Goal: Task Accomplishment & Management: Manage account settings

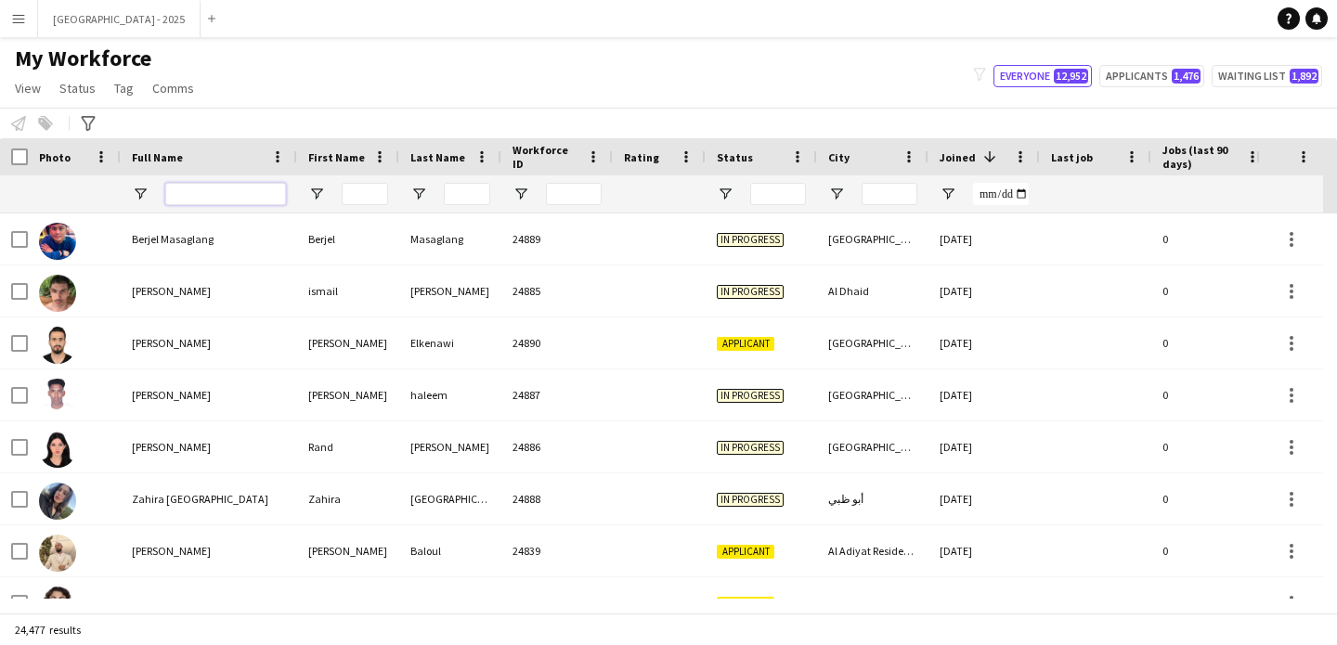
click at [212, 197] on input "Full Name Filter Input" at bounding box center [225, 194] width 121 height 22
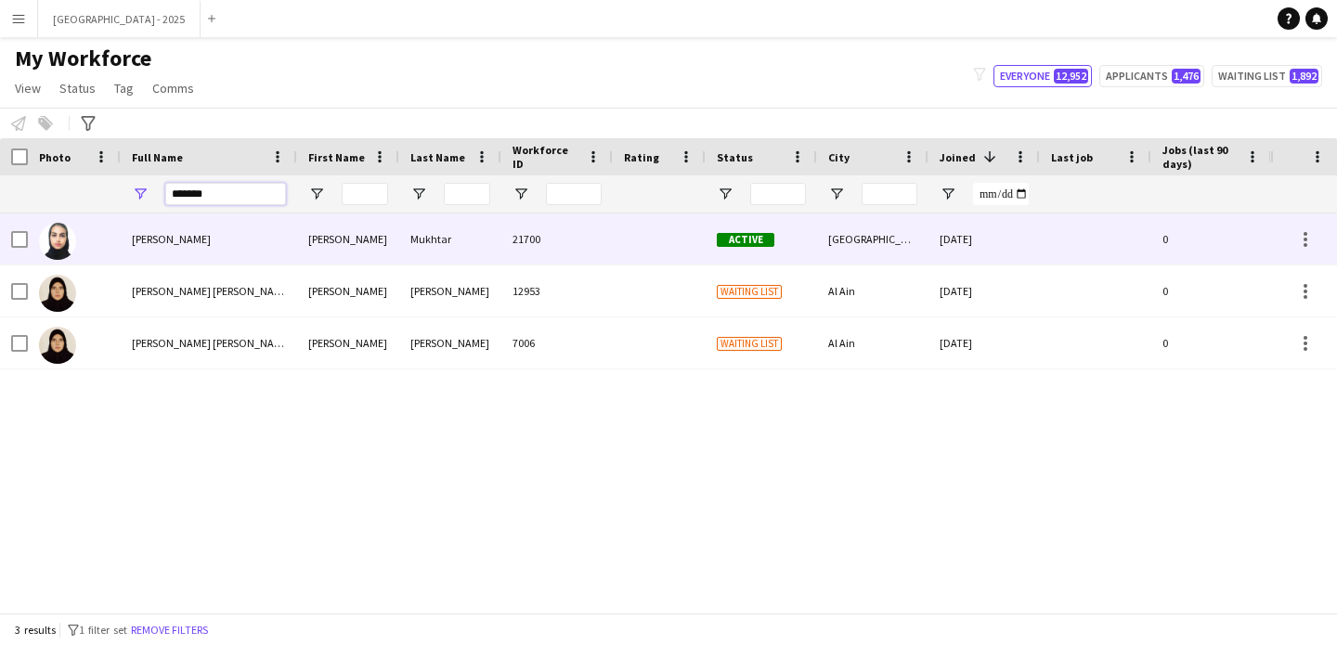
type input "*******"
click at [203, 252] on div "Sara Mukhtar" at bounding box center [209, 239] width 176 height 51
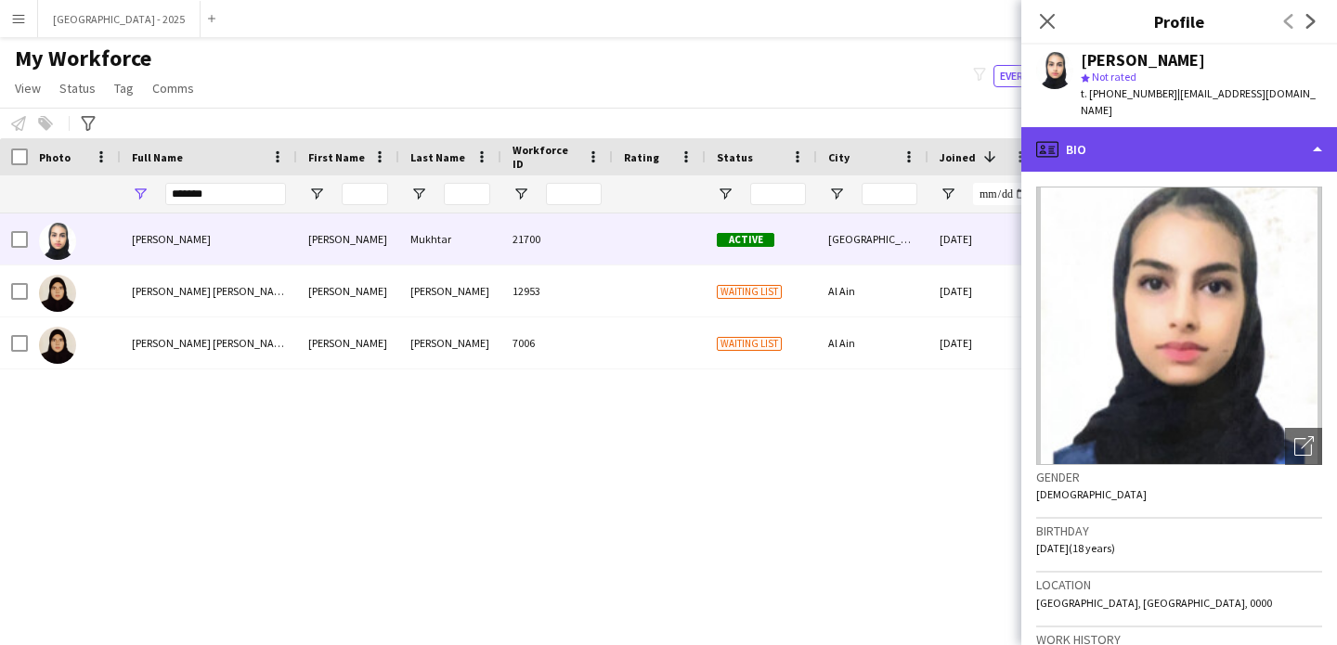
click at [1113, 134] on div "profile Bio" at bounding box center [1179, 149] width 316 height 45
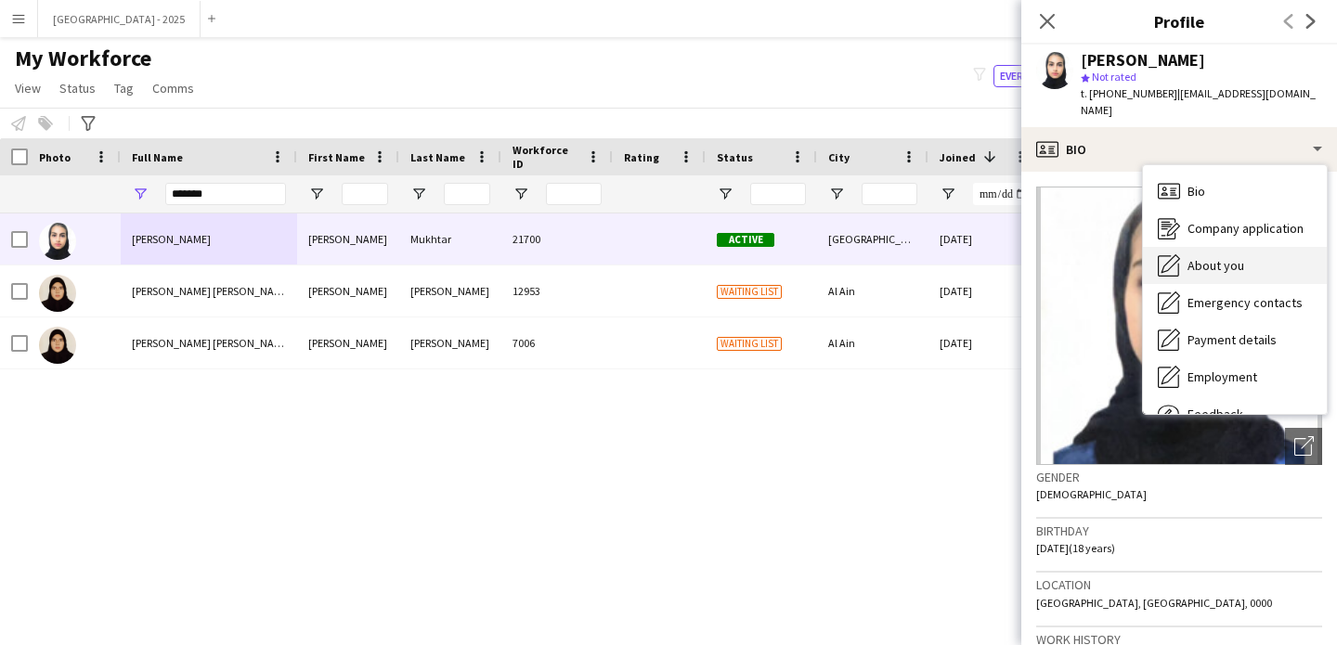
click at [1178, 260] on div "About you About you" at bounding box center [1235, 265] width 184 height 37
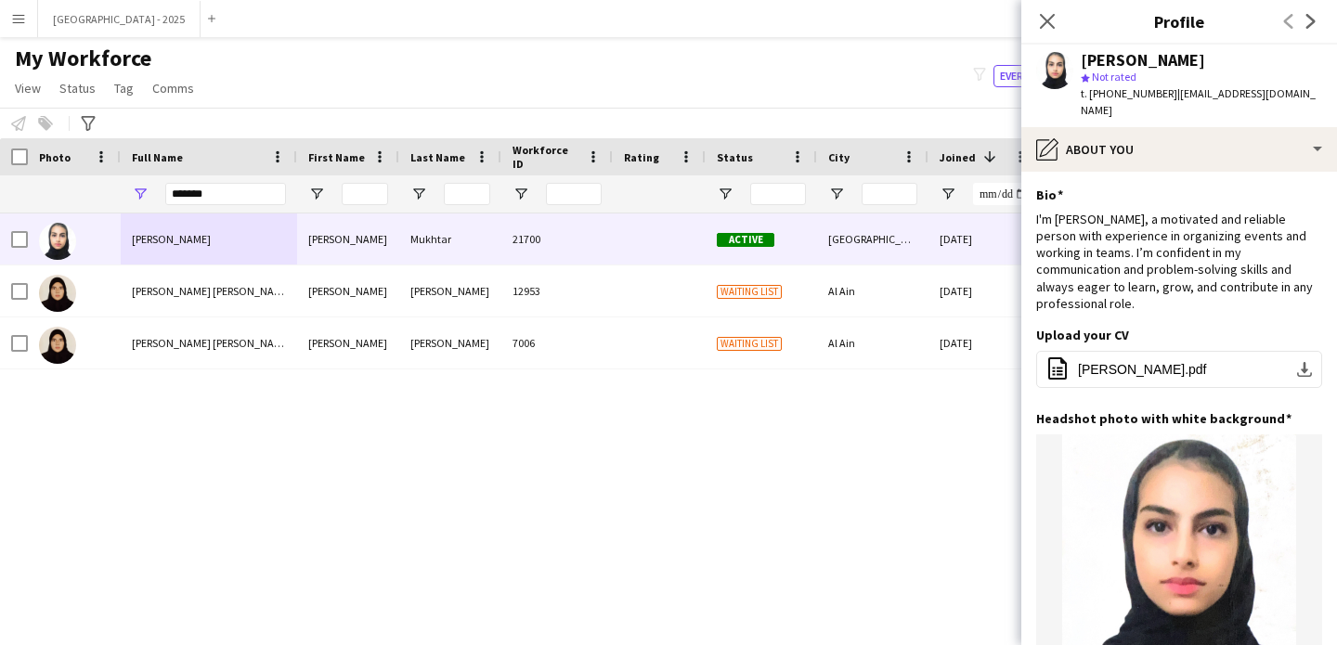
drag, startPoint x: 1117, startPoint y: 93, endPoint x: 1165, endPoint y: 95, distance: 48.3
click at [1165, 95] on span "t. +9710505574837" at bounding box center [1129, 93] width 97 height 14
copy span "505574837"
click at [1043, 28] on icon "Close pop-in" at bounding box center [1047, 21] width 18 height 18
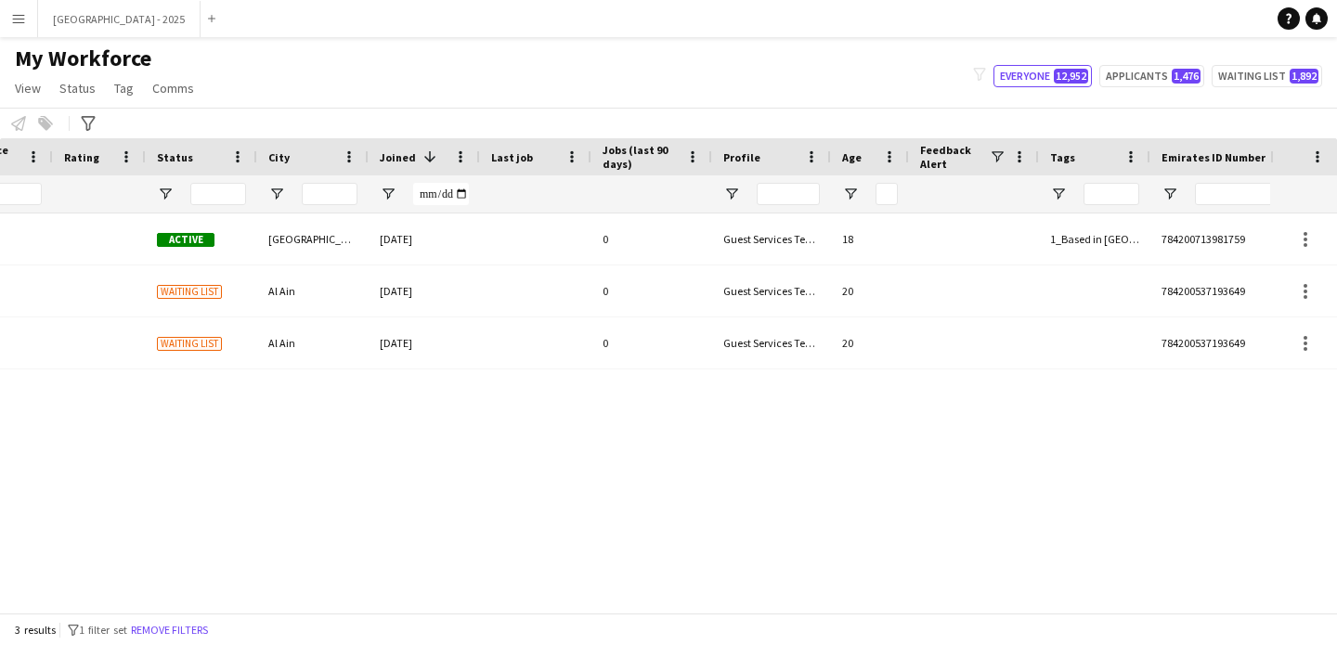
scroll to position [0, 626]
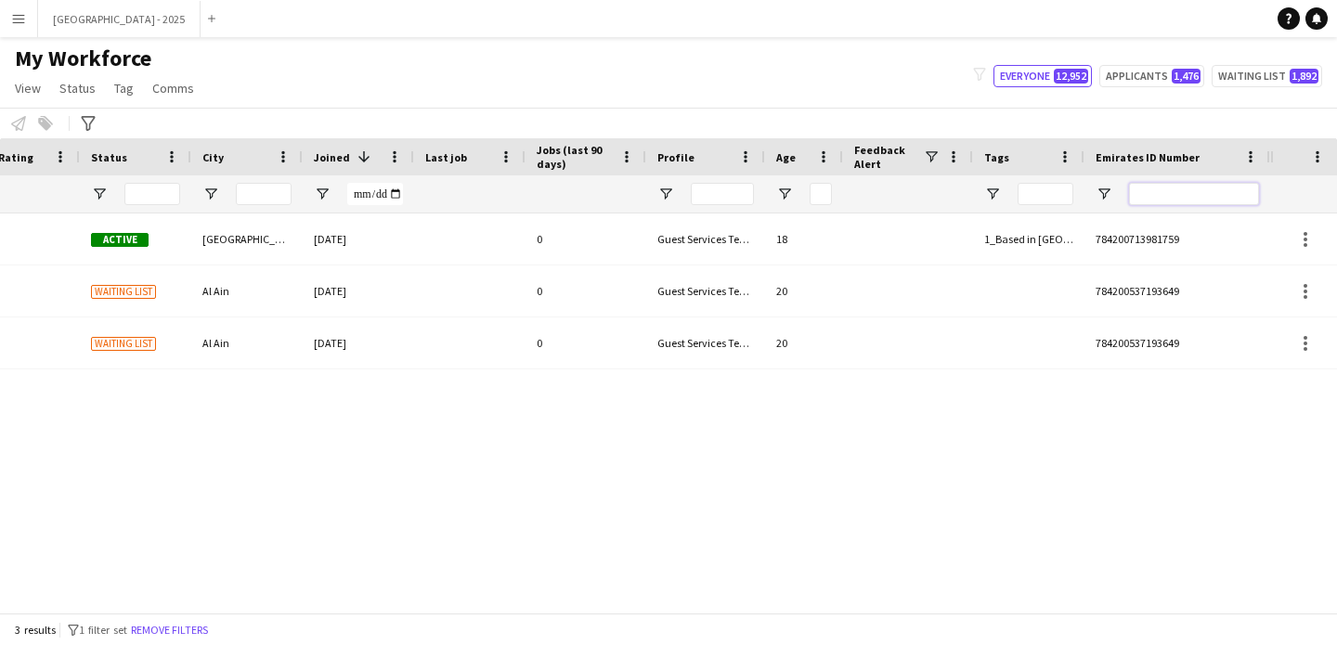
click at [1175, 196] on input "Emirates ID Number Filter Input" at bounding box center [1194, 194] width 130 height 22
paste input "*******"
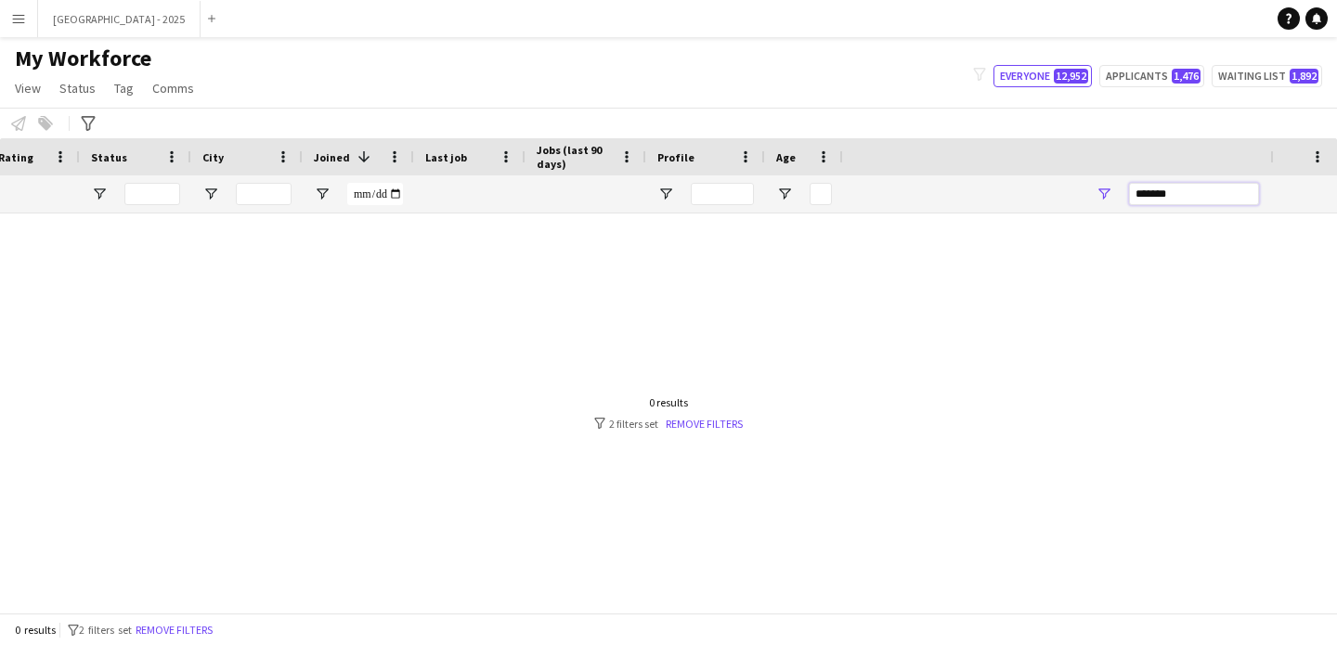
scroll to position [0, 0]
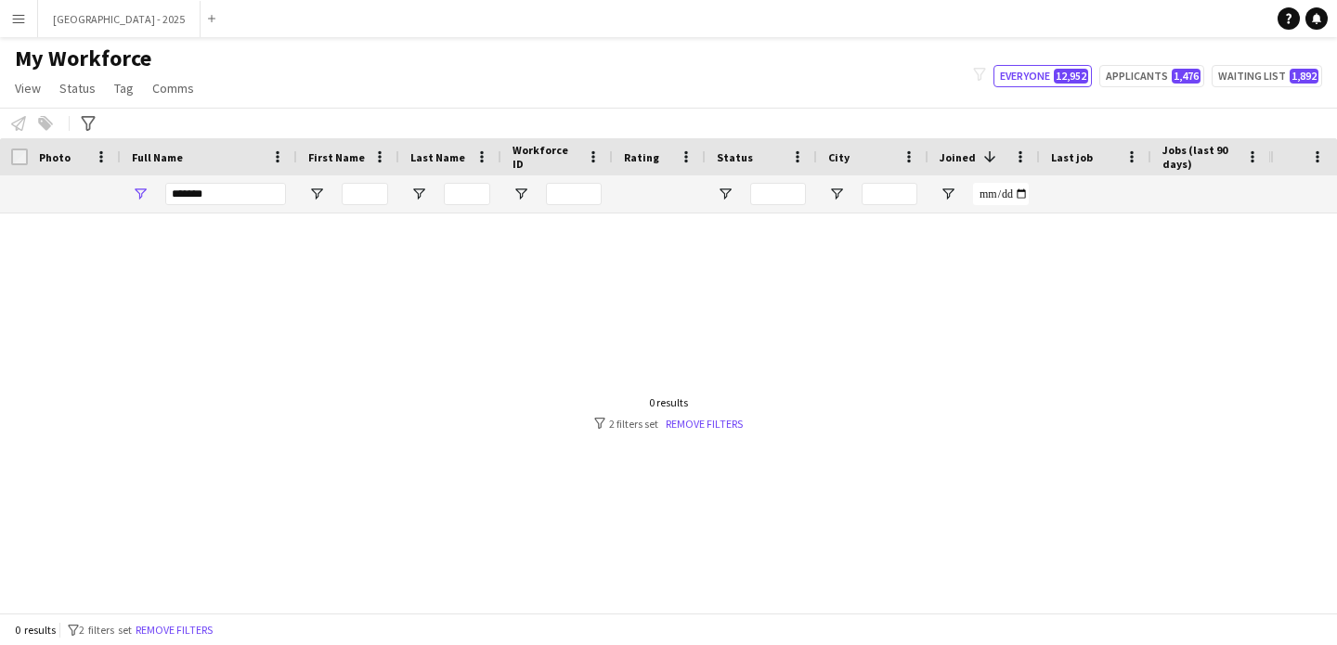
type input "*******"
click at [240, 199] on input "*******" at bounding box center [225, 194] width 121 height 22
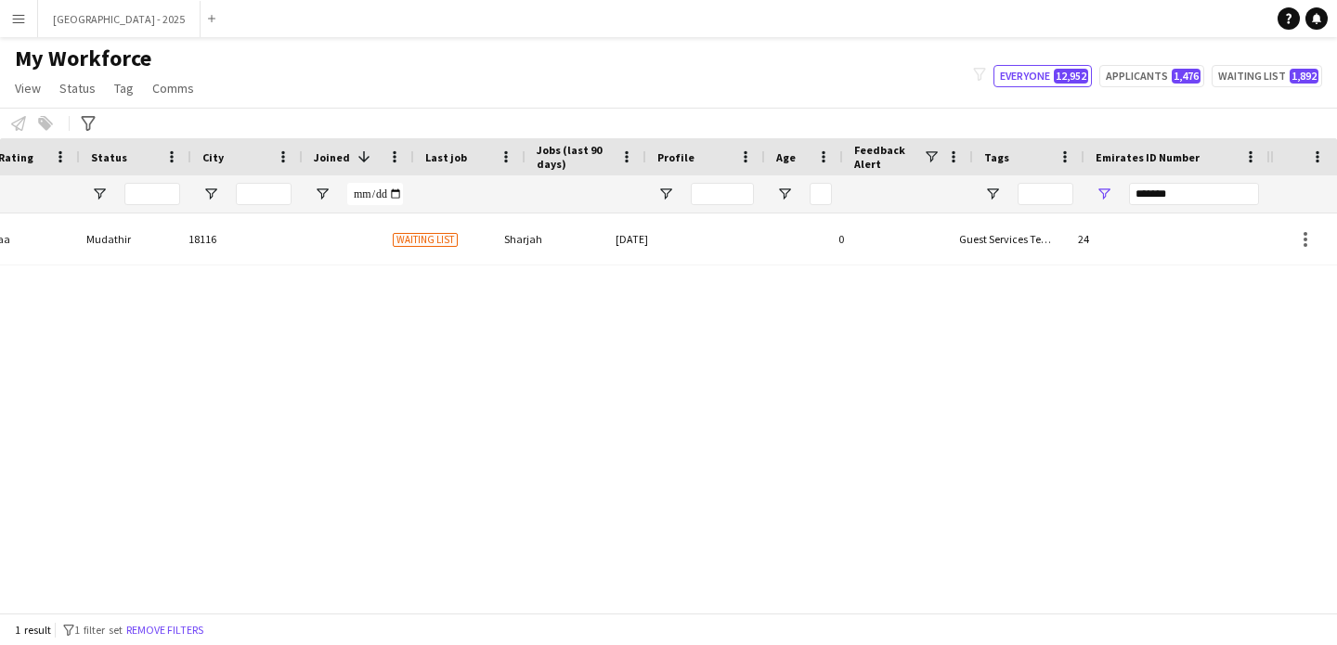
scroll to position [0, 626]
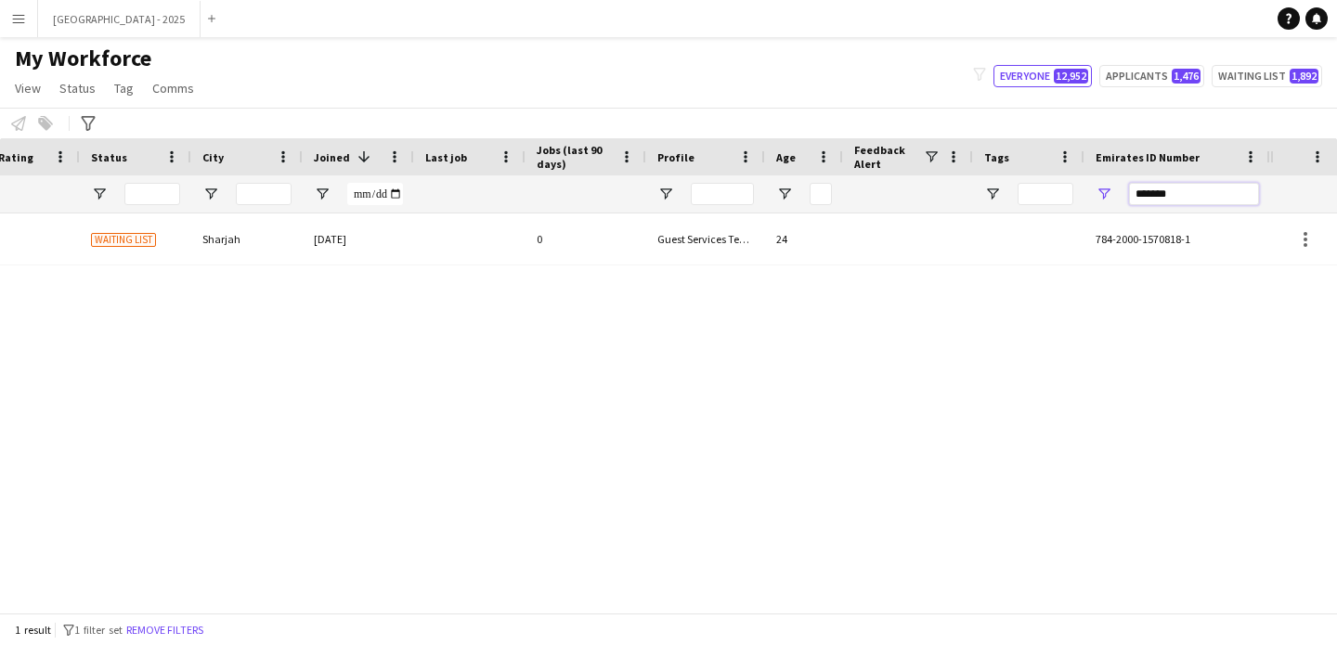
click at [1172, 192] on input "*******" at bounding box center [1194, 194] width 130 height 22
paste input "Emirates ID Number Filter Input"
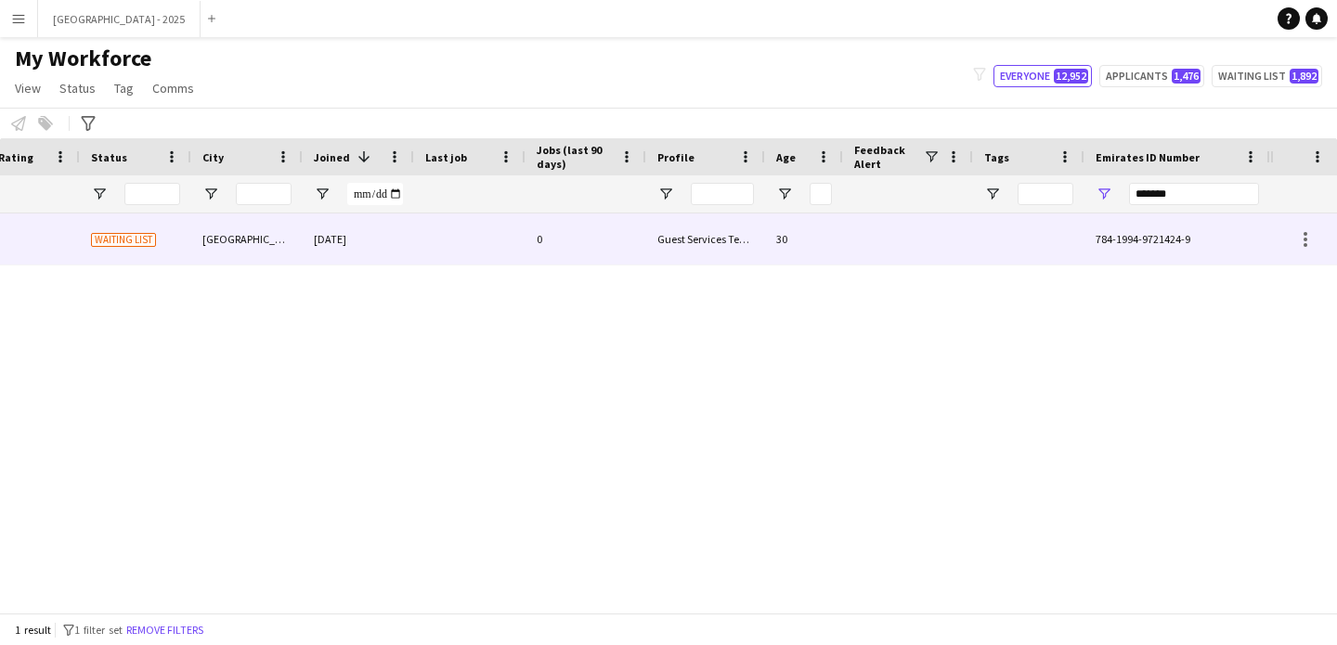
click at [746, 255] on div "Guest Services Team" at bounding box center [705, 239] width 119 height 51
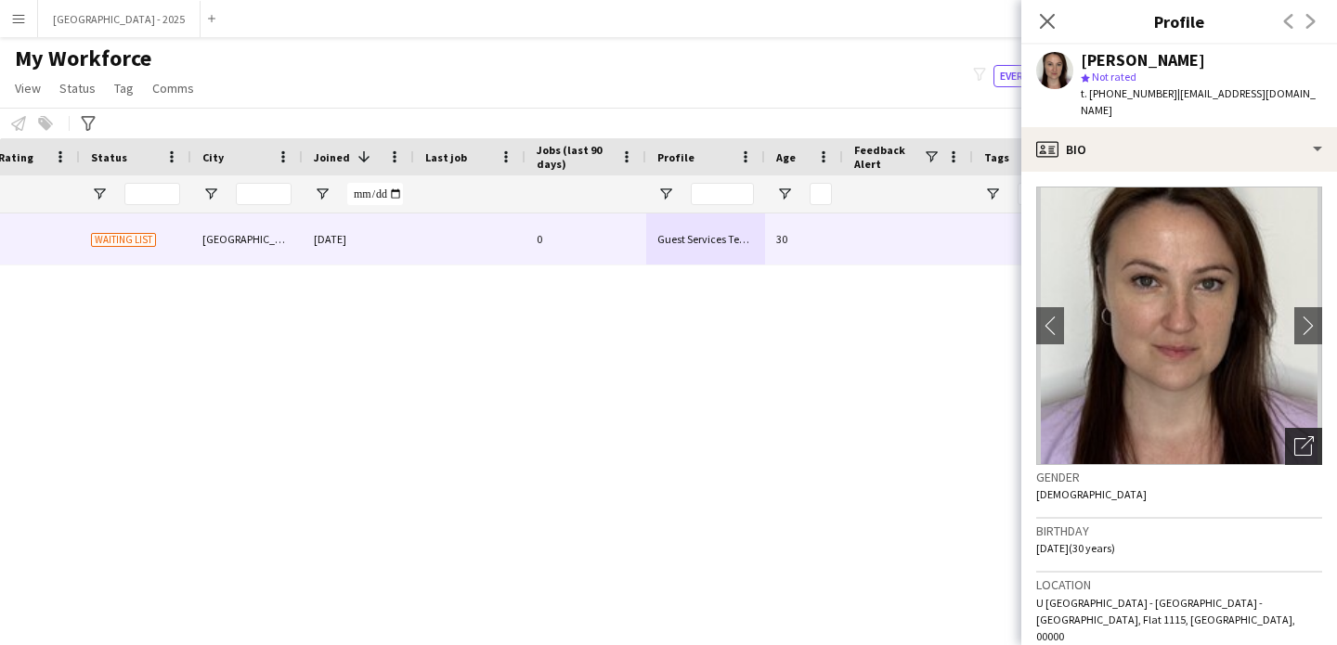
click at [1294, 436] on icon "Open photos pop-in" at bounding box center [1303, 445] width 19 height 19
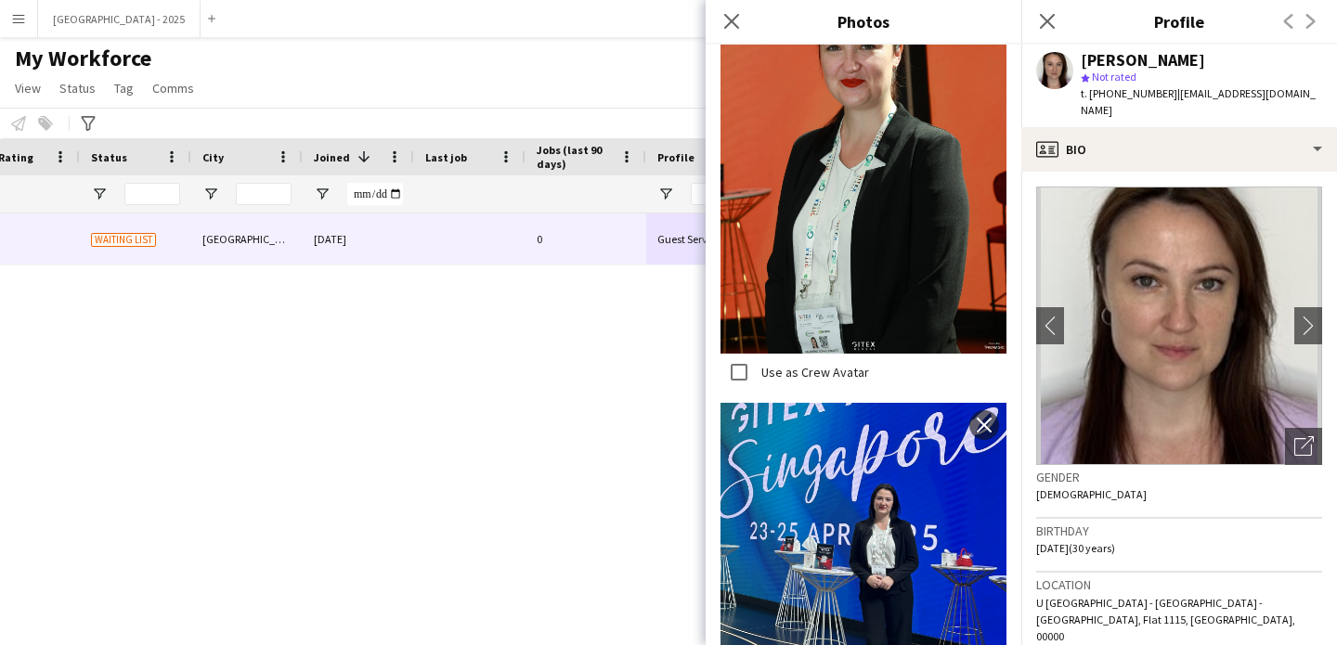
scroll to position [1058, 0]
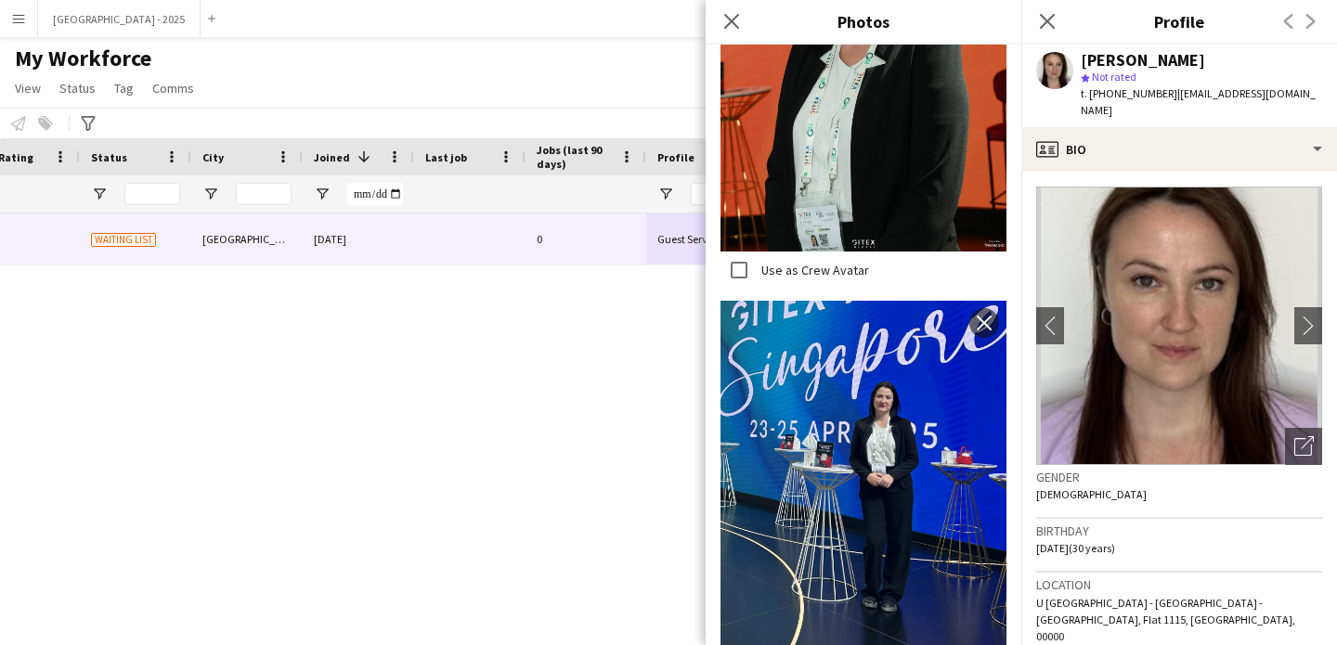
drag, startPoint x: 1118, startPoint y: 96, endPoint x: 1165, endPoint y: 99, distance: 47.5
click at [1165, 99] on span "t. +9710585508240" at bounding box center [1129, 93] width 97 height 14
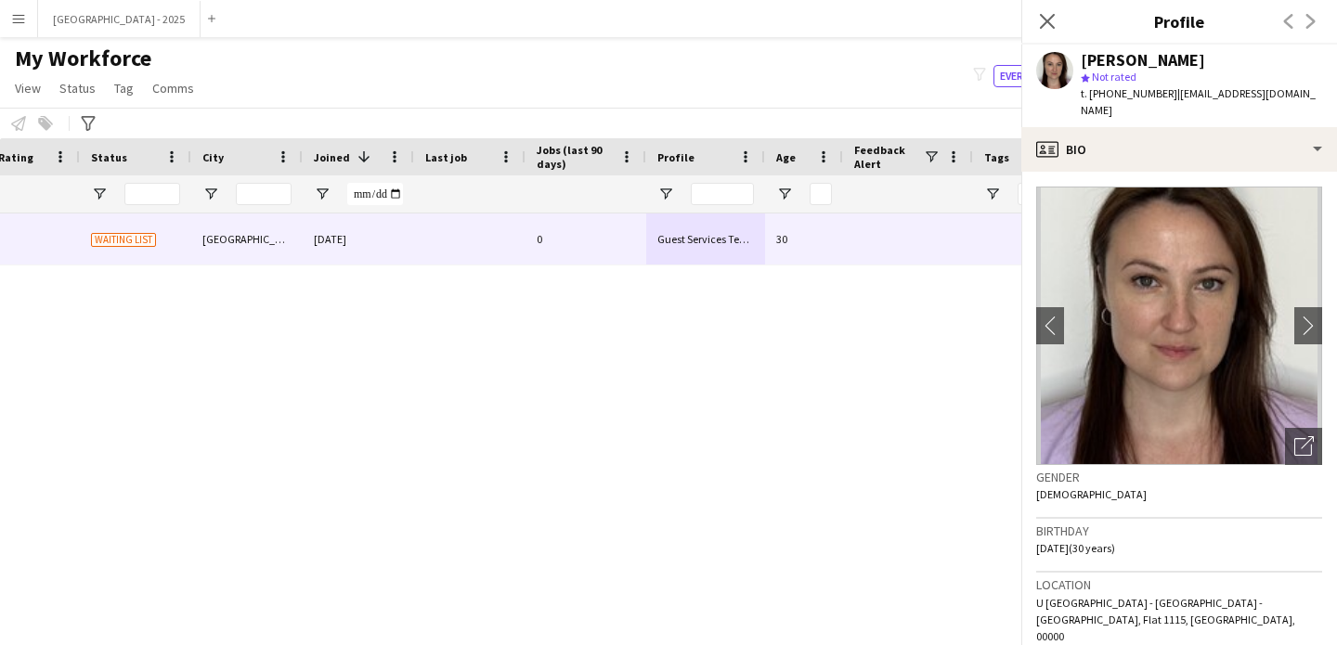
copy span "585508240"
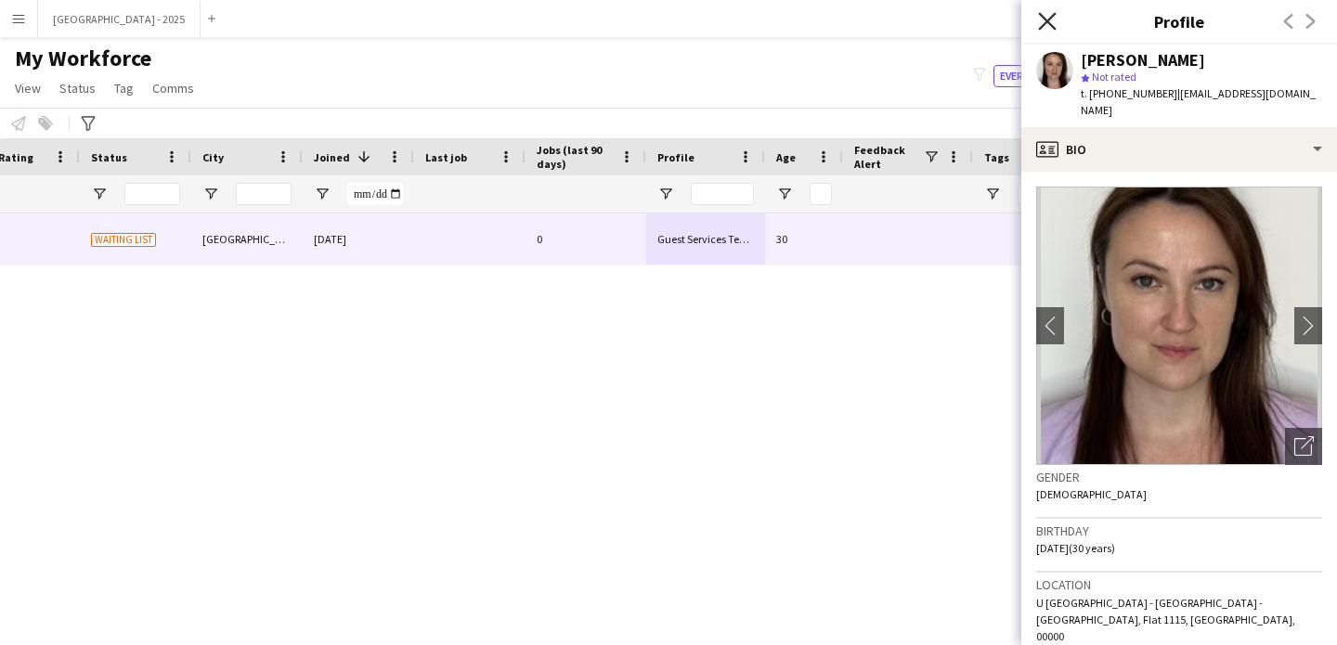
click at [1043, 22] on icon "Close pop-in" at bounding box center [1047, 21] width 18 height 18
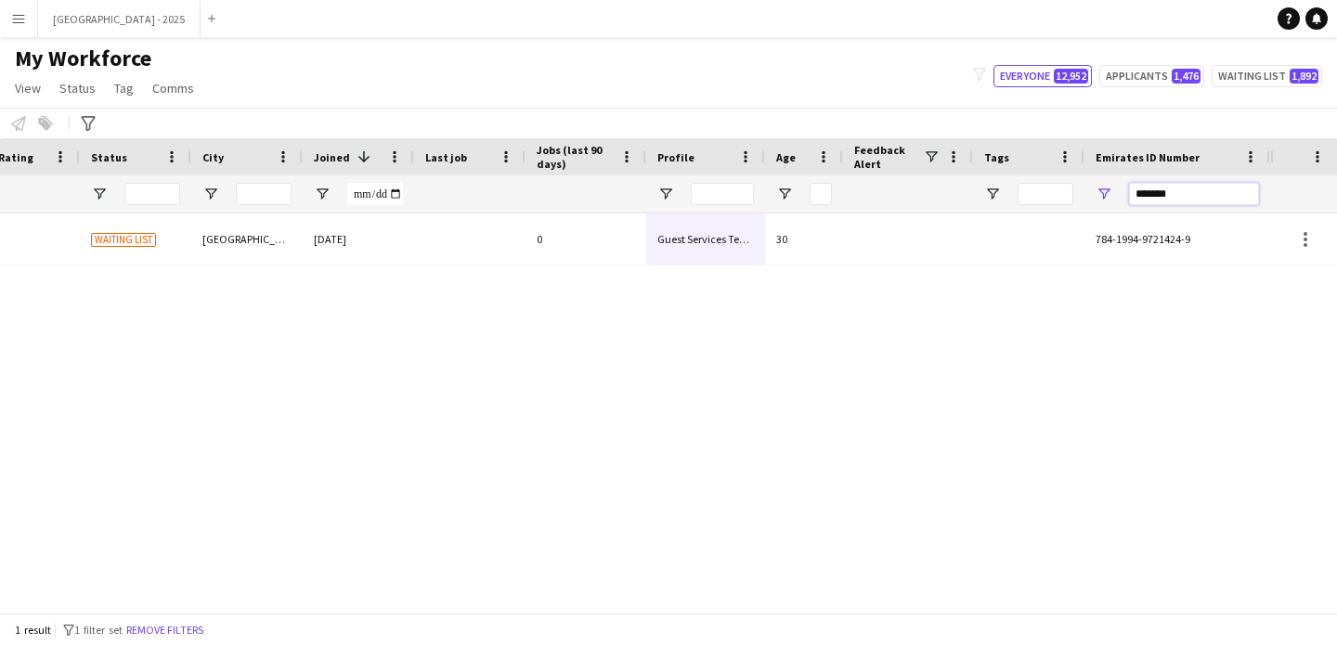
click at [1161, 185] on input "*******" at bounding box center [1194, 194] width 130 height 22
paste input "Emirates ID Number Filter Input"
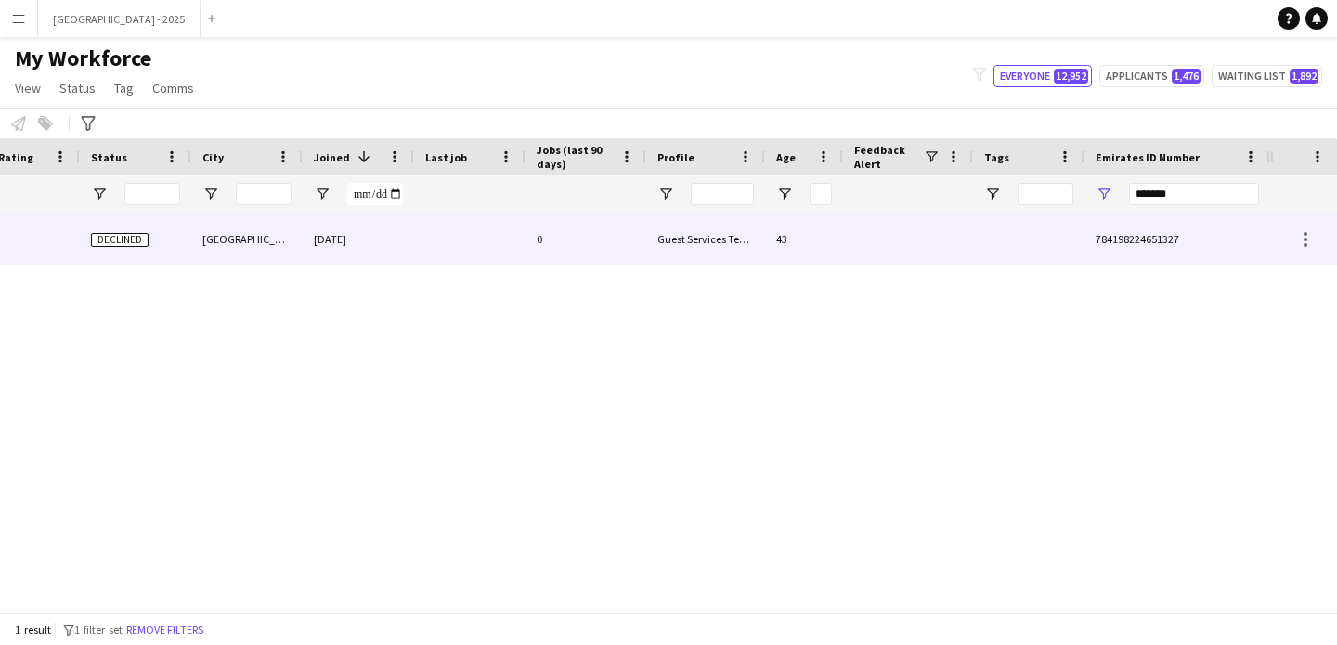
click at [1036, 236] on div at bounding box center [1028, 239] width 111 height 51
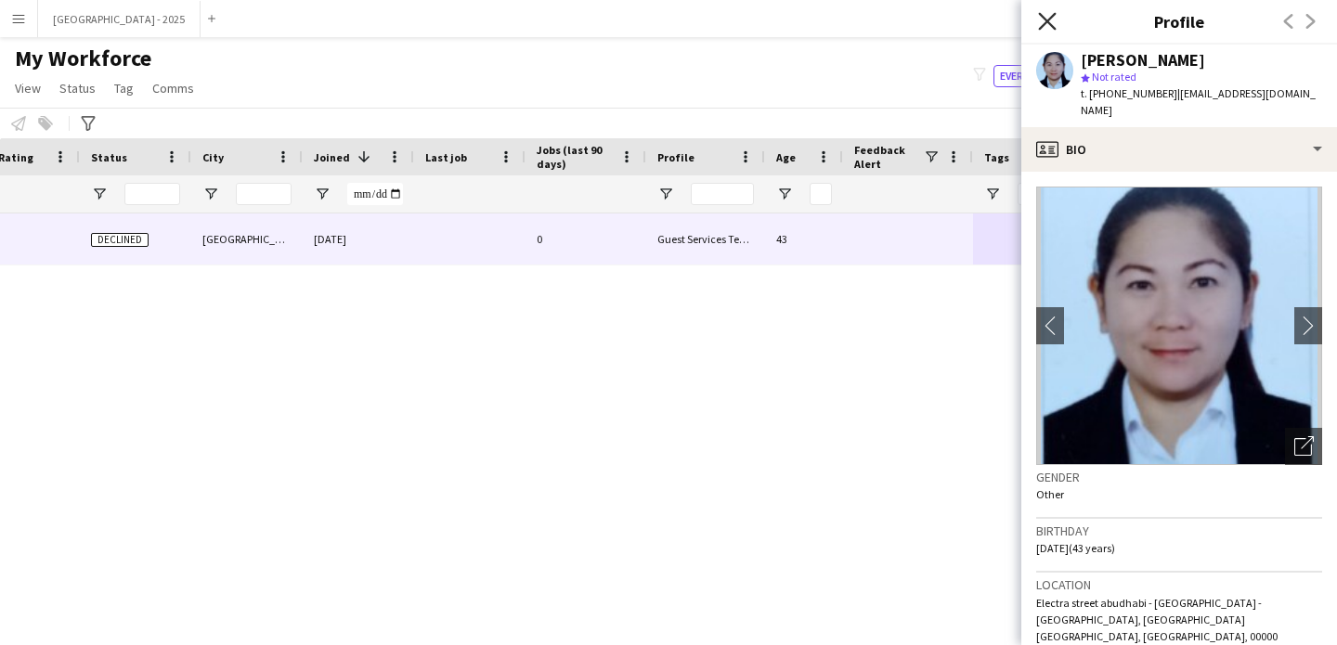
click at [1040, 25] on icon "Close pop-in" at bounding box center [1047, 21] width 18 height 18
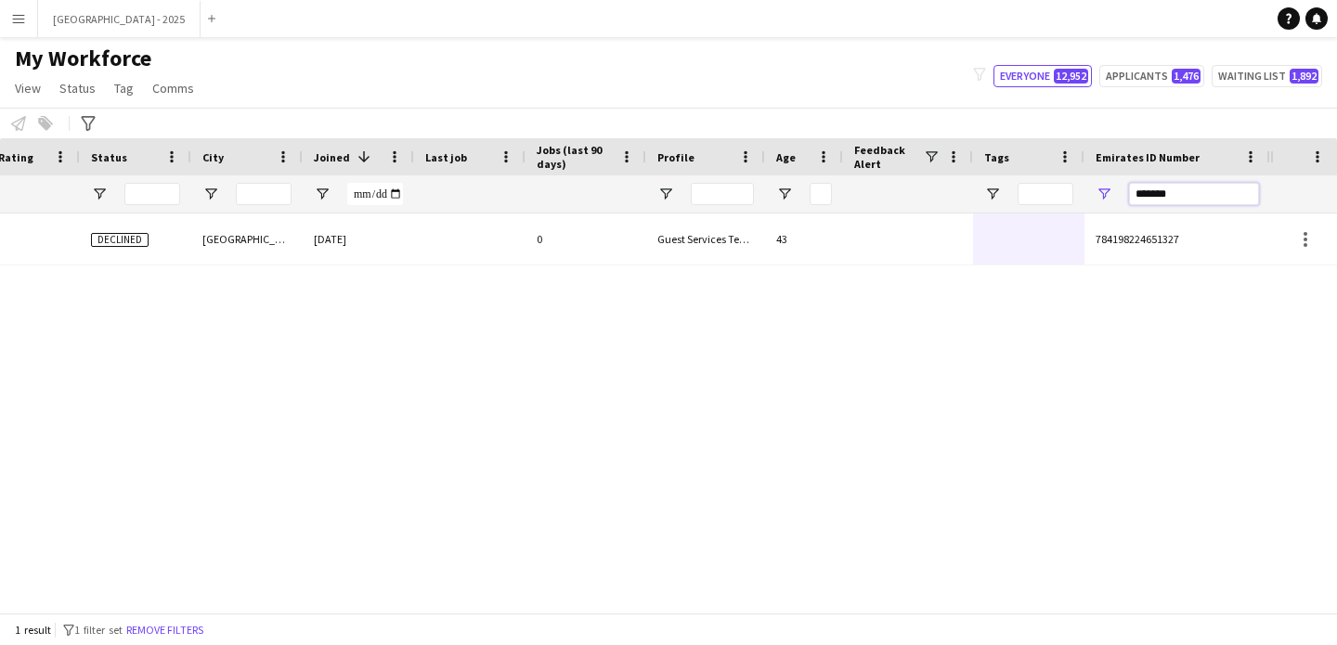
click at [1150, 194] on input "*******" at bounding box center [1194, 194] width 130 height 22
paste input "Emirates ID Number Filter Input"
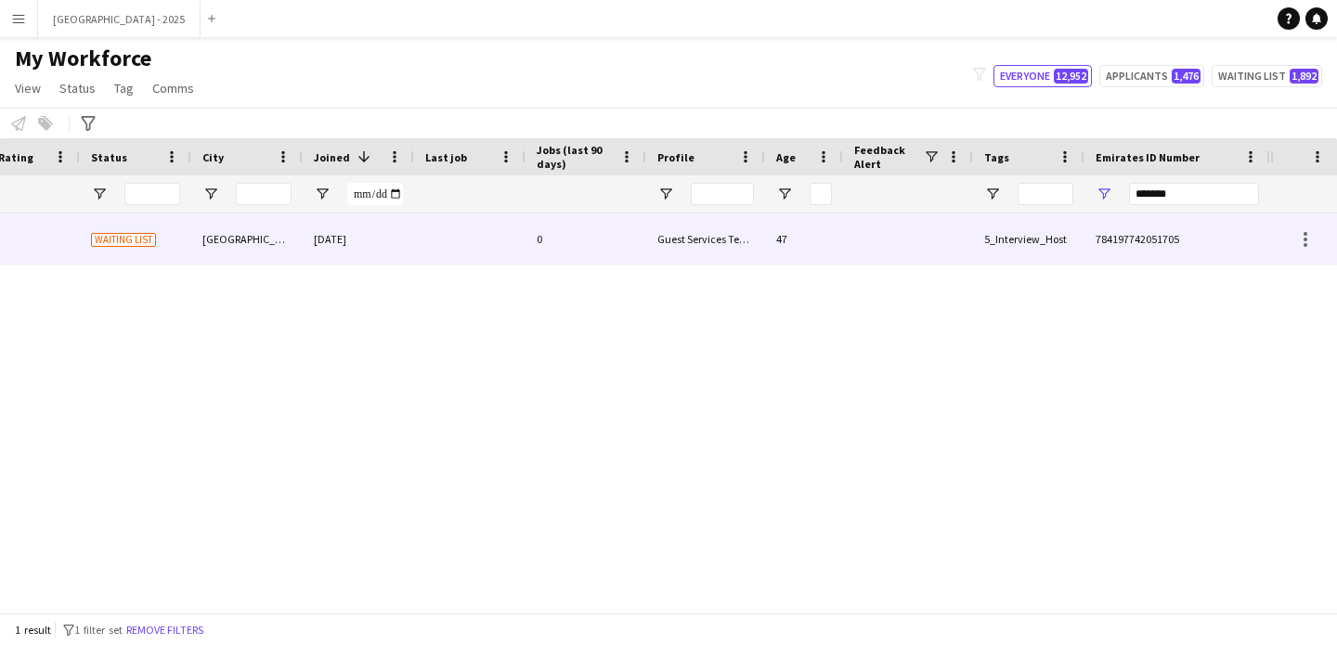
click at [838, 239] on div "47" at bounding box center [804, 239] width 78 height 51
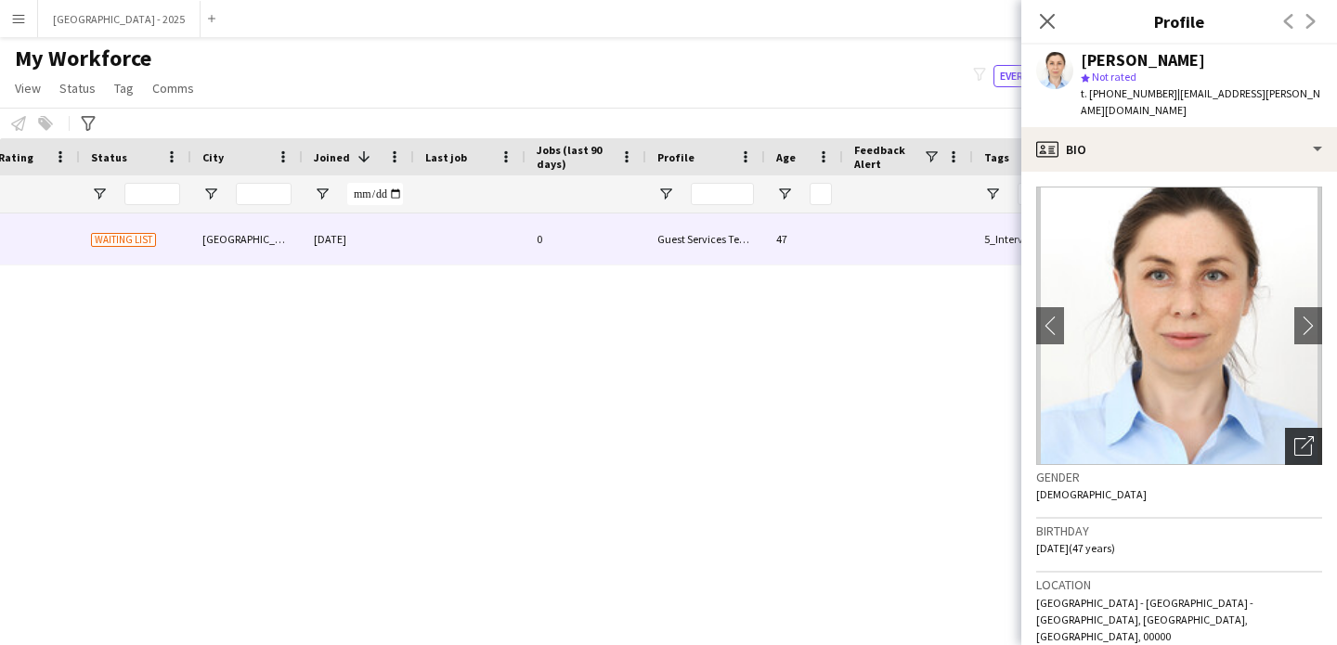
click at [1294, 436] on icon "Open photos pop-in" at bounding box center [1303, 445] width 19 height 19
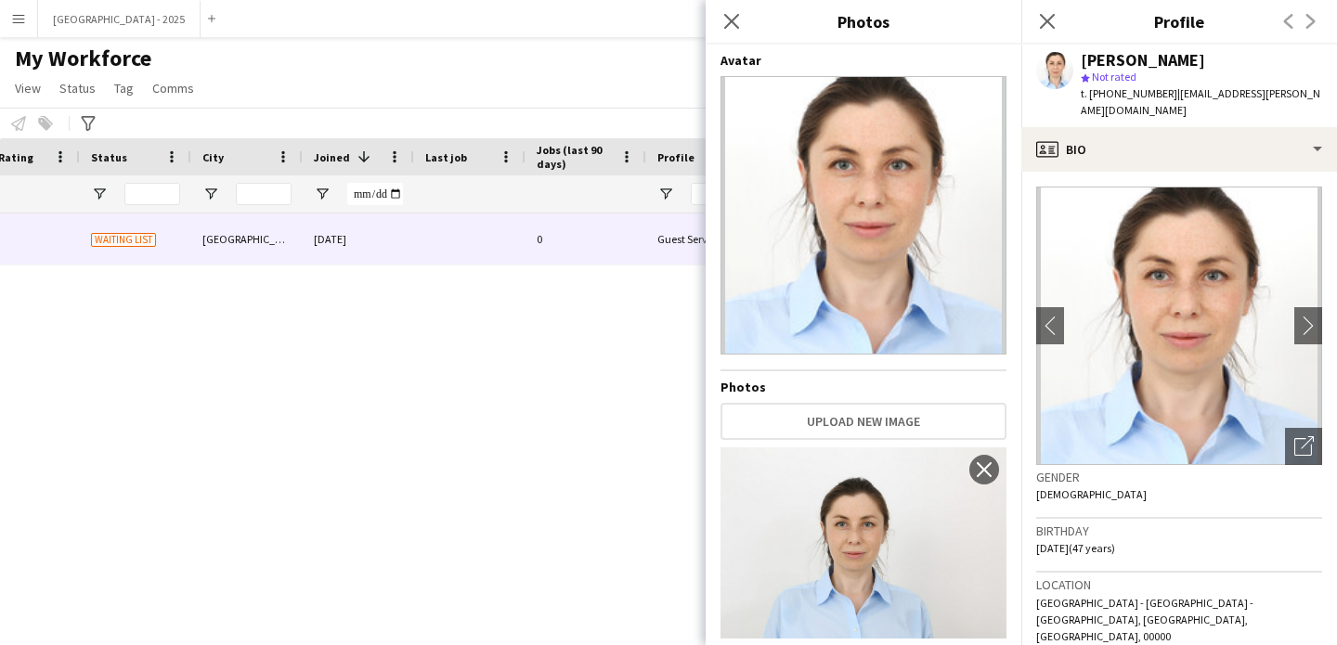
click at [1162, 519] on div "Birthday 17-11-1977 (47 years)" at bounding box center [1179, 546] width 286 height 54
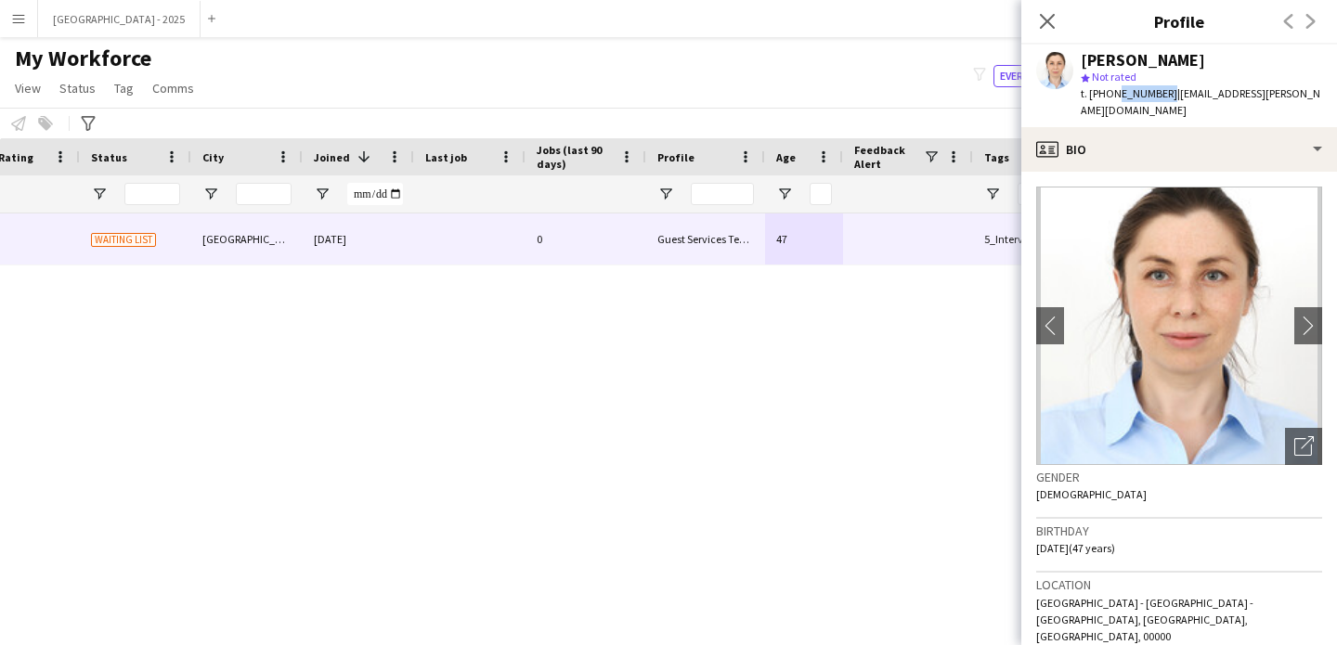
drag, startPoint x: 1111, startPoint y: 94, endPoint x: 1161, endPoint y: 99, distance: 49.5
click at [1161, 99] on span "t. +971529744897" at bounding box center [1129, 93] width 97 height 14
copy span "529744897"
click at [1048, 22] on icon at bounding box center [1047, 21] width 18 height 18
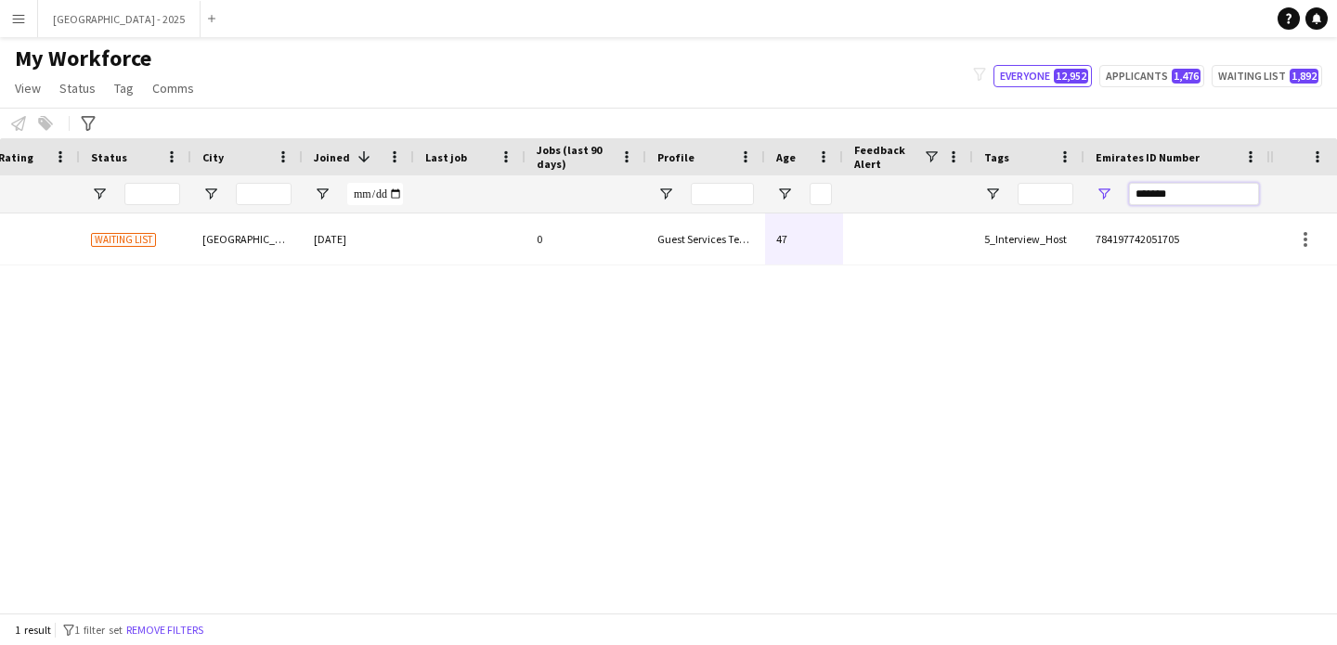
click at [1145, 192] on input "*******" at bounding box center [1194, 194] width 130 height 22
paste input "Emirates ID Number Filter Input"
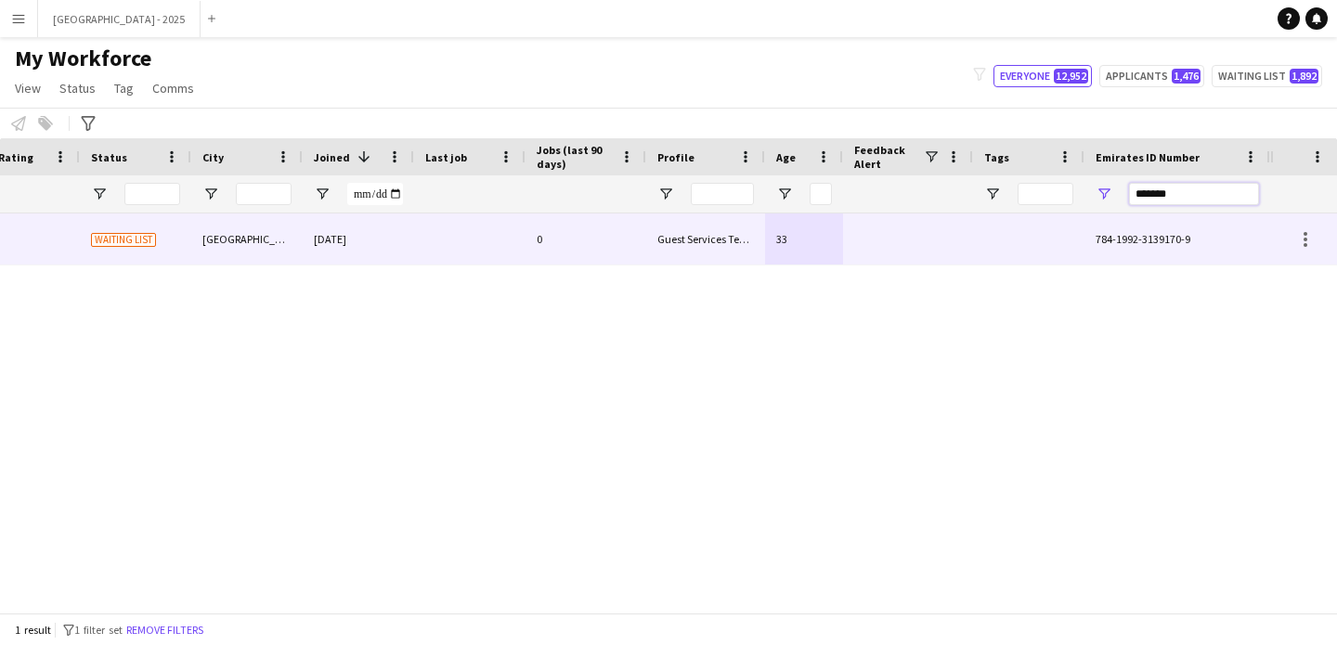
type input "*******"
click at [685, 243] on div "Guest Services Team" at bounding box center [705, 239] width 119 height 51
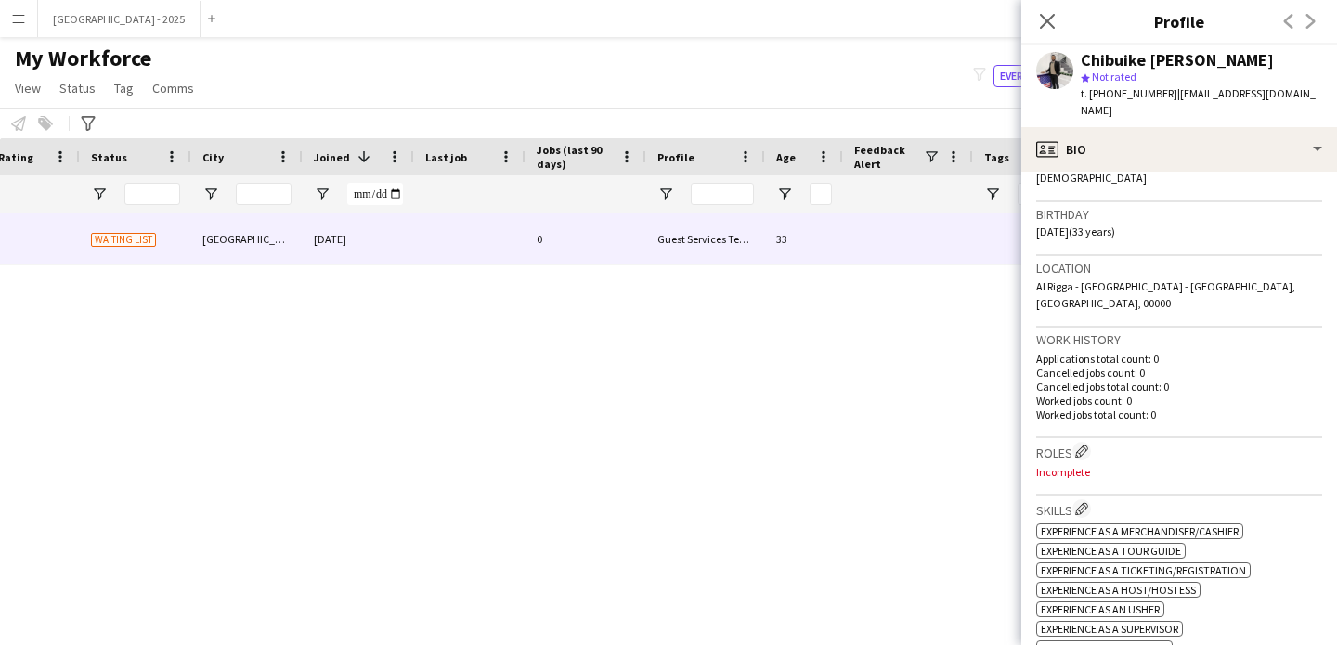
scroll to position [0, 0]
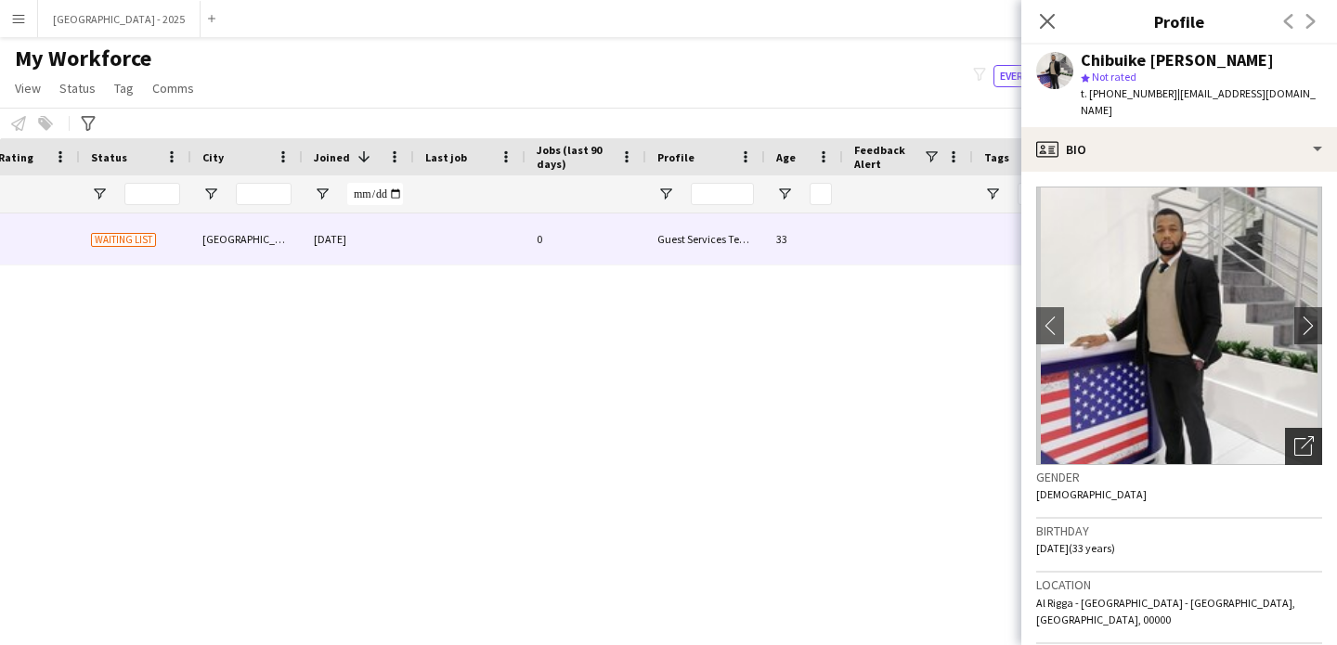
click at [1285, 440] on div "Open photos pop-in" at bounding box center [1303, 446] width 37 height 37
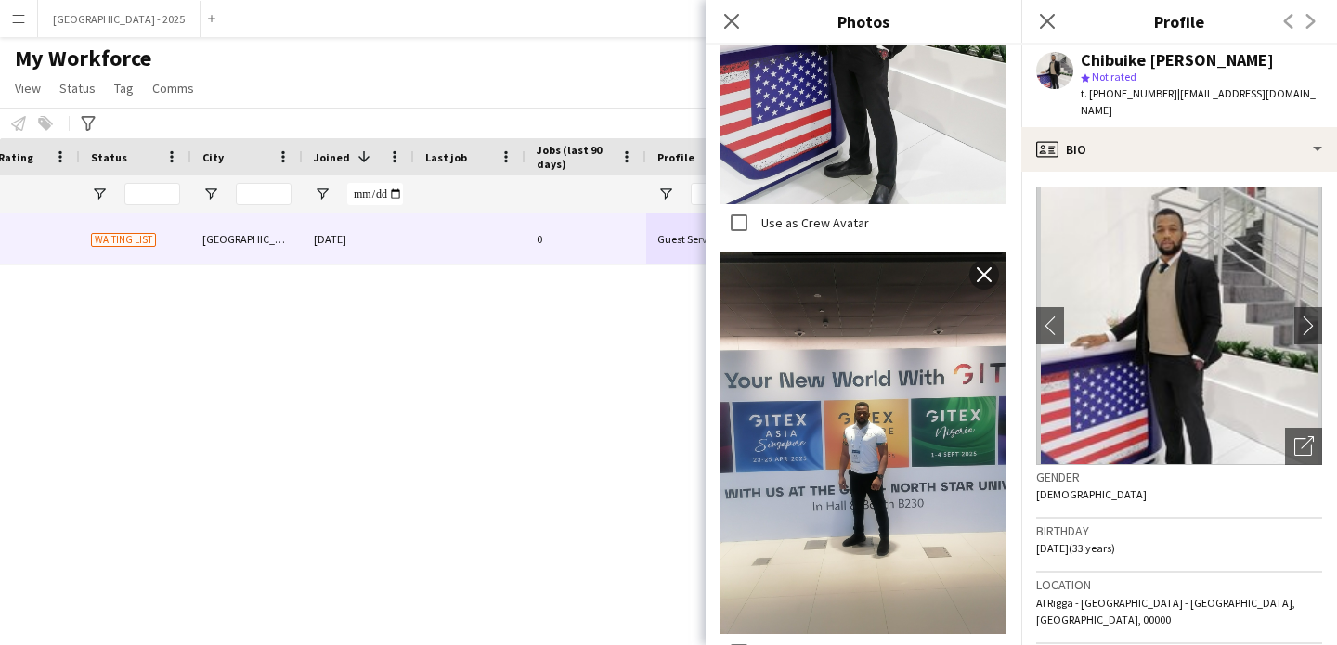
scroll to position [1689, 0]
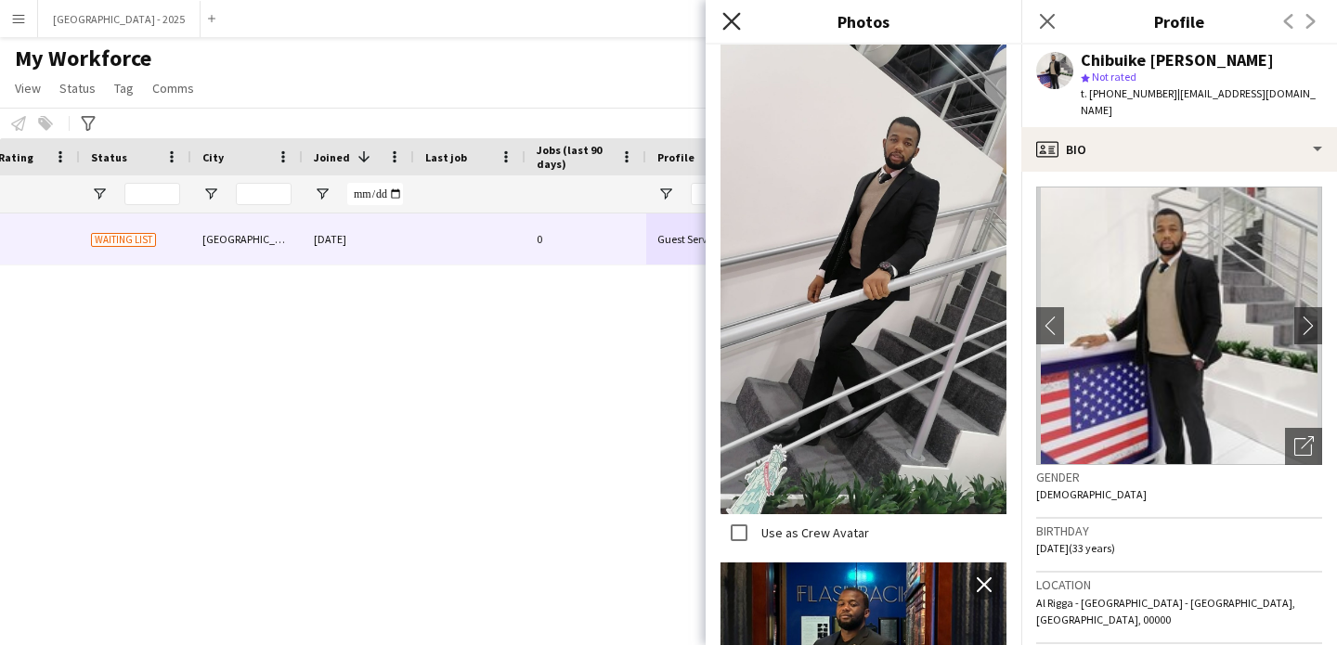
click at [724, 16] on icon "Close pop-in" at bounding box center [731, 21] width 18 height 18
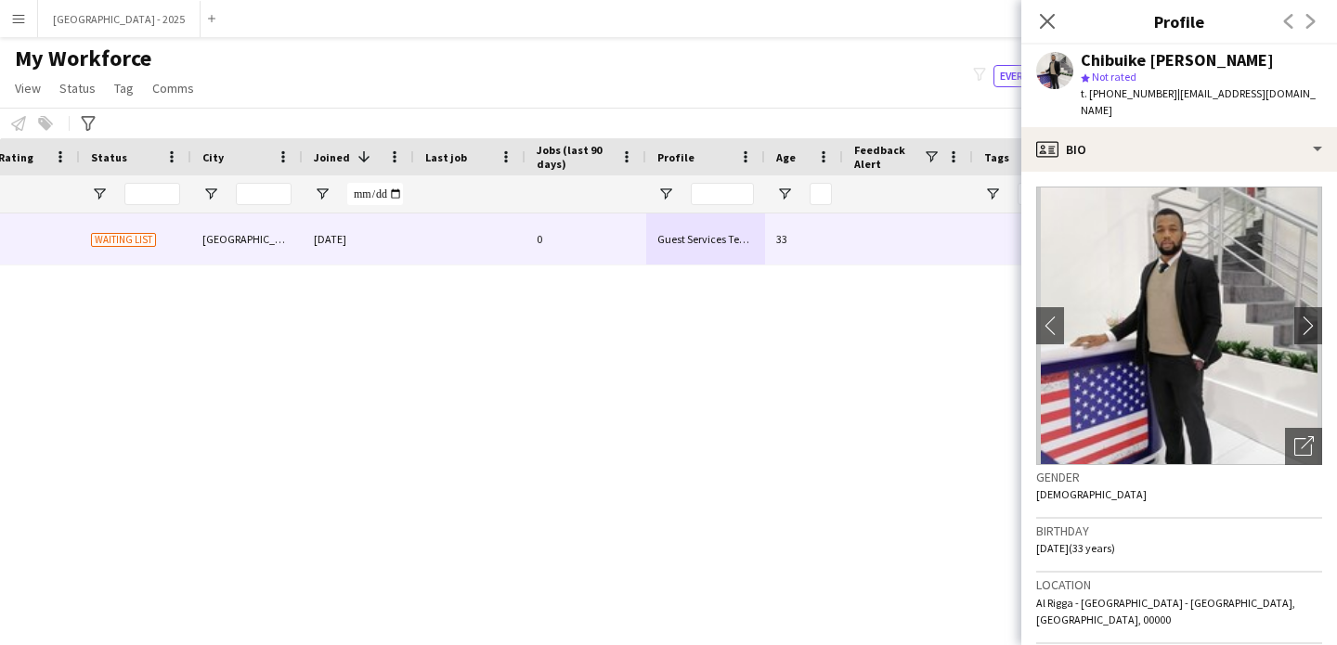
click at [1060, 22] on div "Close pop-in" at bounding box center [1047, 21] width 52 height 43
click at [1054, 25] on icon "Close pop-in" at bounding box center [1047, 21] width 18 height 18
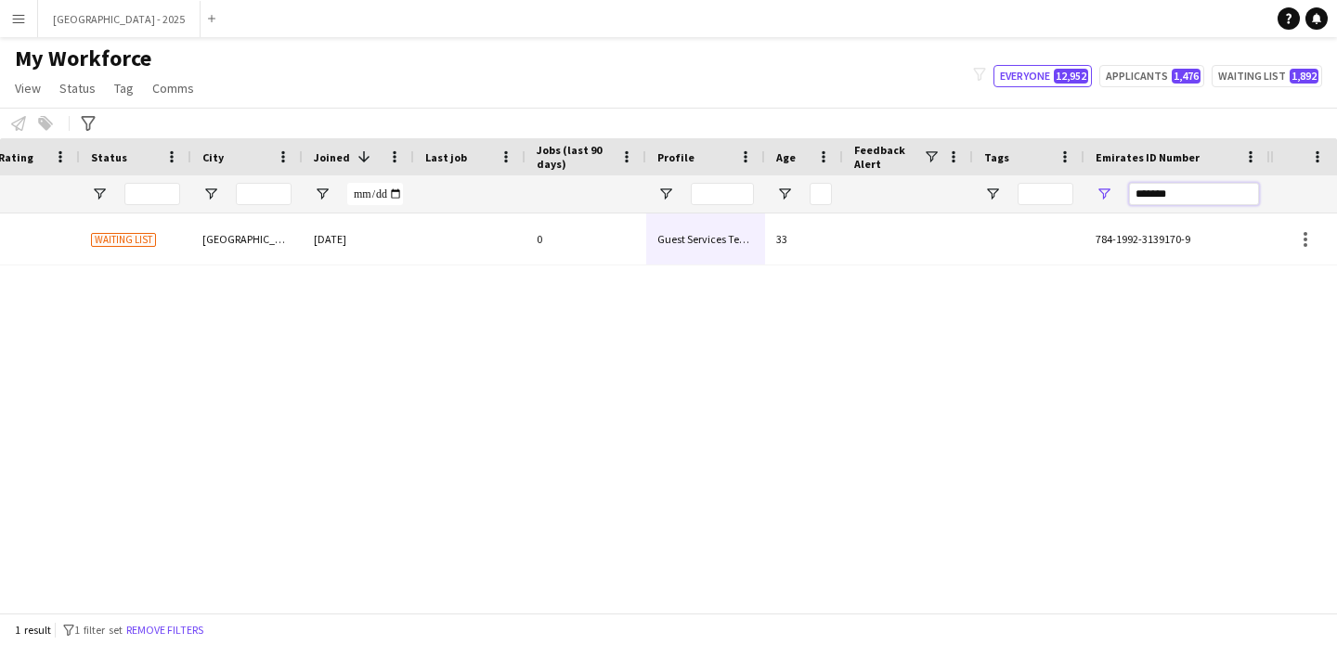
click at [1160, 199] on input "*******" at bounding box center [1194, 194] width 130 height 22
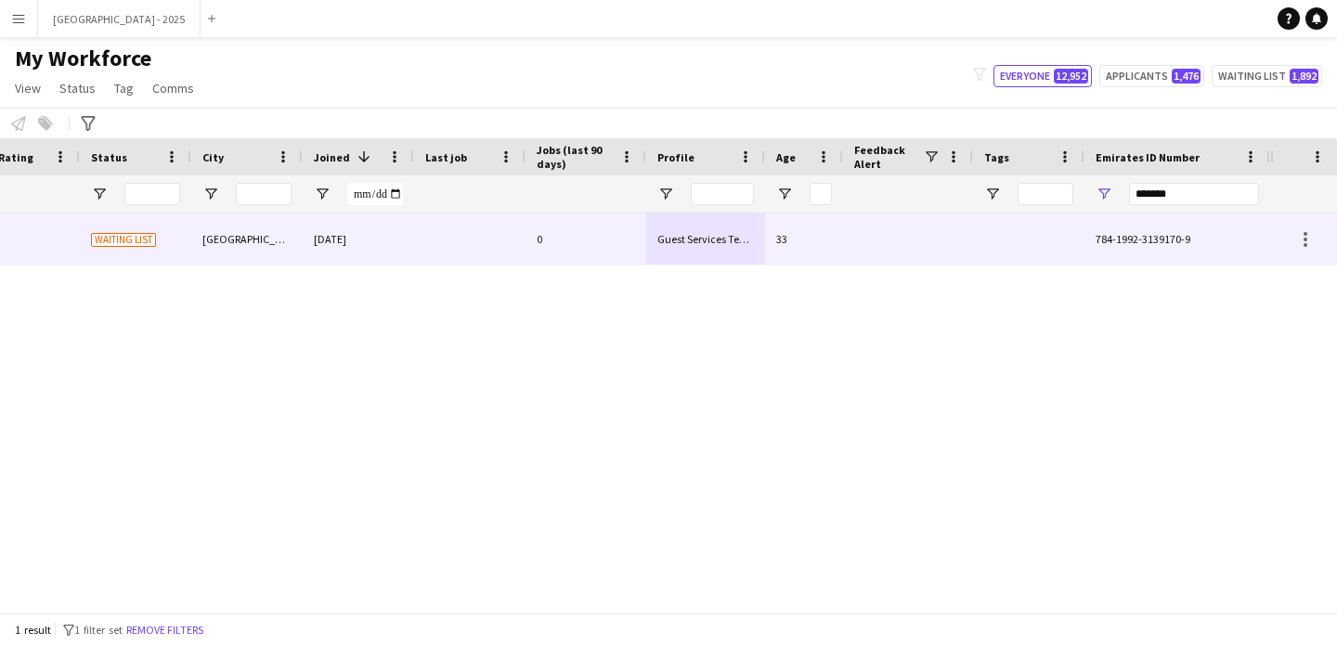
click at [1123, 246] on span "784-1992-3139170-9" at bounding box center [1143, 239] width 95 height 14
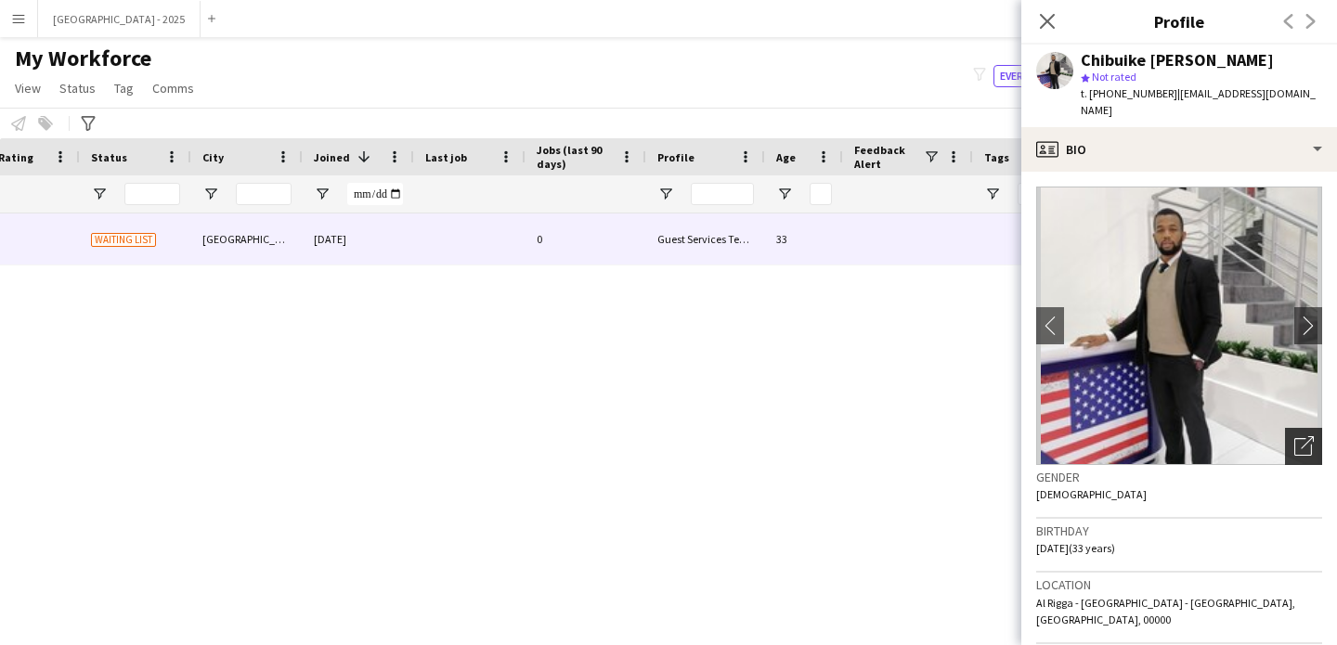
click at [1294, 436] on icon "Open photos pop-in" at bounding box center [1303, 445] width 19 height 19
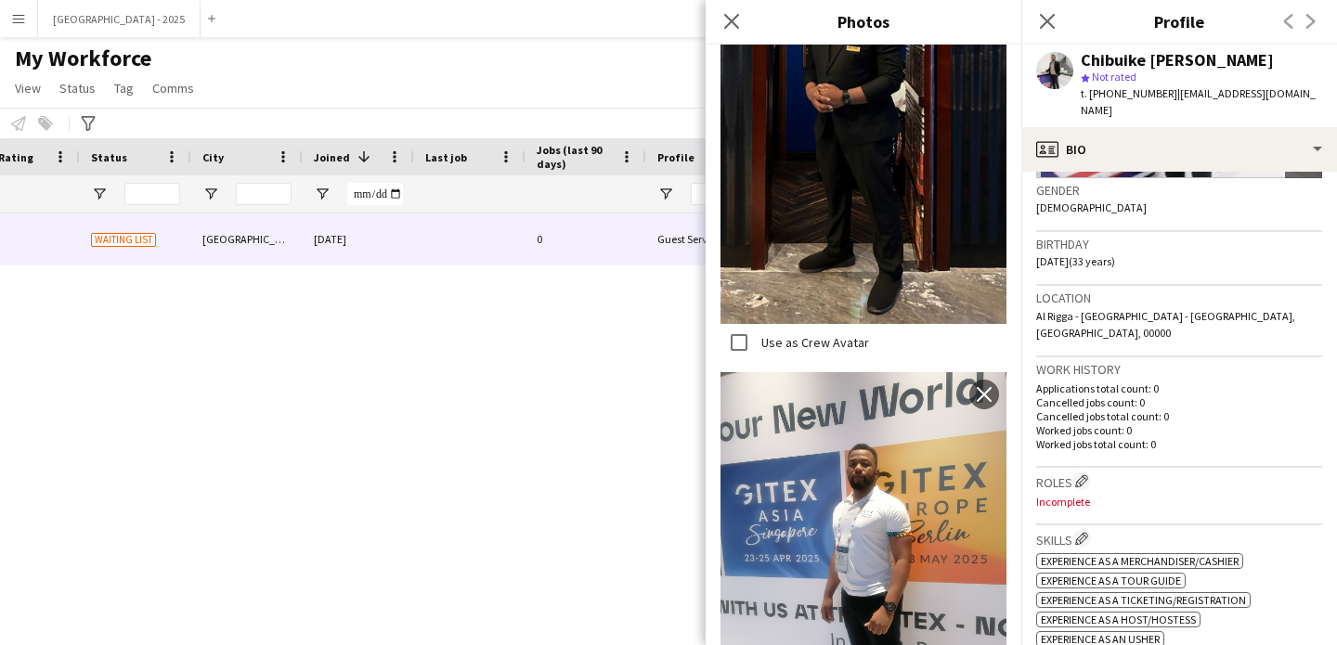
scroll to position [2338, 0]
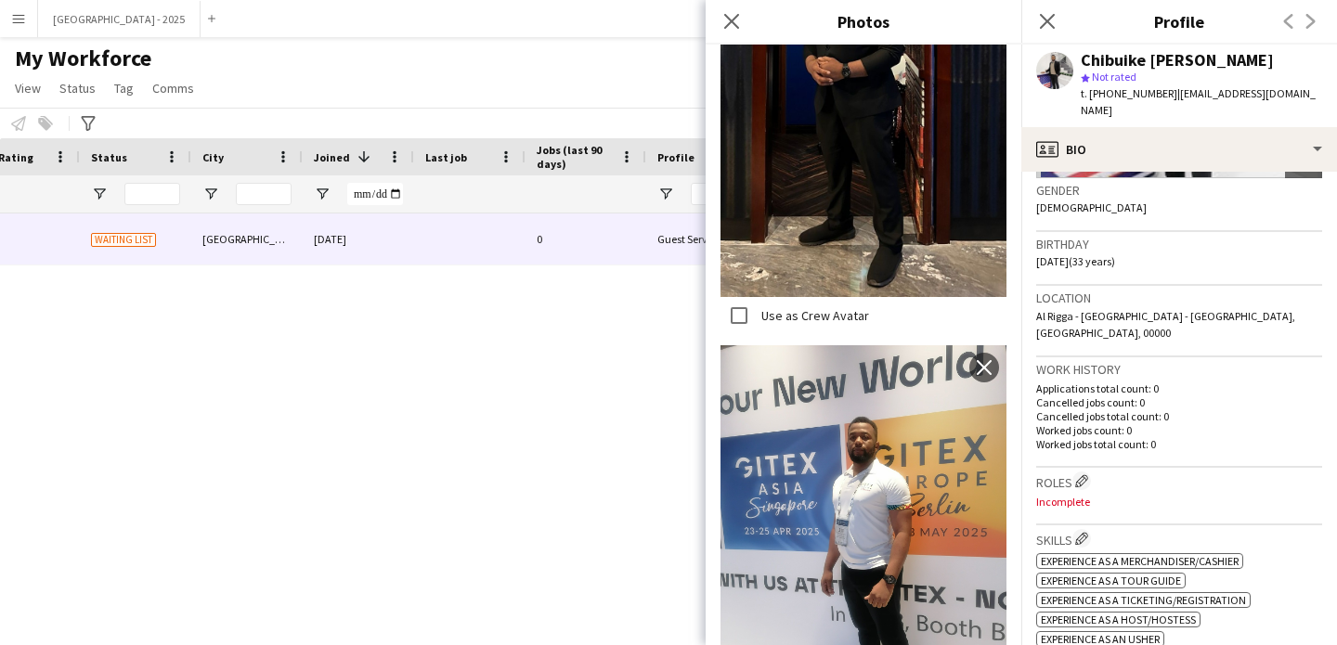
click at [1070, 437] on p "Worked jobs total count: 0" at bounding box center [1179, 444] width 286 height 14
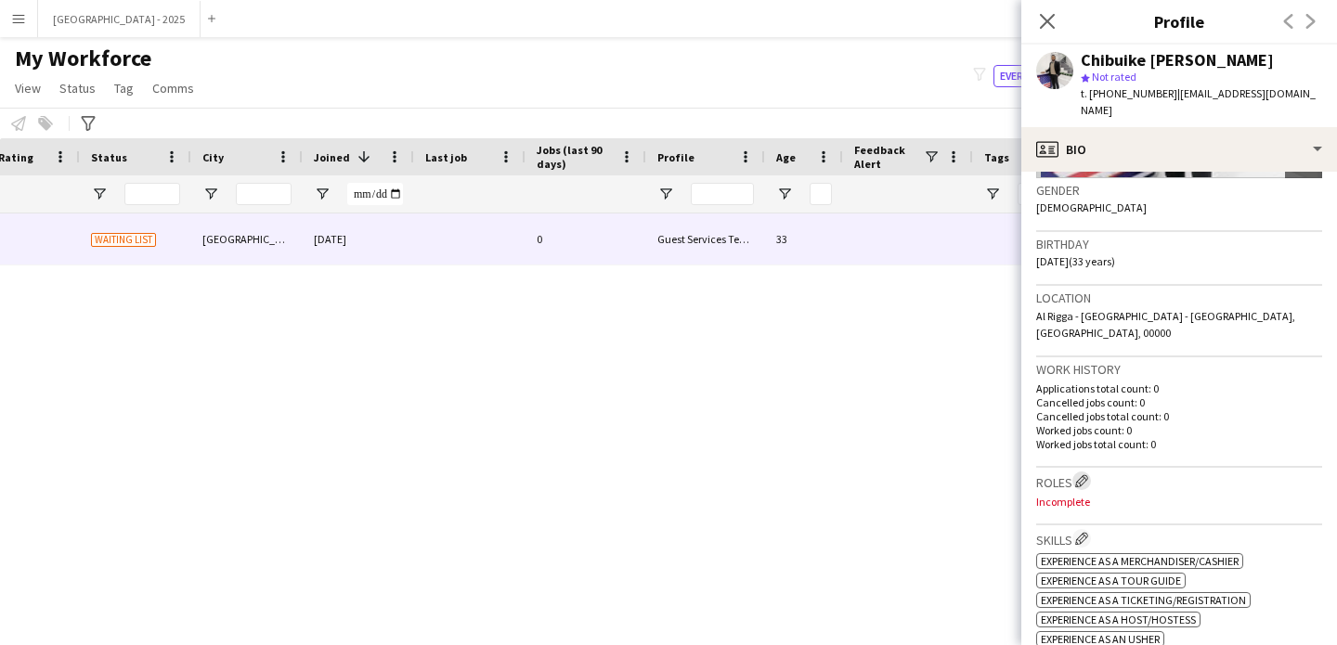
click at [1088, 474] on app-icon "Edit crew company roles" at bounding box center [1081, 480] width 13 height 13
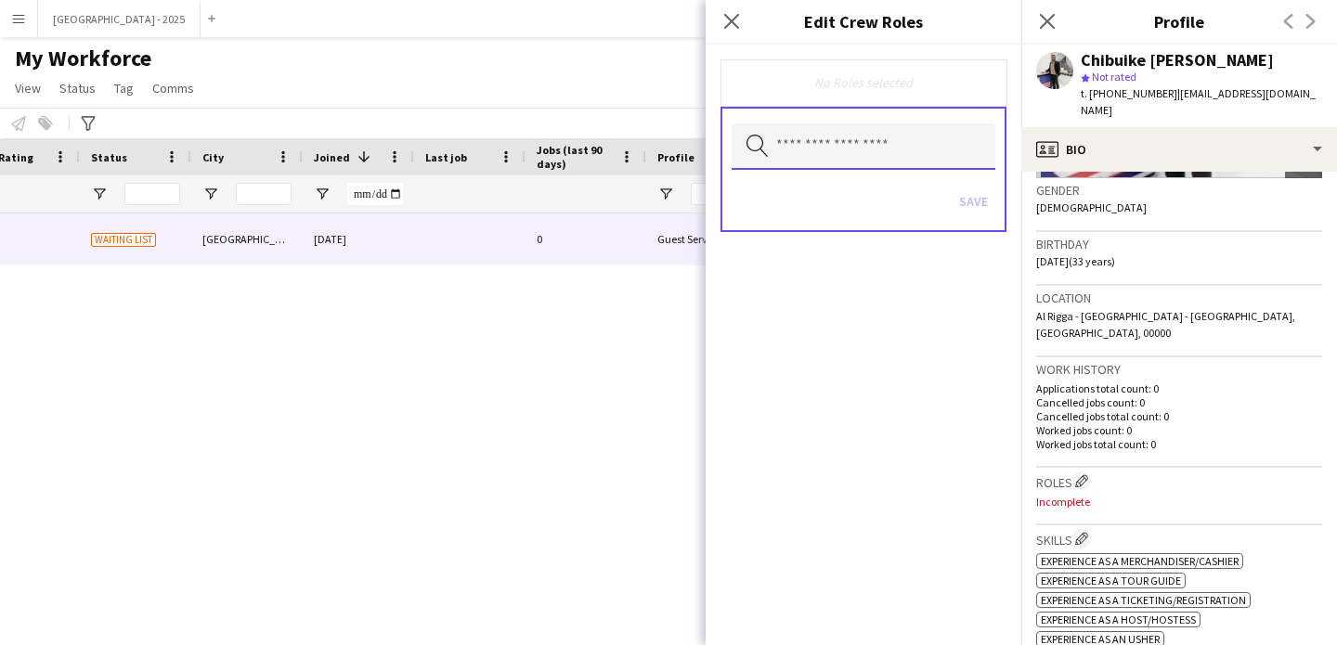
click at [904, 157] on input "text" at bounding box center [864, 146] width 264 height 46
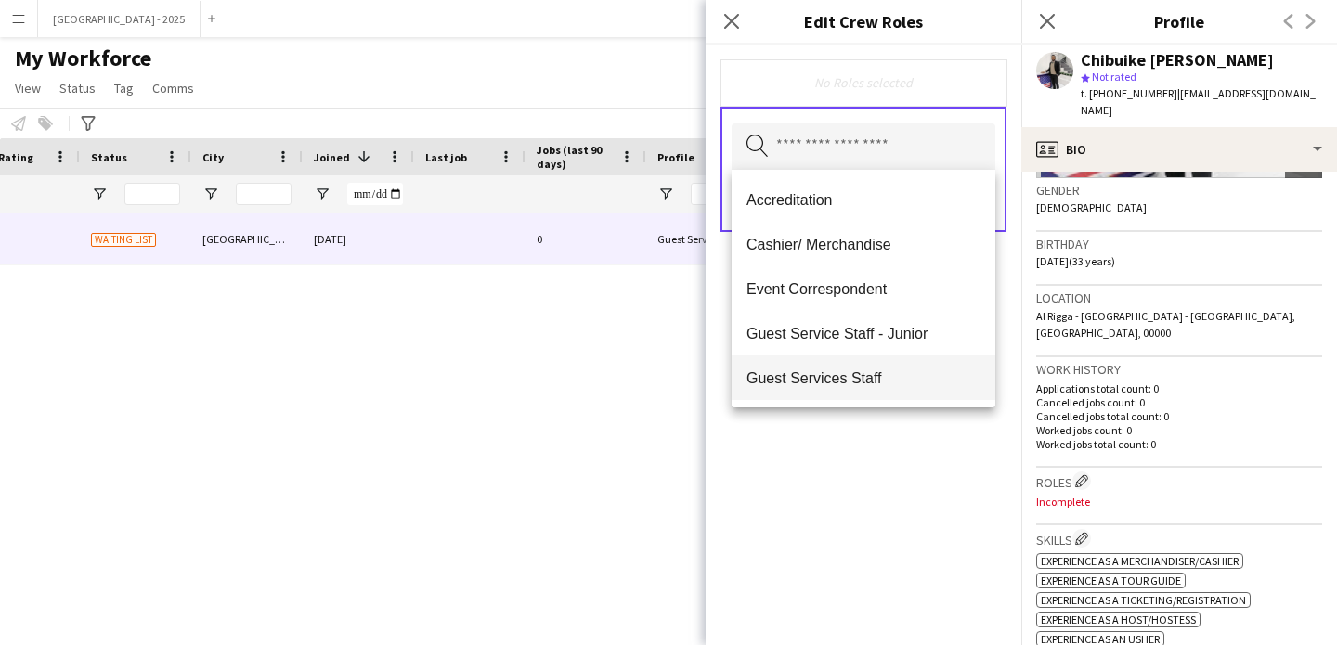
click at [906, 364] on mat-option "Guest Services Staff" at bounding box center [864, 378] width 264 height 45
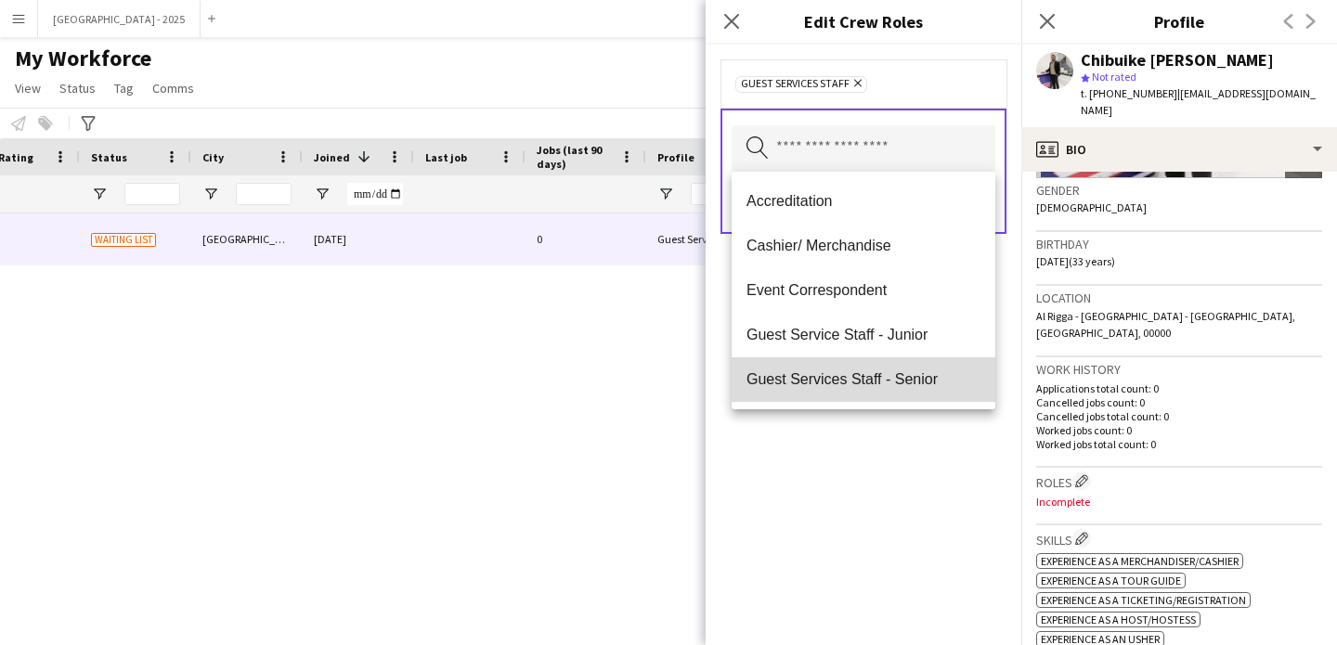
click at [912, 387] on span "Guest Services Staff - Senior" at bounding box center [864, 379] width 234 height 18
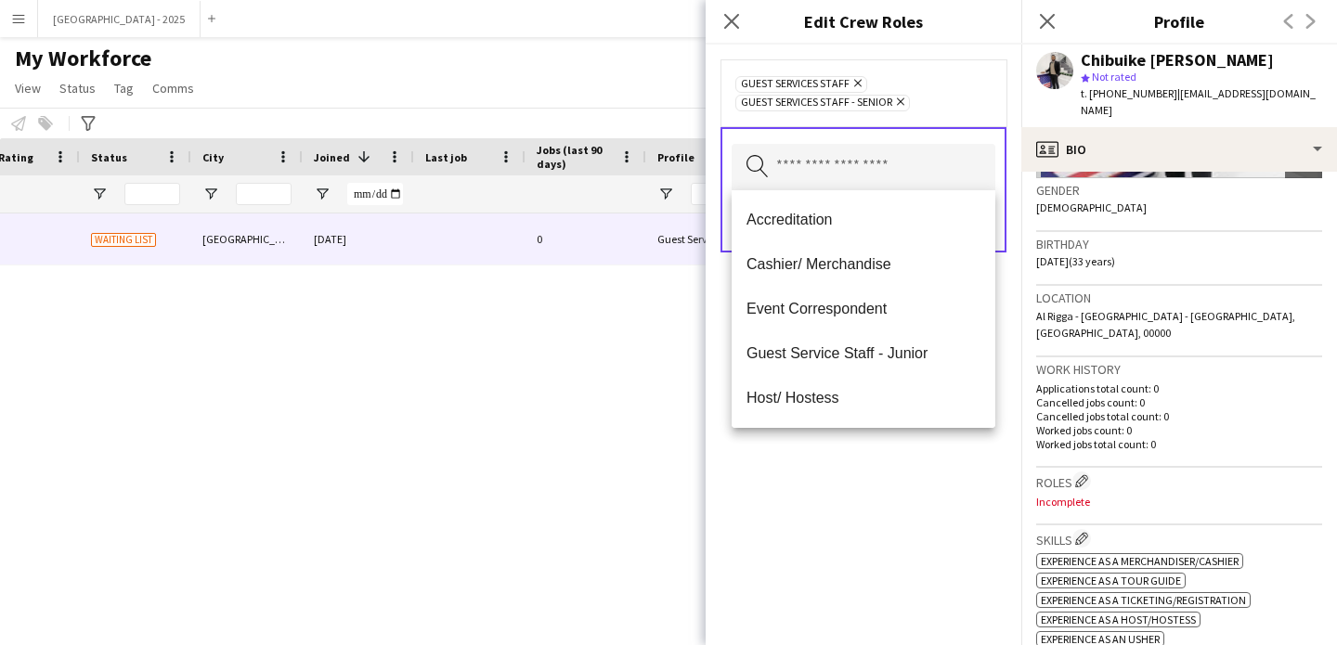
click at [911, 472] on div "Guest Services Staff Remove Guest Services Staff - Senior Remove Search by role…" at bounding box center [864, 345] width 316 height 601
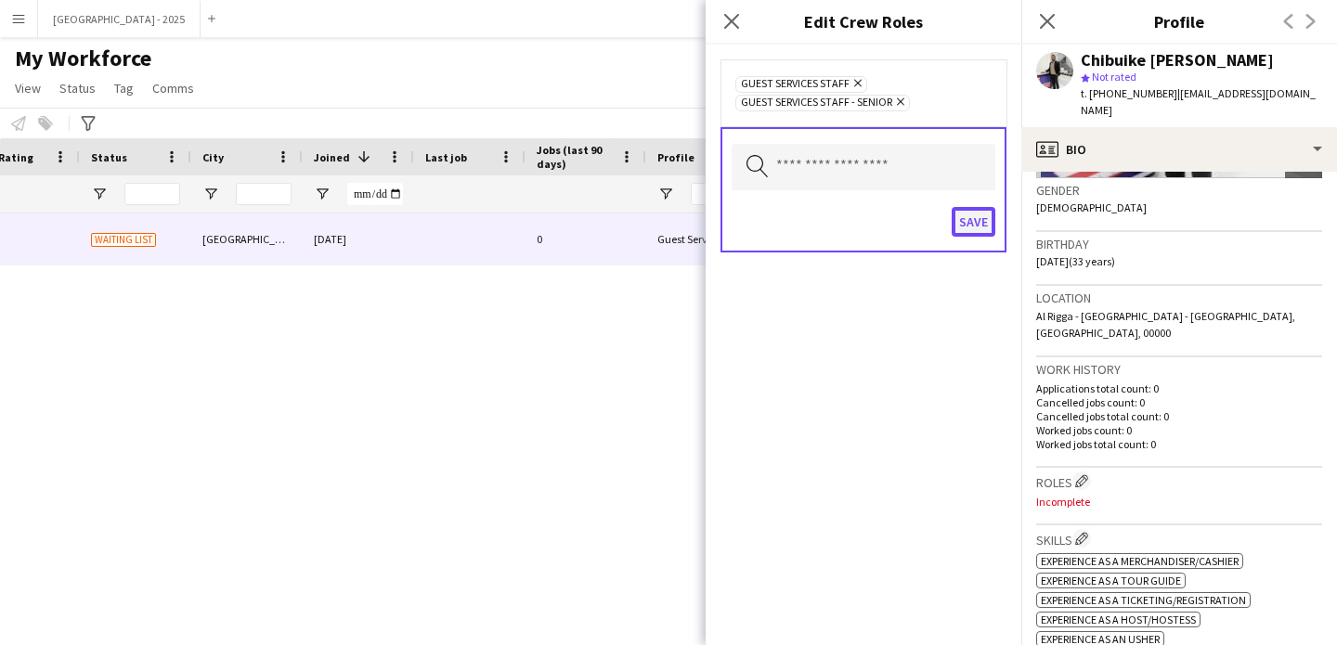
click at [976, 211] on button "Save" at bounding box center [974, 222] width 44 height 30
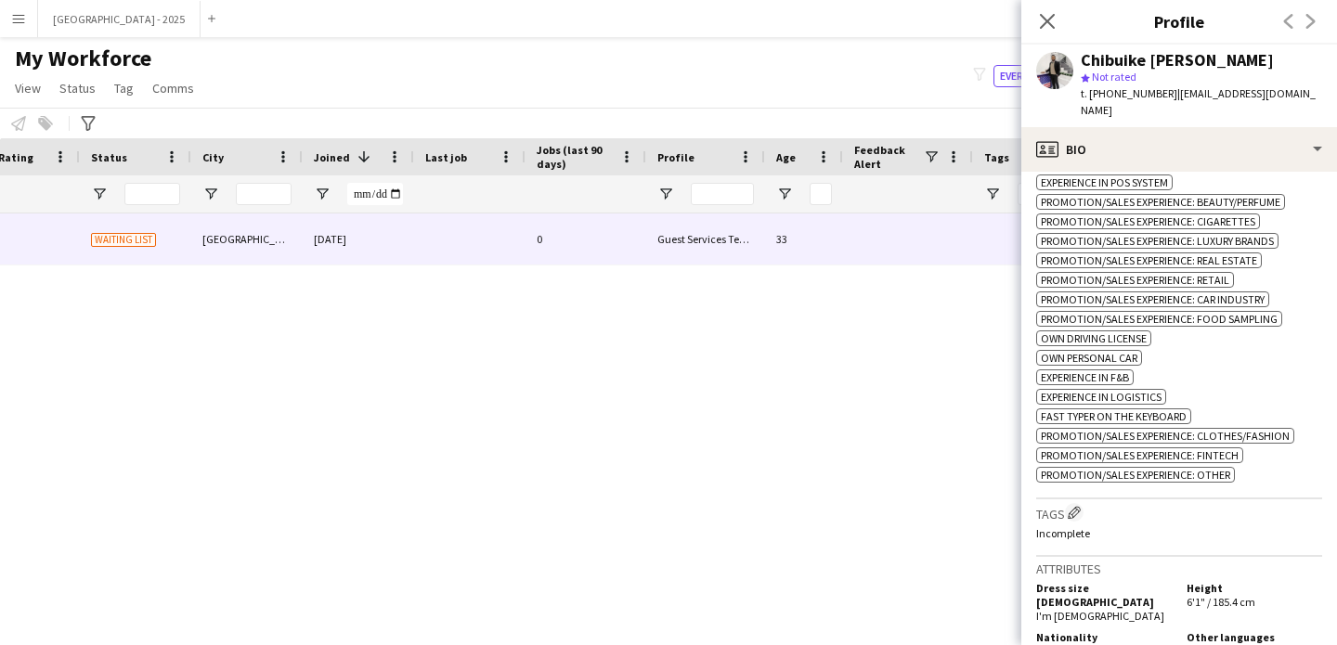
scroll to position [1163, 0]
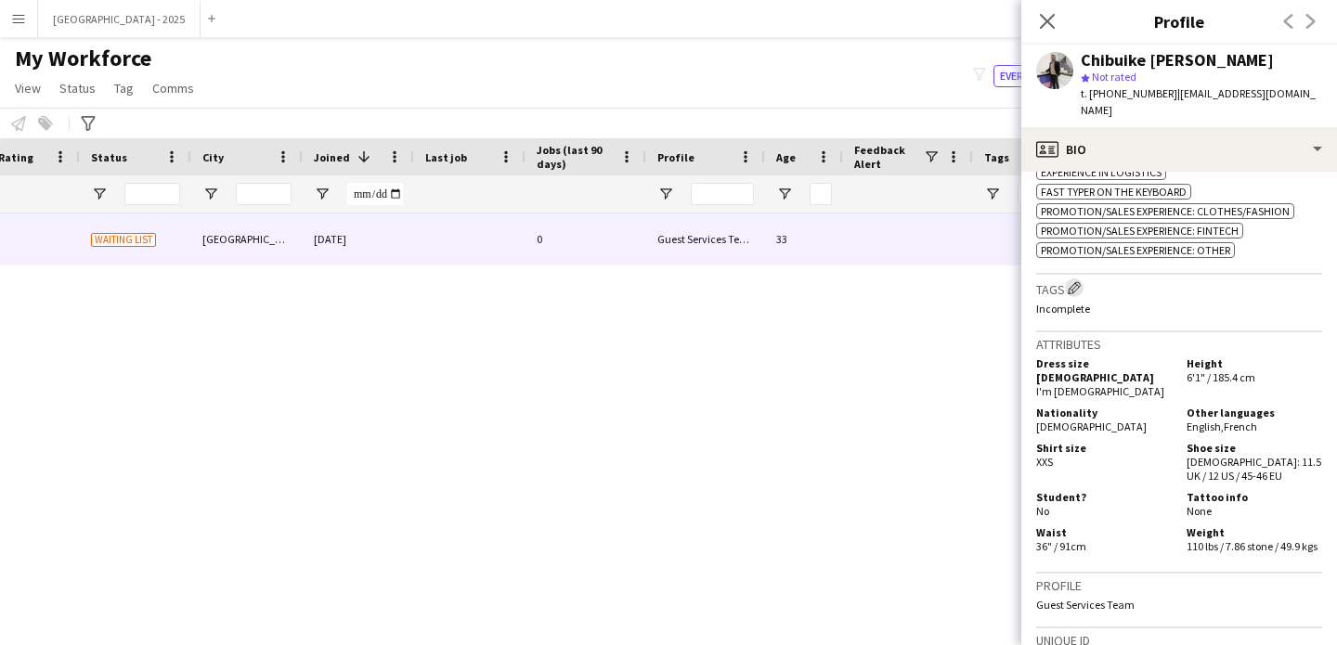
click at [1084, 279] on button "Edit crew company tags" at bounding box center [1074, 288] width 19 height 19
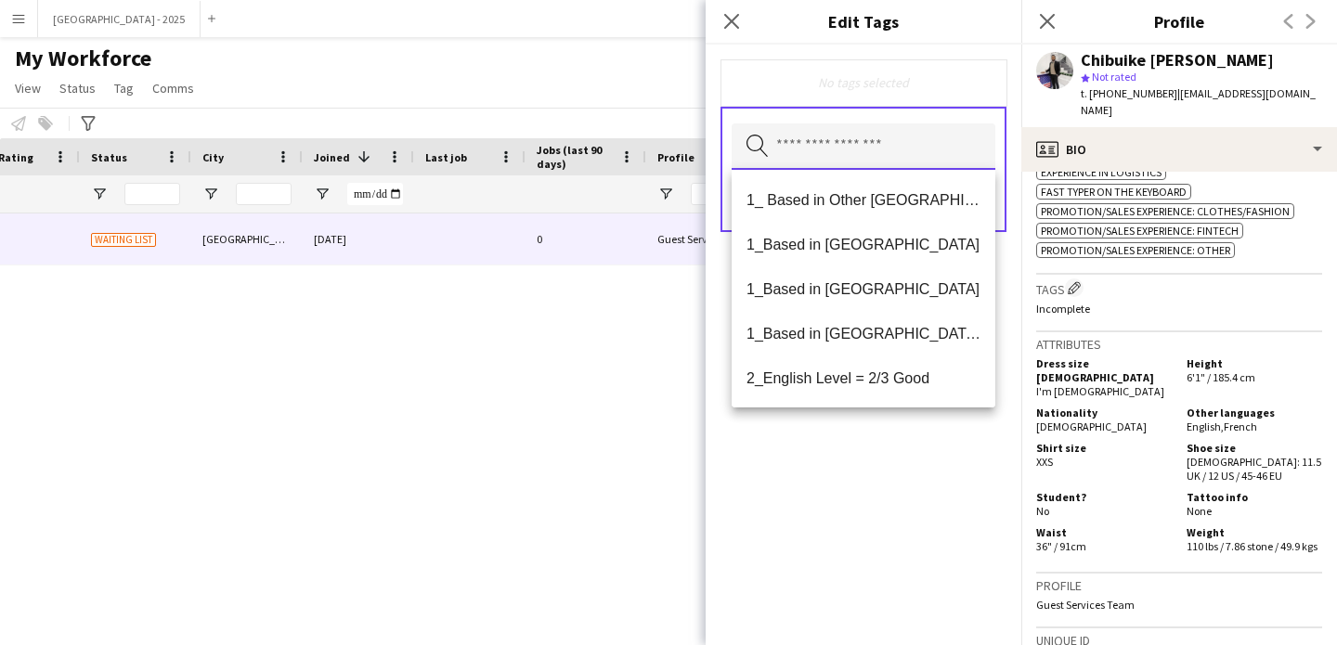
click at [816, 141] on input "text" at bounding box center [864, 146] width 264 height 46
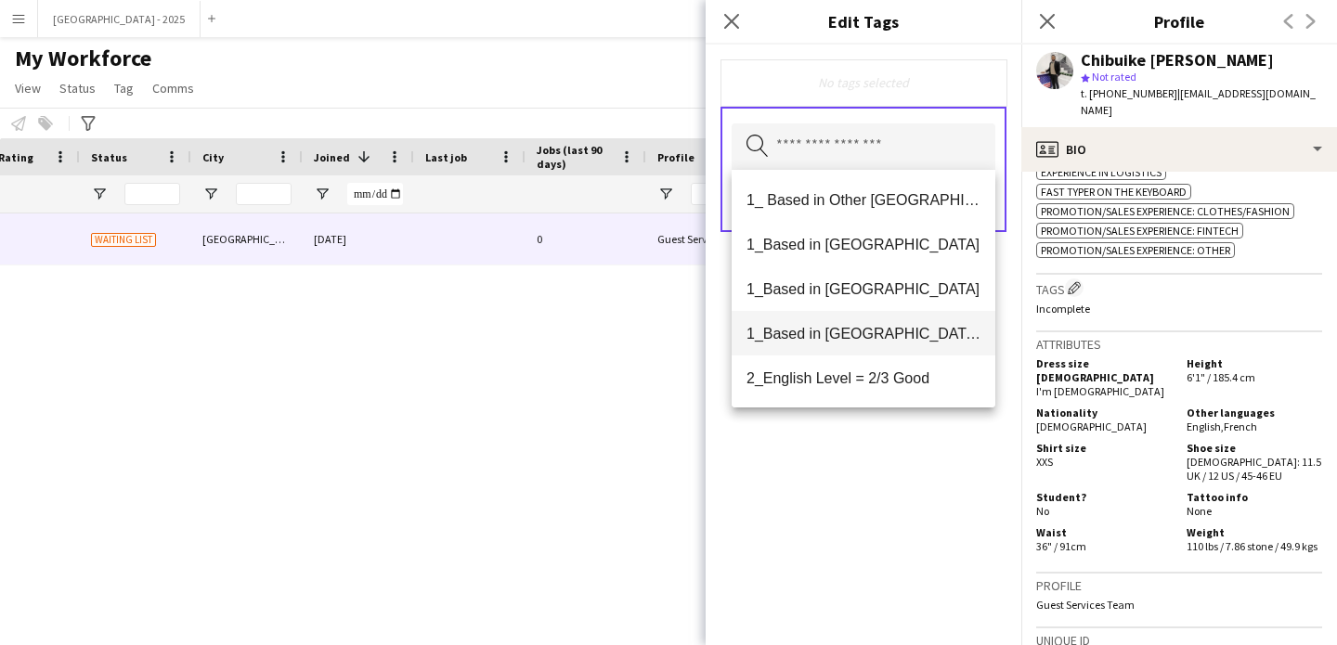
click at [895, 325] on span "1_Based in [GEOGRAPHIC_DATA]/[GEOGRAPHIC_DATA]/Ajman" at bounding box center [864, 334] width 234 height 18
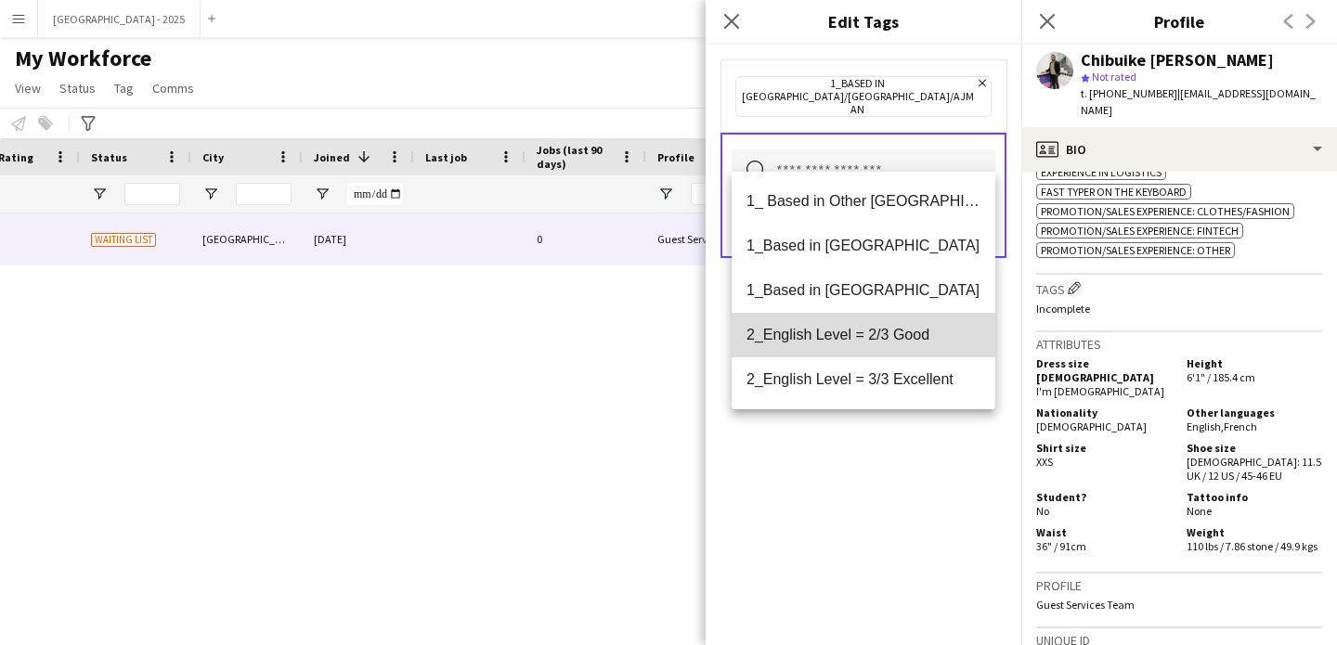
click at [900, 342] on span "2_English Level = 2/3 Good" at bounding box center [864, 335] width 234 height 18
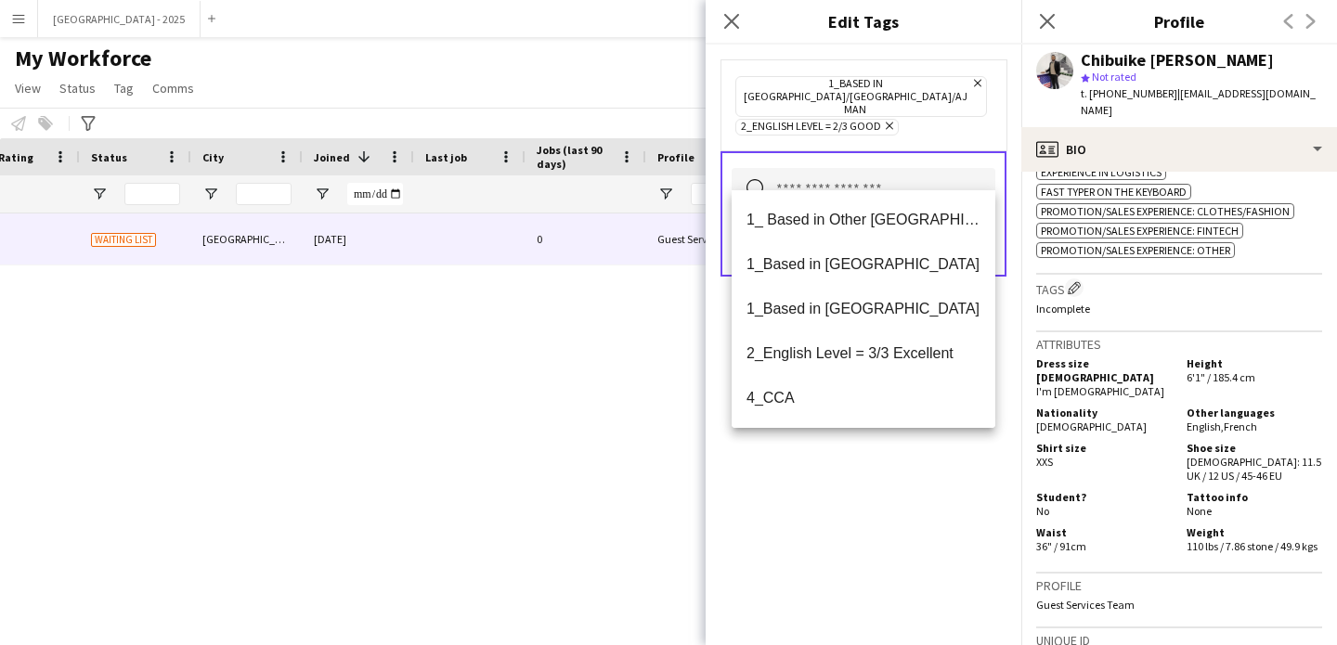
click at [903, 486] on div "1_Based in [GEOGRAPHIC_DATA]/[GEOGRAPHIC_DATA]/Ajman Remove 2_English Level = 2…" at bounding box center [864, 345] width 316 height 601
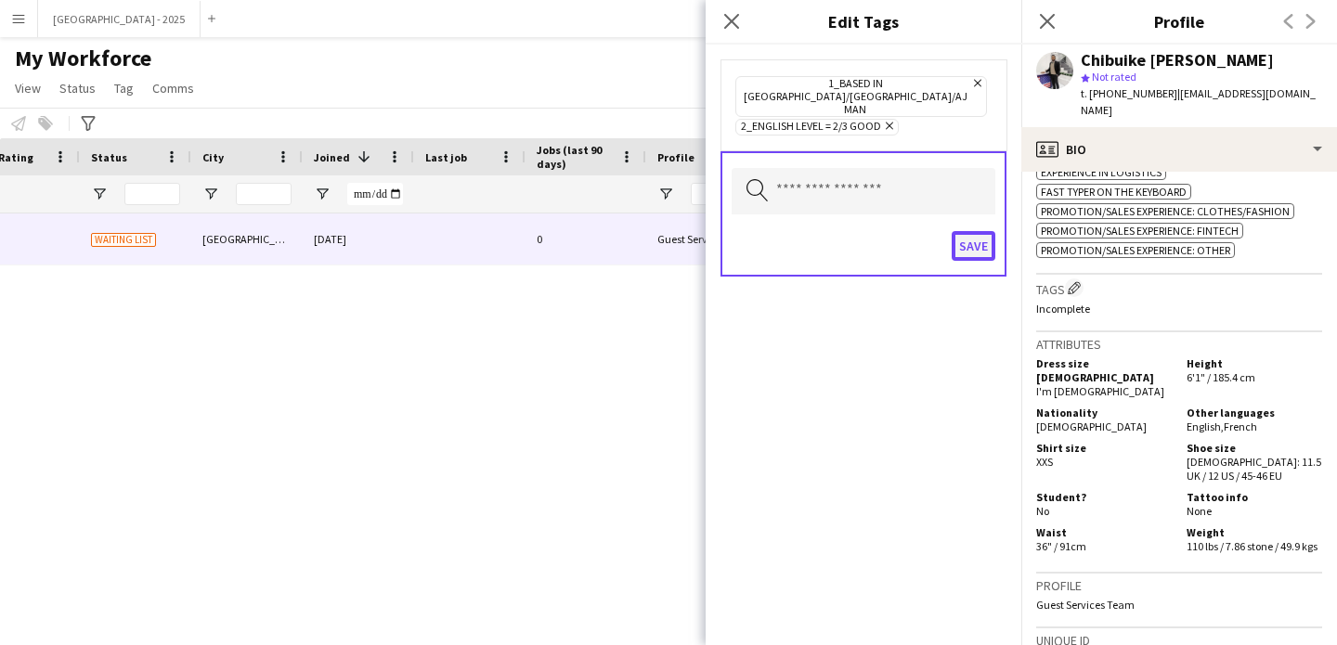
click at [967, 231] on button "Save" at bounding box center [974, 246] width 44 height 30
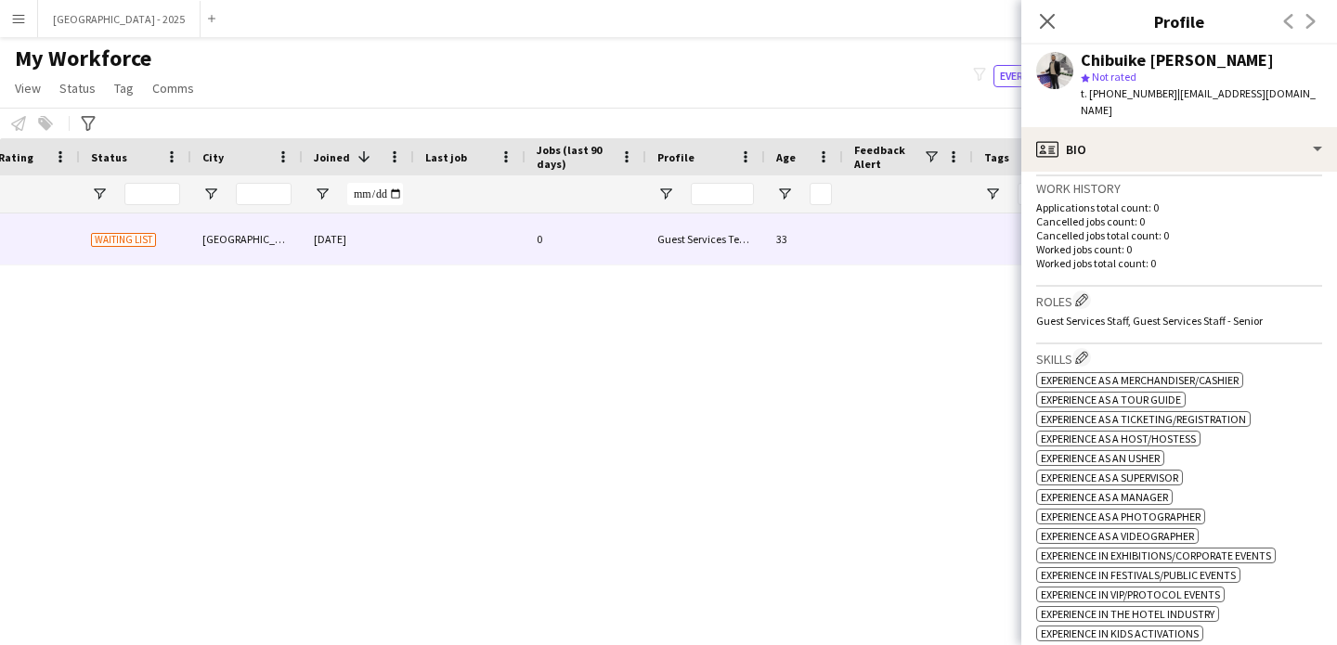
scroll to position [367, 0]
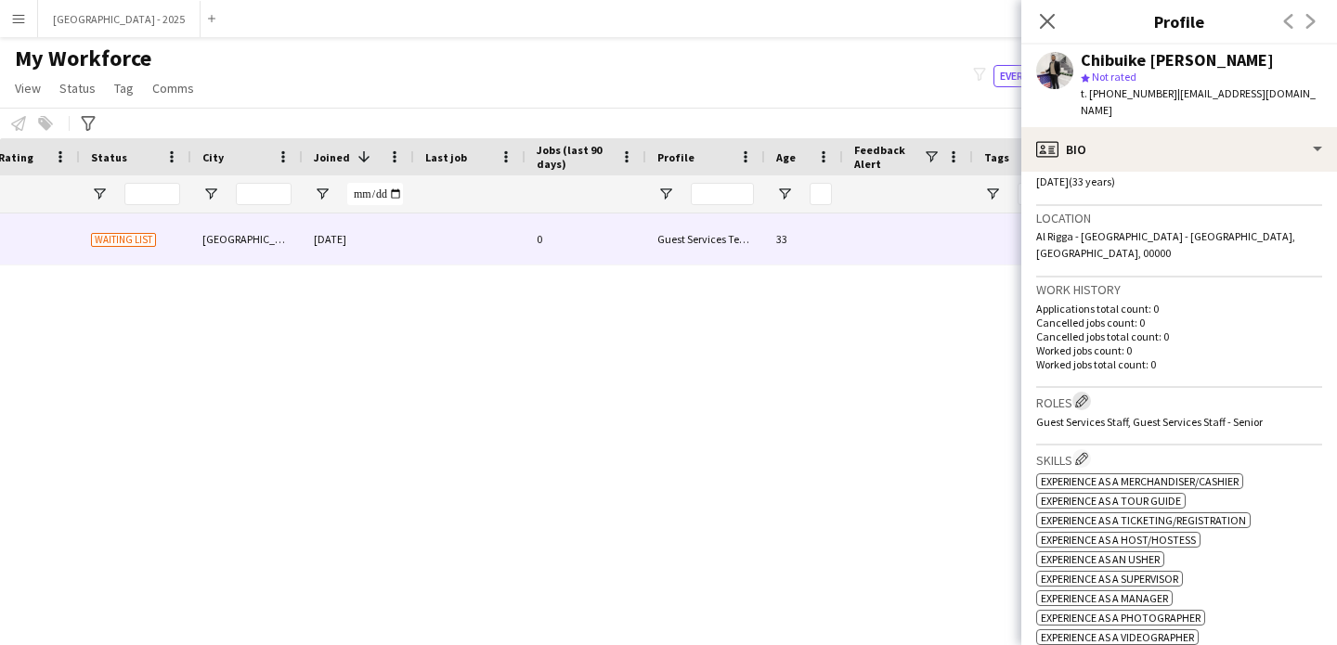
click at [1085, 395] on app-icon "Edit crew company roles" at bounding box center [1081, 401] width 13 height 13
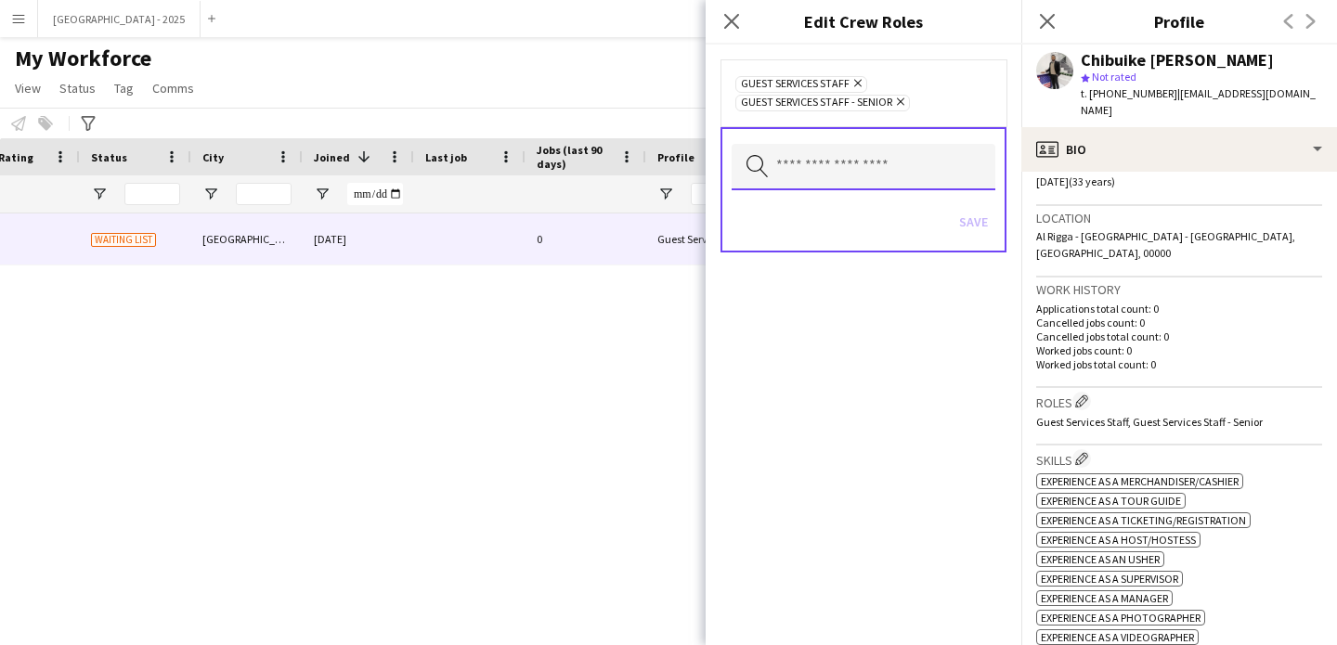
click at [896, 172] on input "text" at bounding box center [864, 167] width 264 height 46
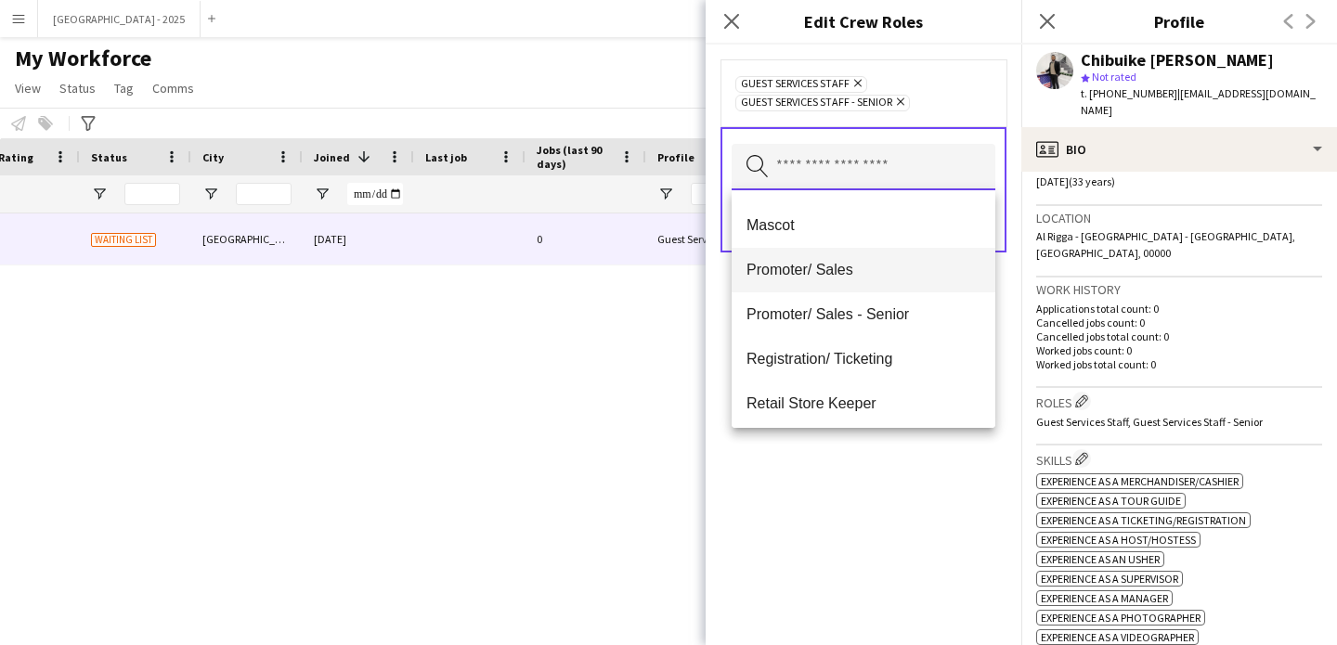
scroll to position [0, 0]
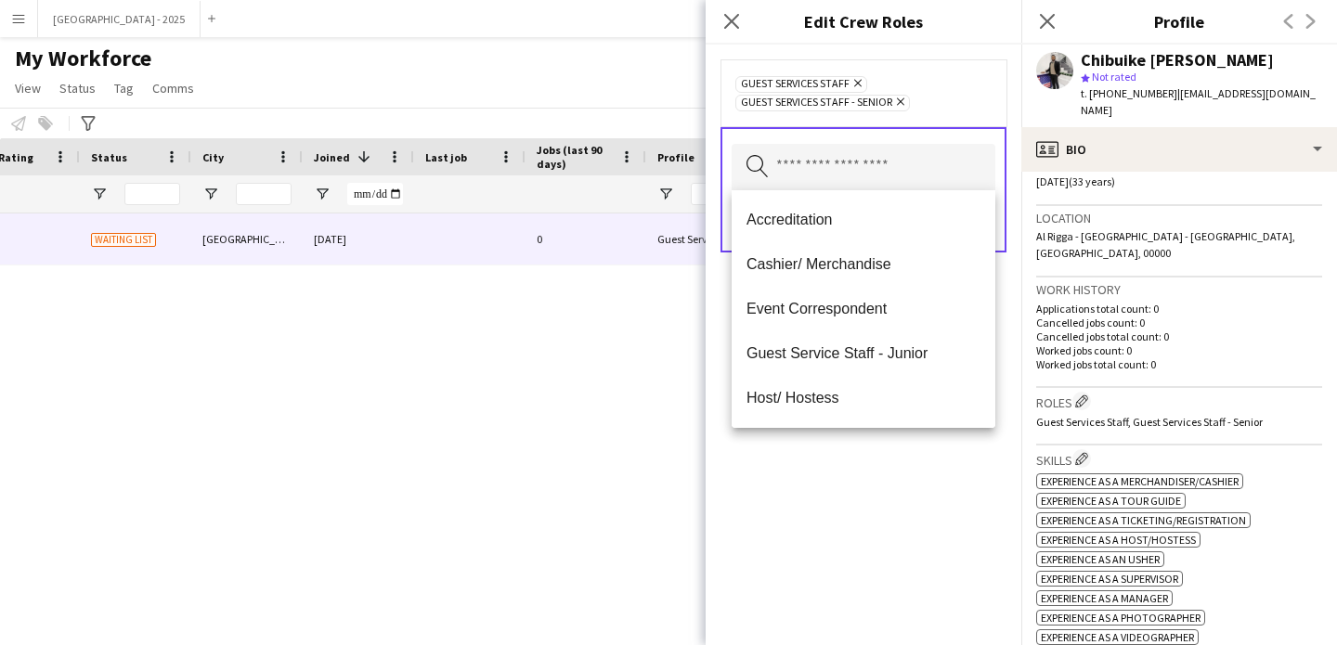
click at [907, 104] on span "Guest Services Staff - Senior Remove" at bounding box center [822, 103] width 175 height 17
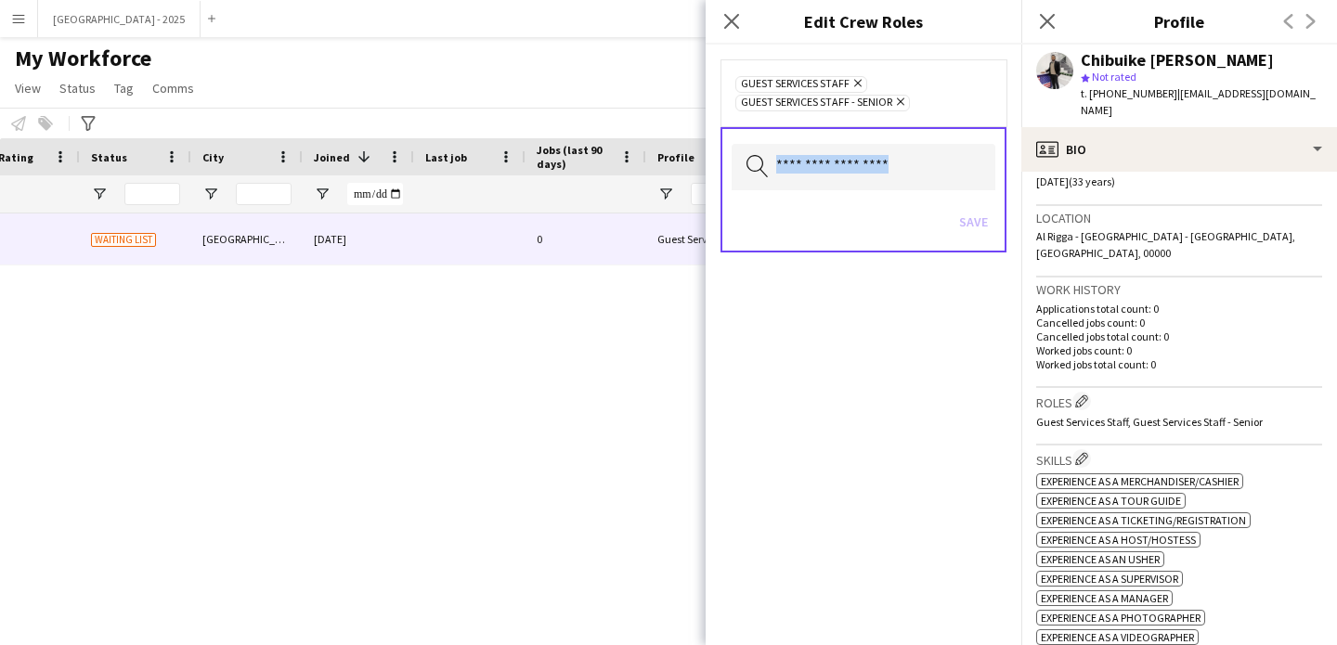
click at [906, 105] on span "Guest Services Staff - Senior Remove" at bounding box center [822, 103] width 175 height 17
click at [904, 104] on icon at bounding box center [900, 101] width 7 height 7
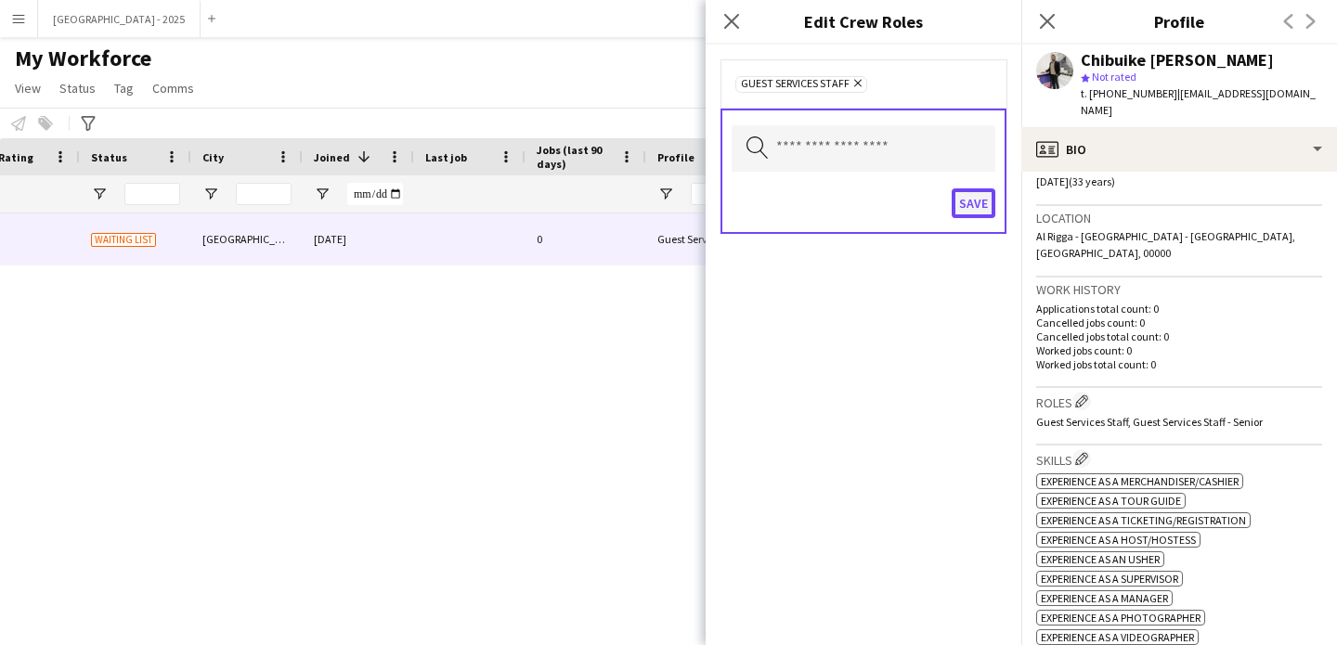
click at [952, 191] on button "Save" at bounding box center [974, 203] width 44 height 30
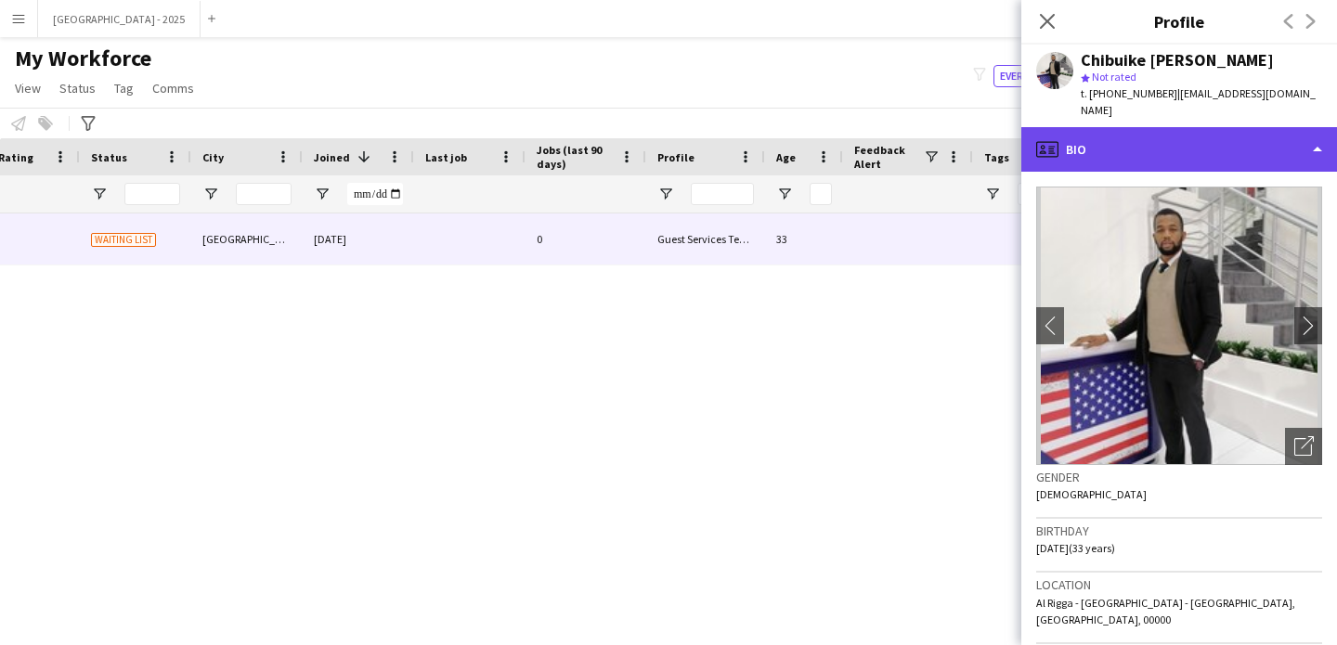
click at [1166, 127] on div "profile Bio" at bounding box center [1179, 149] width 316 height 45
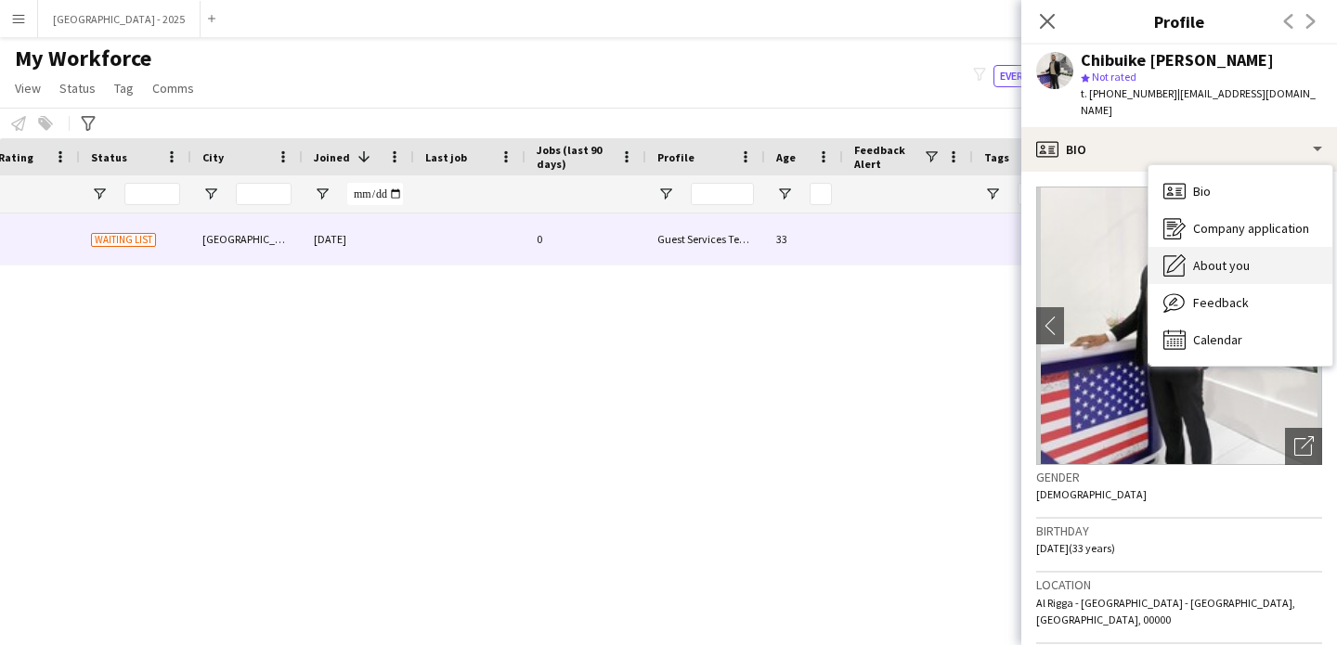
click at [1247, 257] on span "About you" at bounding box center [1221, 265] width 57 height 17
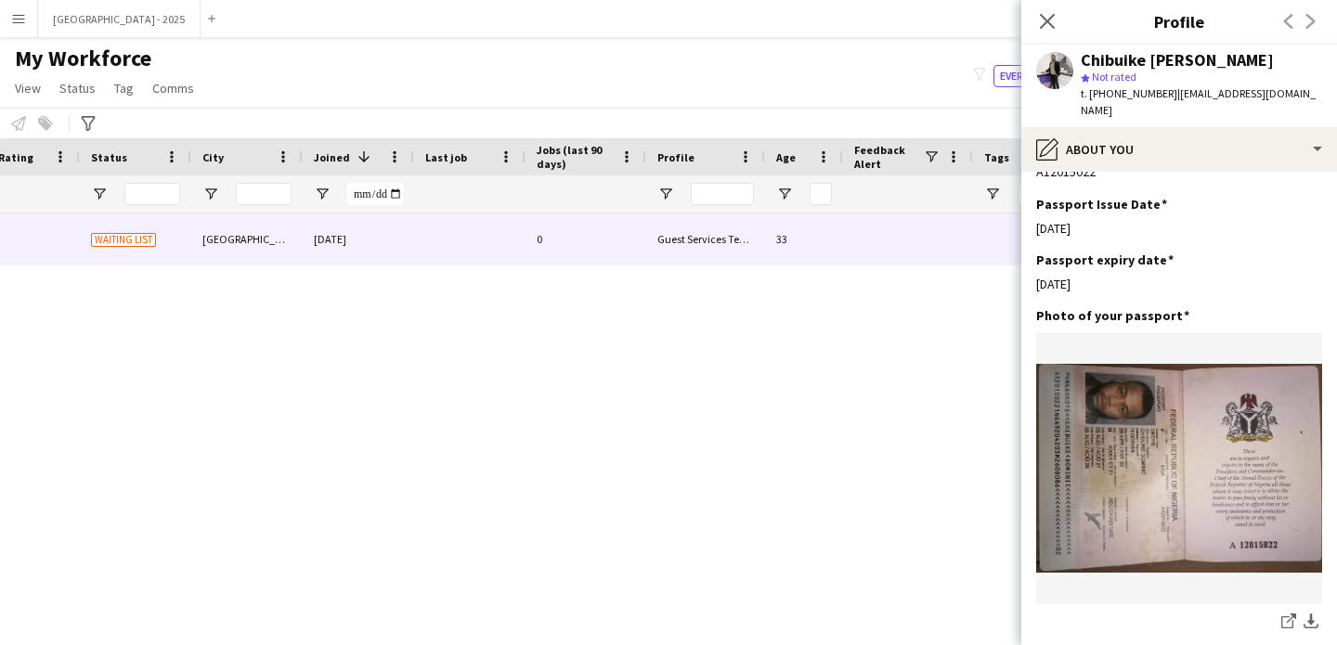
scroll to position [1747, 0]
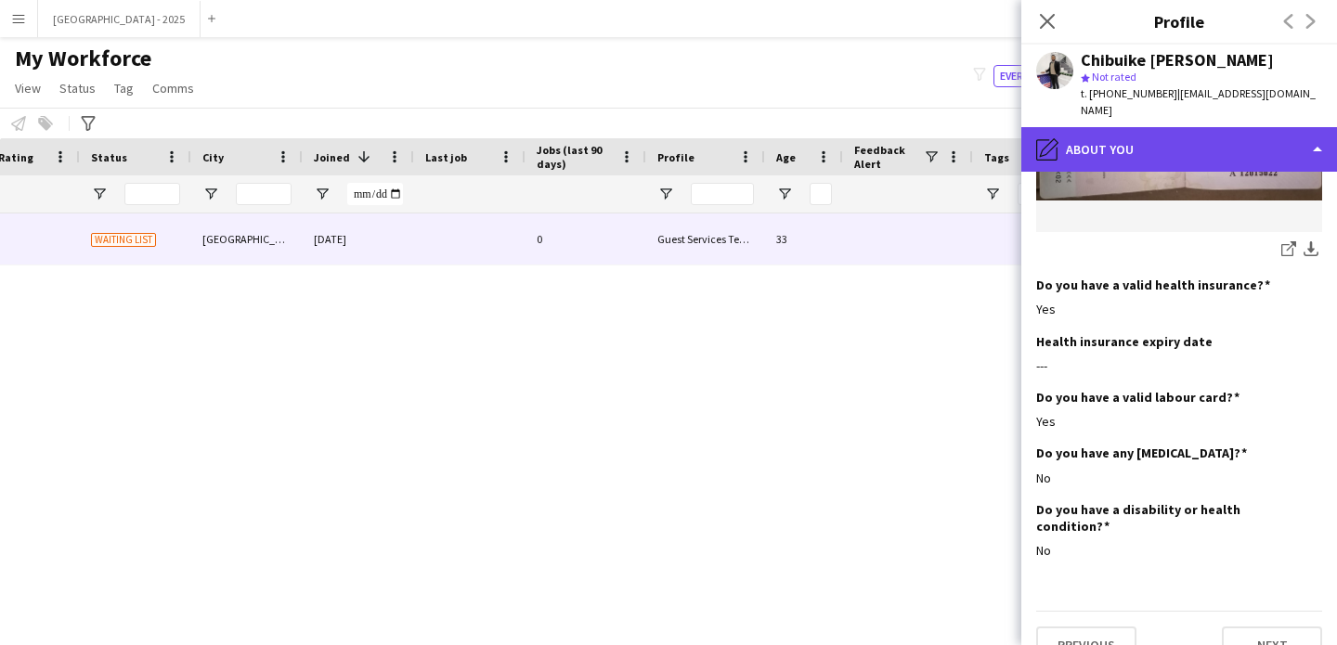
click at [1162, 128] on div "pencil4 About you" at bounding box center [1179, 149] width 316 height 45
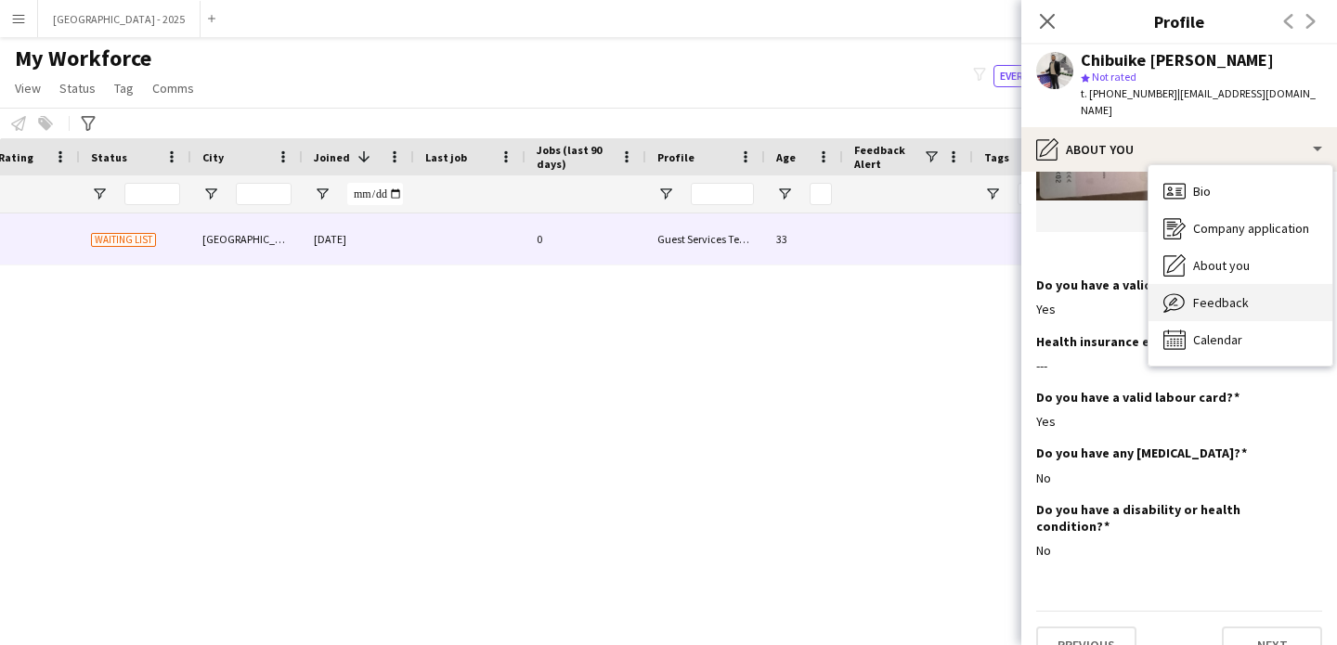
click at [1229, 284] on div "Feedback Feedback" at bounding box center [1241, 302] width 184 height 37
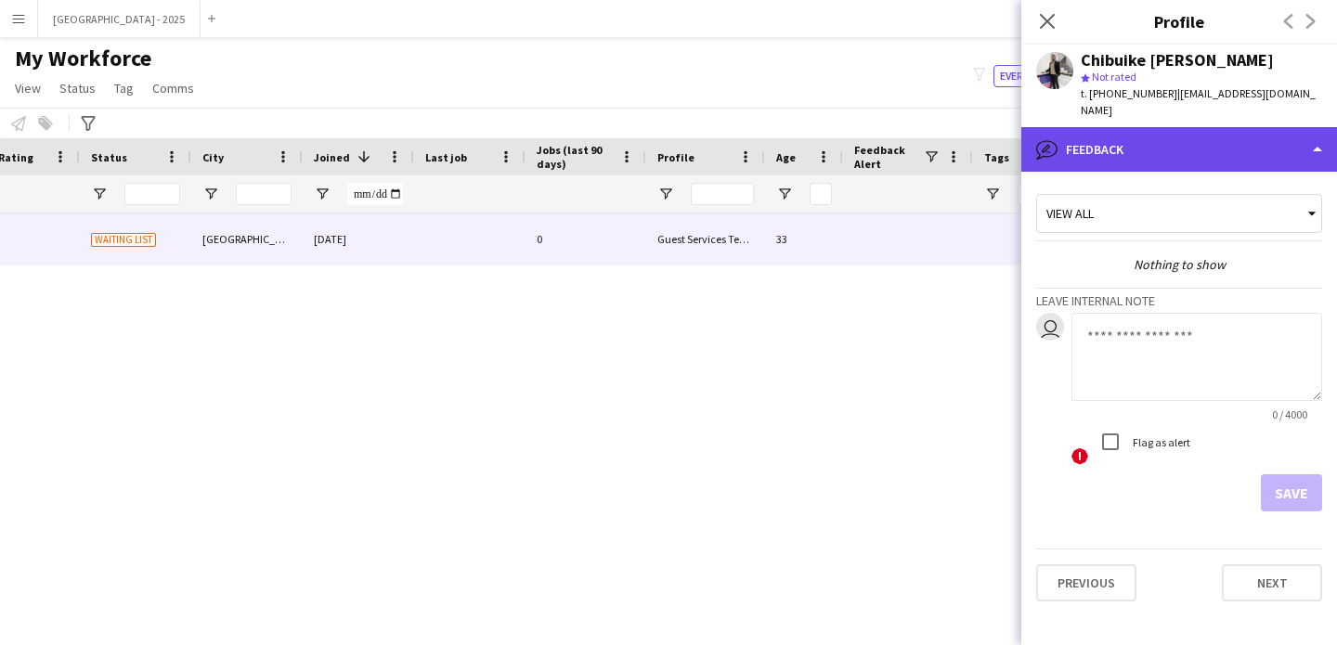
click at [1200, 130] on div "bubble-pencil Feedback" at bounding box center [1179, 149] width 316 height 45
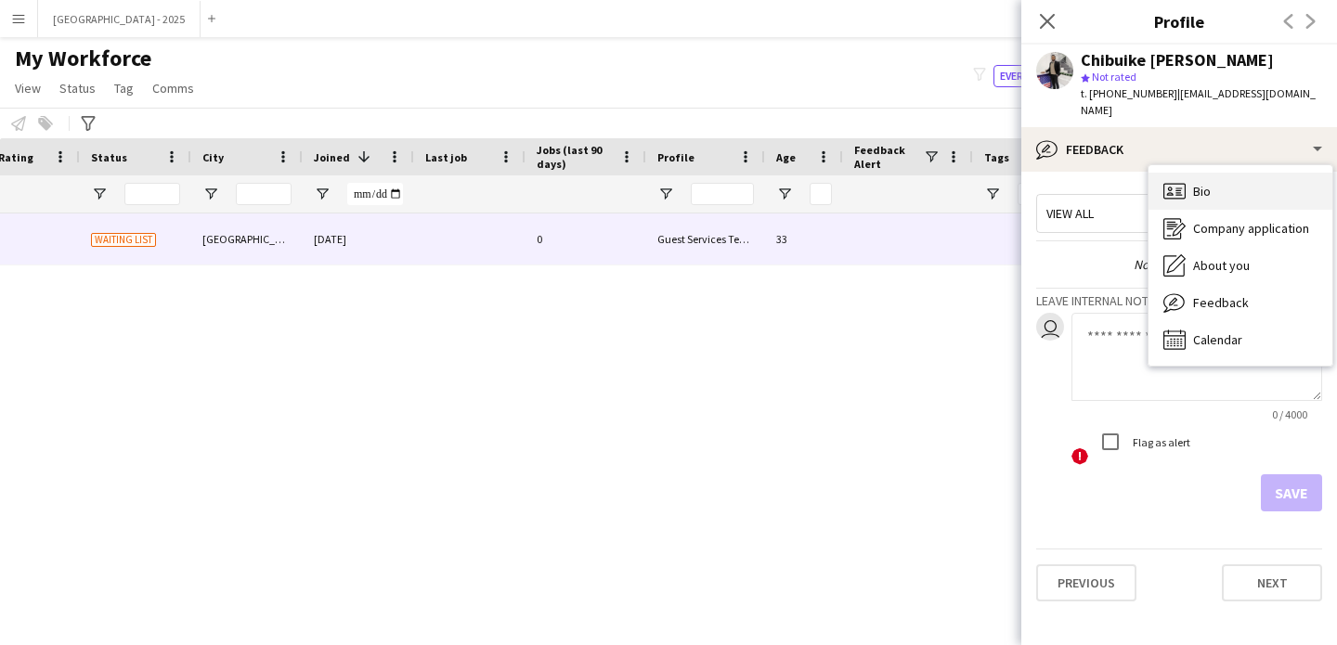
click at [1226, 187] on div "Bio Bio" at bounding box center [1241, 191] width 184 height 37
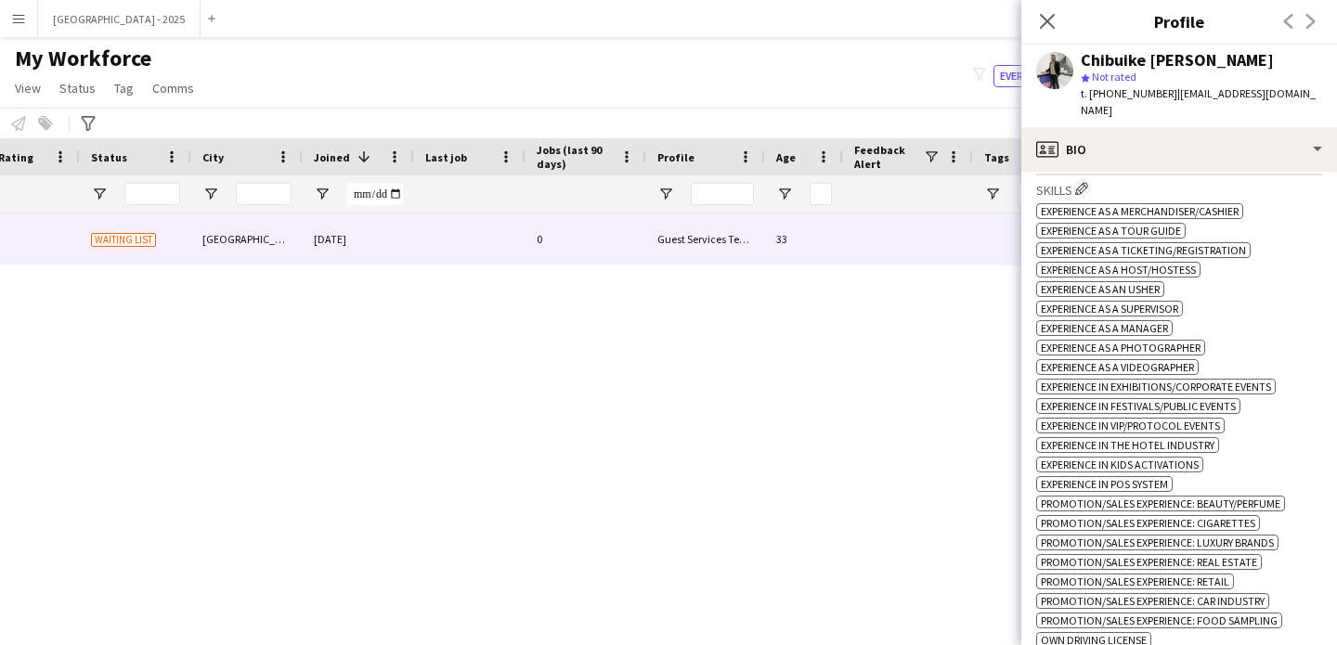
scroll to position [277, 0]
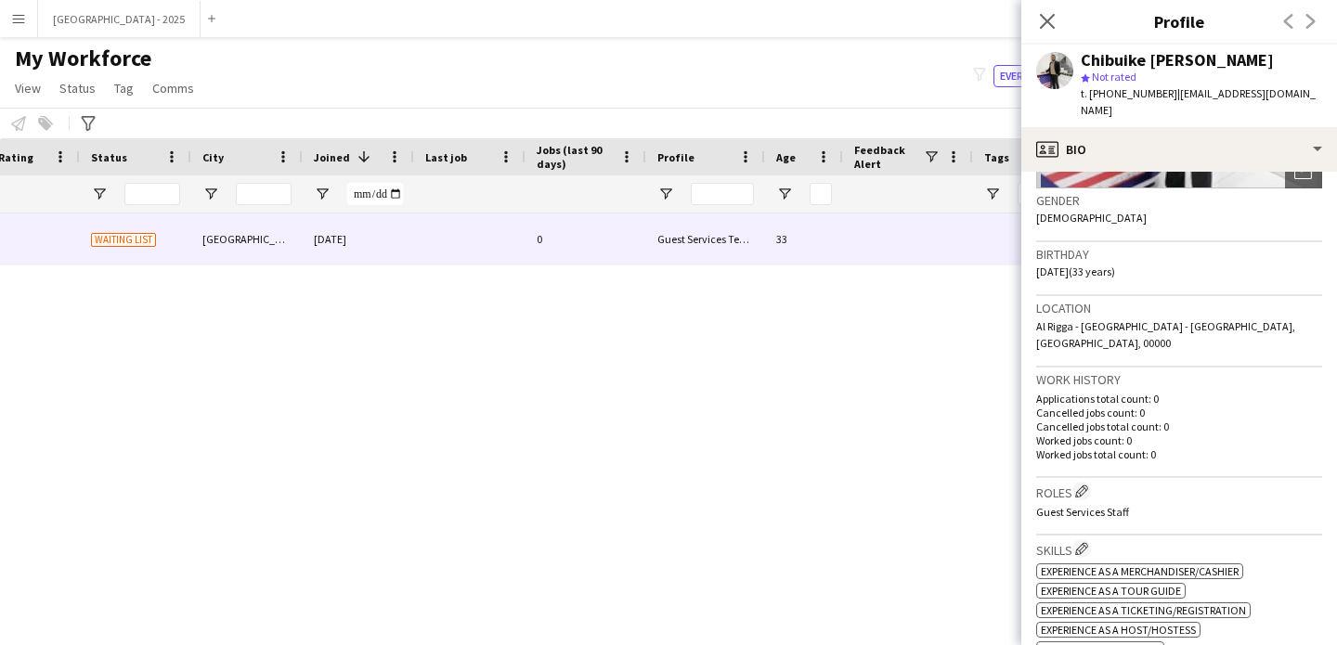
click at [1092, 482] on h3 "Roles Edit crew company roles" at bounding box center [1179, 491] width 286 height 19
click at [1088, 485] on app-icon "Edit crew company roles" at bounding box center [1081, 491] width 13 height 13
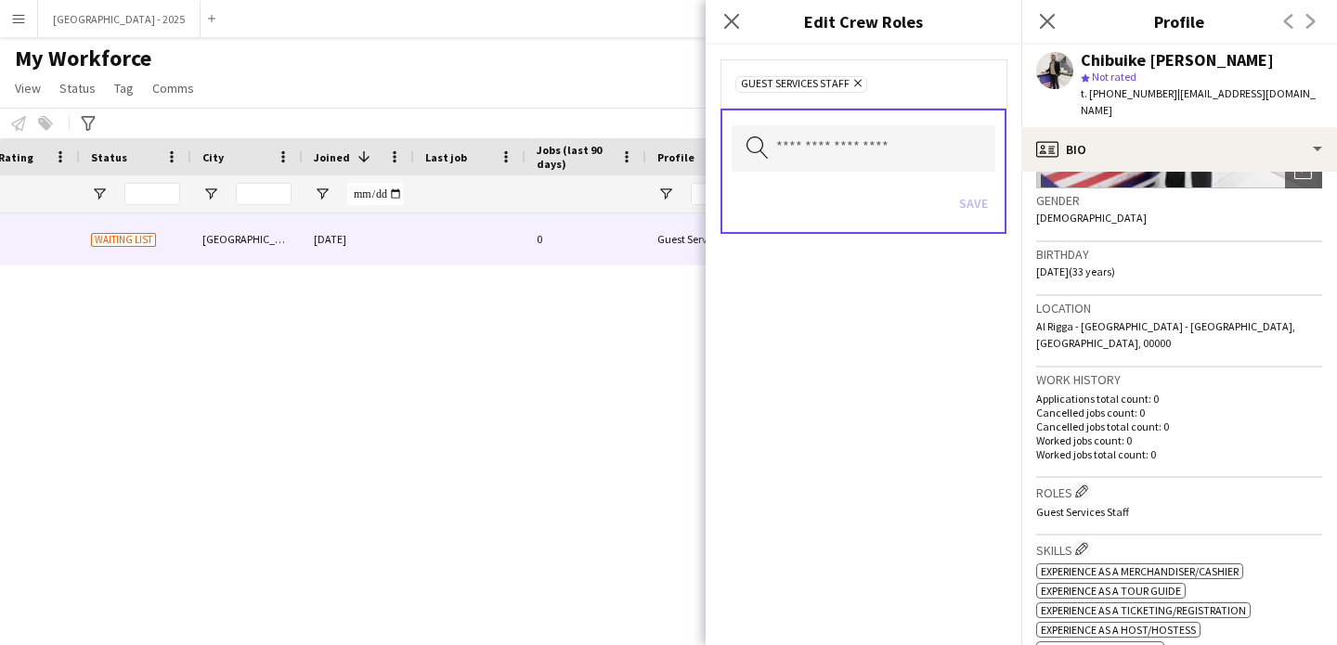
click at [898, 105] on div "Guest Services Staff Remove" at bounding box center [864, 83] width 286 height 48
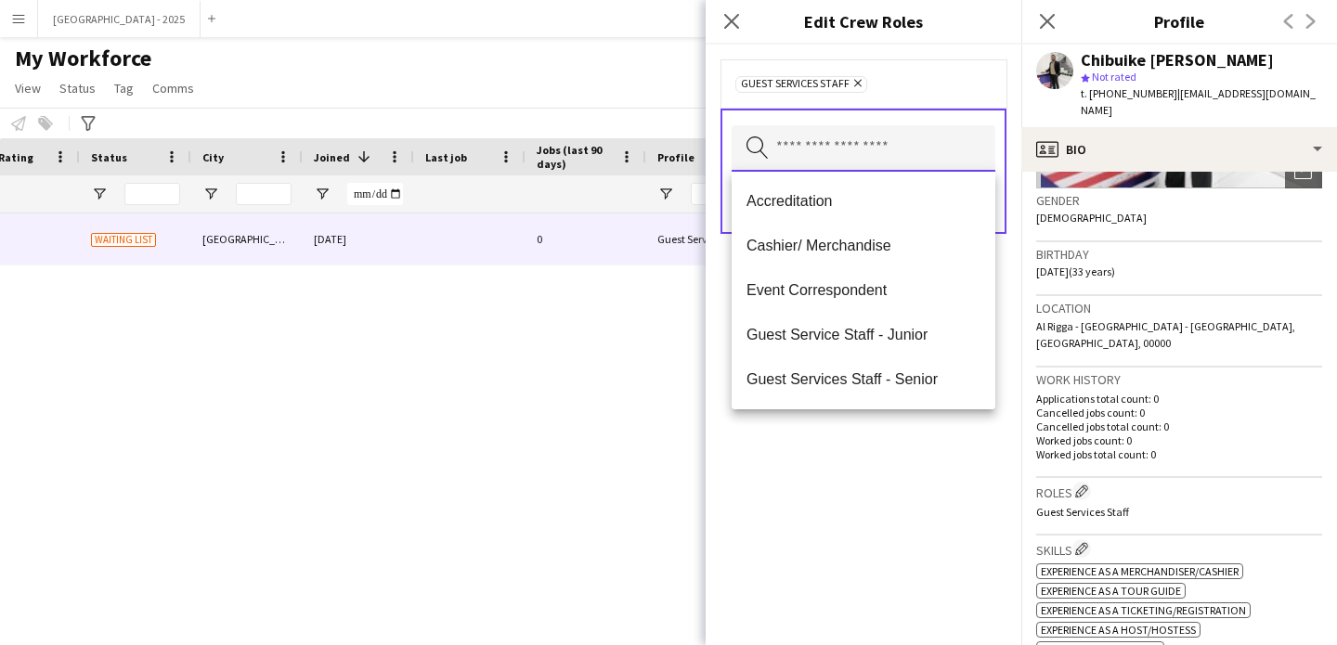
click at [880, 136] on input "text" at bounding box center [864, 148] width 264 height 46
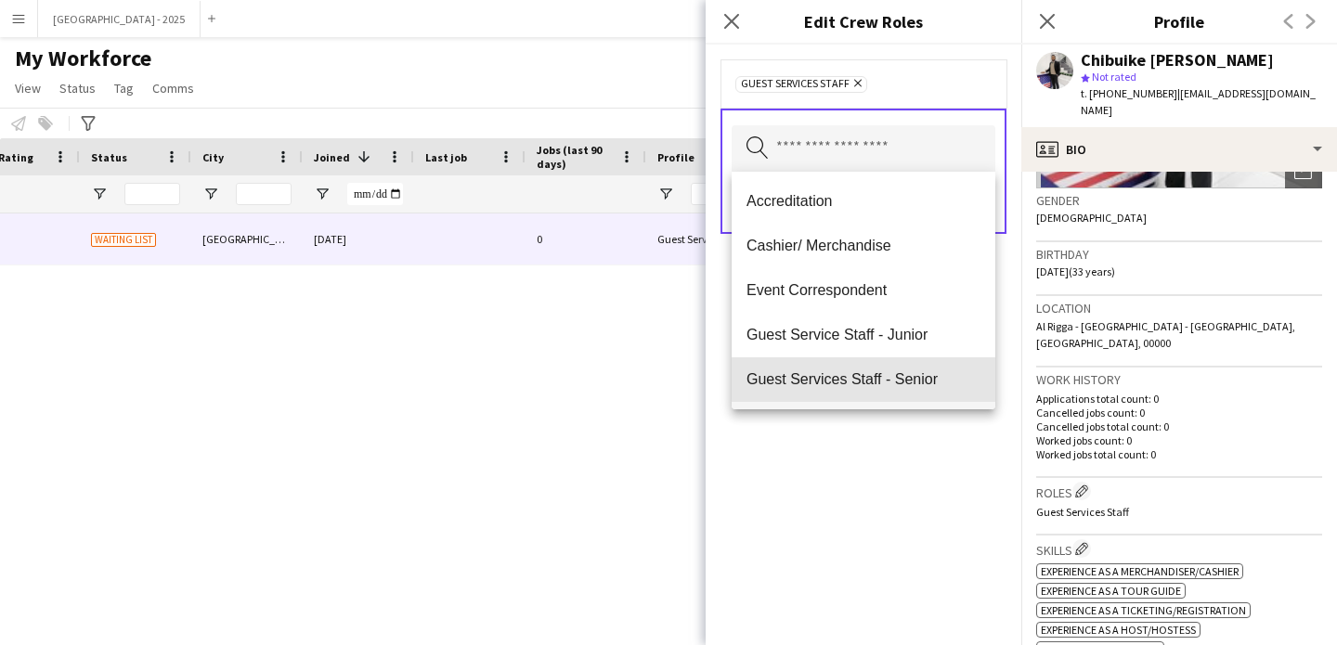
drag, startPoint x: 903, startPoint y: 378, endPoint x: 911, endPoint y: 405, distance: 27.9
click at [903, 378] on span "Guest Services Staff - Senior" at bounding box center [864, 379] width 234 height 18
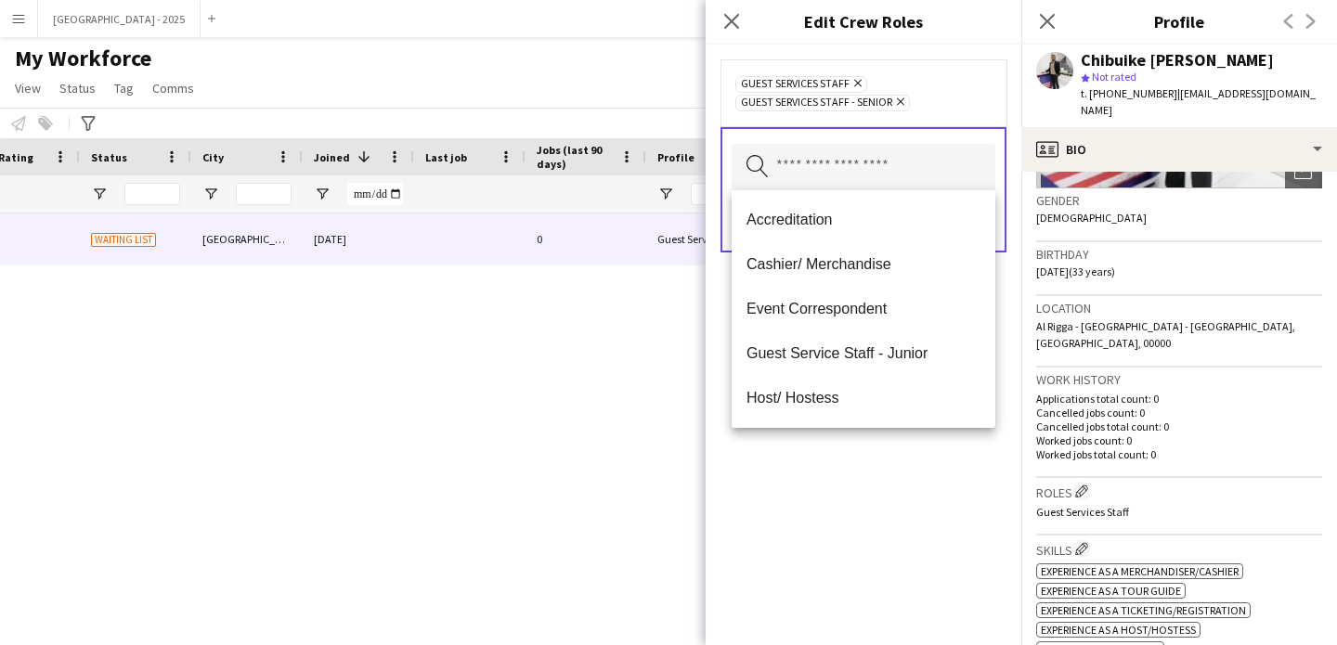
drag, startPoint x: 918, startPoint y: 457, endPoint x: 920, endPoint y: 445, distance: 12.2
click at [918, 454] on div "Guest Services Staff Remove Guest Services Staff - Senior Remove Search by role…" at bounding box center [864, 345] width 316 height 601
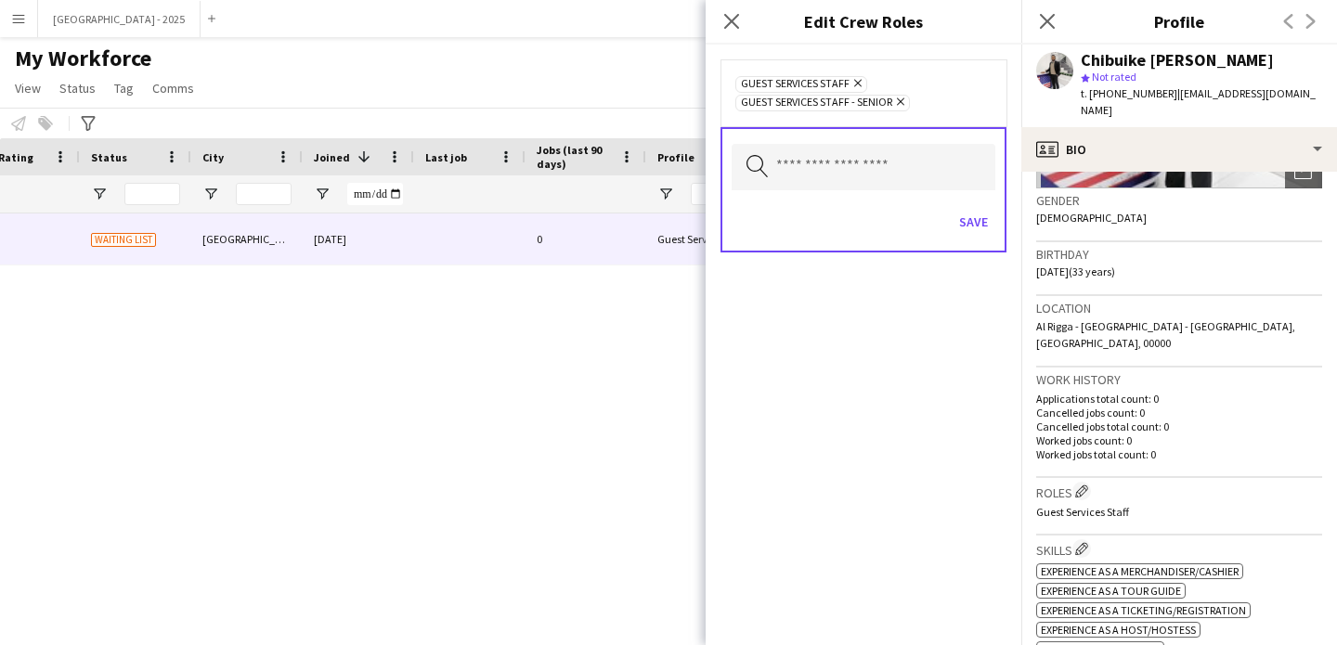
click at [968, 241] on div "Save" at bounding box center [864, 224] width 264 height 53
click at [977, 223] on button "Save" at bounding box center [974, 222] width 44 height 30
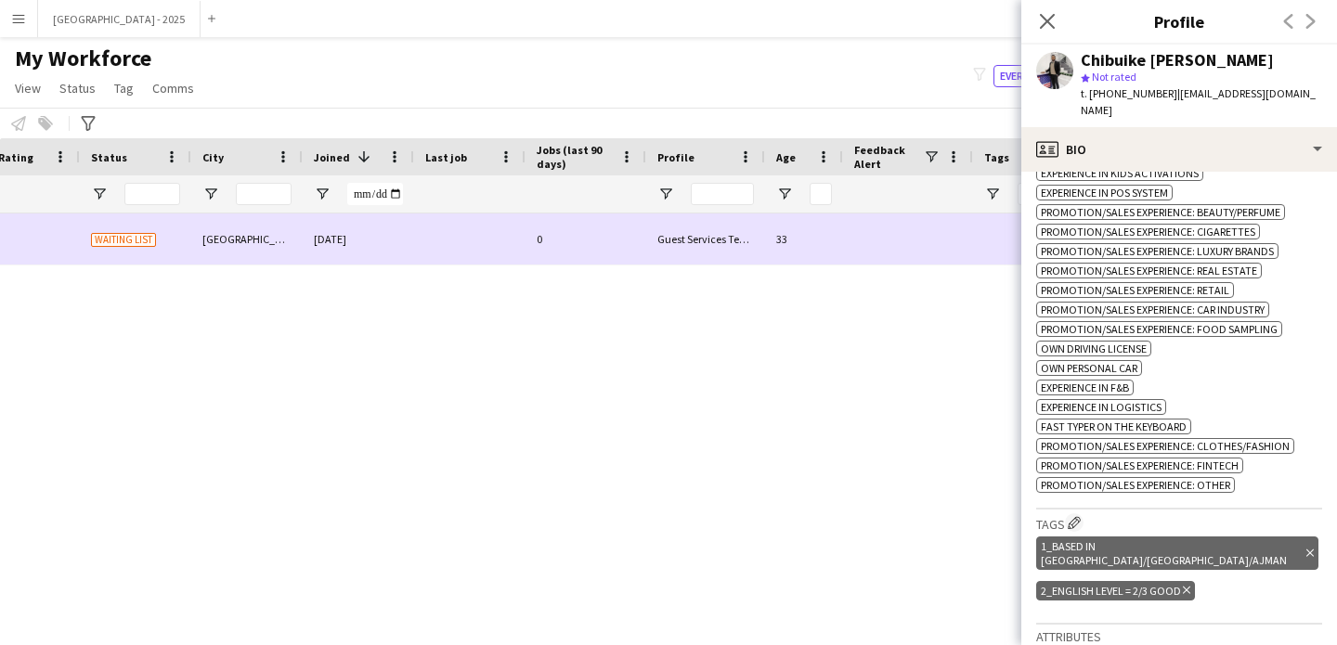
scroll to position [0, 0]
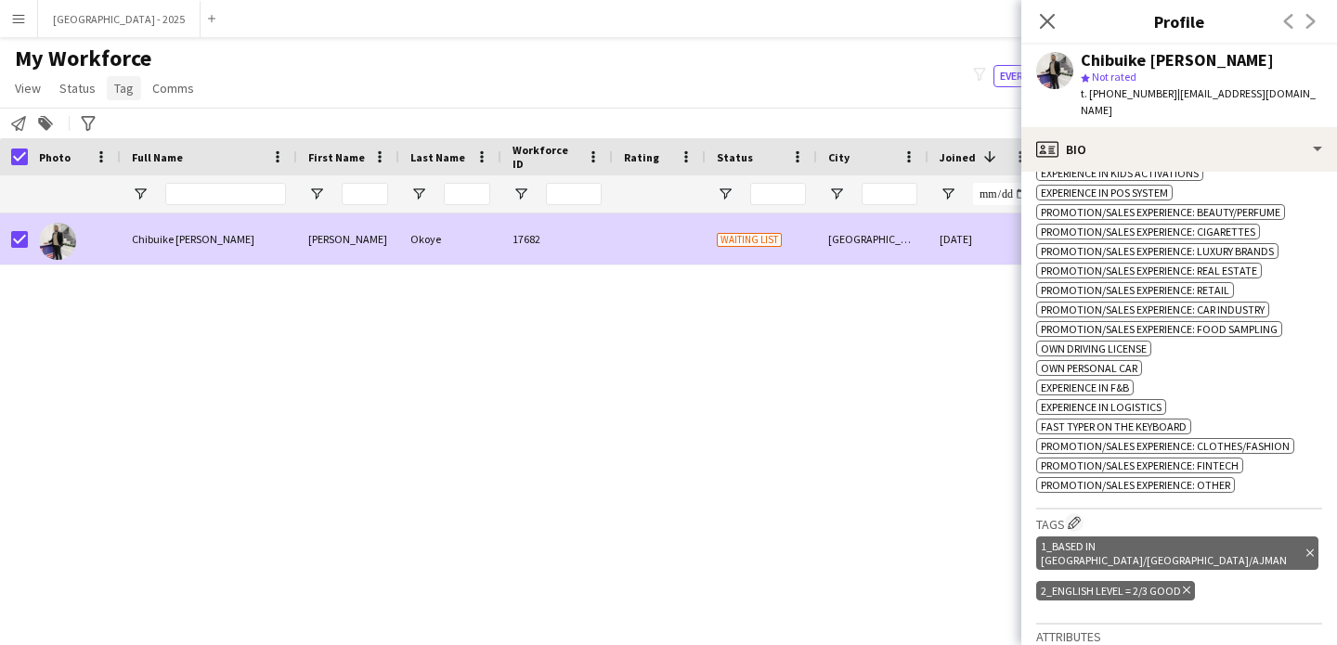
click at [107, 78] on link "Tag" at bounding box center [124, 88] width 34 height 24
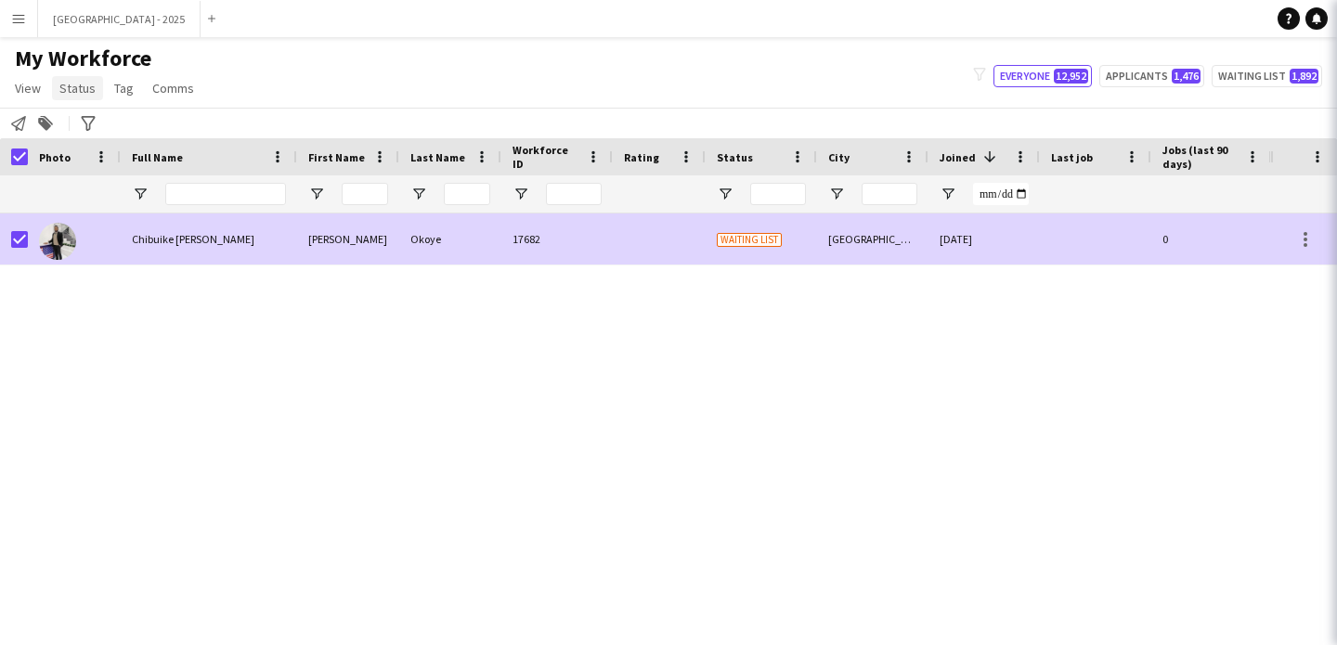
click at [87, 80] on span "Status" at bounding box center [77, 88] width 36 height 17
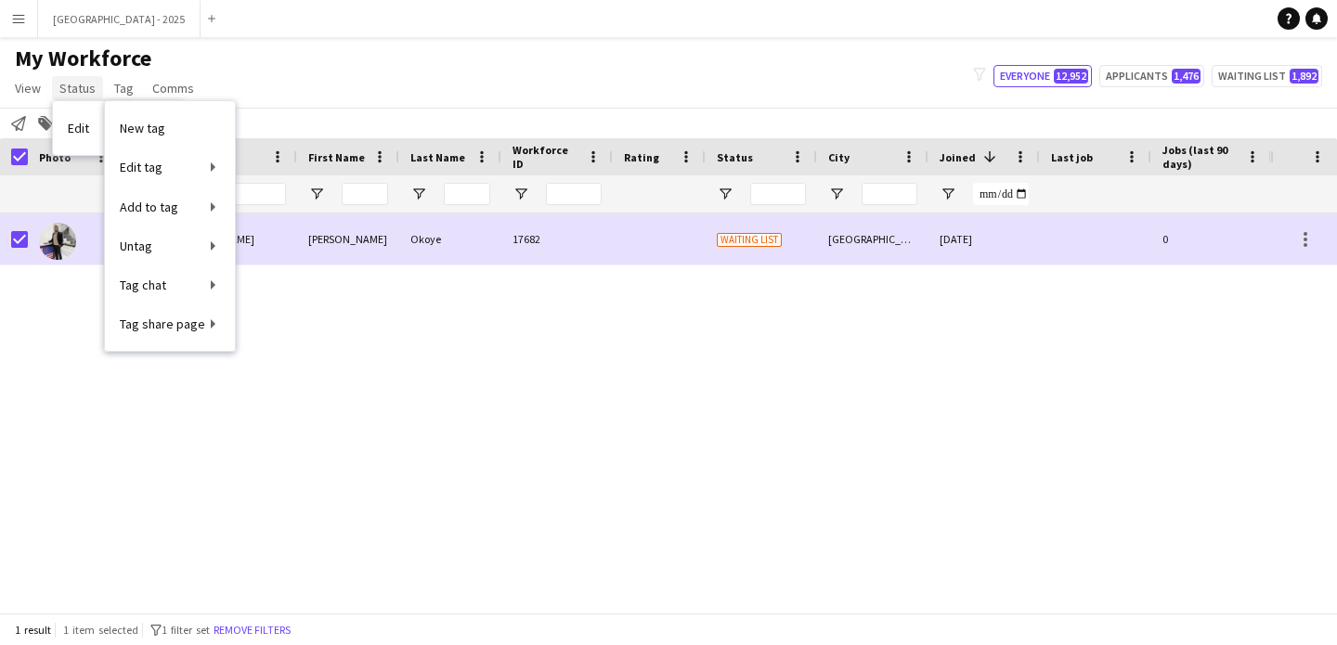
click at [80, 97] on link "Status" at bounding box center [77, 88] width 51 height 24
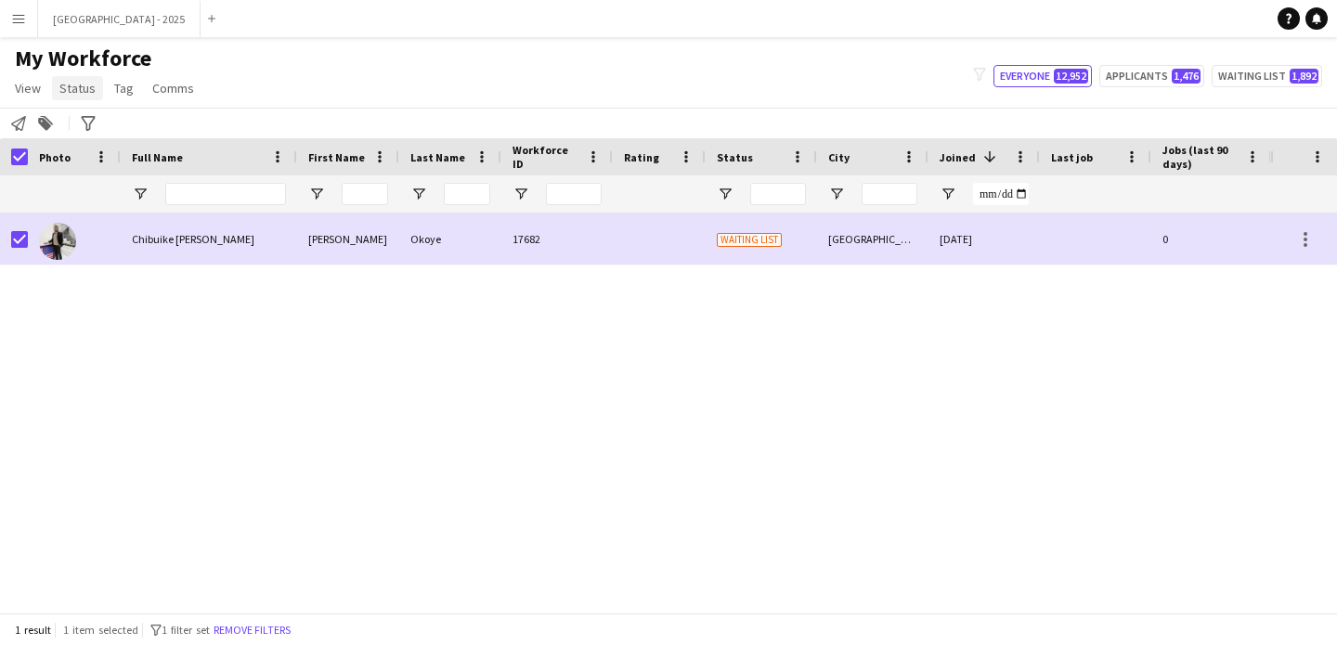
click at [82, 90] on span "Status" at bounding box center [77, 88] width 36 height 17
click at [107, 136] on link "Edit" at bounding box center [118, 128] width 130 height 39
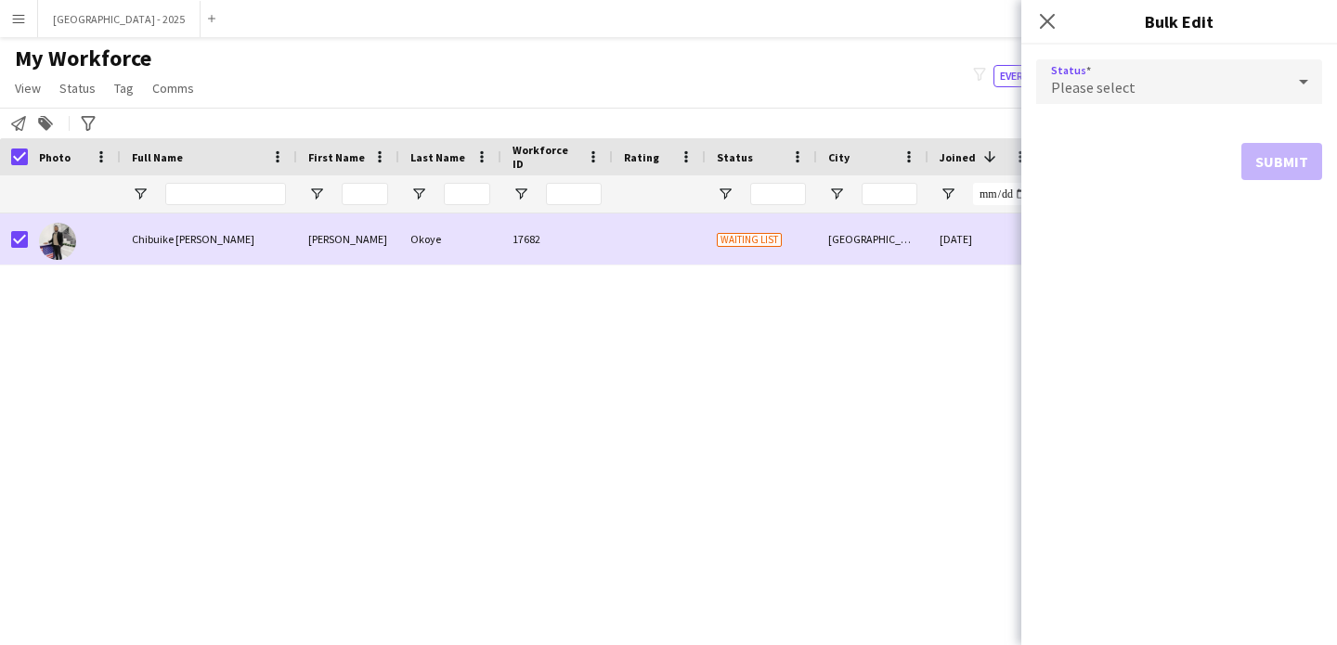
click at [1168, 60] on div "Please select" at bounding box center [1160, 81] width 249 height 45
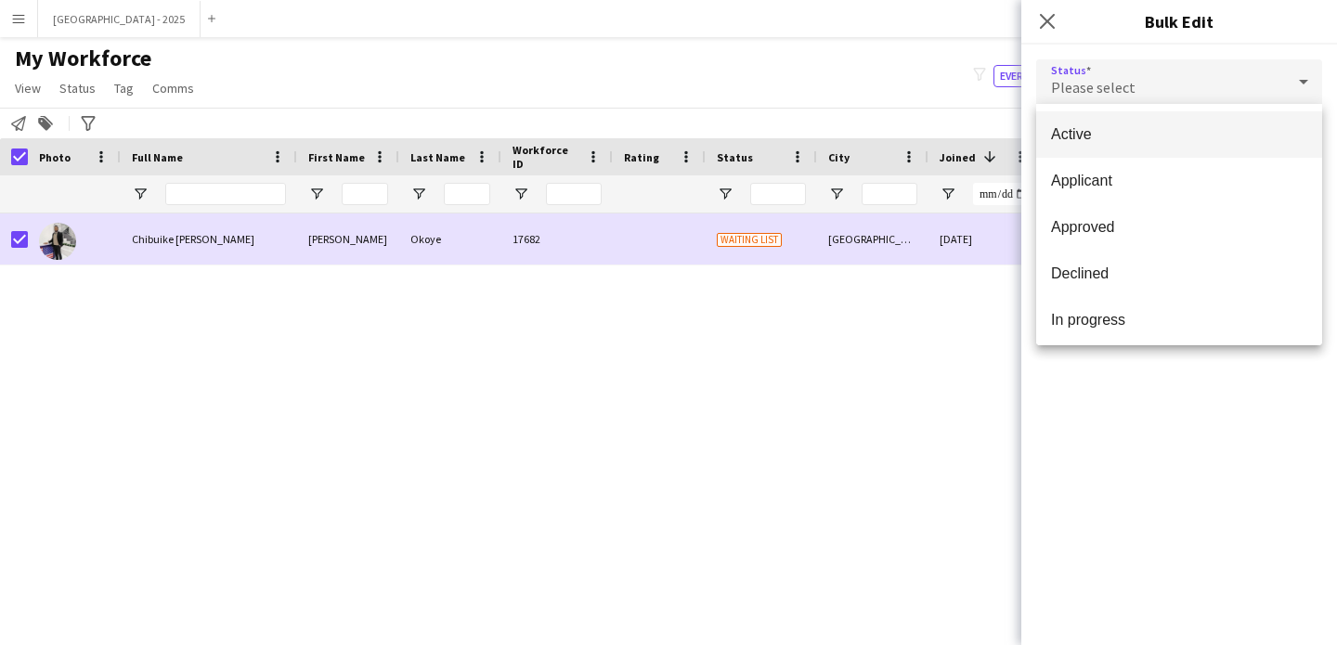
click at [1117, 139] on span "Active" at bounding box center [1179, 134] width 256 height 18
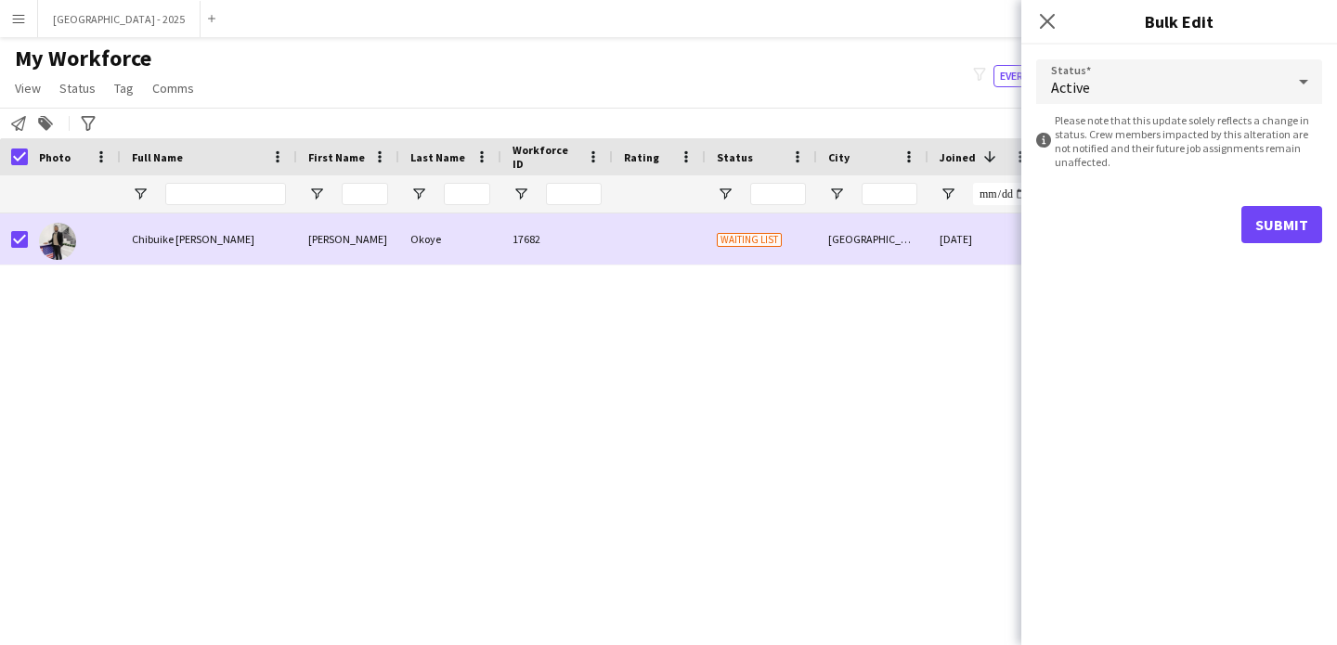
drag, startPoint x: 1301, startPoint y: 245, endPoint x: 1294, endPoint y: 232, distance: 14.5
click at [1301, 245] on form "Status Active information-circle Please note that this update solely reflects a…" at bounding box center [1179, 152] width 286 height 214
click at [1294, 232] on button "Submit" at bounding box center [1281, 224] width 81 height 37
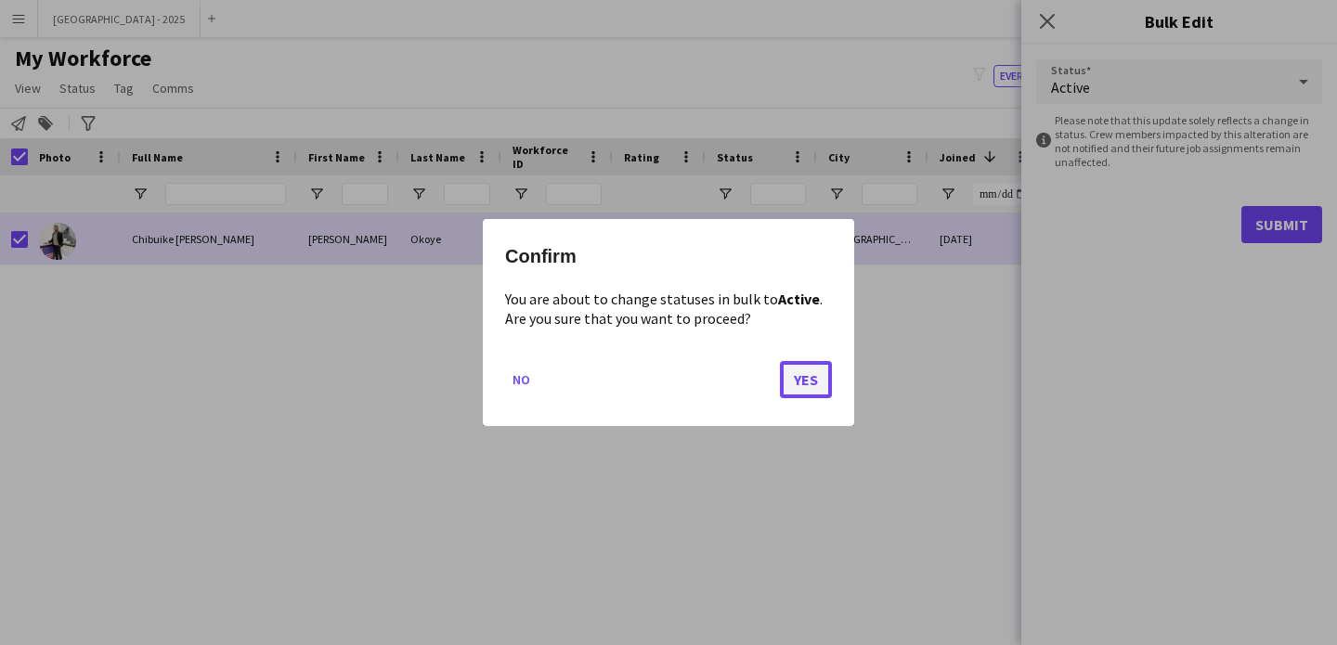
click at [824, 376] on button "Yes" at bounding box center [806, 379] width 52 height 37
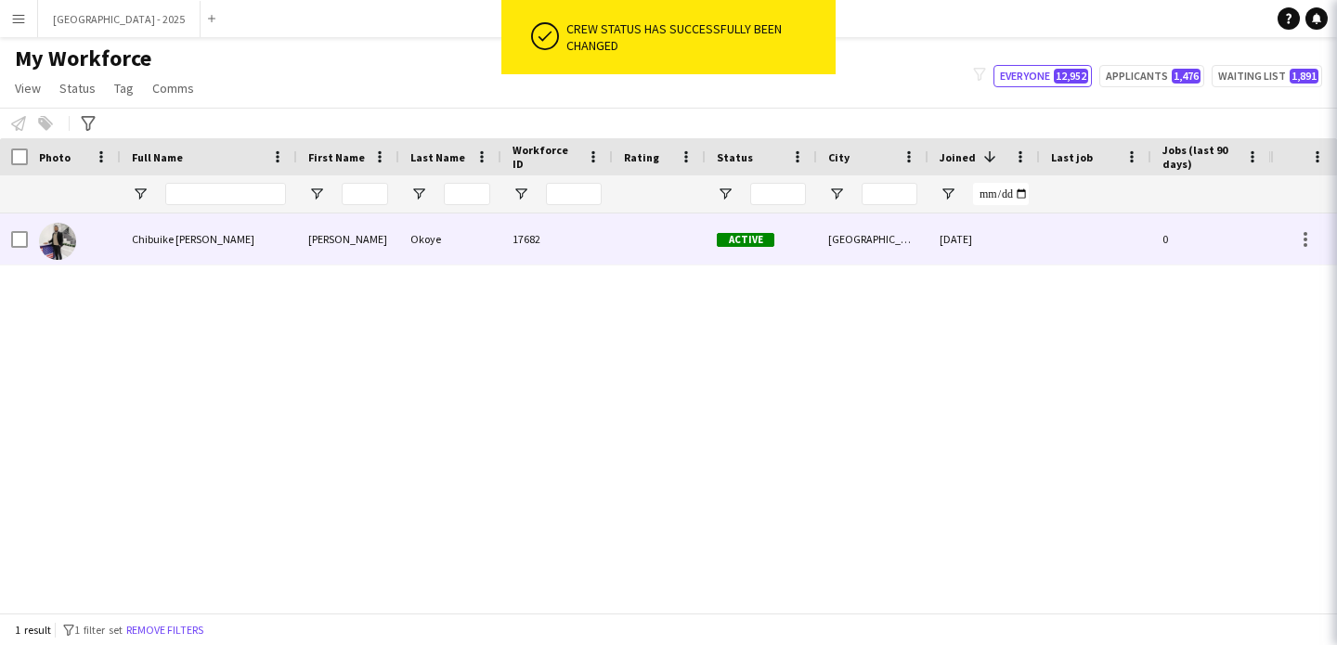
click at [139, 241] on span "Chibuike Dominic Okoye" at bounding box center [193, 239] width 123 height 14
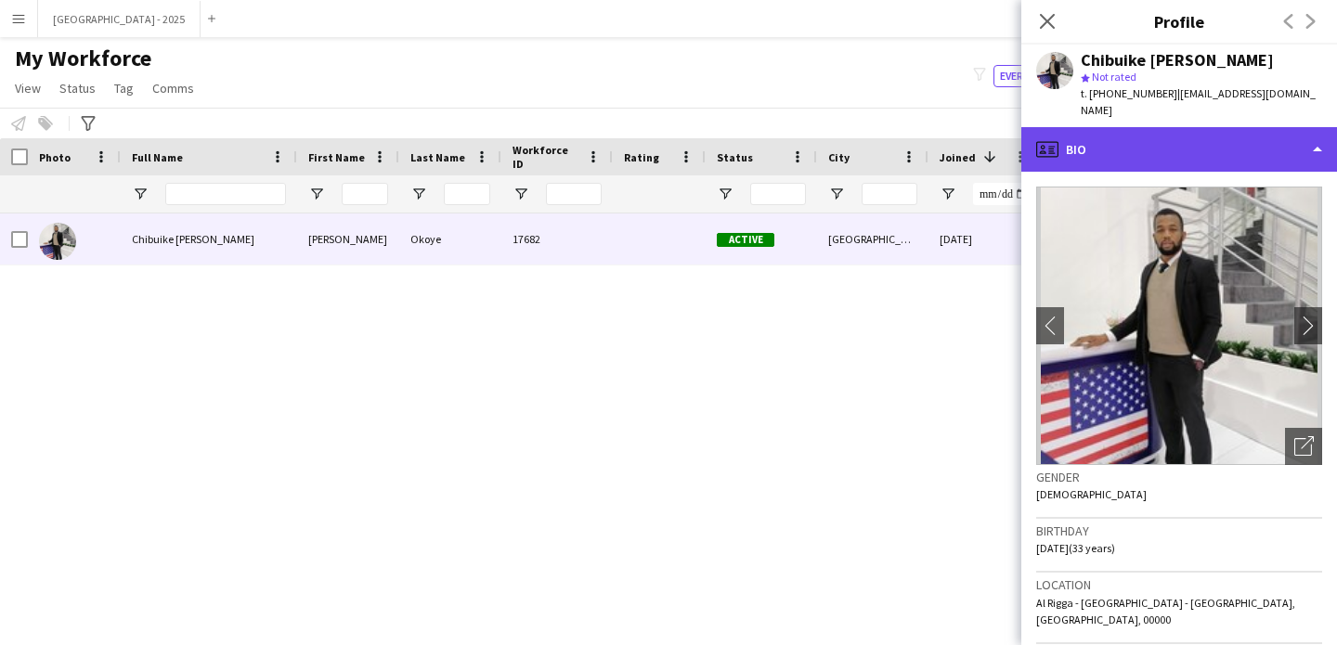
click at [1135, 135] on div "profile Bio" at bounding box center [1179, 149] width 316 height 45
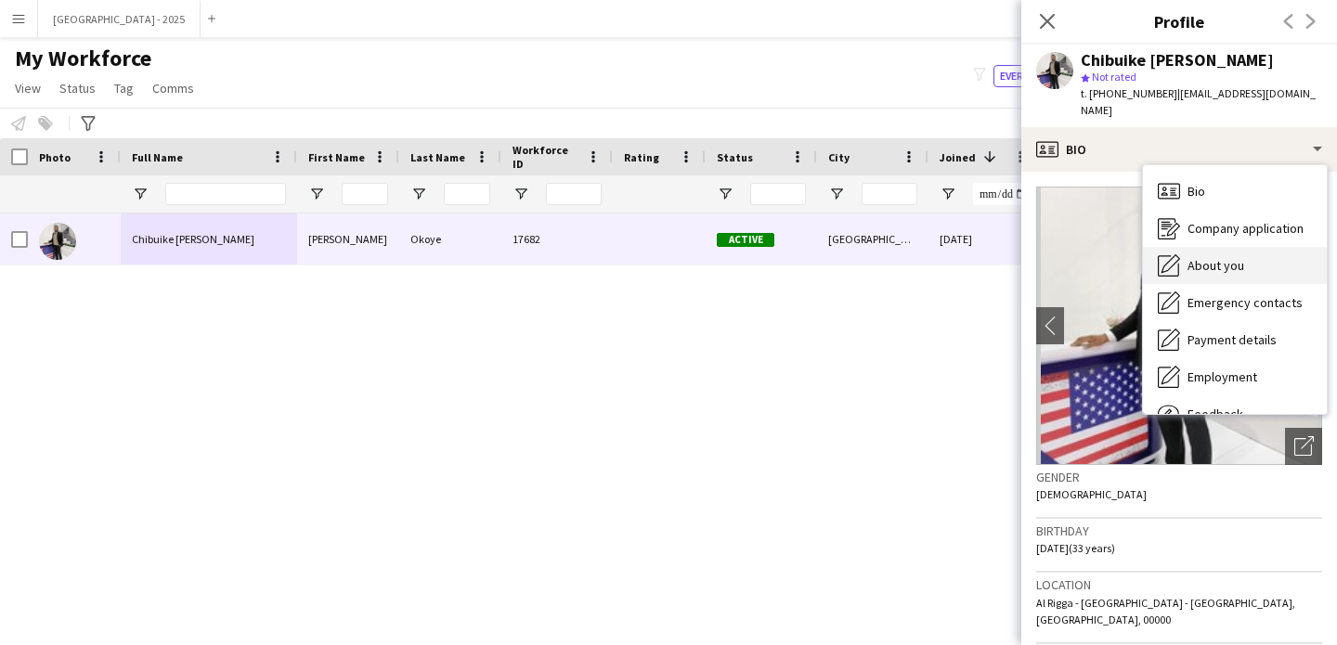
click at [1241, 266] on div "About you About you" at bounding box center [1235, 265] width 184 height 37
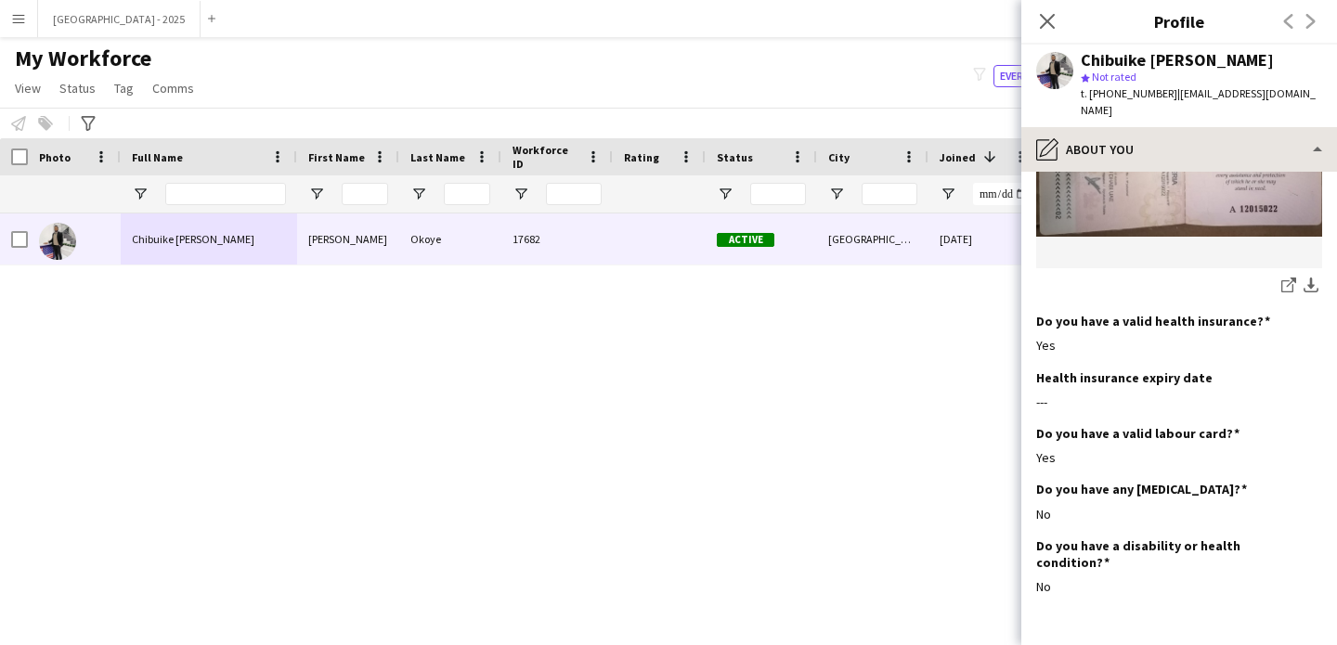
scroll to position [1747, 0]
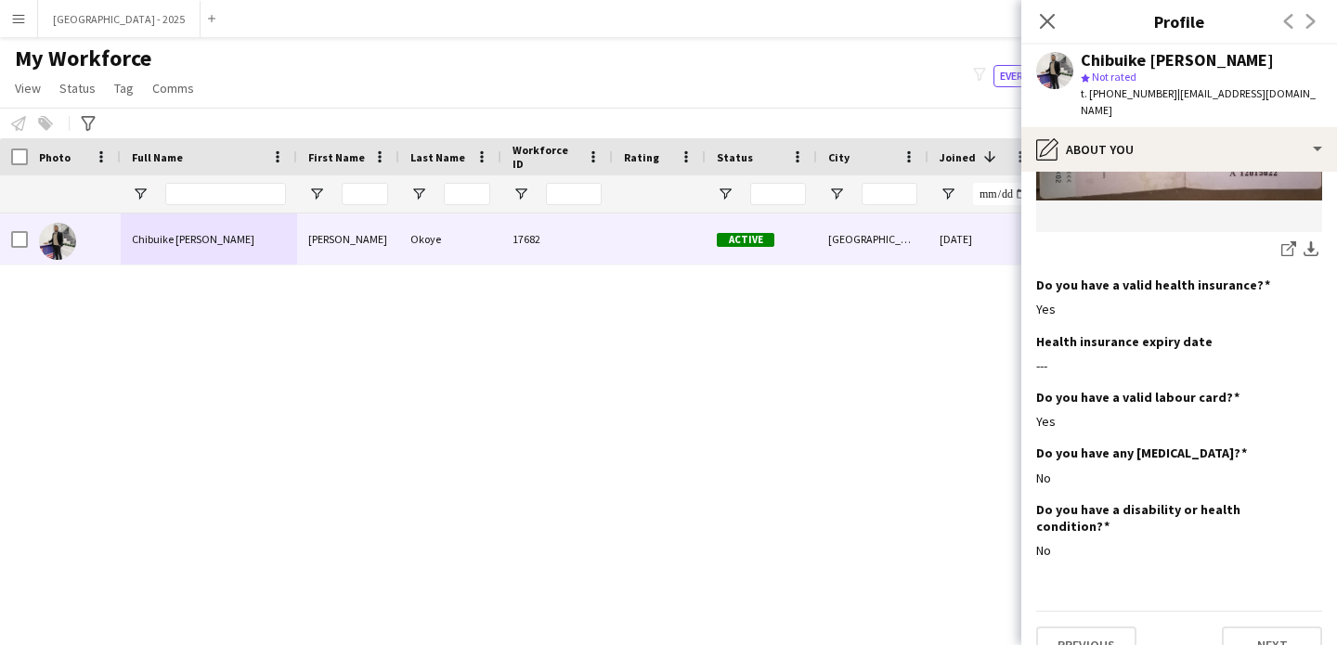
click at [1056, 28] on app-icon "Close pop-in" at bounding box center [1047, 21] width 22 height 22
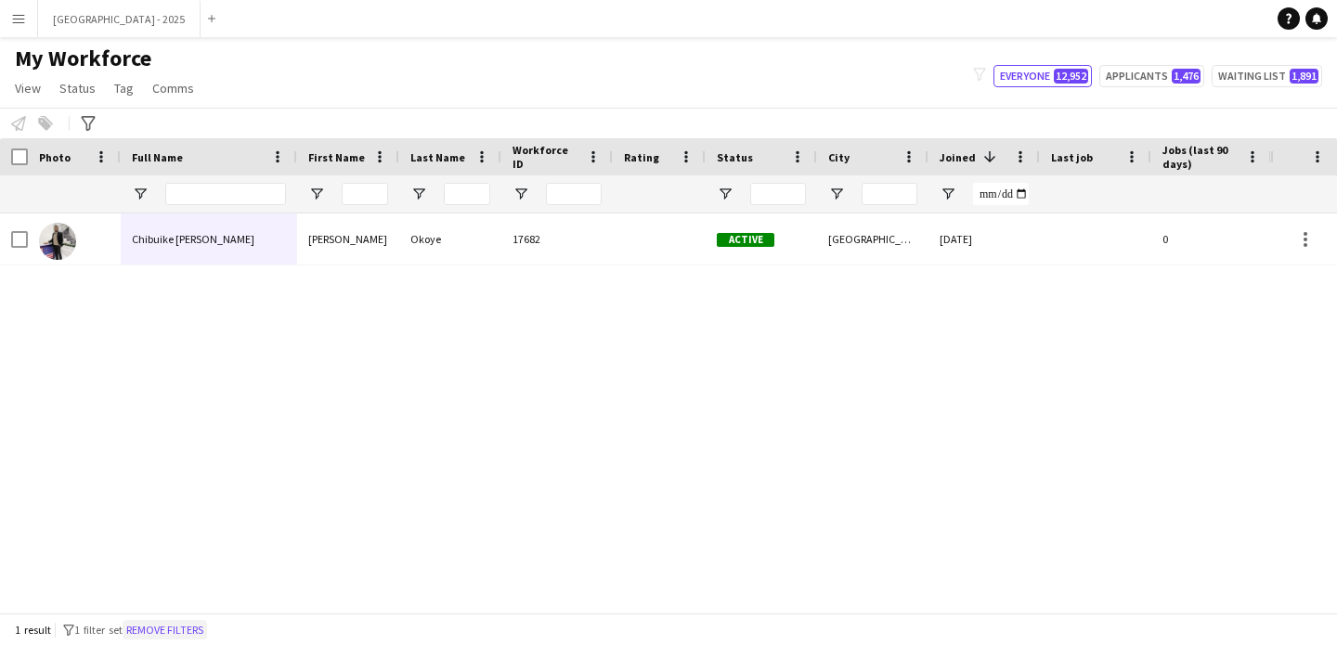
click at [197, 628] on button "Remove filters" at bounding box center [165, 630] width 84 height 20
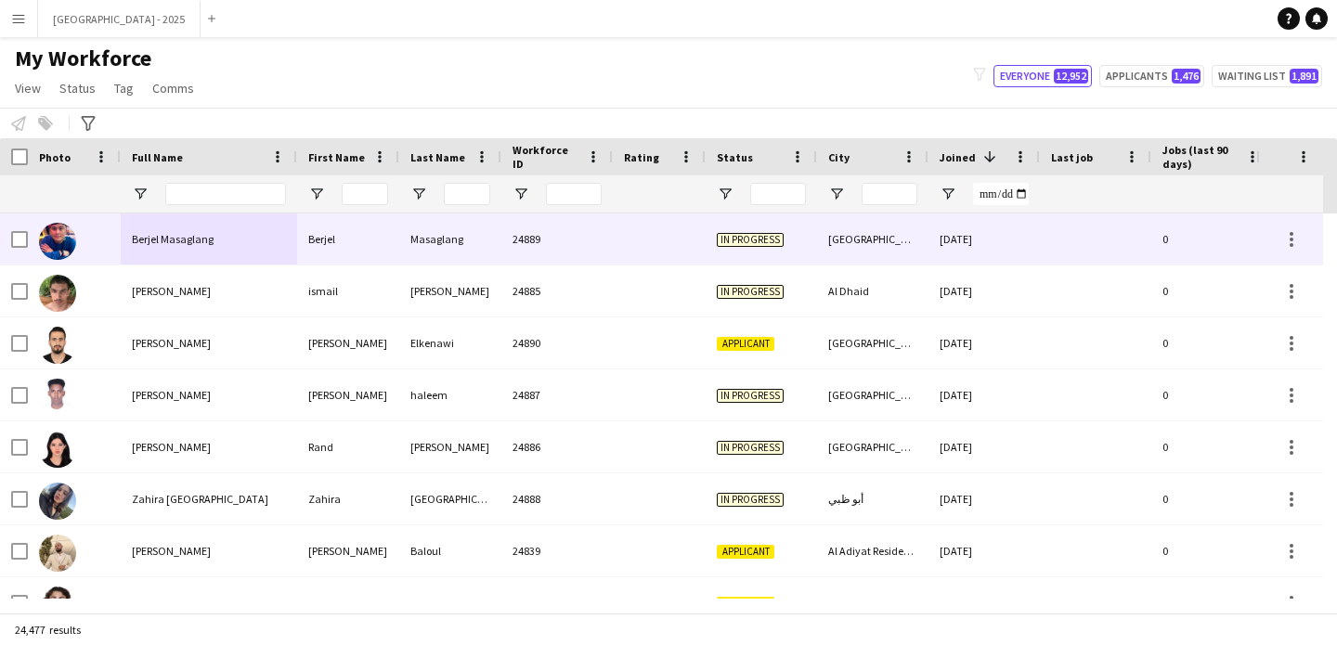
scroll to position [0, 640]
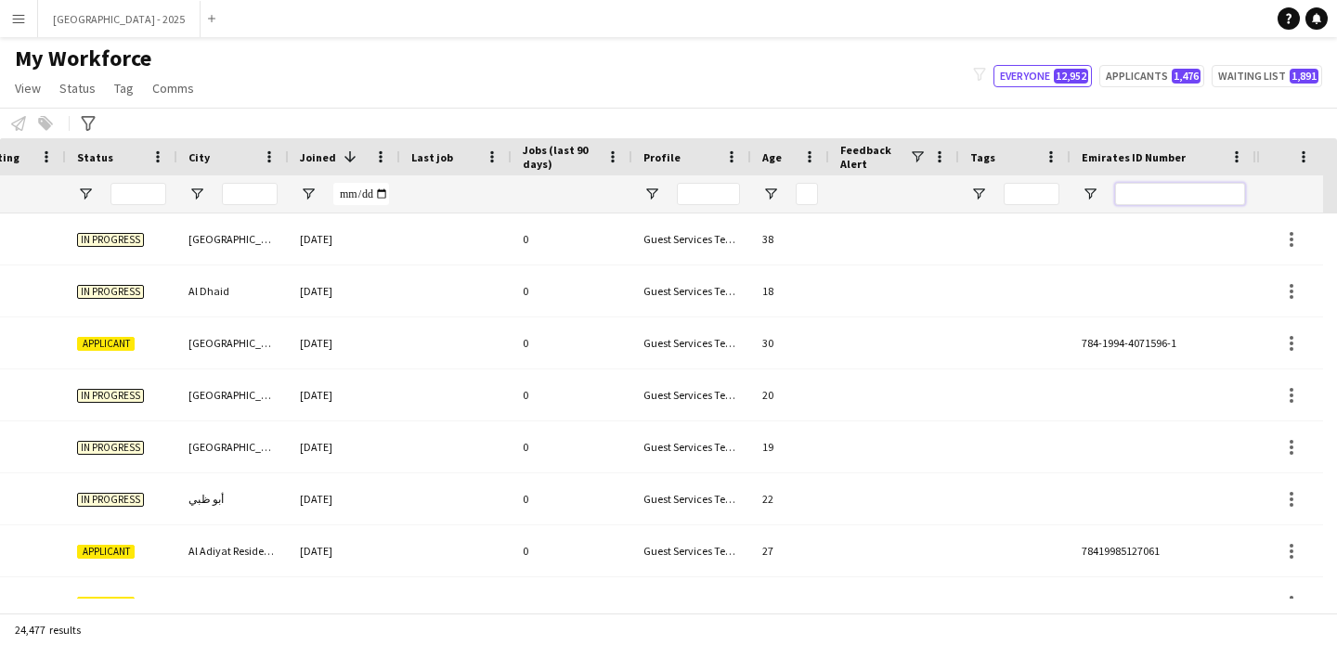
click at [1160, 188] on input "Emirates ID Number Filter Input" at bounding box center [1180, 194] width 130 height 22
paste input "*******"
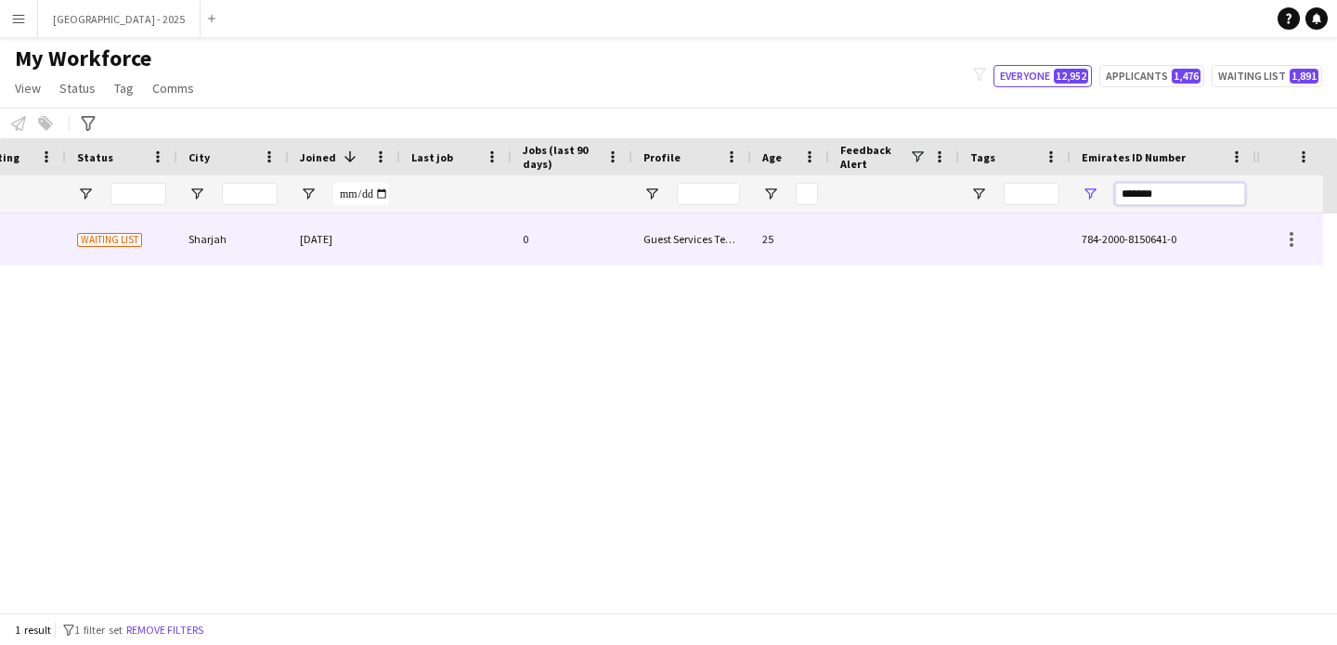
type input "*******"
click at [528, 253] on div "0" at bounding box center [572, 239] width 121 height 51
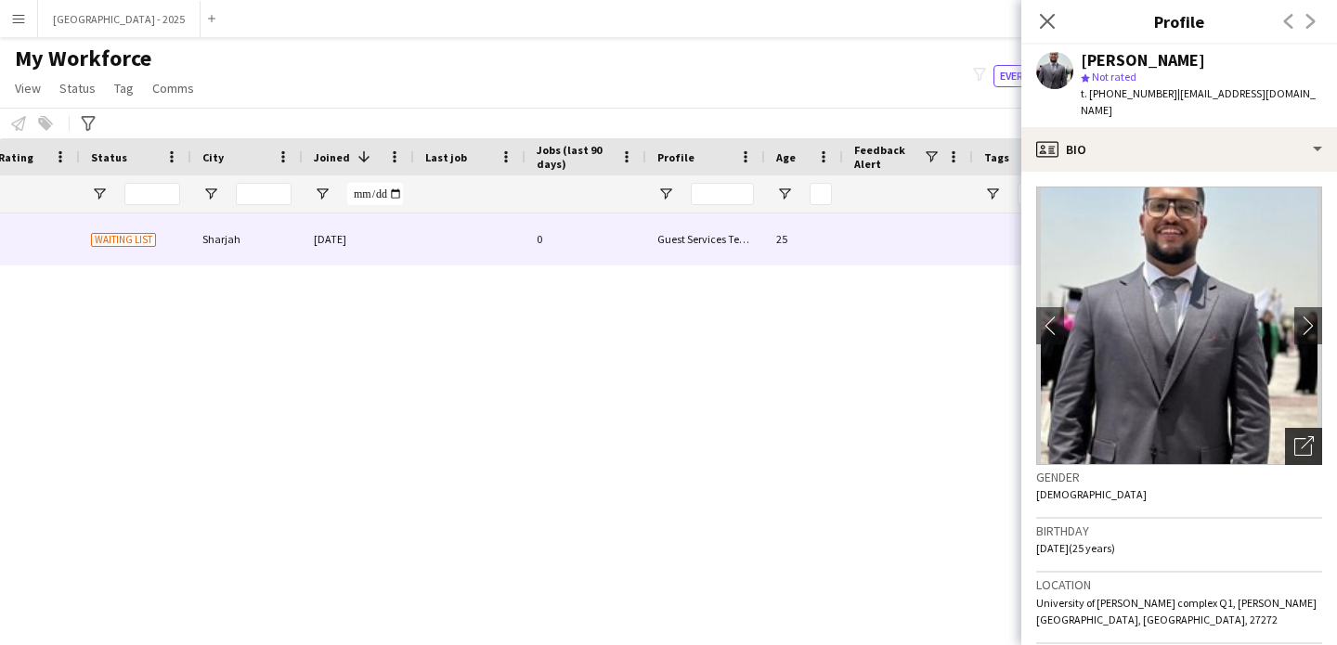
click at [1296, 438] on icon at bounding box center [1303, 447] width 18 height 18
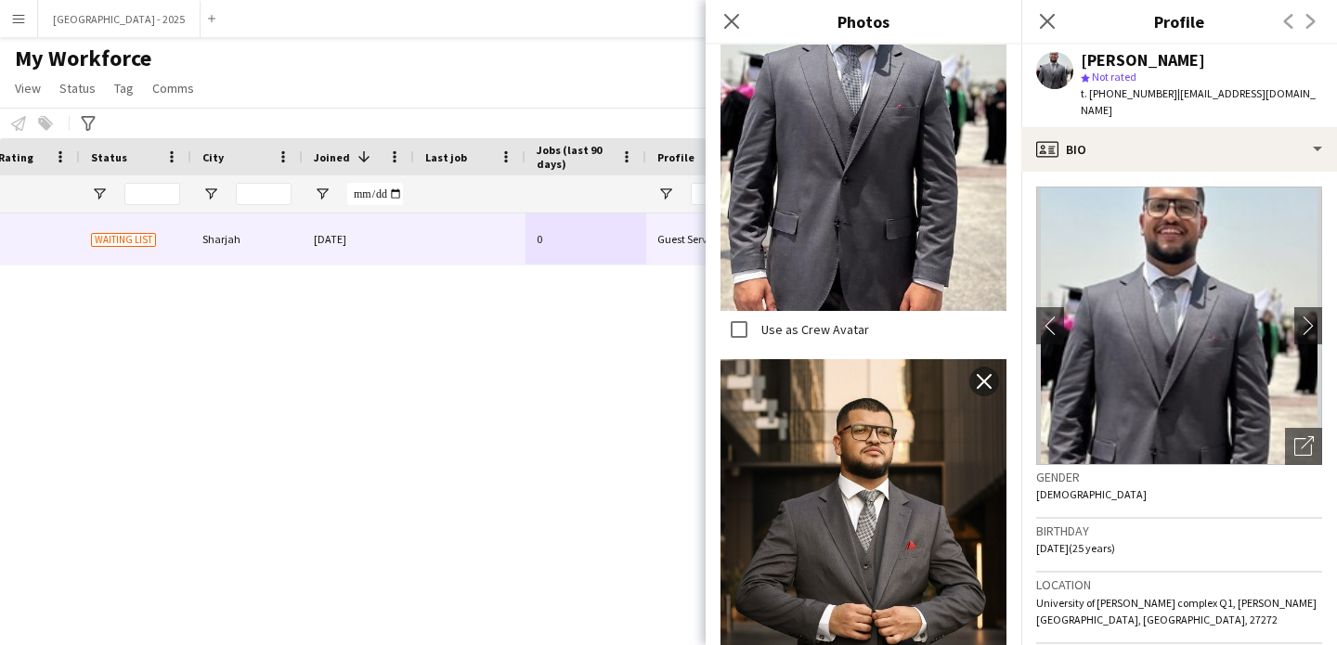
scroll to position [0, 0]
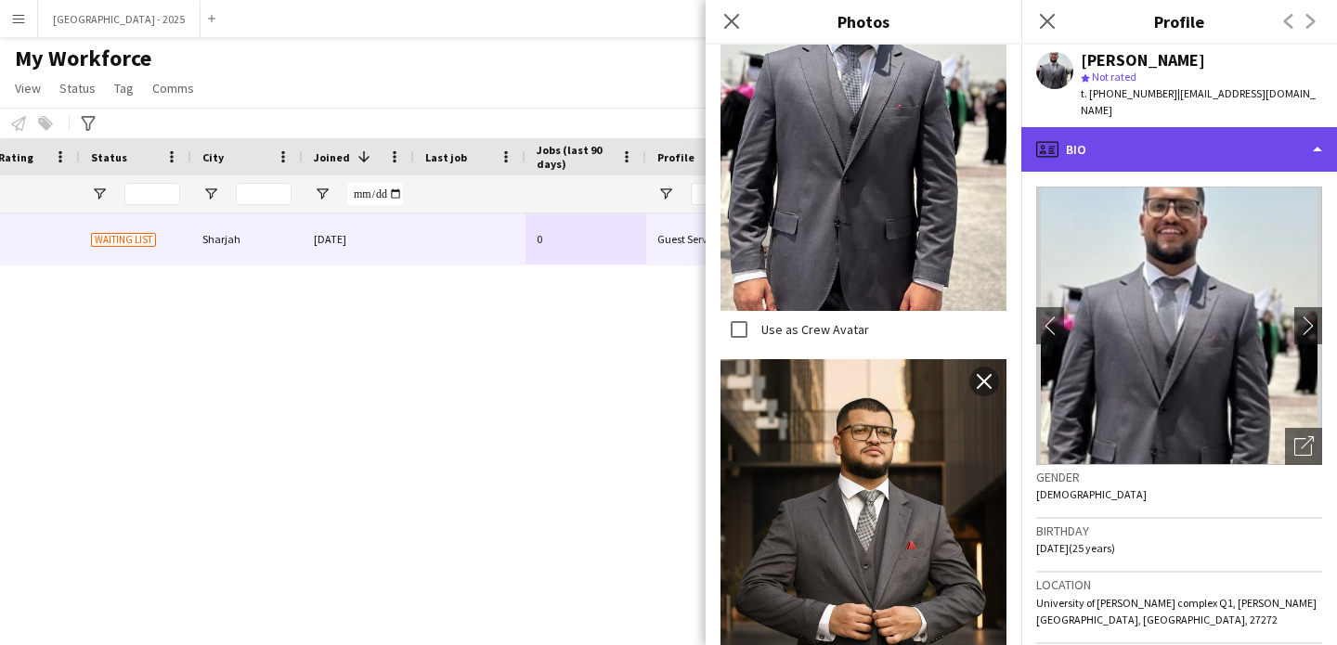
click at [1129, 127] on div "profile Bio" at bounding box center [1179, 149] width 316 height 45
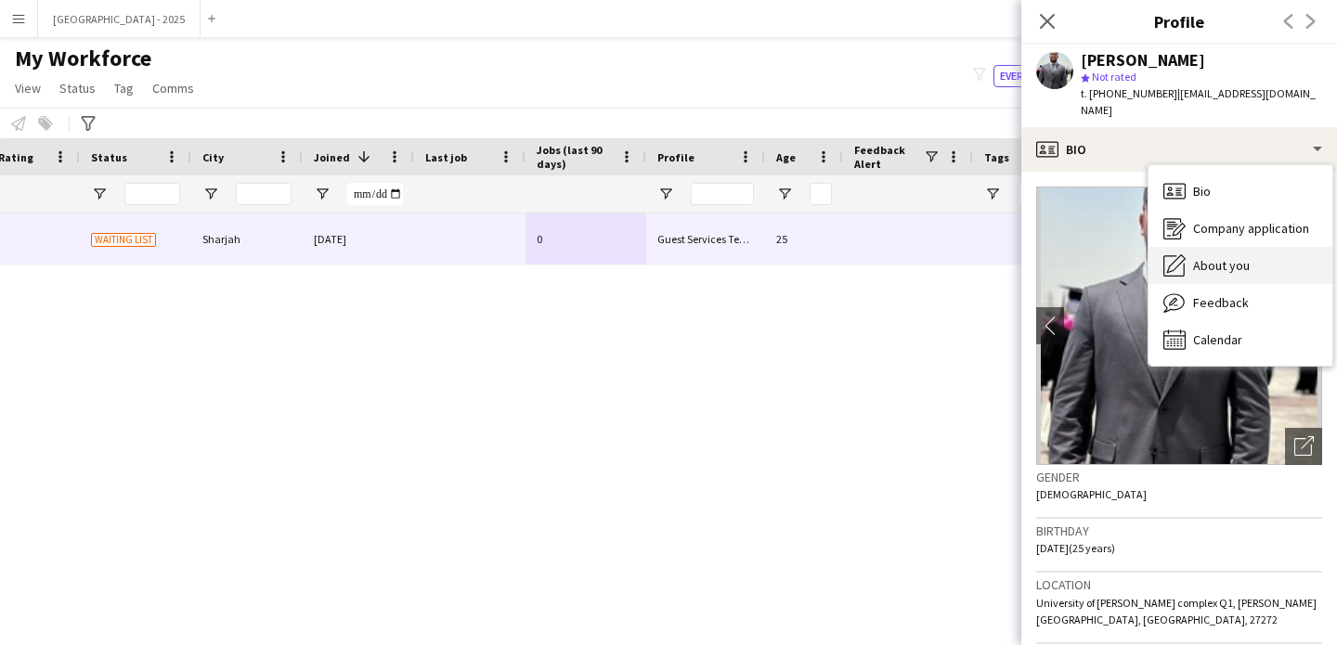
click at [1249, 247] on div "About you About you" at bounding box center [1241, 265] width 184 height 37
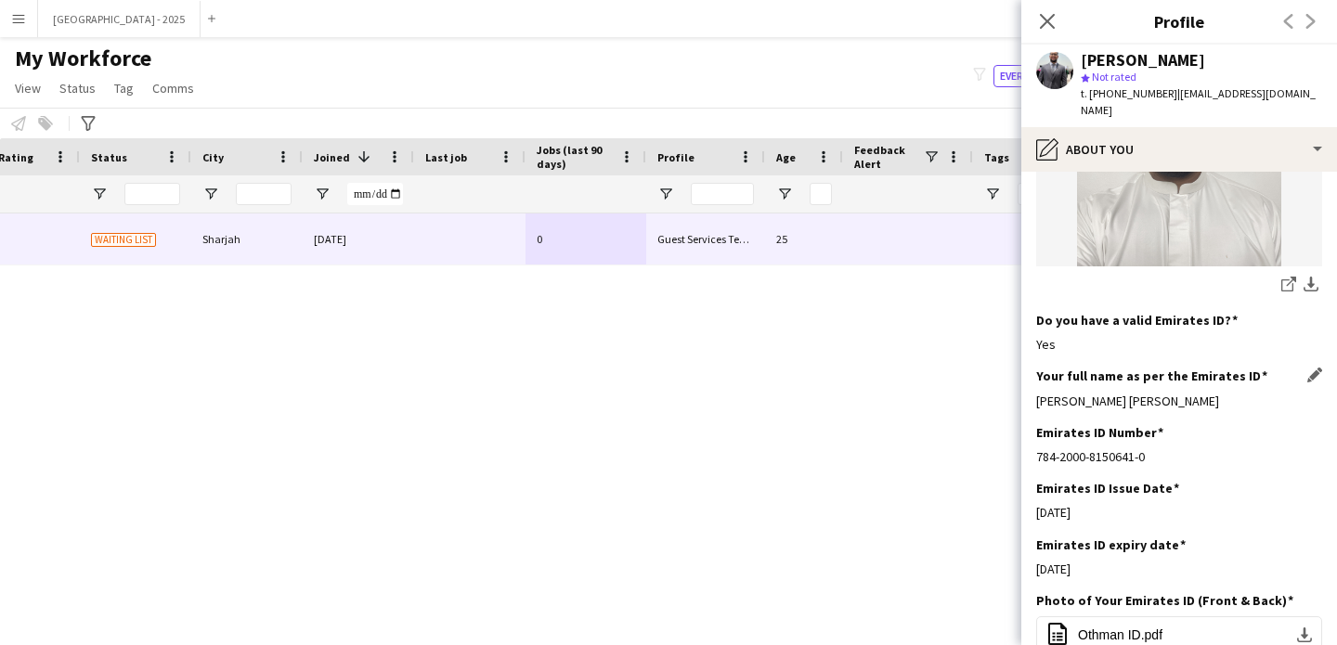
scroll to position [507, 0]
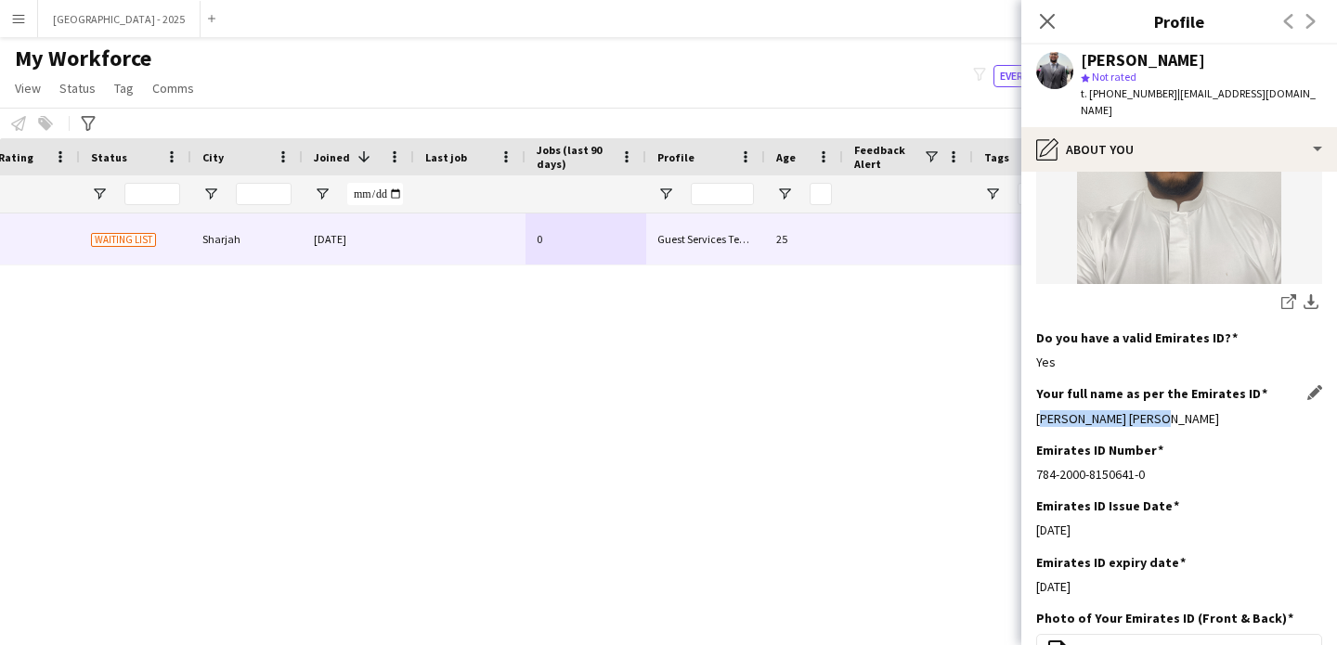
drag, startPoint x: 1110, startPoint y: 392, endPoint x: 1232, endPoint y: 409, distance: 122.8
click at [1227, 409] on div "Your full name as per the Emirates ID Edit this field Othman Hussein Mohamed El…" at bounding box center [1179, 413] width 286 height 56
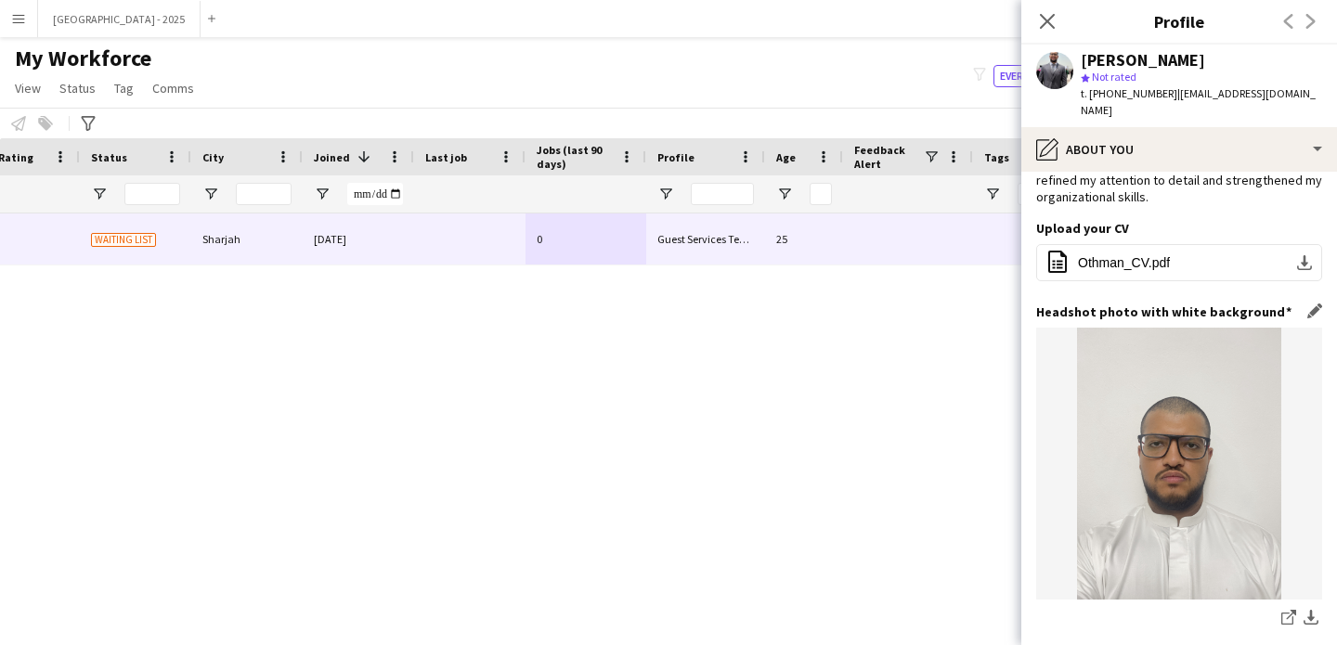
scroll to position [189, 0]
click at [1168, 279] on div "Upload your CV Edit this field office-file-sheet Othman_CV.pdf download-bottom" at bounding box center [1179, 264] width 286 height 84
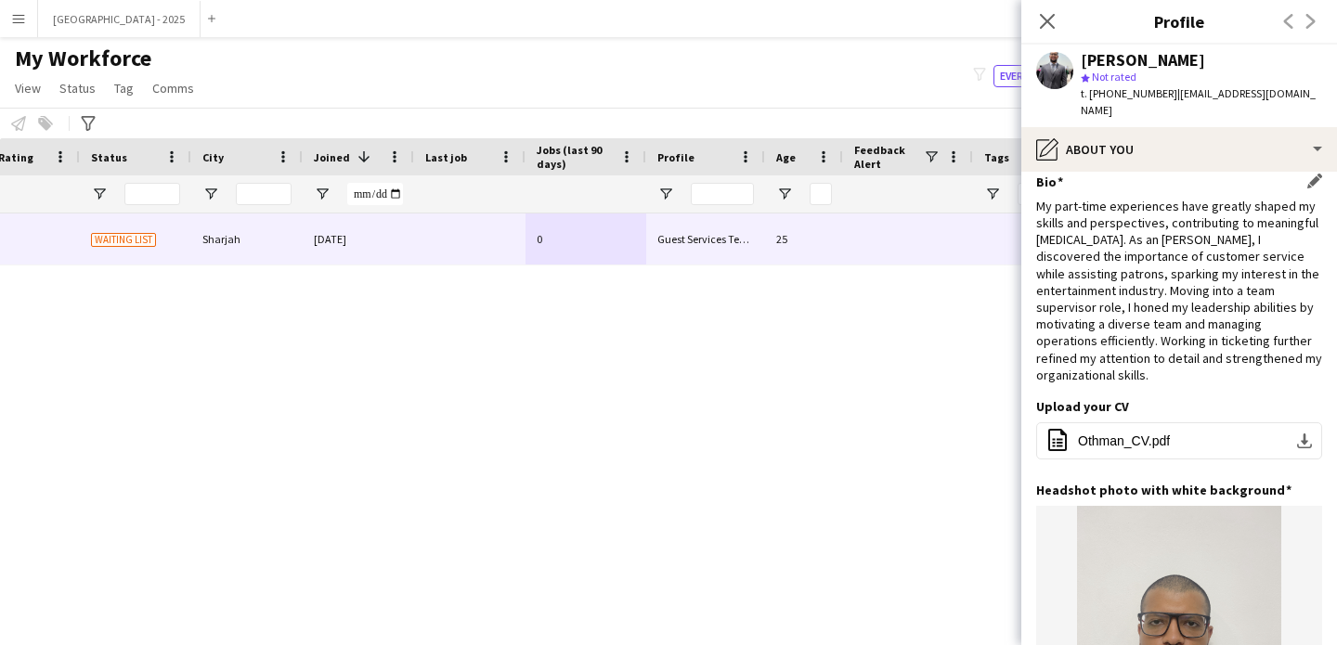
scroll to position [0, 0]
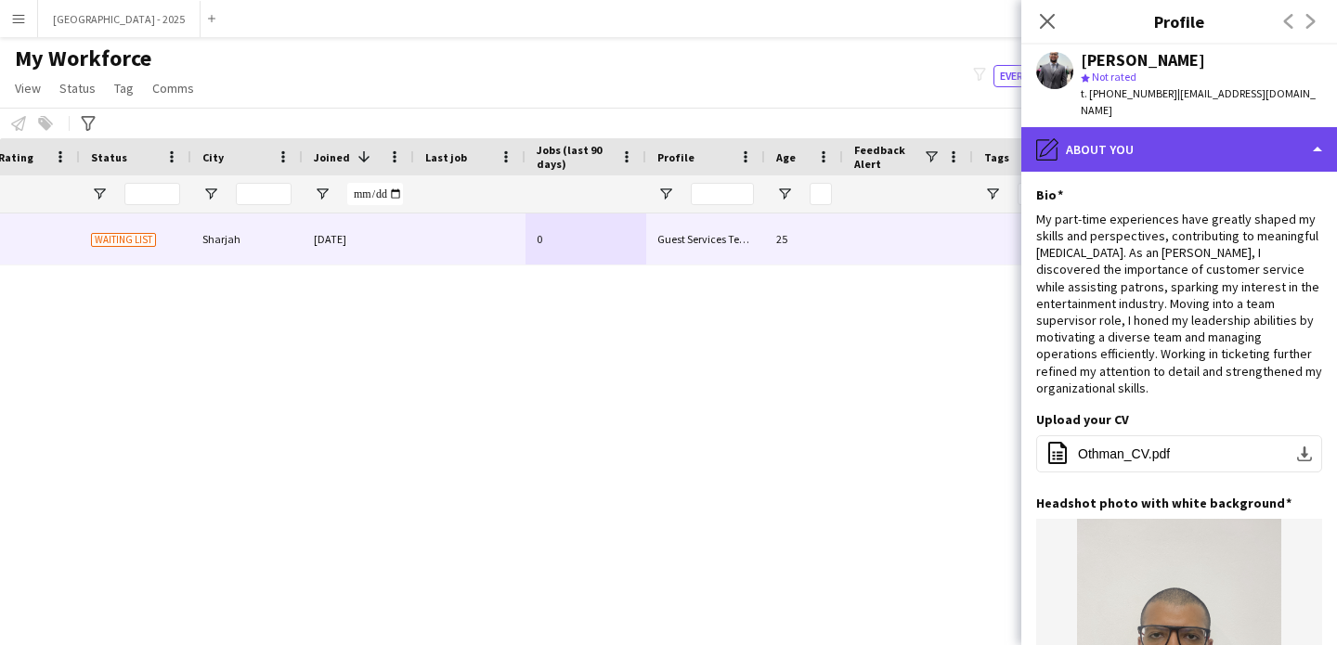
click at [1125, 130] on div "pencil4 About you" at bounding box center [1179, 149] width 316 height 45
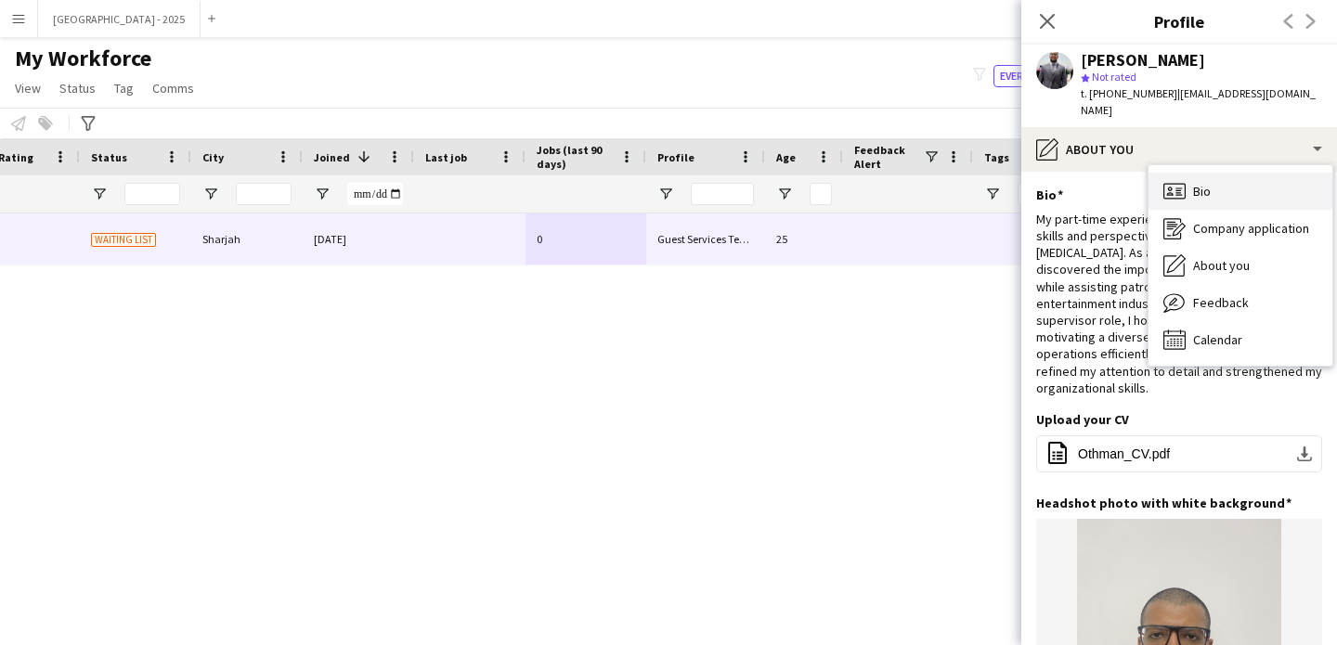
click at [1194, 183] on span "Bio" at bounding box center [1202, 191] width 18 height 17
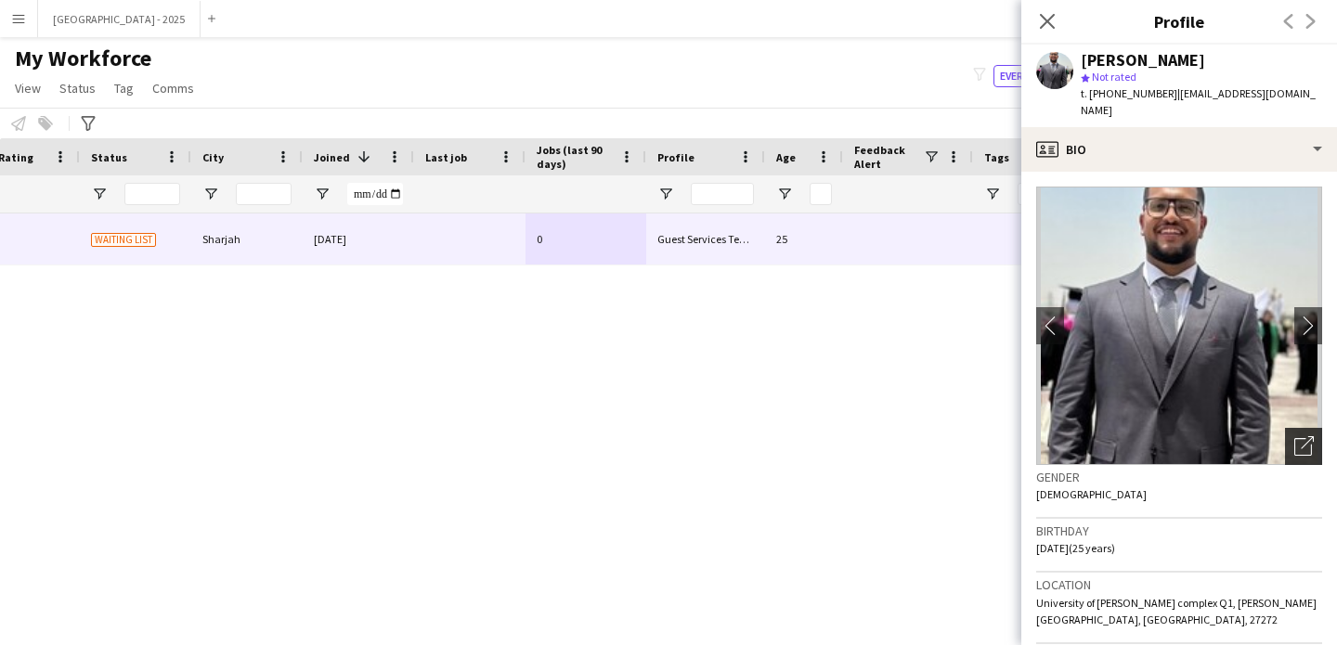
click at [1294, 438] on icon at bounding box center [1303, 447] width 18 height 18
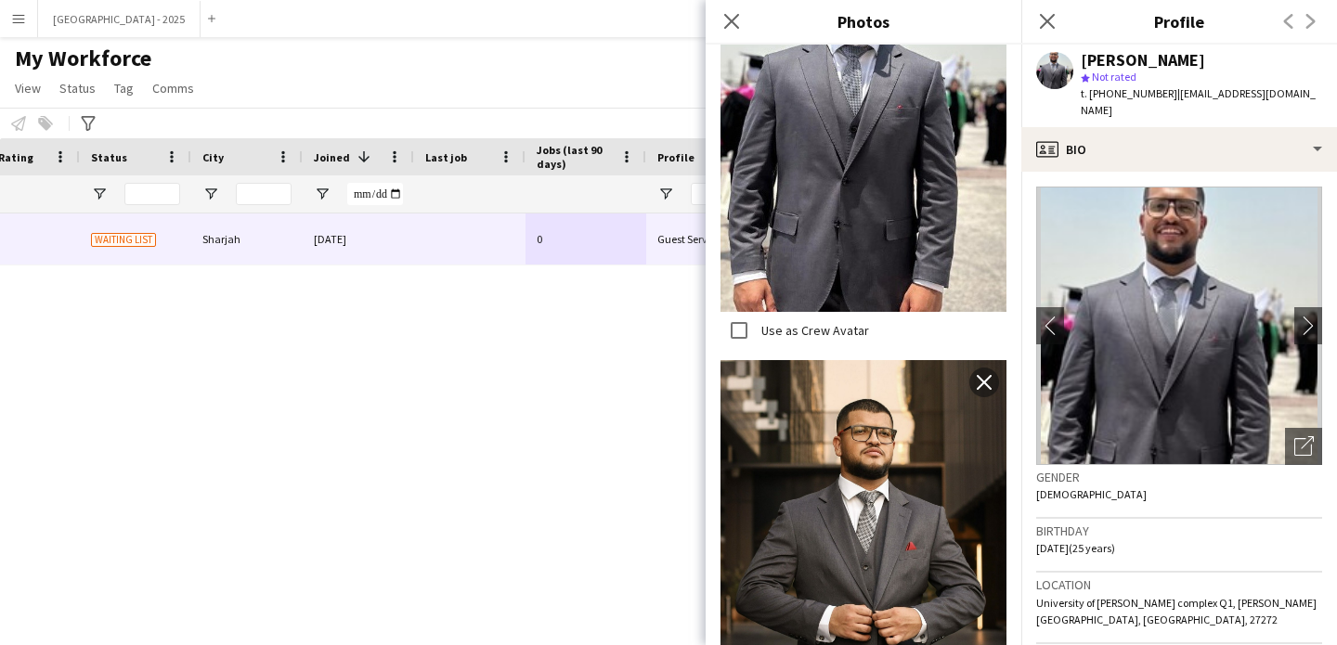
scroll to position [1001, 0]
click at [1084, 482] on div "Gender Male" at bounding box center [1179, 492] width 286 height 54
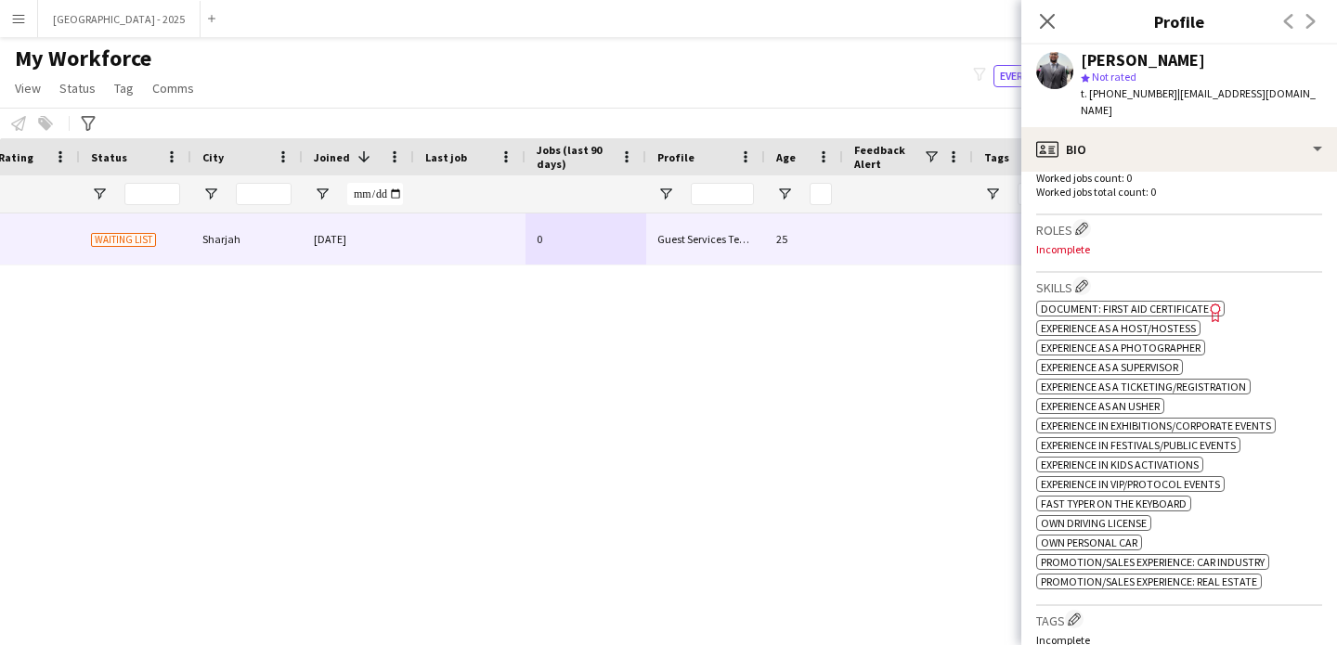
scroll to position [380, 0]
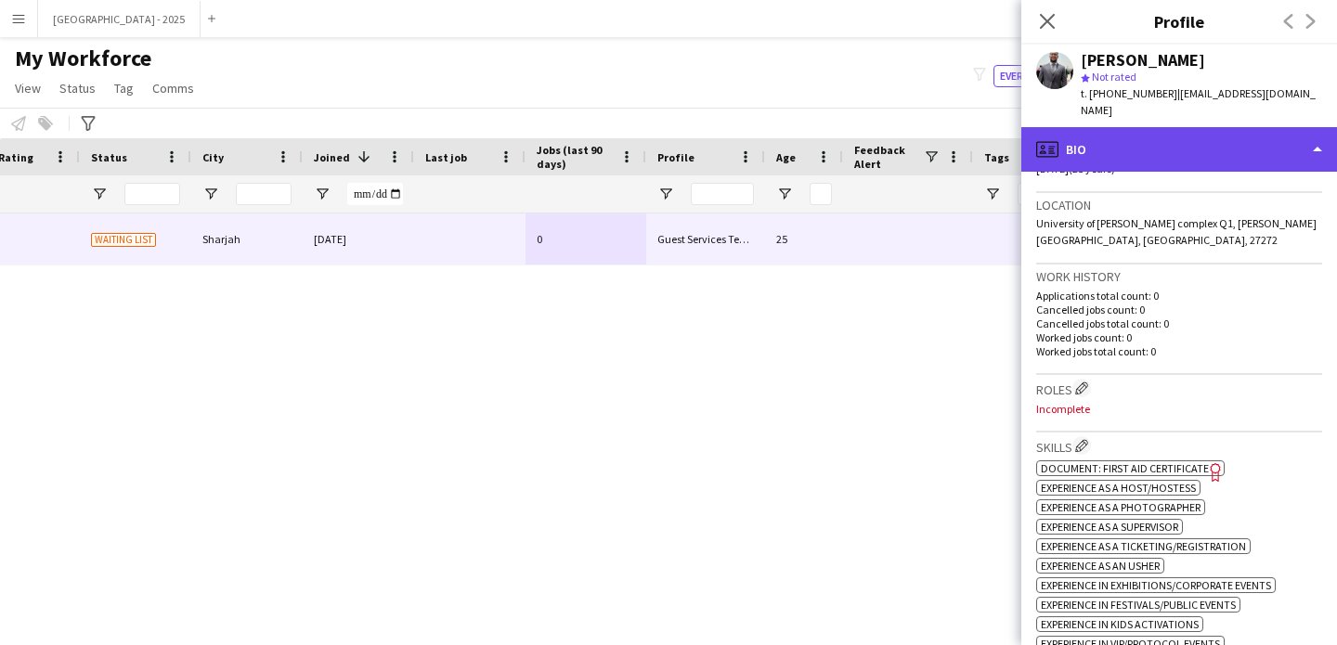
click at [1115, 127] on div "profile Bio" at bounding box center [1179, 149] width 316 height 45
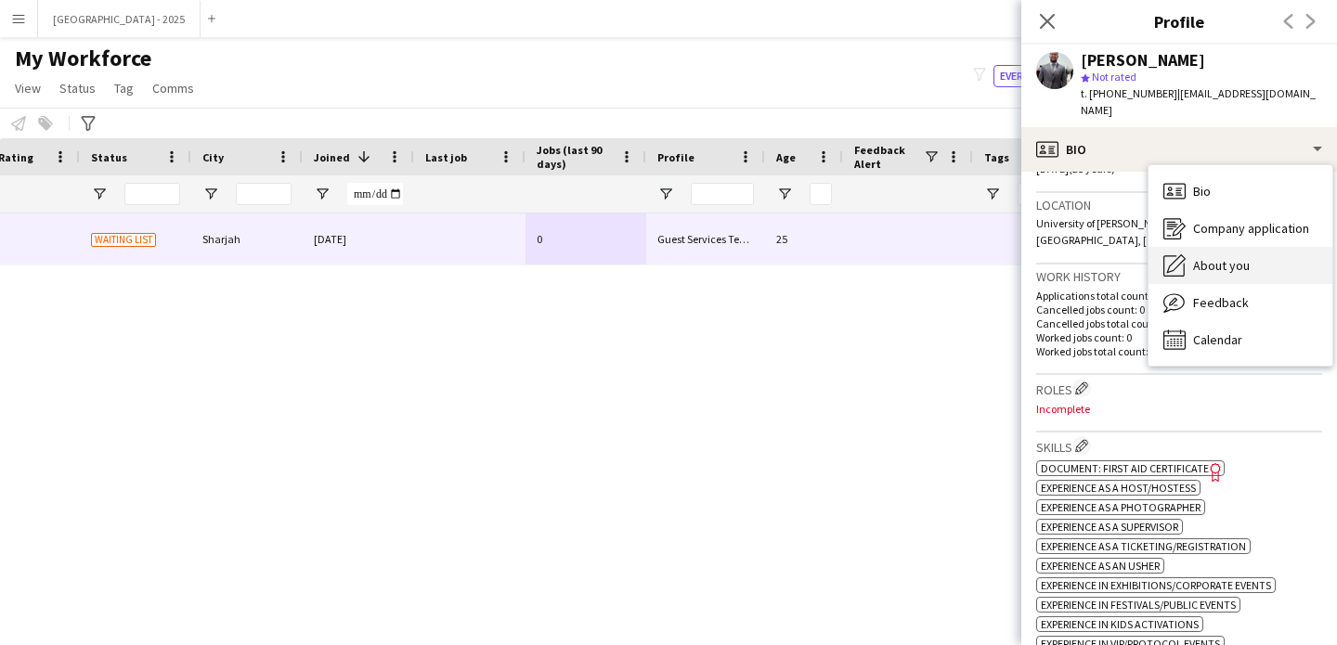
click at [1209, 257] on span "About you" at bounding box center [1221, 265] width 57 height 17
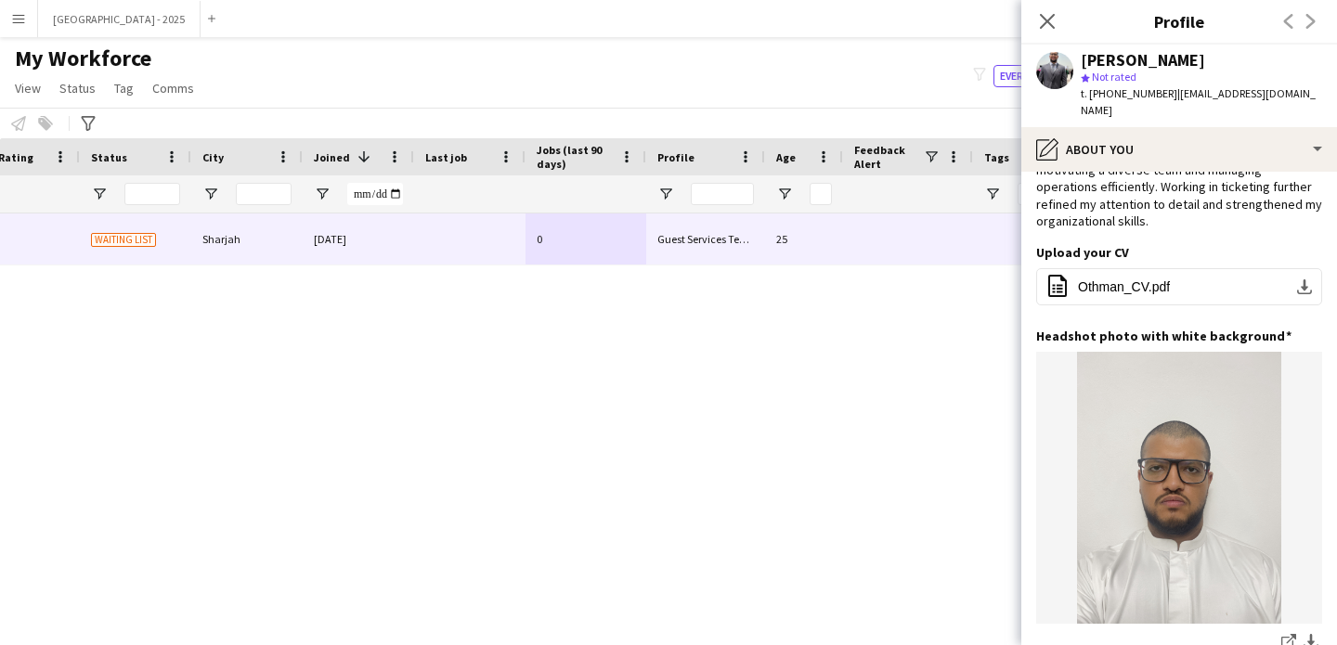
scroll to position [0, 0]
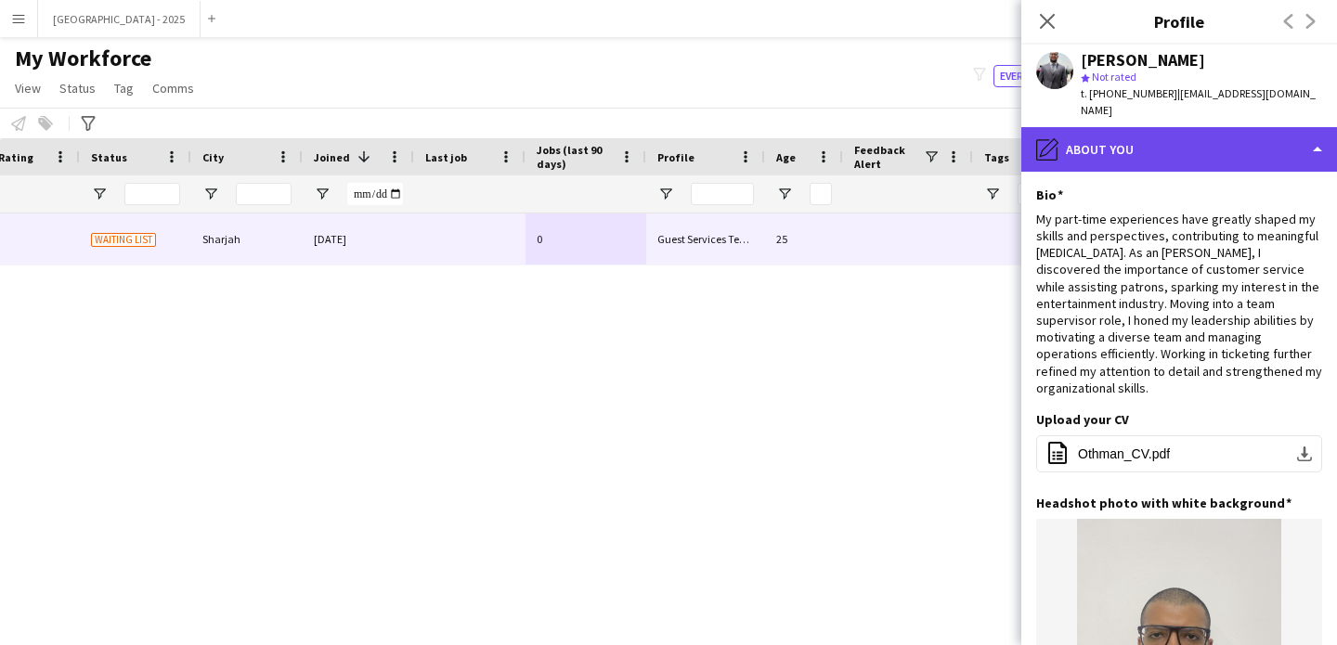
click at [1118, 147] on div "pencil4 About you" at bounding box center [1179, 149] width 316 height 45
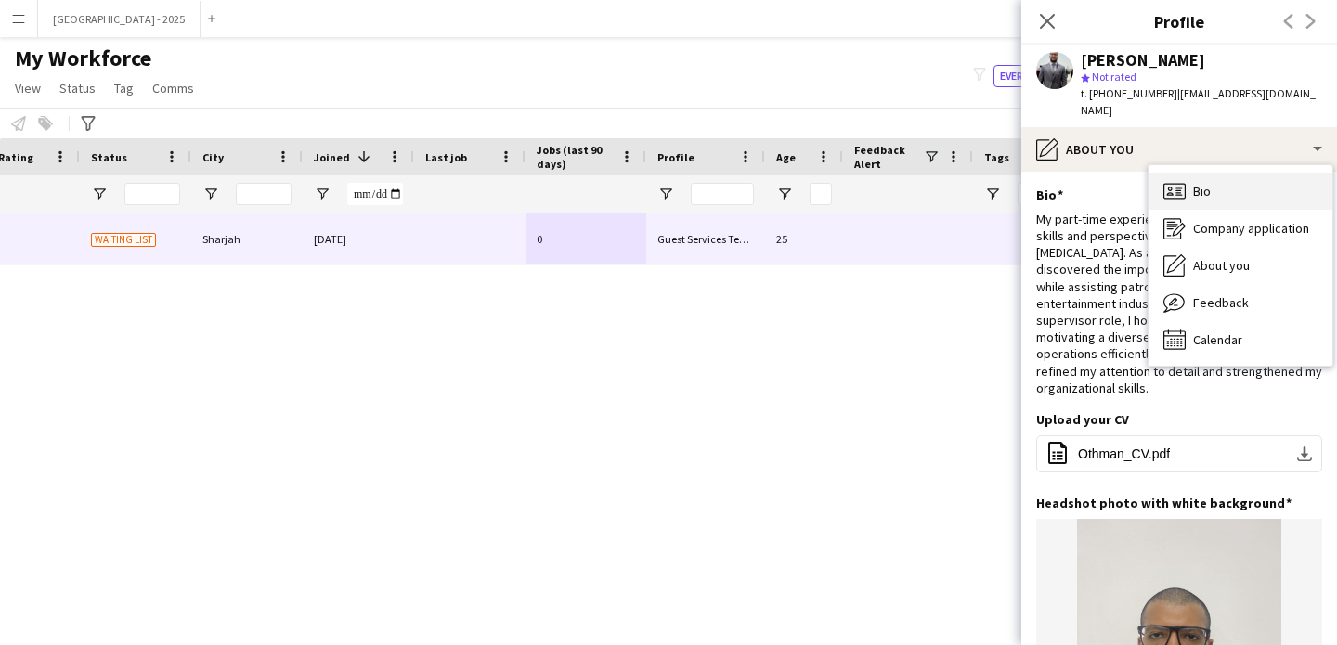
click at [1194, 182] on div "Bio Bio" at bounding box center [1241, 191] width 184 height 37
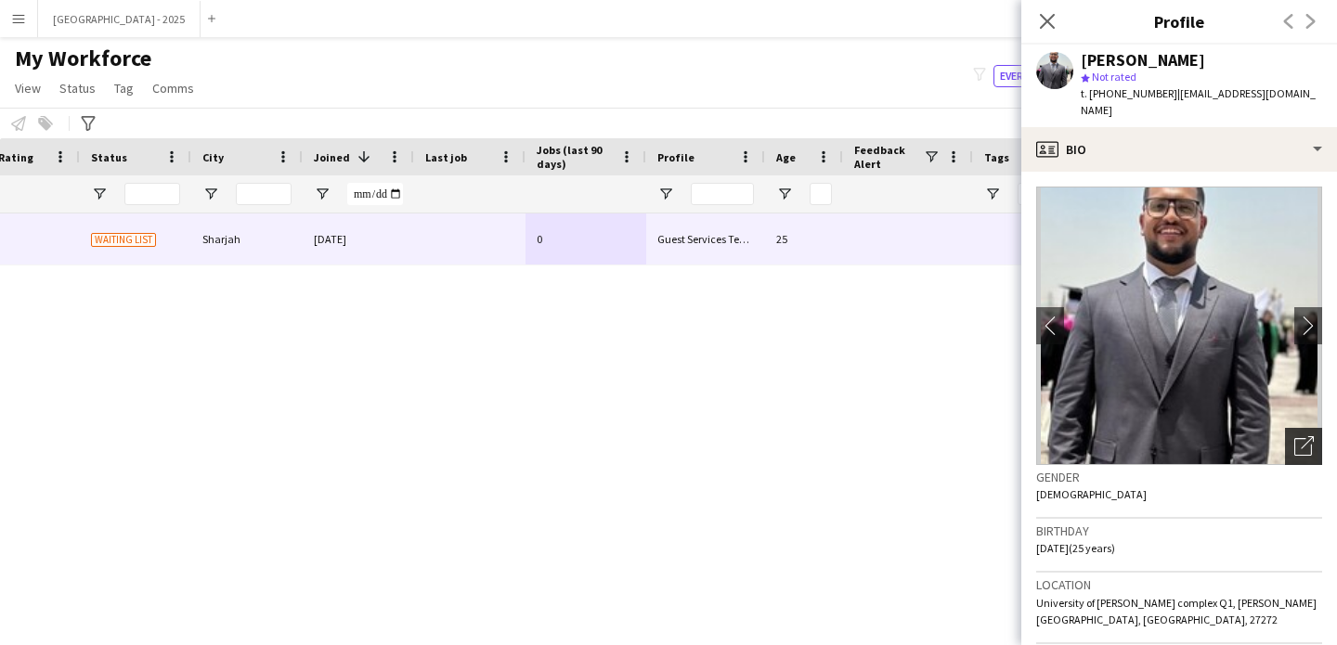
click at [1294, 436] on icon "Open photos pop-in" at bounding box center [1303, 445] width 19 height 19
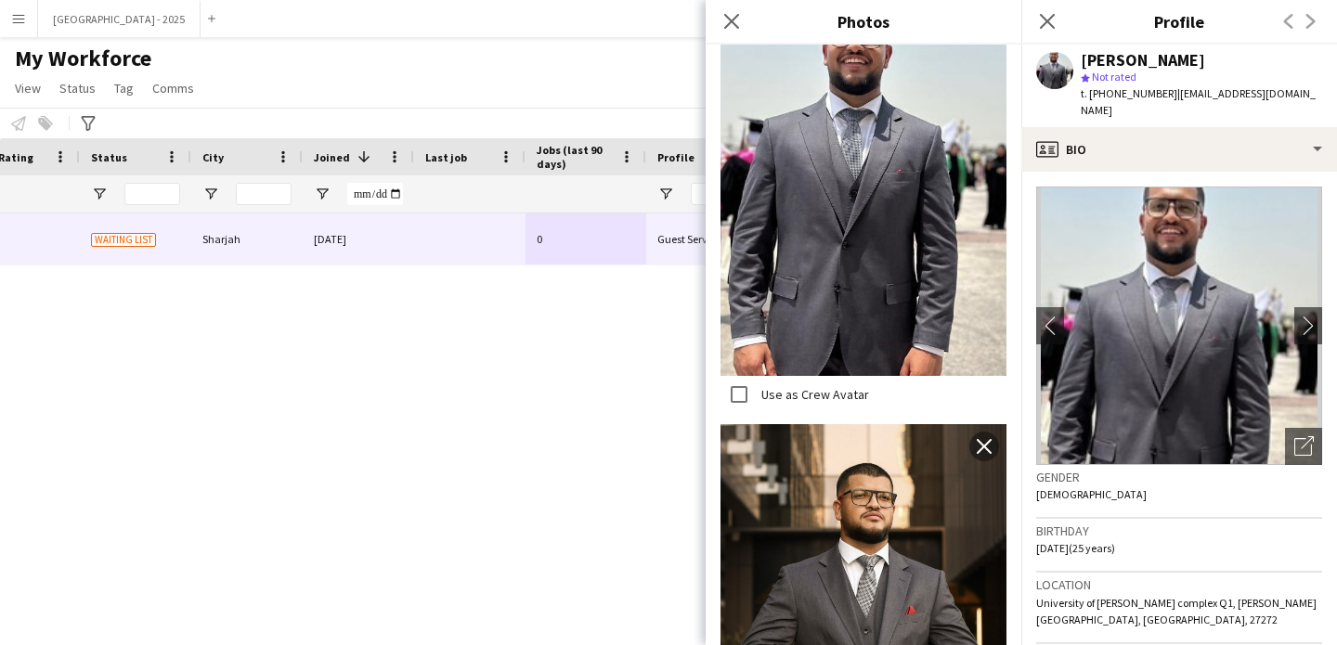
scroll to position [946, 0]
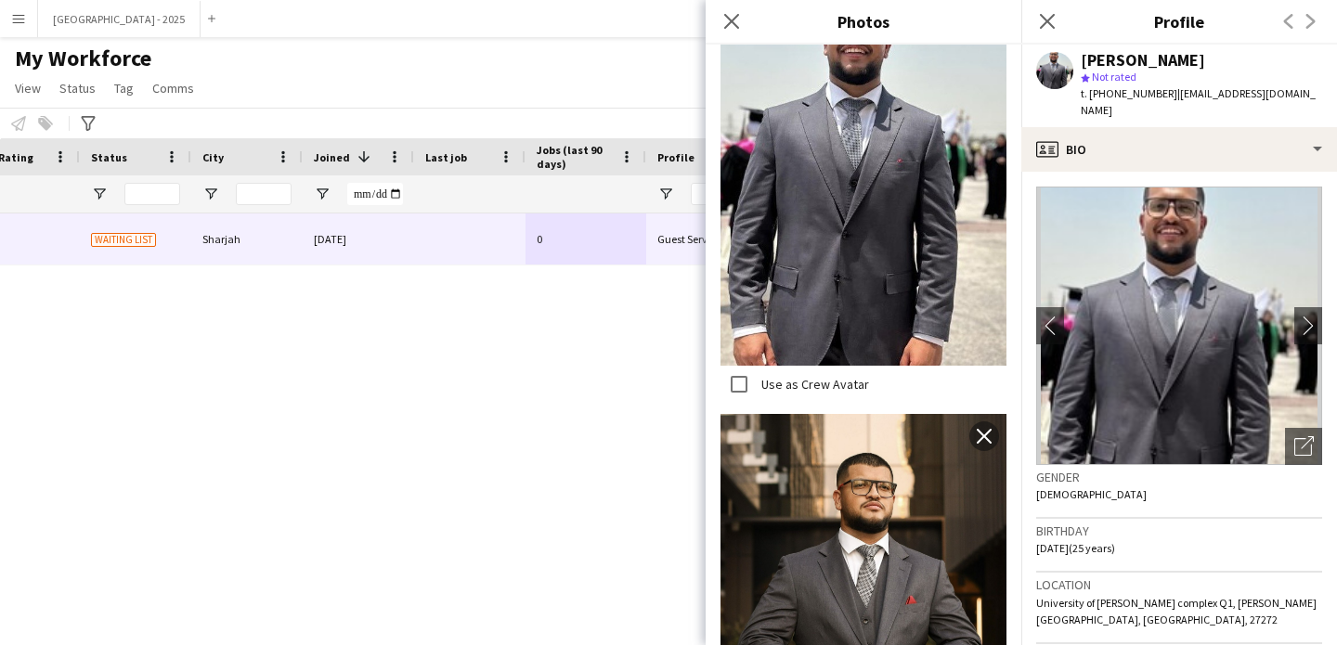
drag, startPoint x: 1100, startPoint y: 68, endPoint x: 1258, endPoint y: 67, distance: 157.8
click at [1188, 67] on div "Othman Elmehdi star Not rated t. +971563652289 | 3th2119@gmail.com" at bounding box center [1201, 86] width 241 height 68
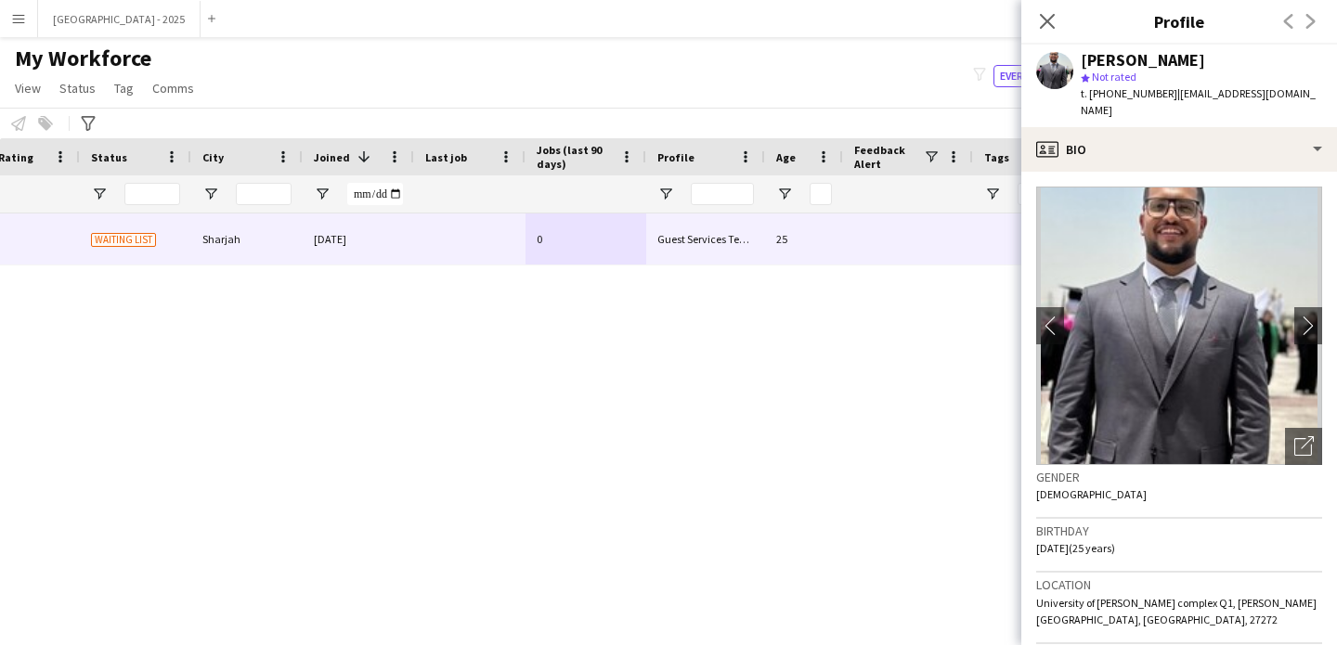
scroll to position [168, 0]
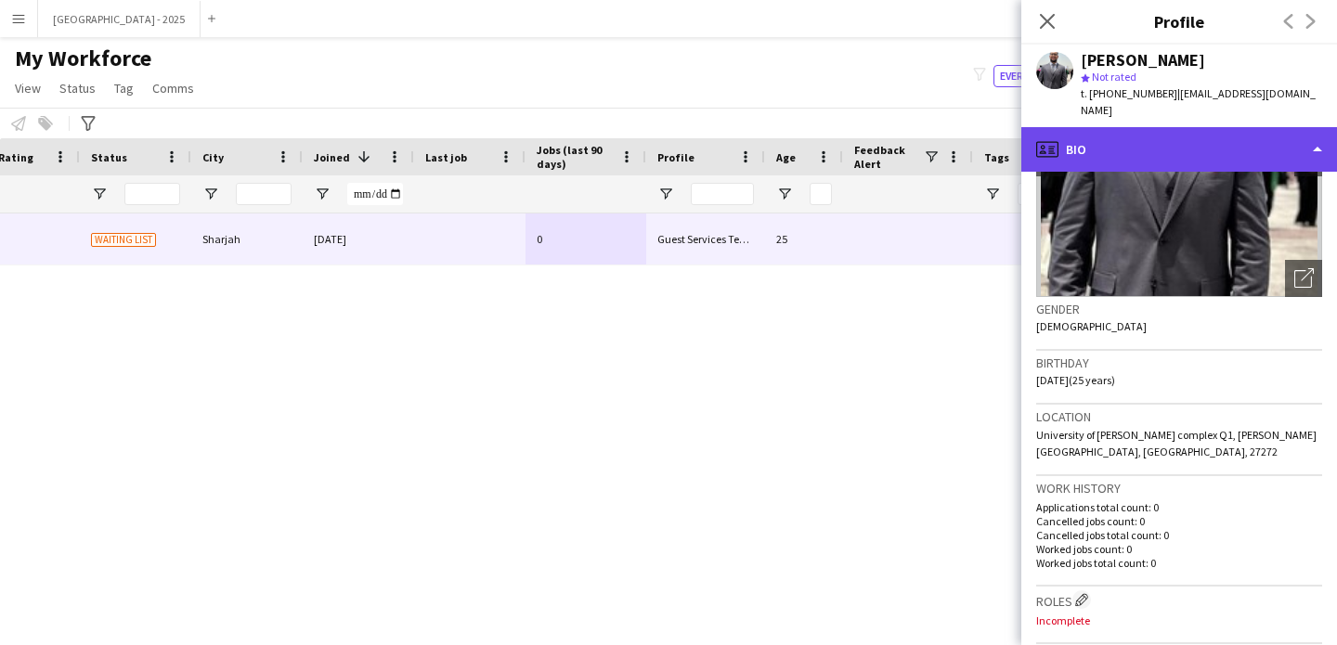
click at [1140, 127] on div "profile Bio" at bounding box center [1179, 149] width 316 height 45
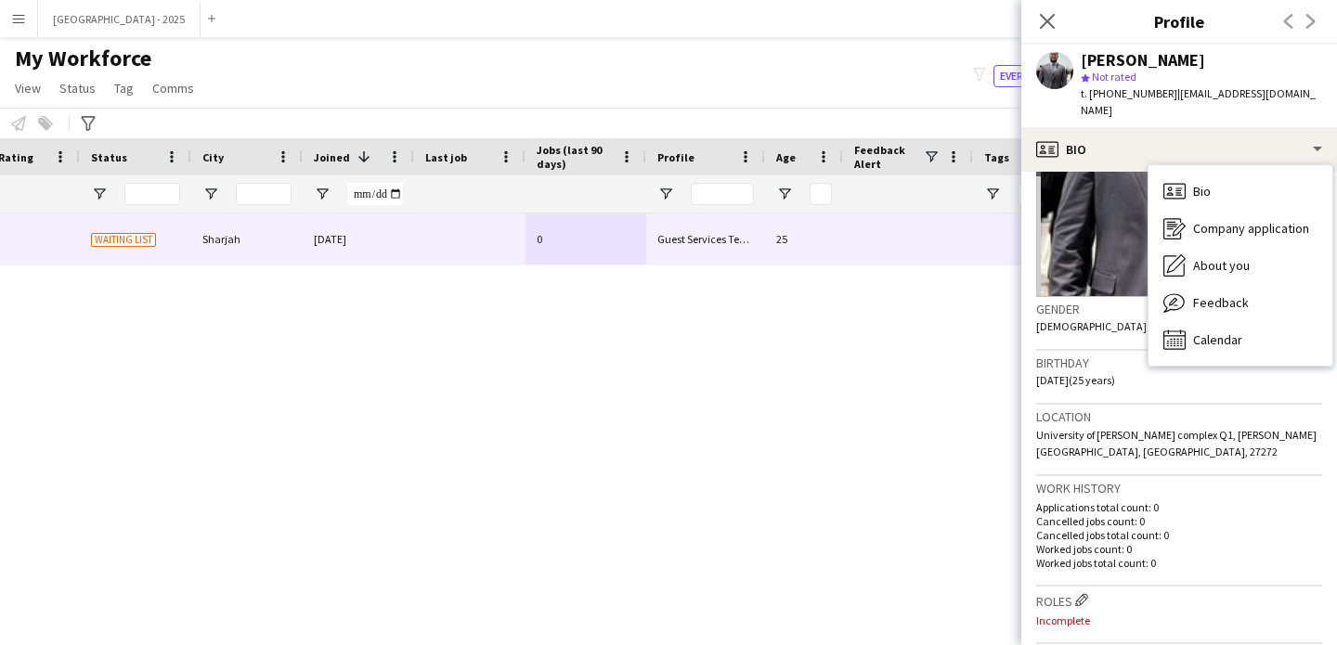
click at [1135, 381] on div "Birthday 30-07-2000 (25 years)" at bounding box center [1179, 378] width 286 height 54
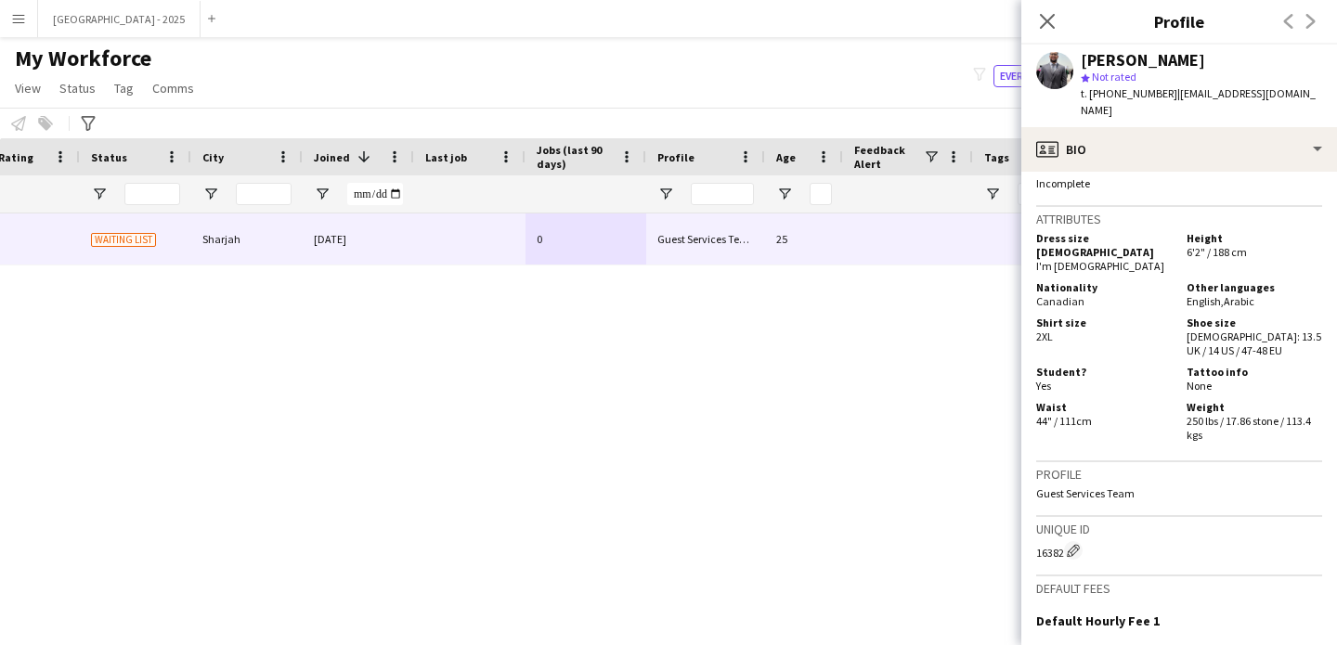
scroll to position [979, 0]
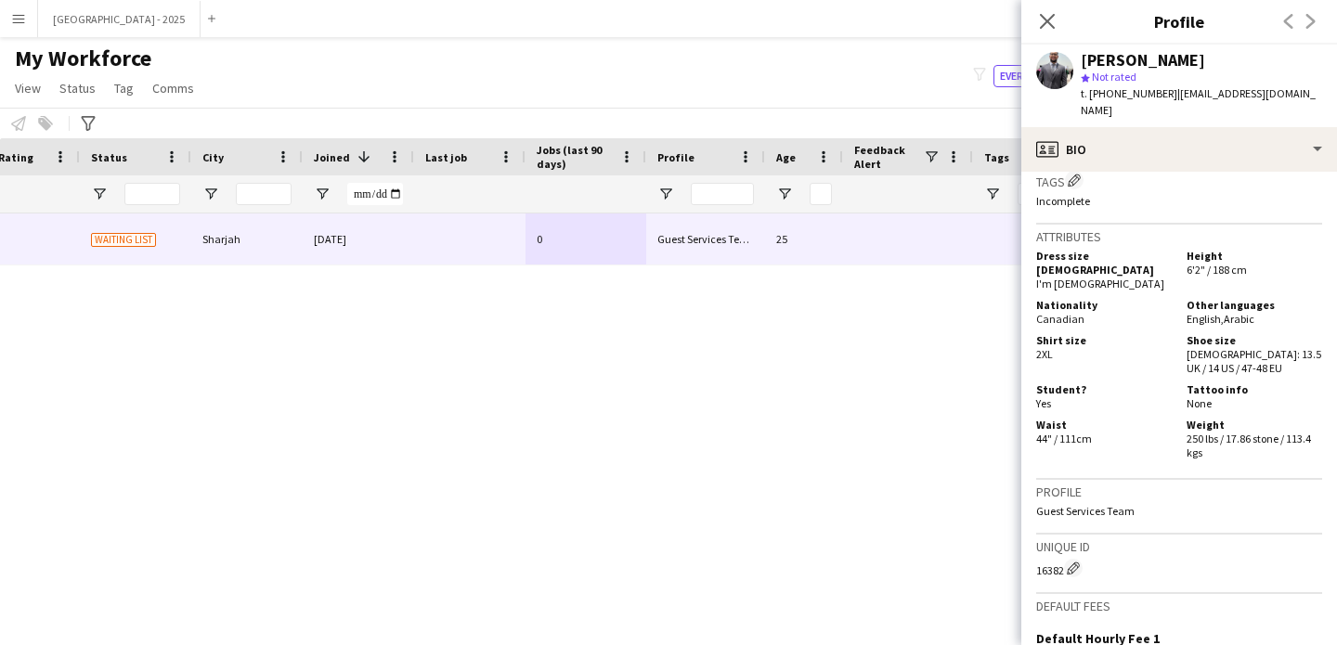
click at [1074, 312] on span "Canadian" at bounding box center [1060, 319] width 48 height 14
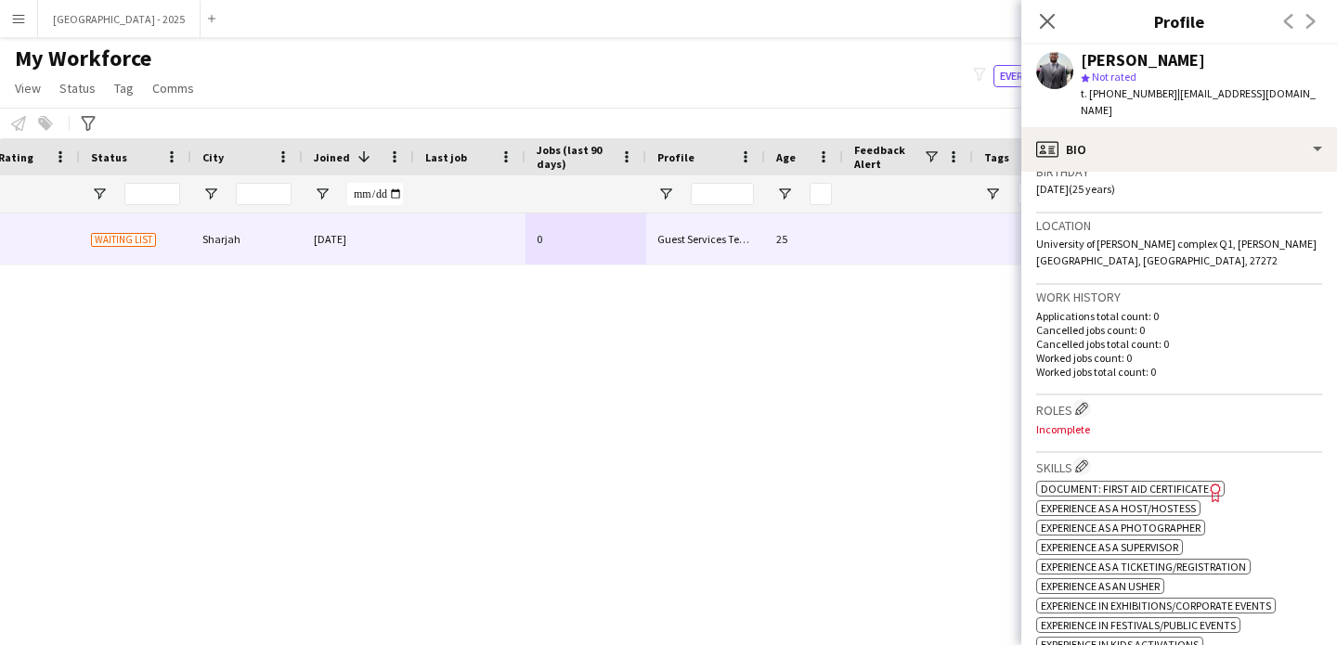
scroll to position [535, 0]
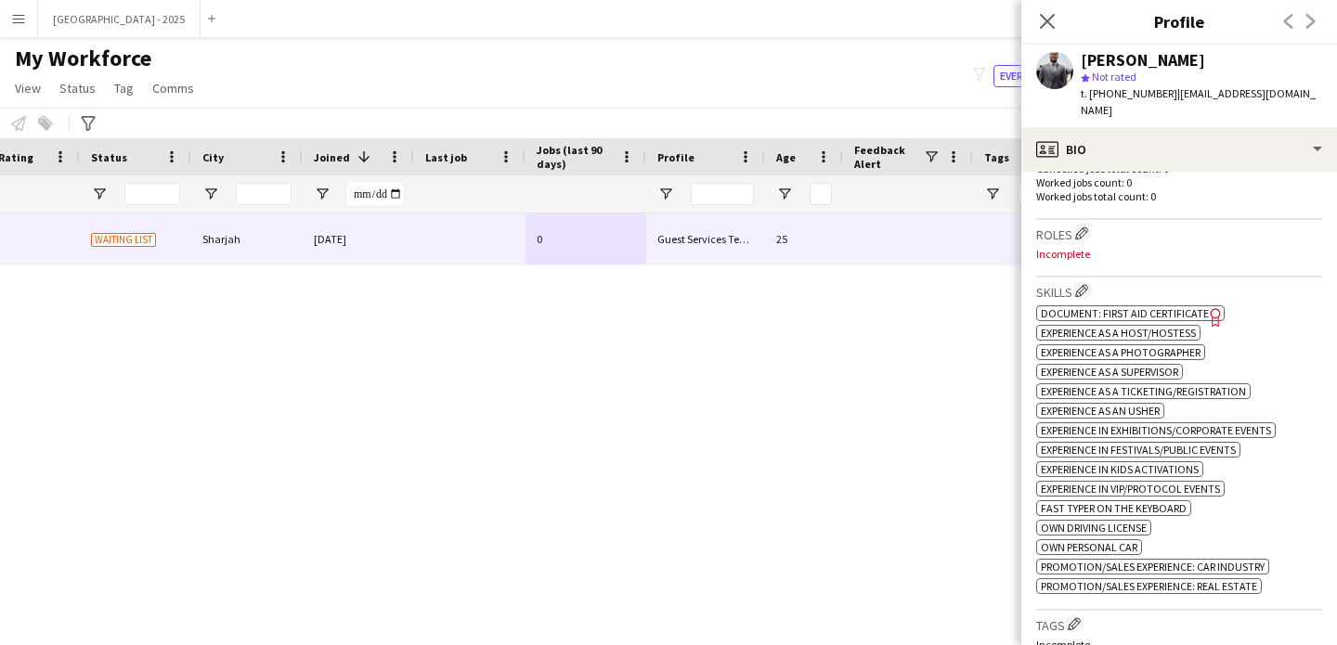
click at [1074, 224] on h3 "Roles Edit crew company roles" at bounding box center [1179, 233] width 286 height 19
click at [1080, 227] on app-icon "Edit crew company roles" at bounding box center [1081, 233] width 13 height 13
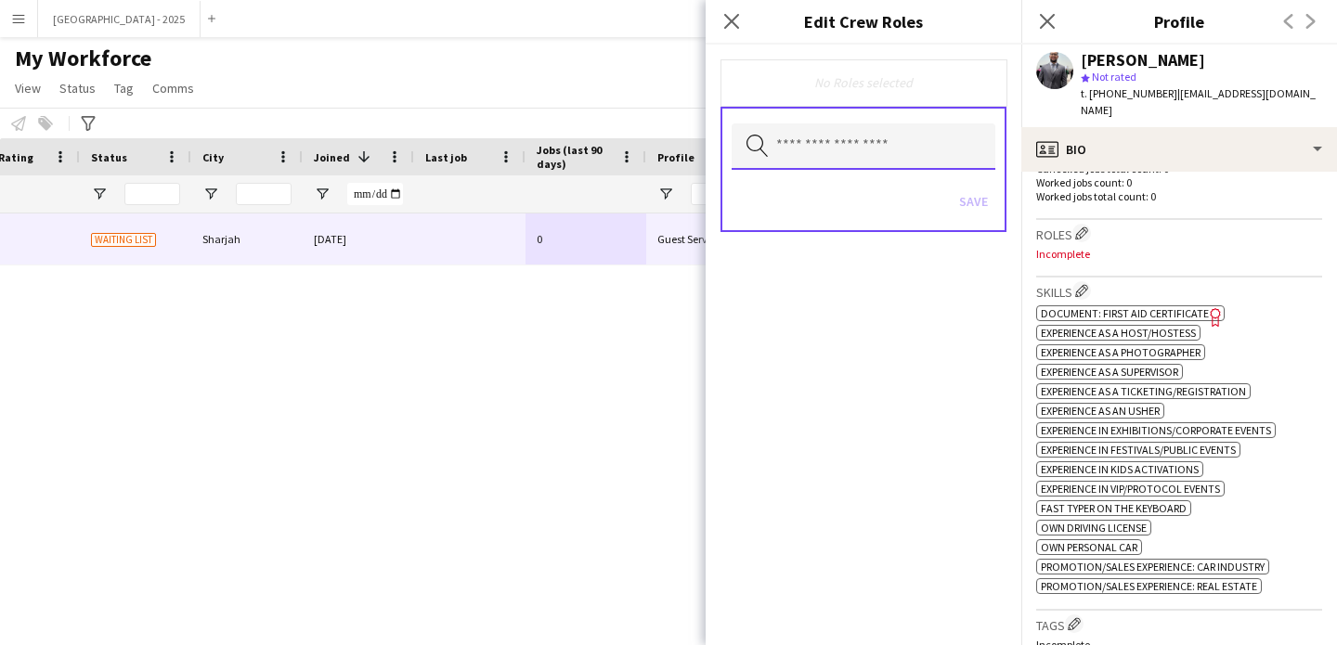
click at [830, 136] on input "text" at bounding box center [864, 146] width 264 height 46
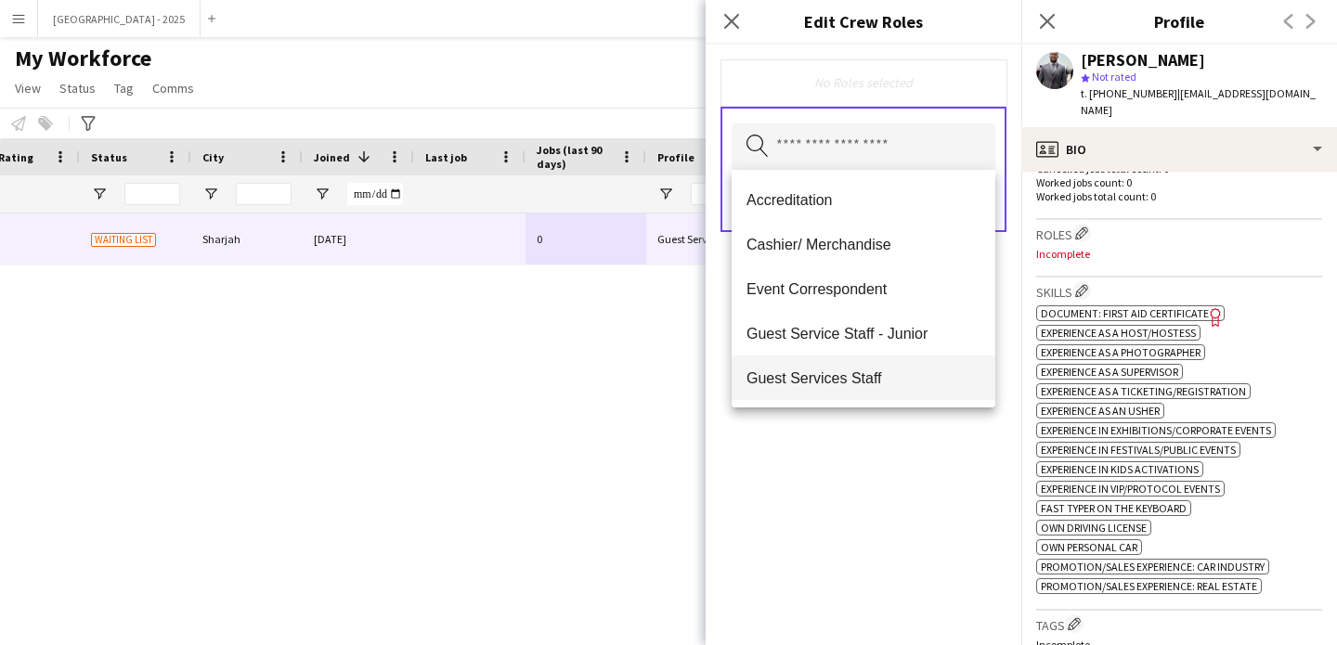
click at [883, 380] on span "Guest Services Staff" at bounding box center [864, 379] width 234 height 18
click at [886, 378] on span "Guest Services Staff - Senior" at bounding box center [864, 379] width 234 height 18
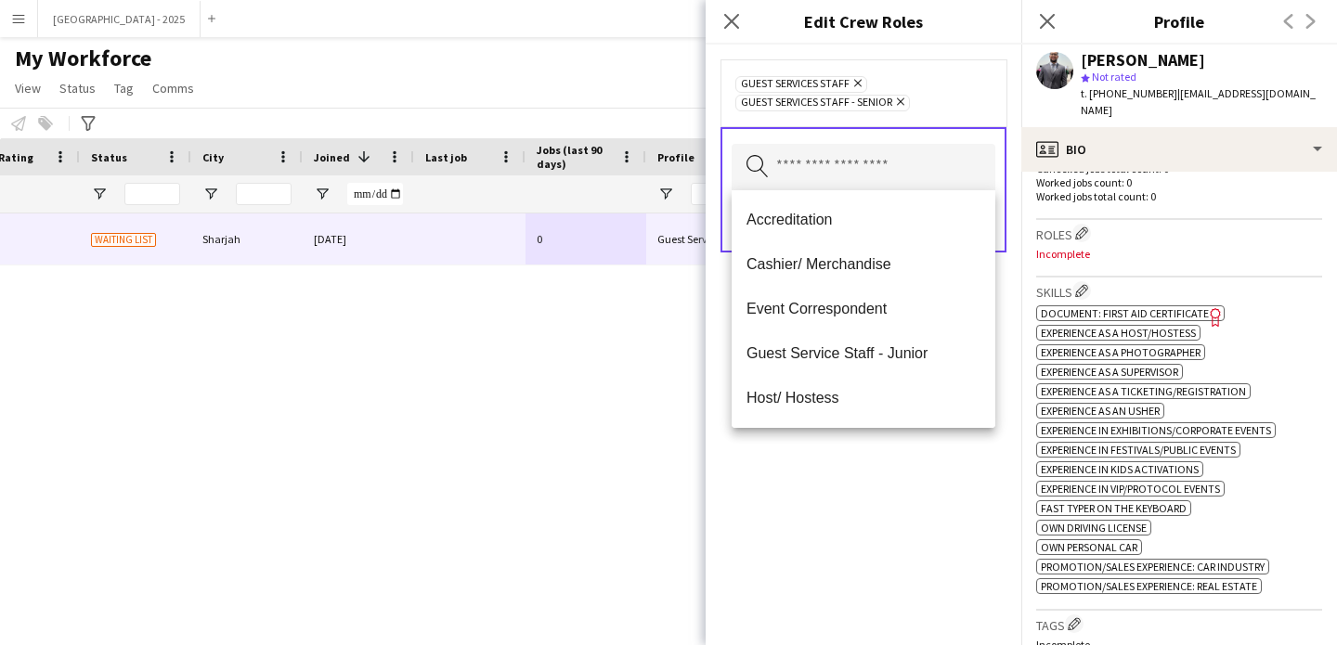
click at [912, 456] on div "Guest Services Staff Remove Guest Services Staff - Senior Remove Search by role…" at bounding box center [864, 345] width 316 height 601
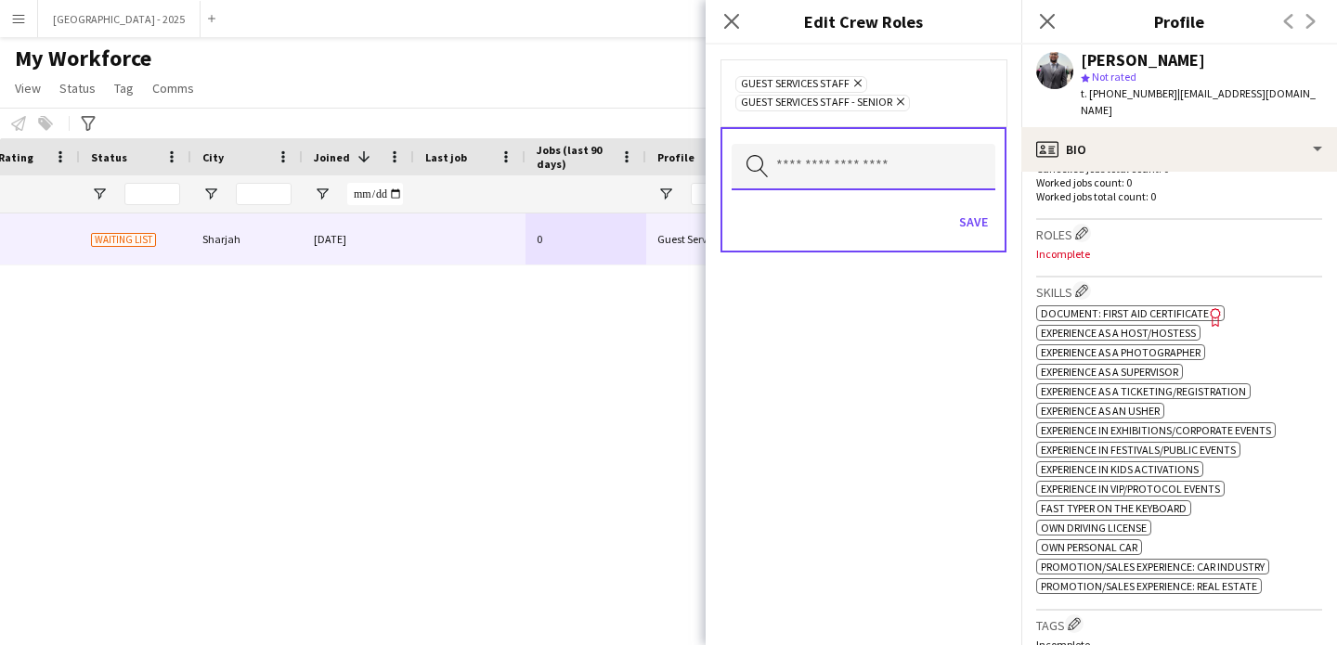
click at [886, 164] on input "text" at bounding box center [864, 167] width 264 height 46
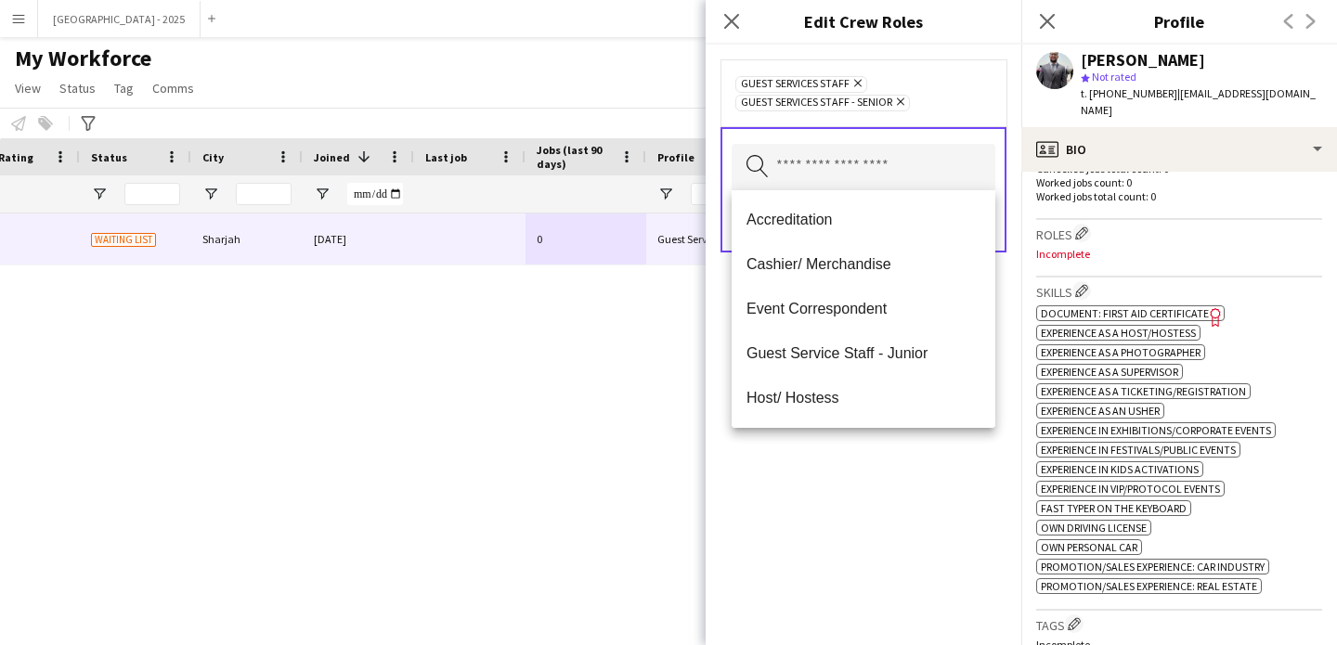
click at [1001, 282] on form "Guest Services Staff Remove Guest Services Staff - Senior Remove Search by role…" at bounding box center [864, 175] width 316 height 260
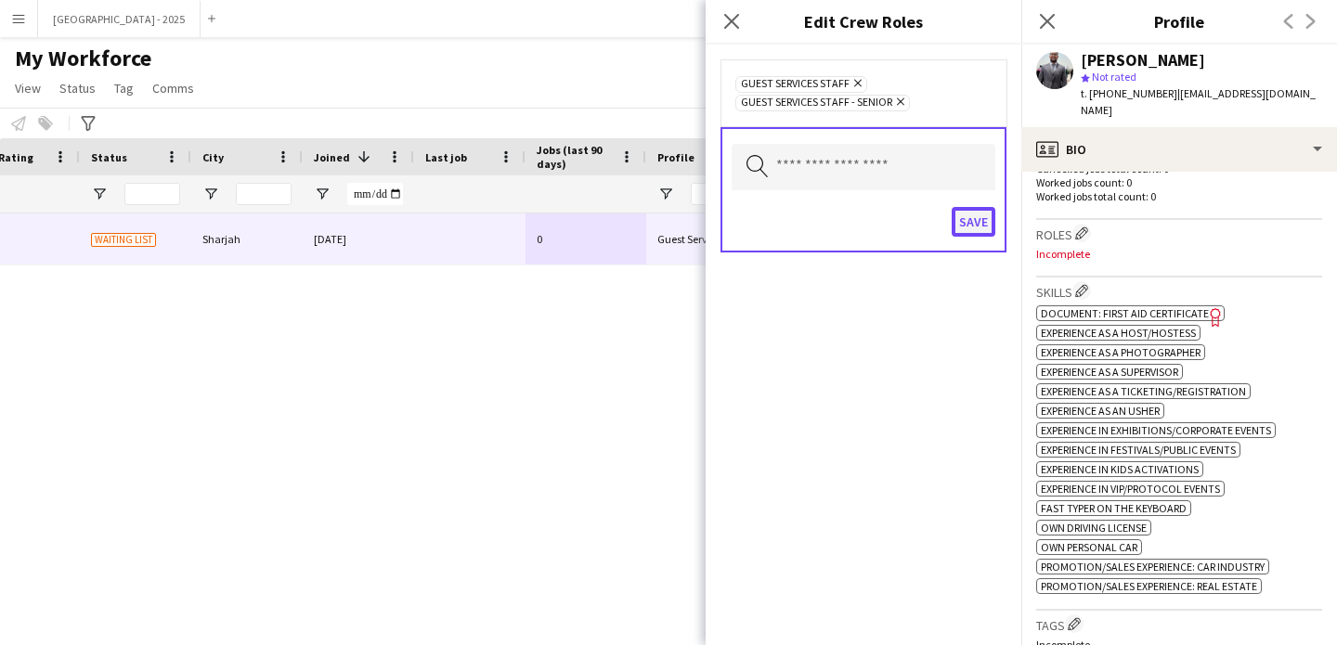
click at [958, 220] on button "Save" at bounding box center [974, 222] width 44 height 30
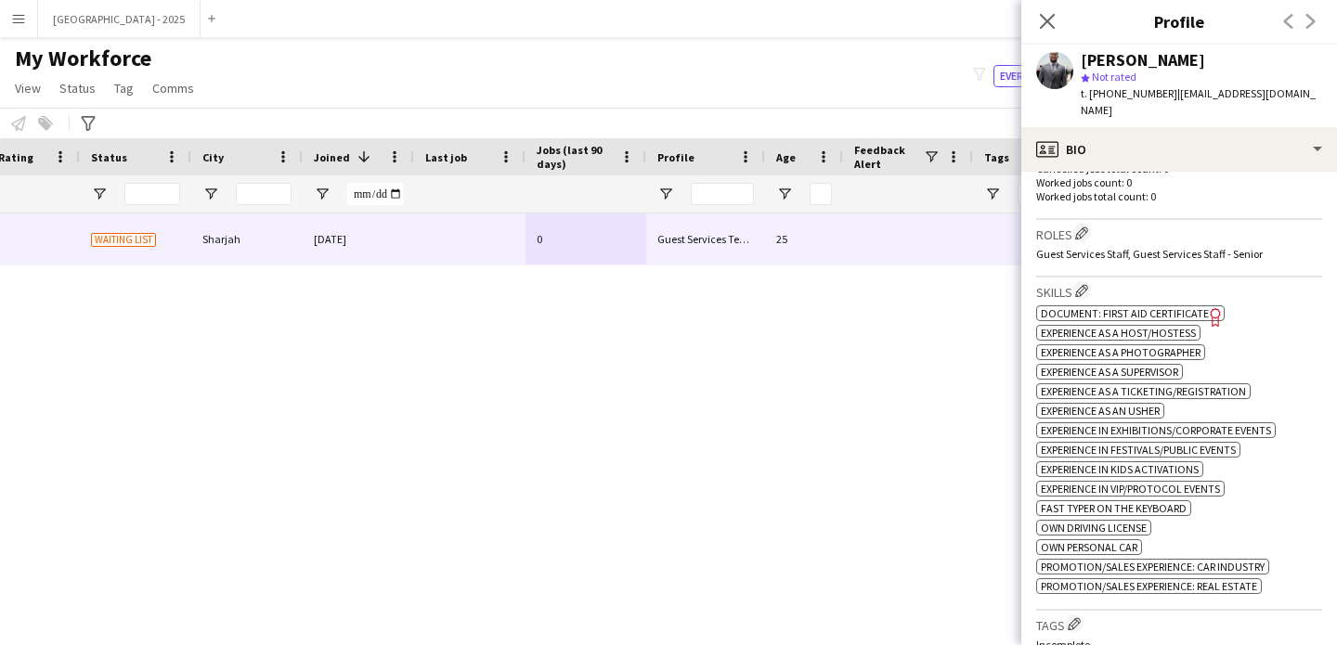
scroll to position [923, 0]
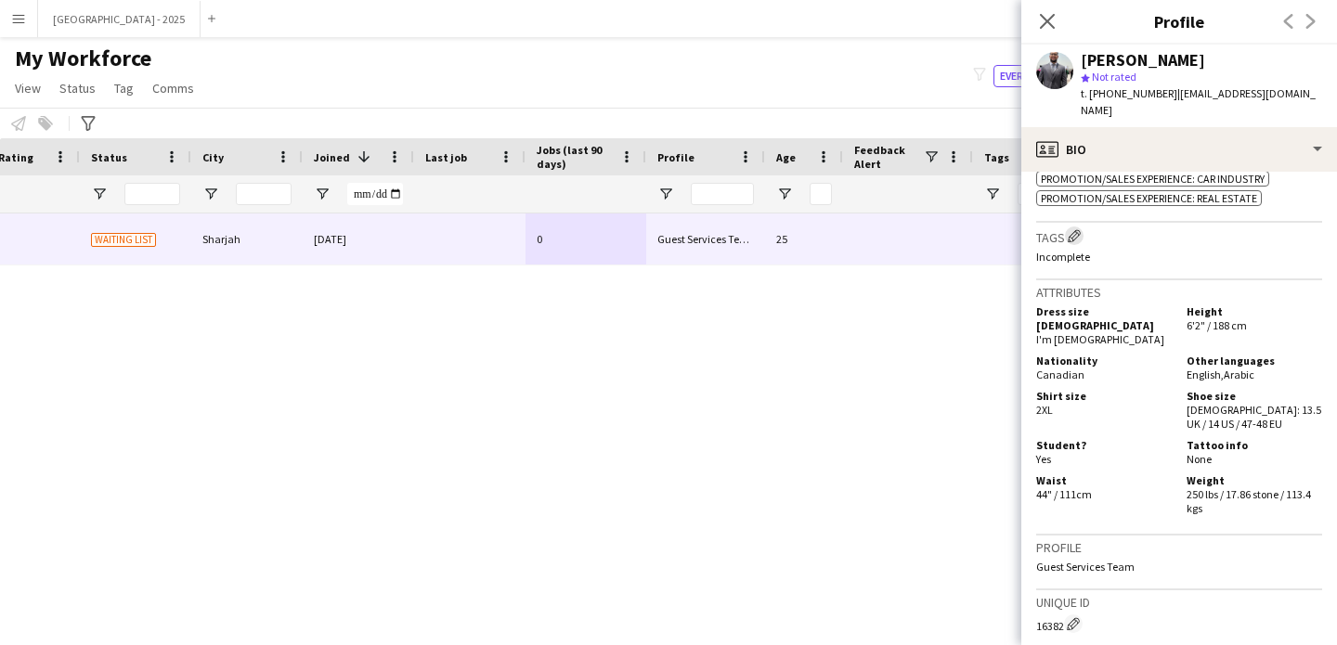
click at [1080, 231] on app-icon "Edit crew company tags" at bounding box center [1074, 235] width 13 height 13
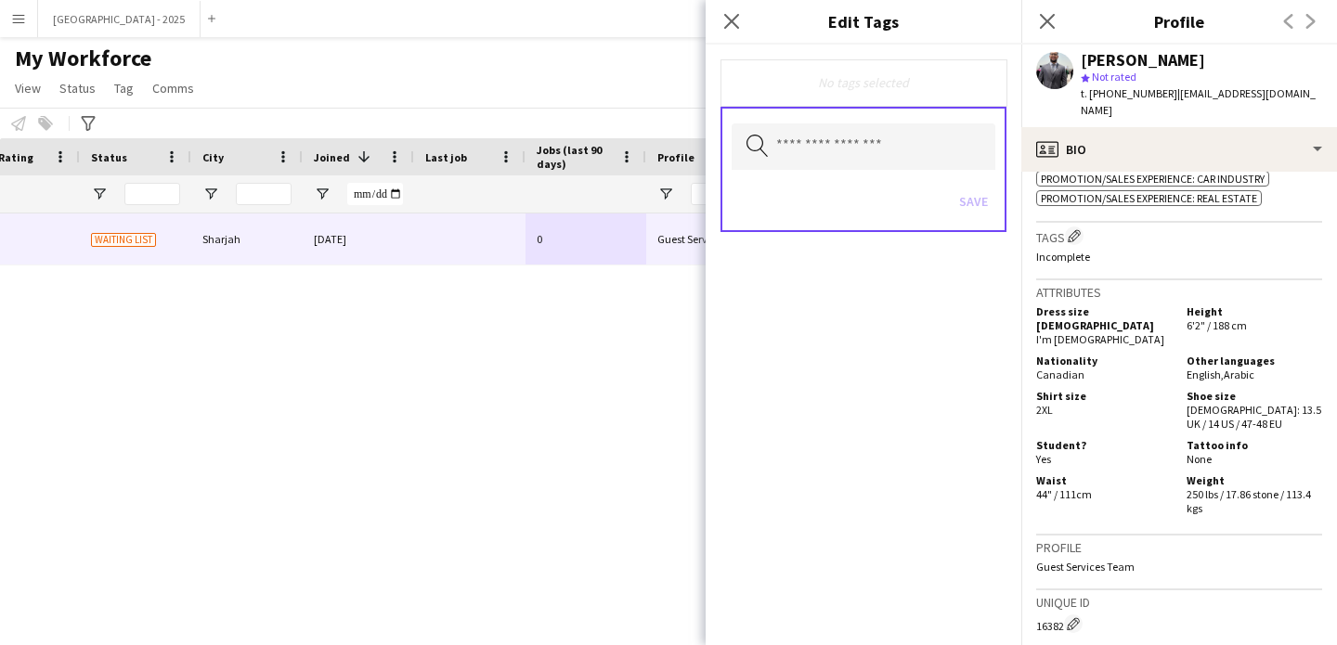
click at [899, 175] on div "Search by tag name Save" at bounding box center [864, 169] width 286 height 125
click at [893, 153] on input "text" at bounding box center [864, 146] width 264 height 46
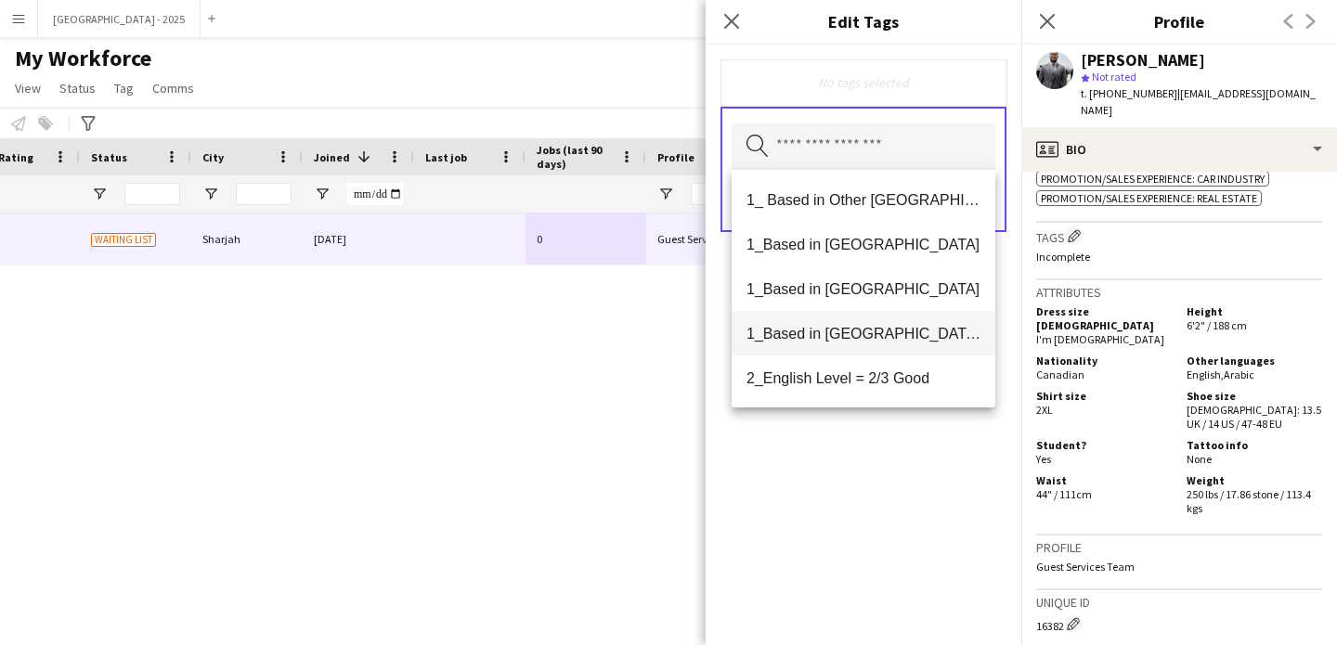
click at [901, 331] on span "1_Based in [GEOGRAPHIC_DATA]/[GEOGRAPHIC_DATA]/Ajman" at bounding box center [864, 334] width 234 height 18
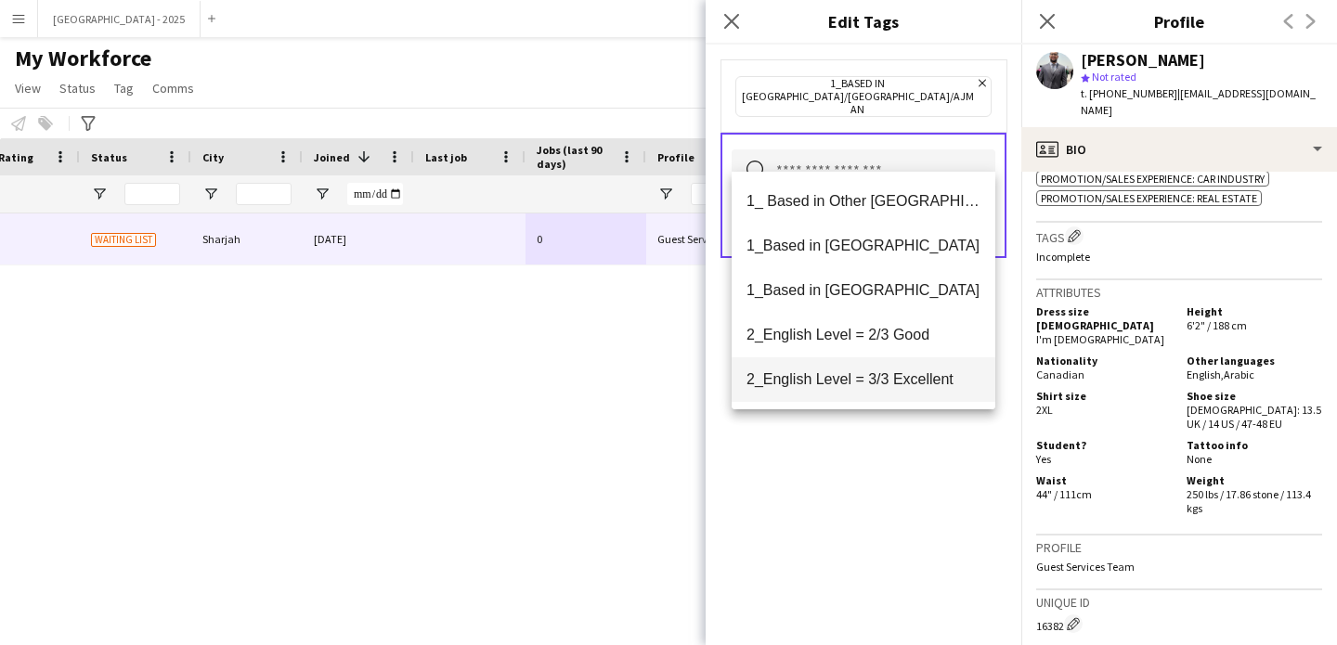
click at [910, 385] on span "2_English Level = 3/3 Excellent" at bounding box center [864, 379] width 234 height 18
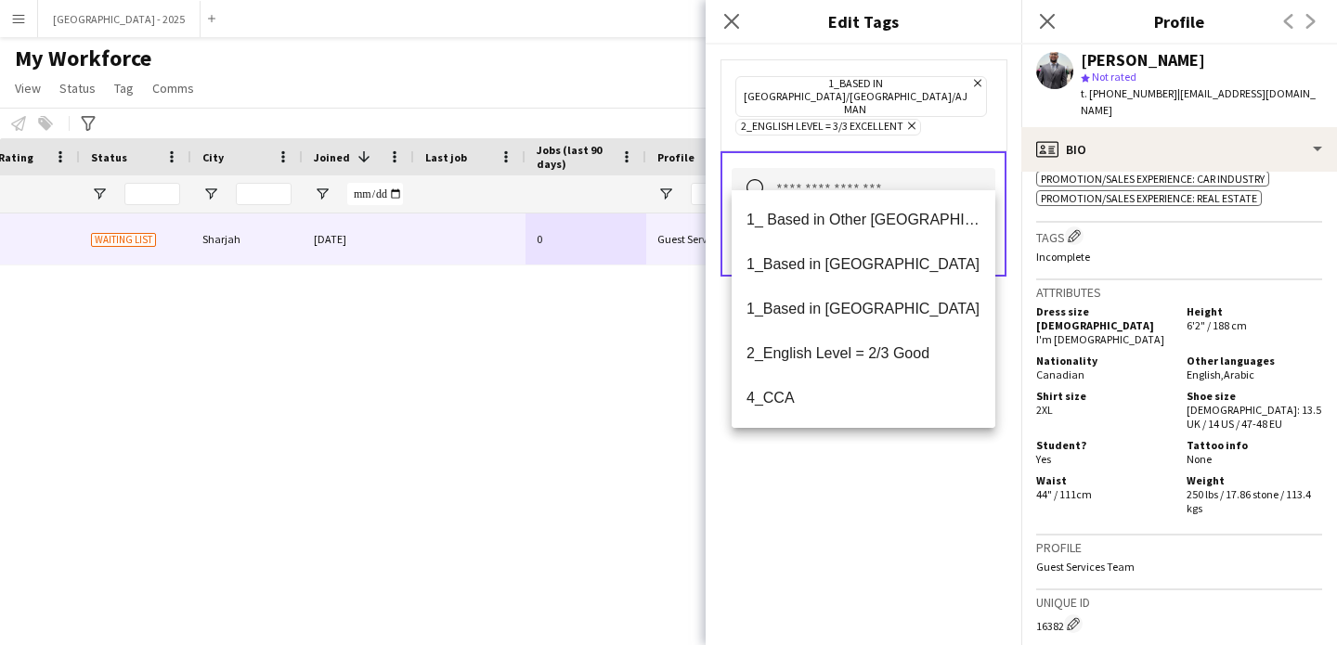
click at [905, 464] on div "1_Based in [GEOGRAPHIC_DATA]/[GEOGRAPHIC_DATA]/Ajman Remove 2_English Level = 3…" at bounding box center [864, 345] width 316 height 601
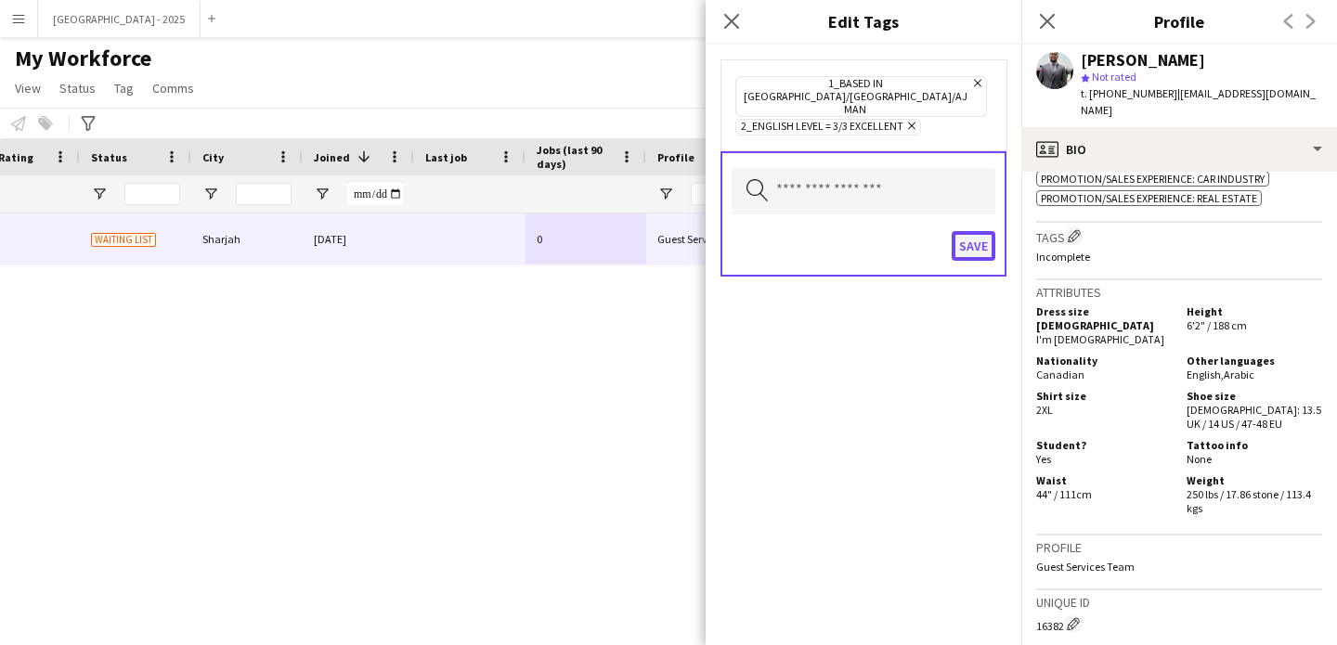
click at [967, 231] on button "Save" at bounding box center [974, 246] width 44 height 30
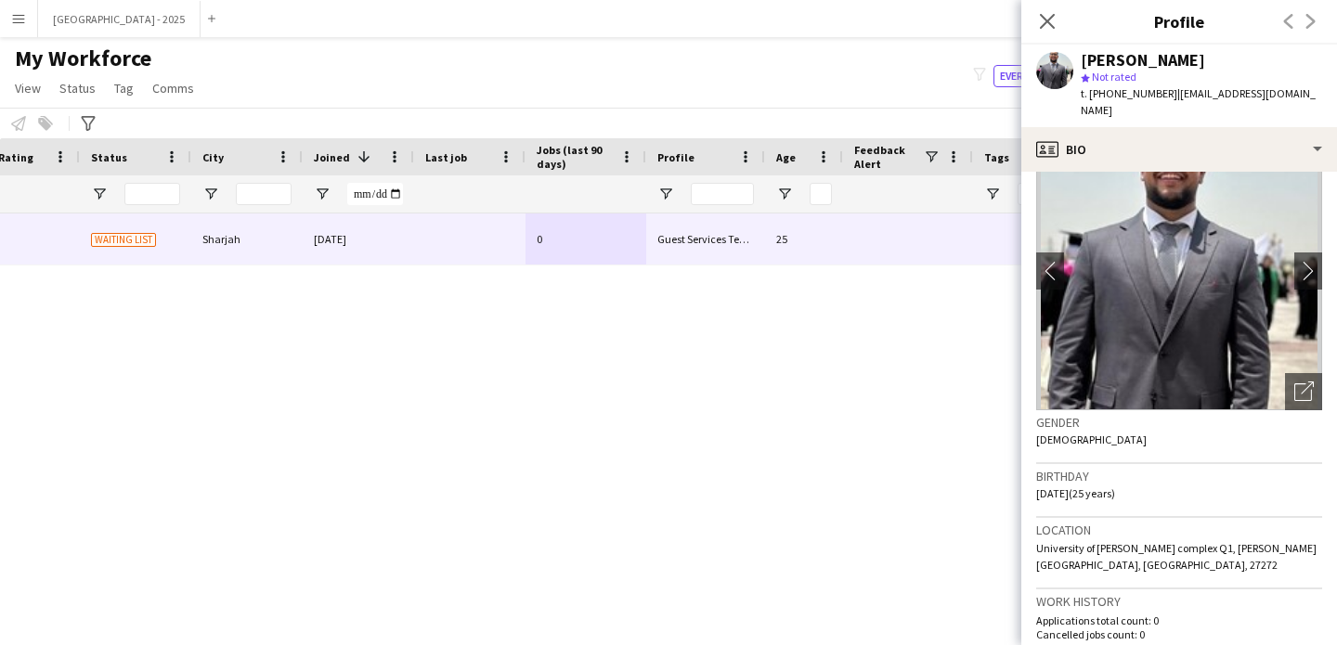
scroll to position [32, 0]
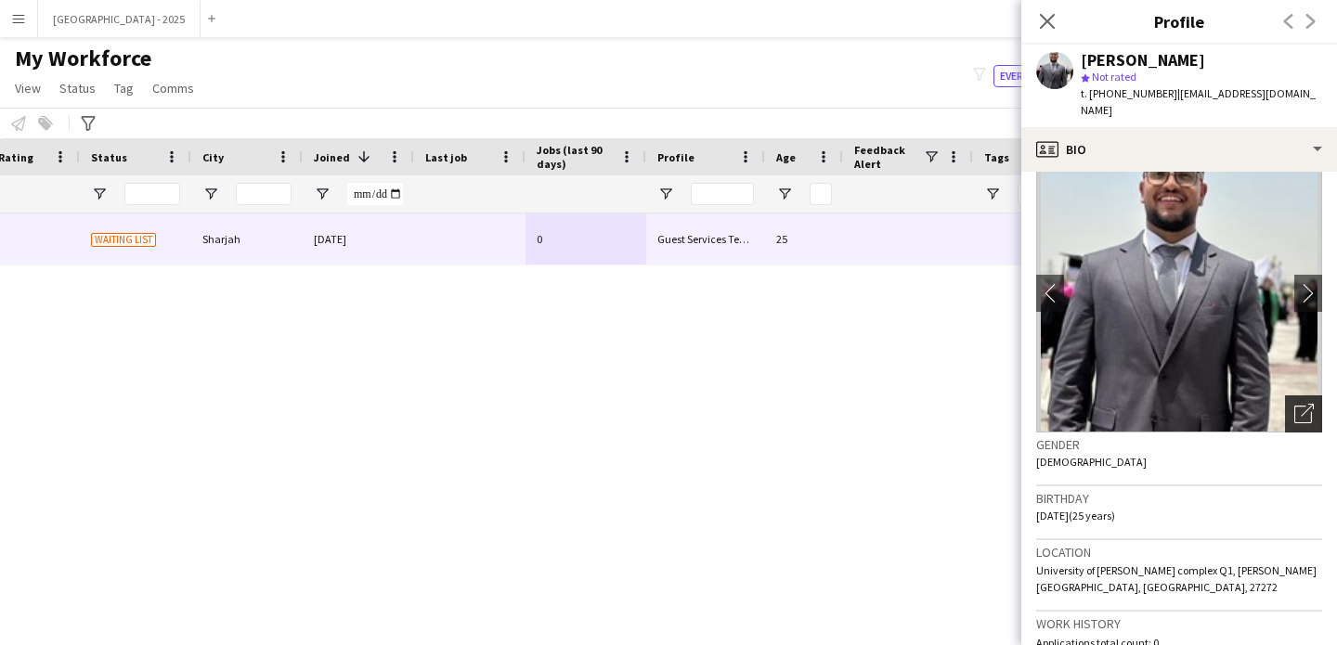
click at [1294, 404] on icon "Open photos pop-in" at bounding box center [1303, 413] width 19 height 19
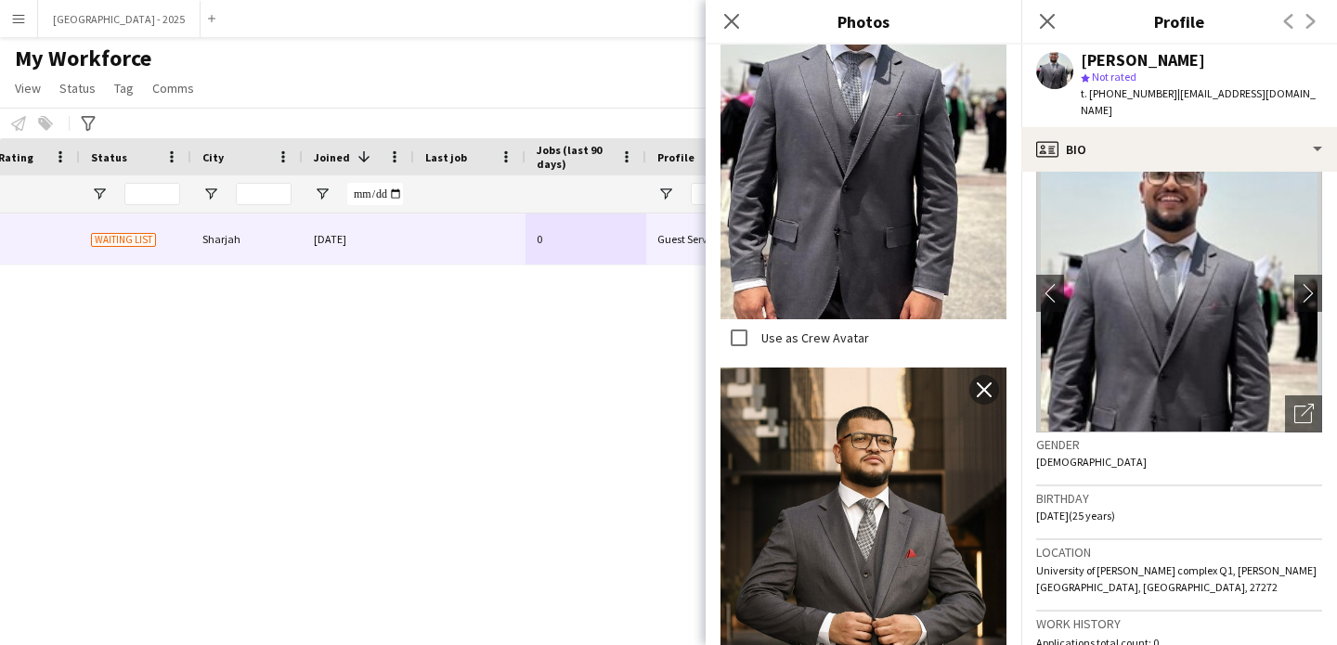
scroll to position [1001, 0]
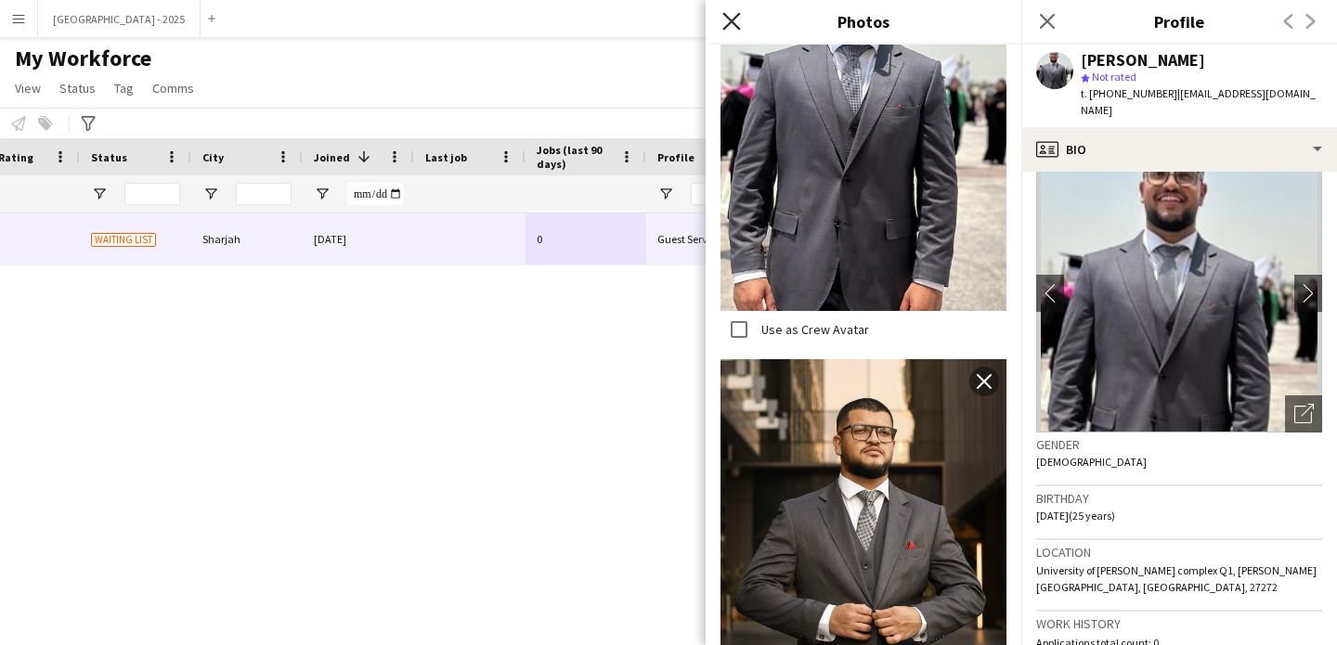
click at [730, 22] on icon at bounding box center [731, 21] width 18 height 18
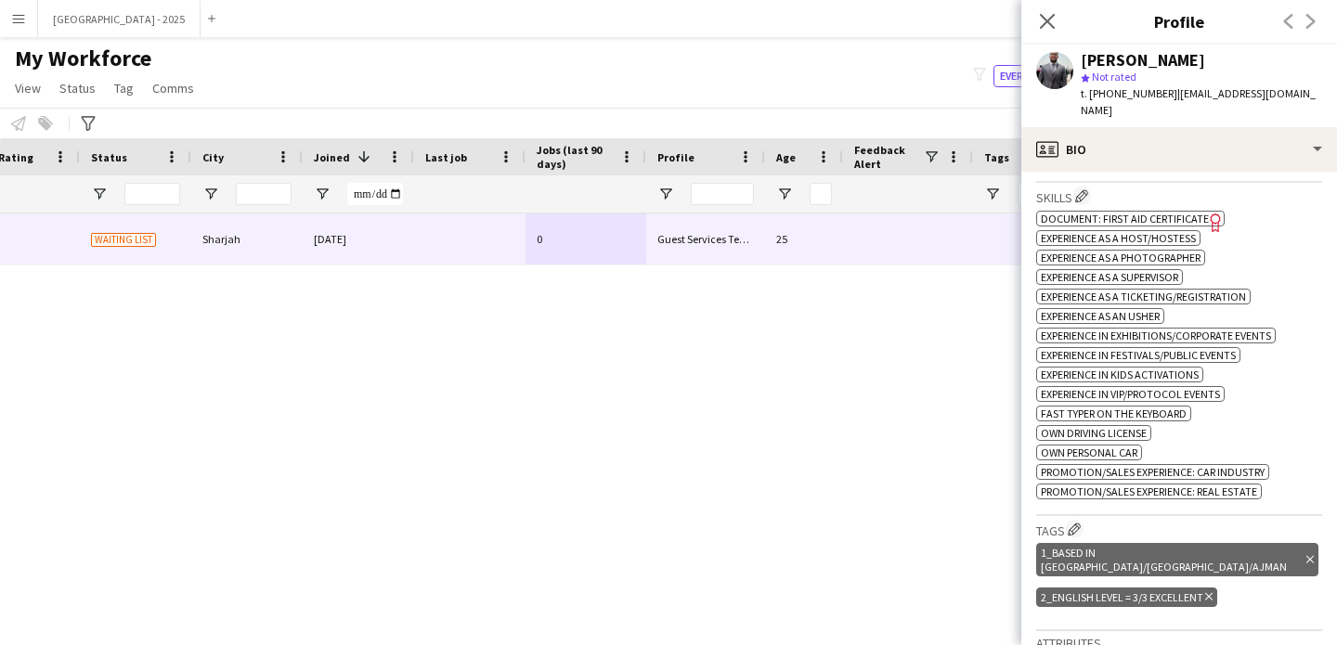
scroll to position [537, 0]
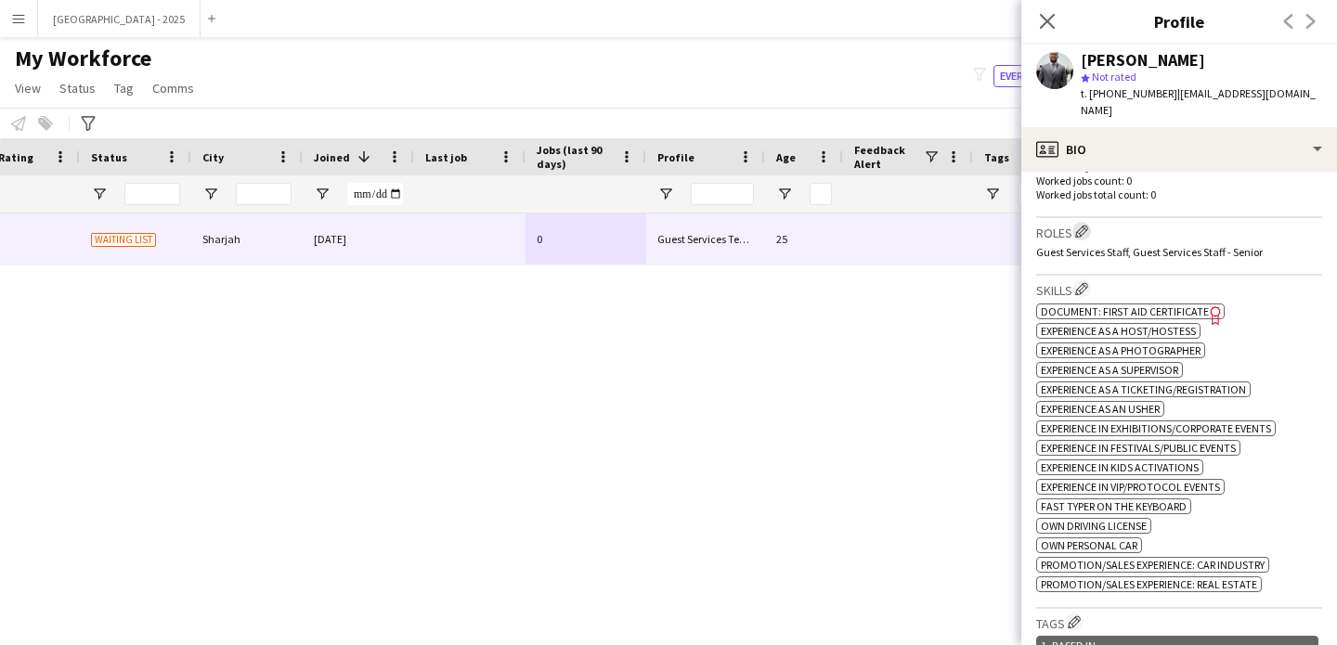
click at [1084, 222] on button "Edit crew company roles" at bounding box center [1081, 231] width 19 height 19
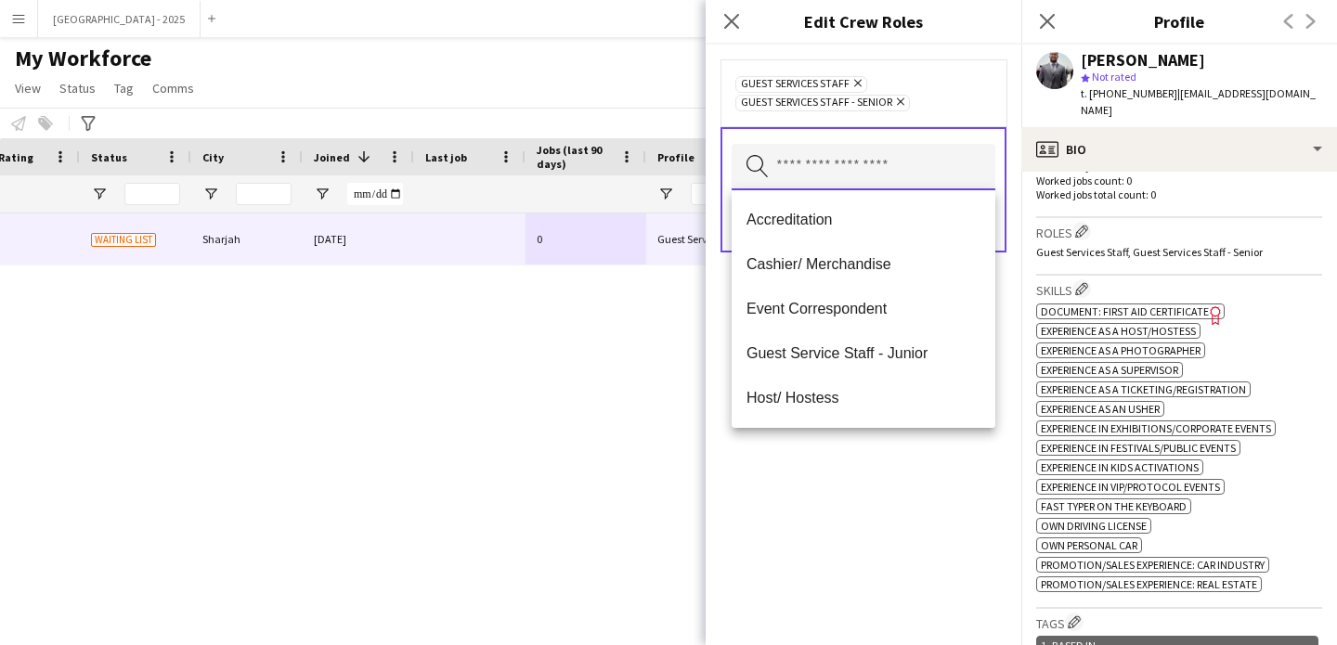
click at [810, 153] on input "text" at bounding box center [864, 167] width 264 height 46
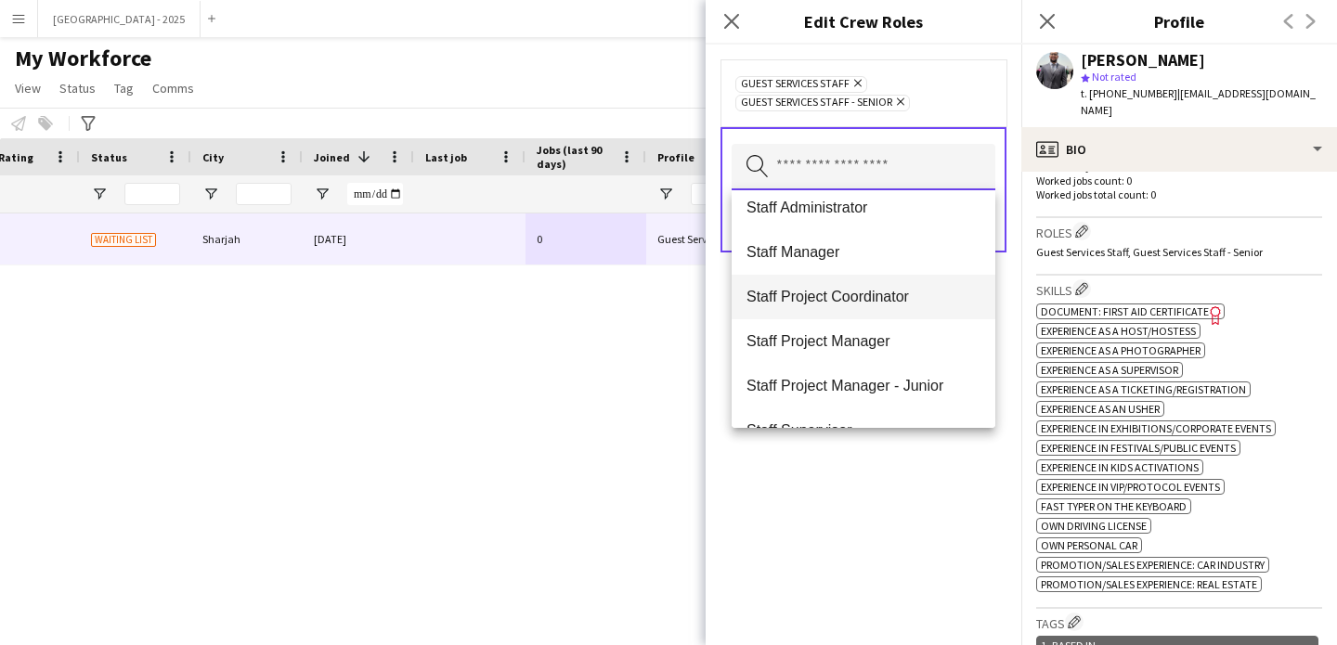
scroll to position [669, 0]
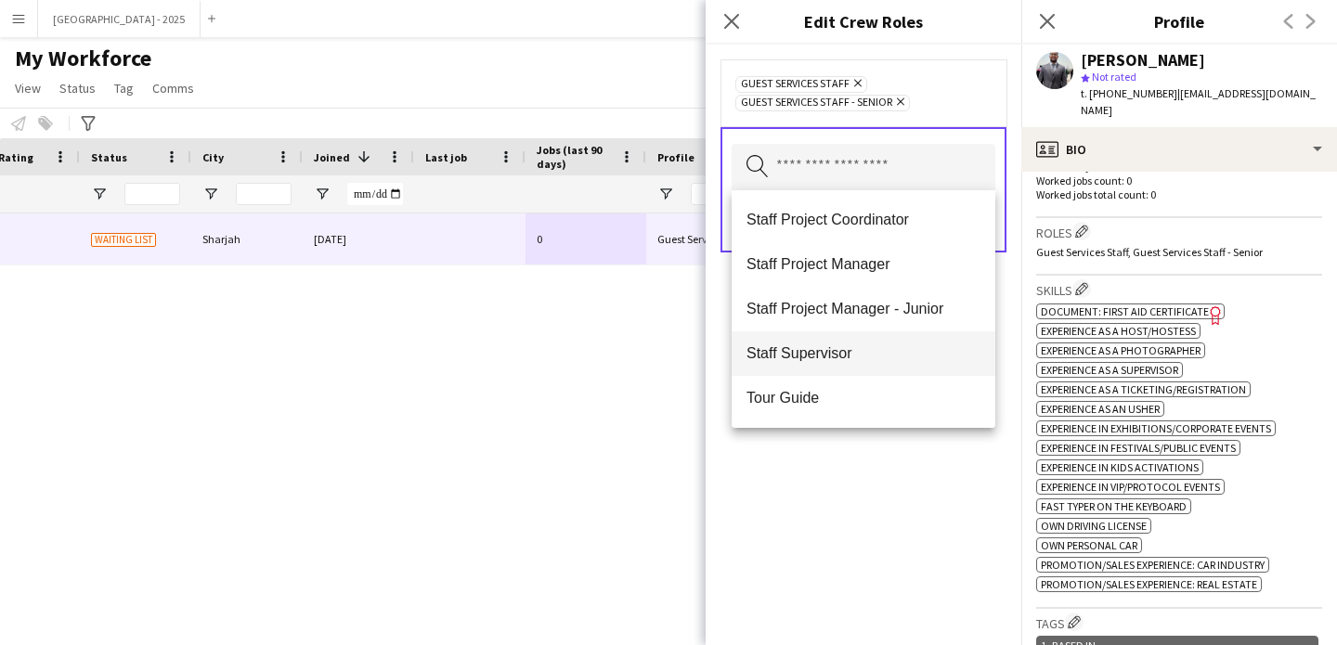
click at [855, 362] on span "Staff Supervisor" at bounding box center [864, 353] width 234 height 18
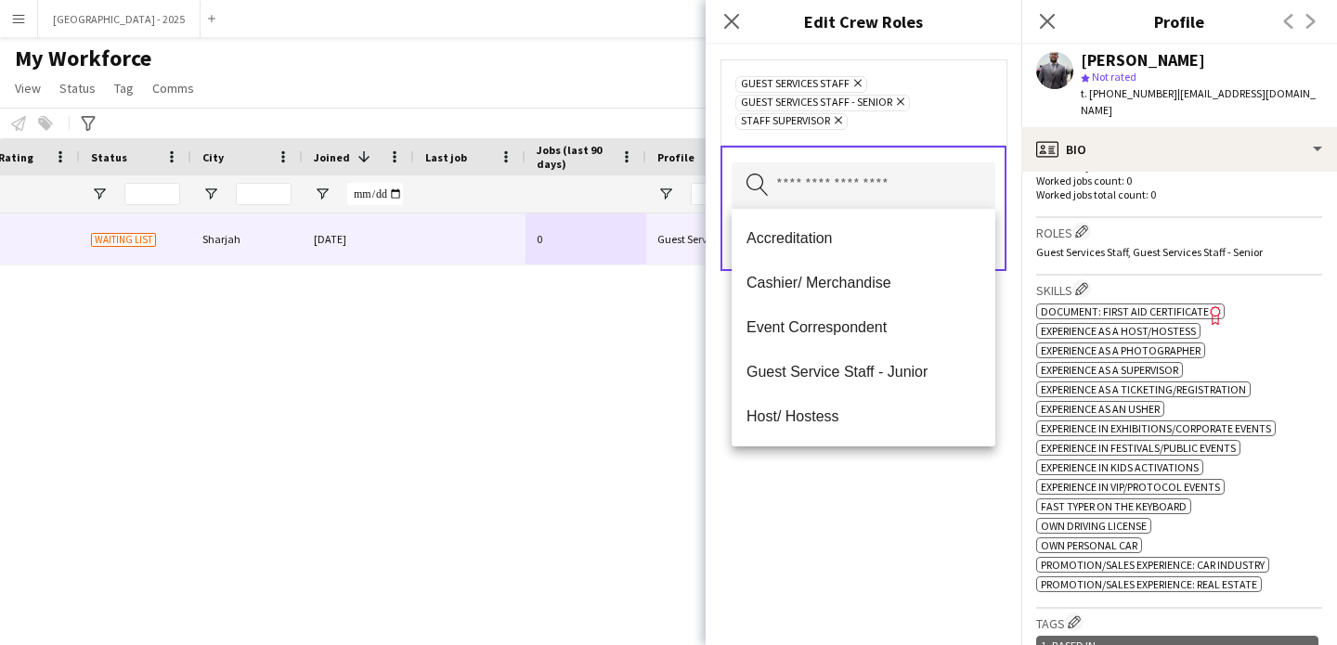
click at [882, 574] on div "Guest Services Staff Remove Guest Services Staff - Senior Remove Staff Supervis…" at bounding box center [864, 345] width 316 height 601
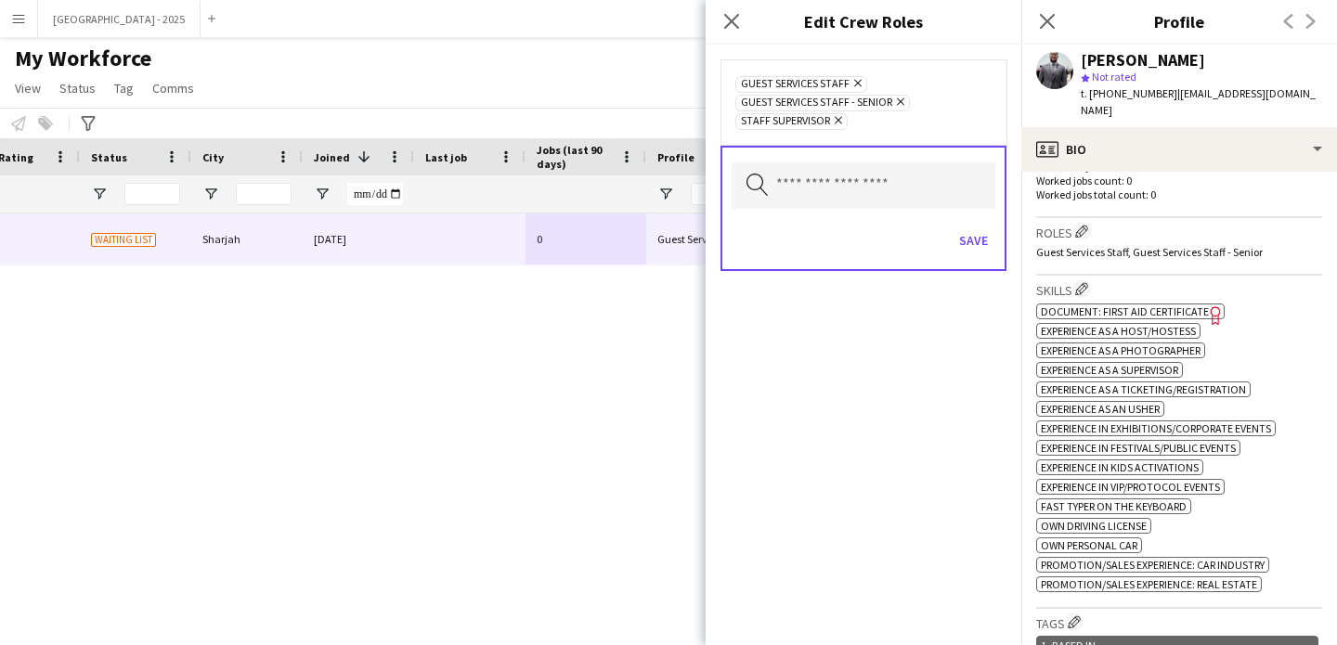
click at [964, 219] on div "Save" at bounding box center [864, 242] width 264 height 53
click at [968, 232] on button "Save" at bounding box center [974, 241] width 44 height 30
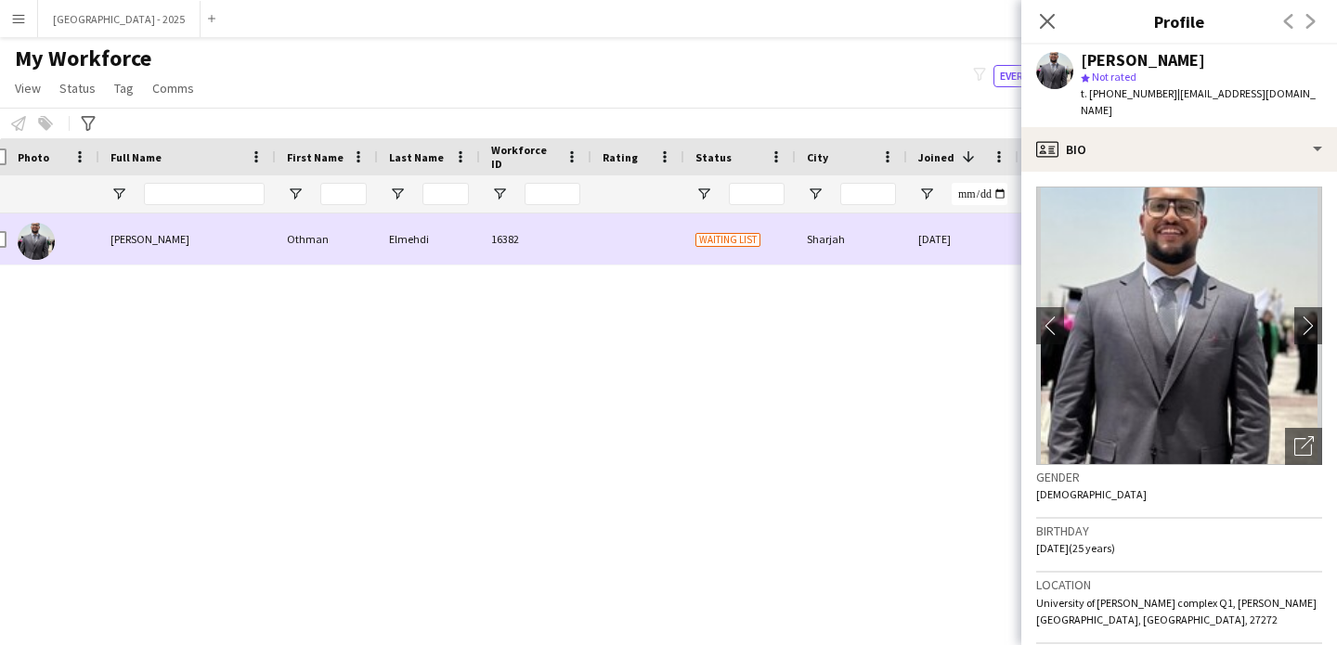
scroll to position [0, 0]
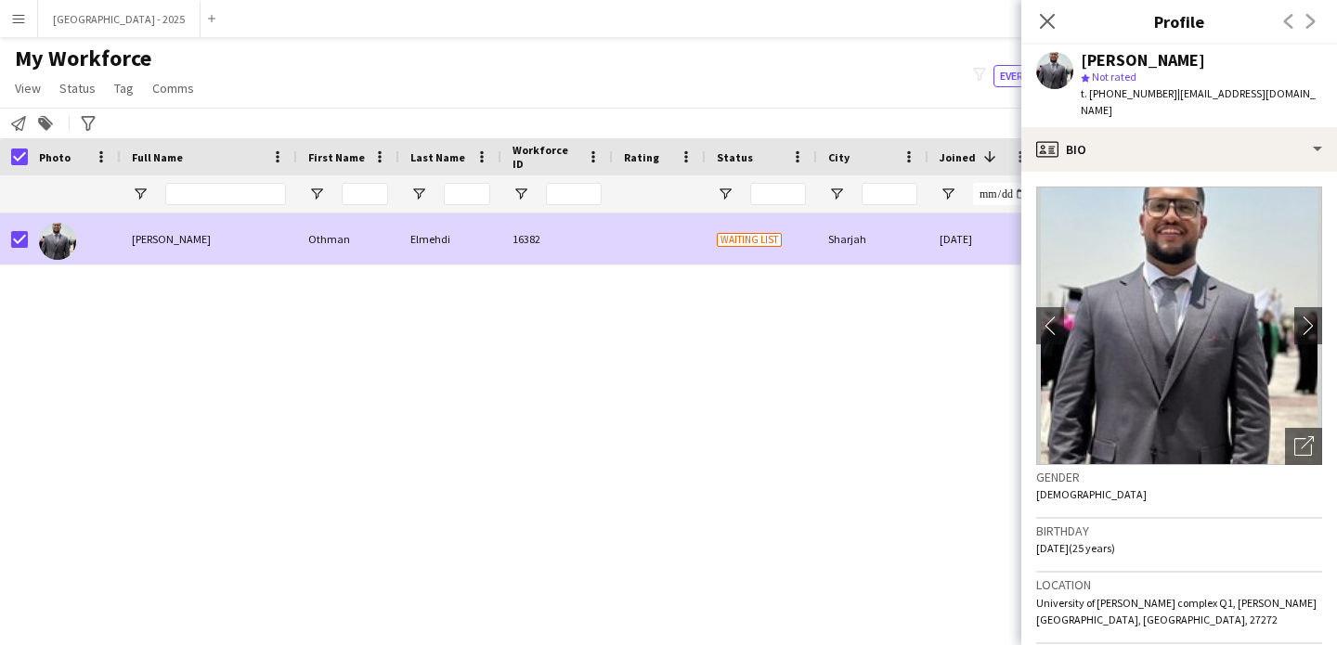
click at [75, 69] on span "My Workforce" at bounding box center [83, 59] width 136 height 28
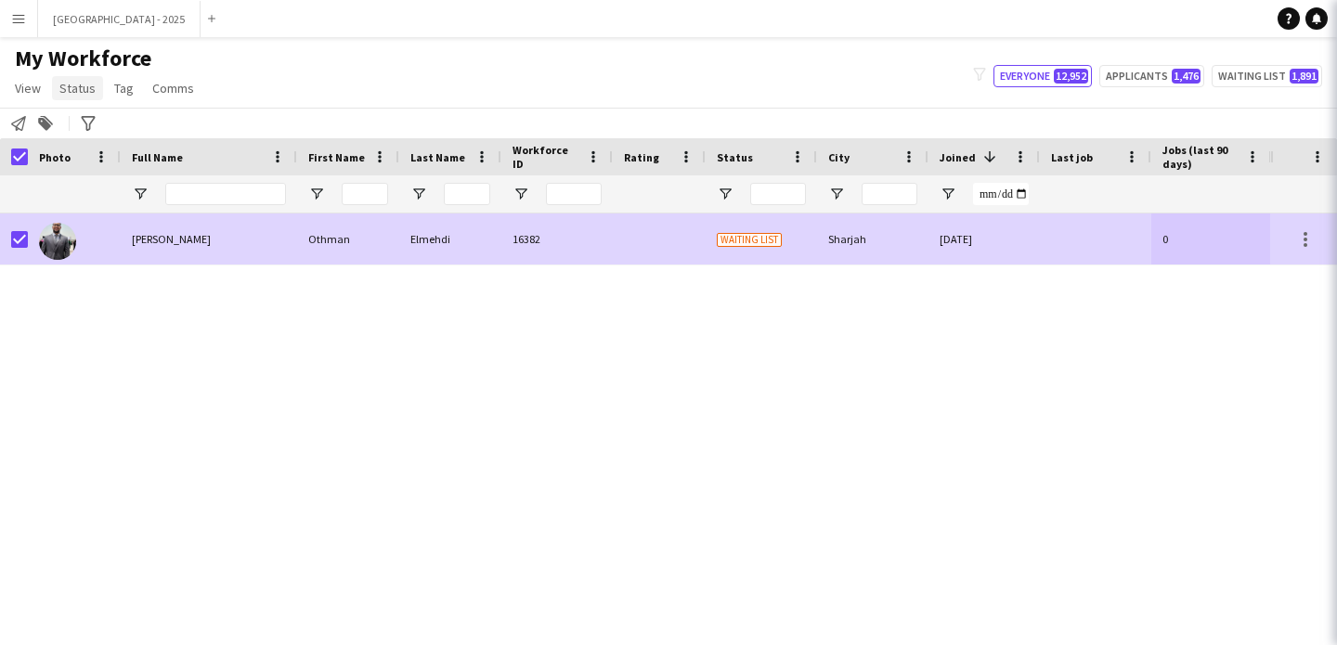
click at [75, 85] on span "Status" at bounding box center [77, 88] width 36 height 17
click at [81, 93] on span "Status" at bounding box center [77, 88] width 36 height 17
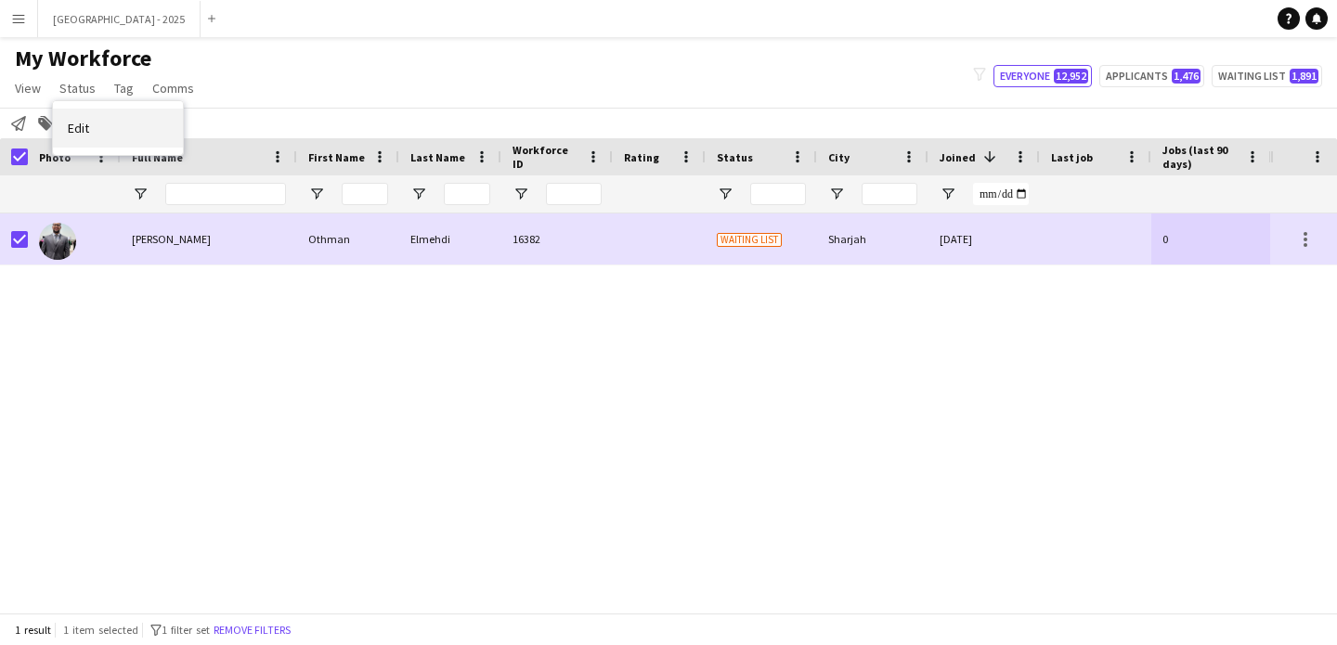
click at [122, 120] on link "Edit" at bounding box center [118, 128] width 130 height 39
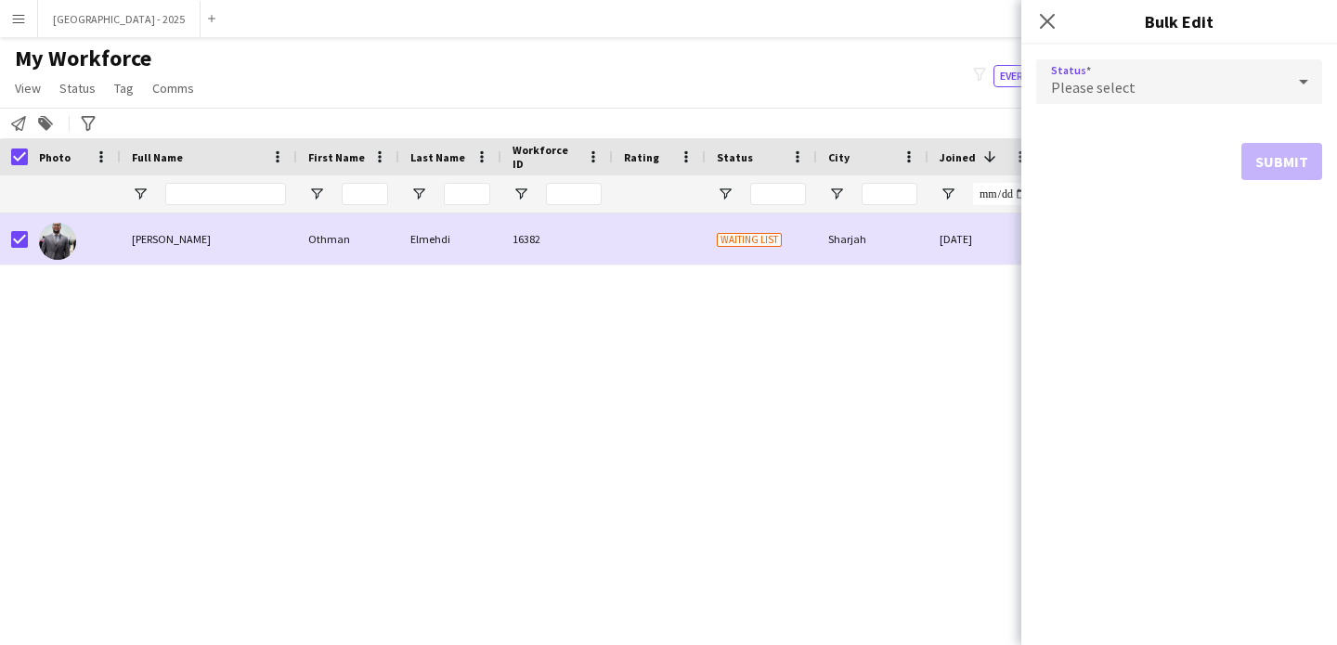
click at [1046, 93] on div "Please select" at bounding box center [1160, 81] width 249 height 45
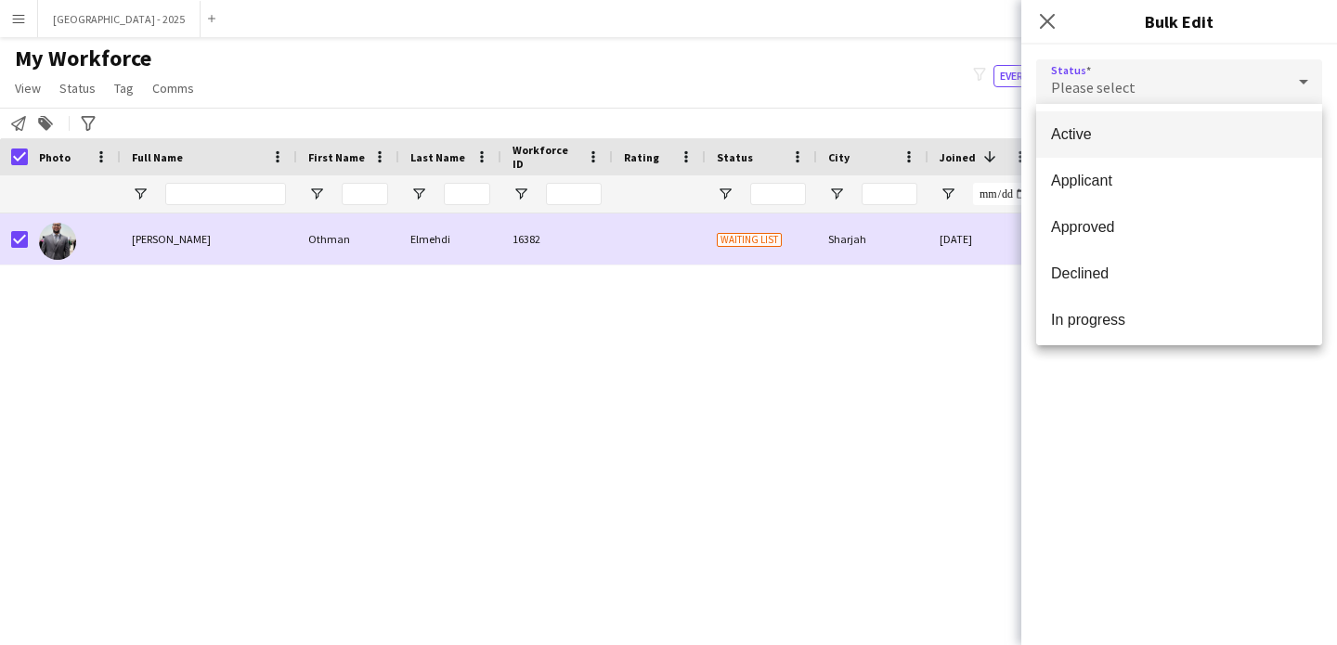
click at [1066, 116] on mat-option "Active" at bounding box center [1179, 134] width 286 height 46
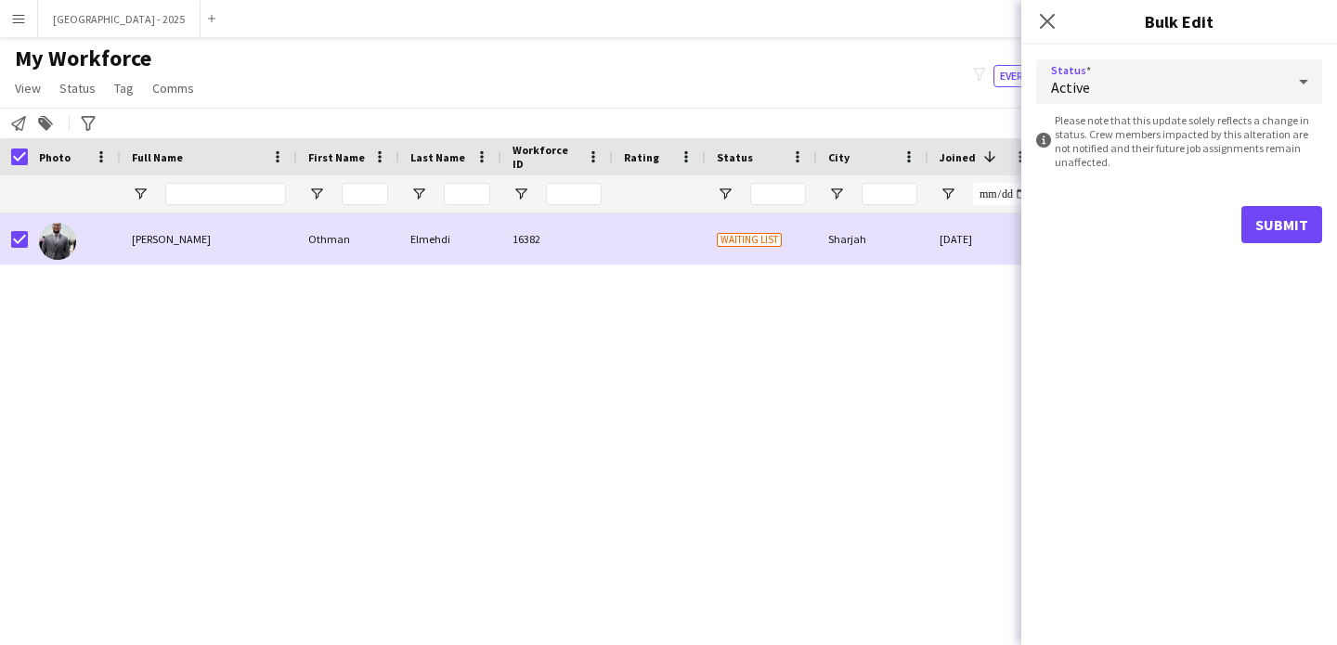
click at [1275, 201] on form "Status Active information-circle Please note that this update solely reflects a…" at bounding box center [1179, 152] width 286 height 214
click at [1276, 214] on button "Submit" at bounding box center [1281, 224] width 81 height 37
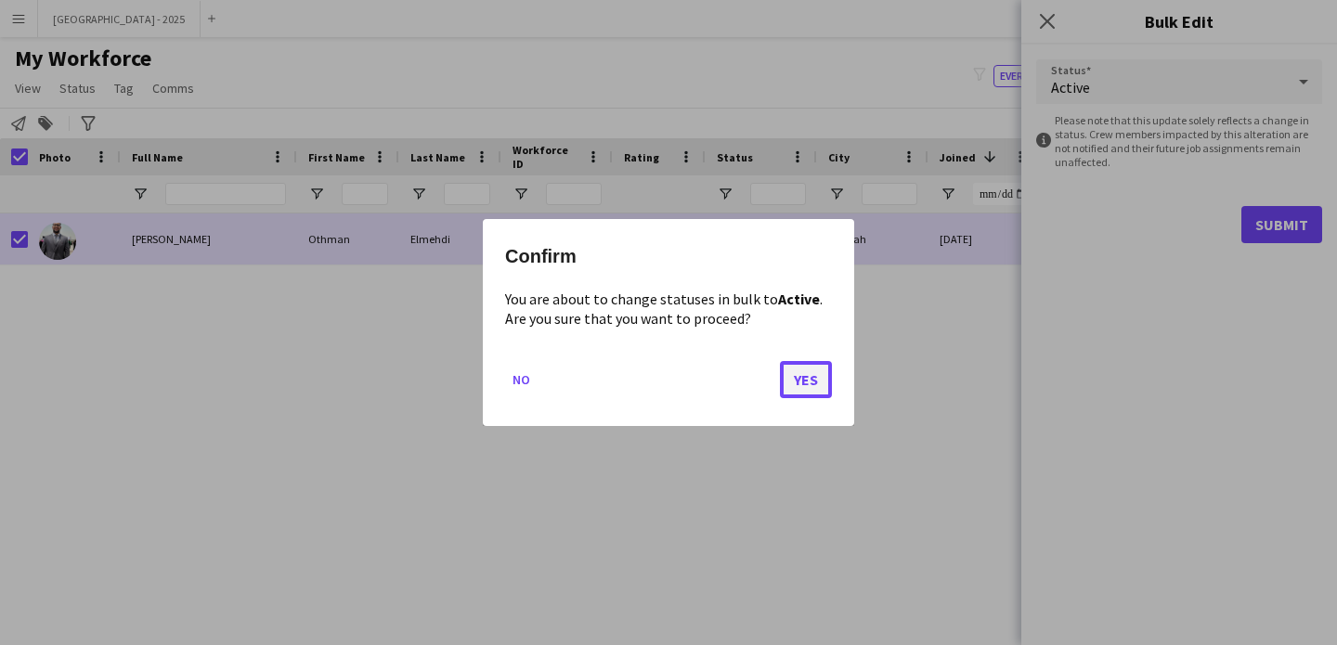
click at [804, 376] on button "Yes" at bounding box center [806, 379] width 52 height 37
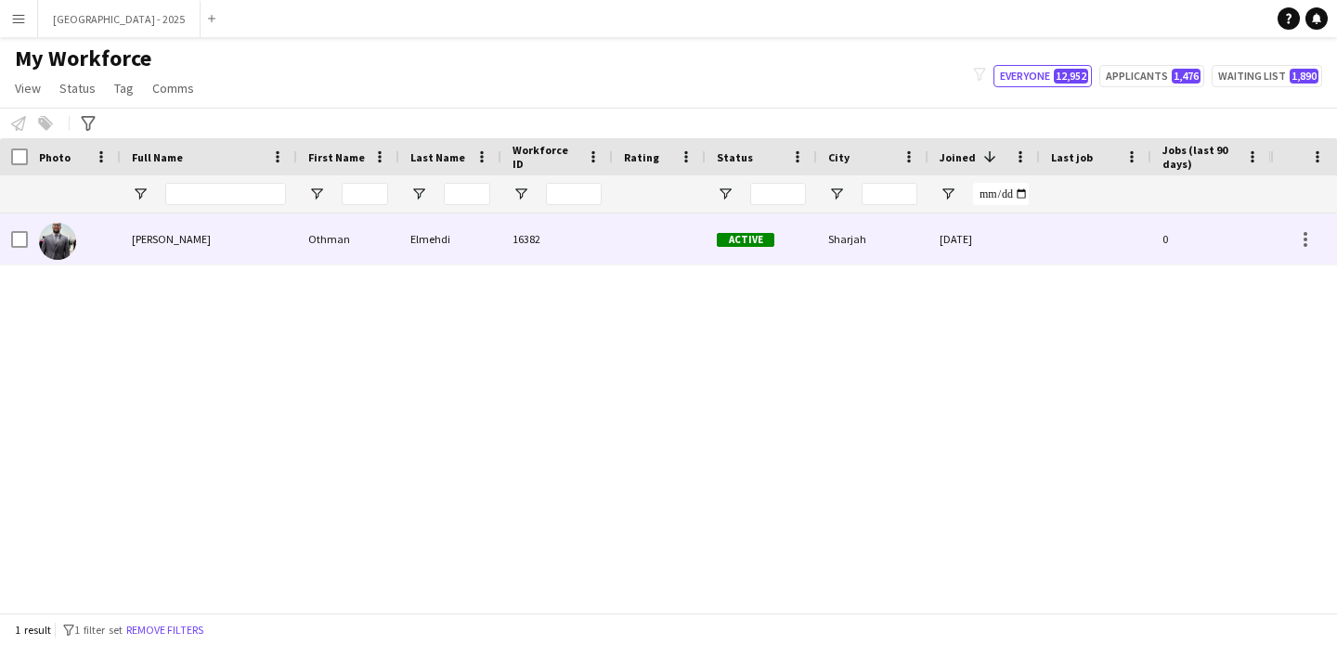
click at [627, 253] on div at bounding box center [659, 239] width 93 height 51
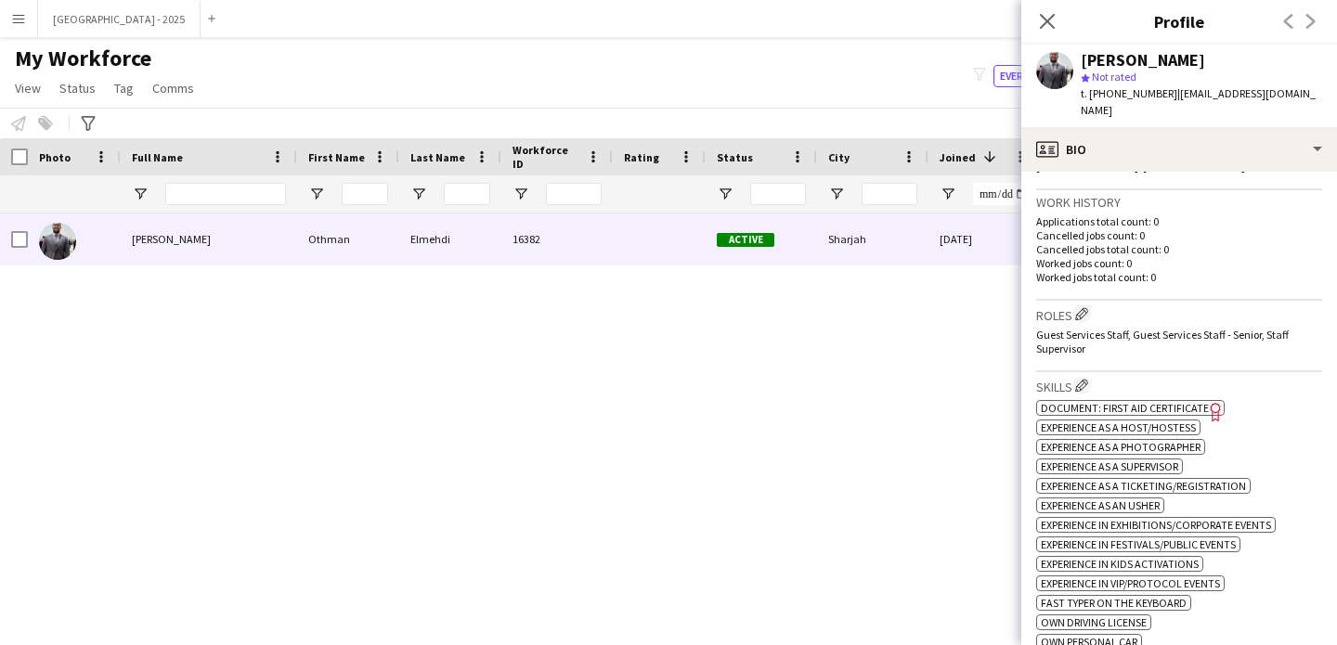
scroll to position [864, 0]
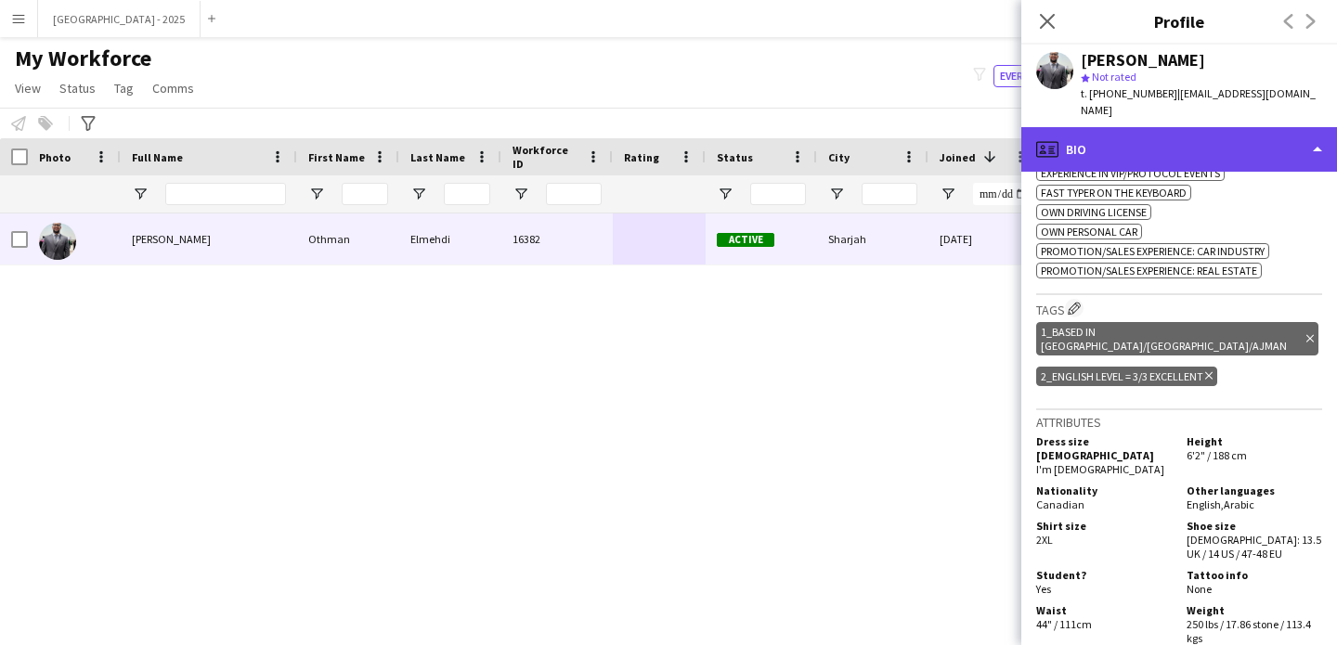
click at [1192, 144] on div "profile Bio" at bounding box center [1179, 149] width 316 height 45
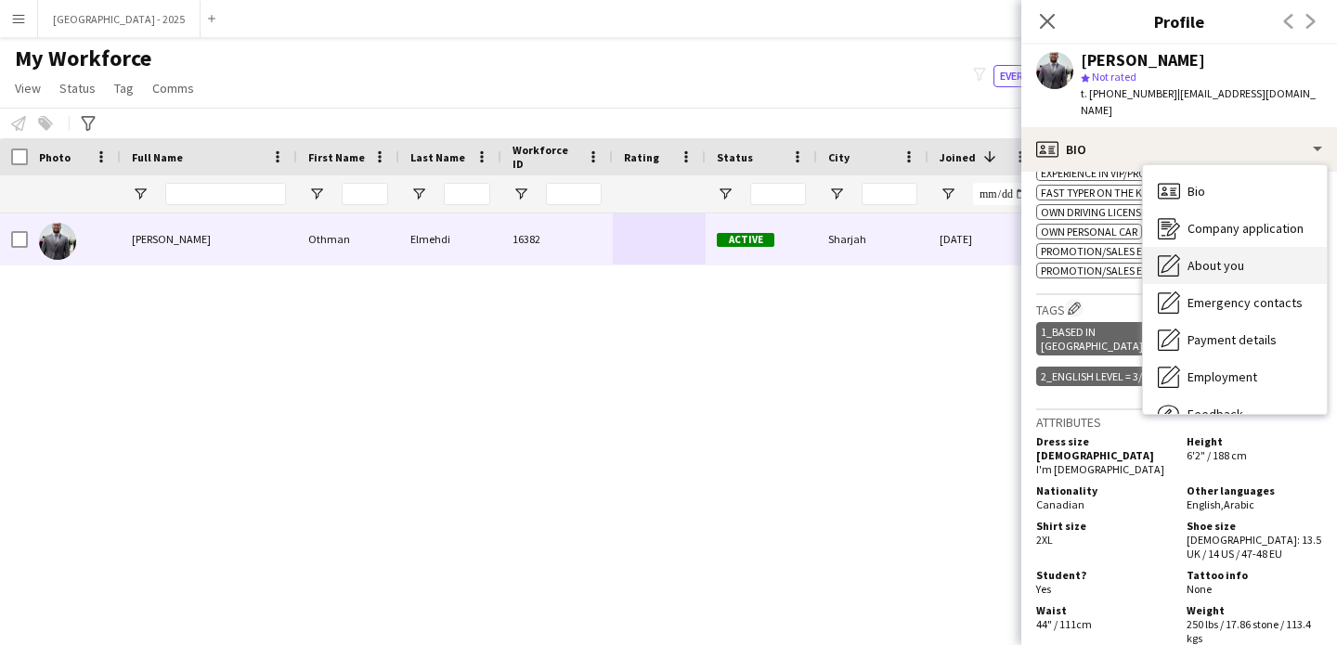
click at [1262, 251] on div "About you About you" at bounding box center [1235, 265] width 184 height 37
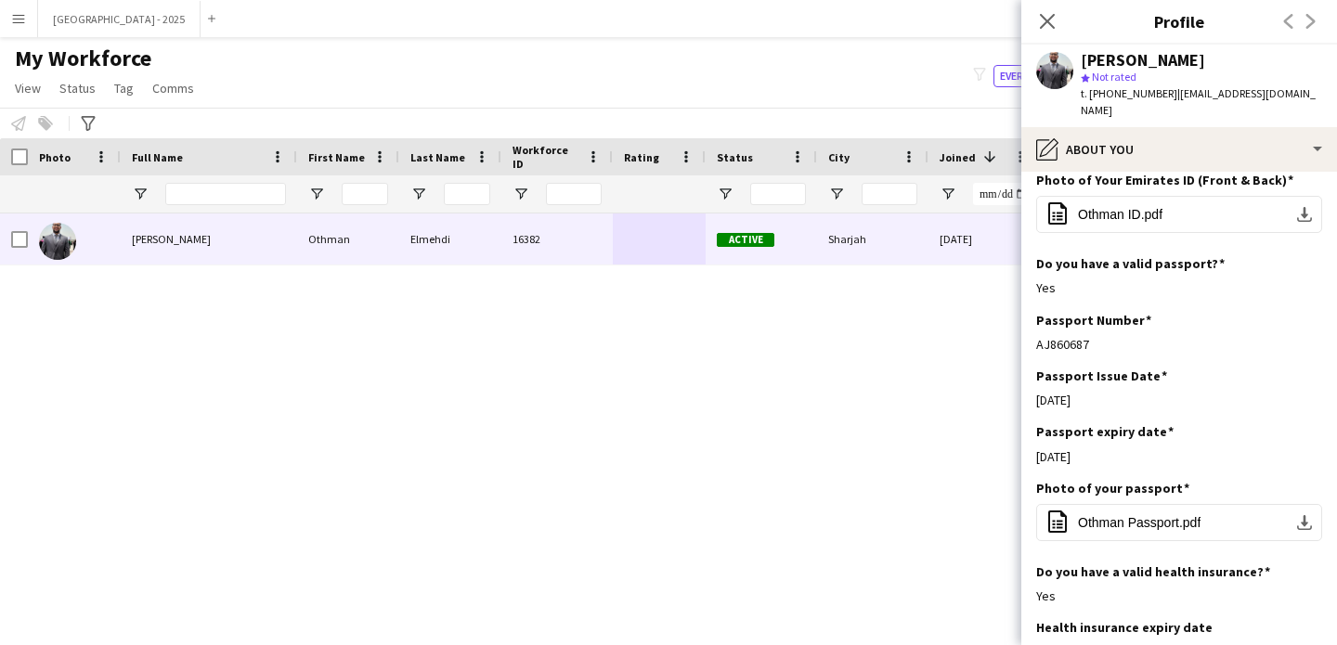
scroll to position [946, 0]
click at [1030, 9] on div "Close pop-in" at bounding box center [1047, 21] width 52 height 43
click at [1042, 12] on icon "Close pop-in" at bounding box center [1047, 21] width 18 height 18
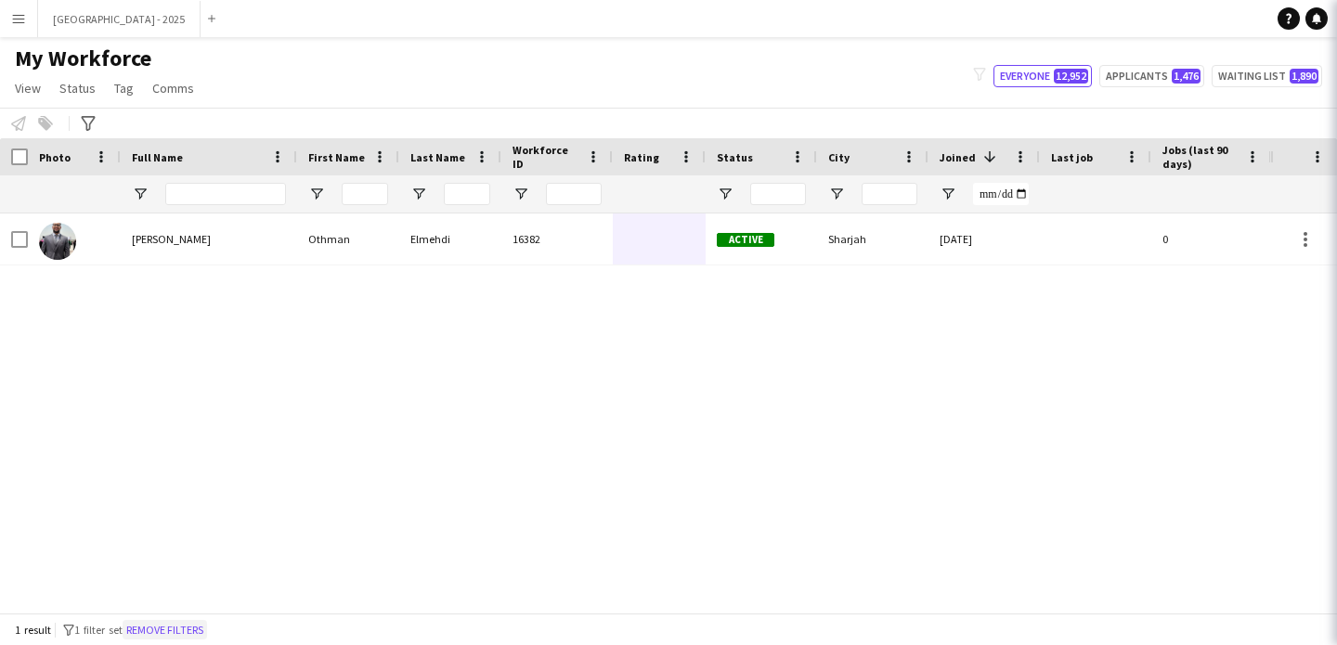
click at [185, 625] on button "Remove filters" at bounding box center [165, 630] width 84 height 20
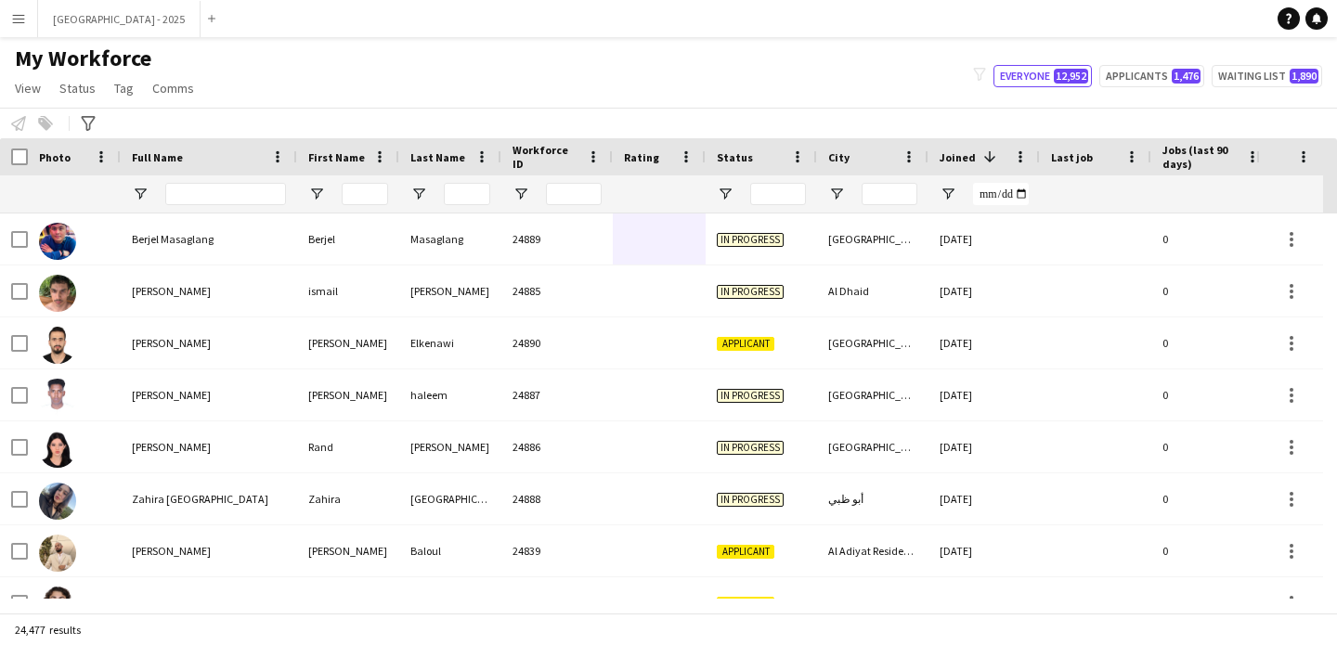
click at [214, 181] on div at bounding box center [225, 193] width 121 height 37
click at [216, 193] on input "Full Name Filter Input" at bounding box center [225, 194] width 121 height 22
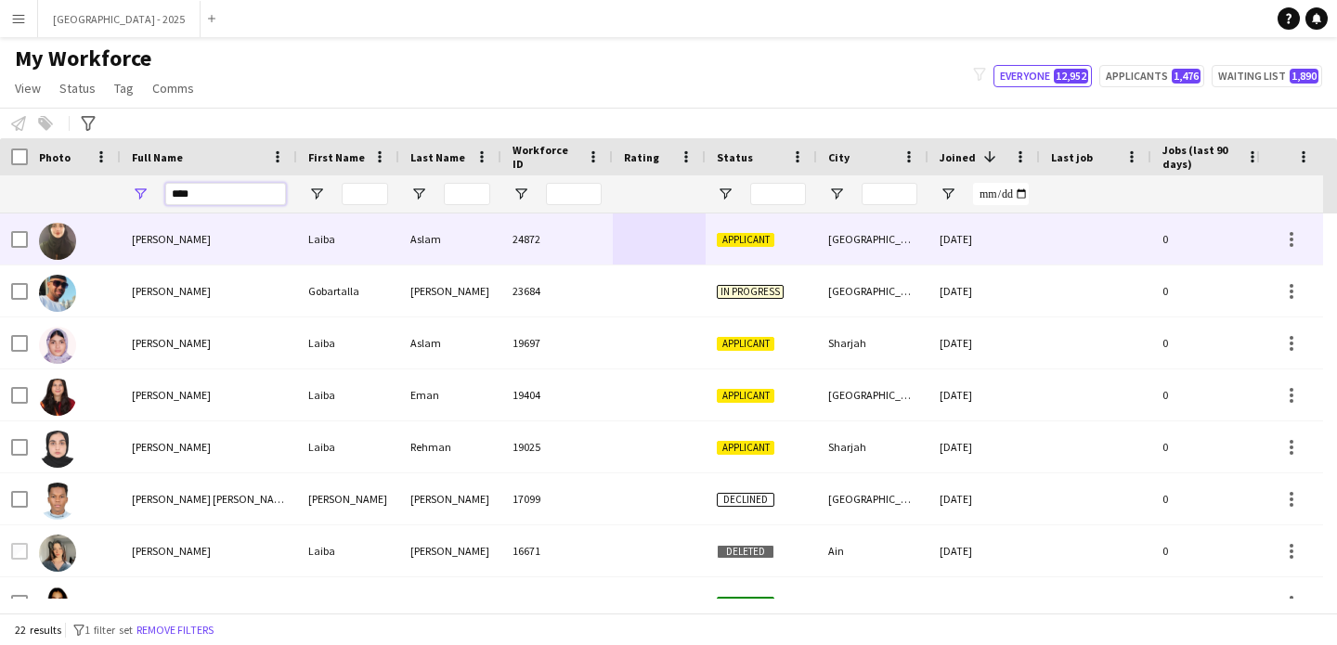
type input "****"
click at [224, 226] on div "Laiba Aslam" at bounding box center [209, 239] width 176 height 51
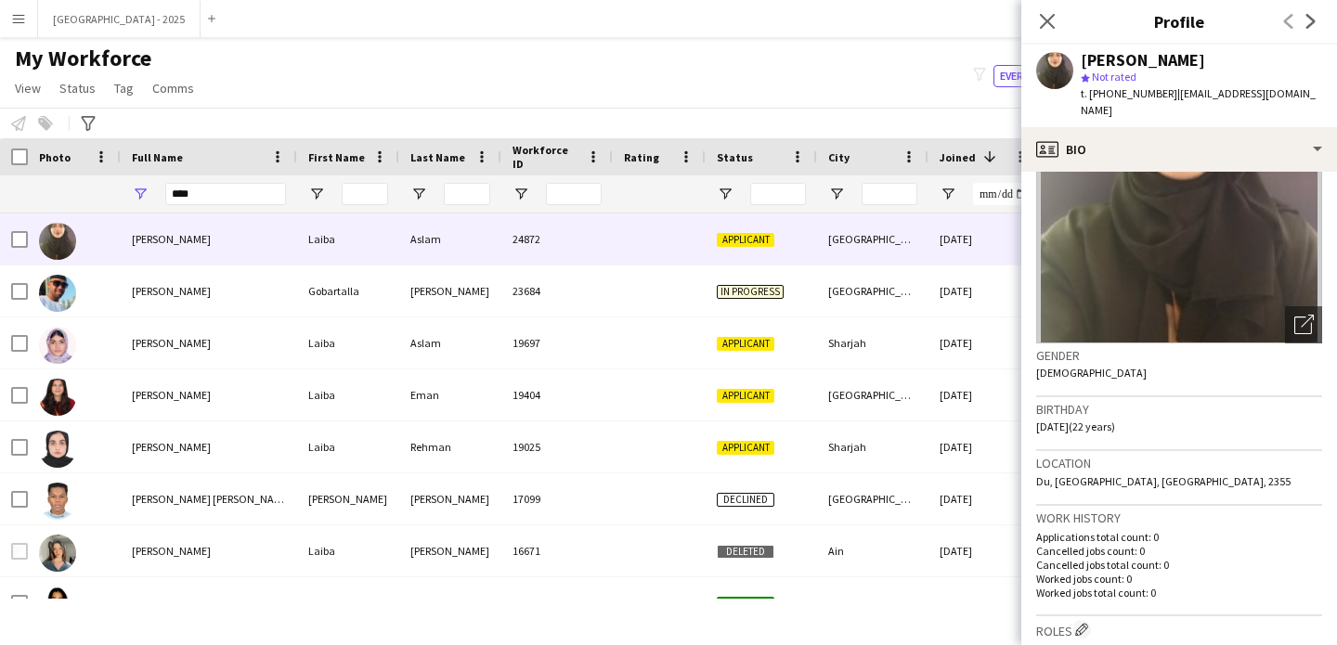
scroll to position [0, 0]
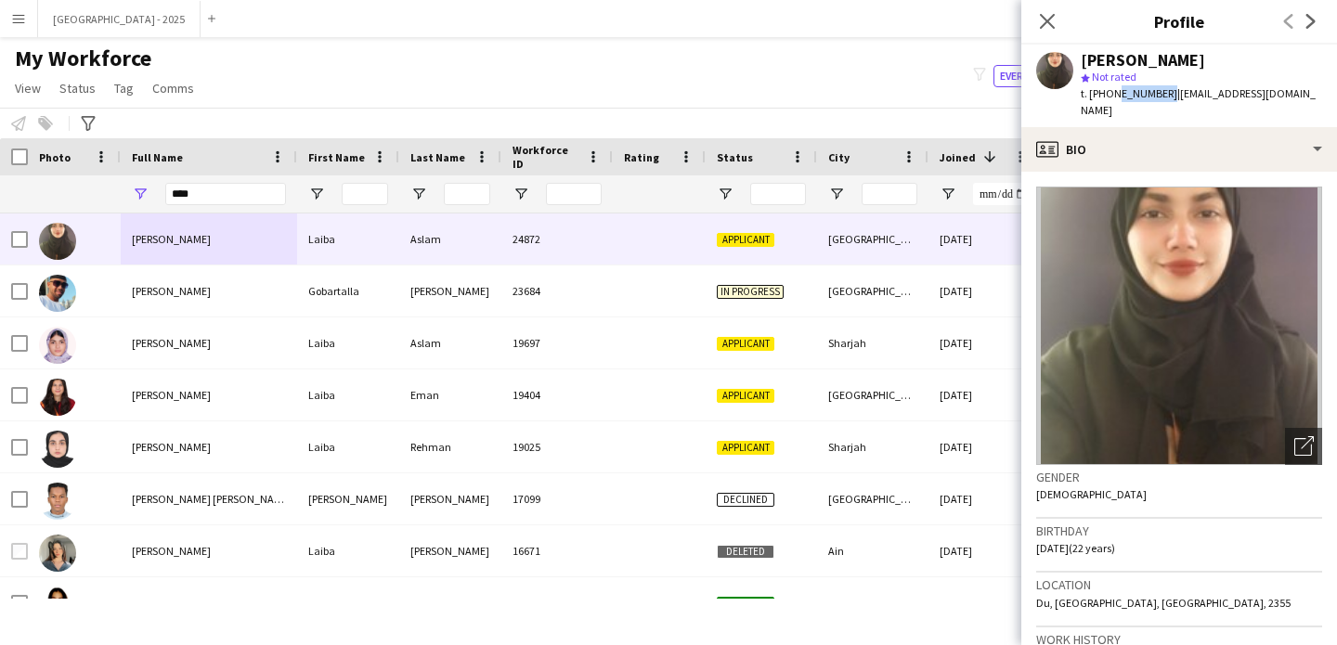
drag, startPoint x: 1111, startPoint y: 95, endPoint x: 1161, endPoint y: 100, distance: 49.5
click at [1161, 100] on div "t. +971586135690 | laibaaslam723@gmail.com" at bounding box center [1201, 101] width 241 height 33
copy span "586135690"
click at [1040, 23] on icon "Close pop-in" at bounding box center [1047, 21] width 18 height 18
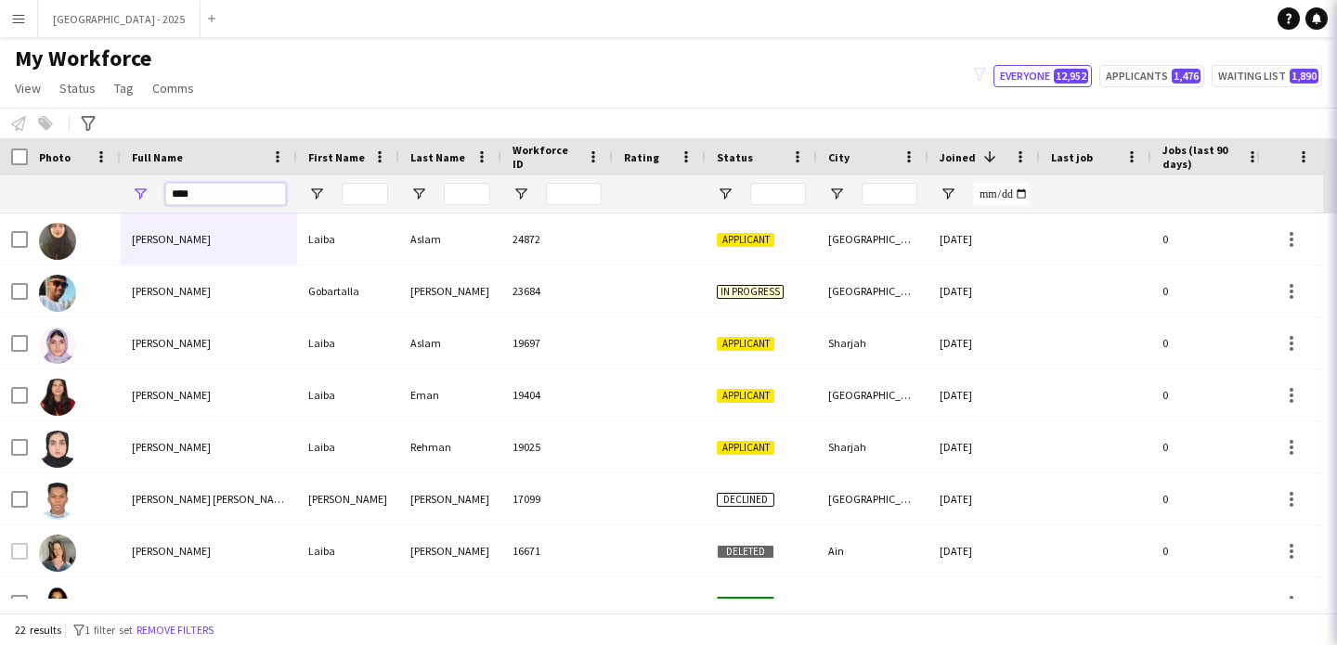
click at [215, 193] on input "****" at bounding box center [225, 194] width 121 height 22
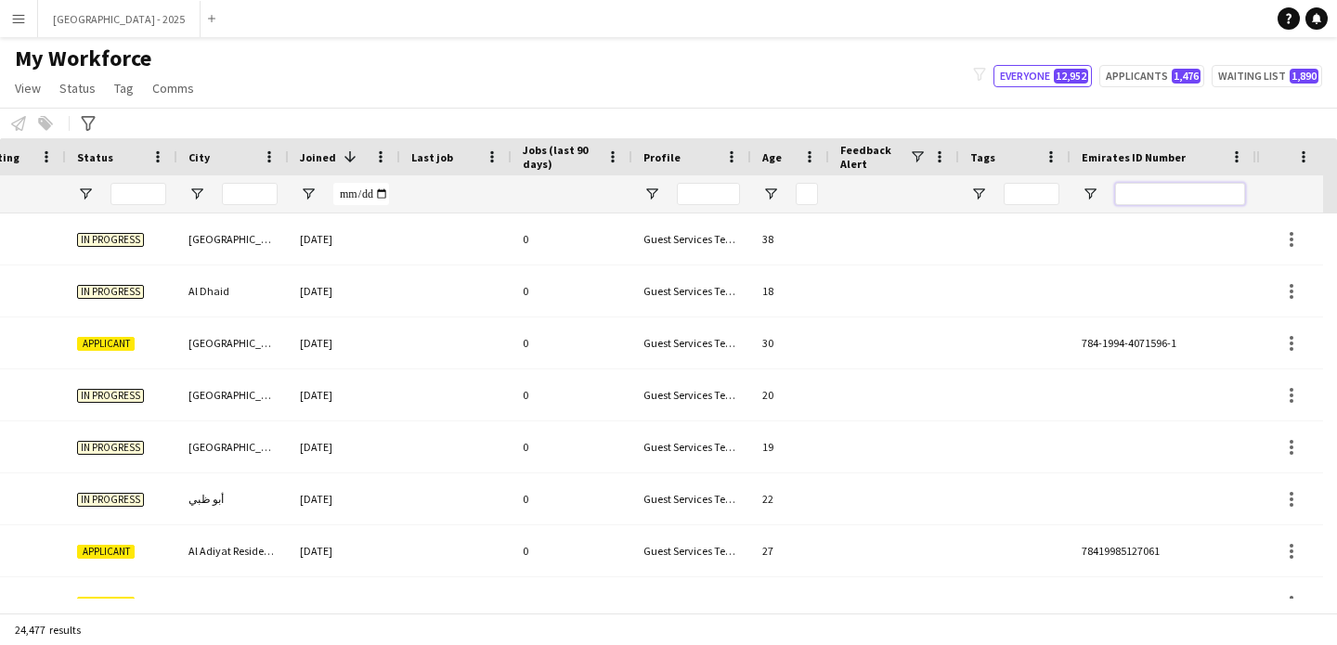
click at [1229, 184] on input "Emirates ID Number Filter Input" at bounding box center [1180, 194] width 130 height 22
paste input "*******"
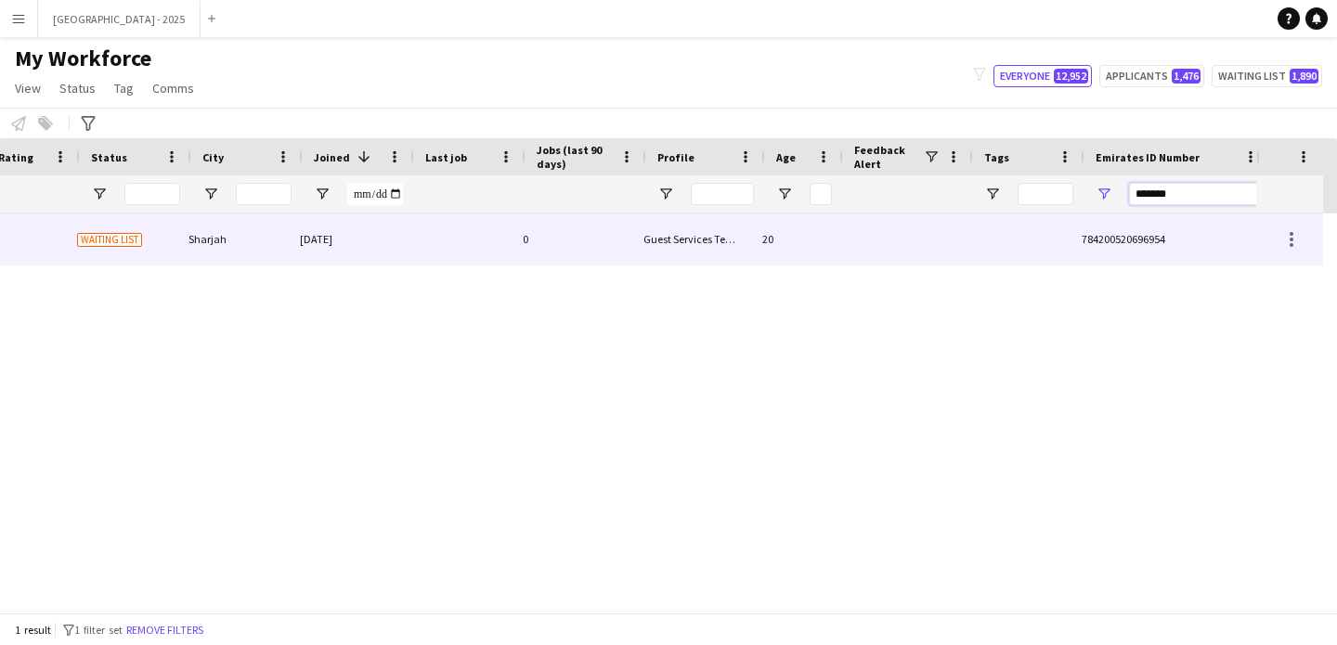
scroll to position [0, 626]
type input "*******"
click at [611, 230] on div "0" at bounding box center [586, 239] width 121 height 51
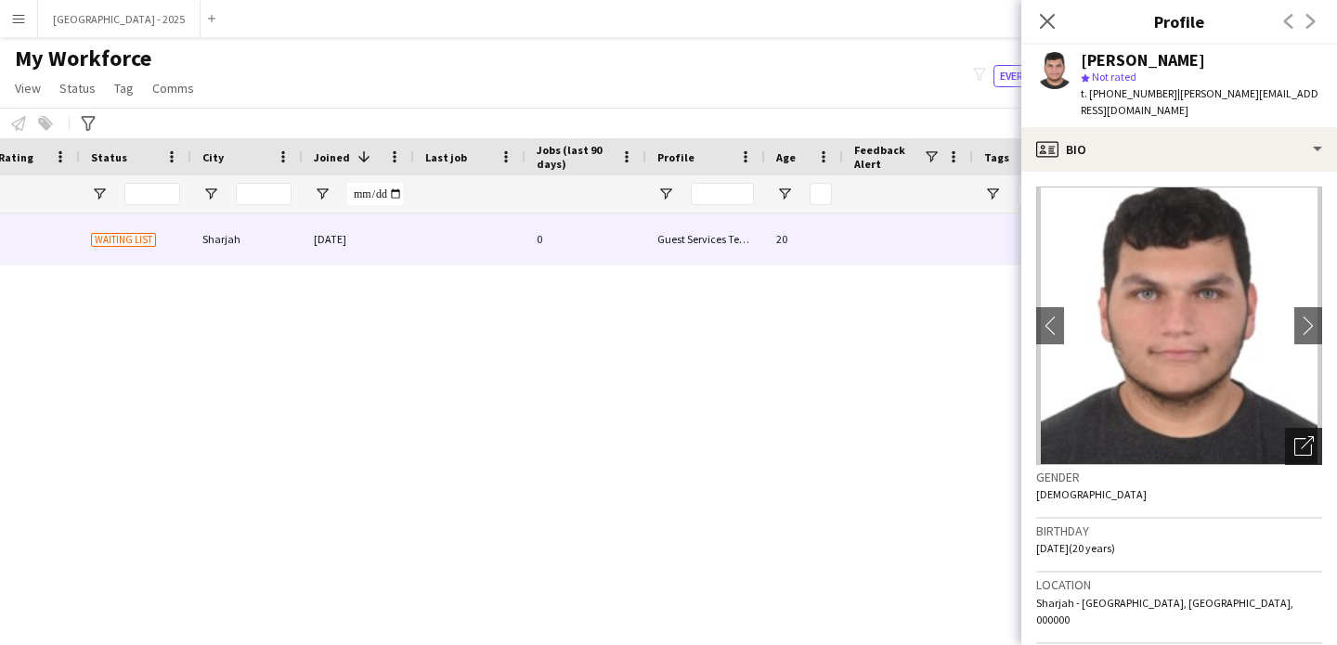
click at [1294, 436] on icon "Open photos pop-in" at bounding box center [1303, 445] width 19 height 19
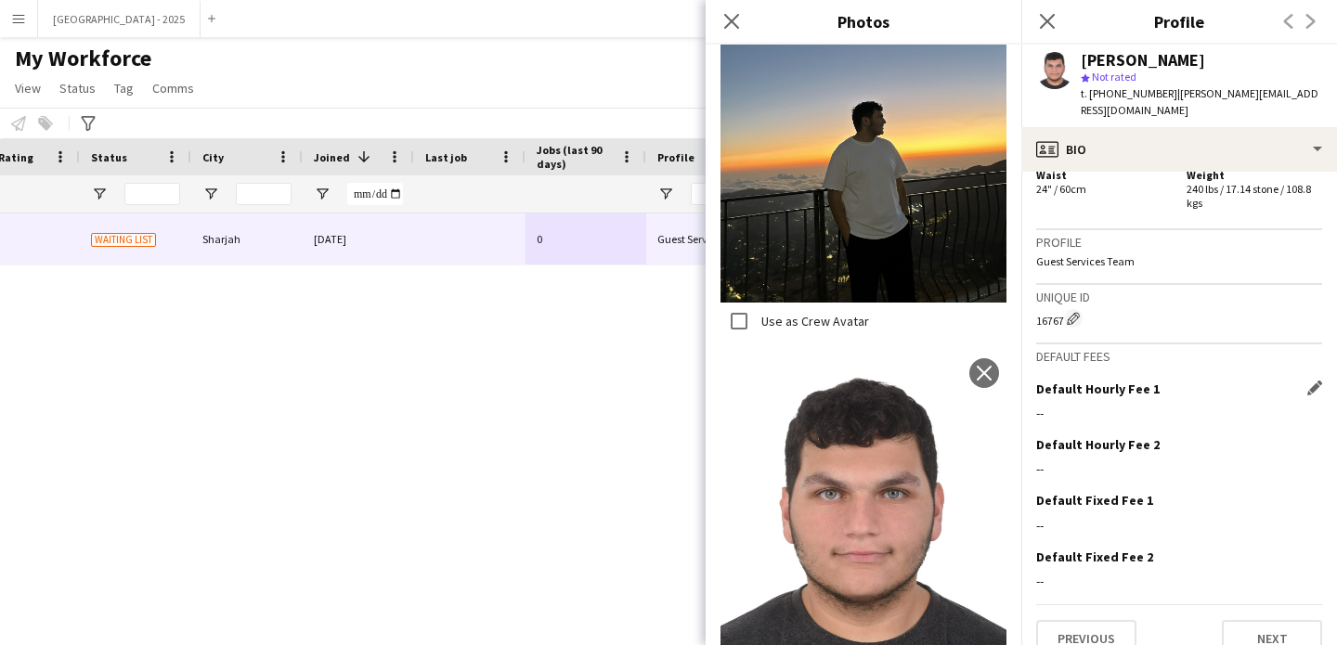
scroll to position [408, 0]
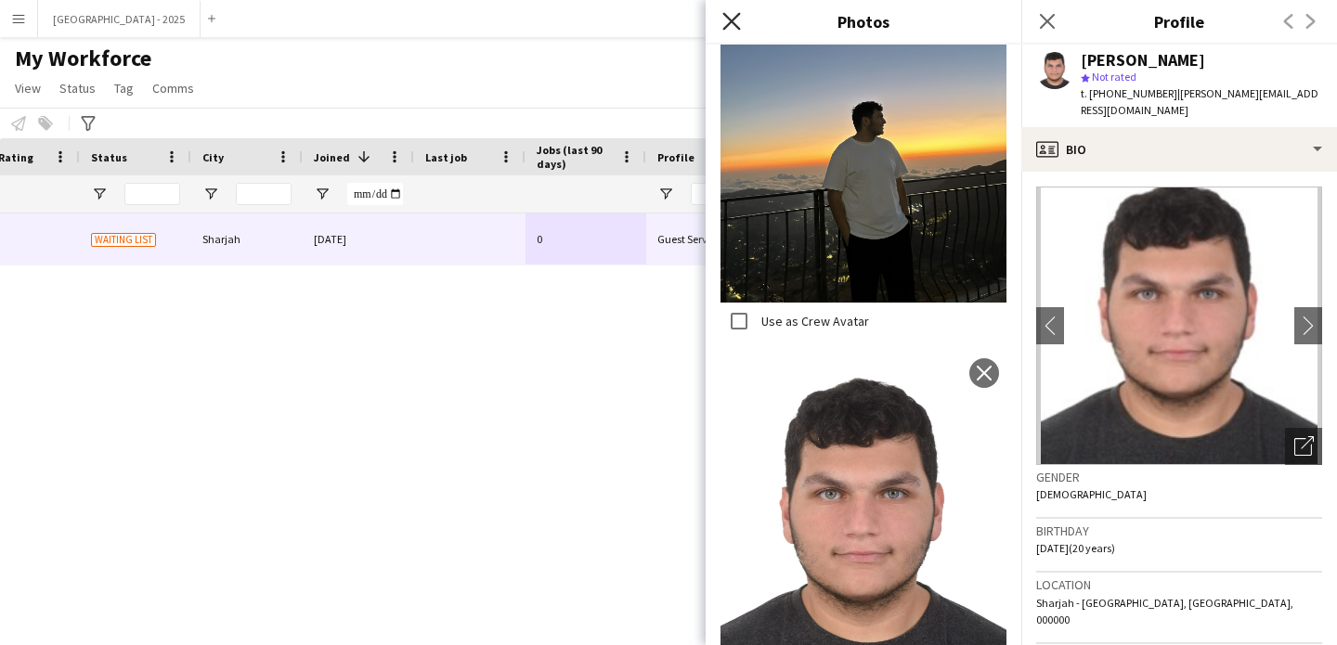
click at [736, 29] on icon "Close pop-in" at bounding box center [731, 21] width 18 height 18
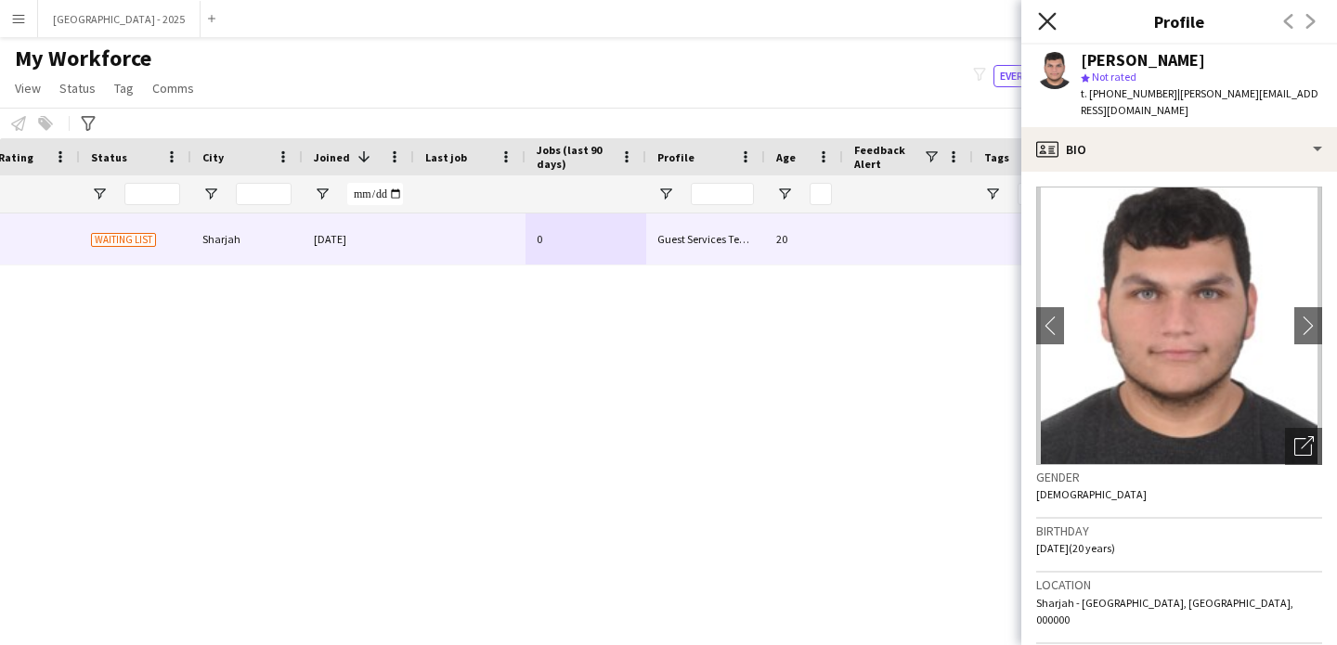
click at [1047, 27] on icon "Close pop-in" at bounding box center [1047, 21] width 18 height 18
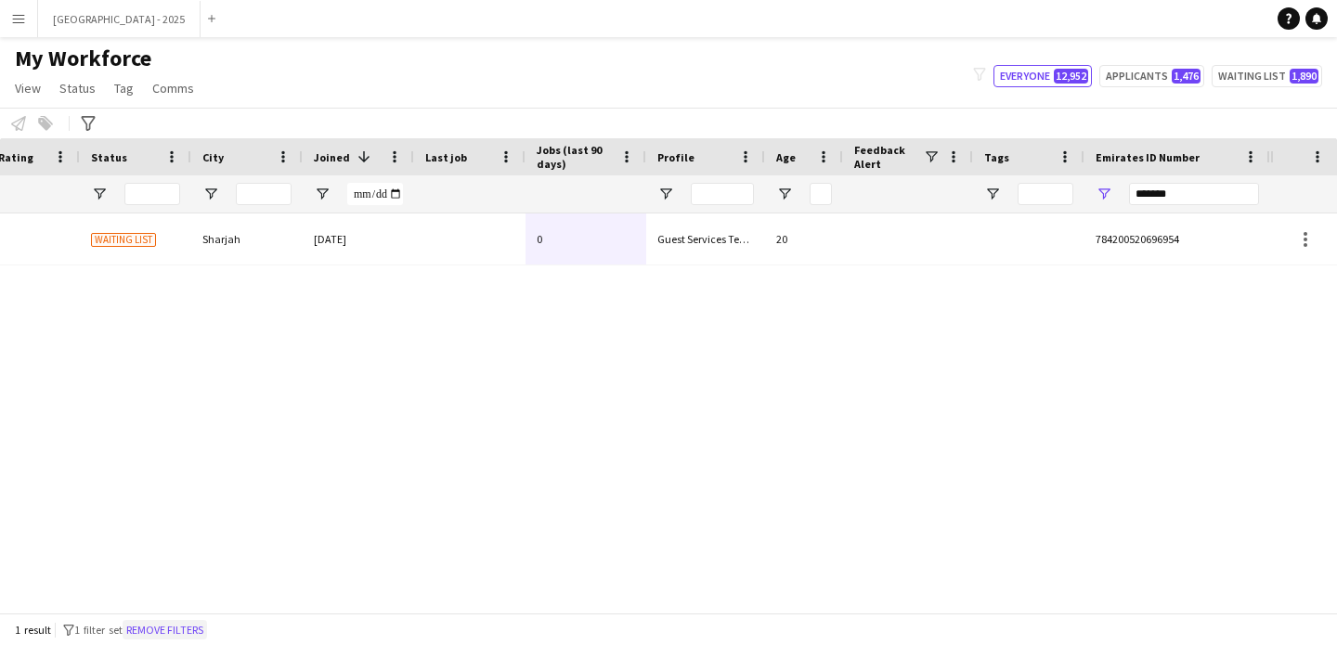
click at [195, 630] on button "Remove filters" at bounding box center [165, 630] width 84 height 20
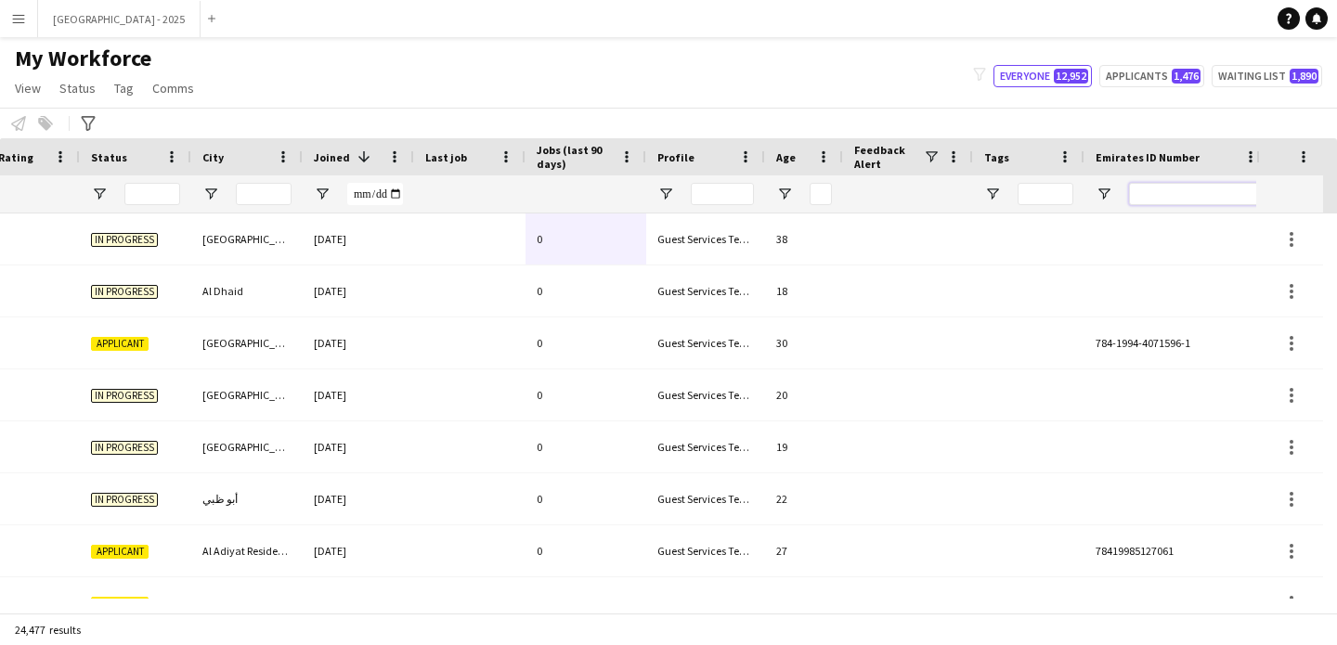
click at [1194, 194] on input "Emirates ID Number Filter Input" at bounding box center [1194, 194] width 130 height 22
paste input "*******"
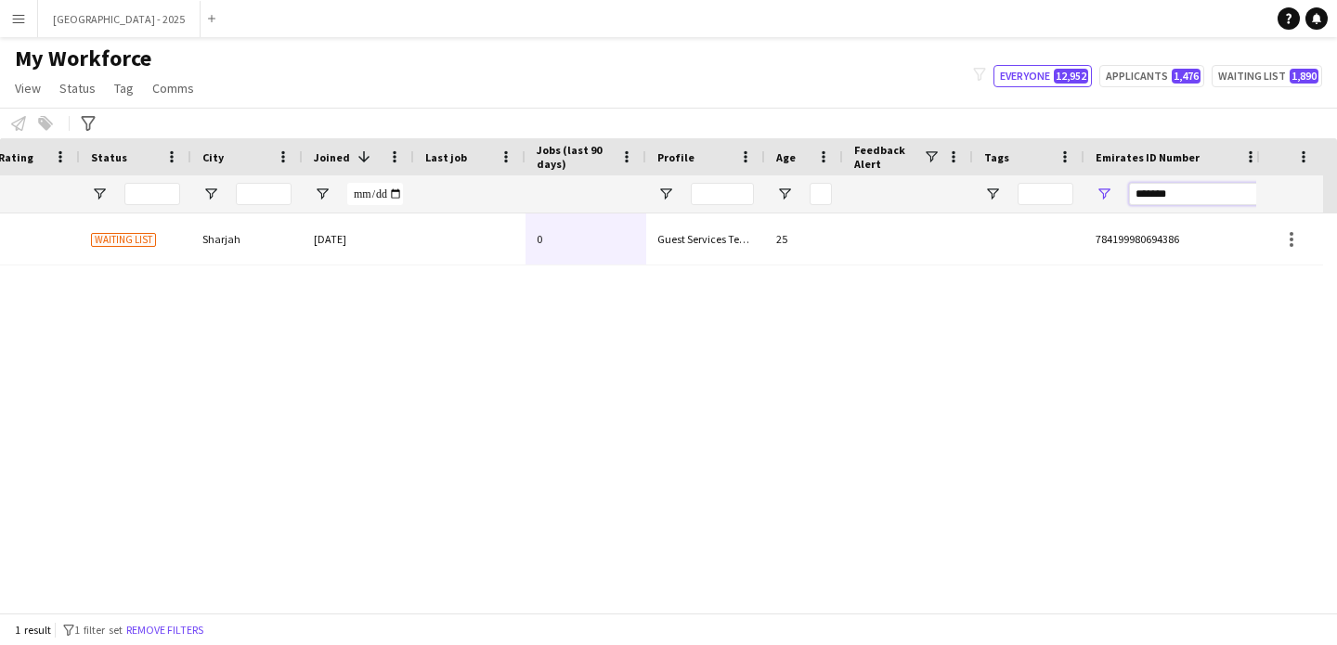
type input "*******"
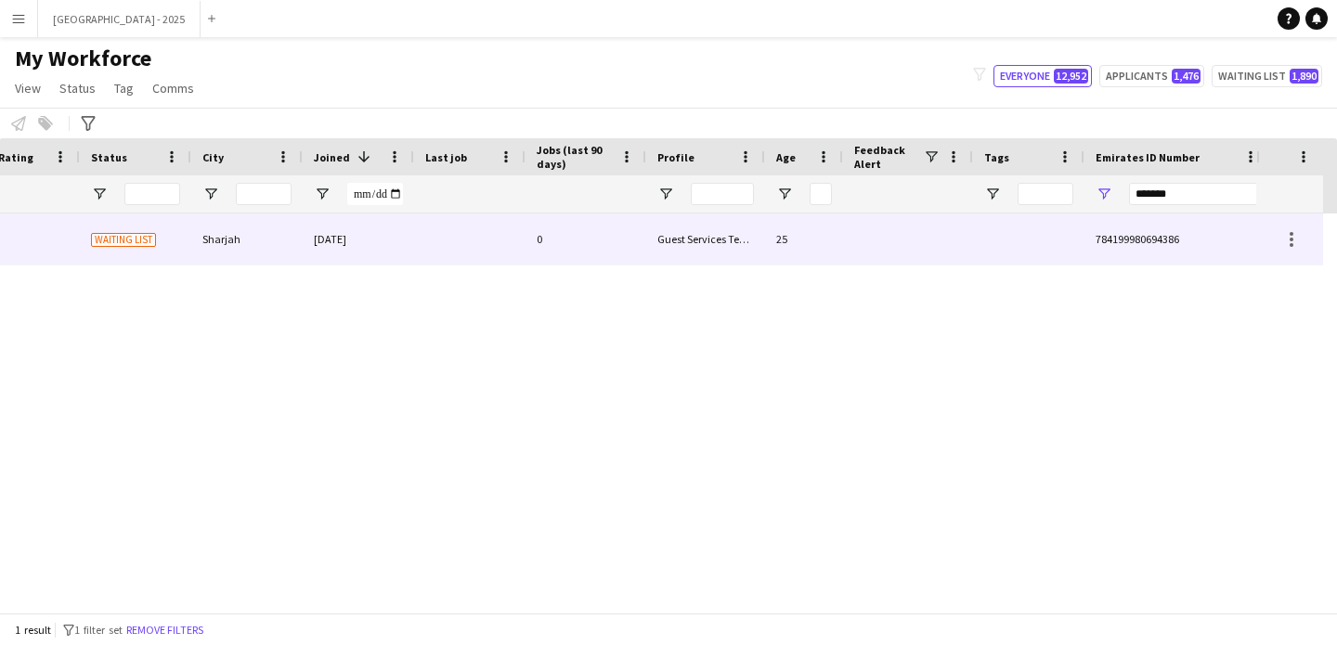
click at [465, 242] on div at bounding box center [469, 239] width 111 height 51
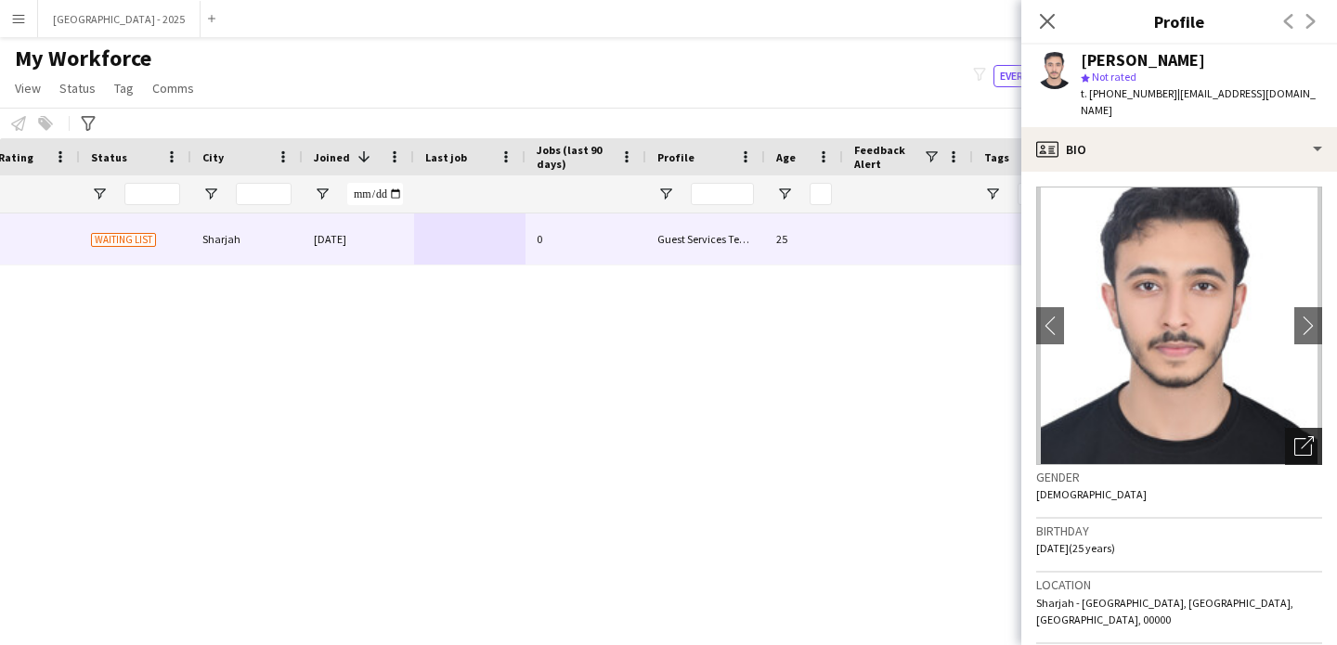
click at [1299, 436] on icon "Open photos pop-in" at bounding box center [1303, 445] width 19 height 19
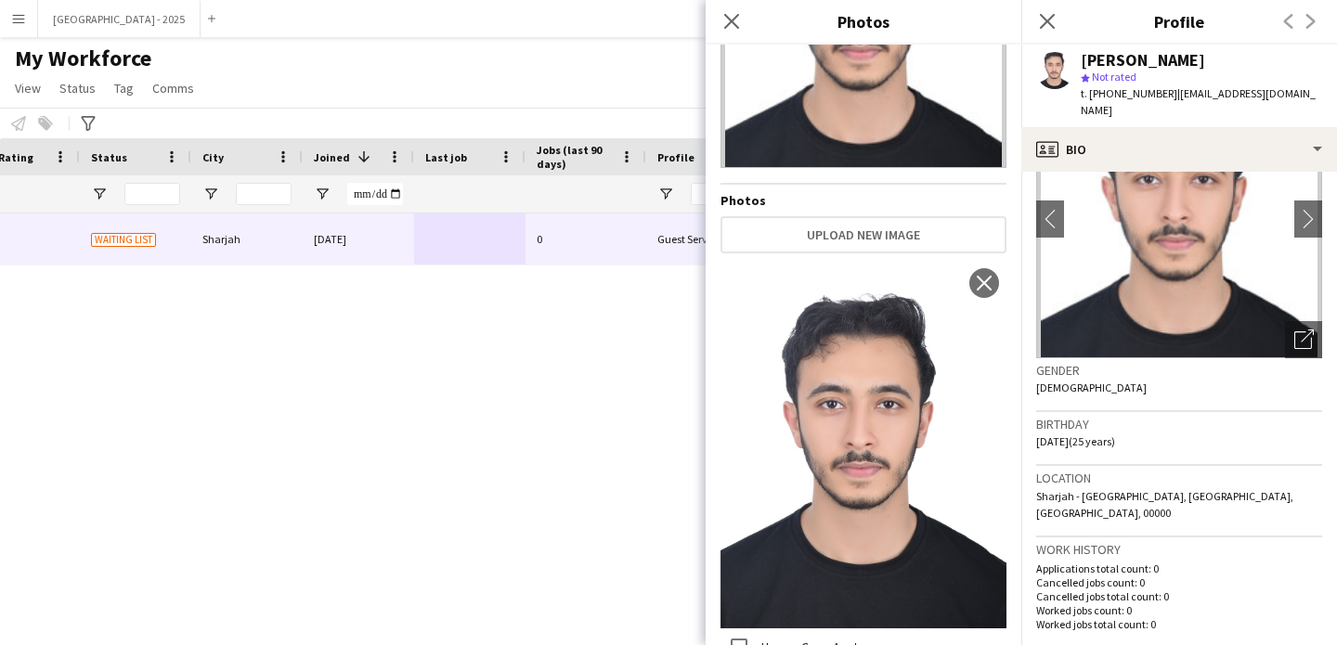
scroll to position [0, 0]
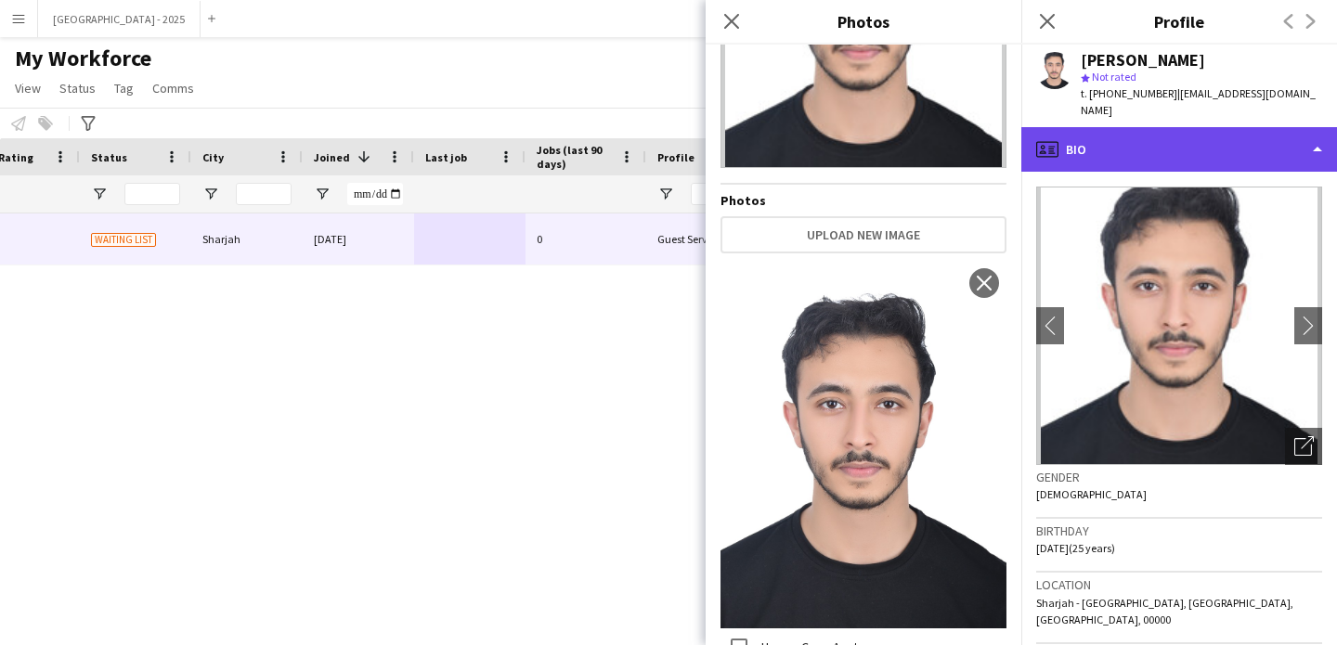
click at [1151, 136] on div "profile Bio" at bounding box center [1179, 149] width 316 height 45
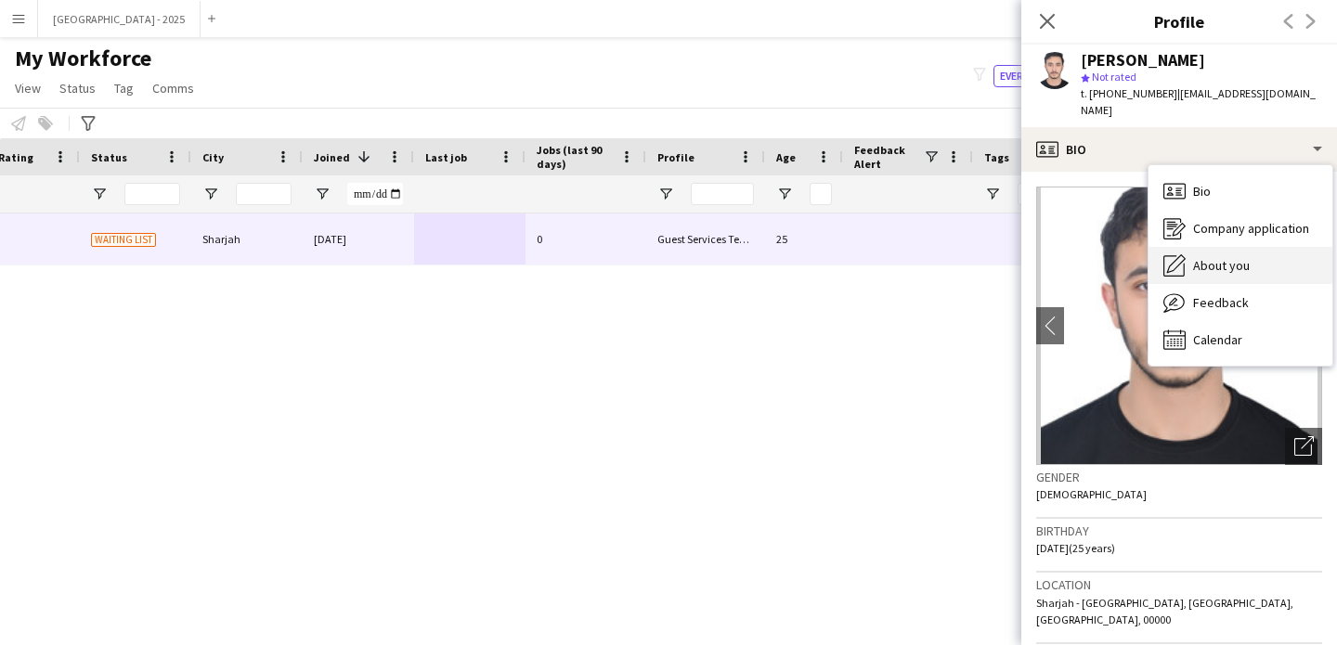
click at [1255, 252] on div "About you About you" at bounding box center [1241, 265] width 184 height 37
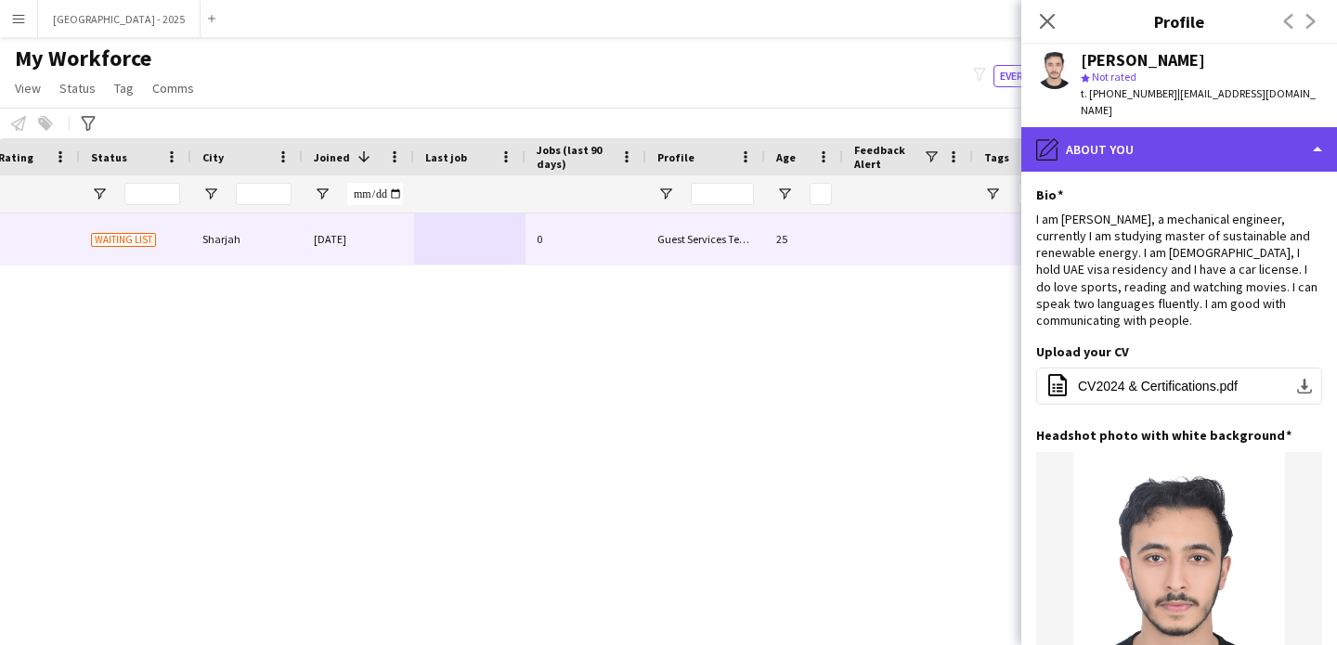
click at [1076, 127] on div "pencil4 About you" at bounding box center [1179, 149] width 316 height 45
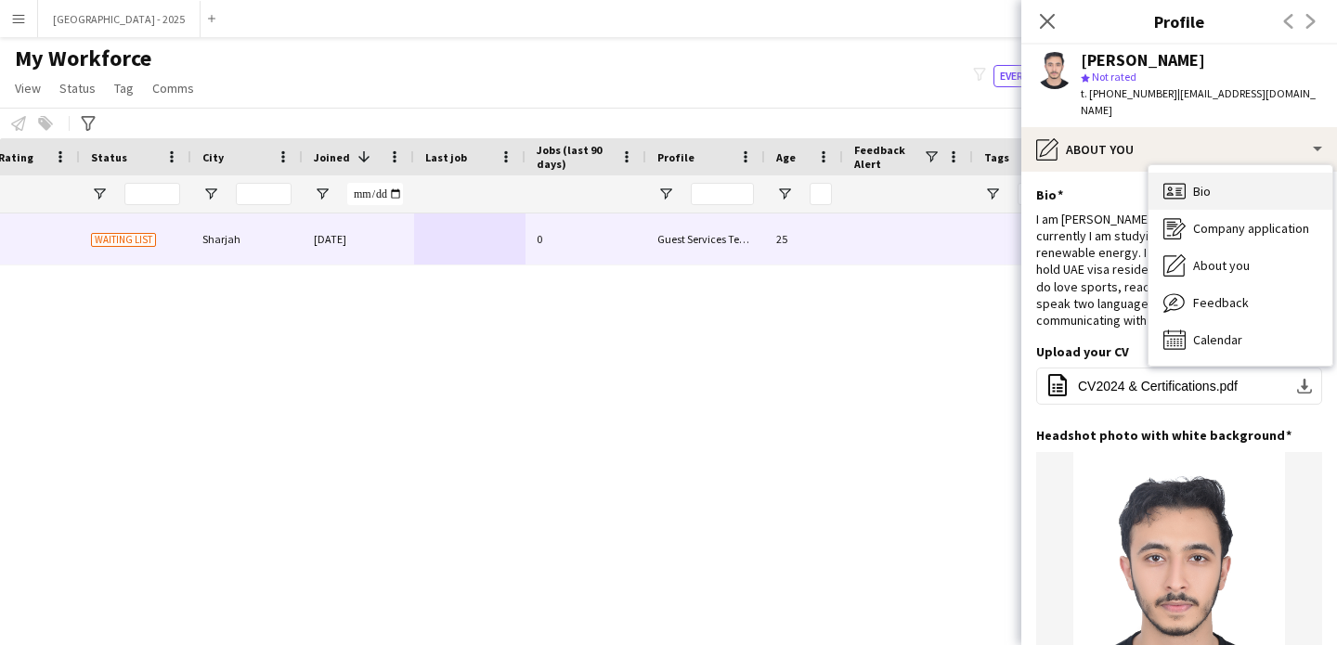
click at [1183, 182] on icon "Bio" at bounding box center [1174, 191] width 22 height 22
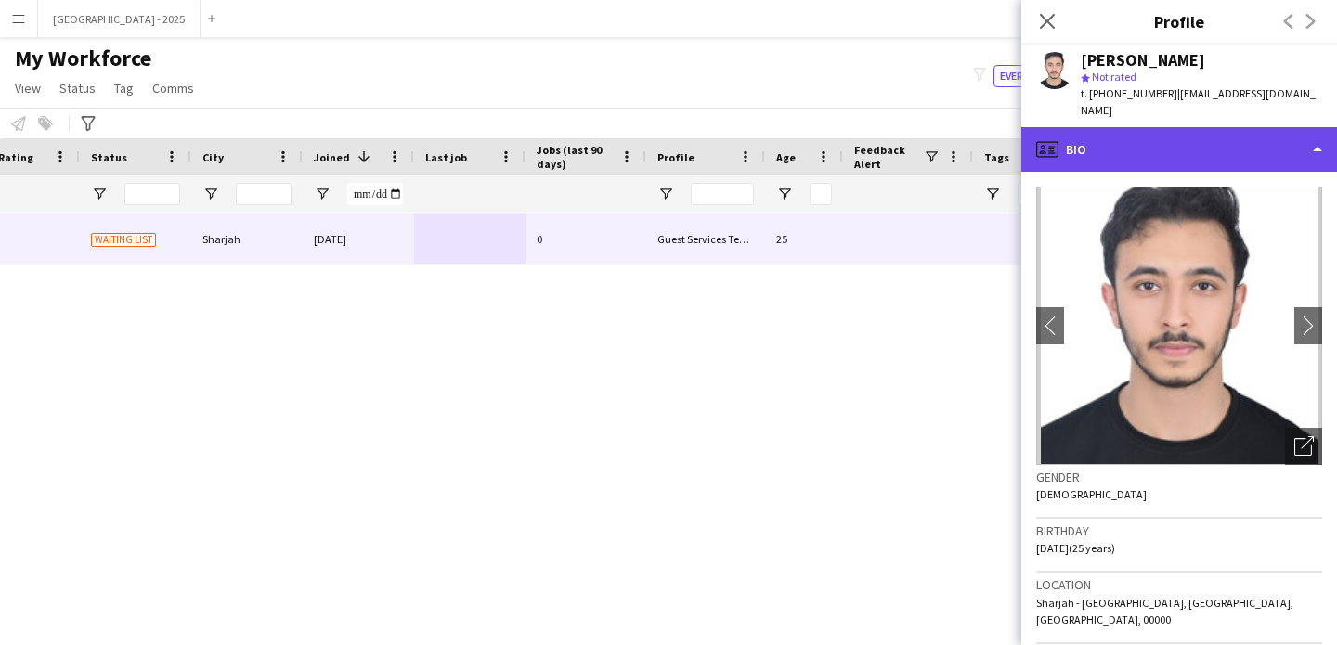
click at [1142, 136] on div "profile Bio" at bounding box center [1179, 149] width 316 height 45
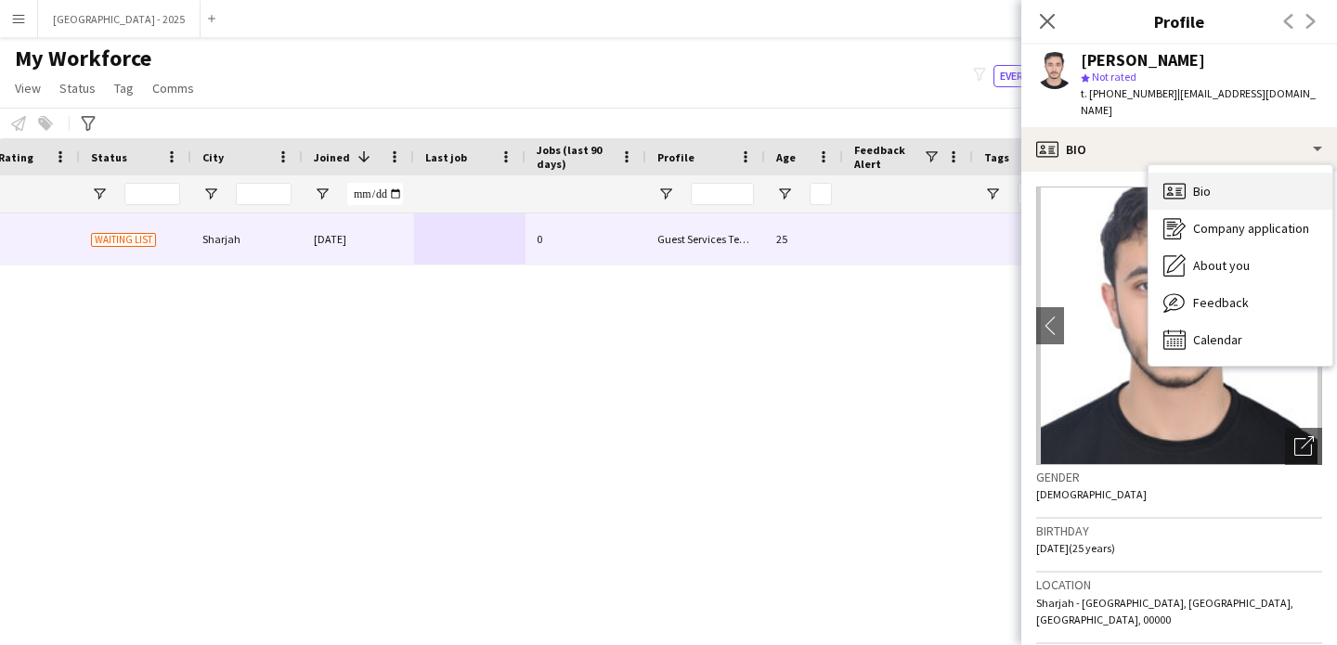
click at [1179, 180] on icon "Bio" at bounding box center [1174, 191] width 22 height 22
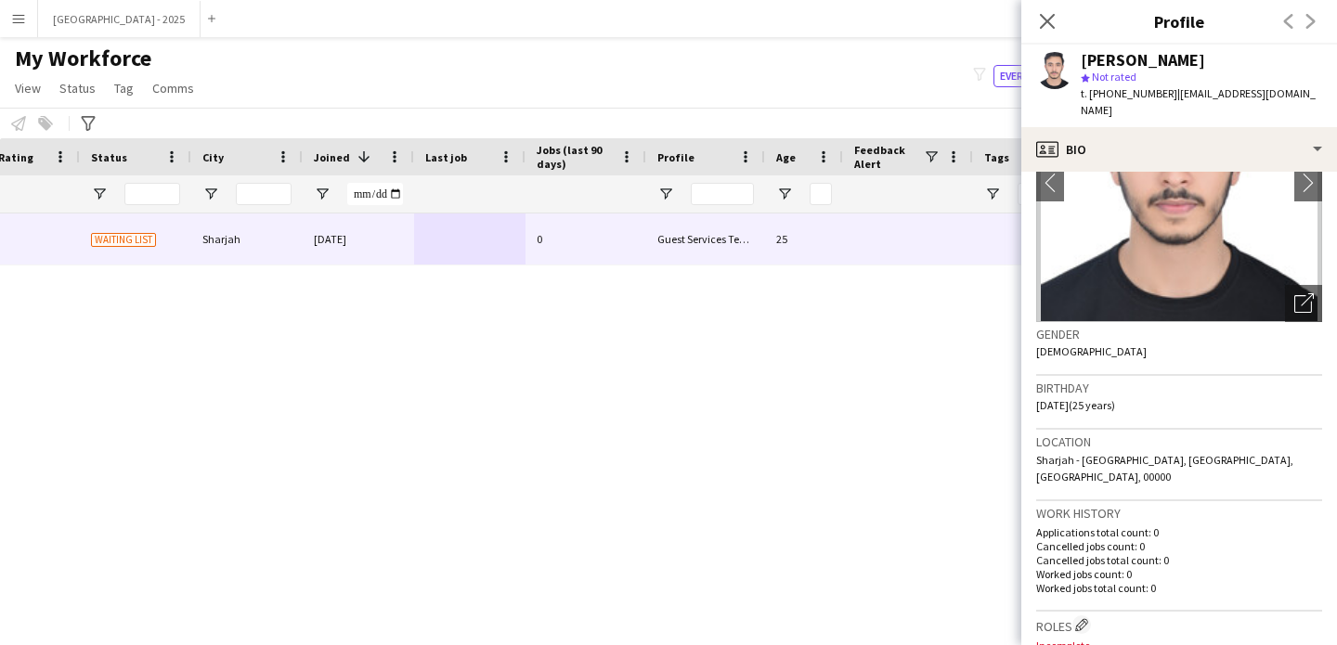
scroll to position [362, 0]
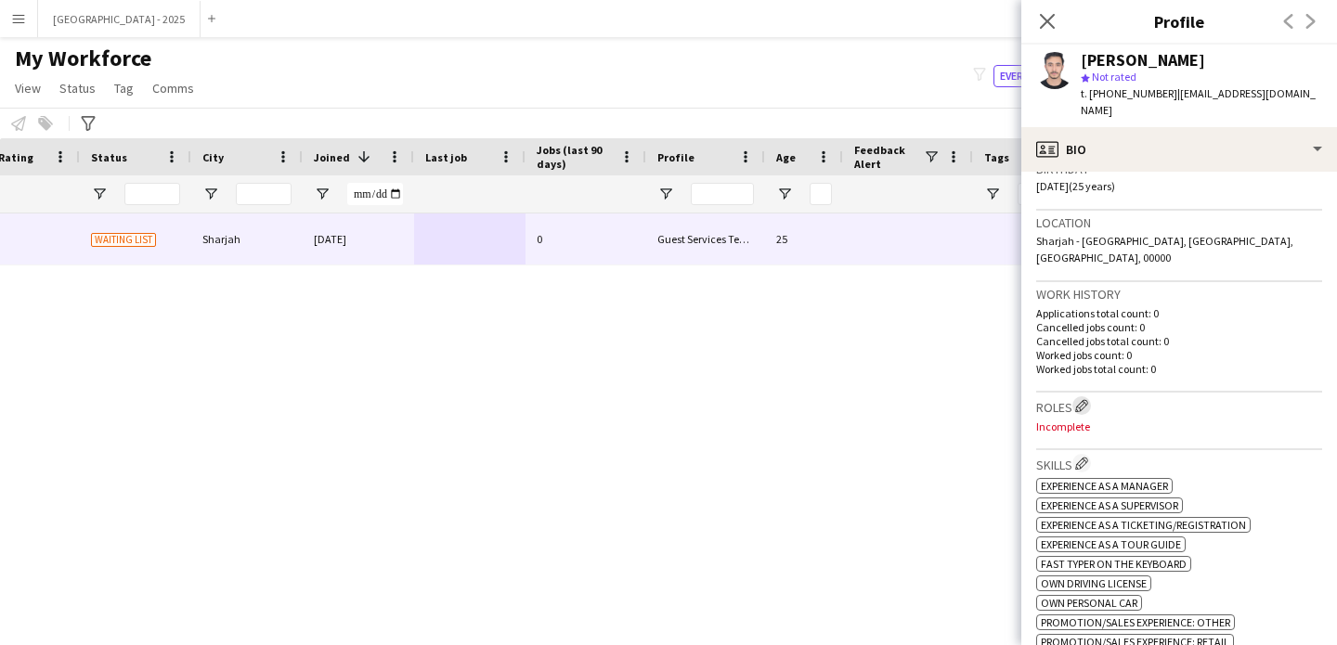
click at [1078, 399] on app-icon "Edit crew company roles" at bounding box center [1081, 405] width 13 height 13
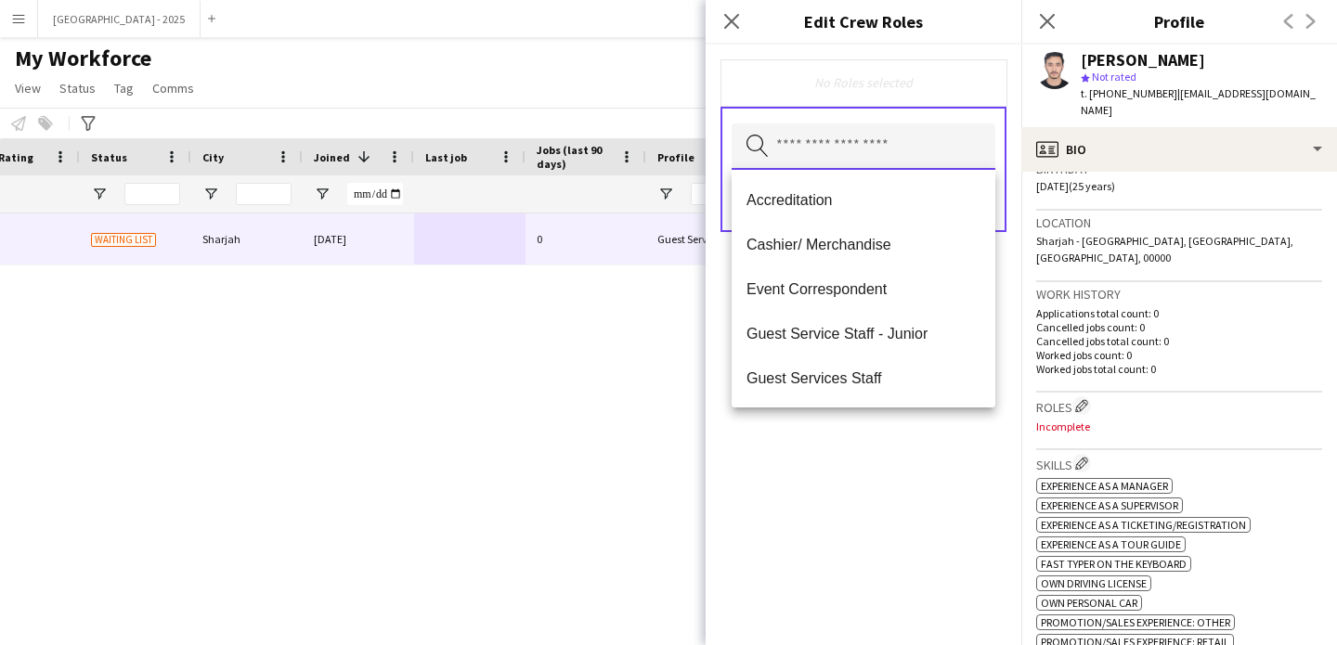
click at [838, 145] on input "text" at bounding box center [864, 146] width 264 height 46
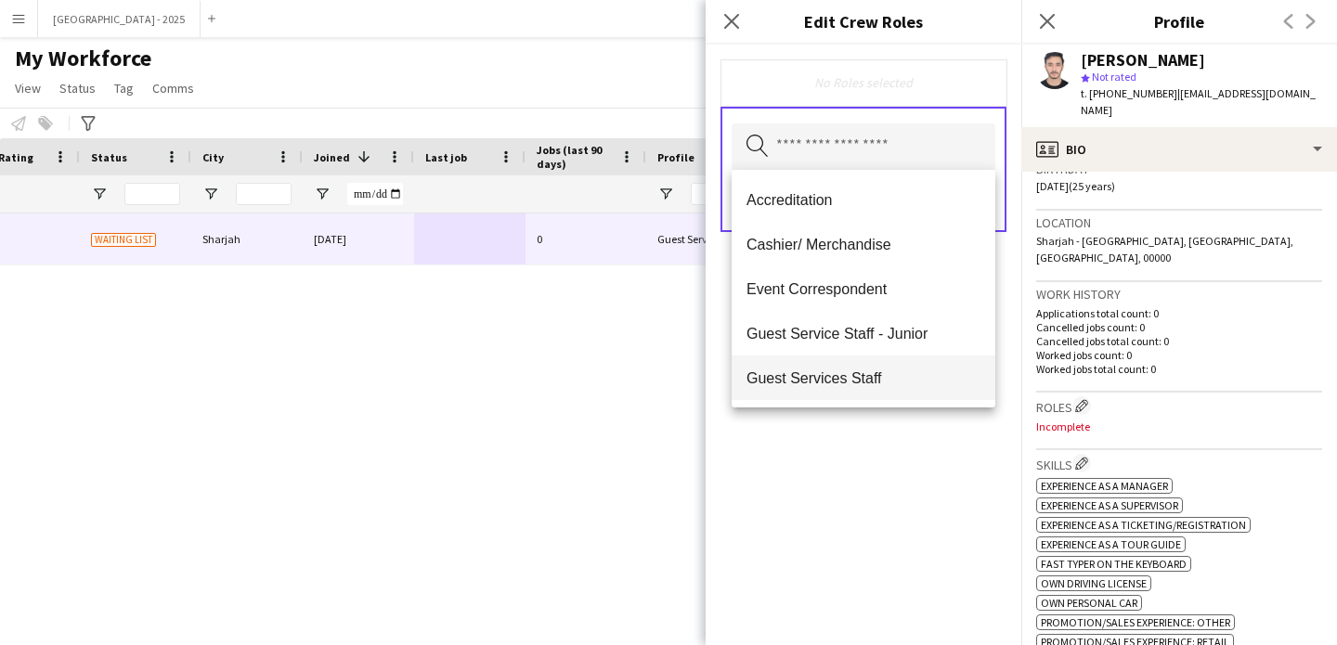
click at [858, 371] on span "Guest Services Staff" at bounding box center [864, 379] width 234 height 18
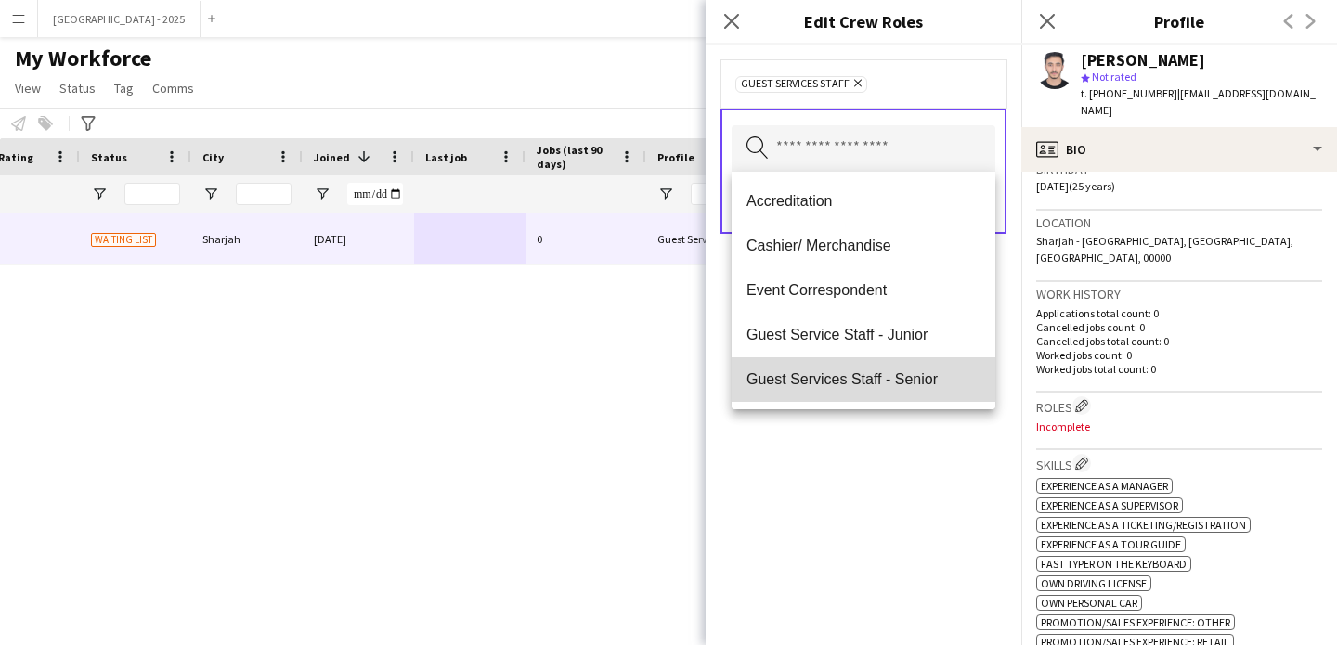
click at [885, 384] on span "Guest Services Staff - Senior" at bounding box center [864, 379] width 234 height 18
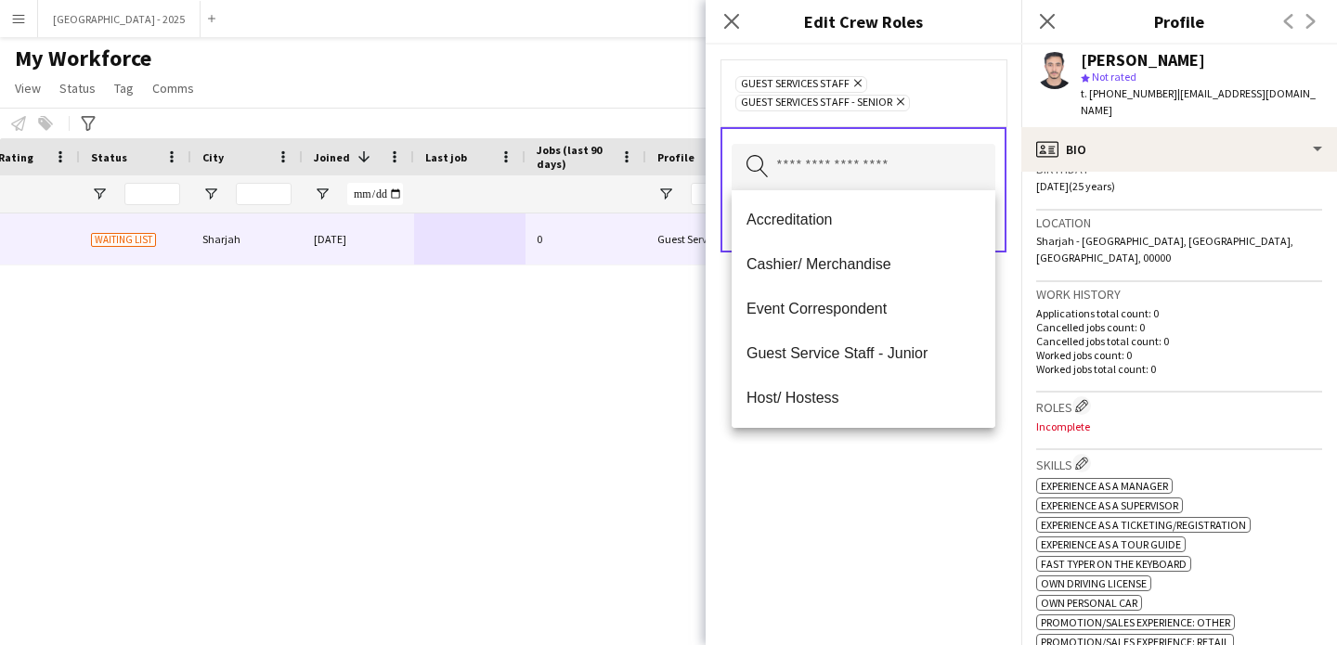
click at [913, 444] on div "Guest Services Staff Remove Guest Services Staff - Senior Remove Search by role…" at bounding box center [864, 345] width 316 height 601
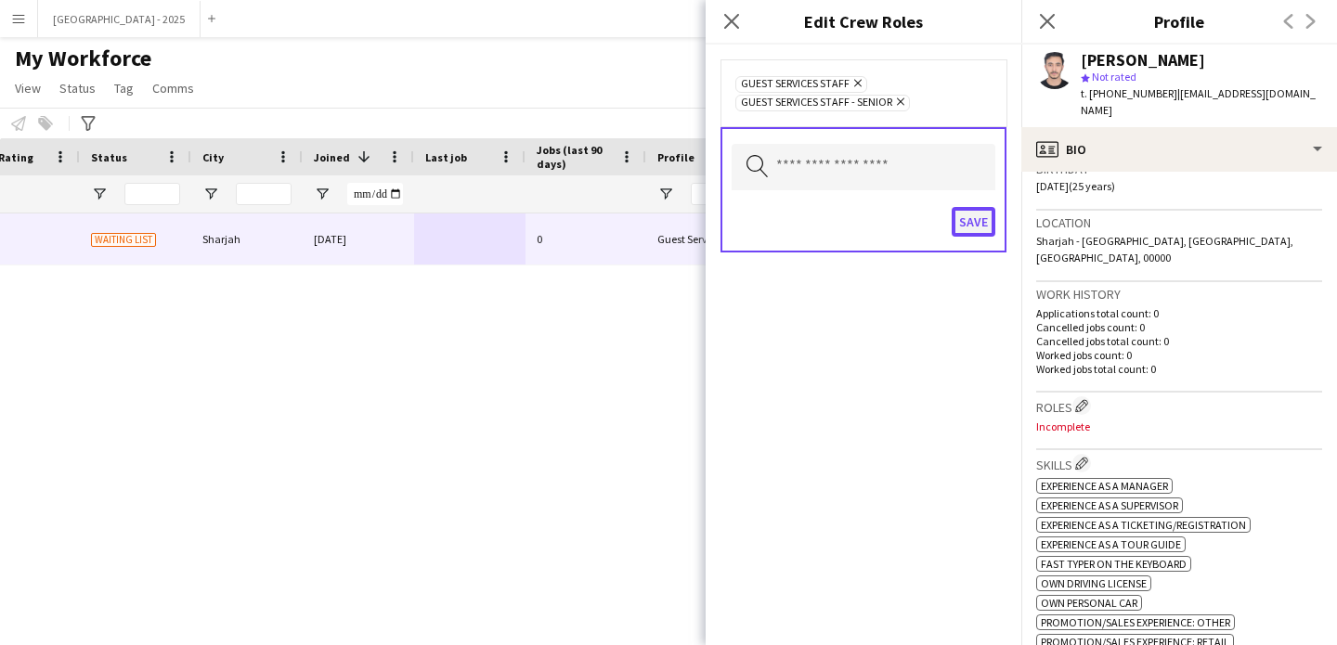
click at [963, 226] on button "Save" at bounding box center [974, 222] width 44 height 30
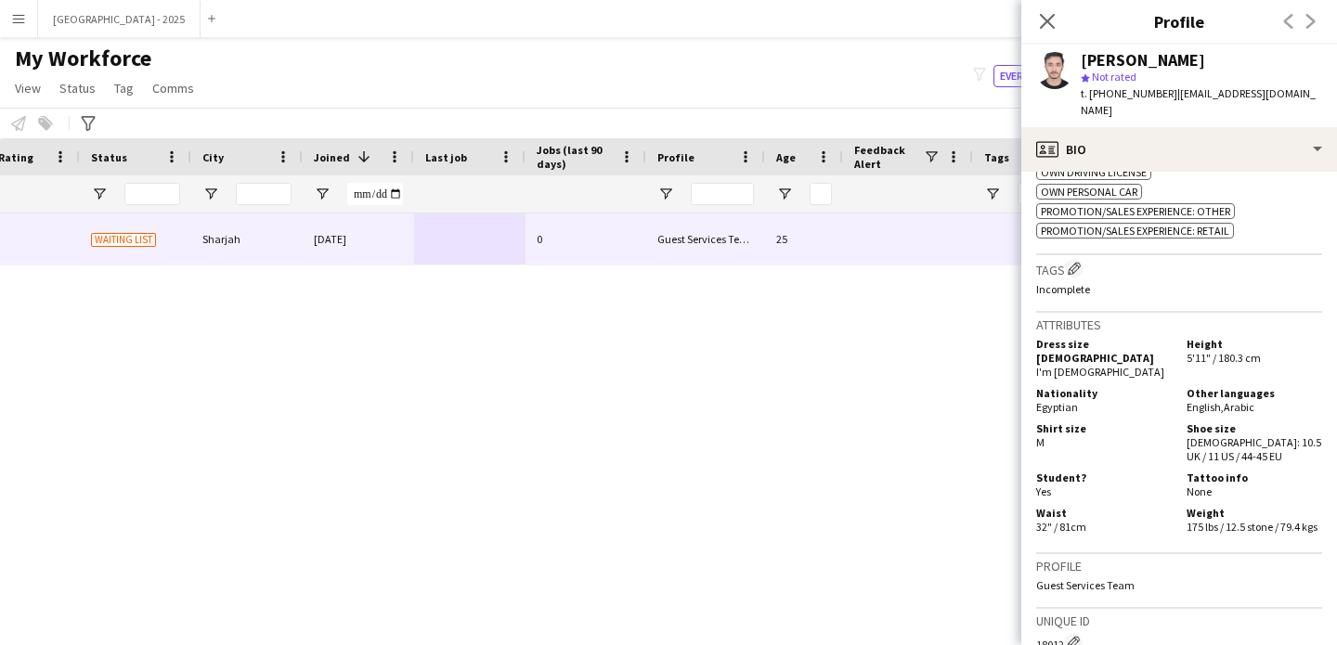
scroll to position [791, 0]
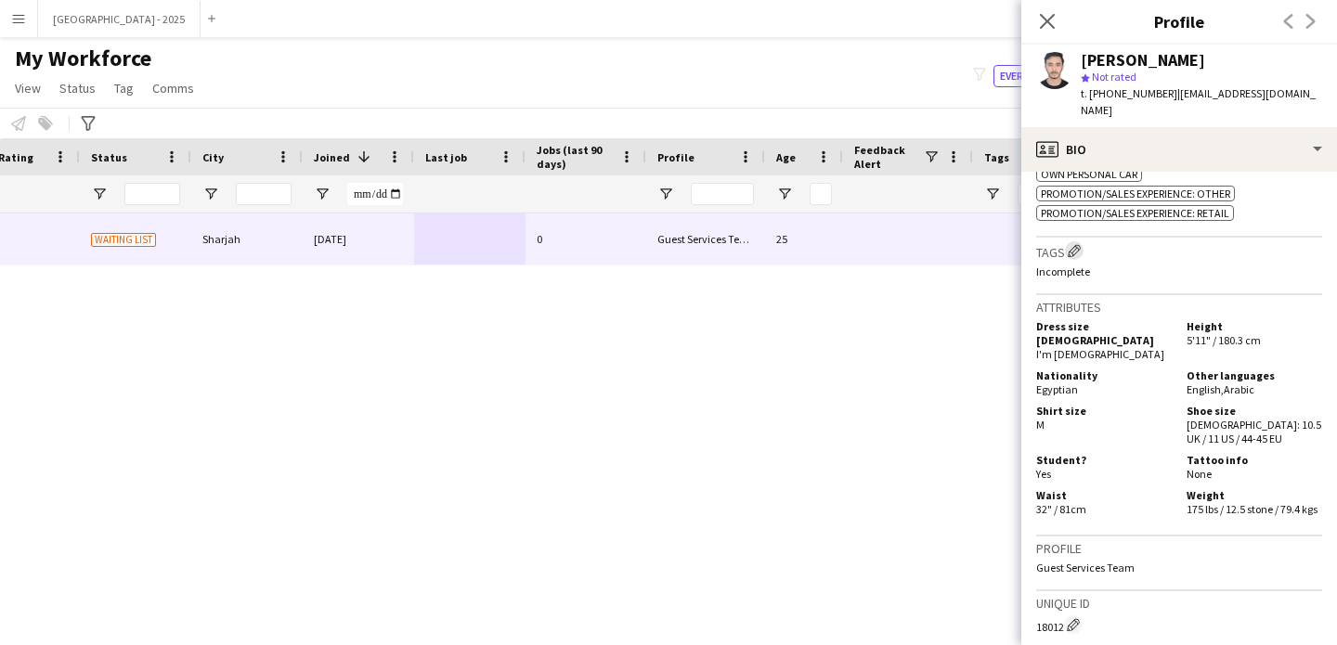
click at [1075, 244] on app-icon "Edit crew company tags" at bounding box center [1074, 250] width 13 height 13
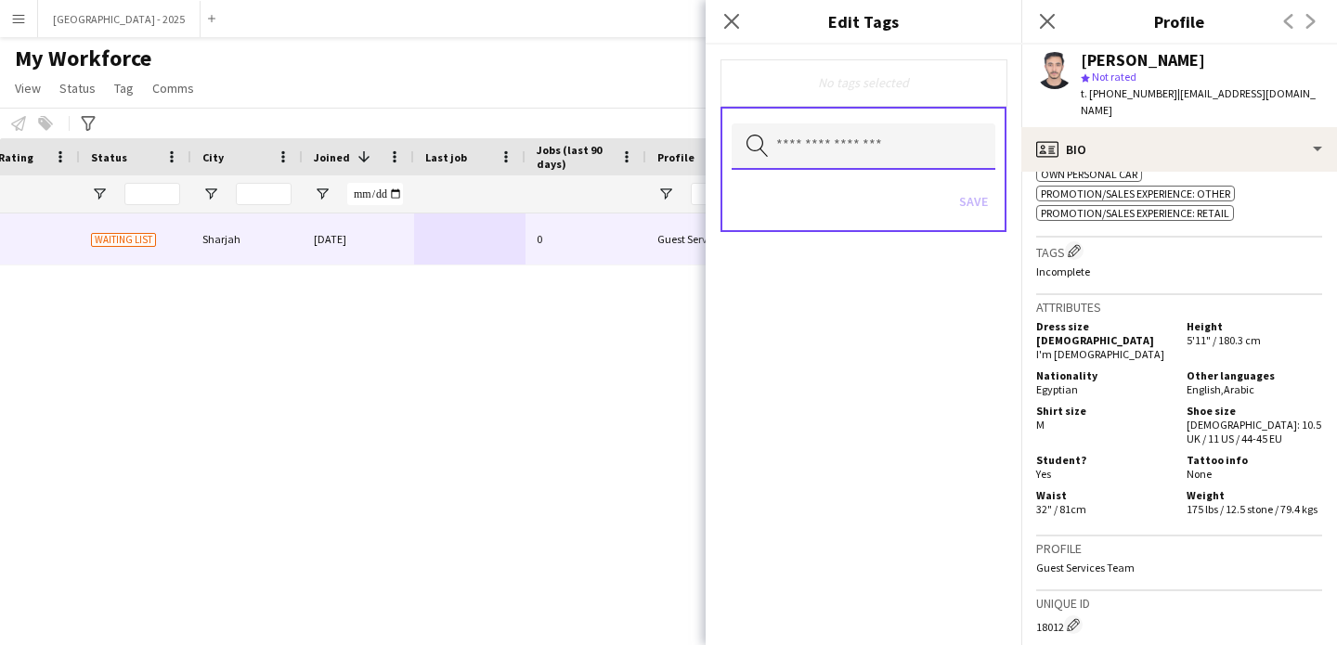
click at [856, 142] on input "text" at bounding box center [864, 146] width 264 height 46
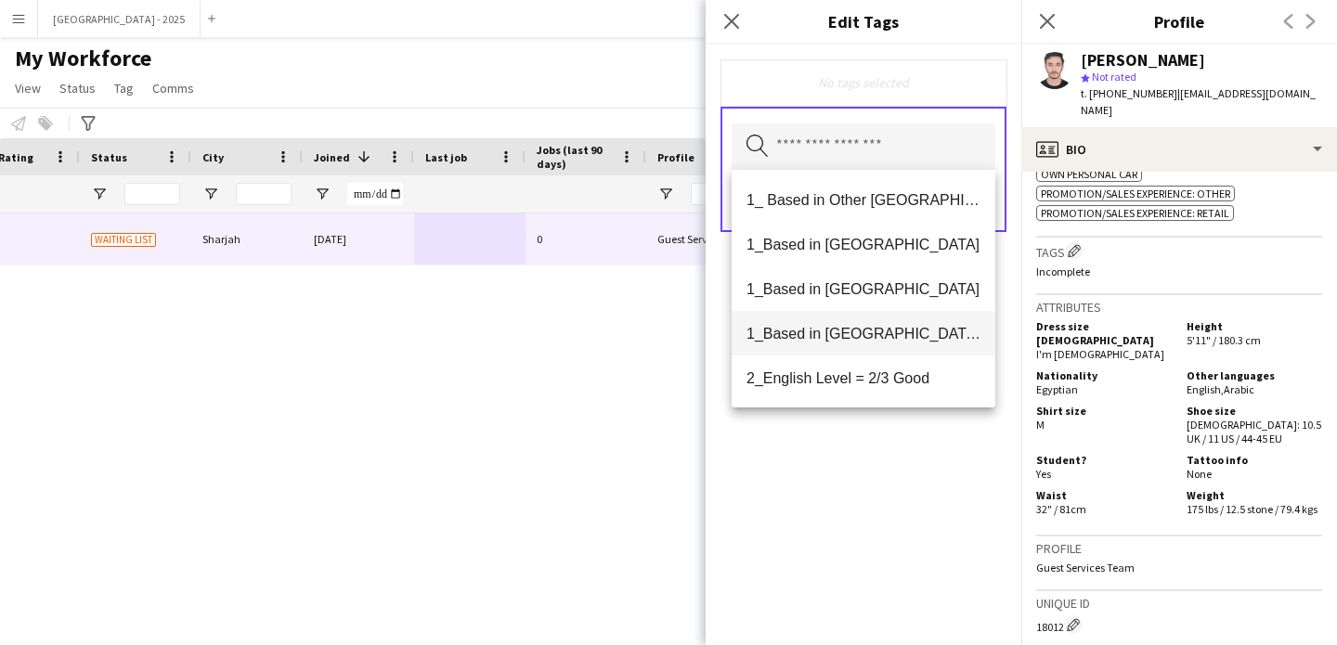
click at [908, 335] on span "1_Based in [GEOGRAPHIC_DATA]/[GEOGRAPHIC_DATA]/Ajman" at bounding box center [864, 334] width 234 height 18
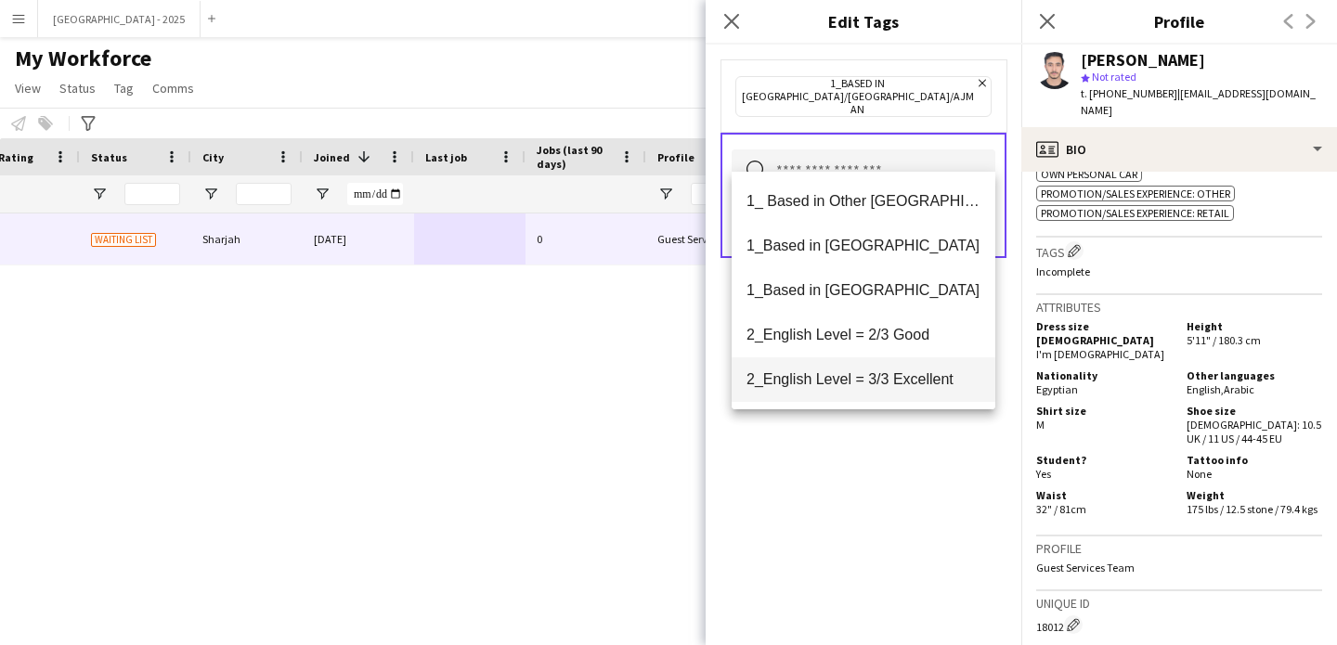
click at [924, 381] on span "2_English Level = 3/3 Excellent" at bounding box center [864, 379] width 234 height 18
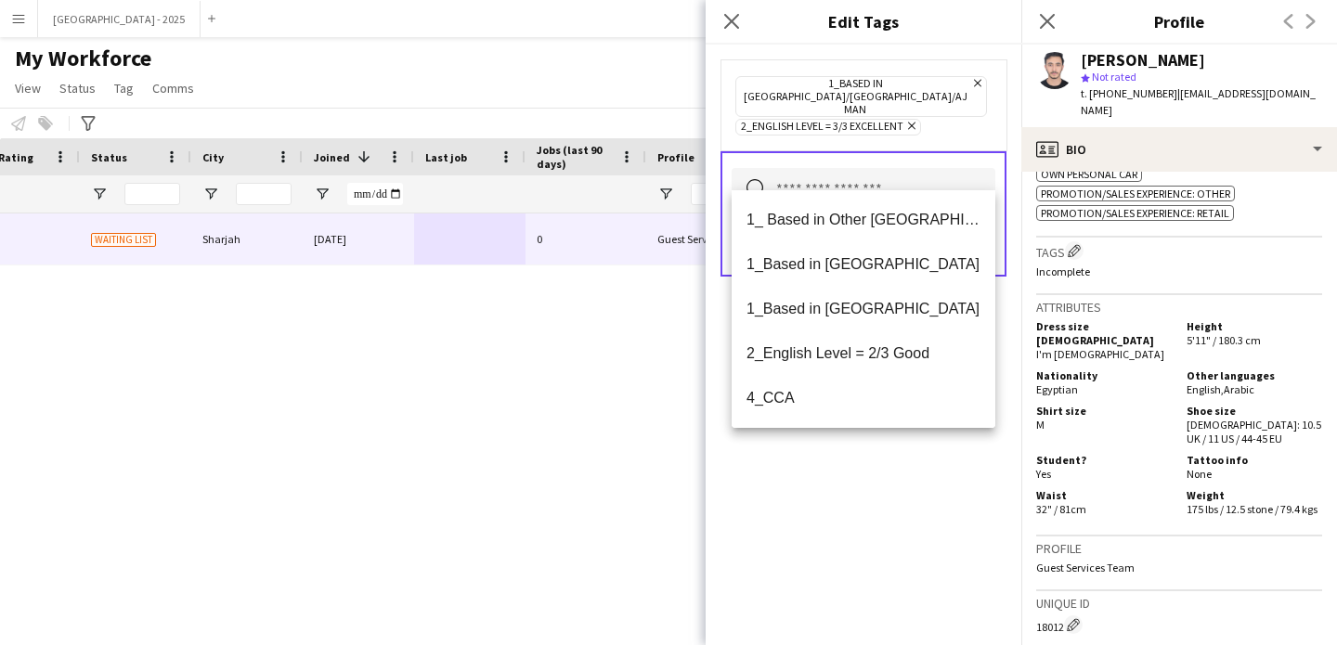
click at [953, 477] on div "1_Based in [GEOGRAPHIC_DATA]/[GEOGRAPHIC_DATA]/Ajman Remove 2_English Level = 3…" at bounding box center [864, 345] width 316 height 601
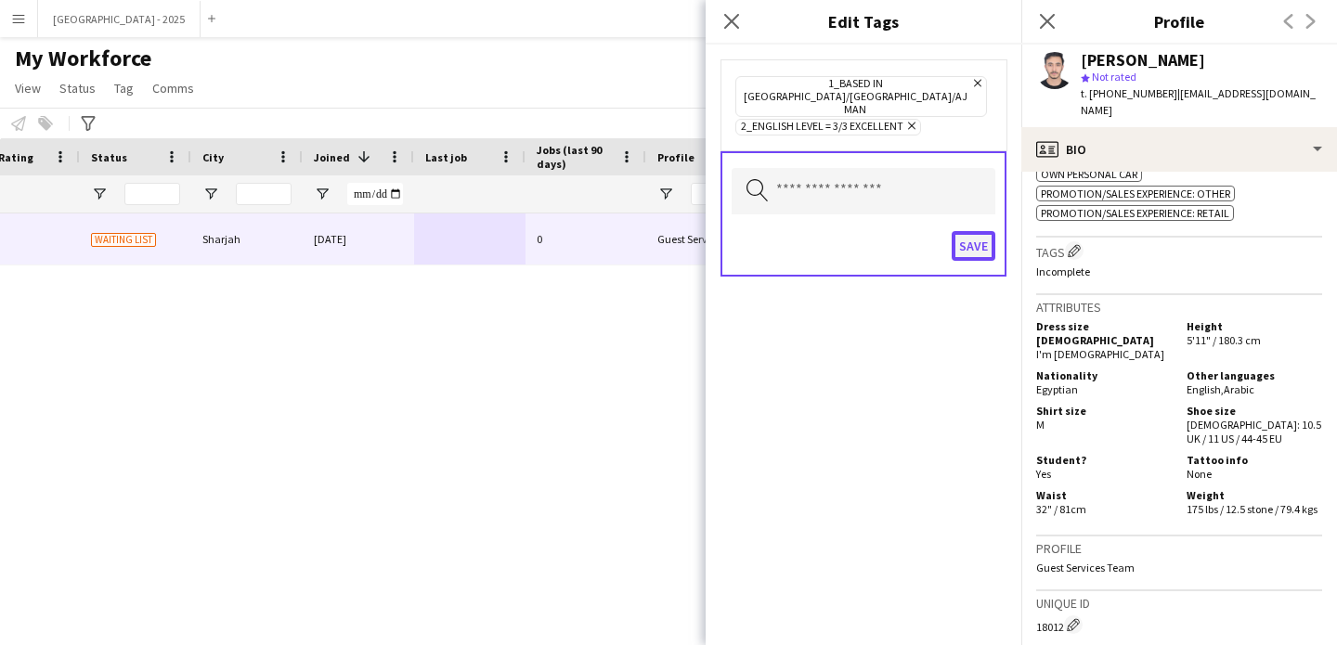
click at [981, 231] on button "Save" at bounding box center [974, 246] width 44 height 30
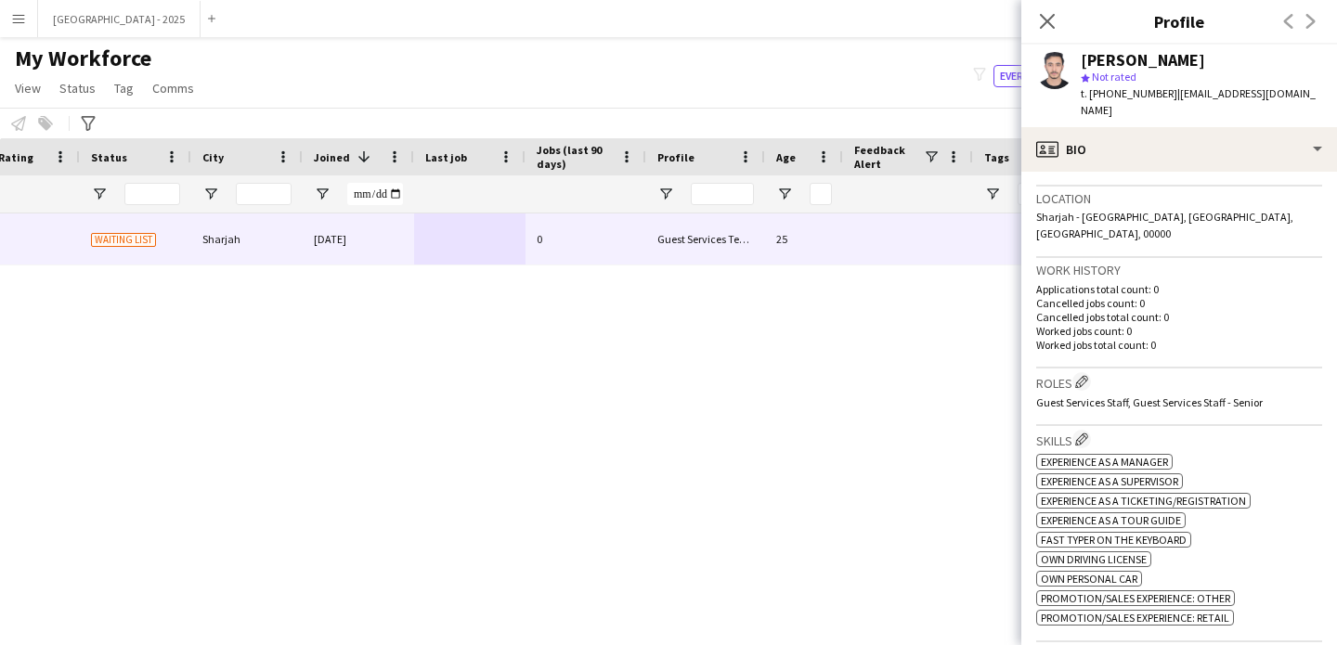
scroll to position [0, 0]
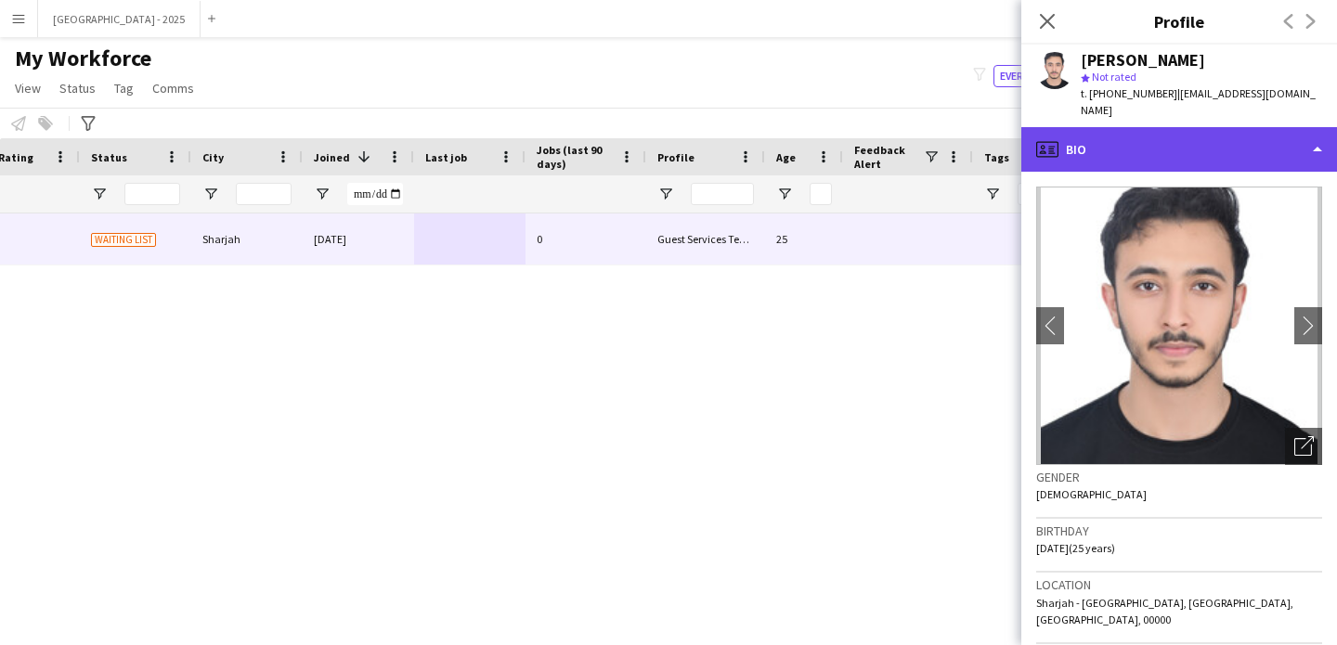
click at [1140, 152] on div "profile Bio" at bounding box center [1179, 149] width 316 height 45
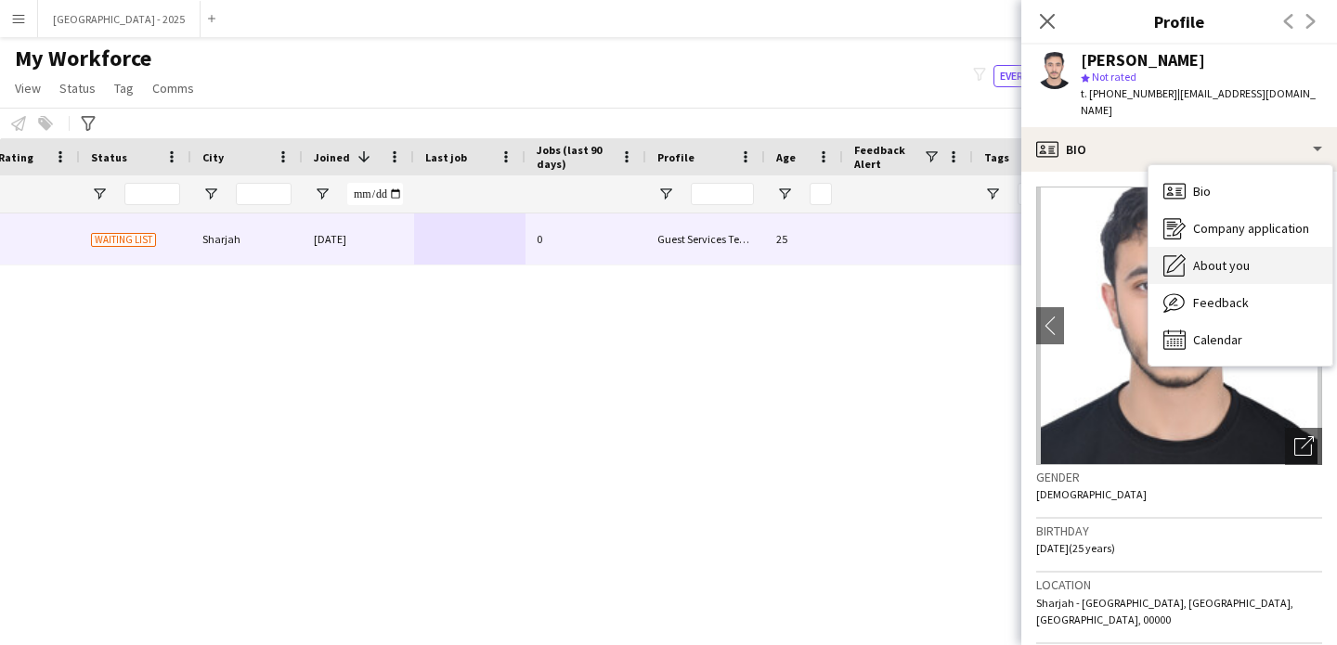
click at [1216, 247] on div "About you About you" at bounding box center [1241, 265] width 184 height 37
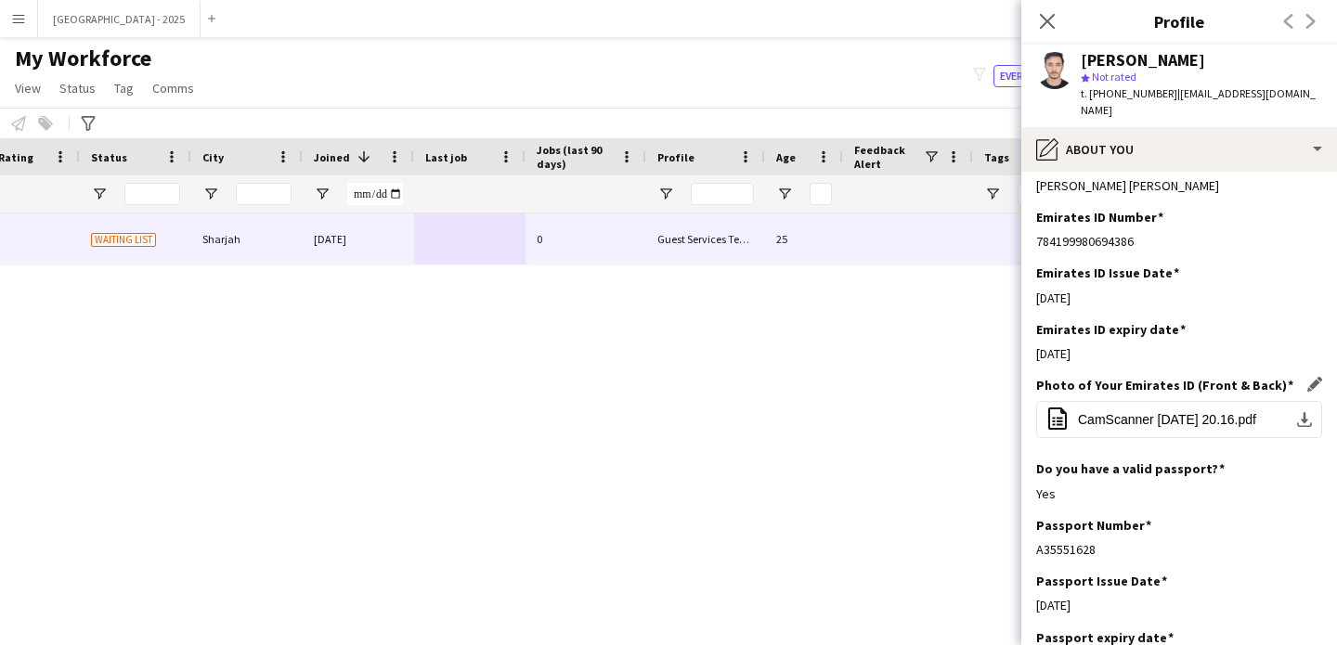
scroll to position [693, 0]
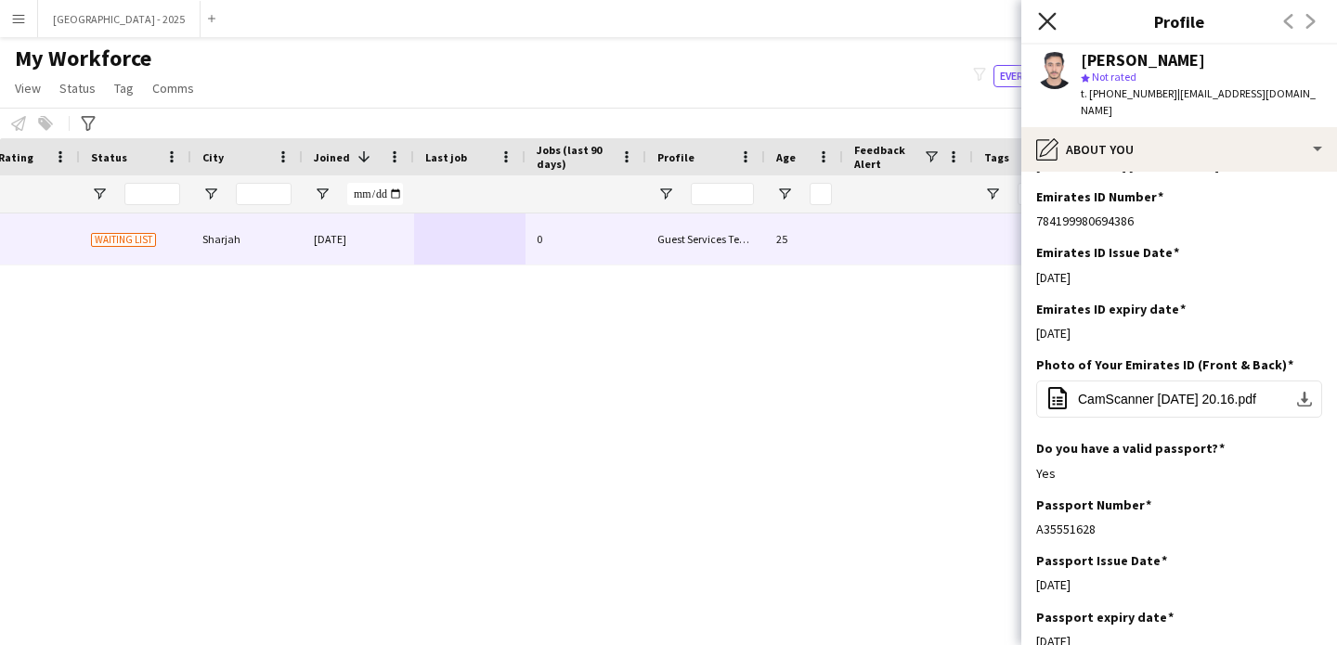
click at [1050, 15] on icon "Close pop-in" at bounding box center [1047, 21] width 18 height 18
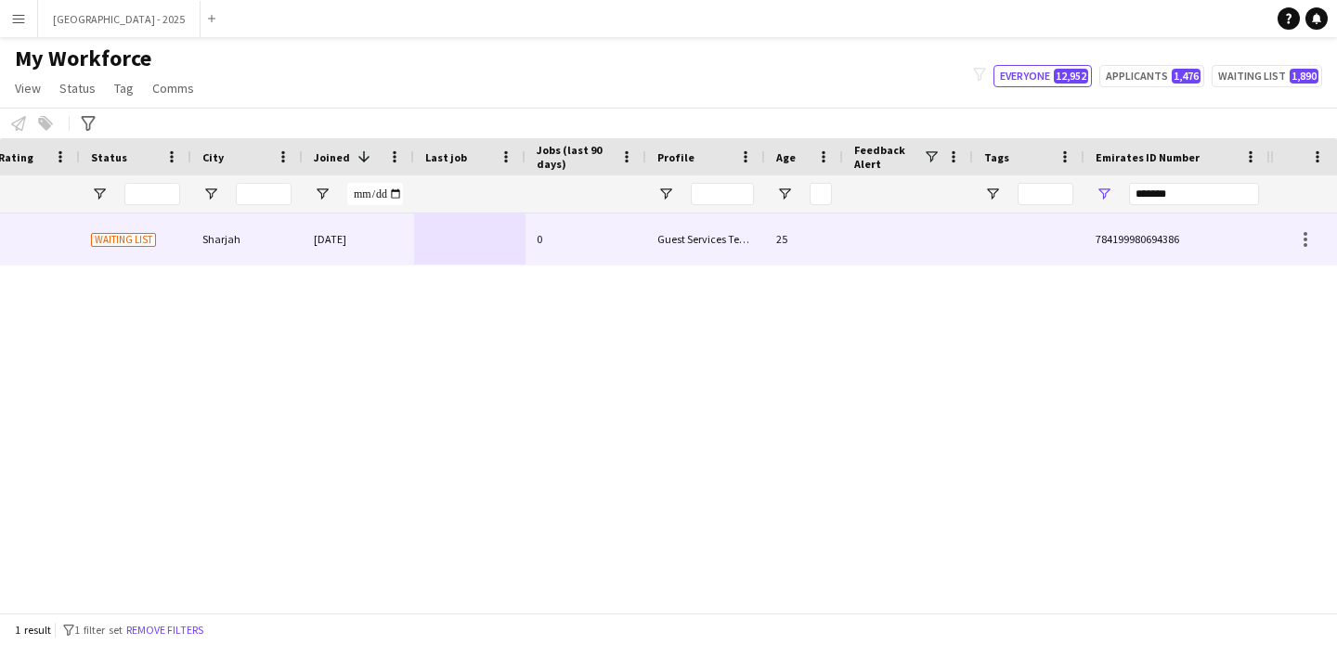
scroll to position [0, 0]
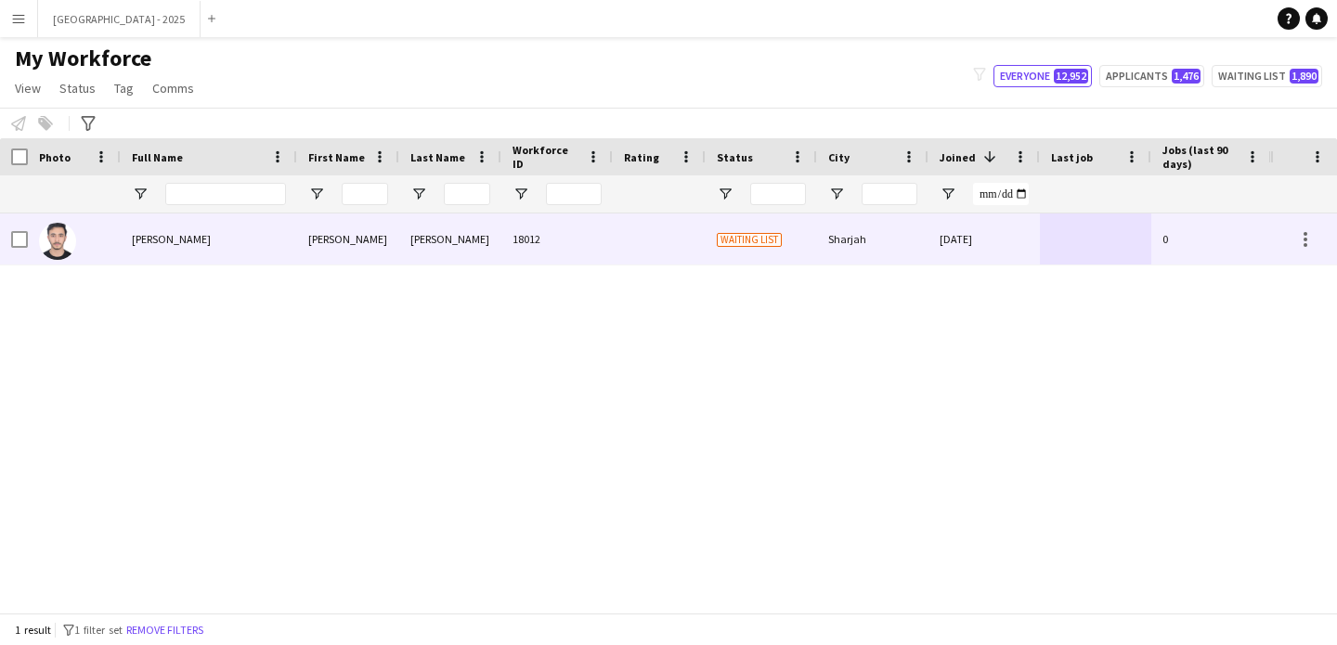
click at [435, 231] on div "Yasser" at bounding box center [450, 239] width 102 height 51
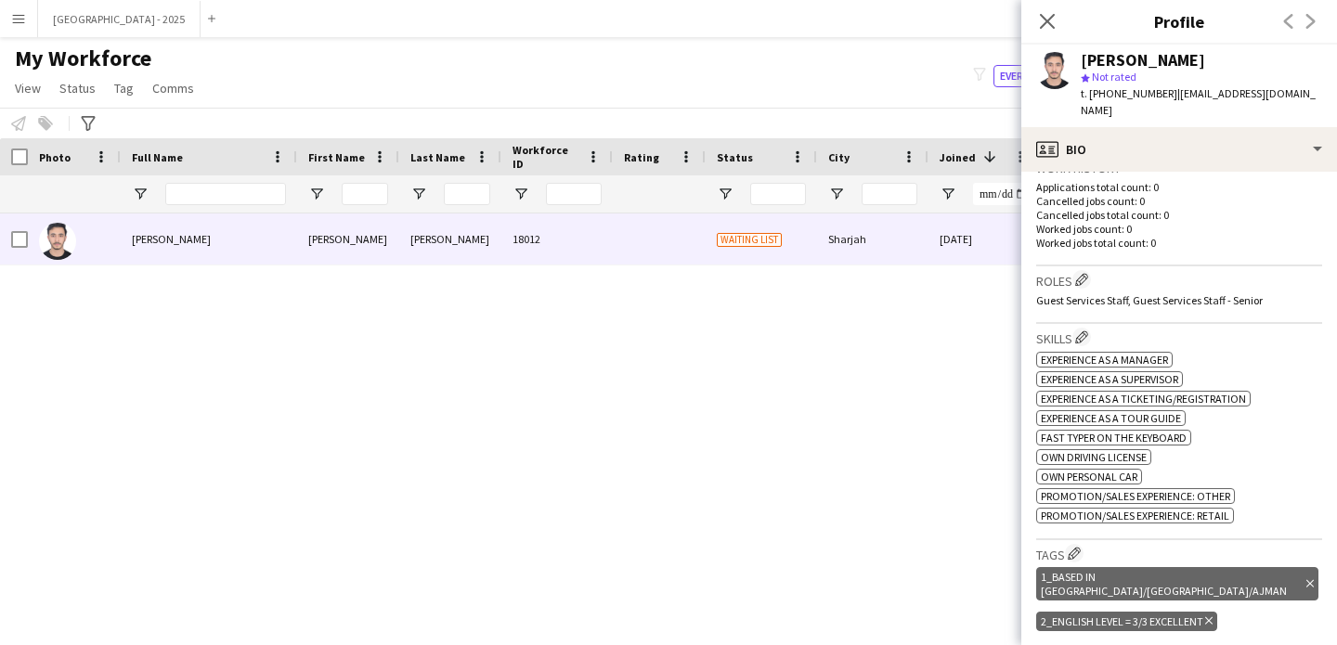
scroll to position [761, 0]
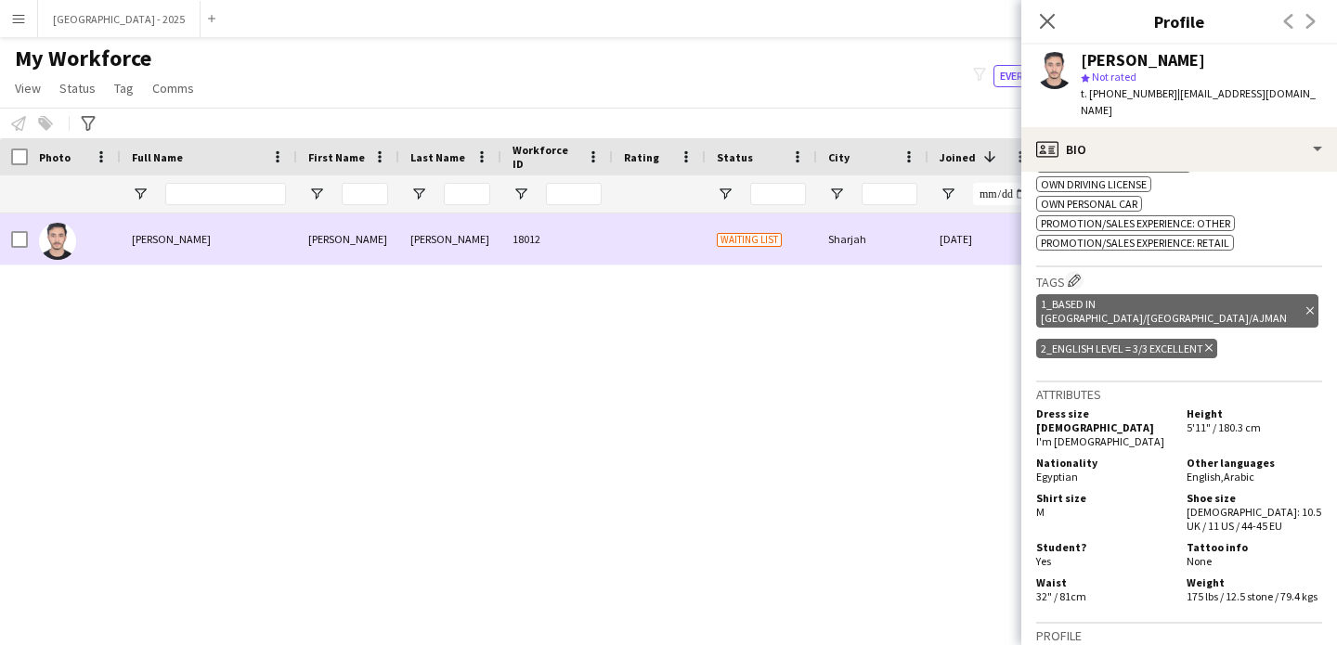
click at [8, 239] on div at bounding box center [14, 239] width 28 height 51
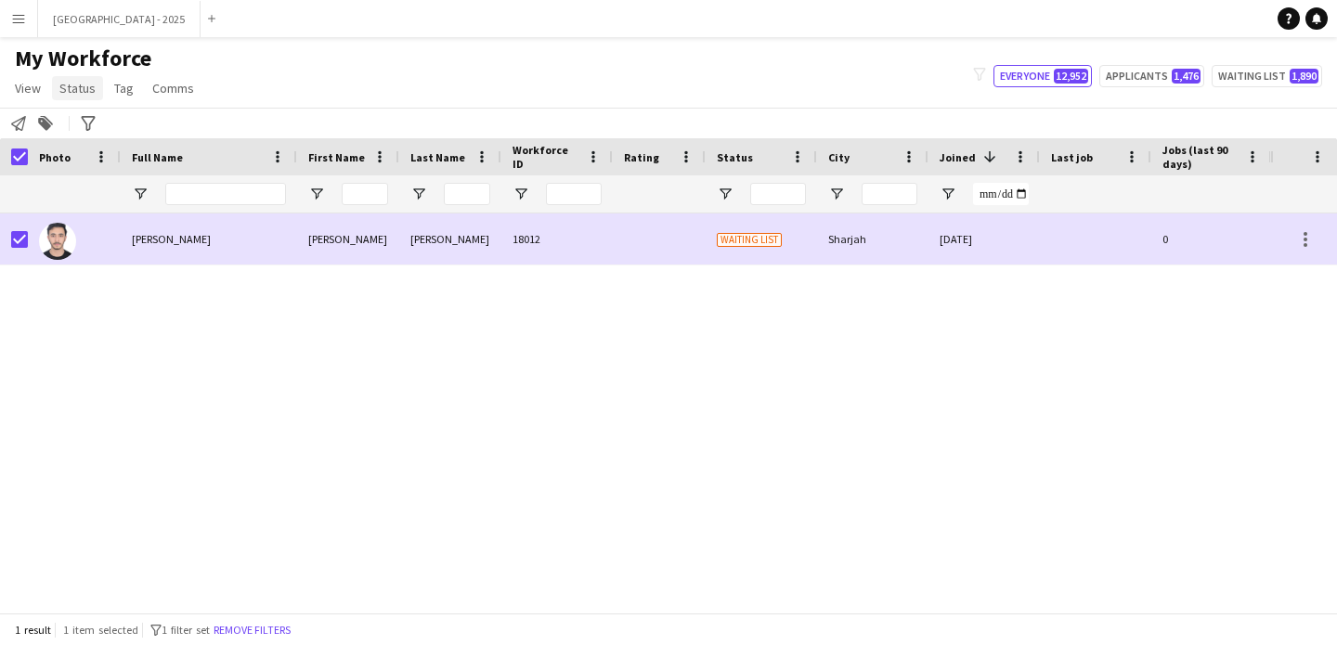
click at [69, 91] on span "Status" at bounding box center [77, 88] width 36 height 17
click at [86, 115] on link "Edit" at bounding box center [118, 128] width 130 height 39
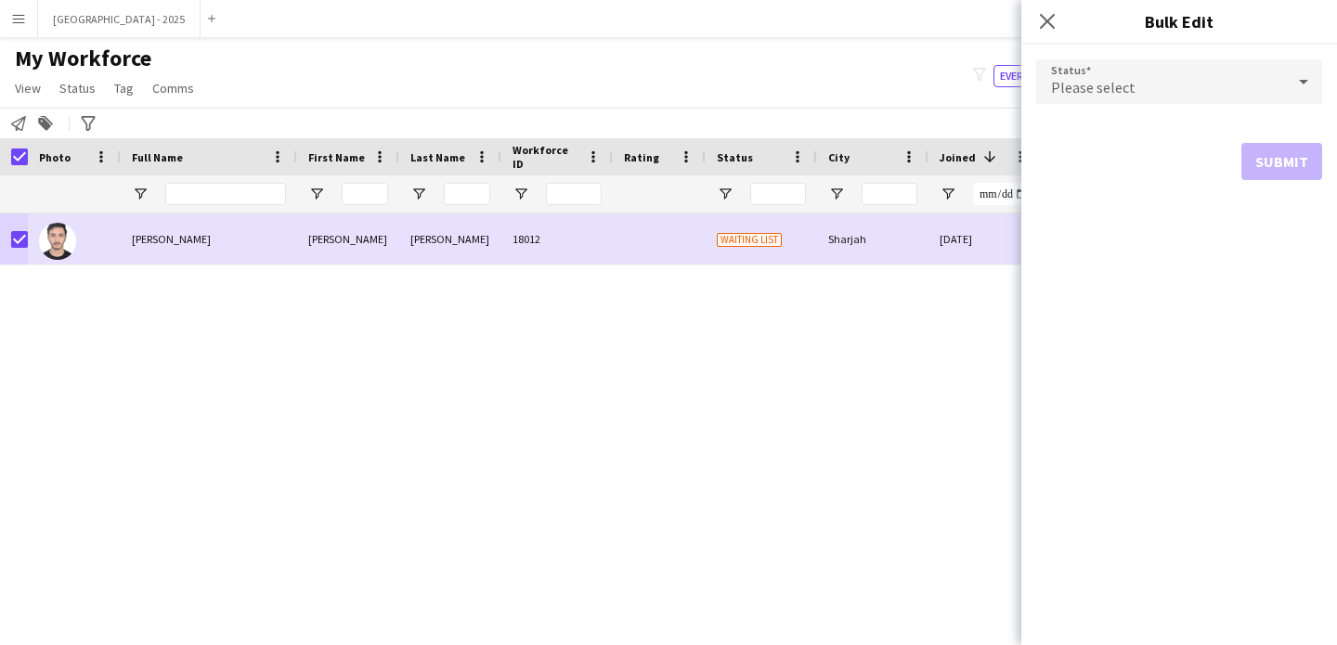
click at [1066, 76] on div "Please select" at bounding box center [1160, 81] width 249 height 45
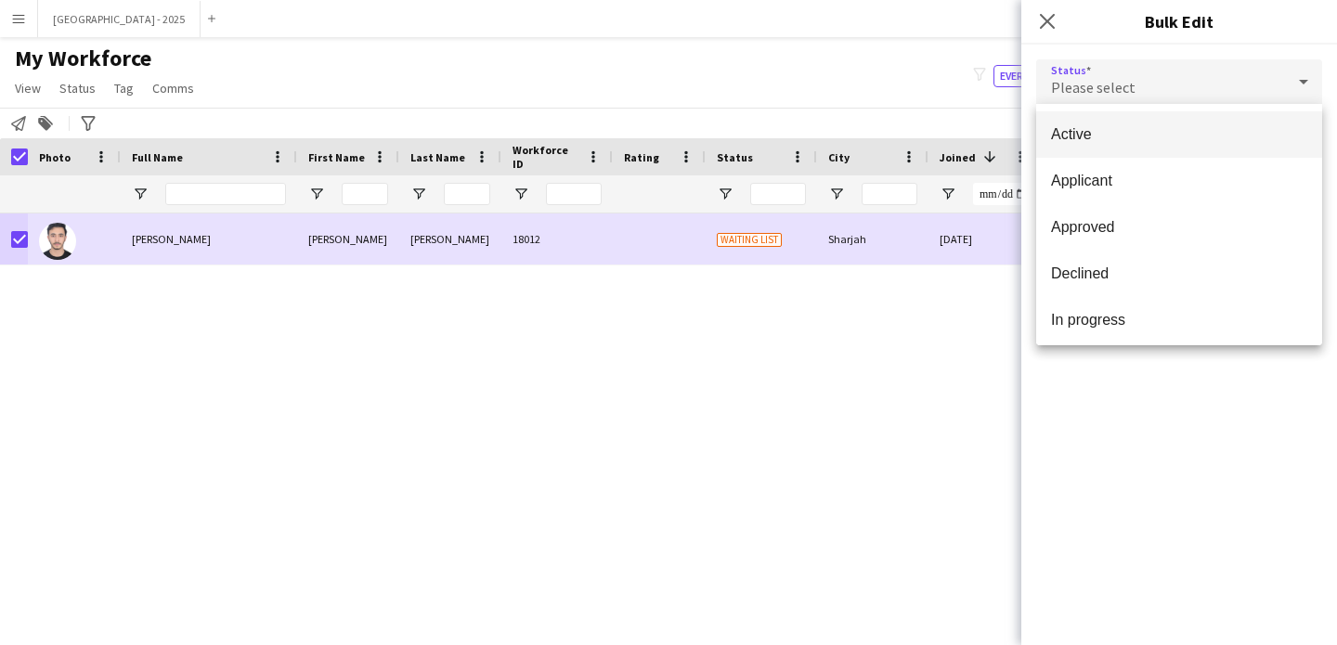
click at [1091, 136] on span "Active" at bounding box center [1179, 134] width 256 height 18
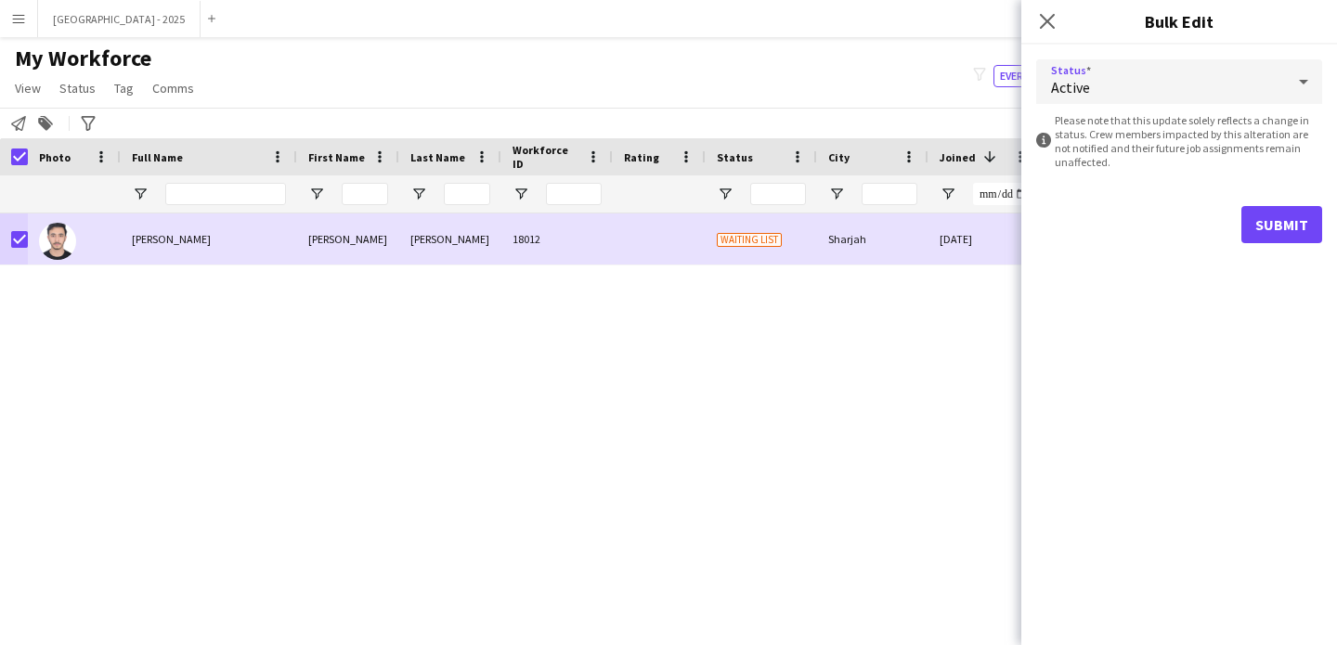
click at [1232, 220] on div "Submit" at bounding box center [1179, 224] width 286 height 37
click at [1307, 214] on button "Submit" at bounding box center [1281, 224] width 81 height 37
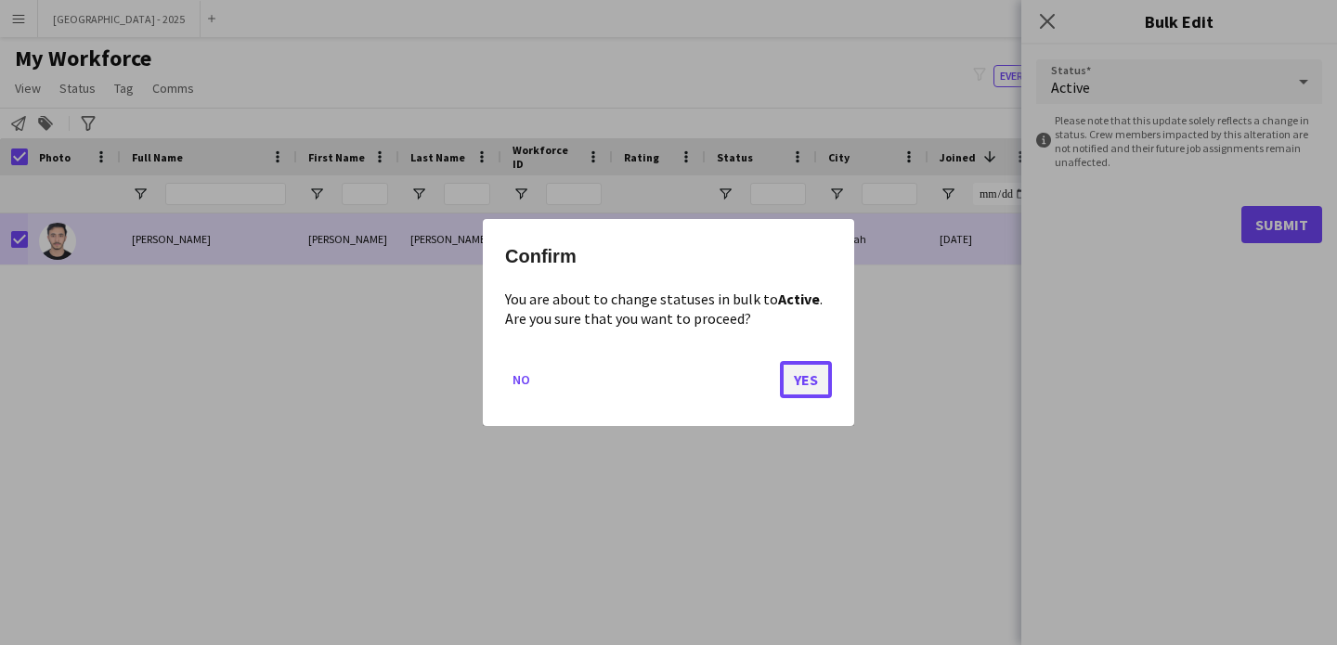
click at [807, 373] on button "Yes" at bounding box center [806, 379] width 52 height 37
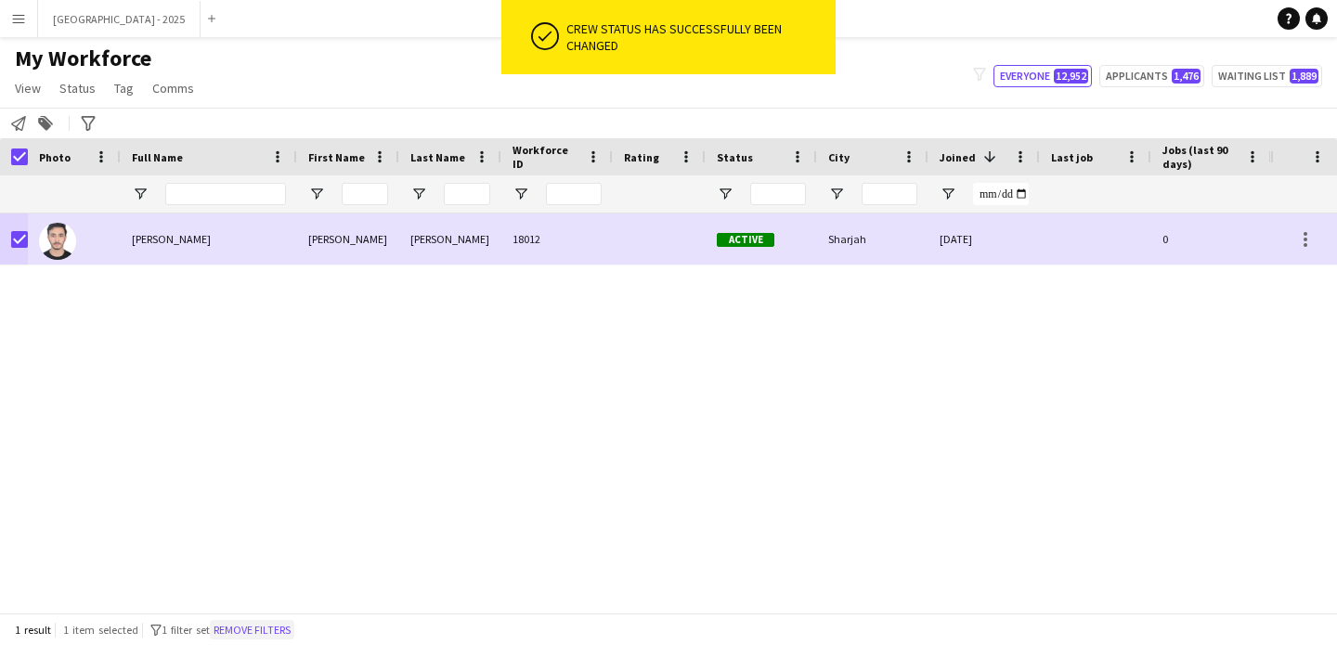
click at [256, 624] on button "Remove filters" at bounding box center [252, 630] width 84 height 20
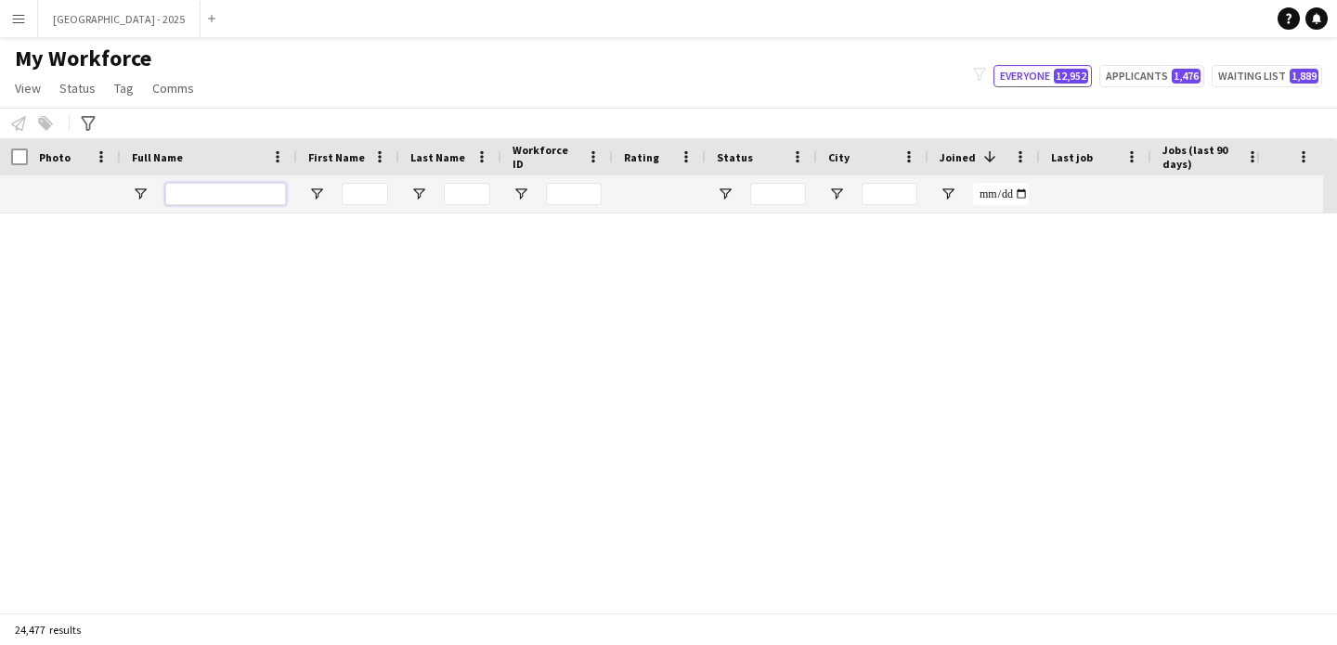
click at [213, 192] on input "Full Name Filter Input" at bounding box center [225, 194] width 121 height 22
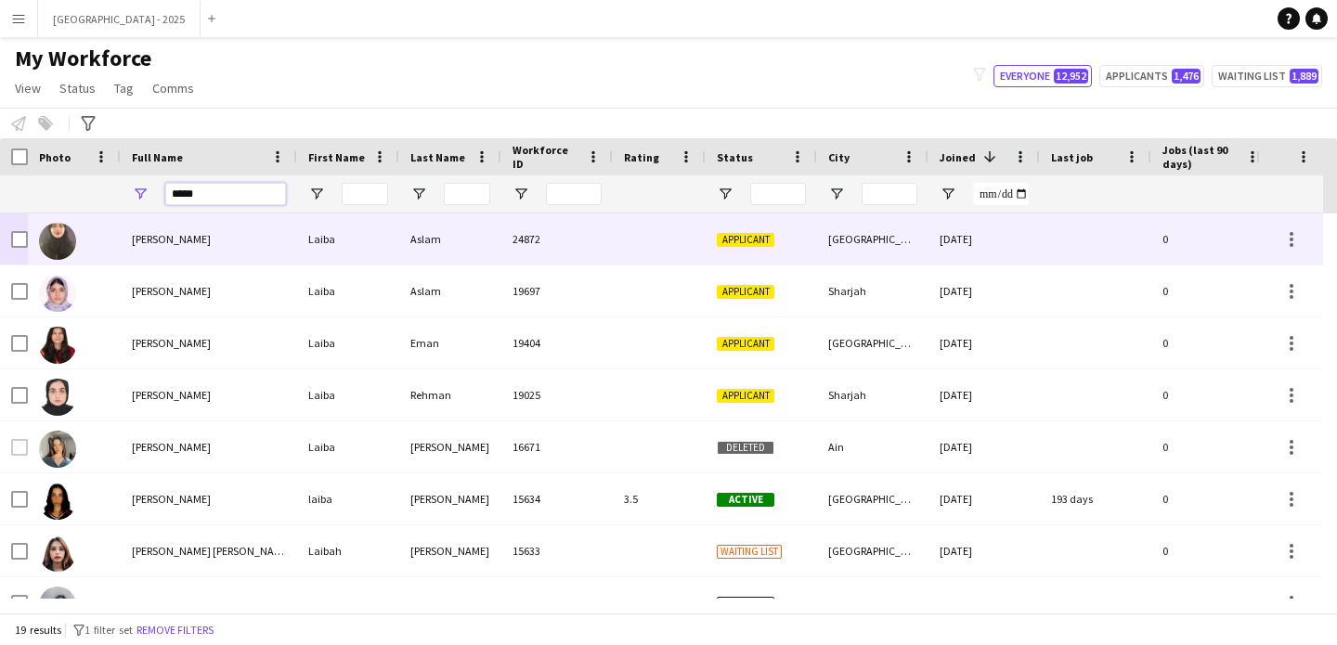
type input "*****"
click at [206, 246] on div "Laiba Aslam" at bounding box center [209, 239] width 176 height 51
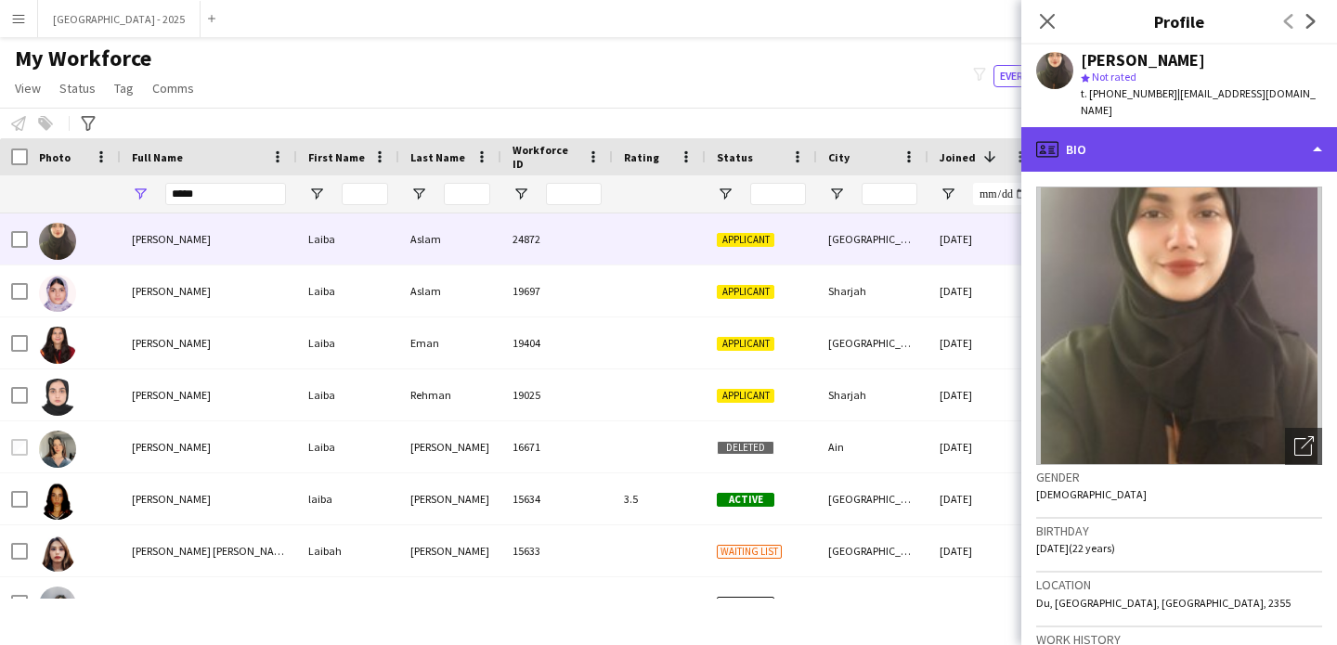
click at [1131, 137] on div "profile Bio" at bounding box center [1179, 149] width 316 height 45
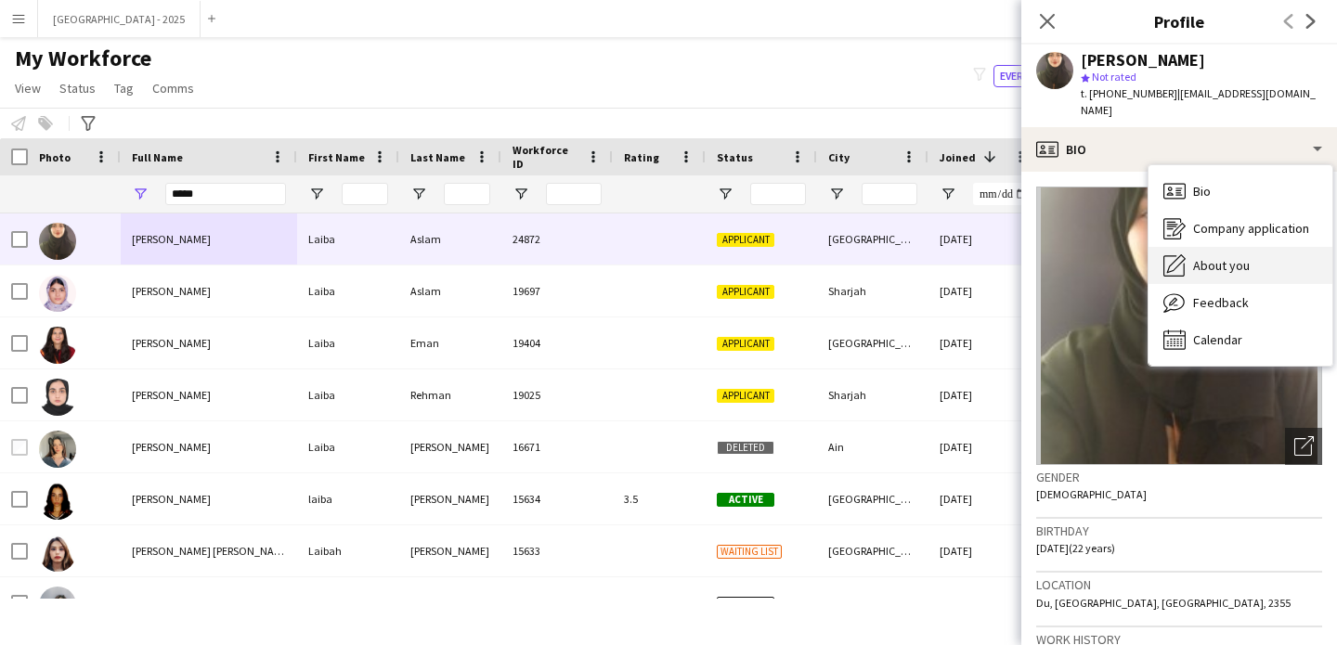
click at [1196, 247] on div "About you About you" at bounding box center [1241, 265] width 184 height 37
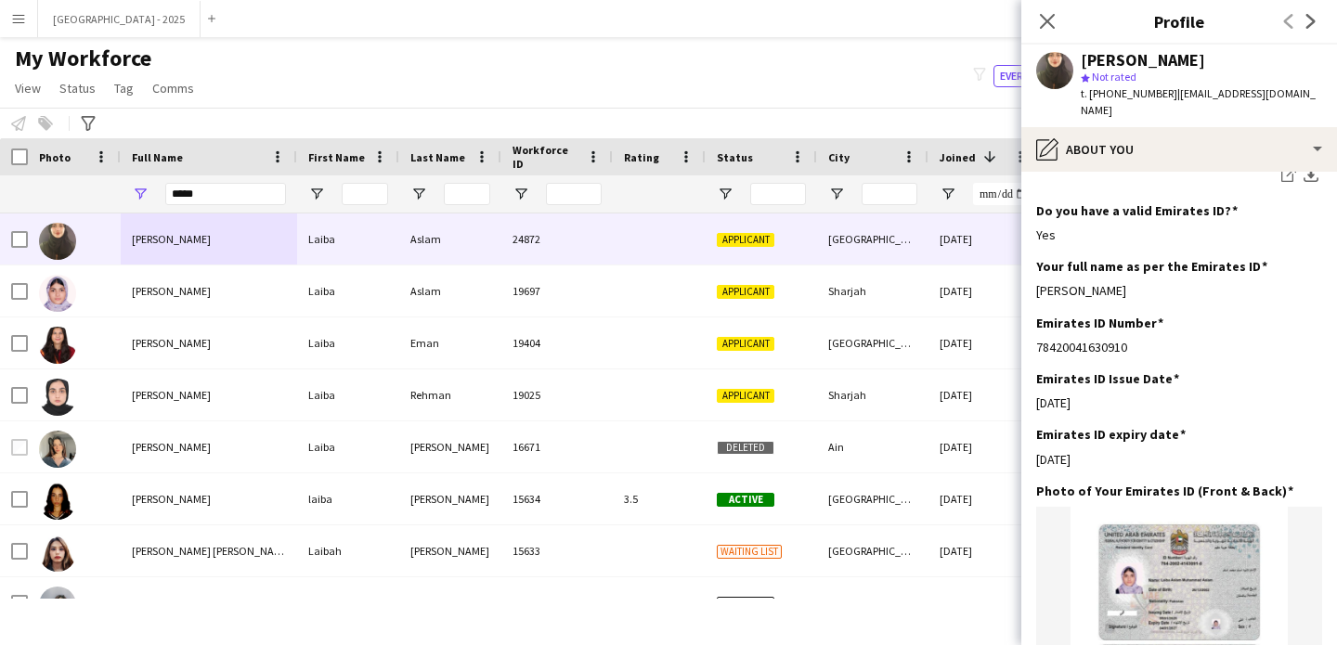
scroll to position [0, 0]
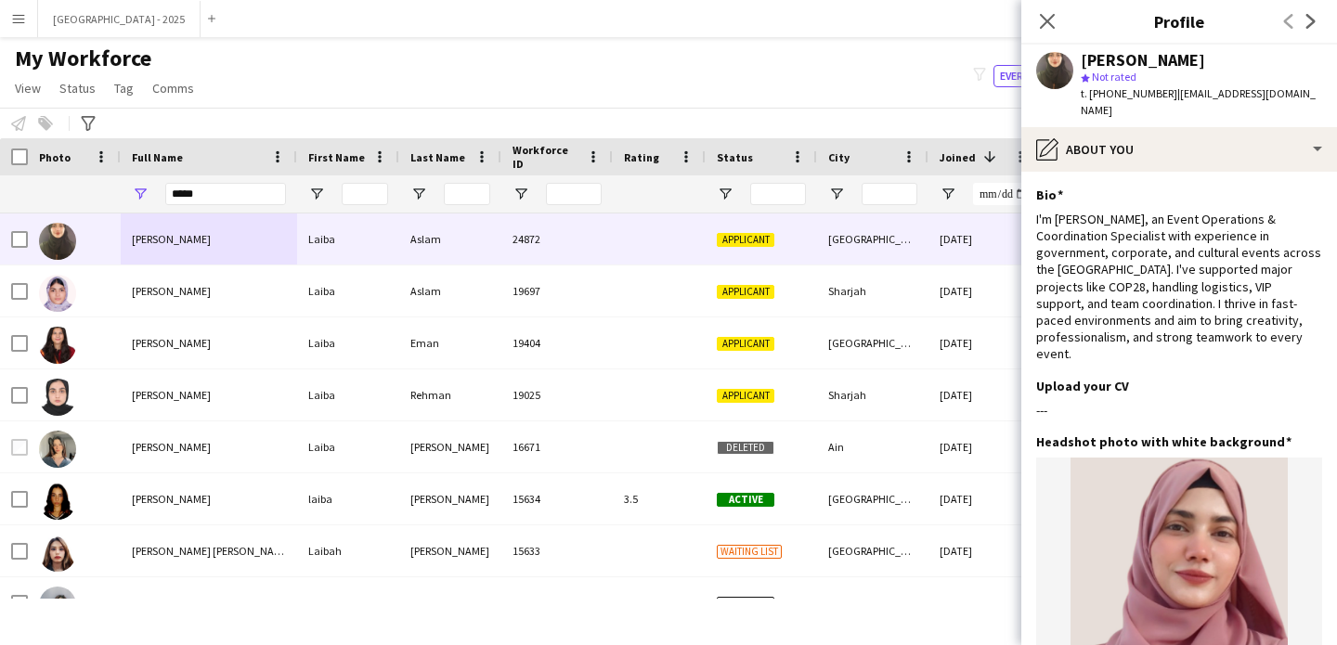
click at [1149, 106] on div "Laiba Aslam star Not rated t. +971586135690 | laibaaslam723@gmail.com" at bounding box center [1179, 86] width 316 height 83
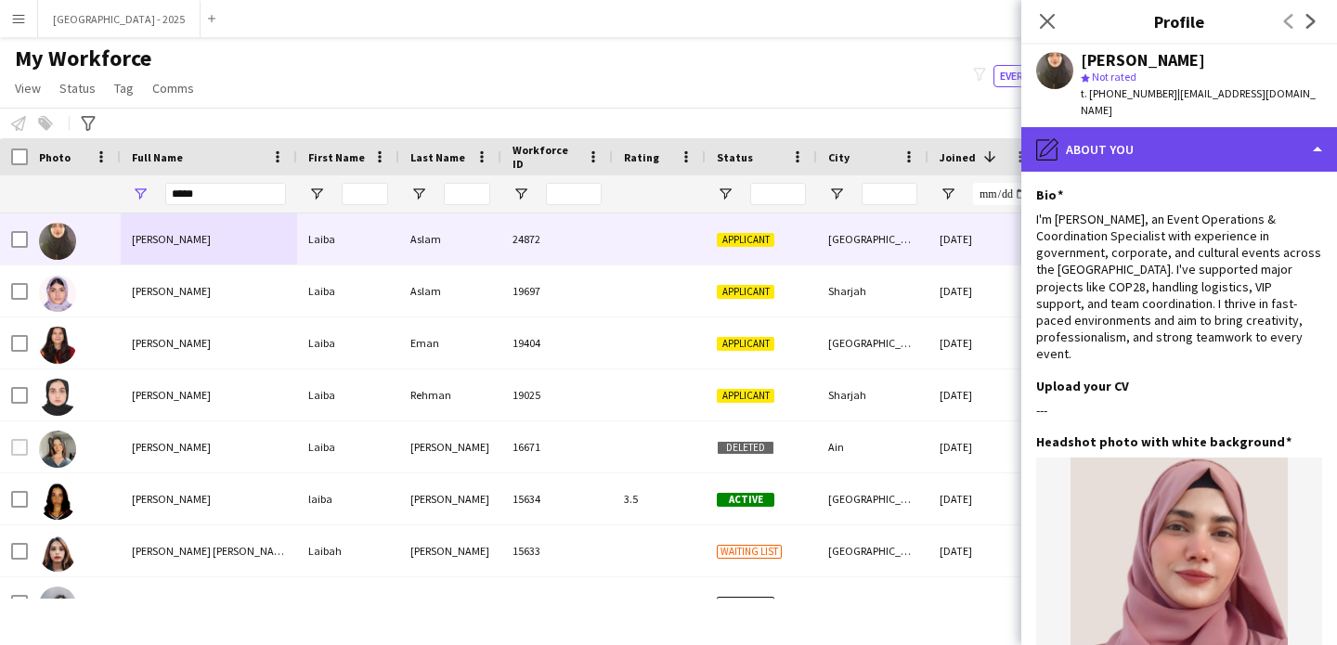
click at [1158, 127] on div "pencil4 About you" at bounding box center [1179, 149] width 316 height 45
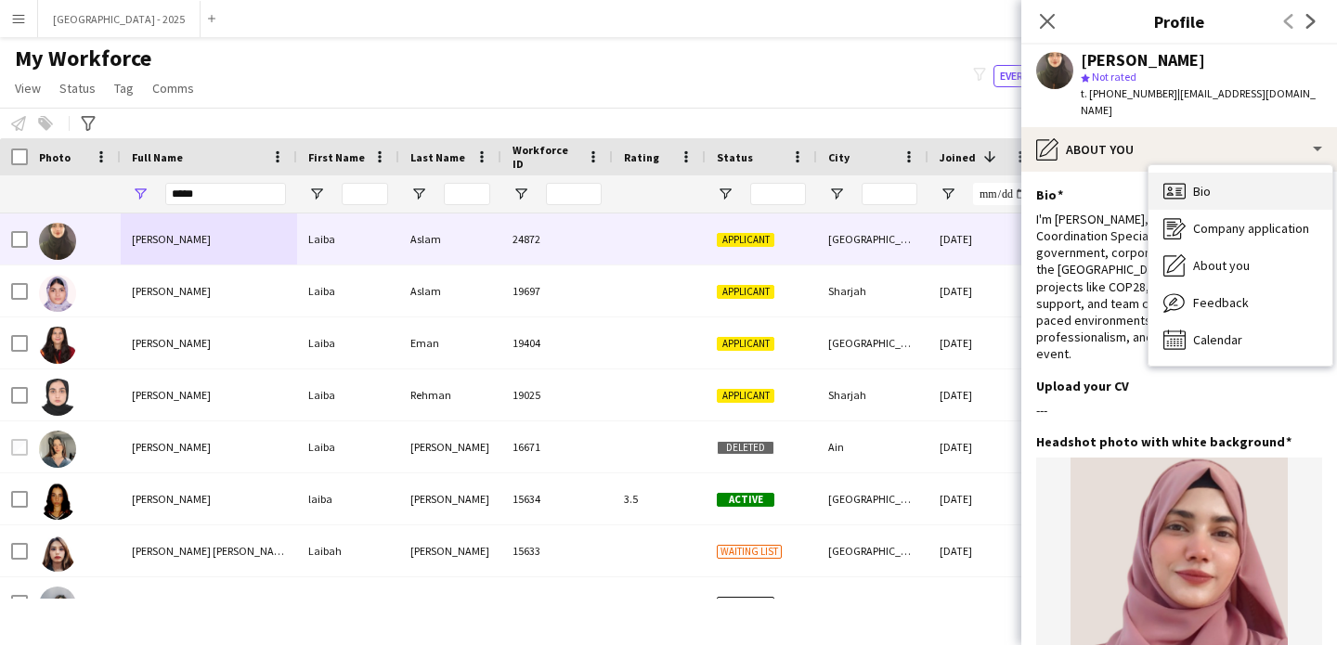
click at [1251, 173] on div "Bio Bio" at bounding box center [1241, 191] width 184 height 37
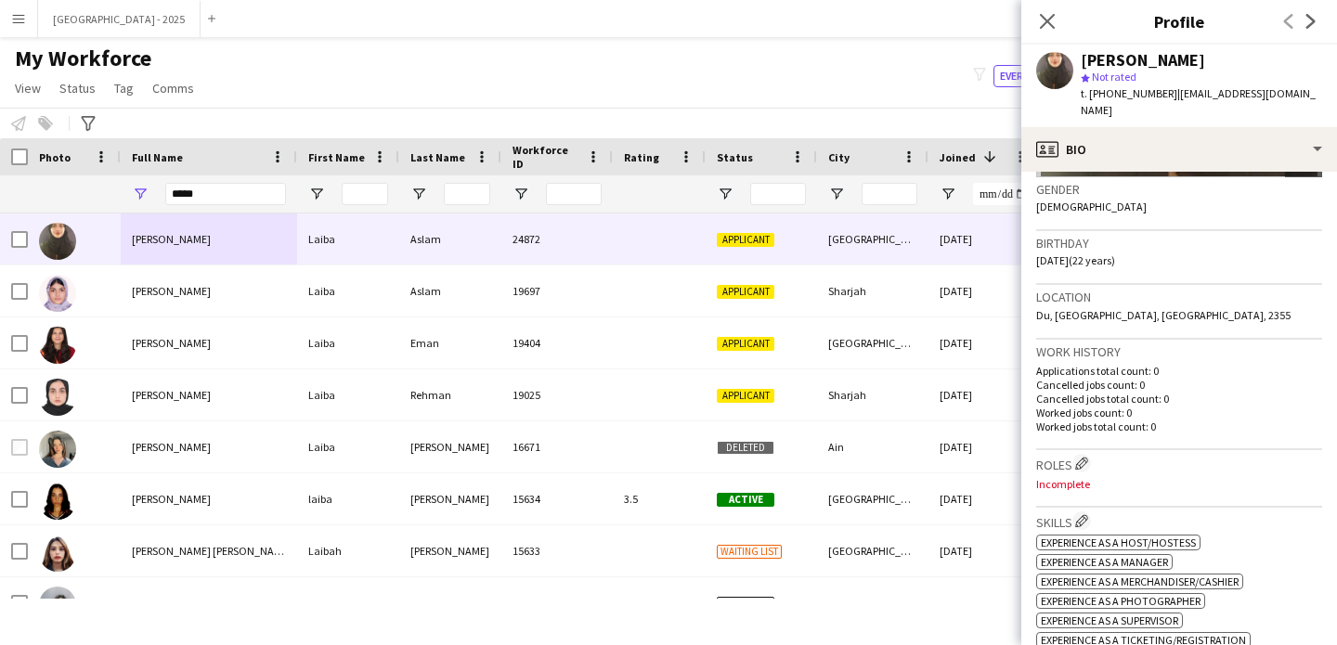
scroll to position [383, 0]
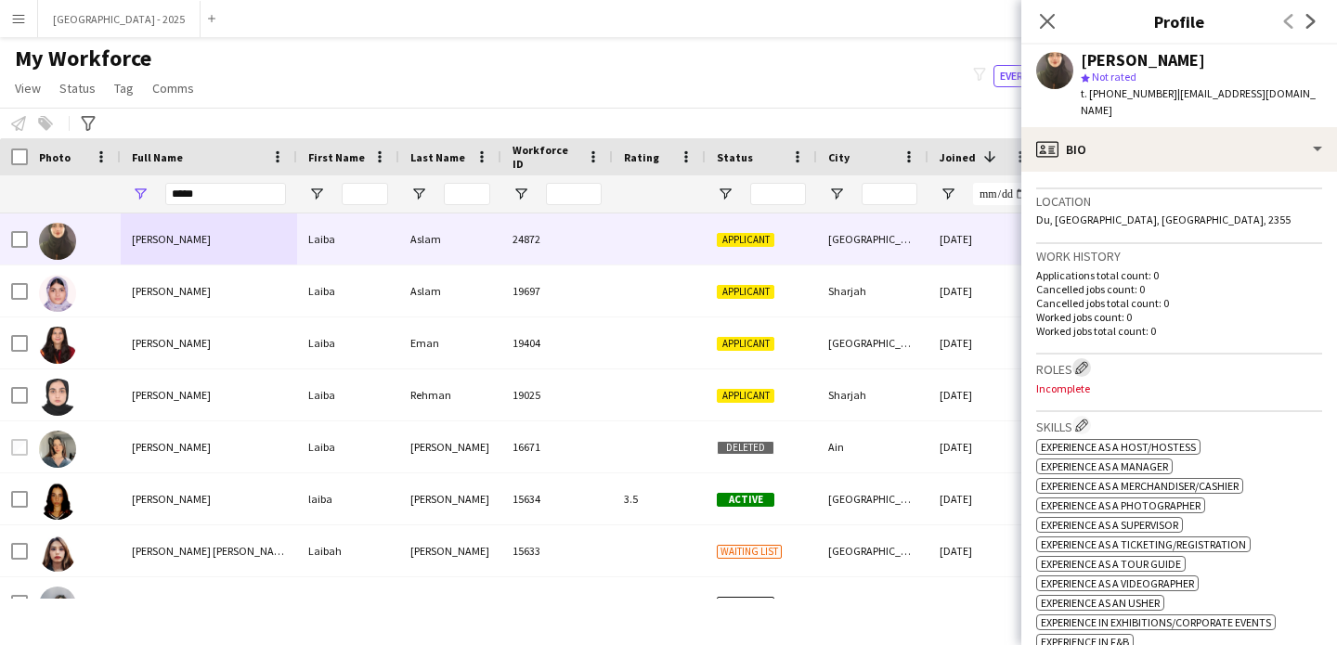
click at [1088, 361] on app-icon "Edit crew company roles" at bounding box center [1081, 367] width 13 height 13
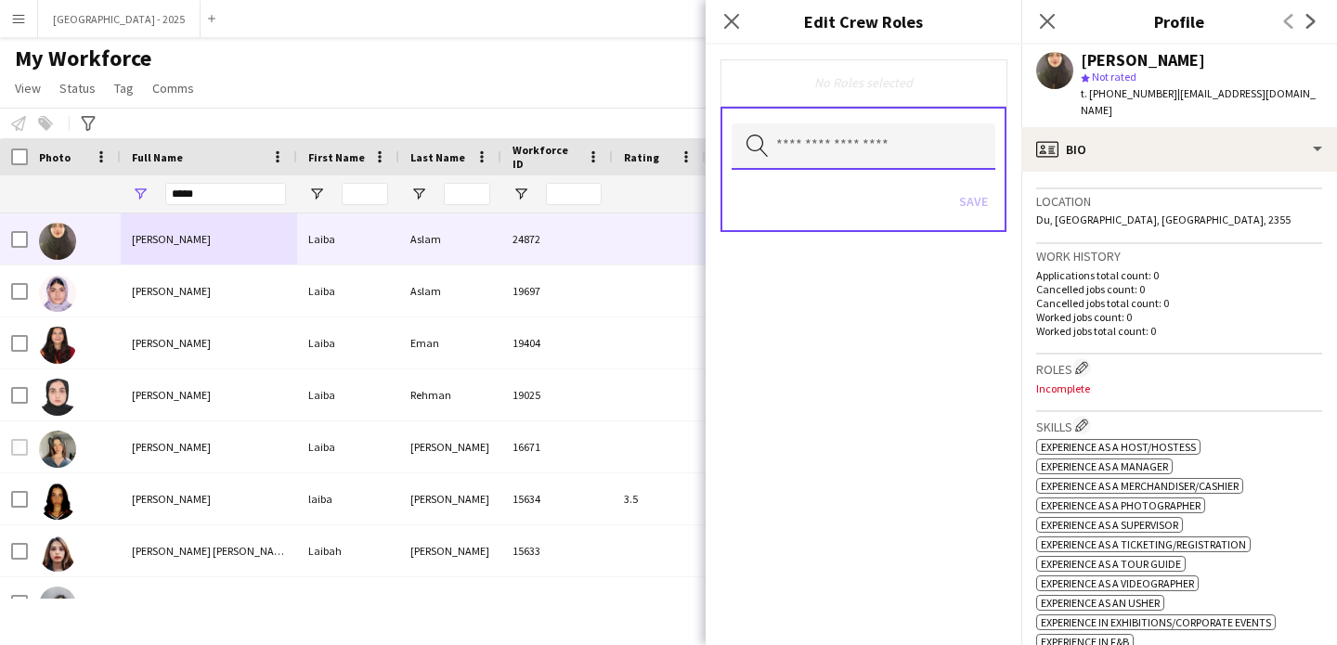
click at [898, 165] on input "text" at bounding box center [864, 146] width 264 height 46
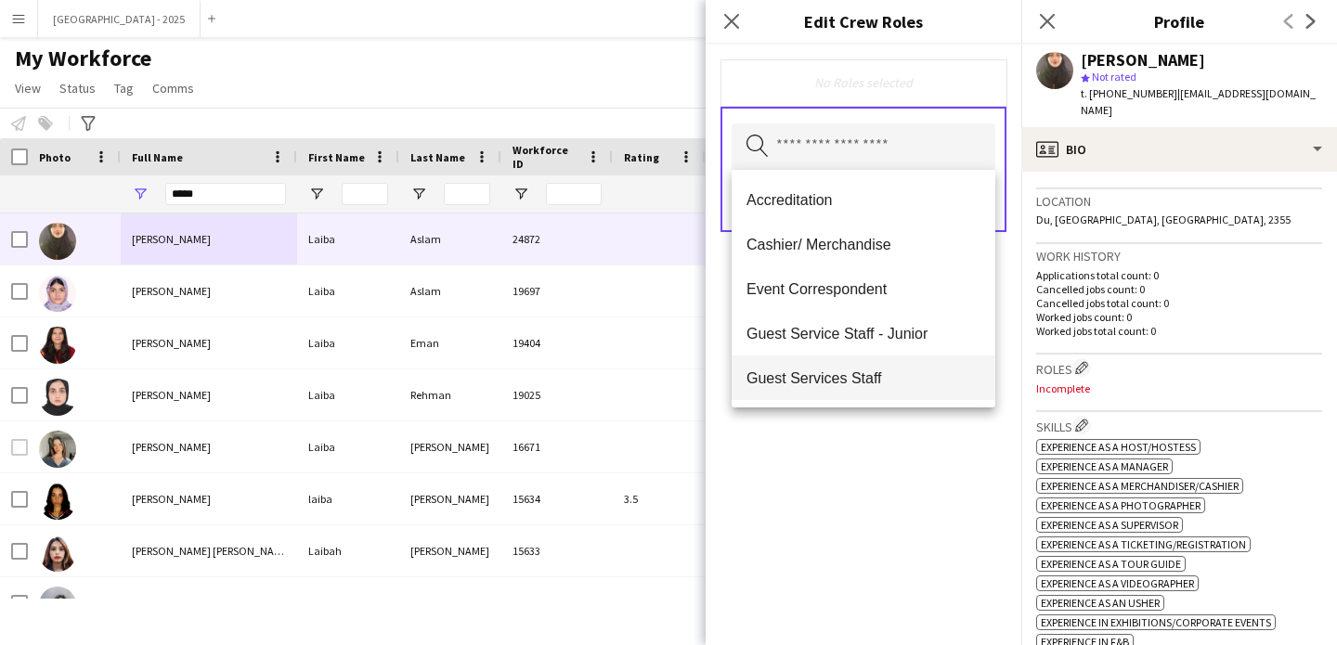
click at [887, 380] on span "Guest Services Staff" at bounding box center [864, 379] width 234 height 18
click at [922, 460] on div "Guest Services Staff Remove Search by role type Save" at bounding box center [864, 345] width 316 height 601
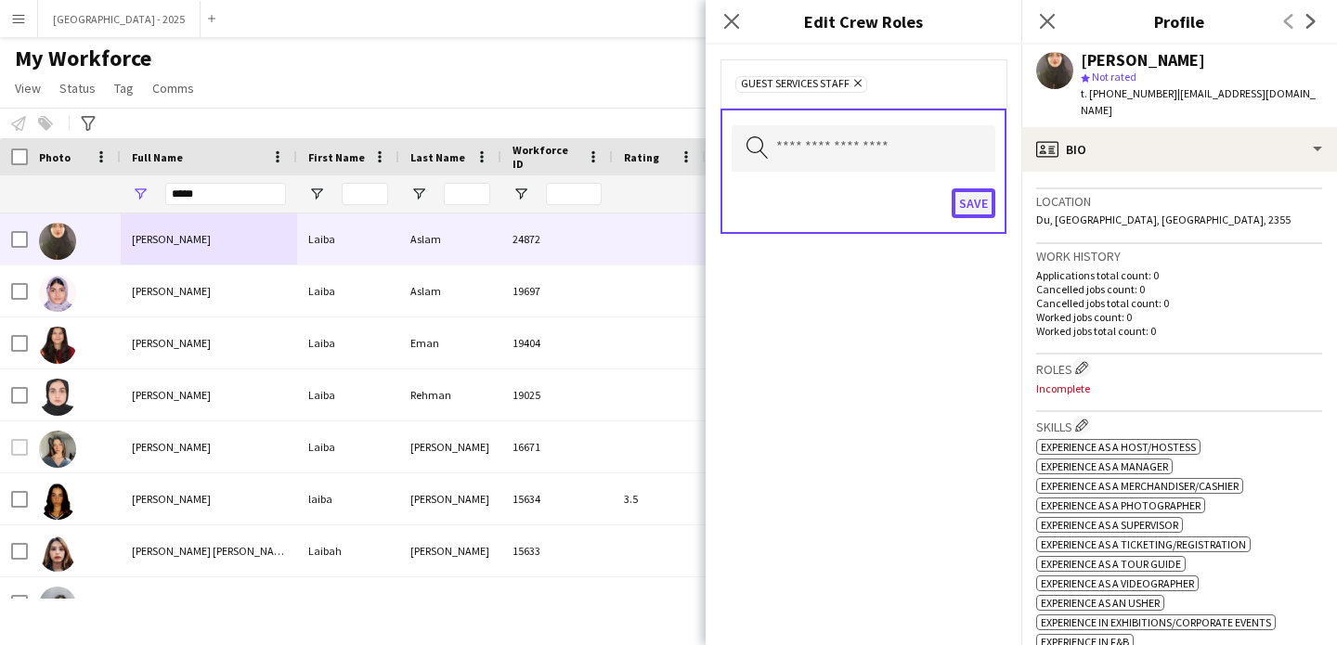
click at [972, 211] on button "Save" at bounding box center [974, 203] width 44 height 30
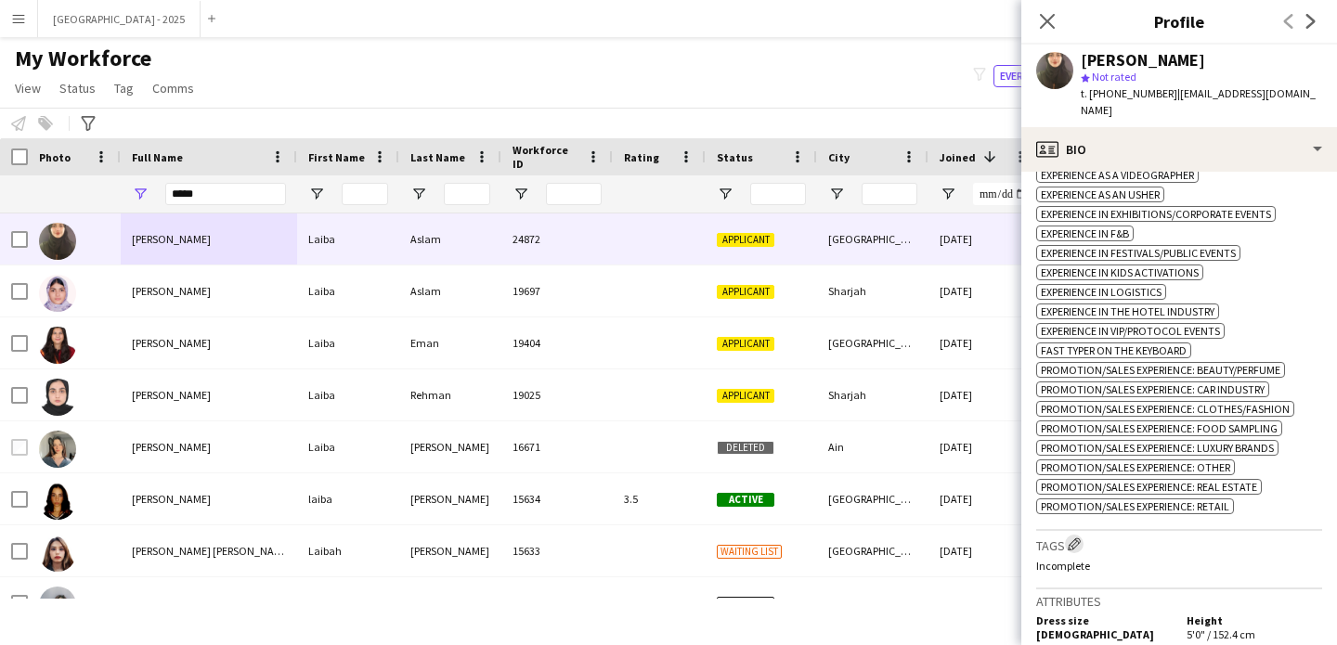
click at [1076, 547] on app-icon "Edit crew company tags" at bounding box center [1074, 544] width 13 height 13
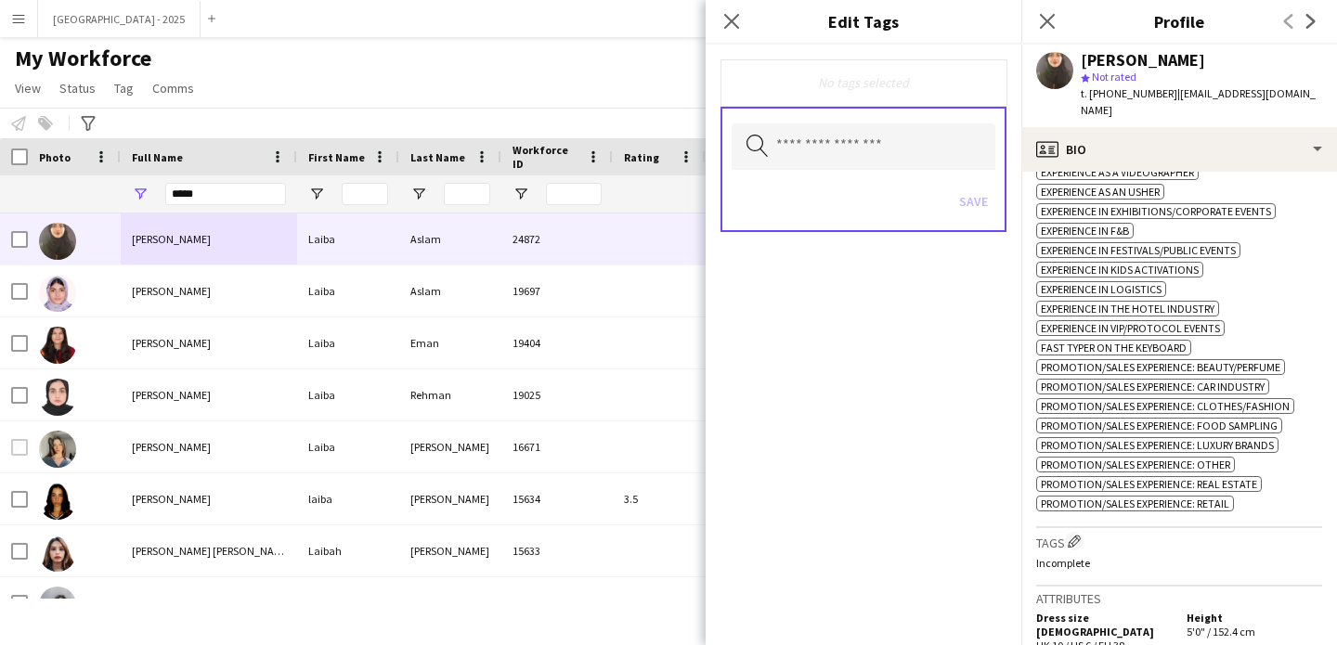
scroll to position [796, 0]
click at [895, 151] on input "text" at bounding box center [864, 146] width 264 height 46
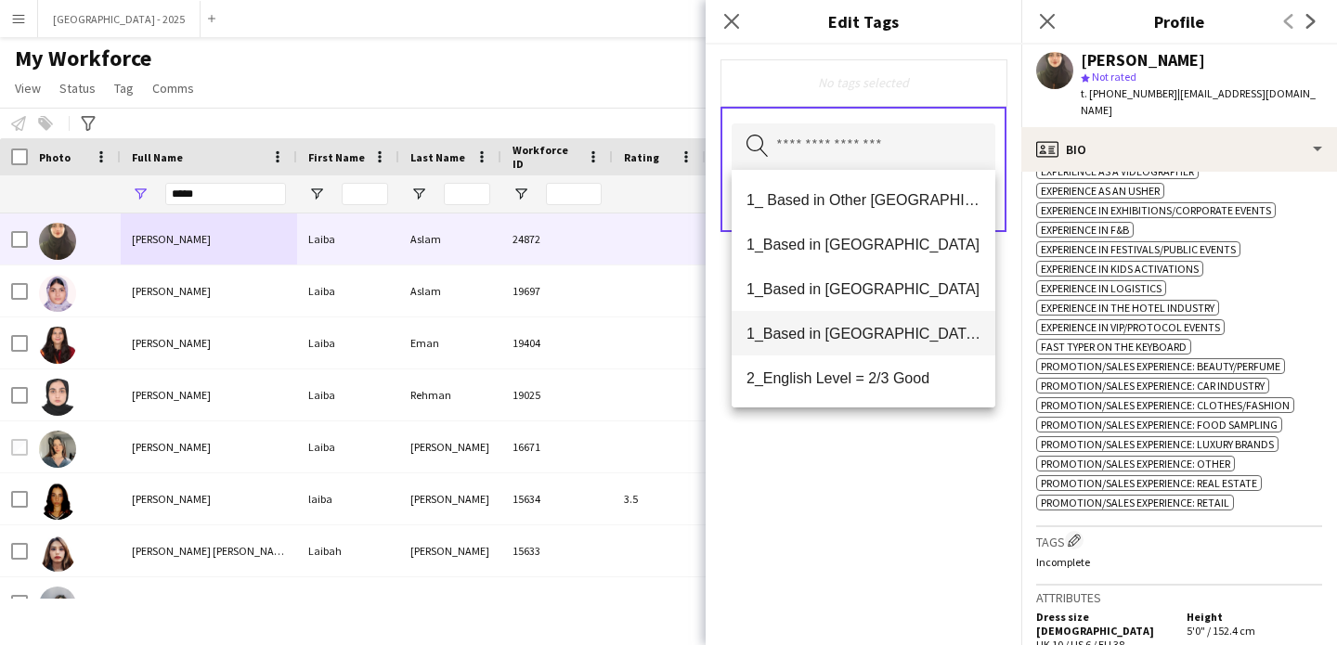
click at [900, 341] on span "1_Based in [GEOGRAPHIC_DATA]/[GEOGRAPHIC_DATA]/Ajman" at bounding box center [864, 334] width 234 height 18
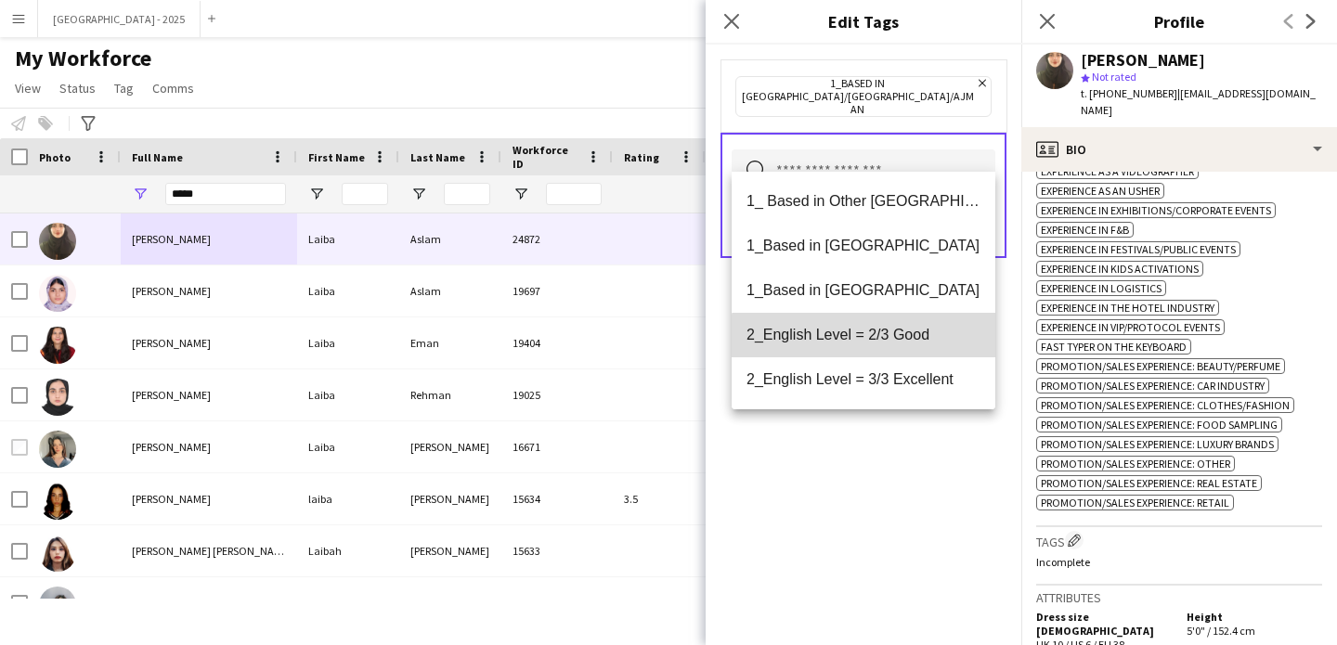
click at [903, 355] on mat-option "2_English Level = 2/3 Good" at bounding box center [864, 335] width 264 height 45
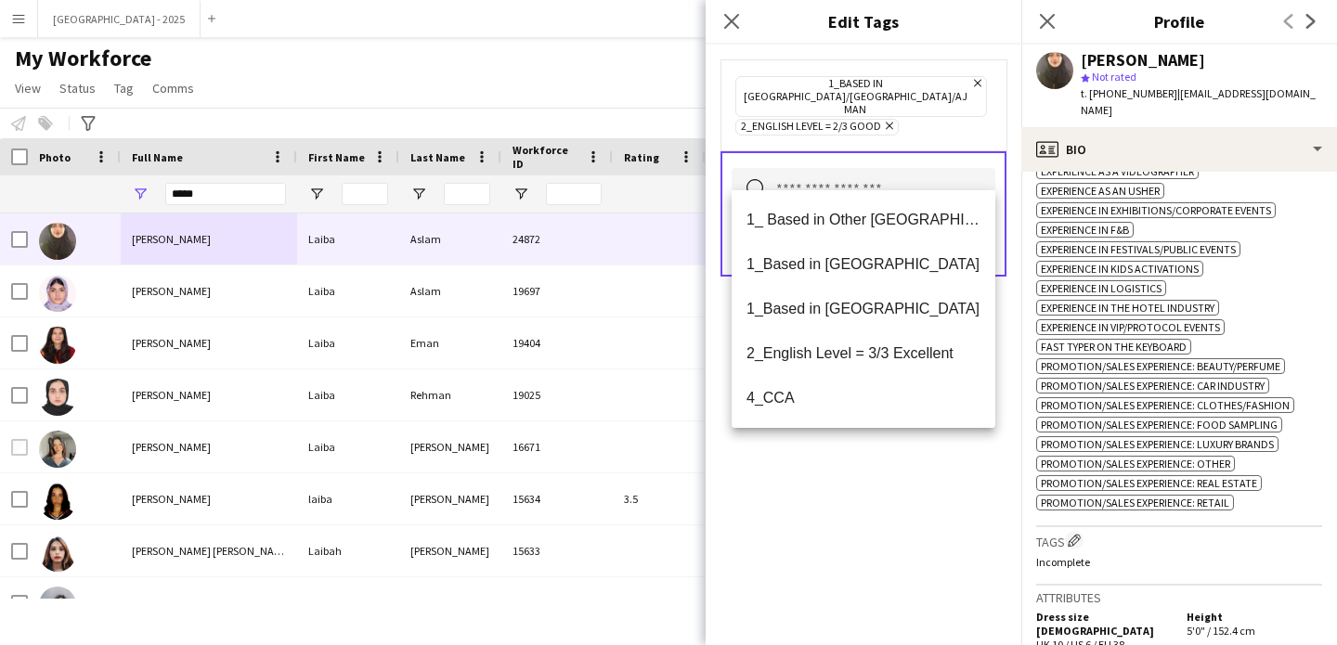
click at [933, 489] on div "1_Based in Dubai/Sharjah/Ajman Remove 2_English Level = 2/3 Good Remove Search …" at bounding box center [864, 345] width 316 height 601
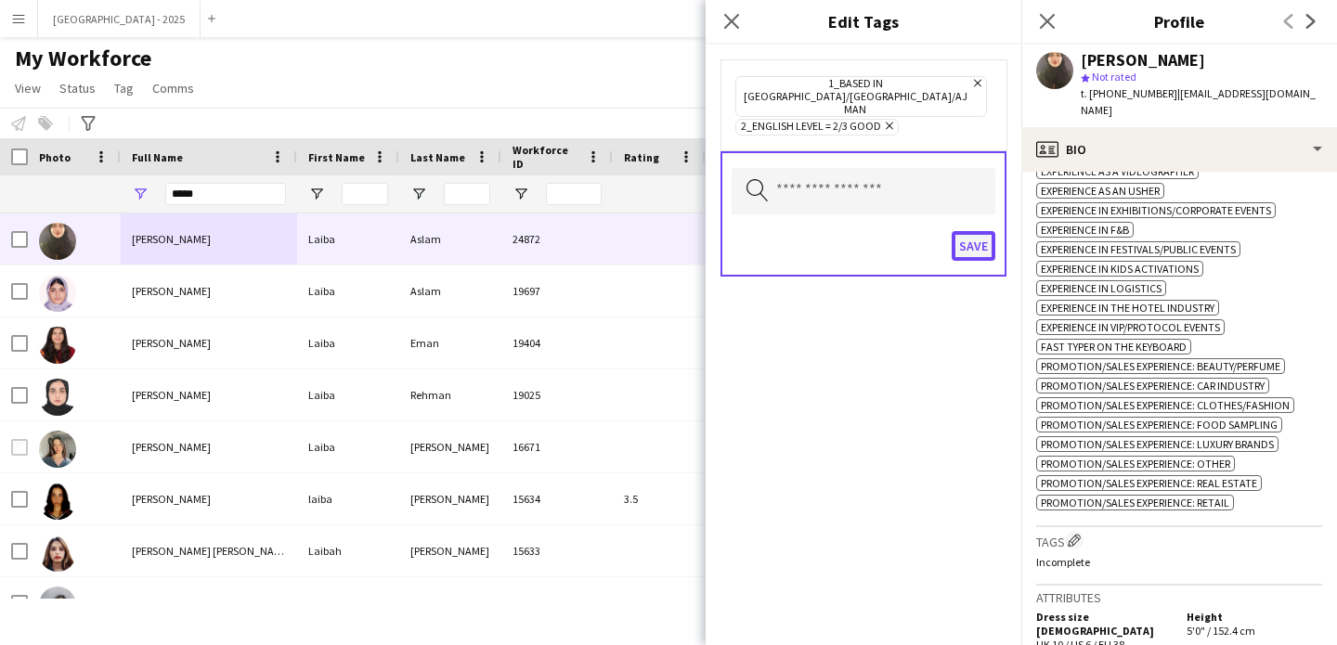
click at [983, 231] on button "Save" at bounding box center [974, 246] width 44 height 30
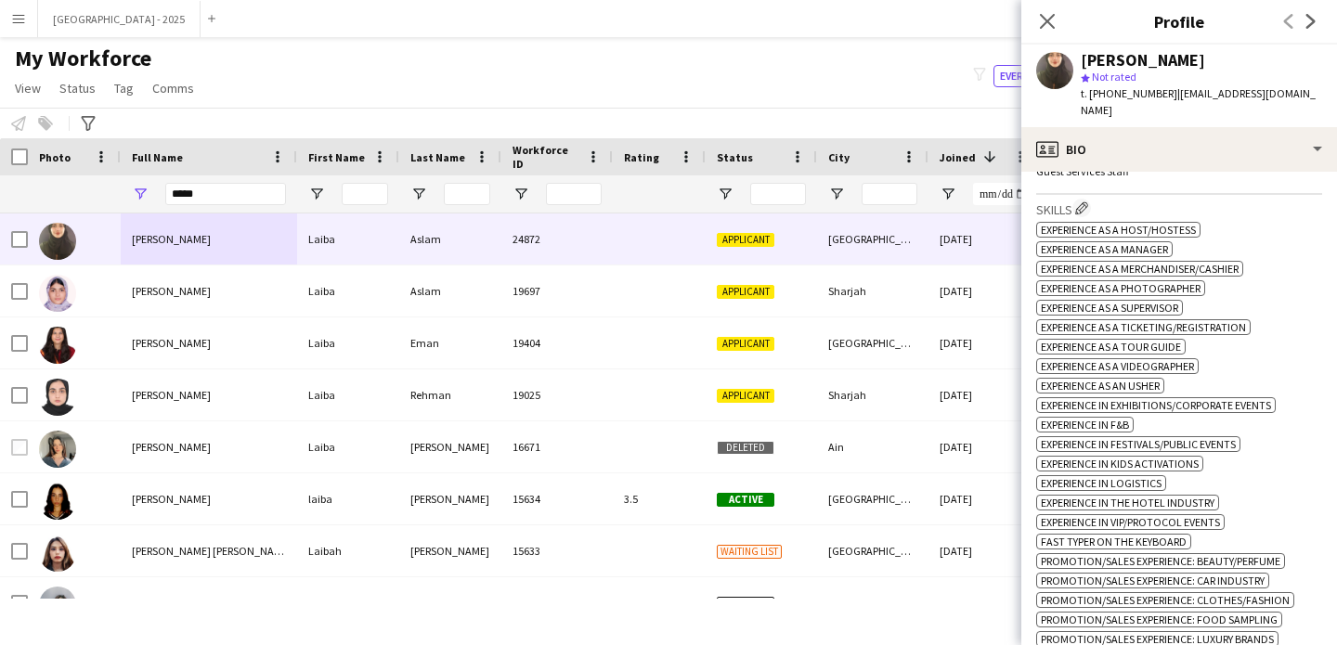
scroll to position [470, 0]
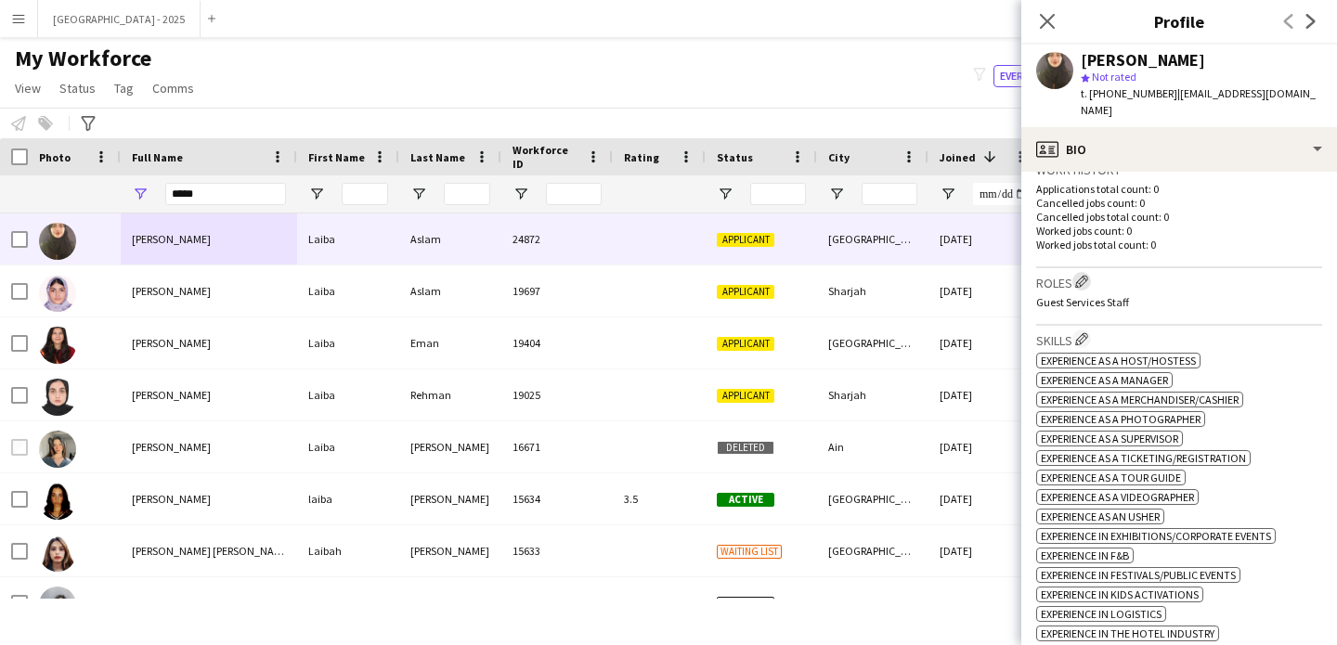
click at [1081, 275] on app-icon "Edit crew company roles" at bounding box center [1081, 281] width 13 height 13
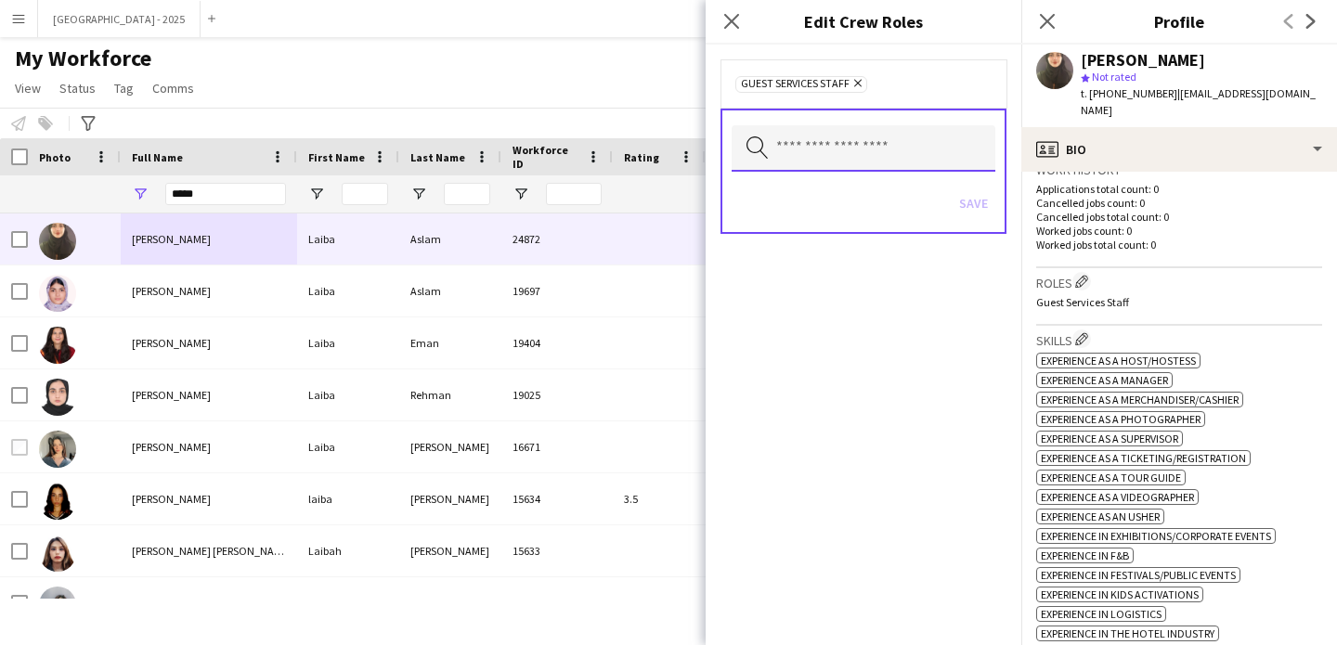
click at [865, 135] on input "text" at bounding box center [864, 148] width 264 height 46
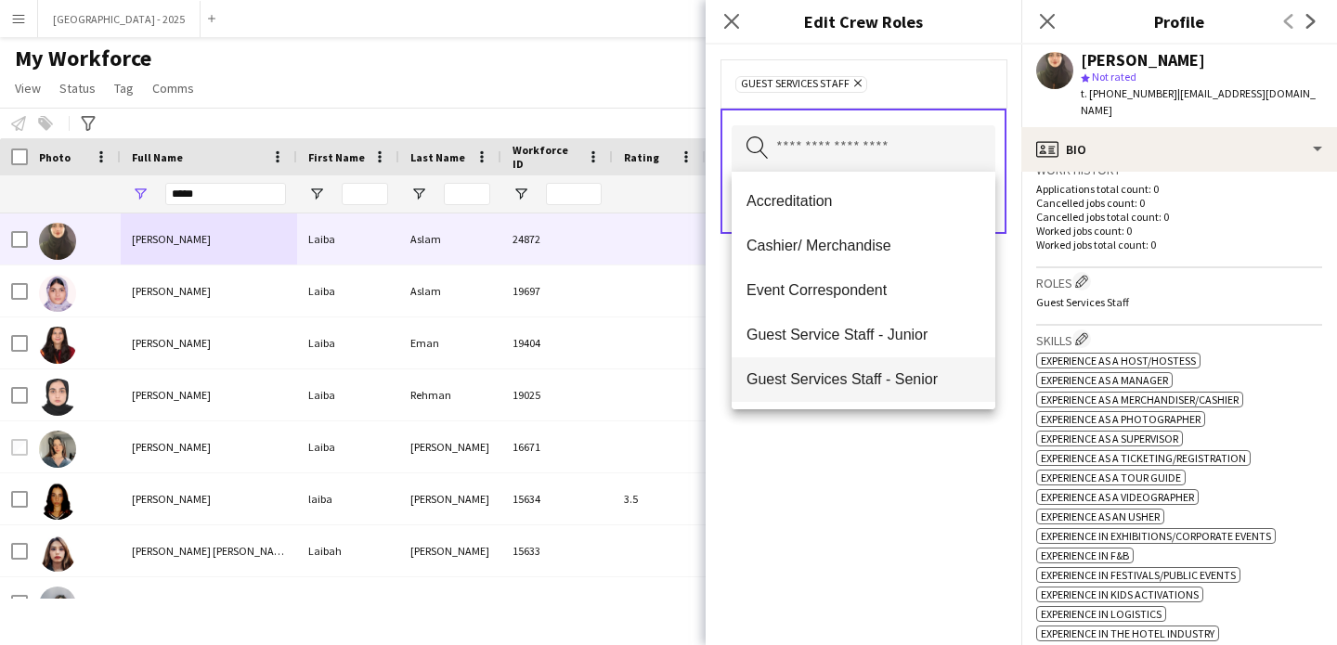
click at [916, 364] on mat-option "Guest Services Staff - Senior" at bounding box center [864, 379] width 264 height 45
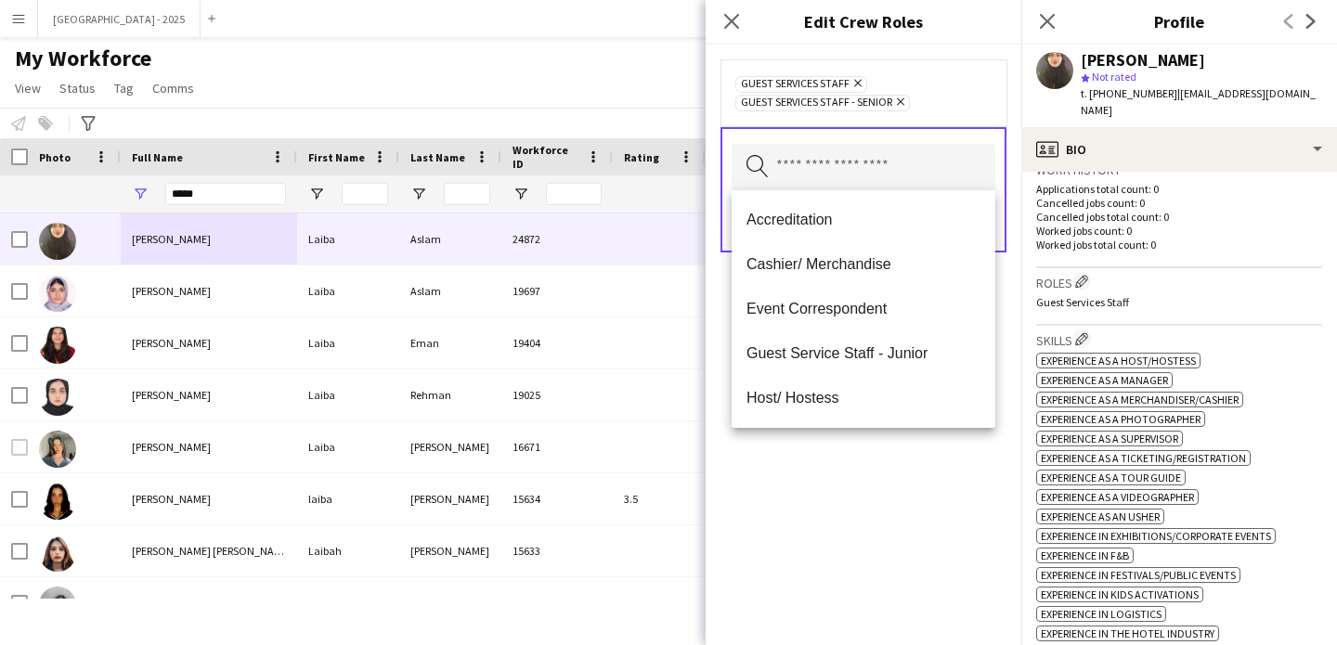
drag, startPoint x: 929, startPoint y: 467, endPoint x: 931, endPoint y: 444, distance: 23.3
click at [929, 467] on div "Guest Services Staff Remove Guest Services Staff - Senior Remove Search by role…" at bounding box center [864, 345] width 316 height 601
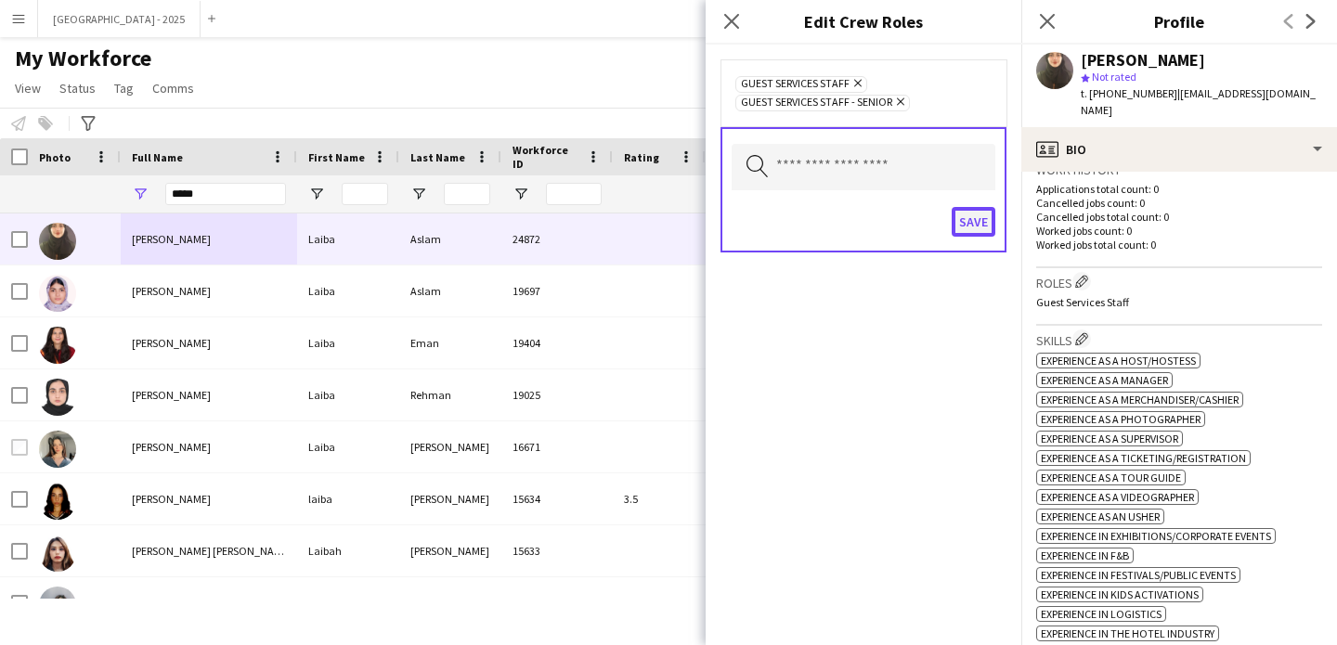
click at [974, 215] on button "Save" at bounding box center [974, 222] width 44 height 30
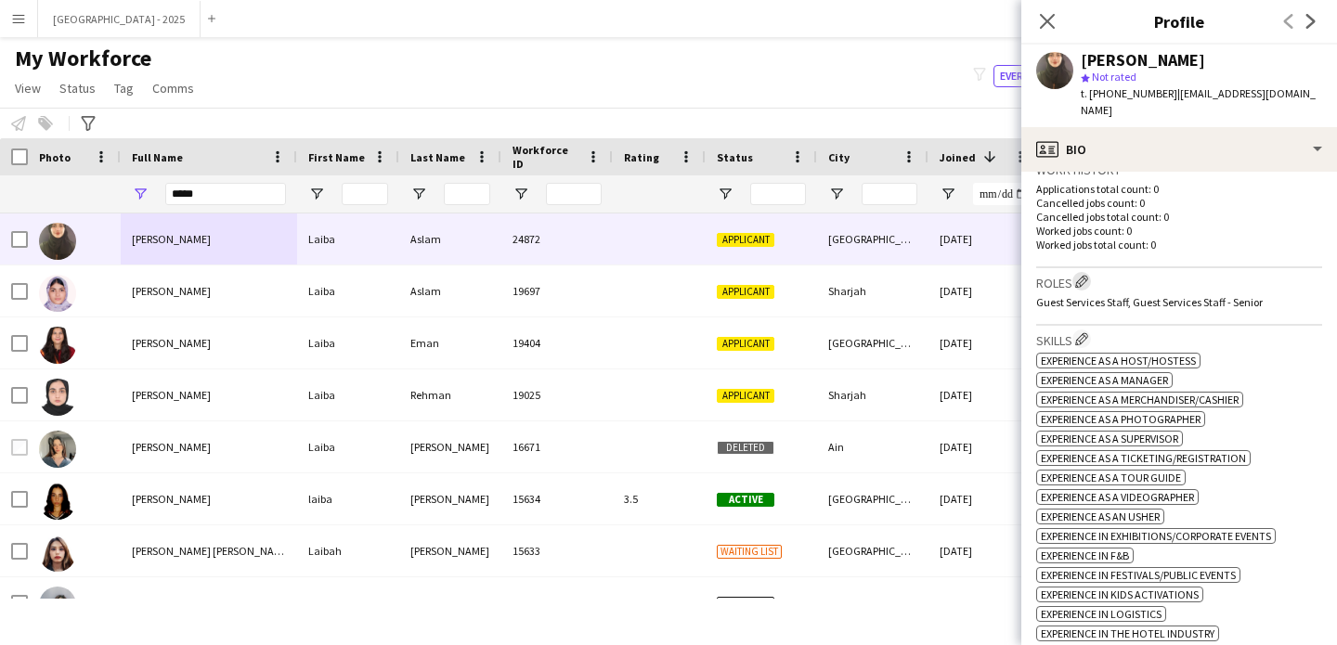
click at [1091, 272] on button "Edit crew company roles" at bounding box center [1081, 281] width 19 height 19
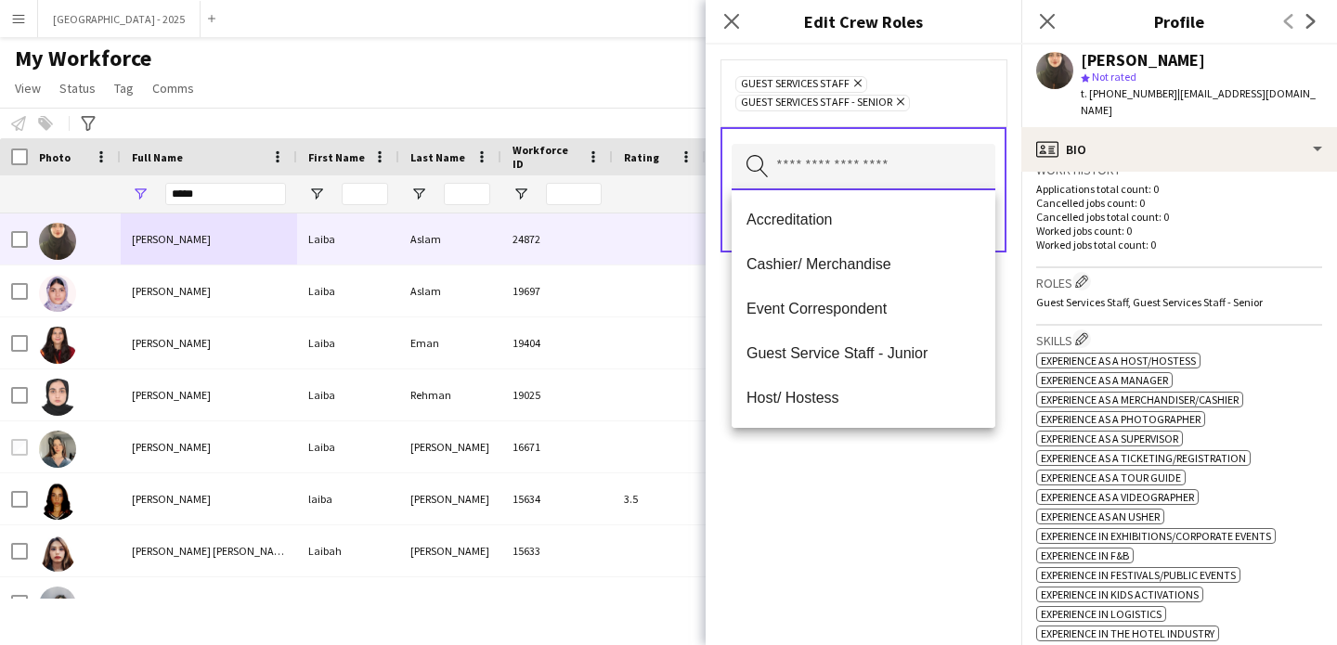
click at [871, 174] on input "text" at bounding box center [864, 167] width 264 height 46
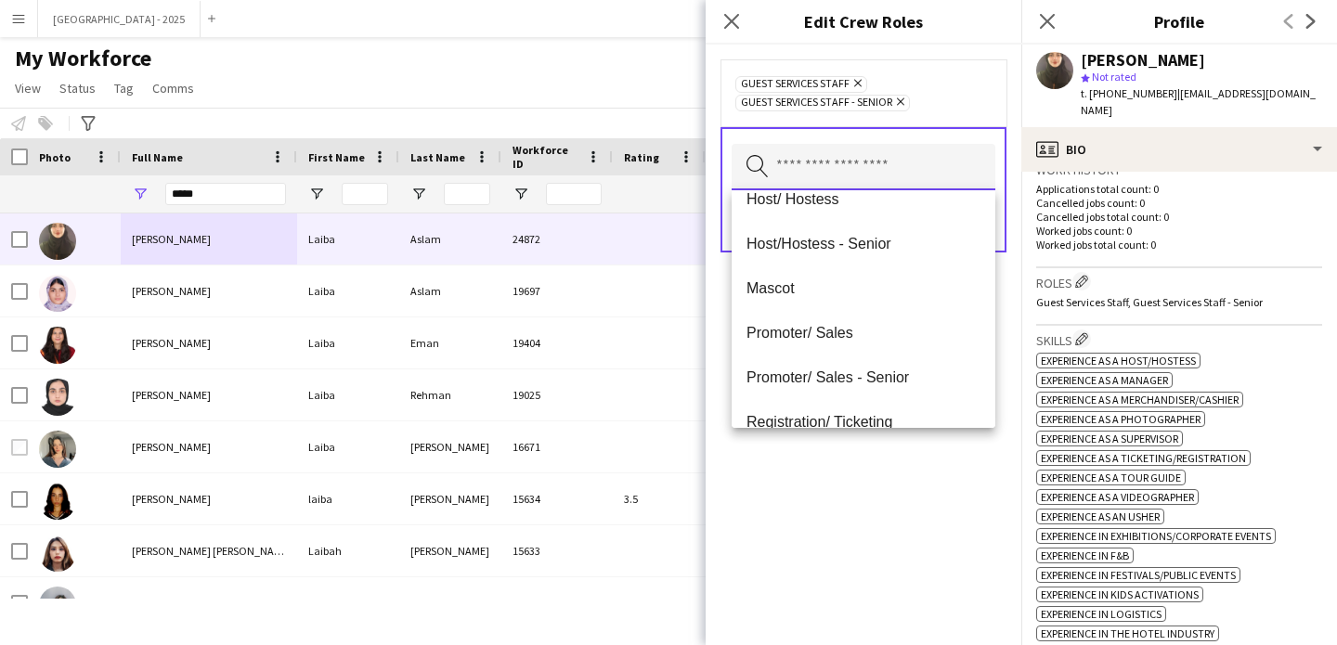
scroll to position [283, 0]
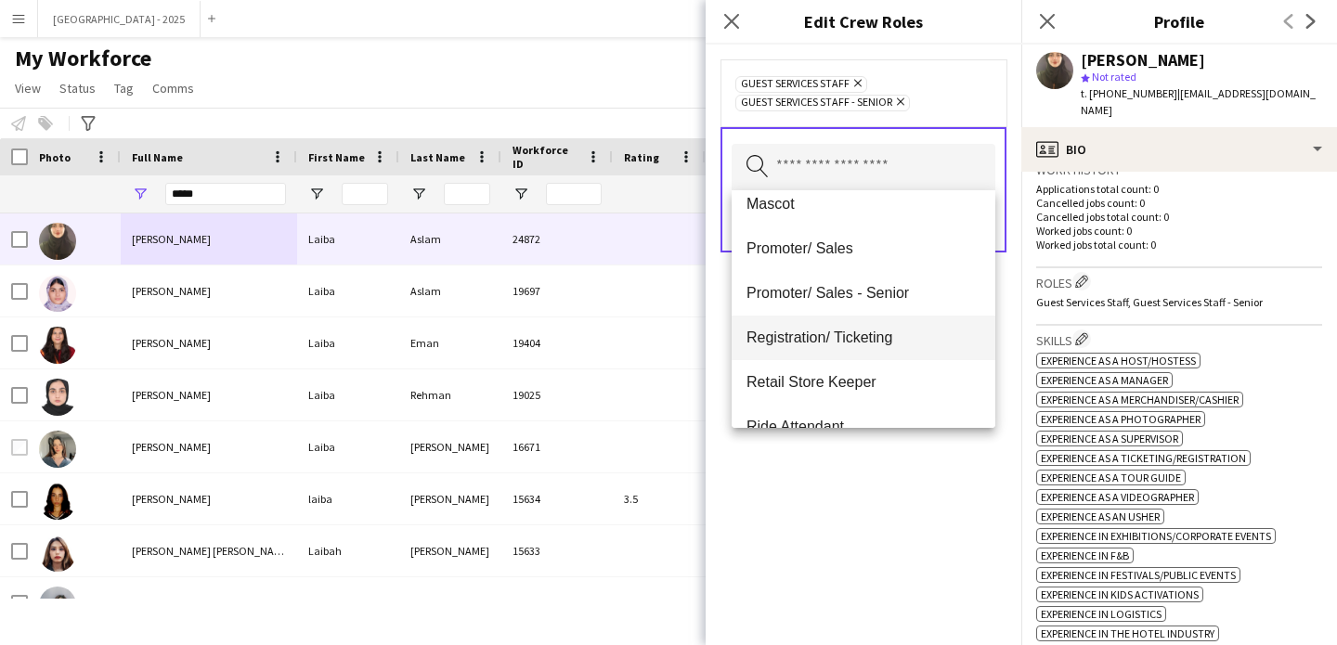
click at [886, 329] on span "Registration/ Ticketing" at bounding box center [864, 338] width 234 height 18
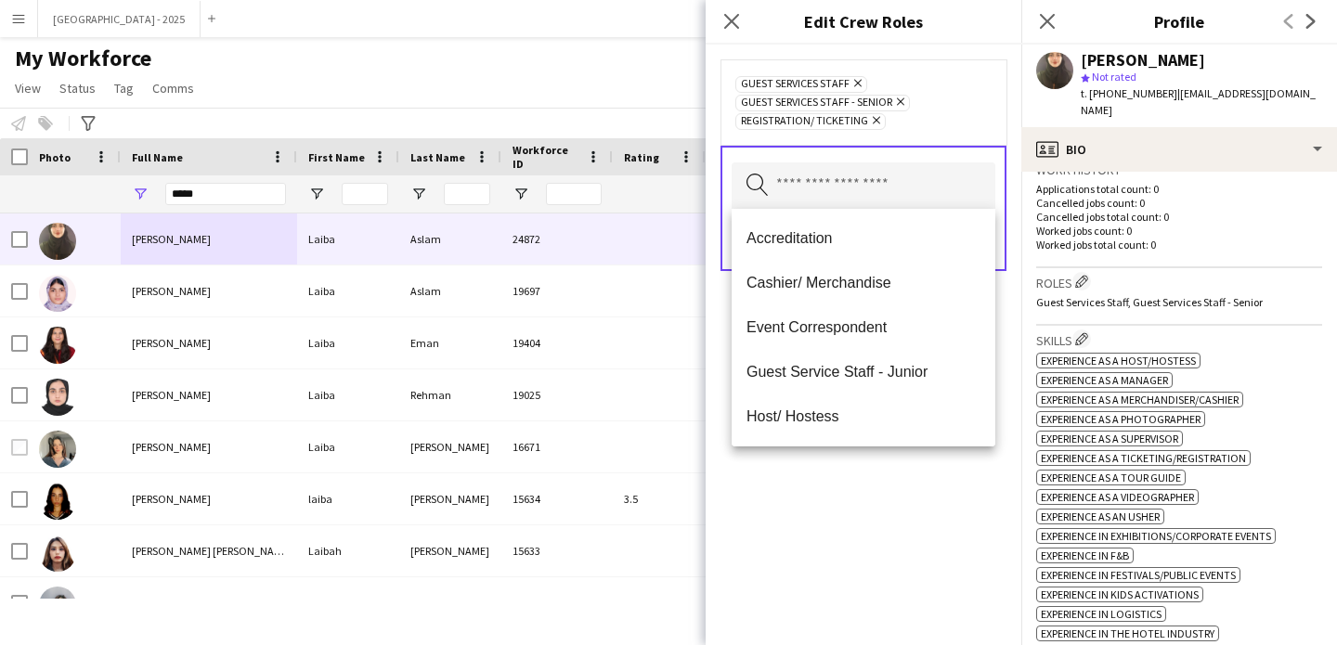
drag, startPoint x: 928, startPoint y: 470, endPoint x: 957, endPoint y: 294, distance: 178.0
click at [928, 466] on div "Guest Services Staff Remove Guest Services Staff - Senior Remove Registration/ …" at bounding box center [864, 345] width 316 height 601
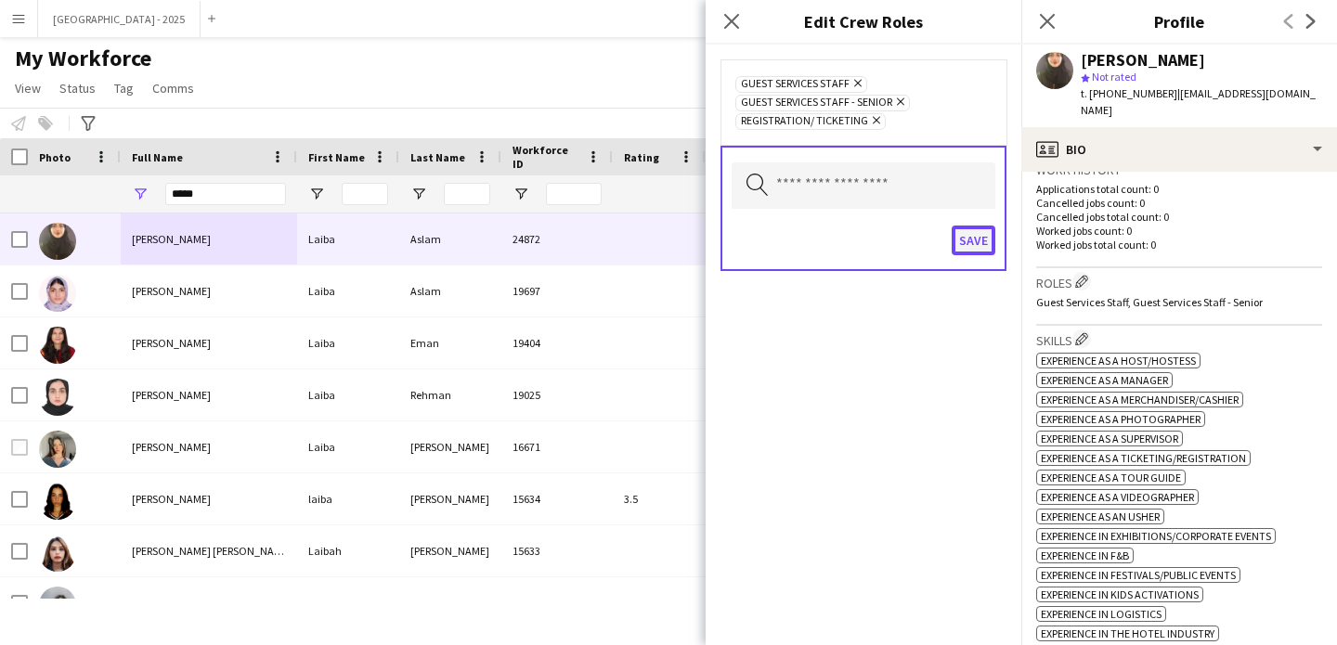
click at [968, 234] on button "Save" at bounding box center [974, 241] width 44 height 30
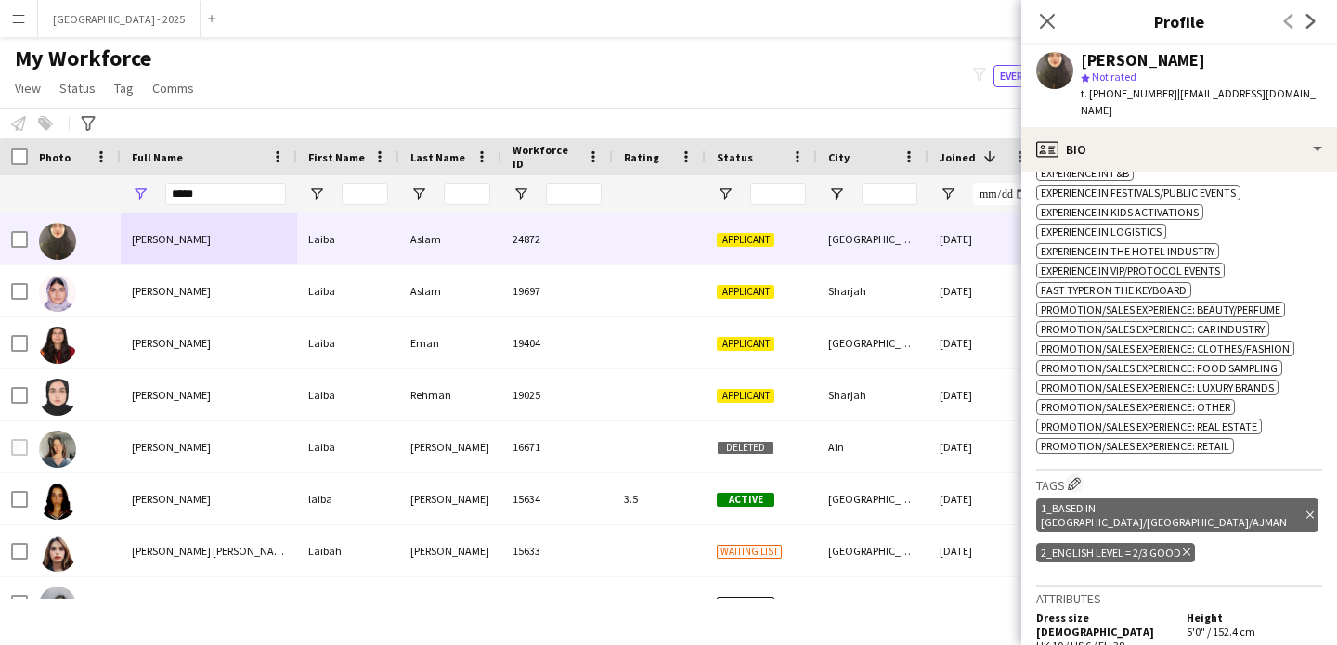
scroll to position [886, 0]
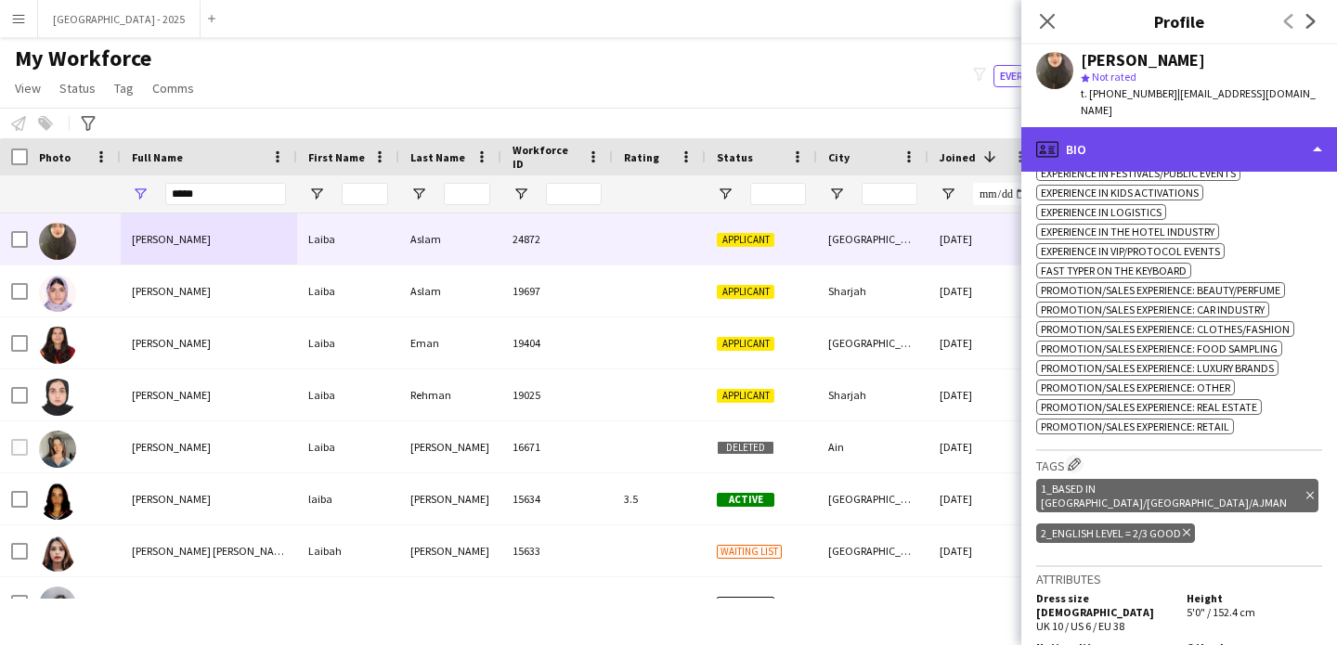
click at [1200, 132] on div "profile Bio" at bounding box center [1179, 149] width 316 height 45
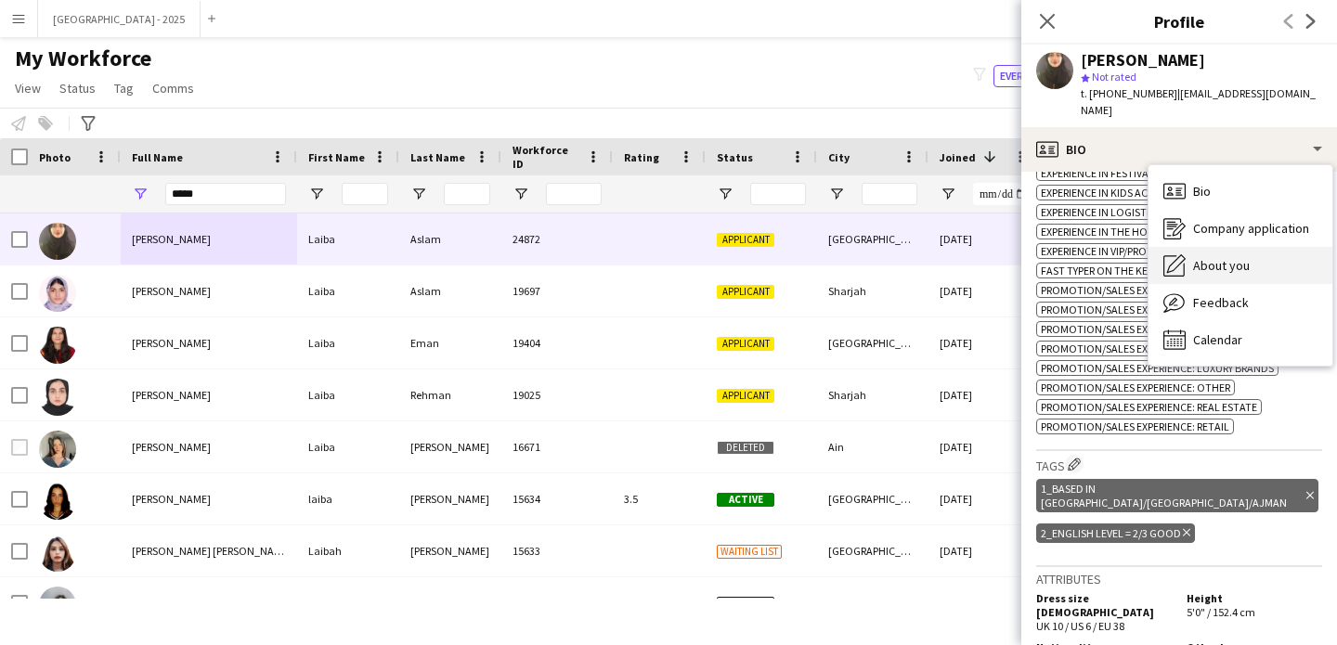
click at [1254, 257] on div "About you About you" at bounding box center [1241, 265] width 184 height 37
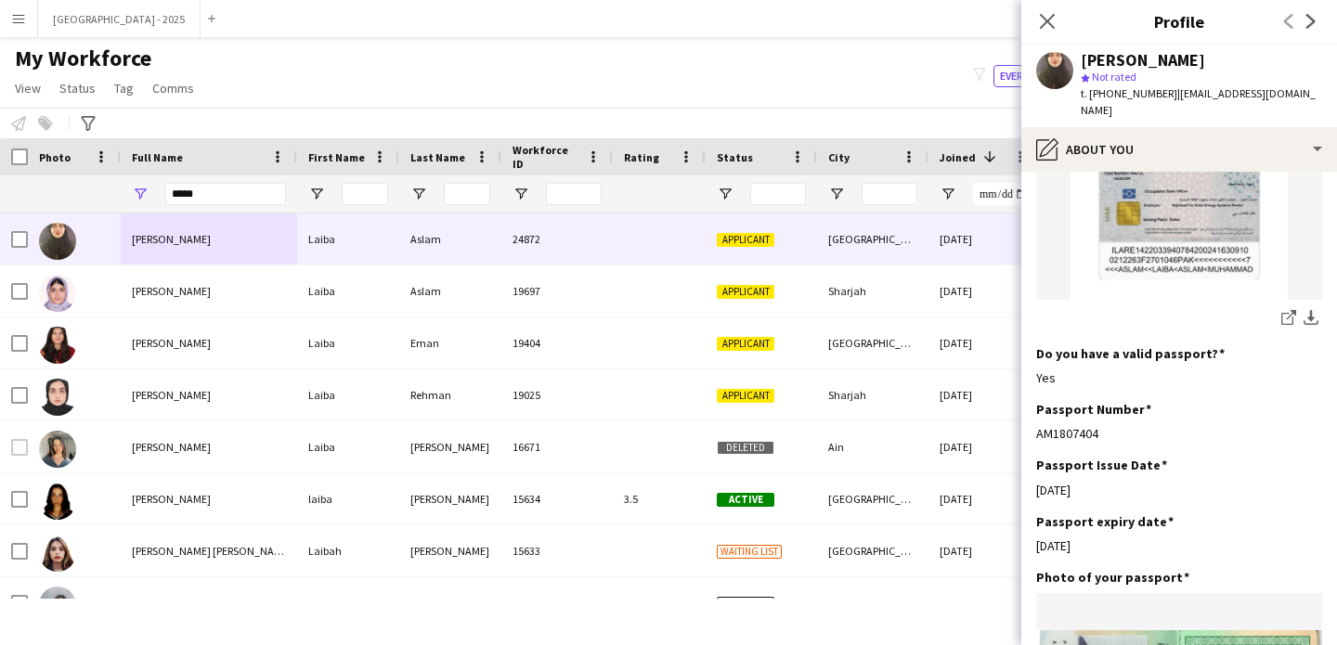
scroll to position [1219, 0]
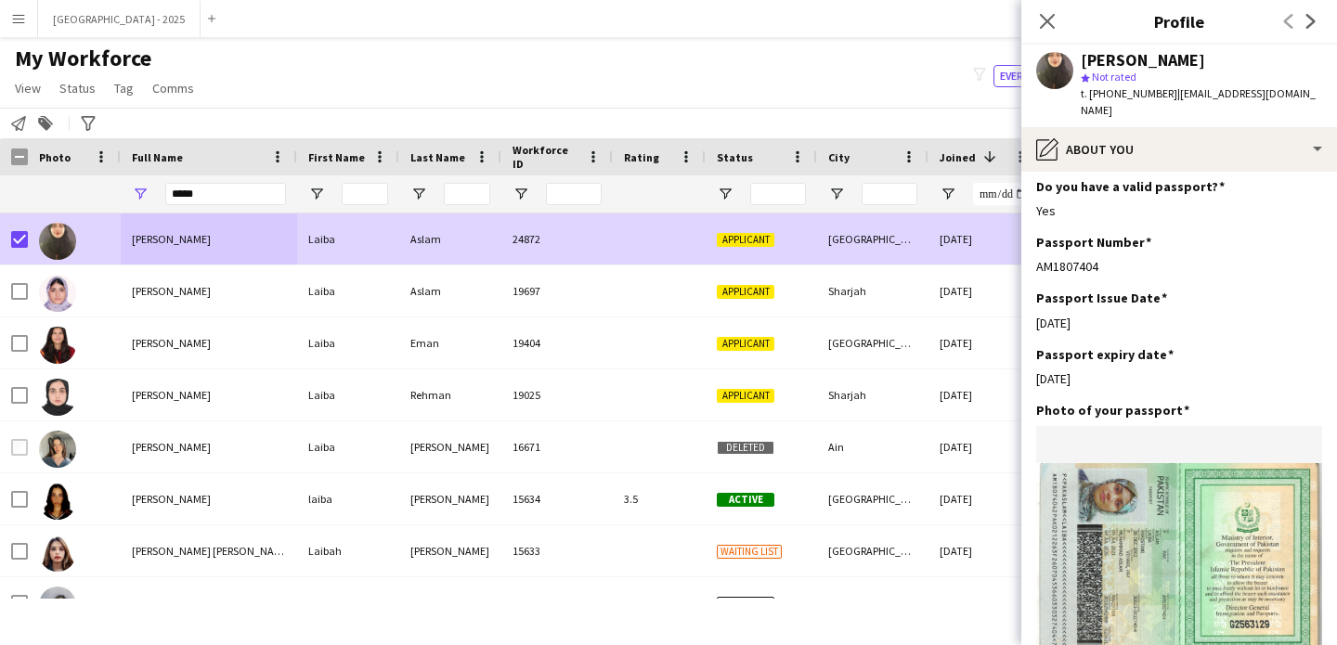
click at [72, 95] on span "Status" at bounding box center [77, 88] width 36 height 17
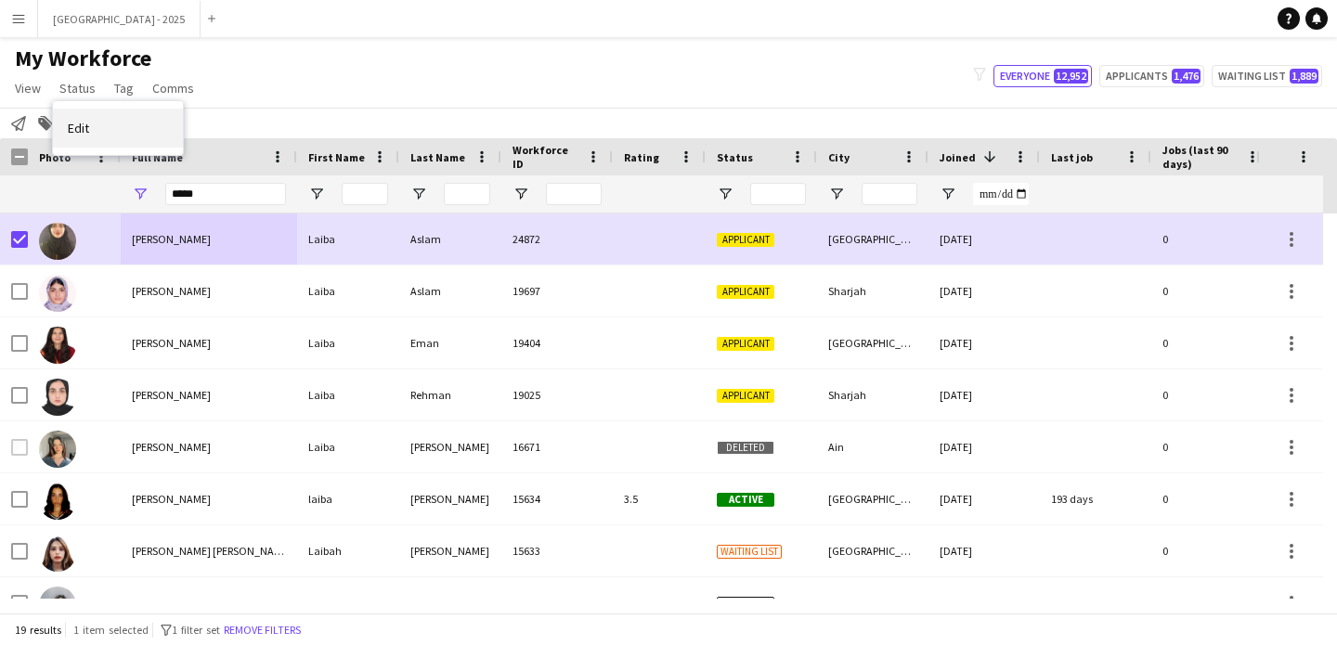
click at [134, 135] on link "Edit" at bounding box center [118, 128] width 130 height 39
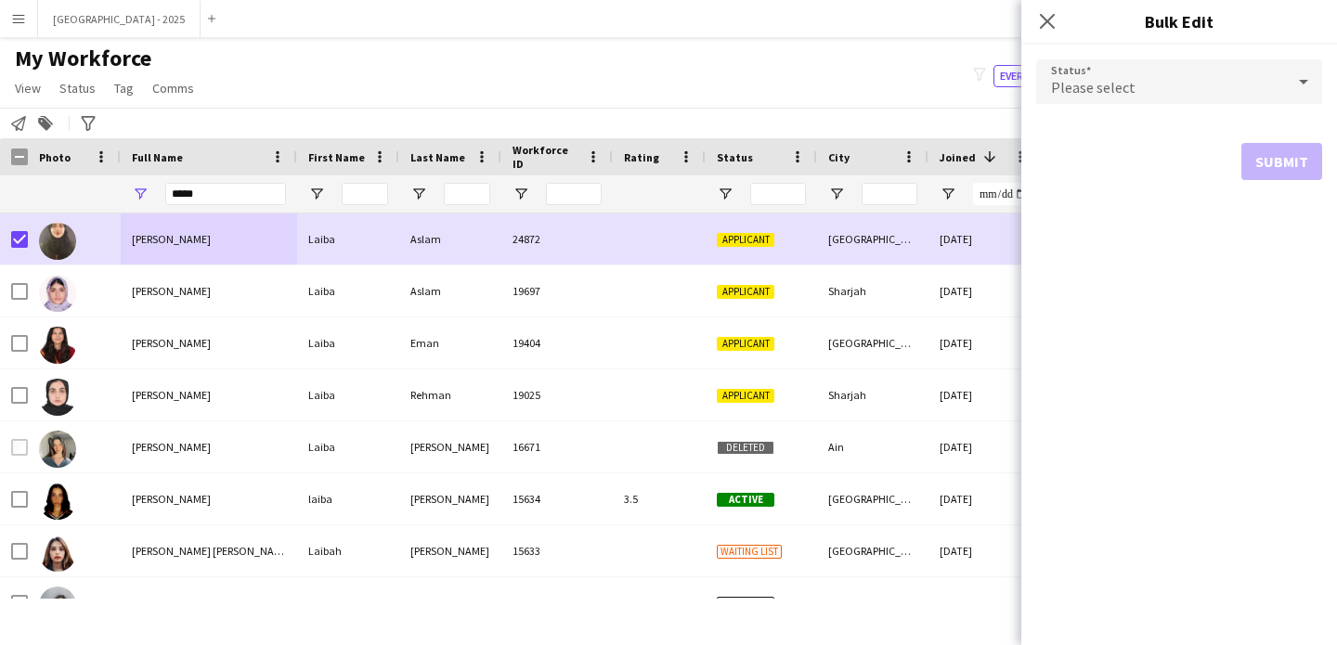
click at [1092, 91] on span "Please select" at bounding box center [1093, 87] width 84 height 19
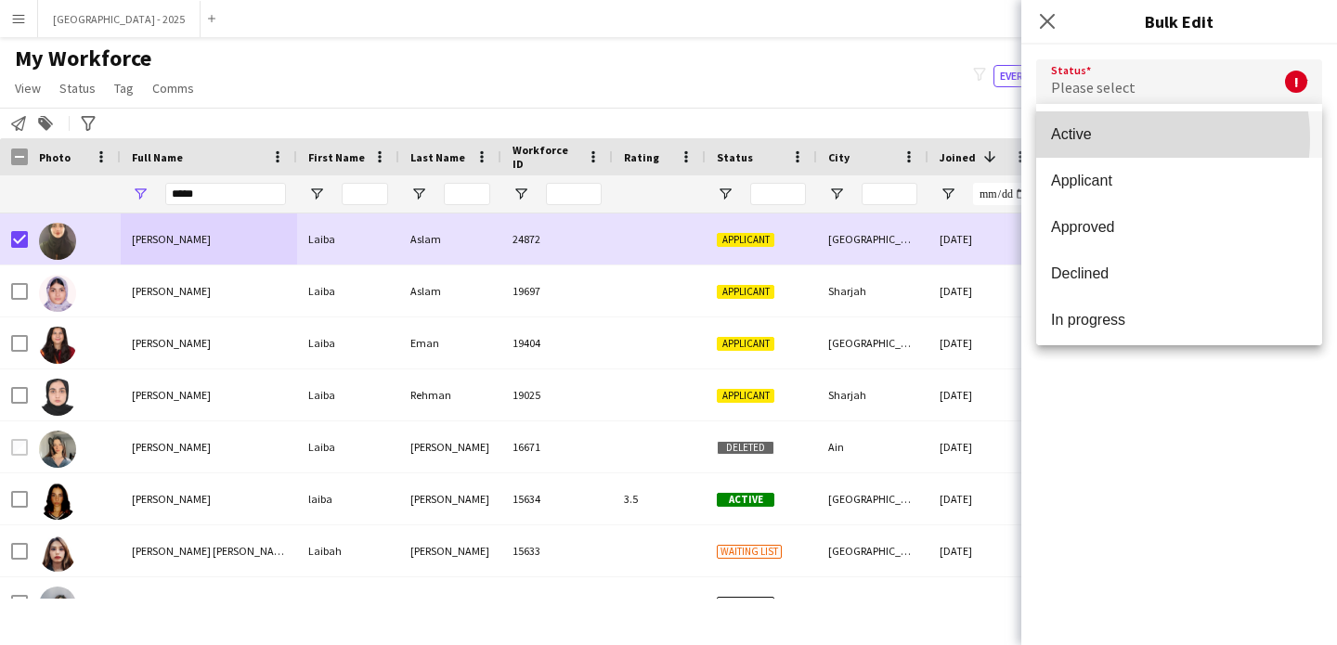
click at [1121, 138] on span "Active" at bounding box center [1179, 134] width 256 height 18
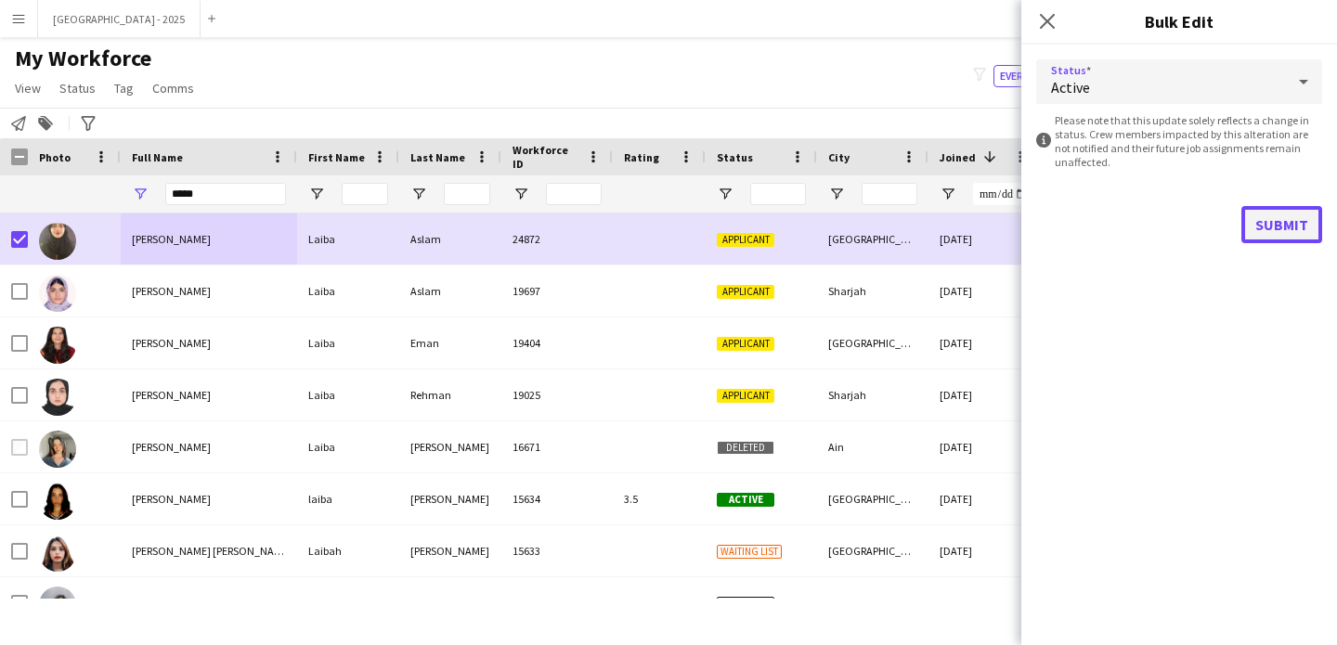
click at [1258, 221] on button "Submit" at bounding box center [1281, 224] width 81 height 37
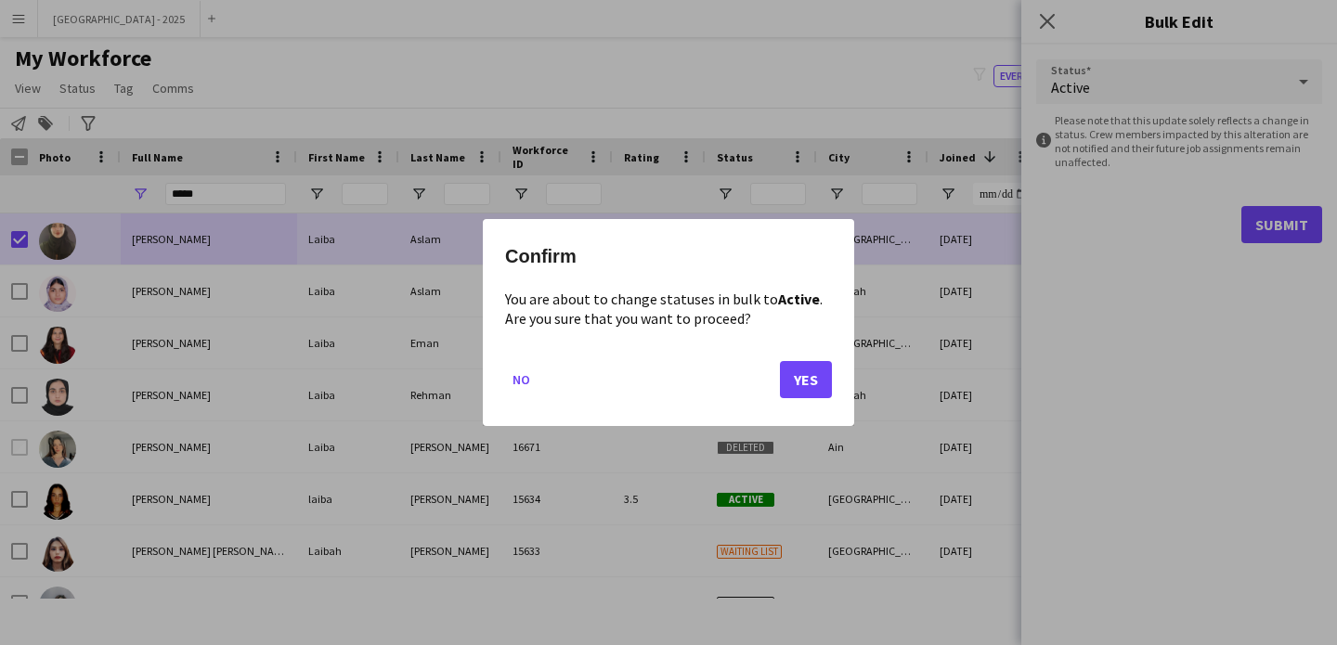
click at [836, 370] on div "Confirm You are about to change statuses in bulk to Active . Are you sure that …" at bounding box center [668, 322] width 371 height 207
click at [820, 373] on button "Yes" at bounding box center [806, 379] width 52 height 37
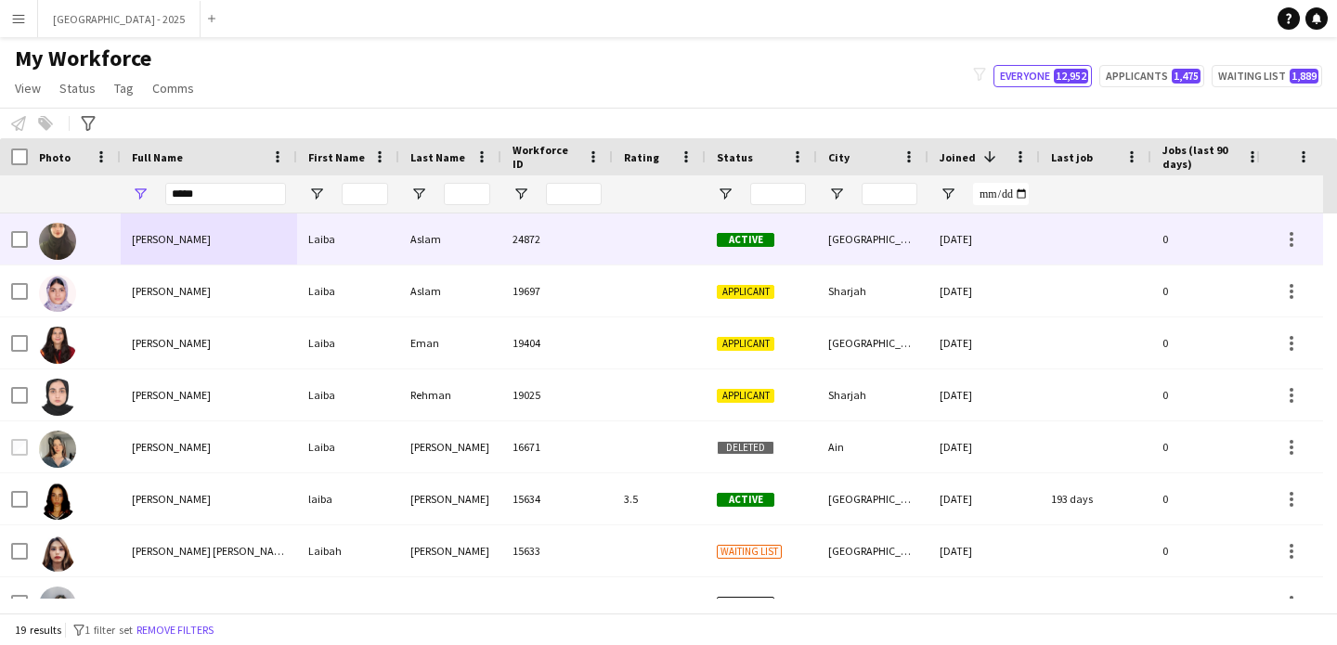
click at [78, 240] on div at bounding box center [74, 239] width 93 height 51
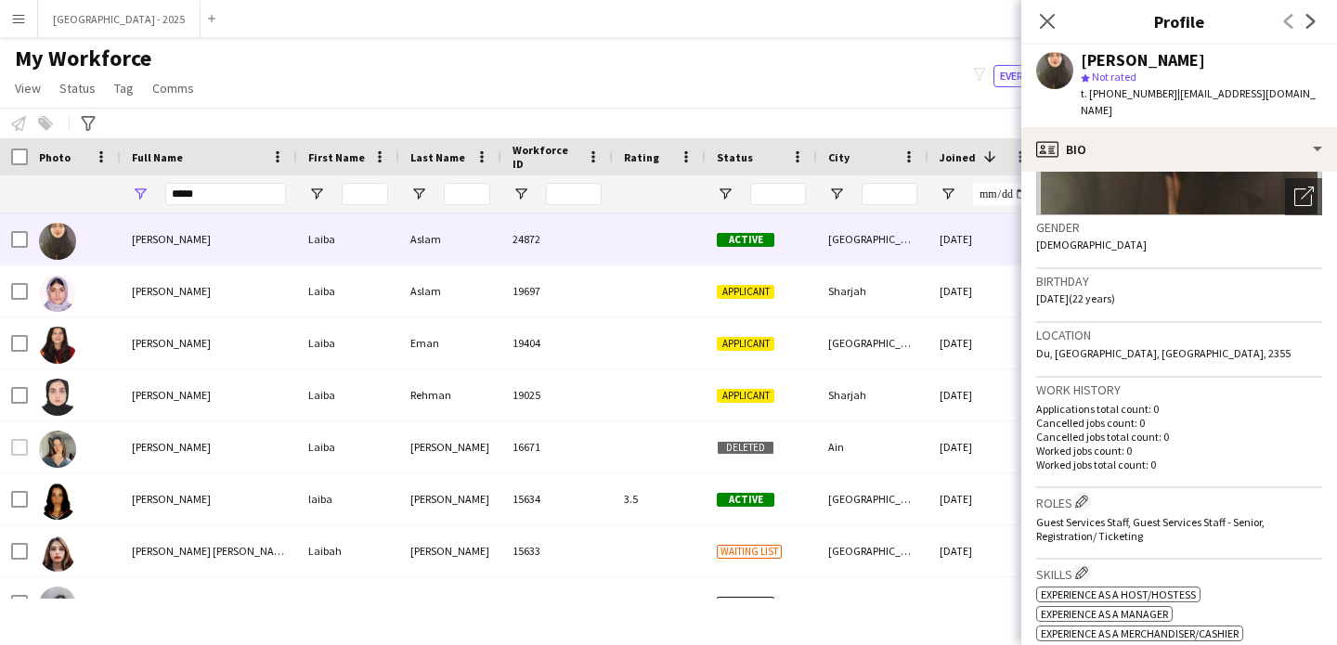
scroll to position [349, 0]
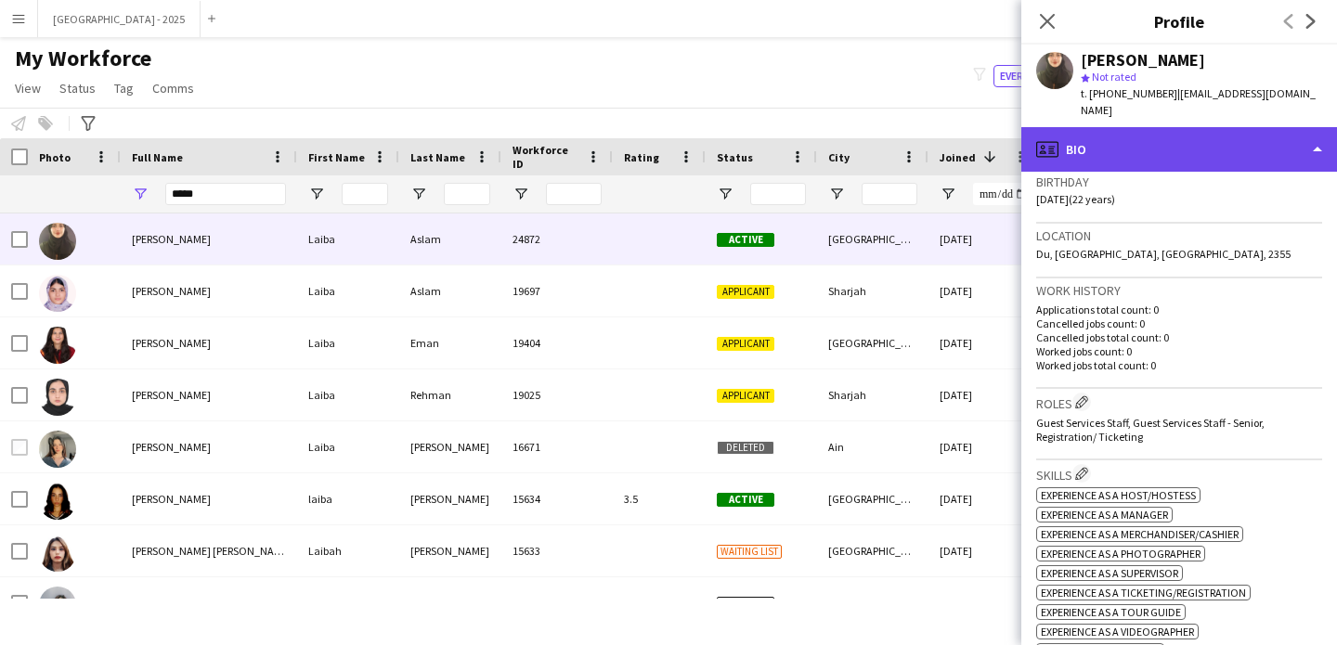
click at [1194, 139] on div "profile Bio" at bounding box center [1179, 149] width 316 height 45
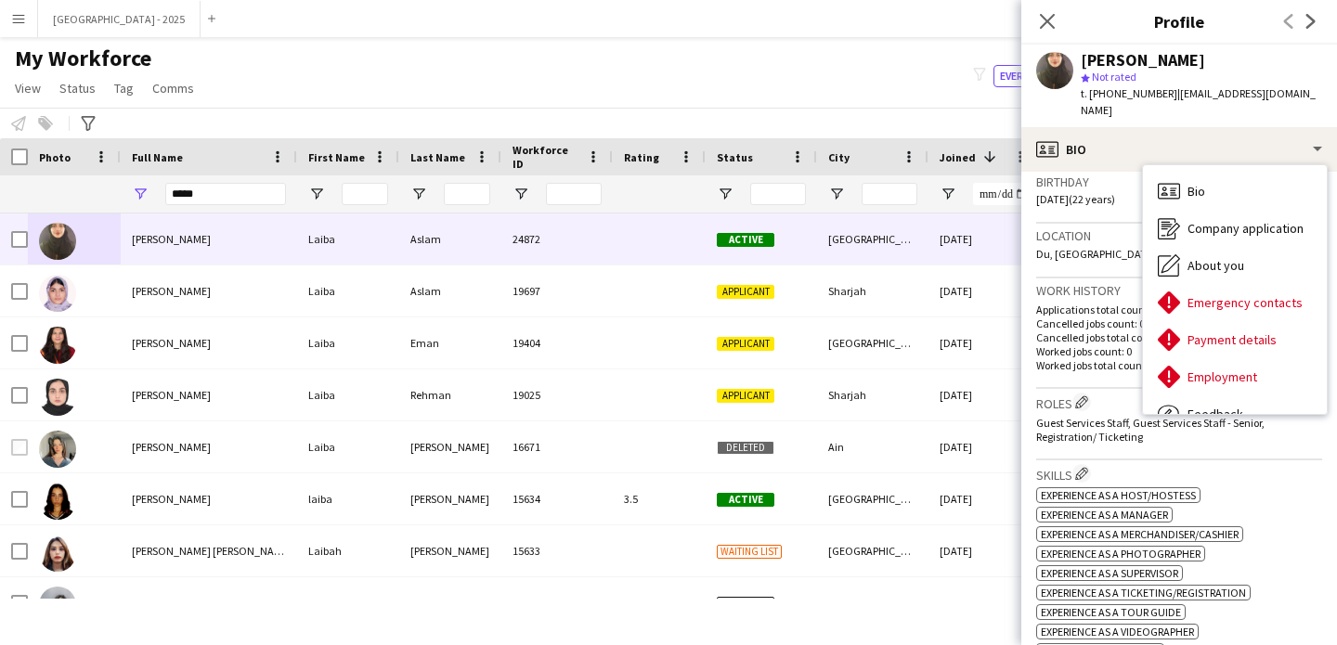
click at [1073, 416] on span "Guest Services Staff, Guest Services Staff - Senior, Registration/ Ticketing" at bounding box center [1150, 430] width 228 height 28
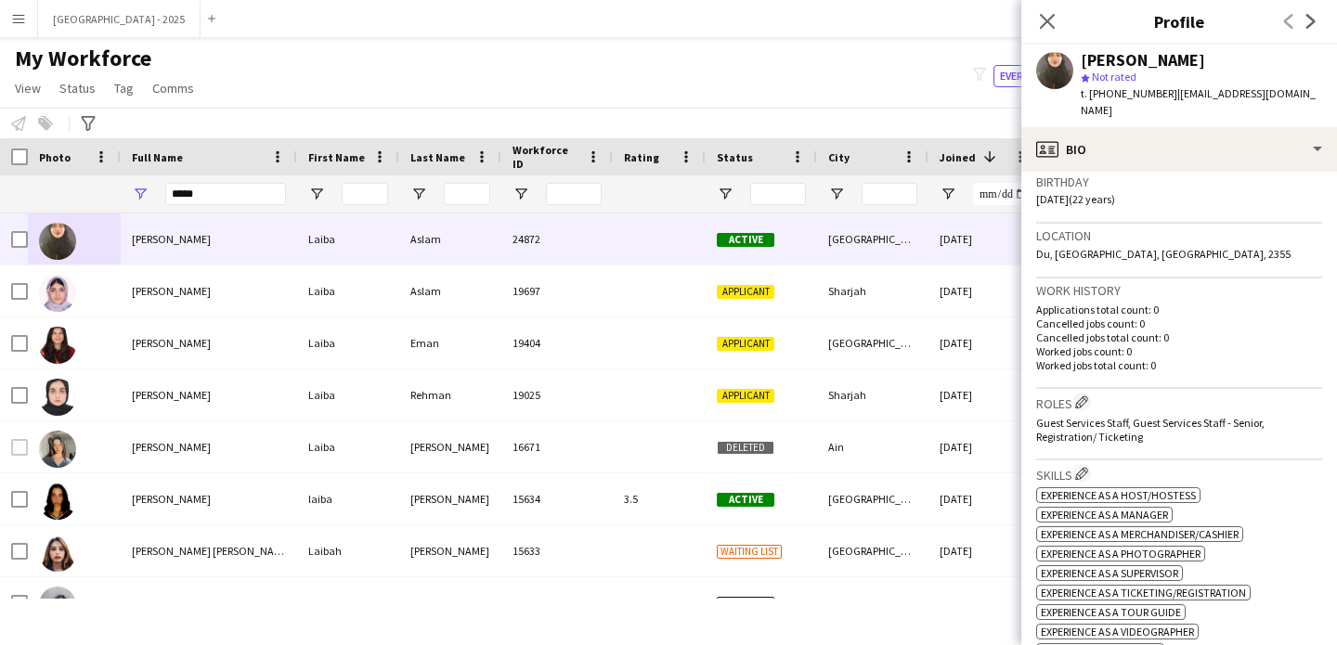
click at [1078, 397] on div "Roles Edit crew company roles Guest Services Staff, Guest Services Staff - Seni…" at bounding box center [1179, 424] width 286 height 71
click at [1084, 396] on app-icon "Edit crew company roles" at bounding box center [1081, 402] width 13 height 13
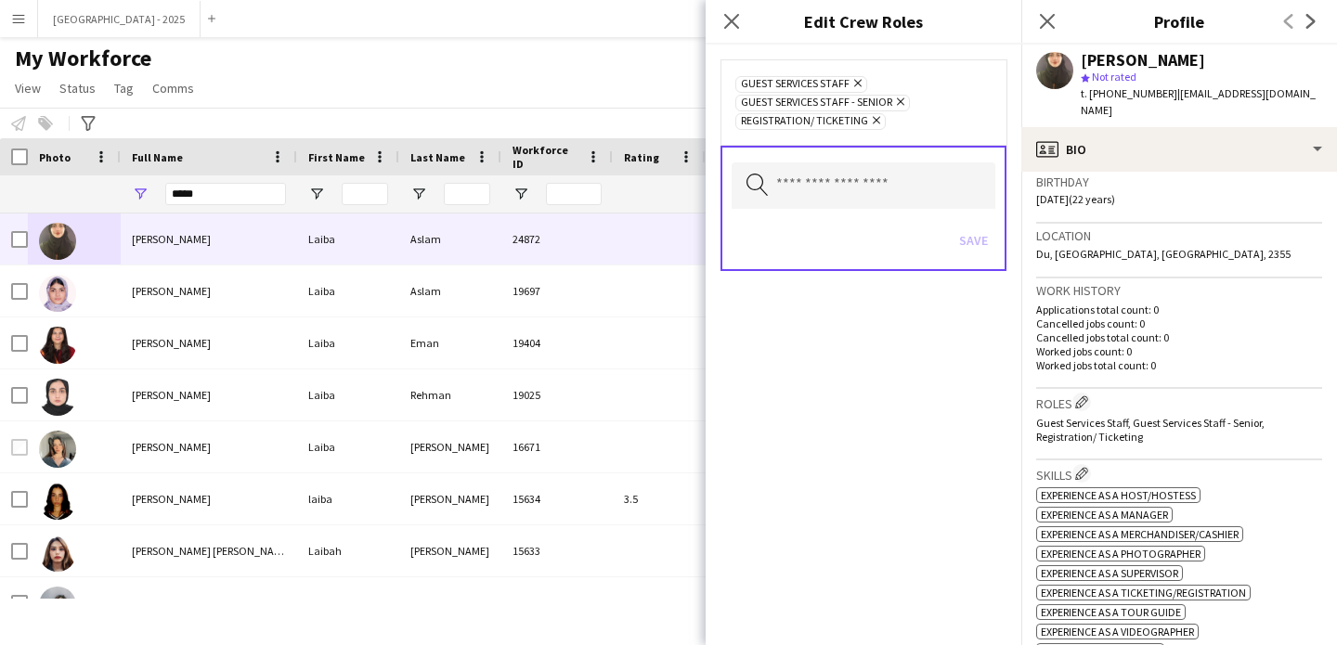
click at [904, 103] on icon at bounding box center [900, 101] width 7 height 7
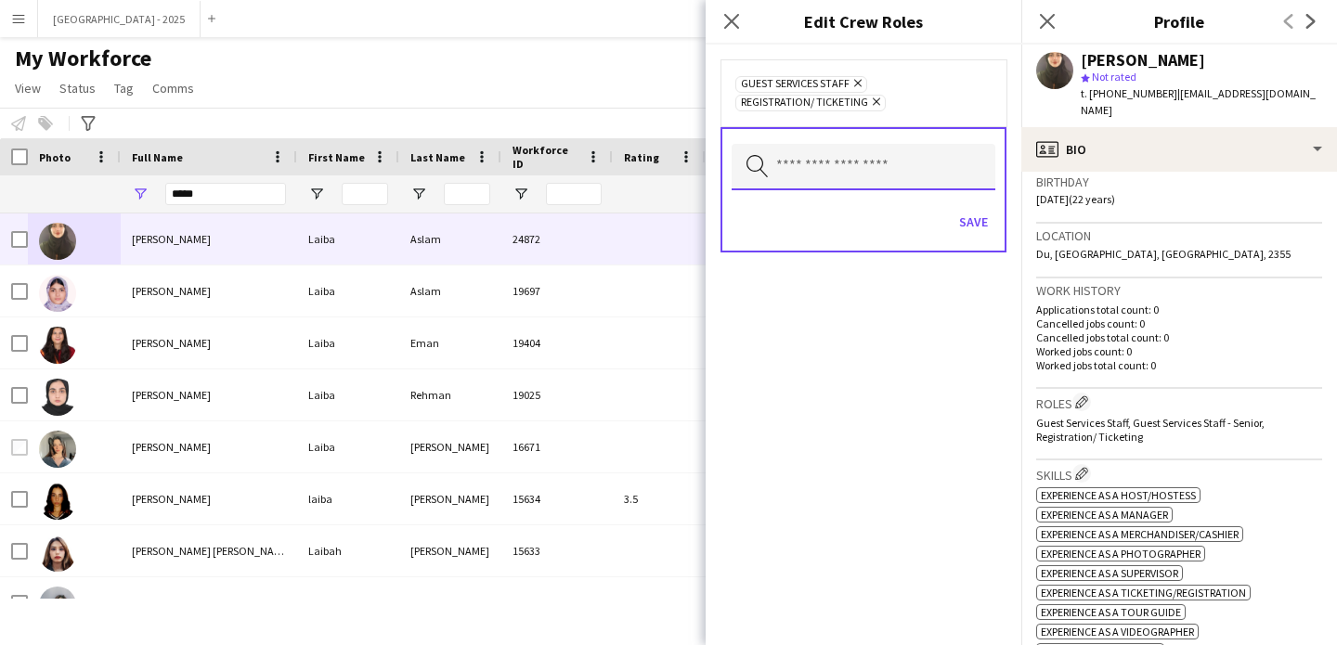
click at [908, 156] on input "text" at bounding box center [864, 167] width 264 height 46
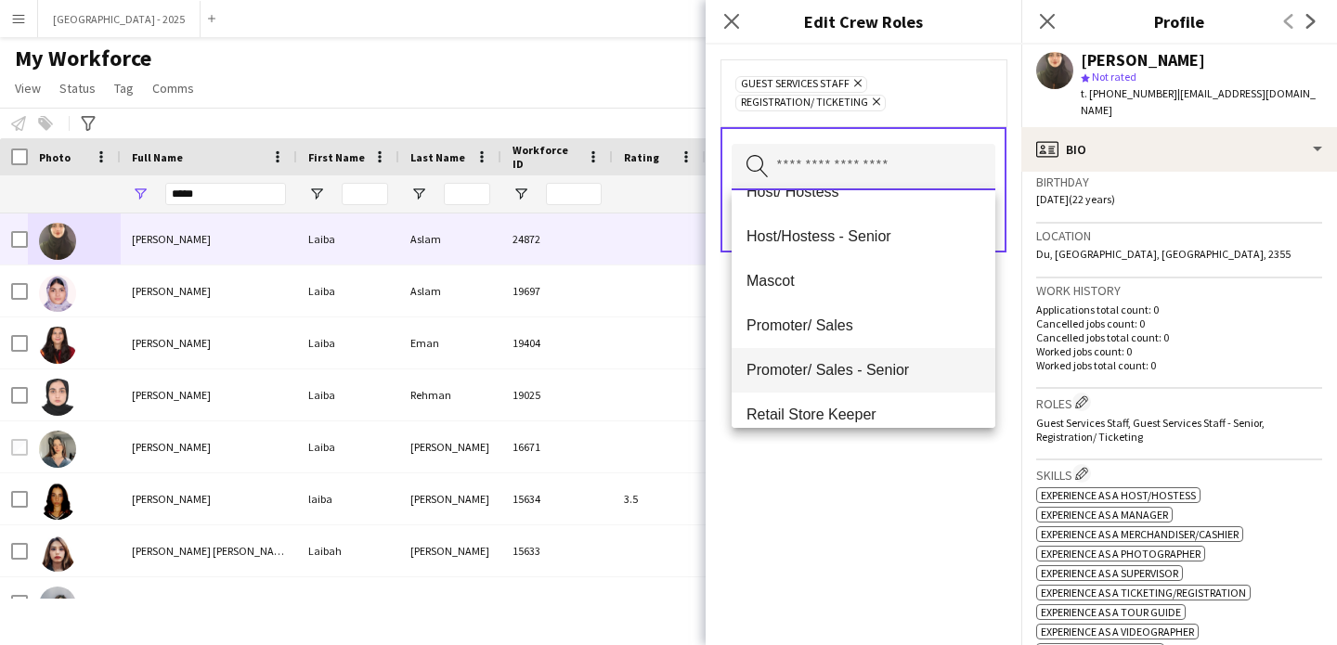
scroll to position [218, 0]
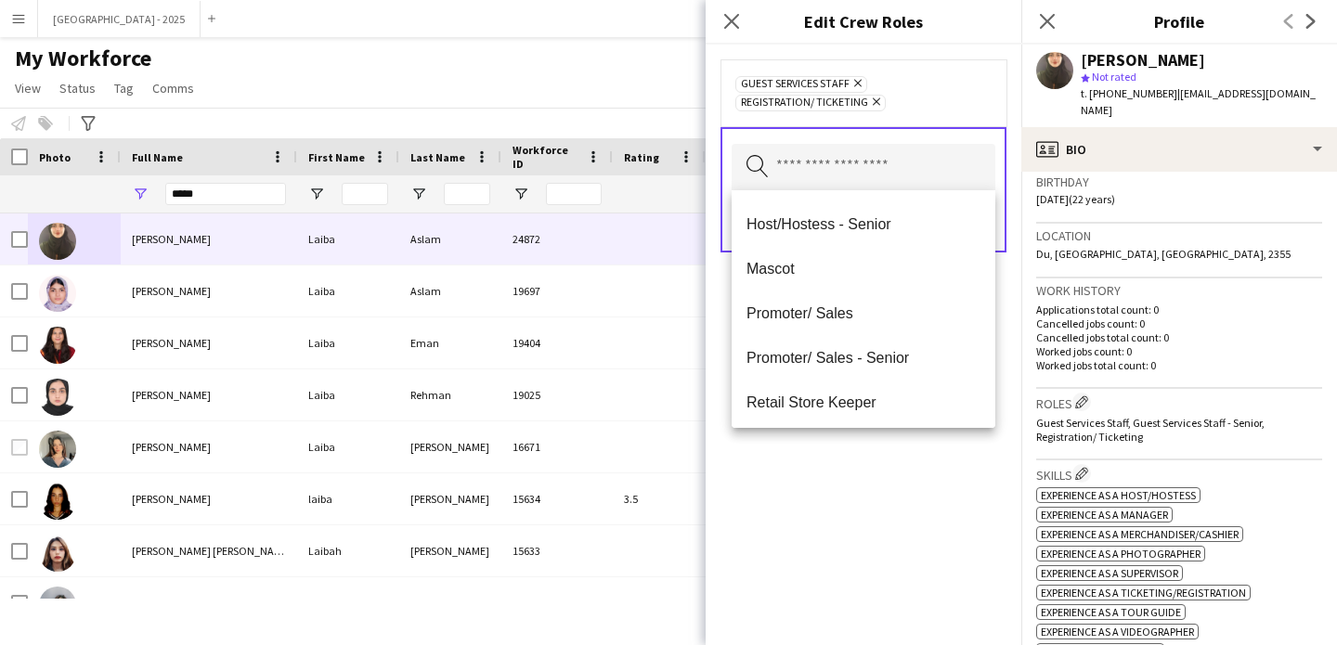
click at [899, 476] on div "Guest Services Staff Remove Registration/ Ticketing Remove Search by role type …" at bounding box center [864, 345] width 316 height 601
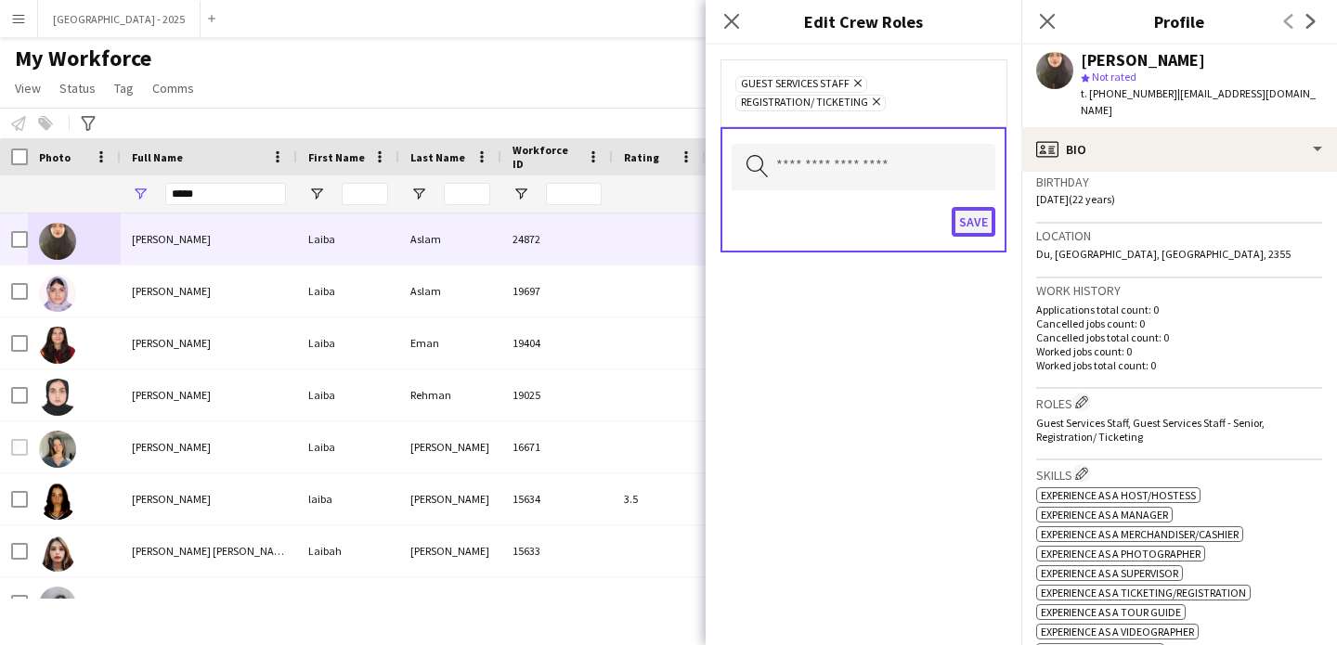
click at [976, 230] on button "Save" at bounding box center [974, 222] width 44 height 30
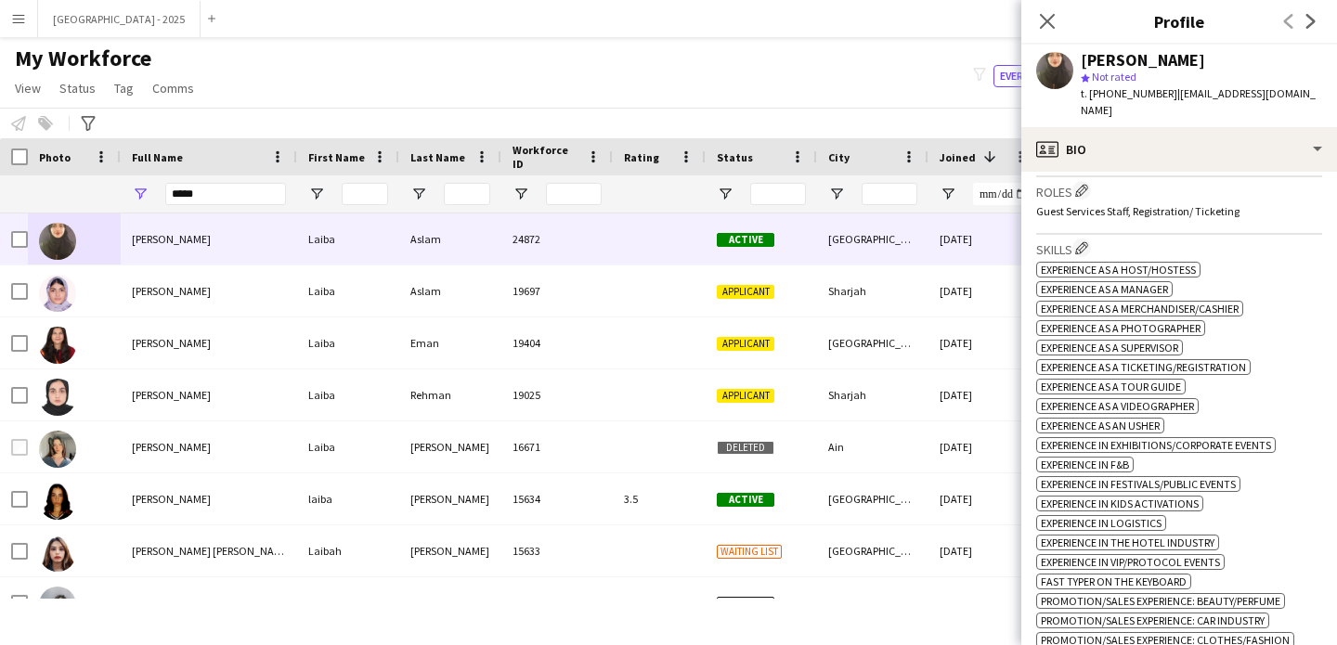
scroll to position [971, 0]
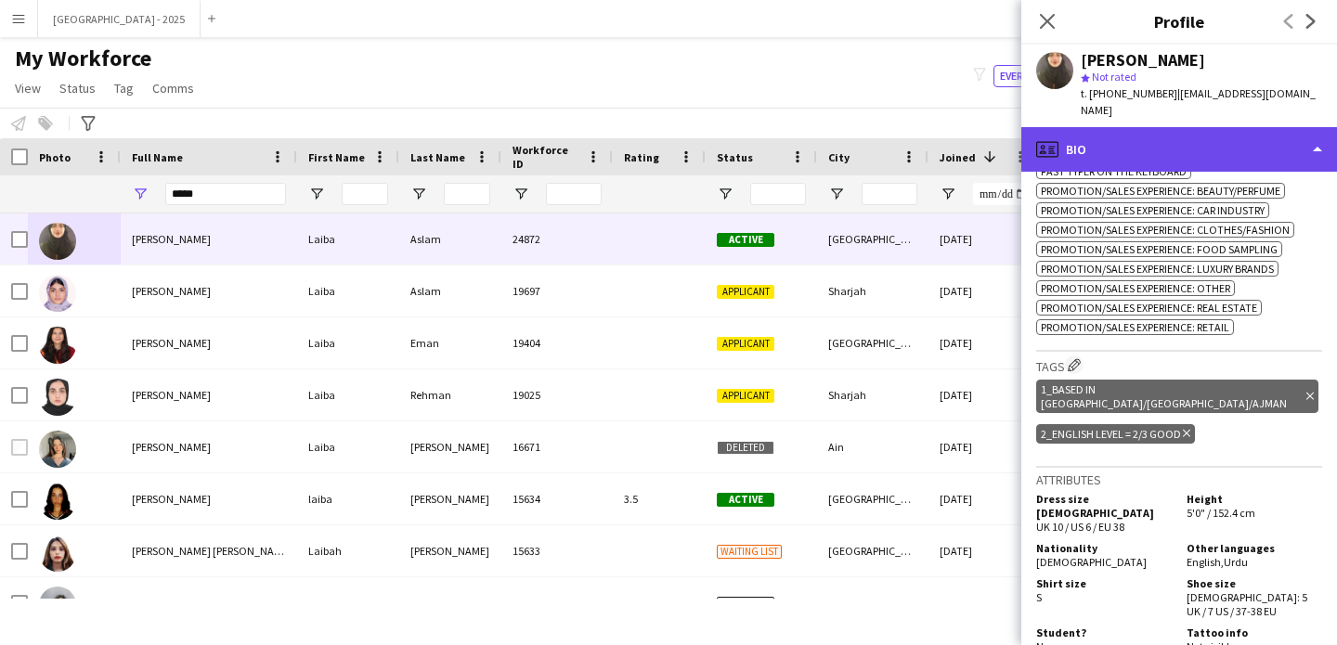
click at [1142, 134] on div "profile Bio" at bounding box center [1179, 149] width 316 height 45
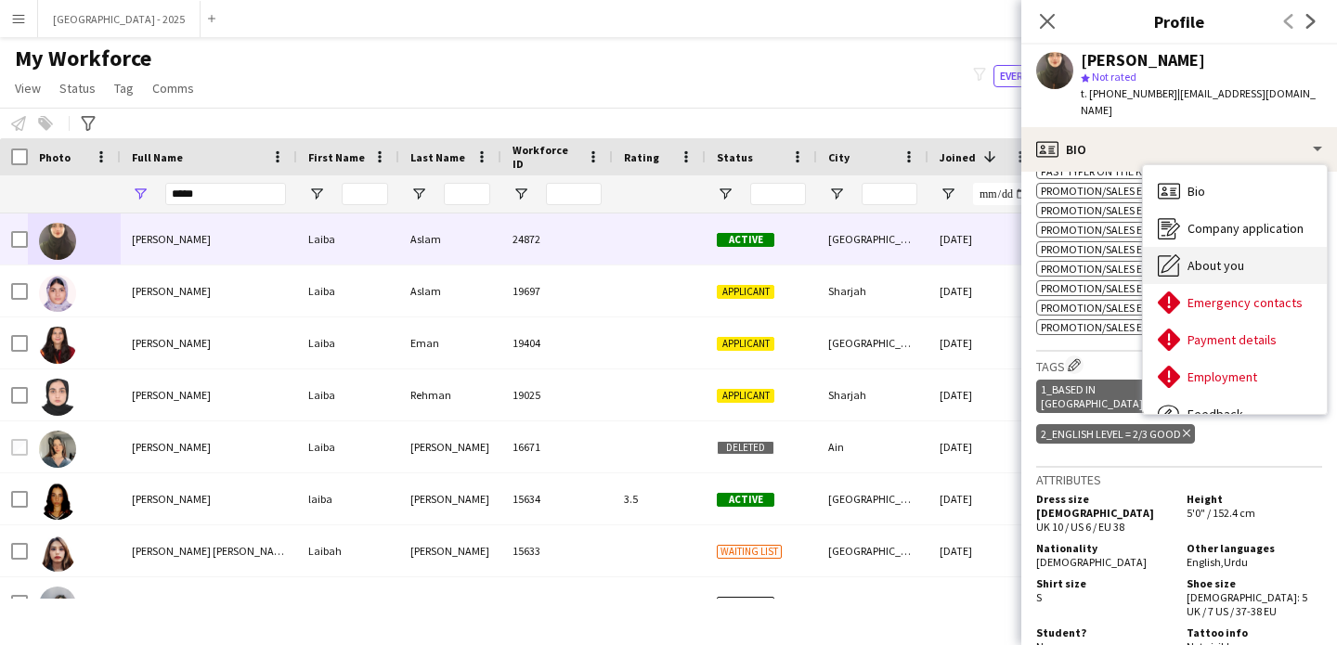
click at [1214, 257] on span "About you" at bounding box center [1216, 265] width 57 height 17
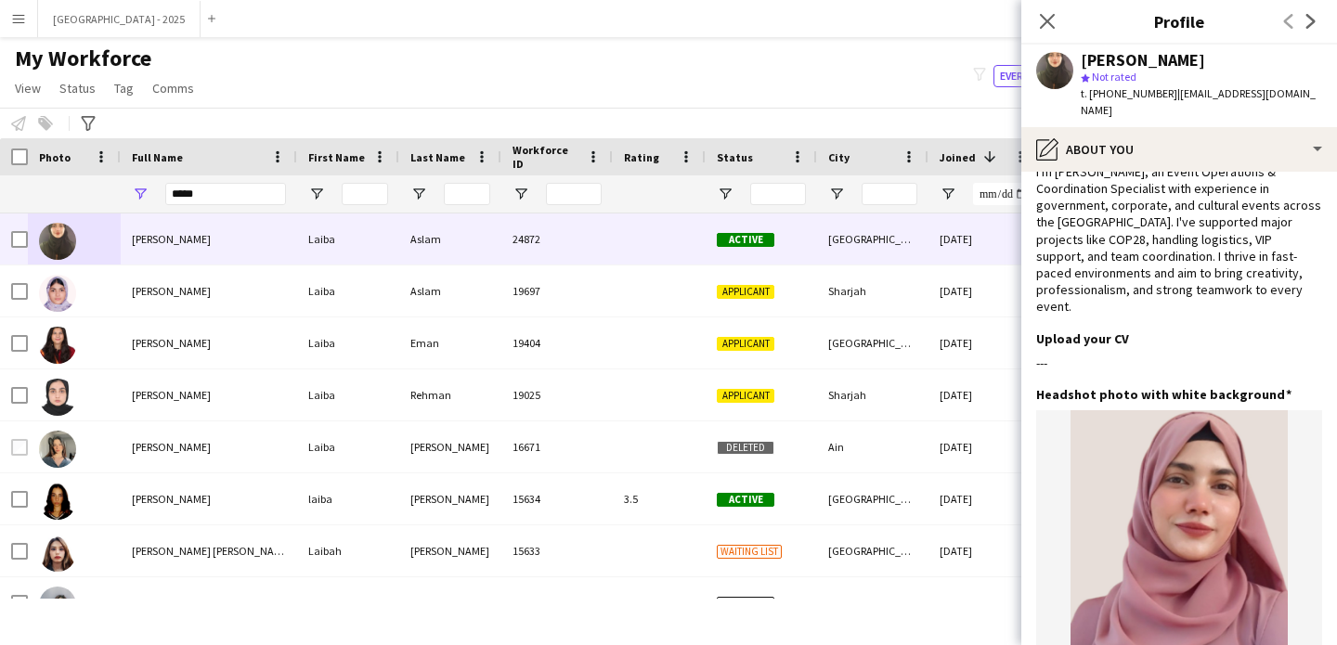
scroll to position [0, 0]
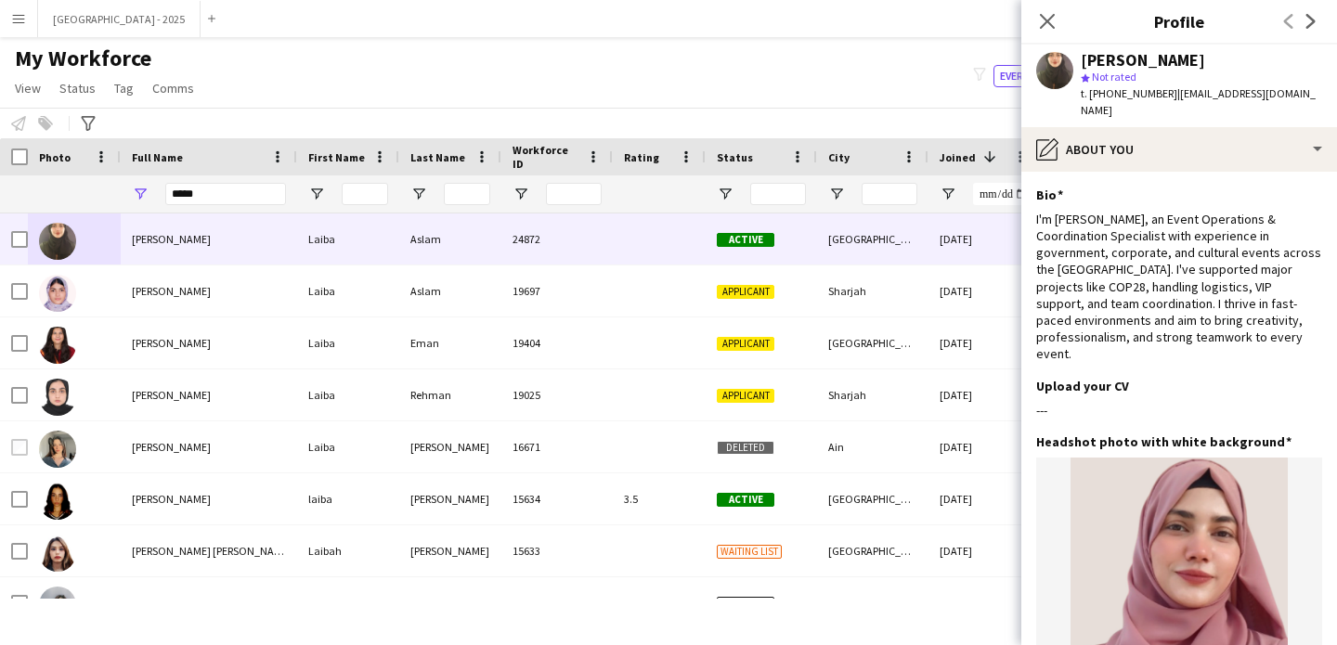
click at [1051, 18] on icon at bounding box center [1047, 21] width 15 height 15
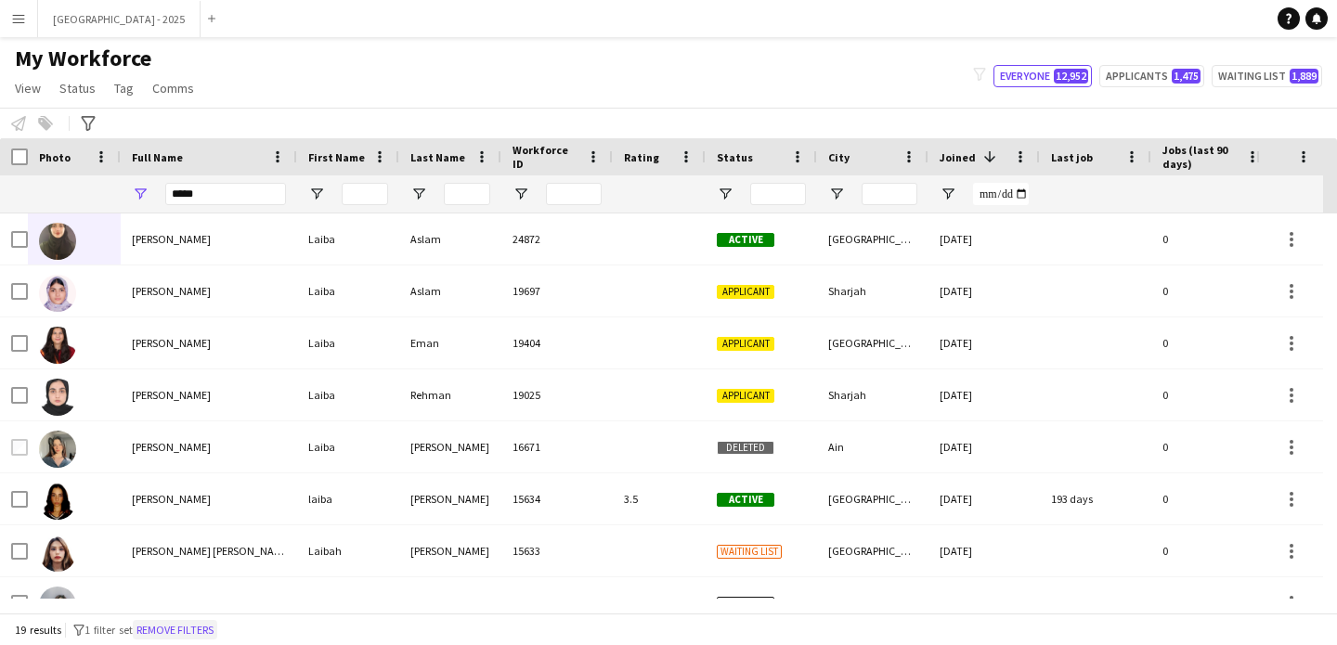
click at [217, 630] on button "Remove filters" at bounding box center [175, 630] width 84 height 20
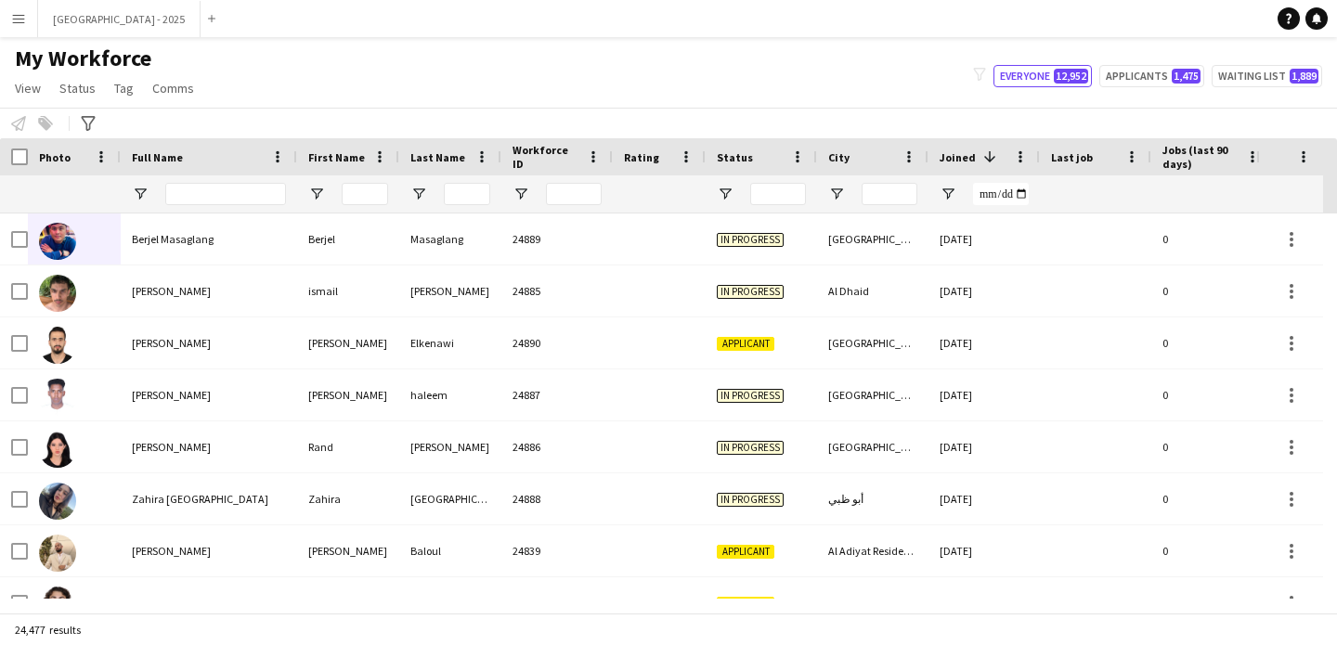
click at [194, 205] on div at bounding box center [225, 193] width 121 height 37
click at [199, 203] on input "Full Name Filter Input" at bounding box center [225, 194] width 121 height 22
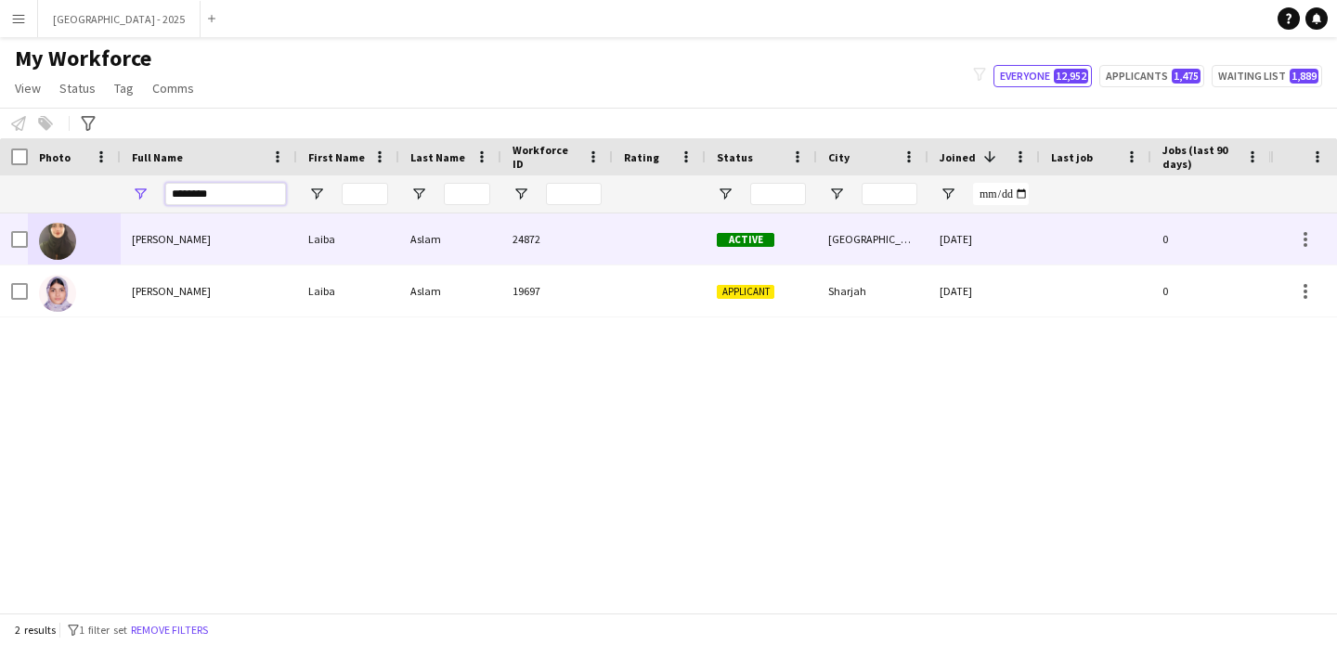
type input "********"
click at [453, 253] on div "Aslam" at bounding box center [450, 239] width 102 height 51
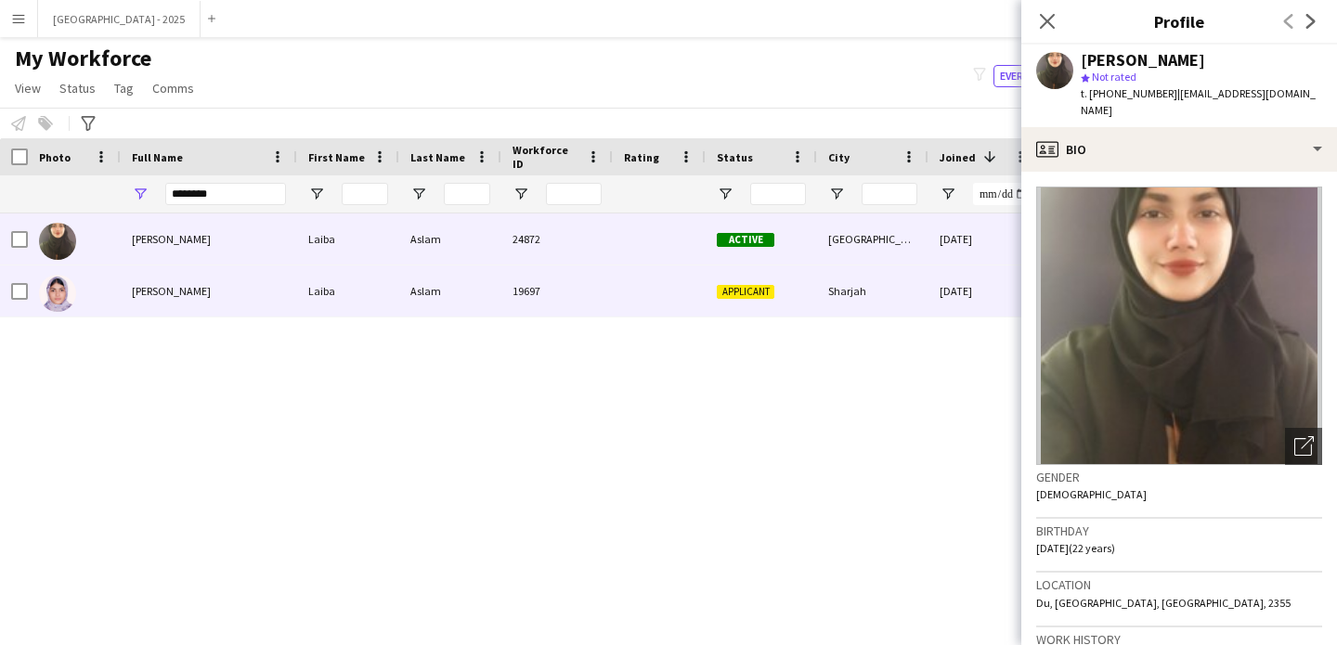
click at [678, 276] on div at bounding box center [659, 291] width 93 height 51
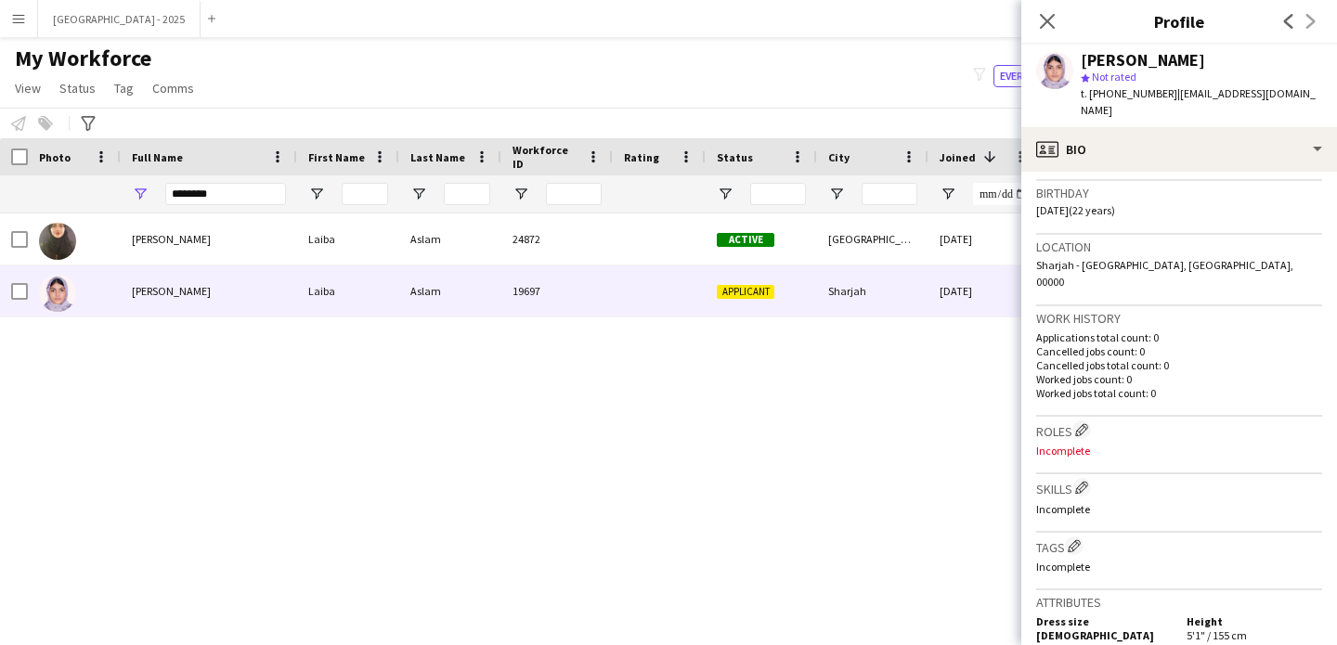
scroll to position [338, 0]
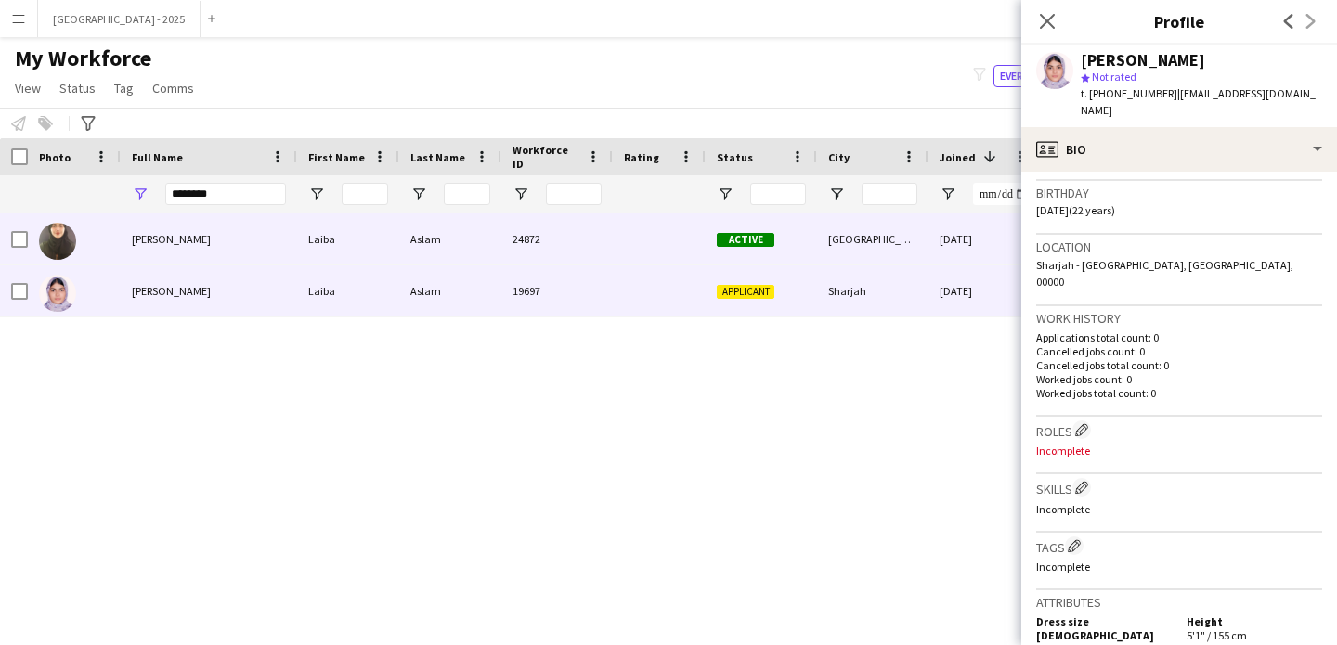
click at [848, 247] on div "[GEOGRAPHIC_DATA]" at bounding box center [872, 239] width 111 height 51
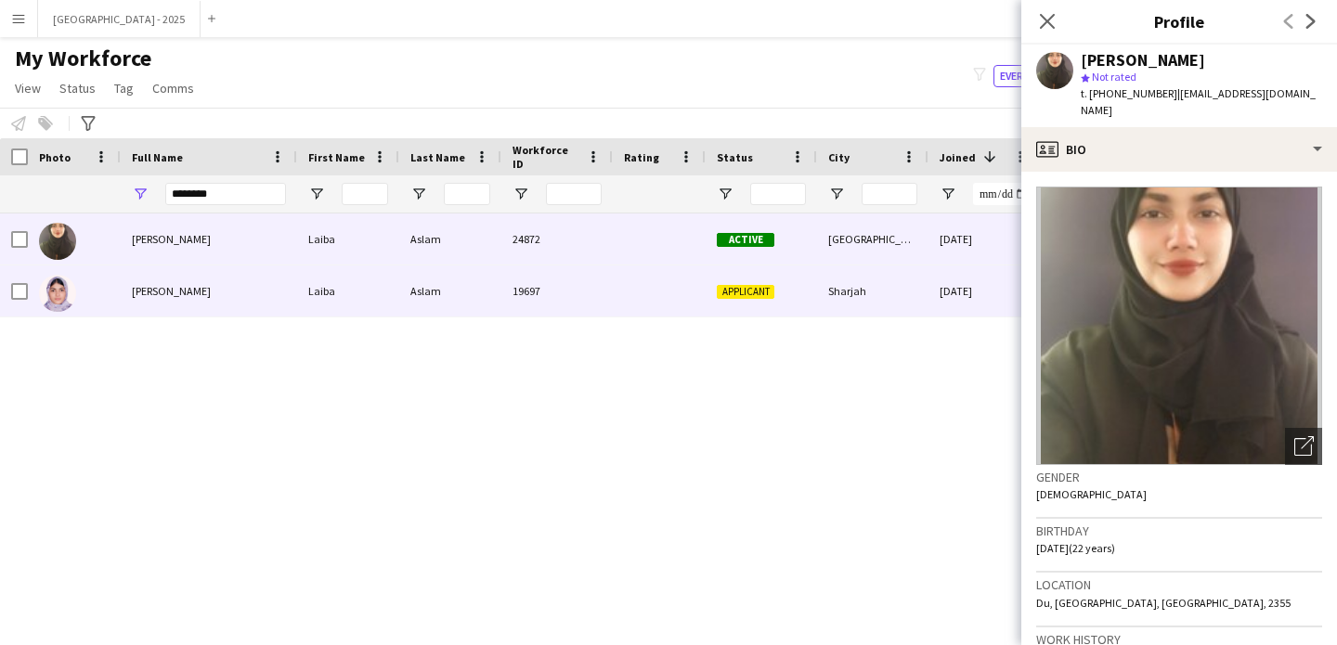
click at [847, 269] on div "Sharjah" at bounding box center [872, 291] width 111 height 51
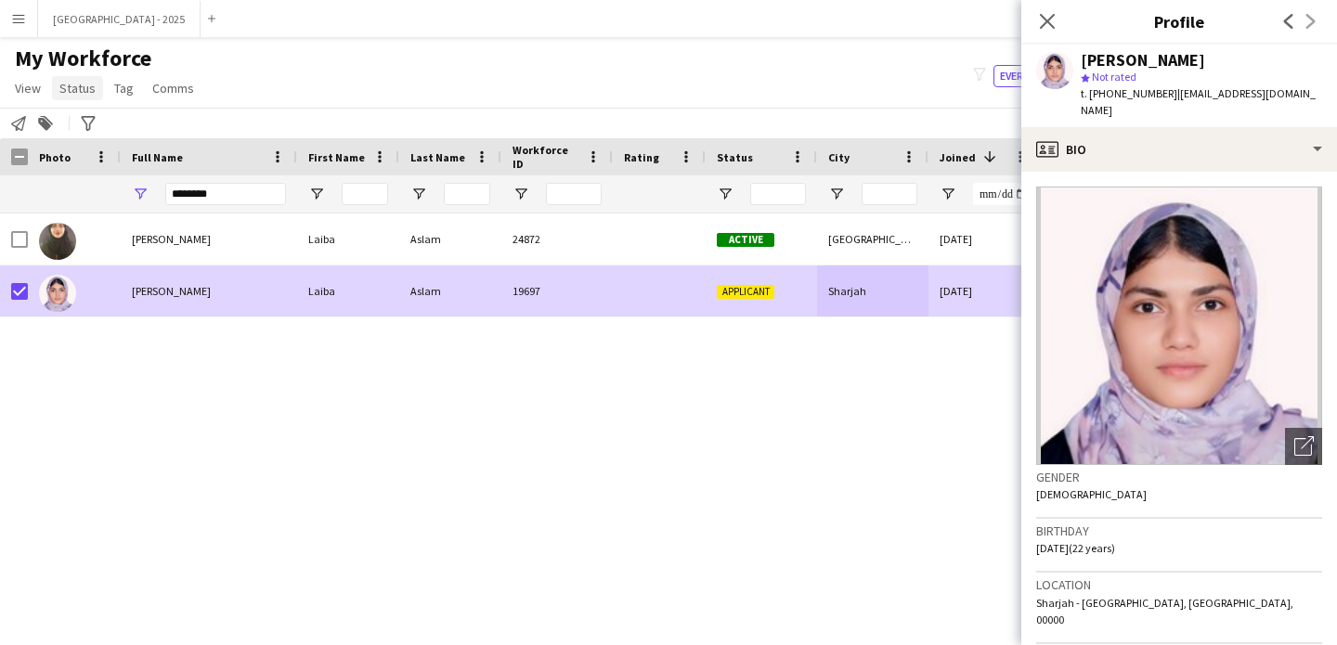
click at [87, 92] on span "Status" at bounding box center [77, 88] width 36 height 17
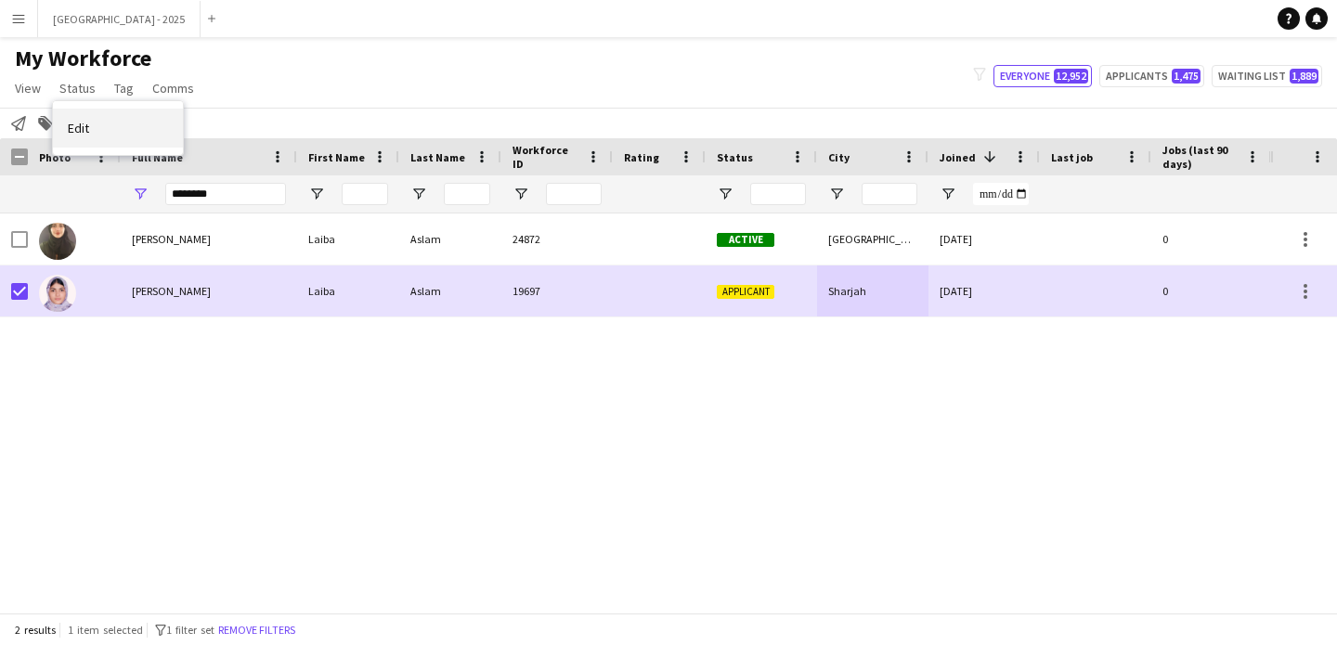
click at [132, 122] on link "Edit" at bounding box center [118, 128] width 130 height 39
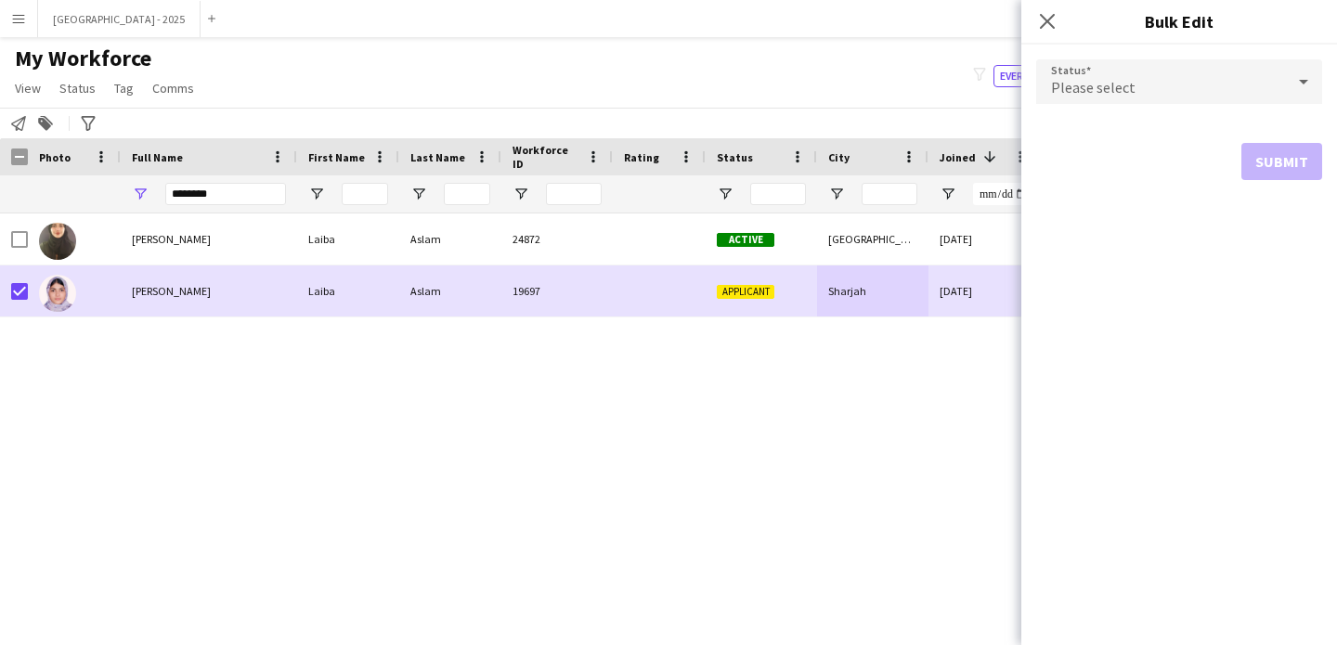
click at [1163, 96] on div "Please select" at bounding box center [1160, 81] width 249 height 45
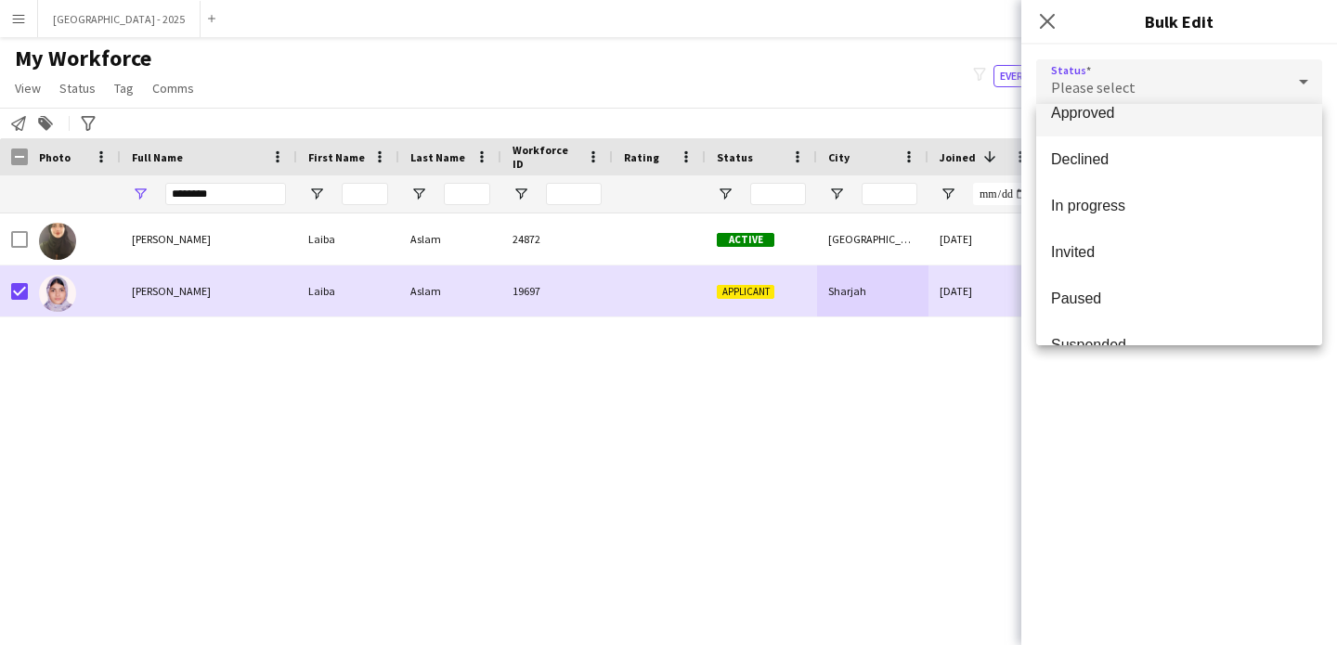
scroll to position [191, 0]
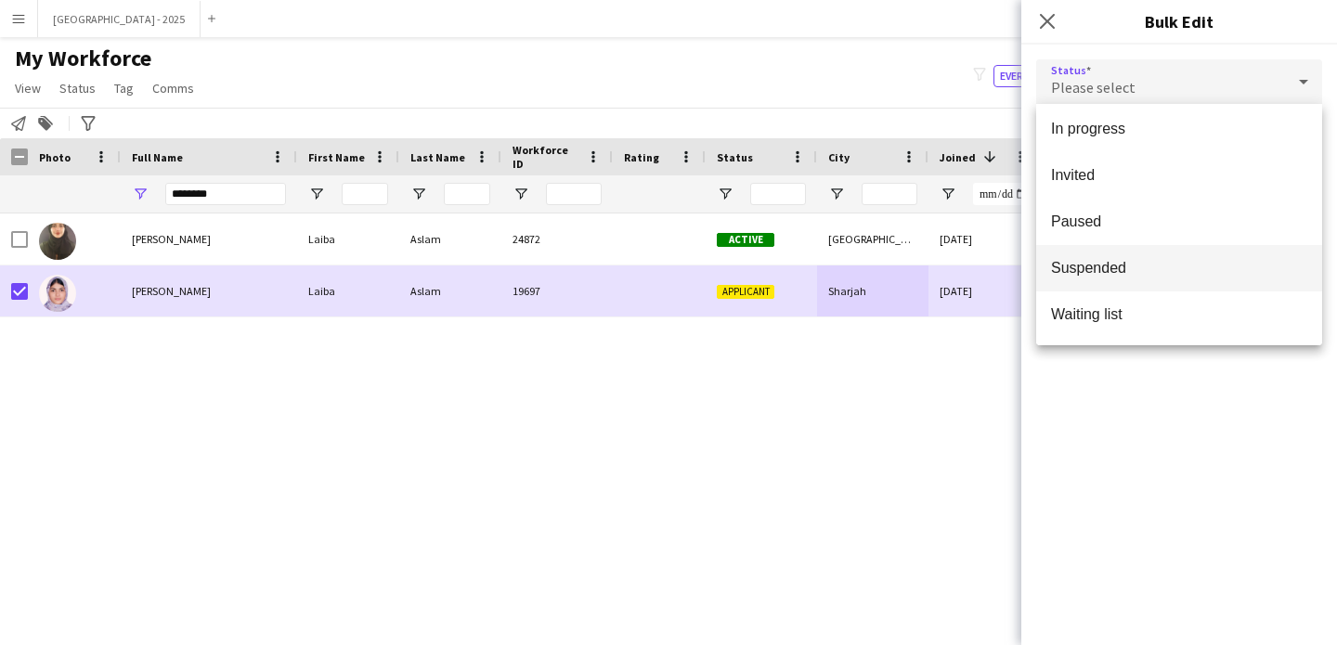
click at [1119, 267] on span "Suspended" at bounding box center [1179, 268] width 256 height 18
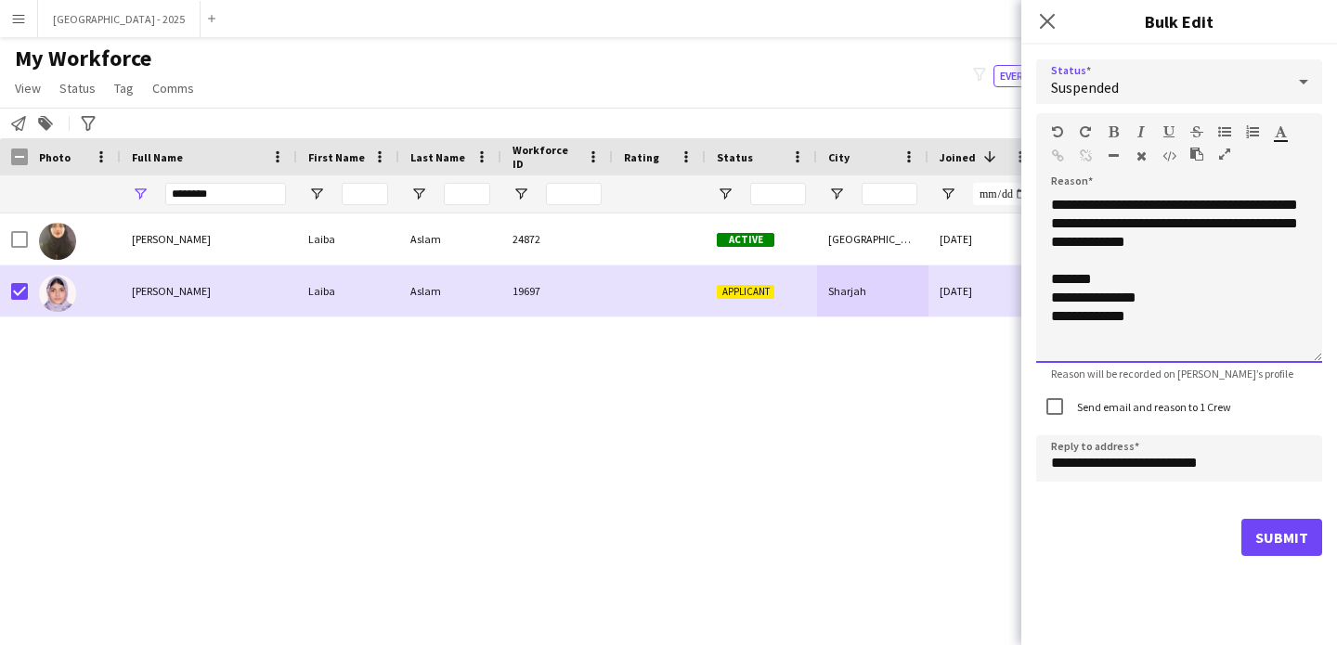
click at [1238, 254] on div "**********" at bounding box center [1179, 279] width 286 height 167
click at [1182, 408] on label "Send email and reason to 1 Crew" at bounding box center [1152, 407] width 158 height 14
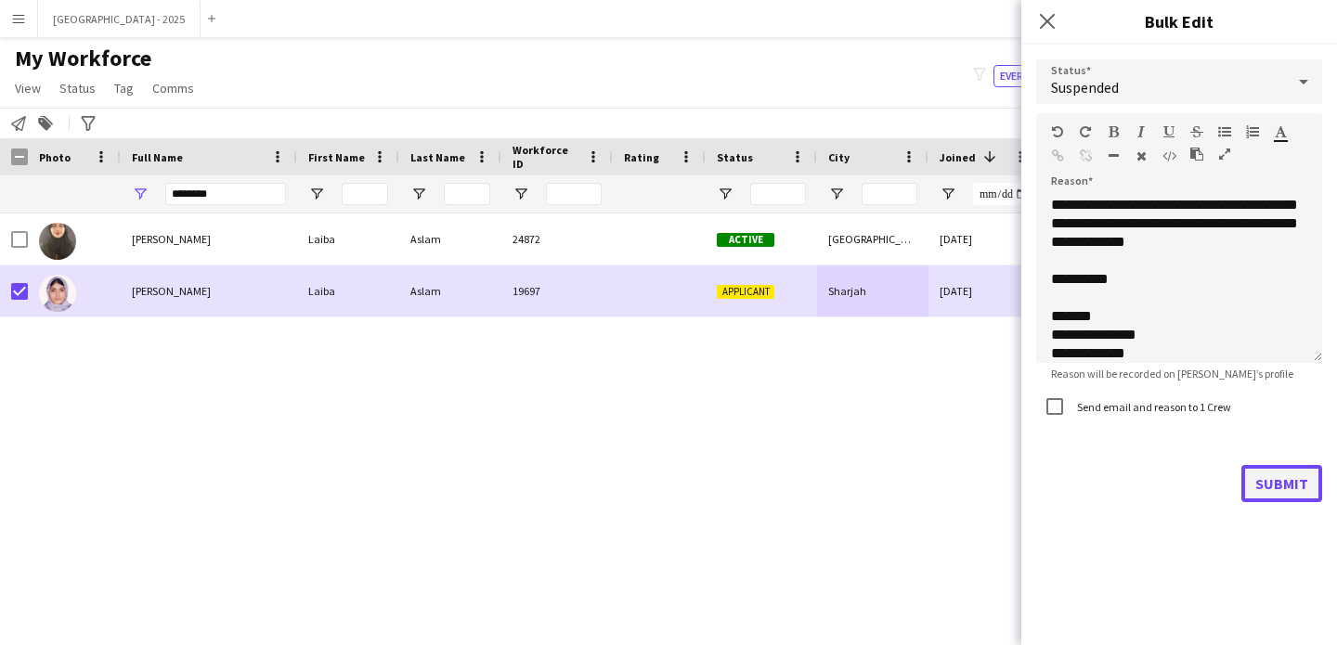
click at [1279, 500] on button "Submit" at bounding box center [1281, 483] width 81 height 37
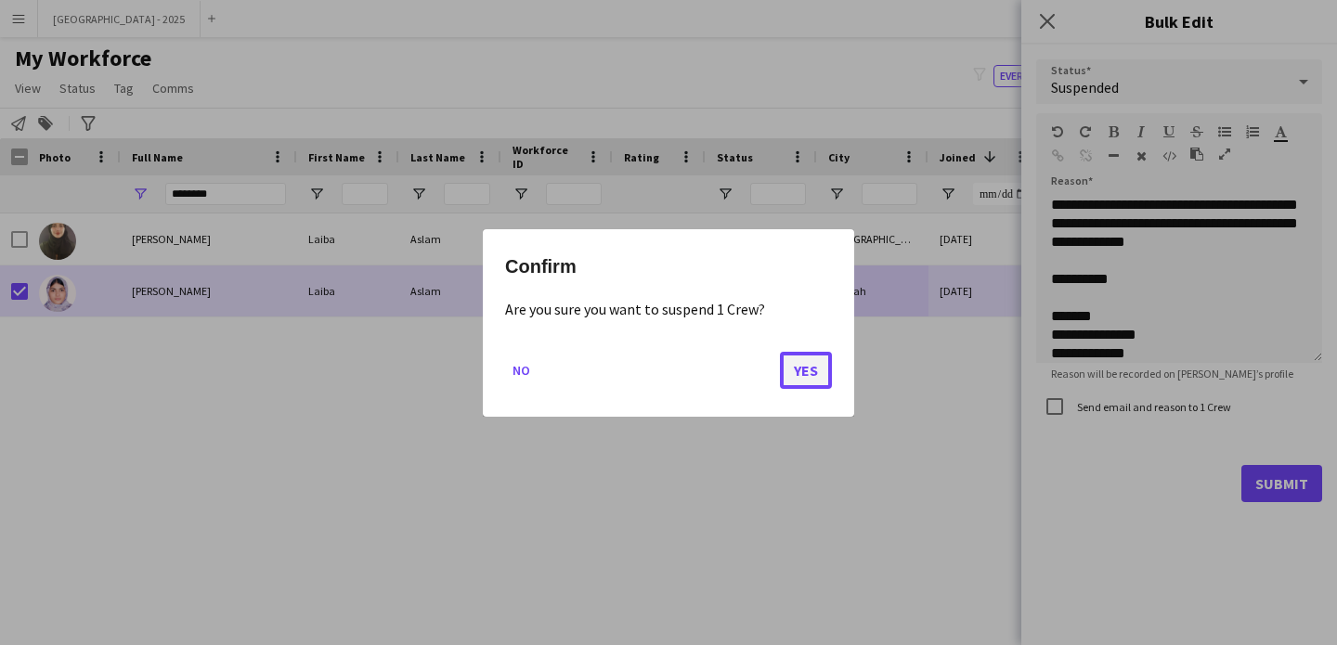
click at [780, 368] on button "Yes" at bounding box center [806, 369] width 52 height 37
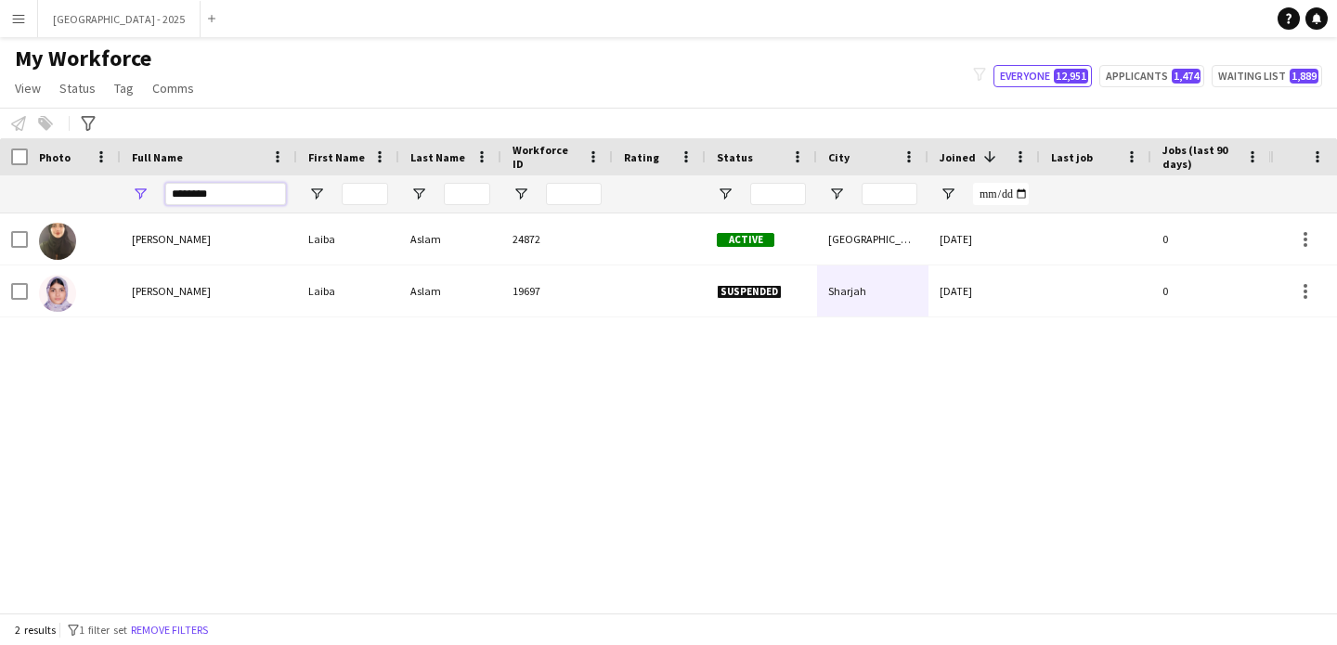
click at [179, 188] on input "********" at bounding box center [225, 194] width 121 height 22
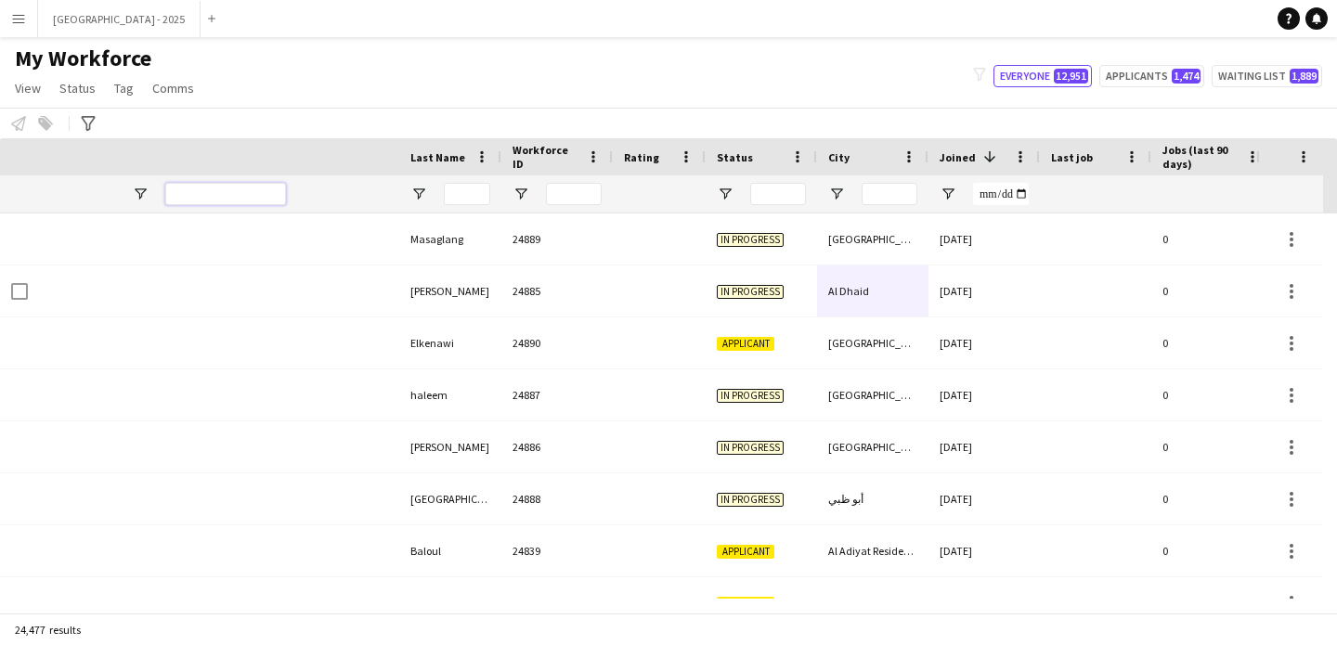
scroll to position [0, 640]
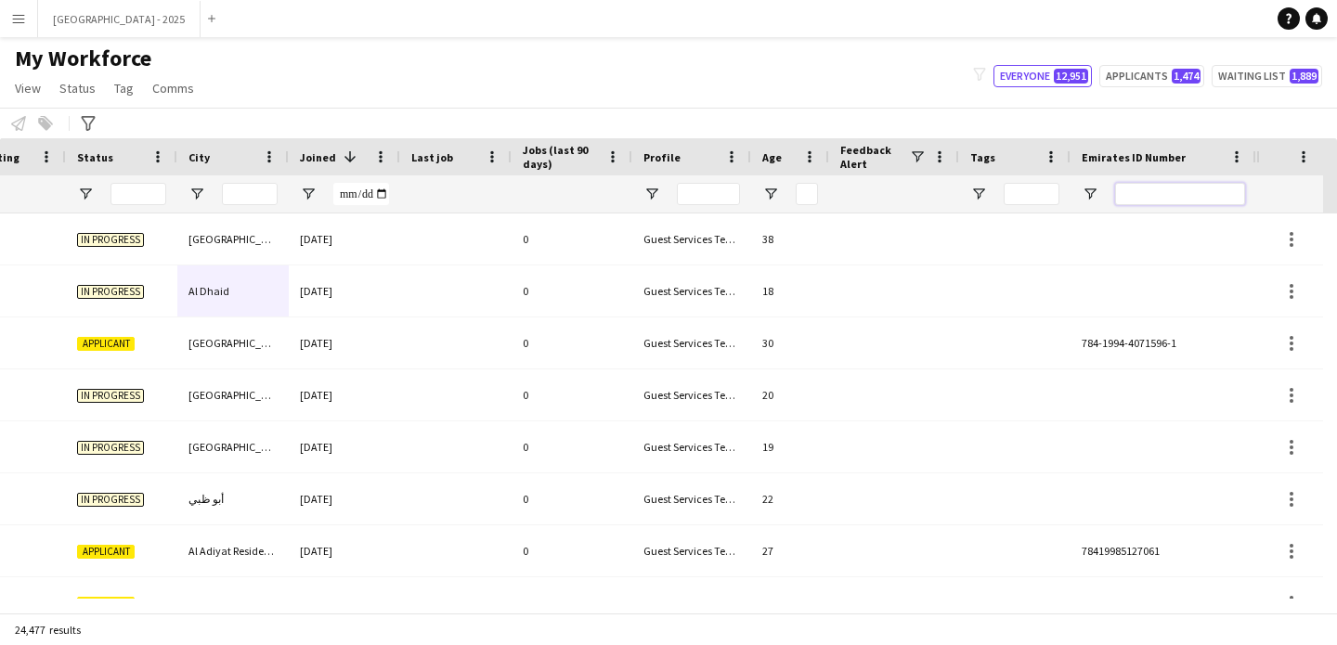
click at [1175, 203] on input "Emirates ID Number Filter Input" at bounding box center [1180, 194] width 130 height 22
paste input "*******"
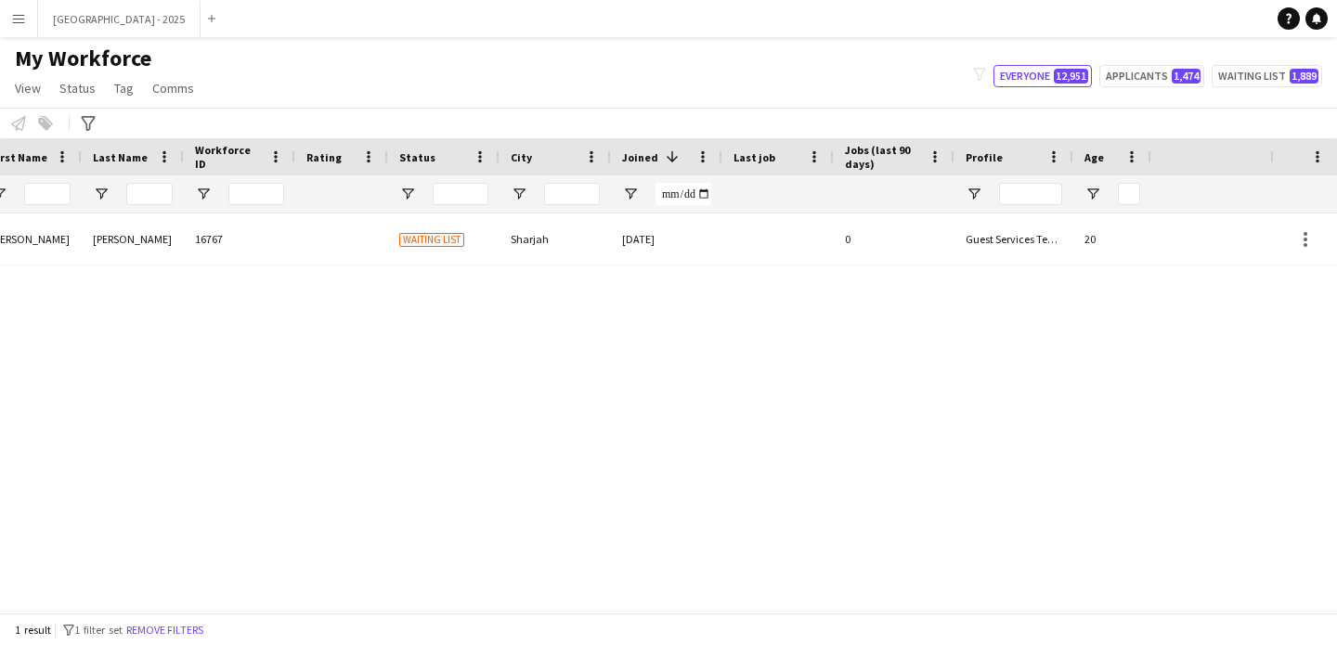
scroll to position [0, 0]
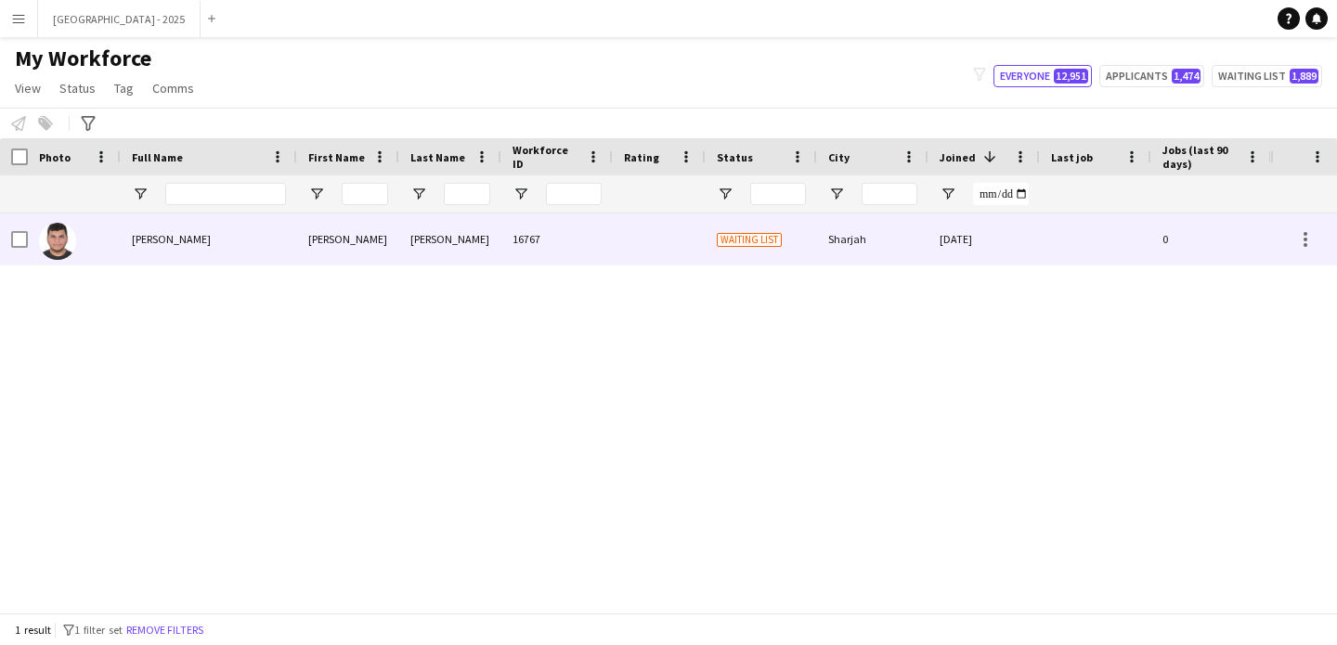
type input "*******"
click at [440, 253] on div "Sarkis" at bounding box center [450, 239] width 102 height 51
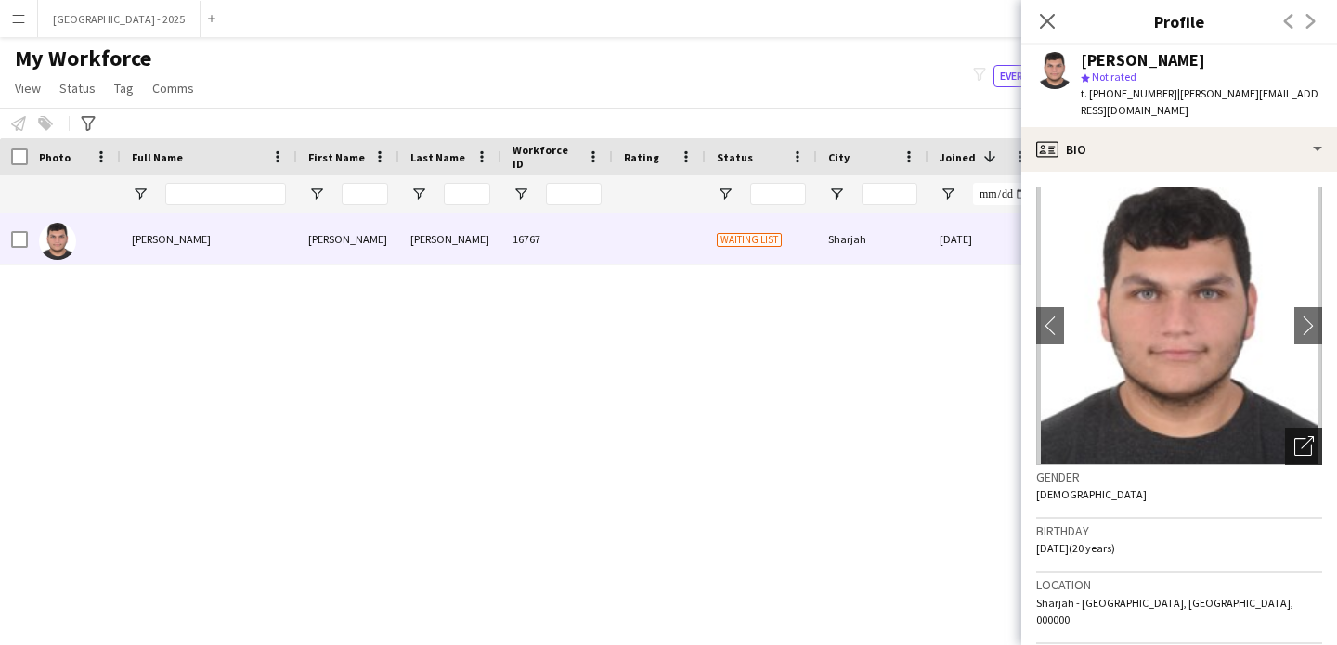
click at [1297, 436] on icon "Open photos pop-in" at bounding box center [1303, 445] width 19 height 19
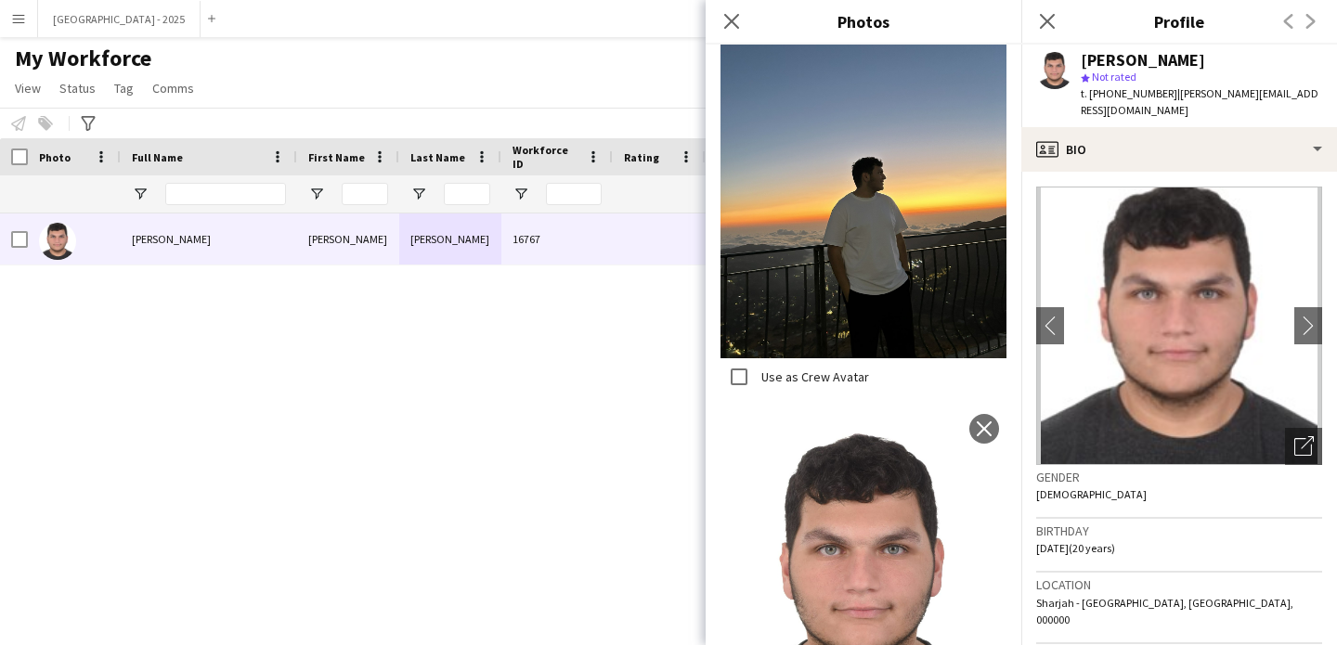
scroll to position [1816, 0]
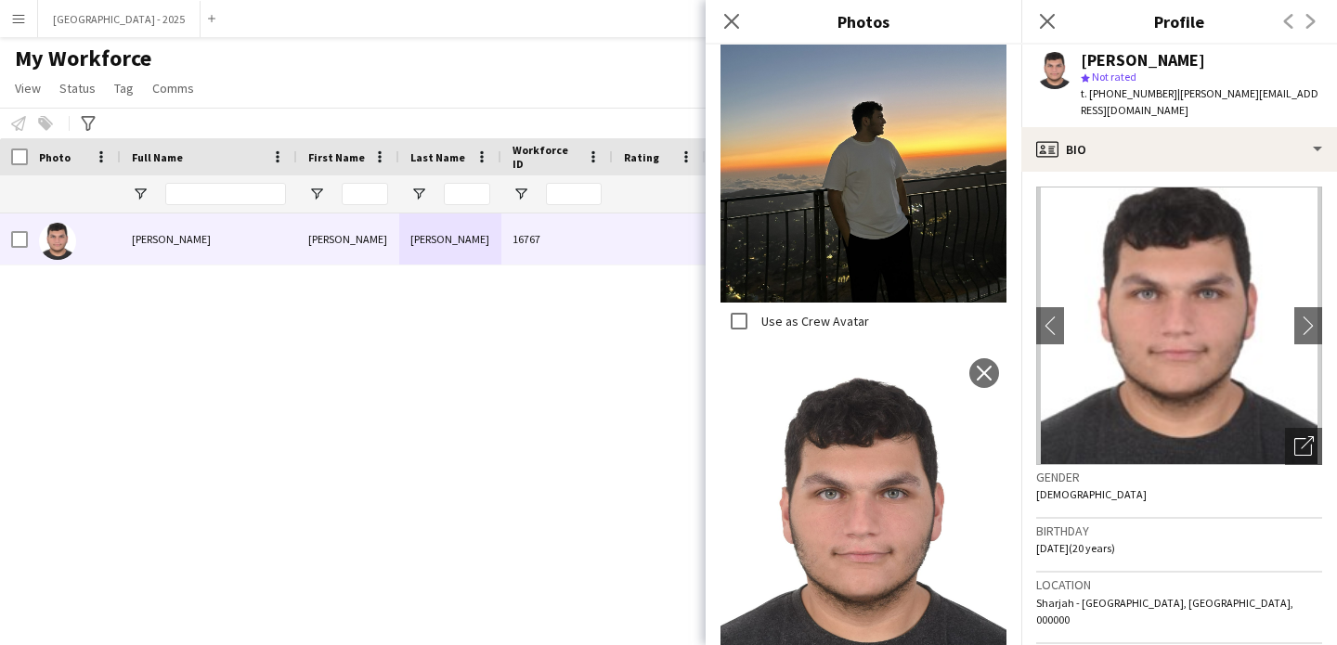
drag, startPoint x: 1244, startPoint y: 489, endPoint x: 1225, endPoint y: 490, distance: 19.5
click at [1242, 489] on div "Gender Male" at bounding box center [1179, 492] width 286 height 54
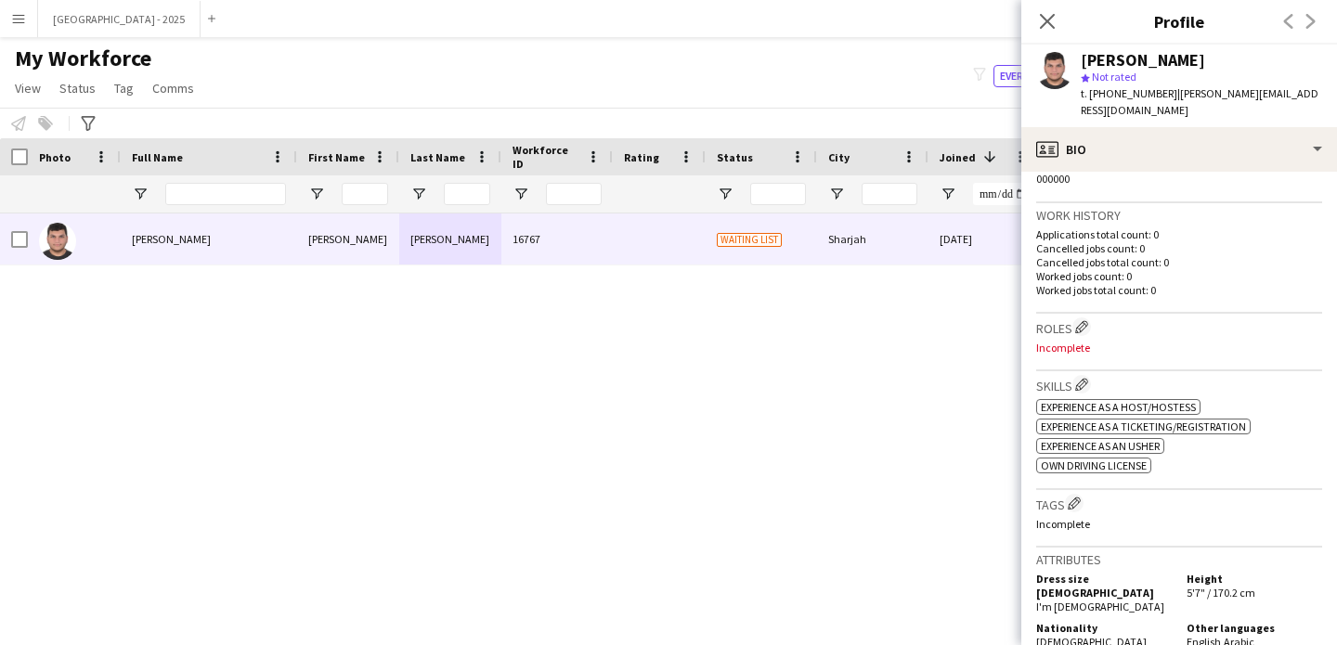
scroll to position [565, 0]
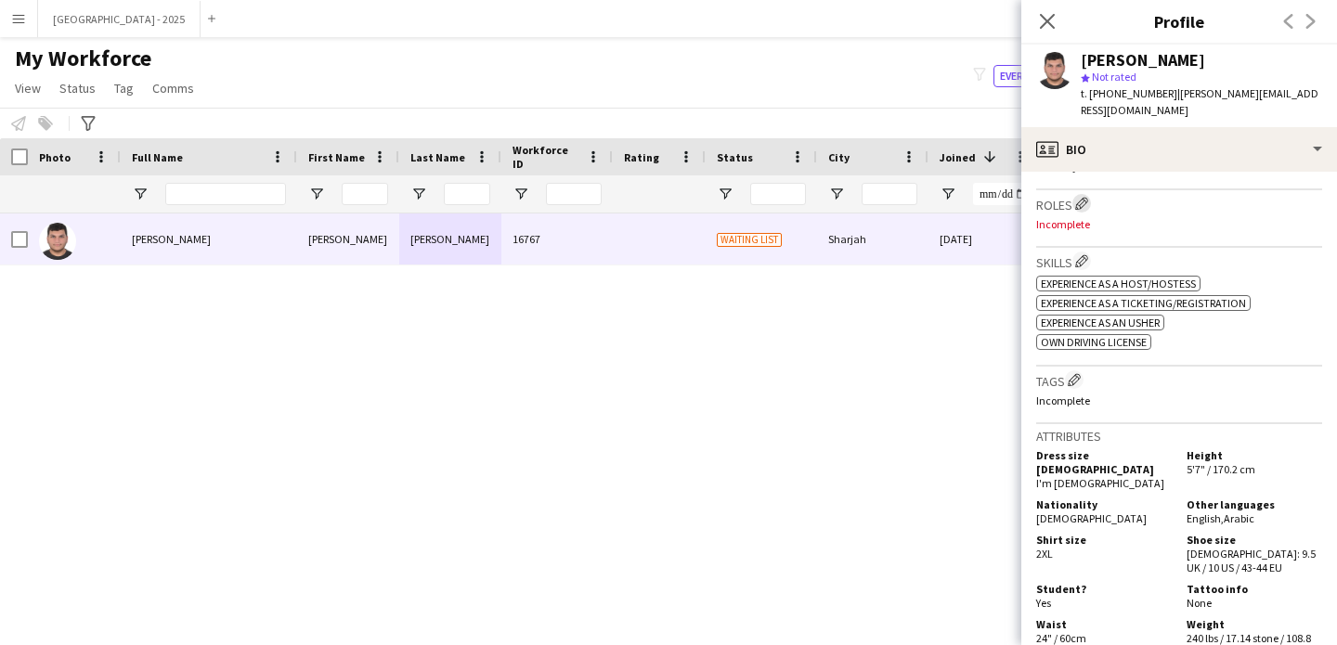
click at [1088, 197] on app-icon "Edit crew company roles" at bounding box center [1081, 203] width 13 height 13
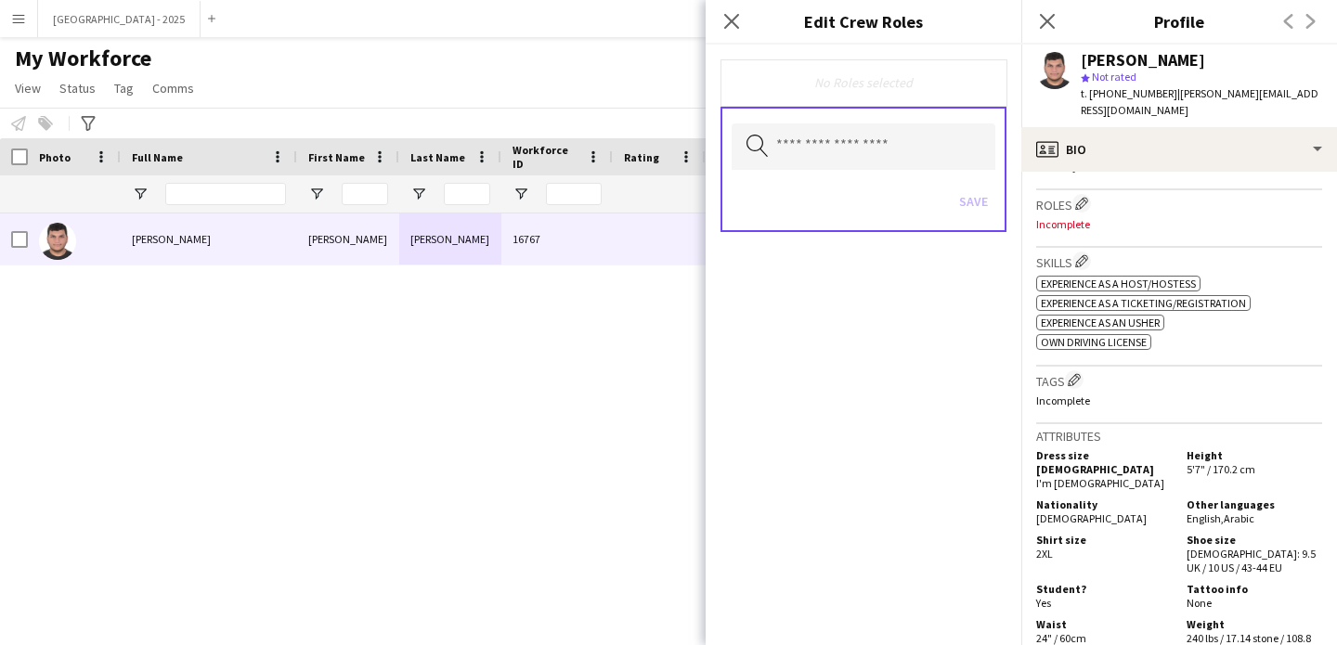
click at [888, 173] on div "Search by role type Save" at bounding box center [864, 169] width 286 height 125
click at [877, 132] on input "text" at bounding box center [864, 146] width 264 height 46
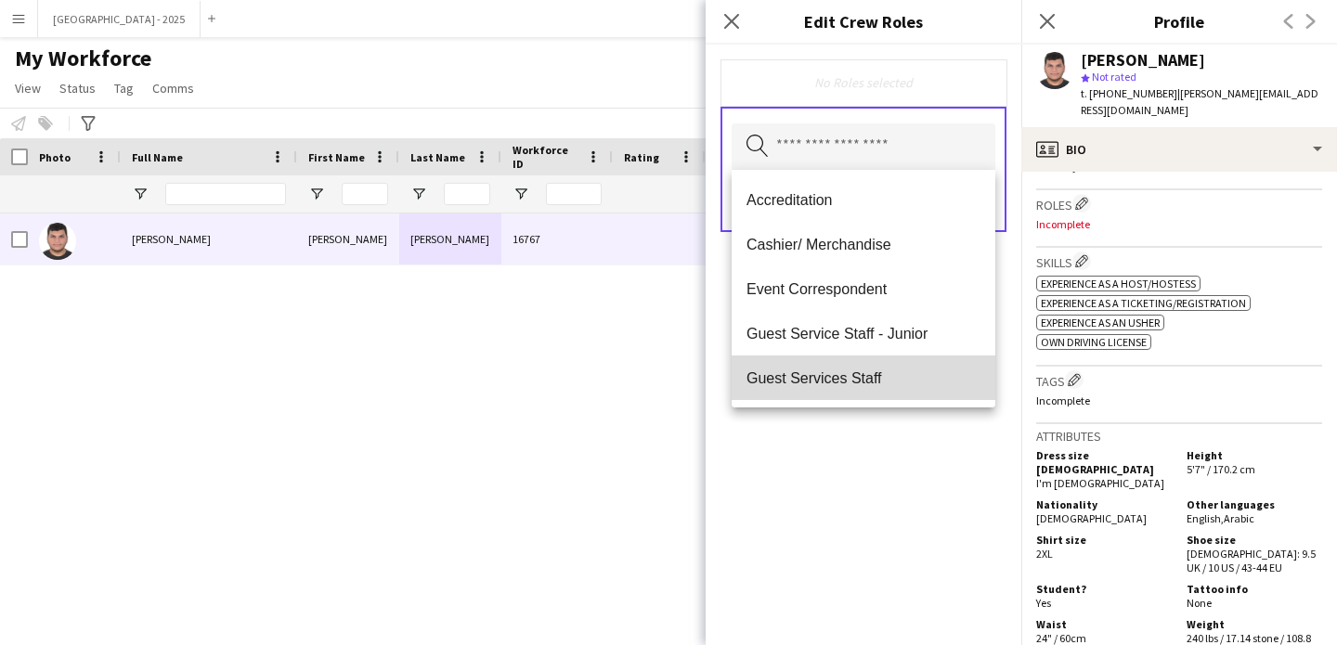
click at [885, 373] on span "Guest Services Staff" at bounding box center [864, 379] width 234 height 18
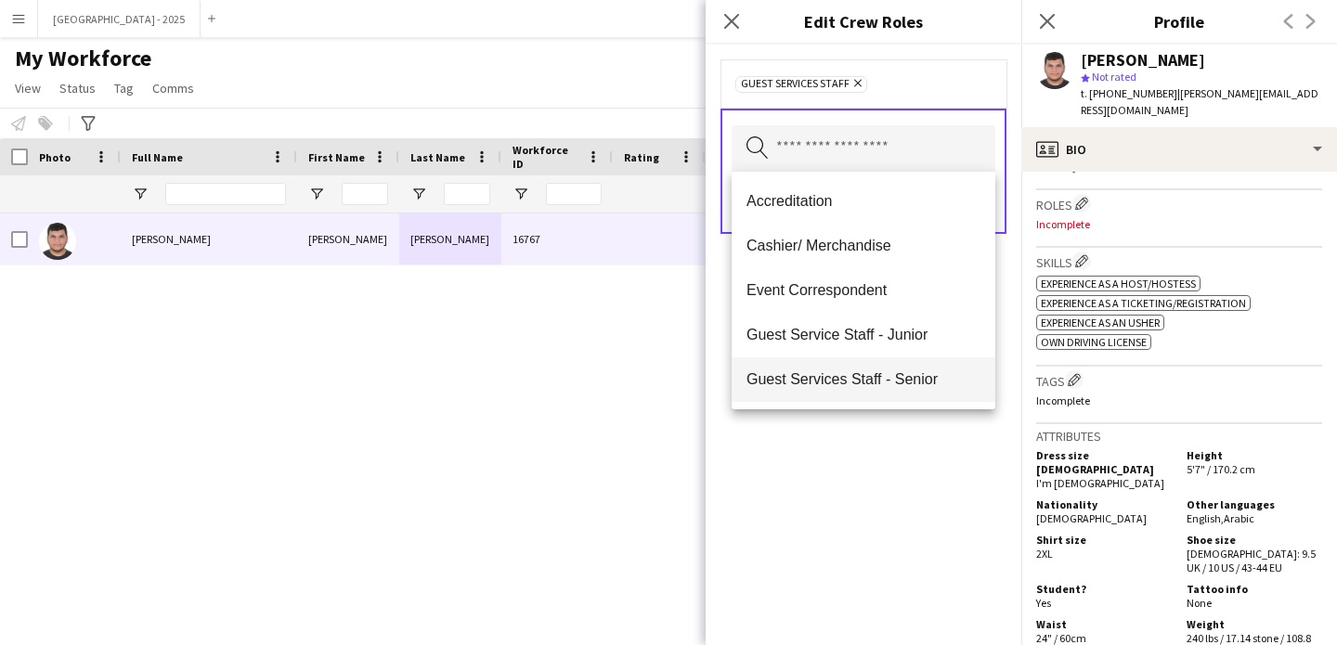
click at [890, 394] on mat-option "Guest Services Staff - Senior" at bounding box center [864, 379] width 264 height 45
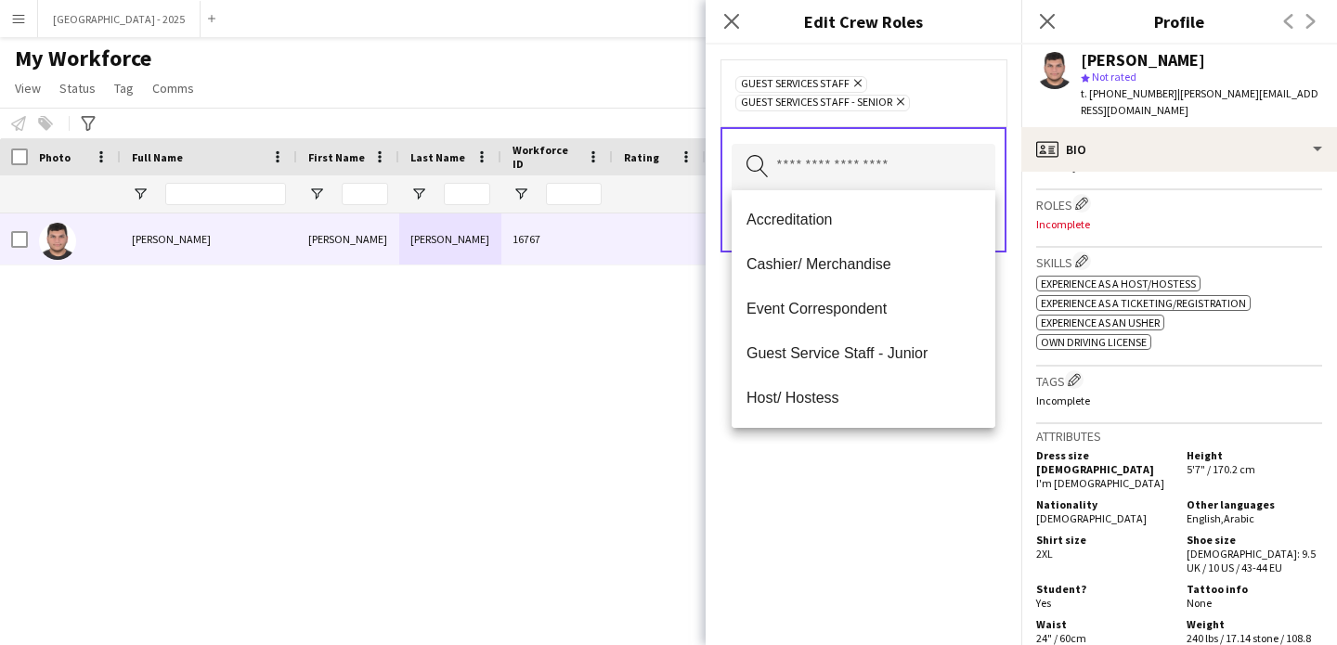
click at [890, 458] on div "Guest Services Staff Remove Guest Services Staff - Senior Remove Search by role…" at bounding box center [864, 345] width 316 height 601
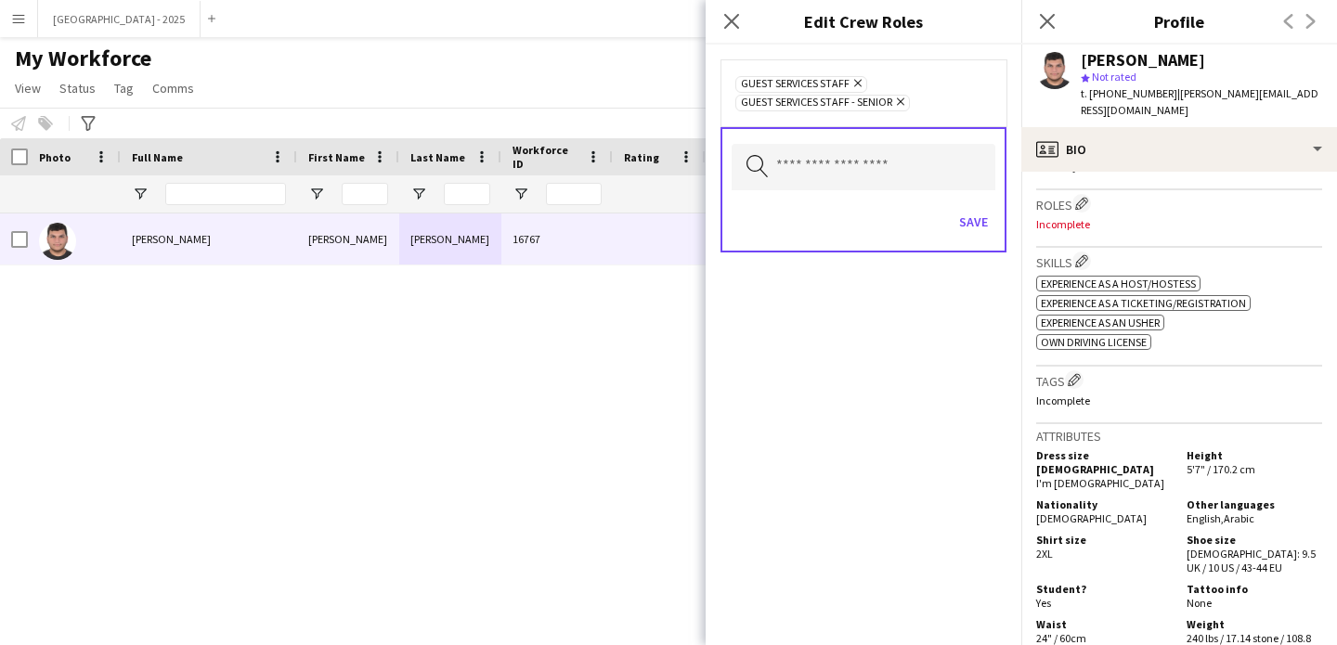
click at [947, 256] on form "Guest Services Staff Remove Guest Services Staff - Senior Remove Search by role…" at bounding box center [864, 175] width 316 height 260
click at [955, 239] on div "Save" at bounding box center [864, 224] width 264 height 53
click at [955, 212] on button "Save" at bounding box center [974, 222] width 44 height 30
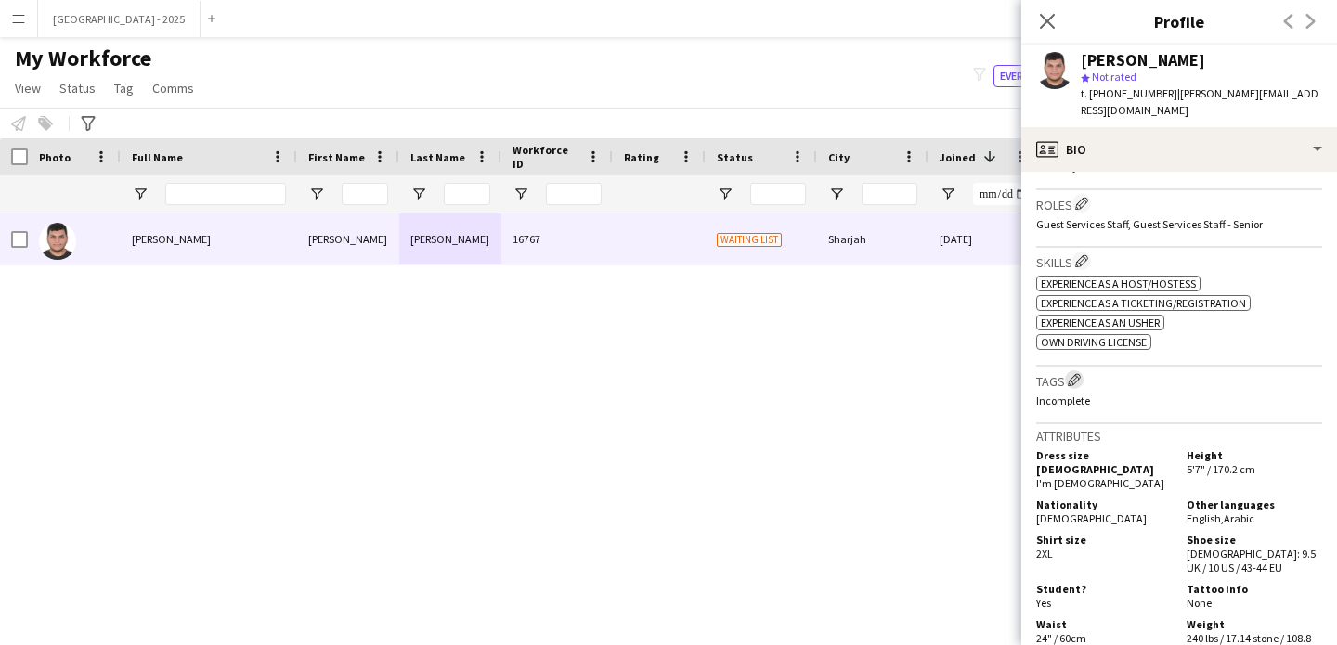
click at [1070, 373] on app-icon "Edit crew company tags" at bounding box center [1074, 379] width 13 height 13
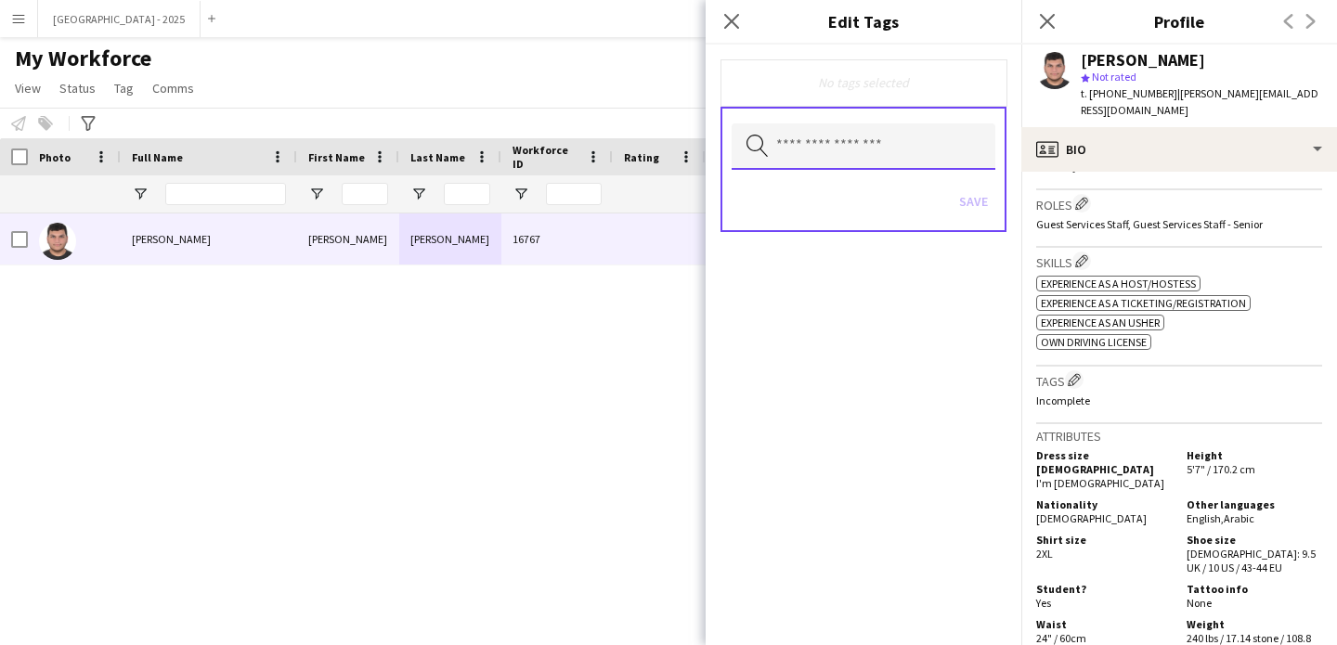
click at [820, 157] on input "text" at bounding box center [864, 146] width 264 height 46
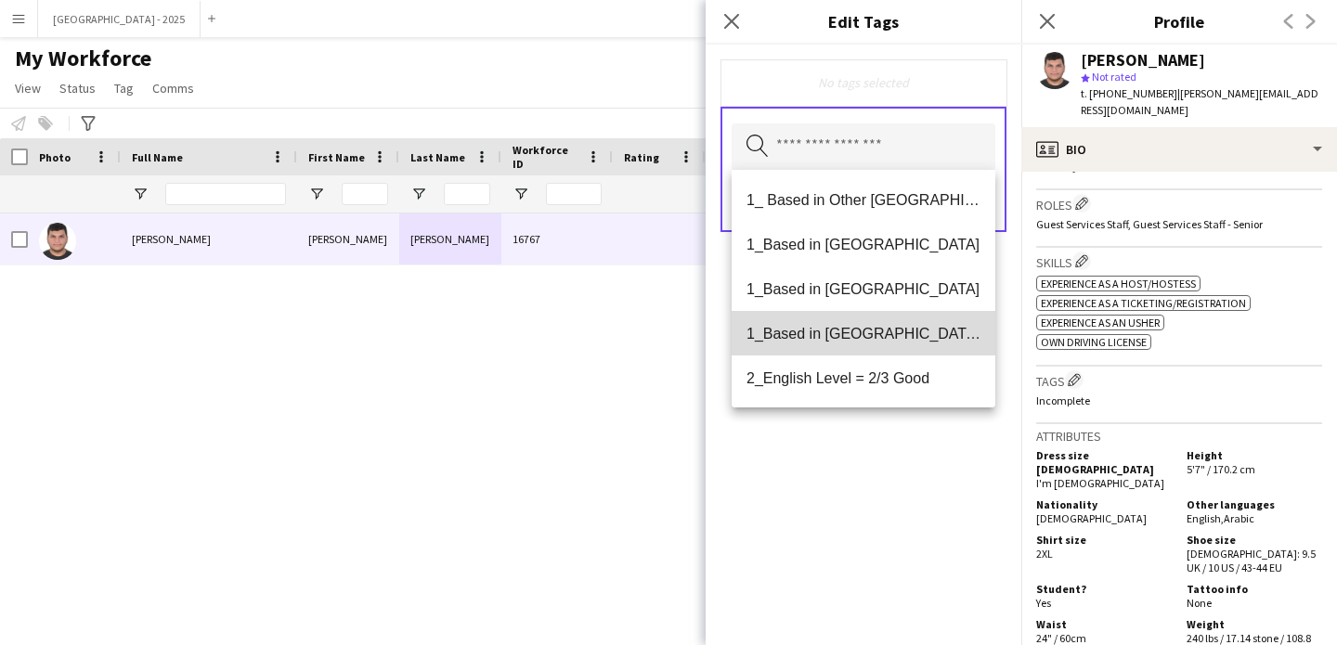
click at [893, 344] on mat-option "1_Based in [GEOGRAPHIC_DATA]/[GEOGRAPHIC_DATA]/Ajman" at bounding box center [864, 333] width 264 height 45
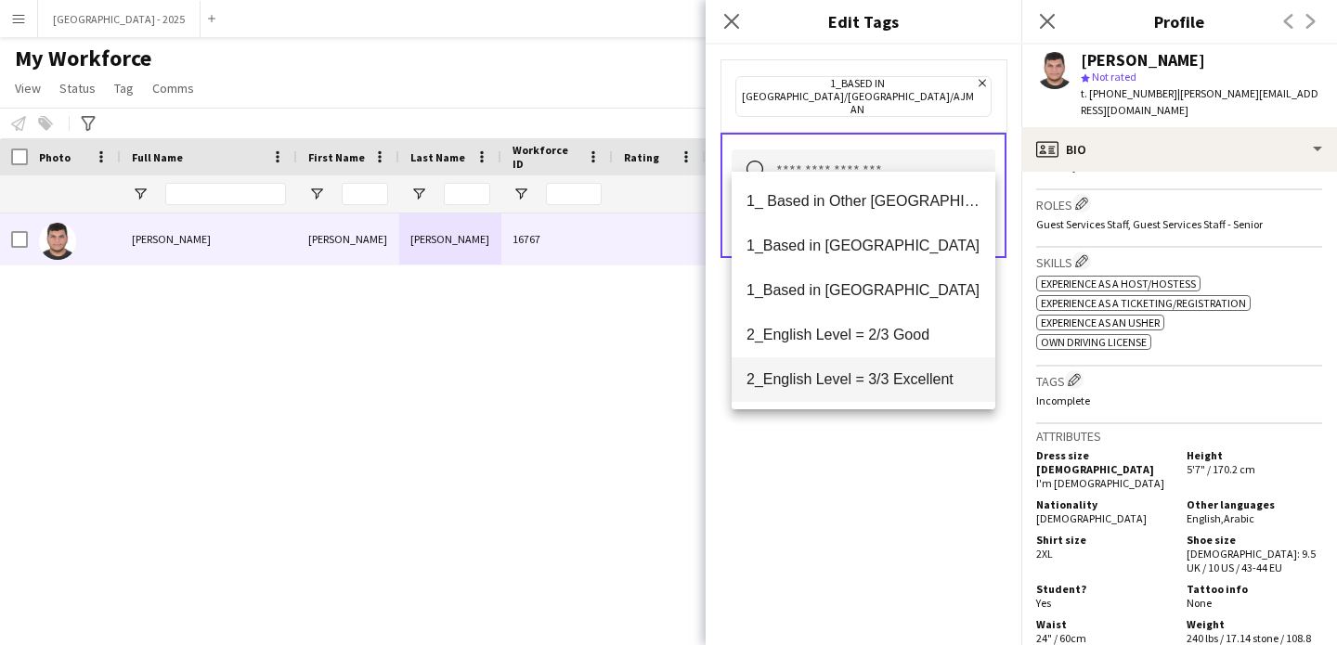
click at [902, 378] on span "2_English Level = 3/3 Excellent" at bounding box center [864, 379] width 234 height 18
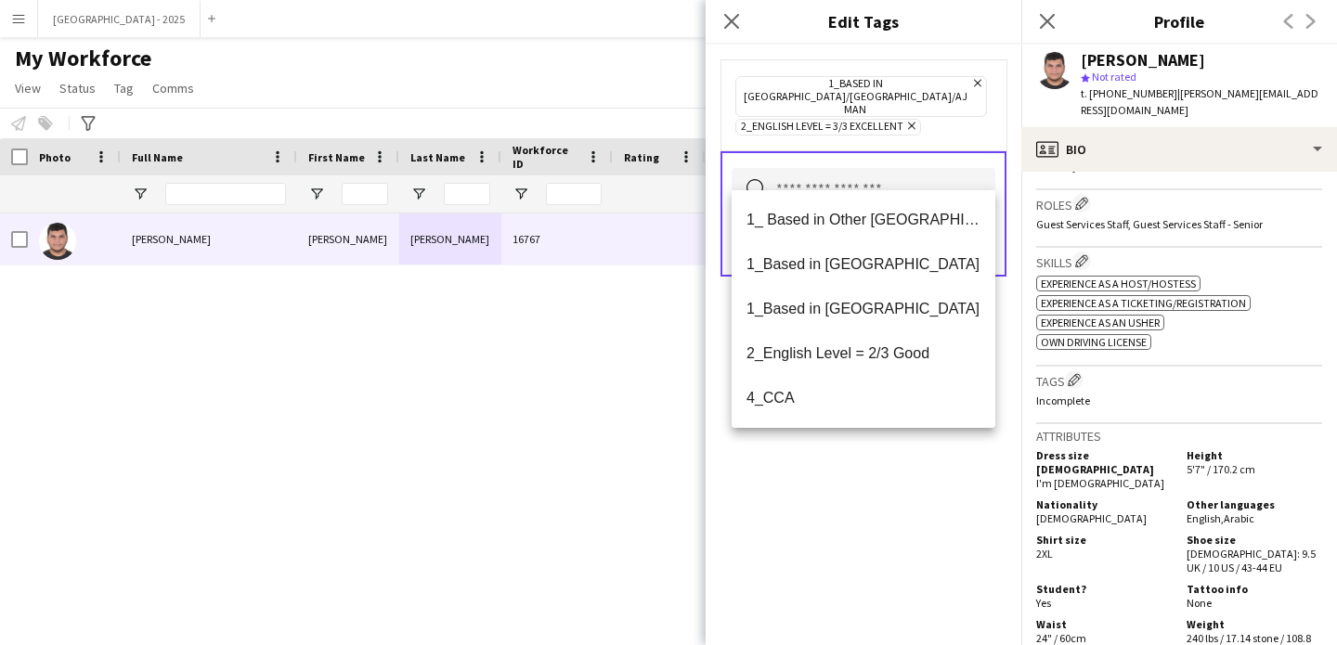
click at [916, 470] on div "1_Based in [GEOGRAPHIC_DATA]/[GEOGRAPHIC_DATA]/Ajman Remove 2_English Level = 3…" at bounding box center [864, 345] width 316 height 601
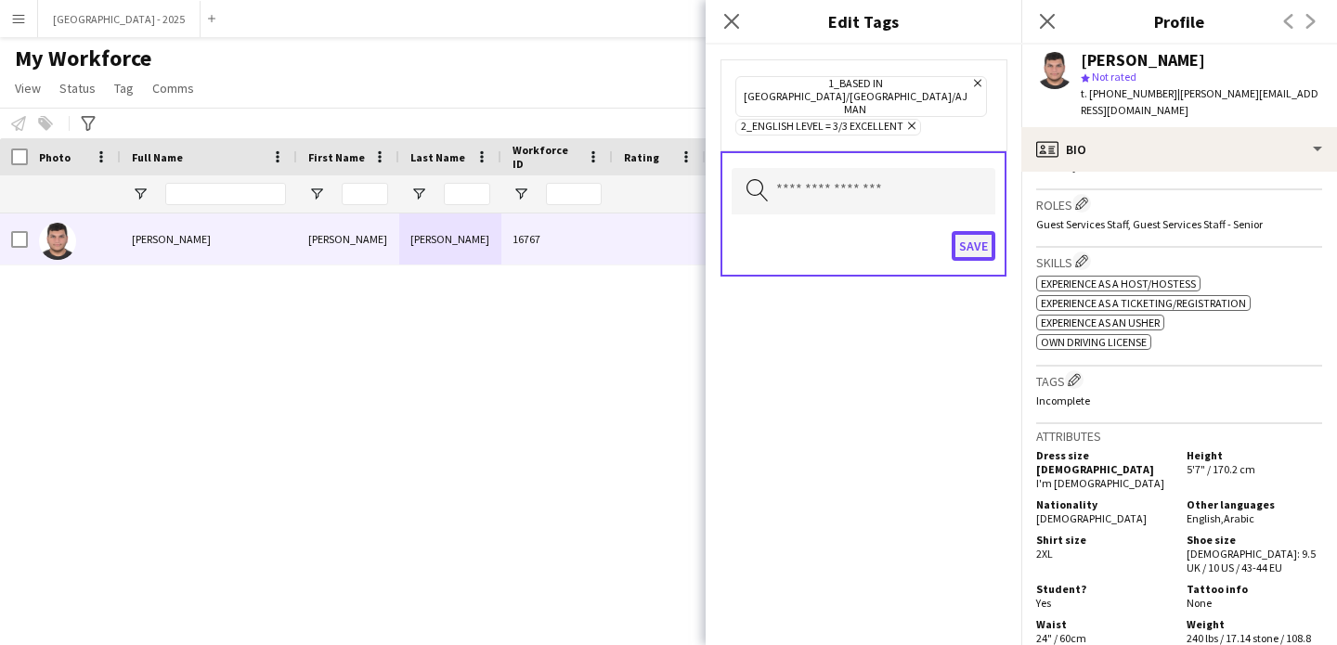
click at [982, 231] on button "Save" at bounding box center [974, 246] width 44 height 30
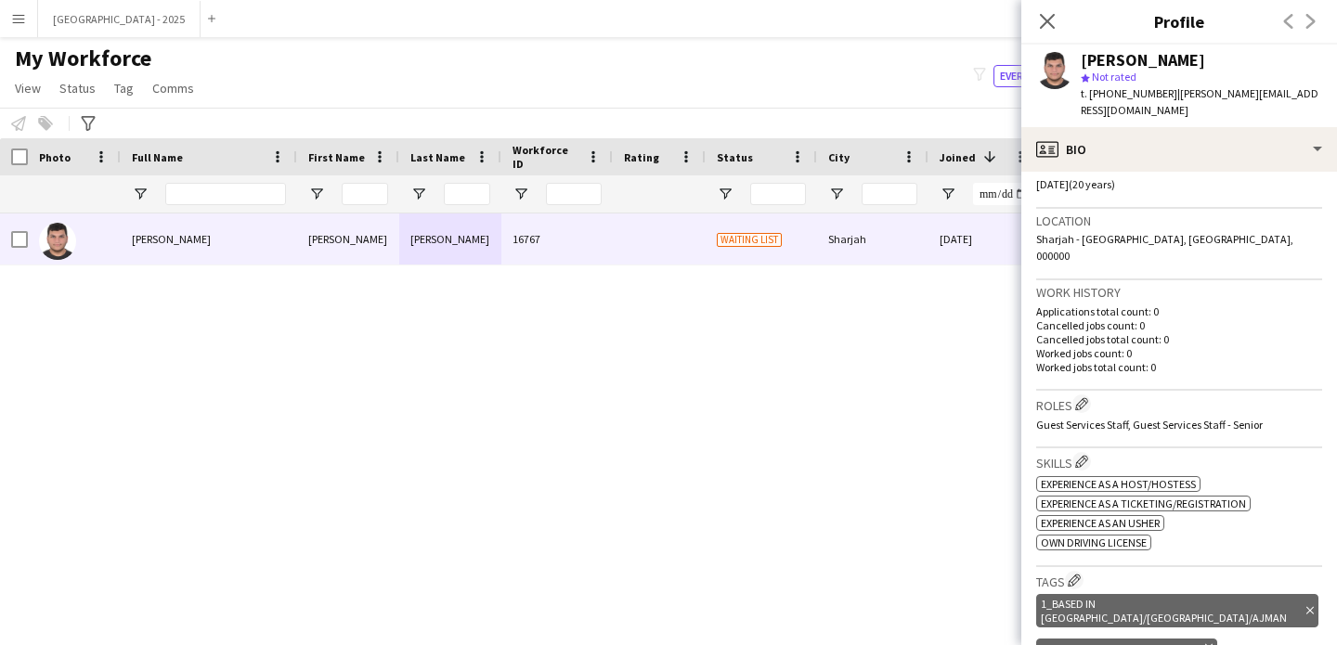
scroll to position [0, 0]
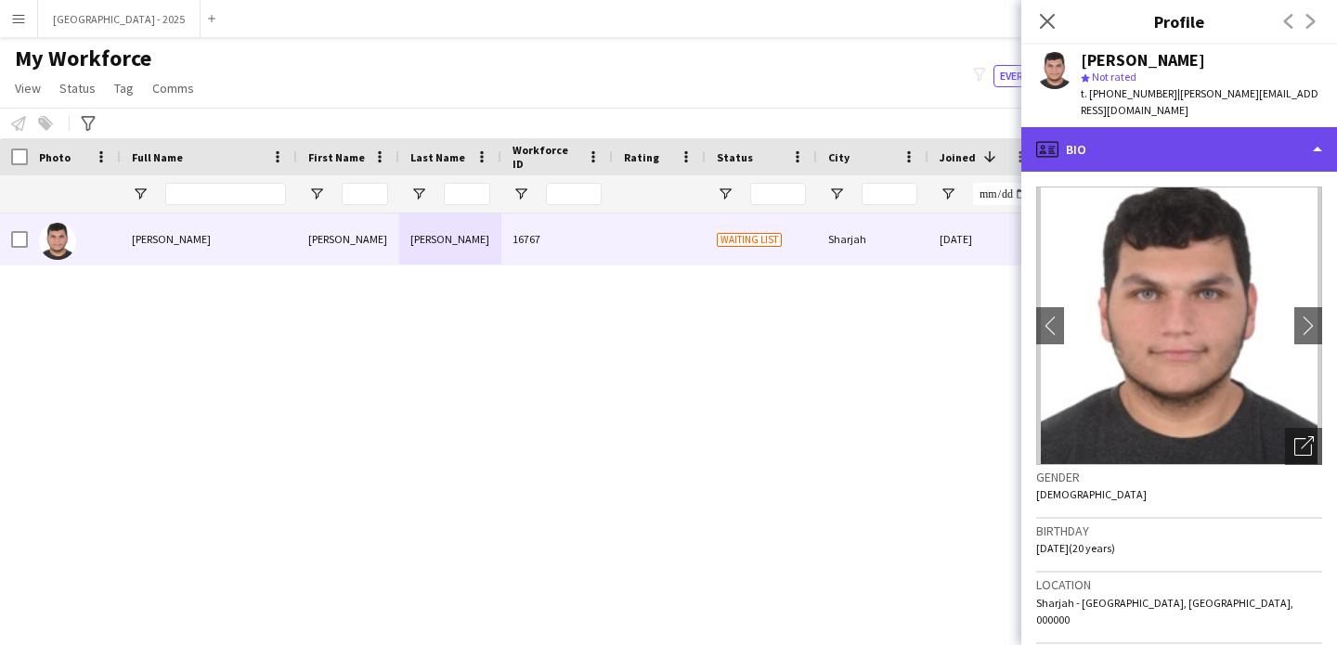
click at [1093, 140] on div "profile Bio" at bounding box center [1179, 149] width 316 height 45
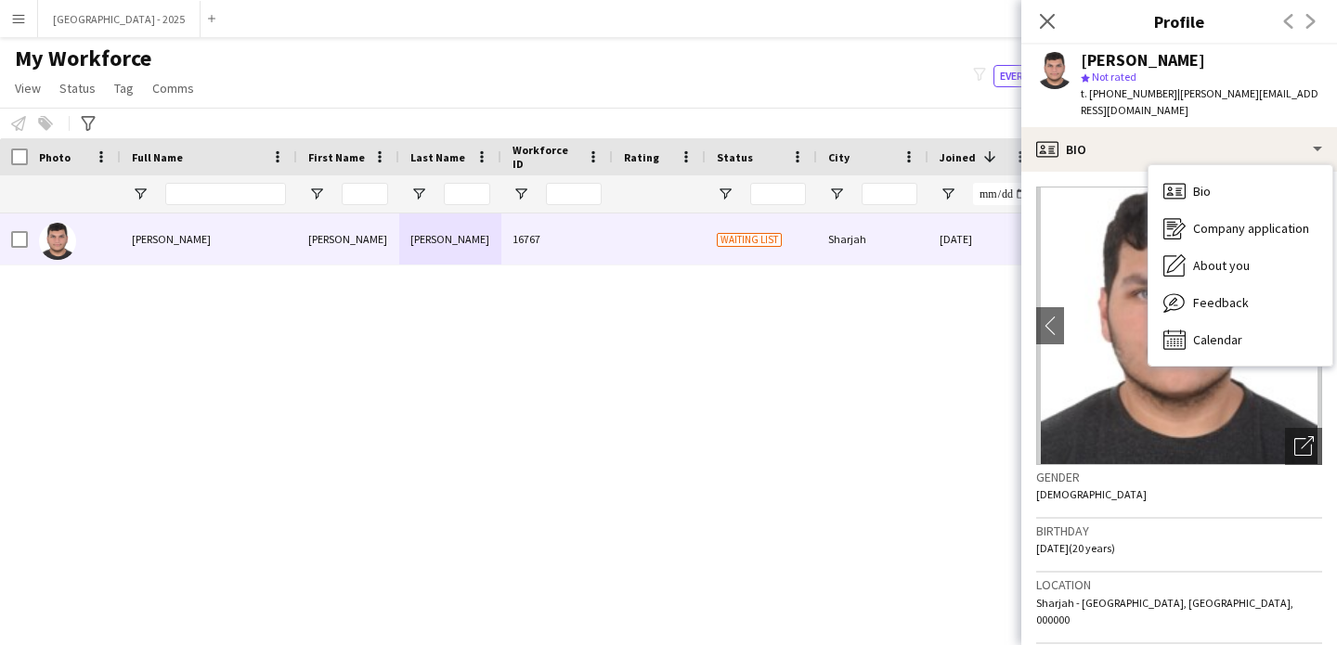
click at [1221, 180] on div "Bio Bio" at bounding box center [1241, 191] width 184 height 37
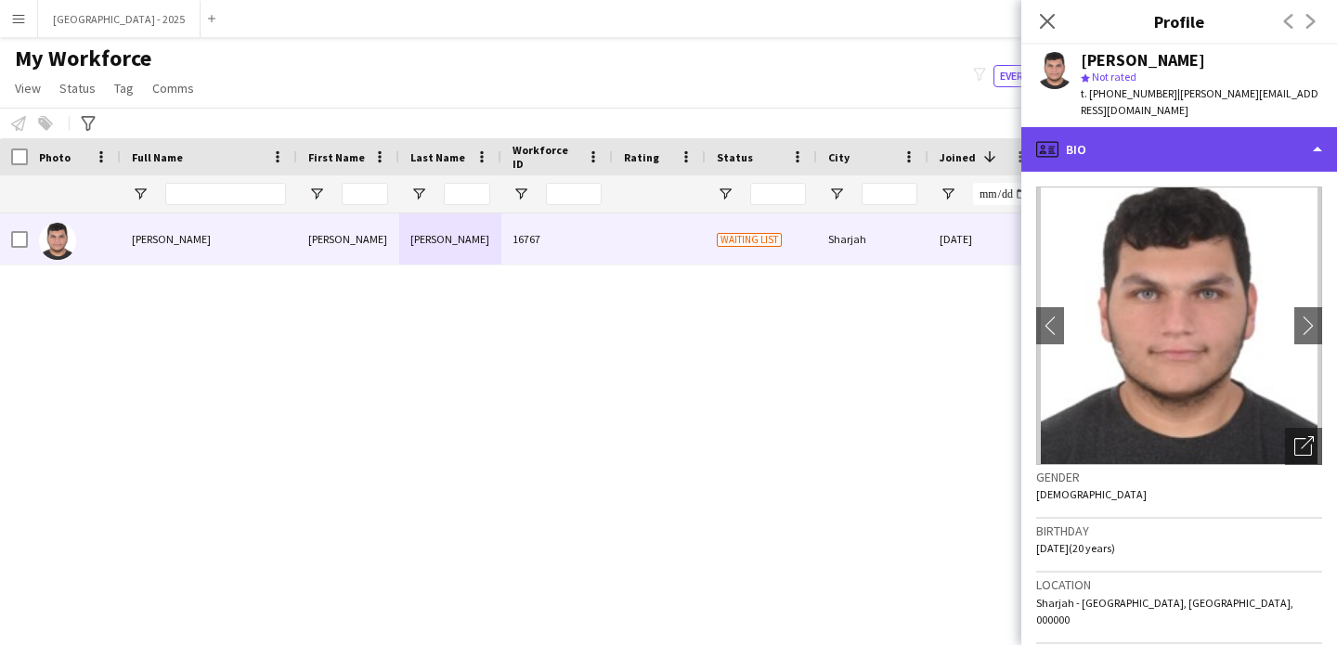
click at [1148, 144] on div "profile Bio" at bounding box center [1179, 149] width 316 height 45
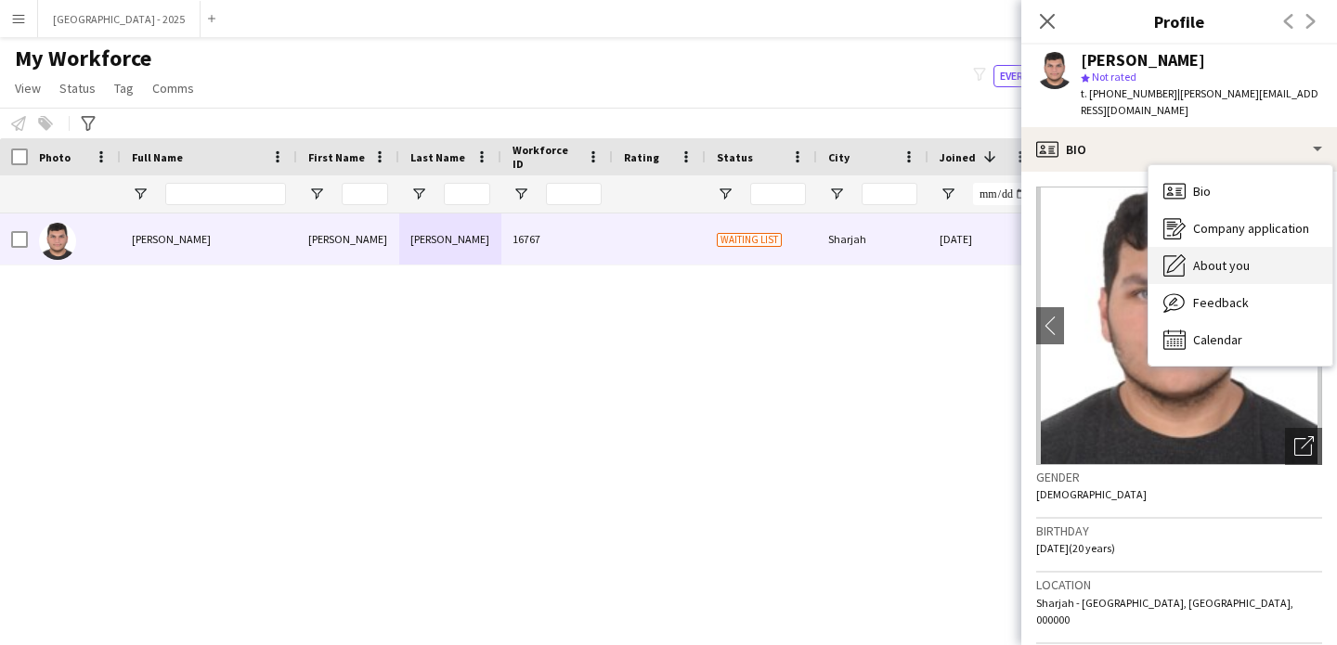
click at [1208, 257] on div "About you About you" at bounding box center [1241, 265] width 184 height 37
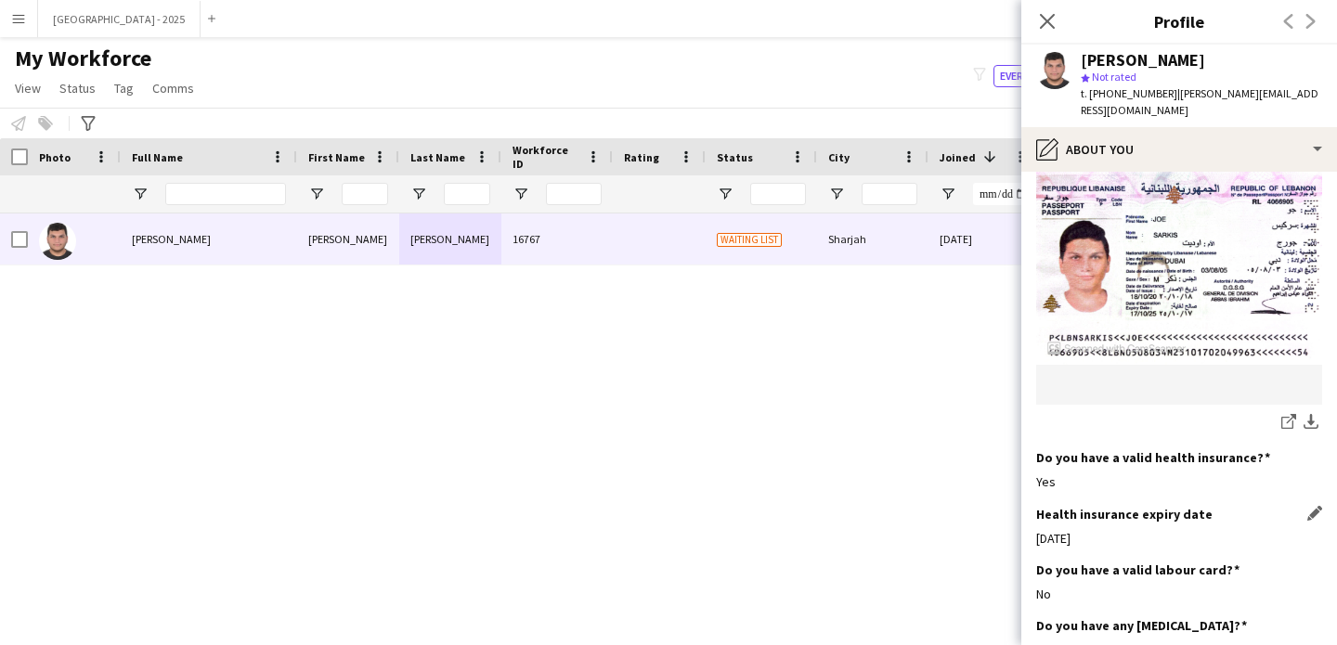
scroll to position [2014, 0]
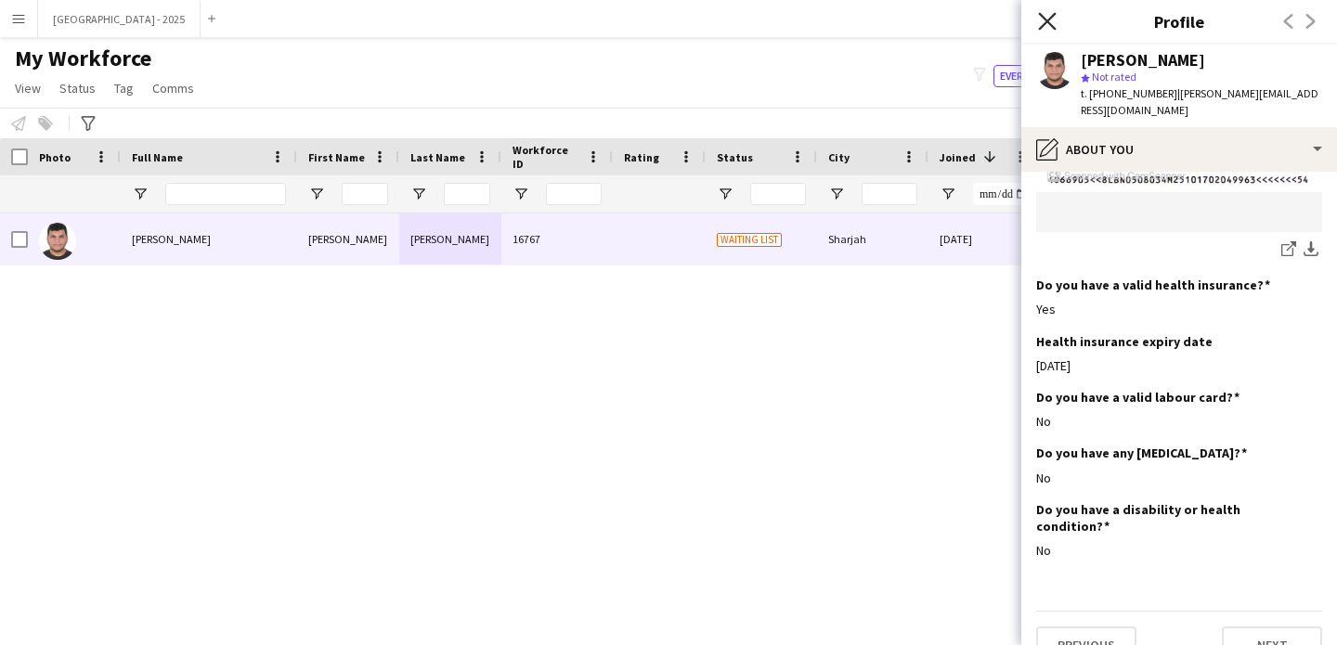
click at [1049, 18] on icon at bounding box center [1047, 21] width 18 height 18
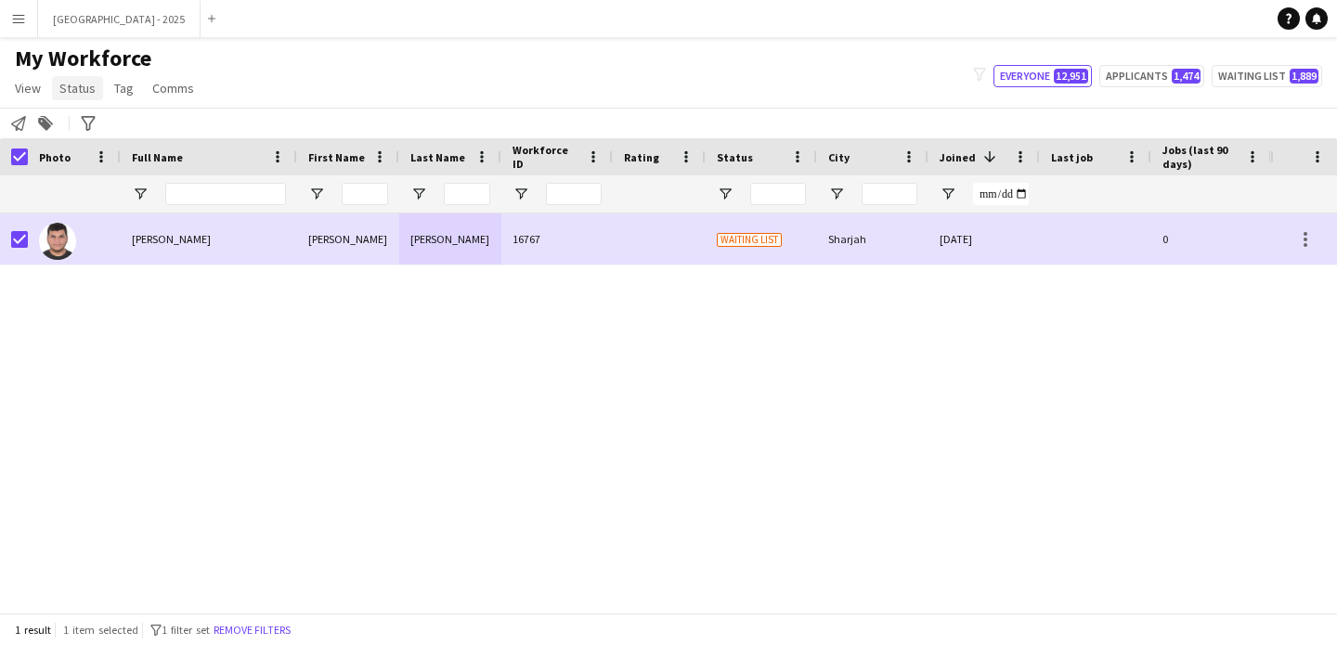
click at [76, 92] on span "Status" at bounding box center [77, 88] width 36 height 17
click at [101, 120] on link "Edit" at bounding box center [118, 128] width 130 height 39
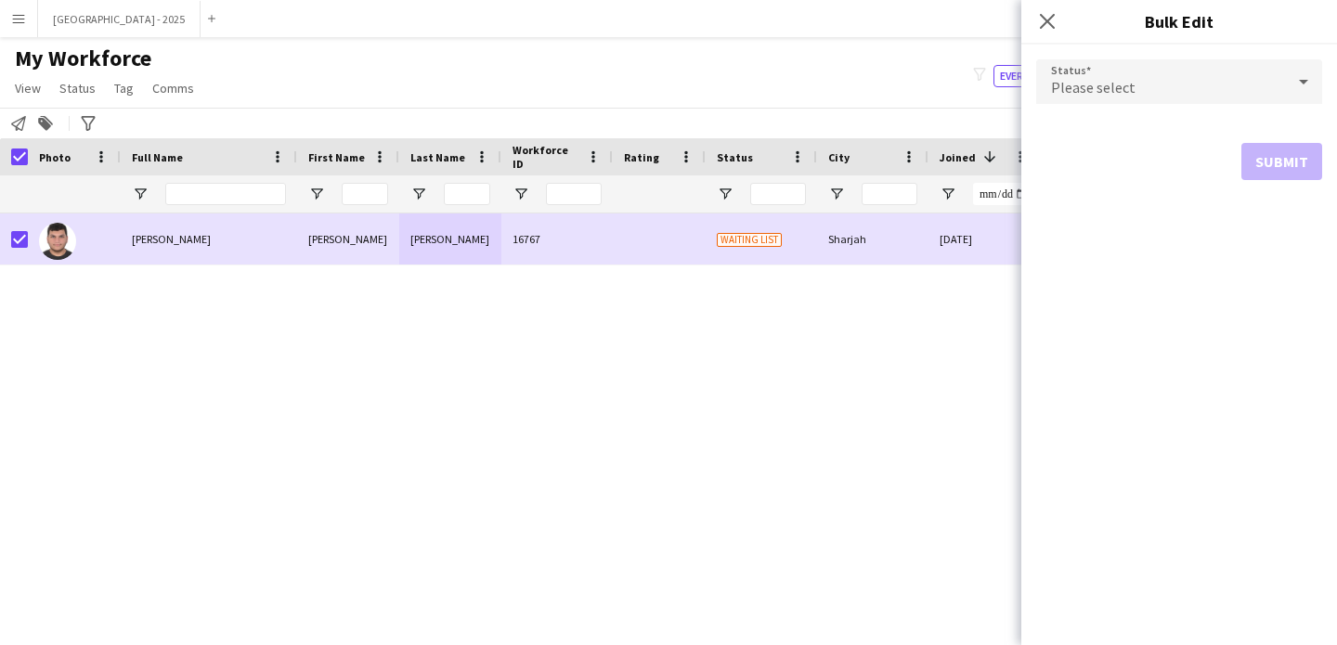
click at [1098, 97] on div "Please select" at bounding box center [1160, 81] width 249 height 45
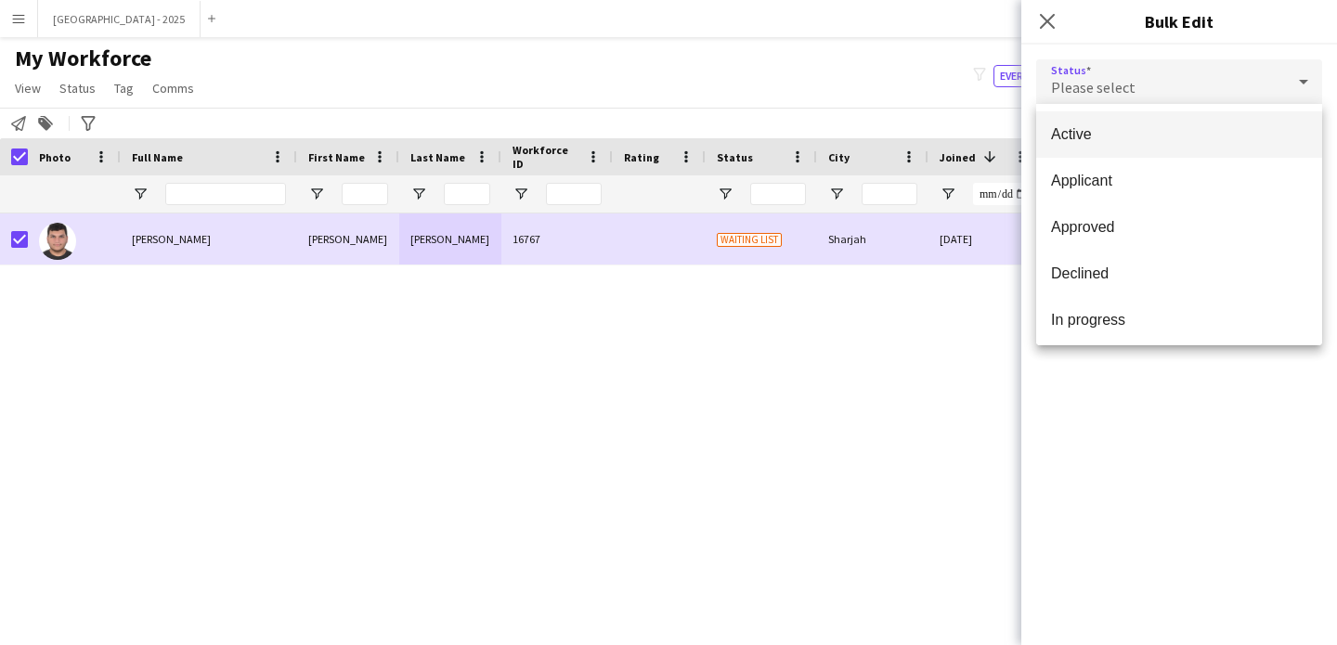
click at [1095, 127] on span "Active" at bounding box center [1179, 134] width 256 height 18
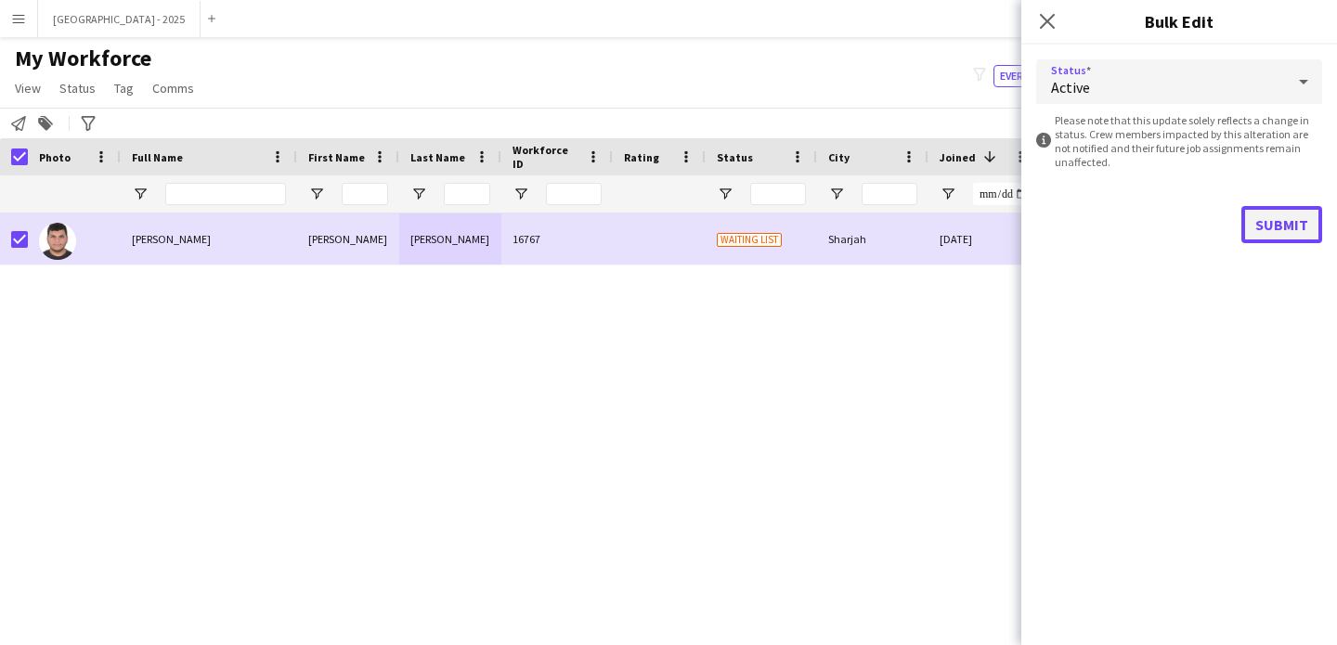
click at [1288, 235] on button "Submit" at bounding box center [1281, 224] width 81 height 37
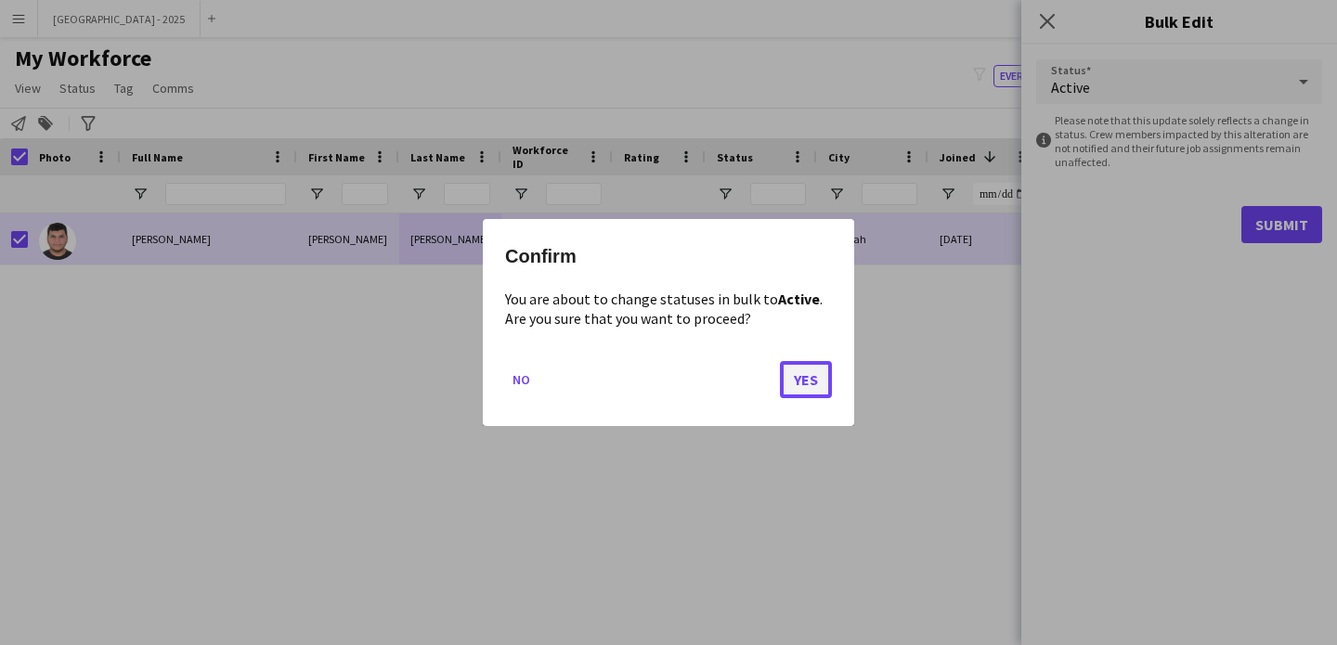
click at [824, 366] on button "Yes" at bounding box center [806, 379] width 52 height 37
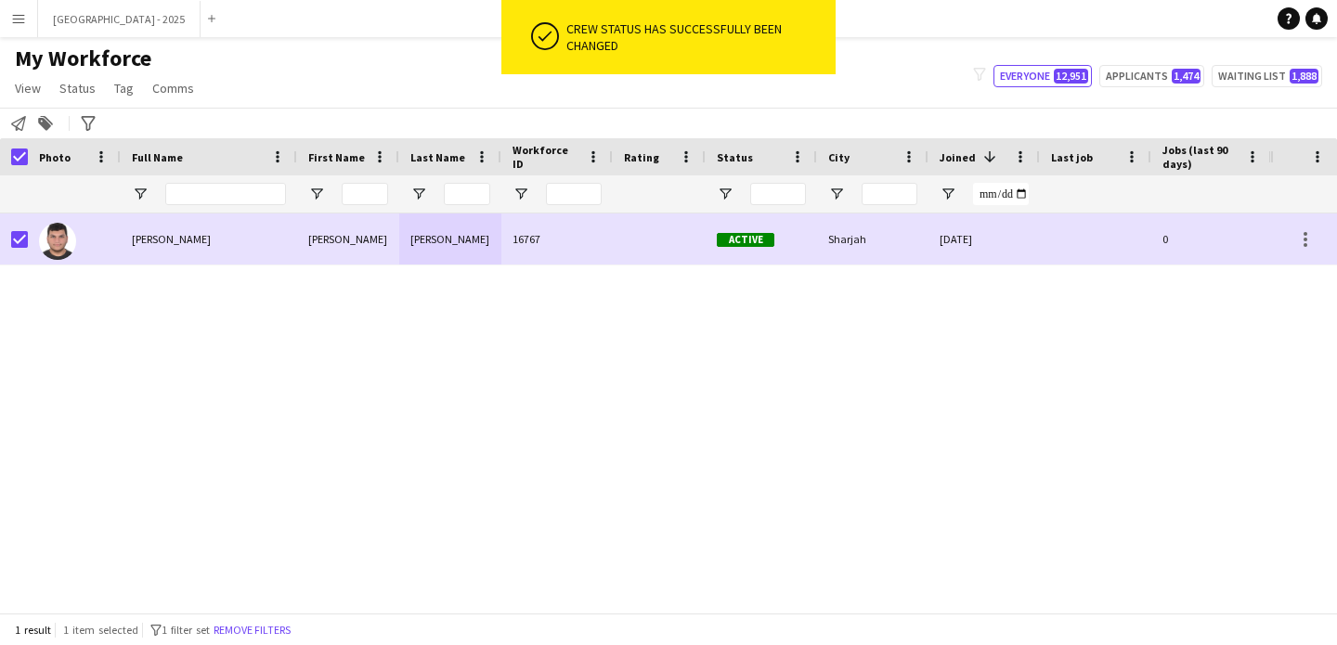
click at [237, 631] on button "Remove filters" at bounding box center [252, 630] width 84 height 20
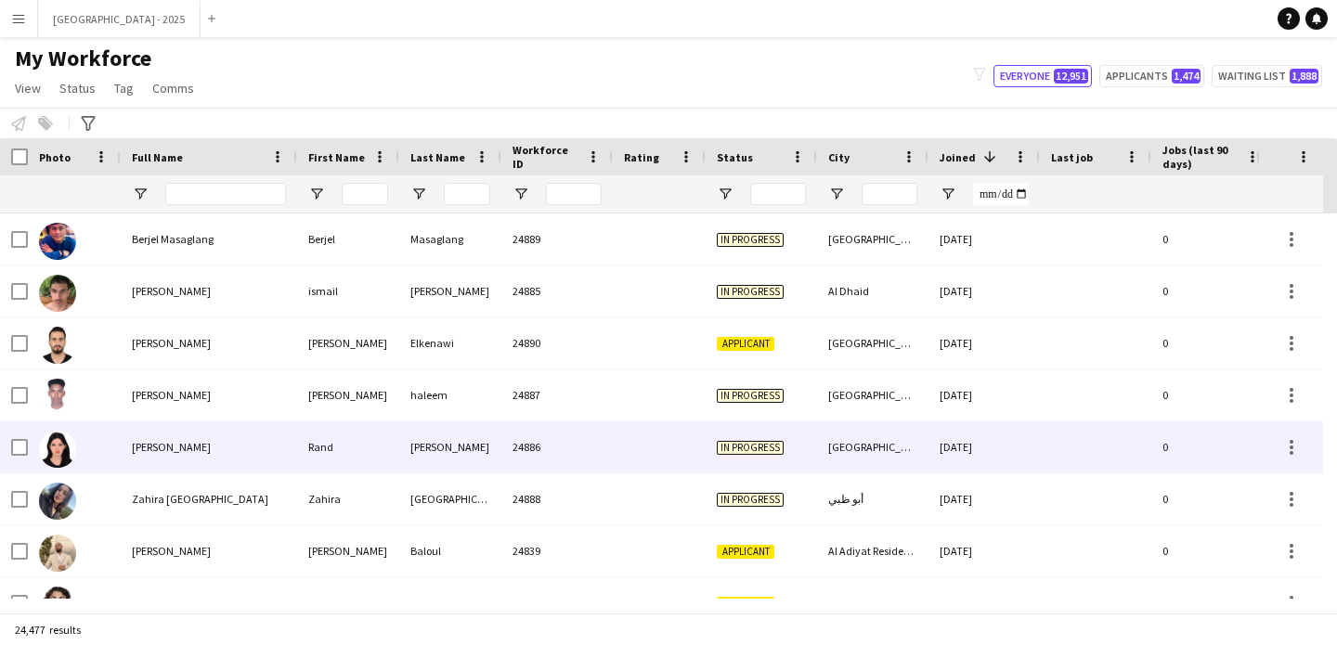
click at [217, 440] on div "[PERSON_NAME]" at bounding box center [209, 447] width 176 height 51
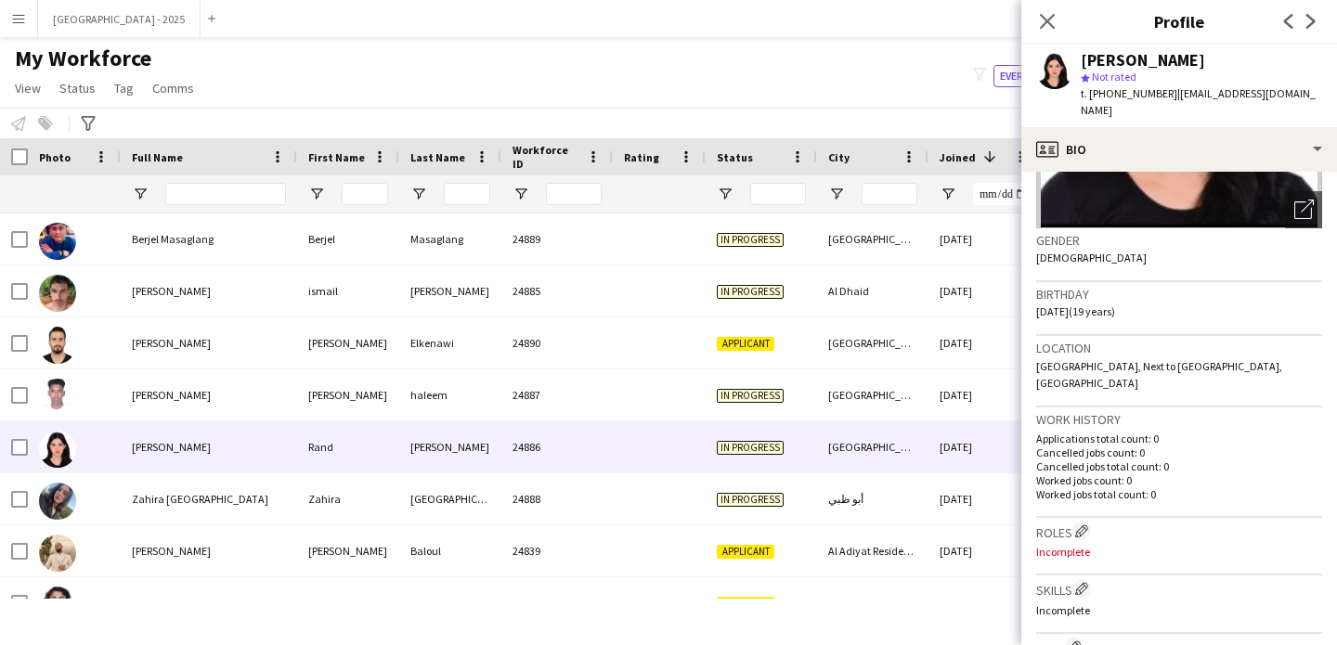
scroll to position [8, 0]
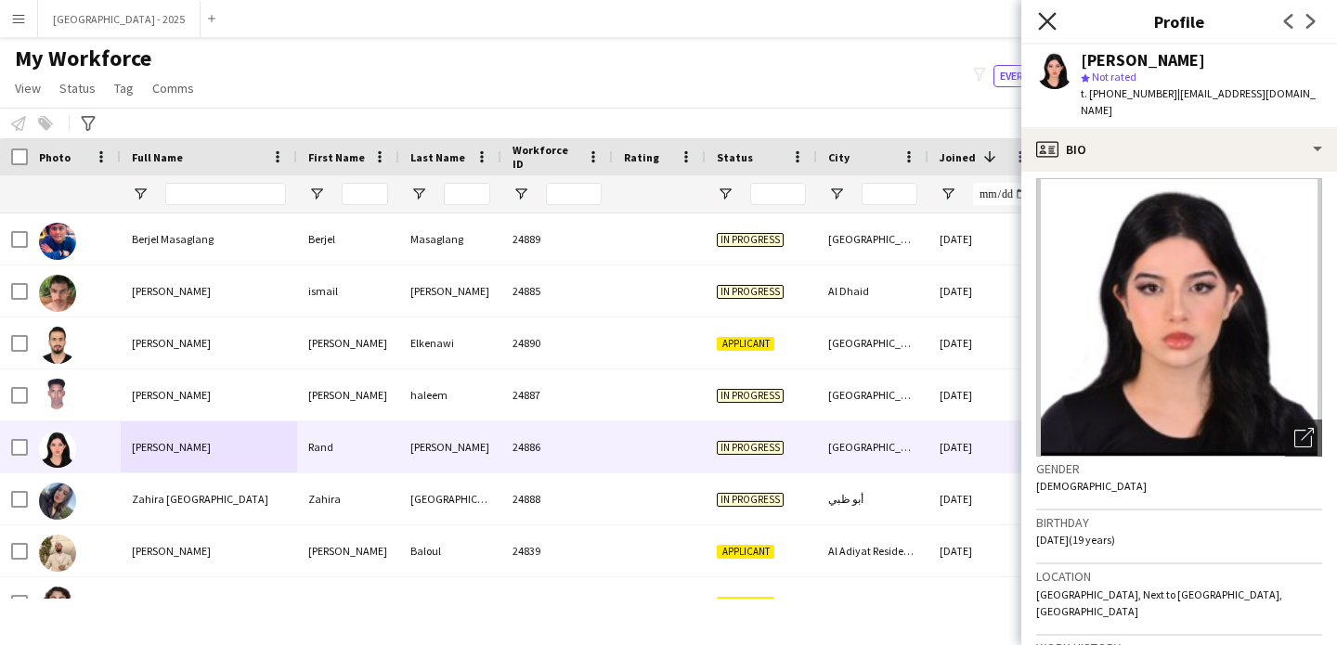
click at [1050, 22] on icon "Close pop-in" at bounding box center [1047, 21] width 18 height 18
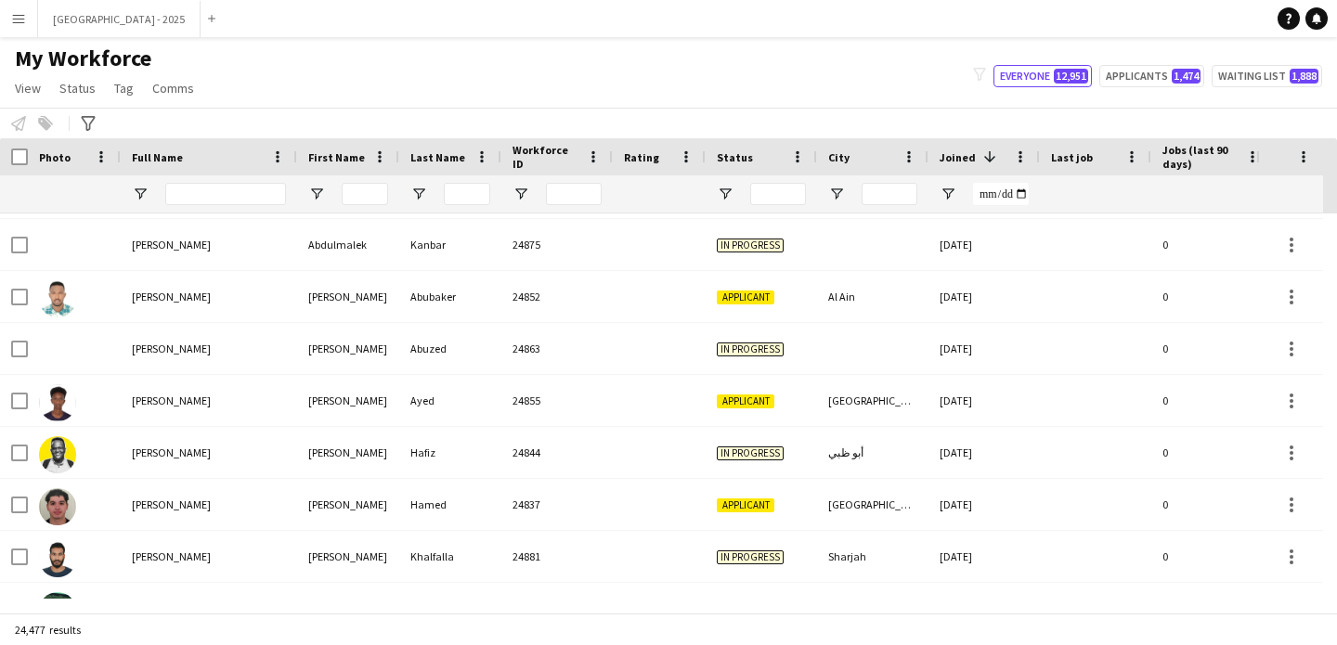
scroll to position [0, 640]
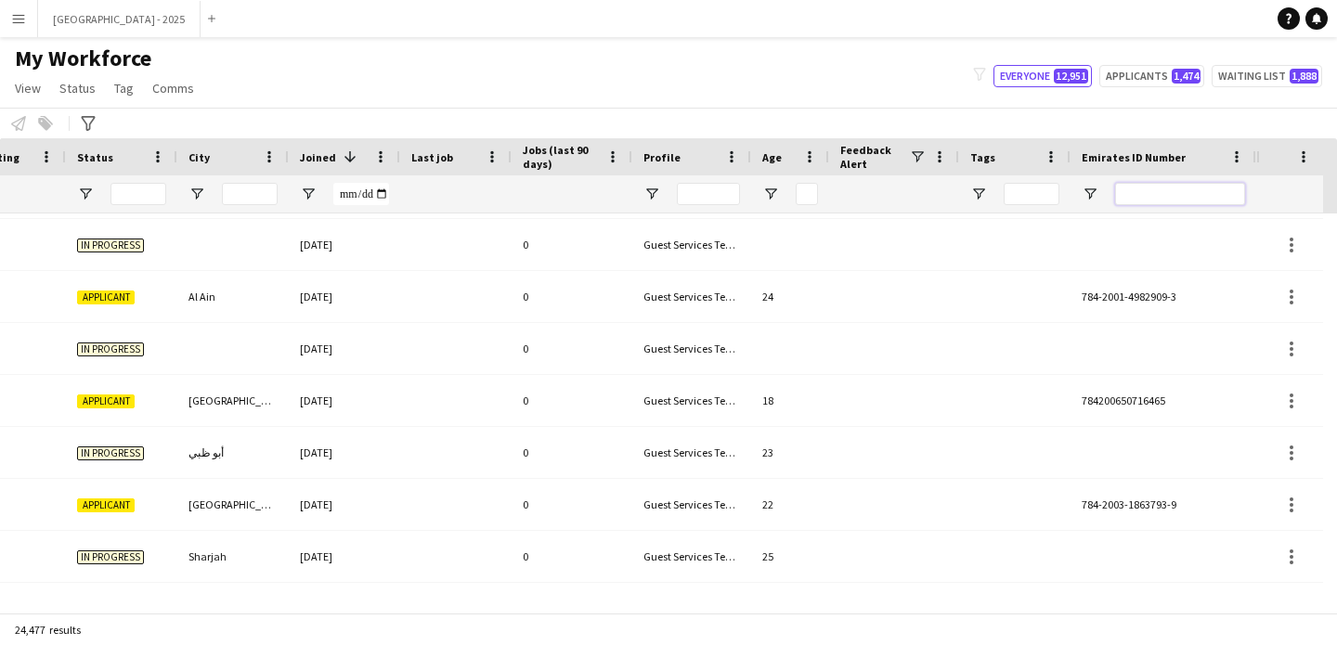
click at [1164, 203] on input "Emirates ID Number Filter Input" at bounding box center [1180, 194] width 130 height 22
paste input "*******"
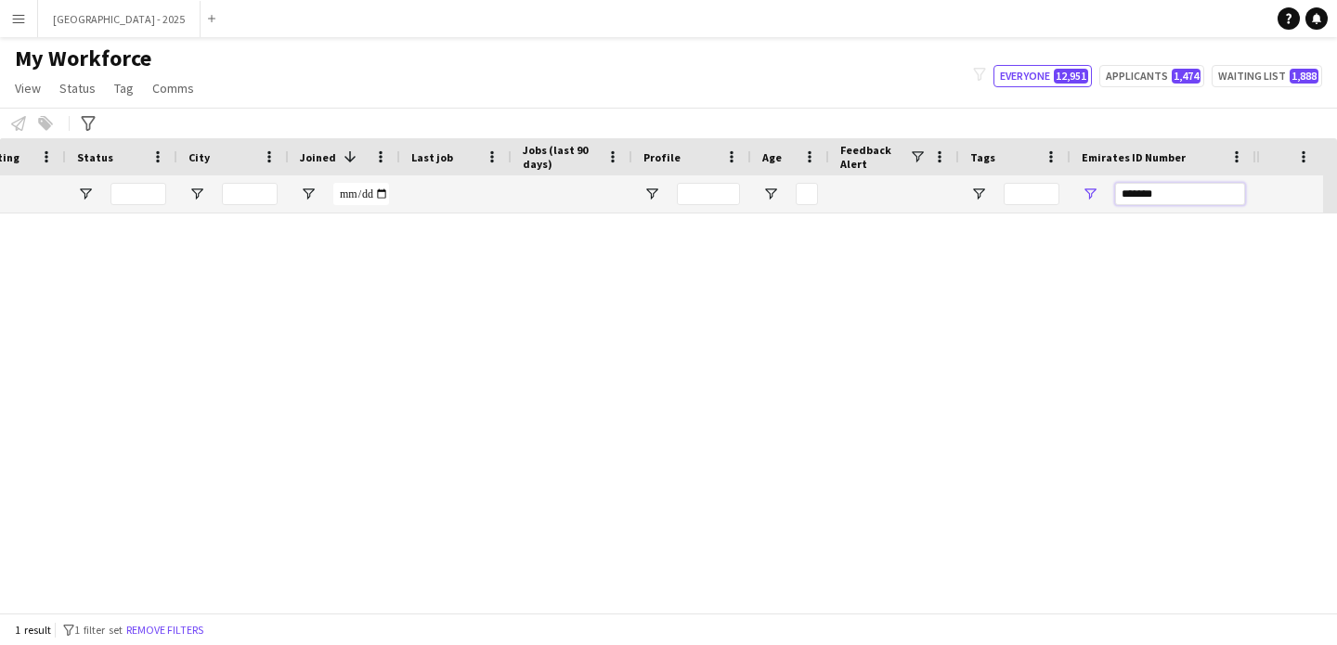
scroll to position [0, 0]
type input "*******"
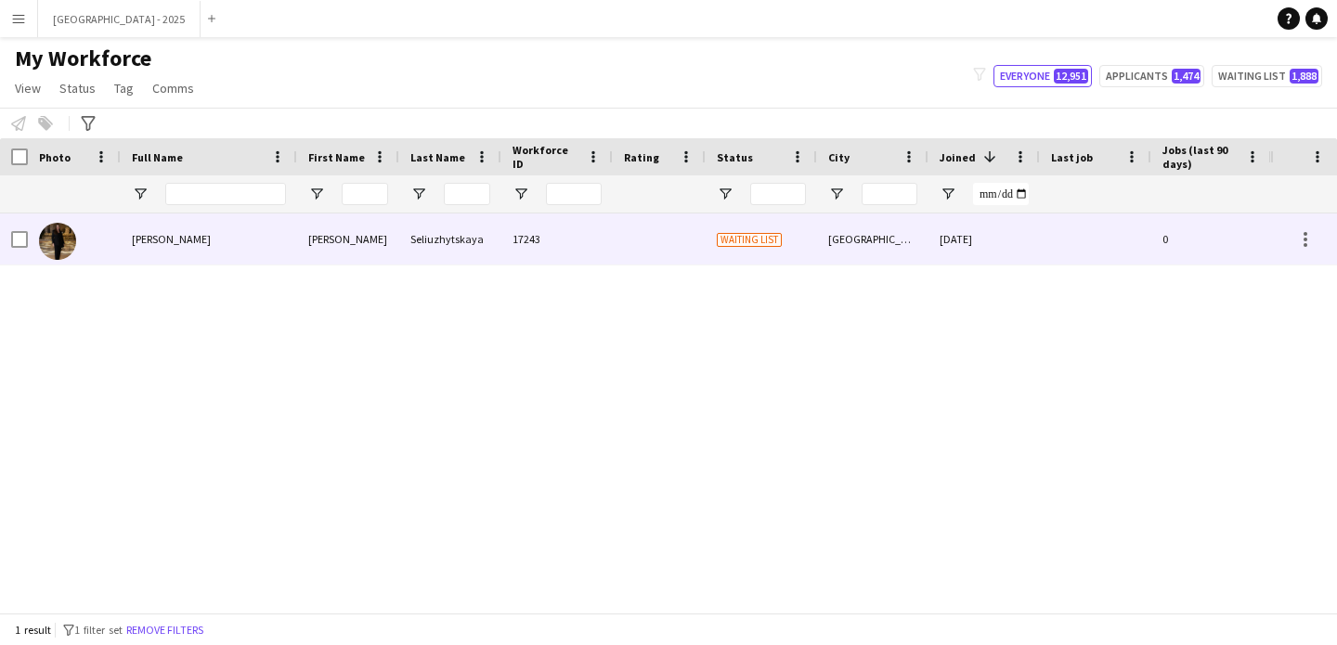
click at [648, 244] on div at bounding box center [659, 239] width 93 height 51
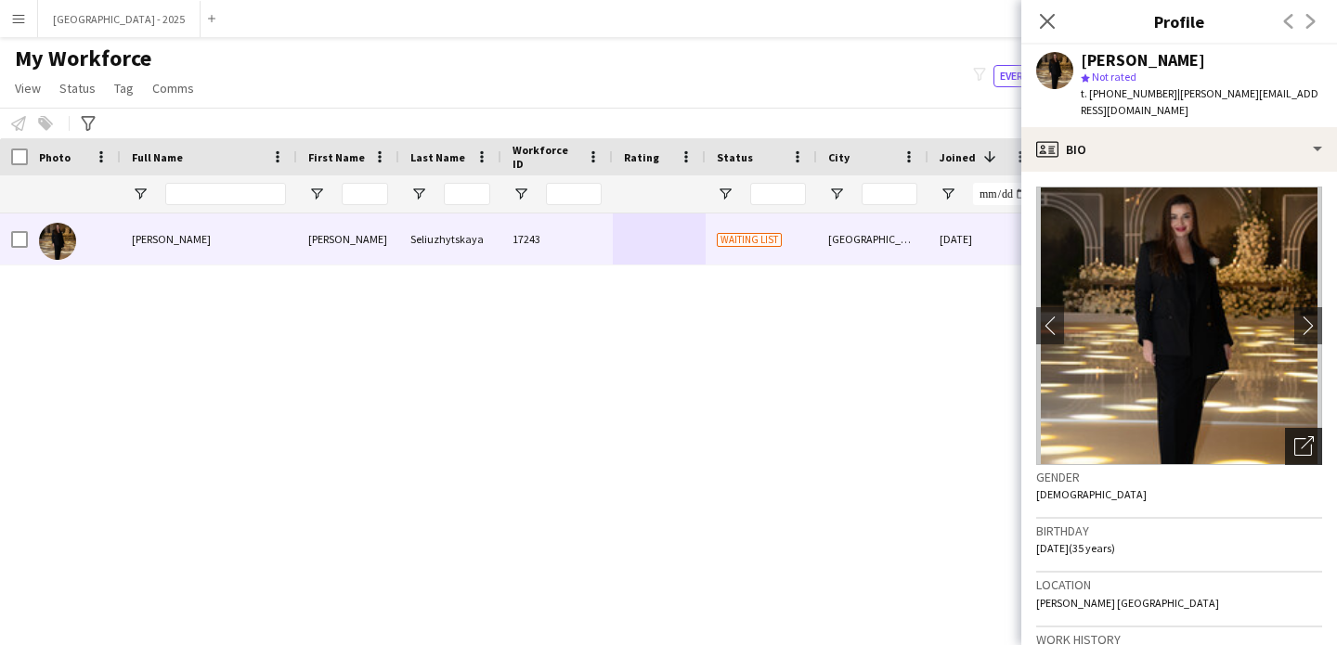
click at [1294, 436] on icon "Open photos pop-in" at bounding box center [1303, 445] width 19 height 19
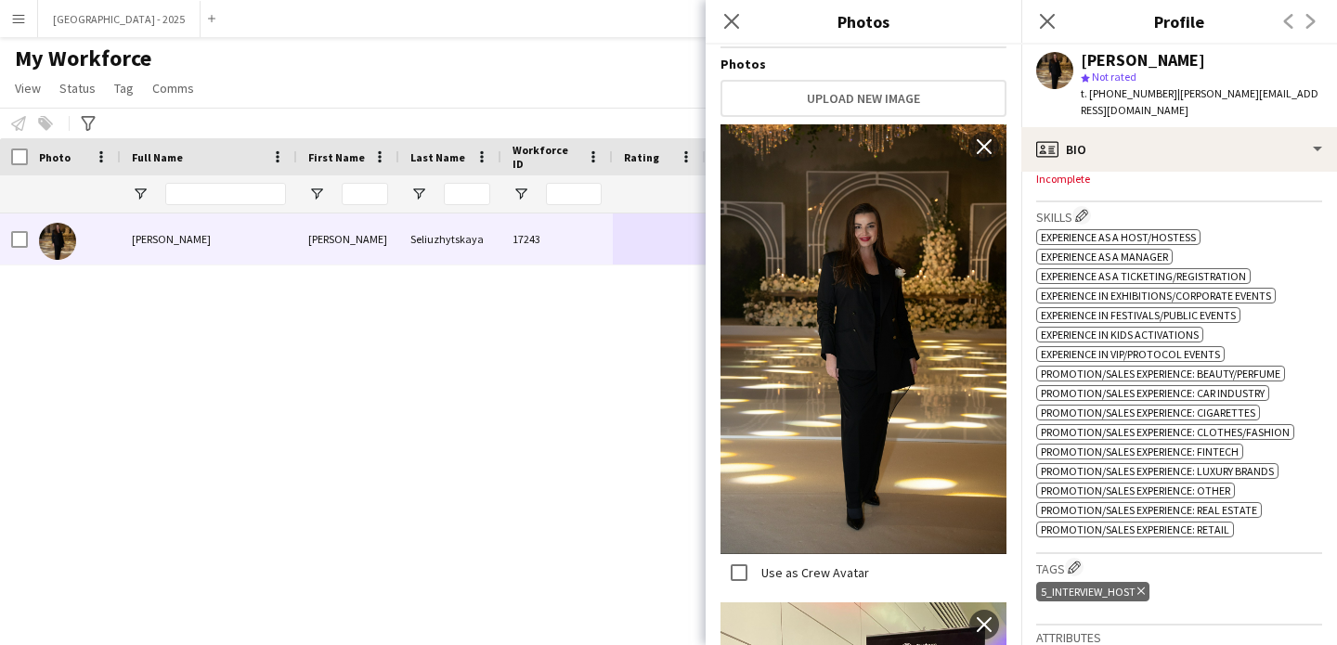
scroll to position [632, 0]
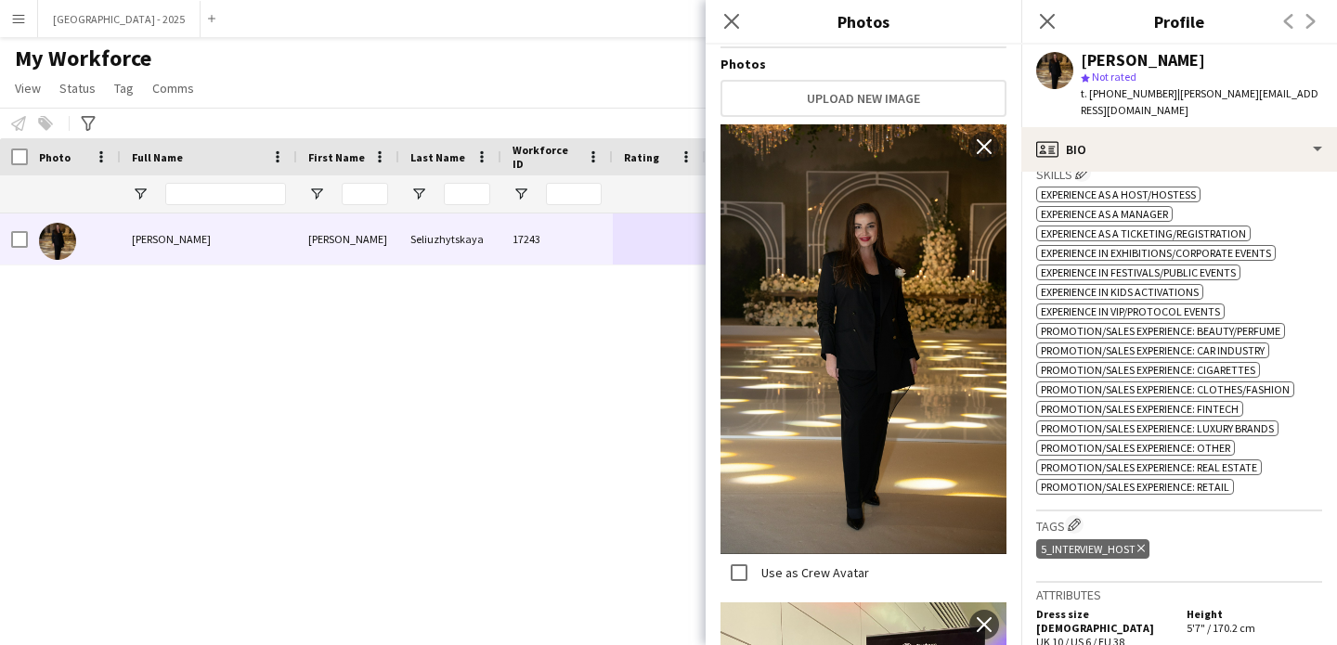
click at [1244, 549] on div "5_Interview_Host Delete tag" at bounding box center [1179, 551] width 286 height 31
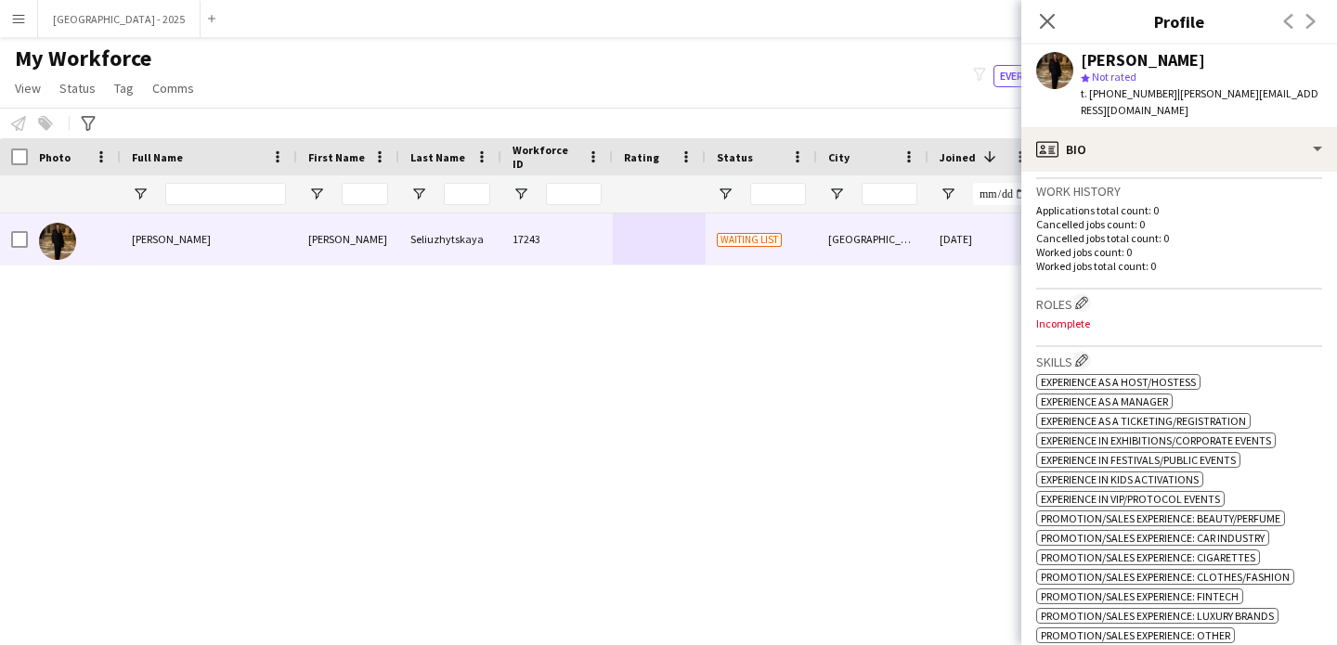
scroll to position [376, 0]
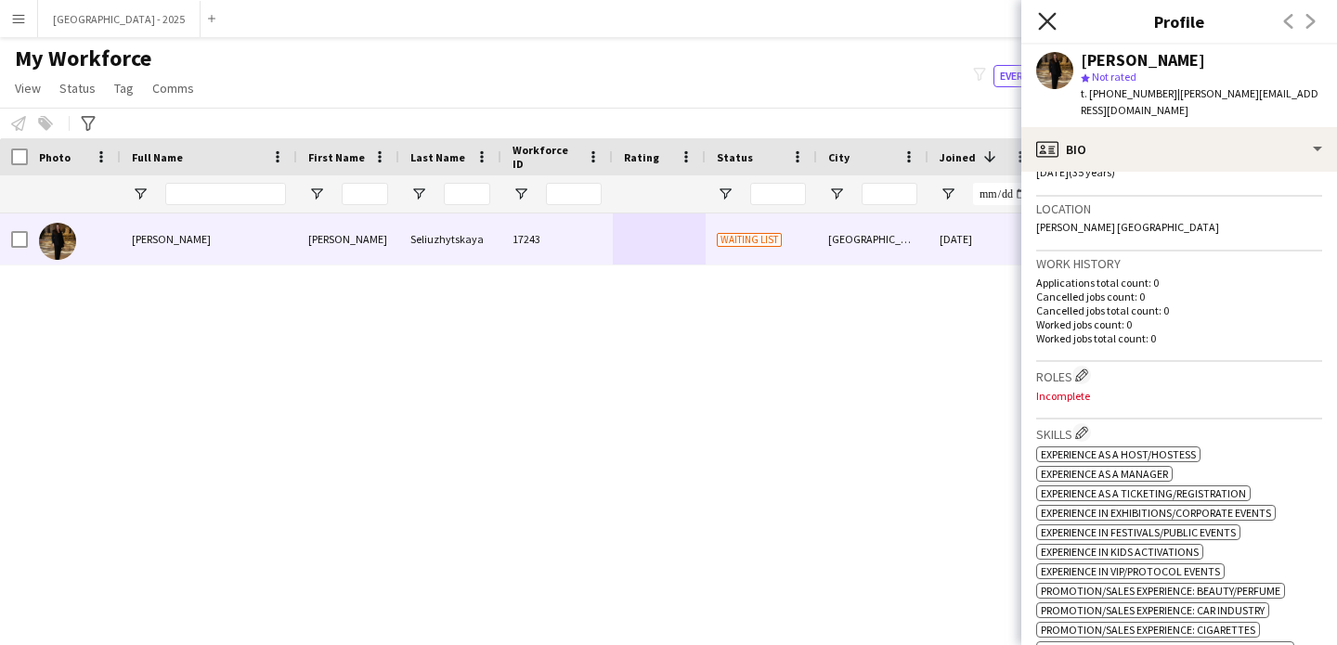
click at [1043, 22] on icon "Close pop-in" at bounding box center [1047, 21] width 18 height 18
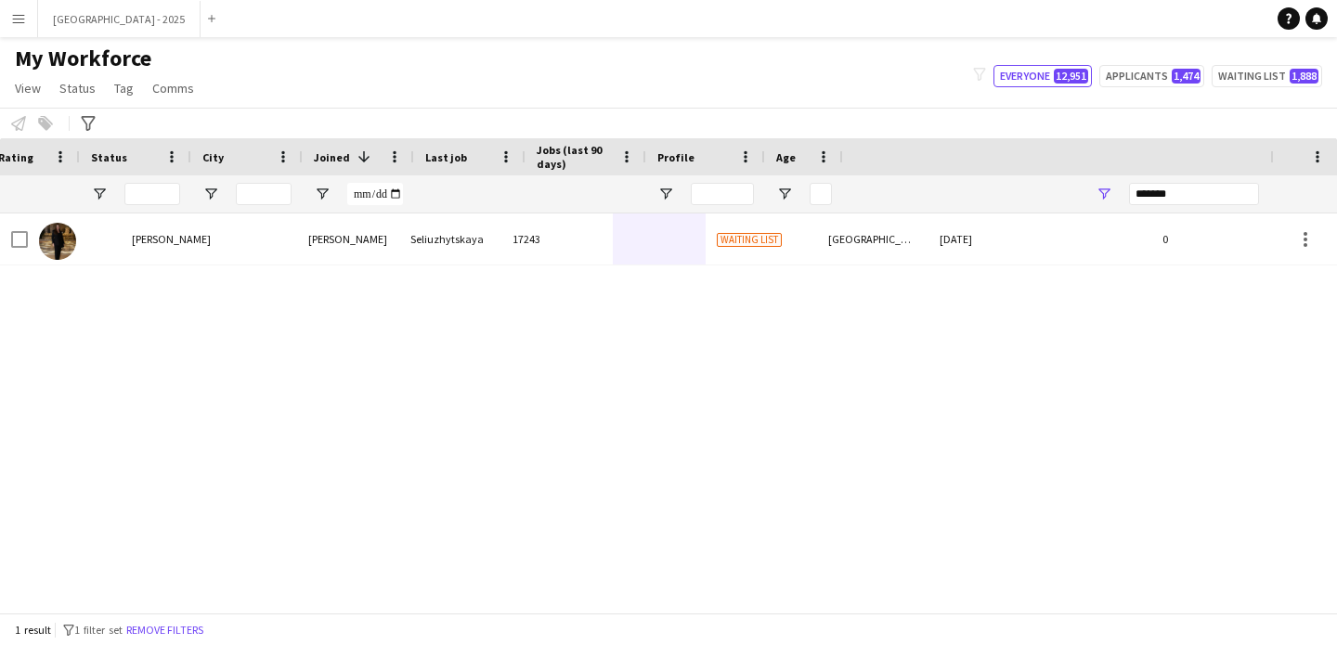
scroll to position [0, 626]
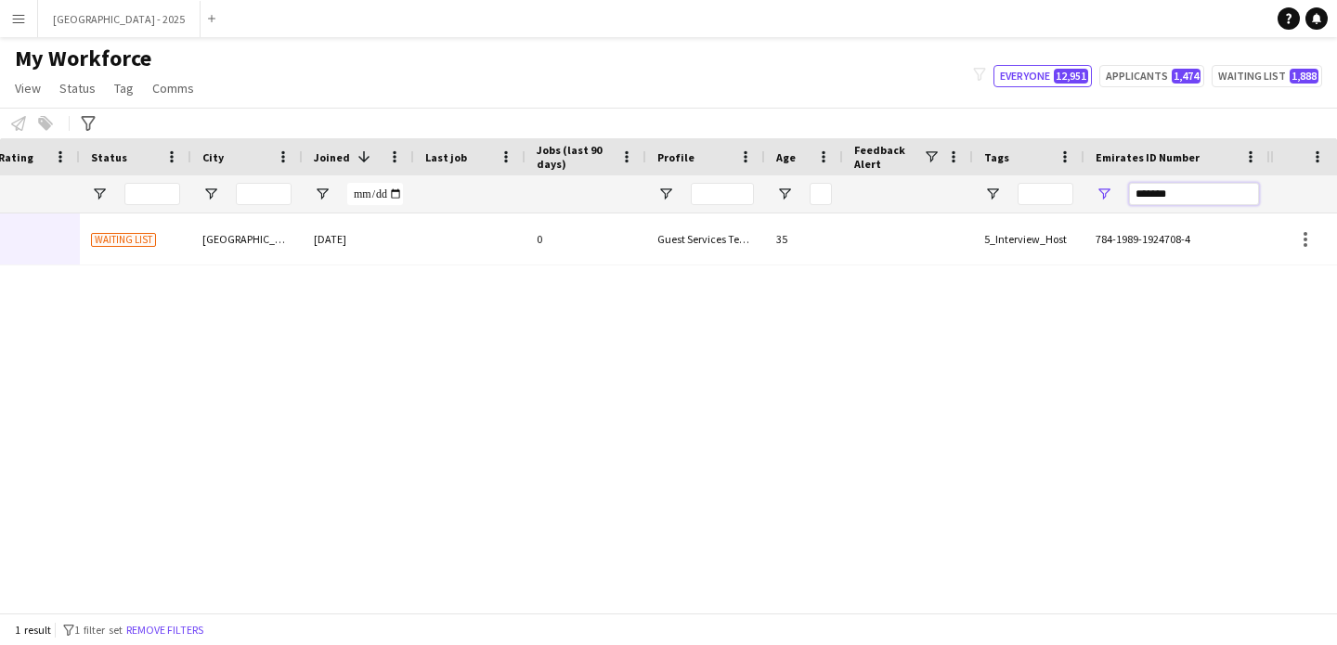
click at [1215, 195] on input "*******" at bounding box center [1194, 194] width 130 height 22
paste input "Emirates ID Number Filter Input"
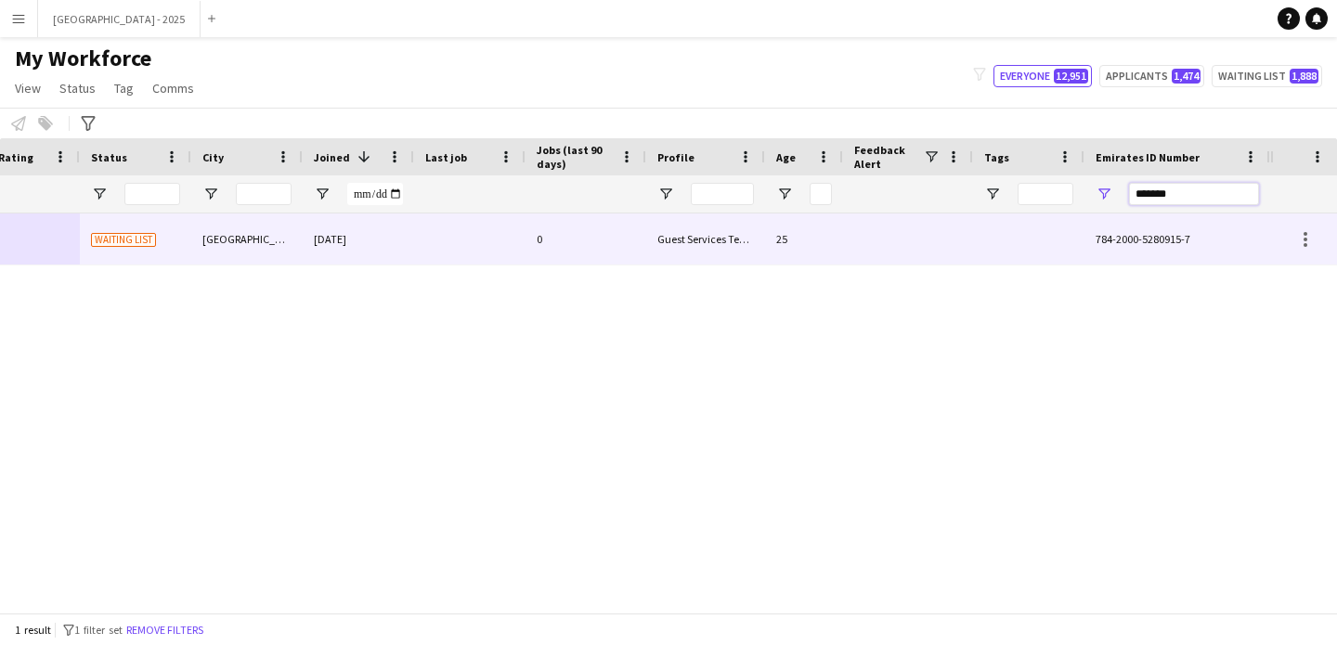
type input "*******"
click at [768, 229] on div "25" at bounding box center [804, 239] width 78 height 51
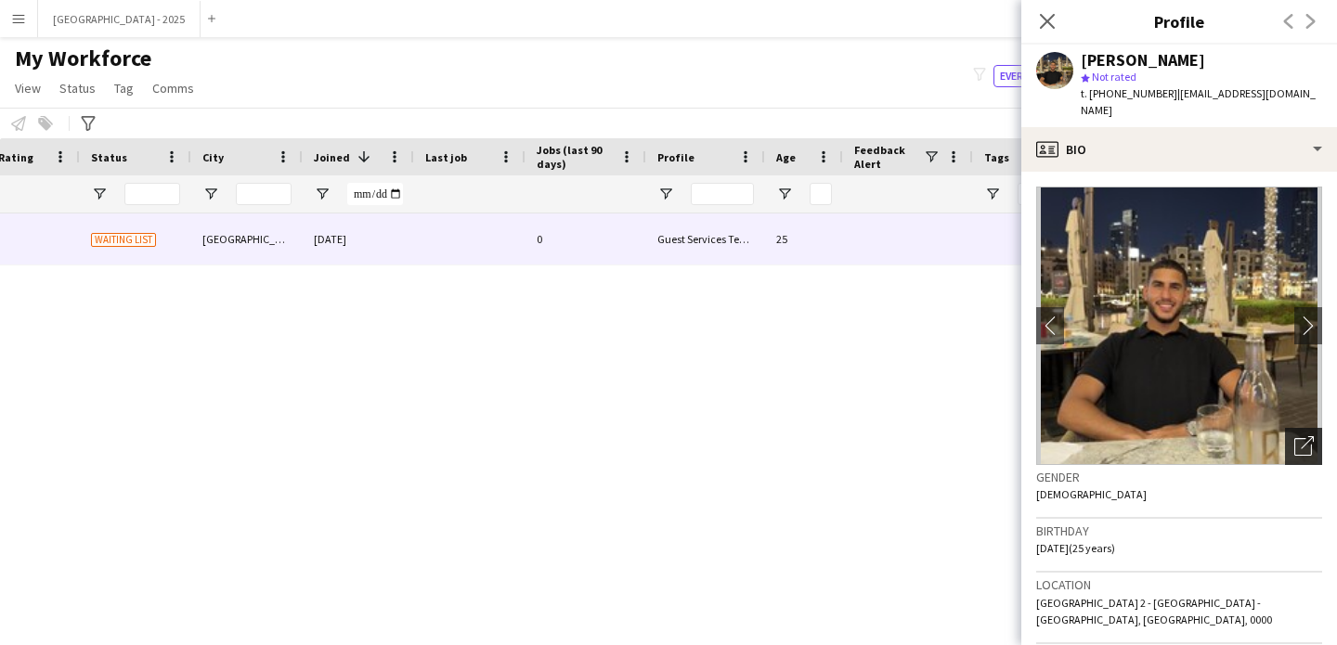
click at [1285, 431] on div "Open photos pop-in" at bounding box center [1303, 446] width 37 height 37
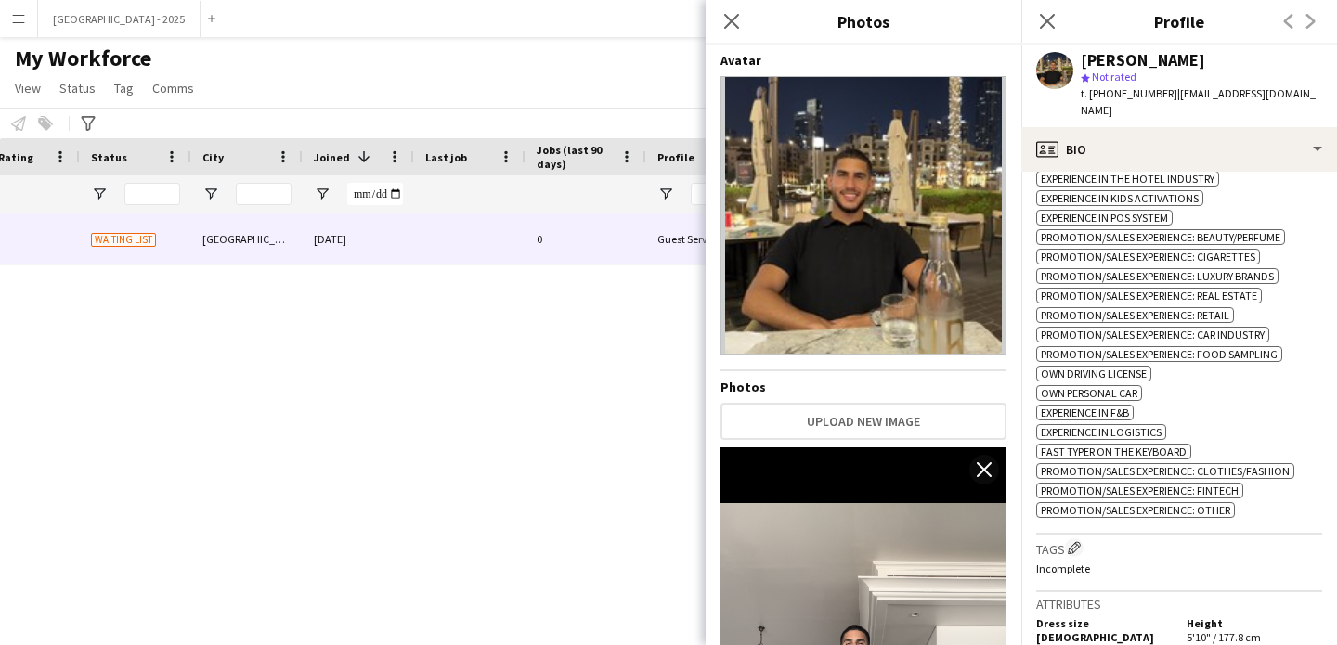
scroll to position [1085, 0]
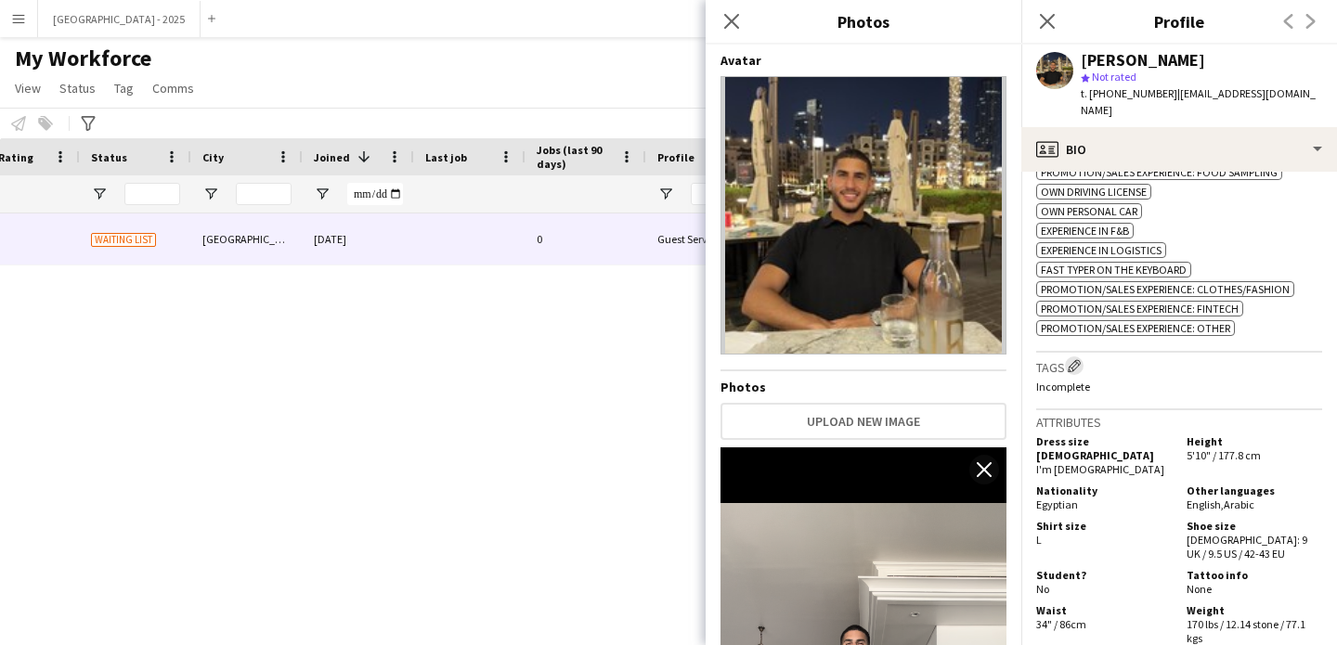
click at [1081, 359] on app-icon "Edit crew company tags" at bounding box center [1074, 365] width 13 height 13
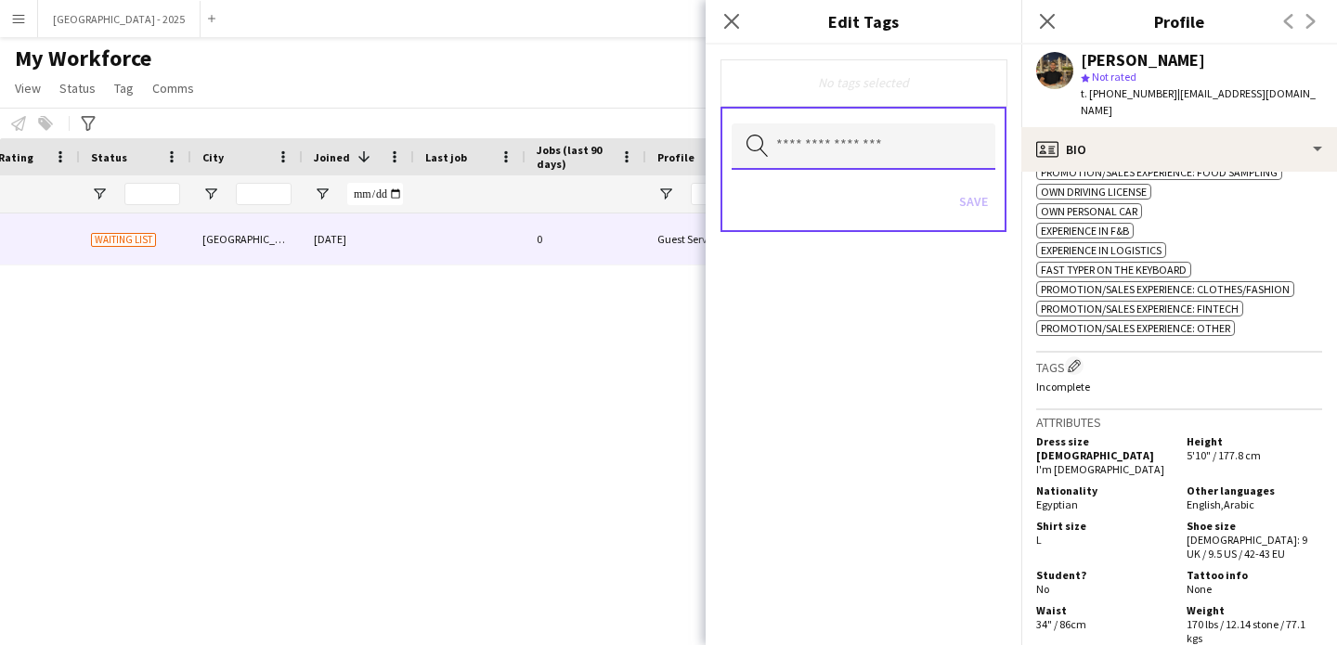
click at [858, 164] on input "text" at bounding box center [864, 146] width 264 height 46
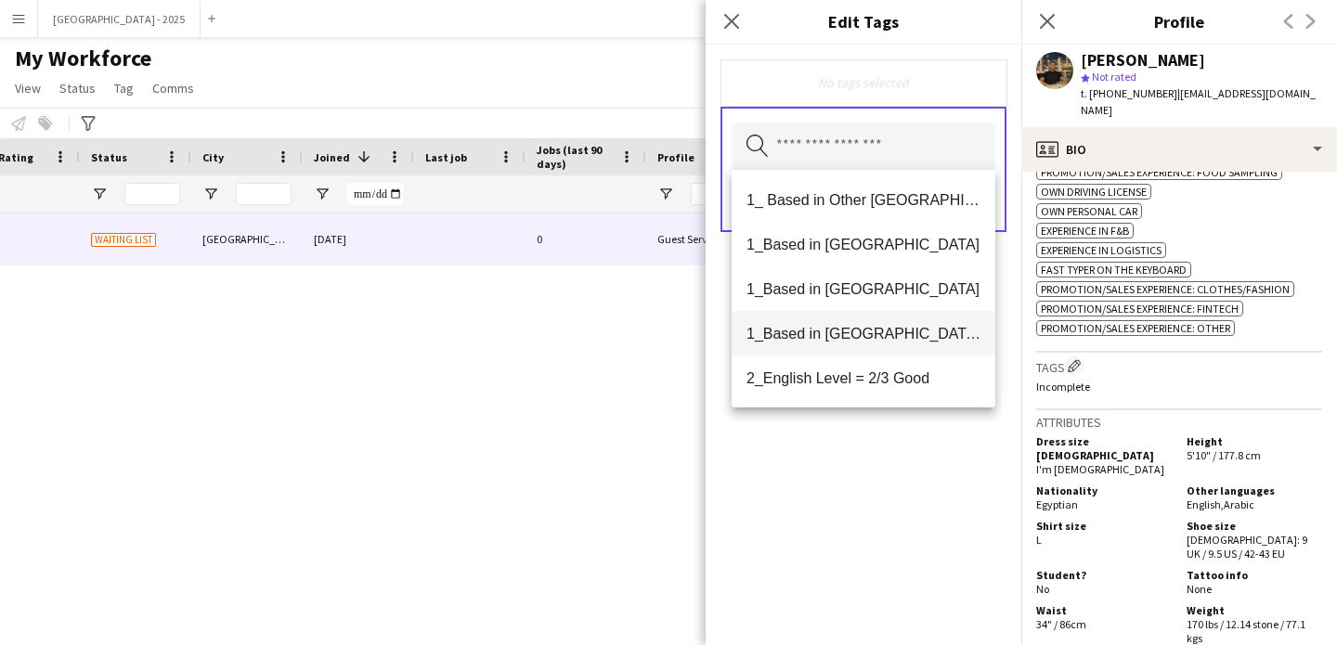
click at [899, 343] on mat-option "1_Based in [GEOGRAPHIC_DATA]/[GEOGRAPHIC_DATA]/Ajman" at bounding box center [864, 333] width 264 height 45
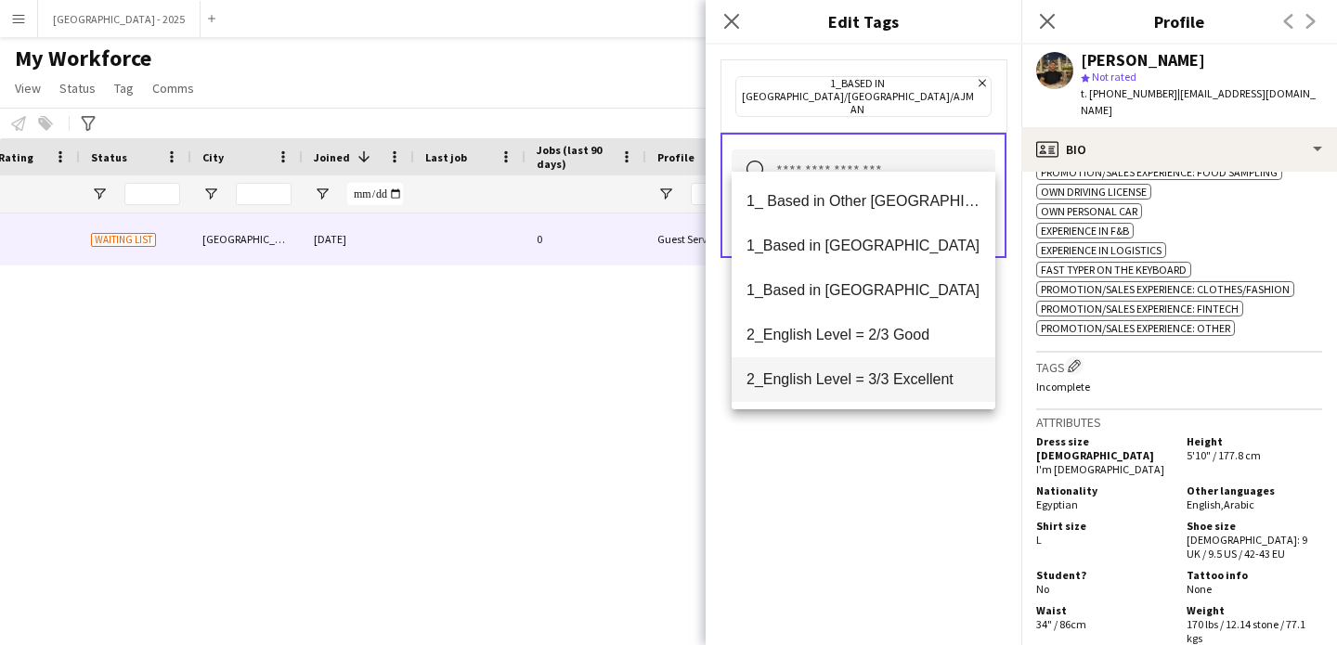
click at [908, 389] on mat-option "2_English Level = 3/3 Excellent" at bounding box center [864, 379] width 264 height 45
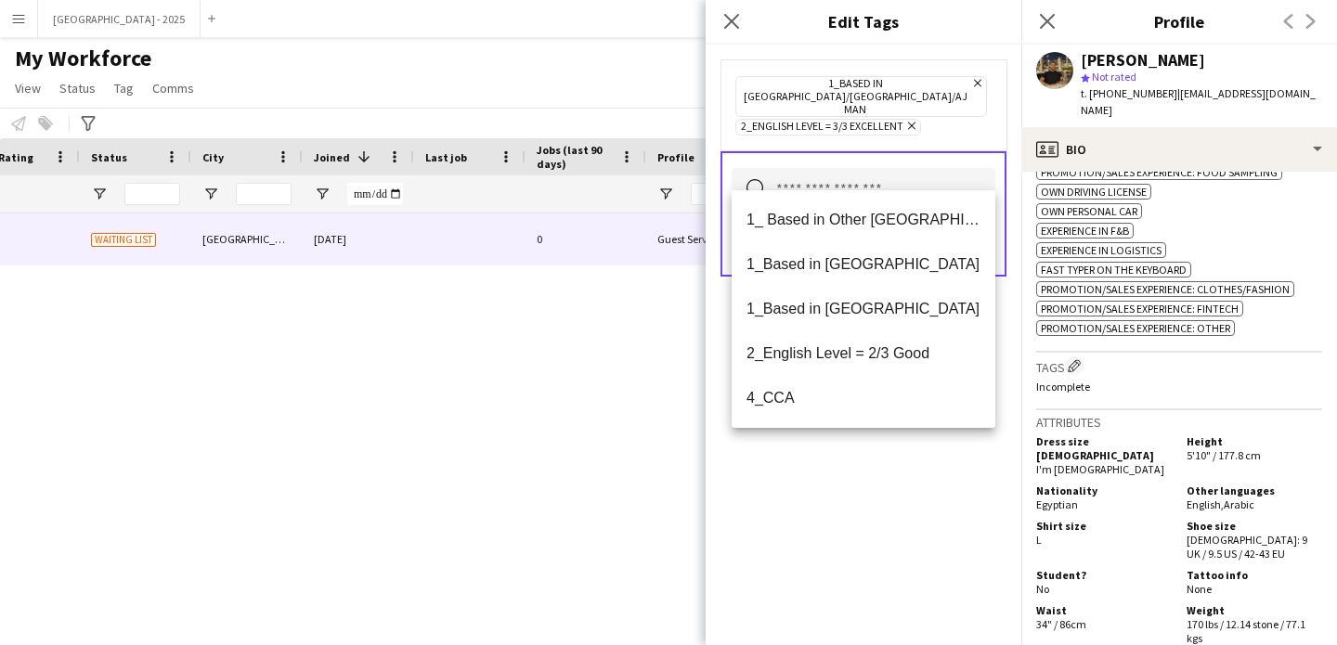
click at [913, 462] on div "1_Based in [GEOGRAPHIC_DATA]/[GEOGRAPHIC_DATA]/Ajman Remove 2_English Level = 3…" at bounding box center [864, 345] width 316 height 601
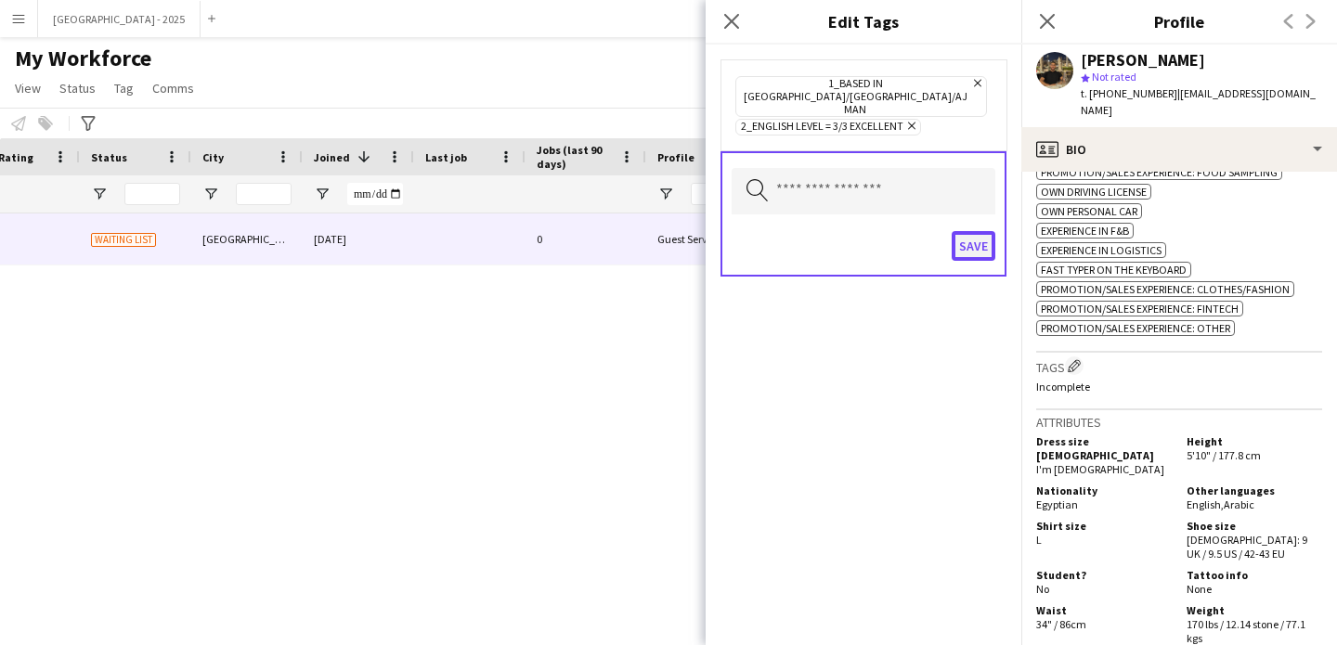
click at [964, 231] on button "Save" at bounding box center [974, 246] width 44 height 30
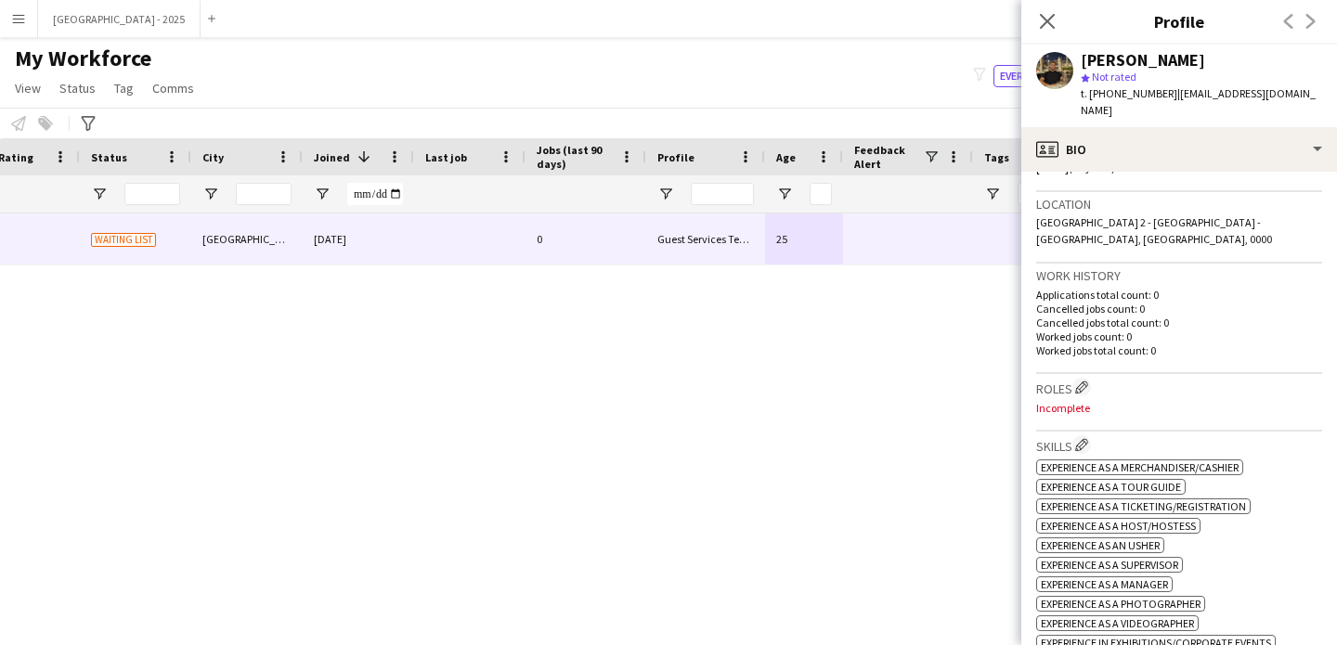
scroll to position [251, 0]
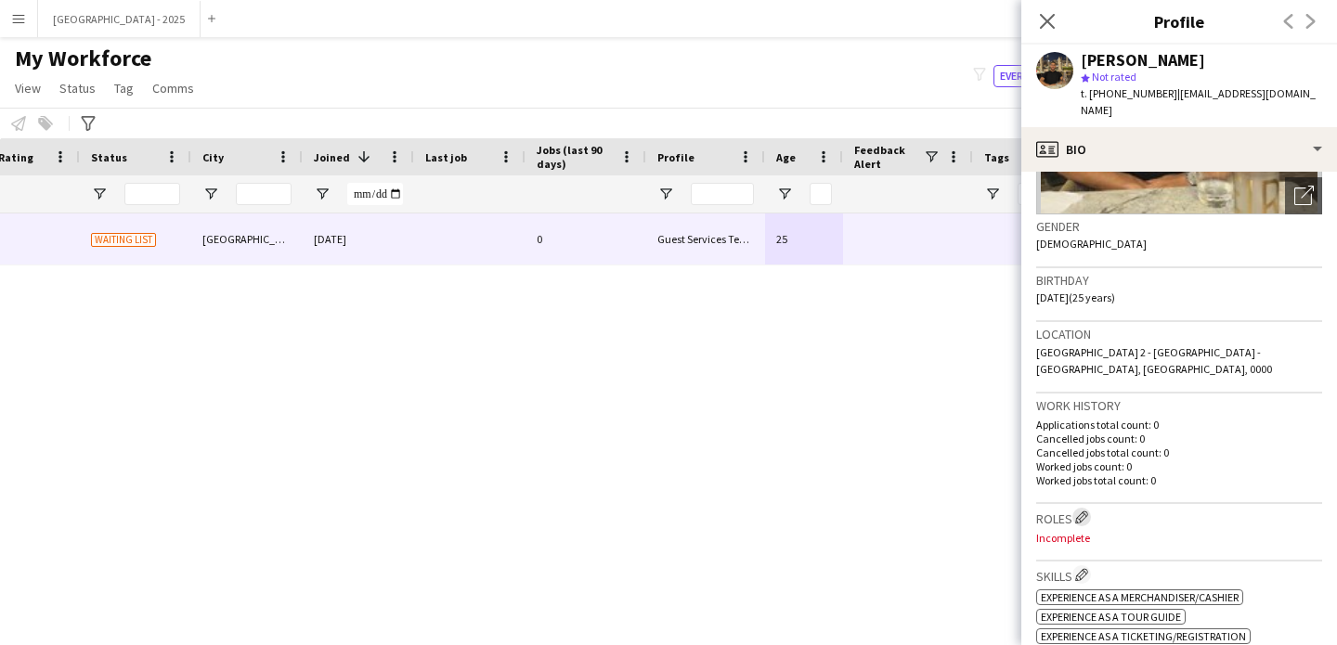
click at [1083, 511] on app-icon "Edit crew company roles" at bounding box center [1081, 517] width 13 height 13
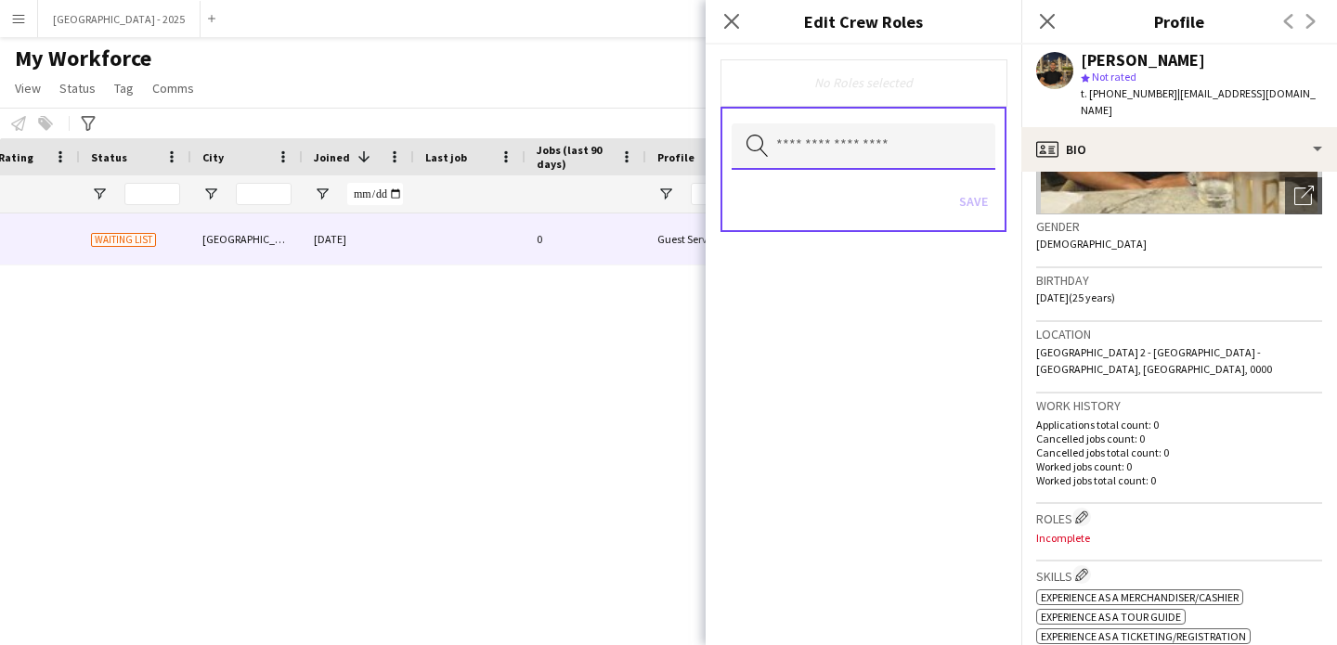
click at [864, 157] on input "text" at bounding box center [864, 146] width 264 height 46
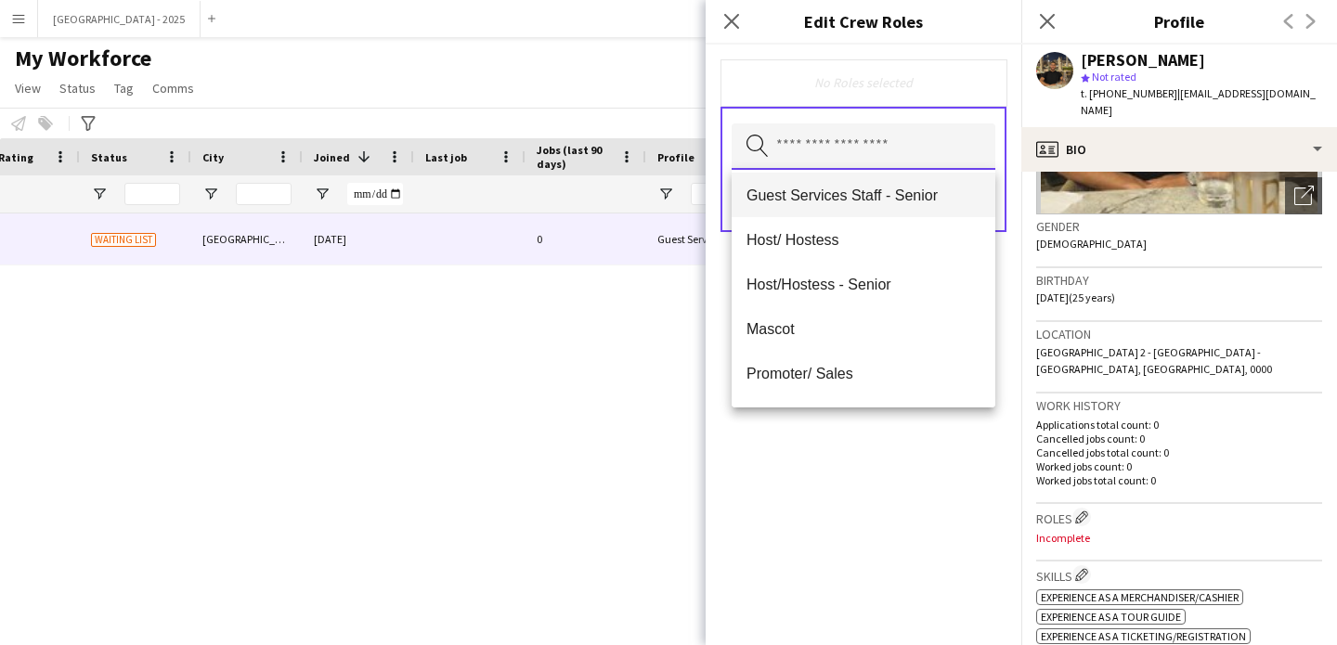
scroll to position [126, 0]
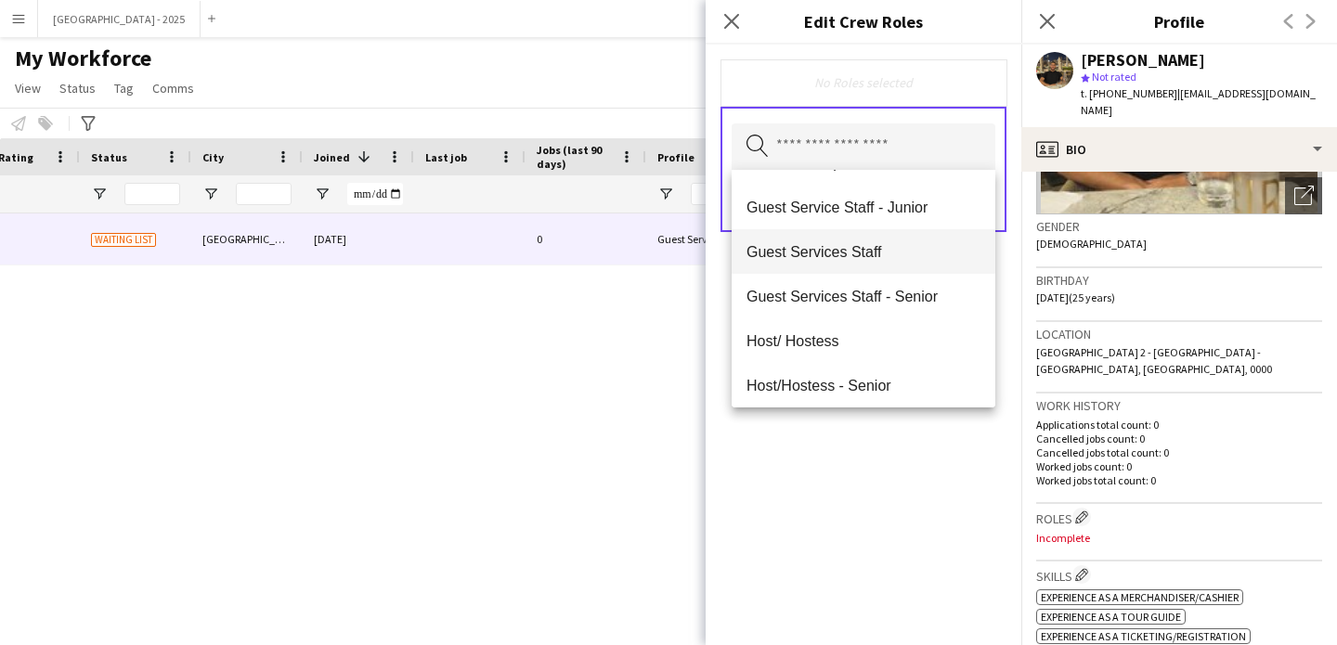
click at [874, 266] on mat-option "Guest Services Staff" at bounding box center [864, 251] width 264 height 45
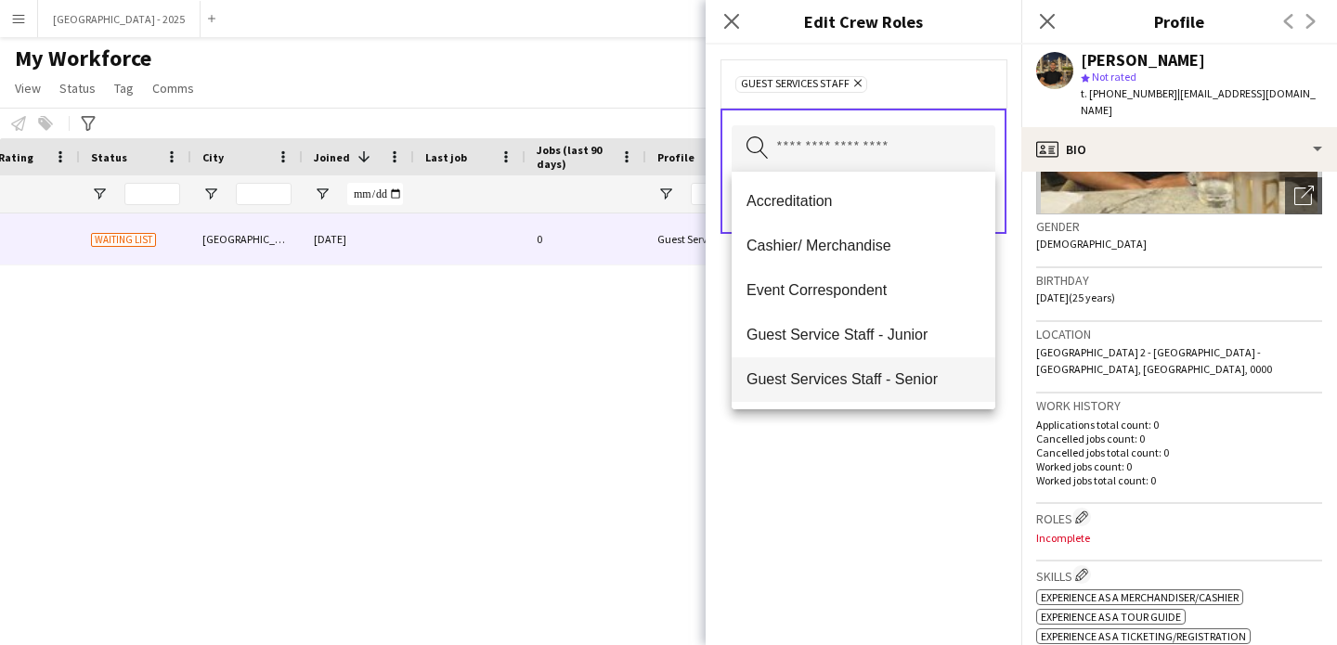
click at [890, 378] on span "Guest Services Staff - Senior" at bounding box center [864, 379] width 234 height 18
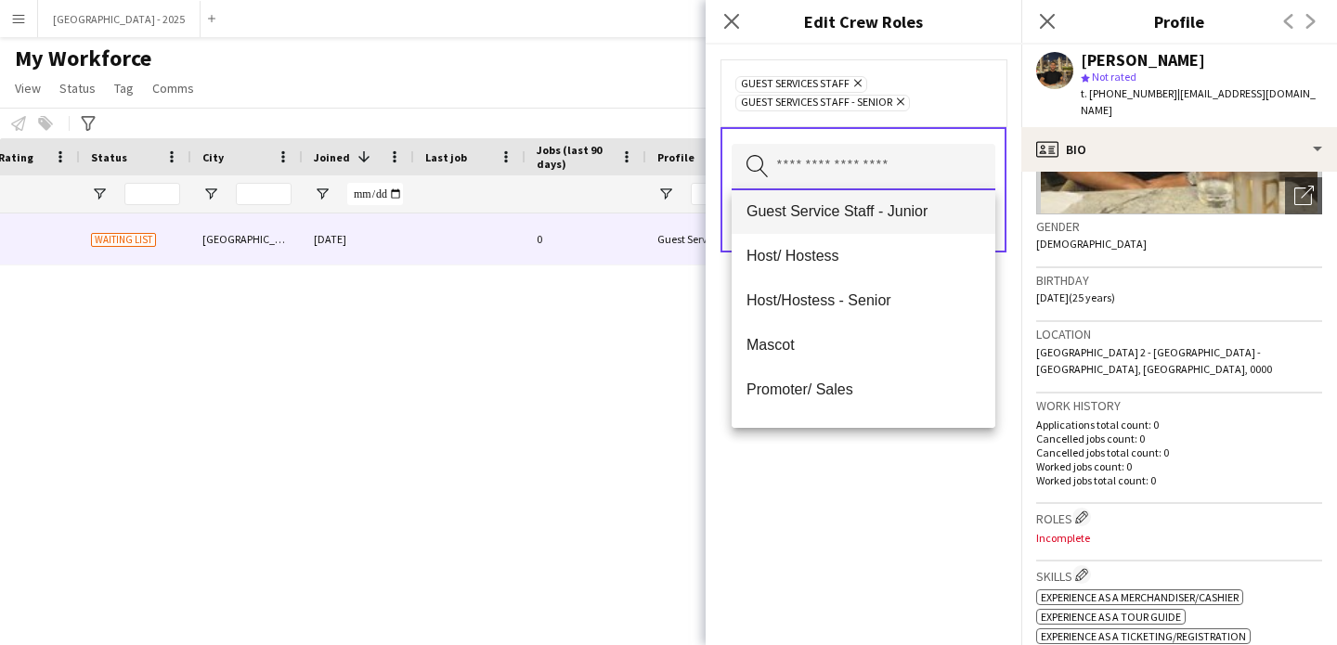
scroll to position [180, 0]
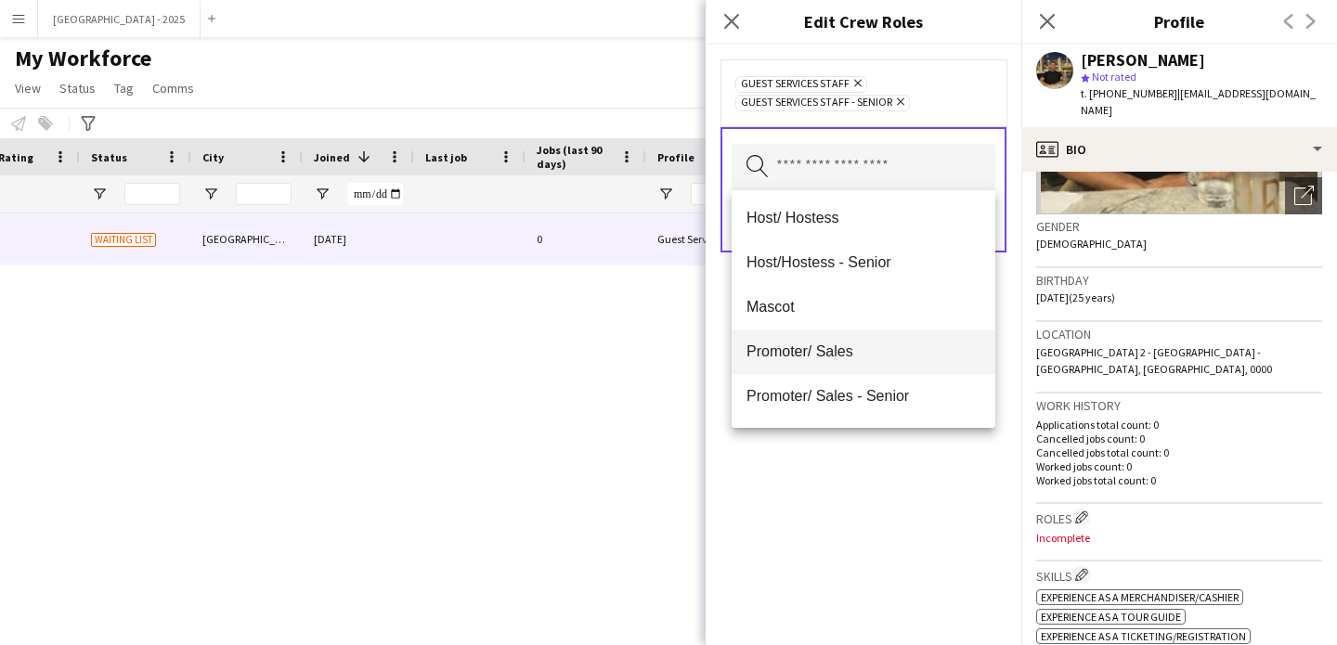
click at [855, 354] on span "Promoter/ Sales" at bounding box center [864, 352] width 234 height 18
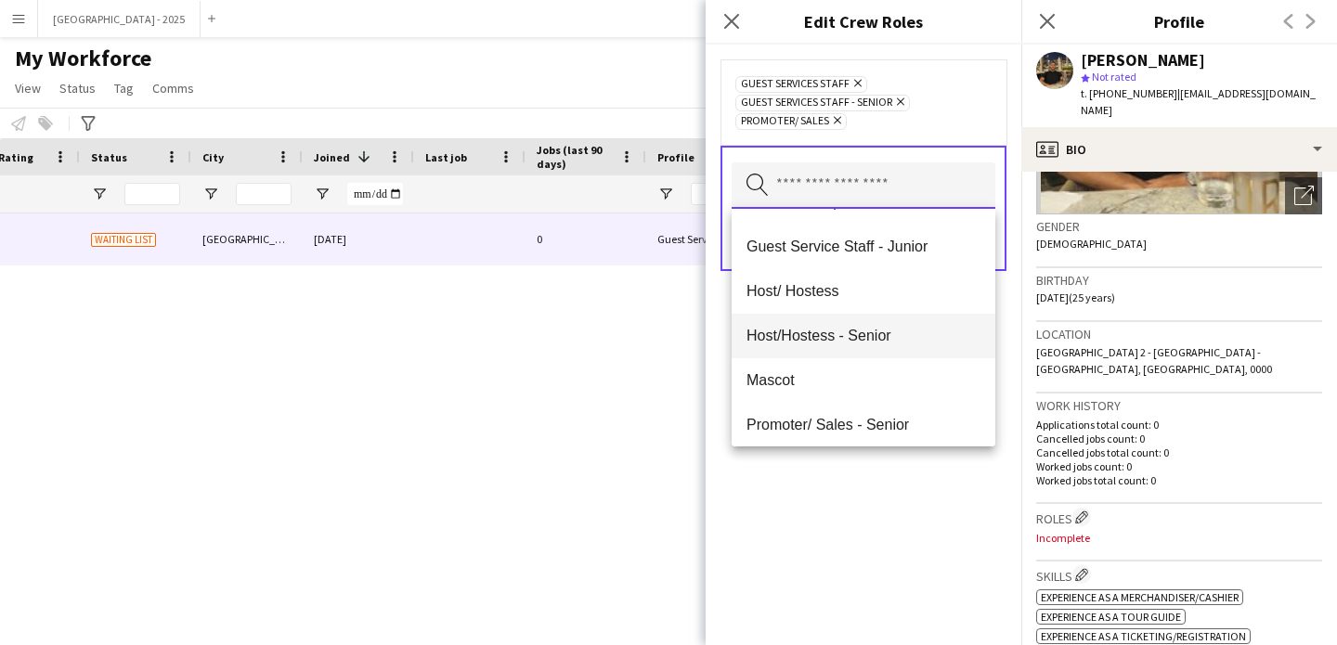
scroll to position [90, 0]
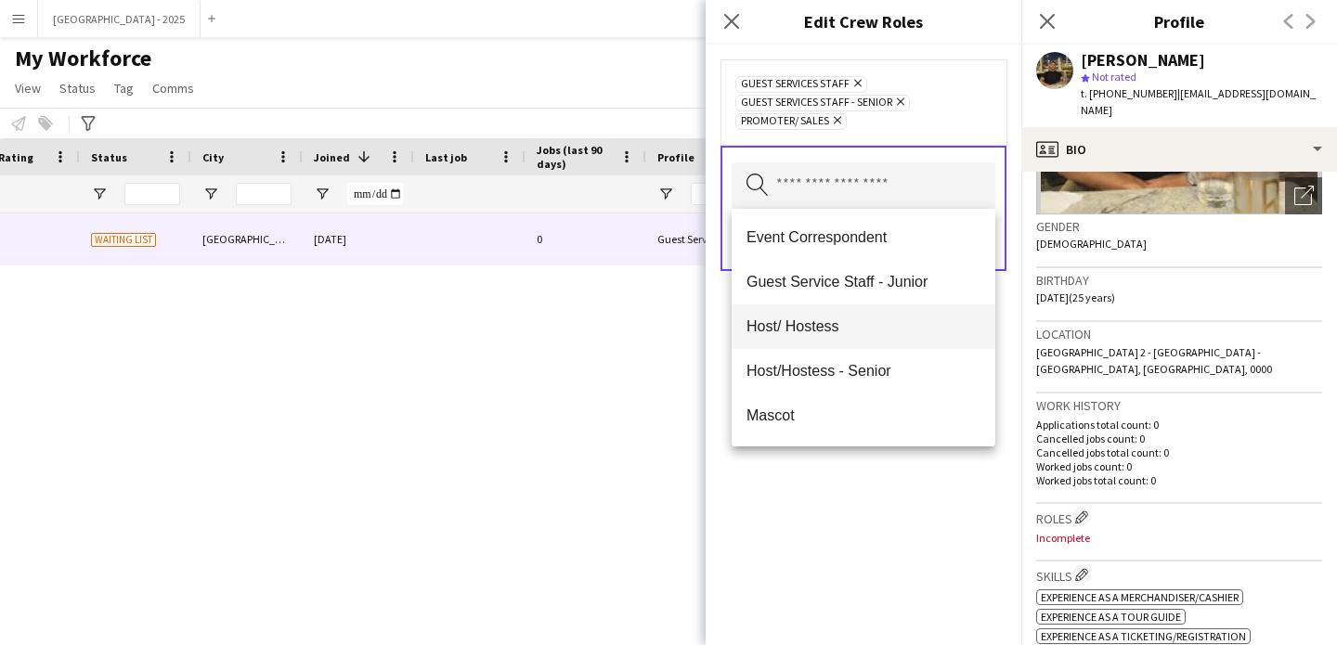
click at [825, 322] on span "Host/ Hostess" at bounding box center [864, 327] width 234 height 18
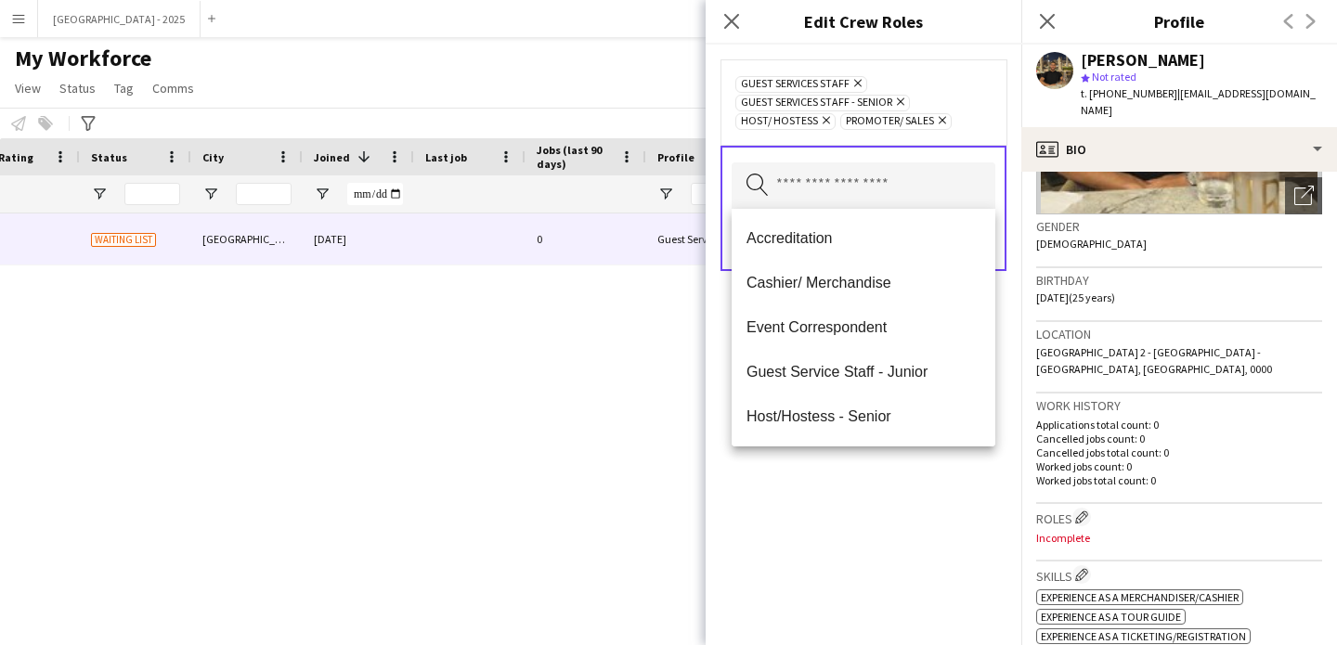
click at [878, 474] on div "Guest Services Staff Remove Guest Services Staff - Senior Remove Host/ Hostess …" at bounding box center [864, 345] width 316 height 601
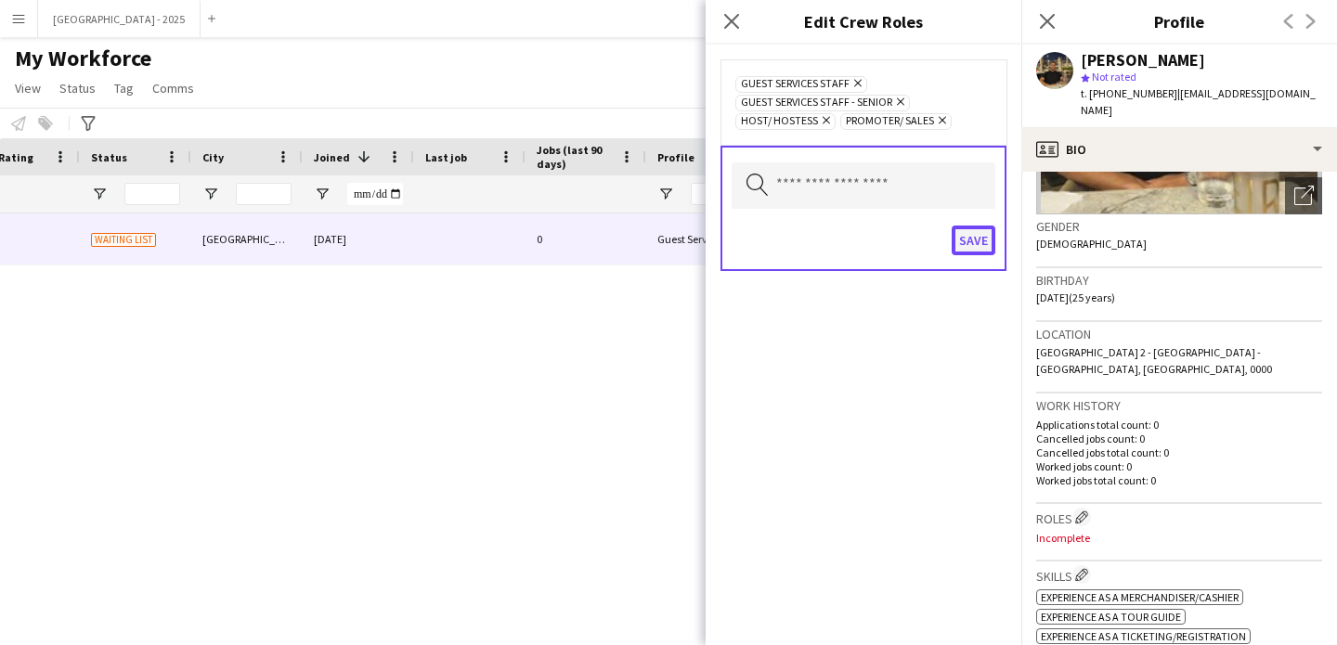
click at [960, 244] on button "Save" at bounding box center [974, 241] width 44 height 30
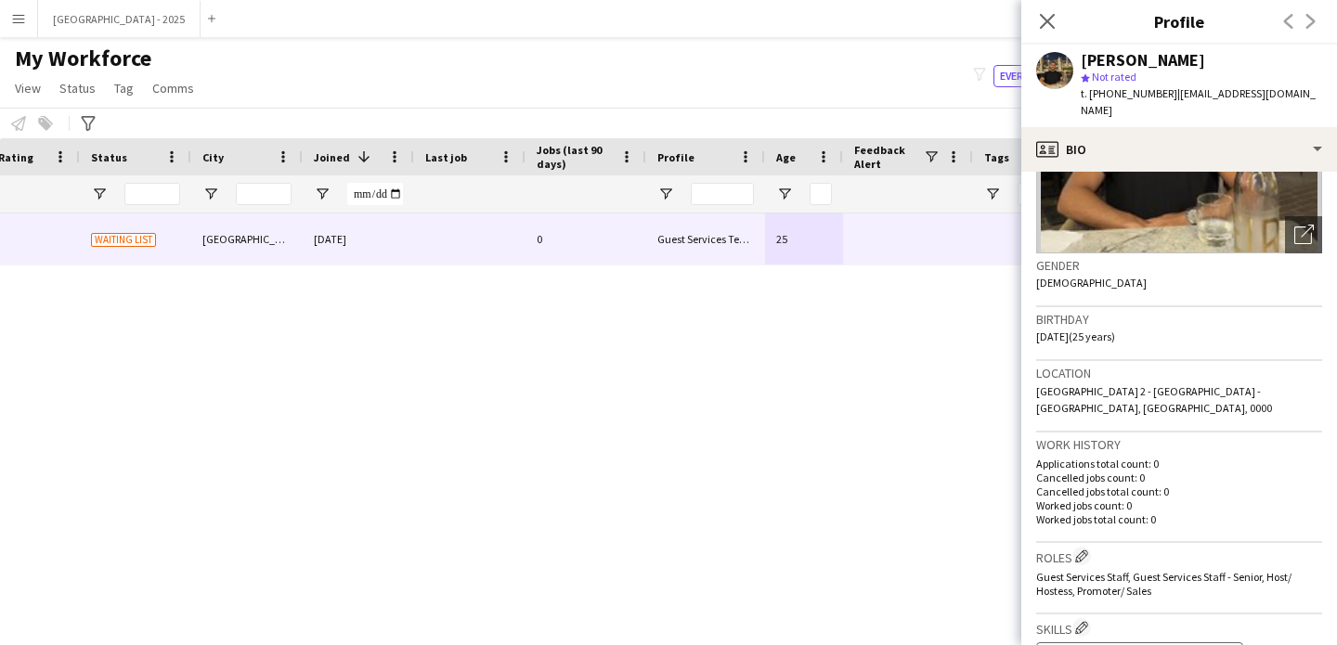
scroll to position [0, 0]
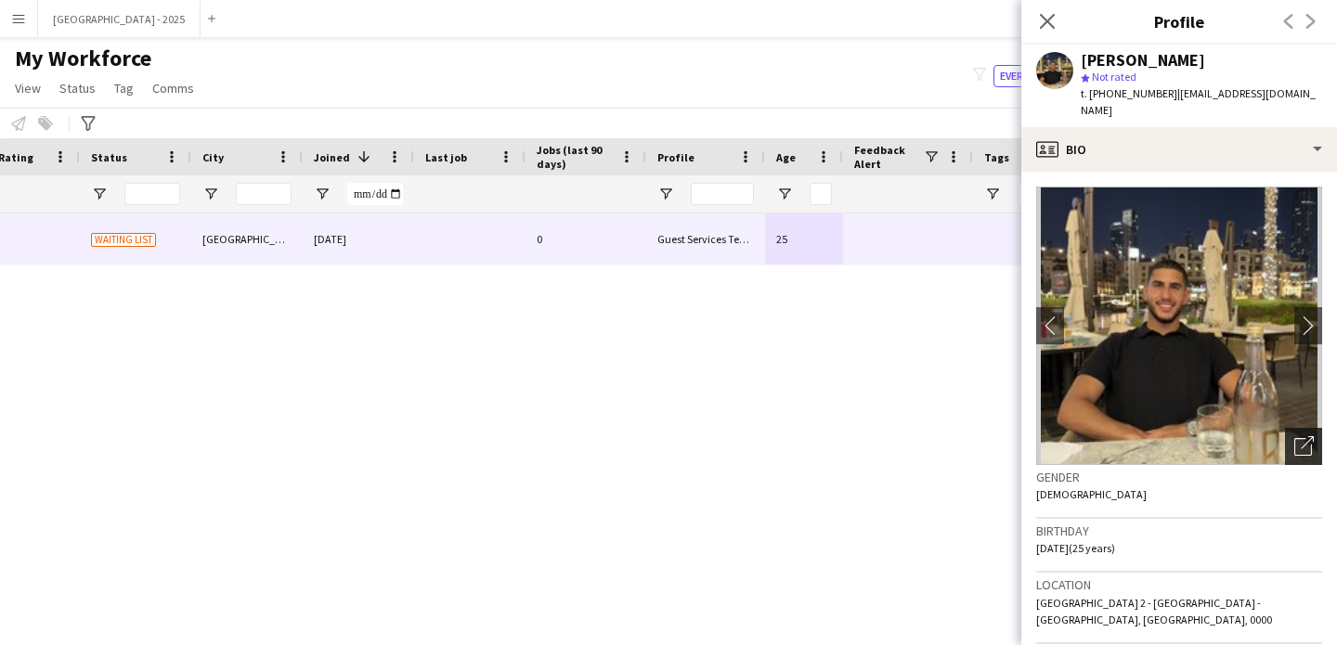
click at [1294, 436] on icon "Open photos pop-in" at bounding box center [1303, 445] width 19 height 19
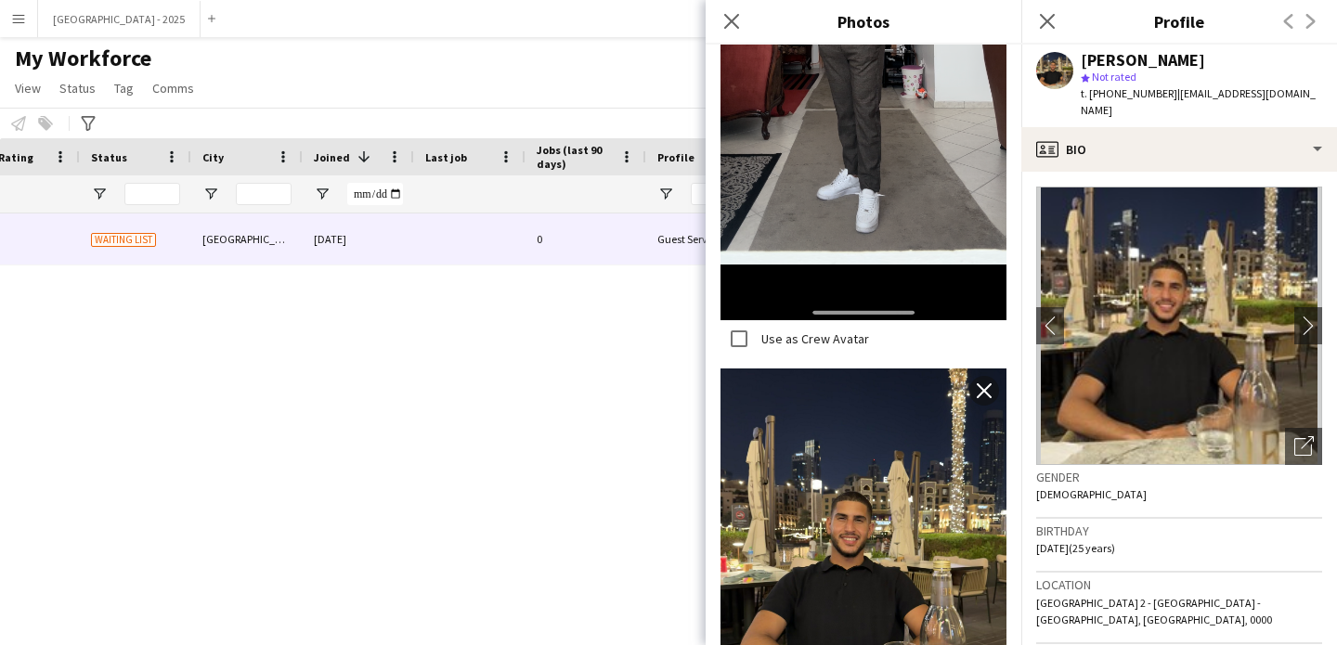
scroll to position [1476, 0]
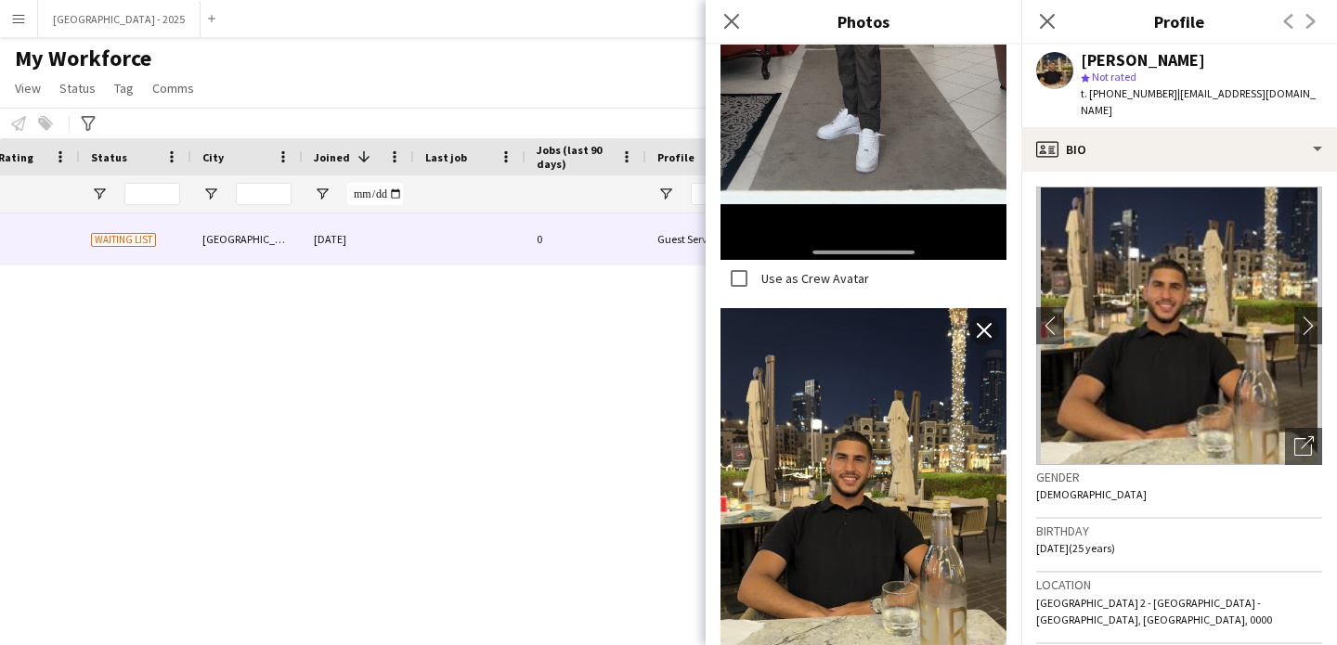
click at [1088, 497] on div "Gender Male" at bounding box center [1179, 492] width 286 height 54
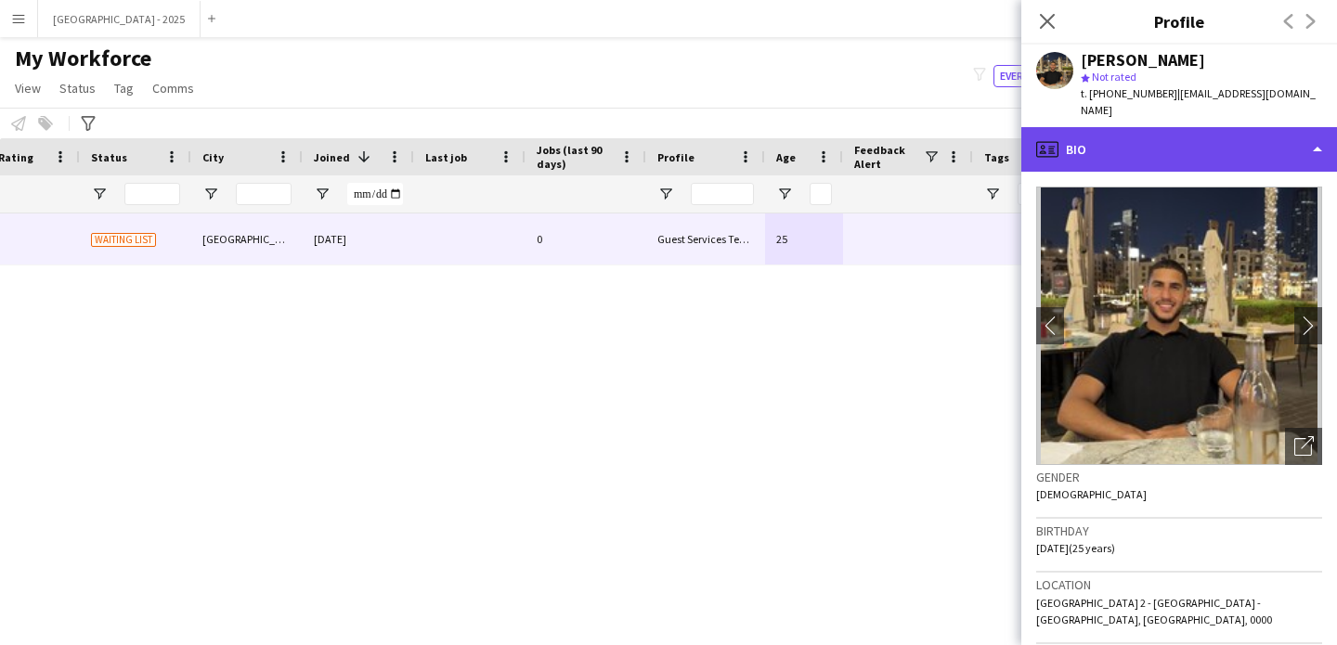
drag, startPoint x: 1103, startPoint y: 130, endPoint x: 1119, endPoint y: 146, distance: 22.3
click at [1104, 133] on div "profile Bio" at bounding box center [1179, 149] width 316 height 45
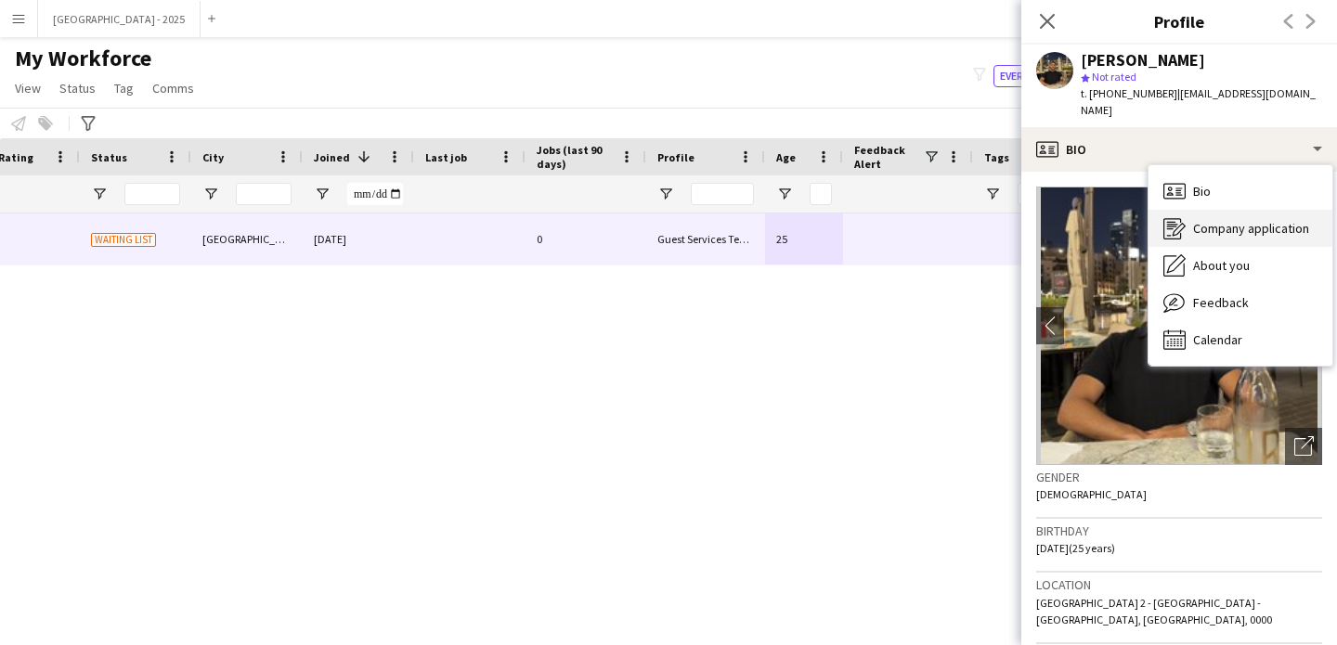
click at [1207, 223] on div "Company application Company application" at bounding box center [1241, 228] width 184 height 37
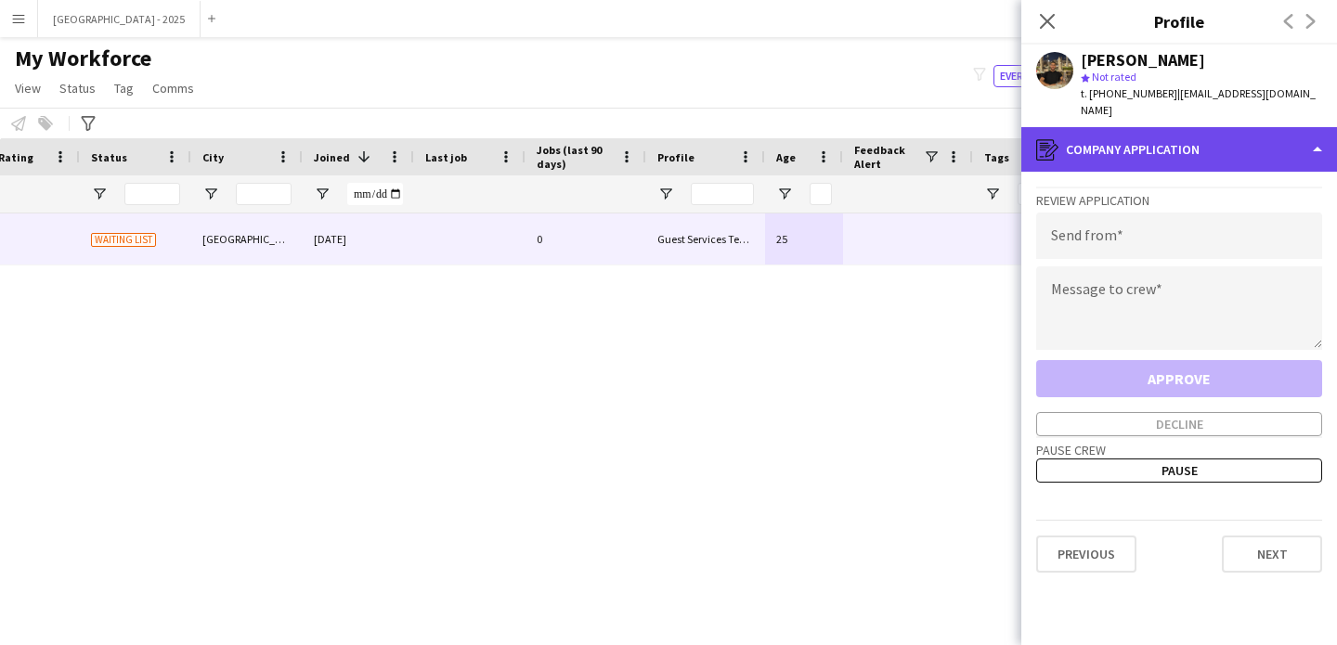
click at [1148, 127] on div "register Company application" at bounding box center [1179, 149] width 316 height 45
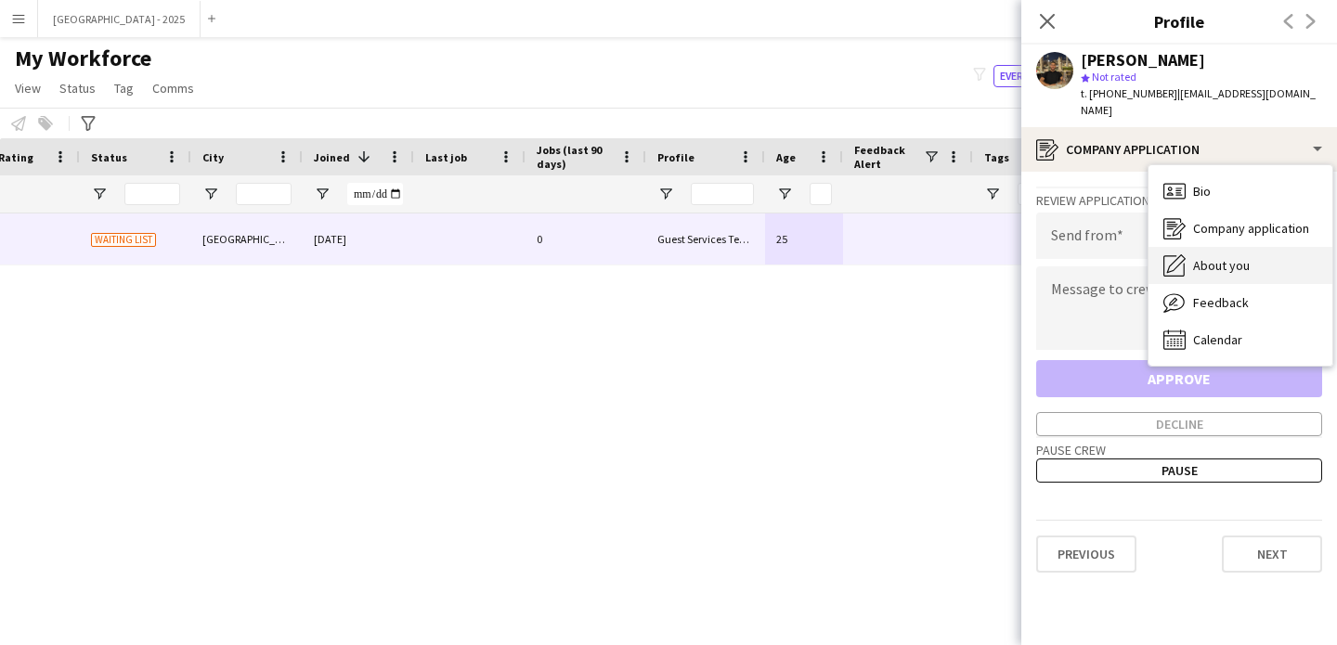
click at [1251, 247] on div "About you About you" at bounding box center [1241, 265] width 184 height 37
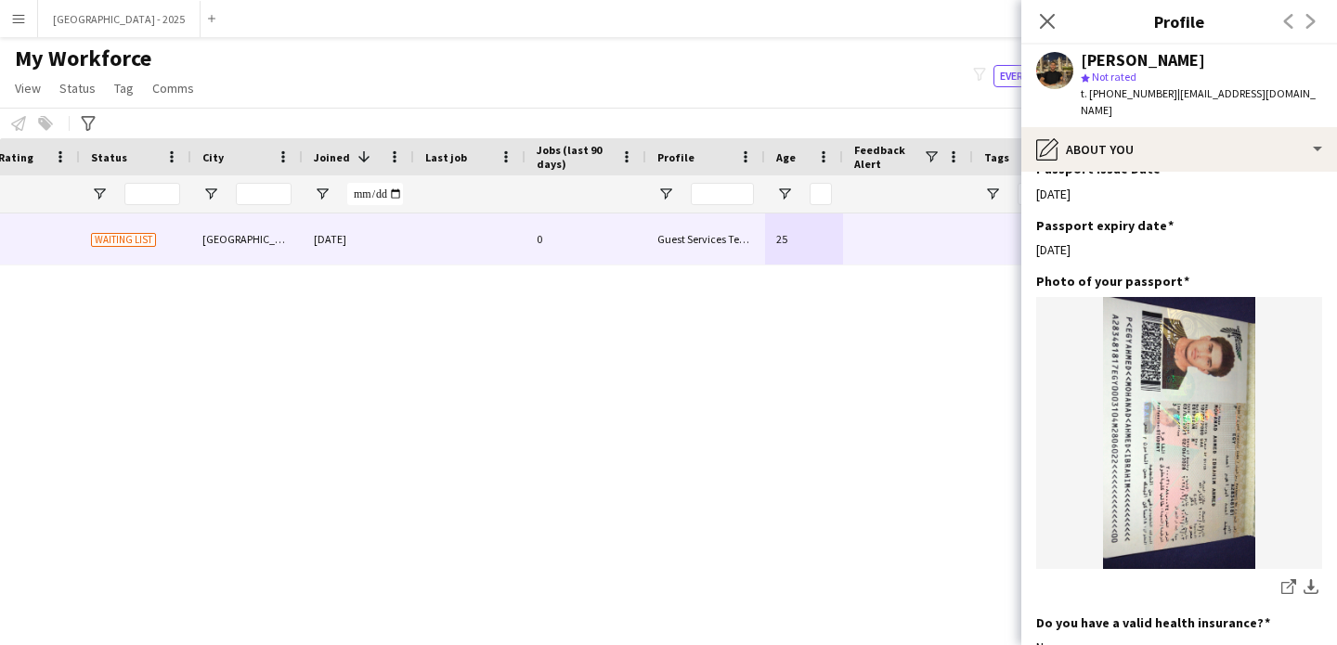
scroll to position [1678, 0]
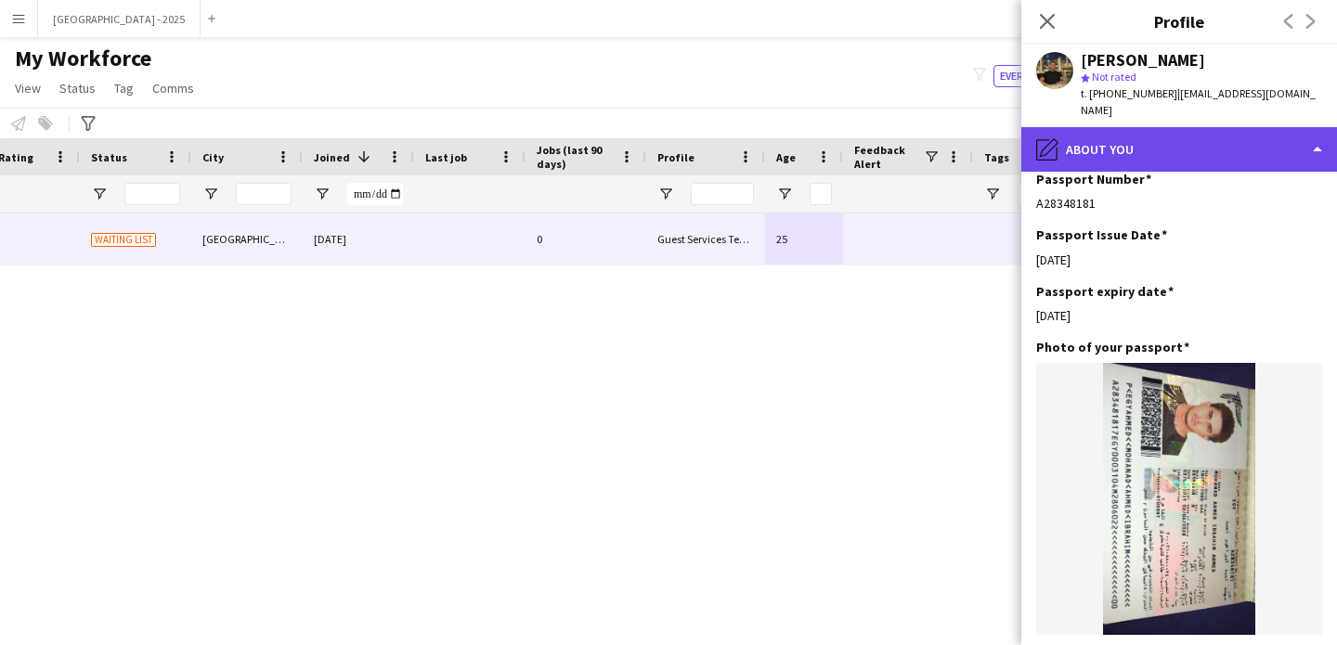
click at [1138, 151] on div "pencil4 About you" at bounding box center [1179, 149] width 316 height 45
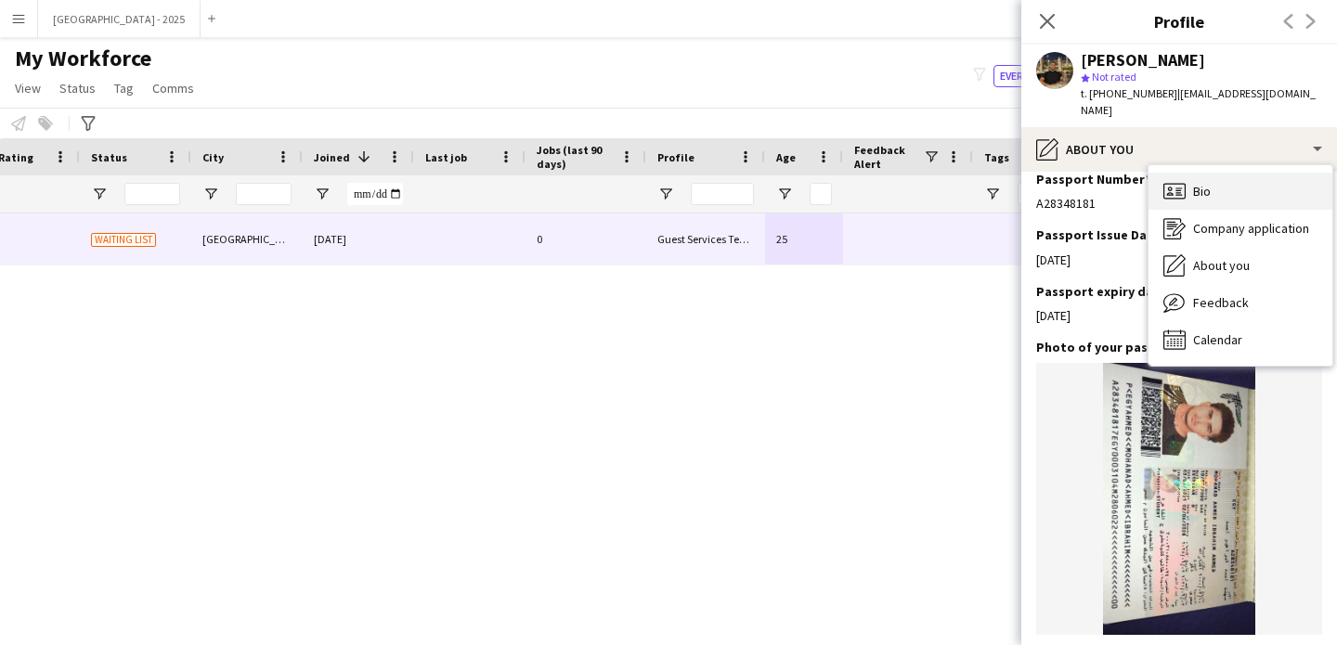
click at [1178, 173] on div "Bio Bio" at bounding box center [1241, 191] width 184 height 37
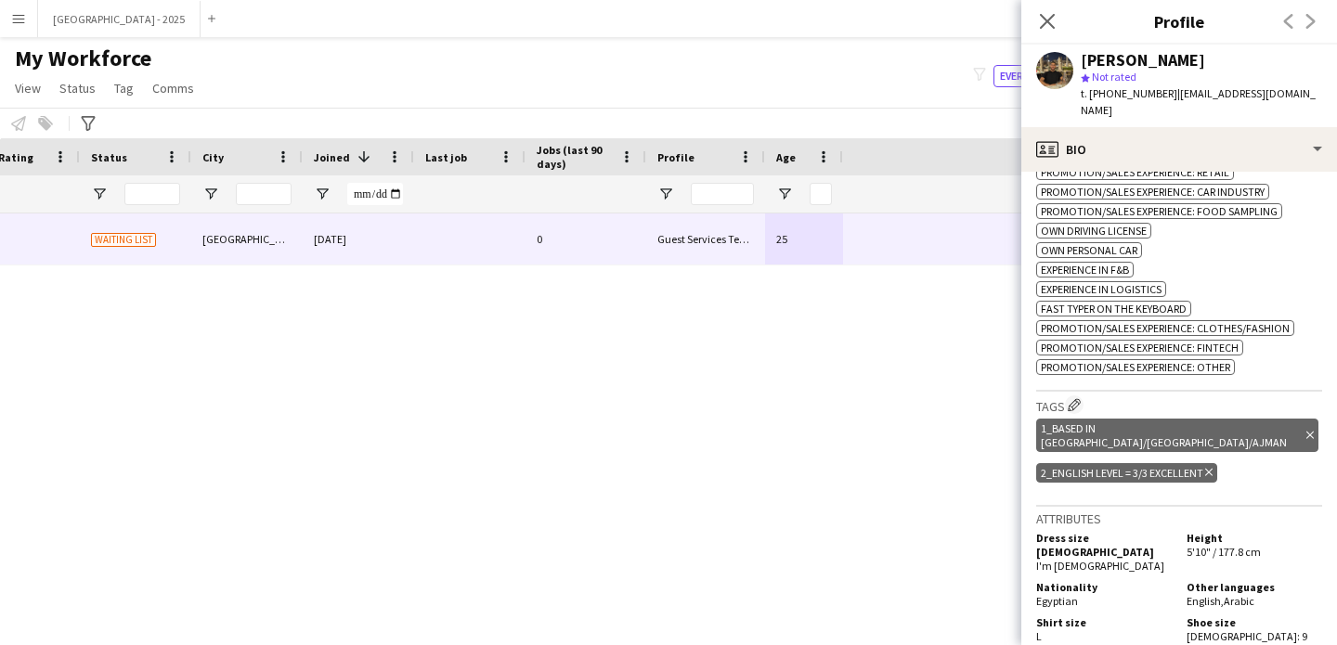
scroll to position [0, 0]
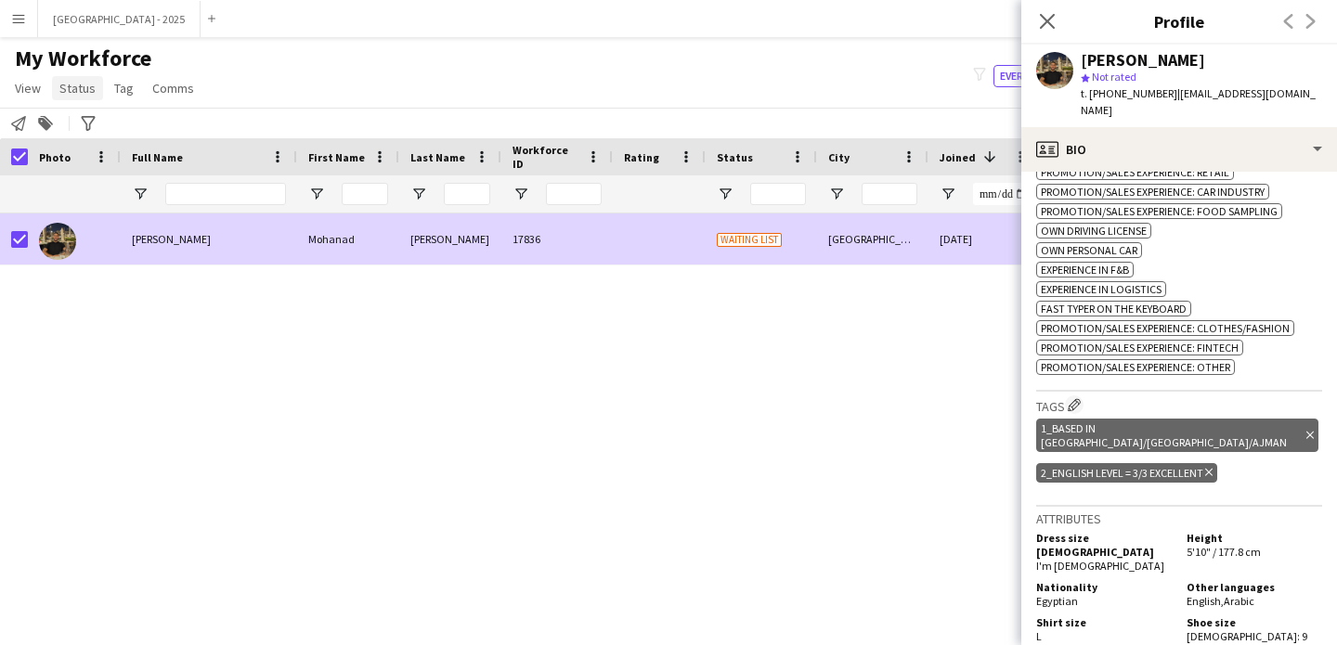
click at [75, 92] on span "Status" at bounding box center [77, 88] width 36 height 17
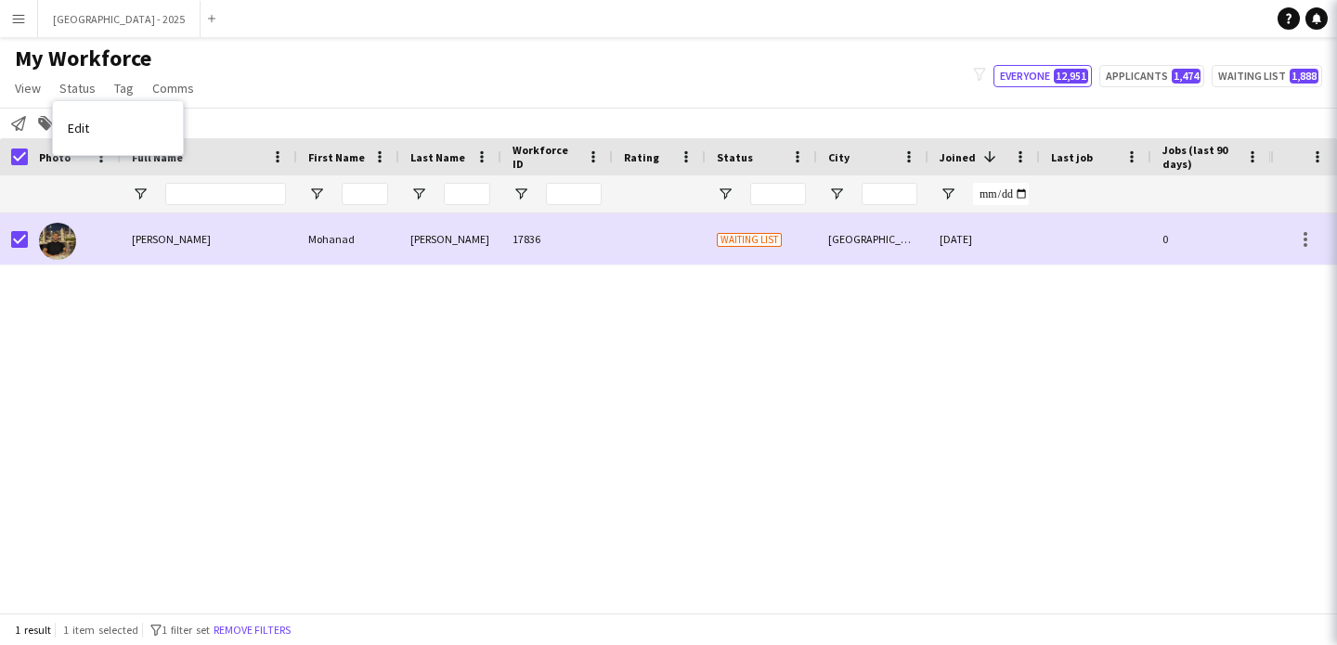
click at [115, 122] on link "Edit" at bounding box center [118, 128] width 130 height 39
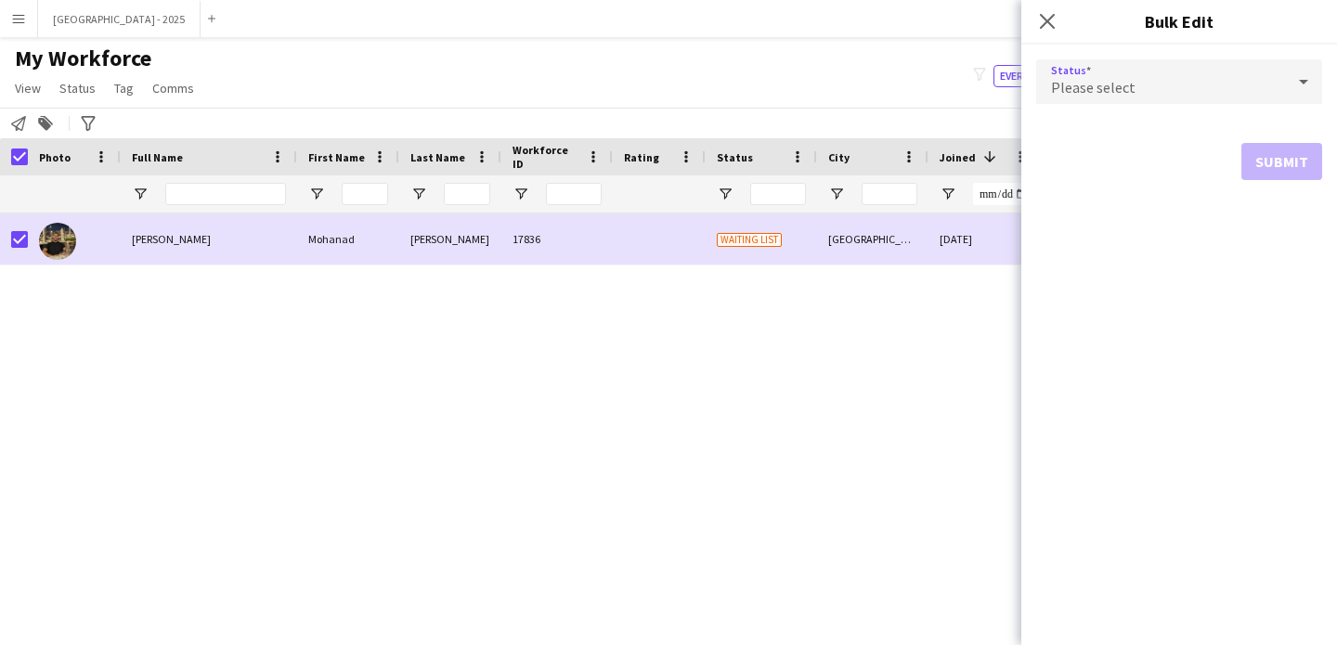
click at [1169, 71] on div "Please select" at bounding box center [1160, 81] width 249 height 45
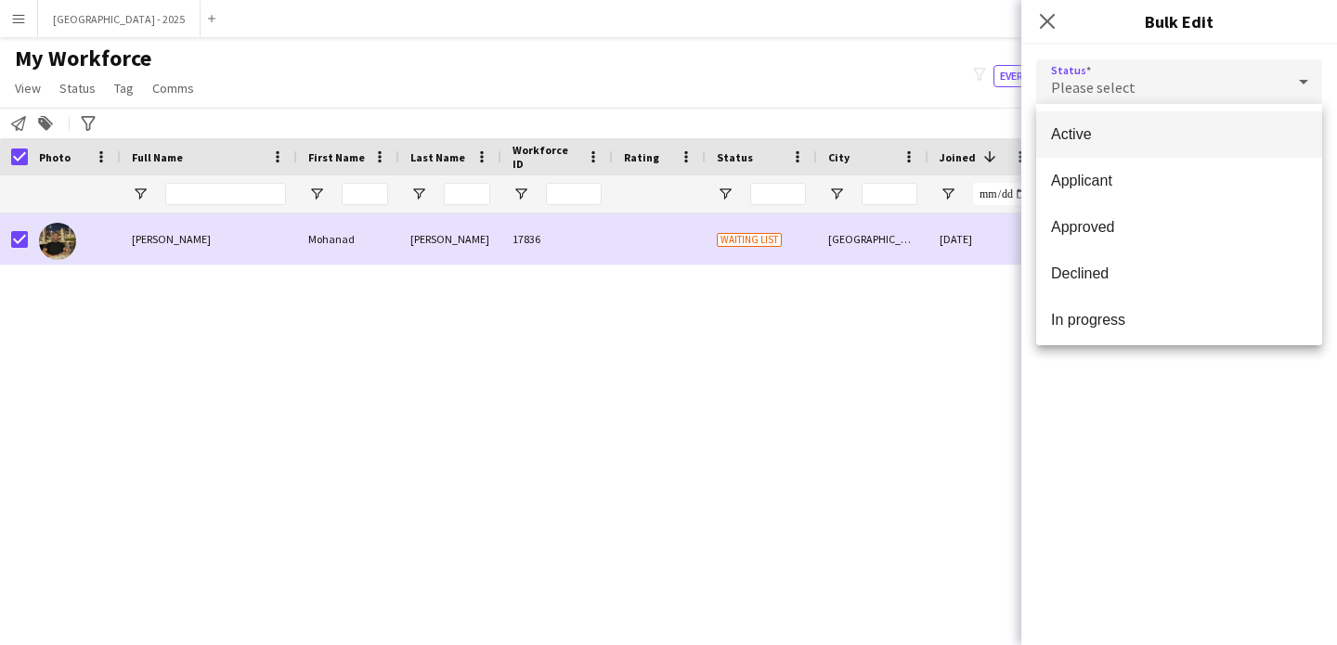
click at [1204, 137] on span "Active" at bounding box center [1179, 134] width 256 height 18
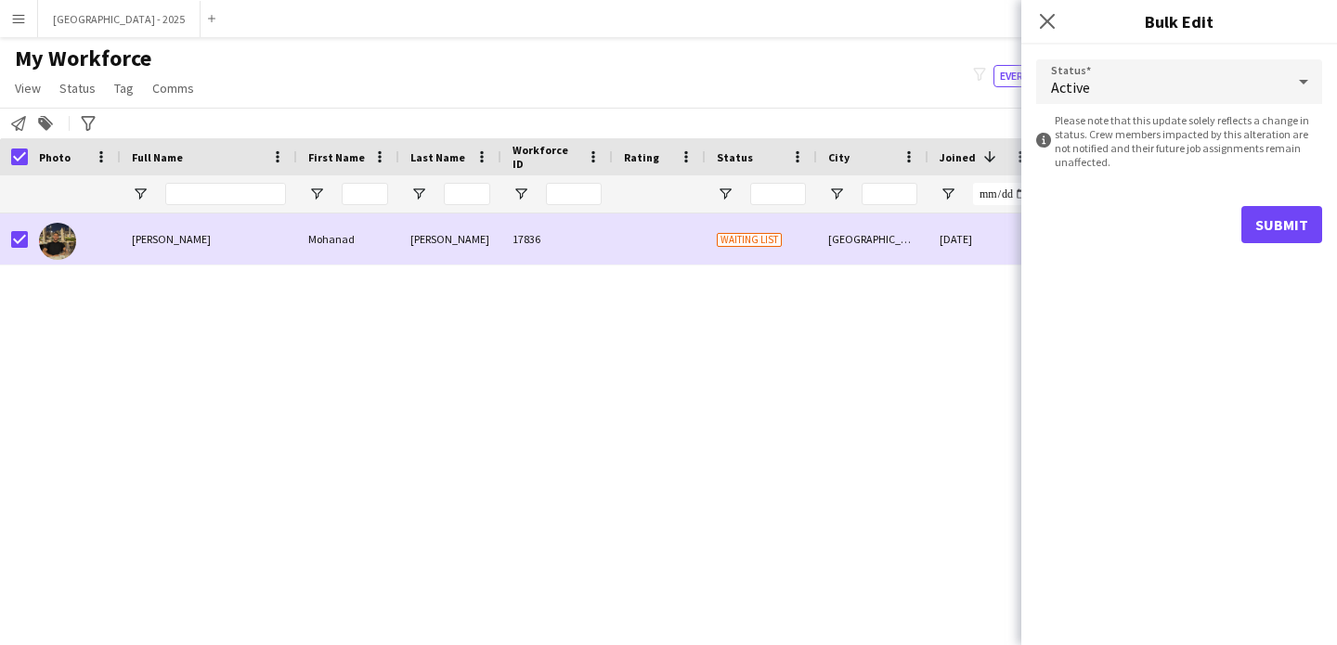
click at [1255, 194] on form "Status Active information-circle Please note that this update solely reflects a…" at bounding box center [1179, 152] width 286 height 214
click at [1260, 210] on button "Submit" at bounding box center [1281, 224] width 81 height 37
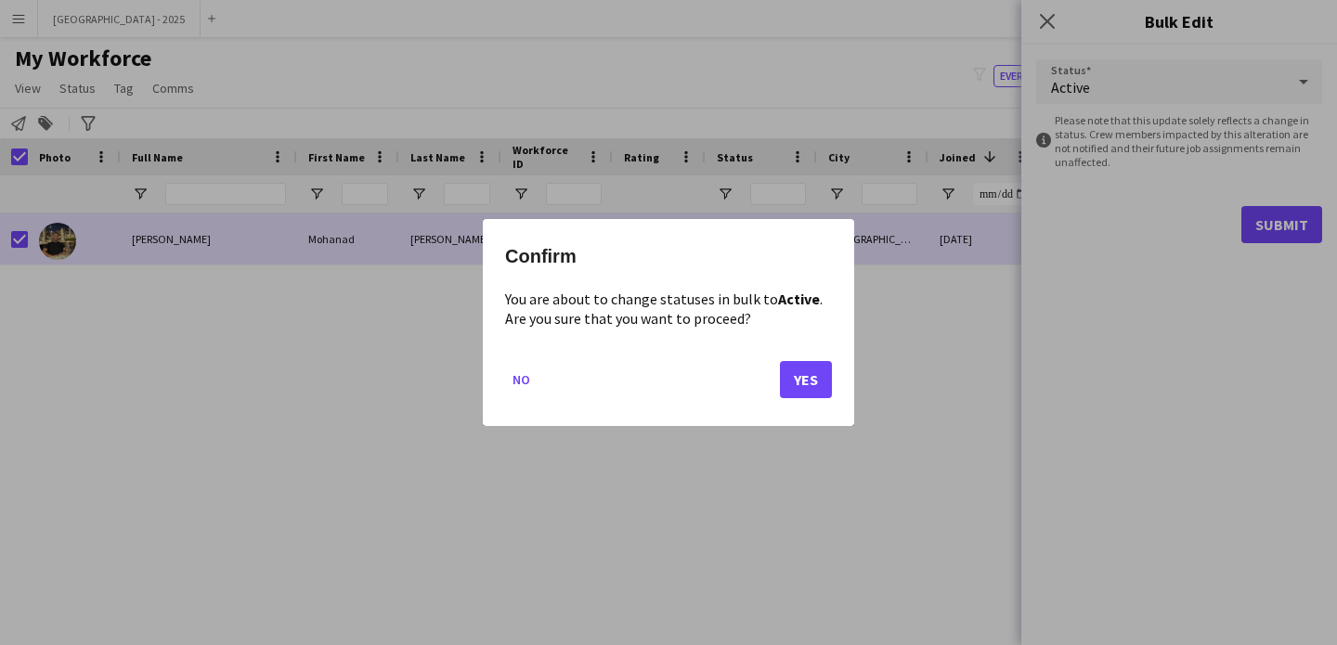
click at [821, 357] on mat-dialog-actions "No Yes" at bounding box center [668, 386] width 327 height 79
click at [825, 362] on mat-dialog-actions "No Yes" at bounding box center [668, 386] width 327 height 79
click at [825, 370] on button "Yes" at bounding box center [806, 379] width 52 height 37
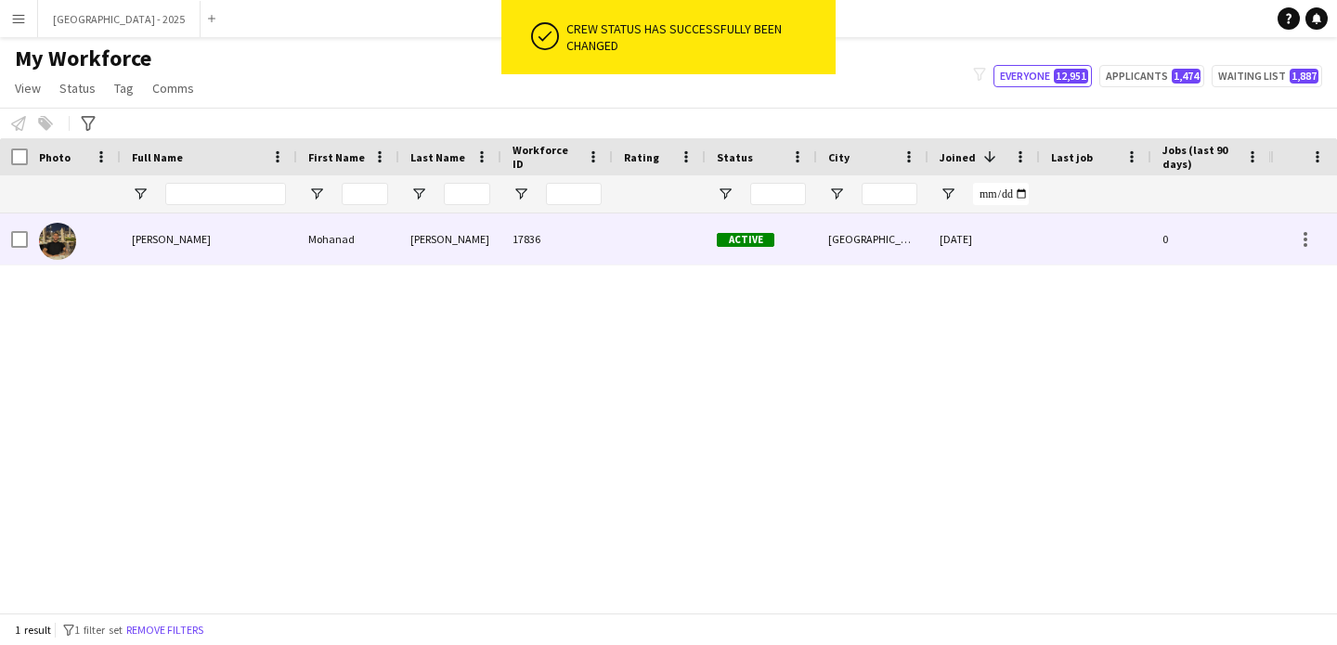
drag, startPoint x: 92, startPoint y: 241, endPoint x: 653, endPoint y: 348, distance: 570.9
click at [92, 241] on div at bounding box center [74, 239] width 93 height 51
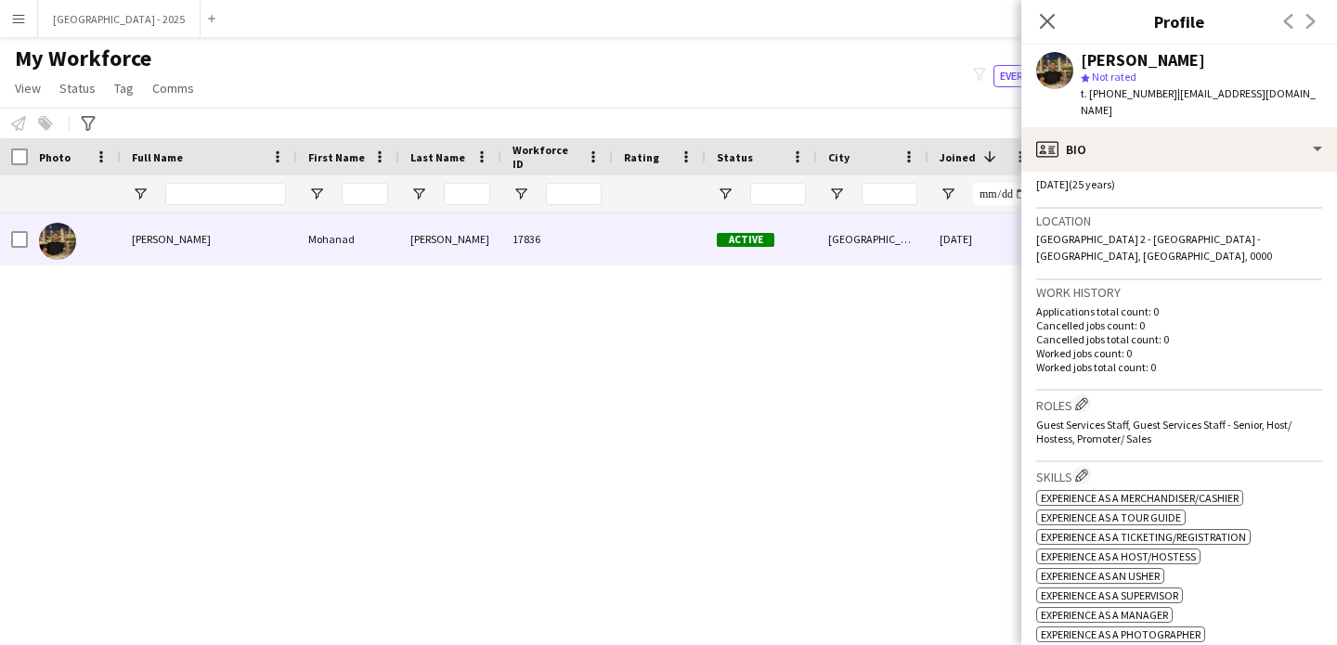
scroll to position [376, 0]
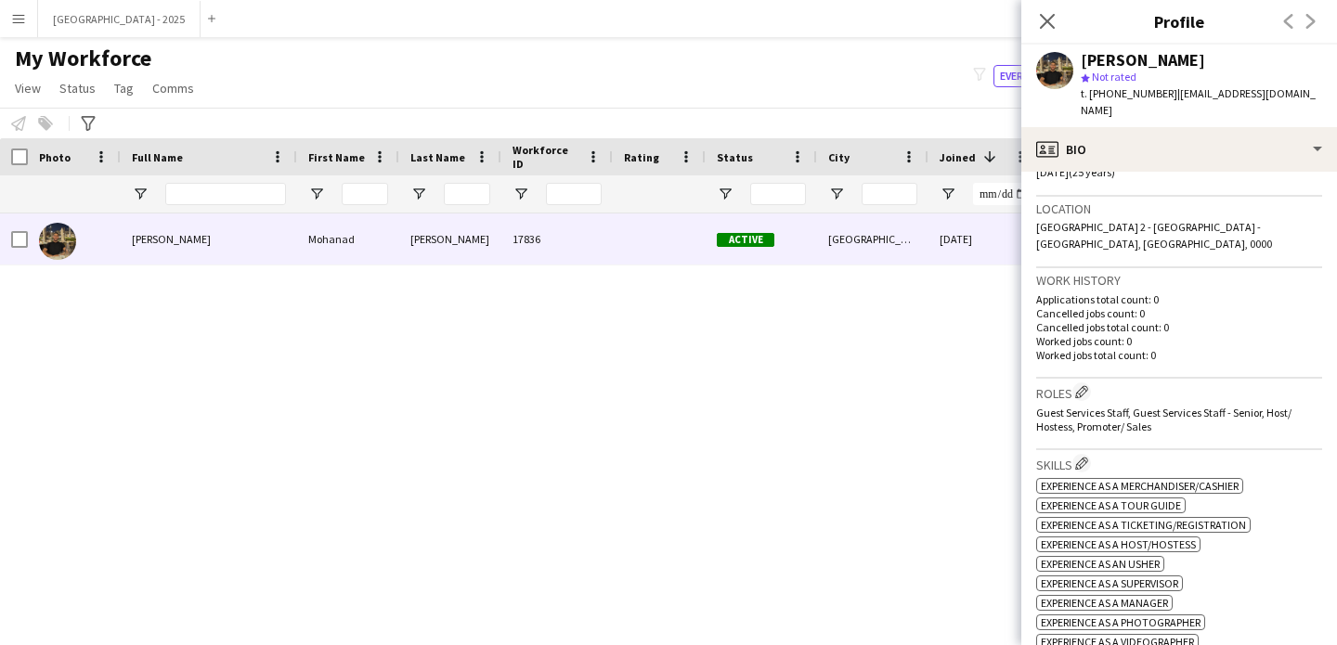
click at [1093, 383] on h3 "Roles Edit crew company roles" at bounding box center [1179, 392] width 286 height 19
click at [1084, 385] on app-icon "Edit crew company roles" at bounding box center [1081, 391] width 13 height 13
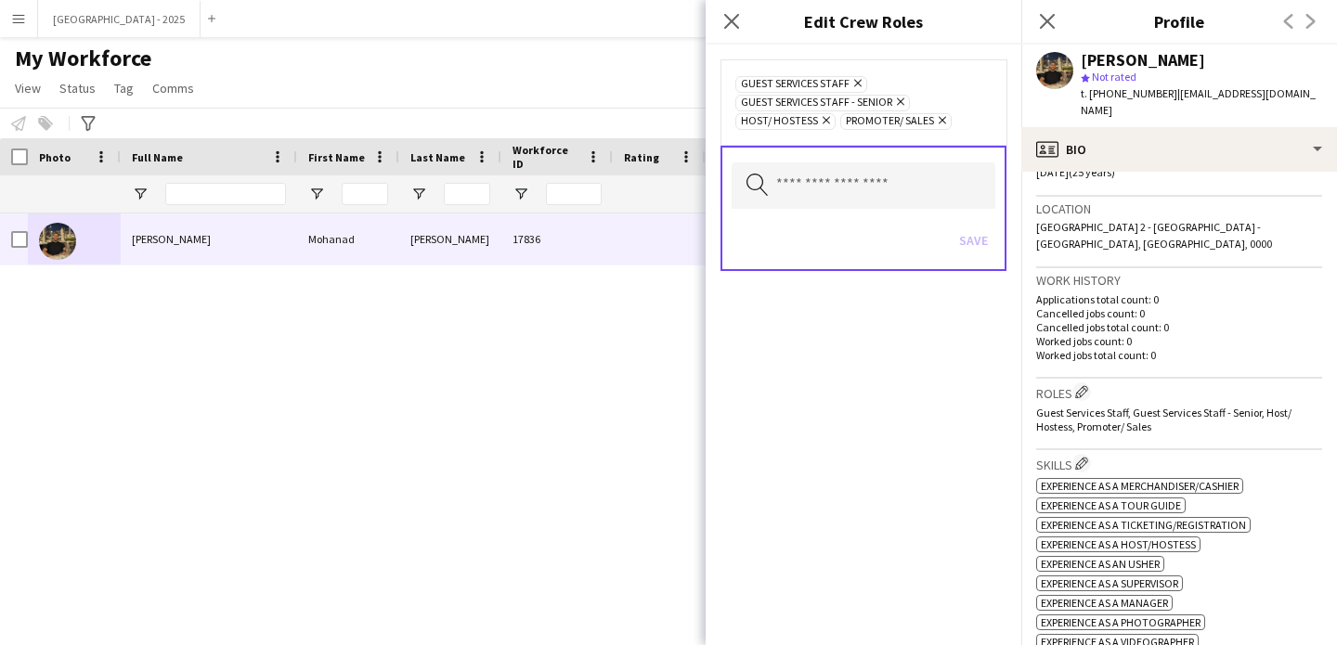
drag, startPoint x: 738, startPoint y: 20, endPoint x: 786, endPoint y: 67, distance: 66.3
click at [739, 20] on icon "Close pop-in" at bounding box center [731, 21] width 15 height 15
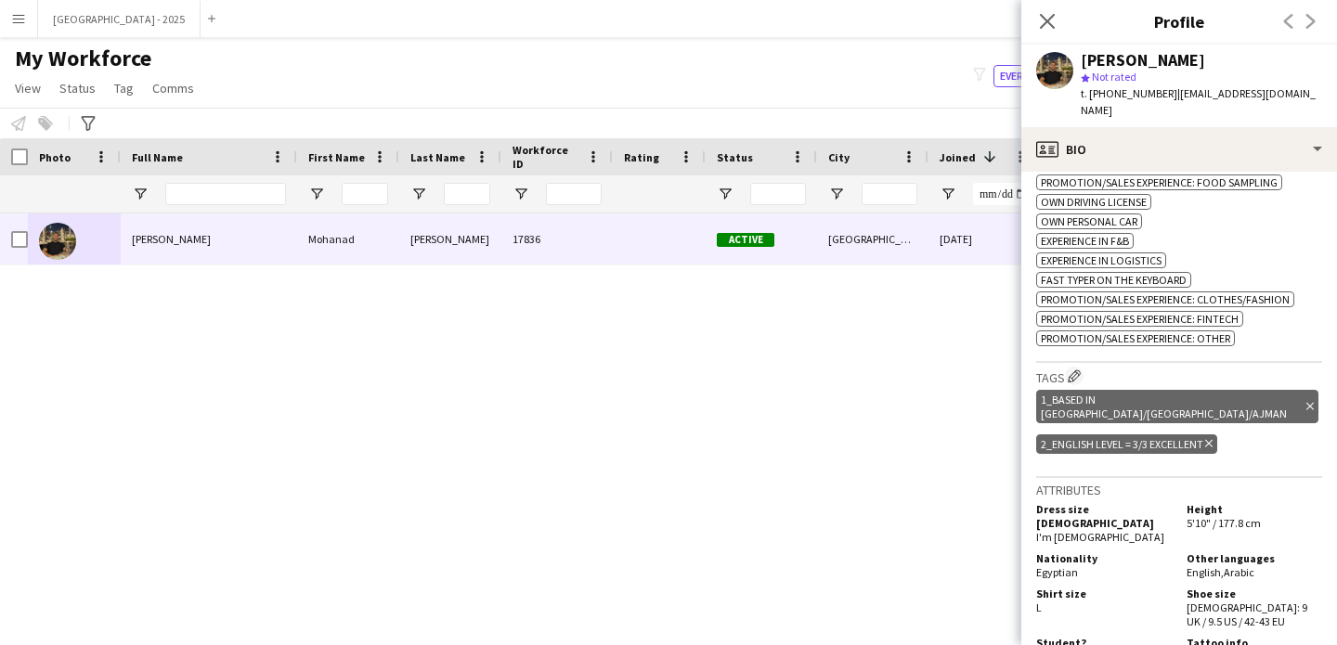
scroll to position [1105, 0]
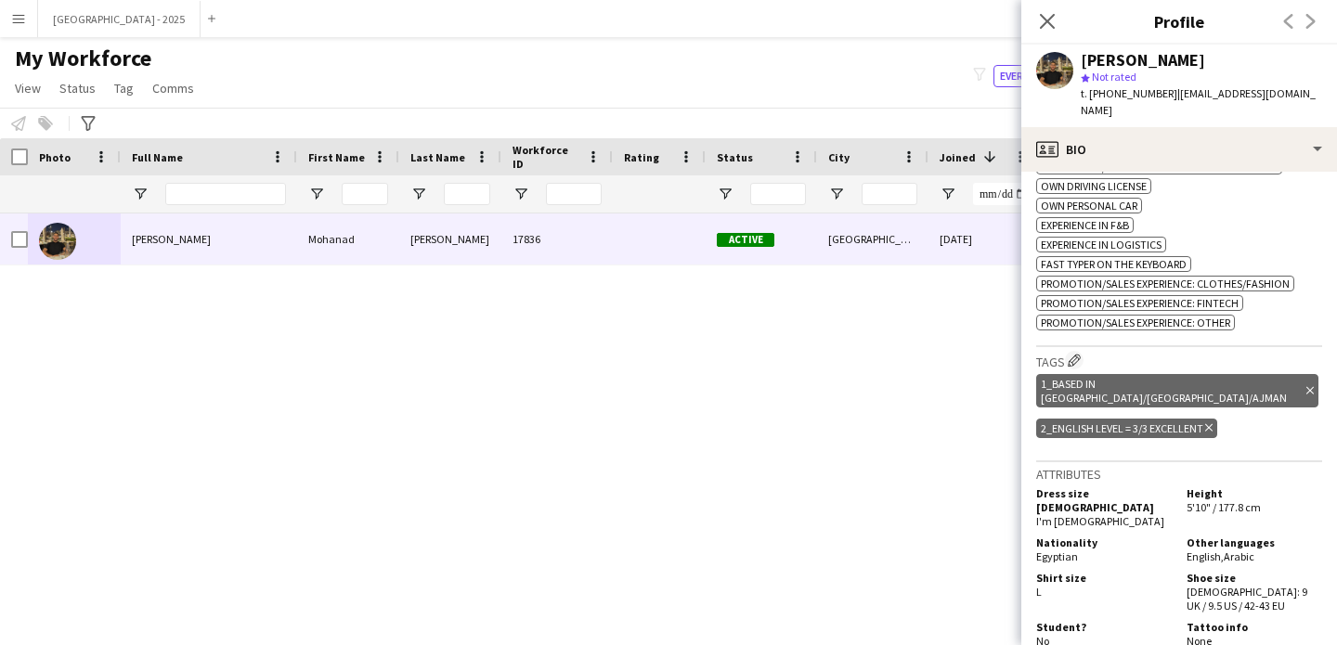
click at [1208, 422] on icon "Delete tag" at bounding box center [1208, 427] width 7 height 11
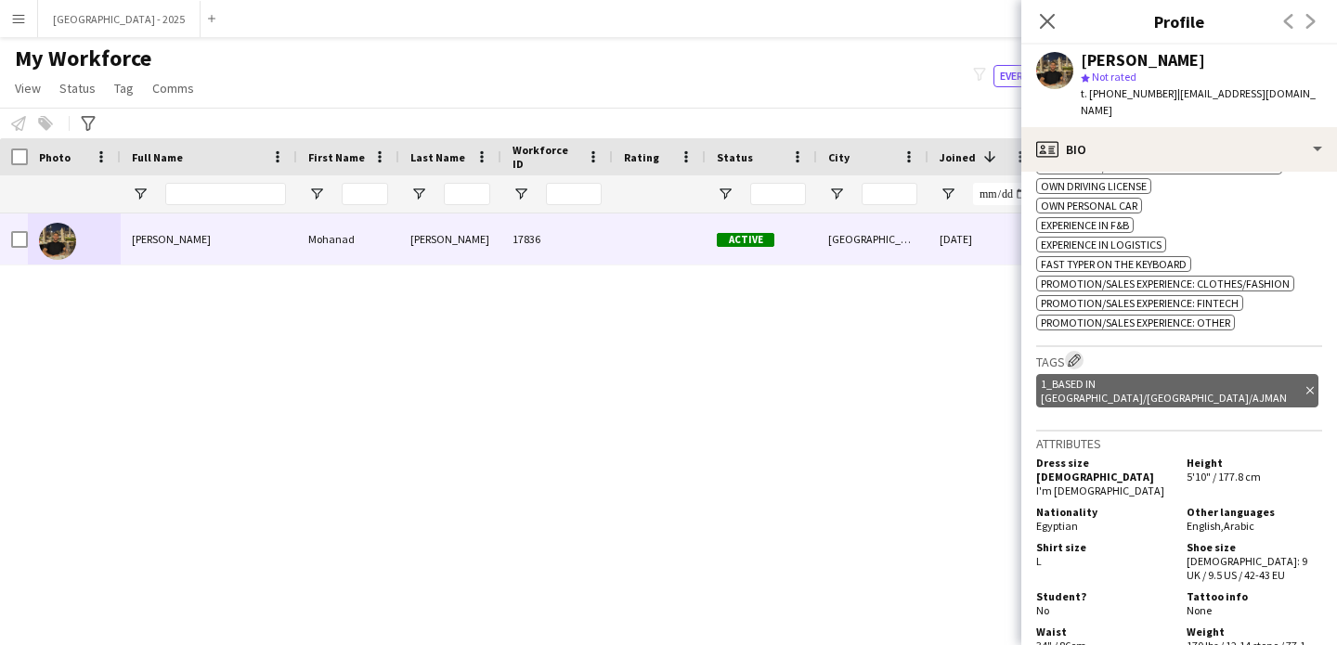
click at [1071, 354] on app-icon "Edit crew company tags" at bounding box center [1074, 360] width 13 height 13
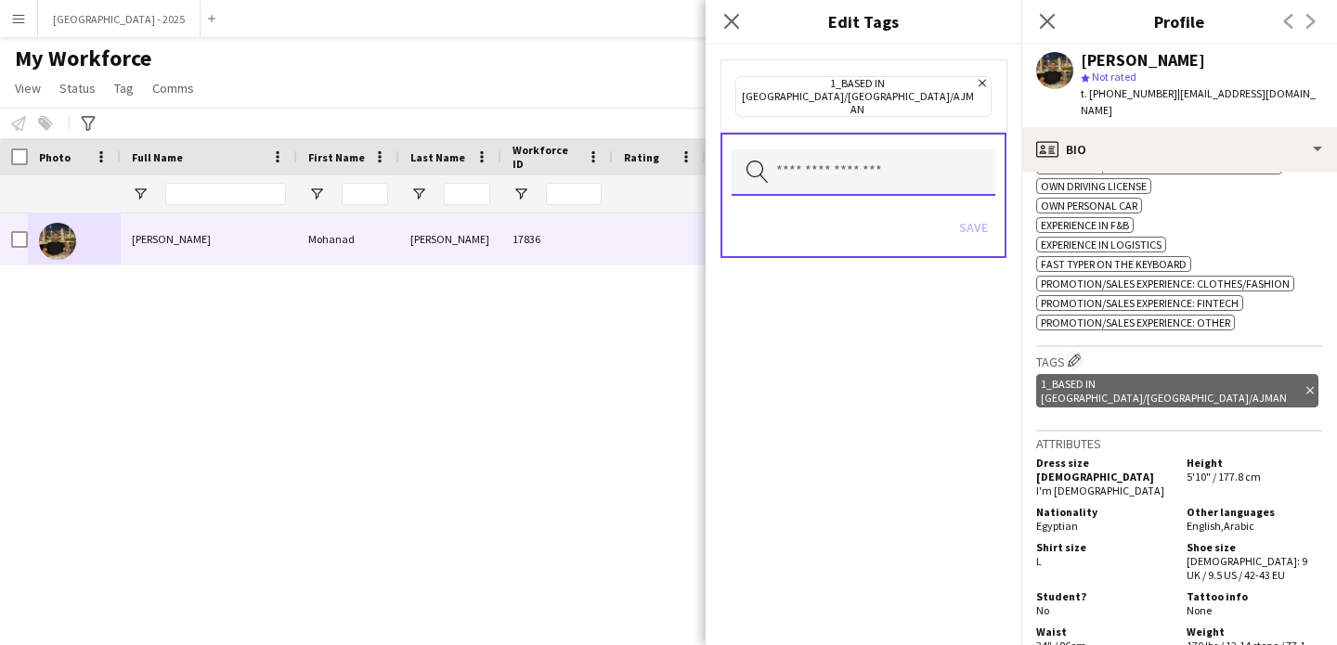
click at [880, 150] on input "text" at bounding box center [864, 172] width 264 height 46
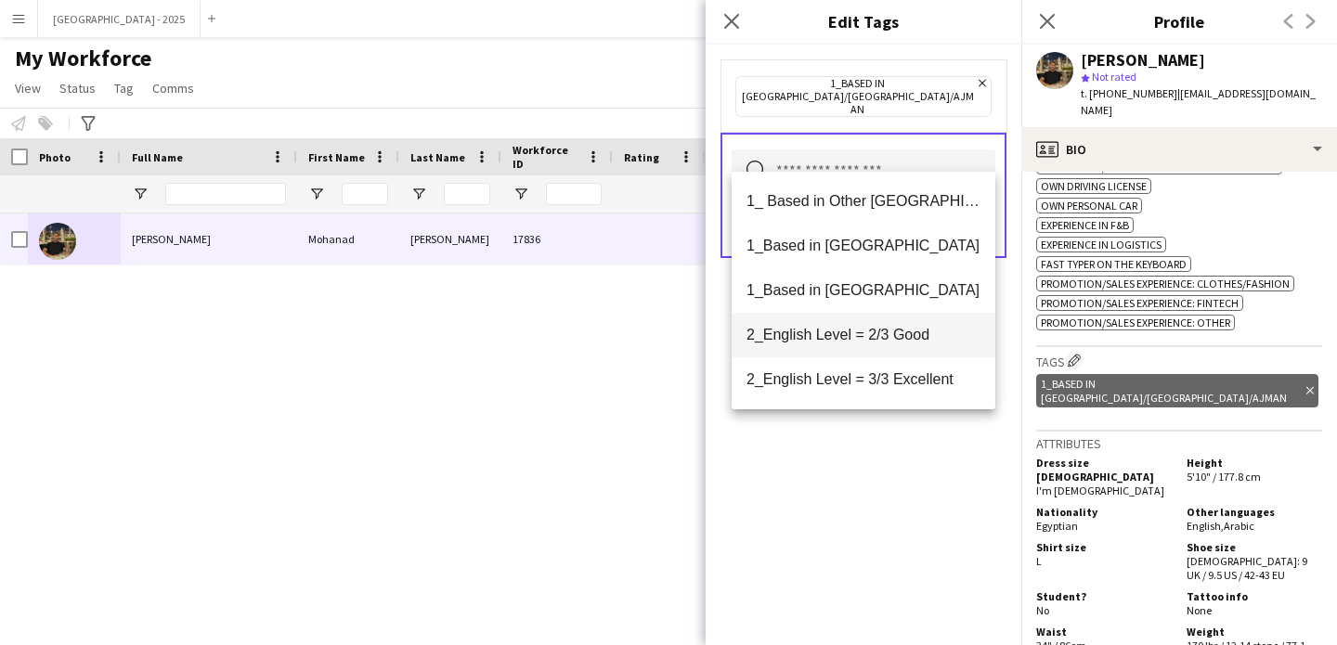
click at [898, 339] on span "2_English Level = 2/3 Good" at bounding box center [864, 335] width 234 height 18
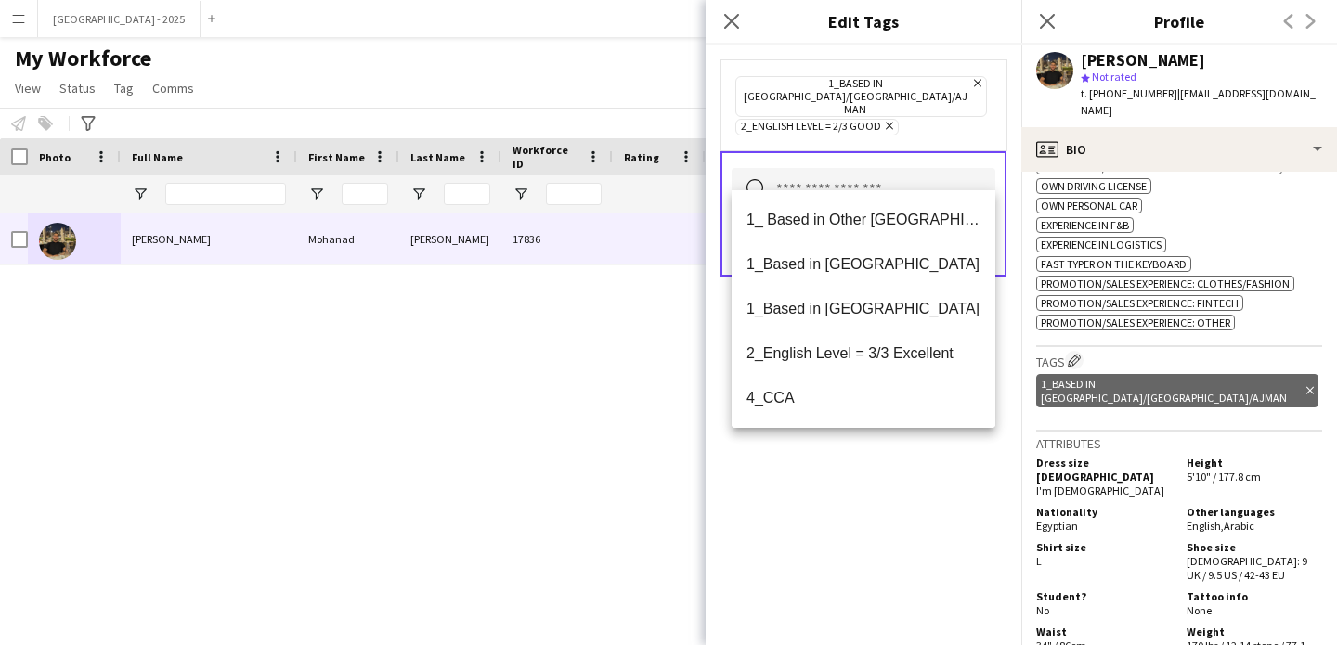
click at [929, 527] on div "1_Based in Dubai/Sharjah/Ajman Remove 2_English Level = 2/3 Good Remove Search …" at bounding box center [864, 345] width 316 height 601
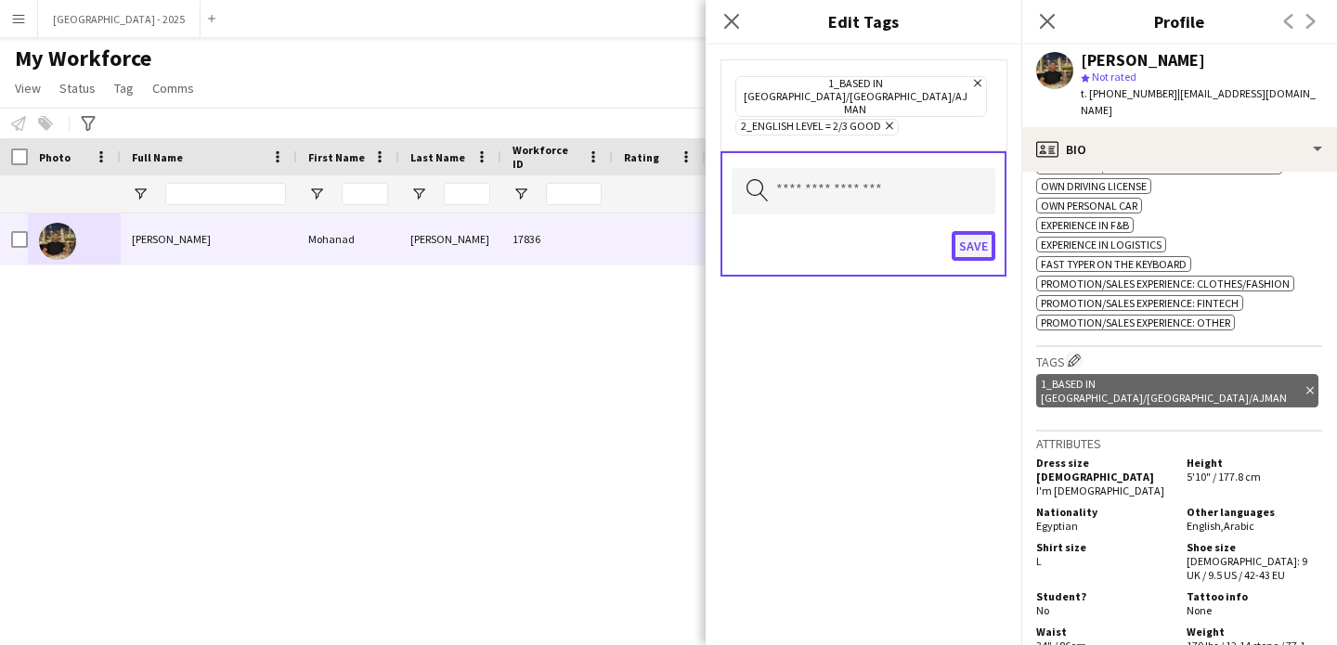
click at [966, 231] on button "Save" at bounding box center [974, 246] width 44 height 30
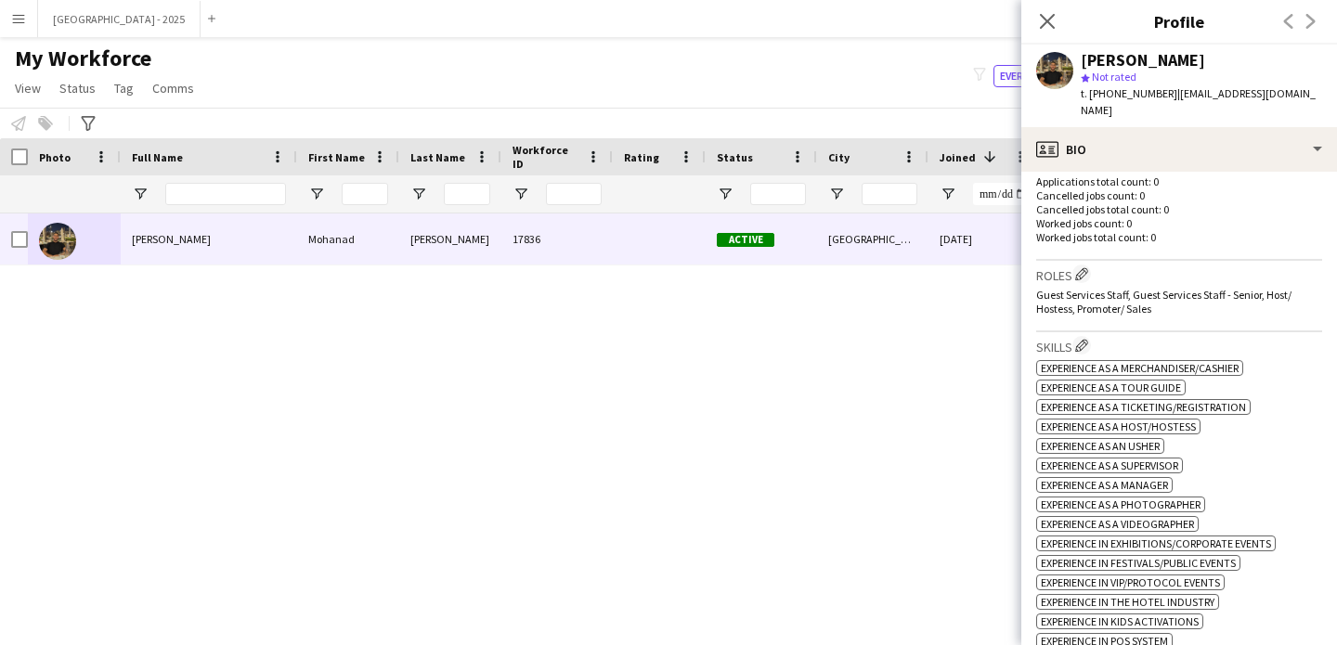
scroll to position [493, 0]
click at [1082, 268] on app-icon "Edit crew company roles" at bounding box center [1081, 274] width 13 height 13
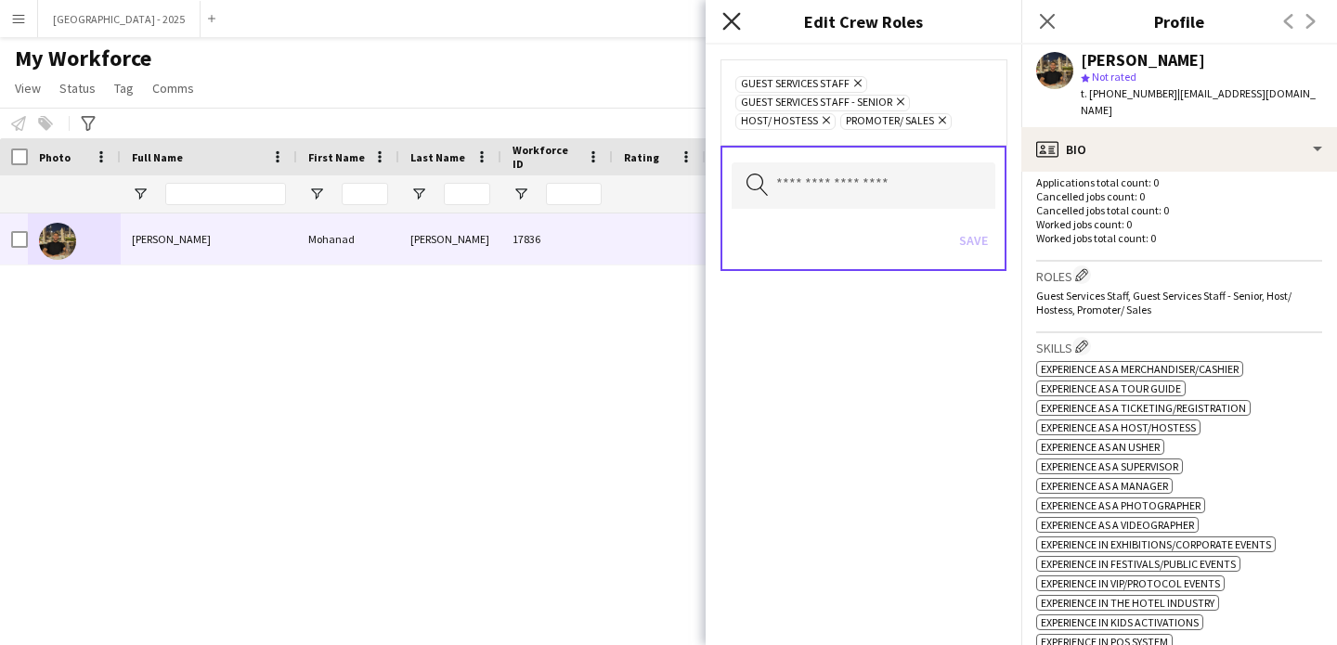
click at [736, 20] on icon "Close pop-in" at bounding box center [731, 21] width 18 height 18
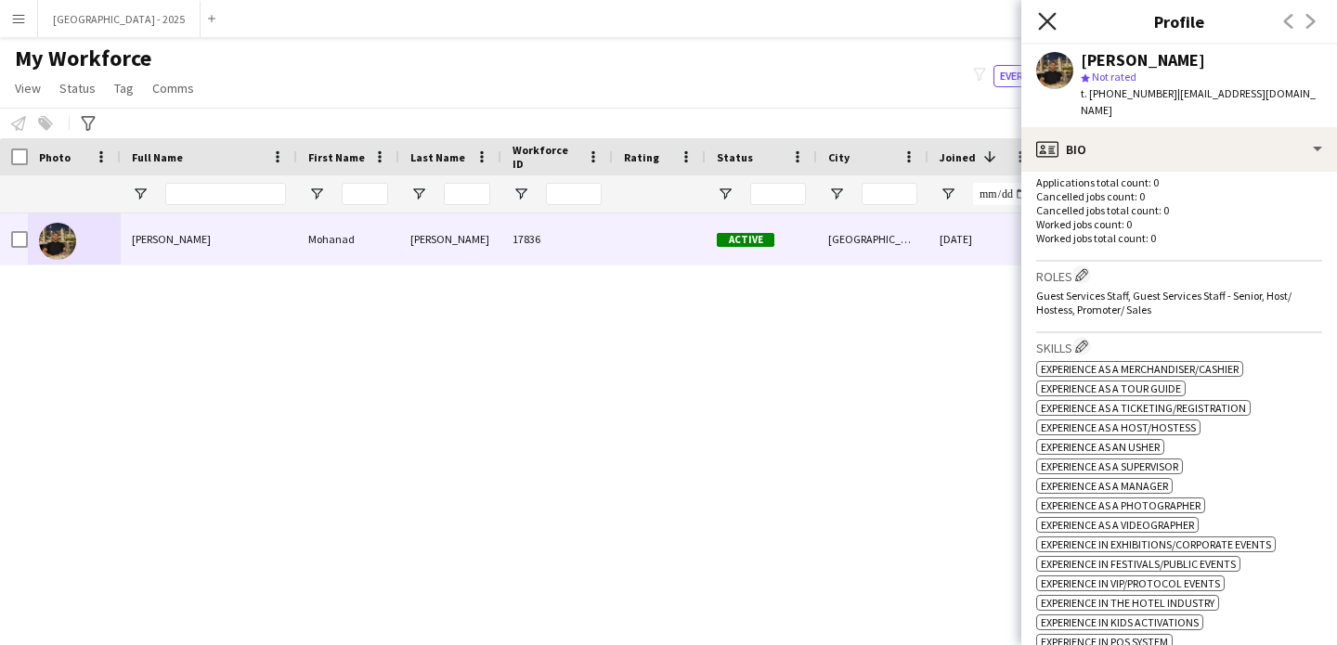
click at [1047, 19] on icon at bounding box center [1047, 21] width 18 height 18
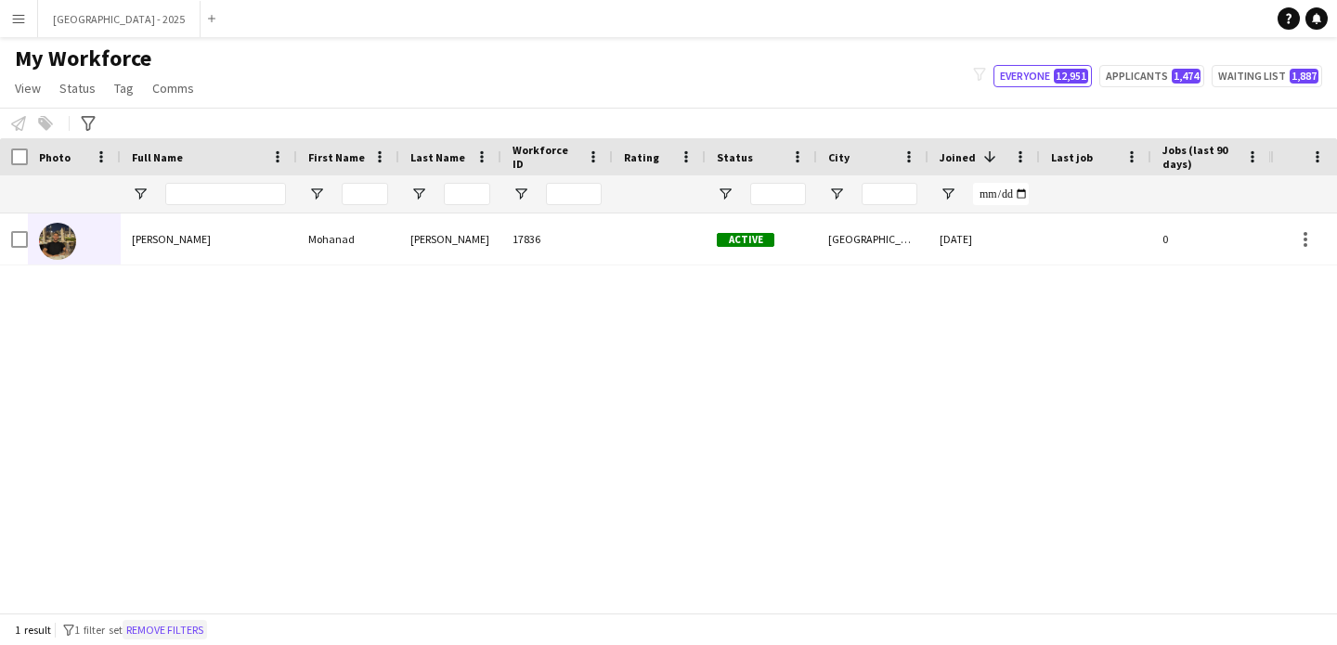
click at [202, 637] on button "Remove filters" at bounding box center [165, 630] width 84 height 20
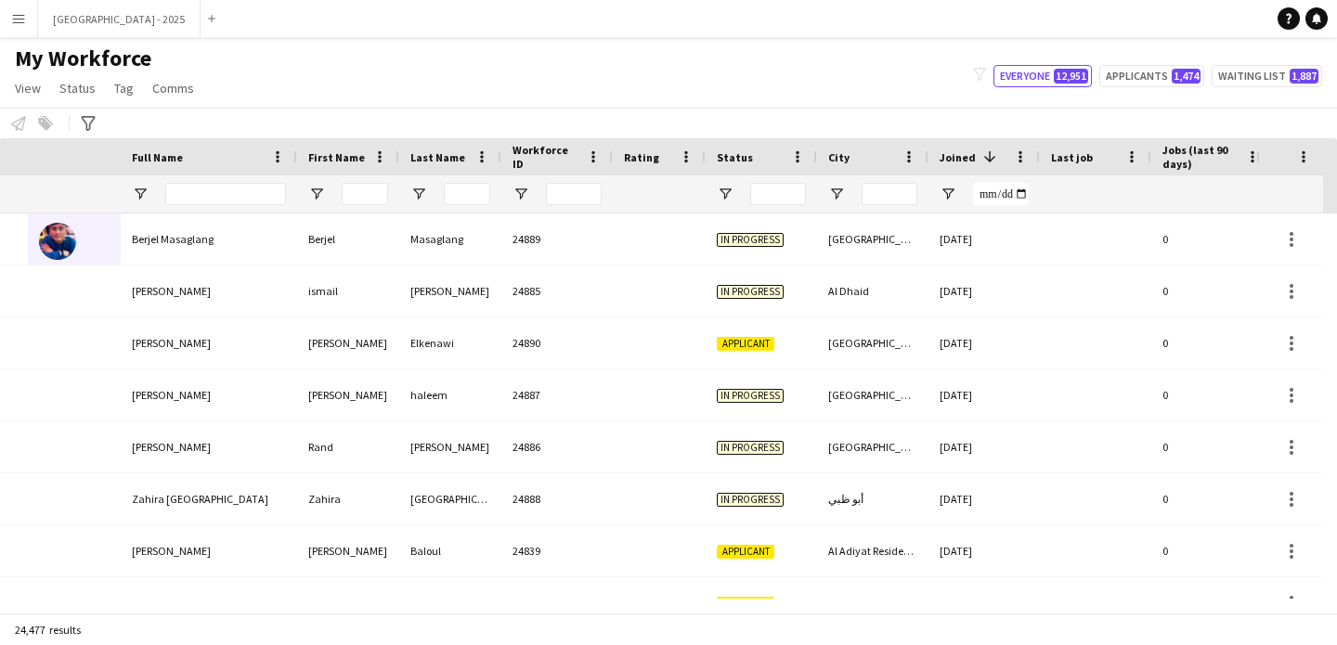
scroll to position [0, 640]
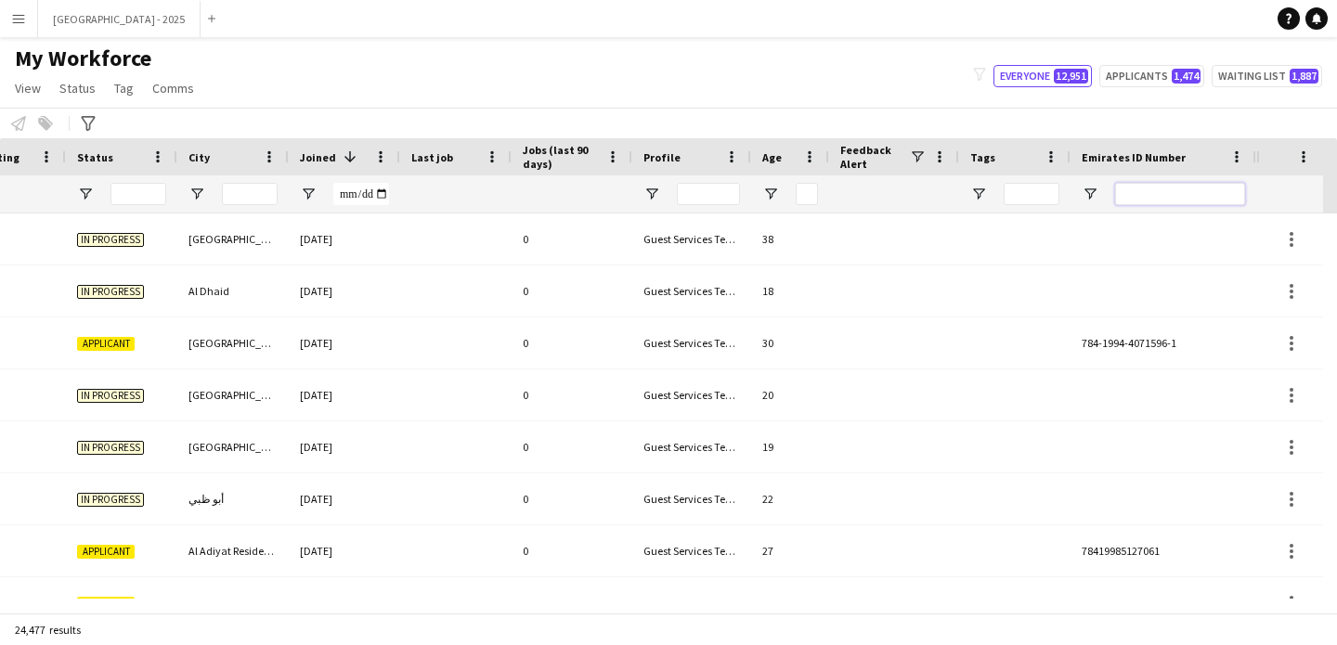
click at [1214, 199] on input "Emirates ID Number Filter Input" at bounding box center [1180, 194] width 130 height 22
paste input "*******"
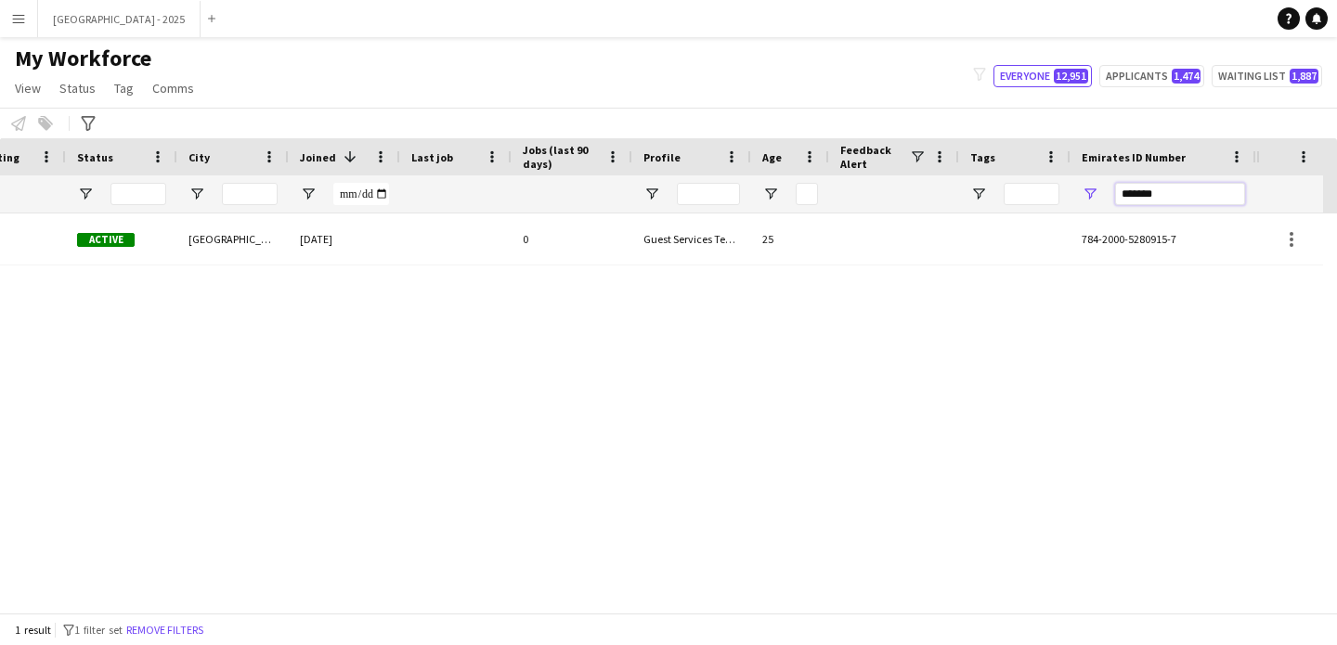
type input "*******"
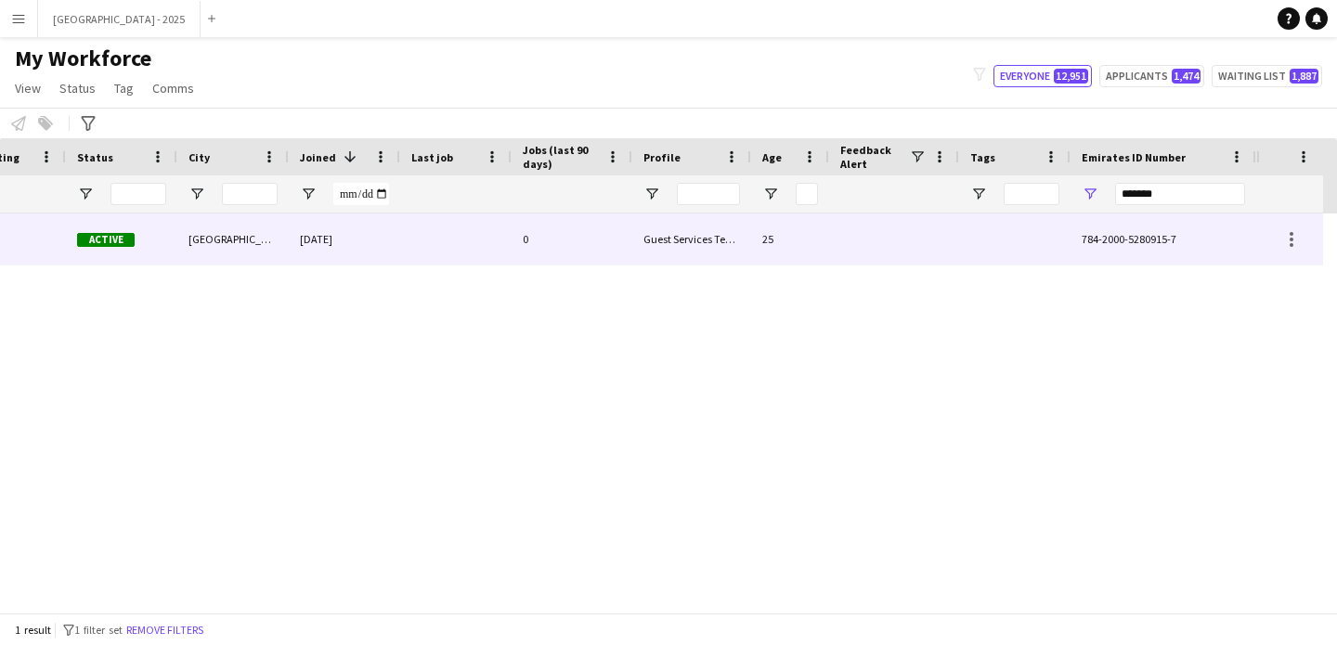
click at [862, 246] on div at bounding box center [894, 239] width 130 height 51
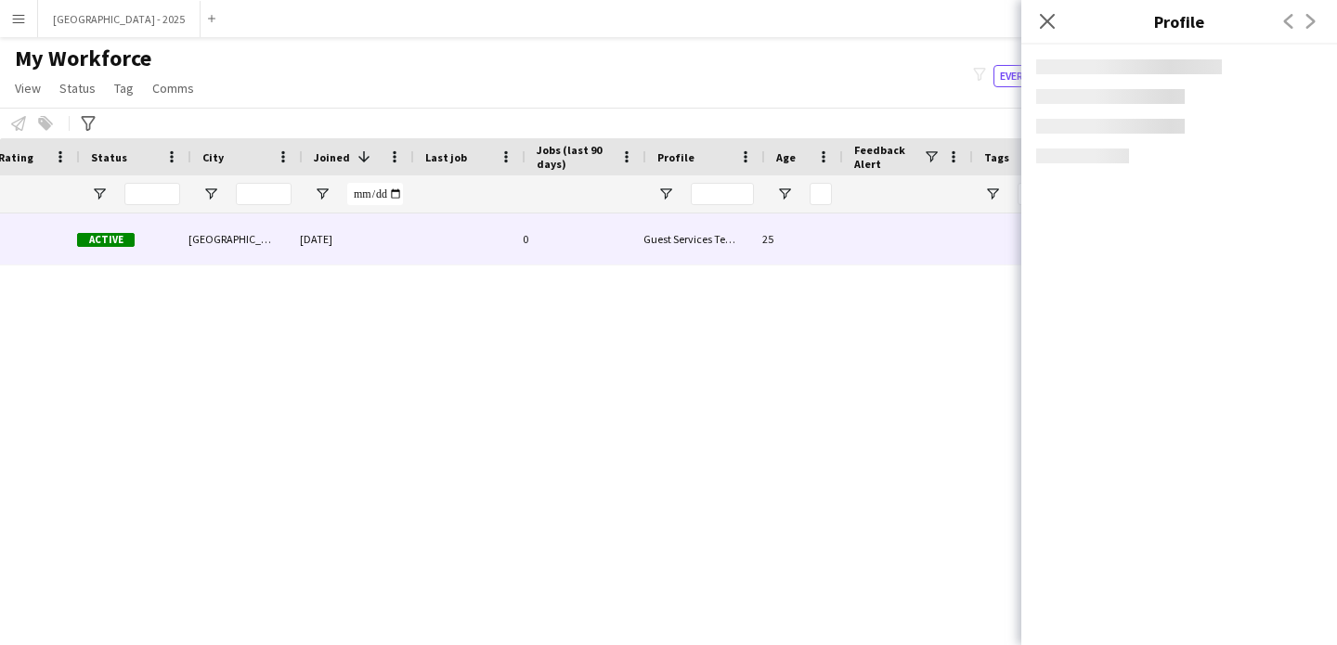
scroll to position [0, 626]
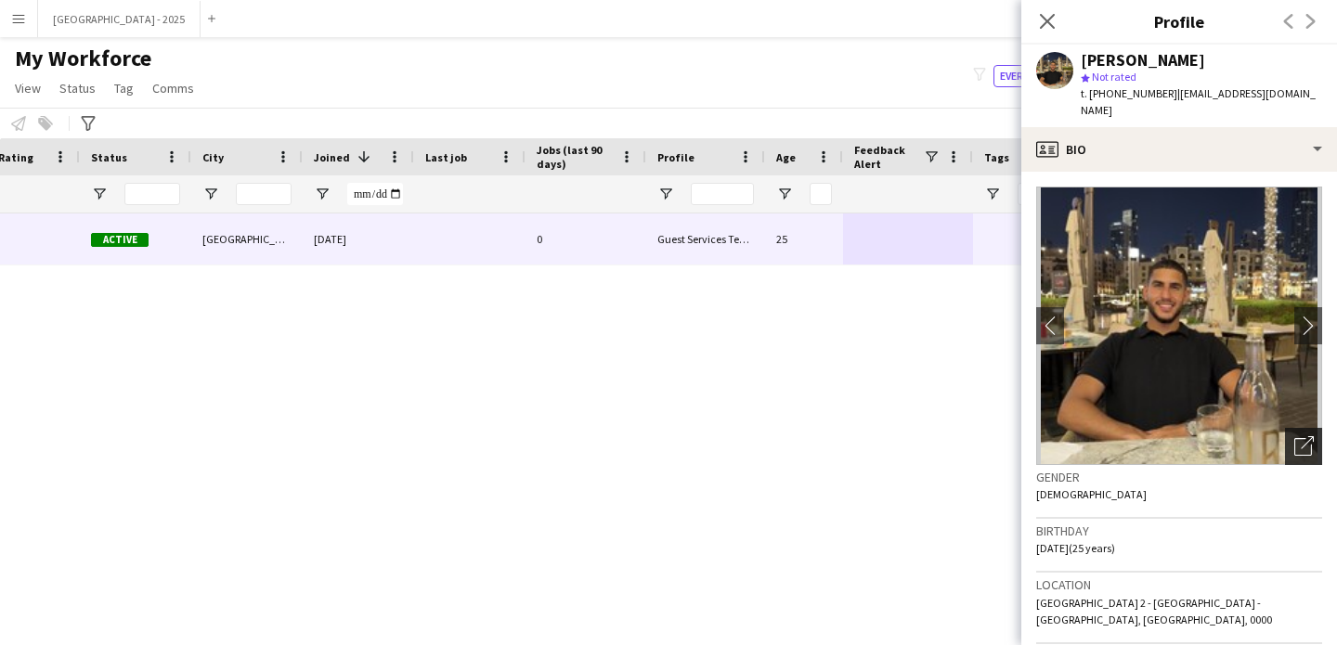
click at [1299, 428] on div "Open photos pop-in" at bounding box center [1303, 446] width 37 height 37
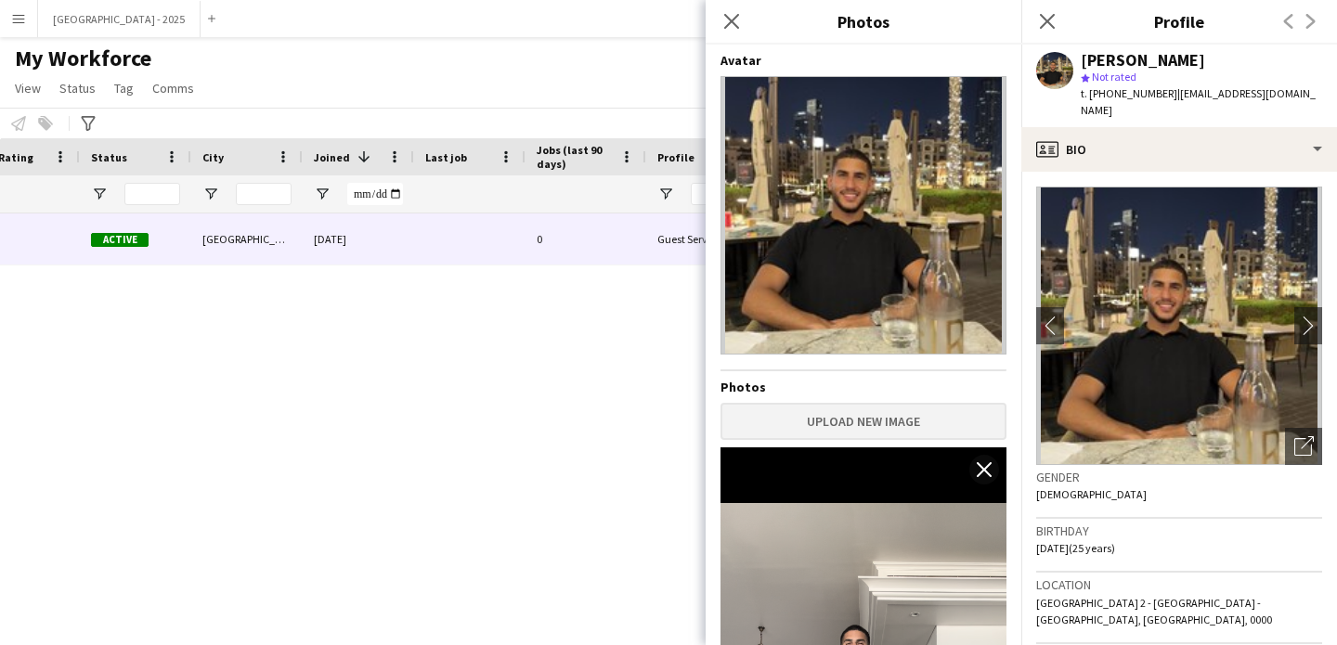
scroll to position [375, 0]
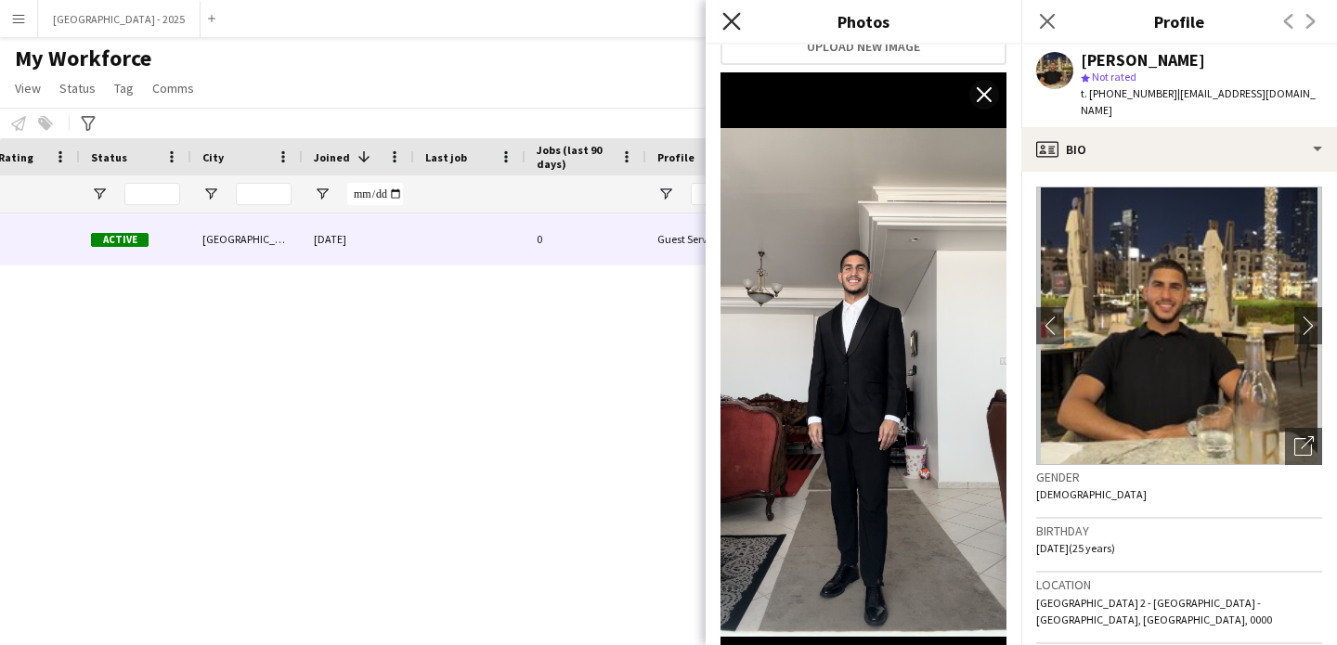
click at [730, 13] on icon "Close pop-in" at bounding box center [731, 21] width 18 height 18
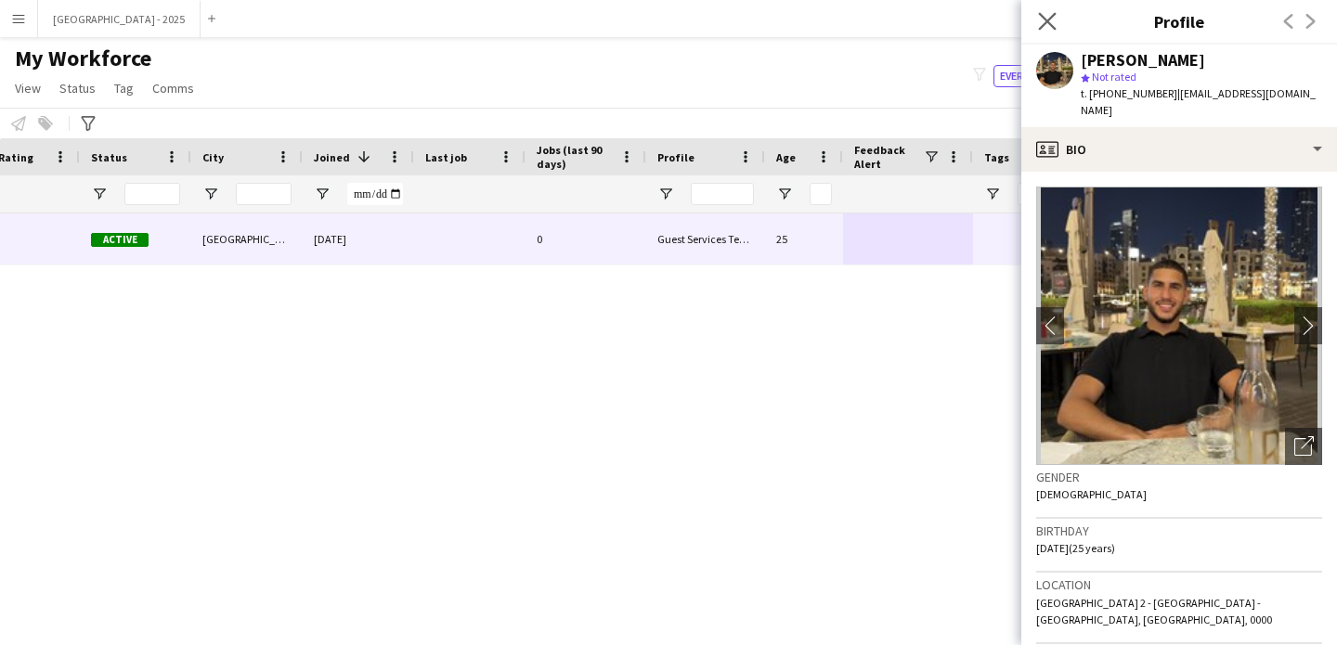
click at [1059, 26] on app-icon "Close pop-in" at bounding box center [1047, 21] width 27 height 27
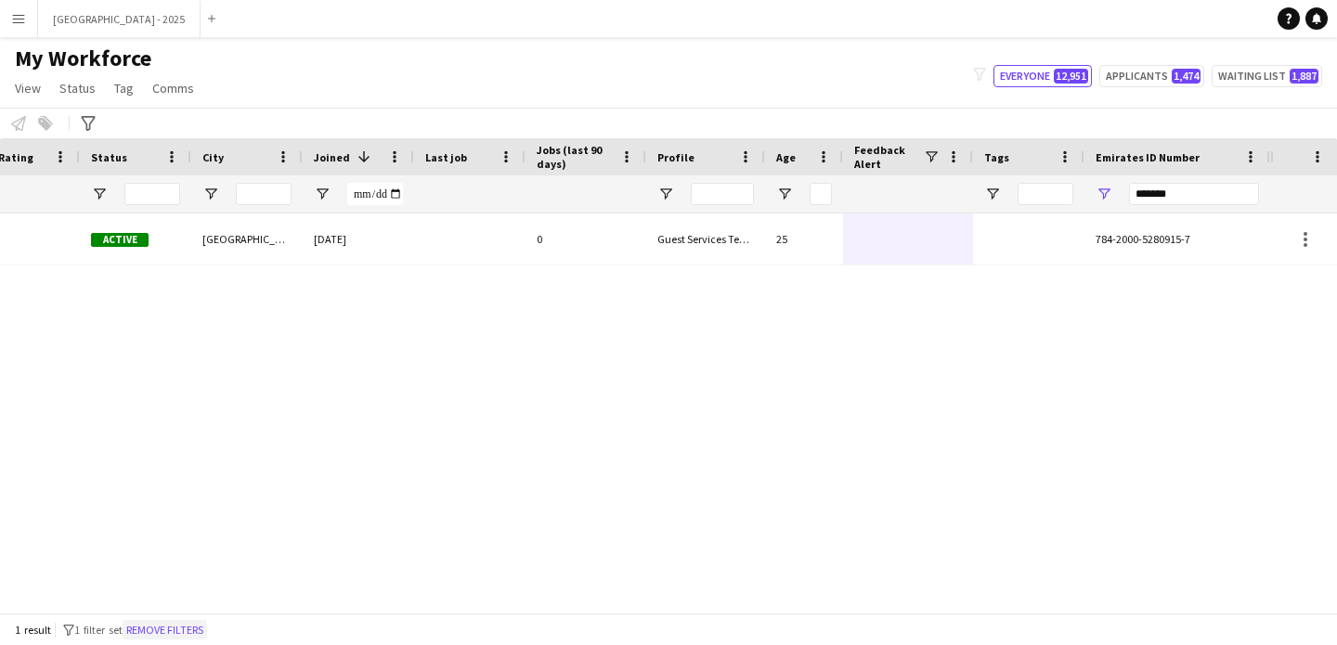
click at [174, 626] on button "Remove filters" at bounding box center [165, 630] width 84 height 20
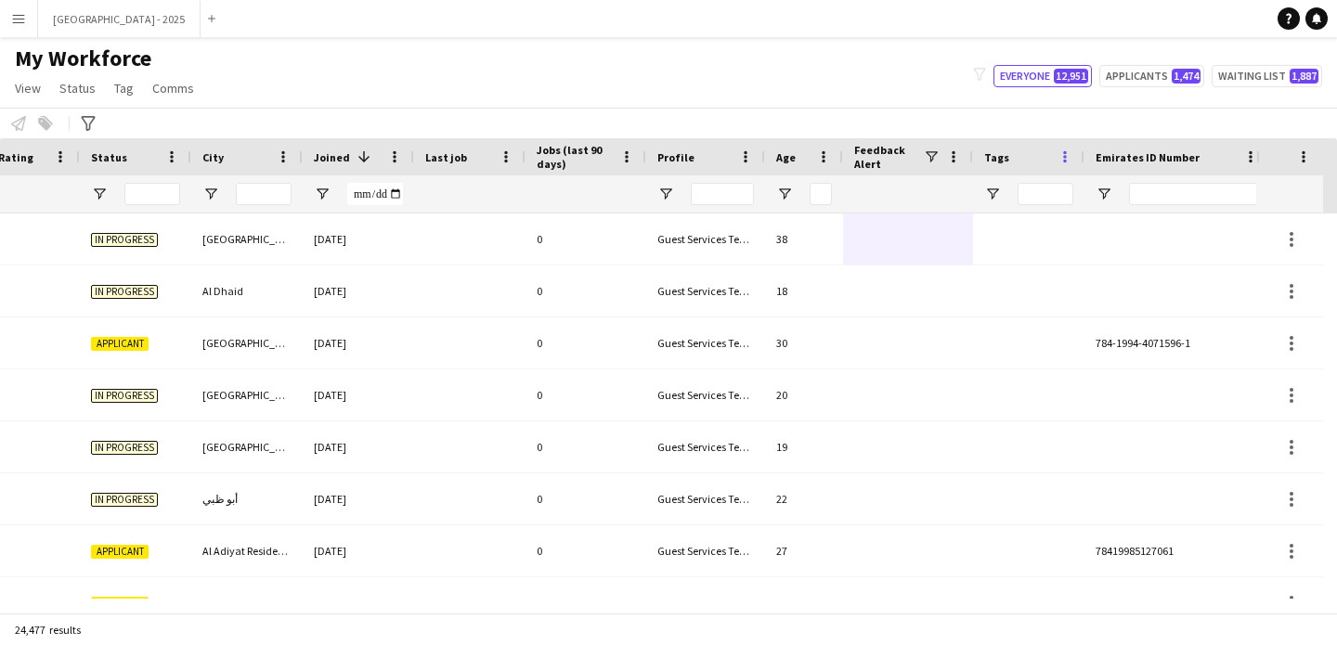
scroll to position [0, 640]
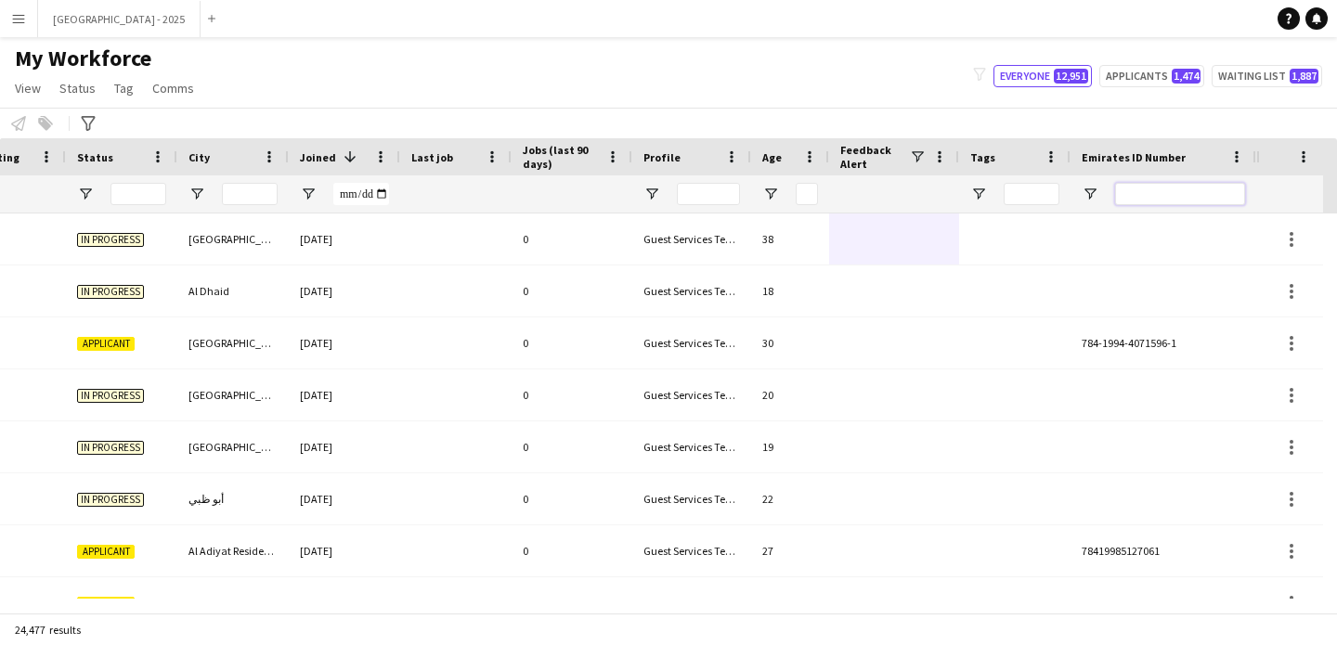
click at [1160, 190] on input "Emirates ID Number Filter Input" at bounding box center [1180, 194] width 130 height 22
paste input "**********"
type input "**********"
click at [1158, 196] on input "**********" at bounding box center [1180, 194] width 130 height 22
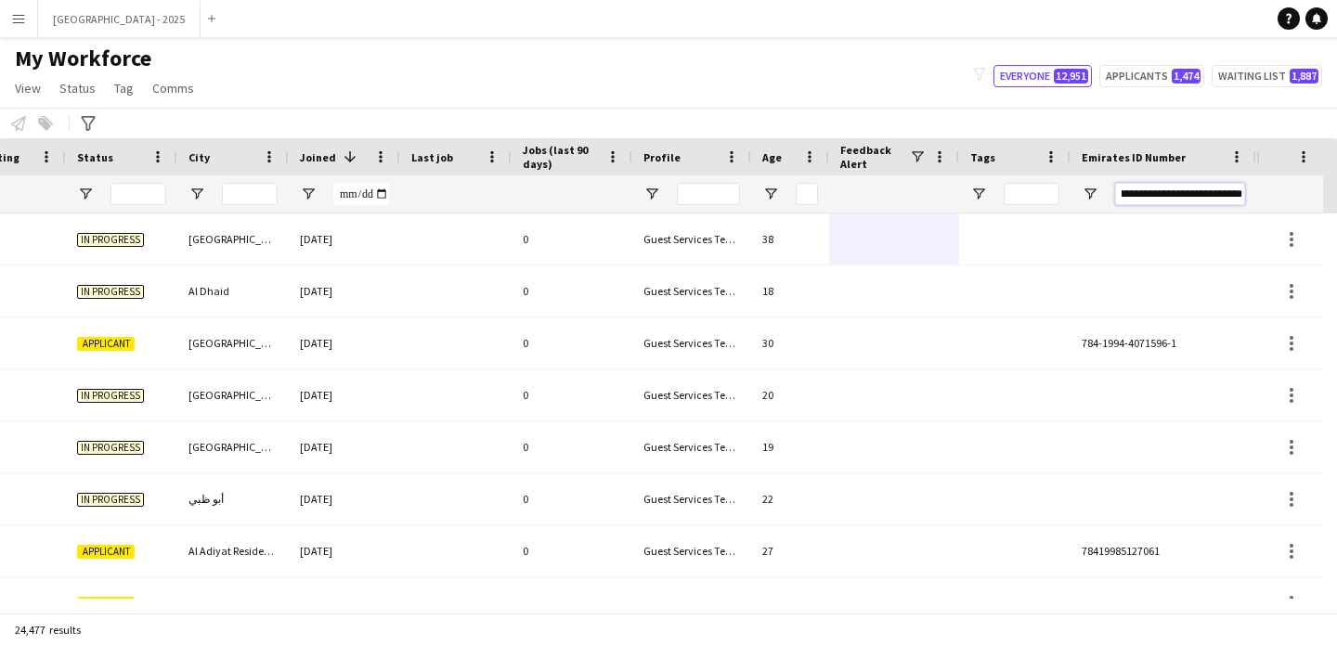
click at [1158, 196] on input "**********" at bounding box center [1180, 194] width 130 height 22
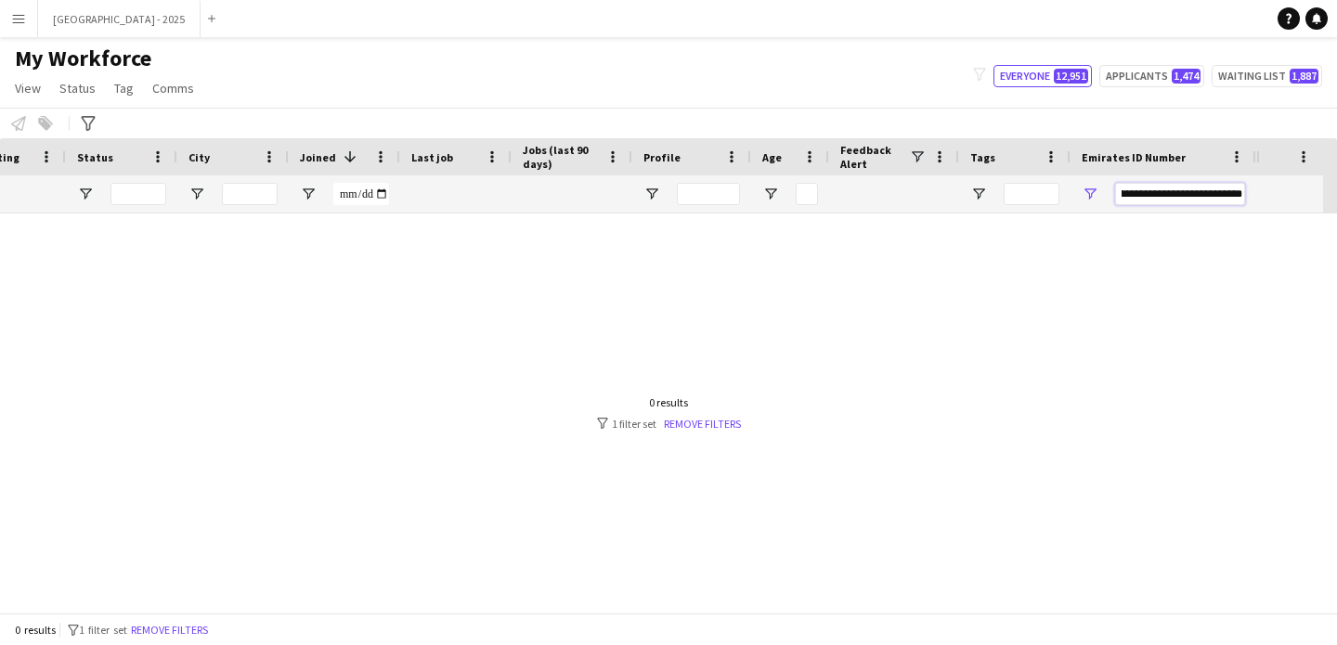
click at [1158, 196] on input "**********" at bounding box center [1180, 194] width 130 height 22
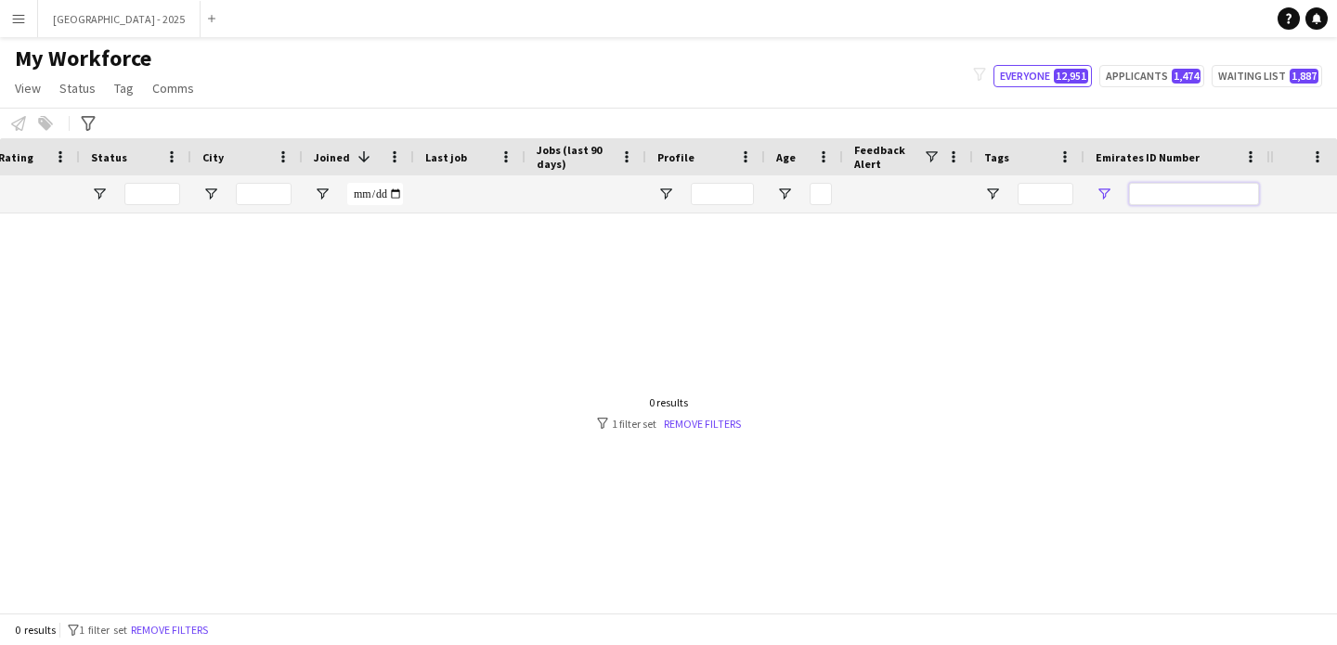
scroll to position [0, 0]
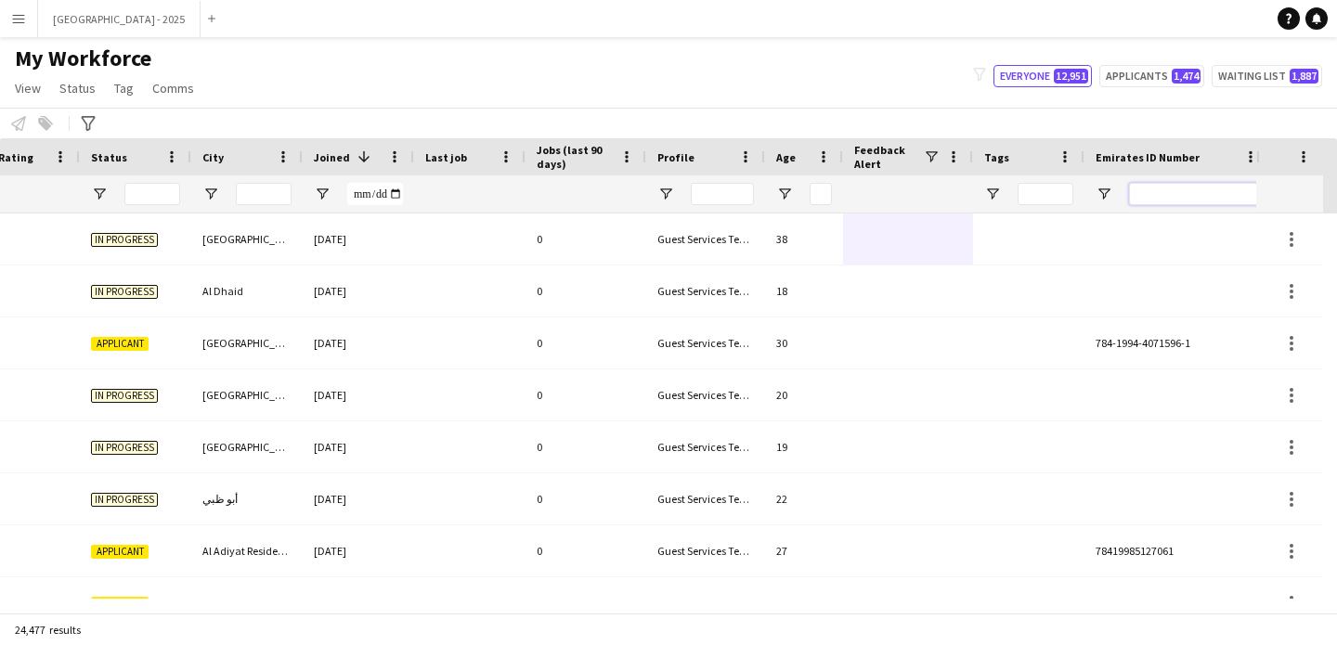
paste input "*******"
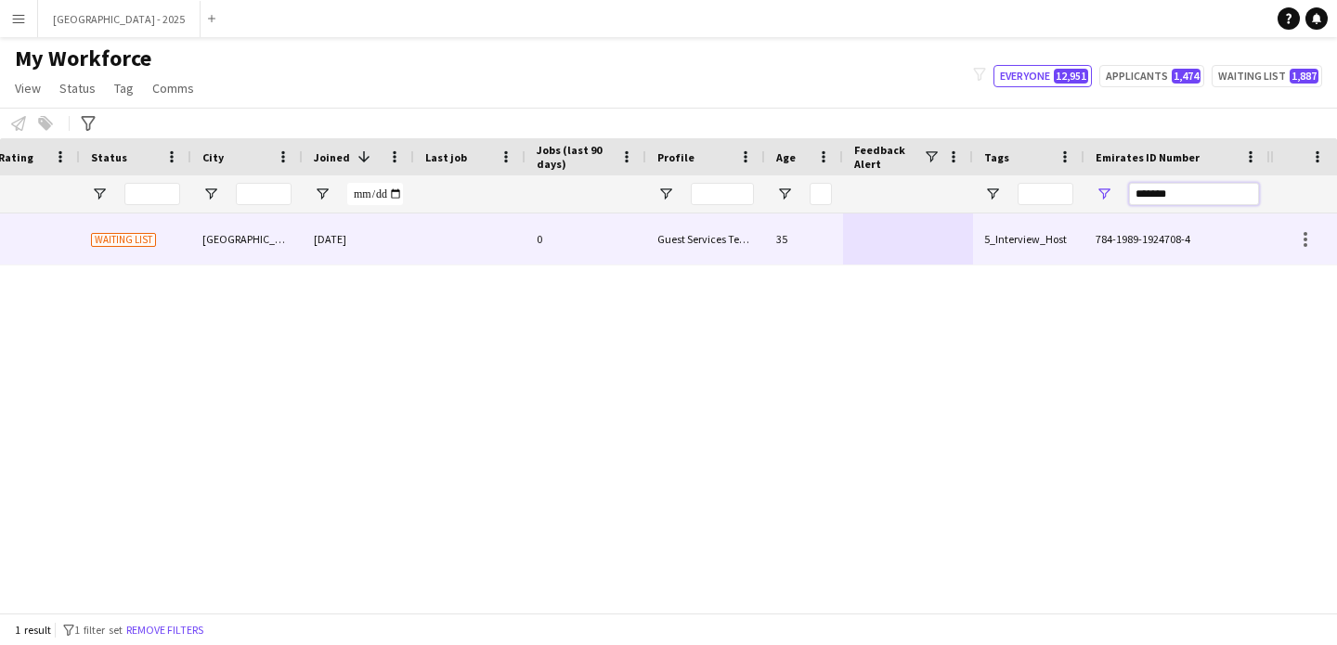
type input "*******"
click at [162, 243] on div "Waiting list" at bounding box center [135, 239] width 111 height 51
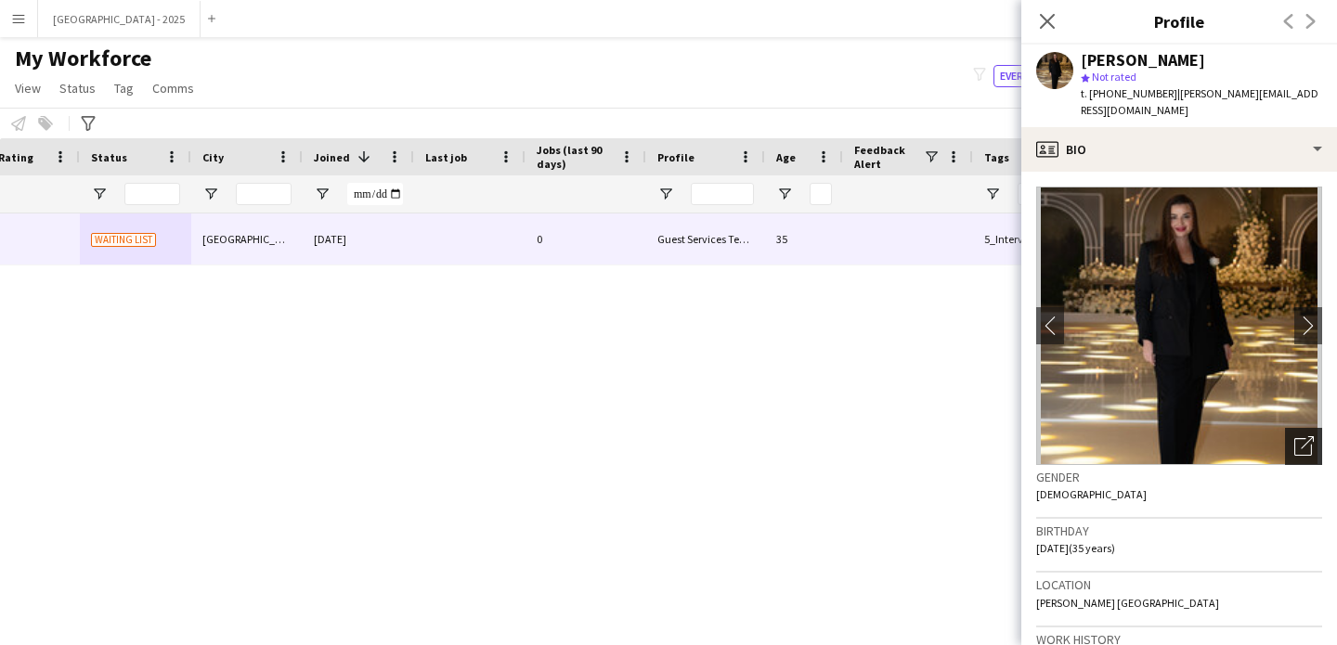
click at [1294, 436] on icon "Open photos pop-in" at bounding box center [1303, 445] width 19 height 19
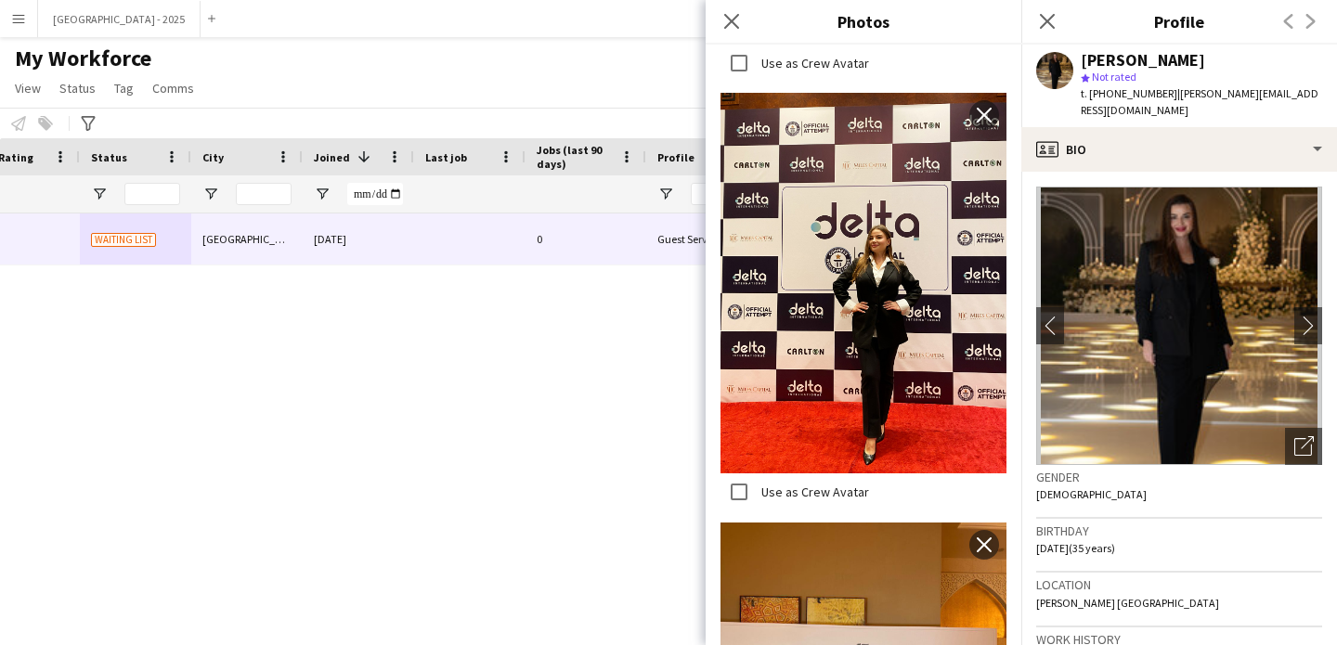
scroll to position [1349, 0]
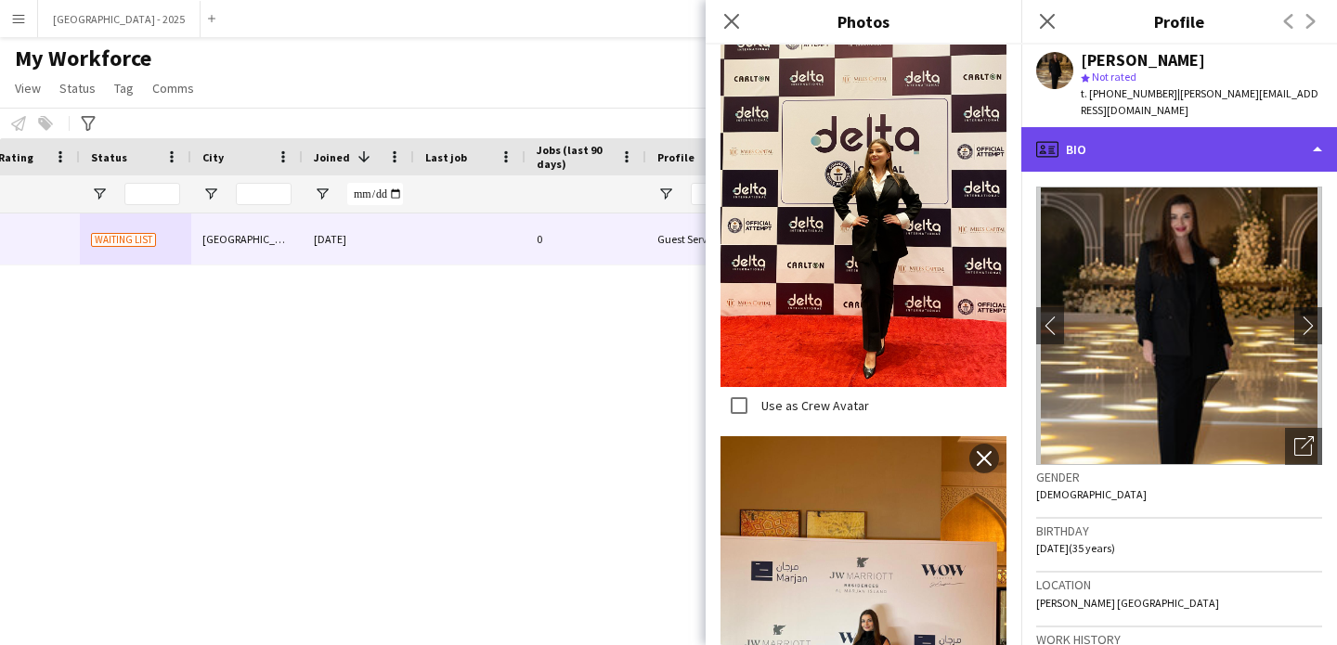
click at [1070, 136] on div "profile Bio" at bounding box center [1179, 149] width 316 height 45
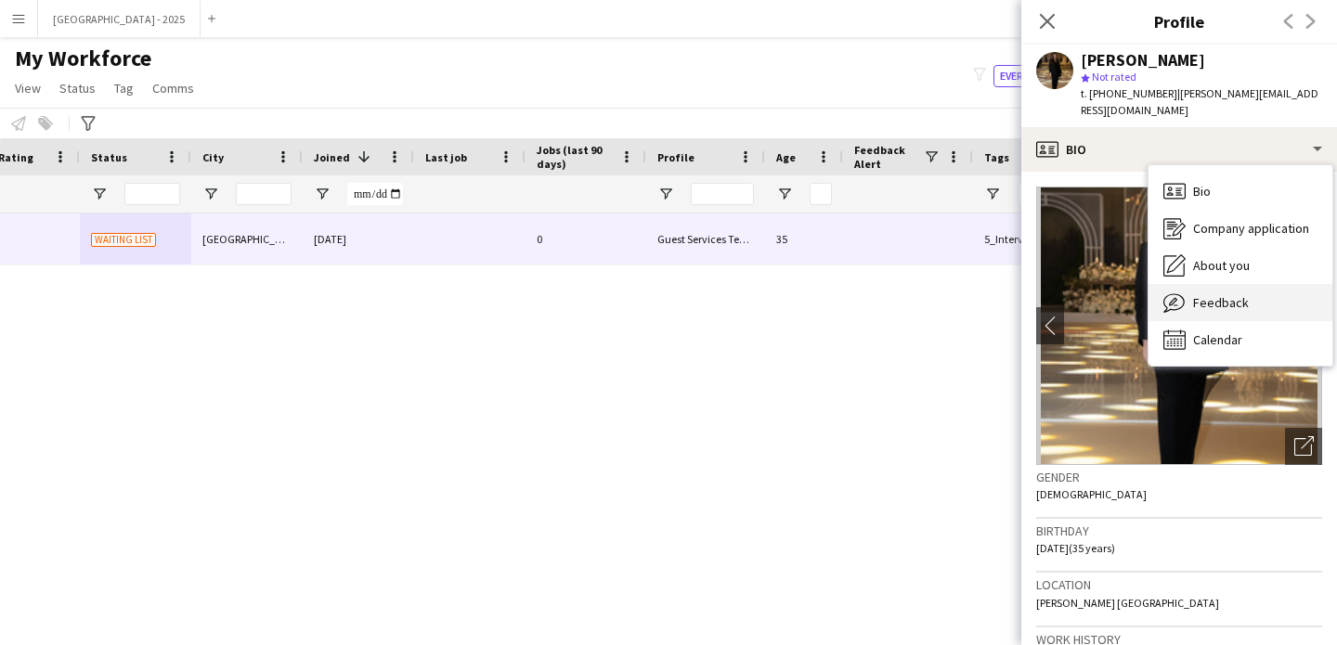
click at [1209, 294] on span "Feedback" at bounding box center [1221, 302] width 56 height 17
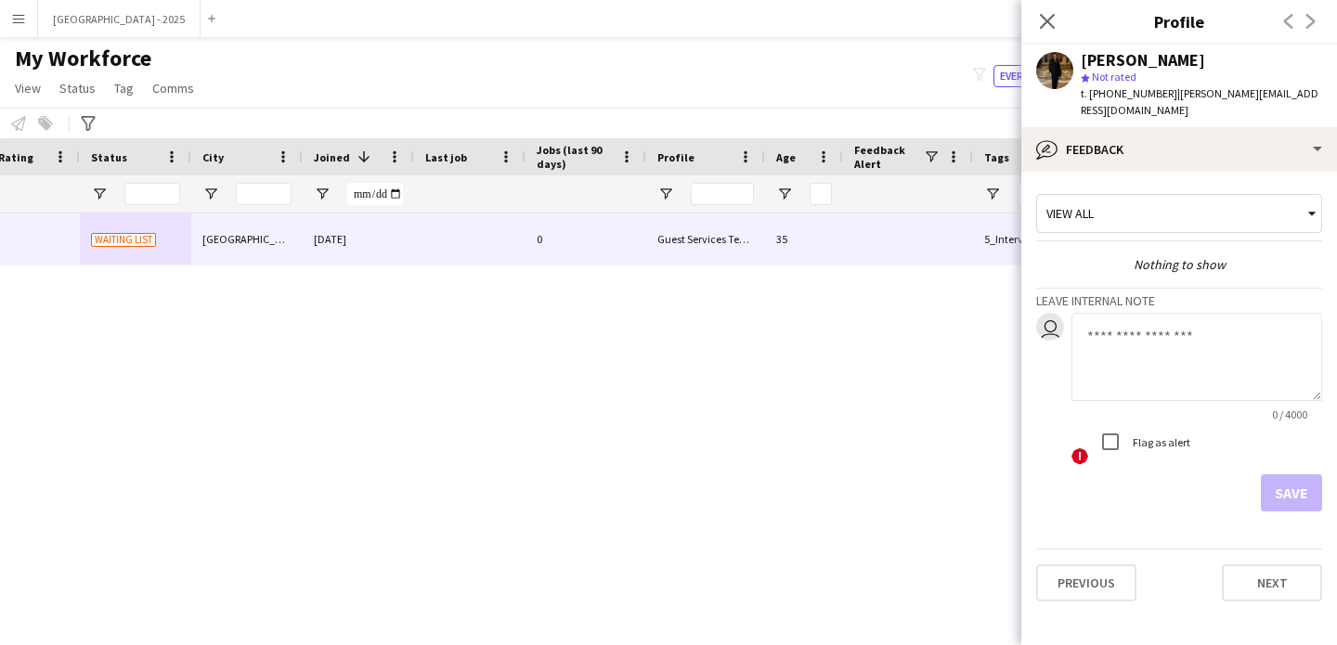
click at [1161, 331] on textarea at bounding box center [1196, 357] width 251 height 88
type textarea "**********"
click at [1292, 481] on button "Save" at bounding box center [1291, 492] width 61 height 37
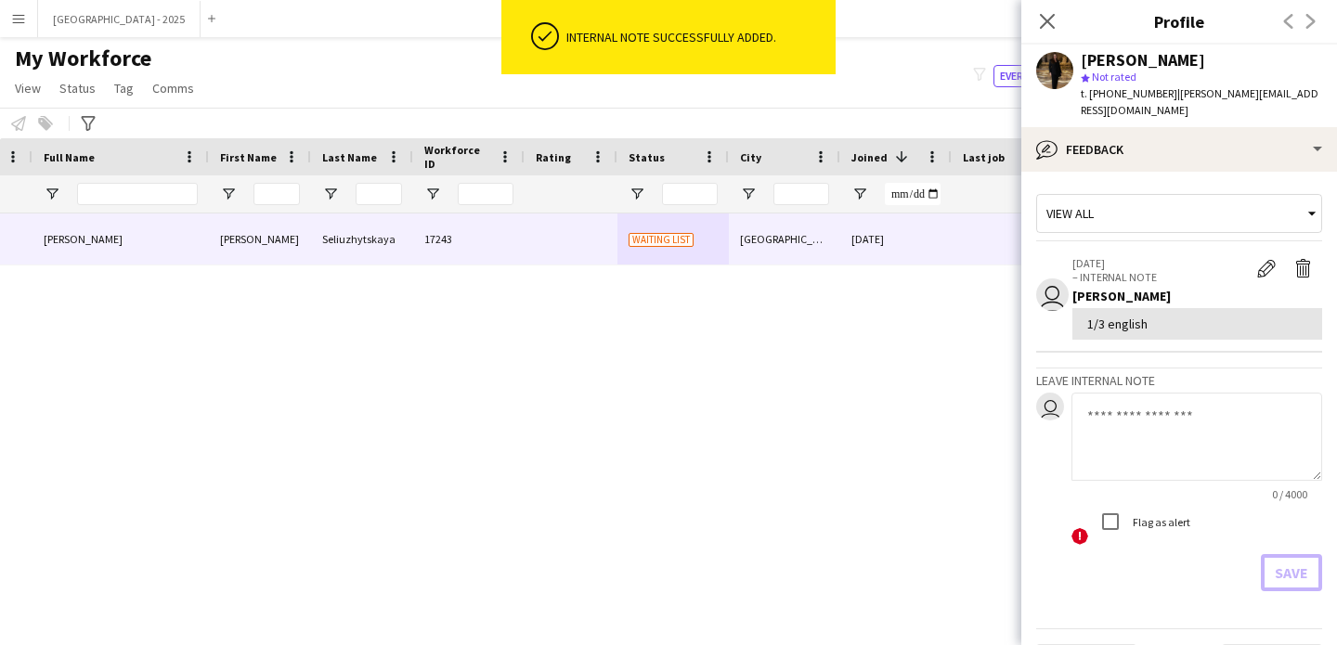
scroll to position [0, 0]
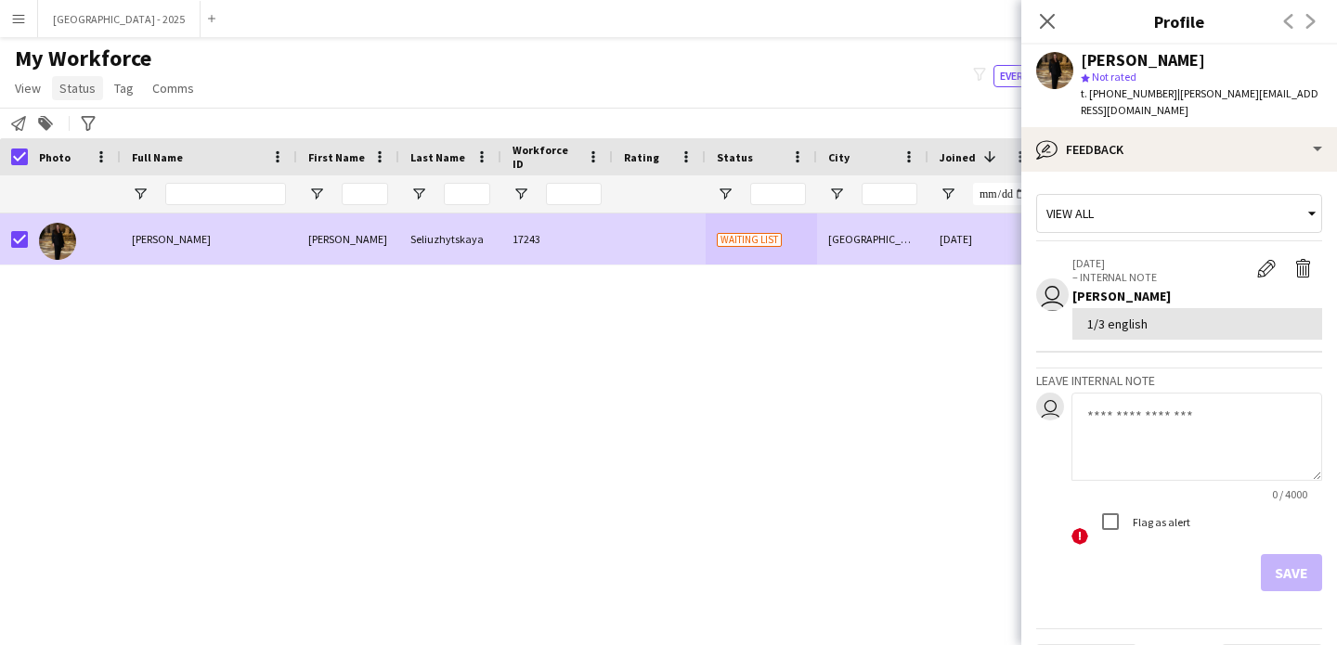
click at [80, 83] on span "Status" at bounding box center [77, 88] width 36 height 17
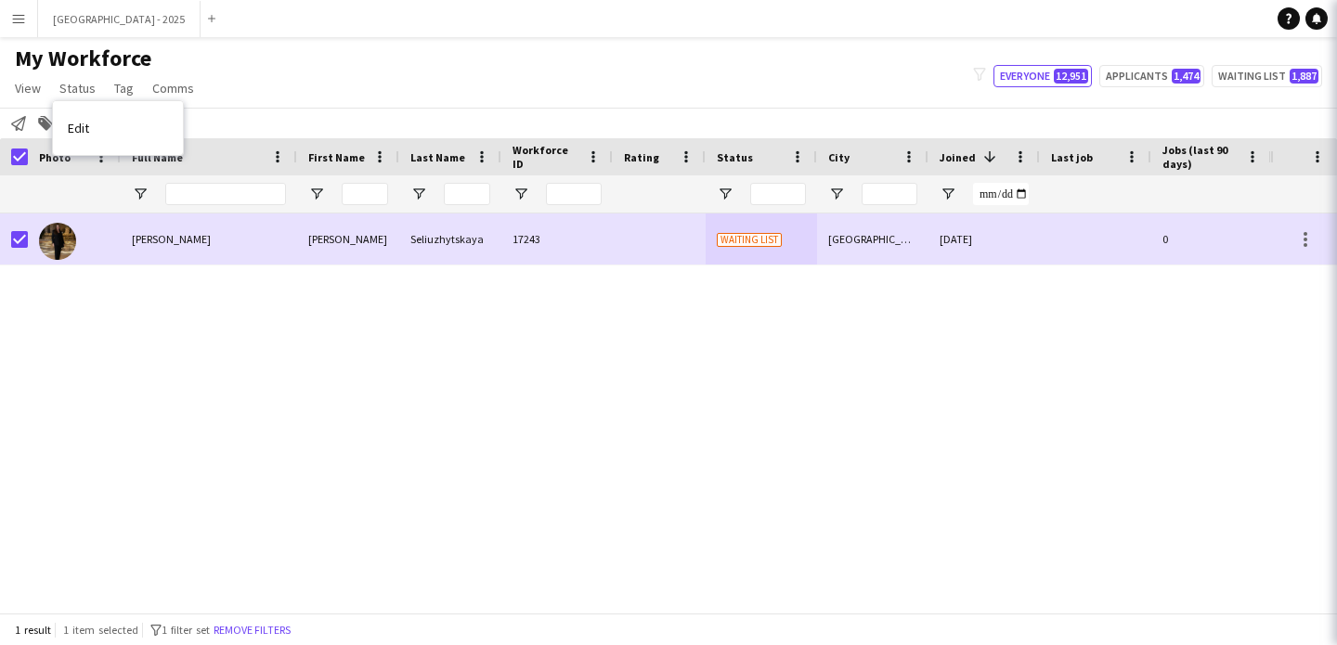
click at [97, 125] on link "Edit" at bounding box center [118, 128] width 130 height 39
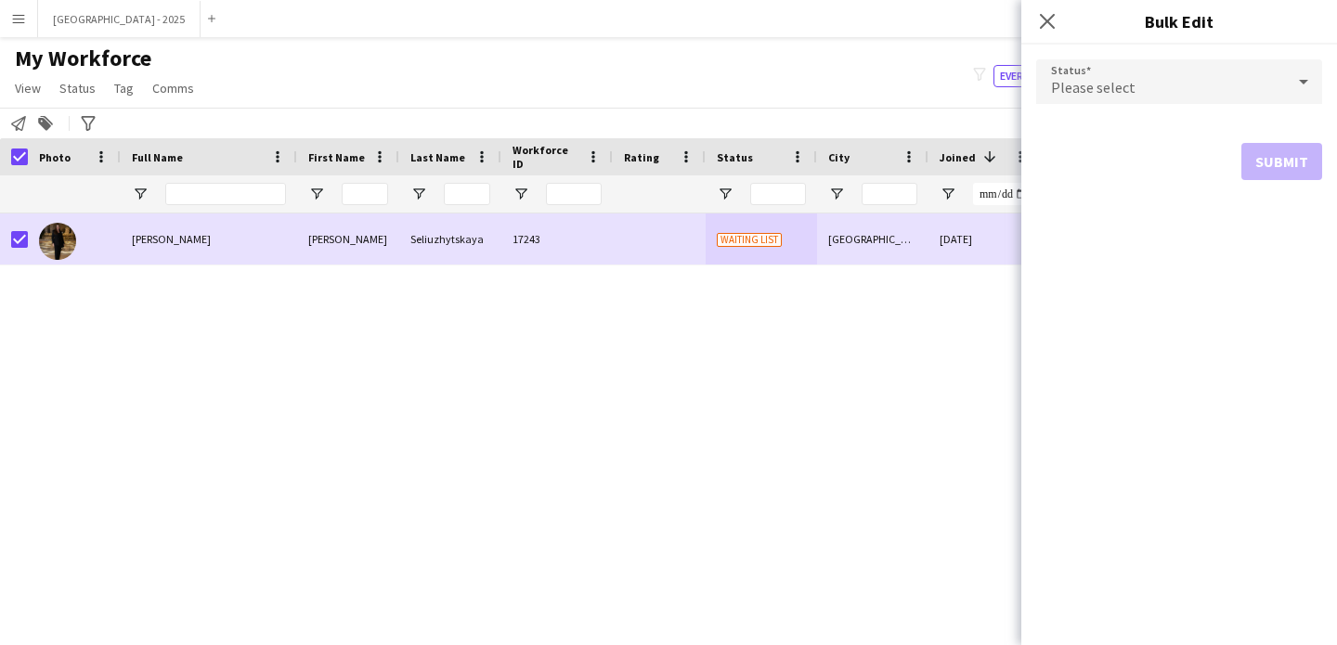
click at [1230, 89] on div "Please select" at bounding box center [1160, 81] width 249 height 45
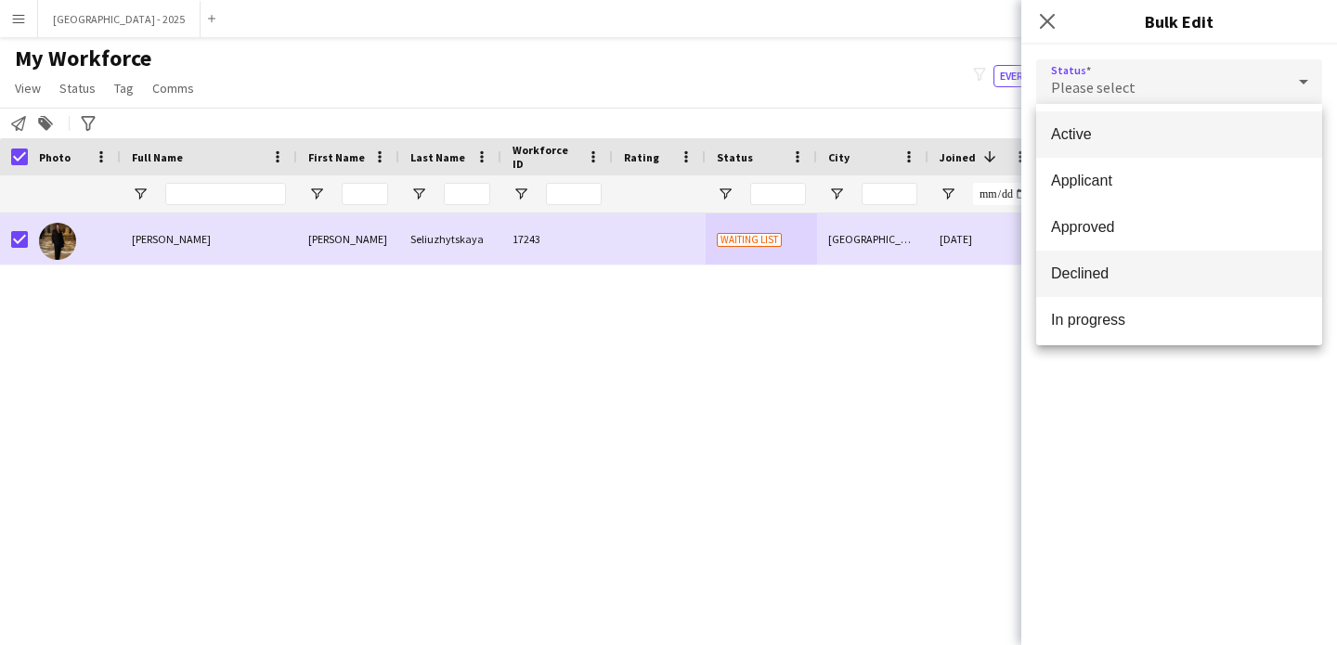
click at [1133, 285] on mat-option "Declined" at bounding box center [1179, 274] width 286 height 46
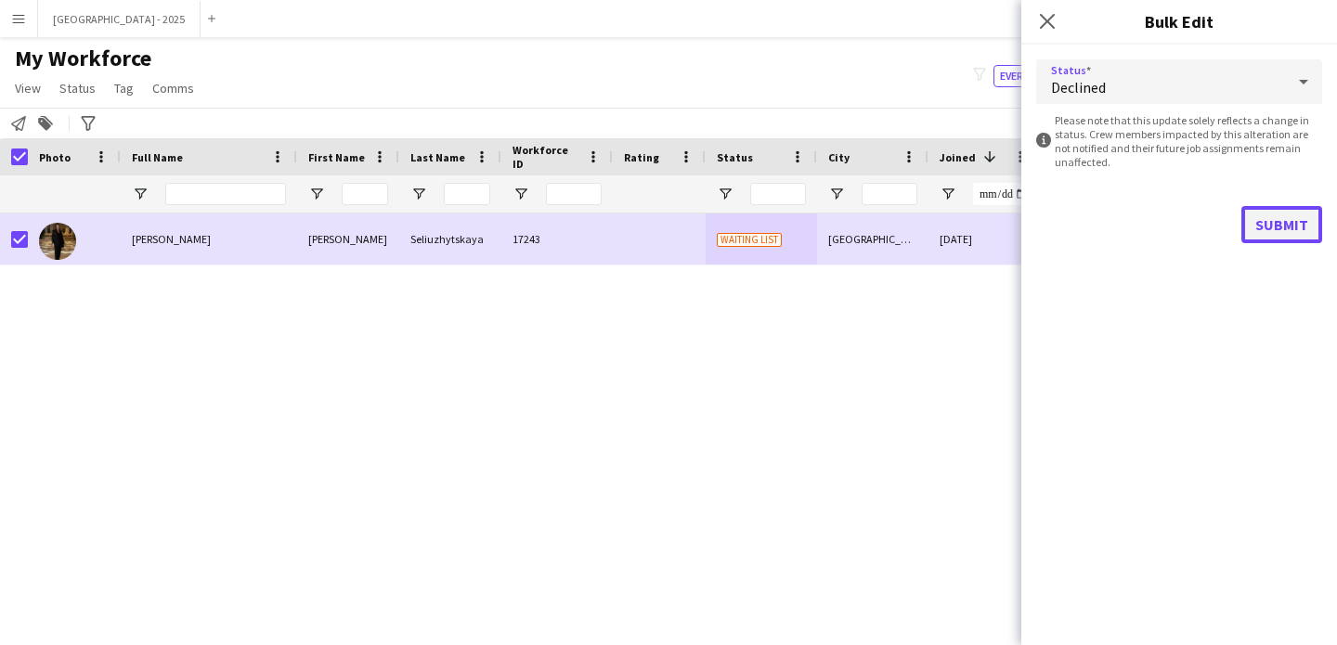
click at [1274, 220] on button "Submit" at bounding box center [1281, 224] width 81 height 37
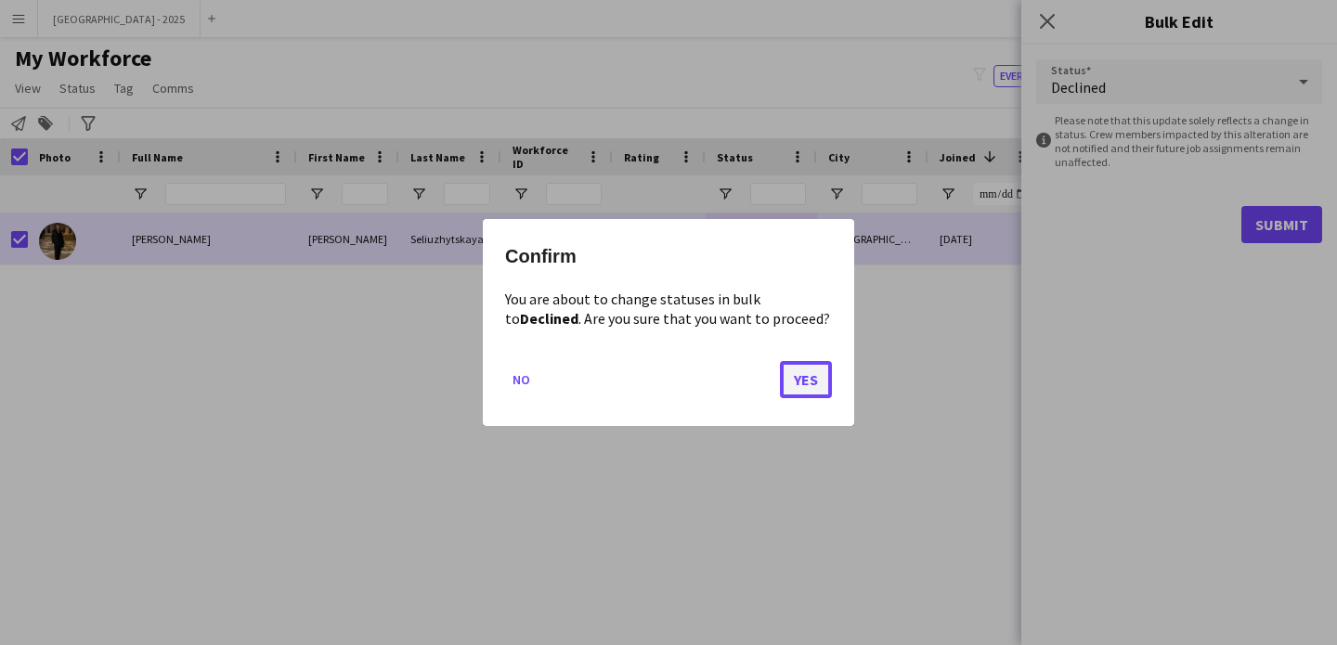
click at [824, 388] on button "Yes" at bounding box center [806, 379] width 52 height 37
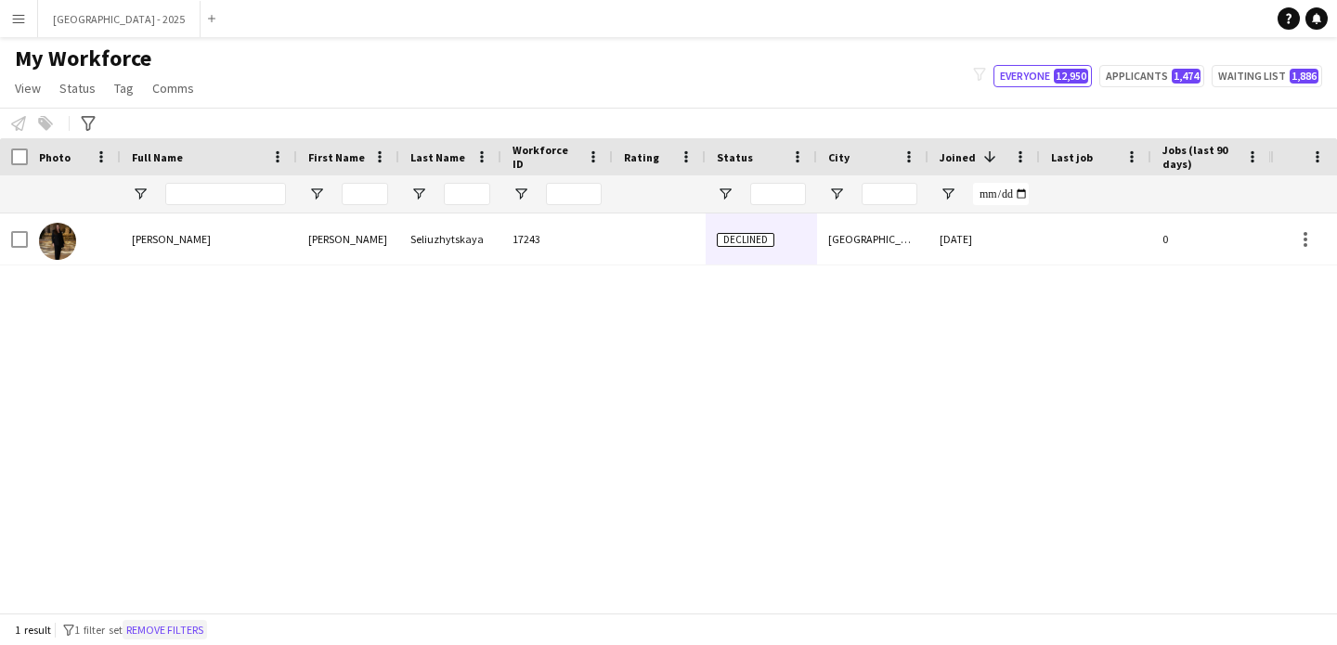
drag, startPoint x: 211, startPoint y: 622, endPoint x: 293, endPoint y: 2, distance: 625.7
click at [207, 623] on button "Remove filters" at bounding box center [165, 630] width 84 height 20
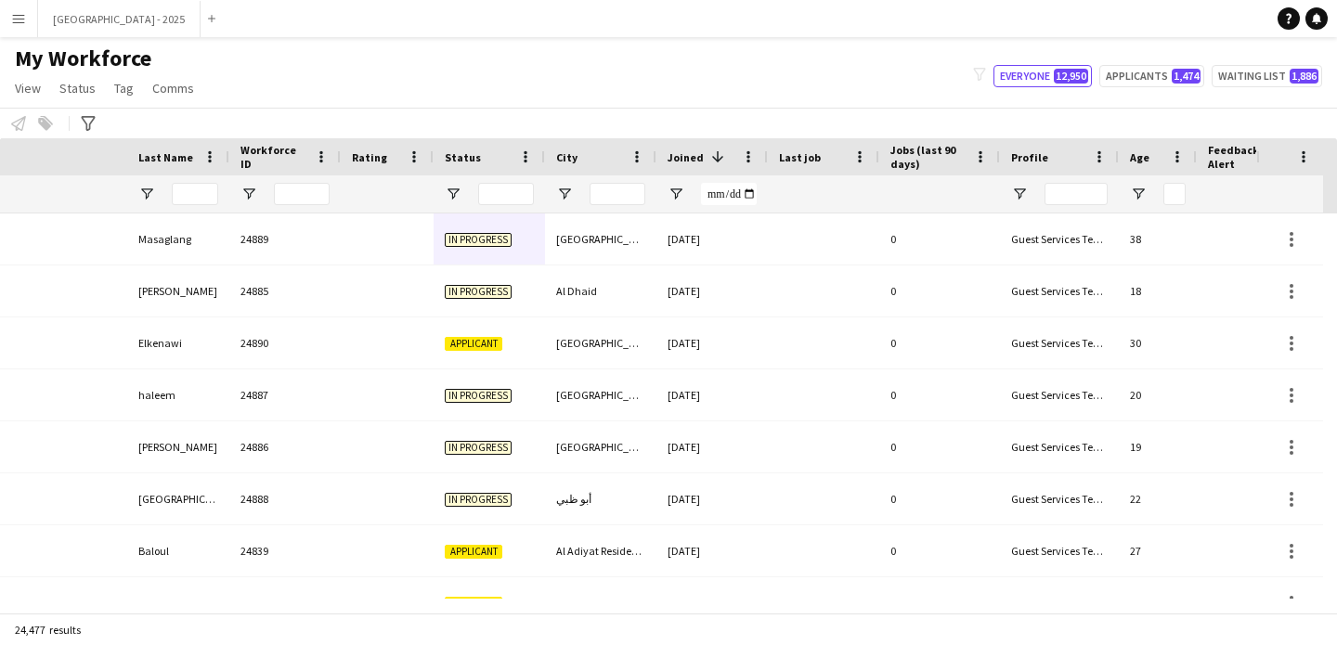
scroll to position [0, 640]
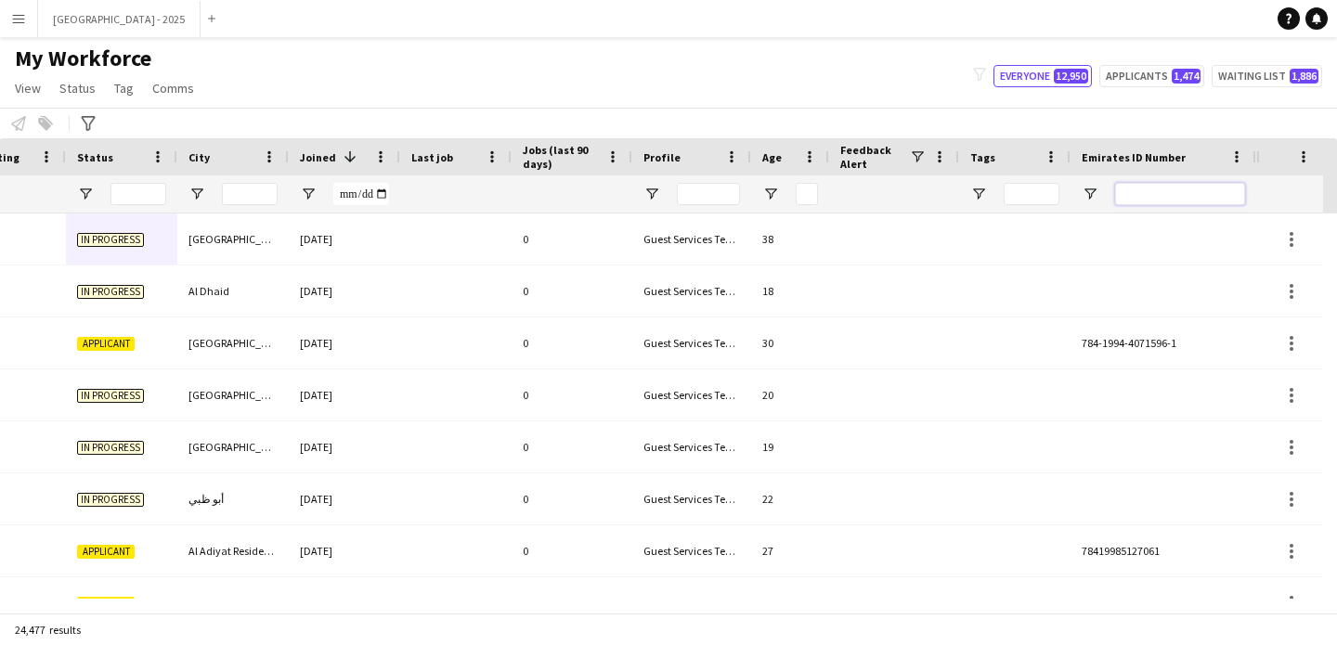
click at [1202, 196] on input "Emirates ID Number Filter Input" at bounding box center [1180, 194] width 130 height 22
paste input "*******"
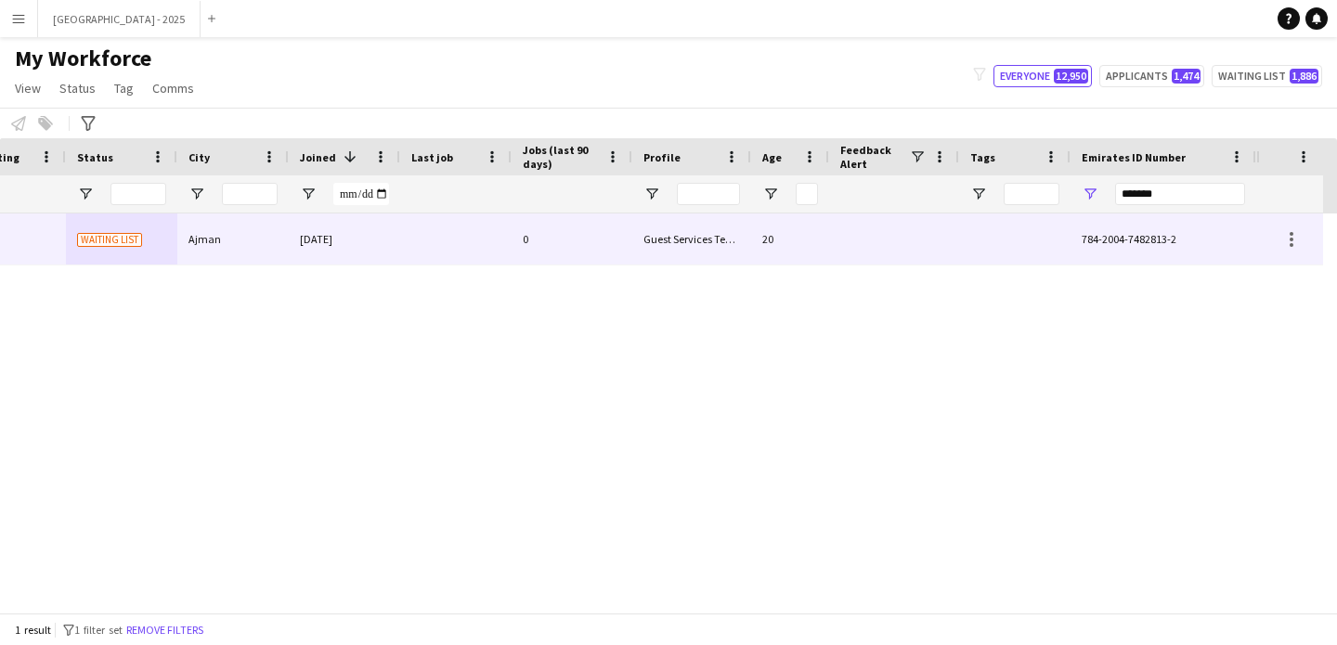
scroll to position [0, 626]
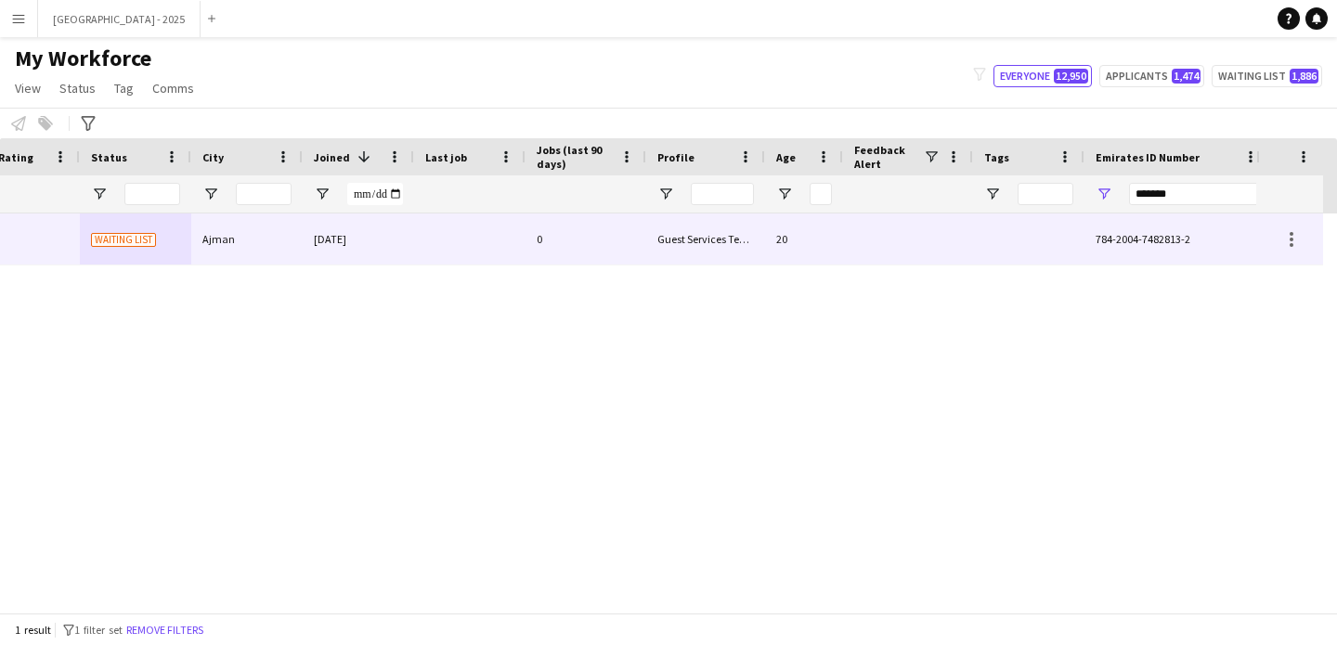
click at [710, 243] on div "Guest Services Team" at bounding box center [705, 239] width 119 height 51
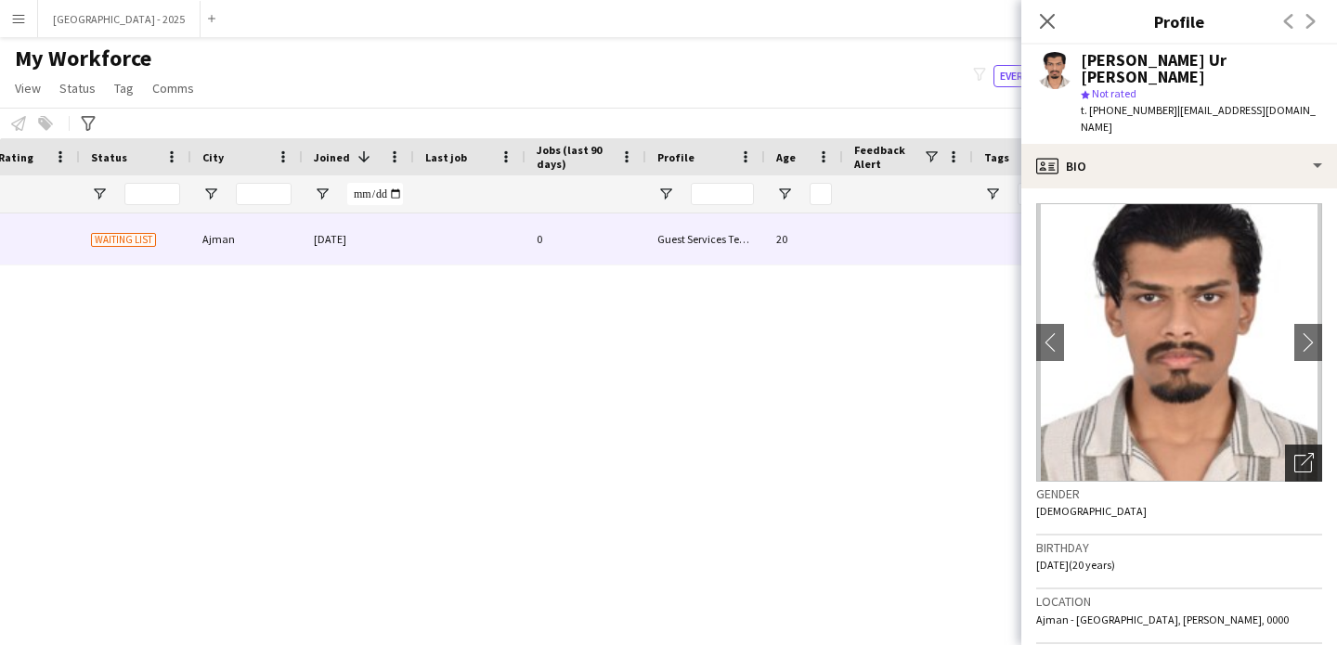
click at [1294, 453] on icon "Open photos pop-in" at bounding box center [1303, 462] width 19 height 19
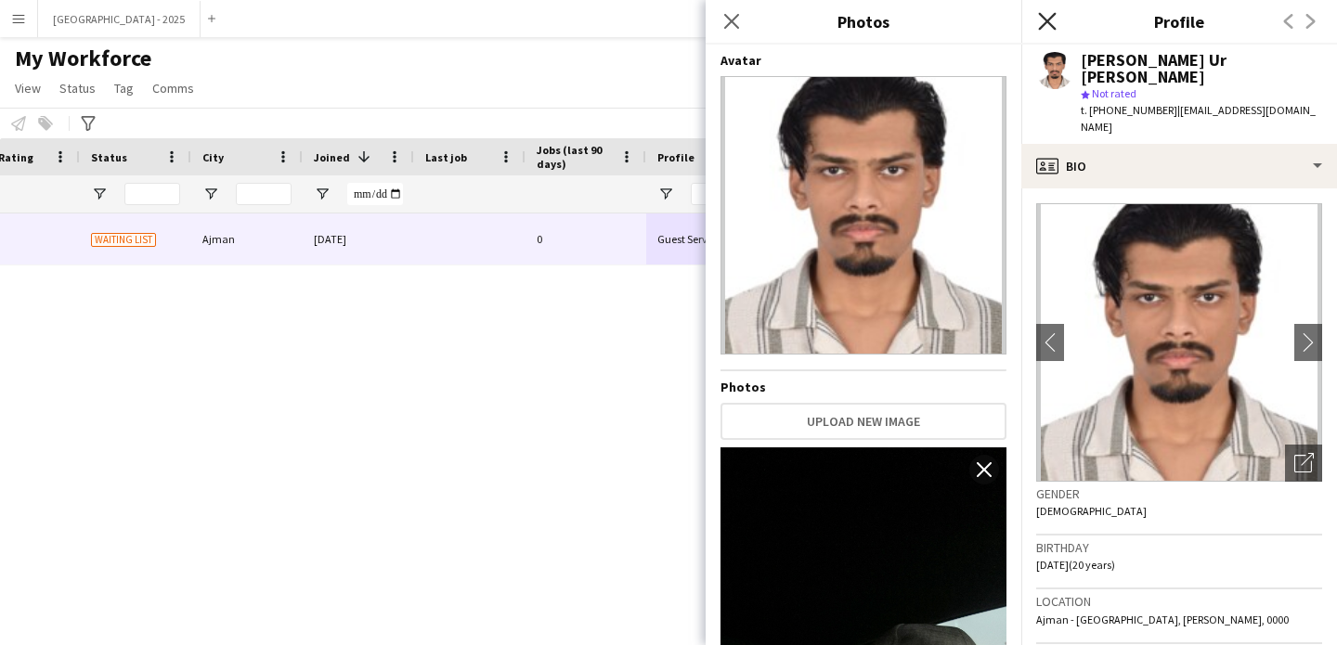
click at [1052, 16] on icon at bounding box center [1047, 21] width 18 height 18
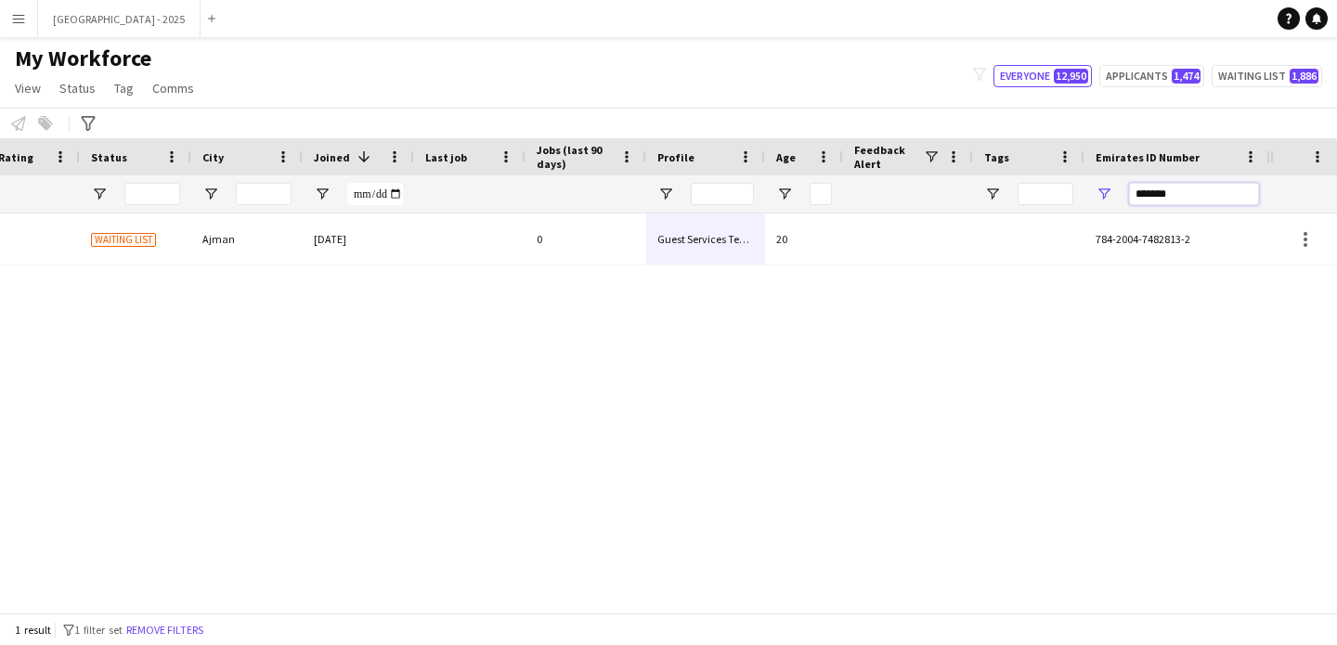
click at [1181, 189] on input "*******" at bounding box center [1194, 194] width 130 height 22
paste input "Emirates ID Number Filter Input"
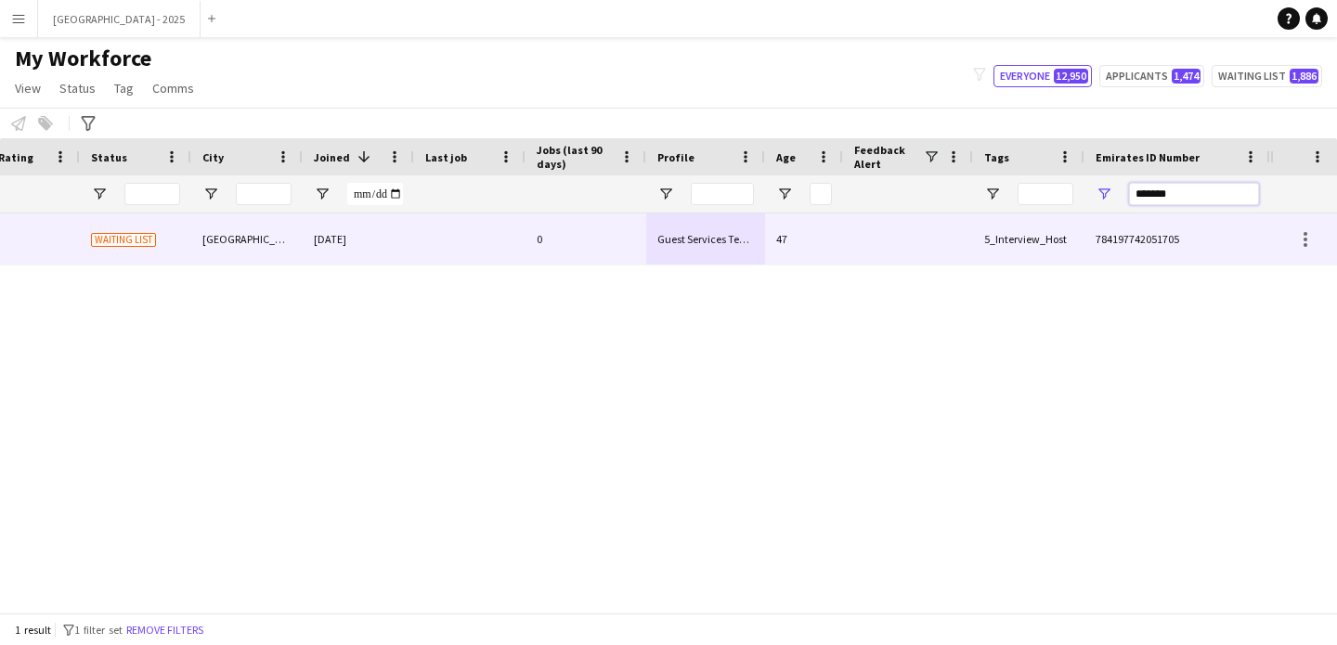
type input "*******"
click at [955, 230] on div at bounding box center [908, 239] width 130 height 51
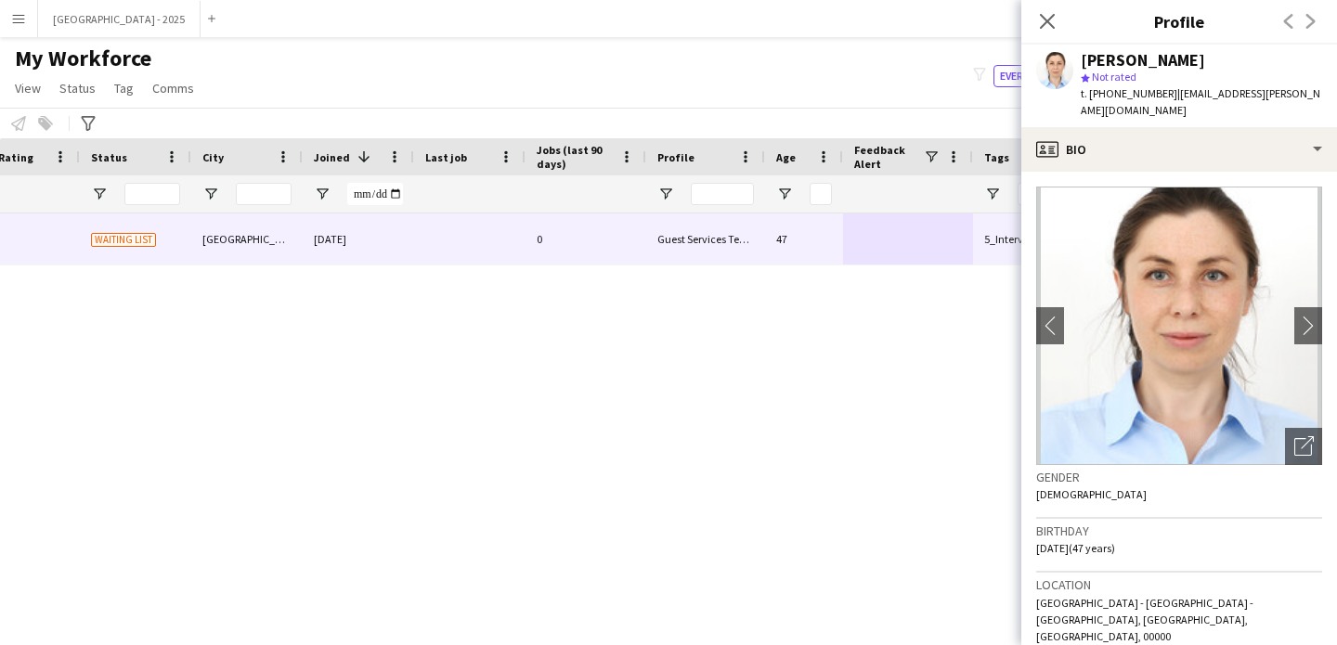
scroll to position [385, 0]
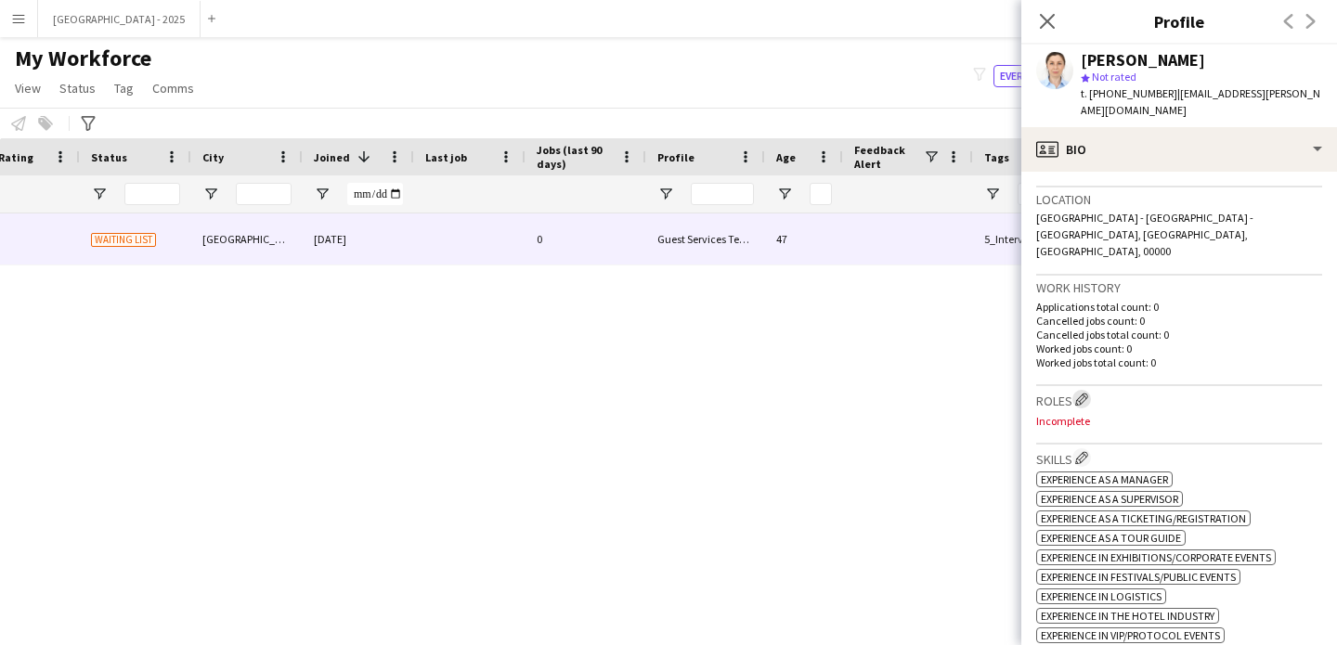
click at [1088, 393] on app-icon "Edit crew company roles" at bounding box center [1081, 399] width 13 height 13
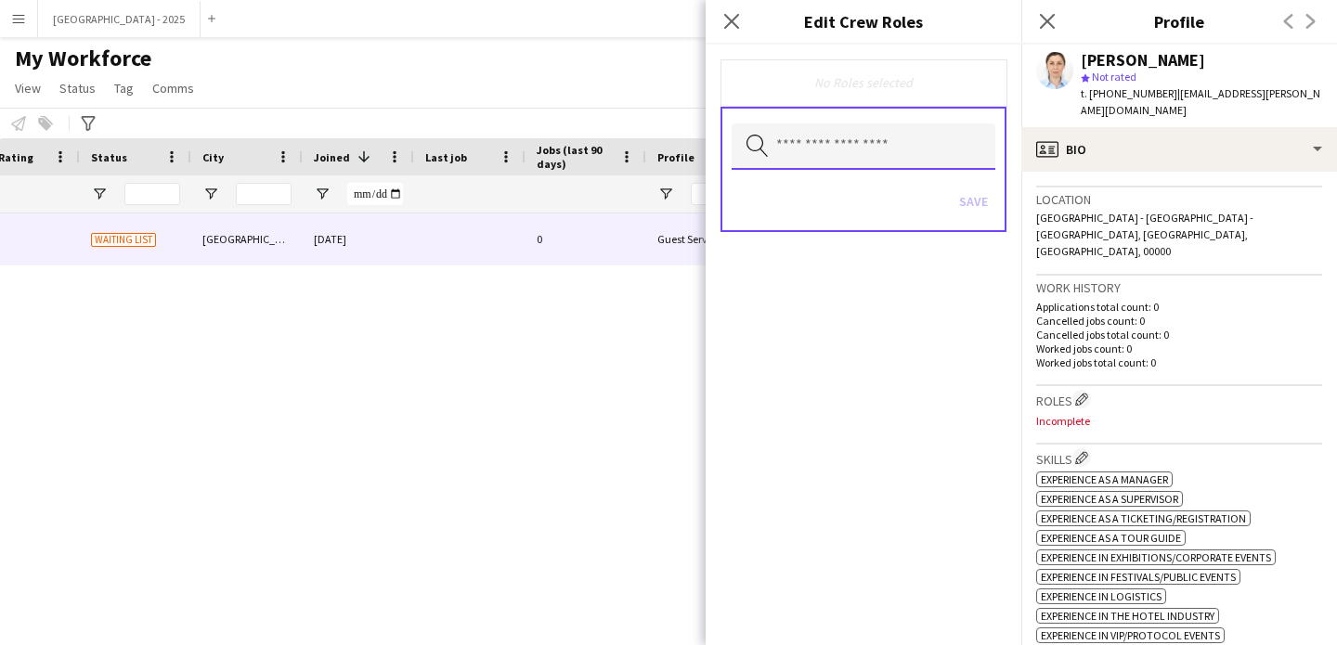
click at [873, 136] on input "text" at bounding box center [864, 146] width 264 height 46
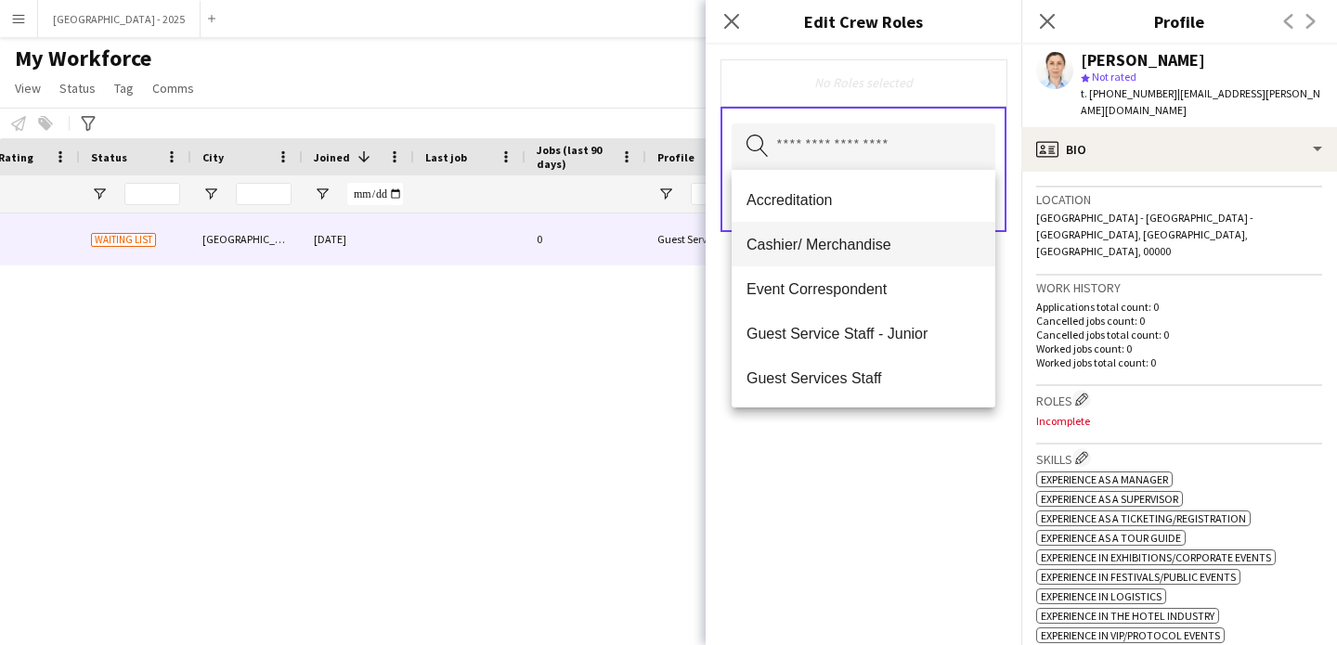
click at [863, 214] on mat-option "Accreditation" at bounding box center [864, 199] width 264 height 45
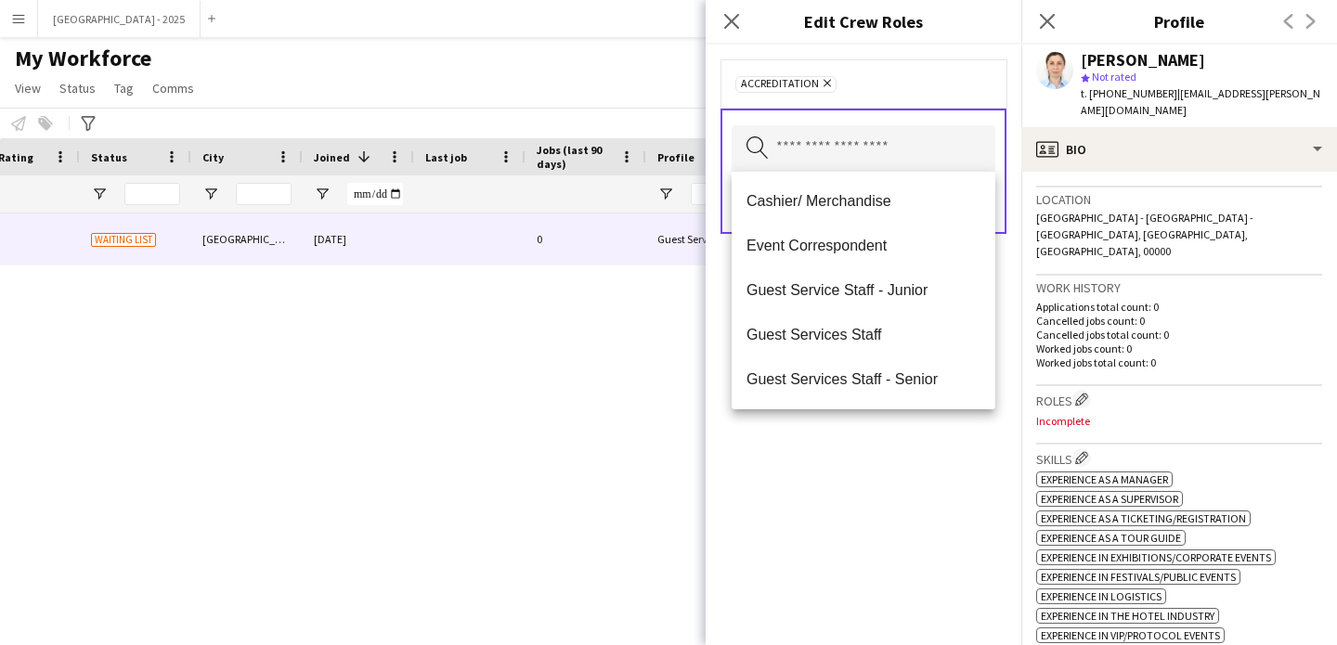
click at [931, 437] on div "Accreditation Remove Search by role type Save" at bounding box center [864, 345] width 316 height 601
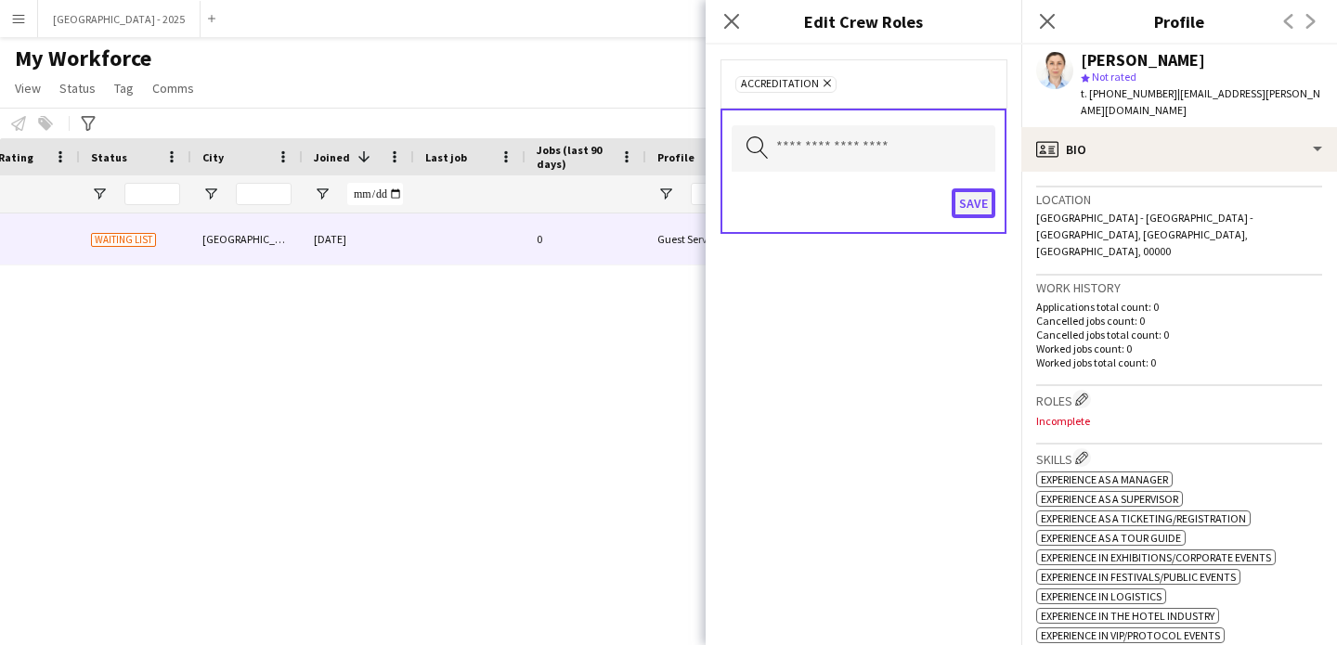
click at [953, 189] on button "Save" at bounding box center [974, 203] width 44 height 30
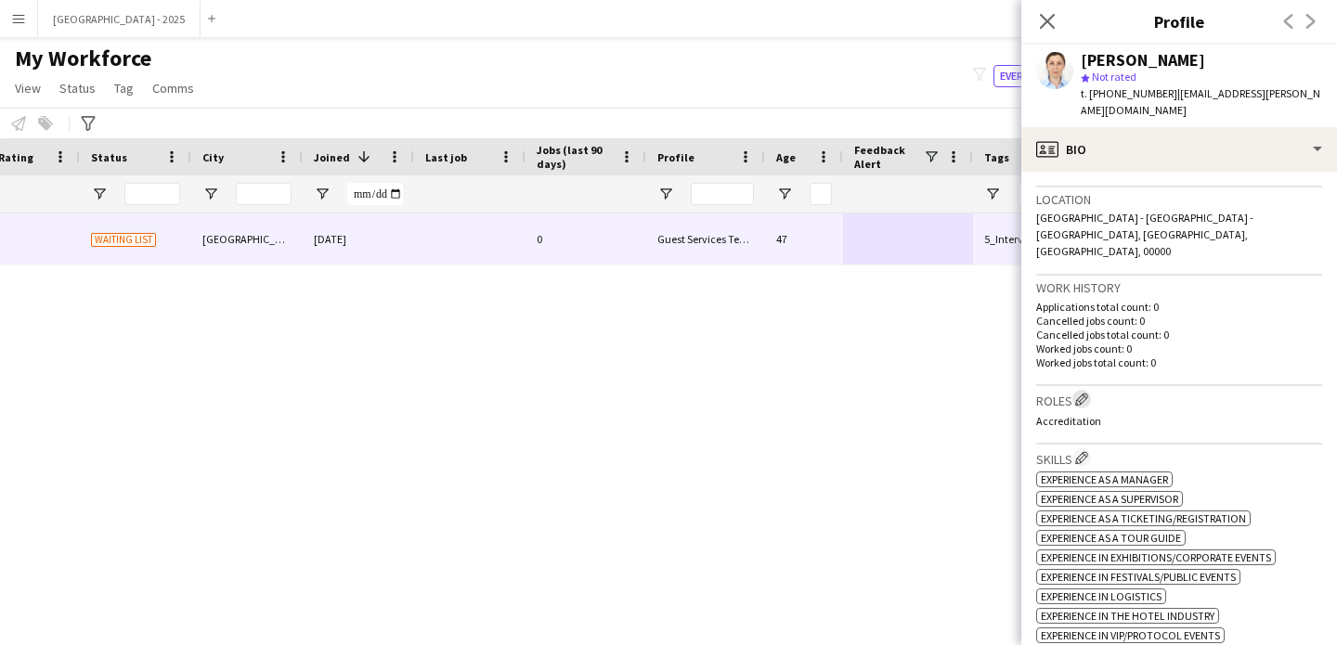
click at [1084, 393] on app-icon "Edit crew company roles" at bounding box center [1081, 399] width 13 height 13
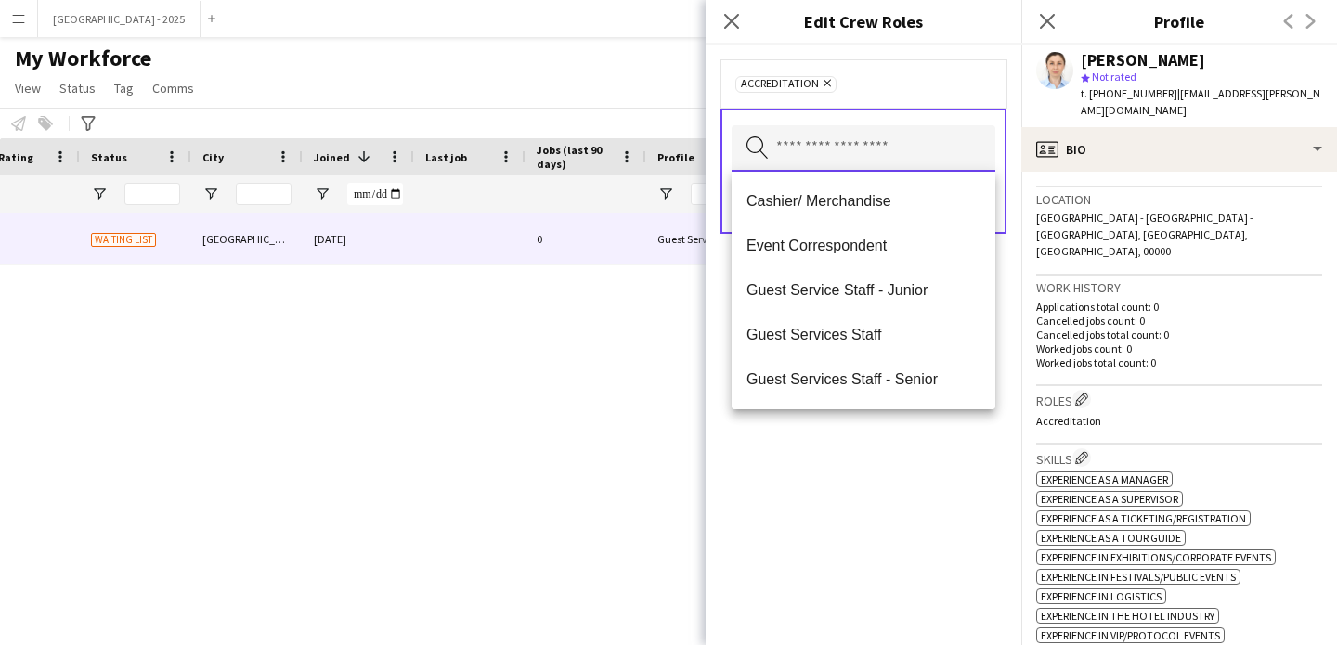
click at [899, 138] on input "text" at bounding box center [864, 148] width 264 height 46
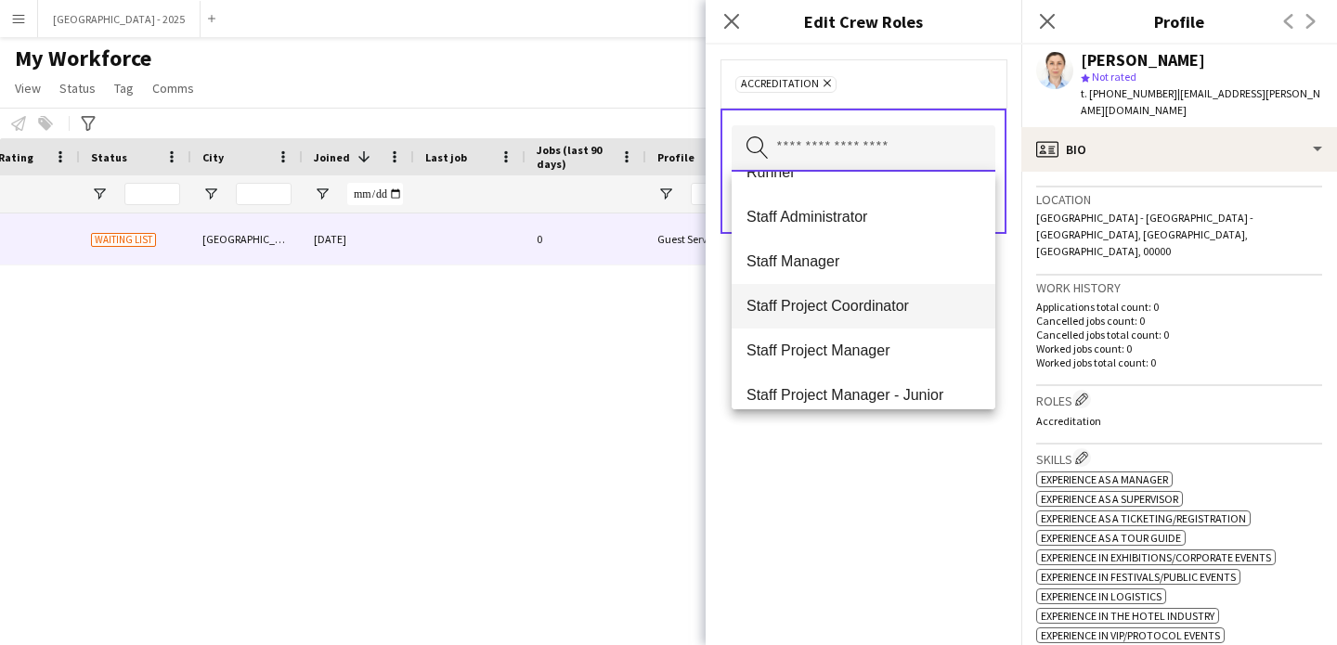
scroll to position [614, 0]
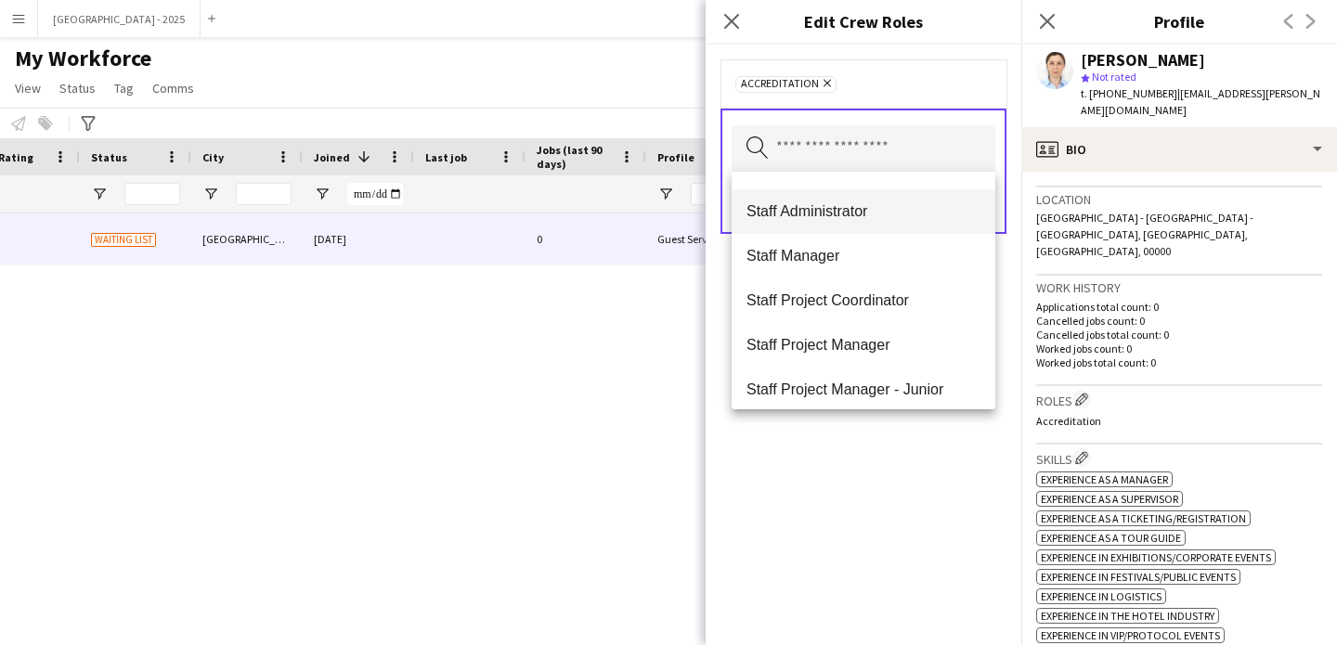
click at [845, 223] on mat-option "Staff Administrator" at bounding box center [864, 211] width 264 height 45
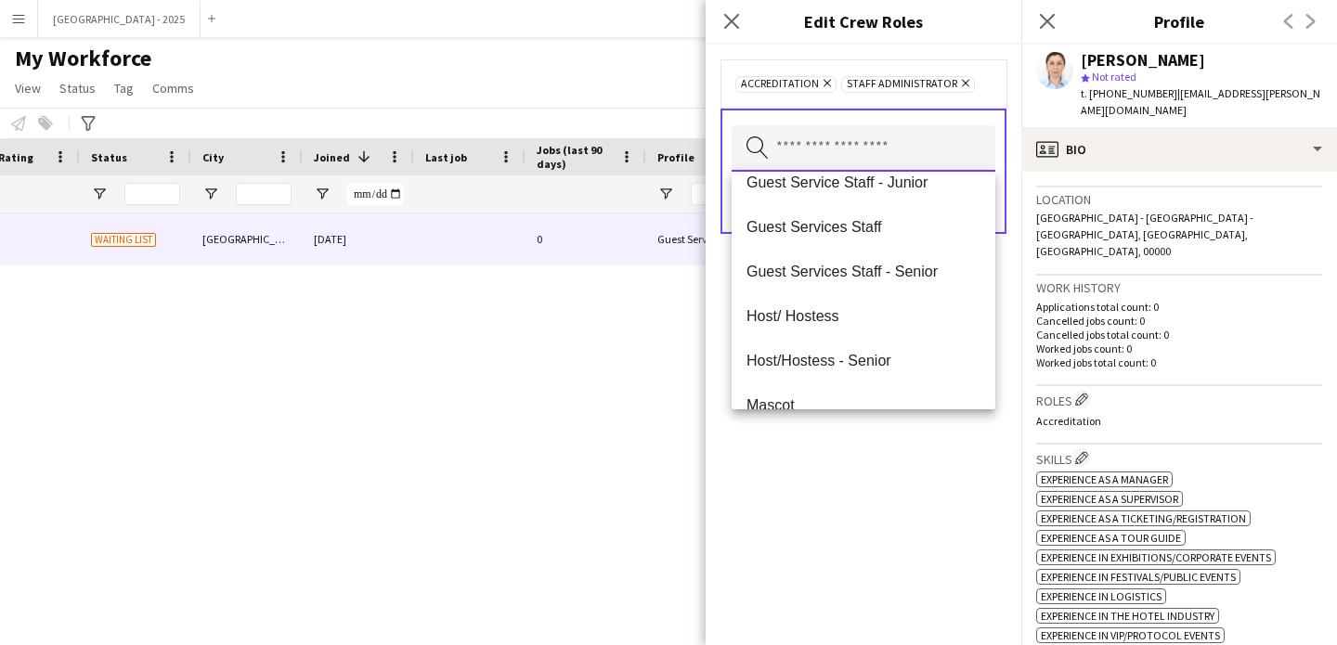
scroll to position [3, 0]
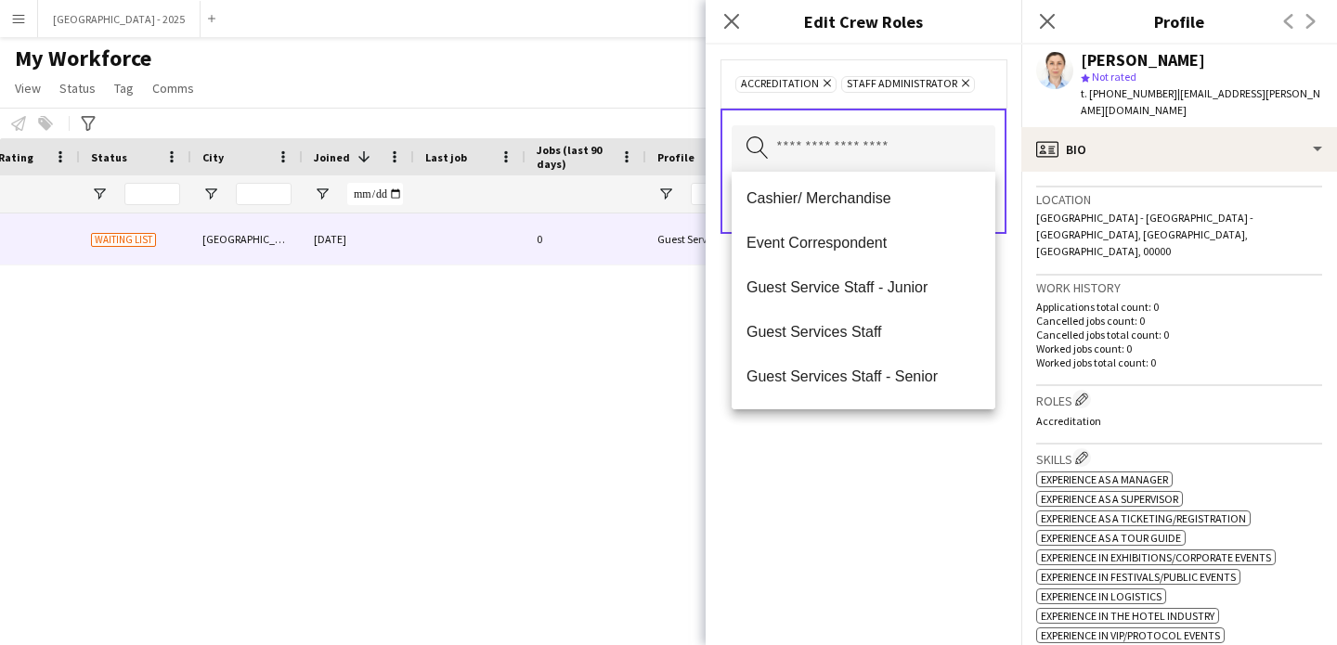
click at [957, 87] on icon "Remove" at bounding box center [963, 83] width 12 height 12
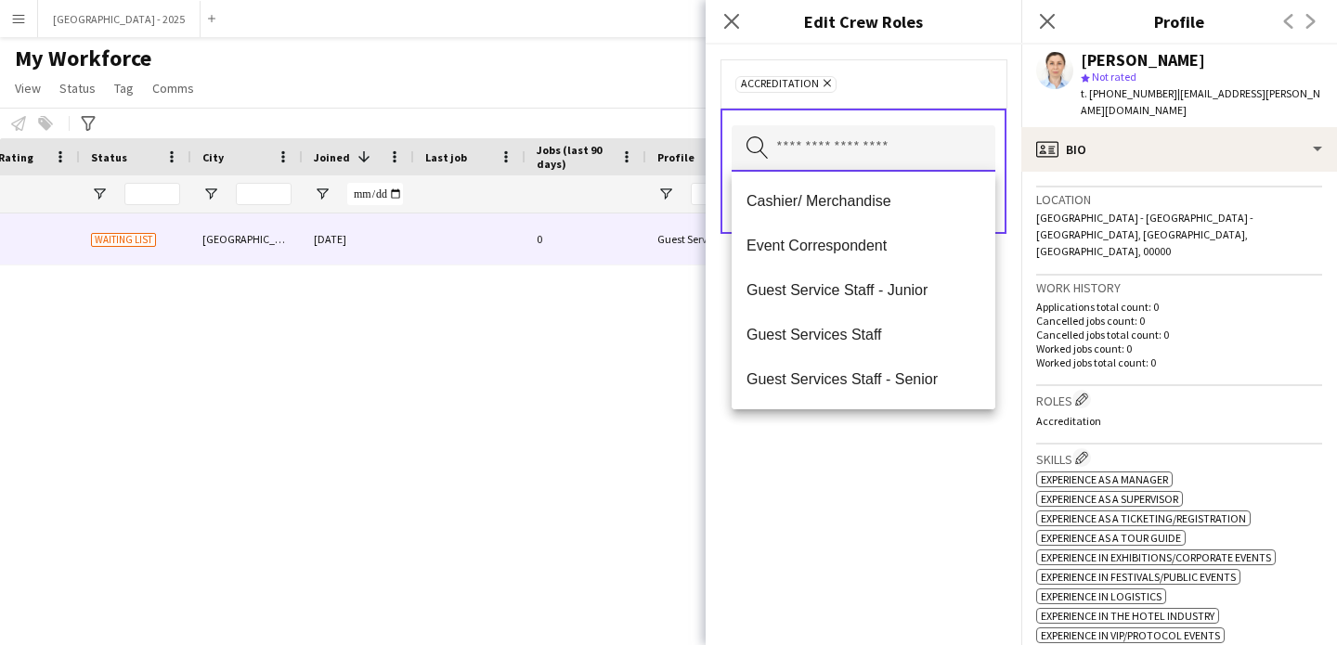
click at [880, 152] on input "text" at bounding box center [864, 148] width 264 height 46
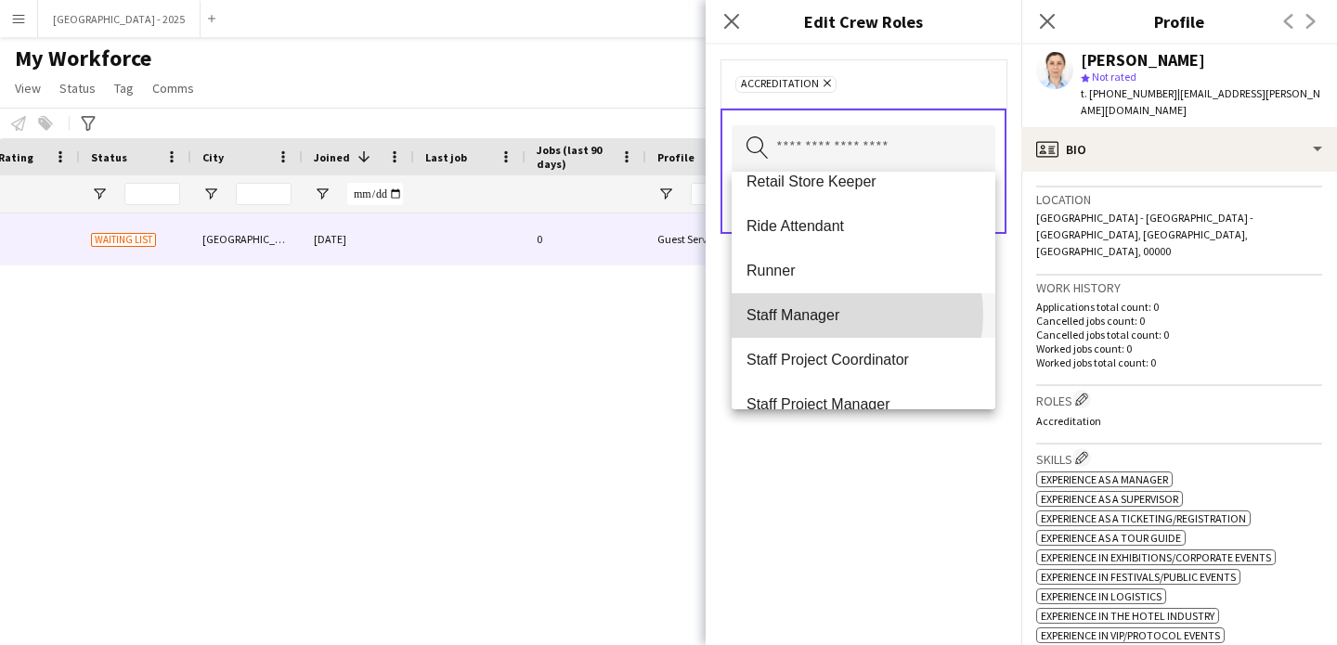
click at [842, 315] on span "Staff Manager" at bounding box center [864, 315] width 234 height 18
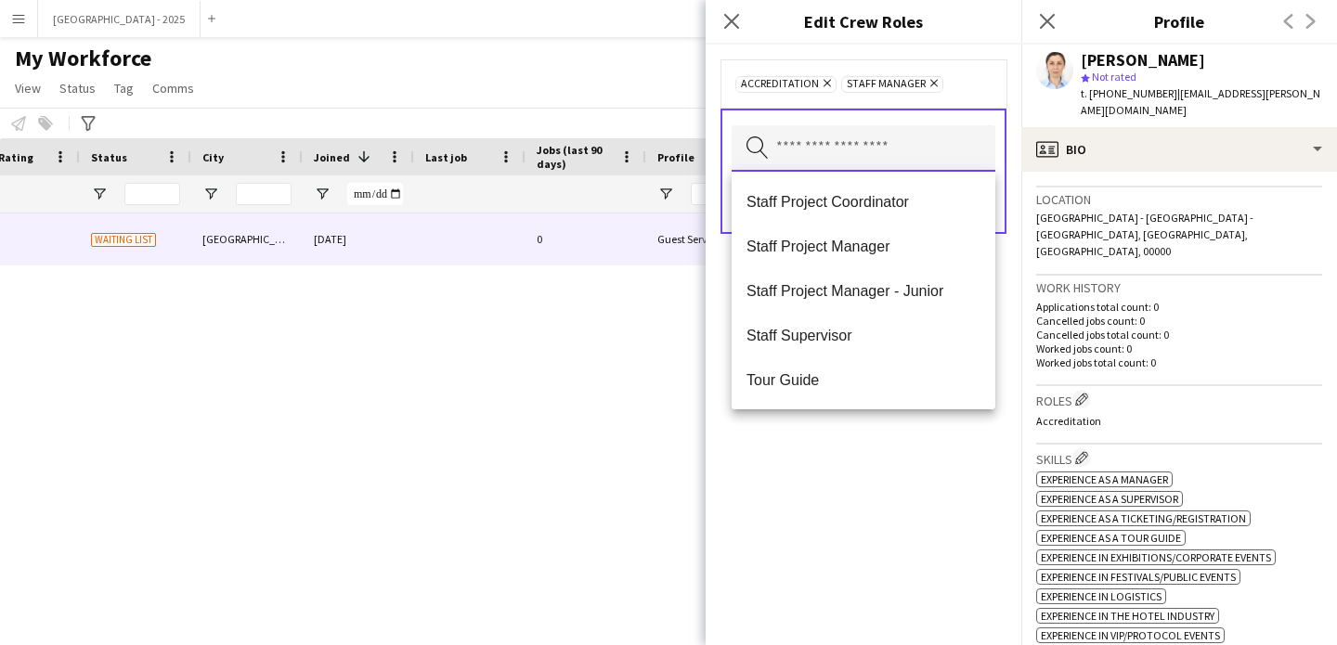
scroll to position [624, 0]
click at [841, 332] on span "Staff Supervisor" at bounding box center [864, 335] width 234 height 18
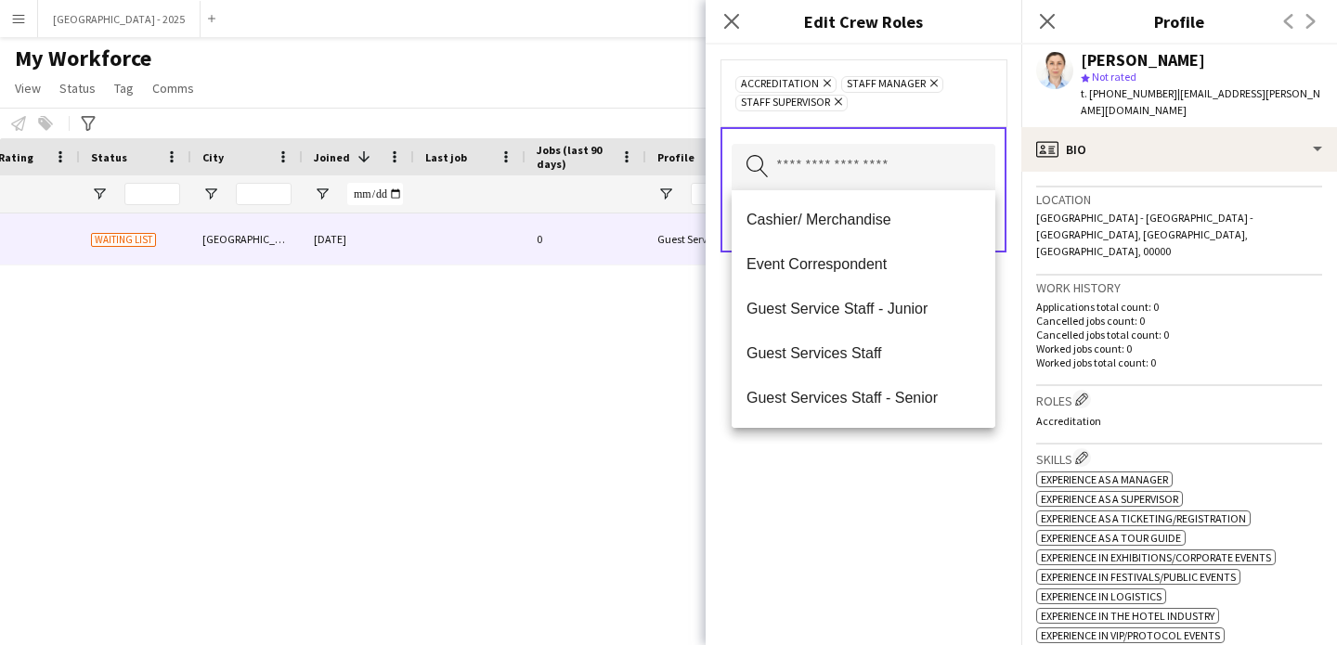
drag, startPoint x: 853, startPoint y: 470, endPoint x: 858, endPoint y: 458, distance: 12.9
click at [853, 469] on div "Accreditation Remove Staff Manager Remove Staff Supervisor Remove Search by rol…" at bounding box center [864, 345] width 316 height 601
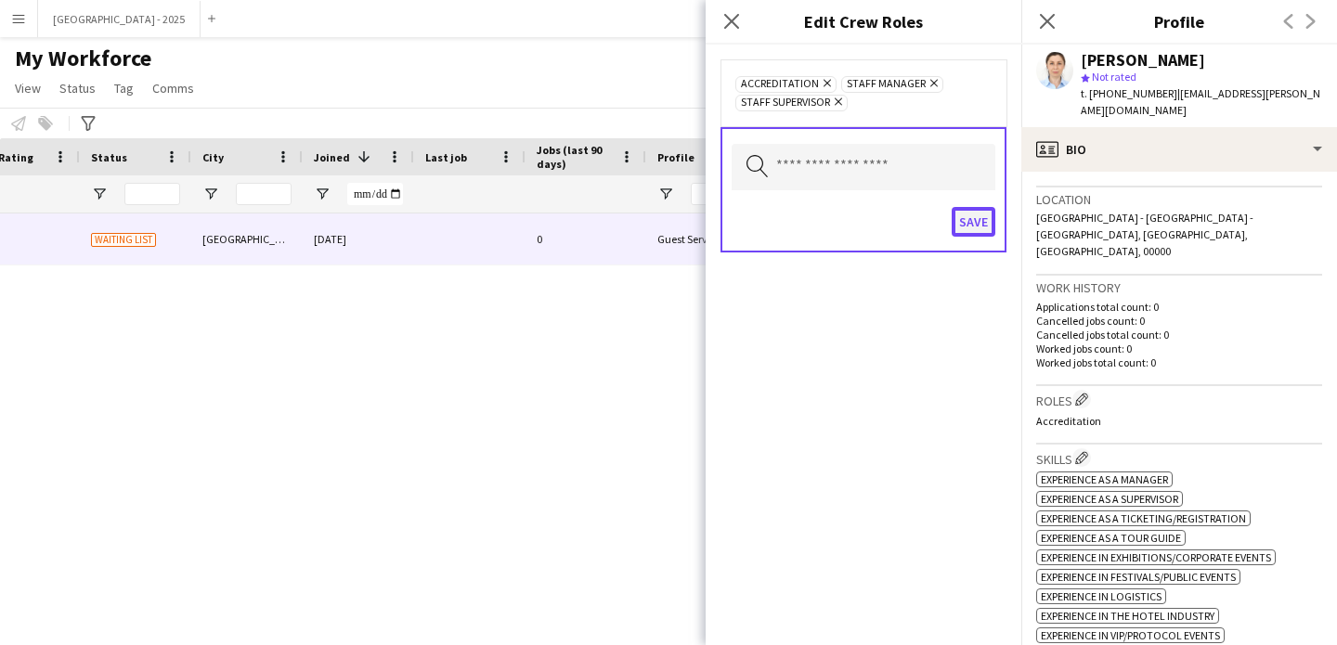
click at [961, 220] on button "Save" at bounding box center [974, 222] width 44 height 30
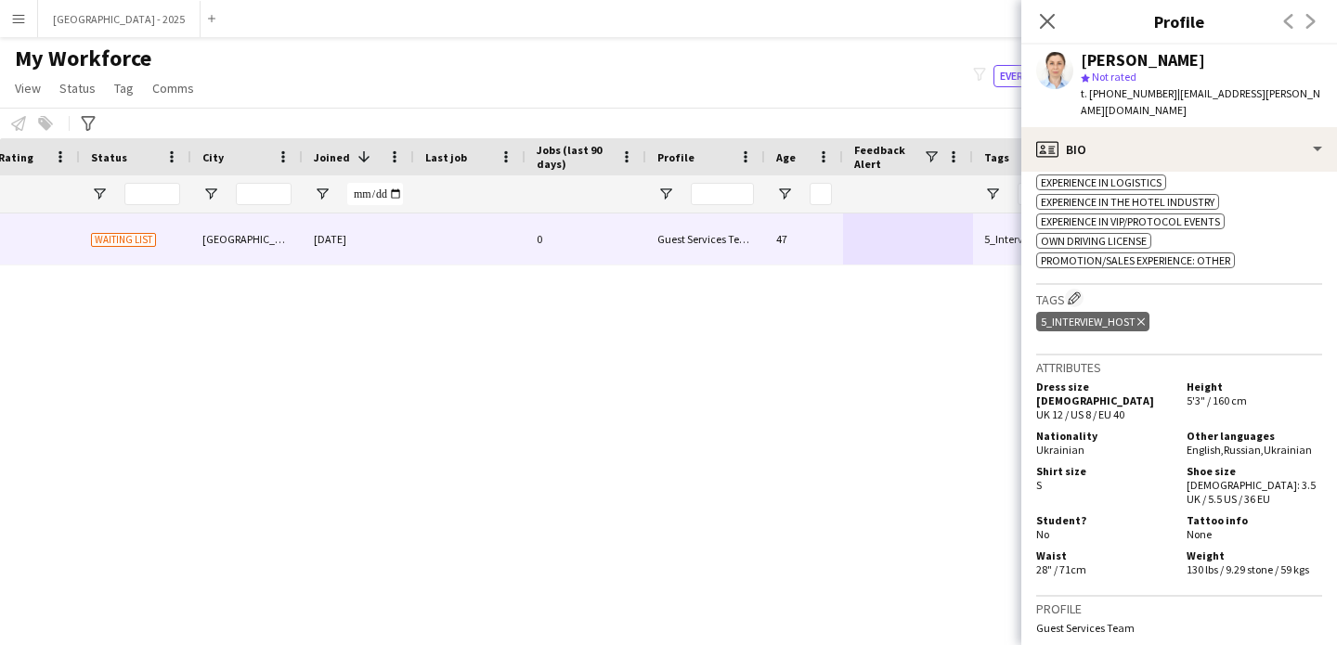
scroll to position [798, 0]
click at [1139, 318] on icon "Delete tag" at bounding box center [1140, 323] width 7 height 11
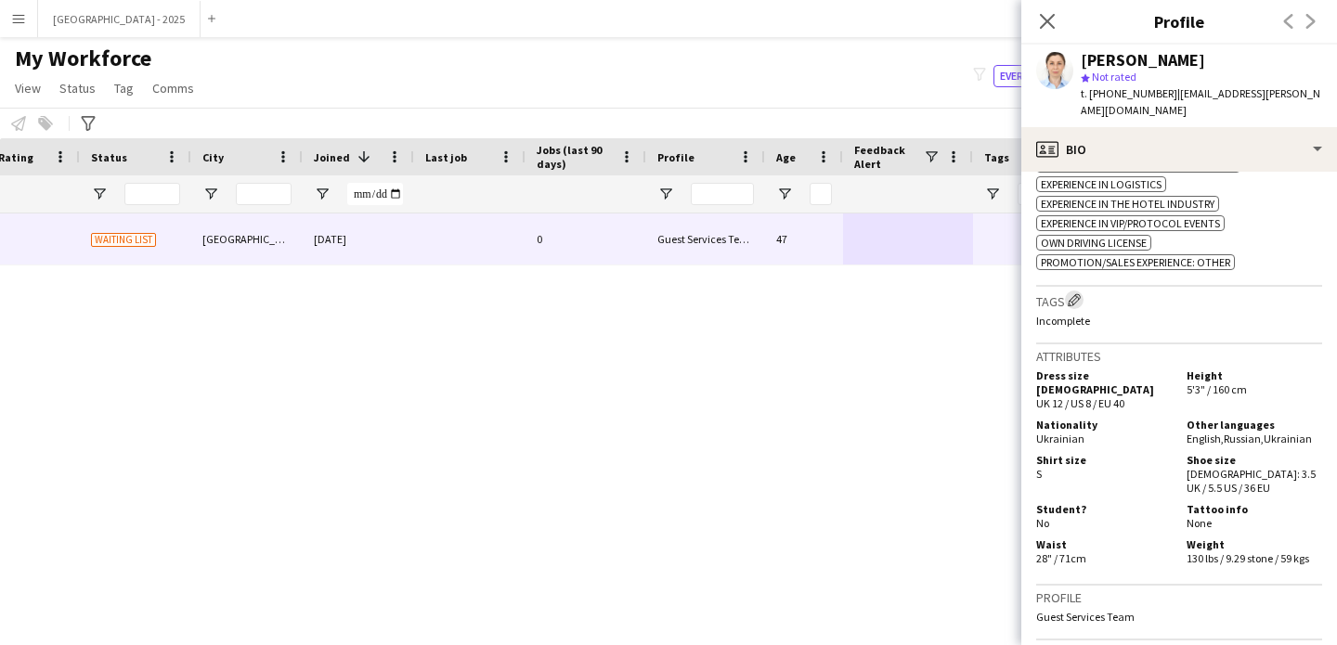
click at [1076, 293] on app-icon "Edit crew company tags" at bounding box center [1074, 299] width 13 height 13
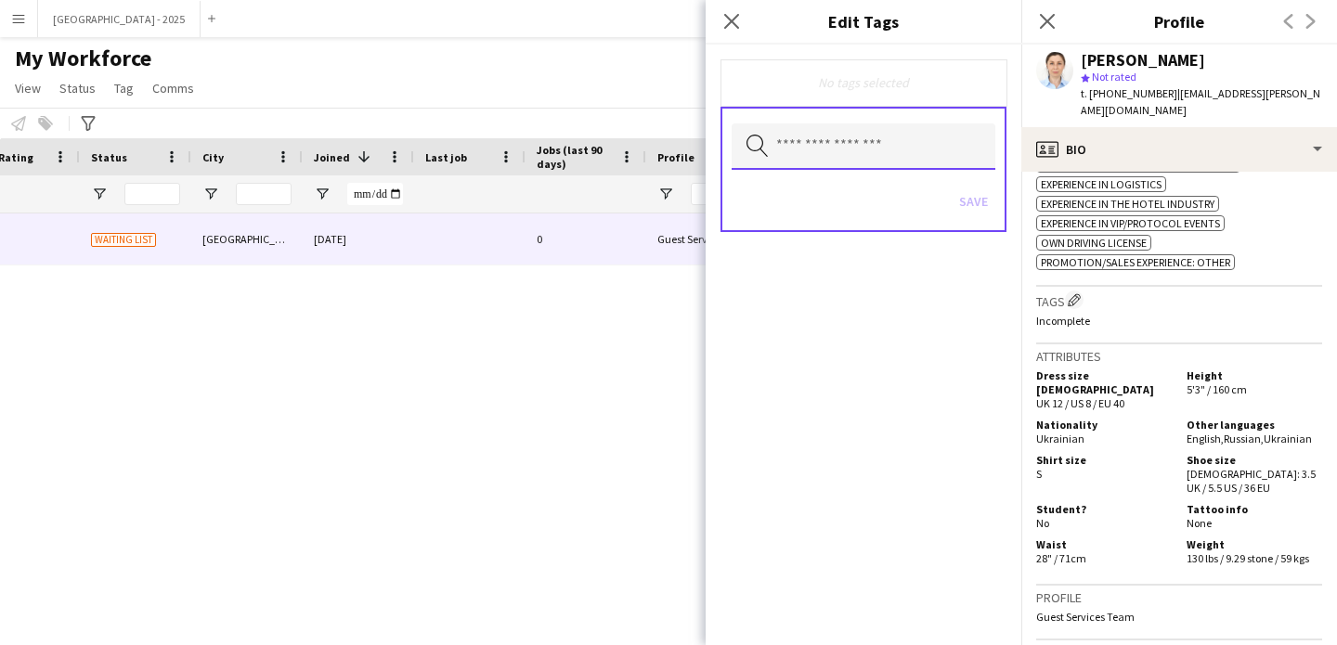
click at [898, 152] on input "text" at bounding box center [864, 146] width 264 height 46
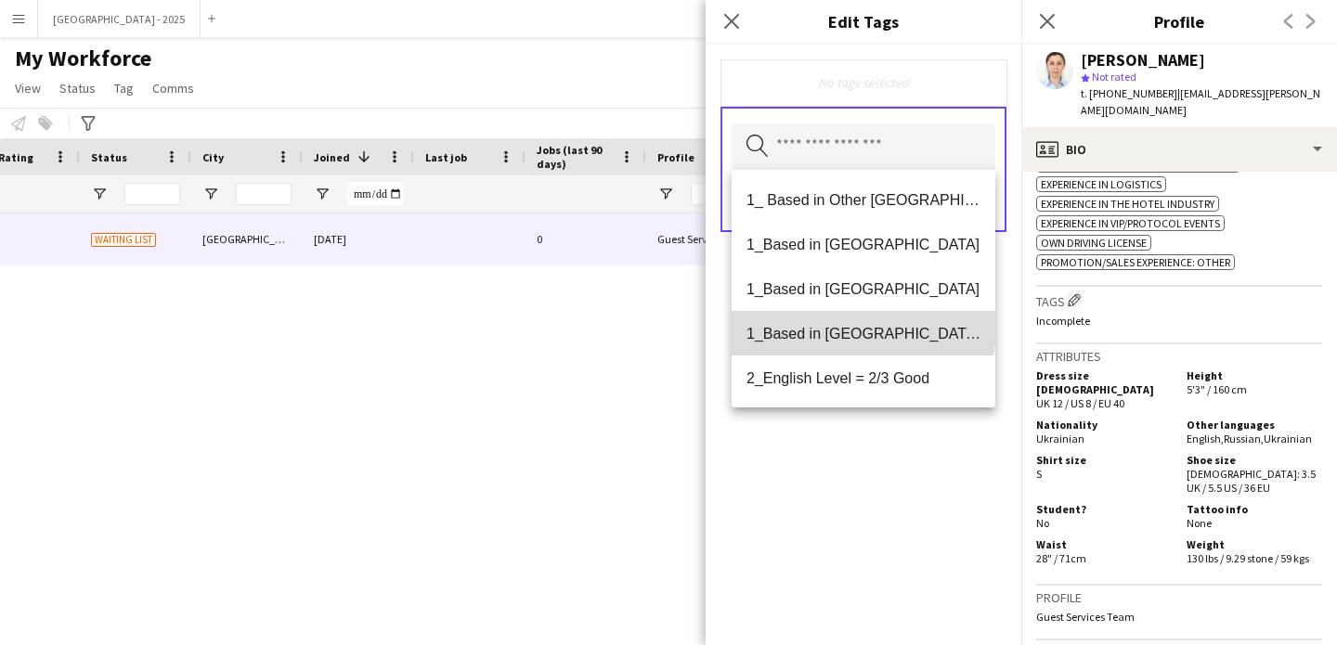
click at [863, 329] on span "1_Based in [GEOGRAPHIC_DATA]/[GEOGRAPHIC_DATA]/Ajman" at bounding box center [864, 334] width 234 height 18
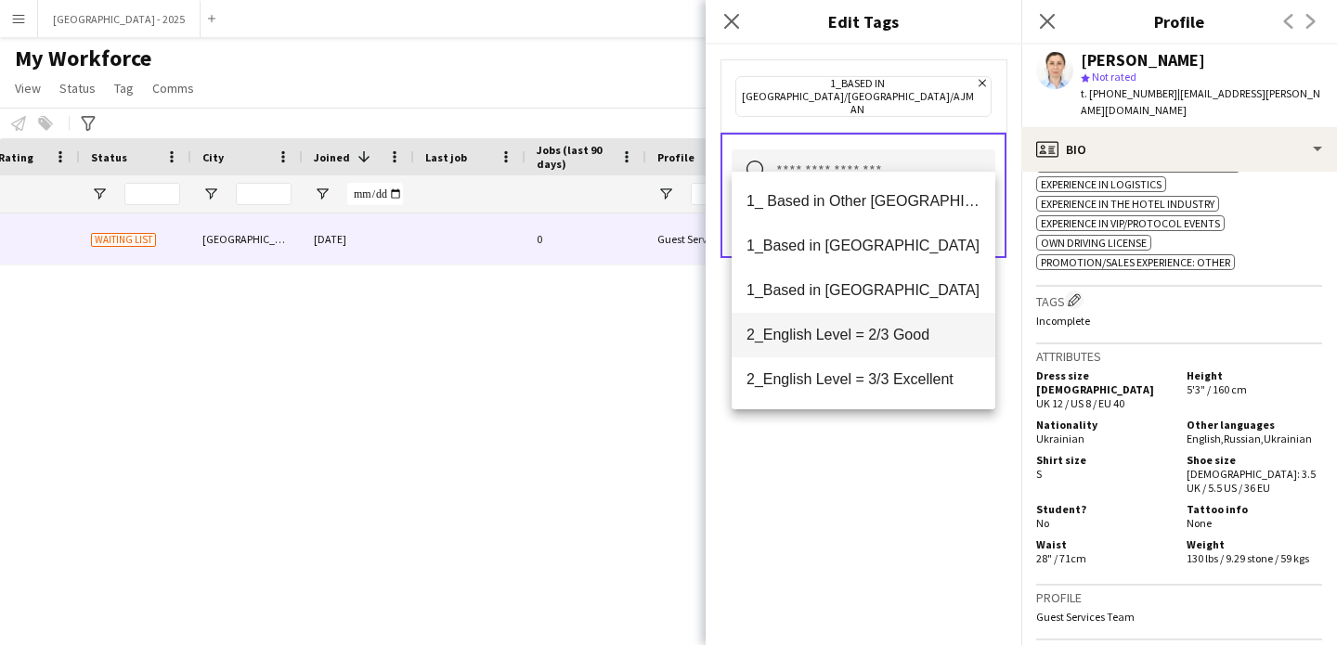
click at [890, 345] on mat-option "2_English Level = 2/3 Good" at bounding box center [864, 335] width 264 height 45
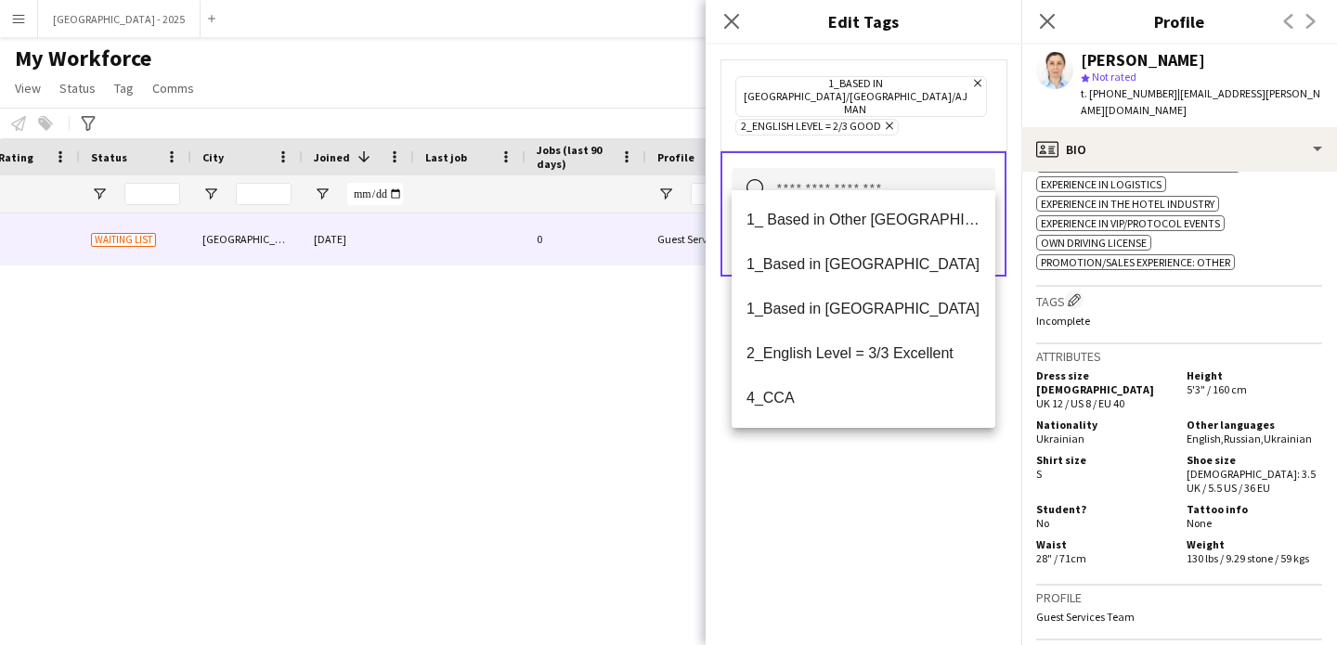
click at [887, 496] on div "1_Based in Dubai/Sharjah/Ajman Remove 2_English Level = 2/3 Good Remove Search …" at bounding box center [864, 345] width 316 height 601
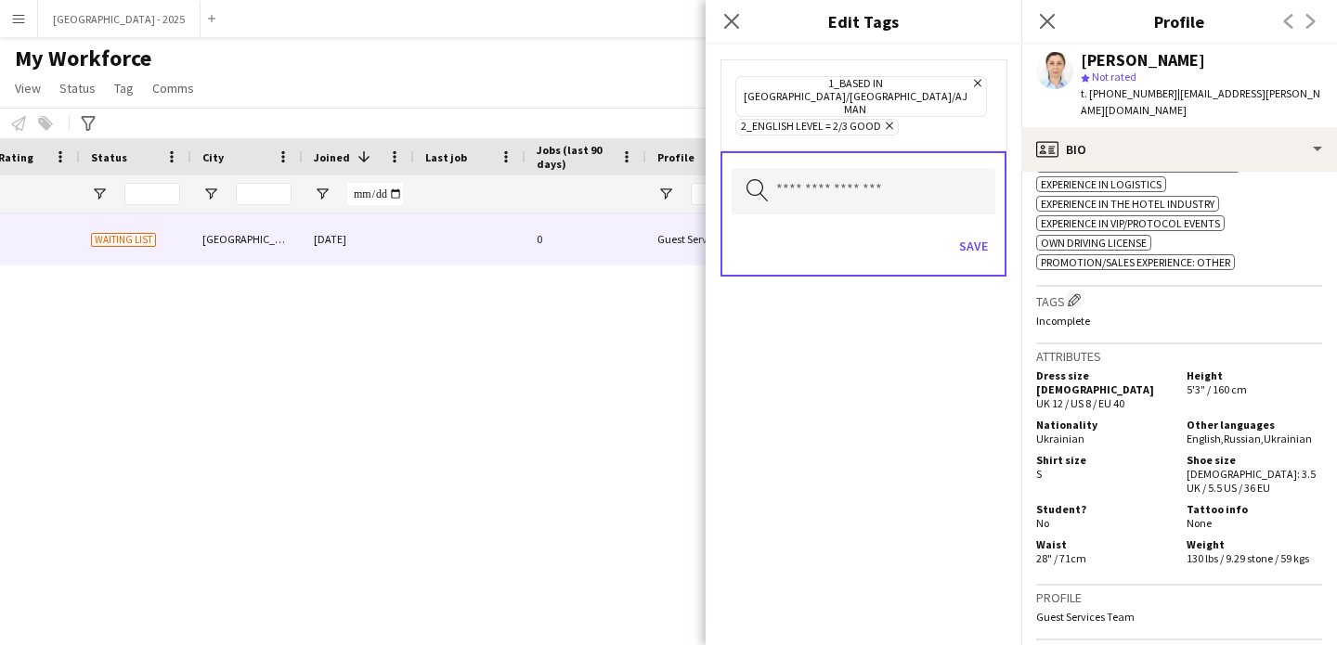
click at [973, 240] on div "Save" at bounding box center [864, 248] width 264 height 53
click at [974, 232] on button "Save" at bounding box center [974, 246] width 44 height 30
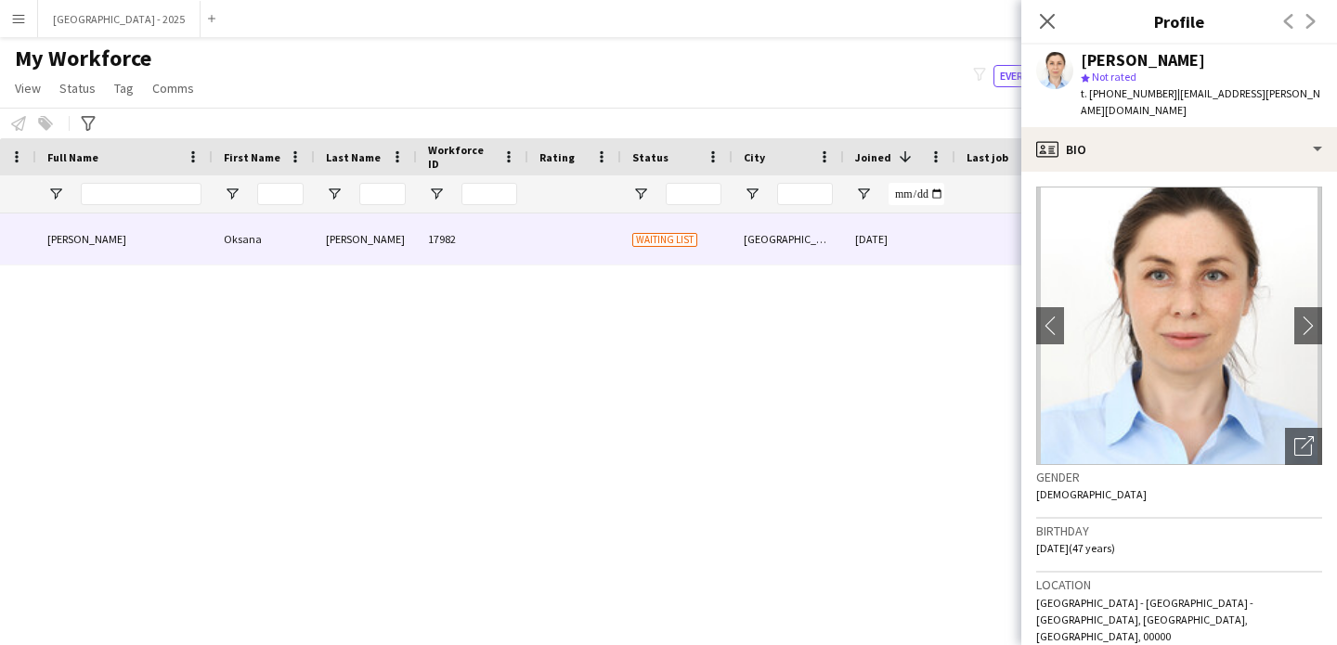
scroll to position [0, 0]
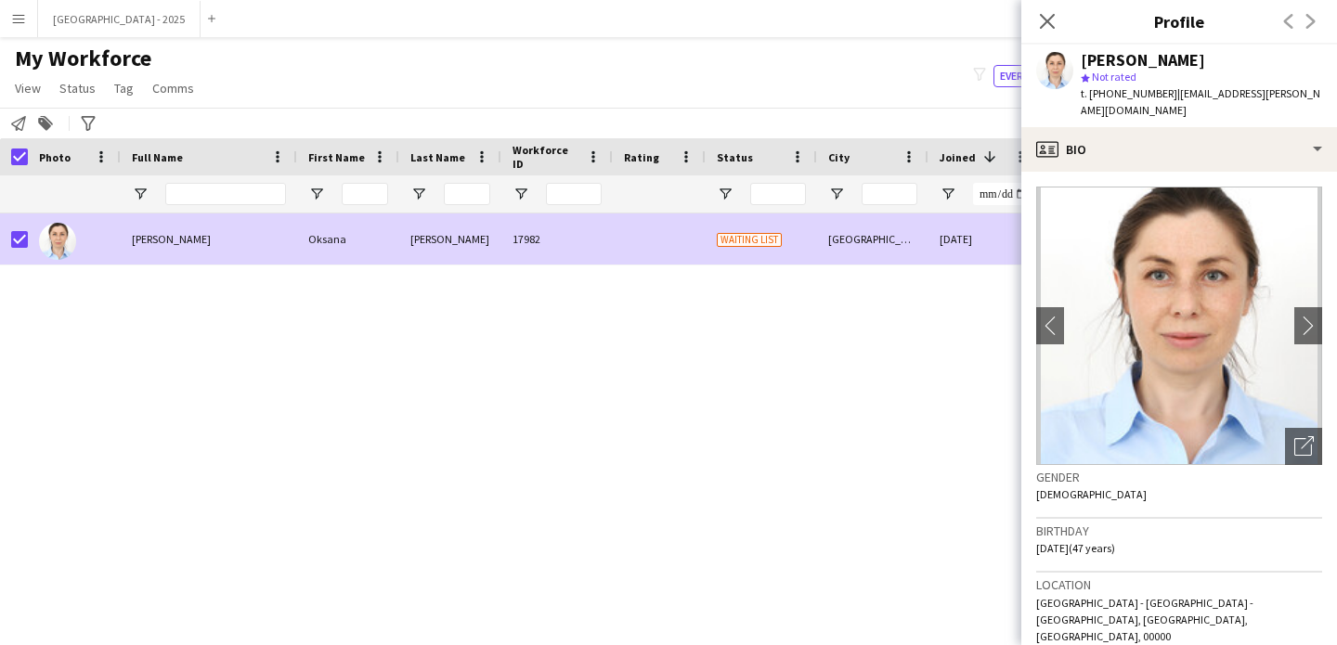
click at [75, 84] on span "Status" at bounding box center [77, 88] width 36 height 17
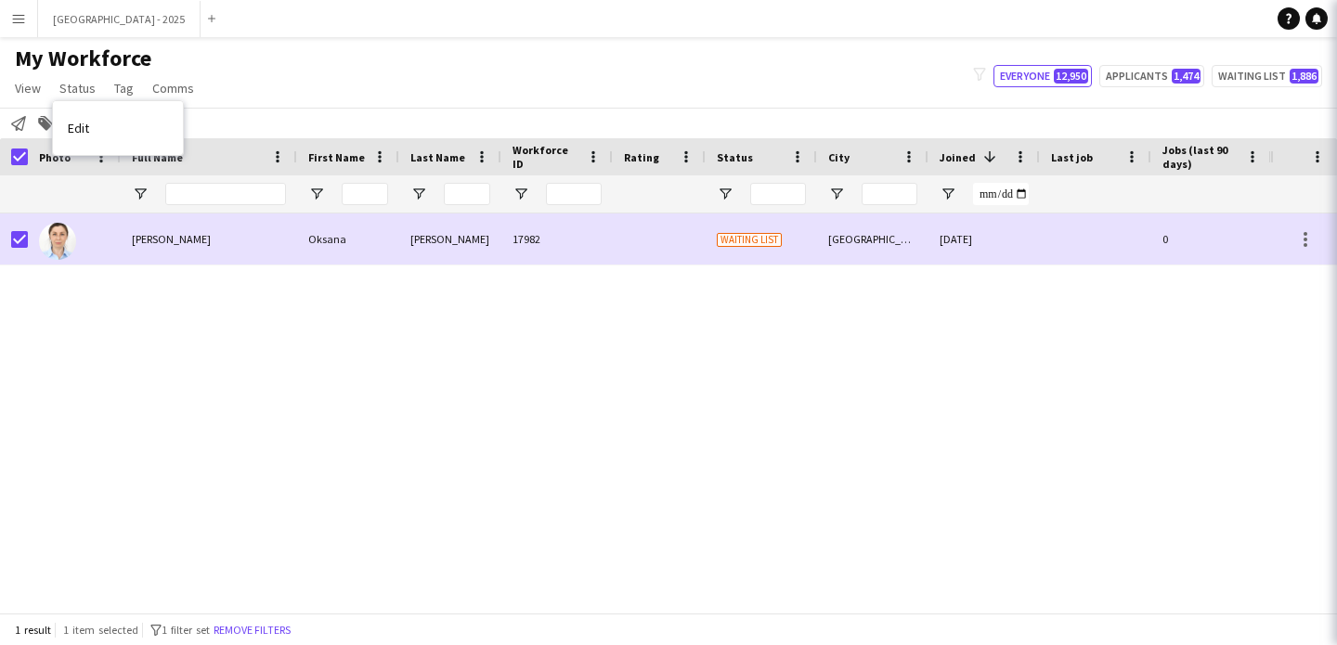
click at [113, 126] on link "Edit" at bounding box center [118, 128] width 130 height 39
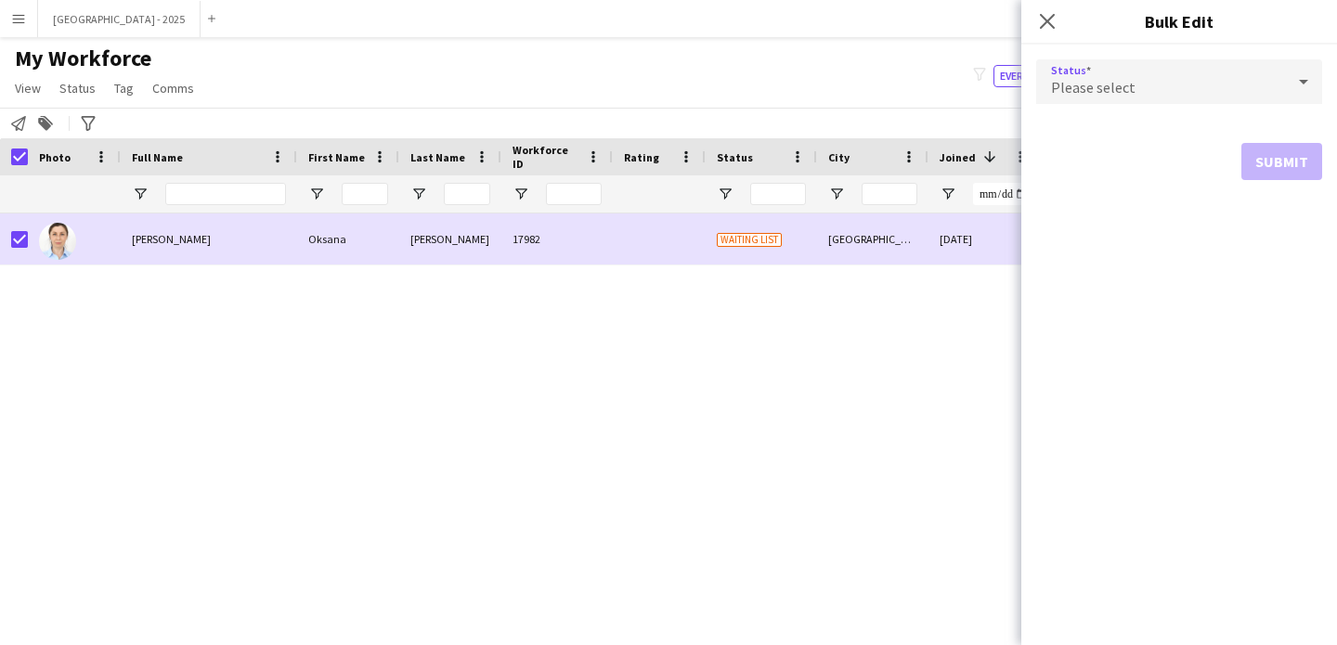
click at [1098, 76] on div "Please select" at bounding box center [1160, 81] width 249 height 45
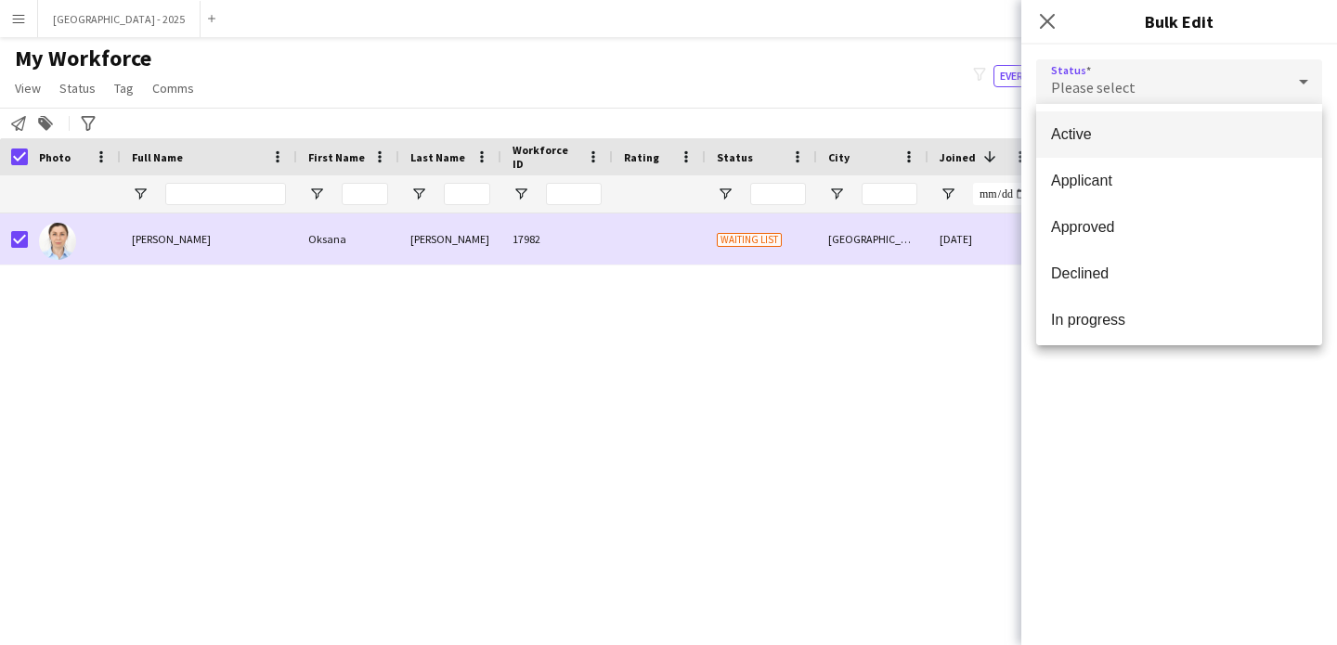
click at [1136, 130] on span "Active" at bounding box center [1179, 134] width 256 height 18
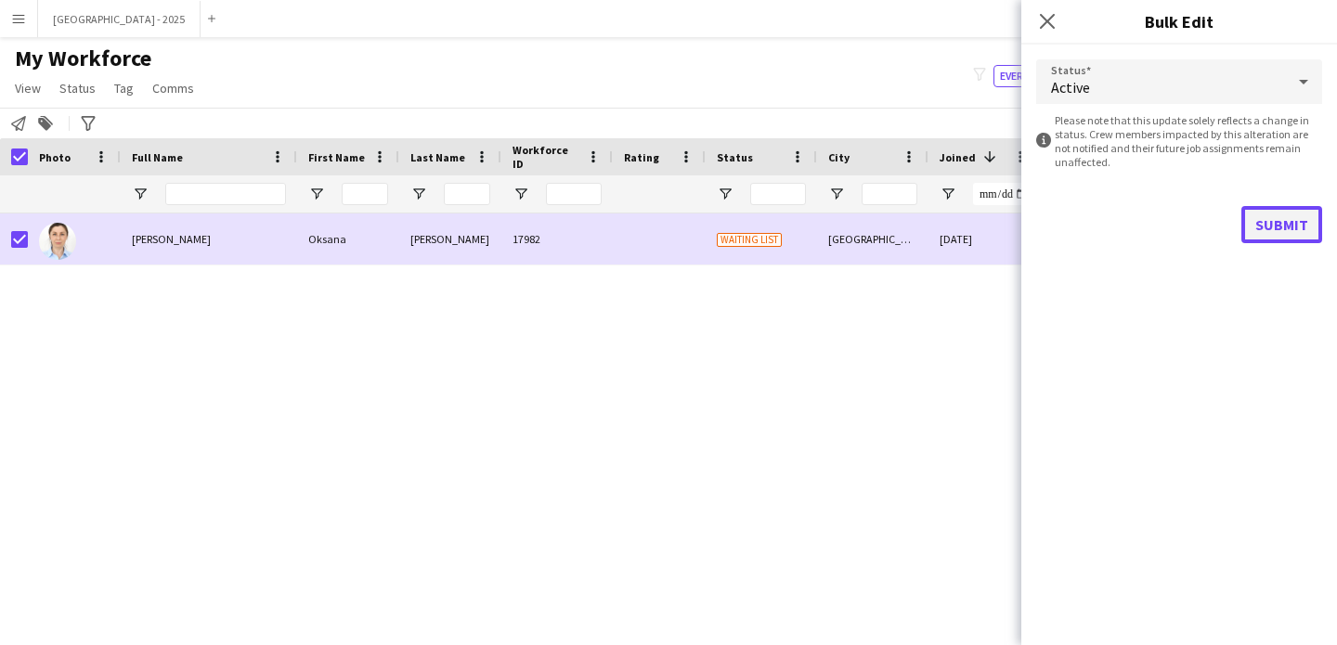
click at [1253, 214] on button "Submit" at bounding box center [1281, 224] width 81 height 37
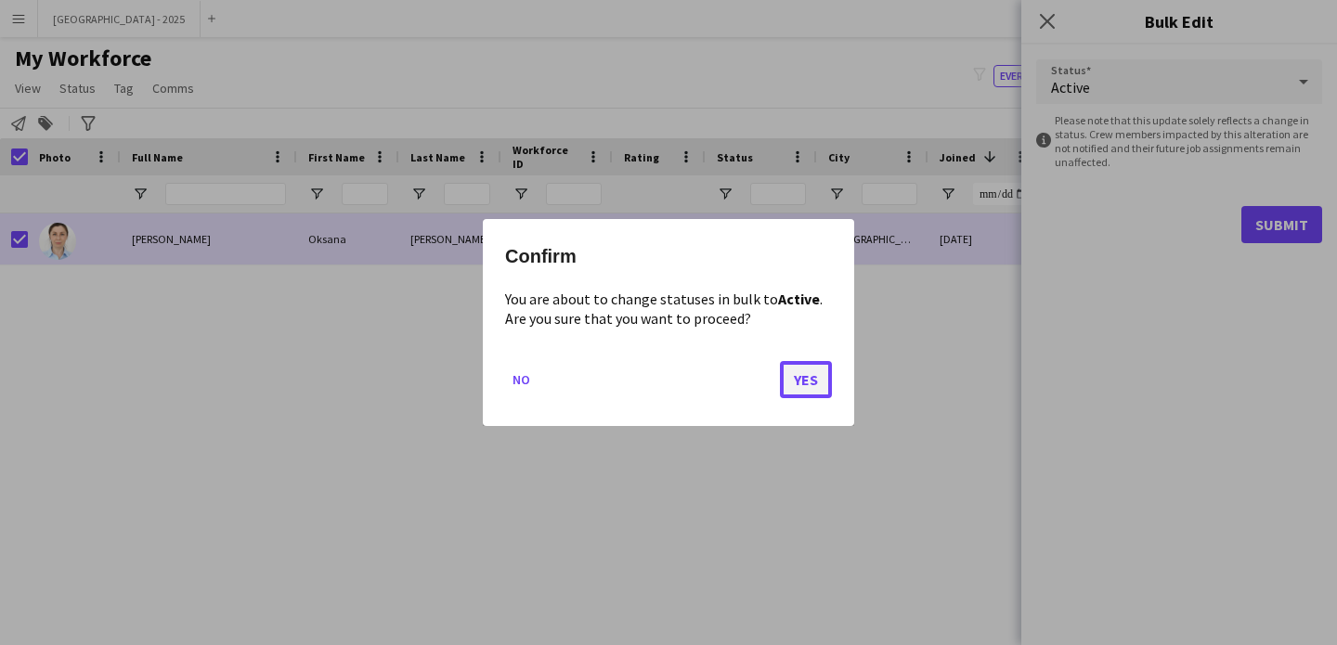
click at [820, 366] on button "Yes" at bounding box center [806, 379] width 52 height 37
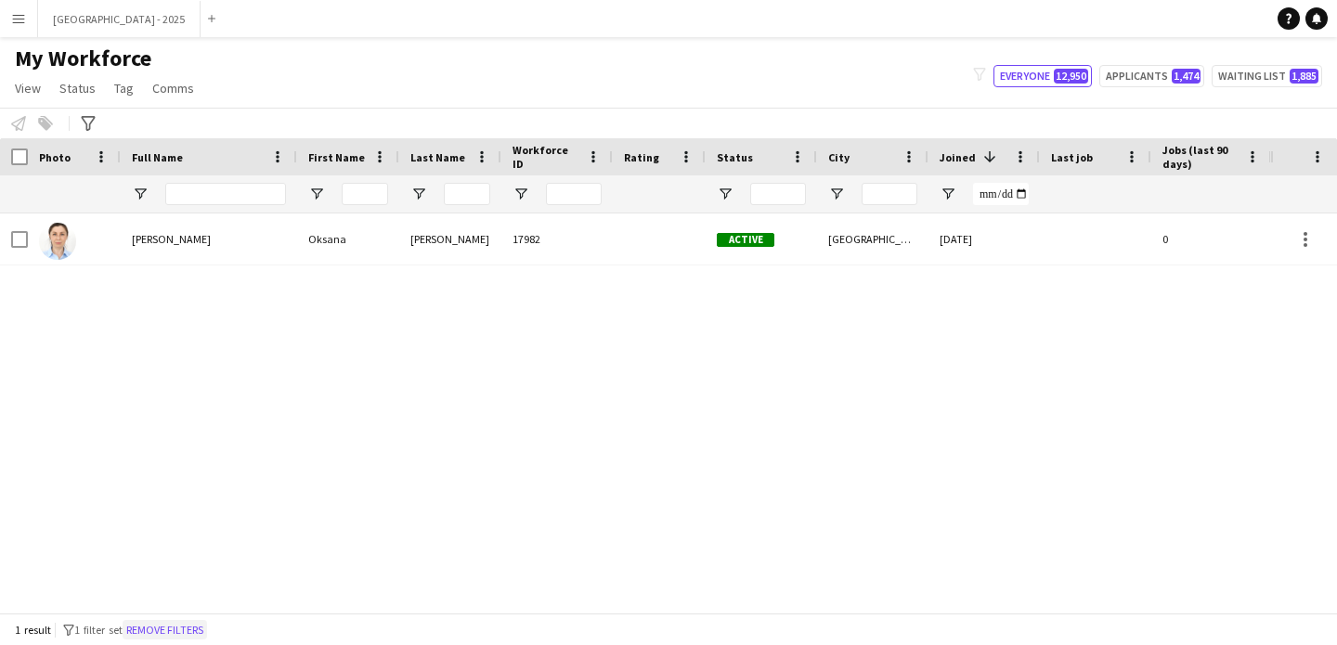
click at [200, 627] on button "Remove filters" at bounding box center [165, 630] width 84 height 20
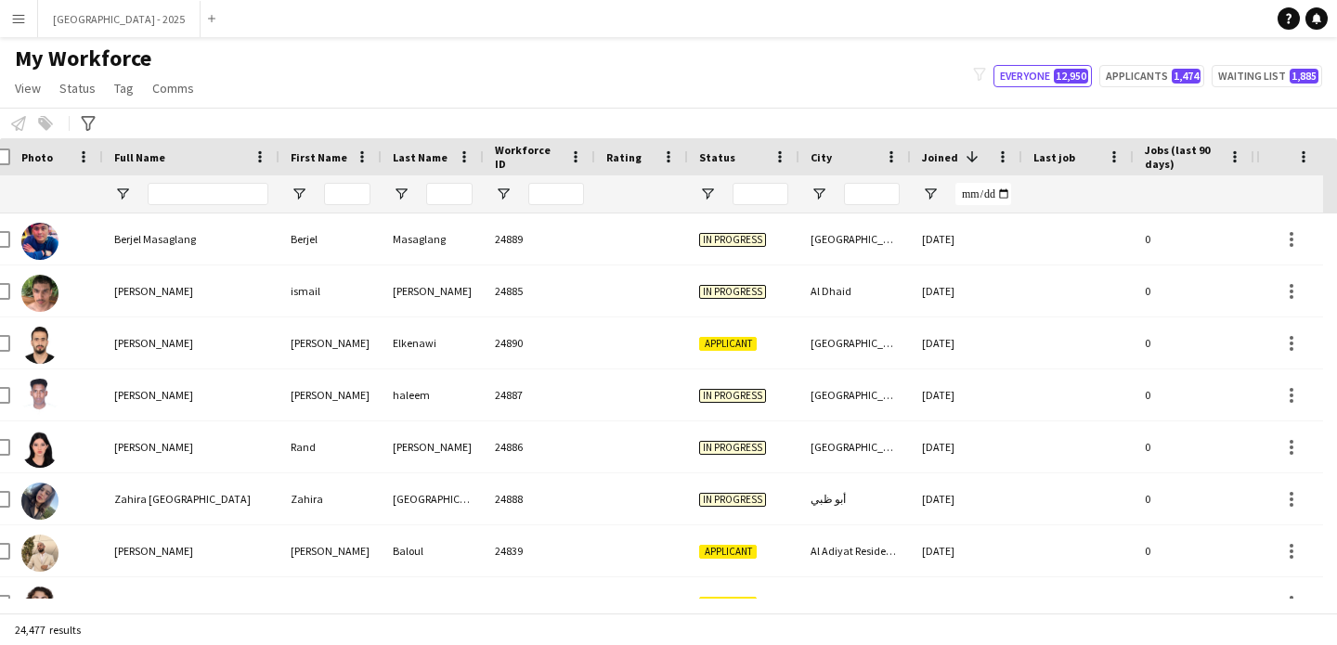
scroll to position [0, 18]
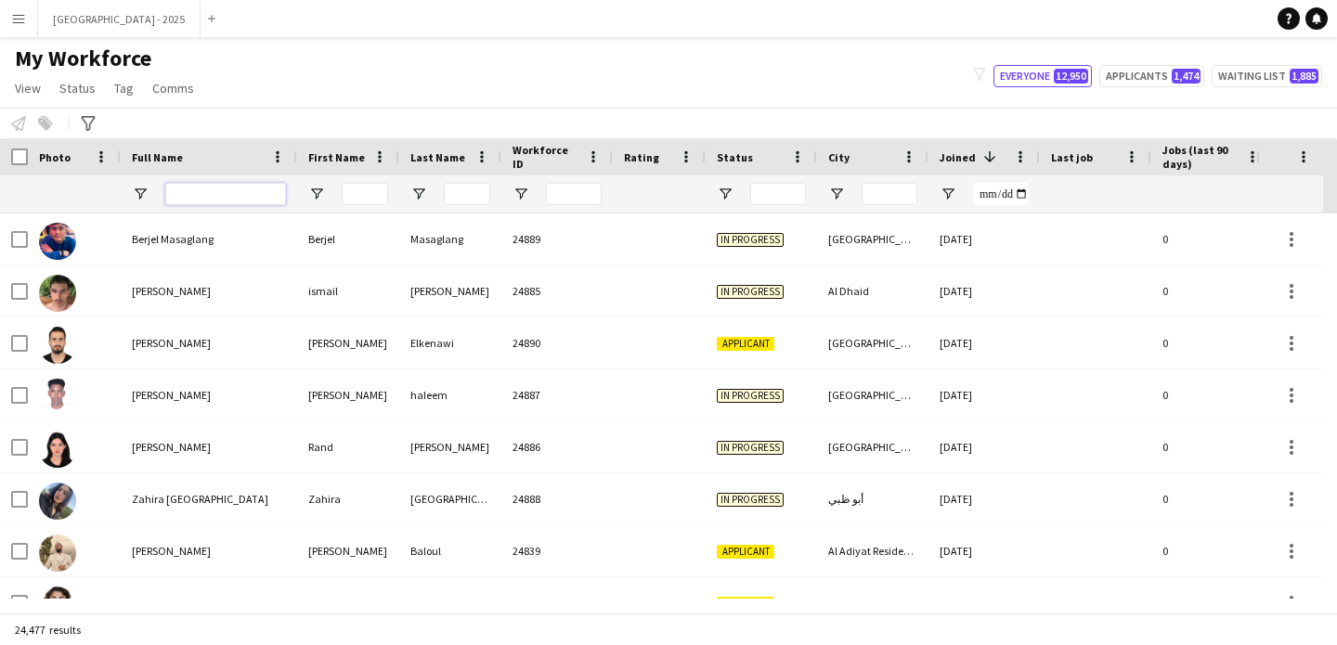
click at [190, 197] on input "Full Name Filter Input" at bounding box center [225, 194] width 121 height 22
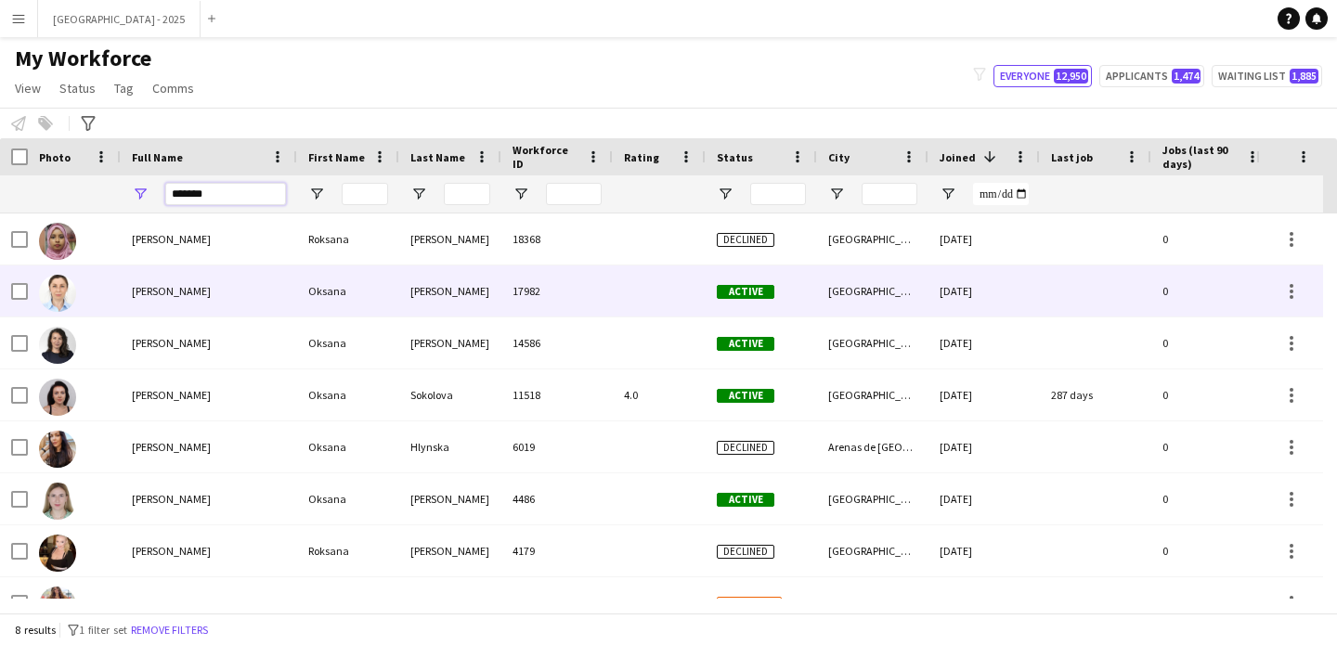
type input "******"
click at [178, 290] on span "Oksana Bodnar" at bounding box center [171, 291] width 79 height 14
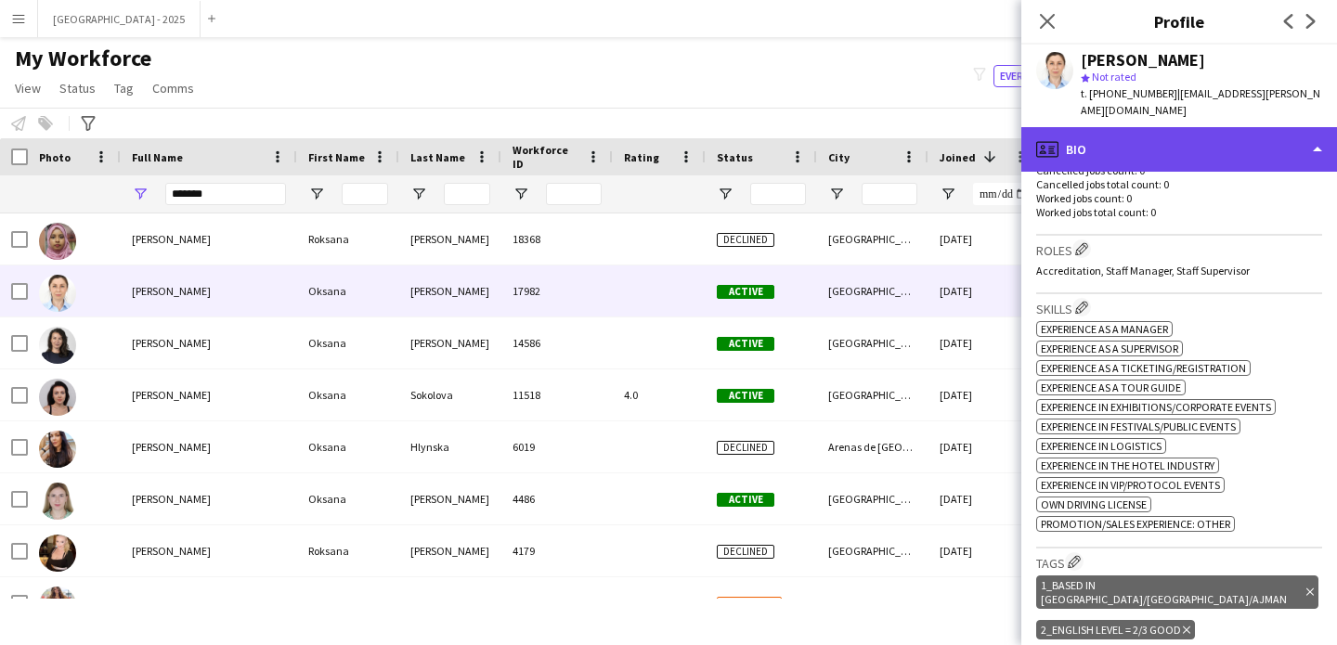
click at [1191, 139] on div "profile Bio" at bounding box center [1179, 149] width 316 height 45
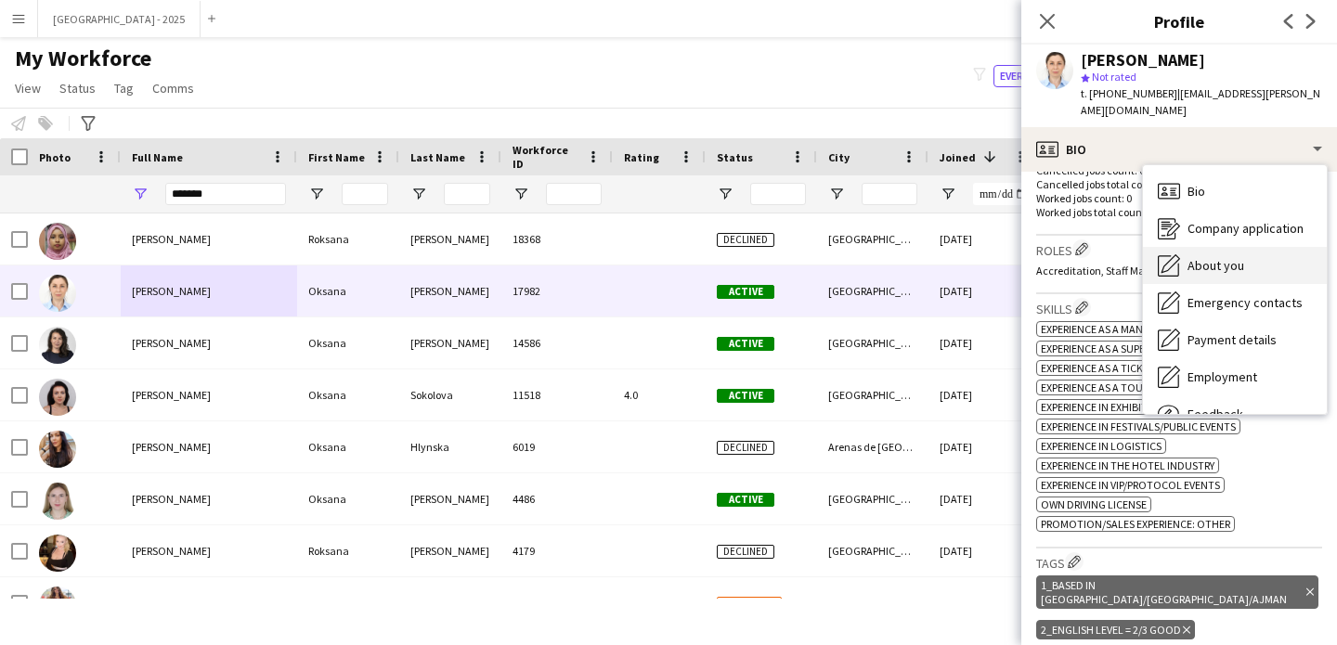
click at [1231, 257] on span "About you" at bounding box center [1216, 265] width 57 height 17
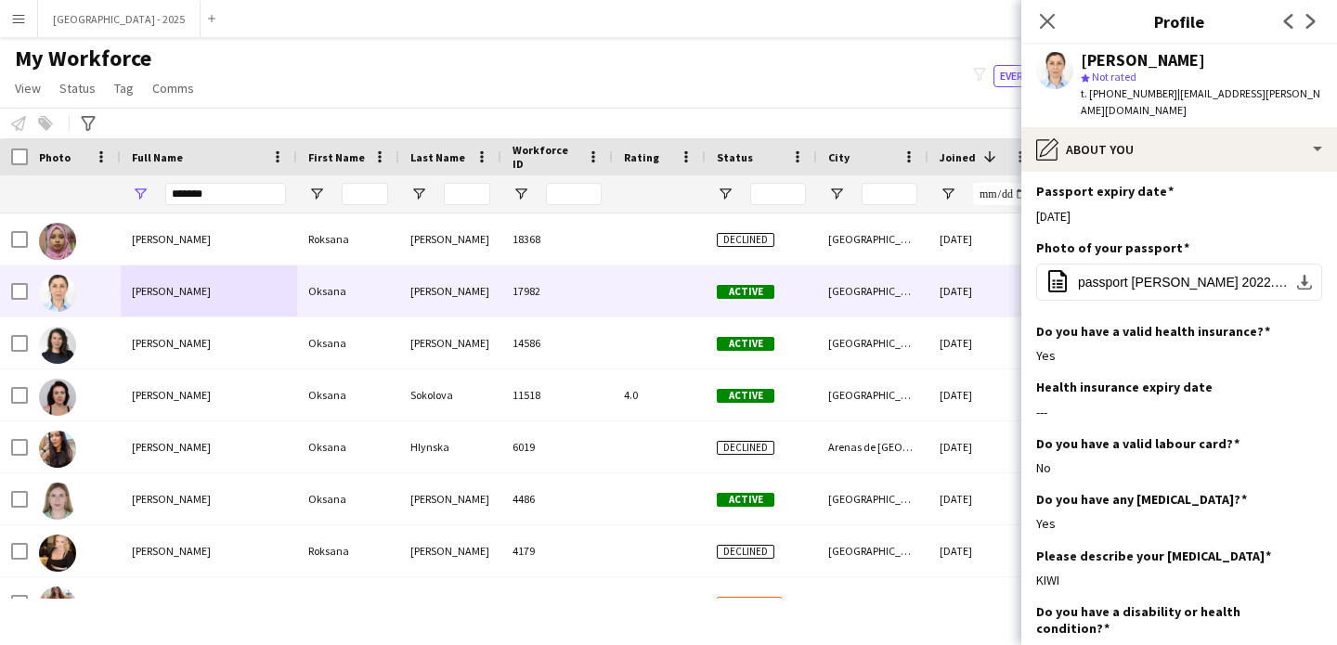
drag, startPoint x: 1112, startPoint y: 96, endPoint x: 1162, endPoint y: 100, distance: 50.4
click at [1162, 100] on div "t. +971529744897 | oxana.bodnar@gmail.com" at bounding box center [1201, 101] width 241 height 33
copy span "529744897"
click at [1041, 19] on icon "Close pop-in" at bounding box center [1047, 21] width 18 height 18
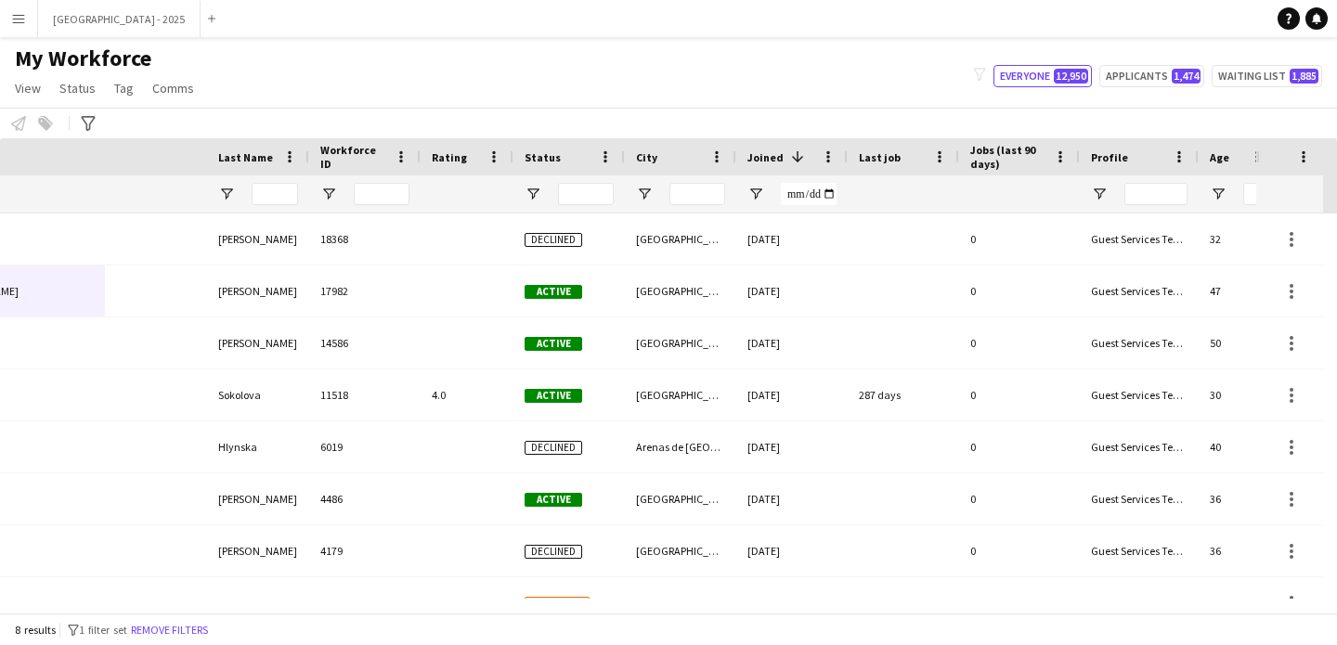
scroll to position [0, 640]
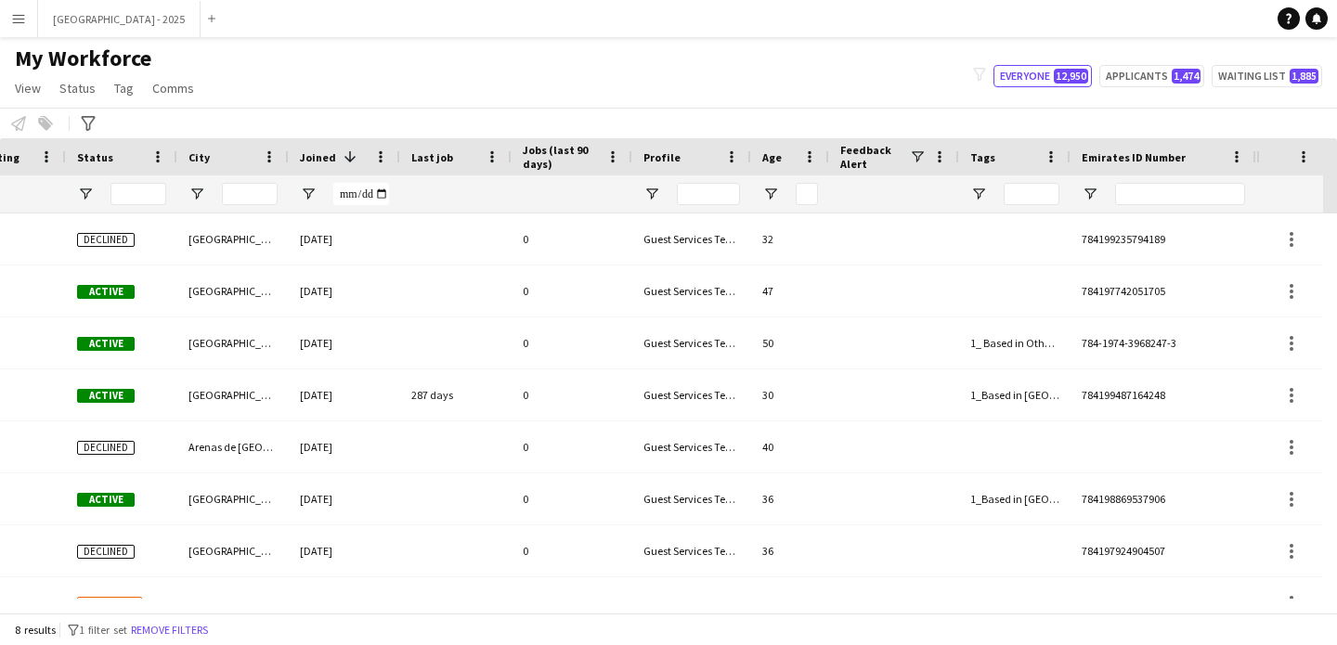
click at [1181, 181] on div at bounding box center [1180, 193] width 130 height 37
click at [1181, 190] on input "Emirates ID Number Filter Input" at bounding box center [1180, 194] width 130 height 22
paste input "*******"
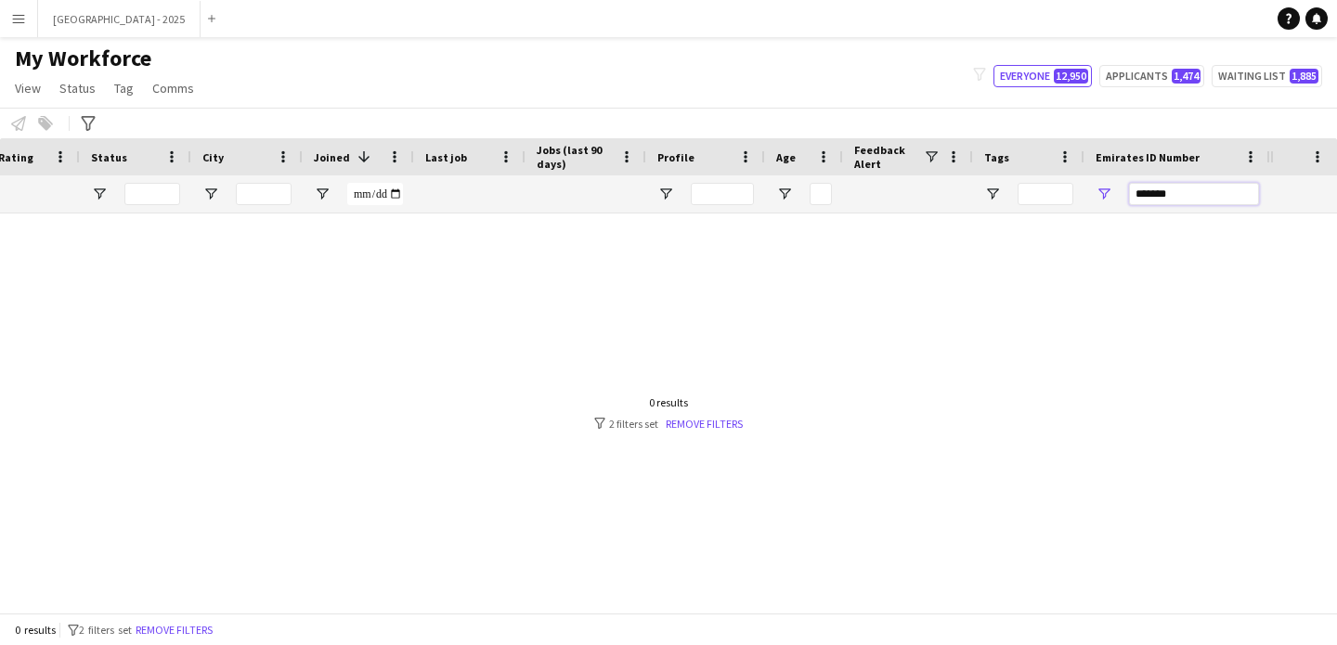
scroll to position [0, 0]
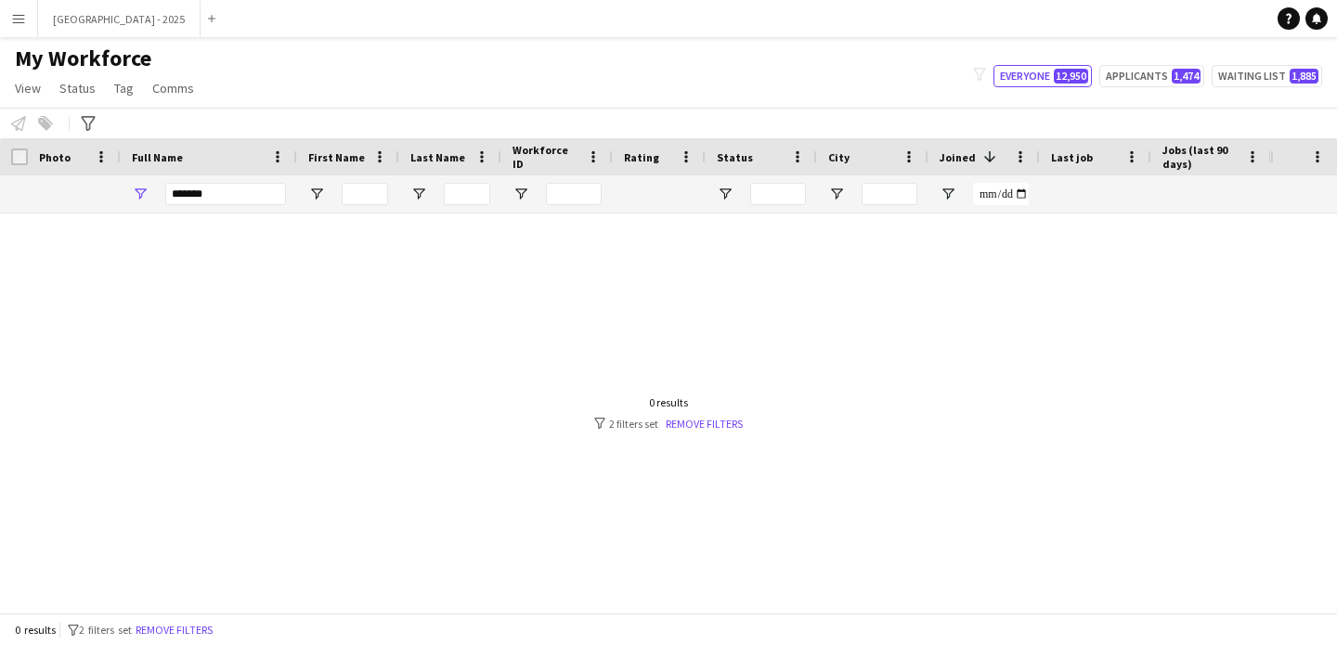
type input "*******"
click at [222, 196] on input "******" at bounding box center [225, 194] width 121 height 22
click at [225, 196] on input "******" at bounding box center [225, 194] width 121 height 22
click at [227, 195] on input "******" at bounding box center [225, 194] width 121 height 22
click at [232, 195] on input "******" at bounding box center [225, 194] width 121 height 22
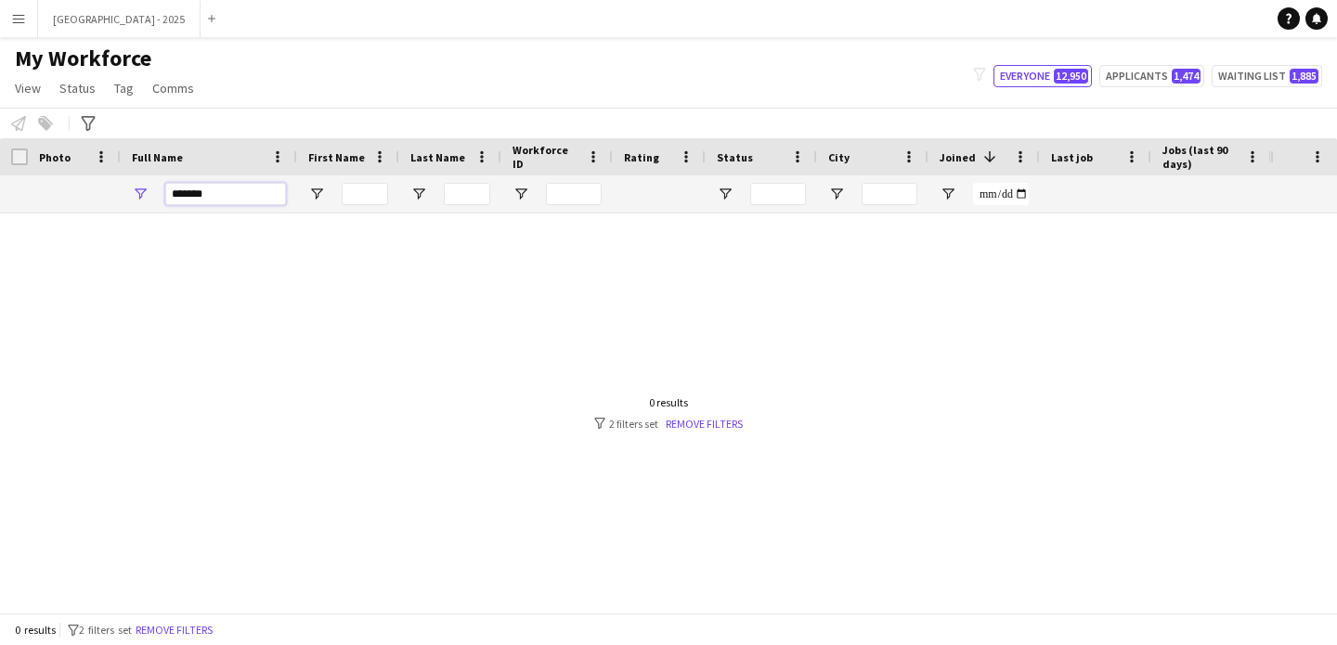
click at [231, 196] on input "******" at bounding box center [225, 194] width 121 height 22
click at [230, 197] on input "******" at bounding box center [225, 194] width 121 height 22
click at [230, 198] on input "******" at bounding box center [225, 194] width 121 height 22
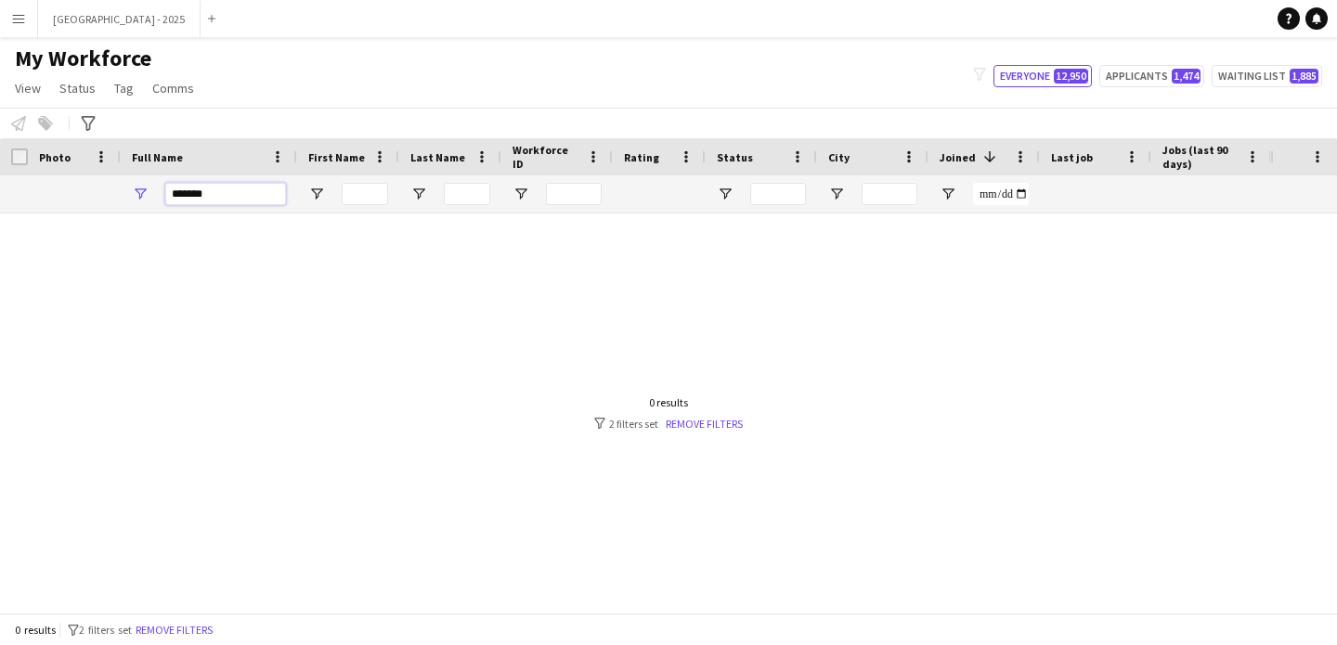
click at [230, 198] on input "******" at bounding box center [225, 194] width 121 height 22
click at [250, 195] on input "******" at bounding box center [225, 194] width 121 height 22
click at [249, 195] on input "******" at bounding box center [225, 194] width 121 height 22
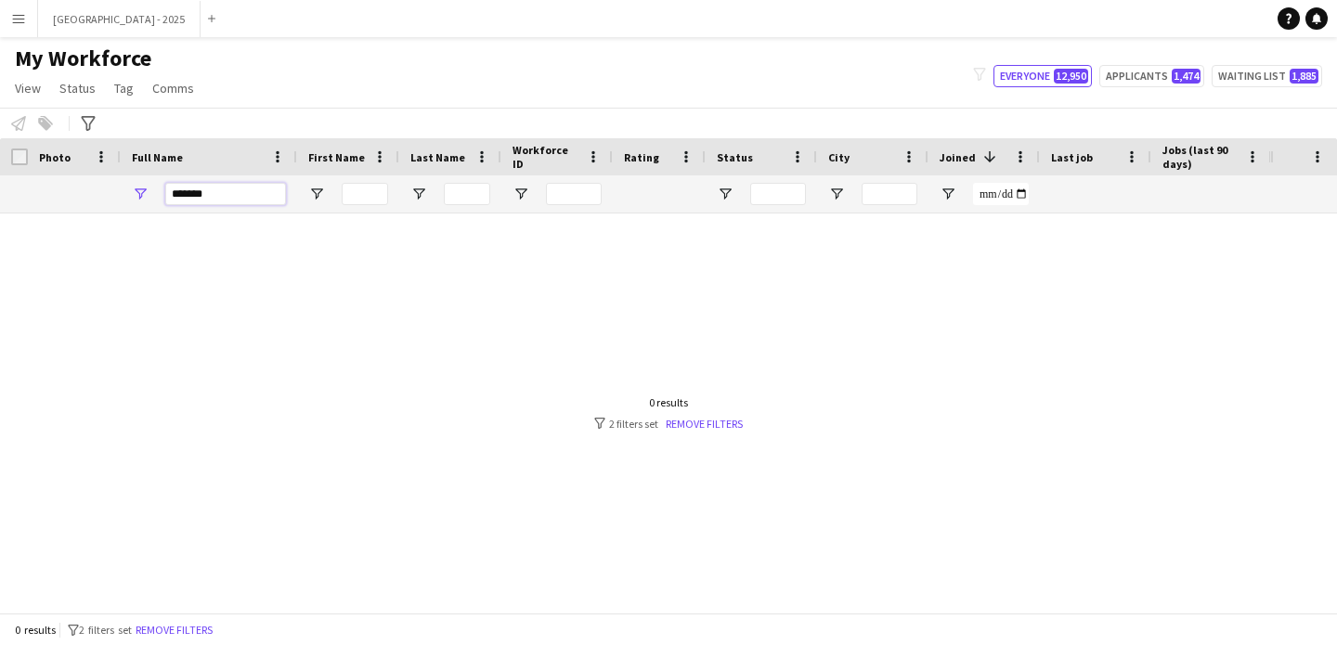
click at [249, 195] on input "******" at bounding box center [225, 194] width 121 height 22
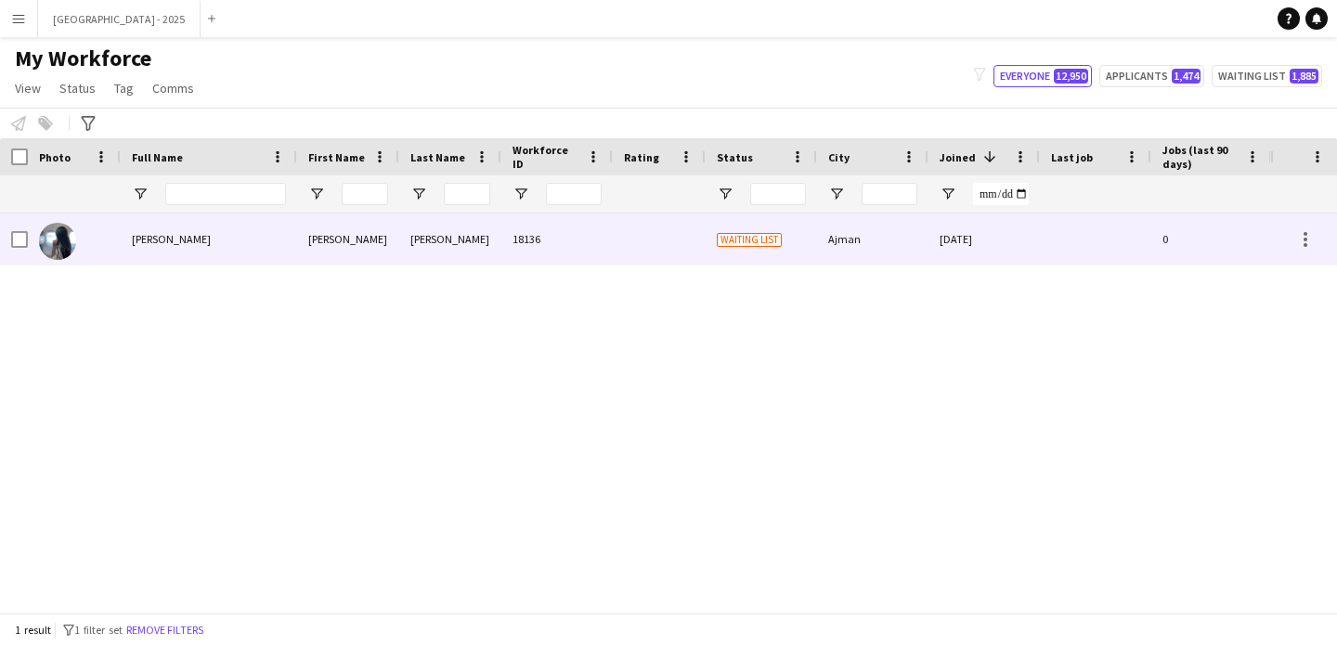
click at [246, 221] on div "Dina Osama" at bounding box center [209, 239] width 176 height 51
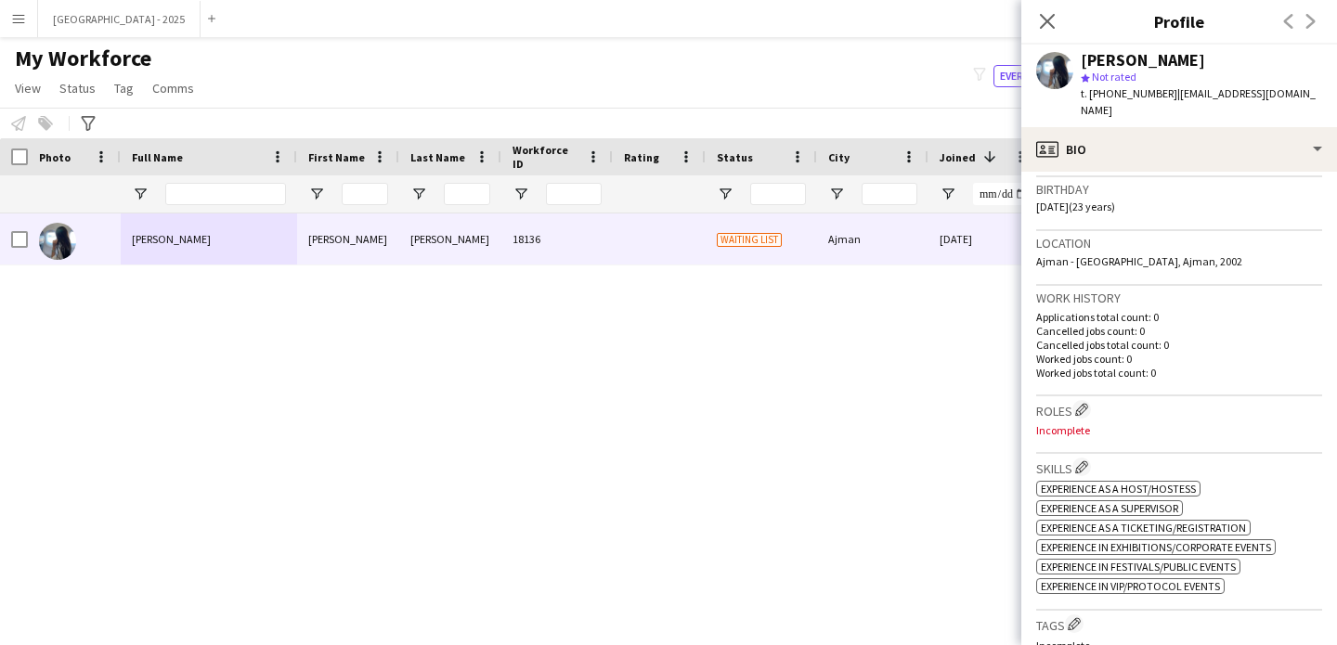
scroll to position [377, 0]
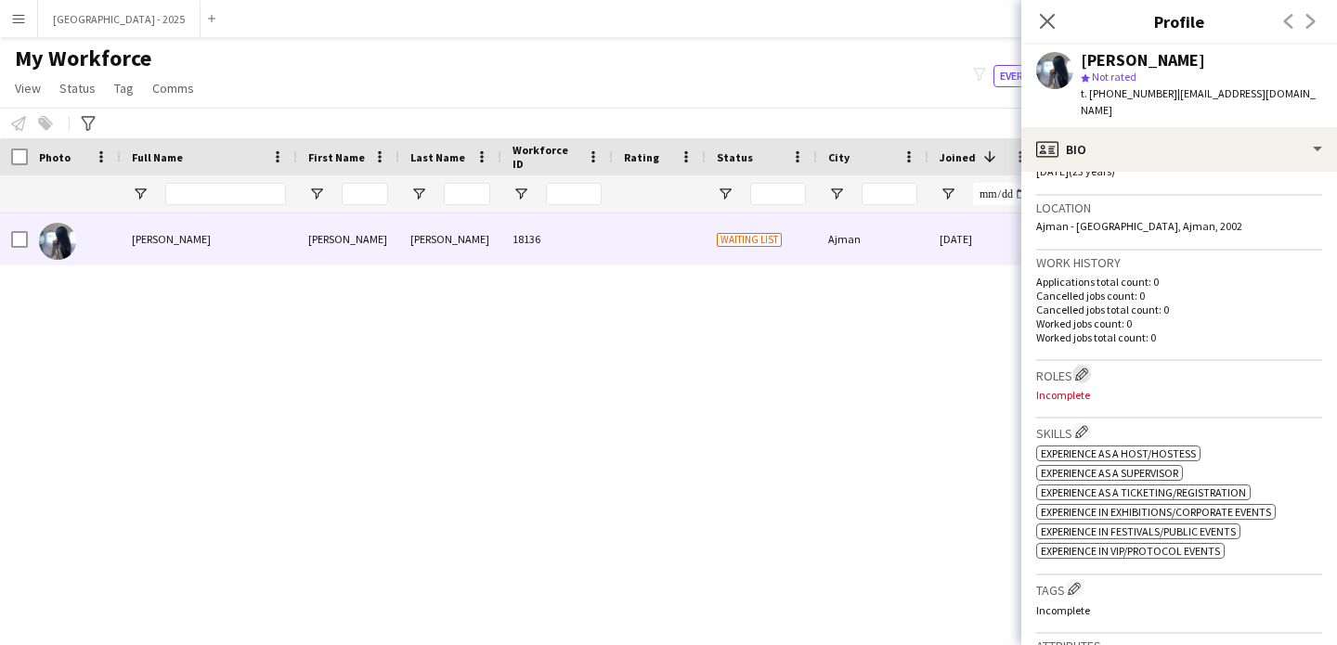
click at [1088, 368] on app-icon "Edit crew company roles" at bounding box center [1081, 374] width 13 height 13
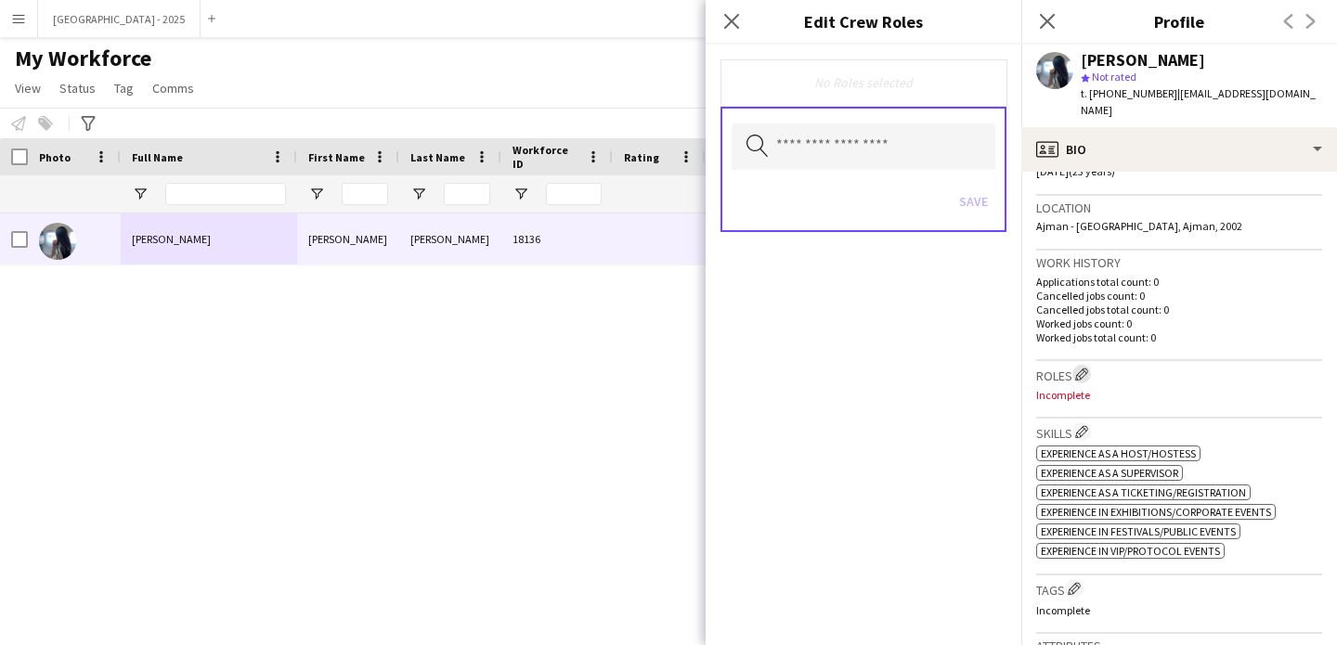
click at [1088, 368] on app-icon "Edit crew company roles" at bounding box center [1081, 374] width 13 height 13
click at [863, 135] on input "text" at bounding box center [864, 146] width 264 height 46
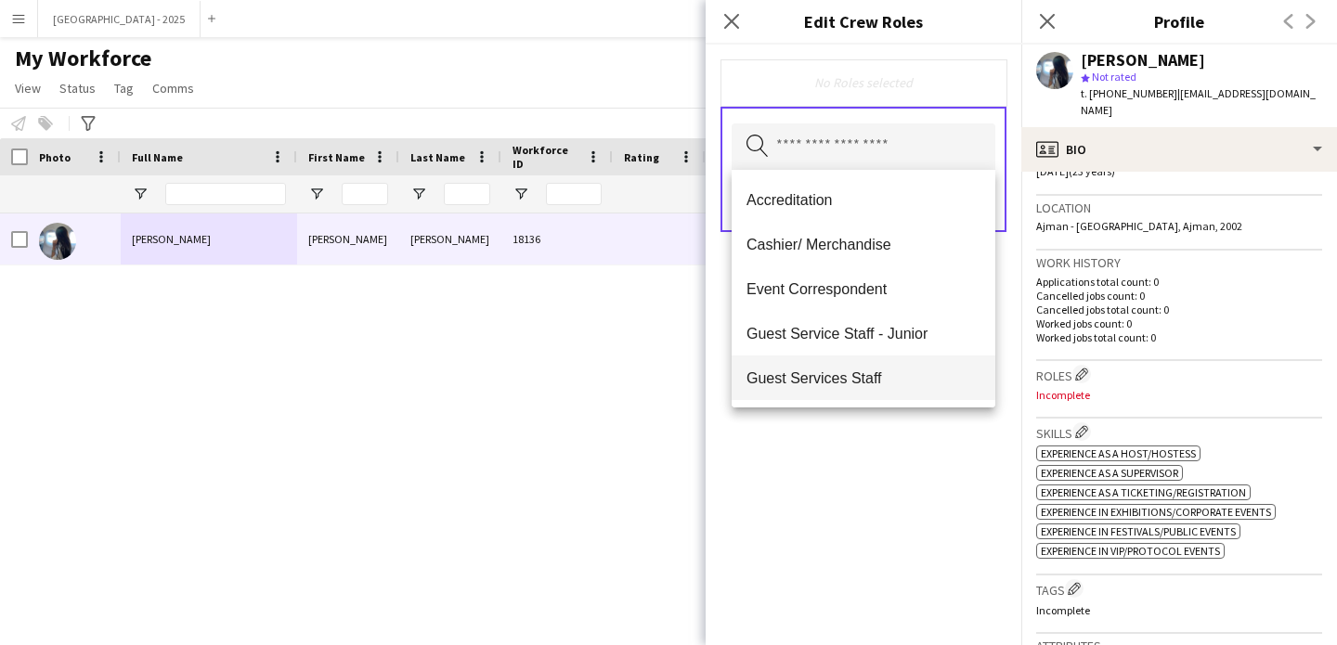
click at [894, 375] on span "Guest Services Staff" at bounding box center [864, 379] width 234 height 18
click at [894, 376] on span "Guest Services Staff - Senior" at bounding box center [864, 379] width 234 height 18
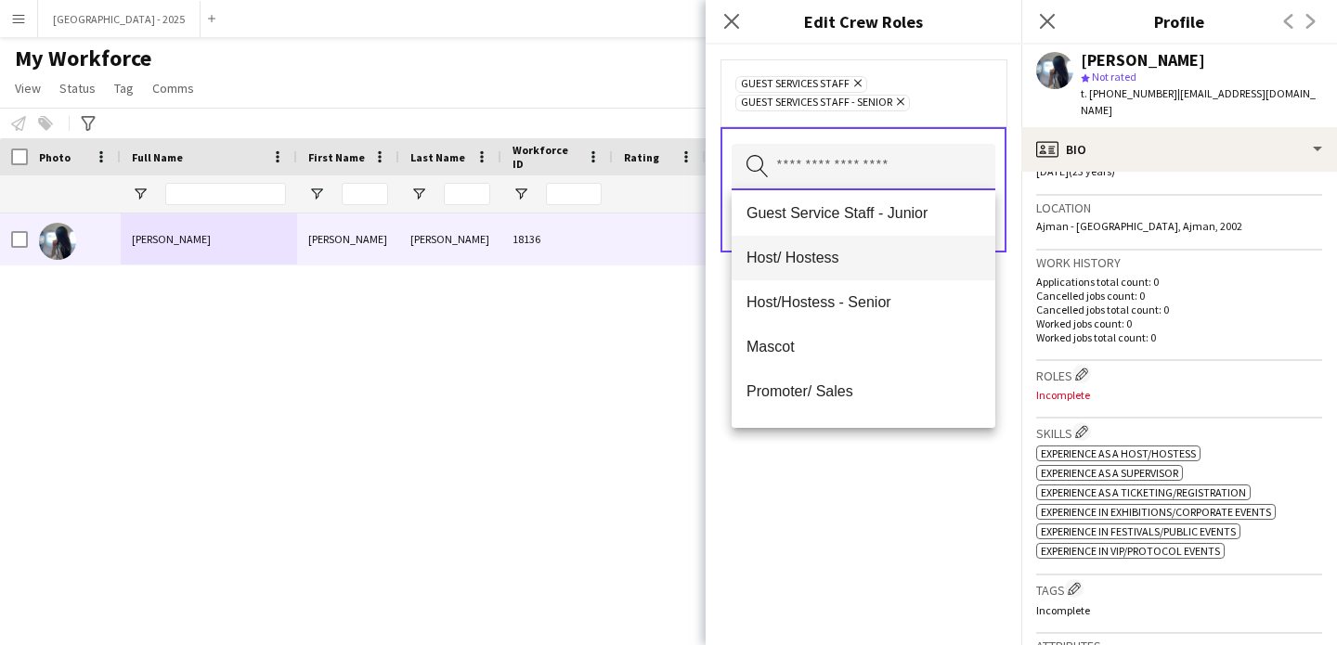
scroll to position [141, 0]
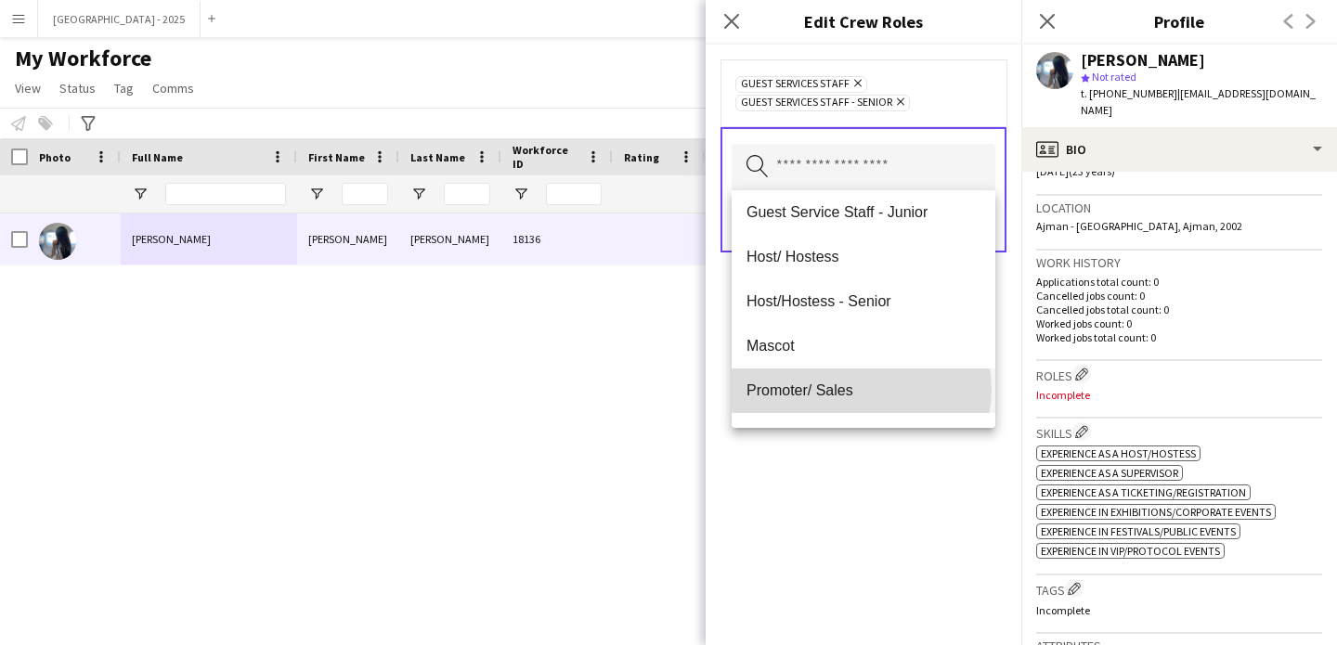
click at [861, 389] on span "Promoter/ Sales" at bounding box center [864, 391] width 234 height 18
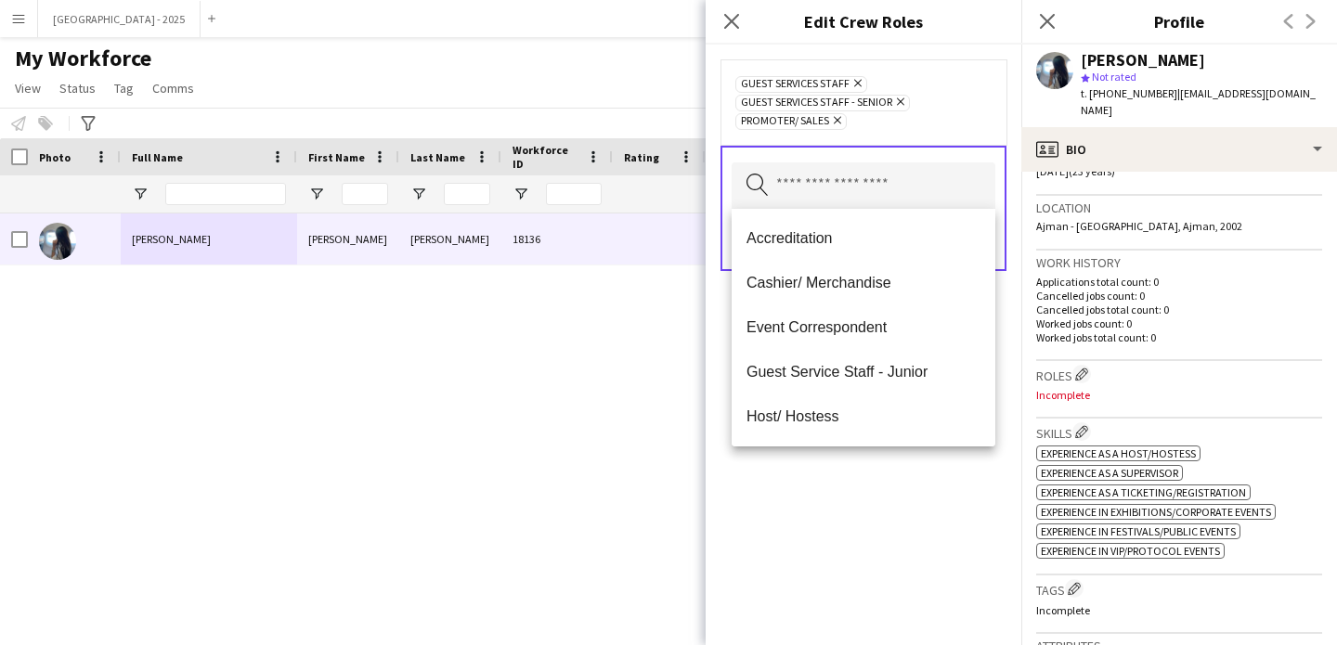
click at [886, 482] on div "Guest Services Staff Remove Guest Services Staff - Senior Remove Promoter/ Sale…" at bounding box center [864, 345] width 316 height 601
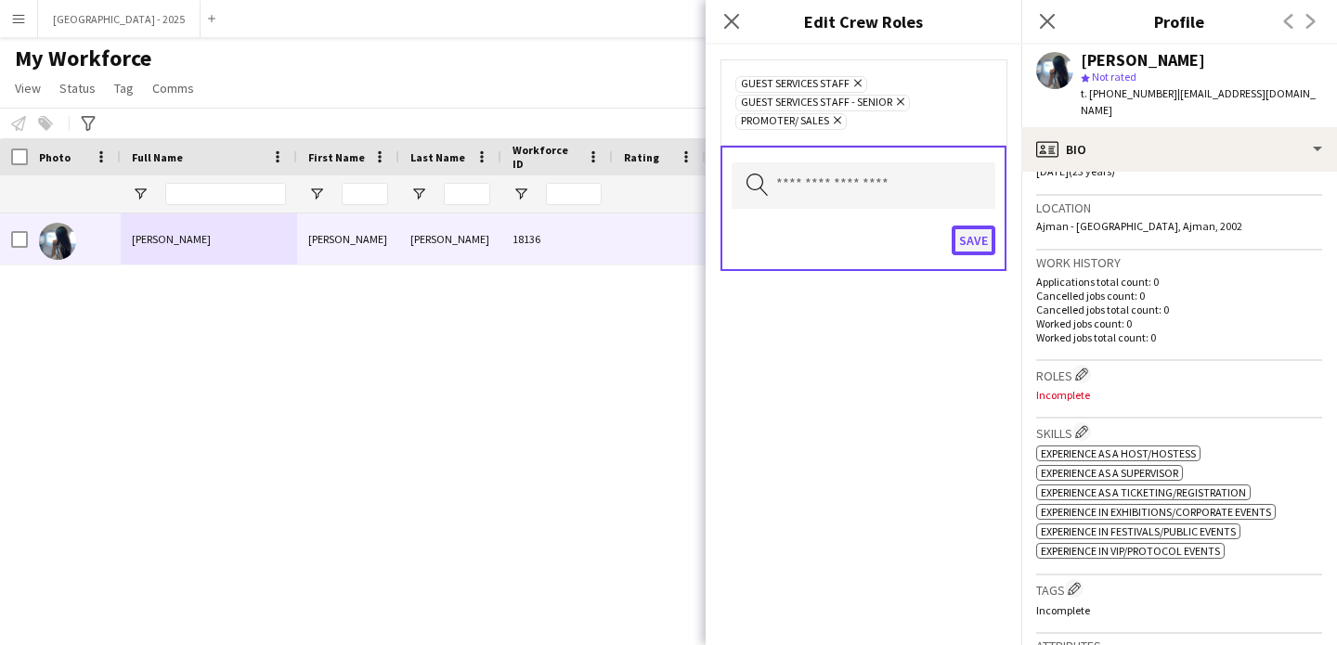
click at [972, 245] on button "Save" at bounding box center [974, 241] width 44 height 30
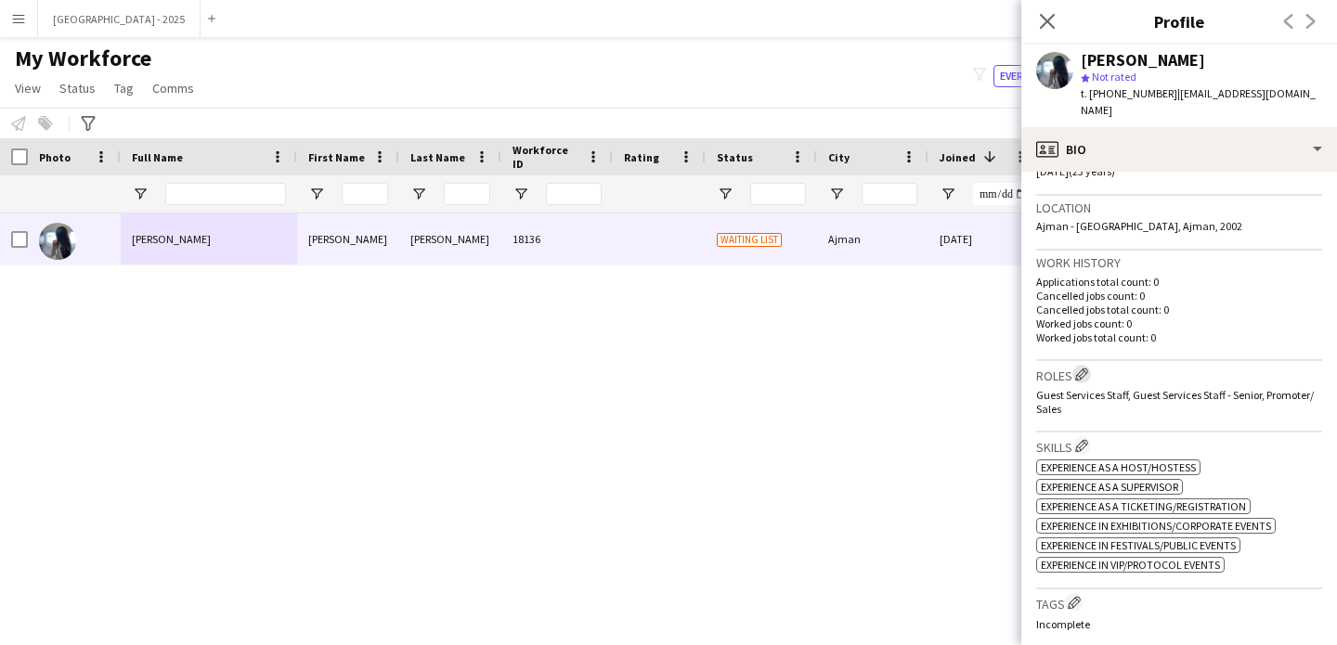
click at [1076, 365] on button "Edit crew company roles" at bounding box center [1081, 374] width 19 height 19
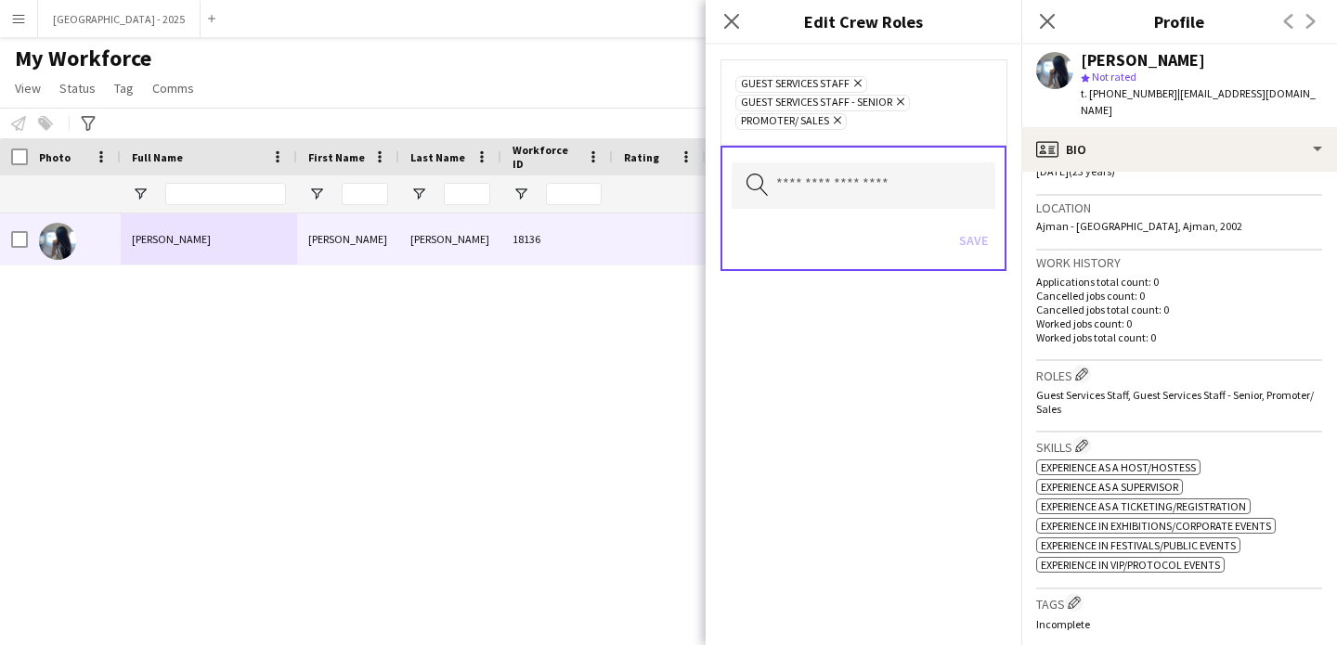
click at [823, 159] on div "Search by role type Save" at bounding box center [864, 208] width 286 height 125
click at [850, 201] on input "text" at bounding box center [864, 185] width 264 height 46
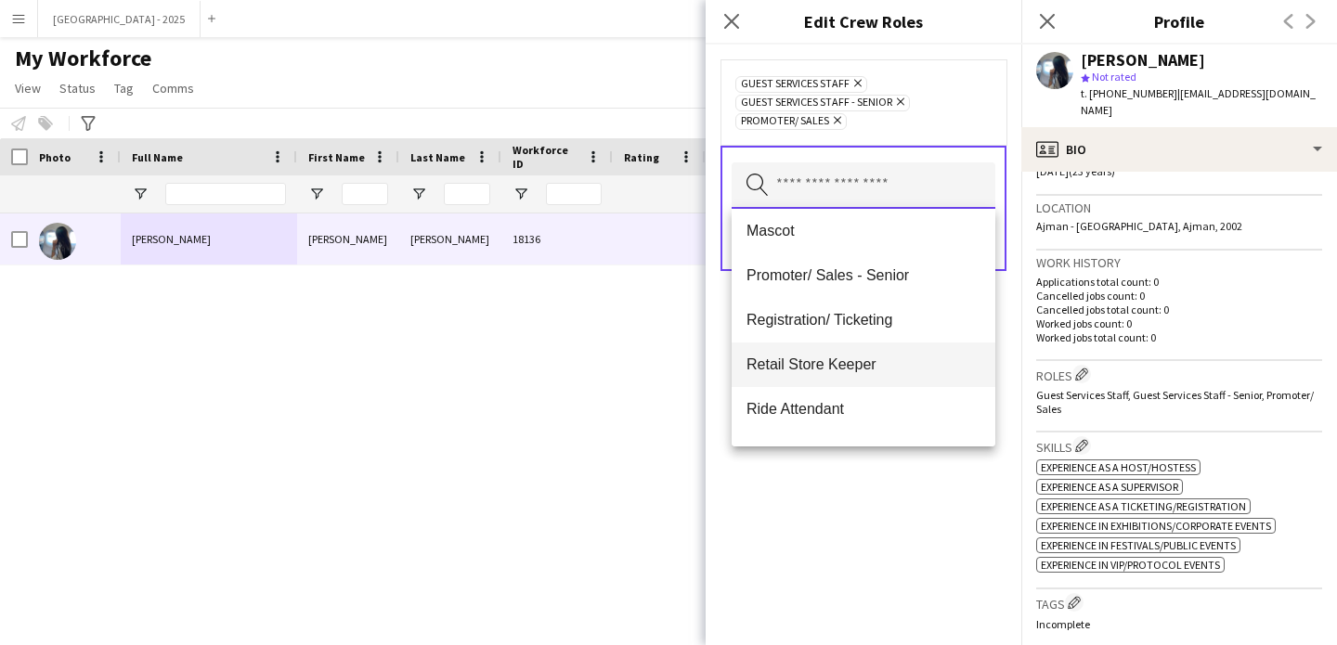
scroll to position [277, 0]
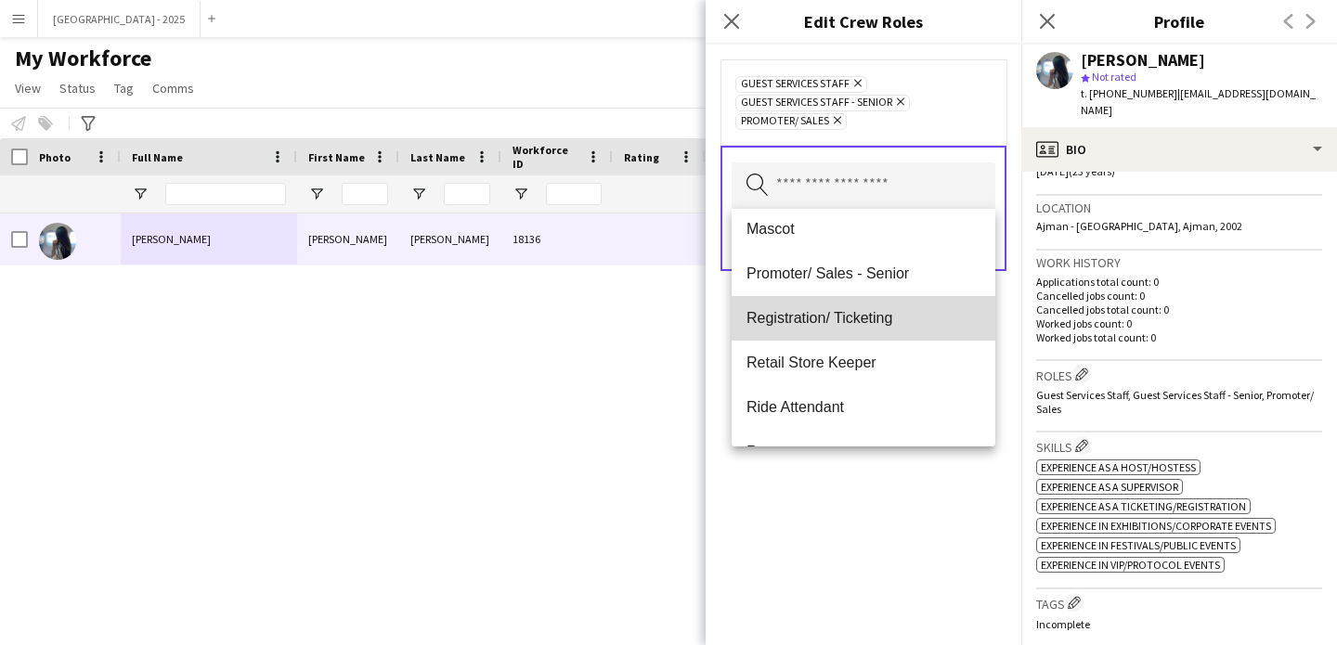
click at [873, 331] on mat-option "Registration/ Ticketing" at bounding box center [864, 318] width 264 height 45
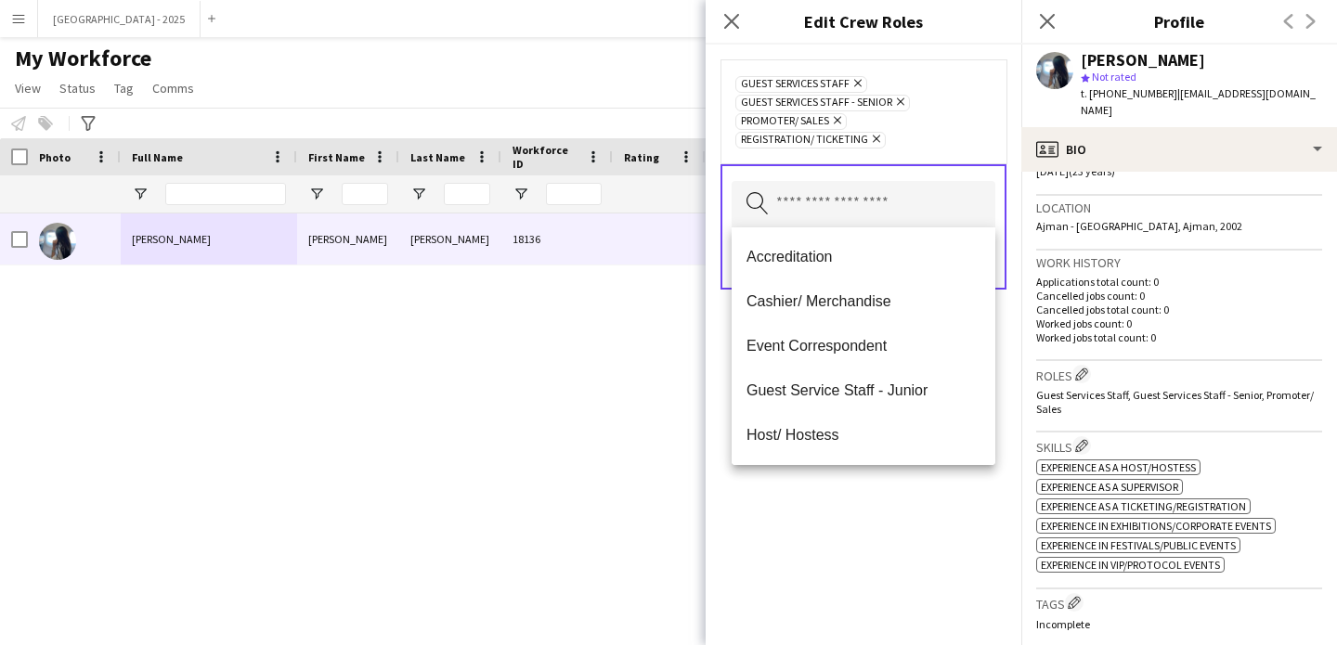
click at [917, 596] on div "Guest Services Staff Remove Guest Services Staff - Senior Remove Promoter/ Sale…" at bounding box center [864, 345] width 316 height 601
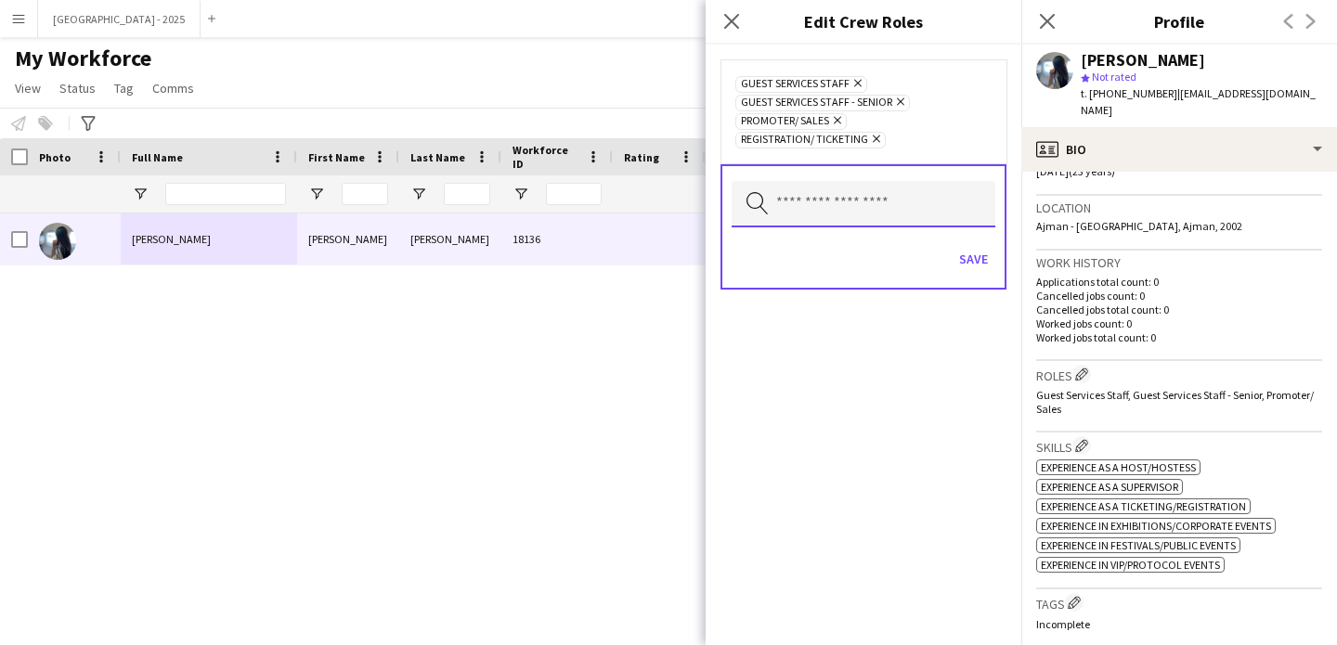
click at [983, 227] on body "Menu Boards Boards Boards All jobs Status Workforce Workforce My Workforce Recr…" at bounding box center [668, 322] width 1337 height 645
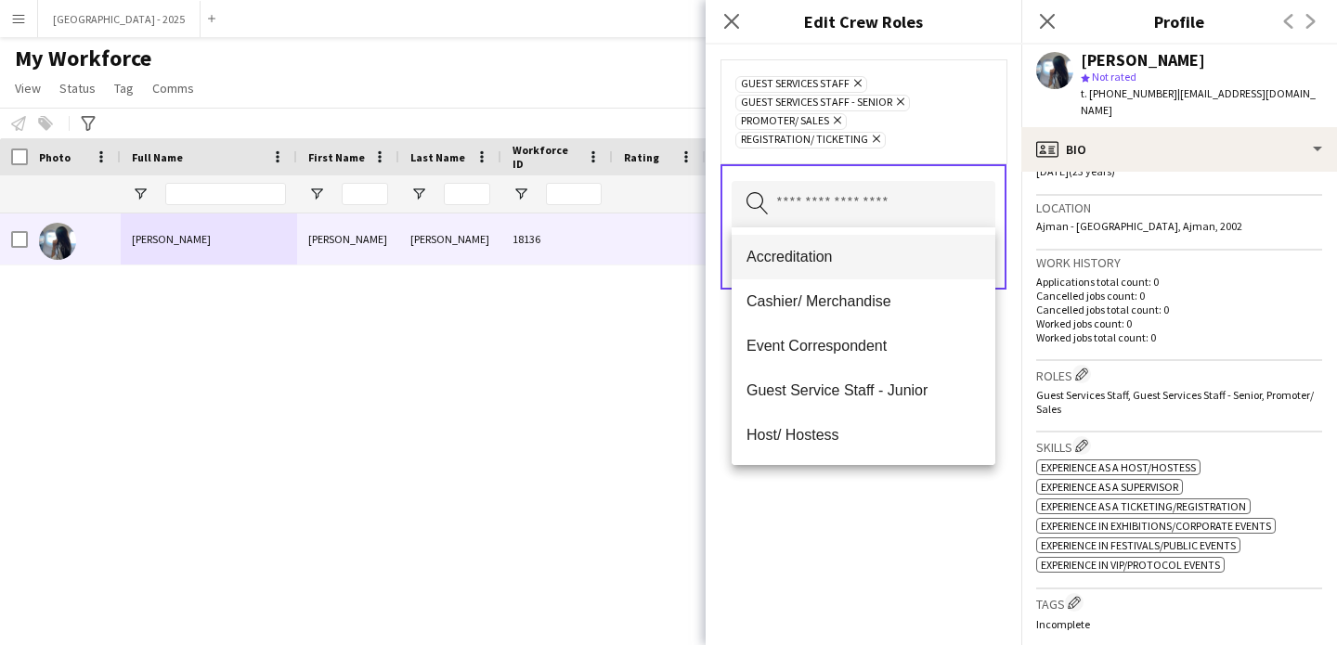
click at [975, 253] on mat-option "Accreditation" at bounding box center [864, 257] width 264 height 45
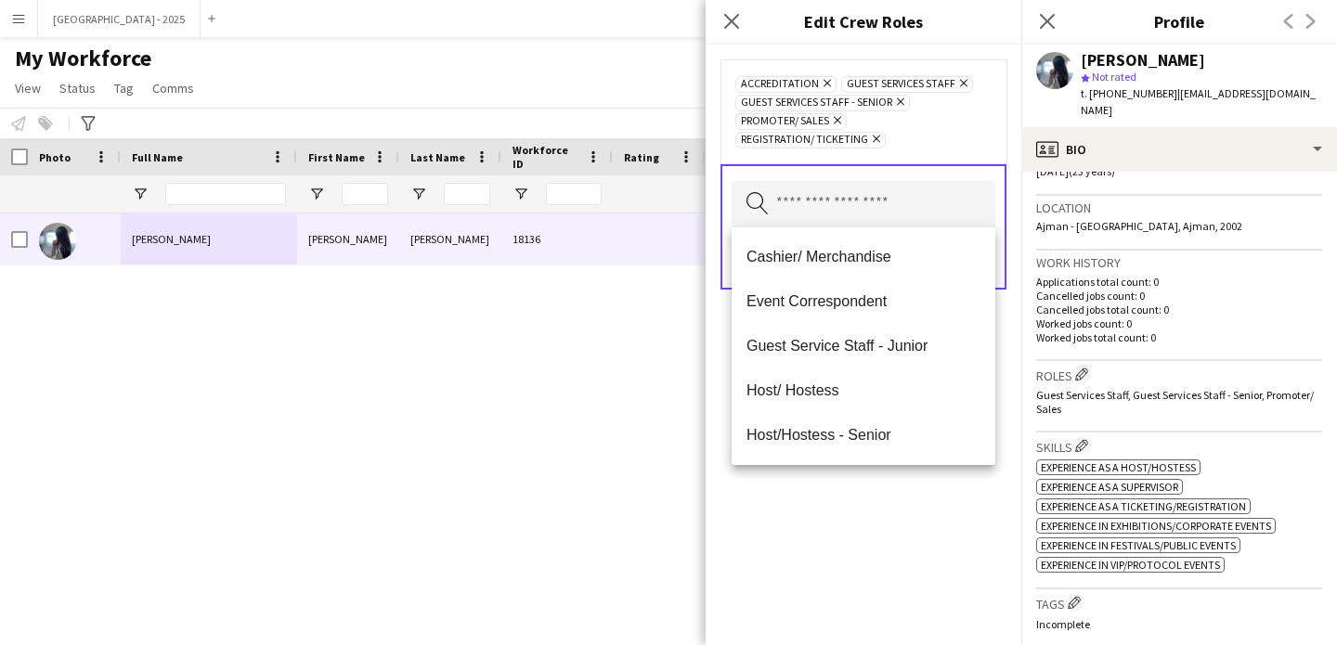
click at [820, 82] on icon "Remove" at bounding box center [825, 83] width 12 height 12
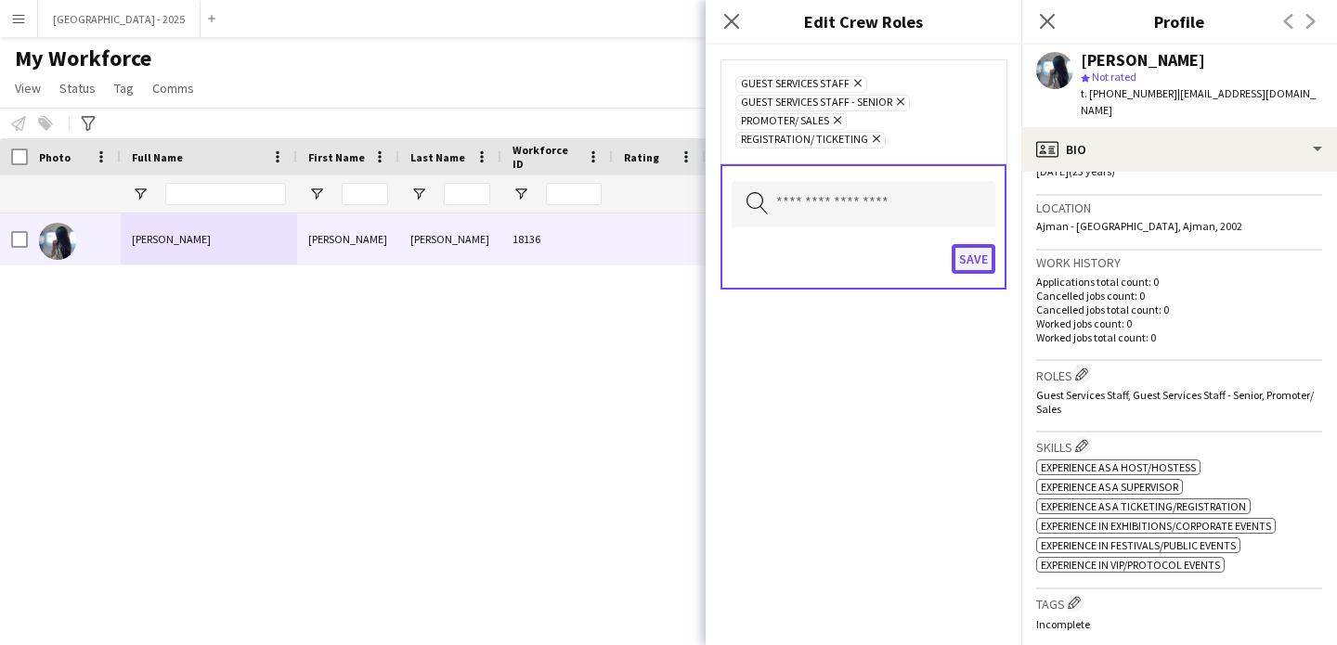
click at [973, 265] on button "Save" at bounding box center [974, 259] width 44 height 30
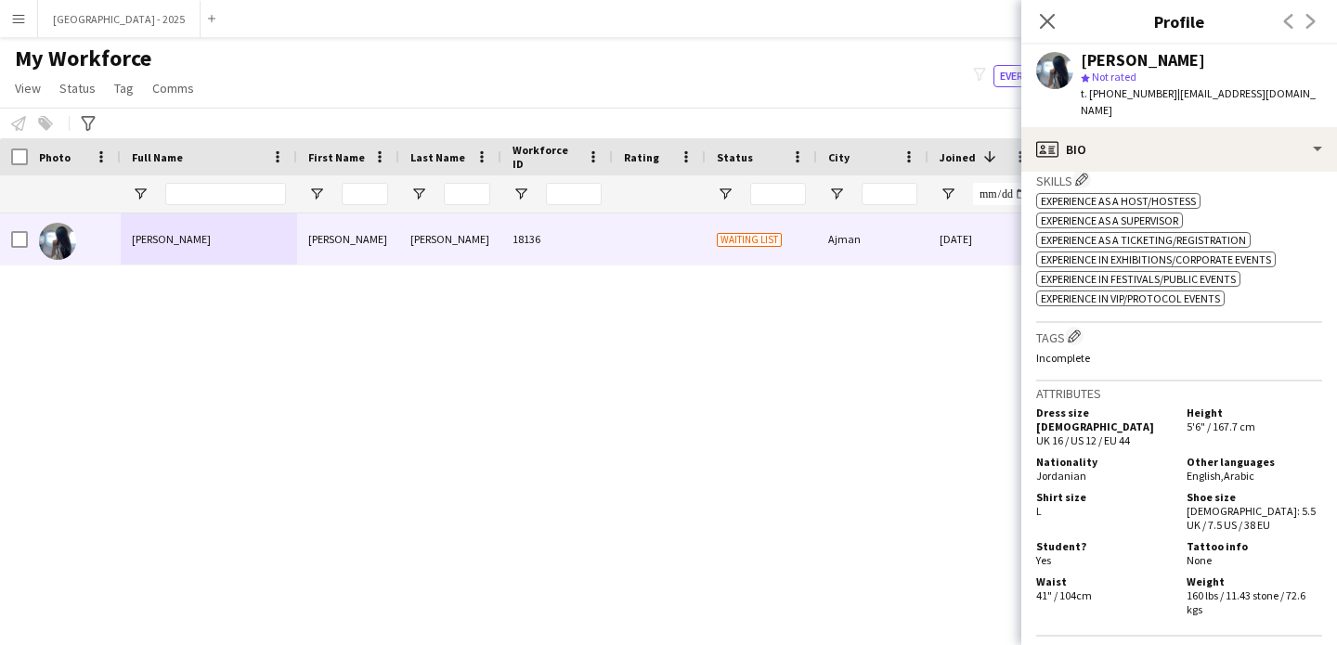
scroll to position [772, 0]
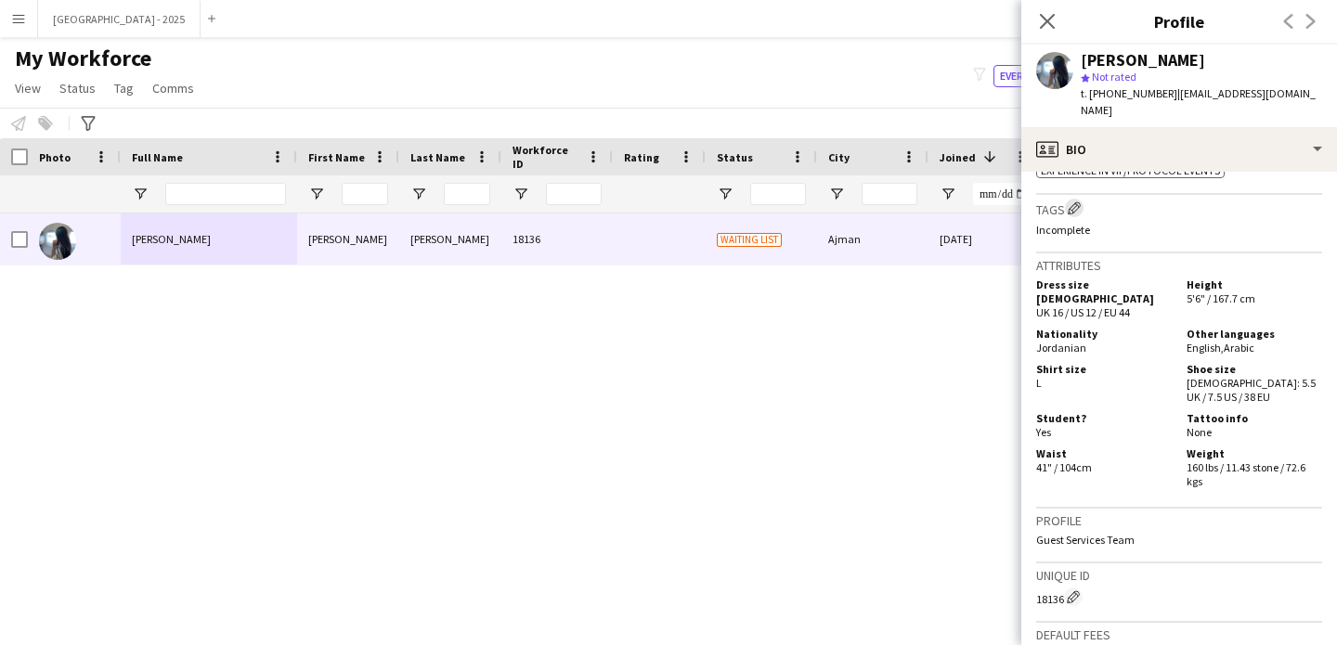
click at [1072, 201] on app-icon "Edit crew company tags" at bounding box center [1074, 207] width 13 height 13
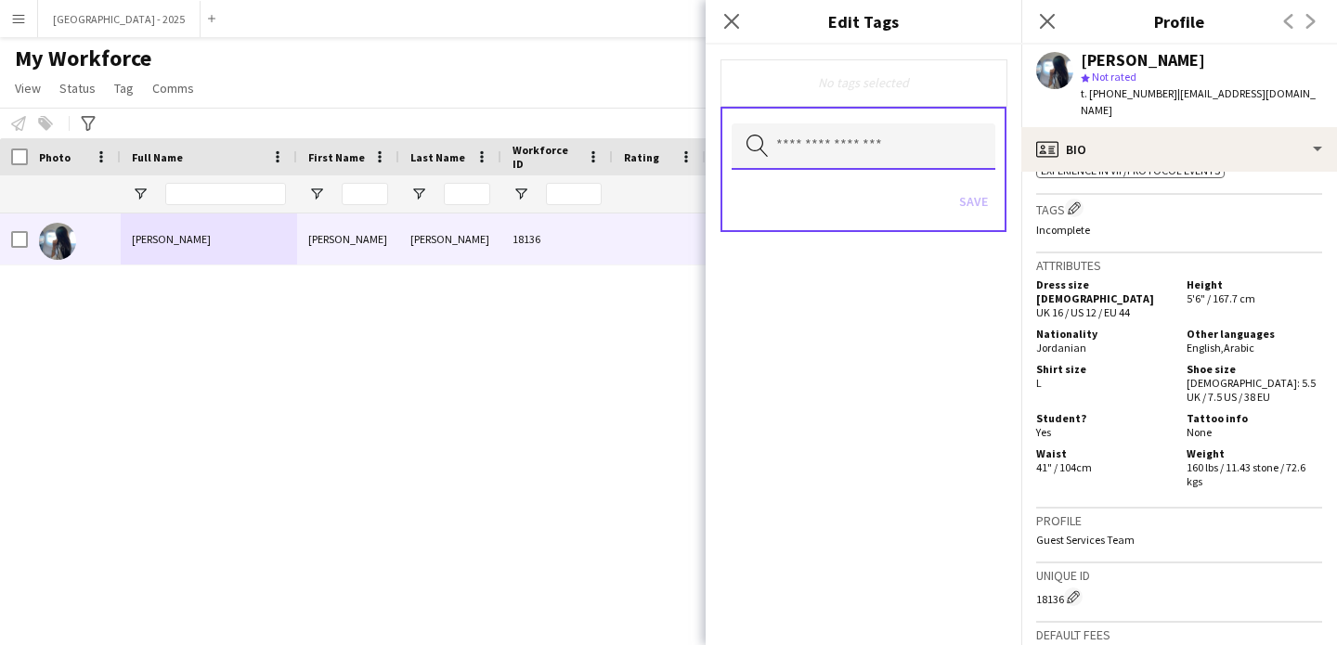
click at [847, 169] on body "Menu Boards Boards Boards All jobs Status Workforce Workforce My Workforce Recr…" at bounding box center [668, 322] width 1337 height 645
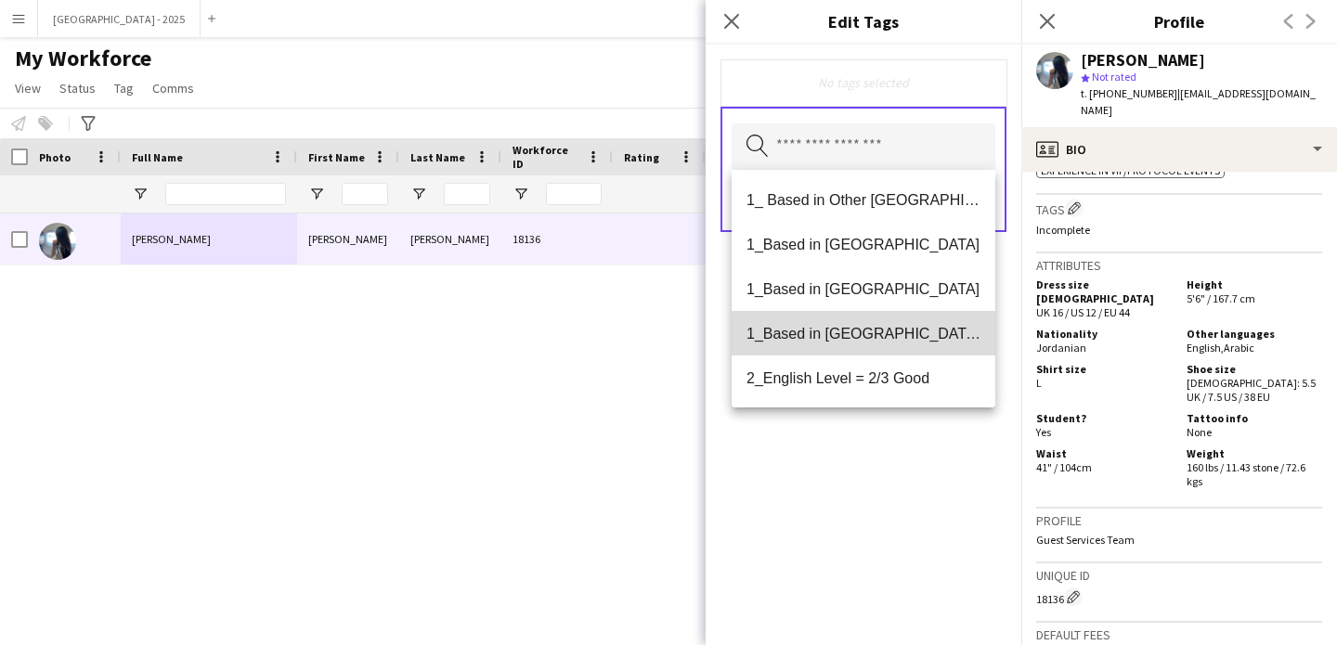
click at [897, 336] on span "1_Based in [GEOGRAPHIC_DATA]/[GEOGRAPHIC_DATA]/Ajman" at bounding box center [864, 334] width 234 height 18
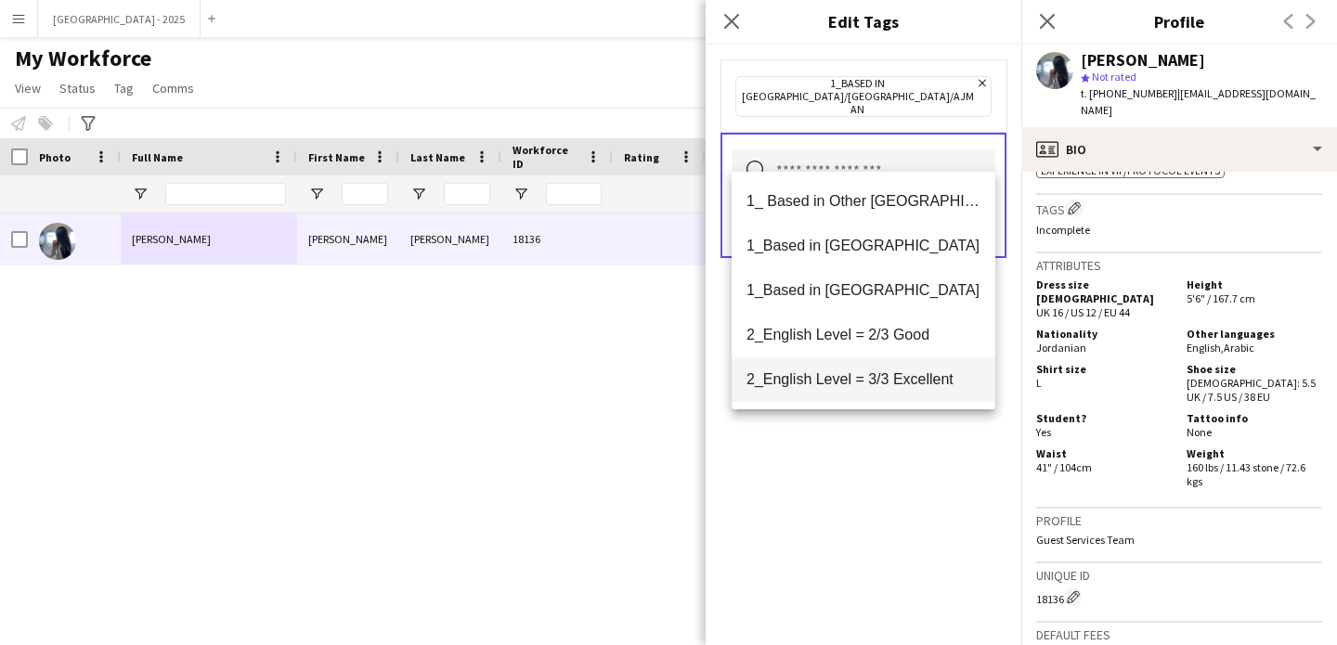
click at [897, 370] on span "2_English Level = 3/3 Excellent" at bounding box center [864, 379] width 234 height 18
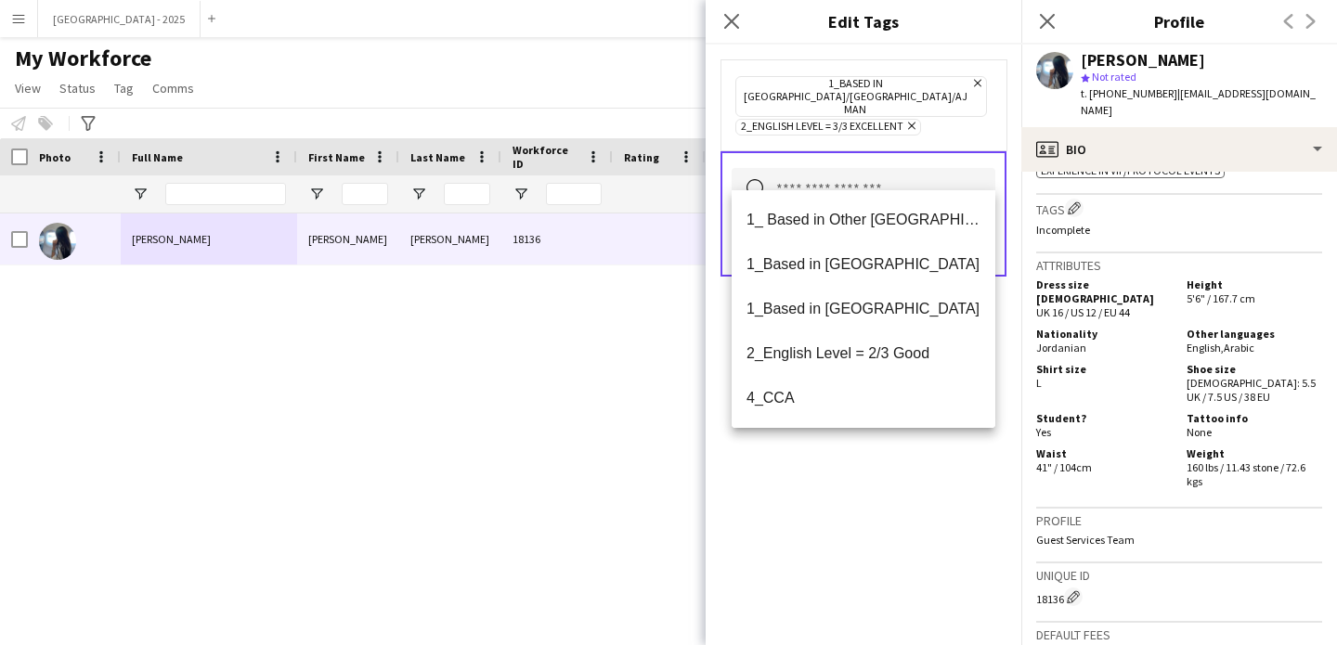
click at [889, 471] on div "1_Based in [GEOGRAPHIC_DATA]/[GEOGRAPHIC_DATA]/Ajman Remove 2_English Level = 3…" at bounding box center [864, 345] width 316 height 601
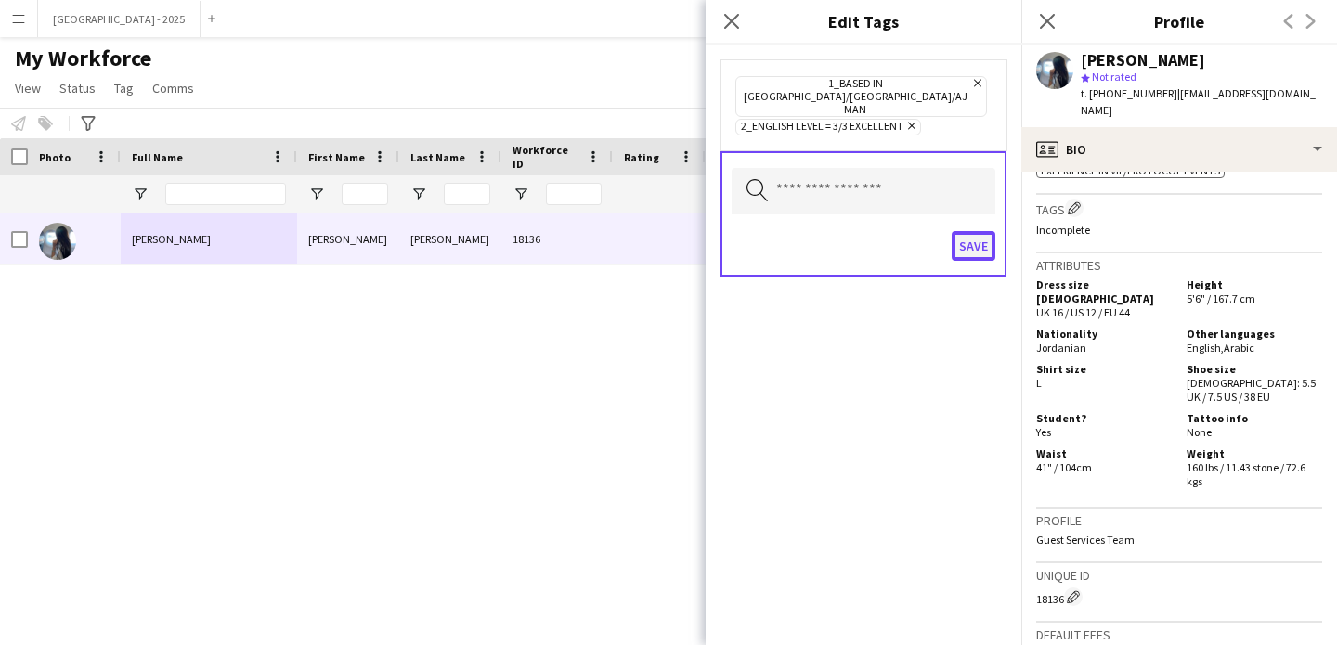
click at [962, 231] on button "Save" at bounding box center [974, 246] width 44 height 30
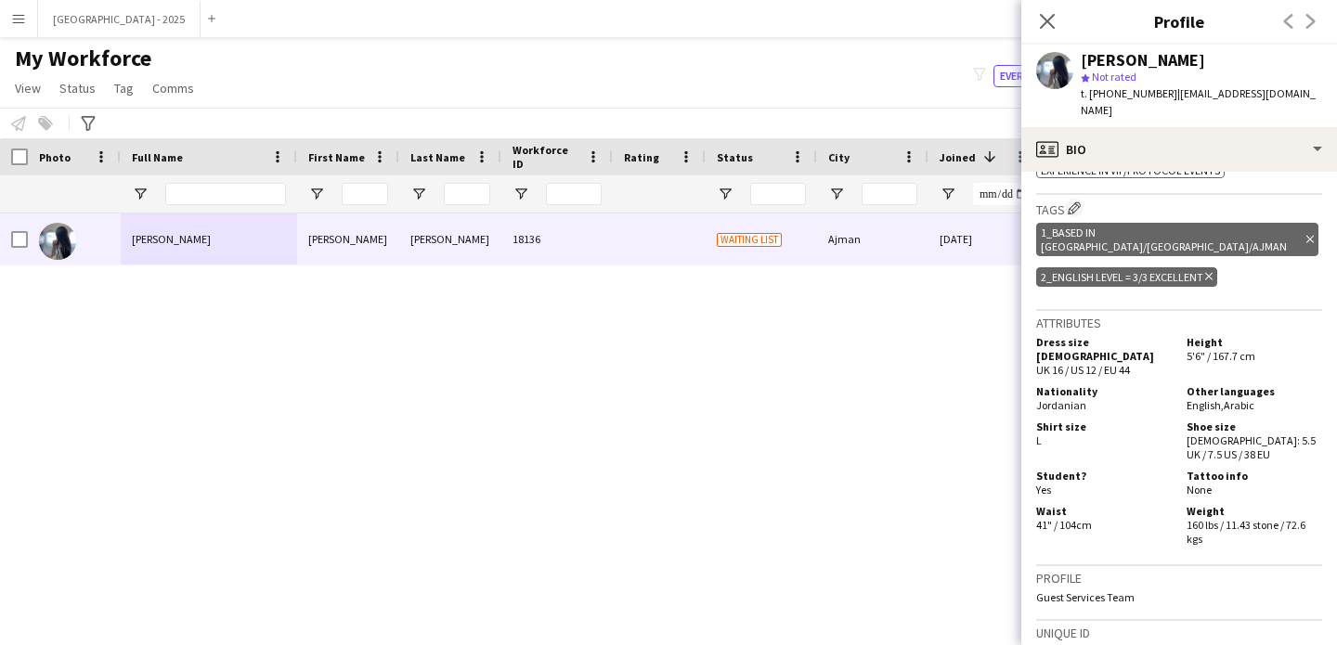
click at [1211, 273] on icon at bounding box center [1208, 276] width 7 height 7
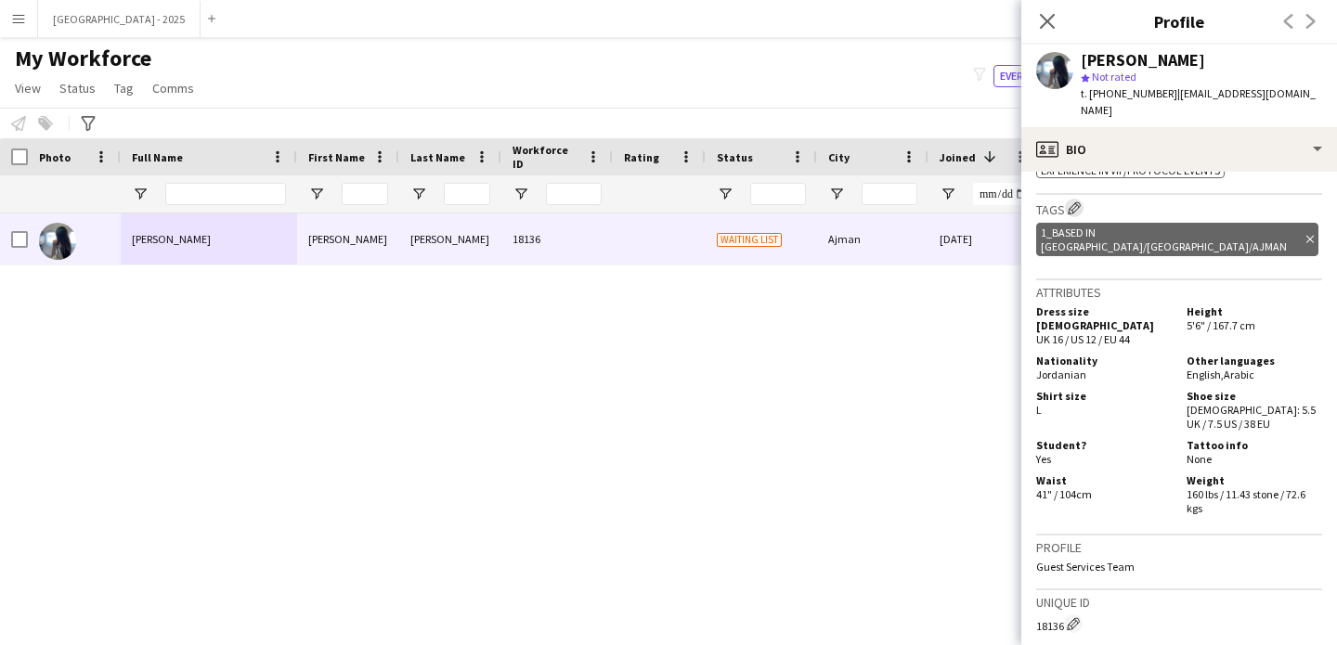
click at [1075, 201] on app-icon "Edit crew company tags" at bounding box center [1074, 207] width 13 height 13
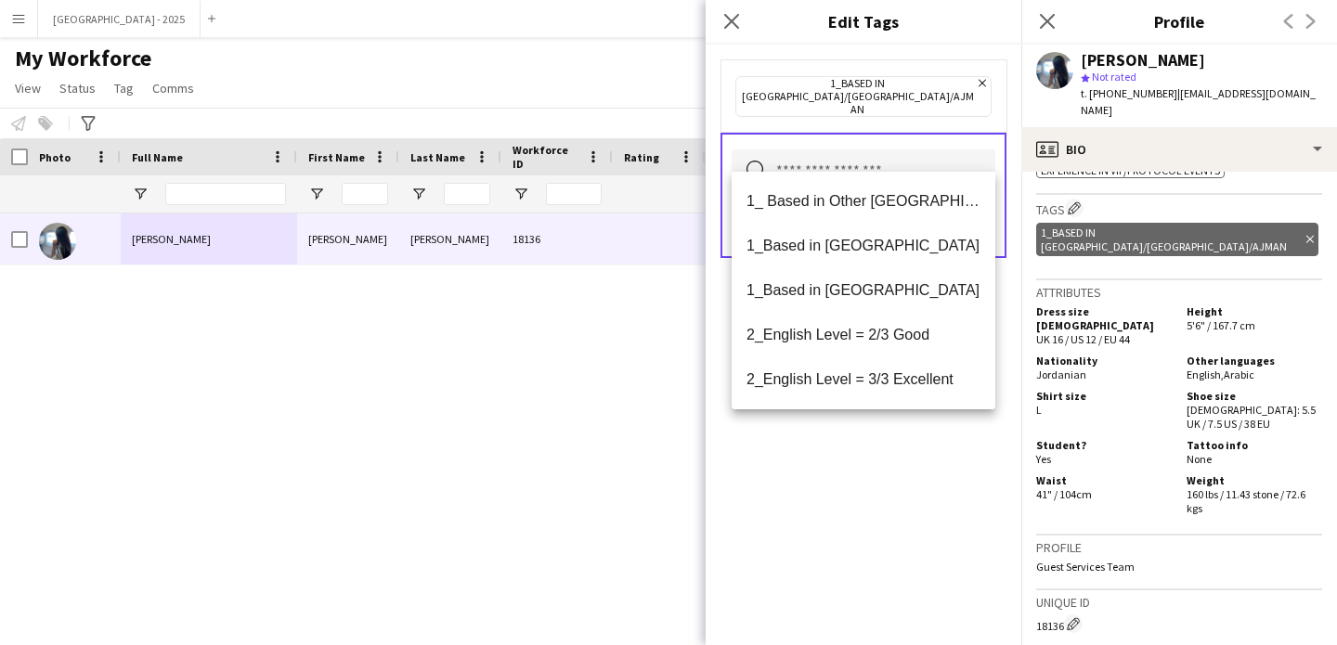
click at [879, 155] on input "text" at bounding box center [864, 172] width 264 height 46
click at [883, 325] on mat-option "2_English Level = 2/3 Good" at bounding box center [864, 335] width 264 height 45
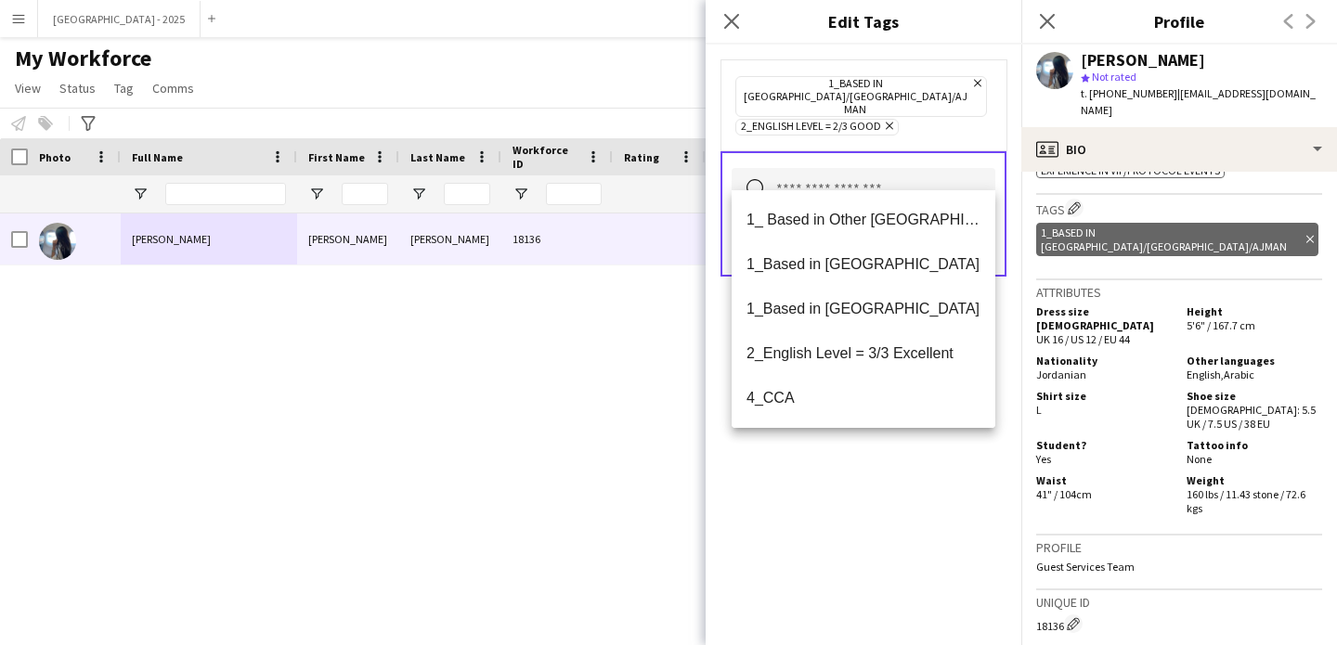
click at [920, 470] on div "1_Based in Dubai/Sharjah/Ajman Remove 2_English Level = 2/3 Good Remove Search …" at bounding box center [864, 345] width 316 height 601
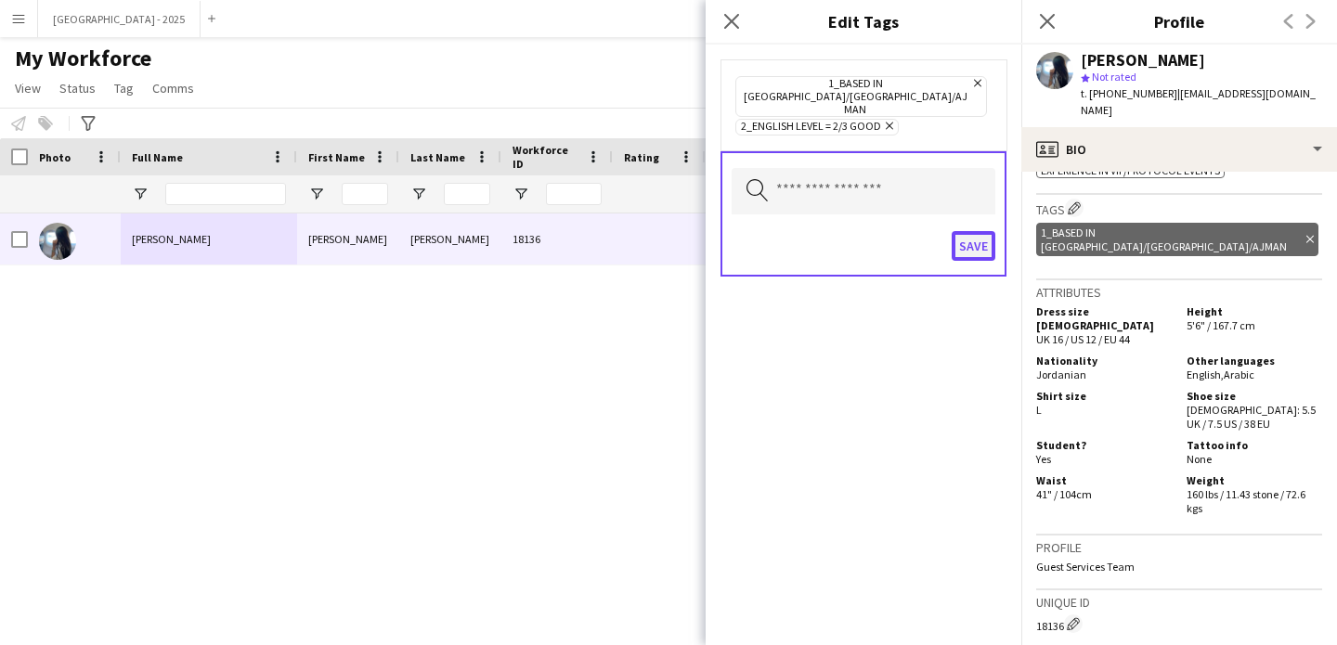
click at [969, 231] on button "Save" at bounding box center [974, 246] width 44 height 30
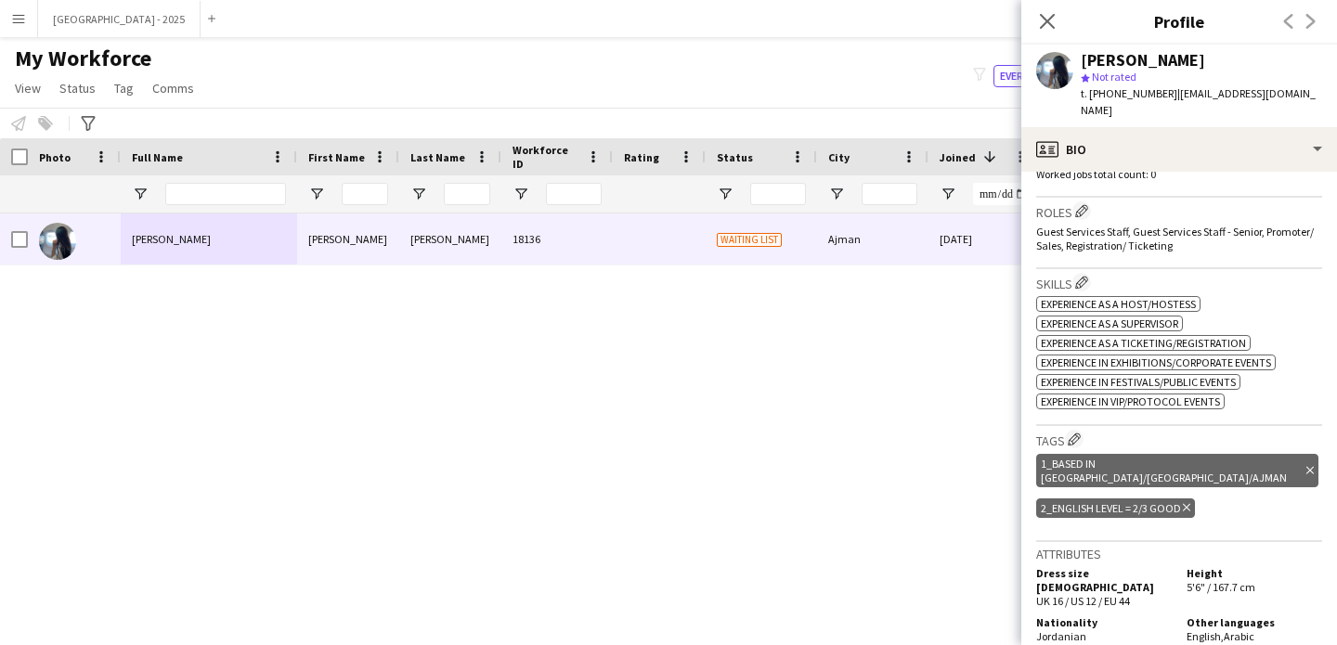
scroll to position [464, 0]
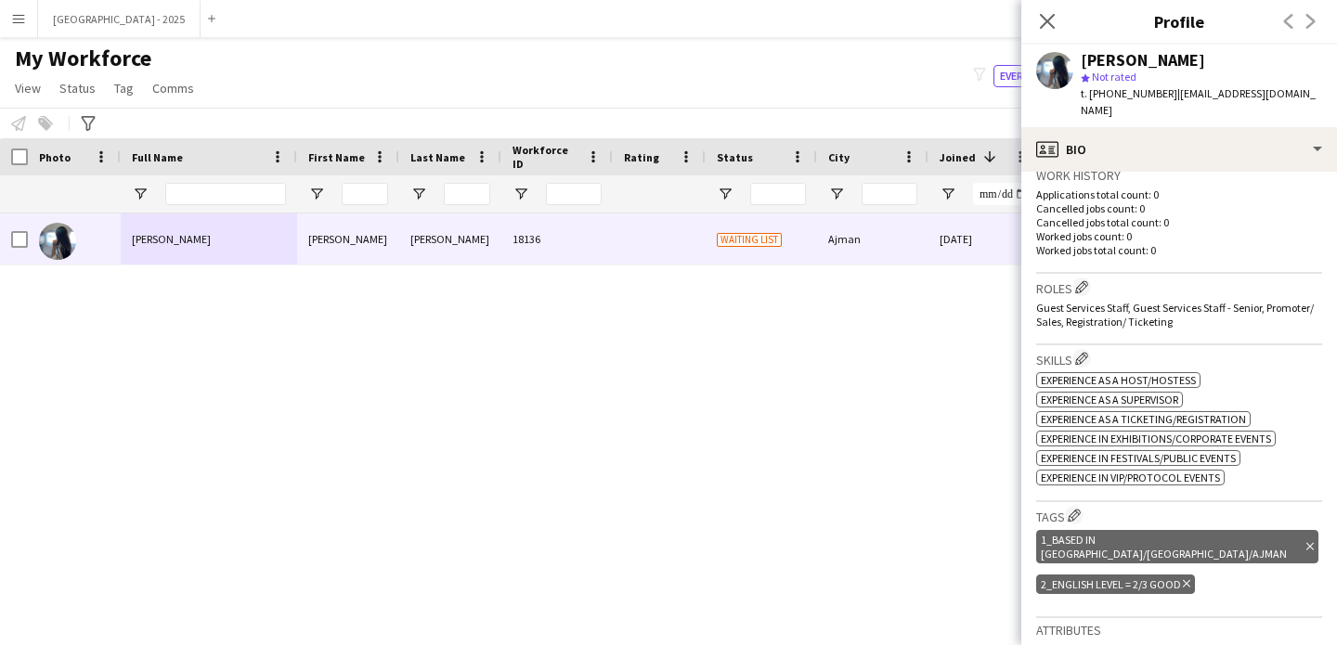
click at [1086, 278] on h3 "Roles Edit crew company roles" at bounding box center [1179, 287] width 286 height 19
click at [1081, 280] on app-icon "Edit crew company roles" at bounding box center [1081, 286] width 13 height 13
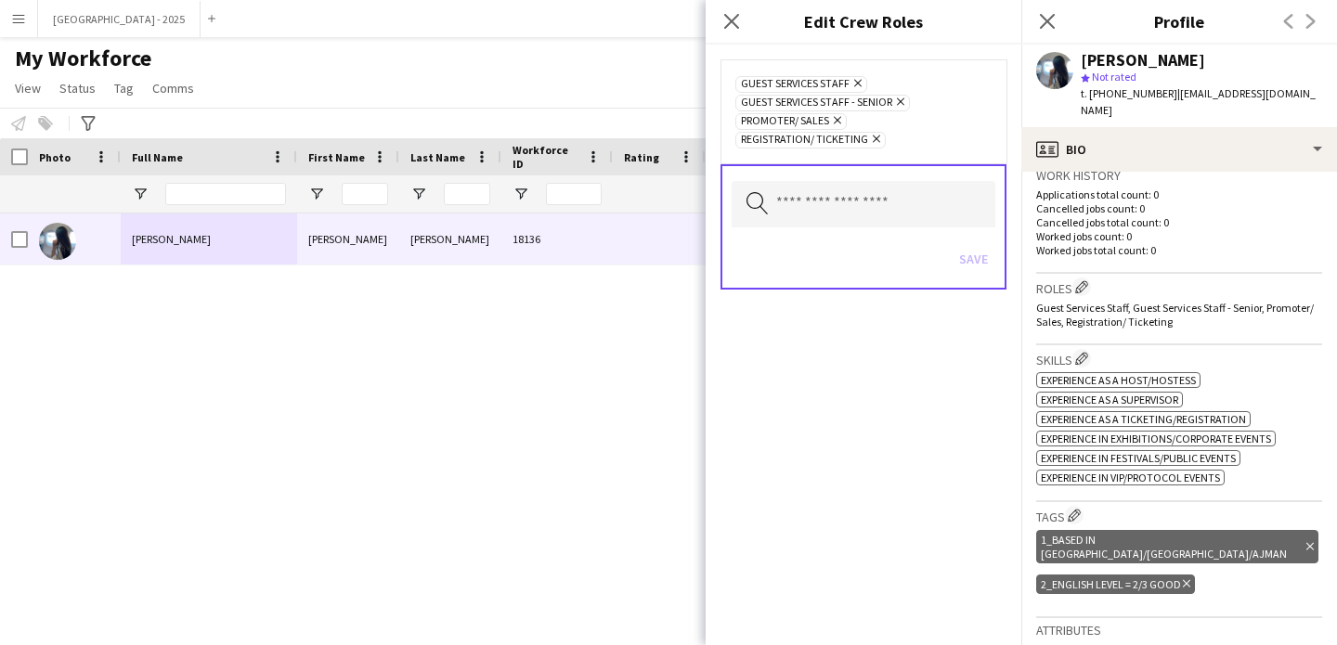
click at [839, 123] on icon "Remove" at bounding box center [835, 120] width 12 height 12
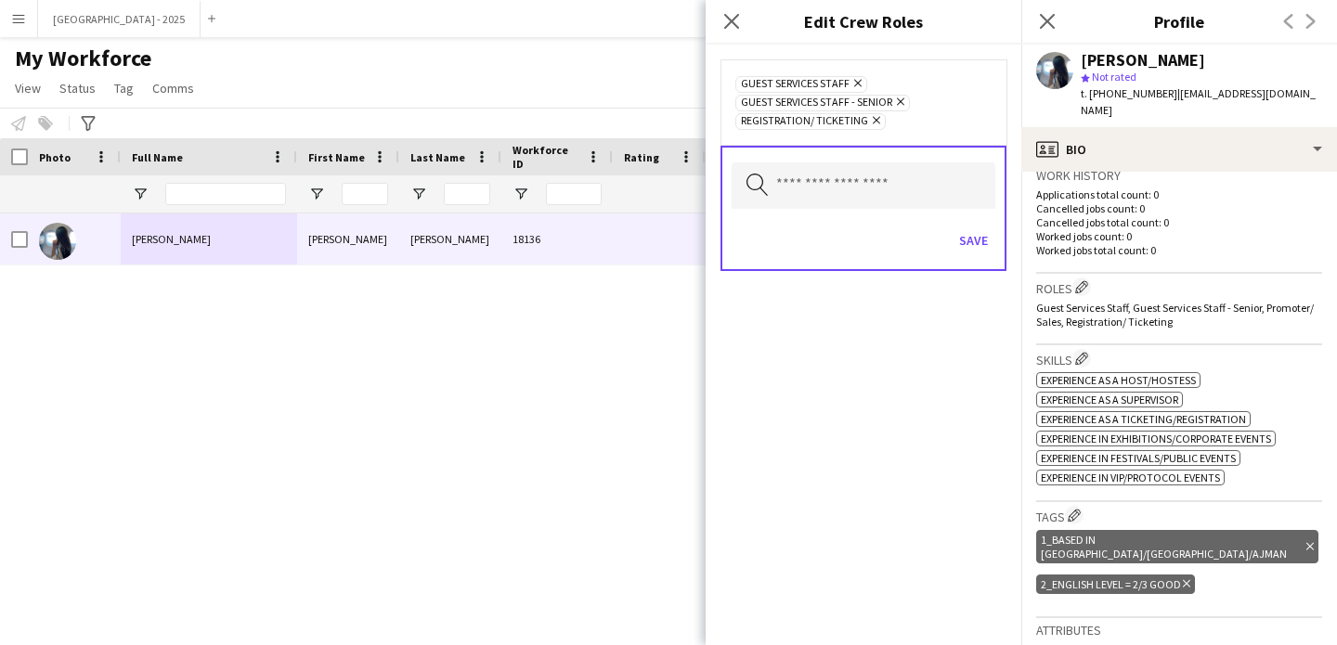
click at [901, 99] on icon "Remove" at bounding box center [898, 102] width 12 height 12
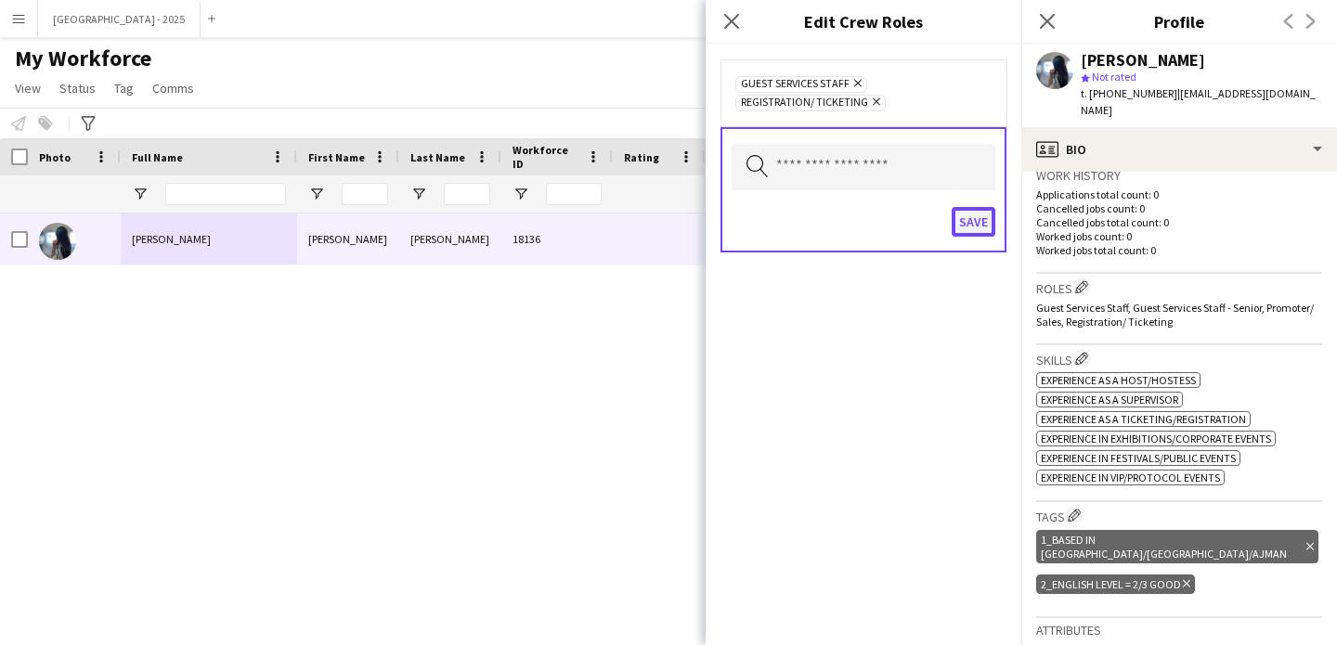
click at [981, 220] on button "Save" at bounding box center [974, 222] width 44 height 30
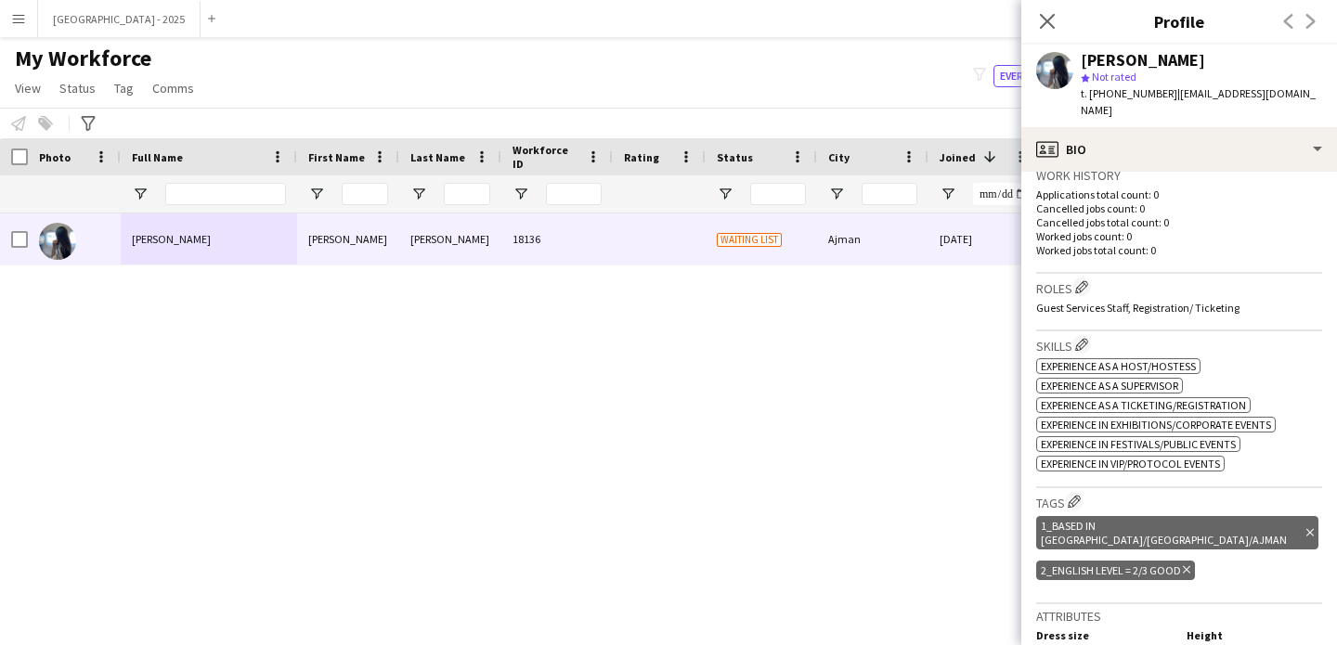
scroll to position [0, 0]
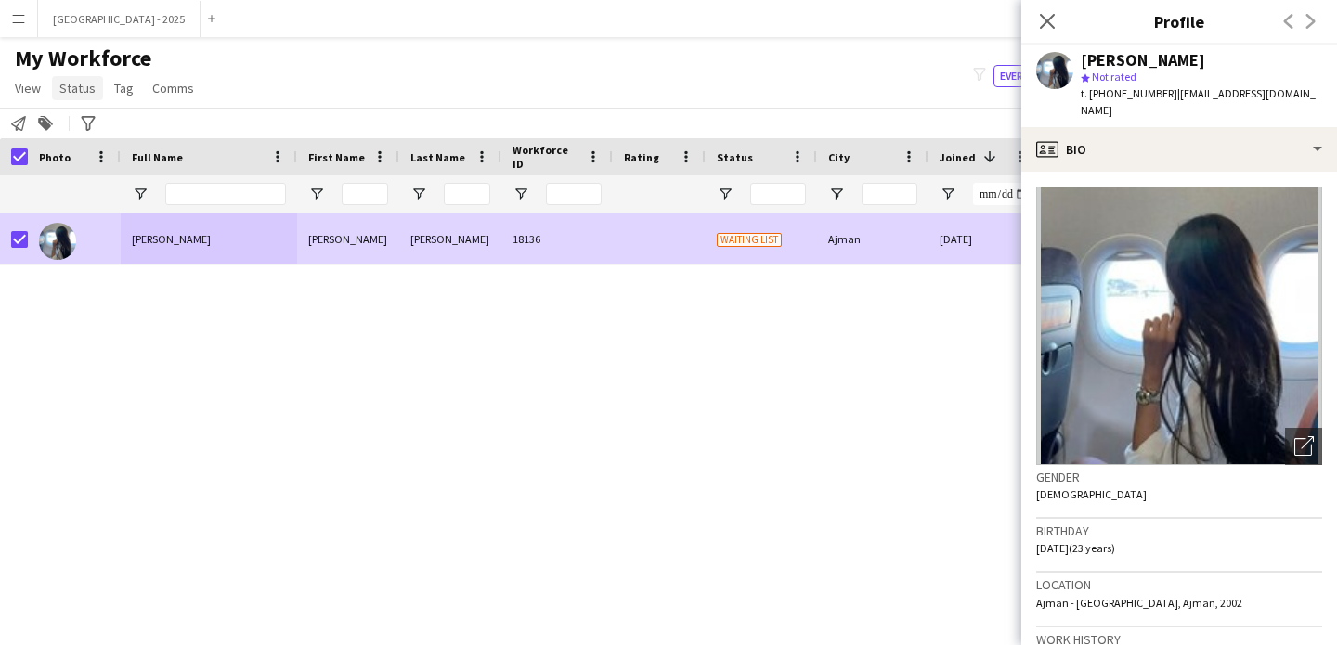
click at [84, 87] on span "Status" at bounding box center [77, 88] width 36 height 17
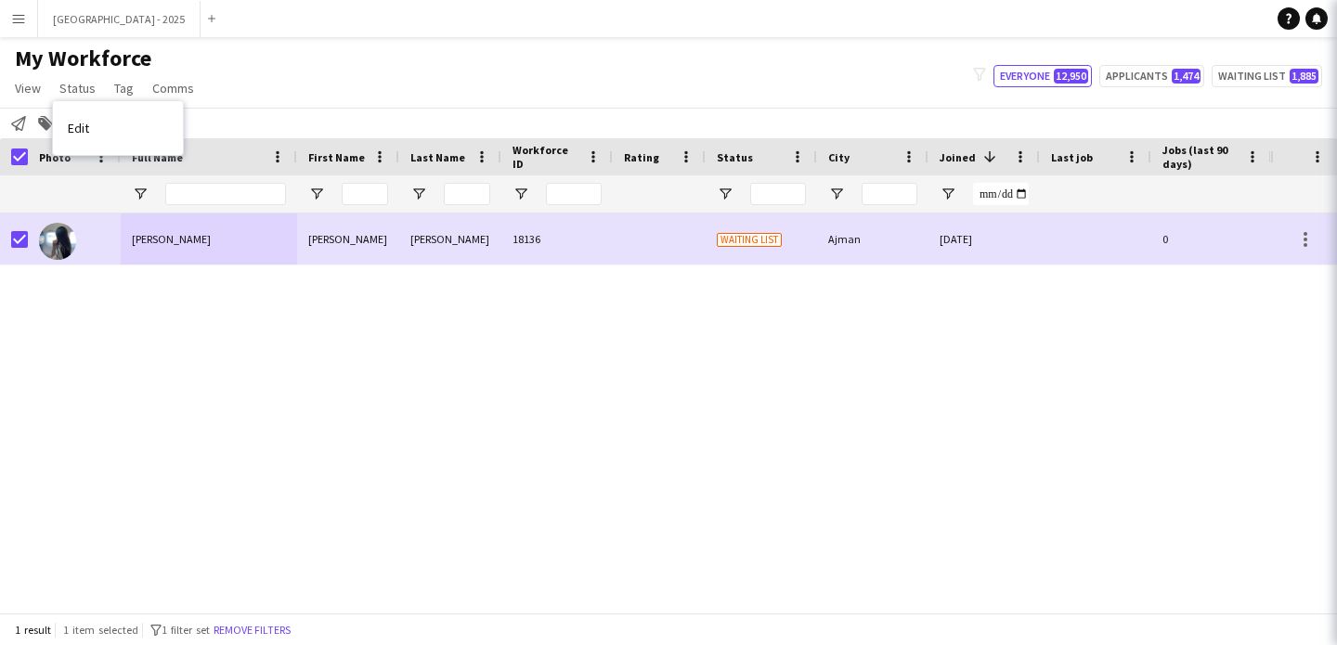
click at [103, 117] on link "Edit" at bounding box center [118, 128] width 130 height 39
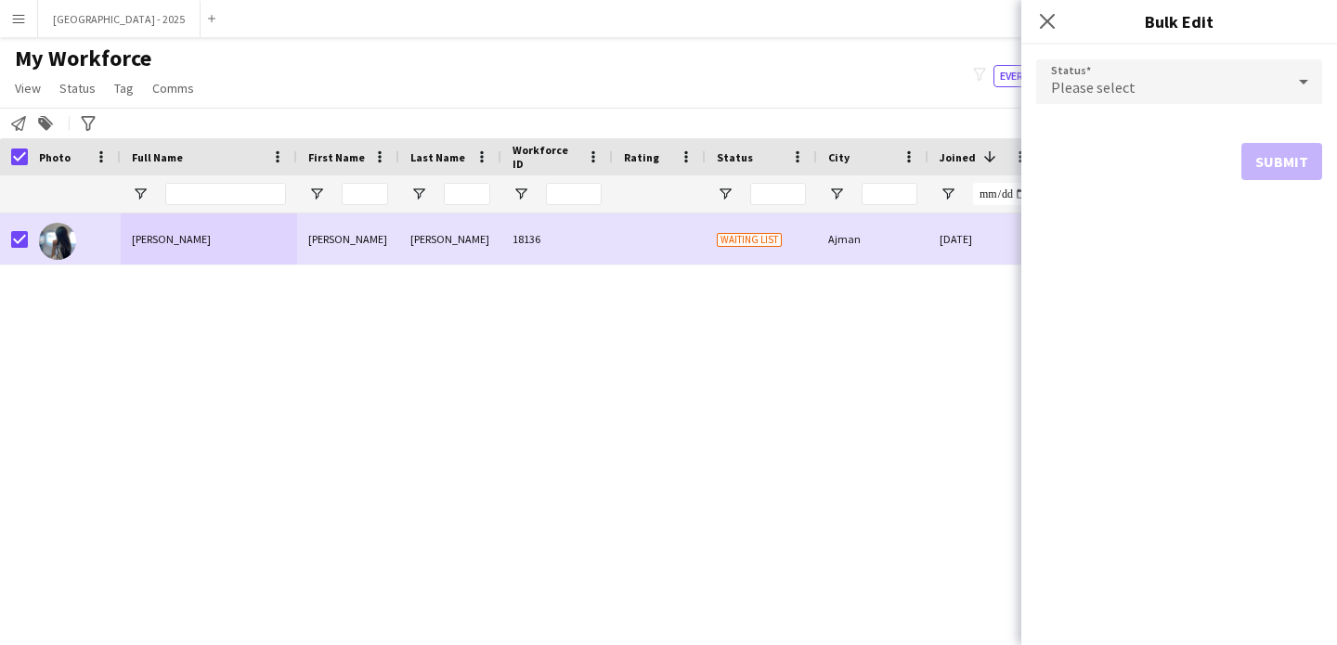
click at [1060, 85] on span "Please select" at bounding box center [1093, 87] width 84 height 19
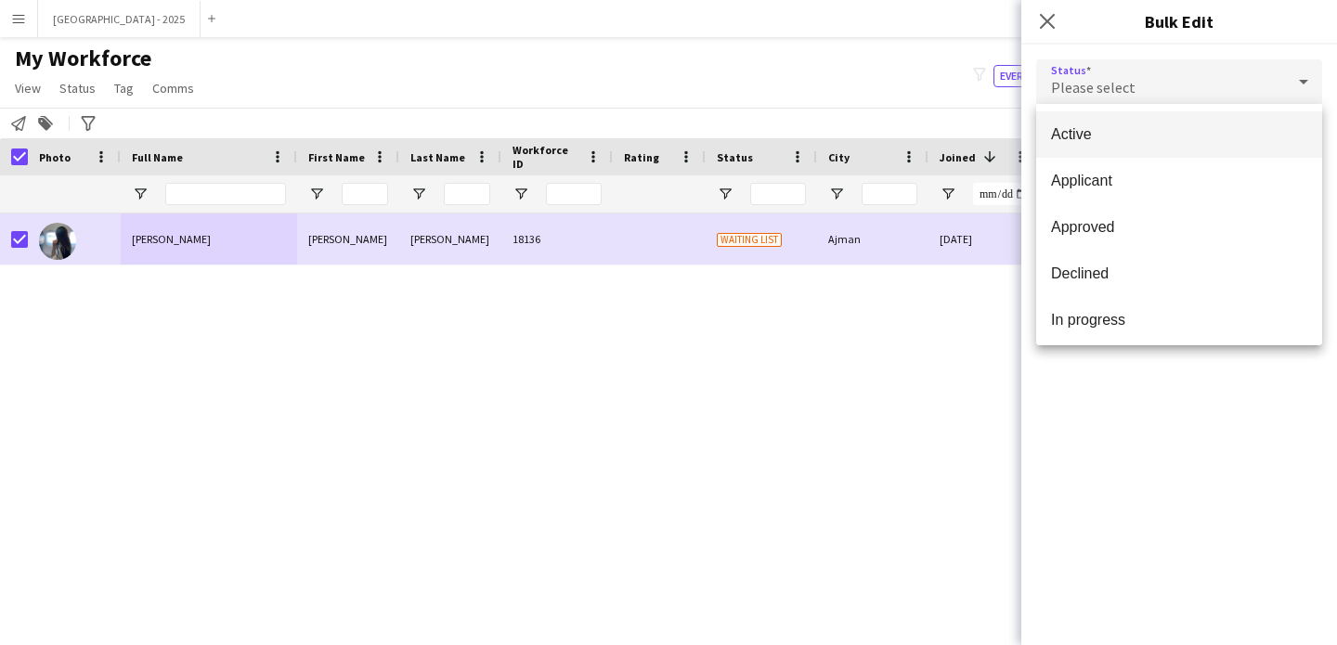
click at [1077, 115] on mat-option "Active" at bounding box center [1179, 134] width 286 height 46
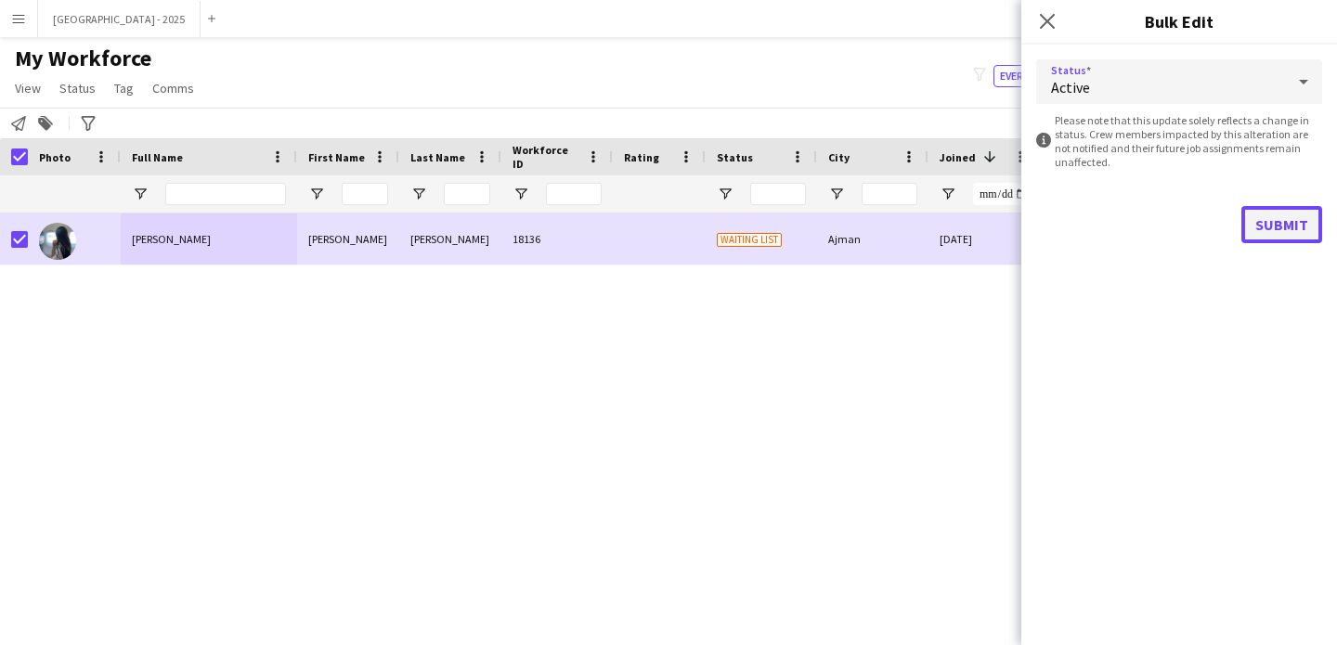
click at [1272, 211] on button "Submit" at bounding box center [1281, 224] width 81 height 37
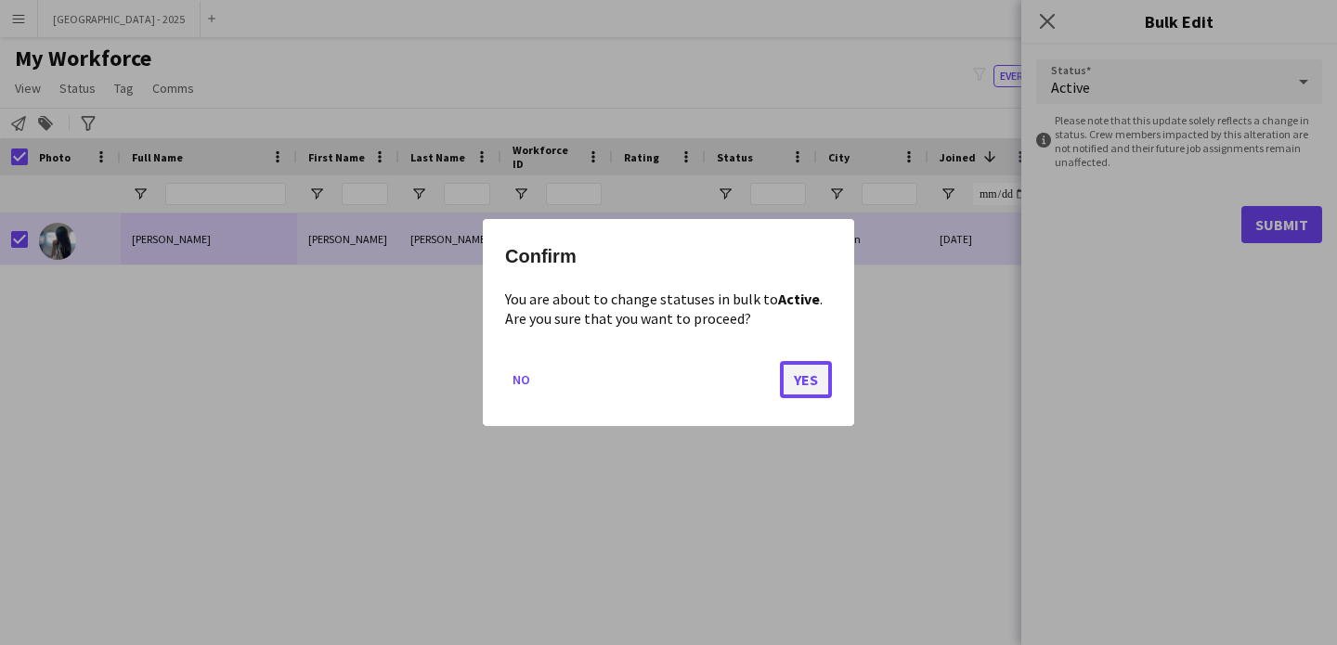
click at [825, 372] on button "Yes" at bounding box center [806, 379] width 52 height 37
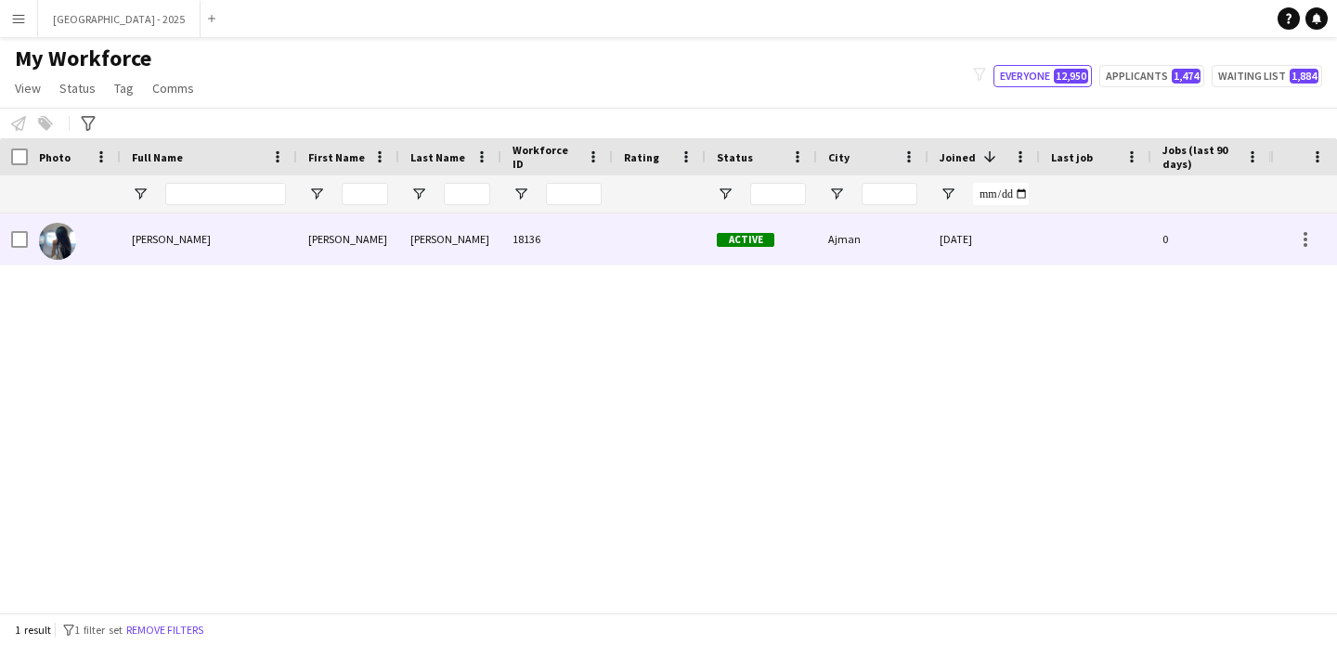
click at [181, 250] on div "Dina Osama" at bounding box center [209, 239] width 176 height 51
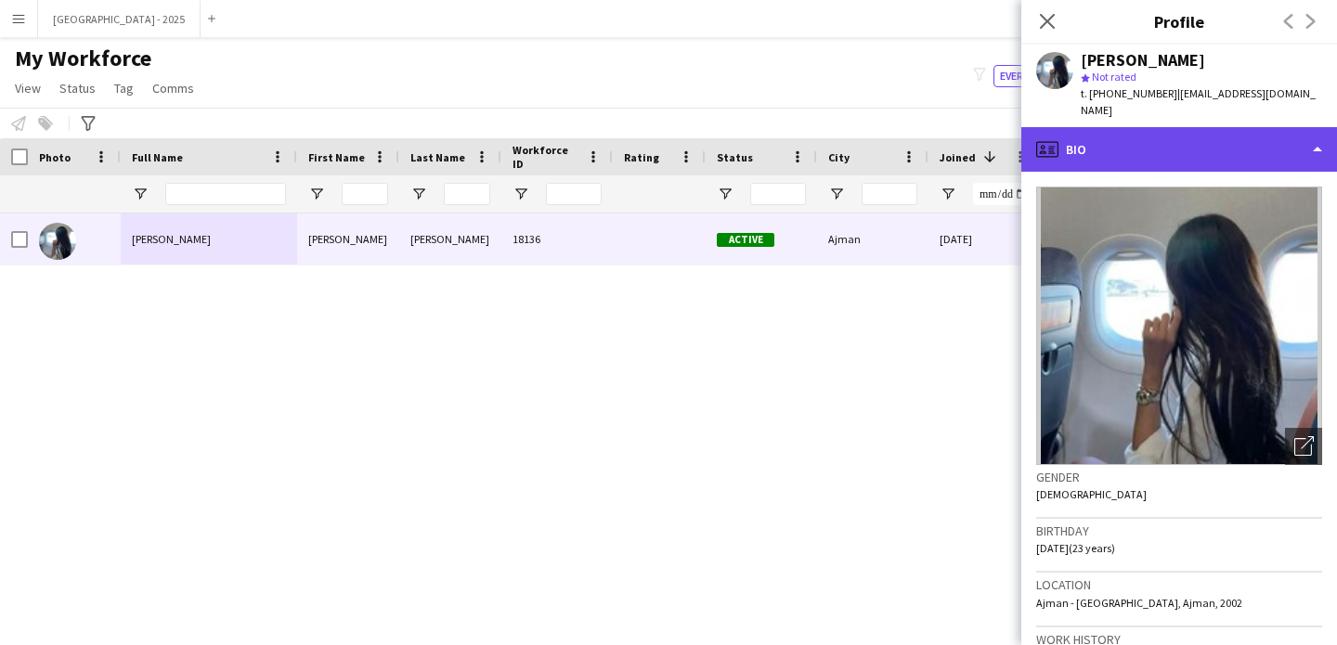
click at [1120, 140] on div "profile Bio" at bounding box center [1179, 149] width 316 height 45
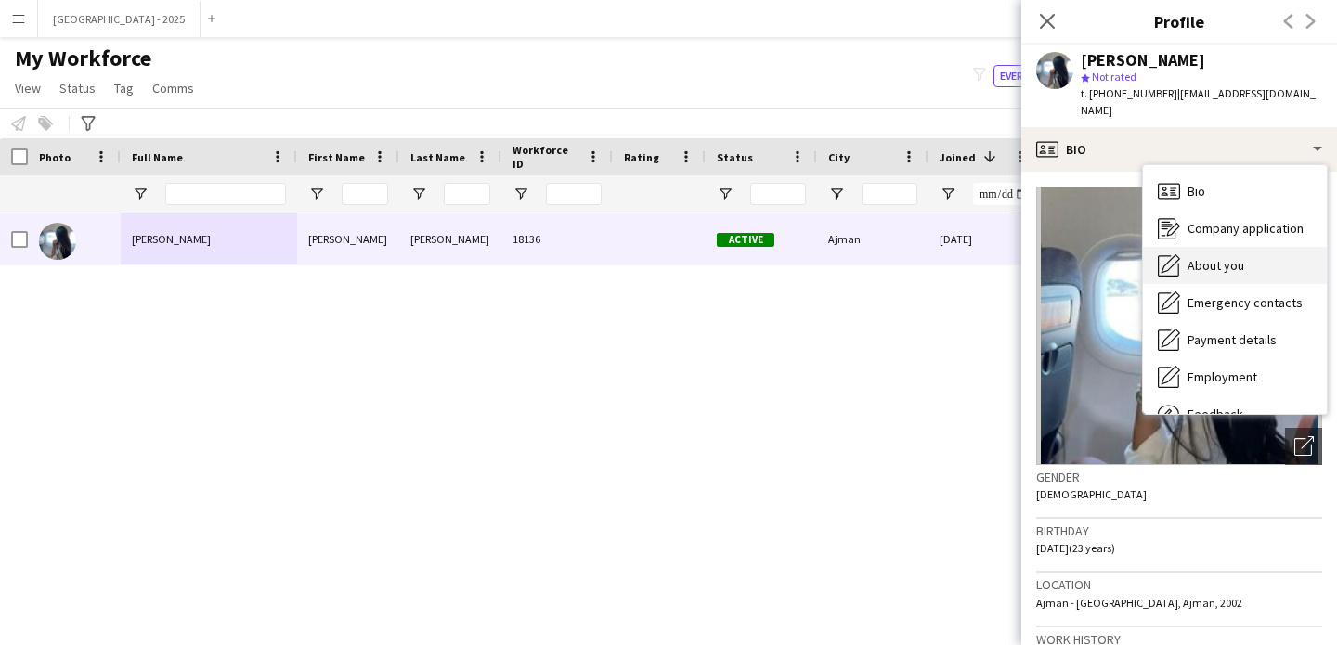
click at [1206, 247] on div "About you About you" at bounding box center [1235, 265] width 184 height 37
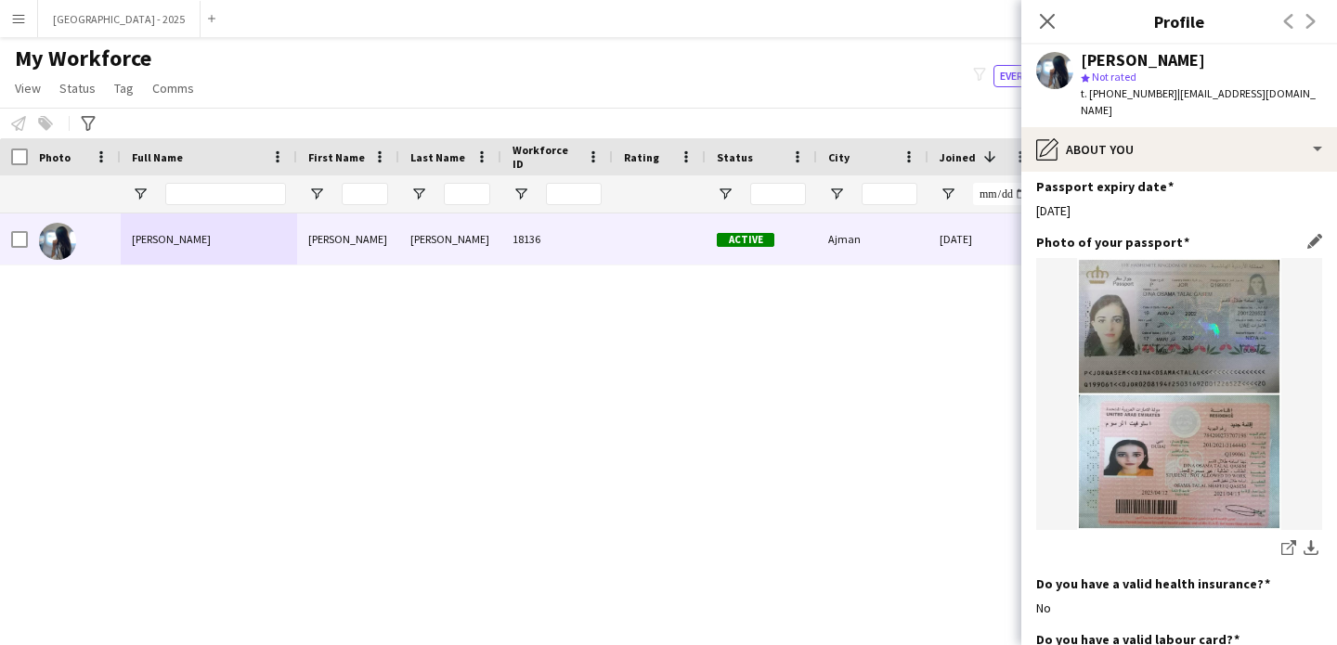
scroll to position [1455, 0]
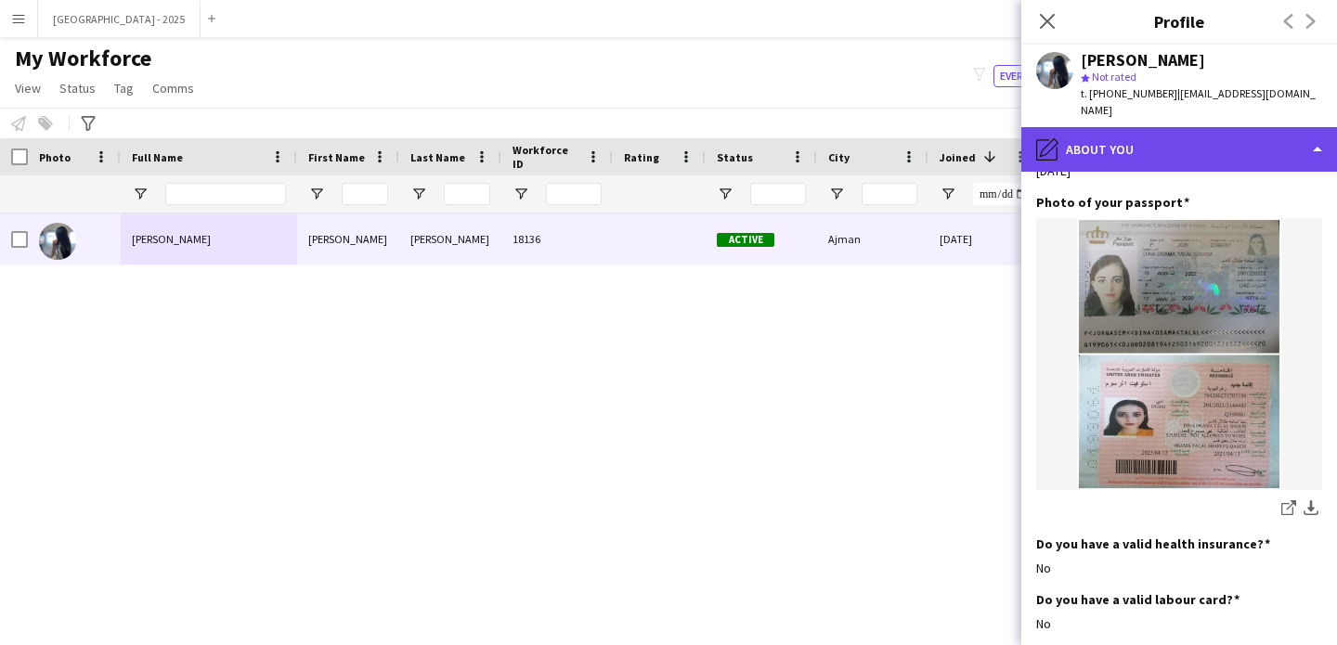
click at [1127, 148] on div "pencil4 About you" at bounding box center [1179, 149] width 316 height 45
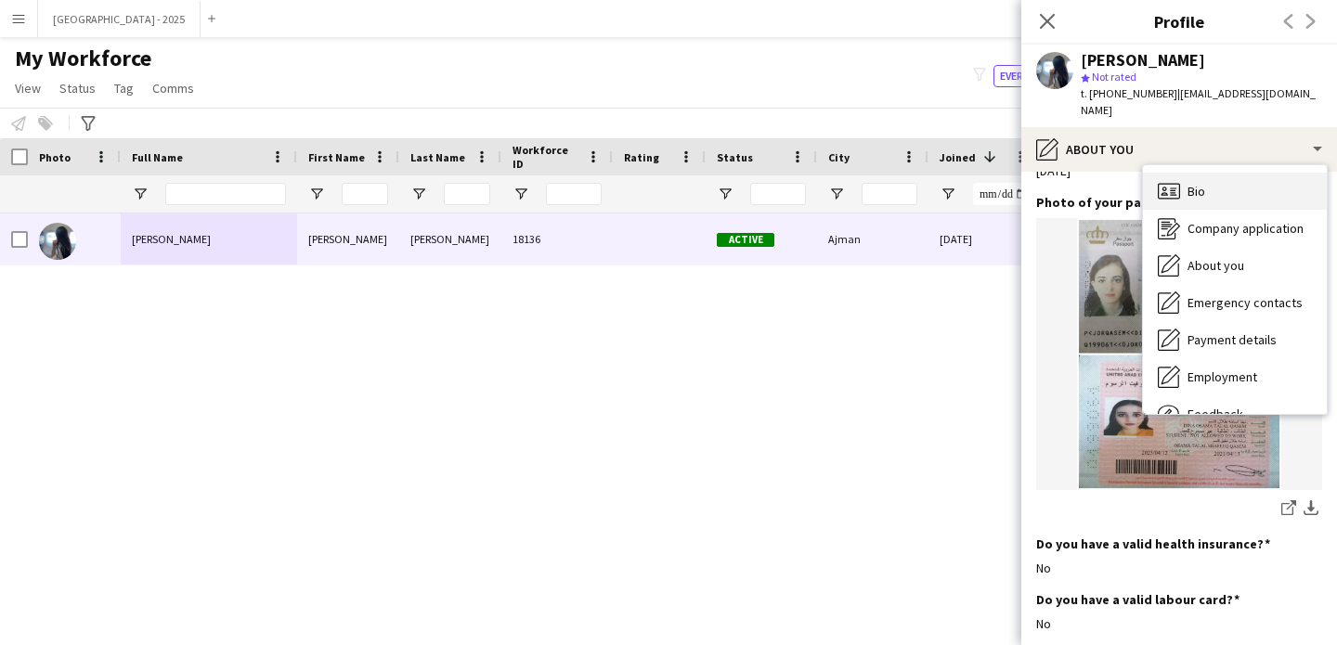
click at [1197, 183] on span "Bio" at bounding box center [1197, 191] width 18 height 17
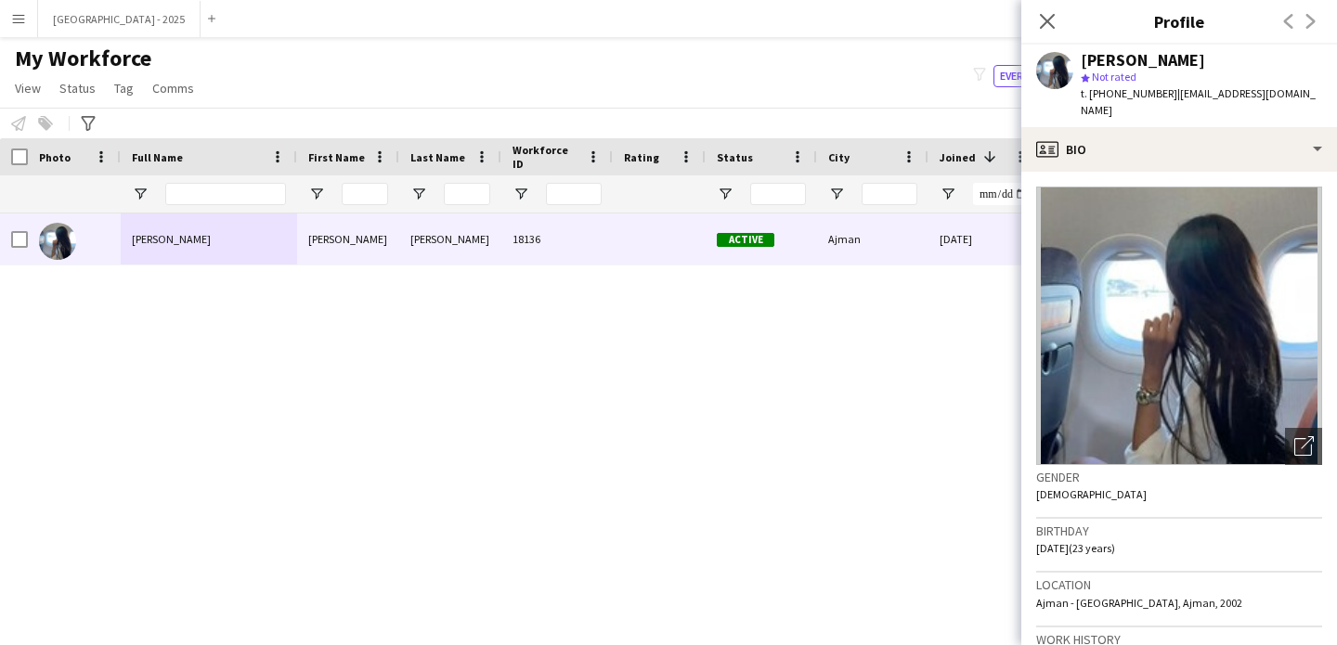
scroll to position [359, 0]
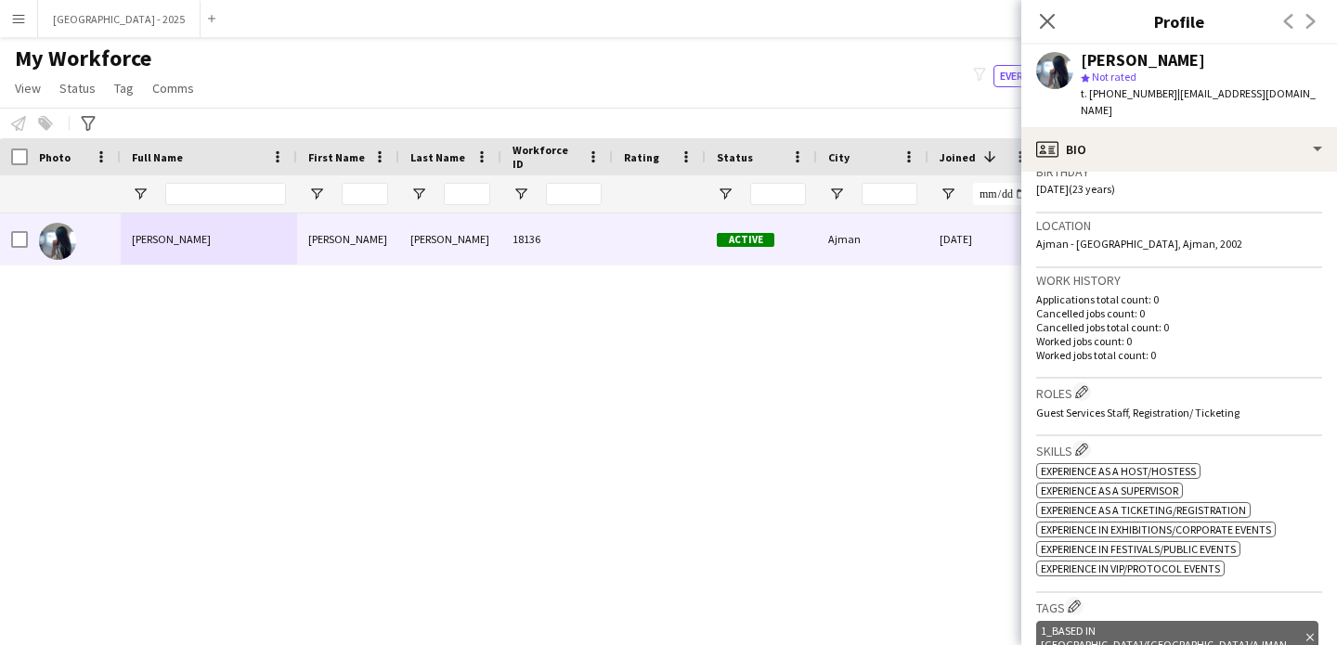
click at [1044, 20] on icon "Close pop-in" at bounding box center [1047, 21] width 15 height 15
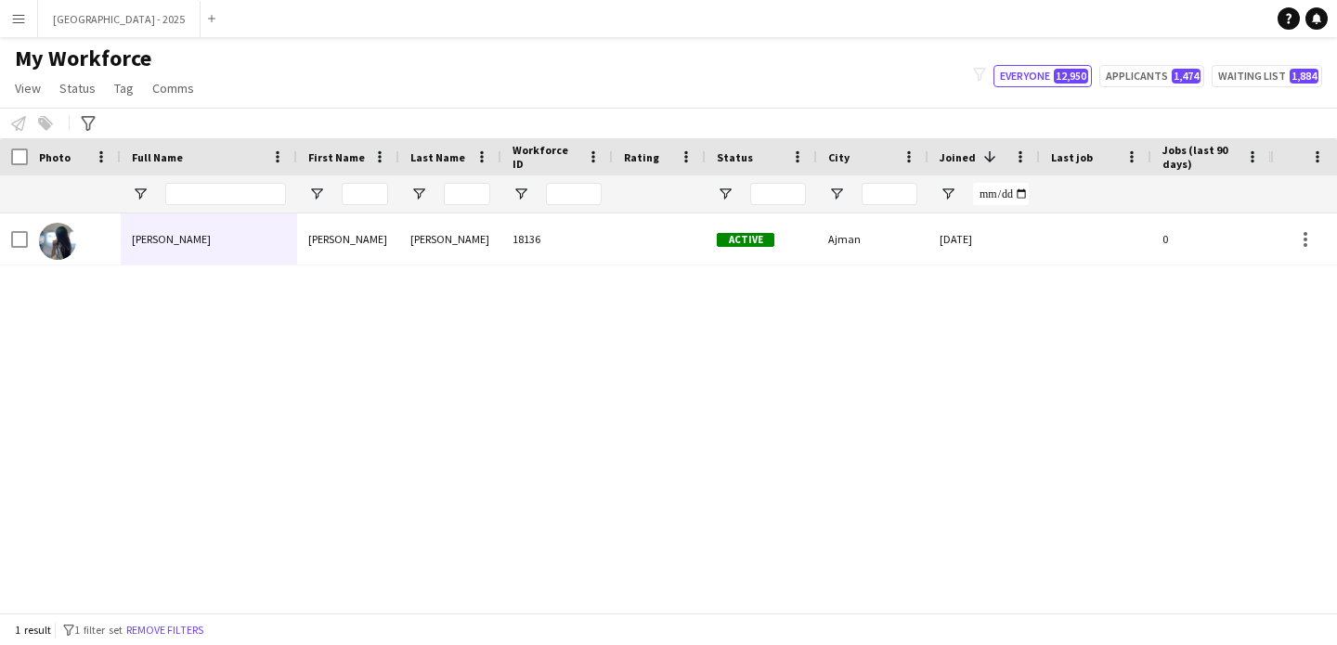
scroll to position [0, 626]
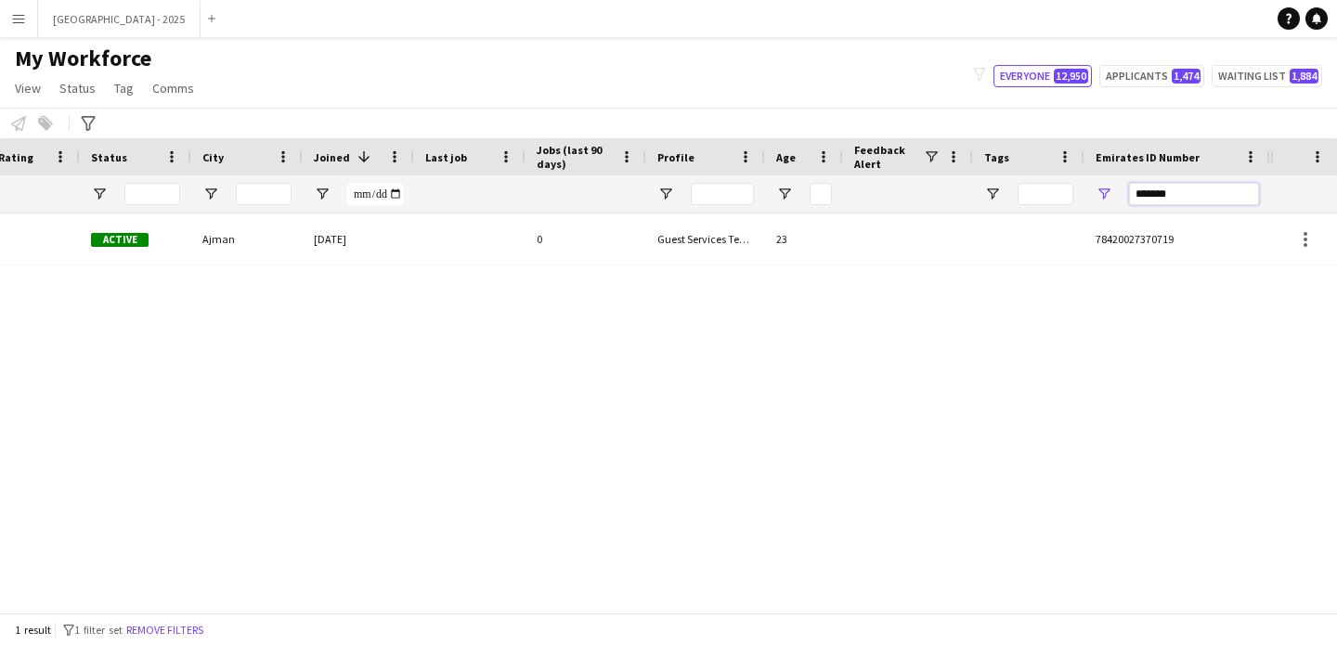
click at [1215, 195] on input "*******" at bounding box center [1194, 194] width 130 height 22
paste input "*"
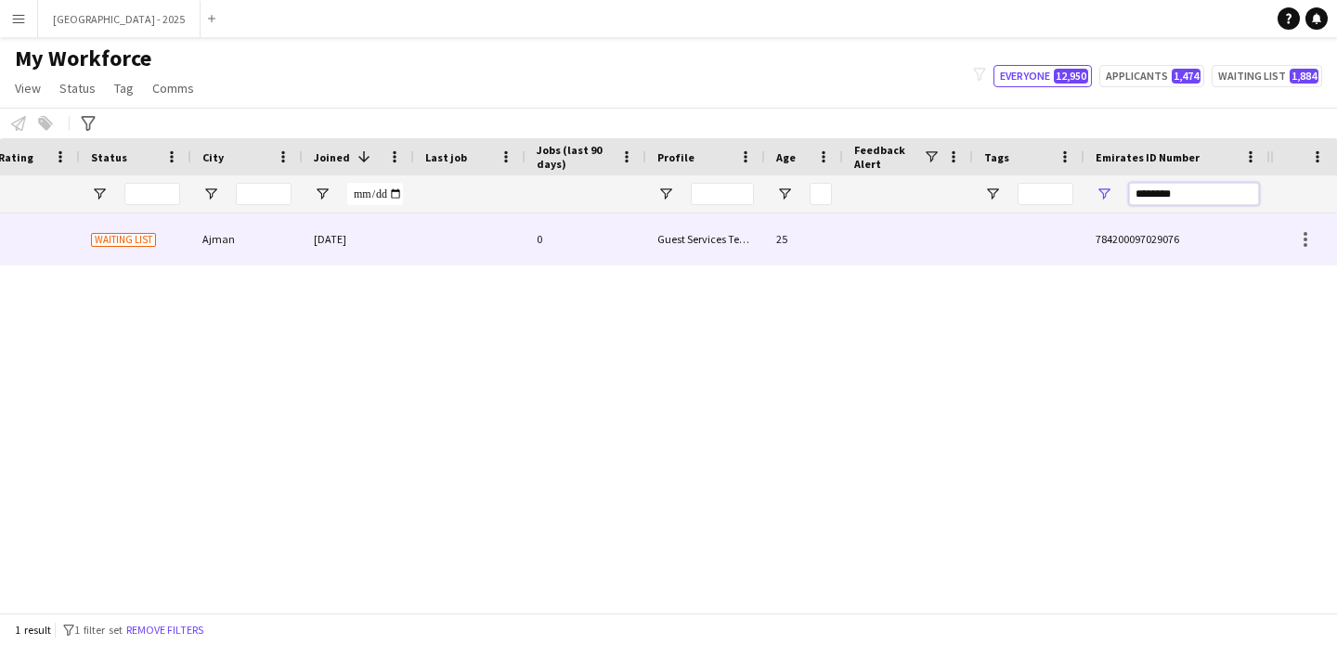
type input "********"
click at [1036, 240] on div at bounding box center [1028, 239] width 111 height 51
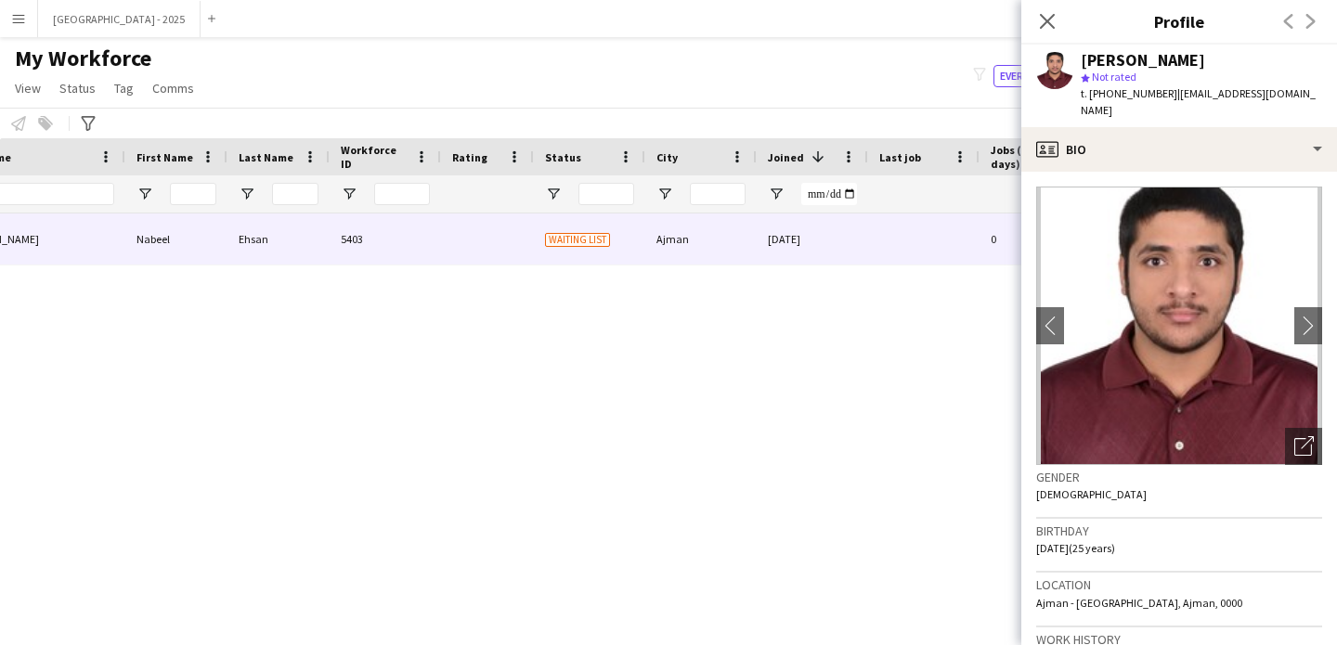
scroll to position [0, 0]
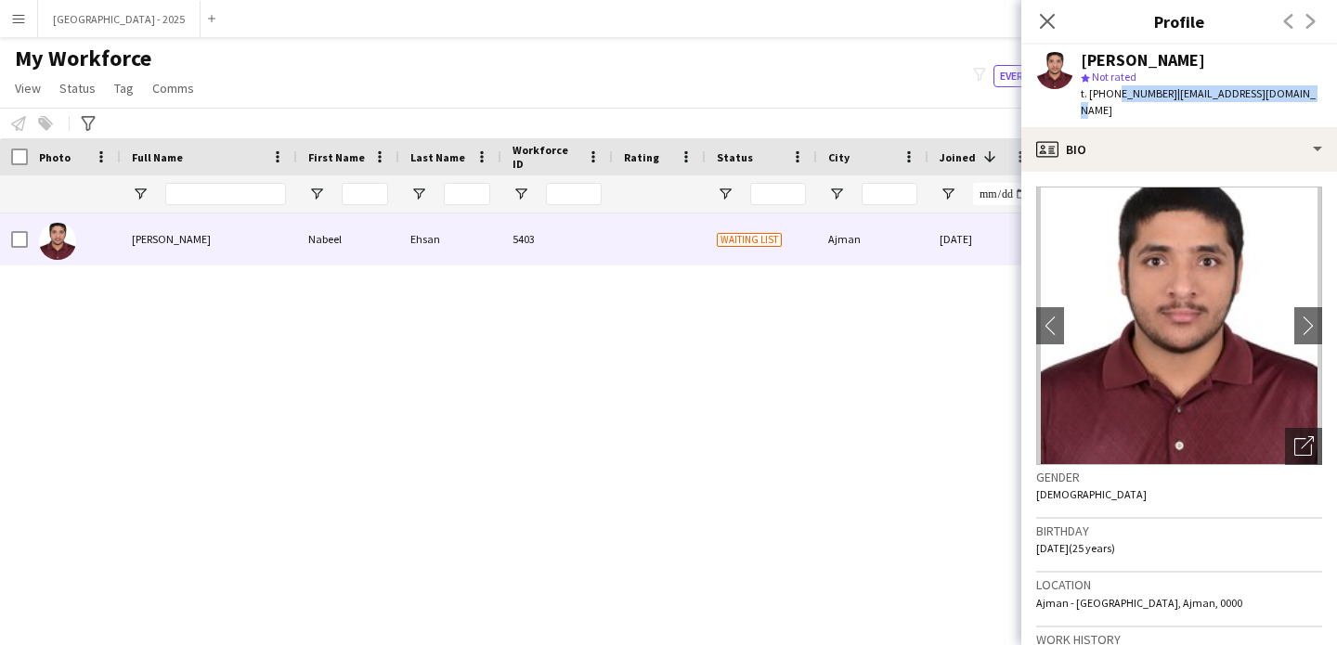
drag, startPoint x: 1112, startPoint y: 94, endPoint x: 1188, endPoint y: 105, distance: 76.9
click at [1188, 105] on div "Nabeel Ehsan star Not rated t. +971508014888 | nabeelehsan37@gmail.com" at bounding box center [1179, 86] width 316 height 83
copy div "508014888 | nabeelehsan37@gmail.com"
click at [1100, 98] on span "t. +971508014888" at bounding box center [1129, 93] width 97 height 14
drag, startPoint x: 1110, startPoint y: 94, endPoint x: 1160, endPoint y: 101, distance: 49.8
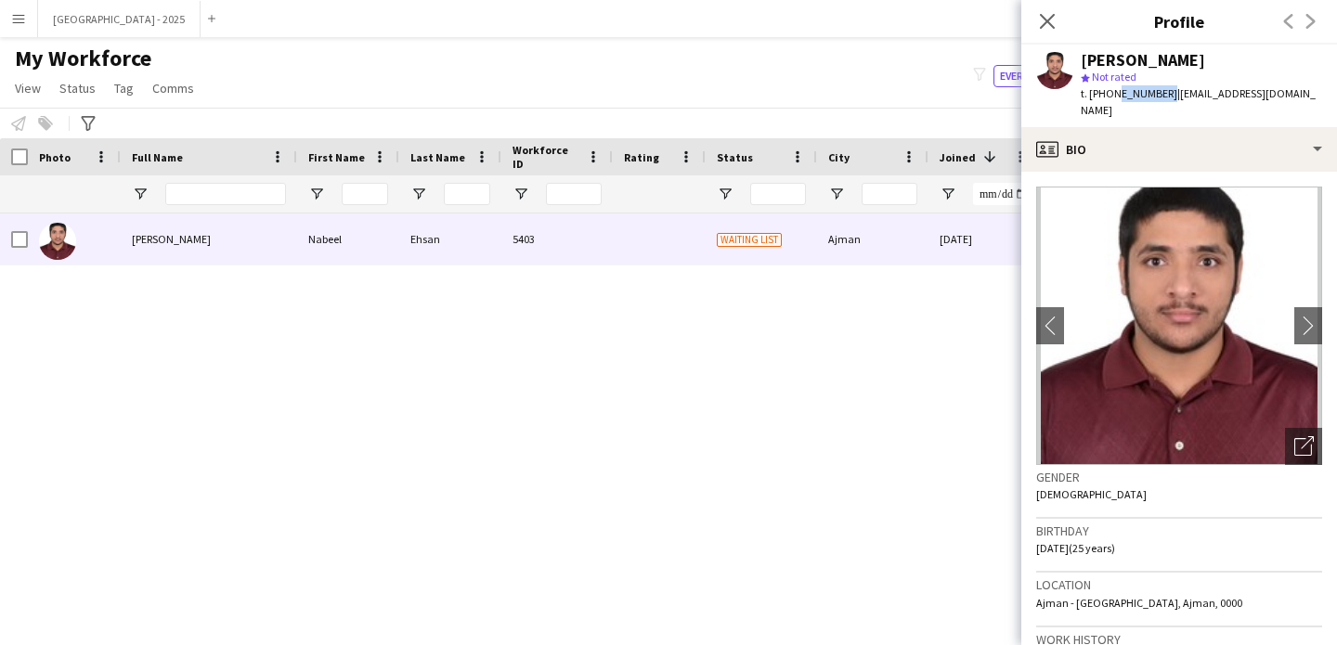
click at [1160, 101] on div "t. +971508014888 | nabeelehsan37@gmail.com" at bounding box center [1201, 101] width 241 height 33
copy span "508014888"
click at [1042, 20] on icon "Close pop-in" at bounding box center [1047, 21] width 18 height 18
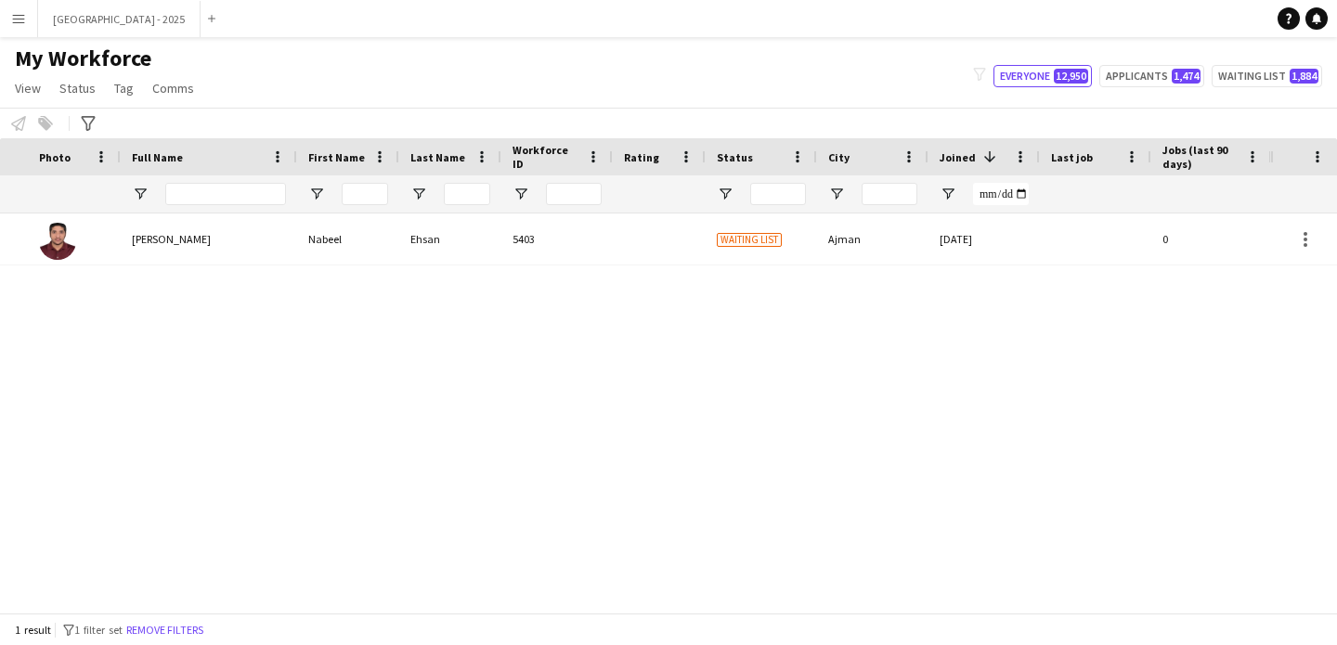
scroll to position [0, 626]
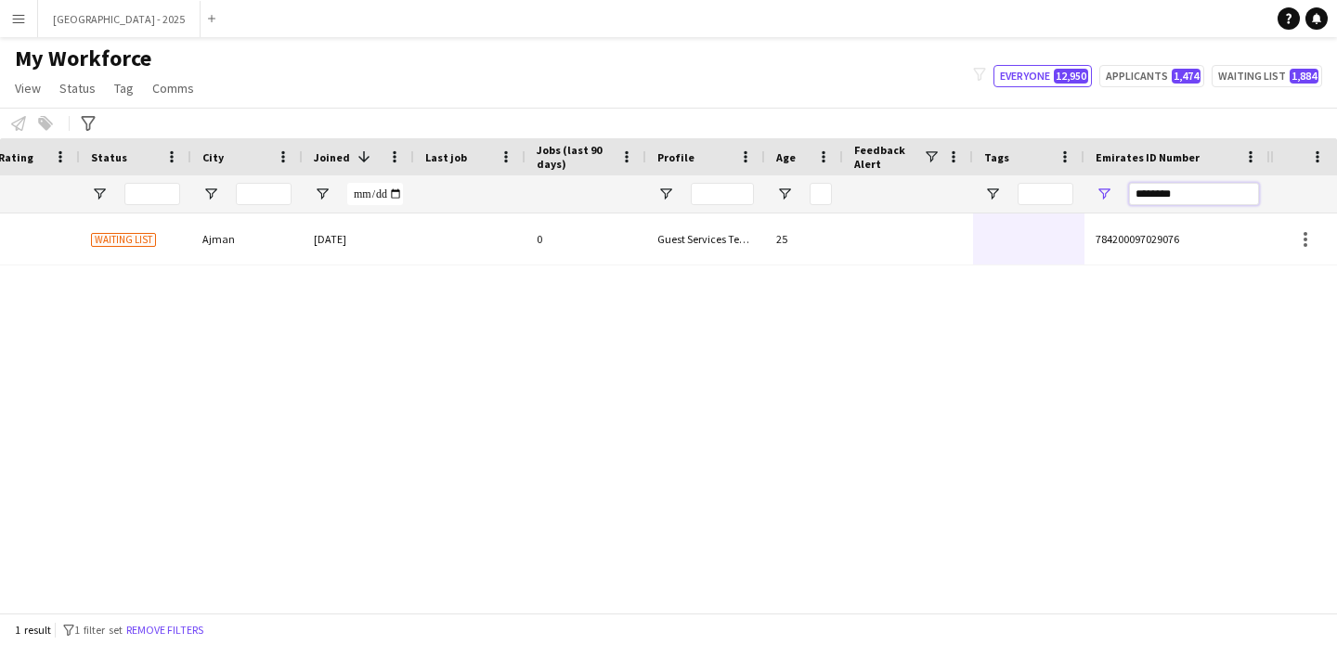
click at [1162, 194] on input "********" at bounding box center [1194, 194] width 130 height 22
paste input "Emirates ID Number Filter Input"
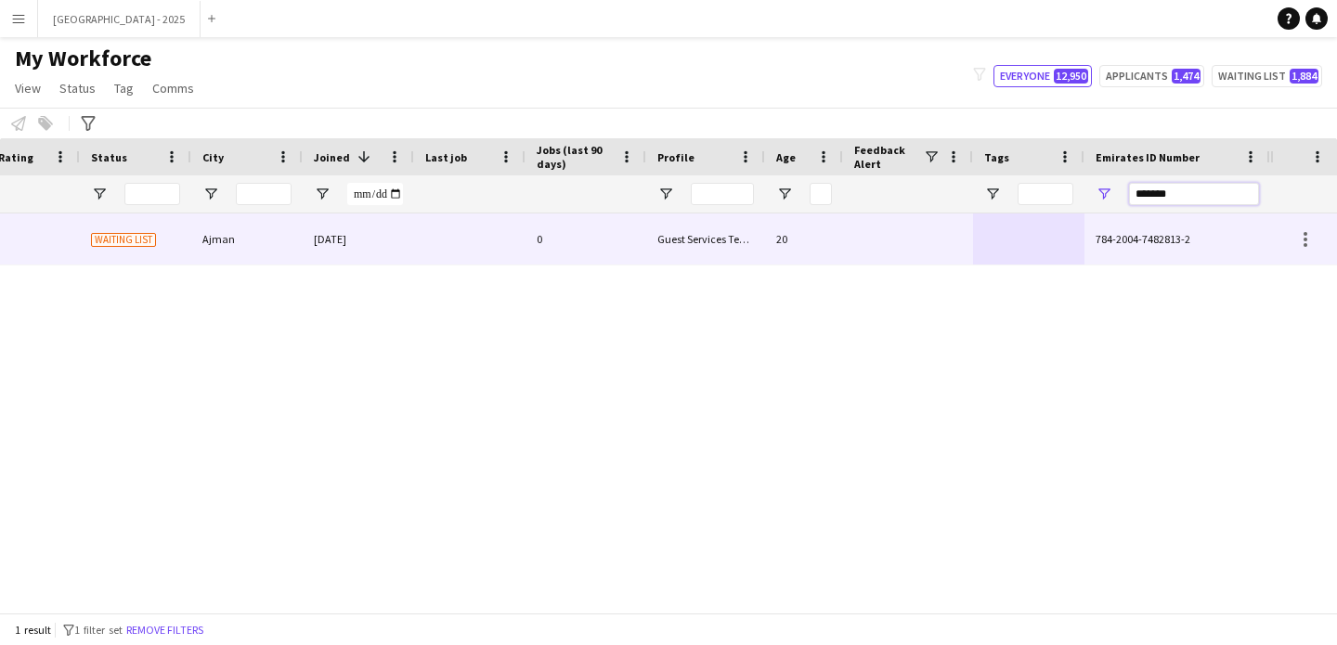
type input "*******"
click at [175, 238] on div "Waiting list" at bounding box center [135, 239] width 111 height 51
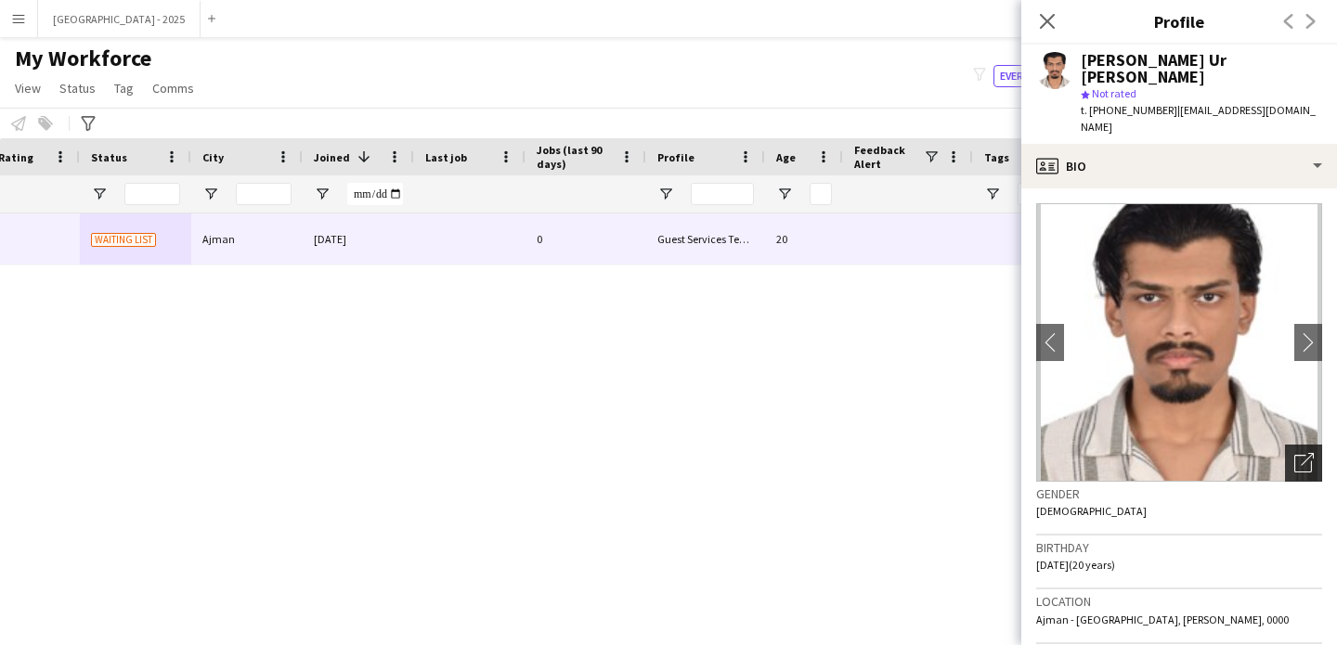
click at [1294, 453] on icon "Open photos pop-in" at bounding box center [1303, 462] width 19 height 19
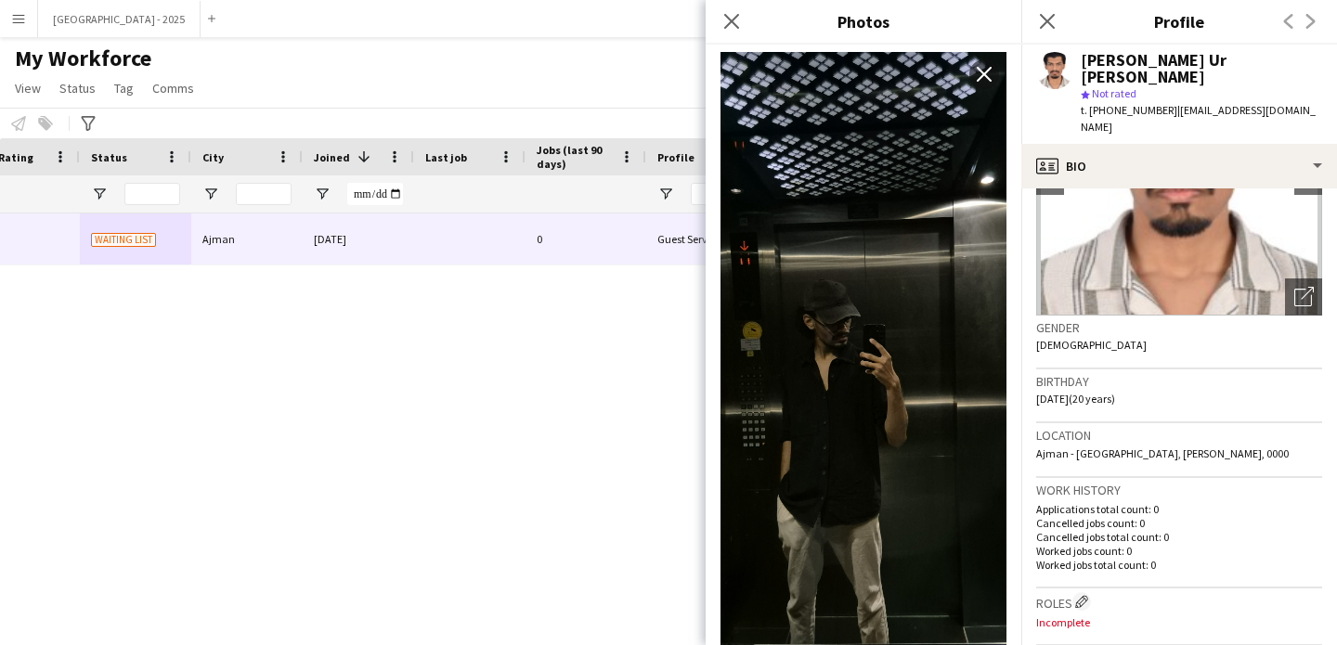
scroll to position [335, 0]
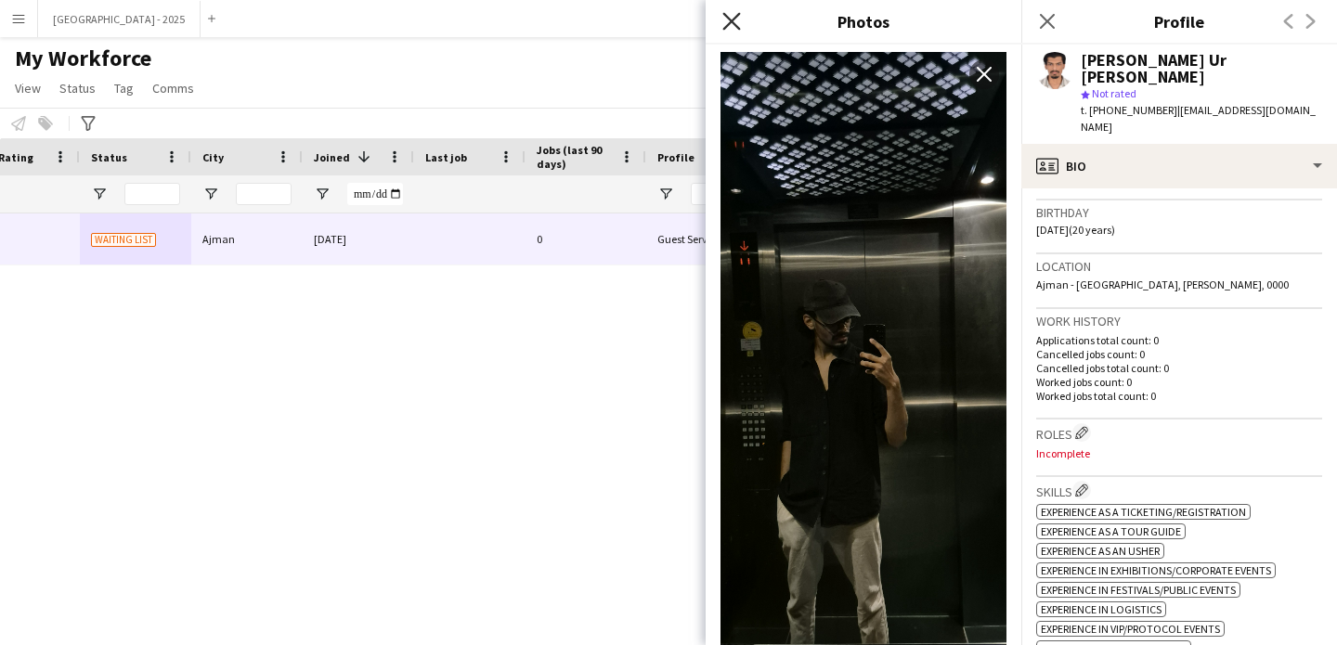
click at [732, 28] on icon "Close pop-in" at bounding box center [731, 21] width 18 height 18
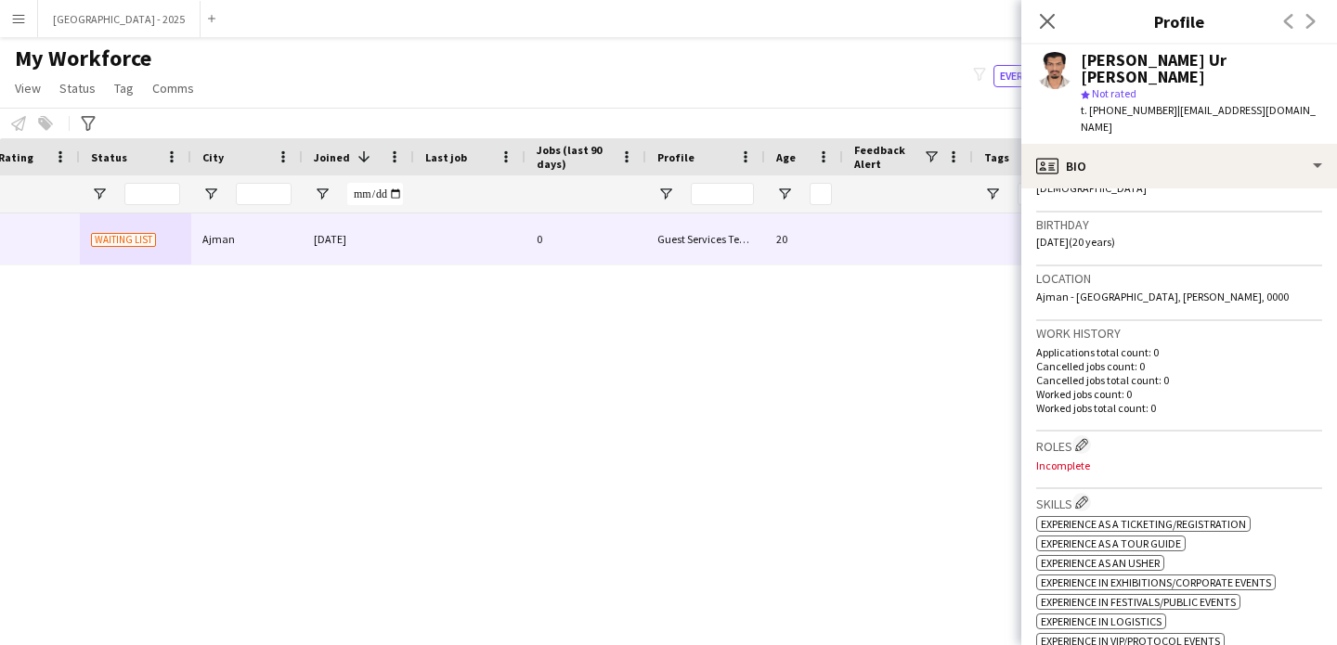
scroll to position [323, 0]
click at [1085, 438] on app-icon "Edit crew company roles" at bounding box center [1081, 444] width 13 height 13
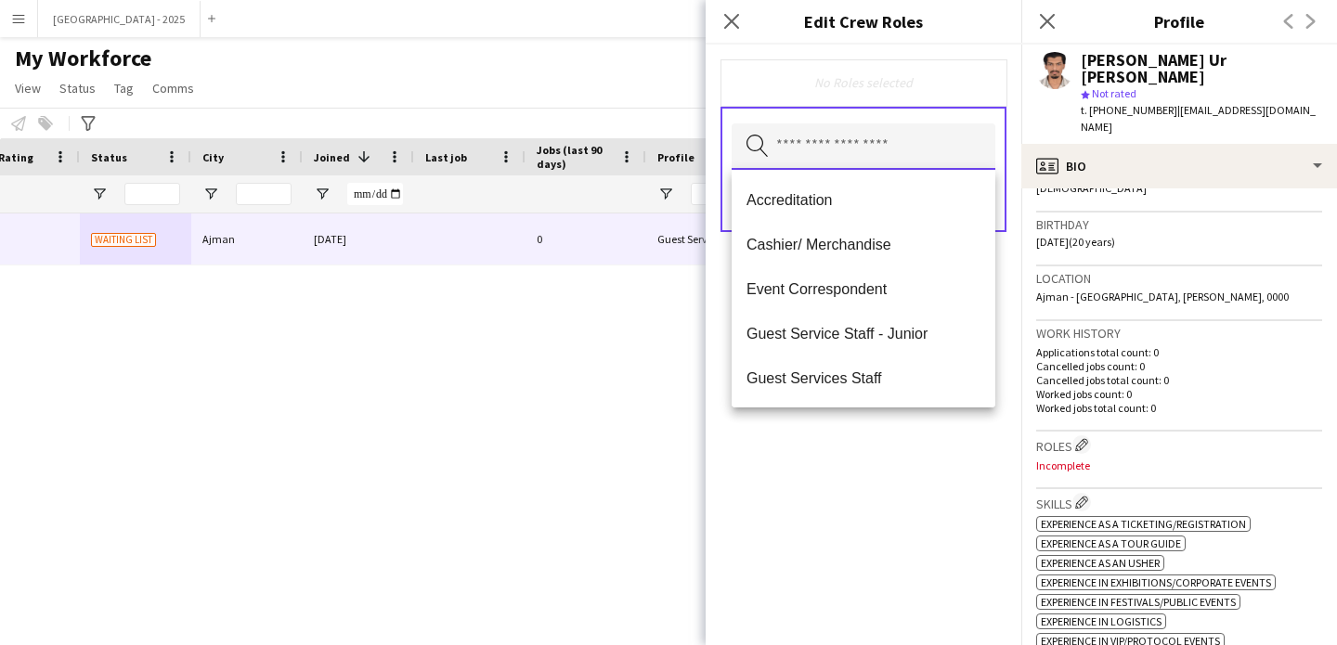
click at [810, 157] on input "text" at bounding box center [864, 146] width 264 height 46
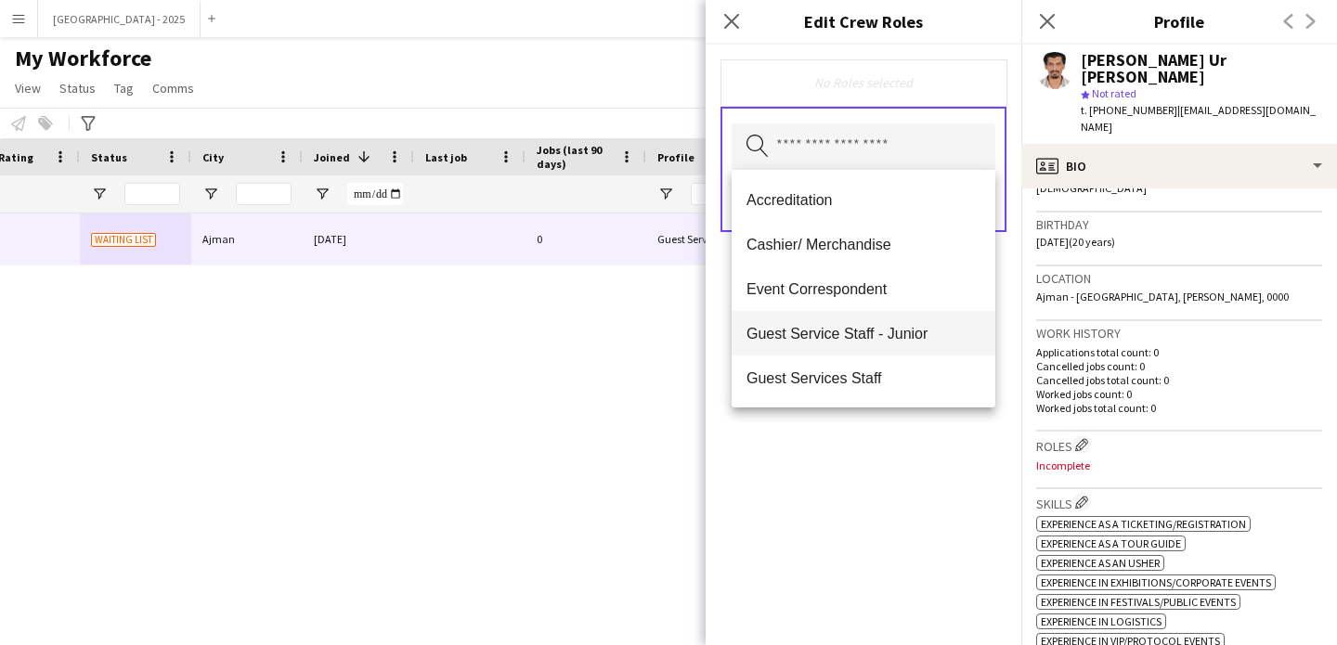
click at [875, 334] on span "Guest Service Staff - Junior" at bounding box center [864, 334] width 234 height 18
click at [890, 83] on icon "Remove" at bounding box center [895, 83] width 12 height 12
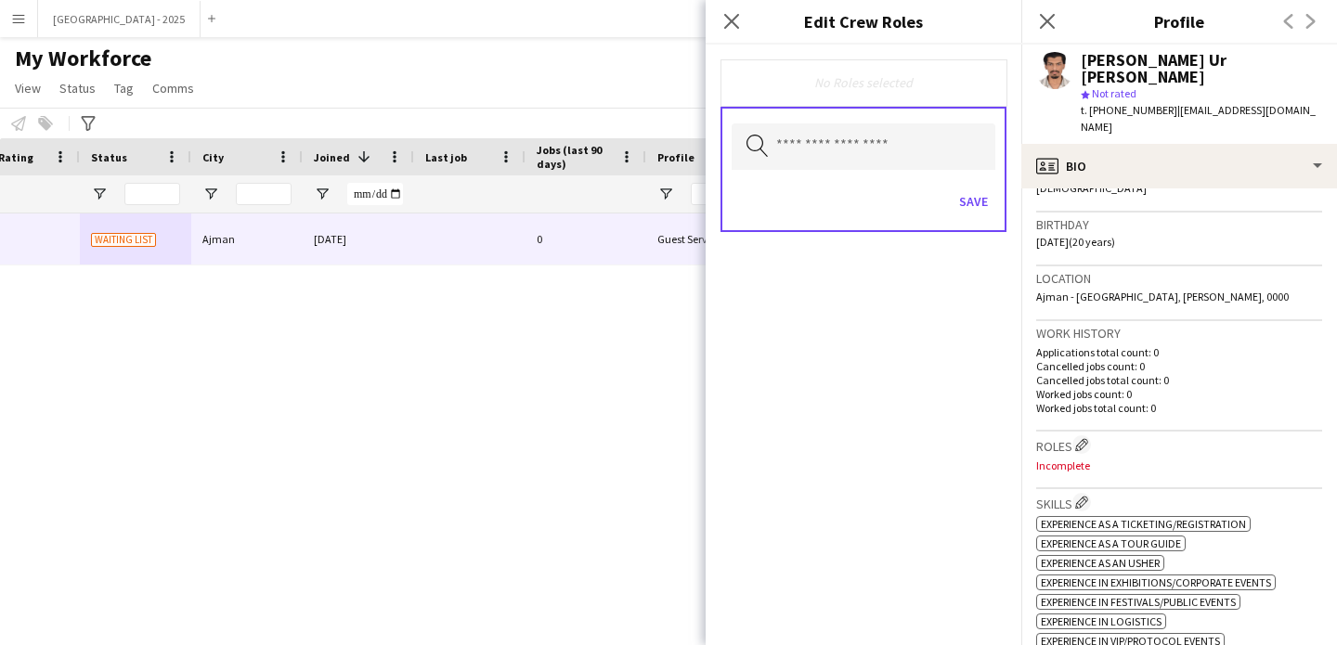
click at [833, 118] on div "Search by role type Save" at bounding box center [864, 169] width 286 height 125
click at [835, 139] on input "text" at bounding box center [864, 146] width 264 height 46
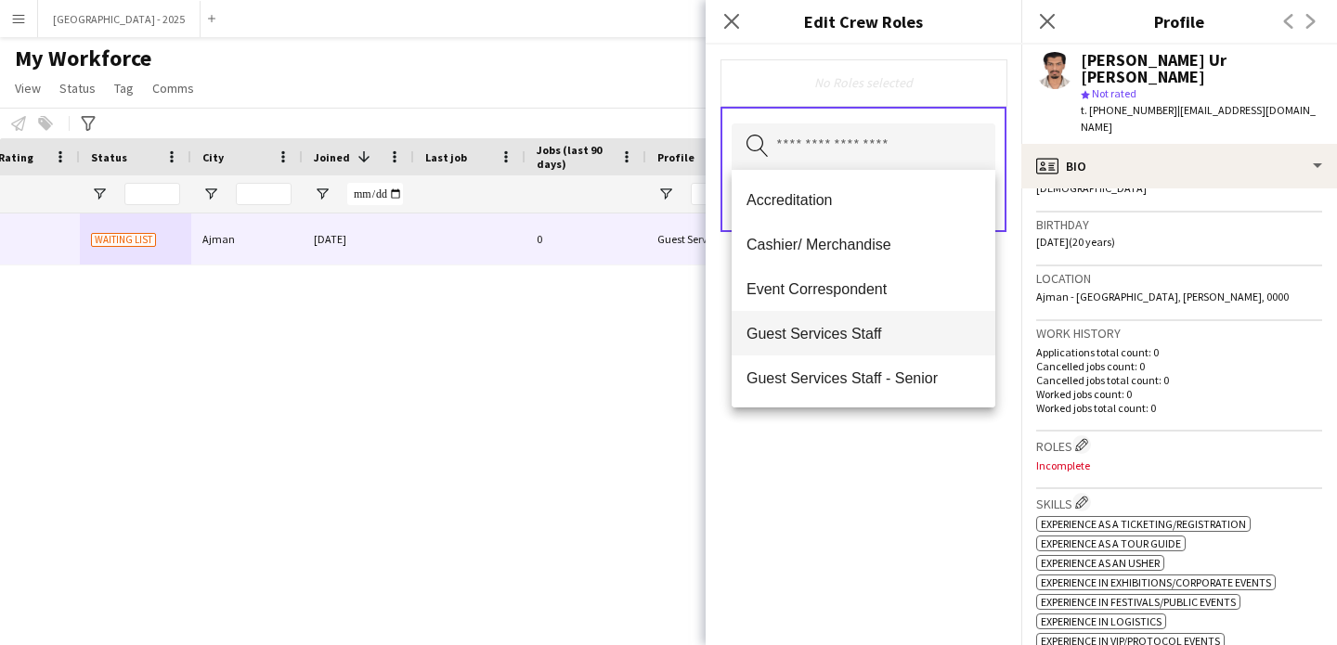
click at [870, 343] on mat-option "Guest Services Staff" at bounding box center [864, 333] width 264 height 45
click at [872, 348] on mat-option "Guest Services Staff - Senior" at bounding box center [864, 335] width 264 height 45
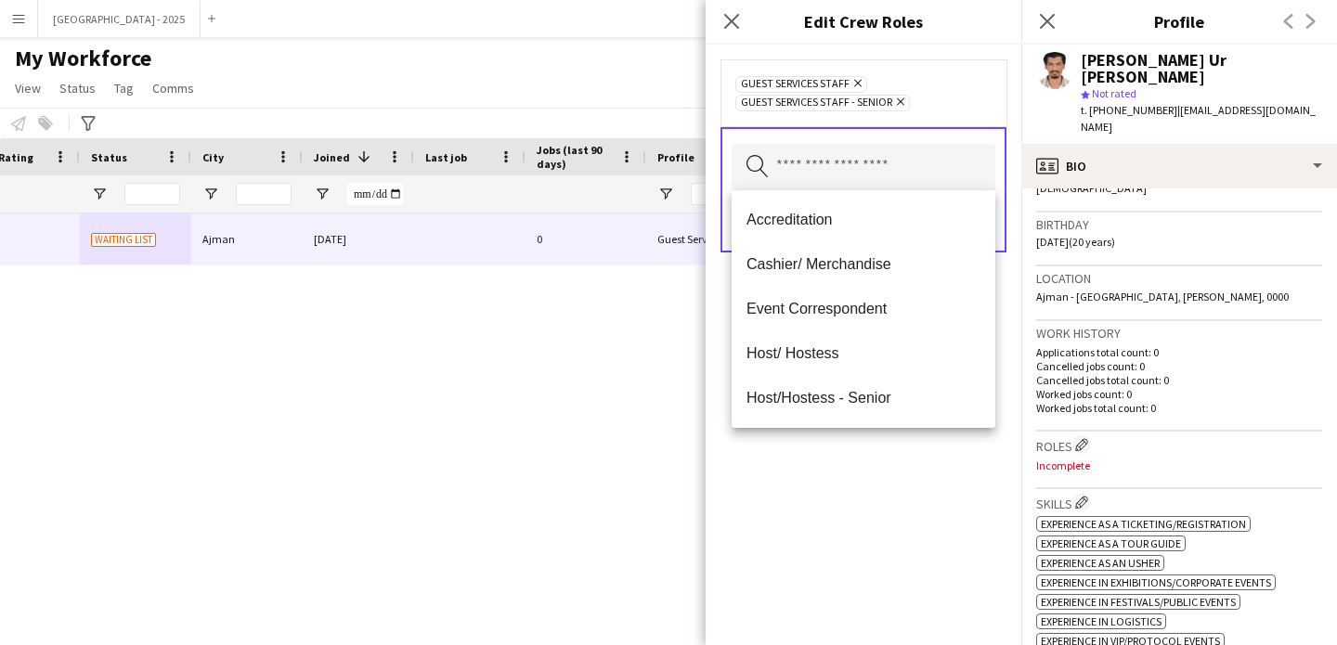
click at [903, 472] on div "Guest Services Staff Remove Guest Services Staff - Senior Remove Search by role…" at bounding box center [864, 345] width 316 height 601
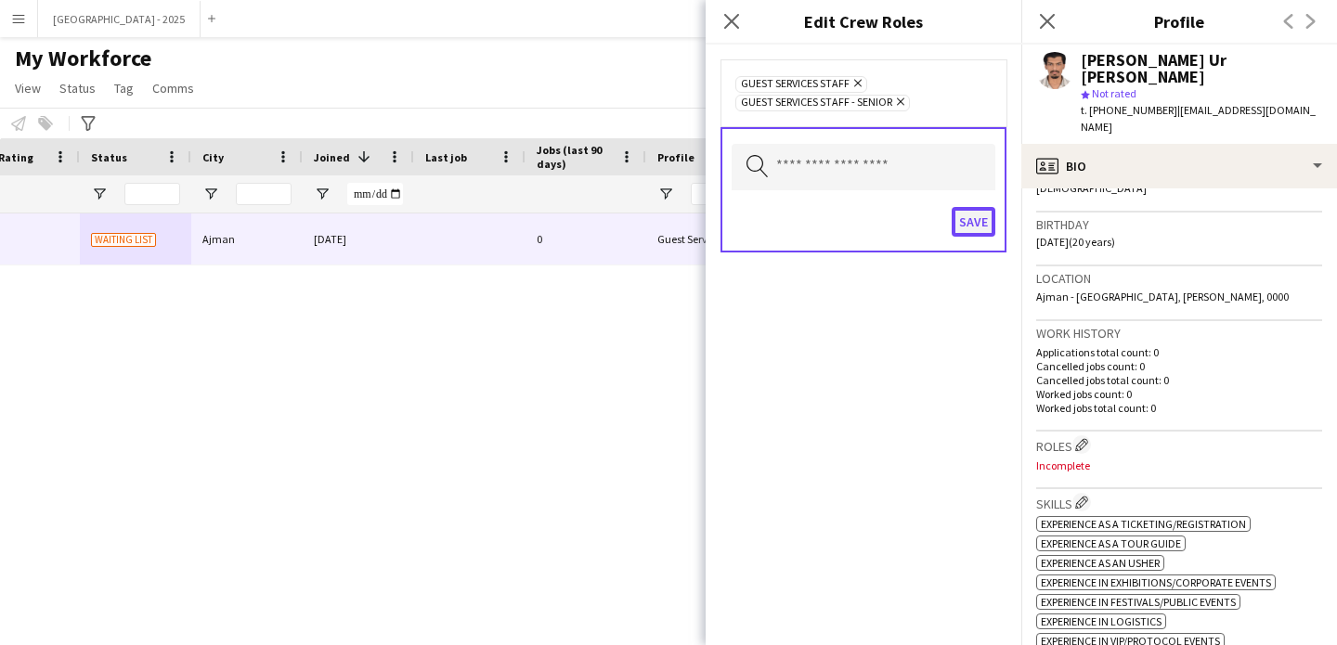
click at [973, 231] on button "Save" at bounding box center [974, 222] width 44 height 30
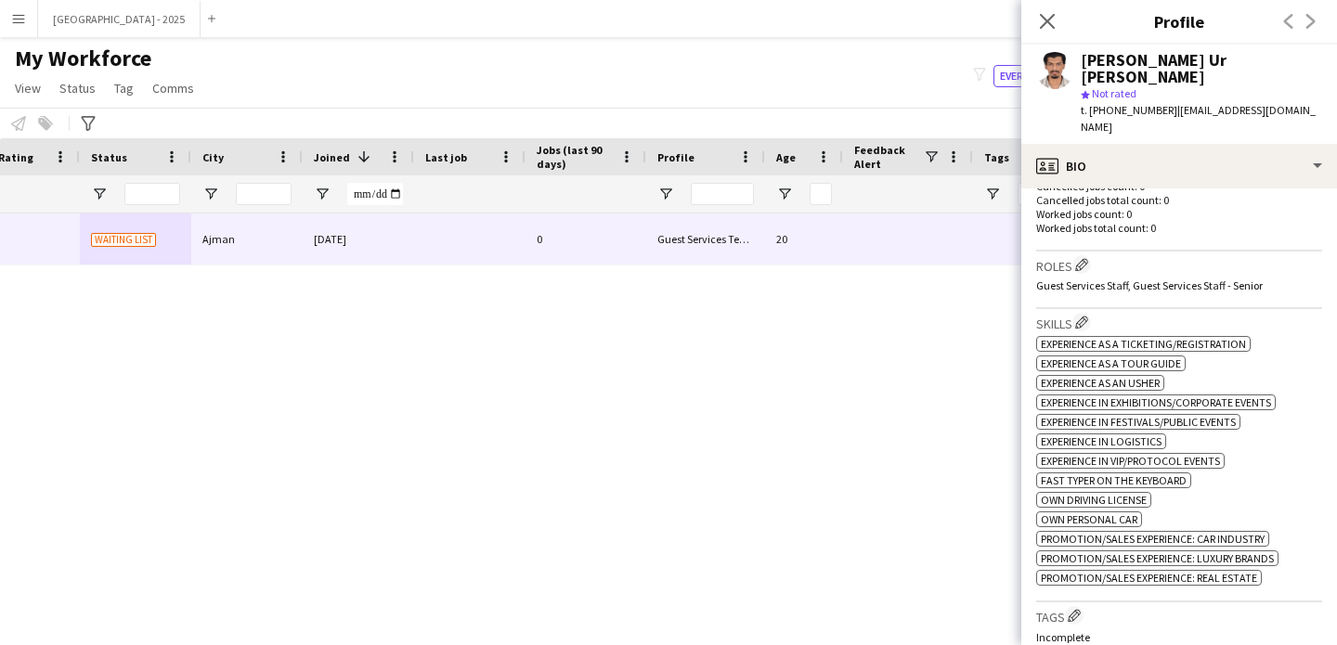
scroll to position [667, 0]
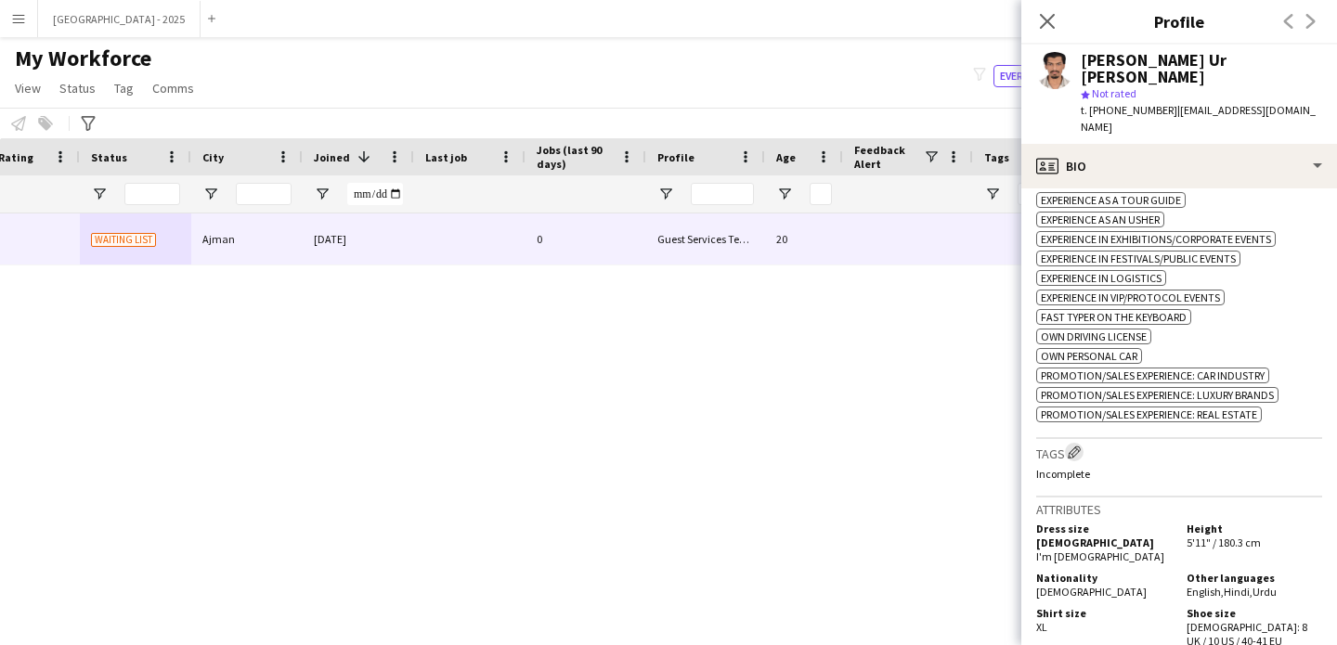
click at [1077, 446] on app-icon "Edit crew company tags" at bounding box center [1074, 452] width 13 height 13
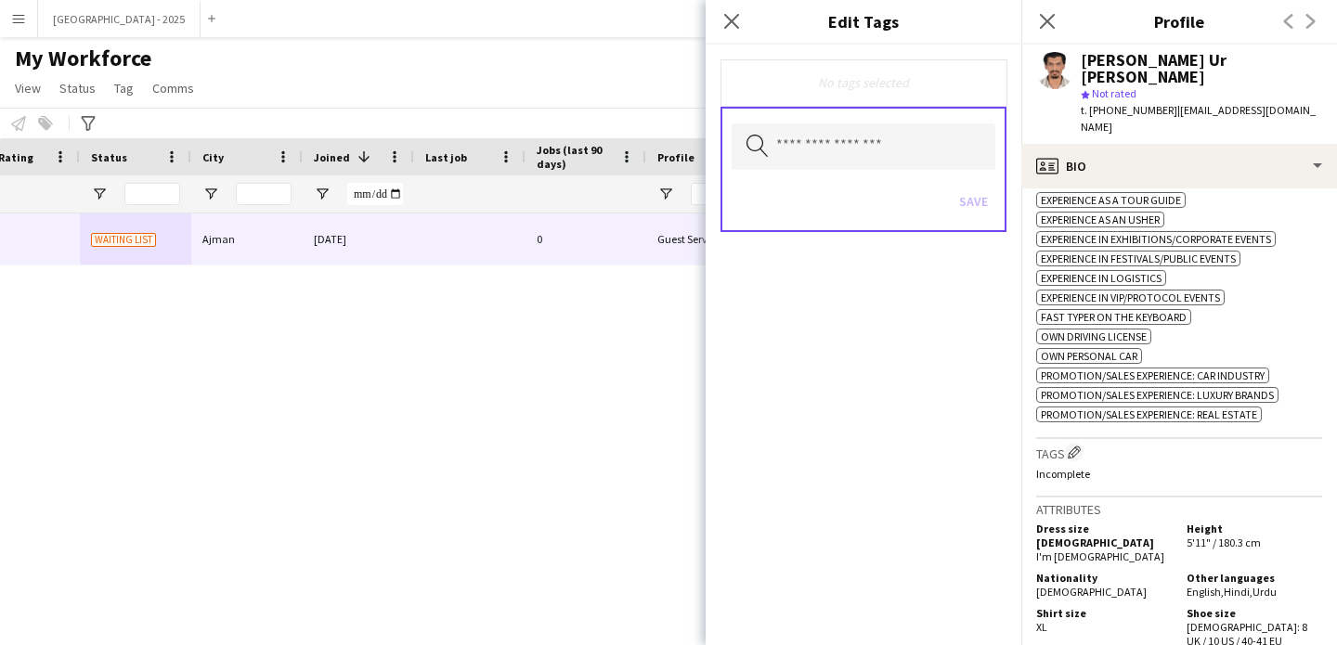
click at [901, 175] on div "Search by tag name Save" at bounding box center [864, 169] width 286 height 125
click at [897, 156] on input "text" at bounding box center [864, 146] width 264 height 46
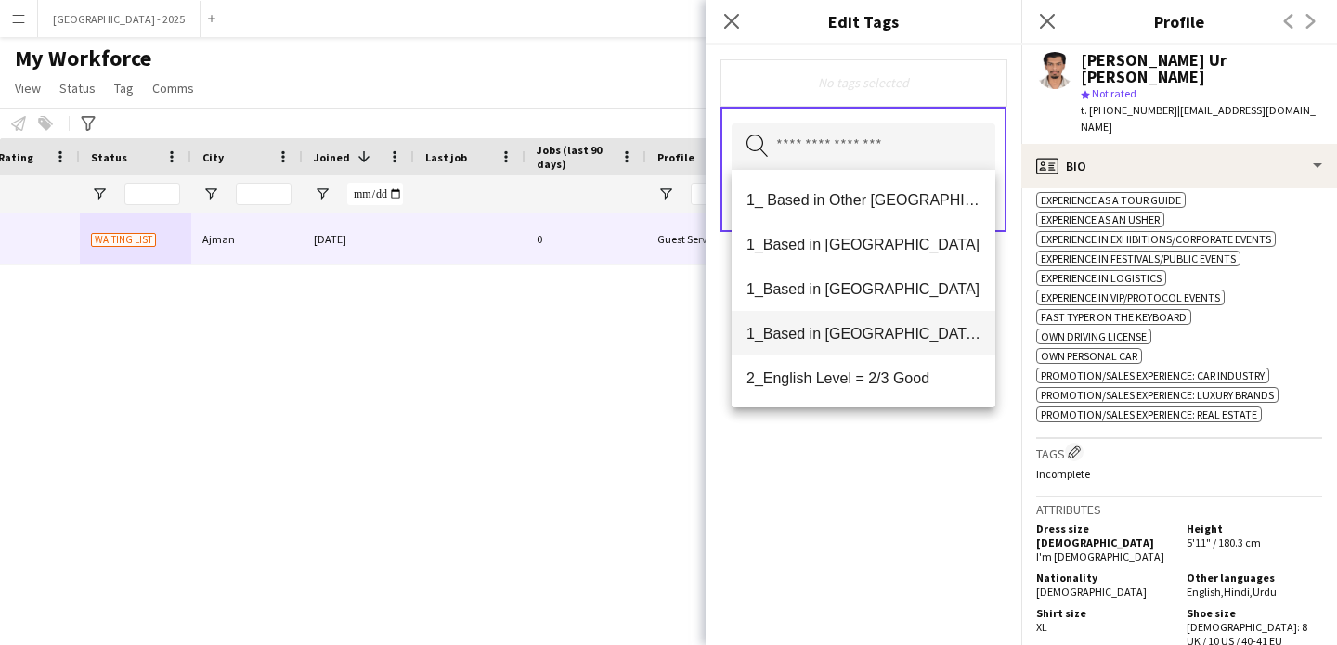
click at [898, 338] on span "1_Based in [GEOGRAPHIC_DATA]/[GEOGRAPHIC_DATA]/Ajman" at bounding box center [864, 334] width 234 height 18
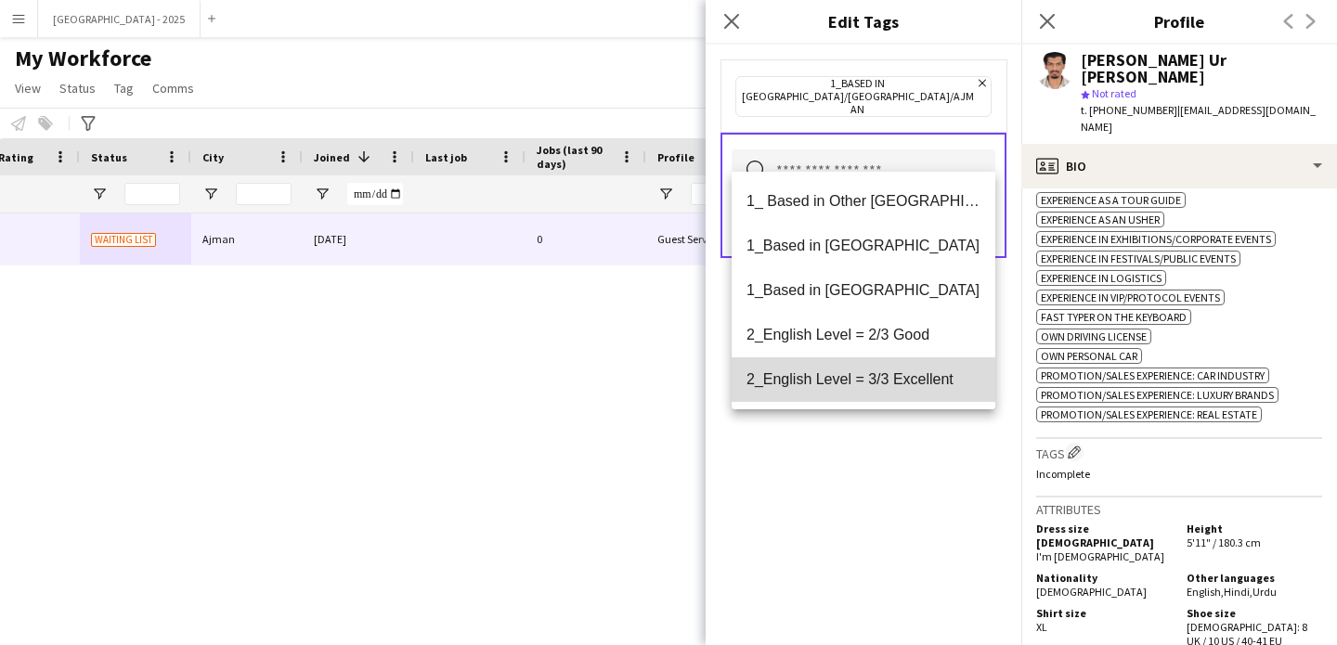
click at [902, 388] on mat-option "2_English Level = 3/3 Excellent" at bounding box center [864, 379] width 264 height 45
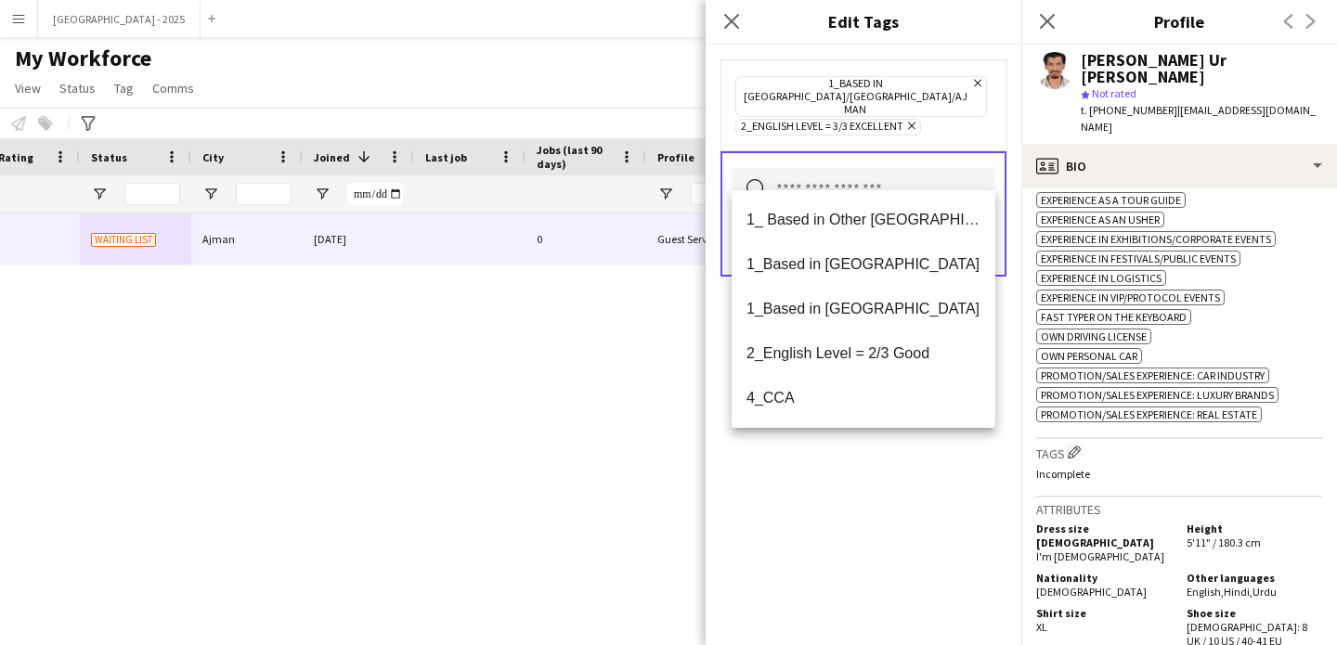
drag, startPoint x: 926, startPoint y: 455, endPoint x: 985, endPoint y: 304, distance: 162.6
click at [926, 455] on div "1_Based in [GEOGRAPHIC_DATA]/[GEOGRAPHIC_DATA]/Ajman Remove 2_English Level = 3…" at bounding box center [864, 345] width 316 height 601
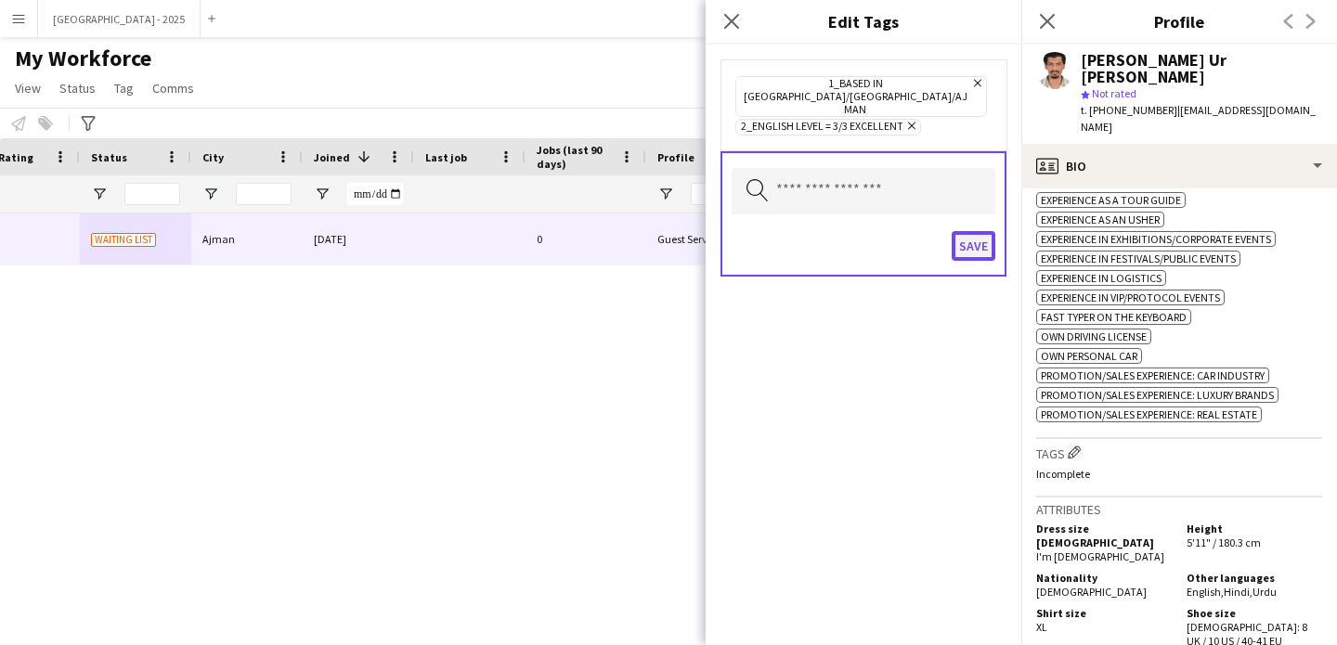
click at [984, 235] on button "Save" at bounding box center [974, 246] width 44 height 30
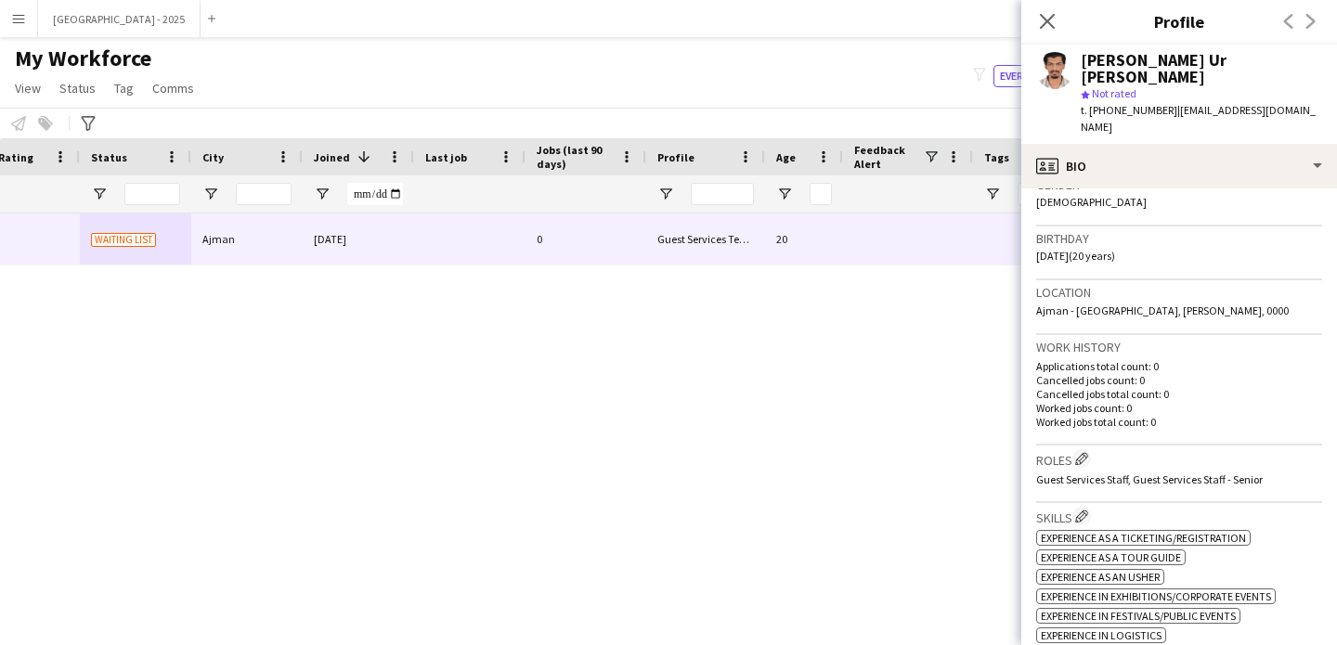
scroll to position [186, 0]
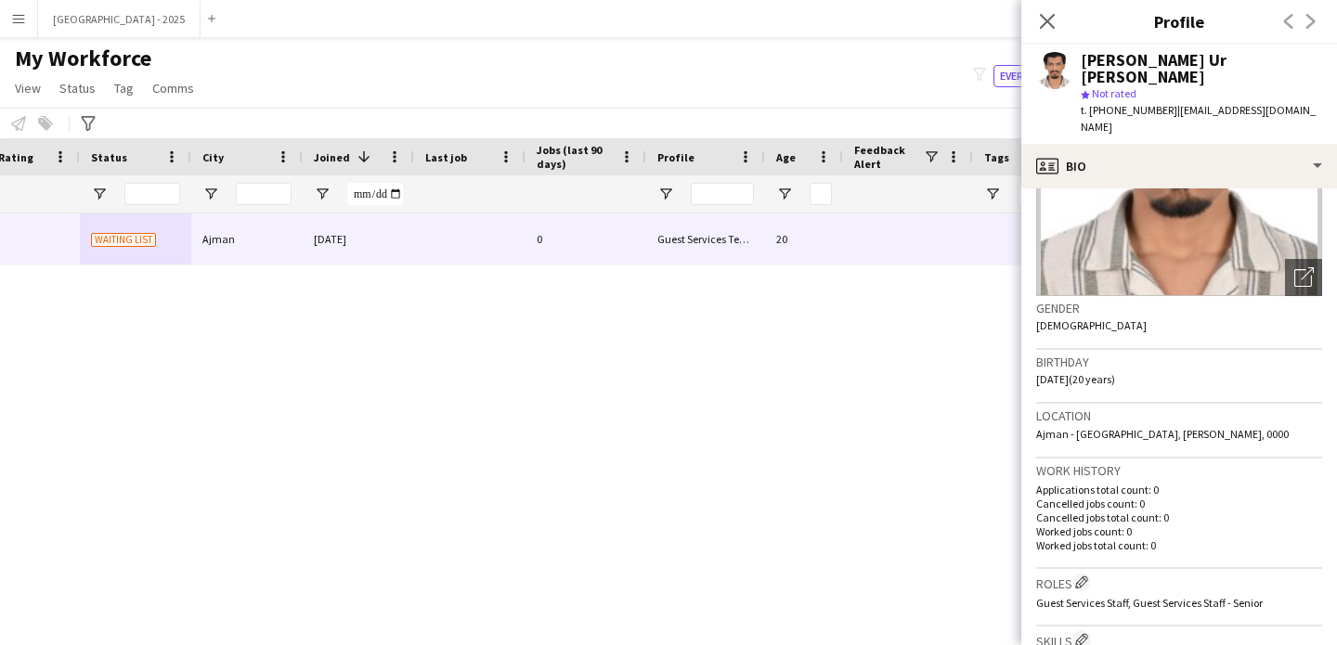
click at [1122, 104] on div "Aziz Ur rahman star Not rated t. +971561110488 | azizfr971@gmail.com" at bounding box center [1179, 94] width 316 height 99
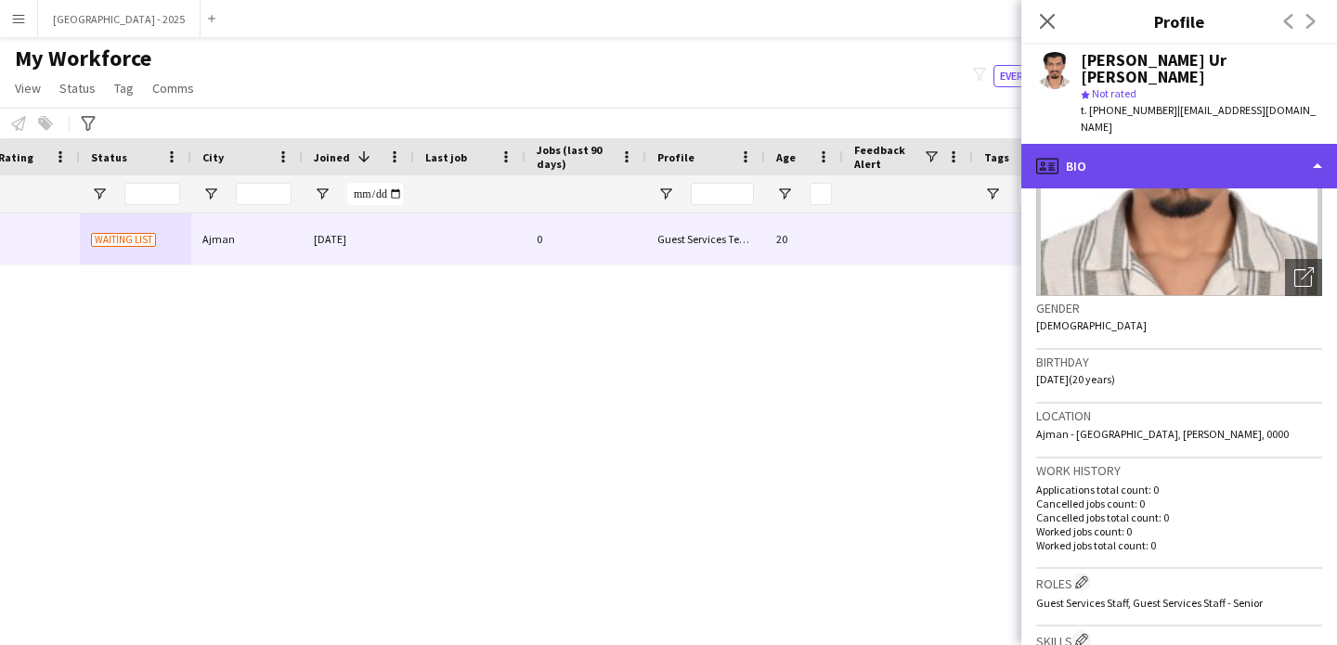
click at [1170, 146] on div "profile Bio" at bounding box center [1179, 166] width 316 height 45
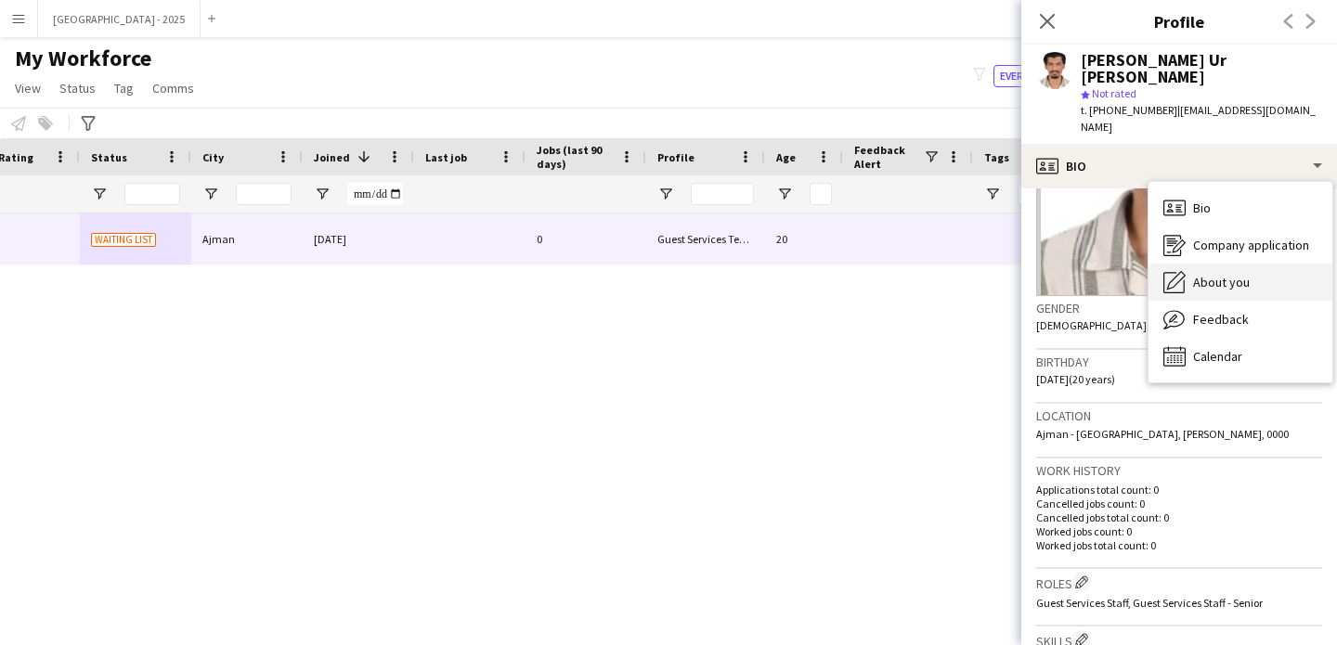
click at [1259, 264] on div "About you About you" at bounding box center [1241, 282] width 184 height 37
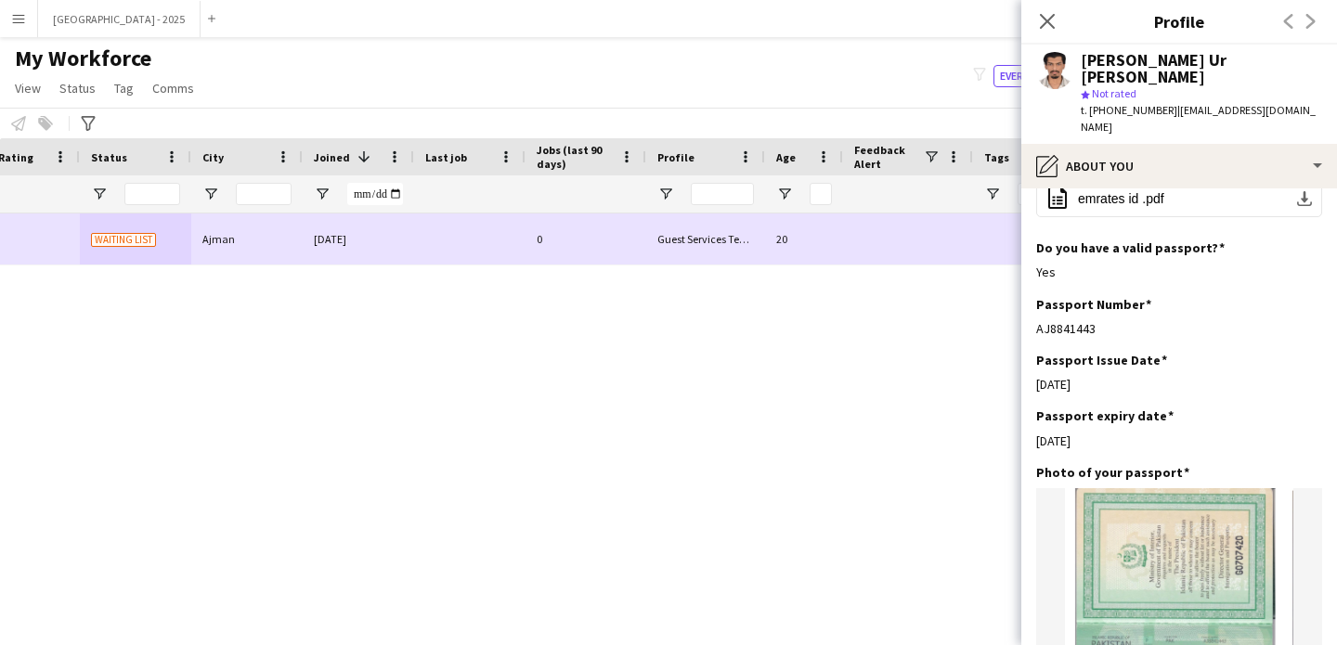
scroll to position [0, 0]
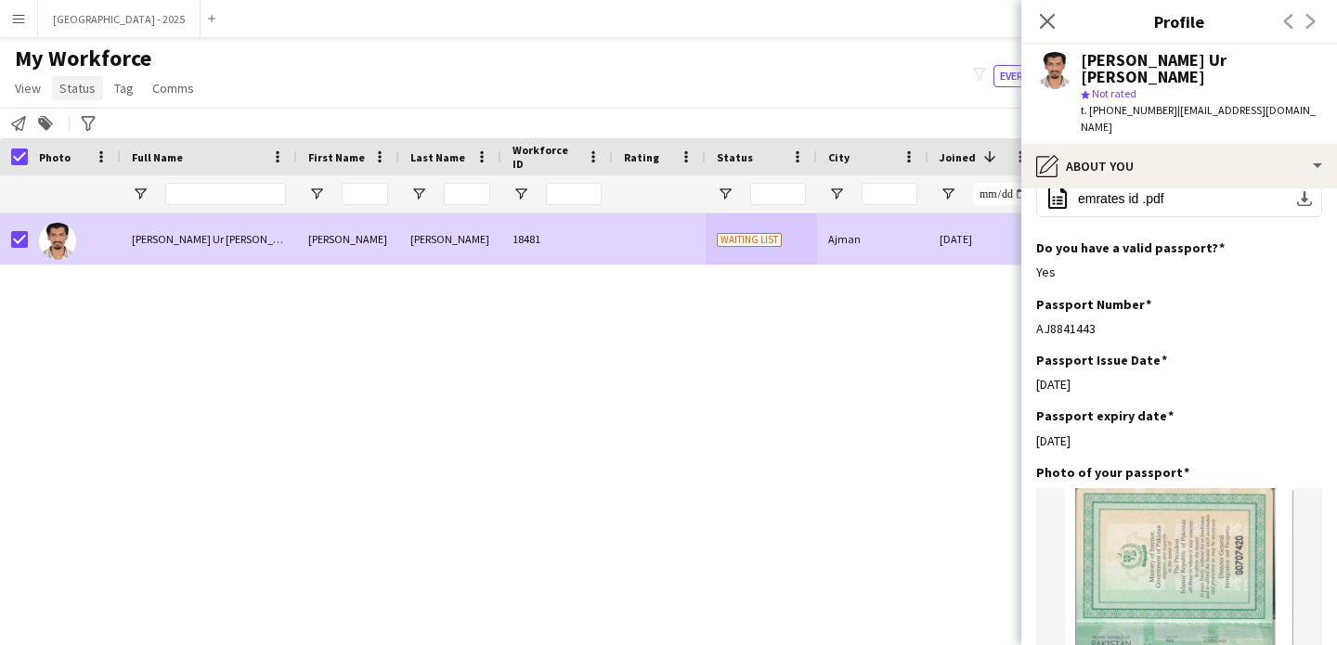
click at [86, 89] on span "Status" at bounding box center [77, 88] width 36 height 17
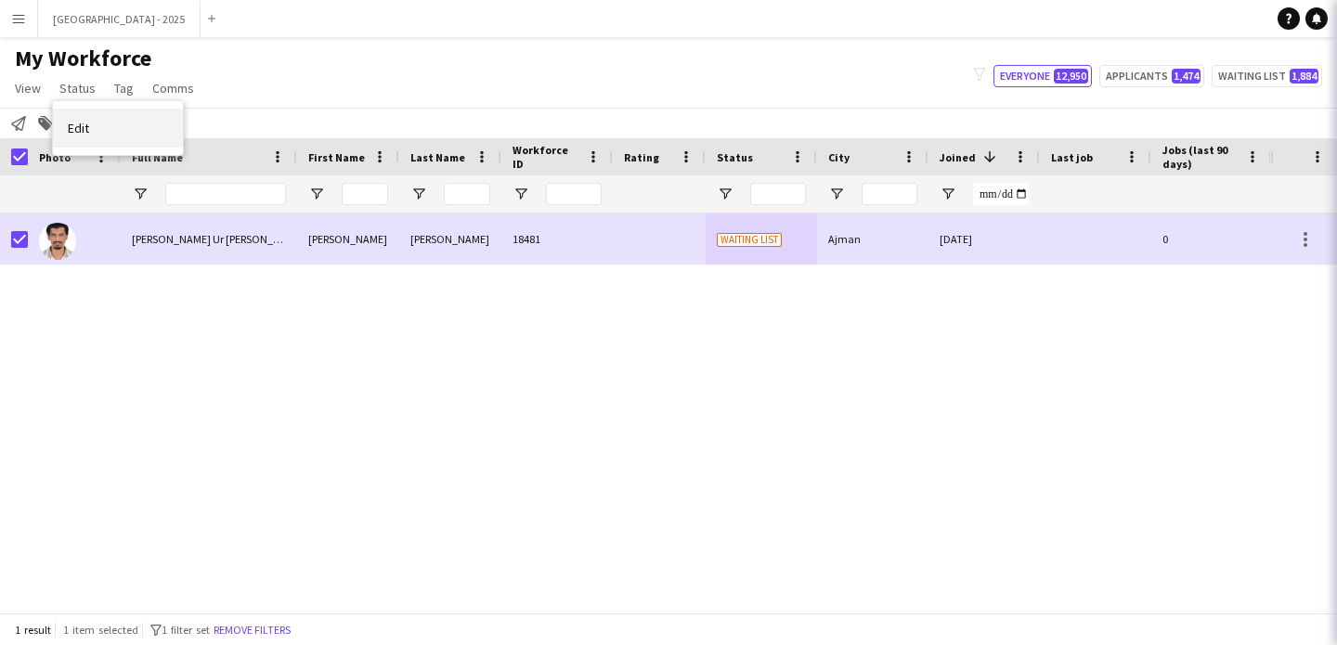
click at [105, 128] on link "Edit" at bounding box center [118, 128] width 130 height 39
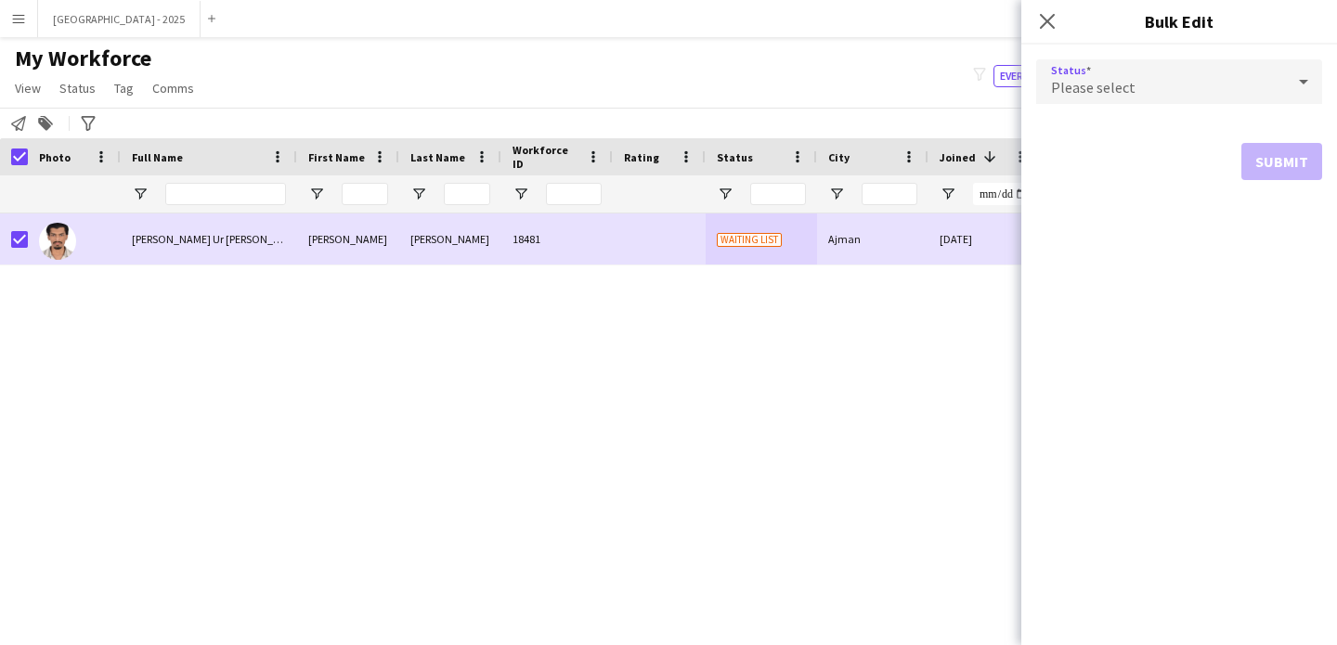
click at [1077, 73] on div "Please select" at bounding box center [1160, 81] width 249 height 45
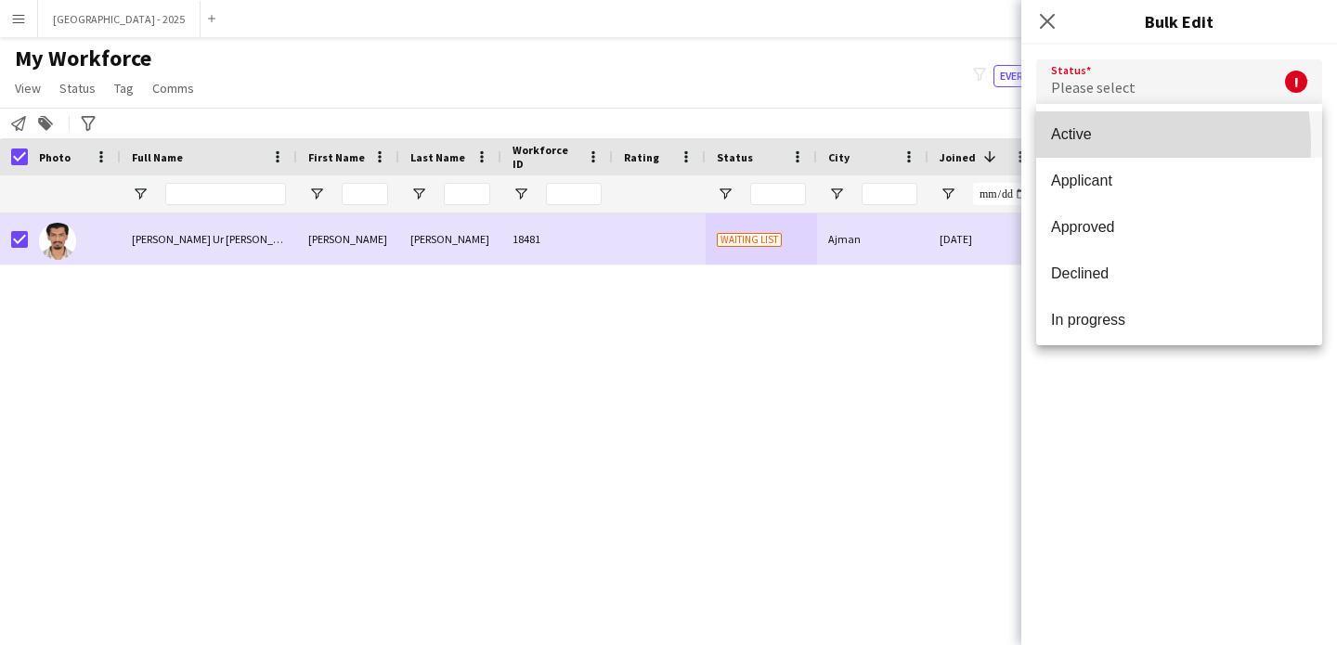
click at [1097, 143] on mat-option "Active" at bounding box center [1179, 134] width 286 height 46
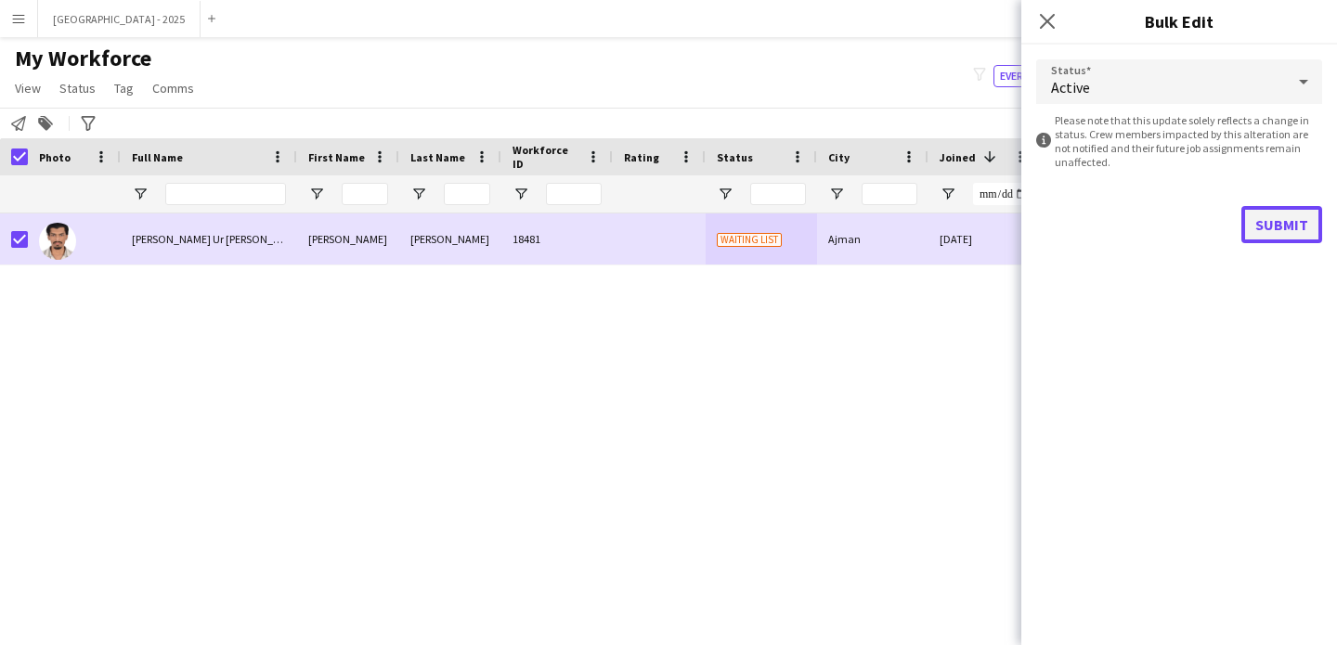
click at [1254, 226] on button "Submit" at bounding box center [1281, 224] width 81 height 37
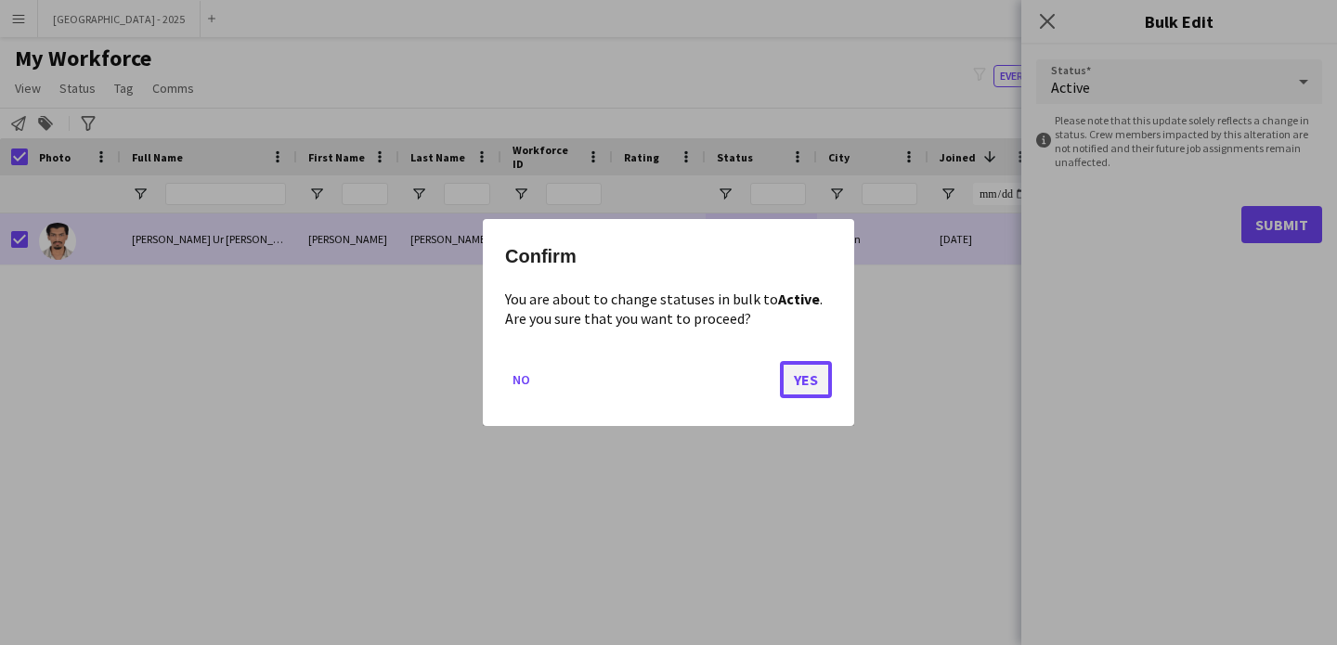
click at [788, 376] on button "Yes" at bounding box center [806, 379] width 52 height 37
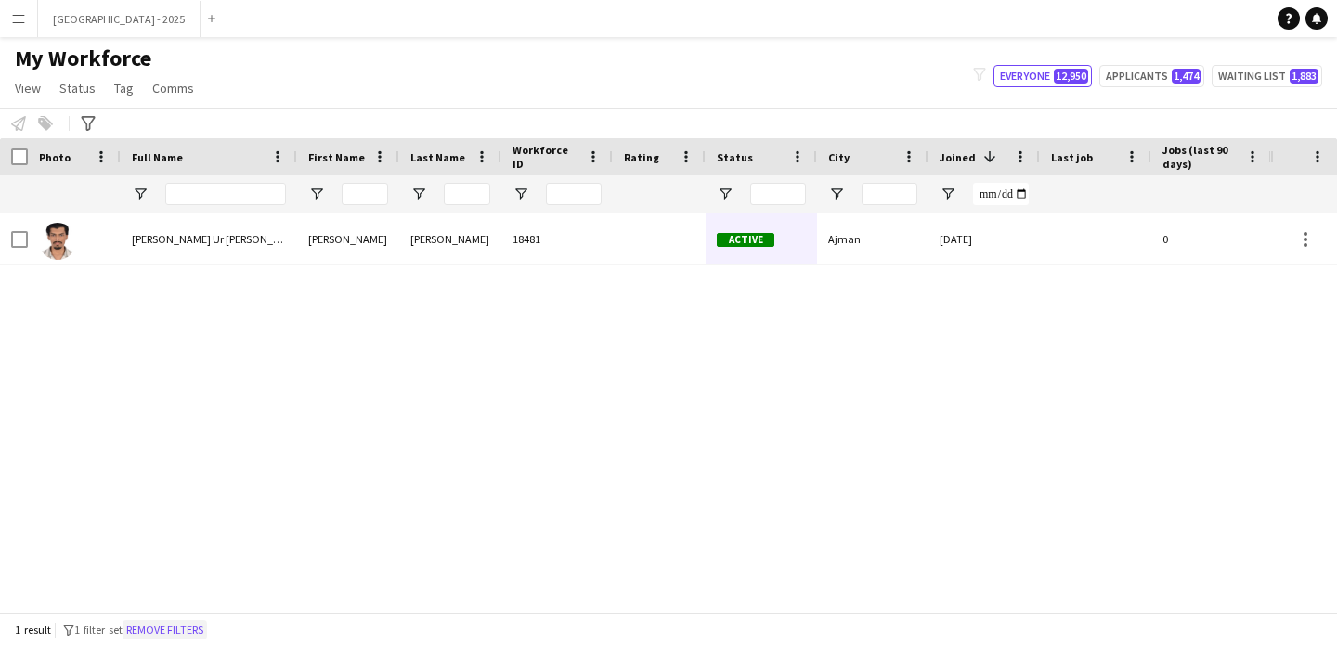
click at [193, 626] on button "Remove filters" at bounding box center [165, 630] width 84 height 20
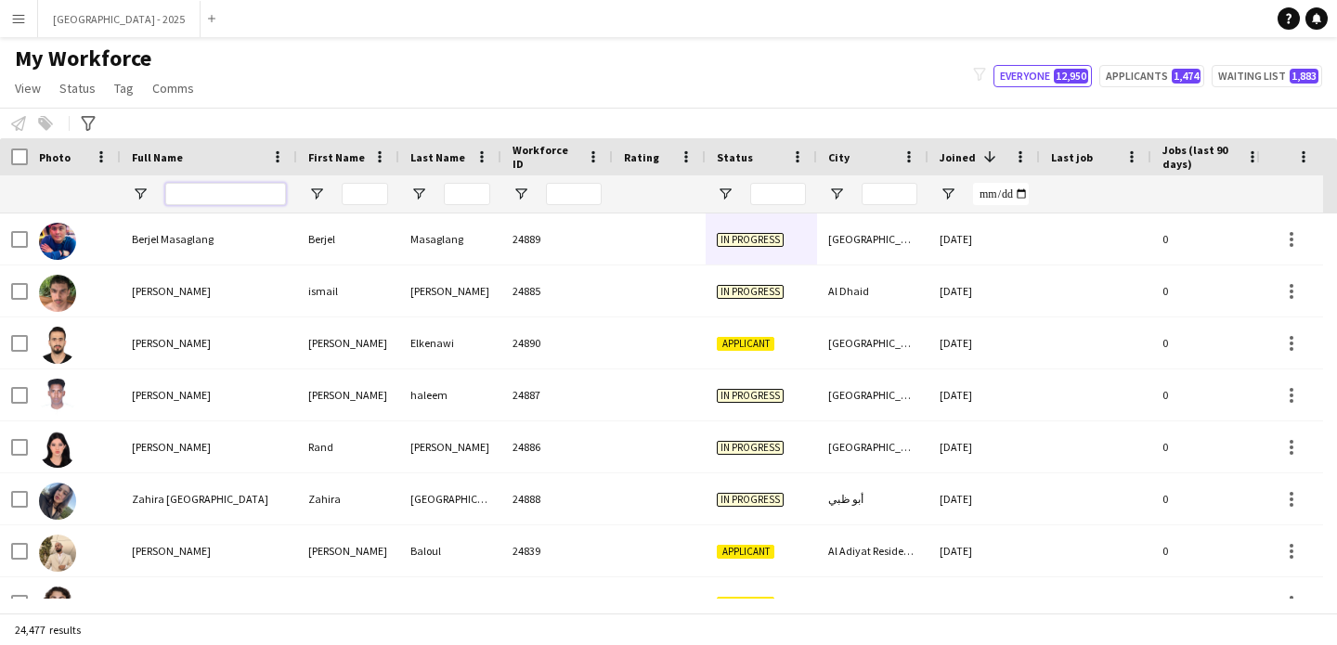
click at [232, 185] on input "Full Name Filter Input" at bounding box center [225, 194] width 121 height 22
paste input "******"
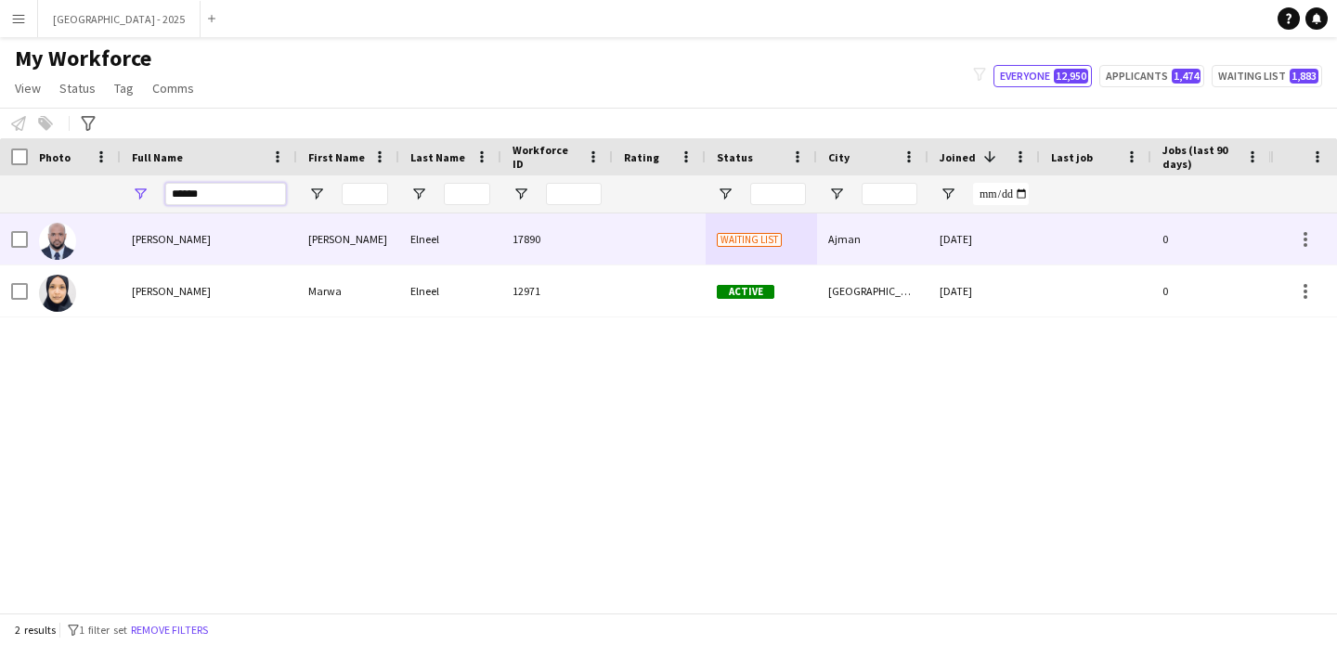
type input "******"
drag, startPoint x: 232, startPoint y: 240, endPoint x: 613, endPoint y: 276, distance: 382.4
click at [232, 239] on div "ahmed Elneel" at bounding box center [209, 239] width 176 height 51
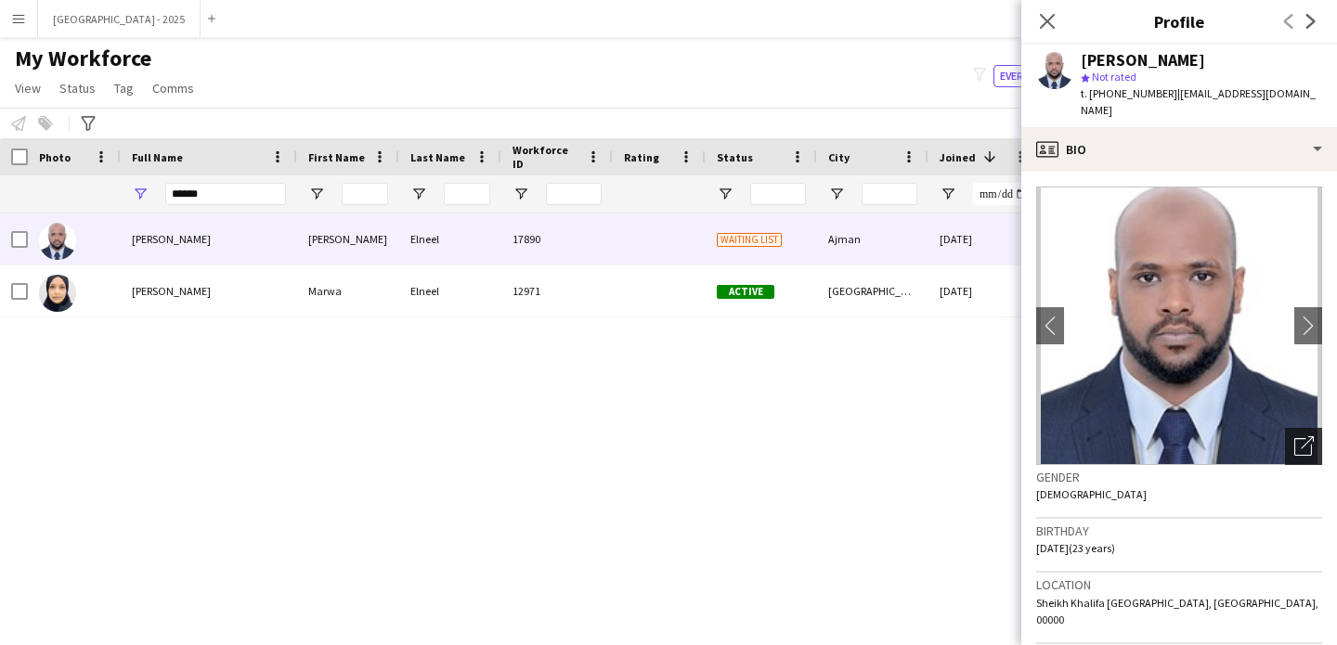
click at [1294, 436] on icon "Open photos pop-in" at bounding box center [1303, 445] width 19 height 19
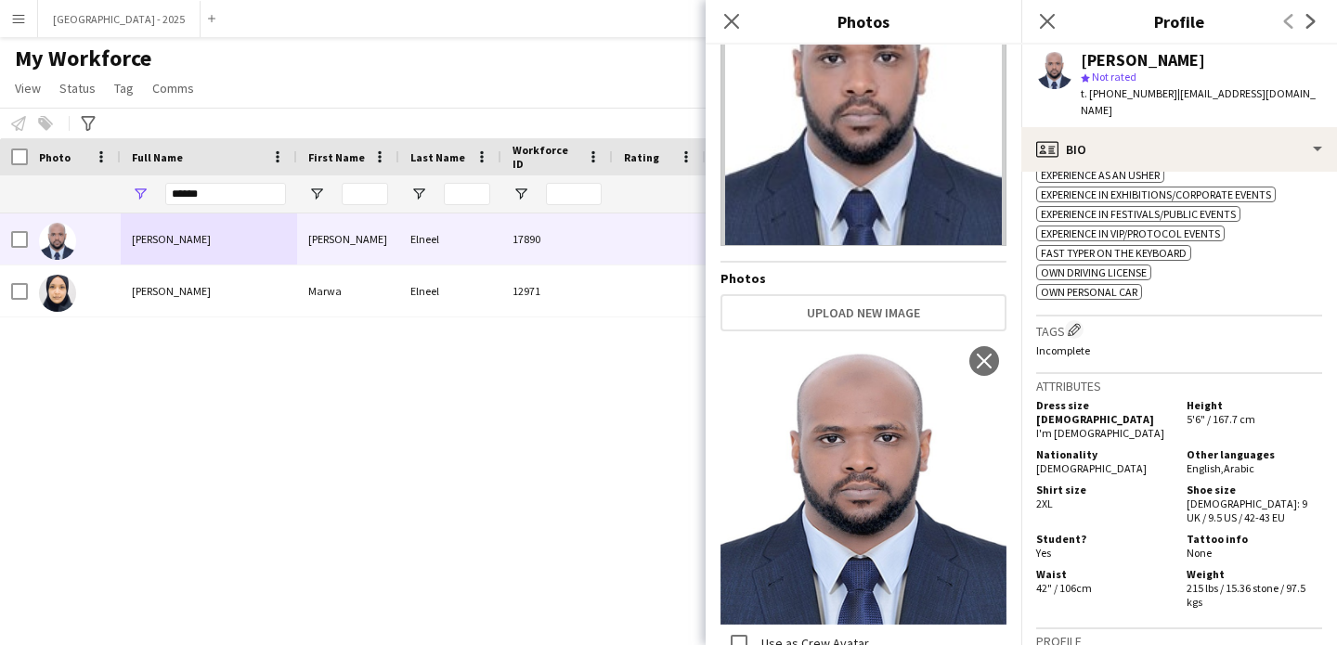
scroll to position [329, 0]
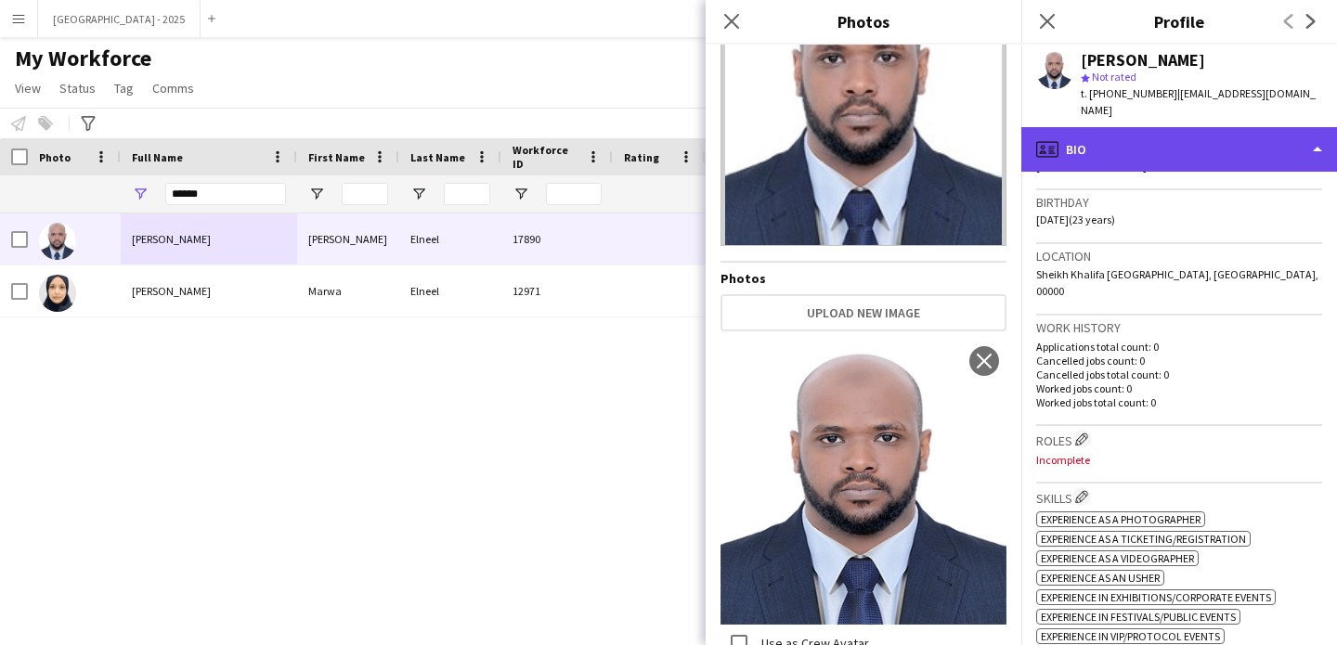
click at [1108, 133] on div "profile Bio" at bounding box center [1179, 149] width 316 height 45
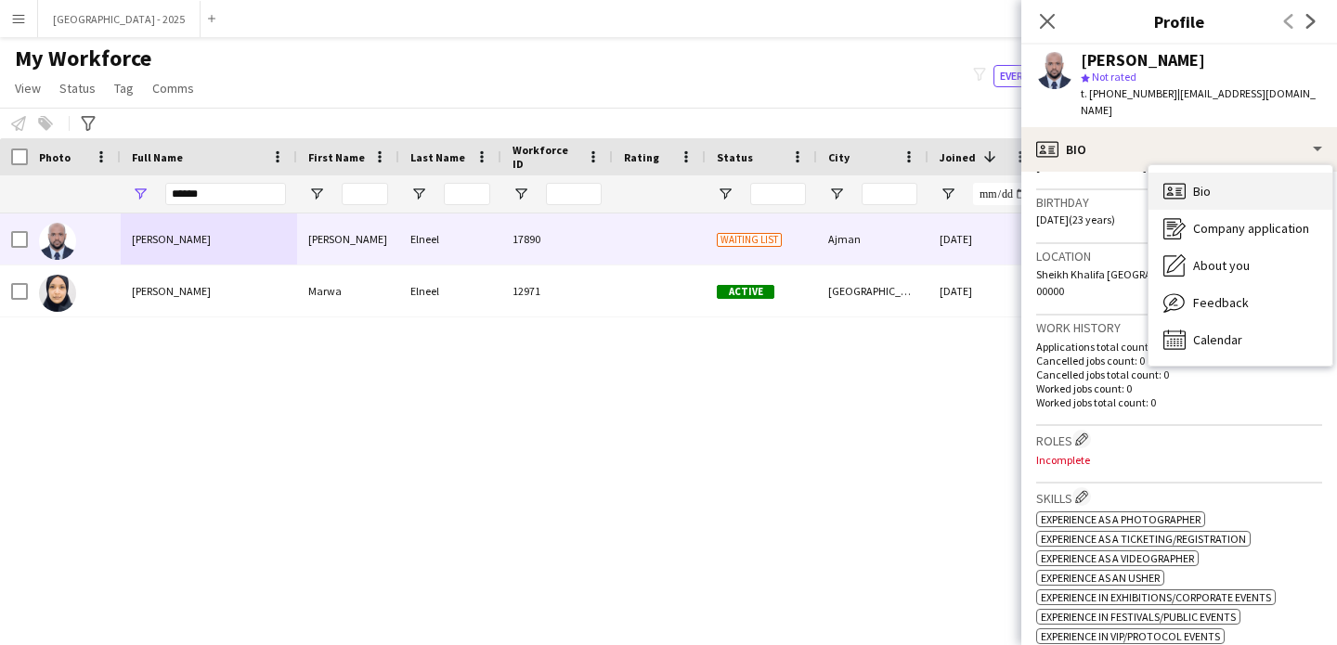
click at [1212, 173] on div "Bio Bio" at bounding box center [1241, 191] width 184 height 37
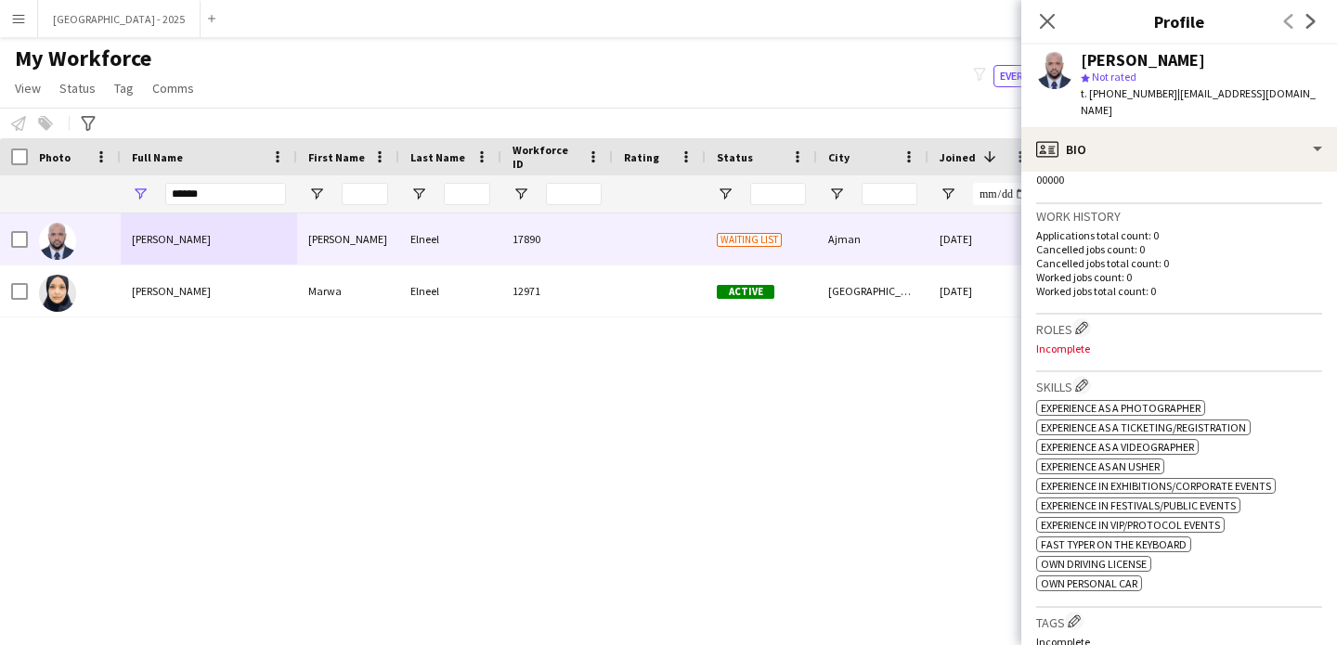
scroll to position [510, 0]
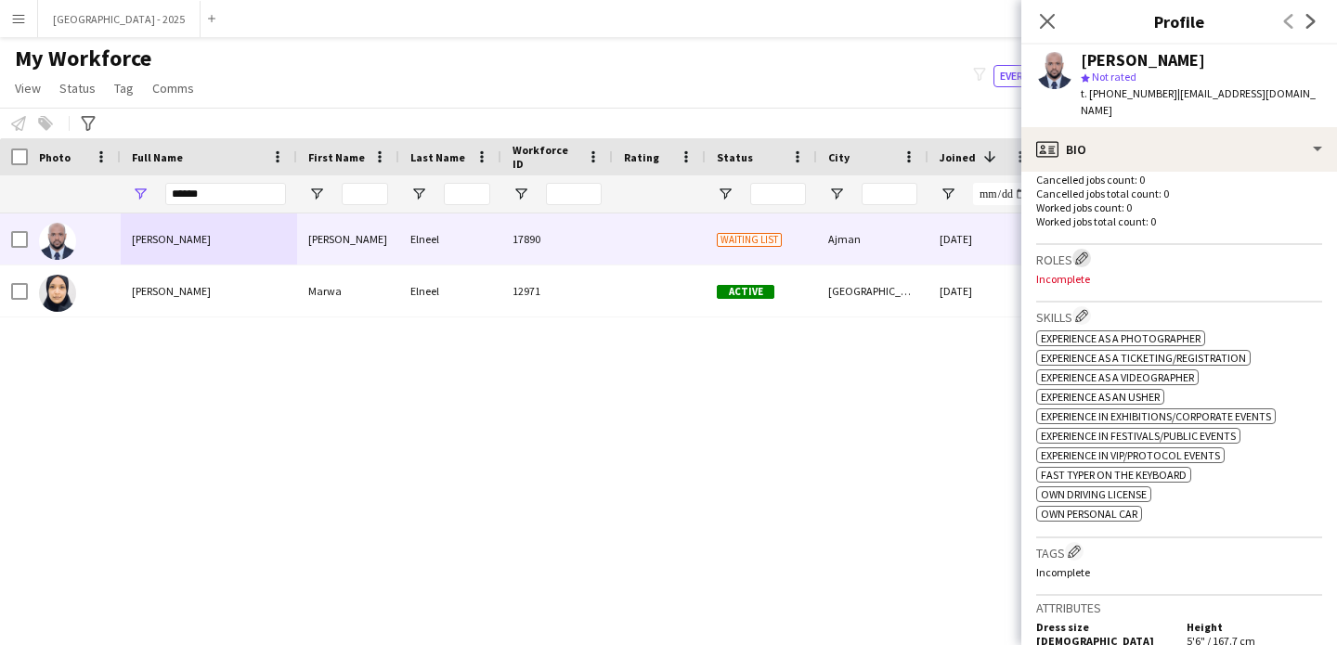
click at [1084, 252] on app-icon "Edit crew company roles" at bounding box center [1081, 258] width 13 height 13
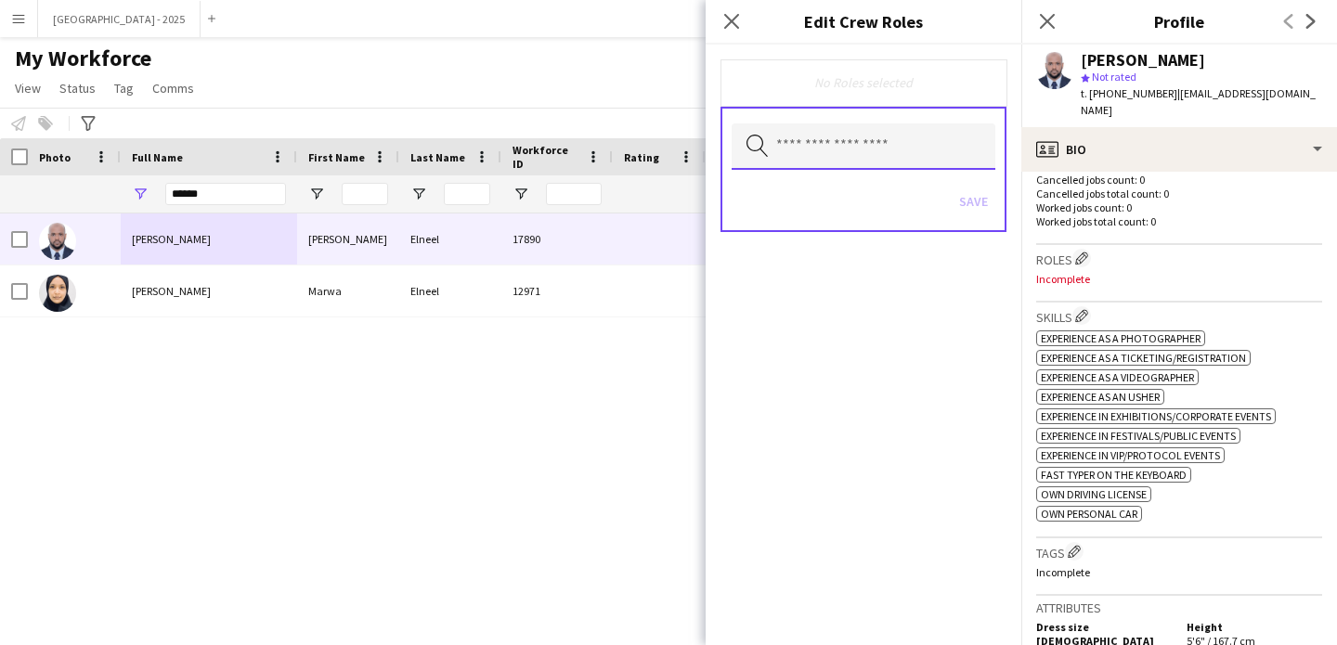
click at [868, 166] on input "text" at bounding box center [864, 146] width 264 height 46
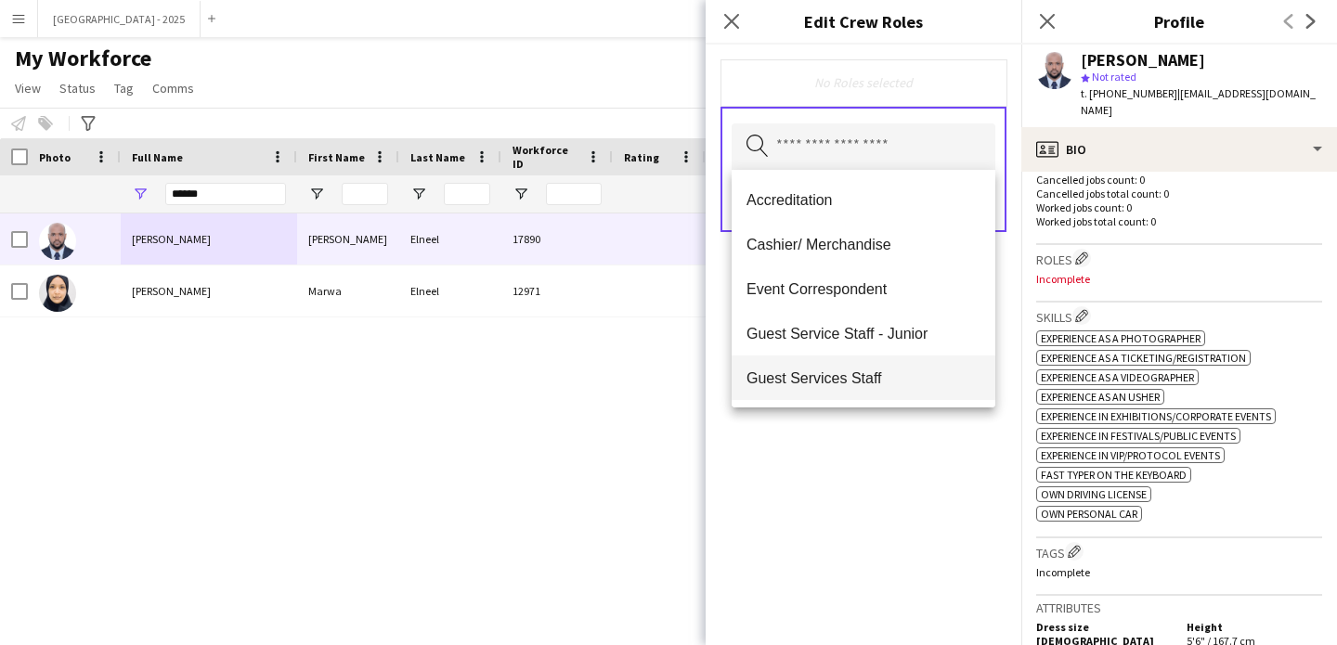
click at [916, 380] on span "Guest Services Staff" at bounding box center [864, 379] width 234 height 18
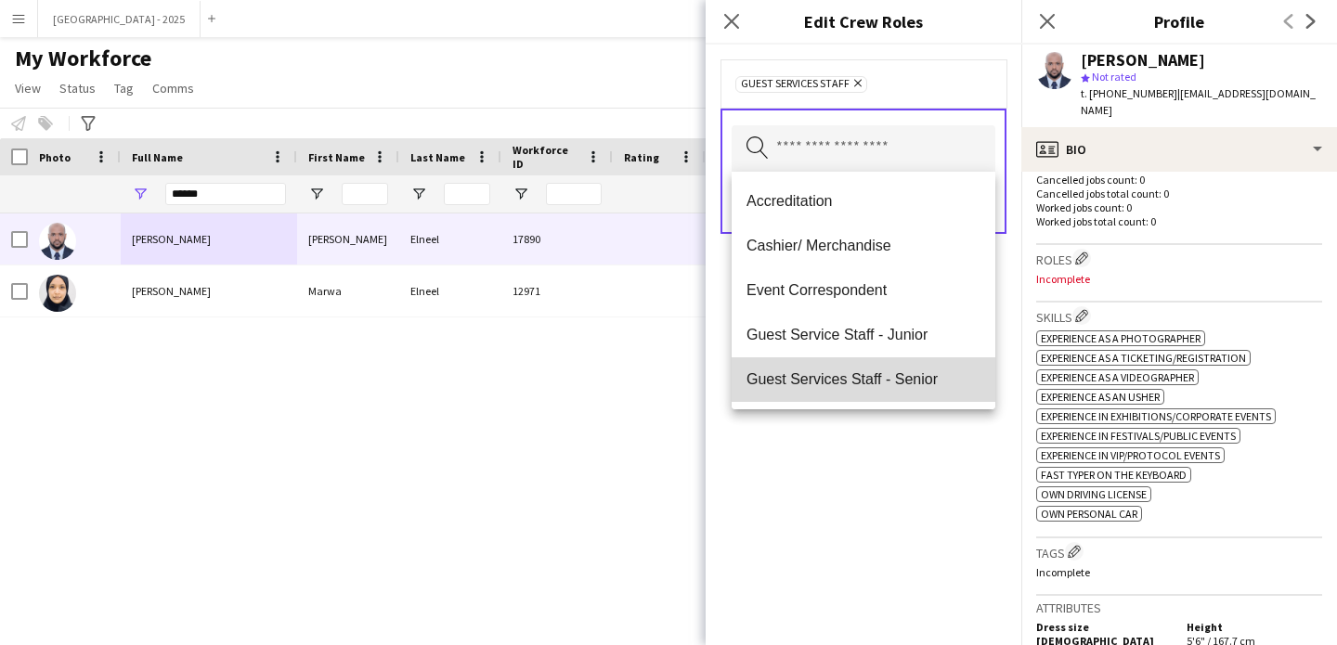
click at [915, 381] on span "Guest Services Staff - Senior" at bounding box center [864, 379] width 234 height 18
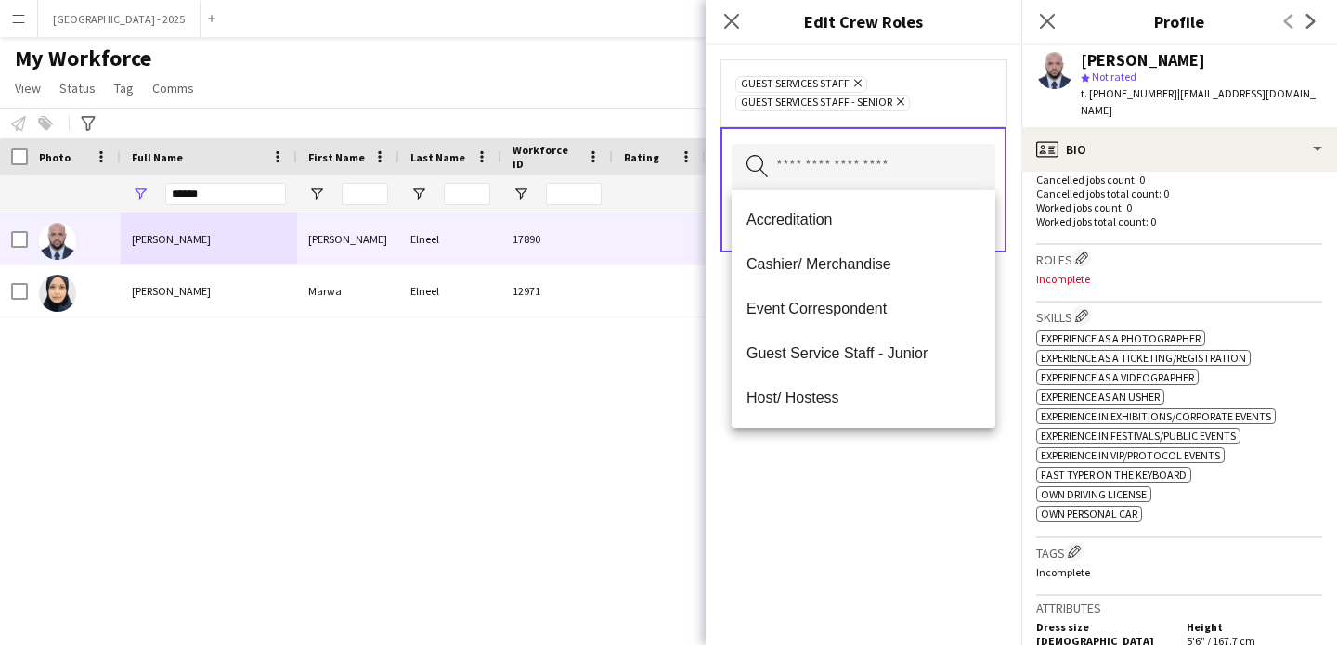
click at [932, 447] on div "Guest Services Staff Remove Guest Services Staff - Senior Remove Search by role…" at bounding box center [864, 345] width 316 height 601
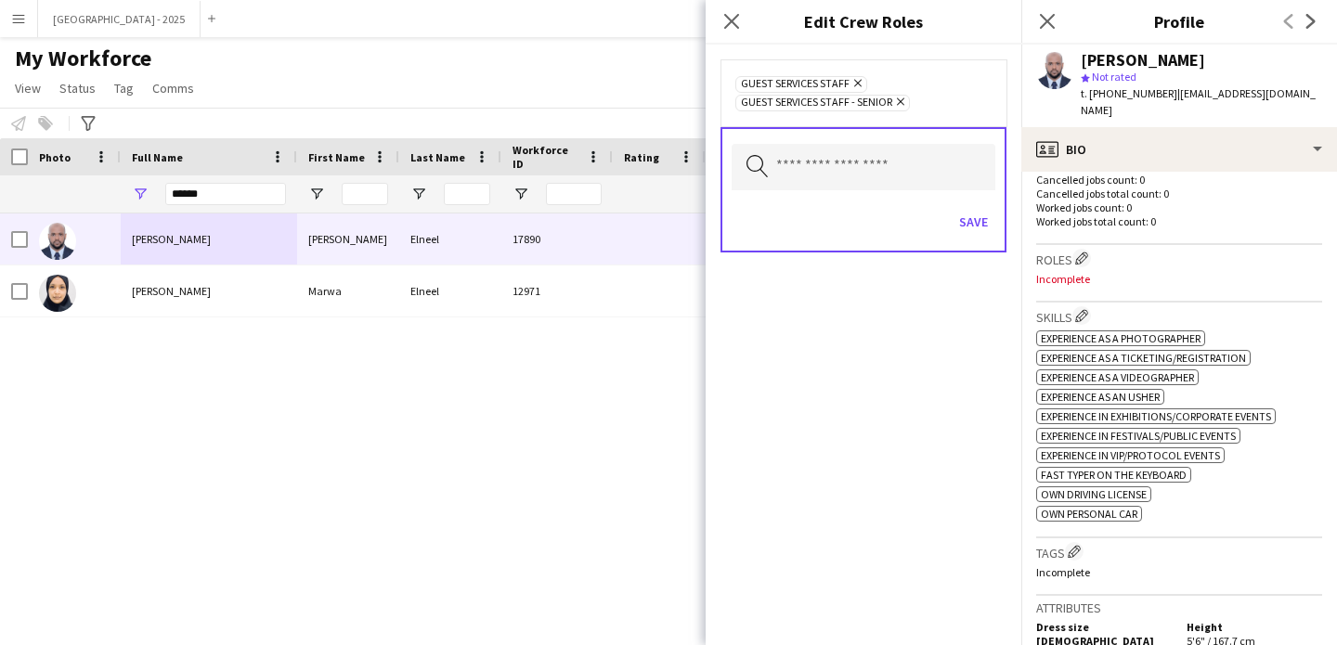
click at [968, 239] on div "Save" at bounding box center [864, 224] width 264 height 53
click at [971, 233] on button "Save" at bounding box center [974, 222] width 44 height 30
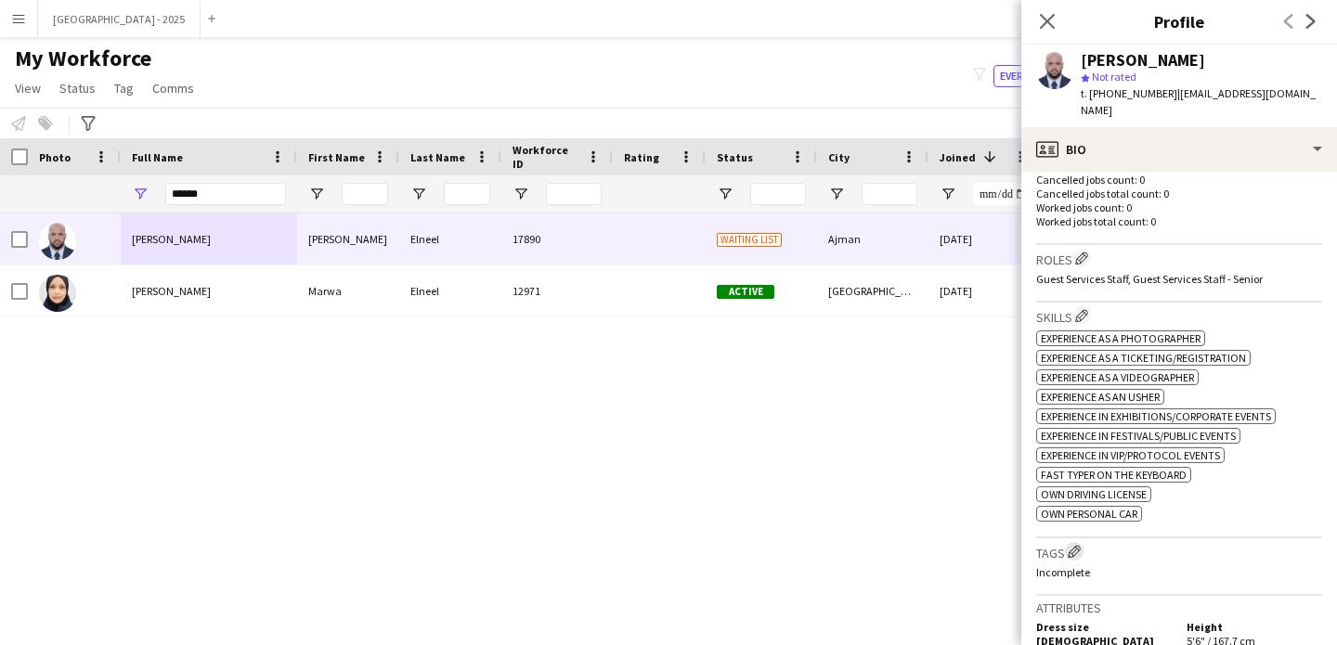
click at [1080, 545] on app-icon "Edit crew company tags" at bounding box center [1074, 551] width 13 height 13
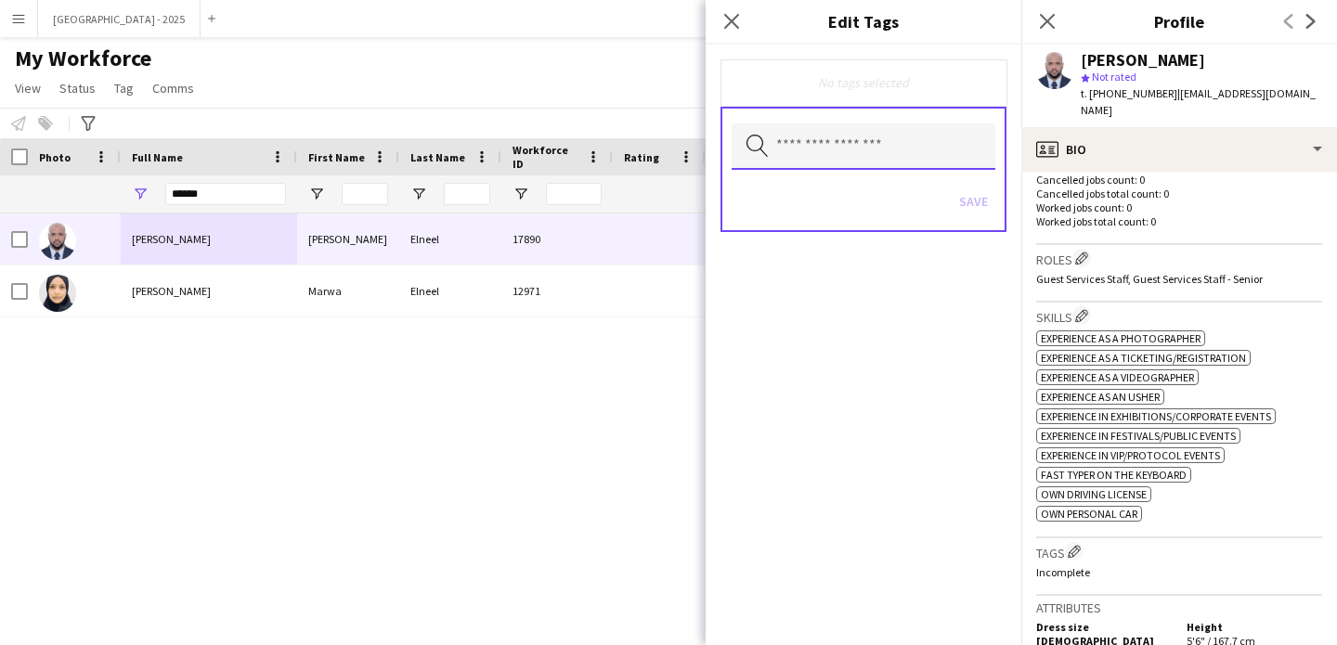
click at [849, 153] on input "text" at bounding box center [864, 146] width 264 height 46
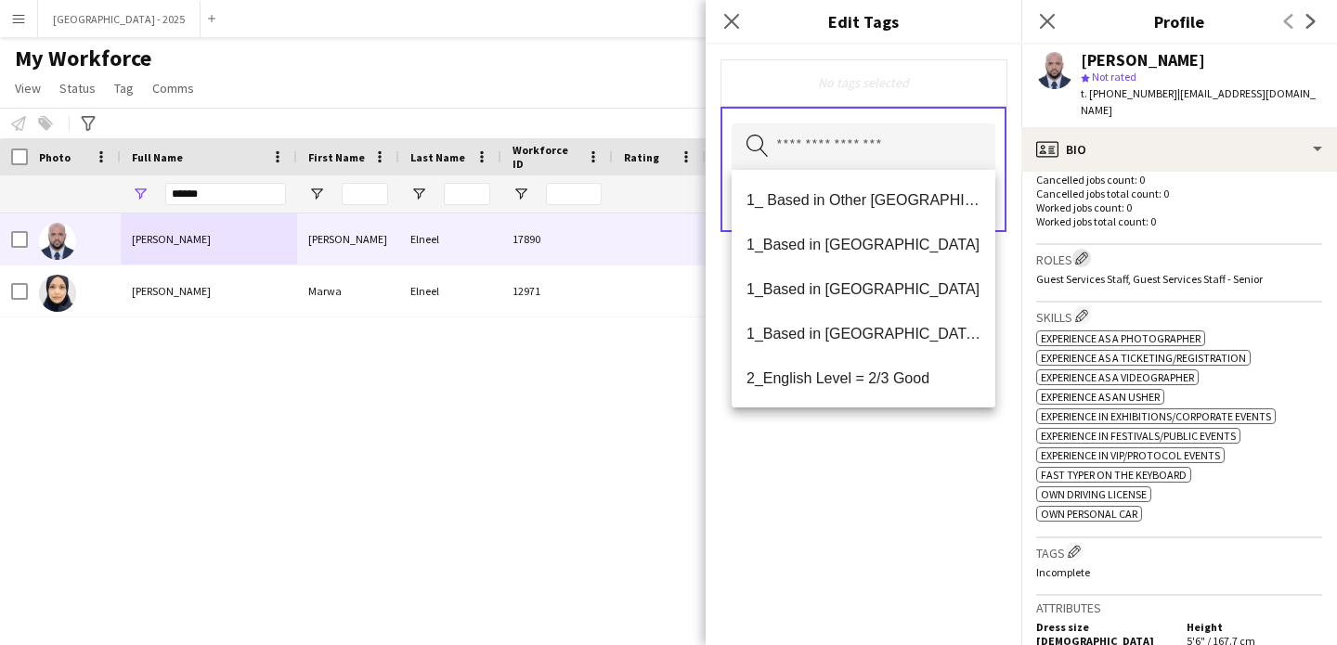
click at [1082, 252] on app-icon "Edit crew company roles" at bounding box center [1081, 258] width 13 height 13
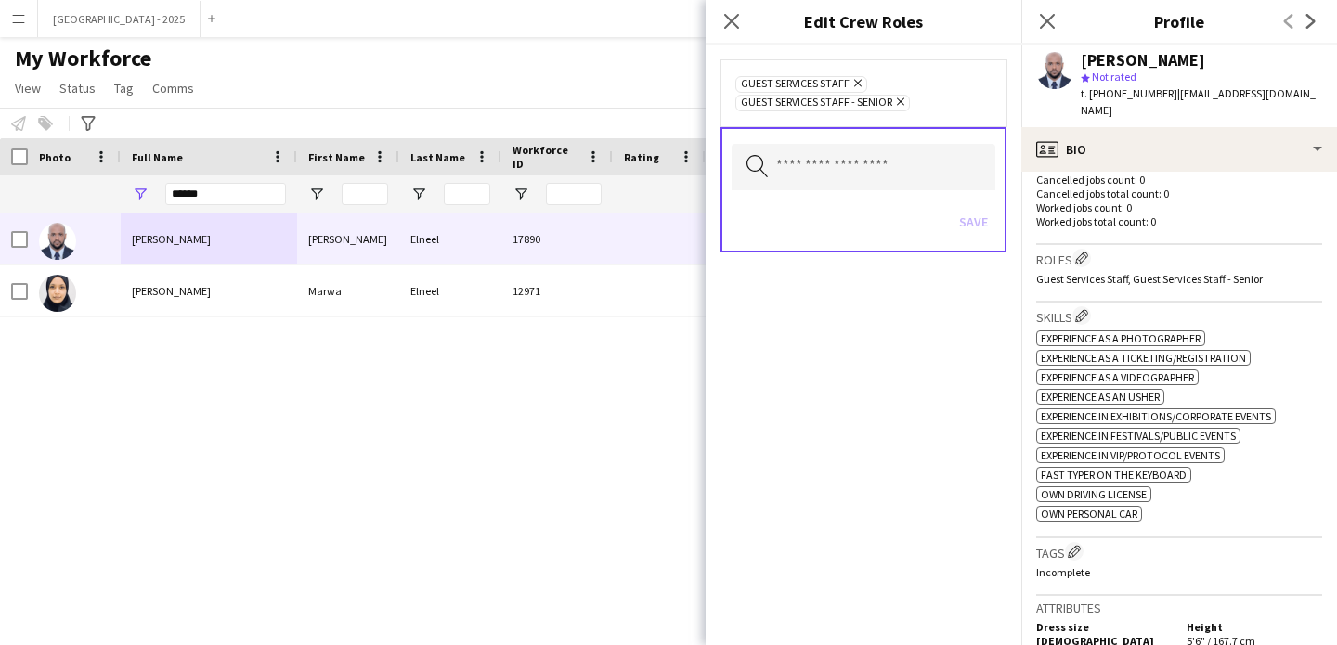
click at [903, 106] on icon "Remove" at bounding box center [898, 102] width 12 height 12
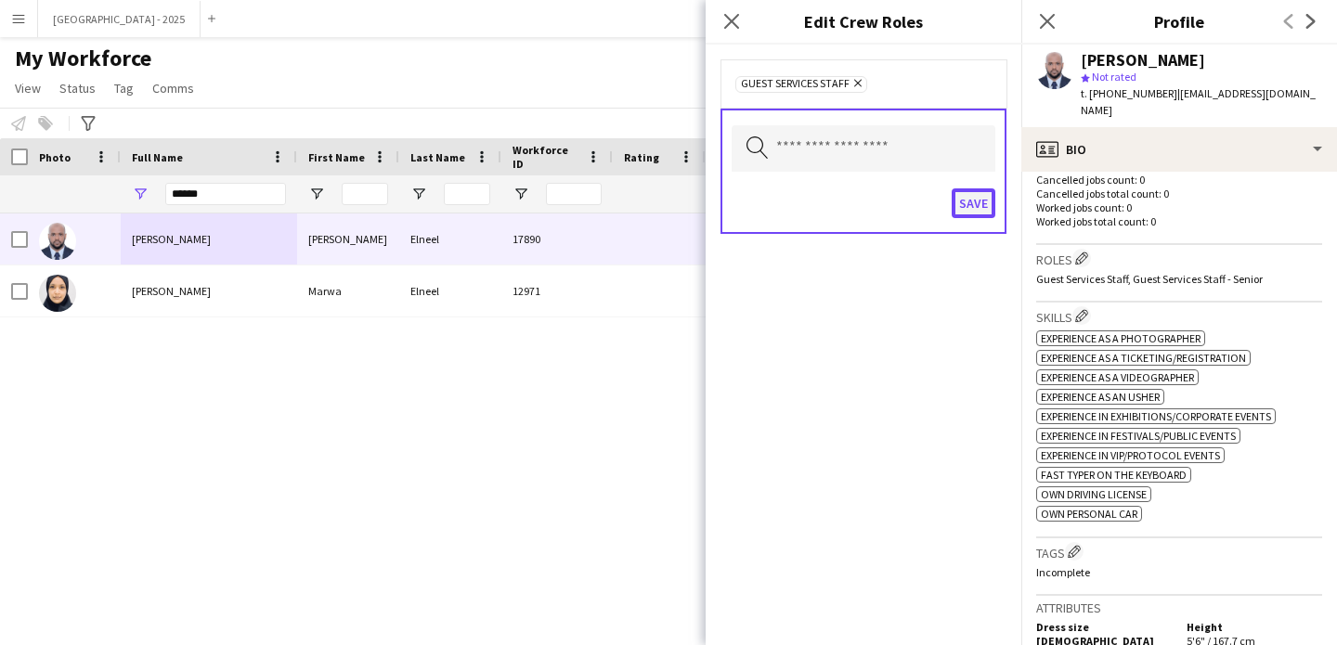
click at [972, 201] on button "Save" at bounding box center [974, 203] width 44 height 30
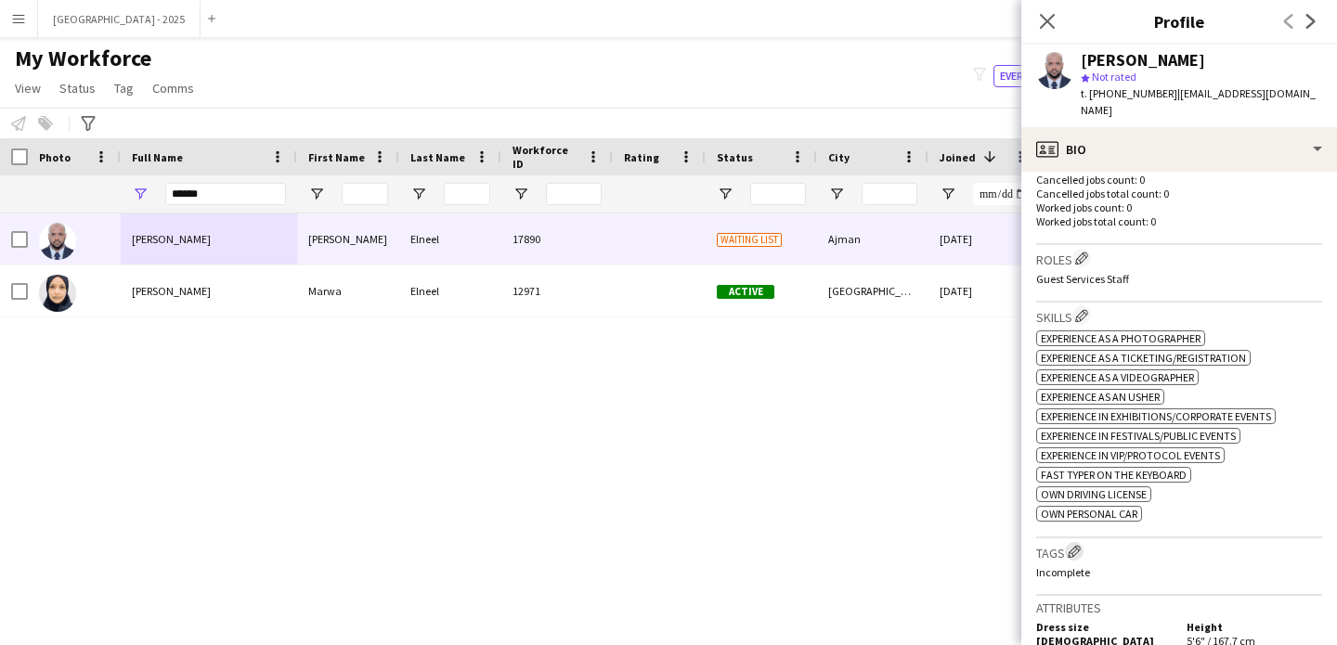
click at [1069, 545] on app-icon "Edit crew company tags" at bounding box center [1074, 551] width 13 height 13
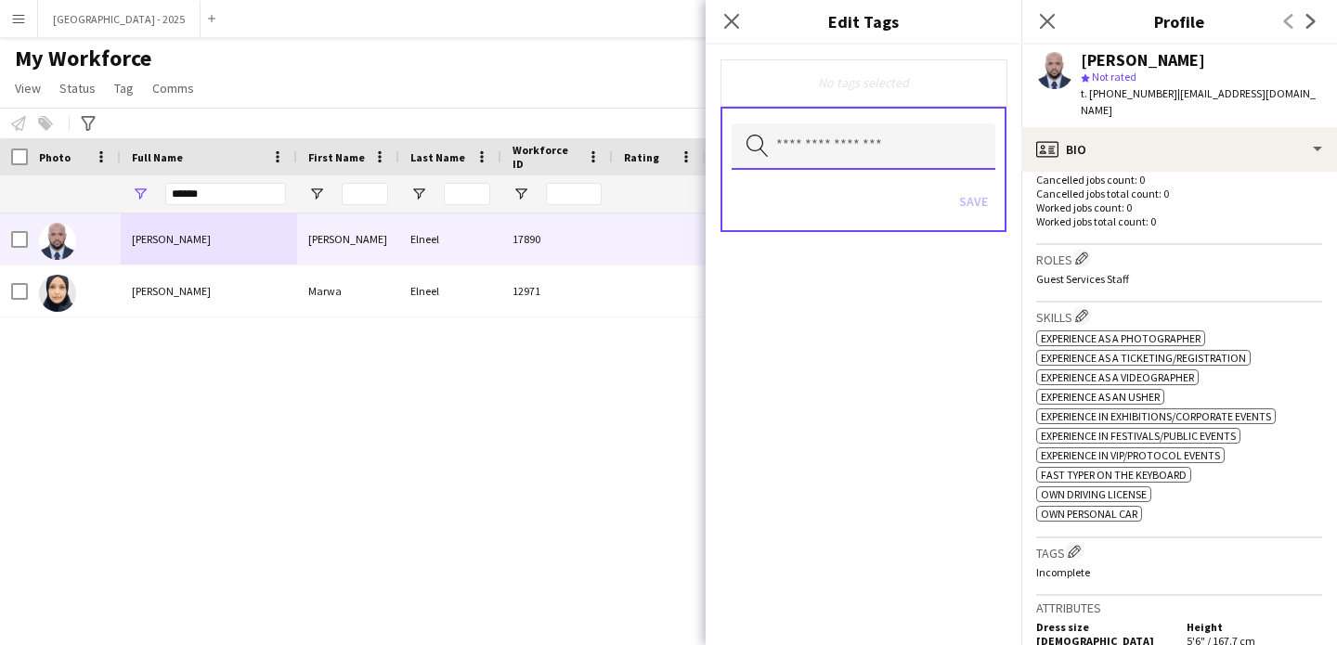
click at [791, 149] on input "text" at bounding box center [864, 146] width 264 height 46
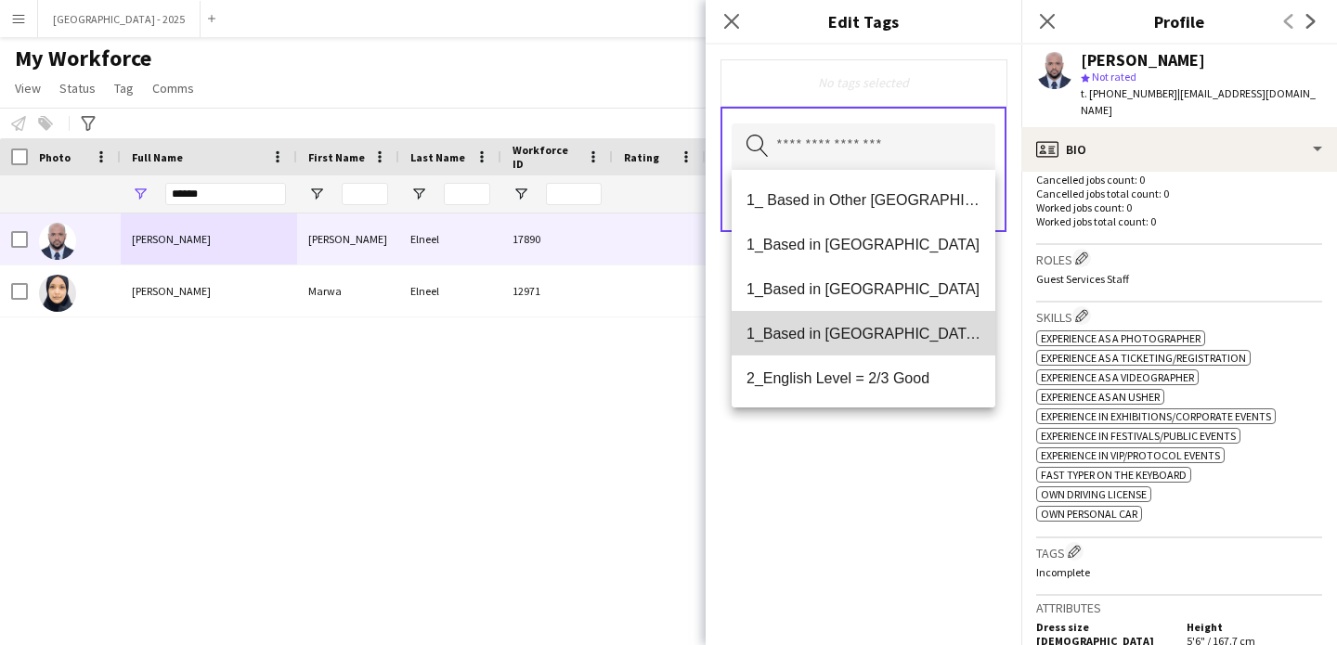
click at [886, 331] on span "1_Based in [GEOGRAPHIC_DATA]/[GEOGRAPHIC_DATA]/Ajman" at bounding box center [864, 334] width 234 height 18
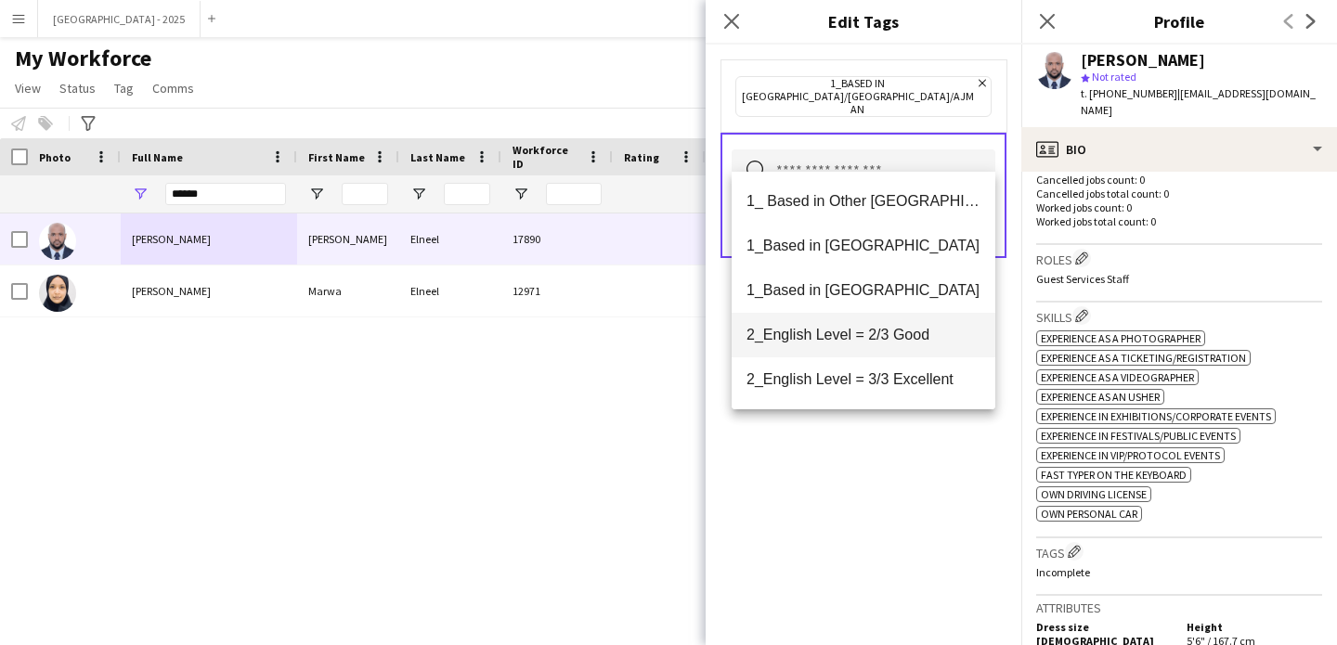
click at [888, 347] on mat-option "2_English Level = 2/3 Good" at bounding box center [864, 335] width 264 height 45
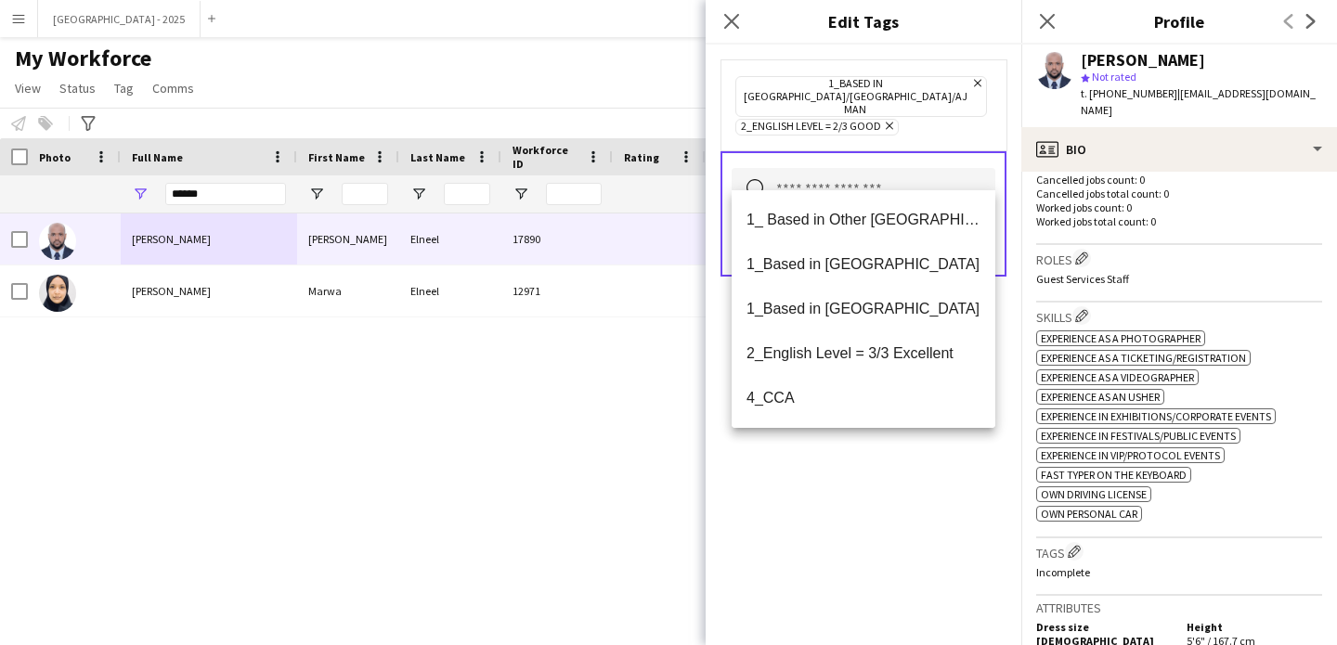
click at [904, 444] on div "1_Based in Dubai/Sharjah/Ajman Remove 2_English Level = 2/3 Good Remove Search …" at bounding box center [864, 345] width 316 height 601
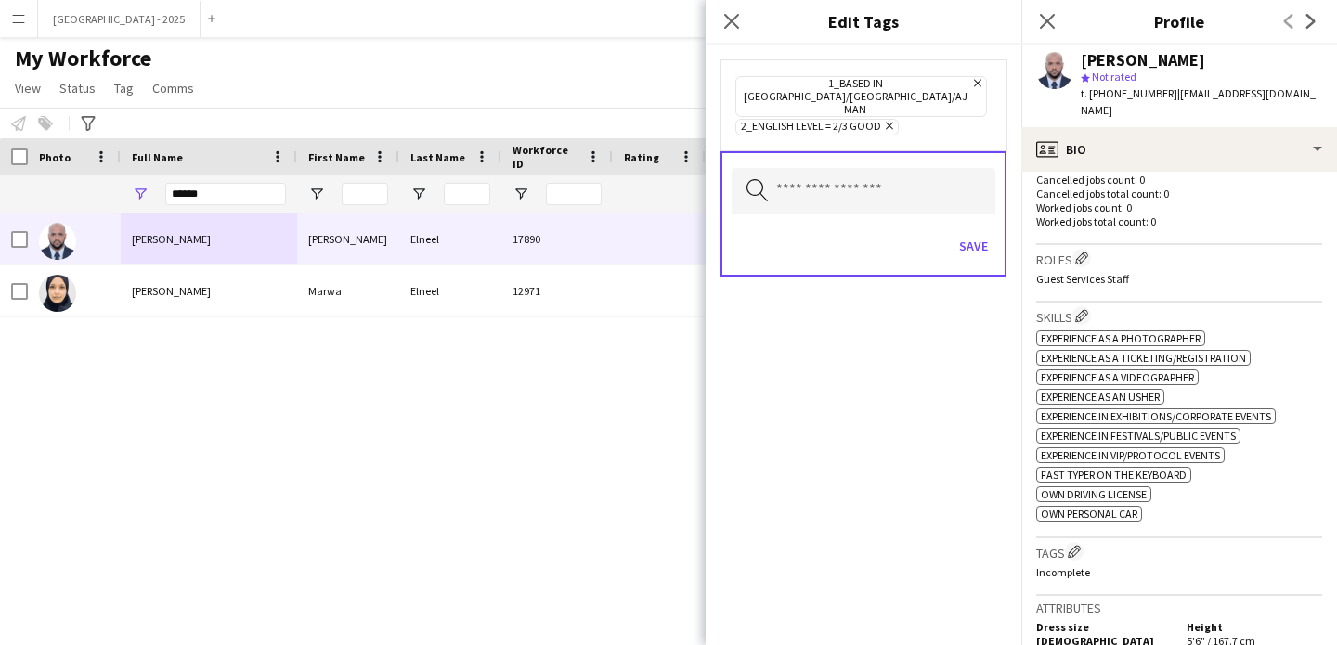
click at [985, 222] on div "Save" at bounding box center [864, 248] width 264 height 53
click at [975, 231] on button "Save" at bounding box center [974, 246] width 44 height 30
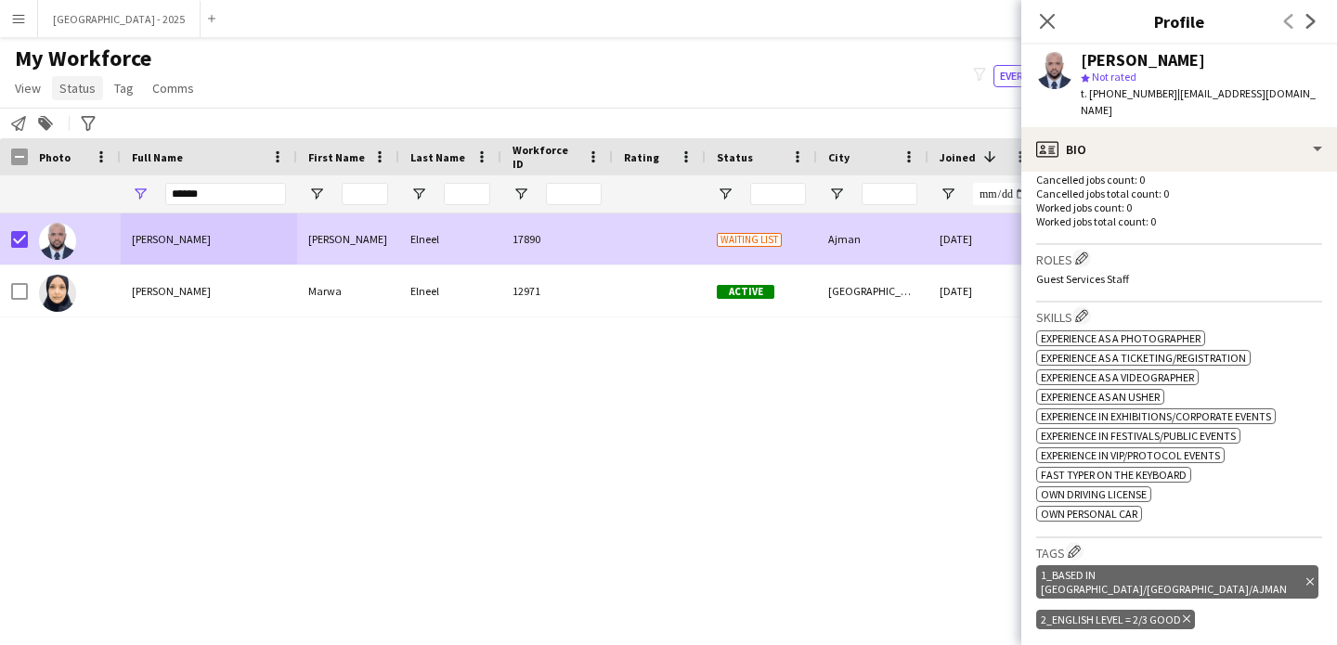
click at [78, 93] on span "Status" at bounding box center [77, 88] width 36 height 17
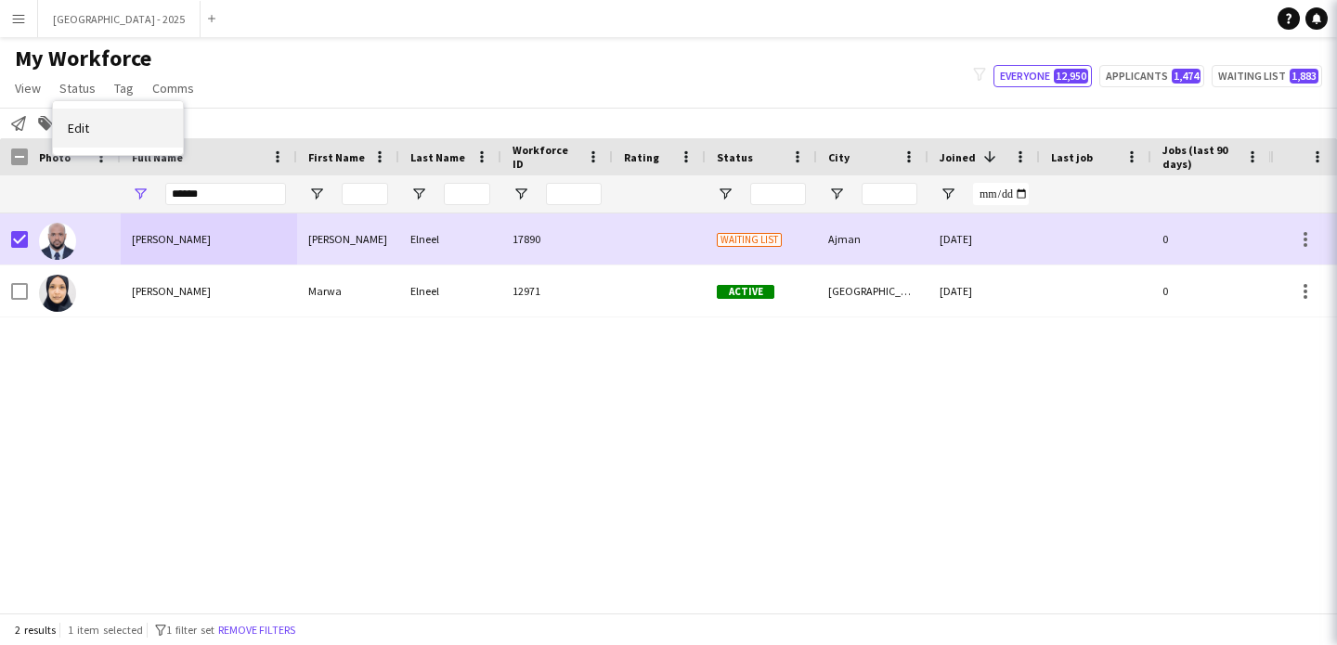
click at [116, 136] on link "Edit" at bounding box center [118, 128] width 130 height 39
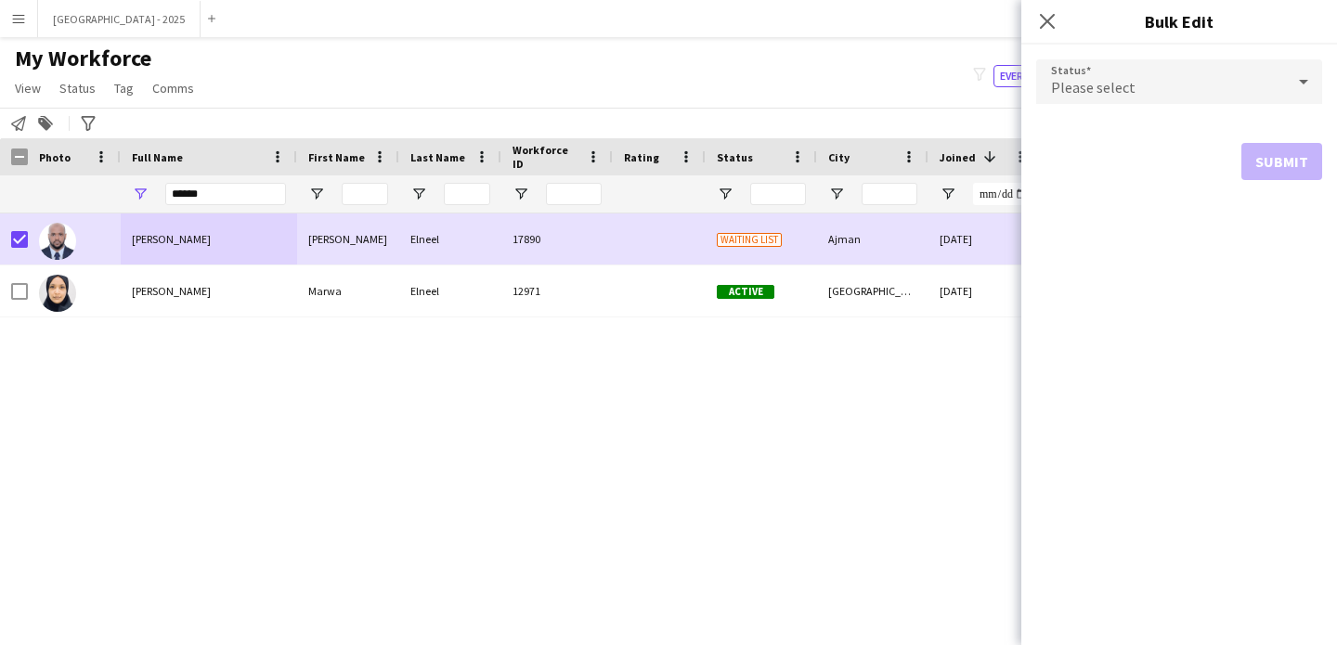
click at [1240, 69] on div "Please select" at bounding box center [1160, 81] width 249 height 45
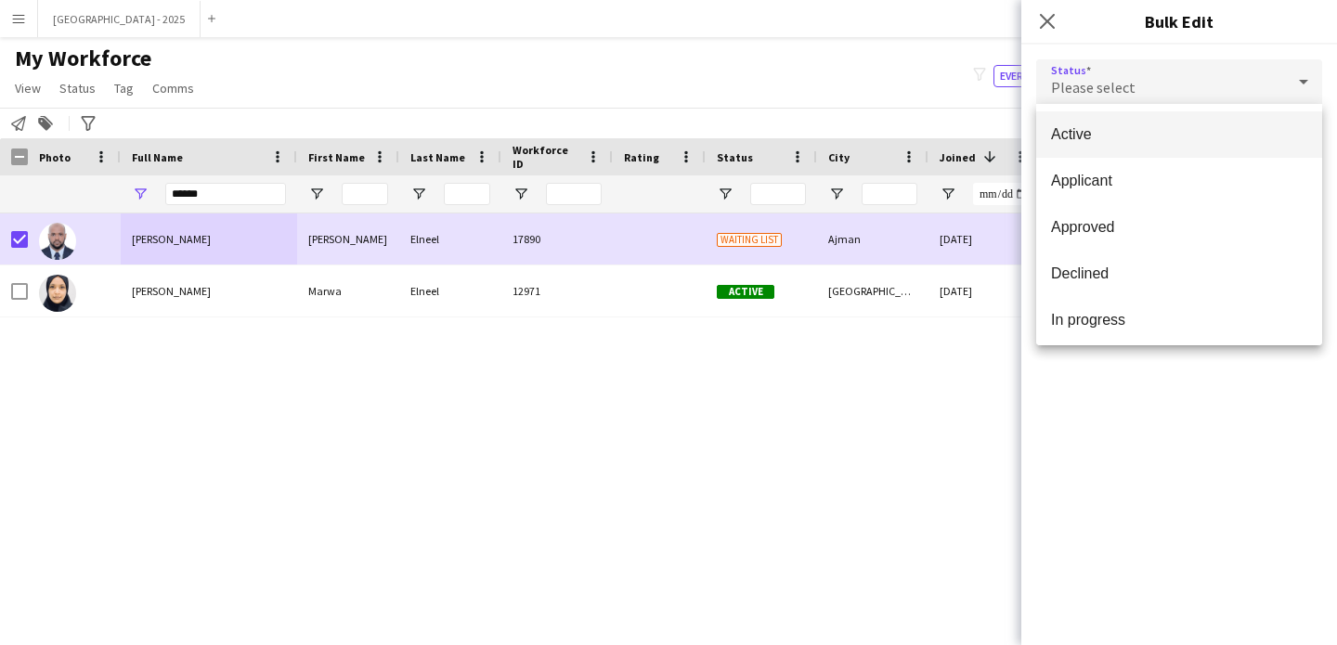
click at [1111, 152] on mat-option "Active" at bounding box center [1179, 134] width 286 height 46
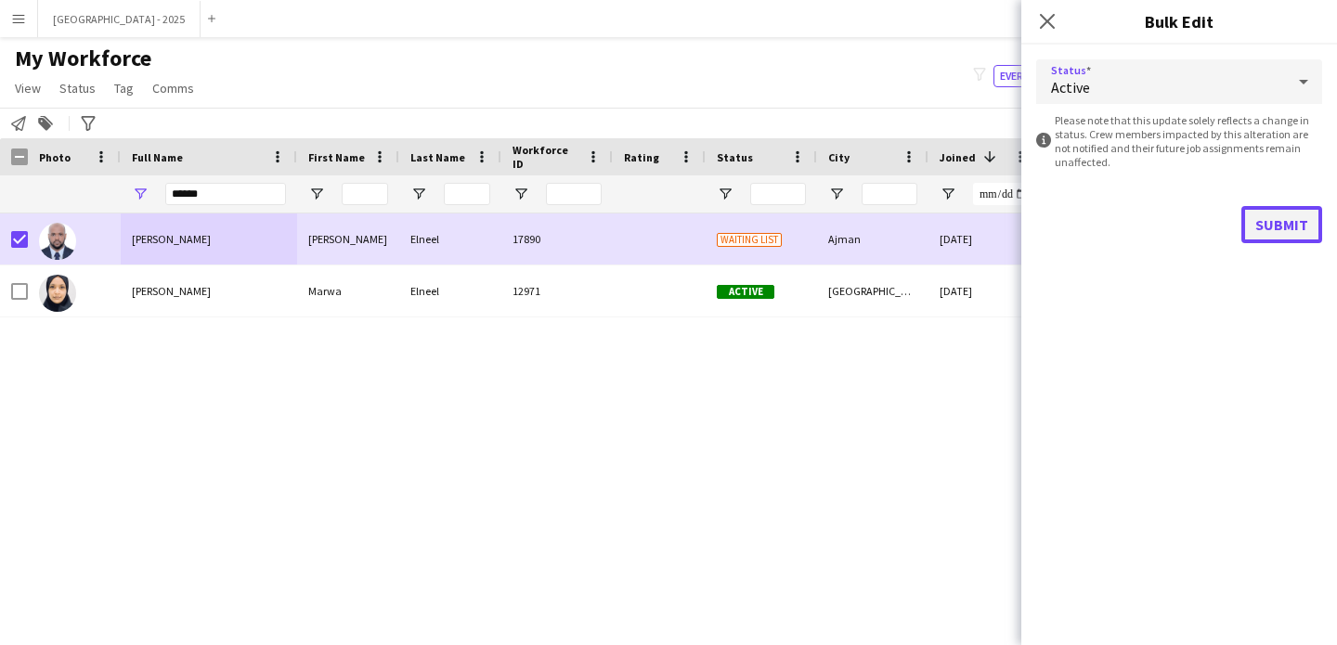
click at [1274, 220] on button "Submit" at bounding box center [1281, 224] width 81 height 37
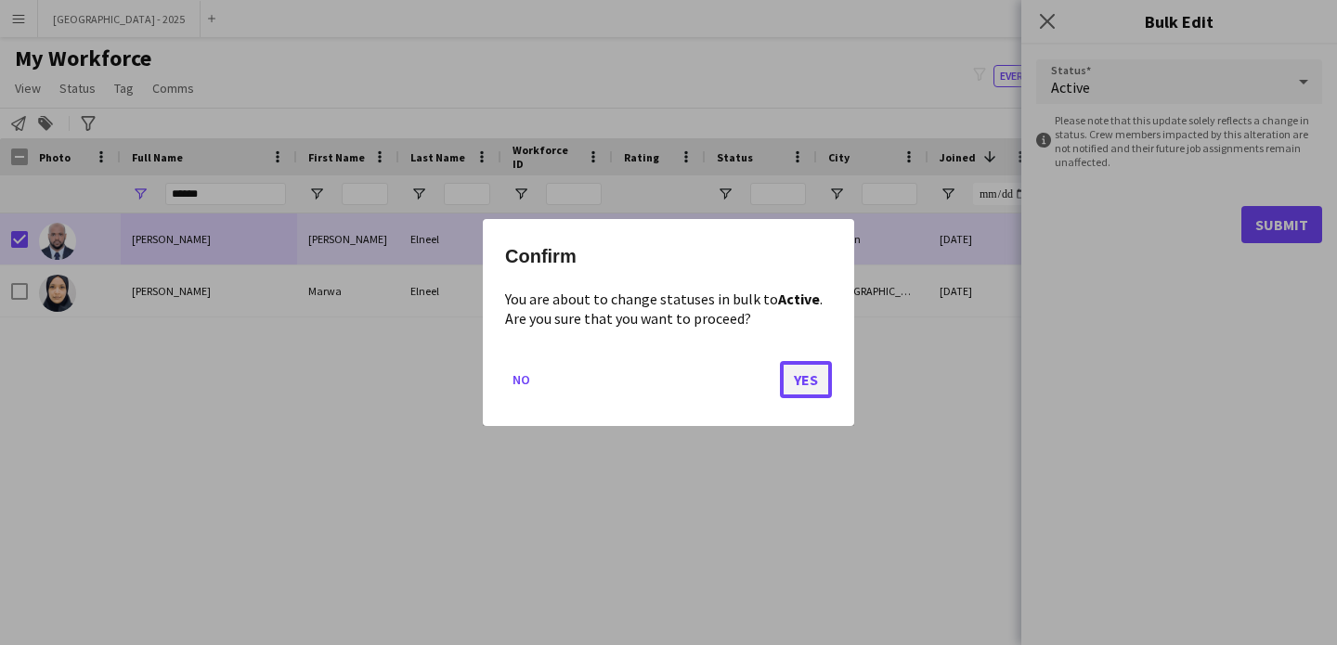
click at [803, 372] on button "Yes" at bounding box center [806, 379] width 52 height 37
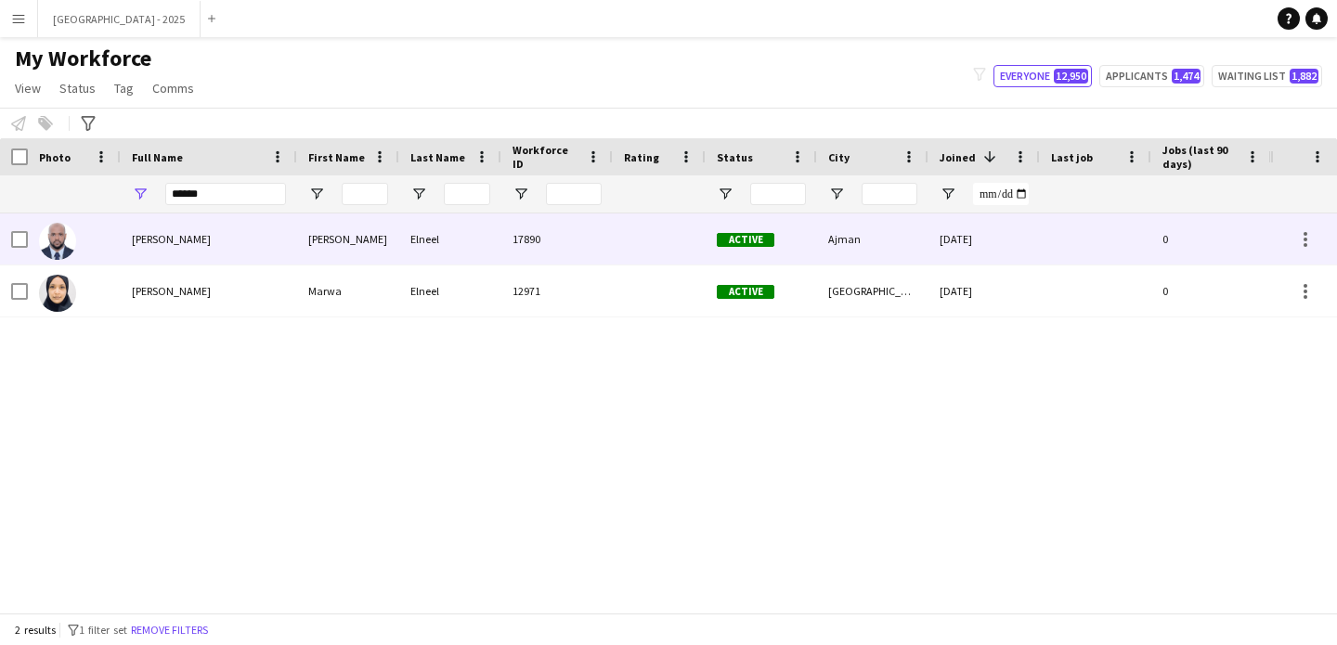
click at [140, 263] on div "ahmed Elneel" at bounding box center [209, 239] width 176 height 51
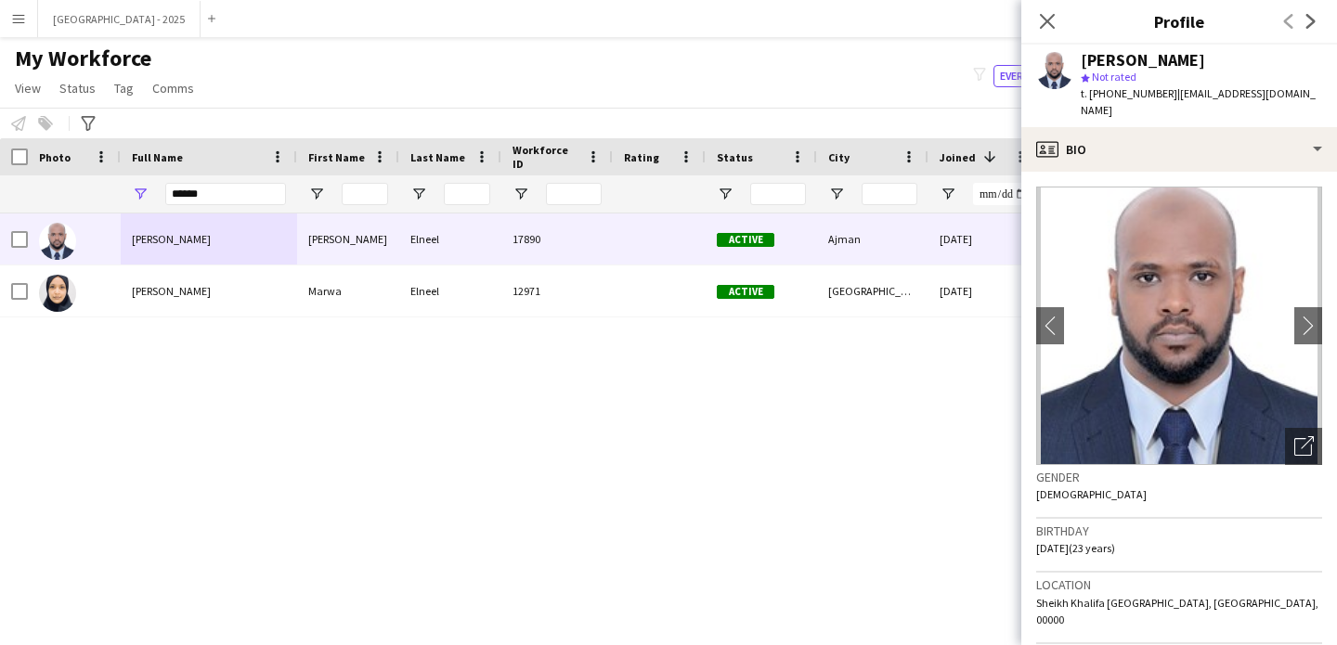
click at [1123, 172] on app-crew-profile-bio "chevron-left chevron-right Open photos pop-in Gender Male Birthday 17-09-2001 (…" at bounding box center [1179, 409] width 316 height 474
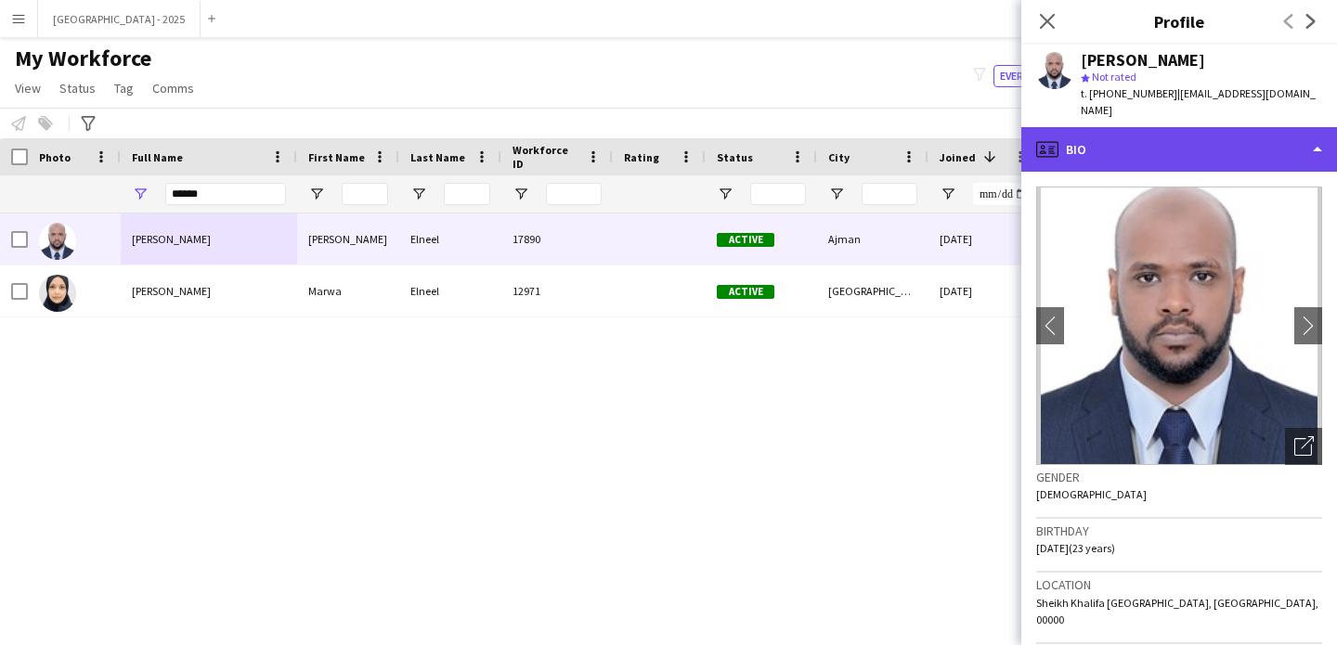
click at [1181, 145] on div "profile Bio" at bounding box center [1179, 149] width 316 height 45
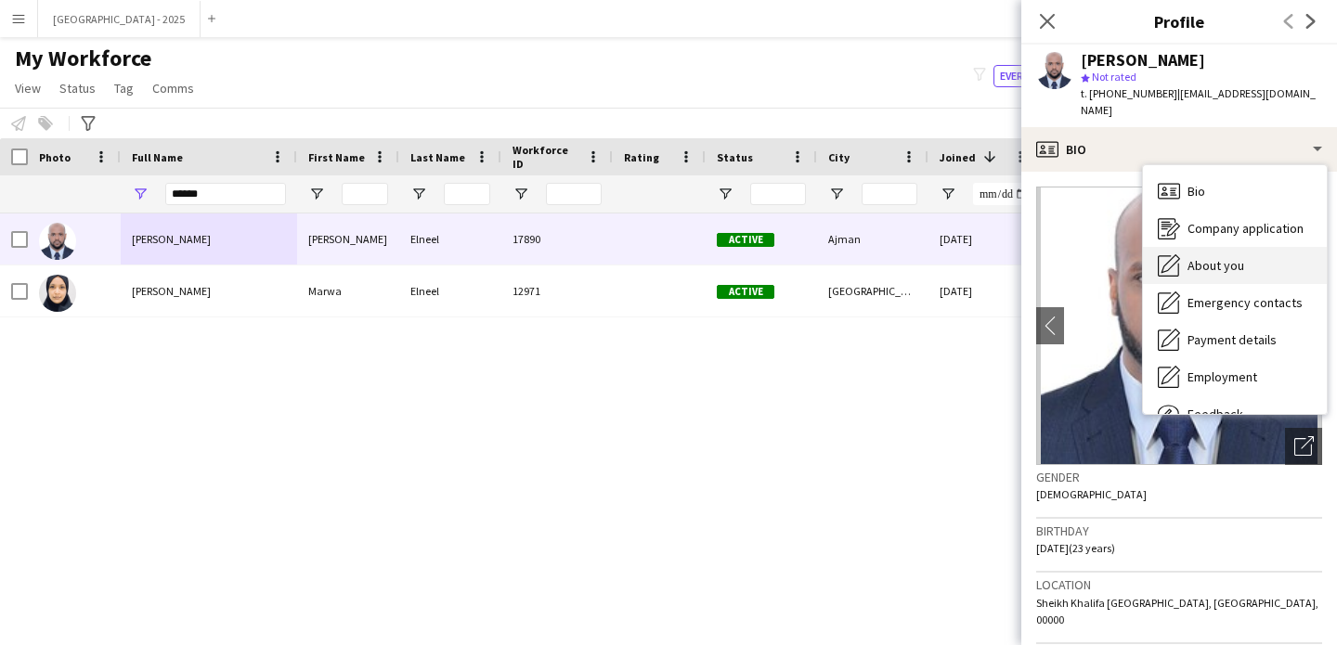
click at [1246, 247] on div "About you About you" at bounding box center [1235, 265] width 184 height 37
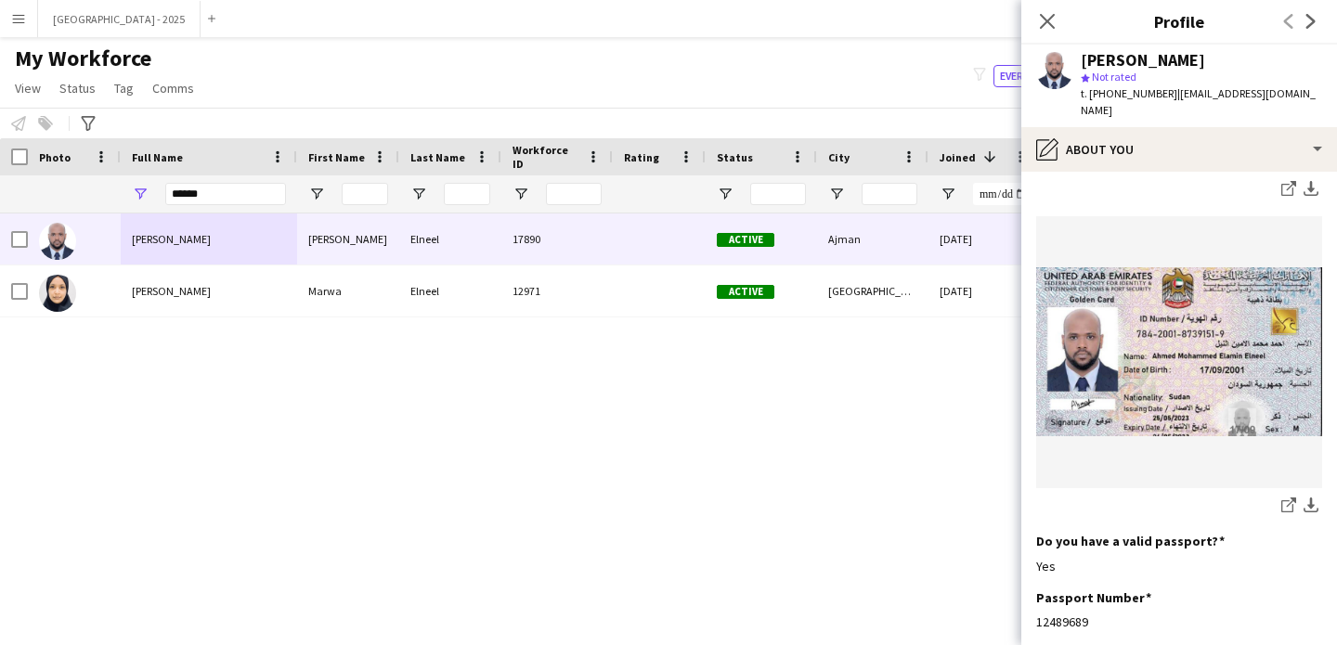
scroll to position [1412, 0]
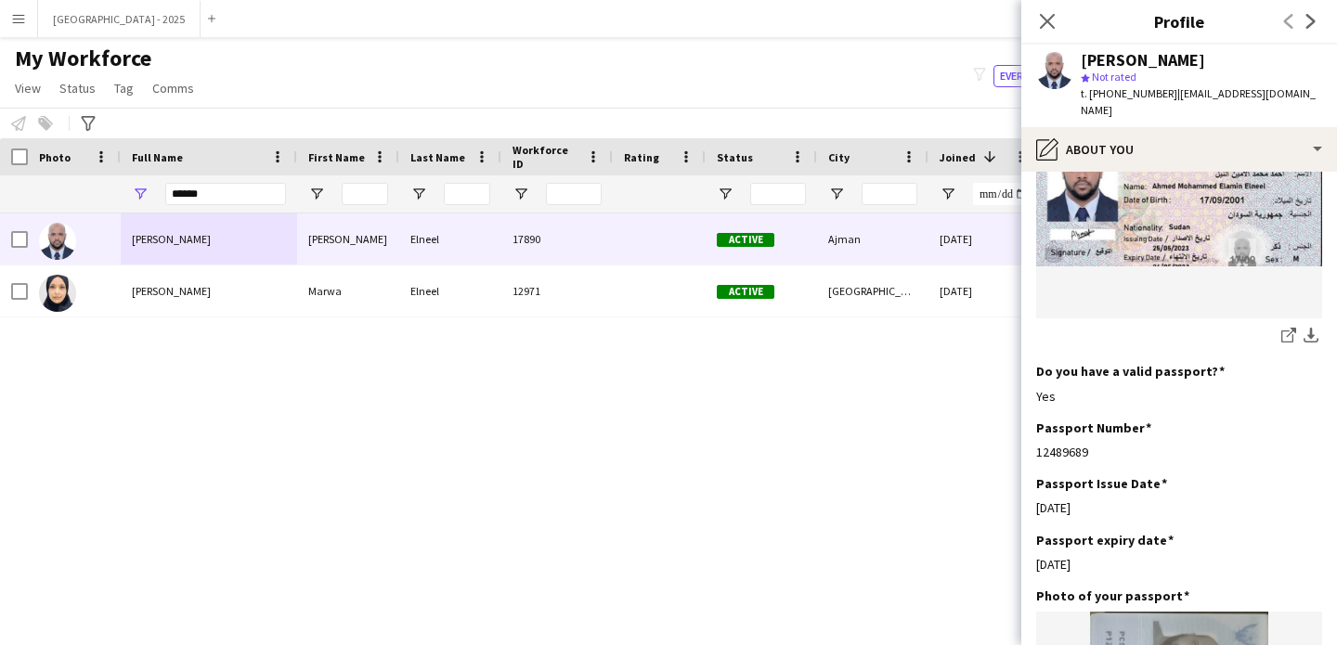
click at [1041, 15] on icon at bounding box center [1047, 21] width 15 height 15
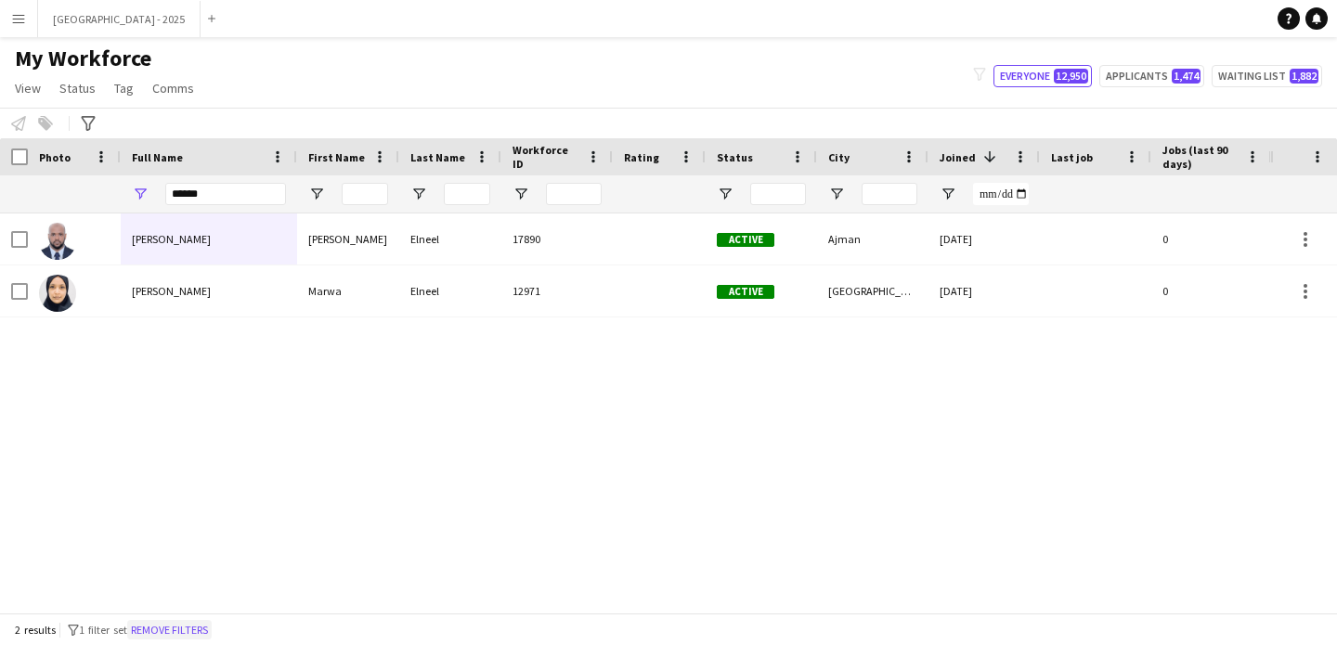
click at [207, 634] on button "Remove filters" at bounding box center [169, 630] width 84 height 20
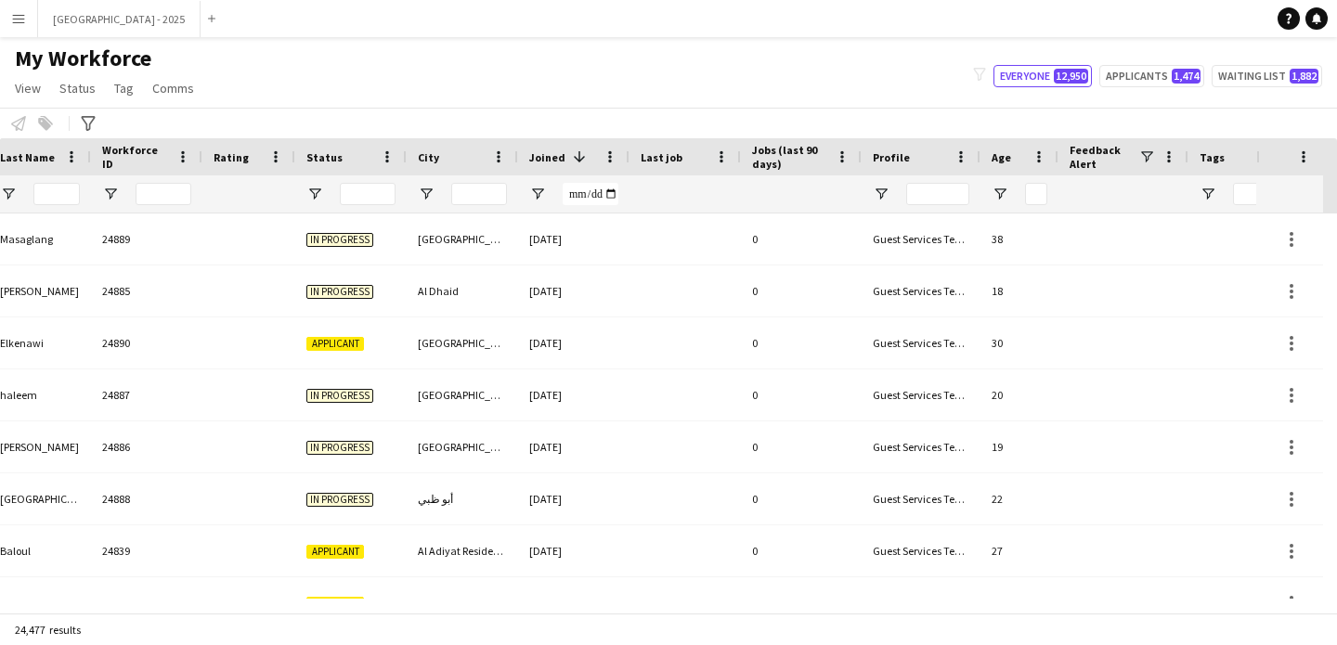
scroll to position [0, 640]
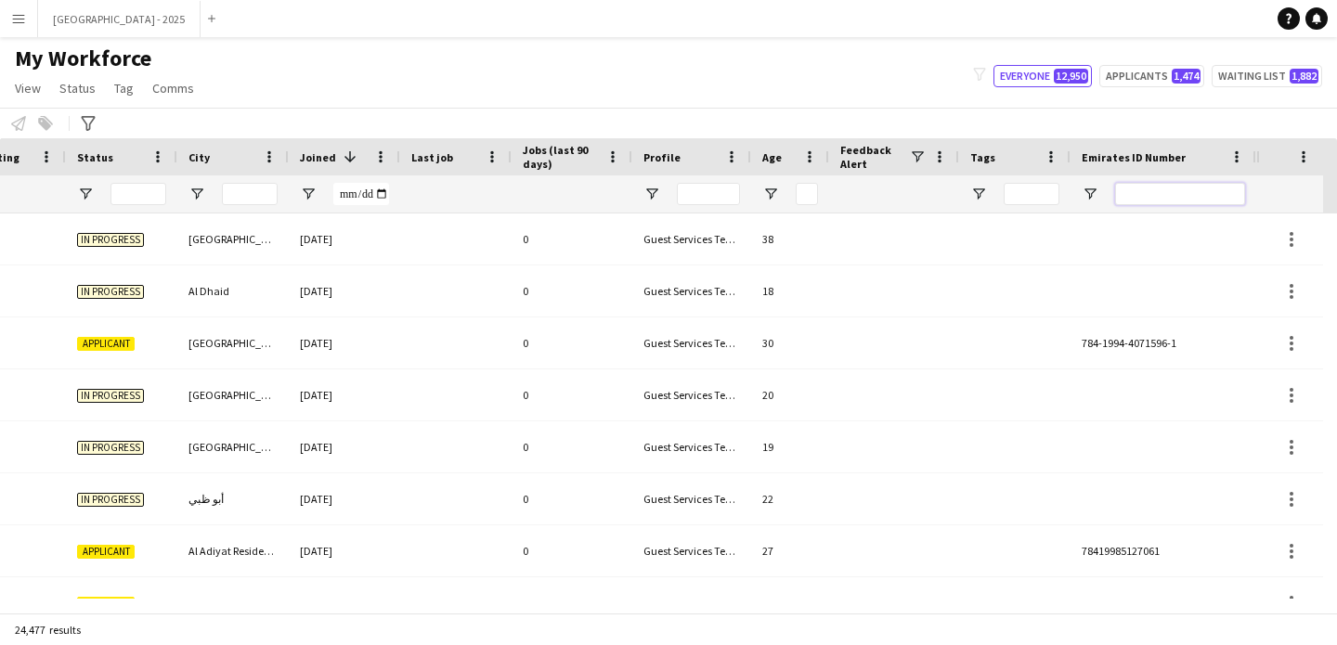
click at [1178, 188] on input "Emirates ID Number Filter Input" at bounding box center [1180, 194] width 130 height 22
paste input "*******"
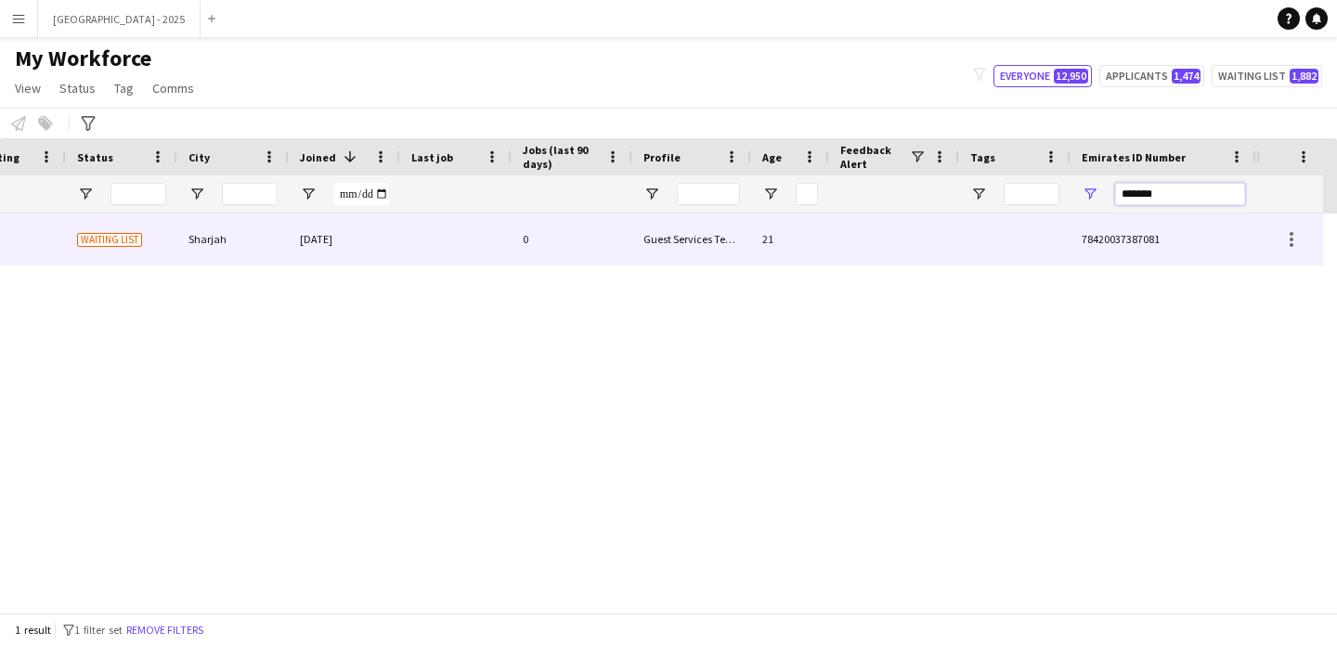
type input "*******"
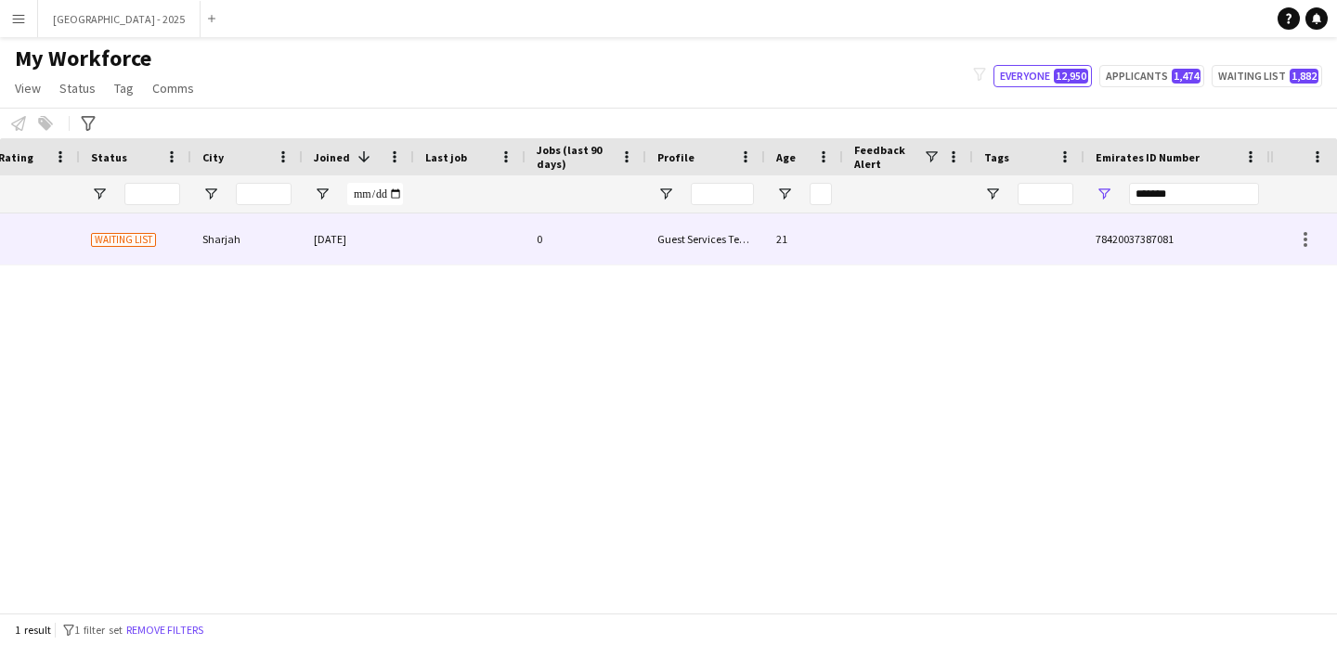
click at [520, 237] on div "Azzil 17886 Waiting list Sharjah 20-11-2024 0 Guest Services Team 21 7842003738…" at bounding box center [322, 240] width 1896 height 52
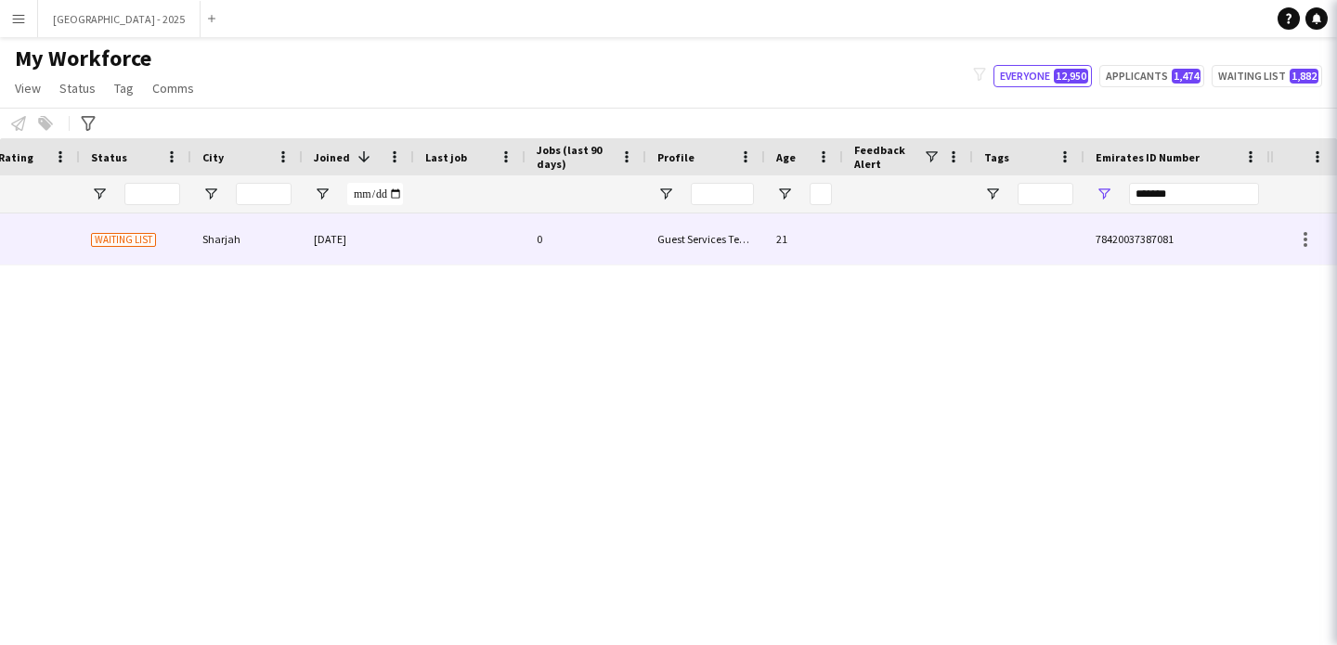
scroll to position [0, 626]
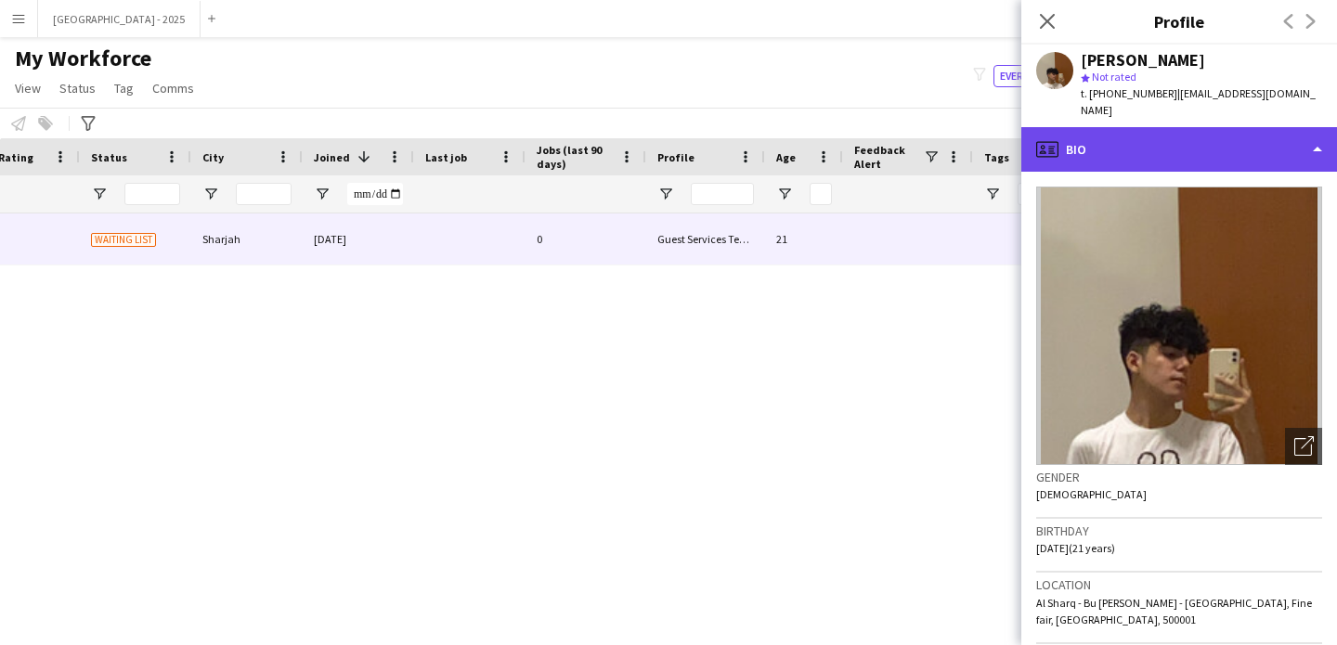
click at [1142, 136] on div "profile Bio" at bounding box center [1179, 149] width 316 height 45
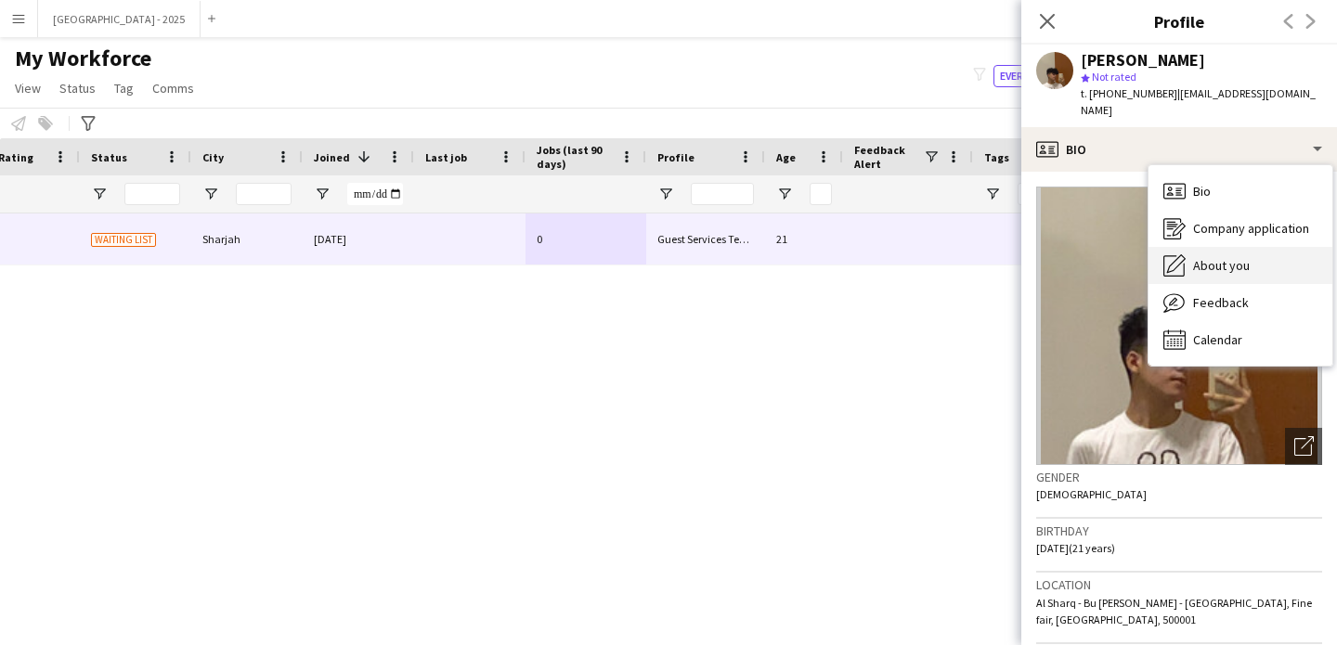
click at [1205, 257] on span "About you" at bounding box center [1221, 265] width 57 height 17
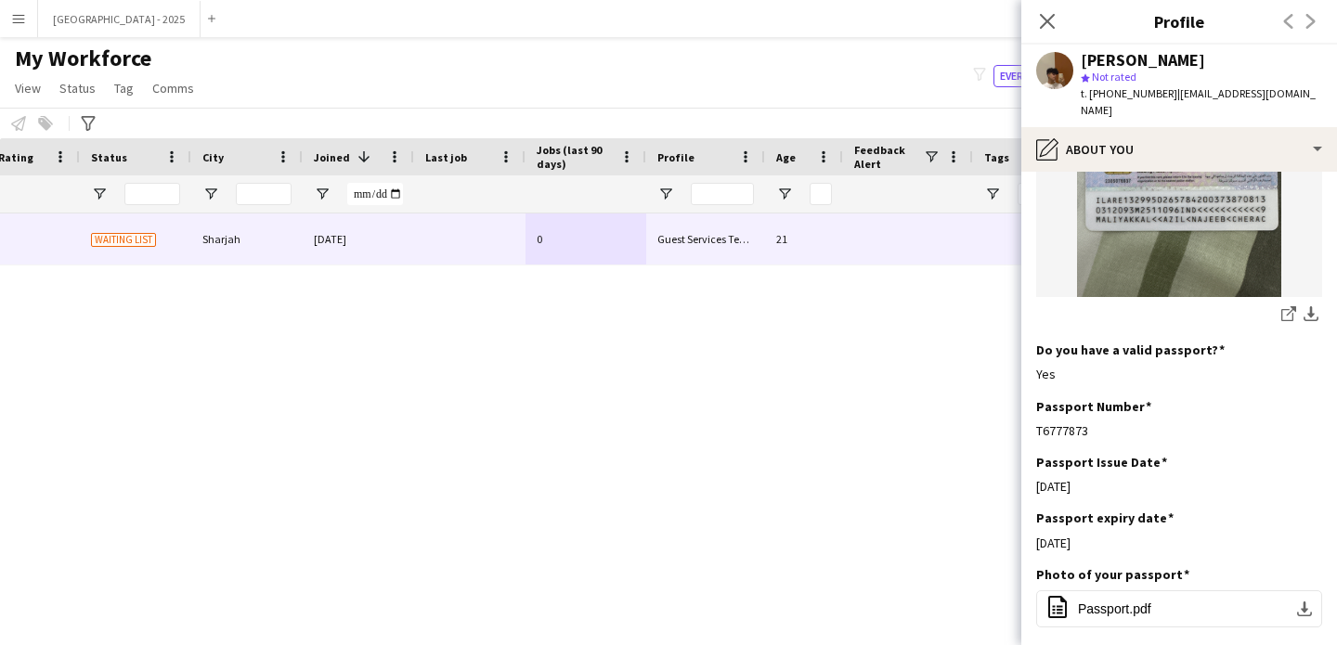
scroll to position [1455, 0]
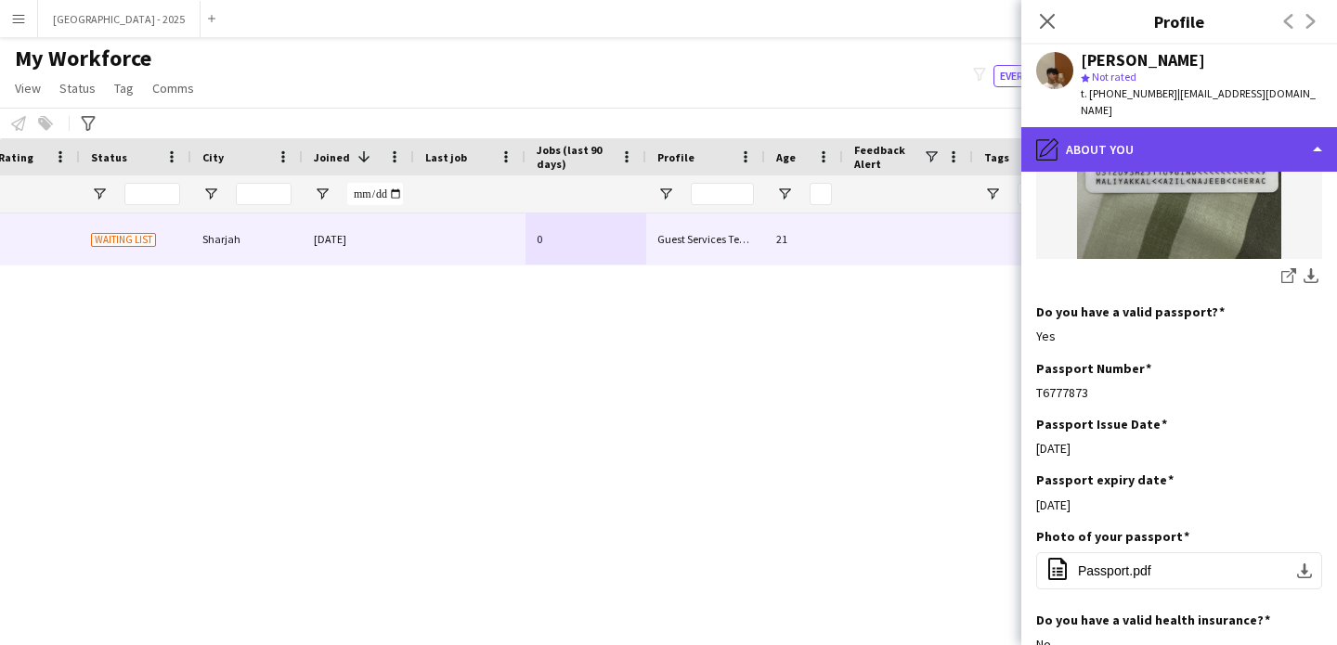
click at [1137, 127] on div "pencil4 About you" at bounding box center [1179, 149] width 316 height 45
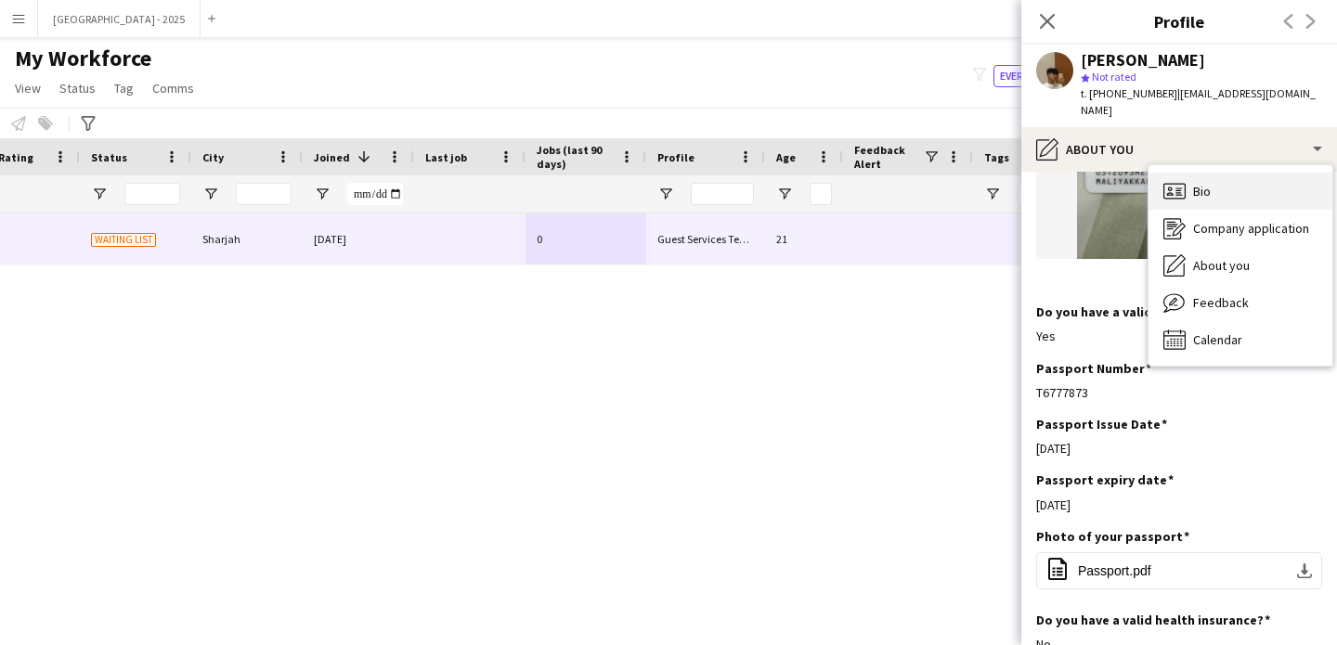
click at [1216, 173] on div "Bio Bio" at bounding box center [1241, 191] width 184 height 37
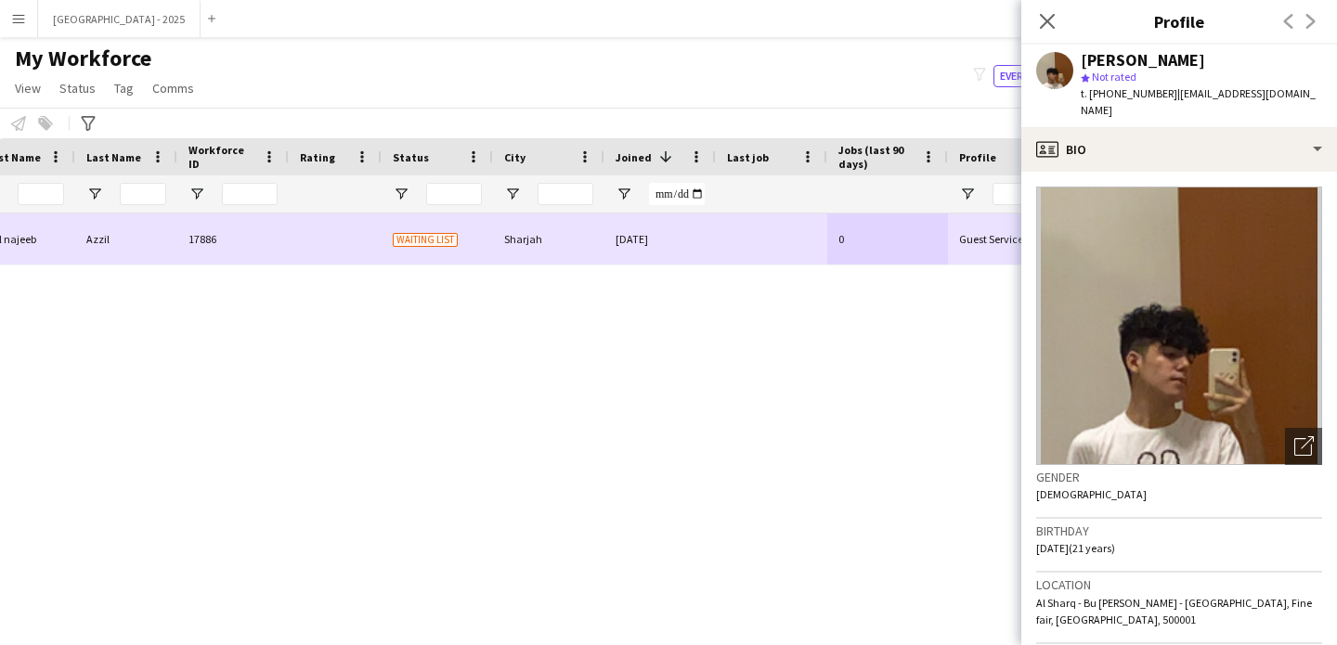
scroll to position [0, 0]
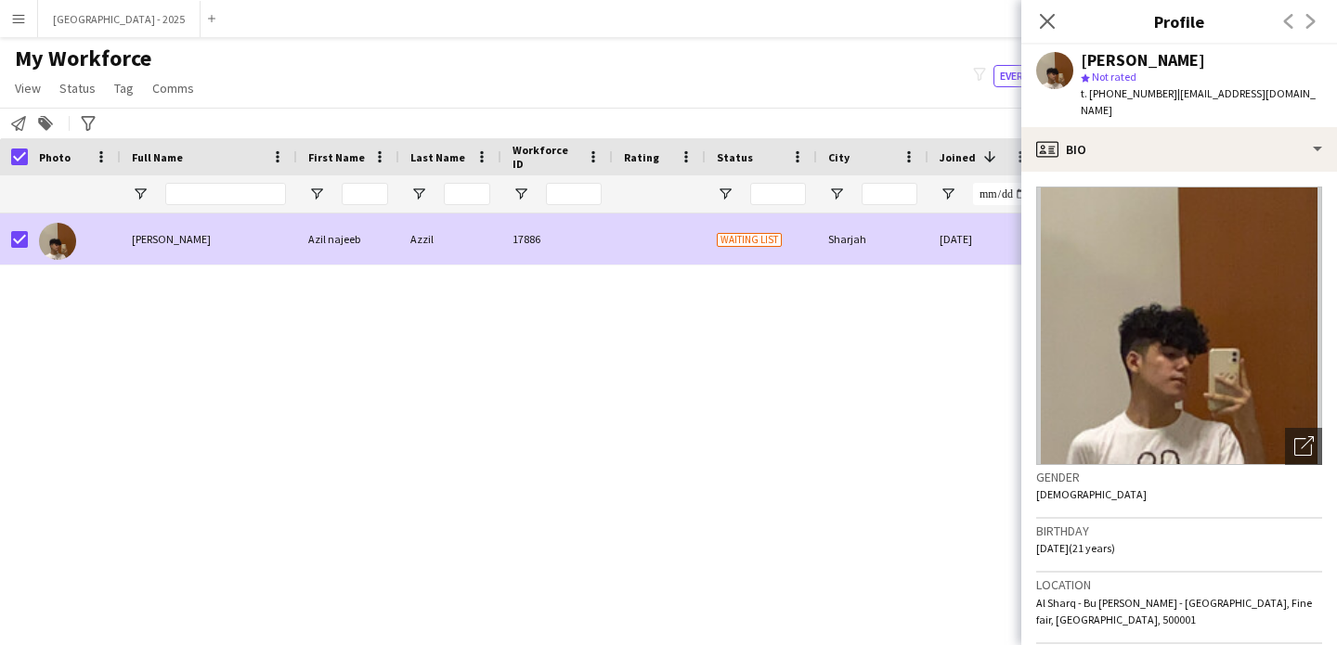
click at [97, 72] on app-page-menu "View Views Default view New view Update view Delete view Edit name Customise vi…" at bounding box center [106, 89] width 213 height 35
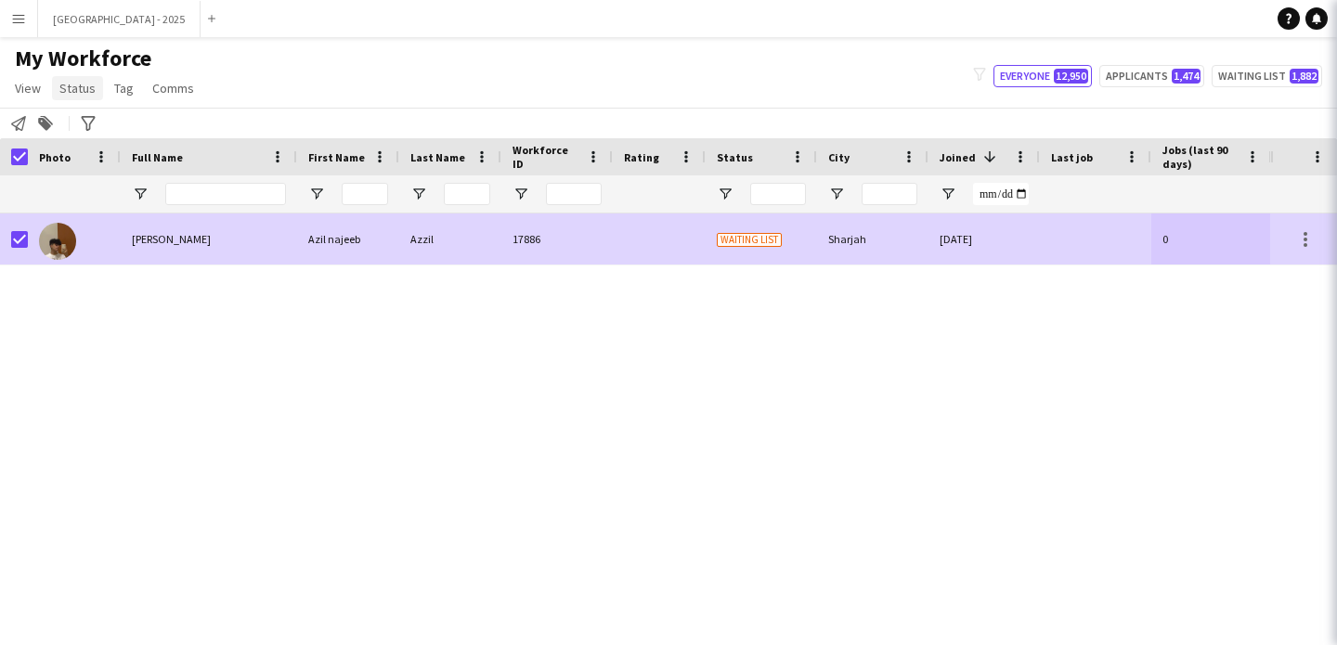
click at [69, 92] on span "Status" at bounding box center [77, 88] width 36 height 17
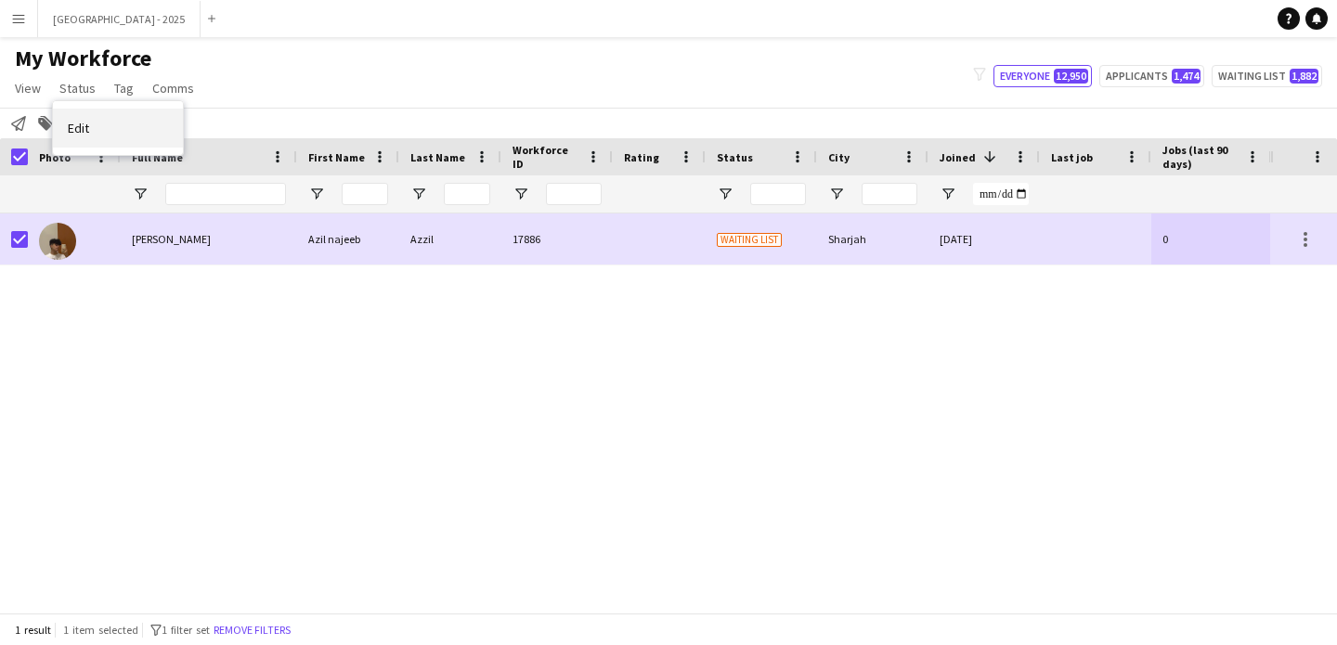
click at [85, 123] on span "Edit" at bounding box center [78, 128] width 21 height 17
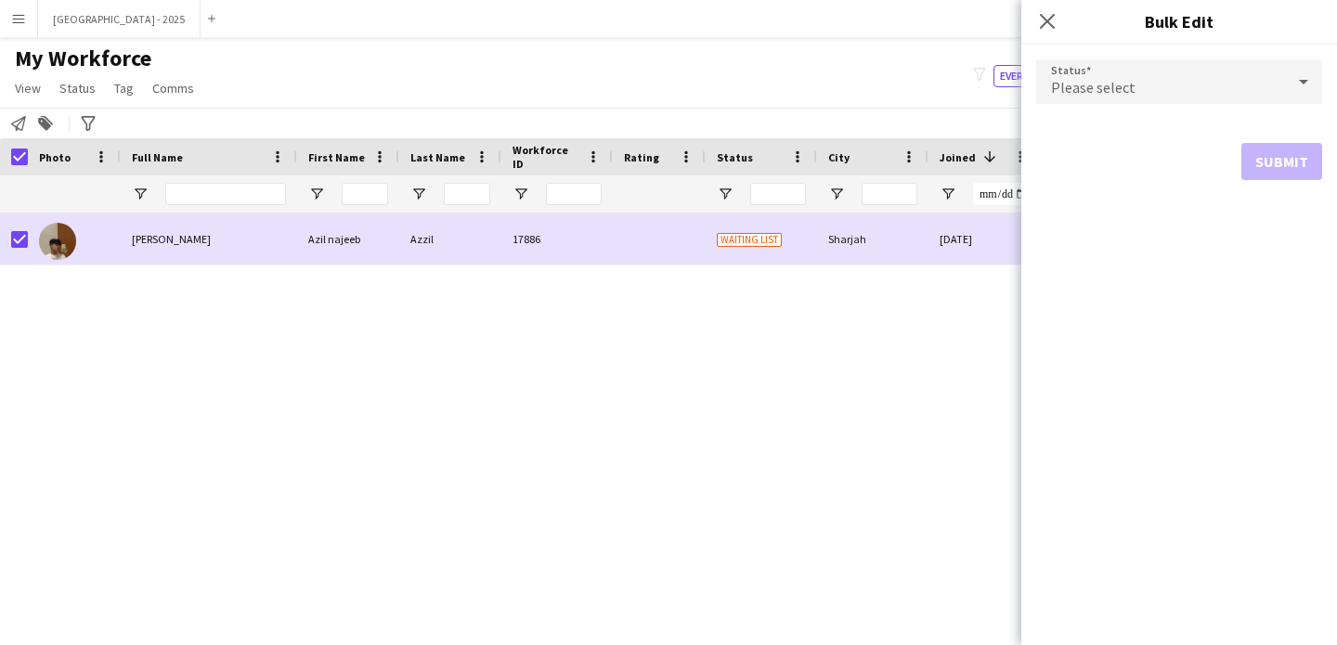
click at [1103, 72] on div "Please select" at bounding box center [1160, 81] width 249 height 45
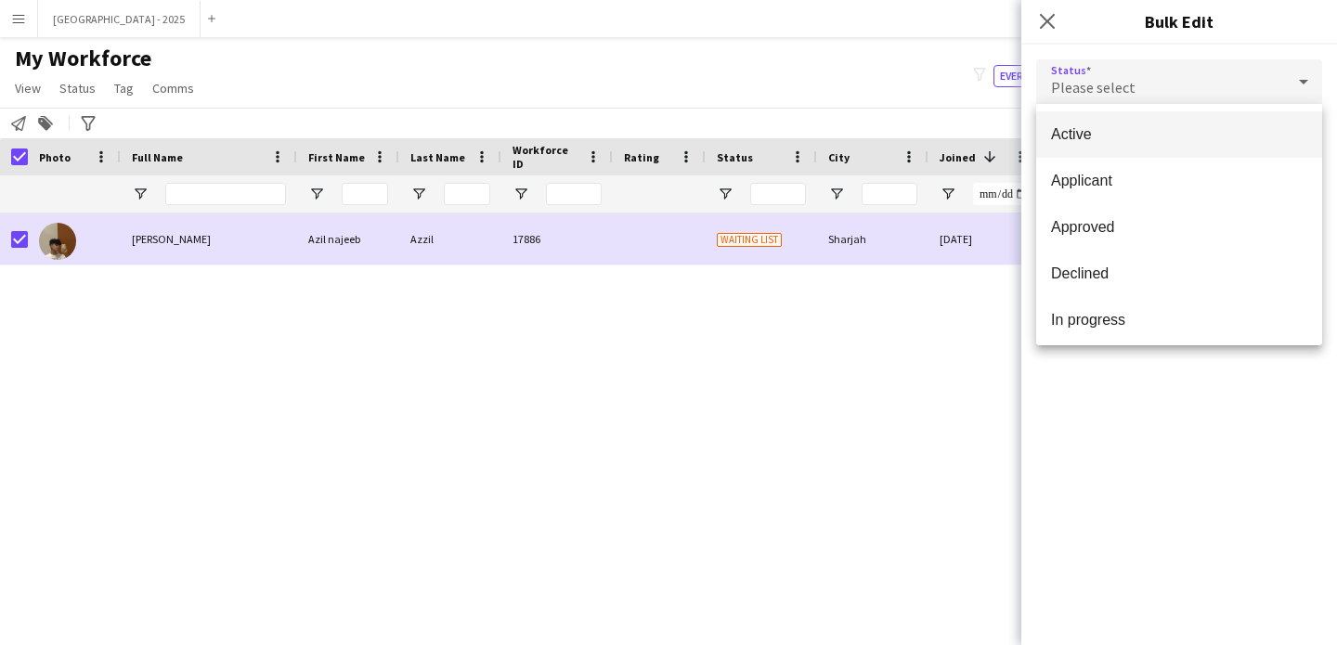
click at [1104, 127] on span "Active" at bounding box center [1179, 134] width 256 height 18
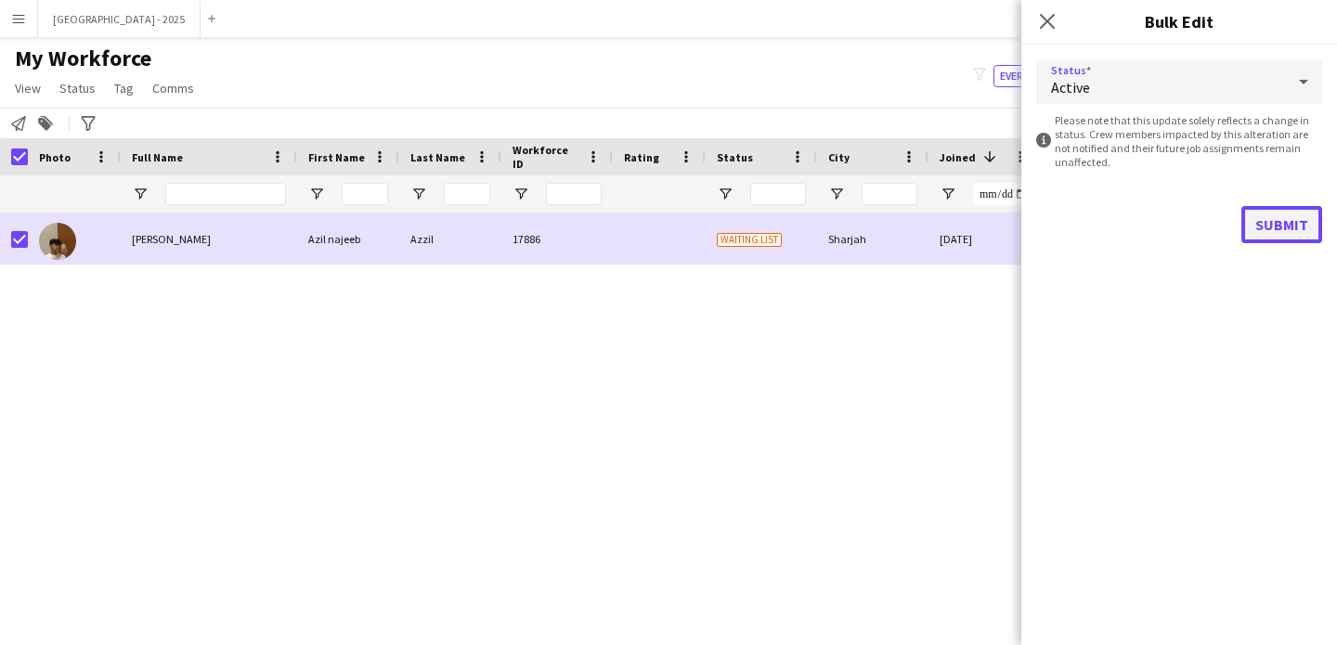
click at [1264, 218] on button "Submit" at bounding box center [1281, 224] width 81 height 37
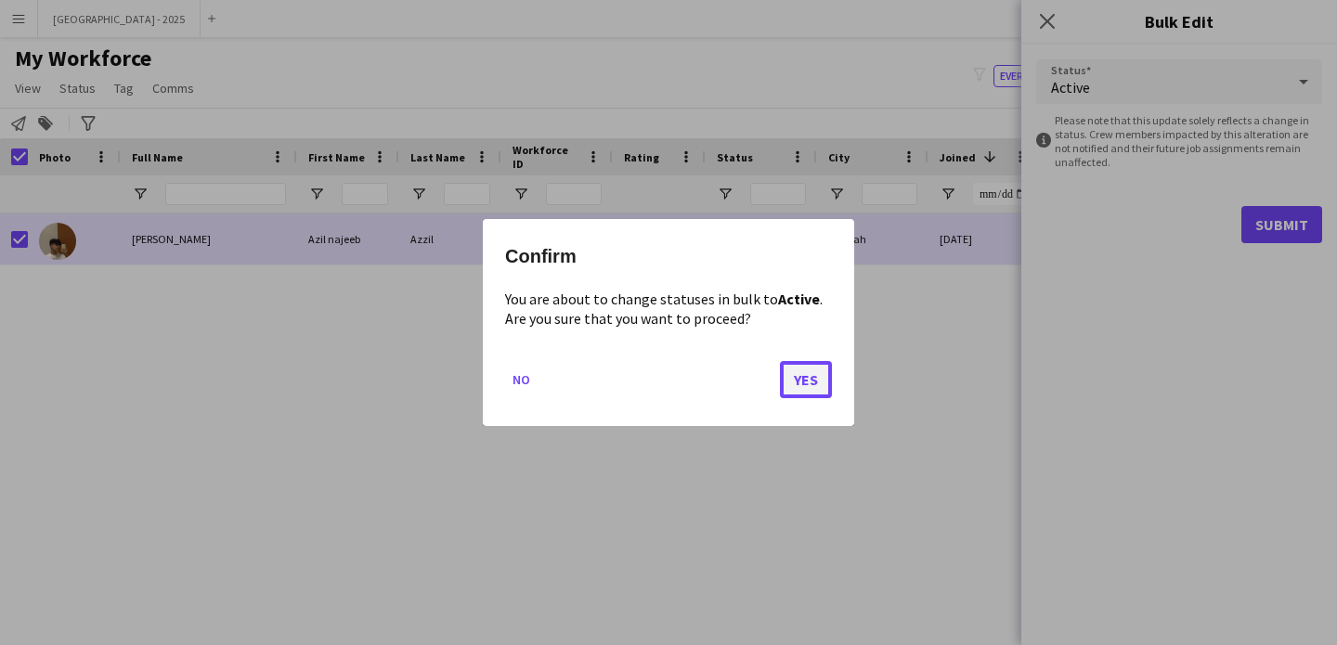
click at [816, 394] on button "Yes" at bounding box center [806, 379] width 52 height 37
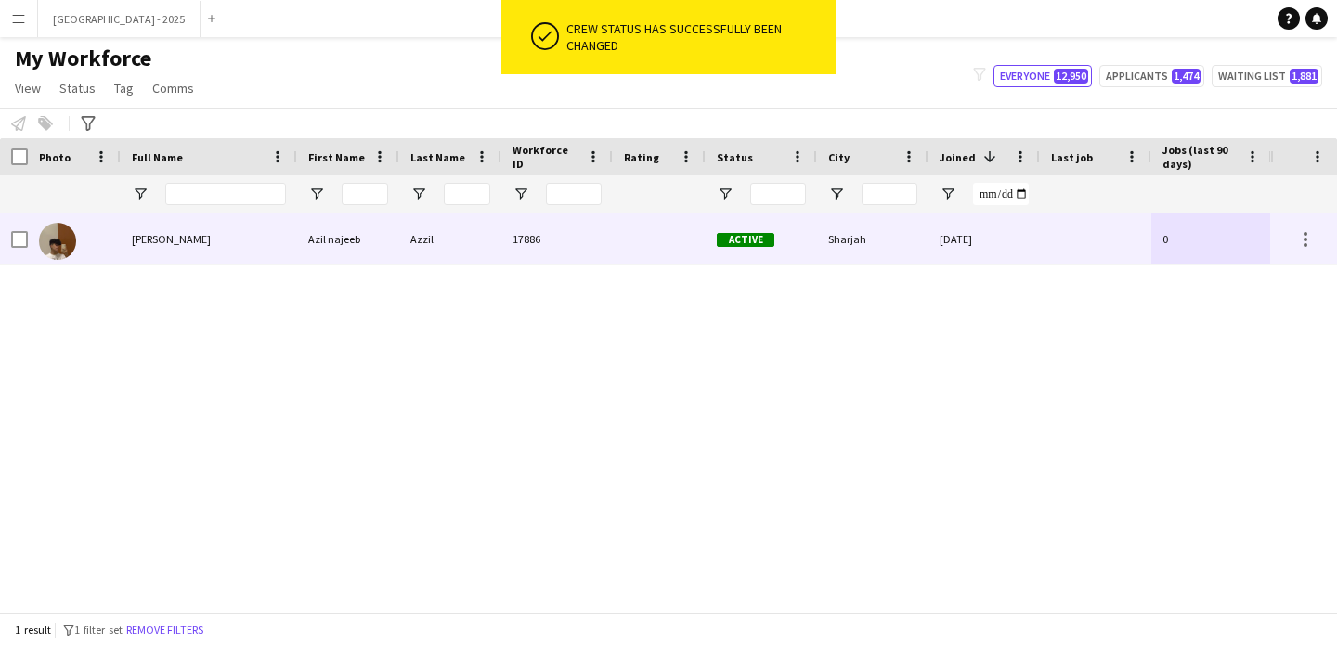
drag, startPoint x: 55, startPoint y: 235, endPoint x: 579, endPoint y: 395, distance: 548.4
click at [55, 235] on img at bounding box center [57, 241] width 37 height 37
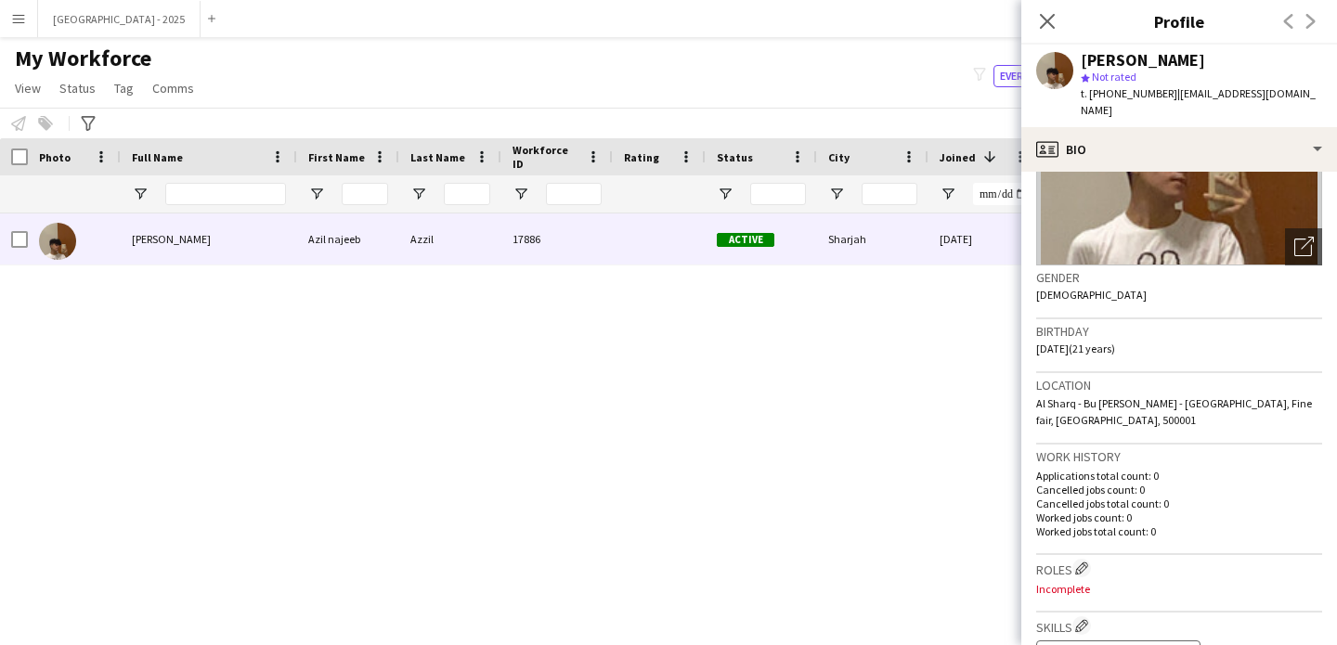
scroll to position [347, 0]
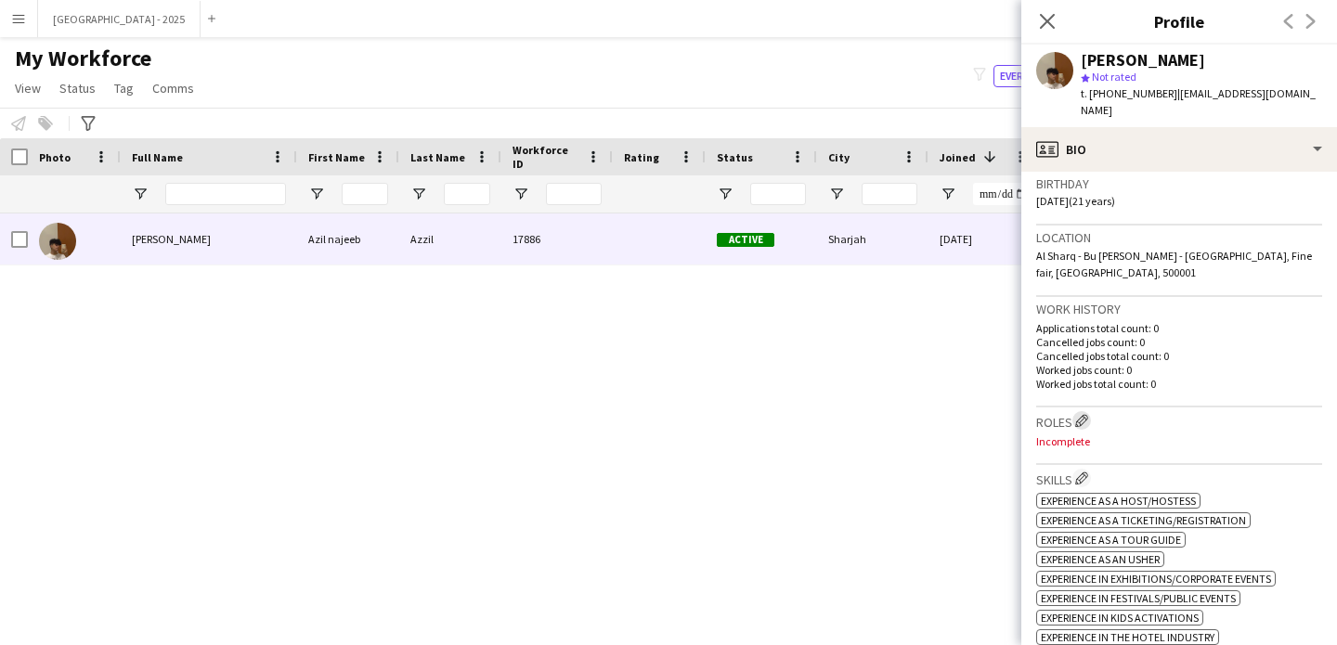
click at [1088, 414] on app-icon "Edit crew company roles" at bounding box center [1081, 420] width 13 height 13
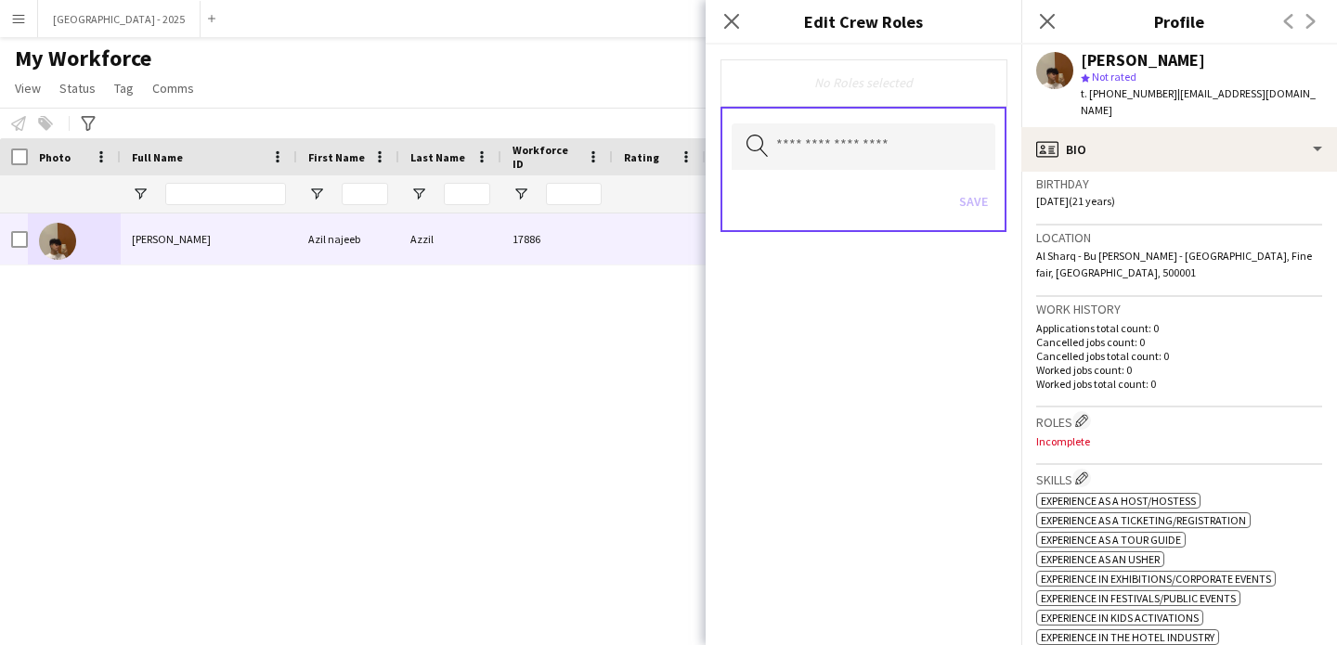
click at [851, 174] on div "Search by role type Save" at bounding box center [864, 169] width 286 height 125
click at [851, 149] on input "text" at bounding box center [864, 146] width 264 height 46
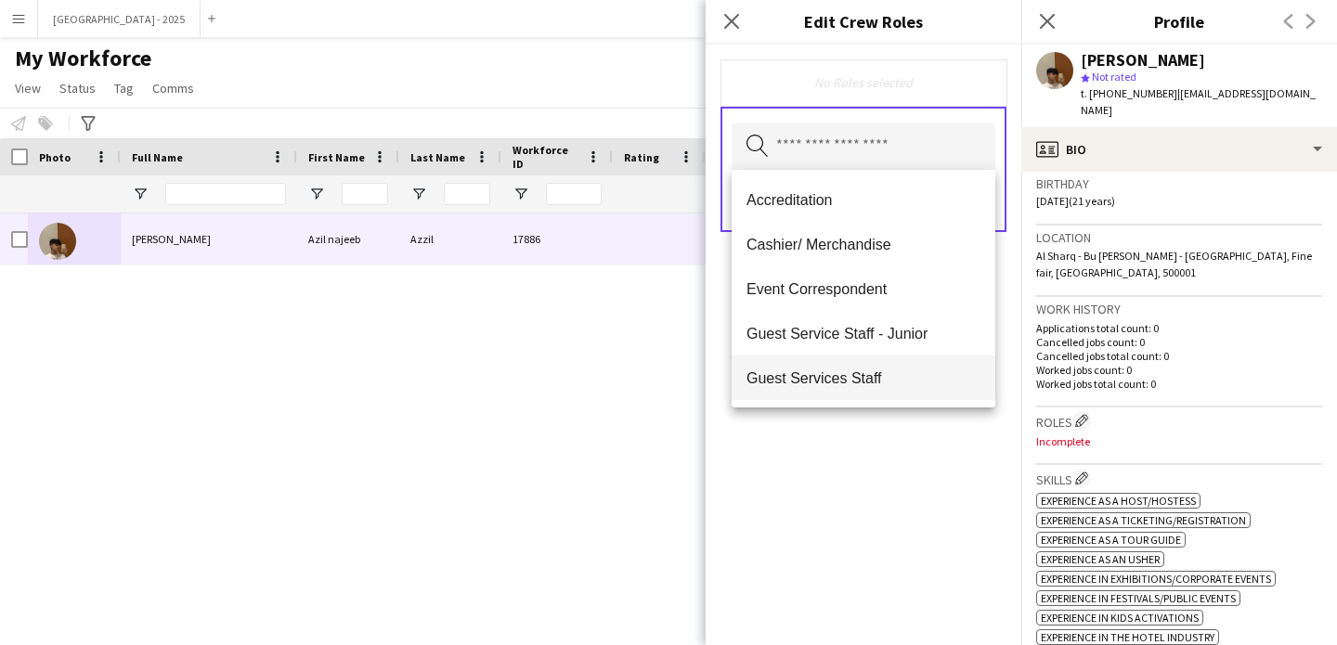
click at [887, 327] on span "Guest Service Staff - Junior" at bounding box center [864, 334] width 234 height 18
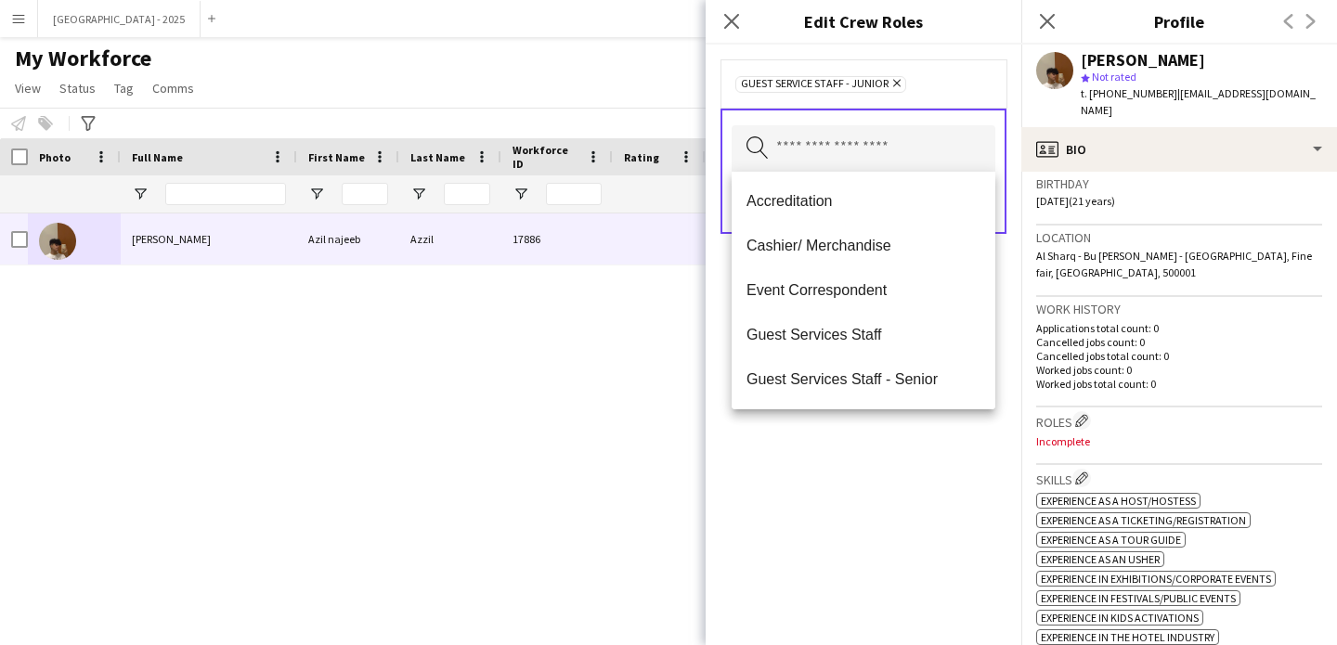
click at [895, 84] on icon "Remove" at bounding box center [895, 83] width 12 height 12
click at [863, 140] on input "text" at bounding box center [864, 146] width 264 height 46
click at [865, 348] on mat-option "Guest Services Staff" at bounding box center [864, 333] width 264 height 45
click at [878, 447] on div "Guest Services Staff Remove Search by role type Save" at bounding box center [864, 345] width 316 height 601
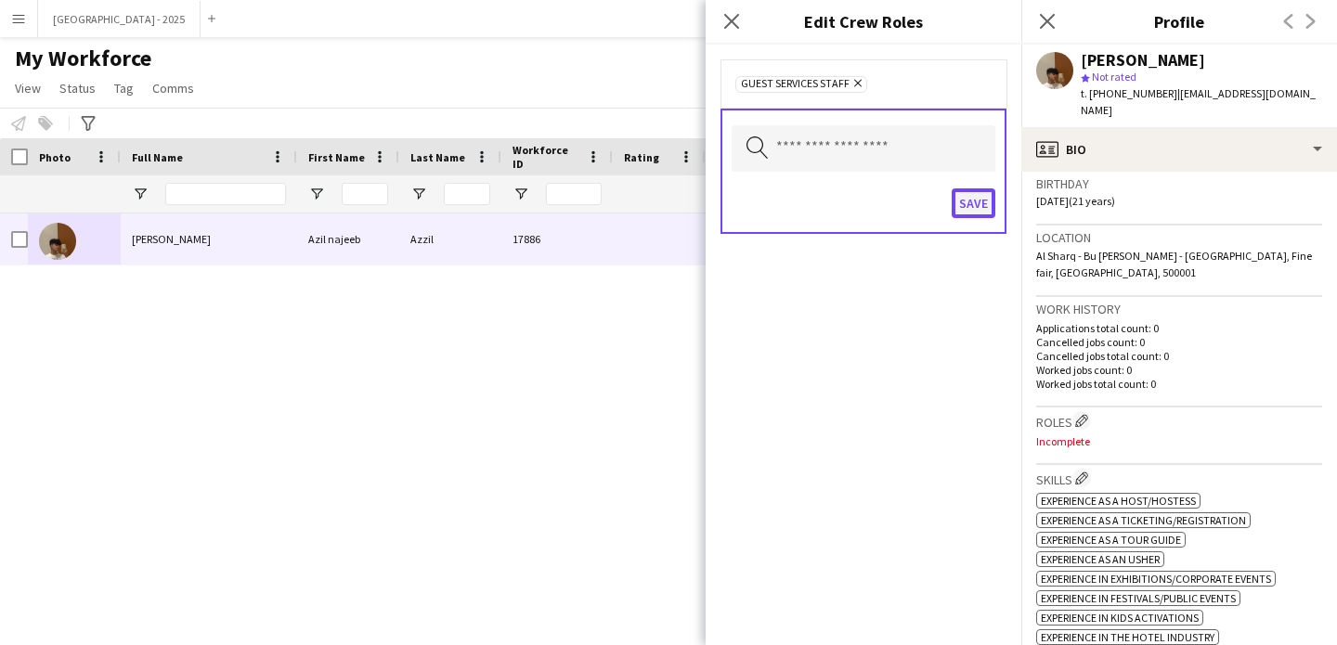
click at [964, 192] on button "Save" at bounding box center [974, 203] width 44 height 30
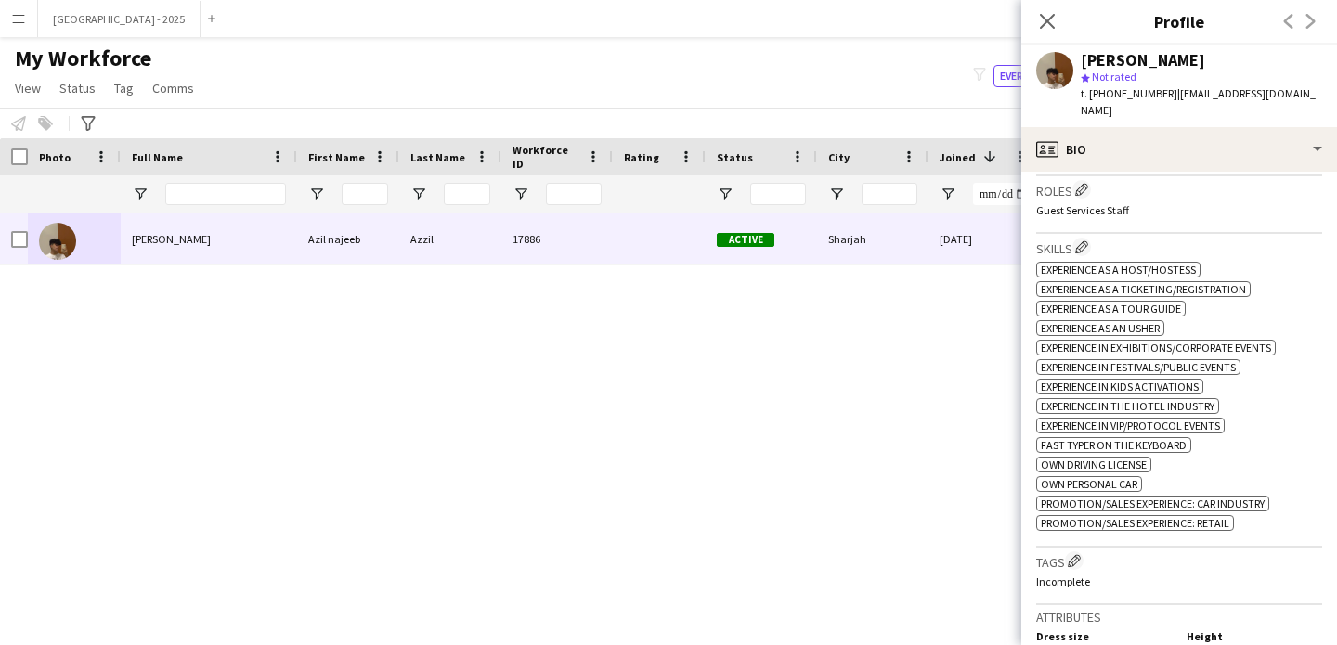
scroll to position [732, 0]
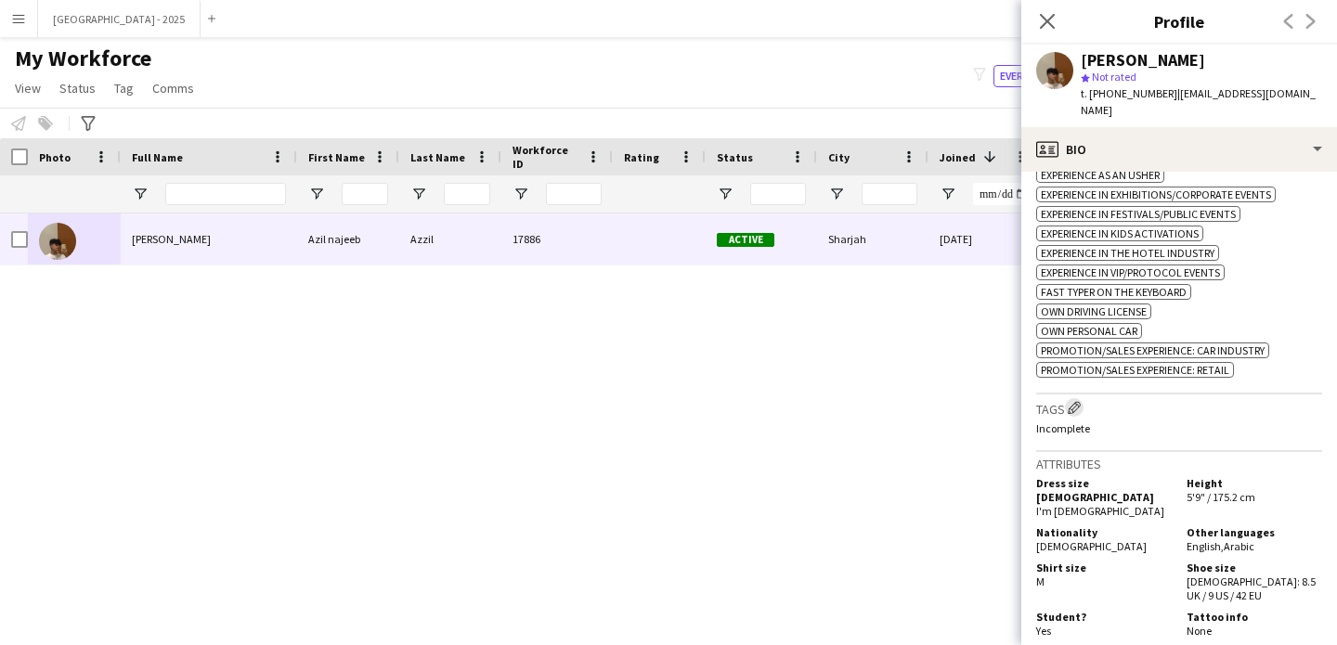
click at [1084, 403] on button "Edit crew company tags" at bounding box center [1074, 407] width 19 height 19
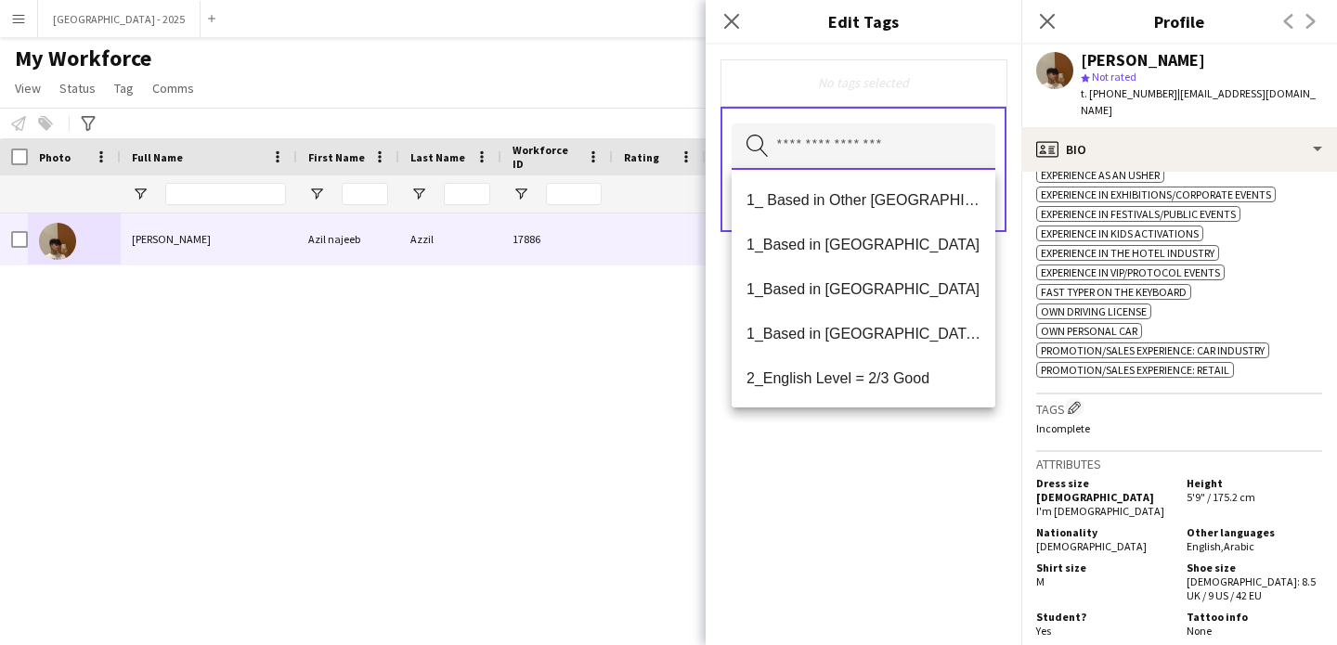
click at [907, 145] on input "text" at bounding box center [864, 146] width 264 height 46
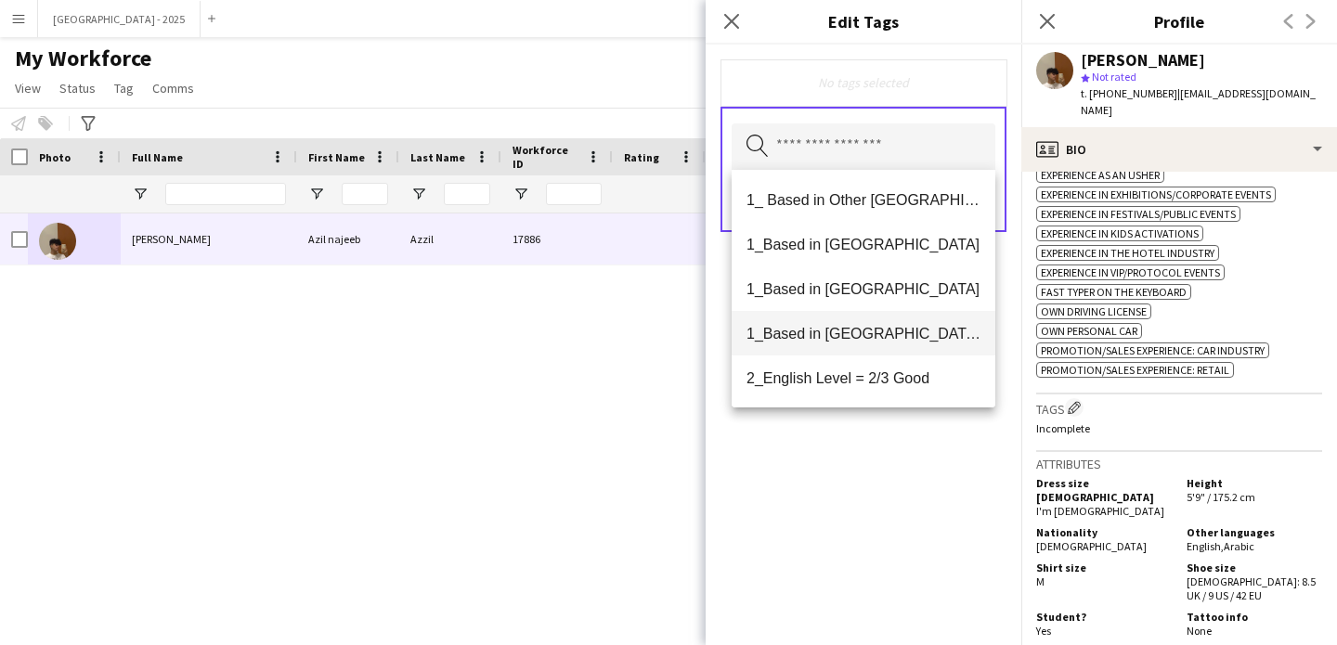
click at [900, 334] on span "1_Based in [GEOGRAPHIC_DATA]/[GEOGRAPHIC_DATA]/Ajman" at bounding box center [864, 334] width 234 height 18
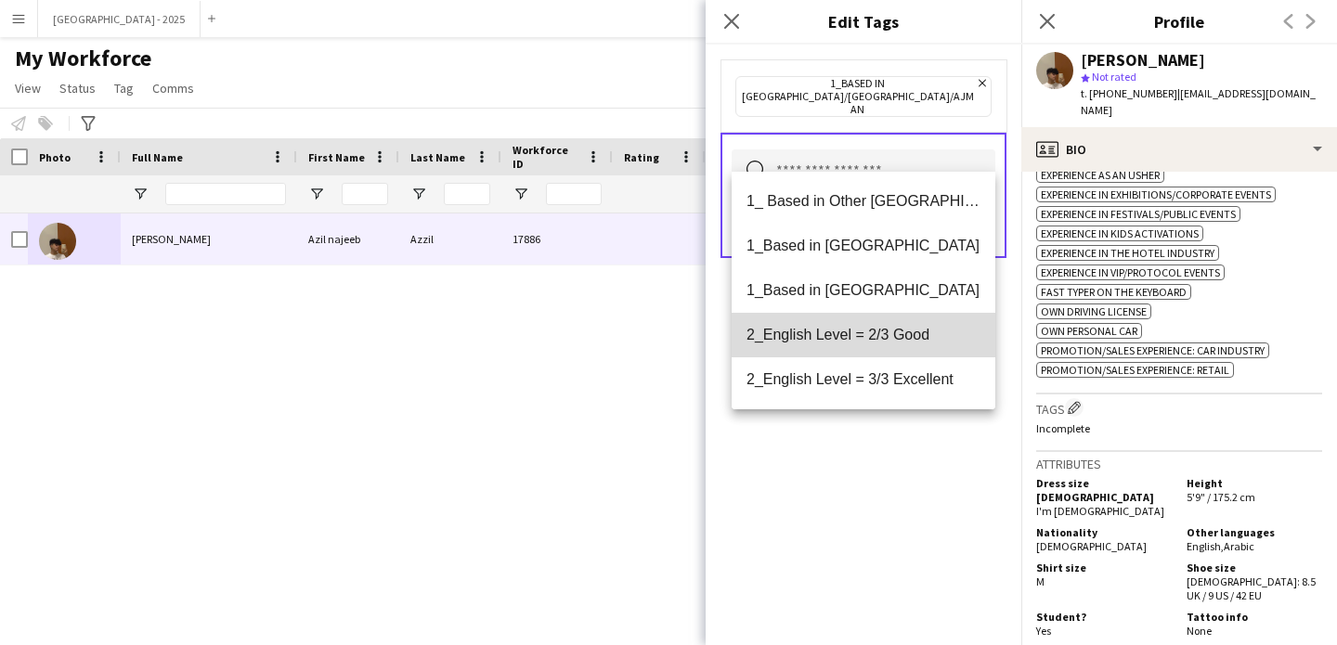
drag, startPoint x: 905, startPoint y: 356, endPoint x: 903, endPoint y: 409, distance: 53.0
click at [905, 357] on mat-option "2_English Level = 2/3 Good" at bounding box center [864, 335] width 264 height 45
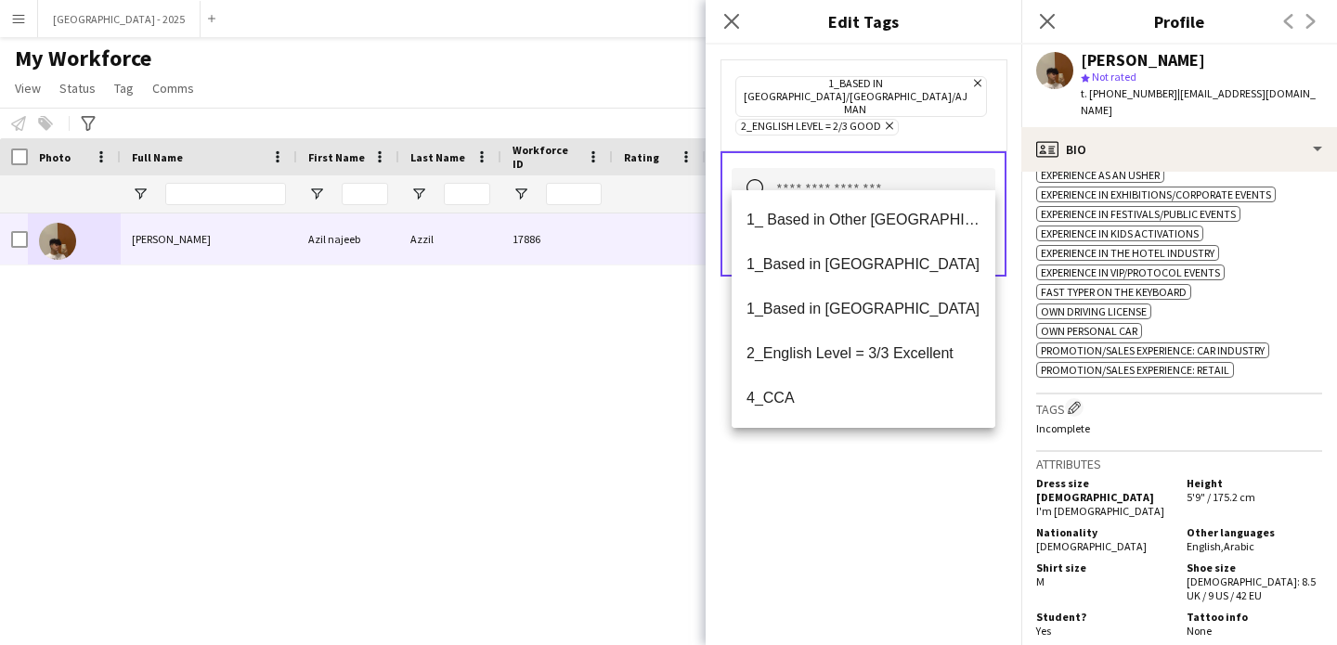
click at [891, 487] on div "1_Based in Dubai/Sharjah/Ajman Remove 2_English Level = 2/3 Good Remove Search …" at bounding box center [864, 345] width 316 height 601
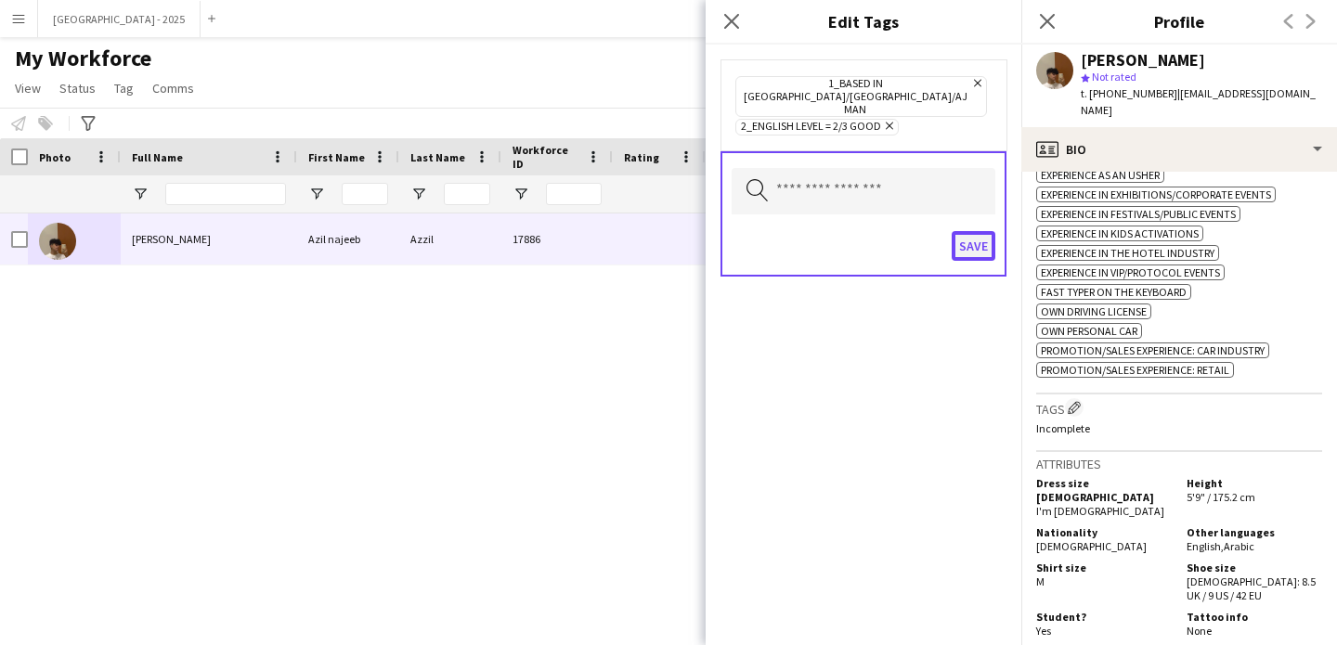
click at [980, 231] on button "Save" at bounding box center [974, 246] width 44 height 30
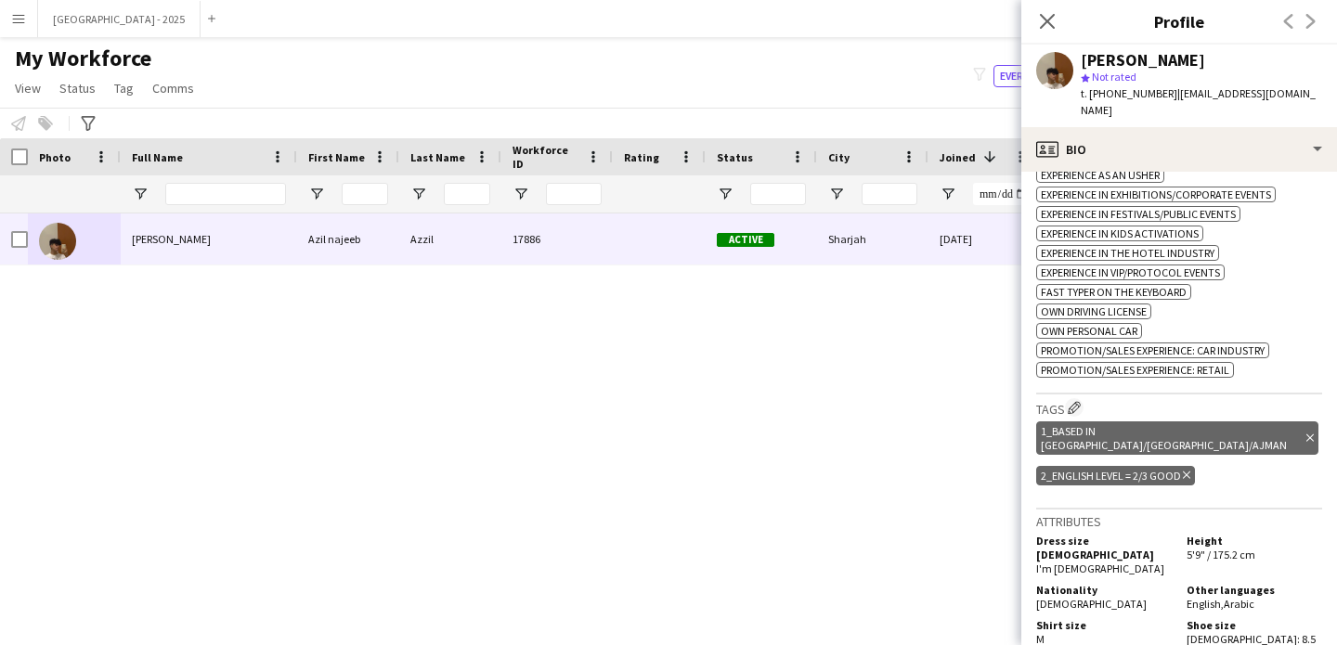
drag, startPoint x: 1049, startPoint y: 20, endPoint x: 226, endPoint y: 630, distance: 1024.9
click at [1048, 21] on icon "Close pop-in" at bounding box center [1047, 21] width 15 height 15
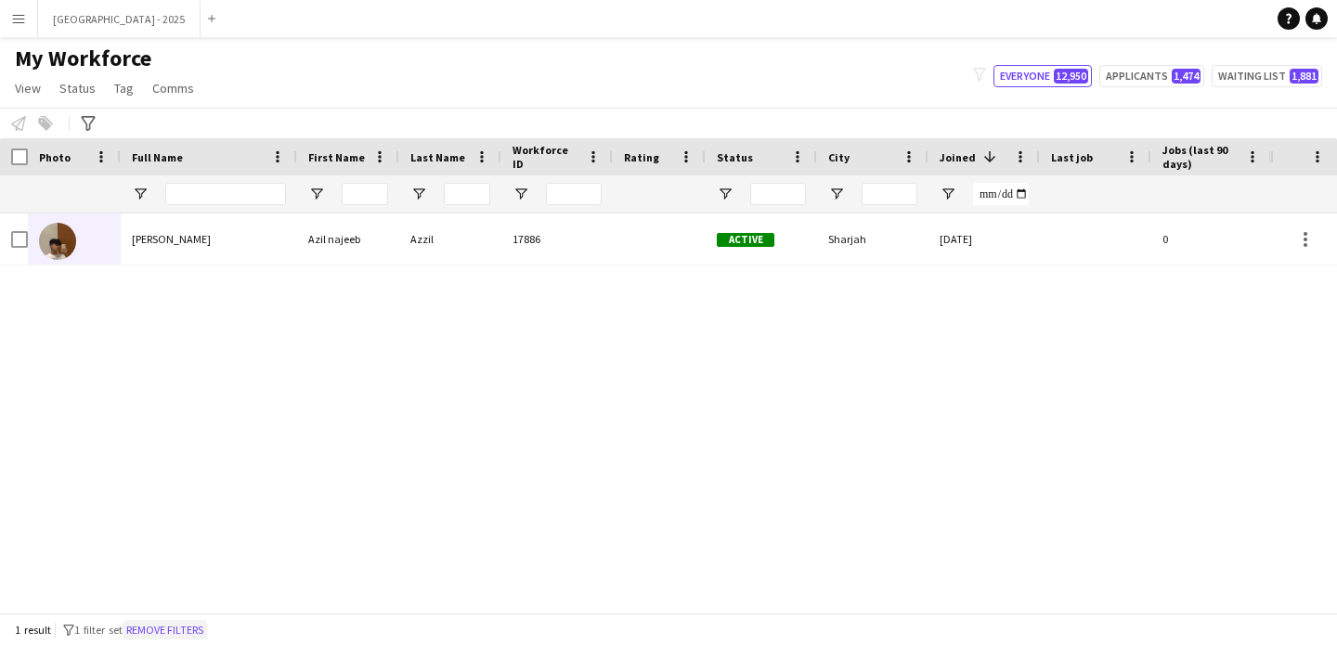
click at [207, 626] on button "Remove filters" at bounding box center [165, 630] width 84 height 20
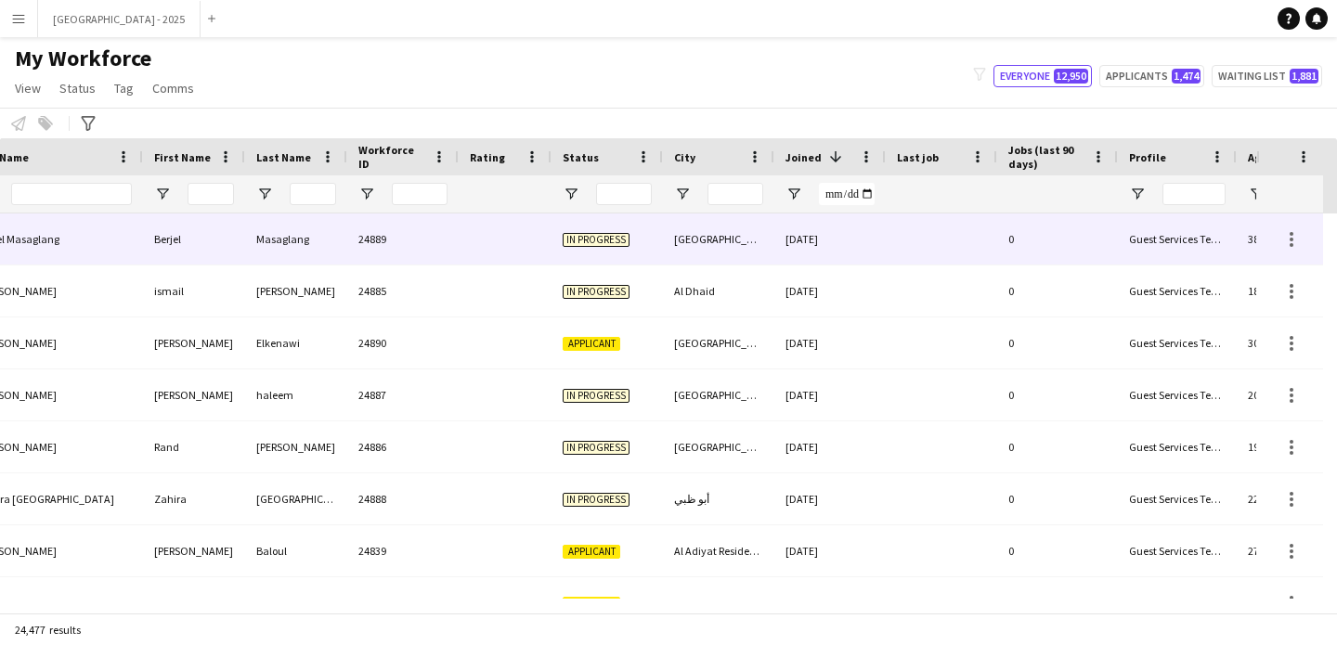
scroll to position [0, 590]
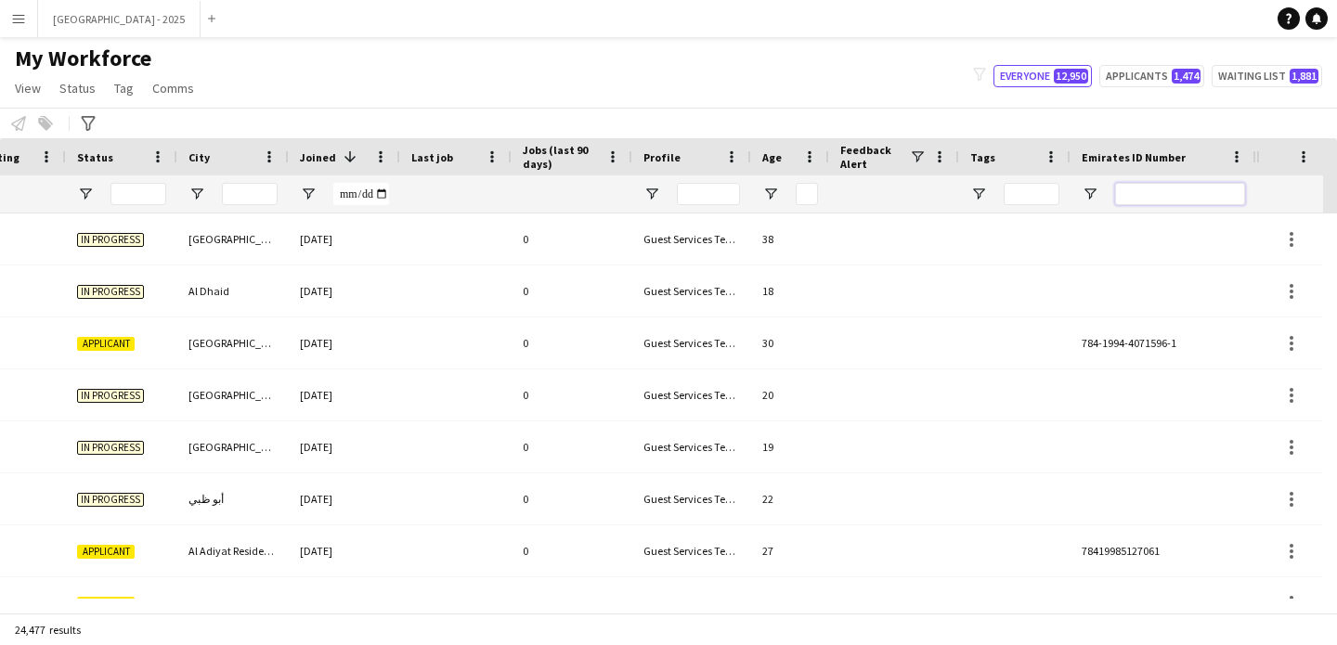
click at [1134, 197] on input "Emirates ID Number Filter Input" at bounding box center [1180, 194] width 130 height 22
paste input "*******"
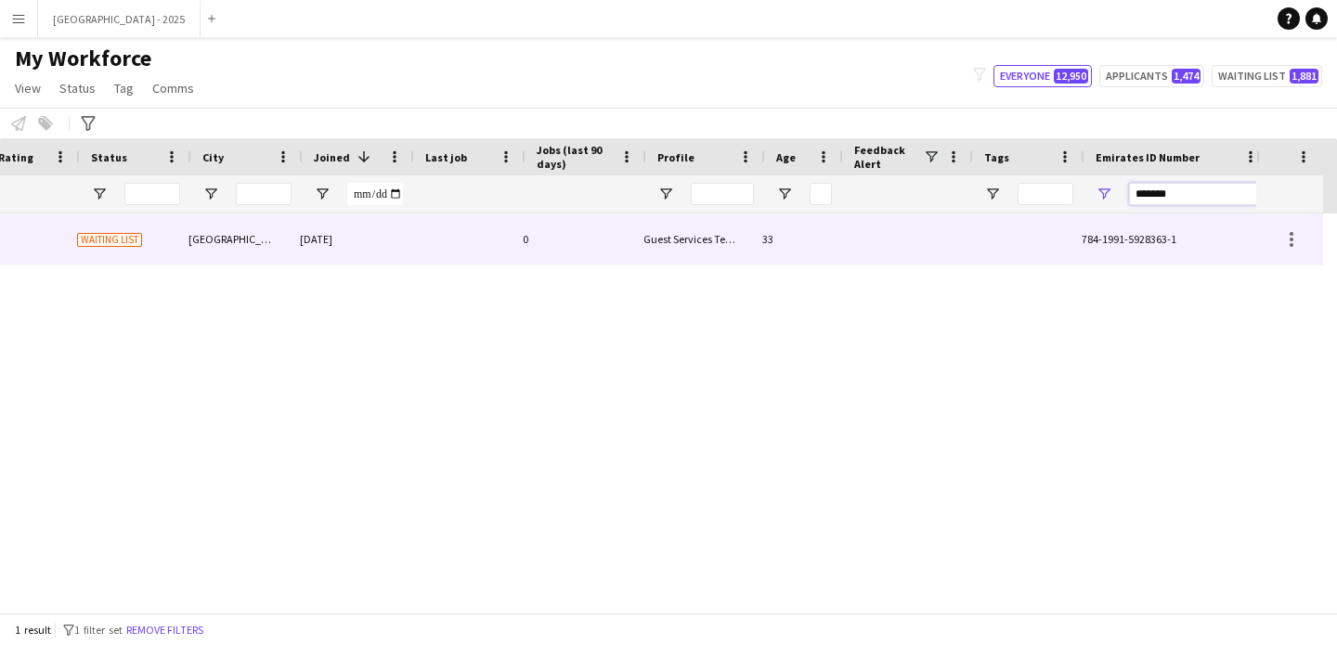
scroll to position [0, 626]
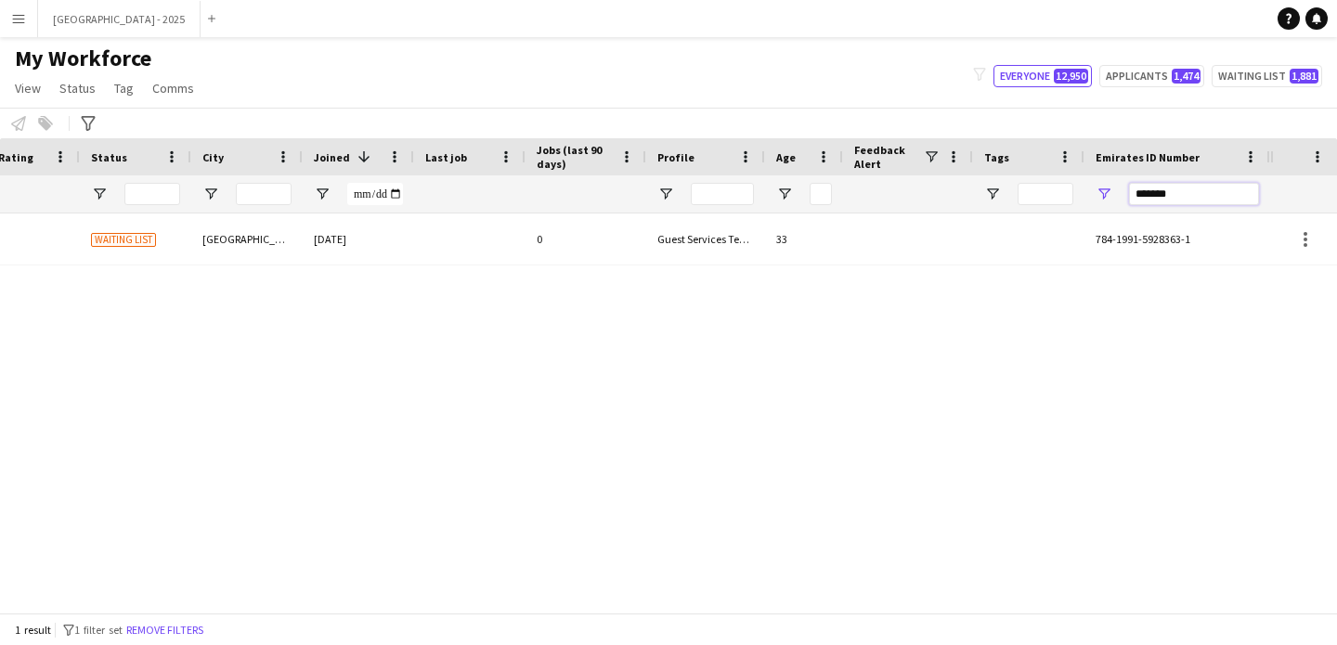
type input "*******"
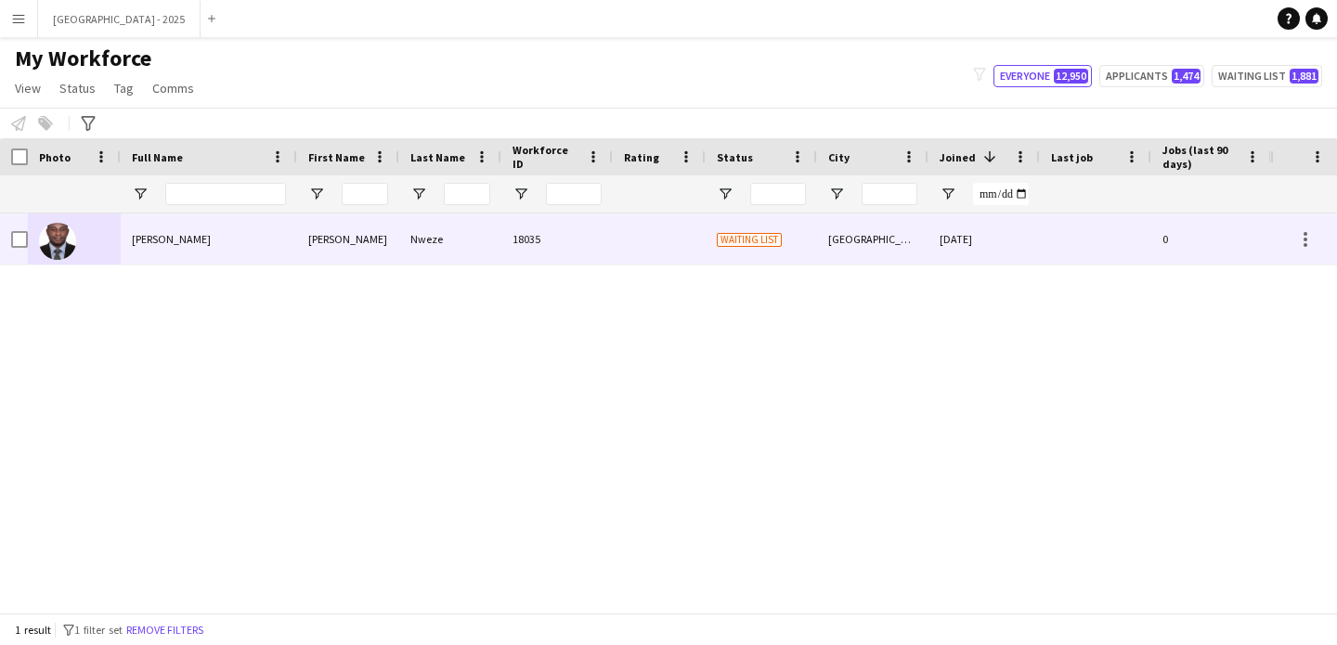
click at [330, 237] on div "[PERSON_NAME]" at bounding box center [348, 239] width 102 height 51
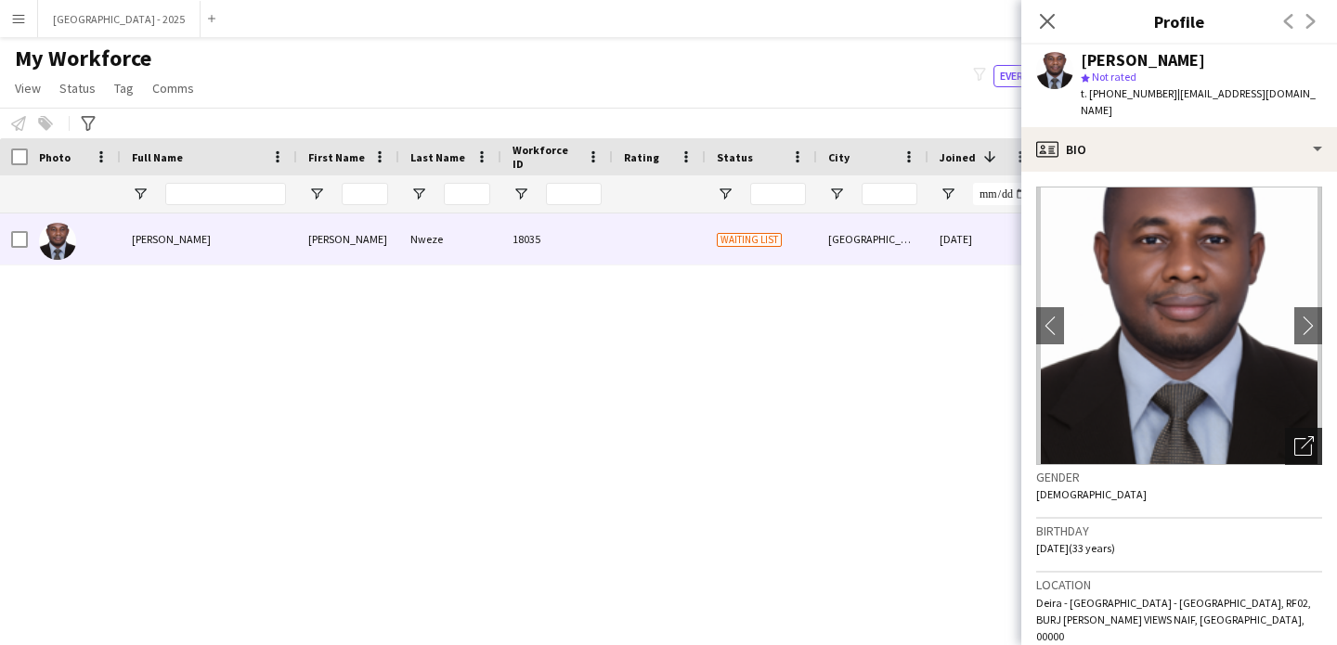
click at [1294, 436] on icon "Open photos pop-in" at bounding box center [1303, 445] width 19 height 19
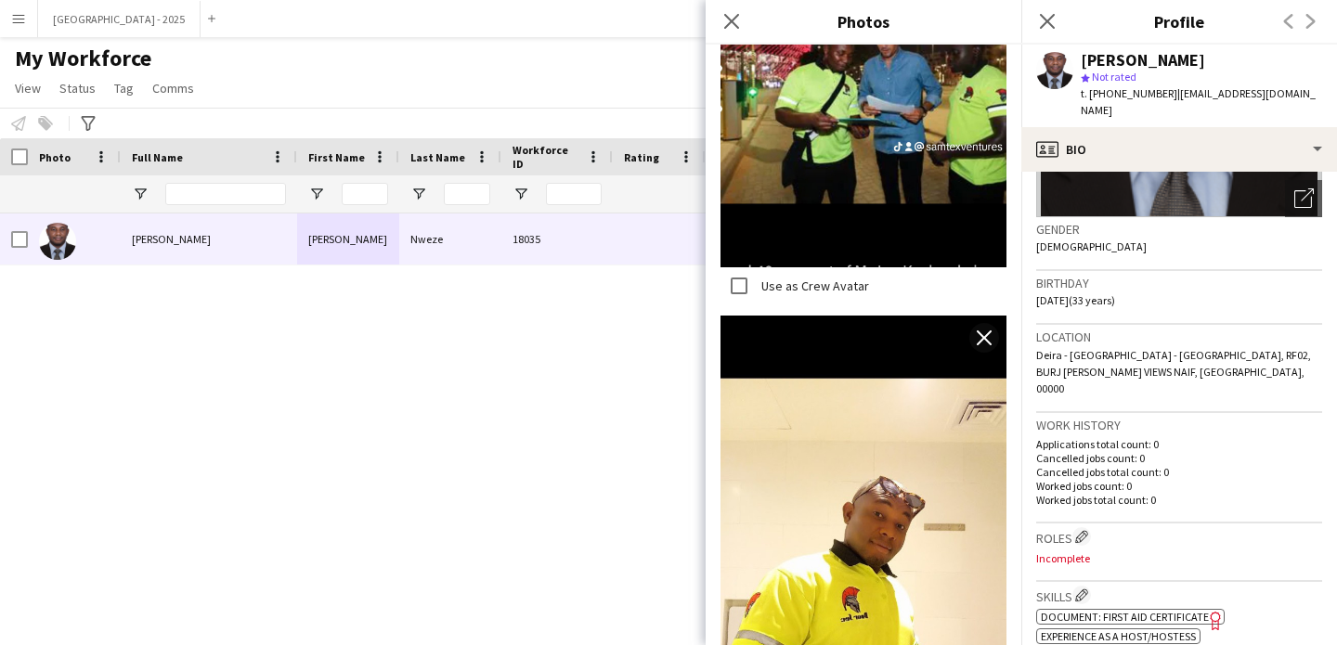
scroll to position [265, 0]
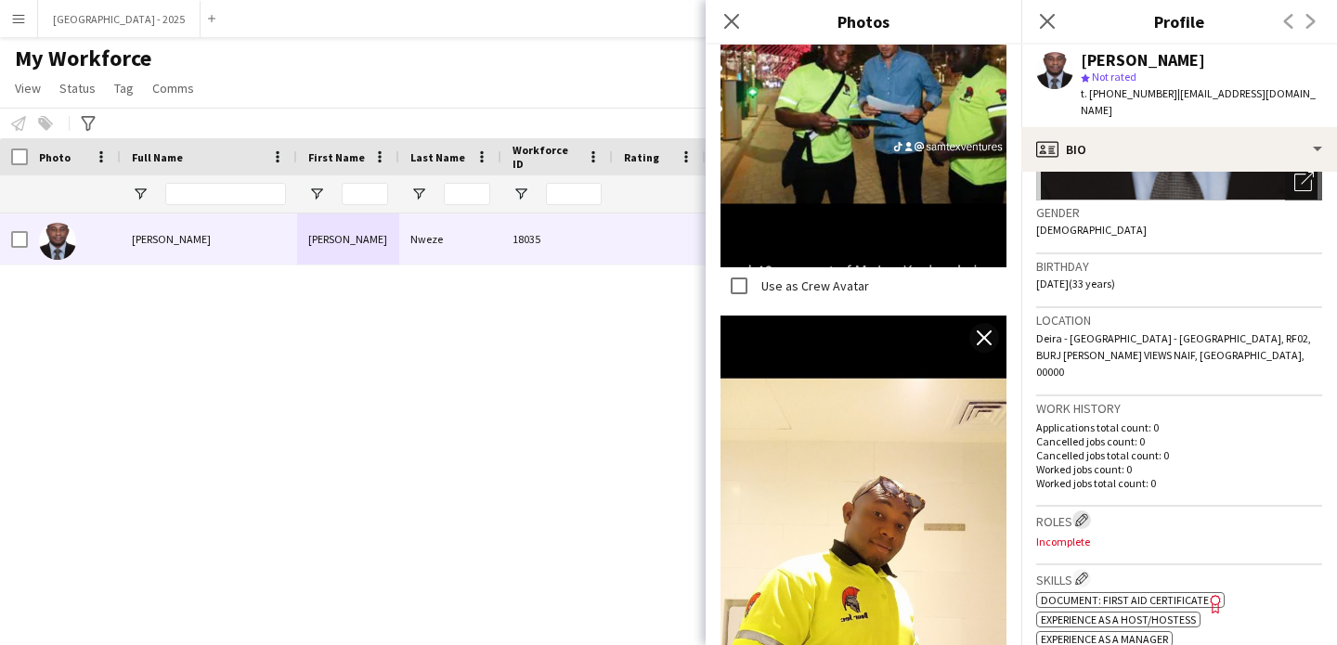
click at [1085, 513] on app-icon "Edit crew company roles" at bounding box center [1081, 519] width 13 height 13
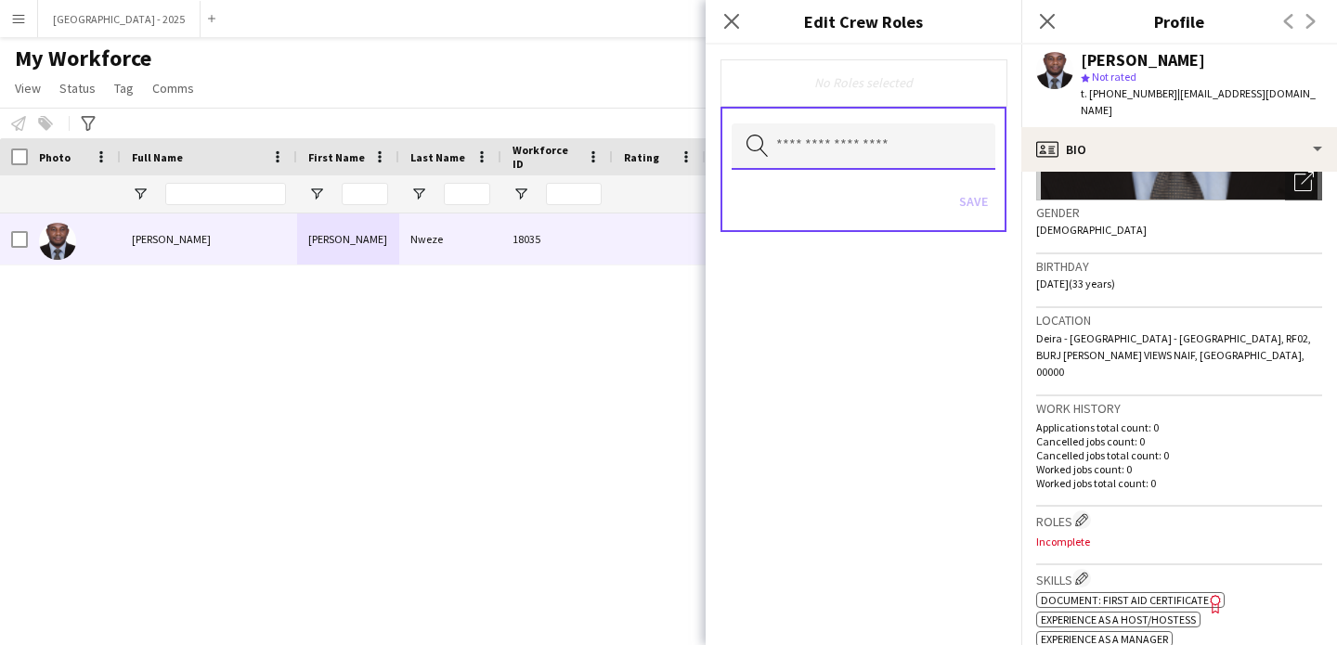
click at [896, 157] on input "text" at bounding box center [864, 146] width 264 height 46
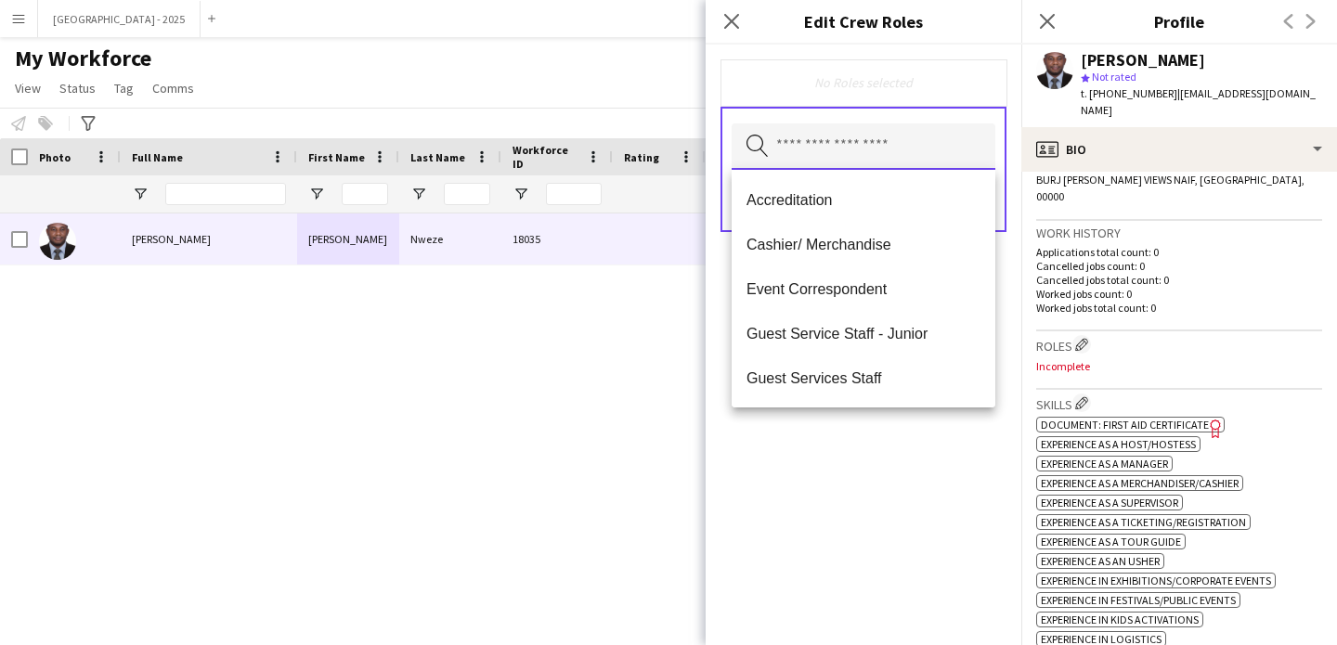
scroll to position [441, 0]
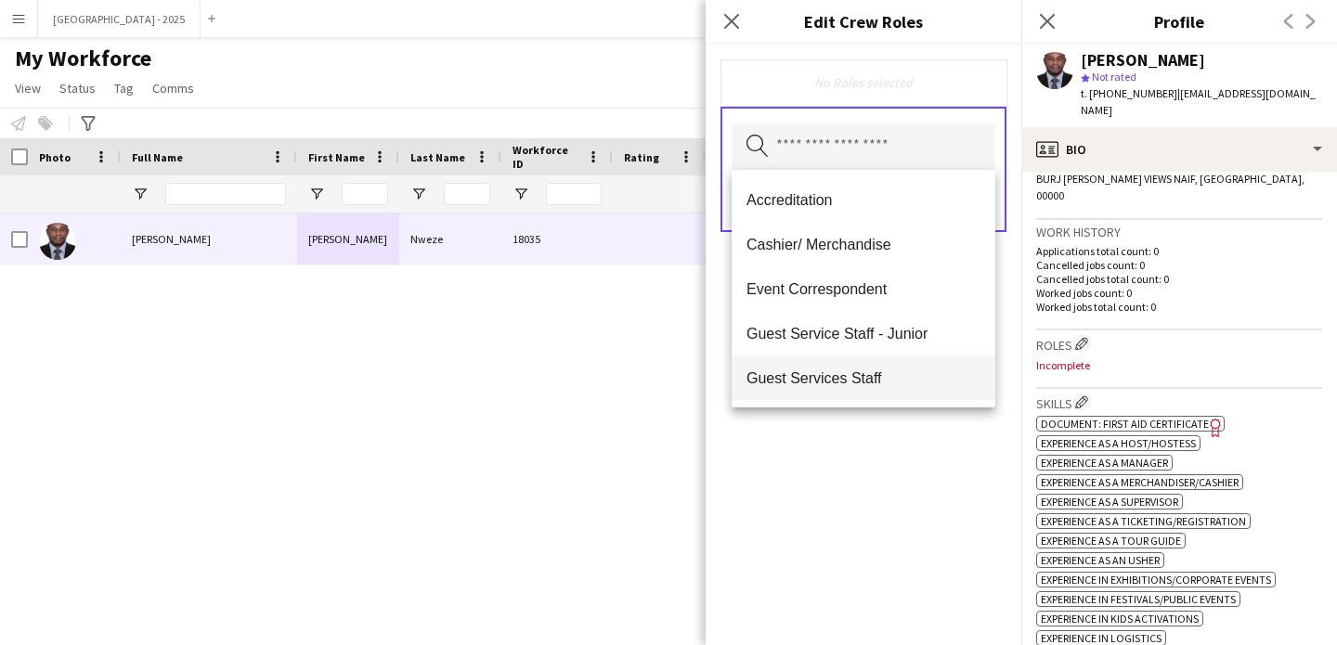
click at [885, 370] on span "Guest Services Staff" at bounding box center [864, 379] width 234 height 18
click at [934, 444] on div "Guest Services Staff Remove Search by role type Save" at bounding box center [864, 345] width 316 height 601
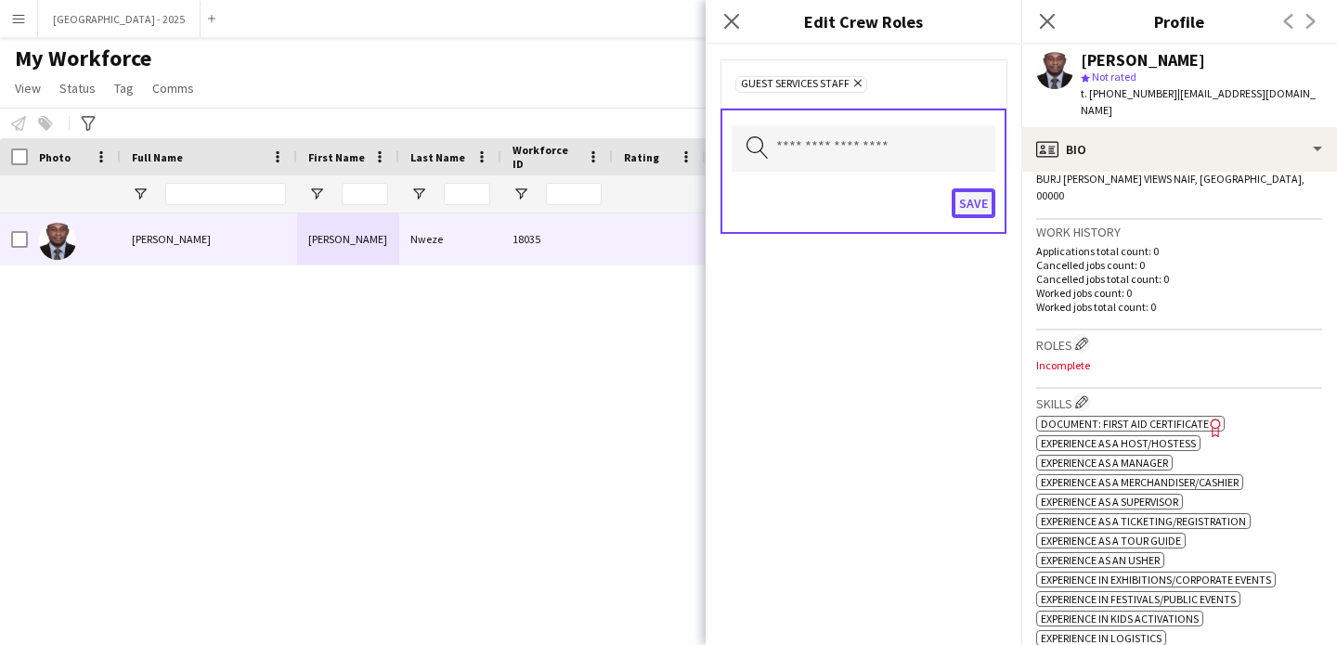
click at [967, 204] on button "Save" at bounding box center [974, 203] width 44 height 30
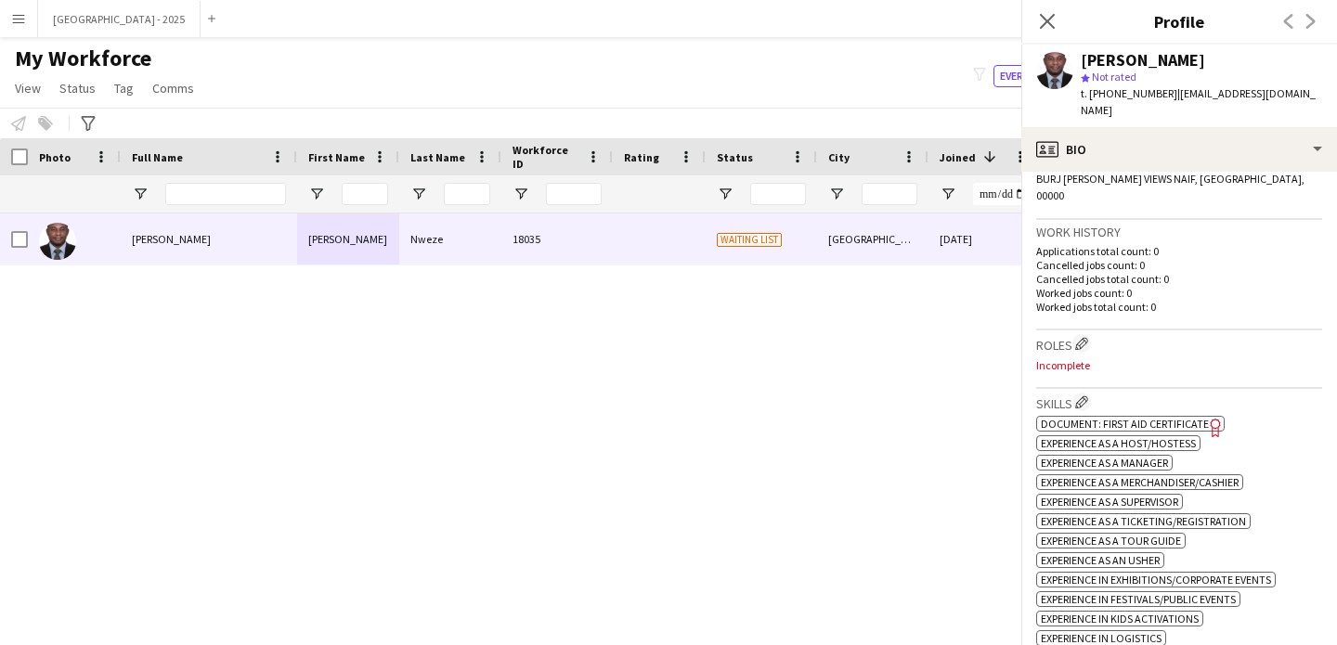
scroll to position [822, 0]
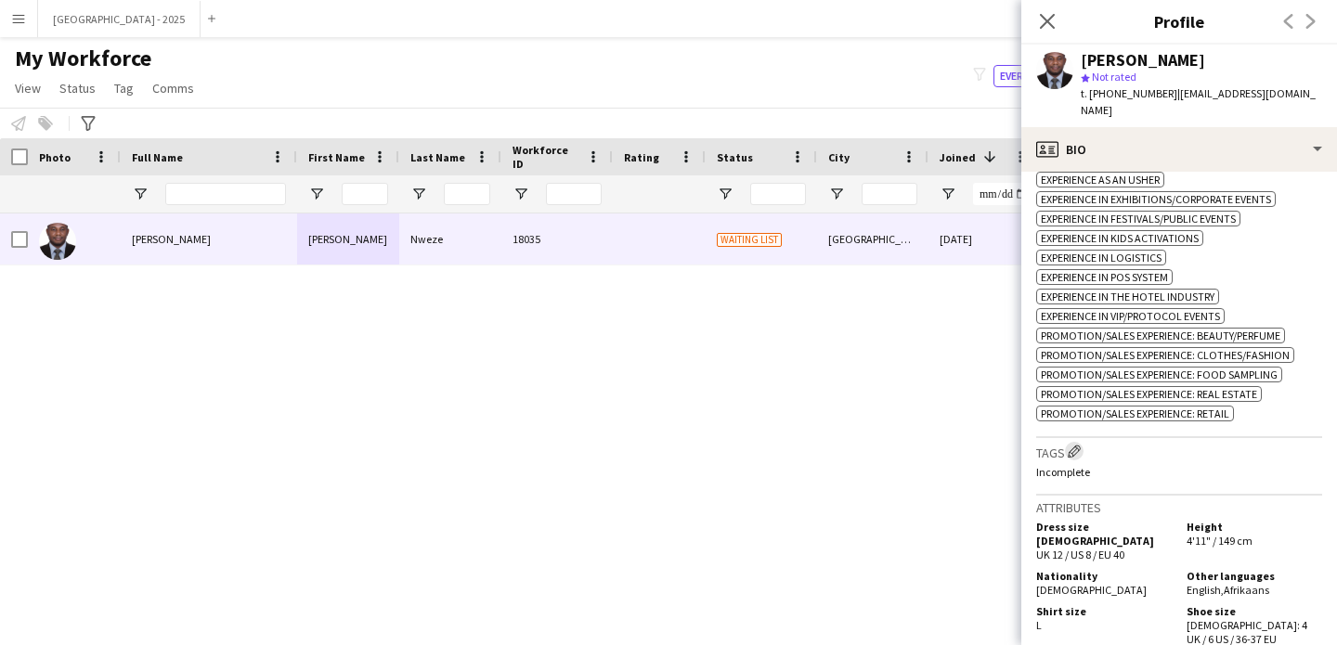
click at [1078, 445] on app-icon "Edit crew company tags" at bounding box center [1074, 451] width 13 height 13
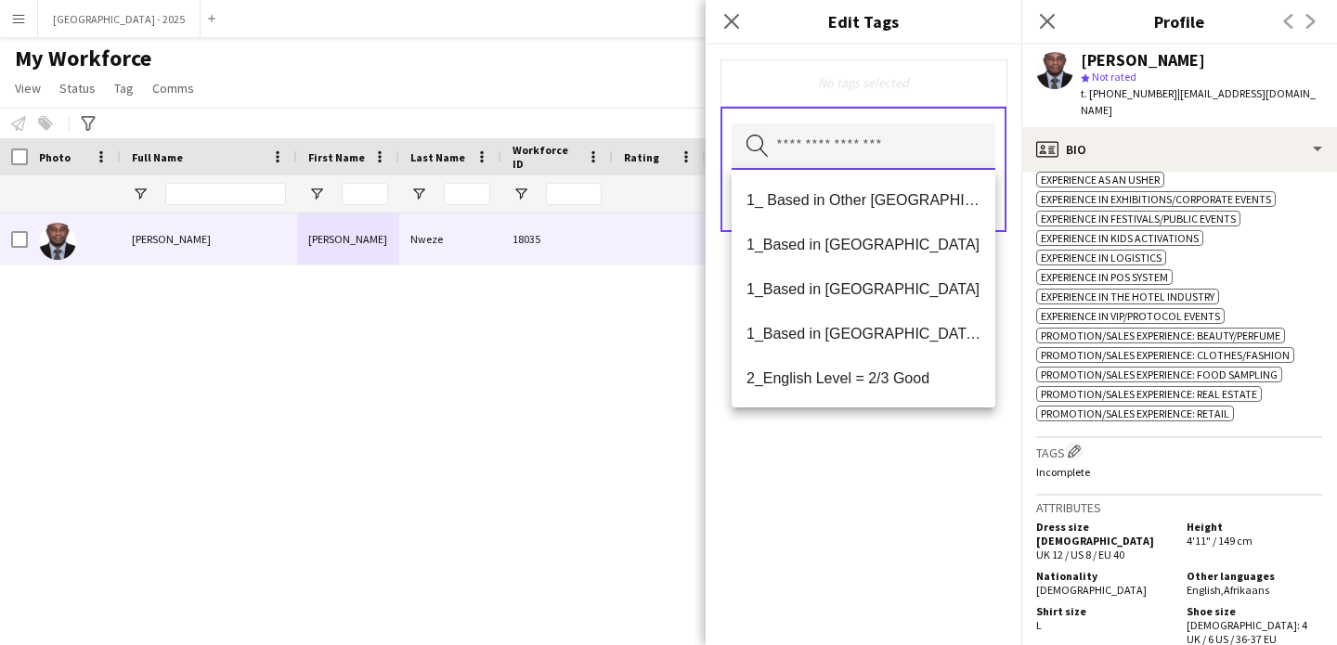
click at [905, 152] on input "text" at bounding box center [864, 146] width 264 height 46
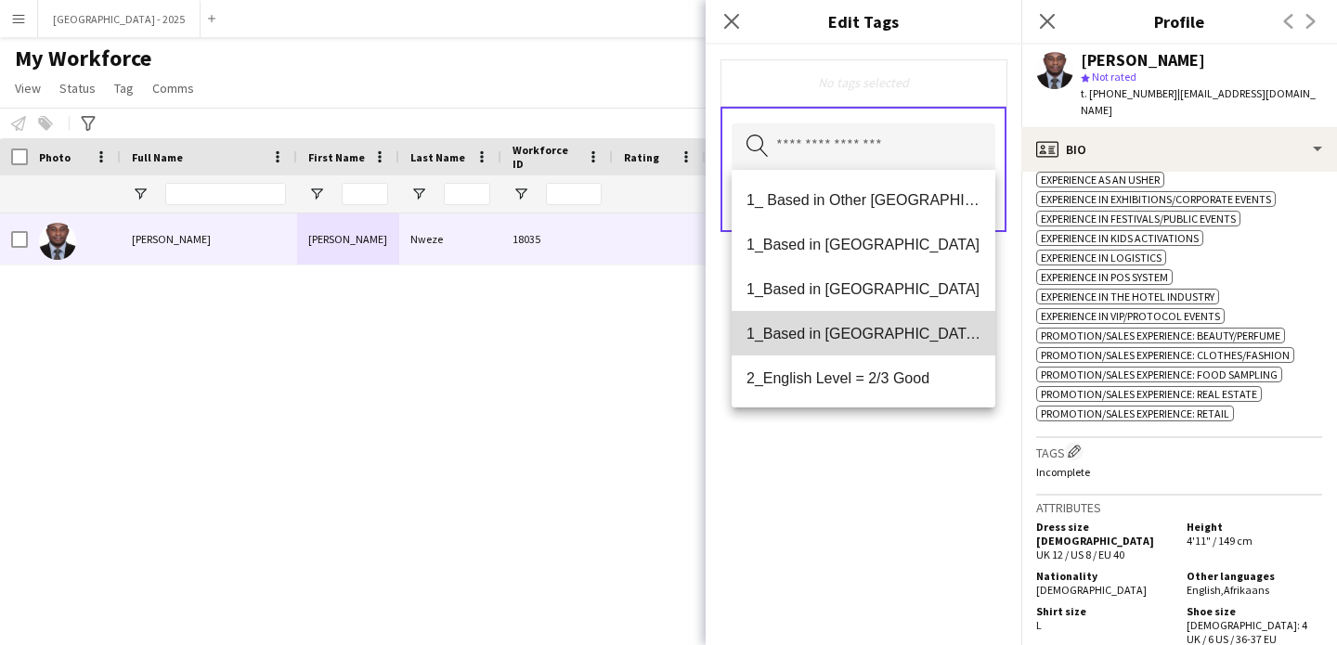
click at [904, 325] on span "1_Based in [GEOGRAPHIC_DATA]/[GEOGRAPHIC_DATA]/Ajman" at bounding box center [864, 334] width 234 height 18
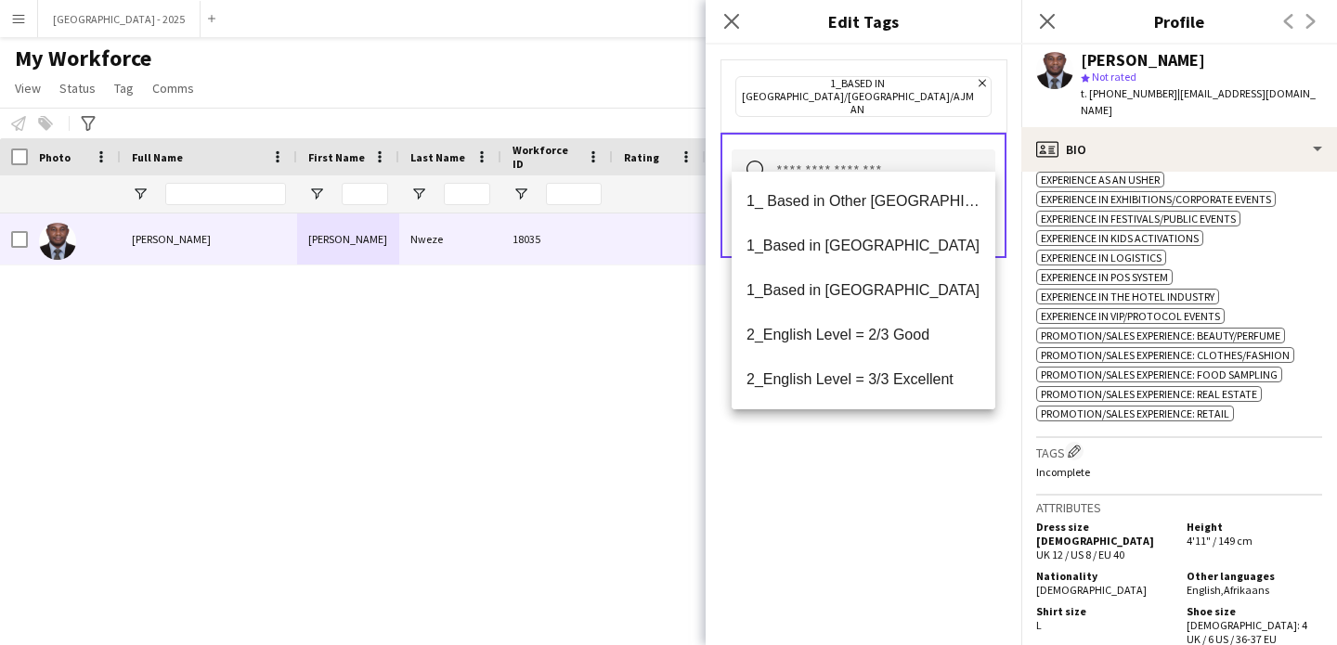
click at [912, 357] on mat-option "2_English Level = 3/3 Excellent" at bounding box center [864, 379] width 264 height 45
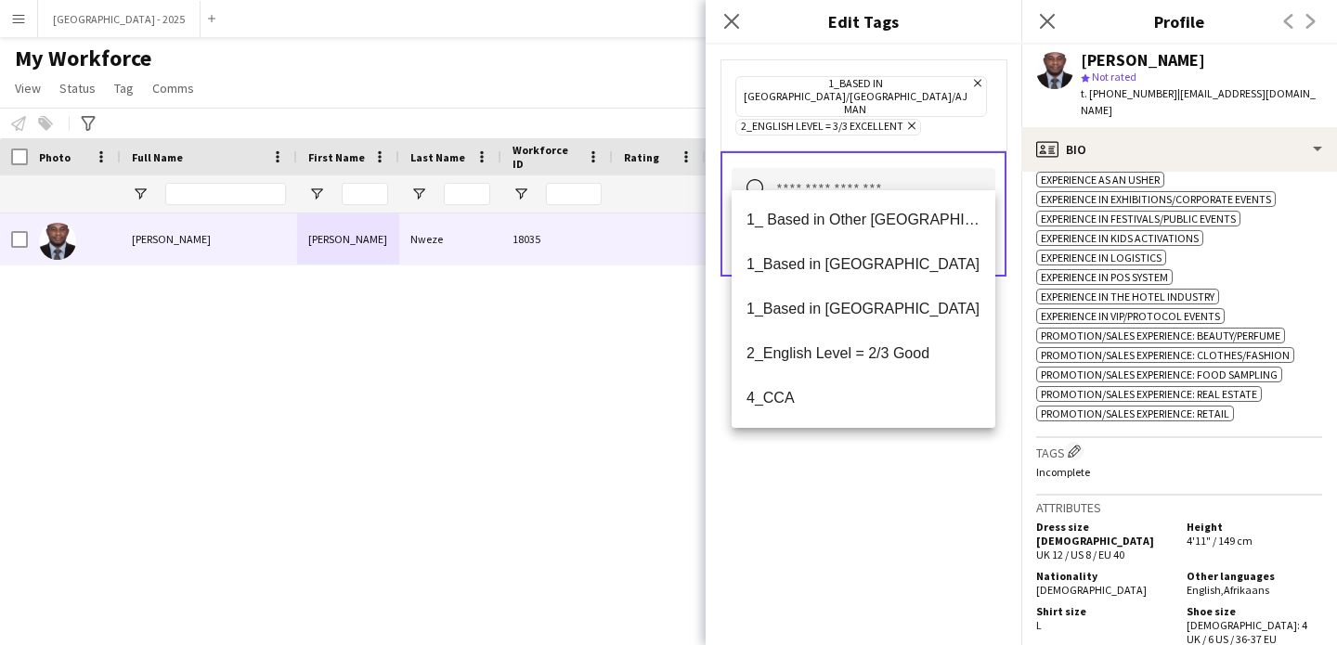
click at [909, 120] on app-icon "Remove" at bounding box center [909, 127] width 12 height 15
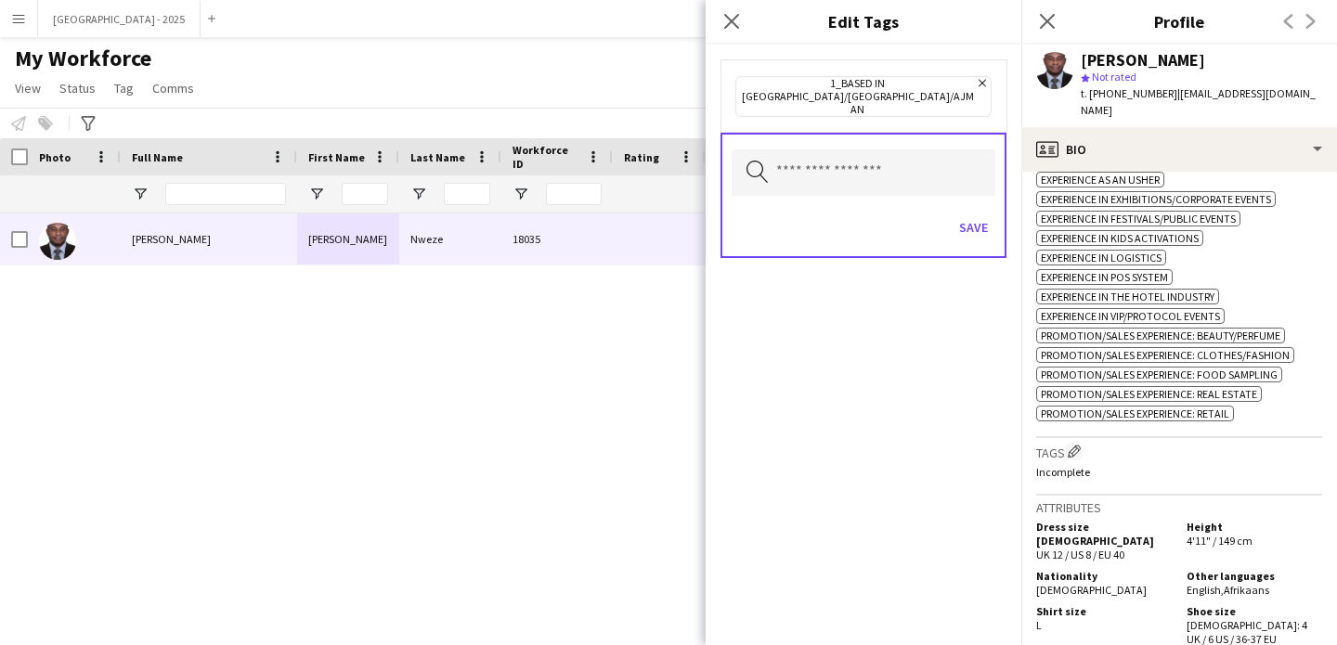
click at [911, 107] on div "1_Based in Dubai/Sharjah/Ajman Remove" at bounding box center [864, 95] width 286 height 72
click at [896, 149] on input "text" at bounding box center [864, 172] width 264 height 46
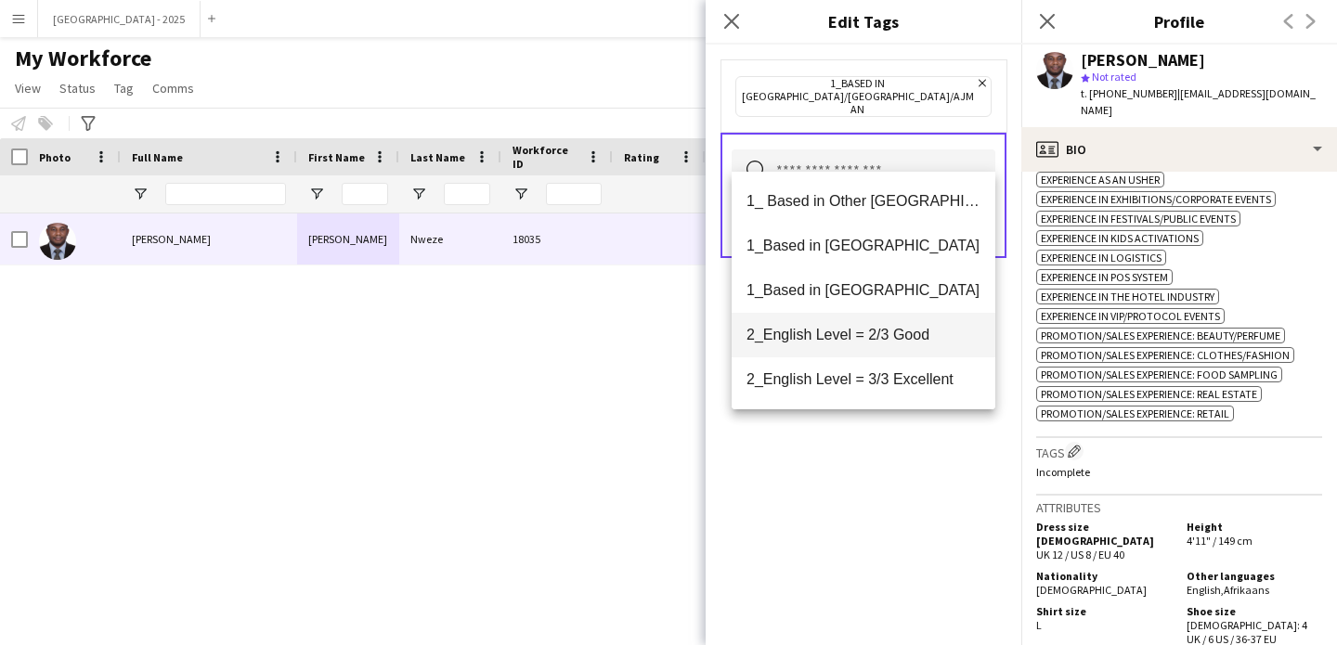
click at [907, 334] on span "2_English Level = 2/3 Good" at bounding box center [864, 335] width 234 height 18
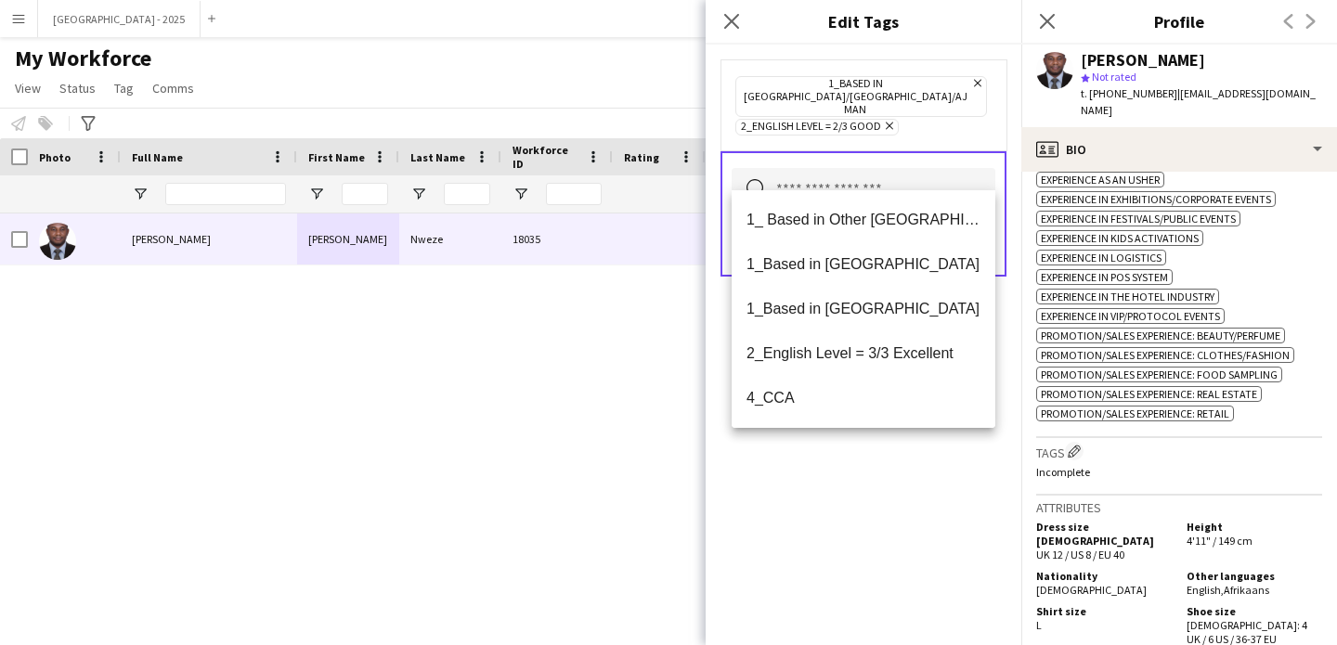
click at [916, 478] on div "1_Based in Dubai/Sharjah/Ajman Remove 2_English Level = 2/3 Good Remove Search …" at bounding box center [864, 345] width 316 height 601
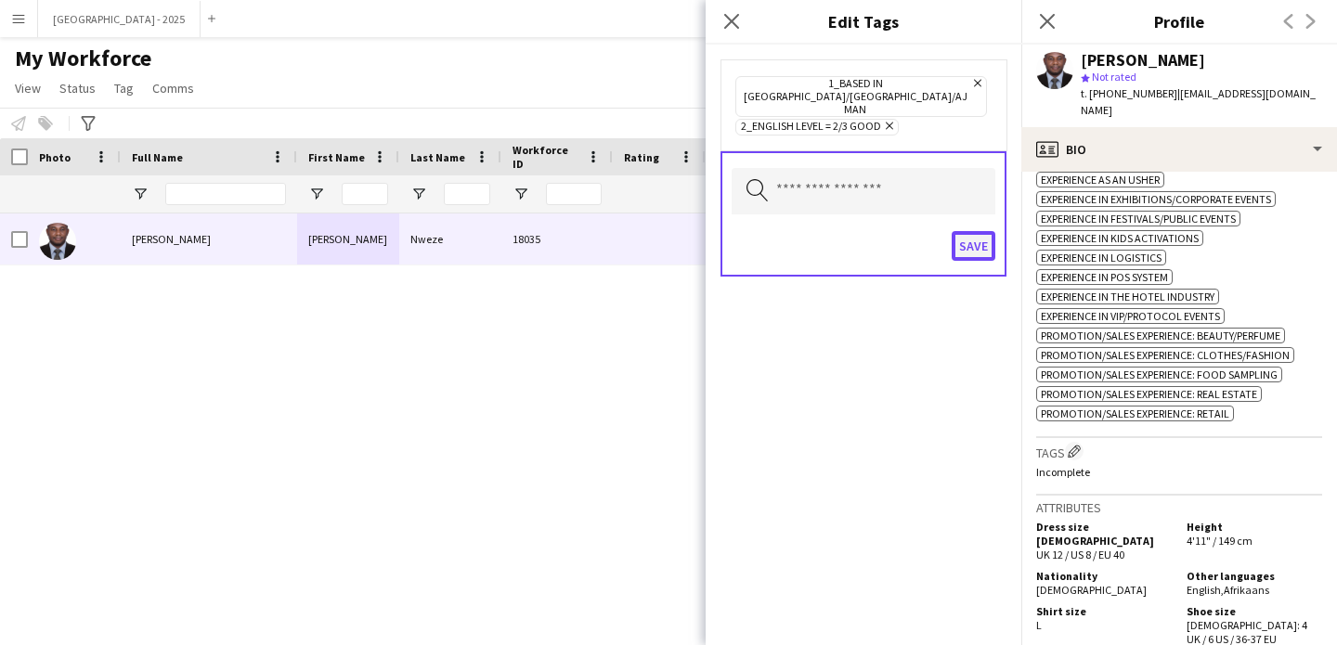
click at [956, 231] on button "Save" at bounding box center [974, 246] width 44 height 30
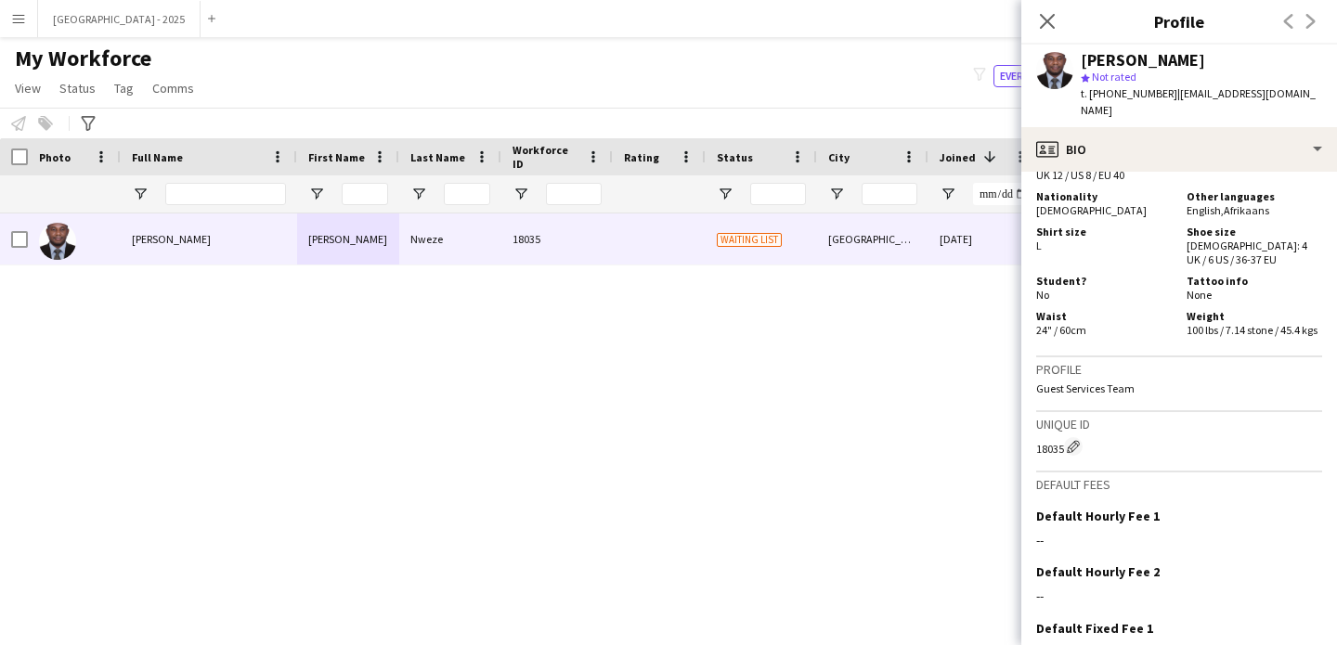
scroll to position [1384, 0]
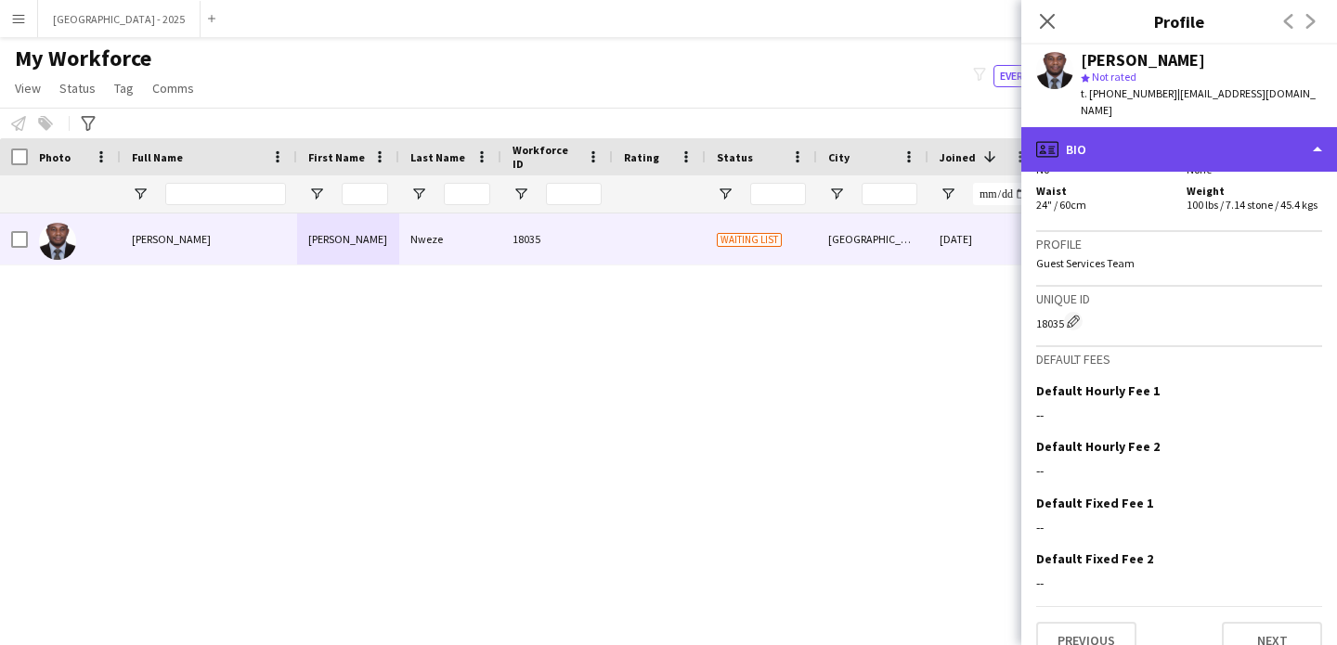
click at [1114, 127] on div "profile Bio" at bounding box center [1179, 149] width 316 height 45
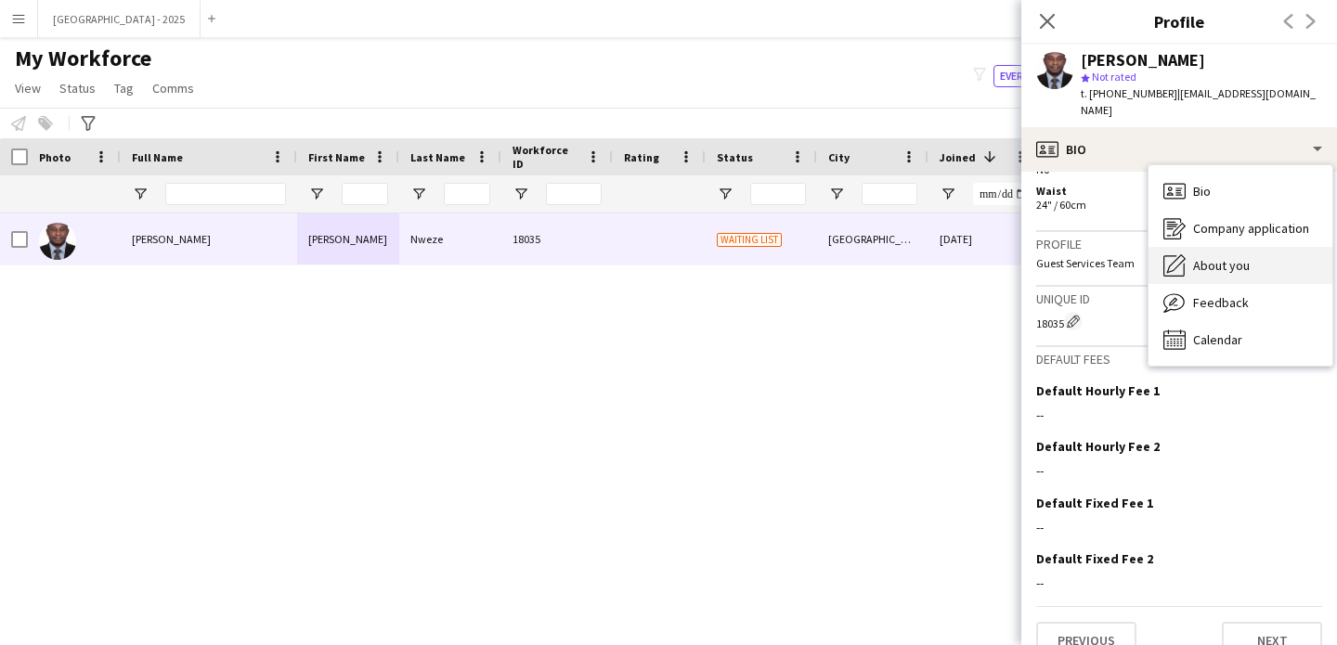
click at [1221, 261] on div "About you About you" at bounding box center [1241, 265] width 184 height 37
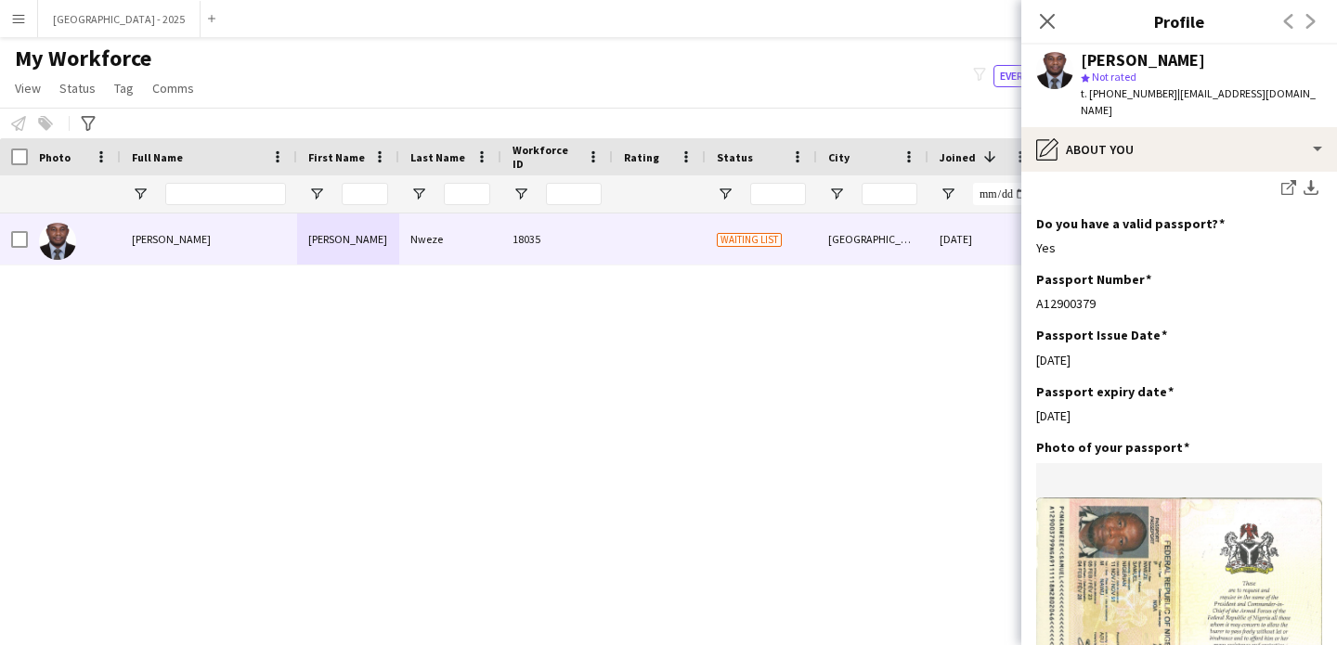
scroll to position [1691, 0]
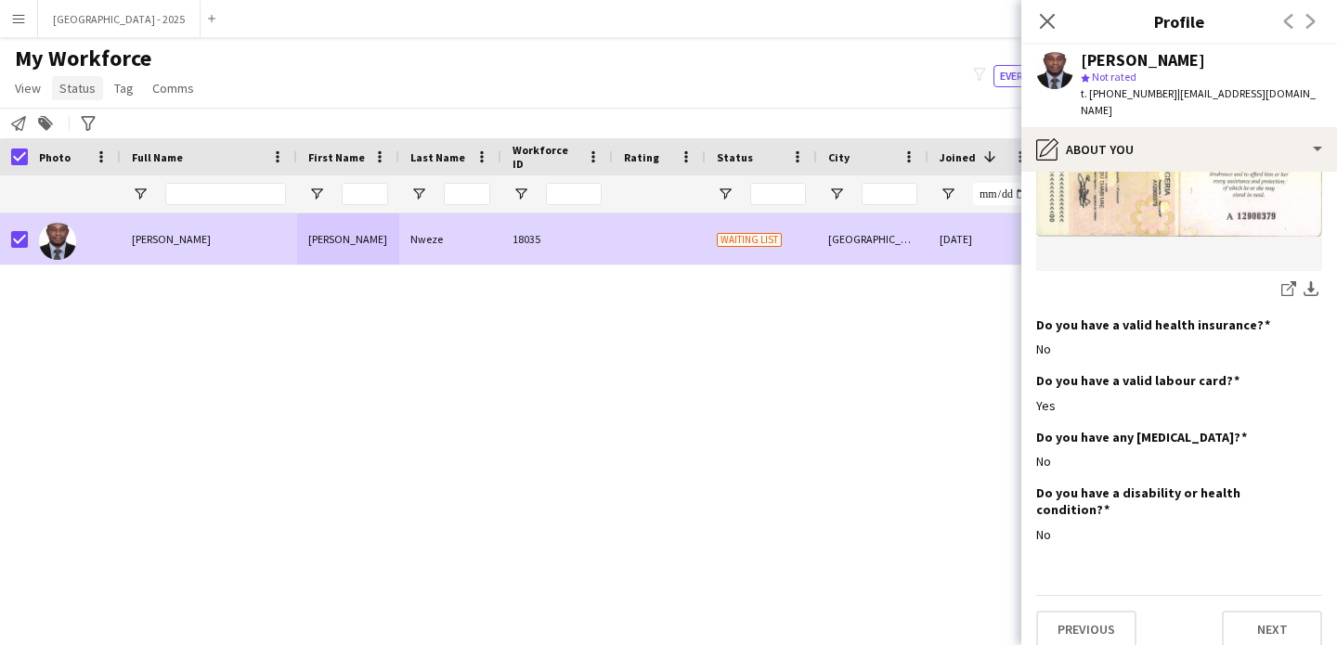
click at [97, 95] on link "Status" at bounding box center [77, 88] width 51 height 24
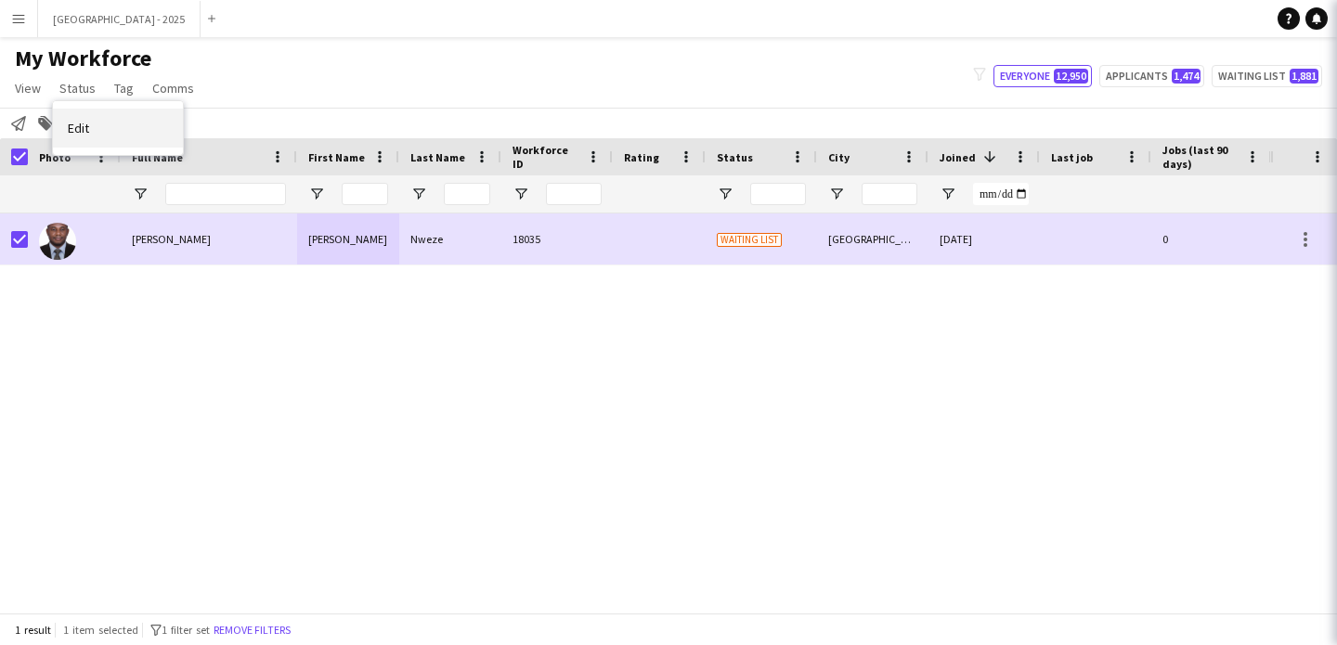
click at [109, 123] on link "Edit" at bounding box center [118, 128] width 130 height 39
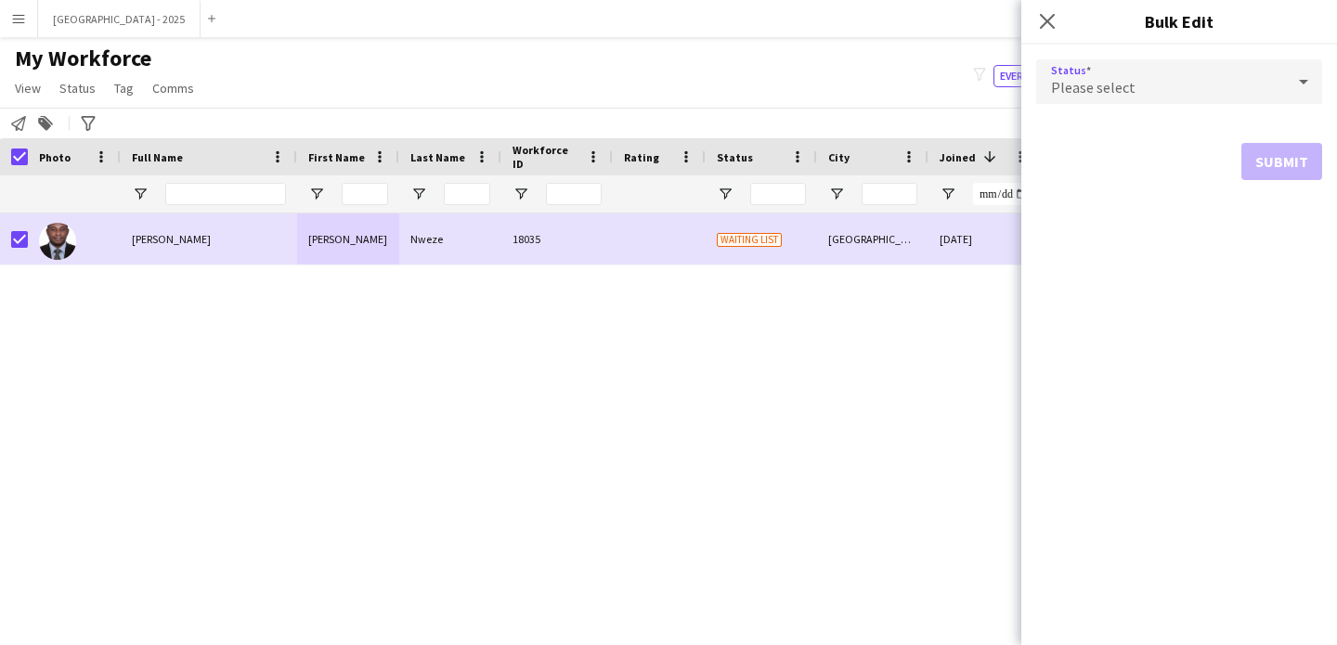
click at [1056, 80] on span "Please select" at bounding box center [1093, 87] width 84 height 19
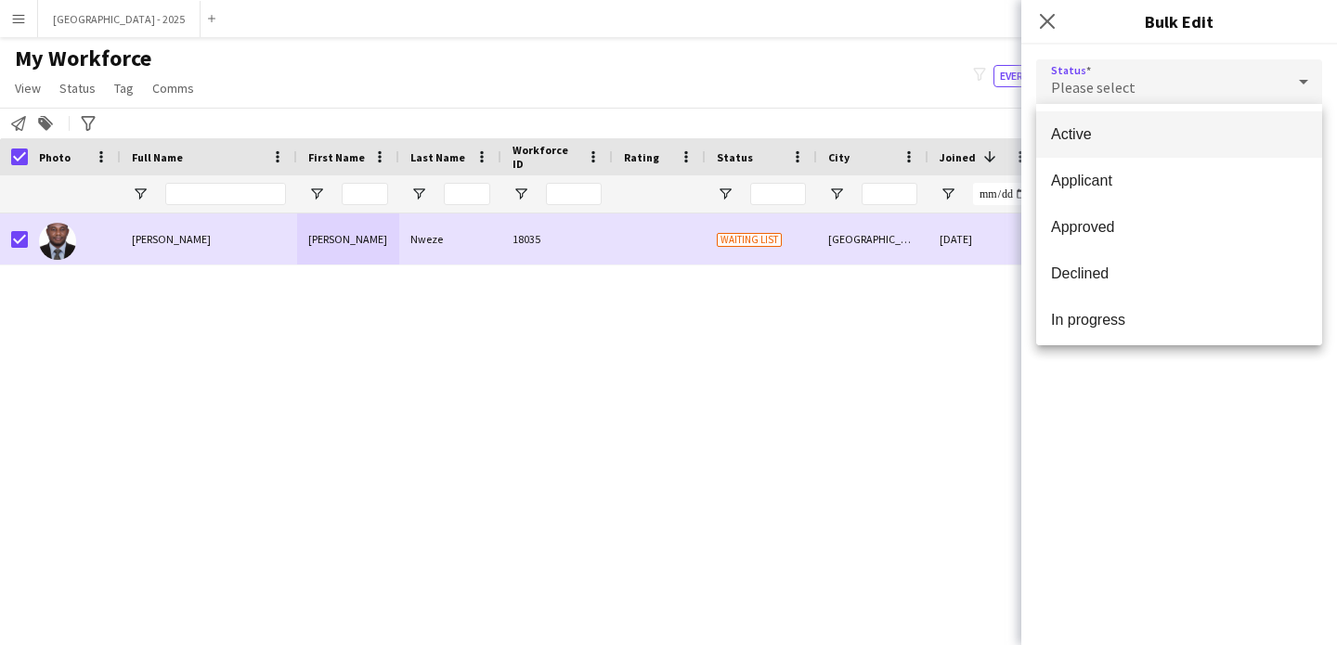
click at [1138, 149] on mat-option "Active" at bounding box center [1179, 134] width 286 height 46
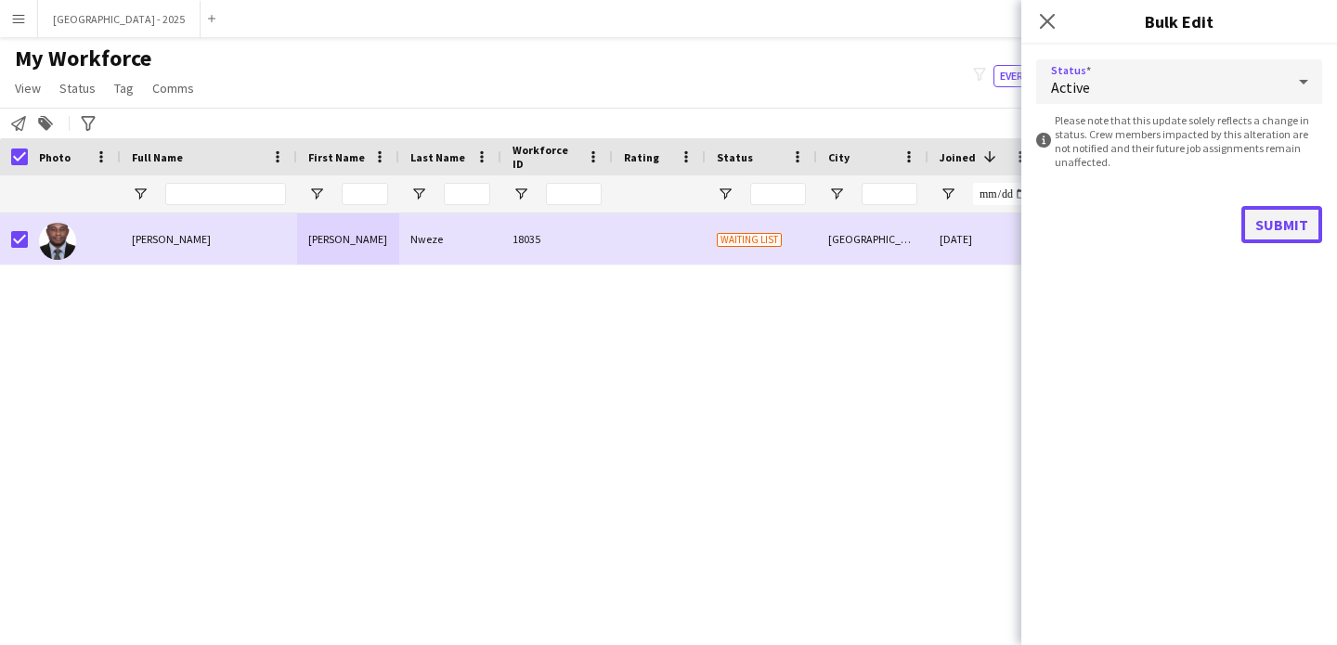
click at [1256, 218] on button "Submit" at bounding box center [1281, 224] width 81 height 37
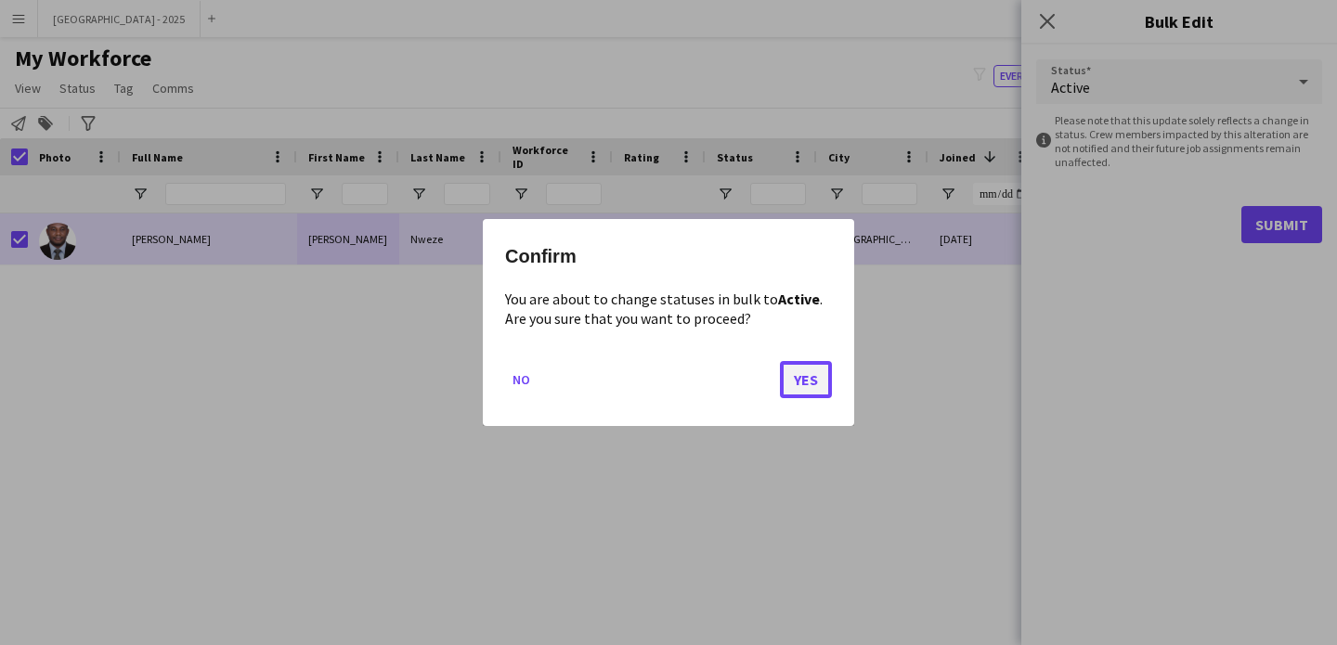
click at [821, 382] on button "Yes" at bounding box center [806, 379] width 52 height 37
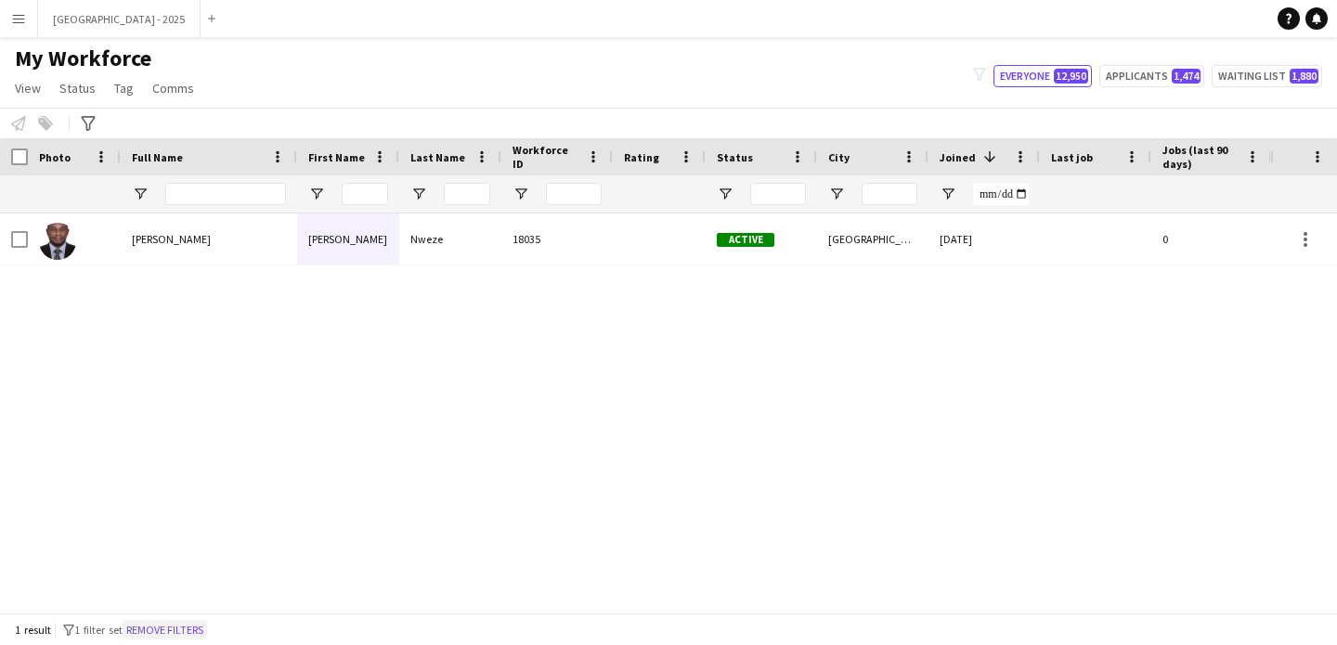
click at [207, 624] on button "Remove filters" at bounding box center [165, 630] width 84 height 20
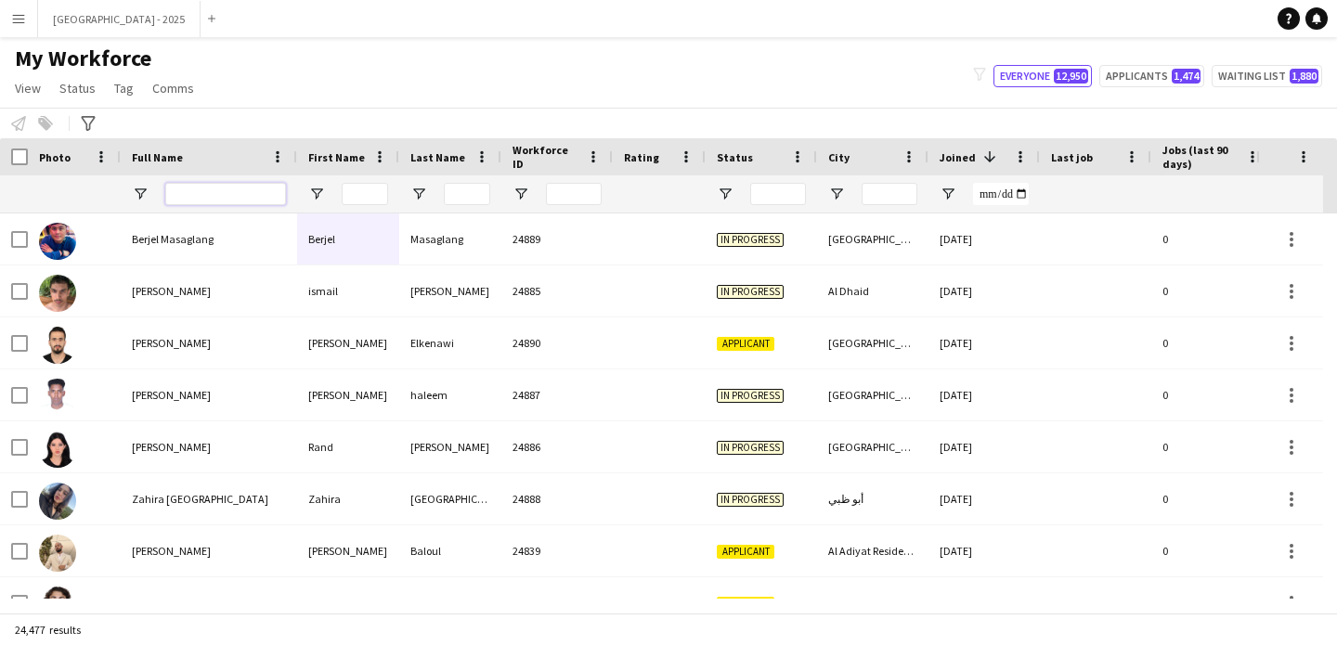
click at [214, 195] on input "Full Name Filter Input" at bounding box center [225, 194] width 121 height 22
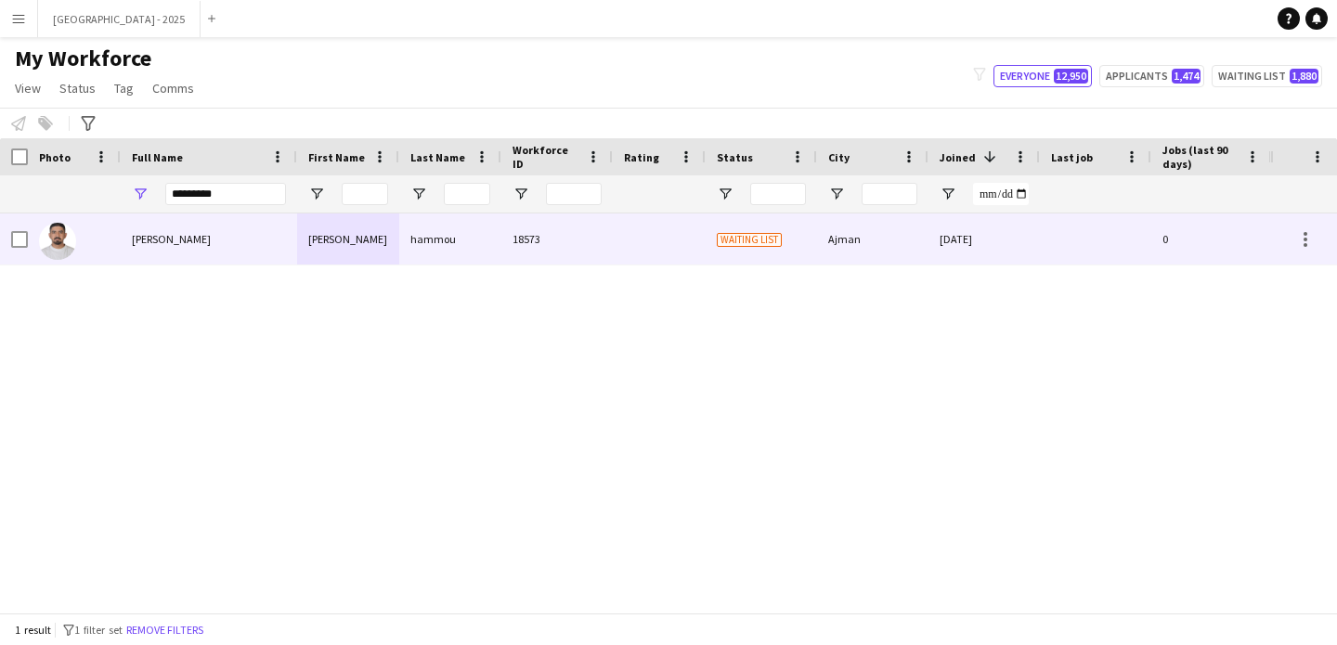
click at [202, 238] on div "Omar hammou" at bounding box center [209, 239] width 176 height 51
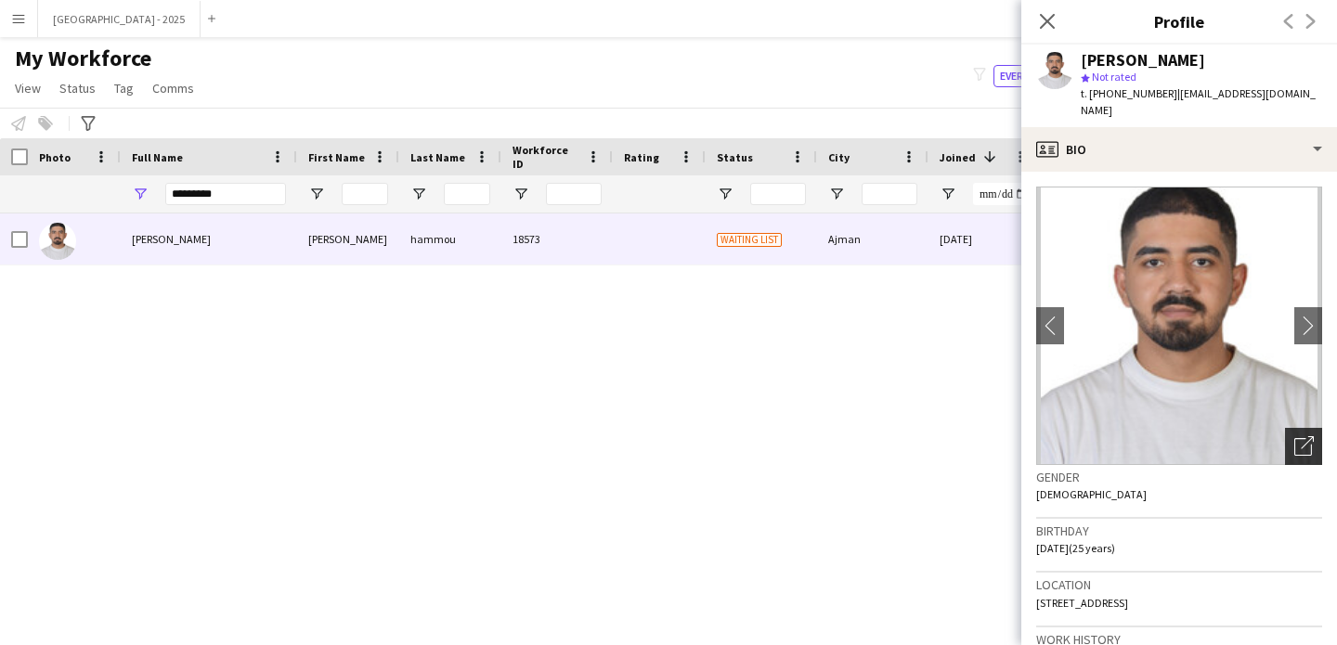
click at [1295, 436] on icon "Open photos pop-in" at bounding box center [1303, 445] width 19 height 19
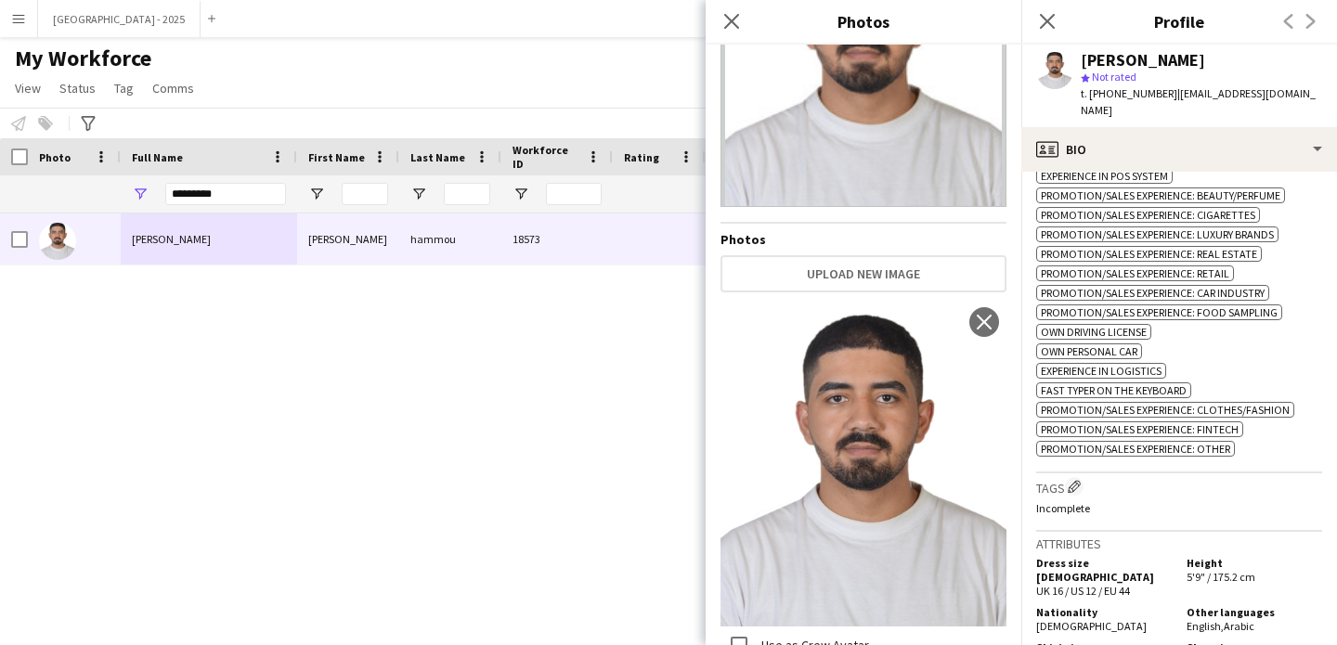
scroll to position [1227, 0]
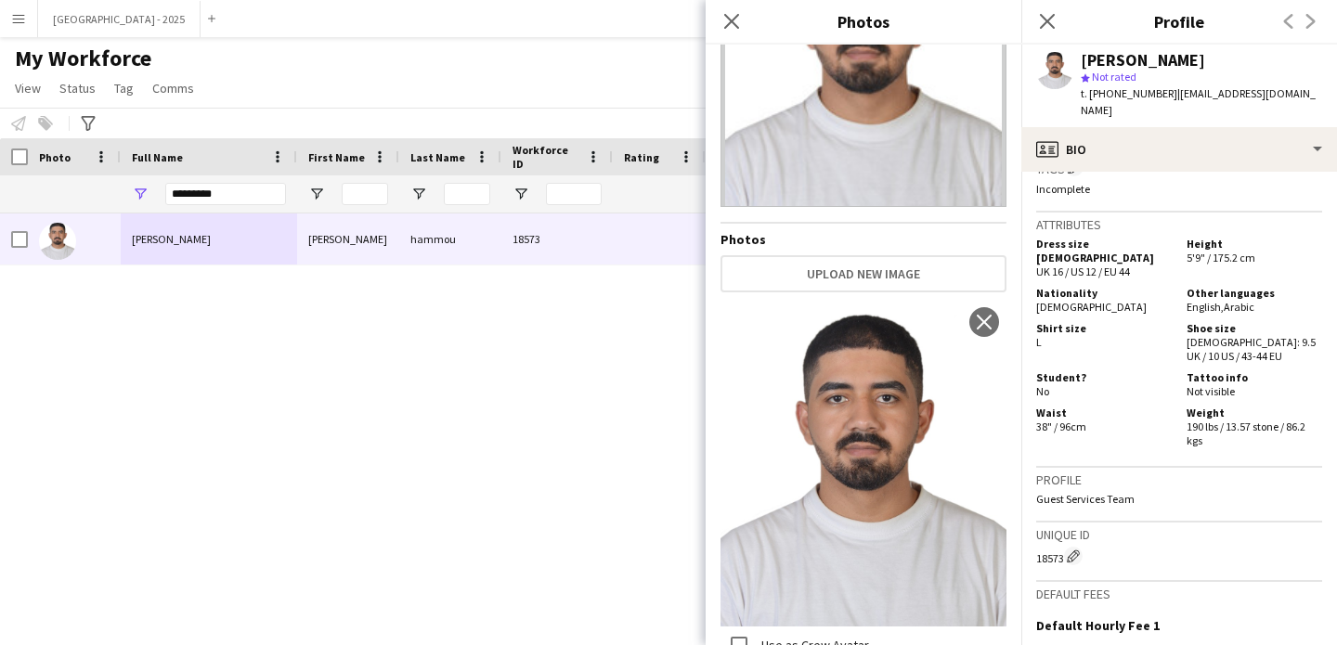
click at [1128, 412] on h5 "Waist" at bounding box center [1104, 413] width 136 height 14
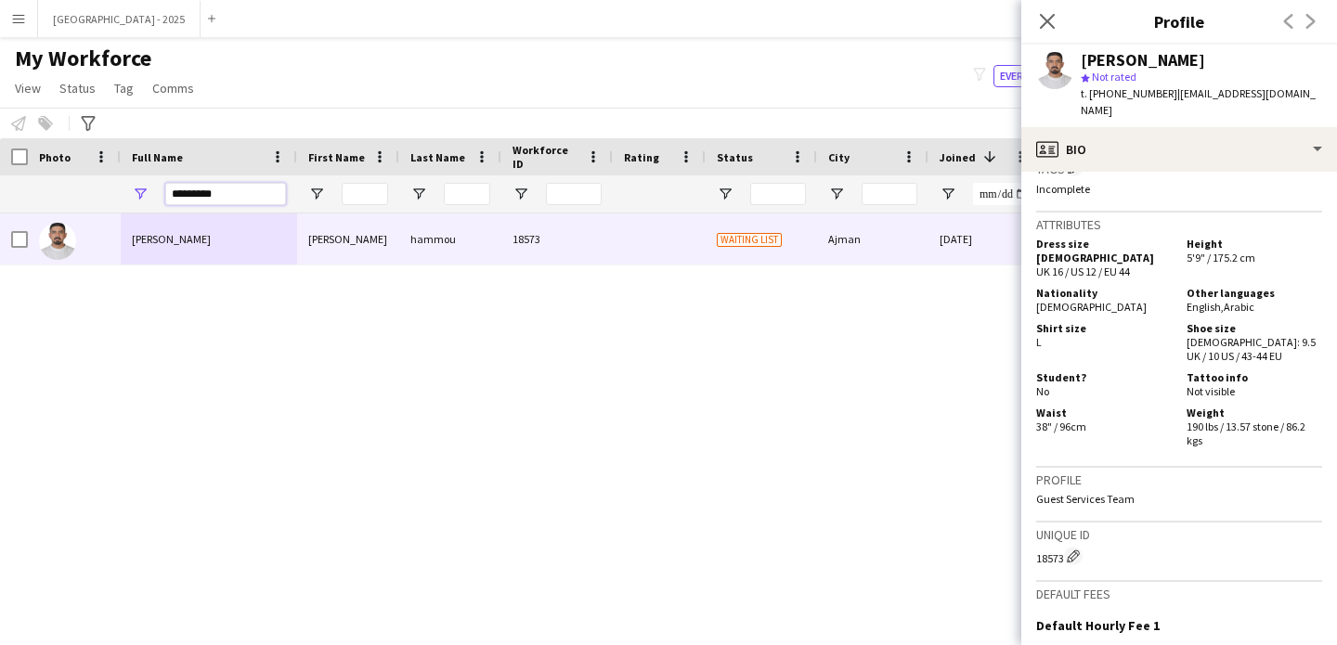
click at [239, 193] on input "*********" at bounding box center [225, 194] width 121 height 22
paste input "****"
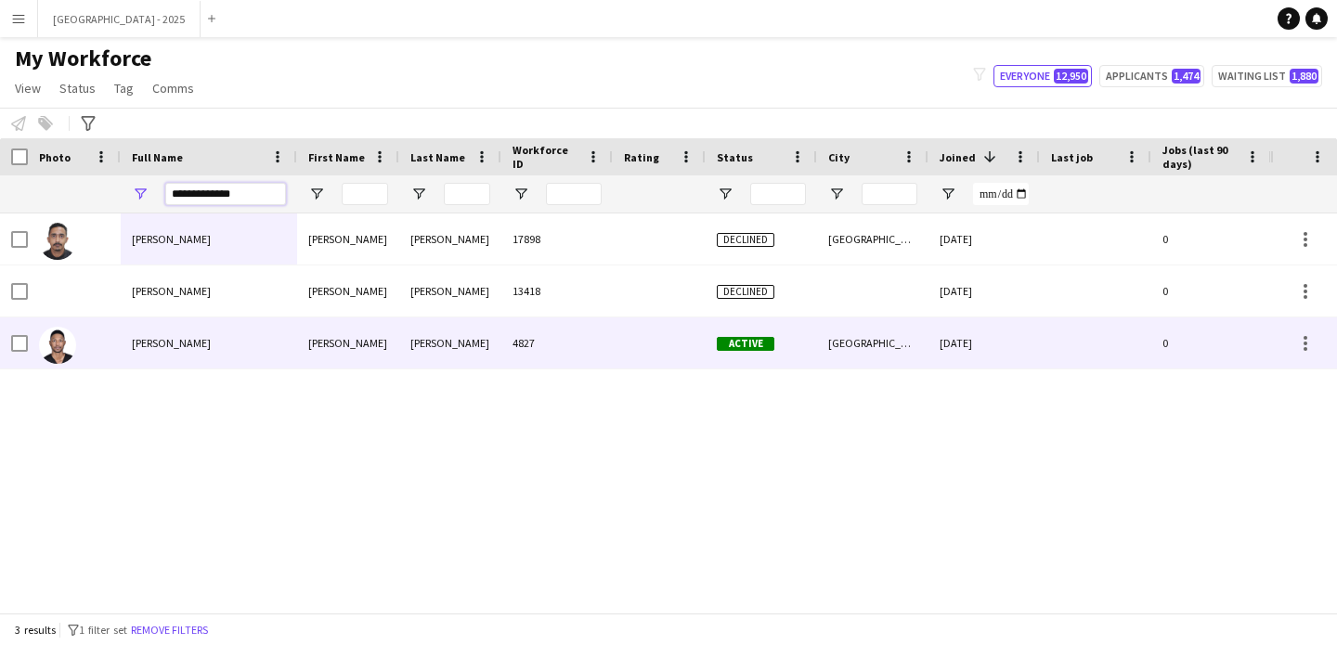
type input "**********"
drag, startPoint x: 315, startPoint y: 331, endPoint x: 347, endPoint y: 342, distance: 34.4
click at [315, 331] on div "[PERSON_NAME]" at bounding box center [348, 343] width 102 height 51
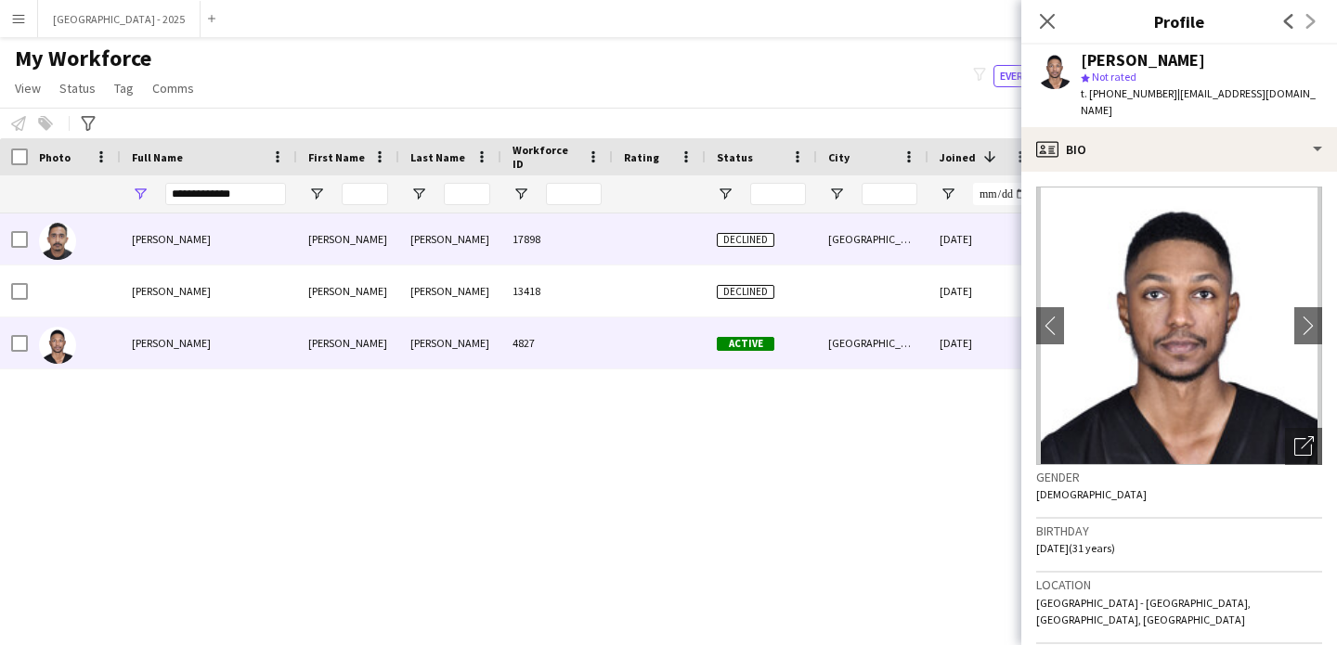
click at [455, 245] on div "Kamal" at bounding box center [450, 239] width 102 height 51
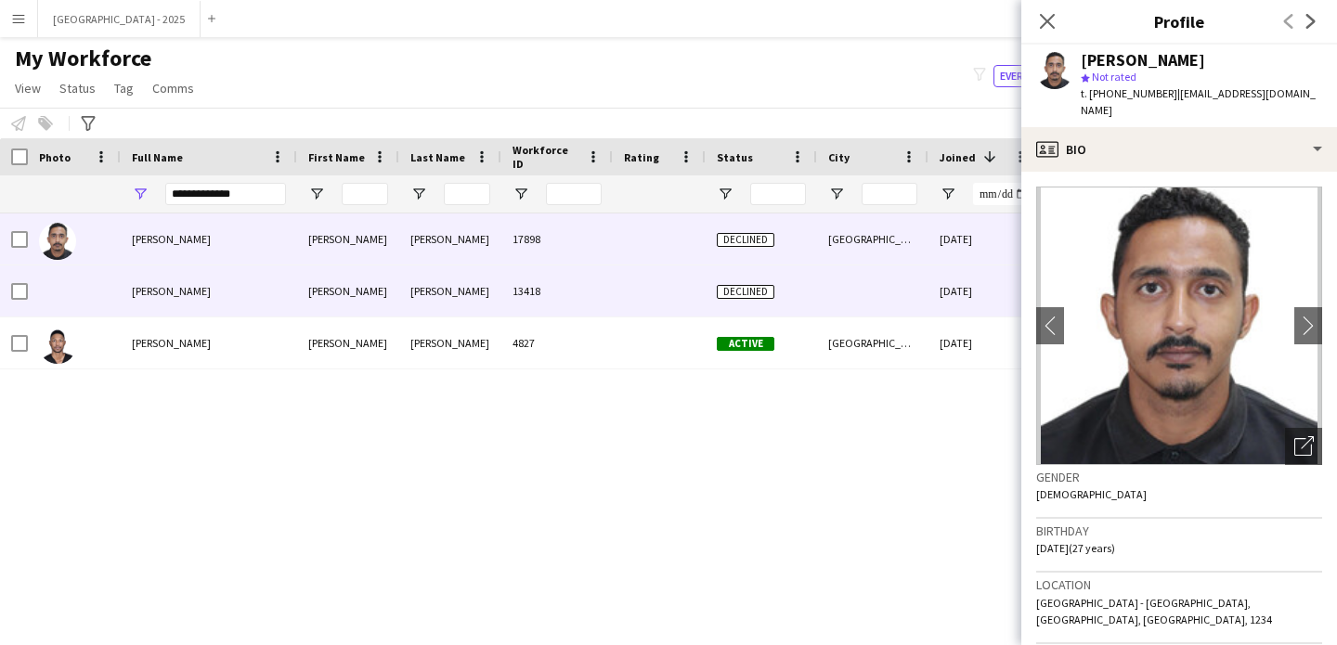
click at [485, 277] on div "Kamal" at bounding box center [450, 291] width 102 height 51
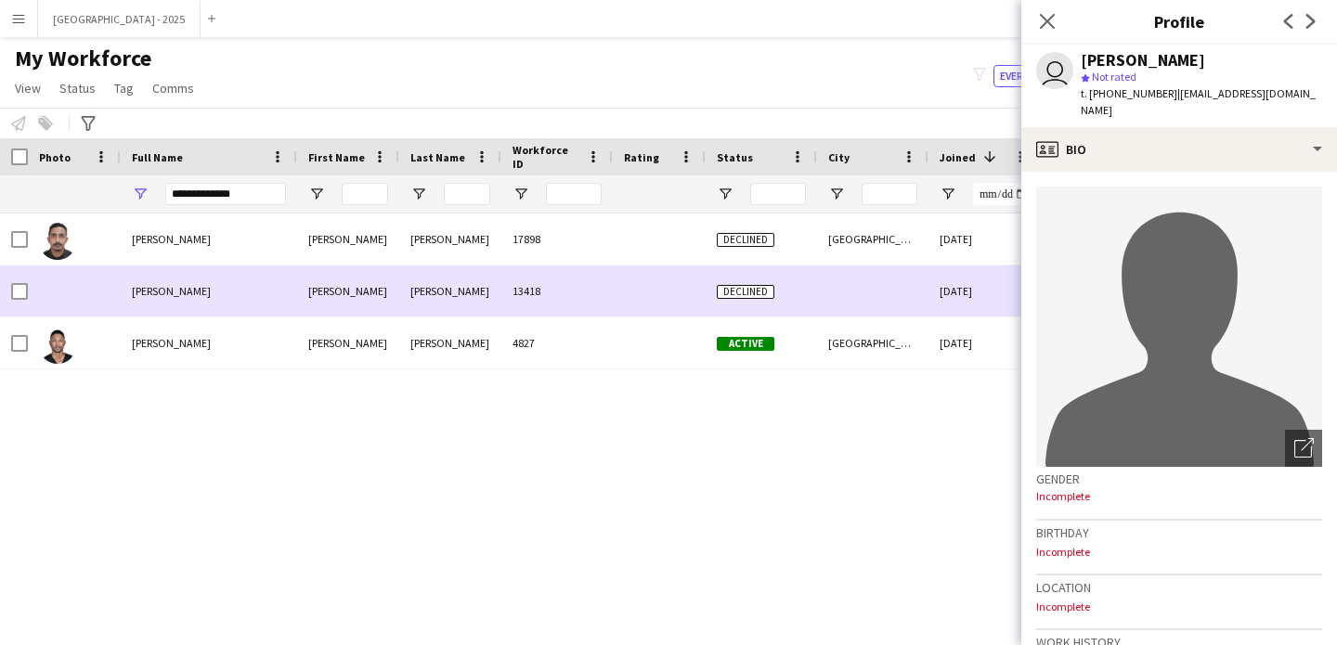
click at [516, 241] on div "17898" at bounding box center [556, 239] width 111 height 51
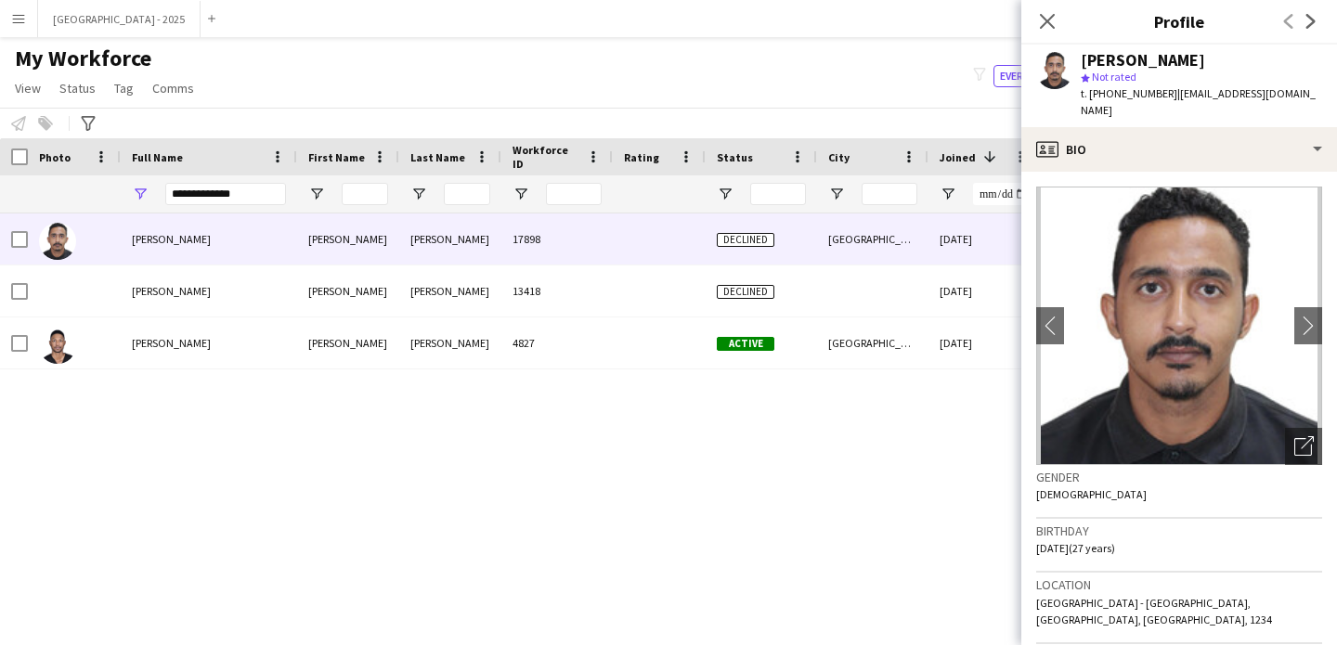
click at [1128, 108] on div "Mohamed Kamal star Not rated t. +971503075892 | moodikamal@gmail.com" at bounding box center [1179, 86] width 316 height 83
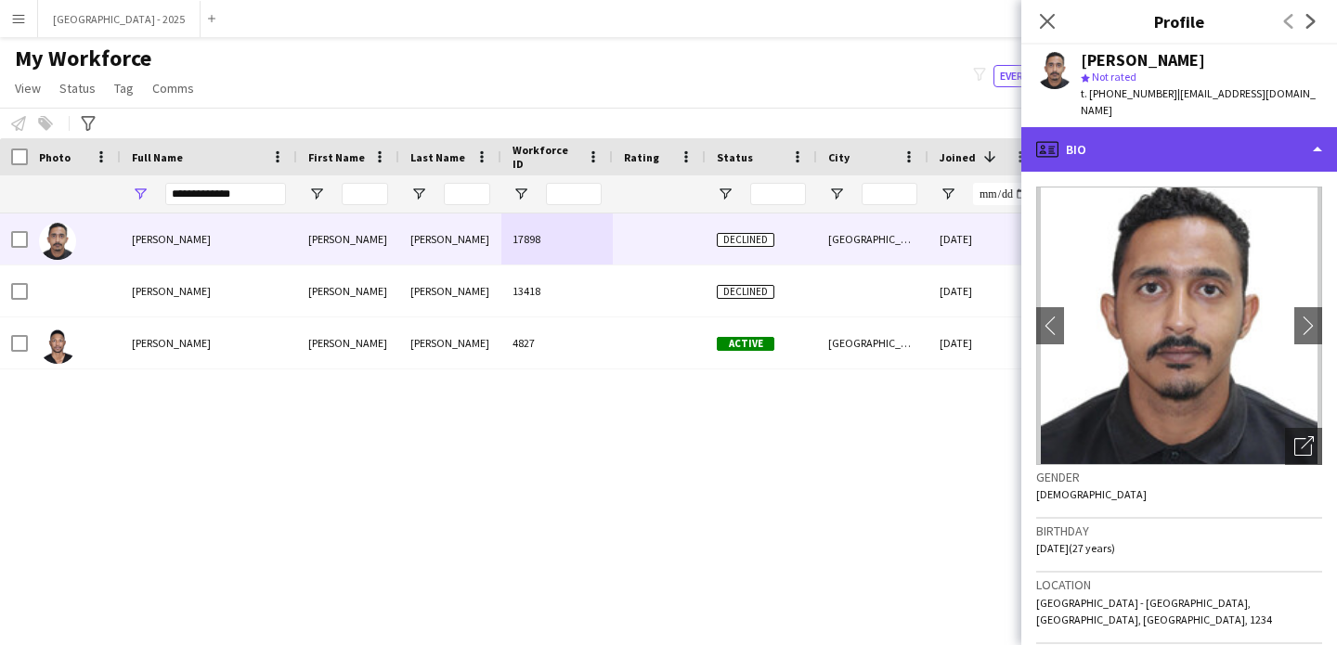
click at [1147, 141] on div "profile Bio" at bounding box center [1179, 149] width 316 height 45
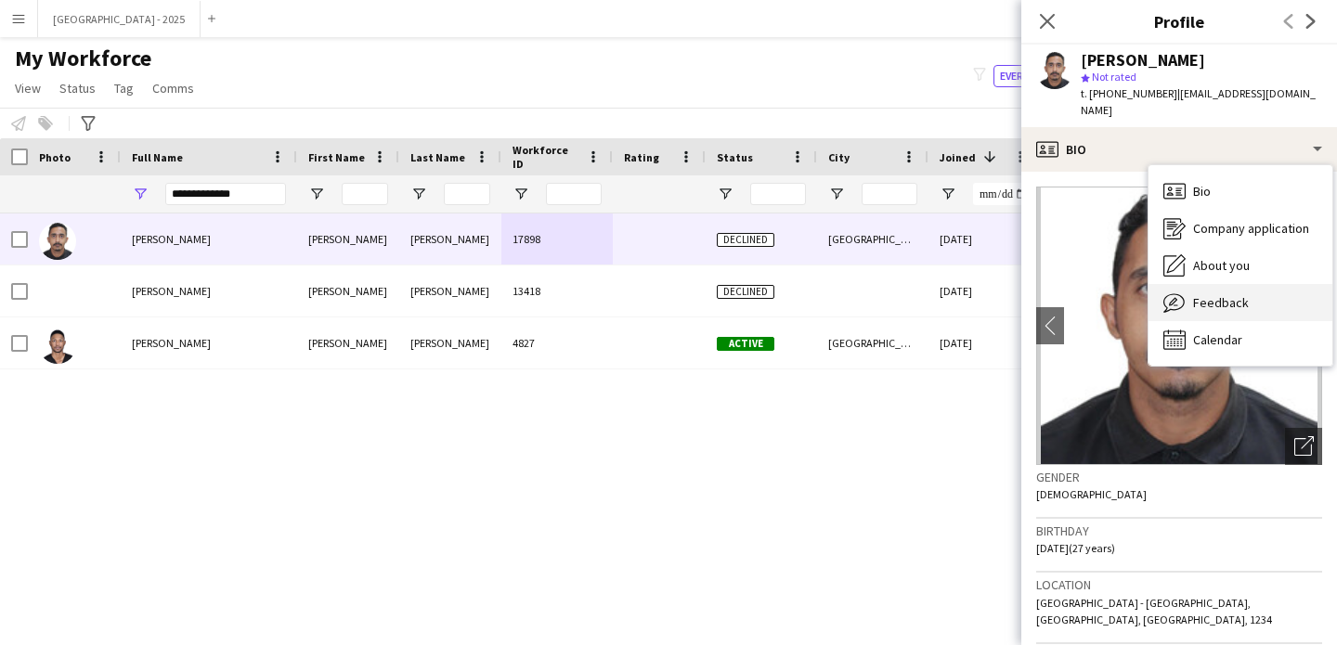
click at [1214, 294] on span "Feedback" at bounding box center [1221, 302] width 56 height 17
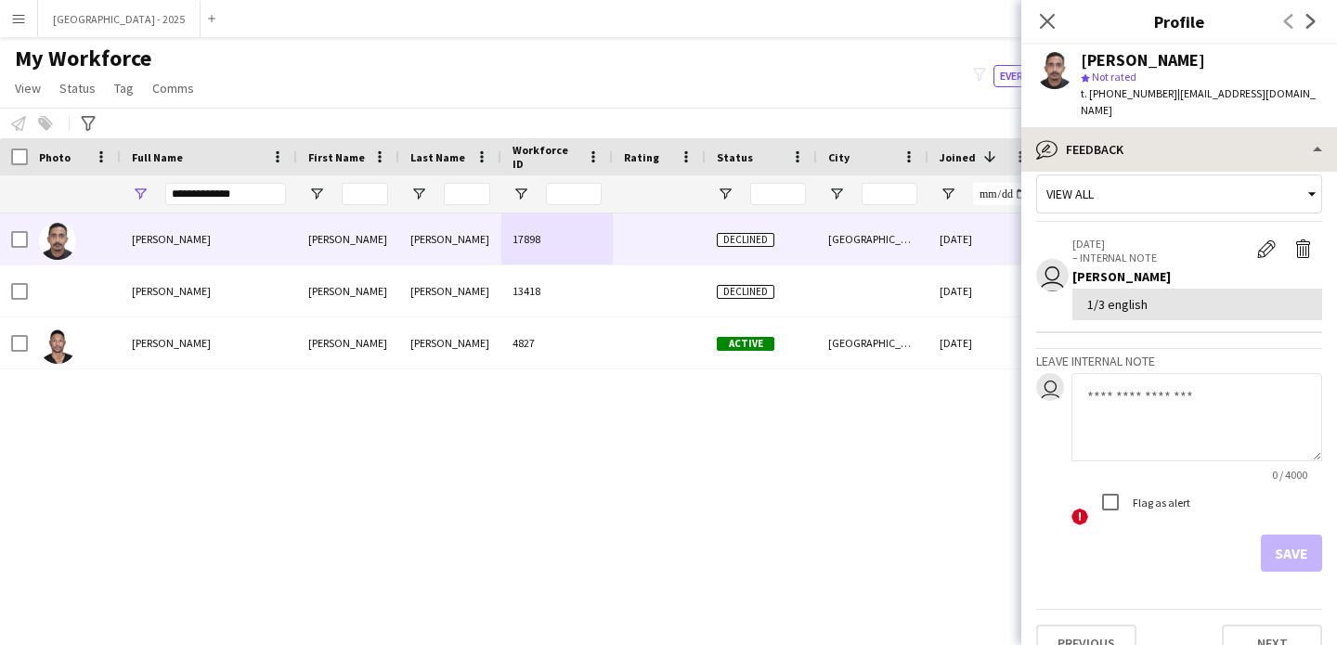
scroll to position [0, 0]
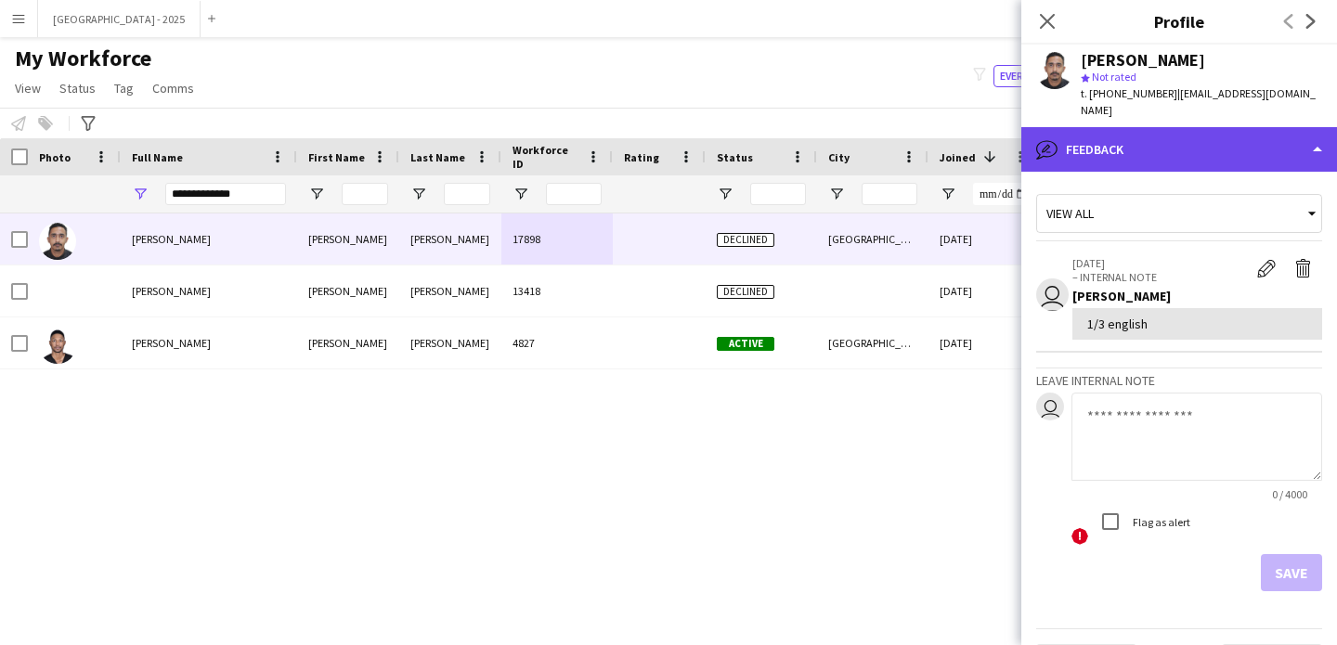
click at [1105, 132] on div "bubble-pencil Feedback" at bounding box center [1179, 149] width 316 height 45
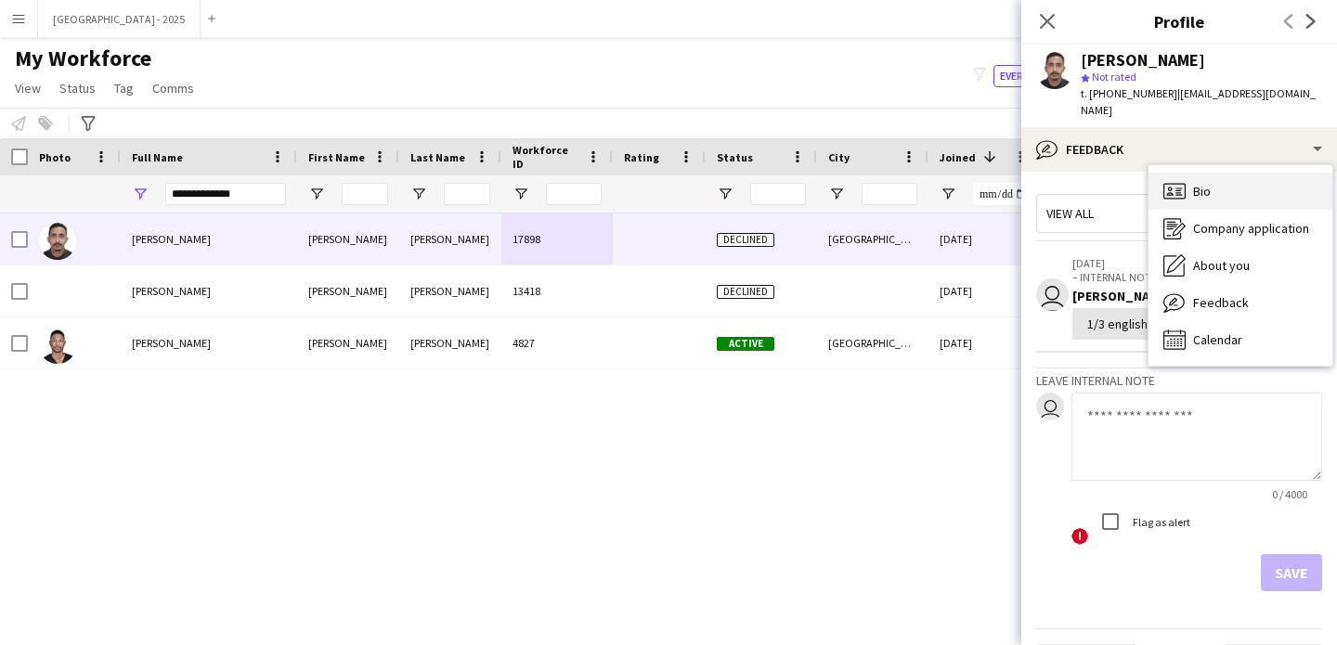
click at [1201, 183] on span "Bio" at bounding box center [1202, 191] width 18 height 17
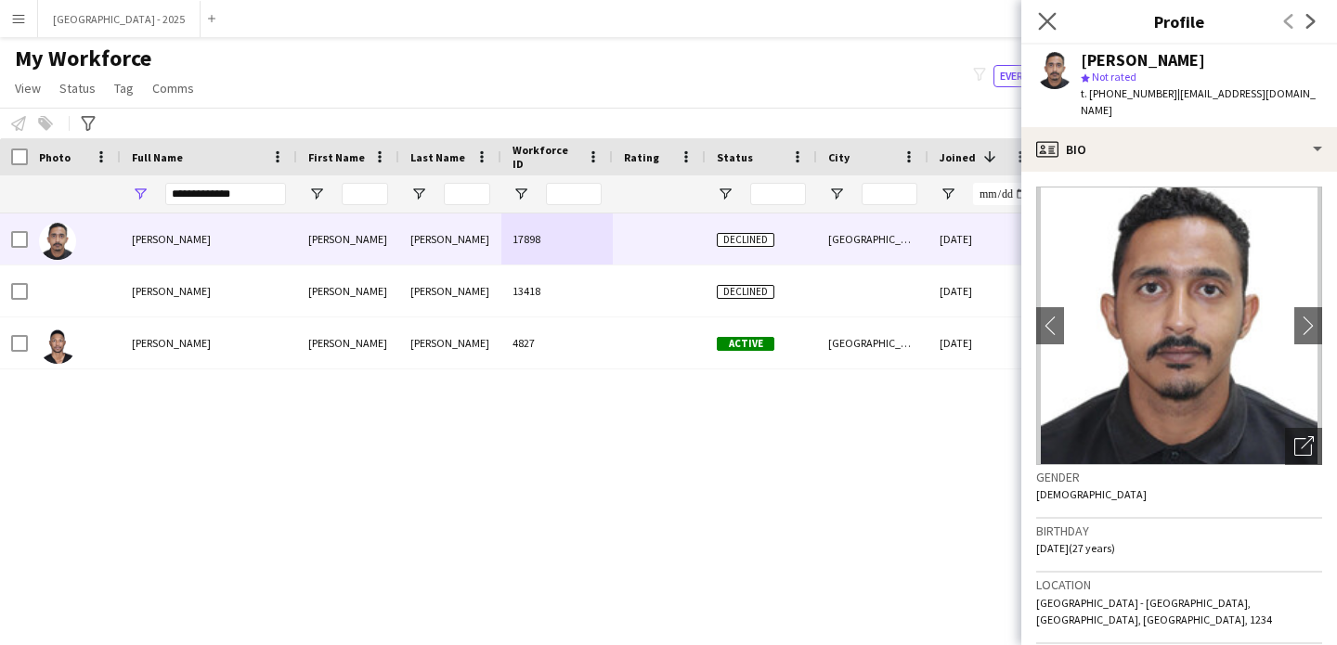
click at [1035, 27] on app-icon "Close pop-in" at bounding box center [1047, 21] width 27 height 27
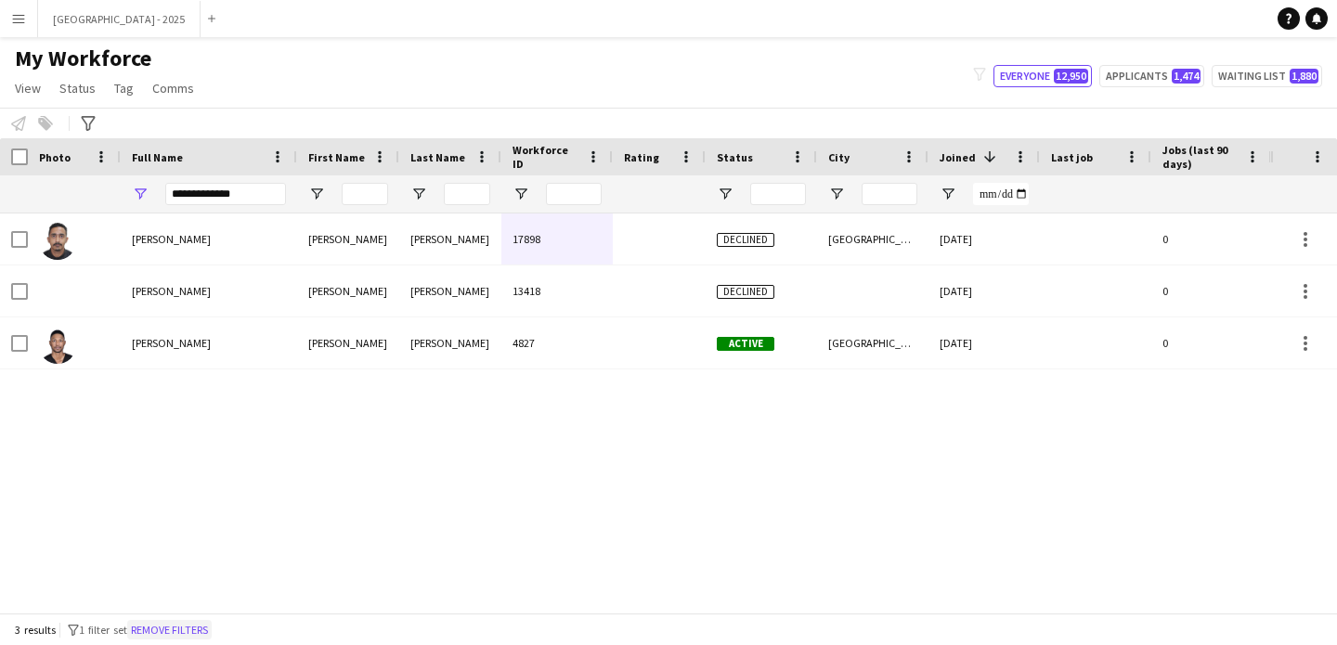
click at [171, 629] on button "Remove filters" at bounding box center [169, 630] width 84 height 20
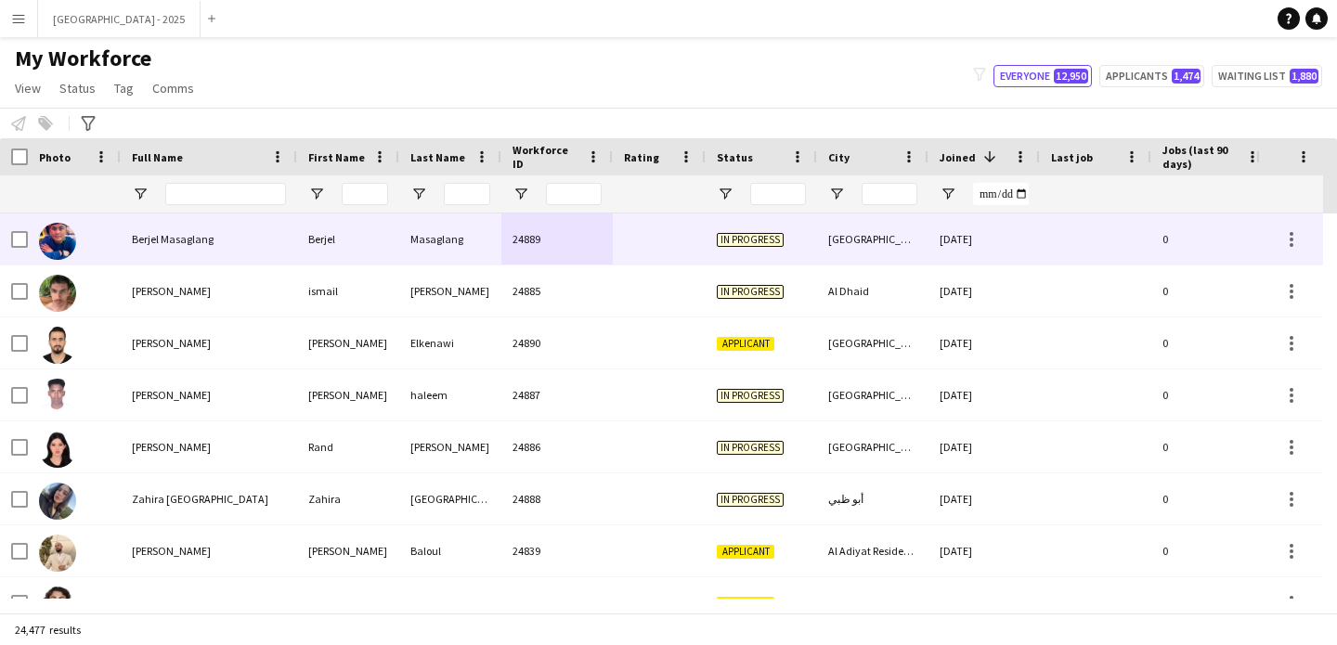
scroll to position [0, 640]
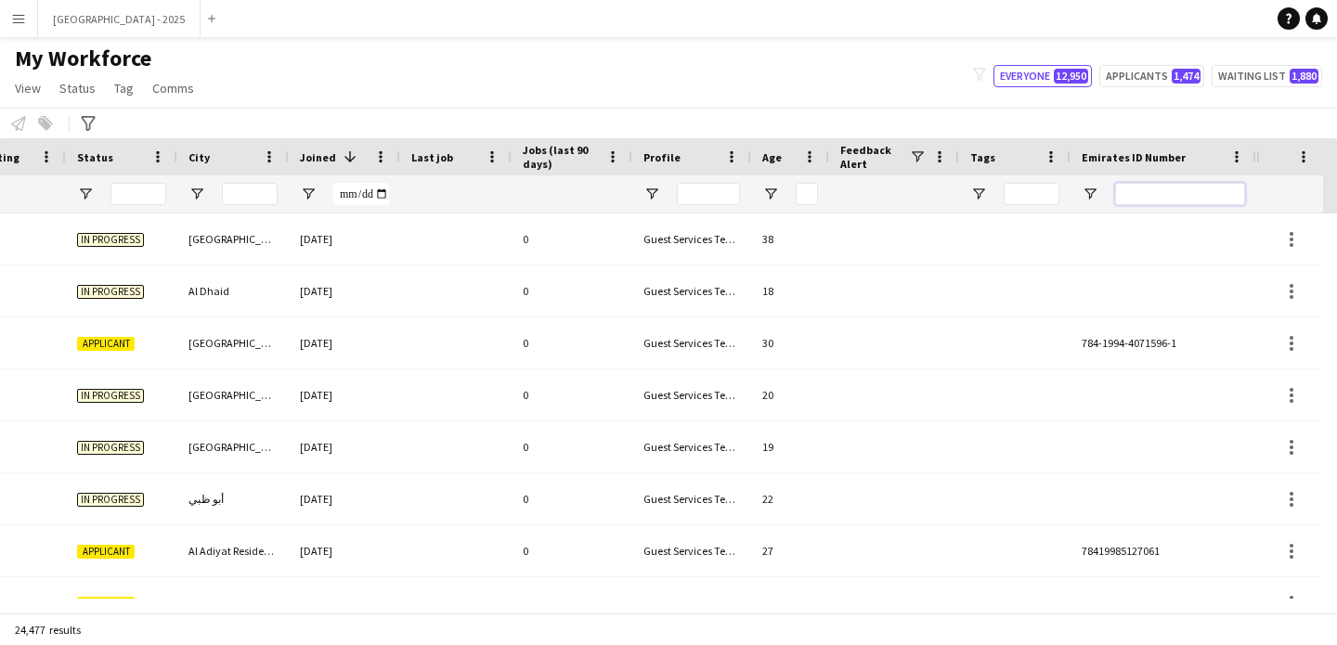
click at [1162, 198] on input "Emirates ID Number Filter Input" at bounding box center [1180, 194] width 130 height 22
paste input "*******"
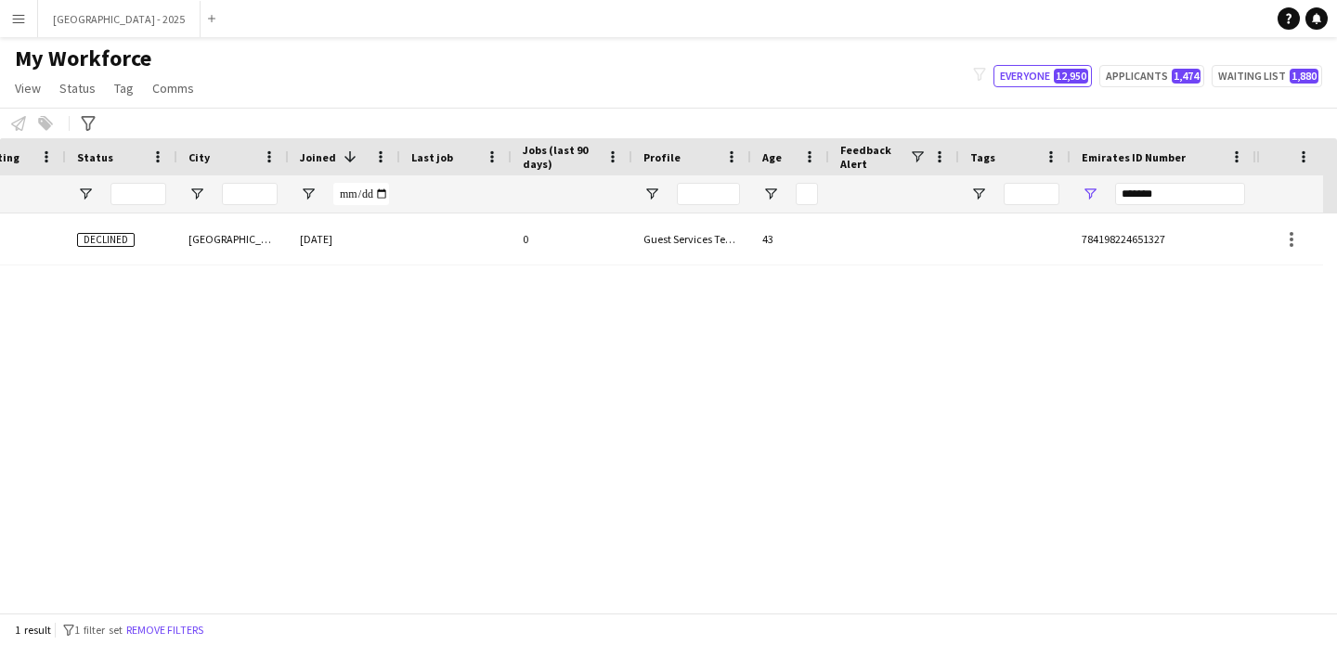
click at [409, 248] on div "Vedad 837 Declined Abu Dhabi 30-04-2024 0 Guest Services Team 43 784198224651327" at bounding box center [308, 240] width 1896 height 52
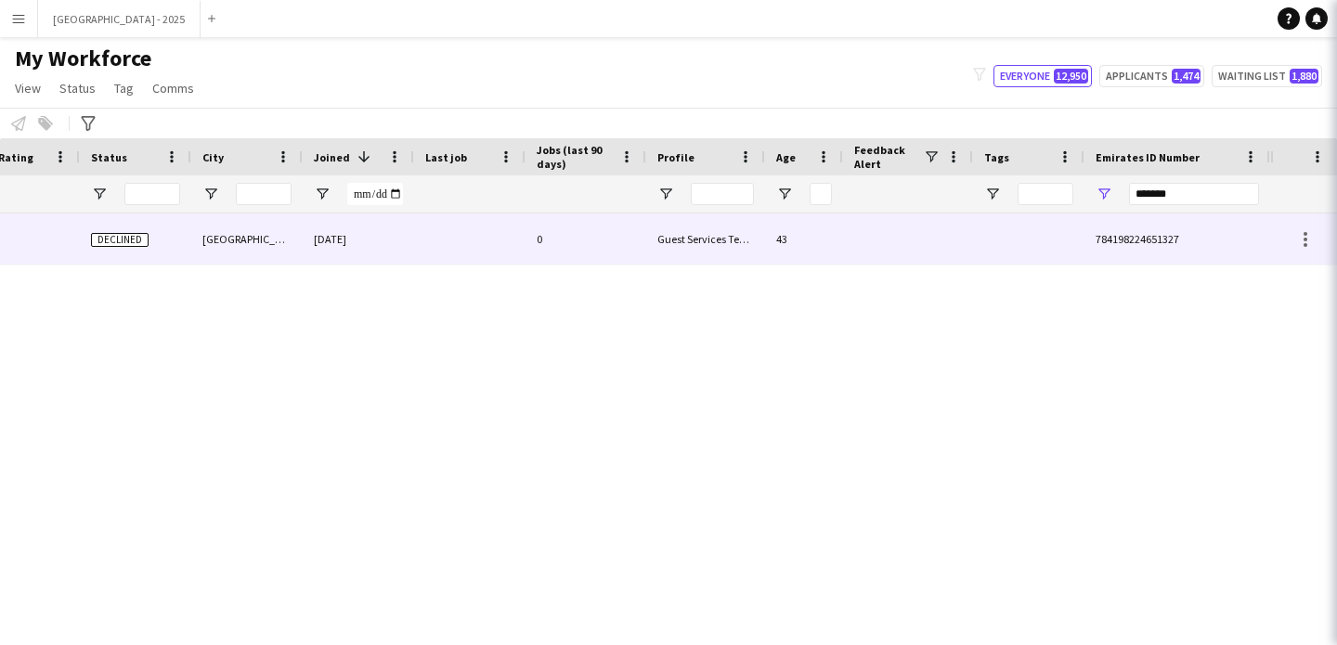
scroll to position [0, 626]
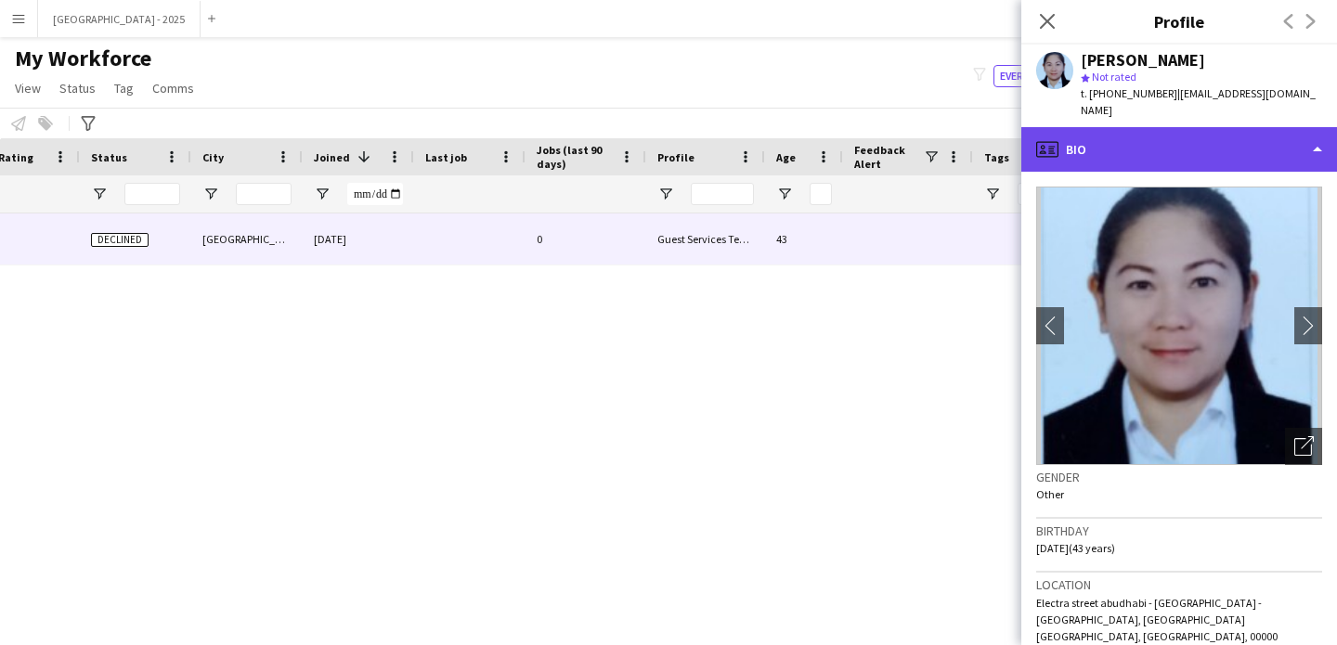
click at [1132, 138] on div "profile Bio" at bounding box center [1179, 149] width 316 height 45
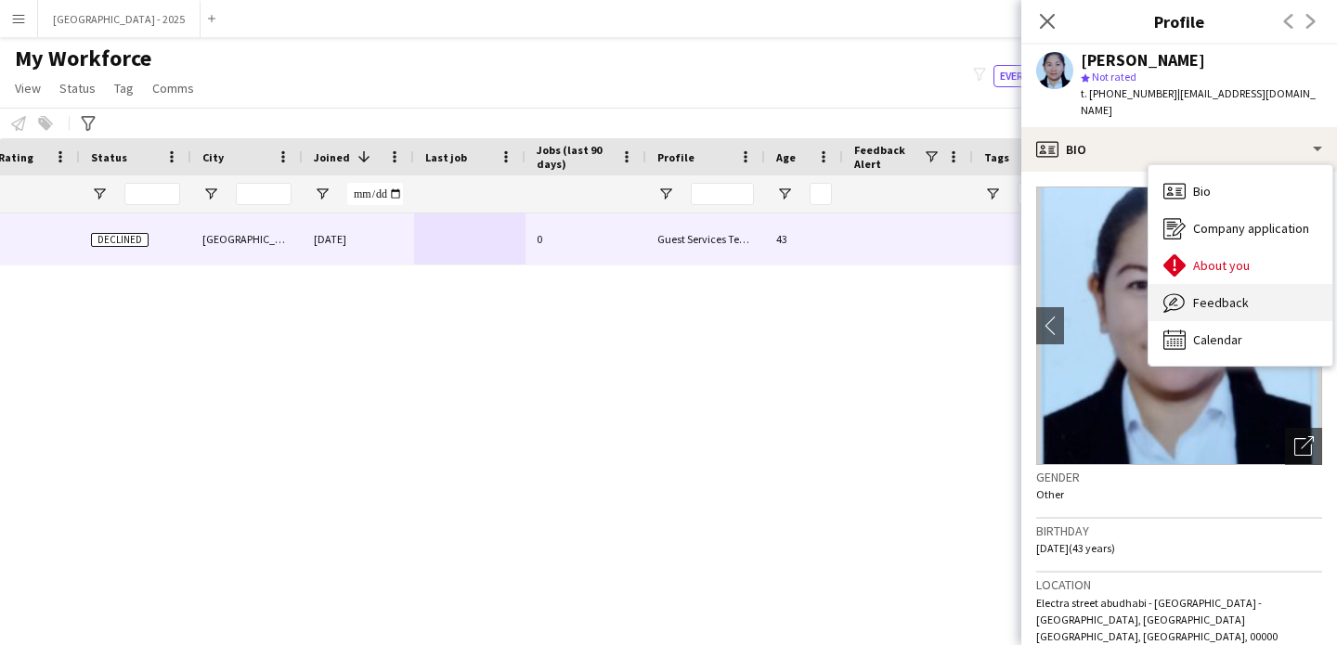
click at [1227, 284] on div "Feedback Feedback" at bounding box center [1241, 302] width 184 height 37
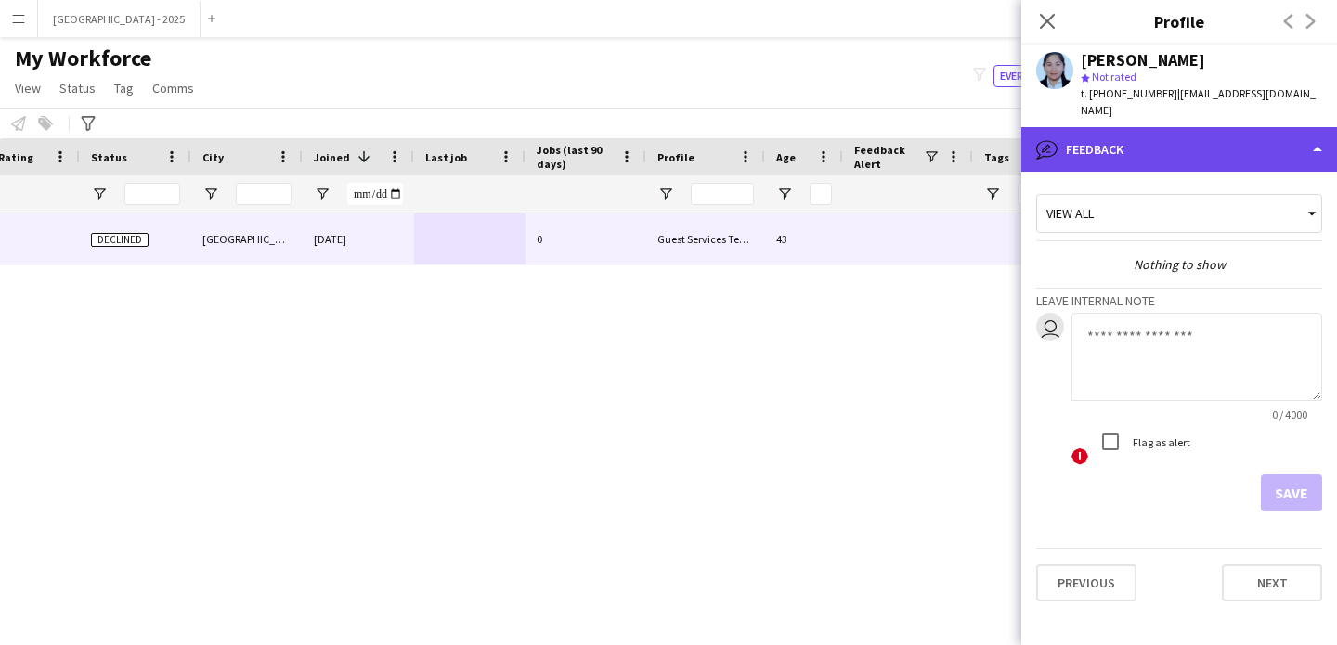
click at [1112, 127] on div "bubble-pencil Feedback" at bounding box center [1179, 149] width 316 height 45
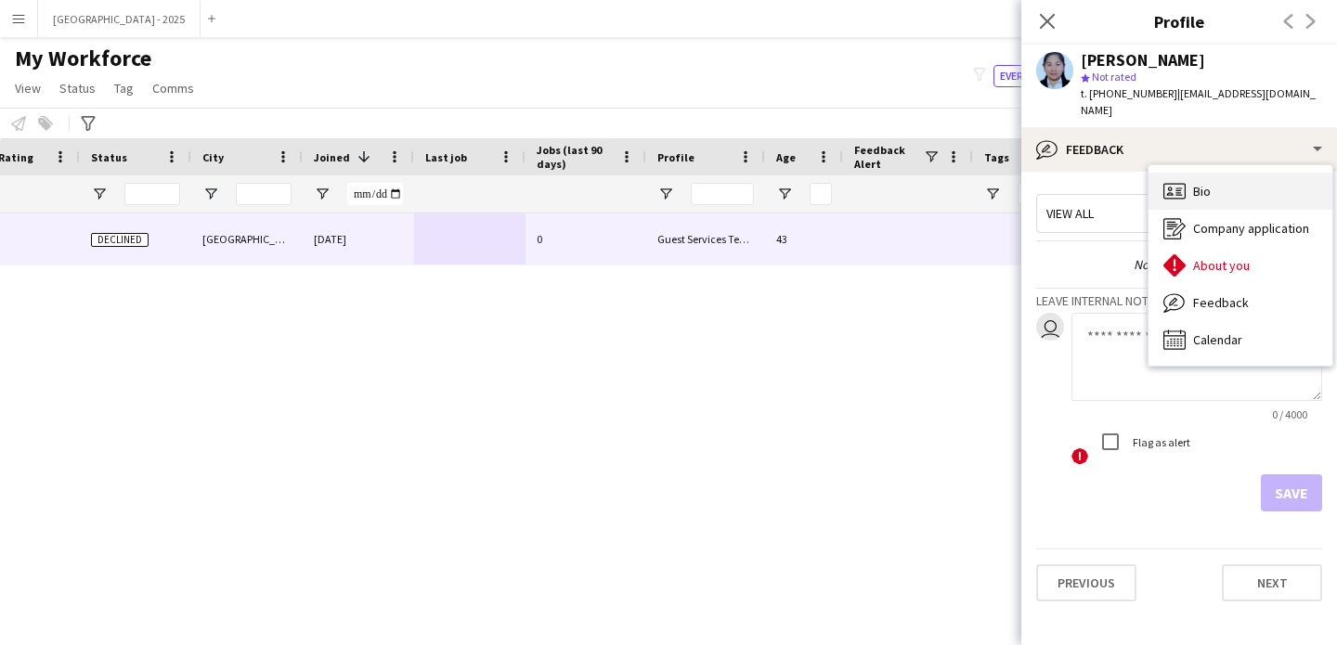
click at [1183, 180] on icon "Bio" at bounding box center [1174, 191] width 22 height 22
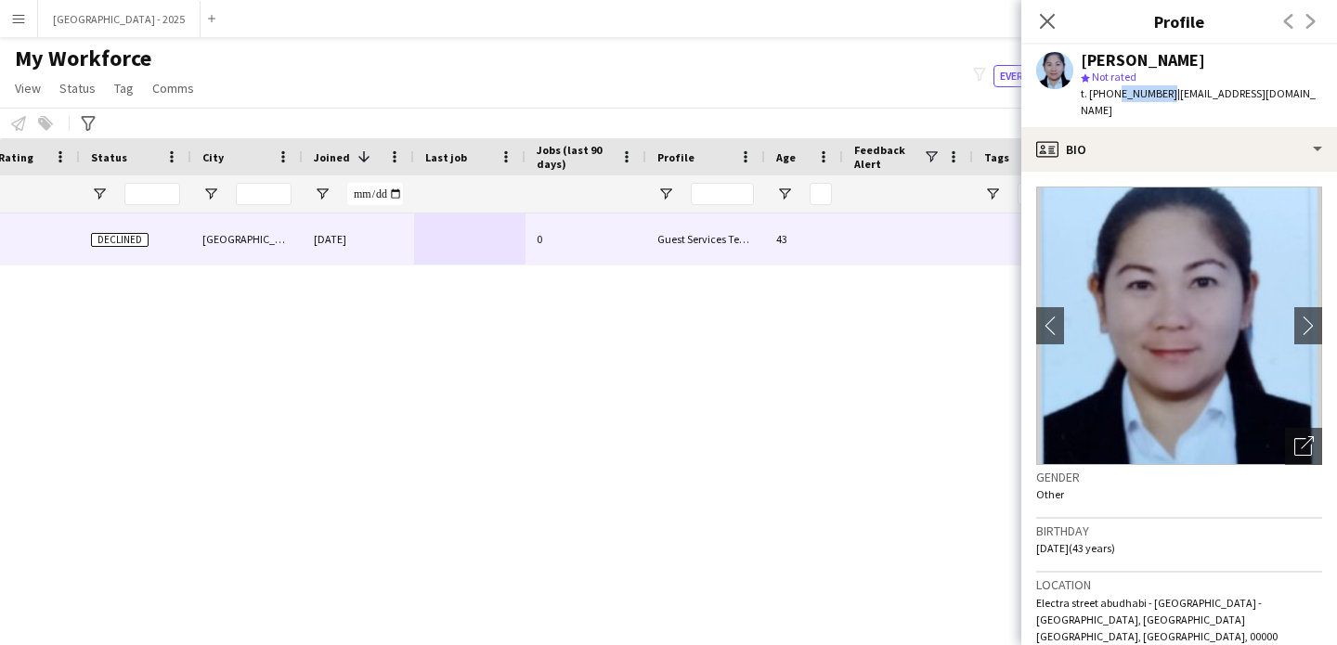
drag, startPoint x: 1113, startPoint y: 92, endPoint x: 1160, endPoint y: 98, distance: 46.9
click at [1160, 98] on span "t. +971555846570" at bounding box center [1129, 93] width 97 height 14
copy span "555846570"
drag, startPoint x: 1054, startPoint y: 8, endPoint x: 918, endPoint y: 177, distance: 216.6
click at [1053, 9] on app-icon "Close pop-in" at bounding box center [1047, 21] width 27 height 27
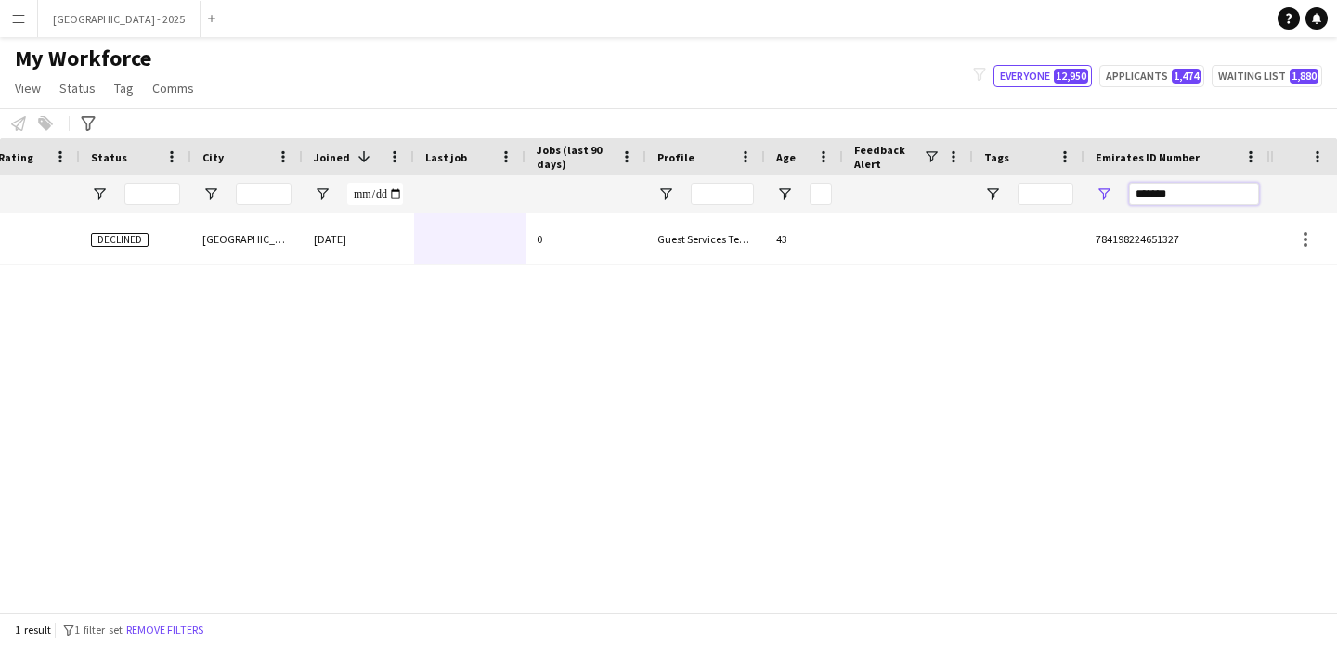
click at [1189, 201] on input "*******" at bounding box center [1194, 194] width 130 height 22
click at [1188, 201] on input "*******" at bounding box center [1194, 194] width 130 height 22
paste input "Emirates ID Number Filter Input"
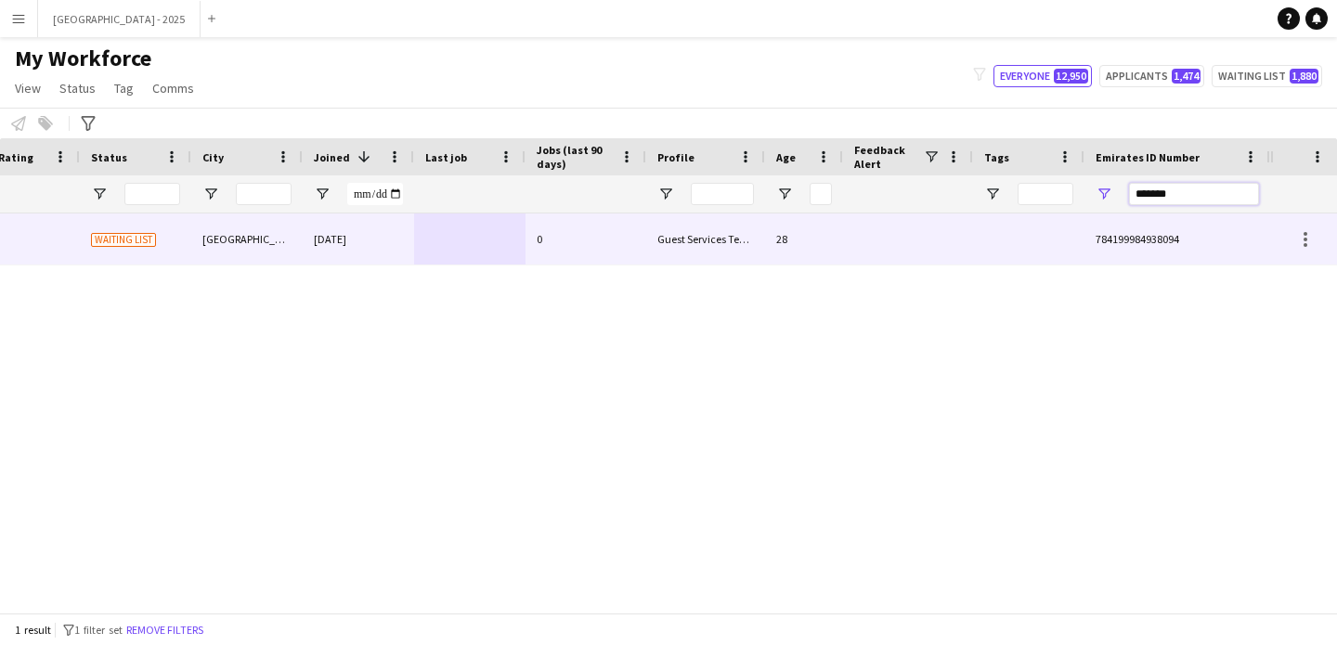
type input "*******"
click at [555, 251] on div "0" at bounding box center [586, 239] width 121 height 51
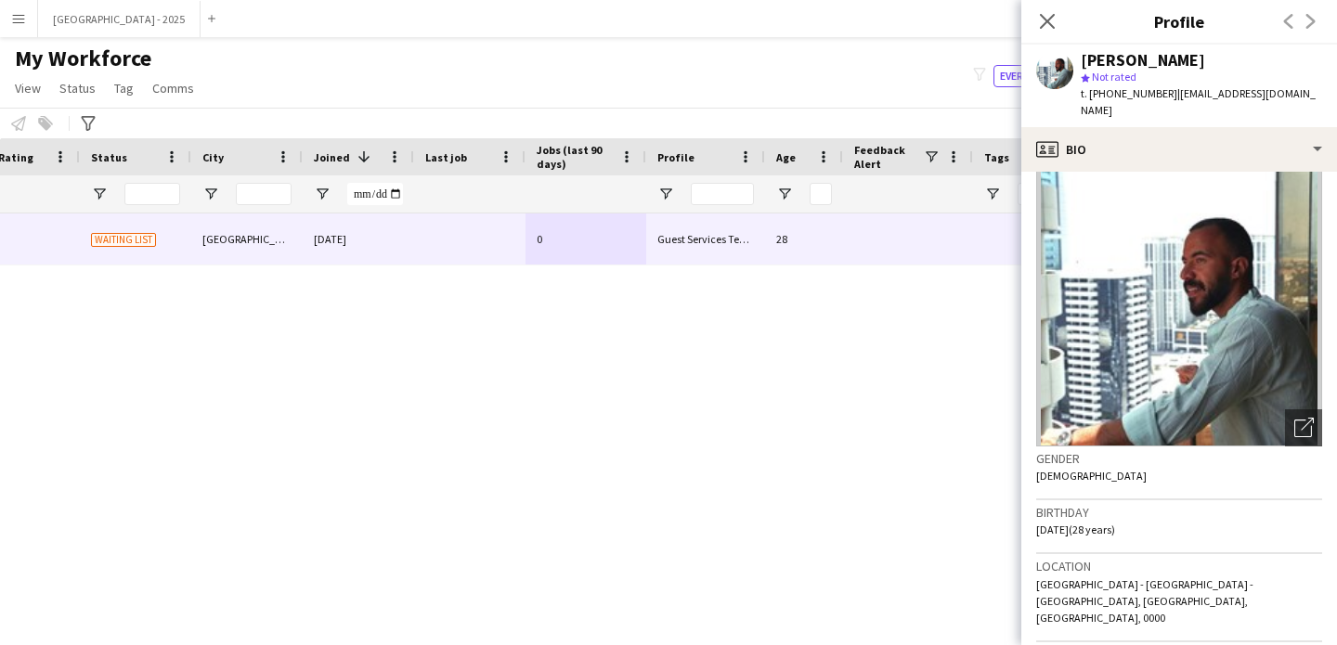
scroll to position [0, 0]
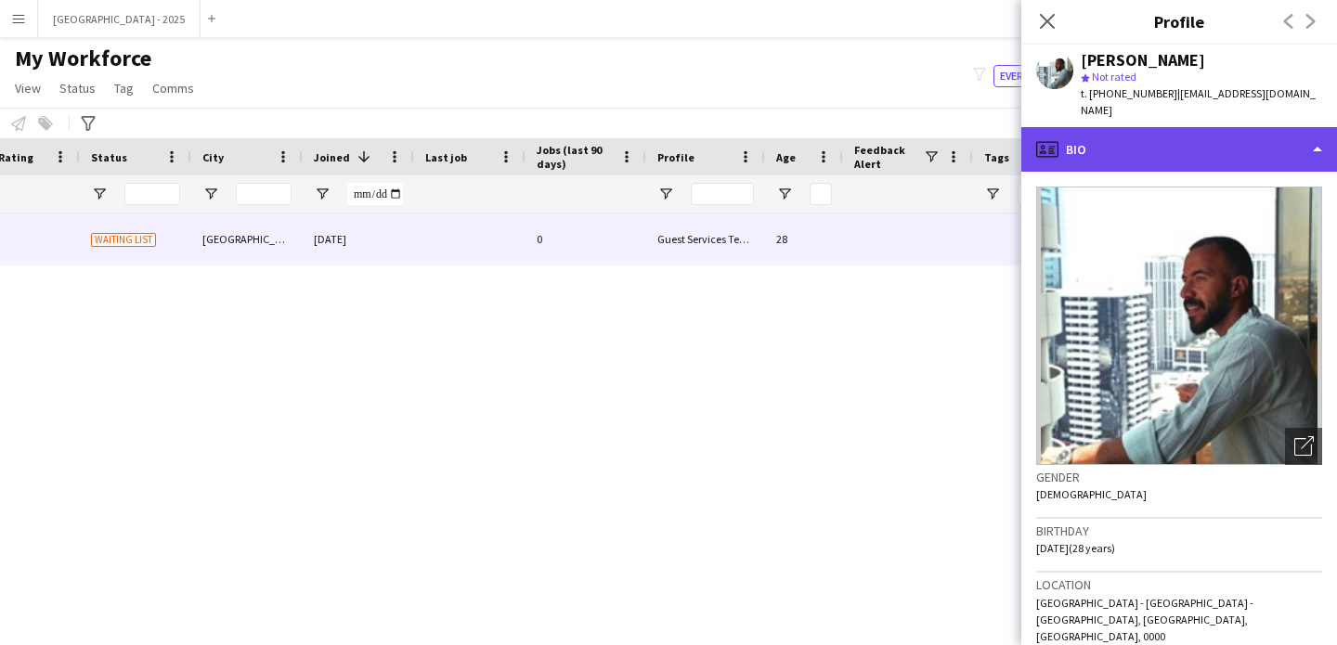
click at [1207, 133] on div "profile Bio" at bounding box center [1179, 149] width 316 height 45
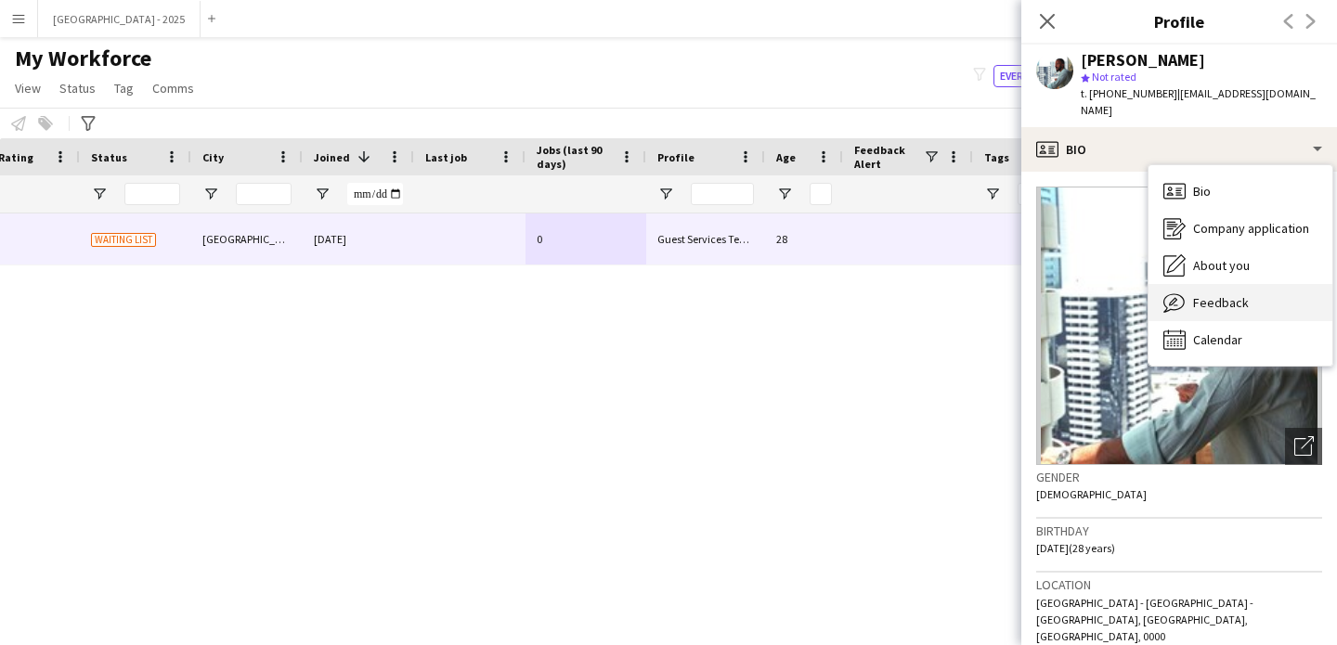
click at [1246, 286] on div "Feedback Feedback" at bounding box center [1241, 302] width 184 height 37
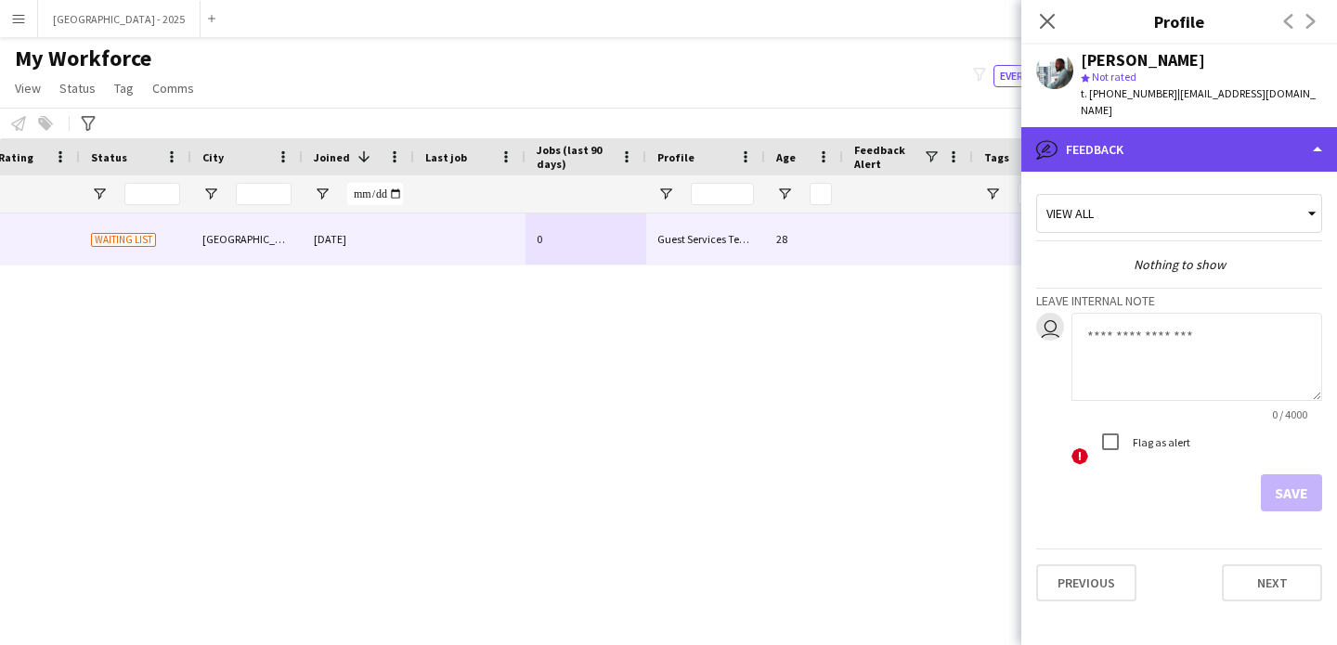
click at [1198, 144] on div "bubble-pencil Feedback" at bounding box center [1179, 149] width 316 height 45
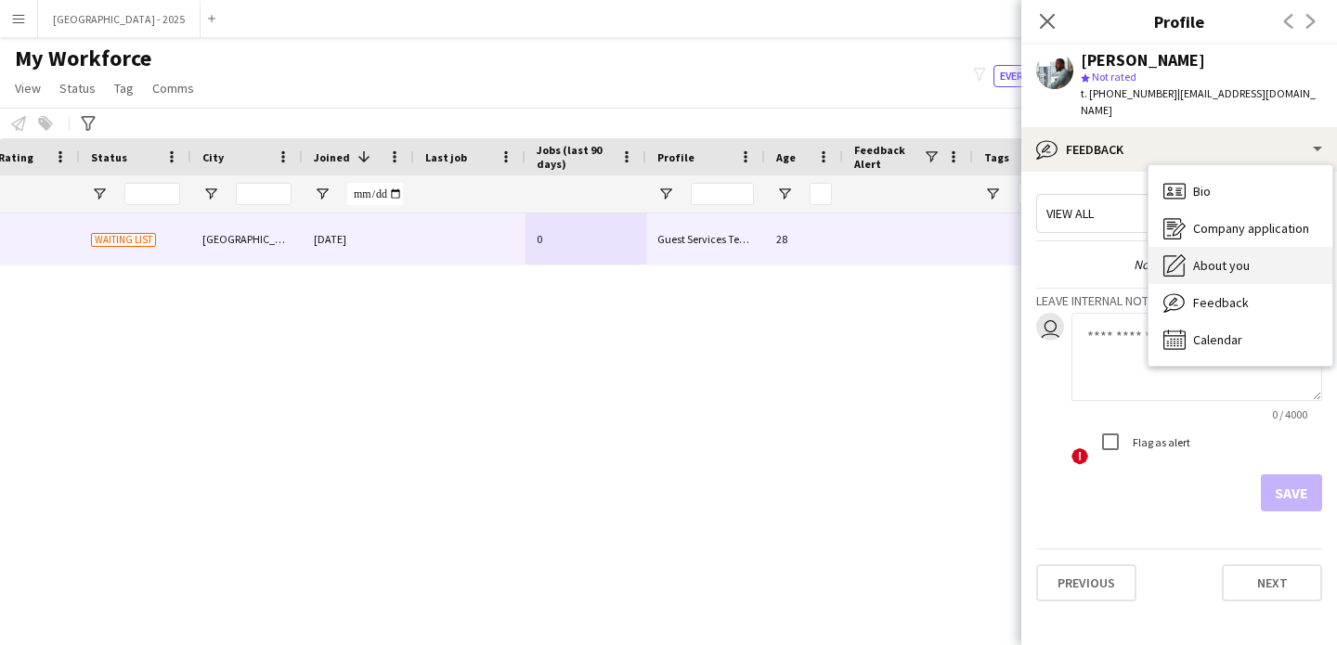
click at [1248, 264] on div "About you About you" at bounding box center [1241, 265] width 184 height 37
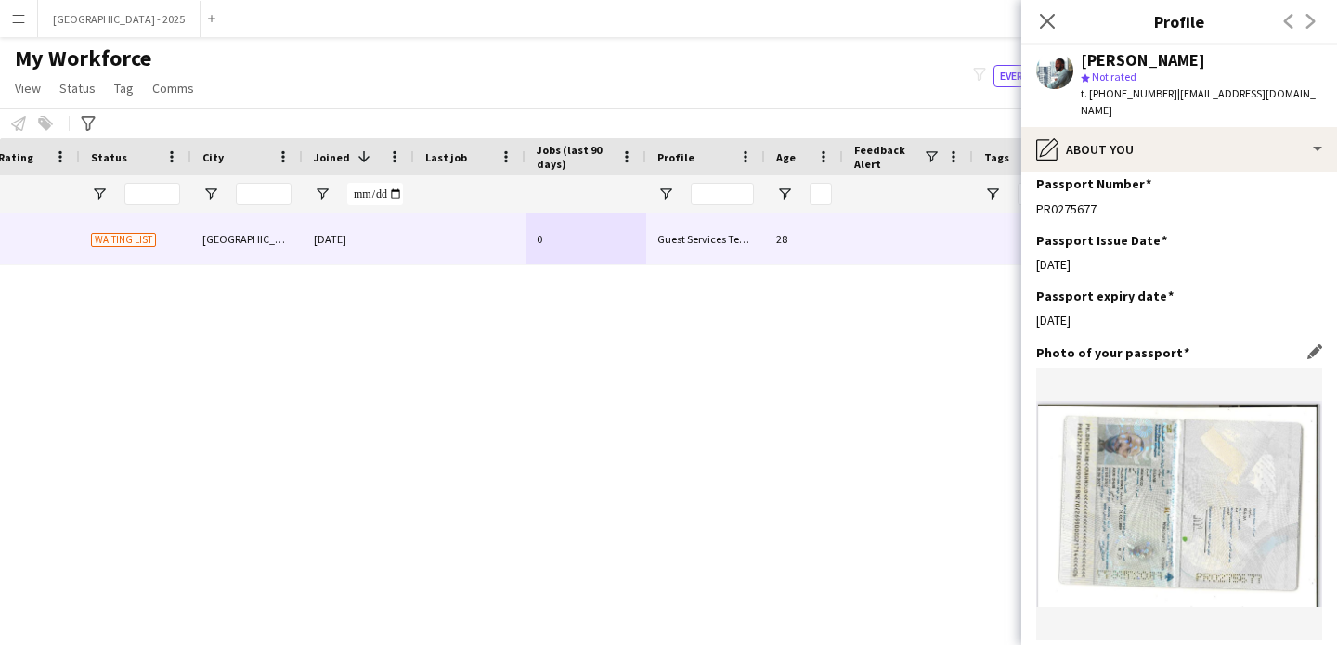
scroll to position [1629, 0]
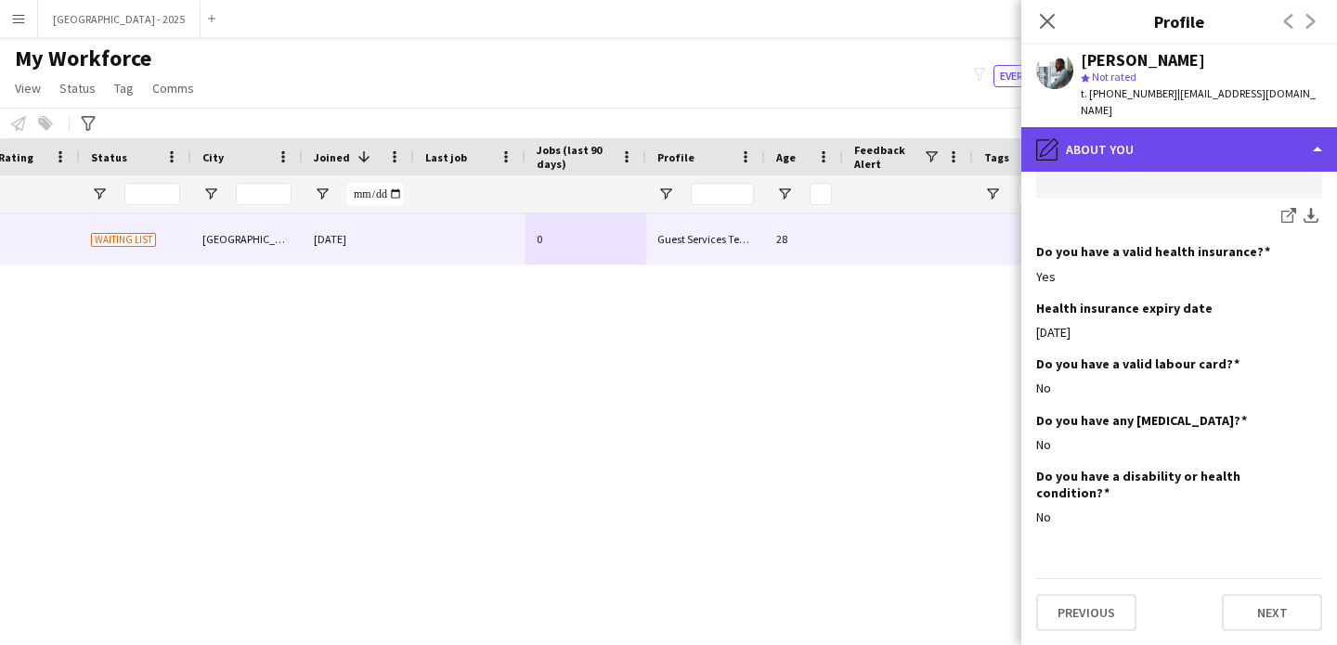
click at [1163, 148] on div "pencil4 About you" at bounding box center [1179, 149] width 316 height 45
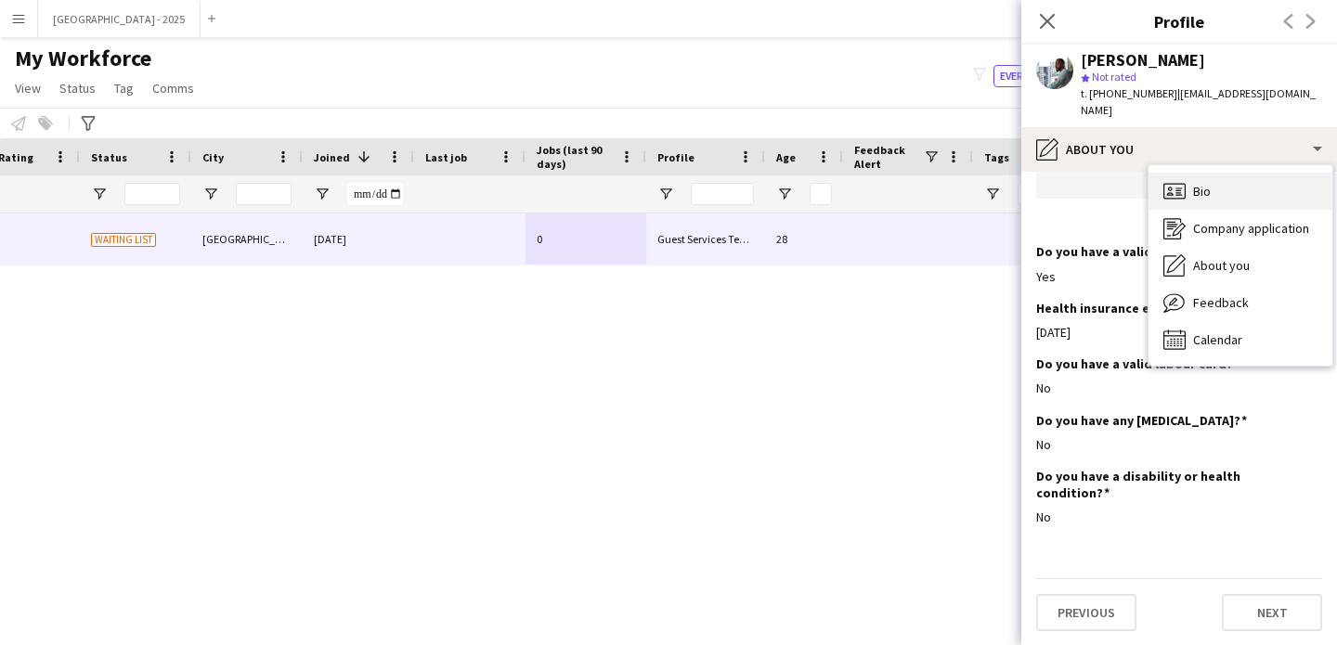
click at [1222, 192] on div "Bio Bio" at bounding box center [1241, 191] width 184 height 37
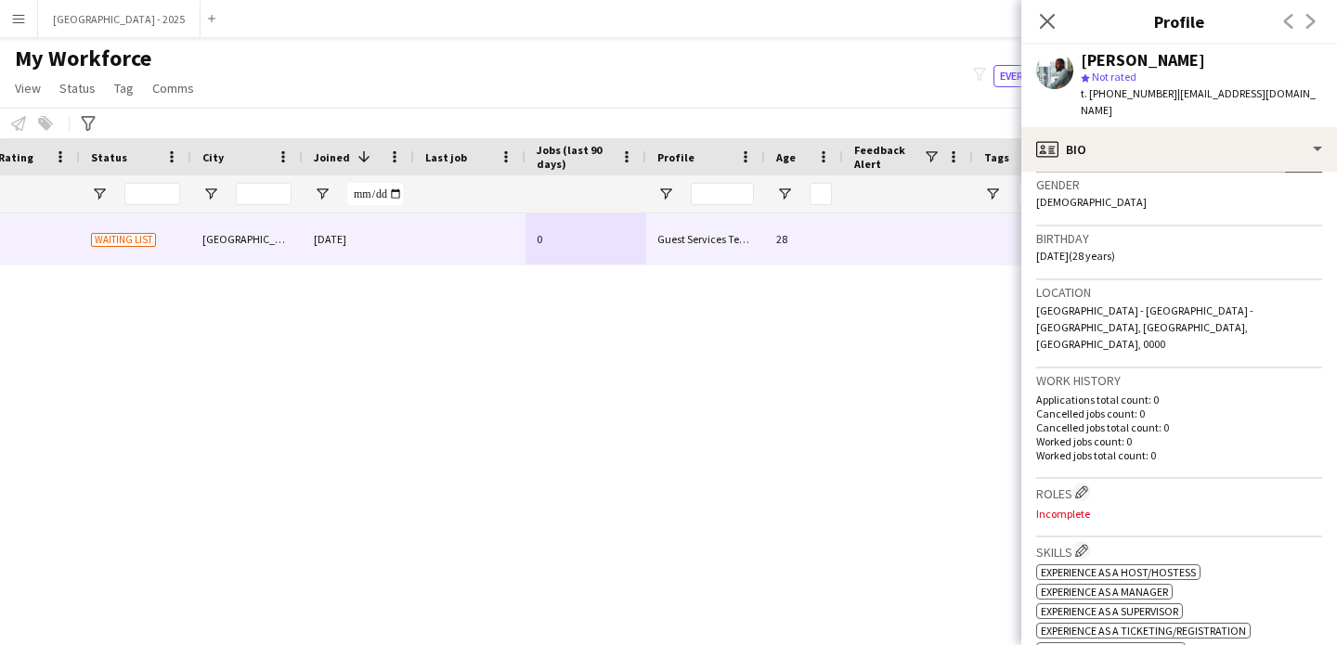
scroll to position [398, 0]
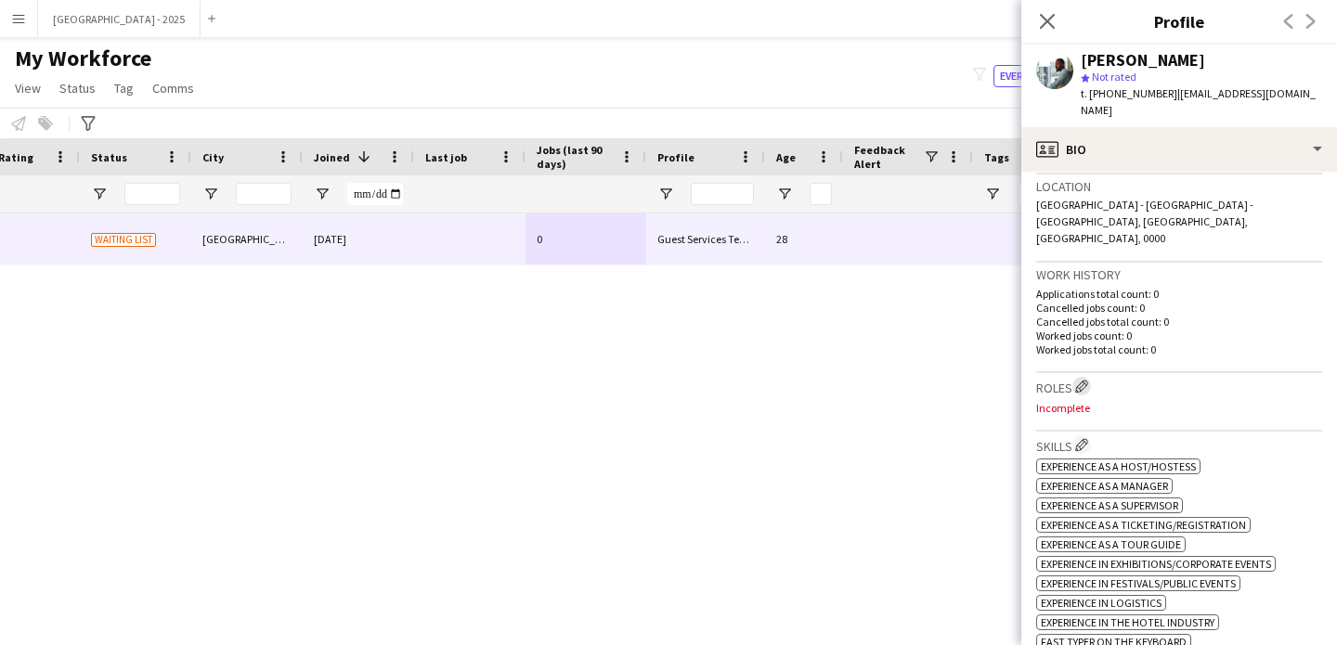
click at [1088, 380] on app-icon "Edit crew company roles" at bounding box center [1081, 386] width 13 height 13
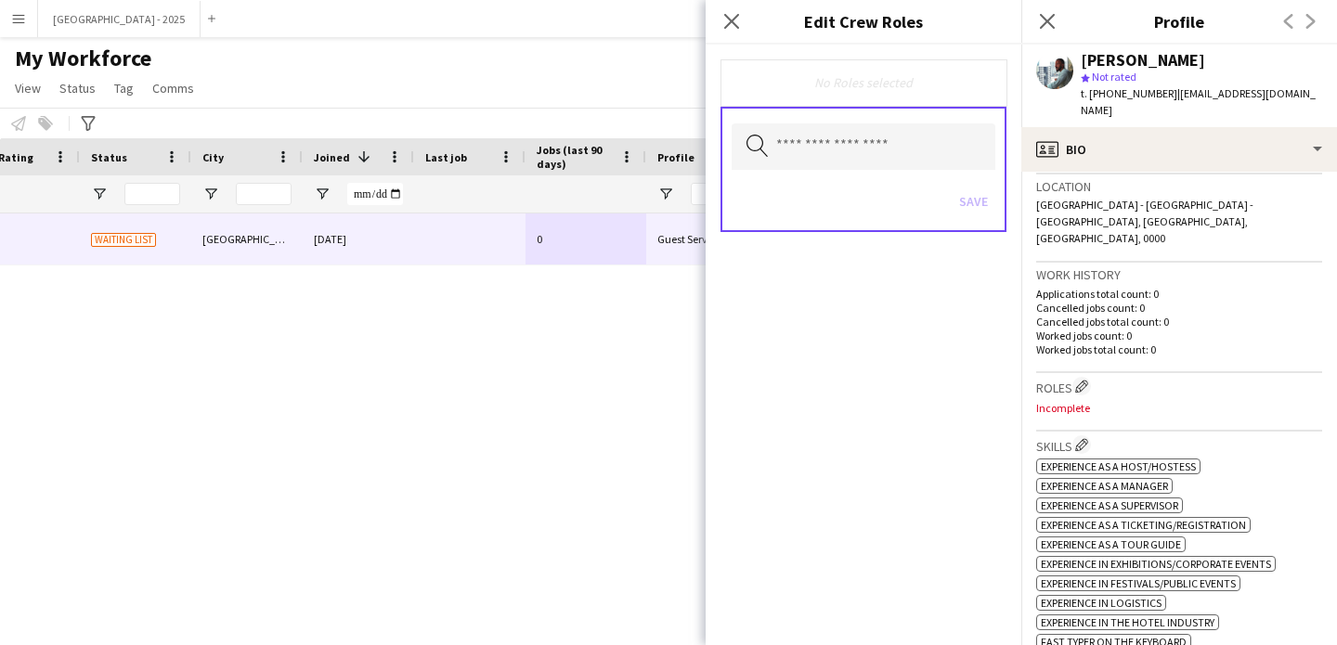
click at [921, 191] on div "Save" at bounding box center [864, 203] width 264 height 53
click at [920, 184] on div "Save" at bounding box center [864, 203] width 264 height 53
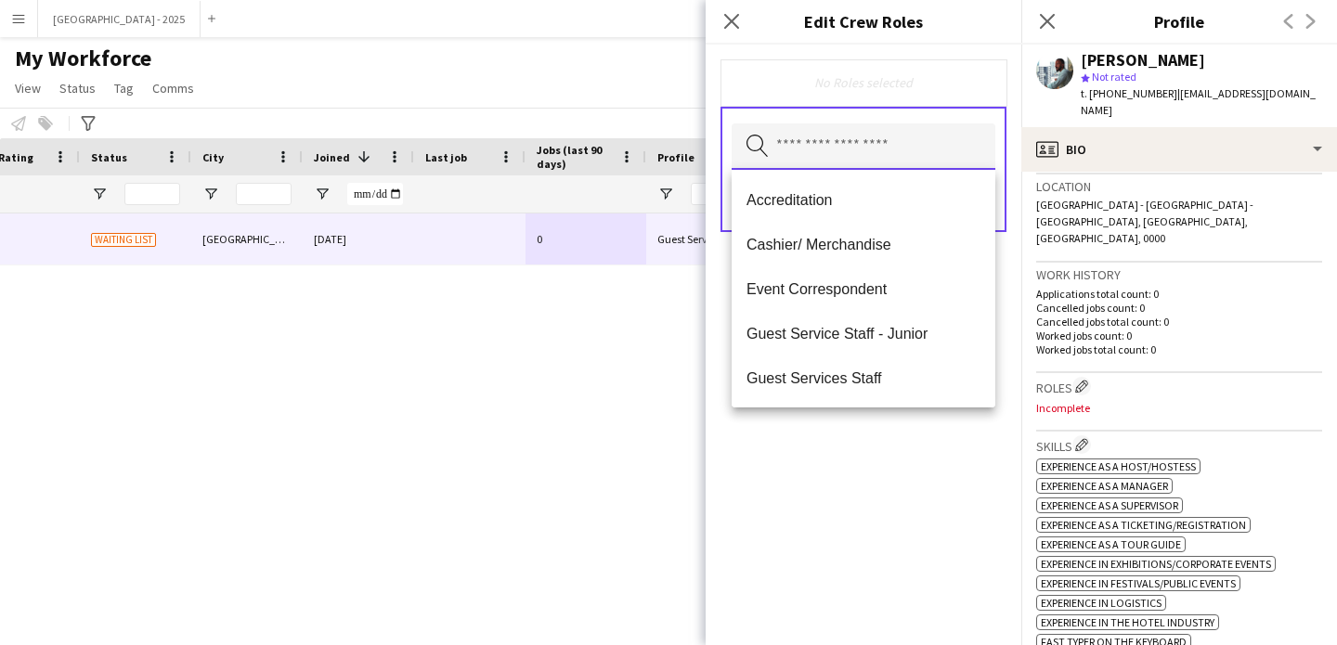
click at [929, 162] on input "text" at bounding box center [864, 146] width 264 height 46
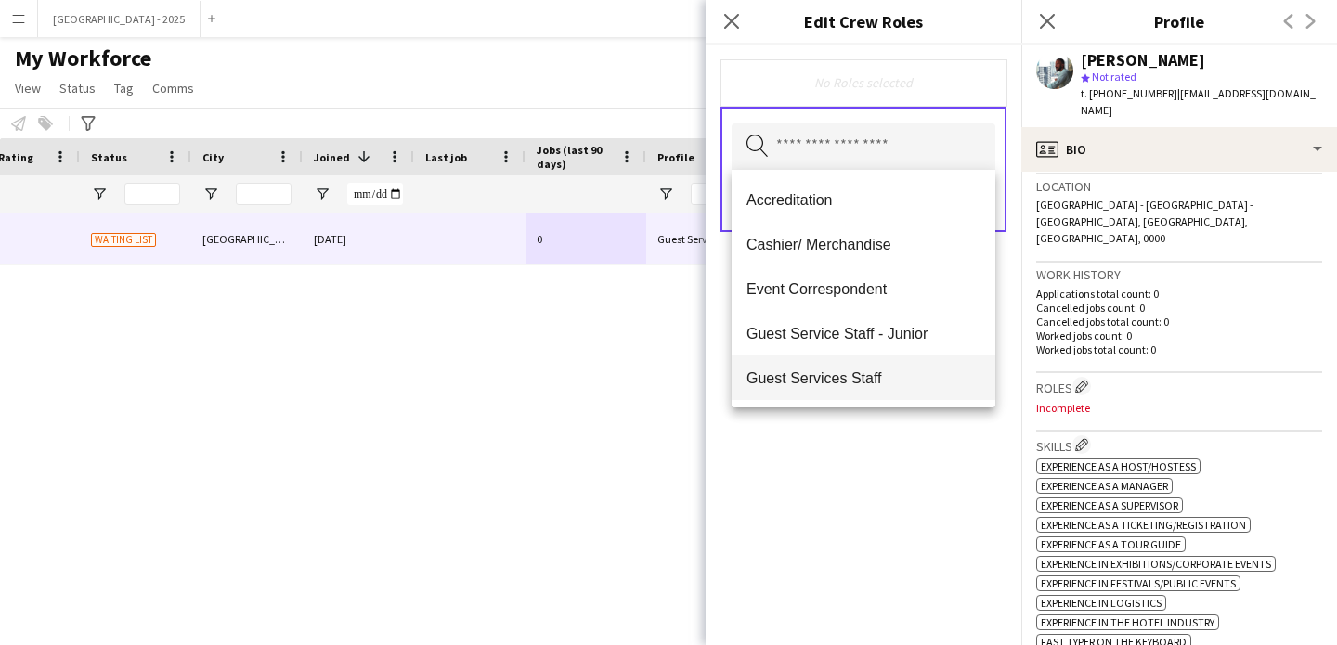
click at [903, 368] on mat-option "Guest Services Staff" at bounding box center [864, 378] width 264 height 45
click at [906, 373] on span "Guest Services Staff - Senior" at bounding box center [864, 379] width 234 height 18
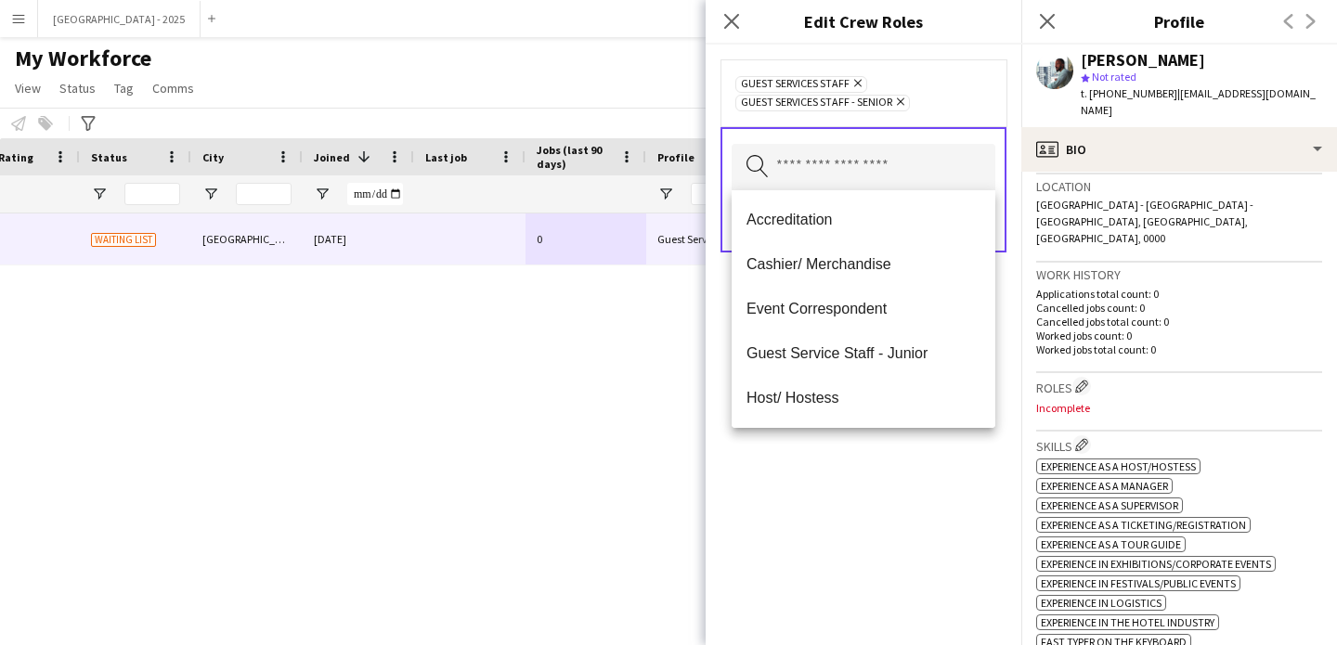
click at [943, 514] on div "Guest Services Staff Remove Guest Services Staff - Senior Remove Search by role…" at bounding box center [864, 345] width 316 height 601
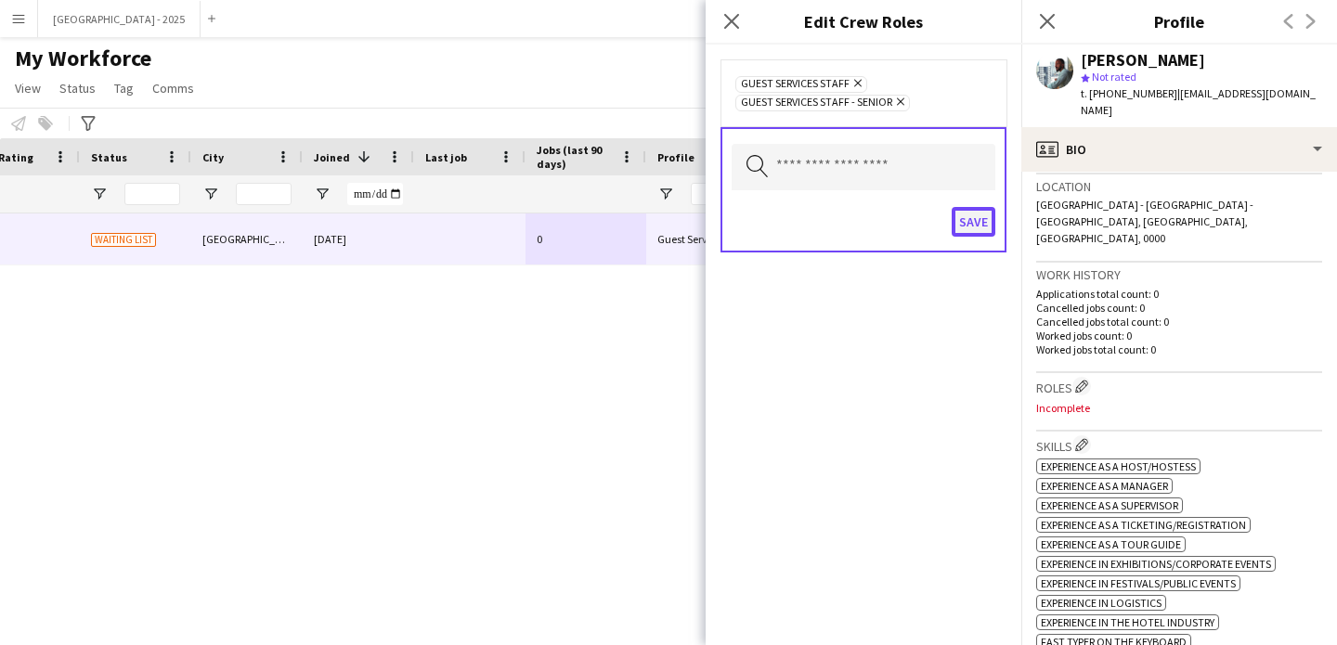
click at [981, 220] on button "Save" at bounding box center [974, 222] width 44 height 30
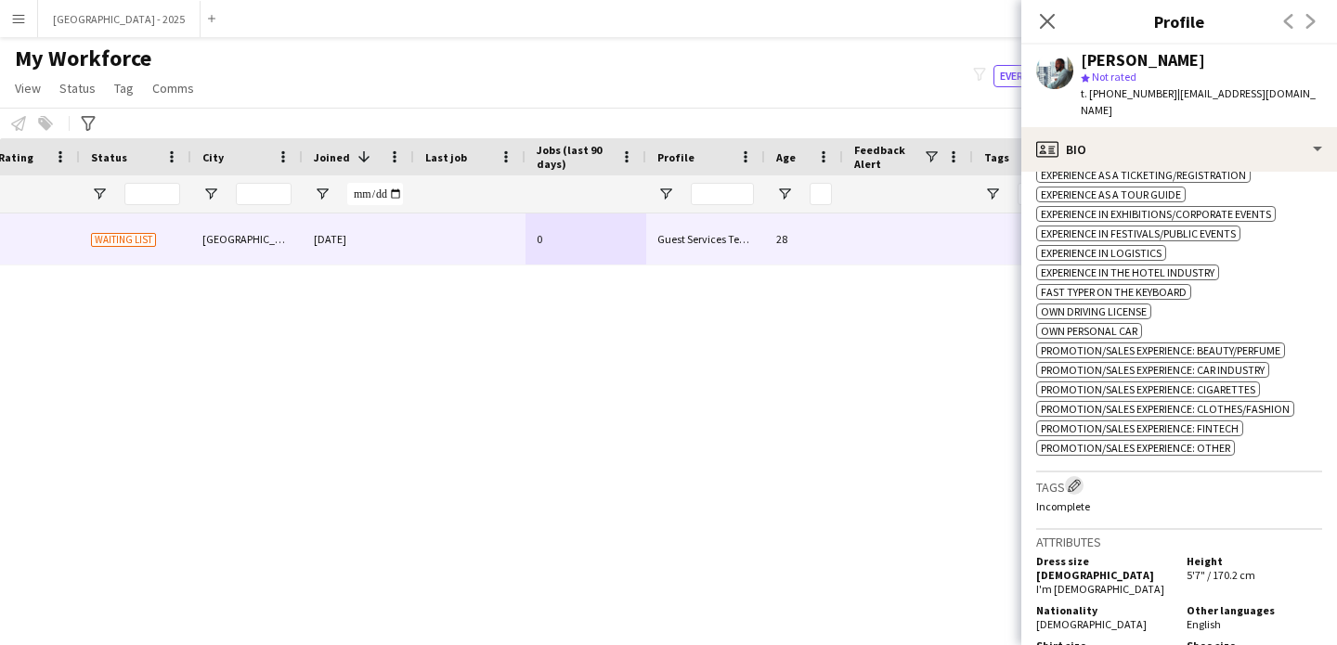
scroll to position [749, 0]
click at [1074, 482] on app-icon "Edit crew company tags" at bounding box center [1074, 484] width 13 height 13
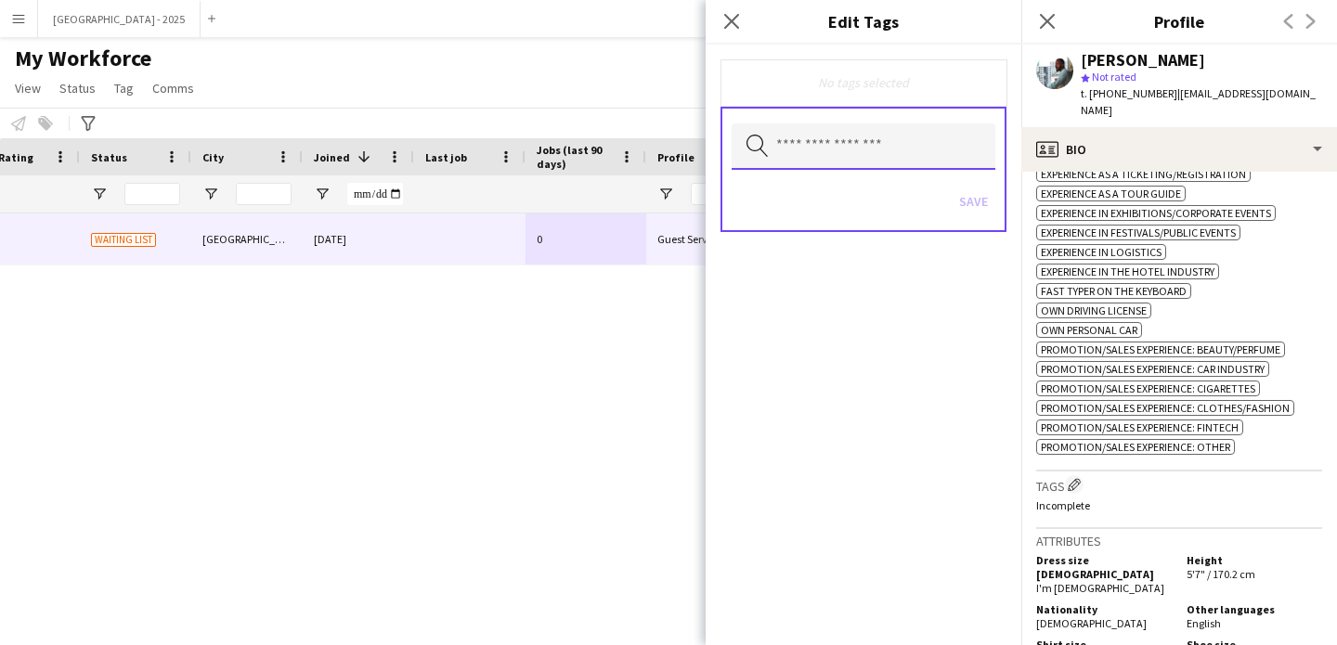
click at [853, 160] on input "text" at bounding box center [864, 146] width 264 height 46
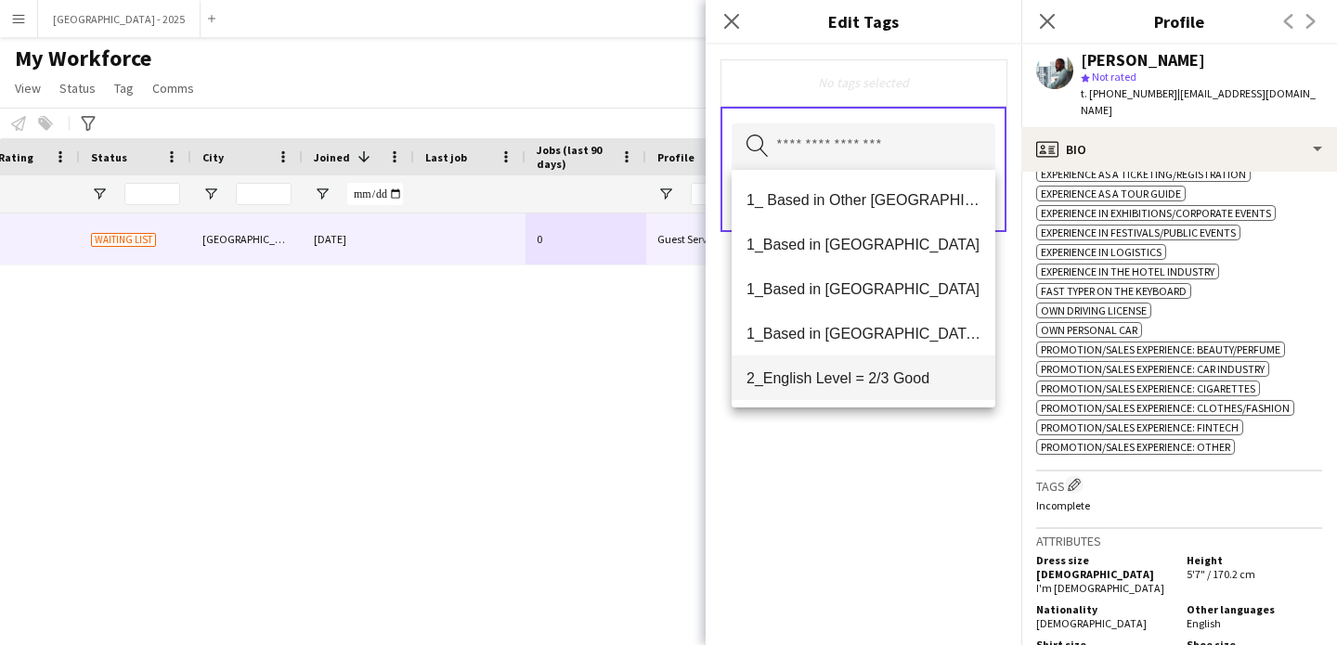
click at [879, 326] on span "1_Based in [GEOGRAPHIC_DATA]/[GEOGRAPHIC_DATA]/Ajman" at bounding box center [864, 334] width 234 height 18
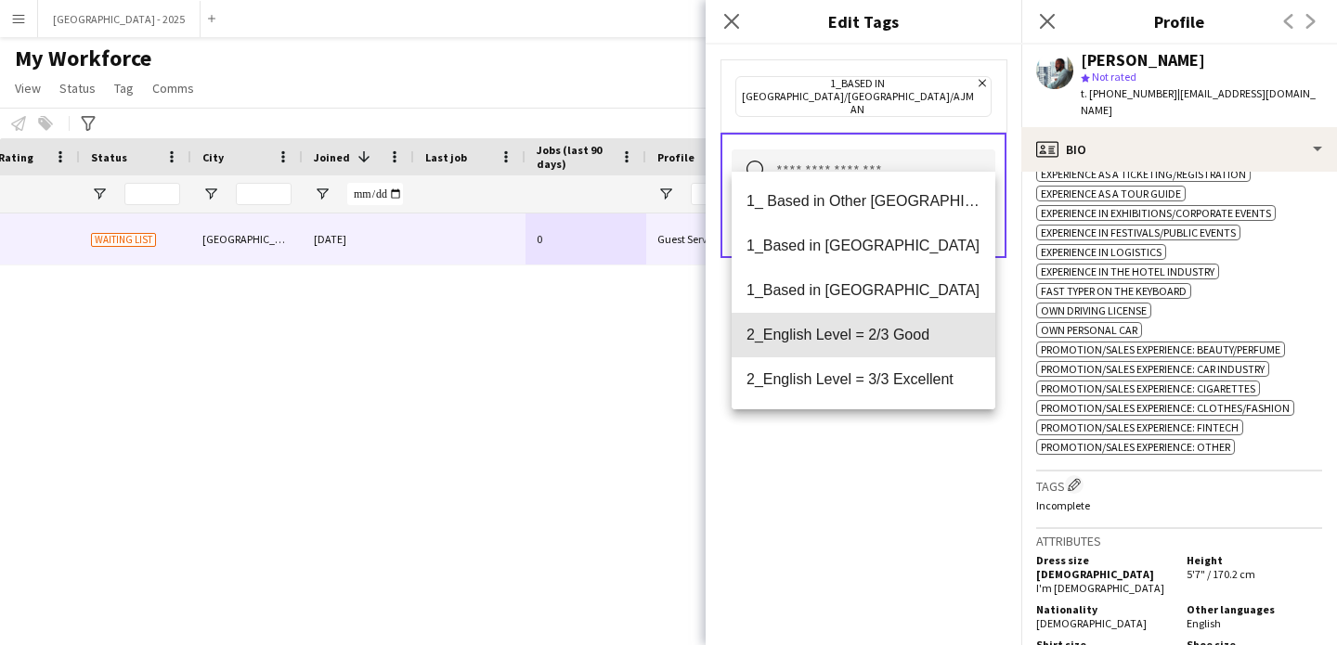
click at [883, 339] on span "2_English Level = 2/3 Good" at bounding box center [864, 335] width 234 height 18
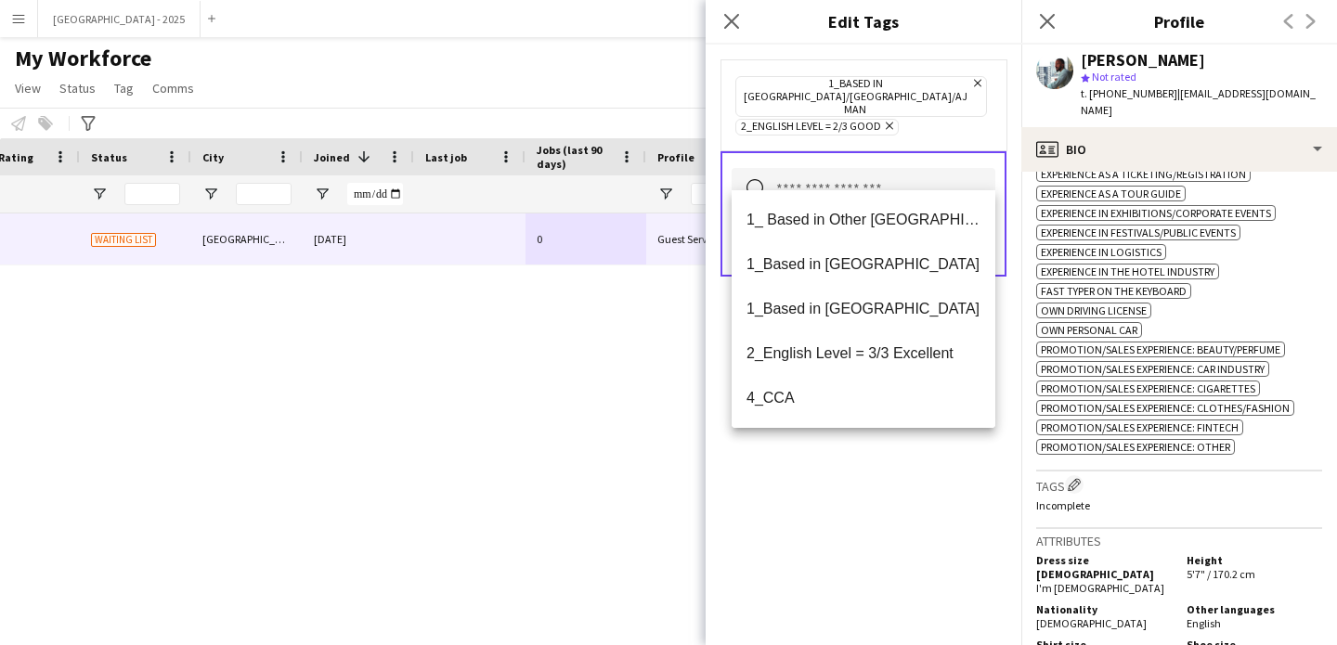
drag, startPoint x: 918, startPoint y: 462, endPoint x: 924, endPoint y: 447, distance: 16.7
click at [918, 461] on div "1_Based in Dubai/Sharjah/Ajman Remove 2_English Level = 2/3 Good Remove Search …" at bounding box center [864, 345] width 316 height 601
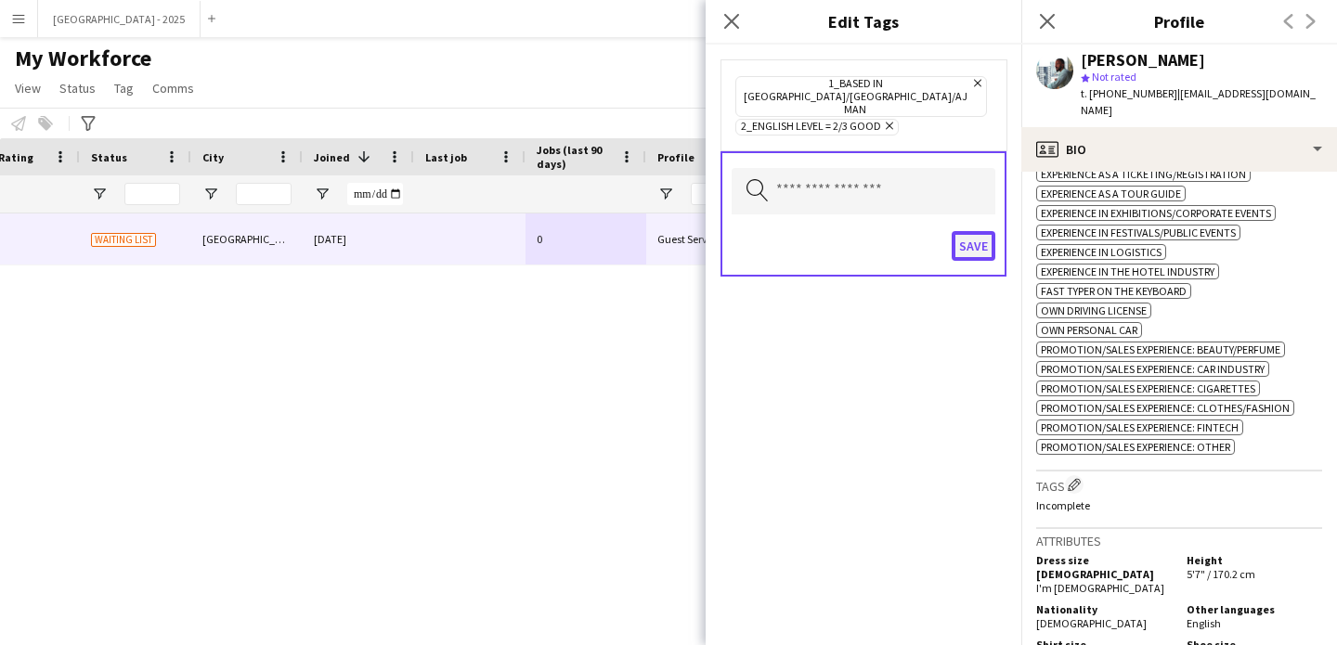
click at [993, 231] on button "Save" at bounding box center [974, 246] width 44 height 30
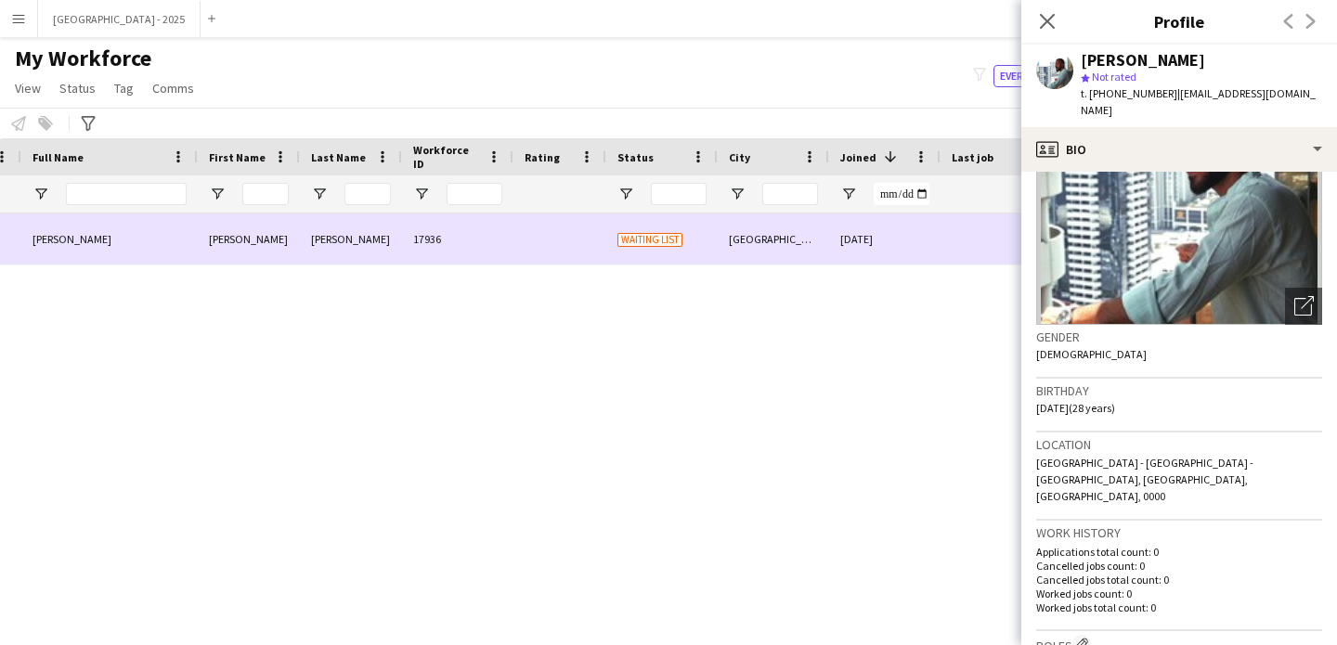
scroll to position [0, 0]
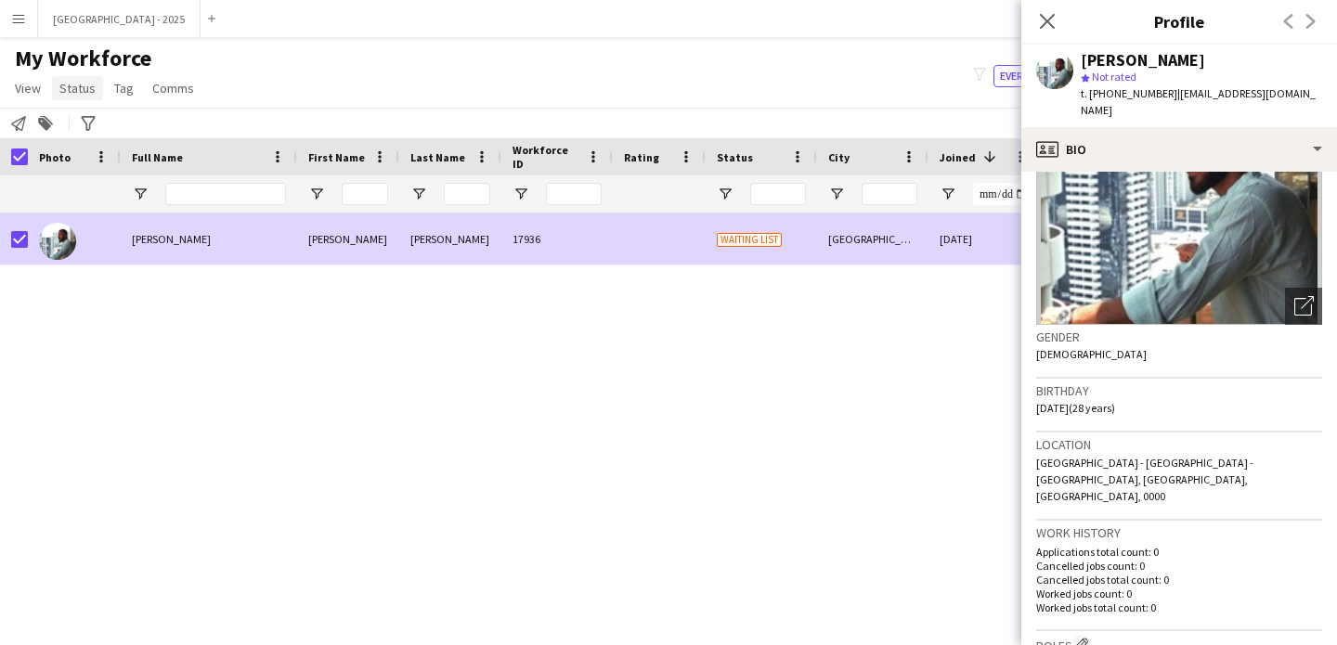
click at [76, 94] on span "Status" at bounding box center [77, 88] width 36 height 17
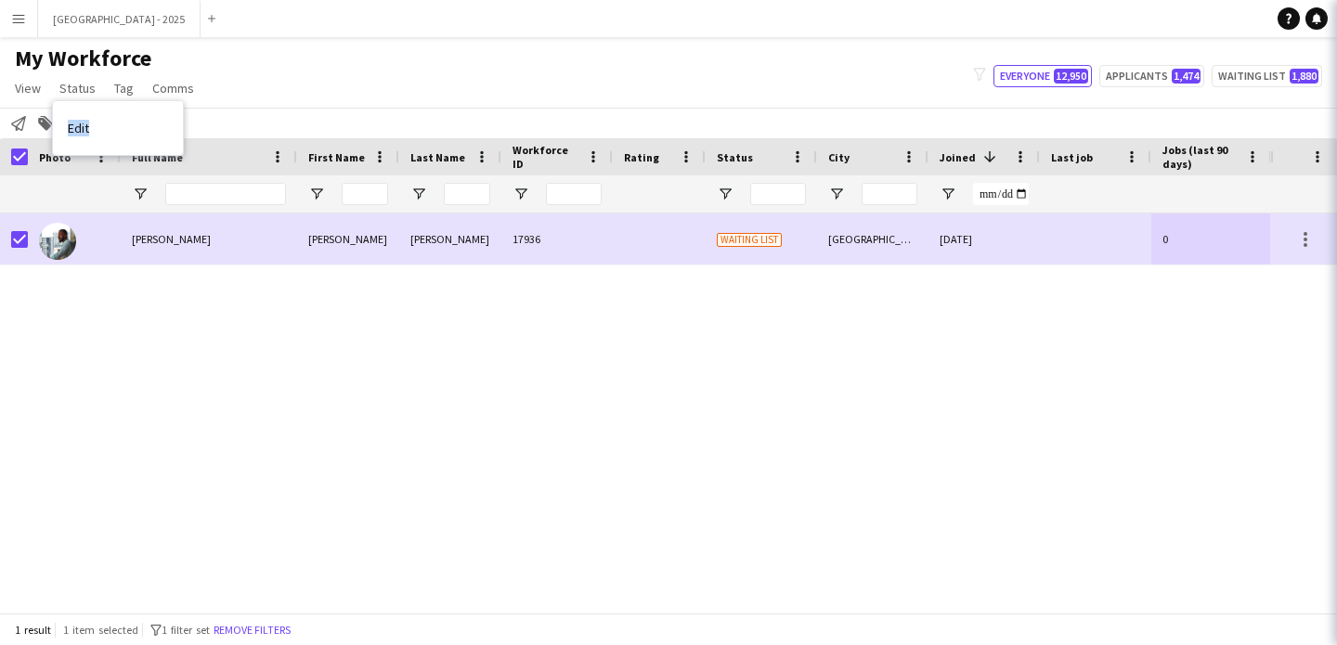
click at [120, 121] on link "Edit" at bounding box center [118, 128] width 130 height 39
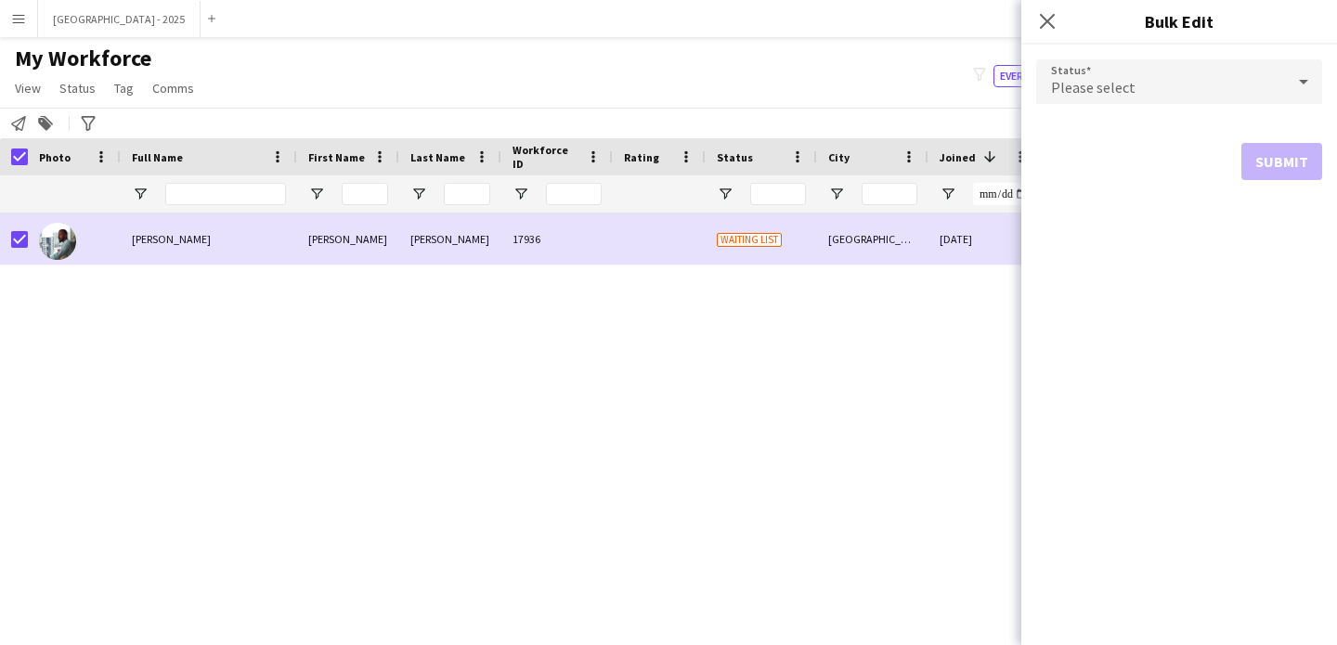
click at [1191, 58] on form "Status Please select Submit" at bounding box center [1179, 120] width 286 height 150
click at [1156, 93] on div "Please select" at bounding box center [1160, 81] width 249 height 45
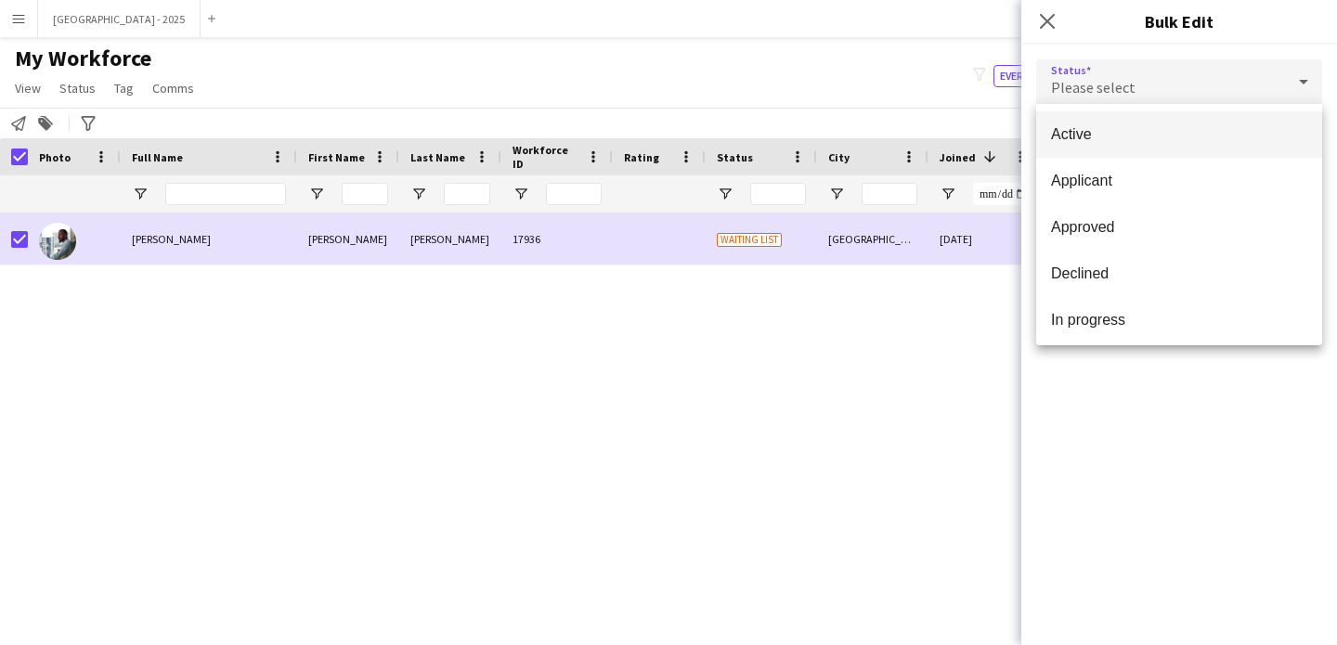
click at [1143, 144] on mat-option "Active" at bounding box center [1179, 134] width 286 height 46
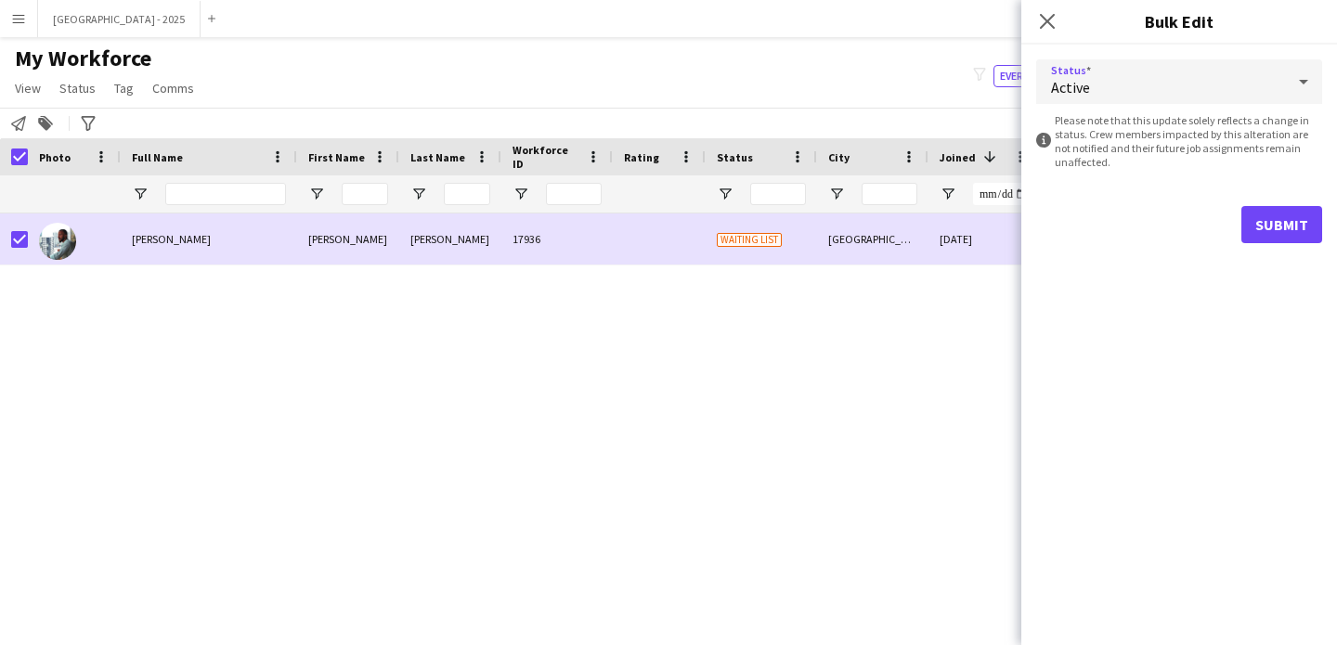
click at [1297, 206] on form "Status Active information-circle Please note that this update solely reflects a…" at bounding box center [1179, 152] width 286 height 214
click at [1253, 243] on form "Status Active information-circle Please note that this update solely reflects a…" at bounding box center [1179, 152] width 286 height 214
click at [1252, 226] on button "Submit" at bounding box center [1281, 224] width 81 height 37
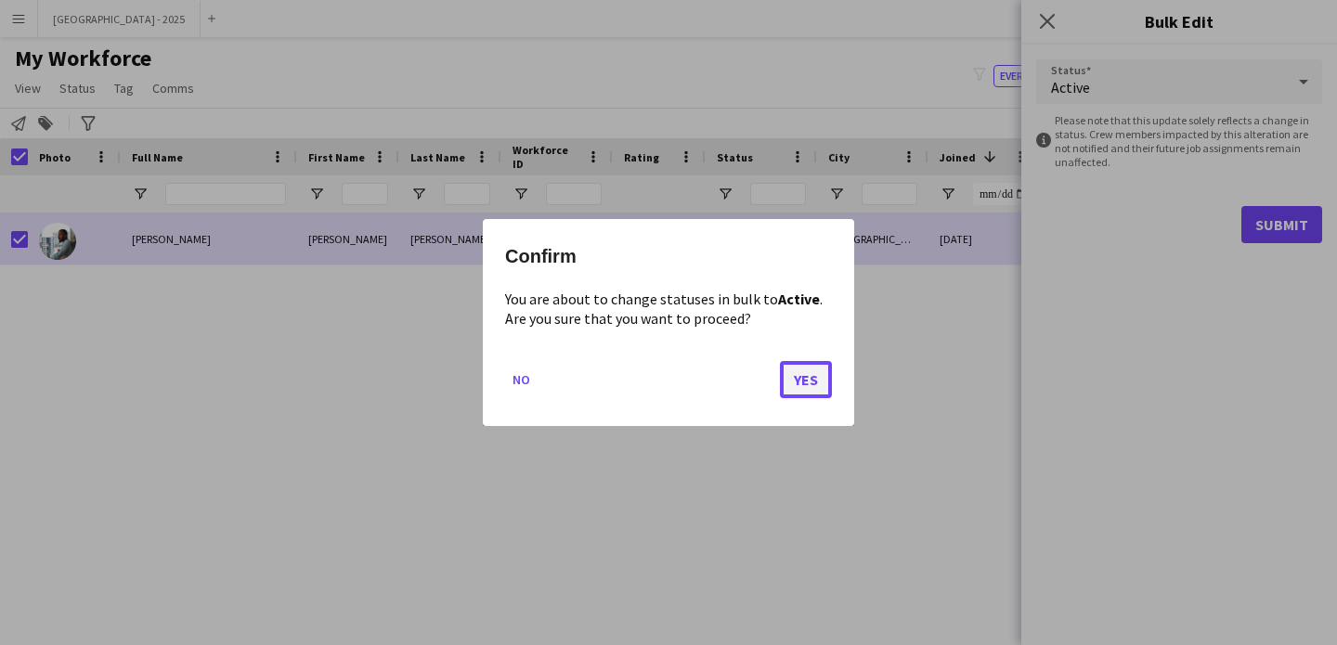
click at [789, 374] on button "Yes" at bounding box center [806, 379] width 52 height 37
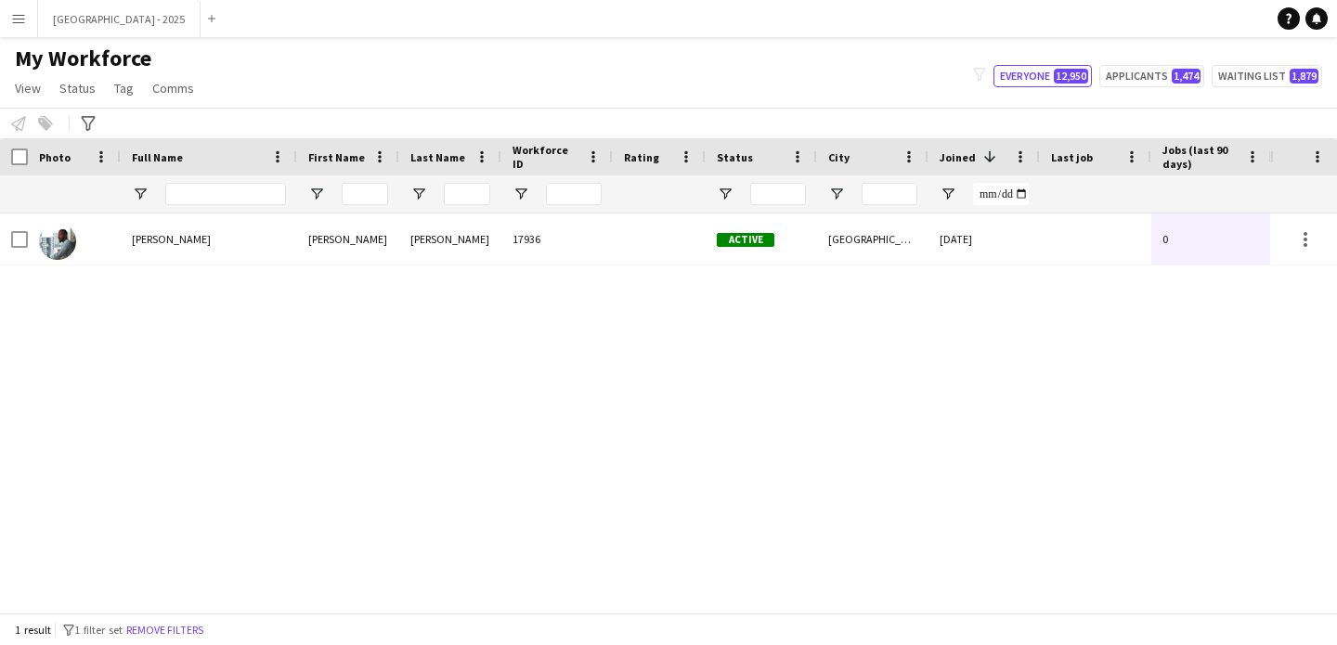
click at [289, 229] on div "Mahmoud Chehab" at bounding box center [209, 239] width 176 height 51
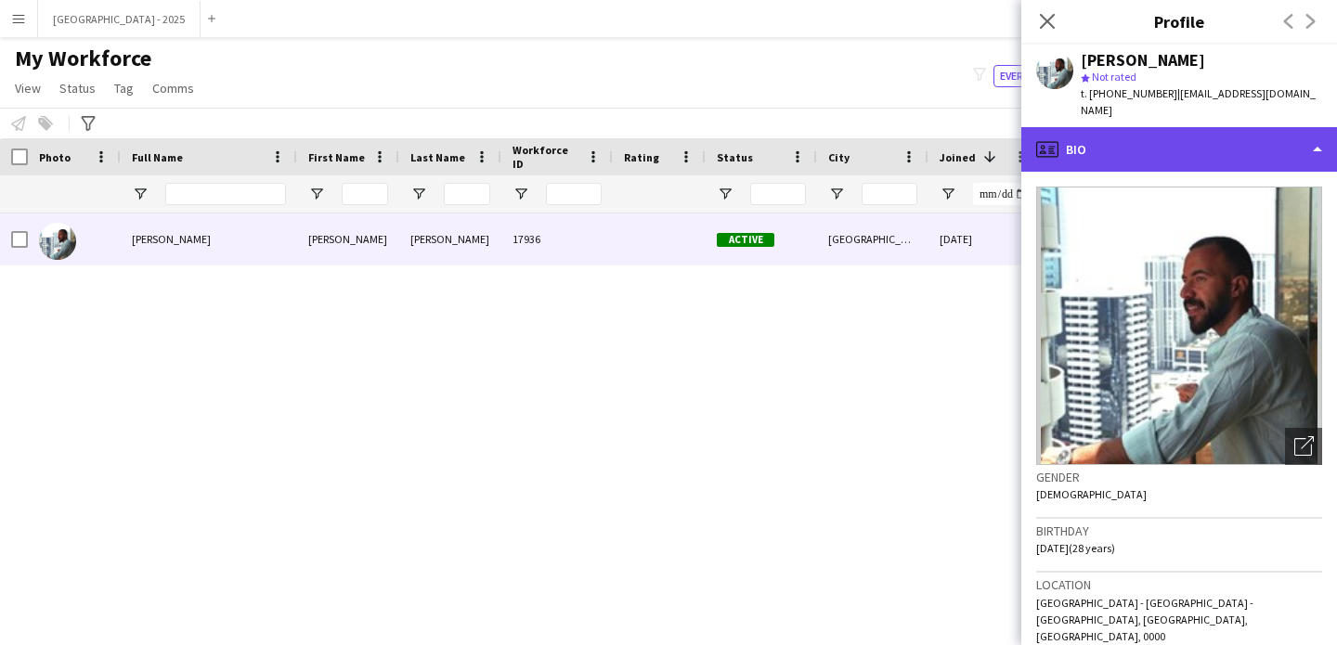
click at [1149, 138] on div "profile Bio" at bounding box center [1179, 149] width 316 height 45
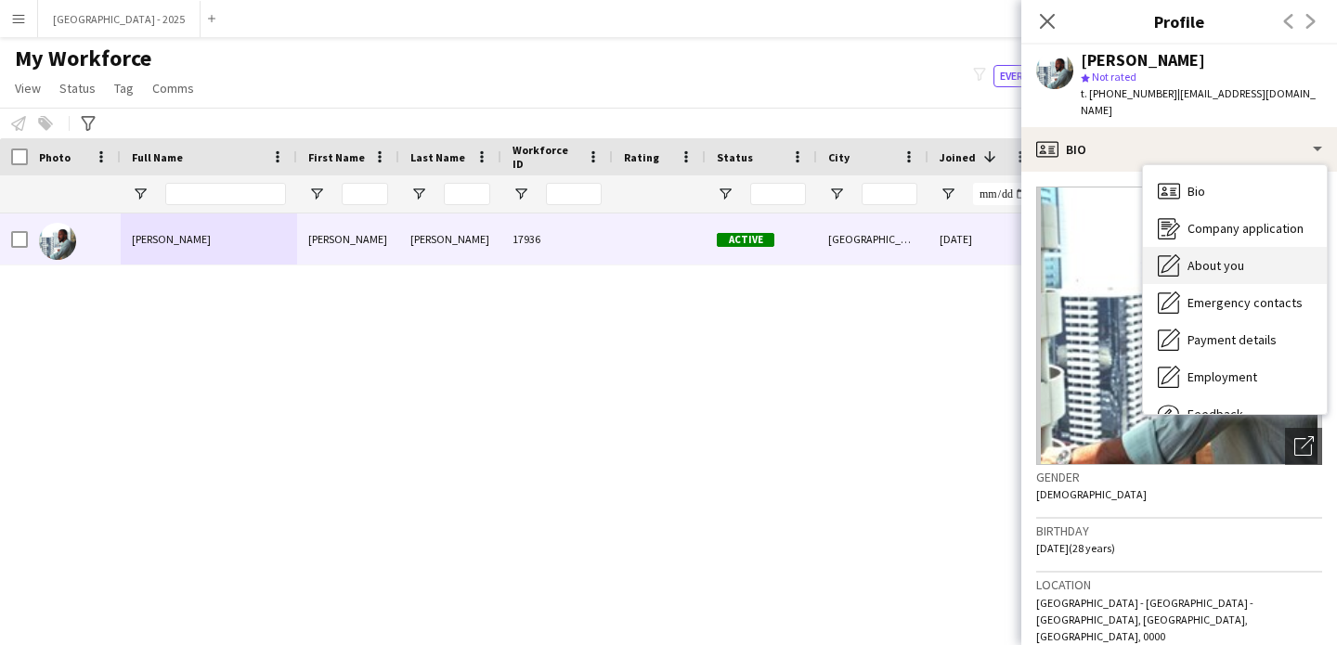
click at [1233, 270] on span "About you" at bounding box center [1216, 265] width 57 height 17
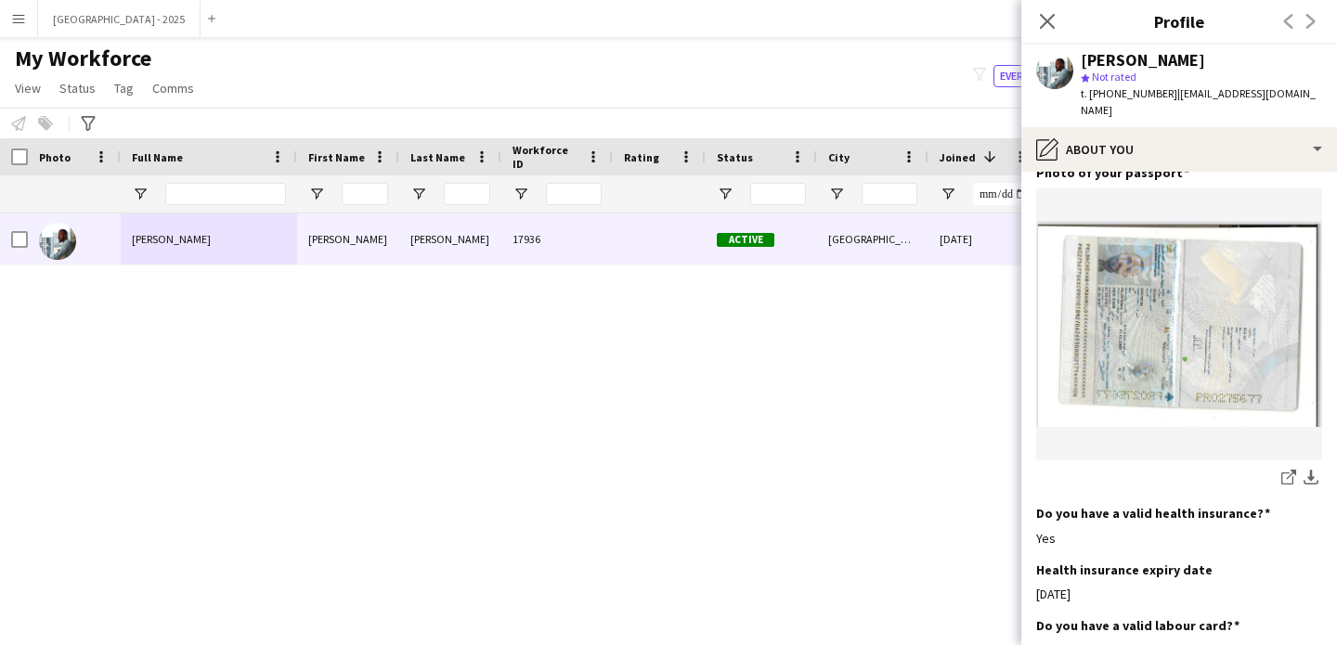
scroll to position [1385, 0]
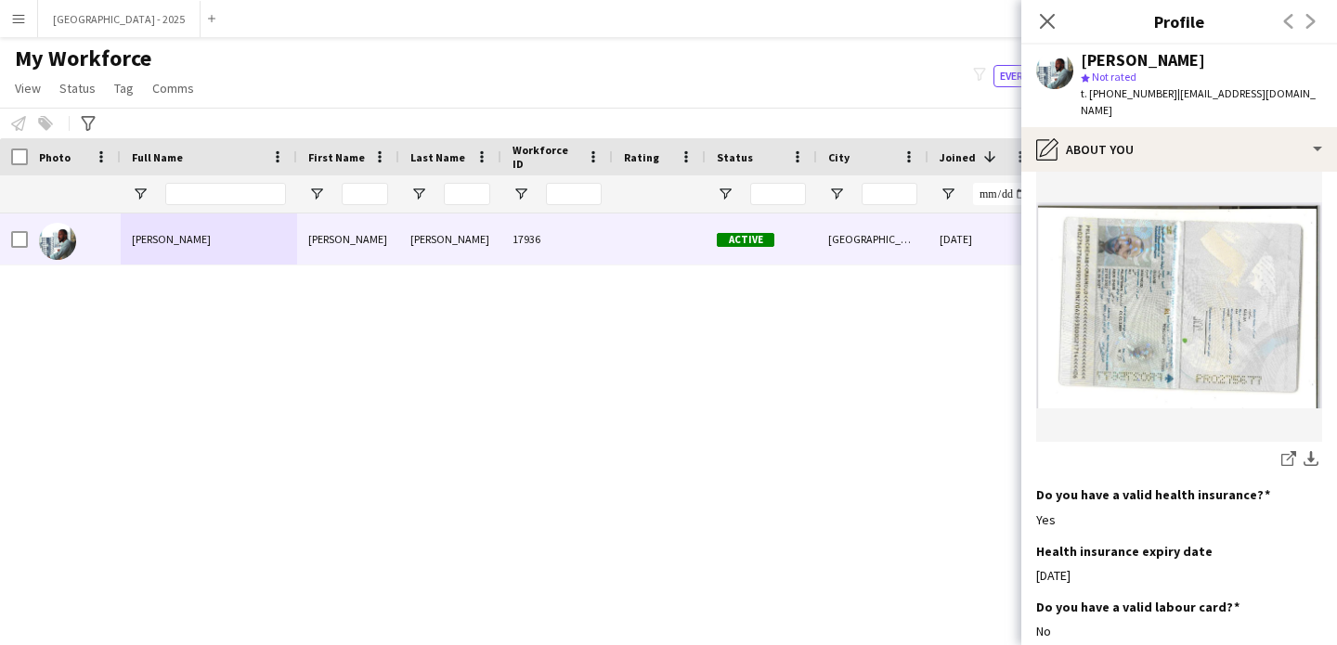
click at [1205, 117] on div "t. +971561413771 | mahmoudchehab087@gmail.com" at bounding box center [1201, 101] width 241 height 33
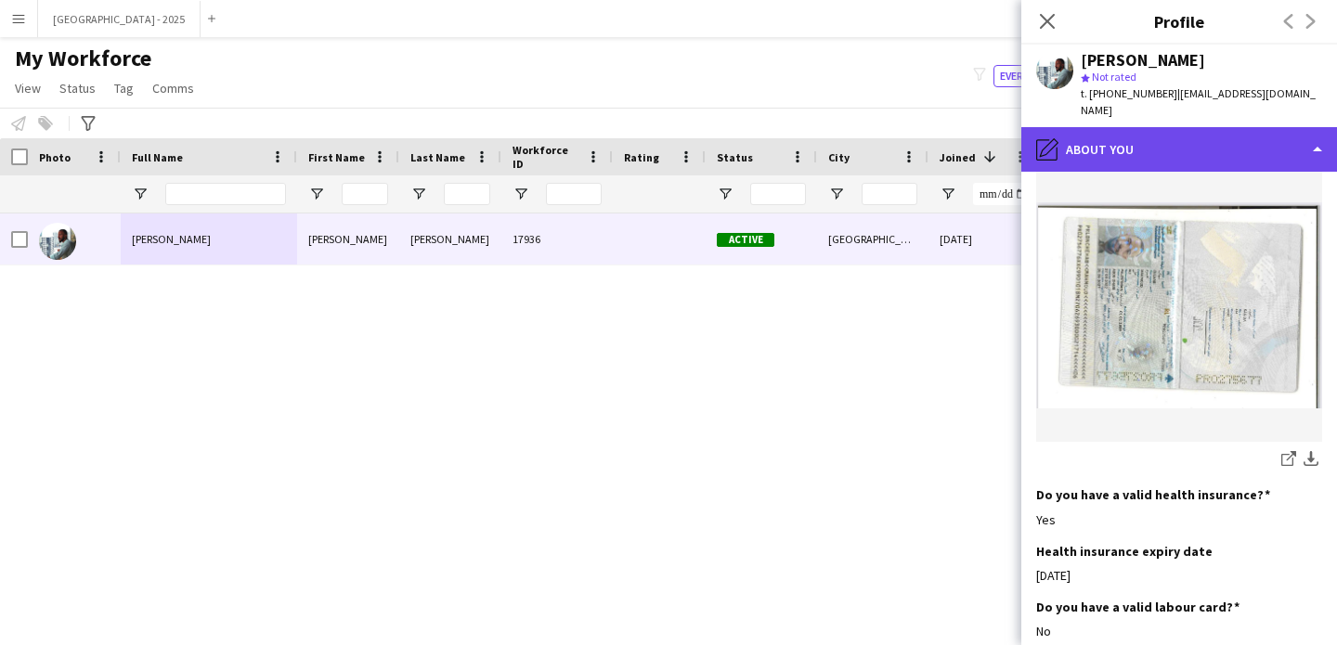
click at [1216, 145] on div "pencil4 About you" at bounding box center [1179, 149] width 316 height 45
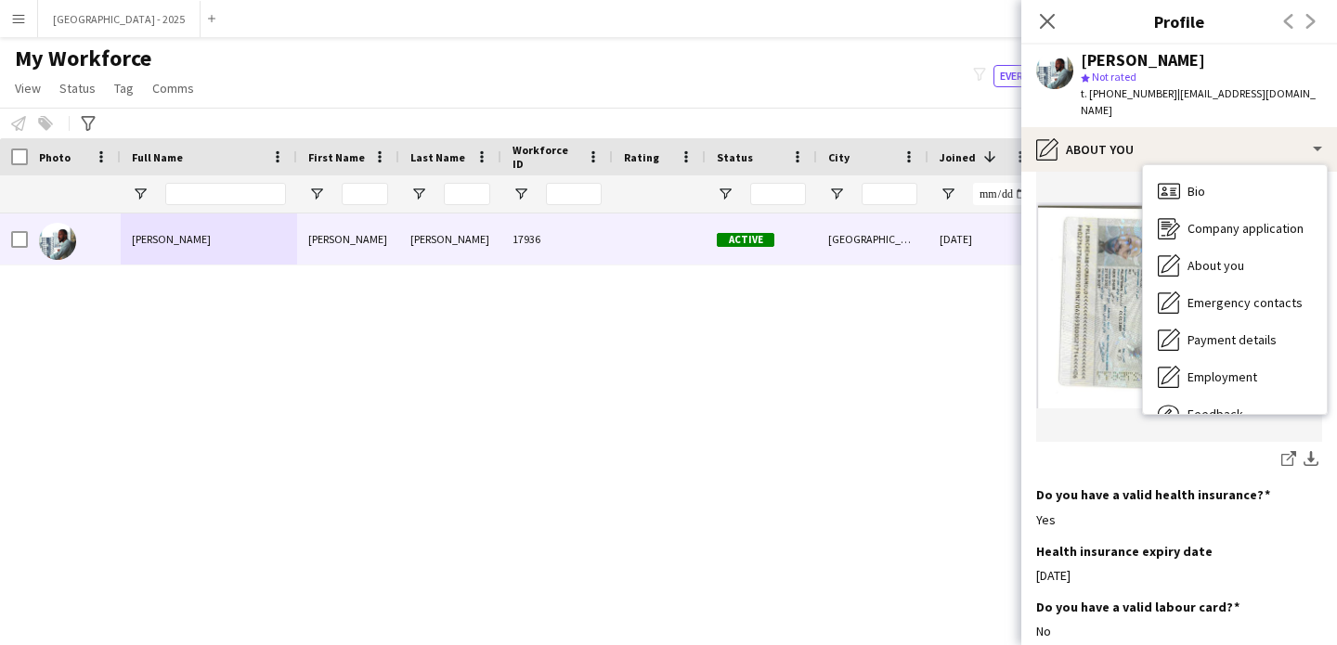
click at [1096, 426] on figure at bounding box center [1179, 306] width 286 height 272
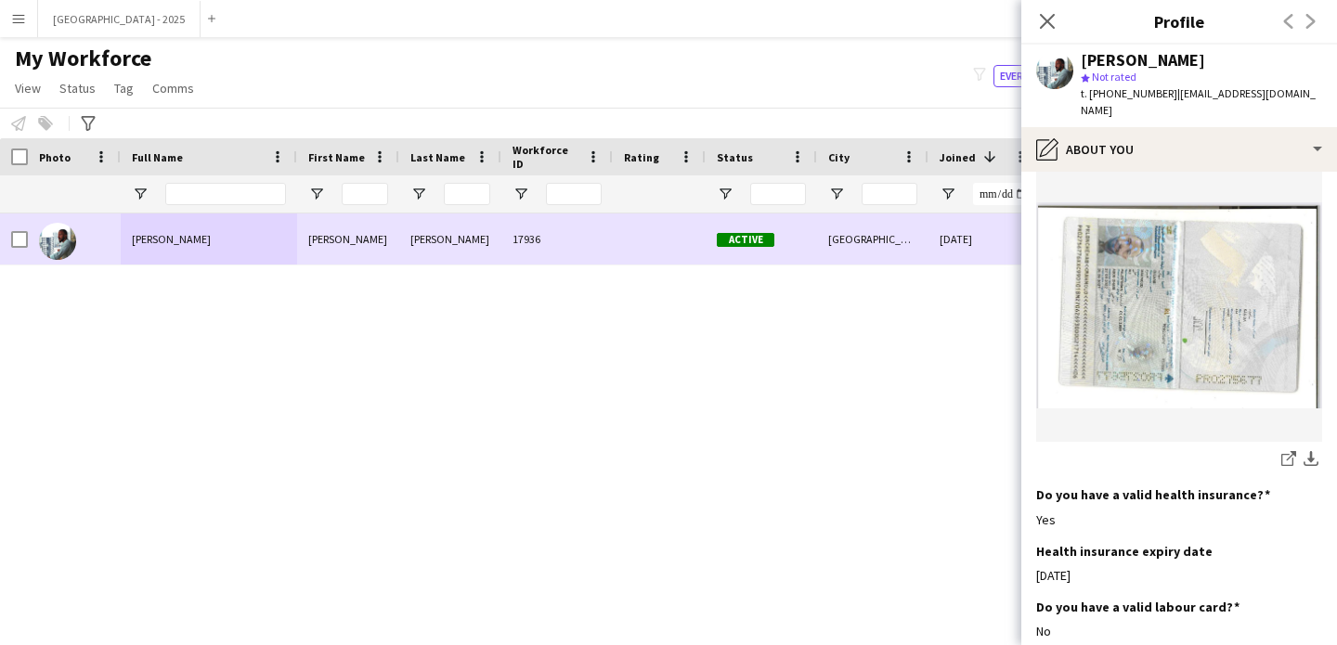
click at [335, 253] on div "[PERSON_NAME]" at bounding box center [348, 239] width 102 height 51
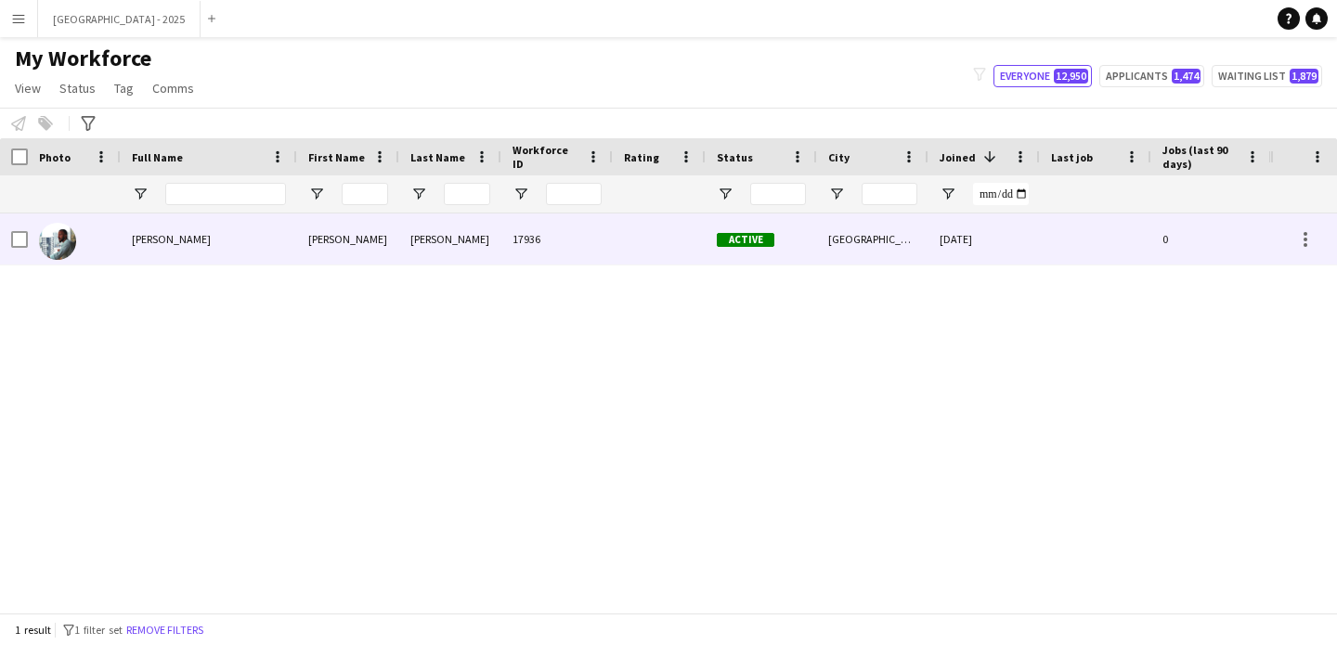
click at [394, 258] on div "[PERSON_NAME]" at bounding box center [348, 239] width 102 height 51
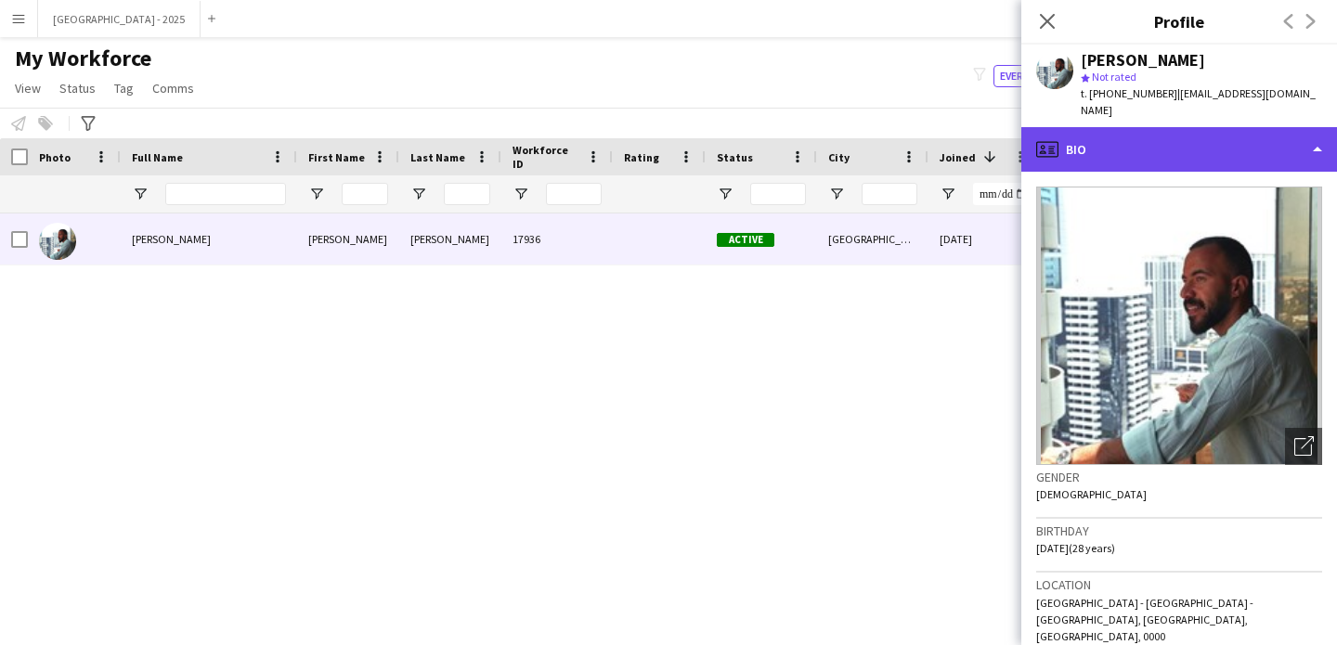
click at [1120, 151] on div "profile Bio" at bounding box center [1179, 149] width 316 height 45
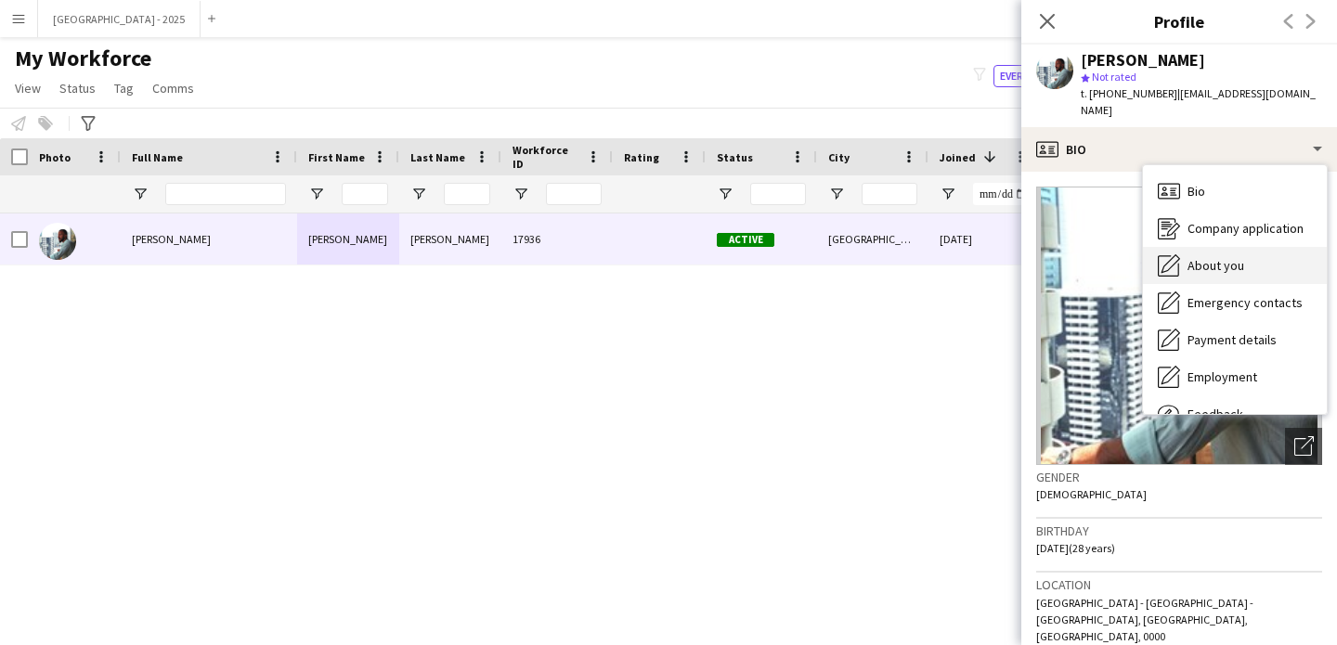
click at [1205, 260] on span "About you" at bounding box center [1216, 265] width 57 height 17
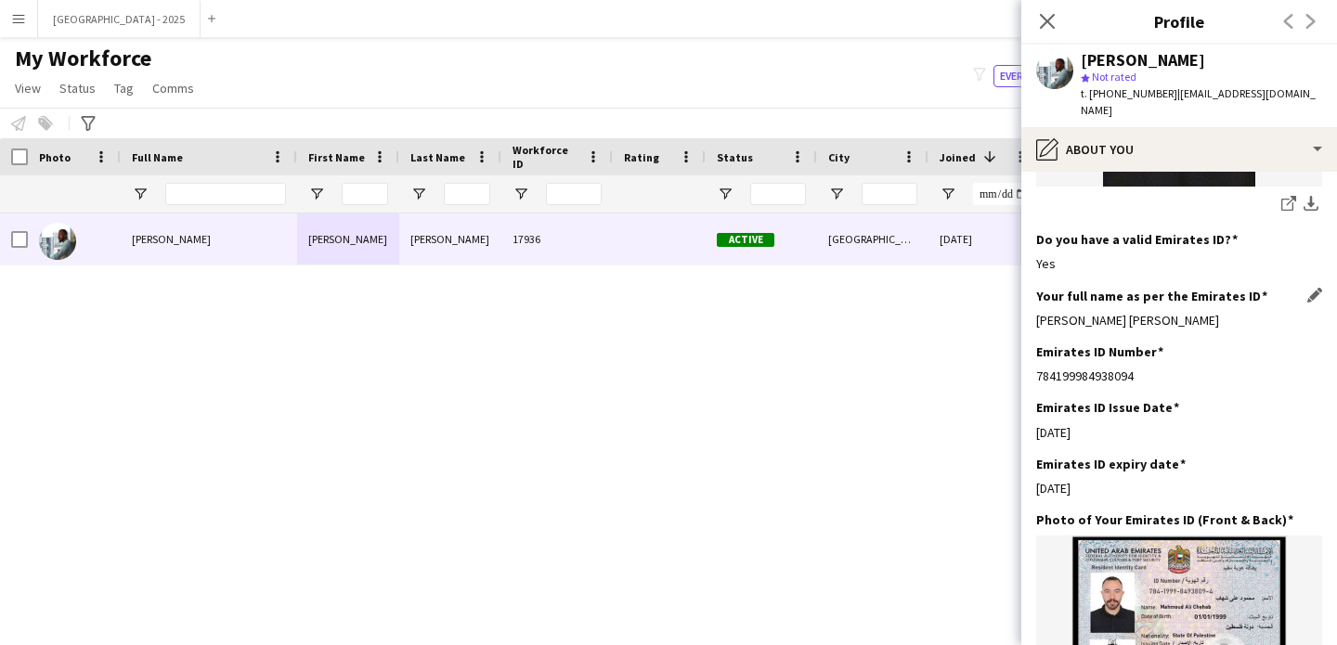
scroll to position [520, 0]
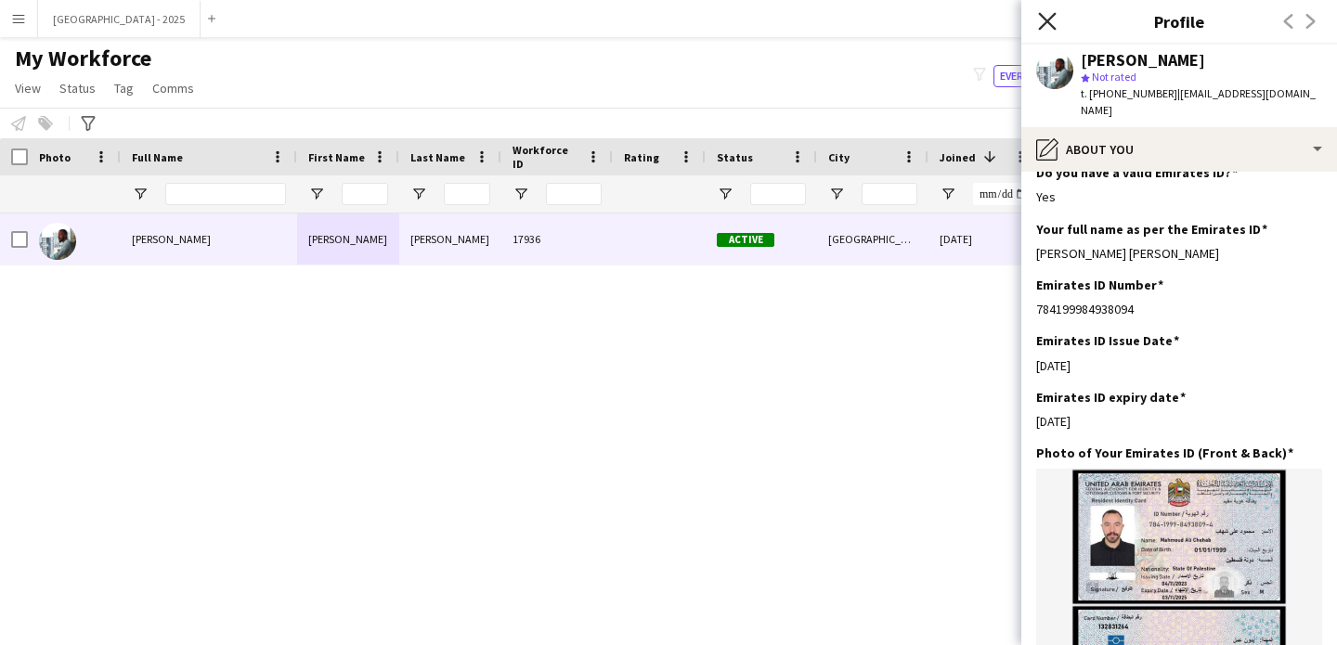
click at [1054, 12] on icon "Close pop-in" at bounding box center [1047, 21] width 18 height 18
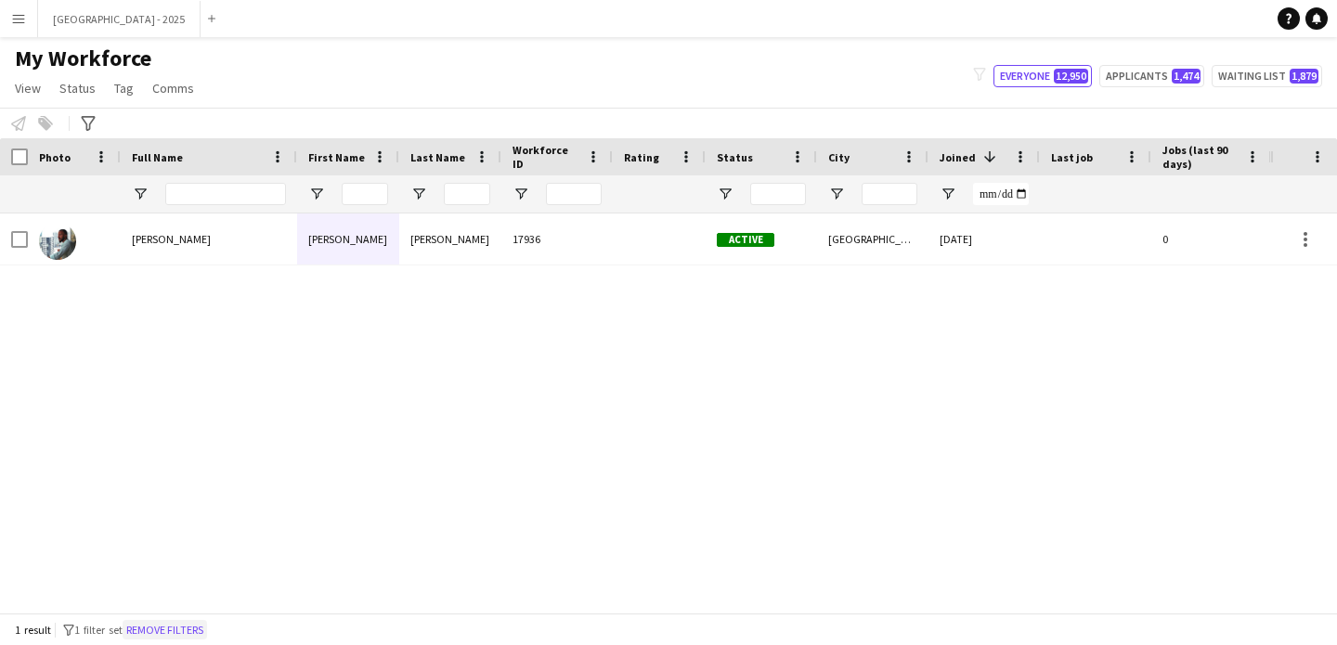
click at [205, 626] on button "Remove filters" at bounding box center [165, 630] width 84 height 20
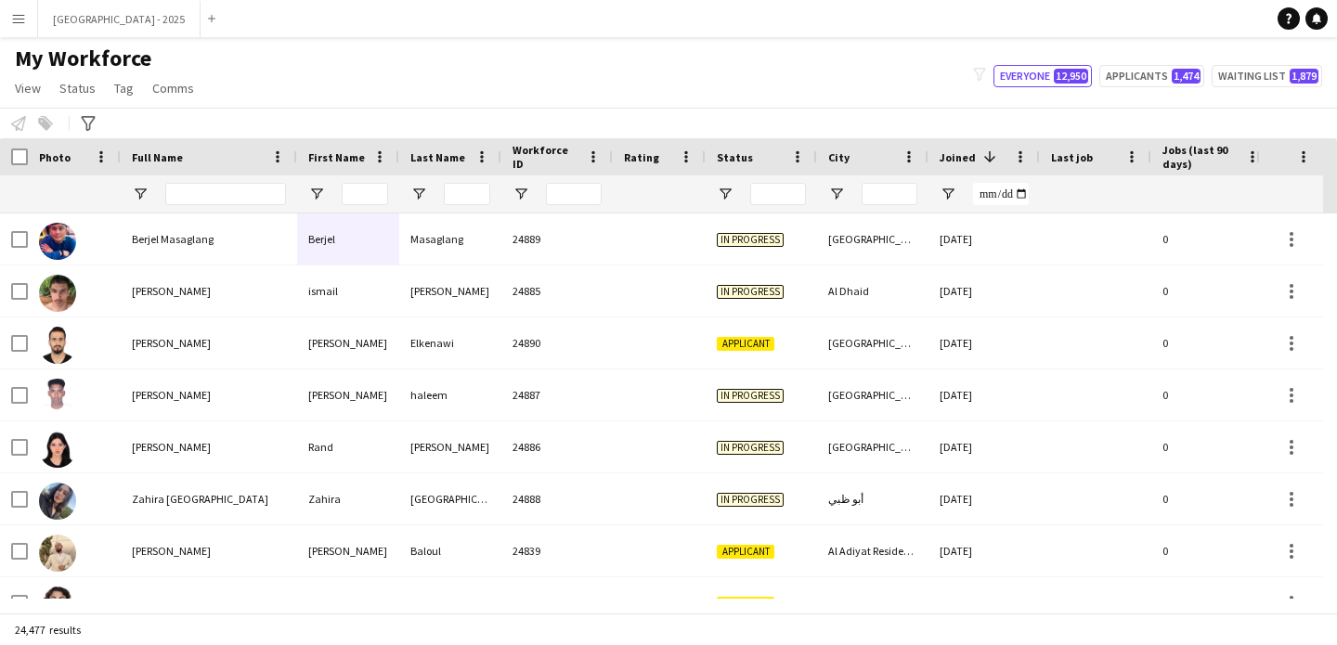
scroll to position [0, 640]
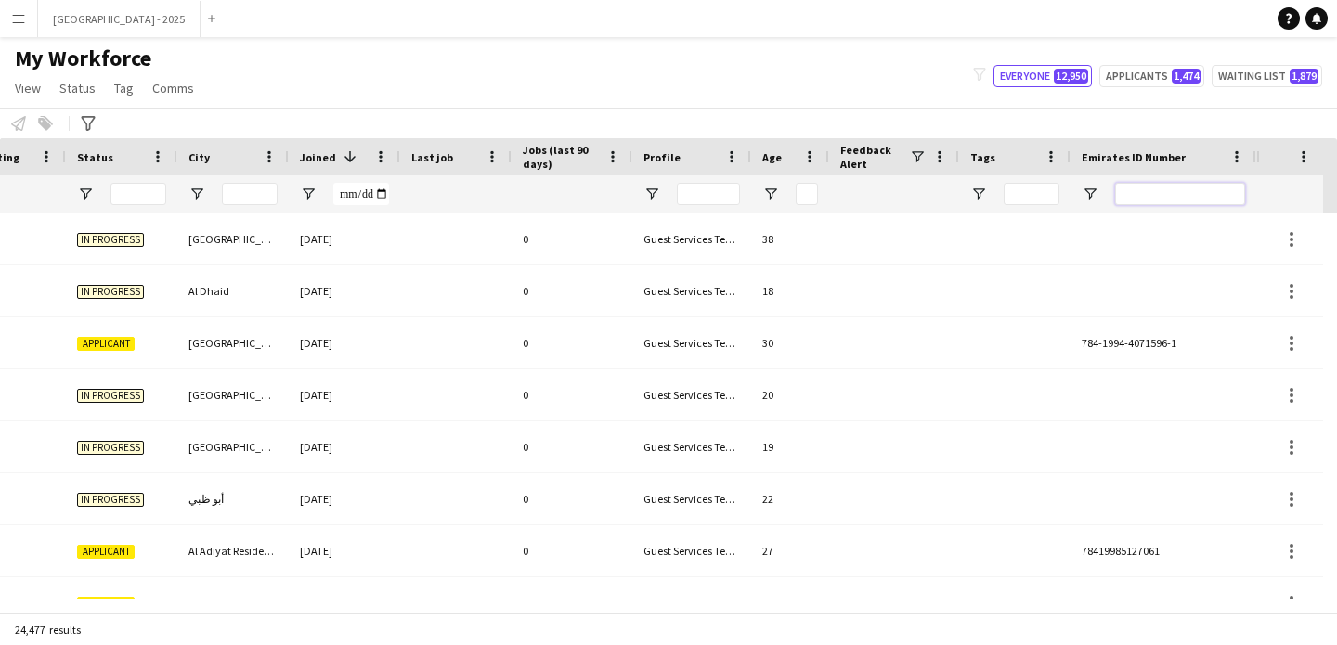
click at [1180, 201] on input "Emirates ID Number Filter Input" at bounding box center [1180, 194] width 130 height 22
paste input "*******"
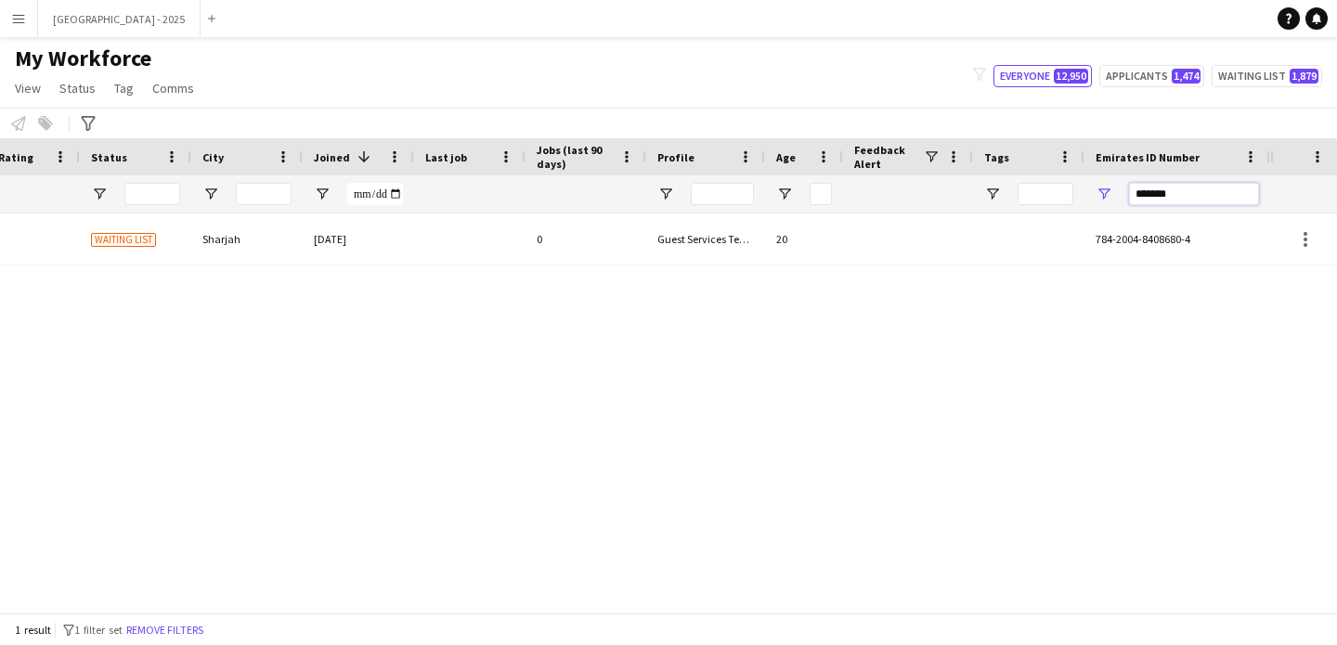
scroll to position [0, 626]
type input "*******"
click at [608, 252] on div "0" at bounding box center [586, 239] width 121 height 51
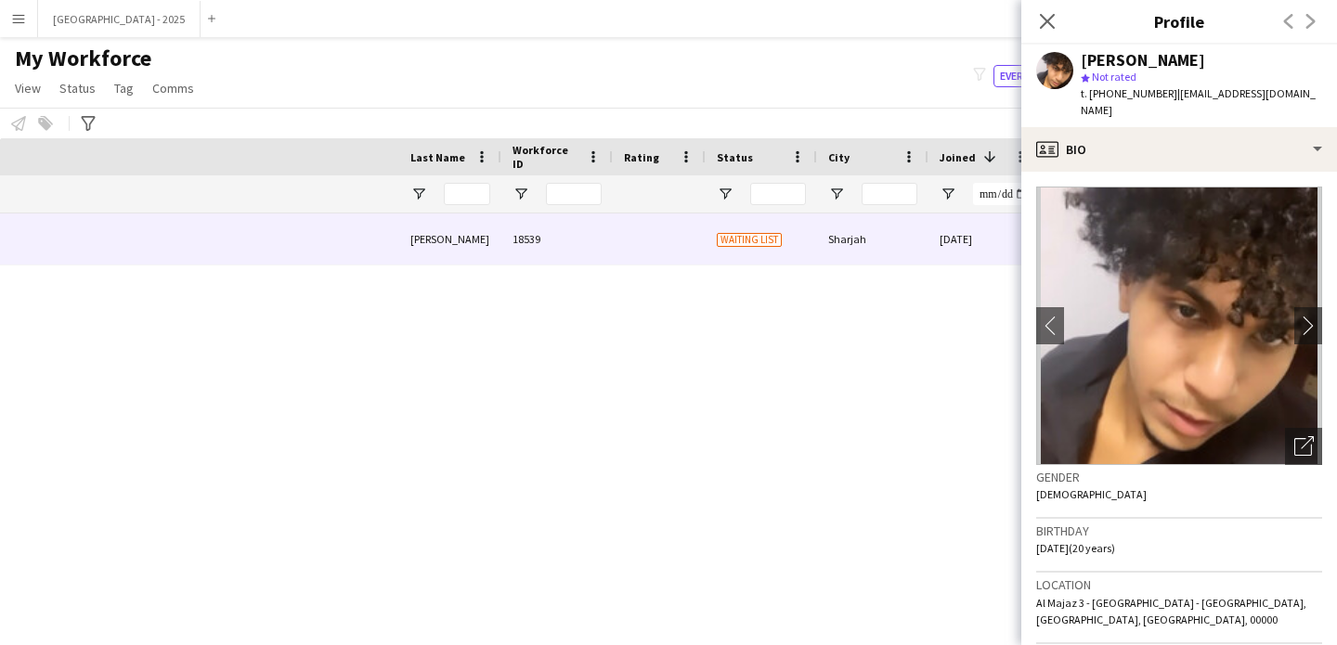
scroll to position [0, 626]
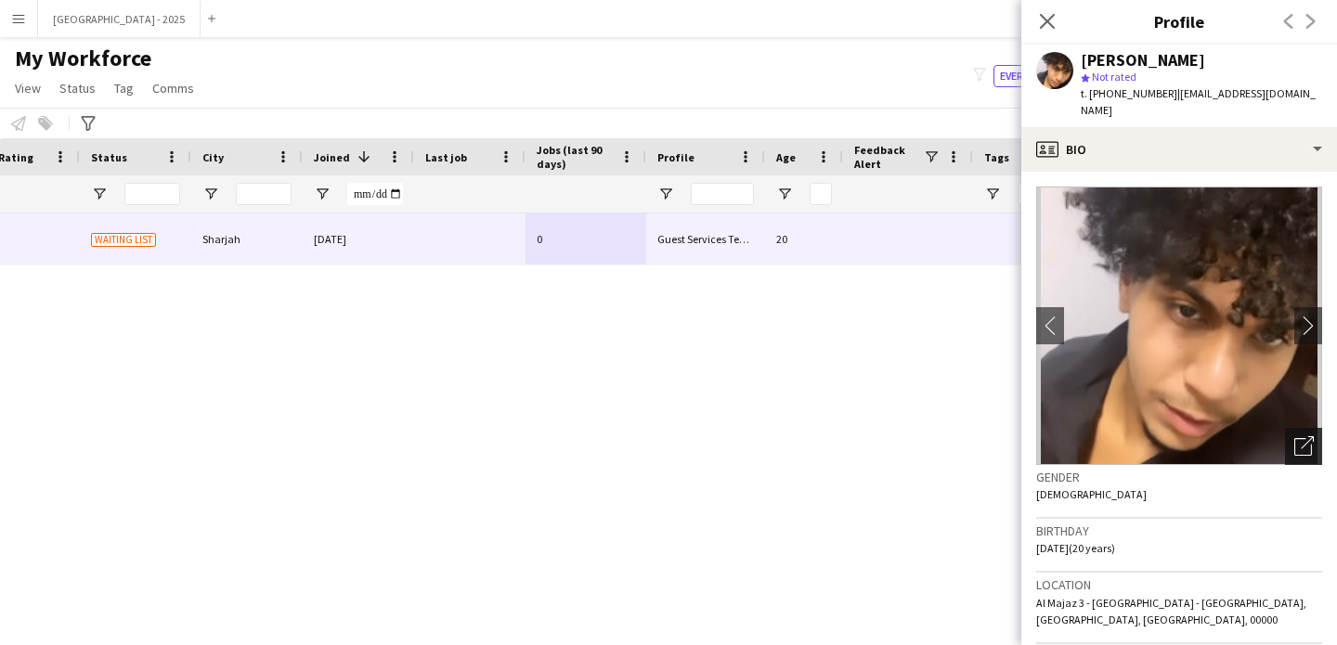
click at [1294, 436] on icon "Open photos pop-in" at bounding box center [1303, 445] width 19 height 19
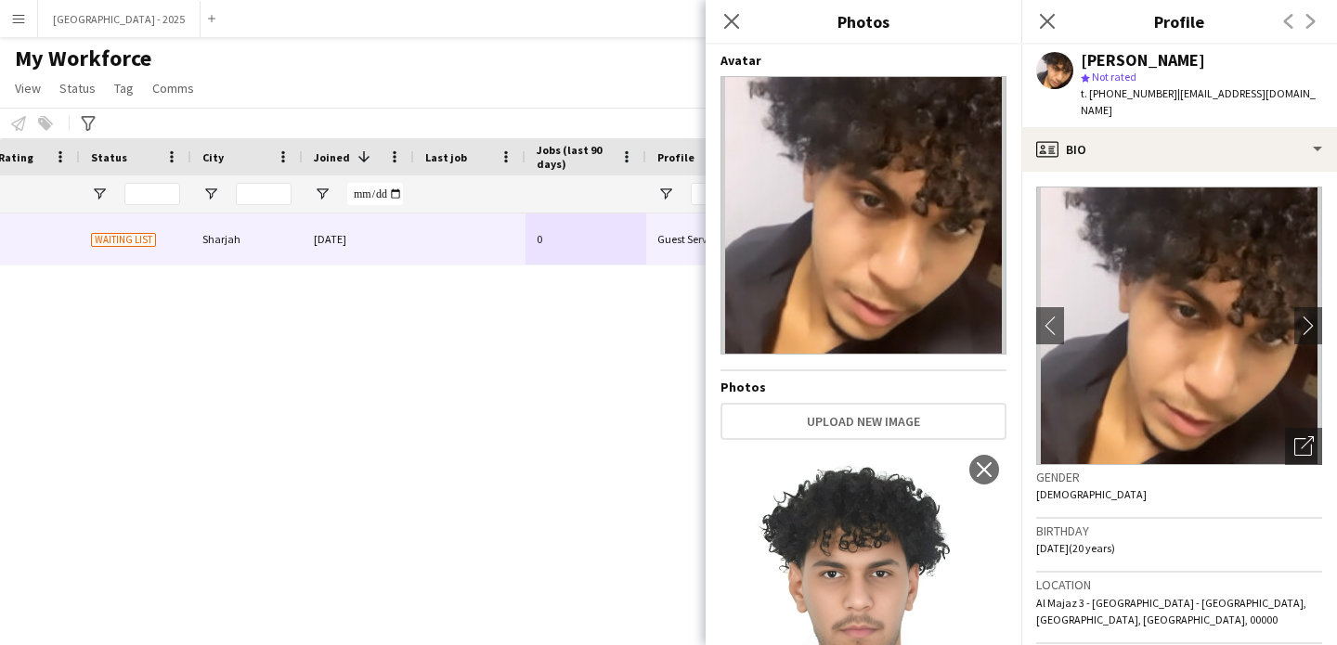
scroll to position [148, 0]
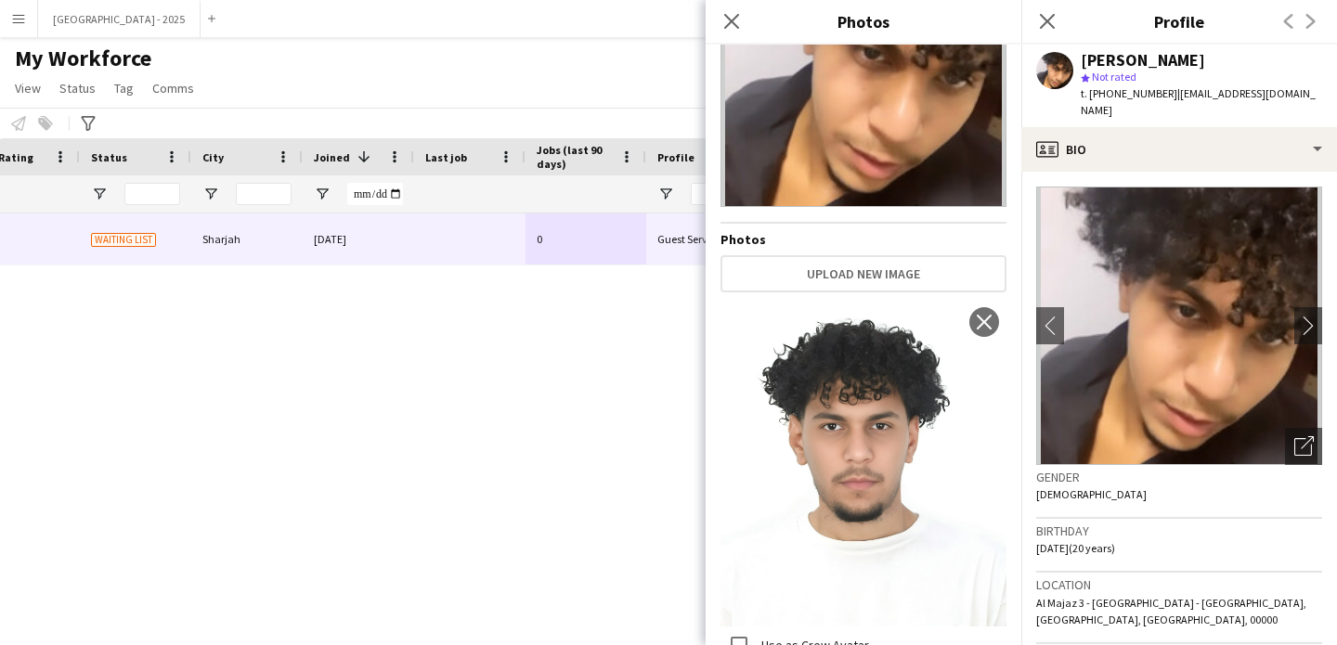
click at [764, 637] on label "Use as Crew Avatar" at bounding box center [813, 645] width 111 height 17
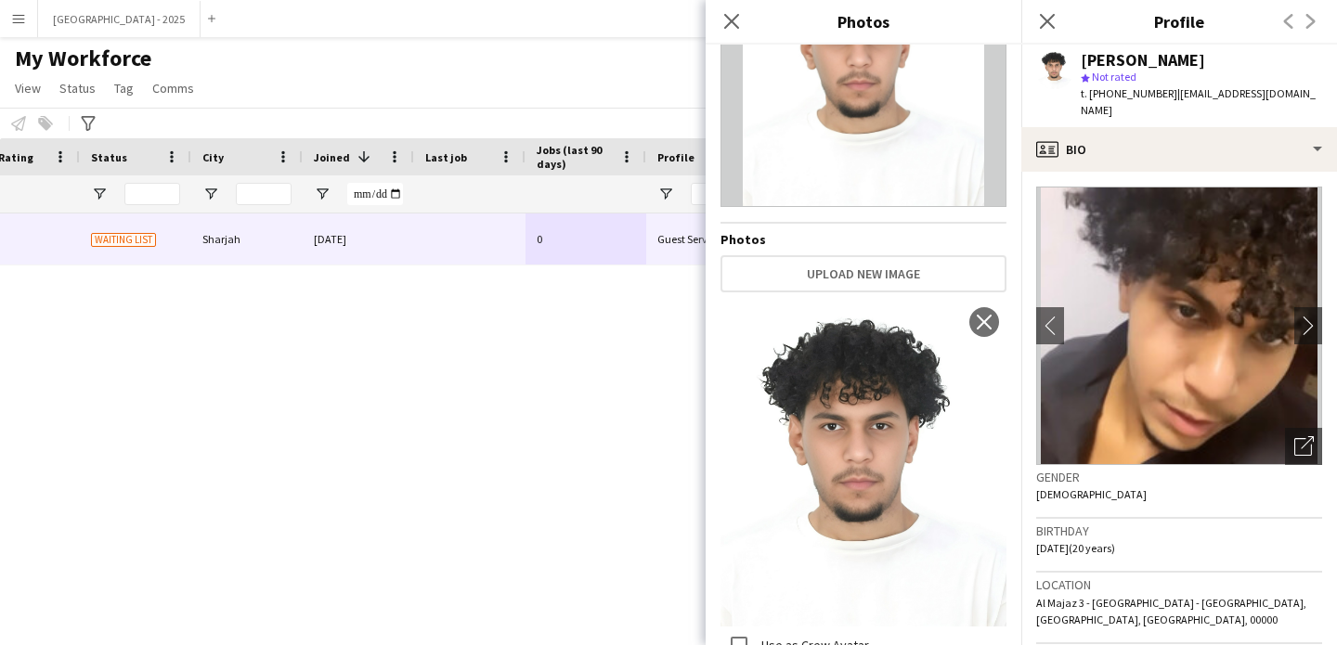
click at [1139, 553] on div "Birthday [DEMOGRAPHIC_DATA] (20 years)" at bounding box center [1179, 546] width 286 height 54
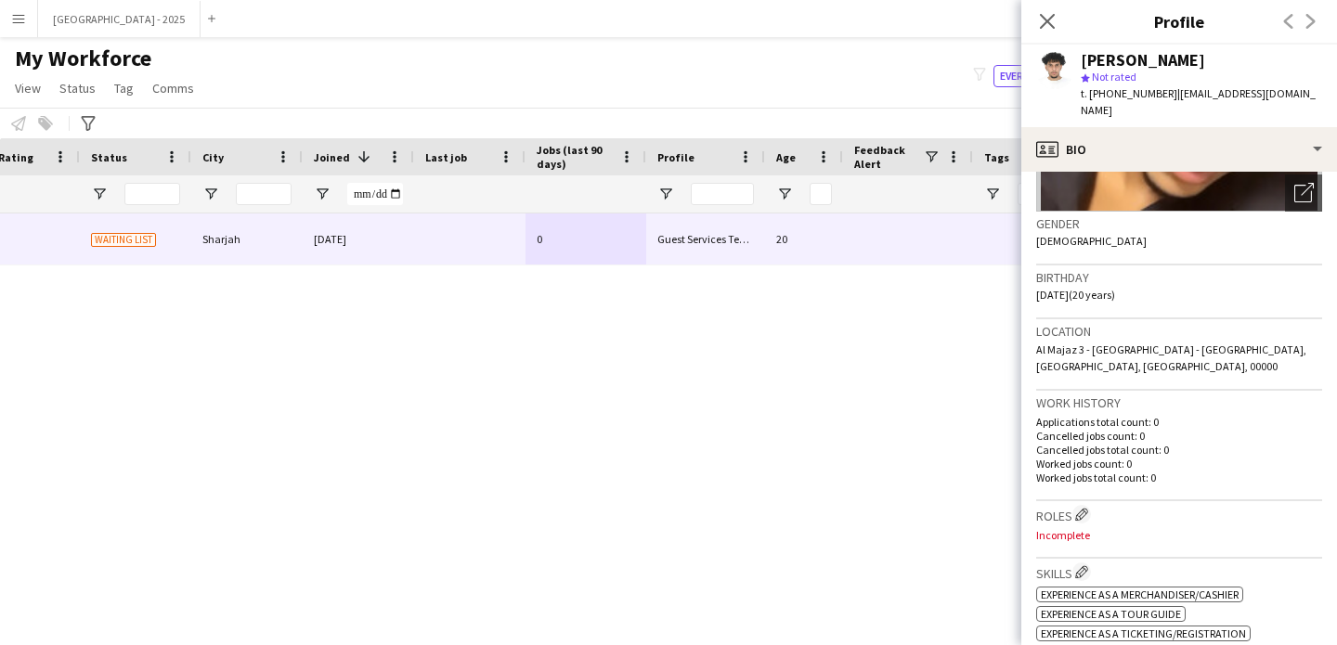
scroll to position [27, 0]
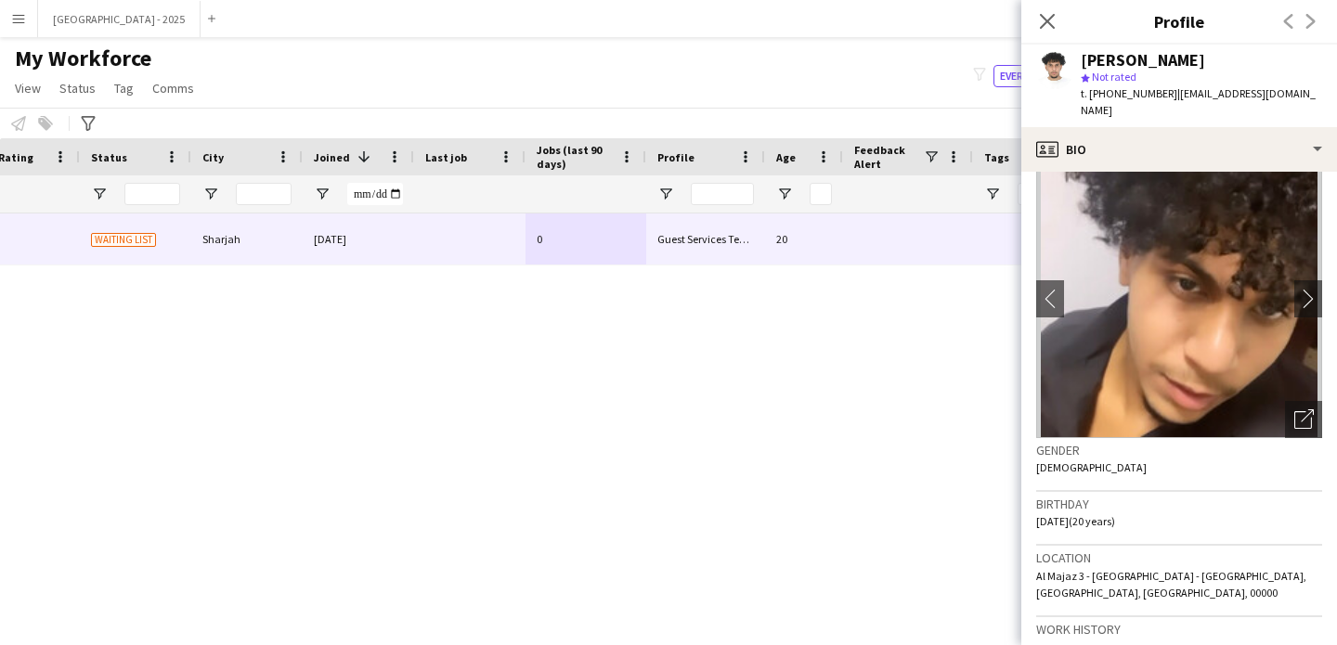
drag, startPoint x: 1130, startPoint y: 79, endPoint x: 1146, endPoint y: 106, distance: 31.2
click at [1130, 80] on span "Not rated" at bounding box center [1114, 77] width 45 height 14
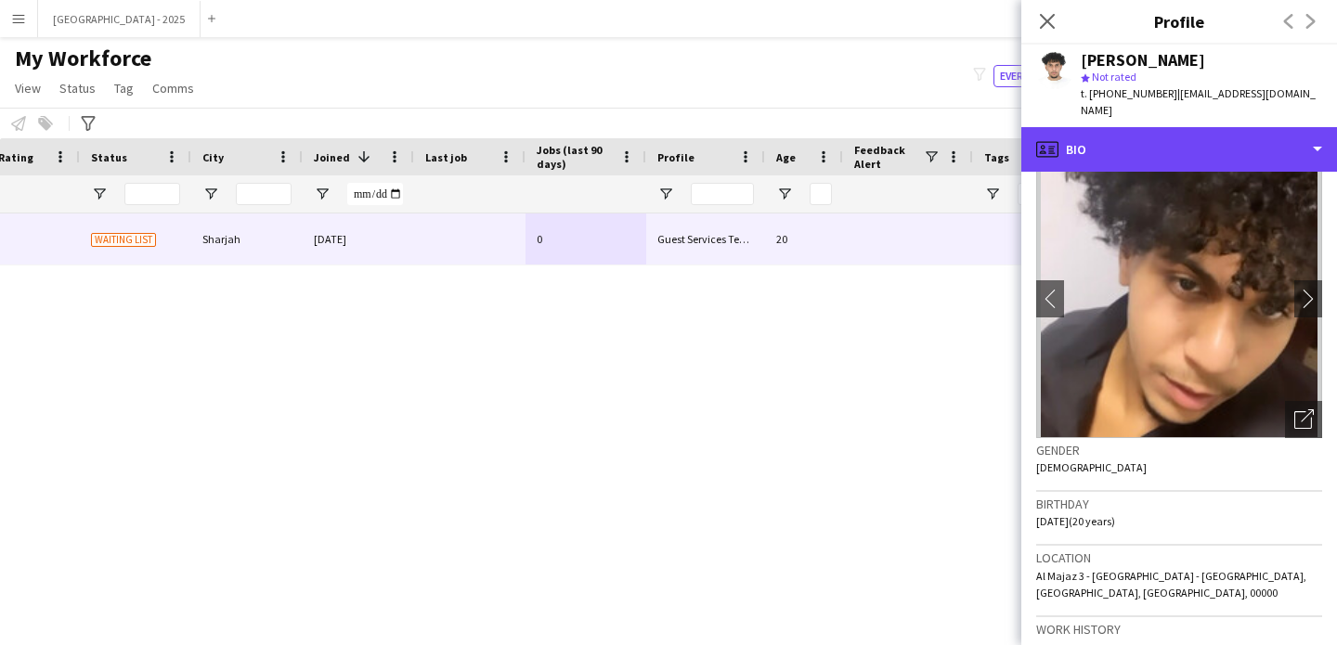
drag, startPoint x: 1153, startPoint y: 131, endPoint x: 1228, endPoint y: 188, distance: 94.7
click at [1152, 135] on div "profile Bio" at bounding box center [1179, 149] width 316 height 45
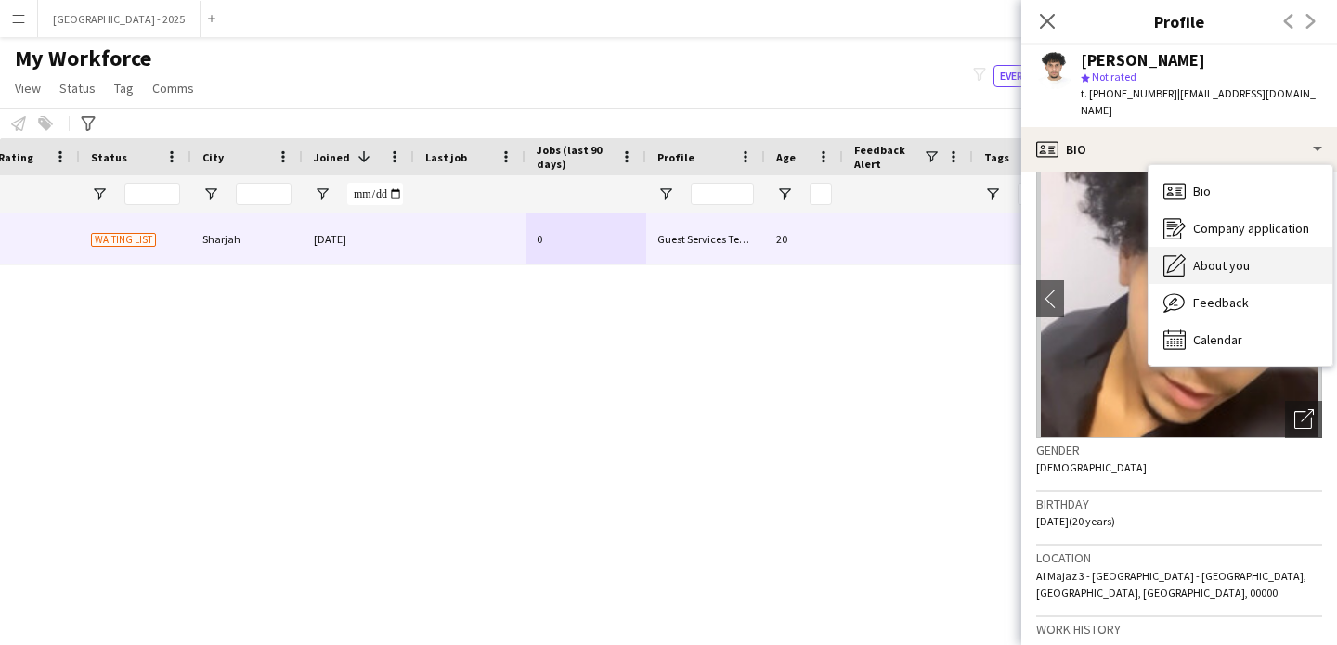
click at [1272, 255] on div "About you About you" at bounding box center [1241, 265] width 184 height 37
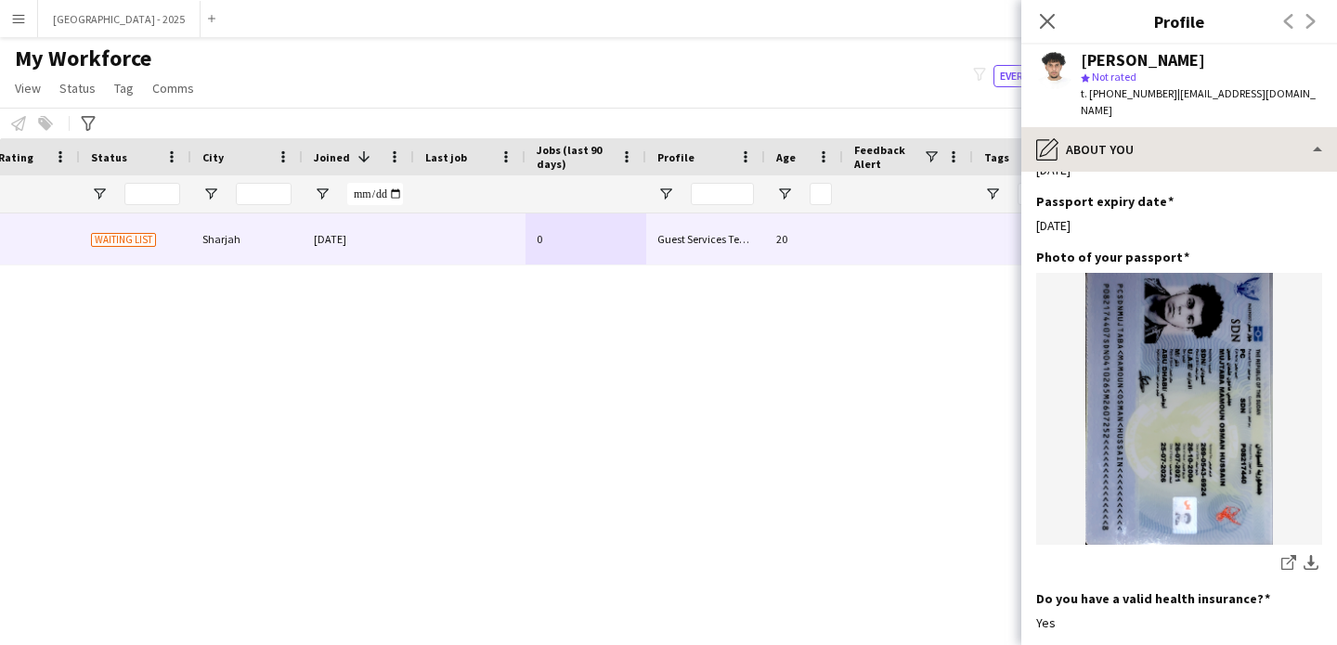
scroll to position [1695, 0]
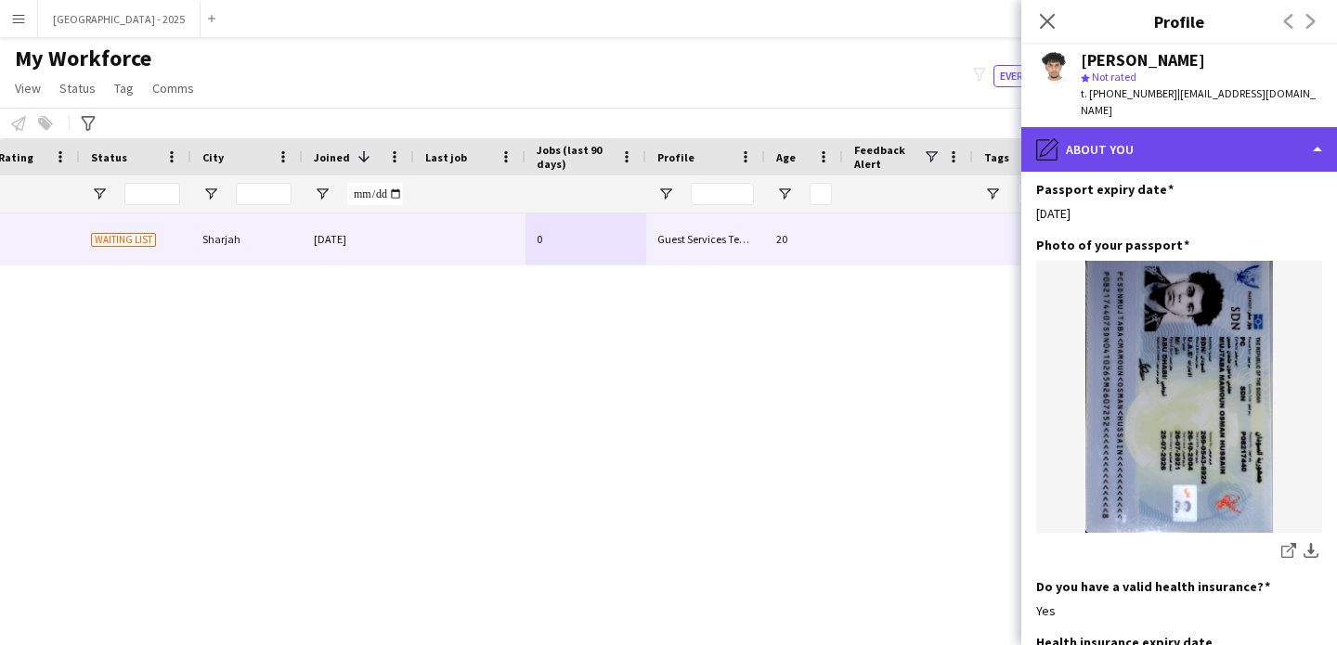
click at [1138, 140] on div "pencil4 About you" at bounding box center [1179, 149] width 316 height 45
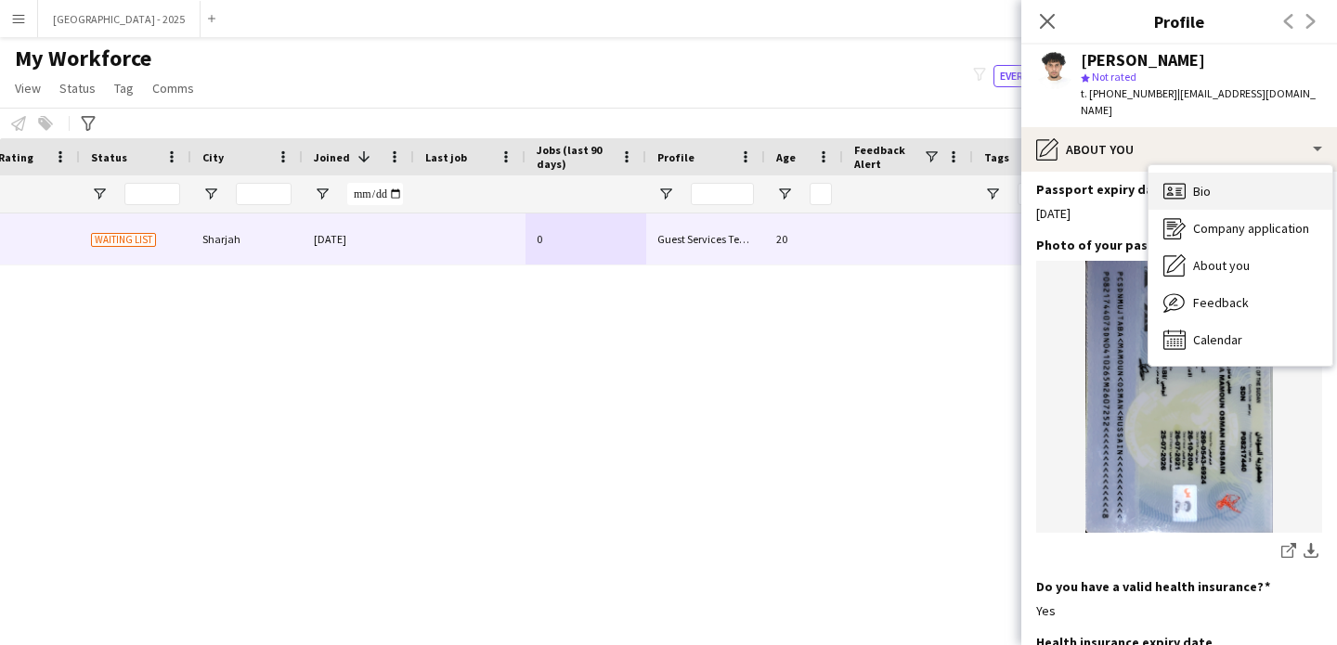
click at [1205, 183] on span "Bio" at bounding box center [1202, 191] width 18 height 17
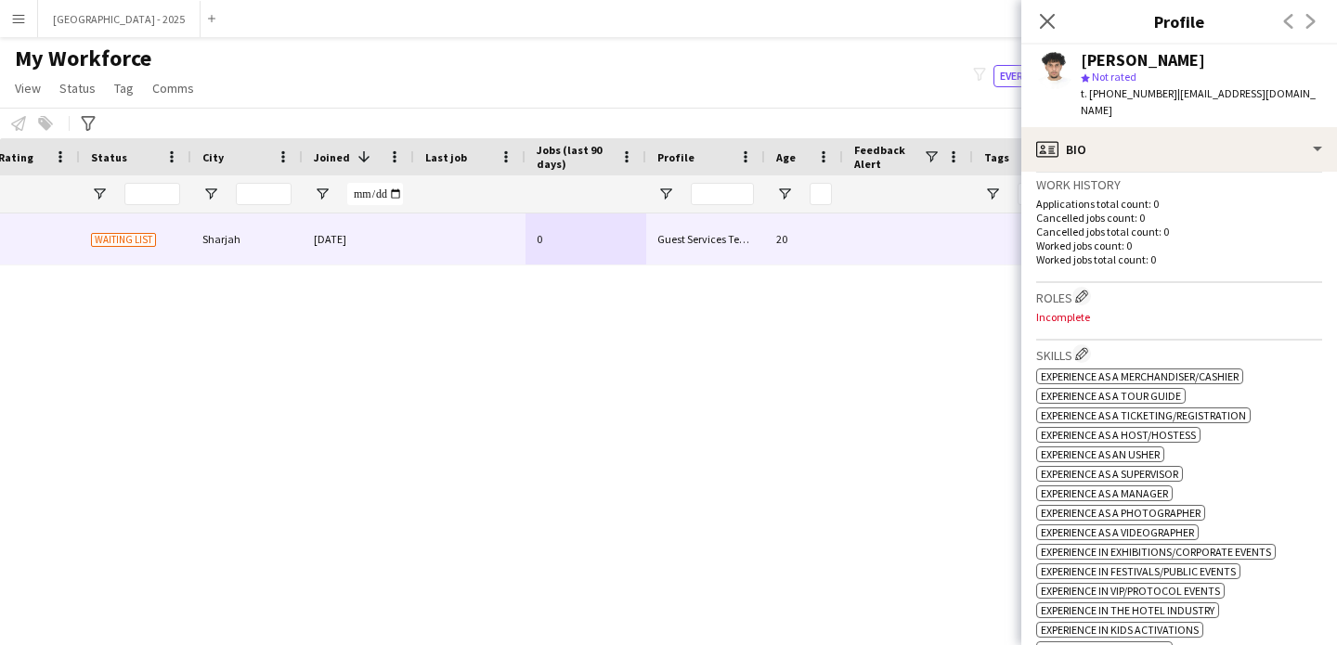
scroll to position [482, 0]
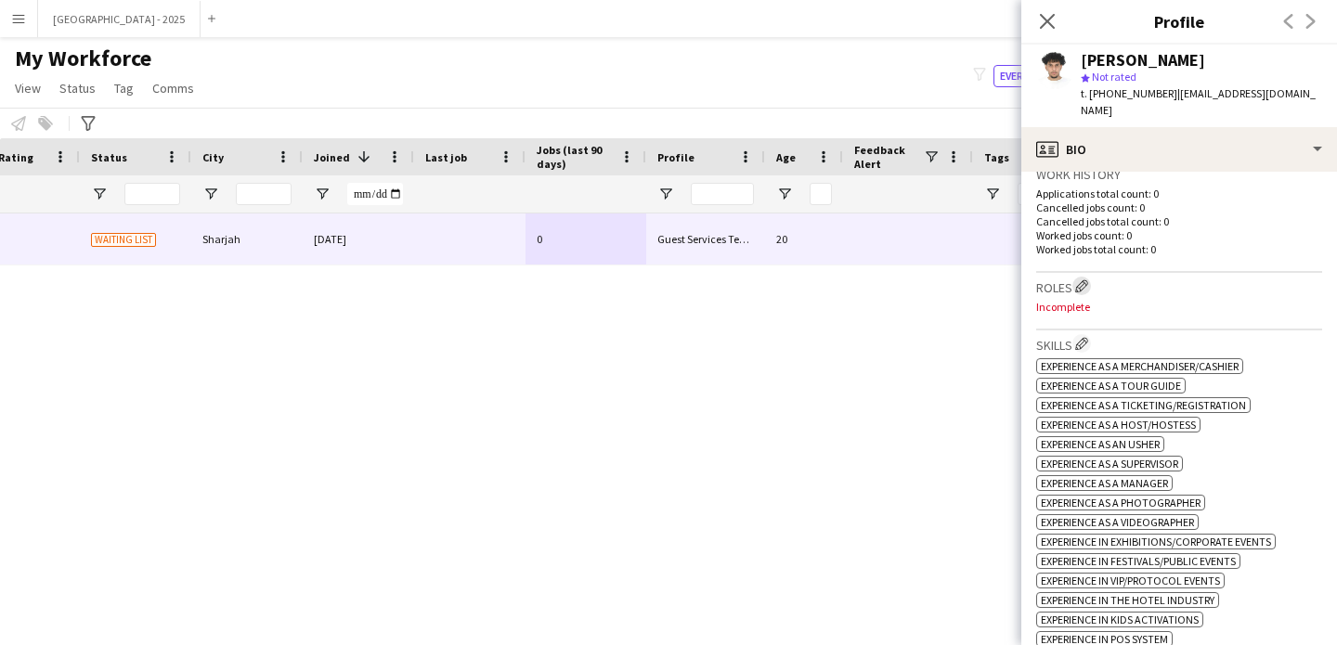
click at [1085, 279] on app-icon "Edit crew company roles" at bounding box center [1081, 285] width 13 height 13
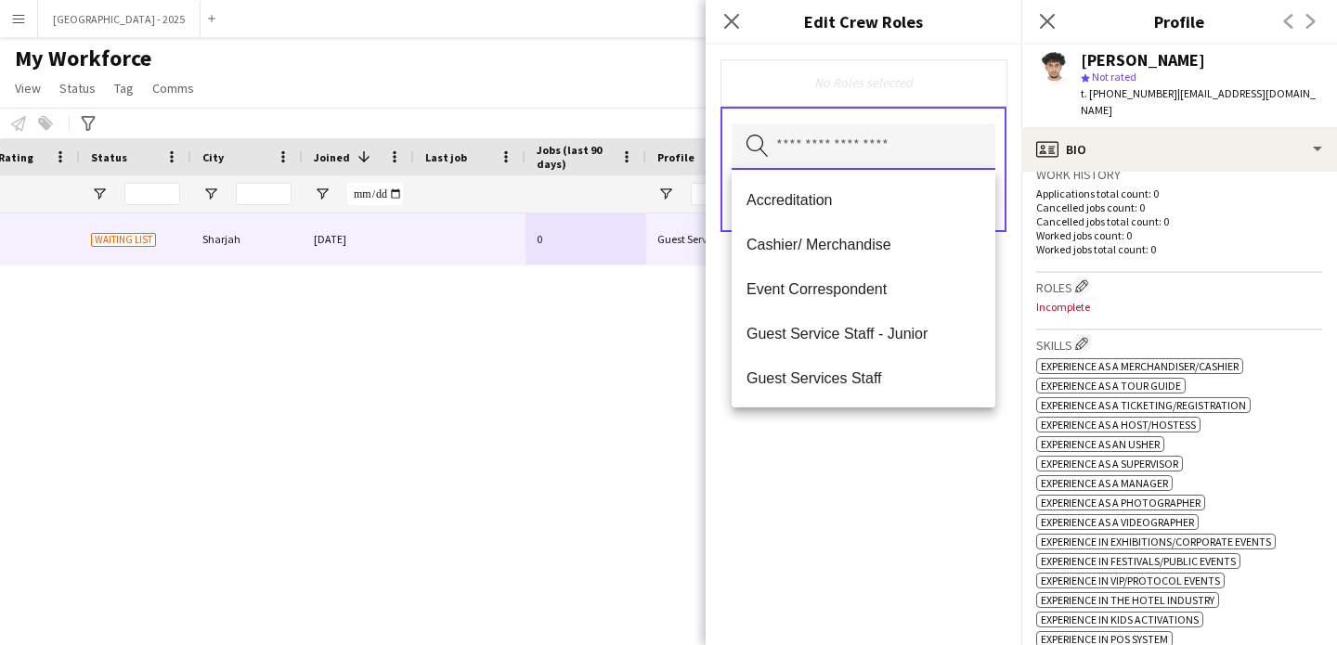
click at [876, 155] on input "text" at bounding box center [864, 146] width 264 height 46
click at [889, 370] on span "Guest Services Staff" at bounding box center [864, 379] width 234 height 18
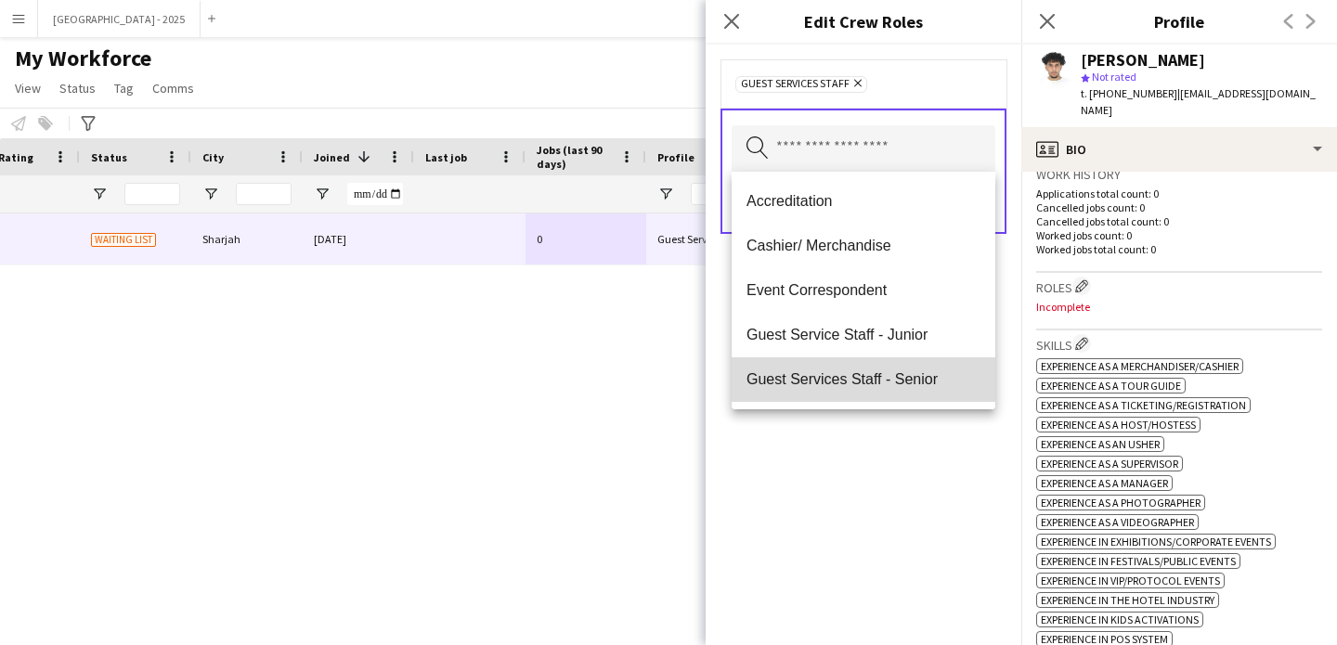
click at [895, 378] on span "Guest Services Staff - Senior" at bounding box center [864, 379] width 234 height 18
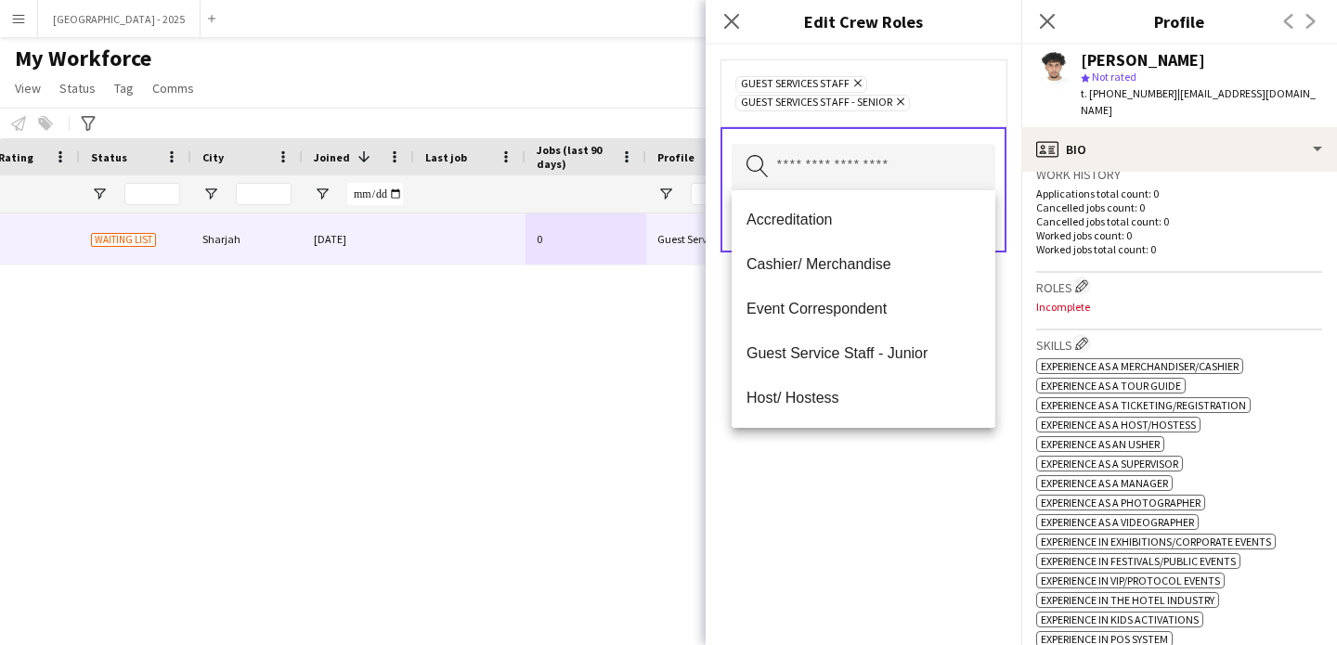
click at [911, 487] on div "Guest Services Staff Remove Guest Services Staff - Senior Remove Search by role…" at bounding box center [864, 345] width 316 height 601
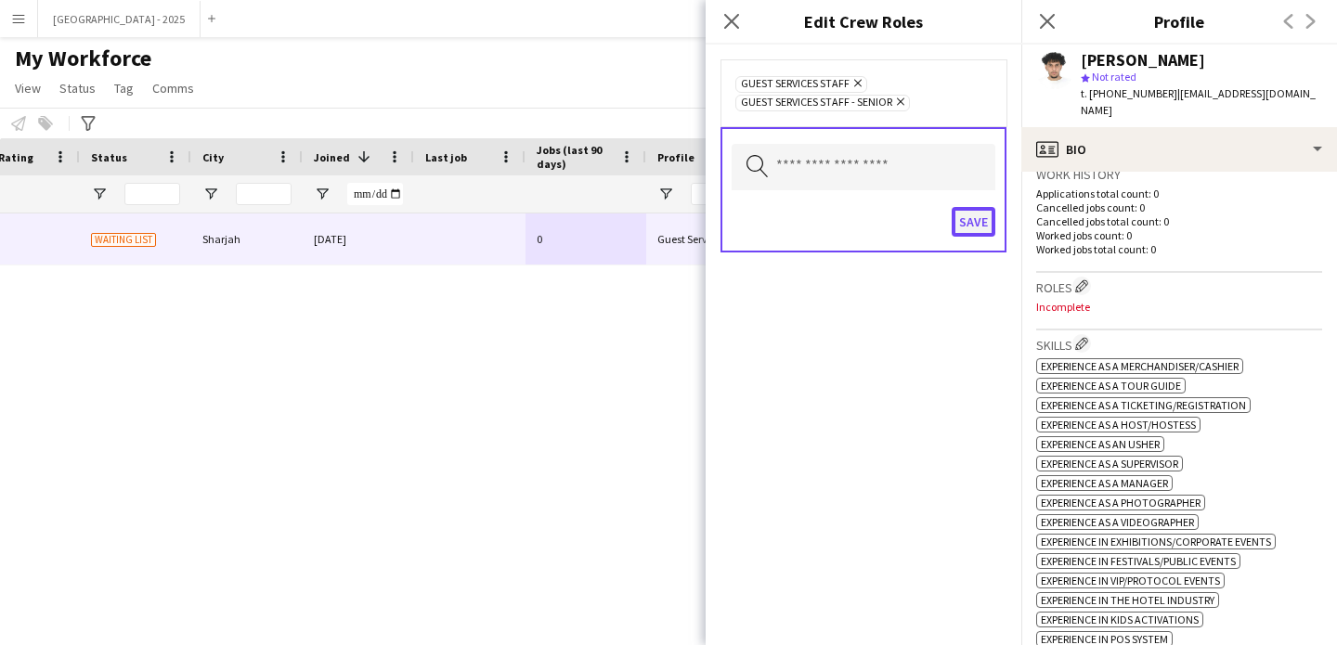
click at [968, 225] on button "Save" at bounding box center [974, 222] width 44 height 30
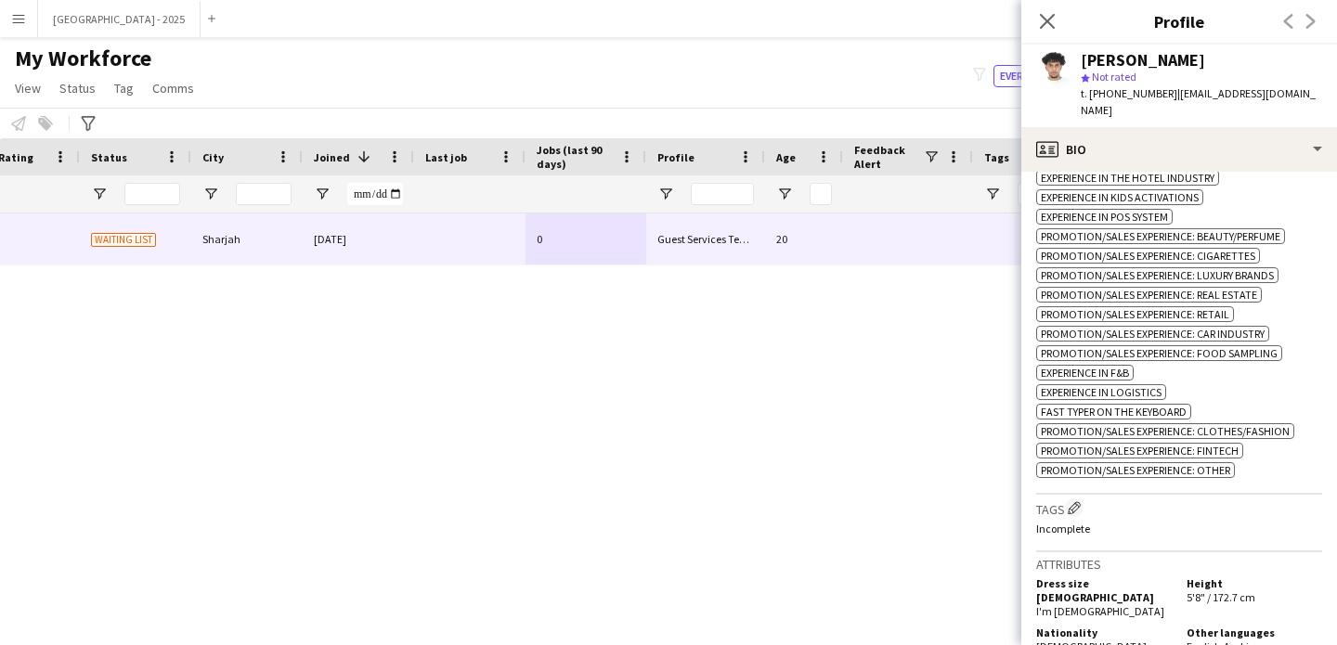
scroll to position [1045, 0]
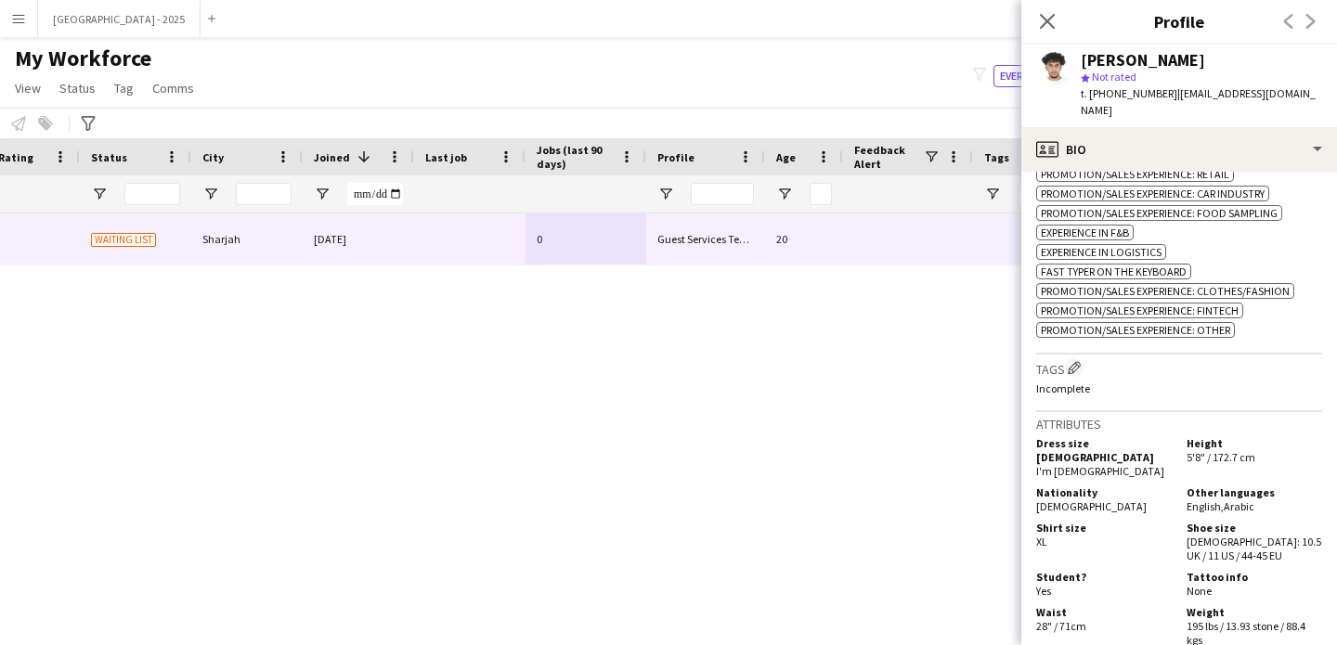
click at [1066, 363] on div "Tags Edit crew company tags Incomplete" at bounding box center [1179, 384] width 286 height 58
click at [1085, 378] on h3 "Tags Edit crew company tags" at bounding box center [1179, 367] width 286 height 19
click at [1081, 374] on app-icon "Edit crew company tags" at bounding box center [1074, 367] width 13 height 13
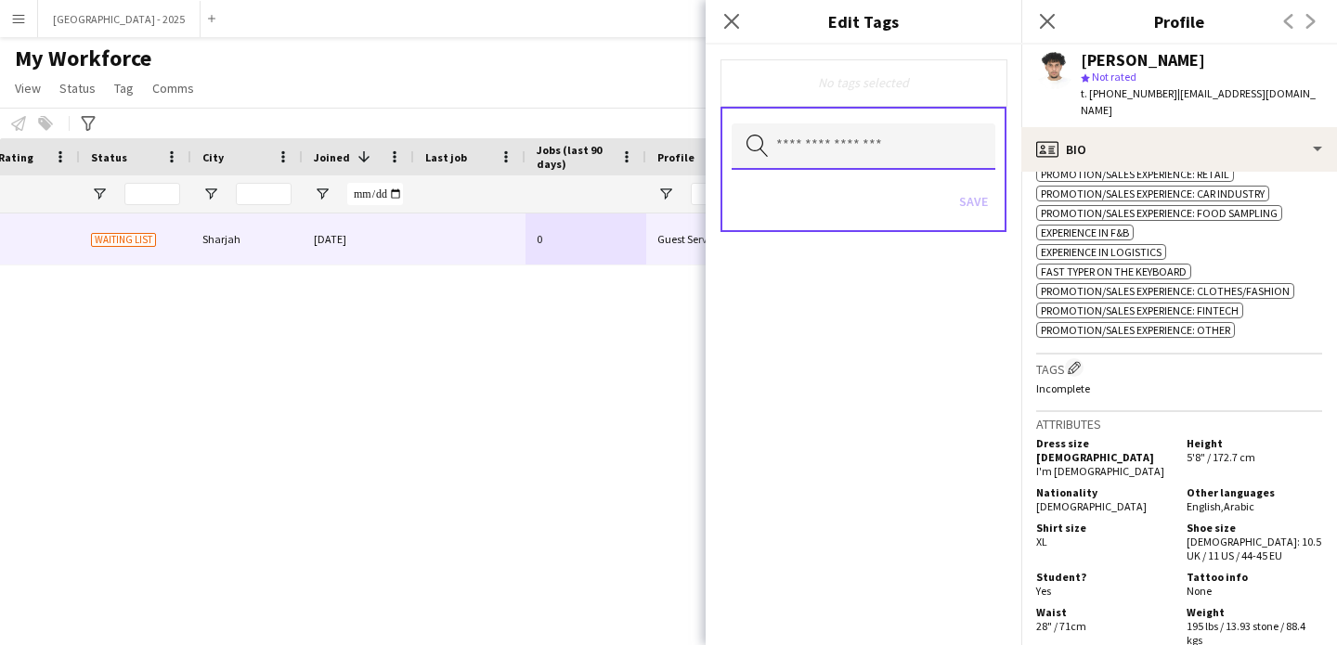
click at [864, 151] on input "text" at bounding box center [864, 146] width 264 height 46
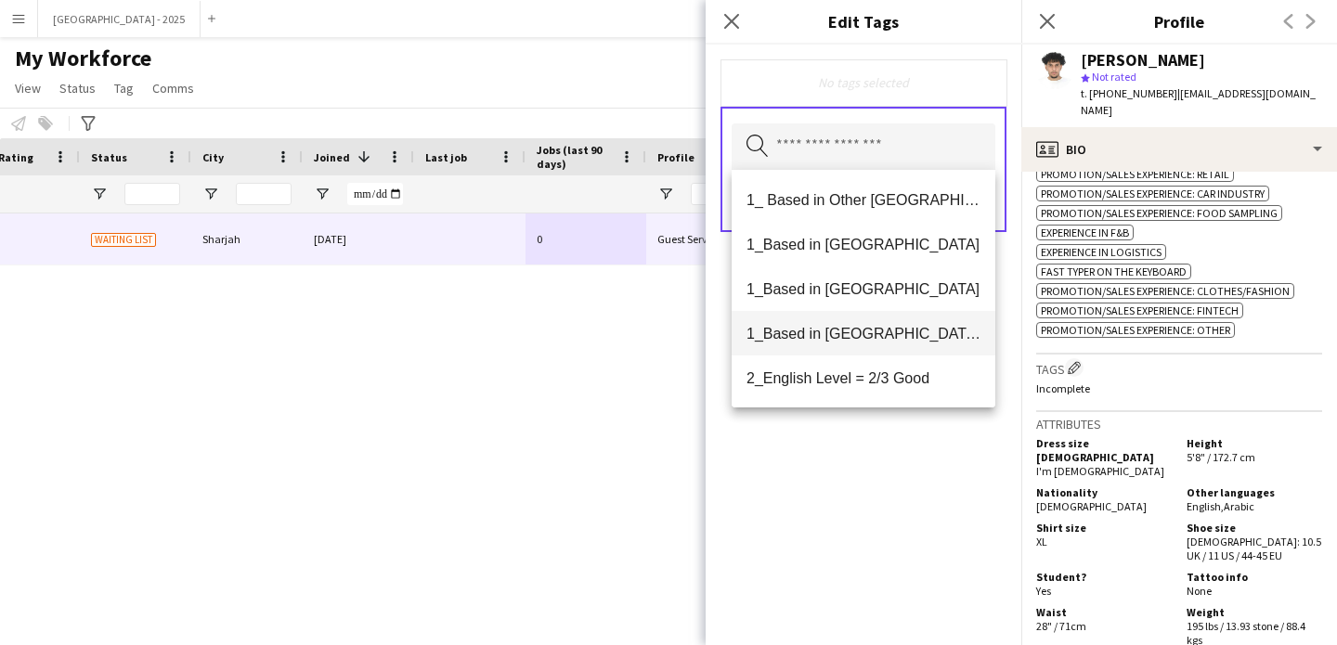
click at [902, 323] on mat-option "1_Based in [GEOGRAPHIC_DATA]/[GEOGRAPHIC_DATA]/Ajman" at bounding box center [864, 333] width 264 height 45
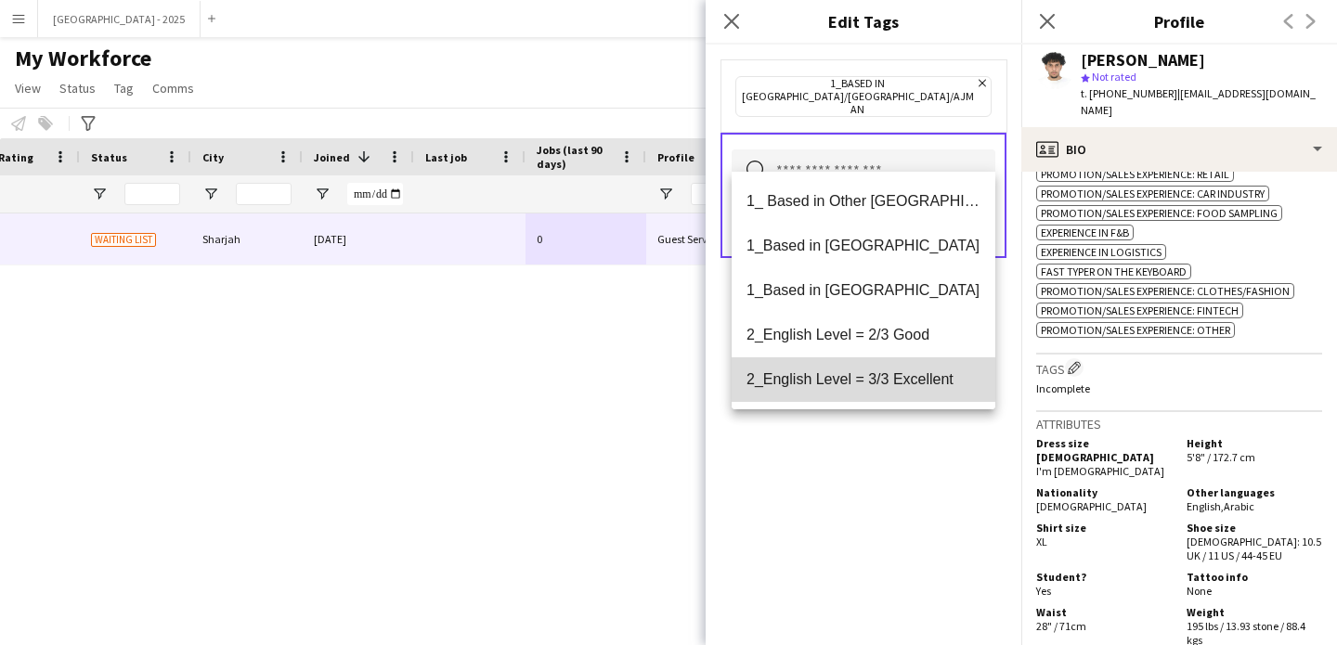
click at [917, 387] on span "2_English Level = 3/3 Excellent" at bounding box center [864, 379] width 234 height 18
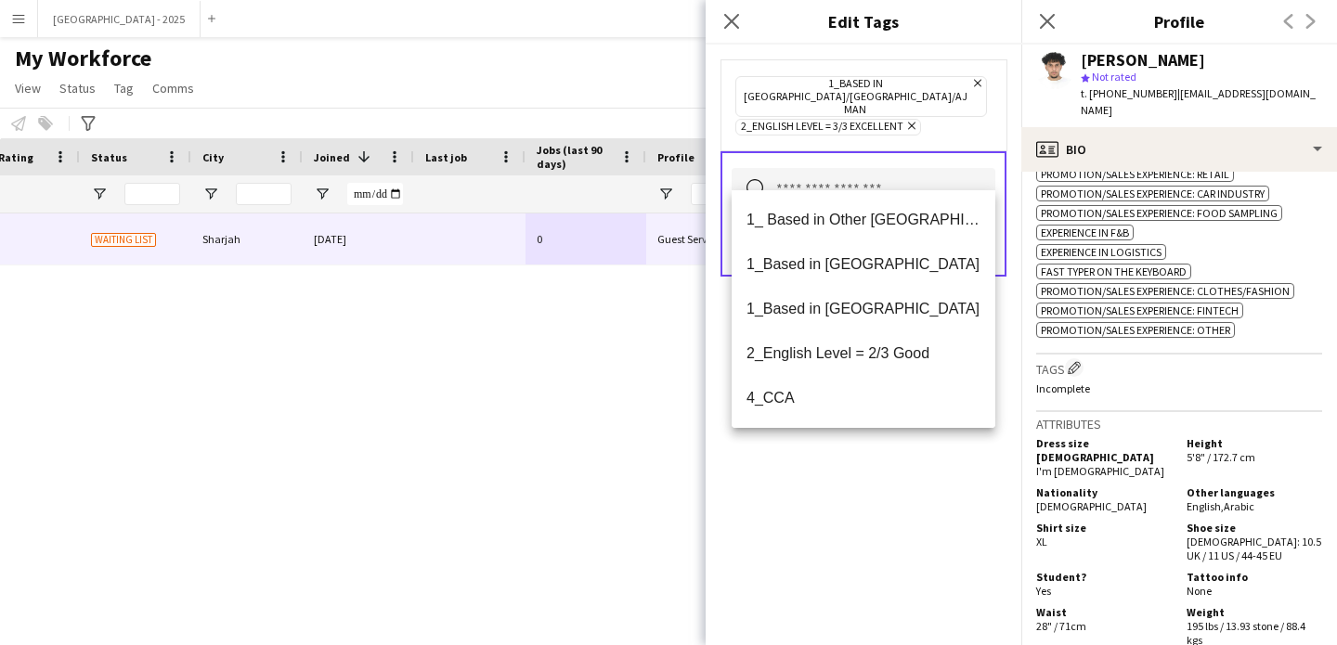
drag, startPoint x: 935, startPoint y: 513, endPoint x: 957, endPoint y: 308, distance: 205.5
click at [934, 512] on div "1_Based in [GEOGRAPHIC_DATA]/[GEOGRAPHIC_DATA]/Ajman Remove 2_English Level = 3…" at bounding box center [864, 345] width 316 height 601
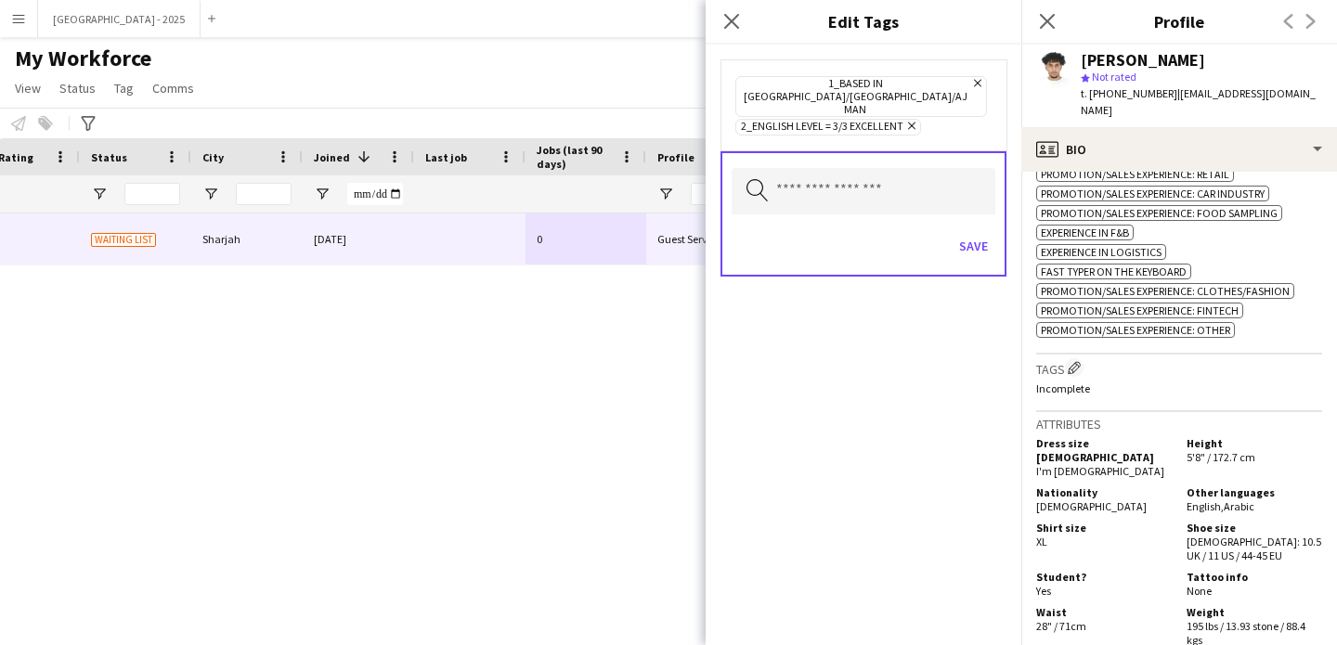
click at [959, 197] on div "Search by tag name Save" at bounding box center [864, 213] width 286 height 125
click at [959, 231] on button "Save" at bounding box center [974, 246] width 44 height 30
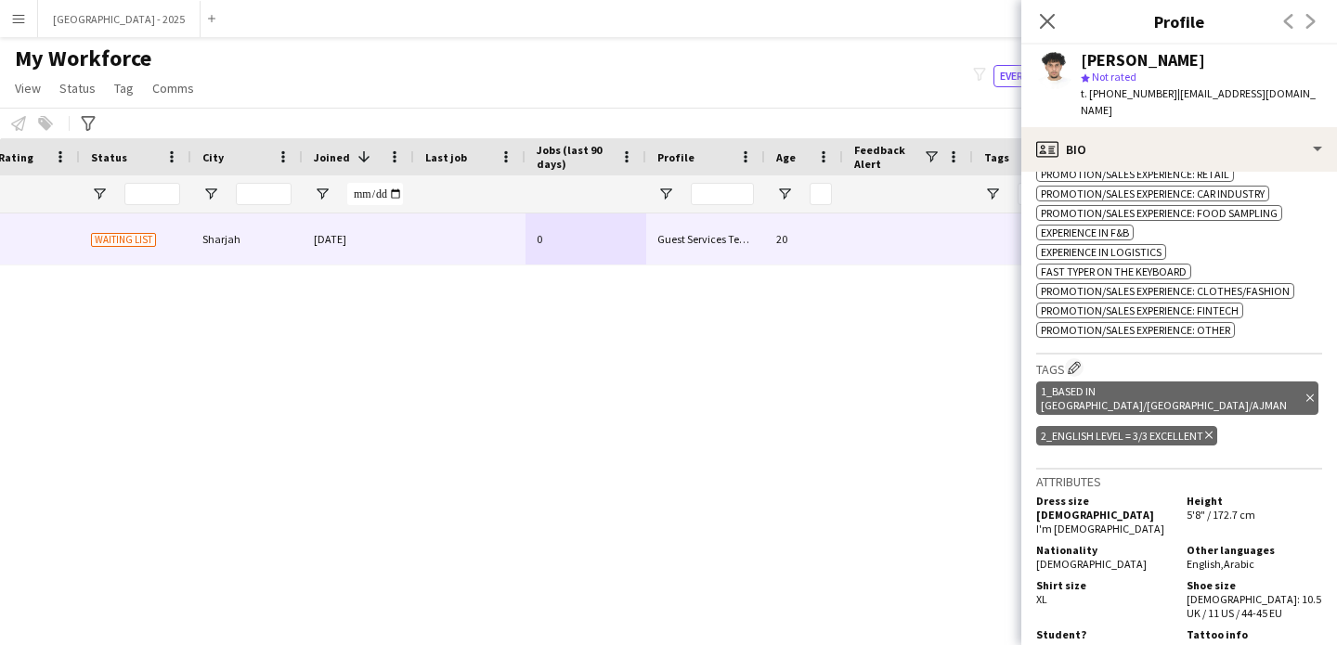
scroll to position [0, 0]
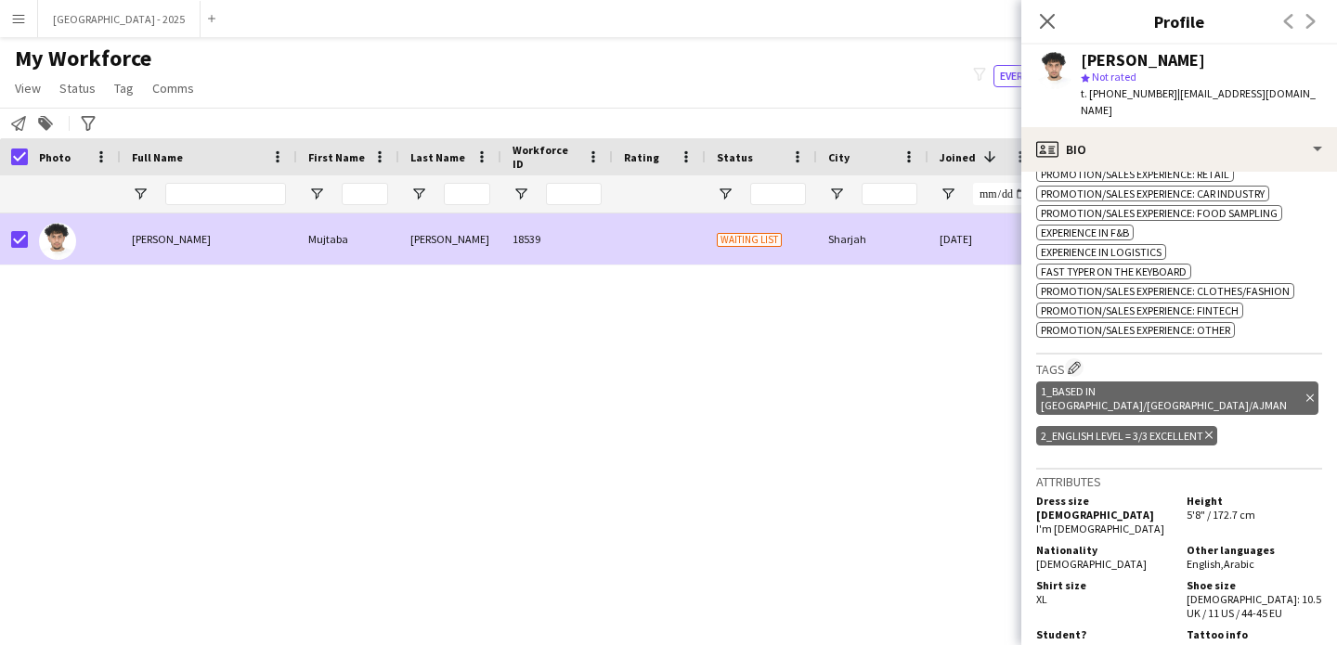
click at [88, 90] on span "Status" at bounding box center [77, 88] width 36 height 17
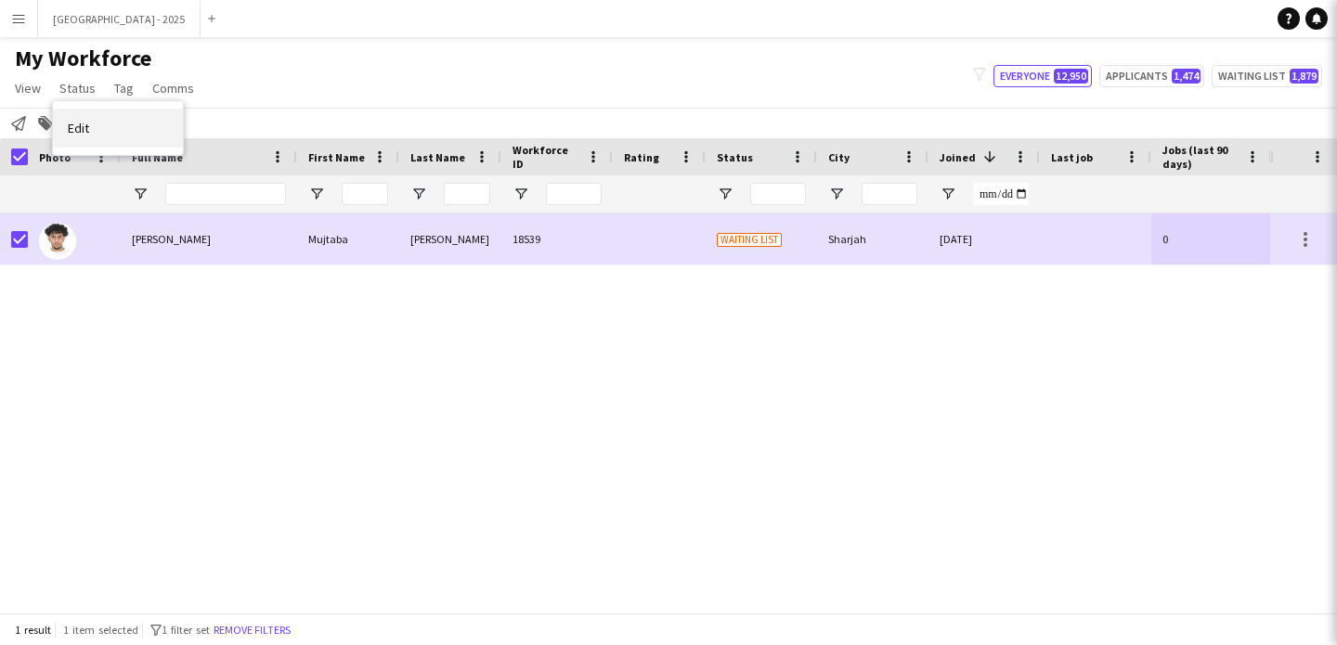
click at [105, 123] on link "Edit" at bounding box center [118, 128] width 130 height 39
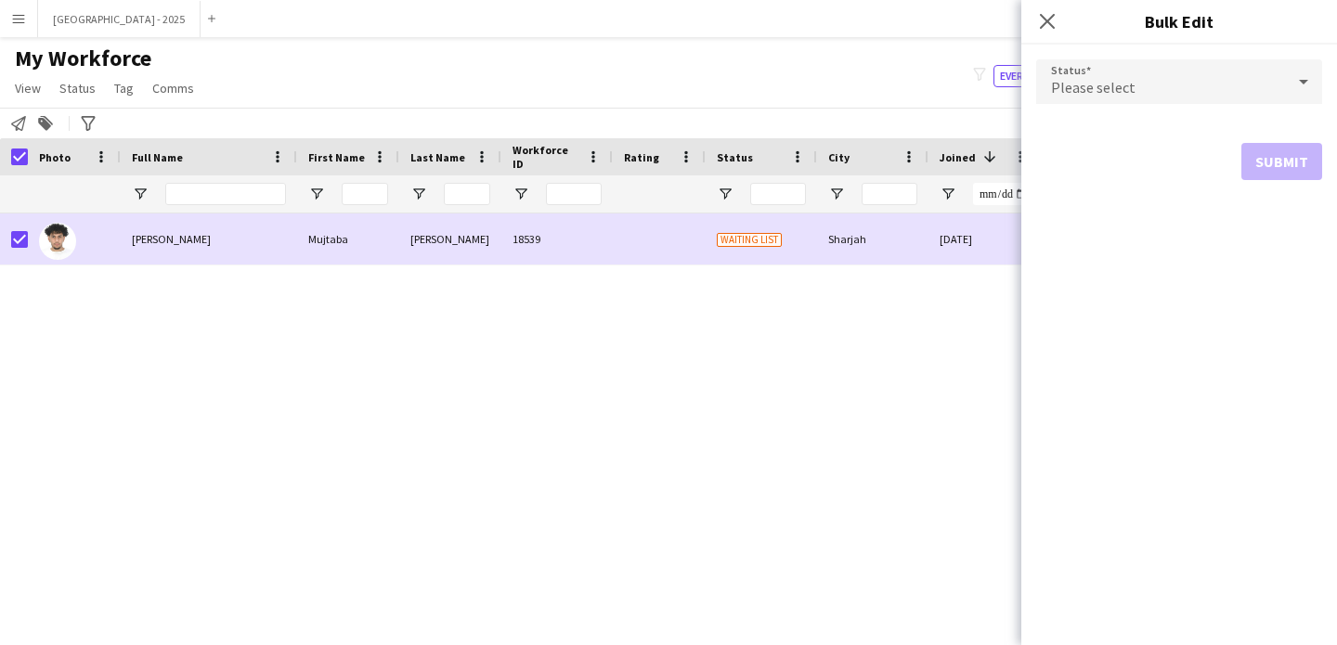
click at [1077, 82] on span "Please select" at bounding box center [1093, 87] width 84 height 19
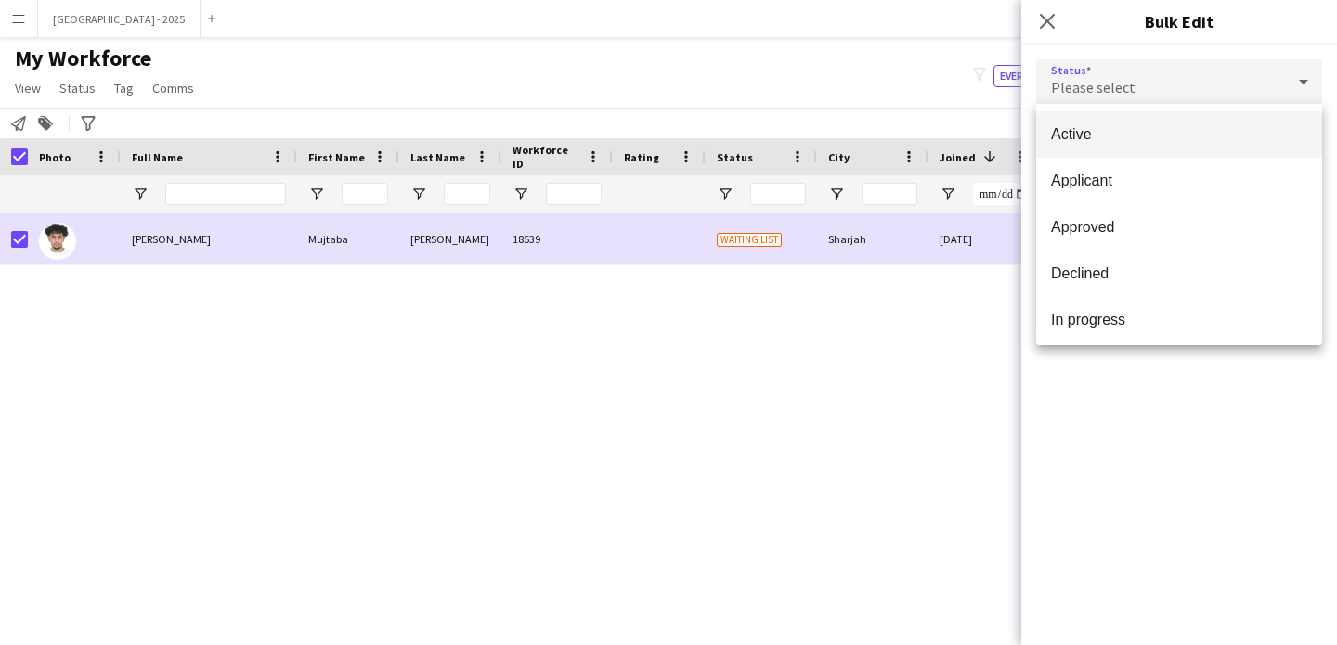
click at [1108, 140] on span "Active" at bounding box center [1179, 134] width 256 height 18
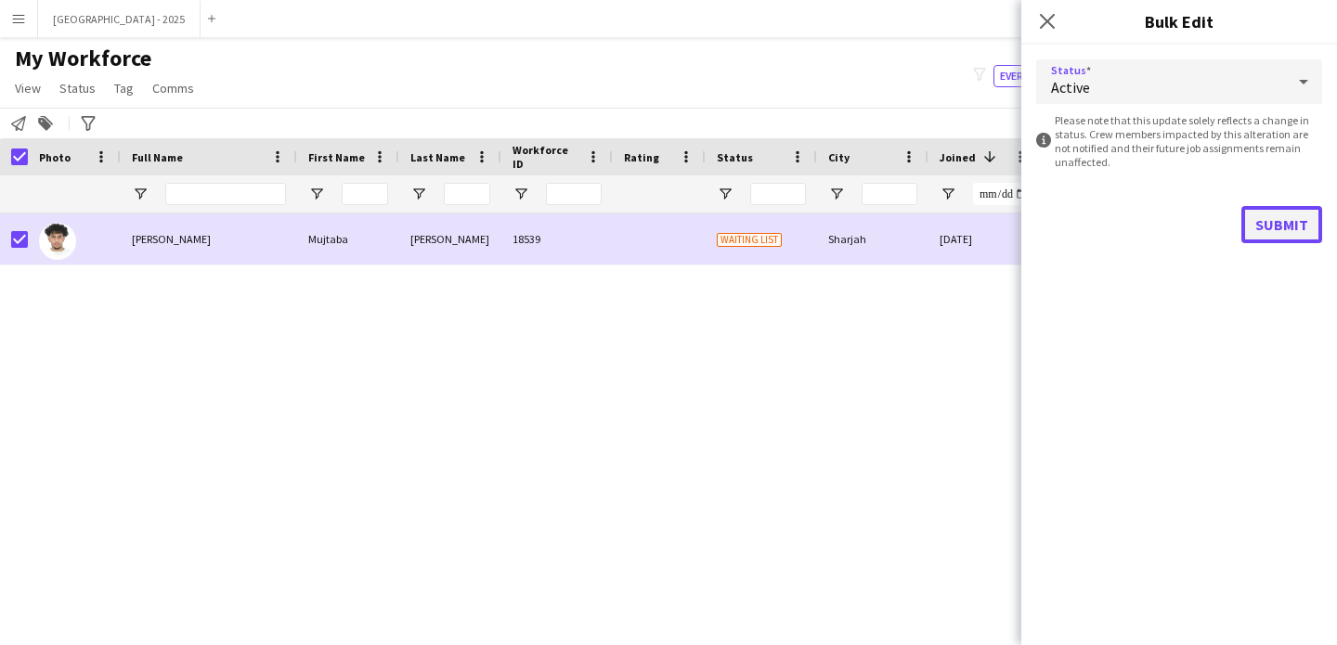
click at [1252, 220] on button "Submit" at bounding box center [1281, 224] width 81 height 37
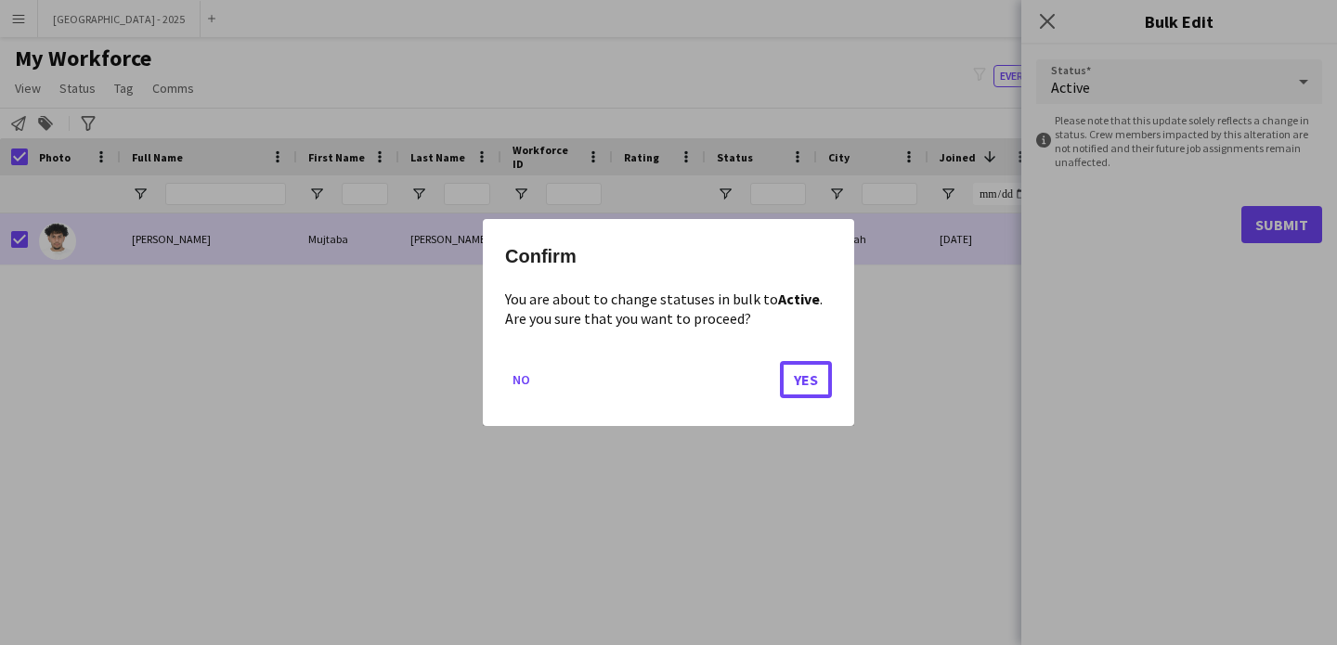
click at [825, 381] on button "Yes" at bounding box center [806, 379] width 52 height 37
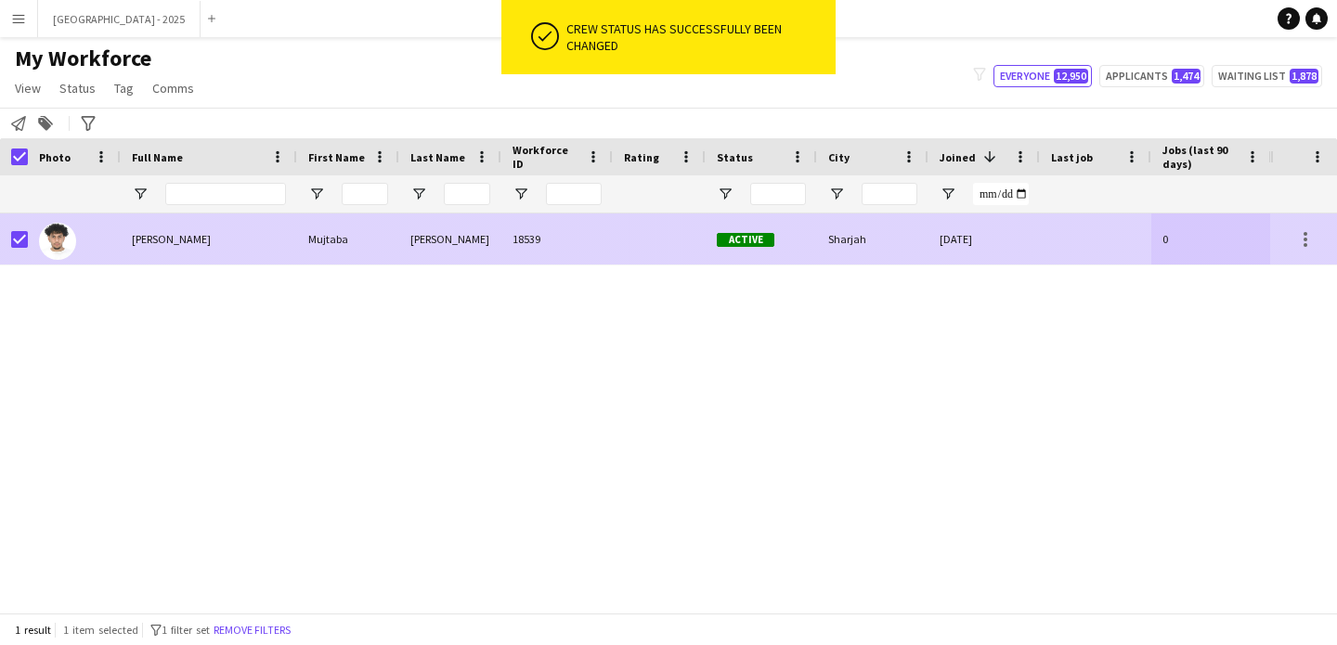
click at [123, 246] on div "Mujtaba Mamoun" at bounding box center [209, 239] width 176 height 51
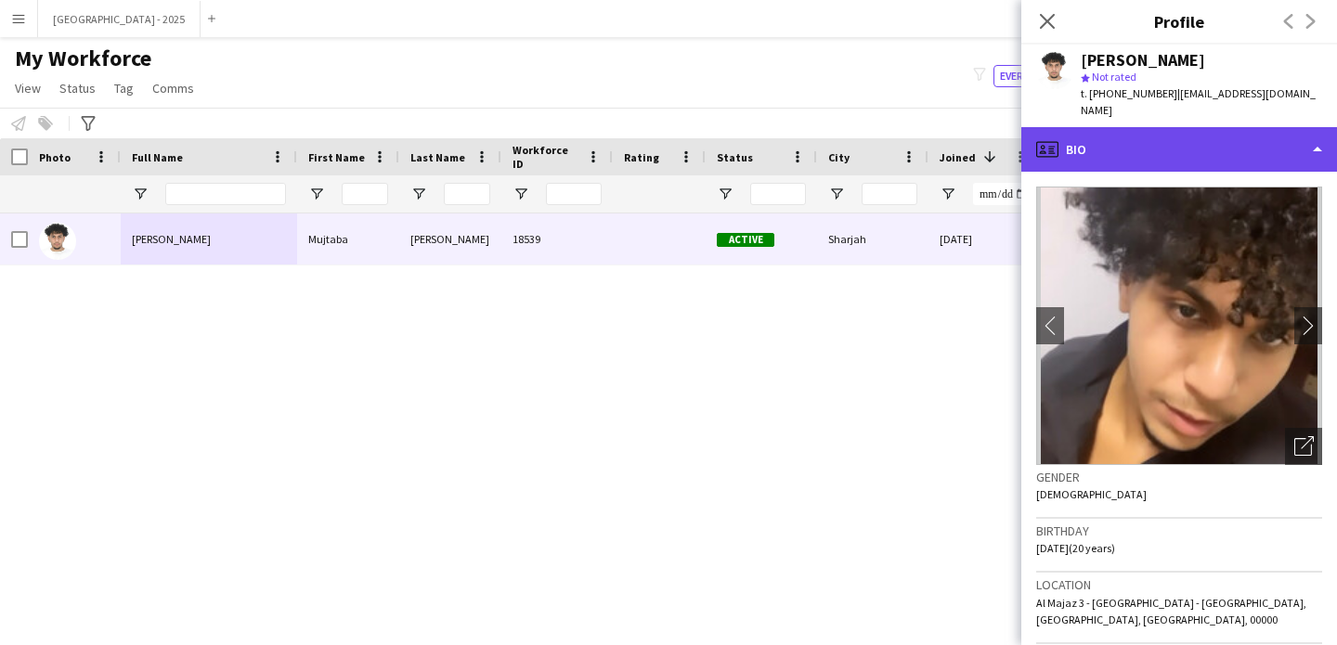
click at [1180, 135] on div "profile Bio" at bounding box center [1179, 149] width 316 height 45
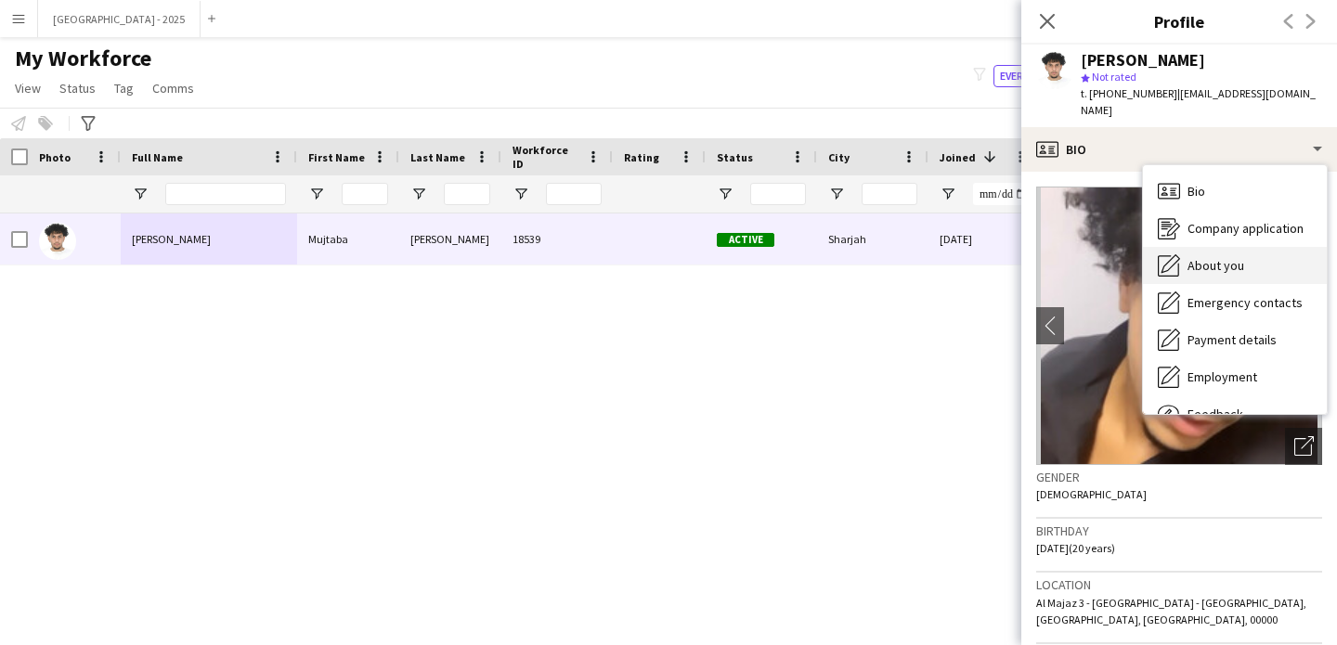
click at [1216, 259] on div "About you About you" at bounding box center [1235, 265] width 184 height 37
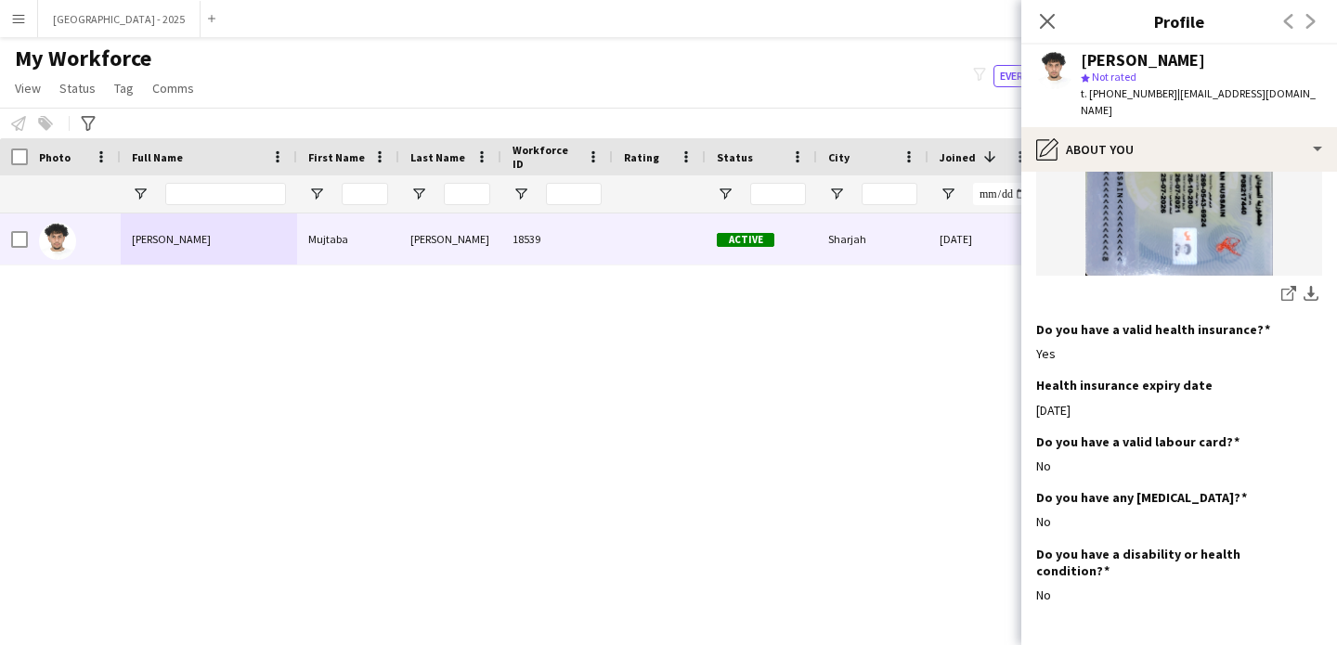
scroll to position [2014, 0]
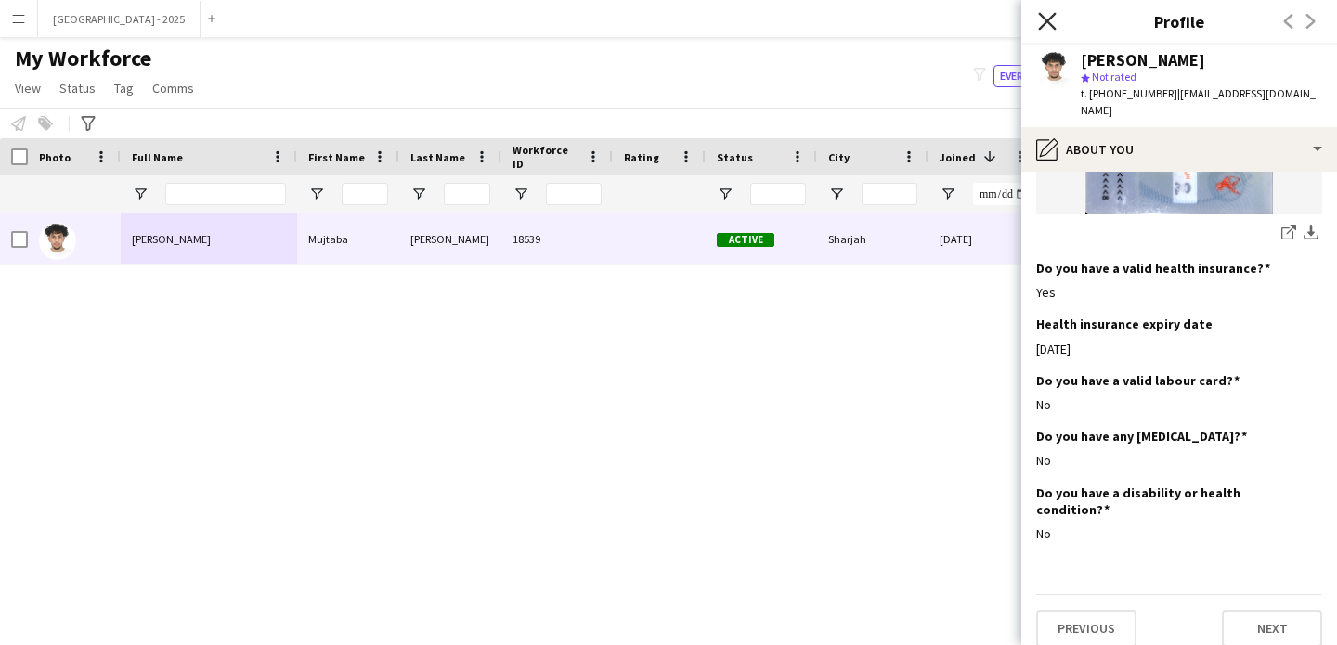
click at [1046, 19] on icon at bounding box center [1047, 21] width 18 height 18
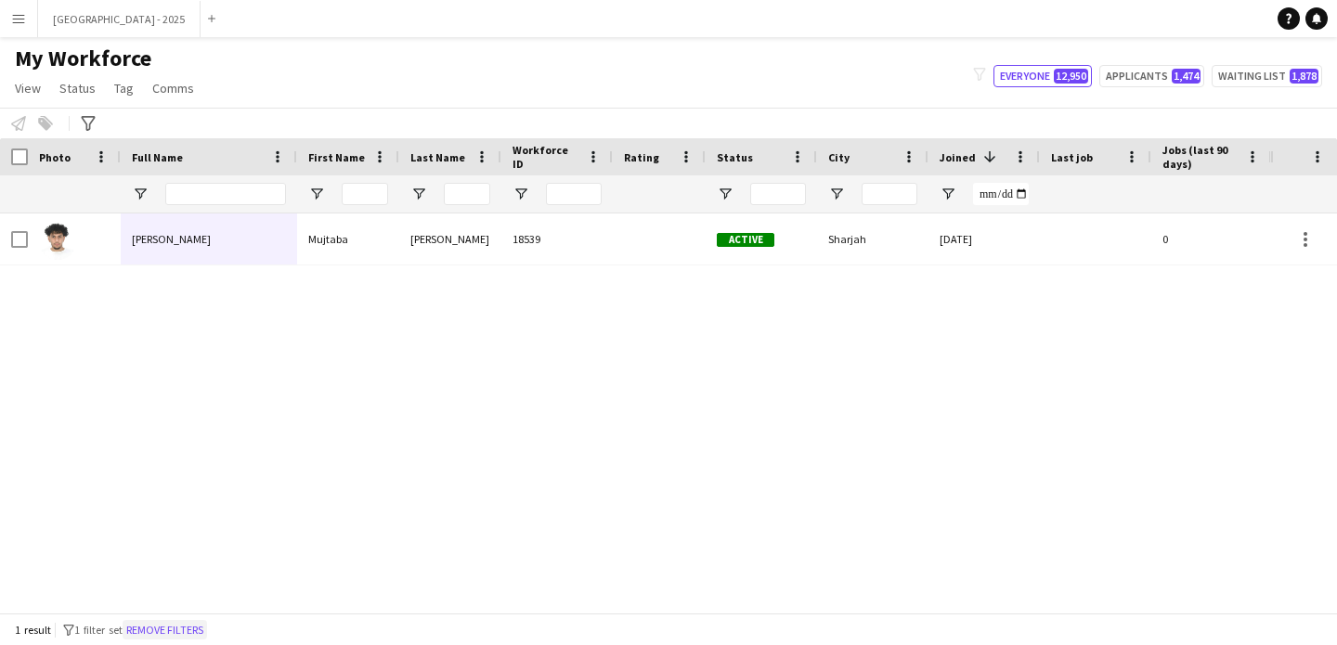
click at [185, 630] on button "Remove filters" at bounding box center [165, 630] width 84 height 20
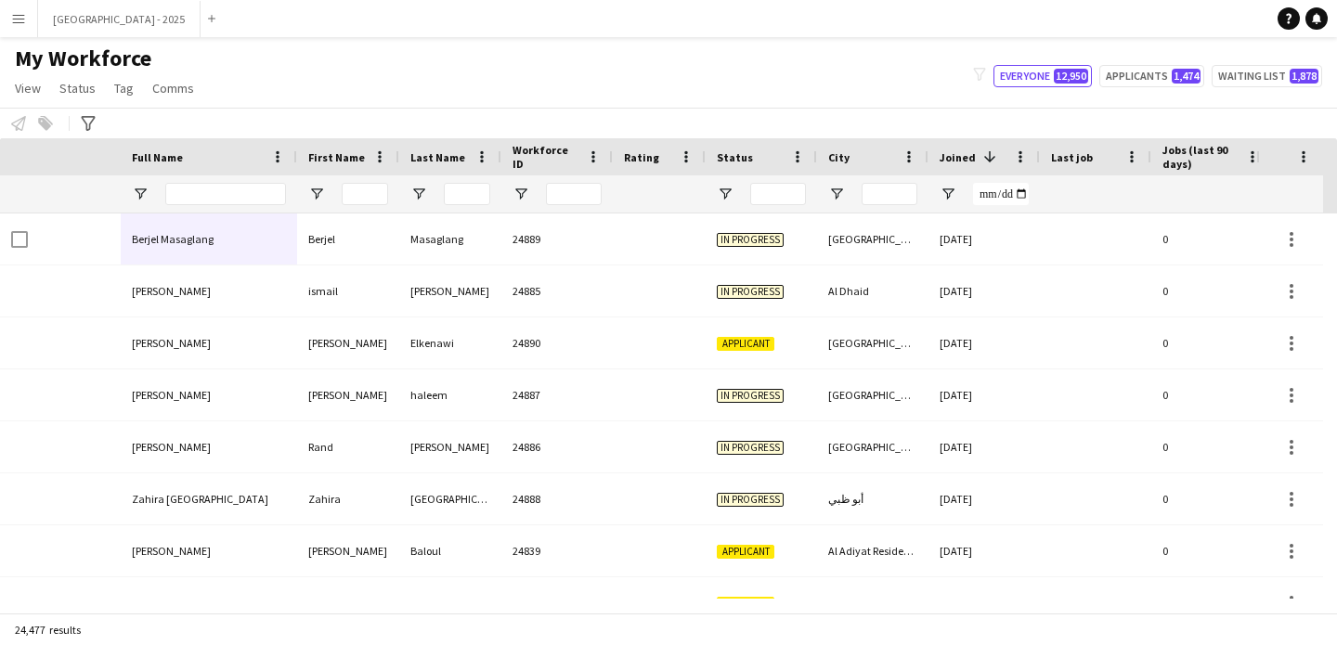
scroll to position [0, 640]
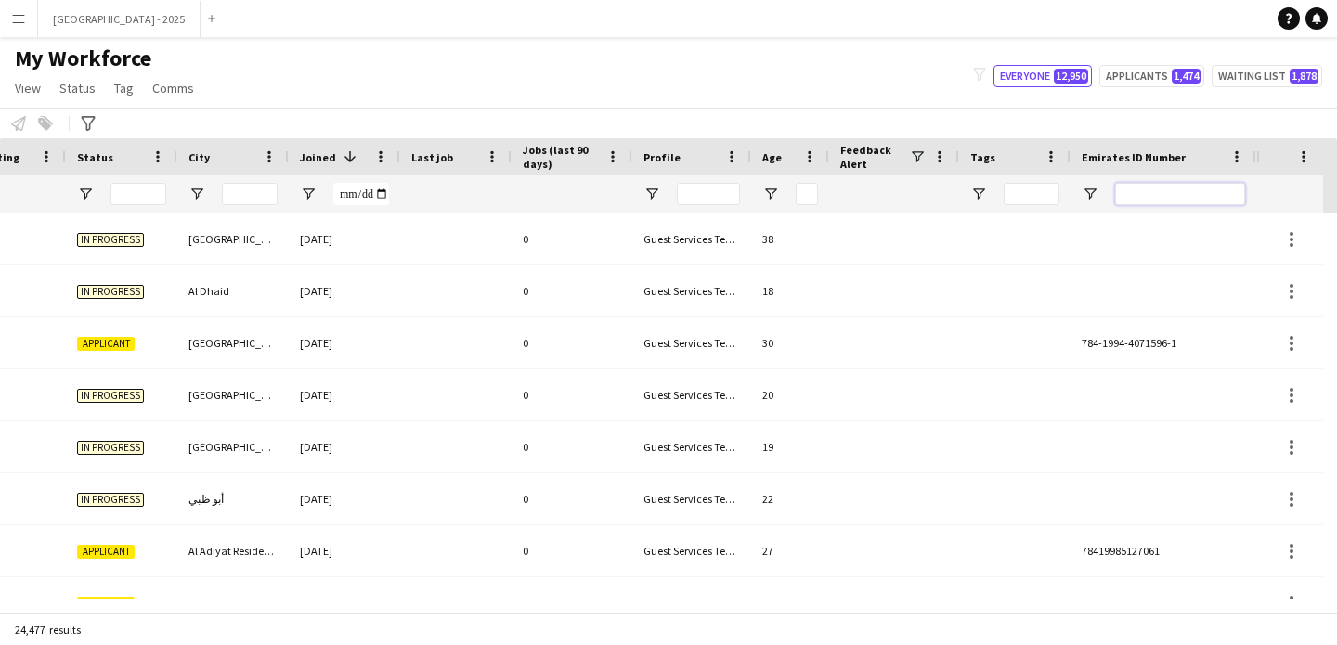
click at [1188, 203] on input "Emirates ID Number Filter Input" at bounding box center [1180, 194] width 130 height 22
paste input "*******"
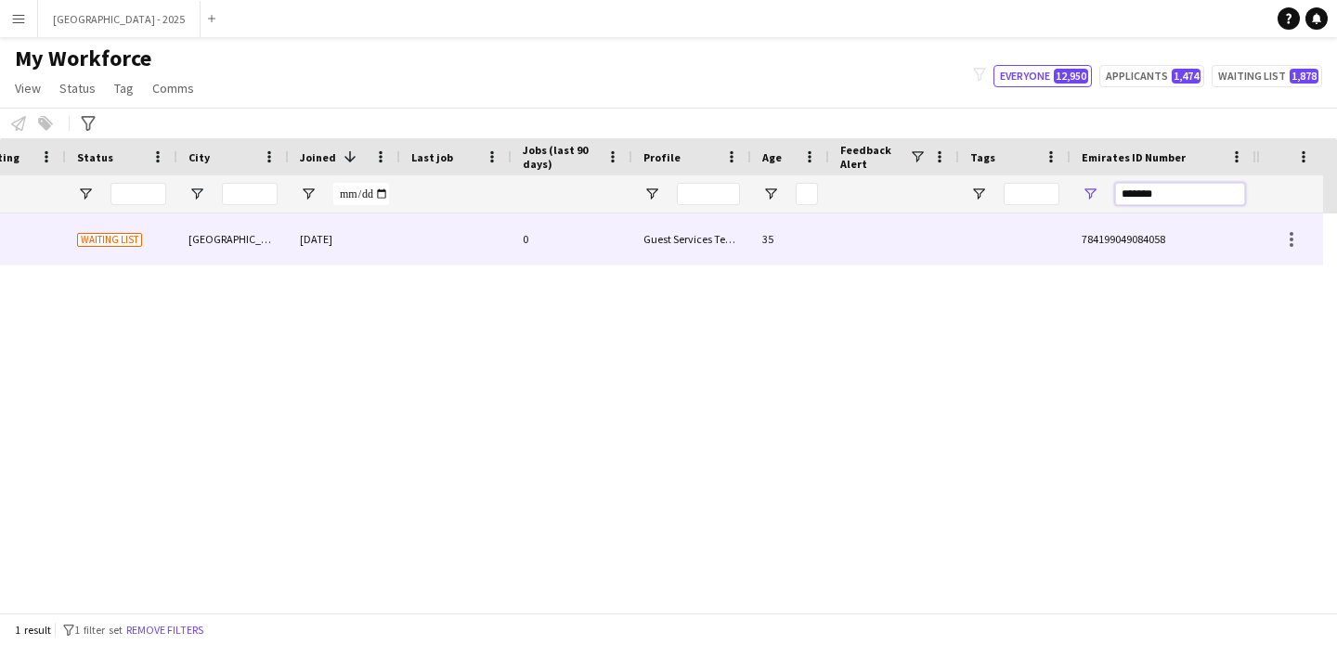
type input "*******"
click at [797, 247] on div "35" at bounding box center [790, 239] width 78 height 51
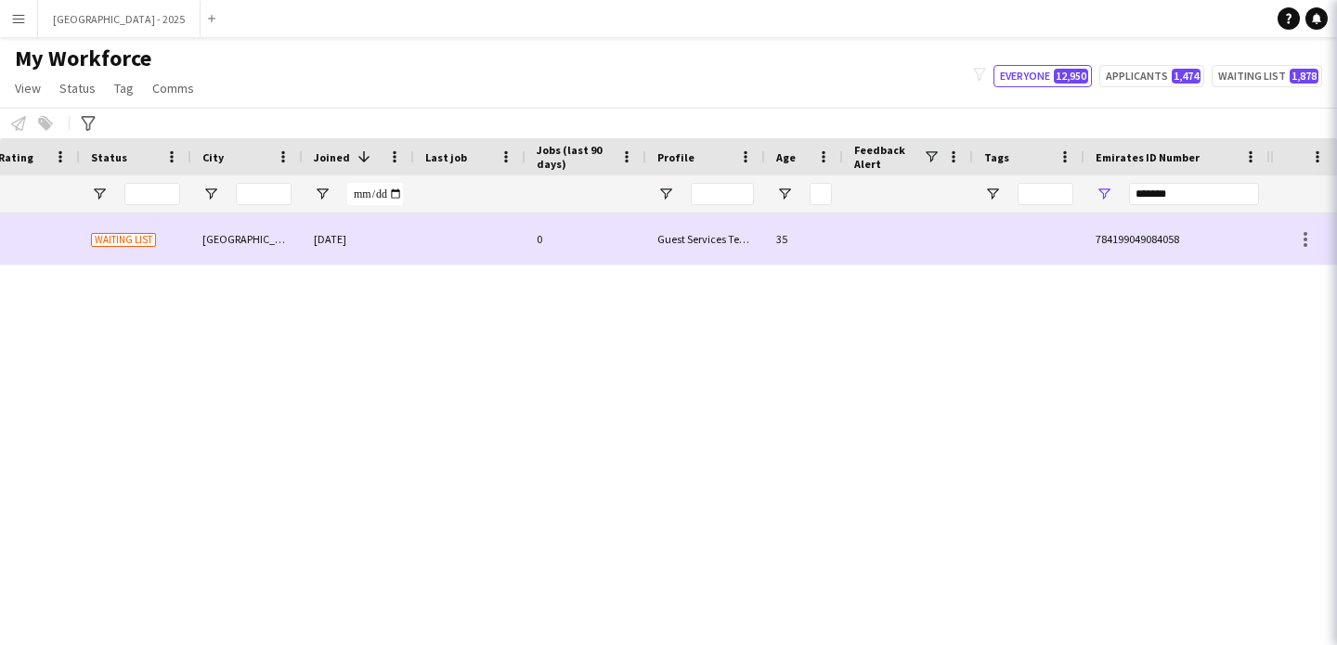
scroll to position [0, 626]
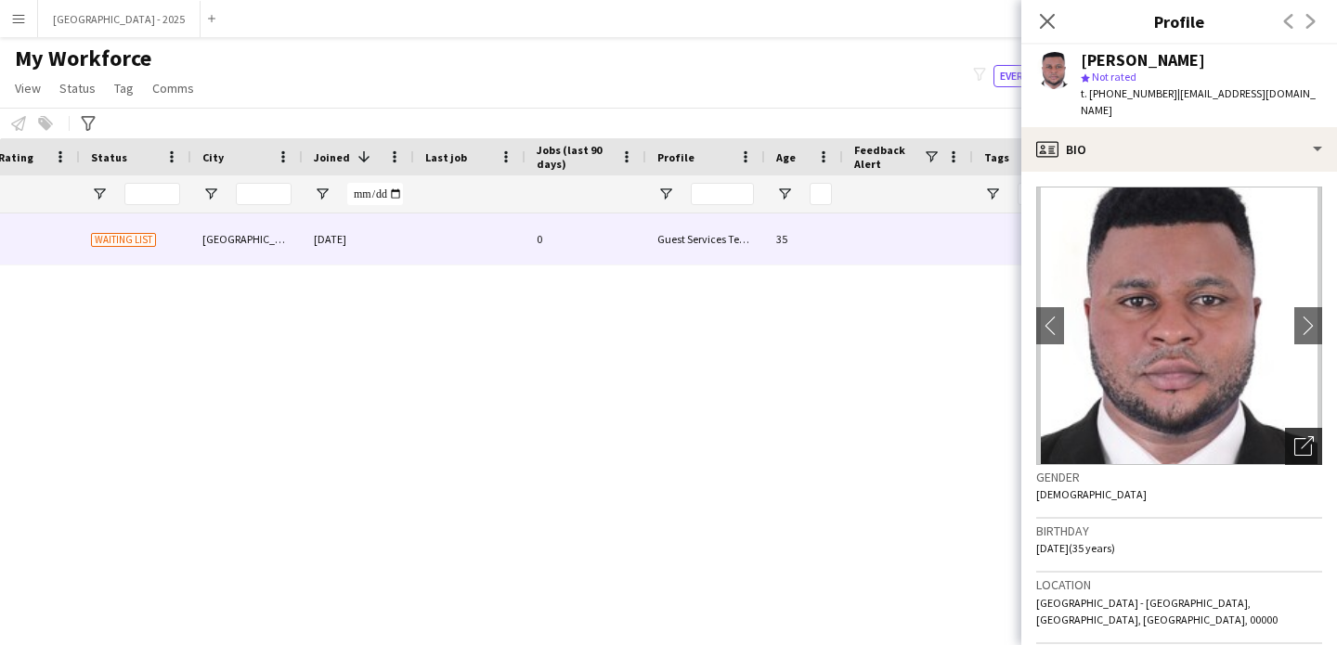
click at [1294, 436] on icon "Open photos pop-in" at bounding box center [1303, 445] width 19 height 19
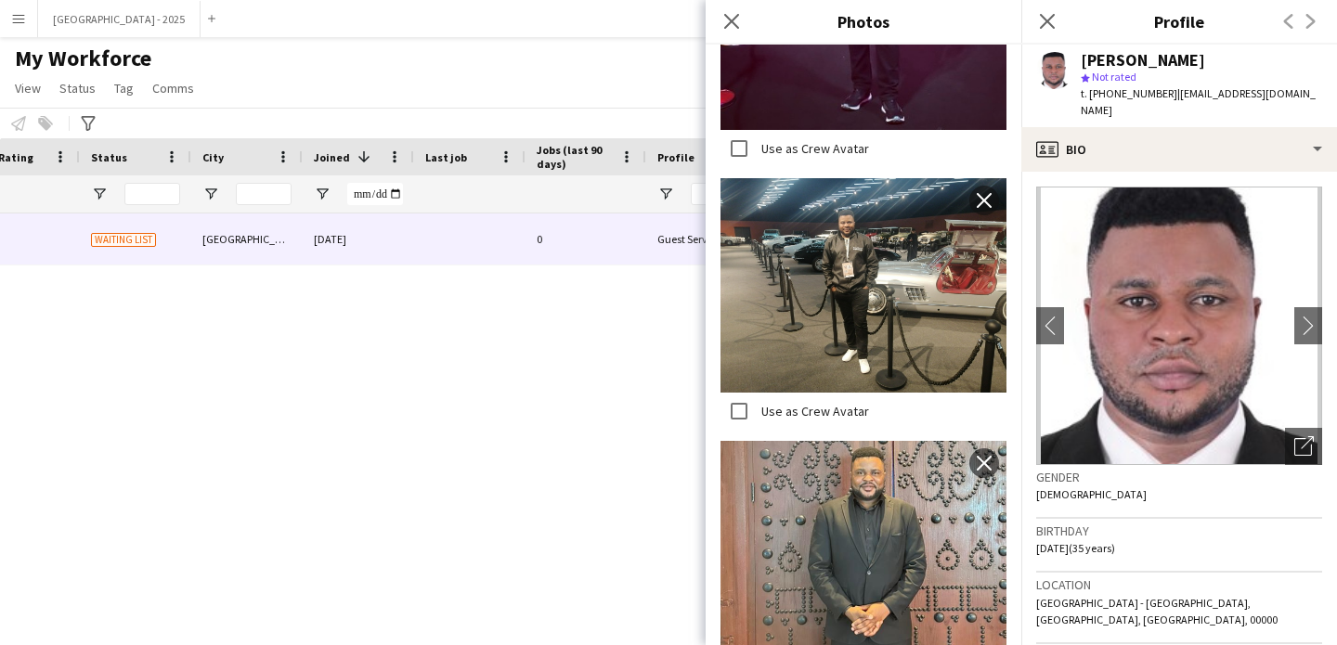
scroll to position [1175, 0]
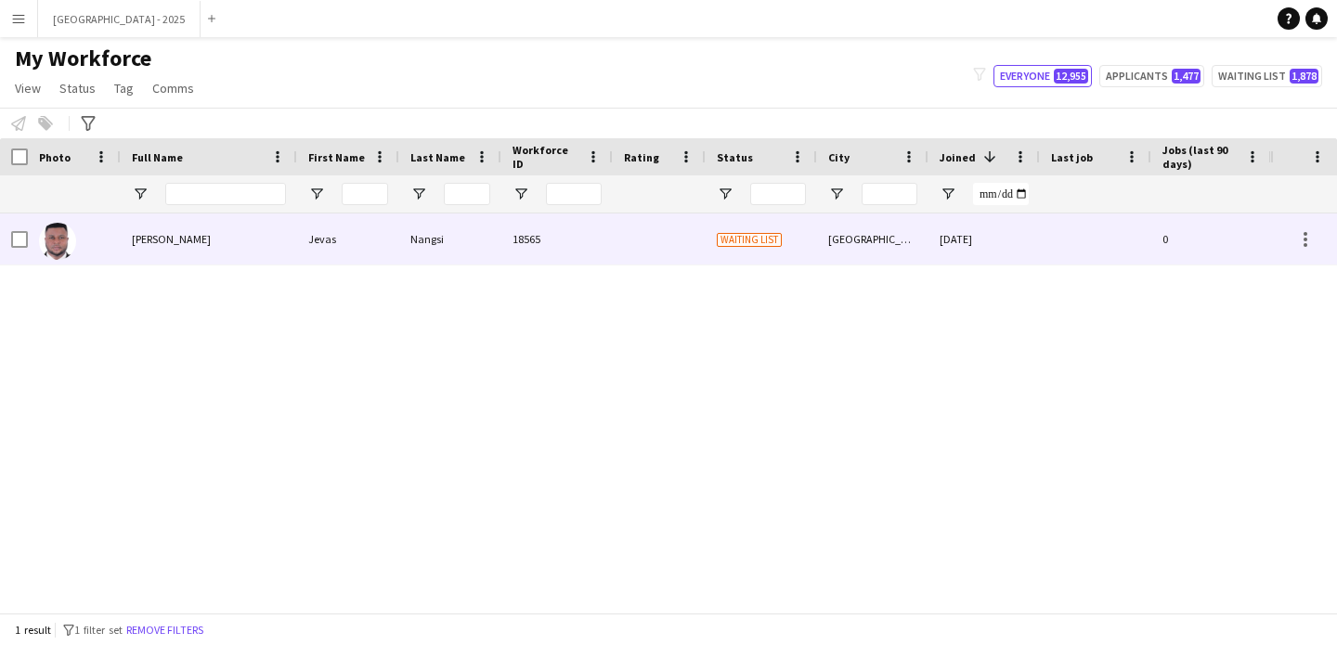
click at [643, 254] on div at bounding box center [659, 239] width 93 height 51
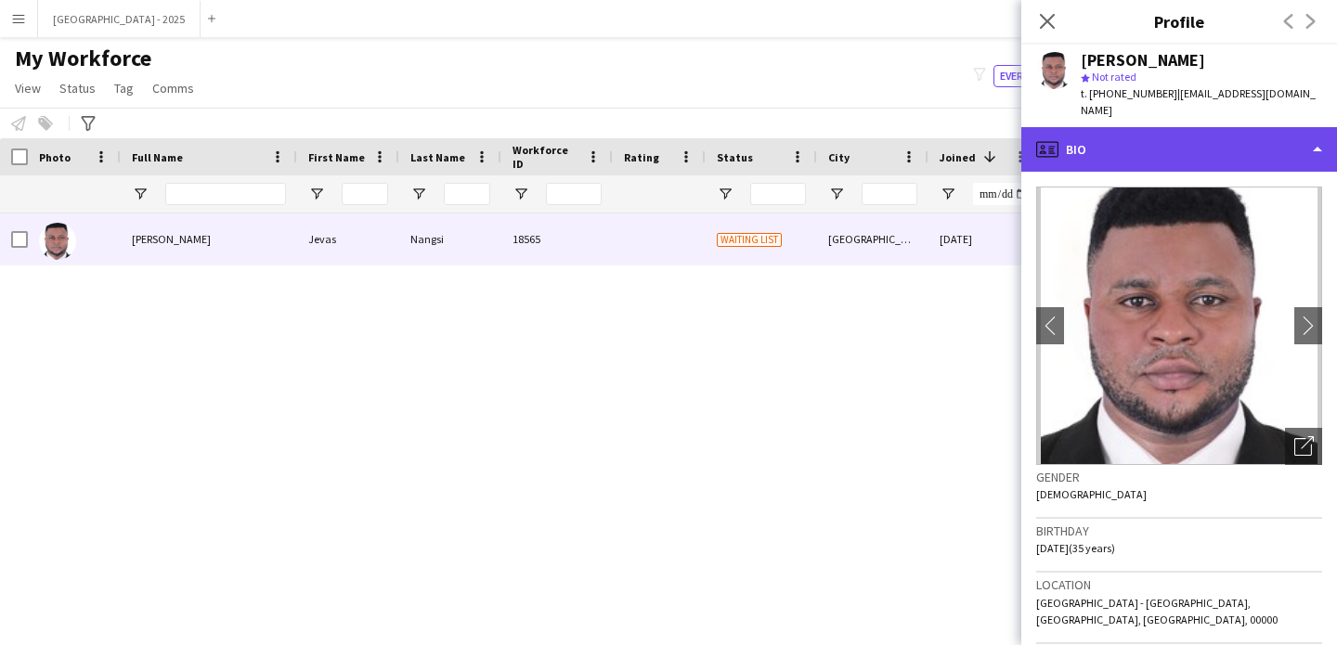
click at [1148, 148] on div "profile Bio" at bounding box center [1179, 149] width 316 height 45
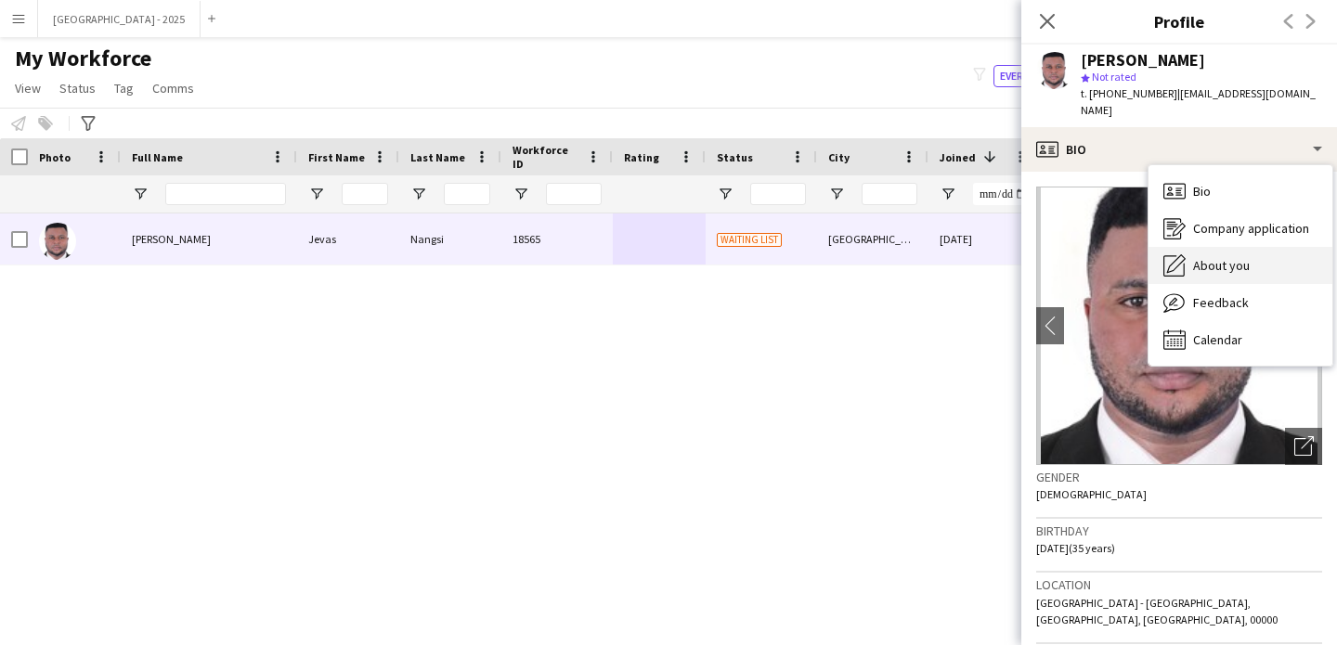
click at [1236, 257] on span "About you" at bounding box center [1221, 265] width 57 height 17
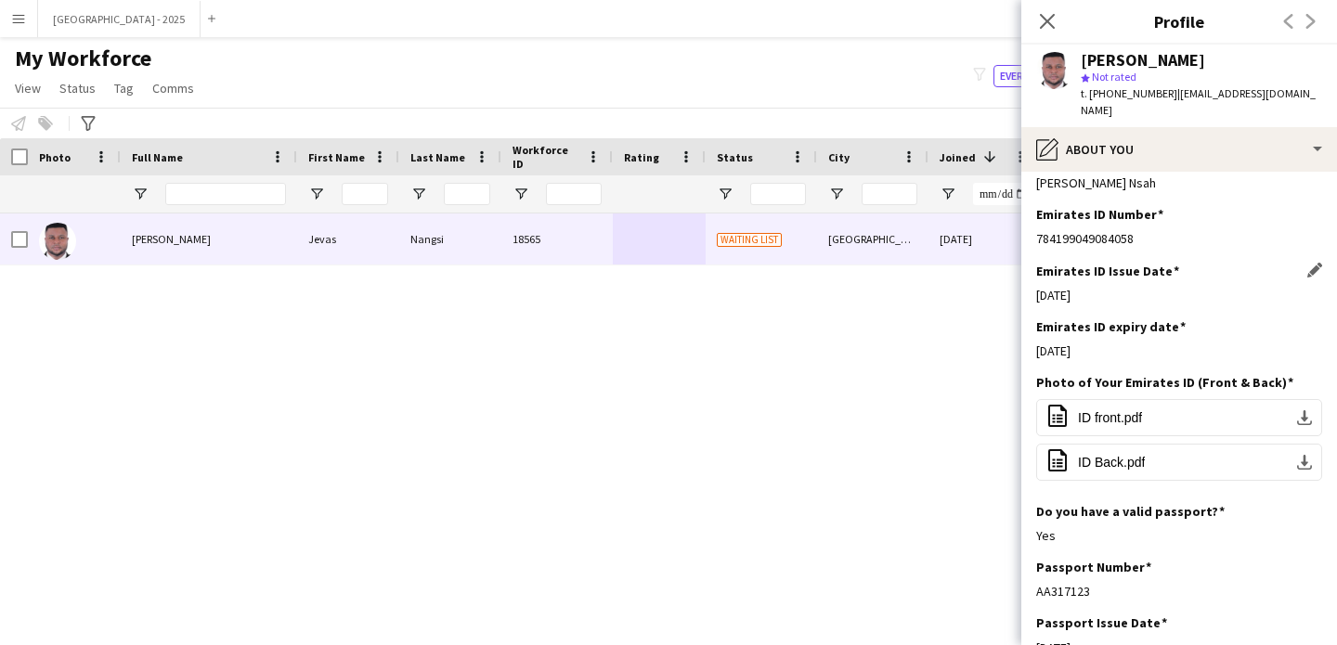
scroll to position [994, 0]
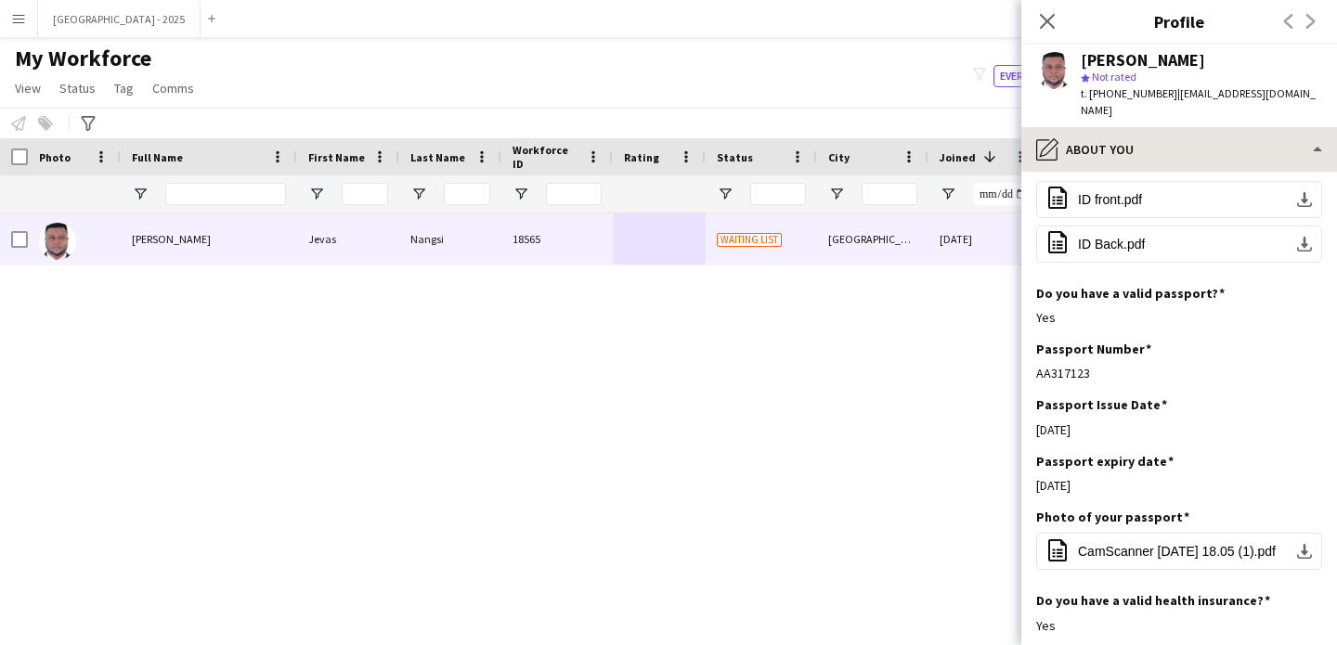
click at [1161, 152] on div "pencil4 About you Bio Bio Company application Company application About you Abo…" at bounding box center [1179, 386] width 316 height 518
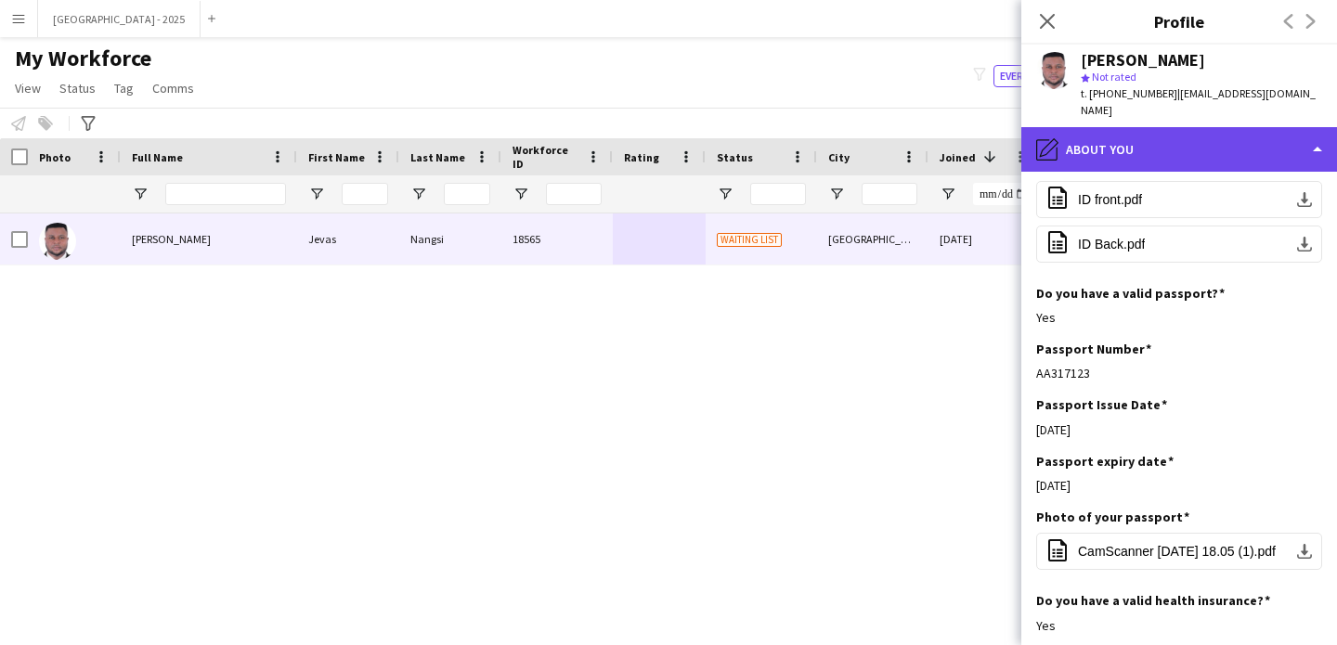
click at [1153, 138] on div "pencil4 About you" at bounding box center [1179, 149] width 316 height 45
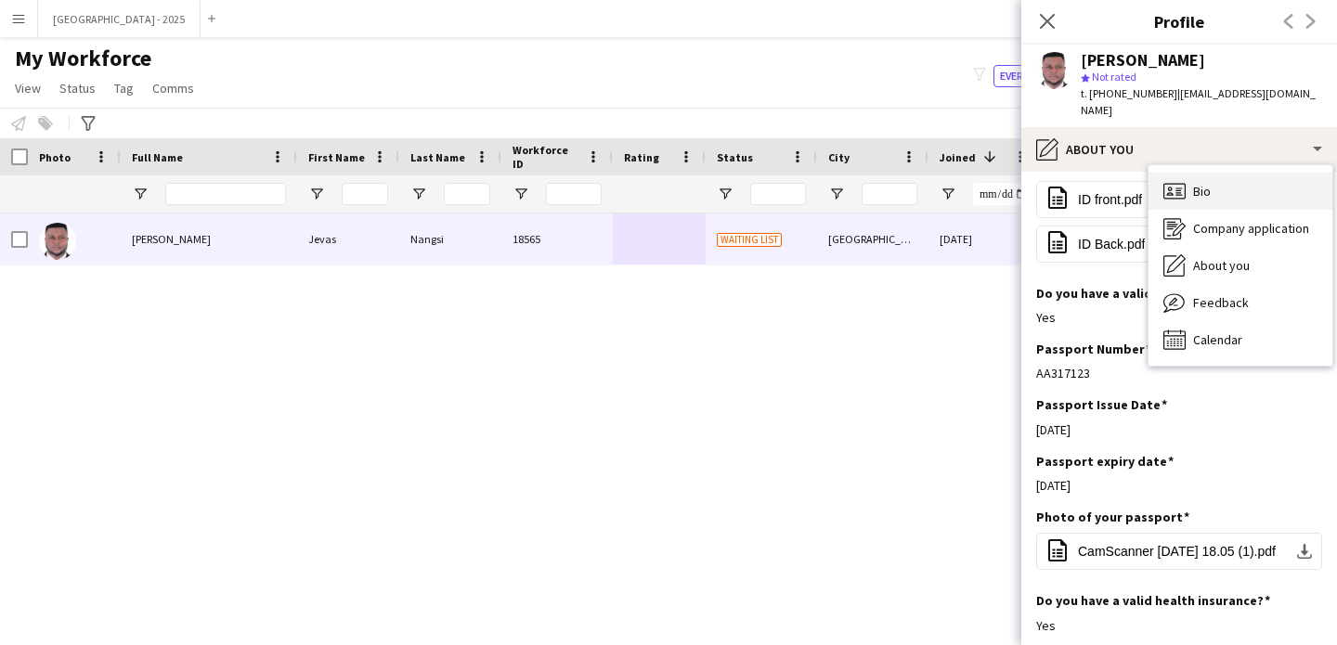
click at [1213, 173] on div "Bio Bio" at bounding box center [1241, 191] width 184 height 37
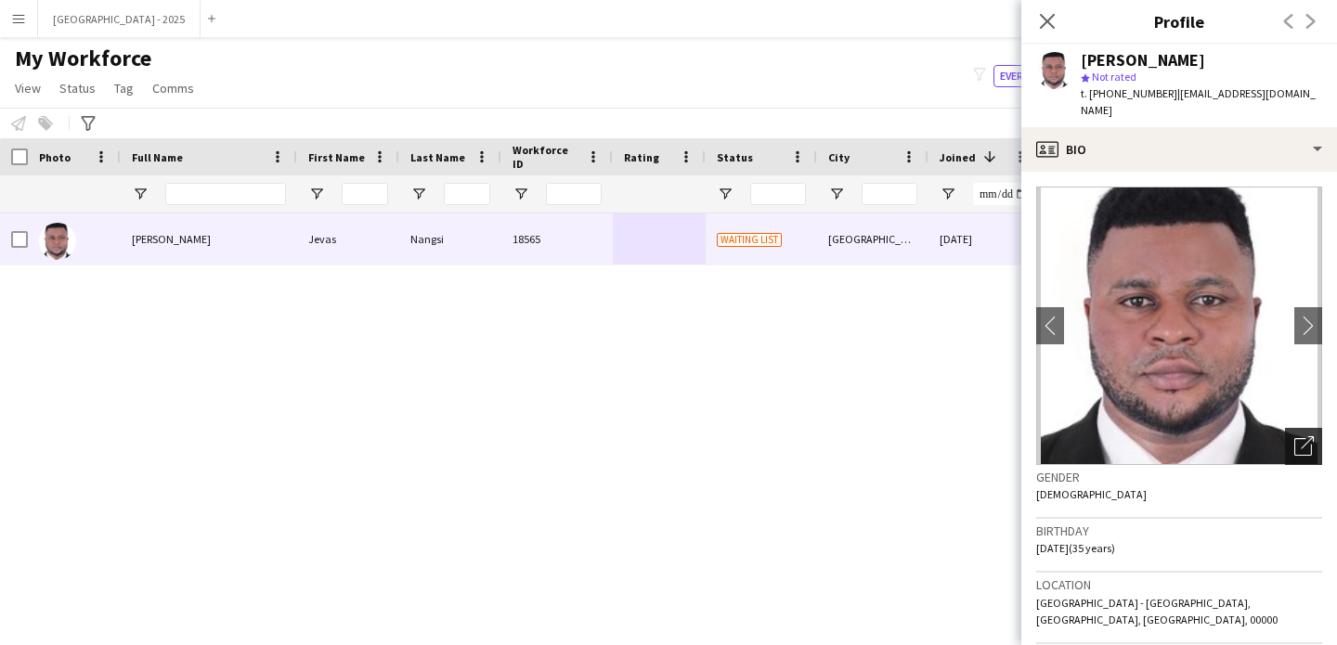
click at [1288, 428] on div "Open photos pop-in" at bounding box center [1303, 446] width 37 height 37
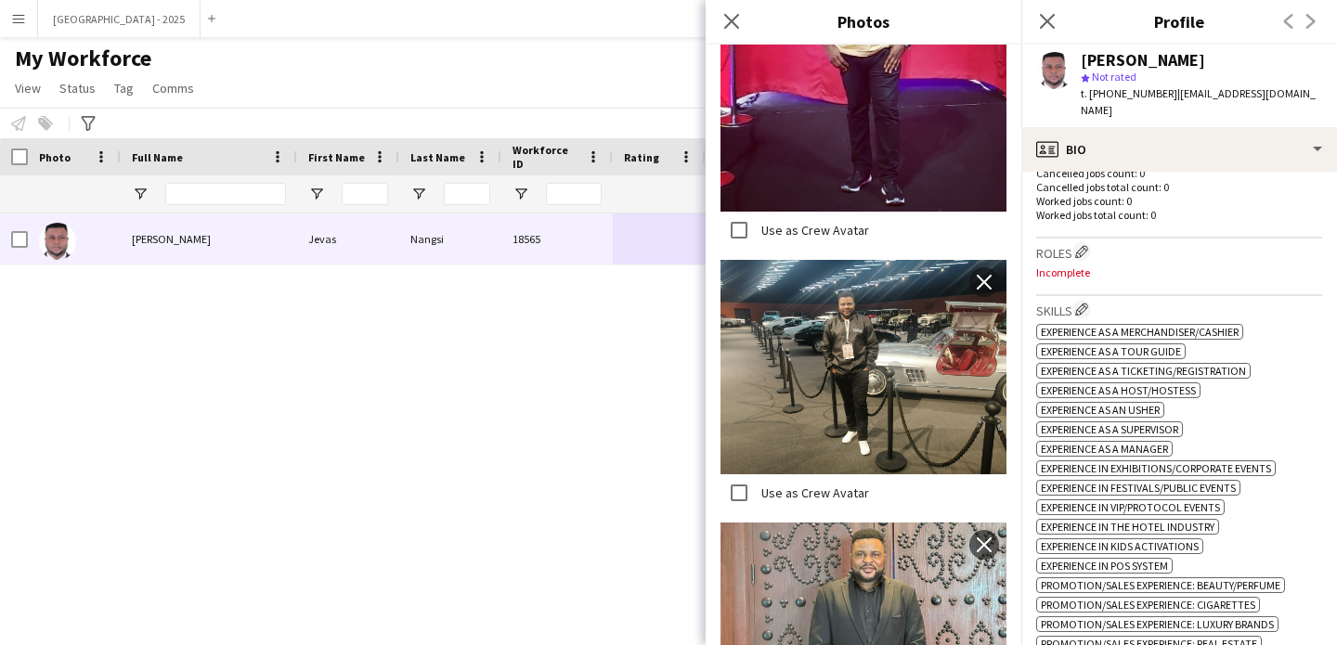
scroll to position [552, 0]
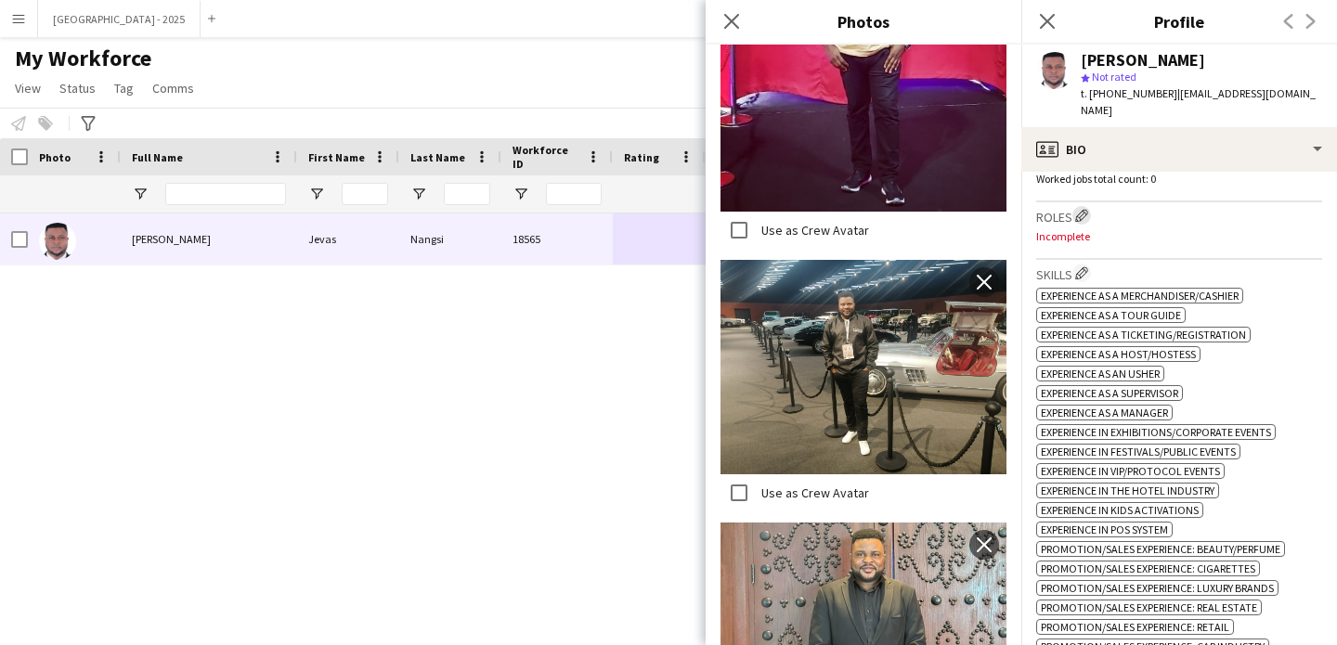
click at [1081, 209] on app-icon "Edit crew company roles" at bounding box center [1081, 215] width 13 height 13
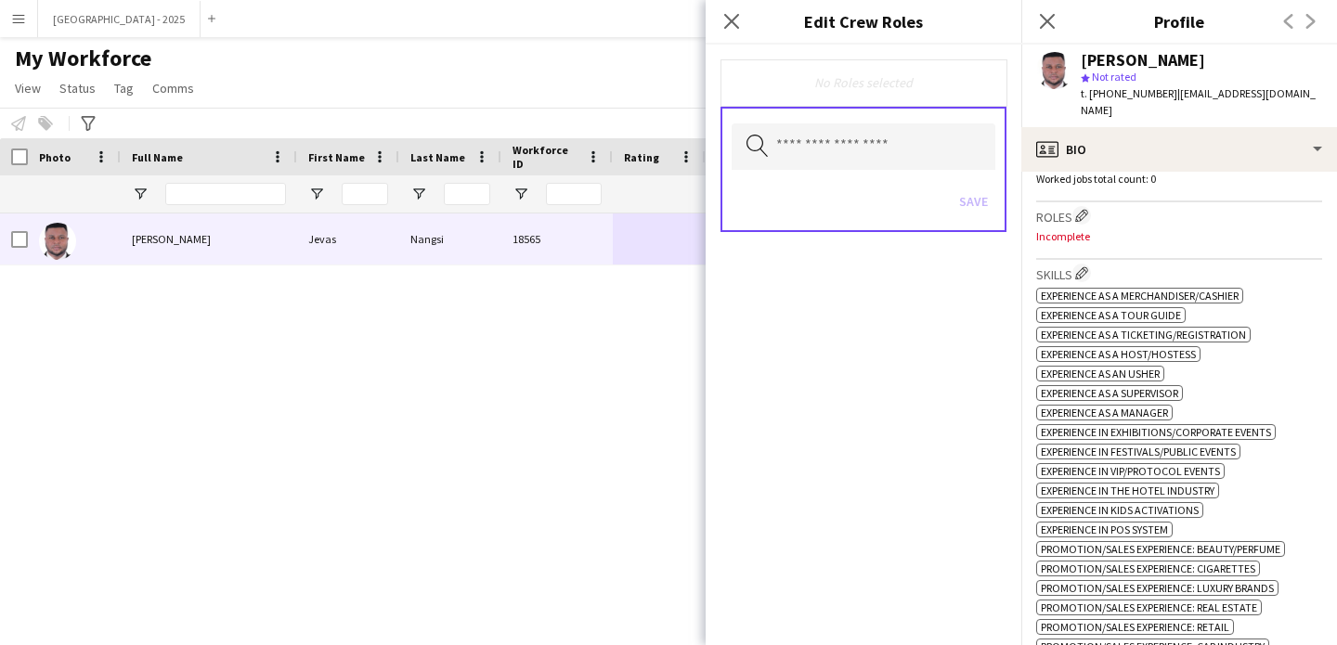
click at [858, 112] on div "Search by role type Save" at bounding box center [864, 169] width 286 height 125
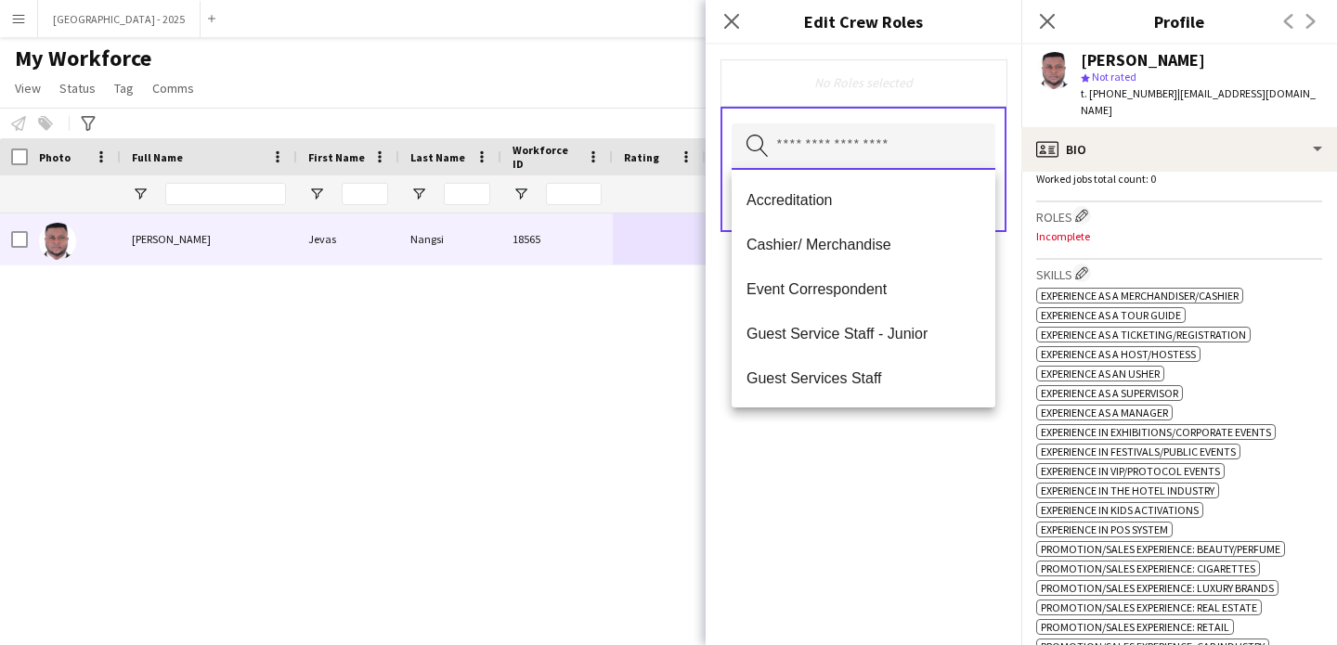
click at [863, 130] on input "text" at bounding box center [864, 146] width 264 height 46
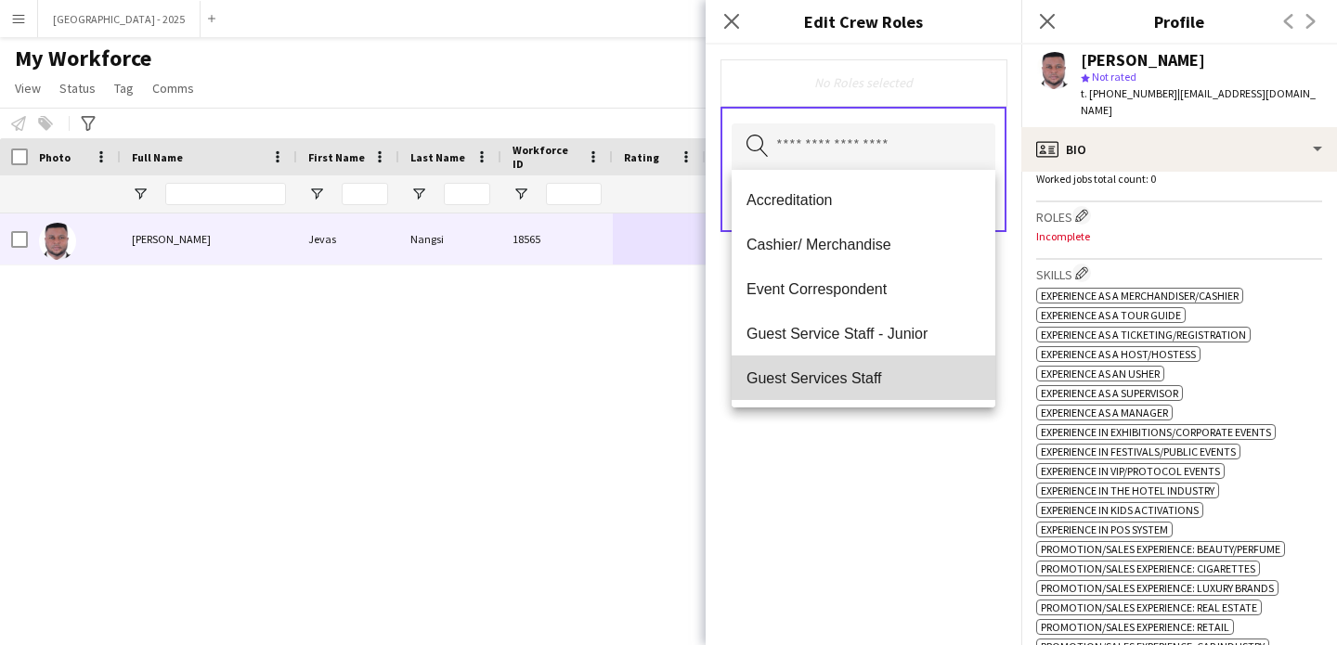
click at [898, 371] on span "Guest Services Staff" at bounding box center [864, 379] width 234 height 18
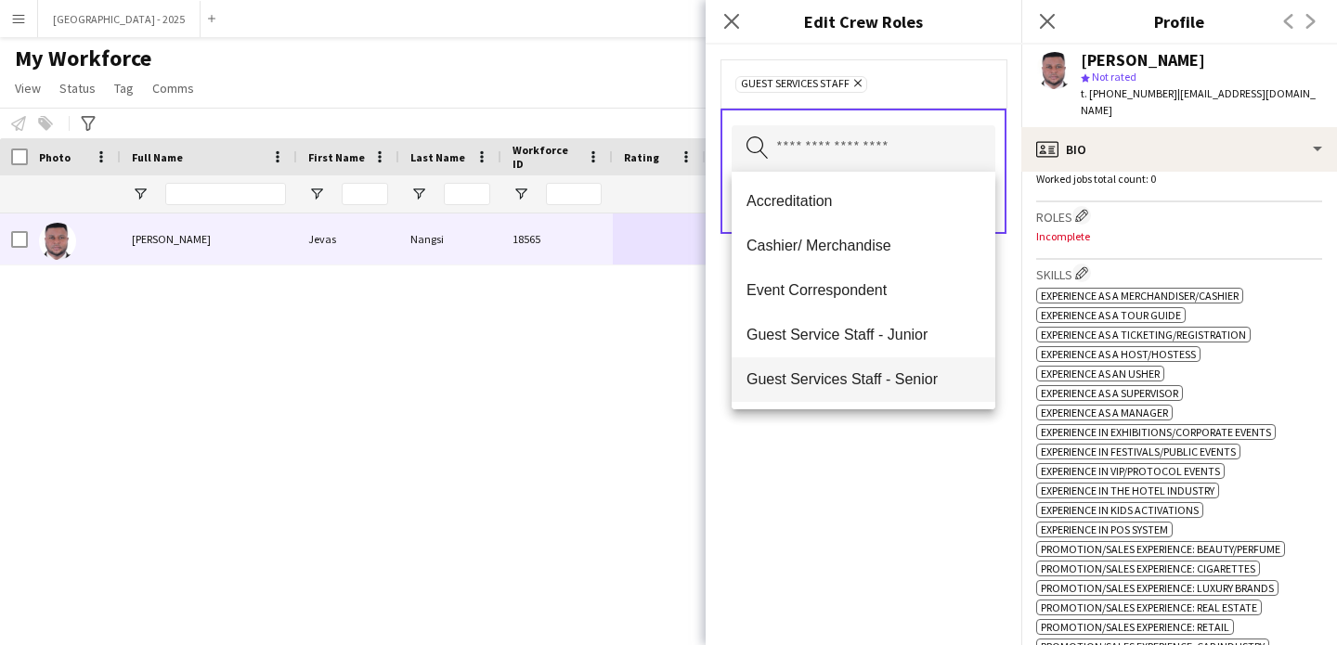
click at [898, 378] on span "Guest Services Staff - Senior" at bounding box center [864, 379] width 234 height 18
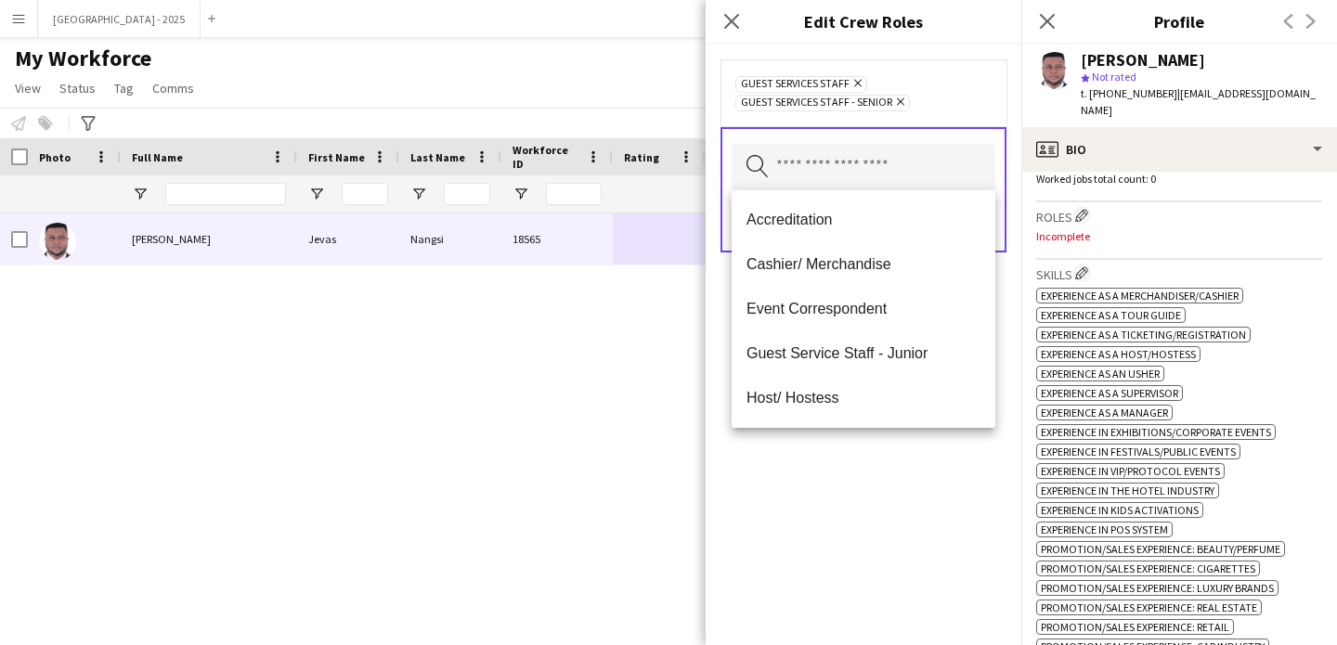
click at [907, 455] on div "Guest Services Staff Remove Guest Services Staff - Senior Remove Search by role…" at bounding box center [864, 345] width 316 height 601
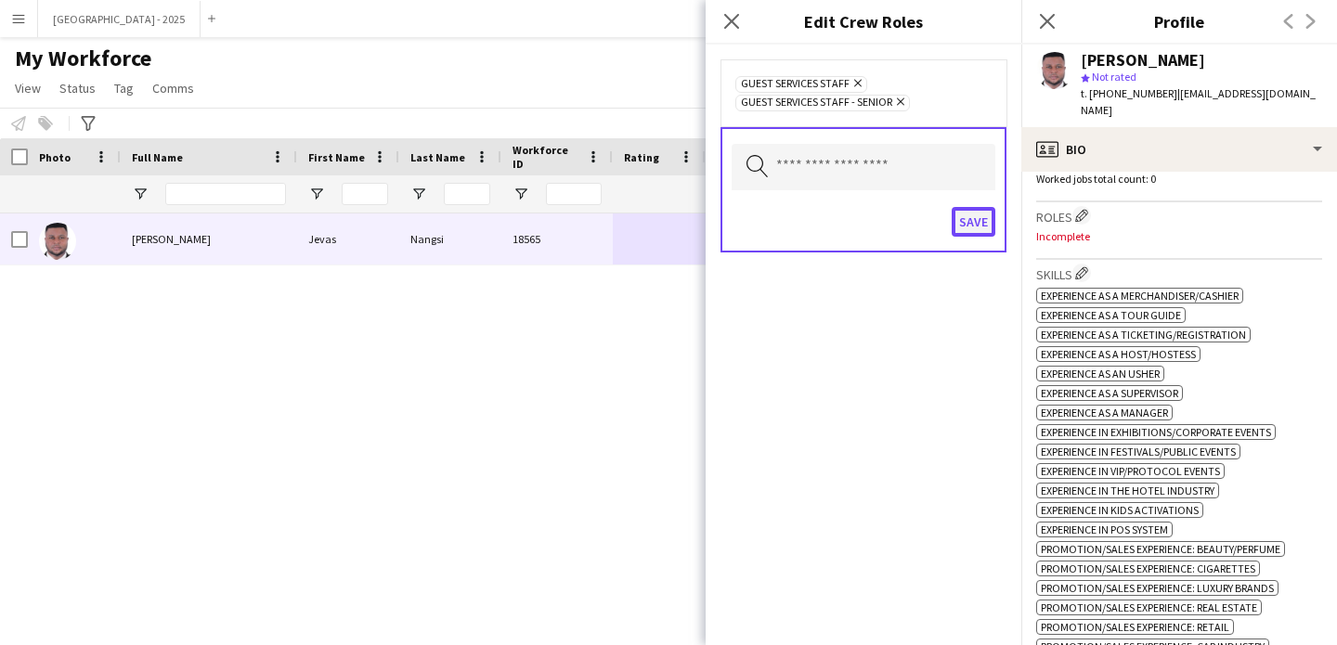
click at [968, 208] on button "Save" at bounding box center [974, 222] width 44 height 30
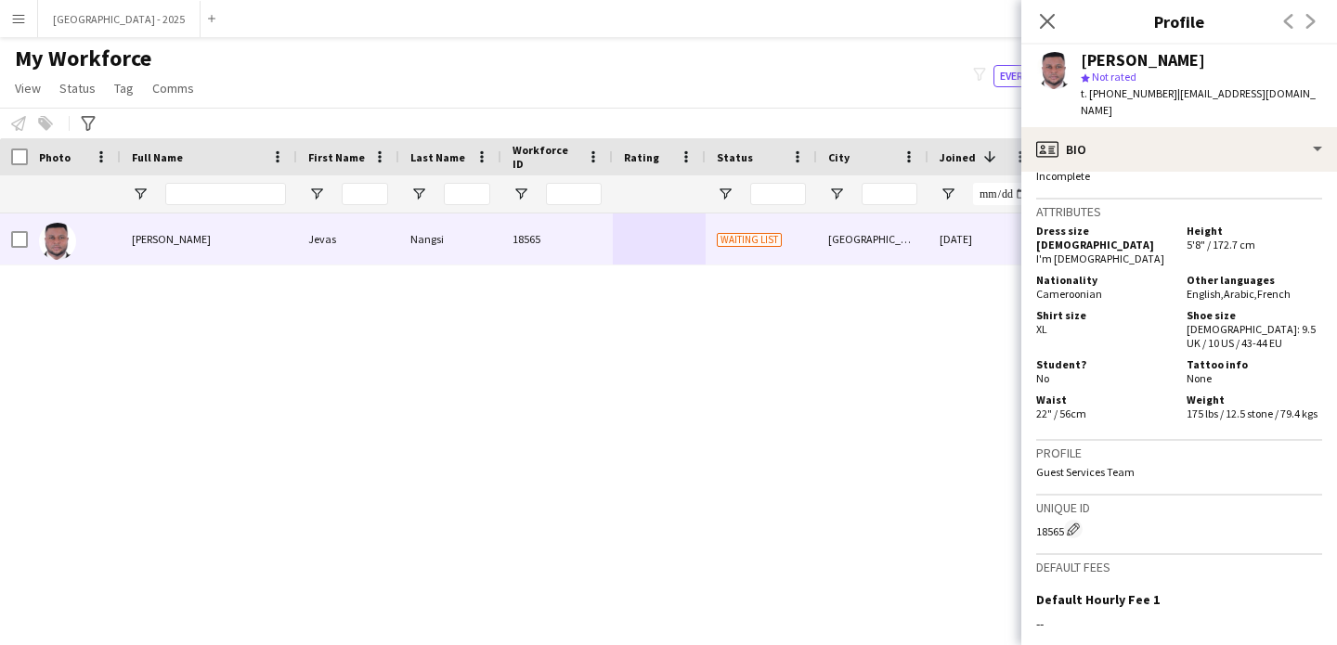
scroll to position [1194, 0]
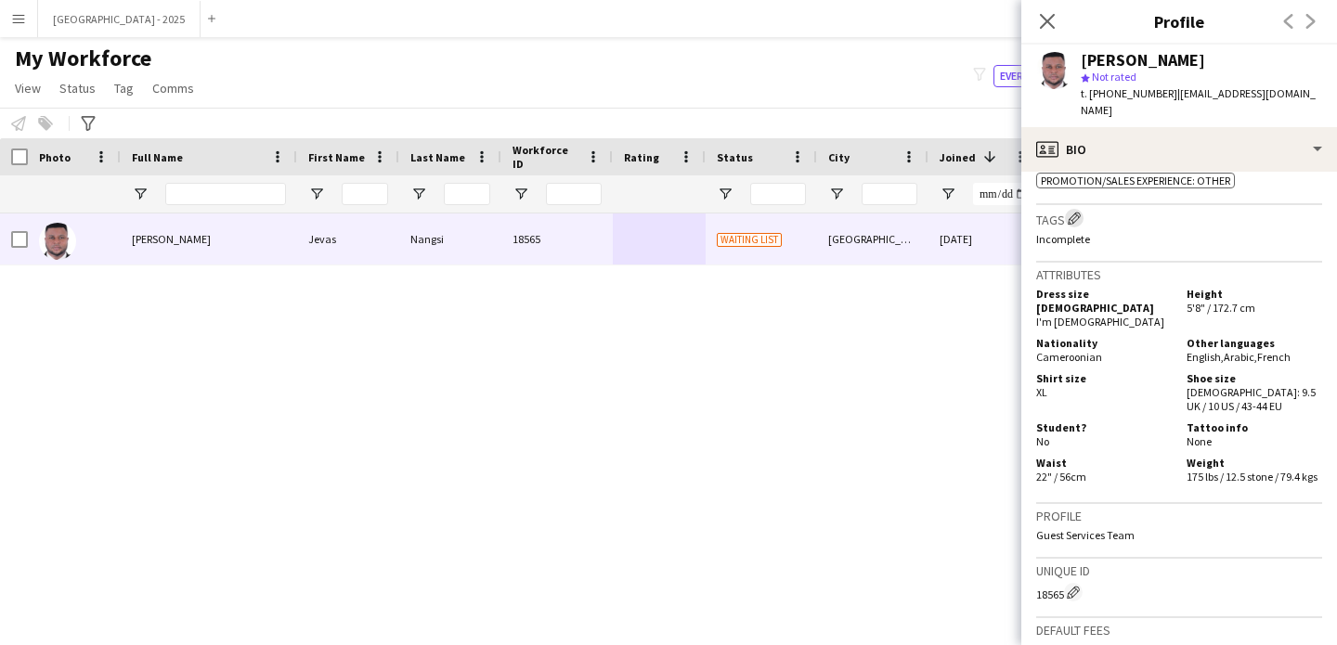
click at [1071, 214] on app-icon "Edit crew company tags" at bounding box center [1074, 218] width 13 height 13
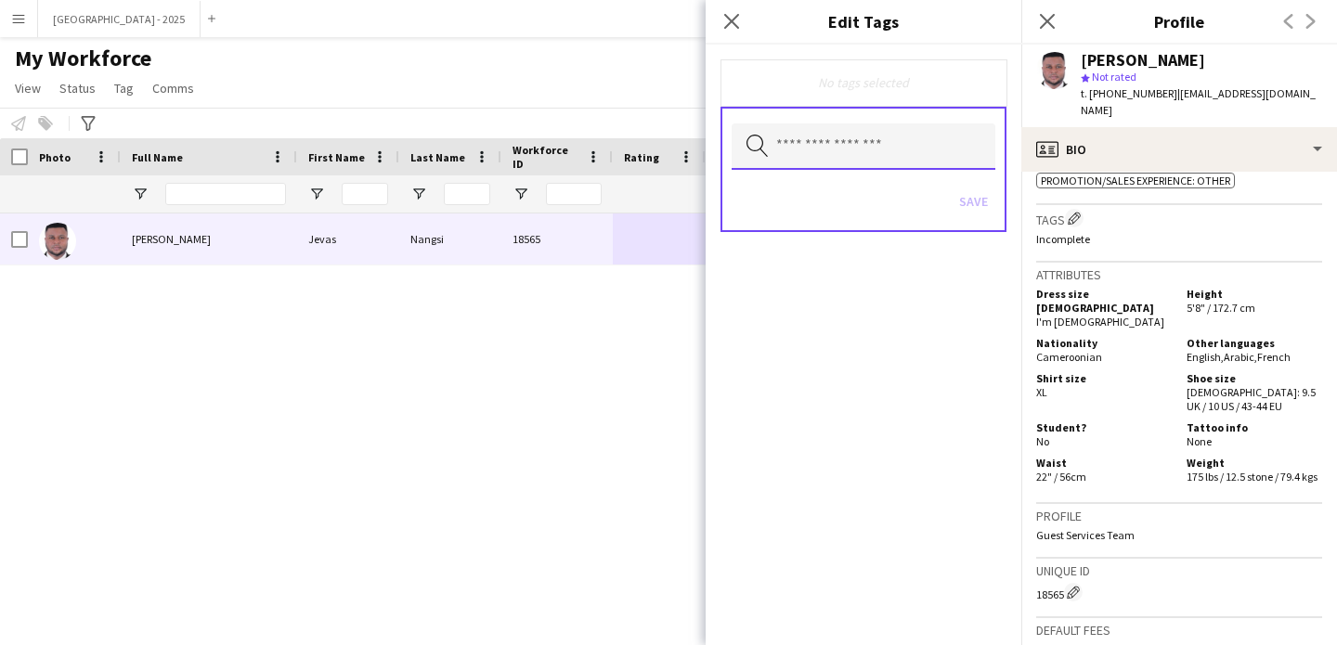
click at [903, 149] on input "text" at bounding box center [864, 146] width 264 height 46
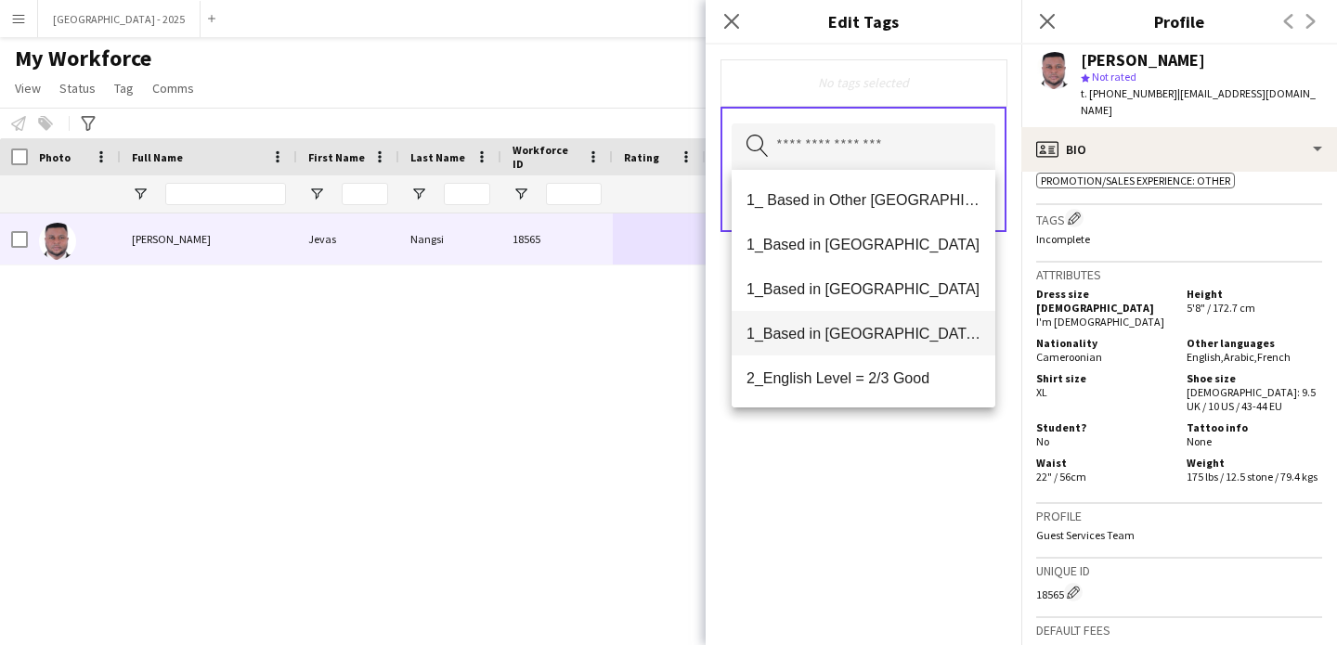
click at [884, 338] on span "1_Based in [GEOGRAPHIC_DATA]/[GEOGRAPHIC_DATA]/Ajman" at bounding box center [864, 334] width 234 height 18
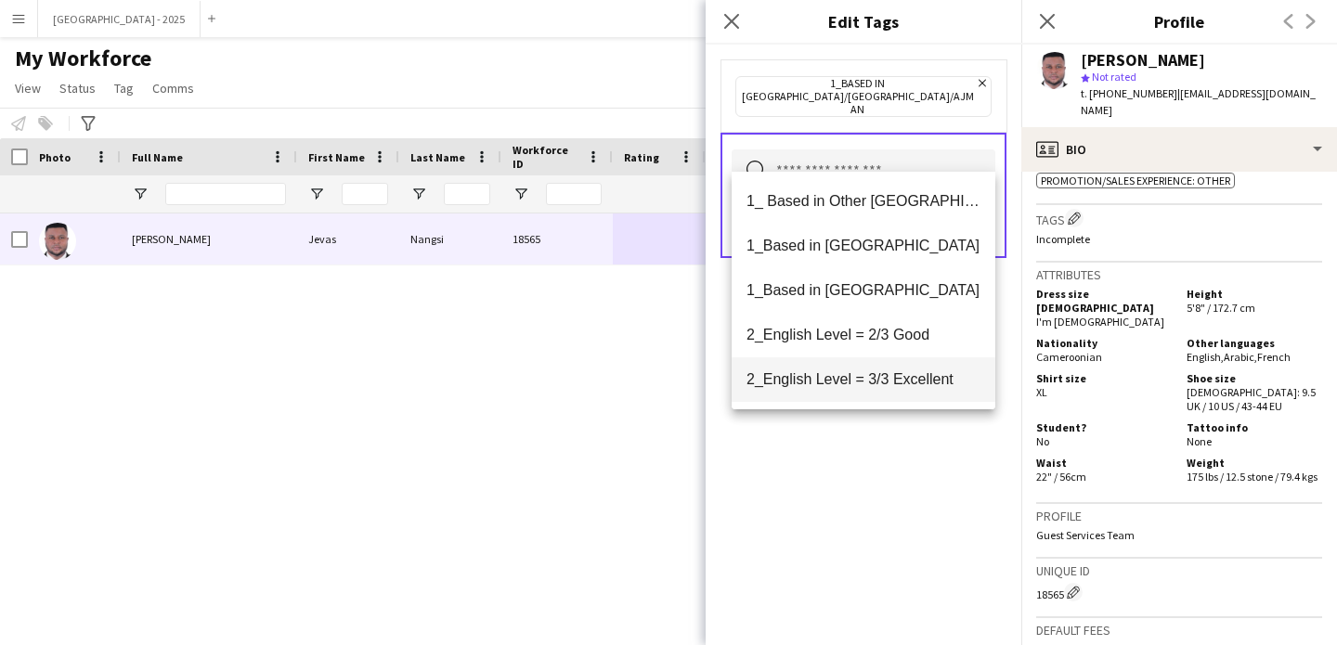
click at [893, 358] on mat-option "2_English Level = 3/3 Excellent" at bounding box center [864, 379] width 264 height 45
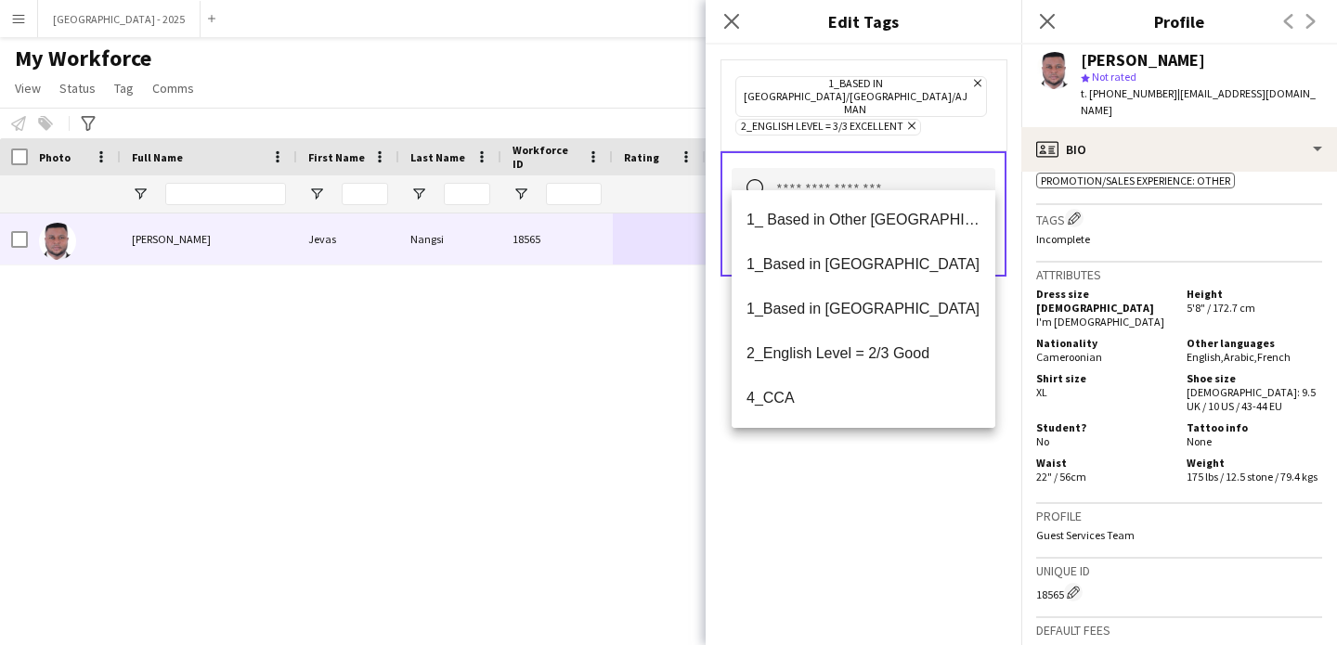
click at [909, 120] on icon "Remove" at bounding box center [909, 126] width 12 height 12
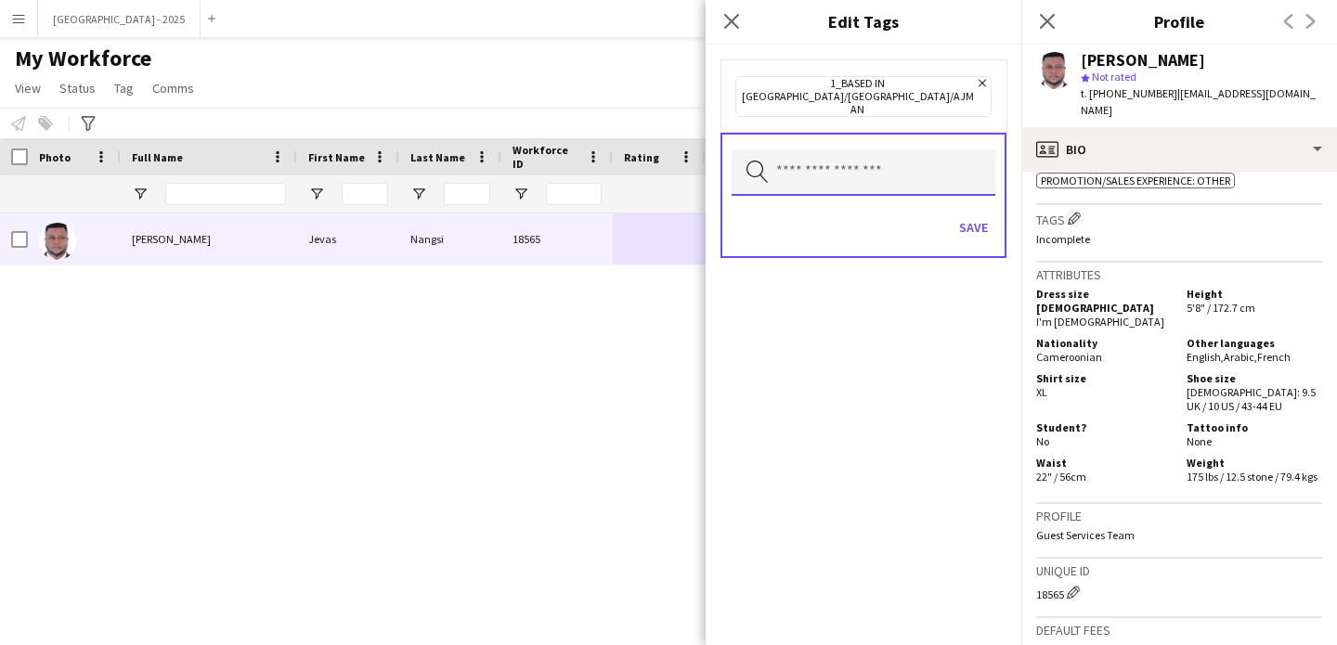
click at [870, 149] on input "text" at bounding box center [864, 172] width 264 height 46
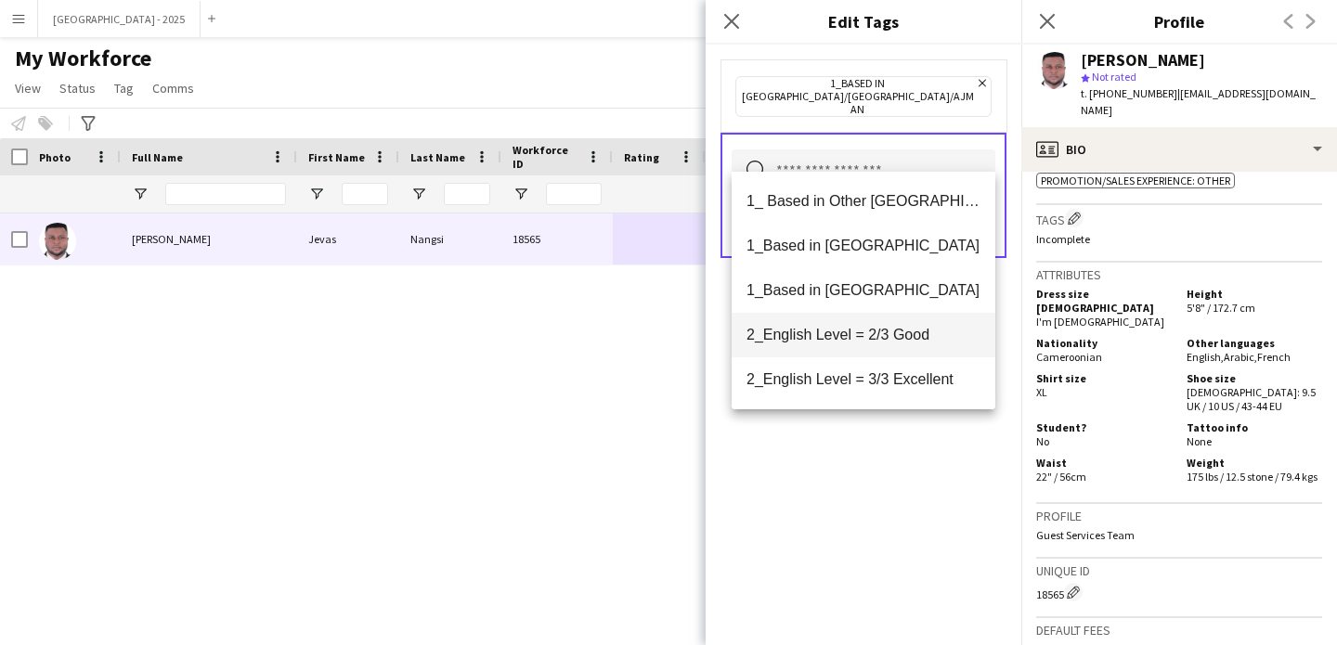
click at [904, 338] on span "2_English Level = 2/3 Good" at bounding box center [864, 335] width 234 height 18
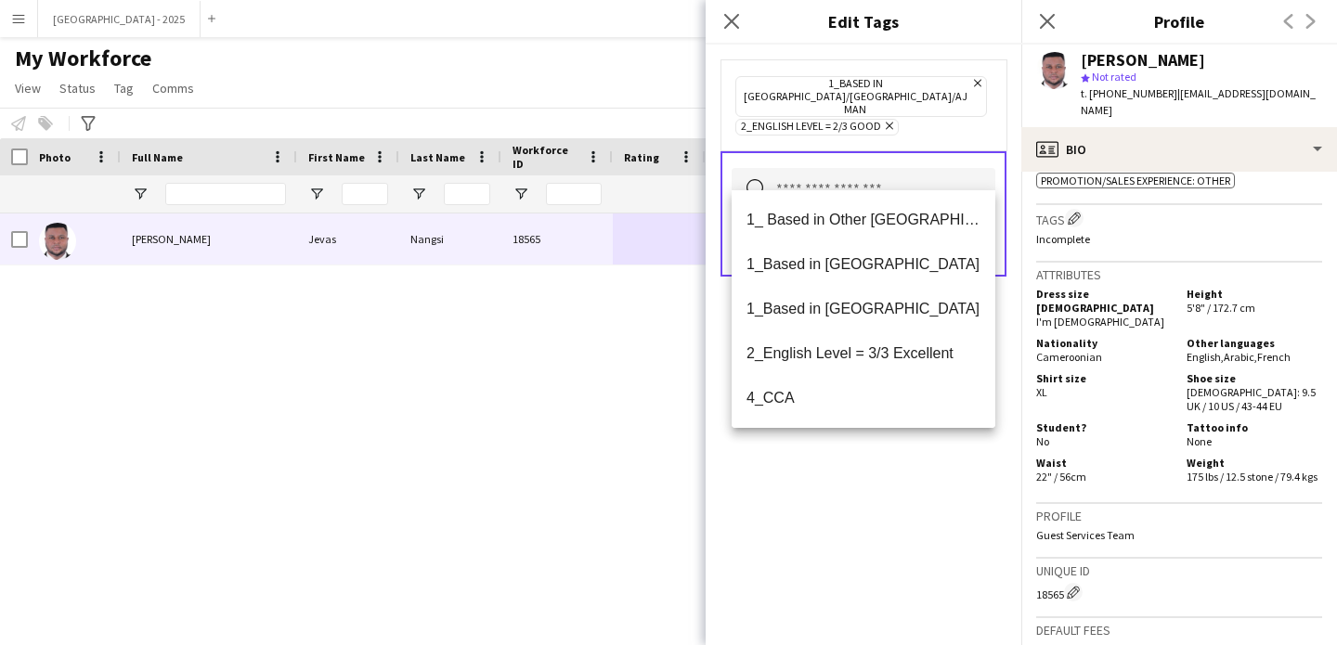
click at [890, 469] on div "1_Based in Dubai/Sharjah/Ajman Remove 2_English Level = 2/3 Good Remove Search …" at bounding box center [864, 345] width 316 height 601
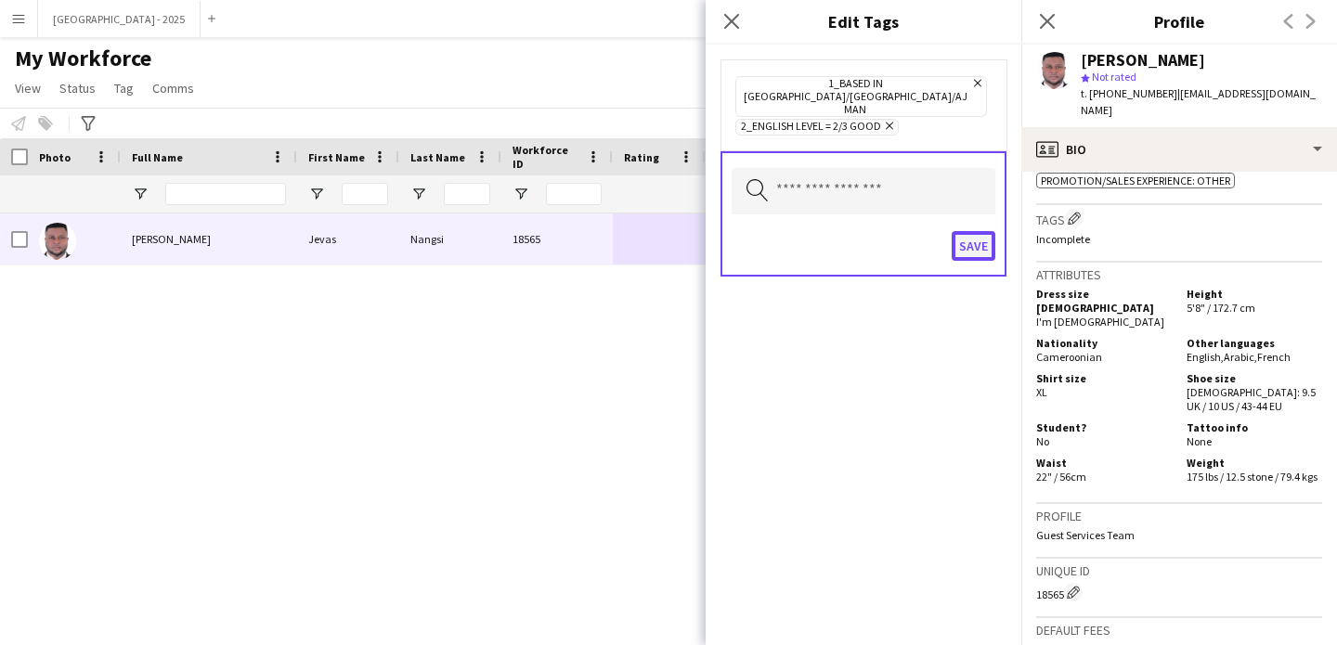
click at [967, 231] on button "Save" at bounding box center [974, 246] width 44 height 30
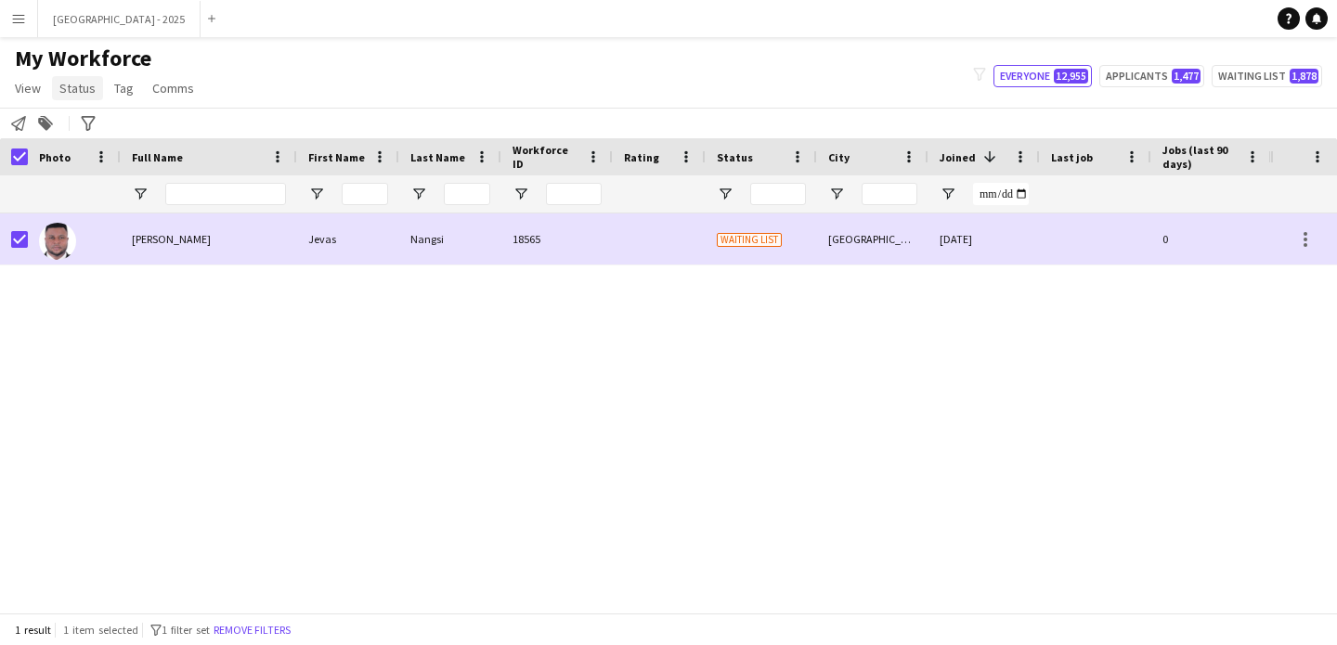
click at [84, 93] on span "Status" at bounding box center [77, 88] width 36 height 17
click at [153, 141] on link "Edit" at bounding box center [118, 128] width 130 height 39
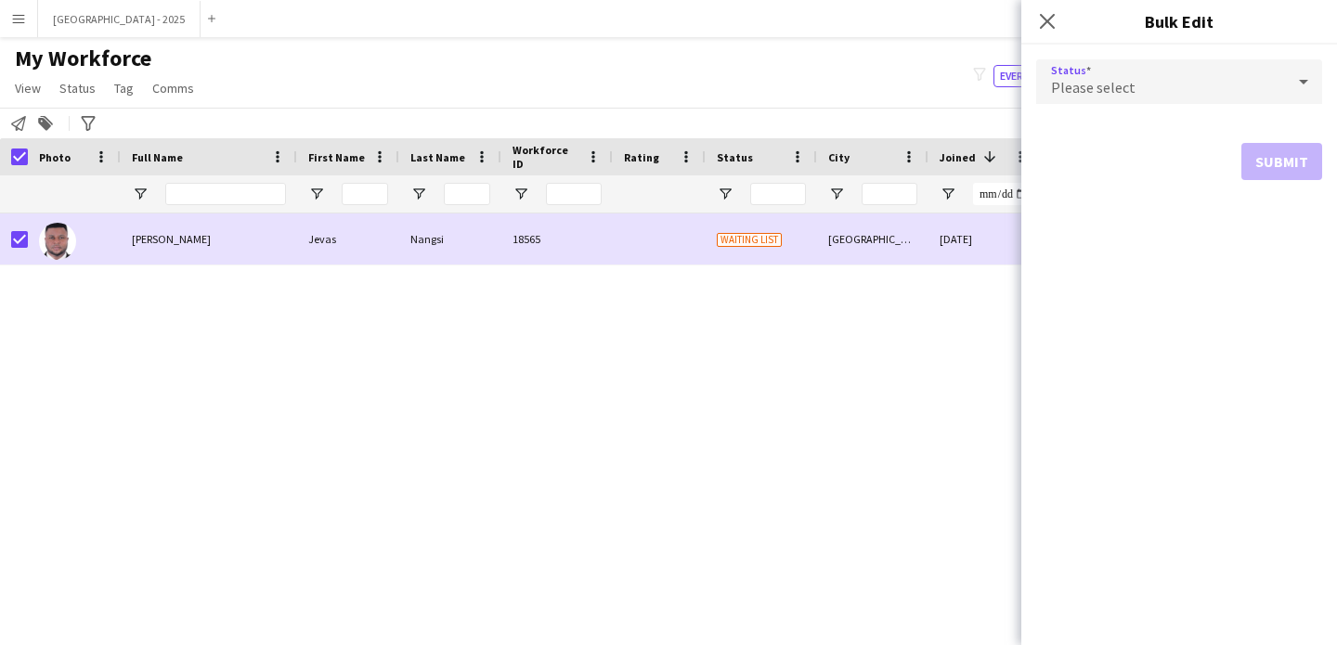
click at [1097, 83] on span "Please select" at bounding box center [1093, 87] width 84 height 19
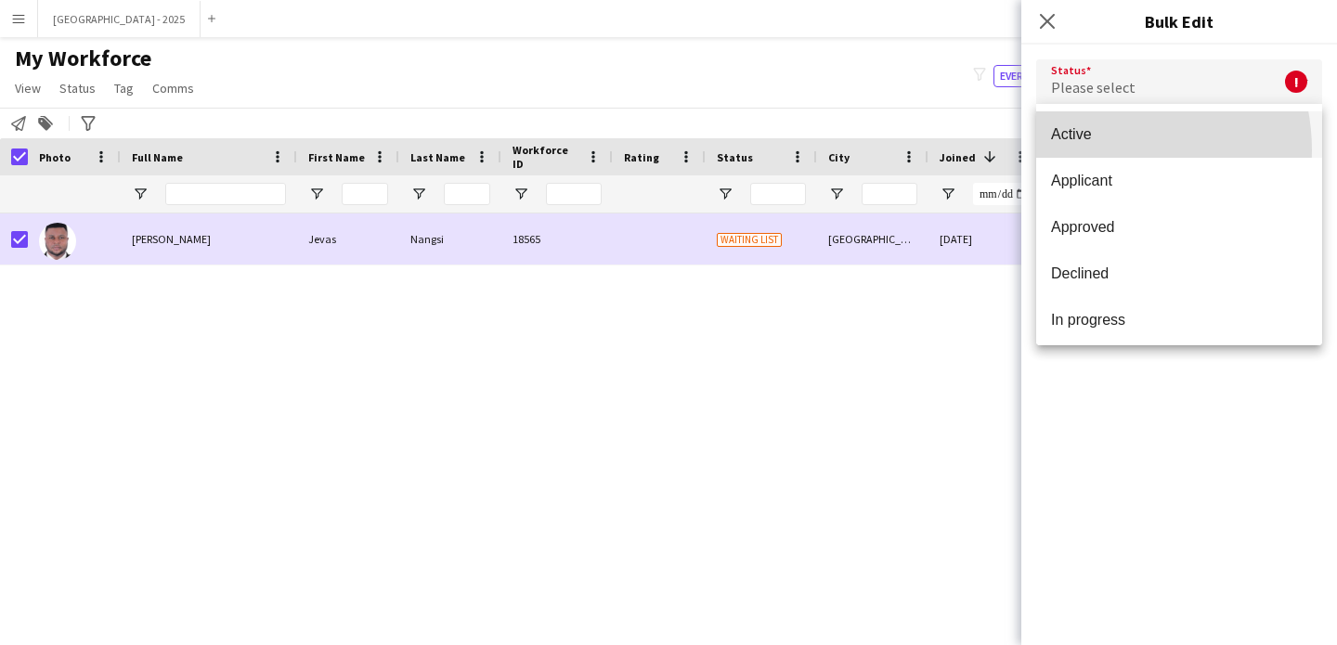
click at [1093, 150] on mat-option "Active" at bounding box center [1179, 134] width 286 height 46
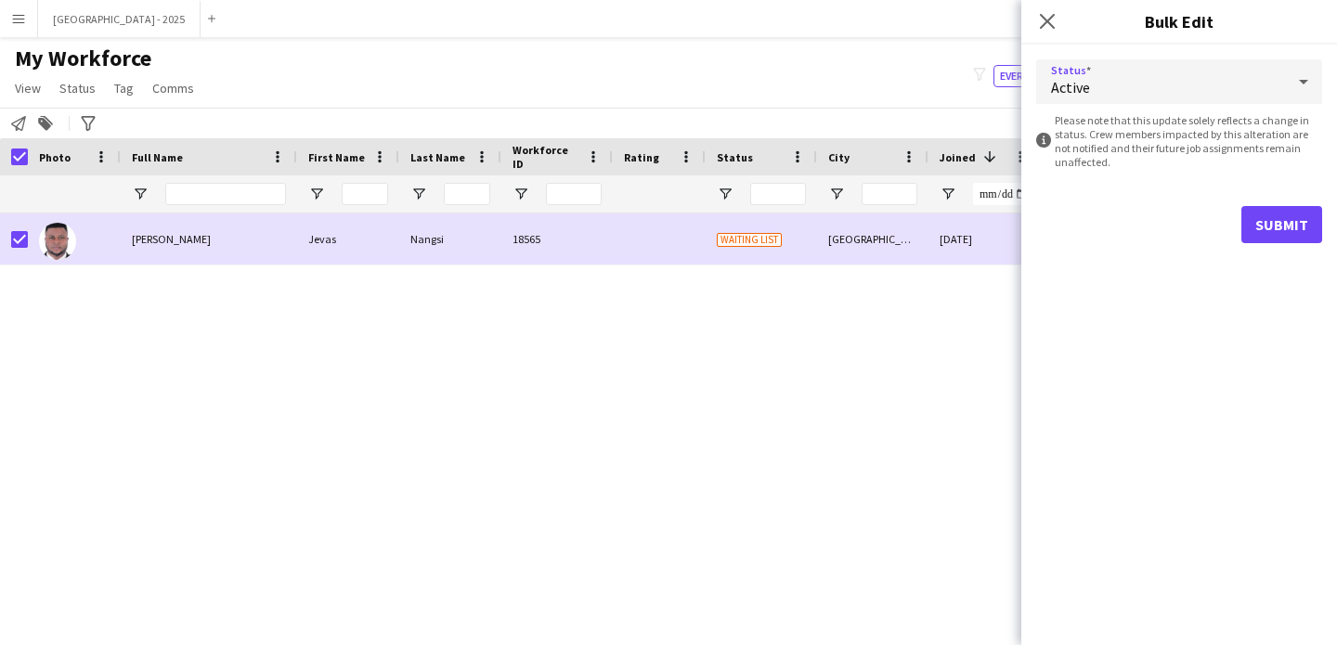
click at [1209, 212] on div "Submit" at bounding box center [1179, 224] width 286 height 37
click at [1307, 227] on button "Submit" at bounding box center [1281, 224] width 81 height 37
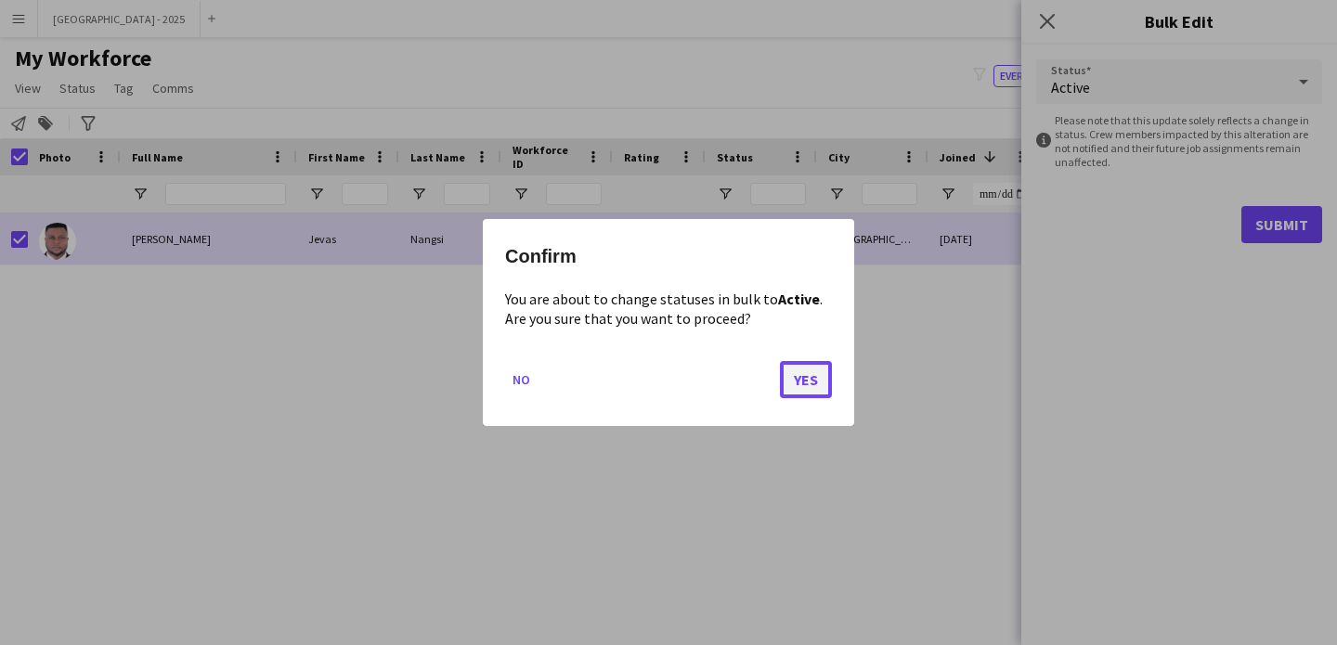
click at [792, 381] on button "Yes" at bounding box center [806, 379] width 52 height 37
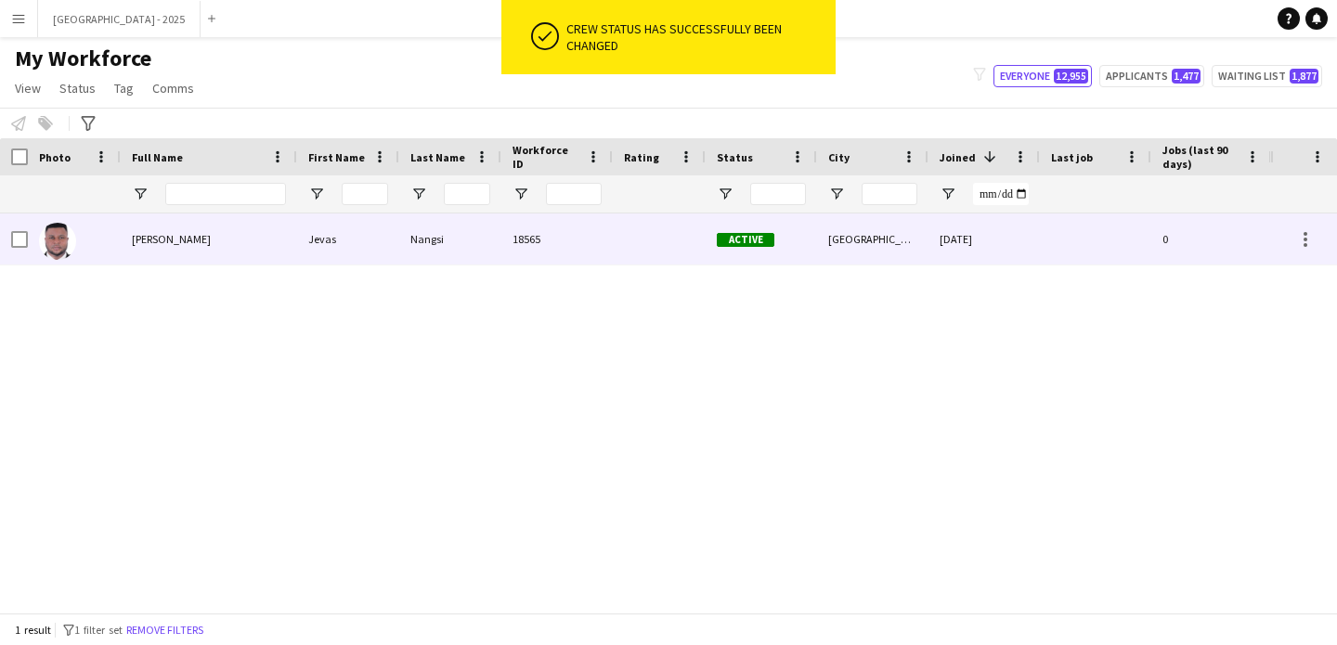
click at [66, 241] on img at bounding box center [57, 241] width 37 height 37
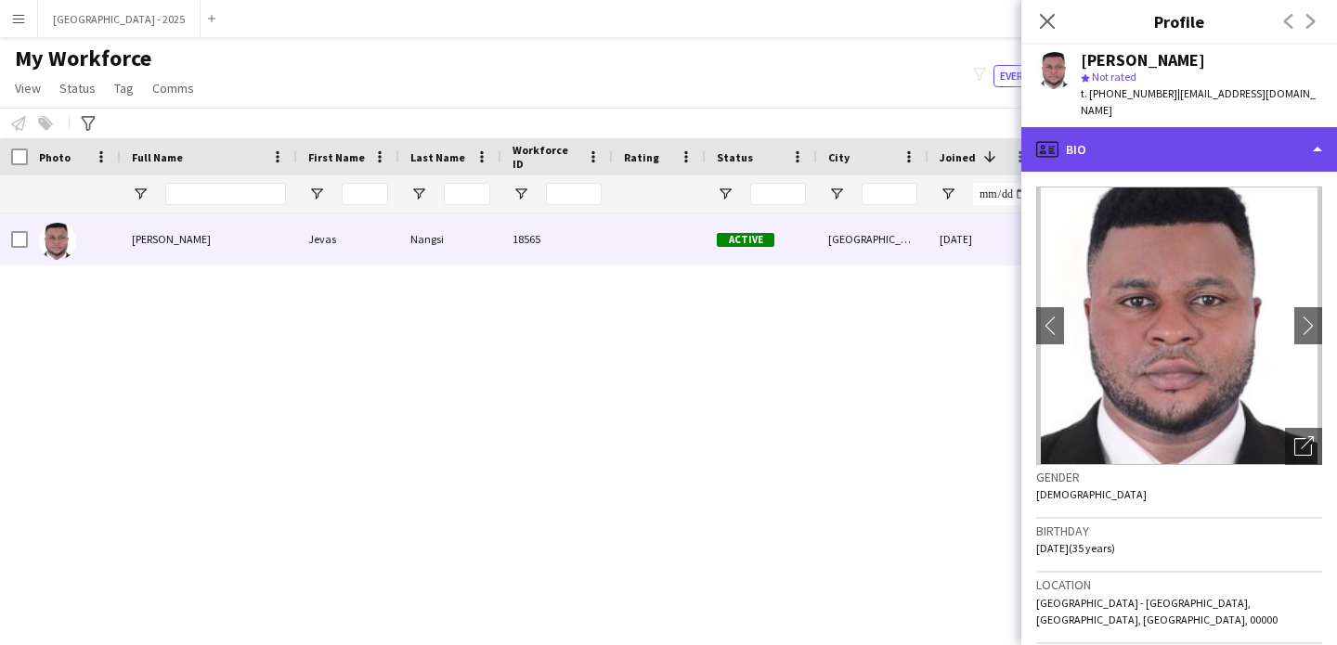
click at [1080, 127] on div "profile Bio" at bounding box center [1179, 149] width 316 height 45
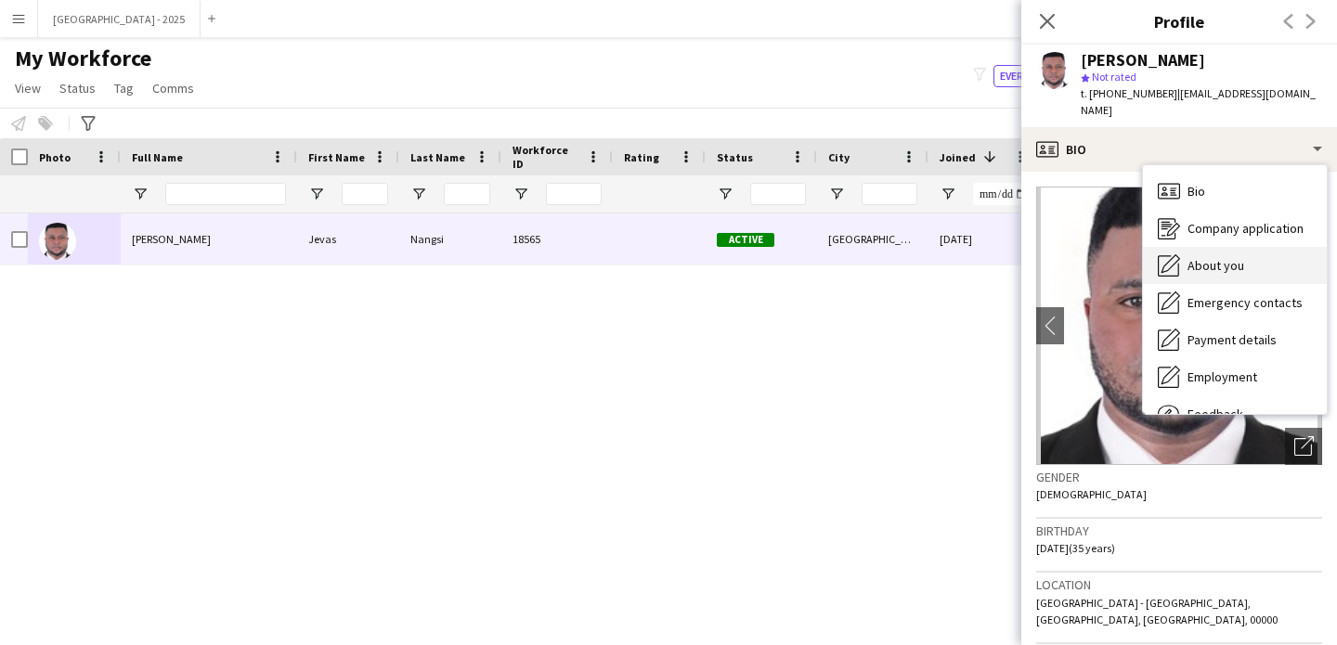
click at [1251, 247] on div "About you About you" at bounding box center [1235, 265] width 184 height 37
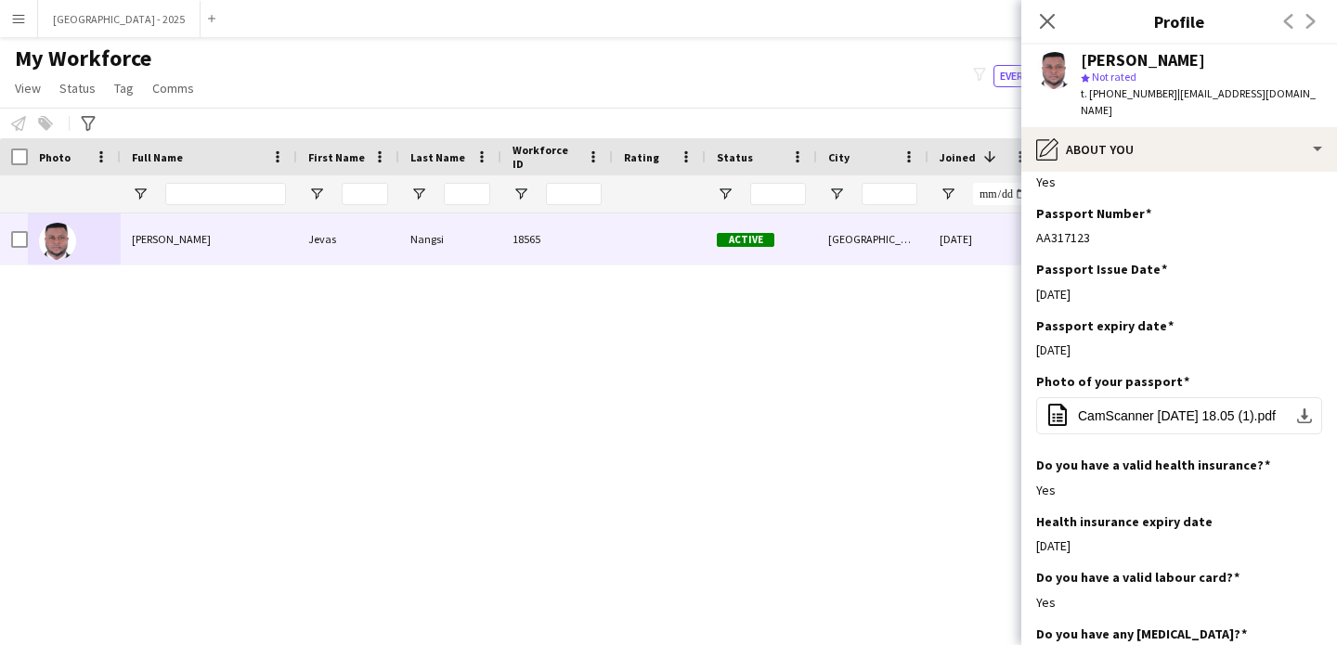
scroll to position [1293, 0]
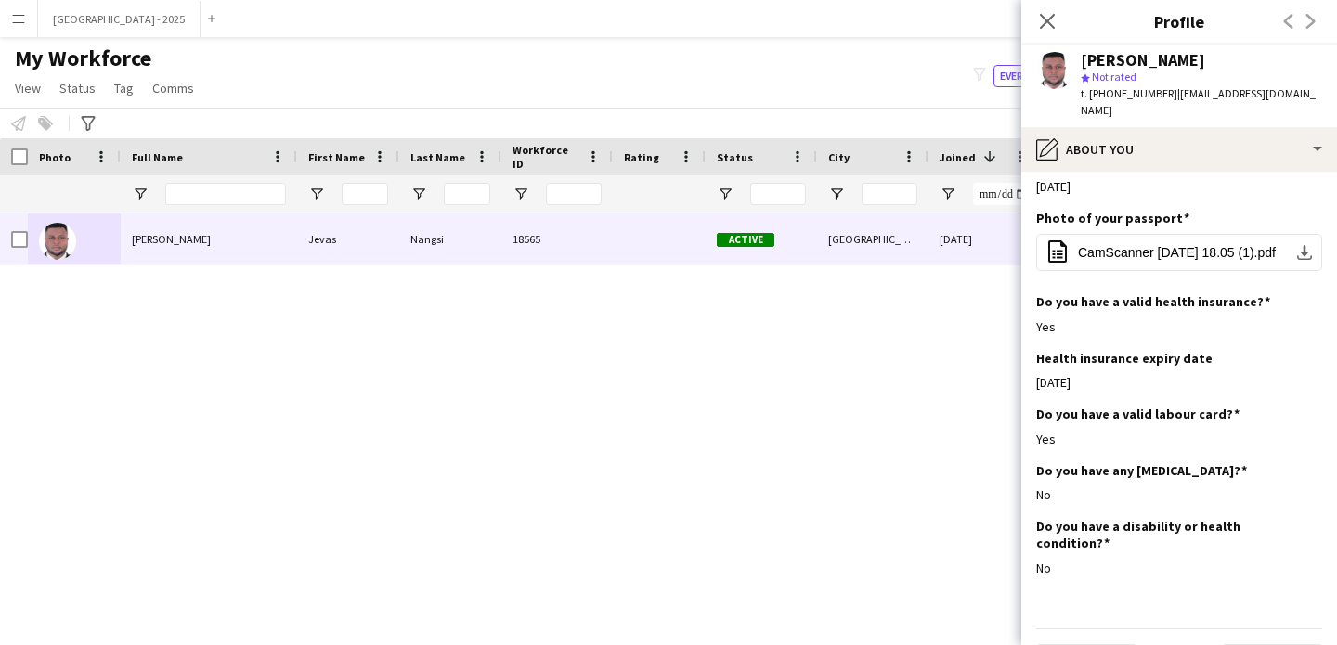
click at [1078, 100] on div "Jevas Nangsi star Not rated t. +971556245824 | njevas@ymail.com" at bounding box center [1179, 86] width 316 height 83
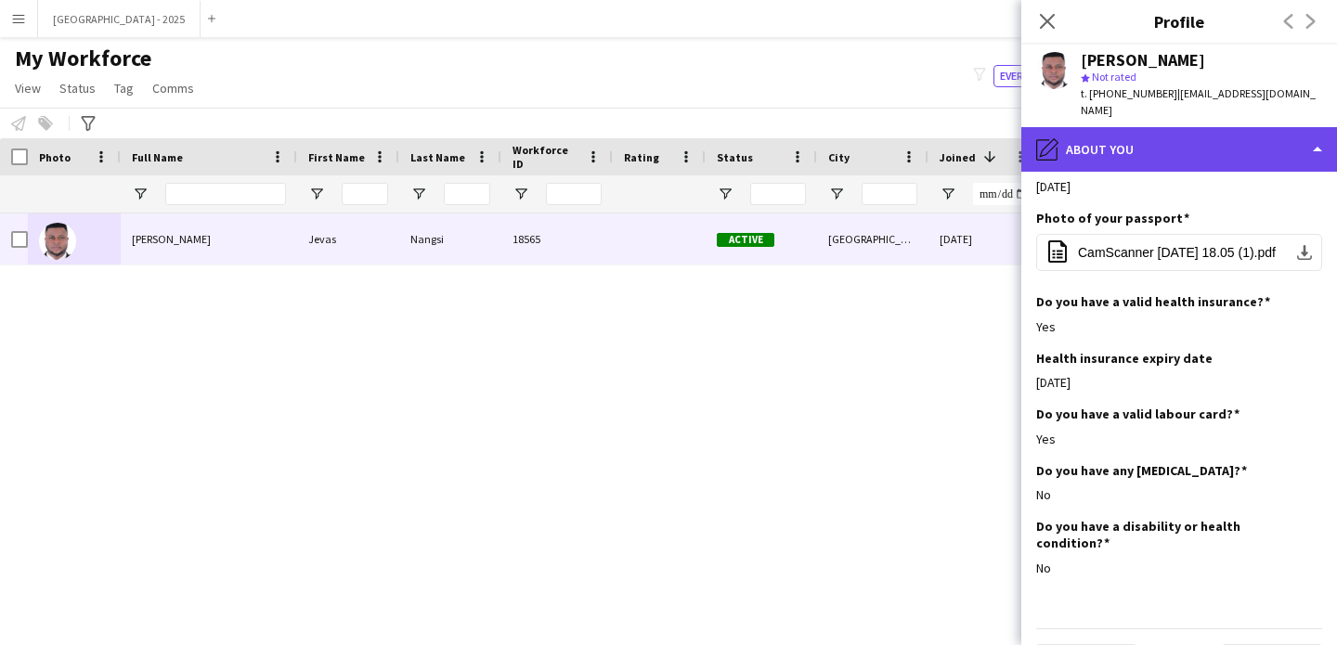
click at [1088, 127] on div "pencil4 About you" at bounding box center [1179, 149] width 316 height 45
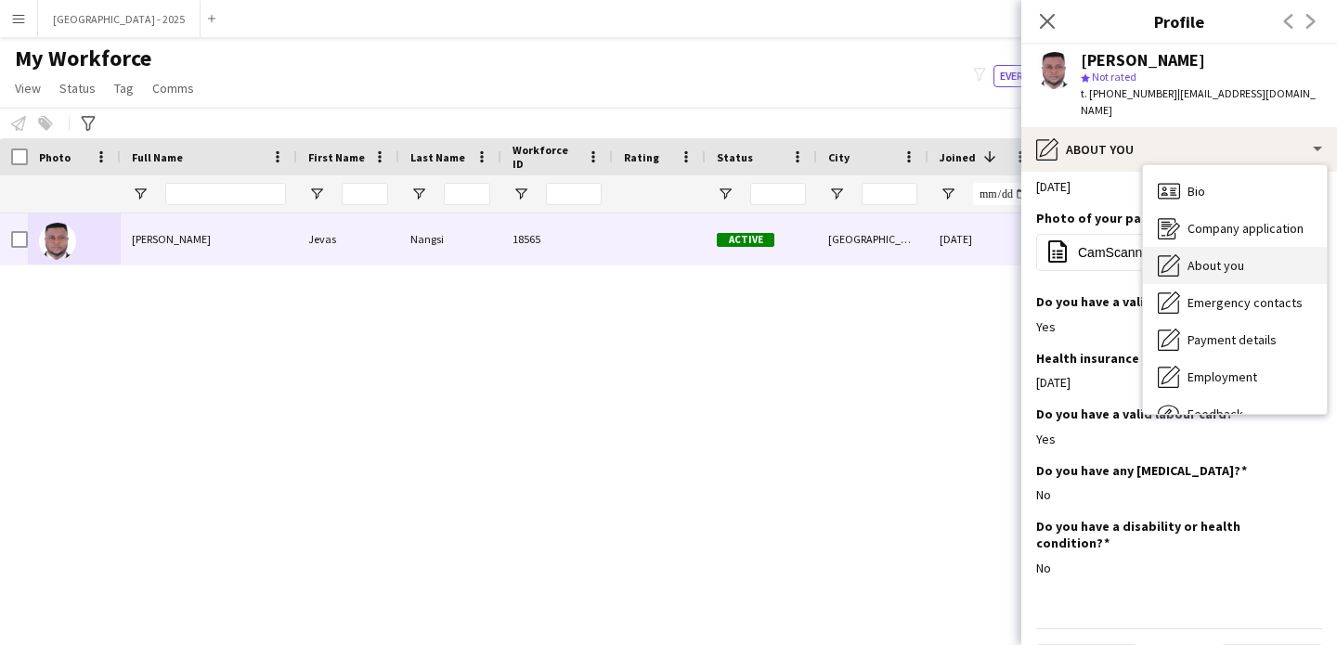
click at [1202, 257] on span "About you" at bounding box center [1216, 265] width 57 height 17
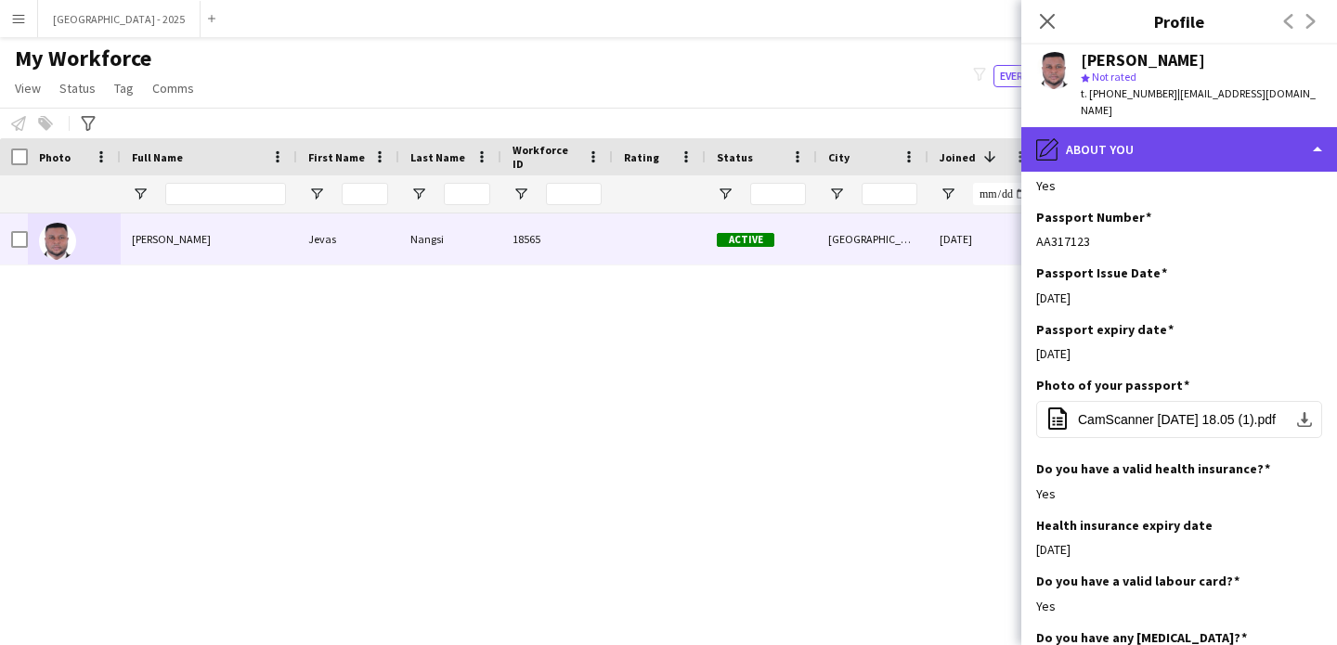
scroll to position [1127, 0]
click at [1160, 127] on div "pencil4 About you" at bounding box center [1179, 149] width 316 height 45
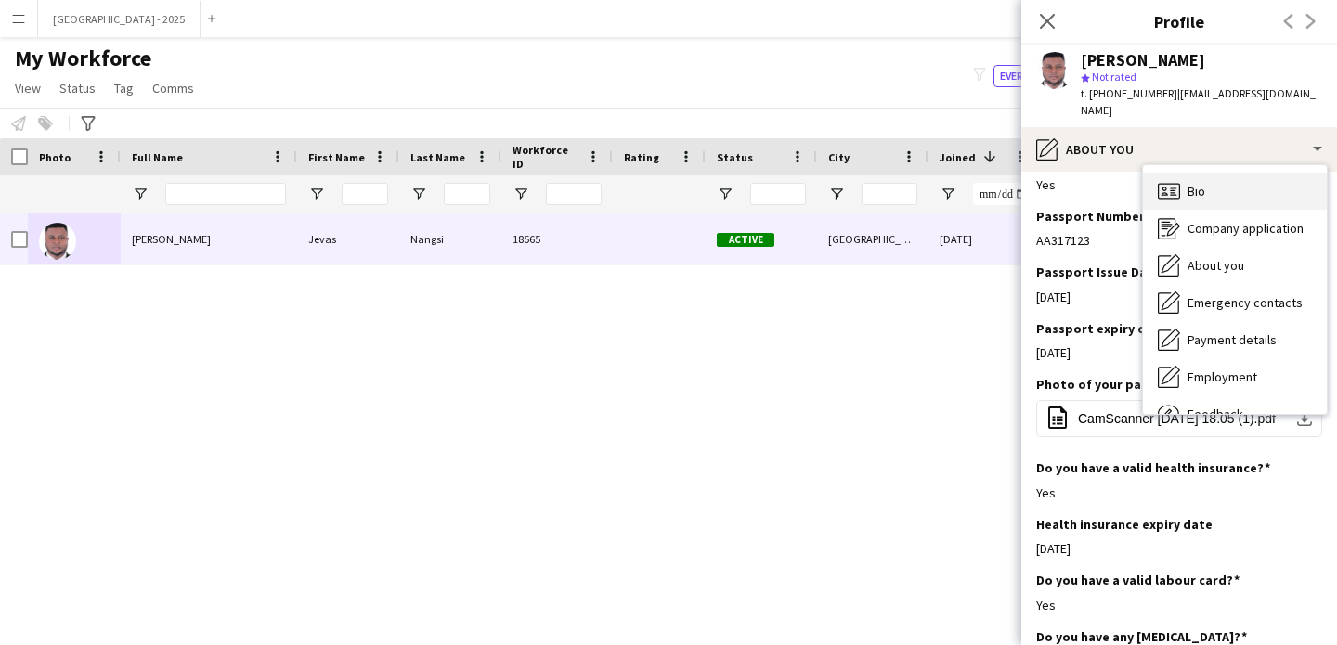
click at [1227, 173] on div "Bio Bio" at bounding box center [1235, 191] width 184 height 37
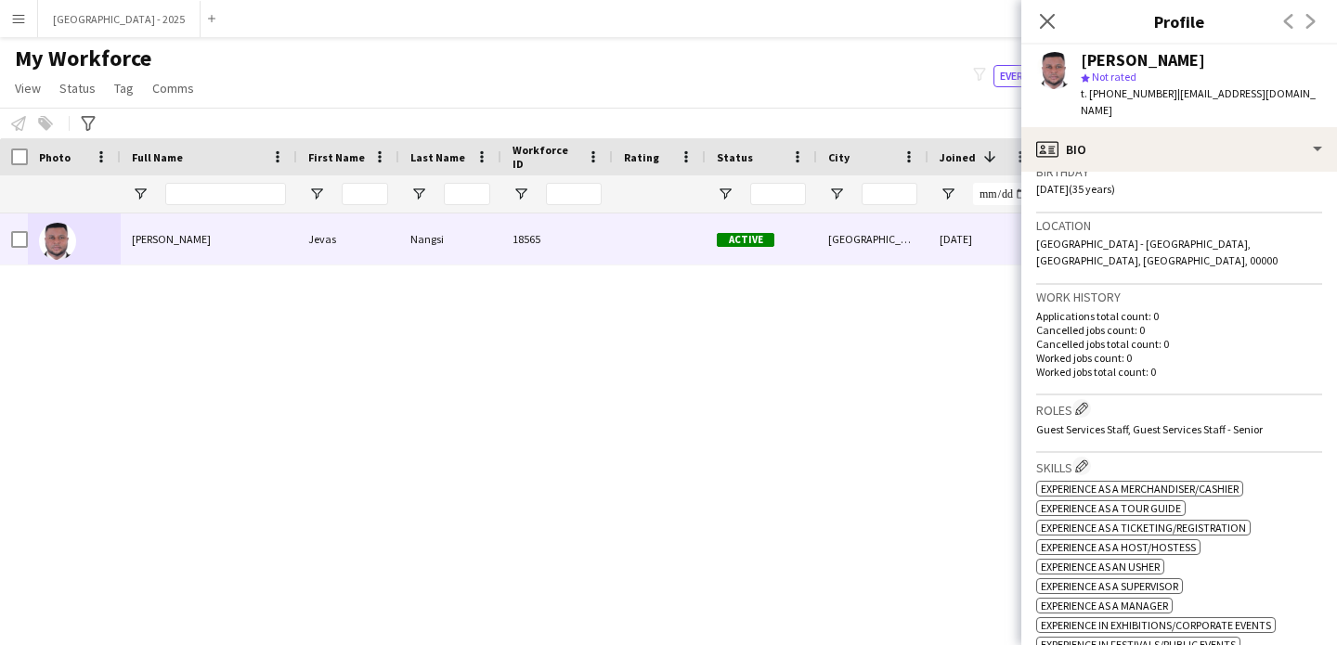
scroll to position [365, 0]
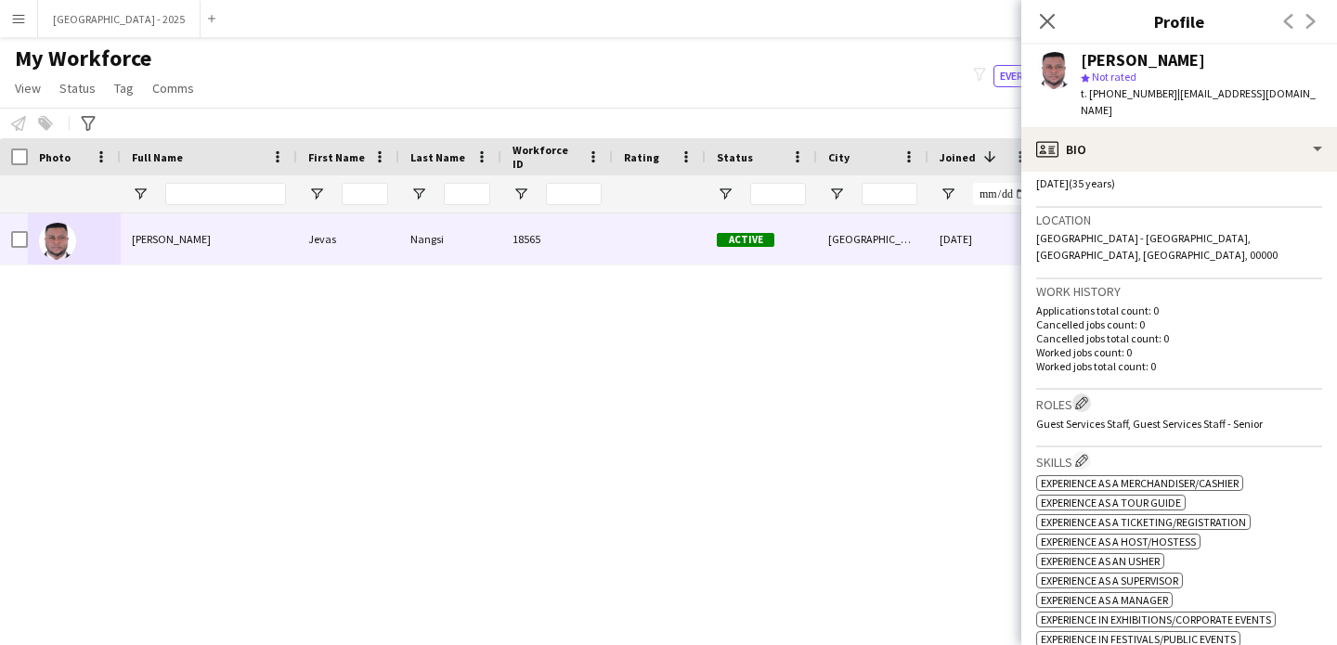
click at [1083, 396] on app-icon "Edit crew company roles" at bounding box center [1081, 402] width 13 height 13
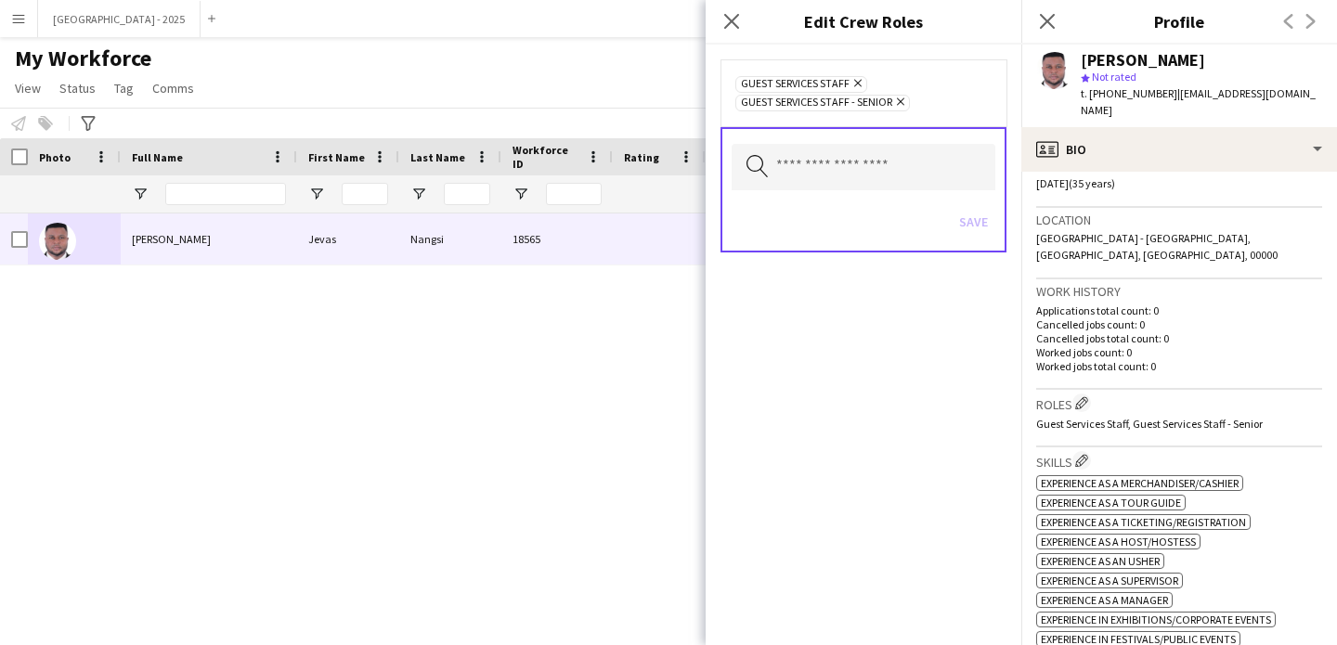
click at [915, 137] on div "Search by role type Save" at bounding box center [864, 189] width 286 height 125
click at [913, 161] on input "text" at bounding box center [864, 167] width 264 height 46
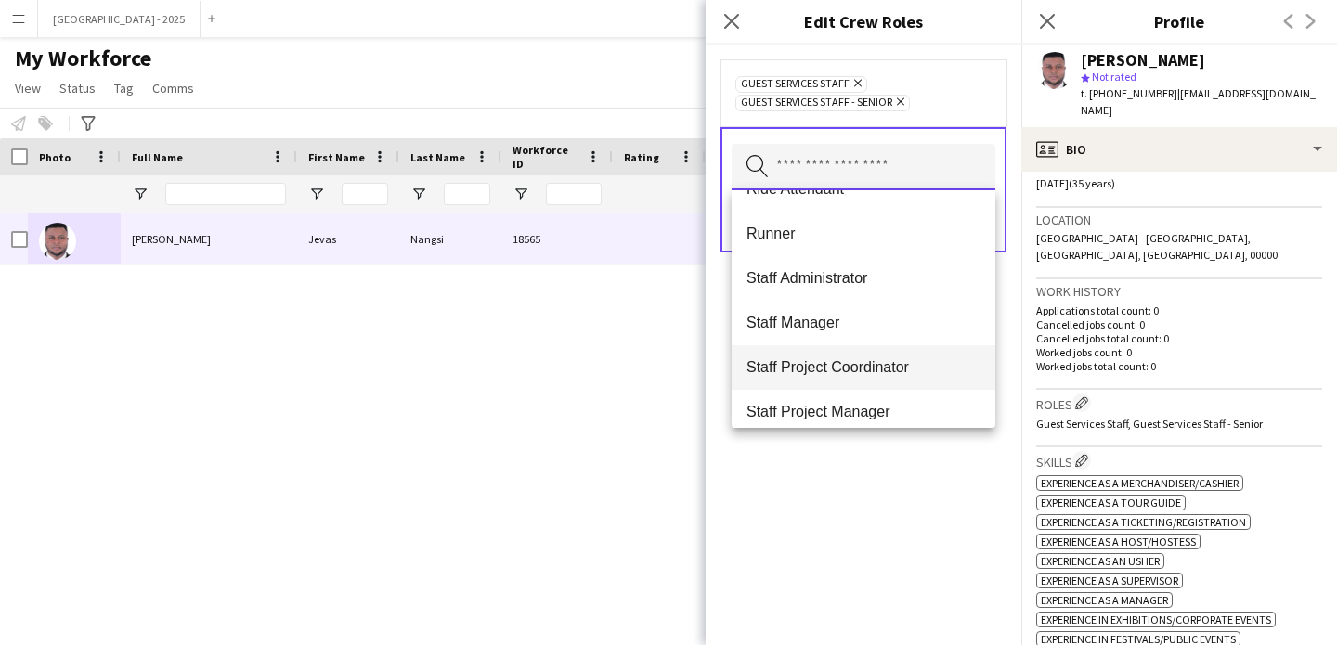
scroll to position [669, 0]
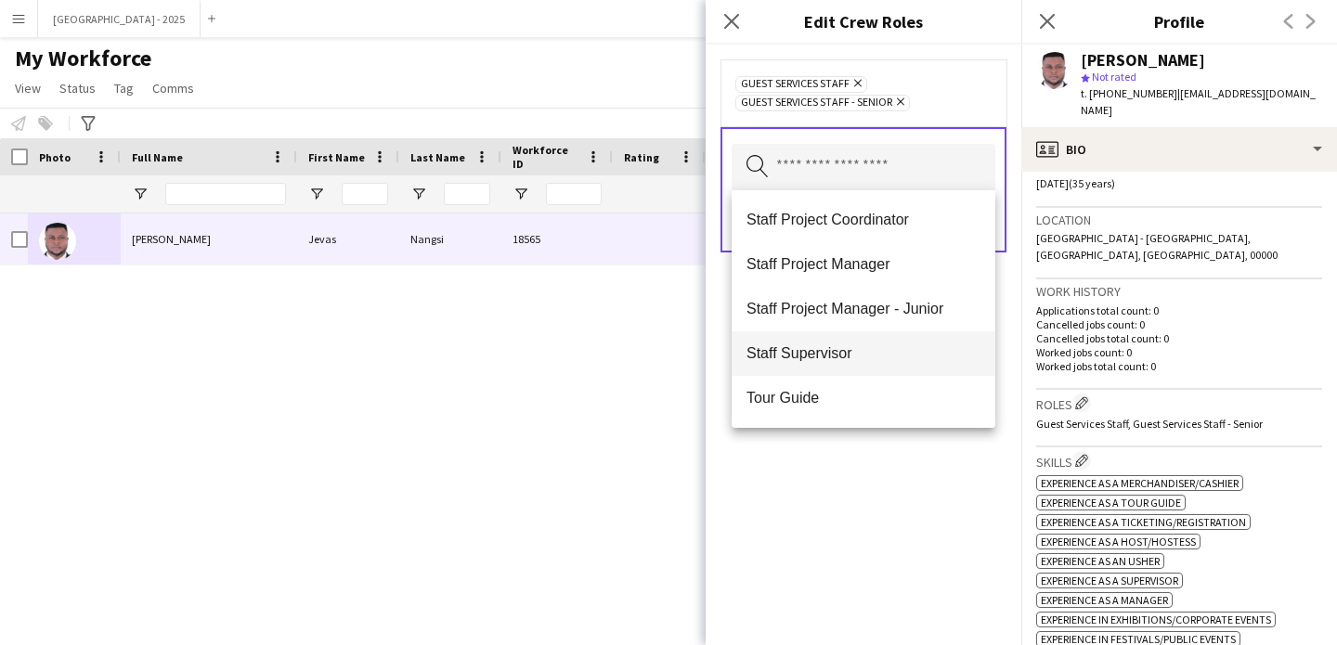
click at [842, 358] on span "Staff Supervisor" at bounding box center [864, 353] width 234 height 18
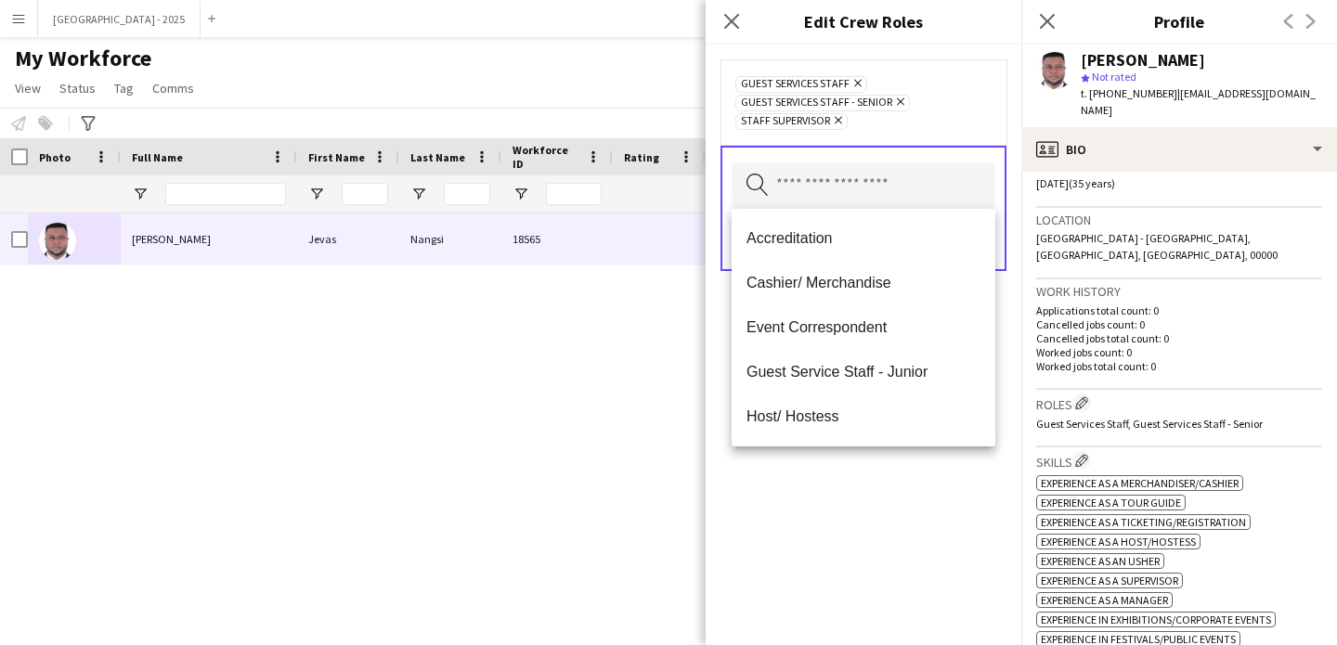
click at [885, 497] on div "Guest Services Staff Remove Guest Services Staff - Senior Remove Staff Supervis…" at bounding box center [864, 345] width 316 height 601
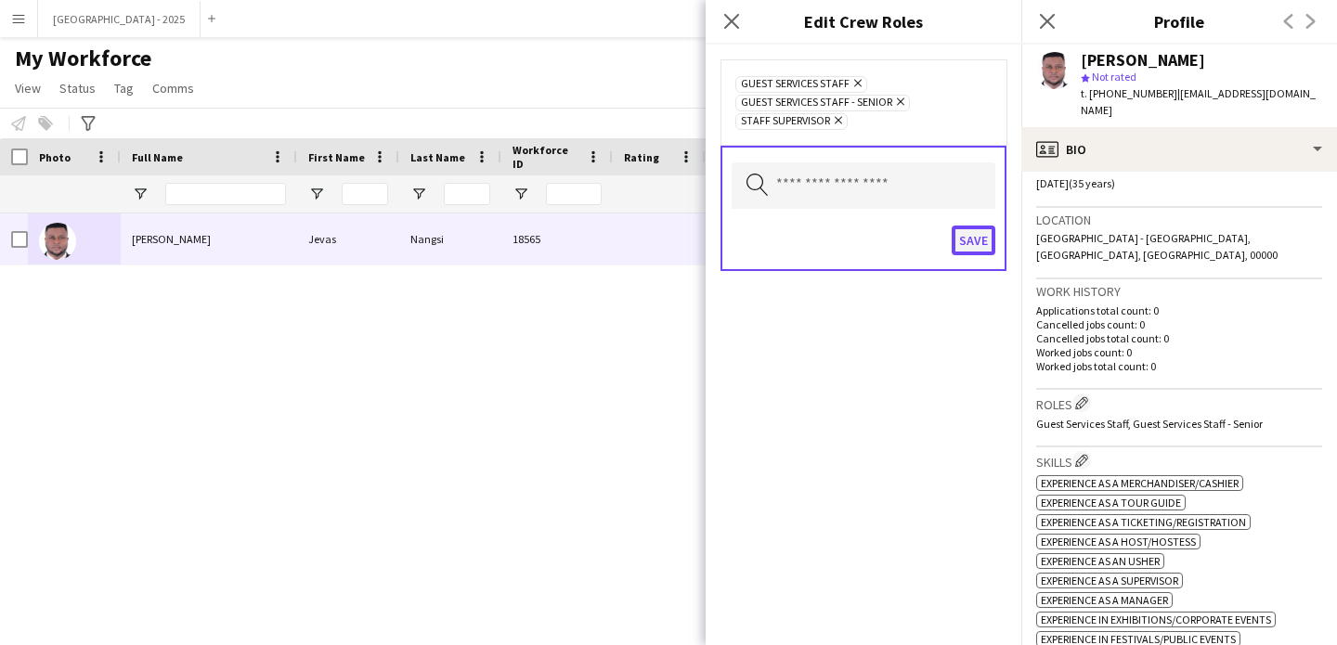
click at [962, 240] on button "Save" at bounding box center [974, 241] width 44 height 30
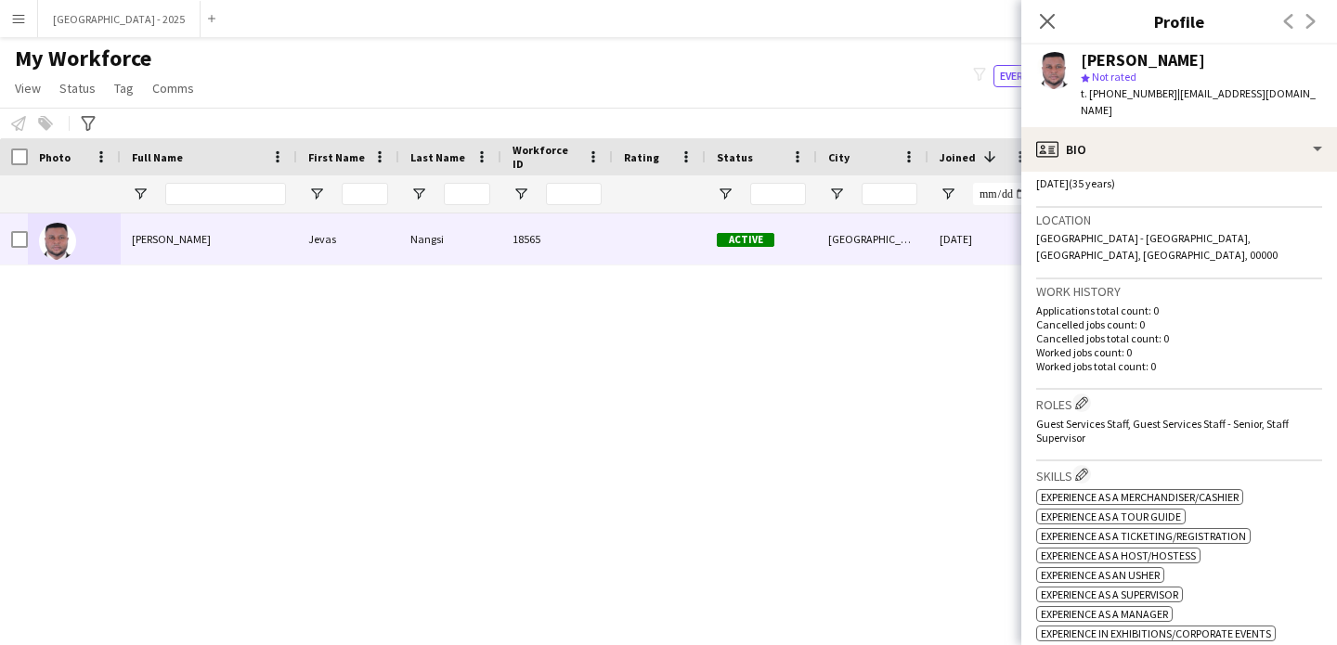
click at [1048, 9] on div "Close pop-in" at bounding box center [1047, 21] width 52 height 43
click at [1047, 14] on icon "Close pop-in" at bounding box center [1047, 21] width 18 height 18
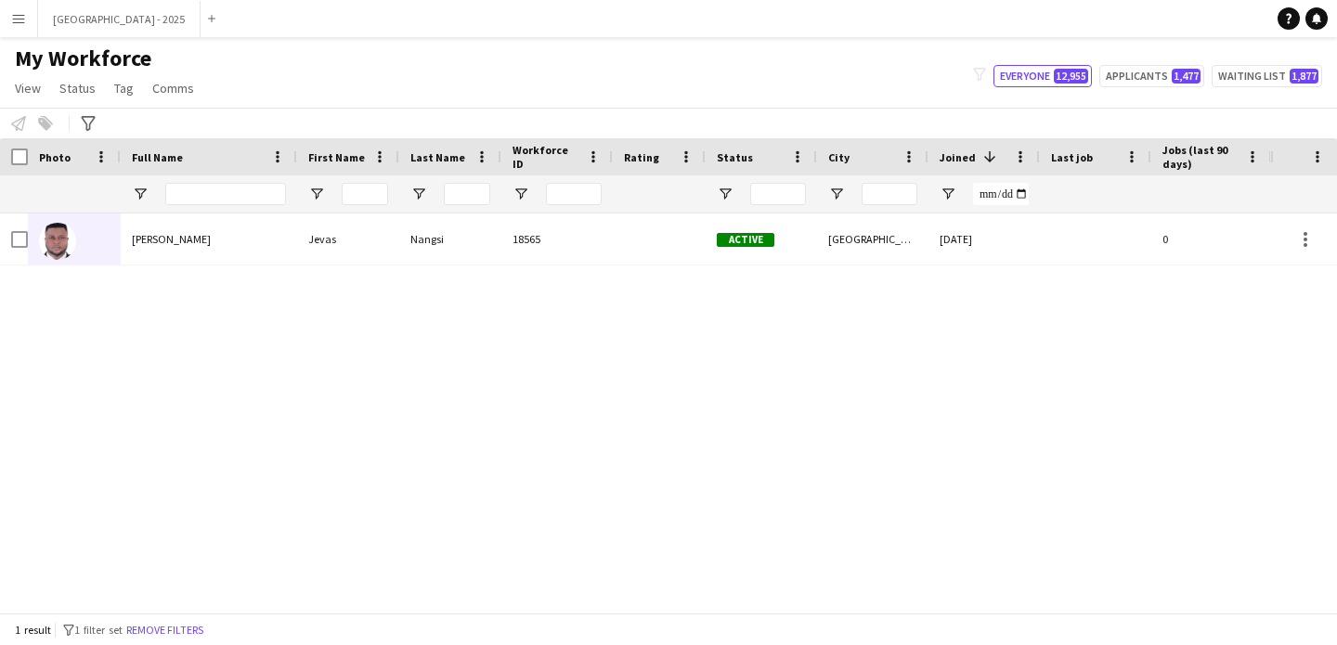
click at [188, 617] on div "1 result filter-1 1 filter set Remove filters" at bounding box center [668, 630] width 1337 height 32
click at [191, 620] on button "Remove filters" at bounding box center [165, 630] width 84 height 20
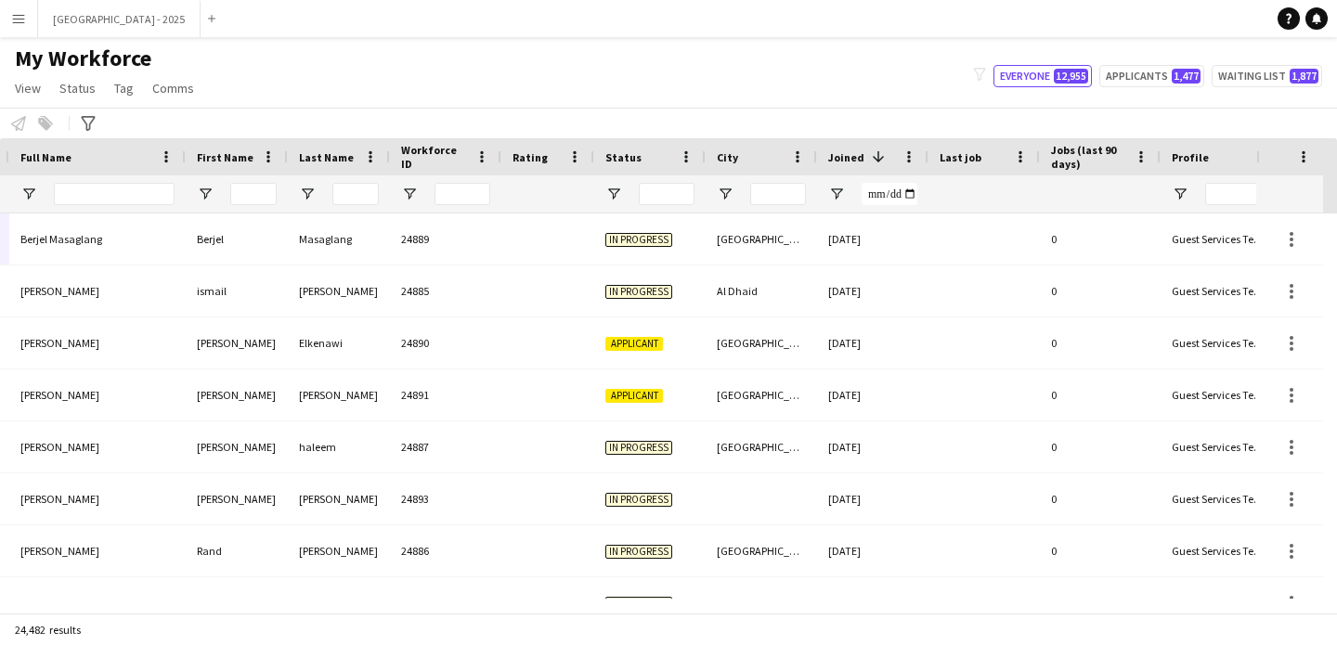
scroll to position [0, 640]
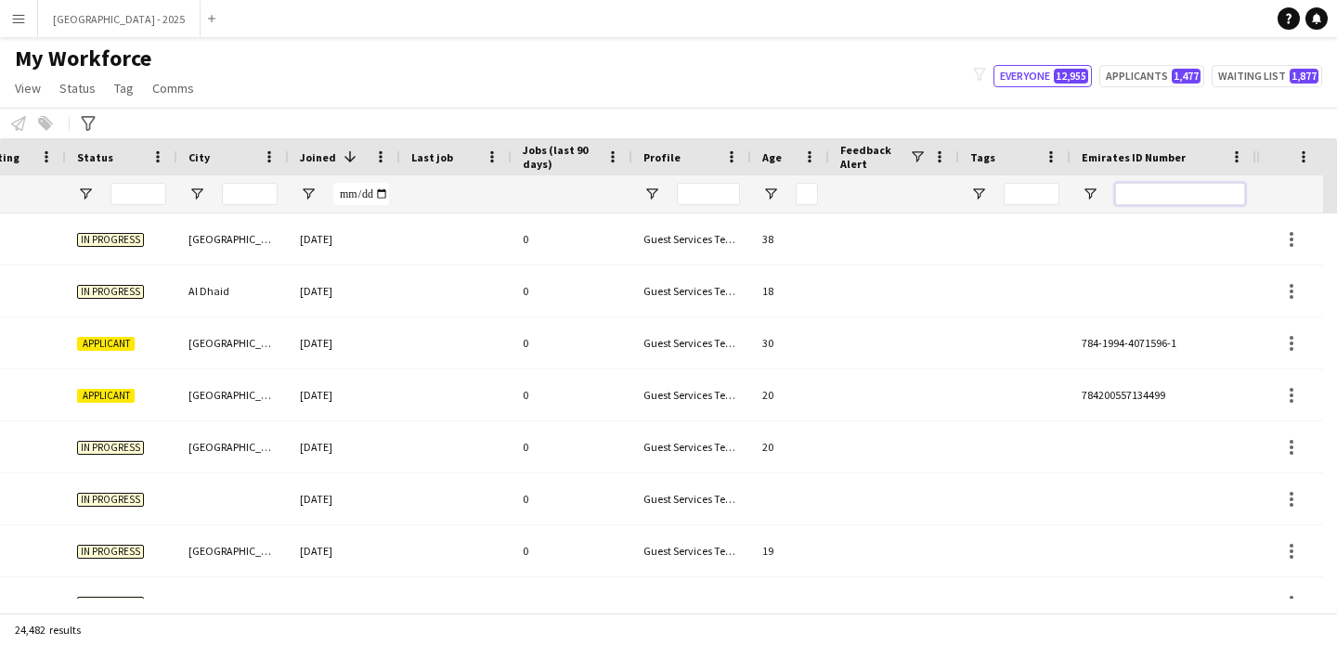
click at [1213, 192] on input "Emirates ID Number Filter Input" at bounding box center [1180, 194] width 130 height 22
paste input "*******"
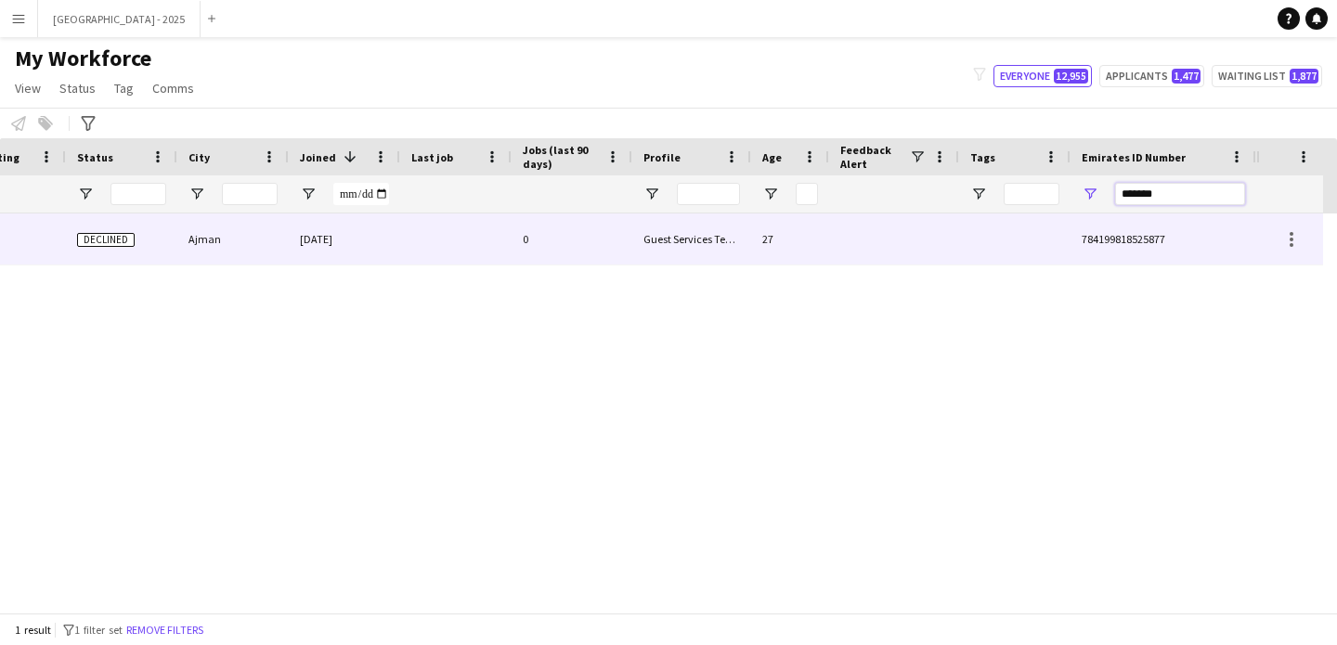
scroll to position [0, 626]
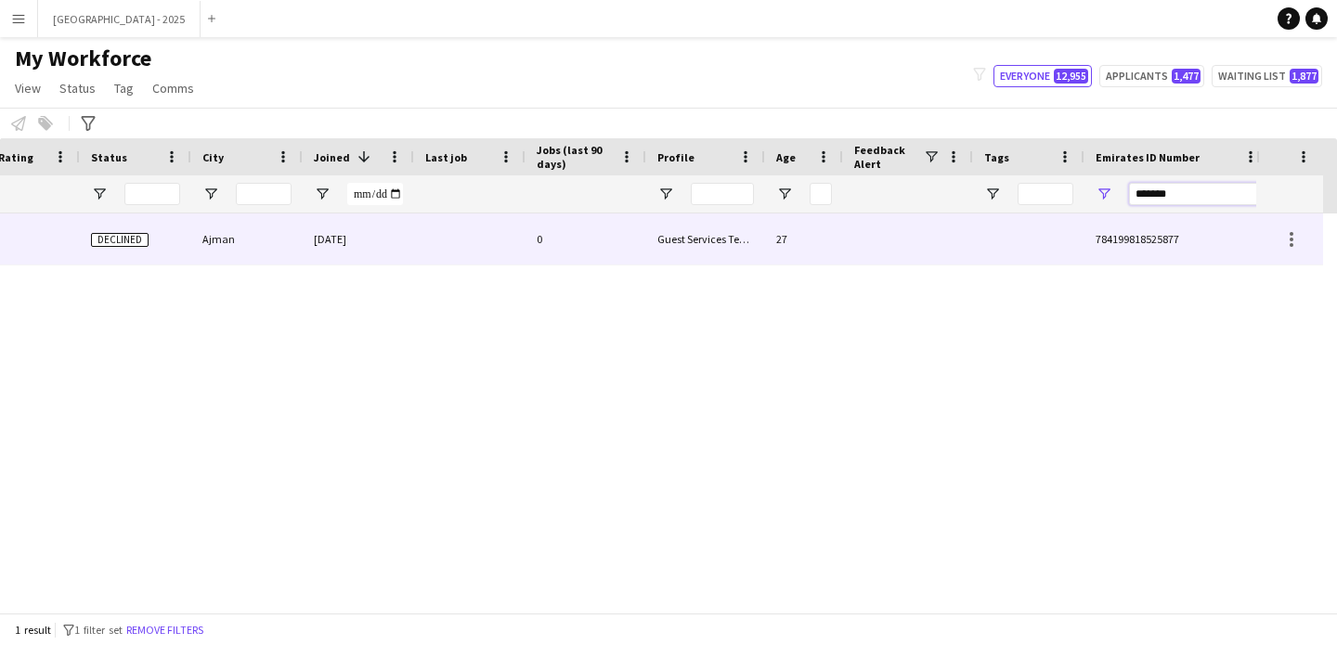
type input "*******"
click at [785, 219] on div "27" at bounding box center [804, 239] width 78 height 51
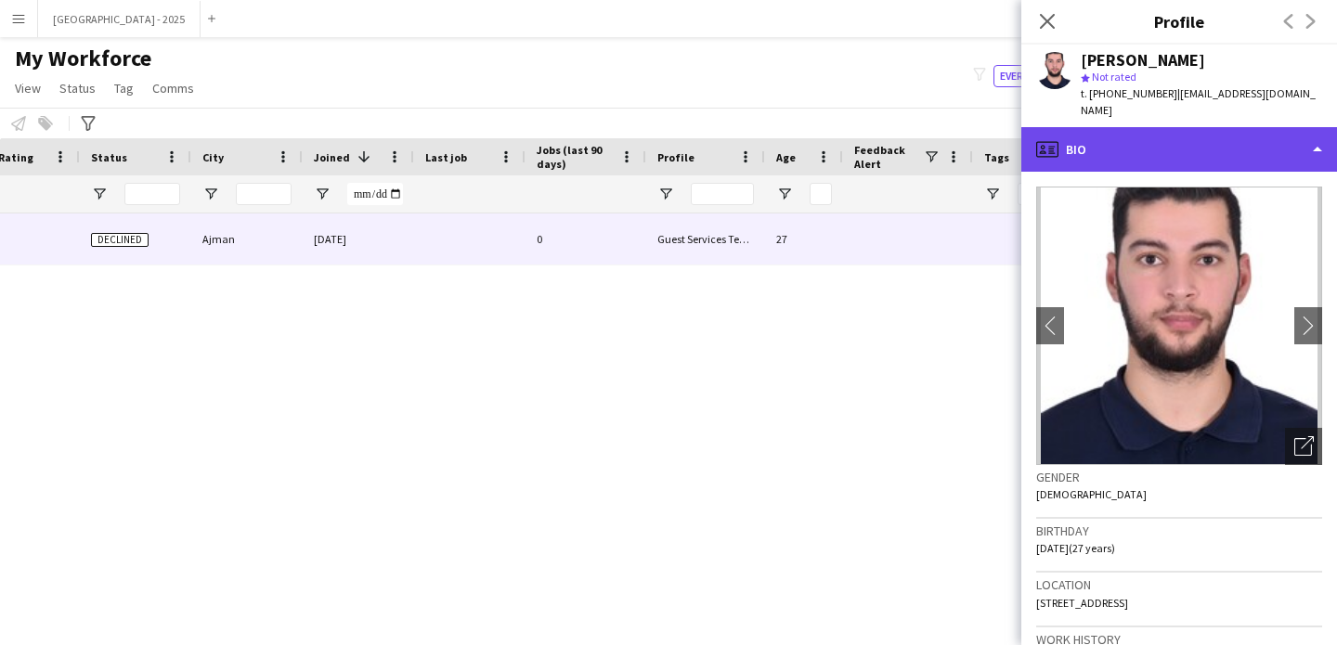
click at [1151, 134] on div "profile Bio" at bounding box center [1179, 149] width 316 height 45
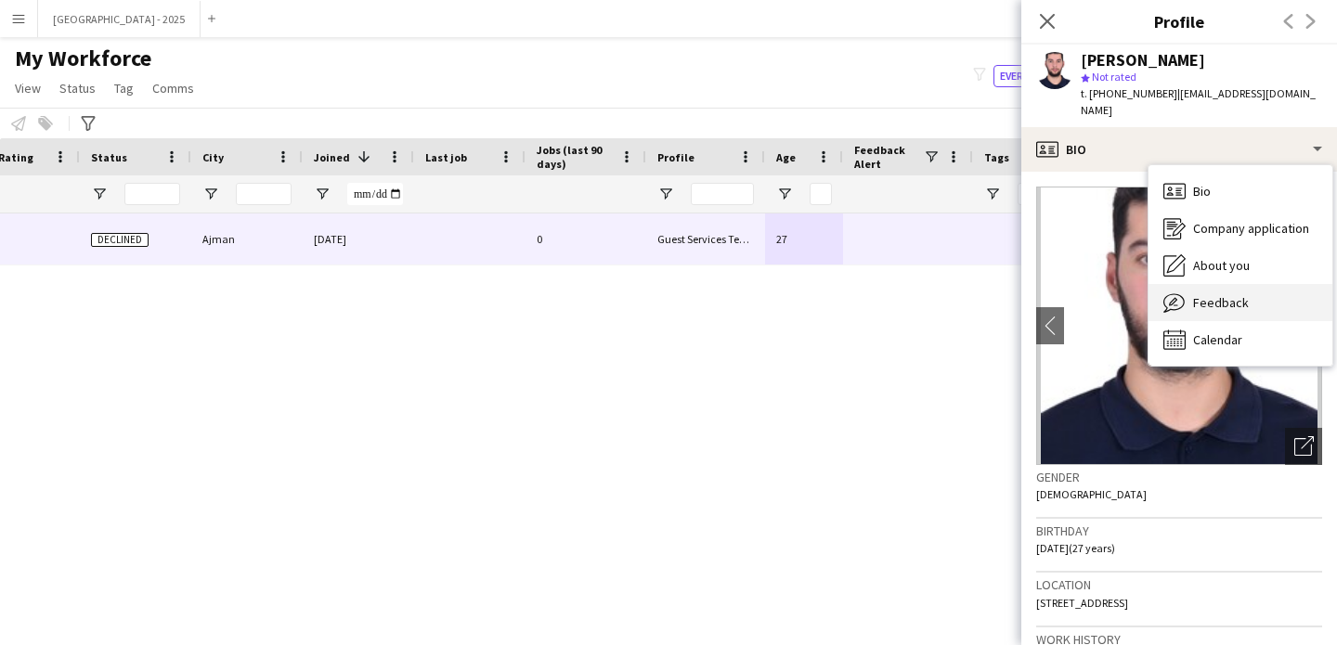
click at [1222, 294] on span "Feedback" at bounding box center [1221, 302] width 56 height 17
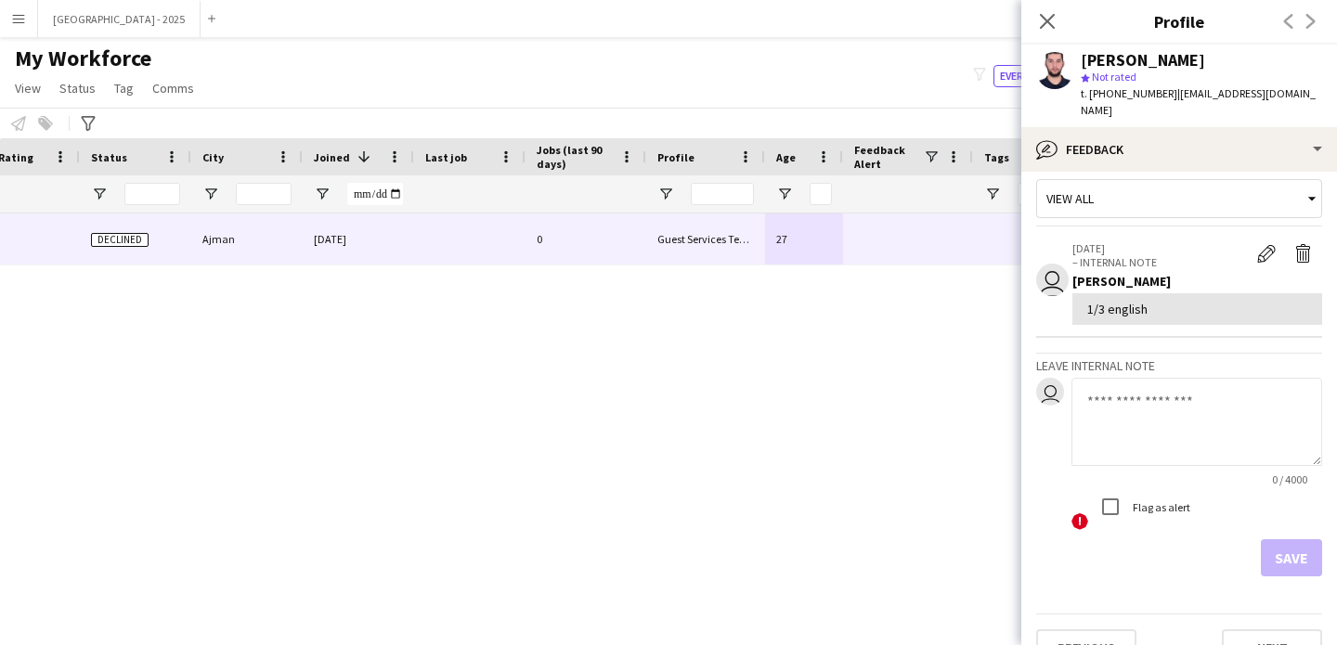
scroll to position [34, 0]
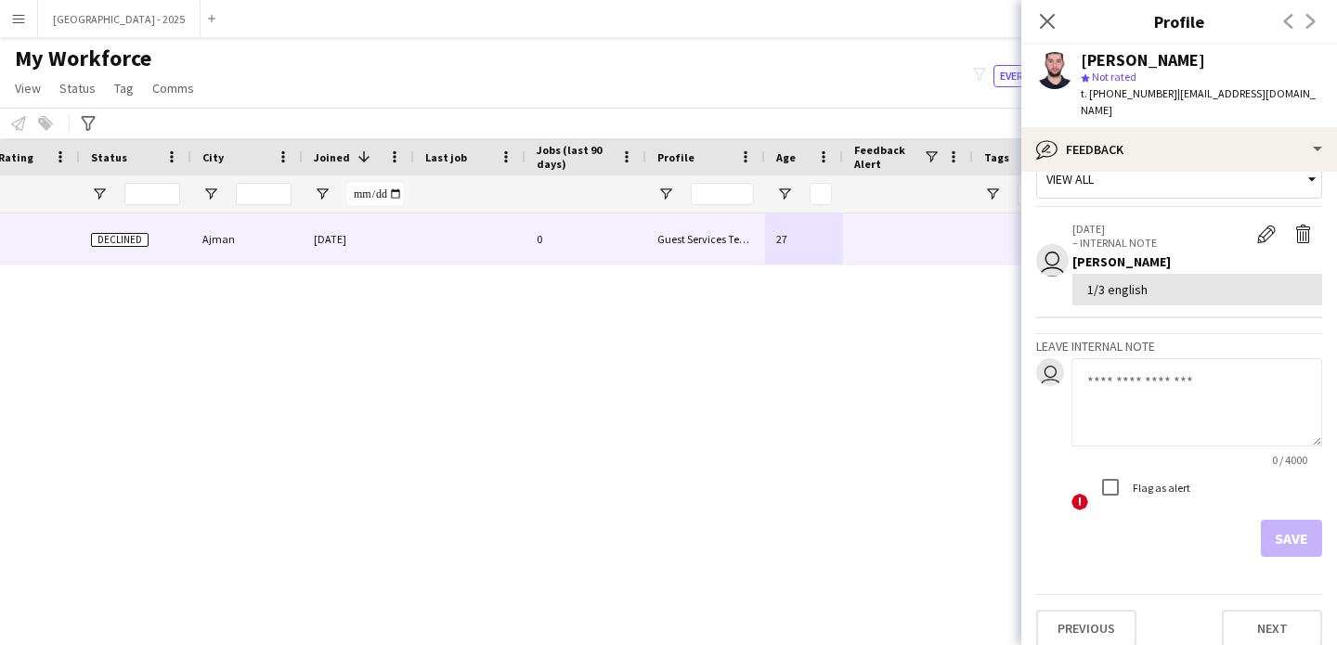
click at [1033, 9] on div "Close pop-in" at bounding box center [1047, 21] width 52 height 43
click at [1041, 20] on icon "Close pop-in" at bounding box center [1047, 21] width 18 height 18
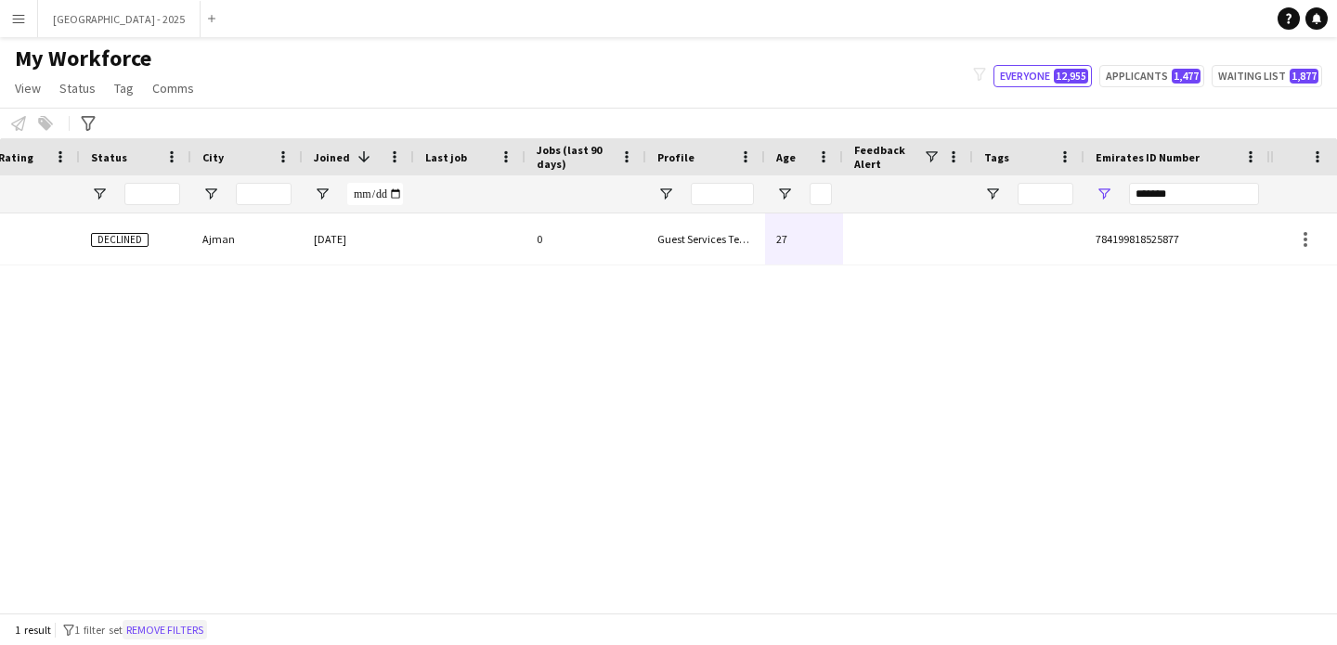
click at [198, 632] on button "Remove filters" at bounding box center [165, 630] width 84 height 20
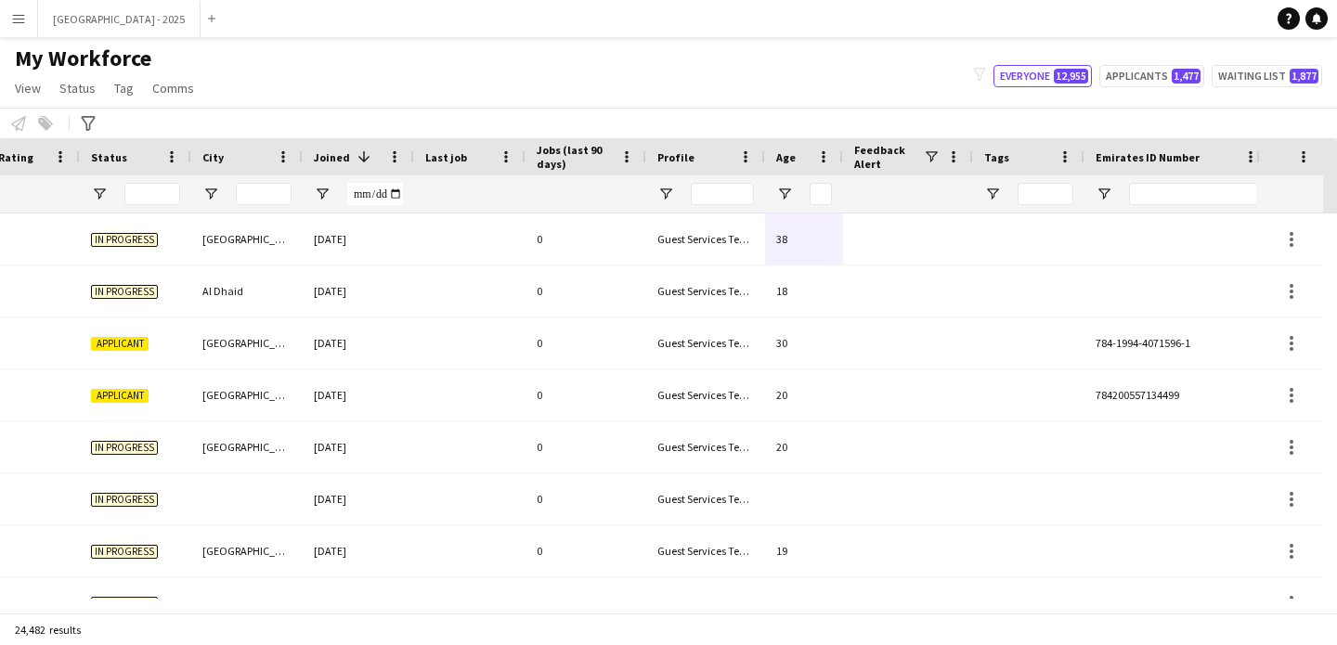
scroll to position [0, 640]
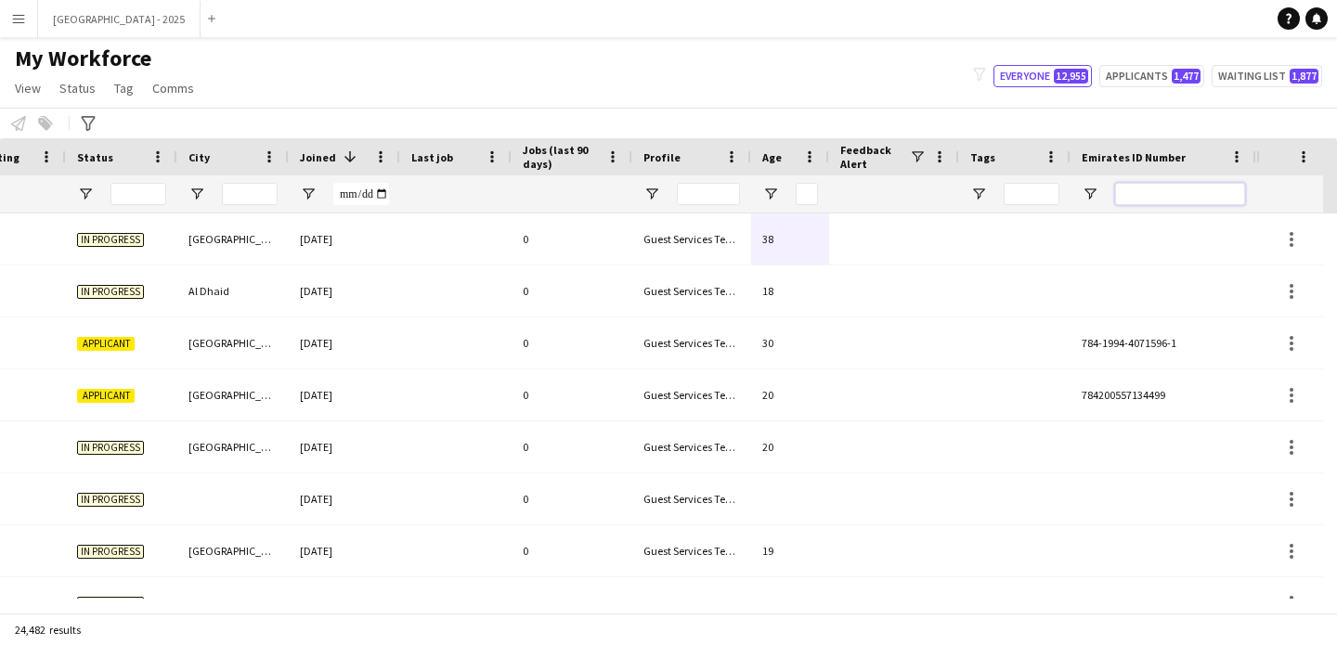
click at [1149, 189] on input "Emirates ID Number Filter Input" at bounding box center [1180, 194] width 130 height 22
paste input "*******"
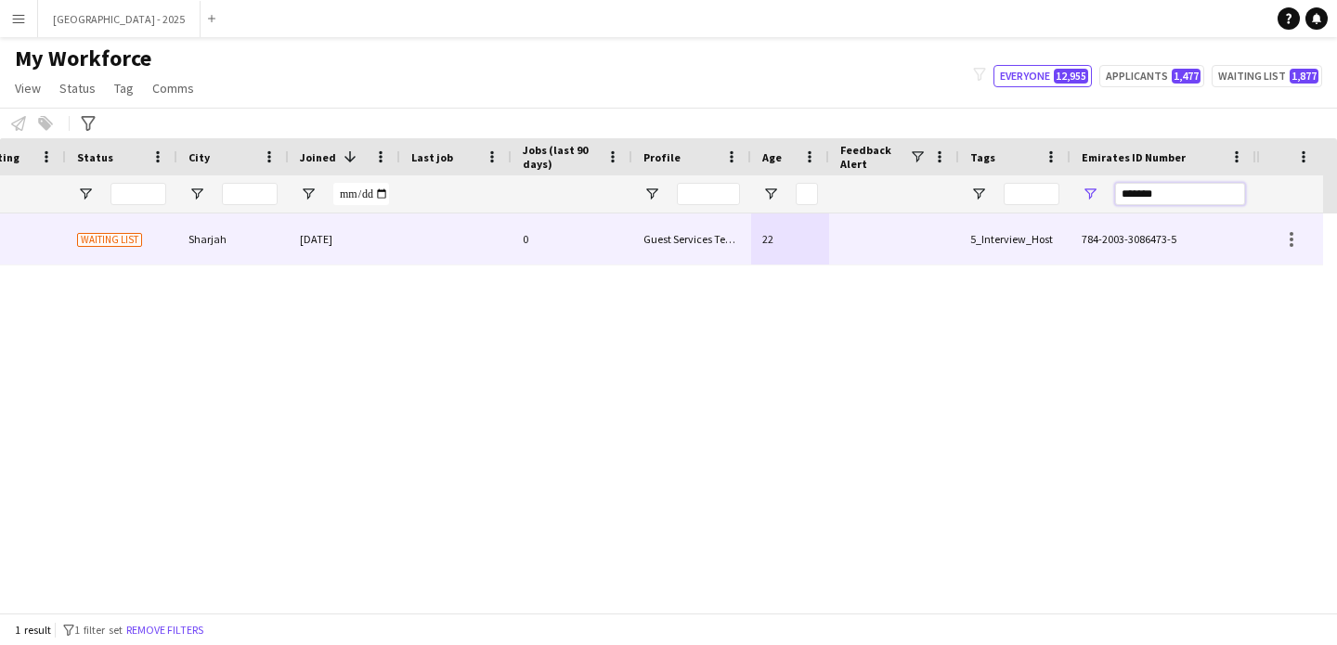
type input "*******"
click at [447, 243] on div at bounding box center [455, 239] width 111 height 51
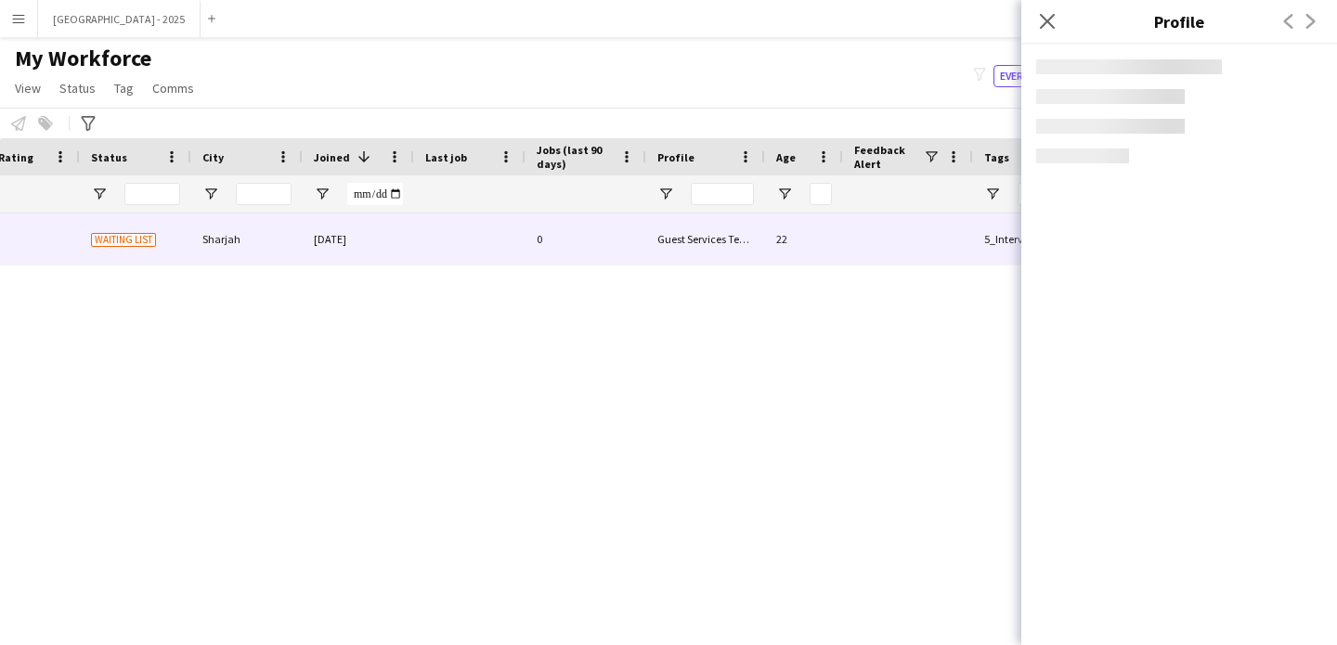
scroll to position [0, 626]
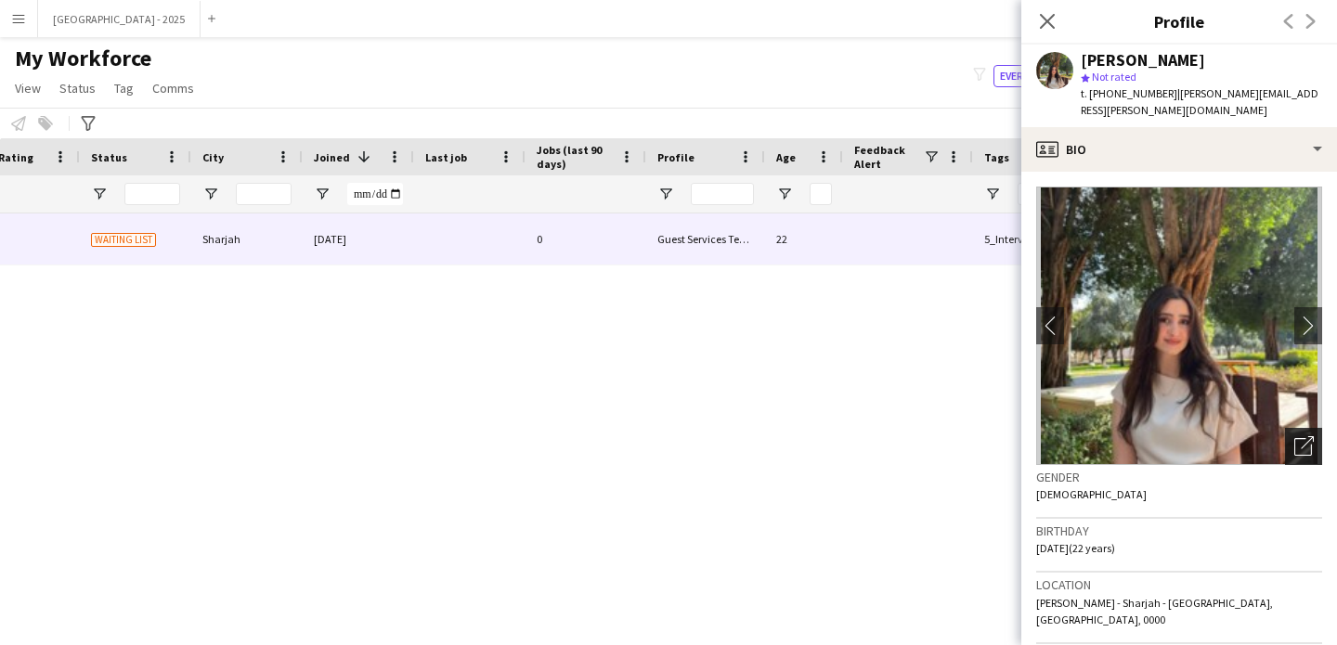
click at [1294, 436] on icon "Open photos pop-in" at bounding box center [1303, 445] width 19 height 19
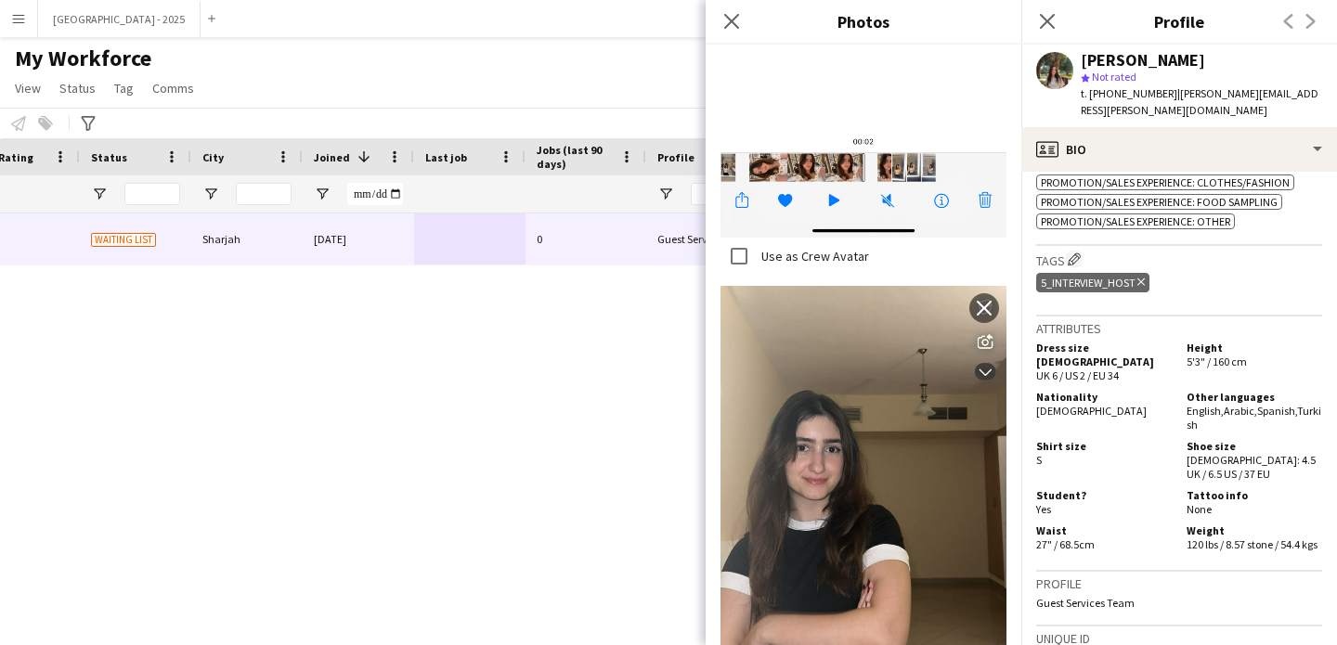
scroll to position [881, 0]
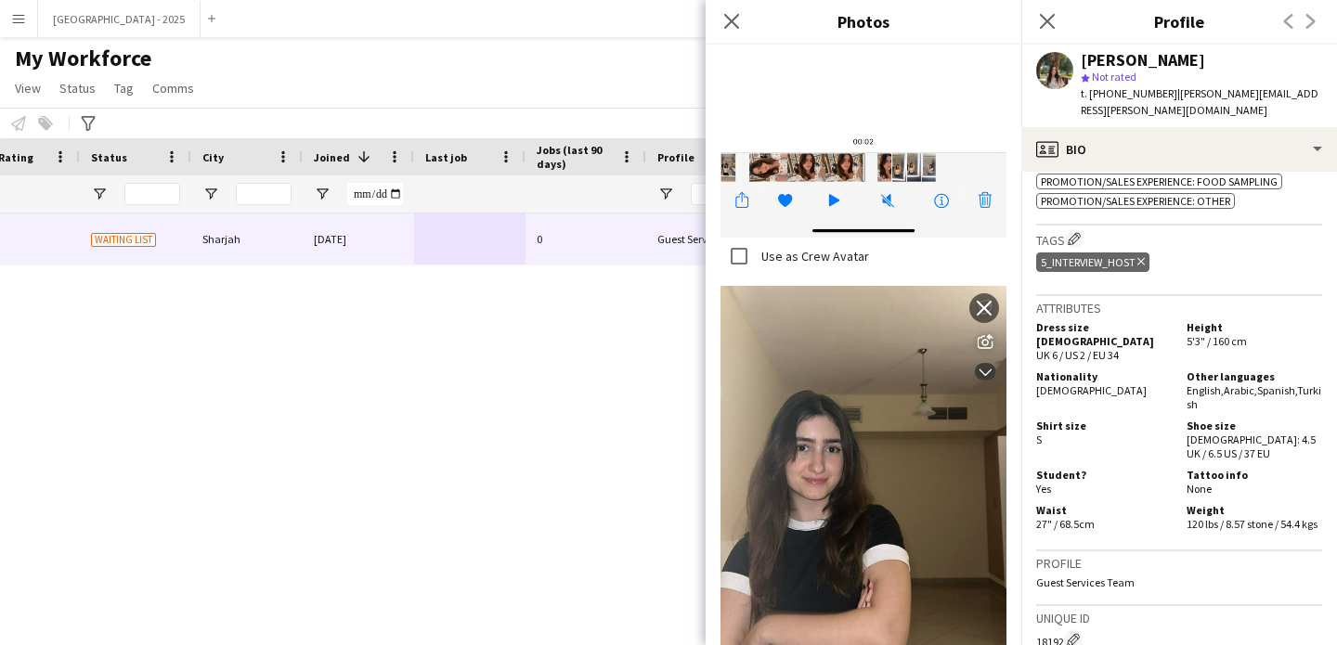
click at [1140, 258] on icon at bounding box center [1140, 261] width 7 height 7
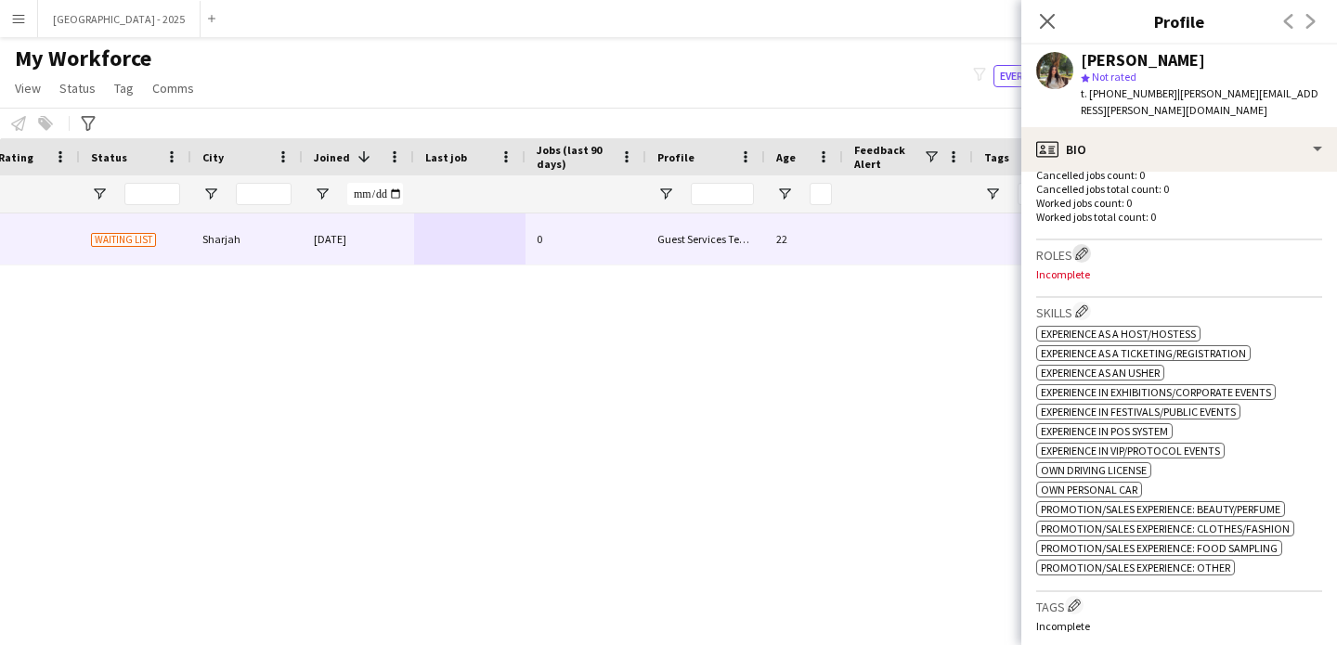
scroll to position [514, 0]
click at [1081, 247] on app-icon "Edit crew company roles" at bounding box center [1081, 253] width 13 height 13
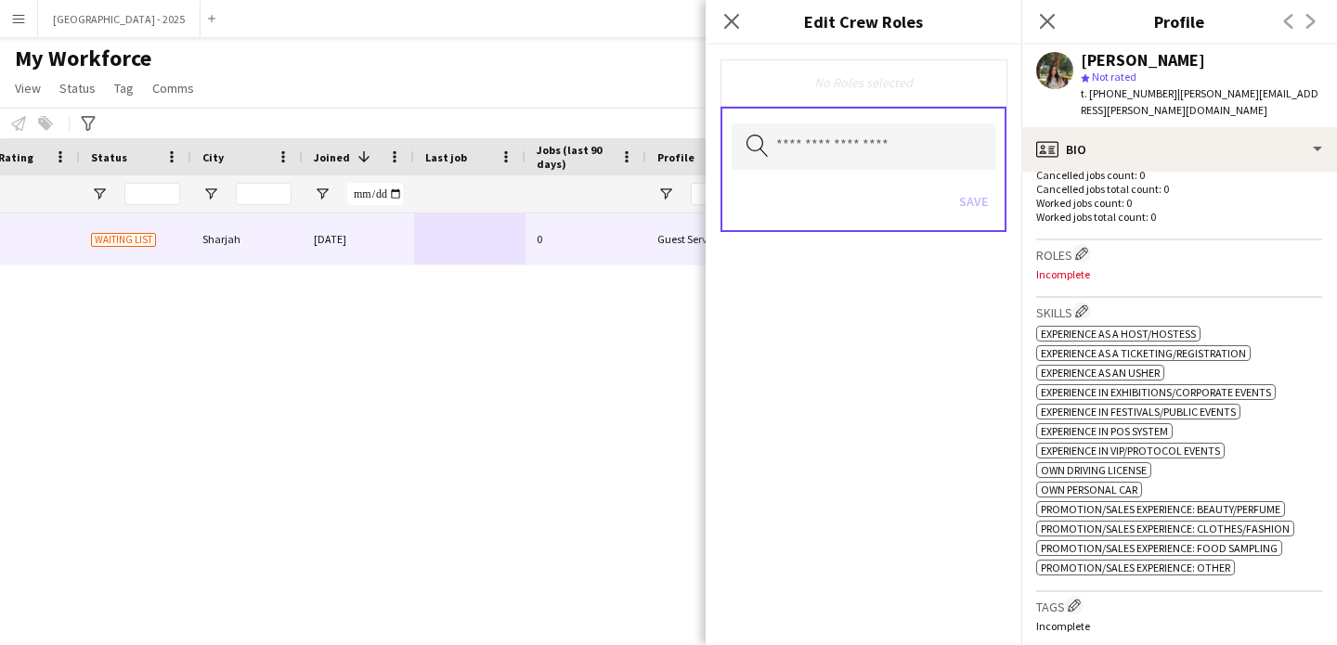
click at [878, 178] on div "Save" at bounding box center [864, 203] width 264 height 53
click at [876, 164] on input "text" at bounding box center [864, 146] width 264 height 46
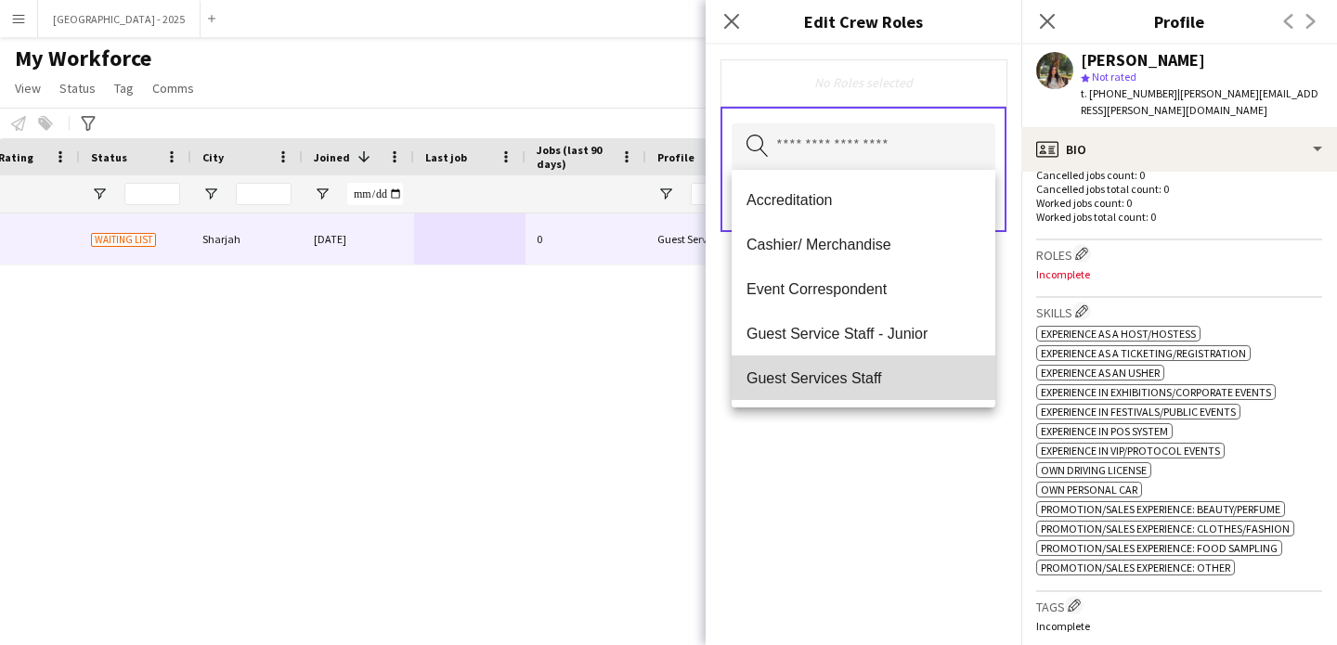
click at [884, 370] on span "Guest Services Staff" at bounding box center [864, 379] width 234 height 18
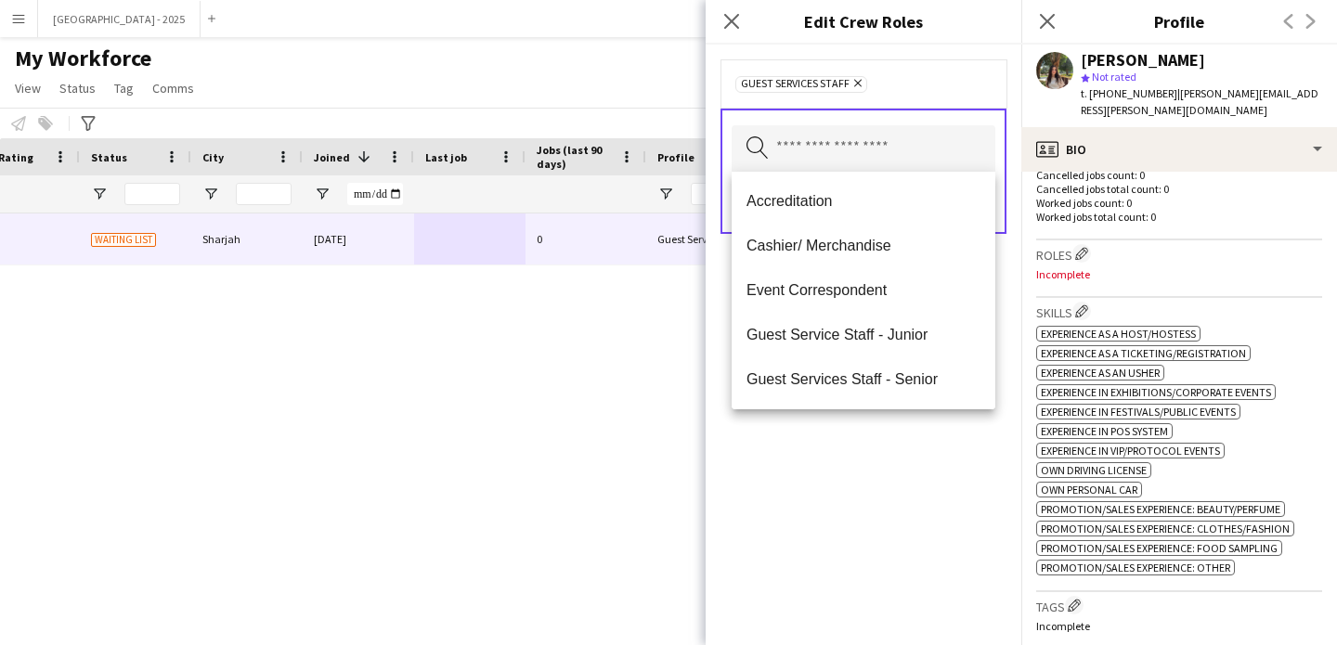
drag, startPoint x: 889, startPoint y: 371, endPoint x: 893, endPoint y: 409, distance: 38.4
click at [889, 372] on span "Guest Services Staff - Senior" at bounding box center [864, 379] width 234 height 18
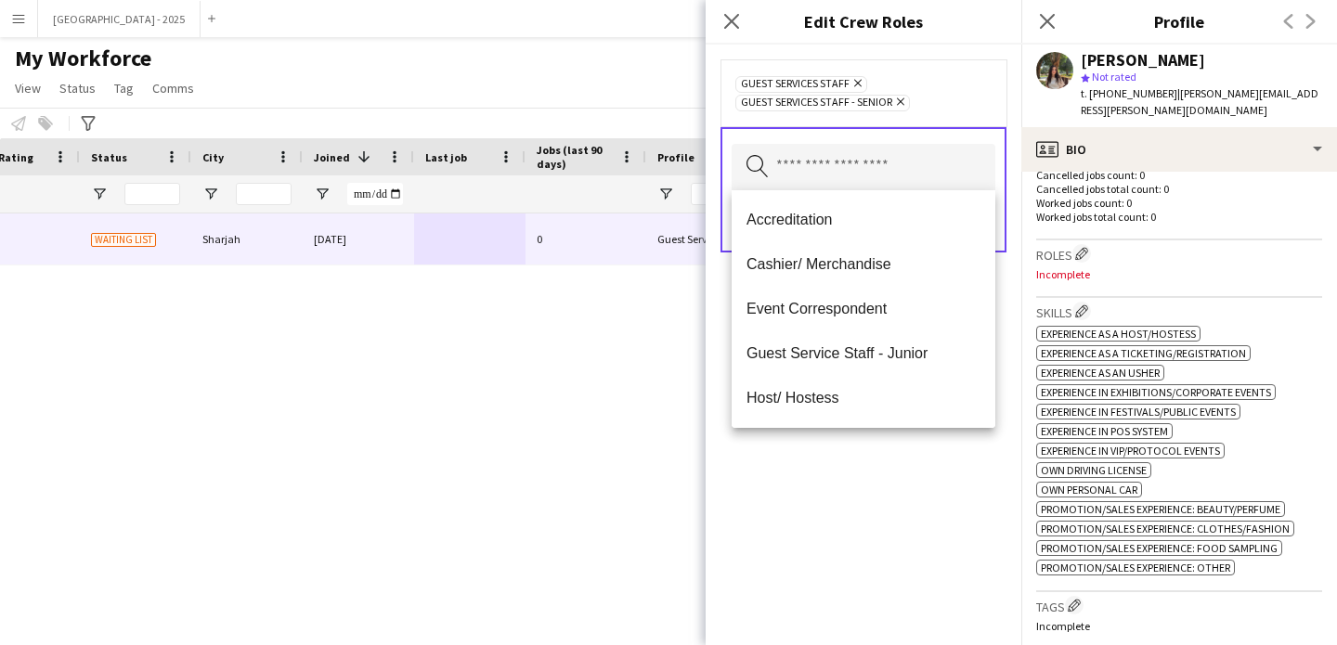
click at [906, 453] on div "Guest Services Staff Remove Guest Services Staff - Senior Remove Search by role…" at bounding box center [864, 345] width 316 height 601
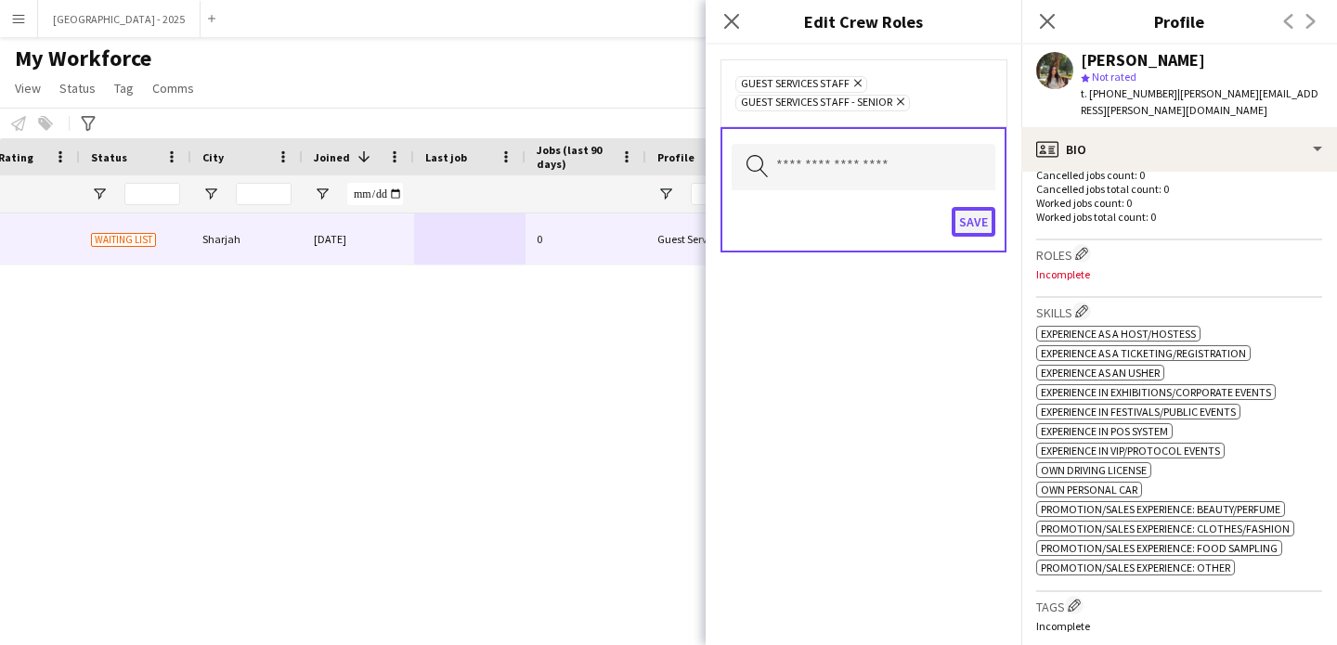
click at [974, 226] on button "Save" at bounding box center [974, 222] width 44 height 30
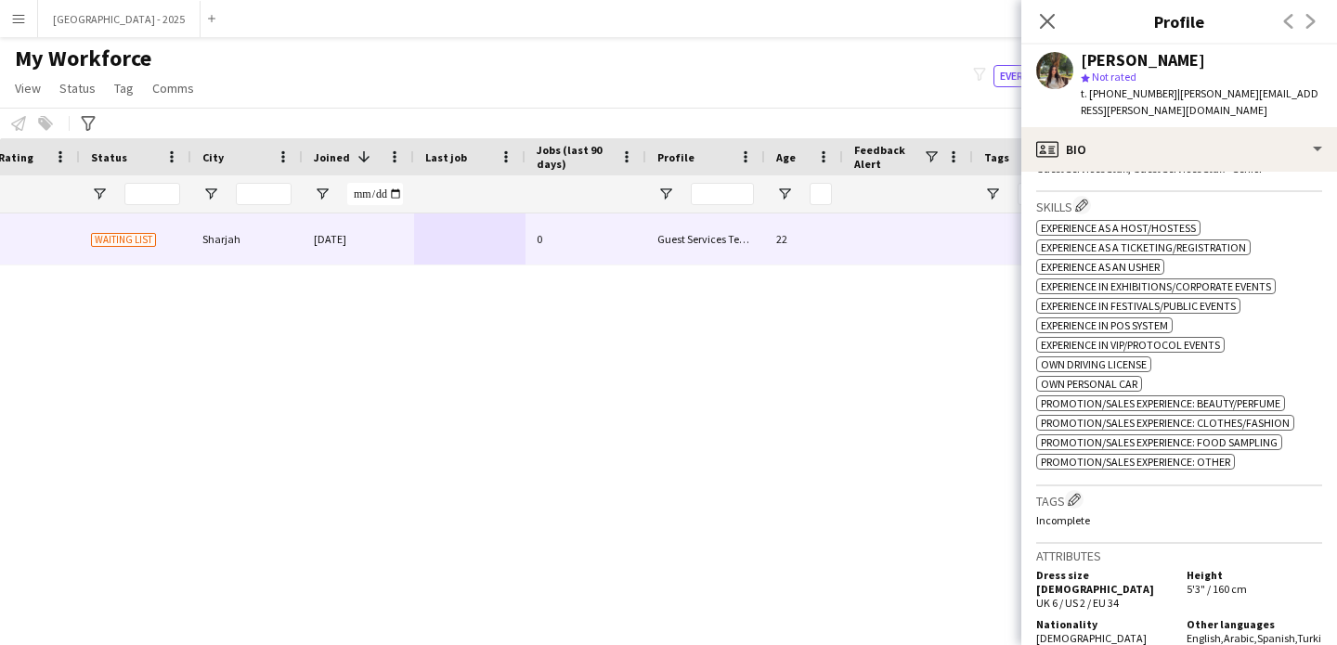
scroll to position [690, 0]
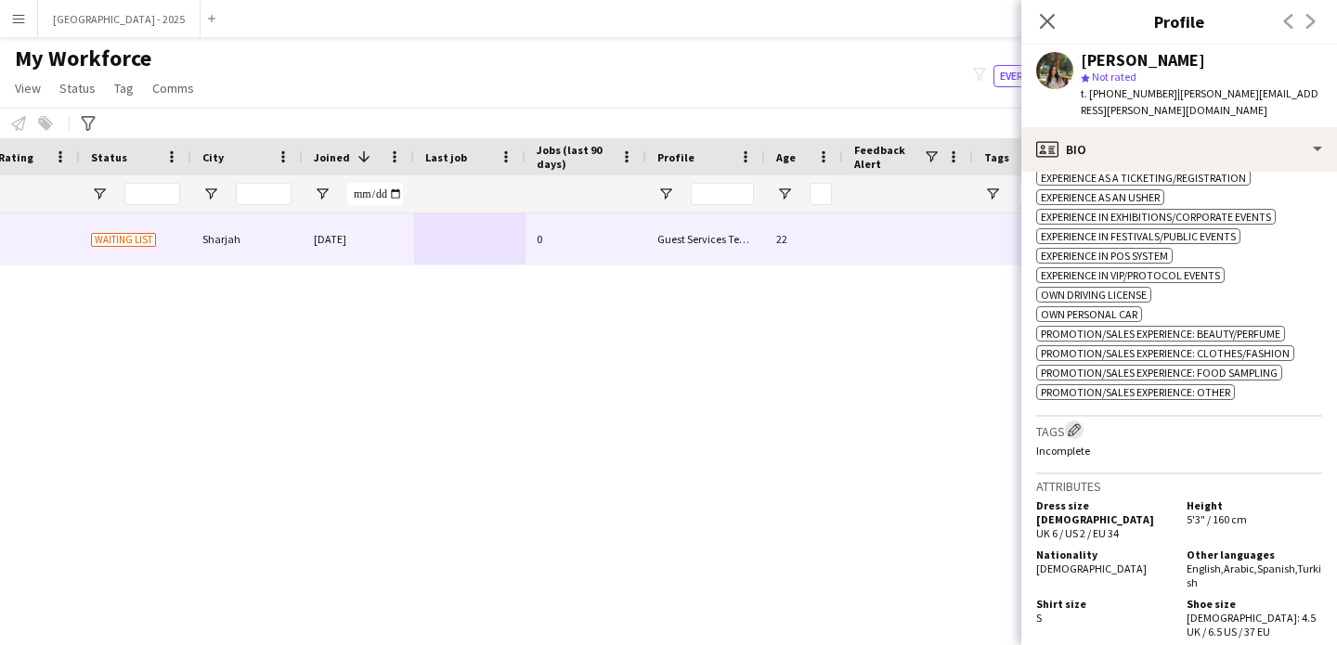
click at [1080, 421] on button "Edit crew company tags" at bounding box center [1074, 430] width 19 height 19
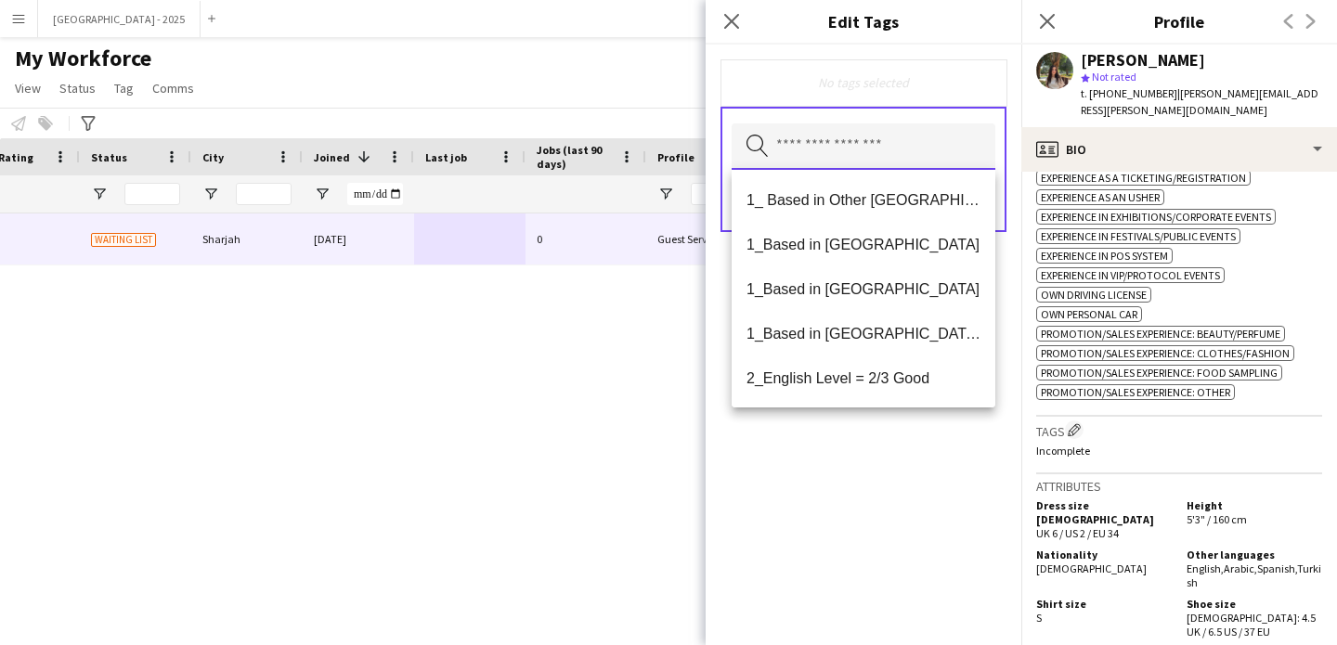
click at [902, 145] on input "text" at bounding box center [864, 146] width 264 height 46
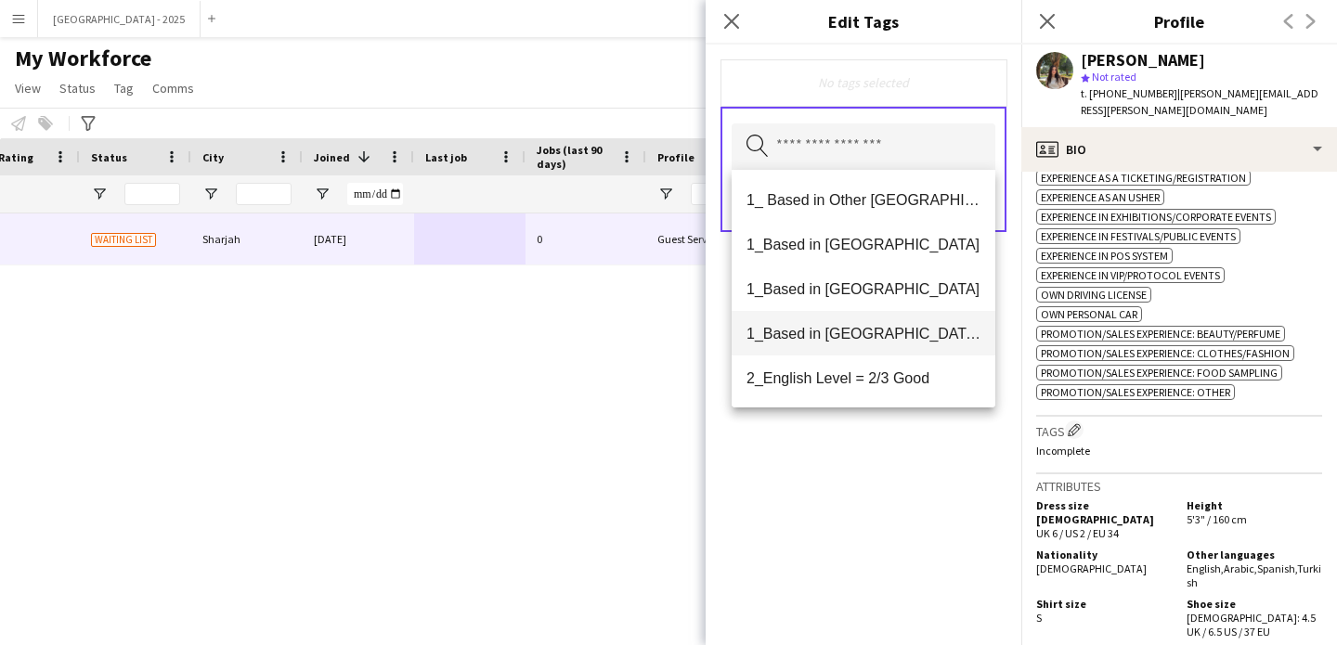
click at [924, 331] on span "1_Based in [GEOGRAPHIC_DATA]/[GEOGRAPHIC_DATA]/Ajman" at bounding box center [864, 334] width 234 height 18
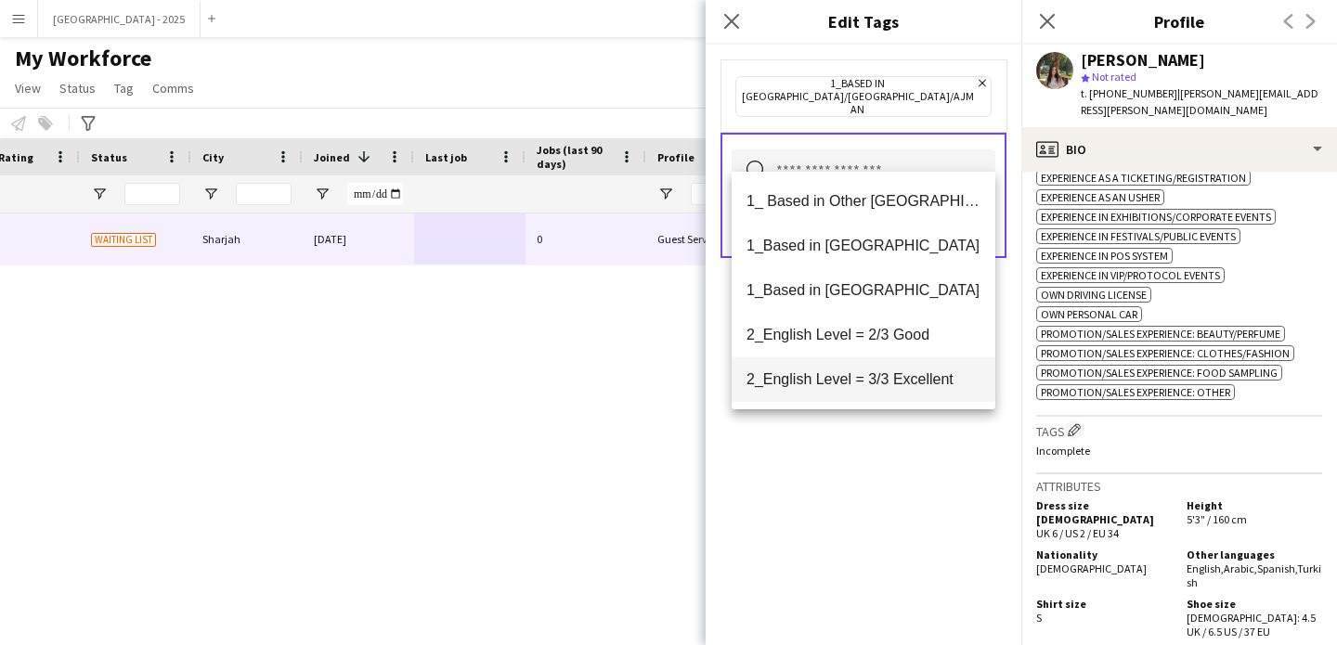
click at [912, 375] on span "2_English Level = 3/3 Excellent" at bounding box center [864, 379] width 234 height 18
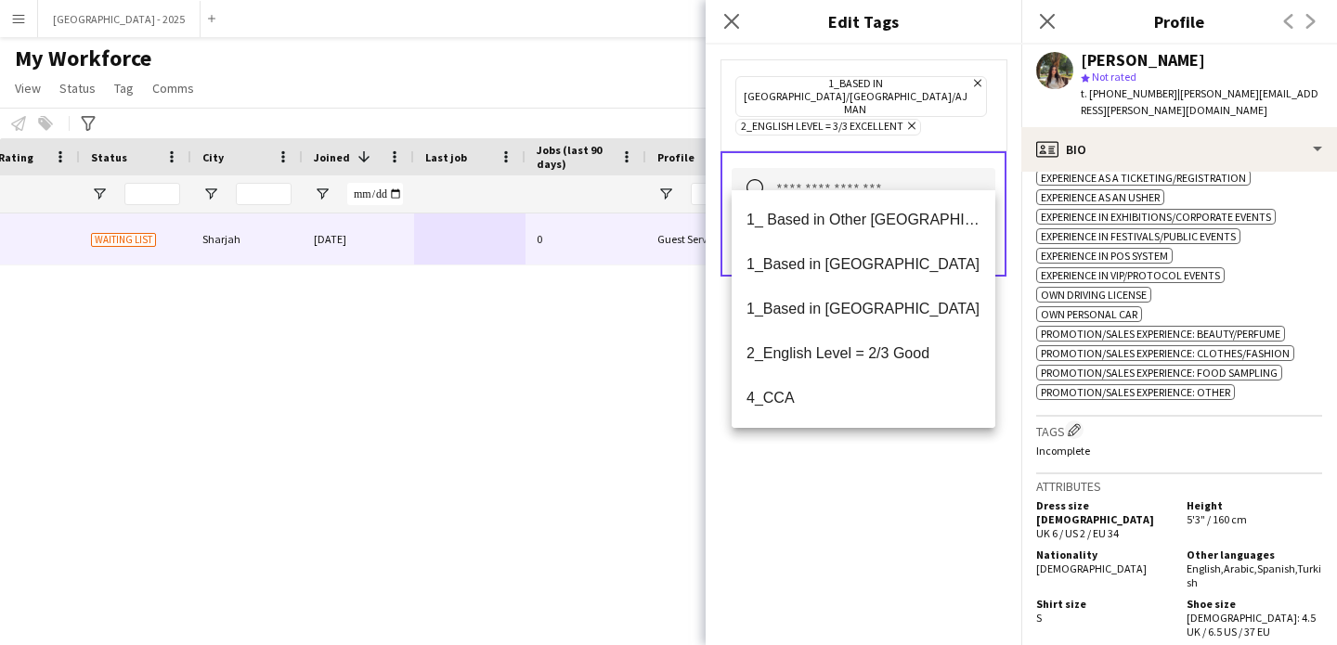
click at [894, 452] on div "1_Based in [GEOGRAPHIC_DATA]/[GEOGRAPHIC_DATA]/Ajman Remove 2_English Level = 3…" at bounding box center [864, 345] width 316 height 601
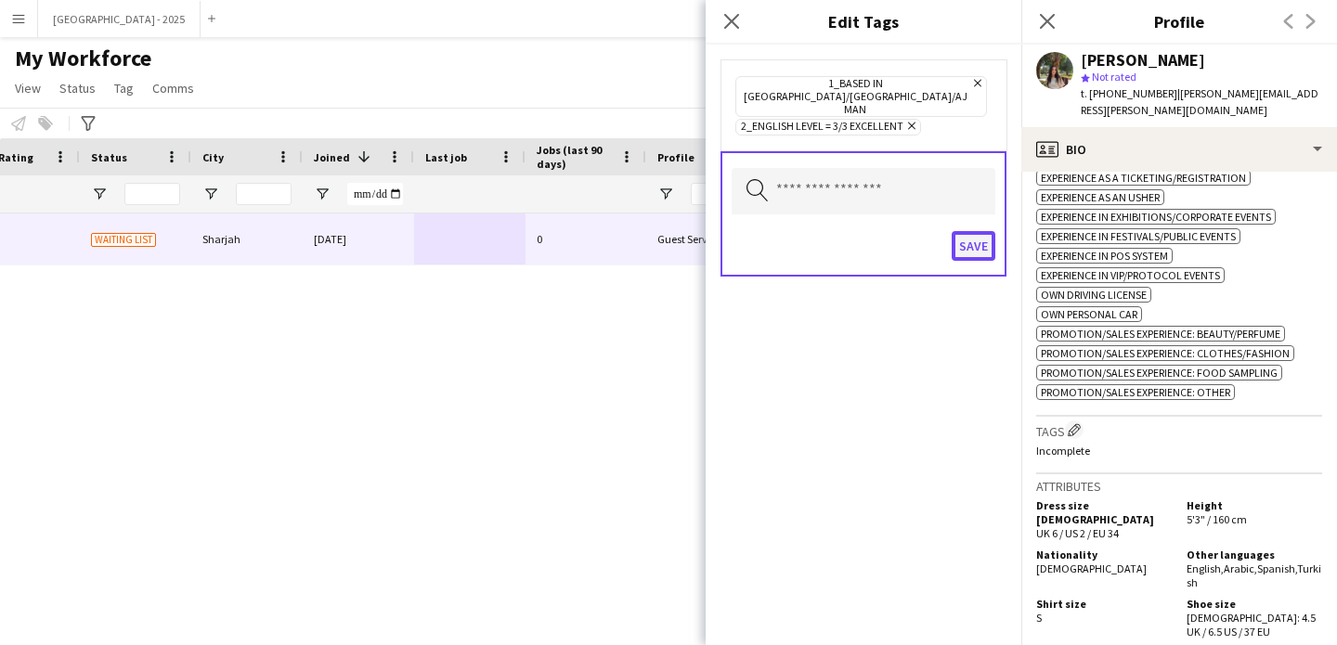
click at [982, 231] on button "Save" at bounding box center [974, 246] width 44 height 30
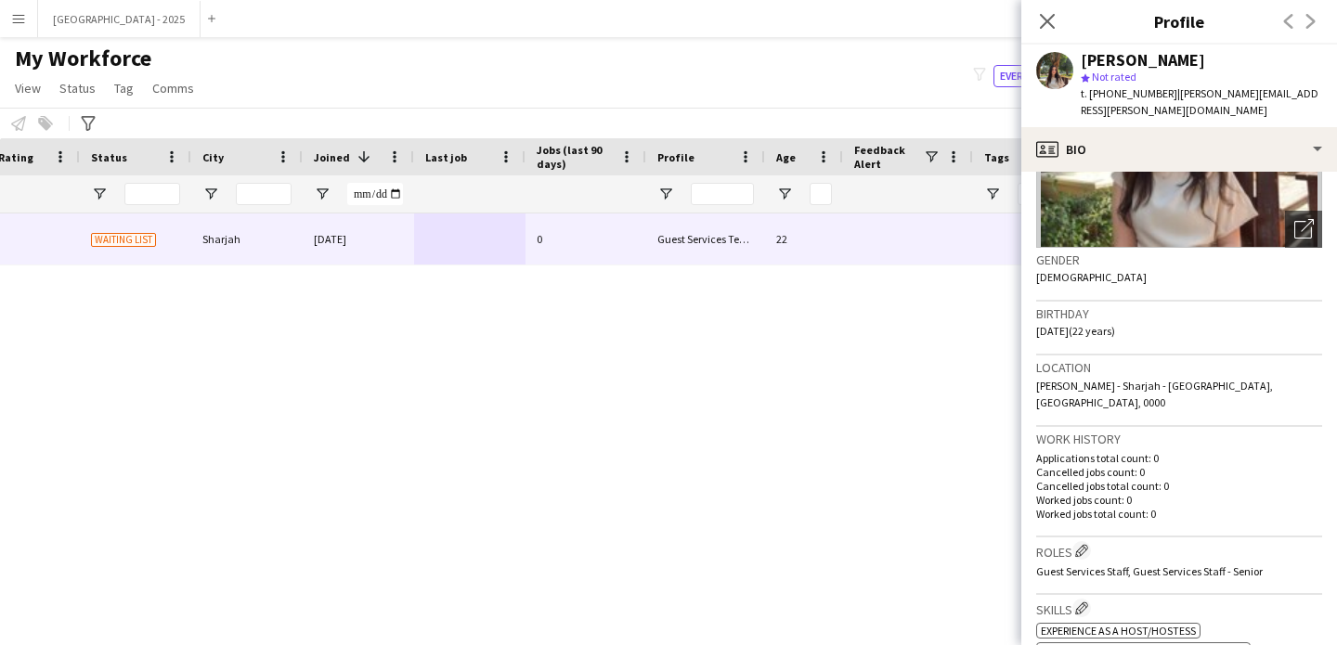
scroll to position [241, 0]
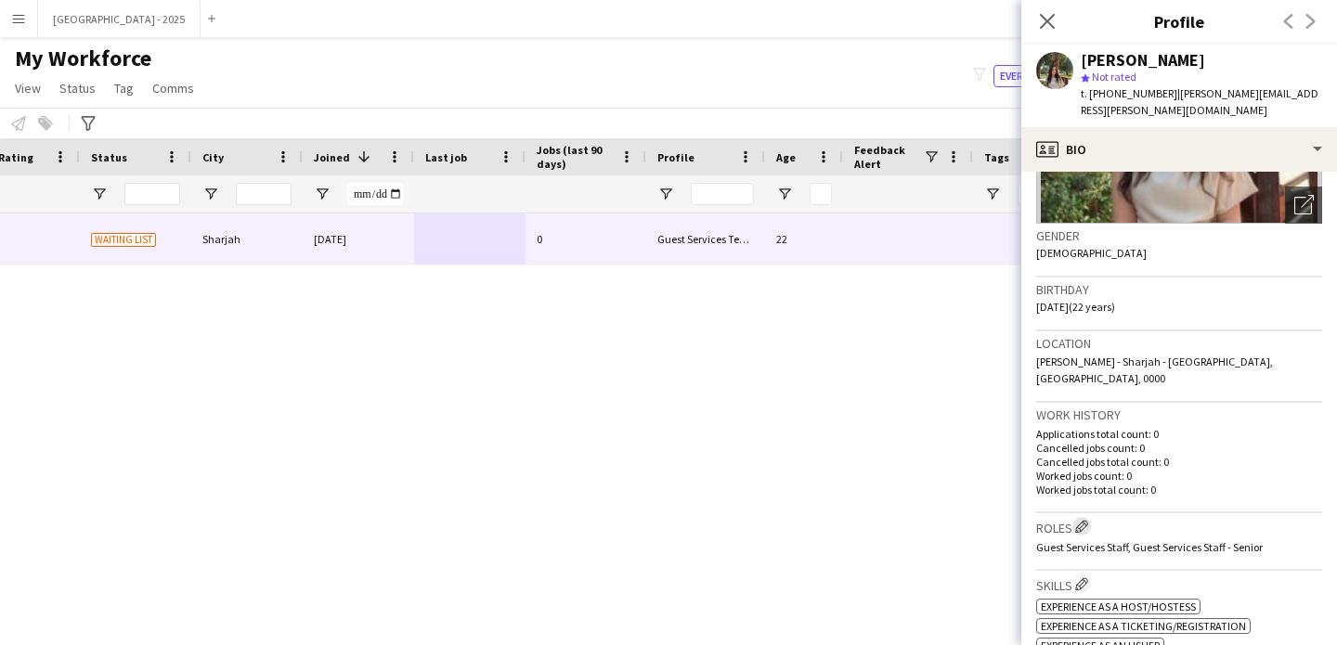
click at [1081, 520] on app-icon "Edit crew company roles" at bounding box center [1081, 526] width 13 height 13
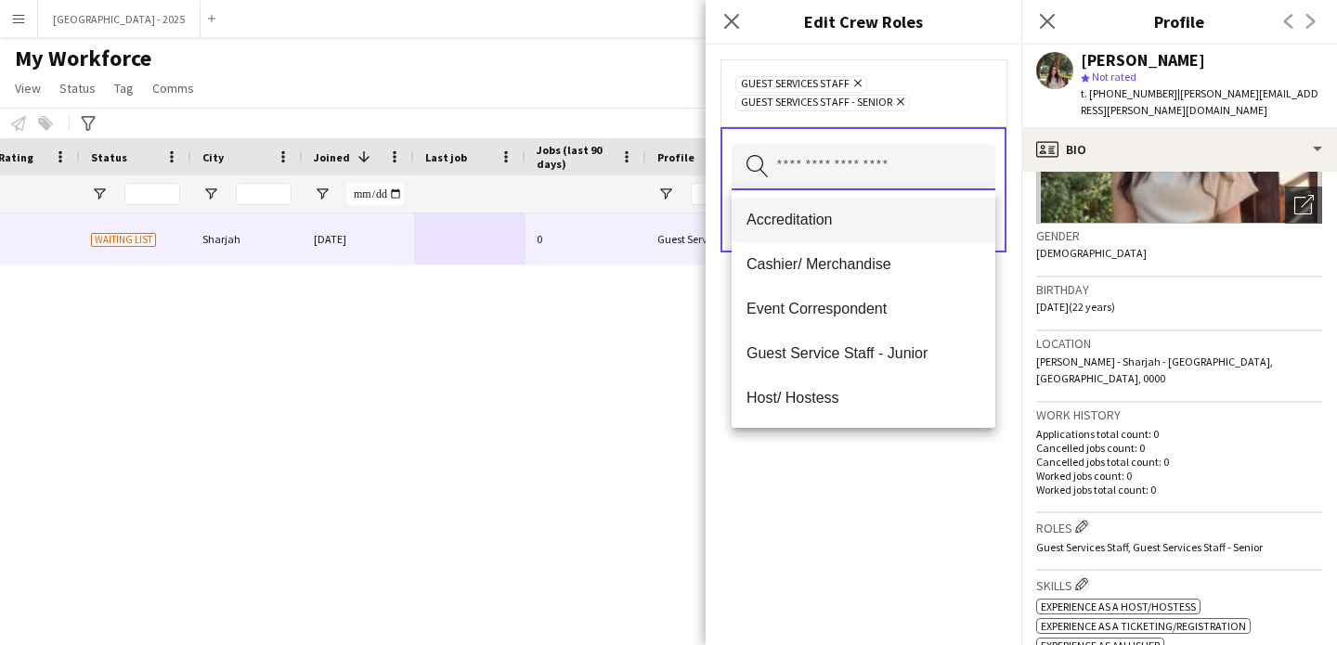
drag, startPoint x: 866, startPoint y: 184, endPoint x: 900, endPoint y: 234, distance: 60.3
click at [865, 185] on input "text" at bounding box center [864, 167] width 264 height 46
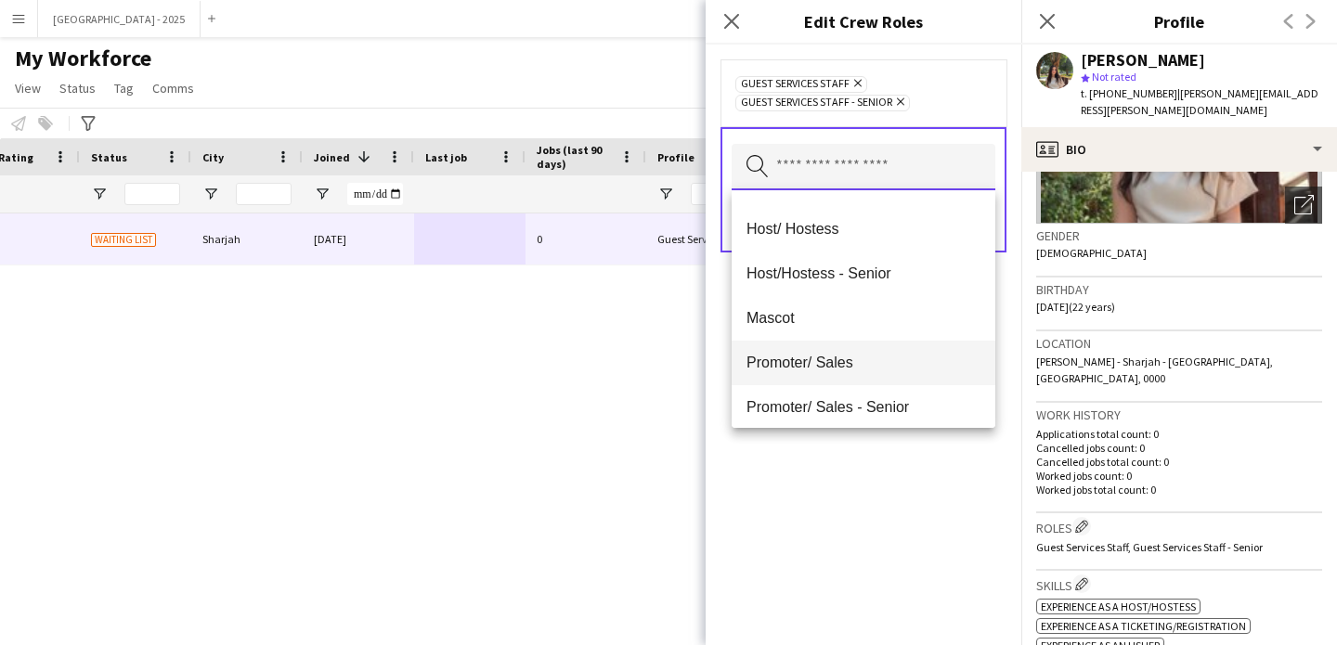
scroll to position [179, 0]
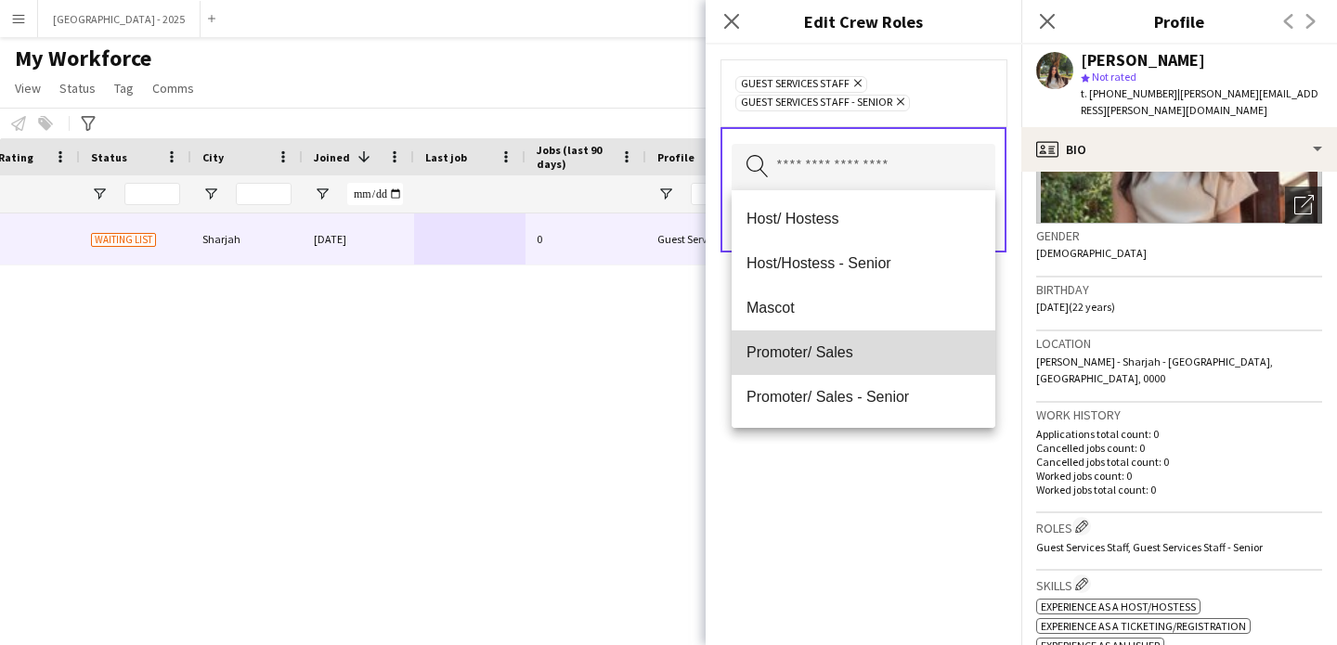
click at [872, 344] on span "Promoter/ Sales" at bounding box center [864, 353] width 234 height 18
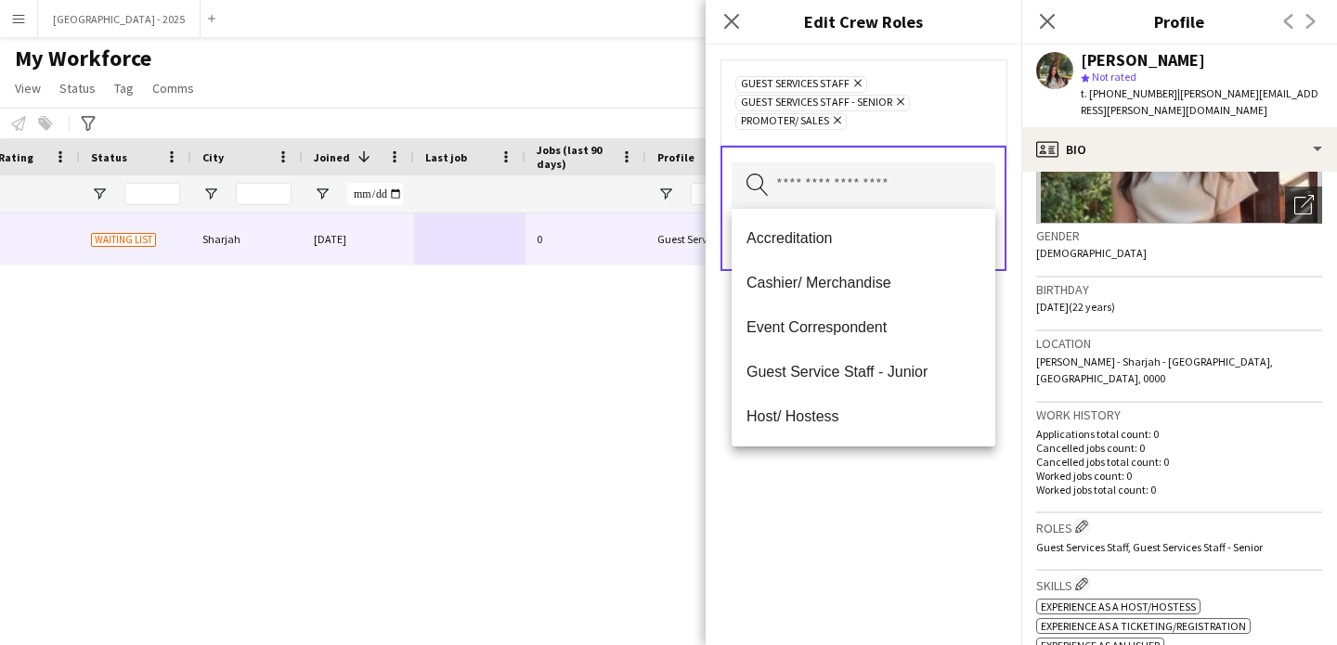
click at [927, 495] on div "Guest Services Staff Remove Guest Services Staff - Senior Remove Promoter/ Sale…" at bounding box center [864, 345] width 316 height 601
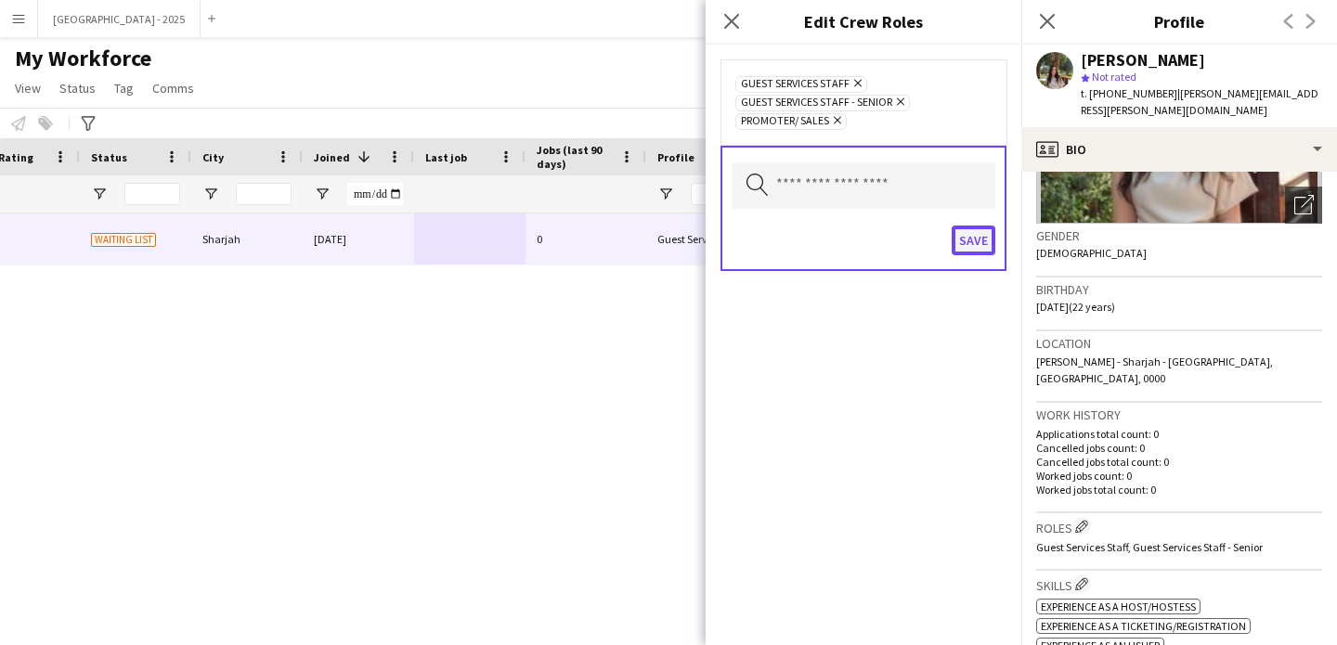
click at [979, 231] on button "Save" at bounding box center [974, 241] width 44 height 30
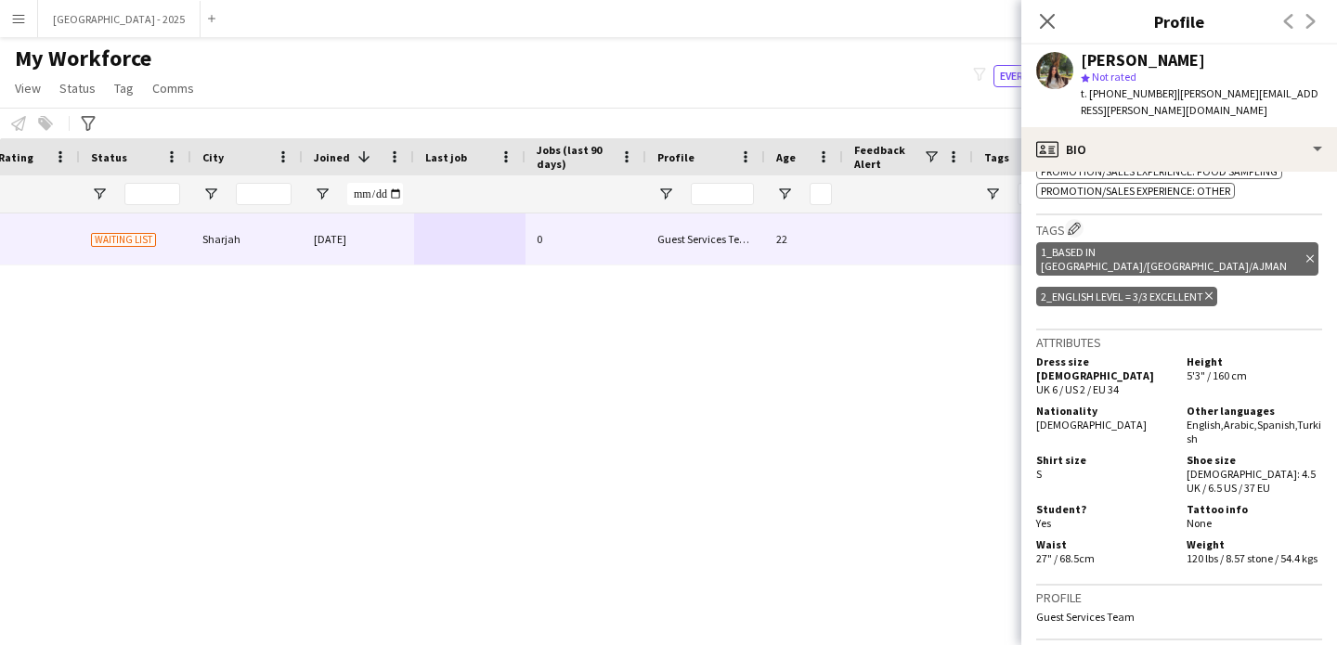
scroll to position [1014, 0]
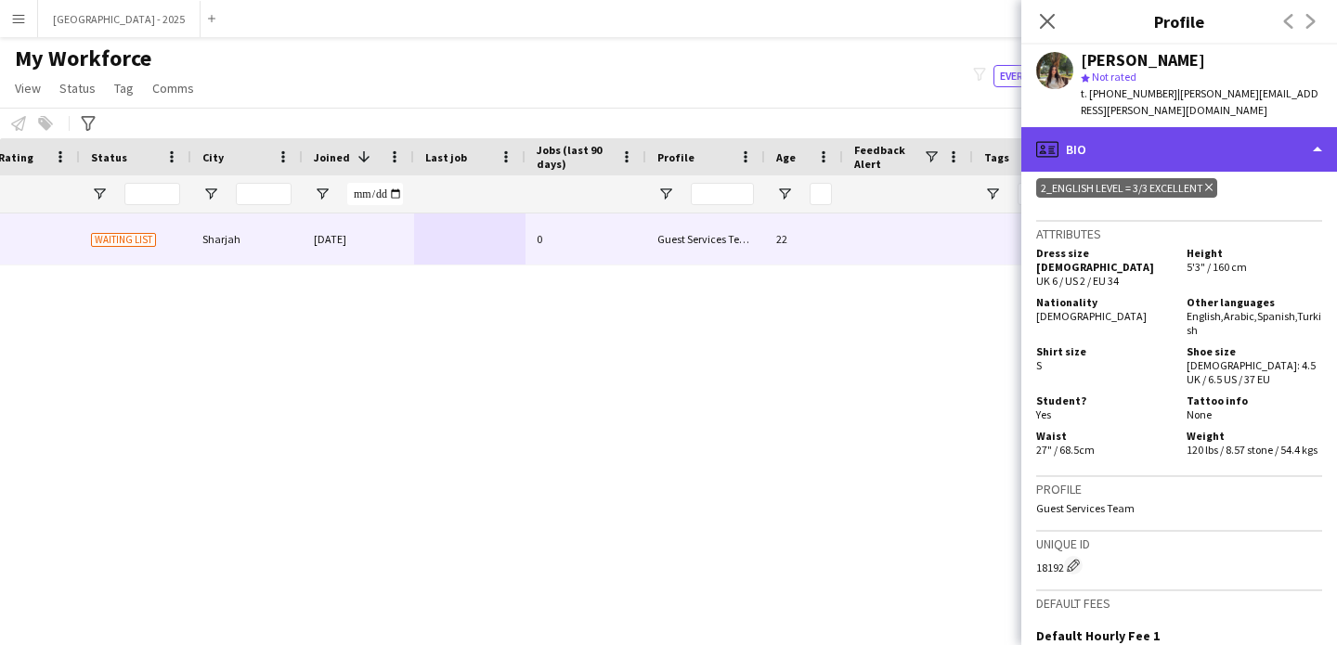
click at [1123, 127] on div "profile Bio" at bounding box center [1179, 149] width 316 height 45
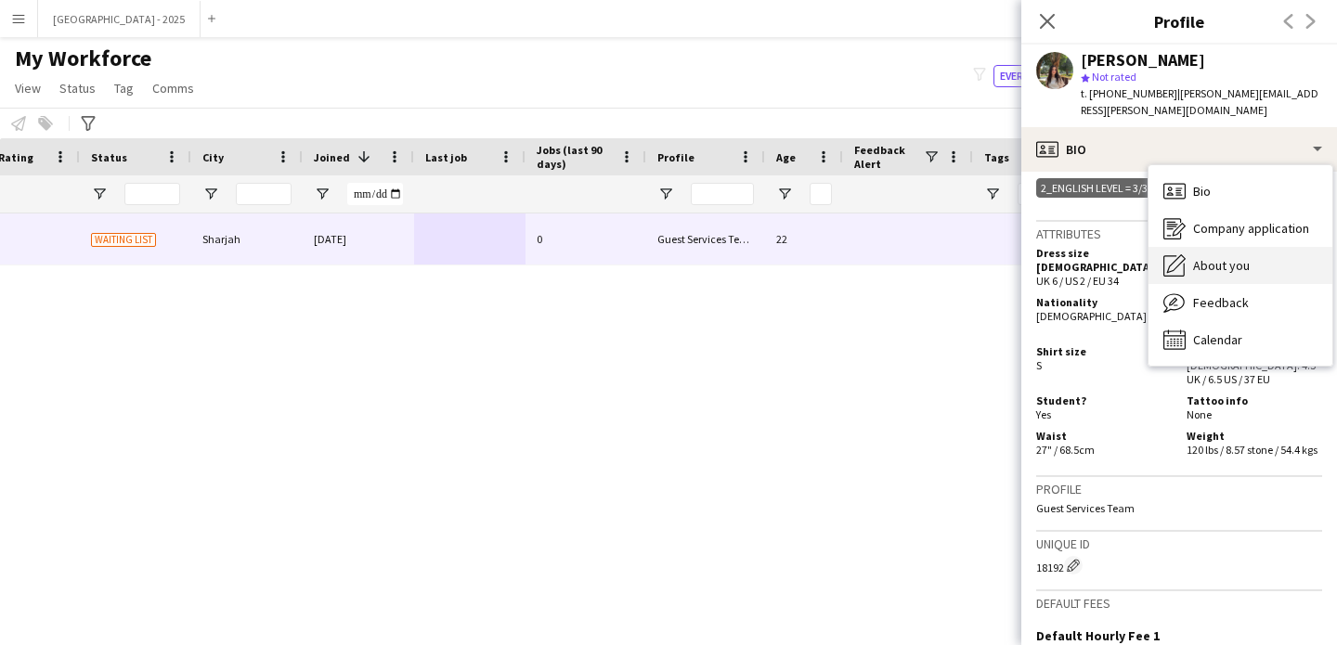
click at [1223, 257] on span "About you" at bounding box center [1221, 265] width 57 height 17
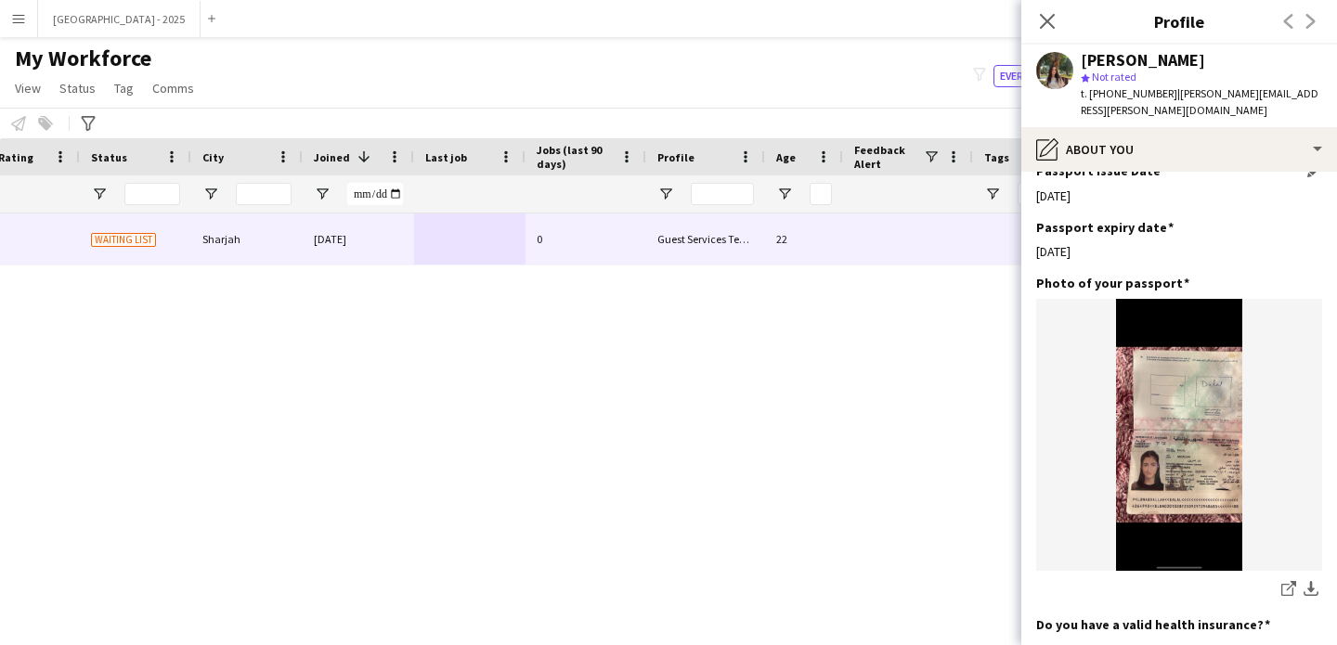
scroll to position [1758, 0]
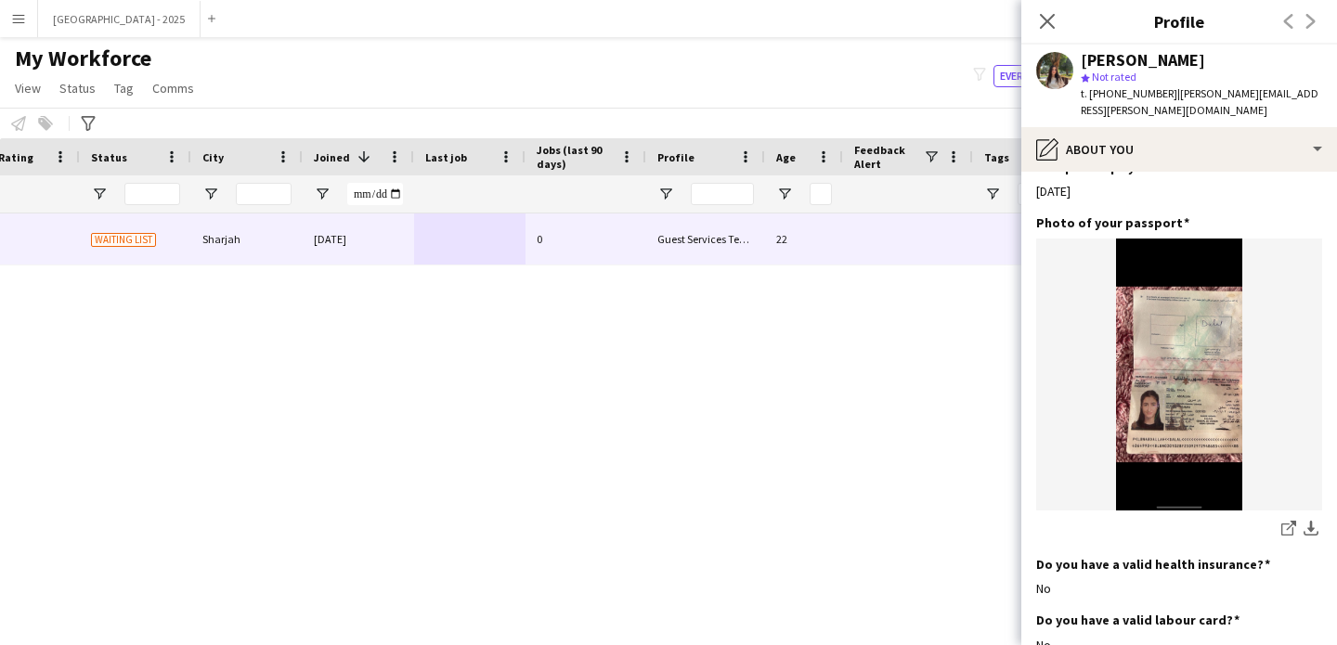
drag, startPoint x: 1049, startPoint y: 19, endPoint x: 442, endPoint y: 331, distance: 682.3
click at [1048, 23] on icon at bounding box center [1047, 21] width 15 height 15
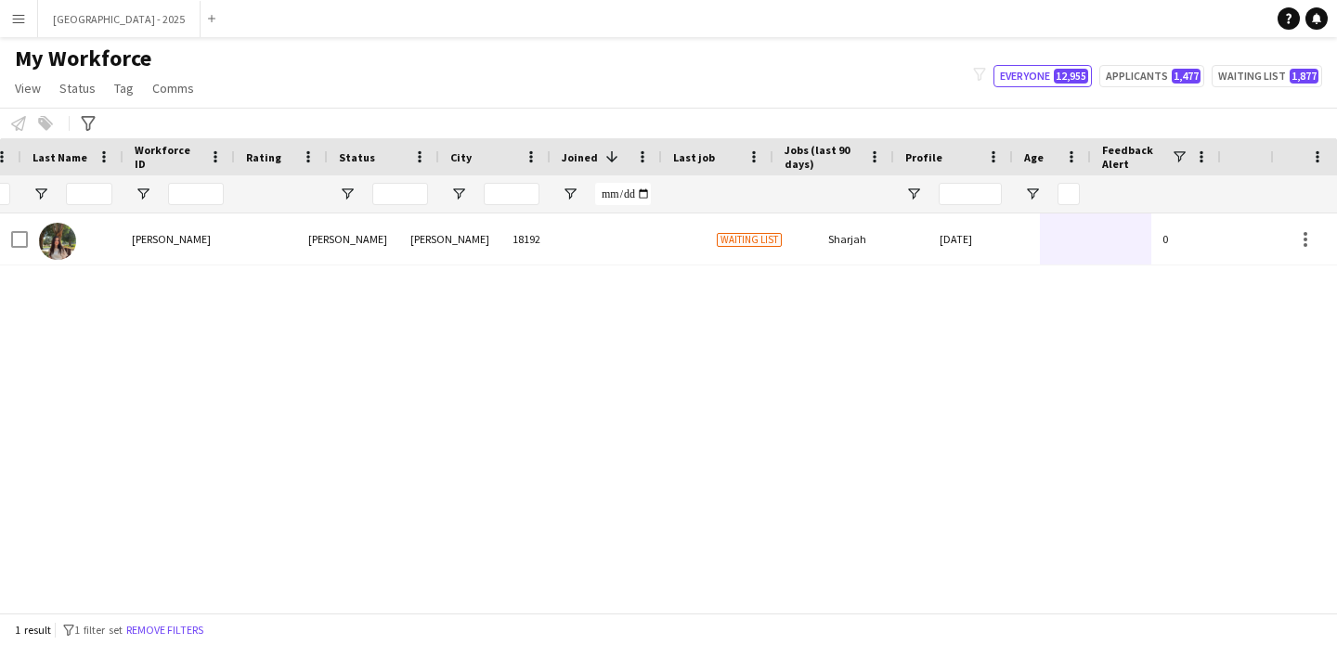
scroll to position [0, 0]
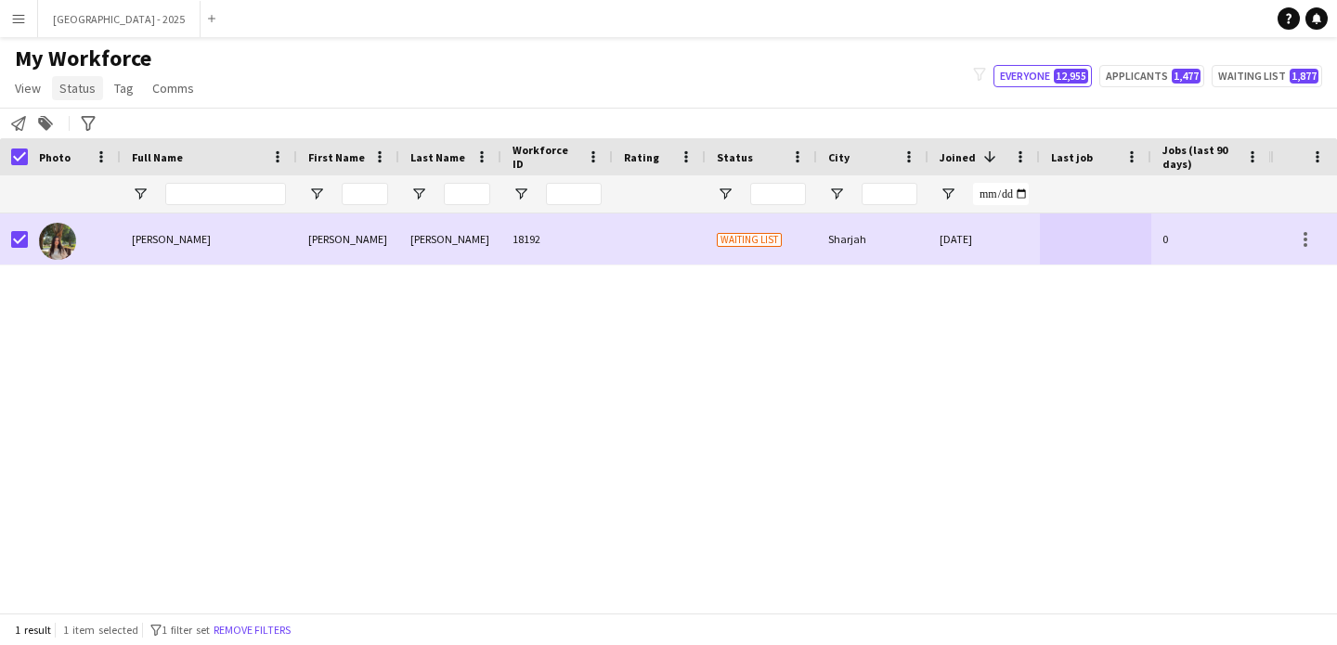
click at [70, 95] on span "Status" at bounding box center [77, 88] width 36 height 17
click at [113, 133] on link "Edit" at bounding box center [118, 128] width 130 height 39
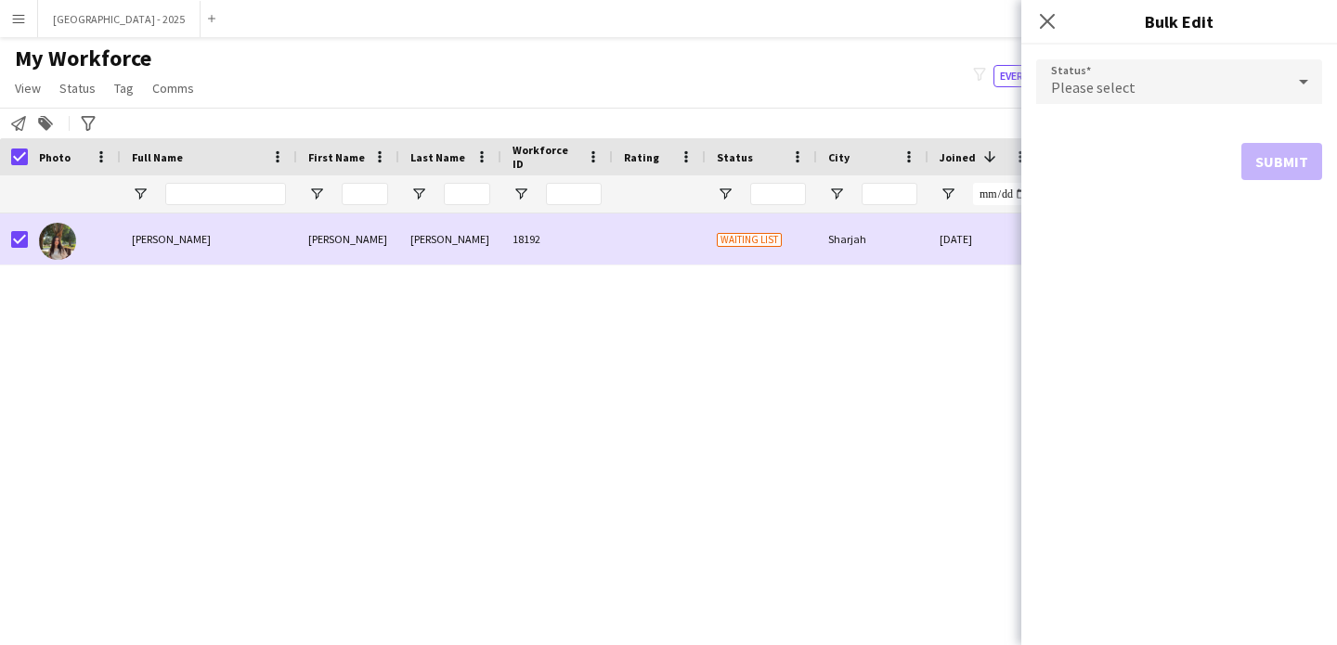
click at [1078, 74] on div "Please select" at bounding box center [1160, 81] width 249 height 45
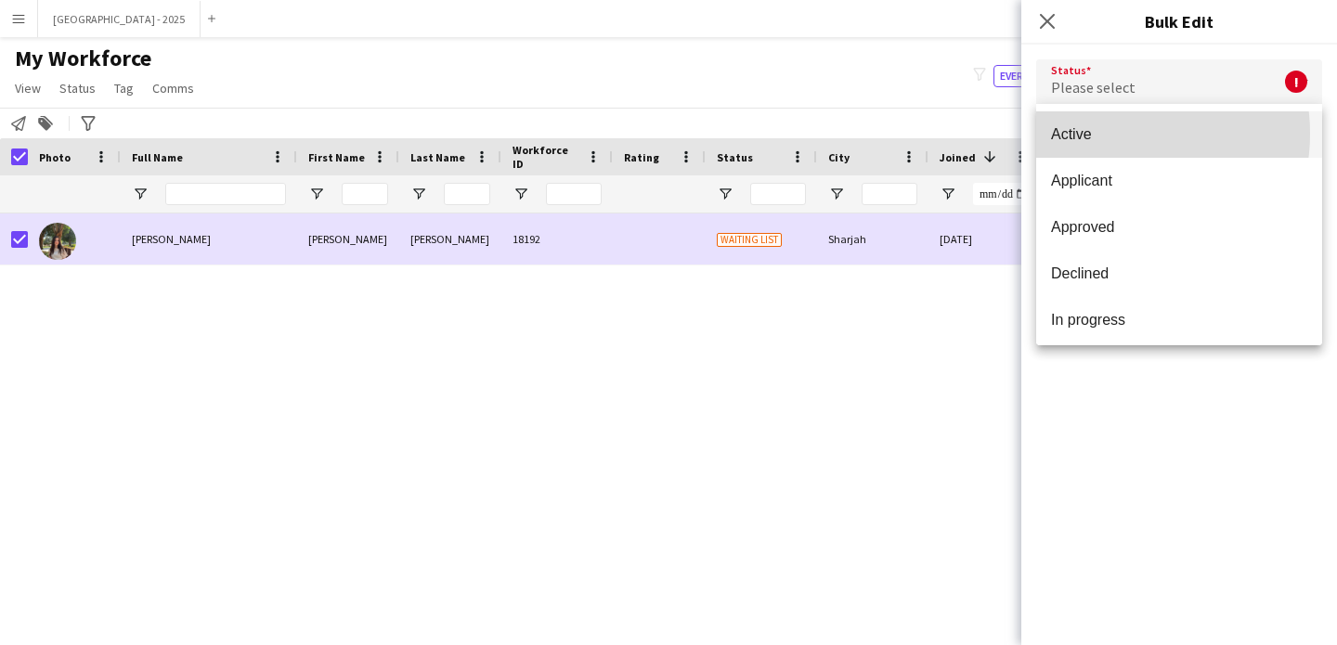
click at [1112, 134] on span "Active" at bounding box center [1179, 134] width 256 height 18
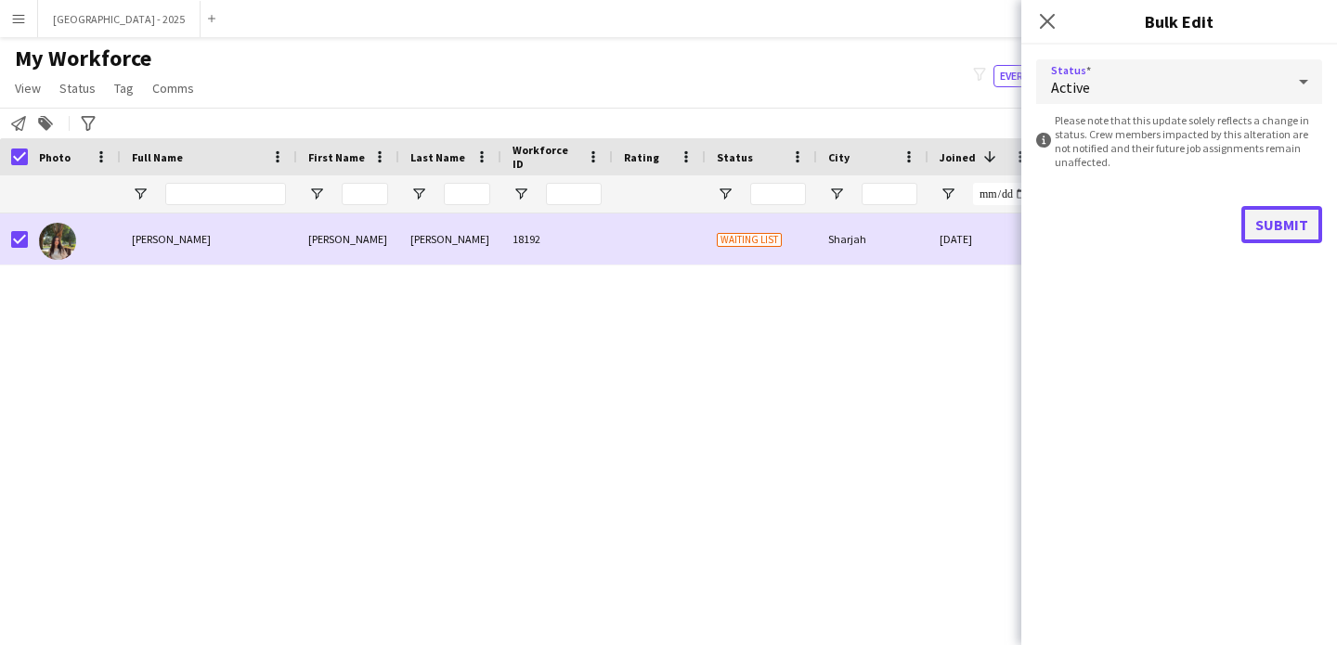
click at [1320, 241] on button "Submit" at bounding box center [1281, 224] width 81 height 37
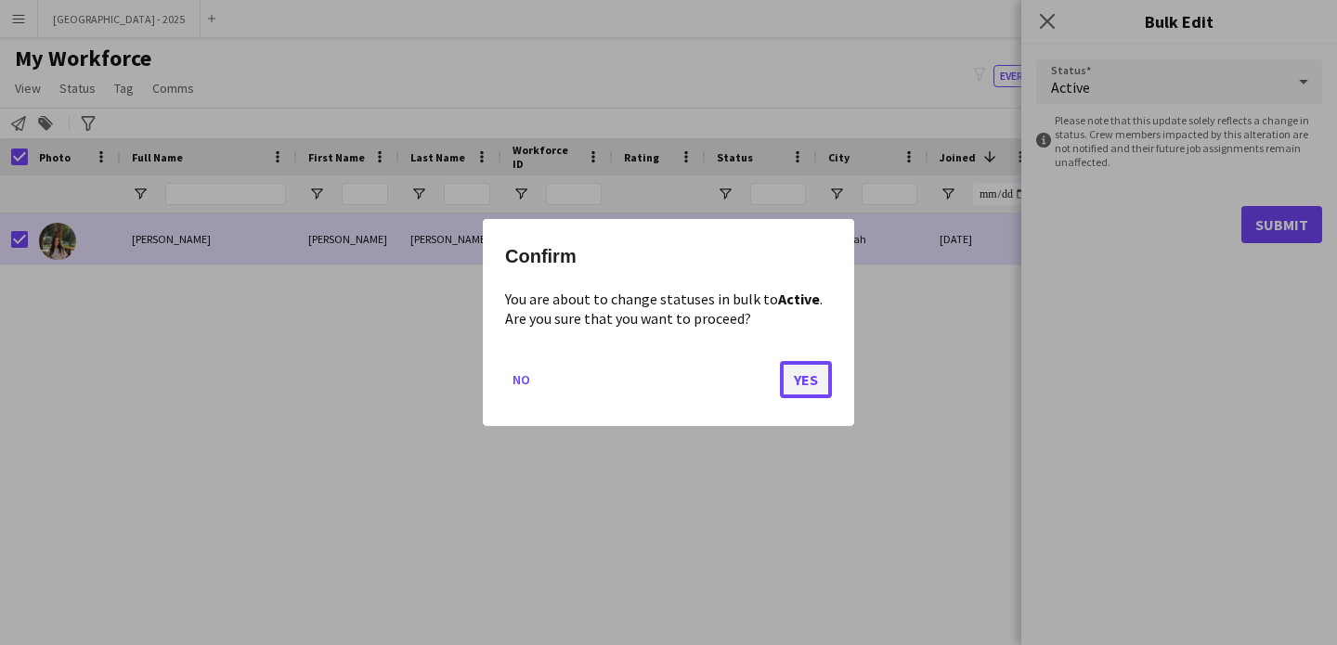
click at [802, 383] on button "Yes" at bounding box center [806, 379] width 52 height 37
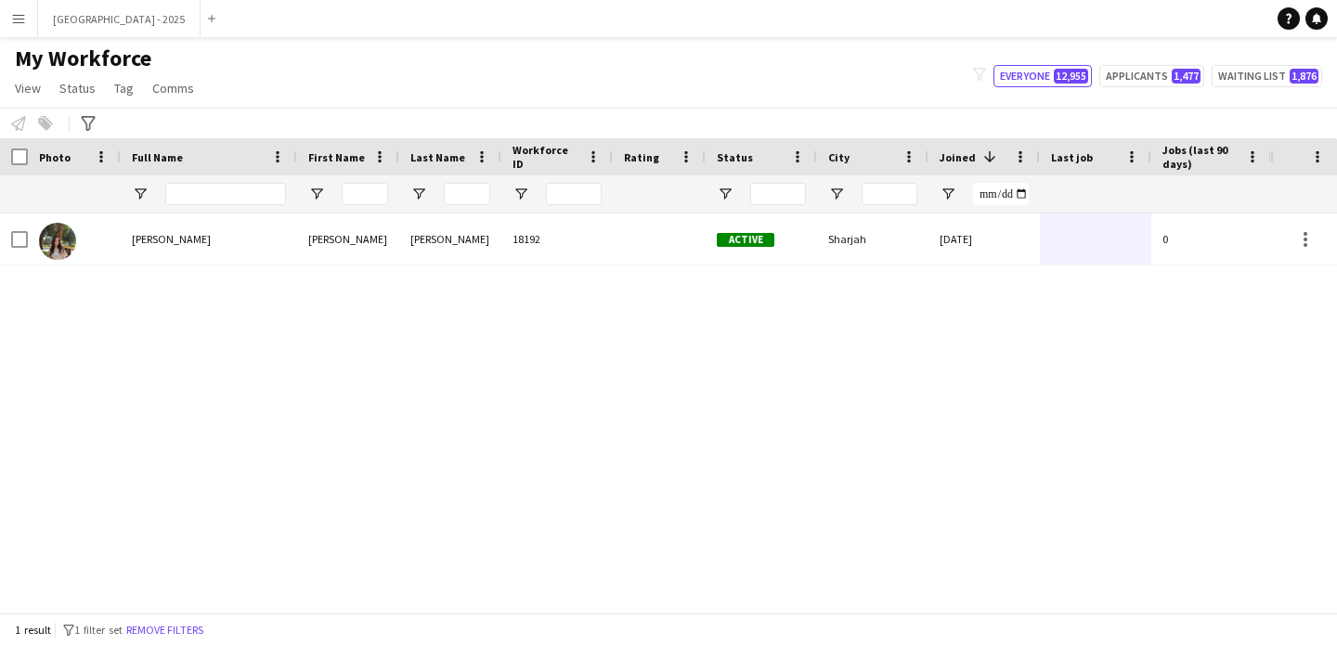
drag, startPoint x: 187, startPoint y: 627, endPoint x: 296, endPoint y: 0, distance: 636.2
click at [187, 627] on button "Remove filters" at bounding box center [165, 630] width 84 height 20
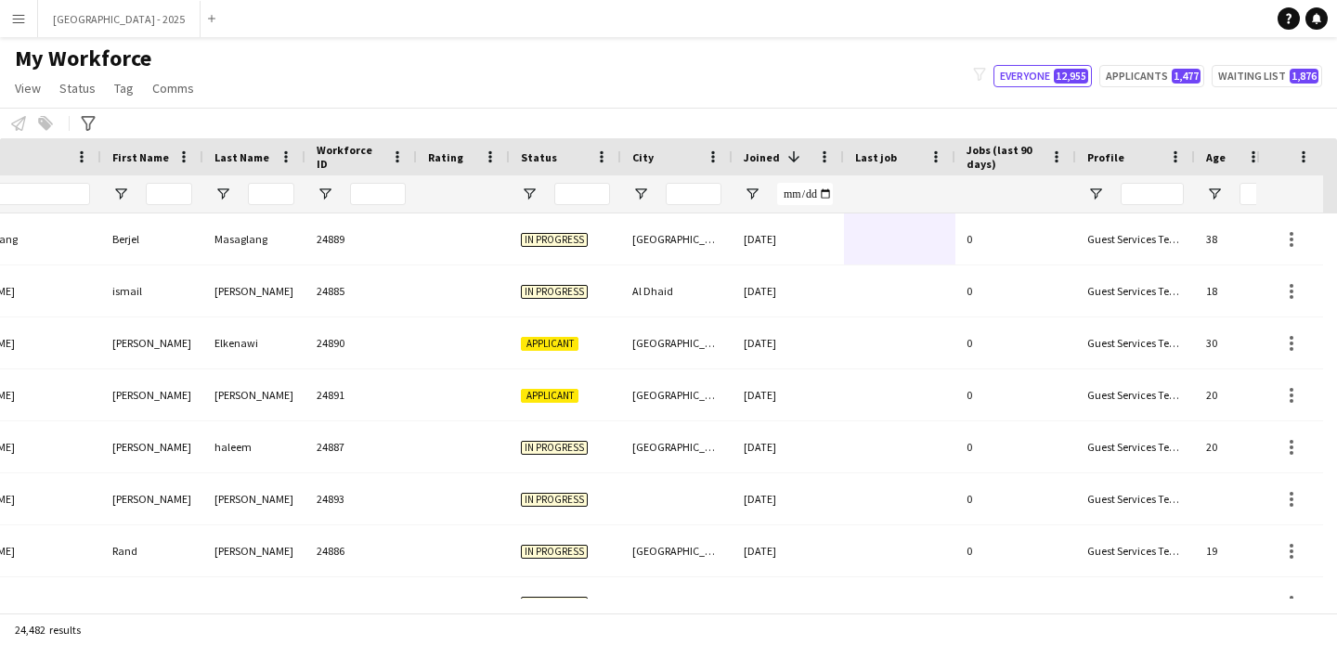
scroll to position [0, 640]
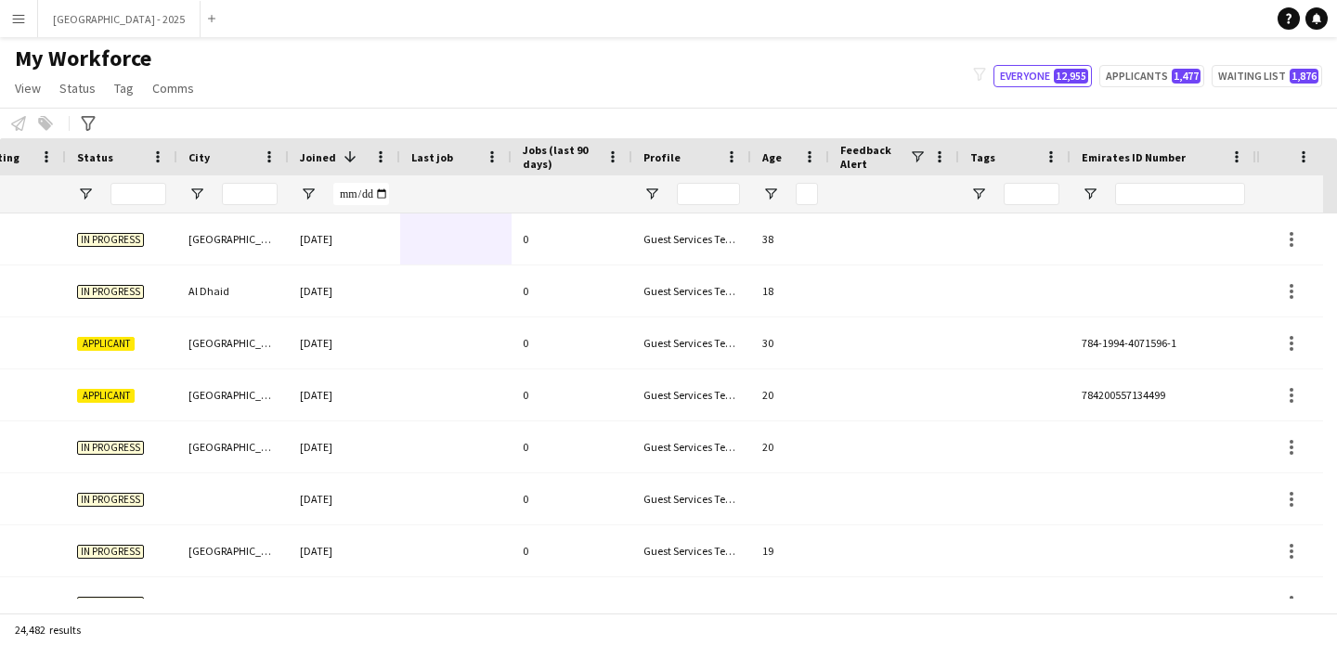
click at [1156, 181] on div at bounding box center [1180, 193] width 130 height 37
click at [1156, 185] on input "Emirates ID Number Filter Input" at bounding box center [1180, 194] width 130 height 22
paste input "*******"
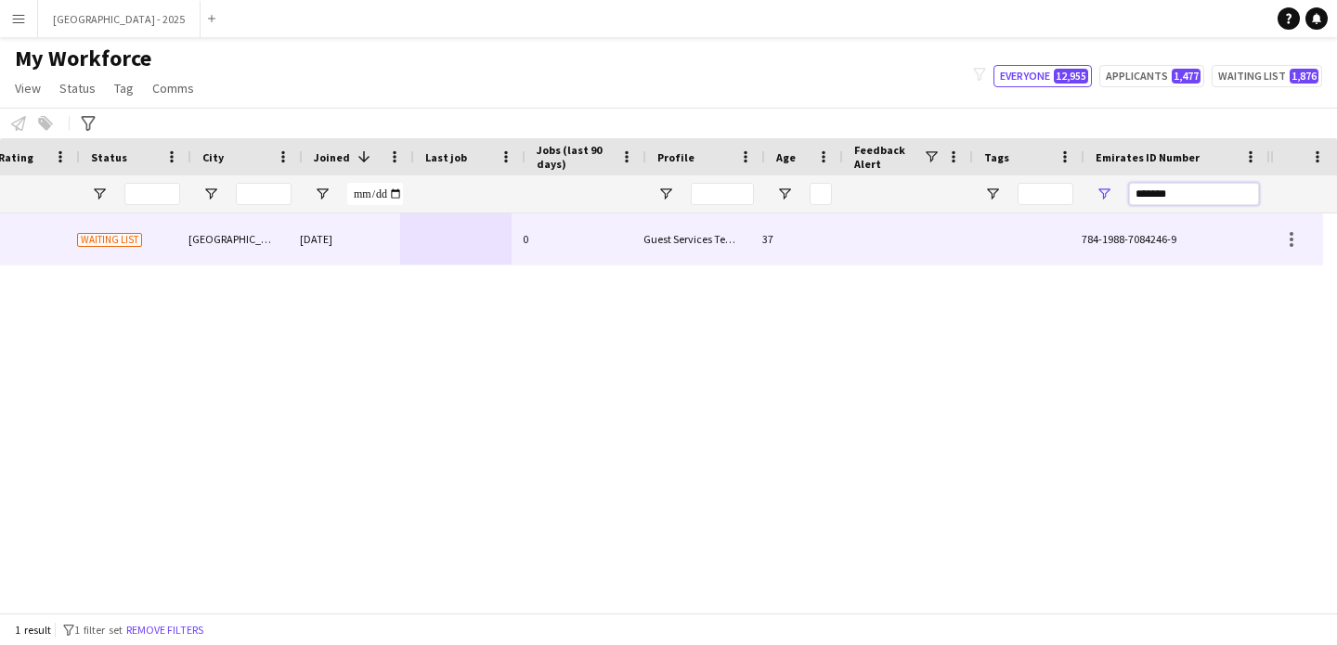
type input "*******"
click at [348, 219] on div "13-11-2024" at bounding box center [358, 239] width 111 height 51
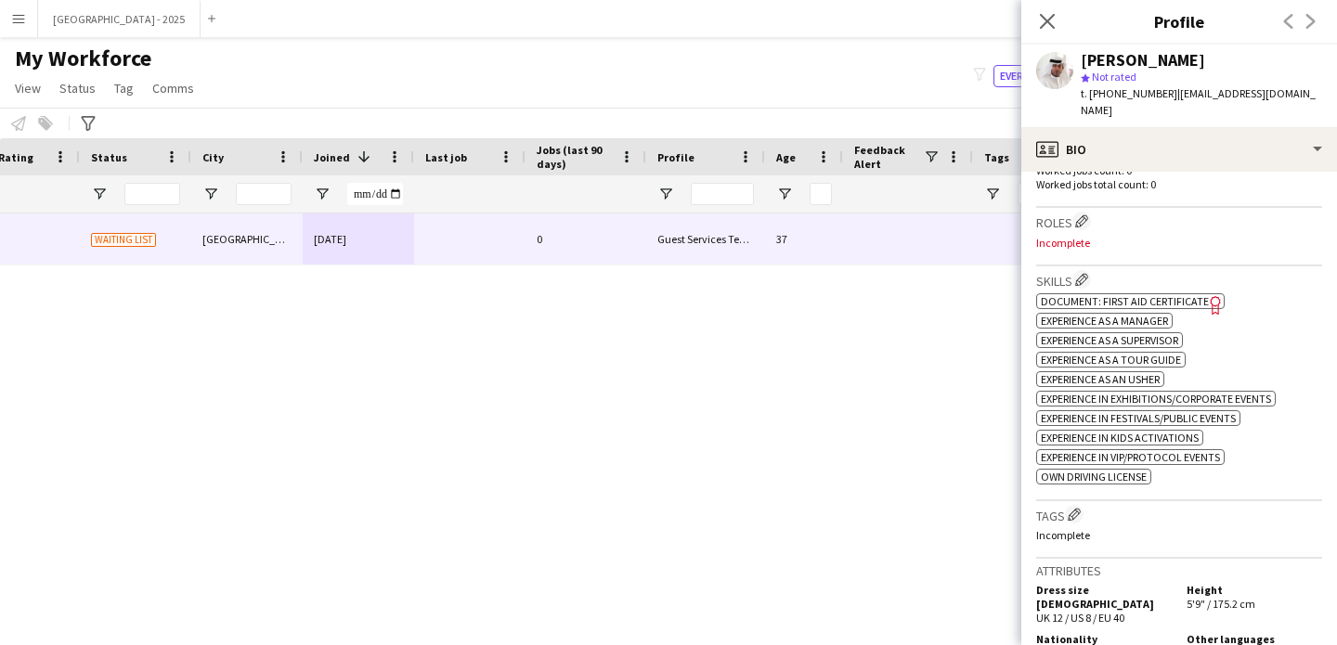
scroll to position [0, 0]
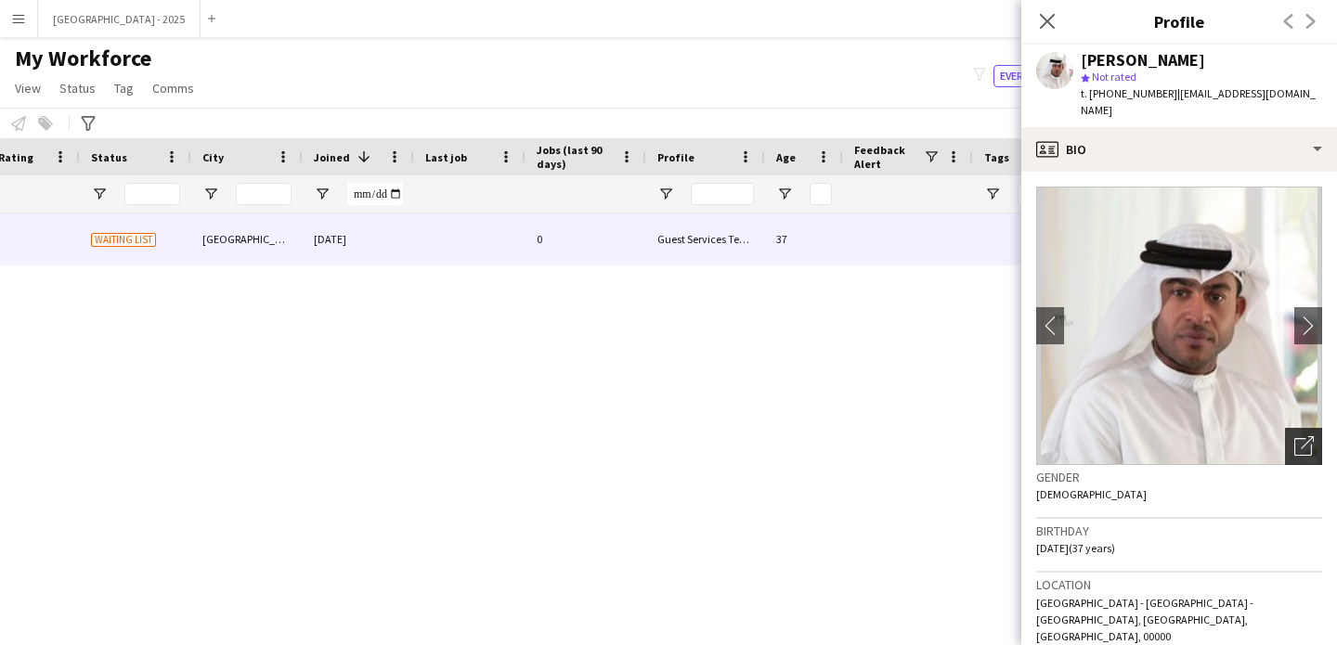
click at [1294, 436] on icon "Open photos pop-in" at bounding box center [1303, 445] width 19 height 19
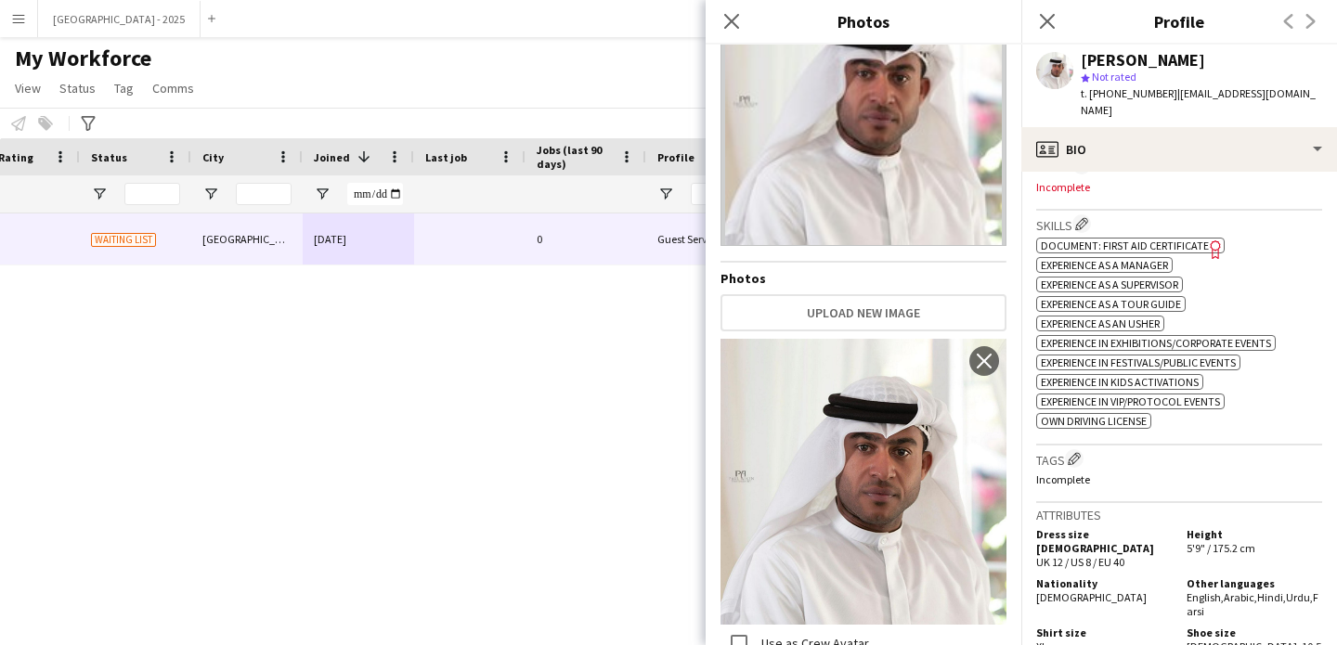
scroll to position [621, 0]
click at [1144, 444] on div "Tags Edit crew company tags Incomplete" at bounding box center [1179, 473] width 286 height 58
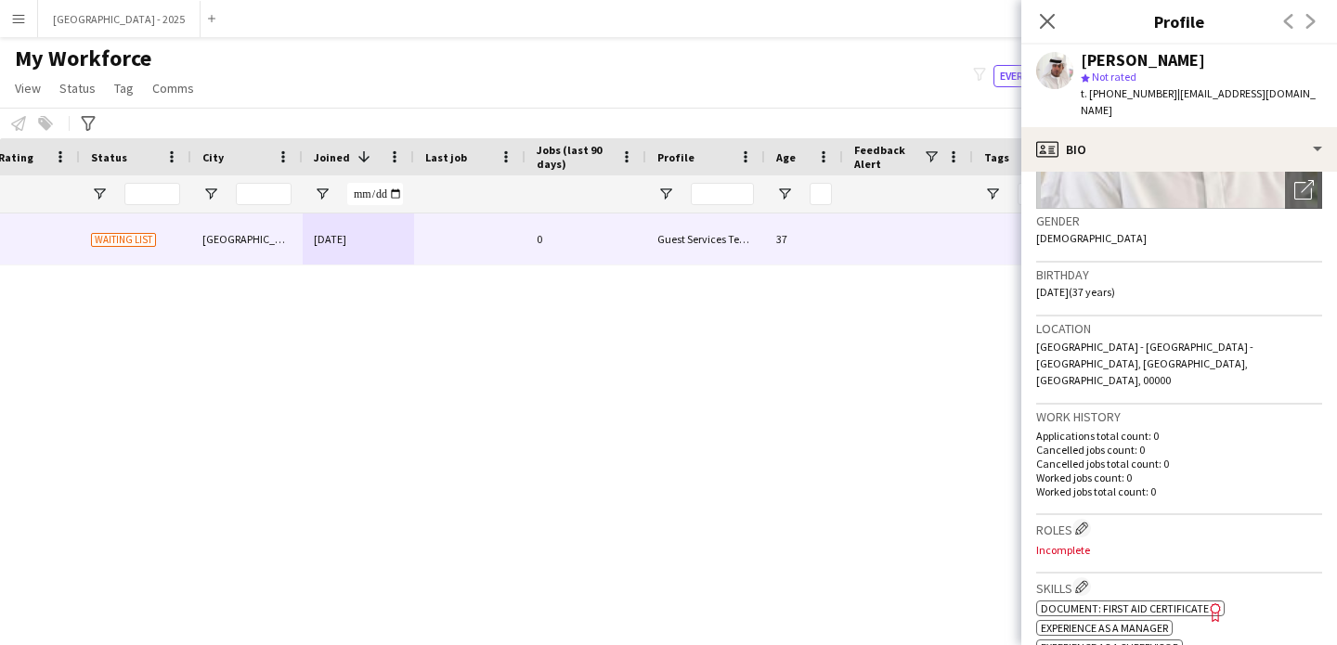
scroll to position [251, 0]
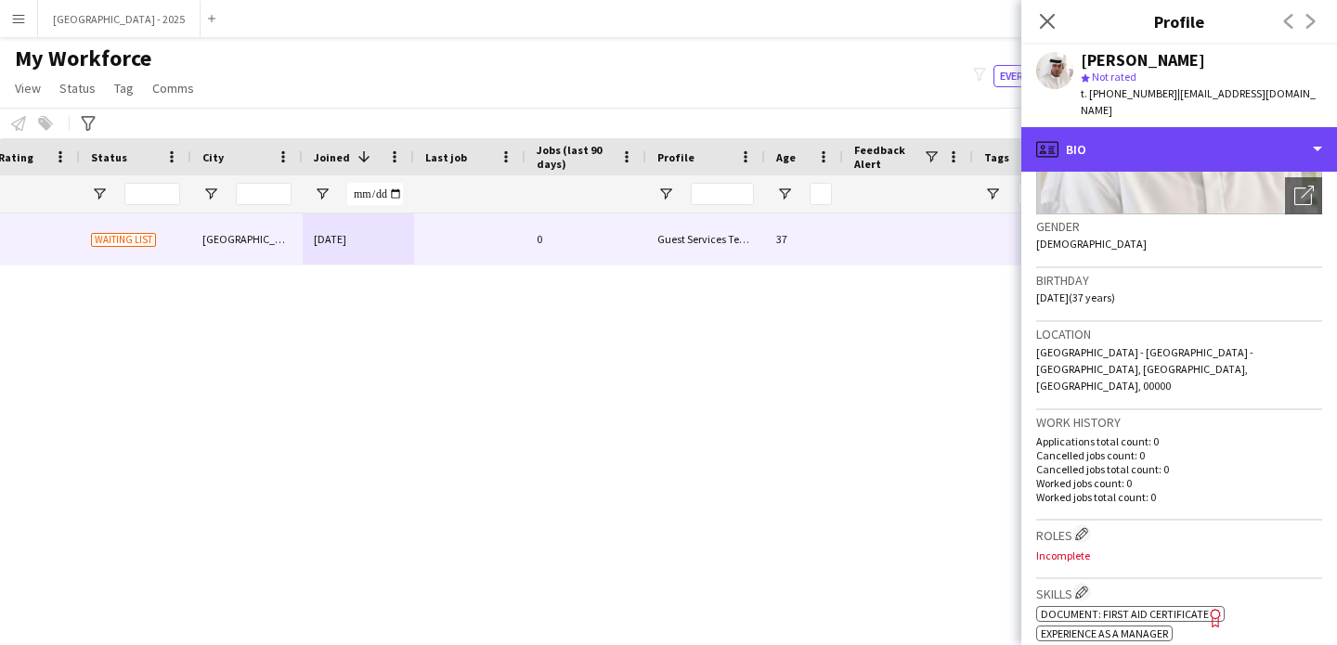
drag, startPoint x: 1122, startPoint y: 133, endPoint x: 1198, endPoint y: 189, distance: 94.9
click at [1122, 134] on div "profile Bio" at bounding box center [1179, 149] width 316 height 45
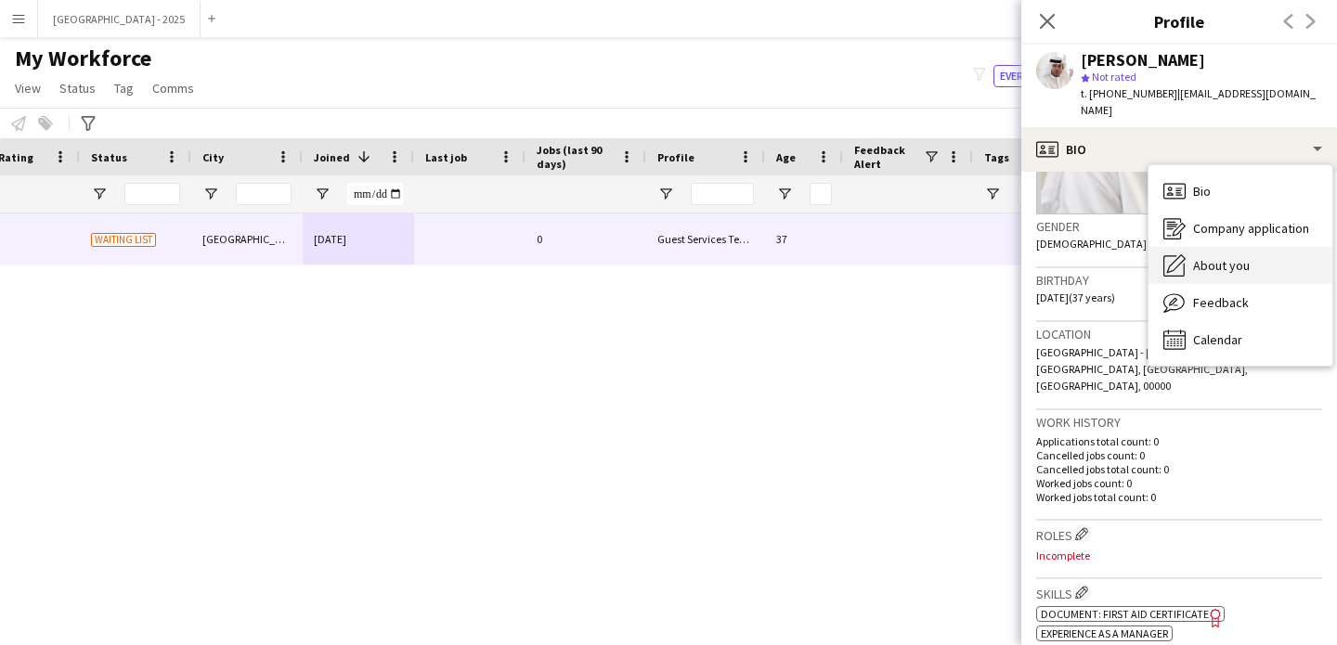
click at [1243, 257] on span "About you" at bounding box center [1221, 265] width 57 height 17
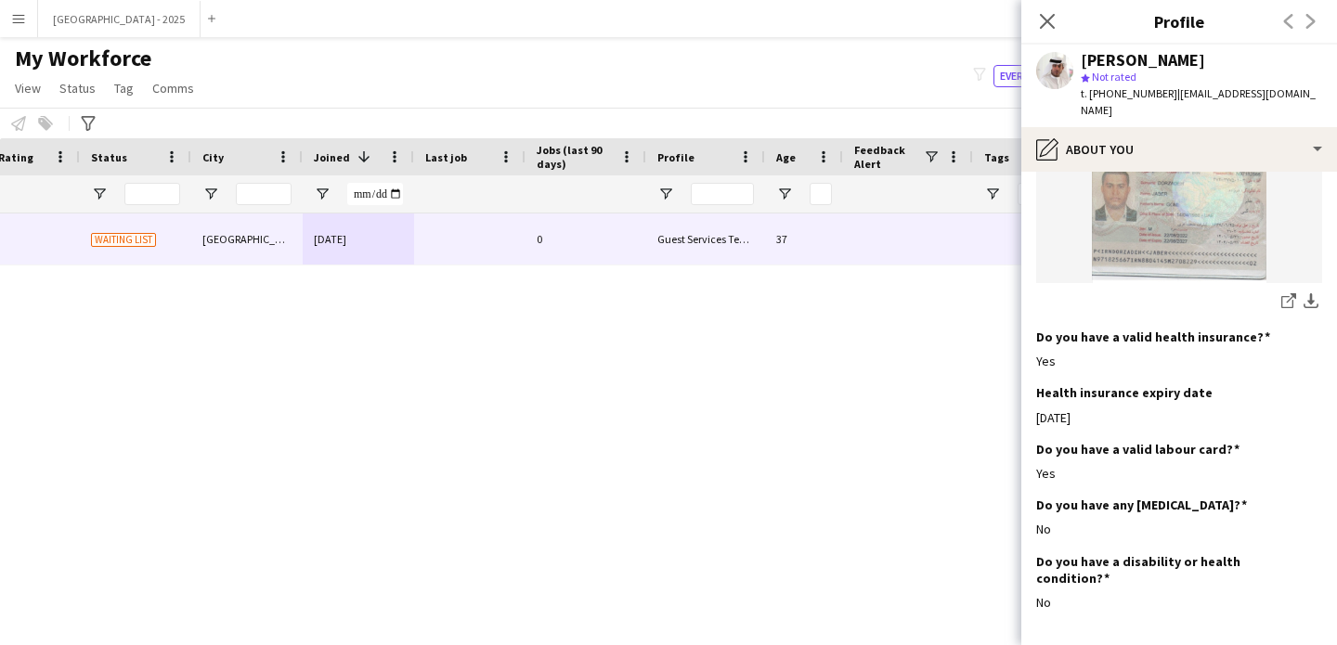
scroll to position [1456, 0]
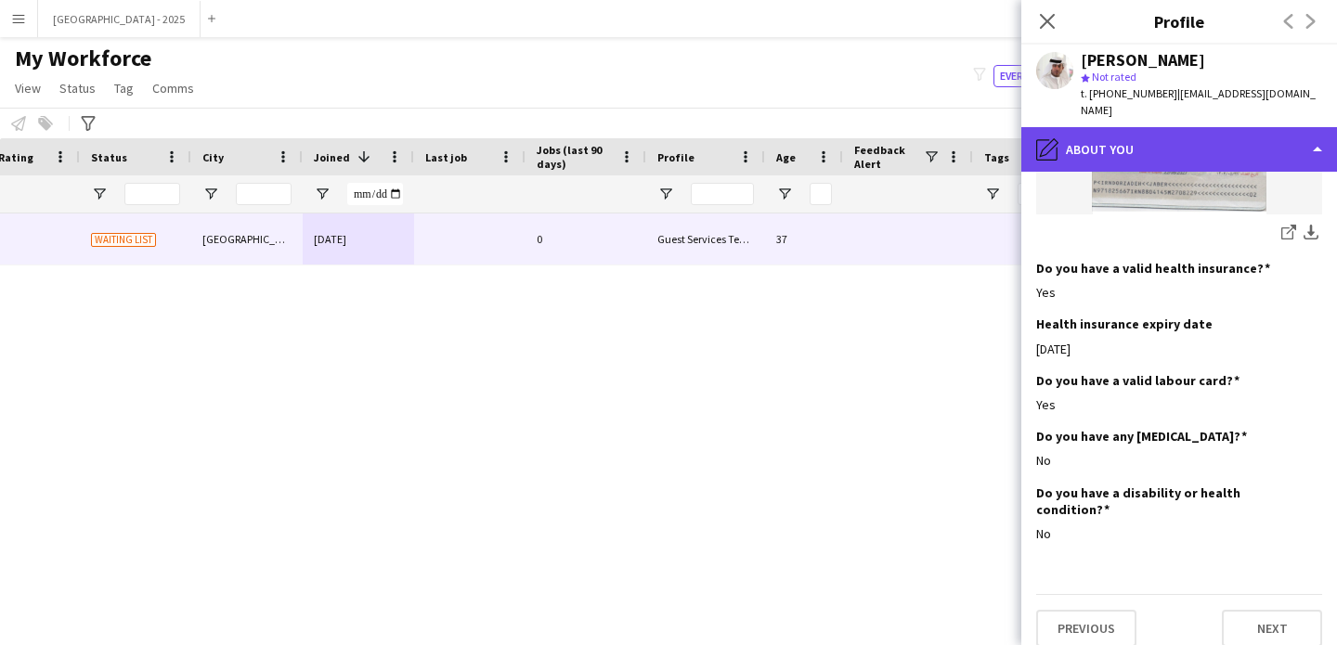
click at [1114, 127] on div "pencil4 About you" at bounding box center [1179, 149] width 316 height 45
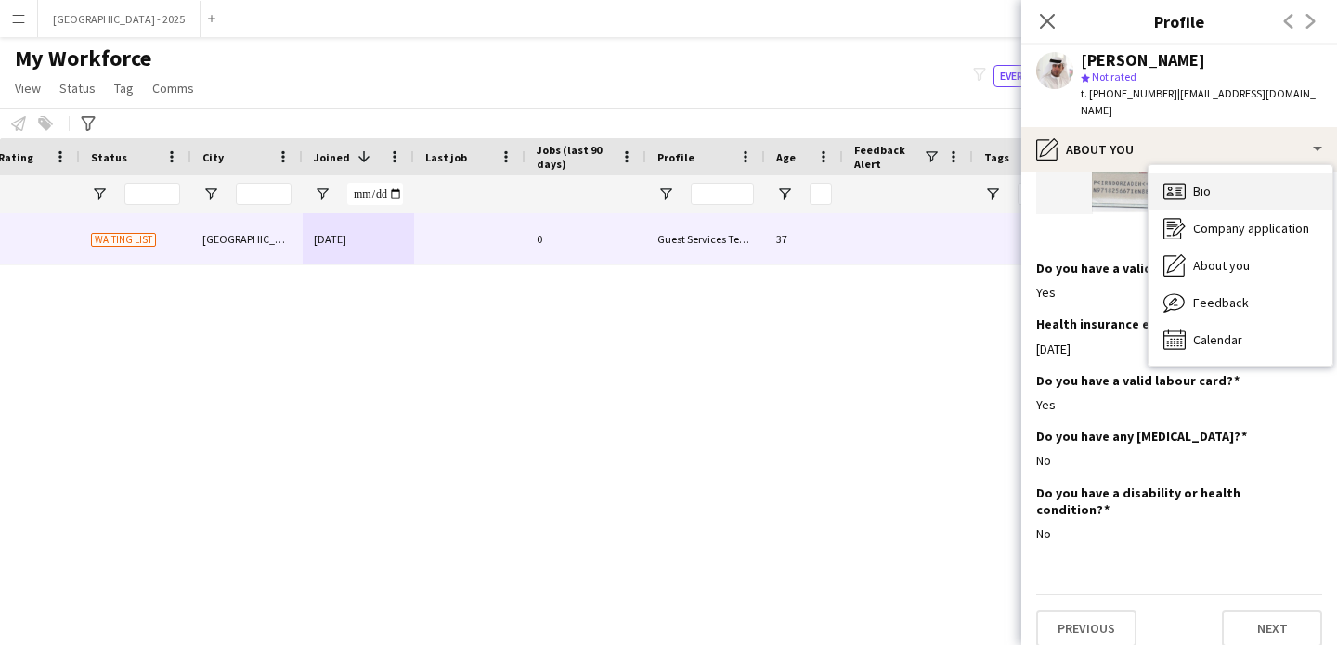
click at [1182, 180] on icon "Bio" at bounding box center [1174, 191] width 22 height 22
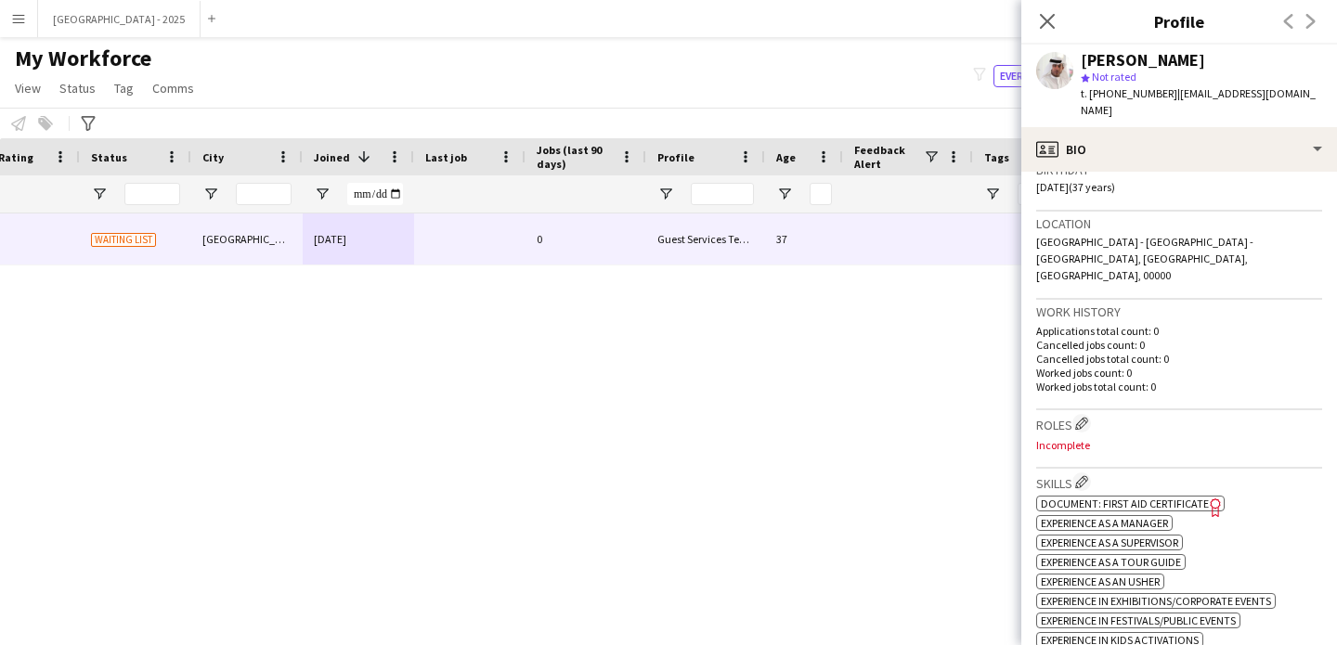
scroll to position [397, 0]
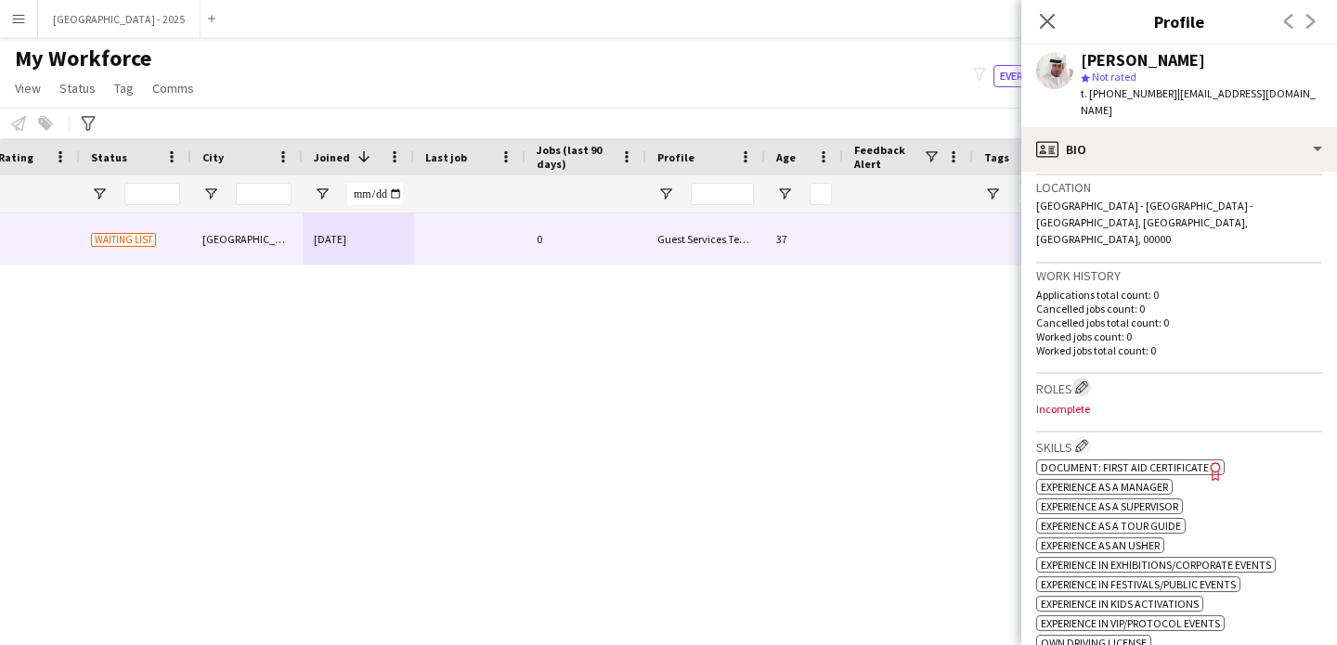
click at [1087, 381] on app-icon "Edit crew company roles" at bounding box center [1081, 387] width 13 height 13
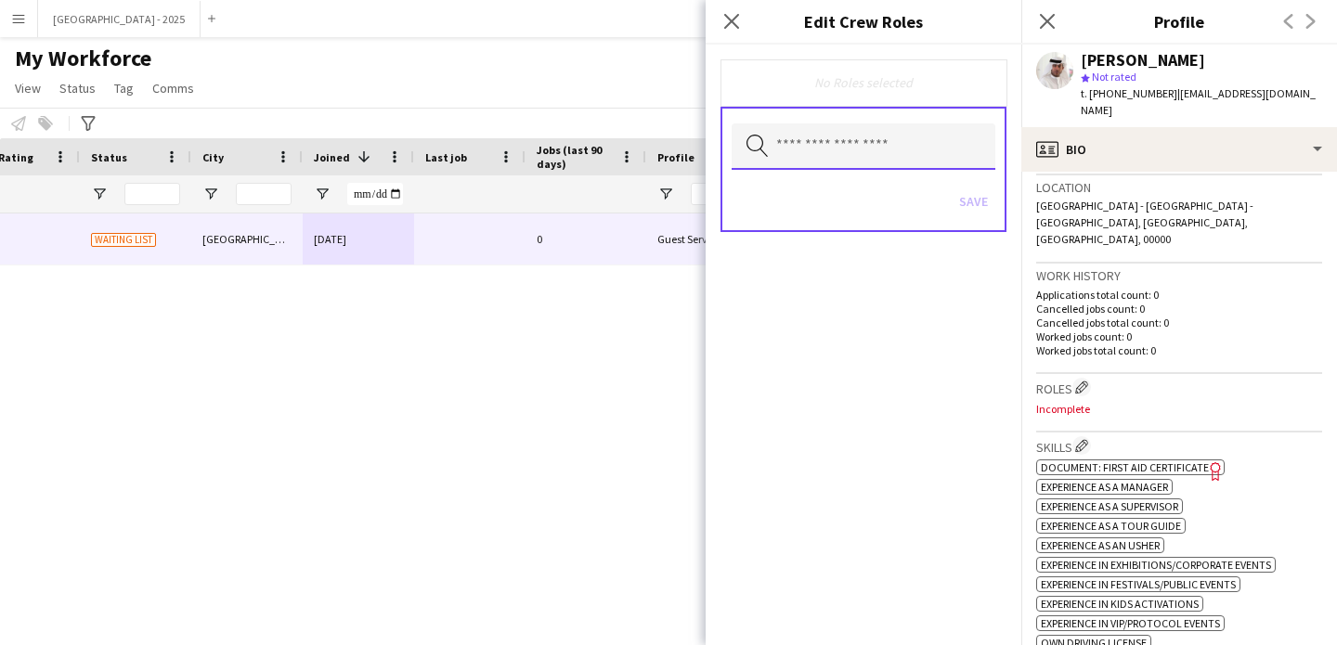
drag, startPoint x: 890, startPoint y: 160, endPoint x: 900, endPoint y: 164, distance: 11.2
click at [890, 160] on input "text" at bounding box center [864, 146] width 264 height 46
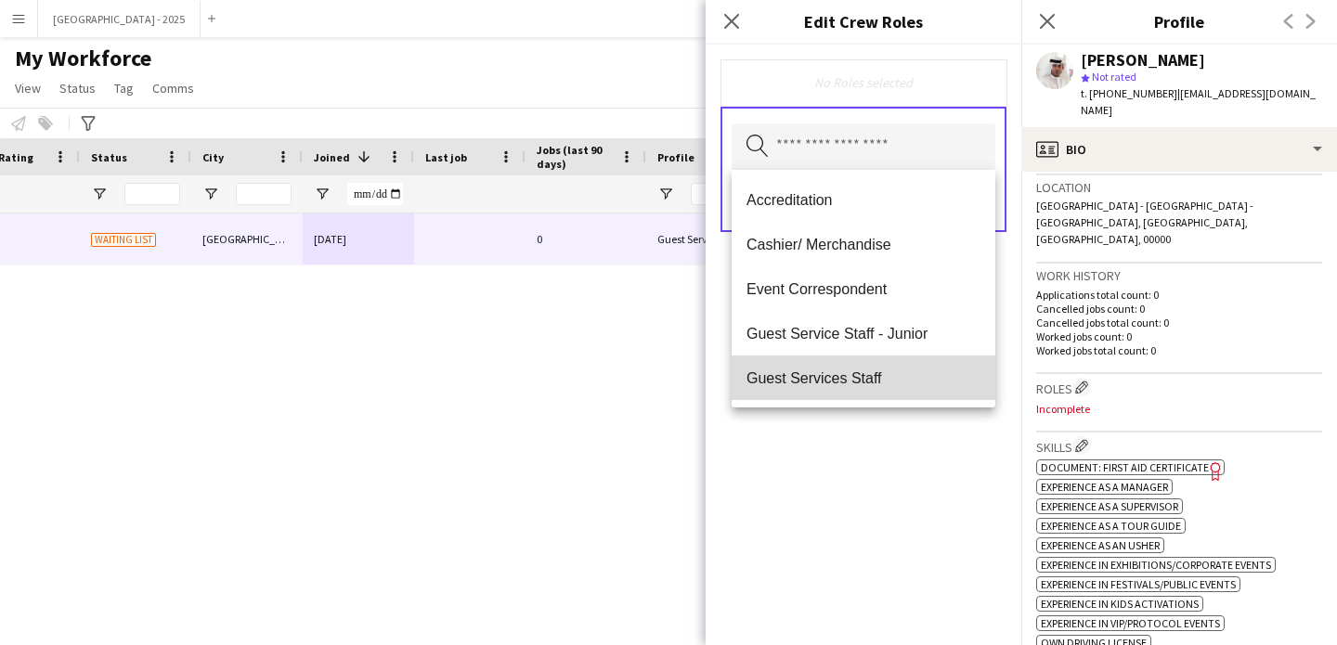
click at [894, 383] on span "Guest Services Staff" at bounding box center [864, 379] width 234 height 18
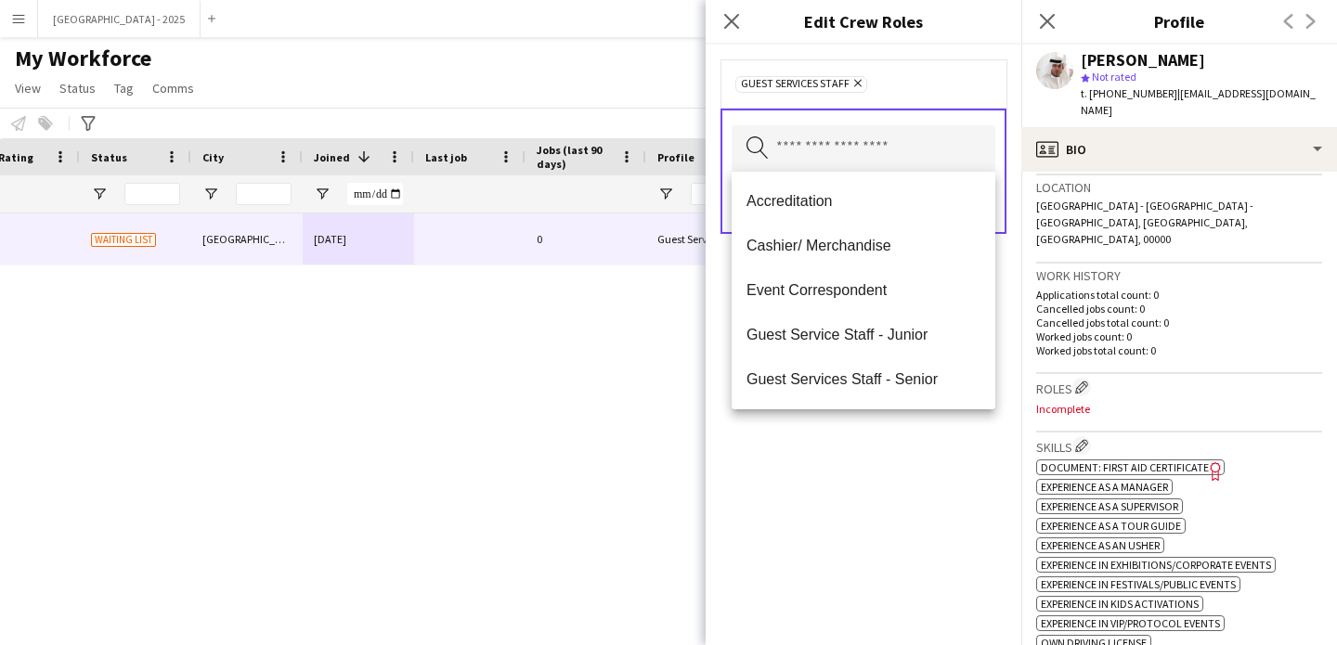
click at [895, 379] on span "Guest Services Staff - Senior" at bounding box center [864, 379] width 234 height 18
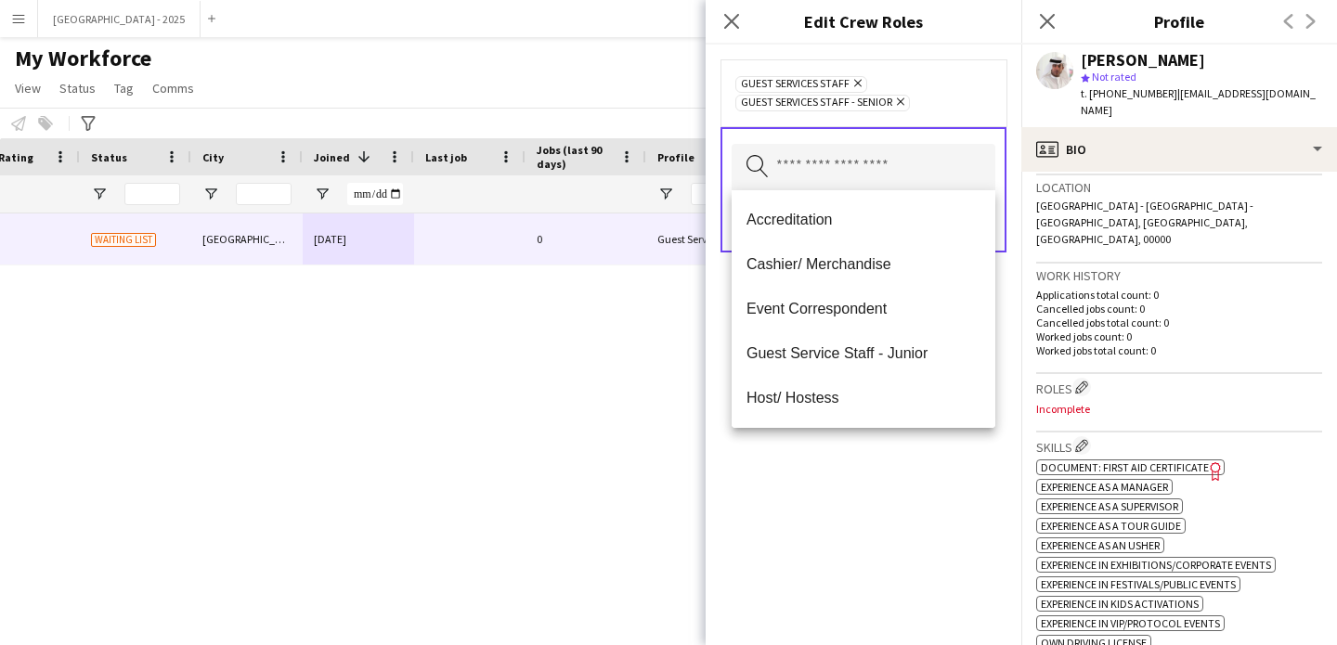
click at [861, 84] on icon "Remove" at bounding box center [856, 83] width 12 height 12
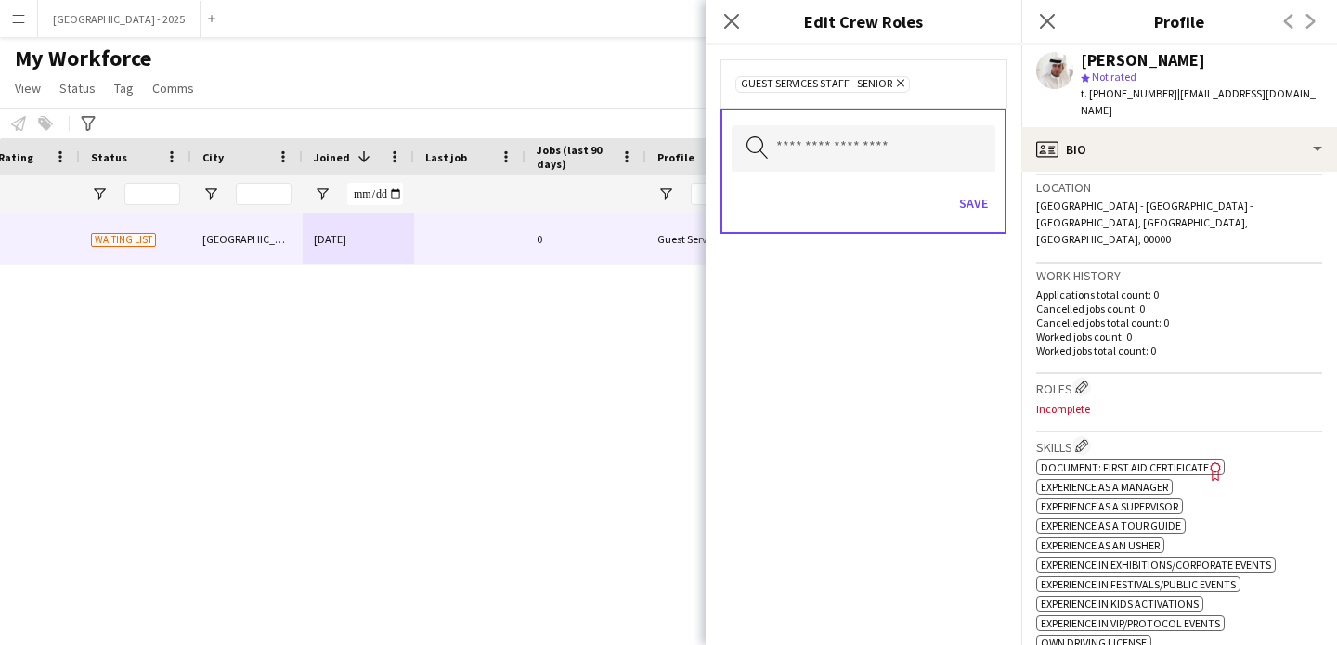
click at [901, 78] on icon "Remove" at bounding box center [898, 83] width 12 height 12
click at [860, 136] on input "text" at bounding box center [864, 146] width 264 height 46
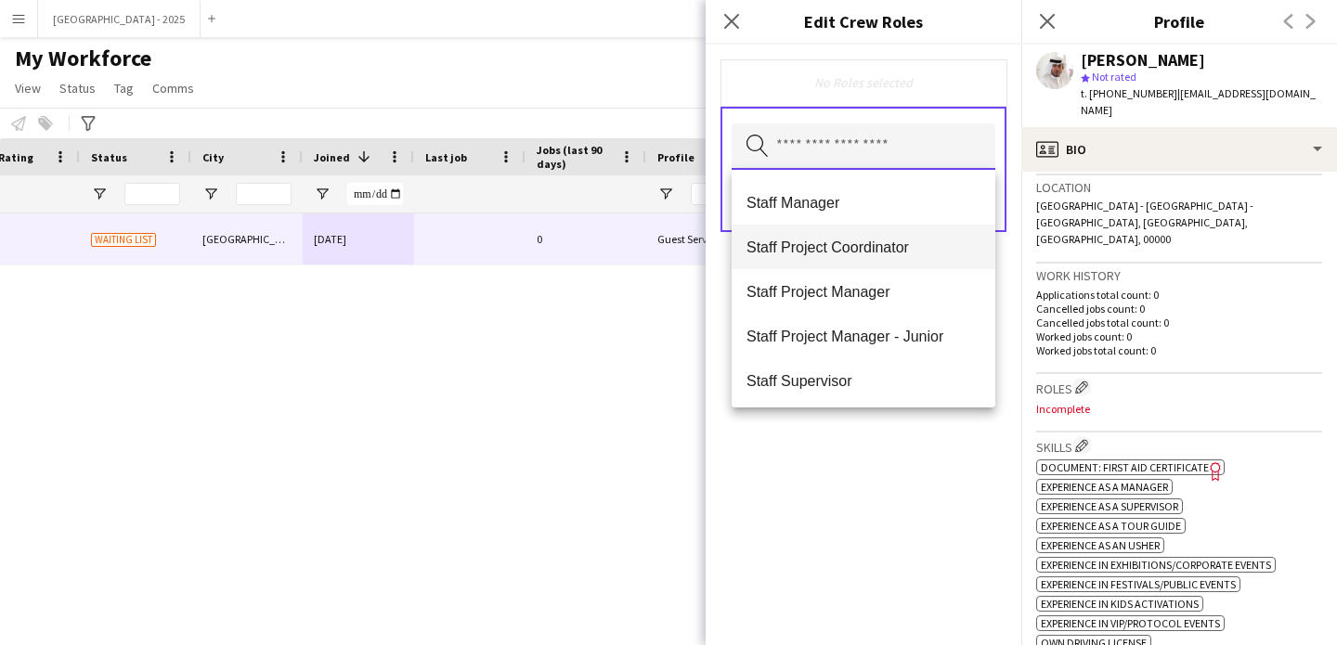
scroll to position [669, 0]
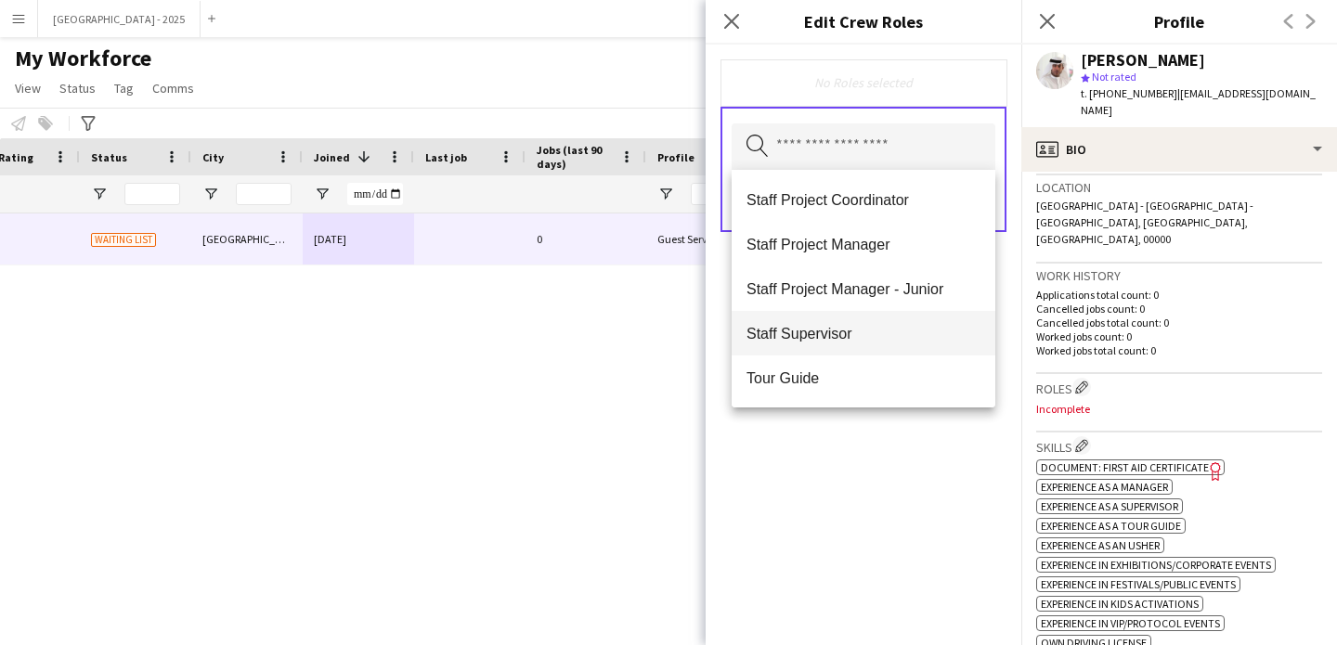
click at [835, 344] on mat-option "Staff Supervisor" at bounding box center [864, 333] width 264 height 45
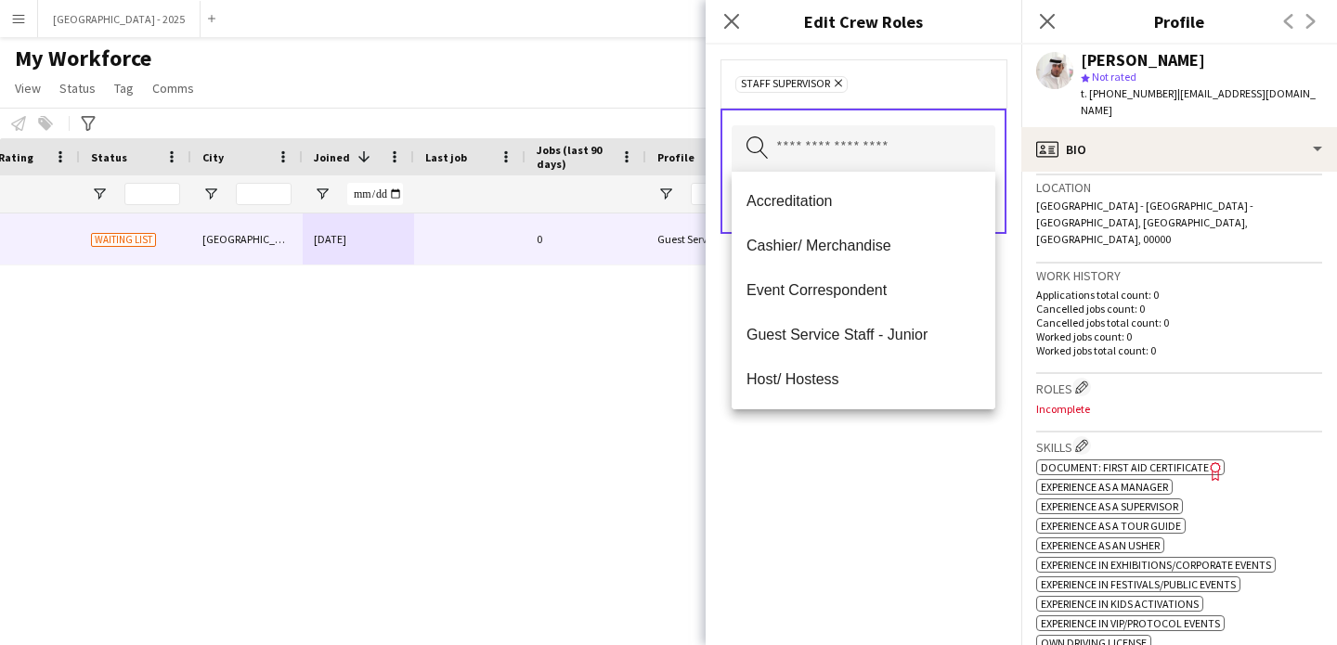
click at [857, 477] on div "Staff Supervisor Remove Search by role type Save" at bounding box center [864, 345] width 316 height 601
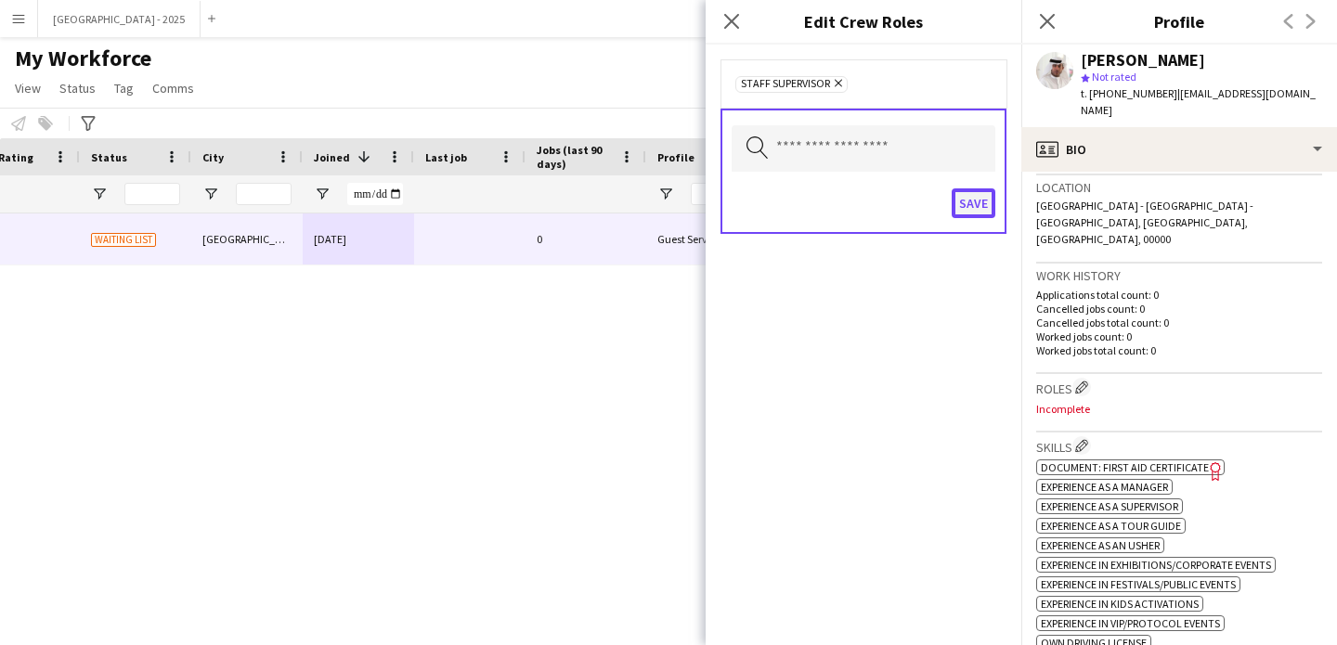
click at [960, 212] on button "Save" at bounding box center [974, 203] width 44 height 30
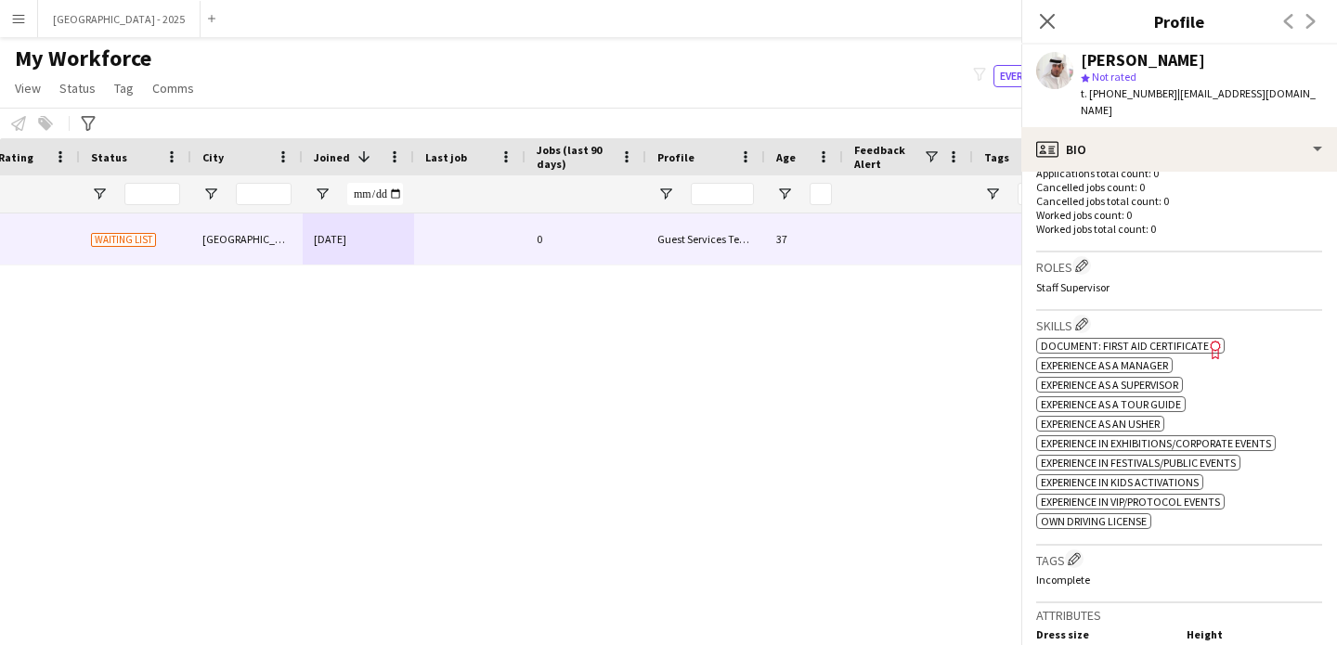
scroll to position [543, 0]
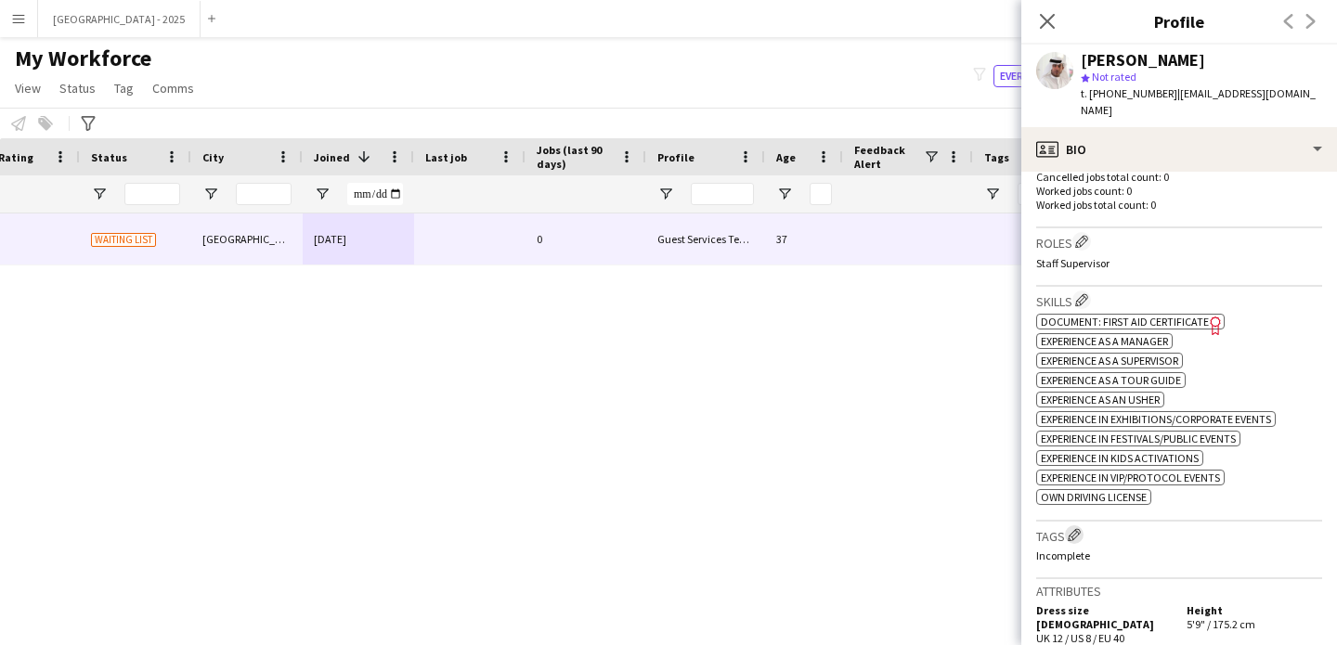
click at [1075, 528] on app-icon "Edit crew company tags" at bounding box center [1074, 534] width 13 height 13
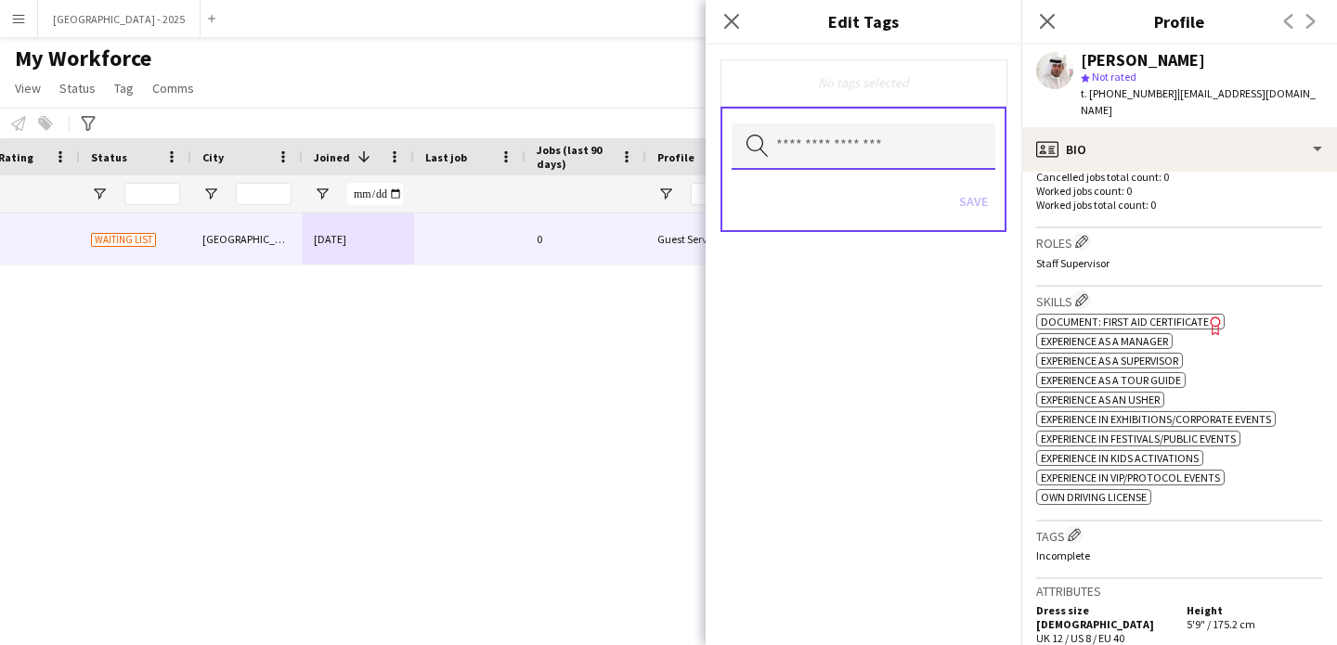
click at [859, 145] on input "text" at bounding box center [864, 146] width 264 height 46
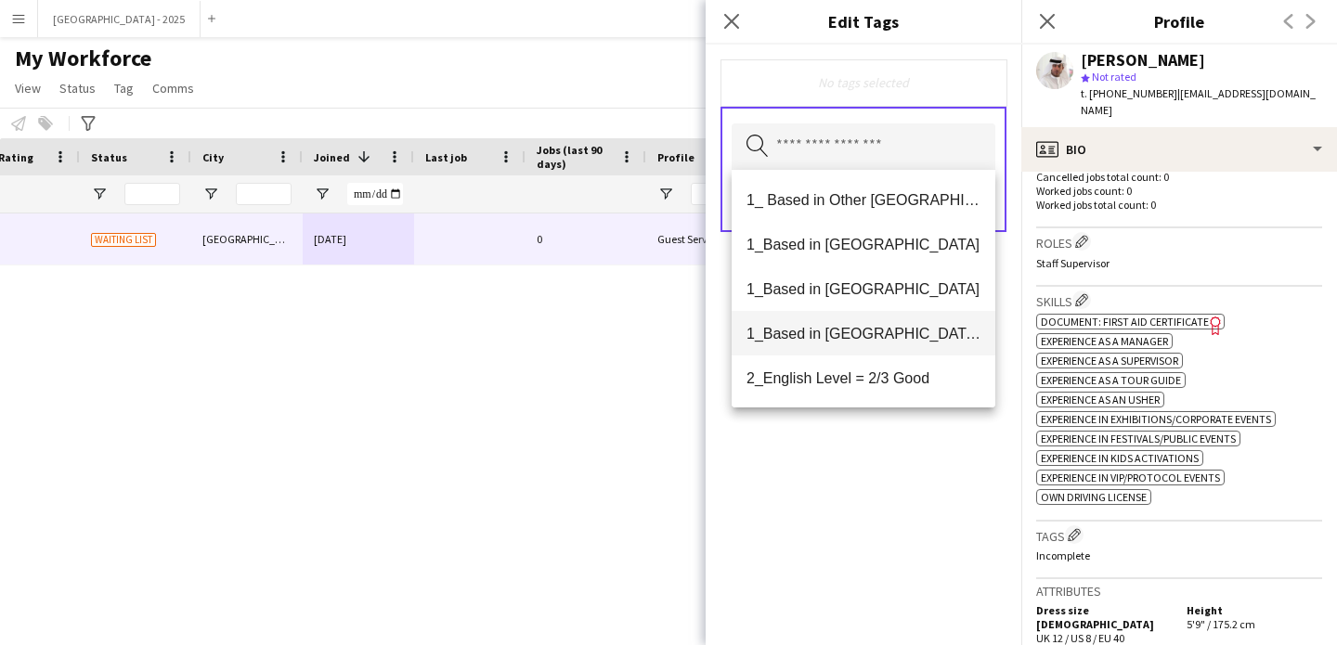
click at [842, 346] on mat-option "1_Based in [GEOGRAPHIC_DATA]/[GEOGRAPHIC_DATA]/Ajman" at bounding box center [864, 333] width 264 height 45
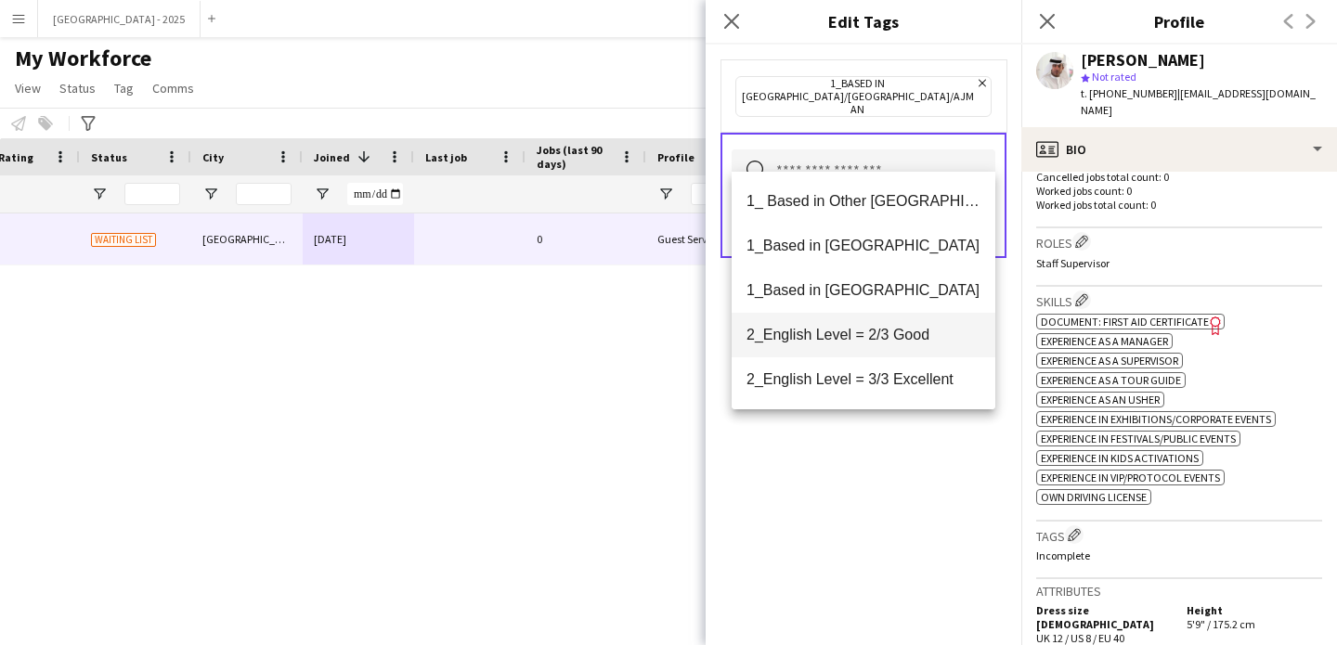
click at [869, 351] on mat-option "2_English Level = 2/3 Good" at bounding box center [864, 335] width 264 height 45
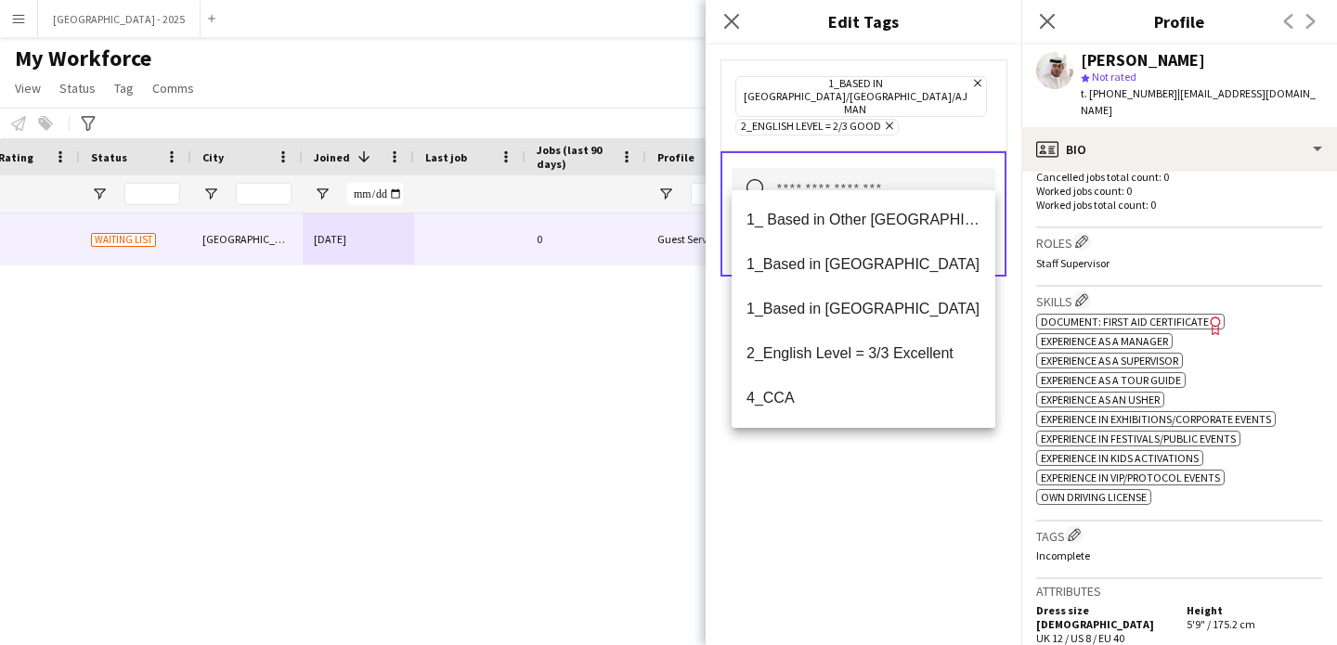
click at [882, 456] on div "1_Based in Dubai/Sharjah/Ajman Remove 2_English Level = 2/3 Good Remove Search …" at bounding box center [864, 345] width 316 height 601
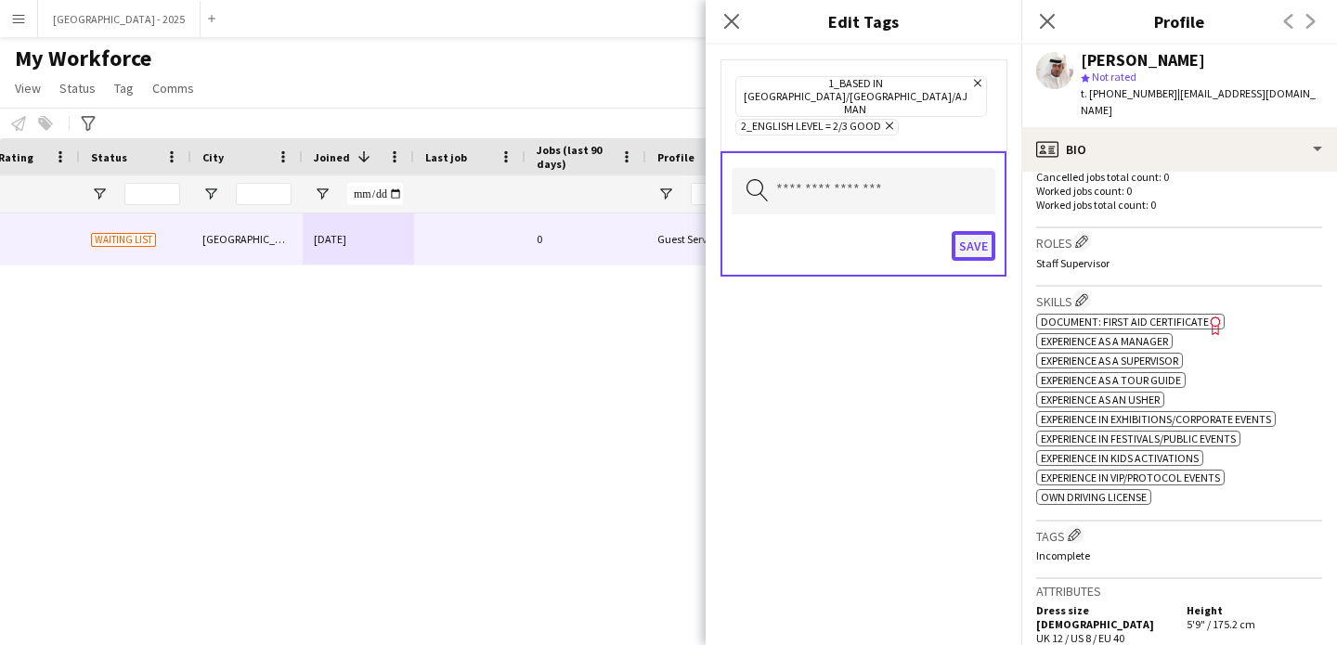
click at [976, 231] on button "Save" at bounding box center [974, 246] width 44 height 30
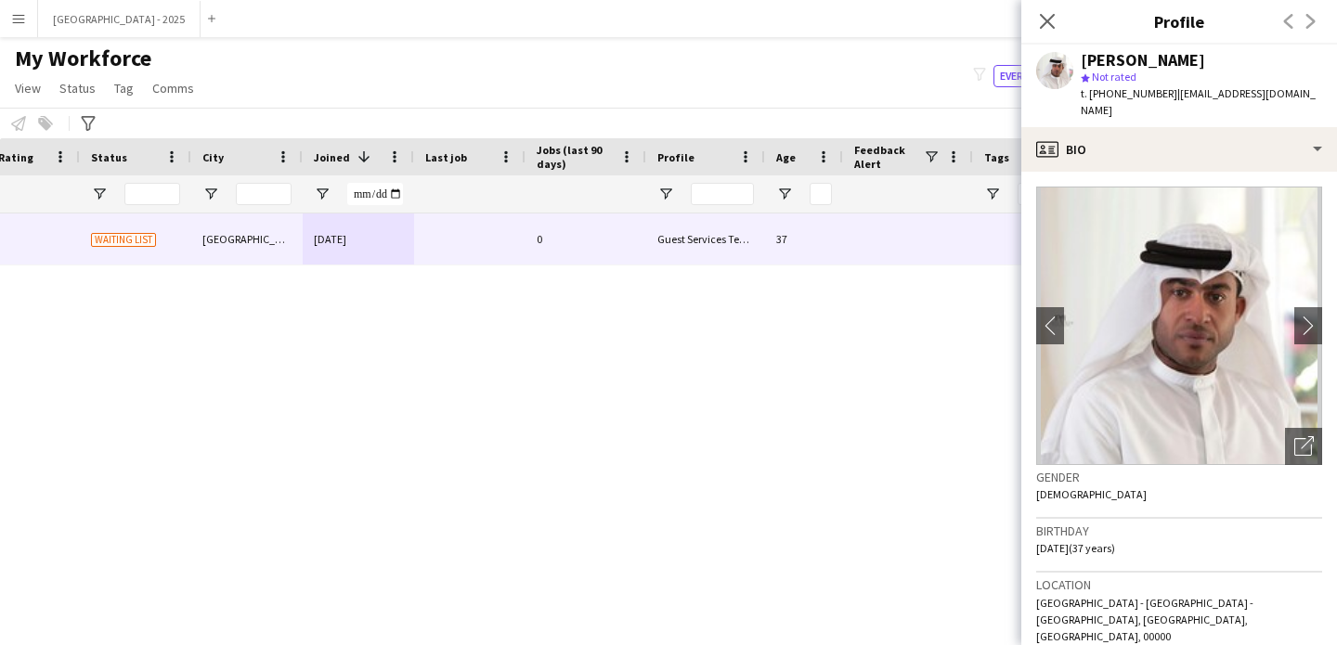
scroll to position [0, 0]
click at [1290, 445] on div "Open photos pop-in" at bounding box center [1303, 446] width 37 height 37
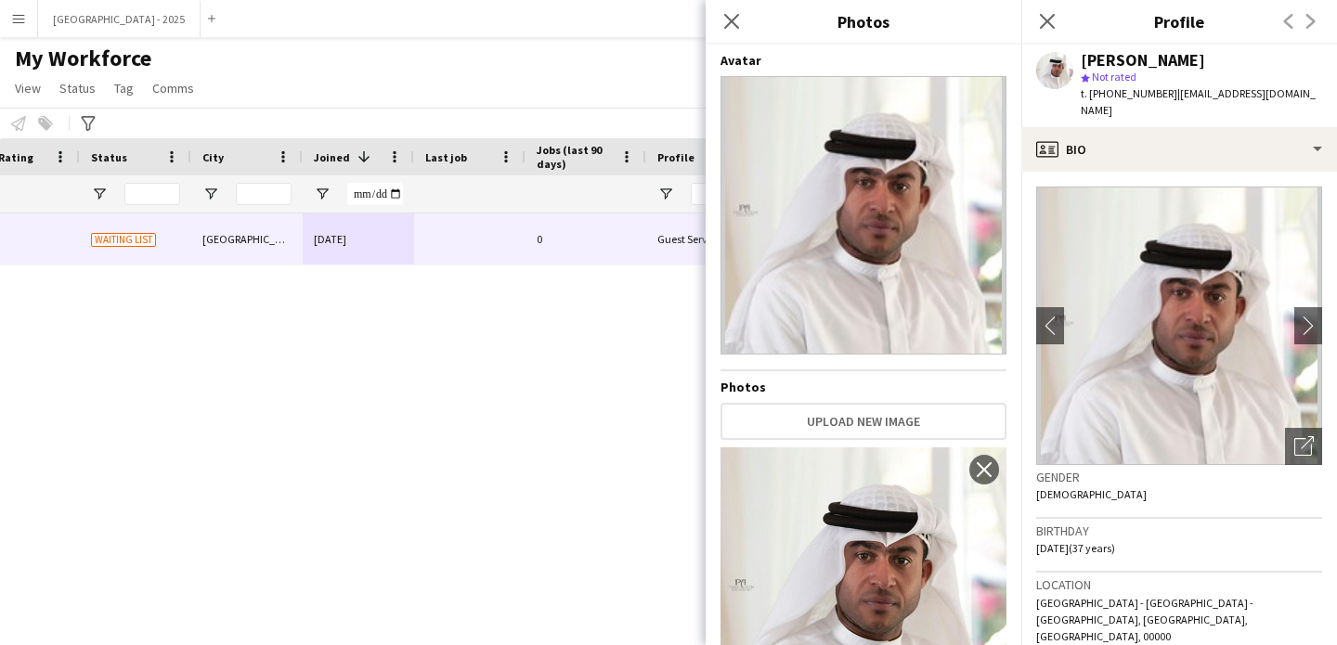
scroll to position [109, 0]
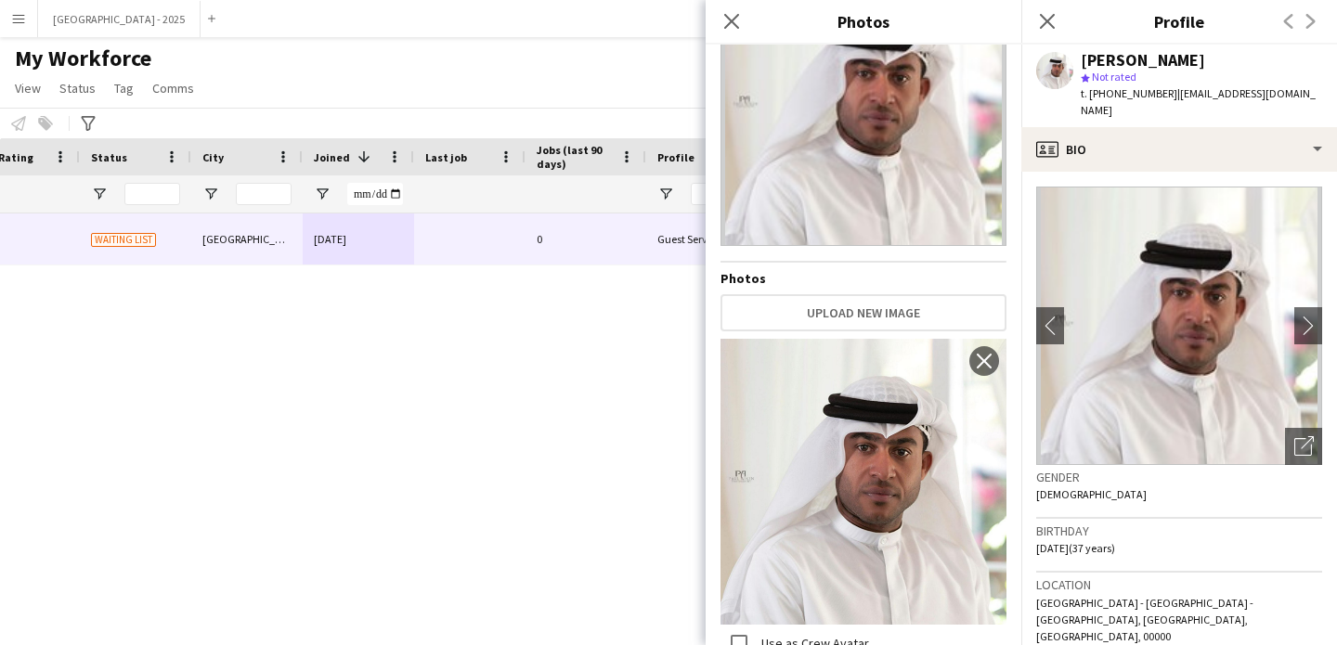
click at [1216, 490] on div "Gender Male" at bounding box center [1179, 492] width 286 height 54
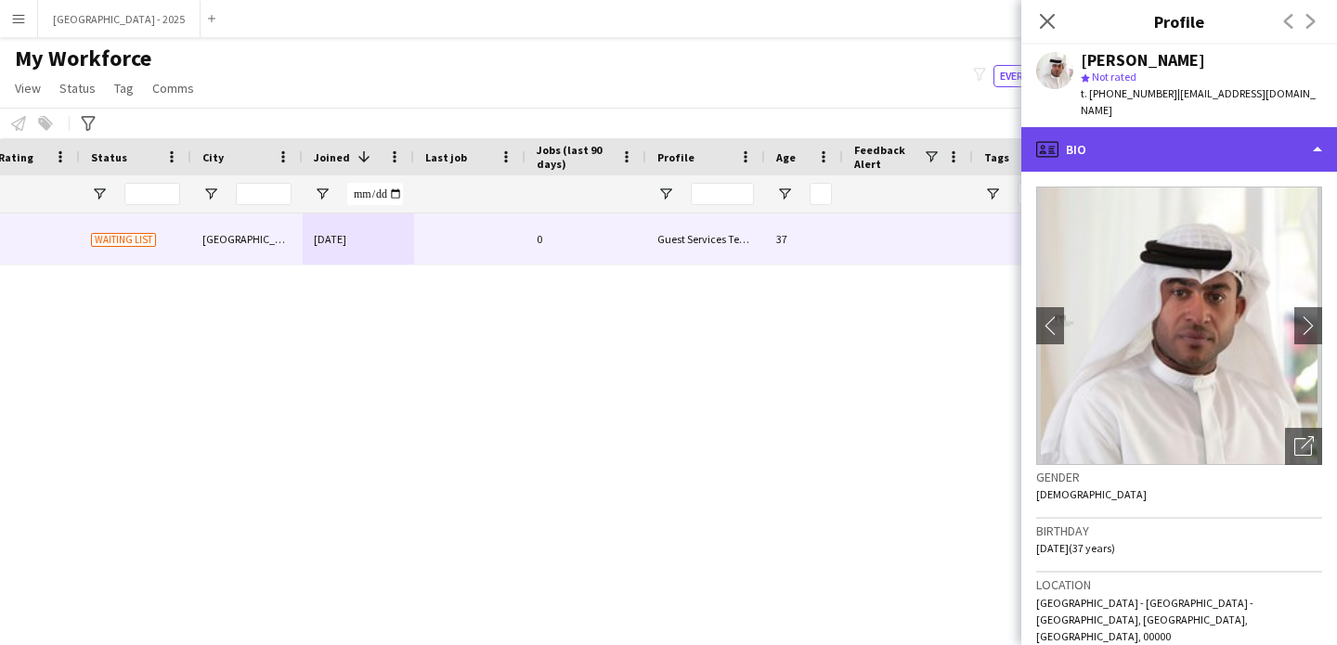
click at [1116, 136] on div "profile Bio" at bounding box center [1179, 149] width 316 height 45
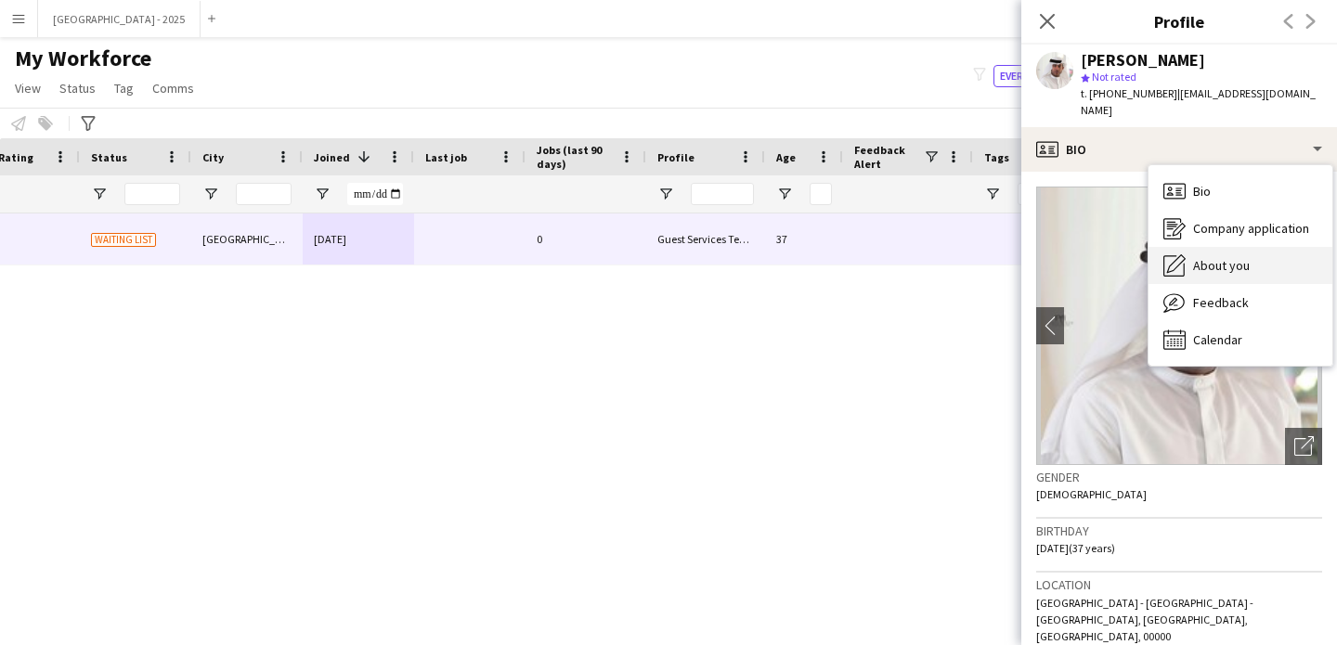
click at [1188, 247] on div "About you About you" at bounding box center [1241, 265] width 184 height 37
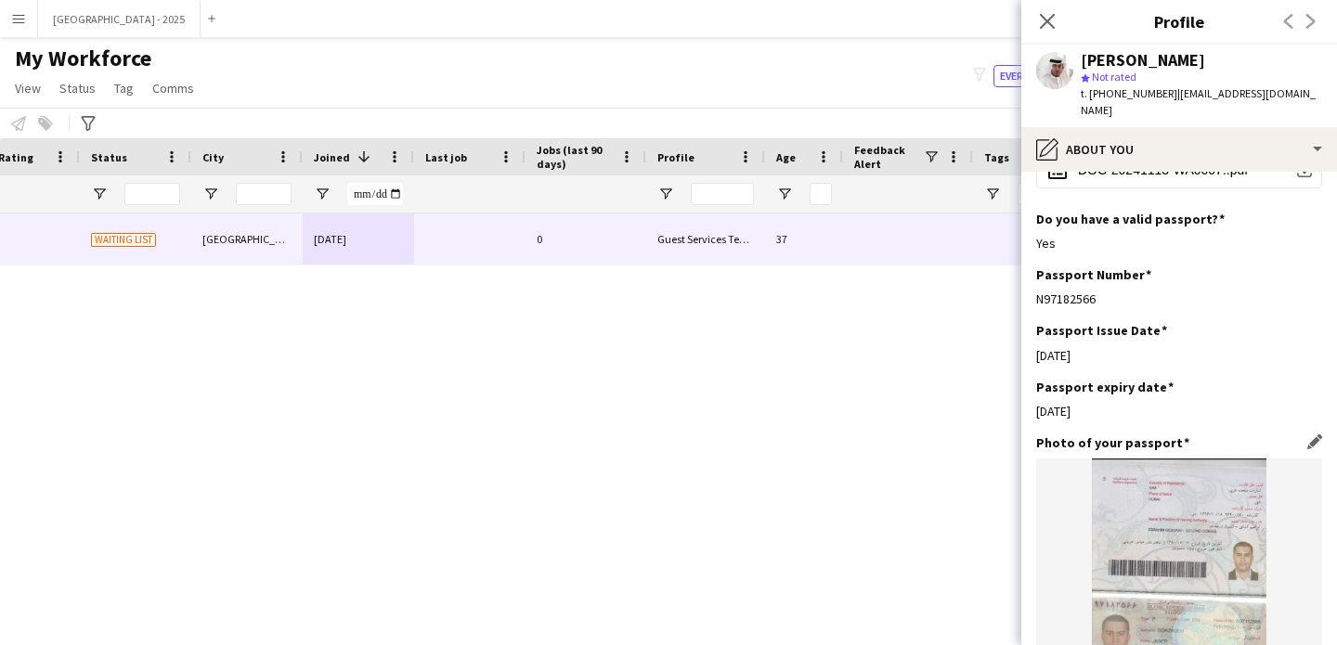
scroll to position [1307, 0]
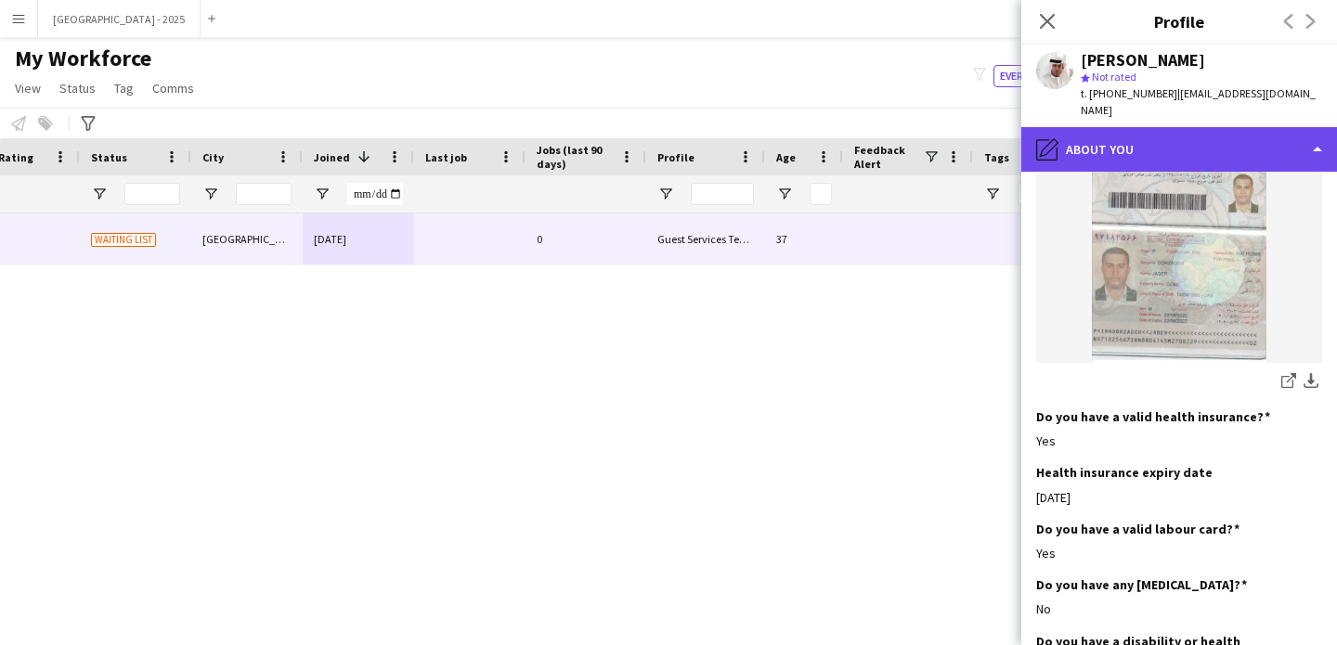
click at [1099, 127] on div "pencil4 About you" at bounding box center [1179, 149] width 316 height 45
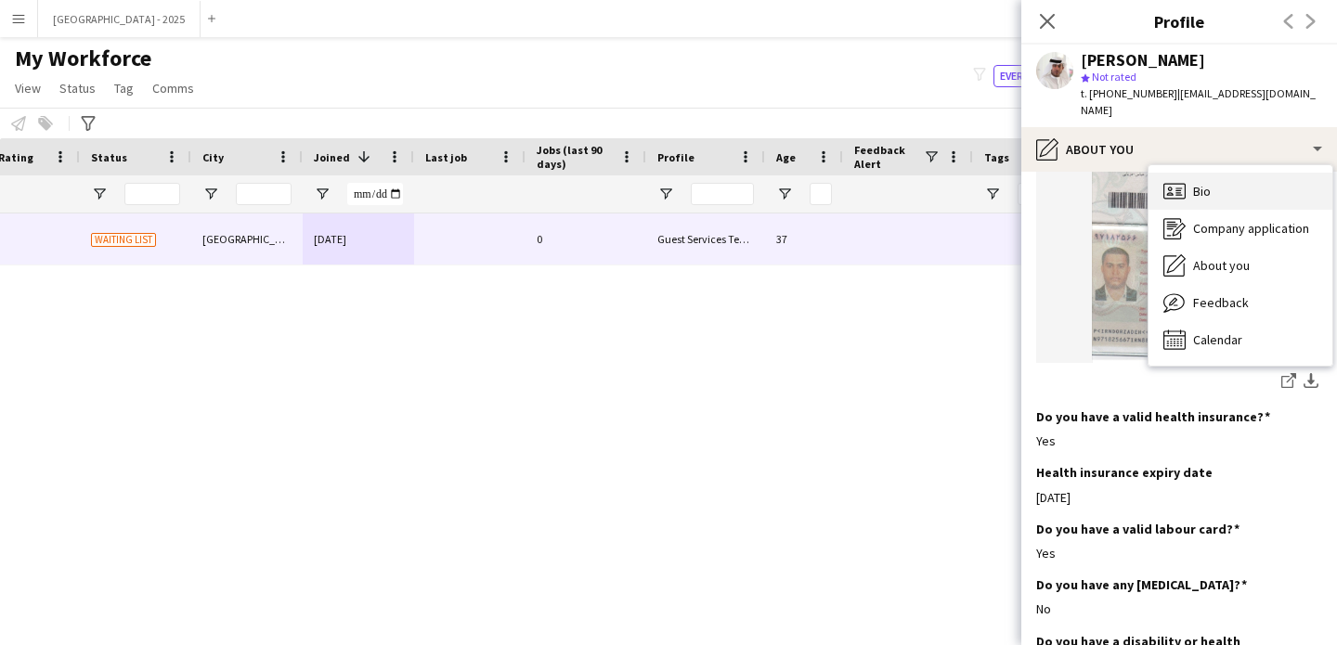
click at [1202, 173] on div "Bio Bio" at bounding box center [1241, 191] width 184 height 37
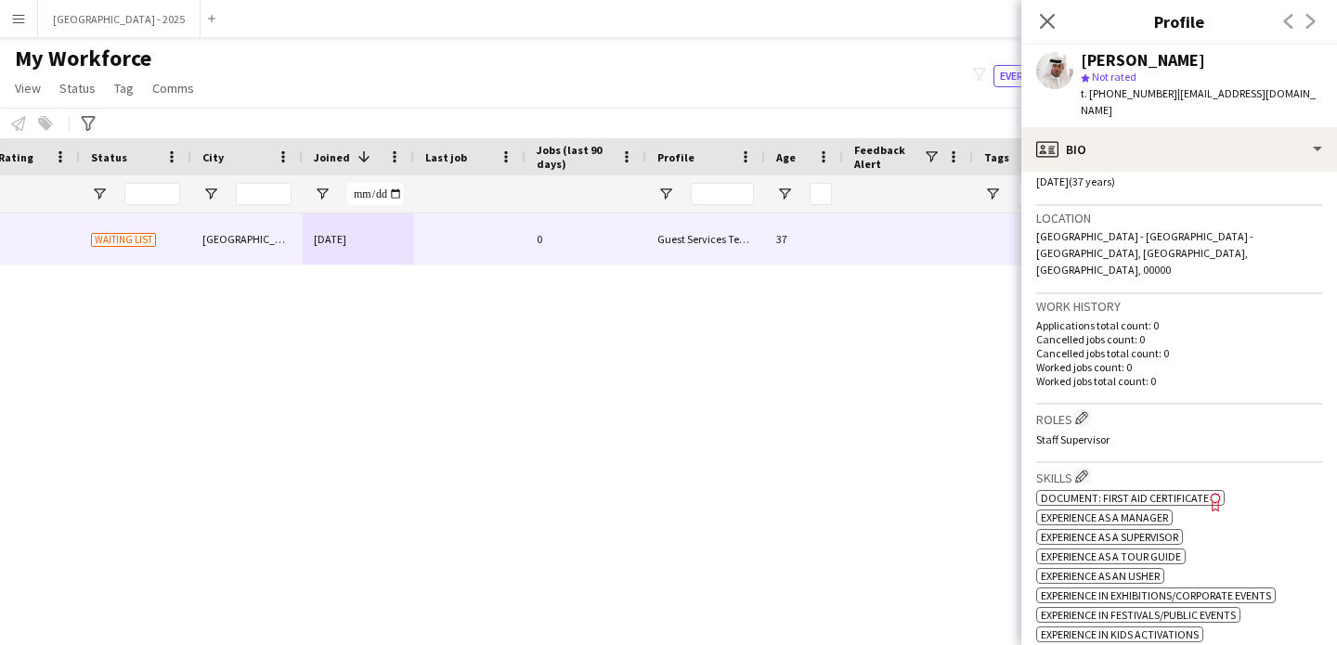
scroll to position [198, 0]
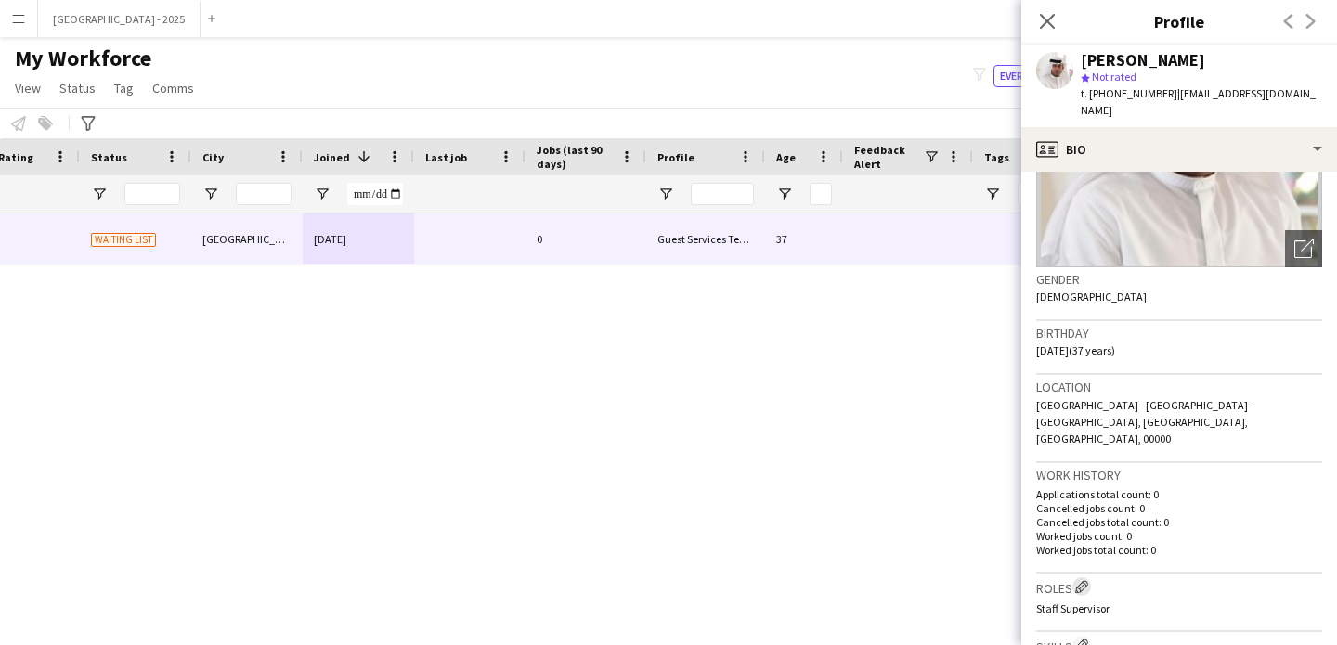
click at [1076, 578] on button "Edit crew company roles" at bounding box center [1081, 587] width 19 height 19
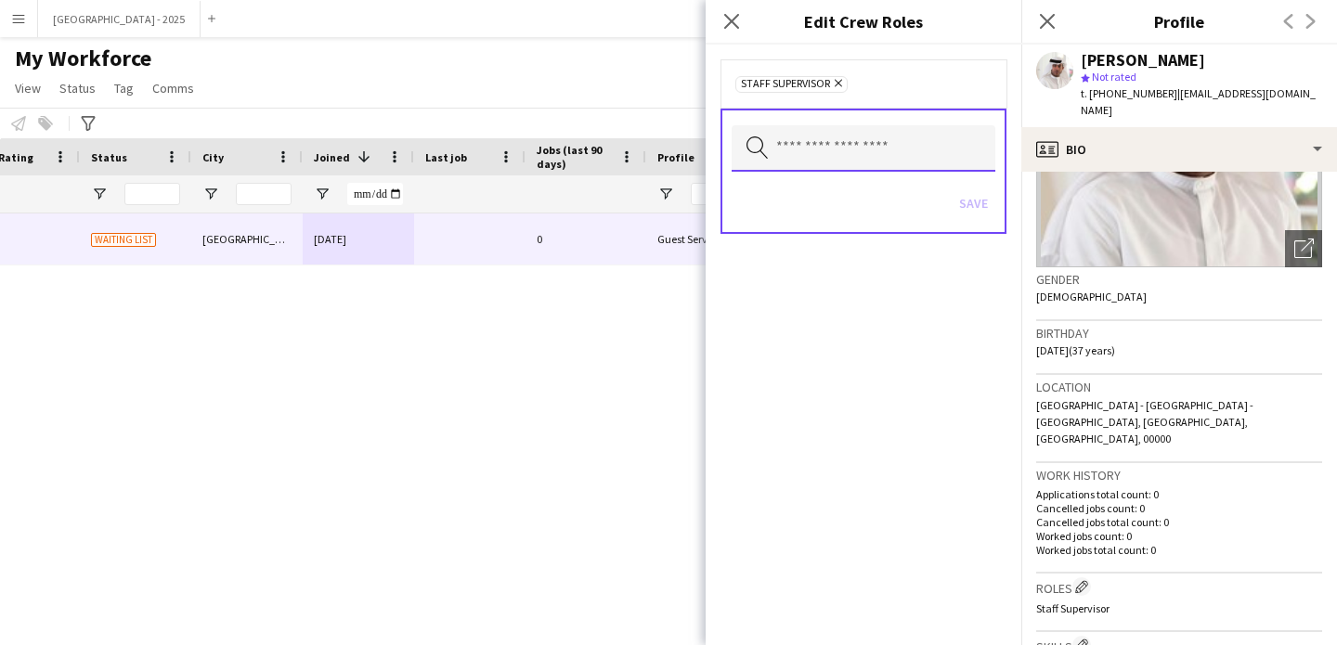
click at [888, 149] on input "text" at bounding box center [864, 148] width 264 height 46
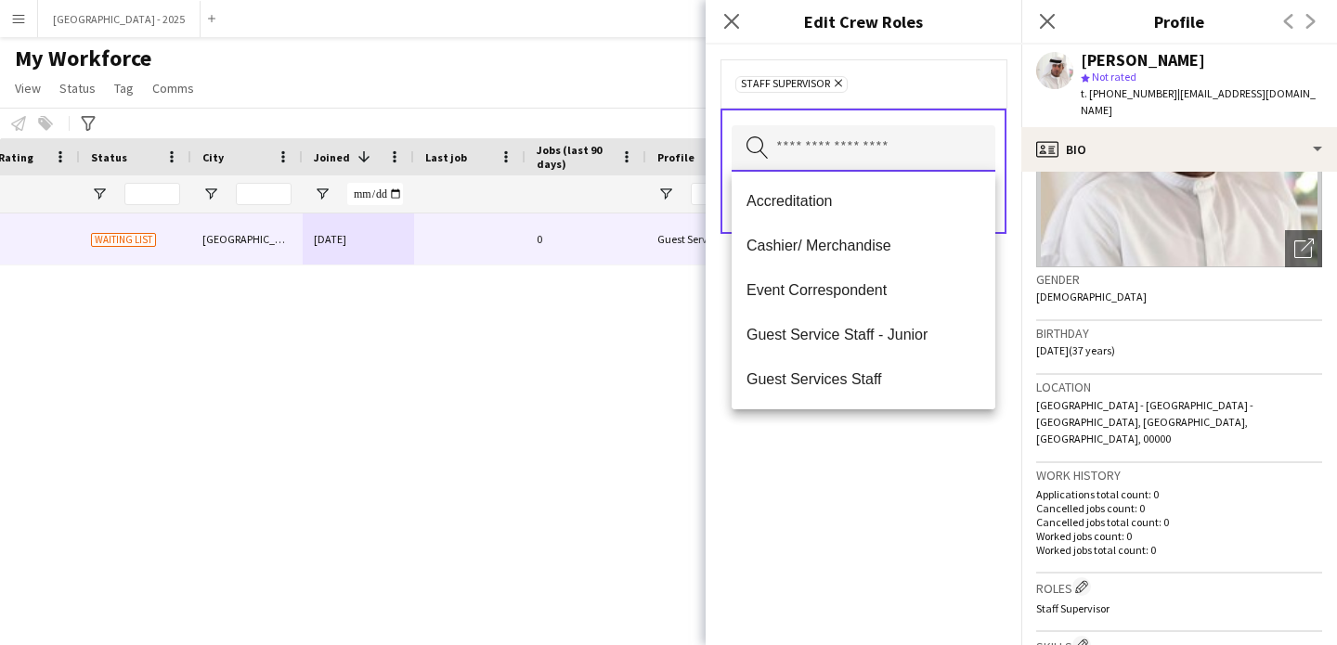
scroll to position [151, 0]
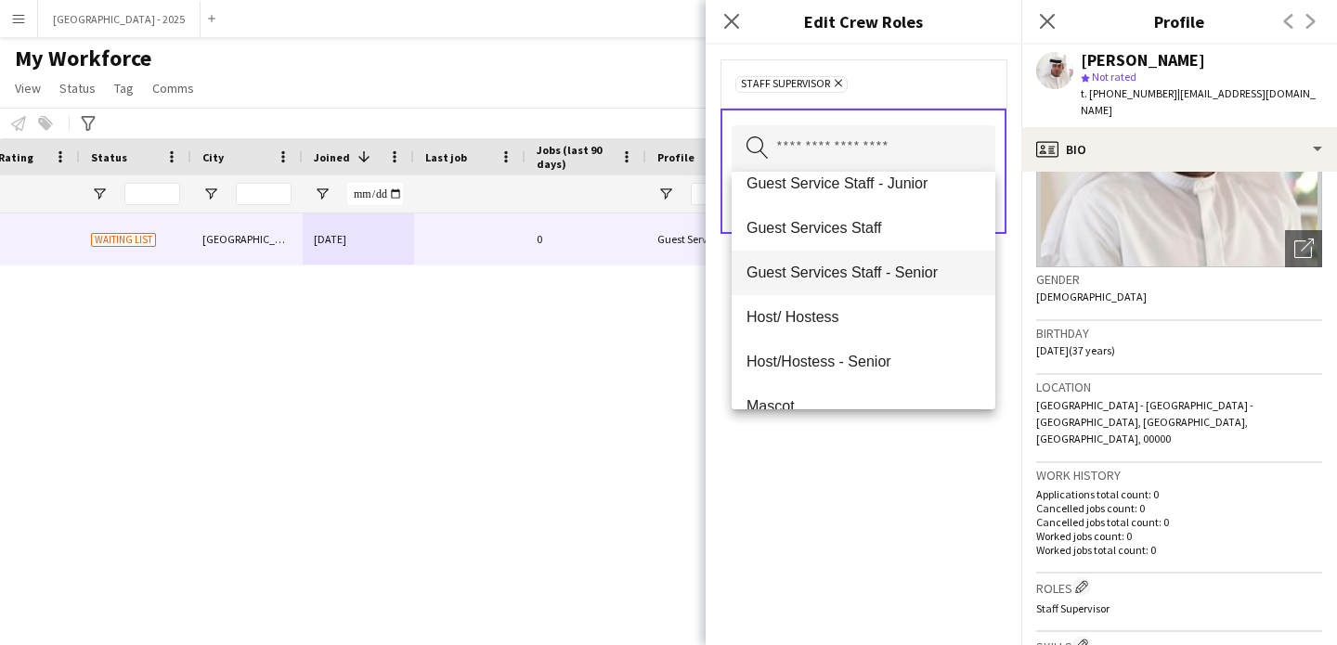
click at [897, 262] on mat-option "Guest Services Staff - Senior" at bounding box center [864, 273] width 264 height 45
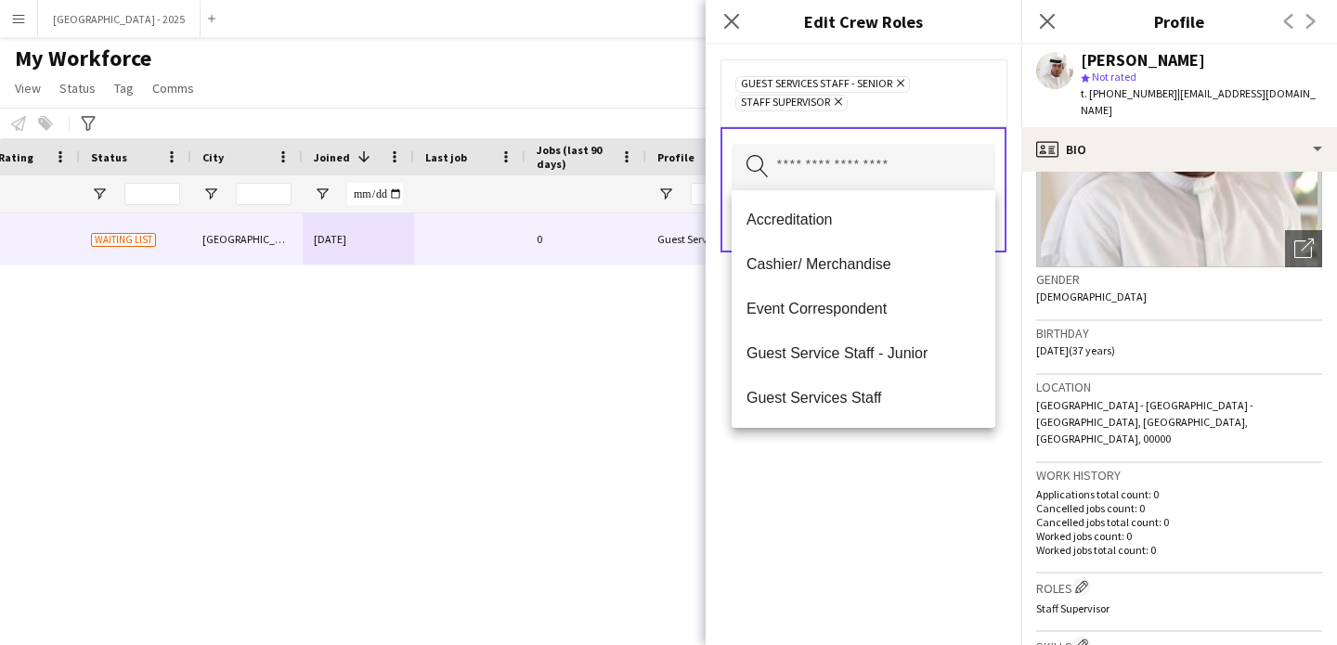
click at [922, 458] on div "Guest Services Staff - Senior Remove Staff Supervisor Remove Search by role typ…" at bounding box center [864, 345] width 316 height 601
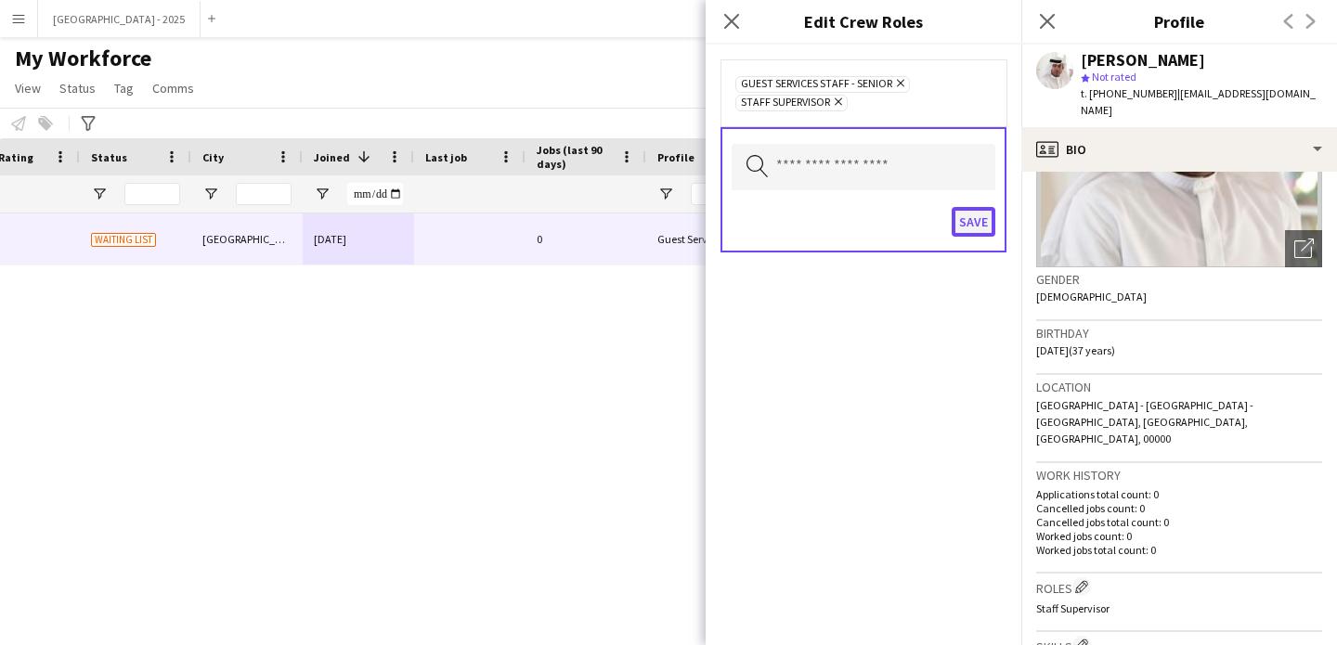
click at [960, 232] on button "Save" at bounding box center [974, 222] width 44 height 30
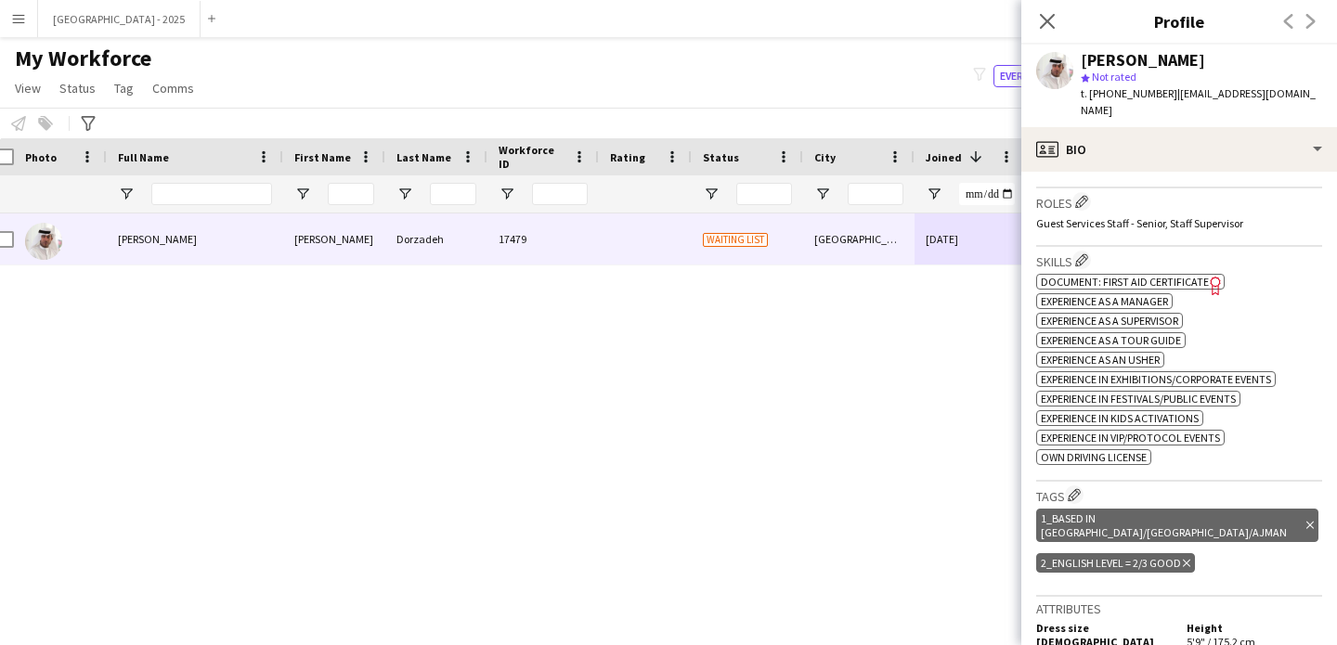
scroll to position [0, 0]
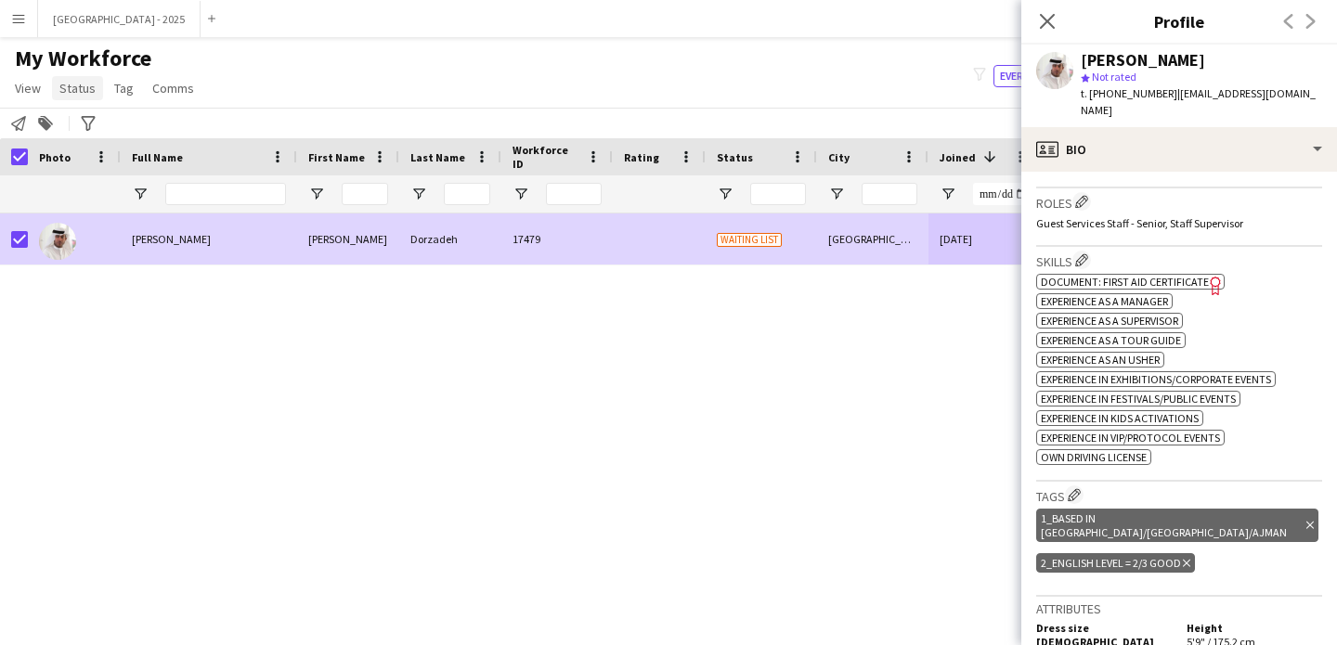
click at [76, 91] on span "Status" at bounding box center [77, 88] width 36 height 17
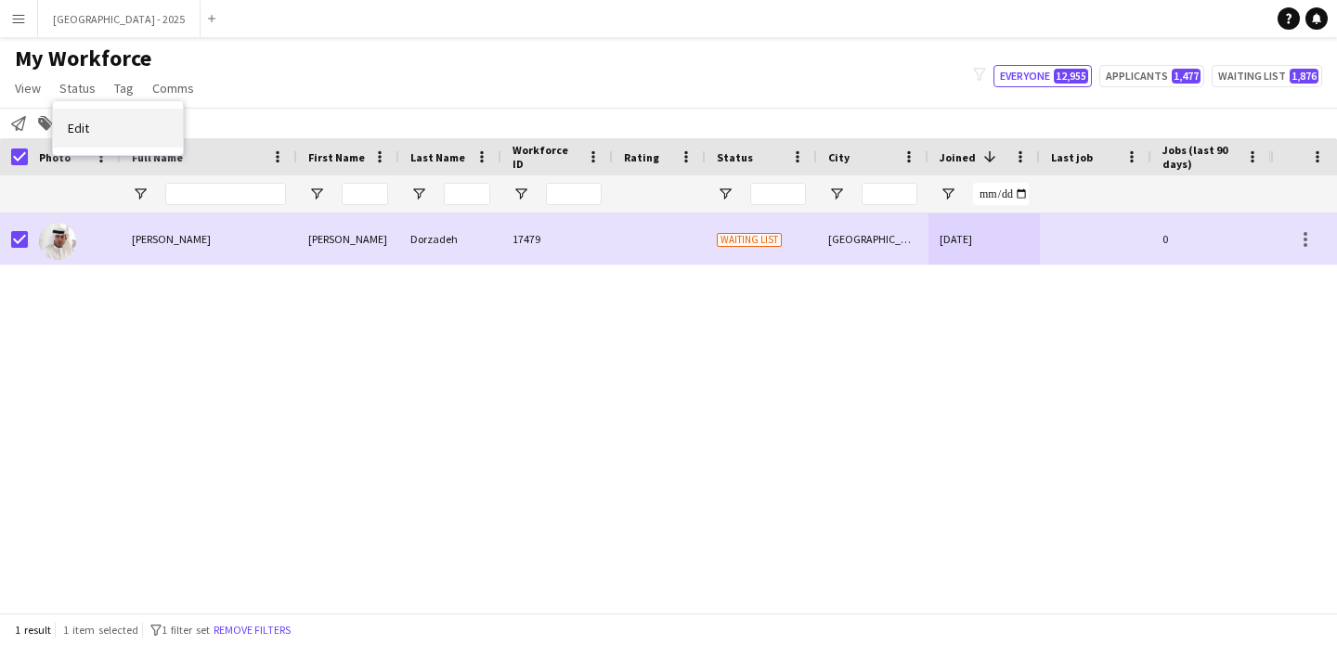
drag, startPoint x: 91, startPoint y: 133, endPoint x: 530, endPoint y: 150, distance: 439.5
click at [91, 133] on link "Edit" at bounding box center [118, 128] width 130 height 39
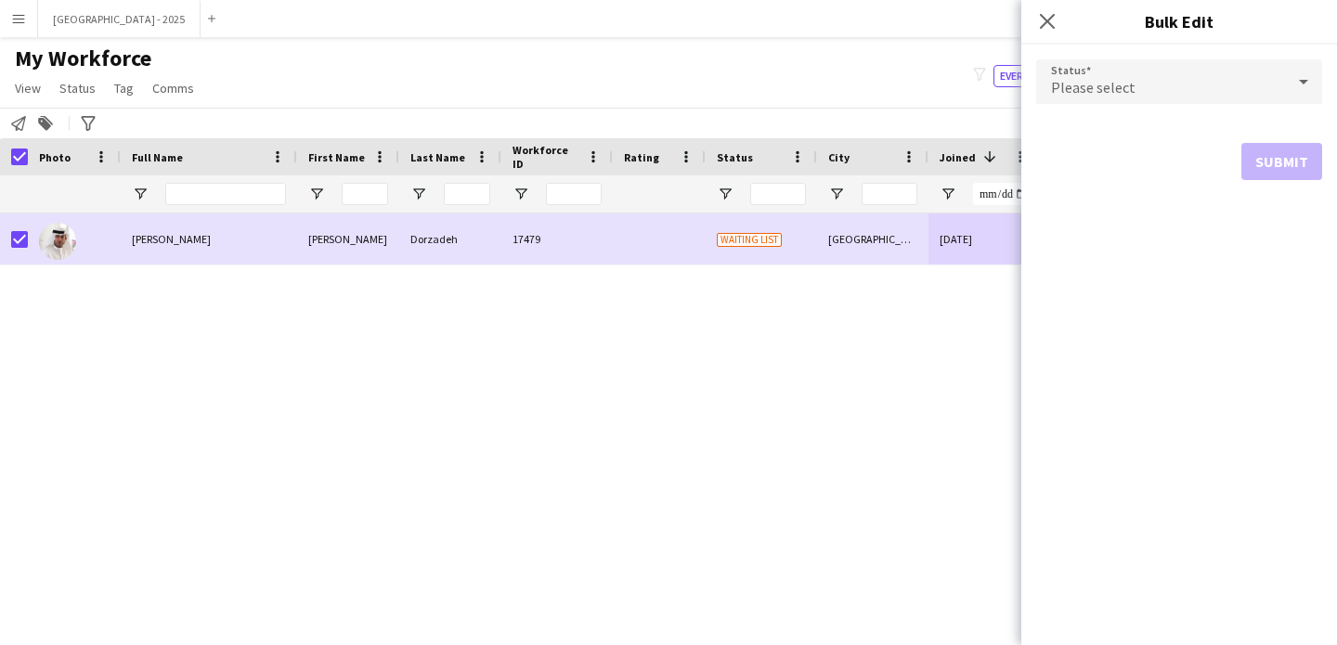
click at [1118, 71] on div "Please select" at bounding box center [1160, 81] width 249 height 45
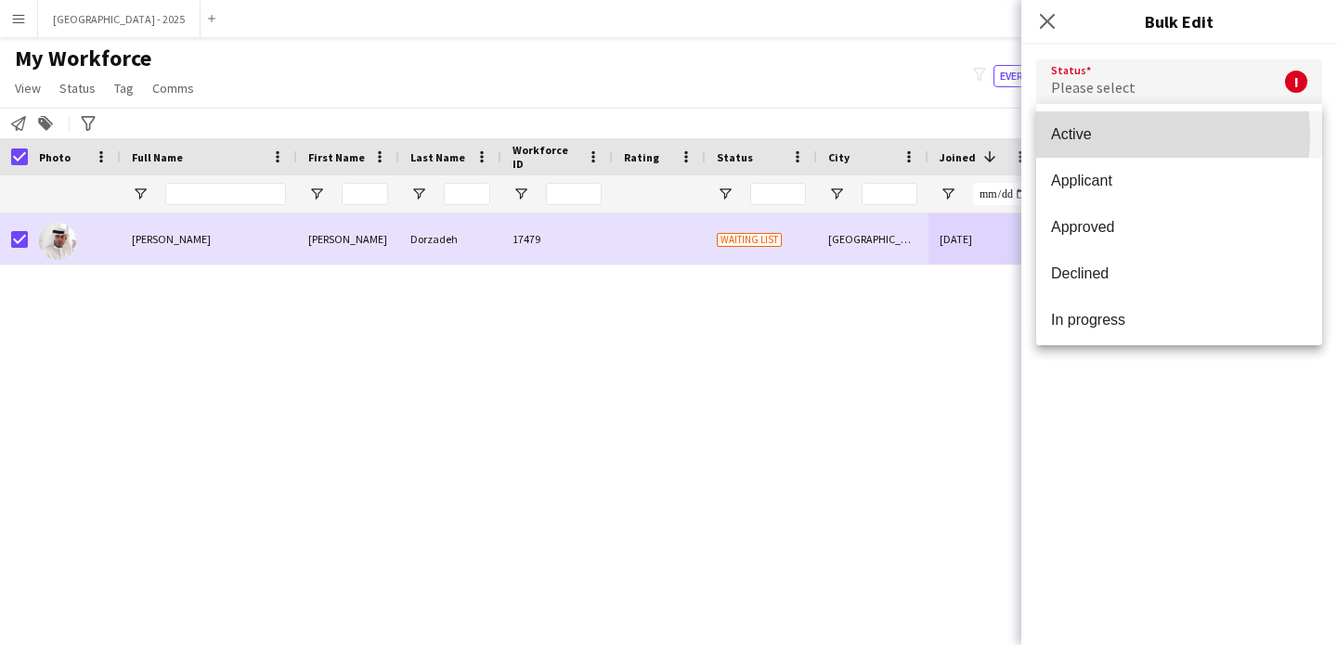
click at [1117, 135] on span "Active" at bounding box center [1179, 134] width 256 height 18
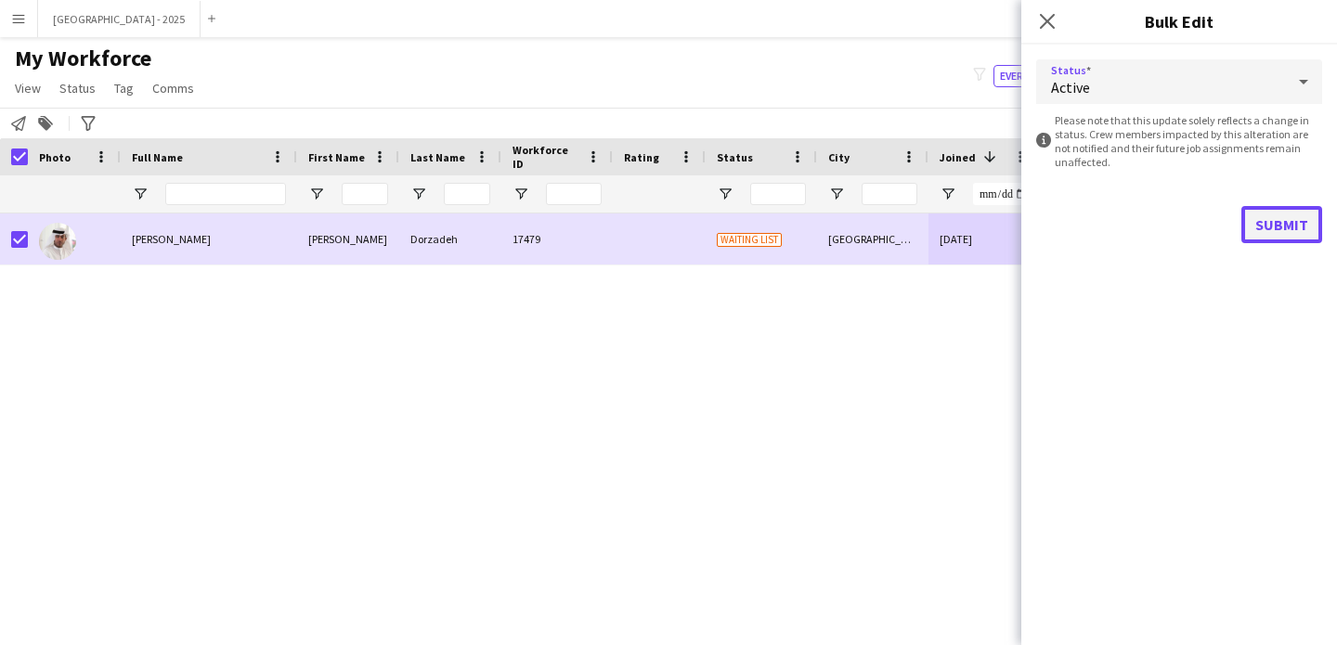
click at [1267, 232] on button "Submit" at bounding box center [1281, 224] width 81 height 37
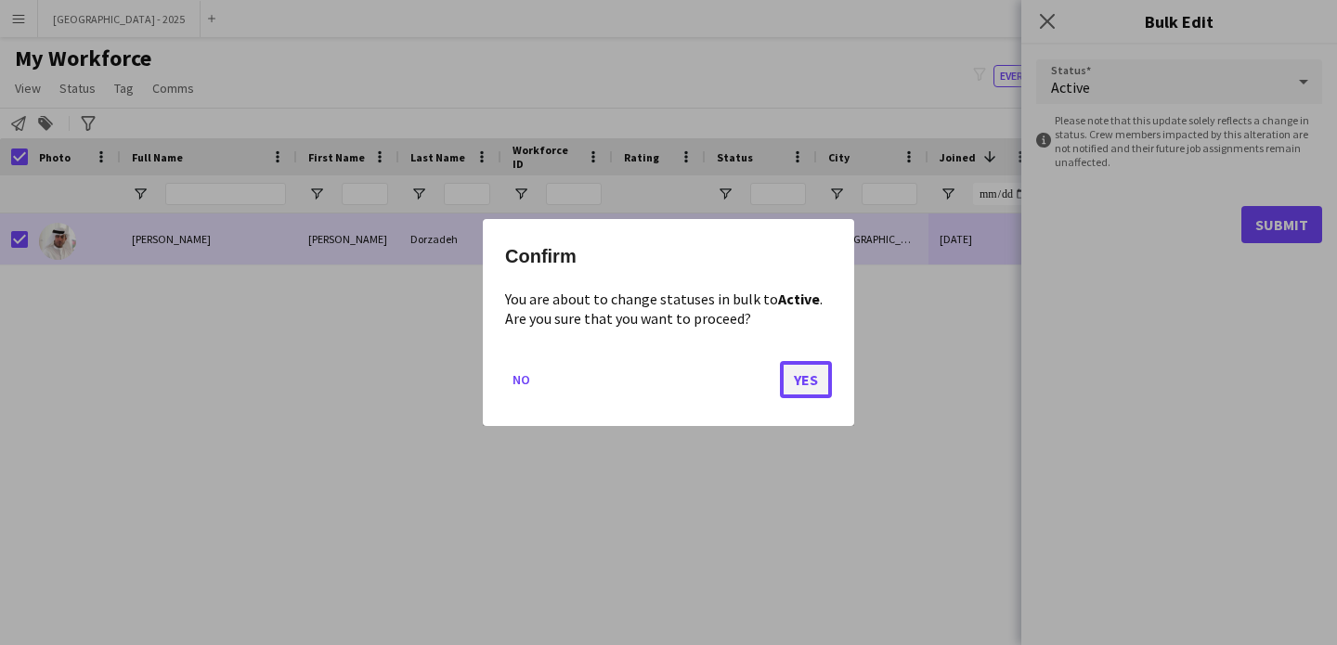
click at [799, 394] on button "Yes" at bounding box center [806, 379] width 52 height 37
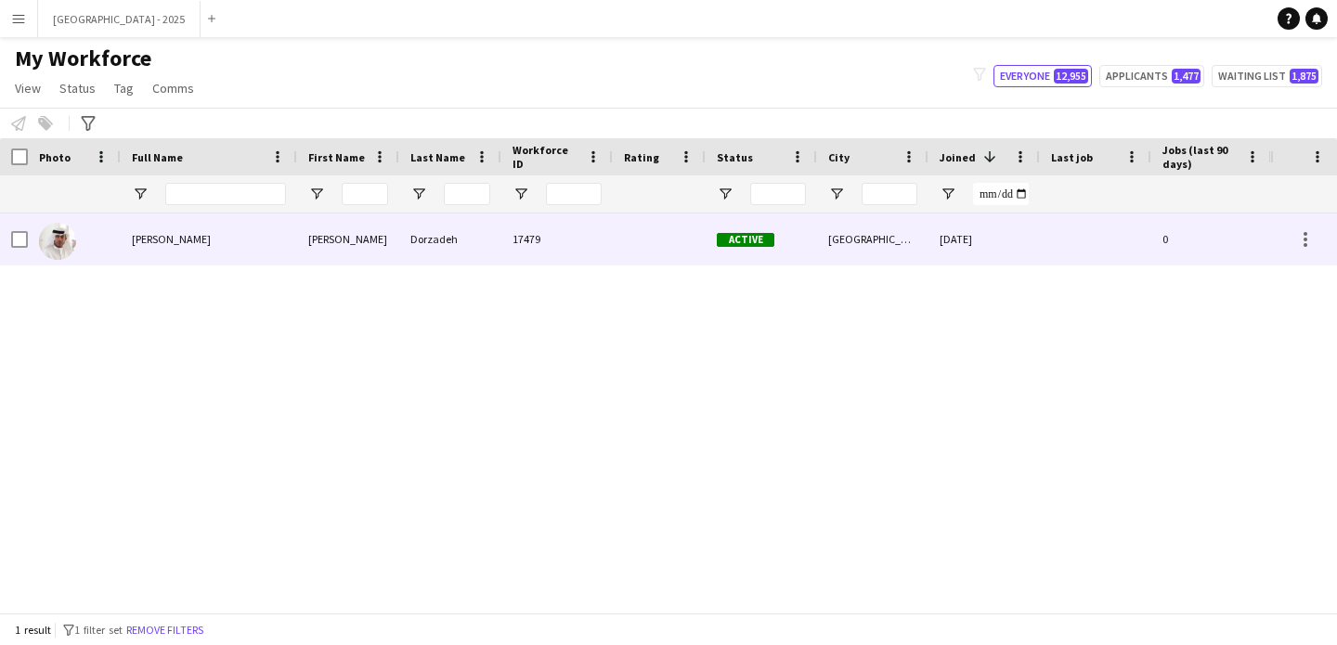
click at [64, 231] on img at bounding box center [57, 241] width 37 height 37
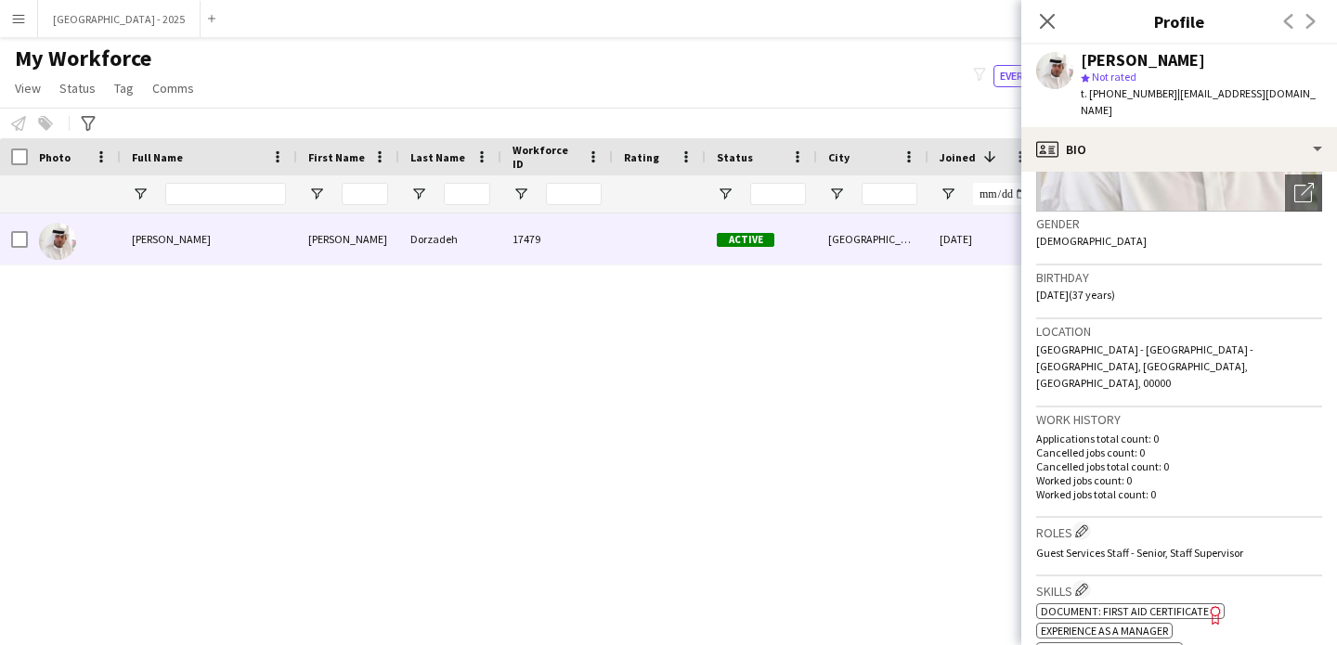
scroll to position [253, 0]
click at [1054, 29] on icon "Close pop-in" at bounding box center [1047, 21] width 15 height 15
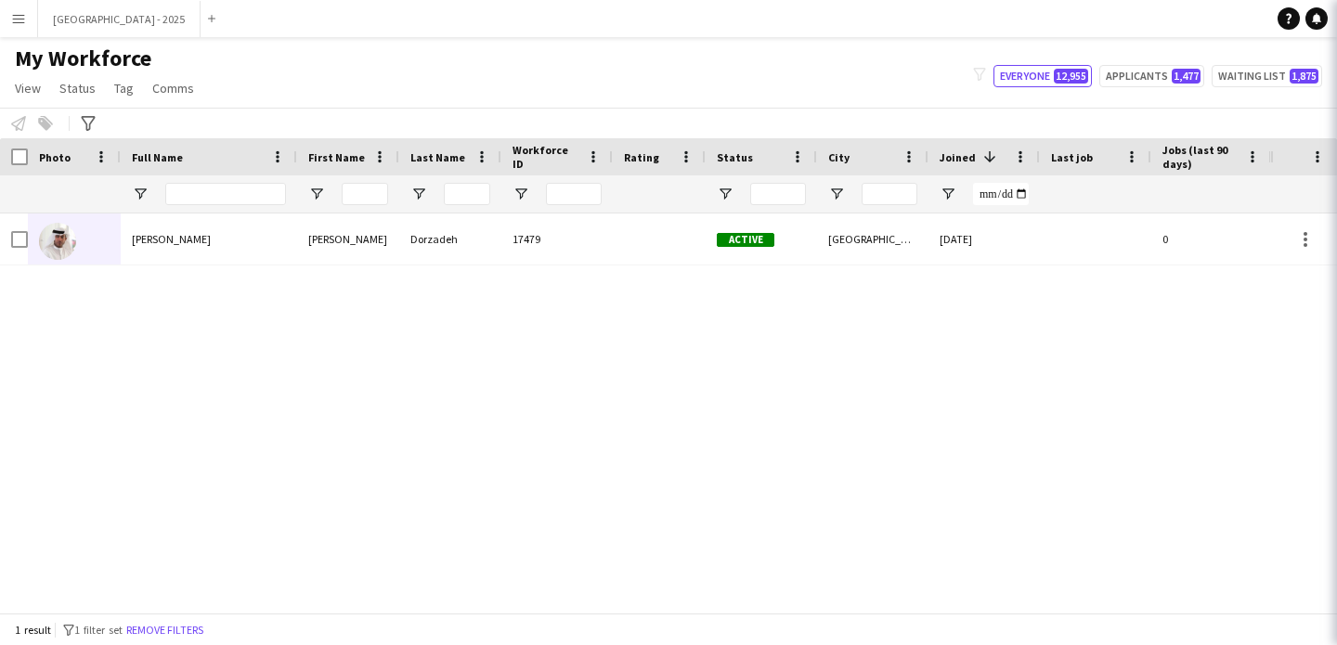
click at [158, 630] on button "Remove filters" at bounding box center [165, 630] width 84 height 20
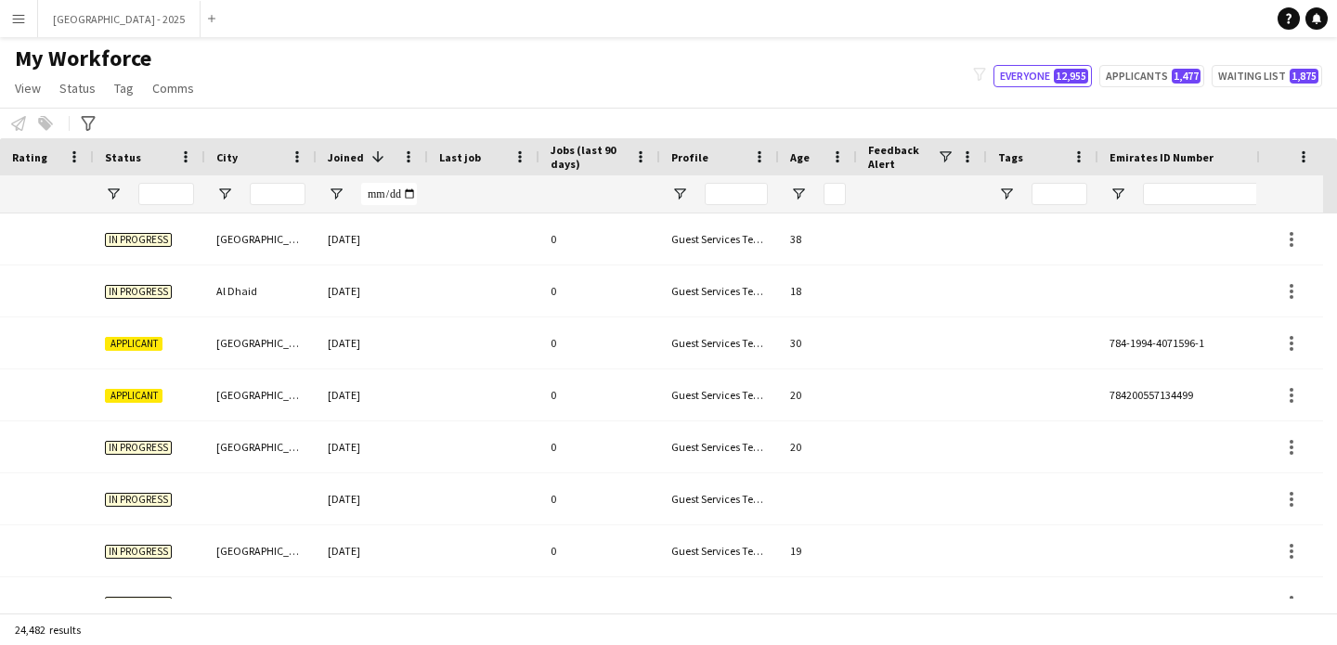
scroll to position [0, 640]
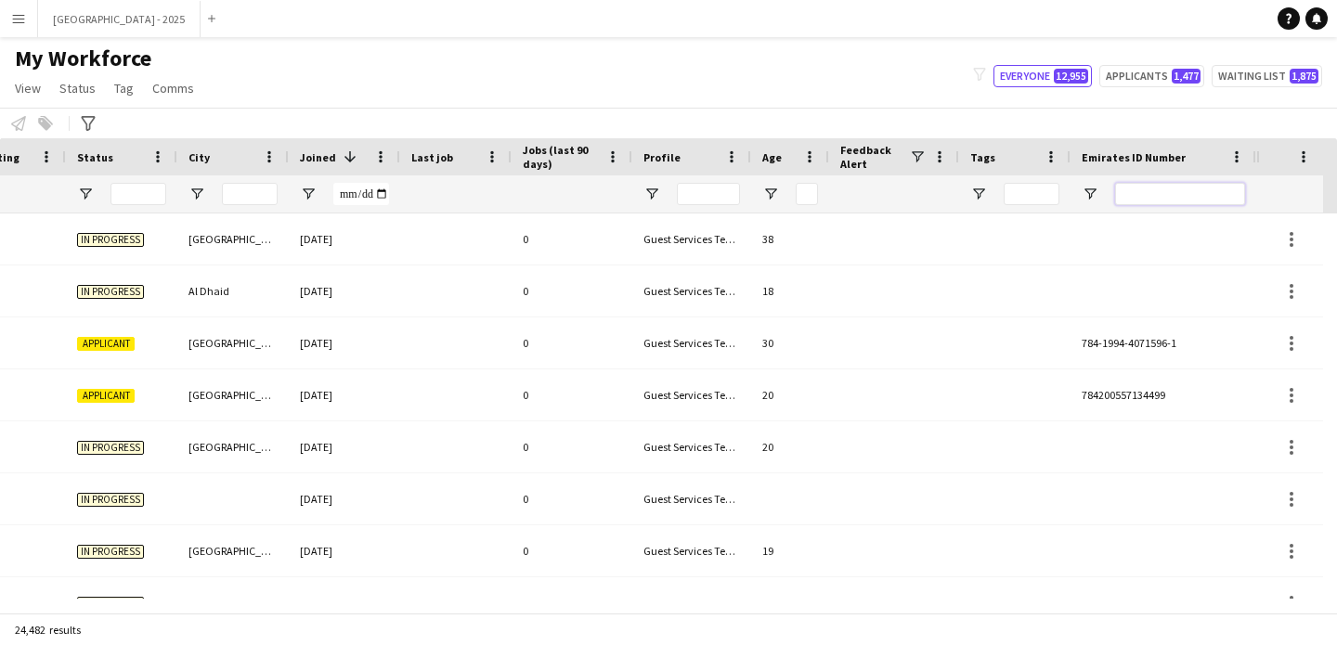
click at [1200, 194] on input "Emirates ID Number Filter Input" at bounding box center [1180, 194] width 130 height 22
paste input "*******"
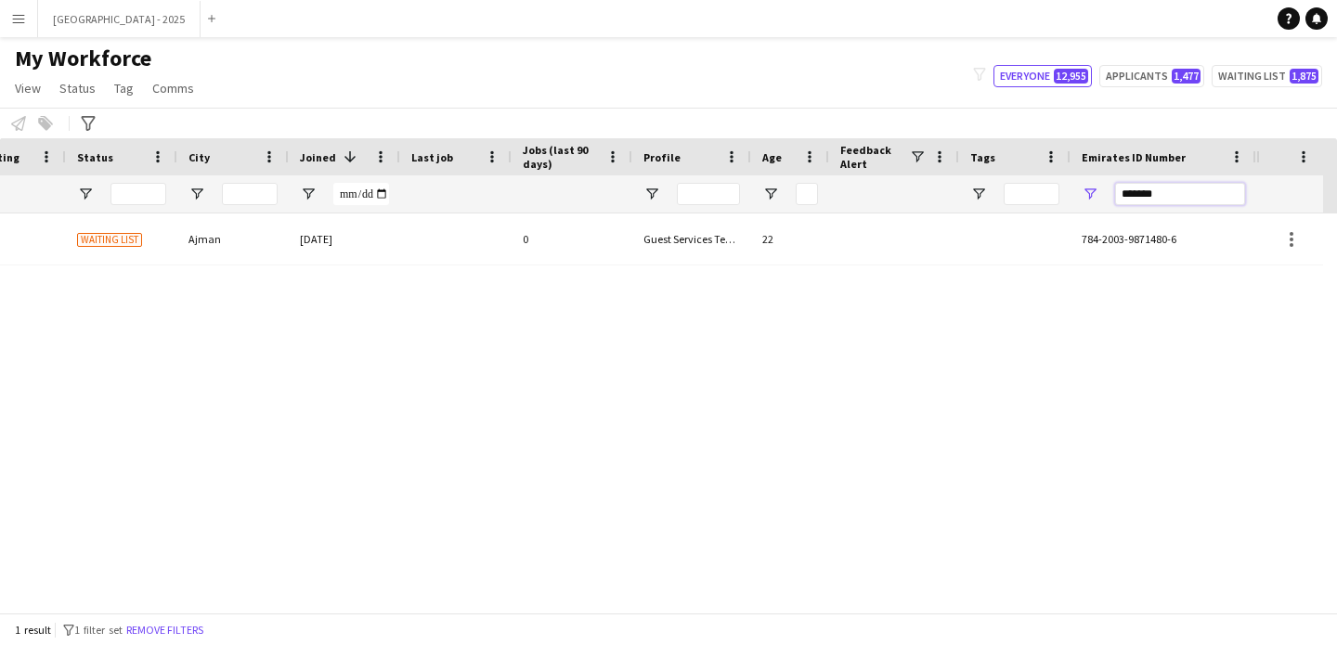
scroll to position [0, 626]
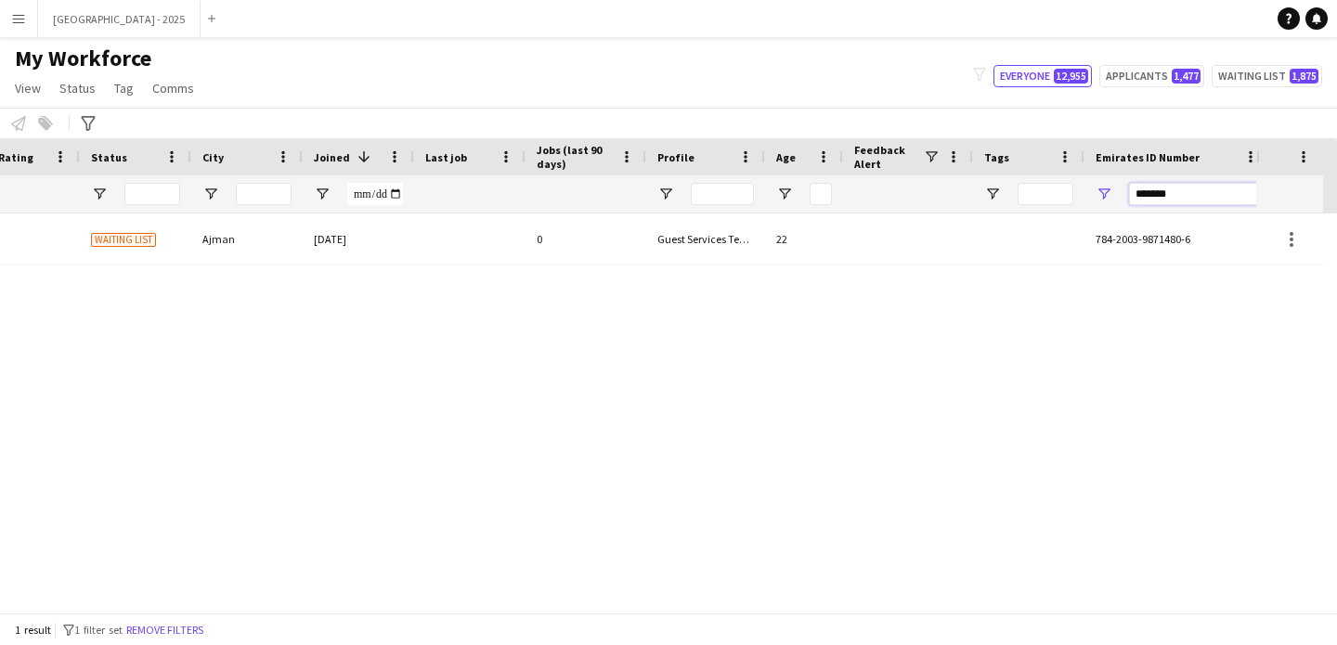
type input "*******"
click at [1097, 222] on div "784-2003-9871480-6" at bounding box center [1177, 239] width 186 height 51
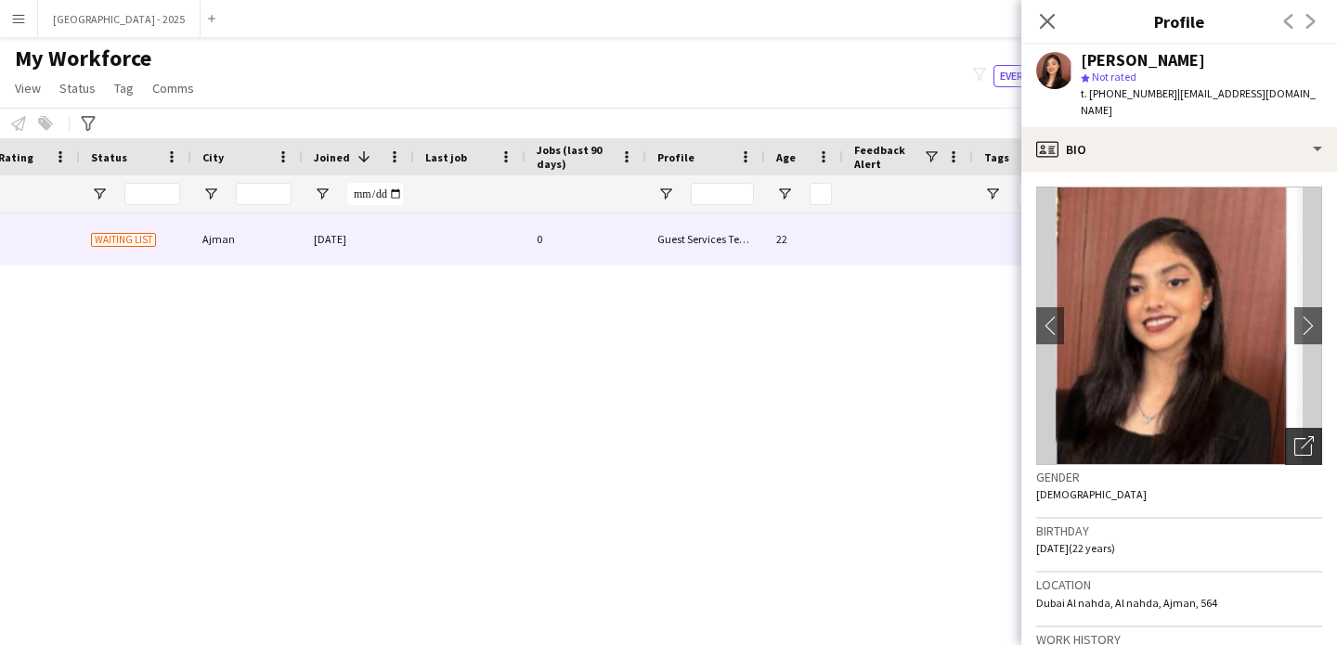
click at [1294, 436] on icon "Open photos pop-in" at bounding box center [1303, 445] width 19 height 19
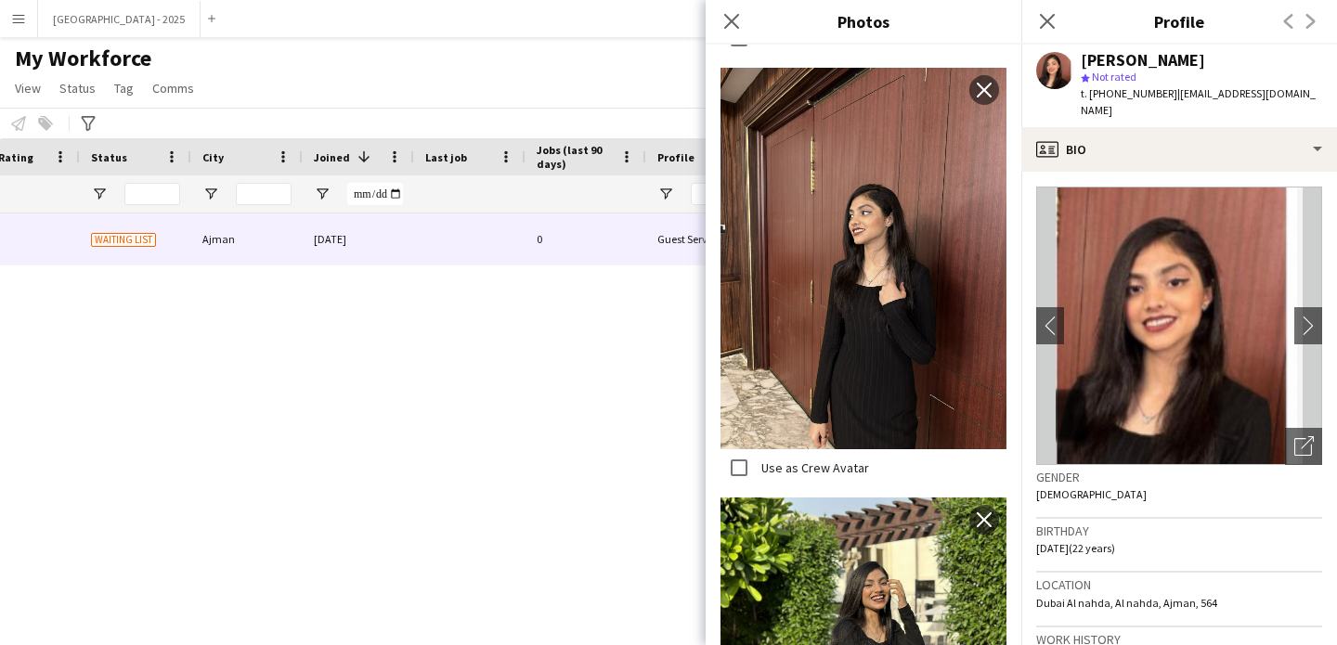
scroll to position [1602, 0]
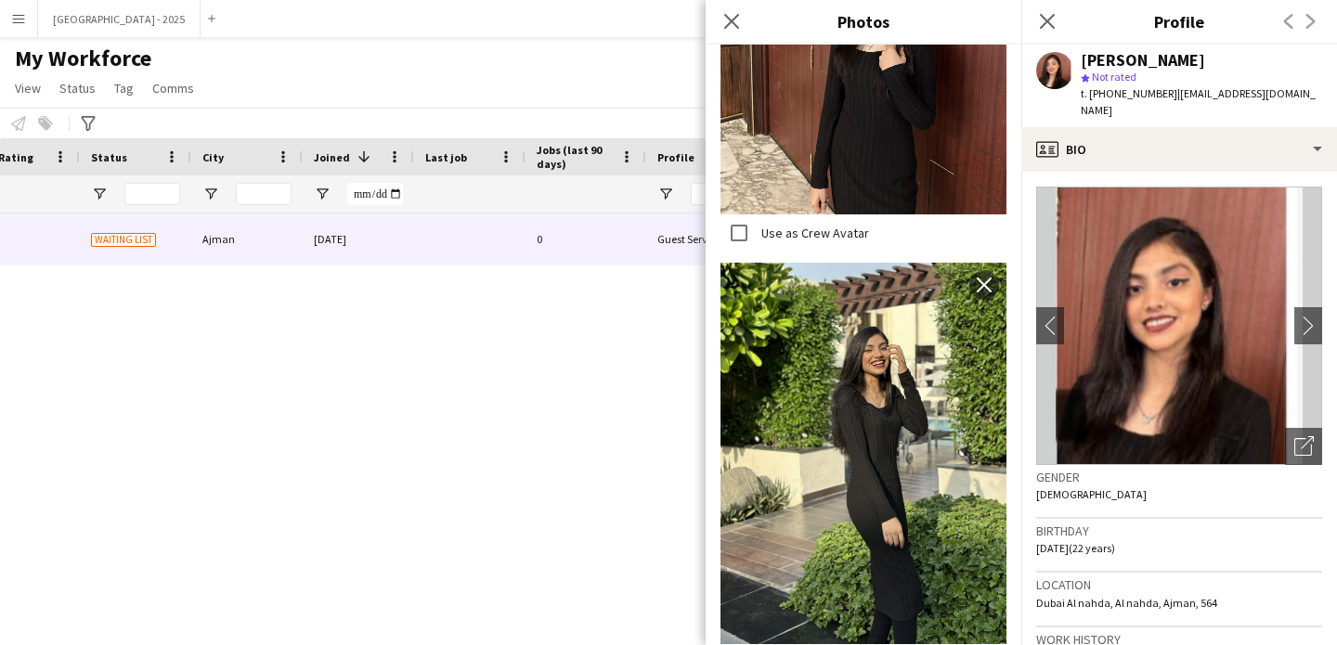
drag, startPoint x: 1117, startPoint y: 95, endPoint x: 1166, endPoint y: 100, distance: 49.5
click at [1167, 99] on span "t. +9710525963617" at bounding box center [1129, 93] width 97 height 14
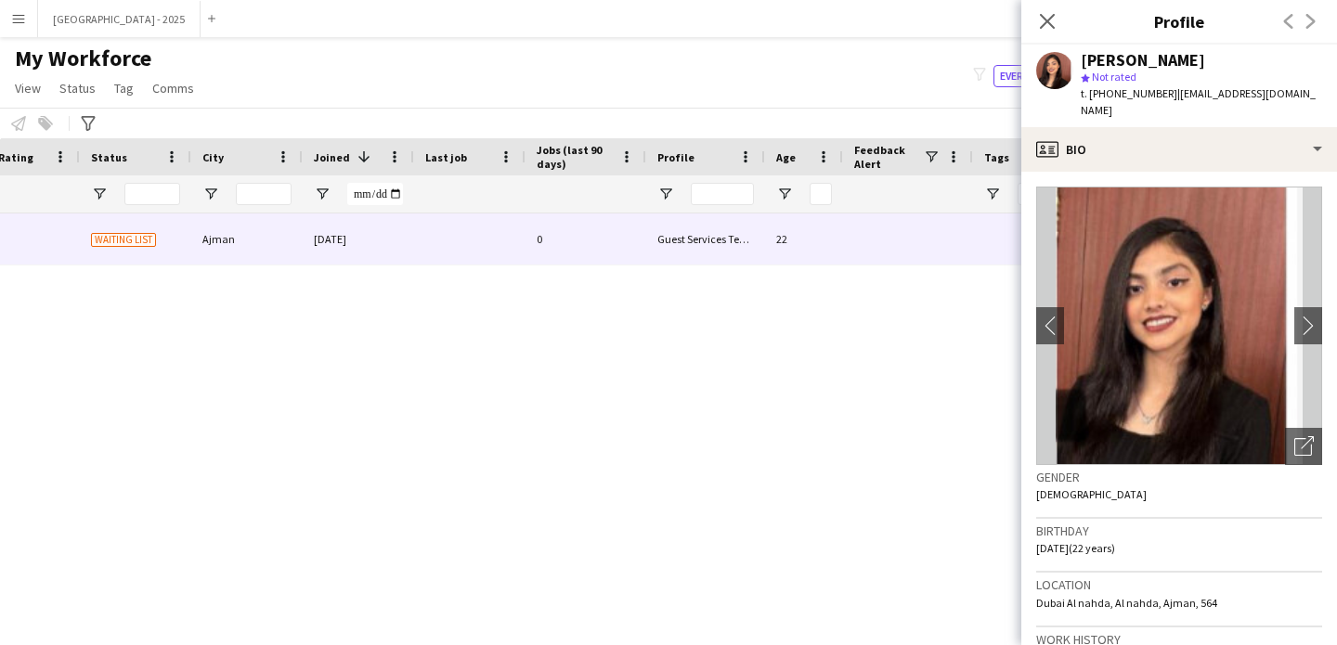
copy span "525963617"
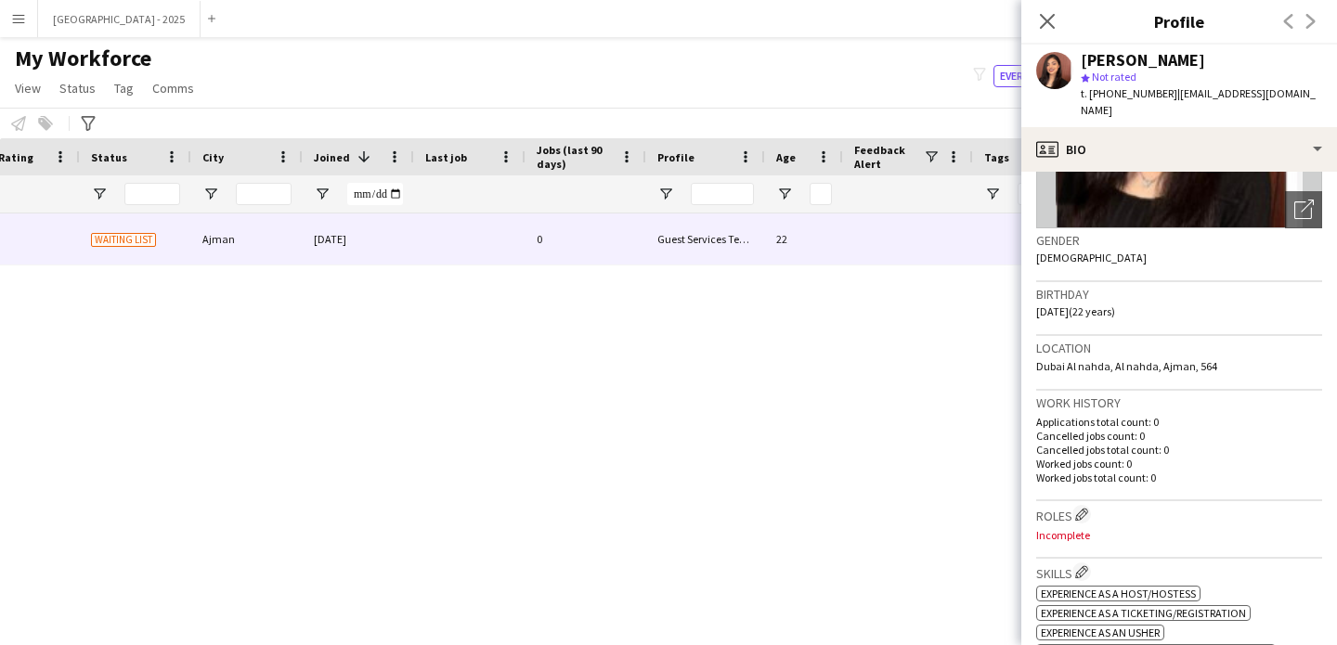
scroll to position [305, 0]
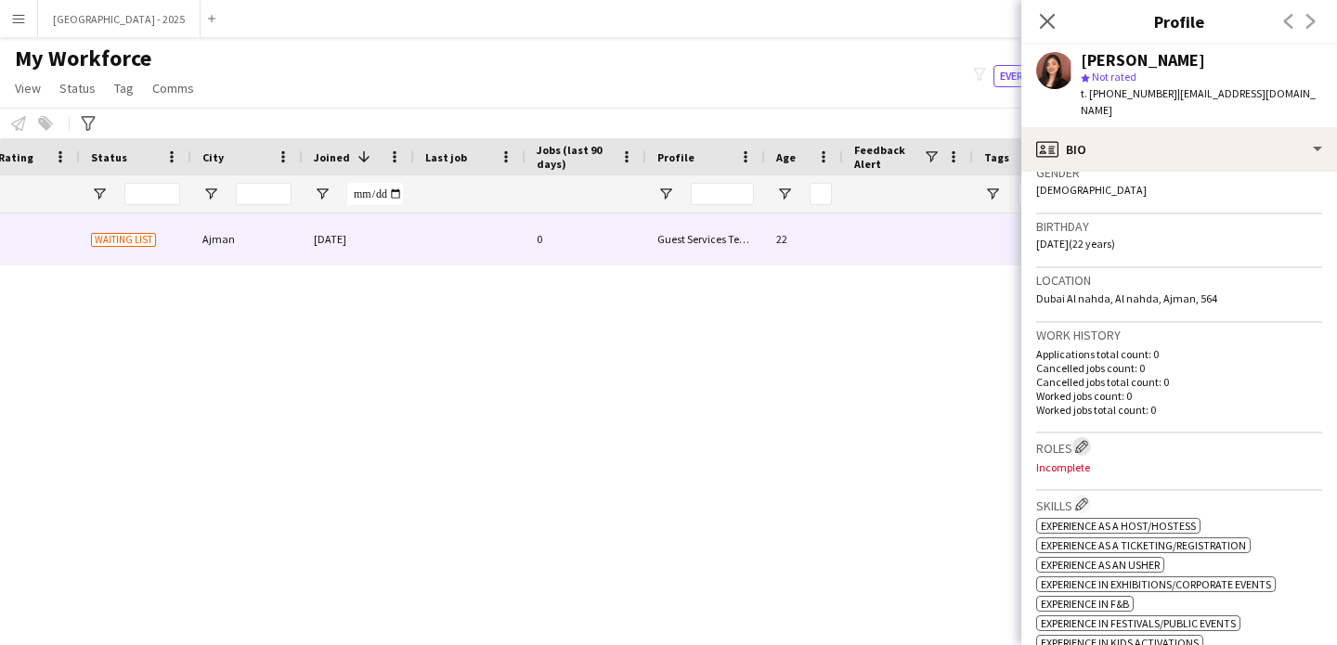
click at [1084, 440] on app-icon "Edit crew company roles" at bounding box center [1081, 446] width 13 height 13
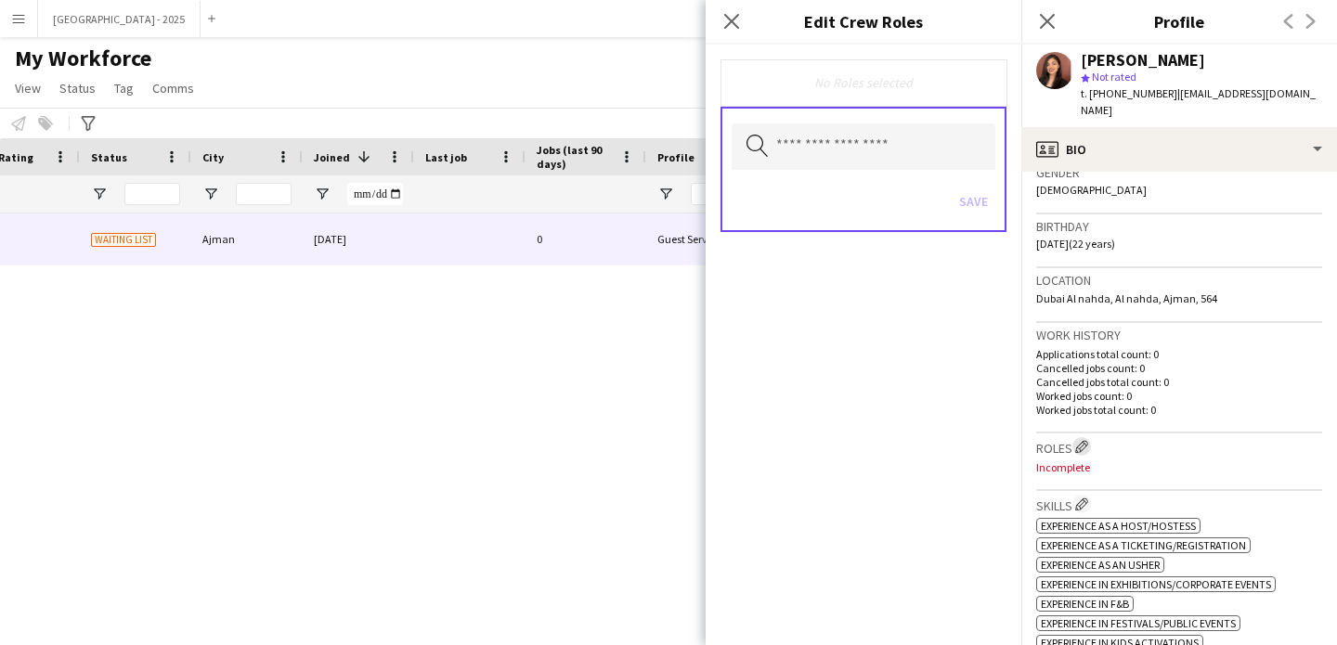
click at [1081, 440] on app-icon "Edit crew company roles" at bounding box center [1081, 446] width 13 height 13
click at [941, 152] on input "text" at bounding box center [864, 146] width 264 height 46
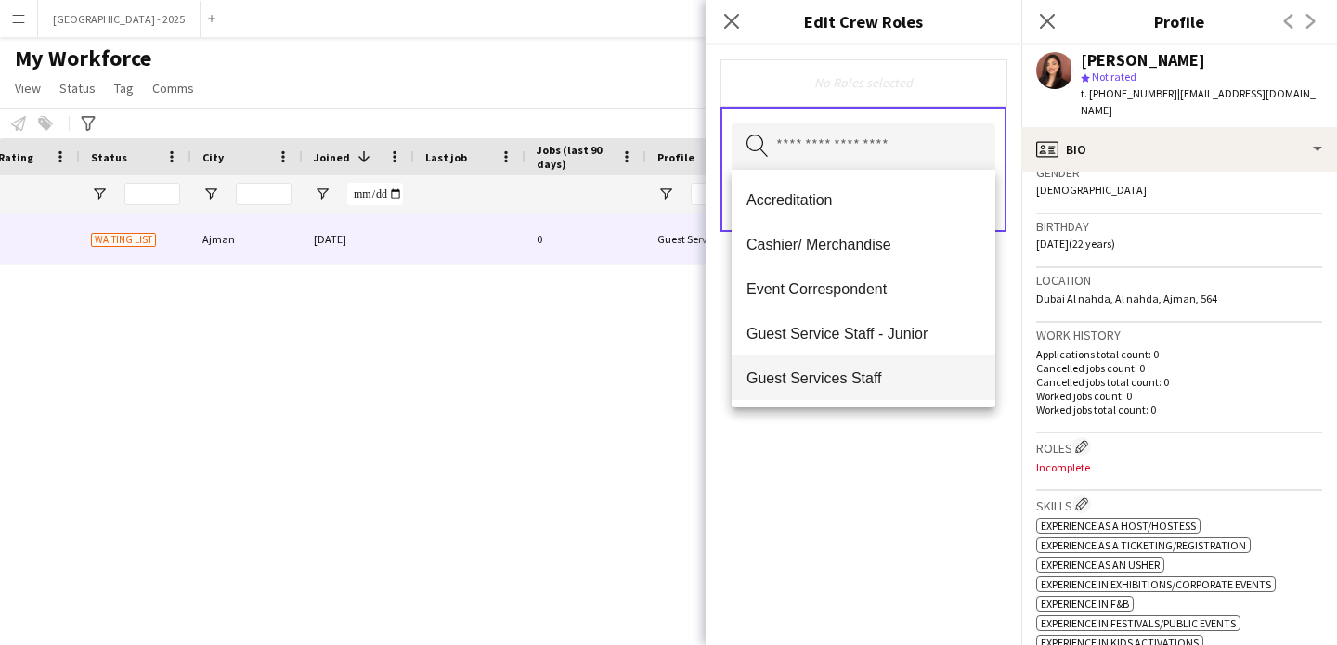
click at [825, 371] on span "Guest Services Staff" at bounding box center [864, 379] width 234 height 18
click at [869, 452] on div "Guest Services Staff Remove Search by role type Save" at bounding box center [864, 345] width 316 height 601
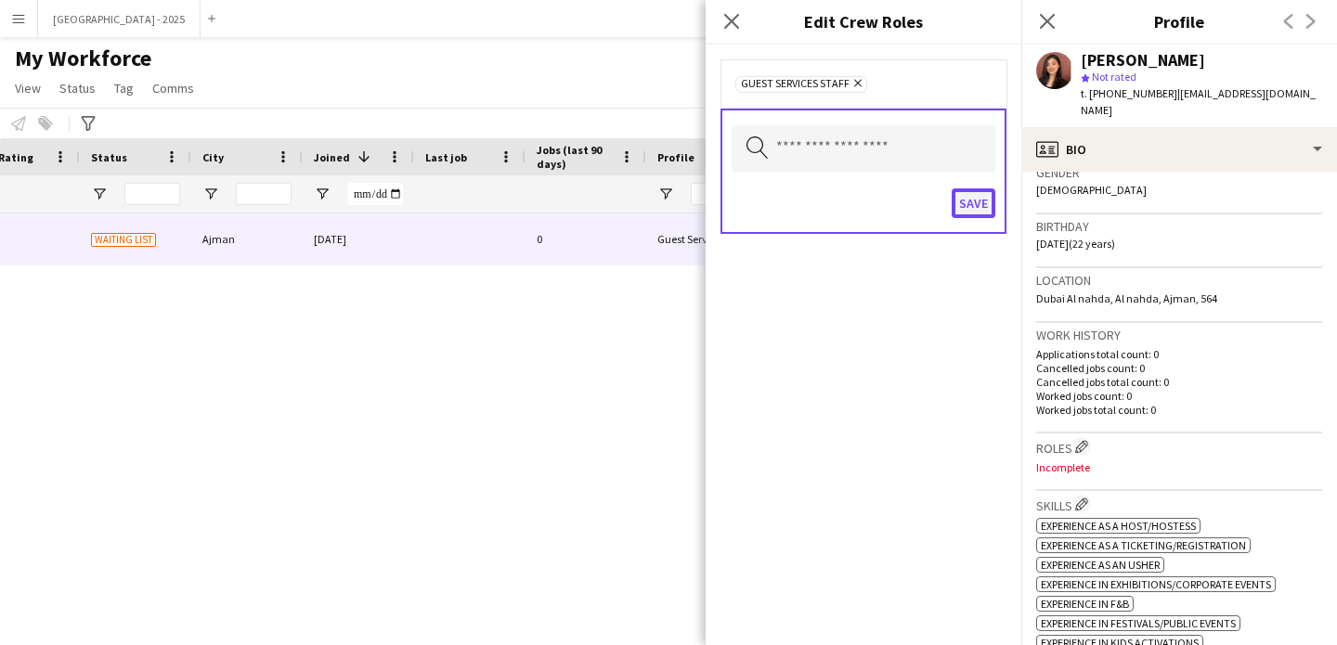
click at [956, 193] on button "Save" at bounding box center [974, 203] width 44 height 30
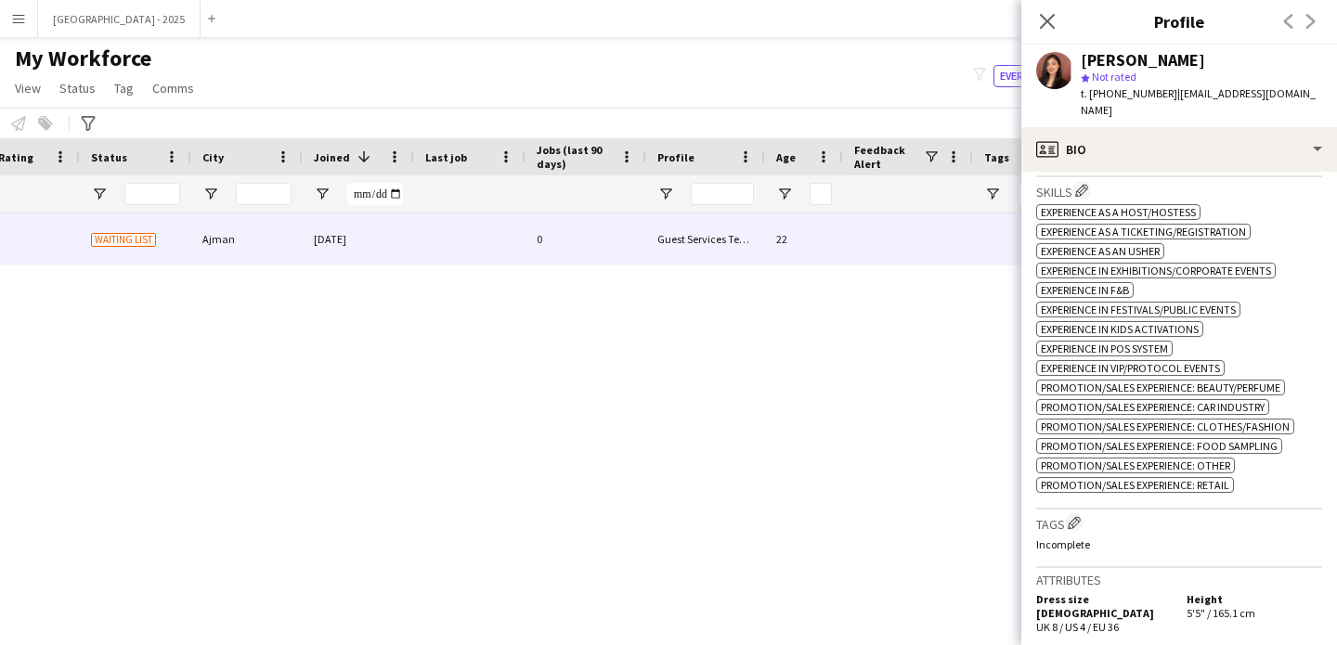
scroll to position [654, 0]
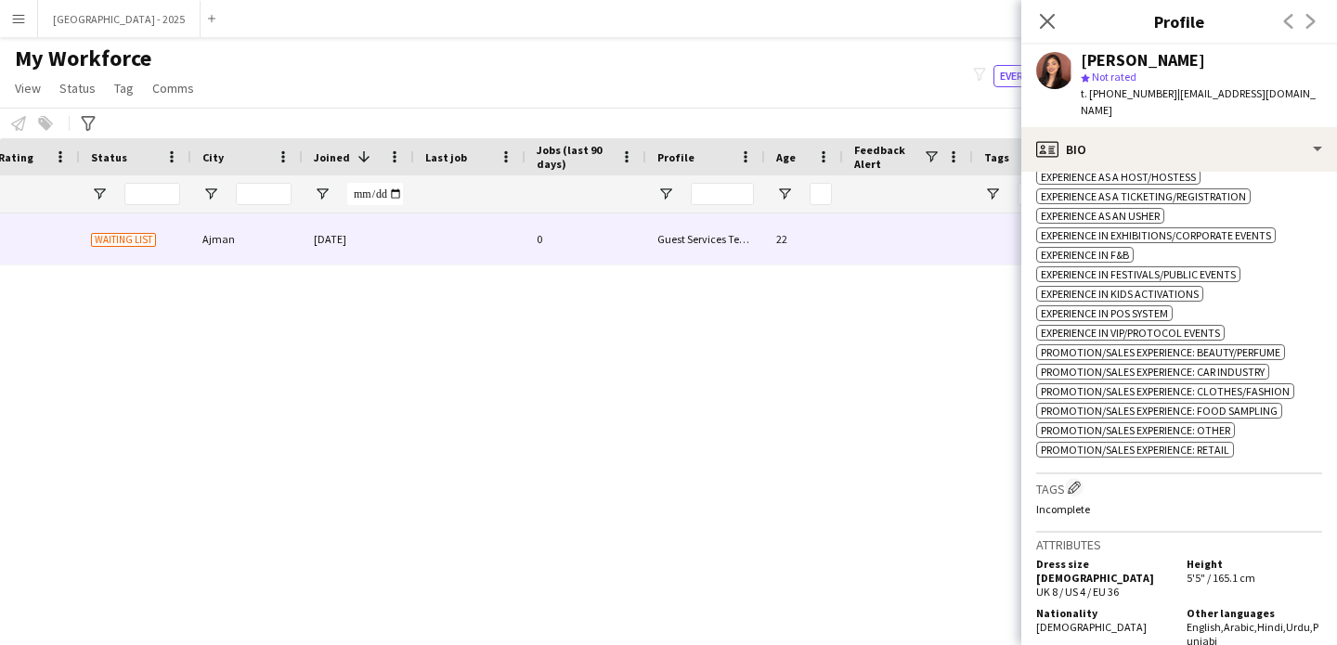
click at [1064, 483] on h3 "Tags Edit crew company tags" at bounding box center [1179, 487] width 286 height 19
click at [1078, 490] on app-icon "Edit crew company tags" at bounding box center [1074, 487] width 13 height 13
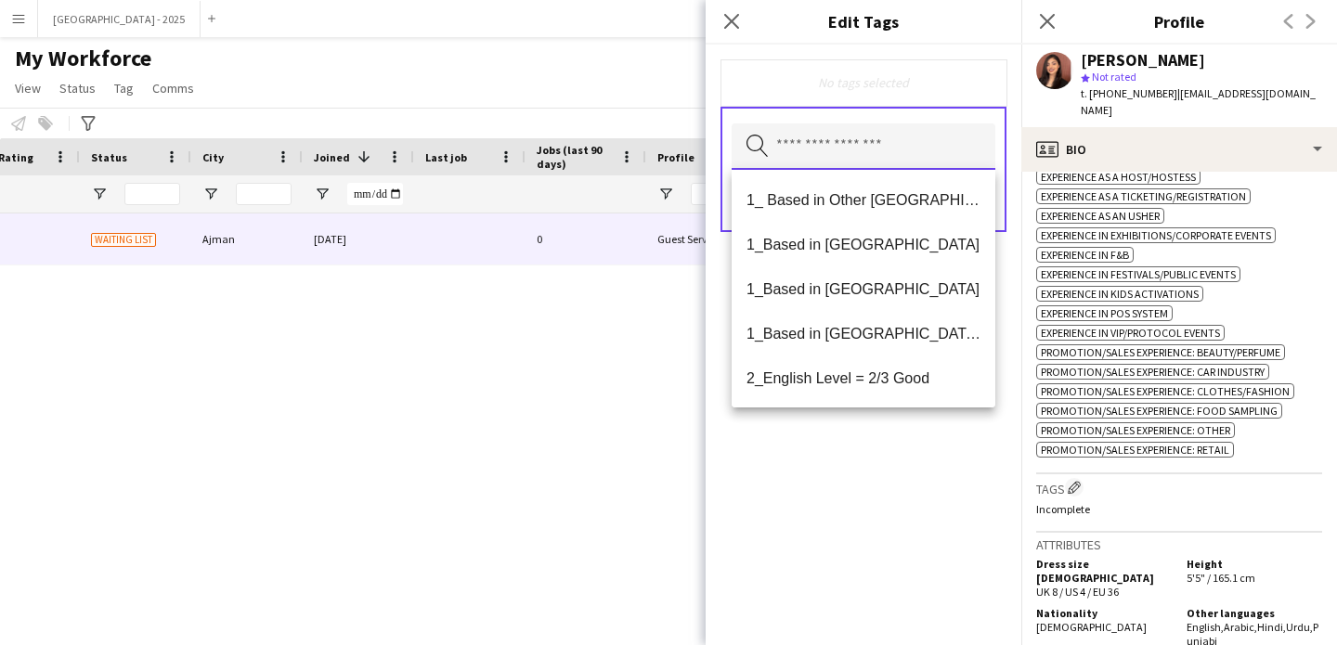
click at [906, 164] on input "text" at bounding box center [864, 146] width 264 height 46
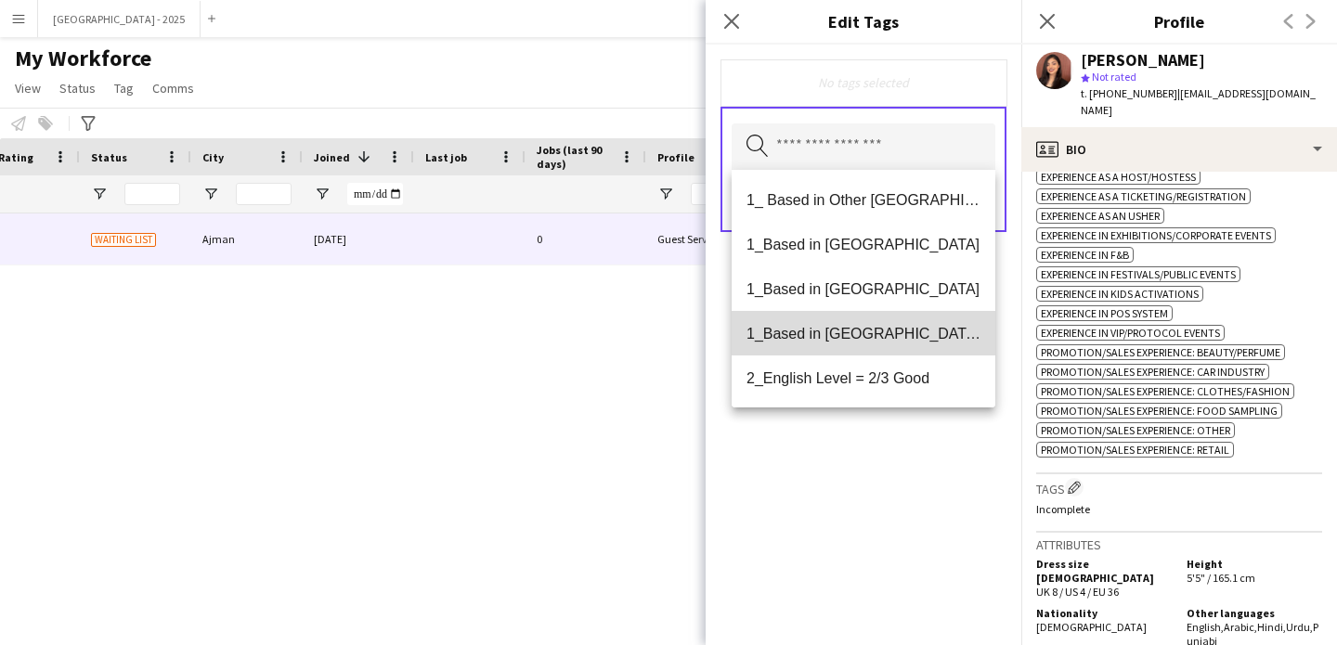
click at [915, 336] on span "1_Based in [GEOGRAPHIC_DATA]/[GEOGRAPHIC_DATA]/Ajman" at bounding box center [864, 334] width 234 height 18
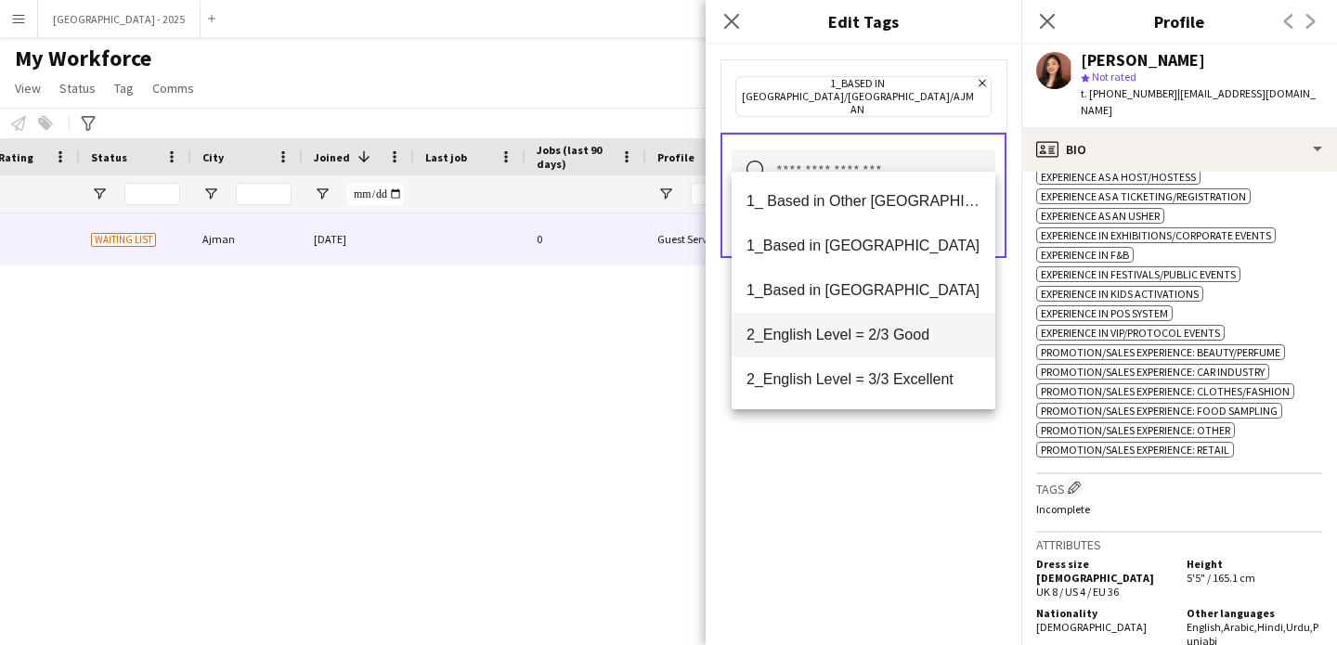
click at [912, 342] on span "2_English Level = 2/3 Good" at bounding box center [864, 335] width 234 height 18
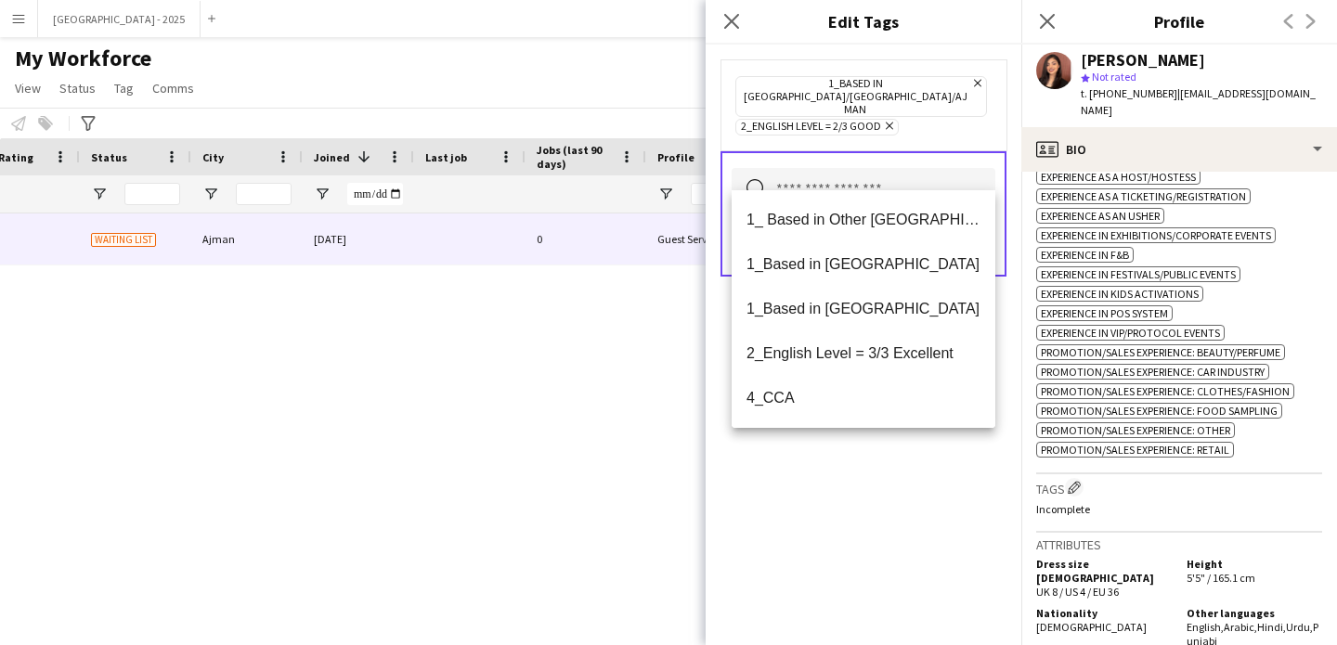
click at [926, 467] on div "1_Based in Dubai/Sharjah/Ajman Remove 2_English Level = 2/3 Good Remove Search …" at bounding box center [864, 345] width 316 height 601
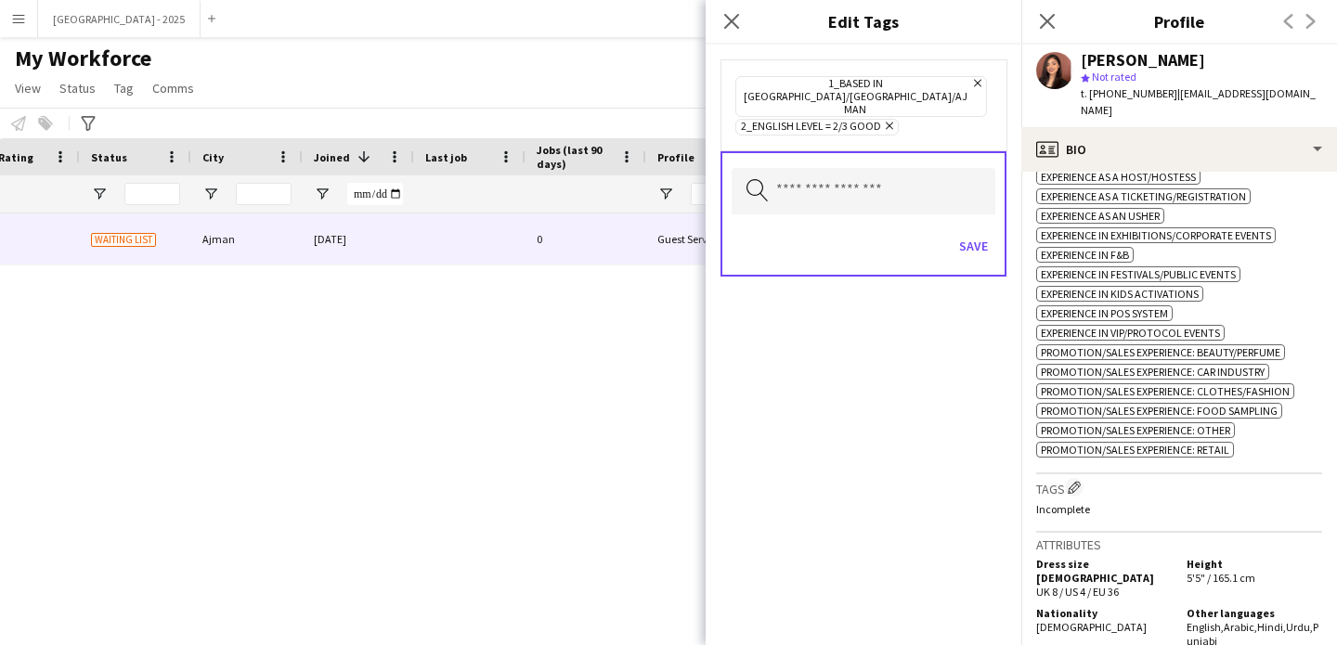
click at [974, 200] on div "Search by tag name Save" at bounding box center [864, 213] width 286 height 125
click at [979, 231] on button "Save" at bounding box center [974, 246] width 44 height 30
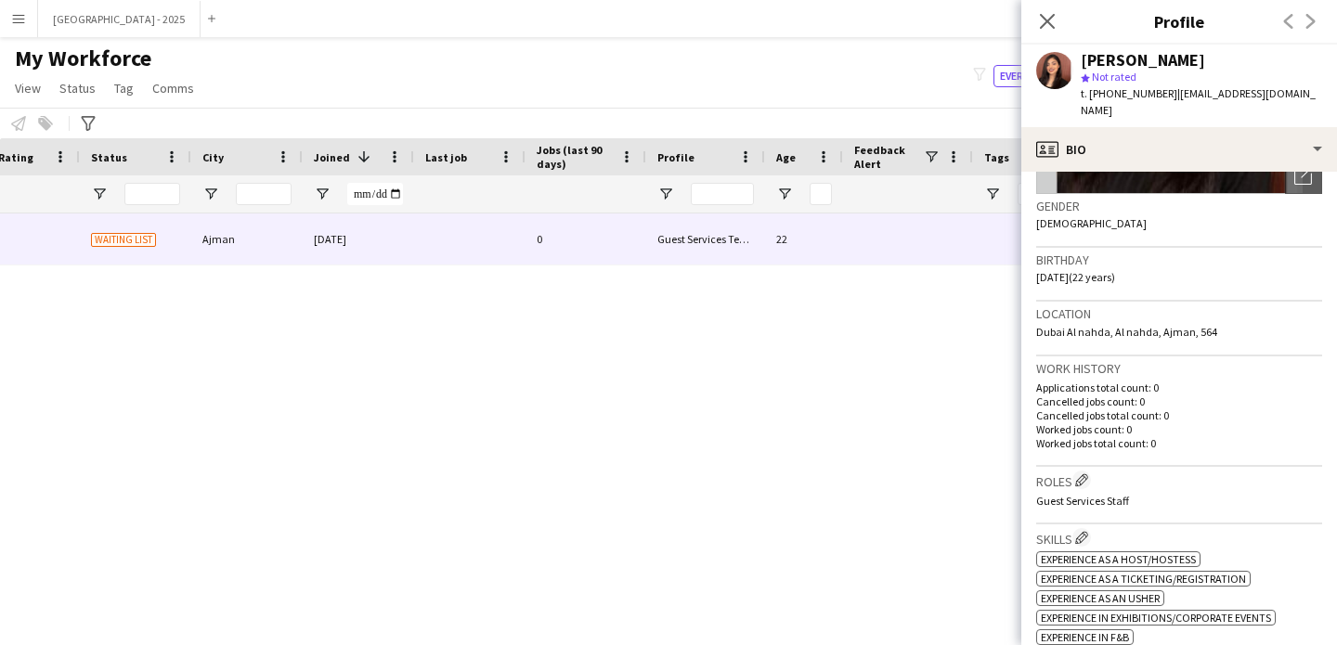
scroll to position [275, 0]
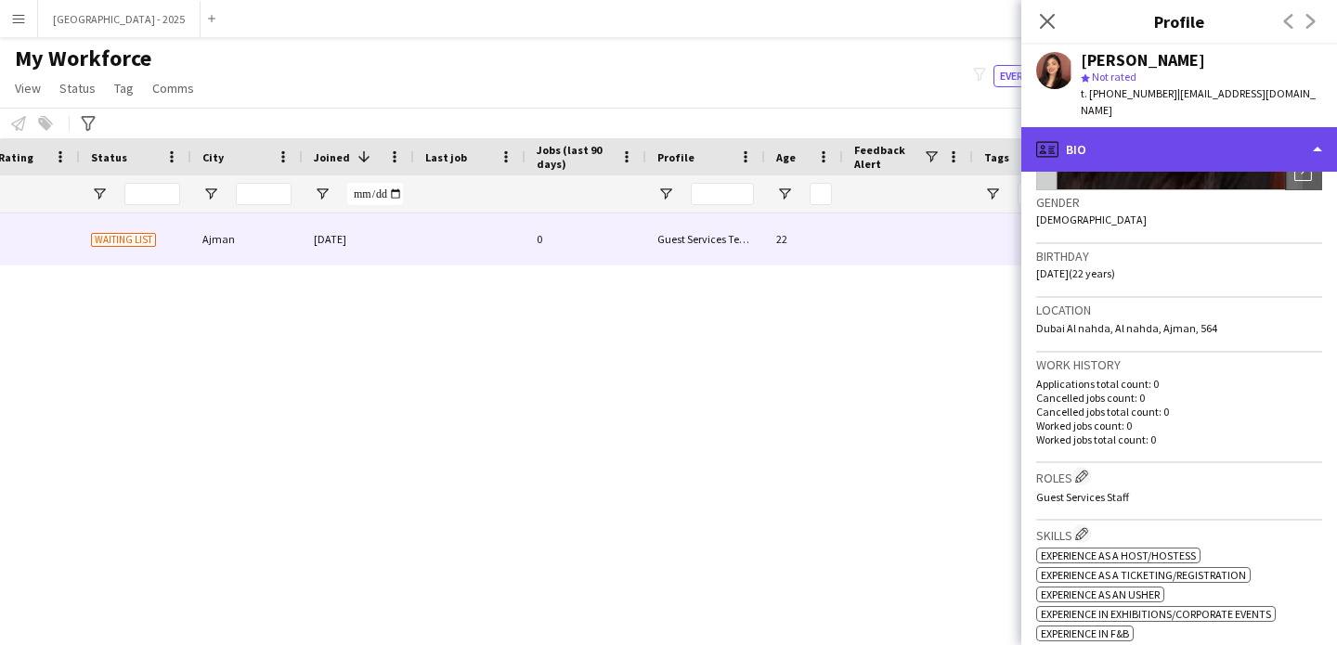
click at [1108, 151] on div "profile Bio" at bounding box center [1179, 149] width 316 height 45
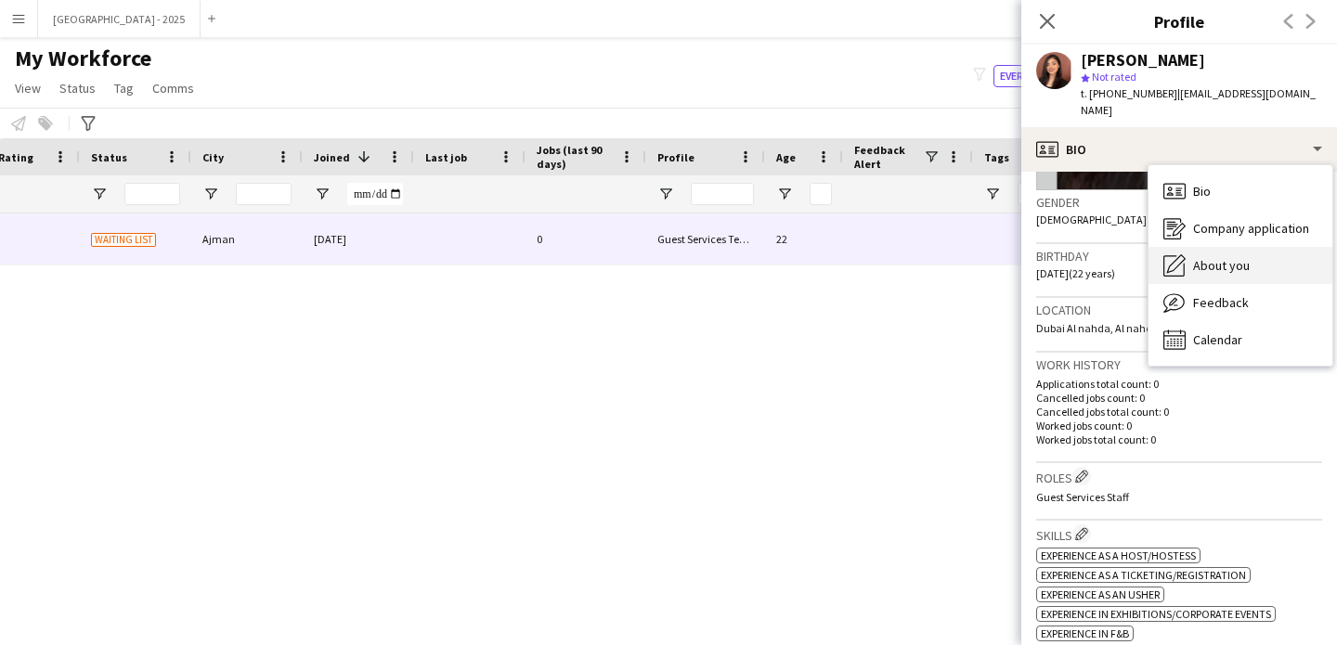
click at [1213, 257] on span "About you" at bounding box center [1221, 265] width 57 height 17
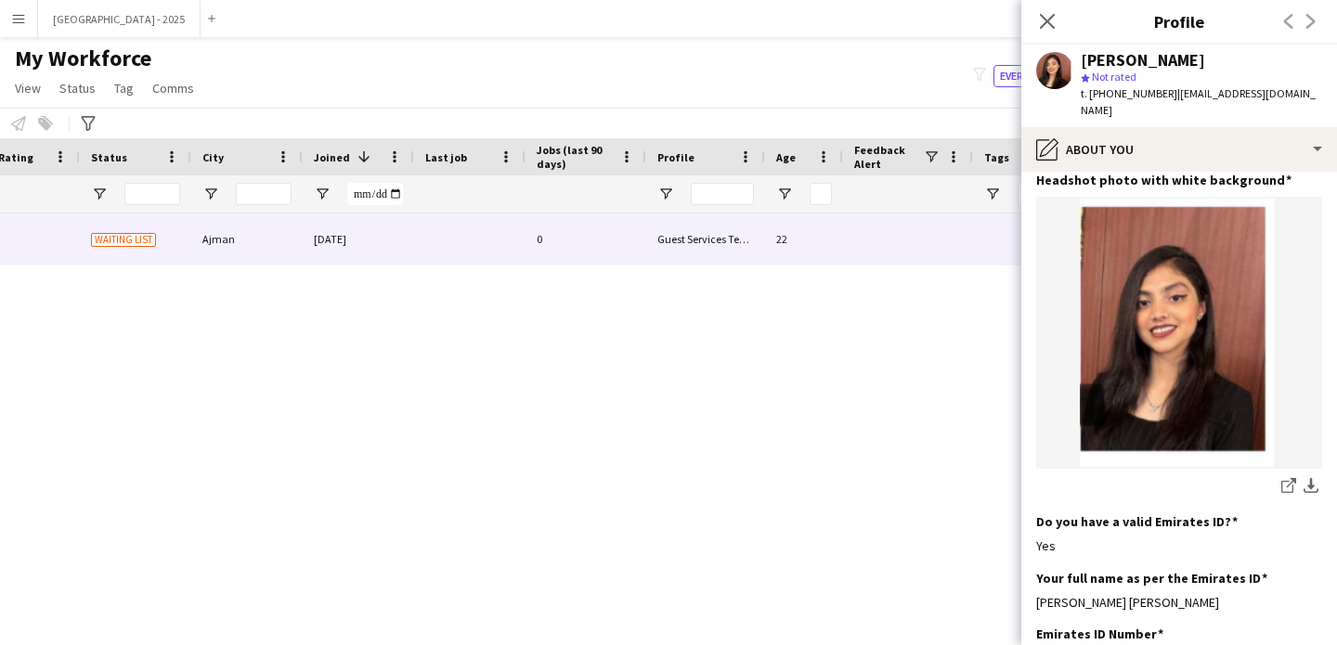
scroll to position [0, 0]
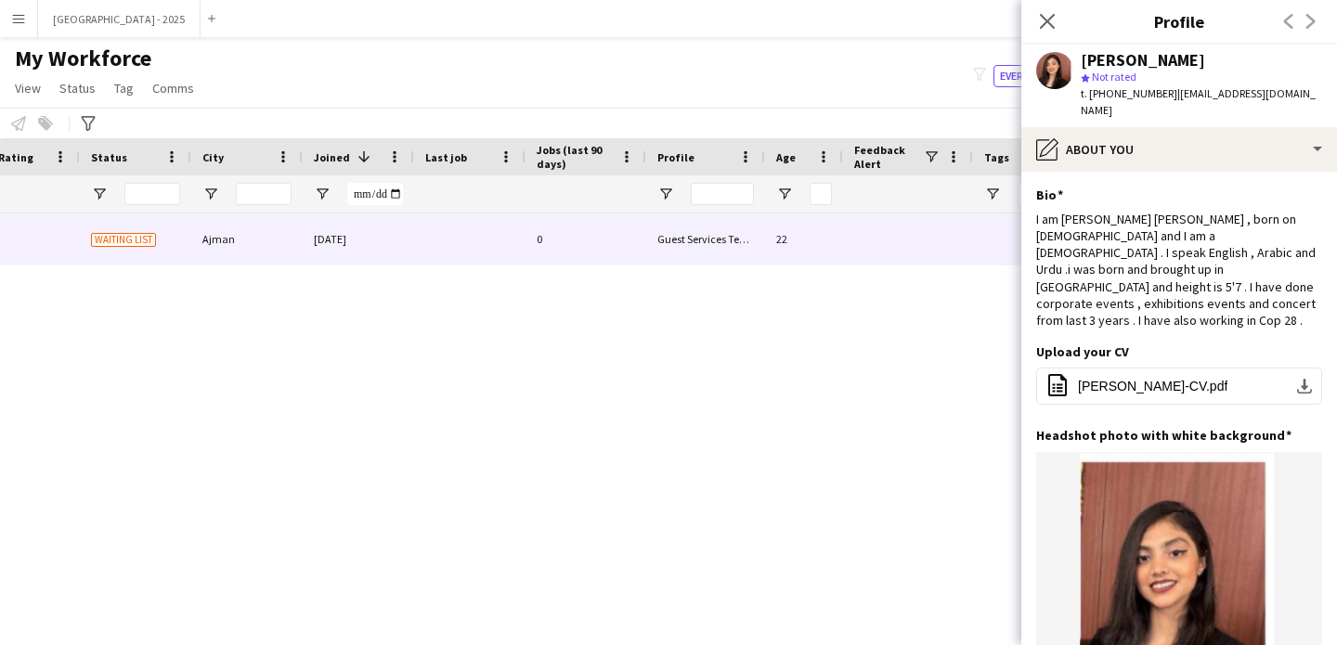
click at [1081, 93] on span "t. +9710525963617" at bounding box center [1129, 93] width 97 height 14
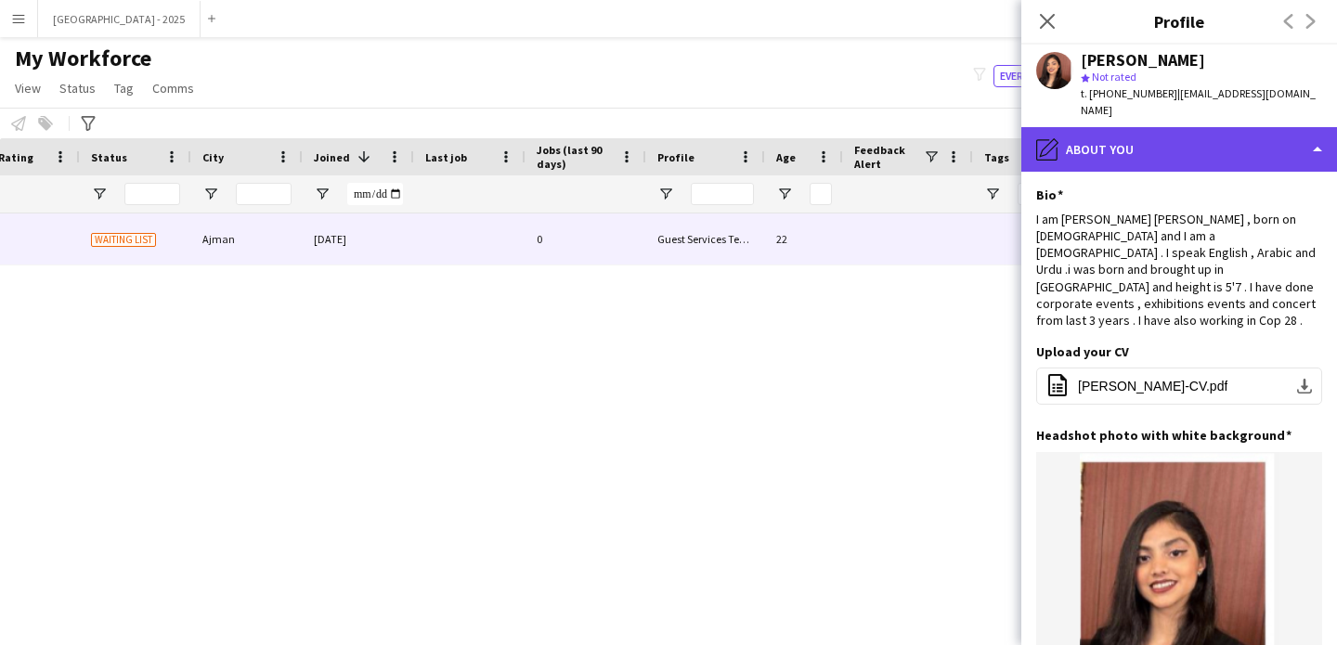
click at [1091, 127] on div "pencil4 About you" at bounding box center [1179, 149] width 316 height 45
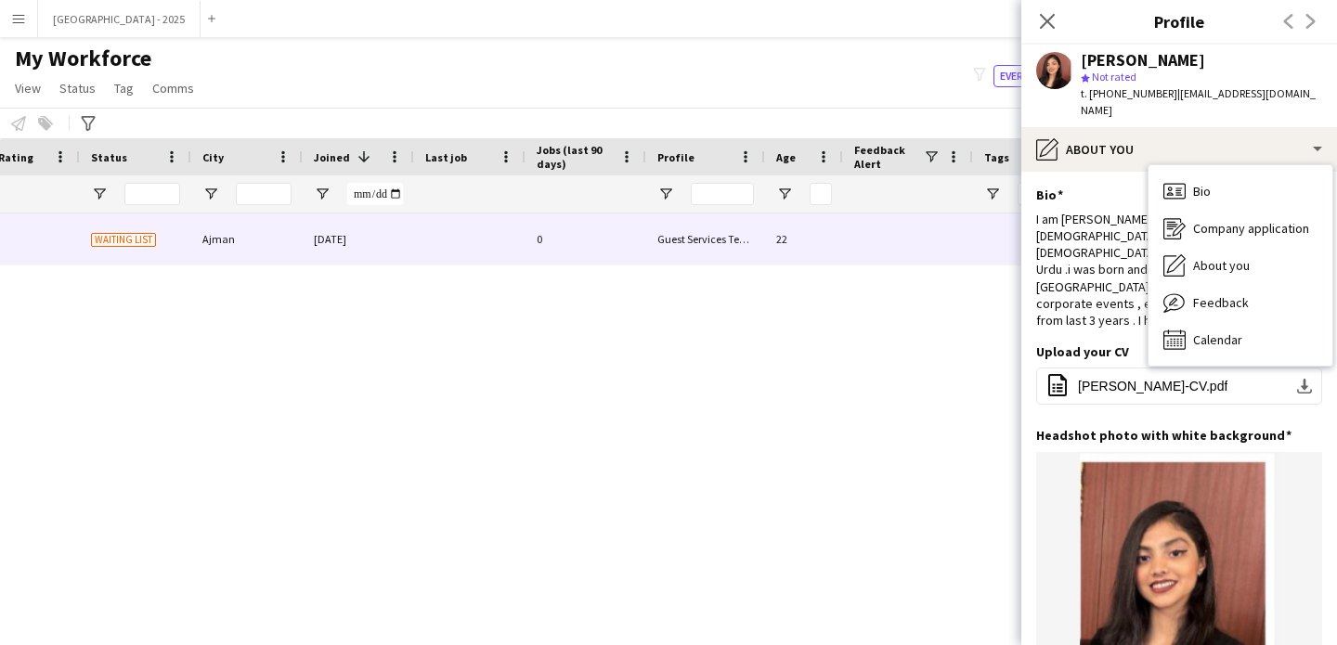
click at [1168, 165] on div "Bio Bio Company application Company application About you About you Feedback Fe…" at bounding box center [1241, 265] width 184 height 201
click at [1173, 173] on div "Bio Bio" at bounding box center [1241, 191] width 184 height 37
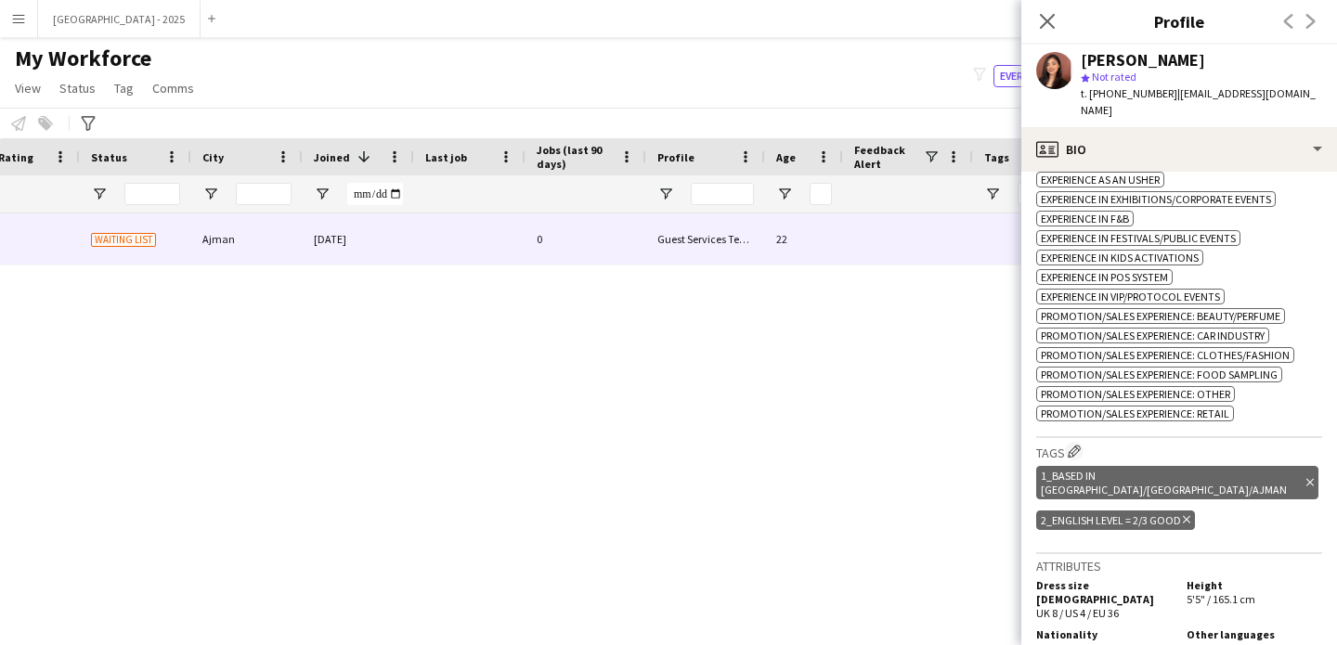
scroll to position [687, 0]
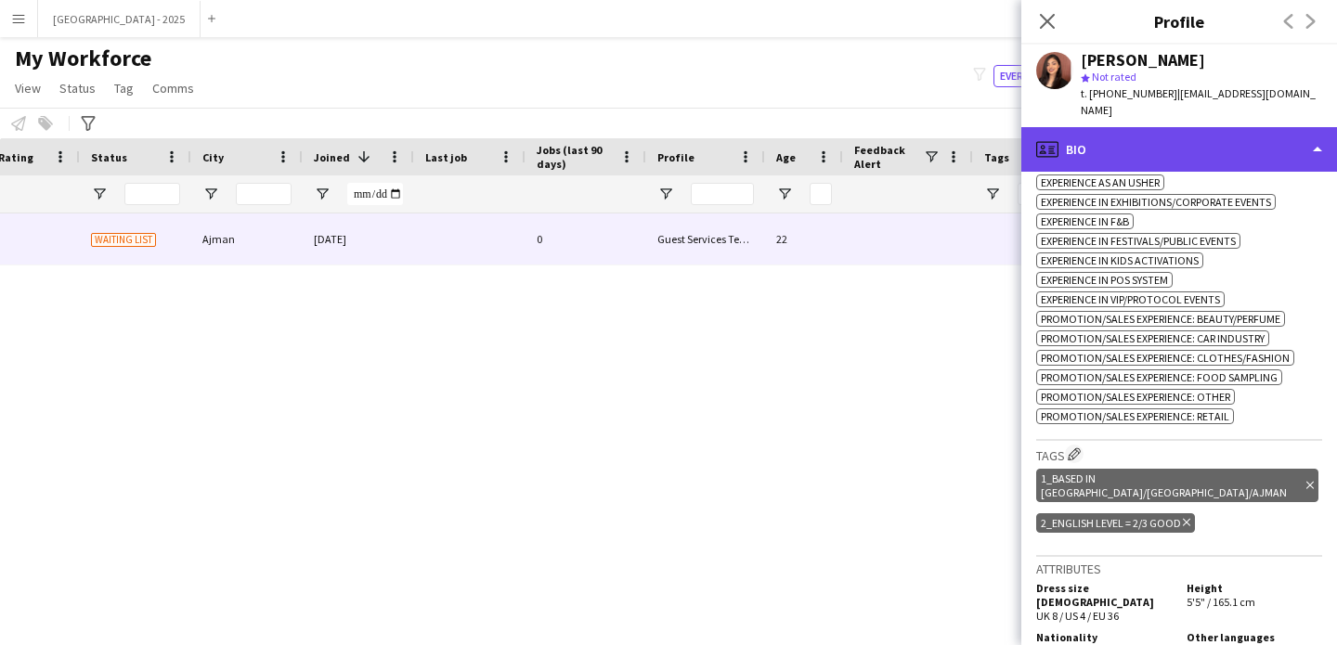
click at [1095, 127] on div "profile Bio" at bounding box center [1179, 149] width 316 height 45
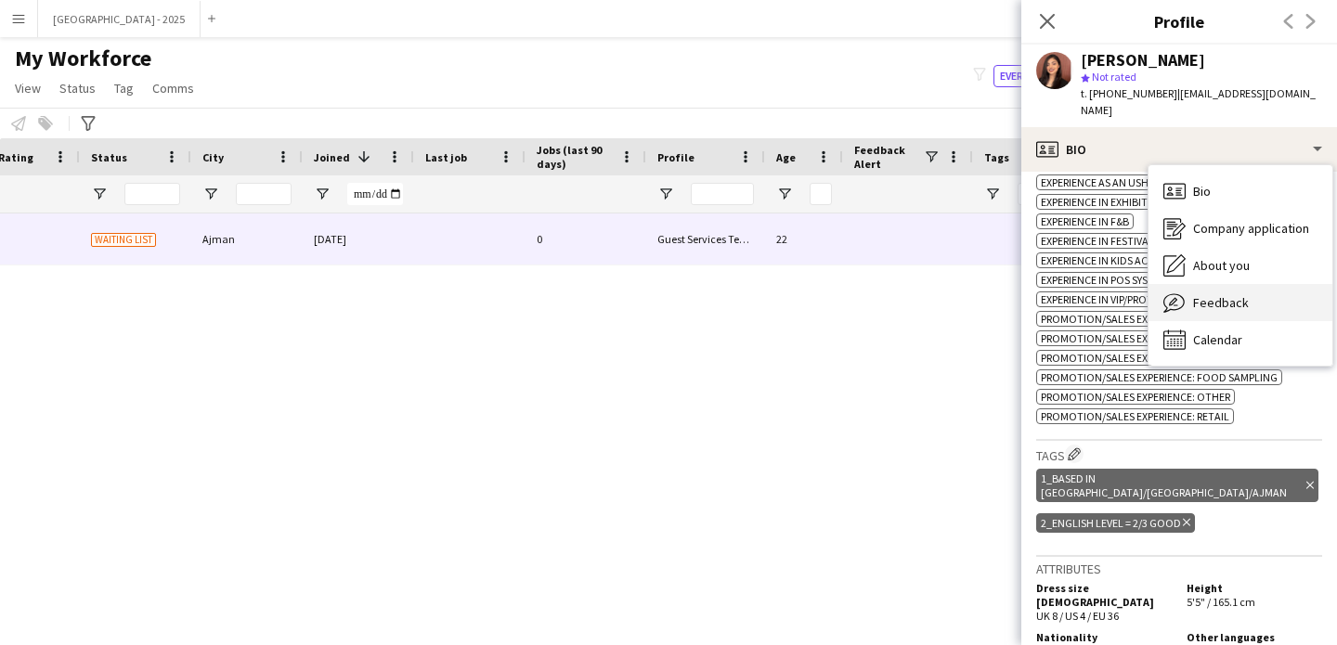
click at [1237, 294] on span "Feedback" at bounding box center [1221, 302] width 56 height 17
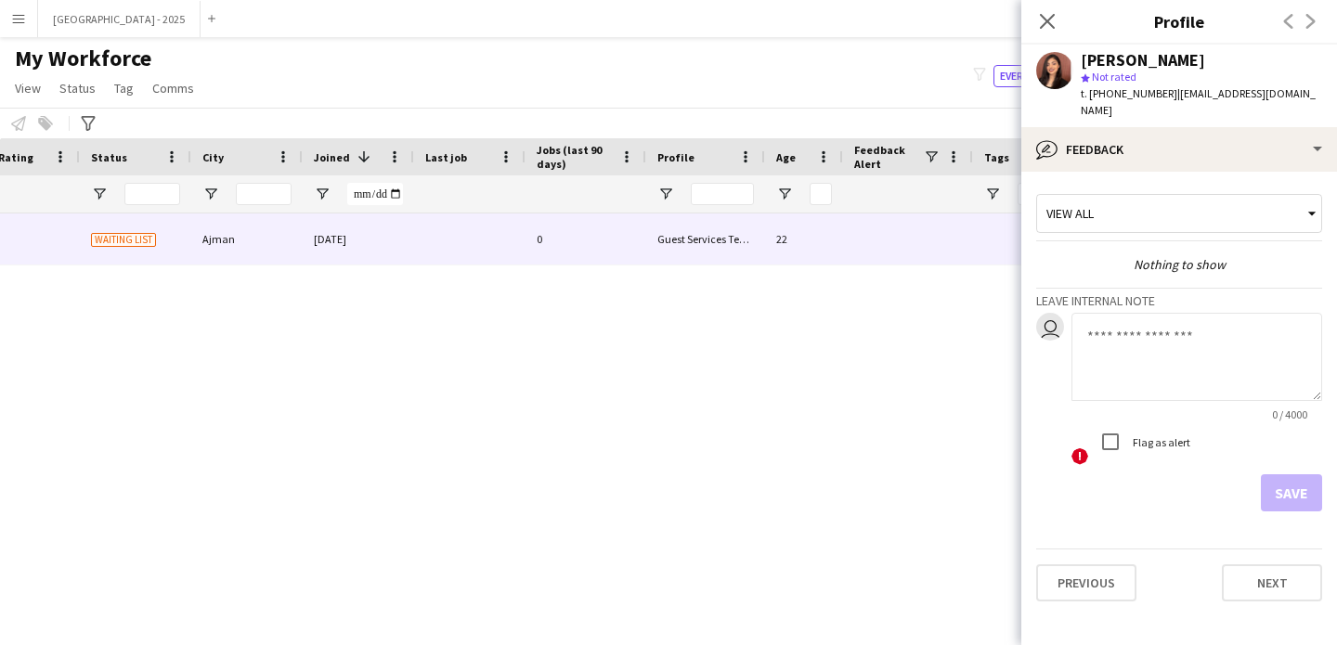
click at [1159, 322] on textarea at bounding box center [1196, 357] width 251 height 88
type textarea "**********"
click at [1263, 474] on button "Save" at bounding box center [1291, 492] width 61 height 37
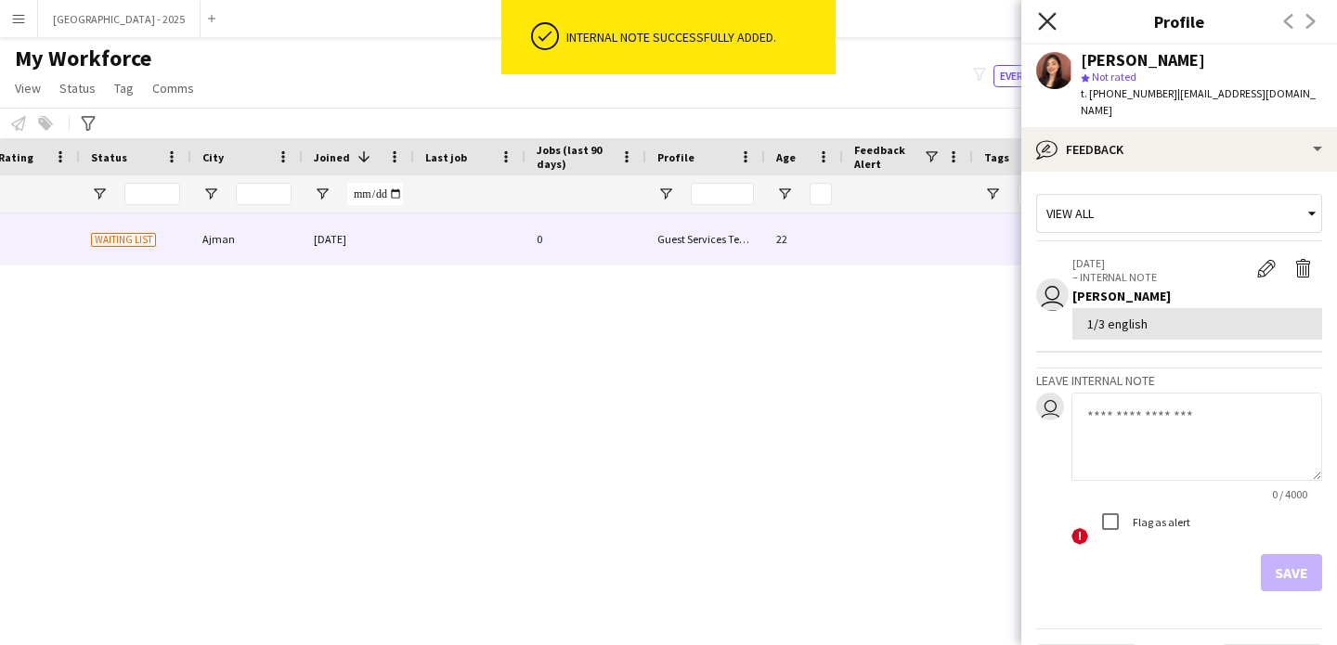
click at [1051, 22] on icon "Close pop-in" at bounding box center [1047, 21] width 18 height 18
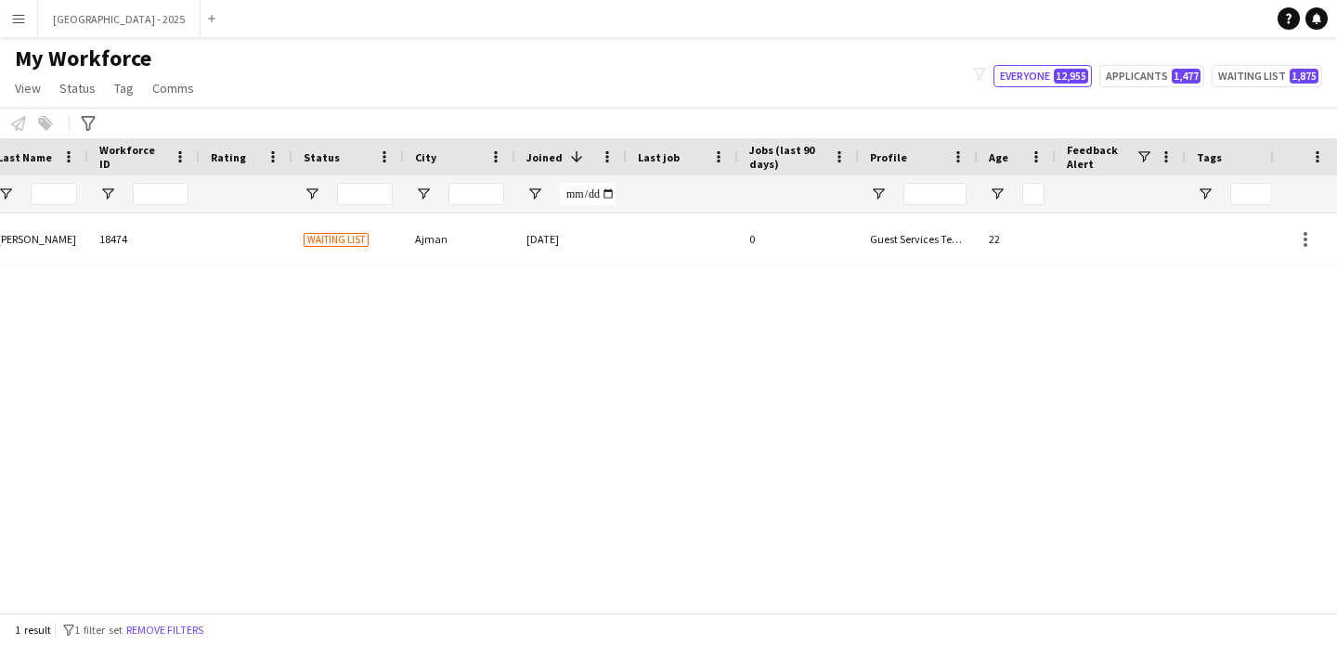
scroll to position [0, 172]
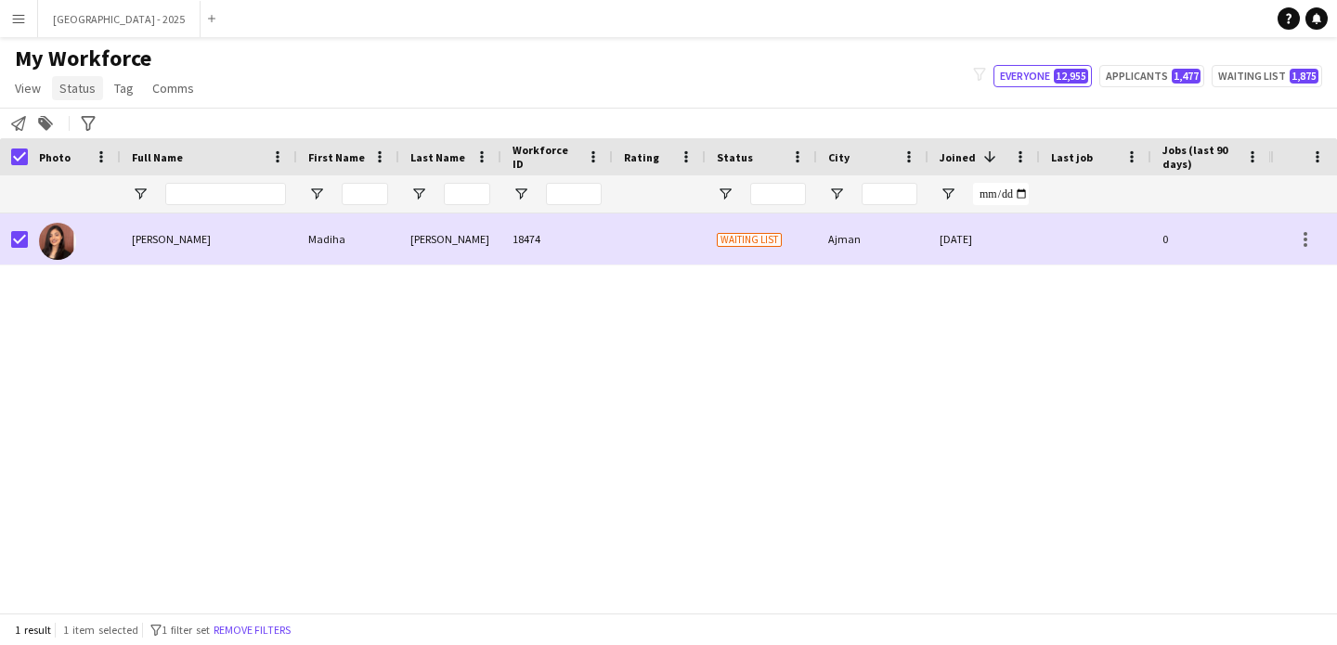
click at [88, 89] on span "Status" at bounding box center [77, 88] width 36 height 17
click at [99, 110] on link "Edit" at bounding box center [118, 128] width 130 height 39
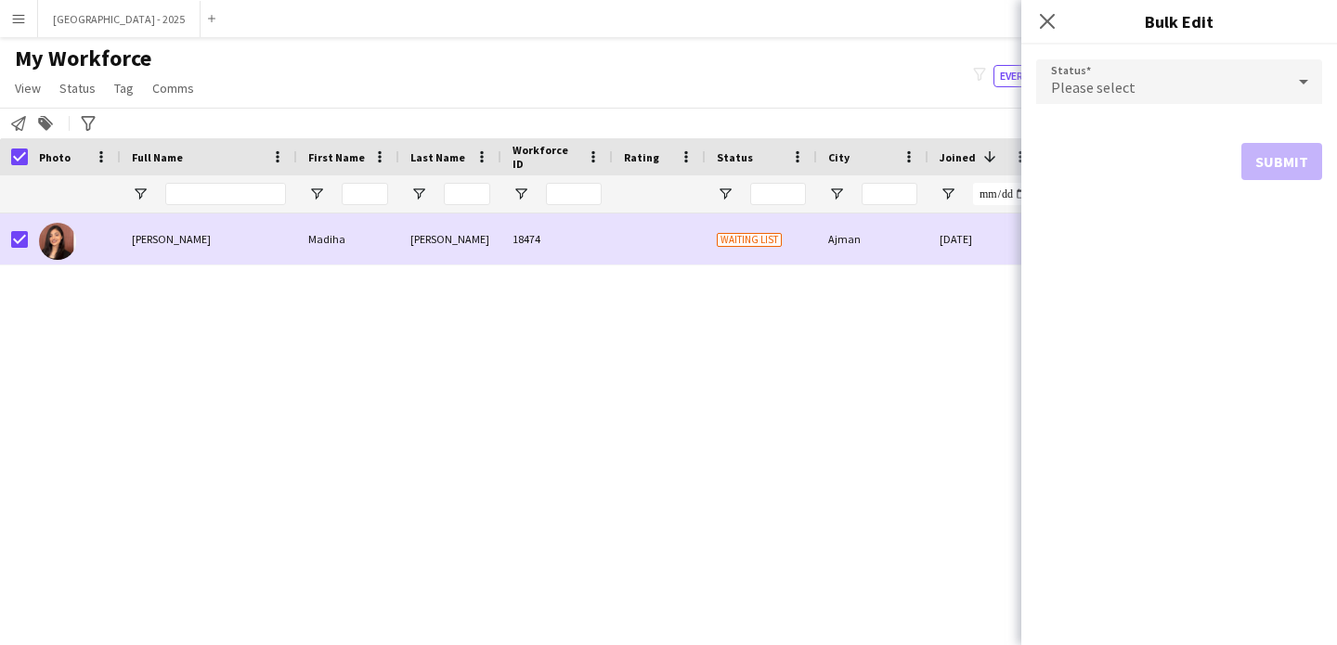
click at [1097, 80] on span "Please select" at bounding box center [1093, 87] width 84 height 19
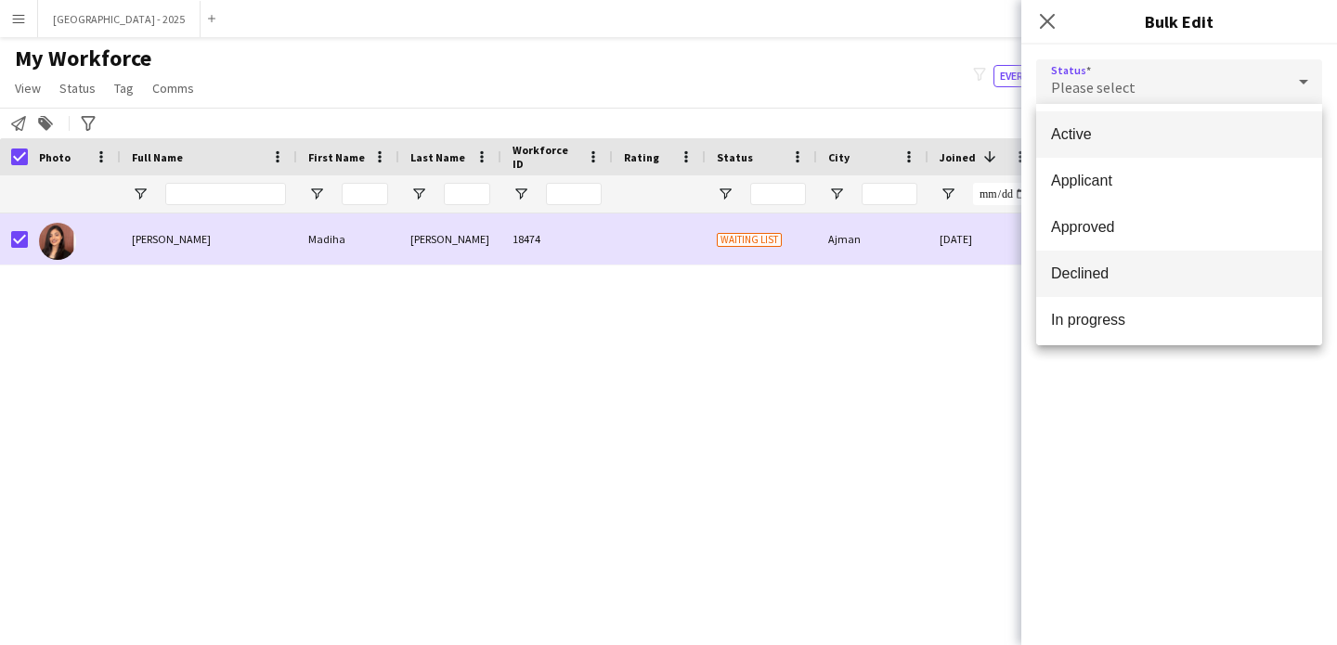
click at [1119, 272] on span "Declined" at bounding box center [1179, 274] width 256 height 18
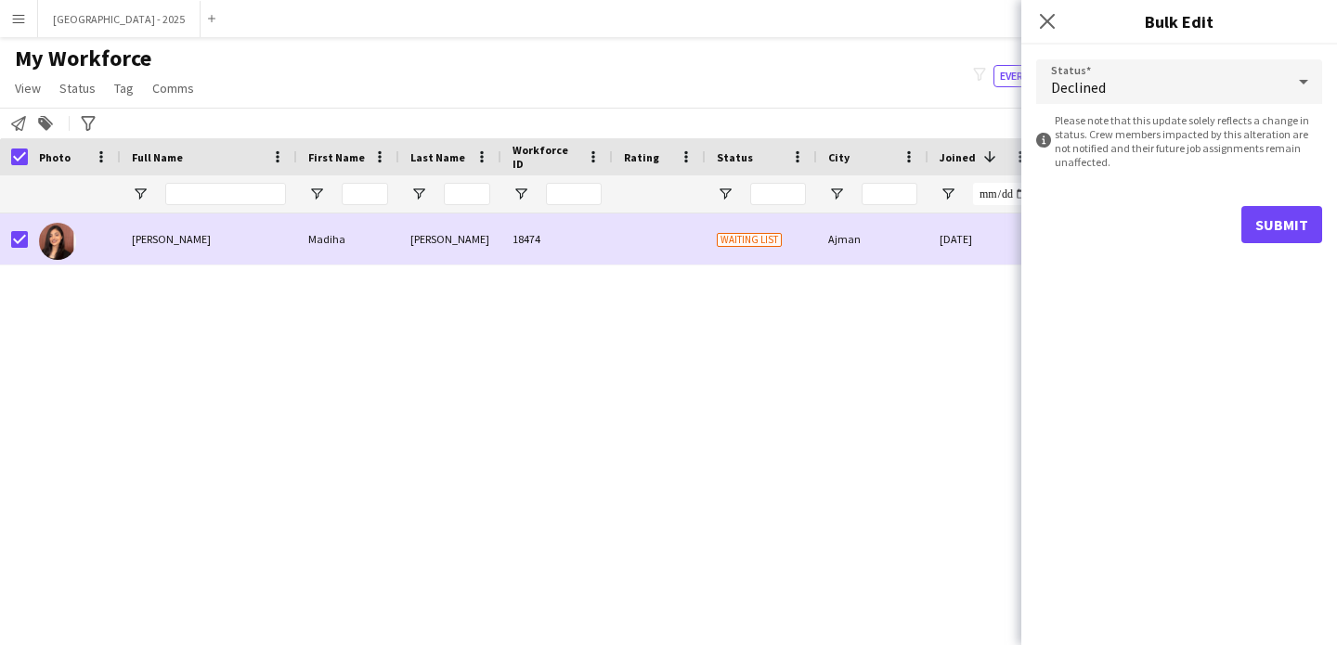
click at [1226, 214] on div "Submit" at bounding box center [1179, 224] width 286 height 37
click at [1240, 225] on div "Submit" at bounding box center [1179, 224] width 286 height 37
click at [1250, 226] on button "Submit" at bounding box center [1281, 224] width 81 height 37
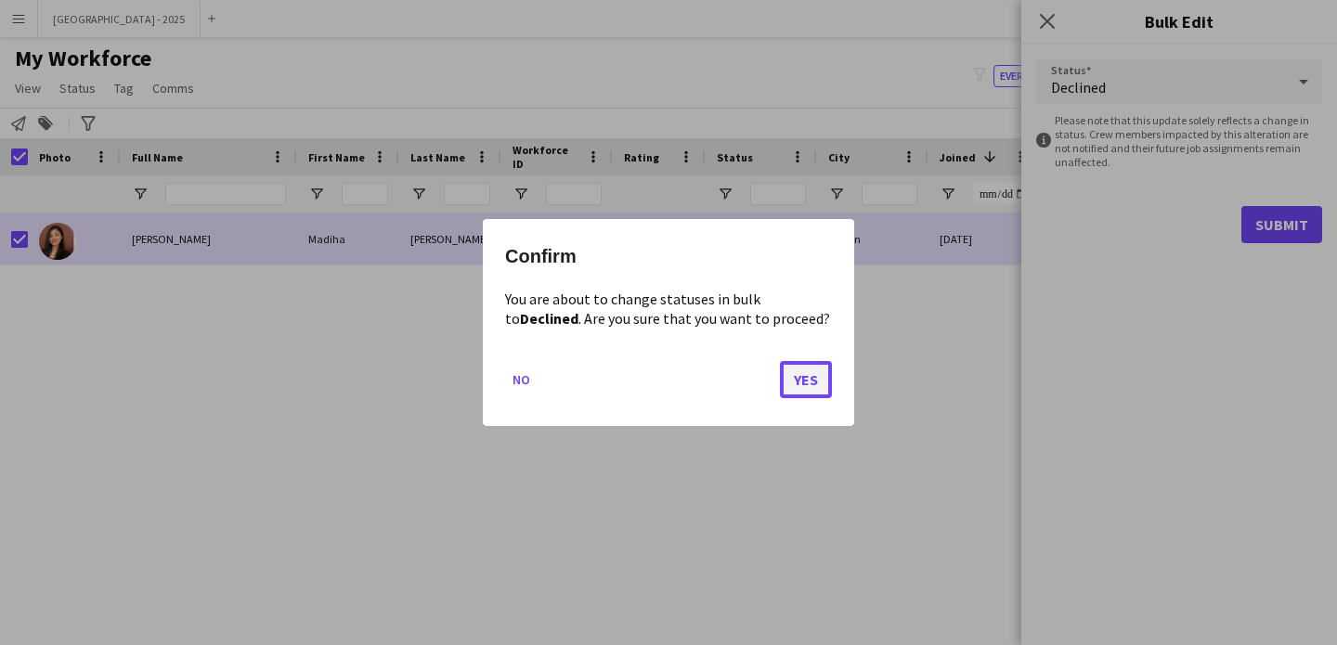
click at [825, 377] on button "Yes" at bounding box center [806, 379] width 52 height 37
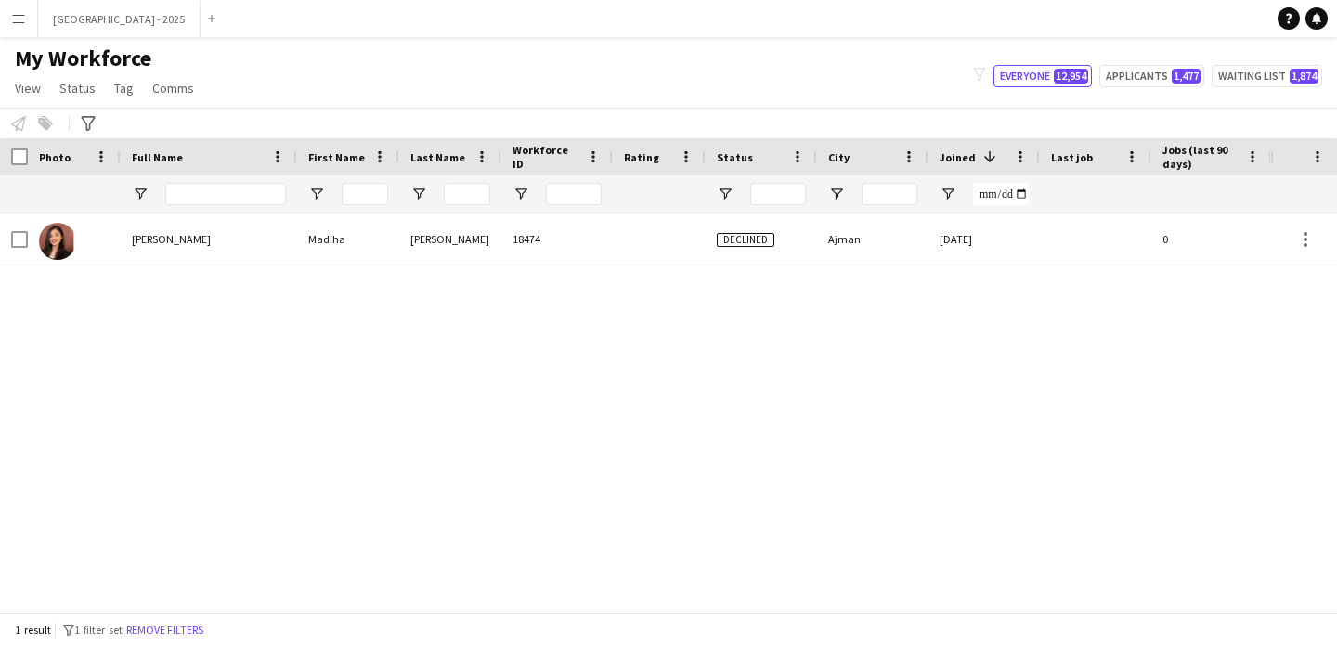
click at [168, 631] on button "Remove filters" at bounding box center [165, 630] width 84 height 20
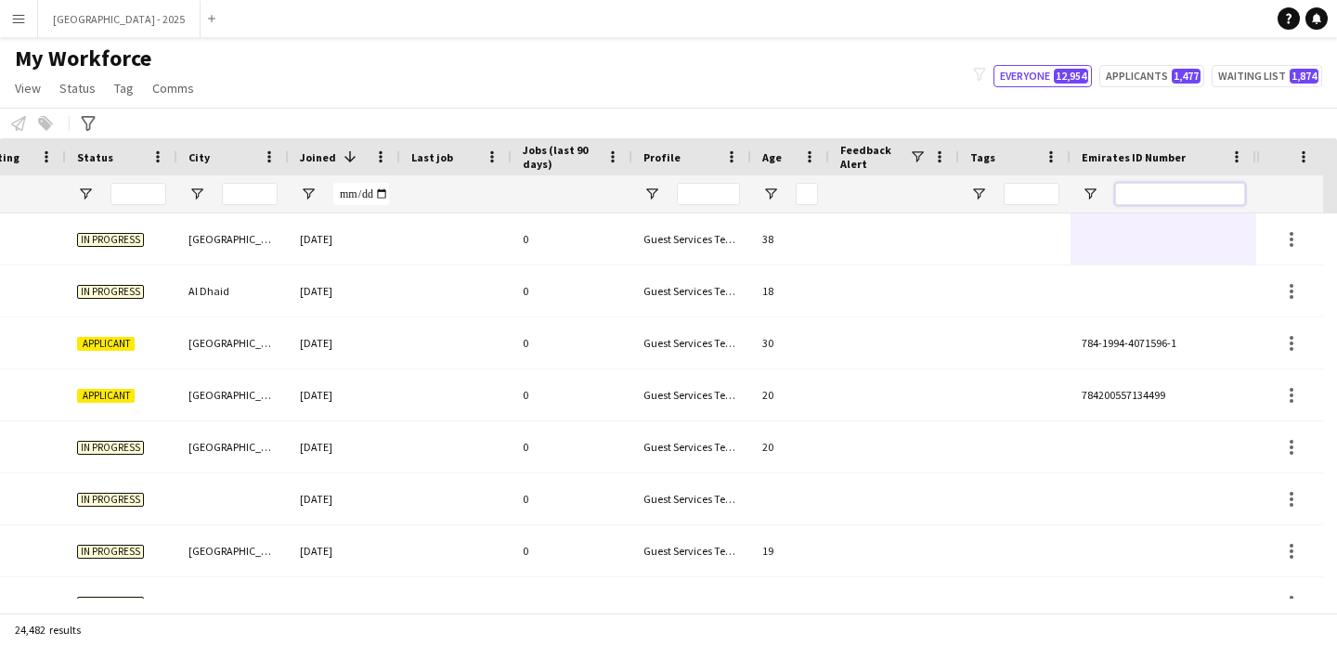
drag, startPoint x: 1179, startPoint y: 197, endPoint x: 1168, endPoint y: 198, distance: 11.2
click at [1168, 198] on input "Emirates ID Number Filter Input" at bounding box center [1180, 194] width 130 height 22
paste input "*******"
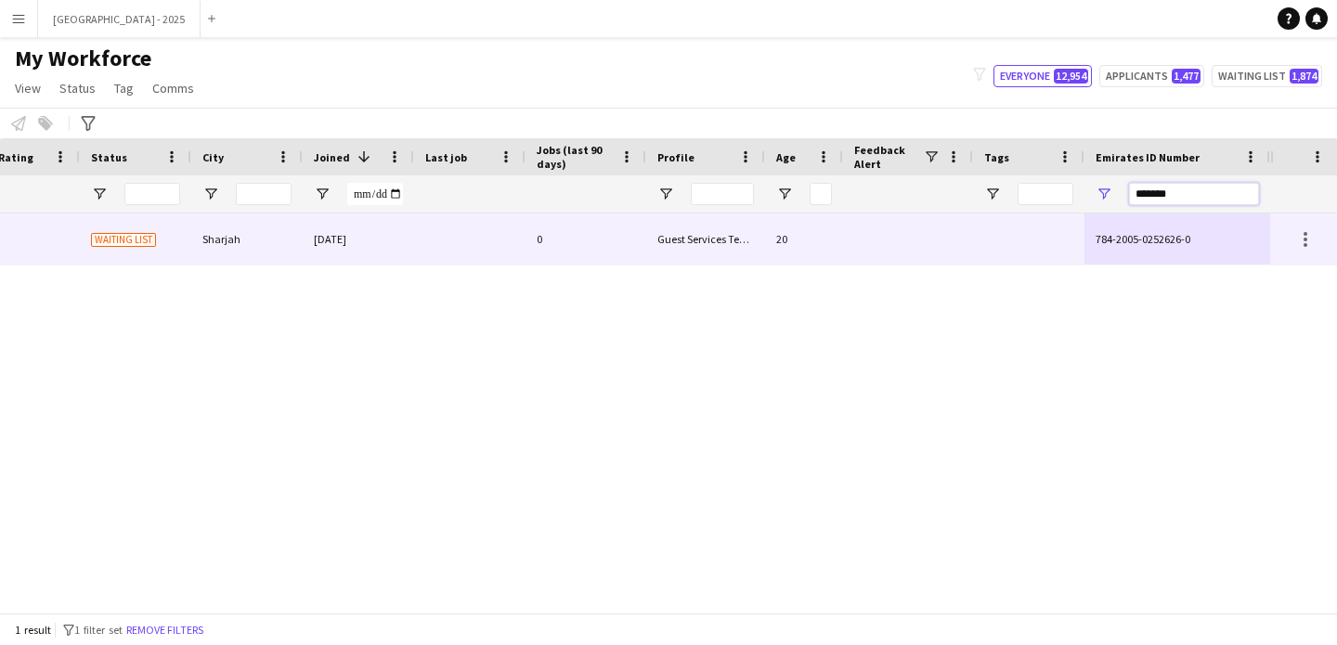
type input "*******"
click at [1062, 232] on div at bounding box center [1028, 239] width 111 height 51
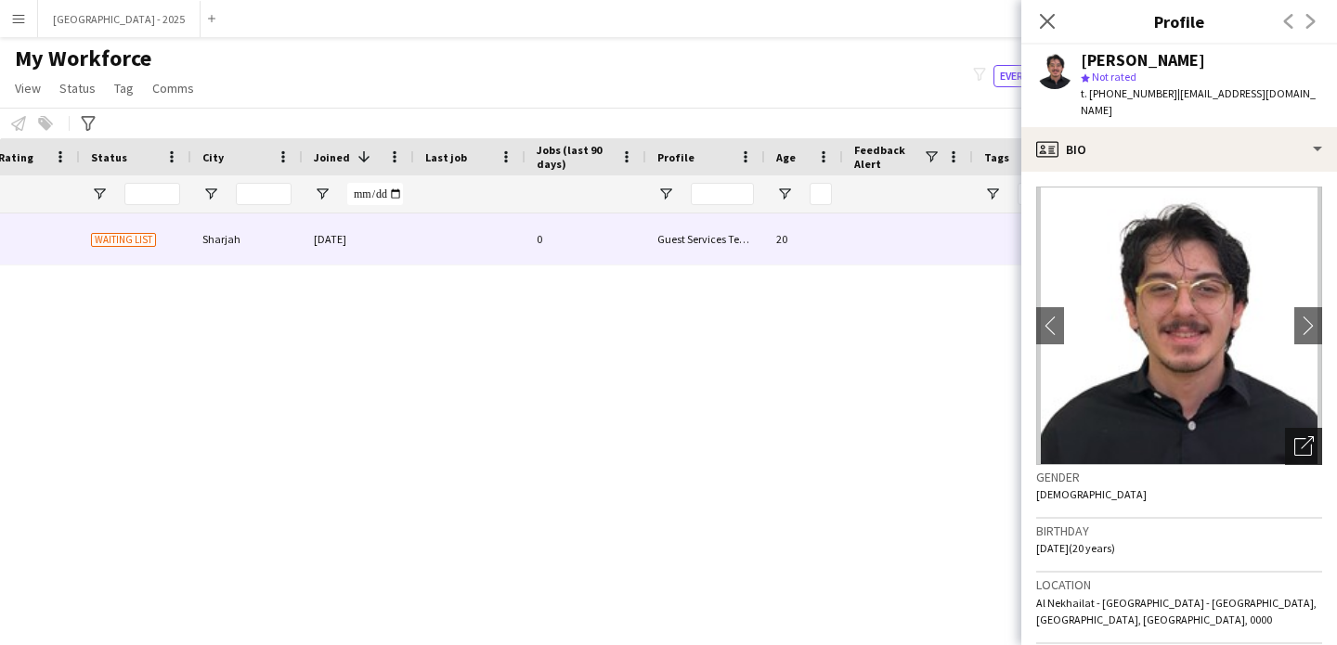
click at [1295, 437] on icon "Open photos pop-in" at bounding box center [1303, 445] width 19 height 19
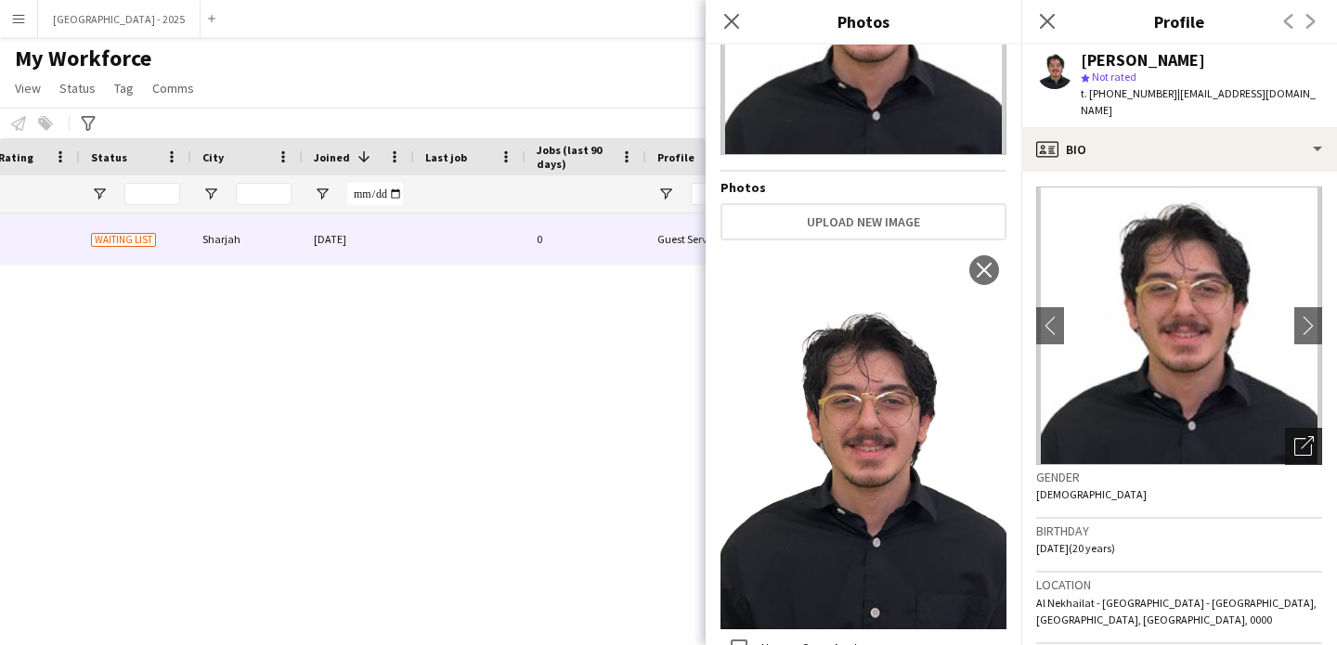
click at [1285, 437] on div "Open photos pop-in" at bounding box center [1303, 446] width 37 height 37
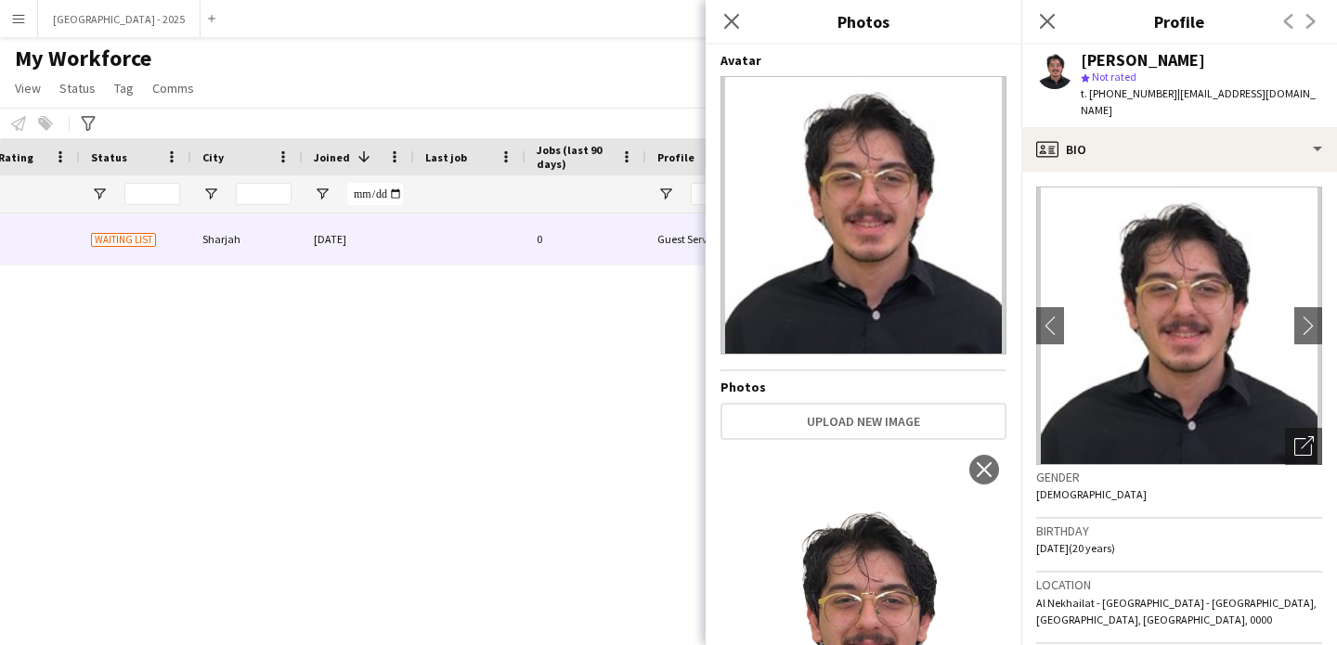
click at [1201, 472] on div "Gender Male" at bounding box center [1179, 492] width 286 height 54
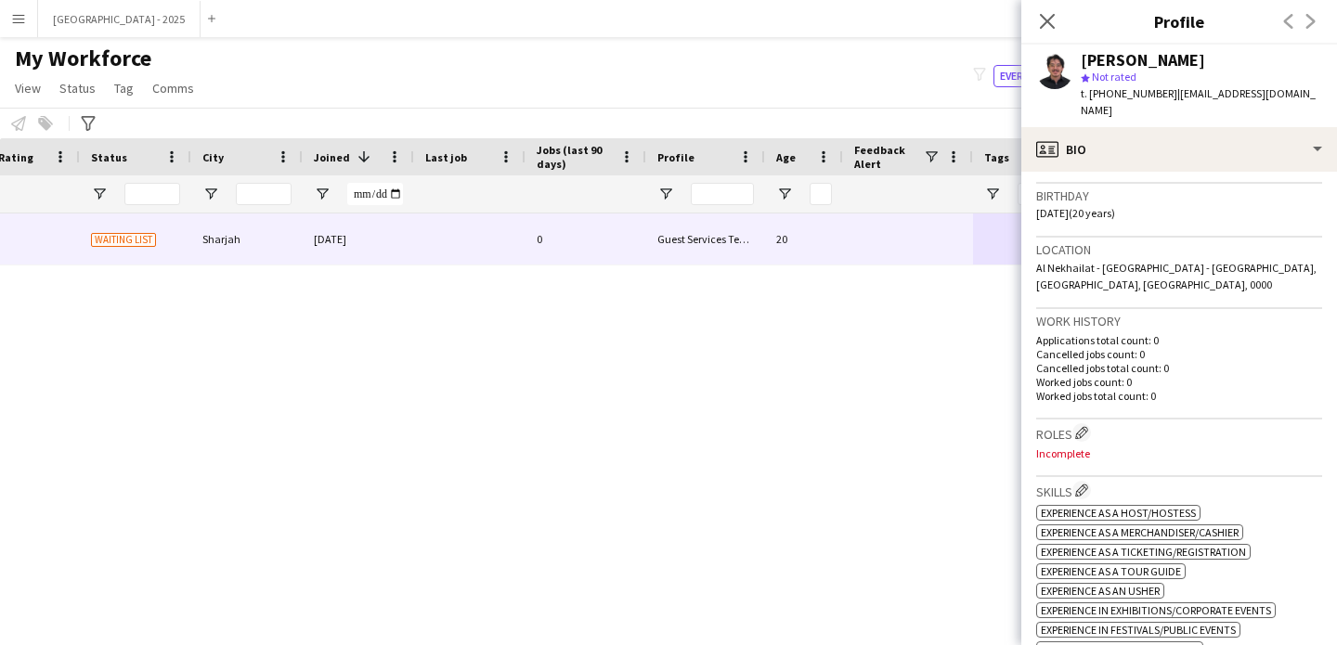
scroll to position [0, 0]
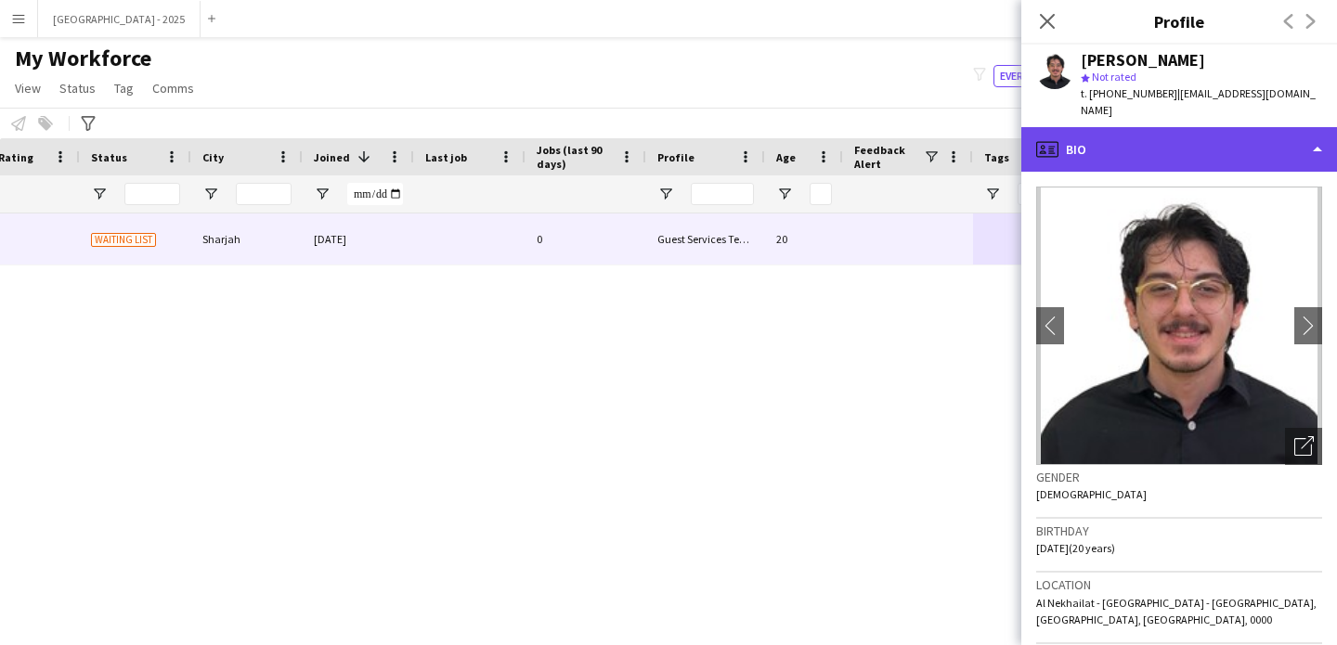
click at [1174, 127] on div "profile Bio" at bounding box center [1179, 149] width 316 height 45
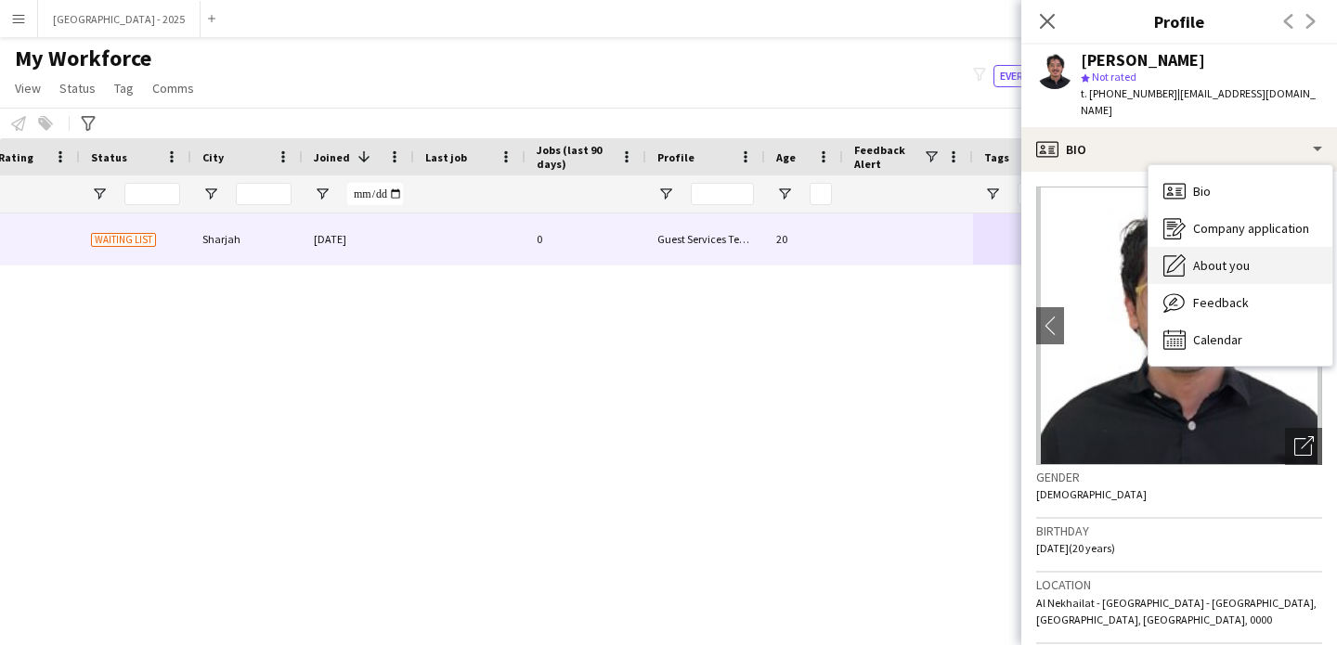
click at [1210, 257] on span "About you" at bounding box center [1221, 265] width 57 height 17
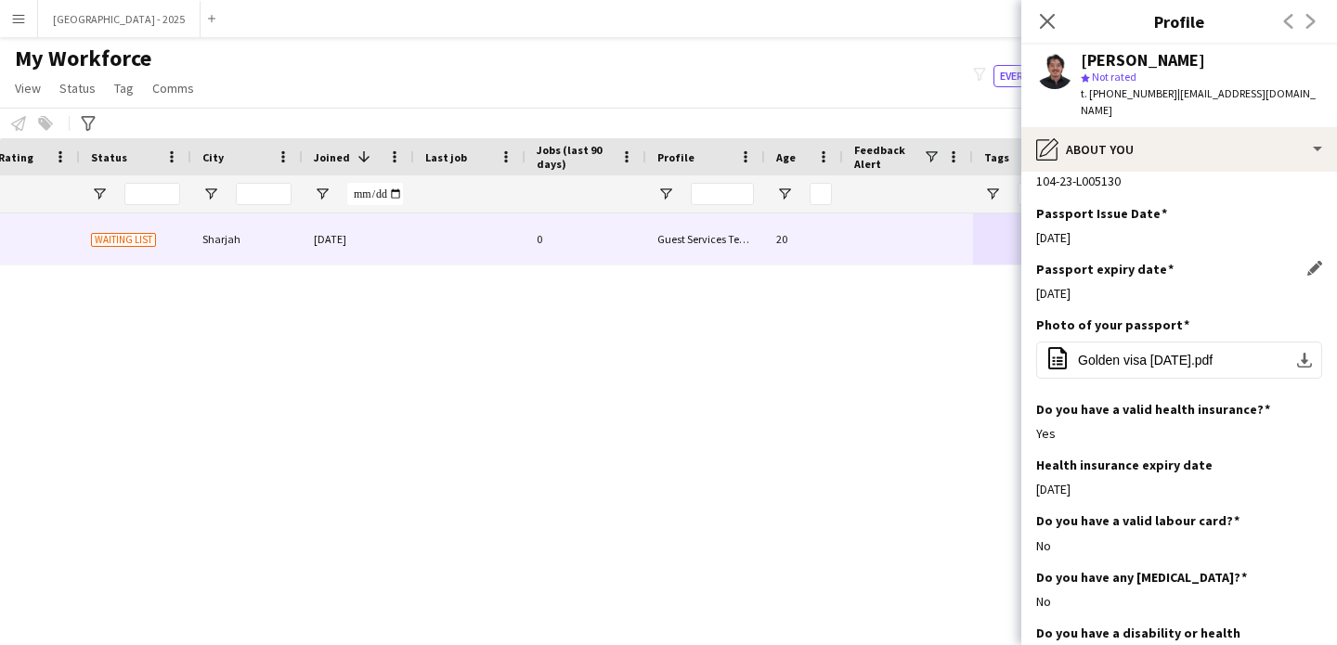
scroll to position [1069, 0]
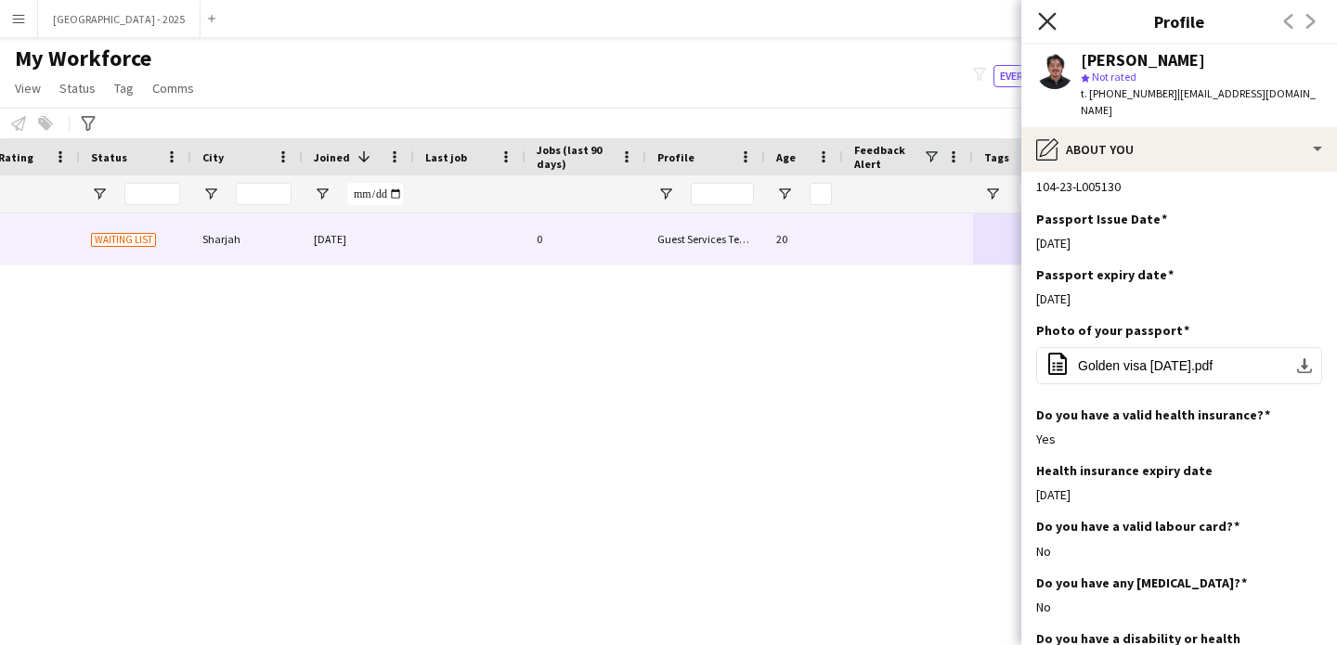
click at [1052, 22] on icon "Close pop-in" at bounding box center [1047, 21] width 18 height 18
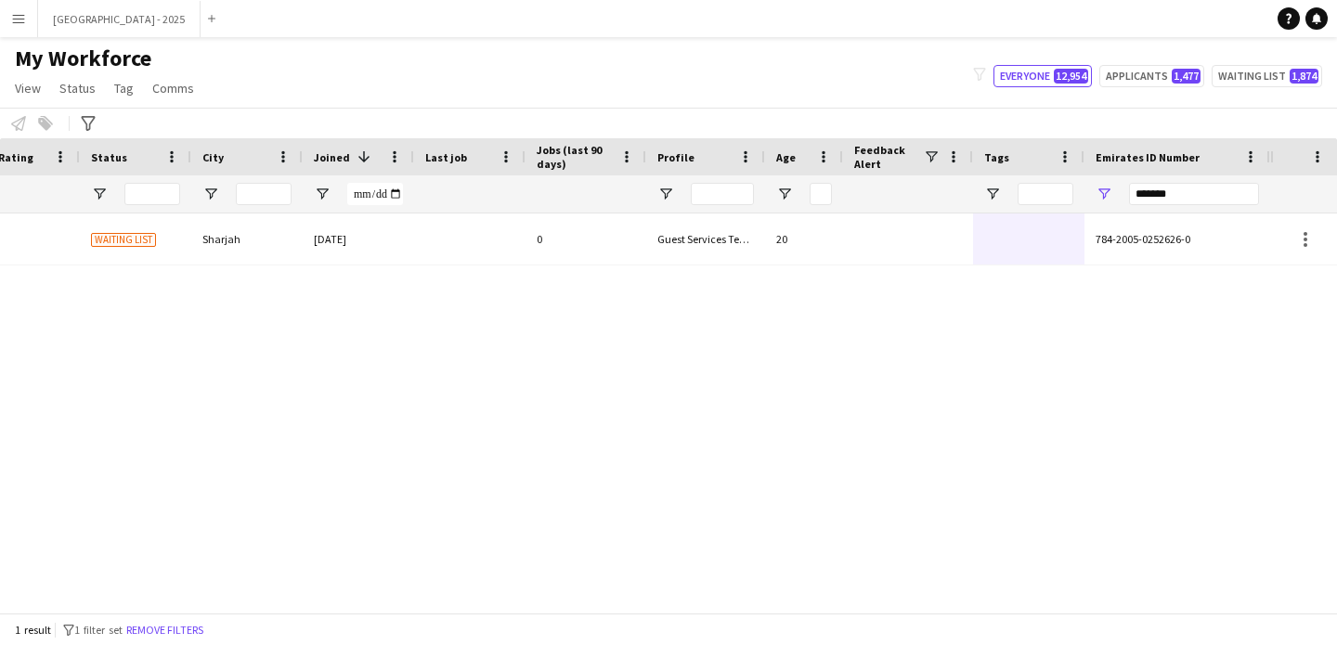
click at [100, 246] on span "Waiting list" at bounding box center [123, 240] width 65 height 14
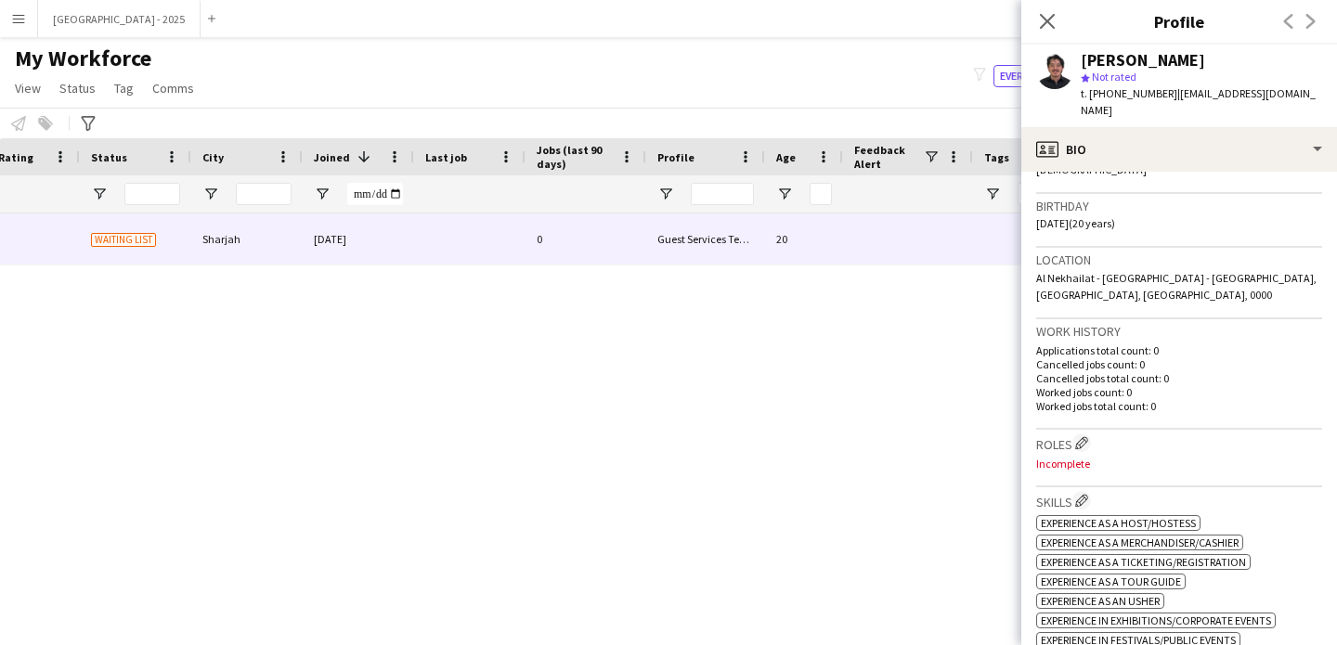
scroll to position [345, 0]
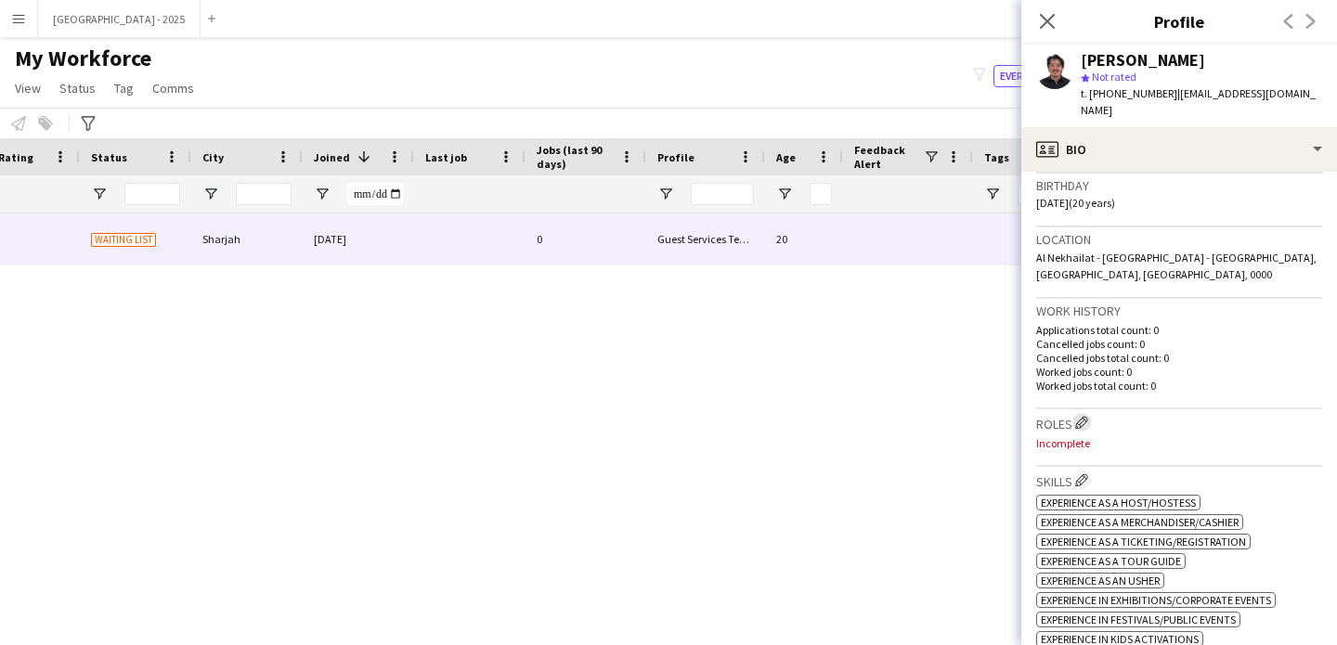
click at [1084, 413] on button "Edit crew company roles" at bounding box center [1081, 422] width 19 height 19
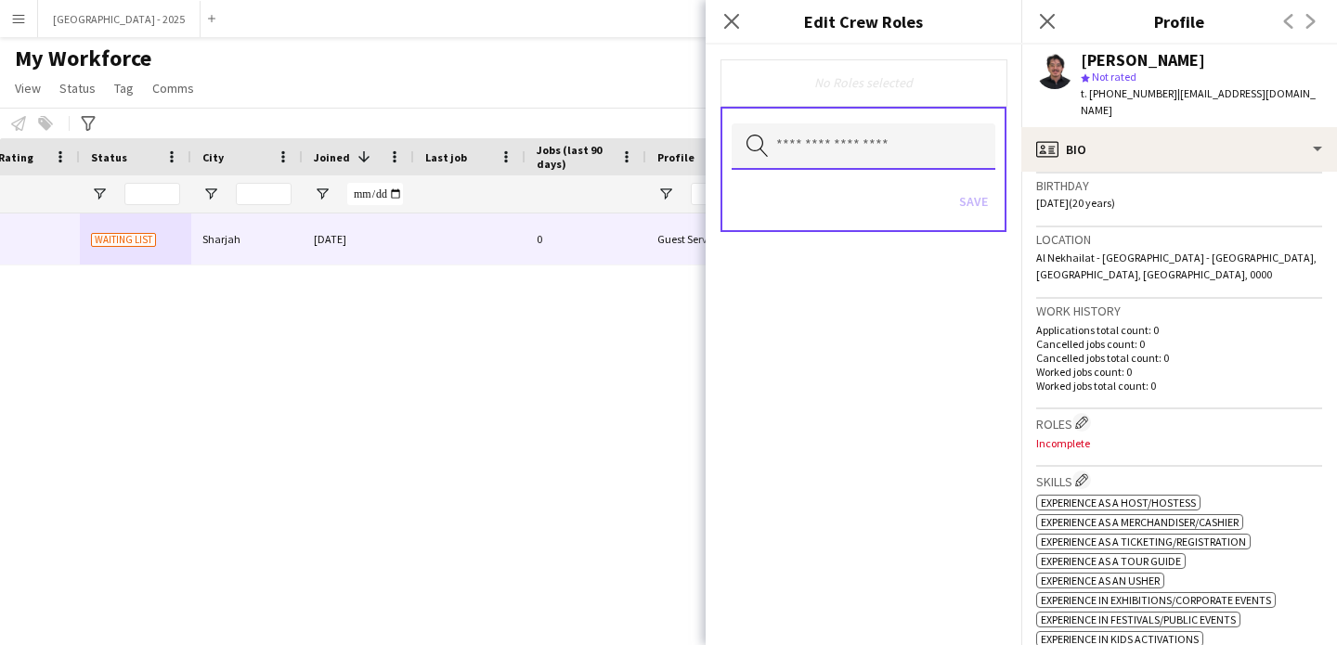
click at [922, 151] on input "text" at bounding box center [864, 146] width 264 height 46
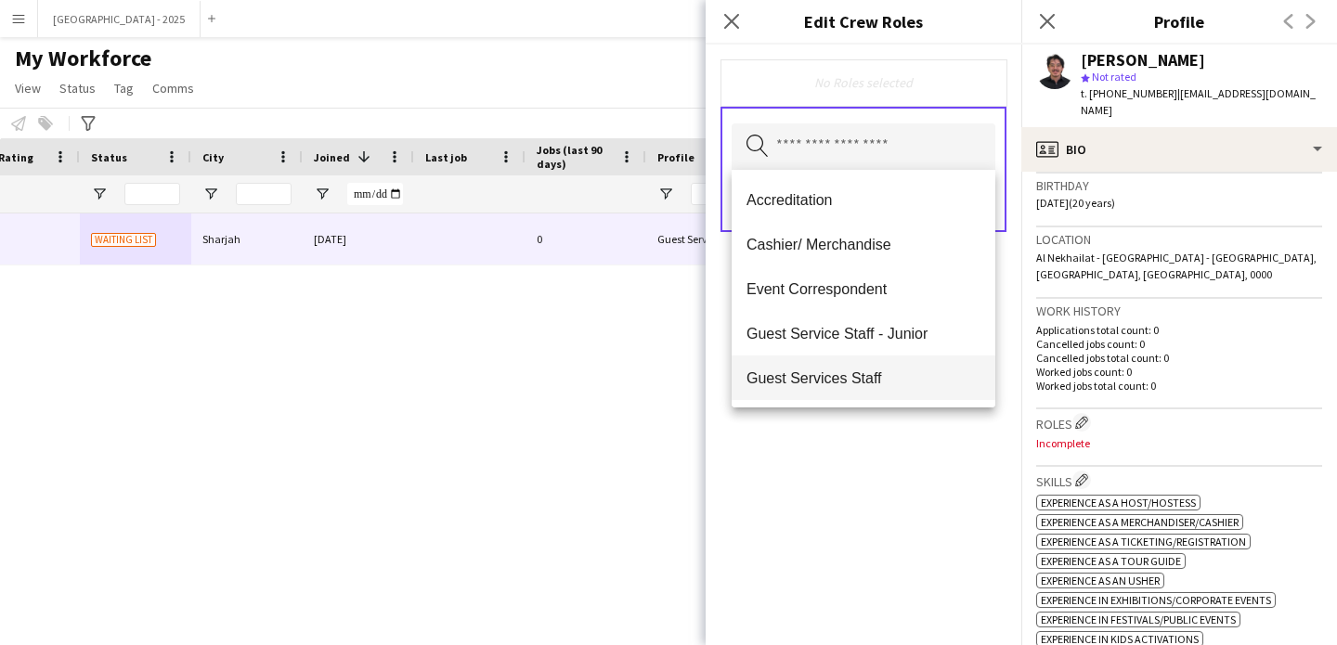
click at [898, 374] on span "Guest Services Staff" at bounding box center [864, 379] width 234 height 18
click at [897, 379] on span "Guest Services Staff - Senior" at bounding box center [864, 379] width 234 height 18
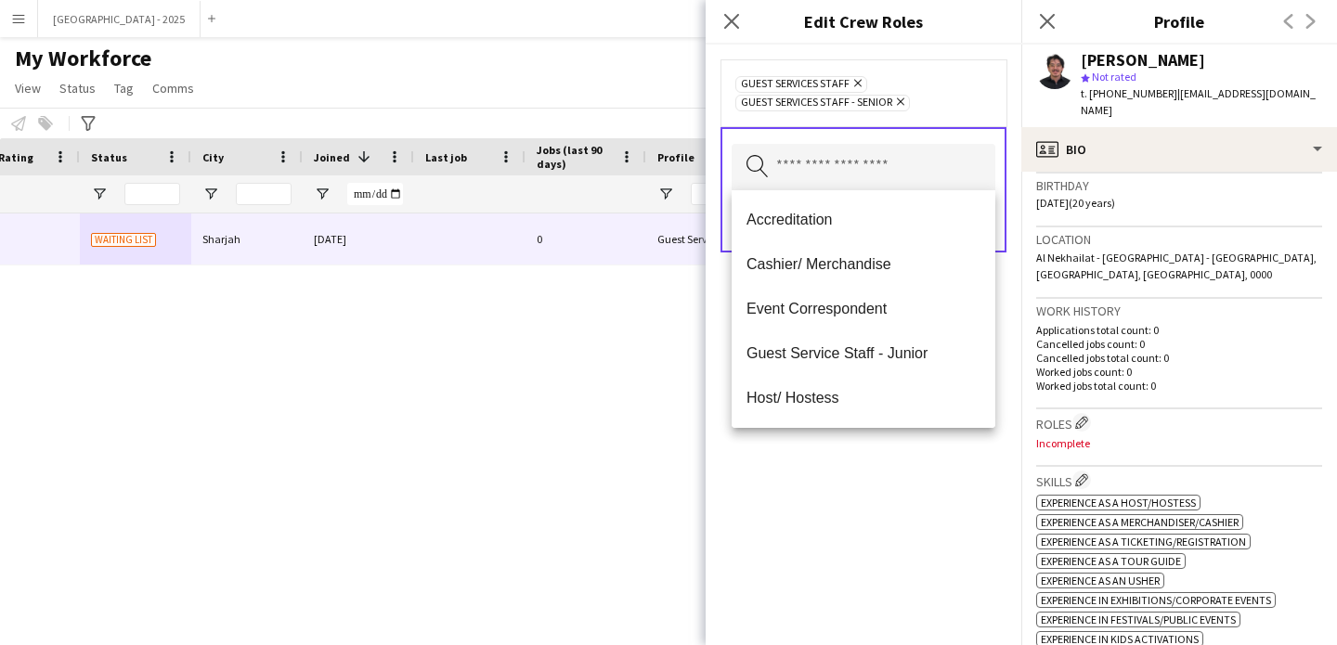
click at [905, 517] on div "Guest Services Staff Remove Guest Services Staff - Senior Remove Search by role…" at bounding box center [864, 345] width 316 height 601
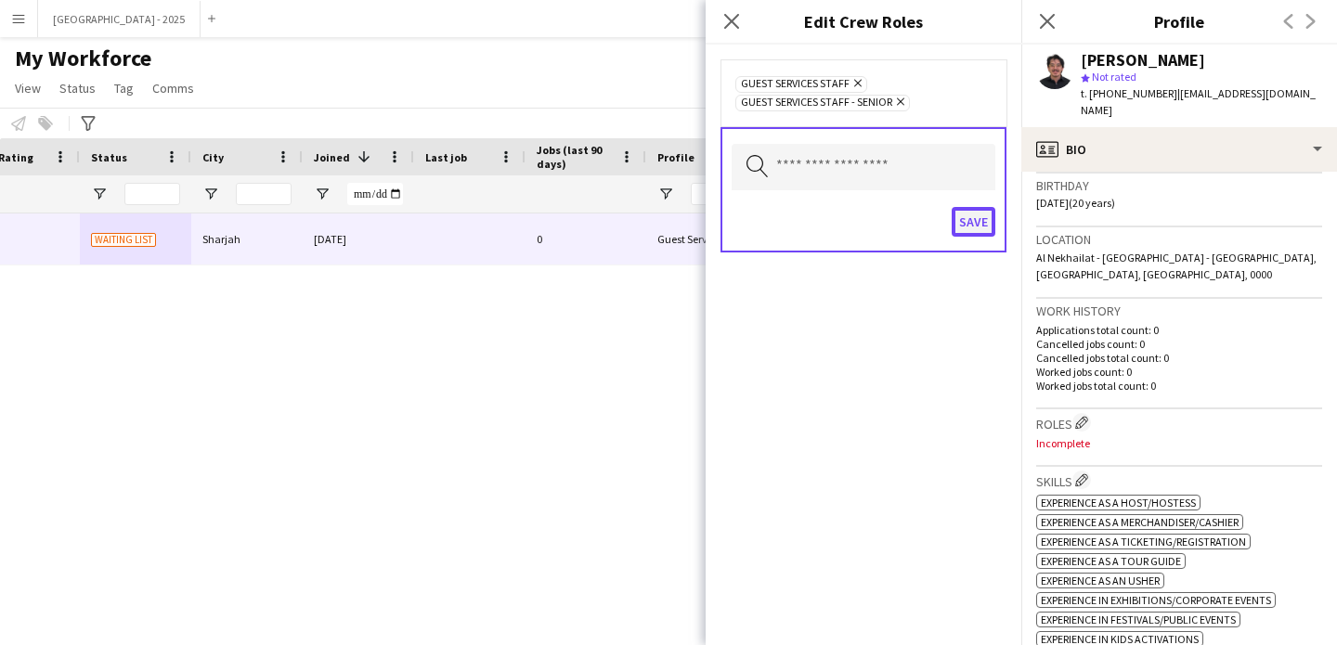
click at [973, 230] on button "Save" at bounding box center [974, 222] width 44 height 30
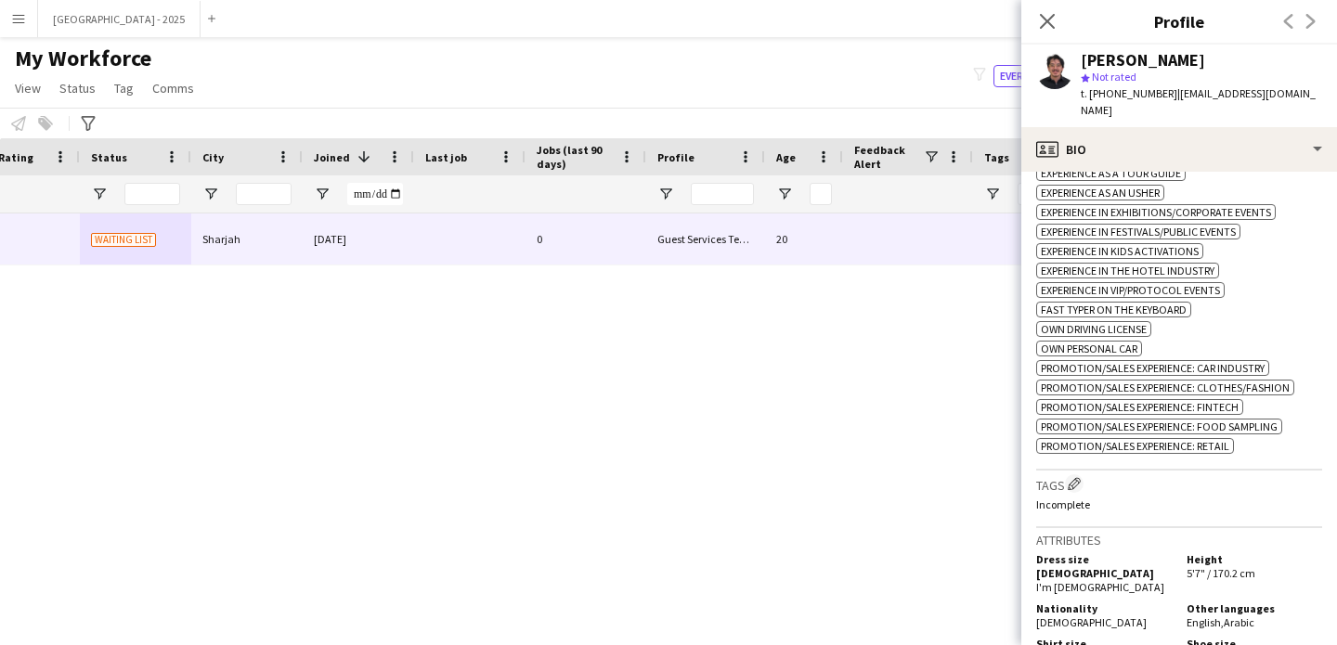
scroll to position [758, 0]
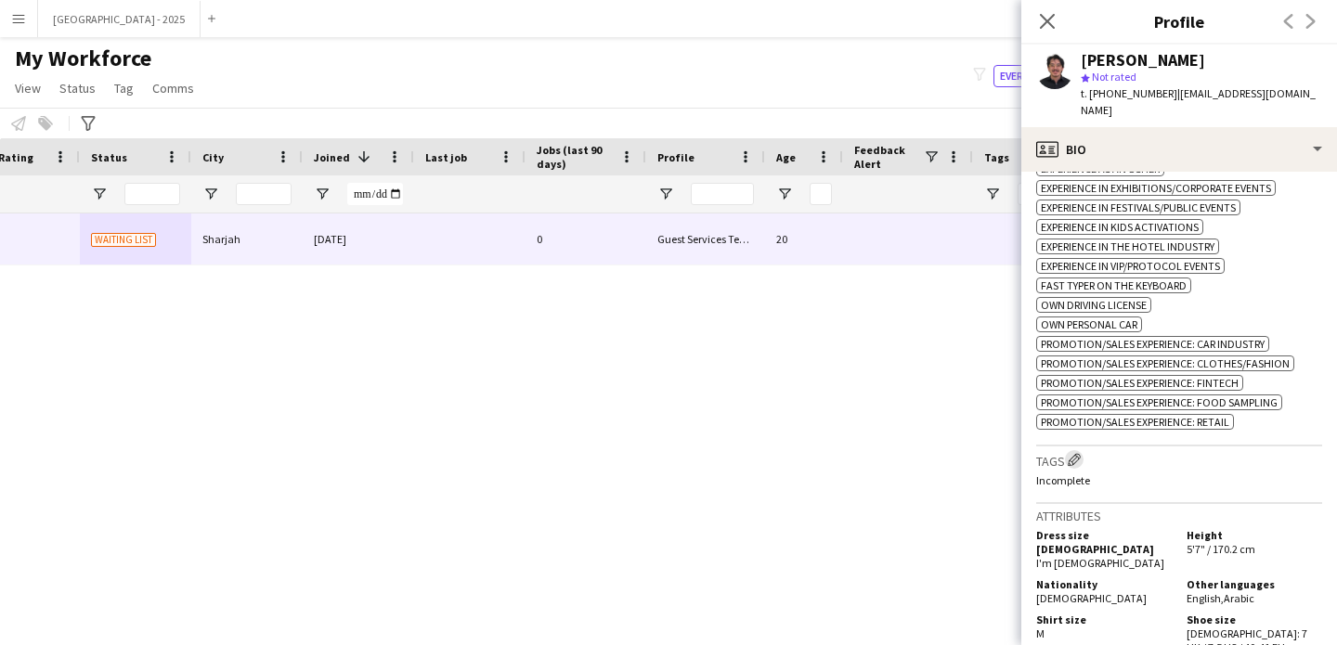
click at [1080, 458] on app-icon "Edit crew company tags" at bounding box center [1074, 459] width 13 height 13
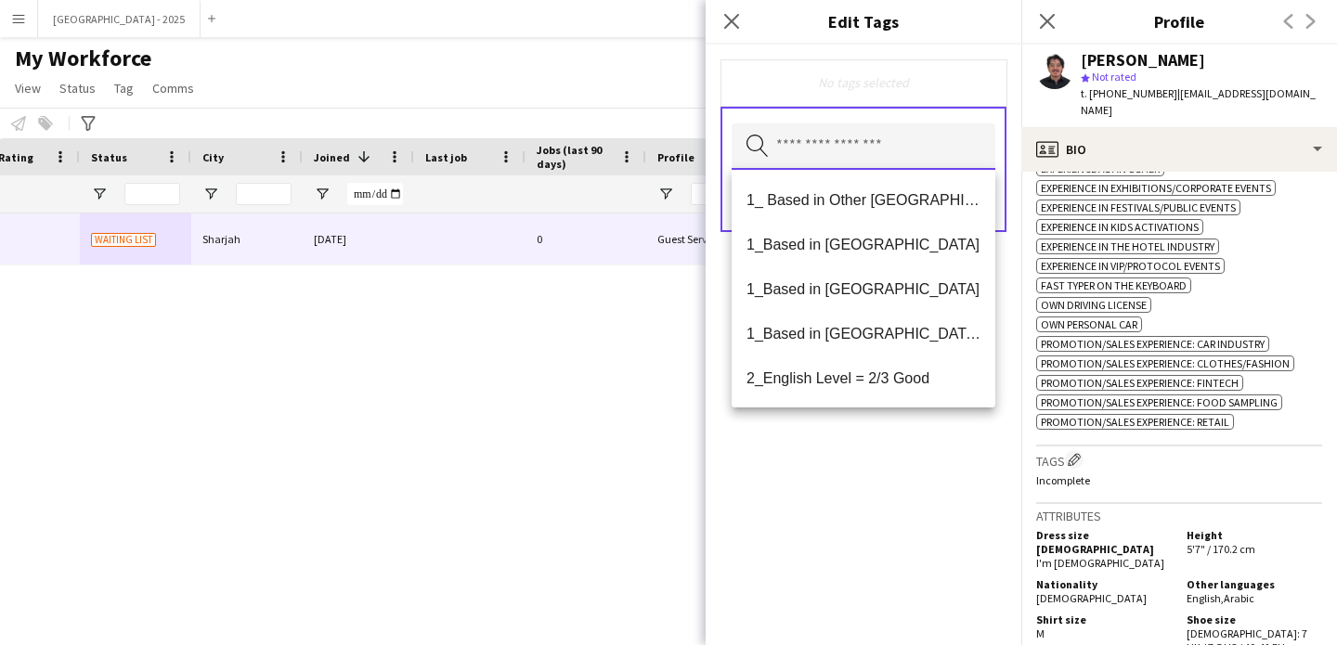
click at [863, 153] on input "text" at bounding box center [864, 146] width 264 height 46
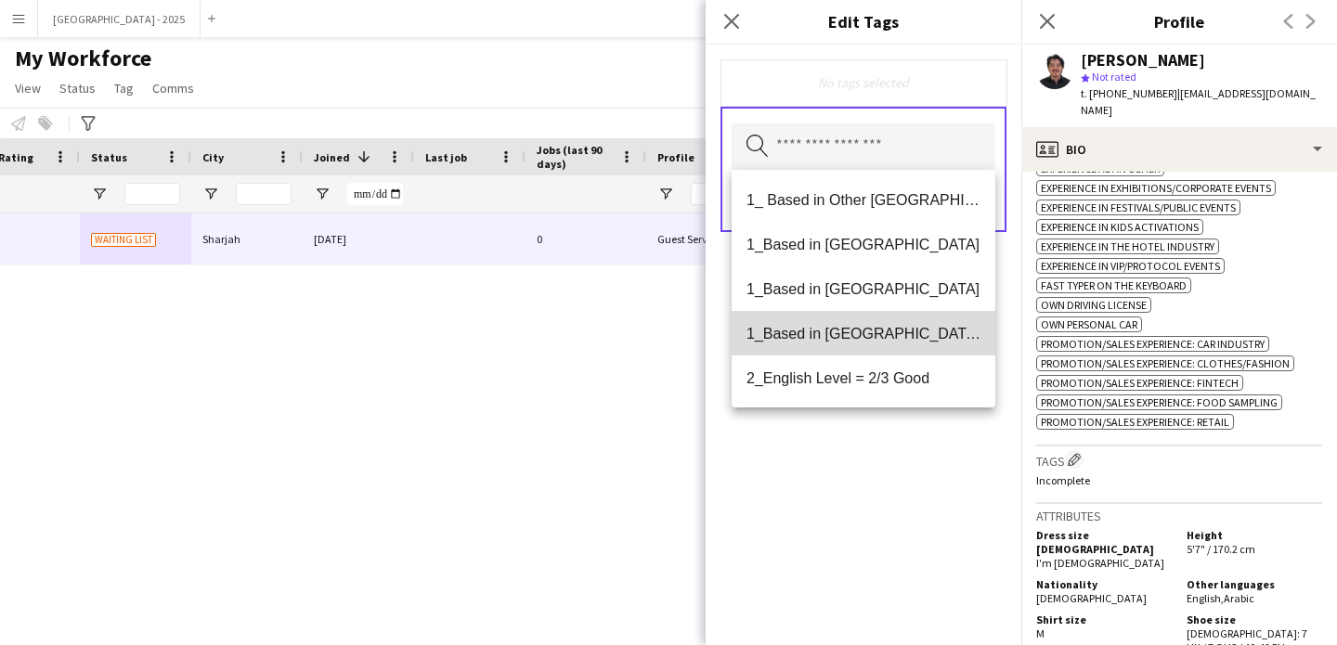
click at [883, 327] on span "1_Based in [GEOGRAPHIC_DATA]/[GEOGRAPHIC_DATA]/Ajman" at bounding box center [864, 334] width 234 height 18
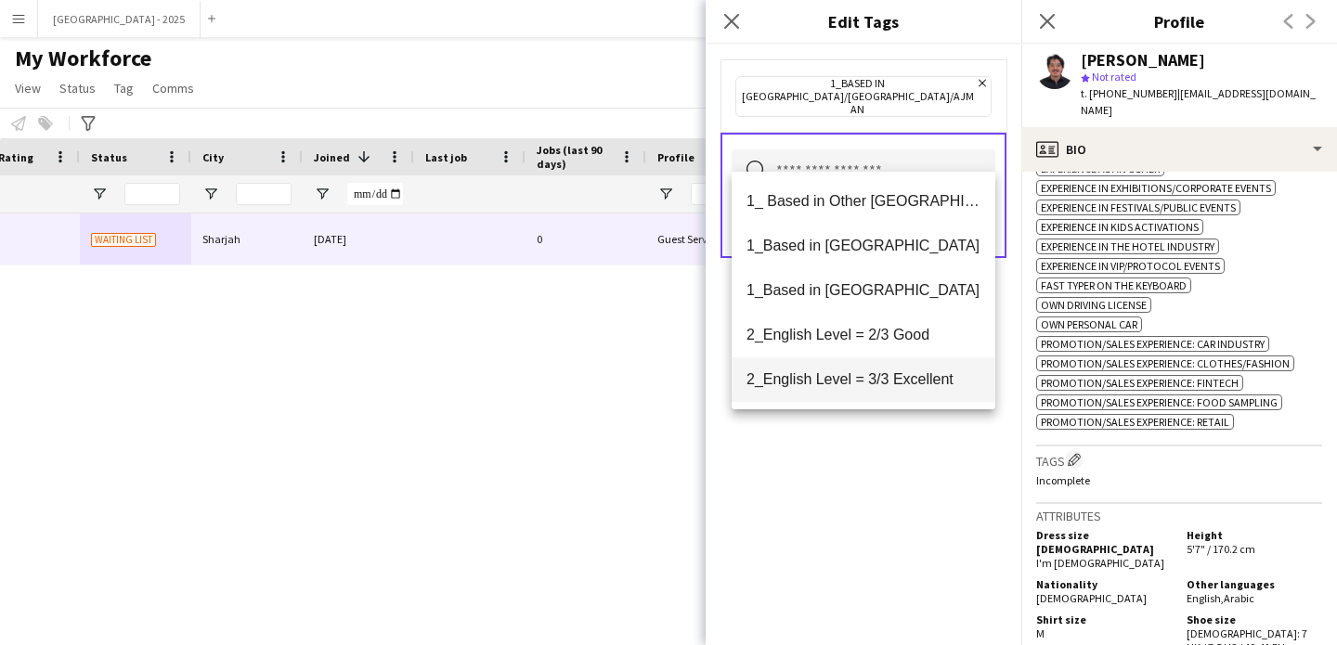
click at [894, 373] on span "2_English Level = 3/3 Excellent" at bounding box center [864, 379] width 234 height 18
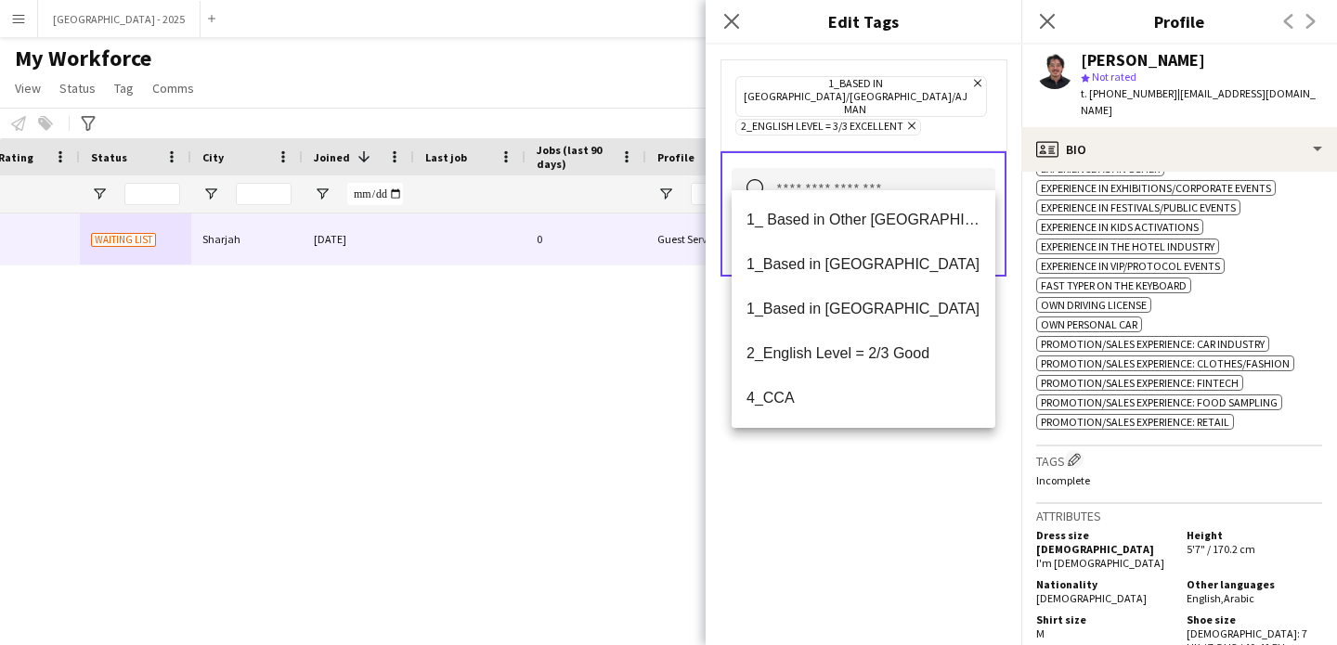
click at [908, 458] on div "1_Based in [GEOGRAPHIC_DATA]/[GEOGRAPHIC_DATA]/Ajman Remove 2_English Level = 3…" at bounding box center [864, 345] width 316 height 601
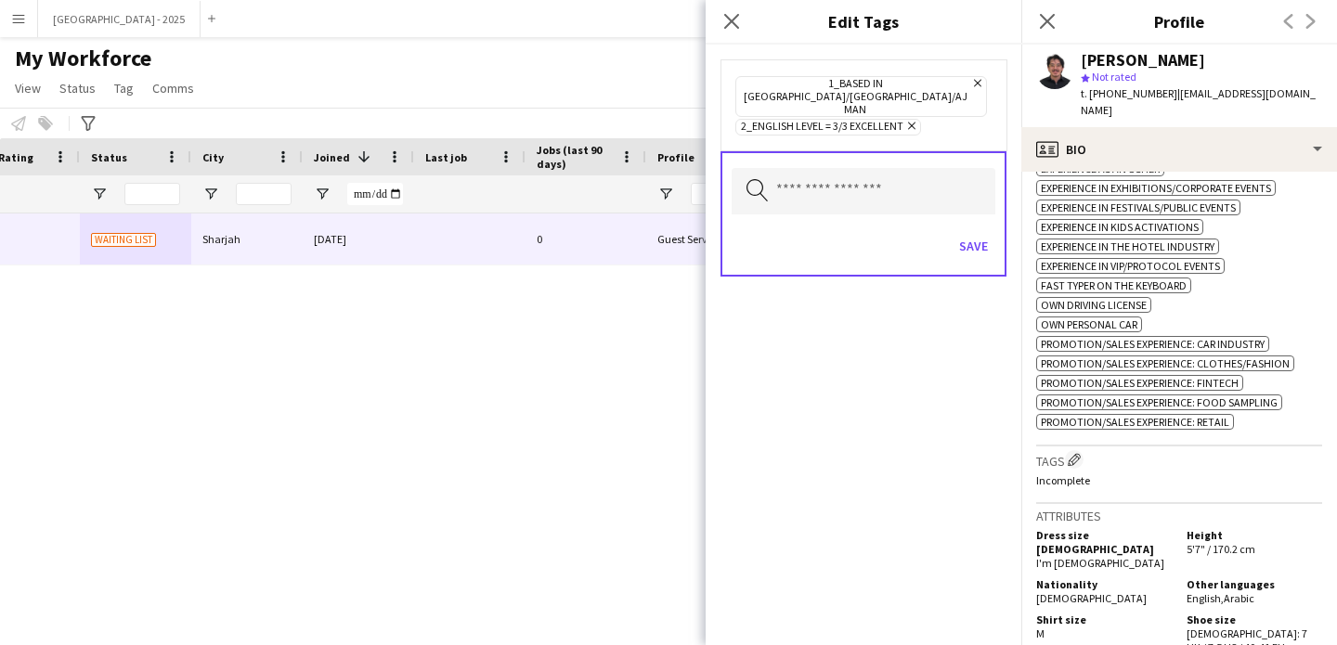
click at [913, 123] on icon at bounding box center [911, 126] width 7 height 7
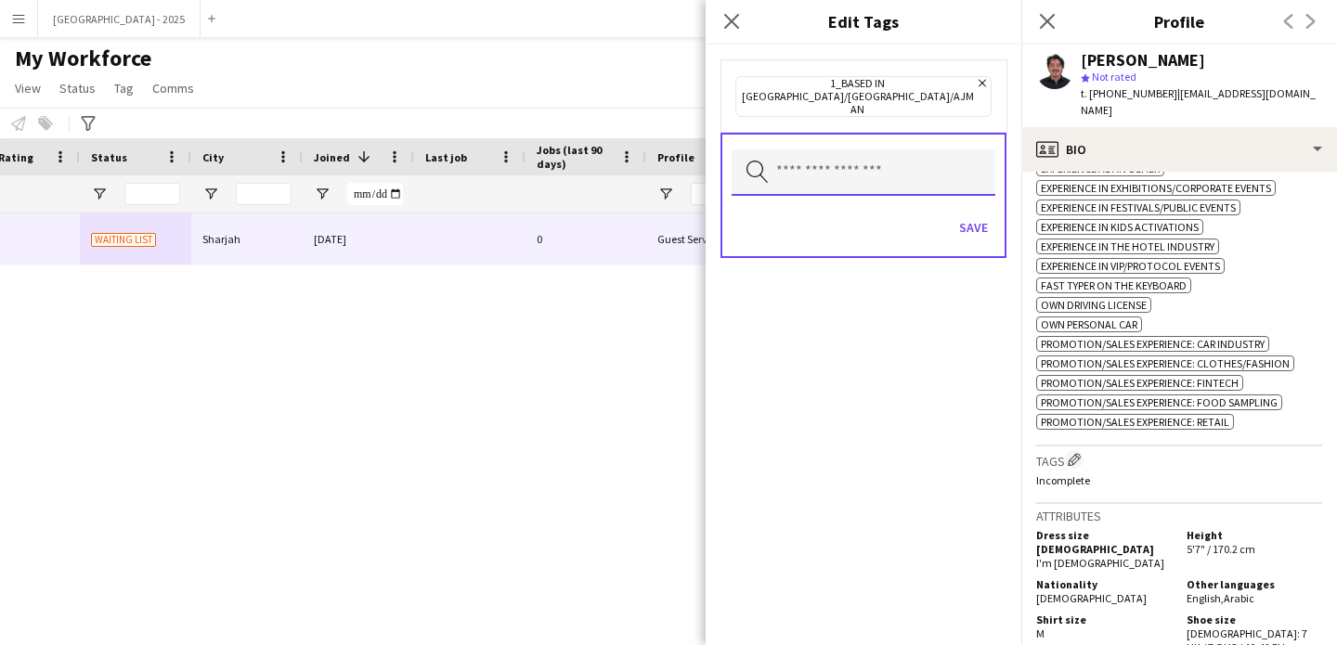
click at [890, 149] on input "text" at bounding box center [864, 172] width 264 height 46
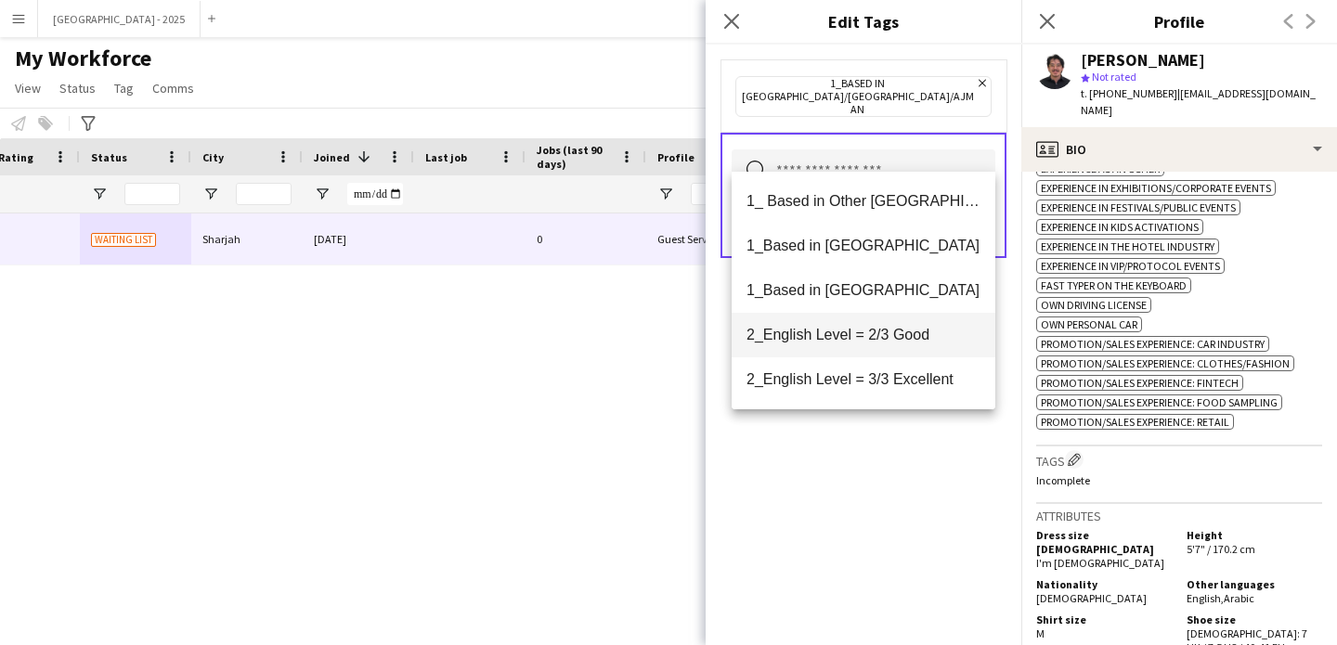
click at [867, 348] on mat-option "2_English Level = 2/3 Good" at bounding box center [864, 335] width 264 height 45
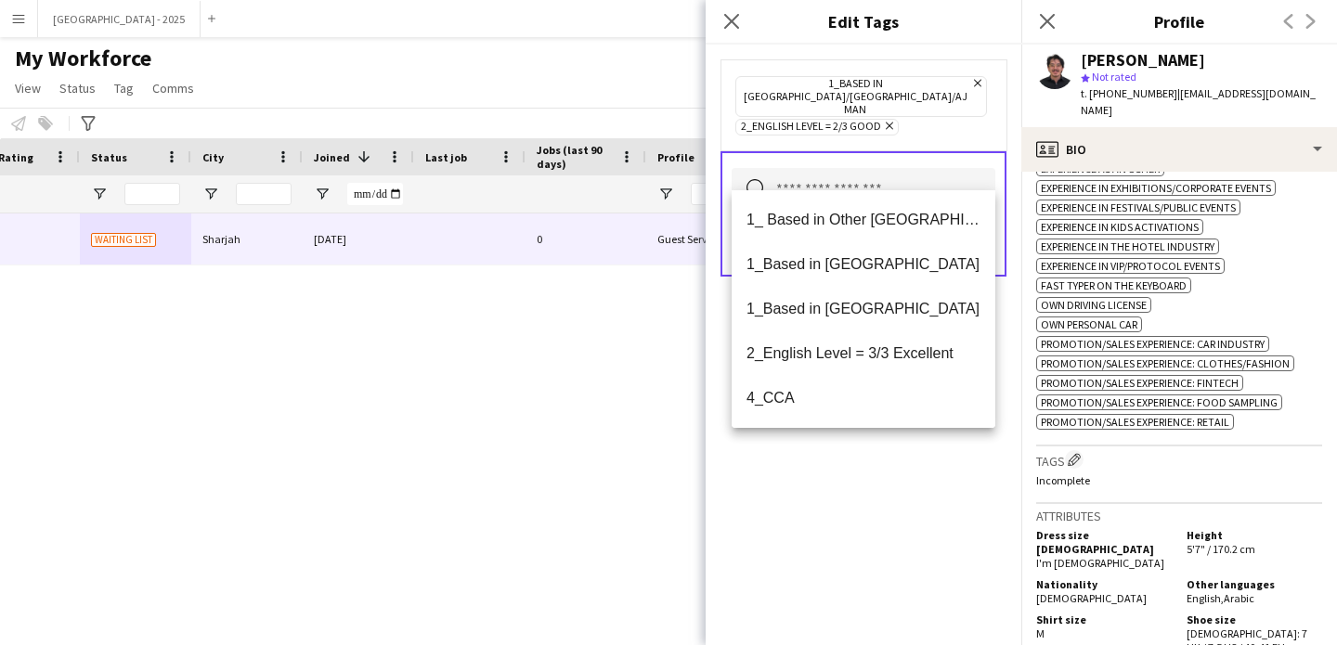
click at [902, 466] on div "1_Based in Dubai/Sharjah/Ajman Remove 2_English Level = 2/3 Good Remove Search …" at bounding box center [864, 345] width 316 height 601
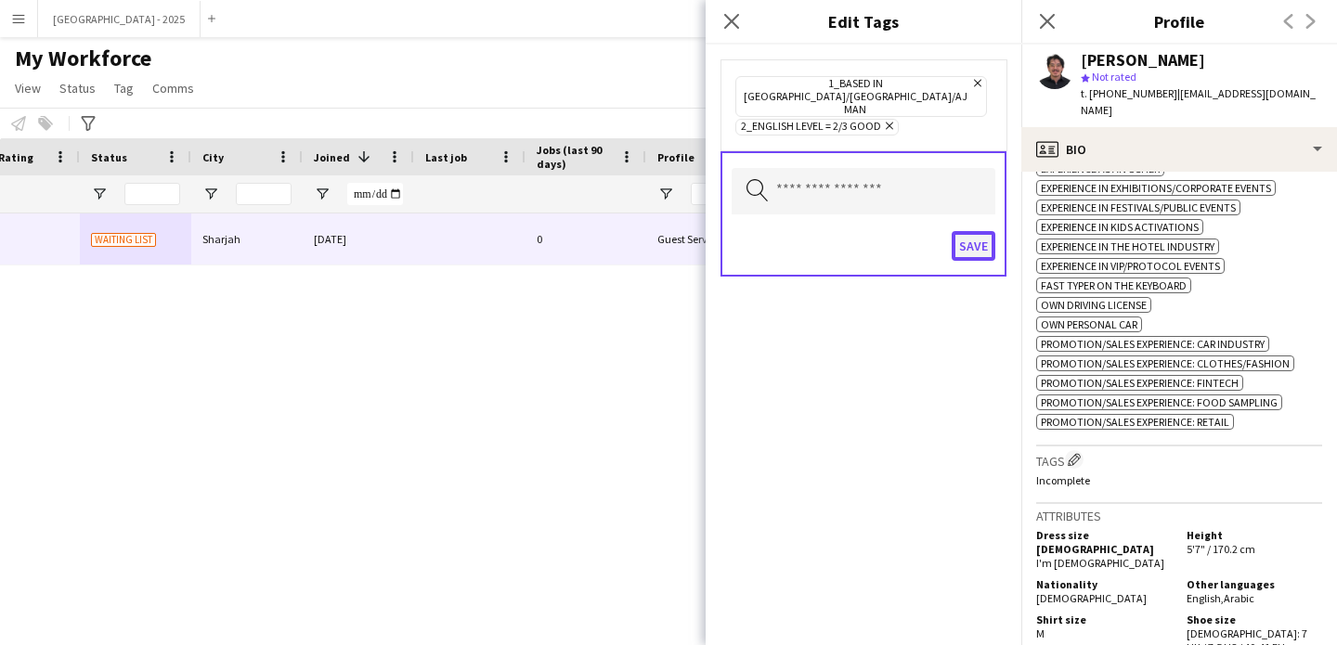
click at [971, 231] on button "Save" at bounding box center [974, 246] width 44 height 30
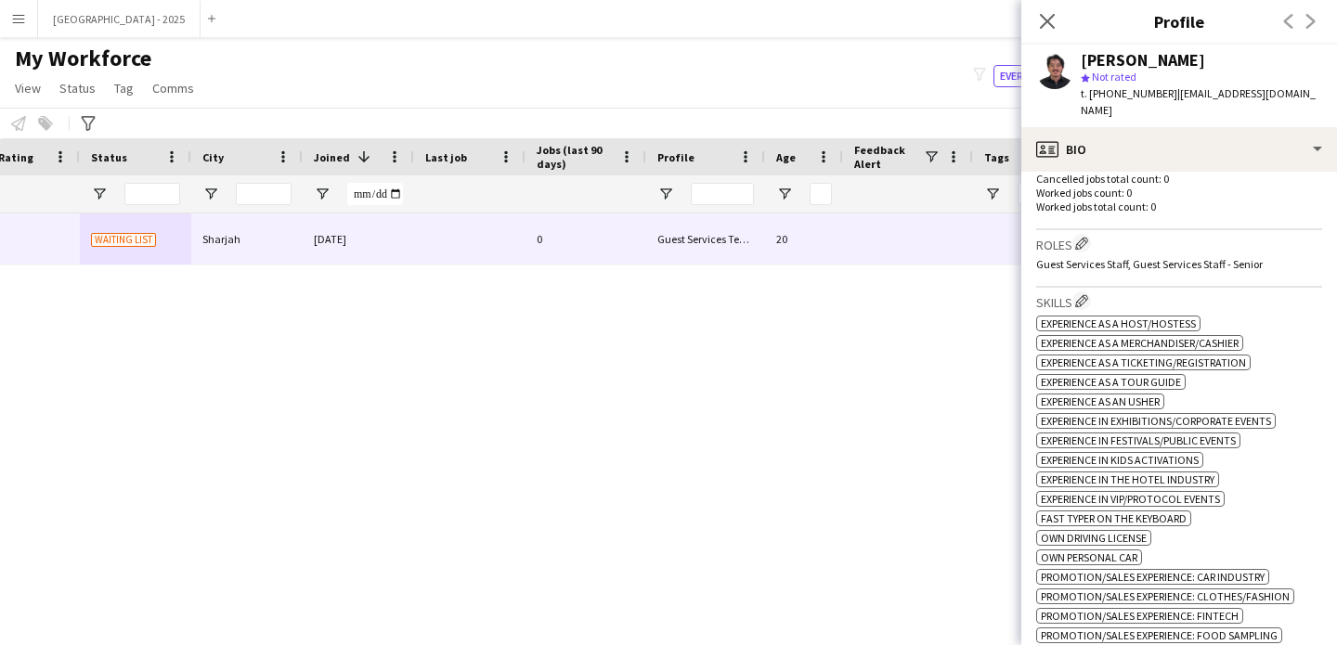
scroll to position [478, 0]
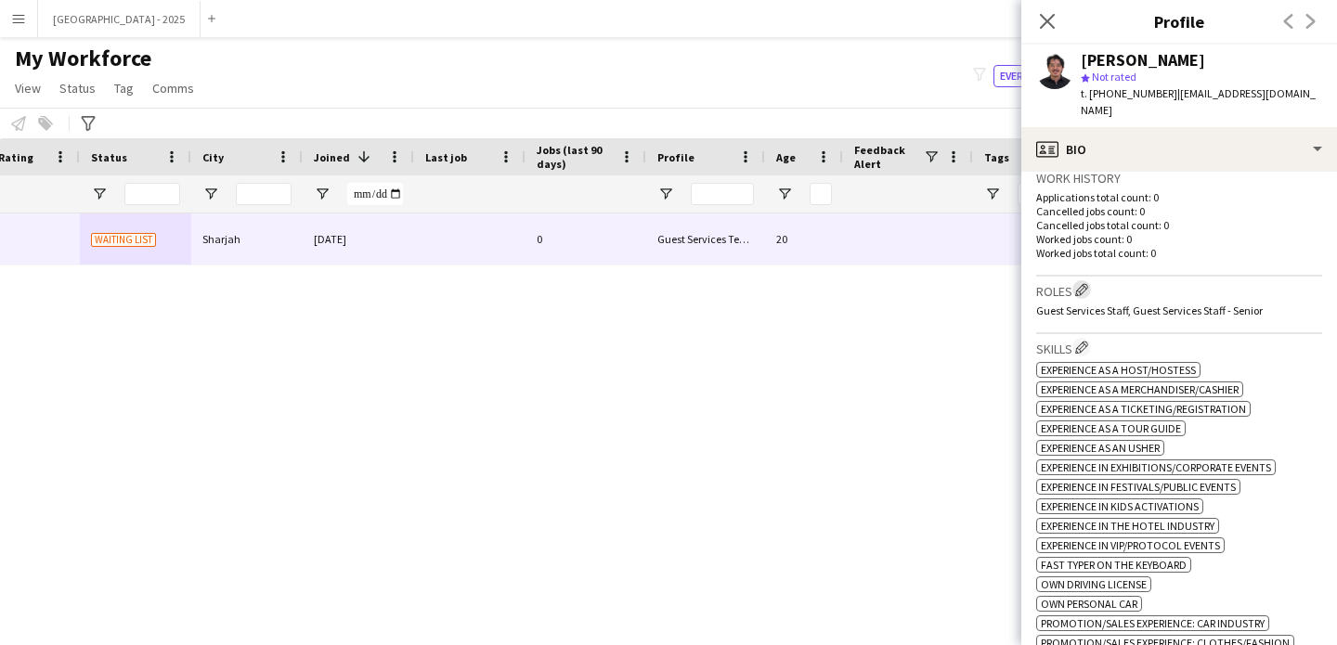
click at [1084, 280] on button "Edit crew company roles" at bounding box center [1081, 289] width 19 height 19
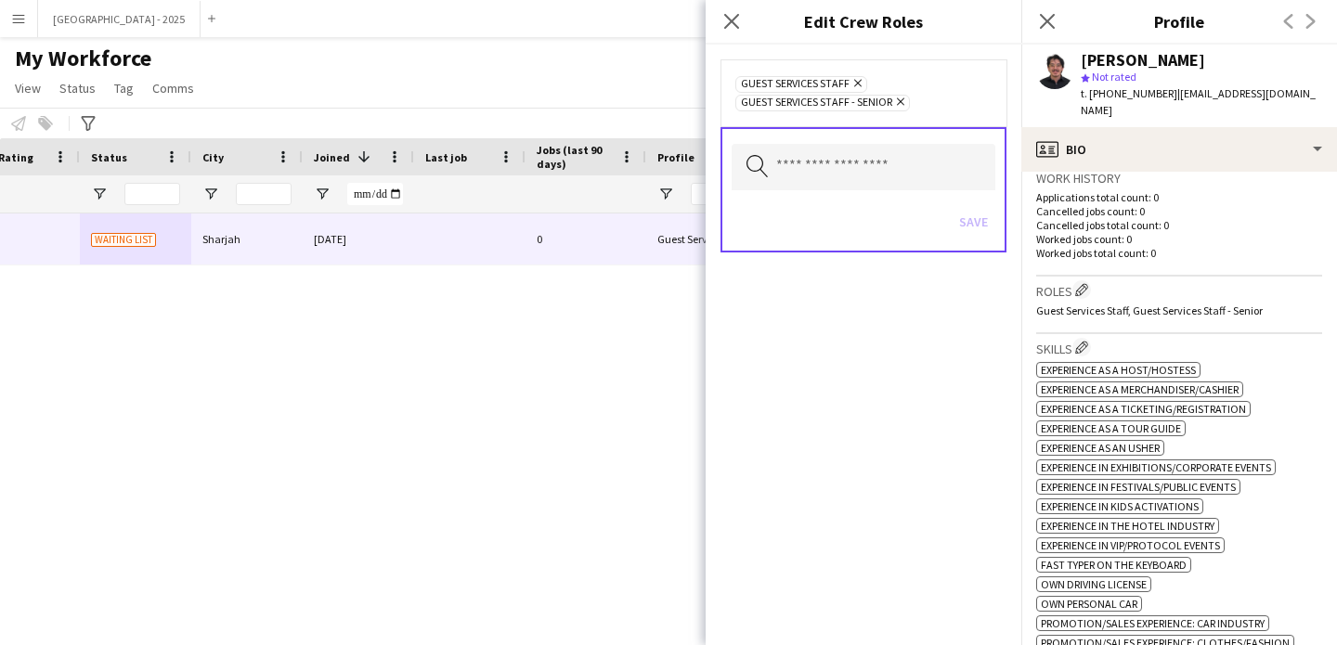
click at [907, 97] on span "Guest Services Staff - Senior Remove" at bounding box center [822, 103] width 175 height 17
drag, startPoint x: 903, startPoint y: 102, endPoint x: 910, endPoint y: 126, distance: 25.0
click at [903, 103] on icon "Remove" at bounding box center [898, 102] width 12 height 12
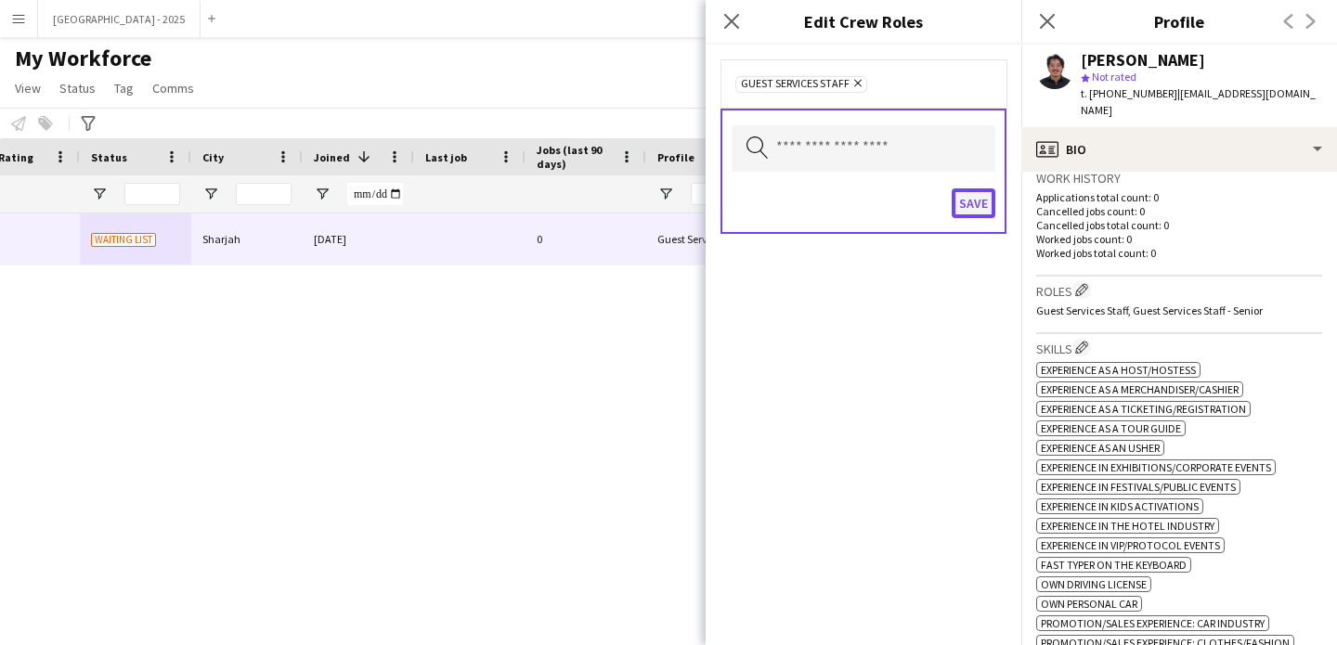
click at [966, 195] on button "Save" at bounding box center [974, 203] width 44 height 30
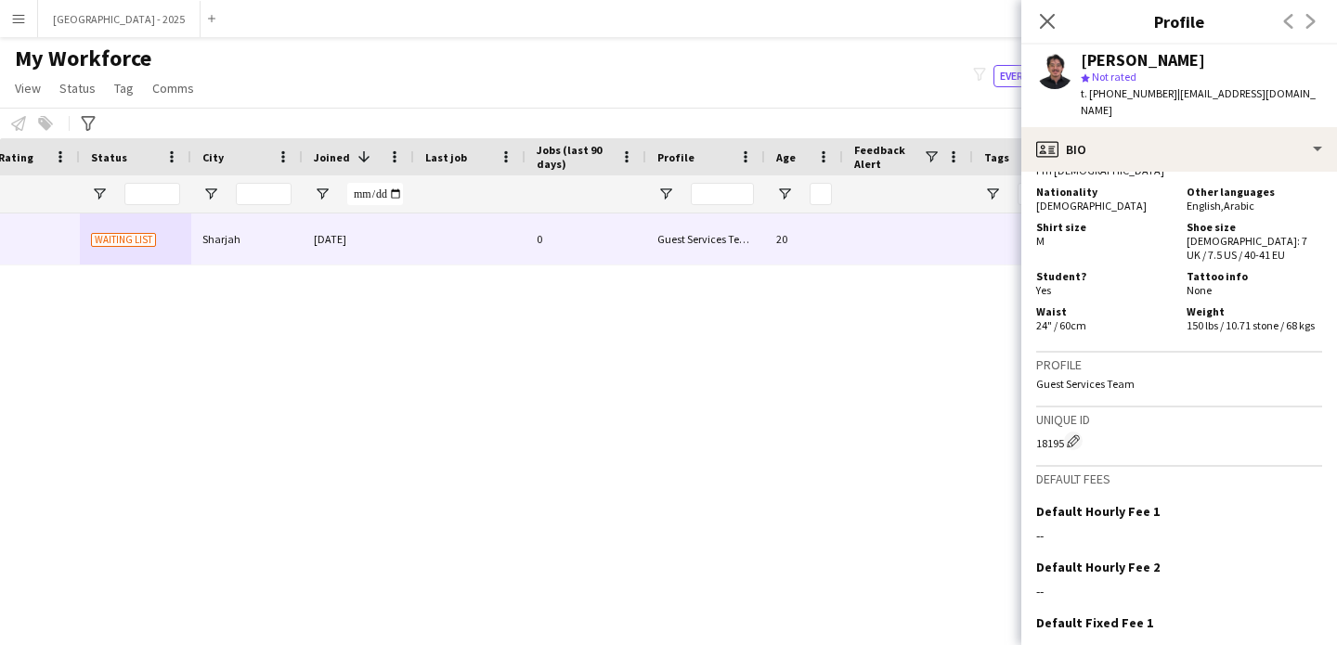
scroll to position [1321, 0]
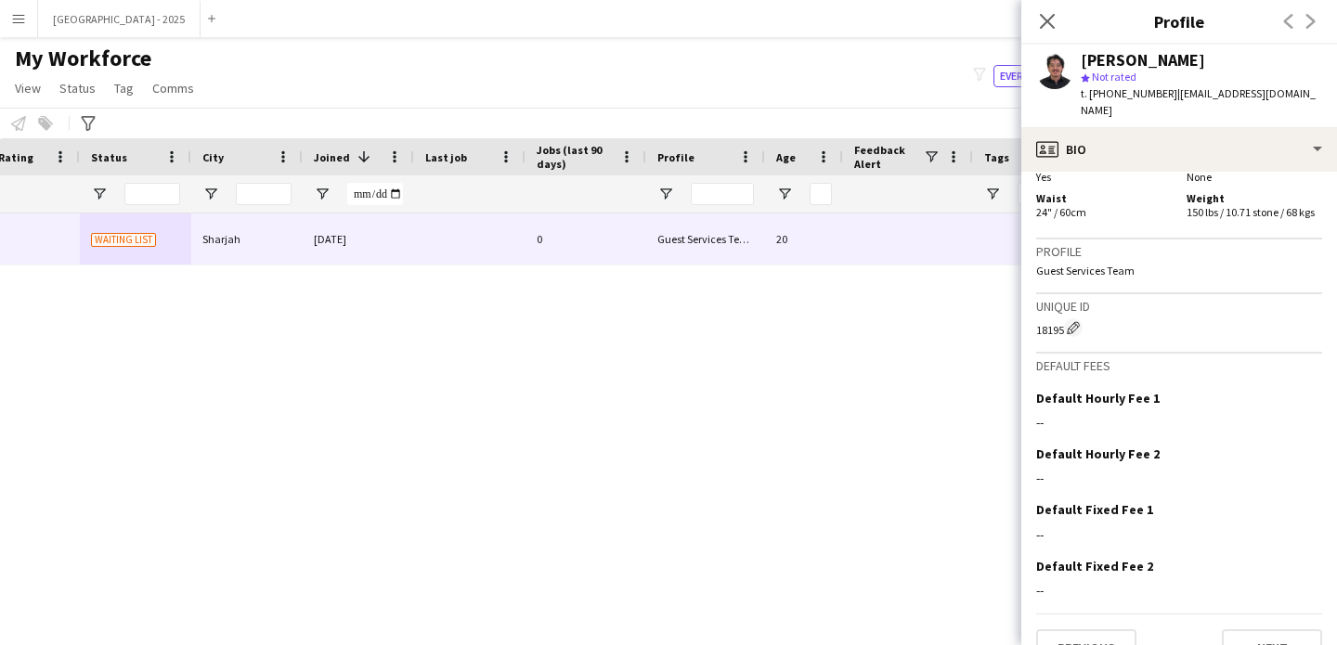
click at [1136, 89] on span "t. +971505334070" at bounding box center [1129, 93] width 97 height 14
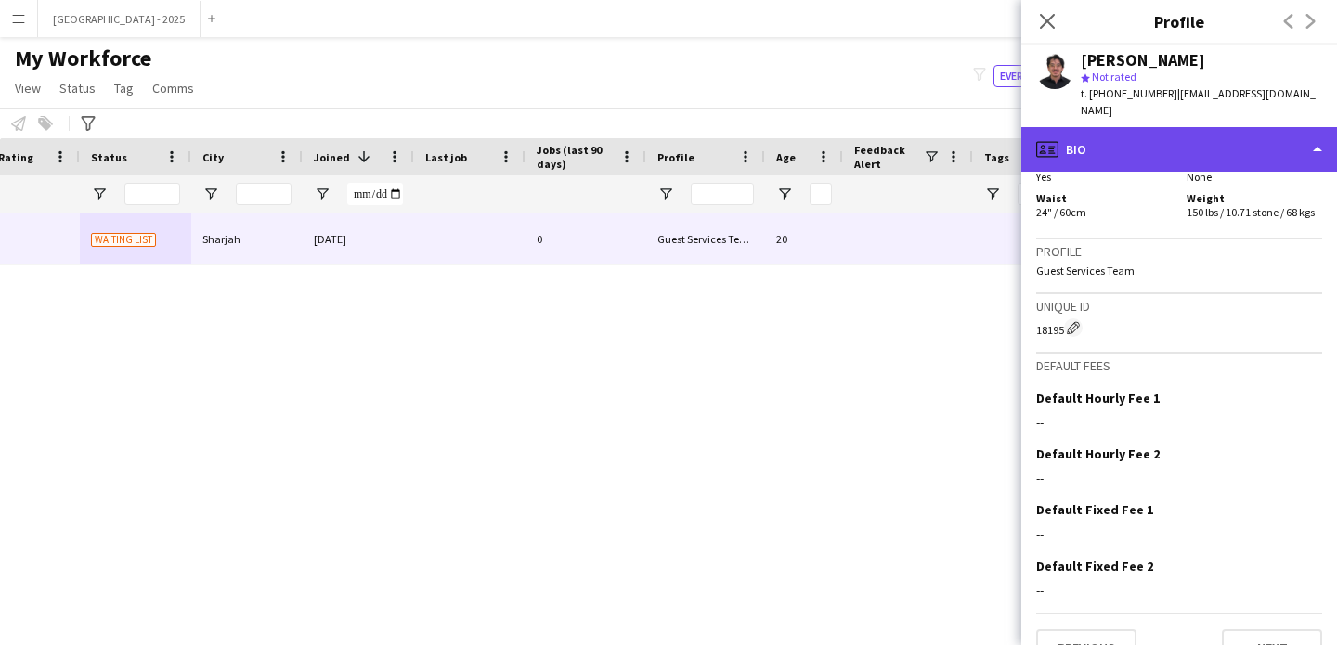
click at [1147, 148] on div "profile Bio" at bounding box center [1179, 149] width 316 height 45
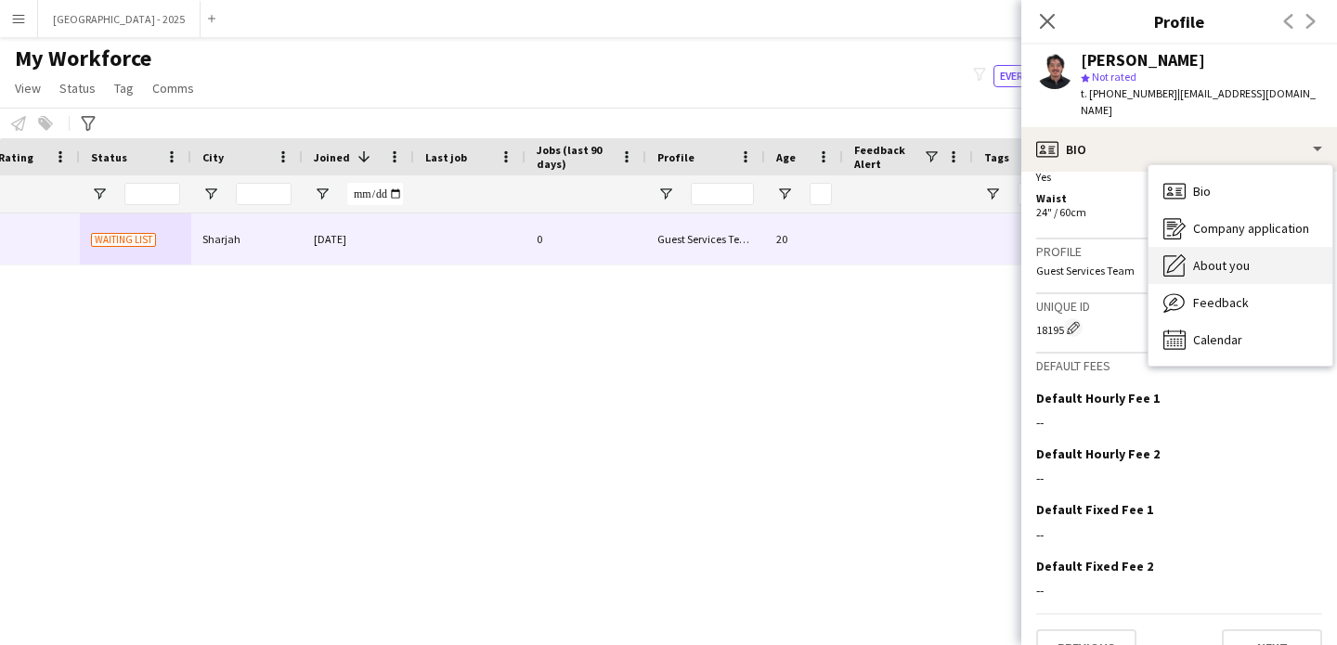
click at [1200, 257] on span "About you" at bounding box center [1221, 265] width 57 height 17
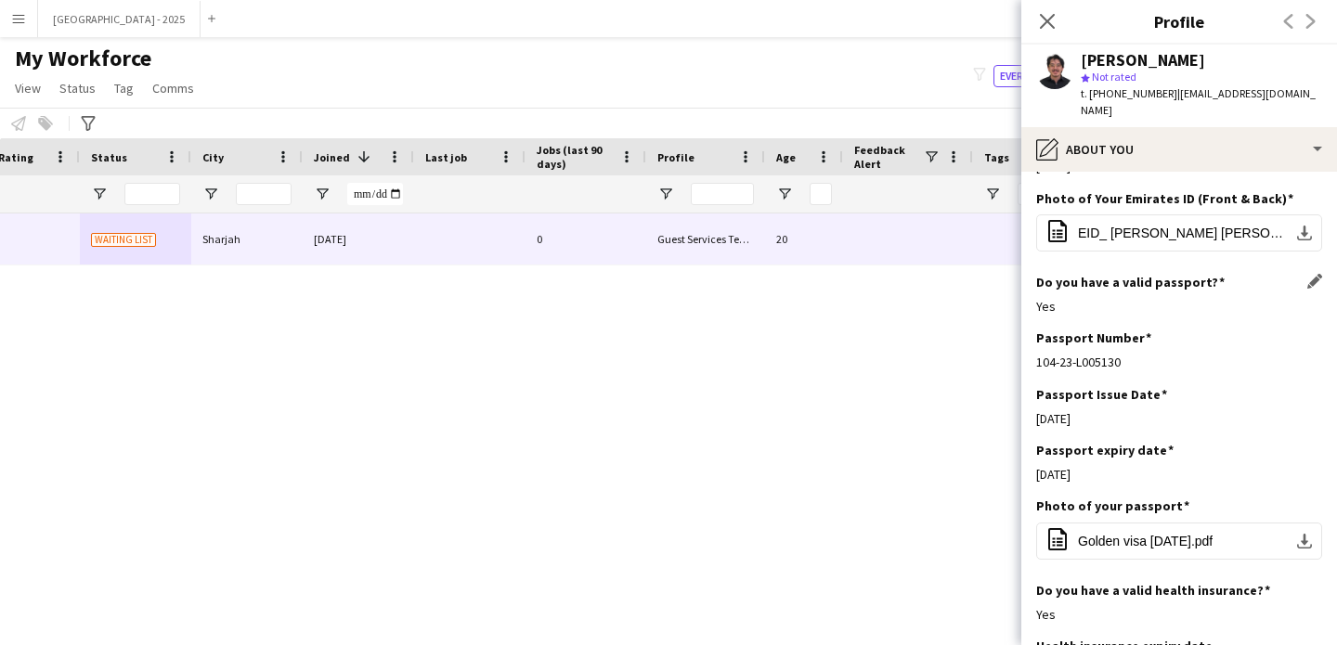
scroll to position [902, 0]
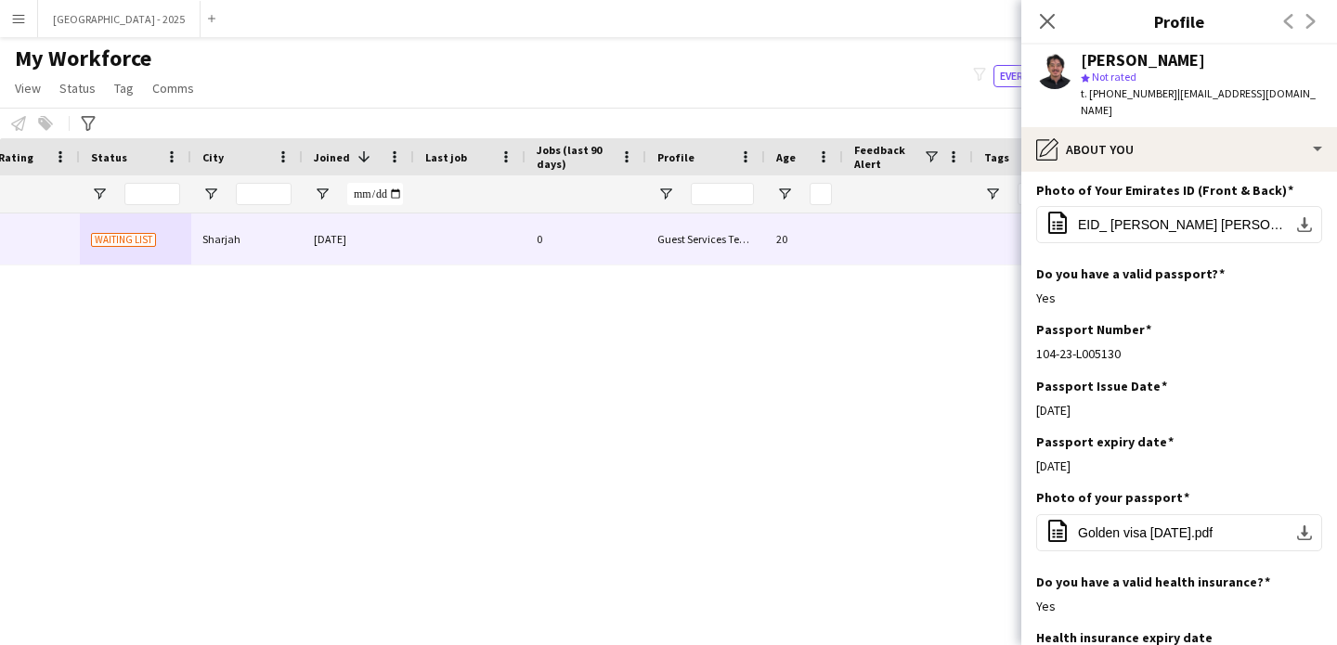
click at [1050, 22] on icon "Close pop-in" at bounding box center [1047, 21] width 15 height 15
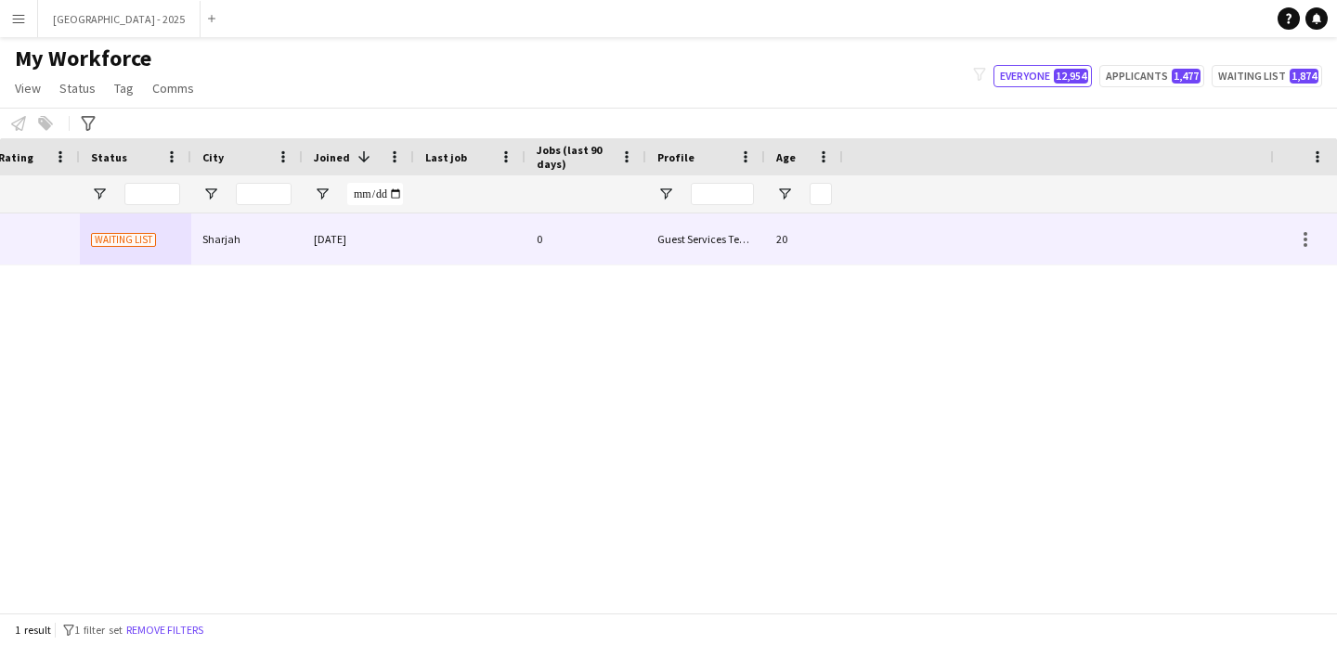
scroll to position [0, 0]
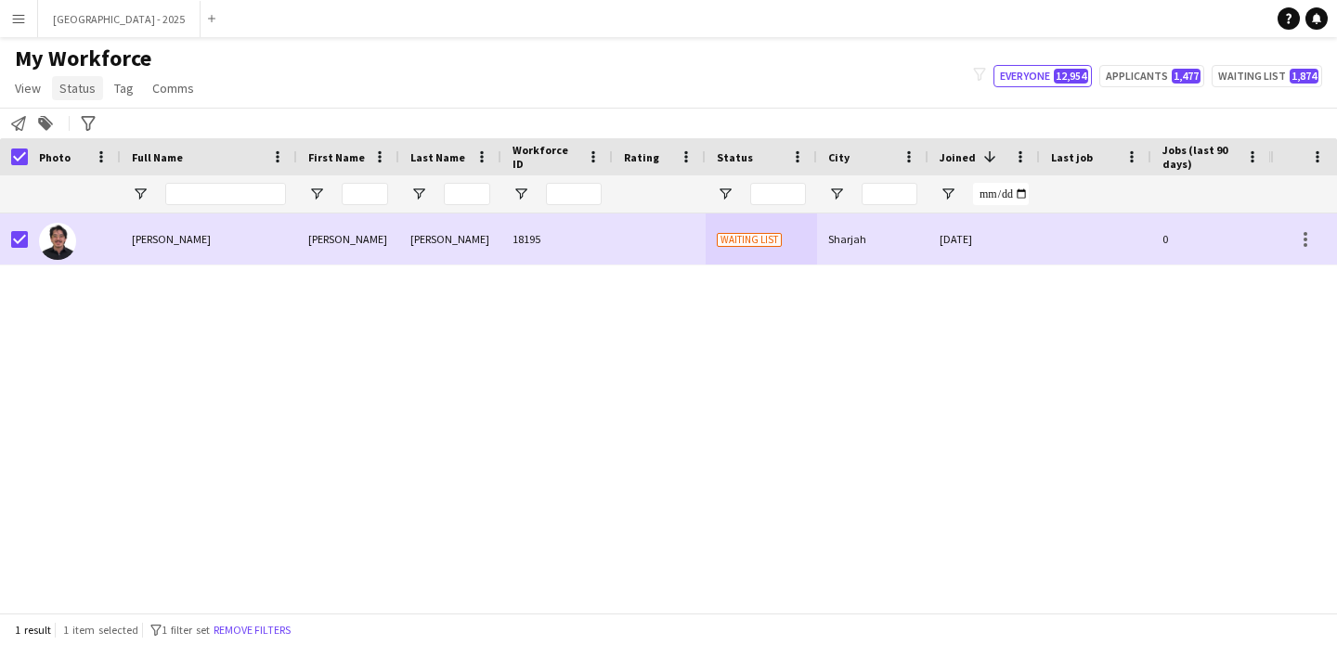
click at [82, 84] on span "Status" at bounding box center [77, 88] width 36 height 17
click at [85, 128] on span "Edit" at bounding box center [78, 128] width 21 height 17
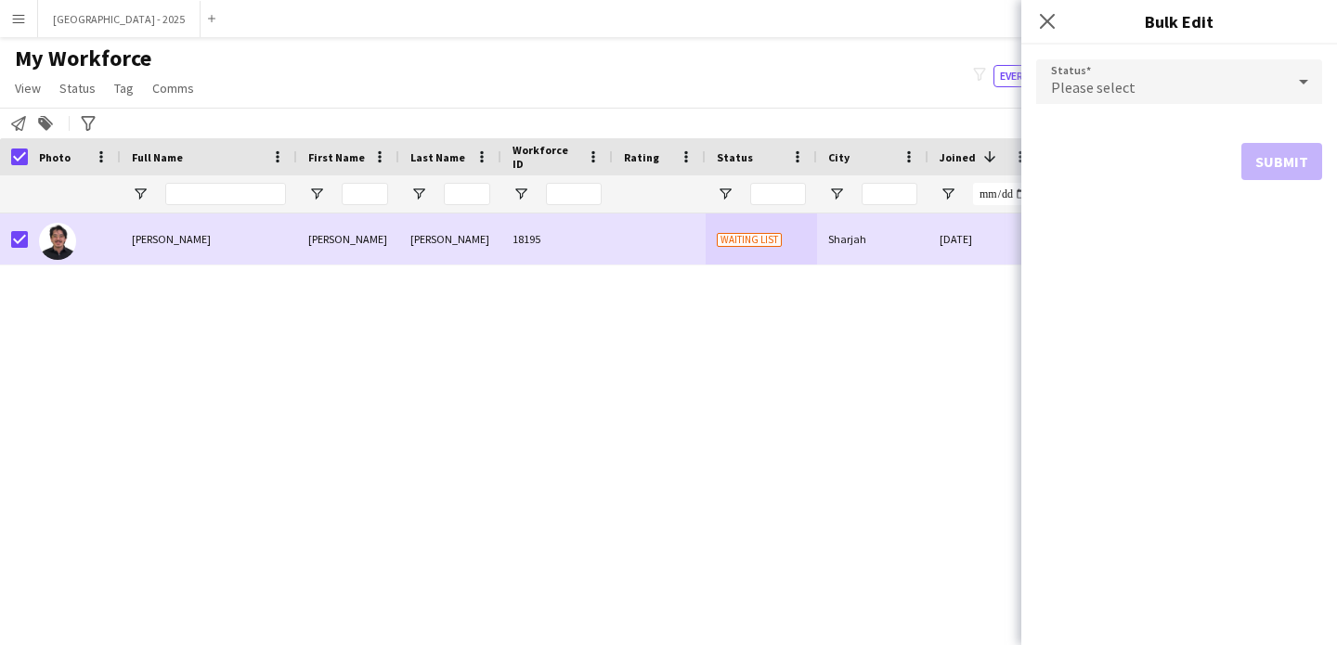
click at [1054, 92] on span "Please select" at bounding box center [1093, 87] width 84 height 19
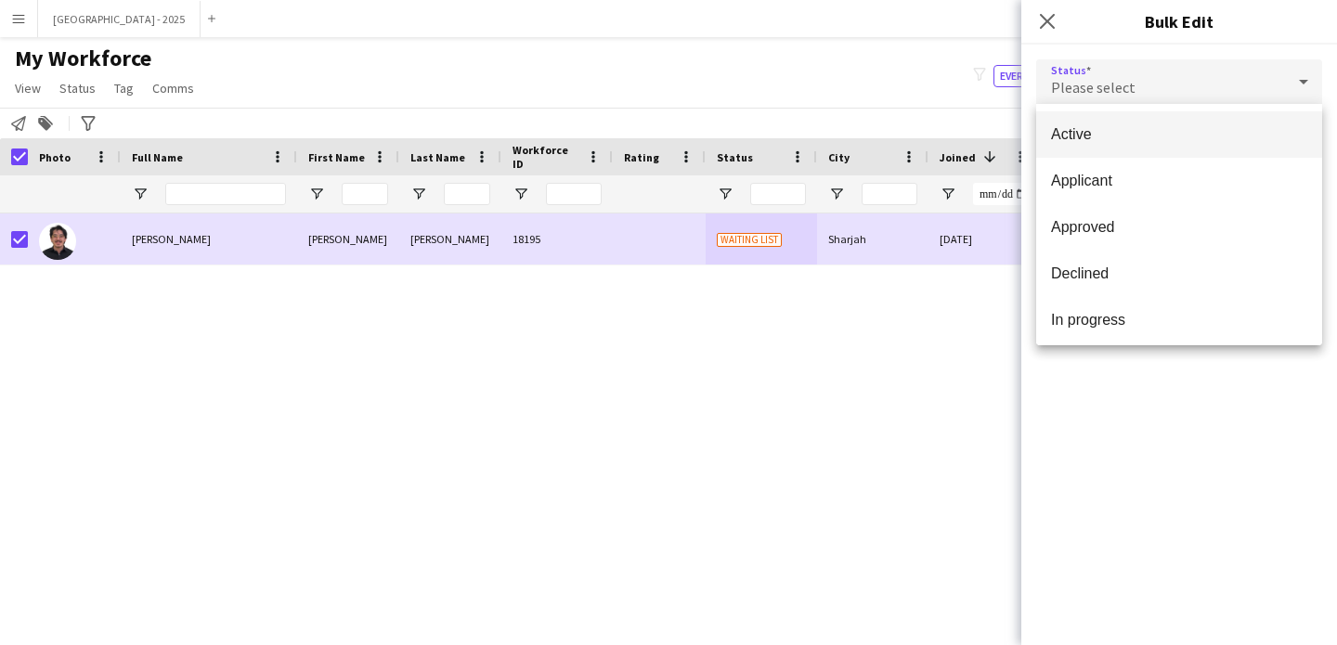
click at [1102, 156] on mat-option "Active" at bounding box center [1179, 134] width 286 height 46
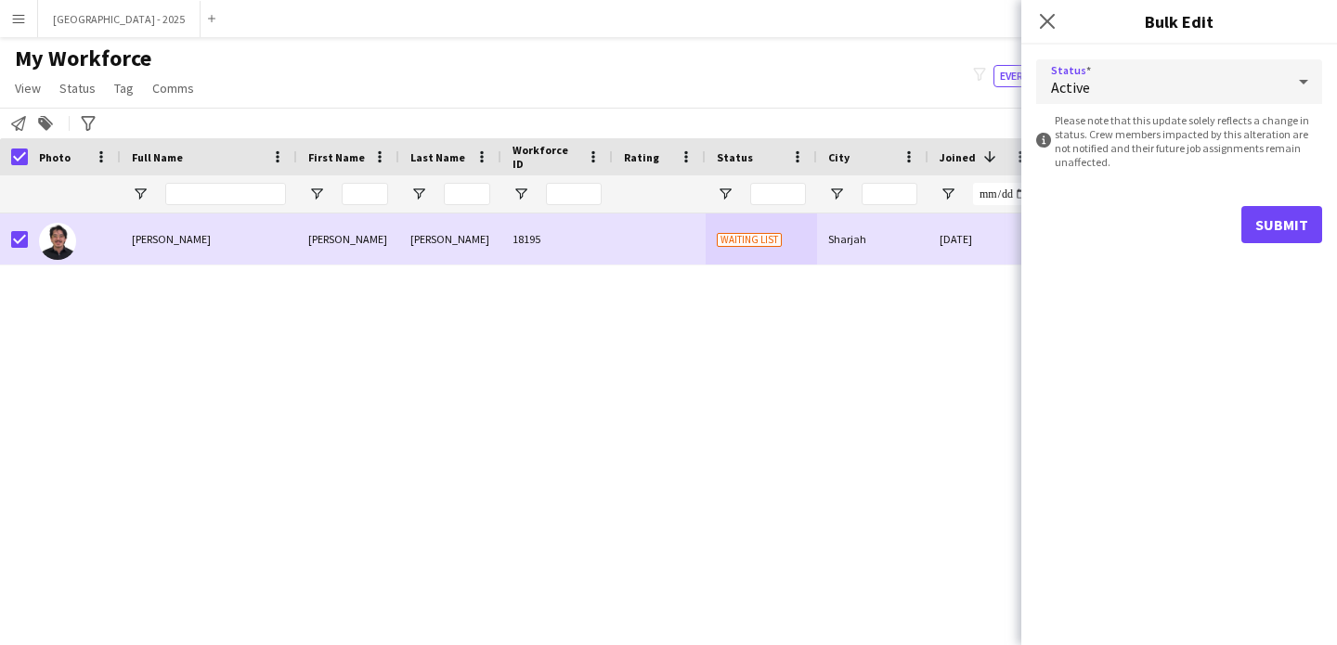
click at [1324, 260] on div "Status Active information-circle Please note that this update solely reflects a…" at bounding box center [1179, 345] width 316 height 601
click at [1307, 236] on button "Submit" at bounding box center [1281, 224] width 81 height 37
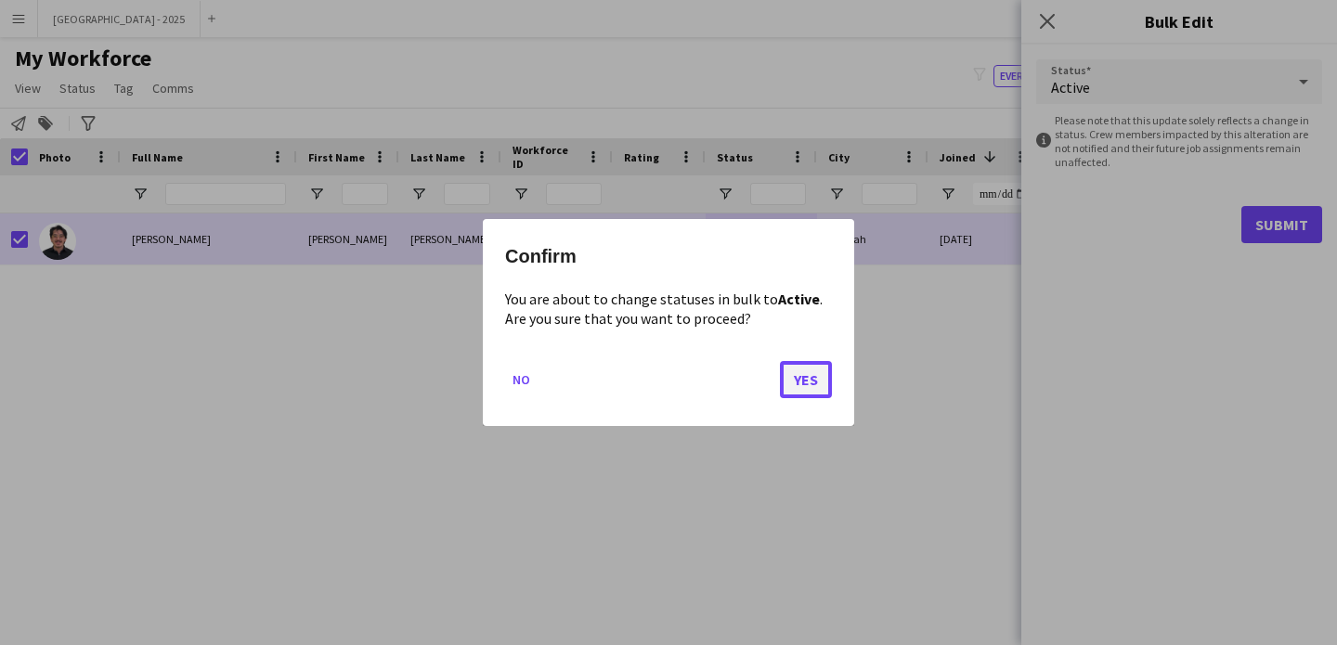
click at [793, 389] on button "Yes" at bounding box center [806, 379] width 52 height 37
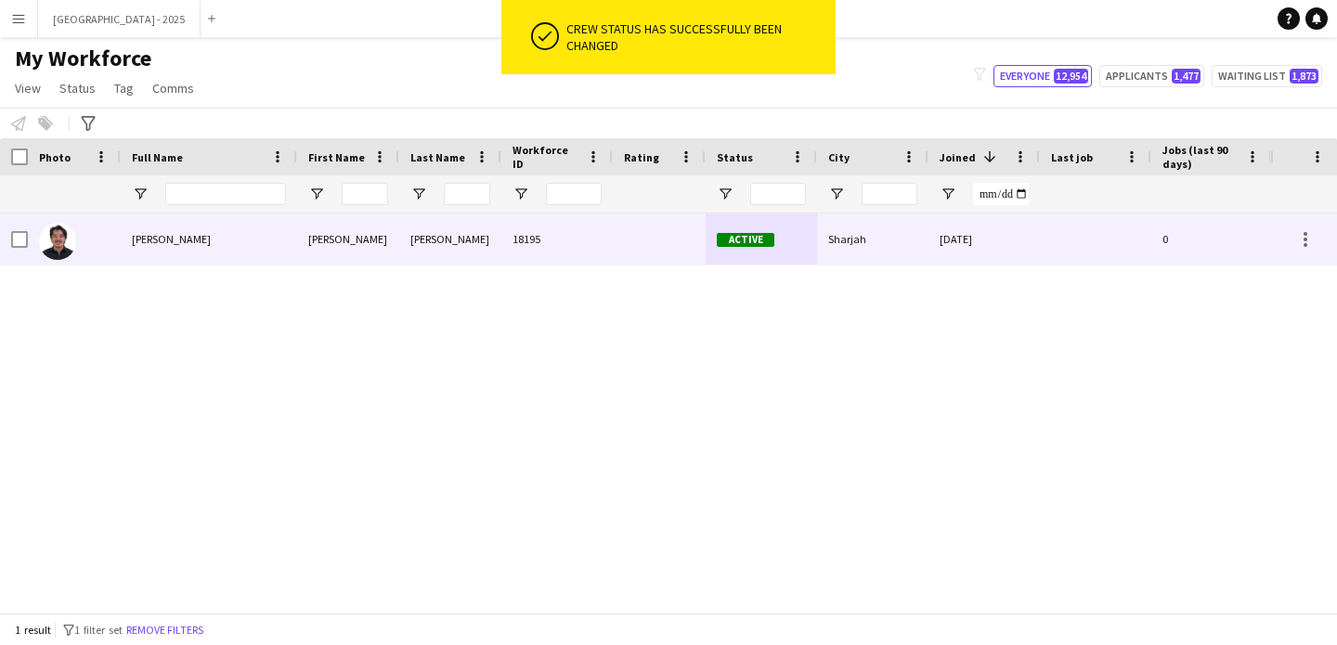
click at [55, 240] on img at bounding box center [57, 241] width 37 height 37
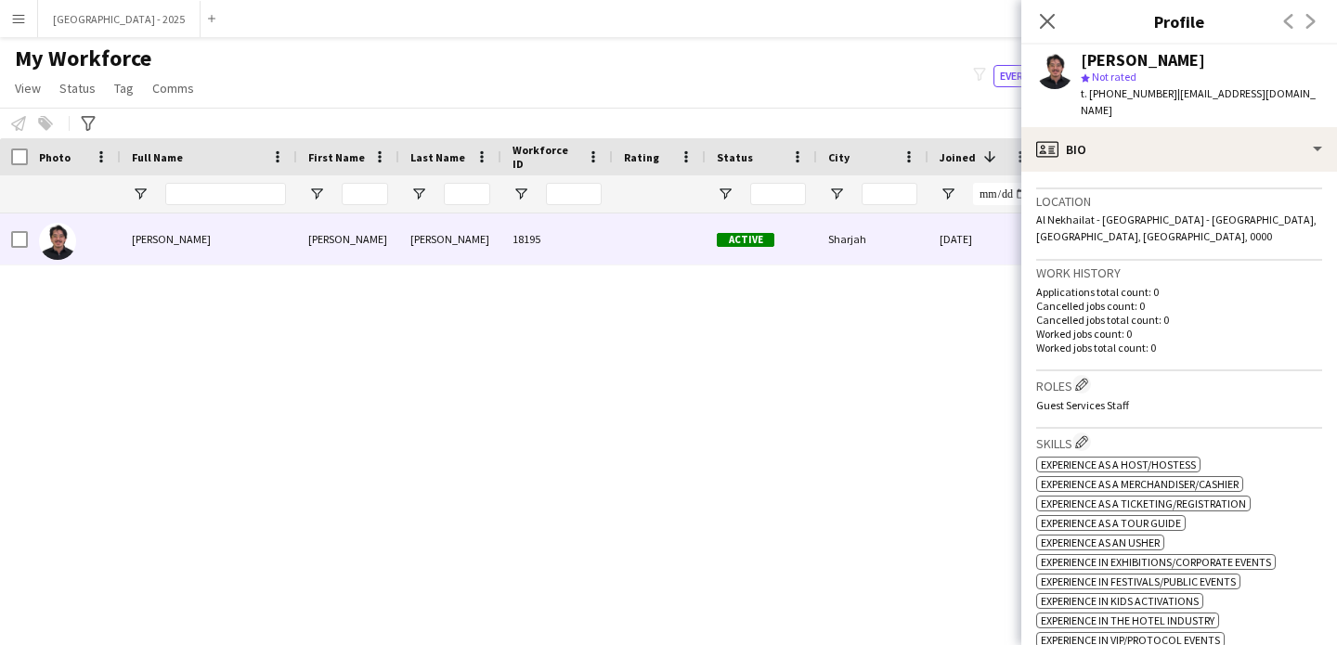
scroll to position [552, 0]
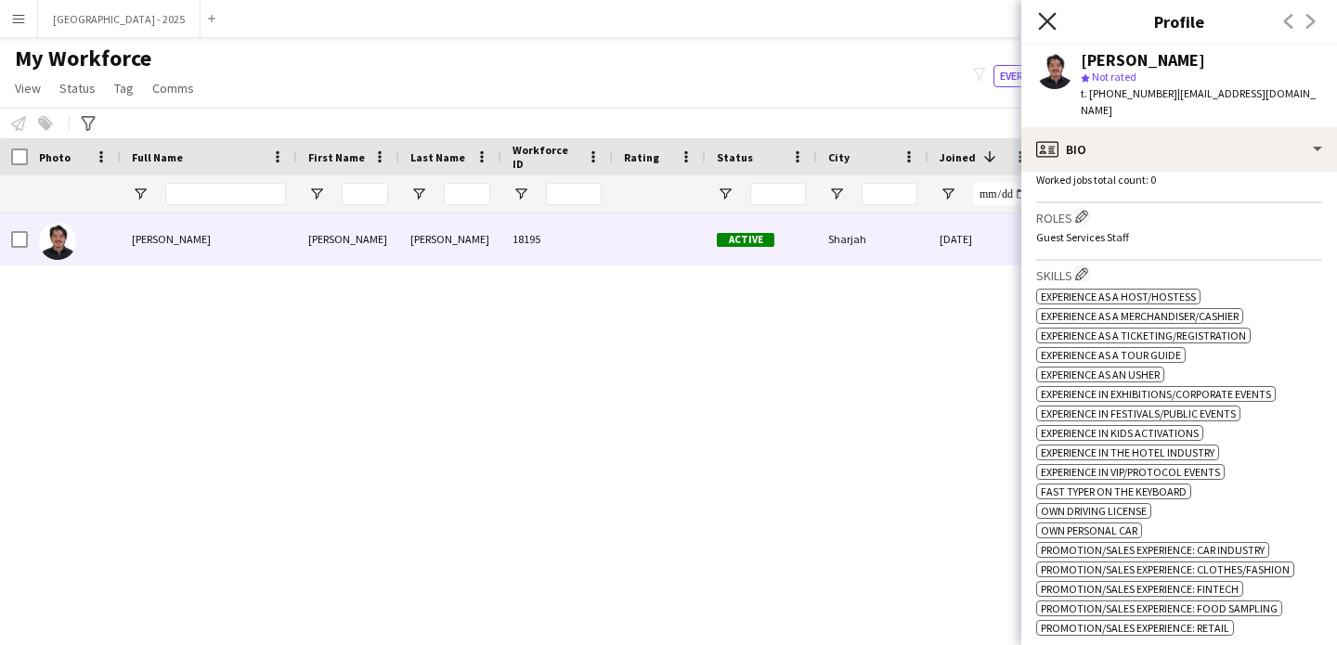
click at [1052, 18] on icon "Close pop-in" at bounding box center [1047, 21] width 18 height 18
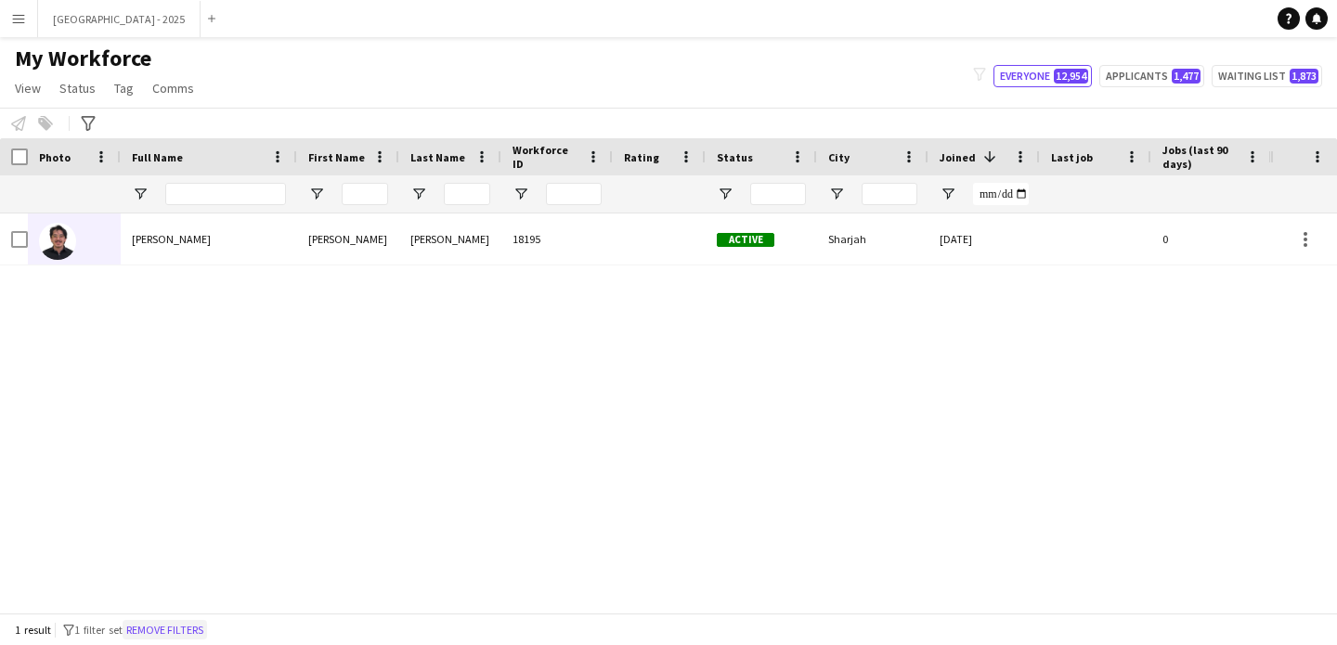
click at [150, 629] on button "Remove filters" at bounding box center [165, 630] width 84 height 20
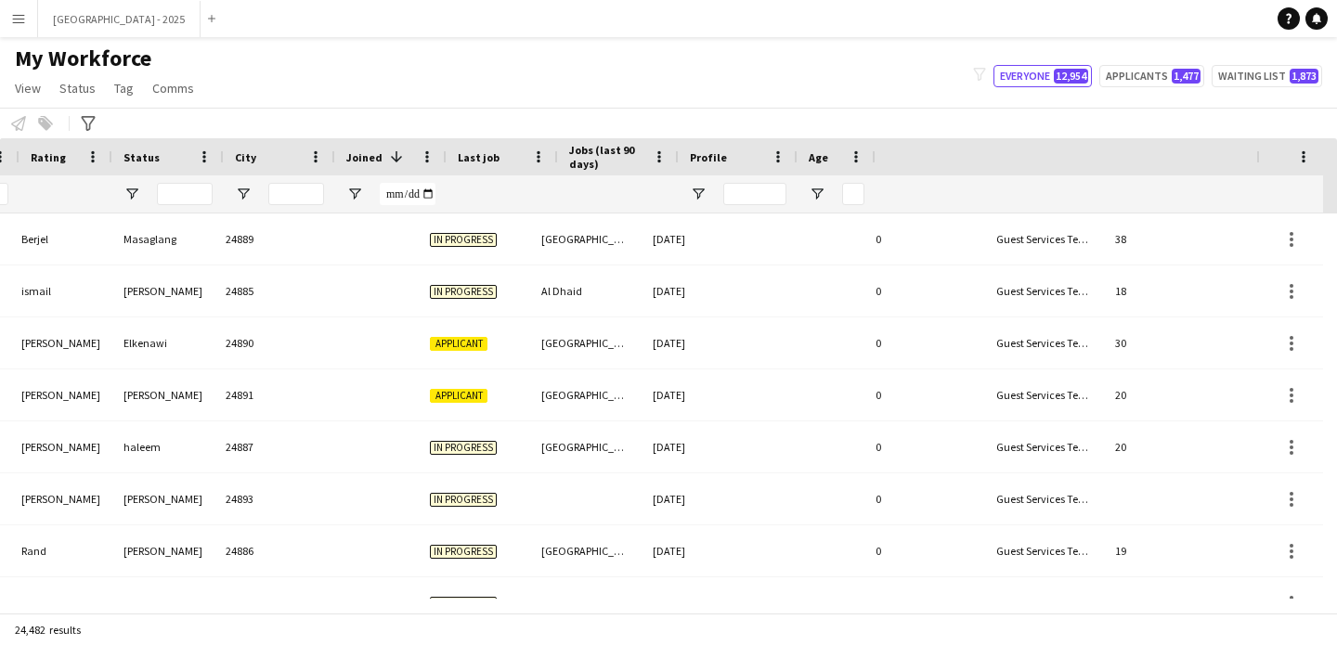
scroll to position [0, 593]
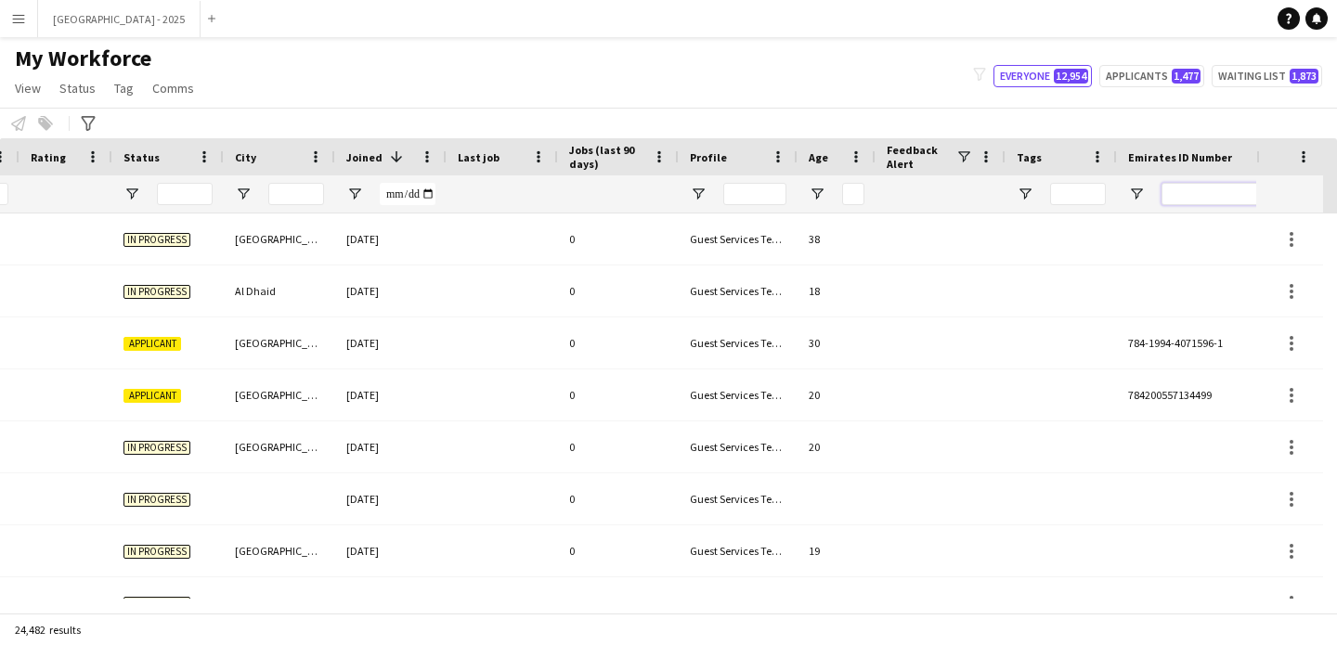
click at [1177, 187] on input "Emirates ID Number Filter Input" at bounding box center [1227, 194] width 130 height 22
paste input "*******"
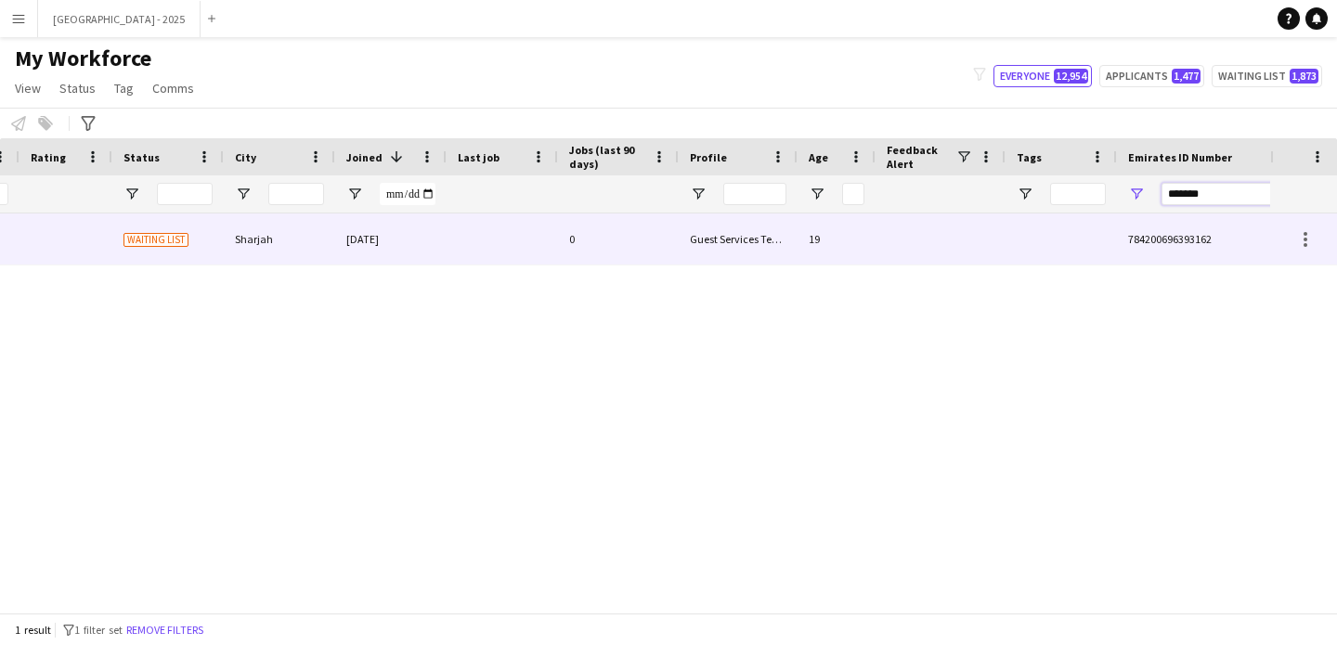
type input "*******"
drag, startPoint x: 884, startPoint y: 223, endPoint x: 1047, endPoint y: 314, distance: 187.0
click at [883, 223] on div at bounding box center [941, 239] width 130 height 51
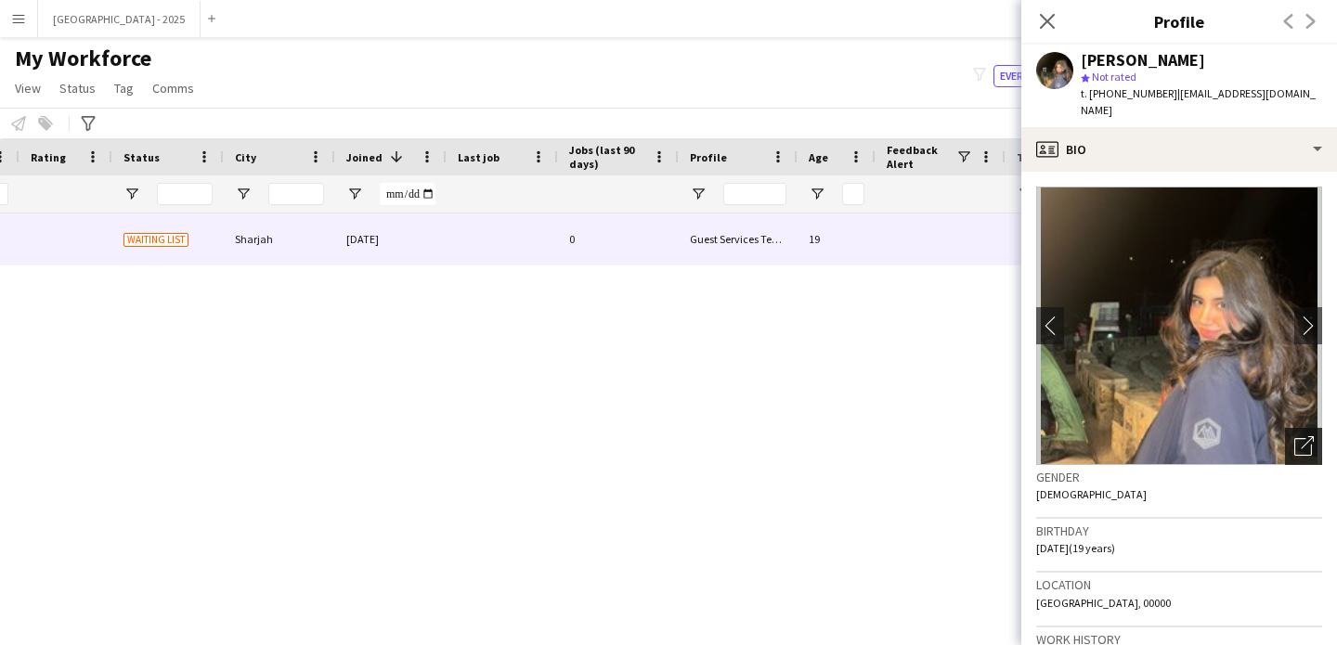
click at [1294, 436] on icon "Open photos pop-in" at bounding box center [1303, 445] width 19 height 19
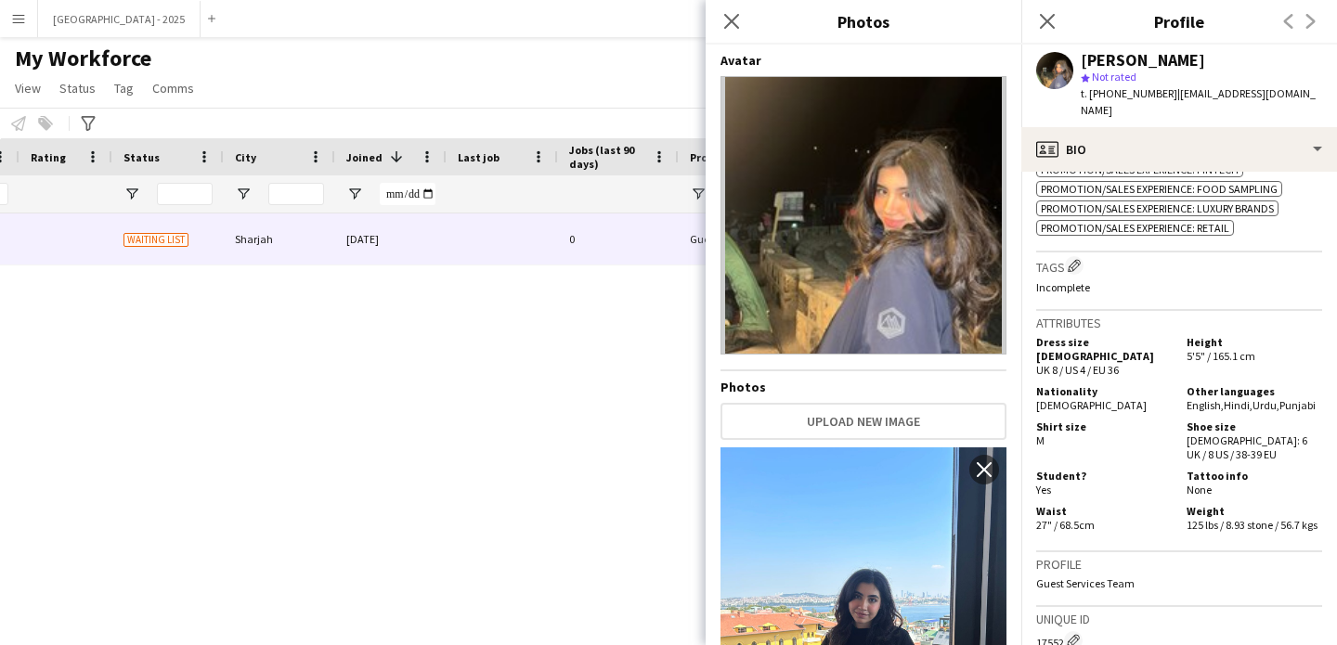
scroll to position [804, 0]
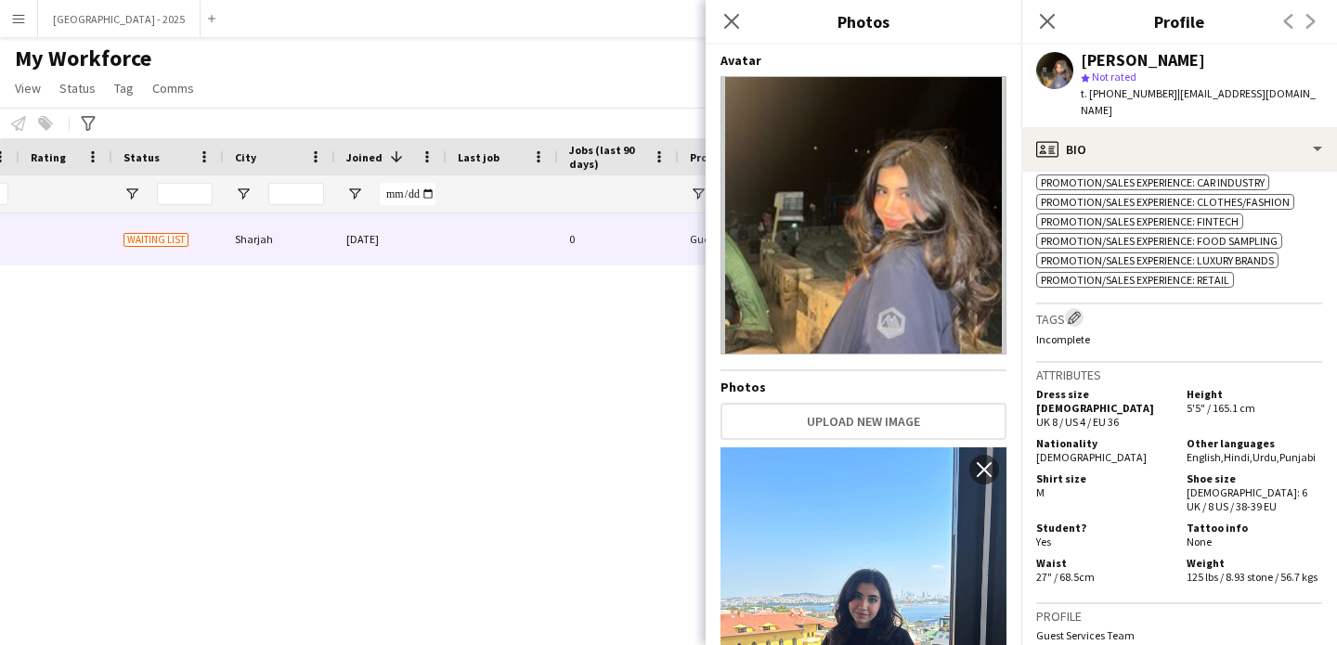
click at [1078, 316] on app-icon "Edit crew company tags" at bounding box center [1074, 317] width 13 height 13
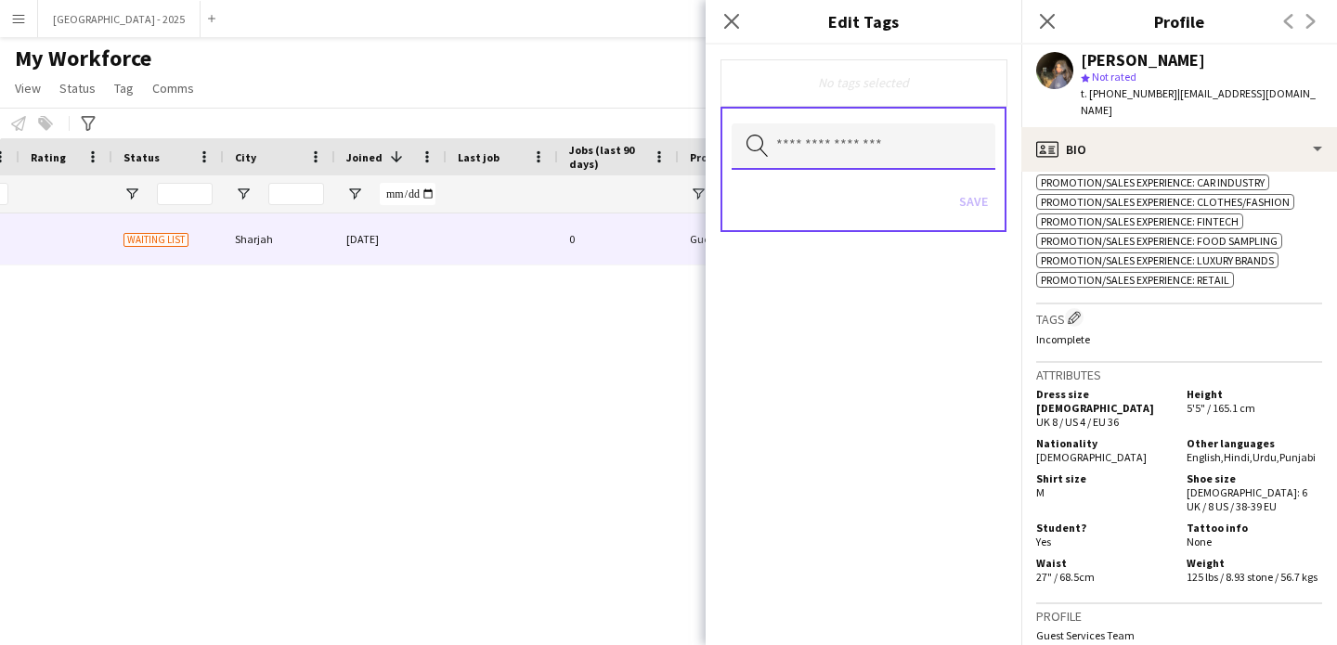
click at [898, 153] on input "text" at bounding box center [864, 146] width 264 height 46
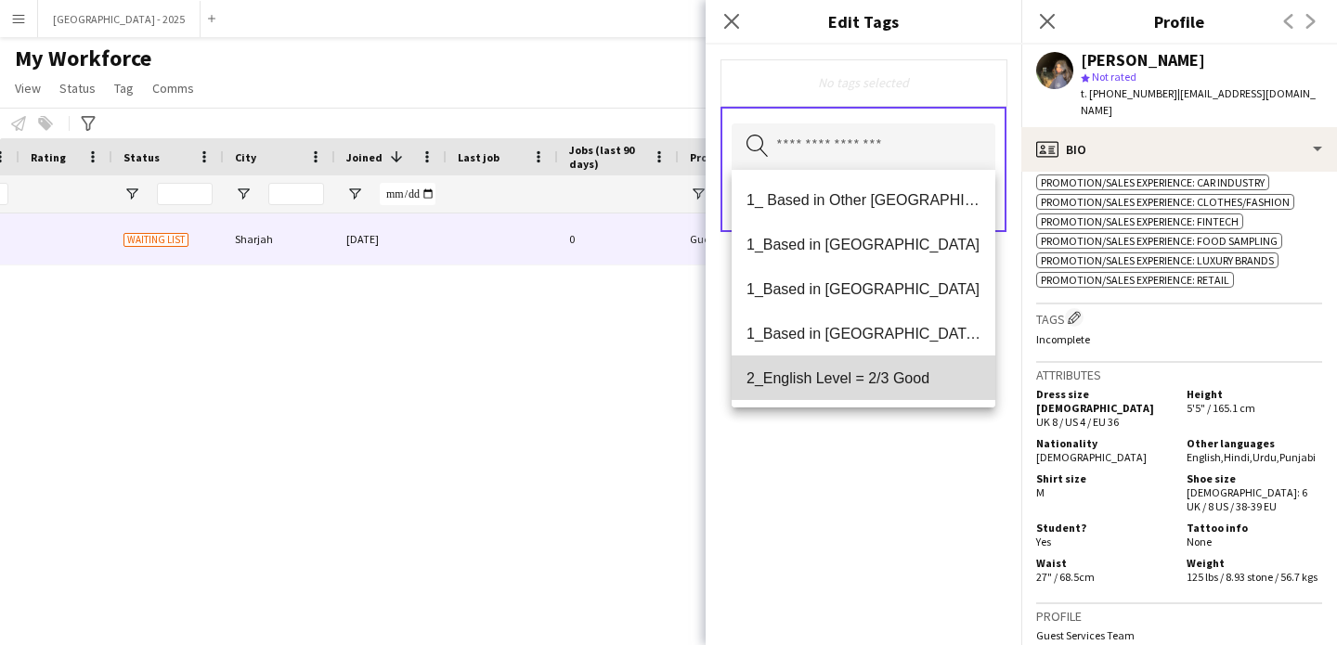
click at [899, 364] on mat-option "2_English Level = 2/3 Good" at bounding box center [864, 378] width 264 height 45
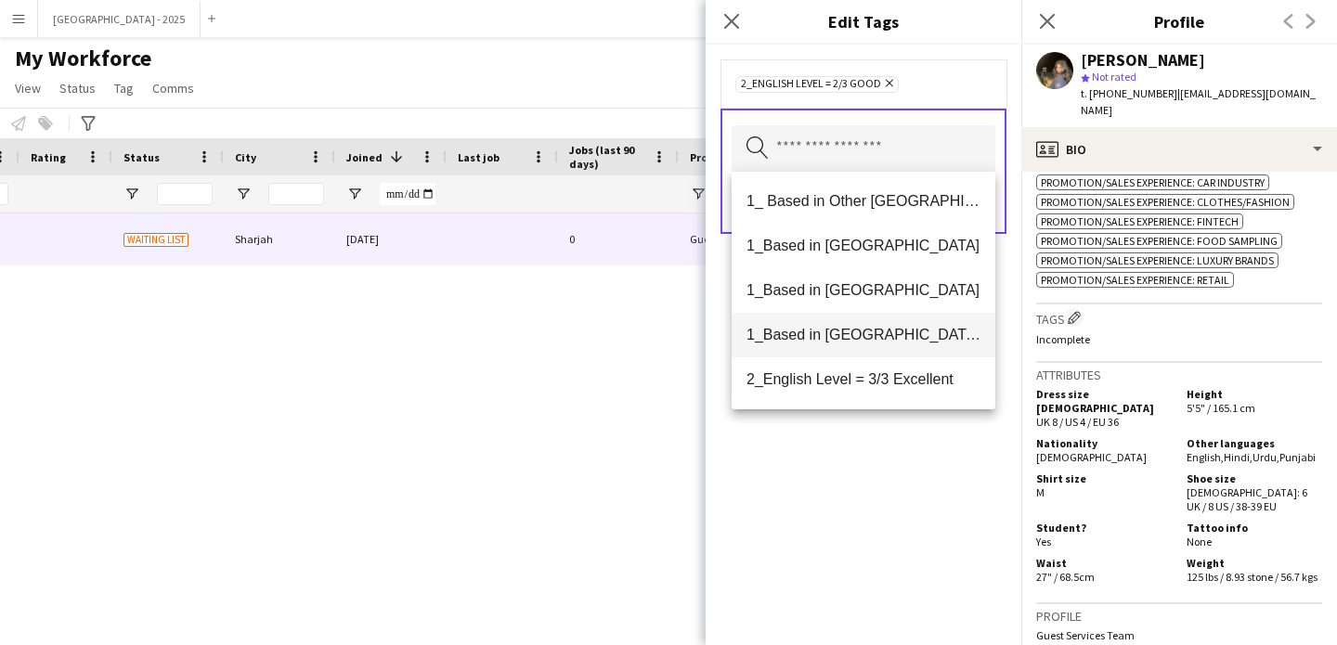
click at [891, 325] on mat-option "1_Based in [GEOGRAPHIC_DATA]/[GEOGRAPHIC_DATA]/Ajman" at bounding box center [864, 335] width 264 height 45
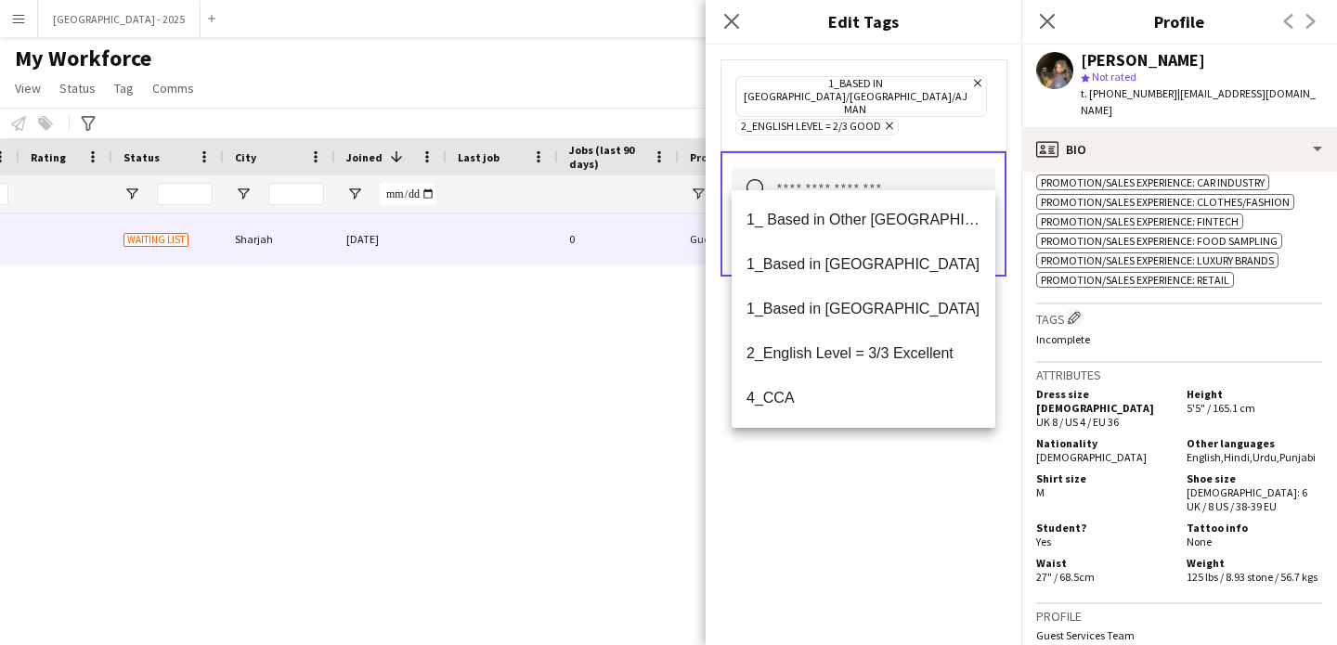
drag, startPoint x: 910, startPoint y: 471, endPoint x: 964, endPoint y: 289, distance: 189.8
click at [911, 468] on div "1_Based in Dubai/Sharjah/Ajman Remove 2_English Level = 2/3 Good Remove Search …" at bounding box center [864, 345] width 316 height 601
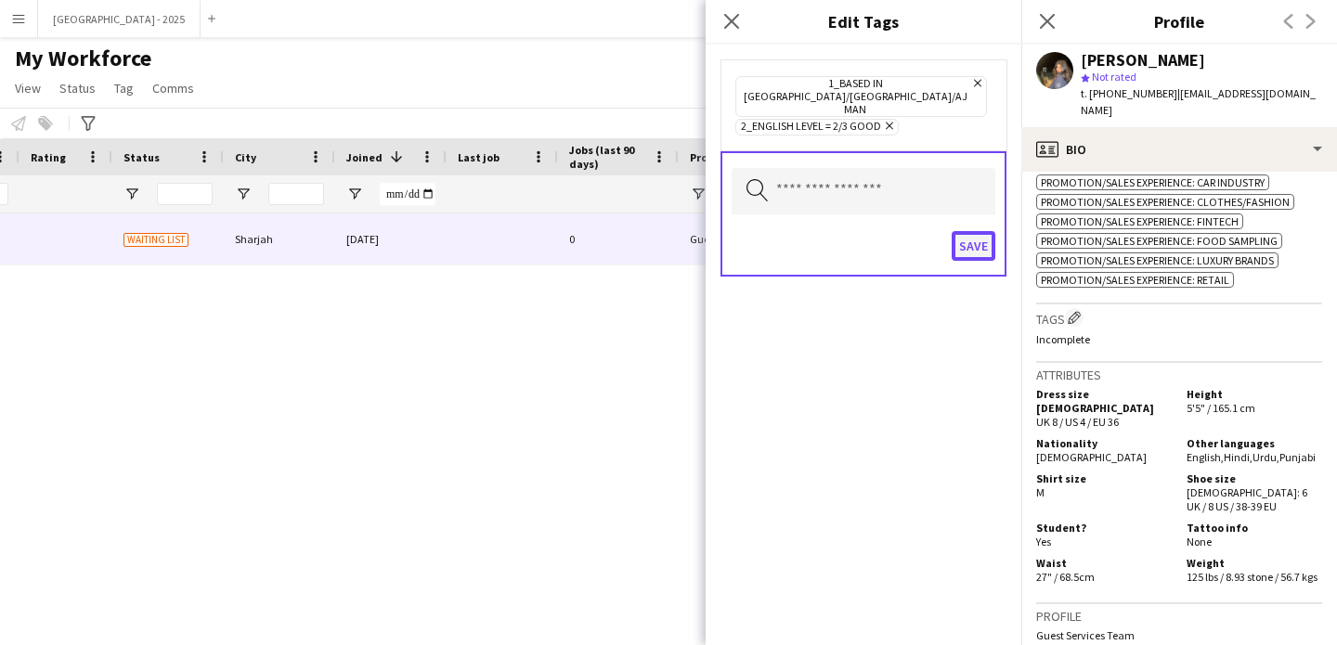
click at [983, 231] on button "Save" at bounding box center [974, 246] width 44 height 30
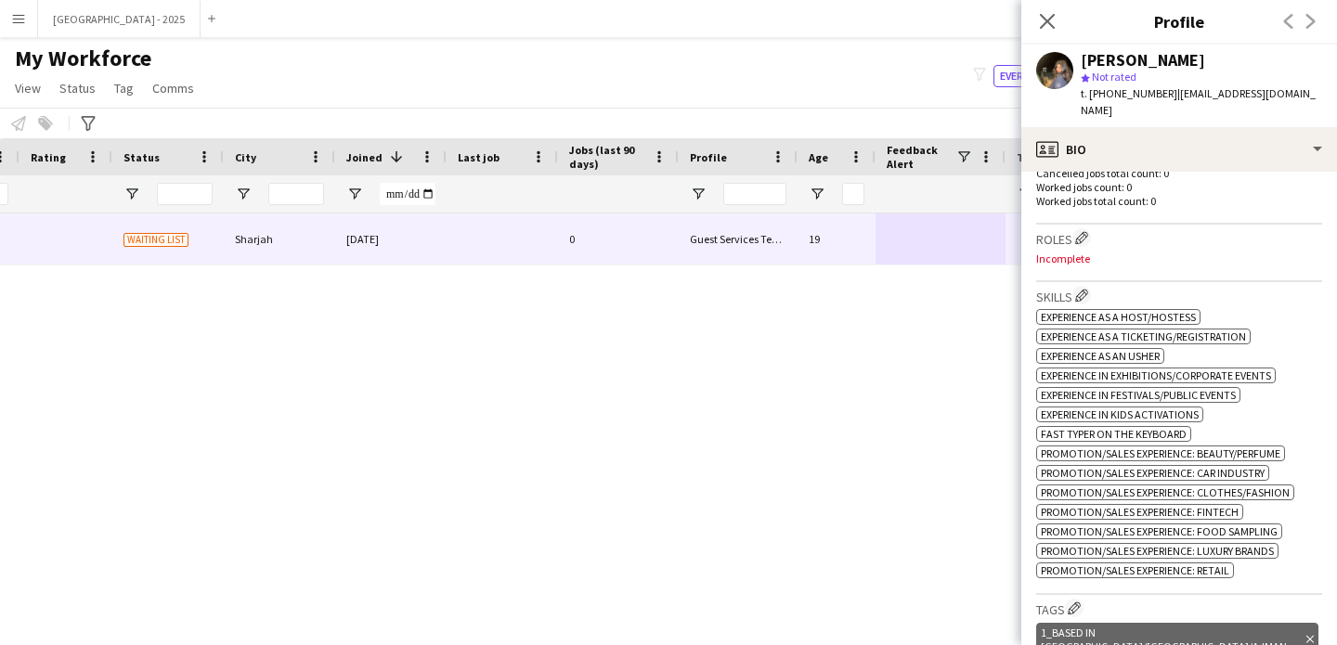
scroll to position [504, 0]
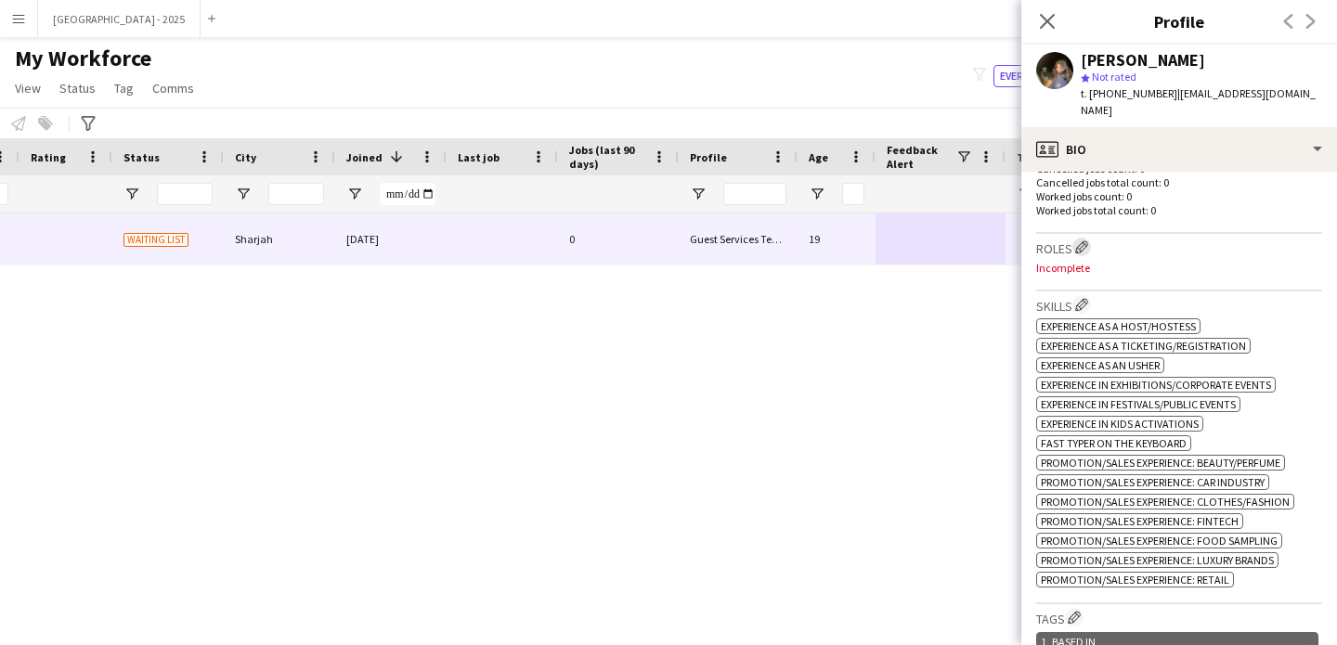
click at [1090, 238] on button "Edit crew company roles" at bounding box center [1081, 247] width 19 height 19
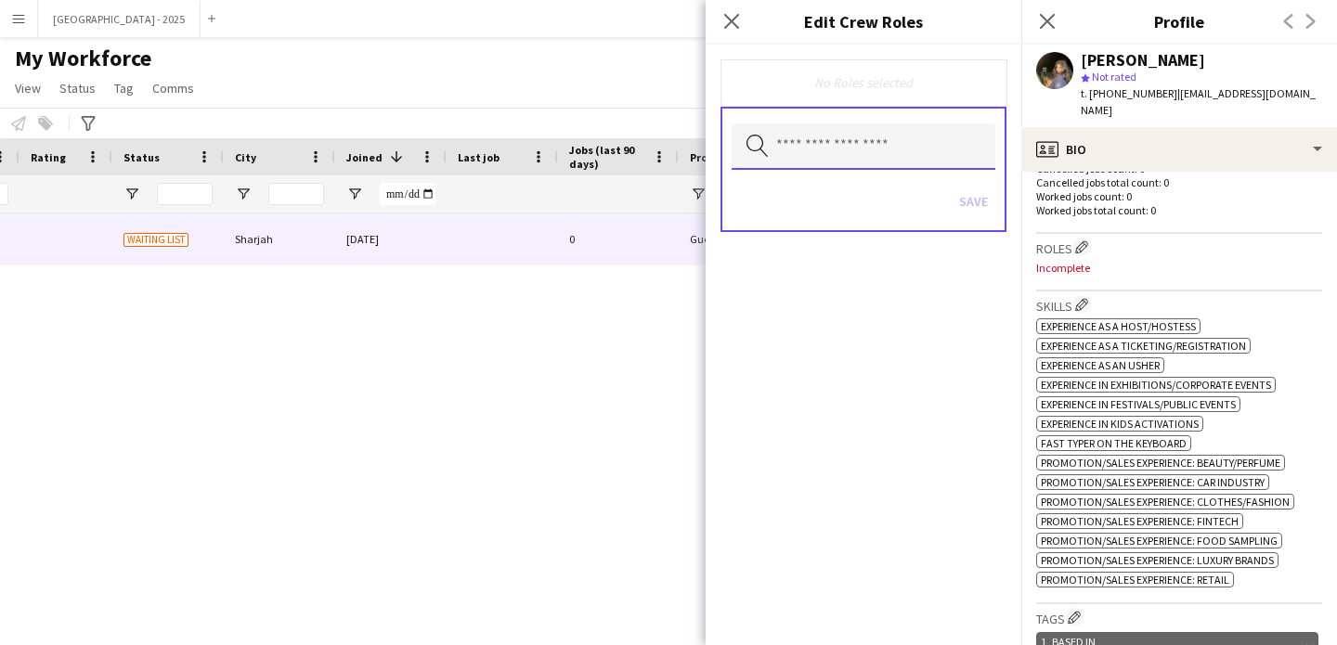
click at [919, 163] on input "text" at bounding box center [864, 146] width 264 height 46
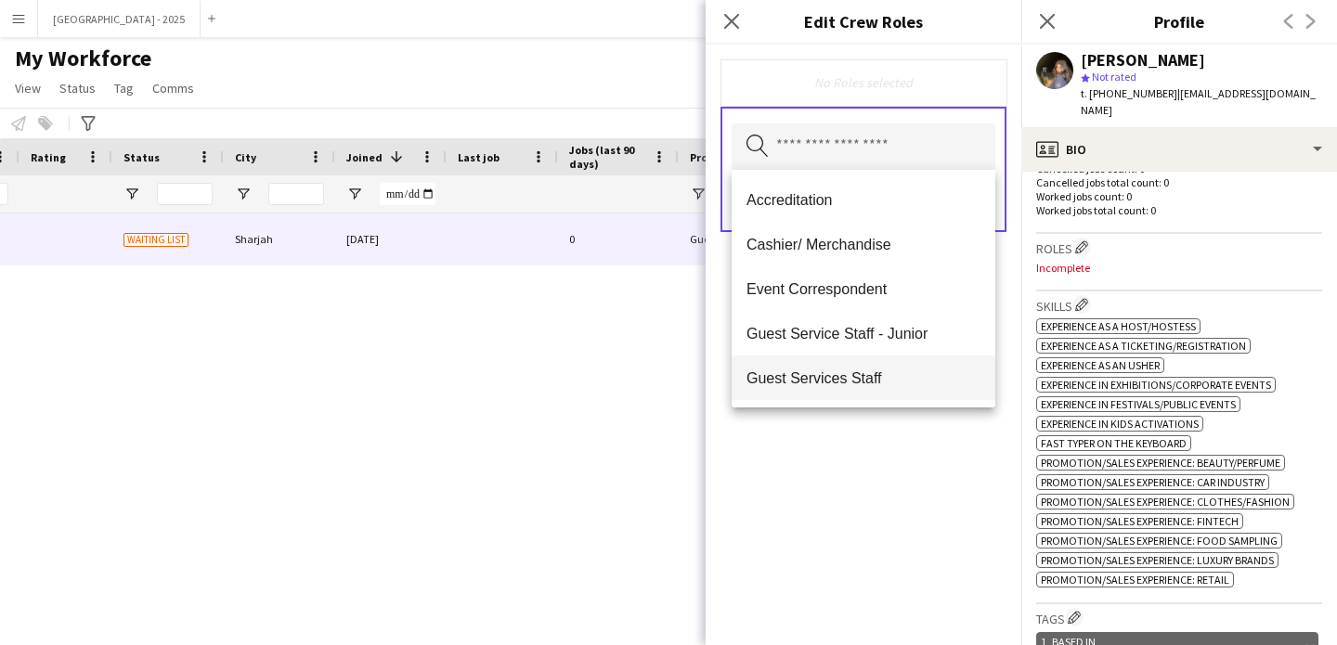
click at [897, 366] on mat-option "Guest Services Staff" at bounding box center [864, 378] width 264 height 45
click at [898, 369] on mat-option "Guest Services Staff - Senior" at bounding box center [864, 379] width 264 height 45
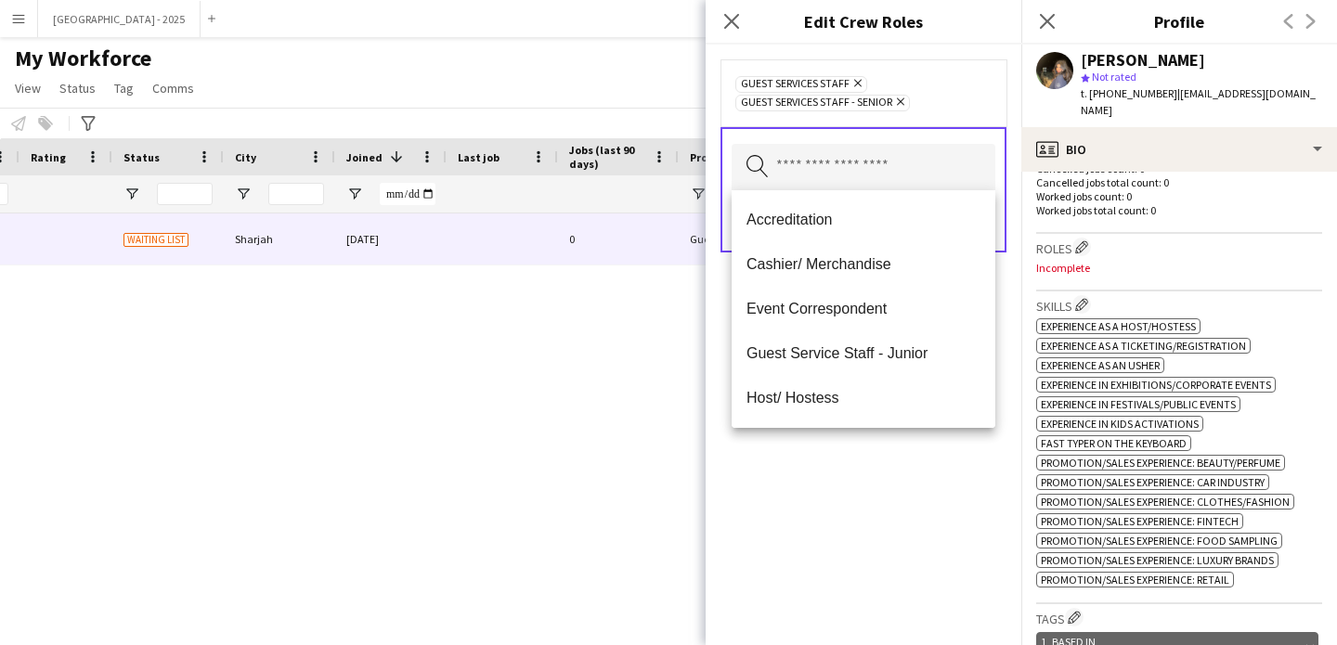
click at [896, 484] on div "Guest Services Staff Remove Guest Services Staff - Senior Remove Search by role…" at bounding box center [864, 345] width 316 height 601
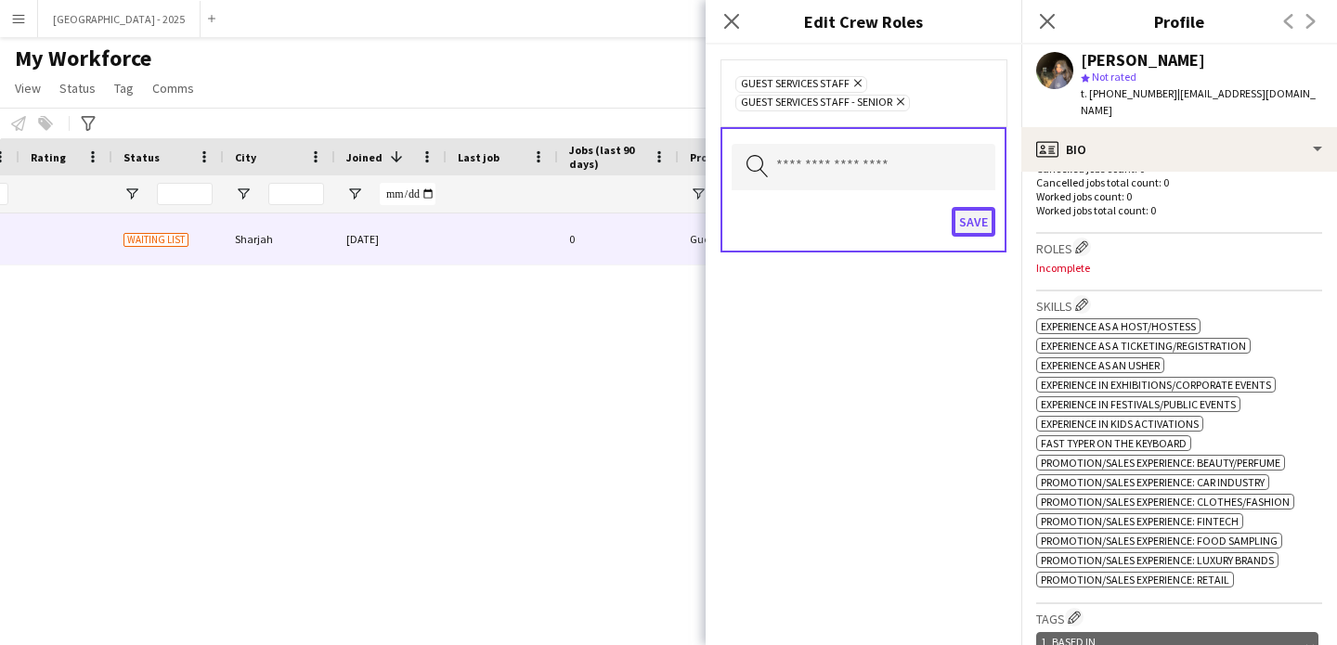
click at [969, 230] on button "Save" at bounding box center [974, 222] width 44 height 30
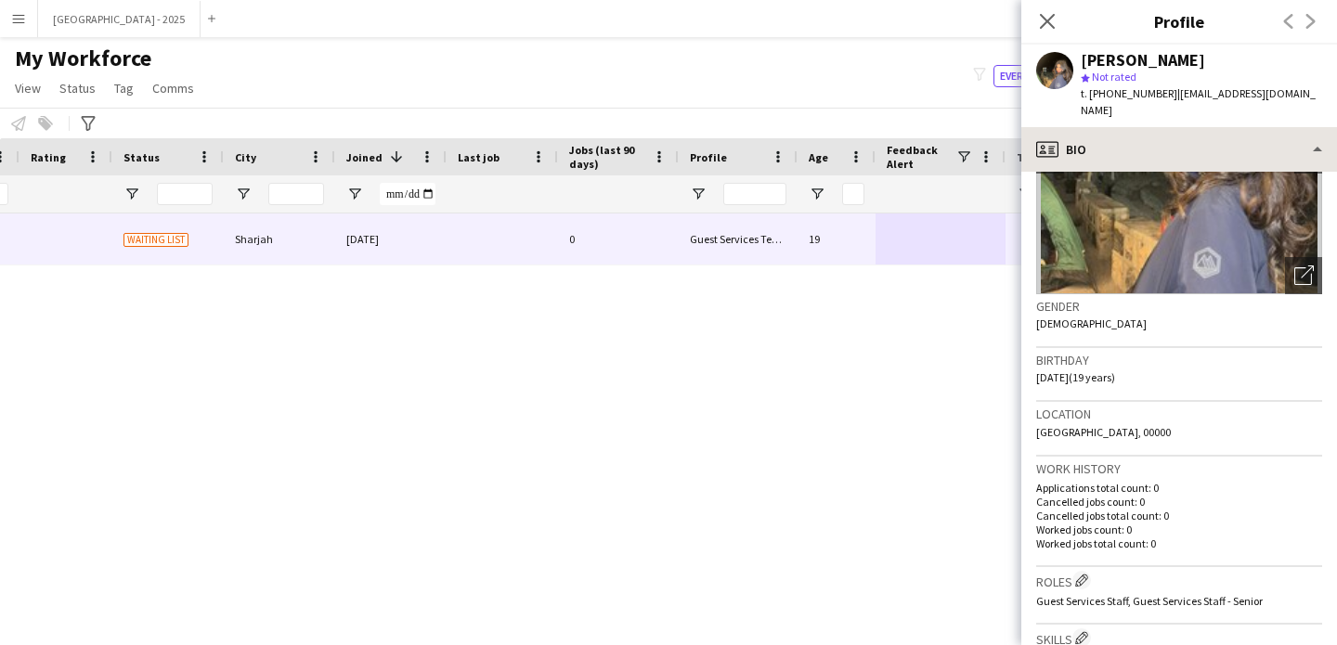
scroll to position [109, 0]
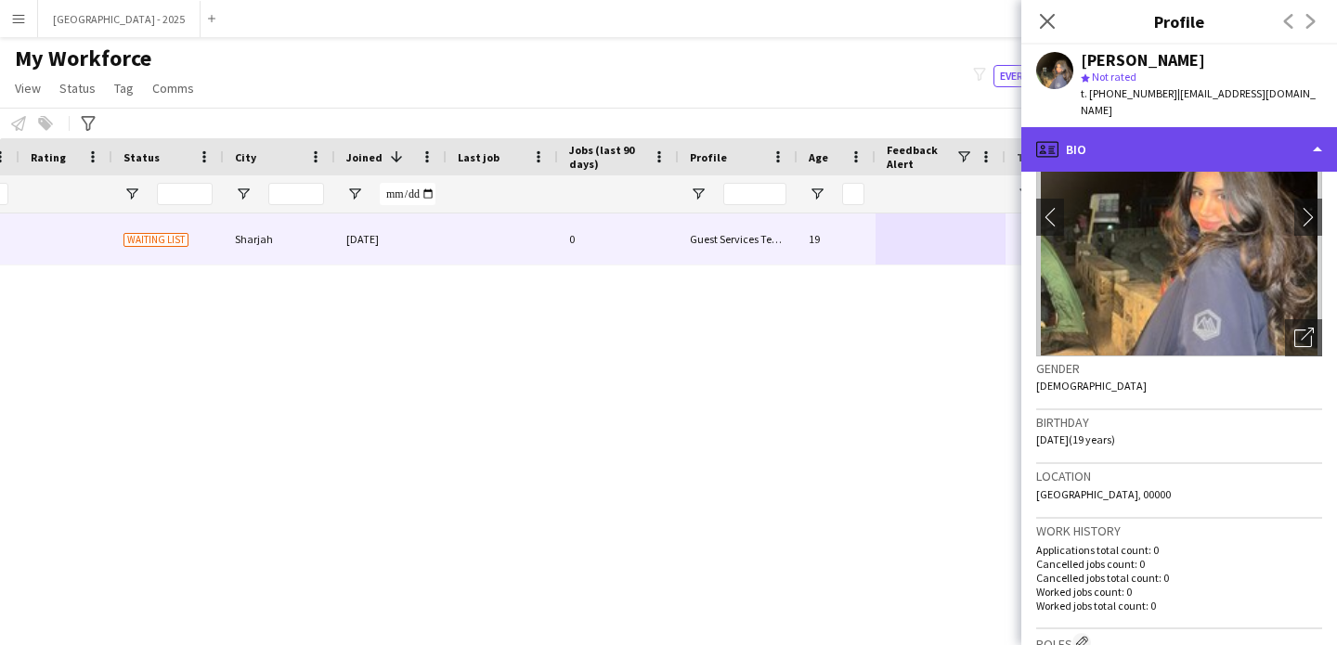
click at [1110, 138] on div "profile Bio" at bounding box center [1179, 149] width 316 height 45
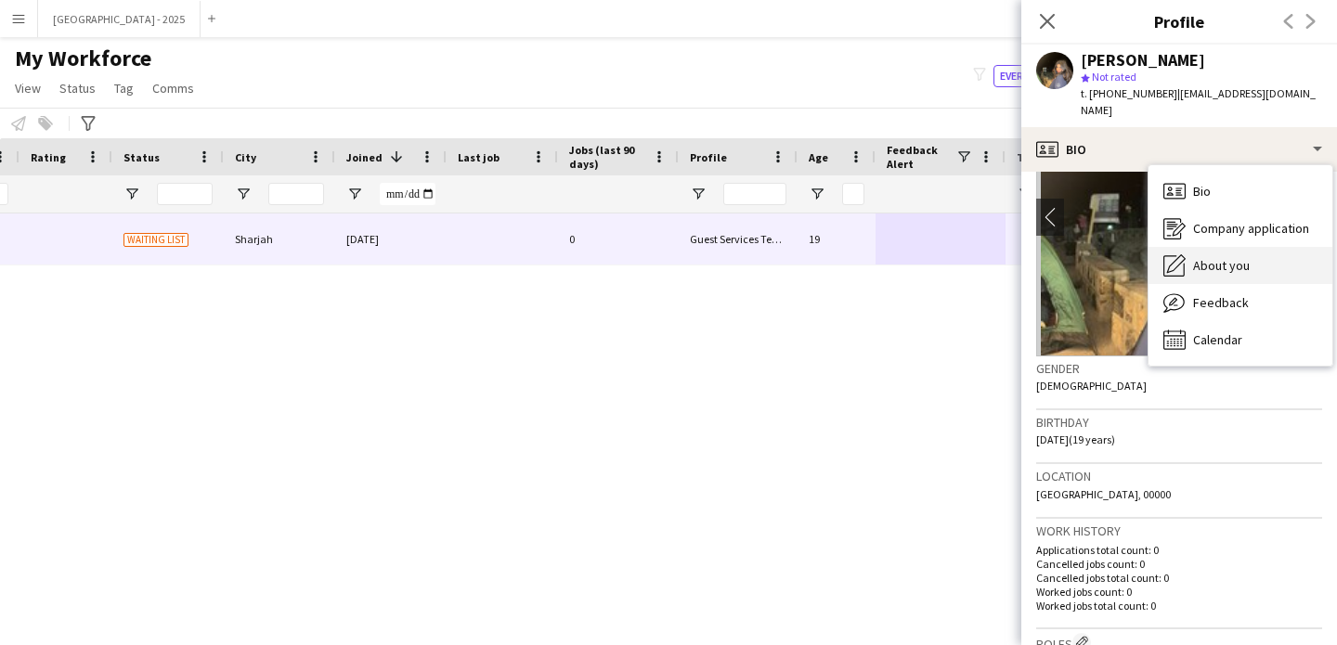
click at [1213, 247] on div "About you About you" at bounding box center [1241, 265] width 184 height 37
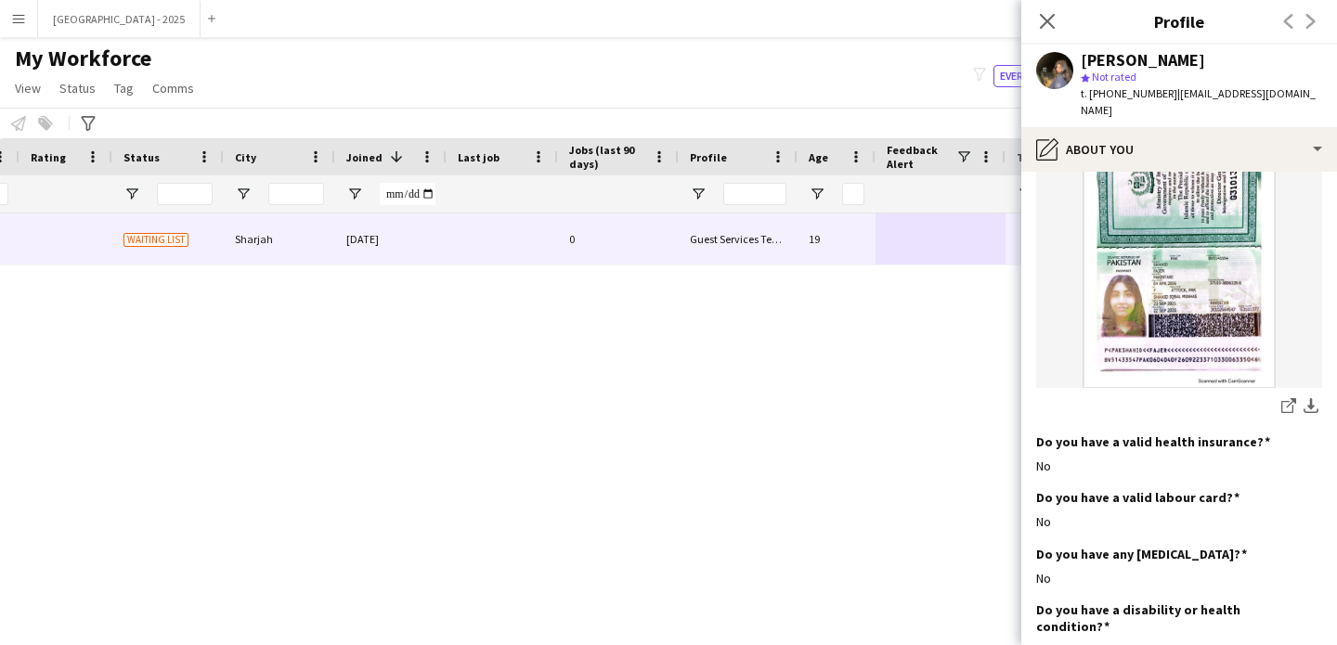
scroll to position [1383, 0]
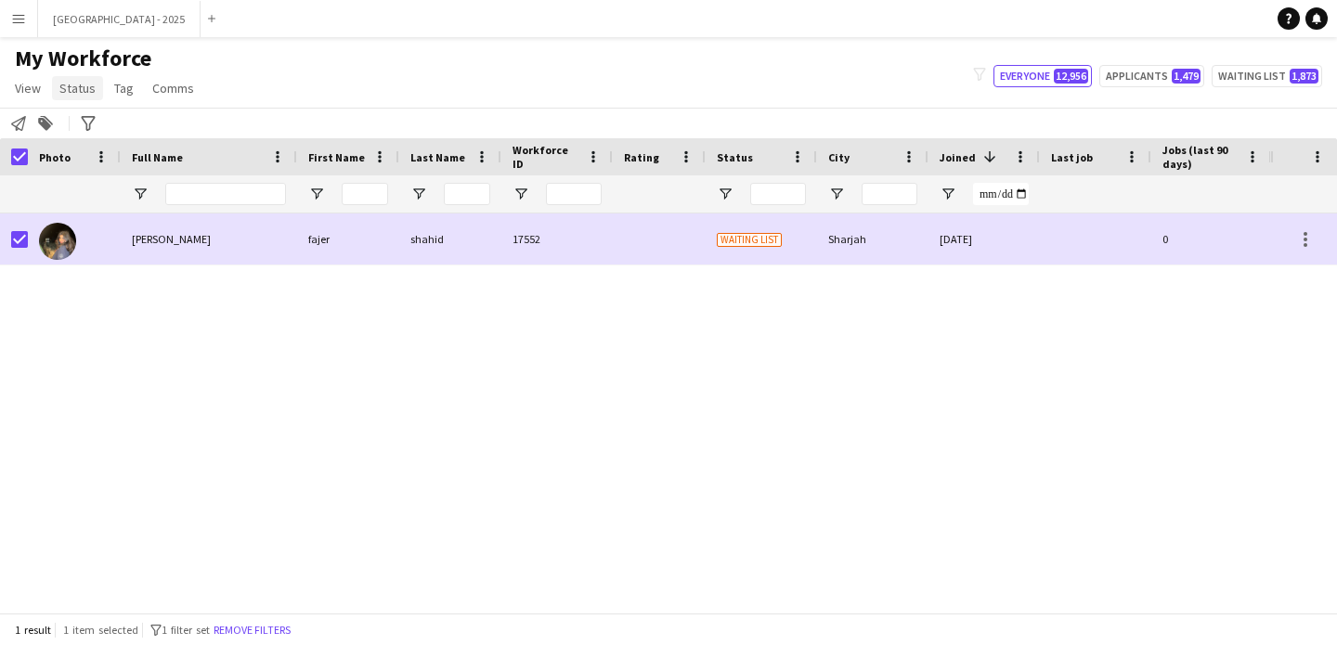
click at [71, 81] on span "Status" at bounding box center [77, 88] width 36 height 17
drag, startPoint x: 97, startPoint y: 118, endPoint x: 211, endPoint y: 157, distance: 120.7
click at [97, 117] on link "Edit" at bounding box center [118, 128] width 130 height 39
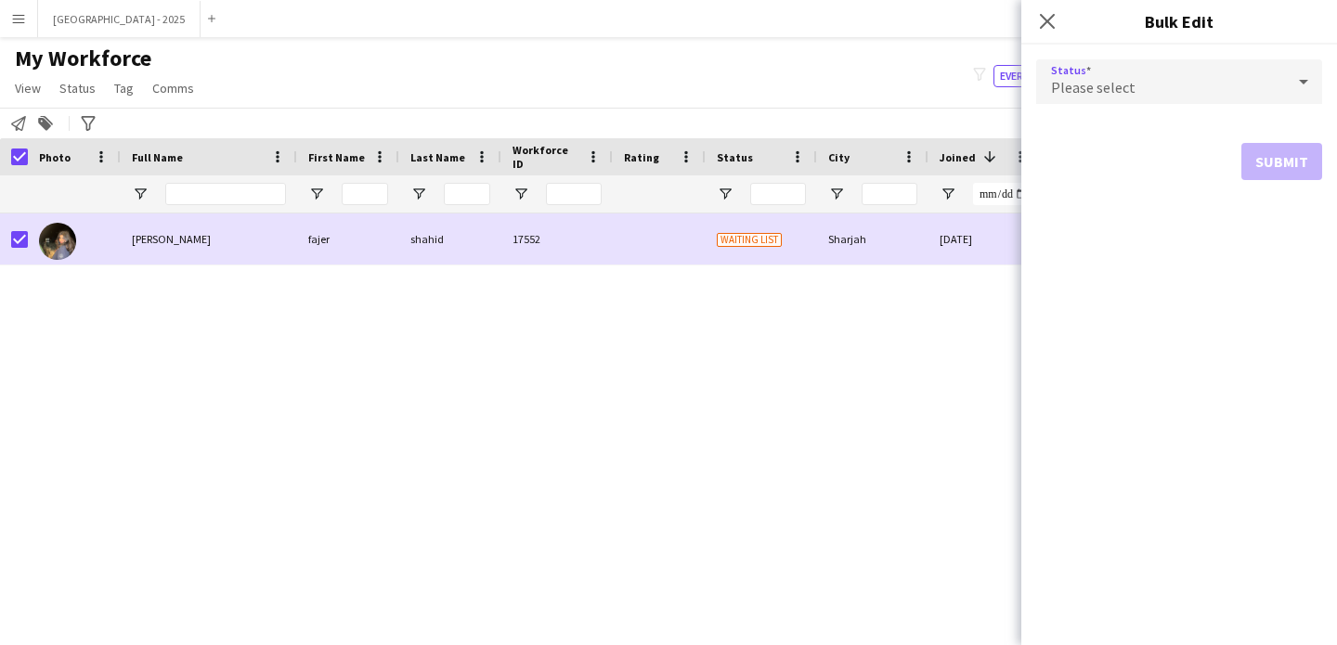
click at [1045, 84] on div "Please select" at bounding box center [1160, 81] width 249 height 45
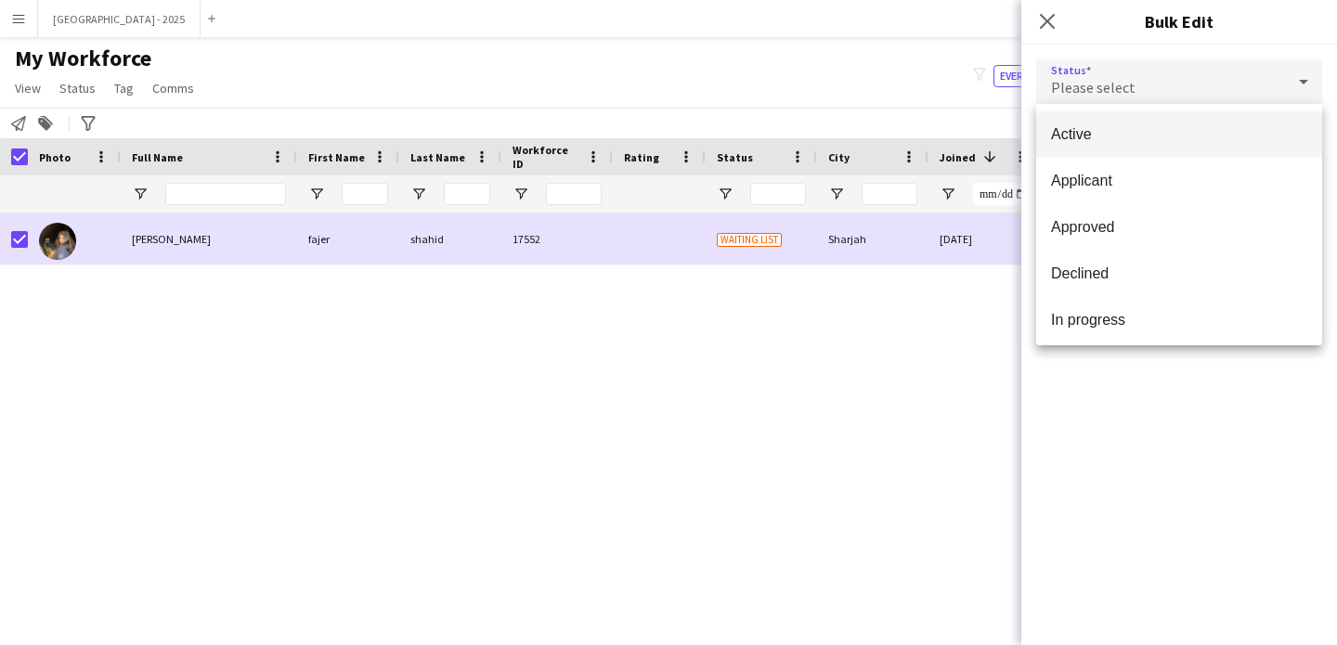
click at [1109, 144] on mat-option "Active" at bounding box center [1179, 134] width 286 height 46
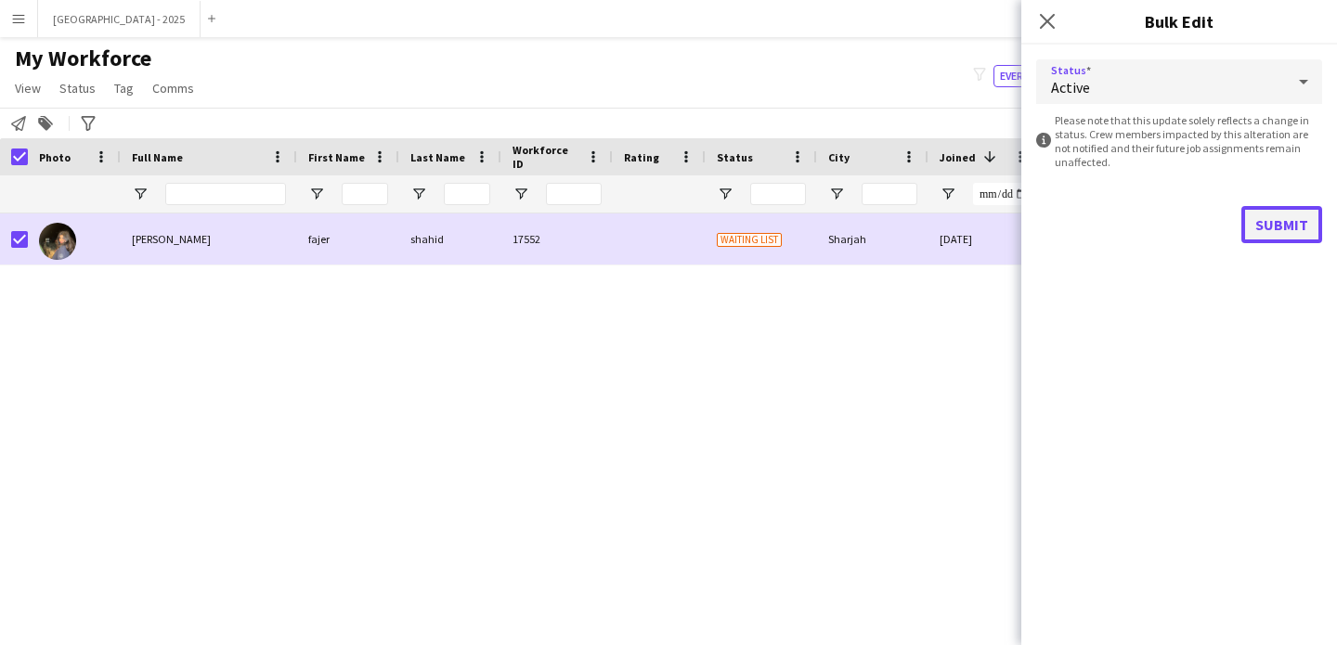
click at [1275, 219] on button "Submit" at bounding box center [1281, 224] width 81 height 37
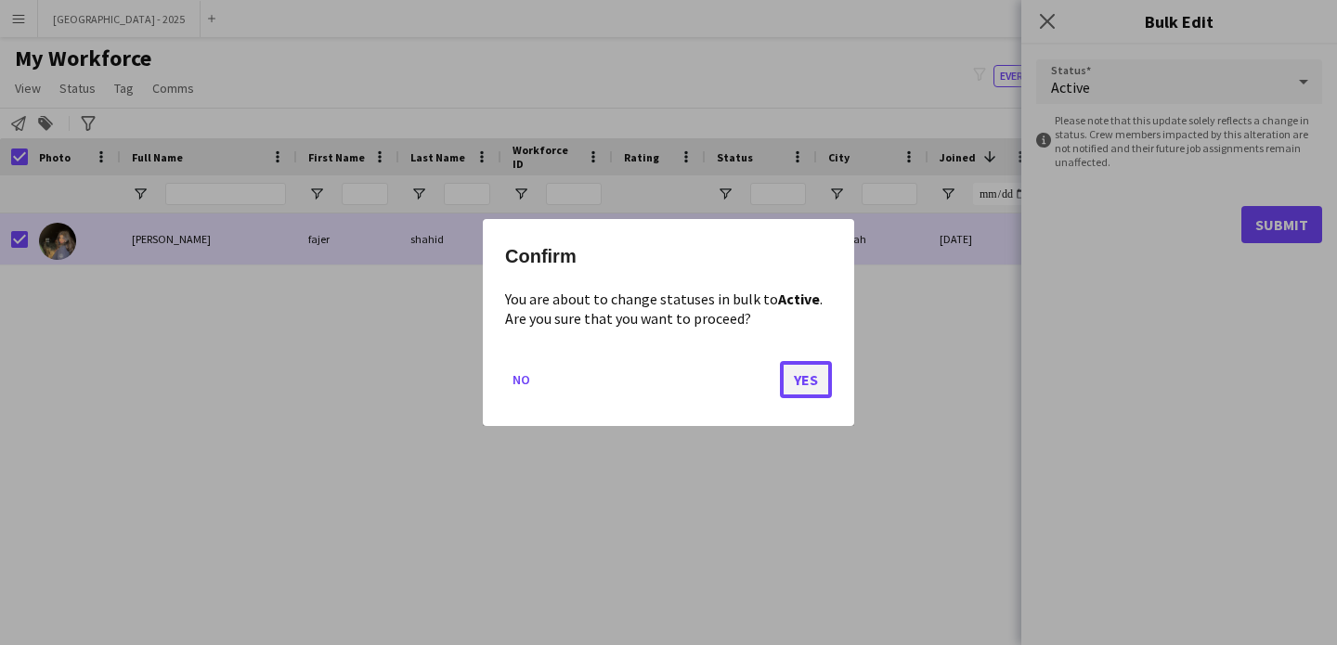
click at [793, 383] on button "Yes" at bounding box center [806, 379] width 52 height 37
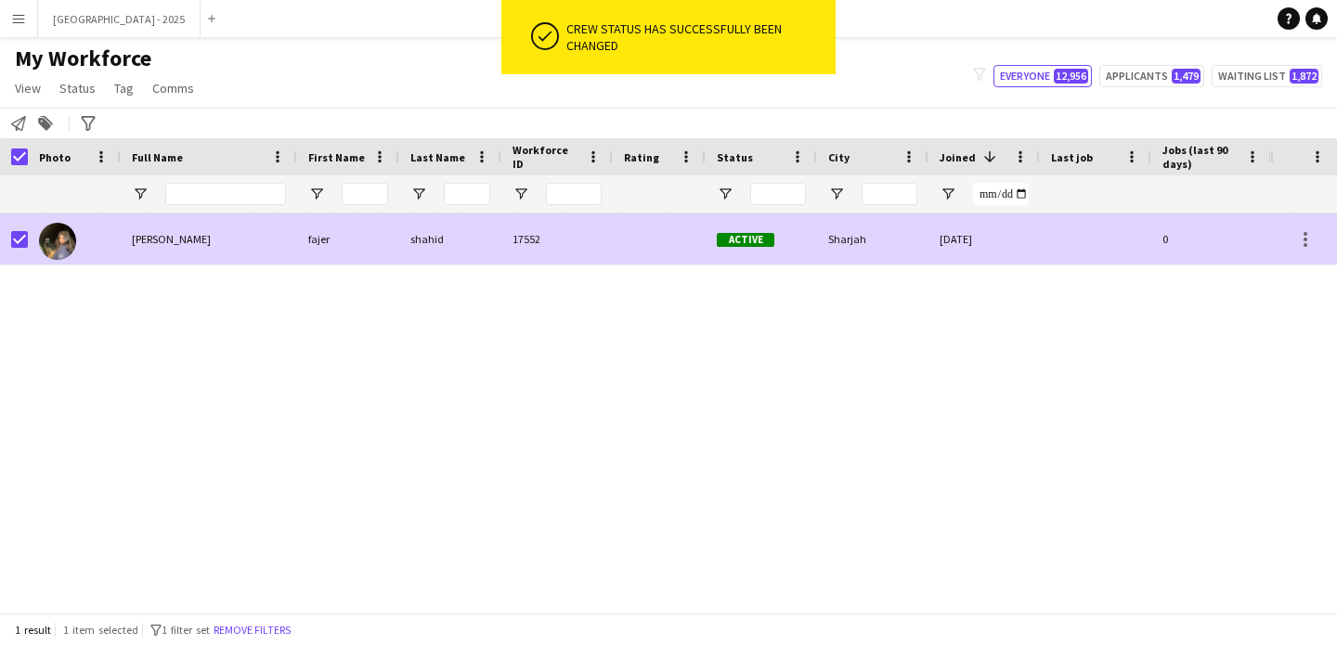
click at [12, 228] on div at bounding box center [19, 240] width 17 height 52
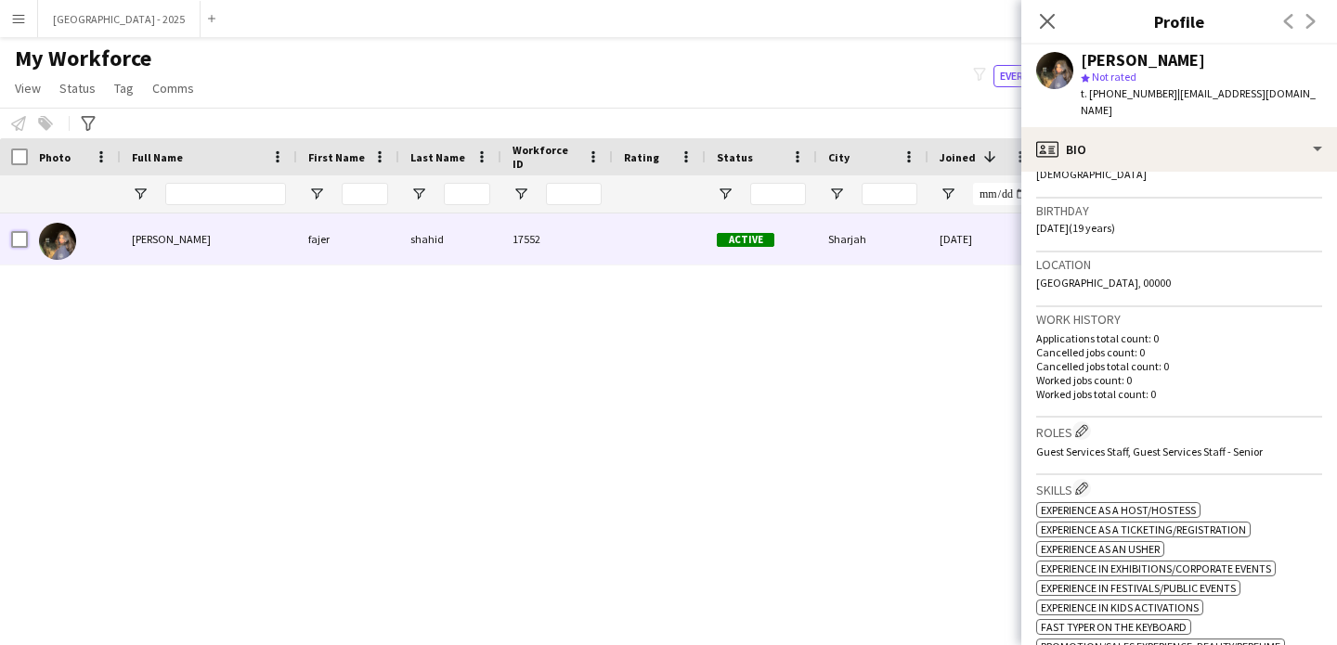
scroll to position [331, 0]
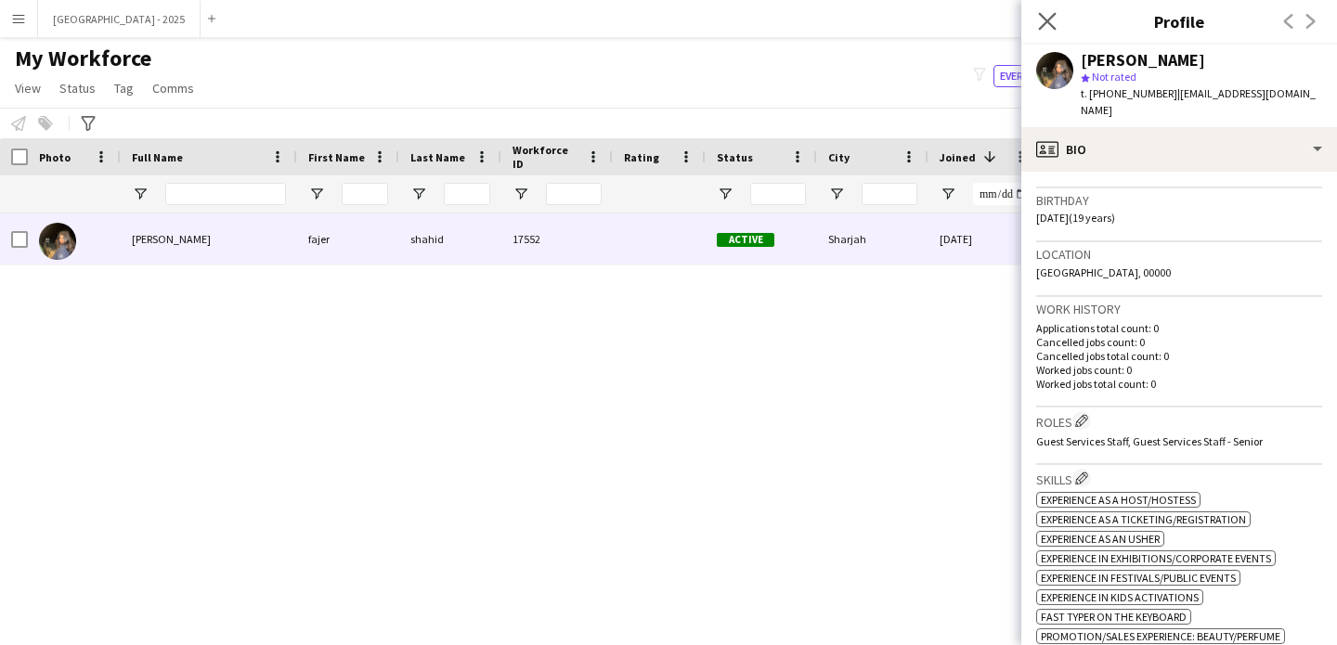
click at [1055, 20] on icon "Close pop-in" at bounding box center [1047, 21] width 18 height 18
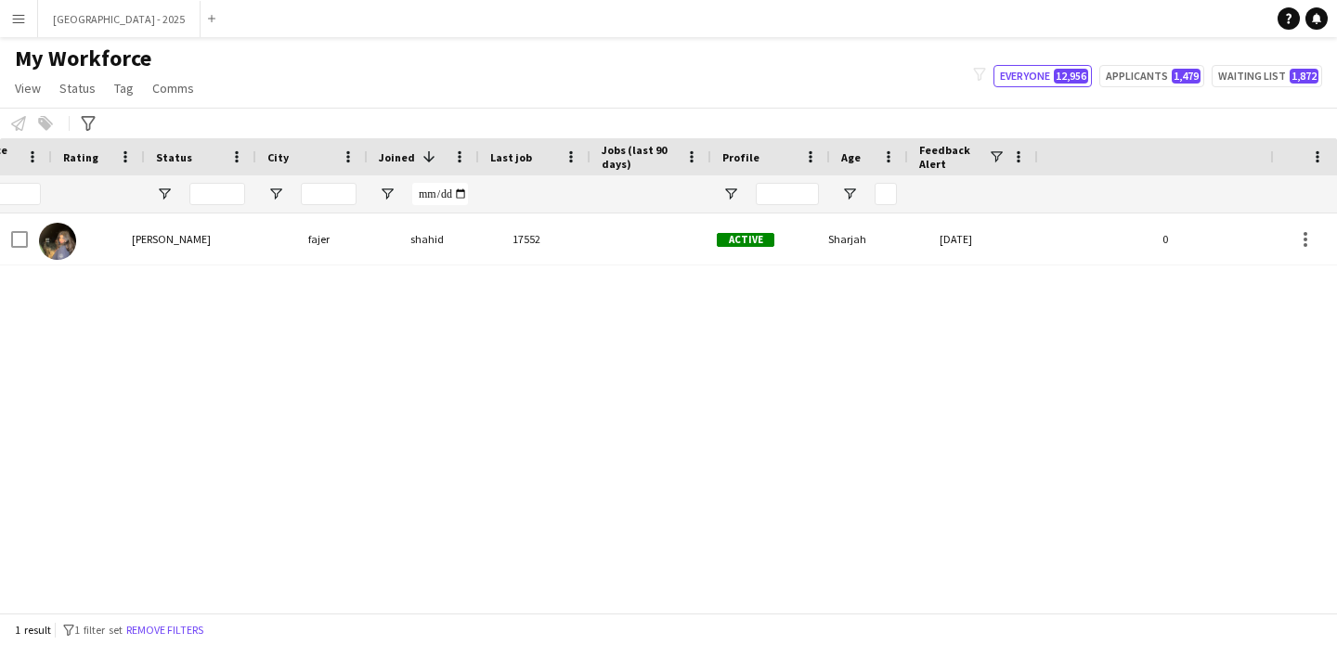
scroll to position [0, 626]
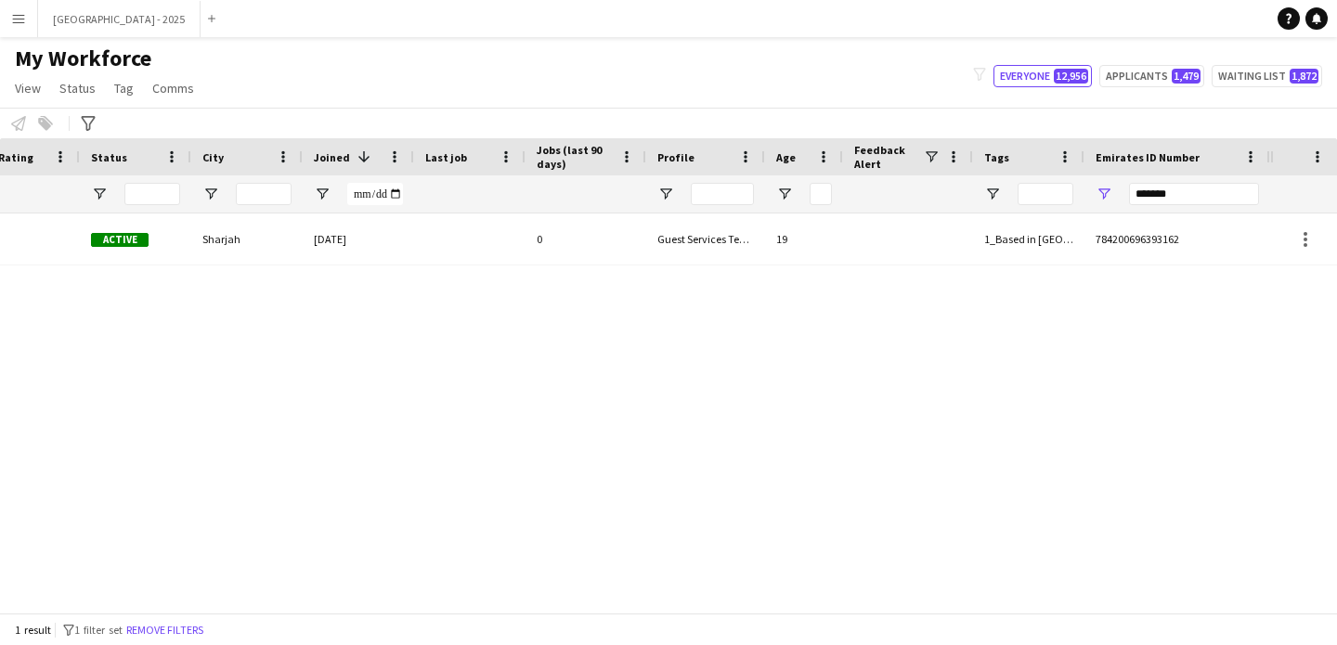
click at [1188, 193] on input "*******" at bounding box center [1194, 194] width 130 height 22
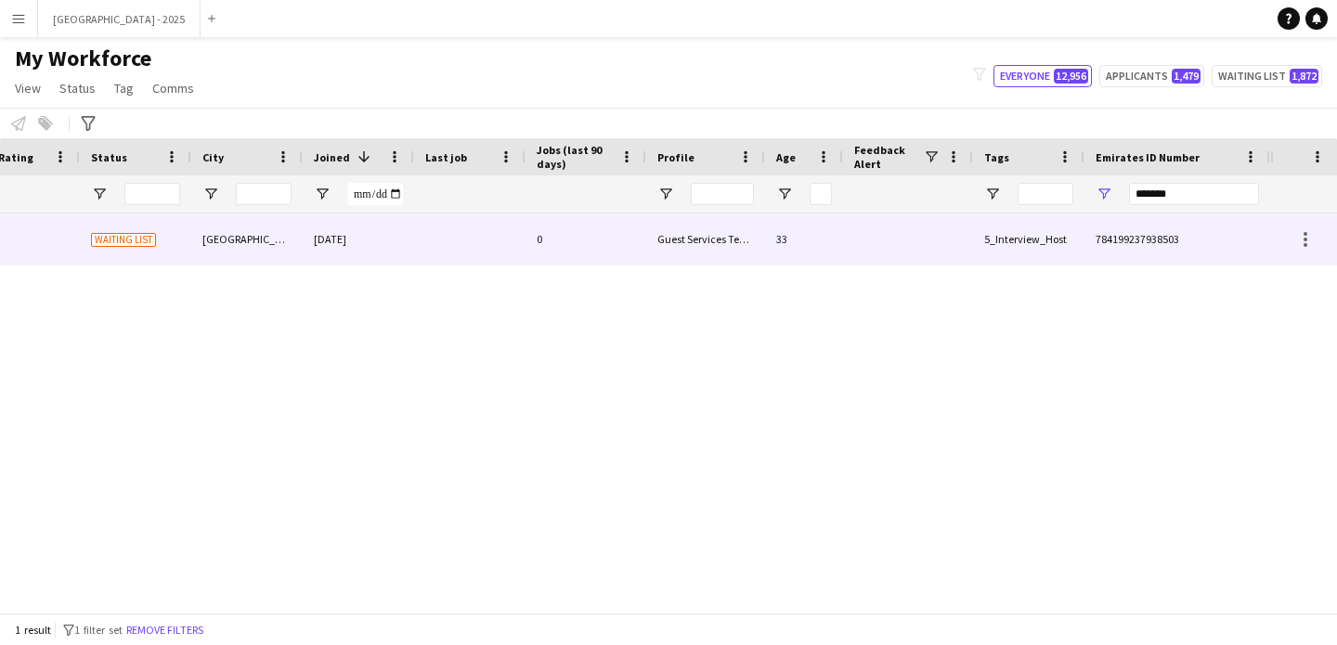
click at [874, 240] on div at bounding box center [908, 239] width 130 height 51
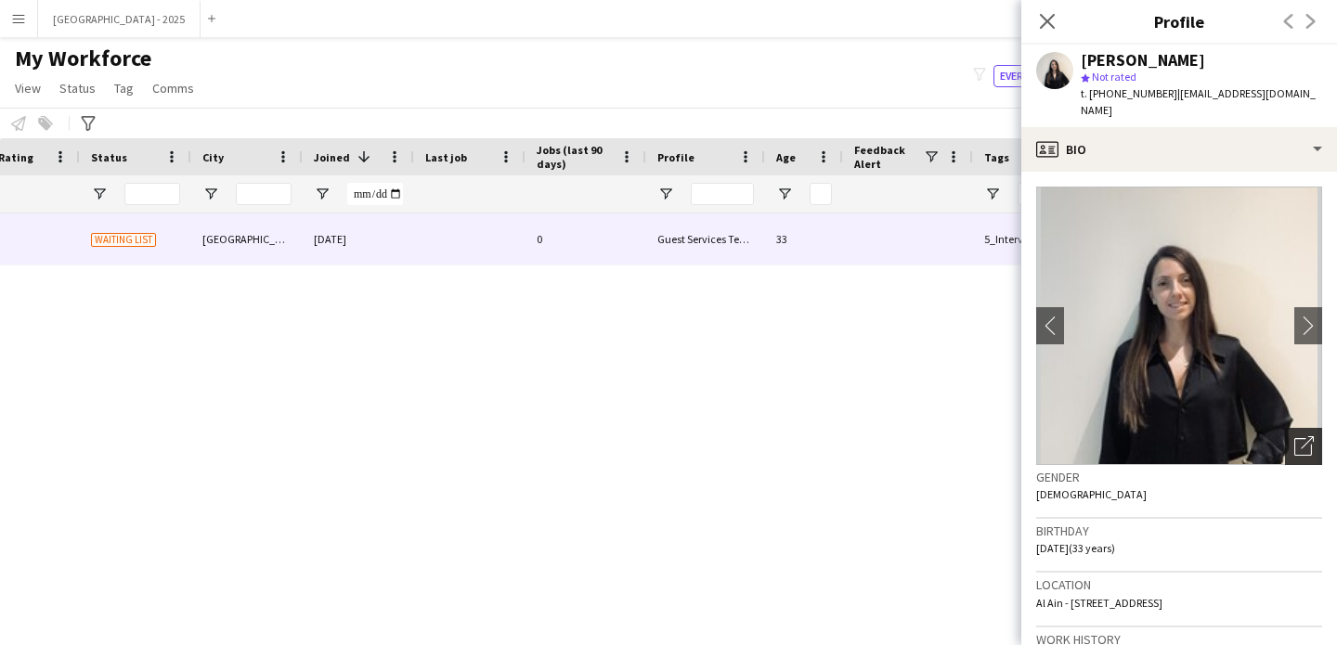
click at [1294, 436] on icon "Open photos pop-in" at bounding box center [1303, 445] width 19 height 19
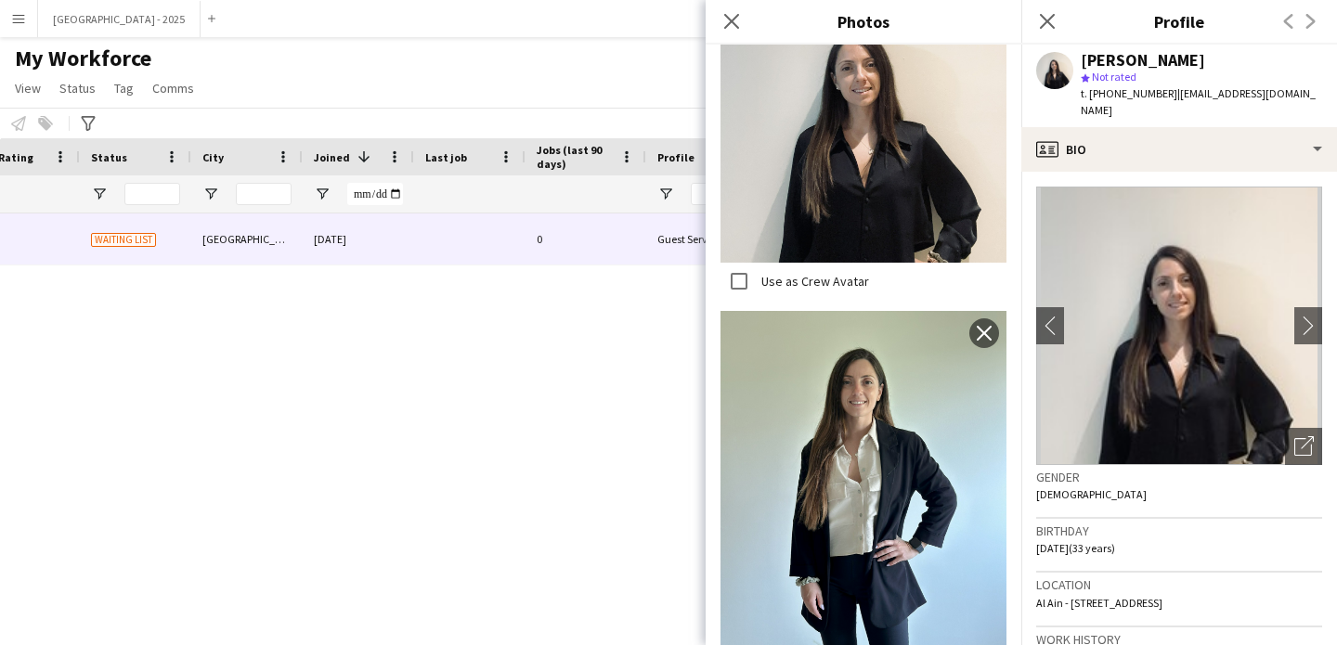
scroll to position [1125, 0]
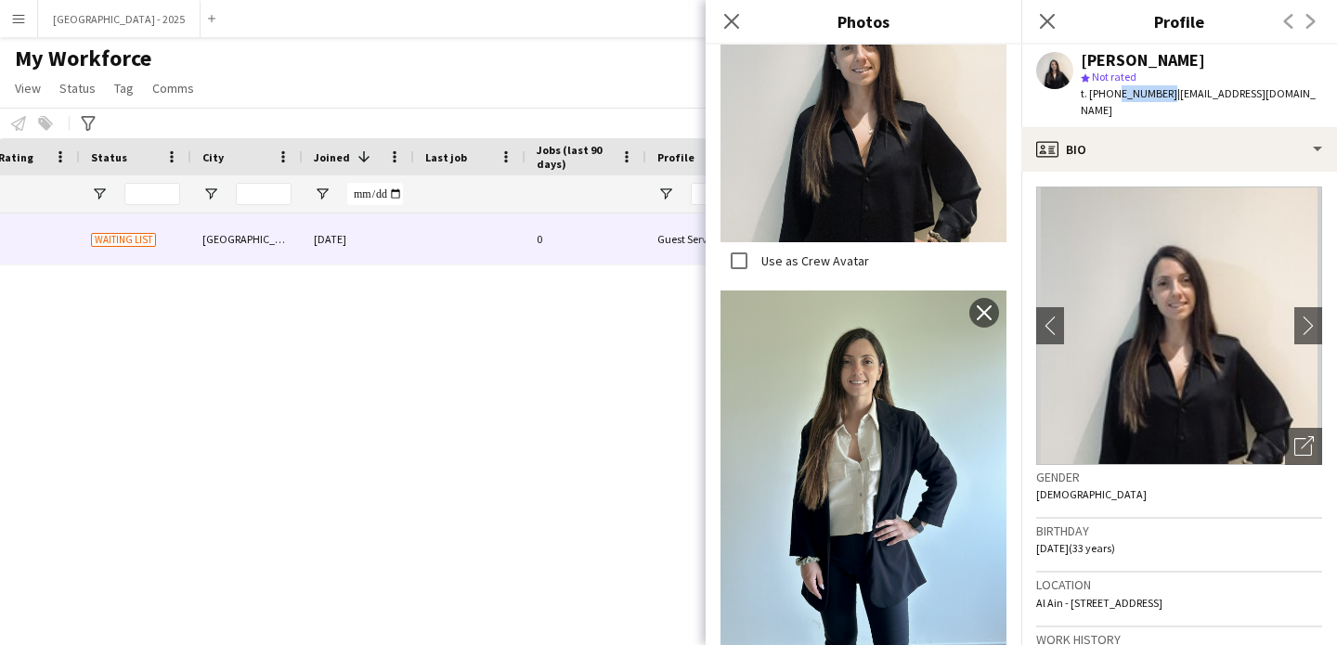
drag, startPoint x: 1130, startPoint y: 97, endPoint x: 1161, endPoint y: 100, distance: 30.8
click at [1161, 100] on span "t. [PHONE_NUMBER]" at bounding box center [1129, 93] width 97 height 14
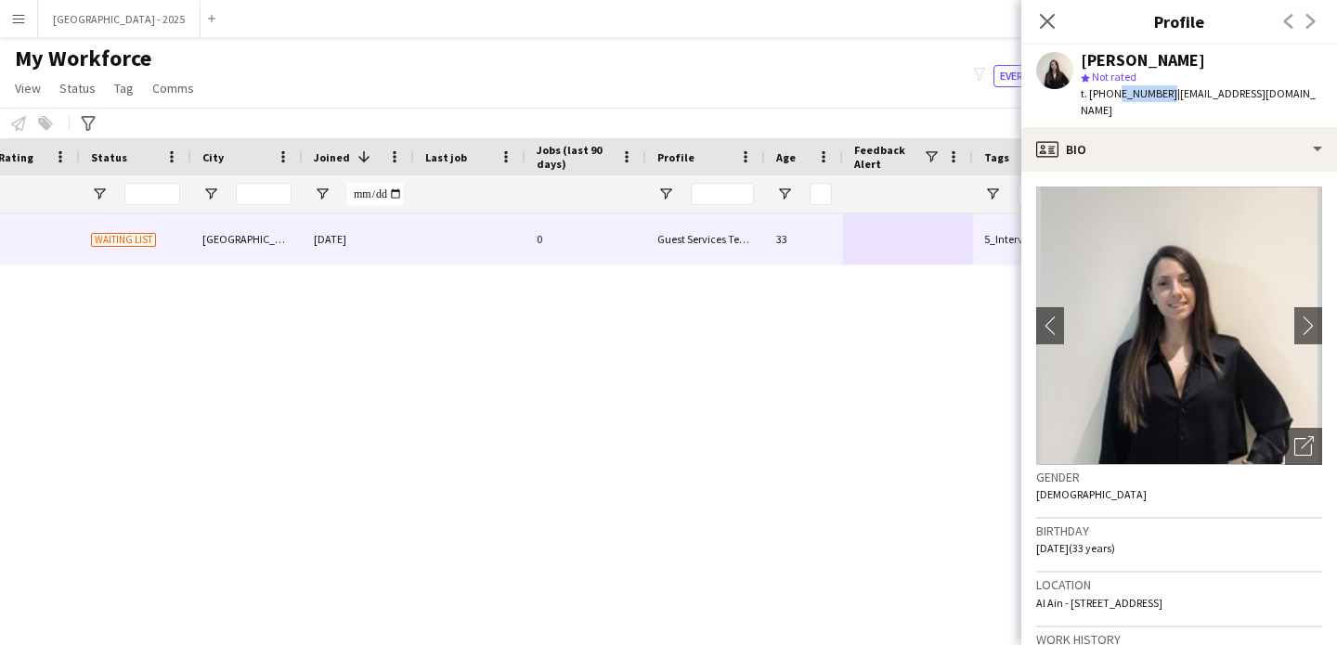
copy span "527259878"
click at [1038, 22] on icon "Close pop-in" at bounding box center [1047, 21] width 18 height 18
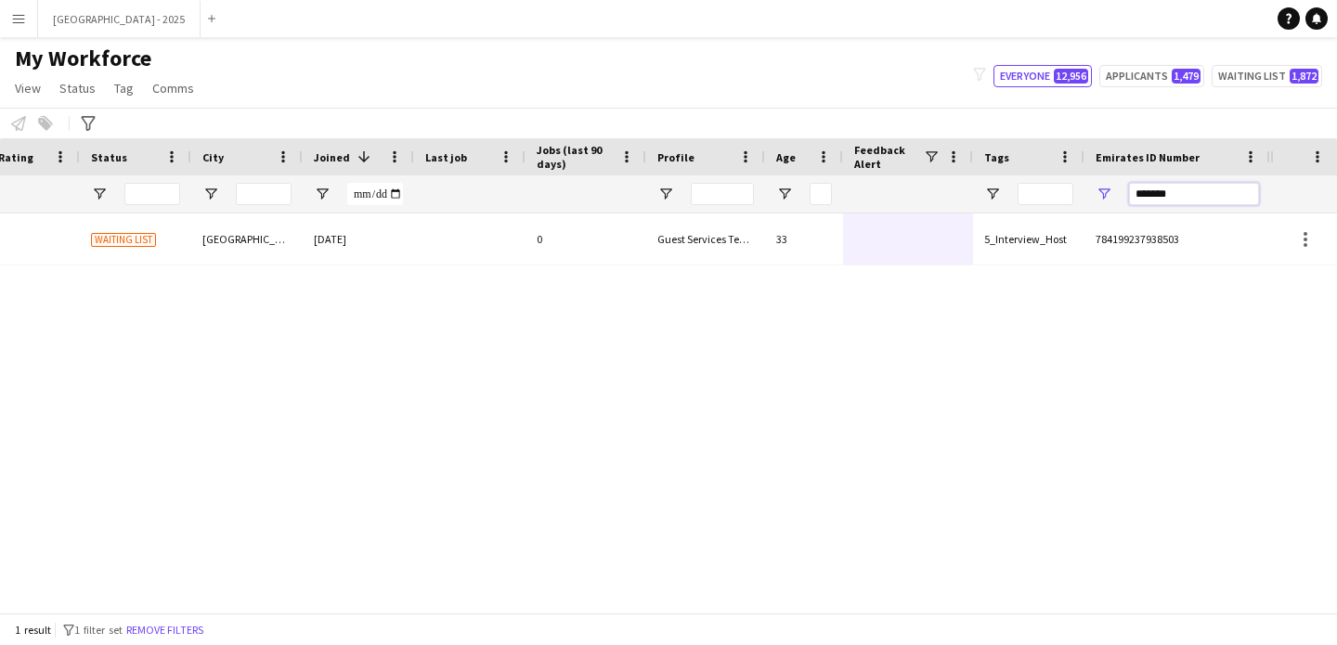
click at [1166, 198] on input "*******" at bounding box center [1194, 194] width 130 height 22
click at [1167, 198] on input "*******" at bounding box center [1194, 194] width 130 height 22
paste input "*"
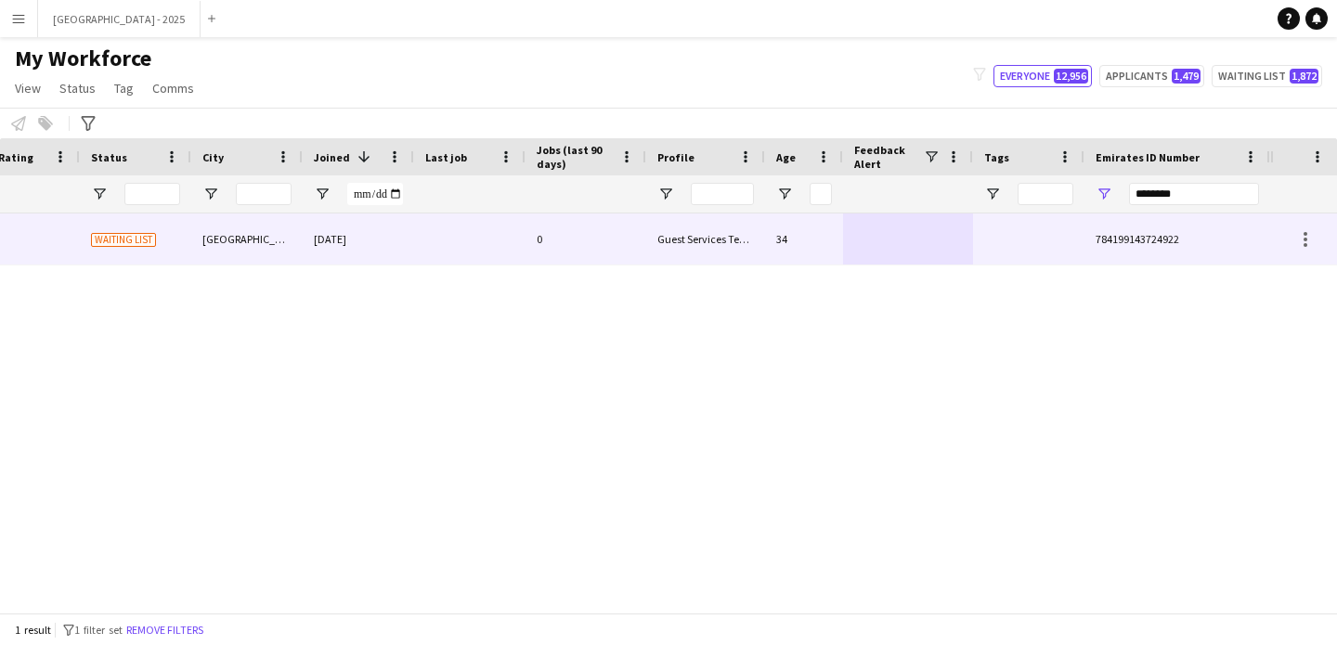
drag, startPoint x: 1007, startPoint y: 245, endPoint x: 997, endPoint y: 264, distance: 20.8
click at [1006, 246] on div at bounding box center [1028, 239] width 111 height 51
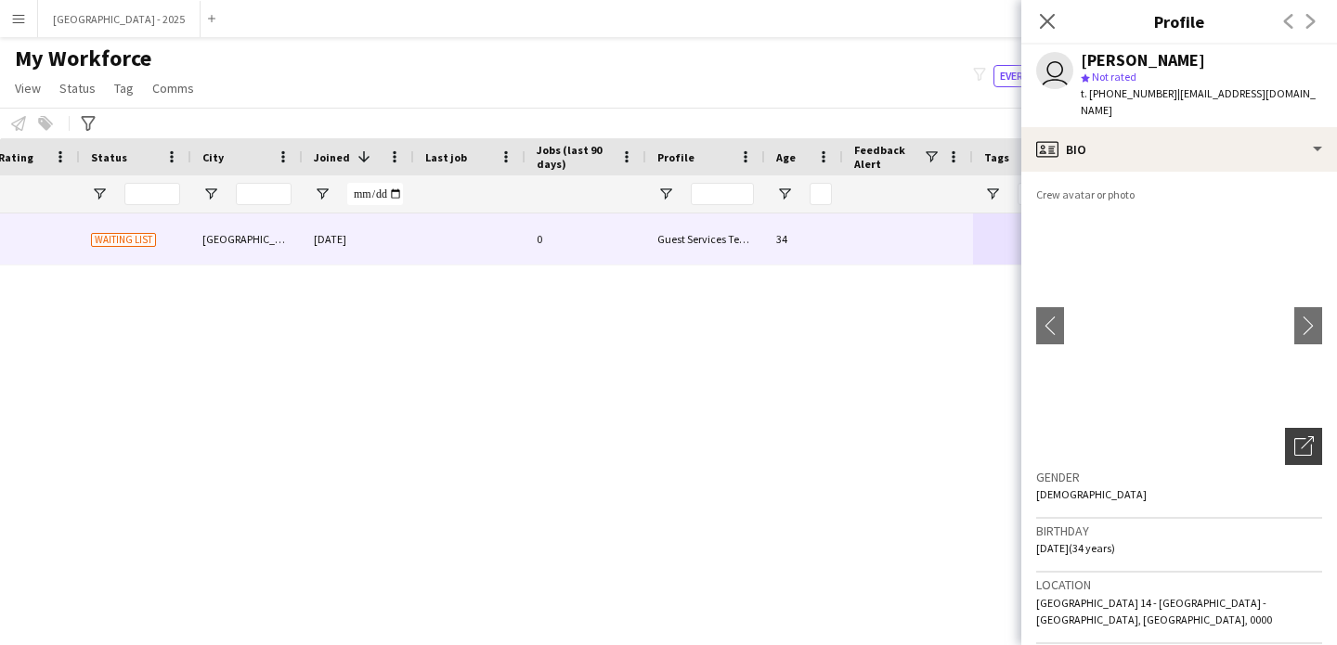
click at [1294, 436] on icon "Open photos pop-in" at bounding box center [1303, 445] width 19 height 19
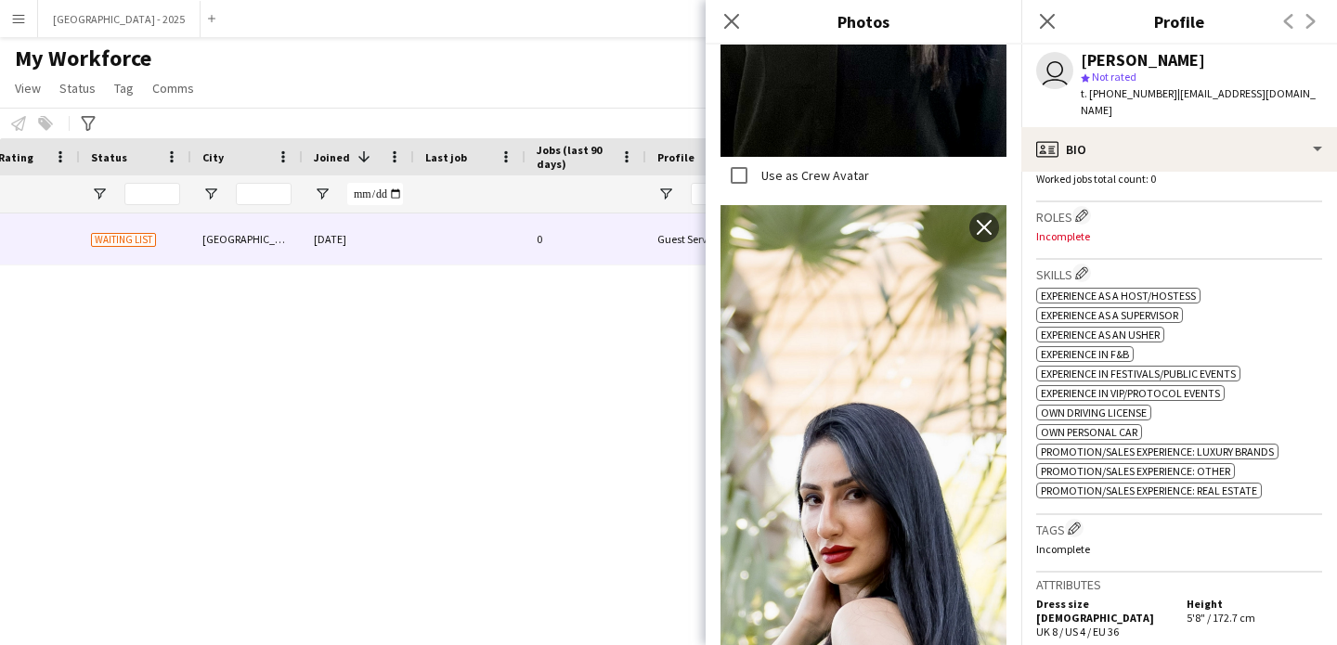
scroll to position [0, 0]
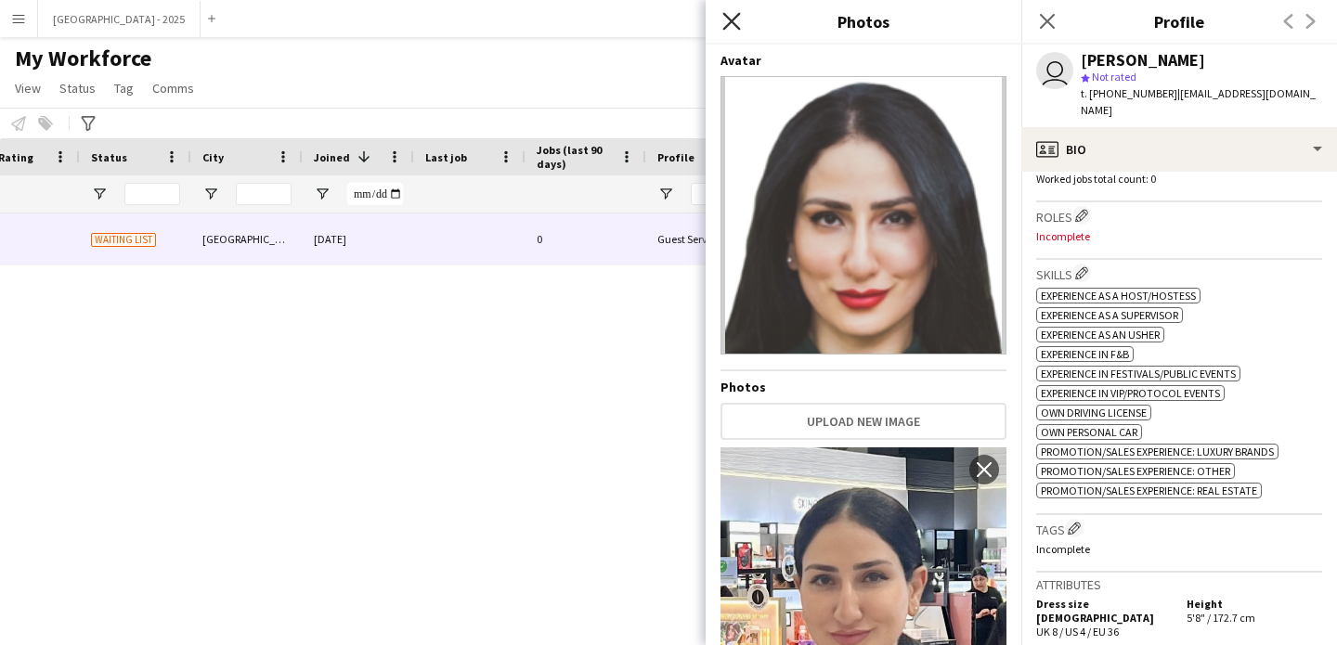
click at [734, 24] on icon "Close pop-in" at bounding box center [731, 21] width 18 height 18
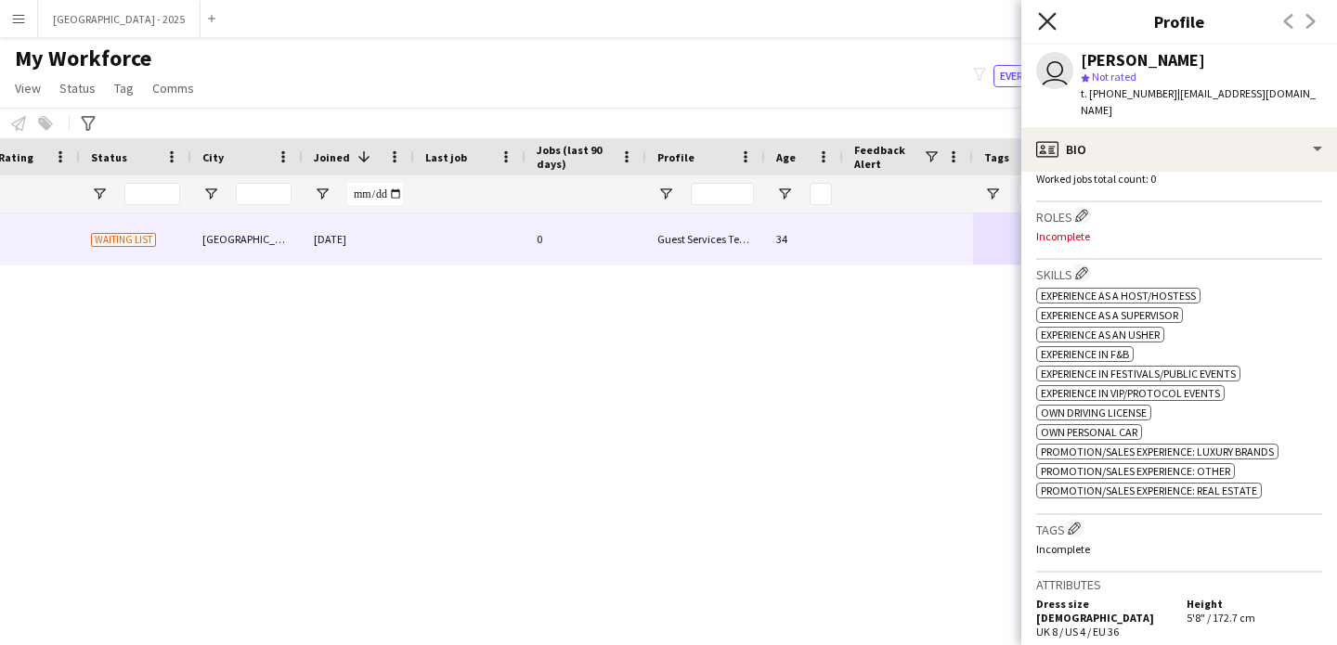
click at [1052, 27] on icon at bounding box center [1047, 21] width 18 height 18
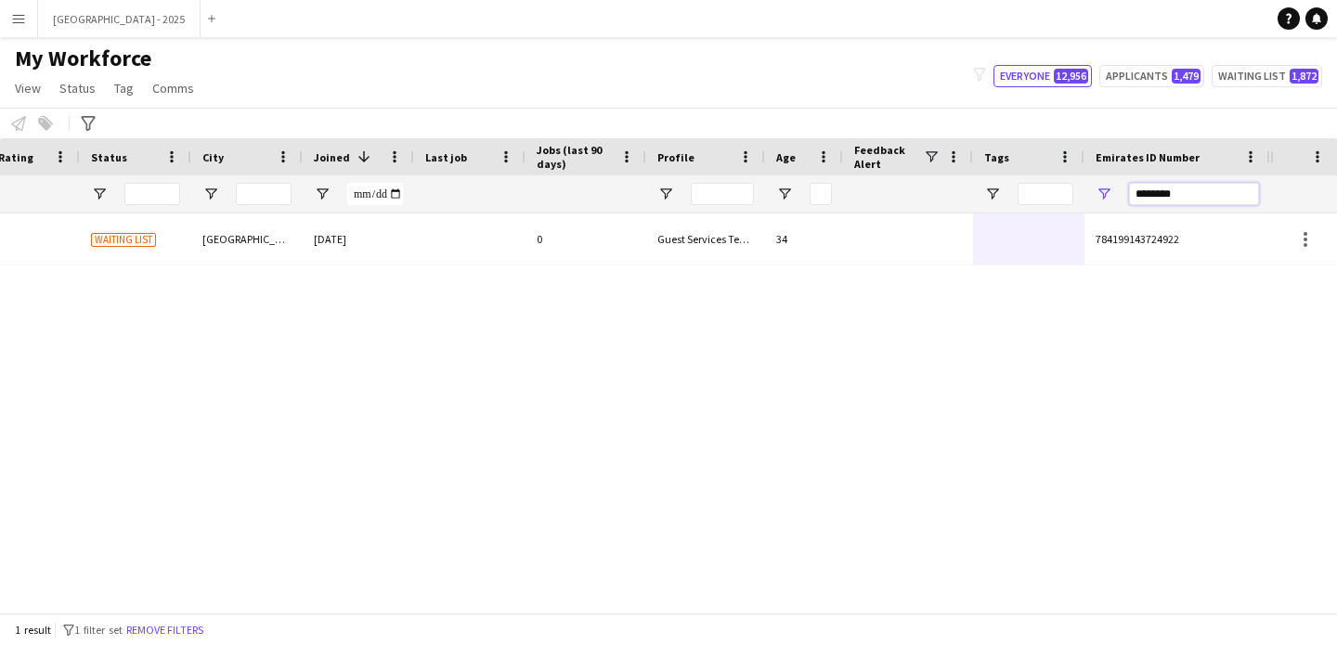
click at [1154, 193] on input "********" at bounding box center [1194, 194] width 130 height 22
paste input "*******"
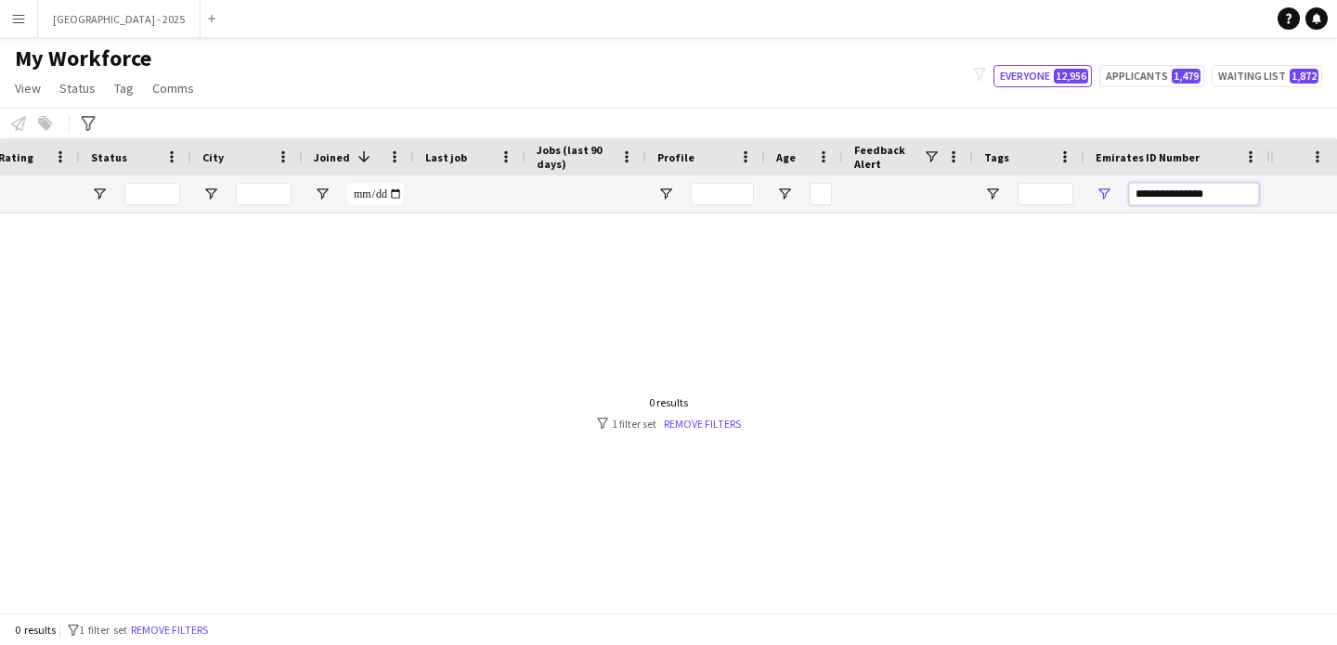
click at [1156, 193] on input "**********" at bounding box center [1194, 194] width 130 height 22
paste input "Emirates ID Number Filter Input"
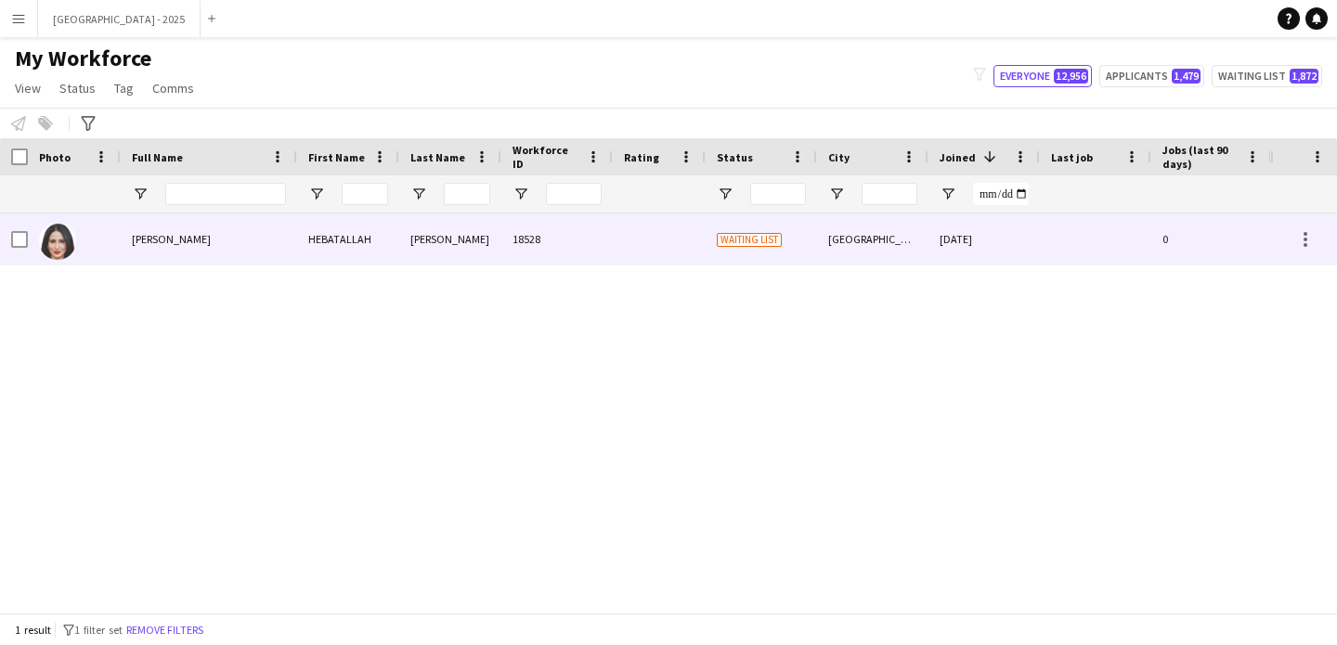
type input "*******"
click at [669, 255] on div at bounding box center [659, 239] width 93 height 51
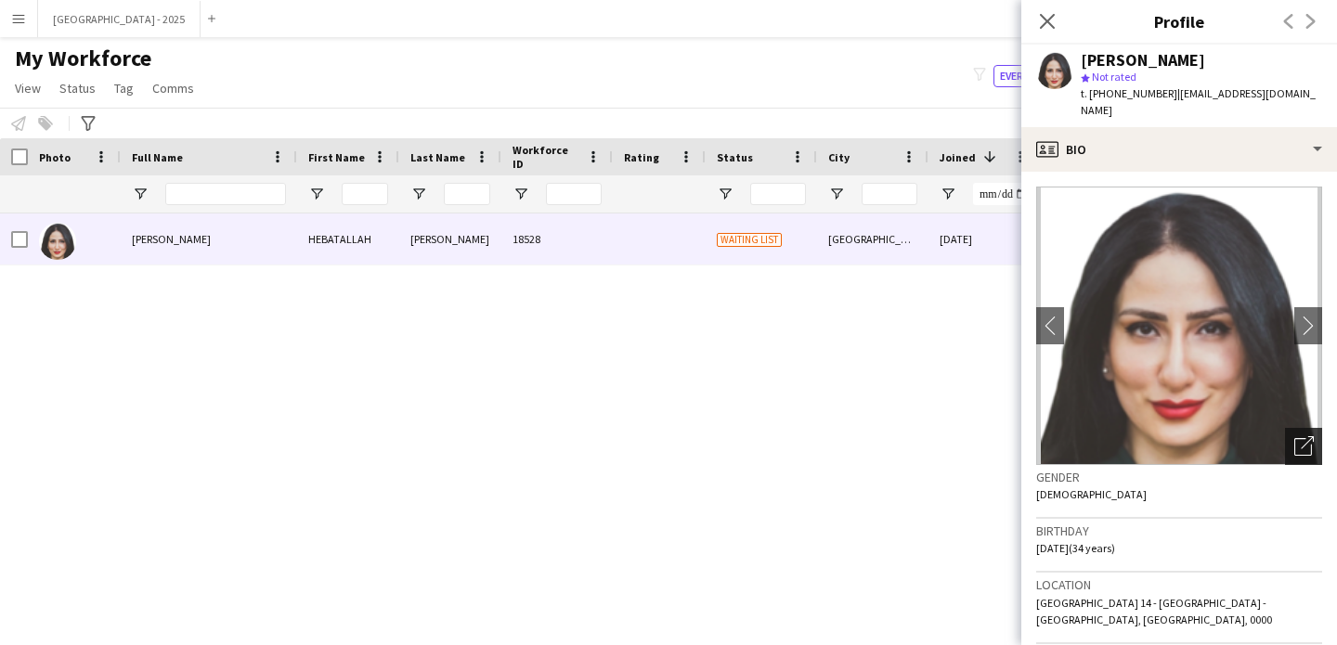
click at [1294, 436] on icon "Open photos pop-in" at bounding box center [1303, 445] width 19 height 19
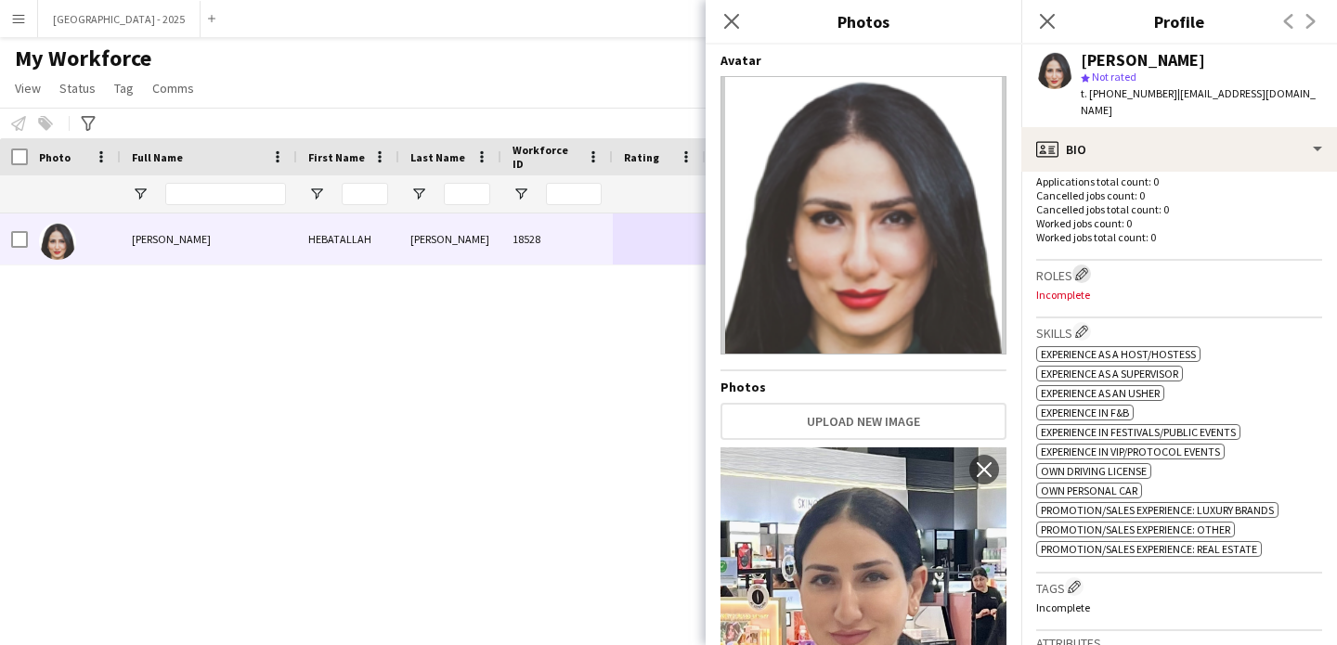
click at [1075, 265] on button "Edit crew company roles" at bounding box center [1081, 274] width 19 height 19
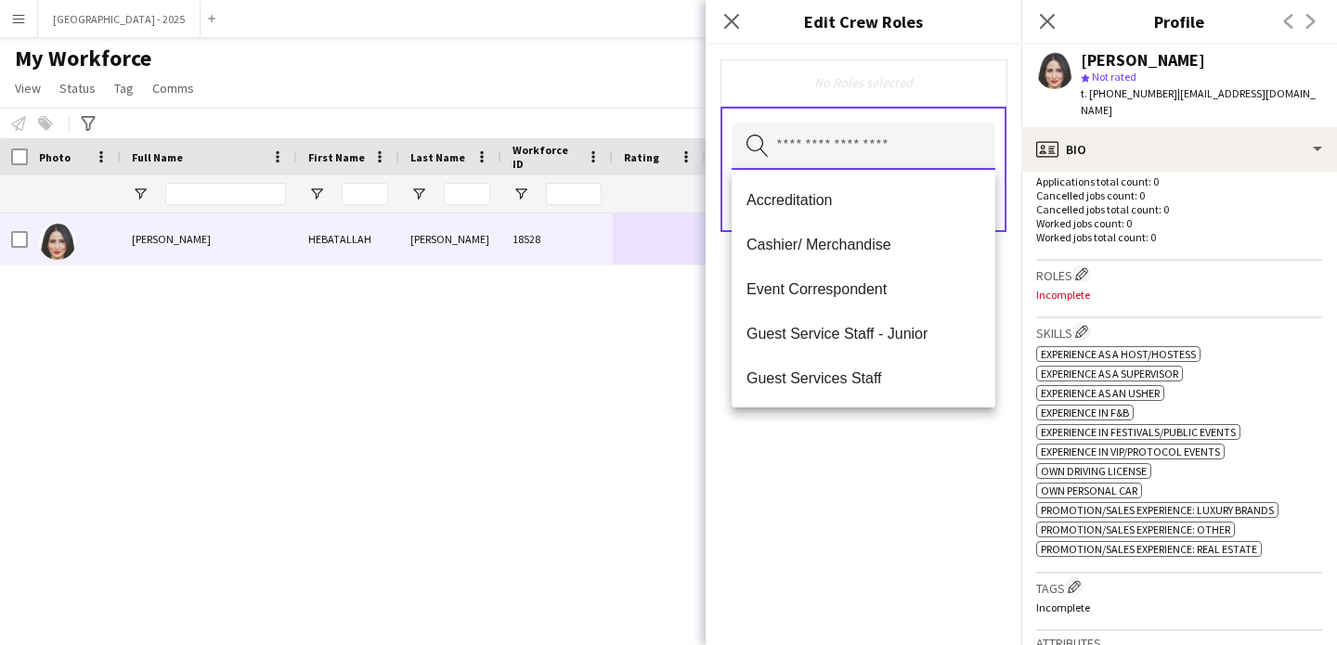
click at [928, 126] on input "text" at bounding box center [864, 146] width 264 height 46
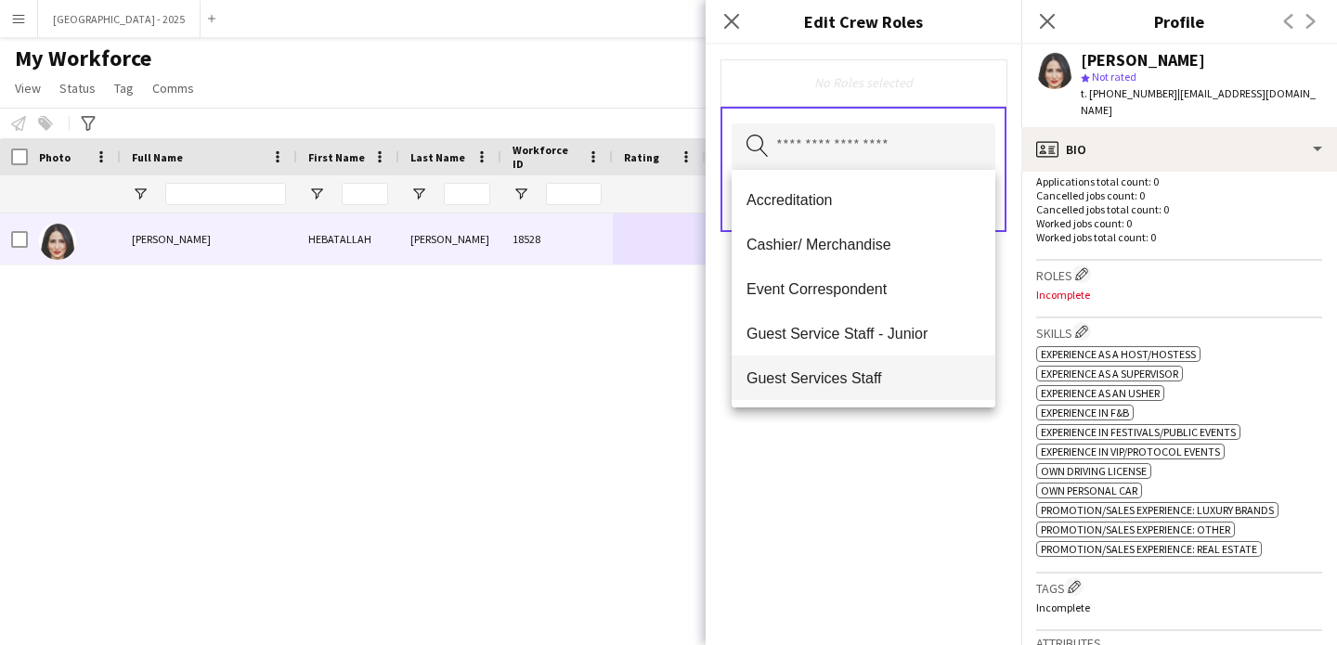
click at [908, 370] on span "Guest Services Staff" at bounding box center [864, 379] width 234 height 18
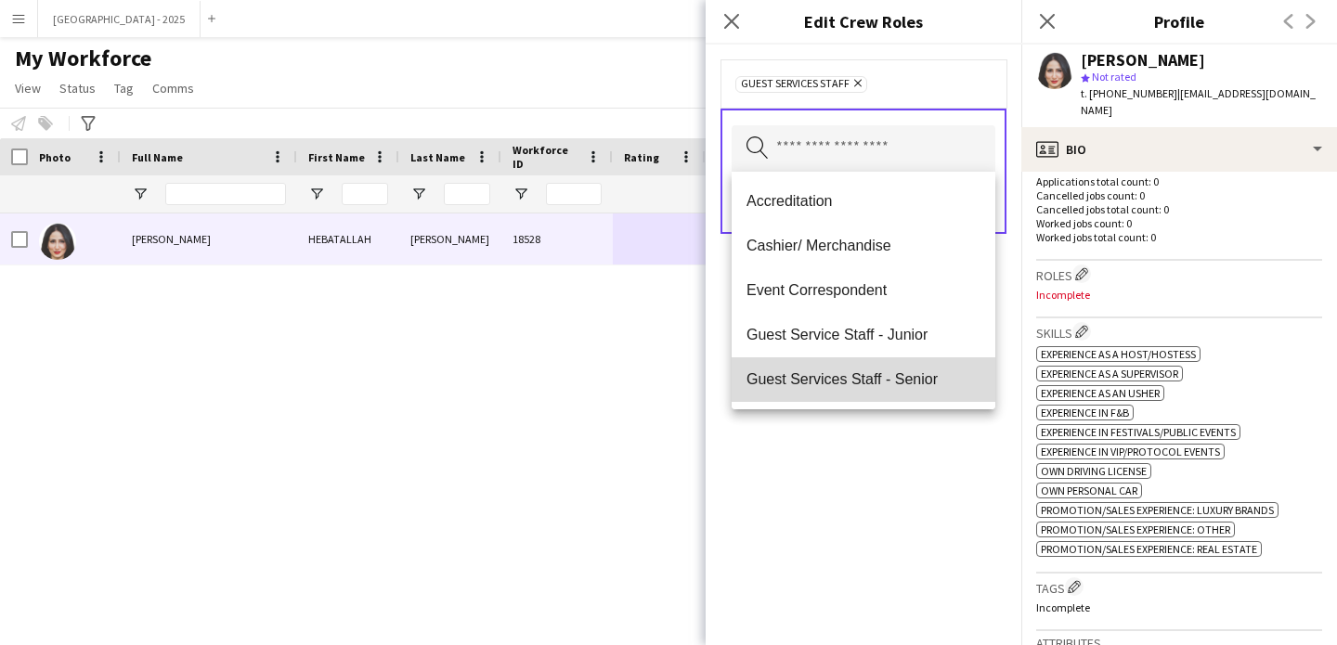
click at [911, 378] on span "Guest Services Staff - Senior" at bounding box center [864, 379] width 234 height 18
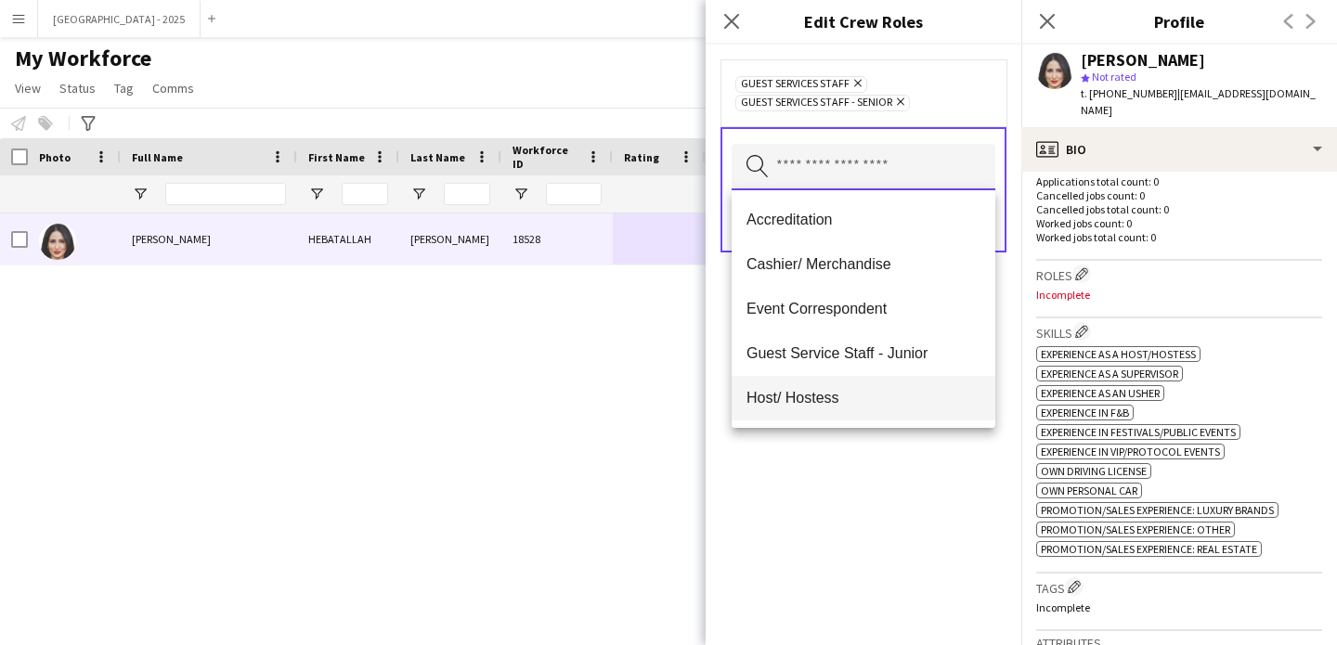
scroll to position [185, 0]
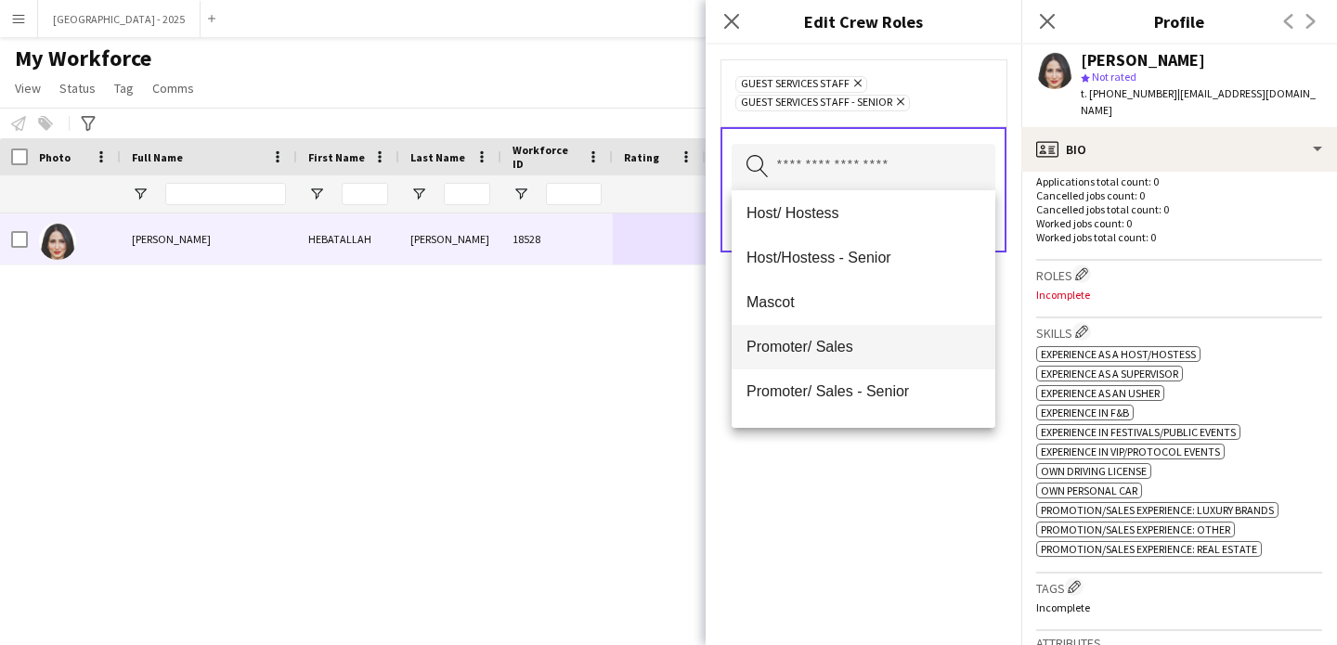
click at [870, 351] on span "Promoter/ Sales" at bounding box center [864, 347] width 234 height 18
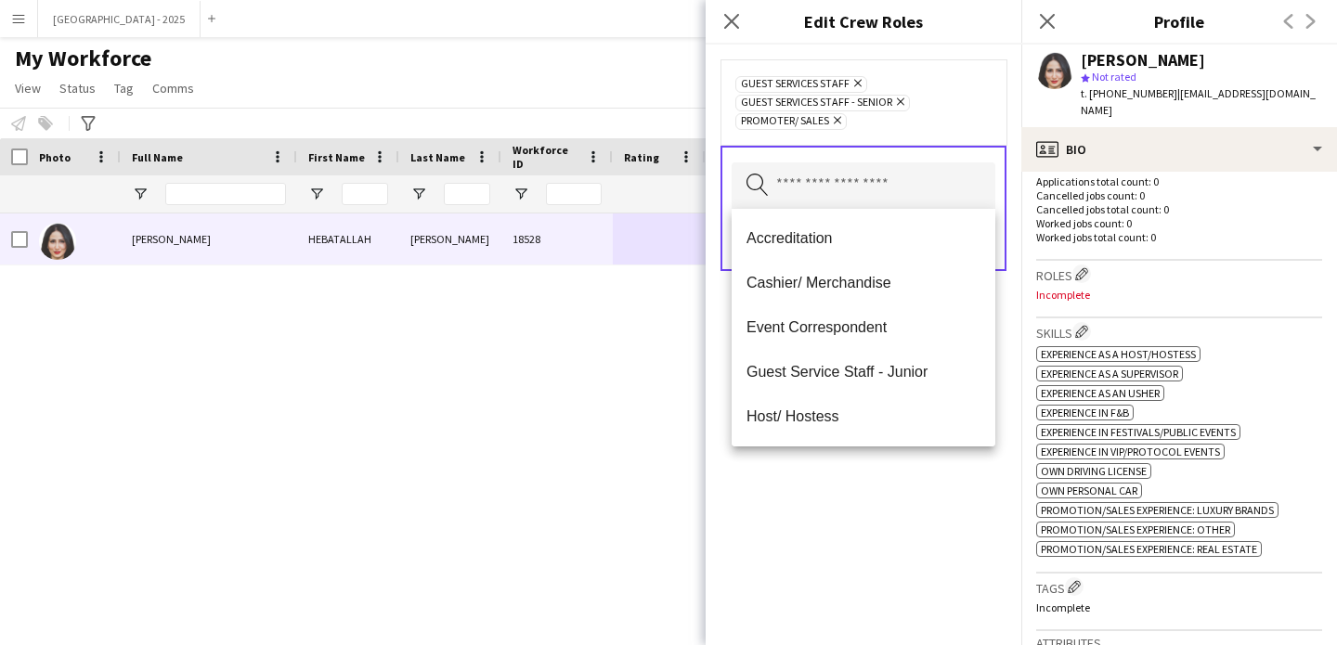
click at [908, 476] on div "Guest Services Staff Remove Guest Services Staff - Senior Remove Promoter/ Sale…" at bounding box center [864, 345] width 316 height 601
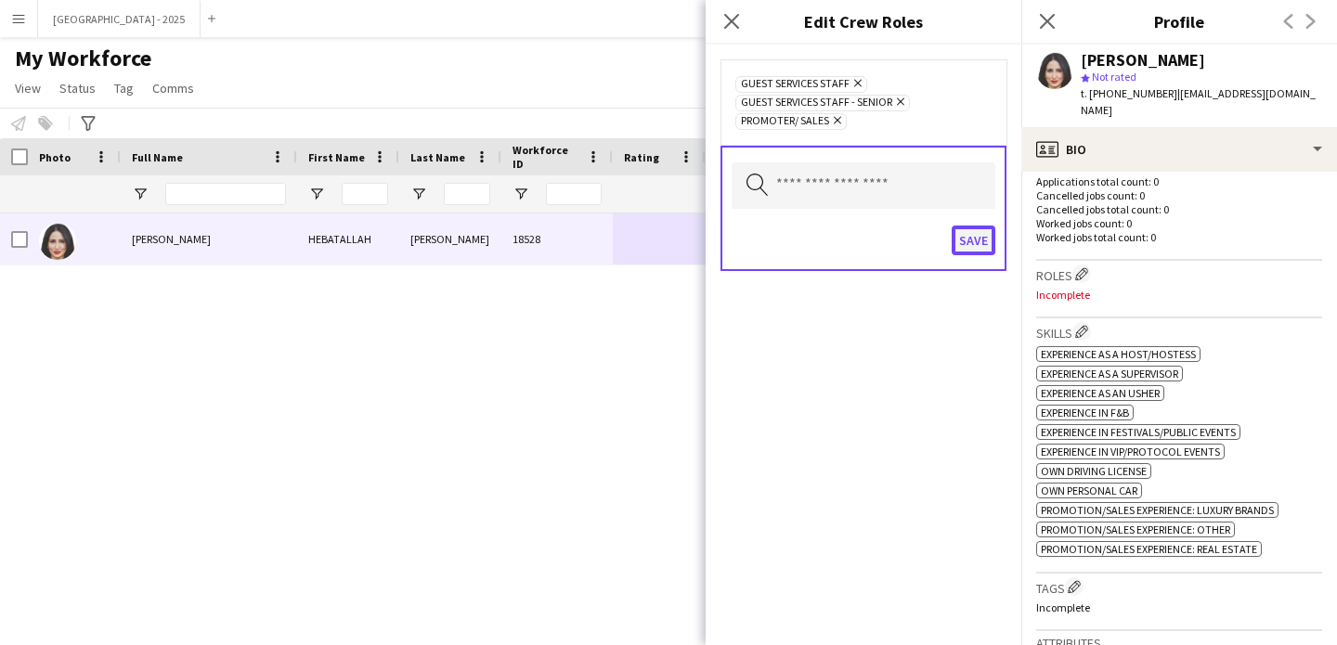
click at [991, 235] on button "Save" at bounding box center [974, 241] width 44 height 30
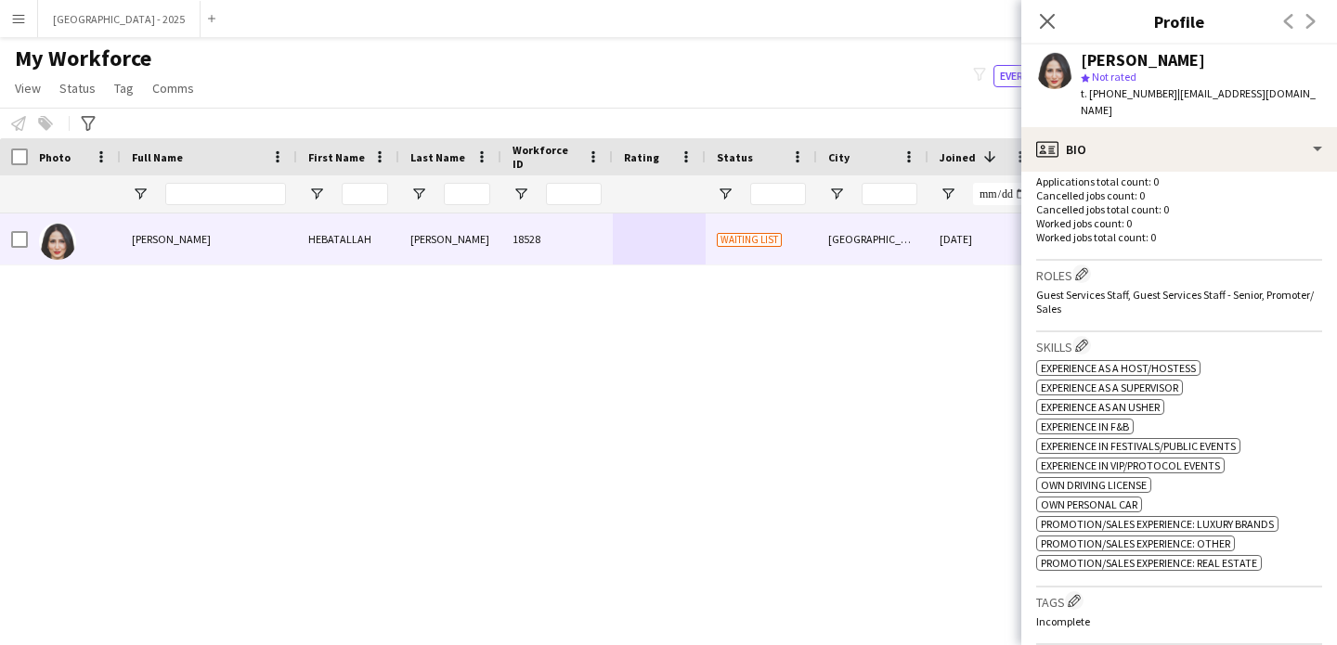
scroll to position [669, 0]
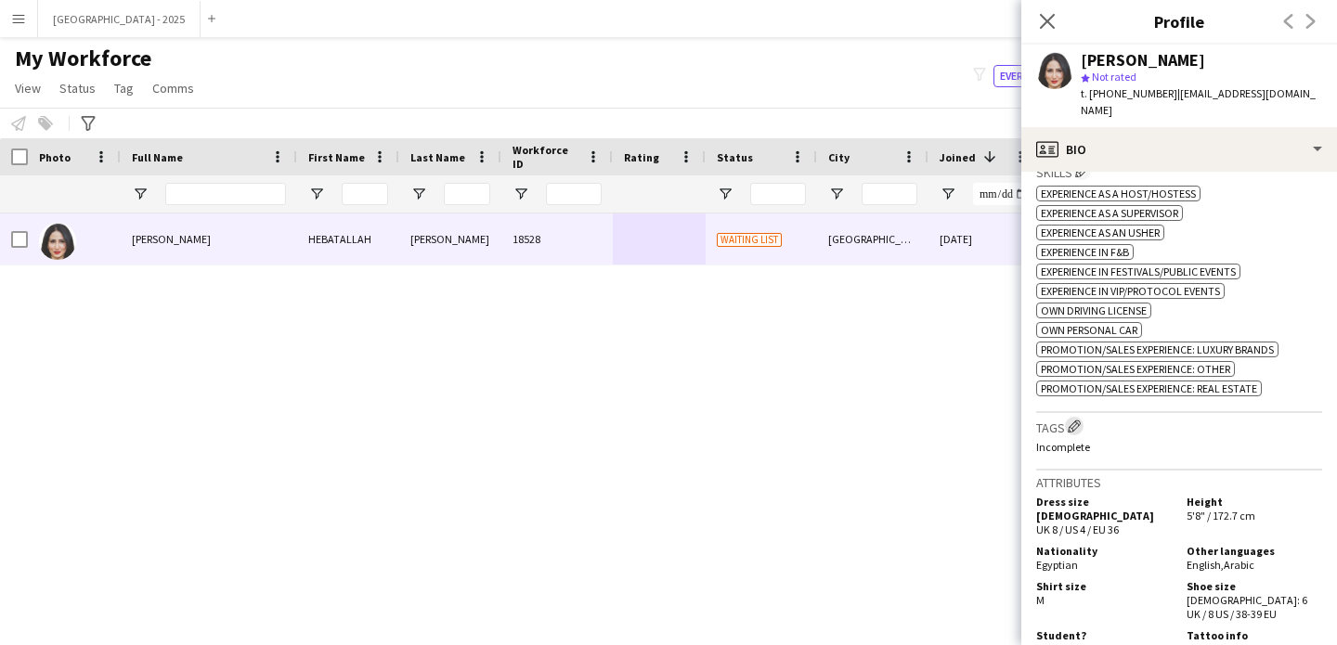
click at [1083, 417] on button "Edit crew company tags" at bounding box center [1074, 426] width 19 height 19
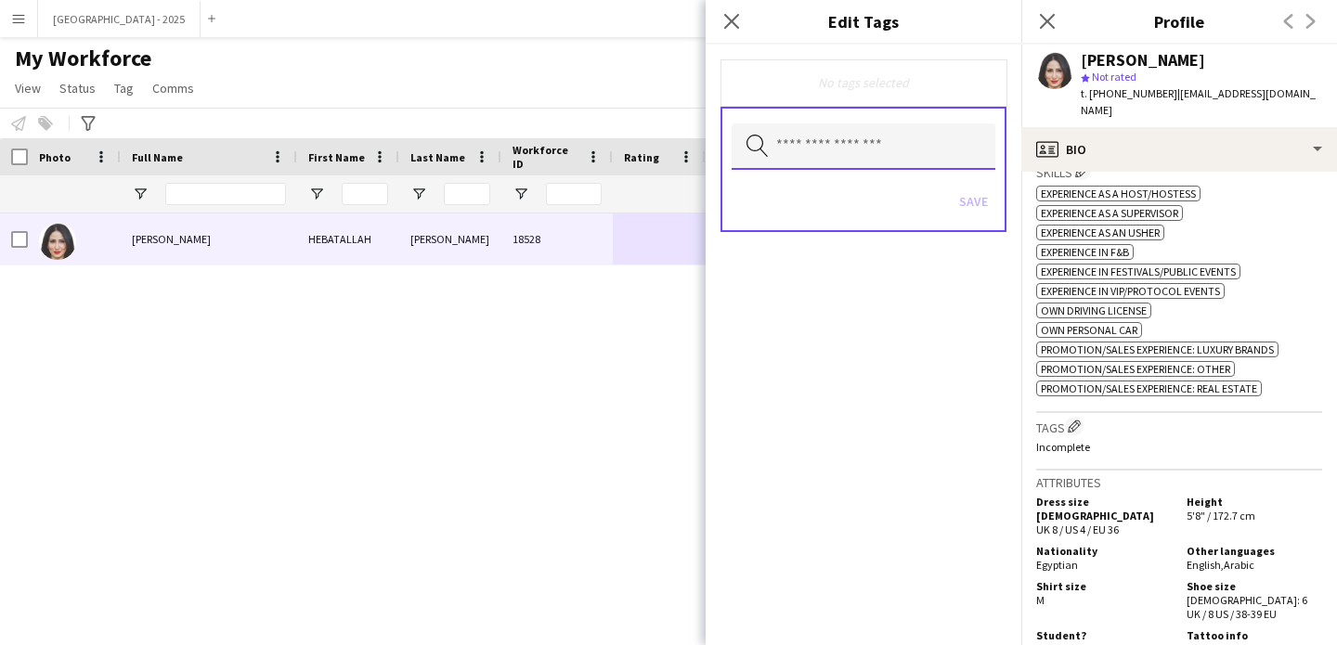
click at [931, 160] on input "text" at bounding box center [864, 146] width 264 height 46
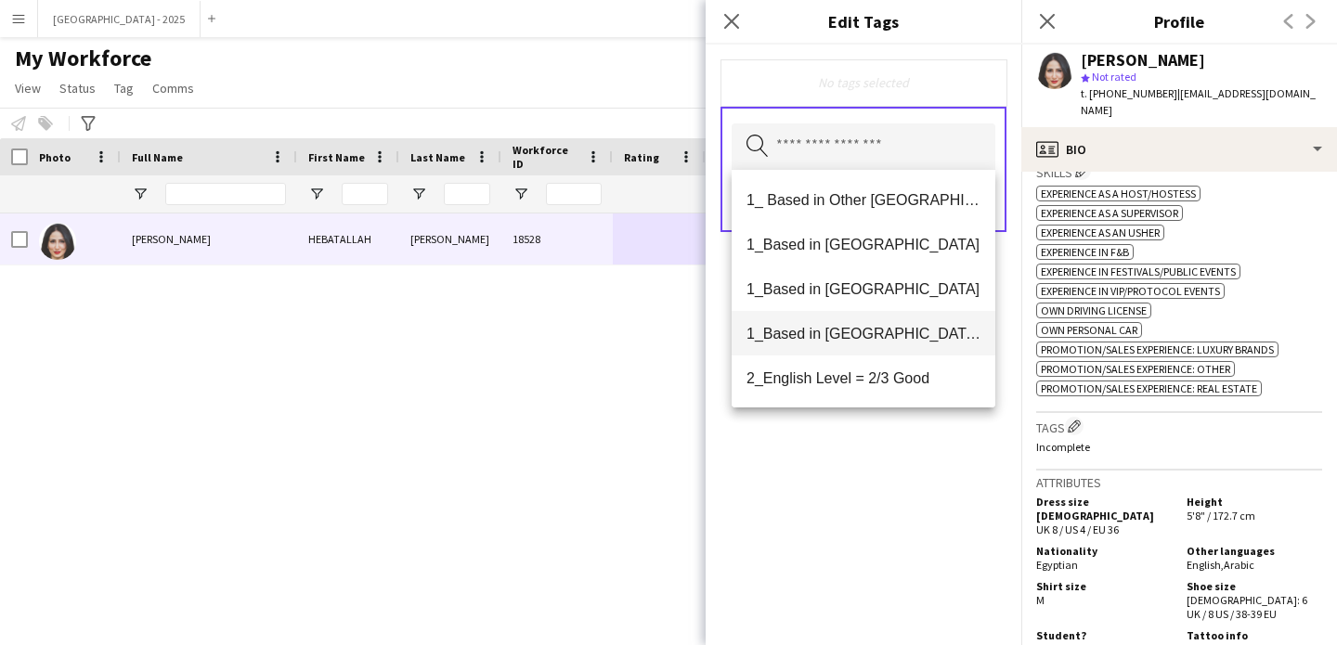
click at [901, 326] on span "1_Based in [GEOGRAPHIC_DATA]/[GEOGRAPHIC_DATA]/Ajman" at bounding box center [864, 334] width 234 height 18
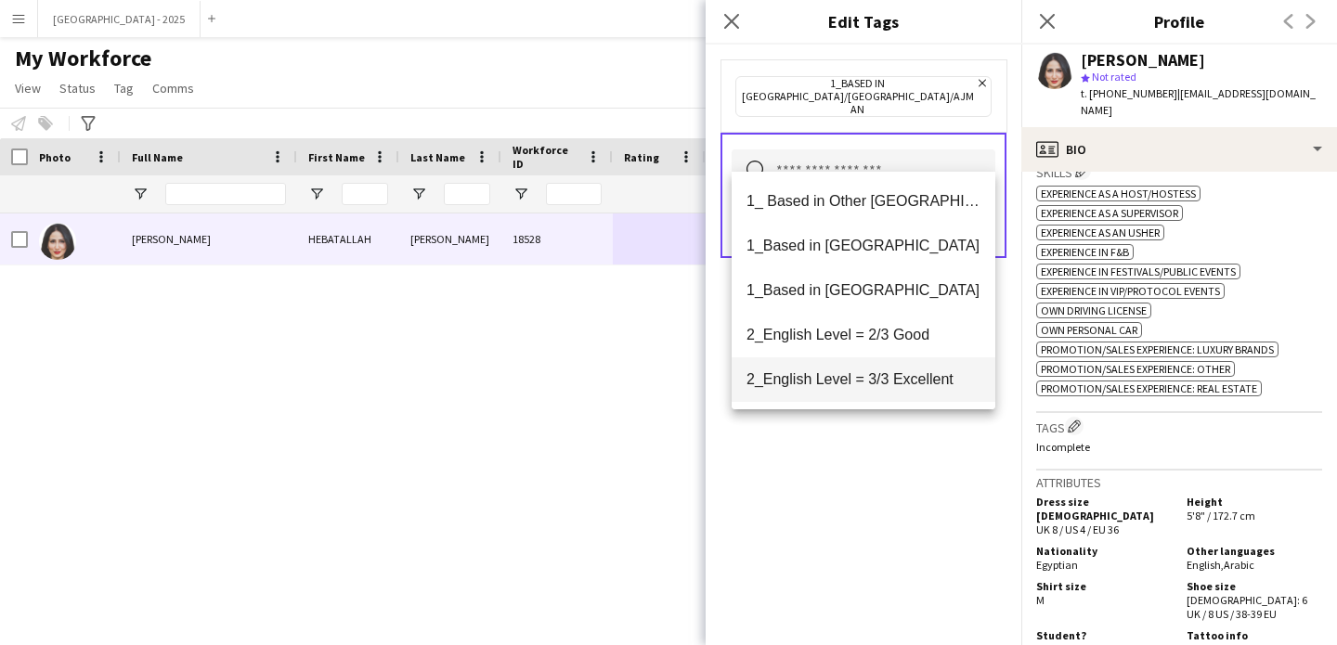
click at [898, 378] on span "2_English Level = 3/3 Excellent" at bounding box center [864, 379] width 234 height 18
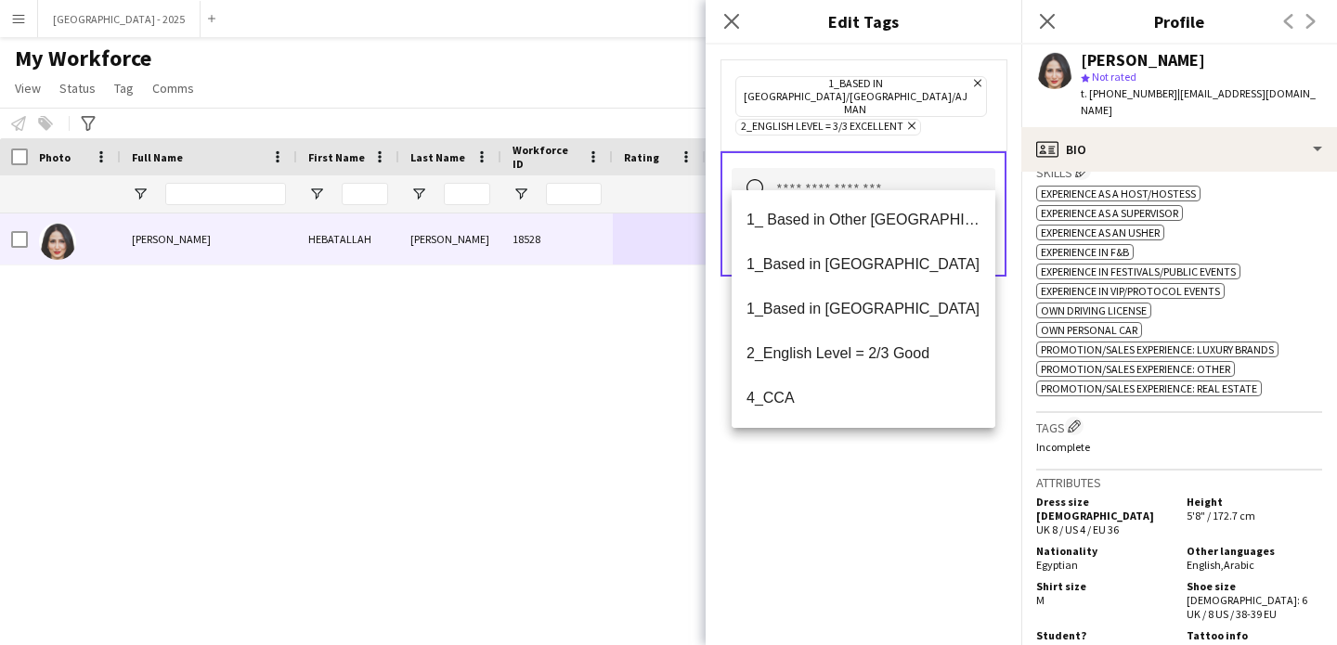
click at [899, 466] on div "1_Based in [GEOGRAPHIC_DATA]/[GEOGRAPHIC_DATA]/Ajman Remove 2_English Level = 3…" at bounding box center [864, 345] width 316 height 601
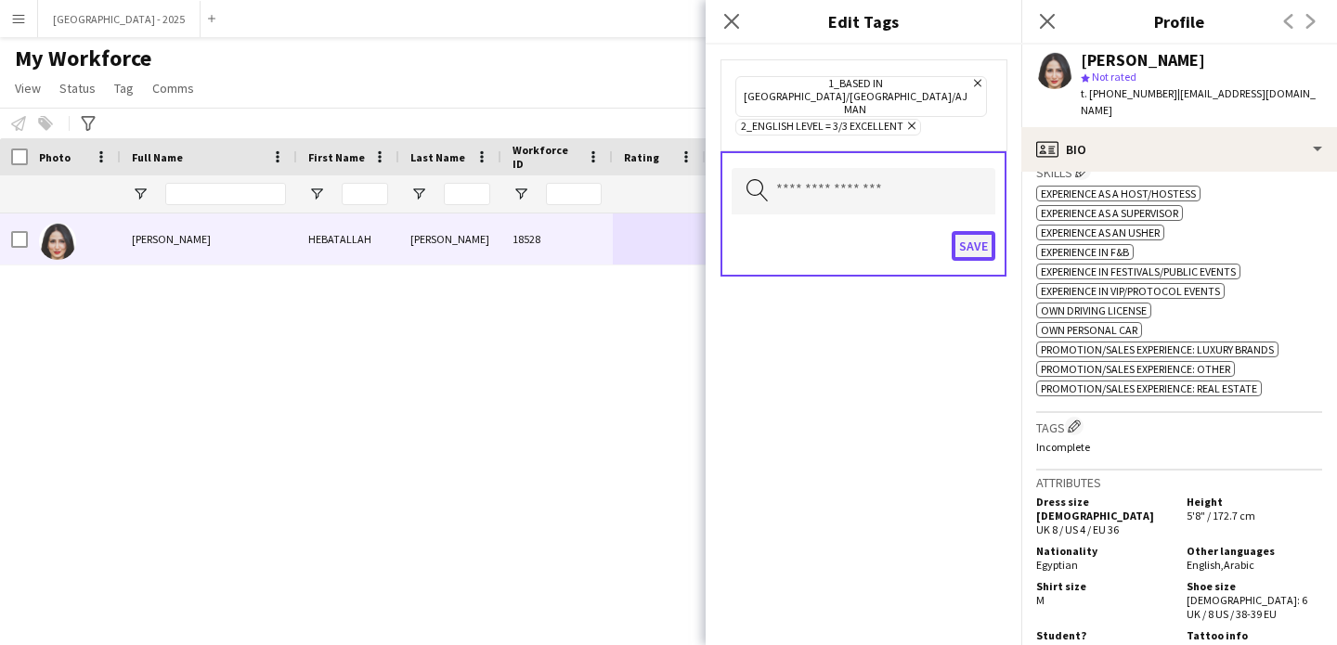
click at [965, 235] on button "Save" at bounding box center [974, 246] width 44 height 30
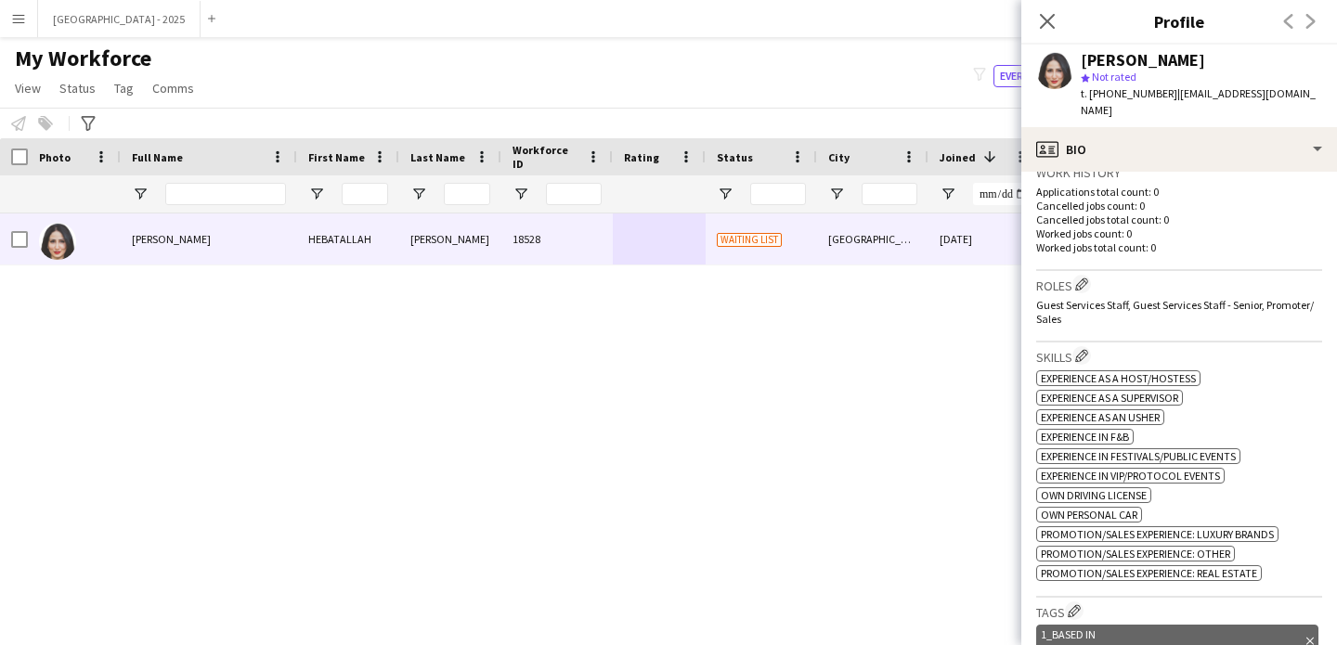
scroll to position [484, 0]
click at [1088, 278] on app-icon "Edit crew company roles" at bounding box center [1081, 284] width 13 height 13
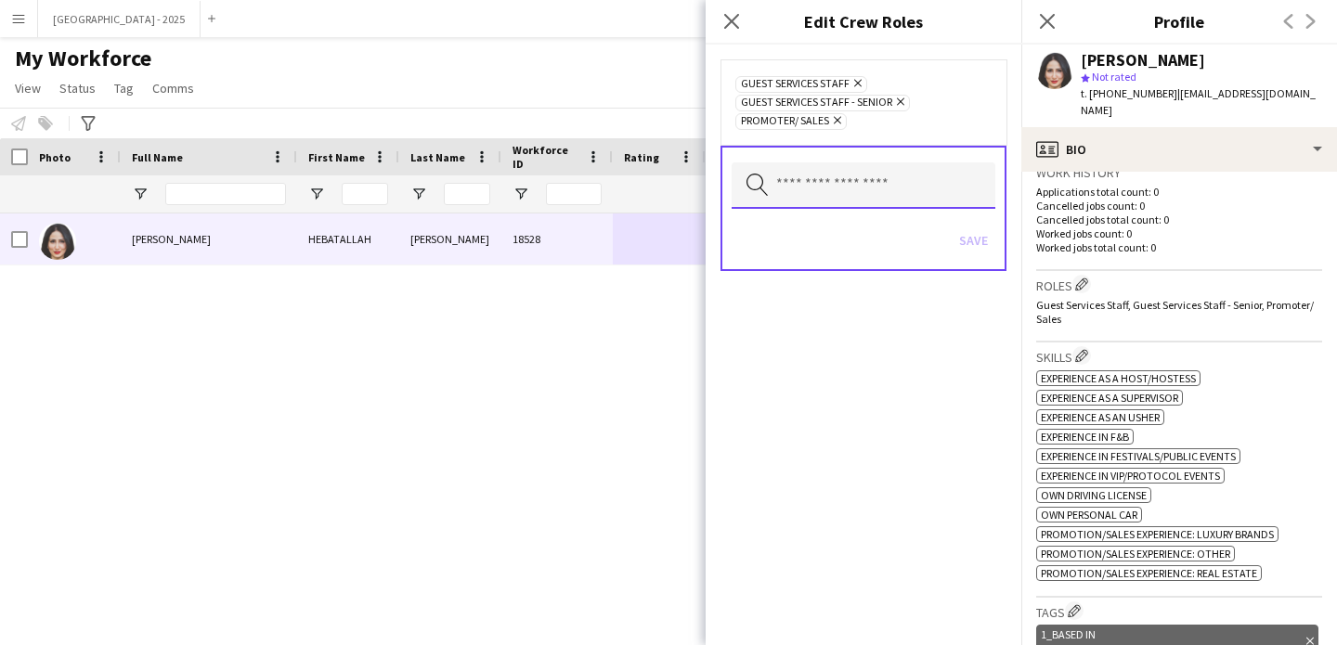
drag, startPoint x: 929, startPoint y: 184, endPoint x: 942, endPoint y: 201, distance: 21.9
click at [942, 201] on input "text" at bounding box center [864, 185] width 264 height 46
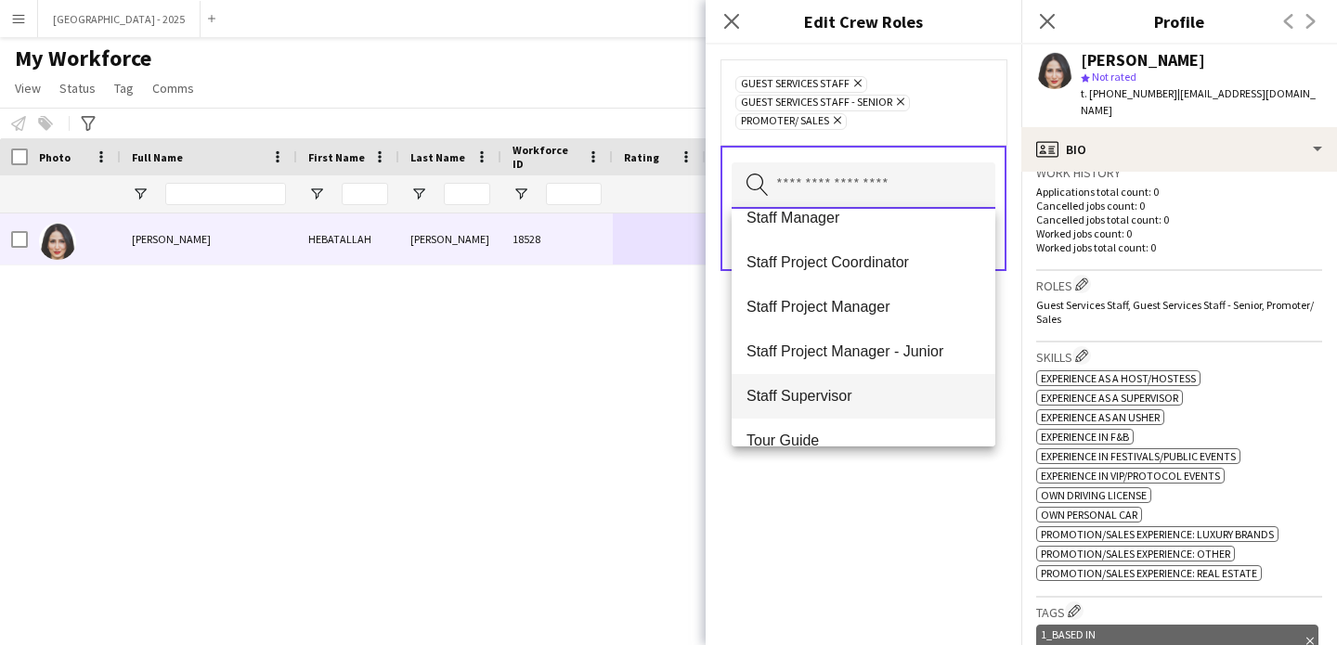
scroll to position [605, 0]
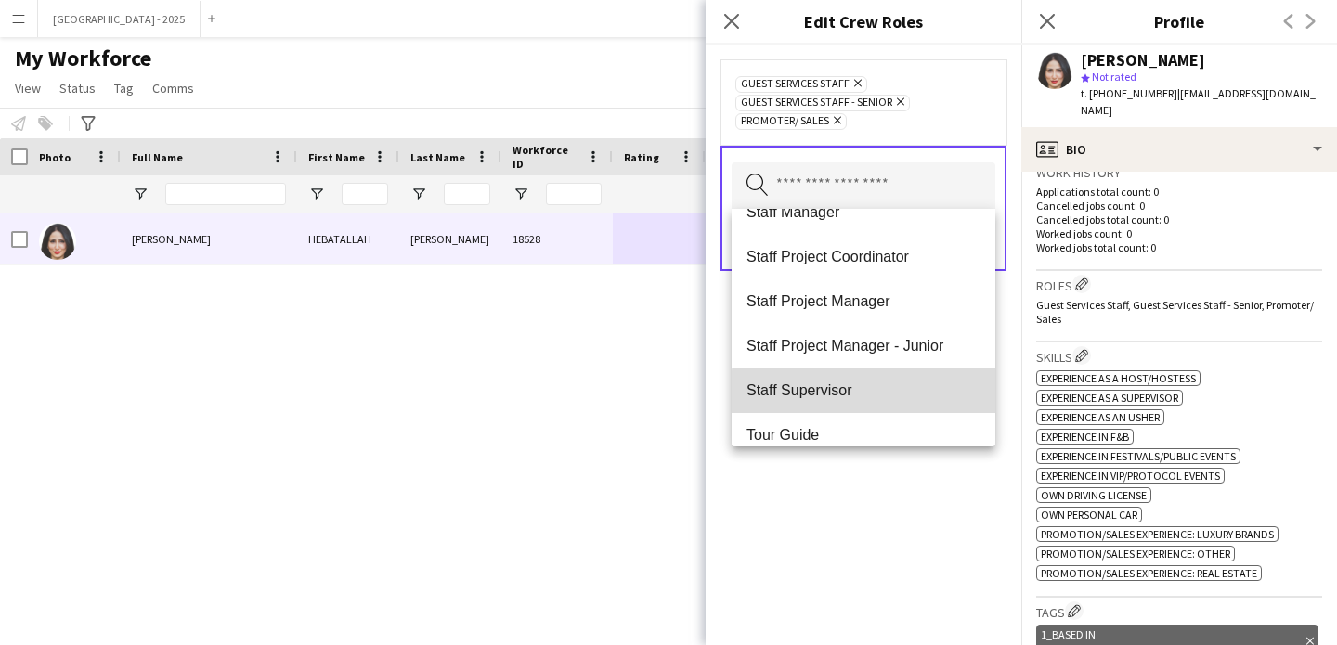
click at [890, 400] on mat-option "Staff Supervisor" at bounding box center [864, 391] width 264 height 45
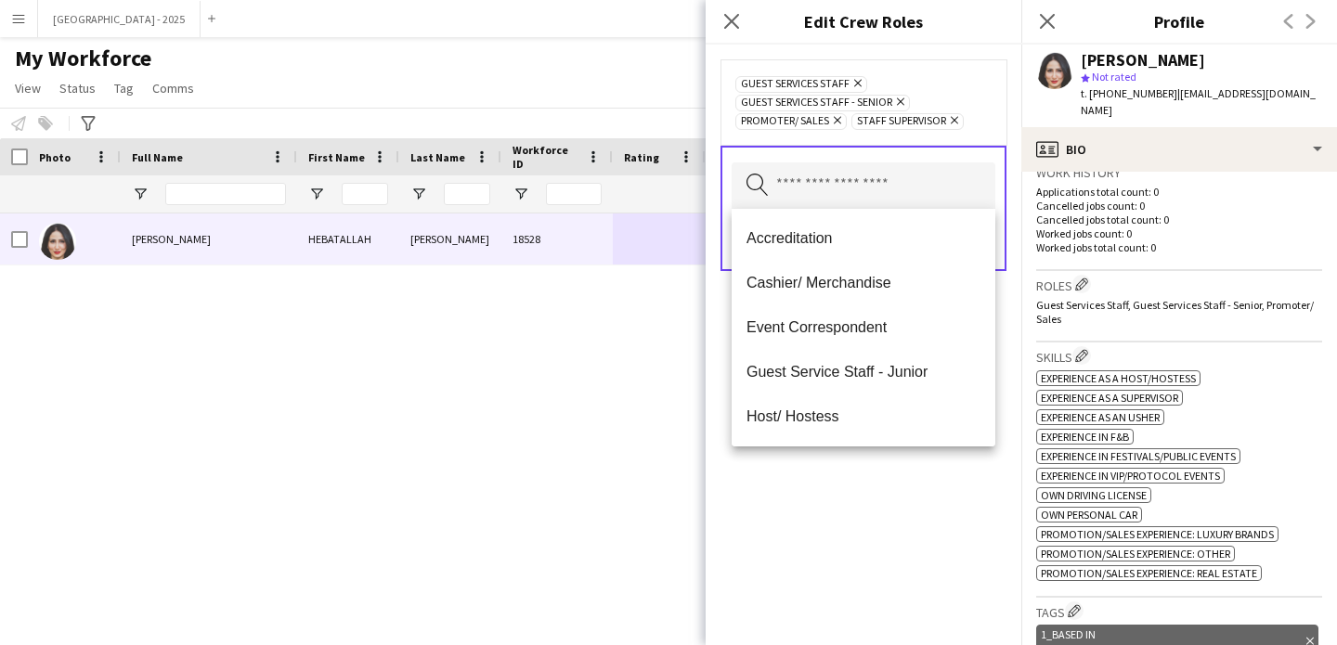
click at [910, 552] on div "Guest Services Staff Remove Guest Services Staff - Senior Remove Promoter/ Sale…" at bounding box center [864, 345] width 316 height 601
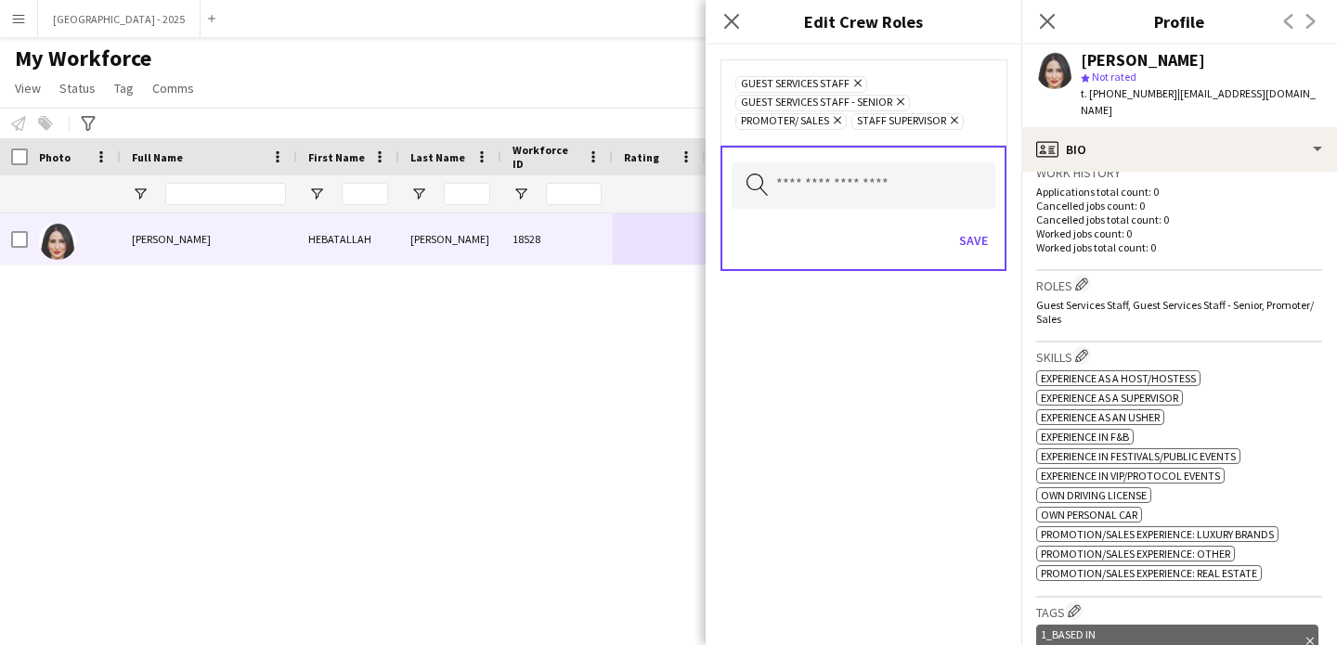
click at [959, 256] on div "Save" at bounding box center [864, 242] width 264 height 53
click at [965, 242] on button "Save" at bounding box center [974, 241] width 44 height 30
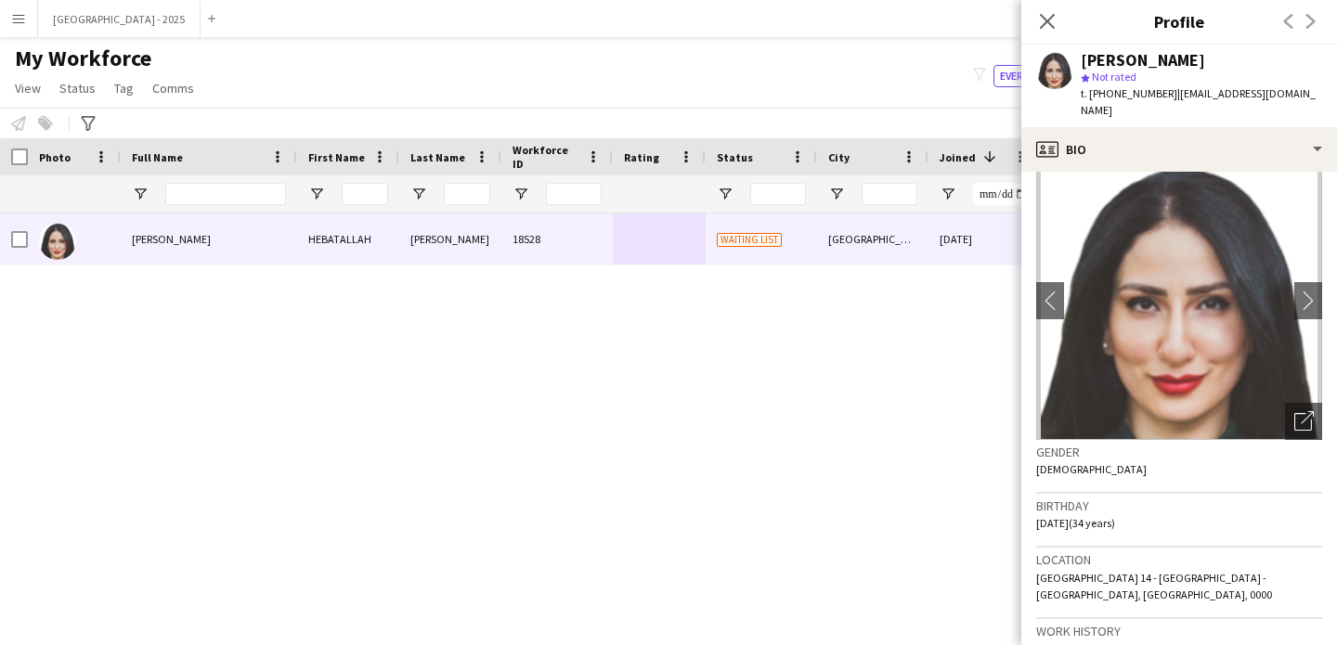
scroll to position [0, 0]
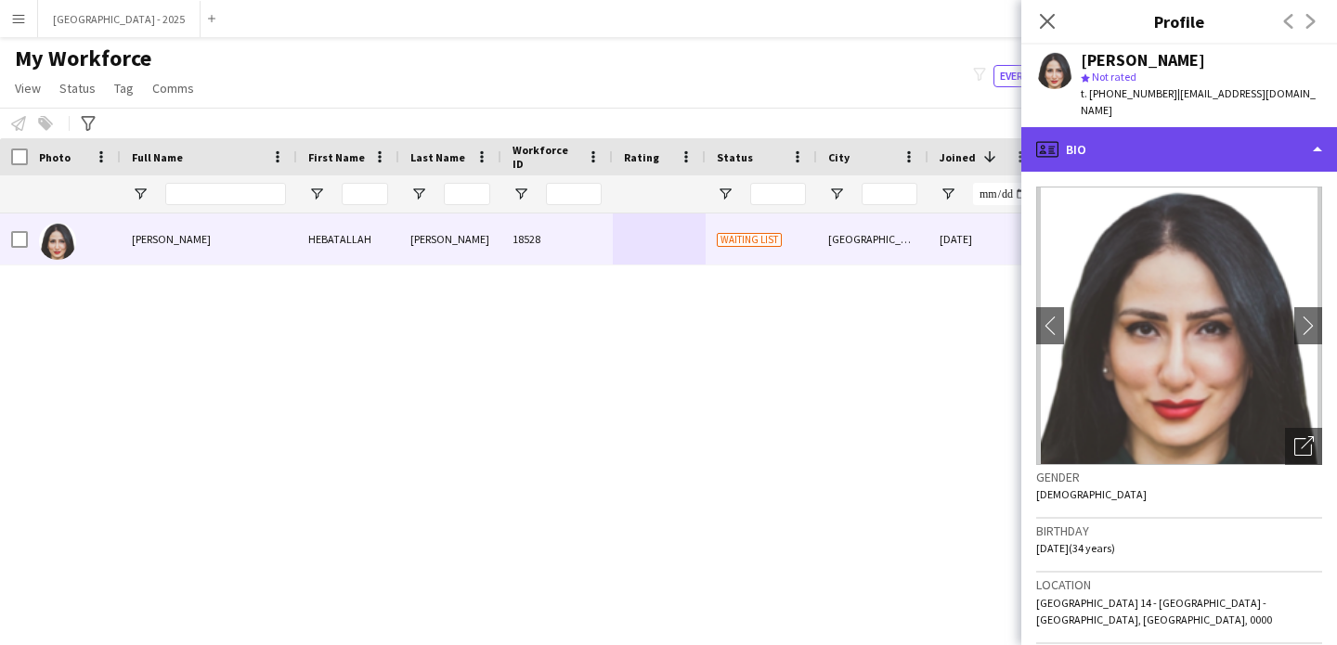
click at [1133, 127] on div "profile Bio" at bounding box center [1179, 149] width 316 height 45
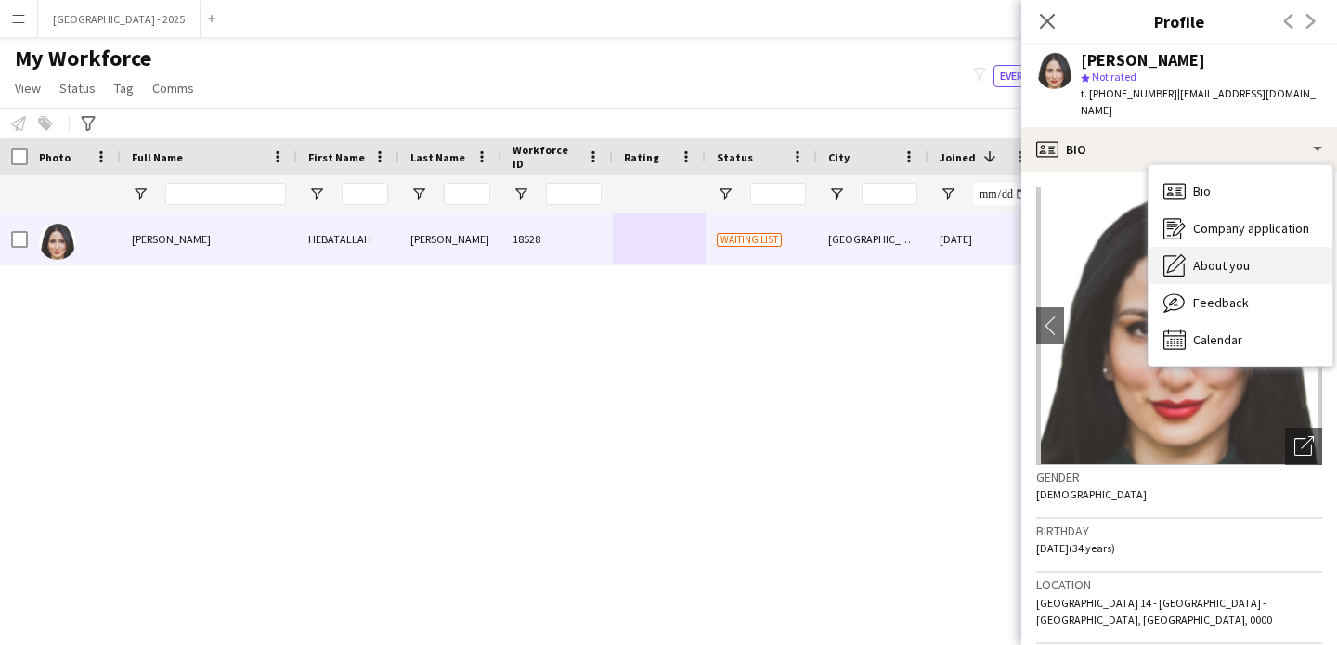
click at [1220, 257] on span "About you" at bounding box center [1221, 265] width 57 height 17
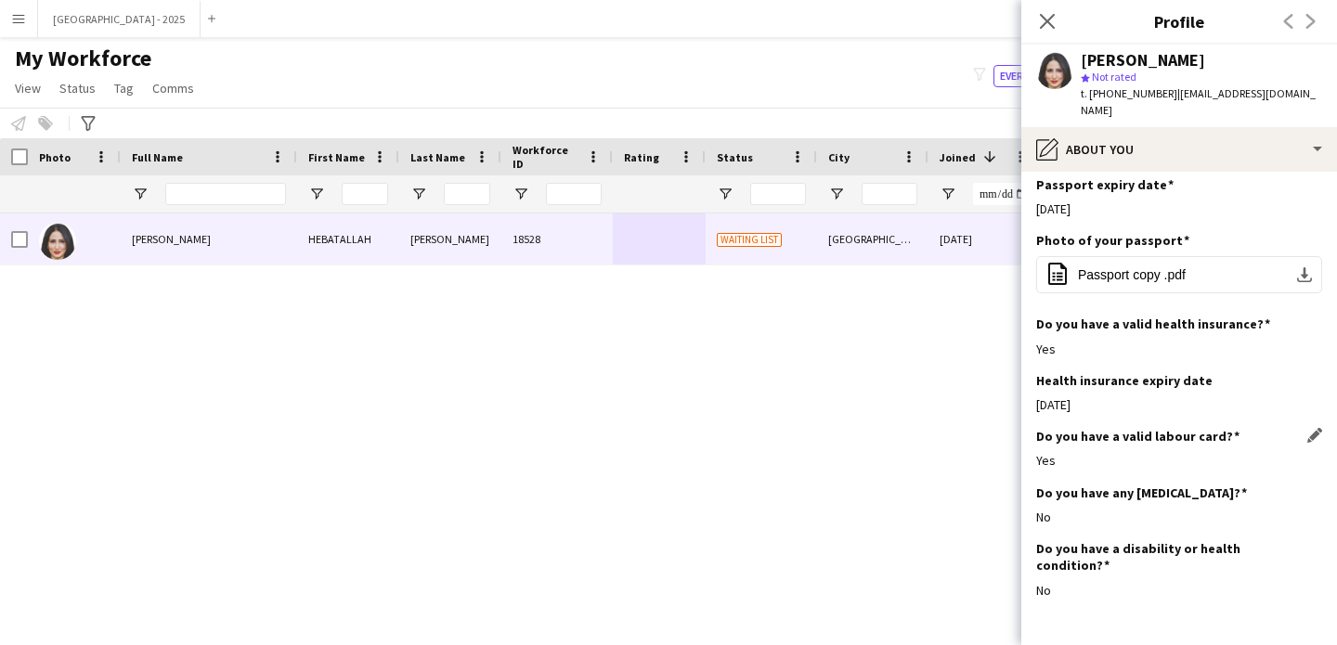
scroll to position [1042, 0]
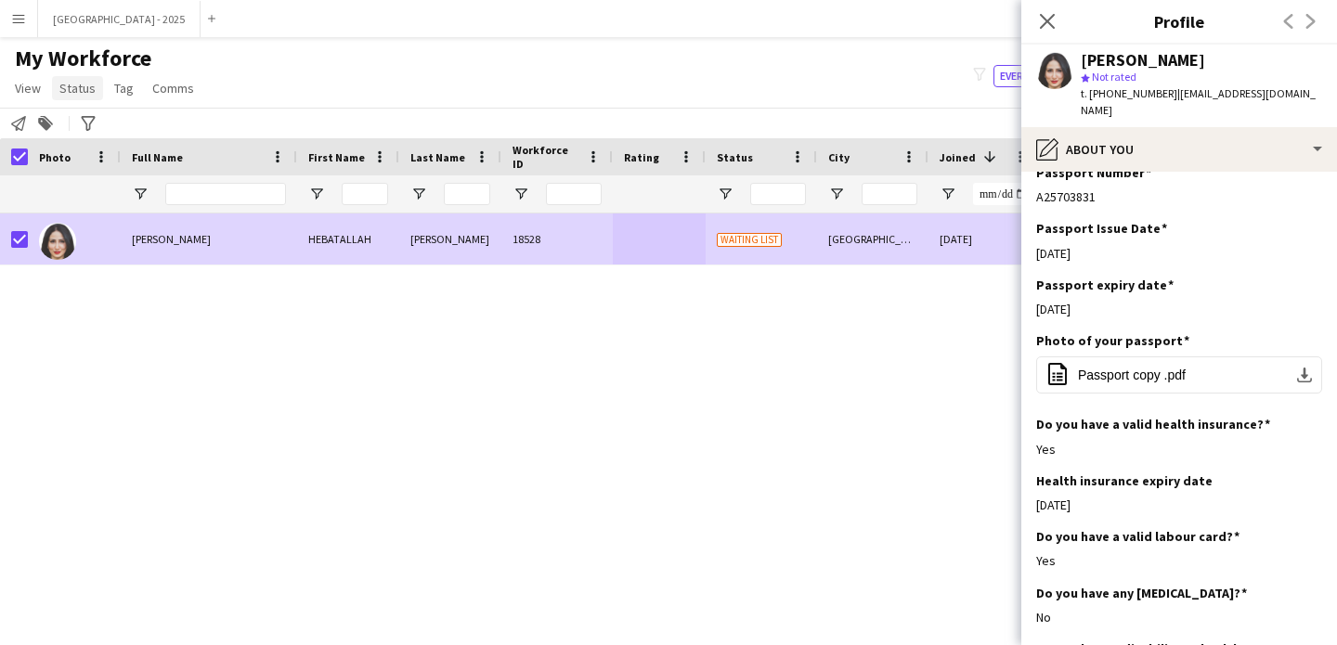
click at [94, 99] on link "Status" at bounding box center [77, 88] width 51 height 24
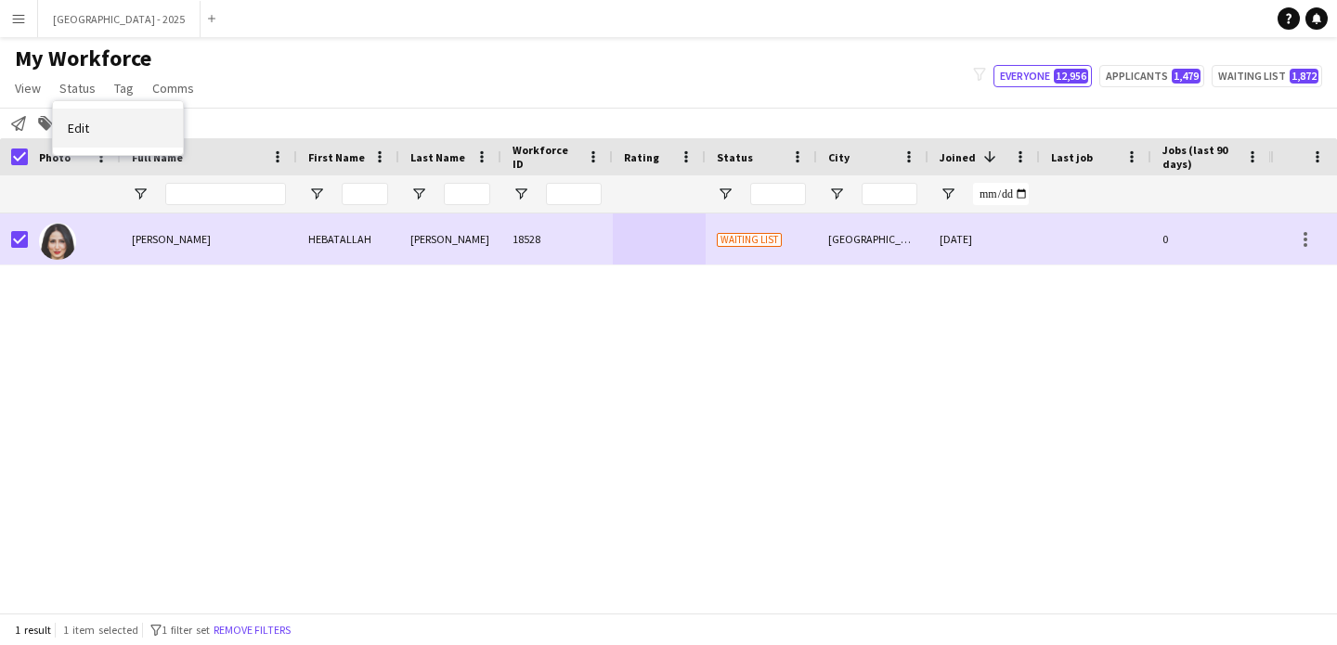
click at [104, 122] on link "Edit" at bounding box center [118, 128] width 130 height 39
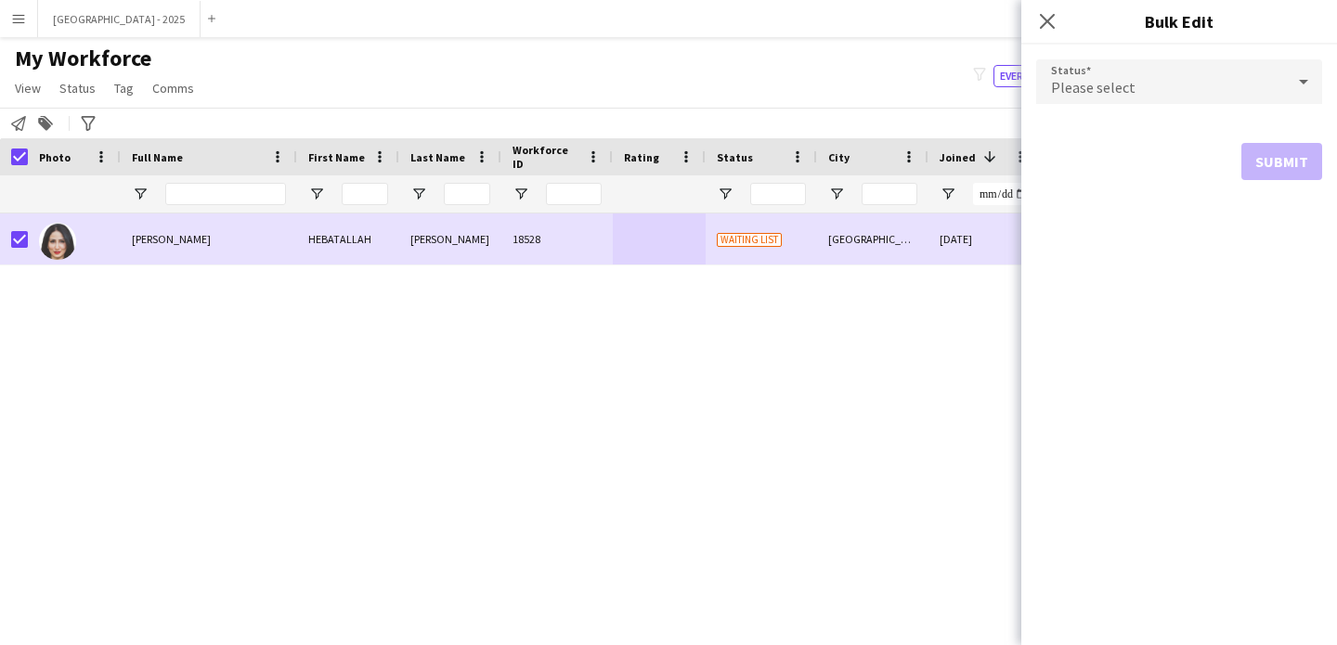
click at [1098, 86] on span "Please select" at bounding box center [1093, 87] width 84 height 19
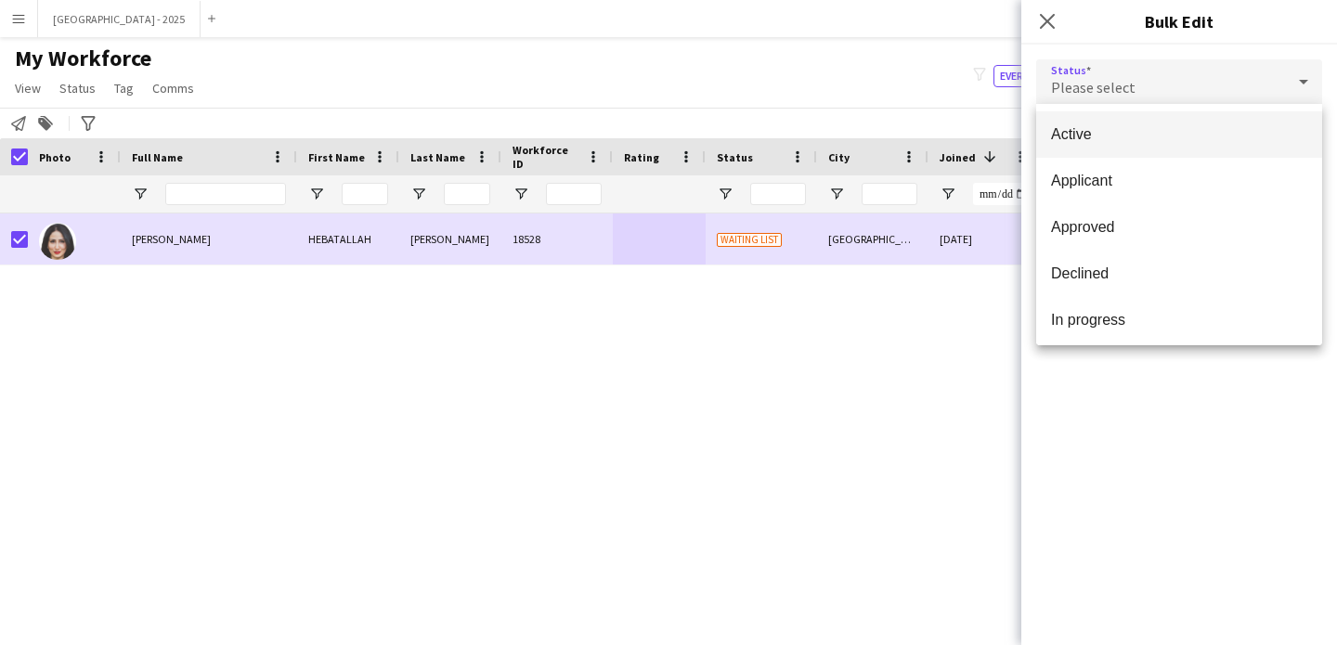
click at [1115, 131] on span "Active" at bounding box center [1179, 134] width 256 height 18
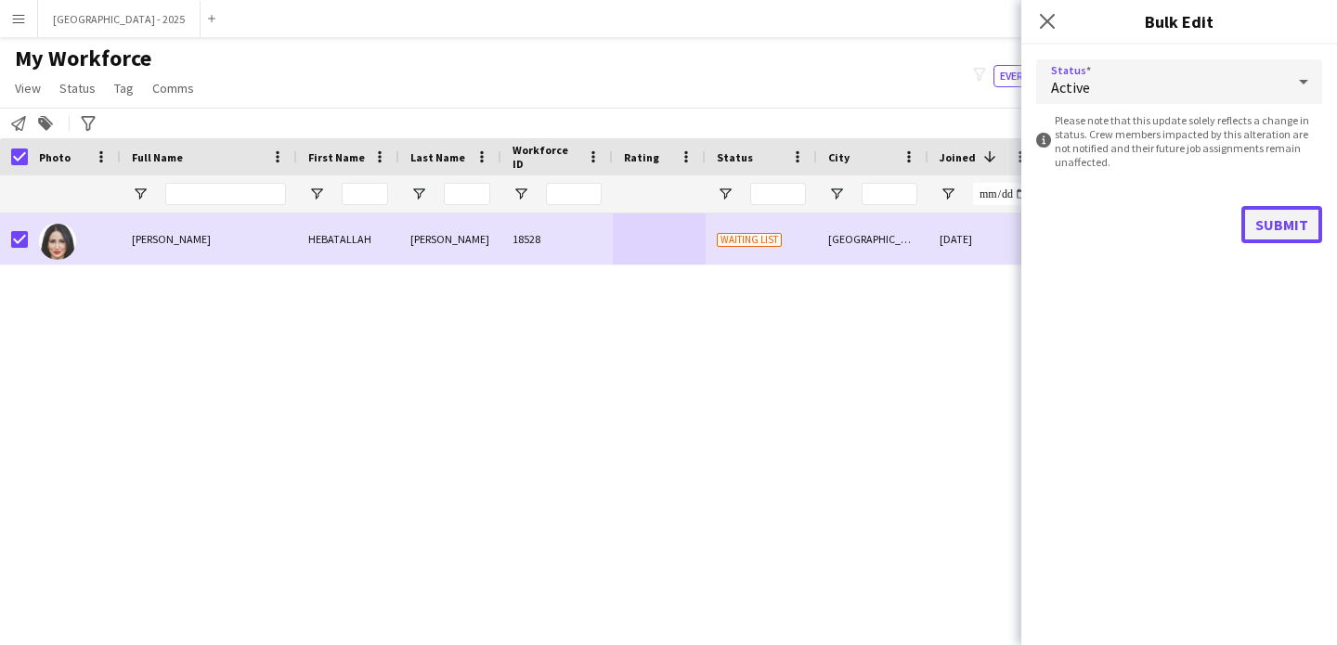
click at [1281, 236] on button "Submit" at bounding box center [1281, 224] width 81 height 37
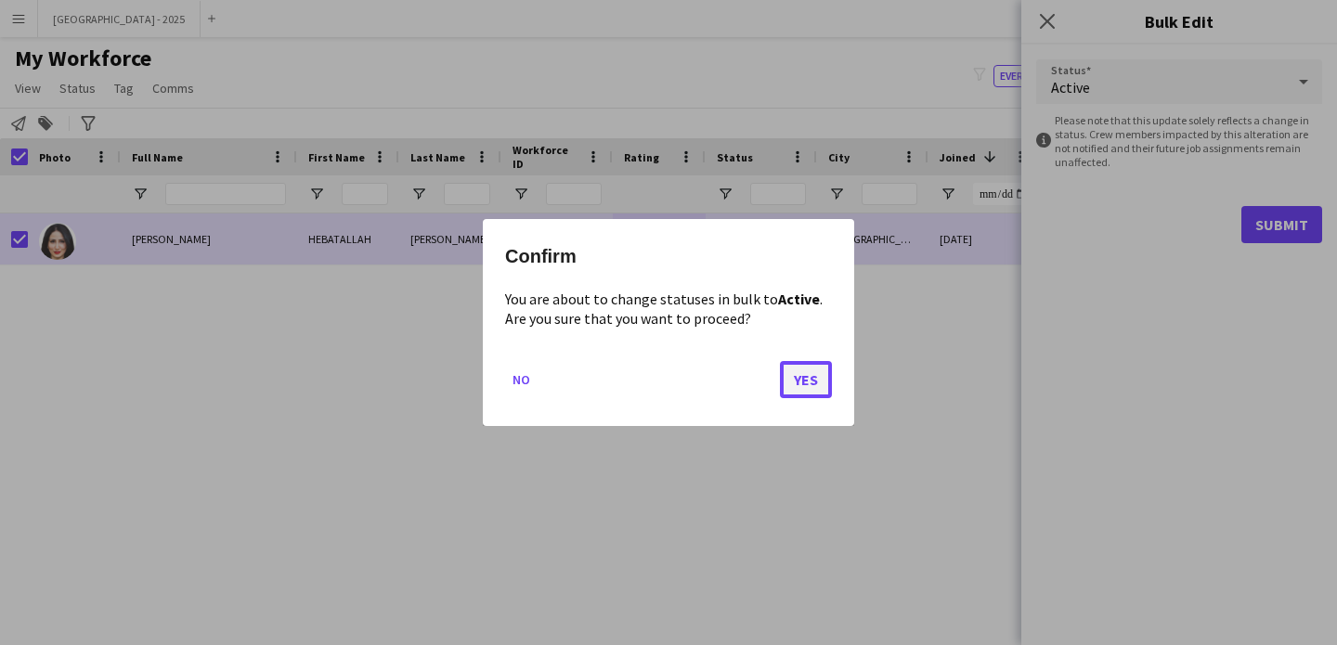
click at [818, 371] on button "Yes" at bounding box center [806, 379] width 52 height 37
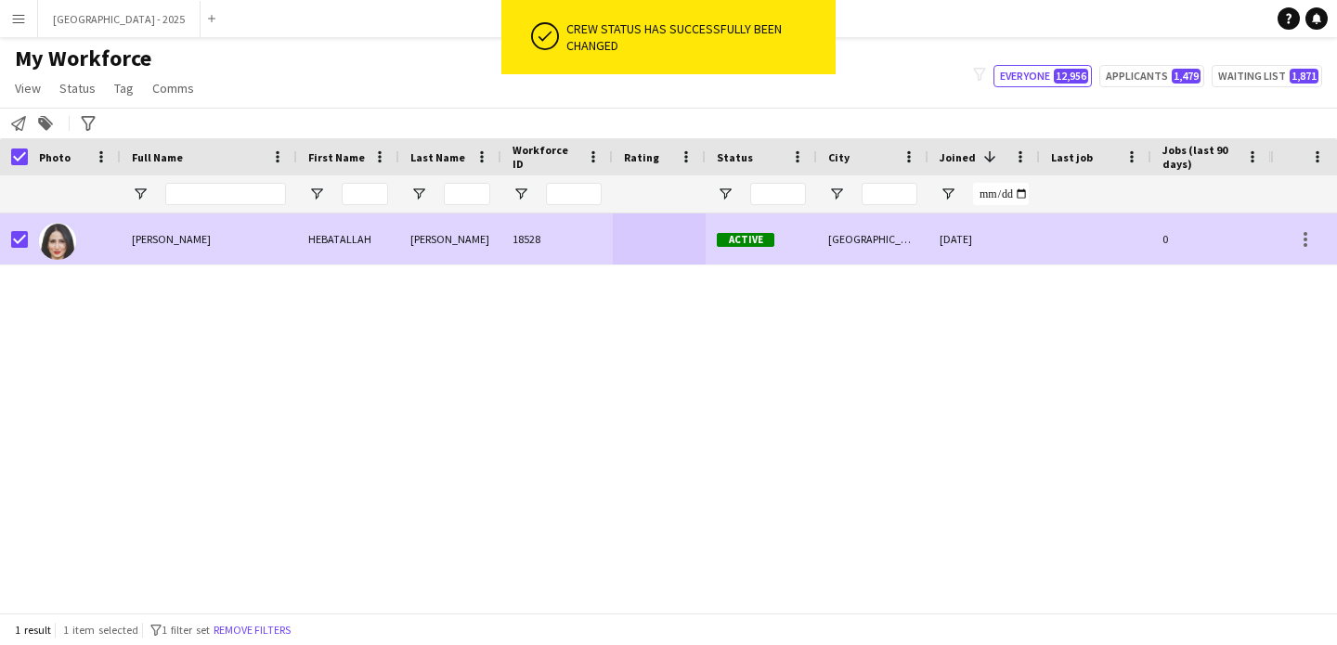
click at [113, 246] on div at bounding box center [74, 239] width 93 height 51
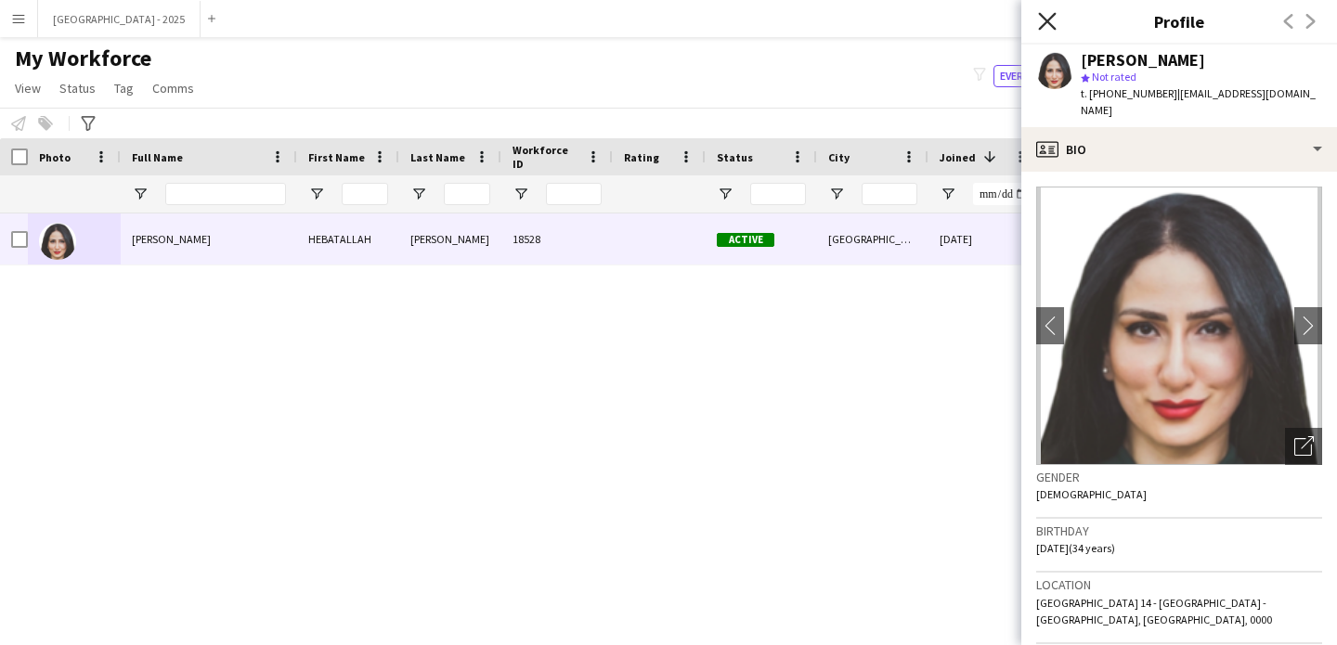
click at [1042, 15] on icon "Close pop-in" at bounding box center [1047, 21] width 18 height 18
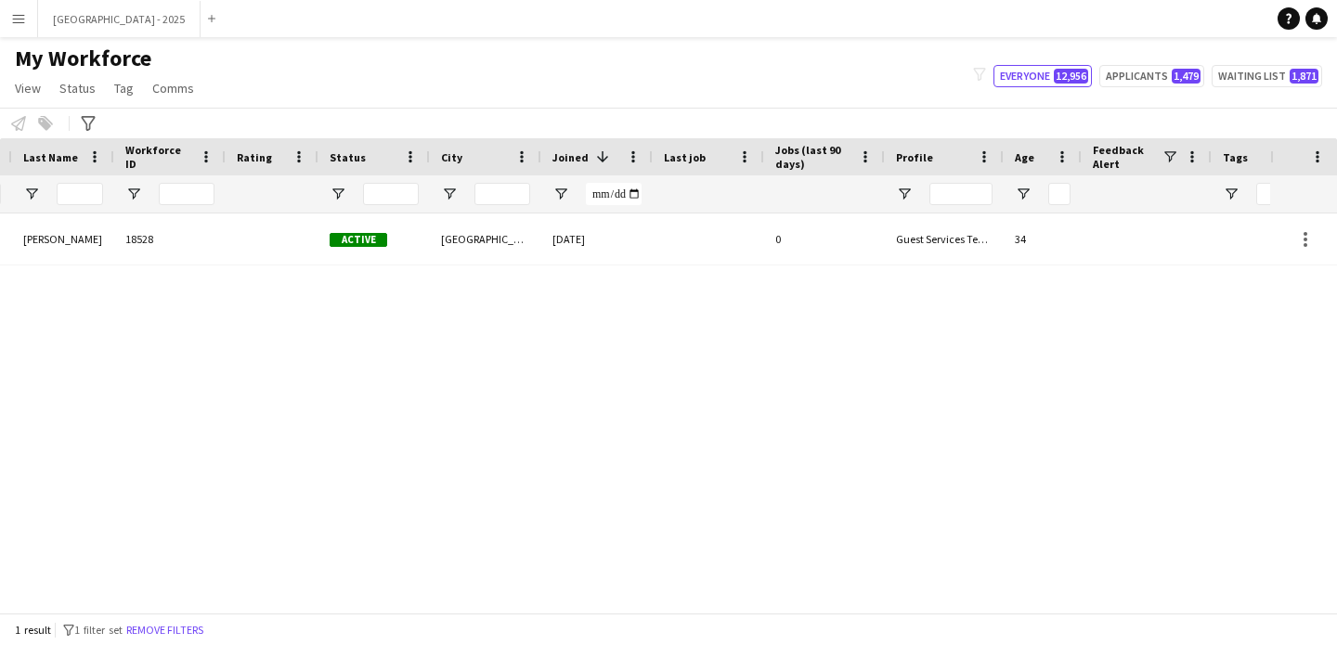
scroll to position [0, 626]
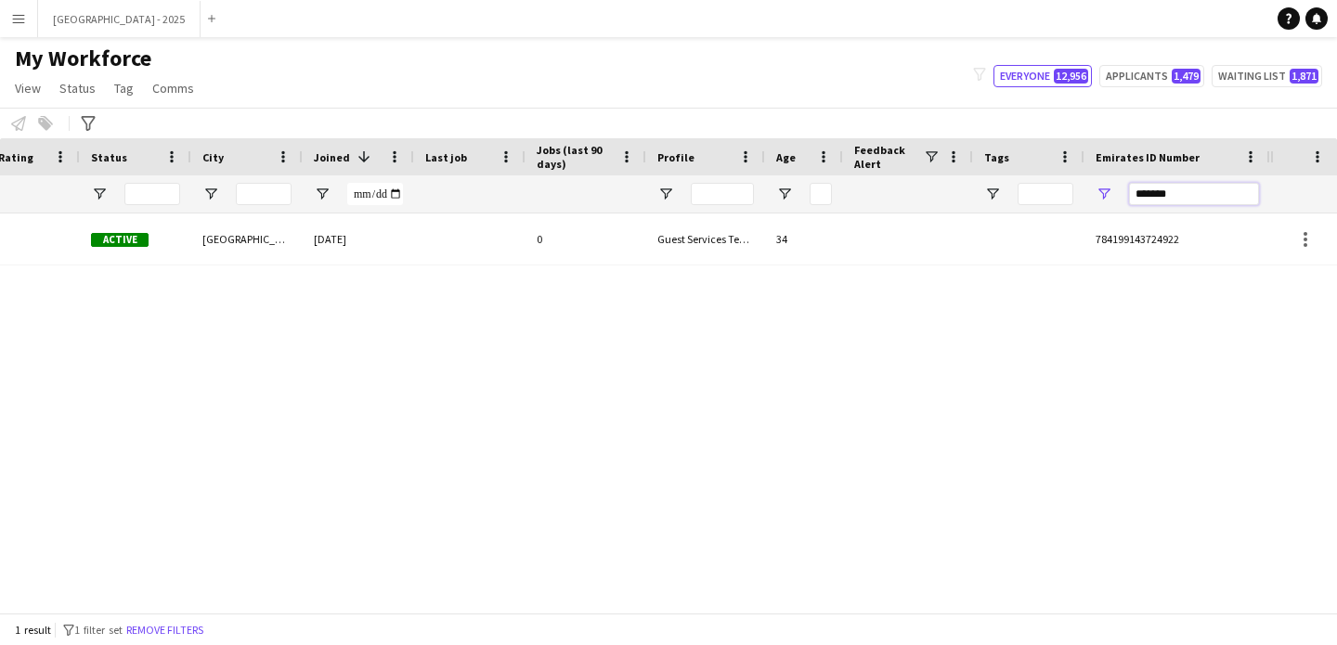
click at [1235, 187] on input "*******" at bounding box center [1194, 194] width 130 height 22
paste input "*******"
type input "**********"
click at [1212, 196] on input "**********" at bounding box center [1194, 194] width 130 height 22
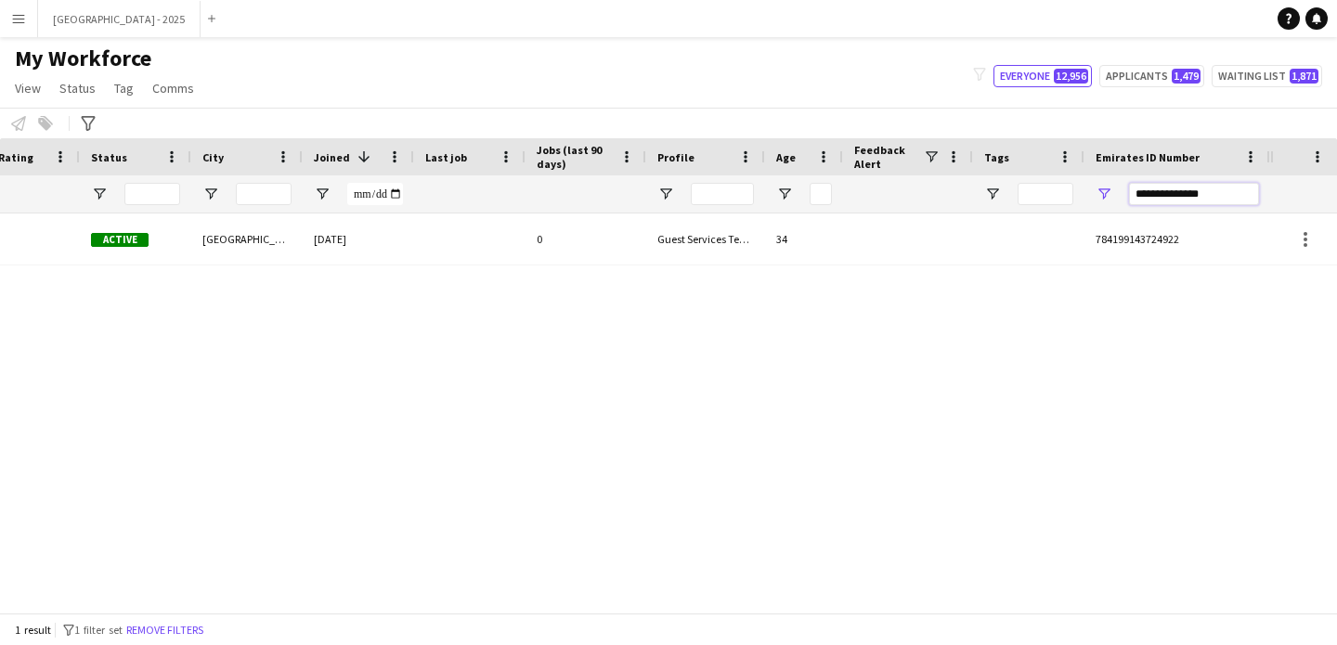
click at [1212, 196] on input "**********" at bounding box center [1194, 194] width 130 height 22
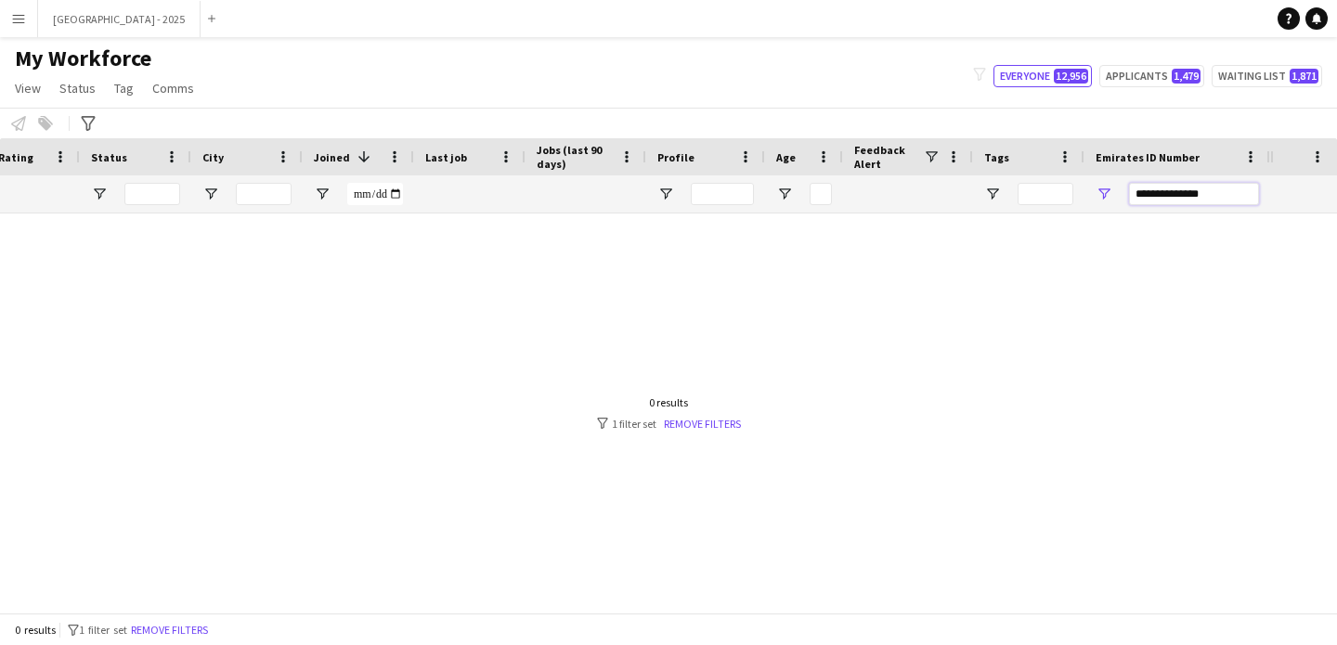
click at [1212, 196] on input "**********" at bounding box center [1194, 194] width 130 height 22
paste input "*******"
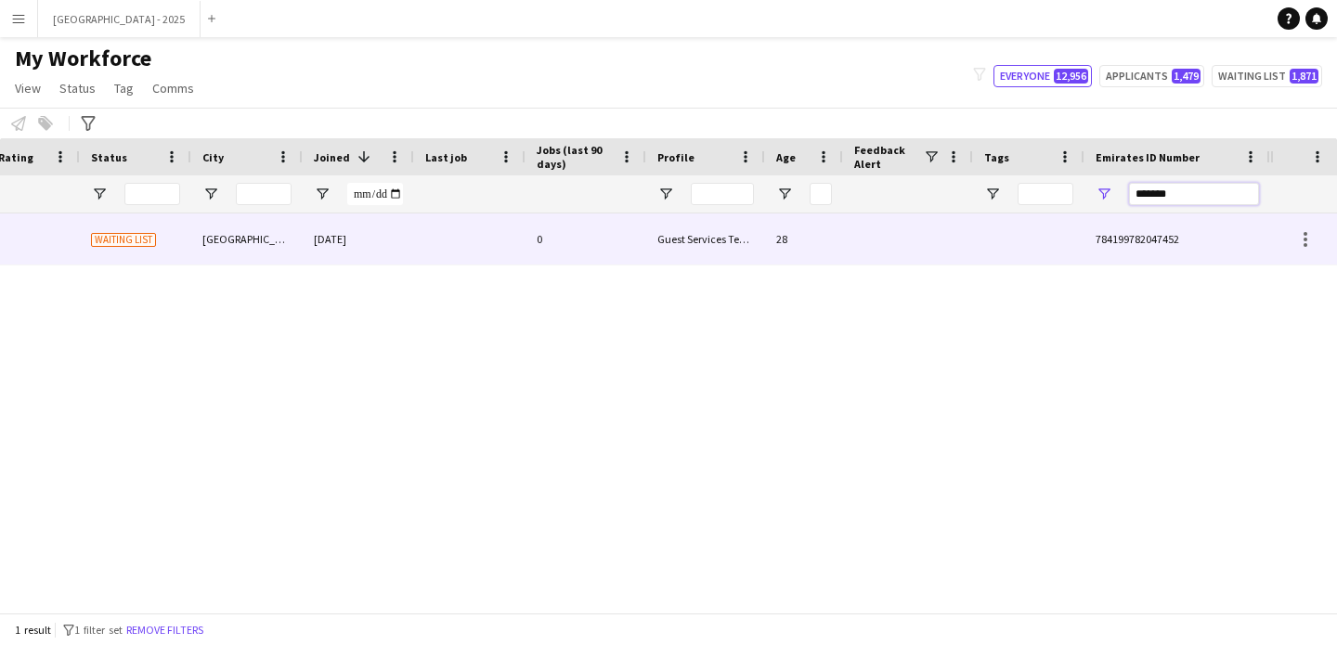
type input "*******"
click at [744, 239] on div "Guest Services Team" at bounding box center [705, 239] width 119 height 51
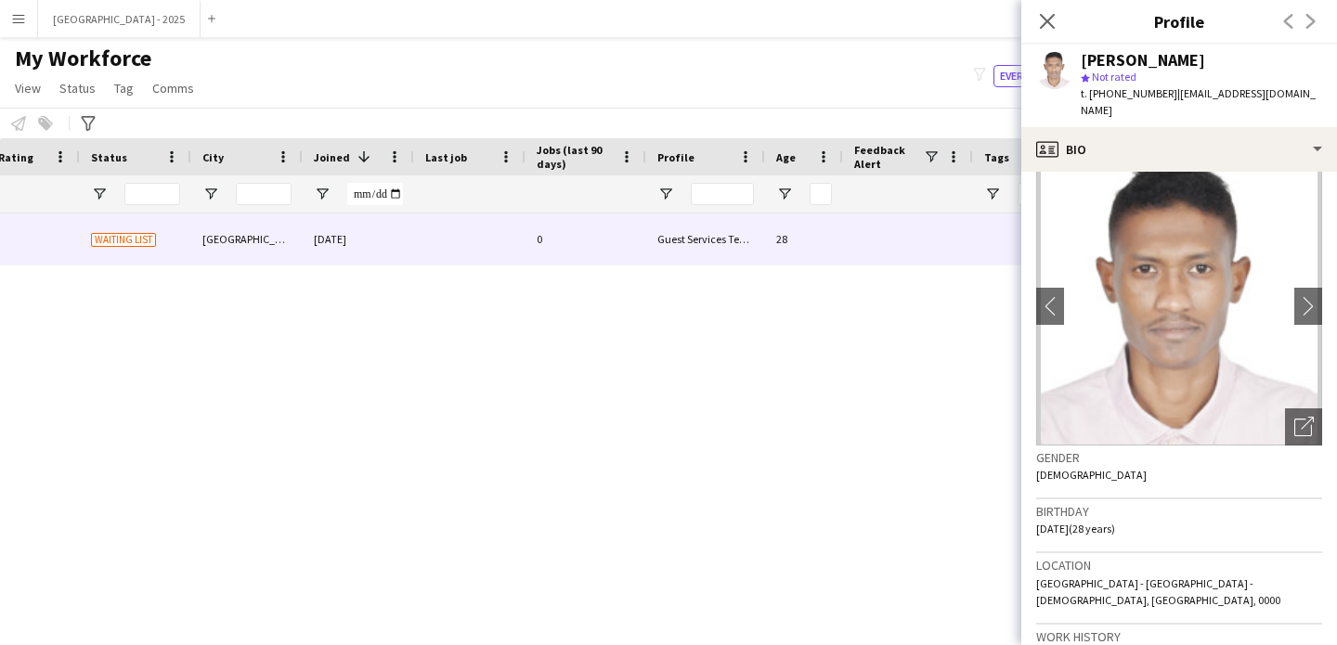
scroll to position [20, 0]
click at [1294, 429] on icon "Open photos pop-in" at bounding box center [1303, 425] width 19 height 19
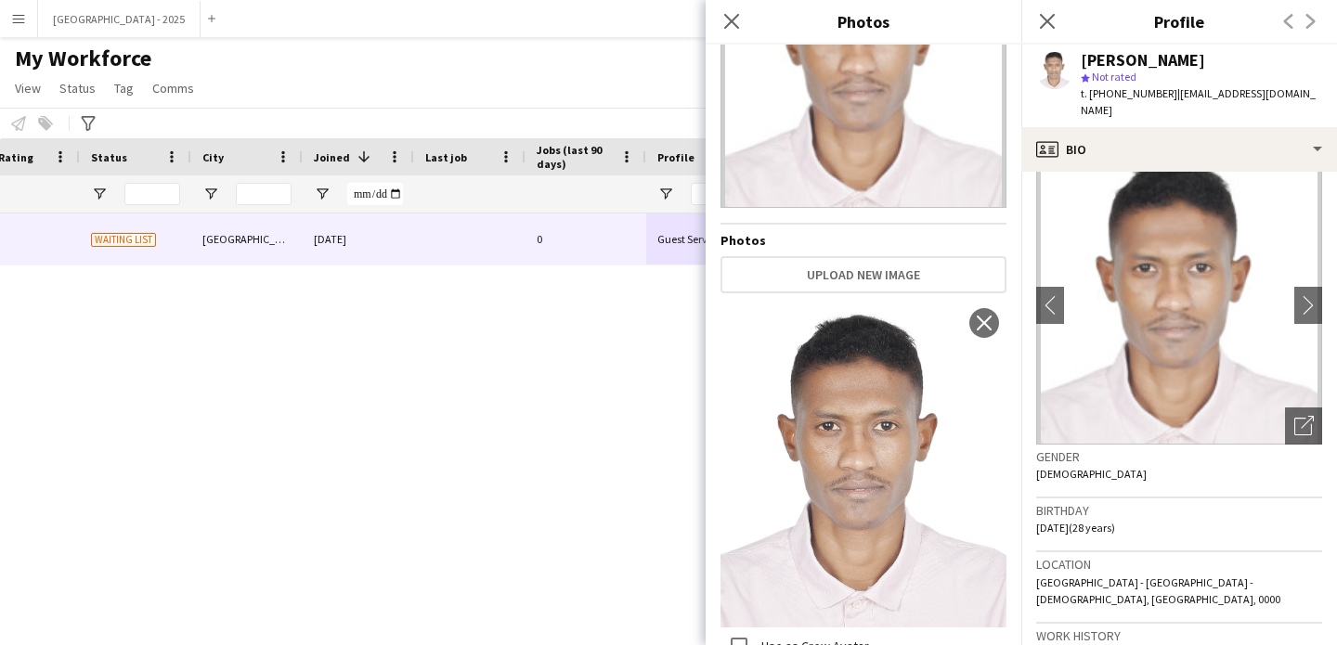
scroll to position [148, 0]
click at [1207, 544] on div "Birthday 01-02-1997 (28 years)" at bounding box center [1179, 526] width 286 height 54
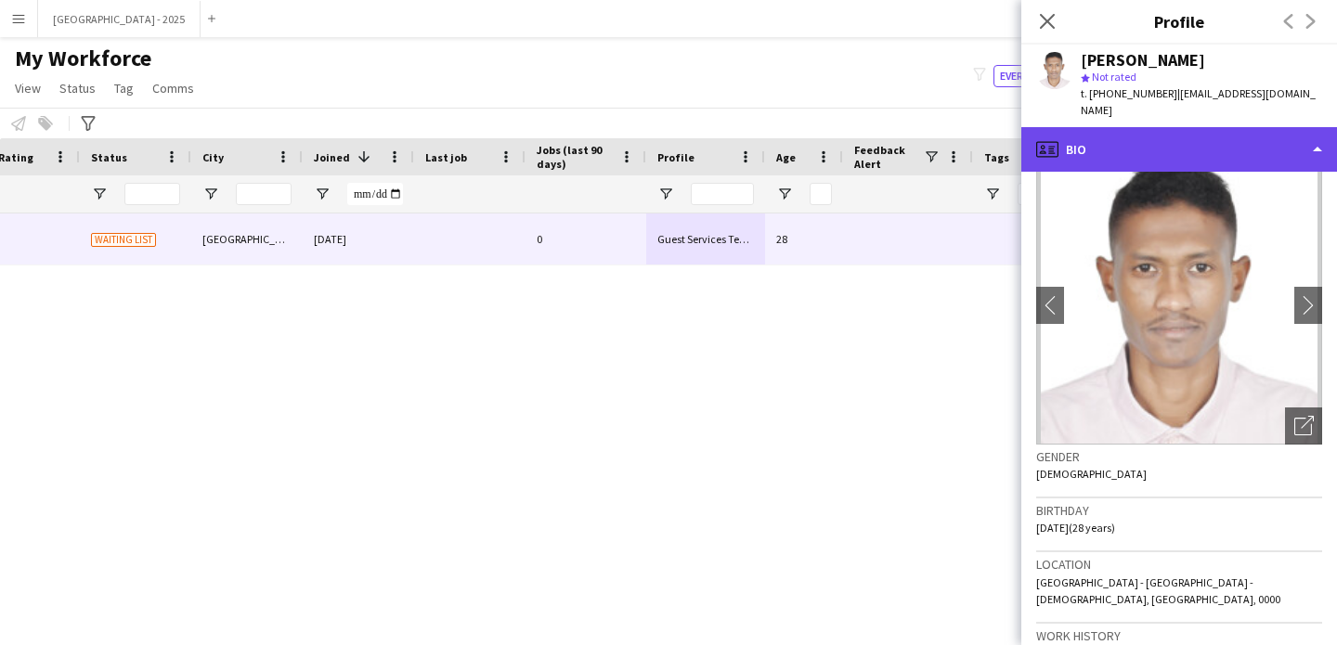
click at [1179, 138] on div "profile Bio" at bounding box center [1179, 149] width 316 height 45
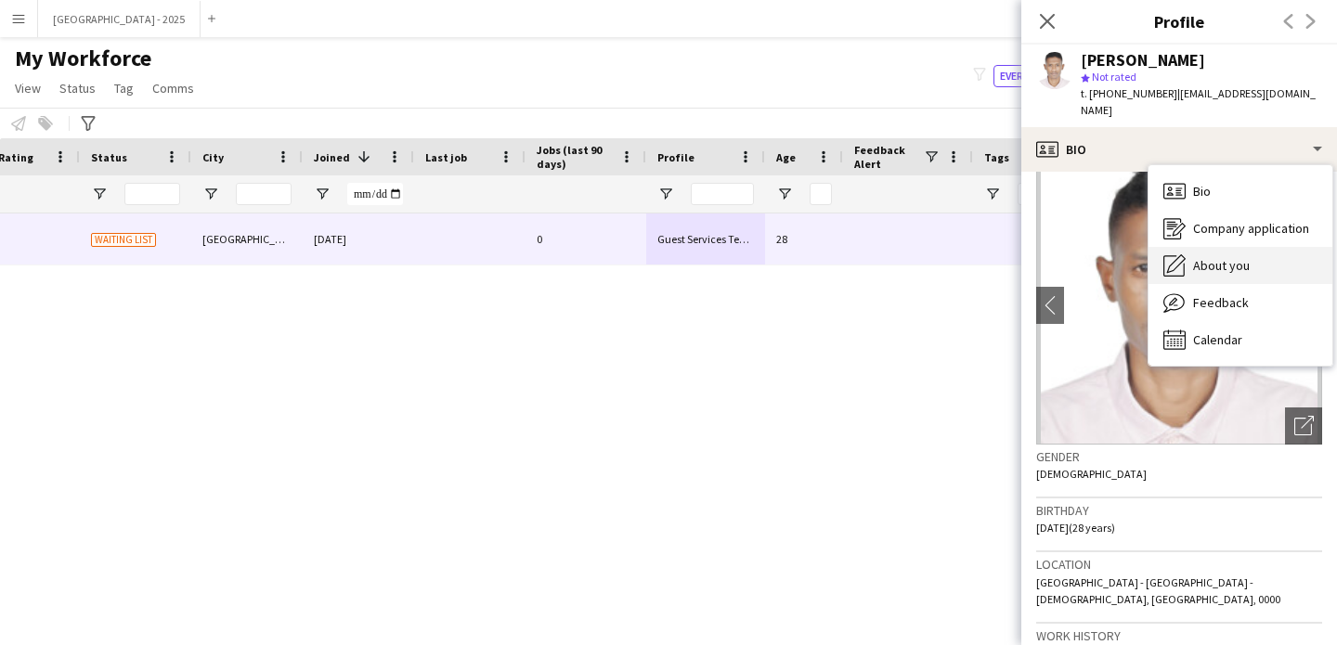
click at [1234, 267] on span "About you" at bounding box center [1221, 265] width 57 height 17
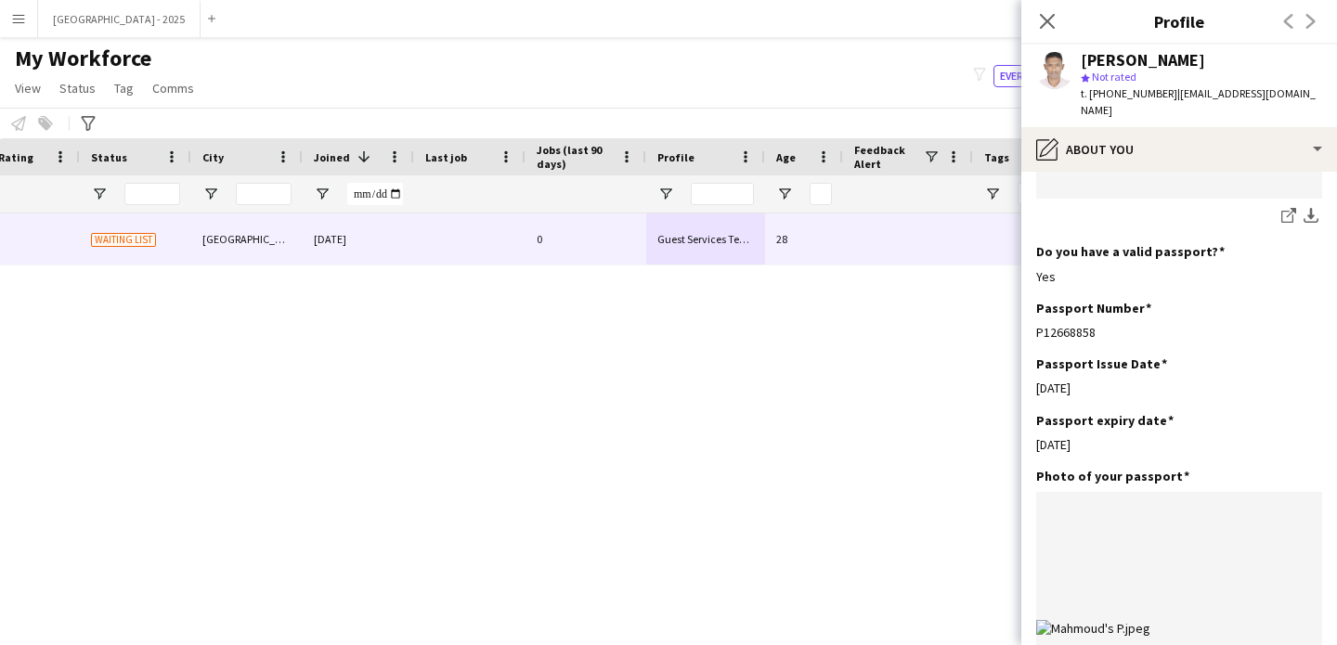
scroll to position [1535, 0]
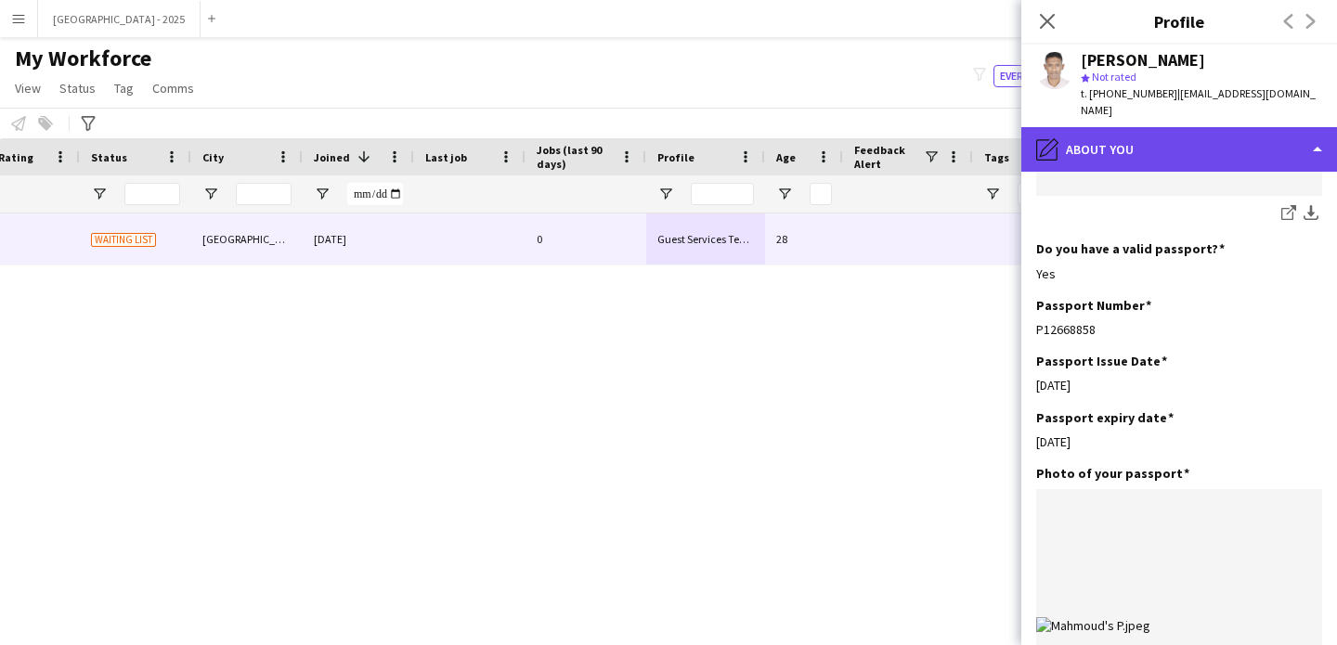
click at [1157, 136] on div "pencil4 About you" at bounding box center [1179, 149] width 316 height 45
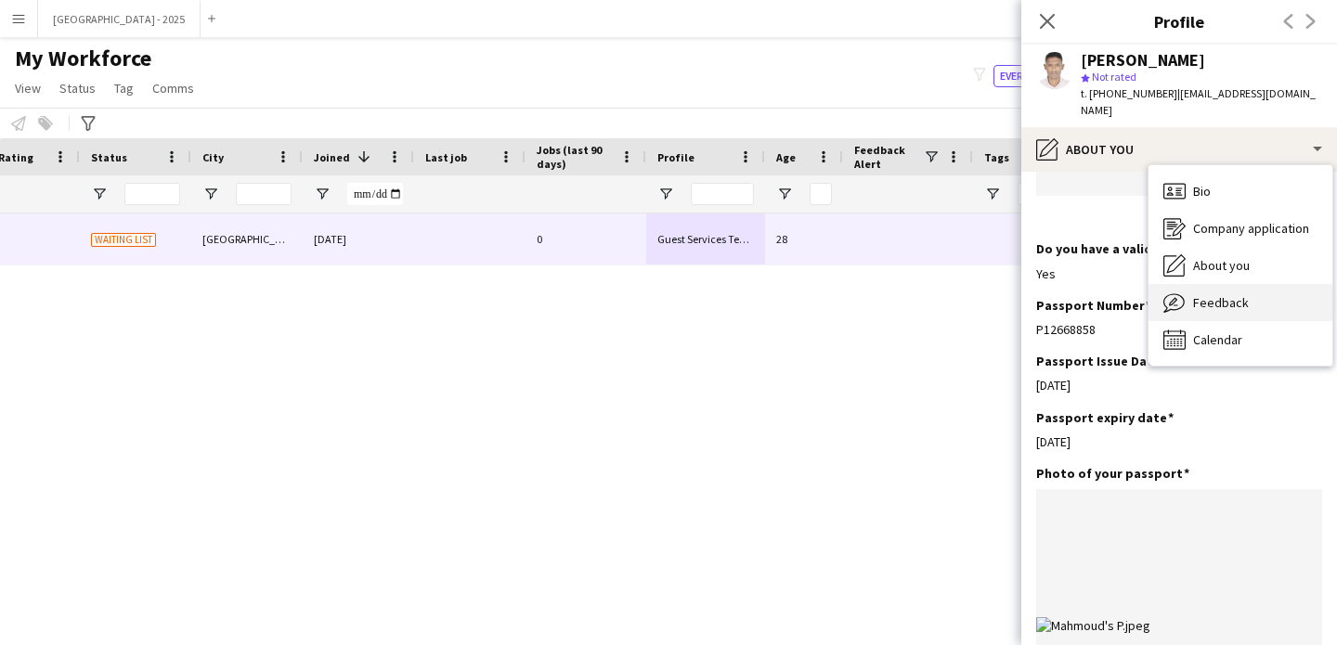
click at [1214, 307] on span "Feedback" at bounding box center [1221, 302] width 56 height 17
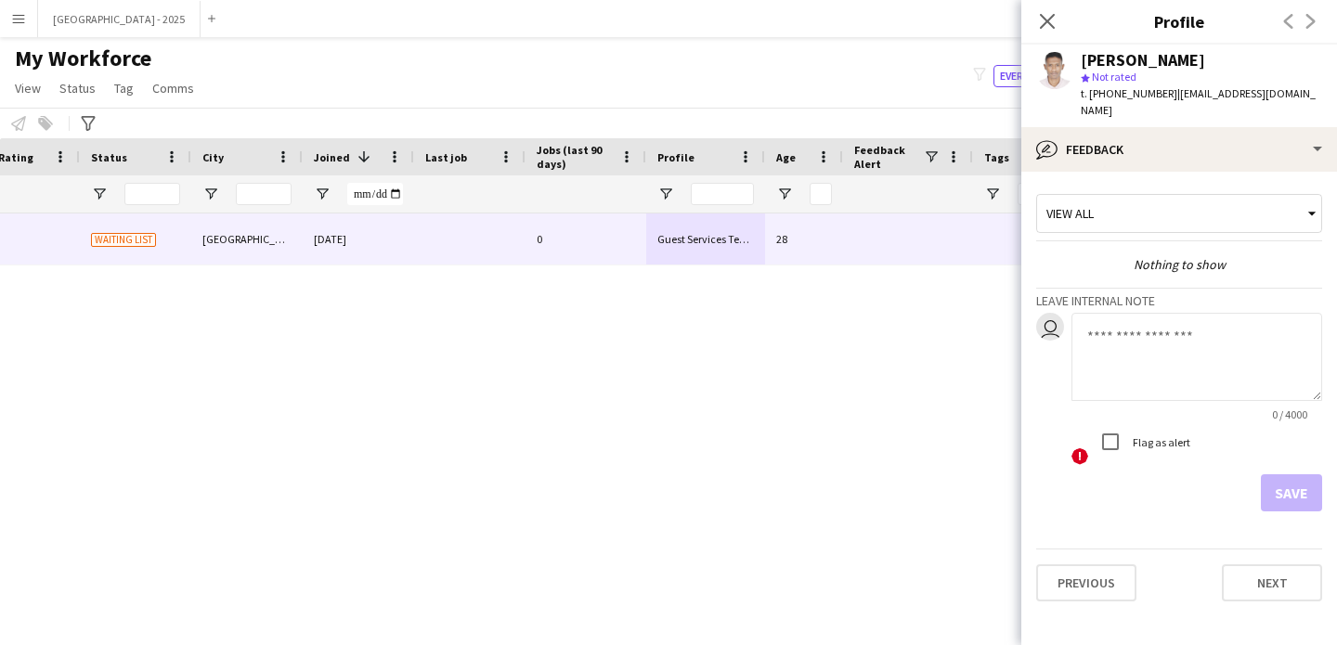
click at [1136, 372] on textarea at bounding box center [1196, 357] width 251 height 88
type textarea "**********"
click at [1306, 493] on button "Save" at bounding box center [1291, 492] width 61 height 37
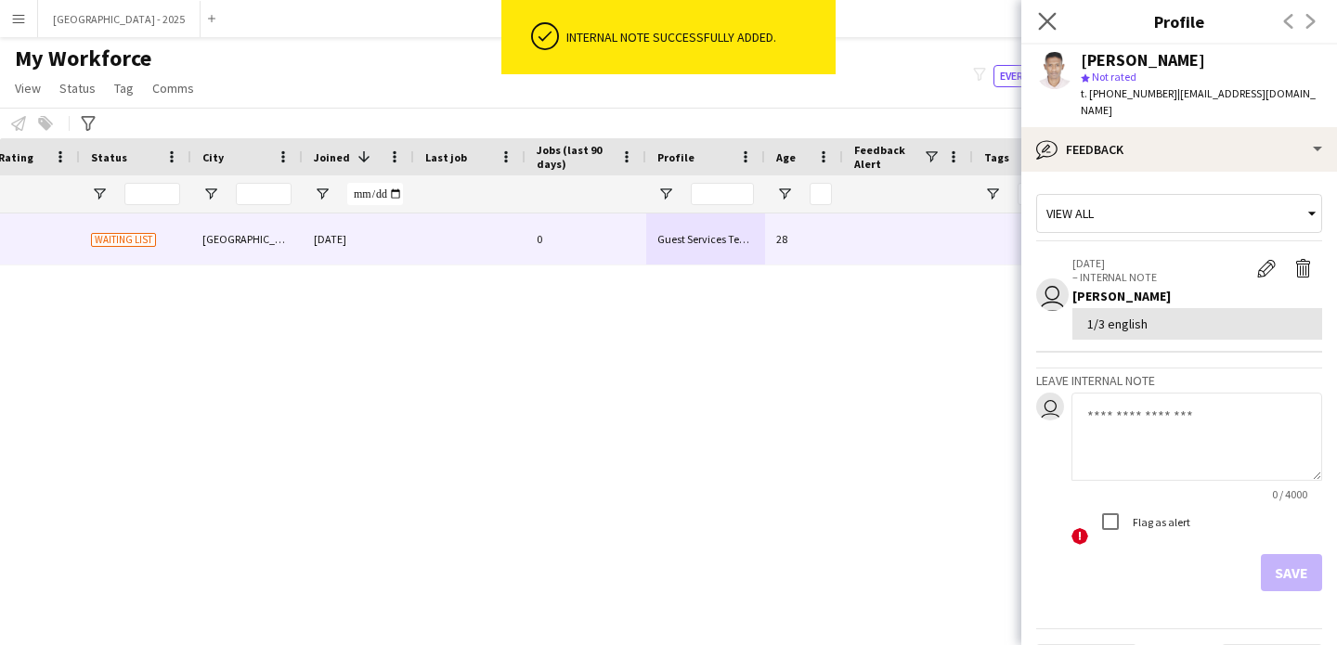
click at [1052, 32] on app-icon "Close pop-in" at bounding box center [1047, 21] width 27 height 27
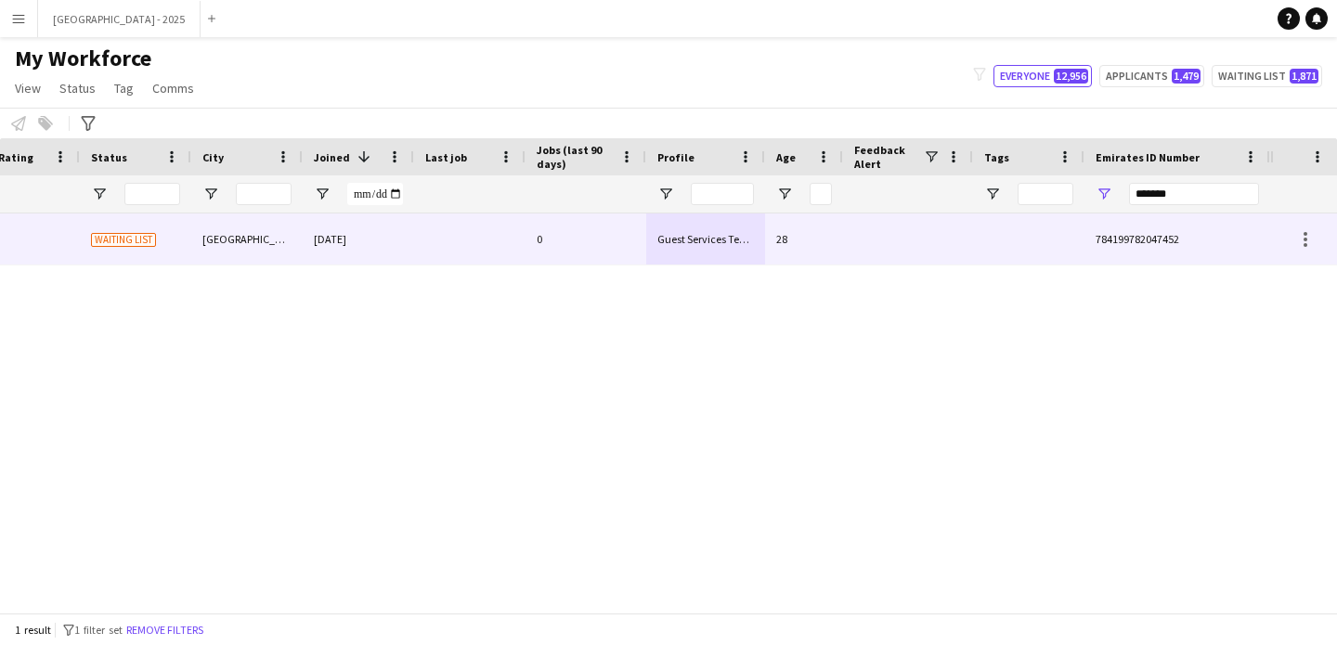
scroll to position [0, 0]
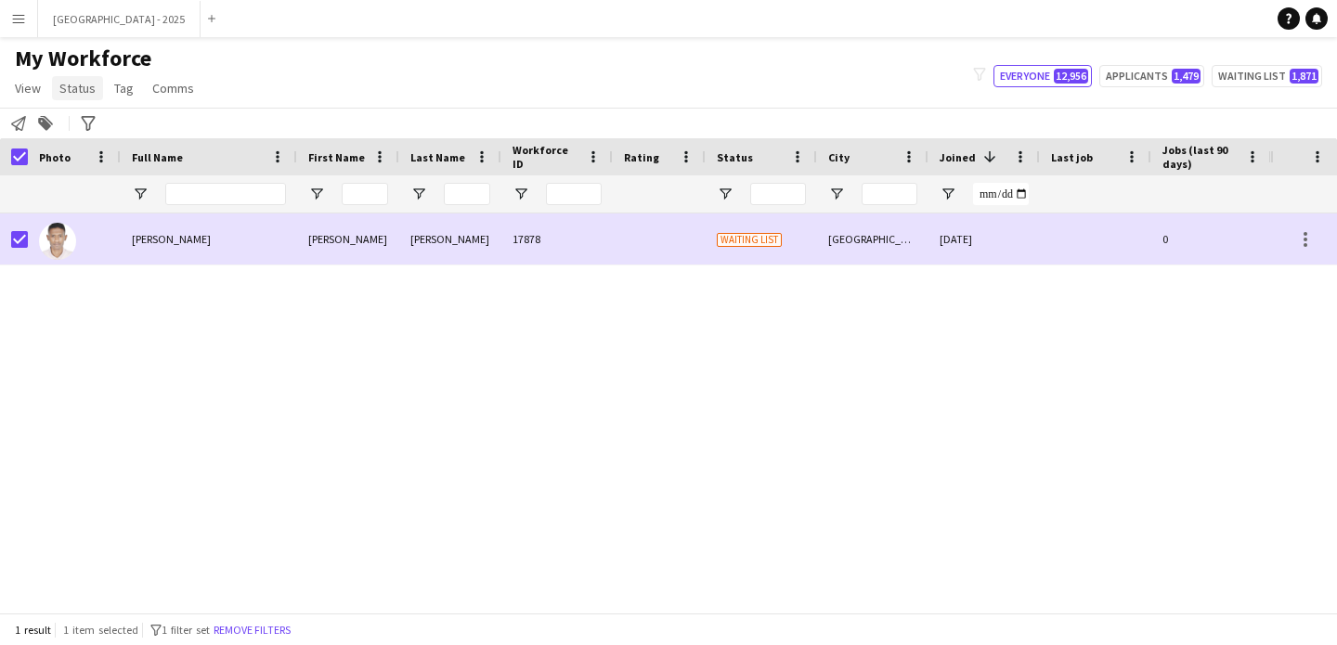
click at [81, 77] on link "Status" at bounding box center [77, 88] width 51 height 24
click at [120, 116] on link "Edit" at bounding box center [118, 128] width 130 height 39
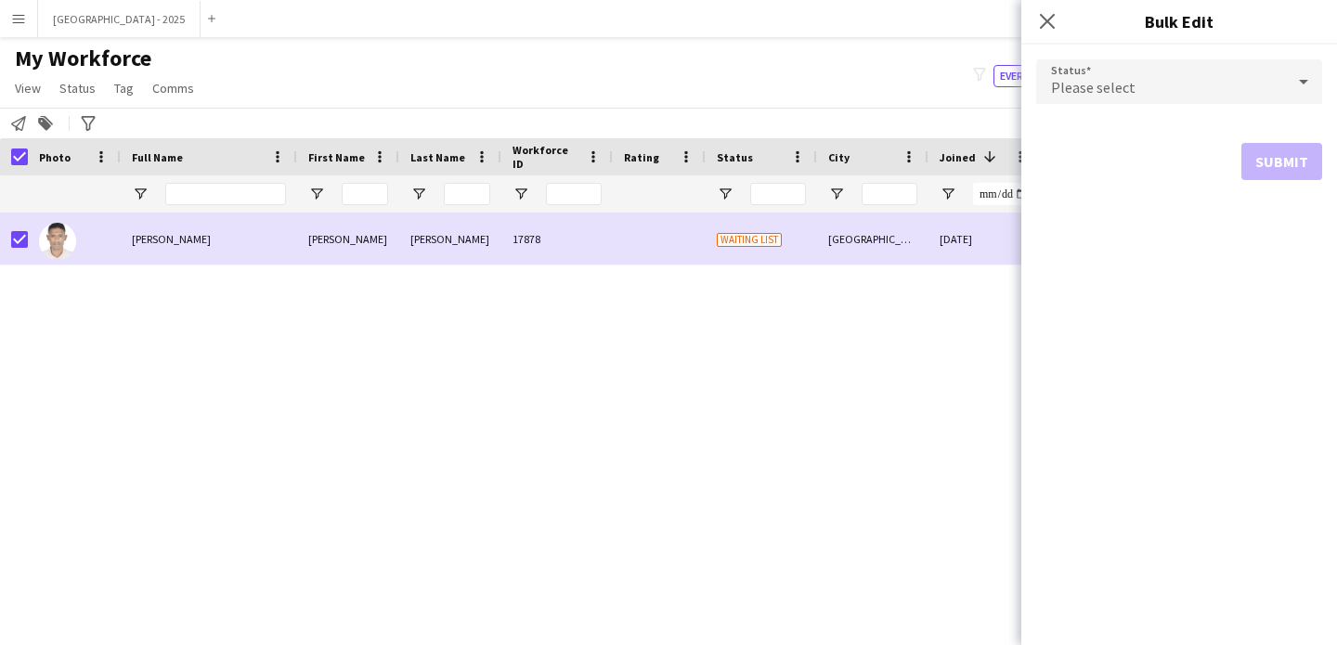
click at [1092, 71] on div "Please select" at bounding box center [1160, 81] width 249 height 45
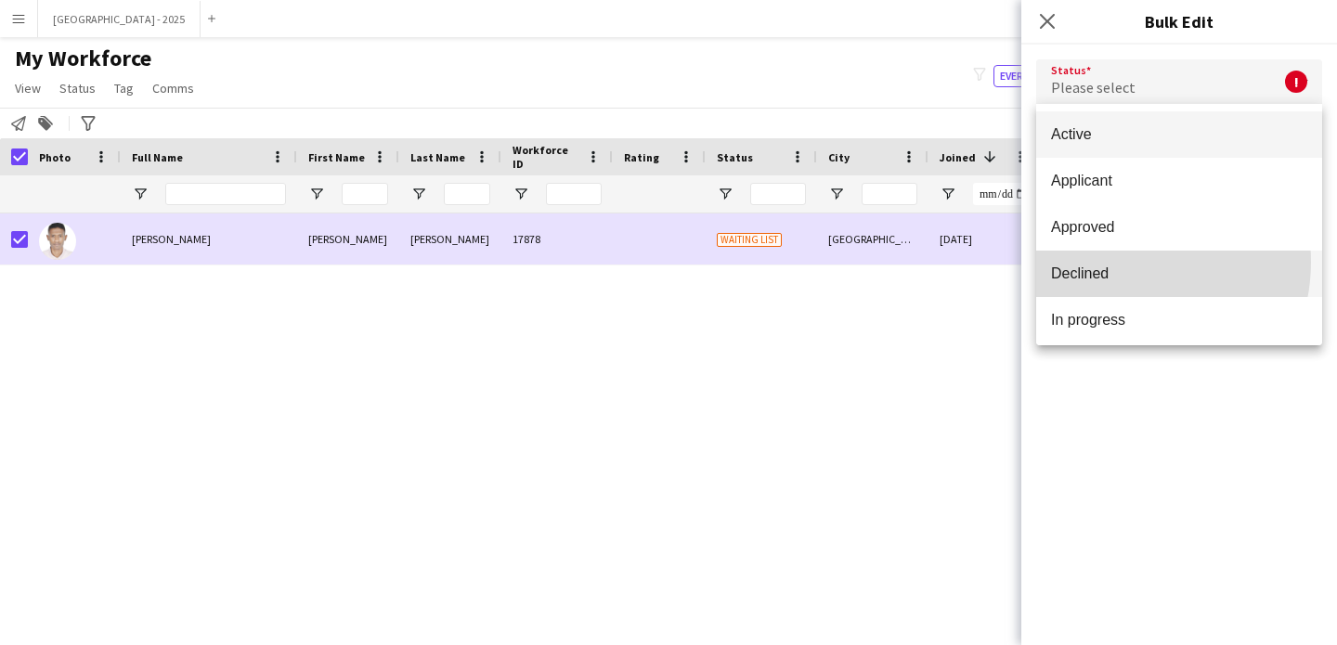
click at [1117, 262] on mat-option "Declined" at bounding box center [1179, 274] width 286 height 46
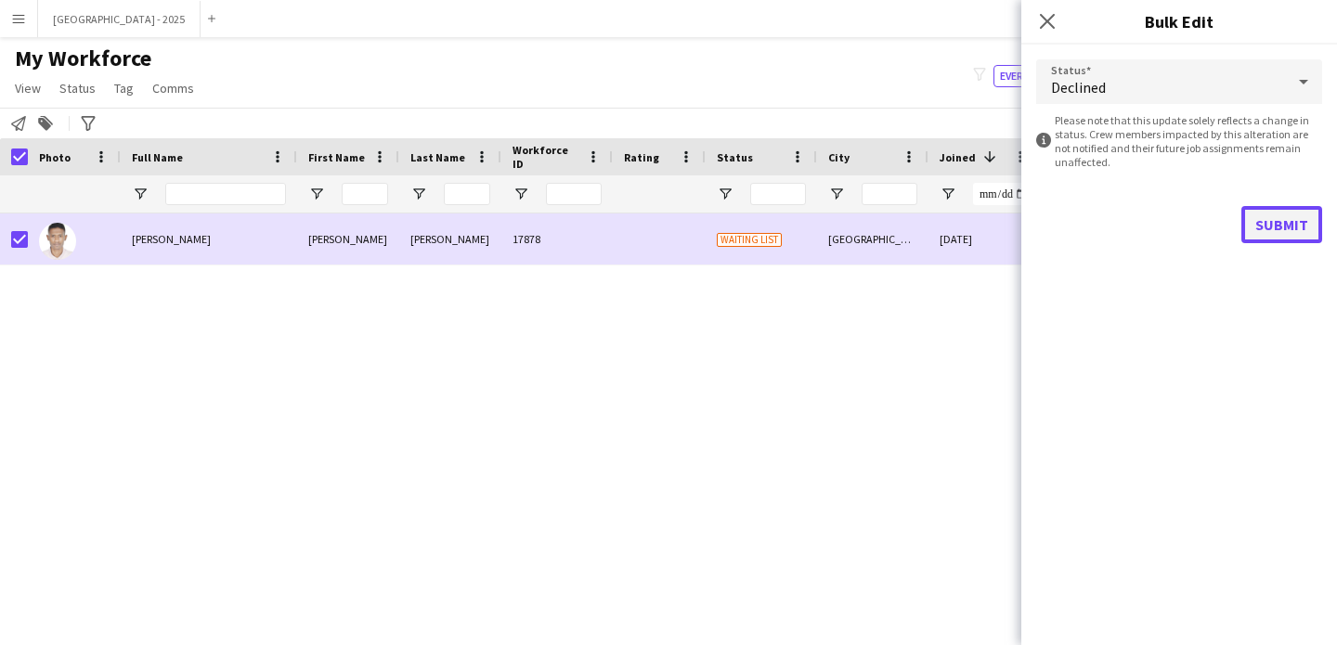
click at [1267, 217] on button "Submit" at bounding box center [1281, 224] width 81 height 37
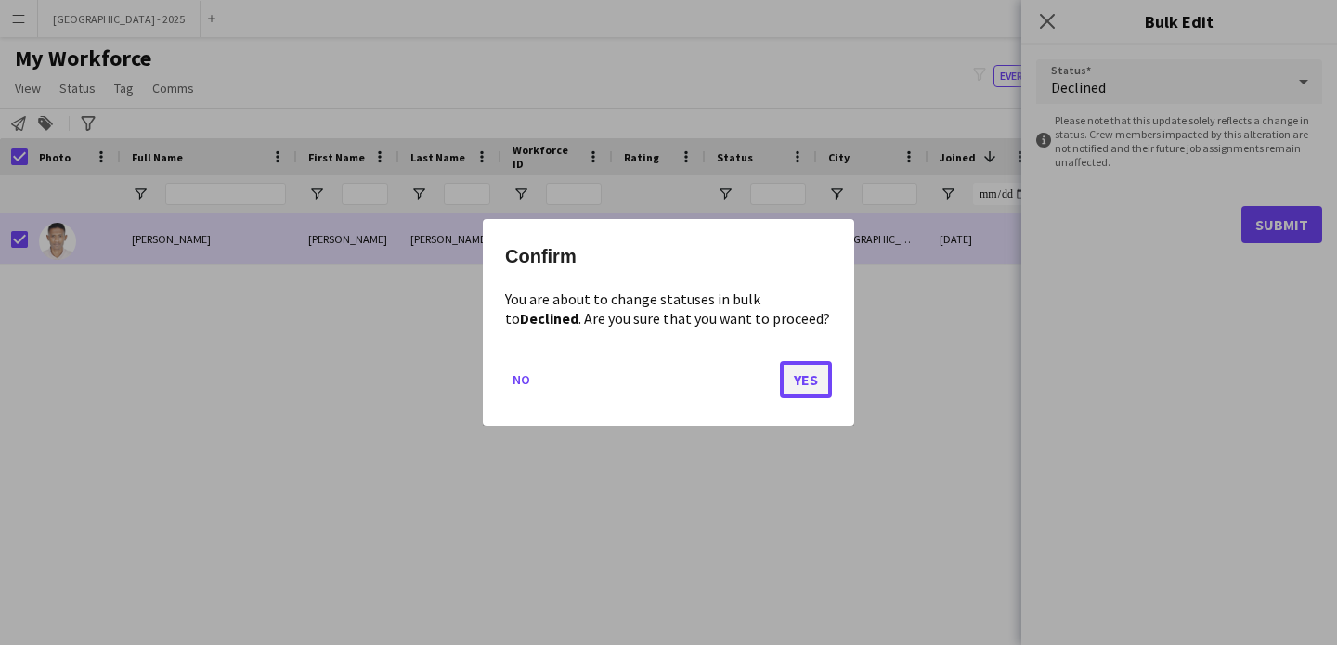
click at [813, 375] on button "Yes" at bounding box center [806, 379] width 52 height 37
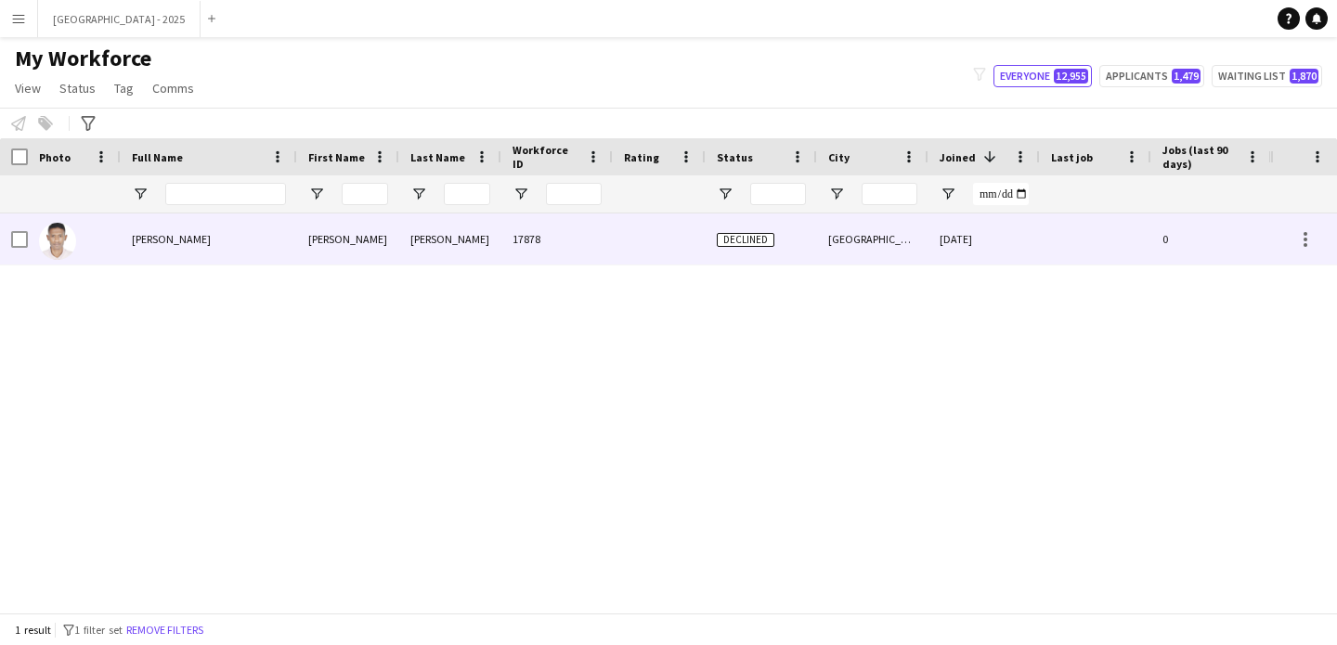
drag, startPoint x: 139, startPoint y: 243, endPoint x: 245, endPoint y: 422, distance: 207.3
click at [136, 246] on span "Mahmoud Hassan" at bounding box center [171, 239] width 79 height 14
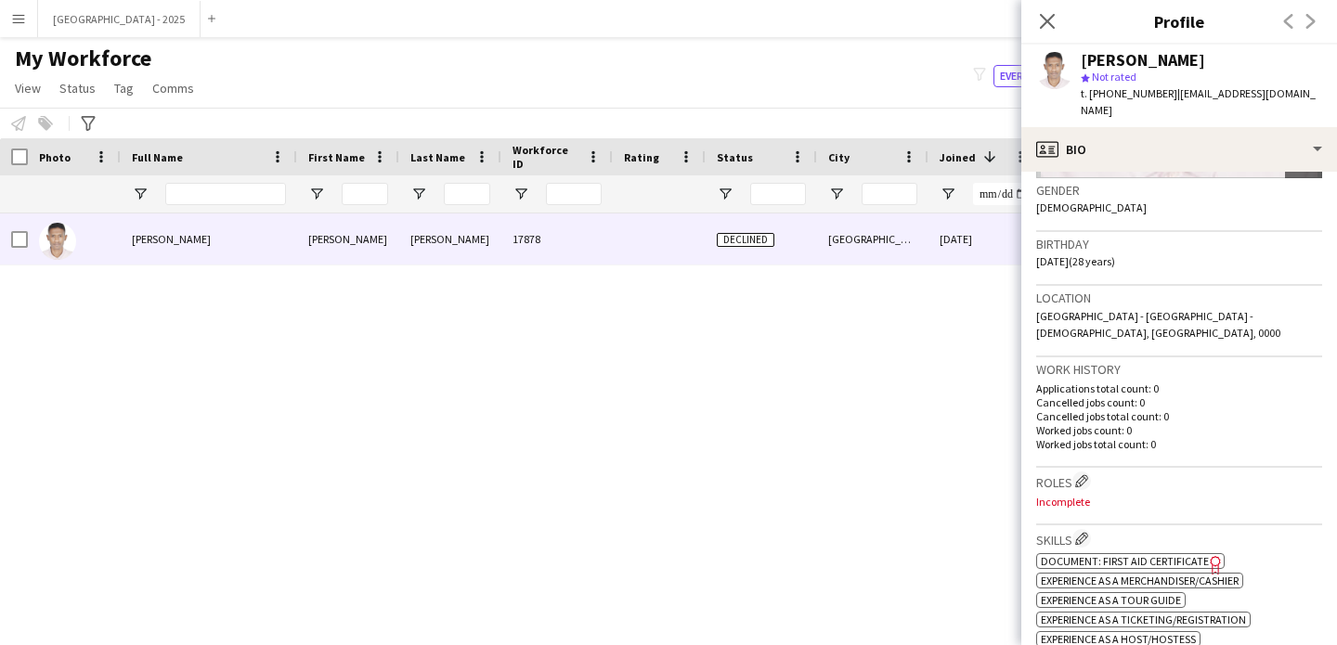
scroll to position [500, 0]
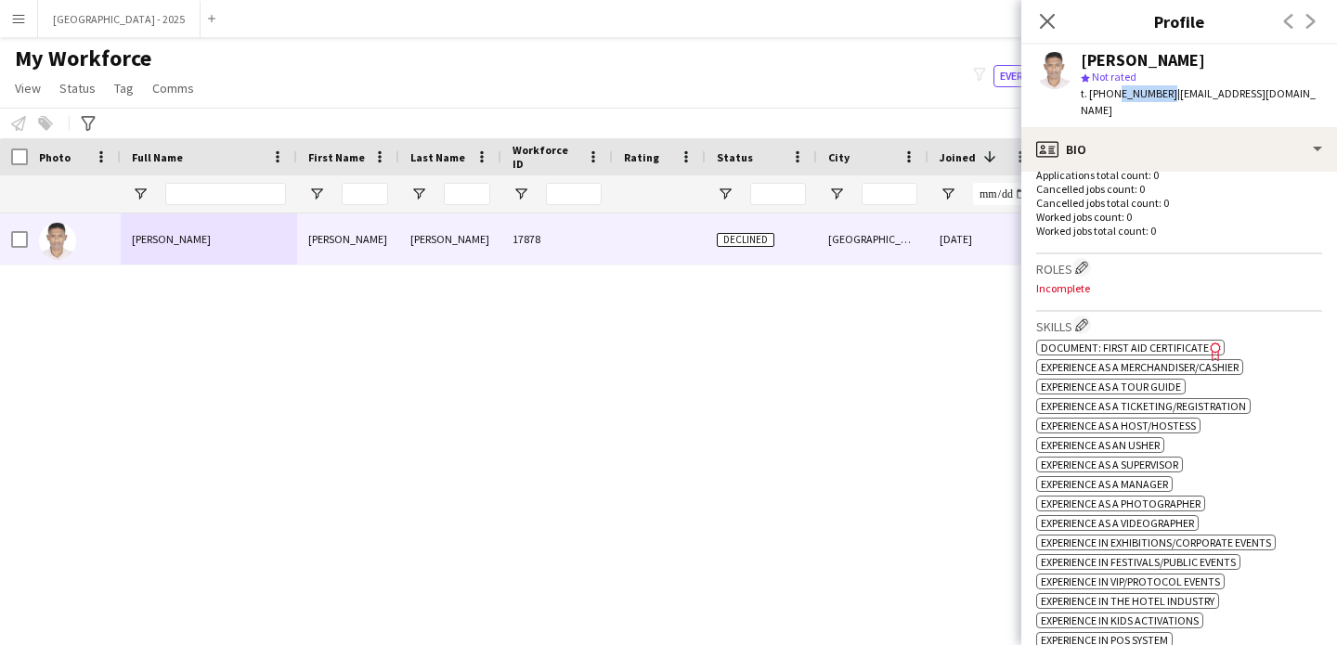
drag, startPoint x: 1110, startPoint y: 95, endPoint x: 1161, endPoint y: 101, distance: 50.6
click at [1161, 101] on div "t. +971555917912 | mahmoud@mahmoudibrahim.me" at bounding box center [1201, 101] width 241 height 33
copy span "555917912"
click at [1037, 19] on app-icon "Close pop-in" at bounding box center [1047, 21] width 22 height 22
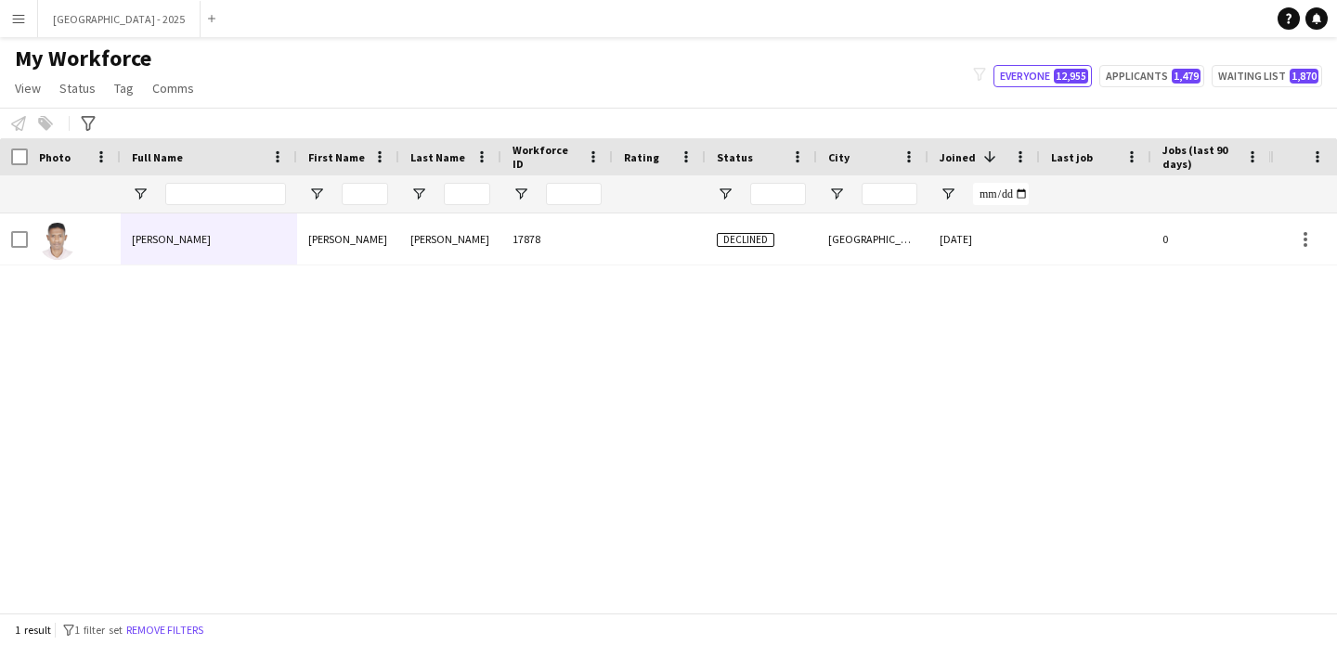
scroll to position [0, 626]
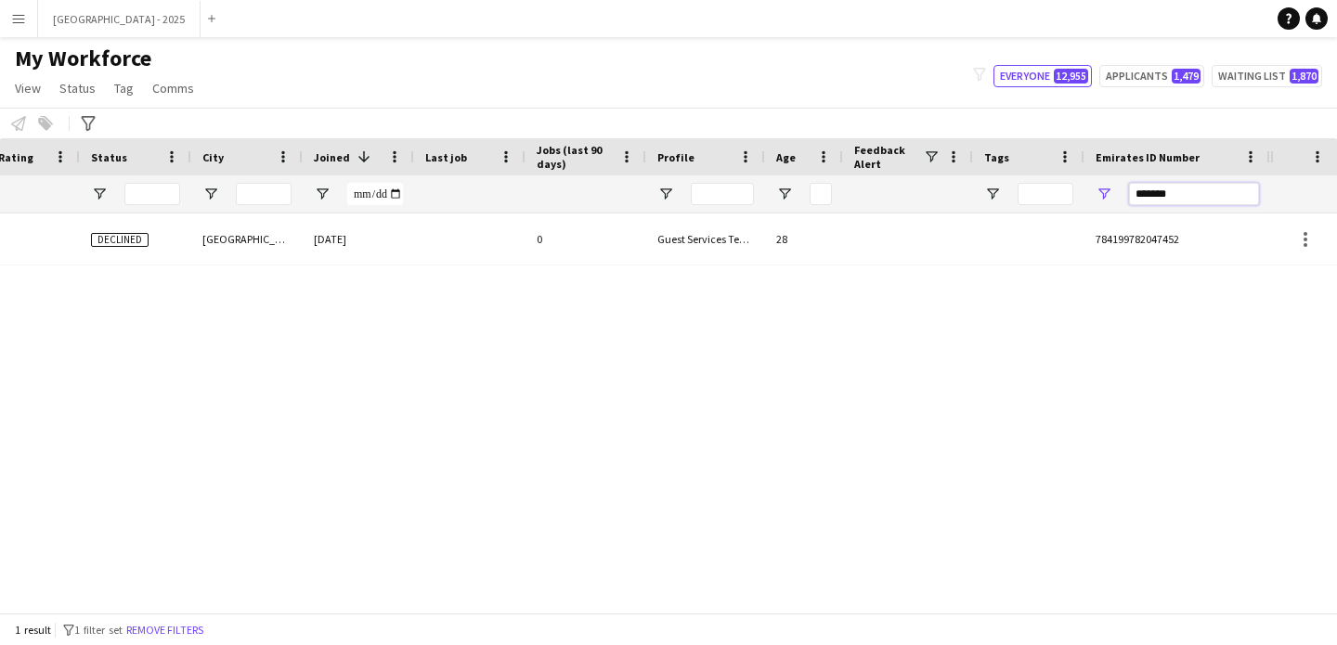
click at [1209, 192] on input "*******" at bounding box center [1194, 194] width 130 height 22
paste input "Emirates ID Number Filter Input"
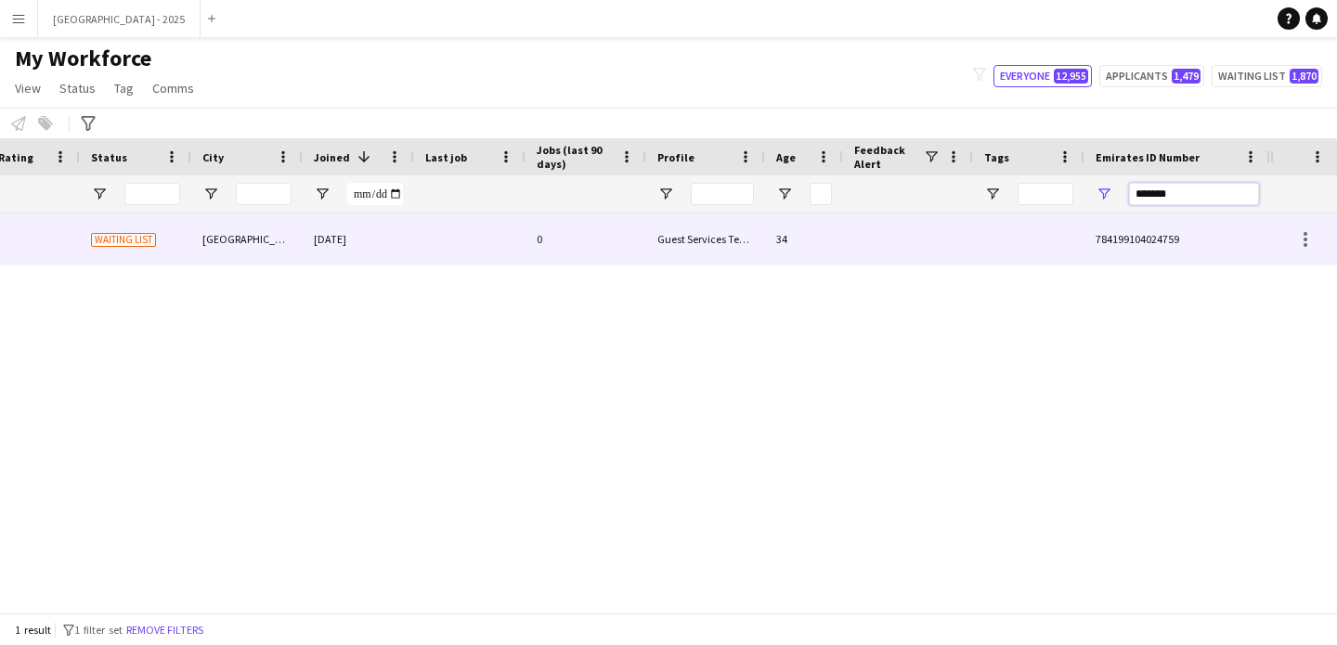
type input "*******"
click at [820, 239] on div "34" at bounding box center [804, 239] width 78 height 51
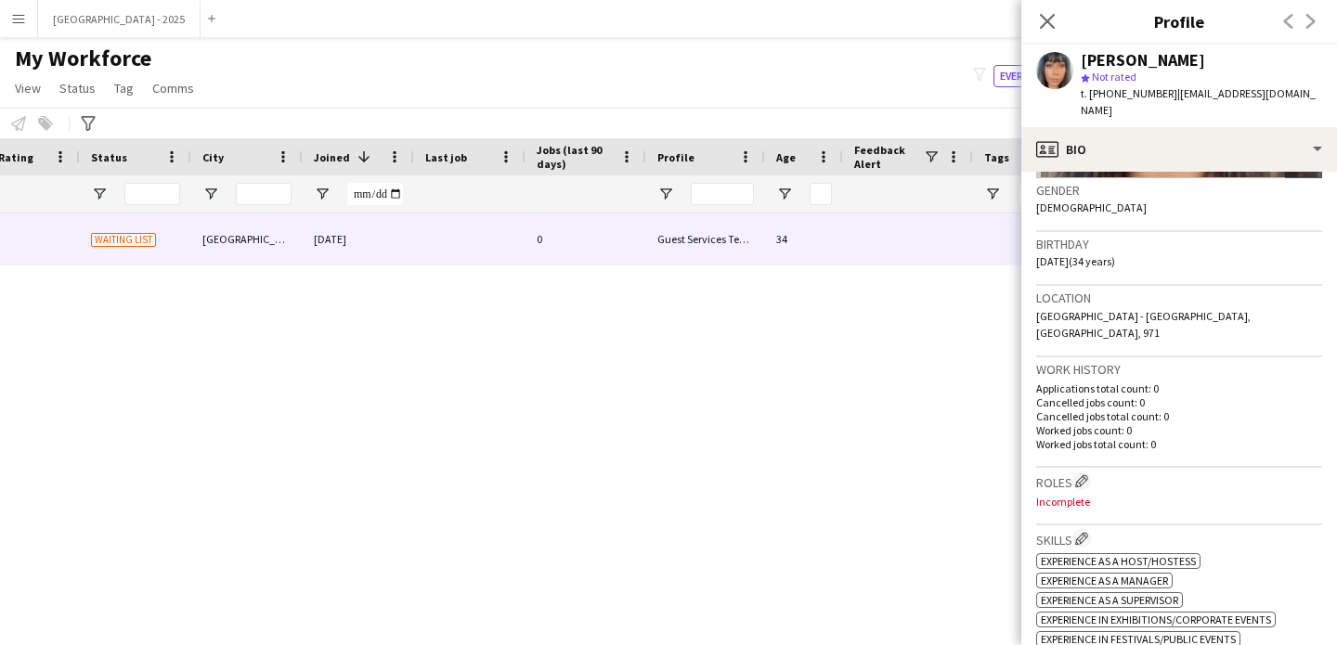
scroll to position [0, 0]
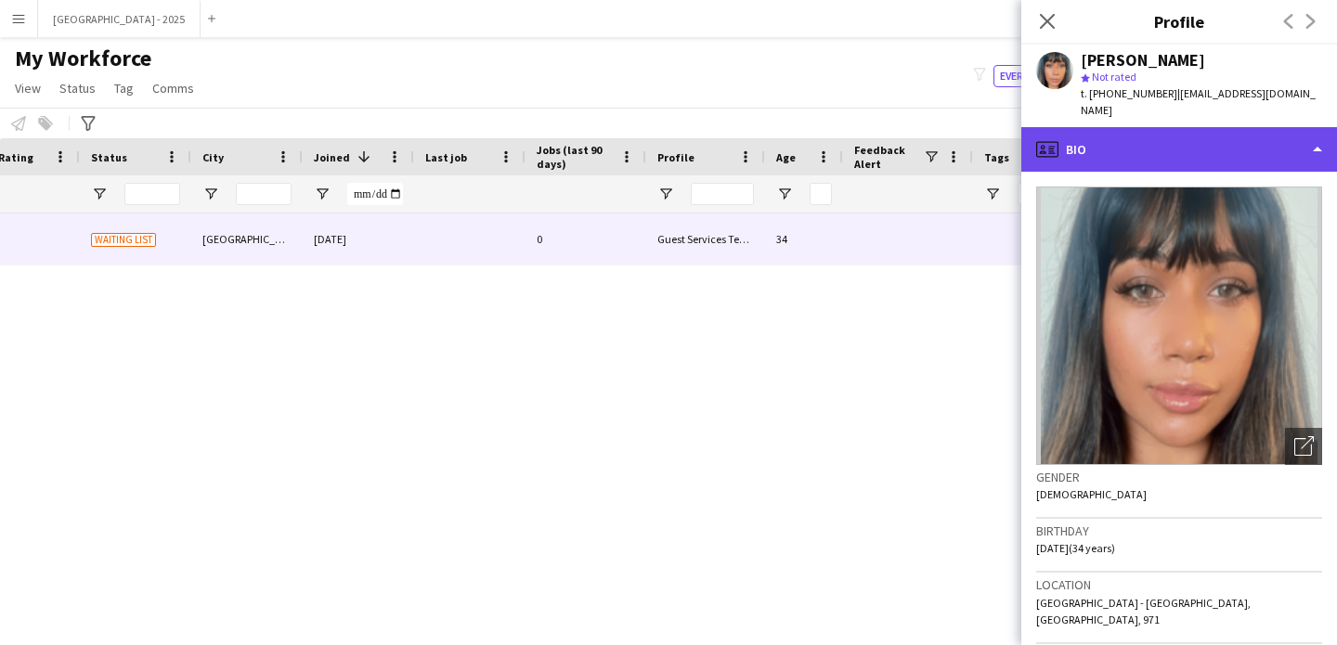
click at [1182, 132] on div "profile Bio" at bounding box center [1179, 149] width 316 height 45
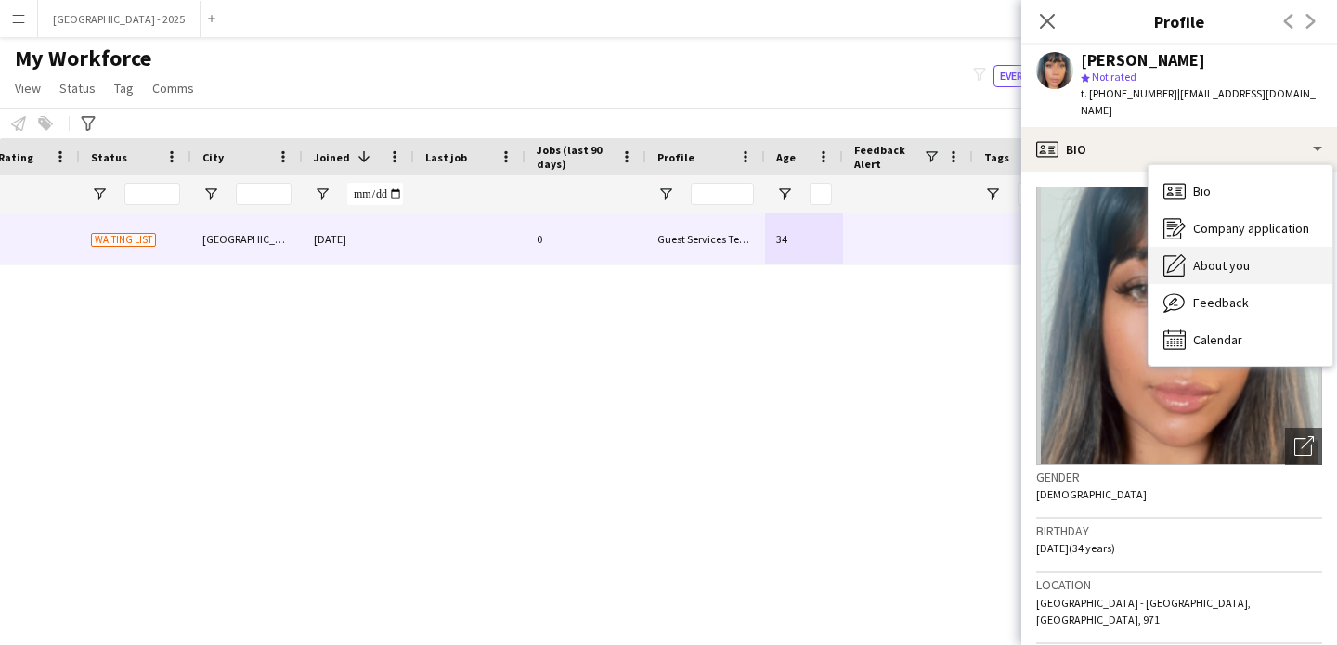
click at [1229, 257] on span "About you" at bounding box center [1221, 265] width 57 height 17
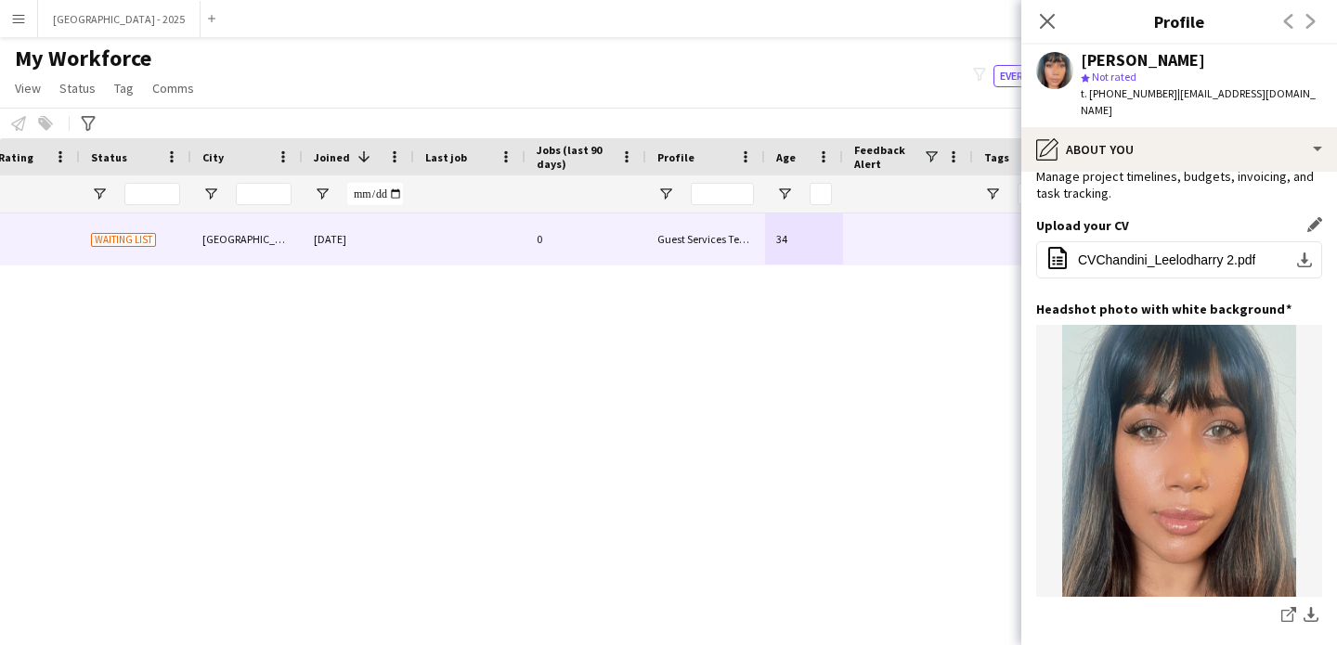
scroll to position [210, 0]
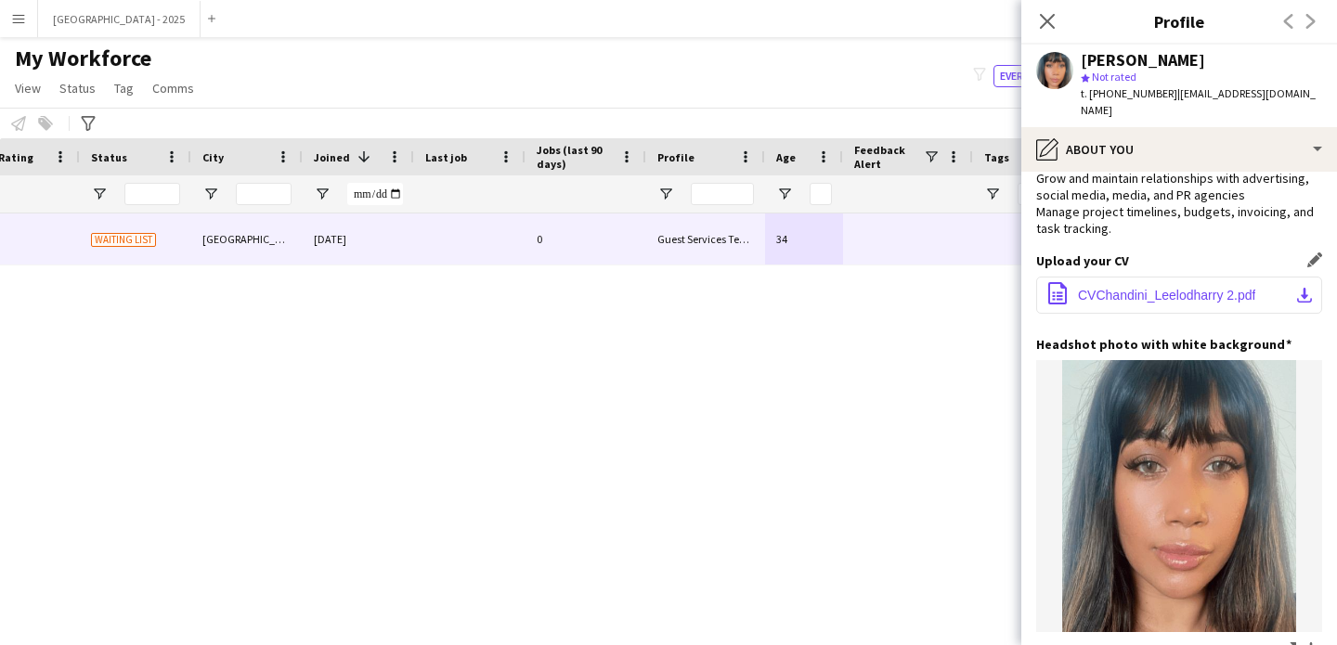
click at [1218, 288] on span "CVChandini_Leelodharry 2.pdf" at bounding box center [1166, 295] width 177 height 15
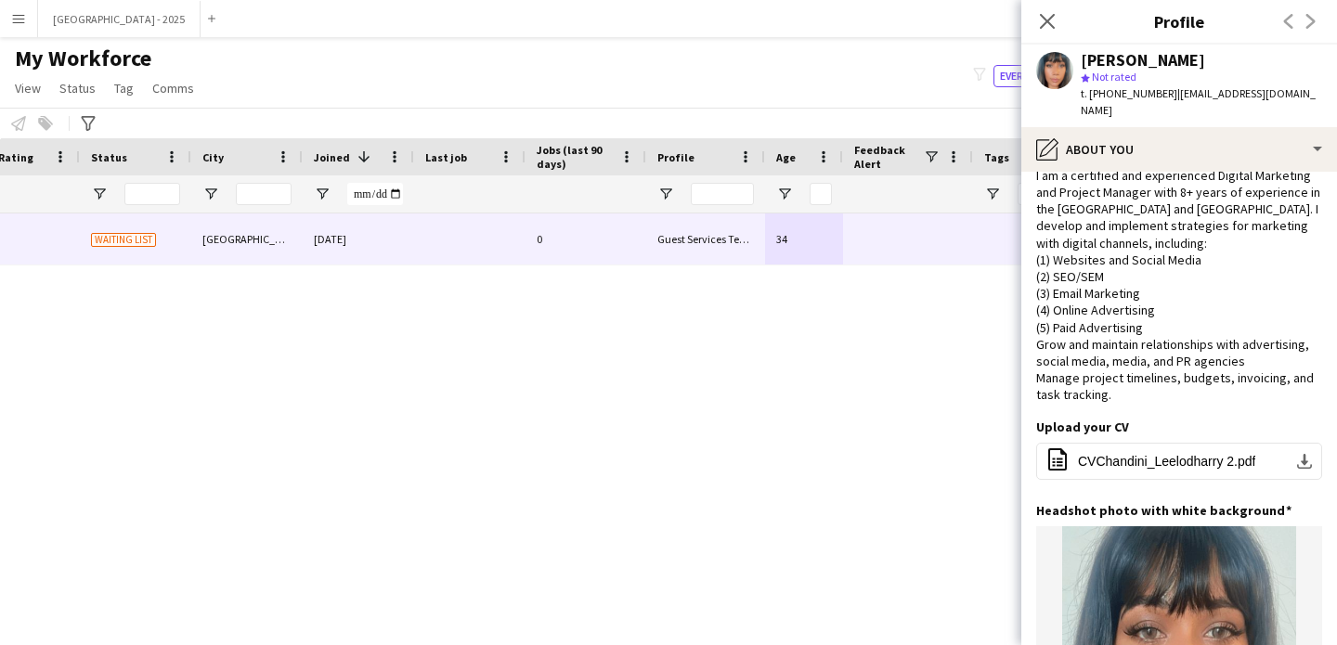
scroll to position [0, 0]
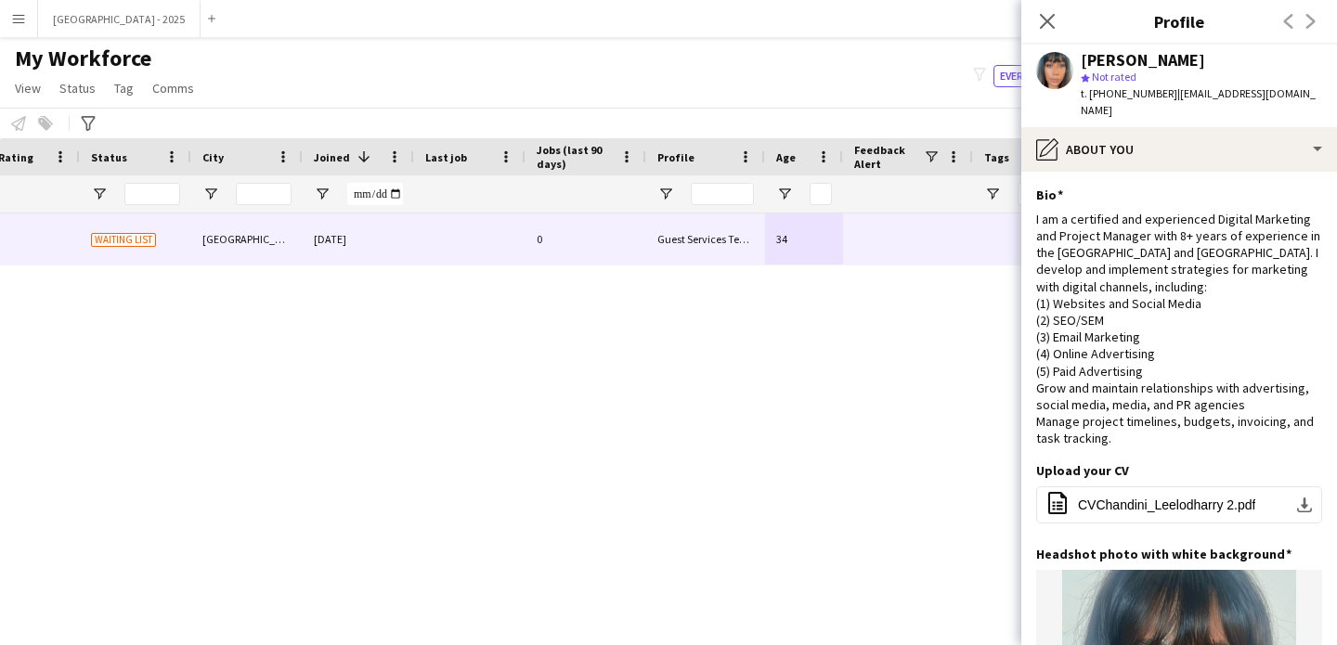
drag, startPoint x: 1117, startPoint y: 92, endPoint x: 1164, endPoint y: 101, distance: 48.3
click at [1164, 101] on div "t. +9710588150420 | neechandini@gmail.com" at bounding box center [1201, 101] width 241 height 33
copy span "588150420"
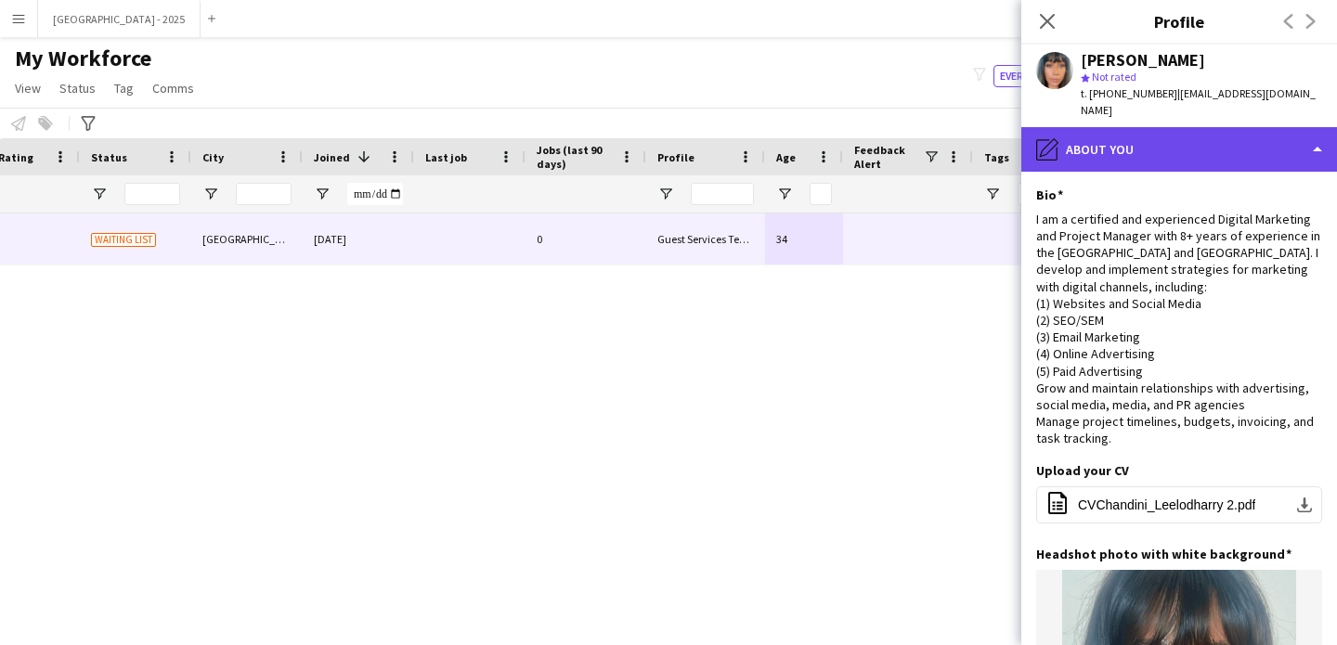
click at [1113, 127] on div "pencil4 About you" at bounding box center [1179, 149] width 316 height 45
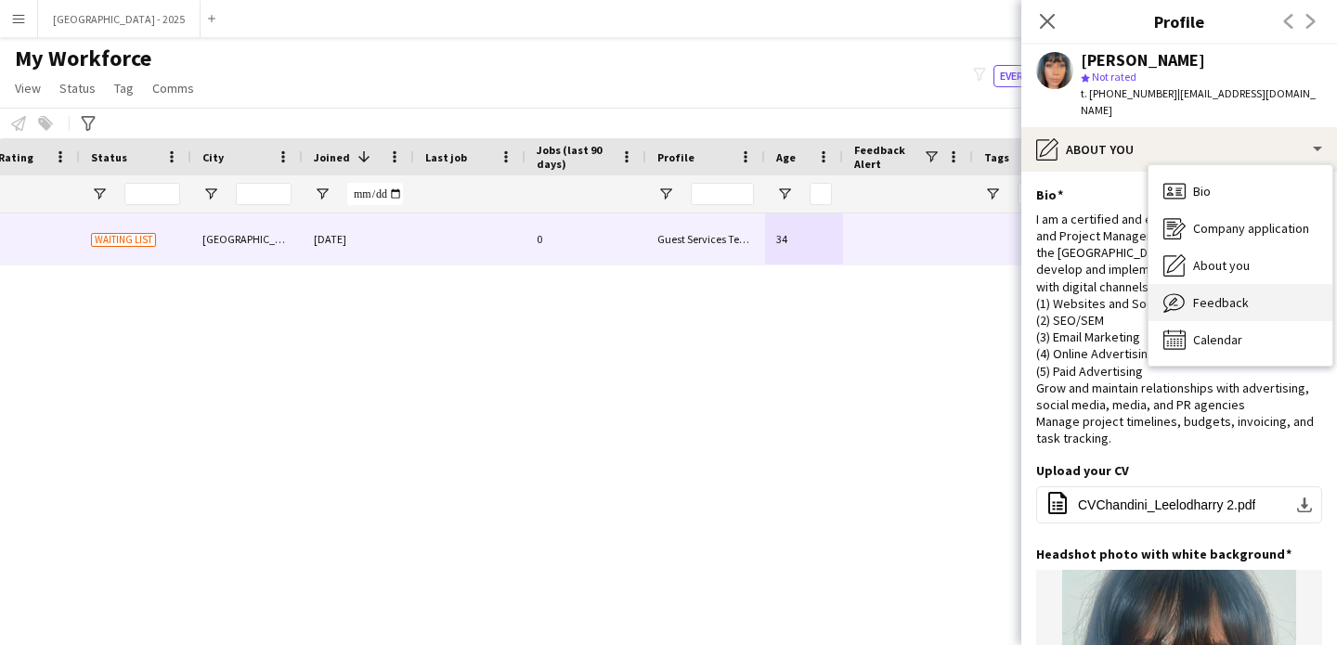
click at [1216, 294] on span "Feedback" at bounding box center [1221, 302] width 56 height 17
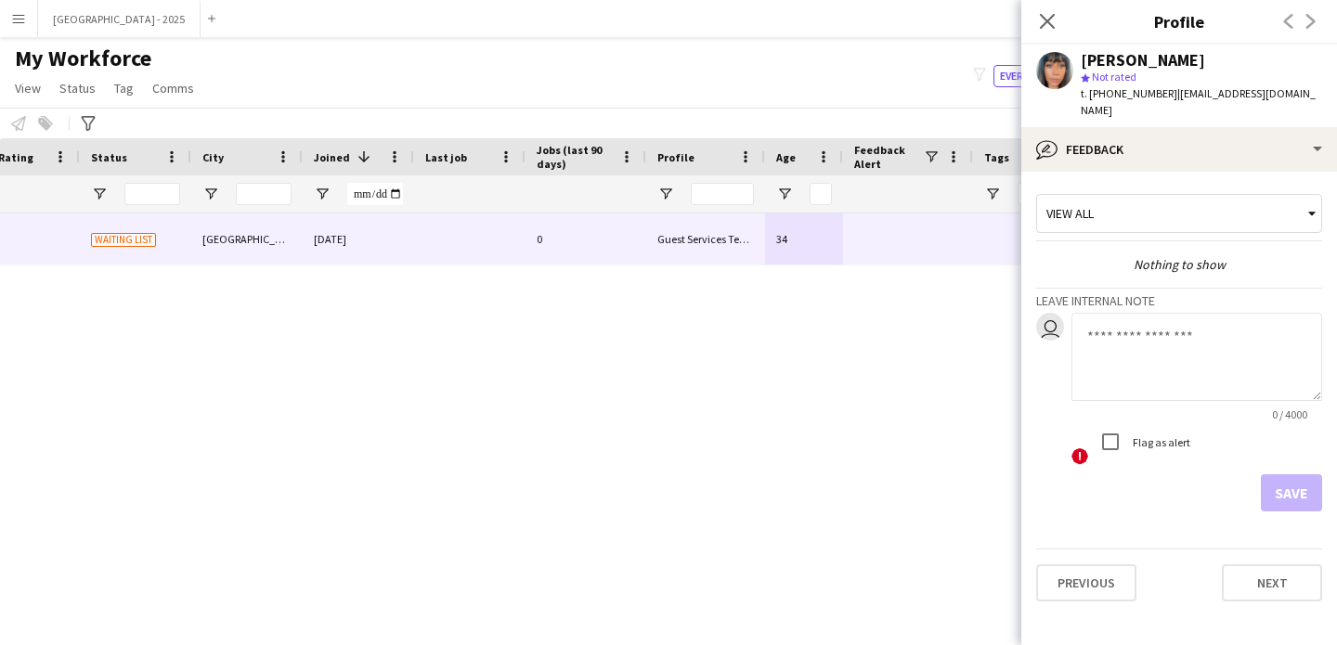
click at [1140, 360] on textarea at bounding box center [1196, 357] width 251 height 88
type textarea "**********"
click at [1300, 490] on button "Save" at bounding box center [1291, 492] width 61 height 37
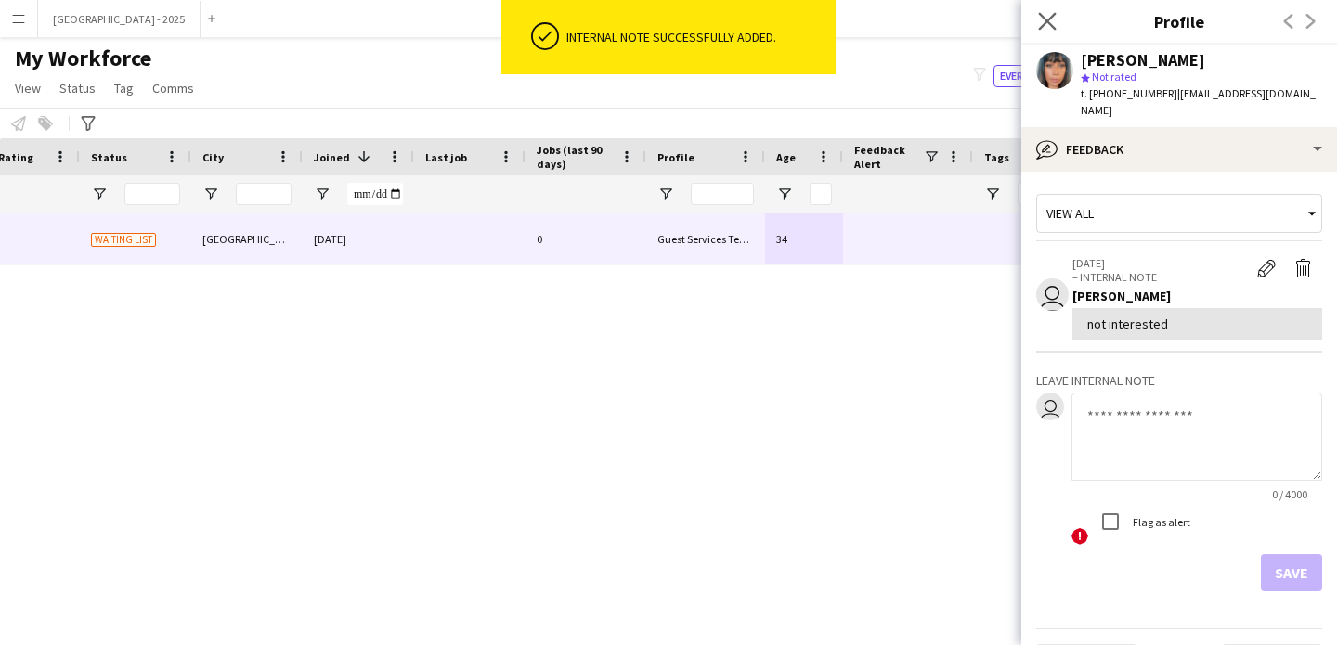
click at [1046, 30] on app-icon "Close pop-in" at bounding box center [1047, 21] width 27 height 27
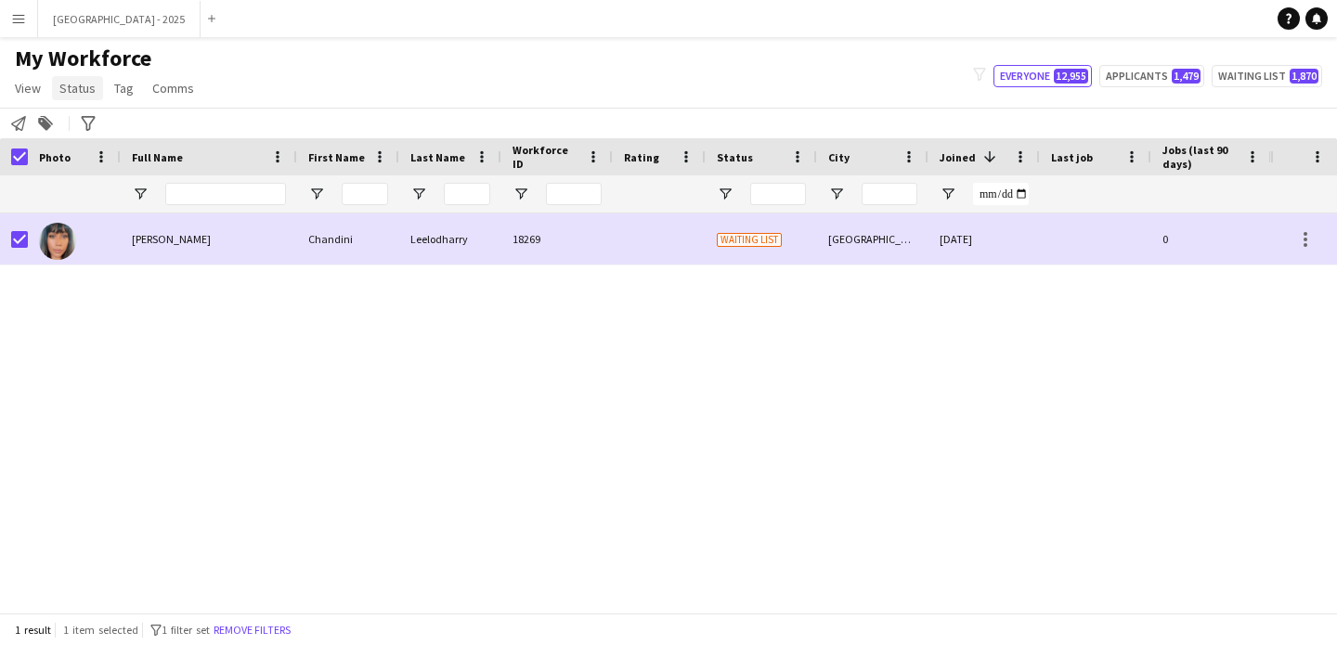
click at [72, 95] on span "Status" at bounding box center [77, 88] width 36 height 17
click at [97, 119] on link "Edit" at bounding box center [118, 128] width 130 height 39
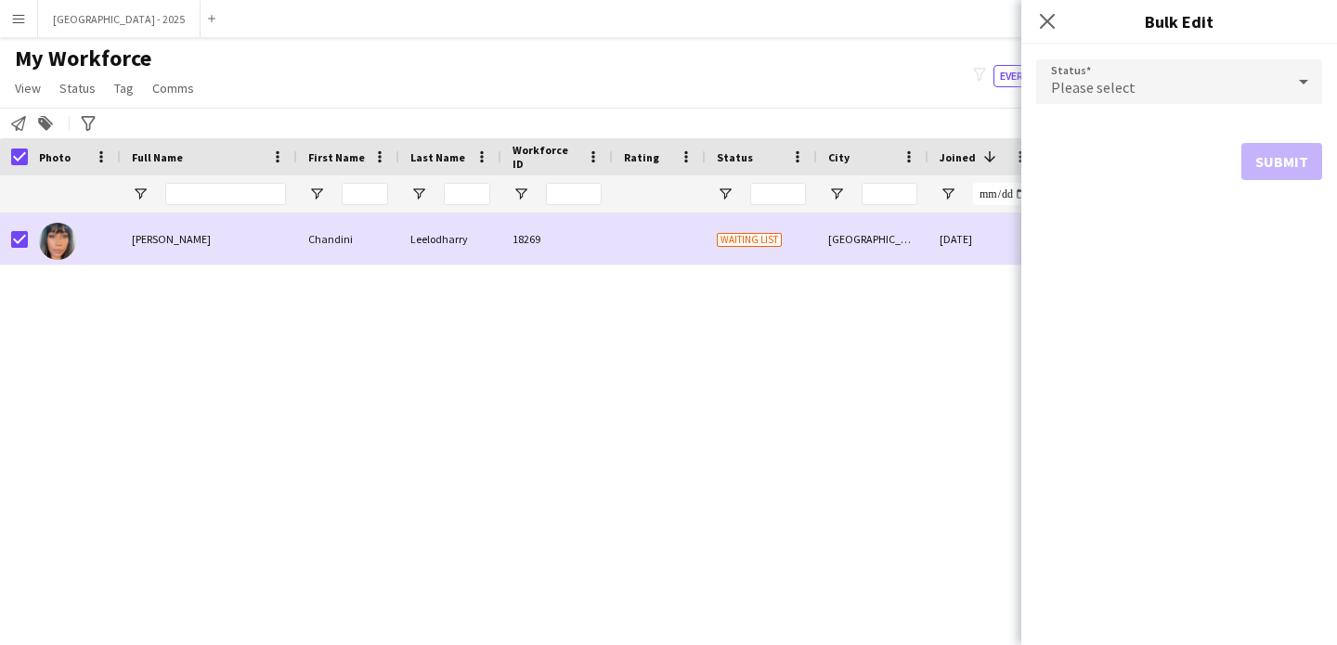
click at [1081, 73] on div "Please select" at bounding box center [1160, 81] width 249 height 45
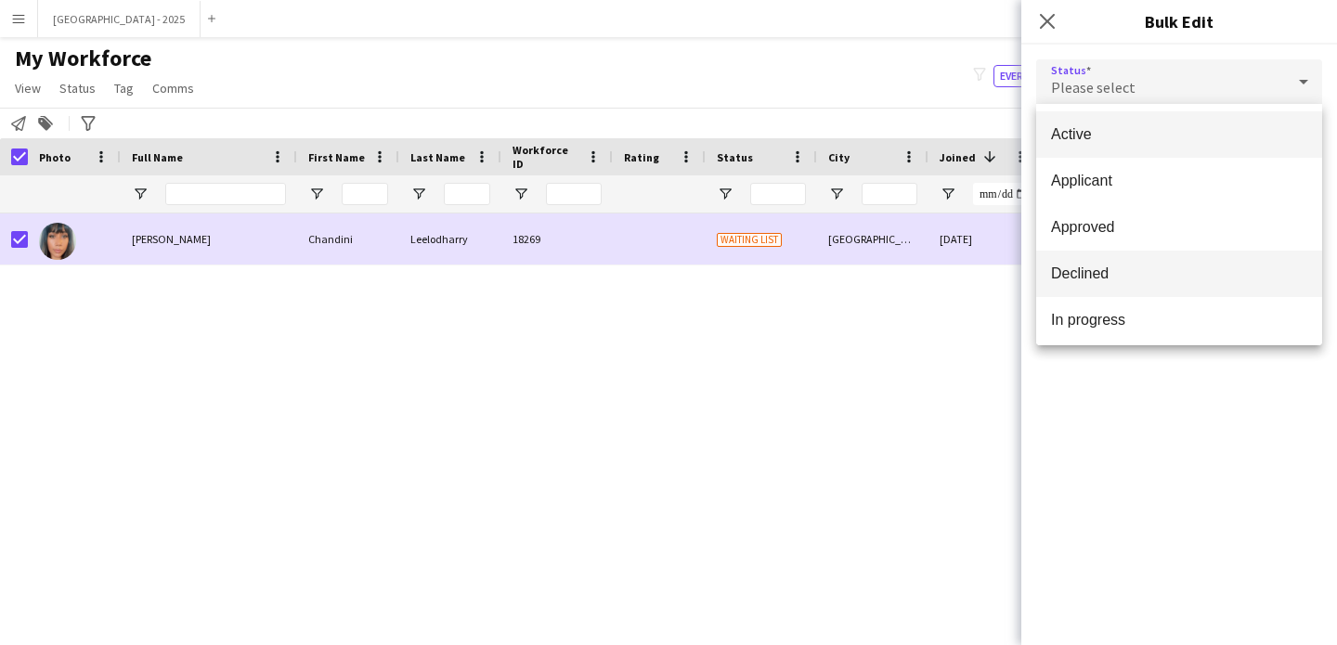
click at [1115, 274] on span "Declined" at bounding box center [1179, 274] width 256 height 18
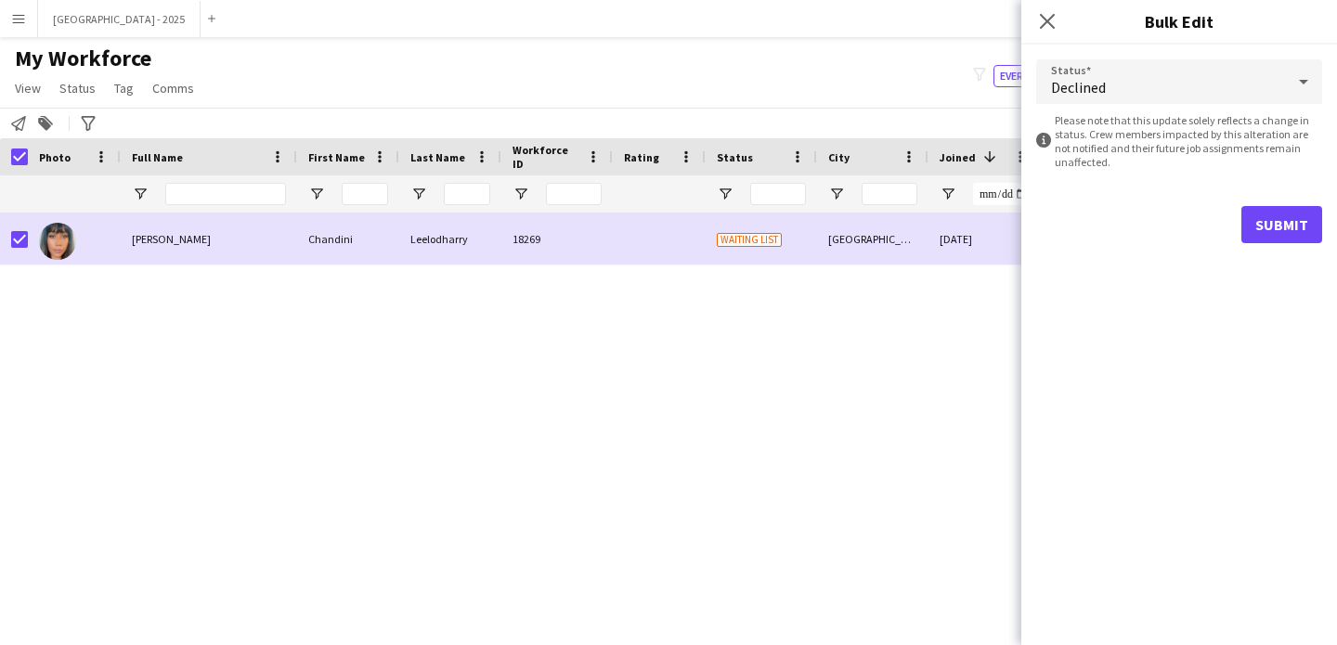
click at [1265, 203] on form "Status Declined information-circle Please note that this update solely reflects…" at bounding box center [1179, 152] width 286 height 214
click at [1252, 232] on button "Submit" at bounding box center [1281, 224] width 81 height 37
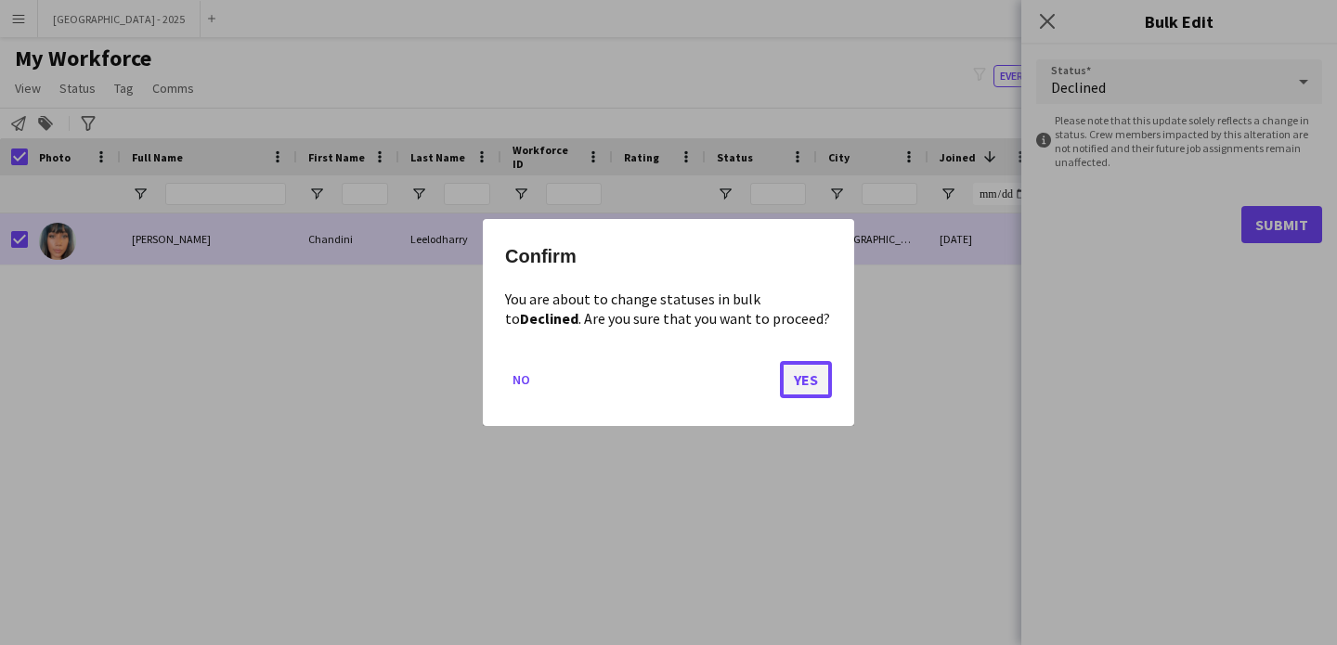
click at [813, 375] on button "Yes" at bounding box center [806, 379] width 52 height 37
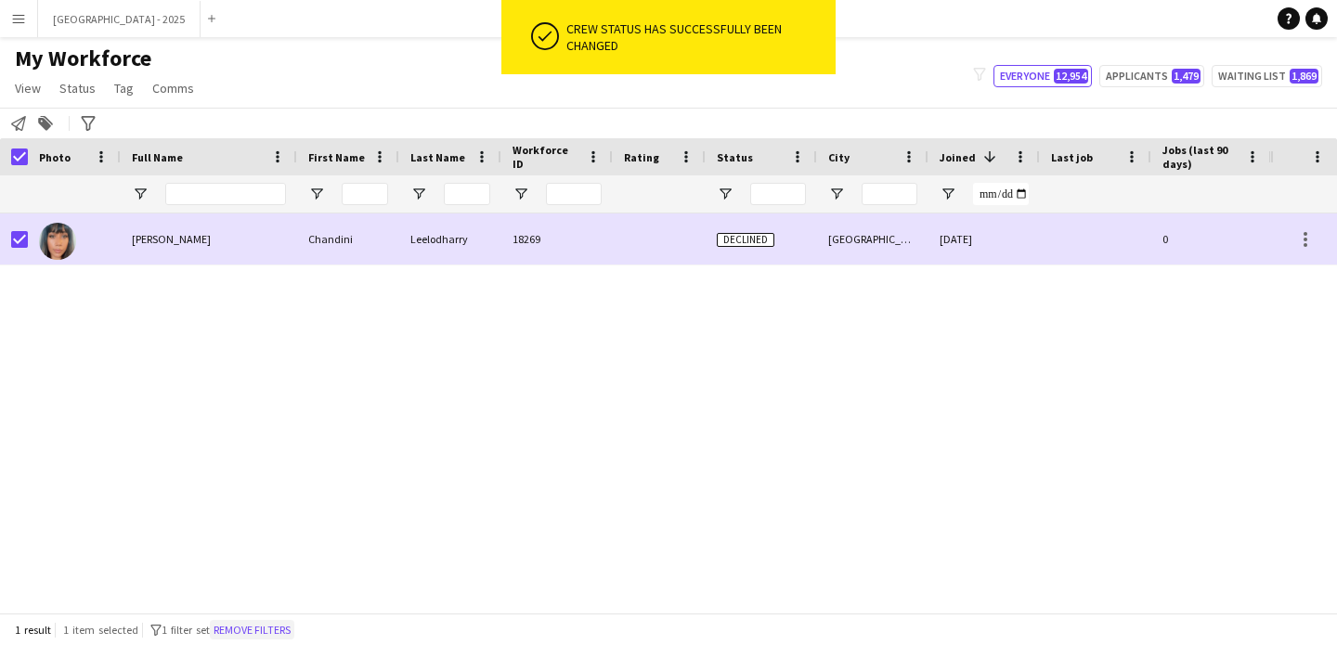
click at [274, 626] on button "Remove filters" at bounding box center [252, 630] width 84 height 20
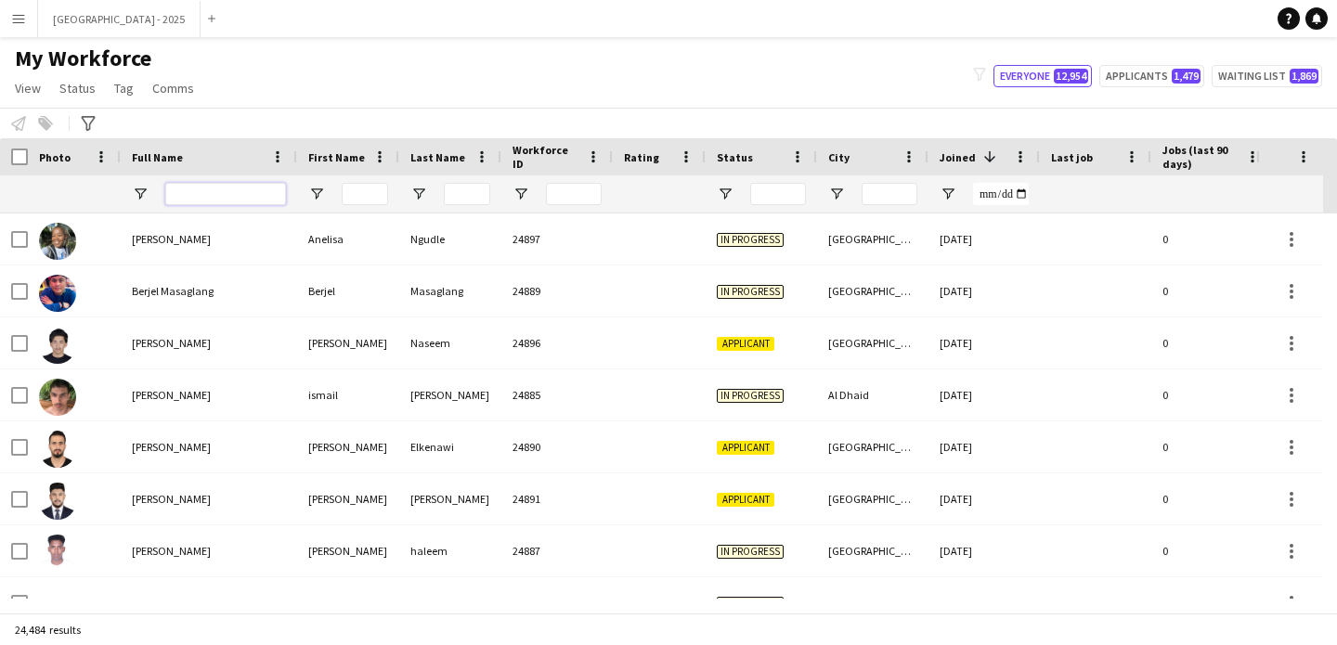
click at [217, 194] on input "Full Name Filter Input" at bounding box center [225, 194] width 121 height 22
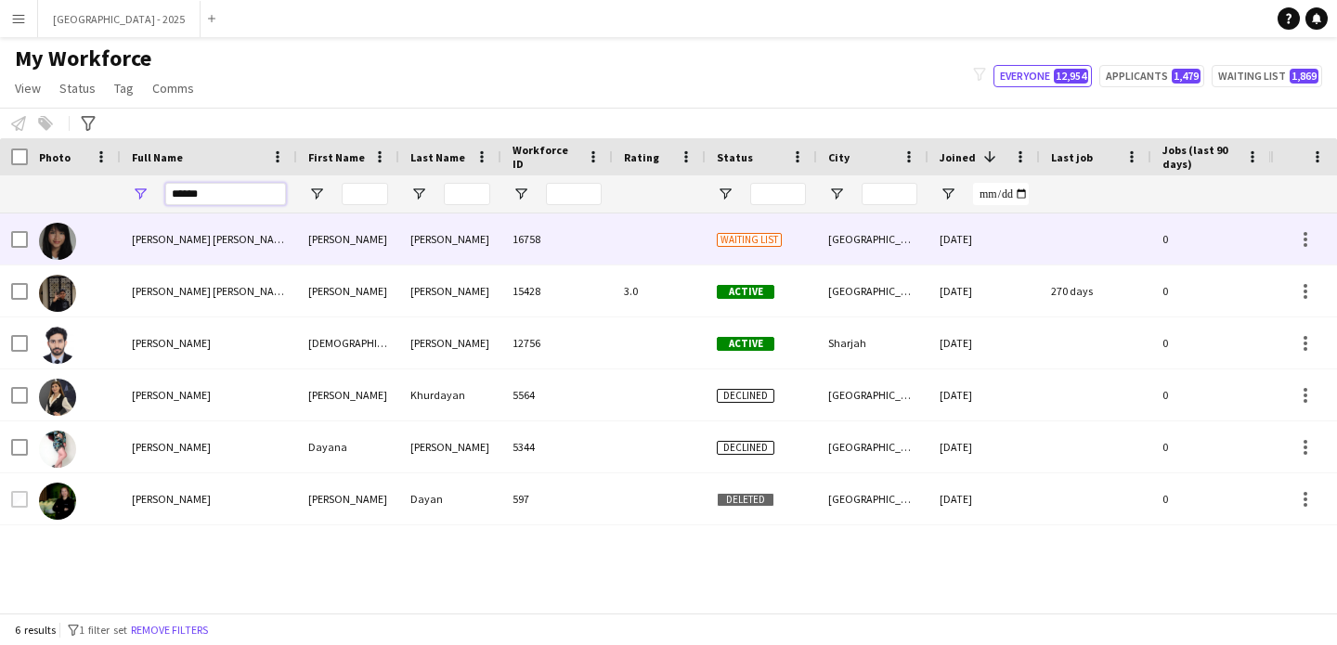
type input "*****"
click at [243, 254] on div "Dayan Rosa Condori La Torre" at bounding box center [209, 239] width 176 height 51
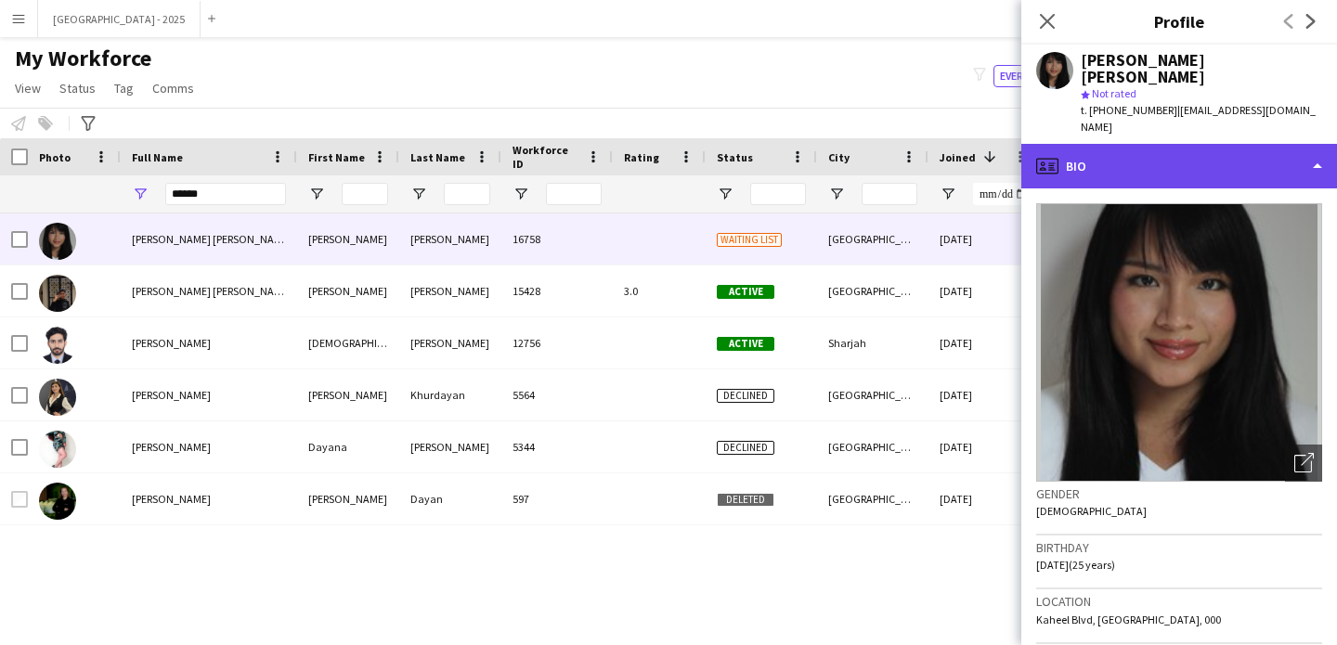
click at [1166, 151] on div "profile Bio" at bounding box center [1179, 166] width 316 height 45
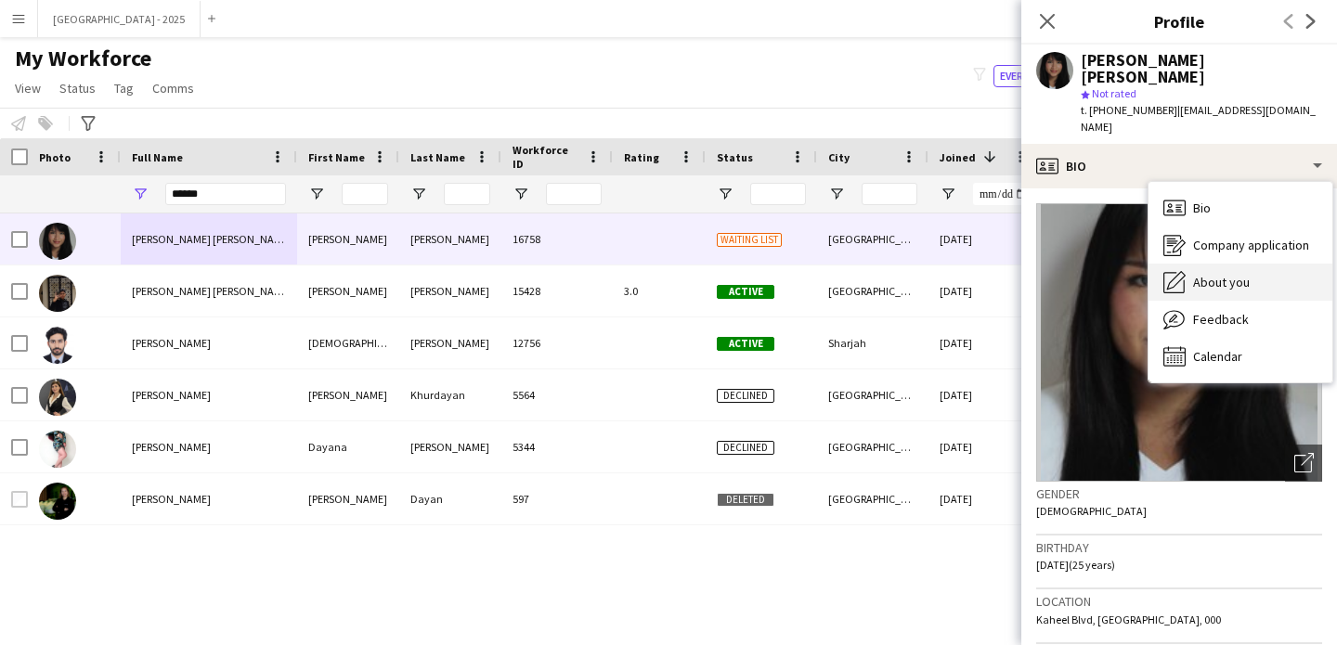
click at [1249, 264] on div "About you About you" at bounding box center [1241, 282] width 184 height 37
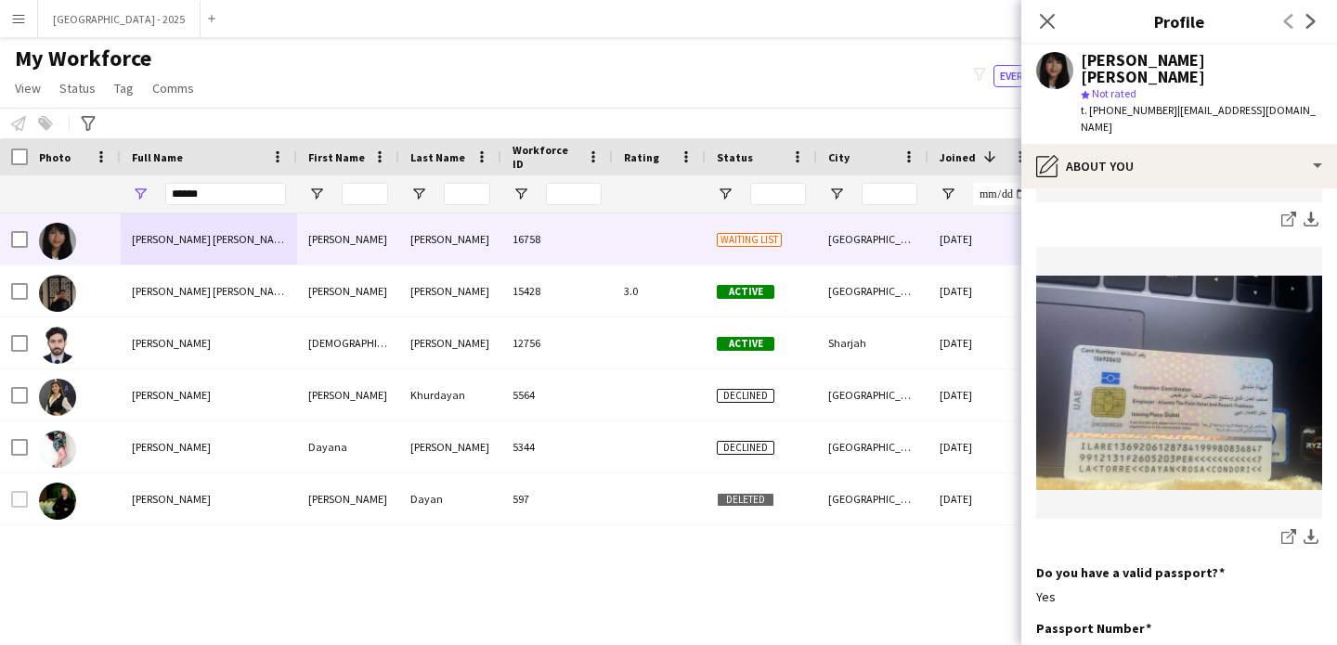
scroll to position [914, 0]
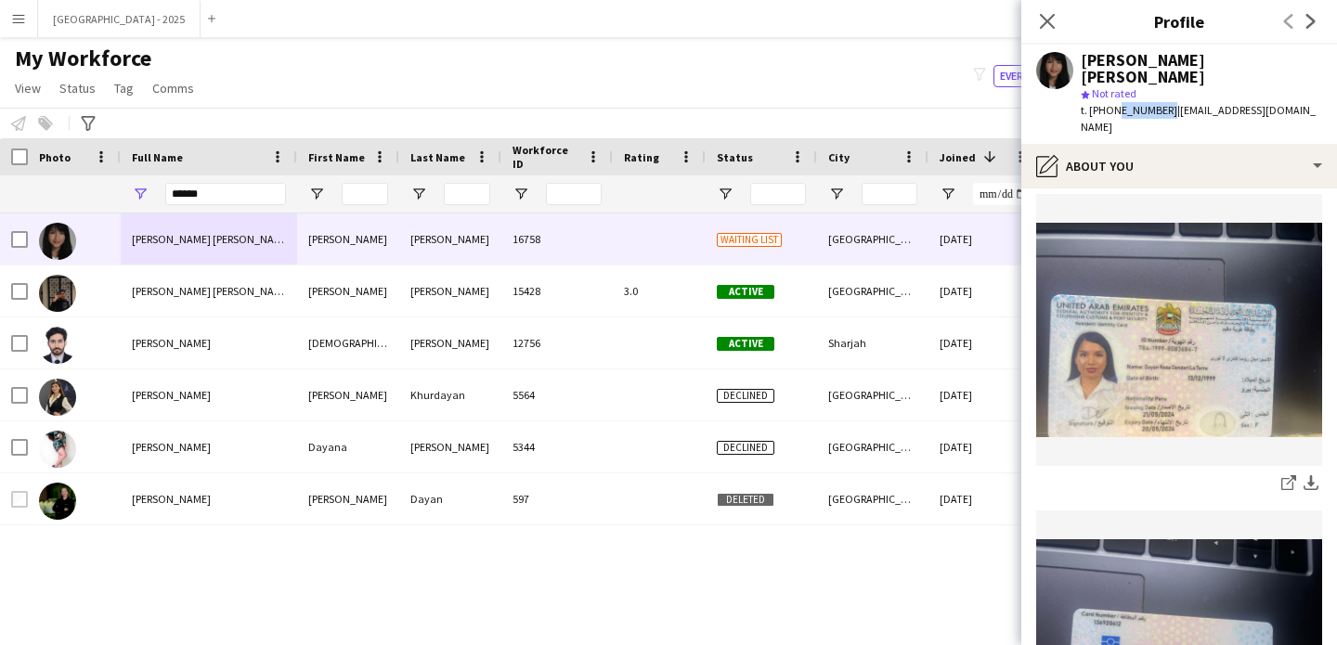
drag, startPoint x: 1112, startPoint y: 95, endPoint x: 1161, endPoint y: 101, distance: 48.7
click at [1161, 102] on div "t. +971552114045 | dayanrosacondorilatorre@gmail.com" at bounding box center [1201, 118] width 241 height 33
copy span "552114045"
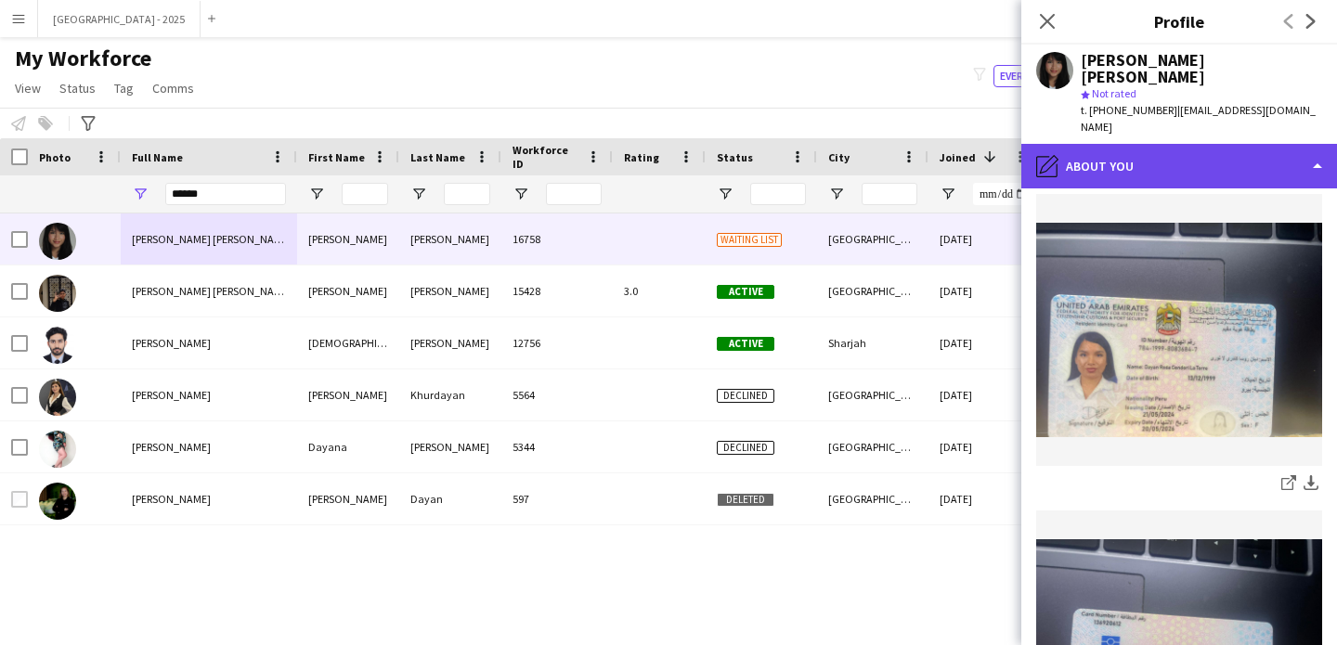
click at [1110, 144] on div "pencil4 About you" at bounding box center [1179, 166] width 316 height 45
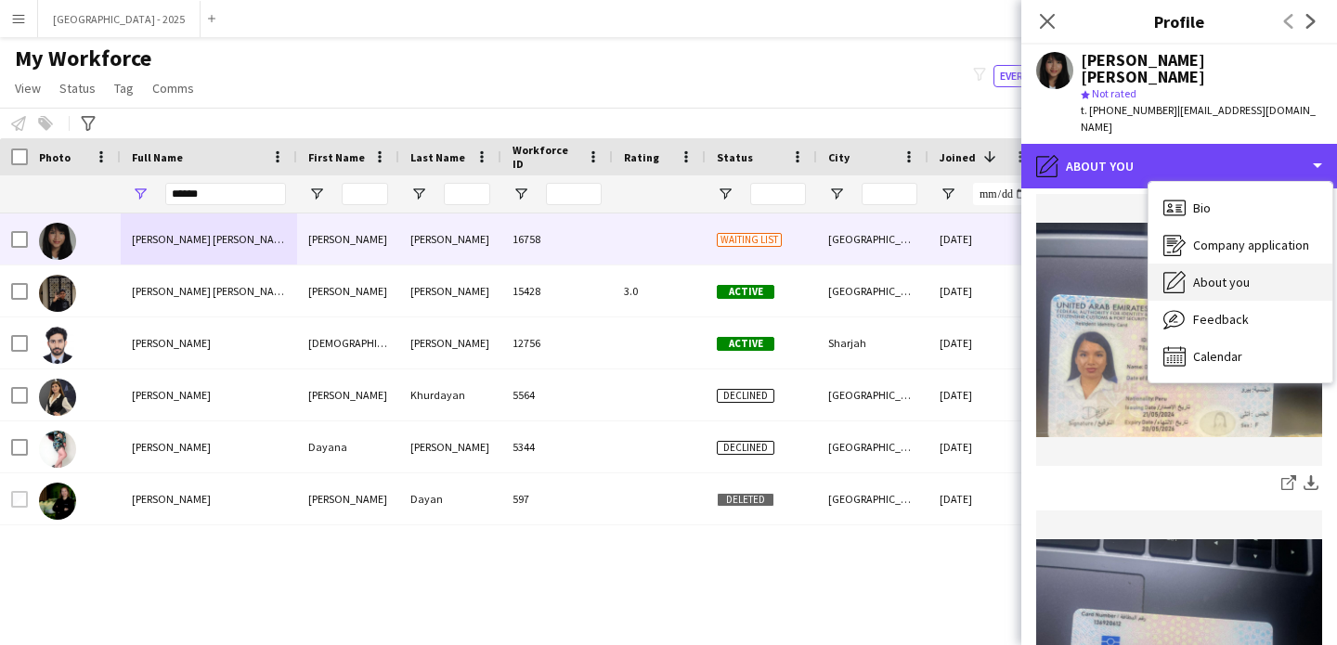
click at [1247, 274] on span "About you" at bounding box center [1221, 282] width 57 height 17
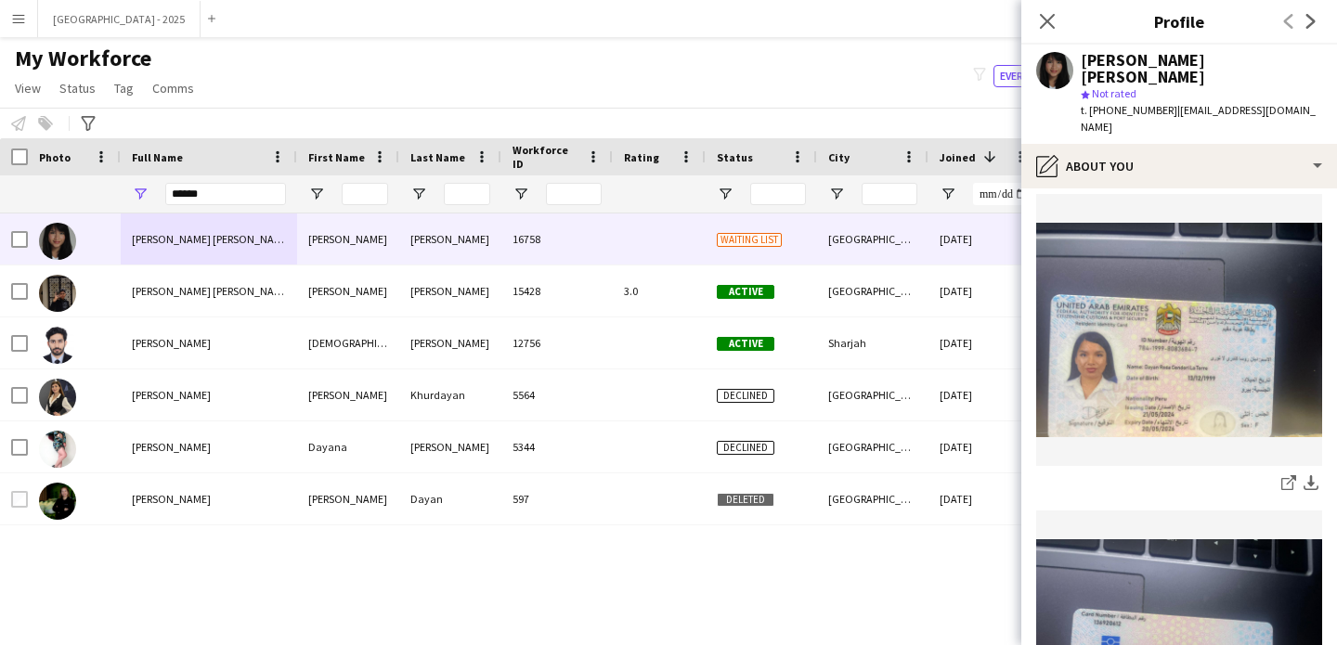
scroll to position [0, 0]
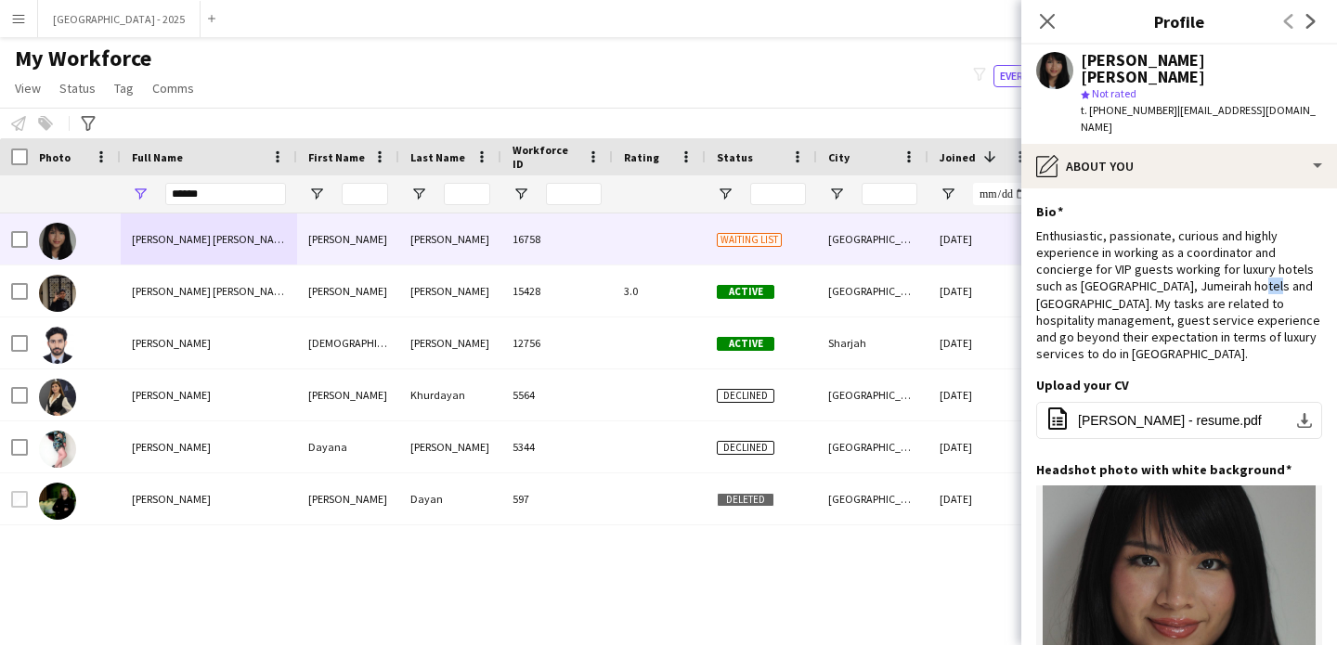
click at [1247, 267] on div "Enthusiastic, passionate, curious and highly experience in working as a coordin…" at bounding box center [1179, 295] width 286 height 136
click at [1186, 286] on div "Enthusiastic, passionate, curious and highly experience in working as a coordin…" at bounding box center [1179, 295] width 286 height 136
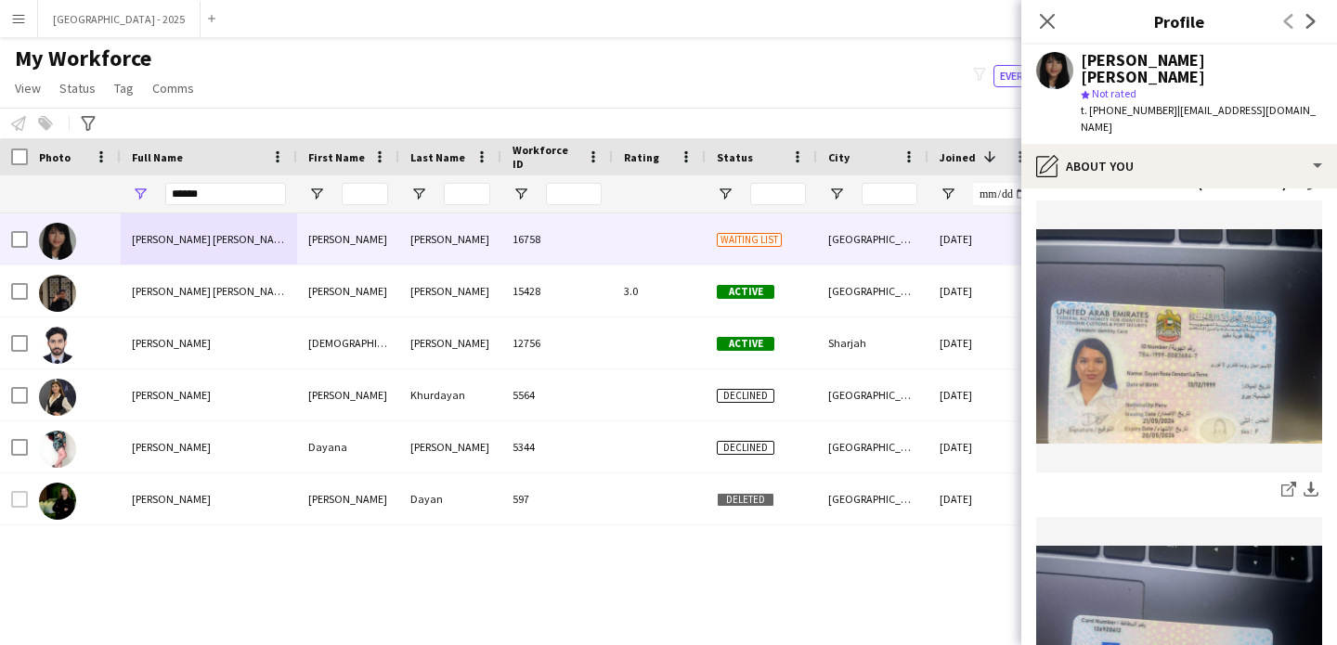
scroll to position [662, 0]
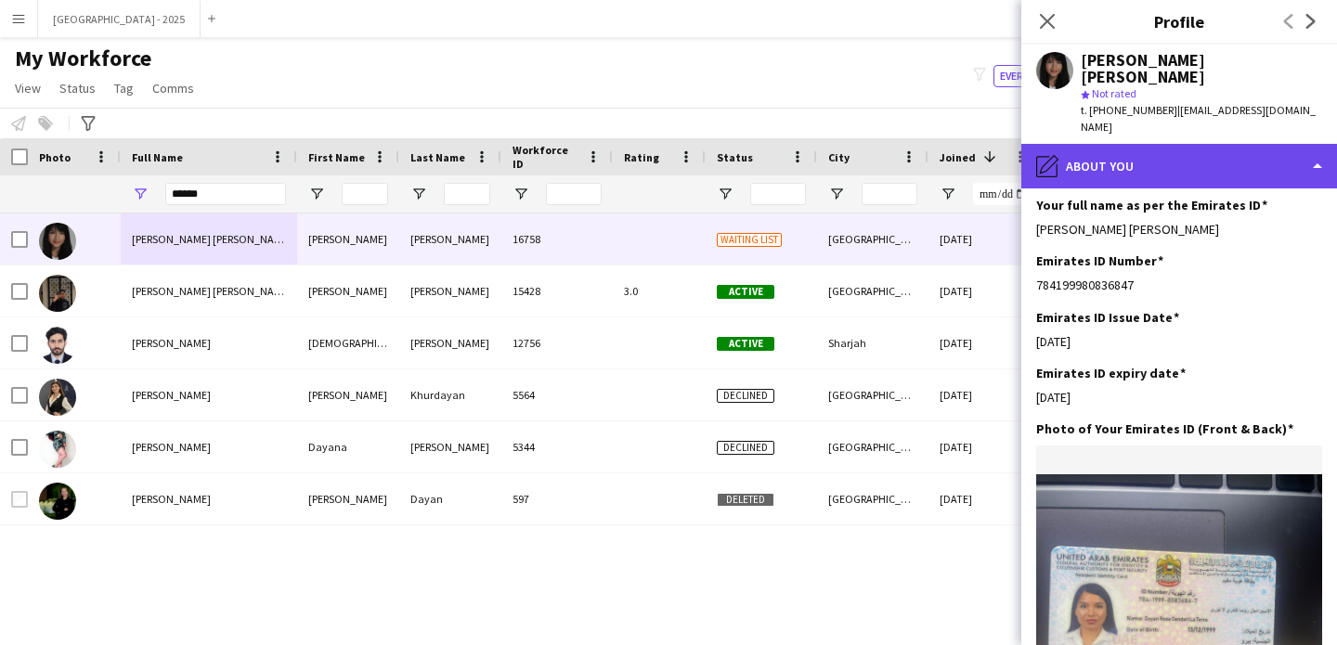
click at [1138, 157] on div "pencil4 About you" at bounding box center [1179, 166] width 316 height 45
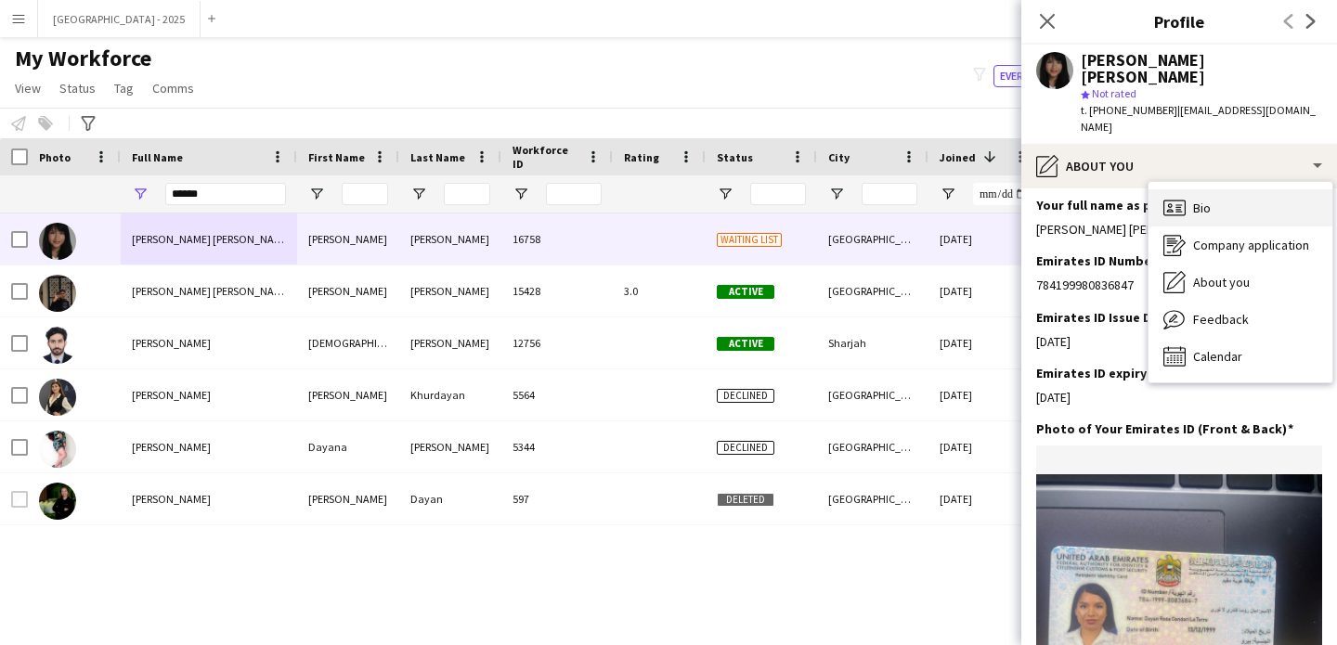
click at [1189, 189] on div "Bio Bio" at bounding box center [1241, 207] width 184 height 37
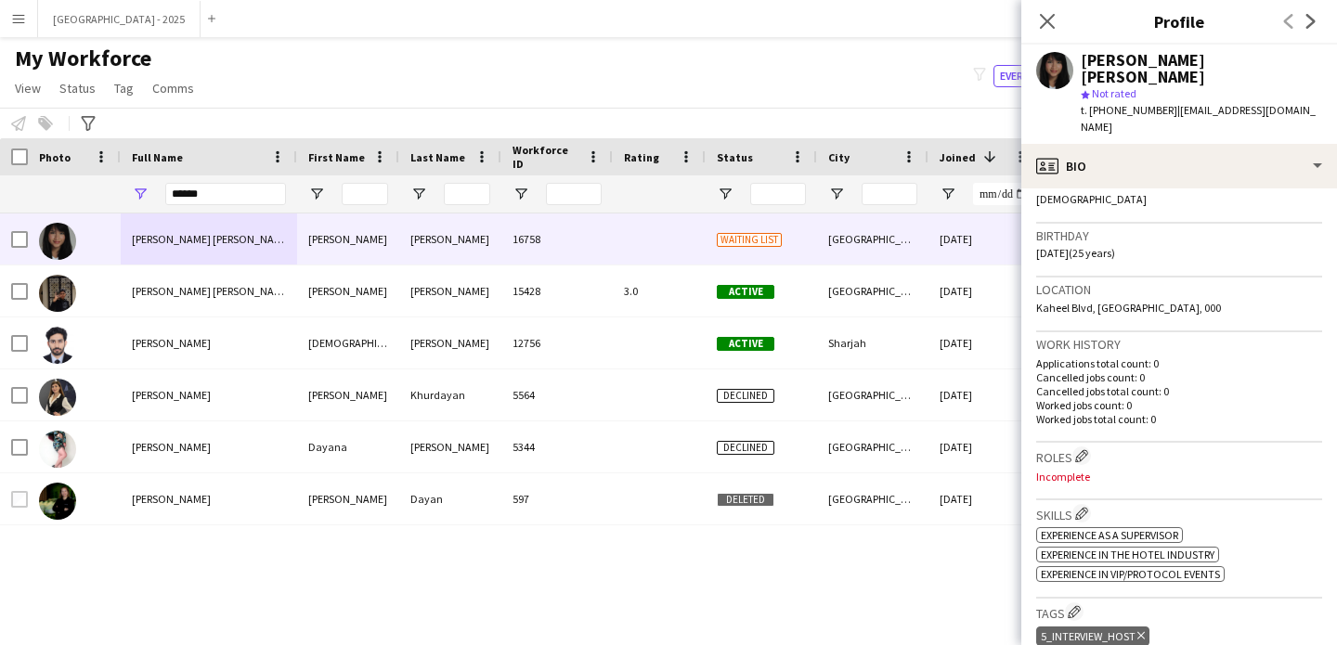
scroll to position [315, 0]
click at [1085, 447] on app-icon "Edit crew company roles" at bounding box center [1081, 453] width 13 height 13
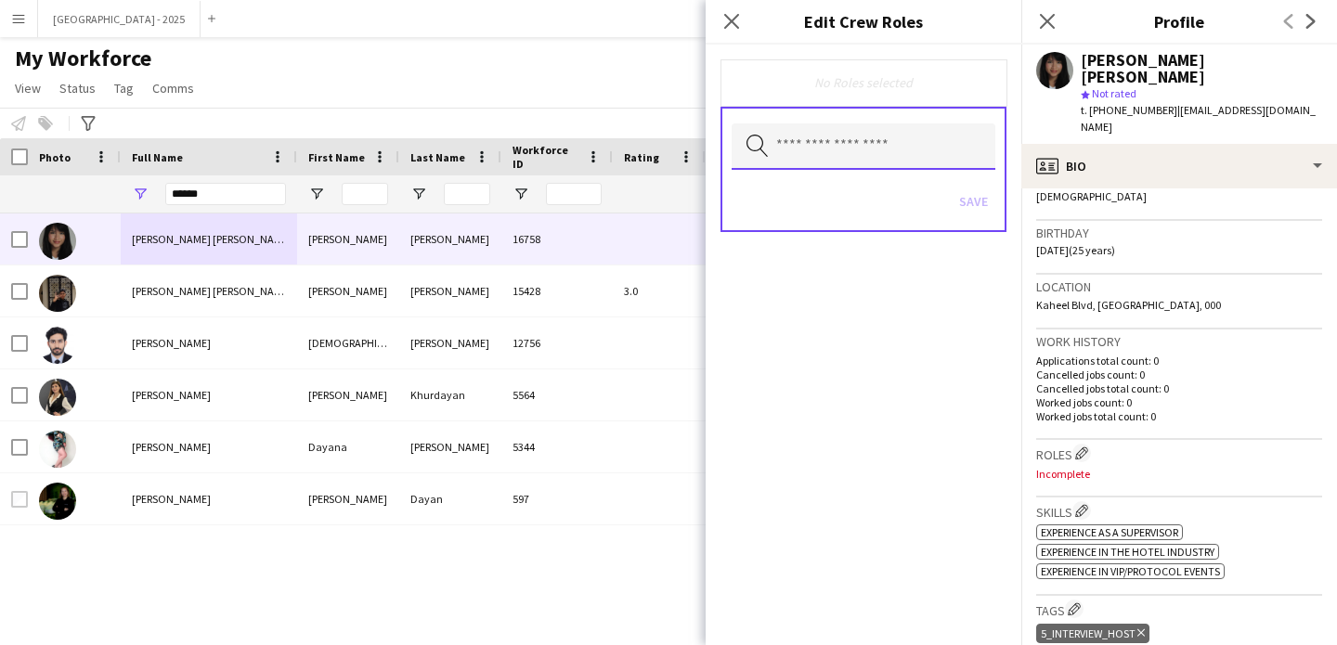
click at [810, 158] on input "text" at bounding box center [864, 146] width 264 height 46
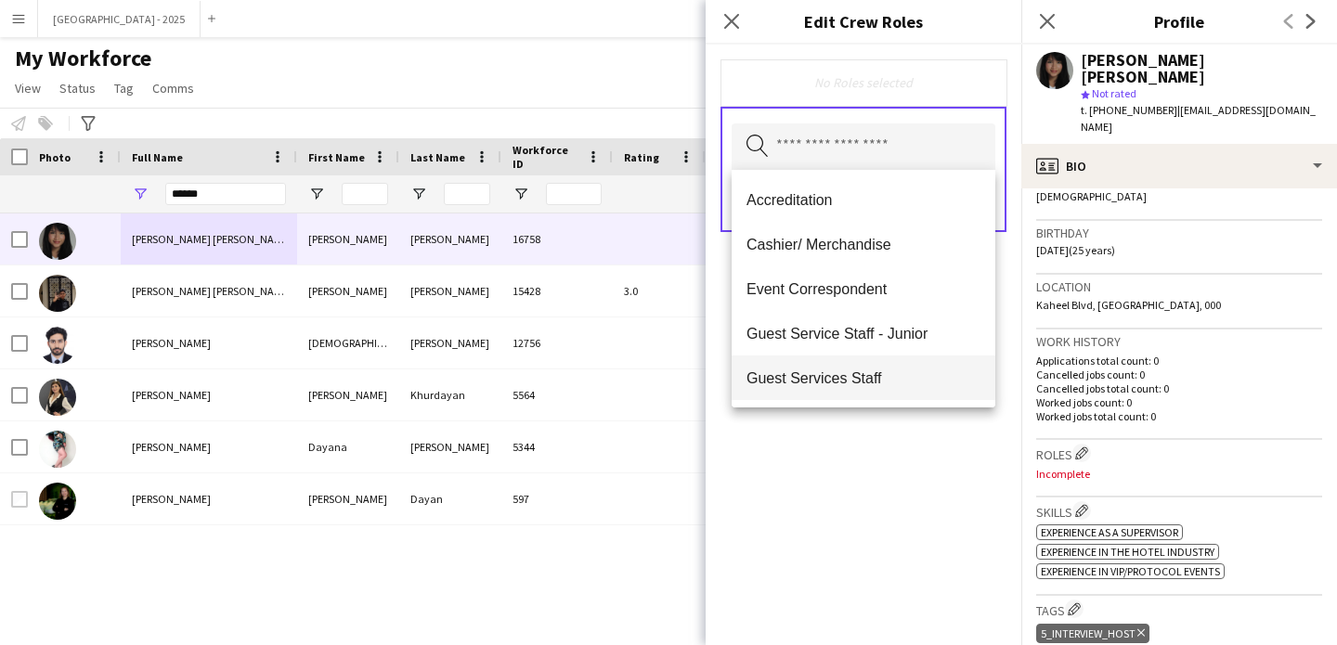
click at [855, 363] on mat-option "Guest Services Staff" at bounding box center [864, 378] width 264 height 45
click at [863, 375] on span "Guest Services Staff - Senior" at bounding box center [864, 379] width 234 height 18
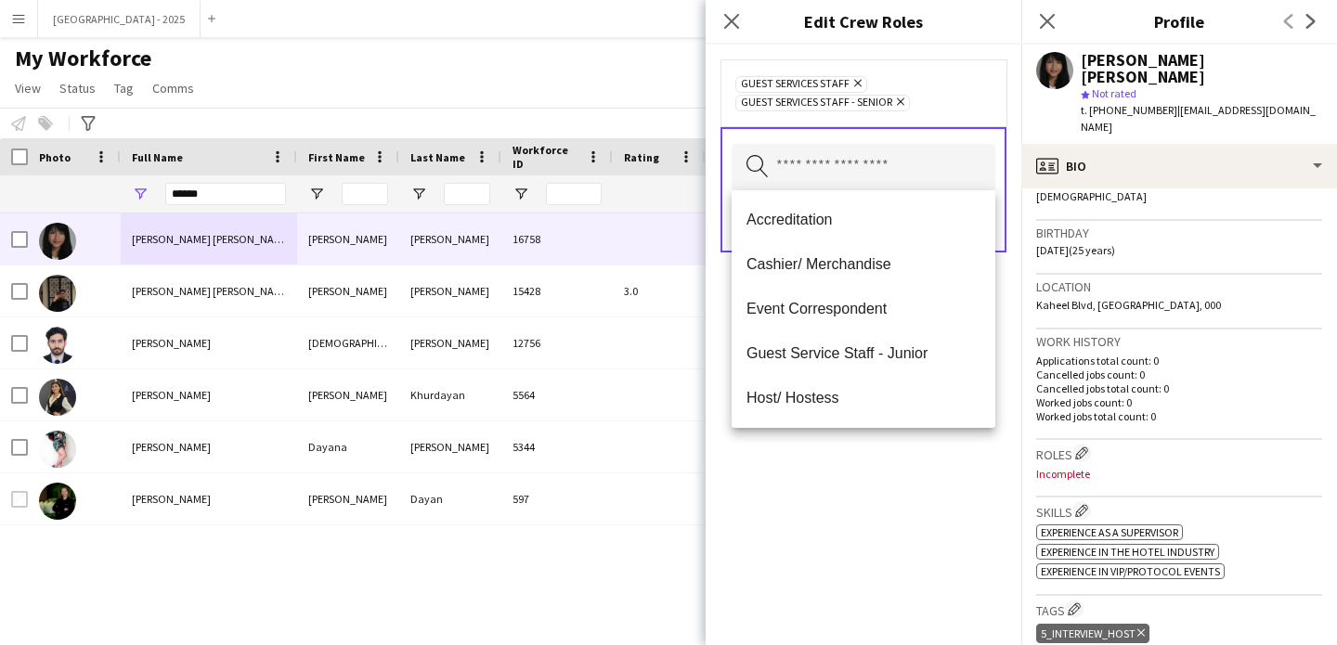
click at [897, 97] on icon "Remove" at bounding box center [898, 102] width 12 height 12
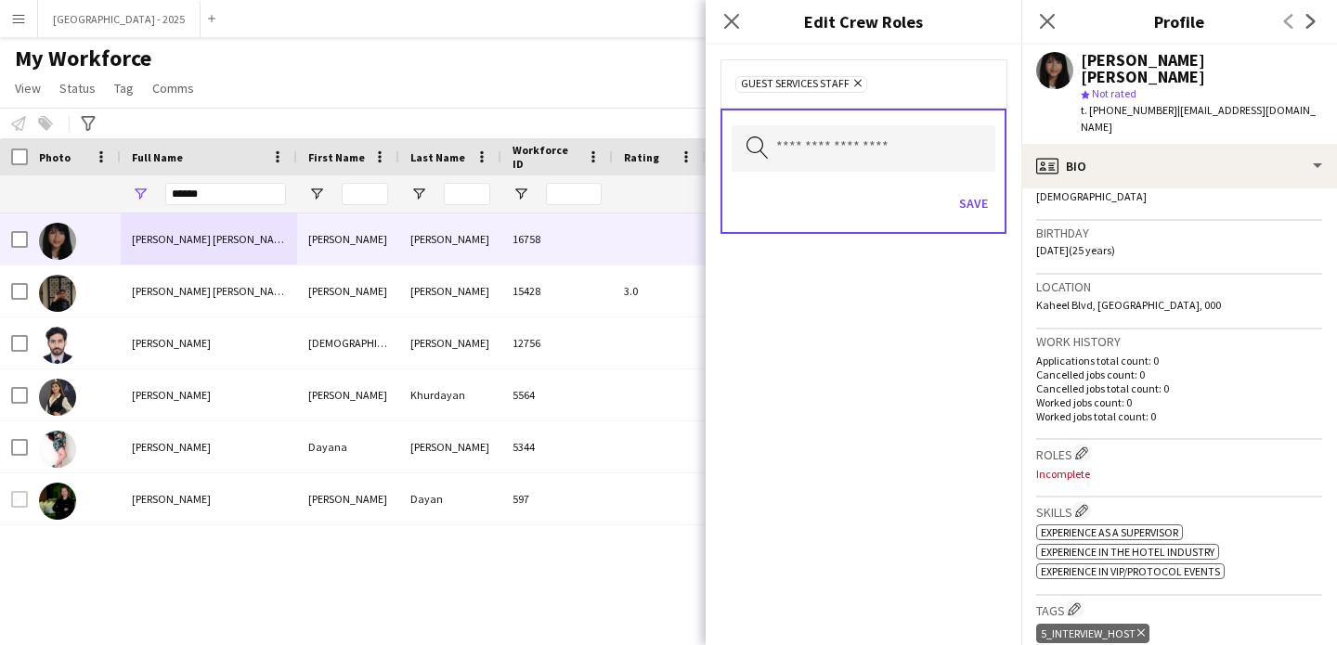
click at [858, 77] on icon "Remove" at bounding box center [856, 83] width 12 height 12
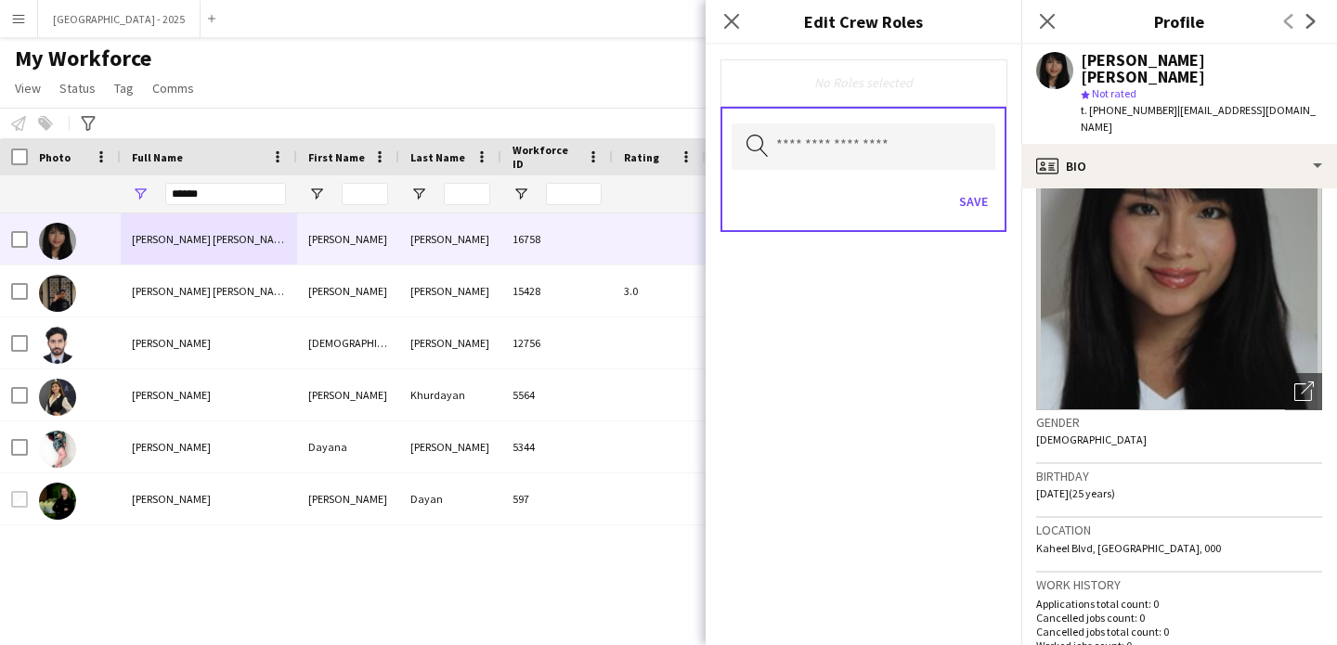
scroll to position [0, 0]
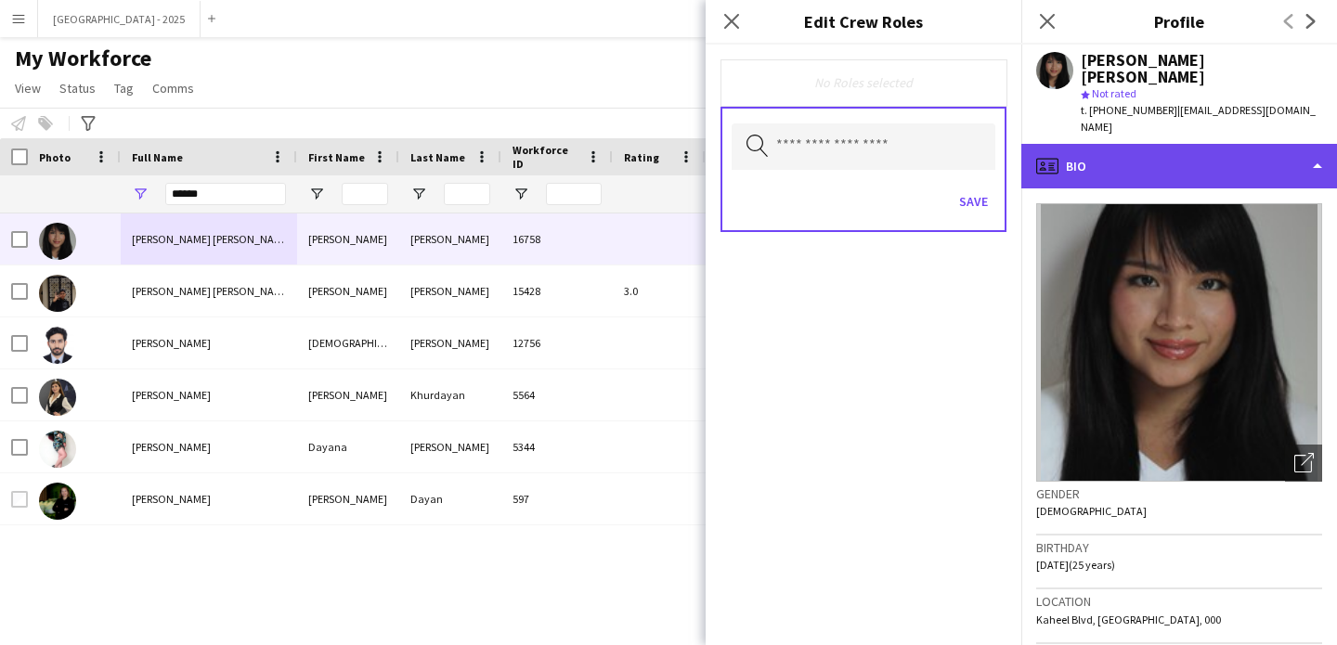
click at [1106, 156] on div "profile Bio" at bounding box center [1179, 166] width 316 height 45
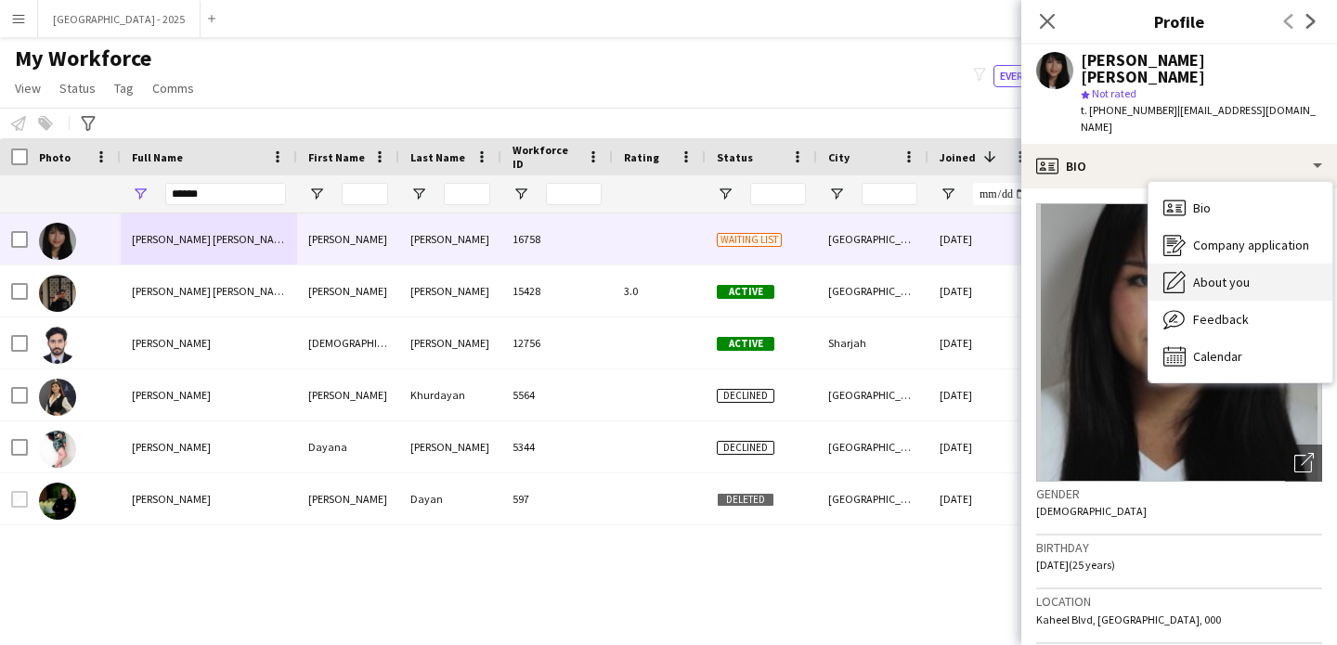
click at [1234, 275] on div "About you About you" at bounding box center [1241, 282] width 184 height 37
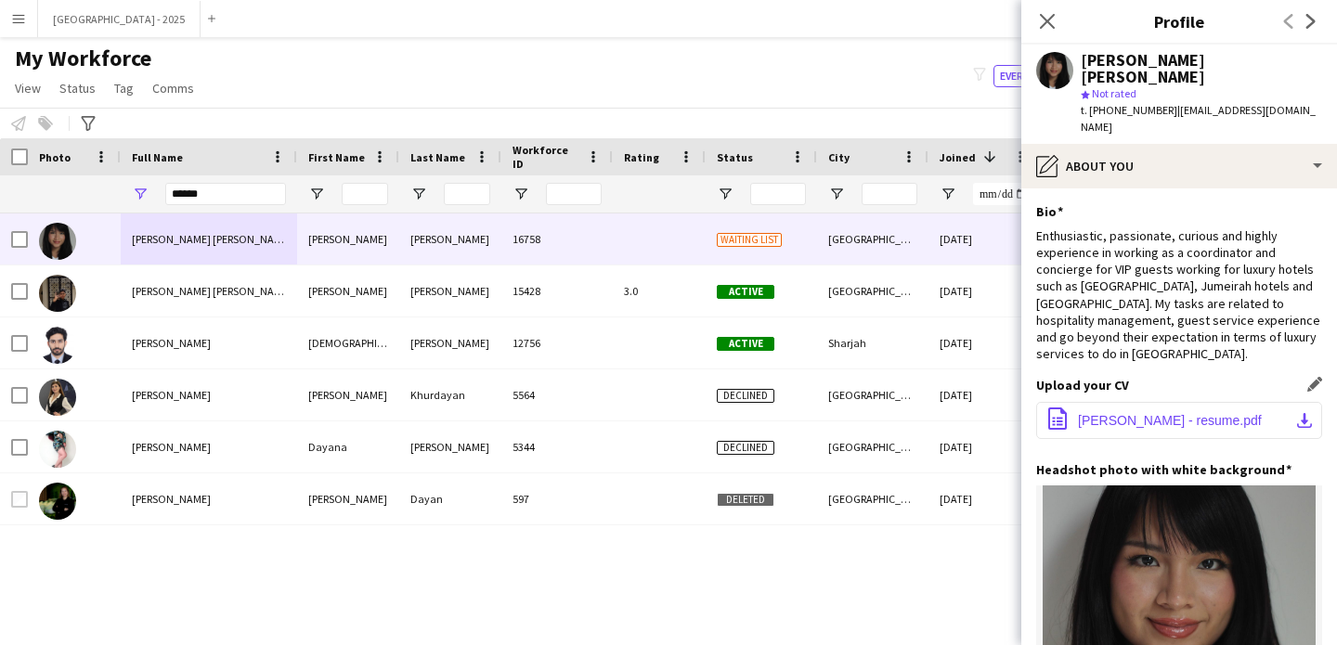
click at [1136, 402] on button "office-file-sheet Dayan Condori La Torre - resume.pdf download-bottom" at bounding box center [1179, 420] width 286 height 37
click at [1140, 413] on span "Dayan Condori La Torre - resume.pdf" at bounding box center [1170, 420] width 184 height 15
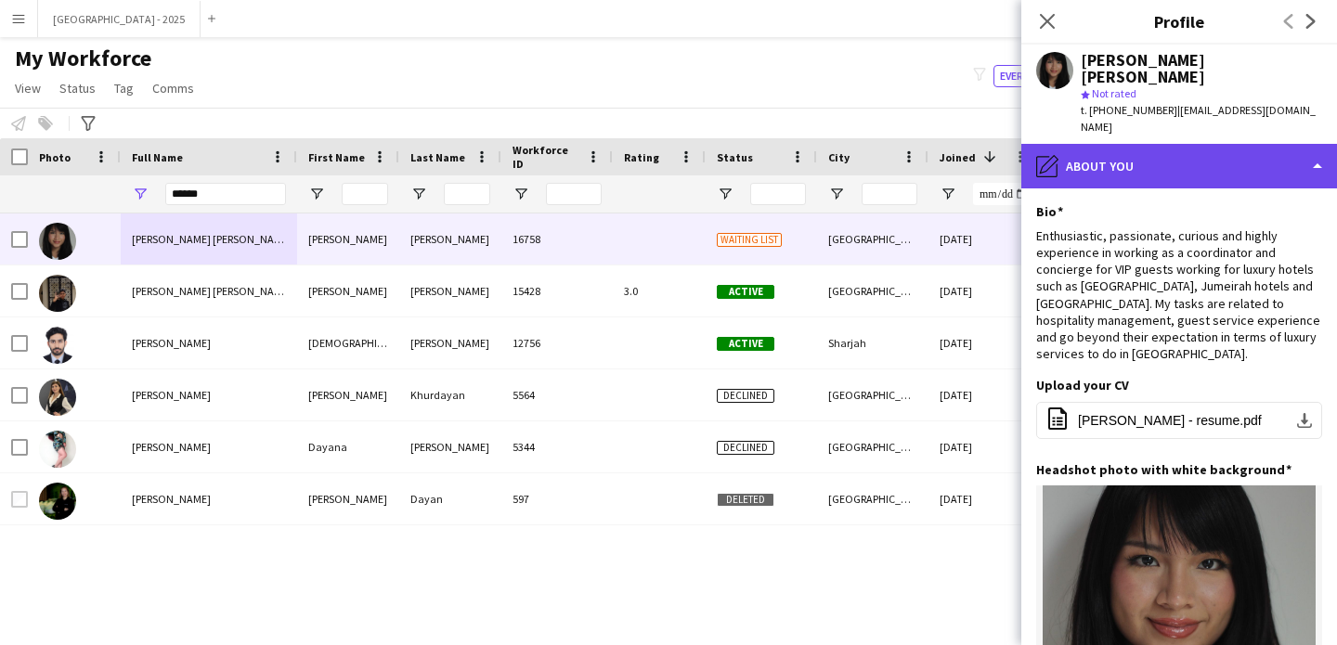
click at [1079, 150] on div "pencil4 About you" at bounding box center [1179, 166] width 316 height 45
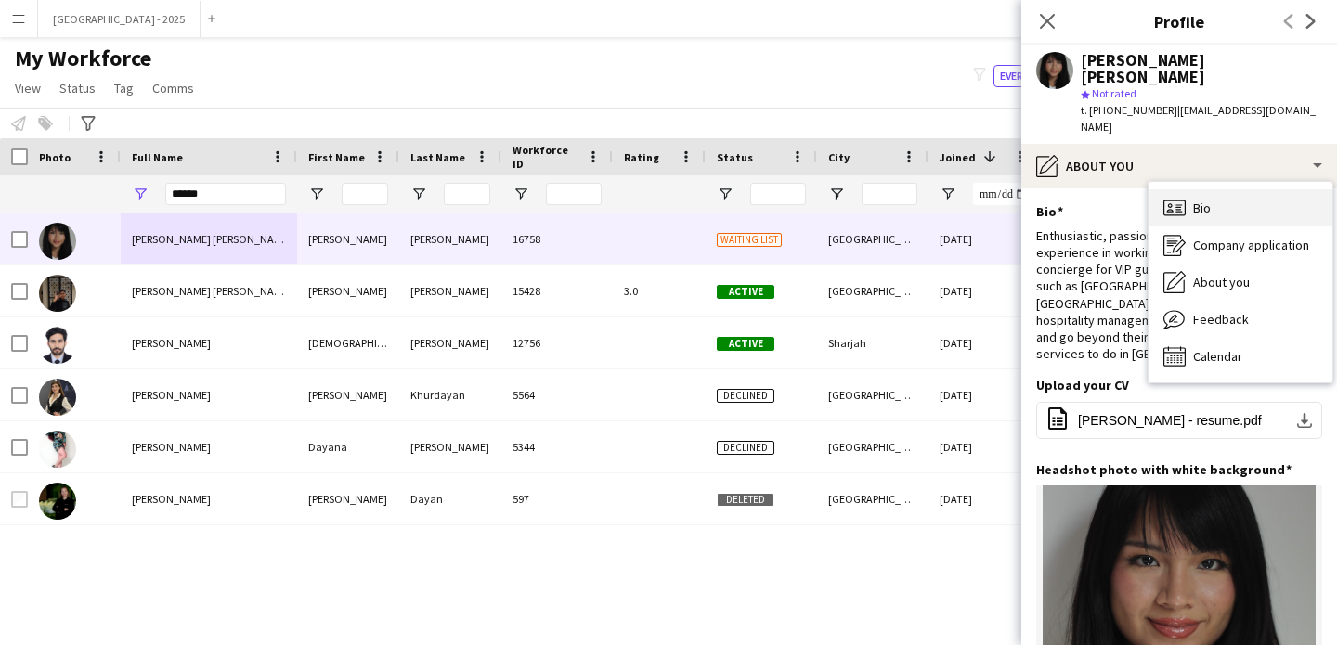
click at [1152, 205] on div "Bio Bio" at bounding box center [1241, 207] width 184 height 37
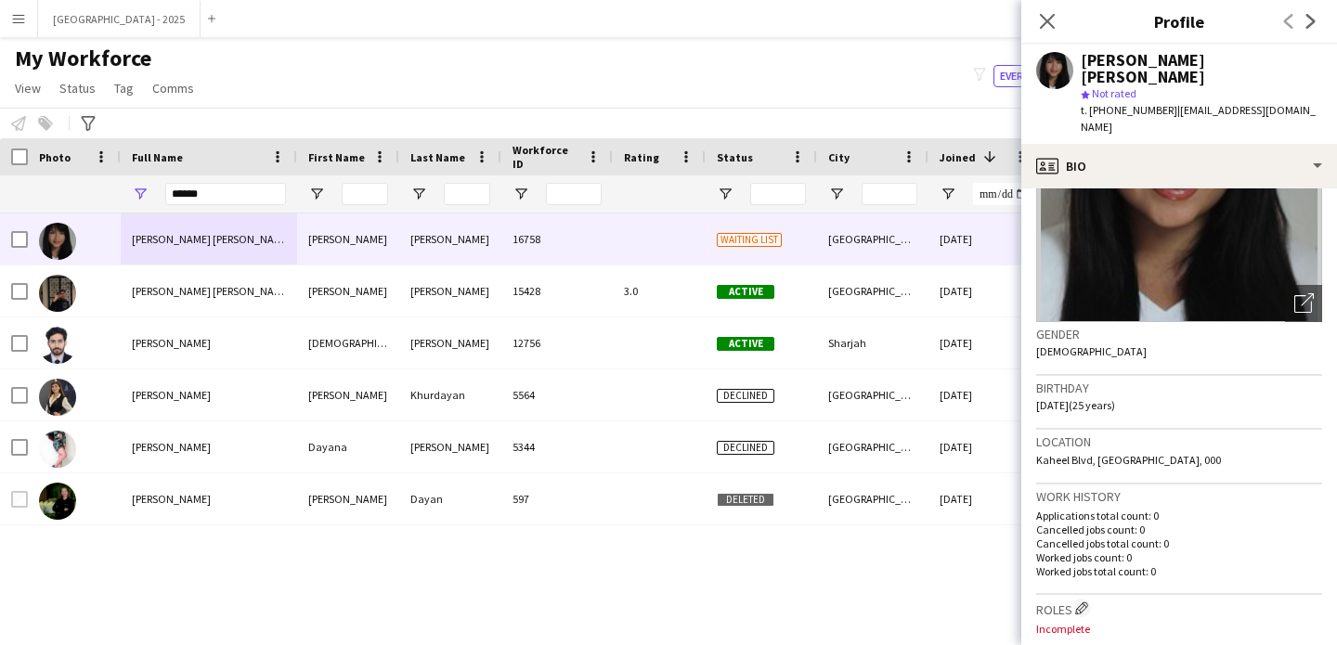
scroll to position [324, 0]
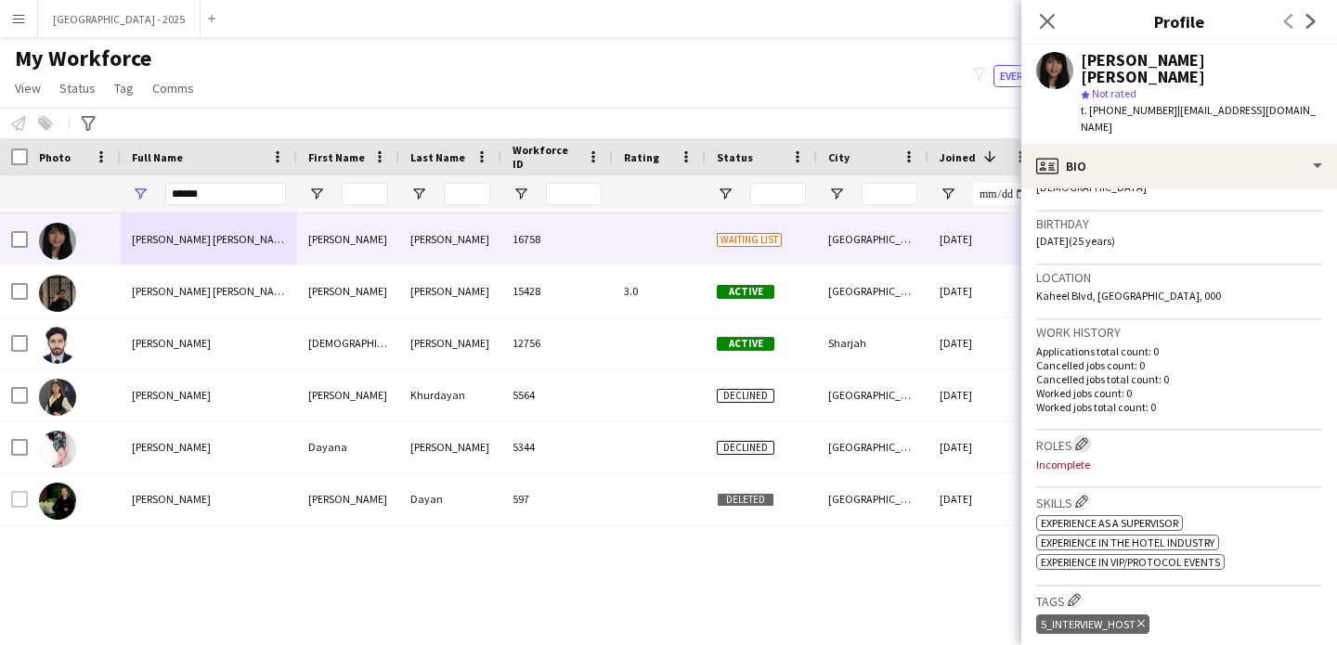
click at [1082, 437] on app-icon "Edit crew company roles" at bounding box center [1081, 443] width 13 height 13
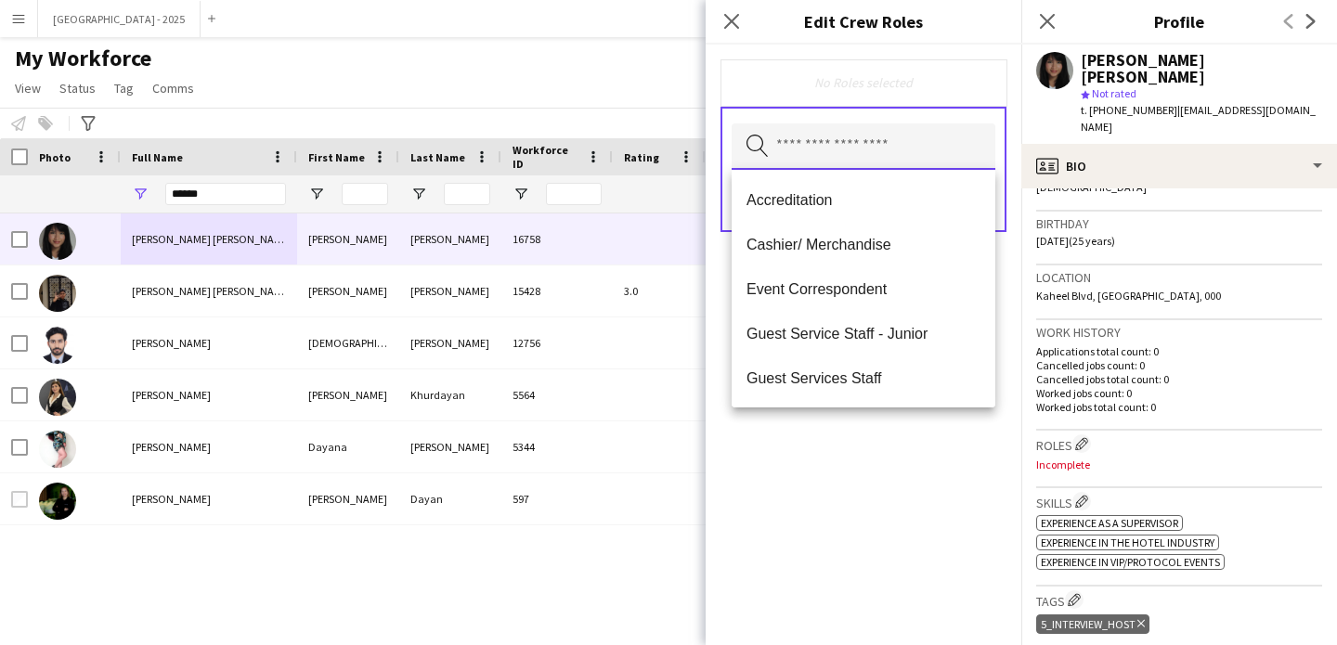
click at [891, 149] on input "text" at bounding box center [864, 146] width 264 height 46
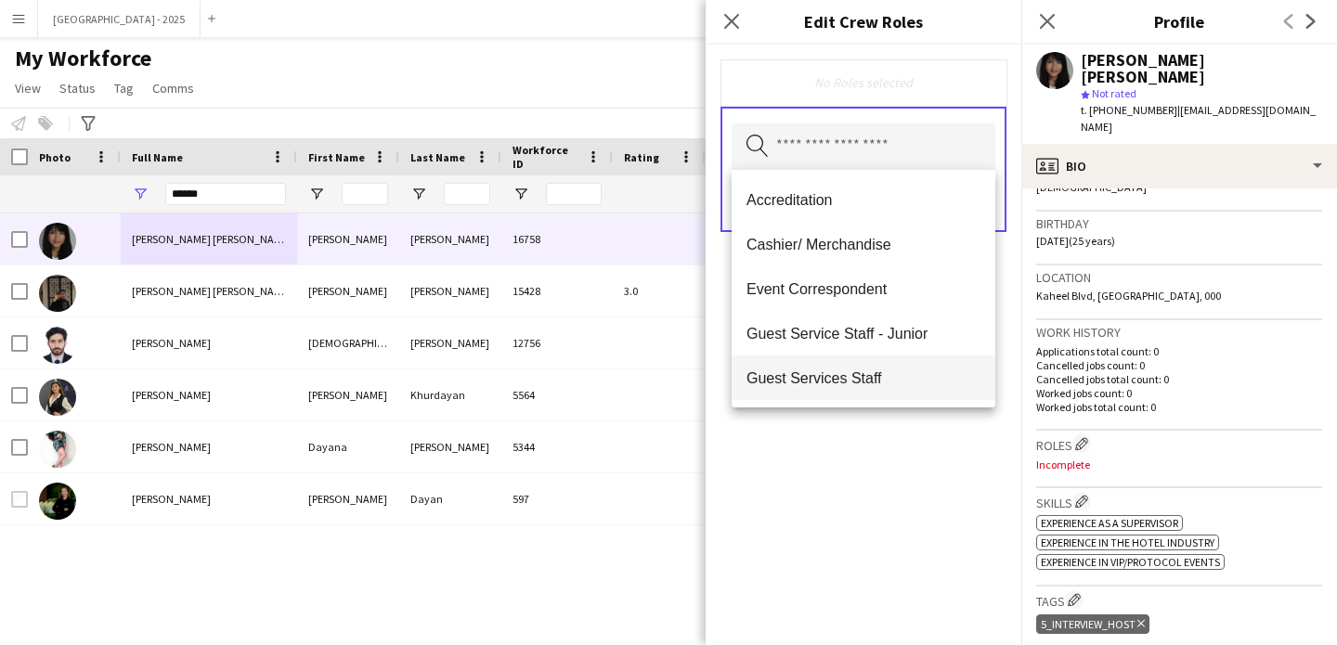
click at [903, 367] on mat-option "Guest Services Staff" at bounding box center [864, 378] width 264 height 45
click at [899, 376] on span "Guest Services Staff - Senior" at bounding box center [864, 379] width 234 height 18
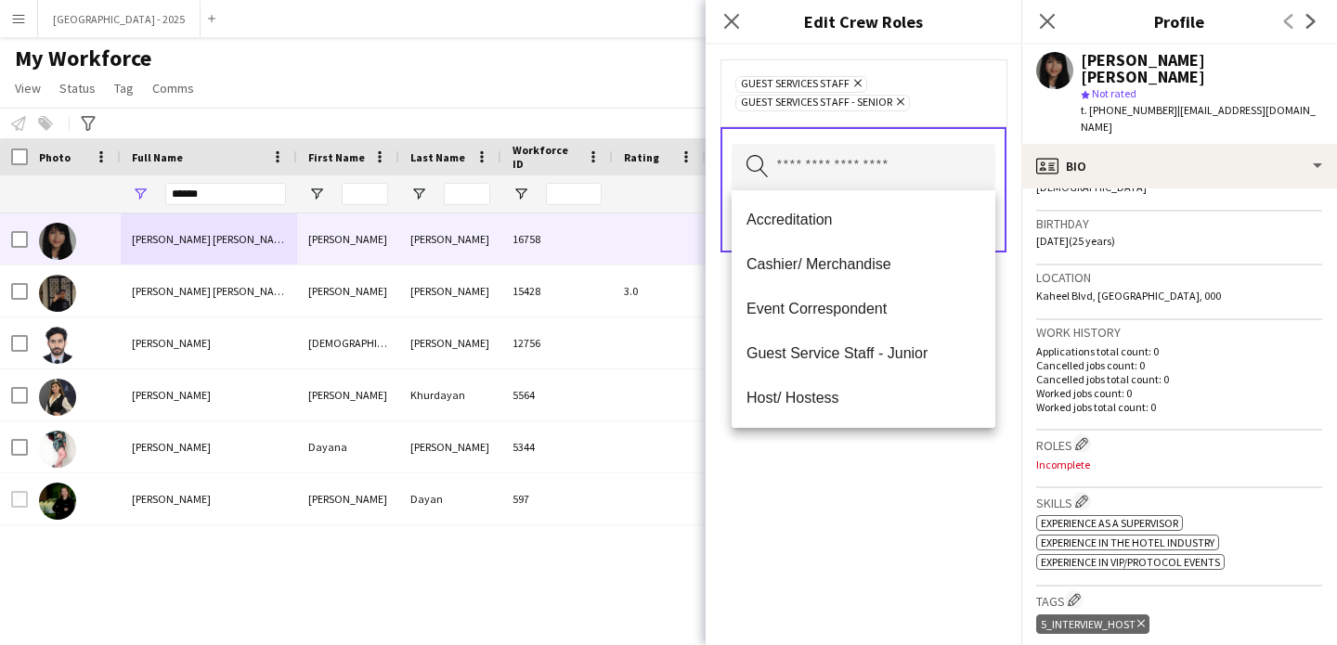
drag, startPoint x: 930, startPoint y: 447, endPoint x: 931, endPoint y: 429, distance: 17.7
click at [930, 447] on div "Guest Services Staff Remove Guest Services Staff - Senior Remove Search by role…" at bounding box center [864, 345] width 316 height 601
click at [874, 175] on input "text" at bounding box center [864, 167] width 264 height 46
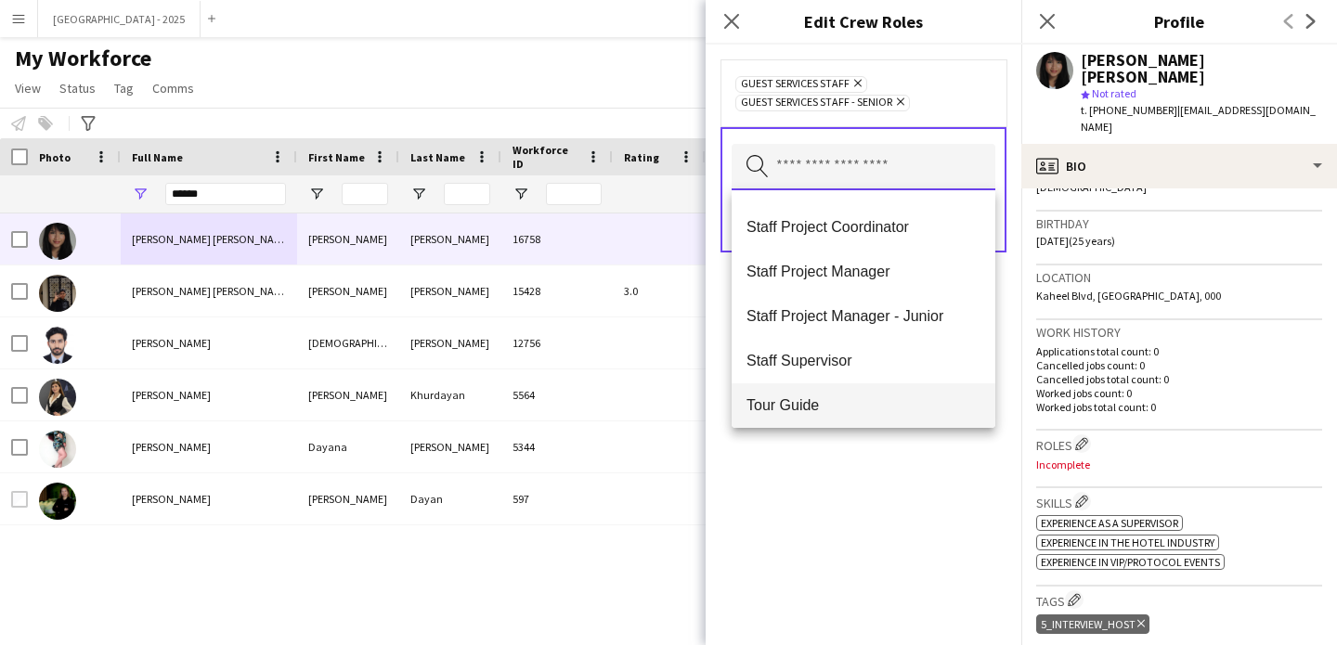
scroll to position [669, 0]
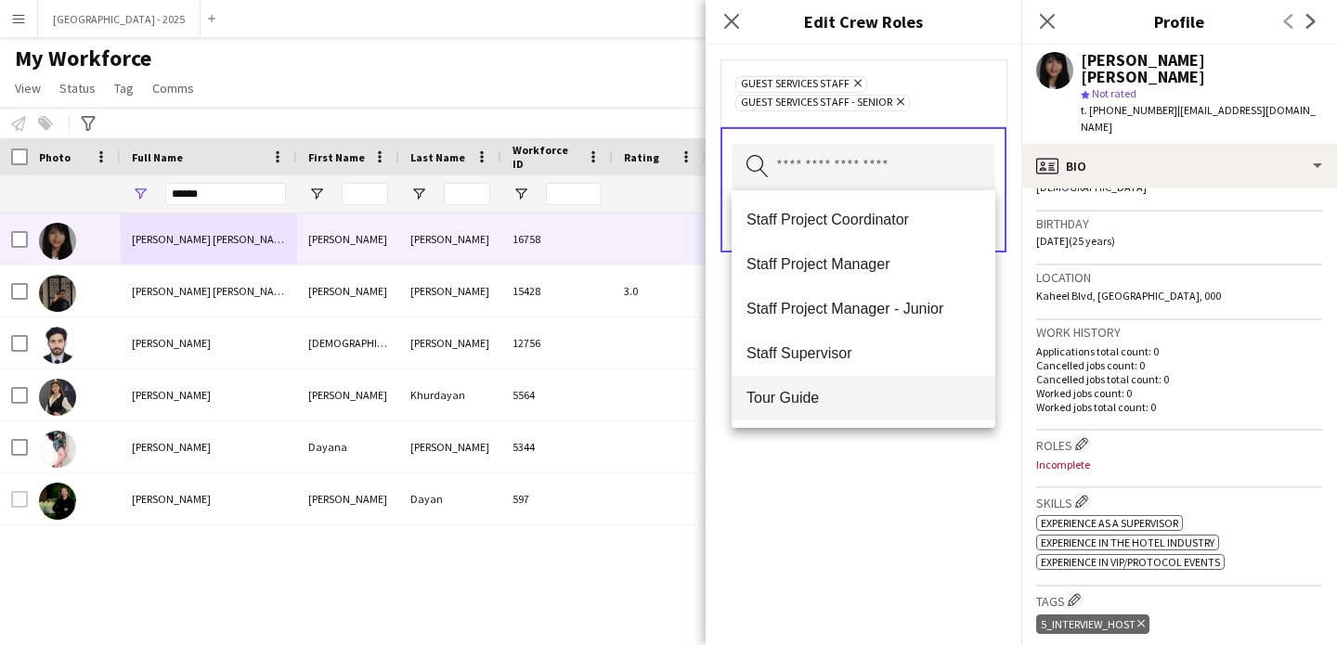
click at [868, 408] on mat-option "Tour Guide" at bounding box center [864, 398] width 264 height 45
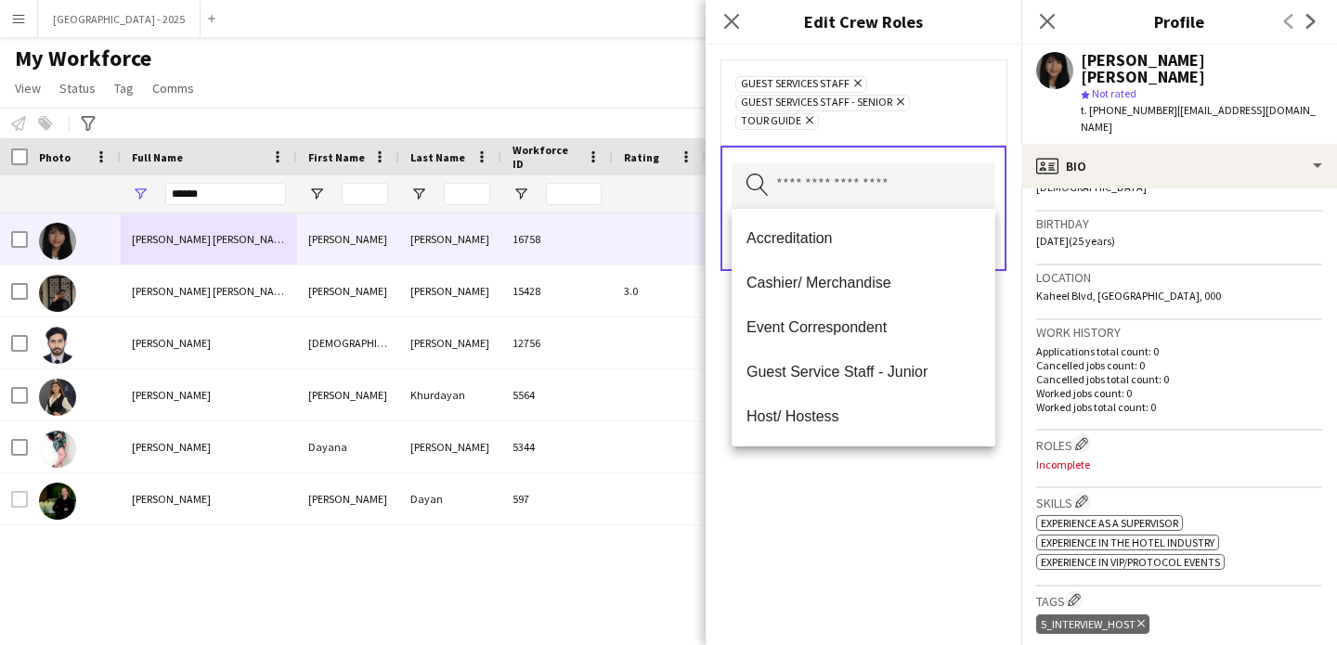
click at [894, 485] on div "Guest Services Staff Remove Guest Services Staff - Senior Remove Tour Guide Rem…" at bounding box center [864, 345] width 316 height 601
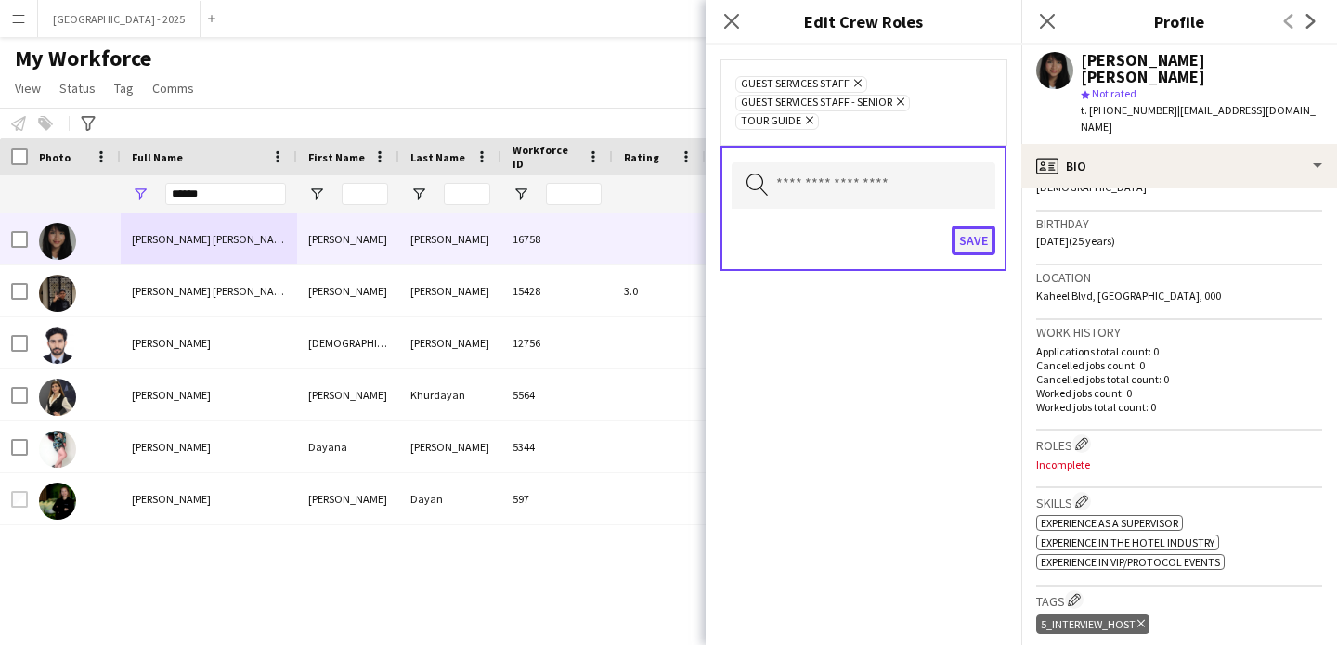
click at [969, 244] on button "Save" at bounding box center [974, 241] width 44 height 30
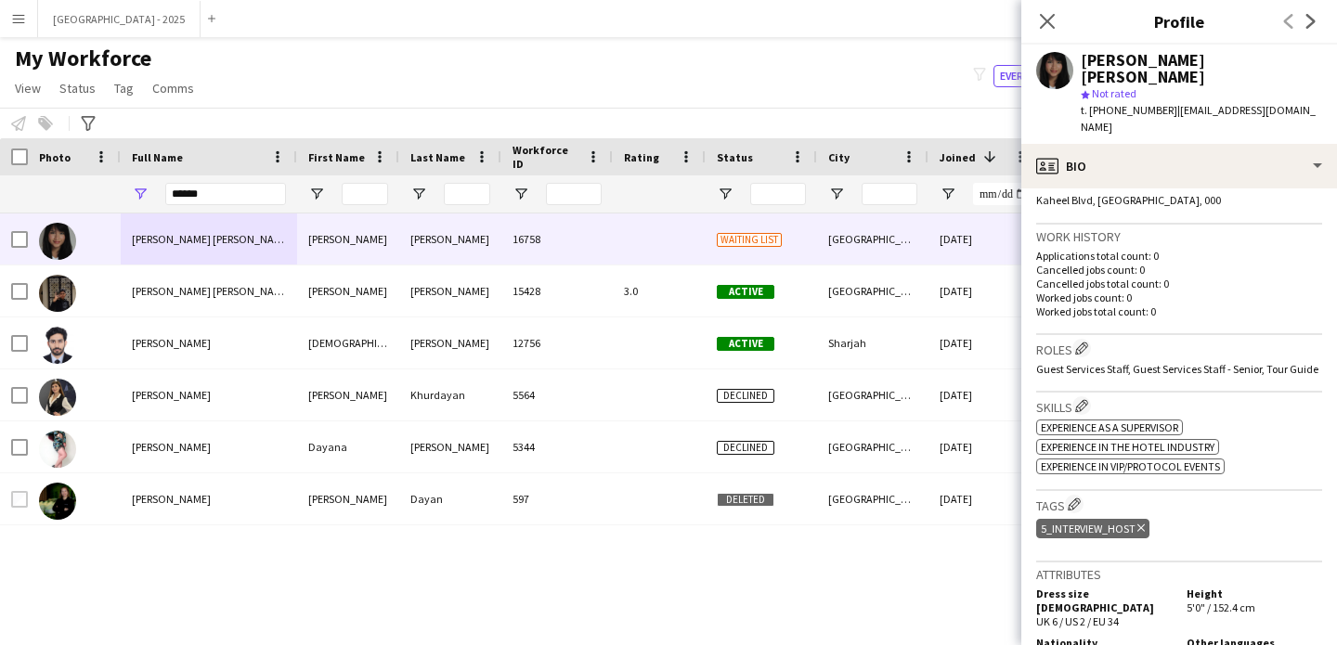
scroll to position [665, 0]
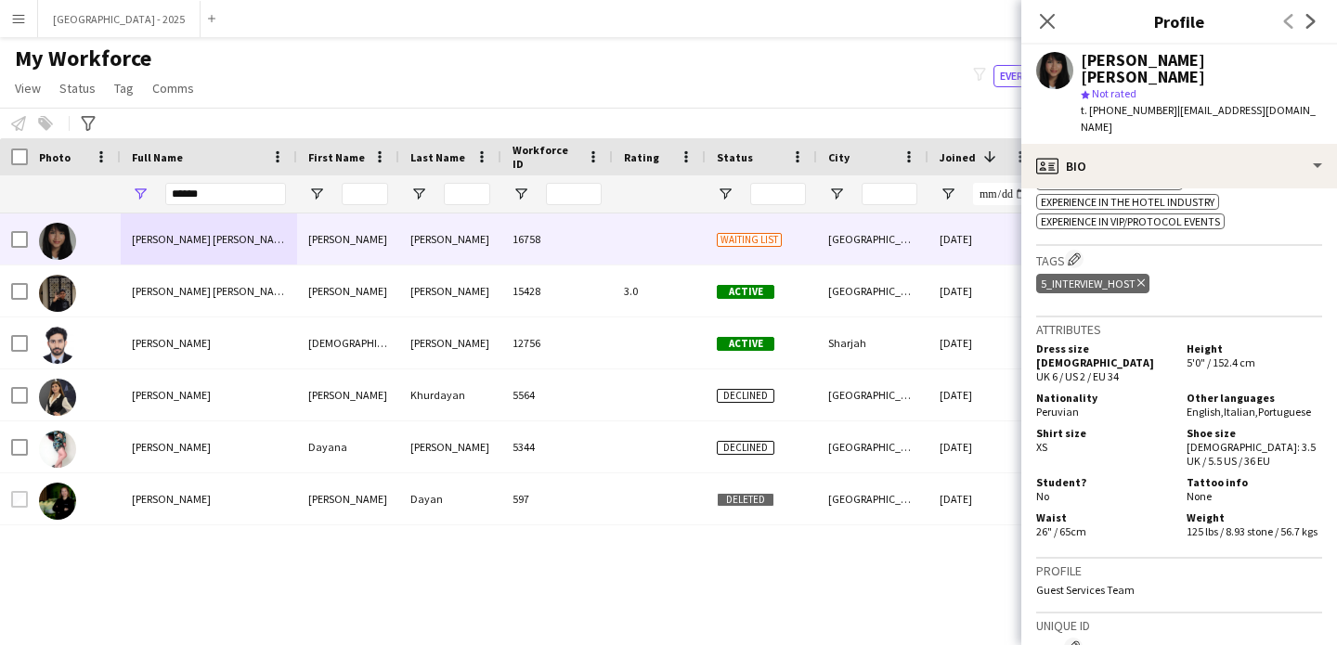
click at [1138, 283] on icon "Delete tag" at bounding box center [1140, 283] width 7 height 11
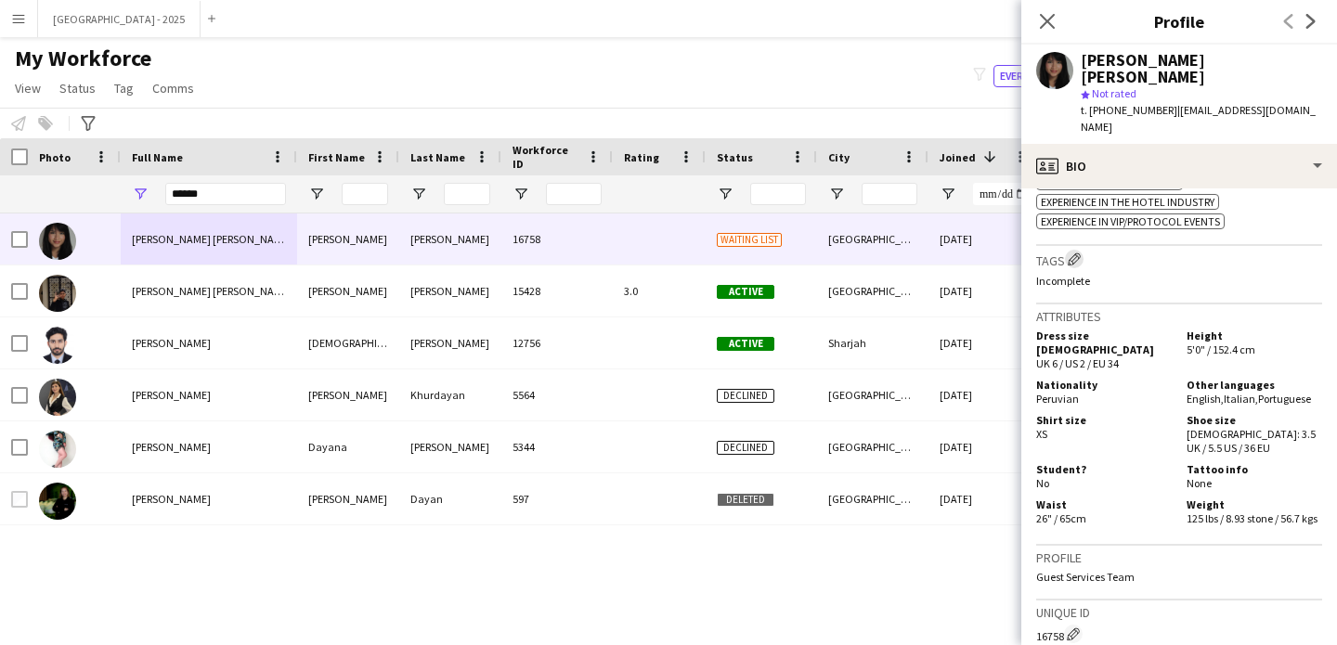
click at [1075, 261] on app-icon "Edit crew company tags" at bounding box center [1074, 259] width 13 height 13
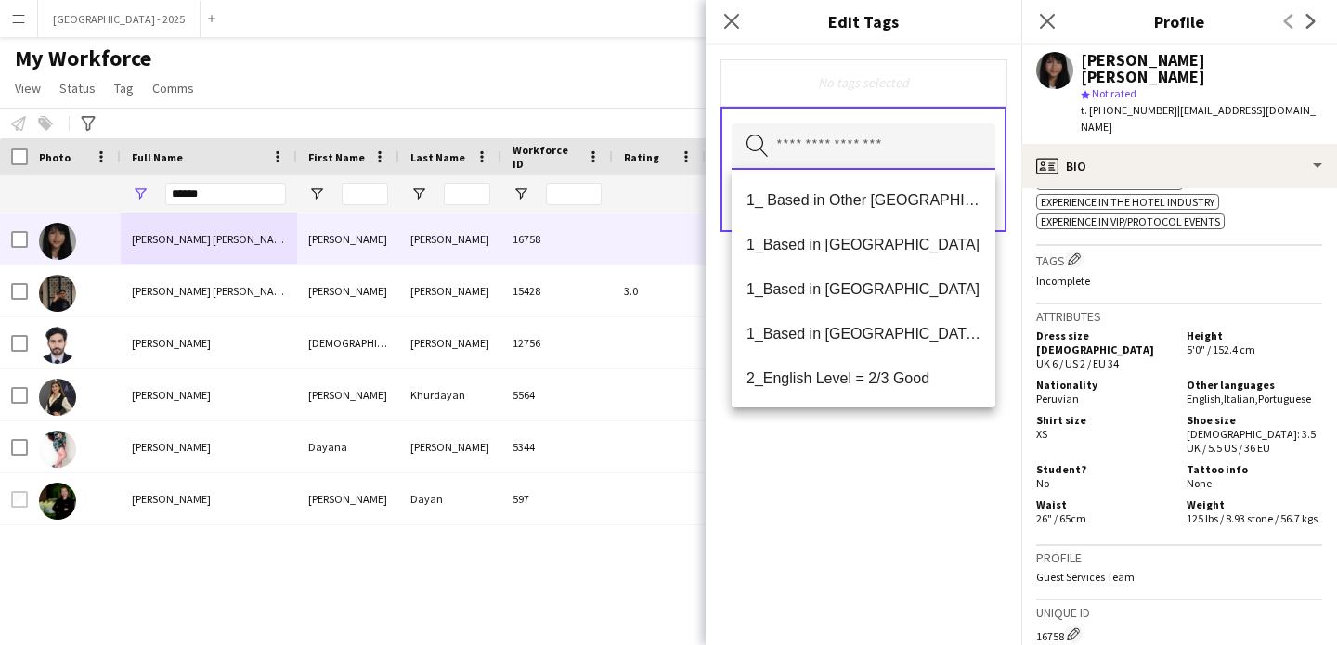
click at [820, 136] on input "text" at bounding box center [864, 146] width 264 height 46
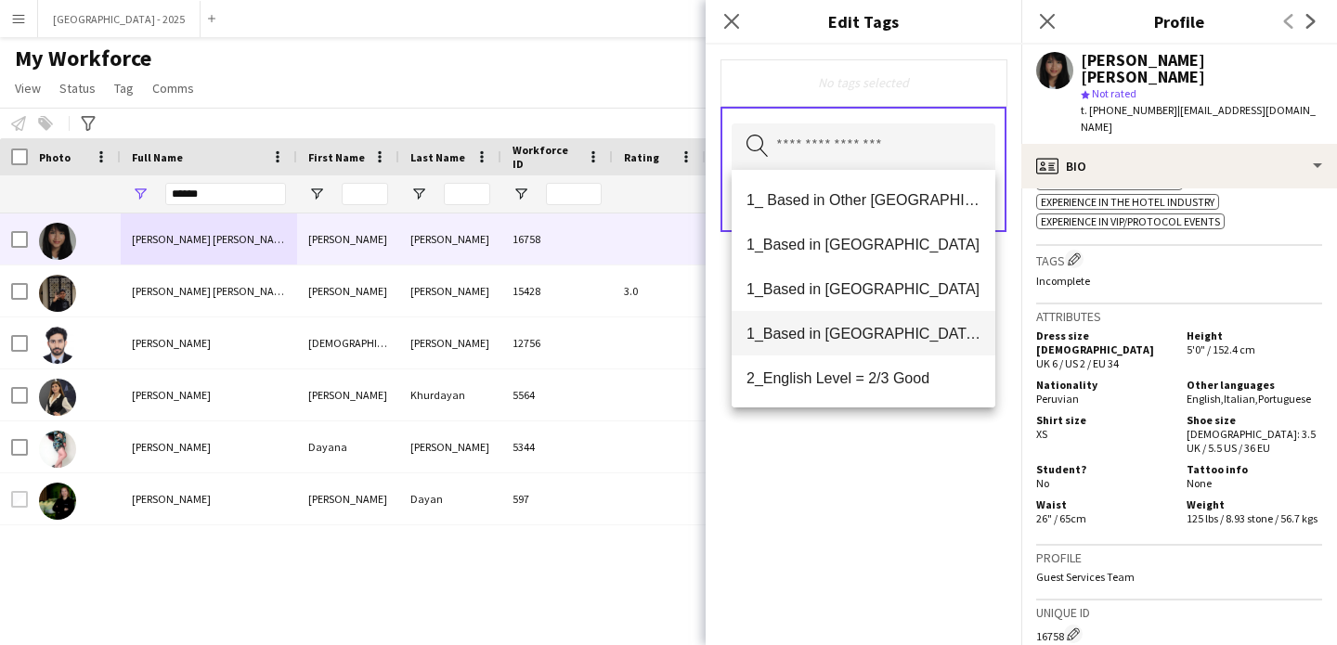
click at [877, 331] on span "1_Based in [GEOGRAPHIC_DATA]/[GEOGRAPHIC_DATA]/Ajman" at bounding box center [864, 334] width 234 height 18
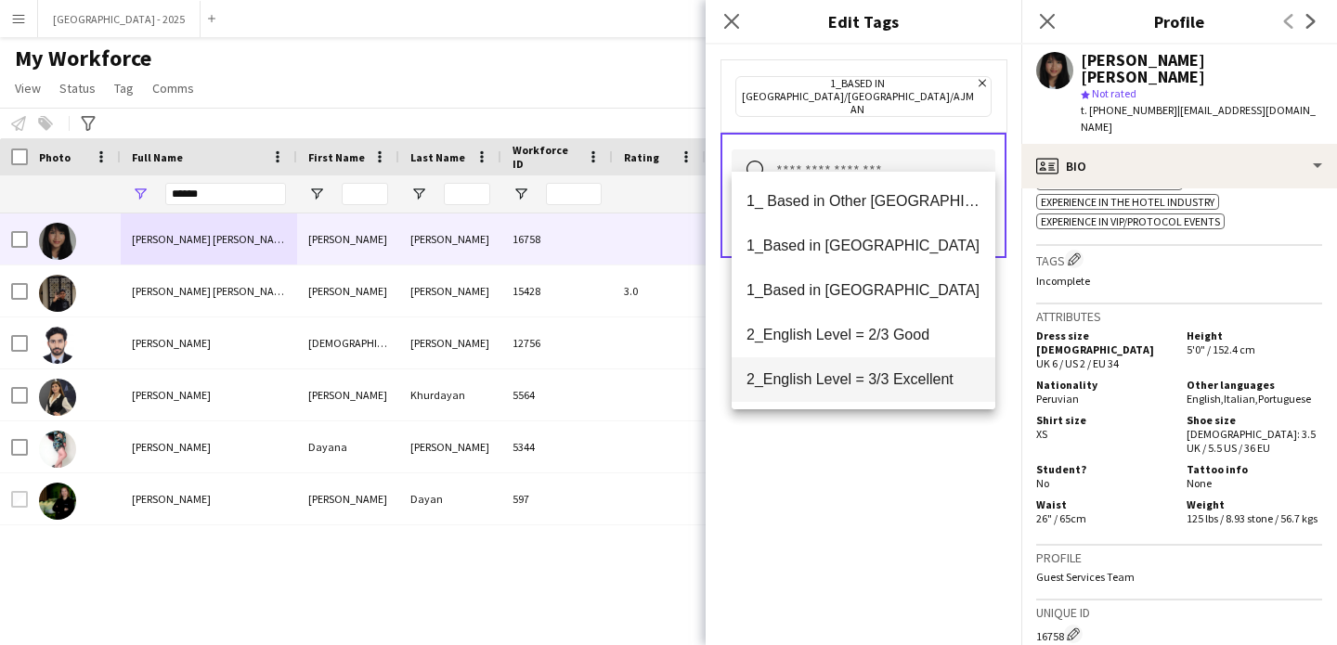
click at [905, 377] on span "2_English Level = 3/3 Excellent" at bounding box center [864, 379] width 234 height 18
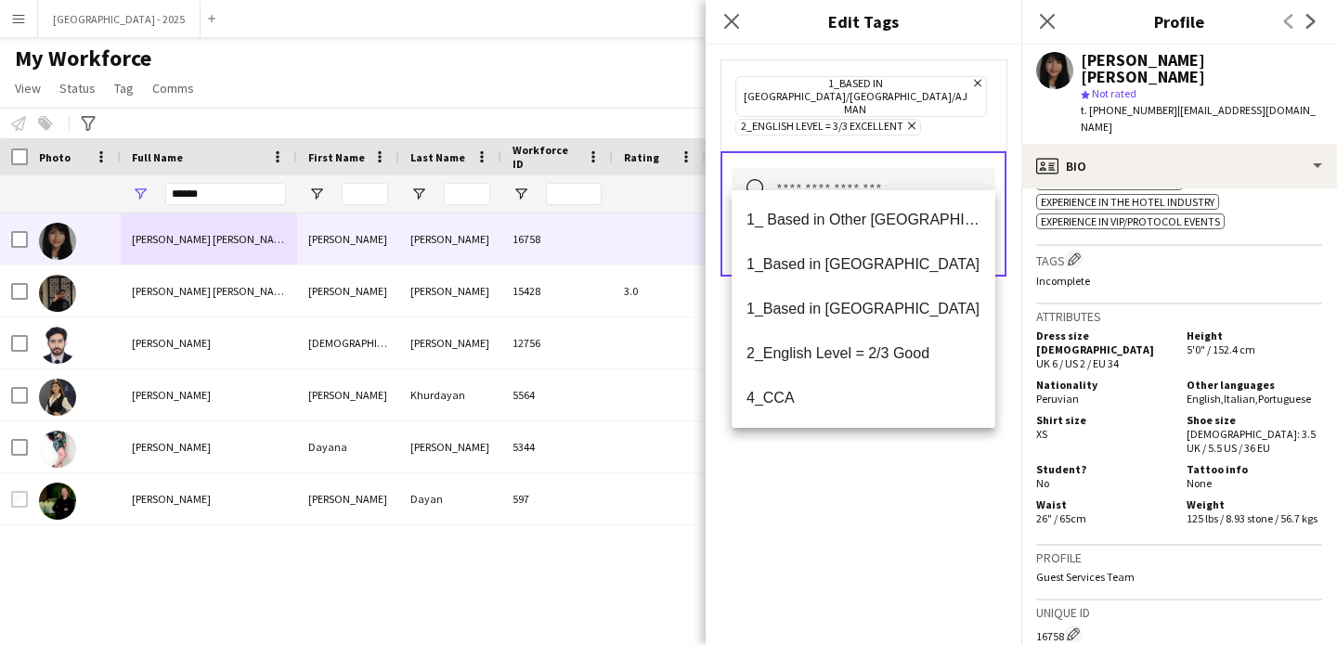
click at [942, 501] on div "1_Based in [GEOGRAPHIC_DATA]/[GEOGRAPHIC_DATA]/Ajman Remove 2_English Level = 3…" at bounding box center [864, 345] width 316 height 601
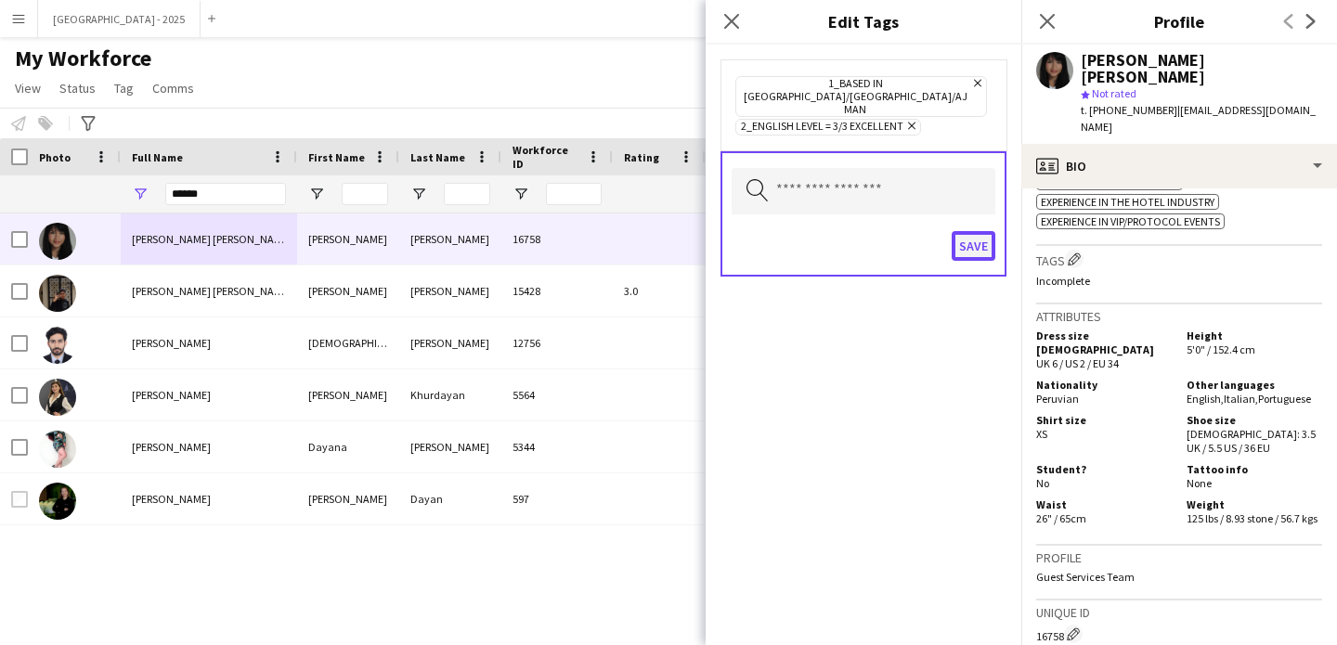
click at [966, 231] on button "Save" at bounding box center [974, 246] width 44 height 30
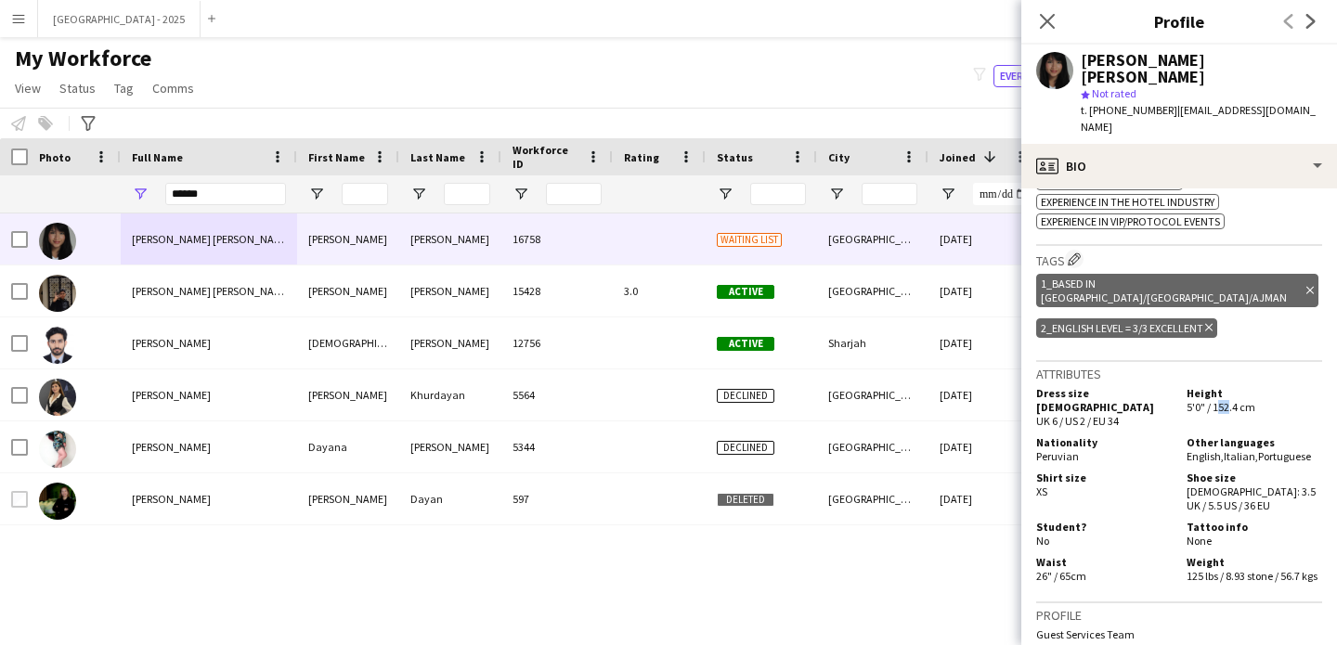
drag, startPoint x: 1216, startPoint y: 396, endPoint x: 1207, endPoint y: 396, distance: 9.3
click at [1207, 400] on span "5'0" / 152.4 cm" at bounding box center [1221, 407] width 69 height 14
click at [1187, 400] on span "5'0" / 152.4 cm" at bounding box center [1221, 407] width 69 height 14
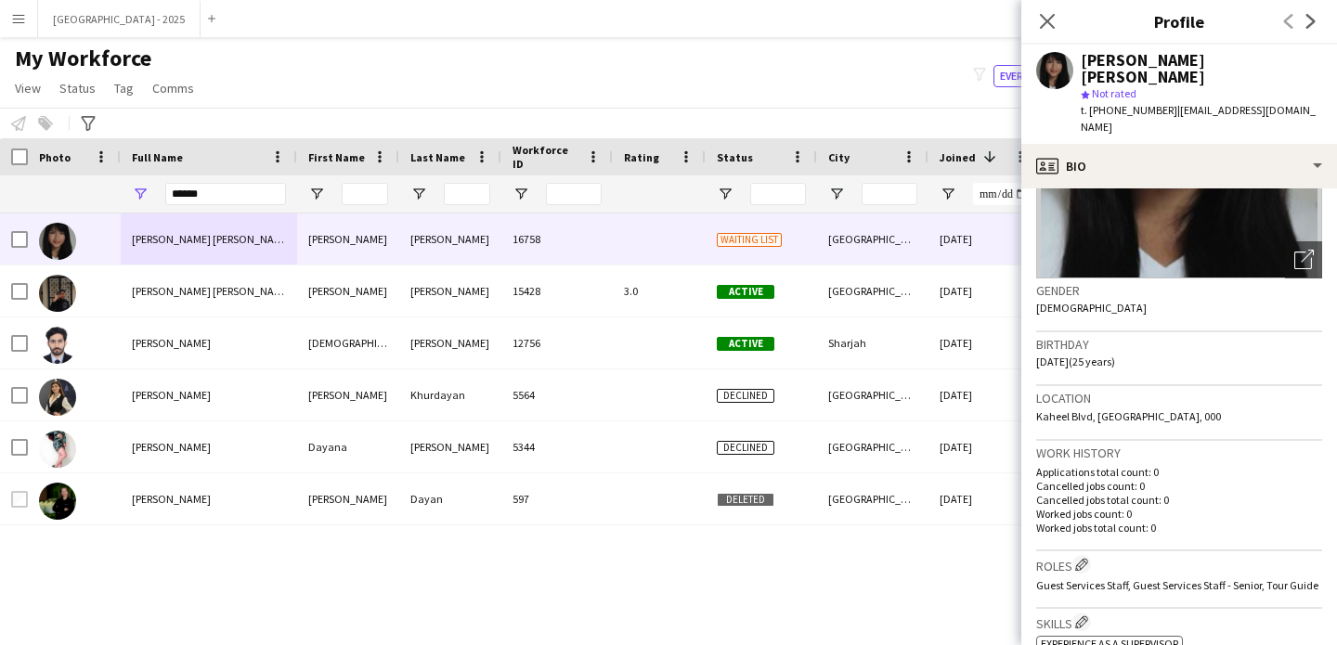
scroll to position [144, 0]
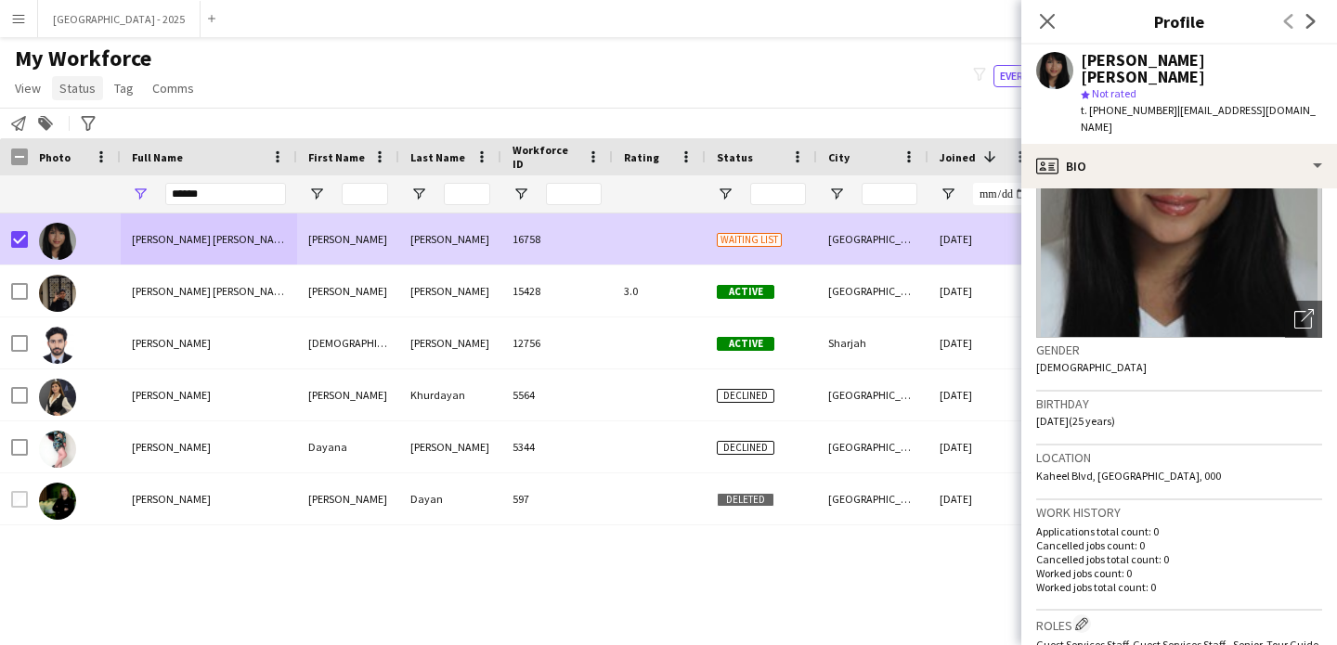
click at [90, 81] on span "Status" at bounding box center [77, 88] width 36 height 17
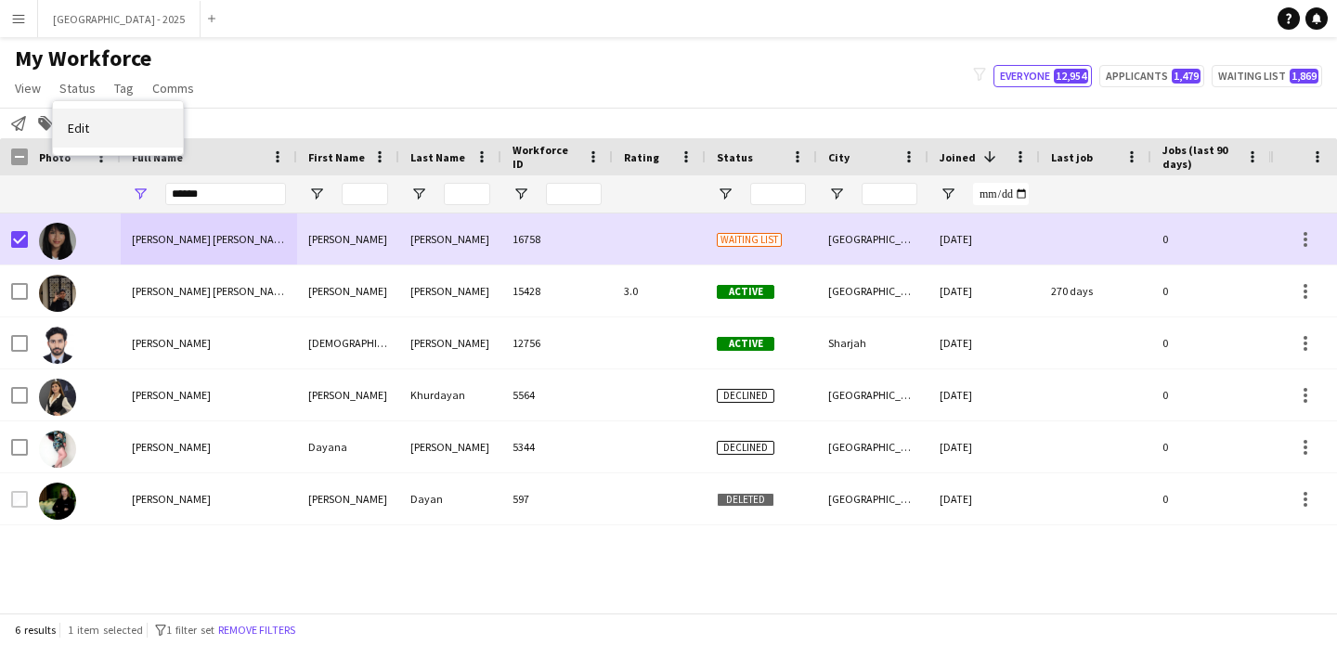
click at [121, 136] on link "Edit" at bounding box center [118, 128] width 130 height 39
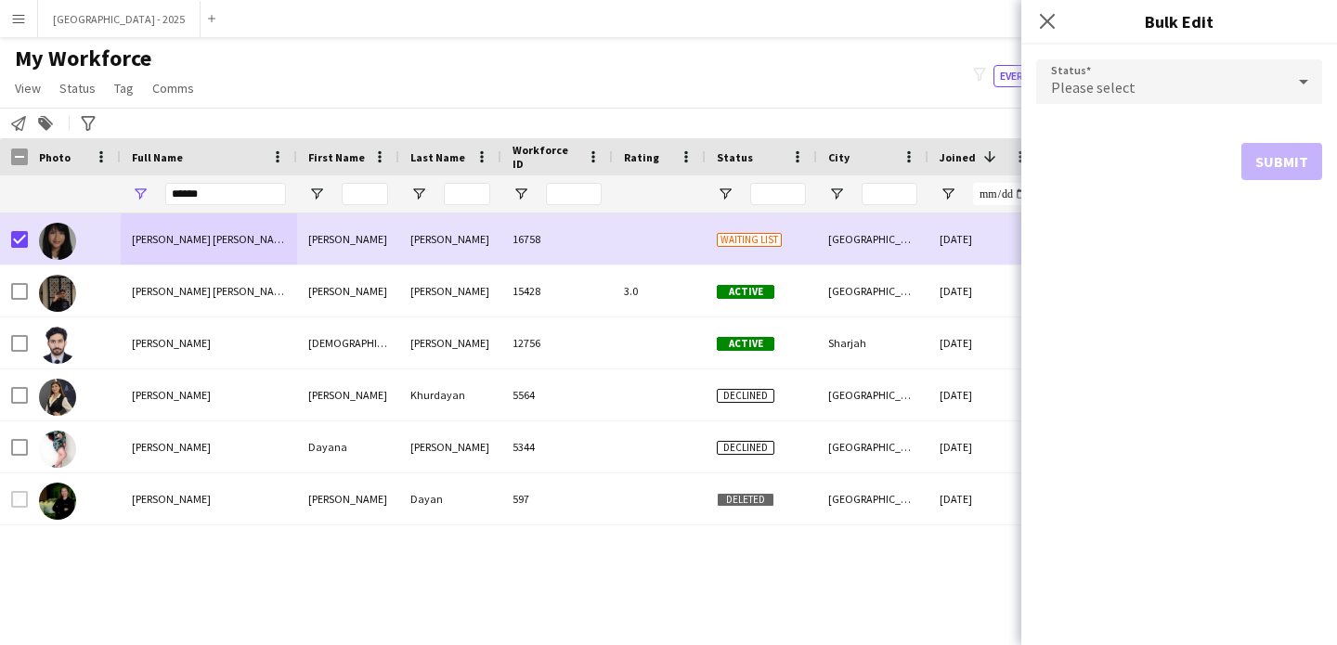
click at [1108, 41] on div "Close pop-in Bulk Edit" at bounding box center [1179, 22] width 316 height 45
click at [1110, 70] on div "Please select" at bounding box center [1160, 81] width 249 height 45
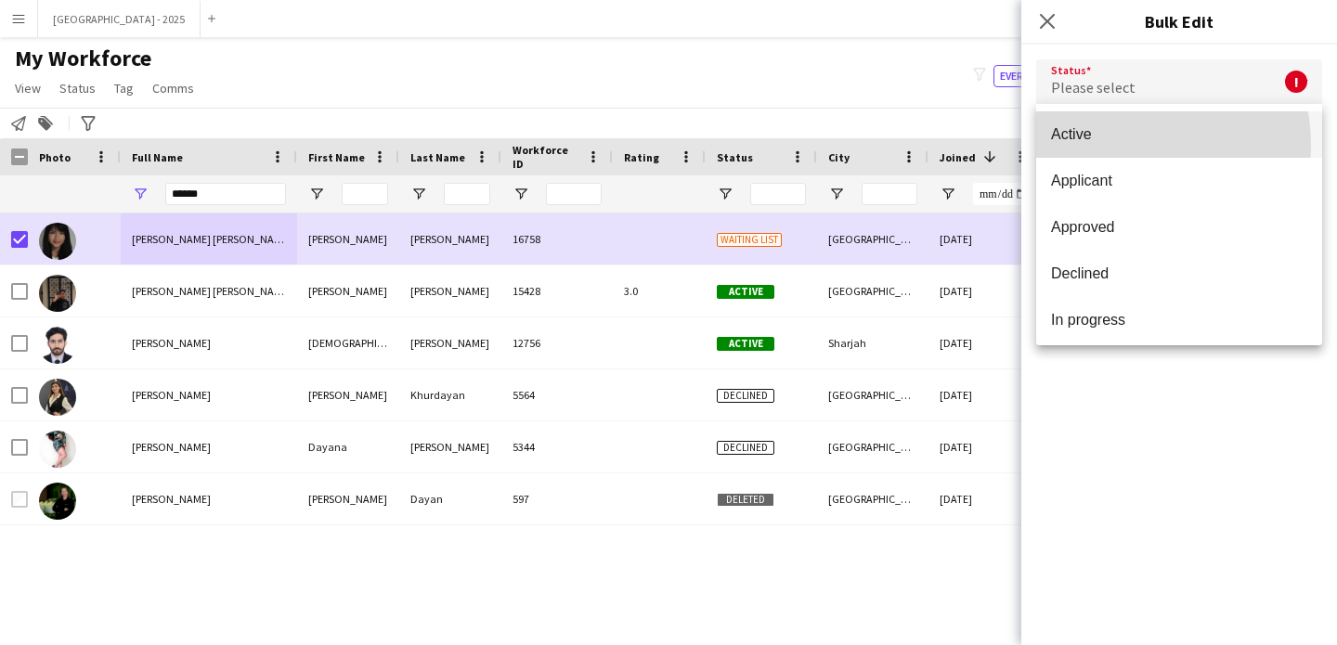
click at [1121, 145] on mat-option "Active" at bounding box center [1179, 134] width 286 height 46
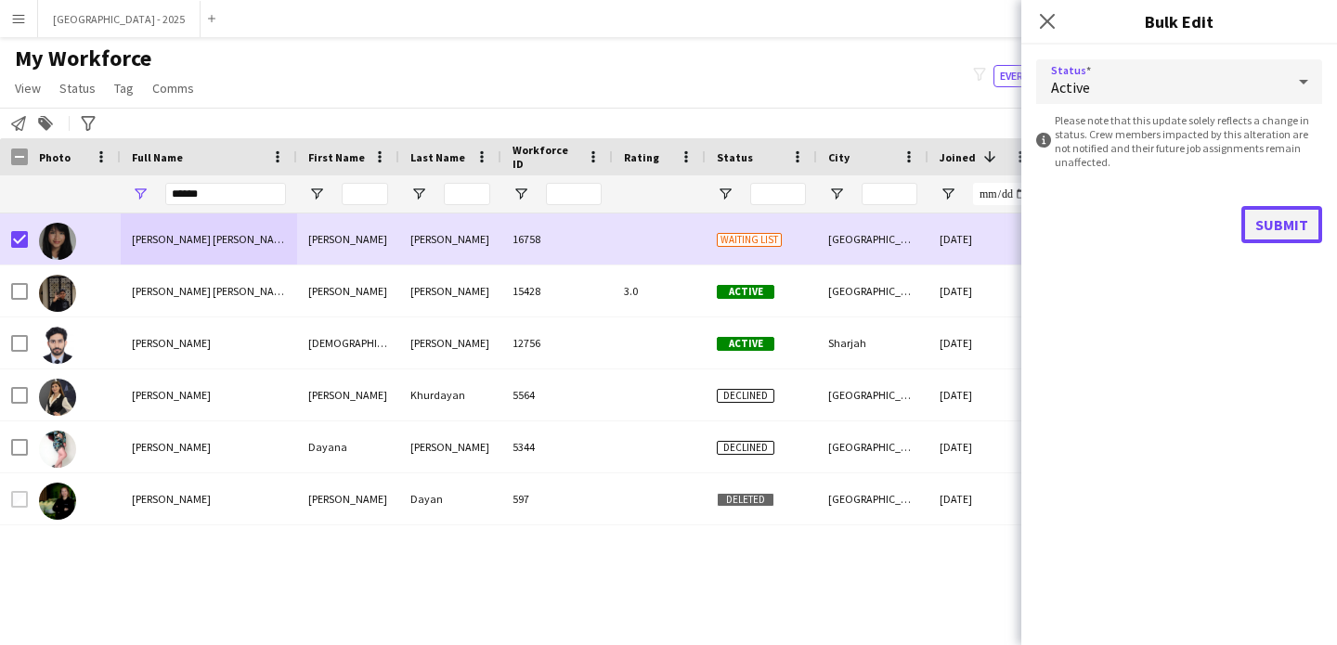
click at [1296, 235] on button "Submit" at bounding box center [1281, 224] width 81 height 37
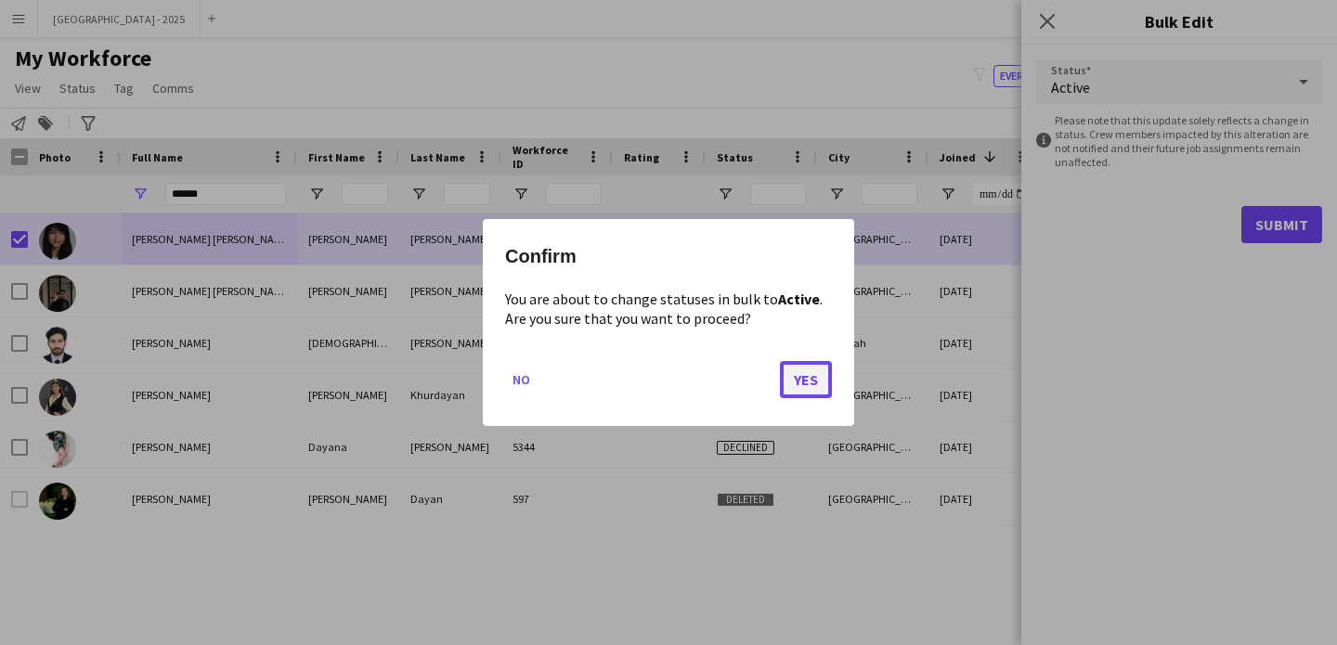
click at [819, 388] on button "Yes" at bounding box center [806, 379] width 52 height 37
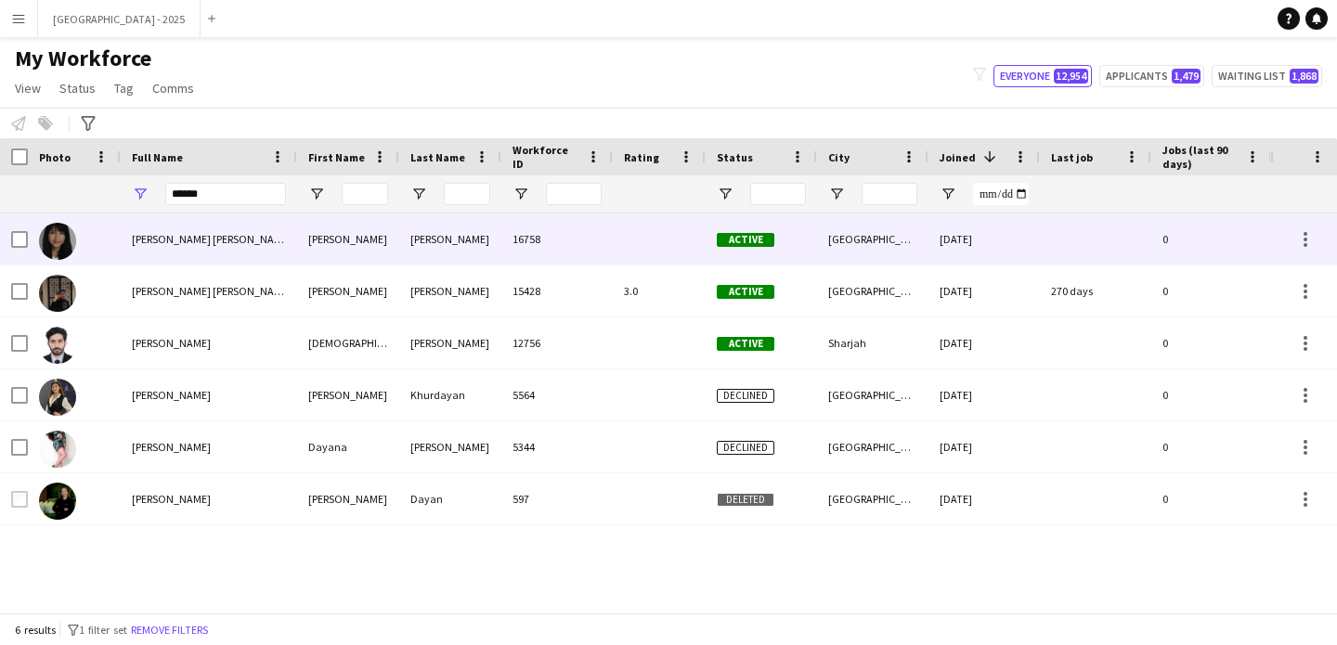
click at [57, 241] on img at bounding box center [57, 241] width 37 height 37
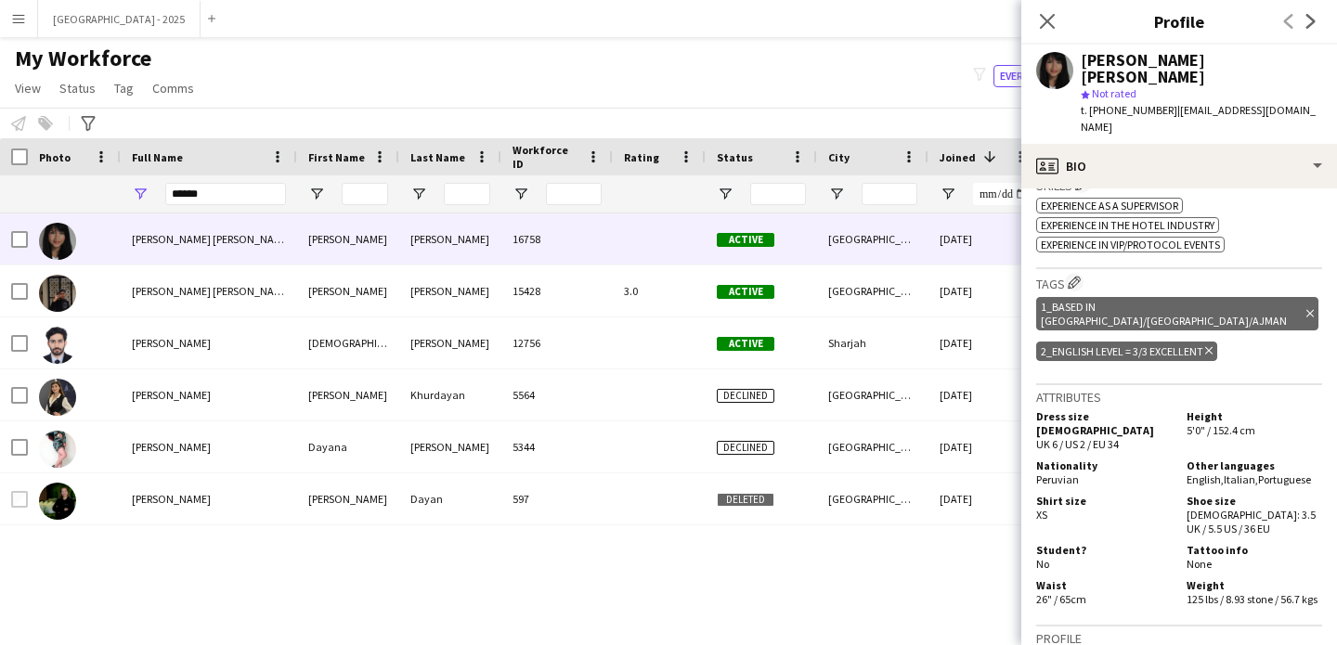
scroll to position [294, 0]
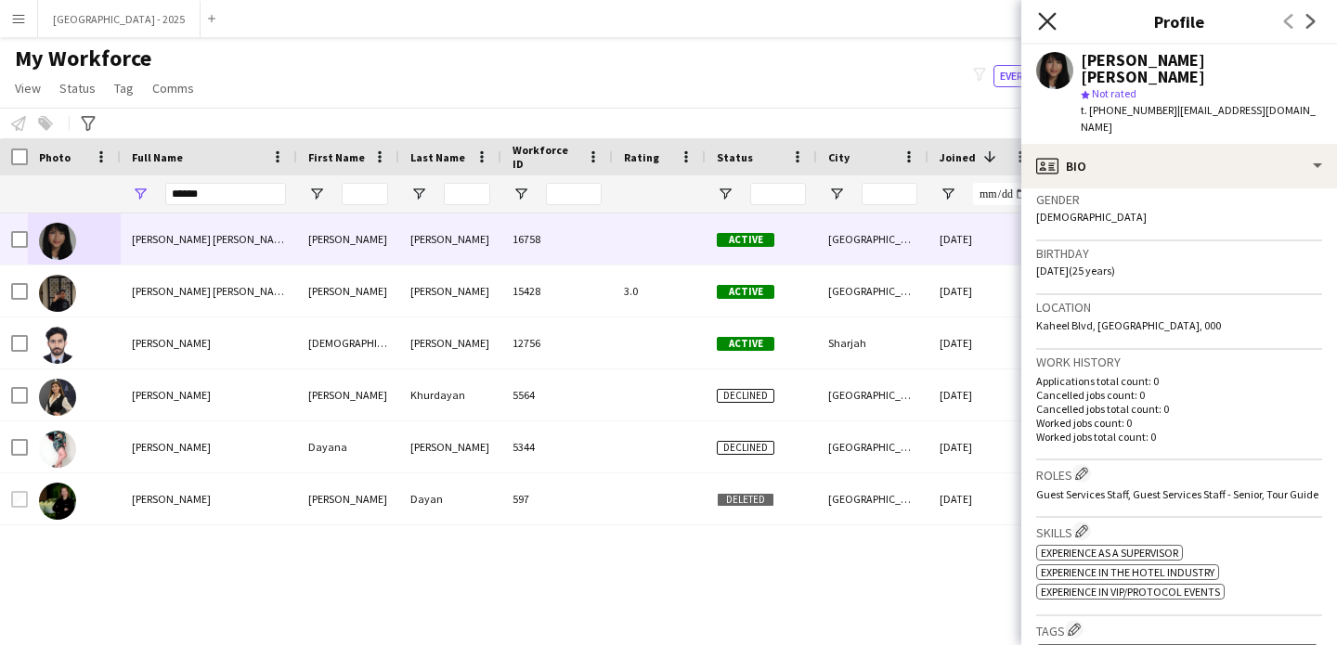
click at [1041, 19] on icon "Close pop-in" at bounding box center [1047, 21] width 18 height 18
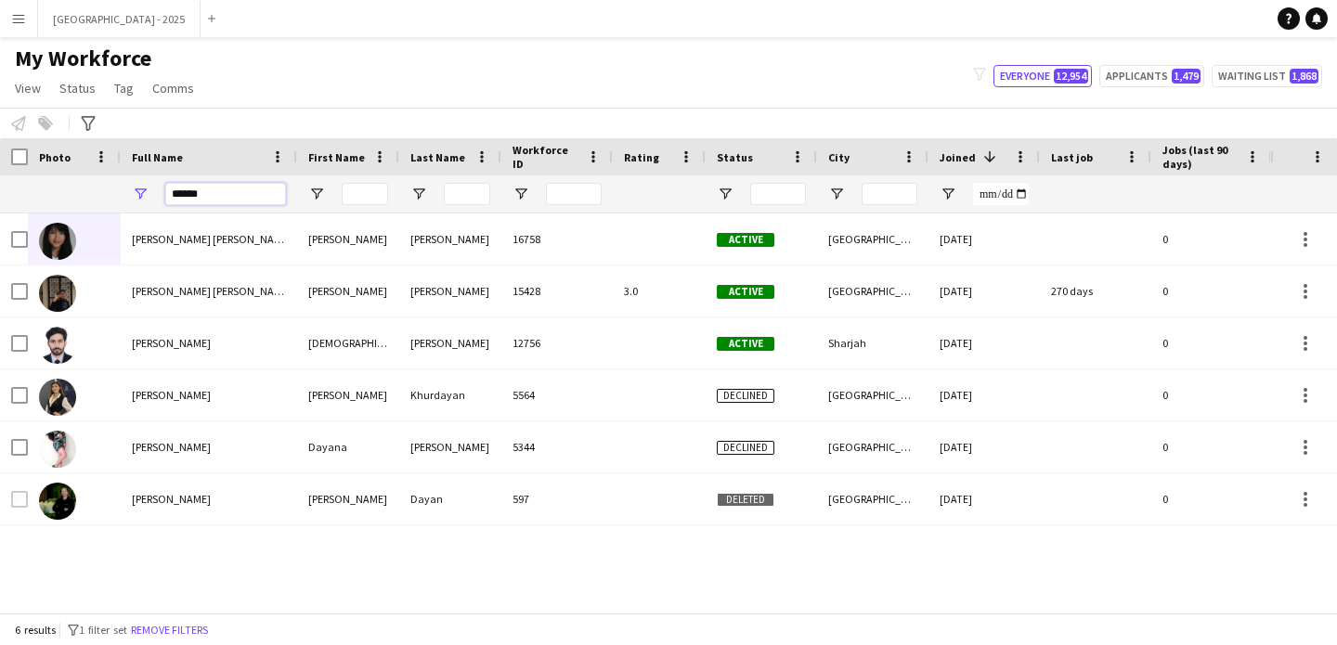
click at [203, 199] on input "*****" at bounding box center [225, 194] width 121 height 22
click at [110, 205] on div at bounding box center [74, 193] width 93 height 37
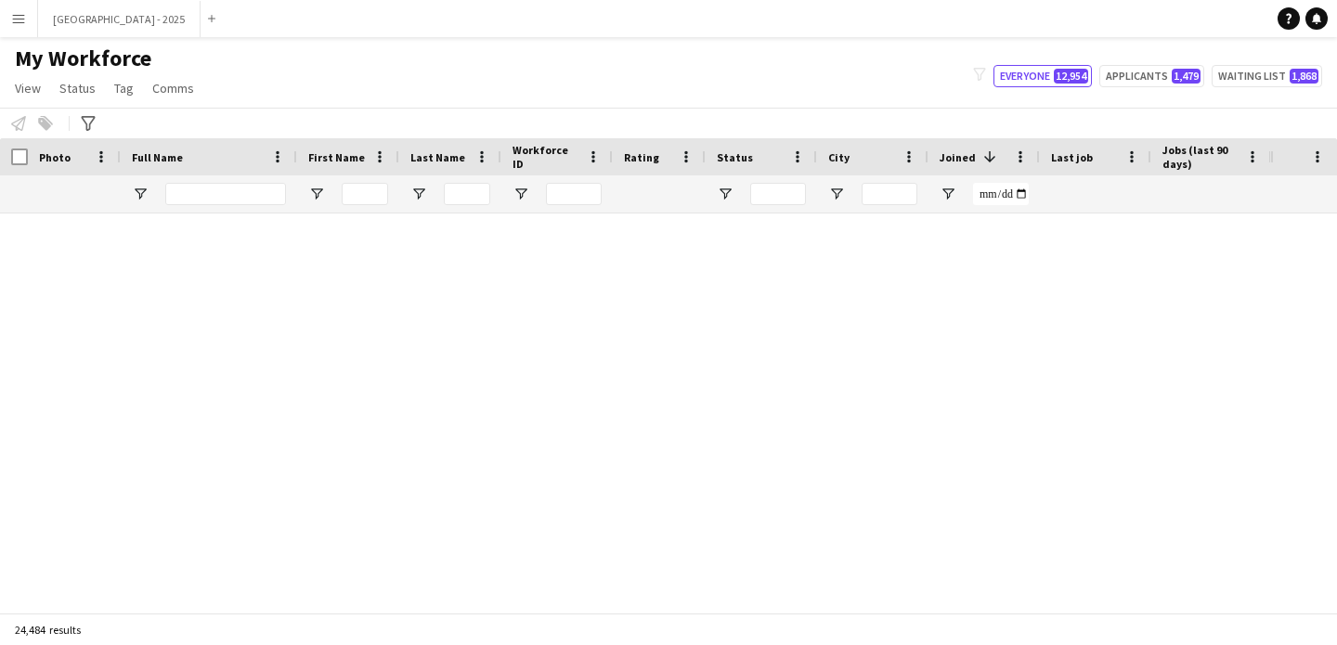
click at [172, 113] on div "Notify workforce Add to tag Select at least one crew to tag him or her. Advance…" at bounding box center [668, 123] width 1337 height 31
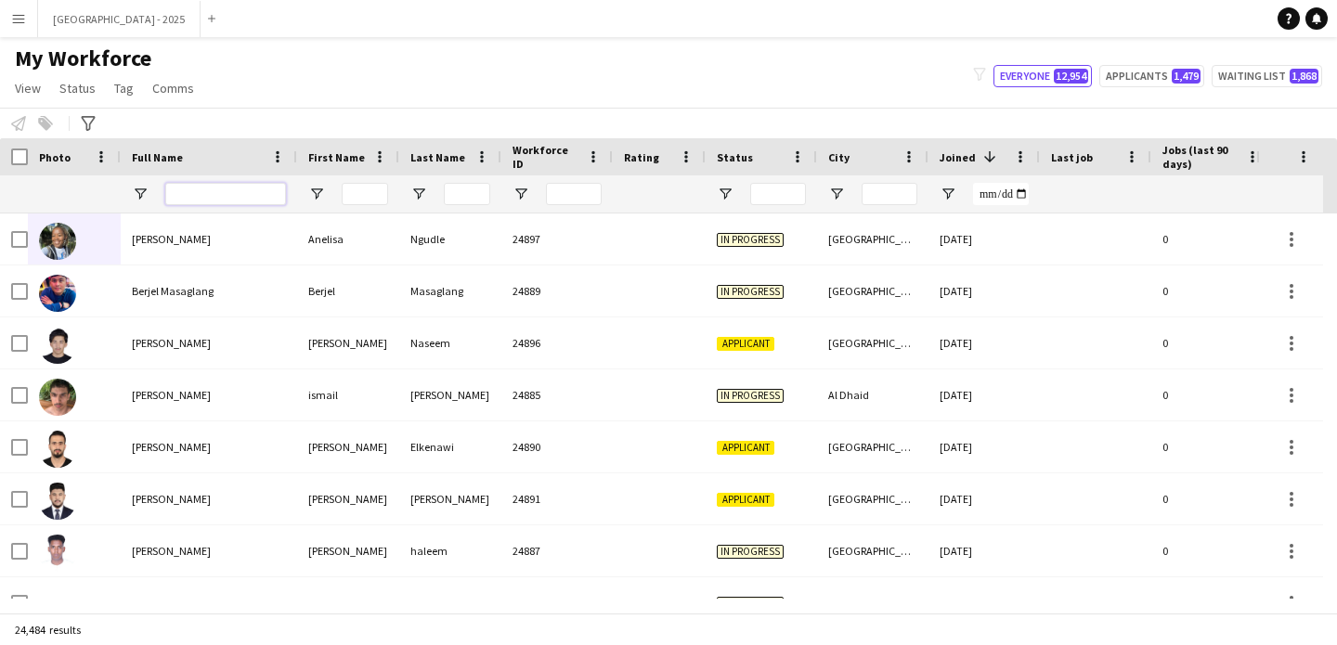
click at [208, 188] on input "Full Name Filter Input" at bounding box center [225, 194] width 121 height 22
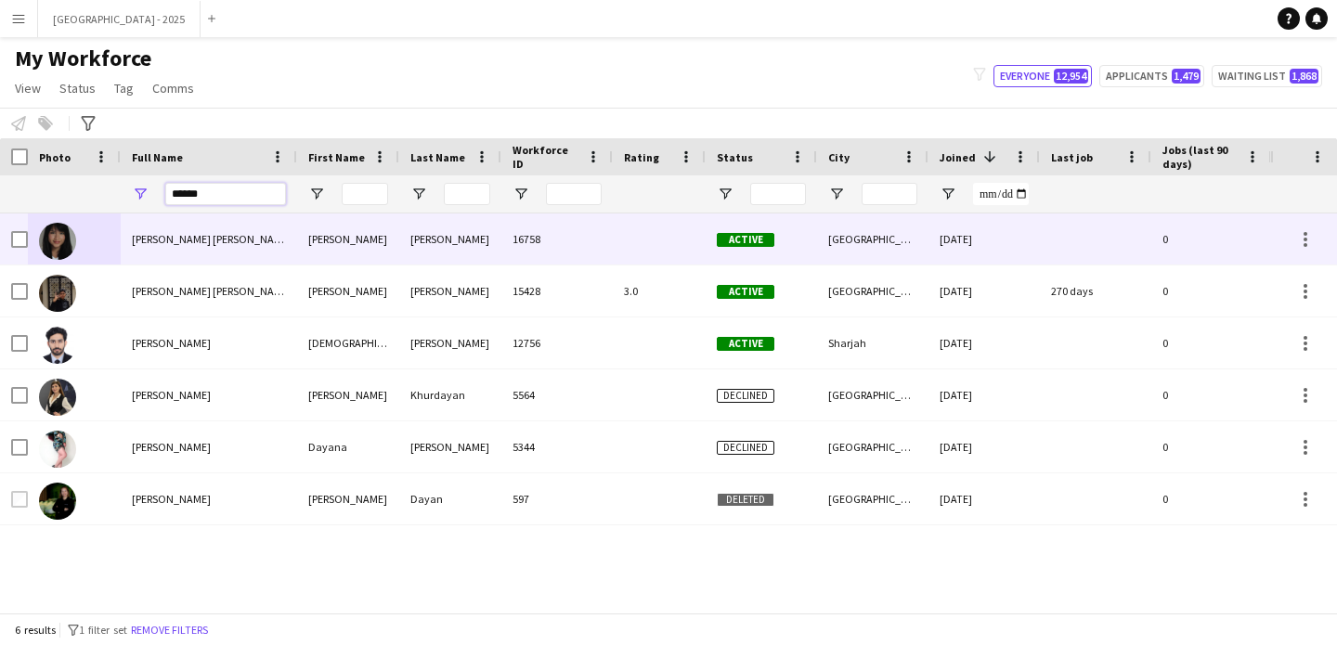
type input "*****"
click at [183, 242] on span "Dayan Rosa Condori La Torre" at bounding box center [212, 239] width 160 height 14
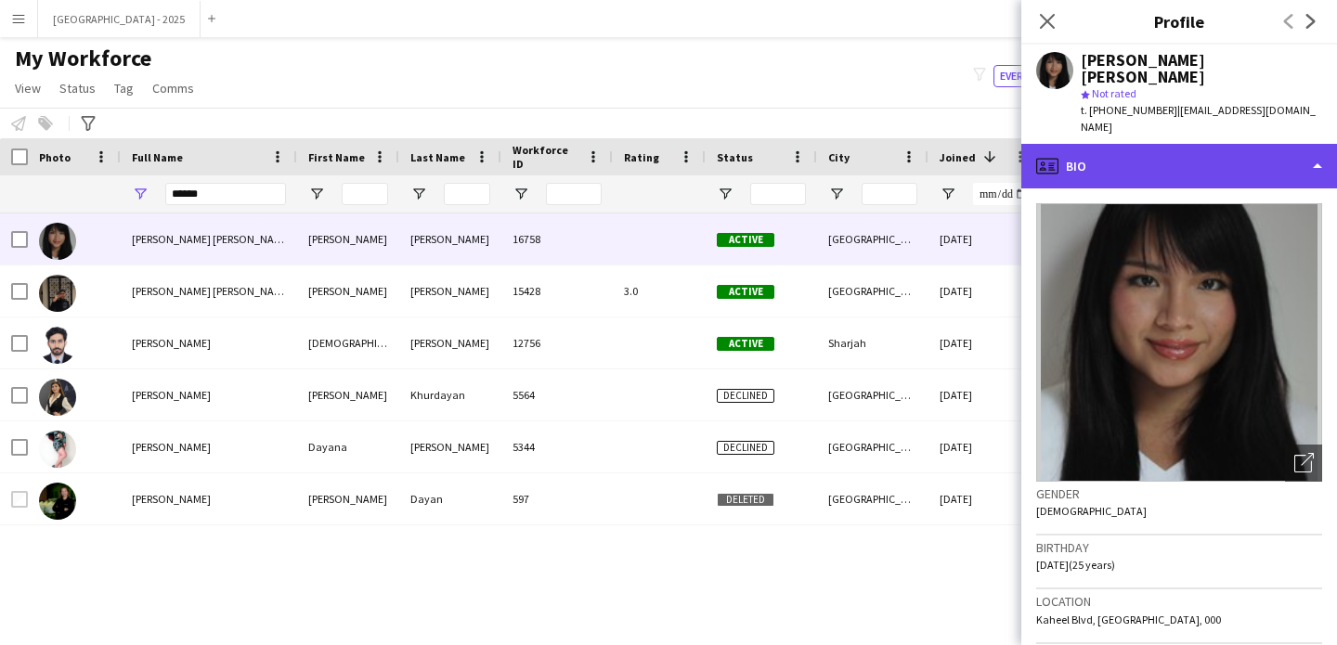
click at [1157, 152] on div "profile Bio" at bounding box center [1179, 166] width 316 height 45
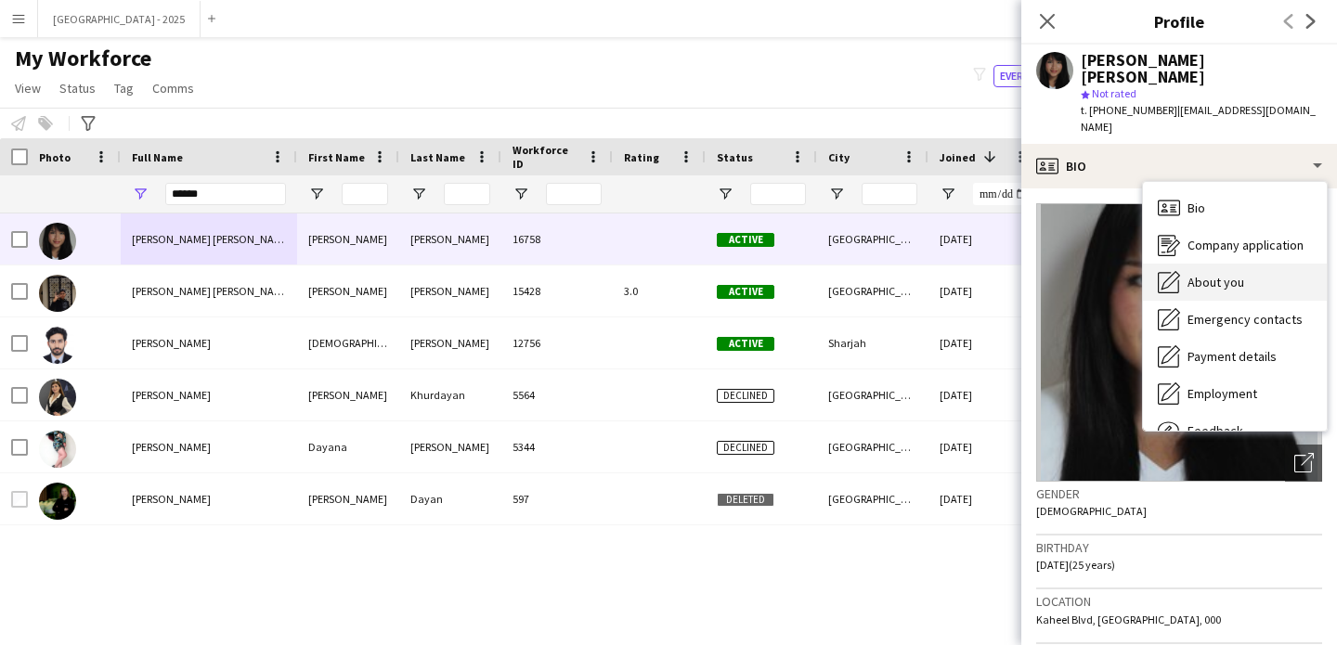
click at [1214, 274] on span "About you" at bounding box center [1216, 282] width 57 height 17
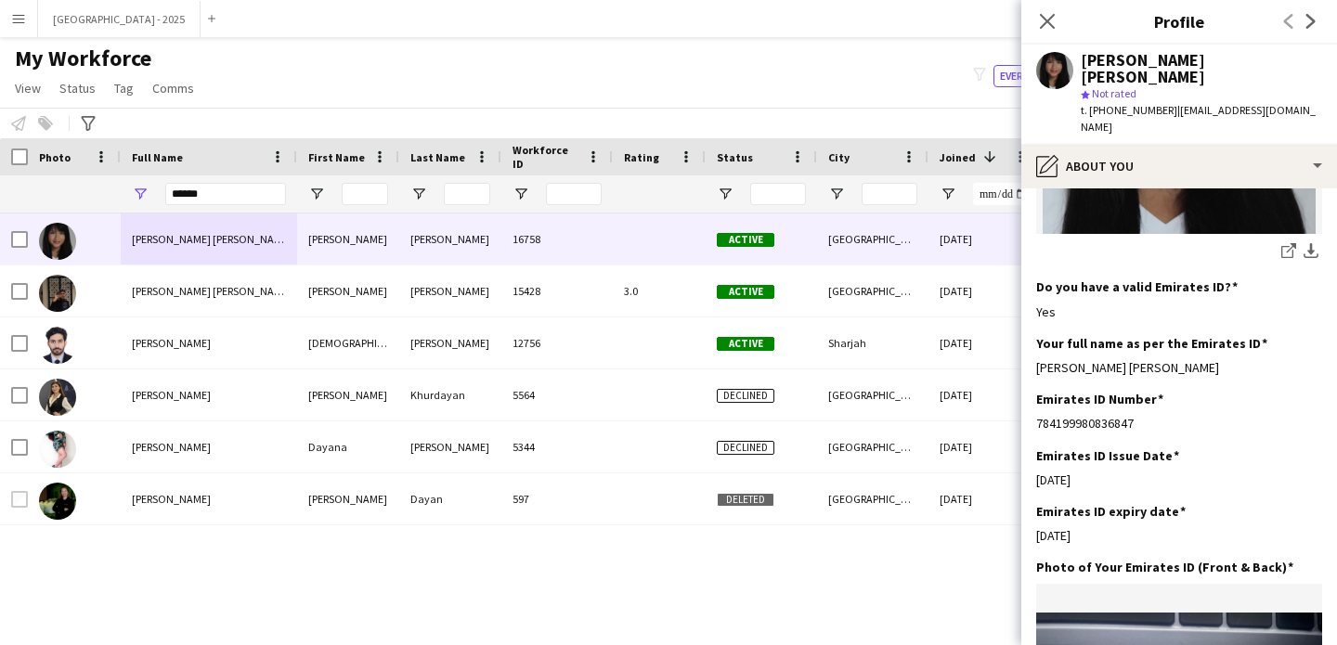
scroll to position [745, 0]
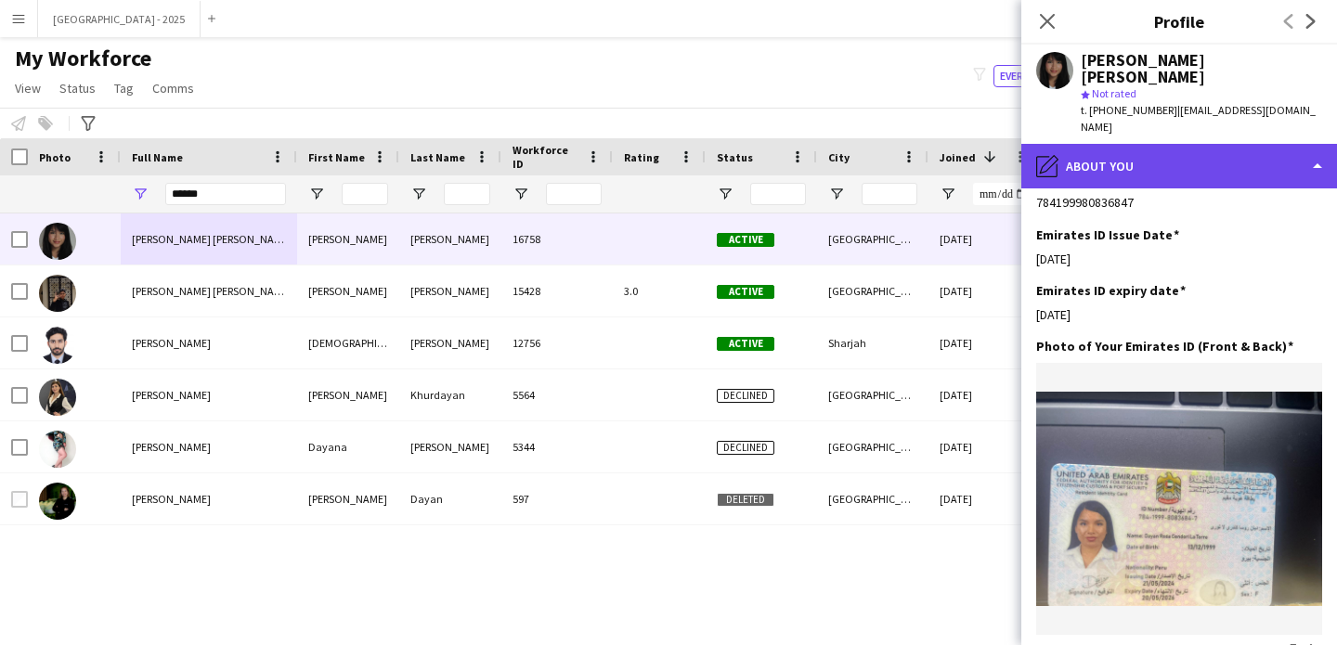
click at [1188, 144] on div "pencil4 About you" at bounding box center [1179, 166] width 316 height 45
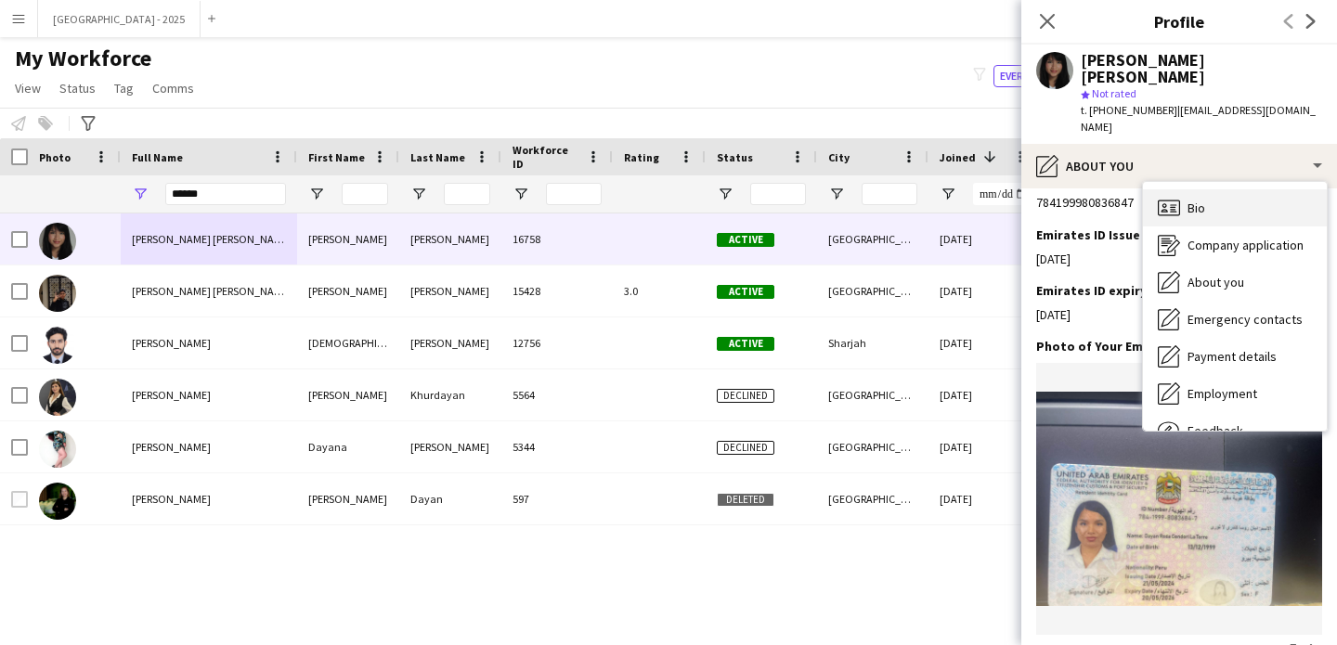
click at [1238, 189] on div "Bio Bio" at bounding box center [1235, 207] width 184 height 37
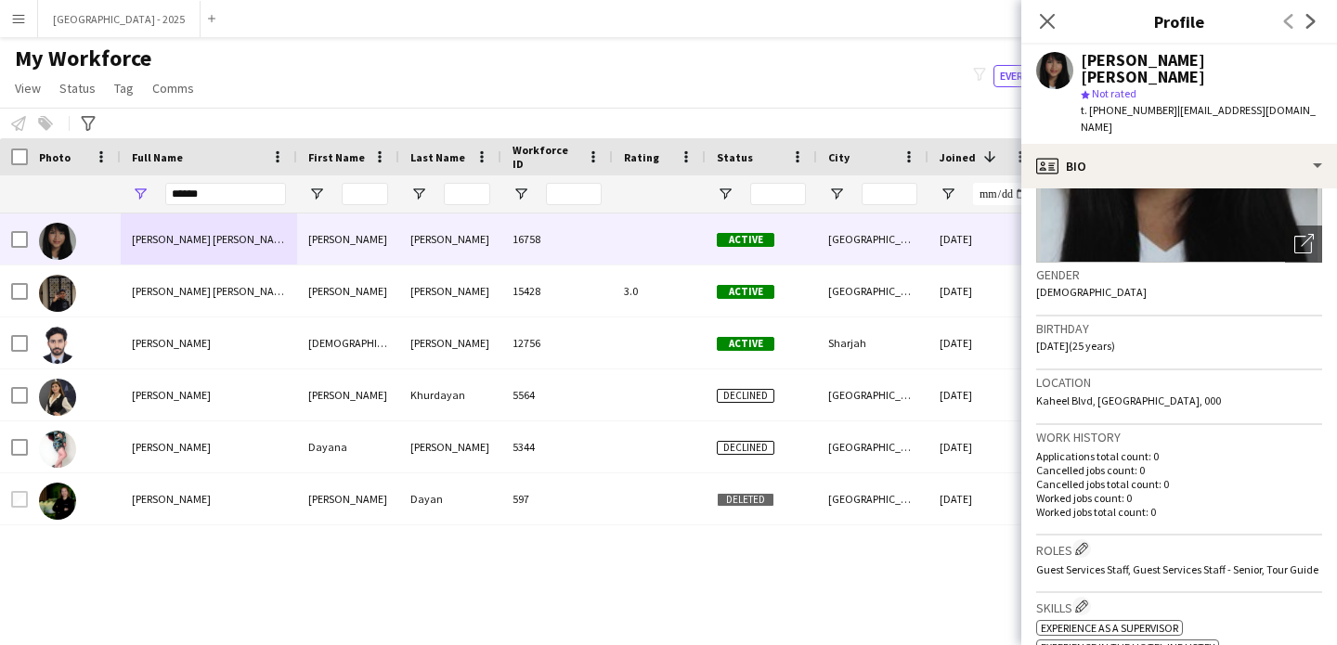
scroll to position [326, 0]
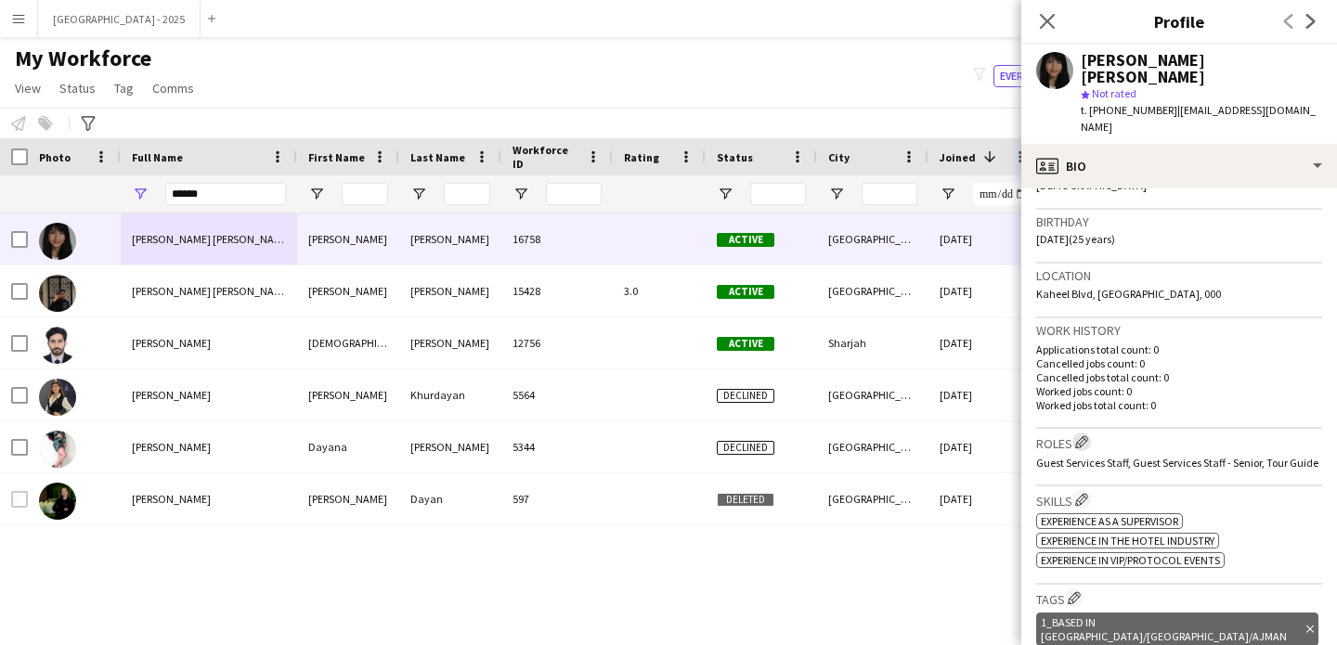
click at [1084, 435] on app-icon "Edit crew company roles" at bounding box center [1081, 441] width 13 height 13
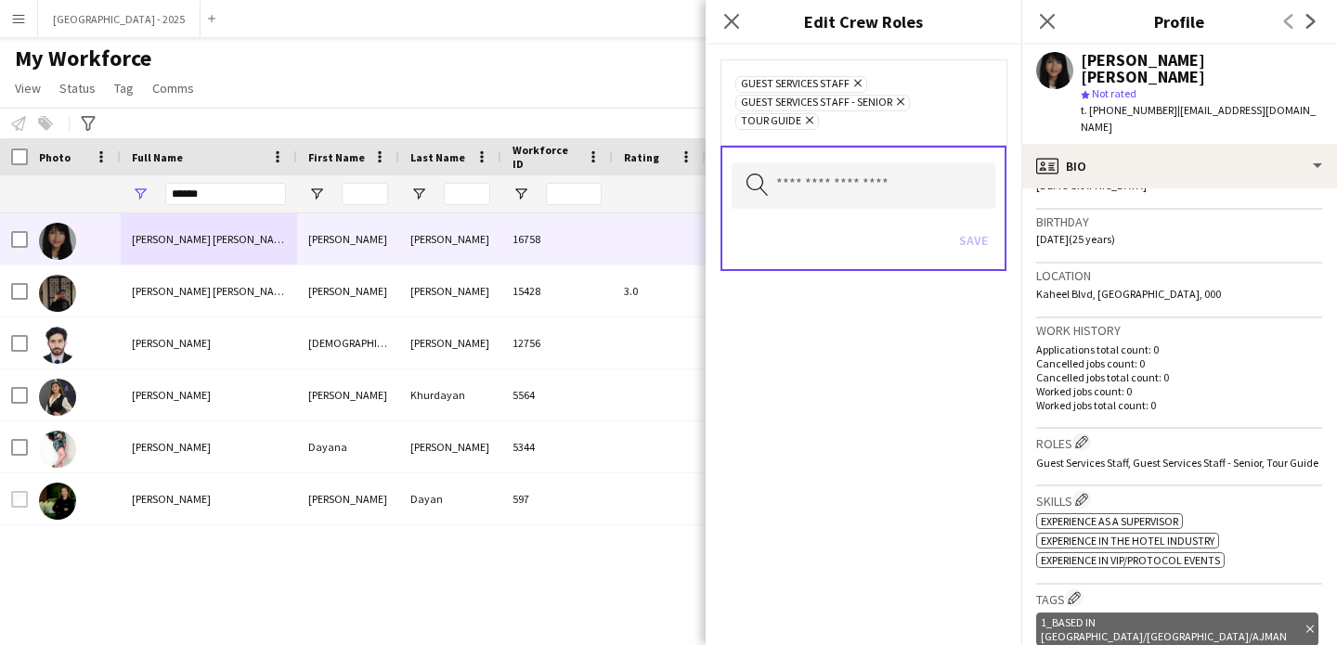
click at [843, 162] on div "Search by role type Save" at bounding box center [864, 208] width 286 height 125
click at [868, 161] on div "Search by role type Save" at bounding box center [864, 208] width 286 height 125
click at [876, 190] on input "text" at bounding box center [864, 185] width 264 height 46
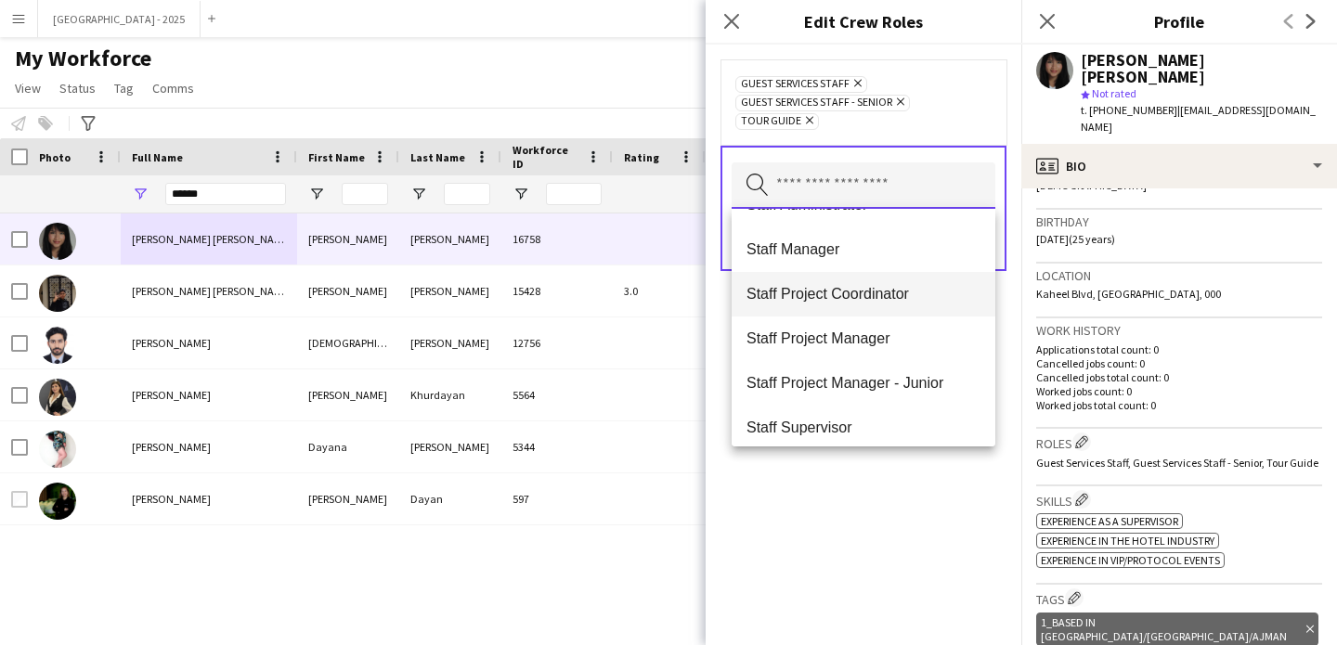
scroll to position [624, 0]
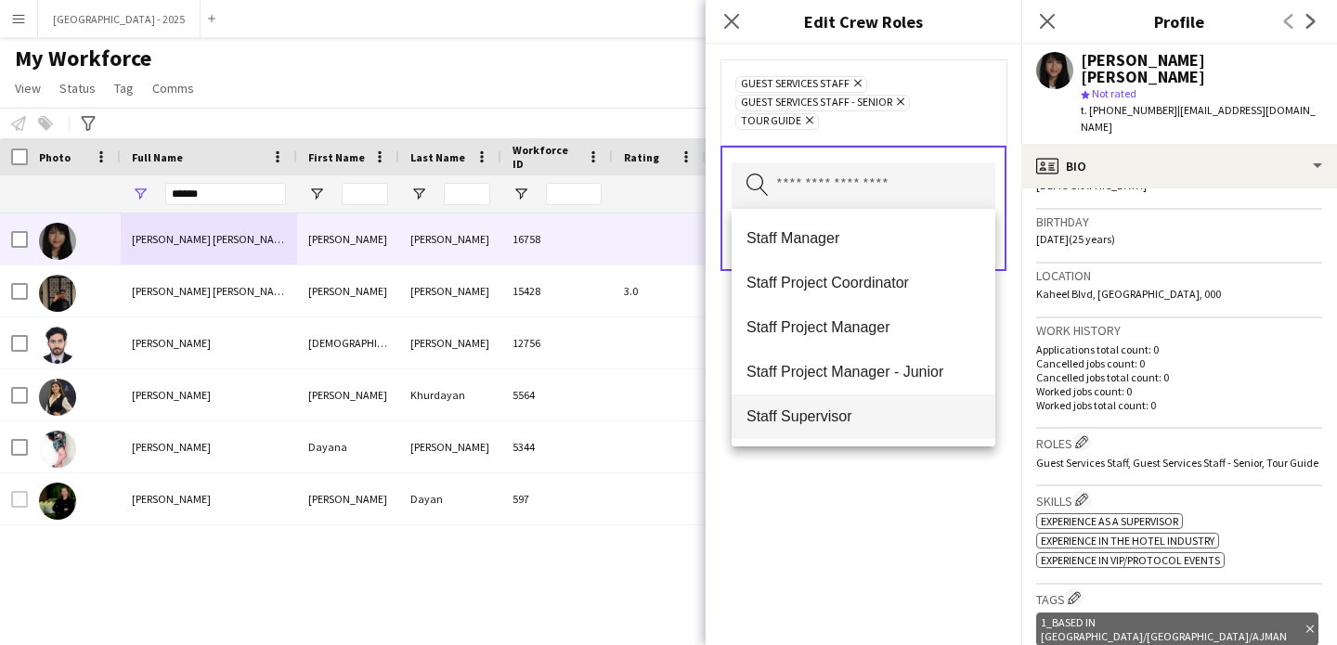
click at [860, 401] on mat-option "Staff Supervisor" at bounding box center [864, 417] width 264 height 45
click at [898, 501] on div "Guest Services Staff Remove Guest Services Staff - Senior Remove Staff Supervis…" at bounding box center [864, 345] width 316 height 601
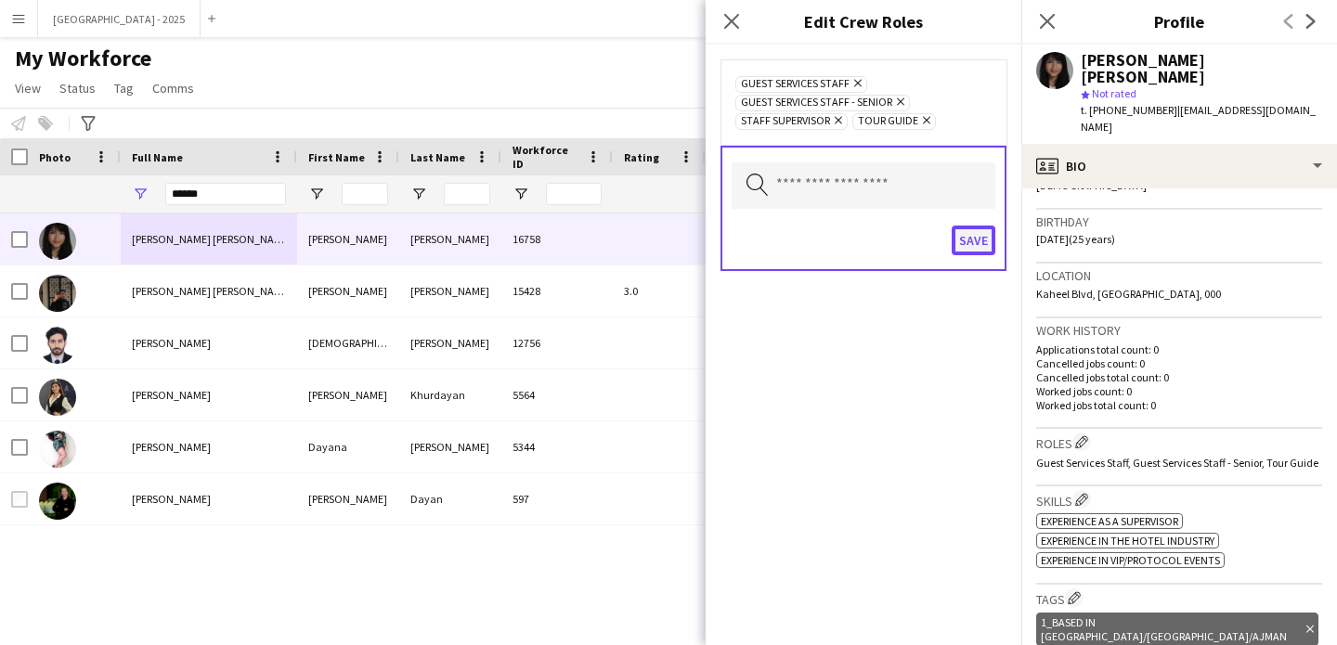
click at [971, 249] on button "Save" at bounding box center [974, 241] width 44 height 30
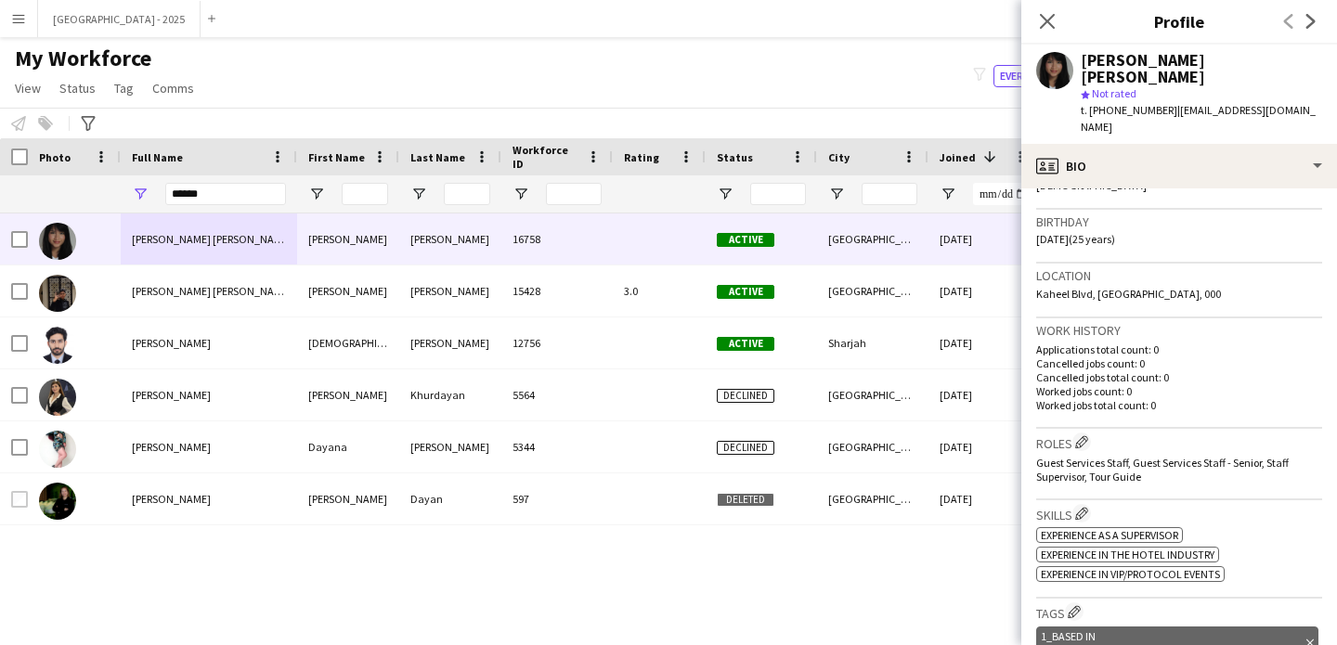
scroll to position [0, 0]
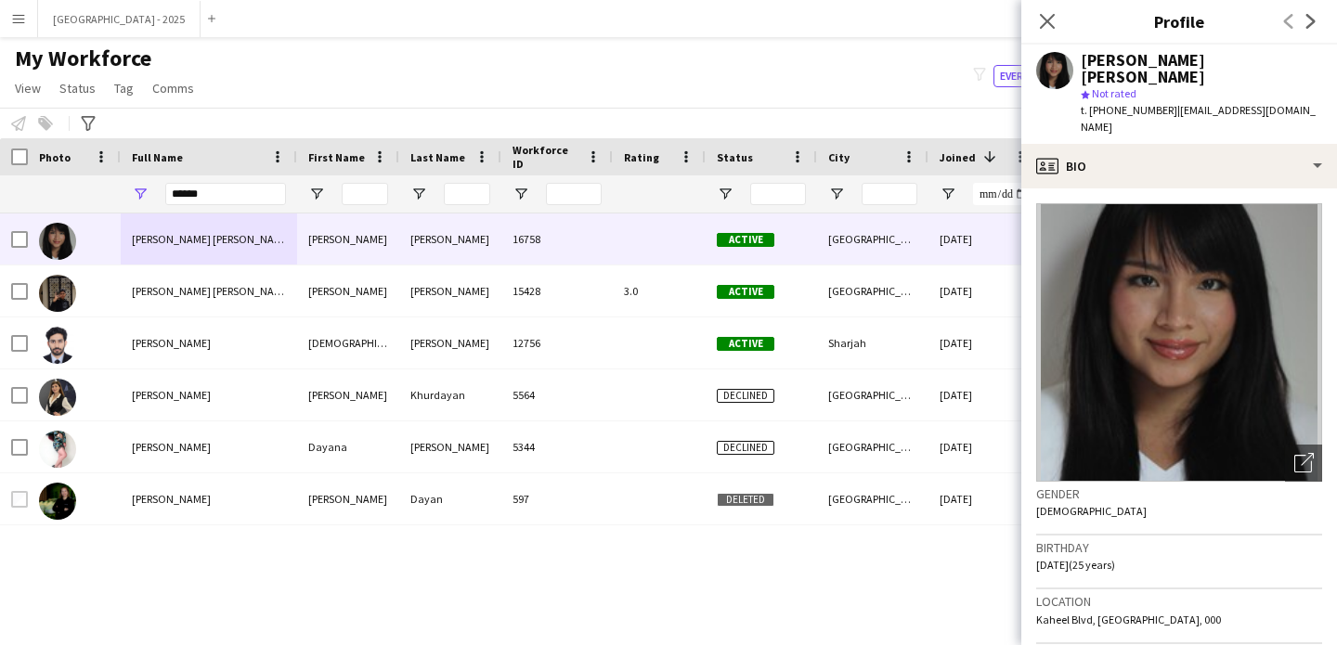
click at [1033, 13] on div "Close pop-in" at bounding box center [1047, 21] width 52 height 43
click at [1041, 17] on icon "Close pop-in" at bounding box center [1047, 21] width 18 height 18
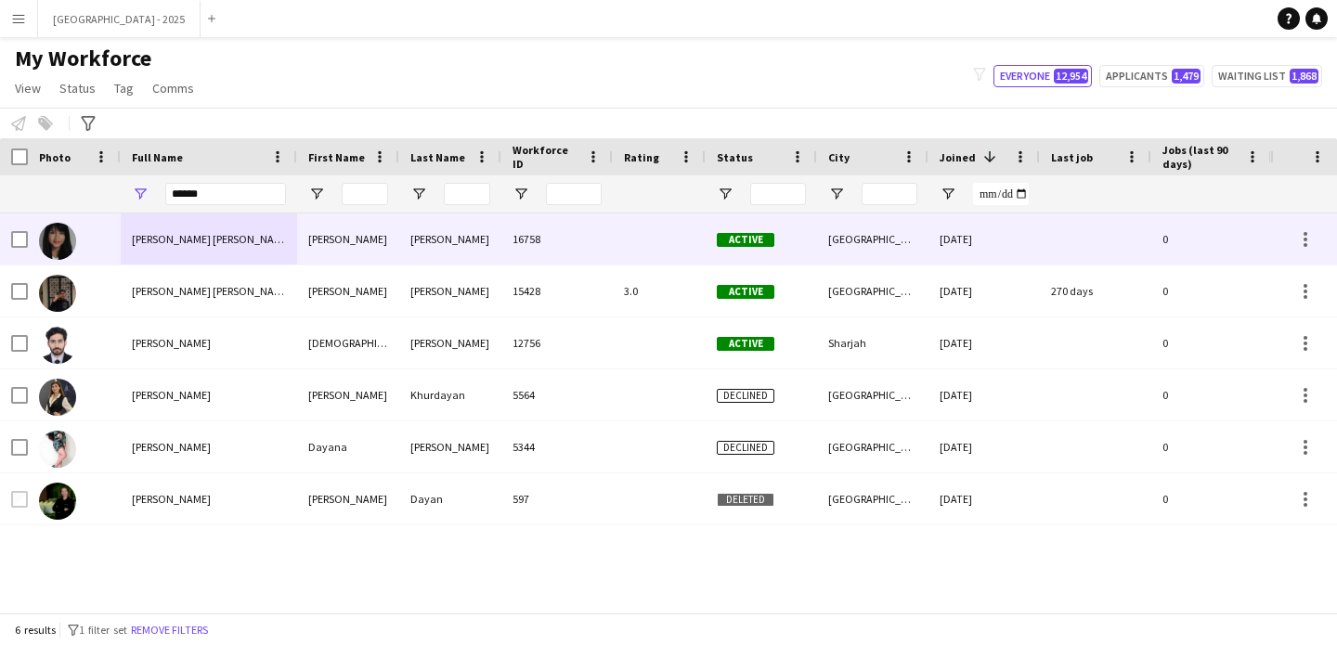
click at [467, 250] on div "Condori La Torre" at bounding box center [450, 239] width 102 height 51
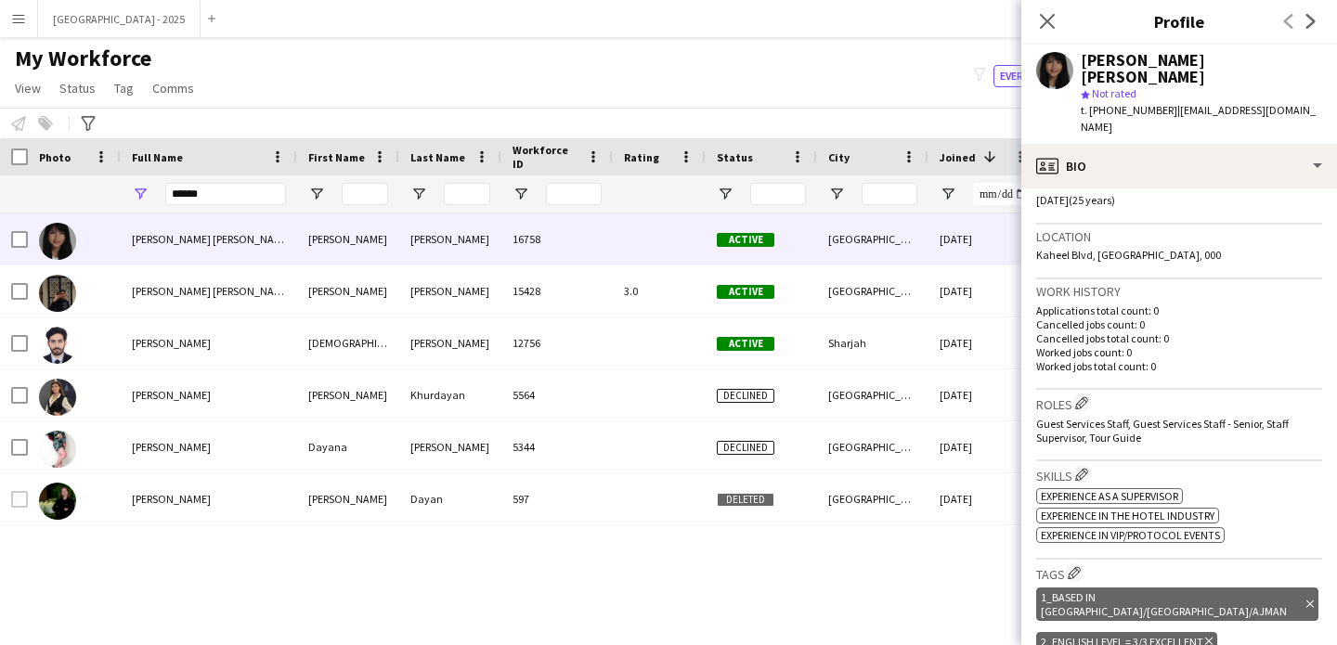
scroll to position [403, 0]
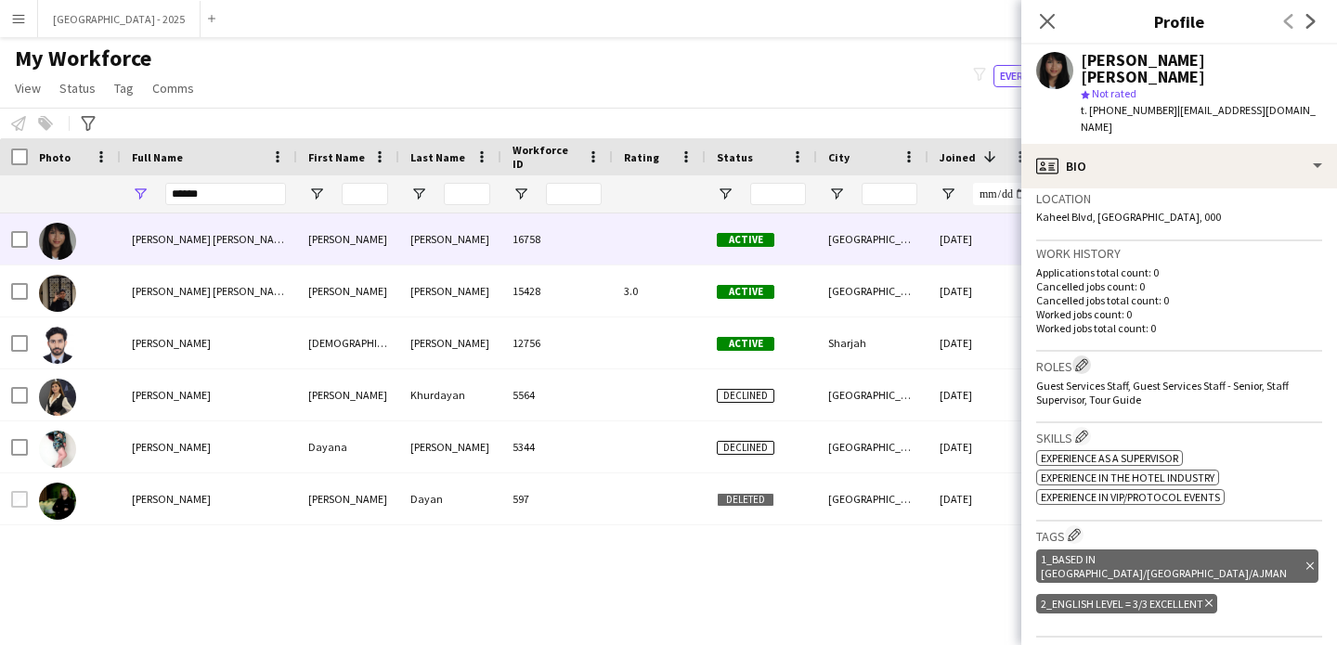
click at [1080, 358] on app-icon "Edit crew company roles" at bounding box center [1081, 364] width 13 height 13
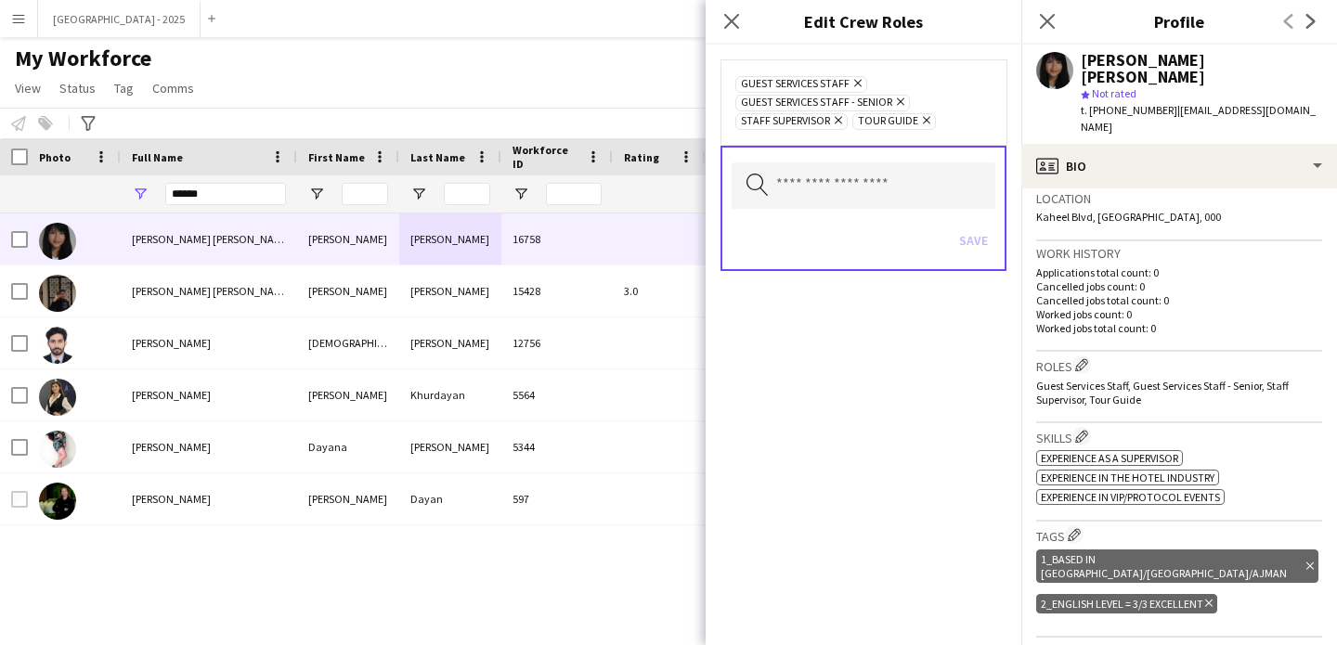
click at [922, 121] on icon "Remove" at bounding box center [924, 120] width 12 height 12
click at [899, 100] on icon "Remove" at bounding box center [898, 102] width 12 height 12
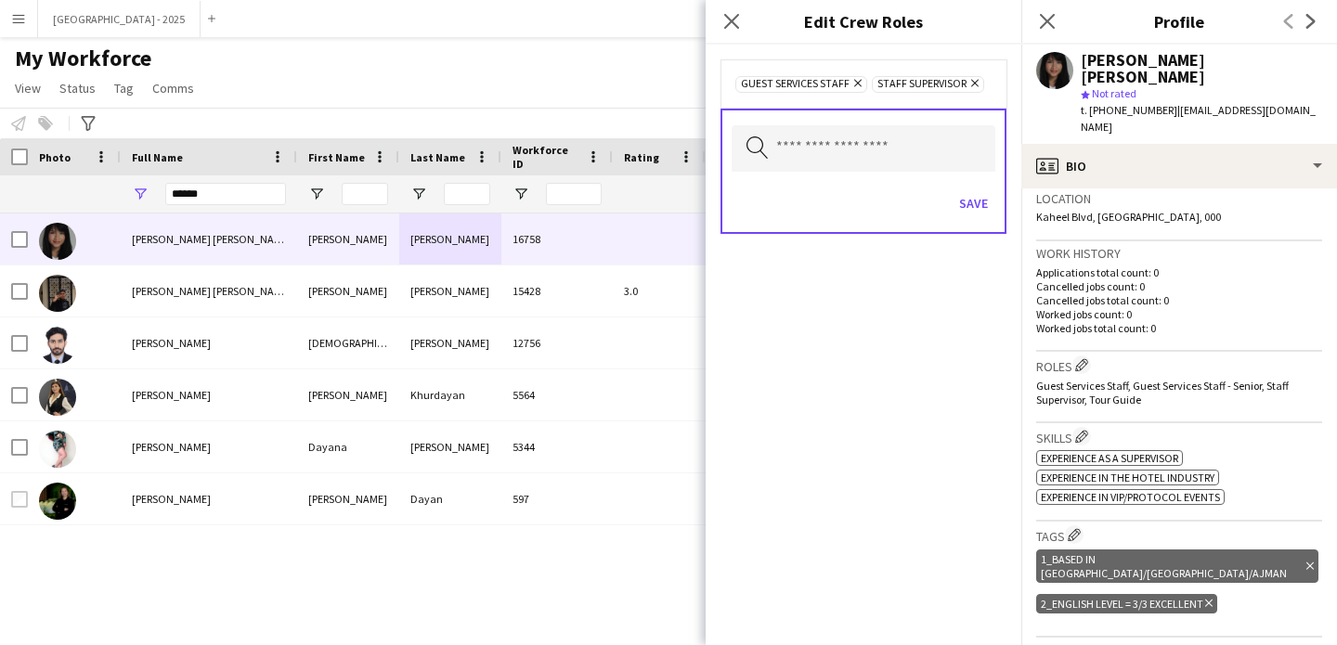
click at [855, 81] on icon "Remove" at bounding box center [856, 83] width 12 height 12
click at [838, 81] on icon at bounding box center [838, 83] width 7 height 7
click at [988, 218] on div "Save" at bounding box center [864, 203] width 264 height 53
click at [975, 208] on button "Save" at bounding box center [974, 202] width 44 height 30
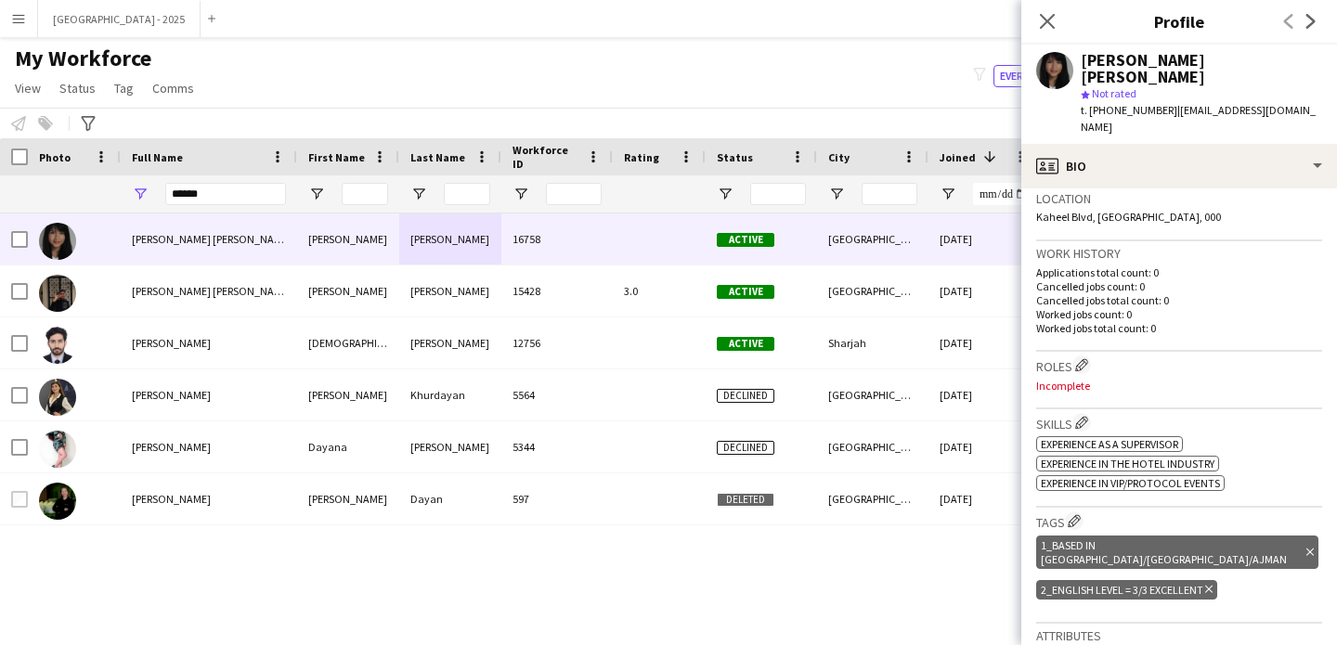
scroll to position [441, 0]
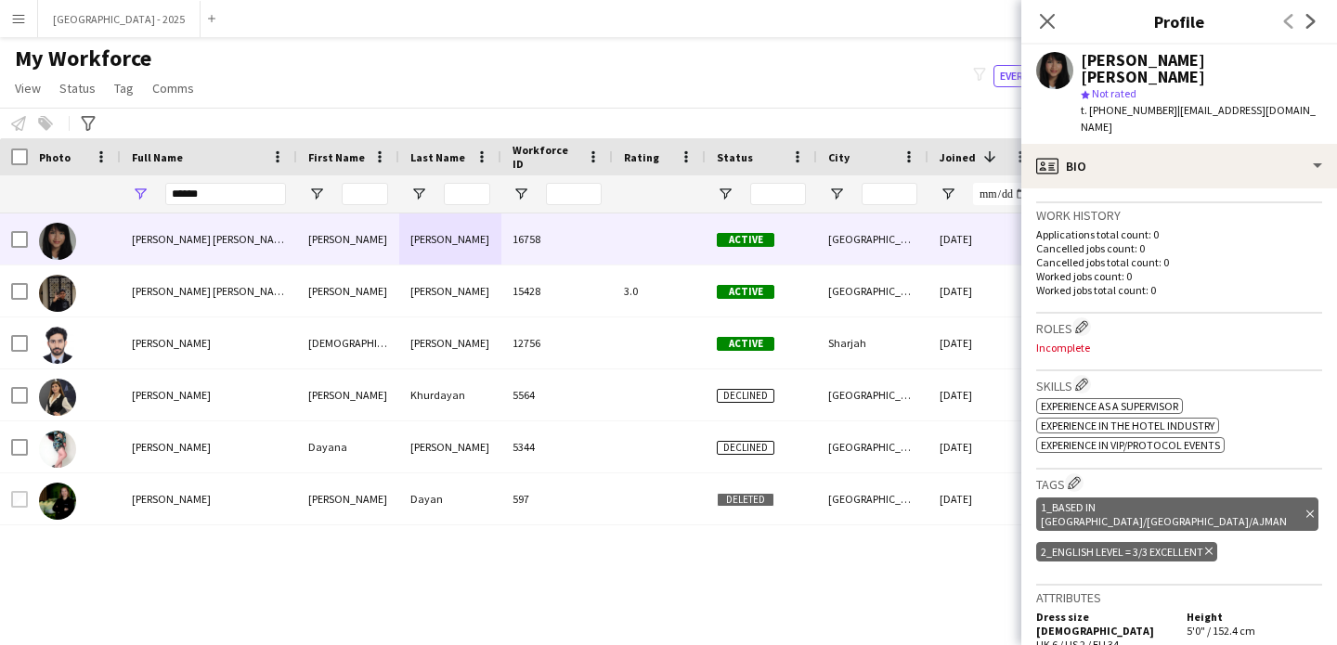
click at [1306, 509] on icon "Delete tag" at bounding box center [1309, 514] width 7 height 11
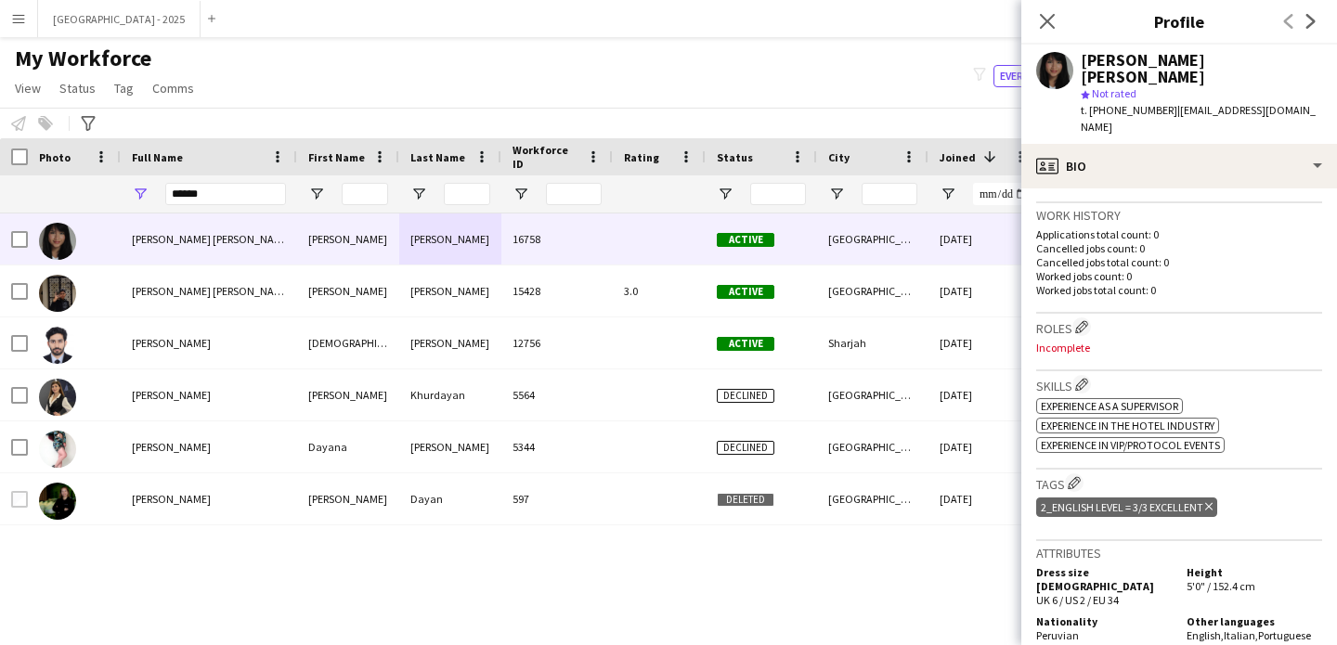
click at [1209, 503] on icon at bounding box center [1208, 506] width 7 height 7
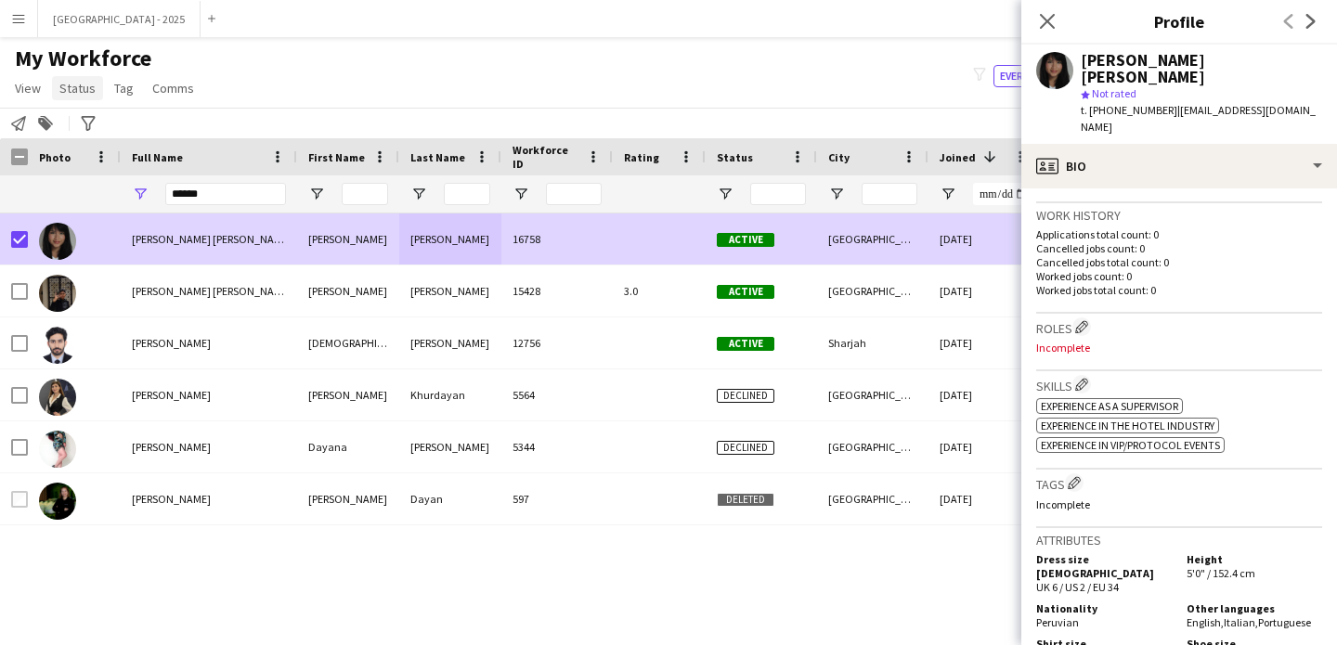
click at [75, 88] on span "Status" at bounding box center [77, 88] width 36 height 17
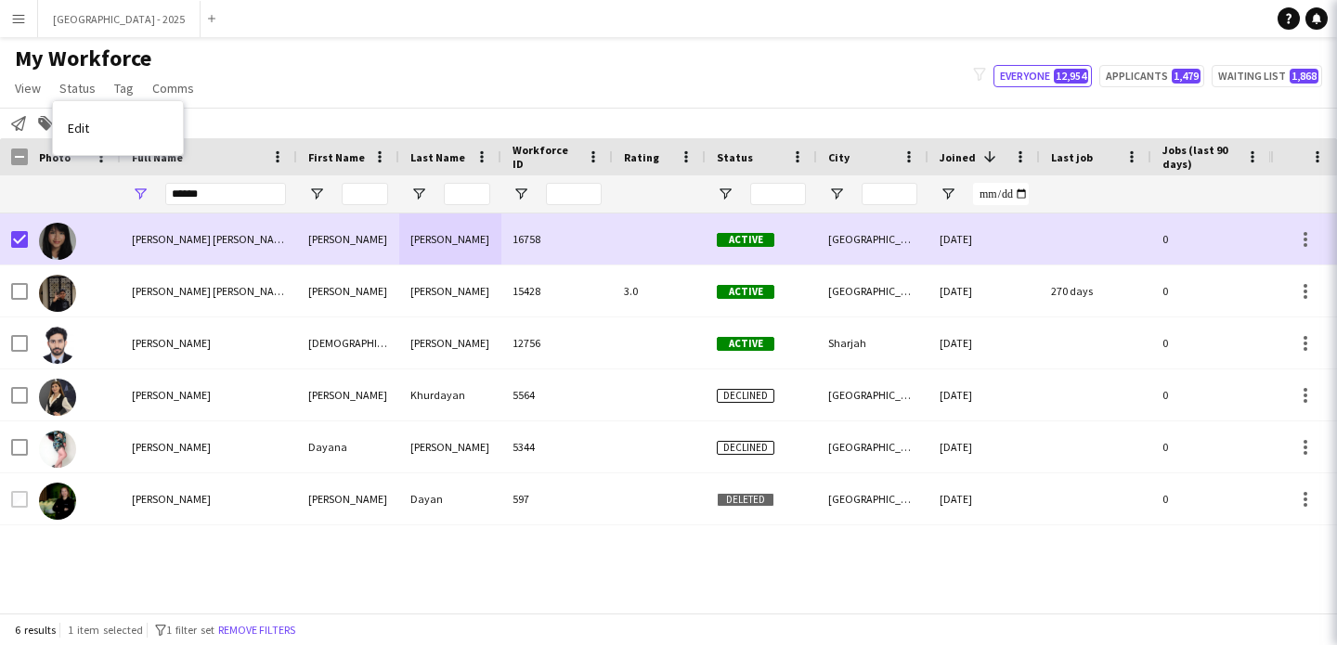
click at [117, 117] on link "Edit" at bounding box center [118, 128] width 130 height 39
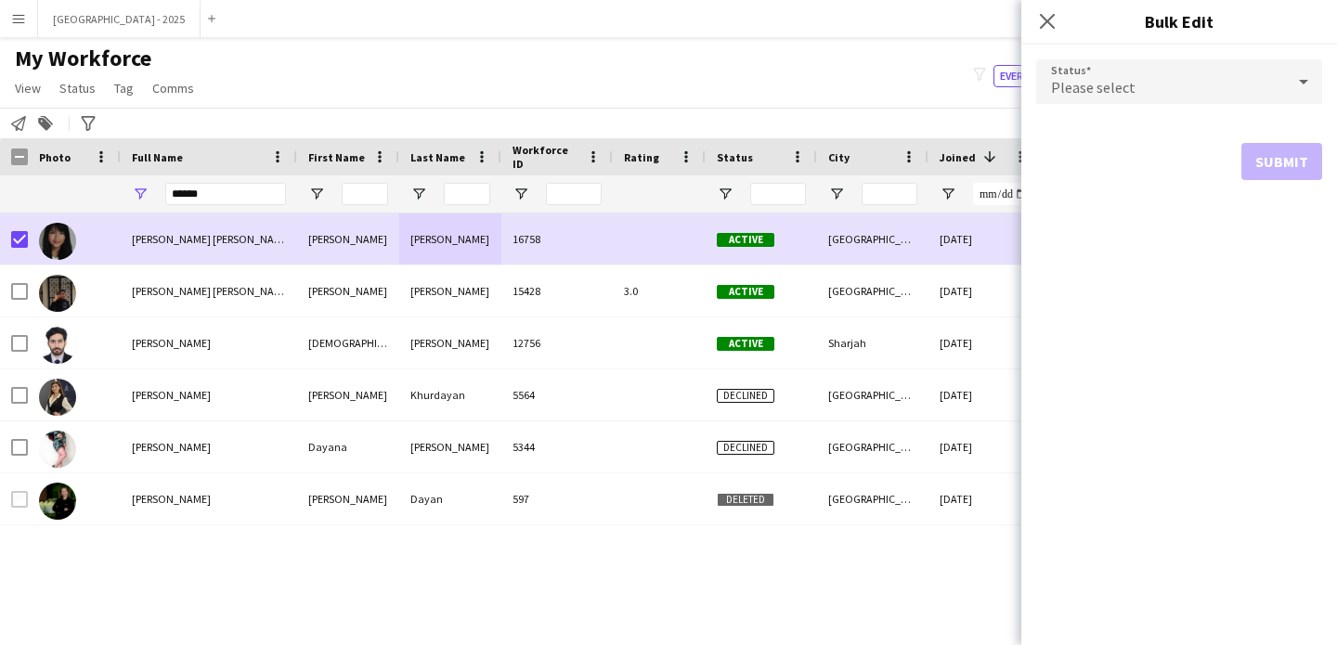
click at [1089, 96] on span "Please select" at bounding box center [1093, 87] width 84 height 19
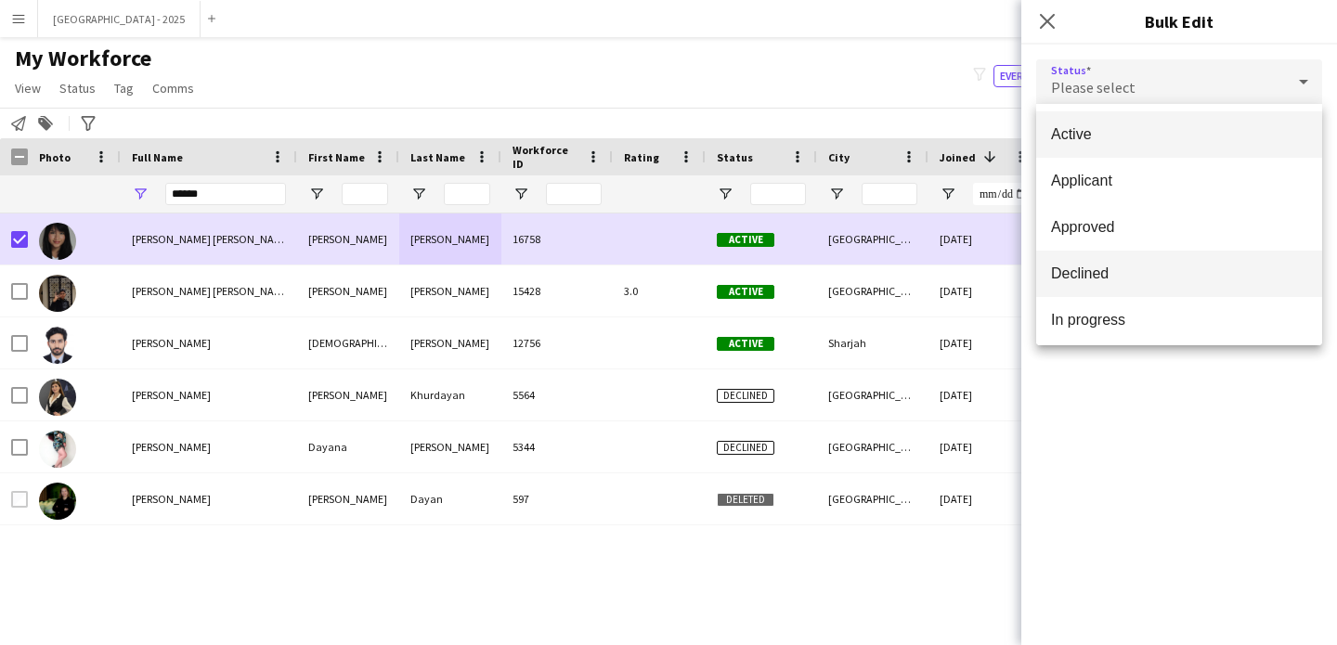
click at [1102, 273] on span "Declined" at bounding box center [1179, 274] width 256 height 18
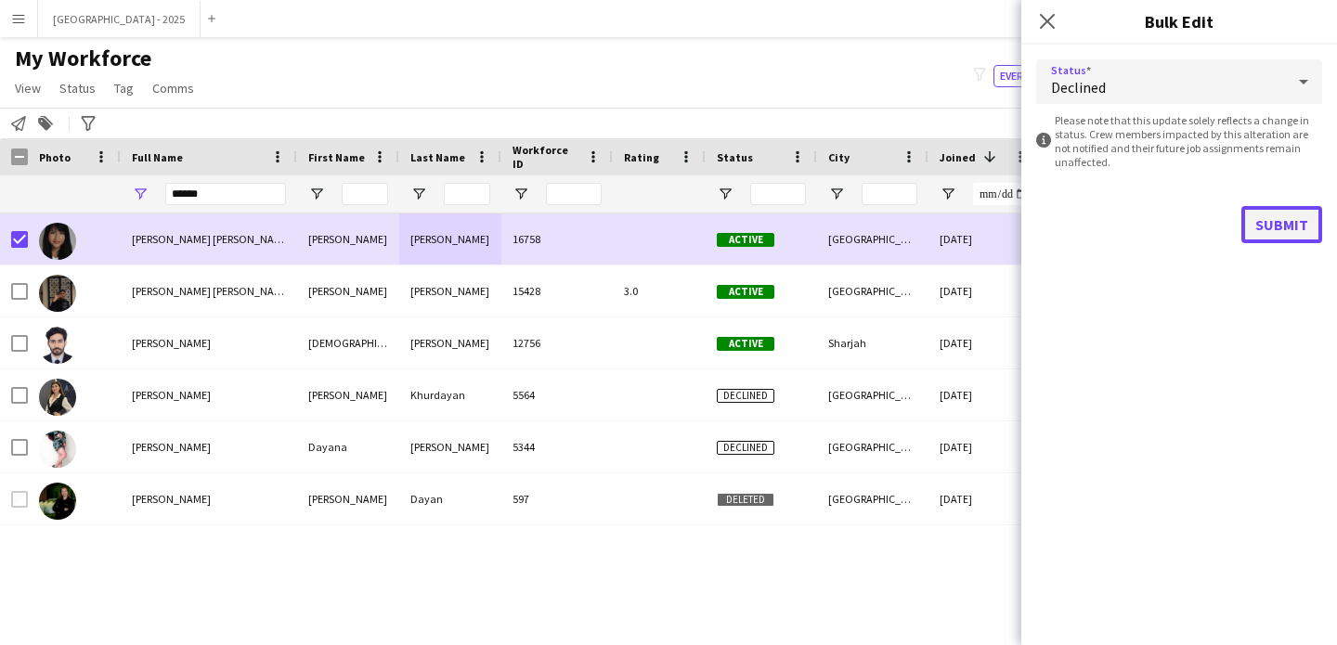
click at [1318, 231] on button "Submit" at bounding box center [1281, 224] width 81 height 37
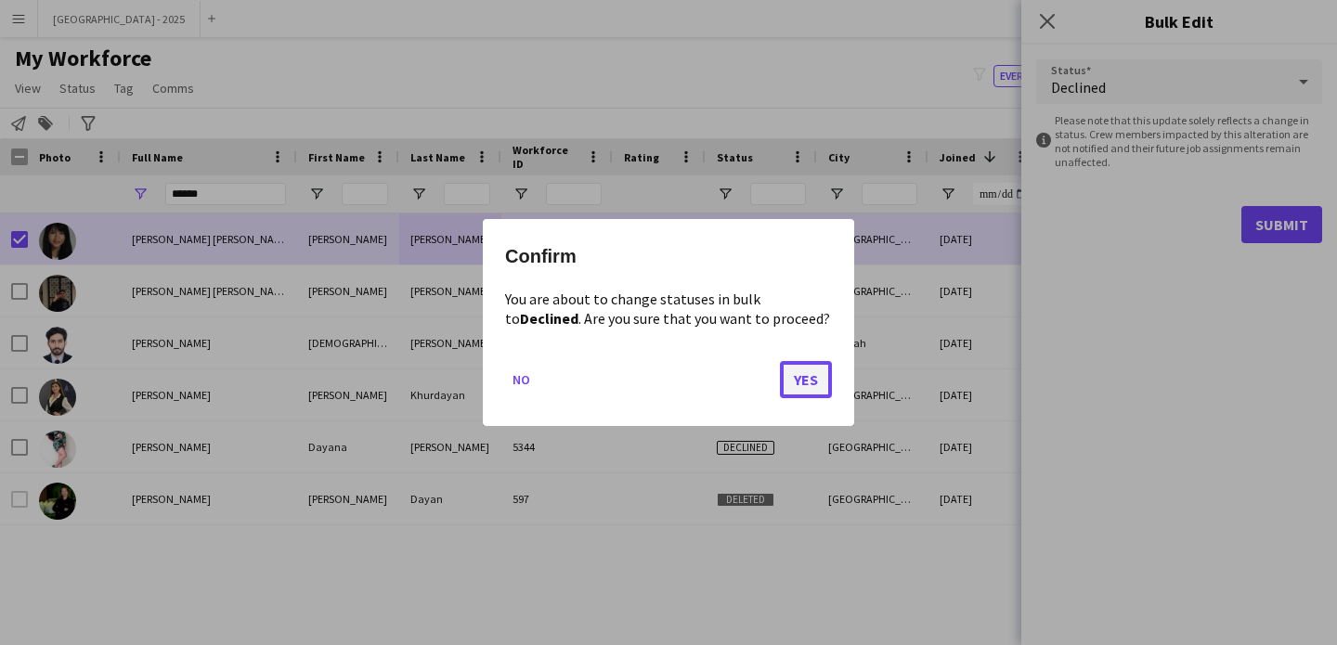
click at [818, 386] on button "Yes" at bounding box center [806, 379] width 52 height 37
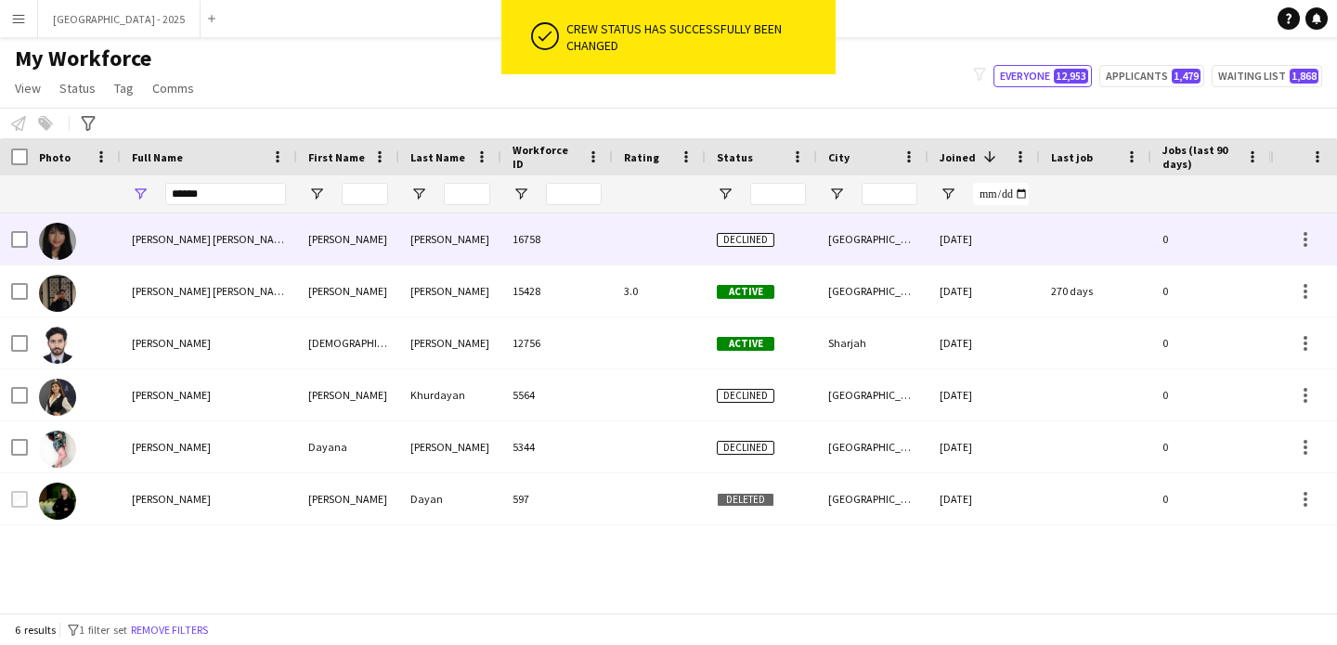
click at [107, 242] on div at bounding box center [74, 239] width 93 height 51
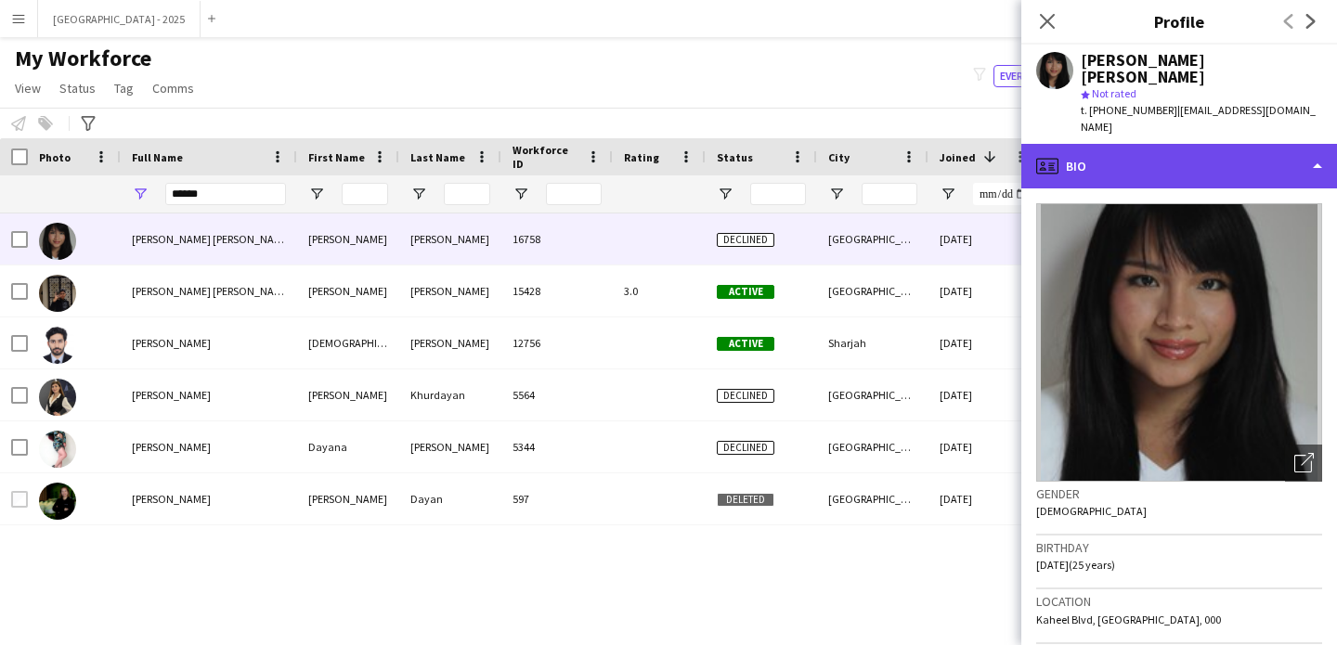
click at [1101, 144] on div "profile Bio" at bounding box center [1179, 166] width 316 height 45
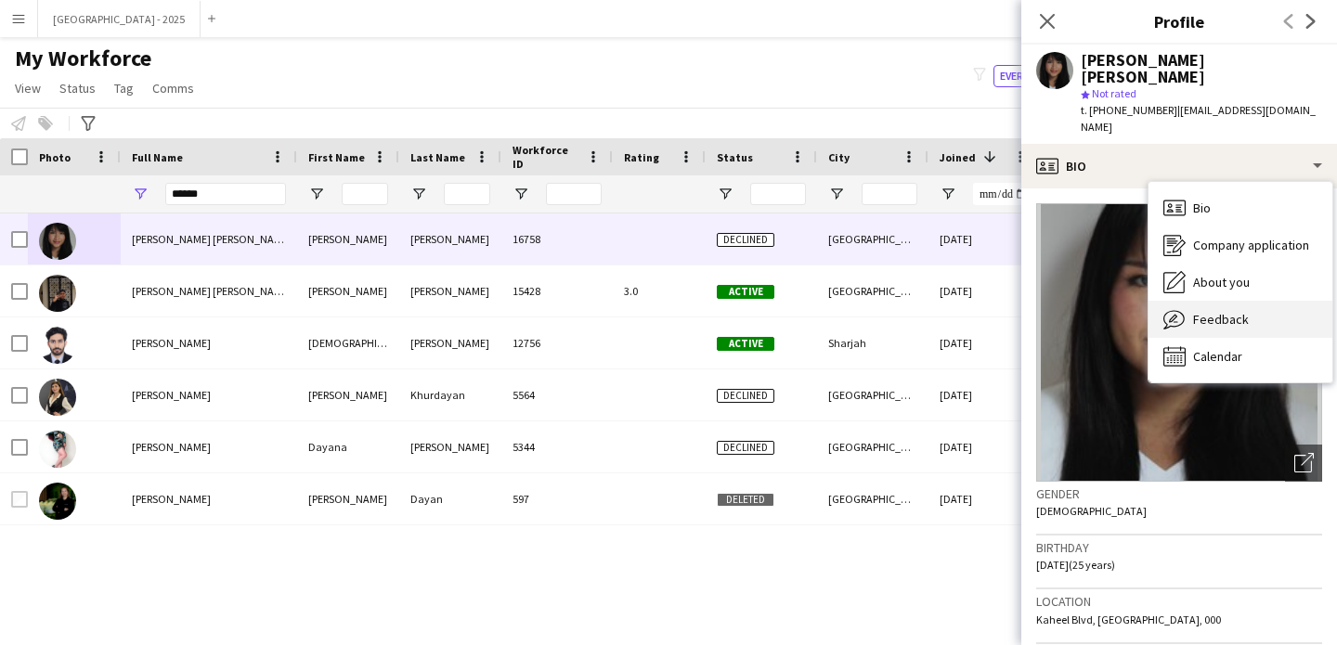
click at [1179, 312] on icon "Feedback" at bounding box center [1174, 319] width 22 height 22
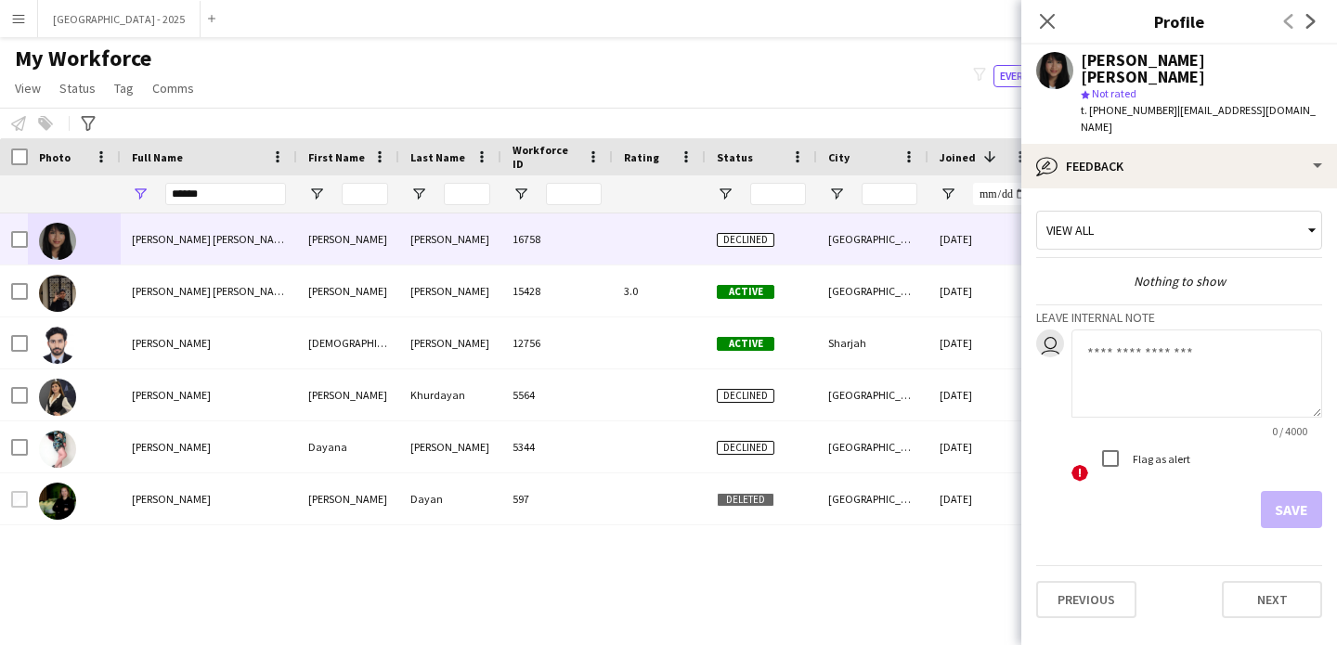
drag, startPoint x: 1088, startPoint y: 318, endPoint x: 1101, endPoint y: 332, distance: 19.7
click at [1088, 330] on textarea at bounding box center [1196, 374] width 251 height 88
type textarea "**********"
click at [1260, 464] on div "! Flag as alert" at bounding box center [1196, 461] width 251 height 42
click at [1284, 491] on button "Save" at bounding box center [1291, 509] width 61 height 37
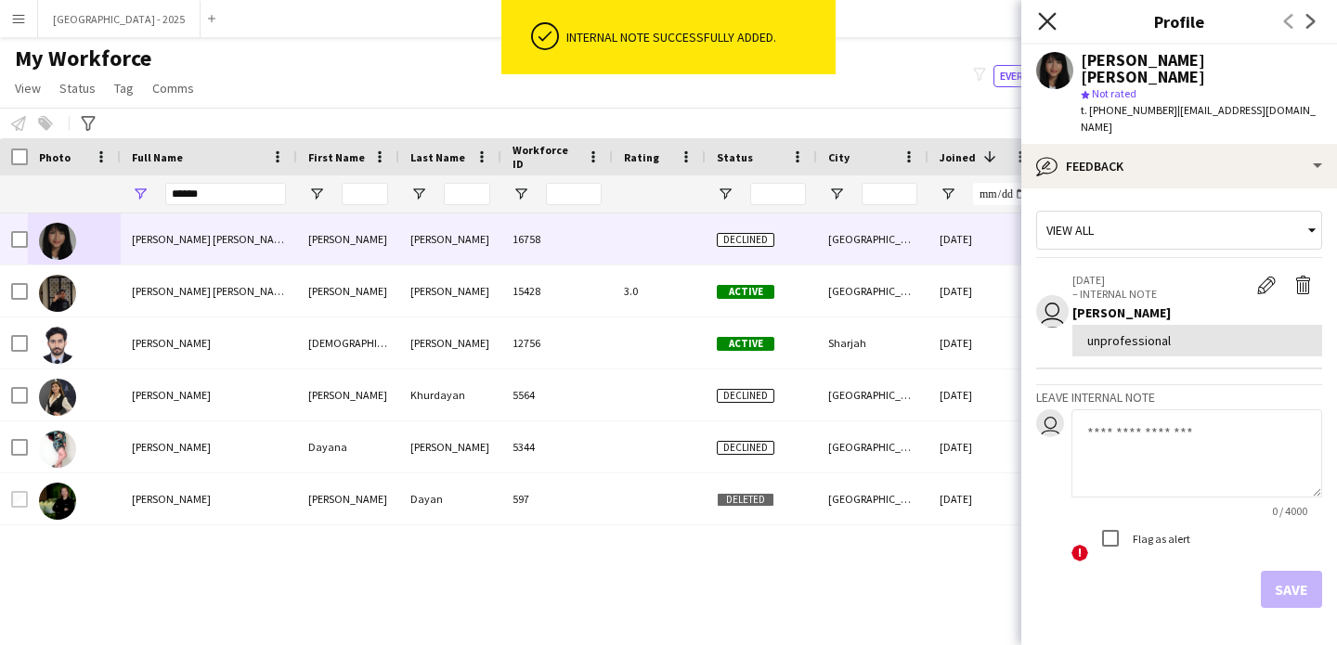
click at [1041, 19] on icon "Close pop-in" at bounding box center [1047, 21] width 18 height 18
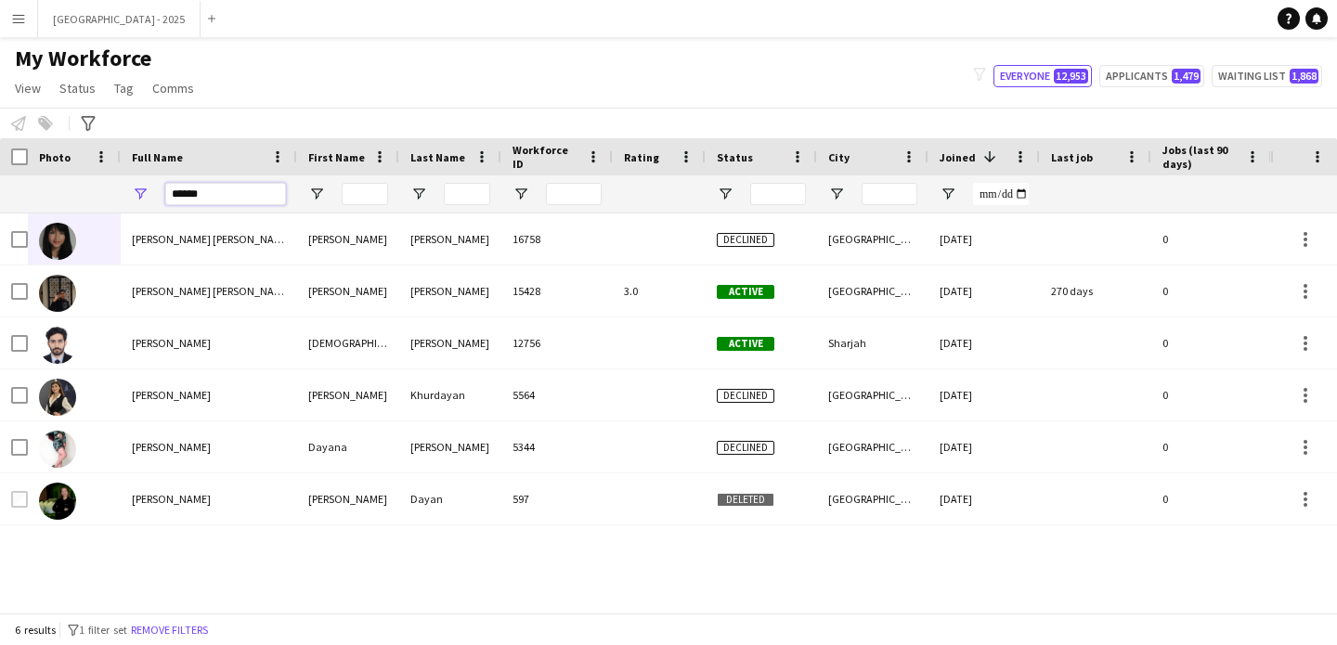
click at [240, 198] on input "*****" at bounding box center [225, 194] width 121 height 22
click at [242, 198] on input "*****" at bounding box center [225, 194] width 121 height 22
click at [243, 198] on input "*****" at bounding box center [225, 194] width 121 height 22
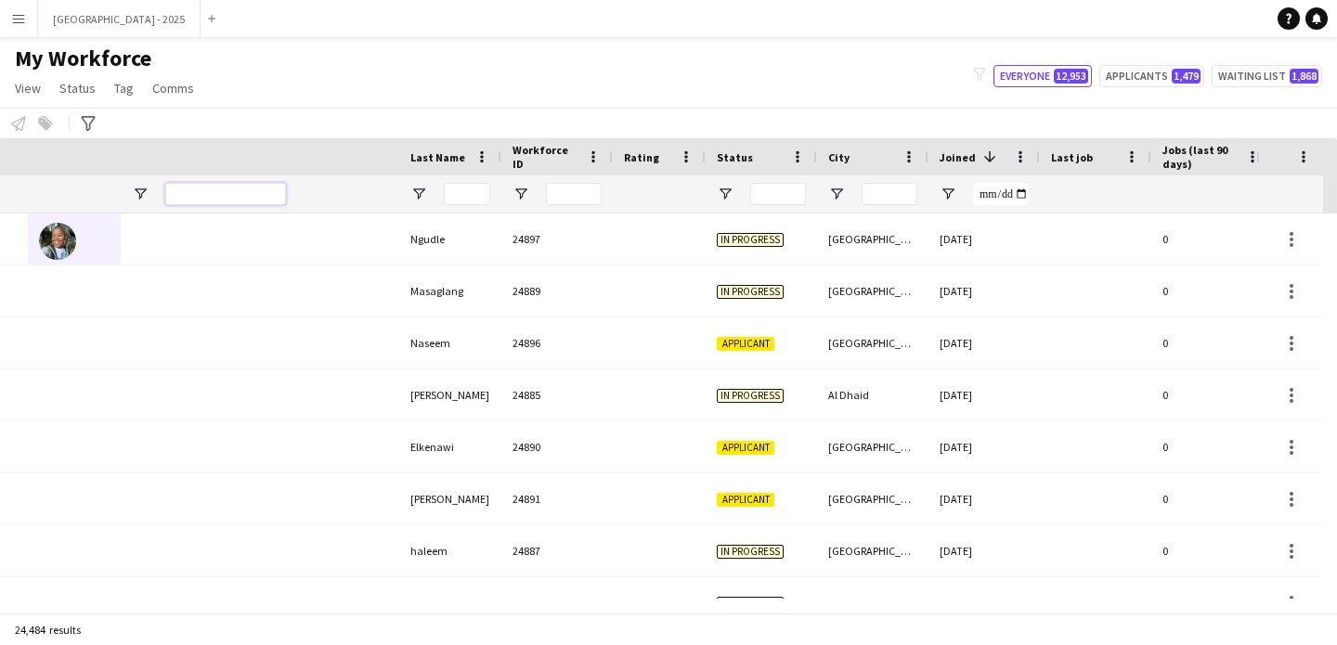
scroll to position [0, 626]
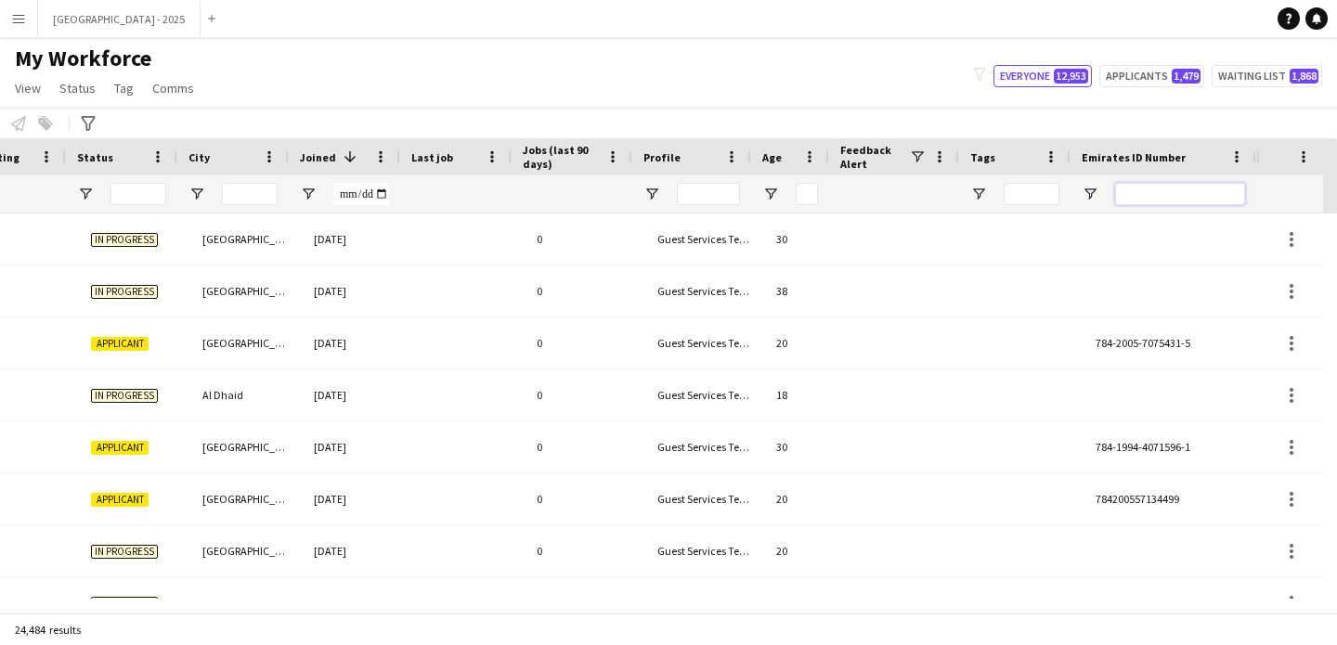
click at [1205, 199] on input "Emirates ID Number Filter Input" at bounding box center [1180, 194] width 130 height 22
paste input "*******"
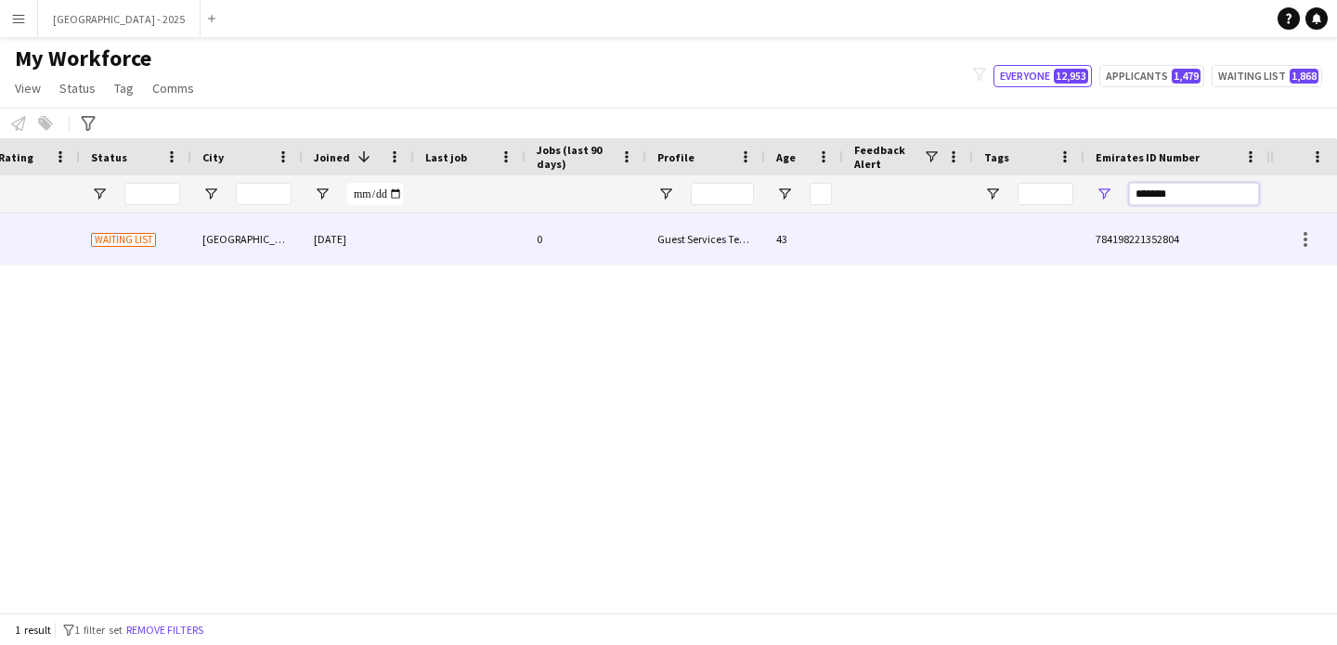
type input "*******"
click at [957, 221] on div at bounding box center [908, 239] width 130 height 51
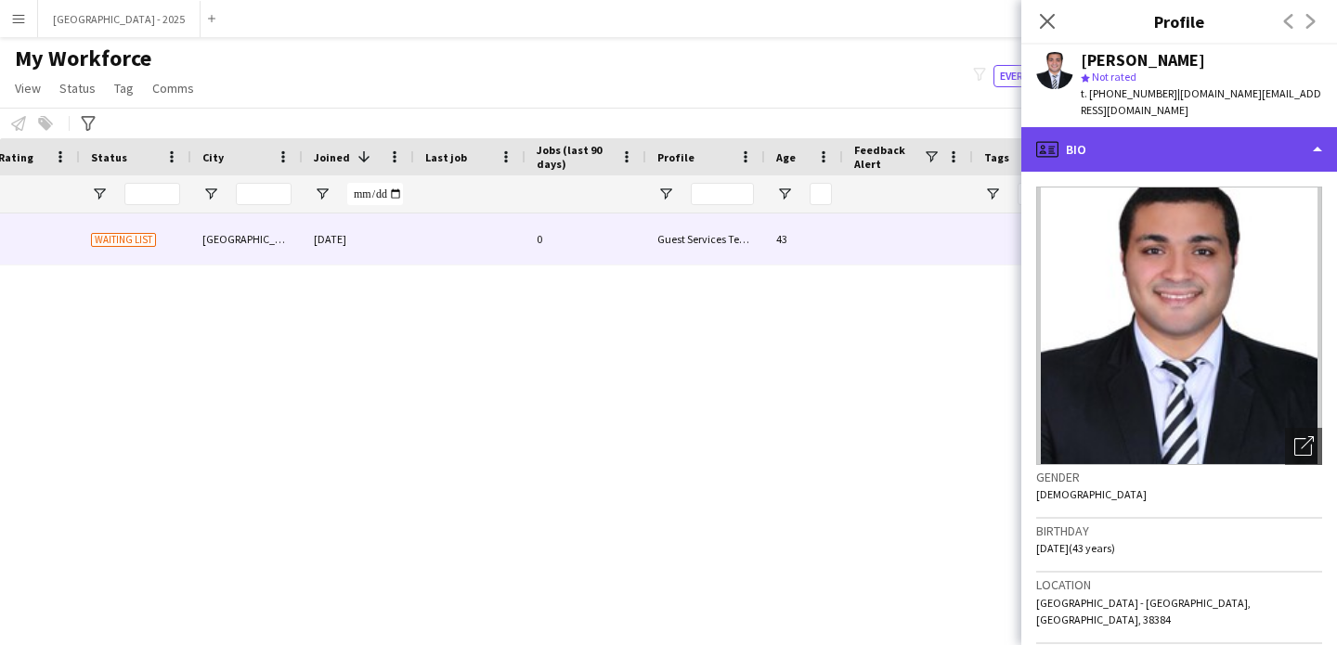
click at [1172, 139] on div "profile Bio" at bounding box center [1179, 149] width 316 height 45
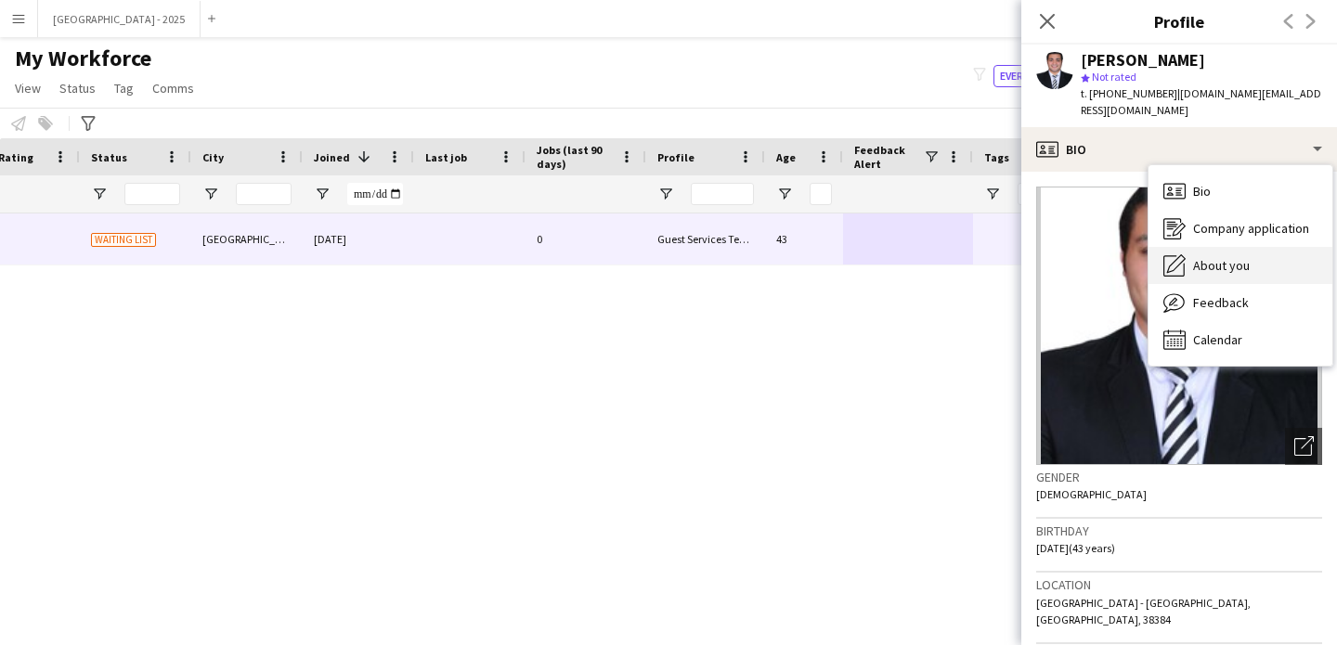
click at [1238, 257] on span "About you" at bounding box center [1221, 265] width 57 height 17
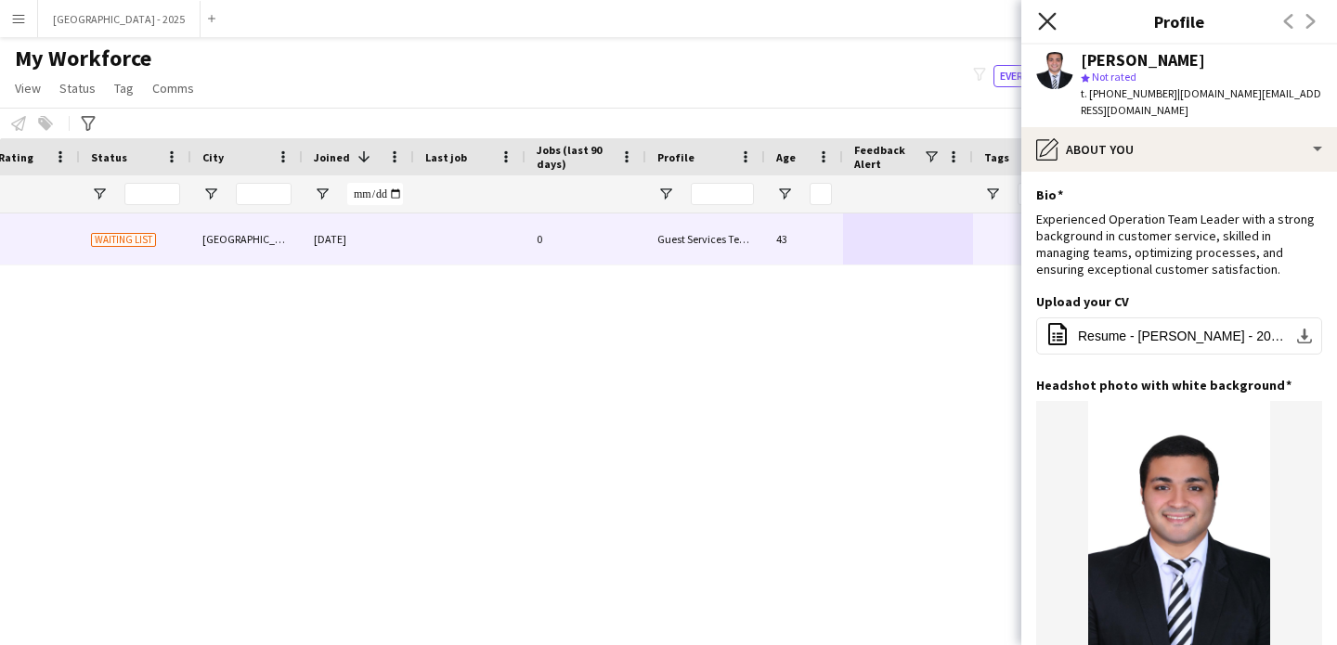
click at [1049, 16] on icon "Close pop-in" at bounding box center [1047, 21] width 18 height 18
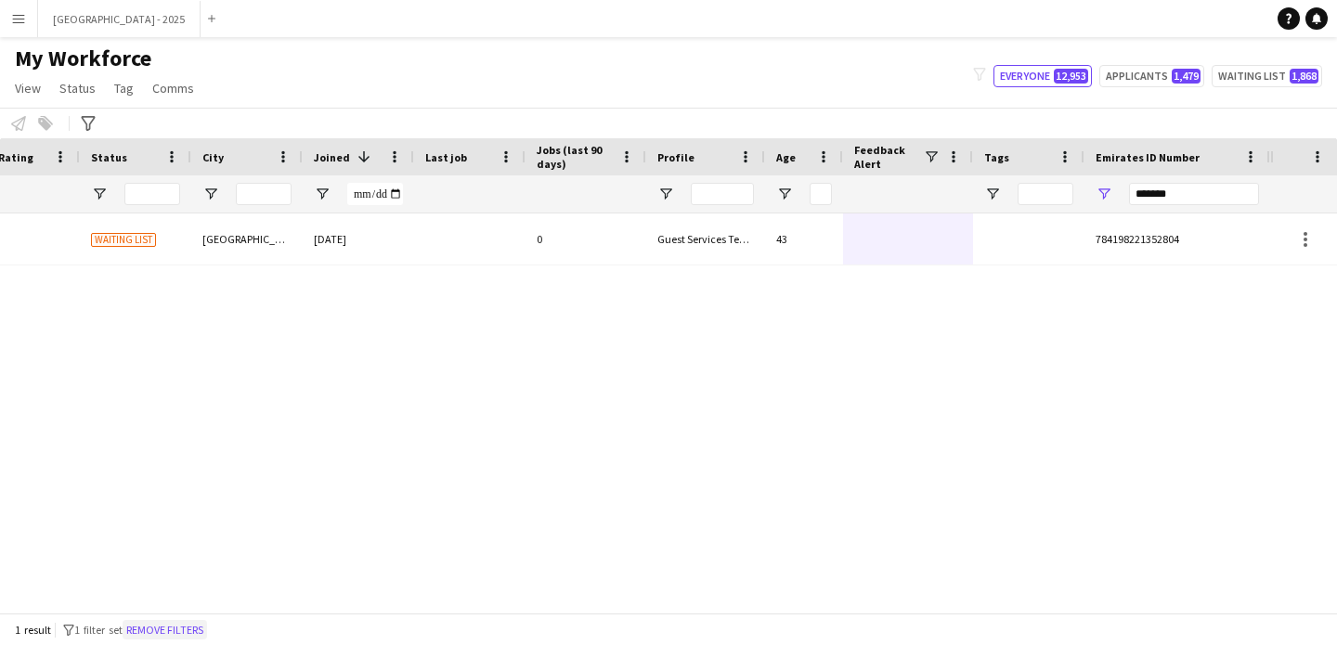
click at [191, 628] on button "Remove filters" at bounding box center [165, 630] width 84 height 20
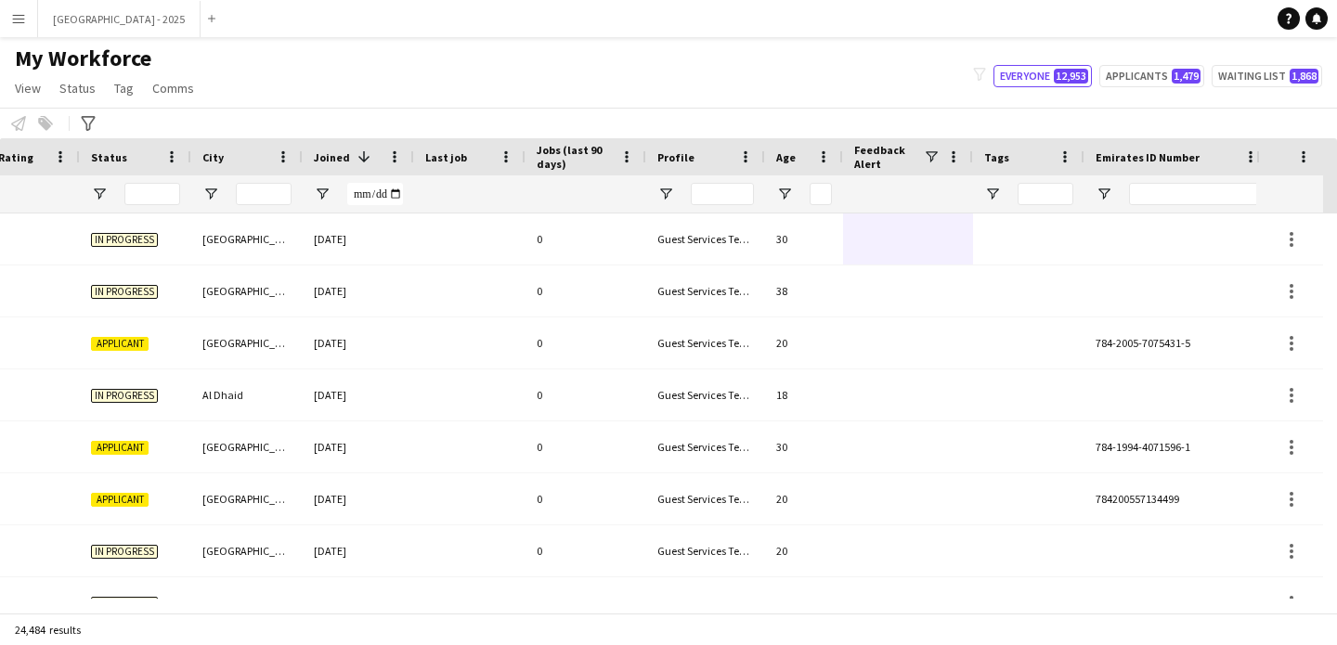
scroll to position [0, 640]
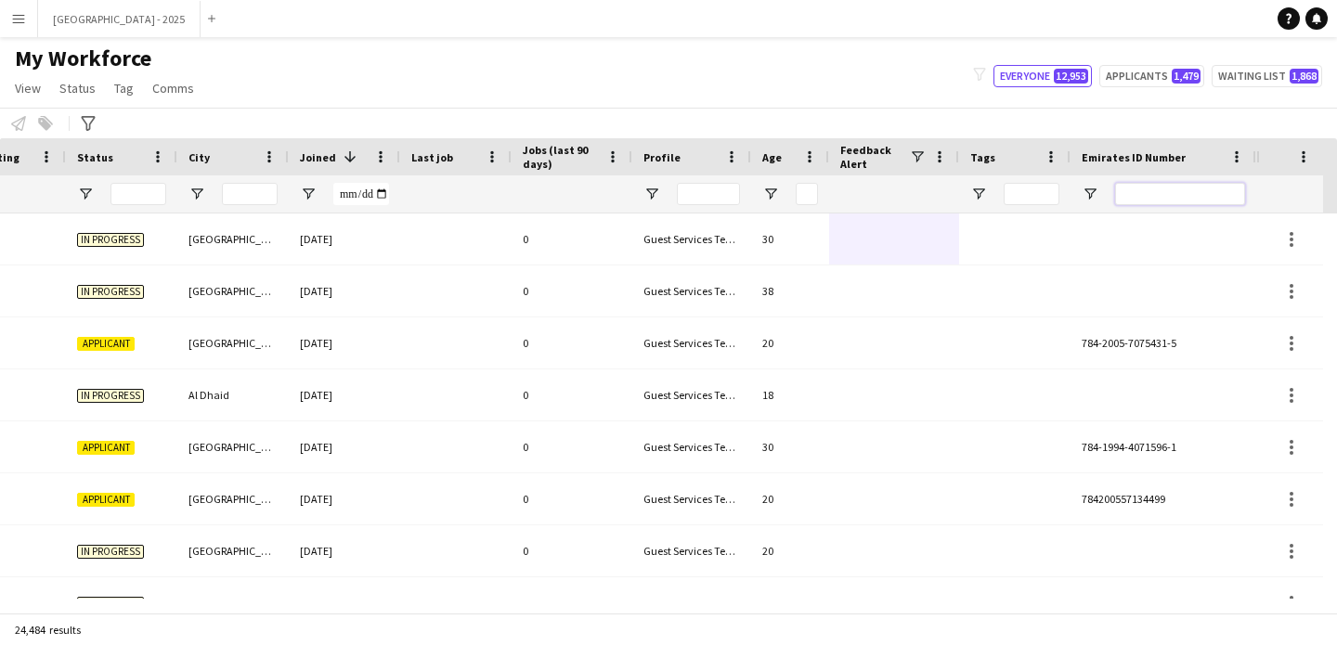
click at [1210, 188] on input "Emirates ID Number Filter Input" at bounding box center [1180, 194] width 130 height 22
paste input "*******"
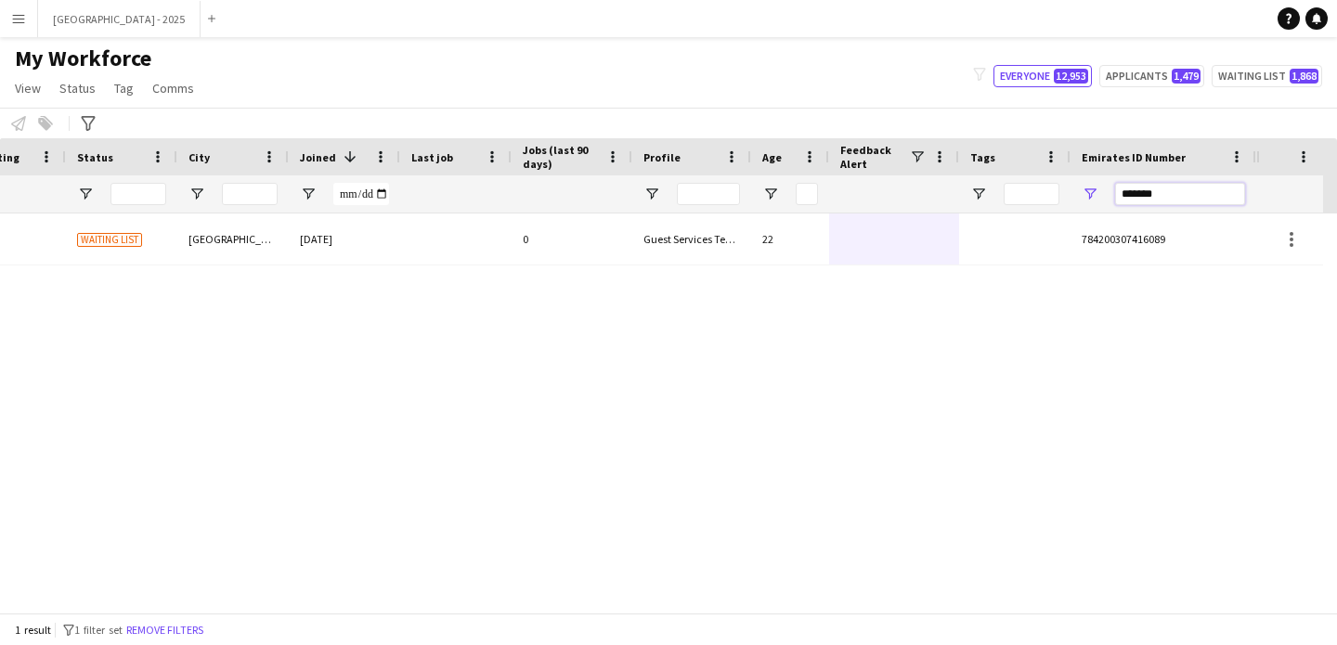
scroll to position [0, 626]
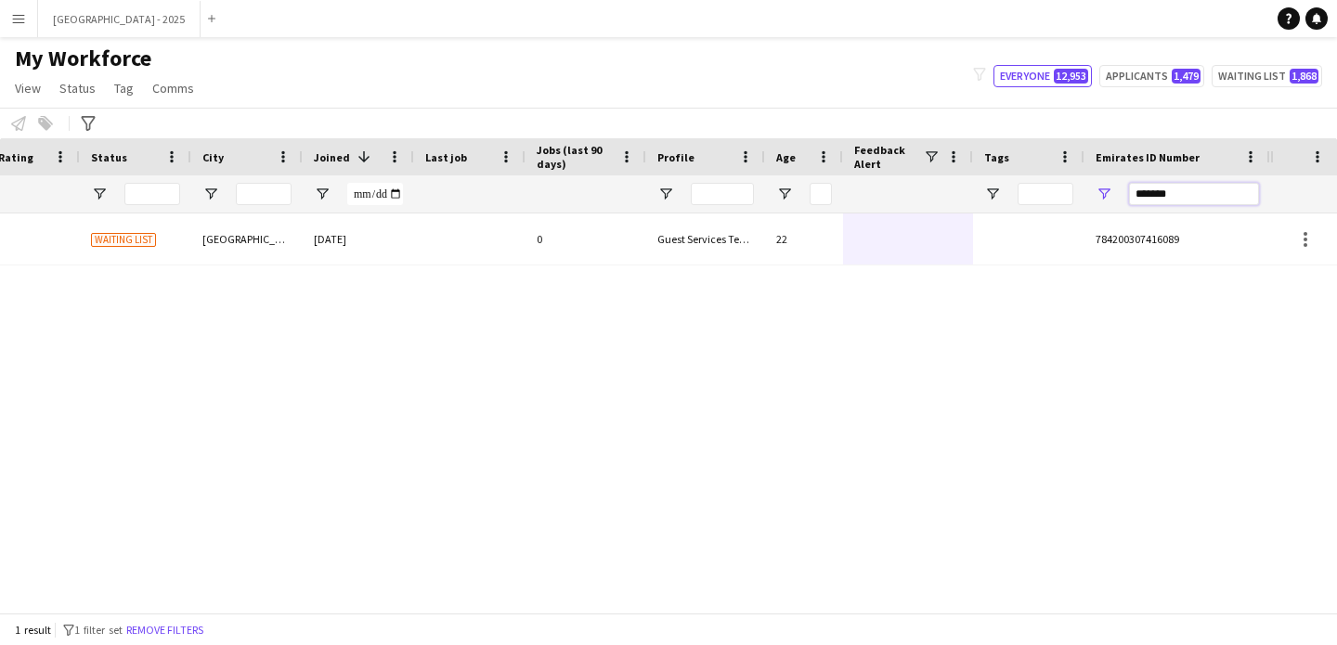
click at [1152, 188] on input "*******" at bounding box center [1194, 194] width 130 height 22
click at [1152, 189] on input "*******" at bounding box center [1194, 194] width 130 height 22
click at [1153, 189] on input "*******" at bounding box center [1194, 194] width 130 height 22
paste input "Emirates ID Number Filter Input"
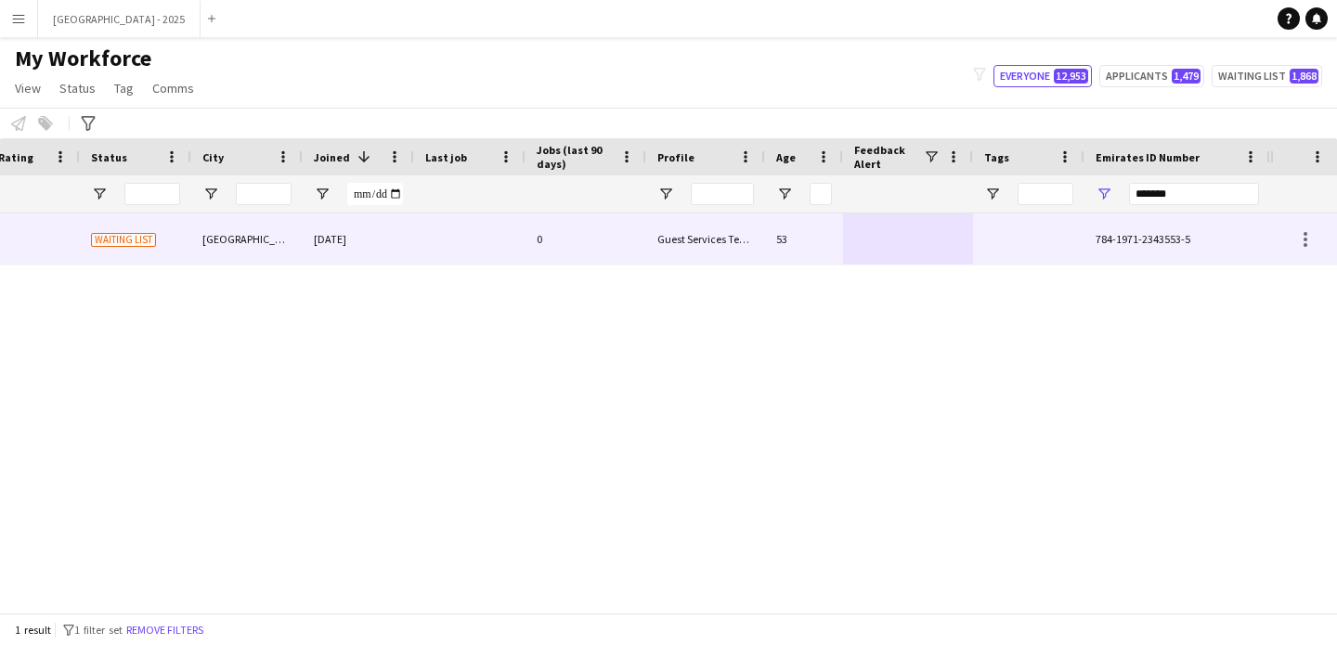
click at [901, 240] on div at bounding box center [908, 239] width 130 height 51
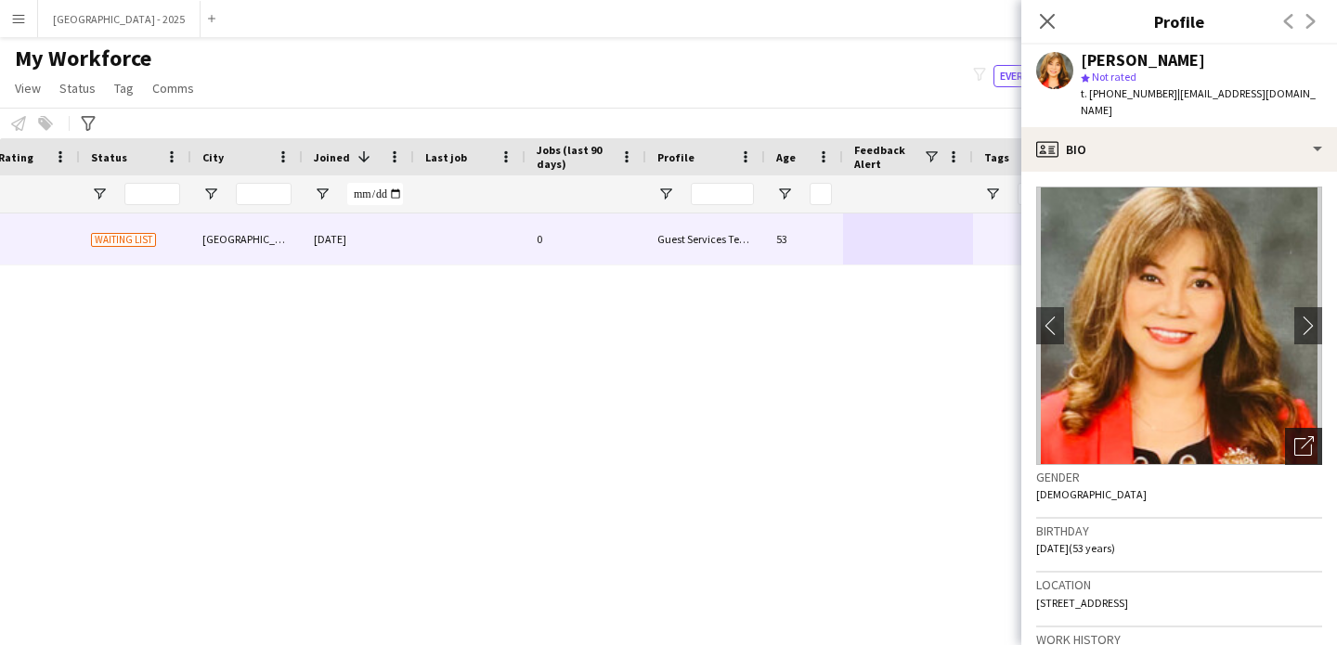
click at [1294, 436] on icon "Open photos pop-in" at bounding box center [1303, 445] width 19 height 19
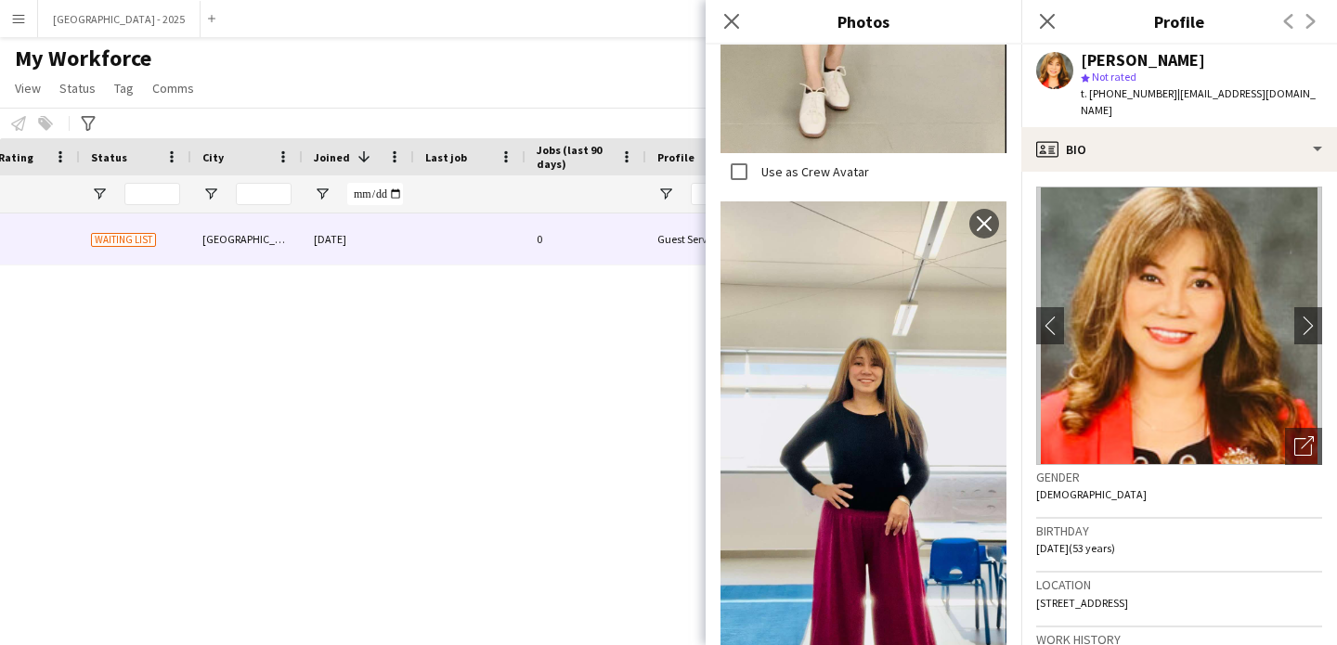
scroll to position [1384, 0]
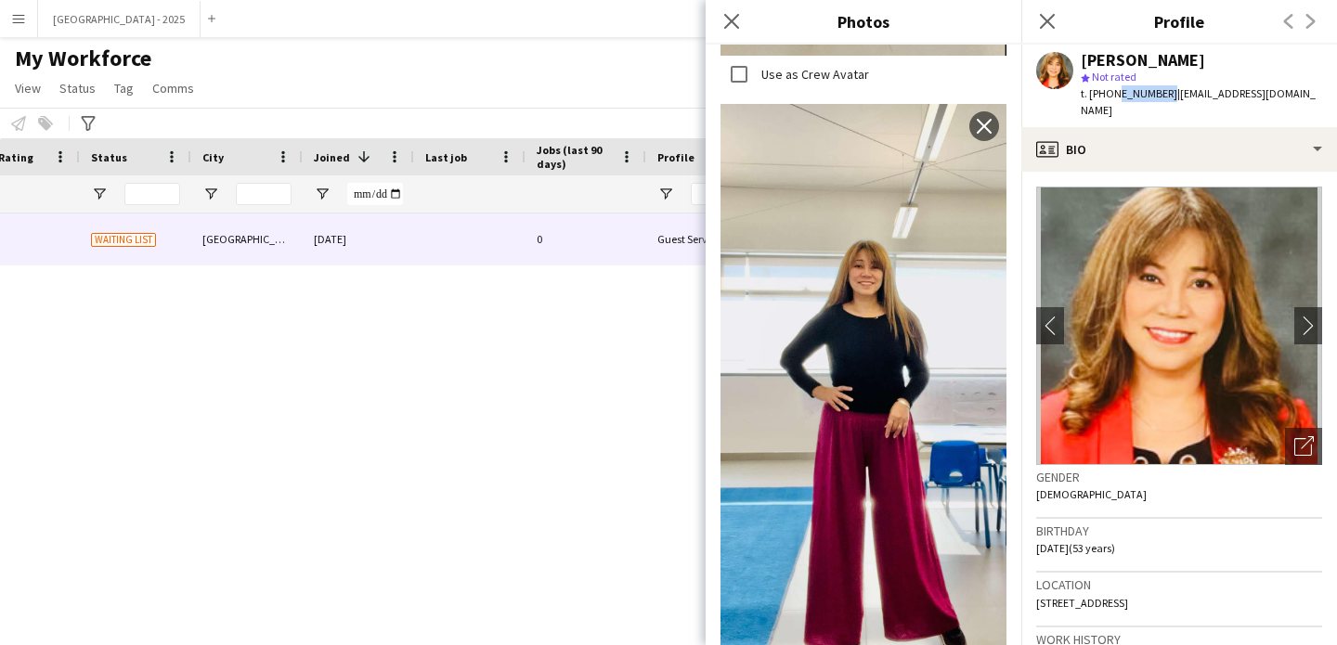
drag, startPoint x: 1112, startPoint y: 94, endPoint x: 1160, endPoint y: 102, distance: 48.1
click at [1160, 102] on div "t. +971555118464 | carmi.suarez08@gmail.com" at bounding box center [1201, 101] width 241 height 33
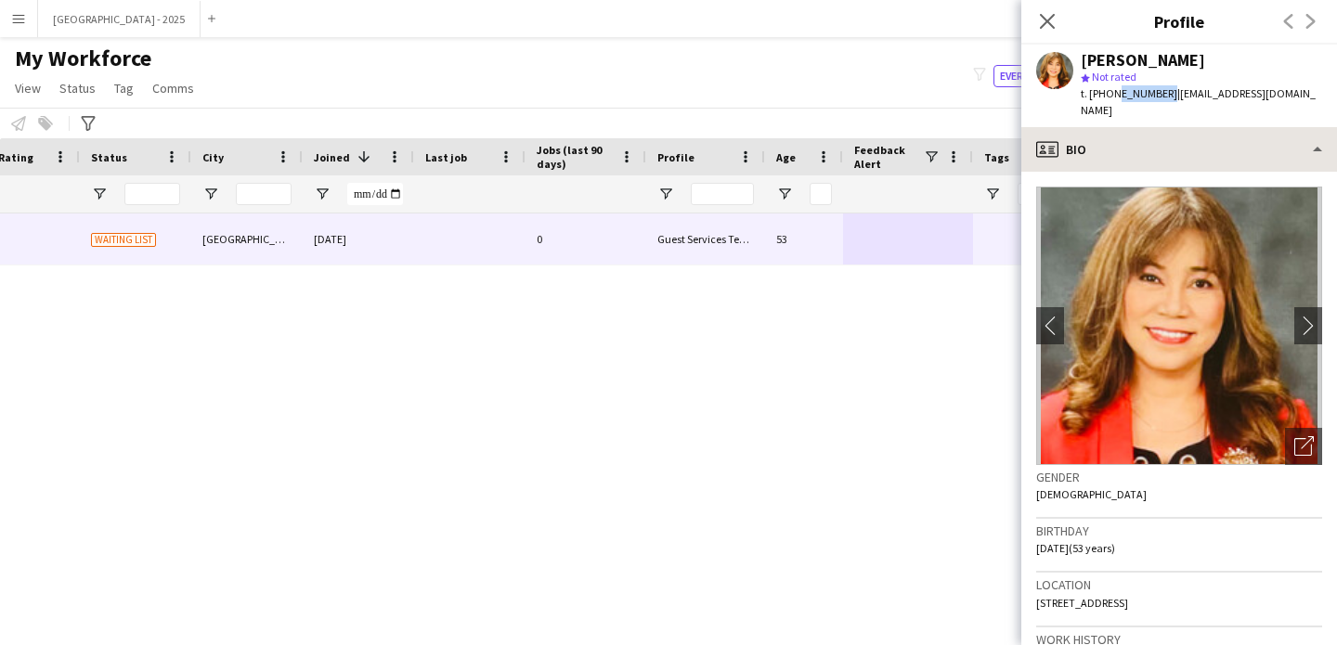
copy span "555118464"
click at [1046, 18] on icon "Close pop-in" at bounding box center [1047, 21] width 15 height 15
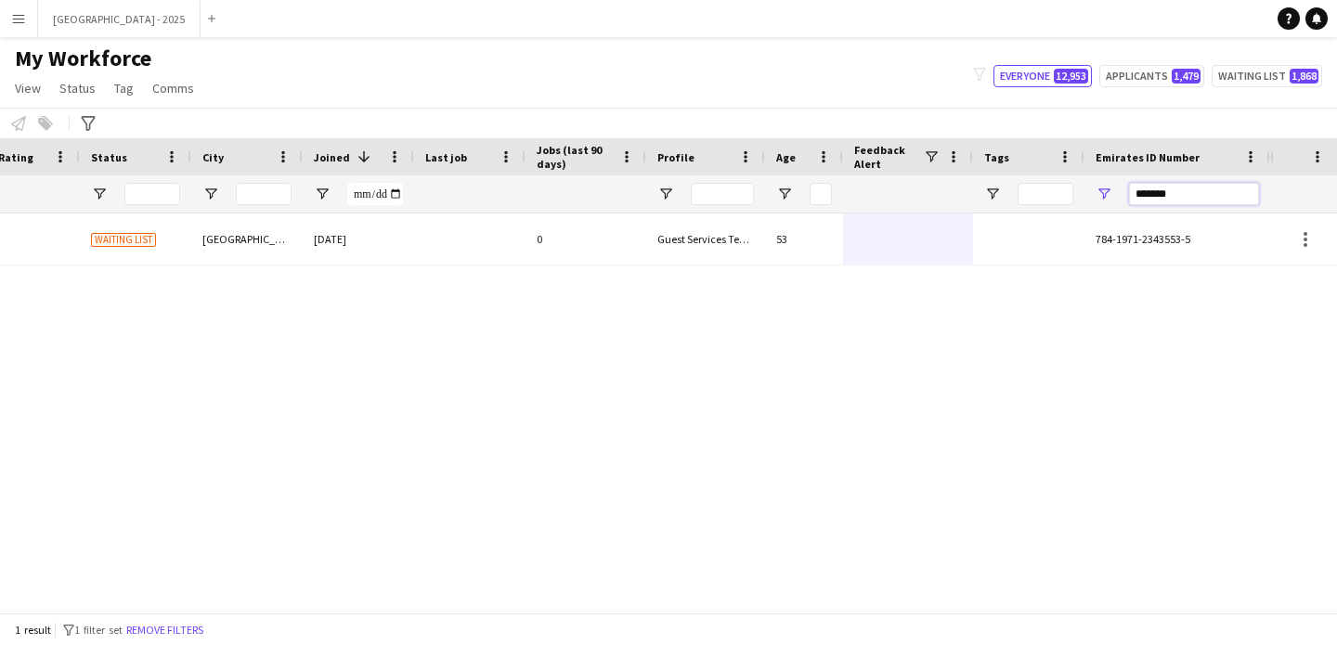
click at [1138, 195] on input "*******" at bounding box center [1194, 194] width 130 height 22
paste input "Emirates ID Number Filter Input"
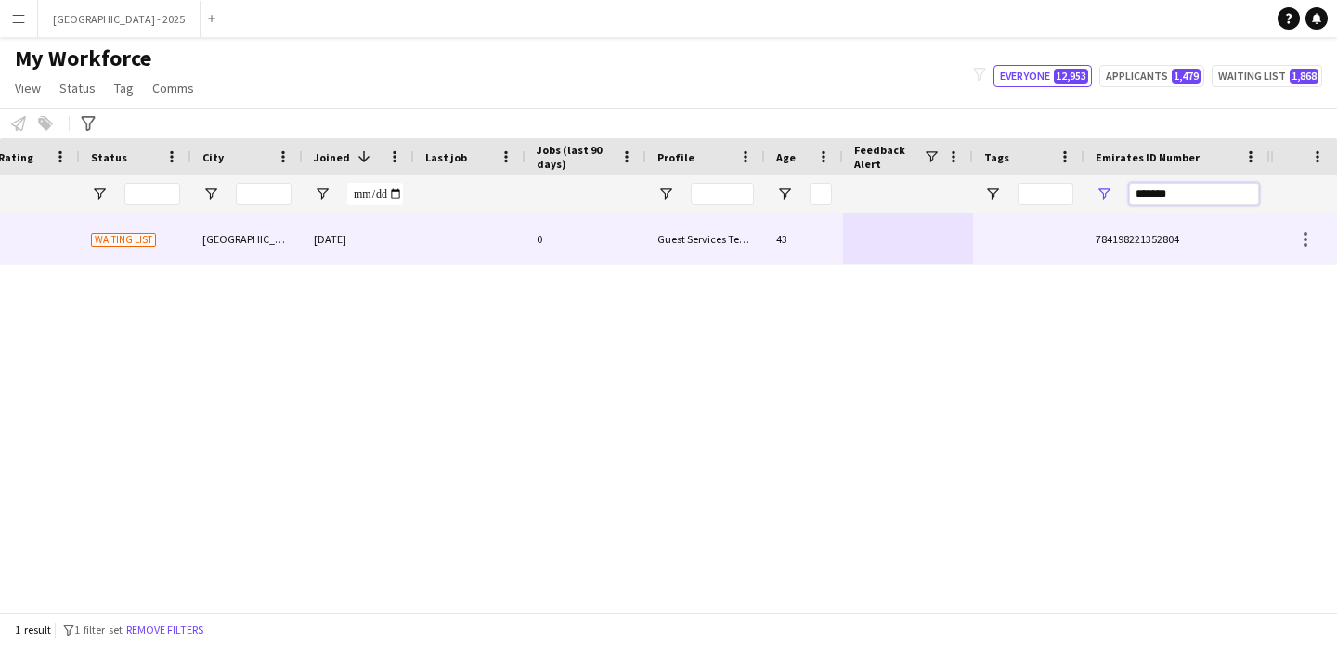
type input "*******"
click at [708, 238] on div "Guest Services Team" at bounding box center [705, 239] width 119 height 51
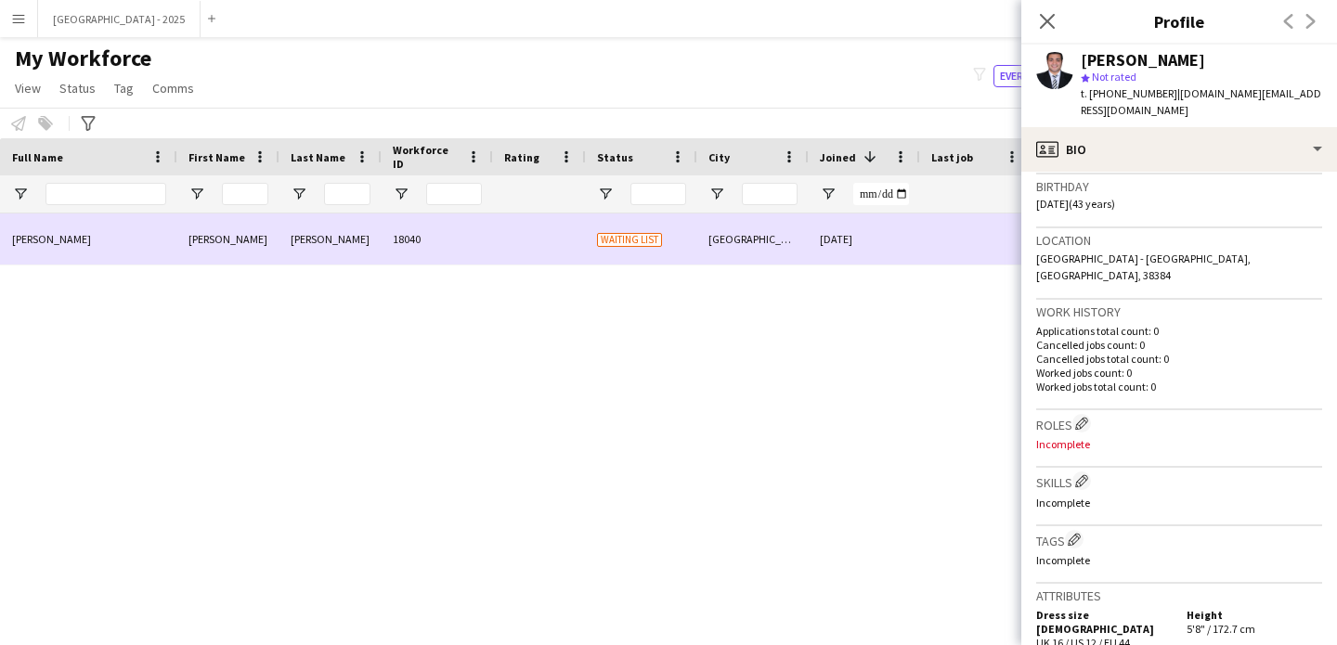
scroll to position [0, 0]
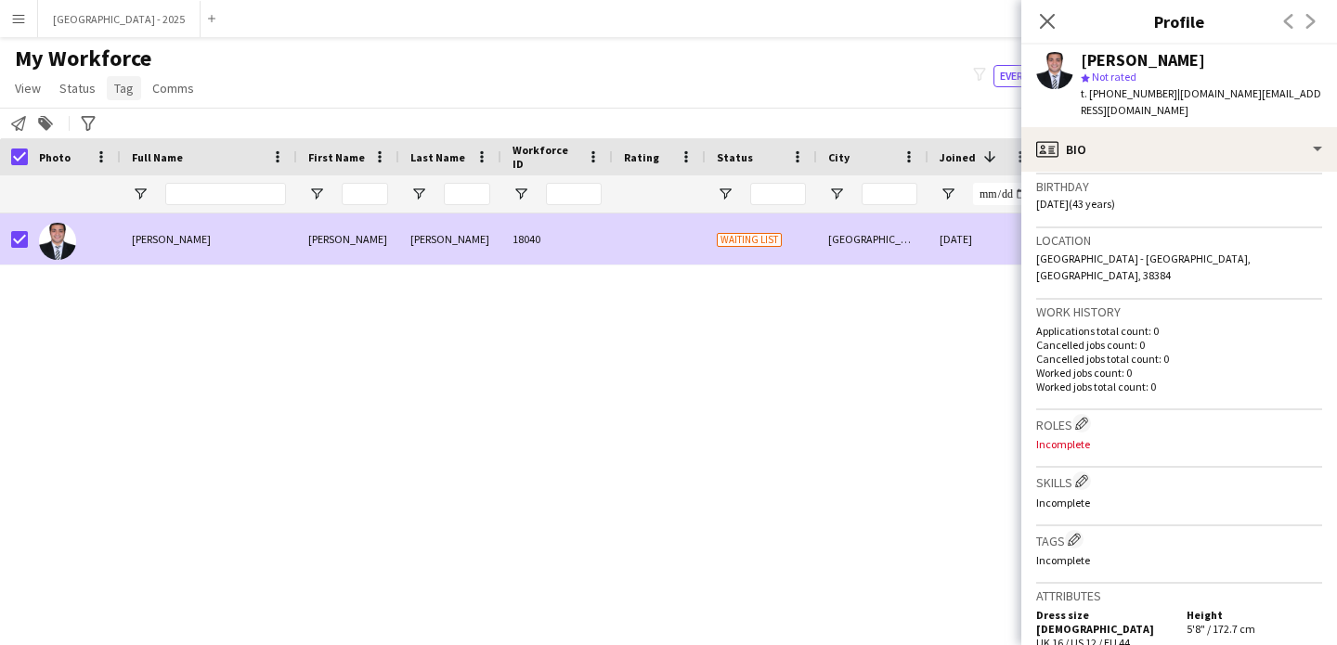
click at [128, 85] on span "Tag" at bounding box center [123, 88] width 19 height 17
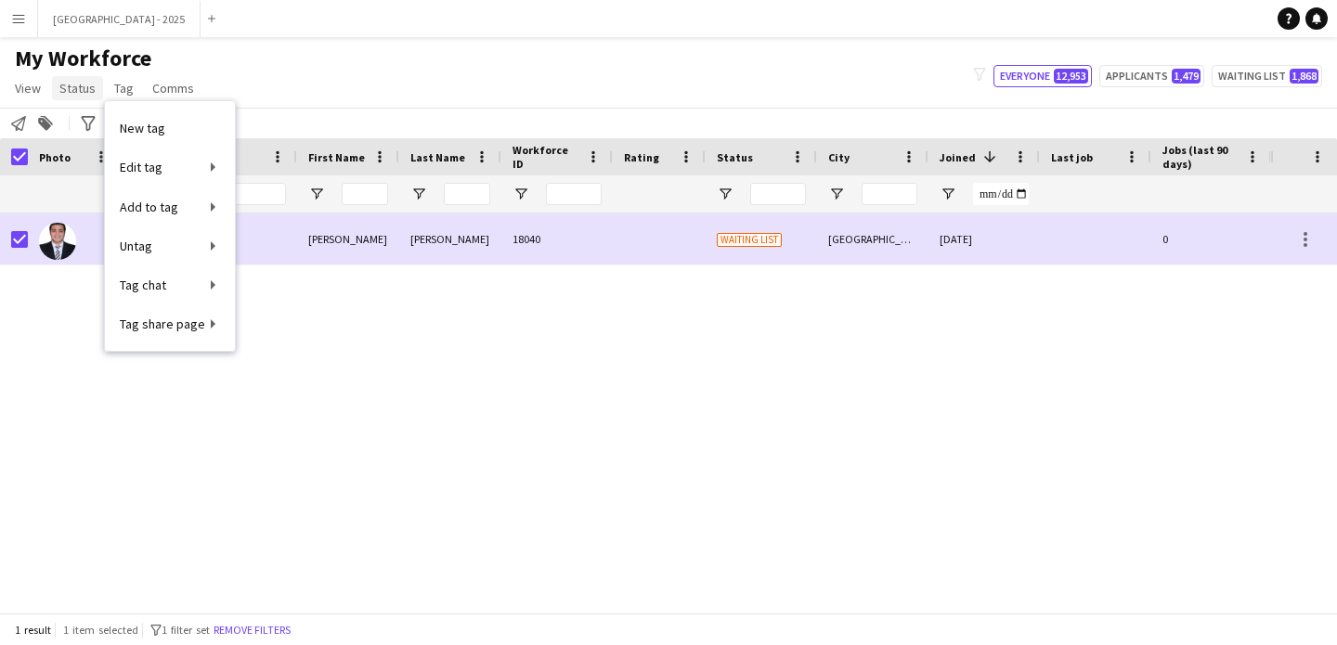
click at [89, 88] on span "Status" at bounding box center [77, 88] width 36 height 17
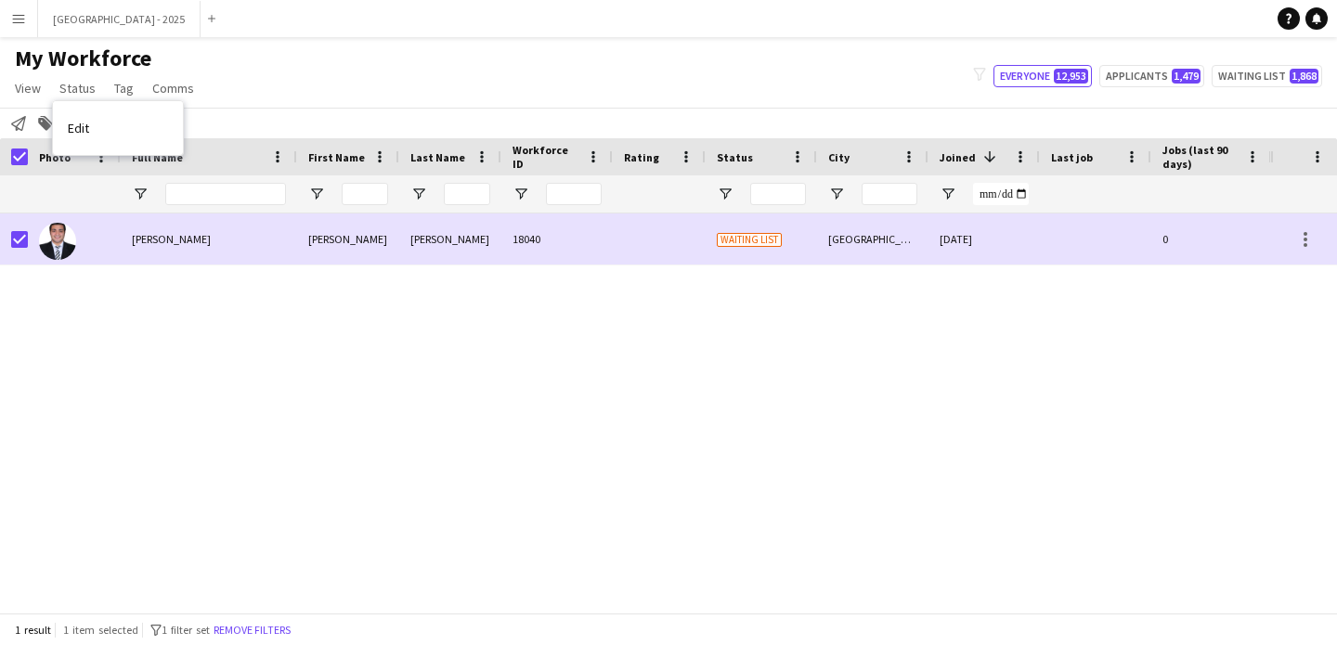
click at [93, 107] on div "Edit" at bounding box center [118, 128] width 130 height 54
click at [102, 117] on link "Edit" at bounding box center [118, 128] width 130 height 39
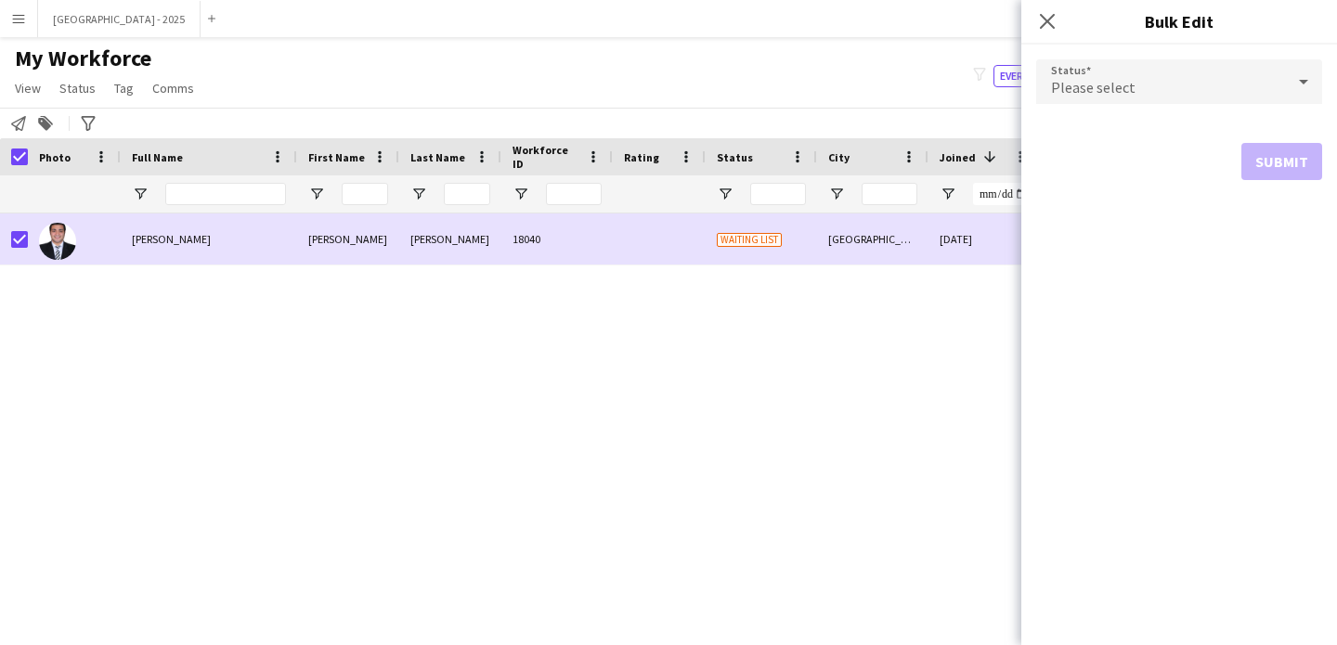
click at [1066, 101] on div "Please select" at bounding box center [1160, 81] width 249 height 45
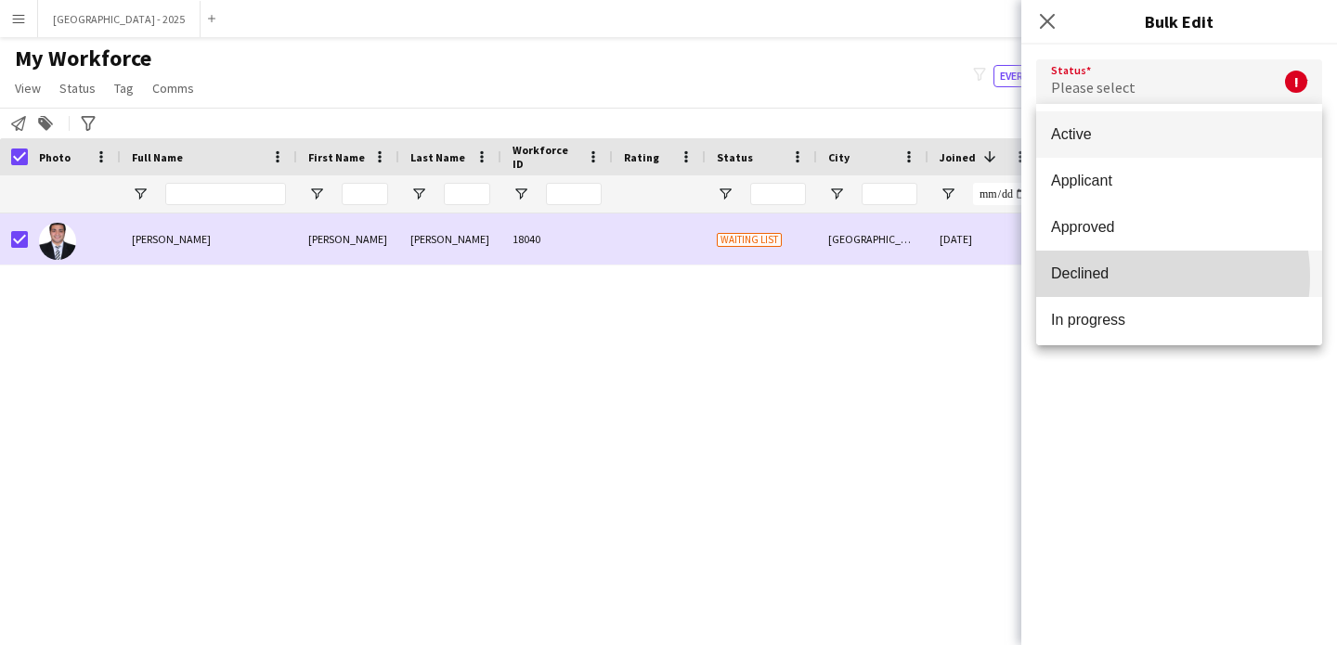
click at [1129, 277] on span "Declined" at bounding box center [1179, 274] width 256 height 18
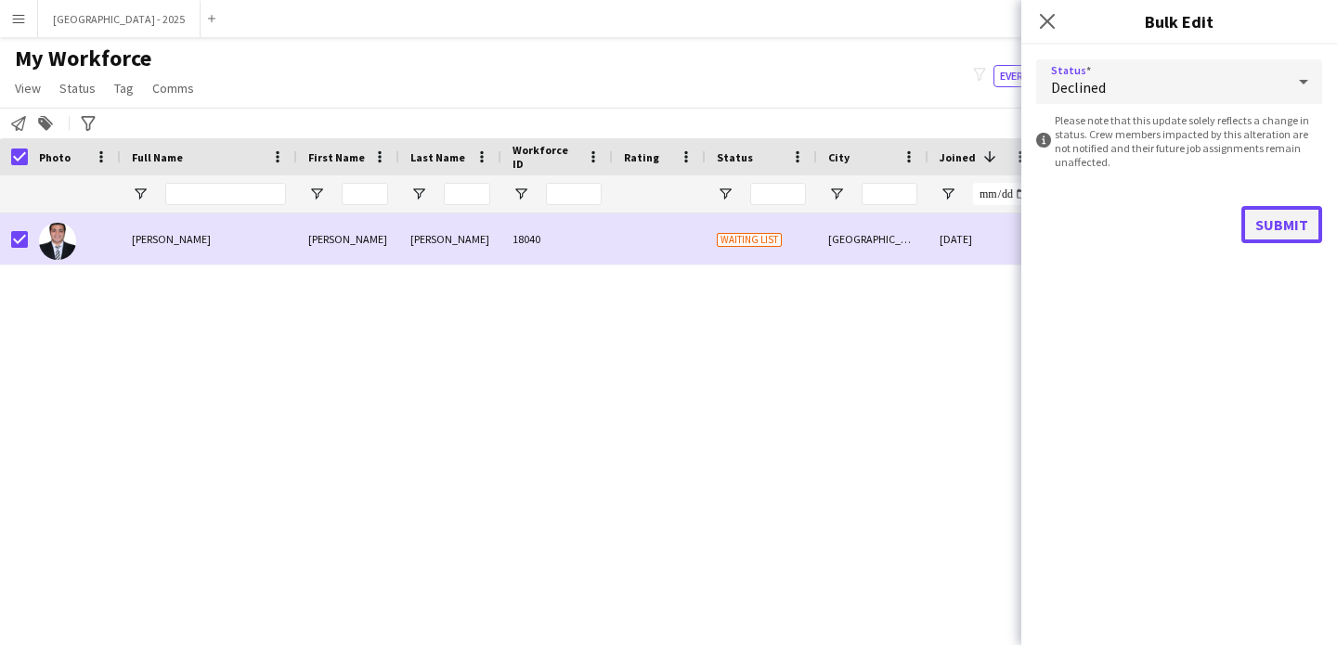
click at [1306, 235] on button "Submit" at bounding box center [1281, 224] width 81 height 37
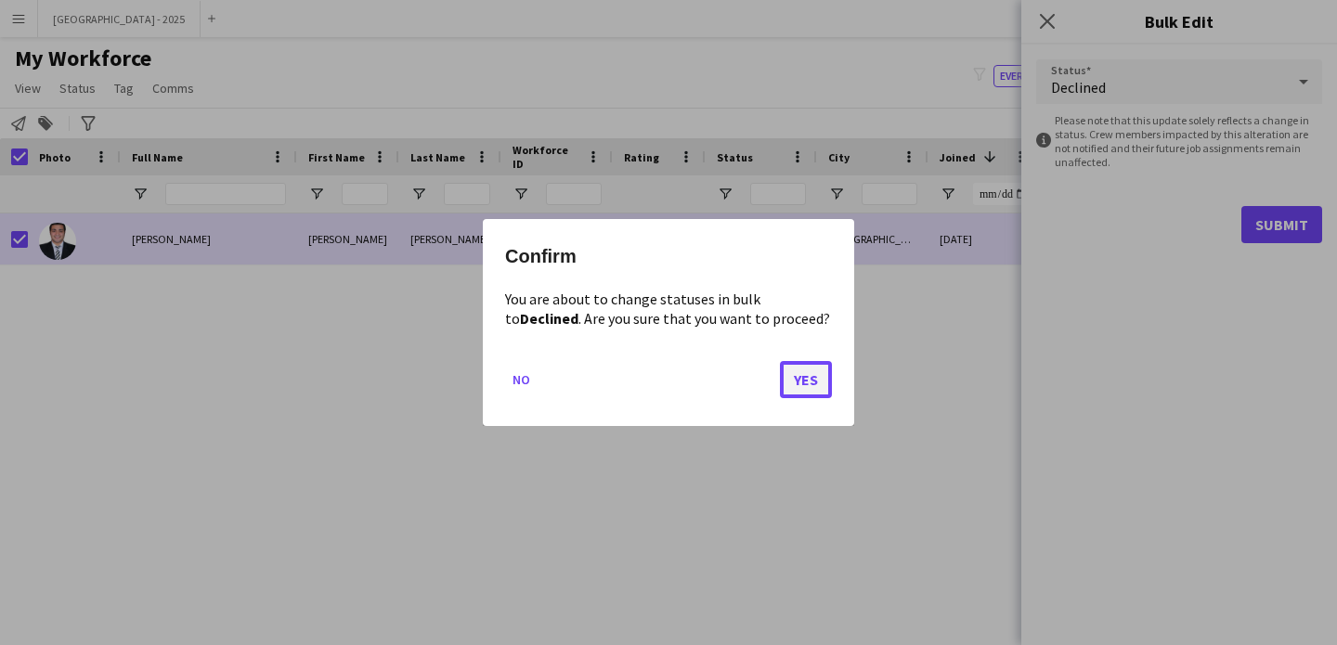
click at [793, 383] on button "Yes" at bounding box center [806, 379] width 52 height 37
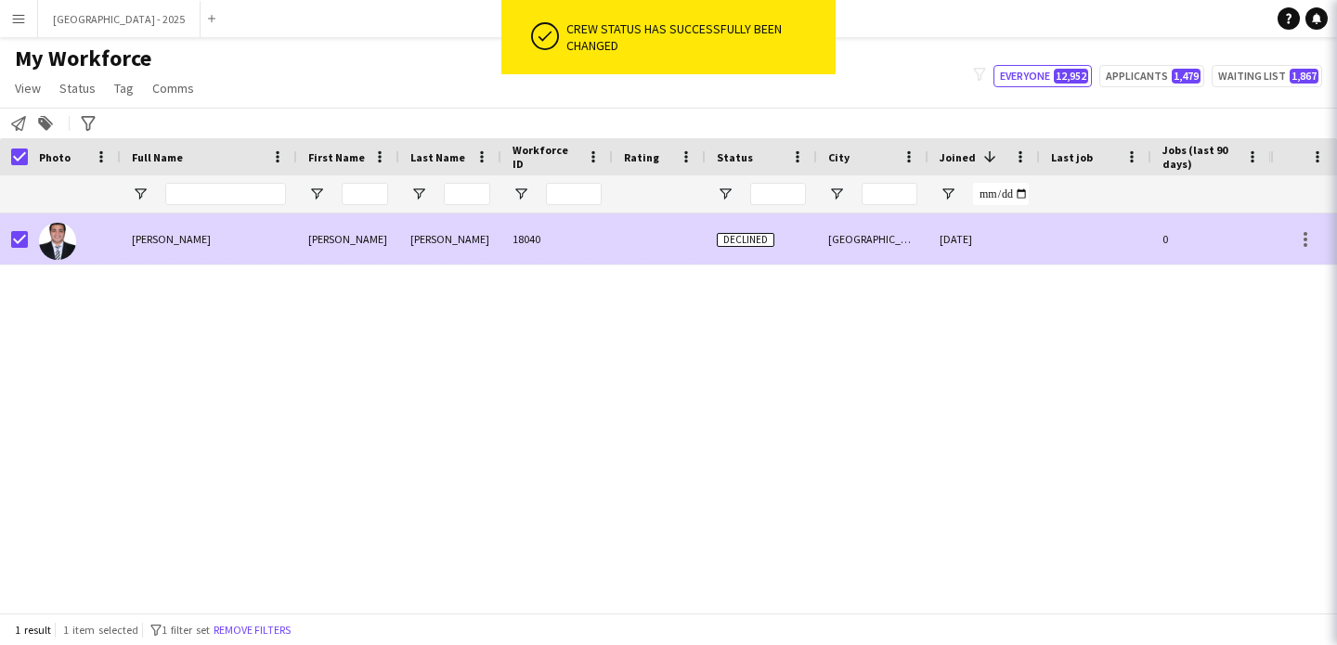
click at [25, 249] on div at bounding box center [19, 240] width 17 height 52
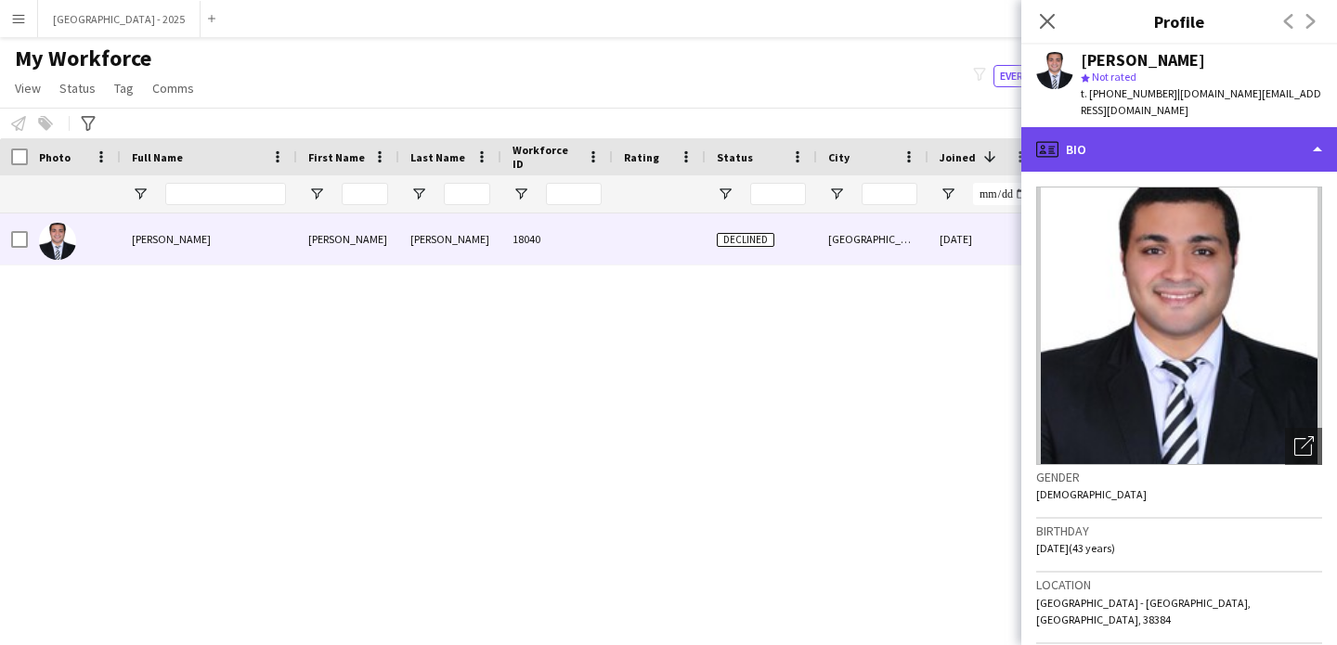
click at [1054, 138] on icon "profile" at bounding box center [1047, 149] width 22 height 22
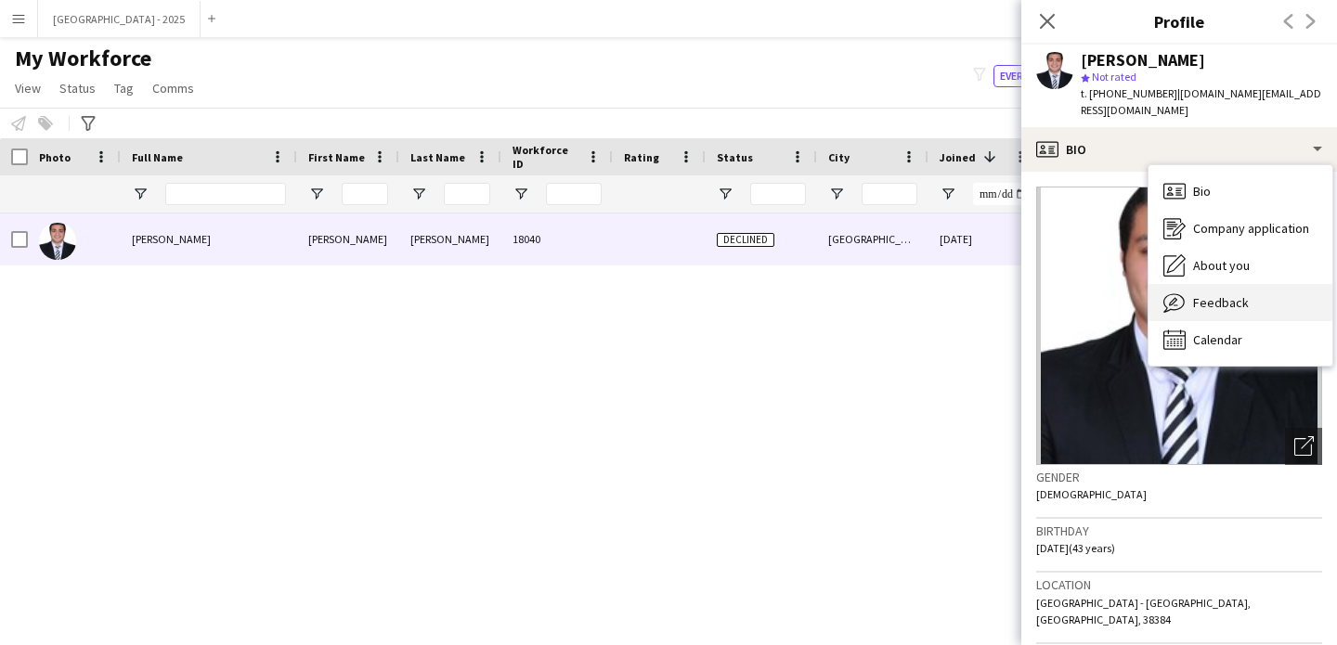
click at [1188, 284] on div "Feedback Feedback" at bounding box center [1241, 302] width 184 height 37
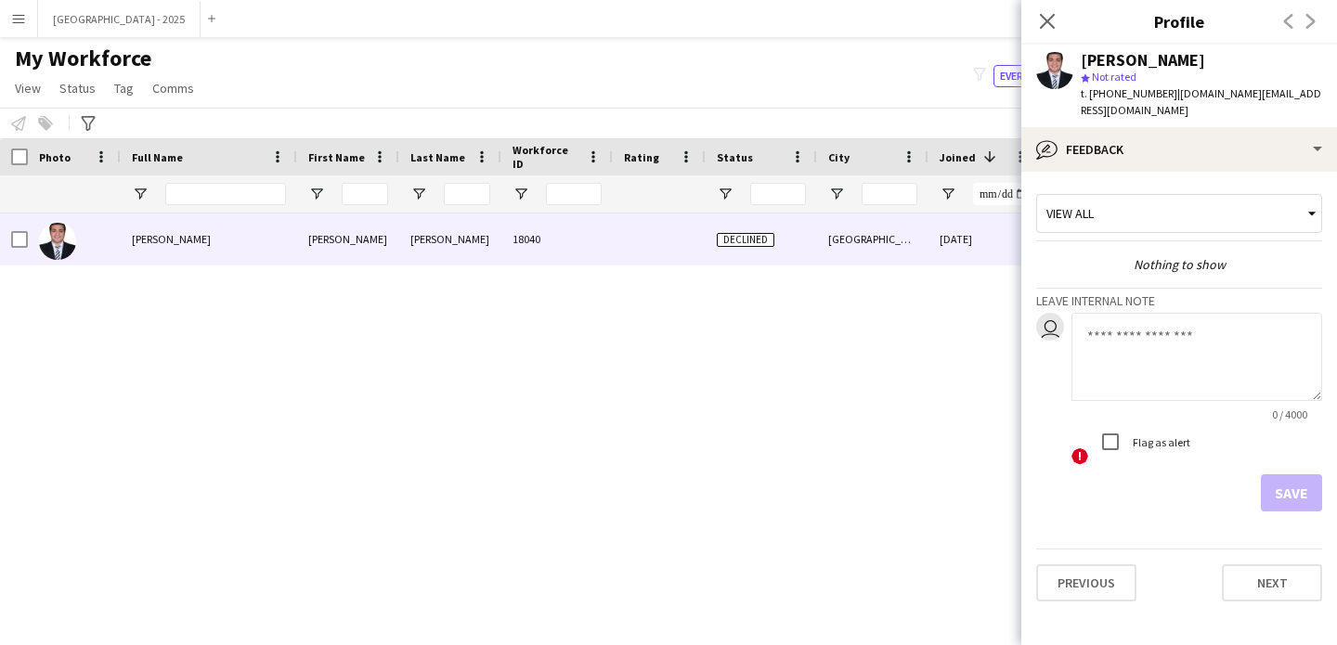
click at [1123, 348] on textarea at bounding box center [1196, 357] width 251 height 88
type textarea "**********"
click at [1288, 474] on button "Save" at bounding box center [1291, 492] width 61 height 37
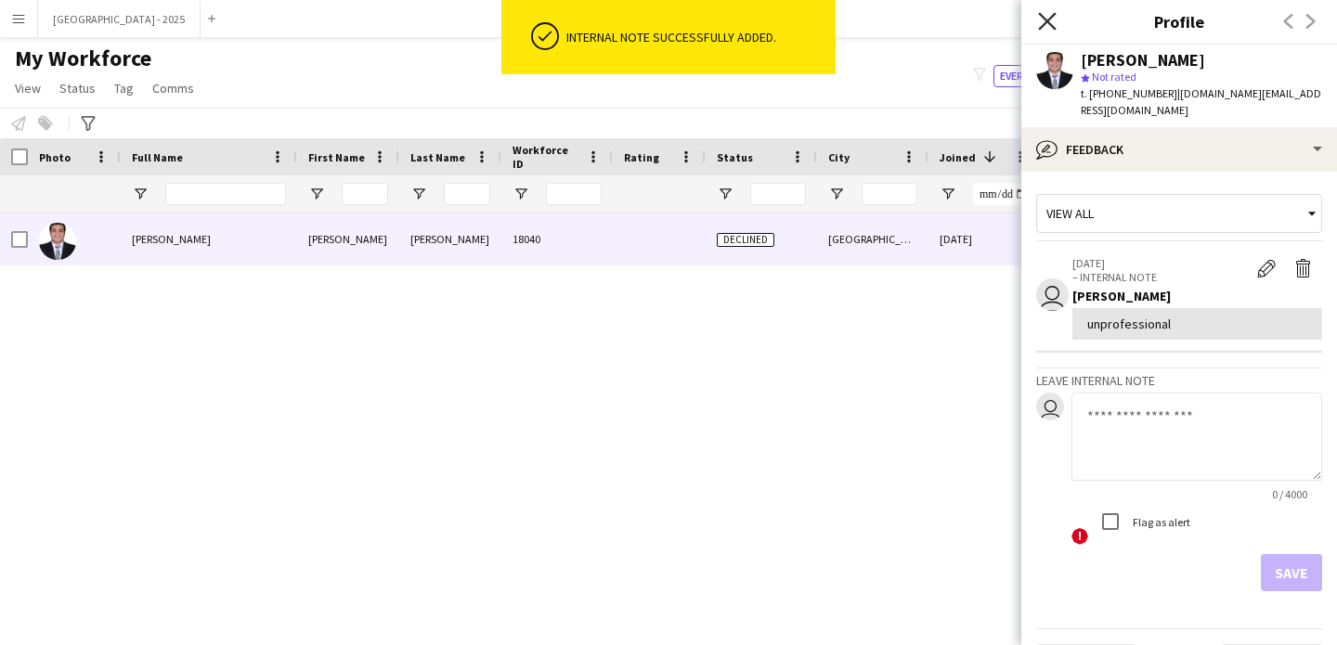
click at [1049, 20] on icon at bounding box center [1047, 21] width 18 height 18
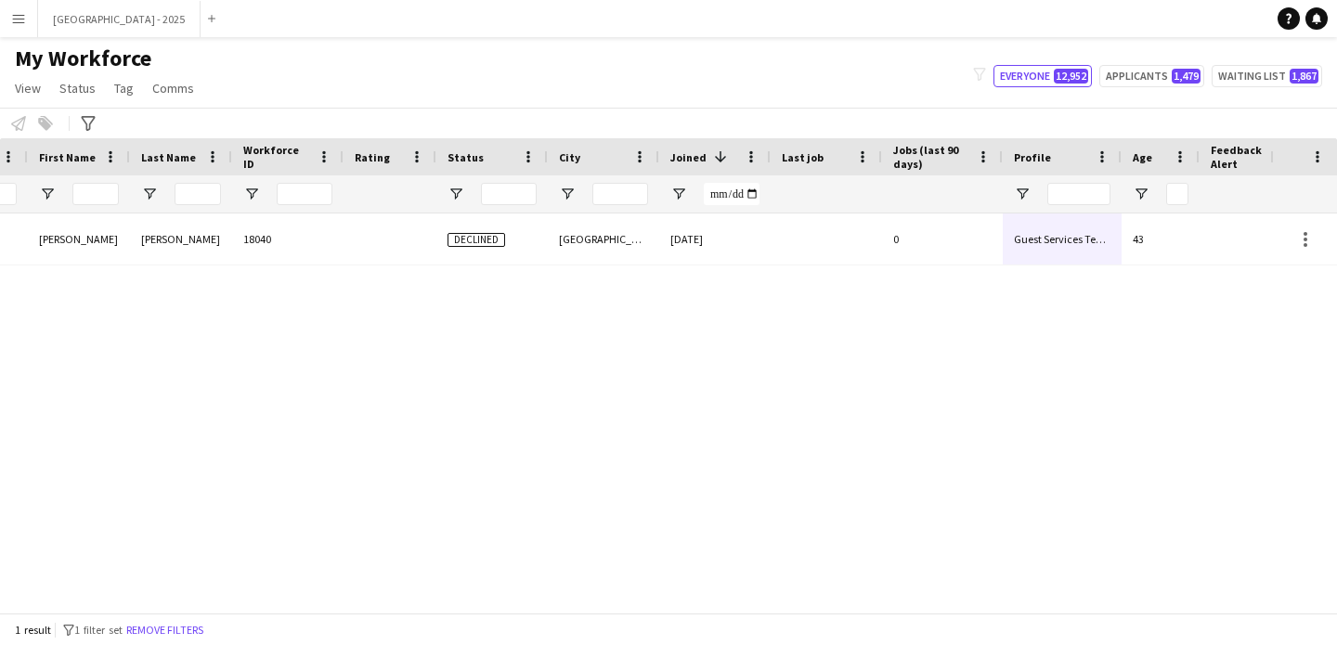
scroll to position [0, 626]
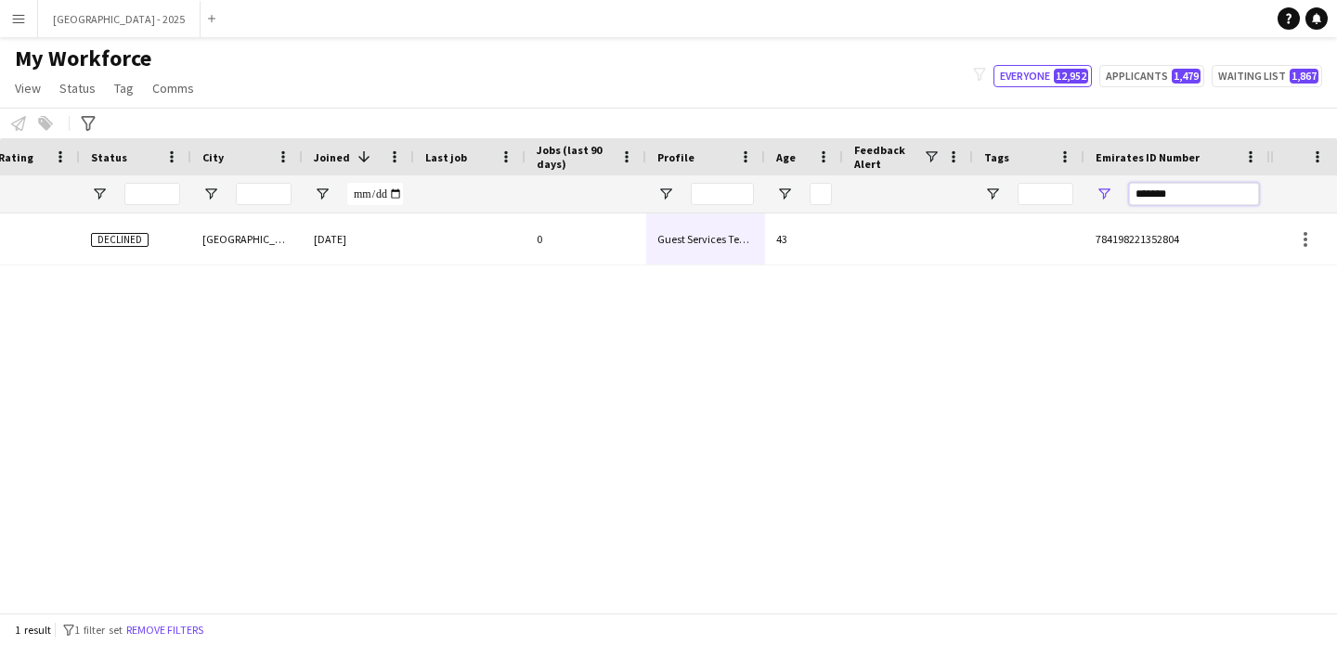
click at [1148, 192] on input "*******" at bounding box center [1194, 194] width 130 height 22
paste input "Emirates ID Number Filter Input"
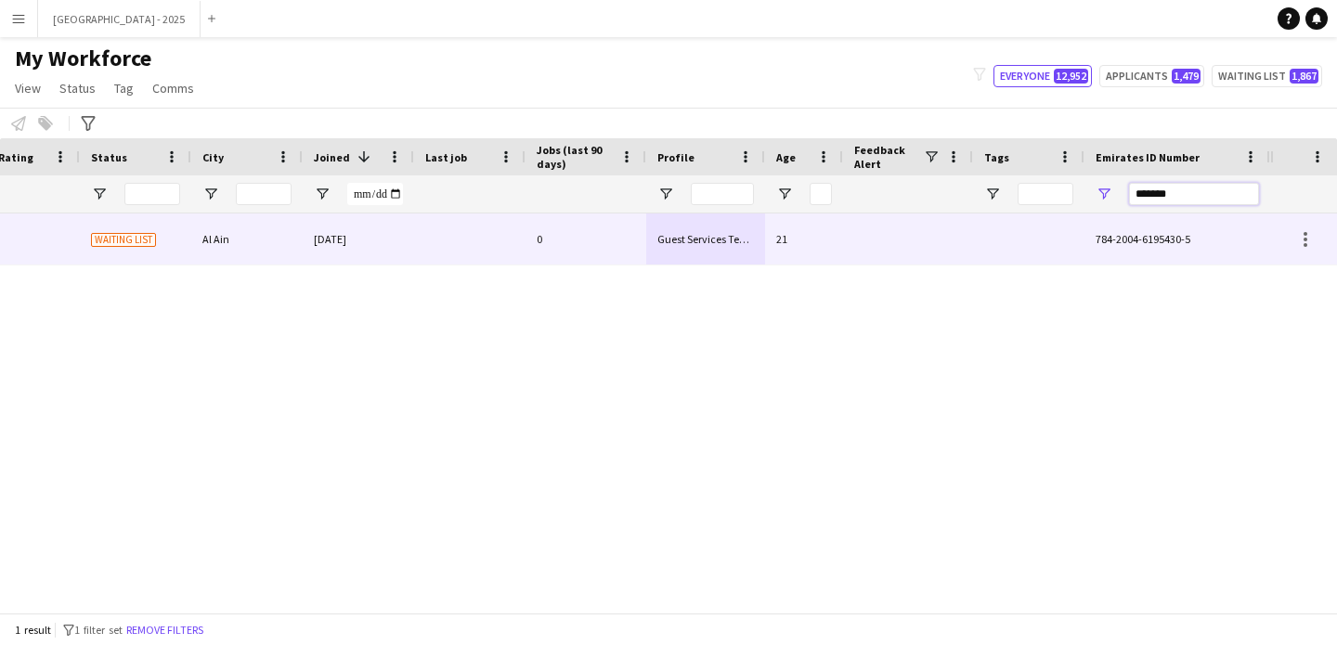
type input "*******"
click at [1092, 233] on div "784-2004-6195430-5" at bounding box center [1177, 239] width 186 height 51
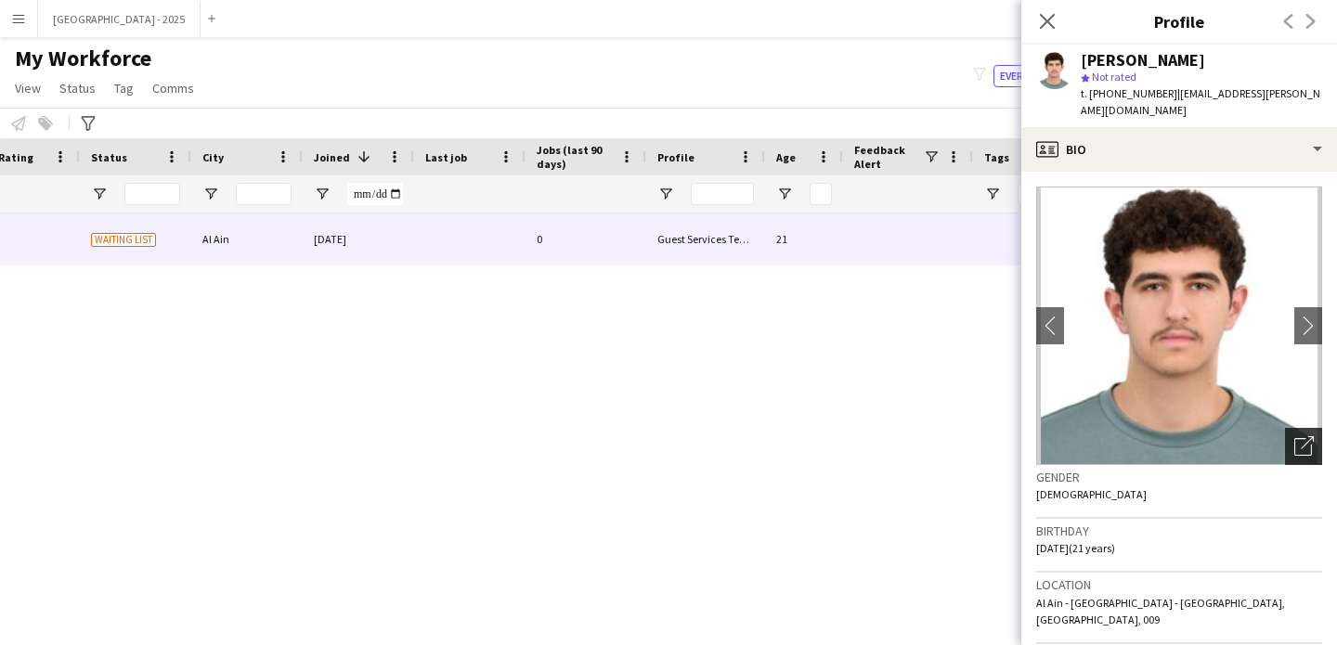
click at [1294, 436] on icon "Open photos pop-in" at bounding box center [1303, 445] width 19 height 19
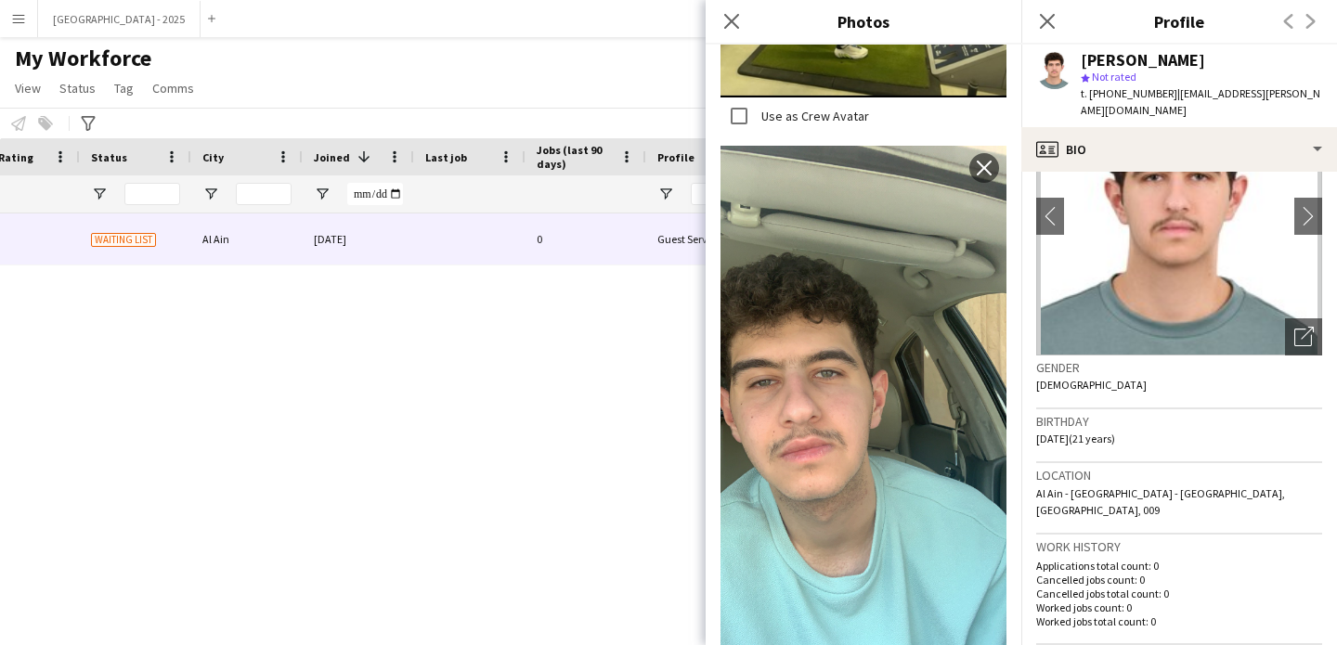
scroll to position [204, 0]
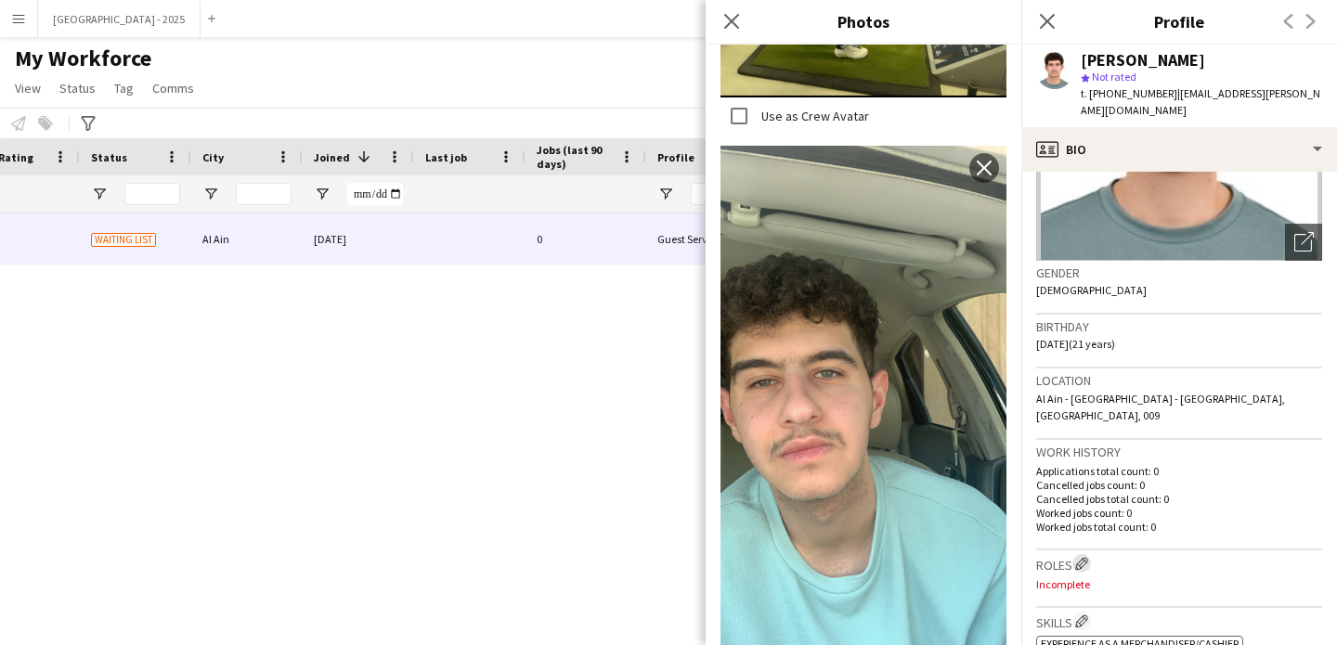
click at [1088, 557] on app-icon "Edit crew company roles" at bounding box center [1081, 563] width 13 height 13
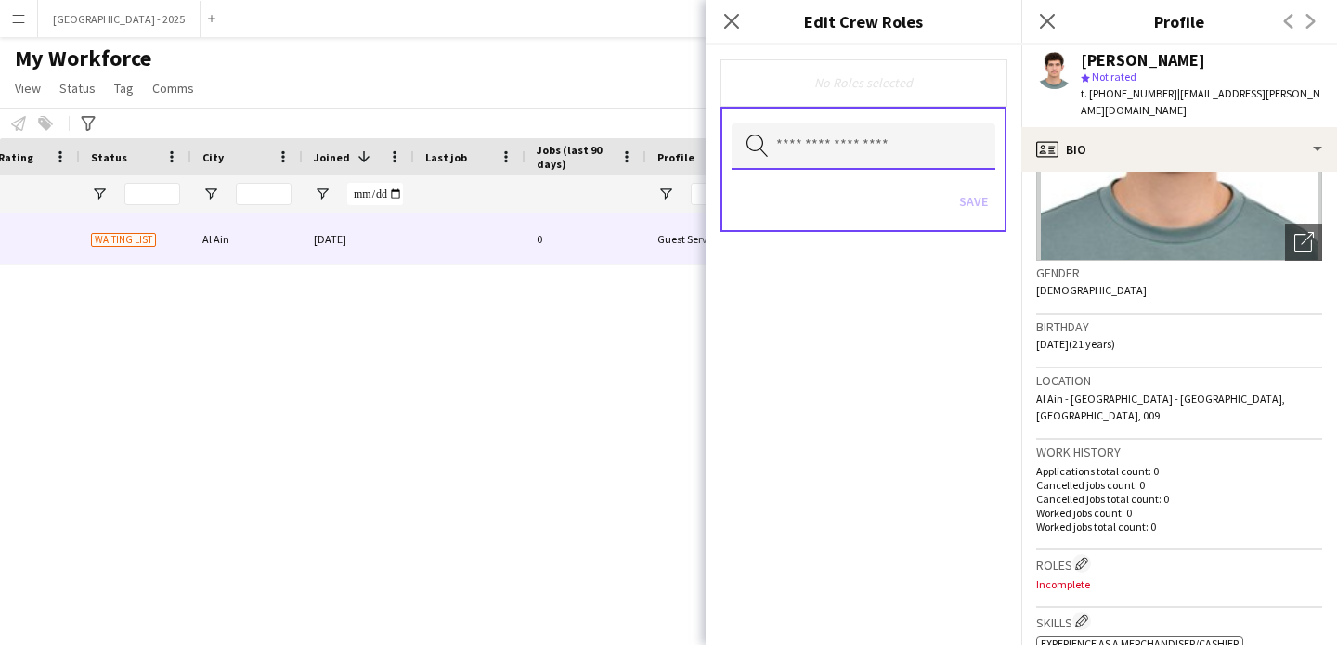
click at [919, 156] on input "text" at bounding box center [864, 146] width 264 height 46
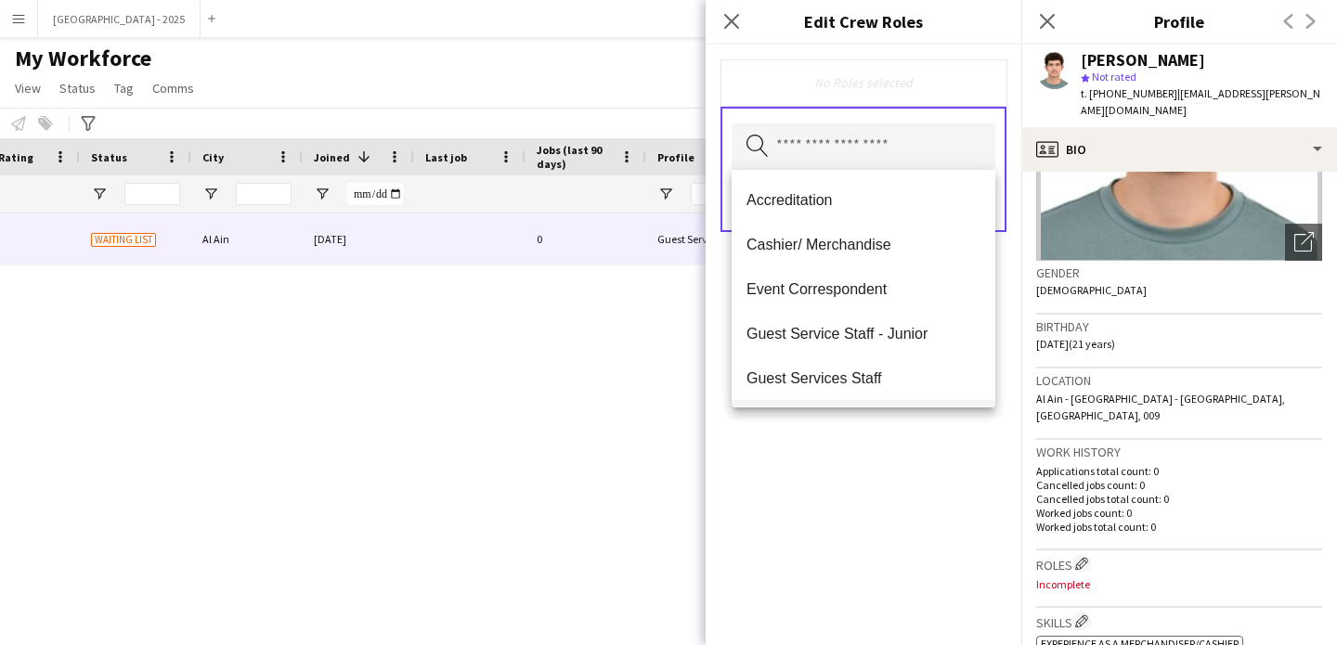
click at [892, 378] on span "Guest Services Staff" at bounding box center [864, 379] width 234 height 18
click at [894, 383] on span "Guest Services Staff - Senior" at bounding box center [864, 379] width 234 height 18
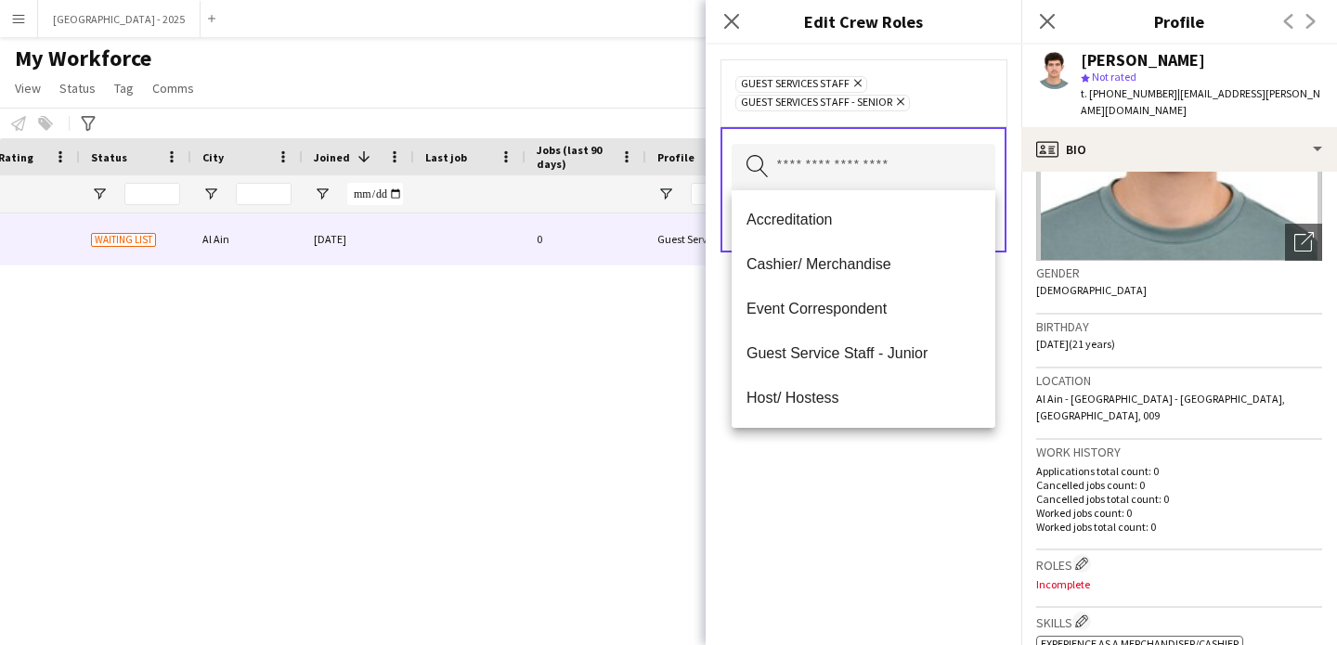
click at [909, 456] on div "Guest Services Staff Remove Guest Services Staff - Senior Remove Search by role…" at bounding box center [864, 345] width 316 height 601
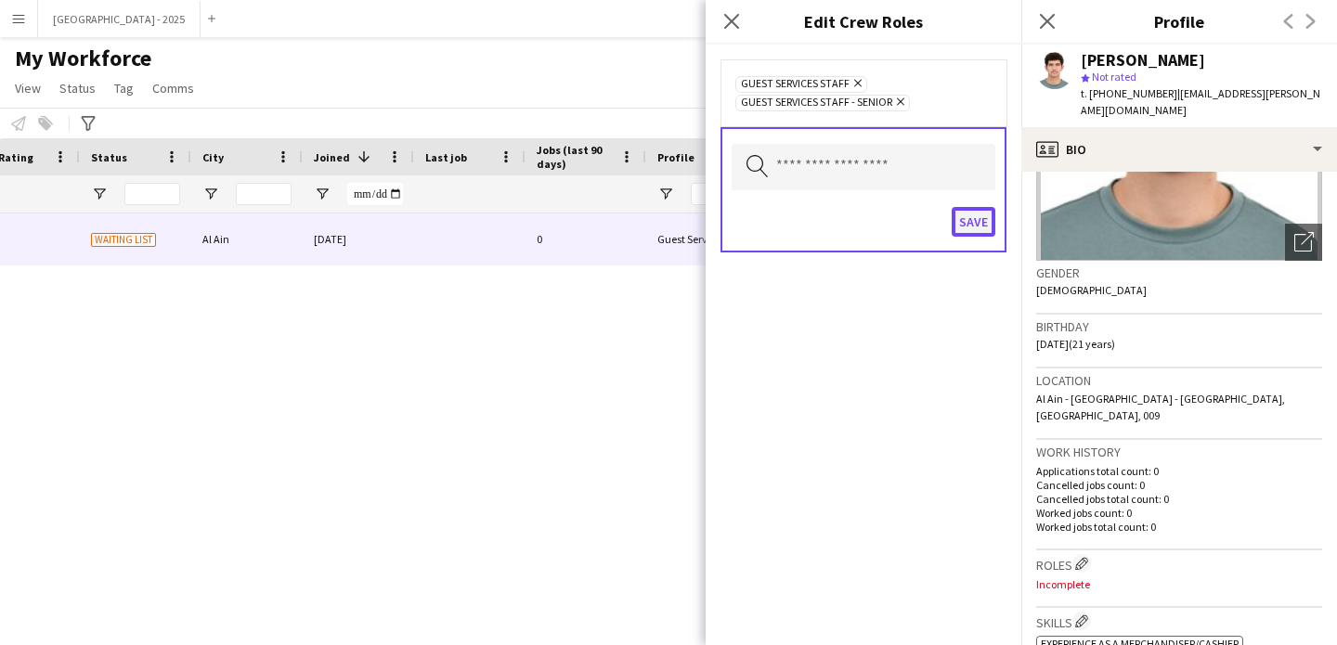
click at [981, 226] on button "Save" at bounding box center [974, 222] width 44 height 30
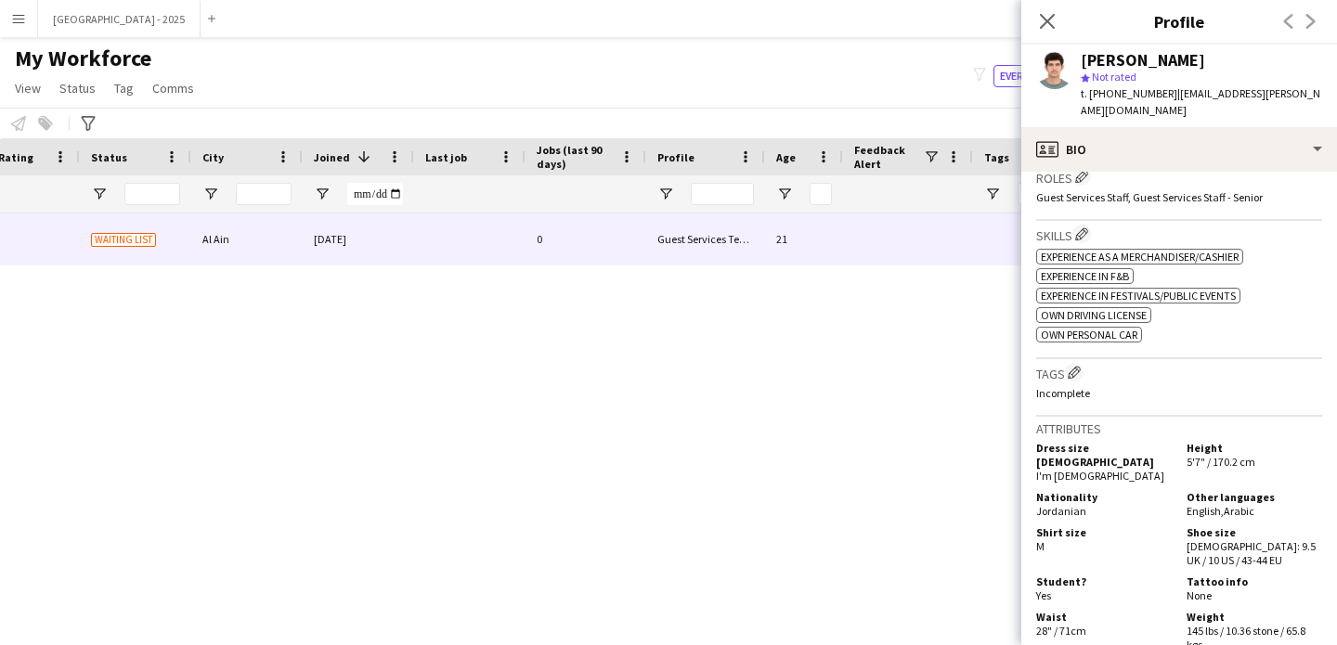
scroll to position [599, 0]
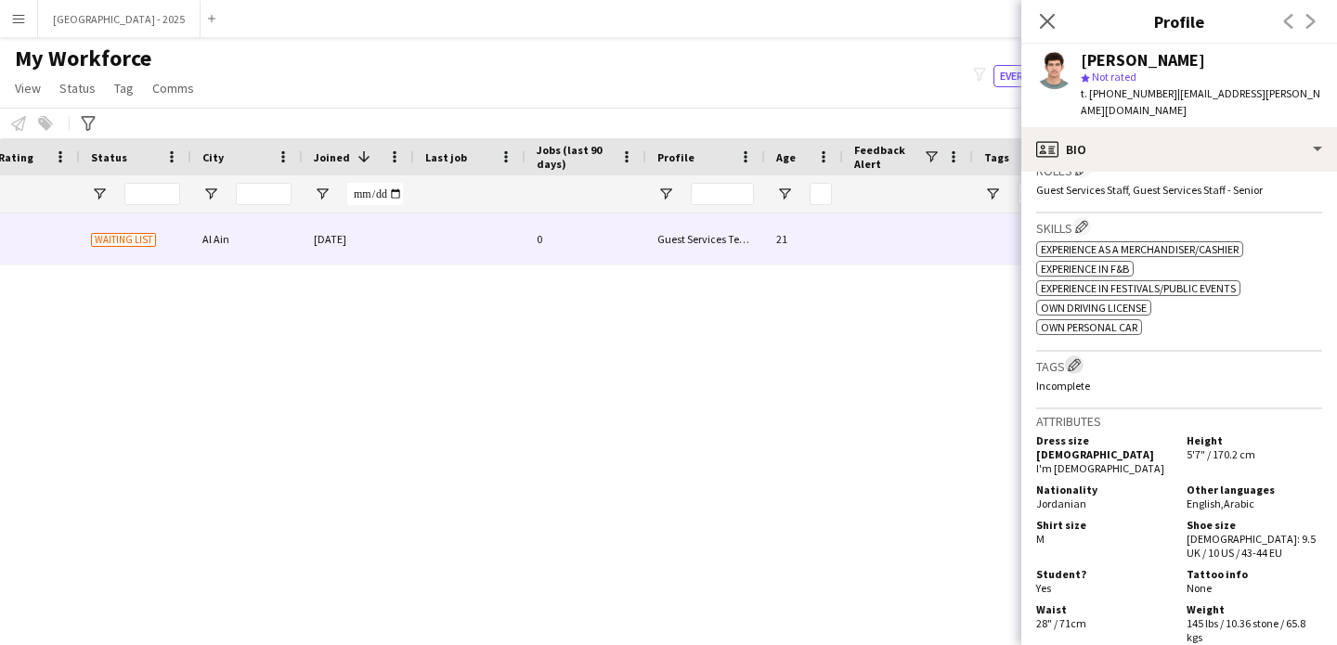
click at [1078, 358] on app-icon "Edit crew company tags" at bounding box center [1074, 364] width 13 height 13
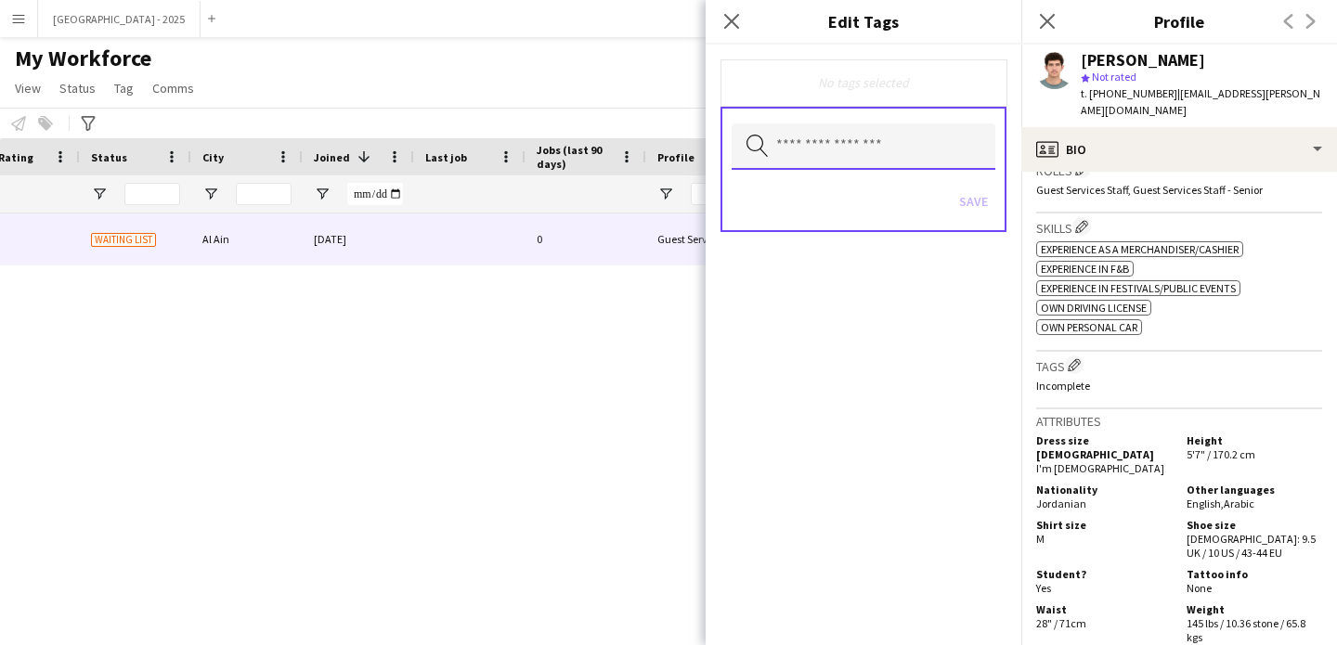
click at [891, 133] on input "text" at bounding box center [864, 146] width 264 height 46
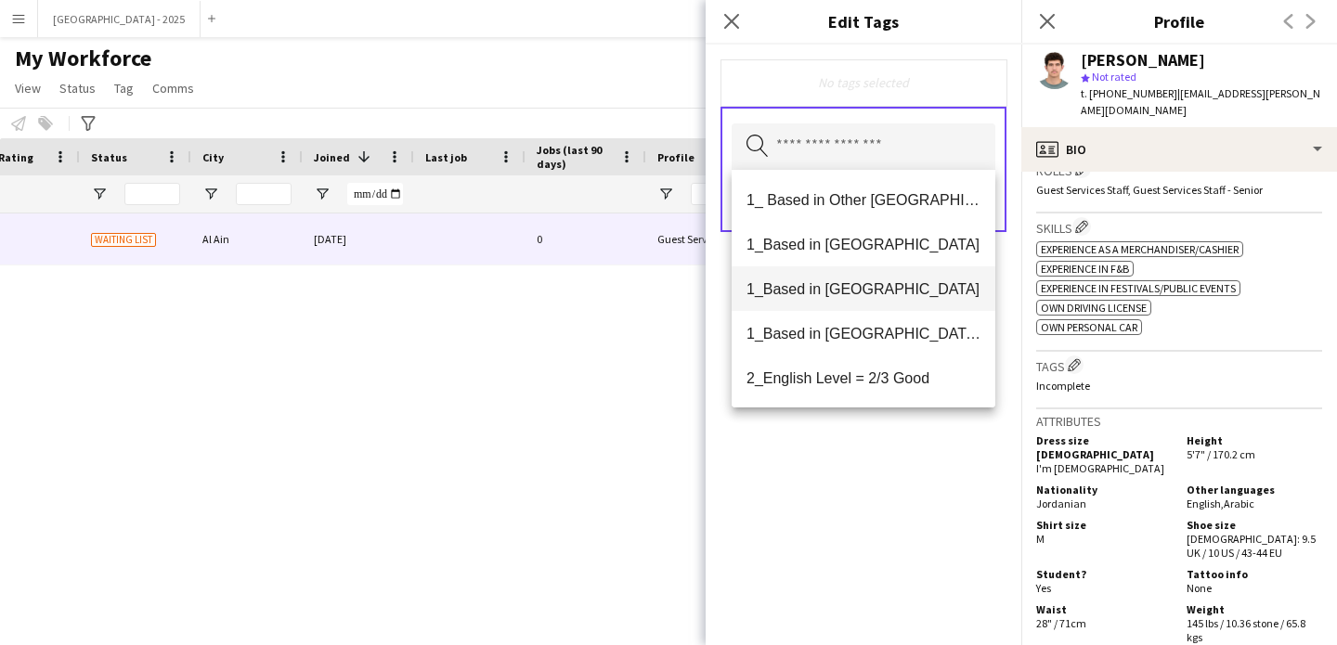
click at [839, 283] on span "1_Based in [GEOGRAPHIC_DATA]" at bounding box center [864, 289] width 234 height 18
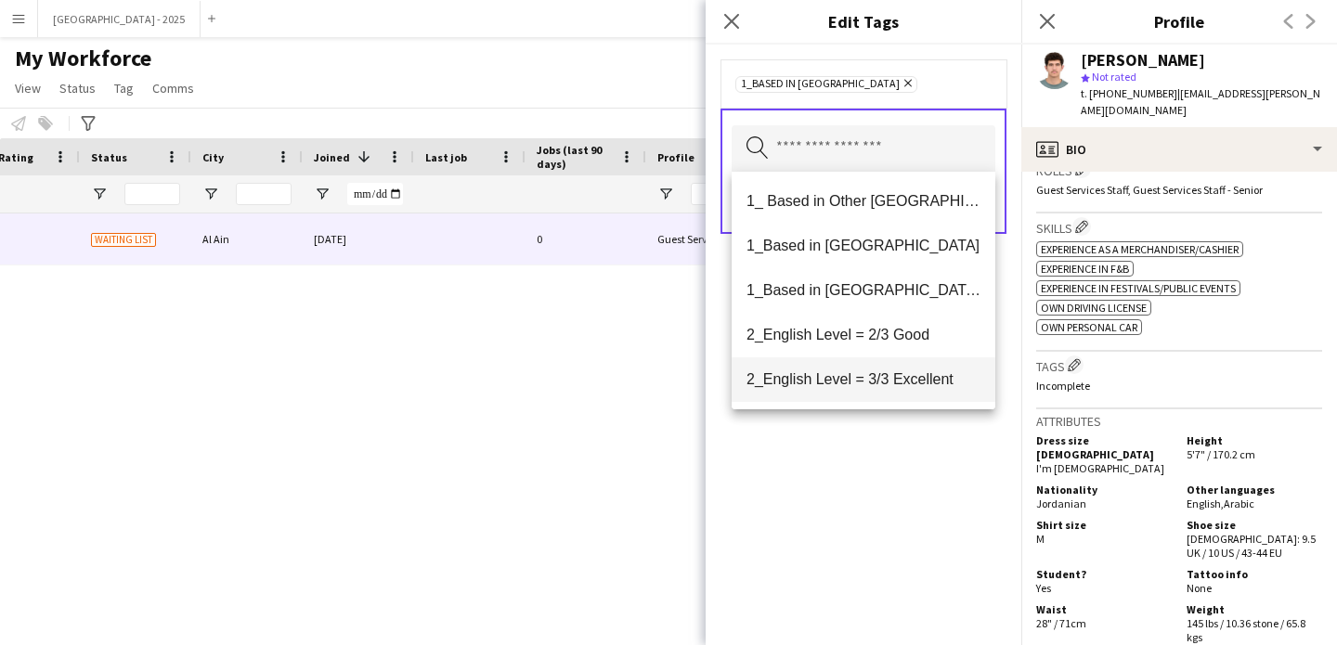
click at [876, 391] on mat-option "2_English Level = 3/3 Excellent" at bounding box center [864, 379] width 264 height 45
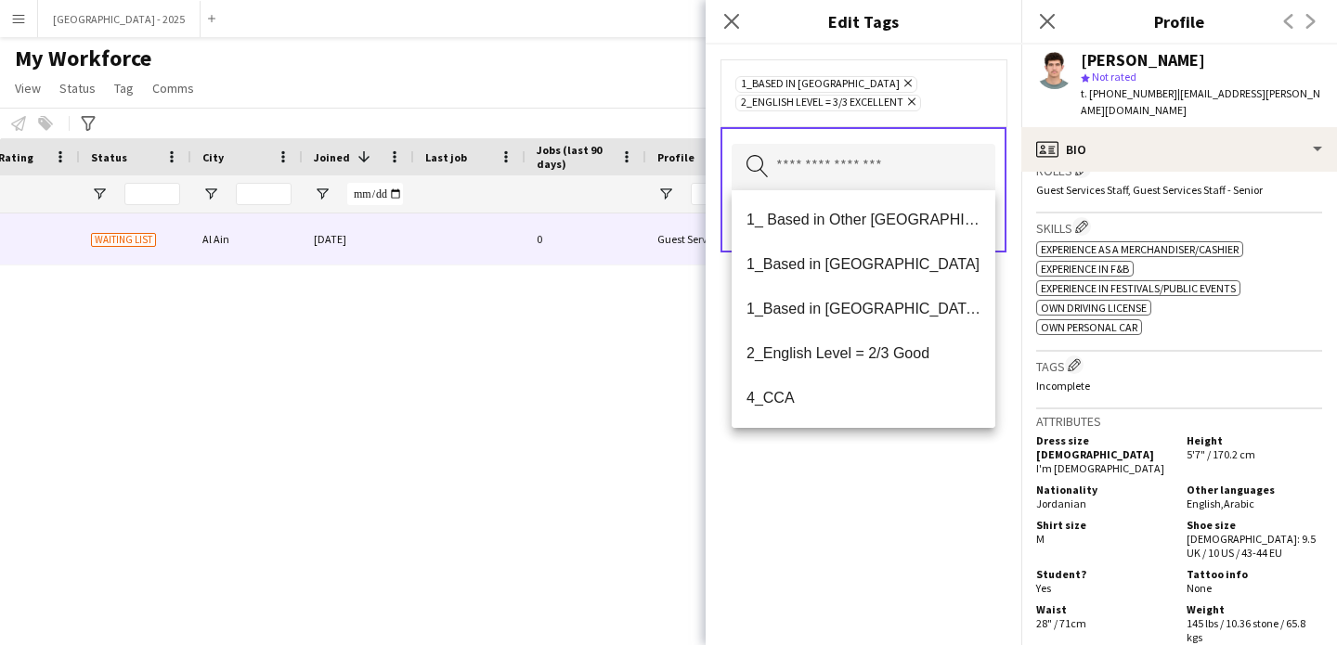
click at [883, 507] on div "1_Based in Al Ain Remove 2_English Level = 3/3 Excellent Remove Search by tag n…" at bounding box center [864, 345] width 316 height 601
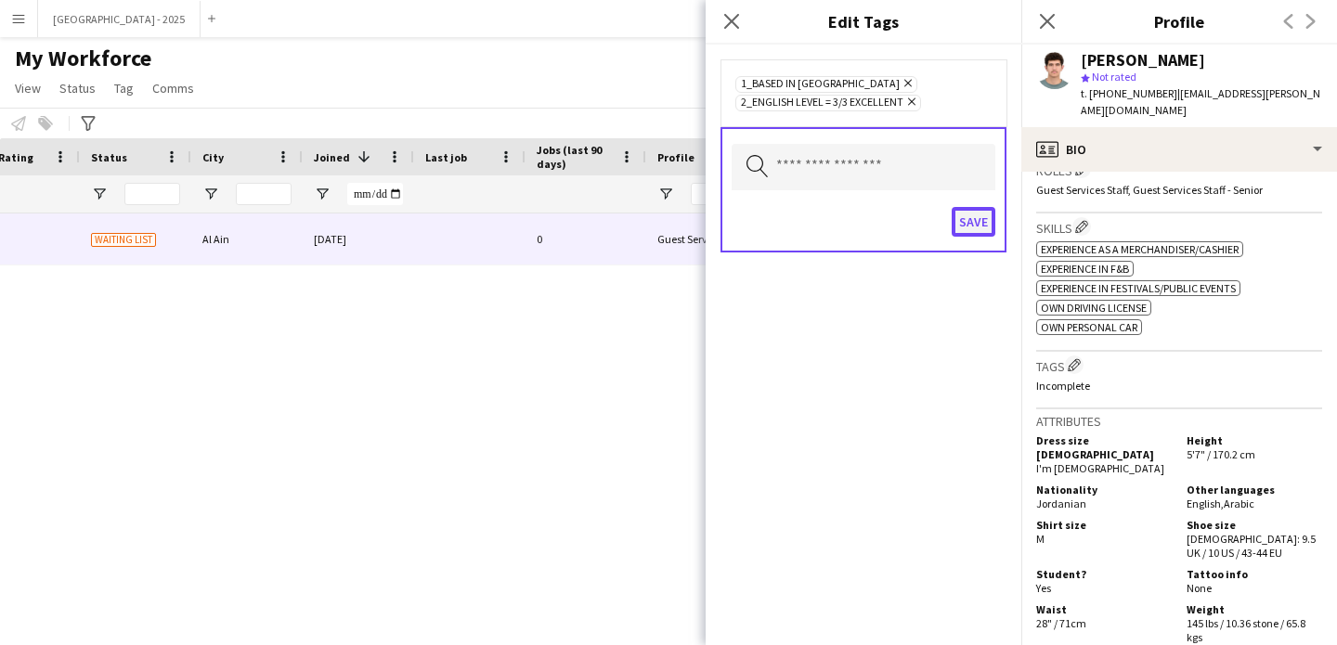
click at [974, 208] on button "Save" at bounding box center [974, 222] width 44 height 30
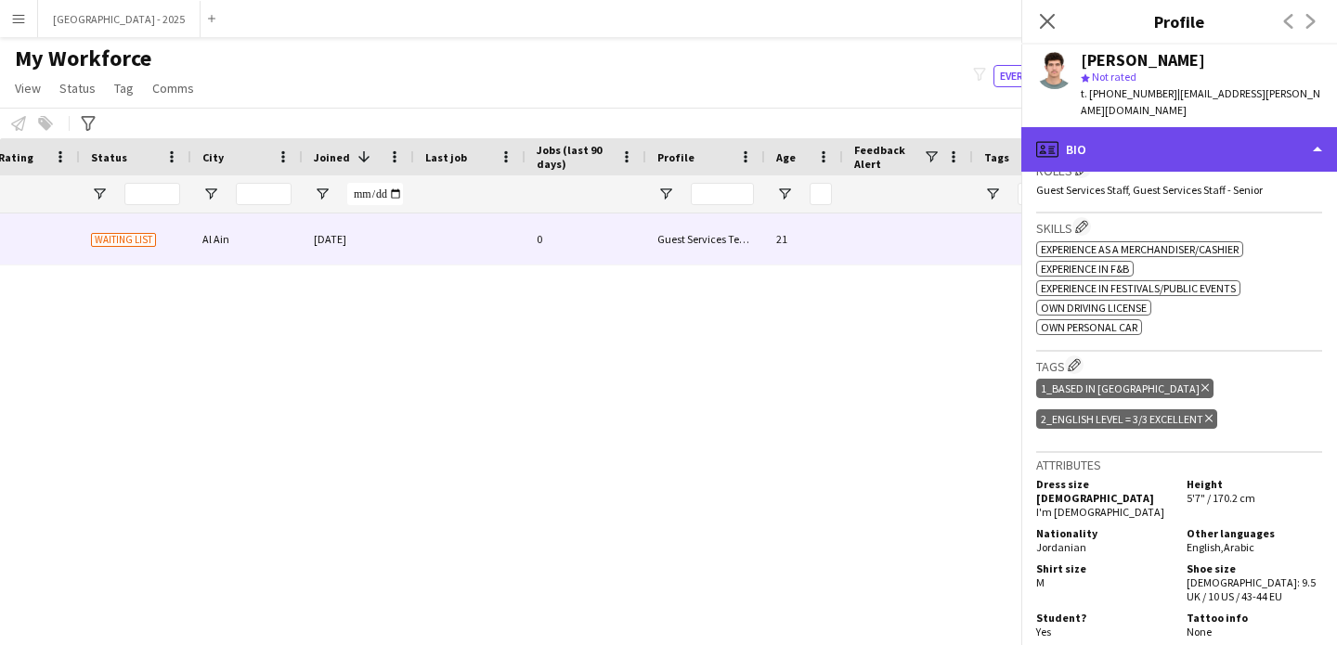
click at [1145, 127] on div "profile Bio" at bounding box center [1179, 149] width 316 height 45
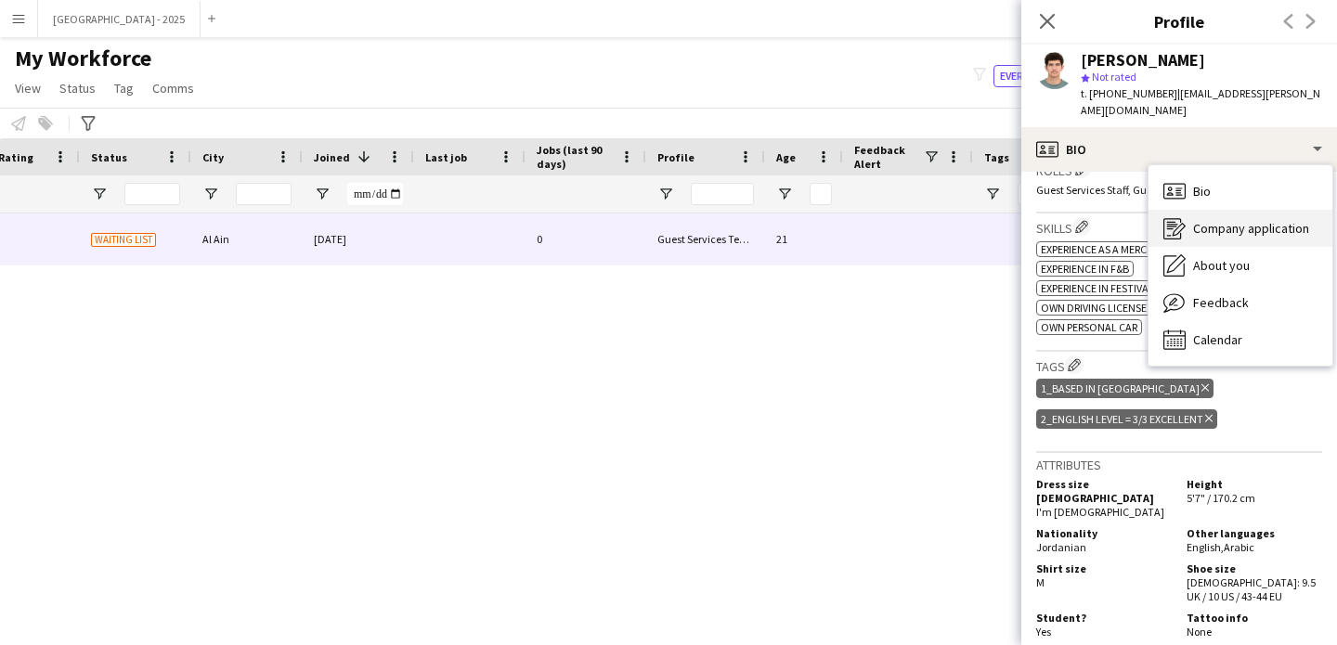
click at [1250, 227] on div "Company application Company application" at bounding box center [1241, 228] width 184 height 37
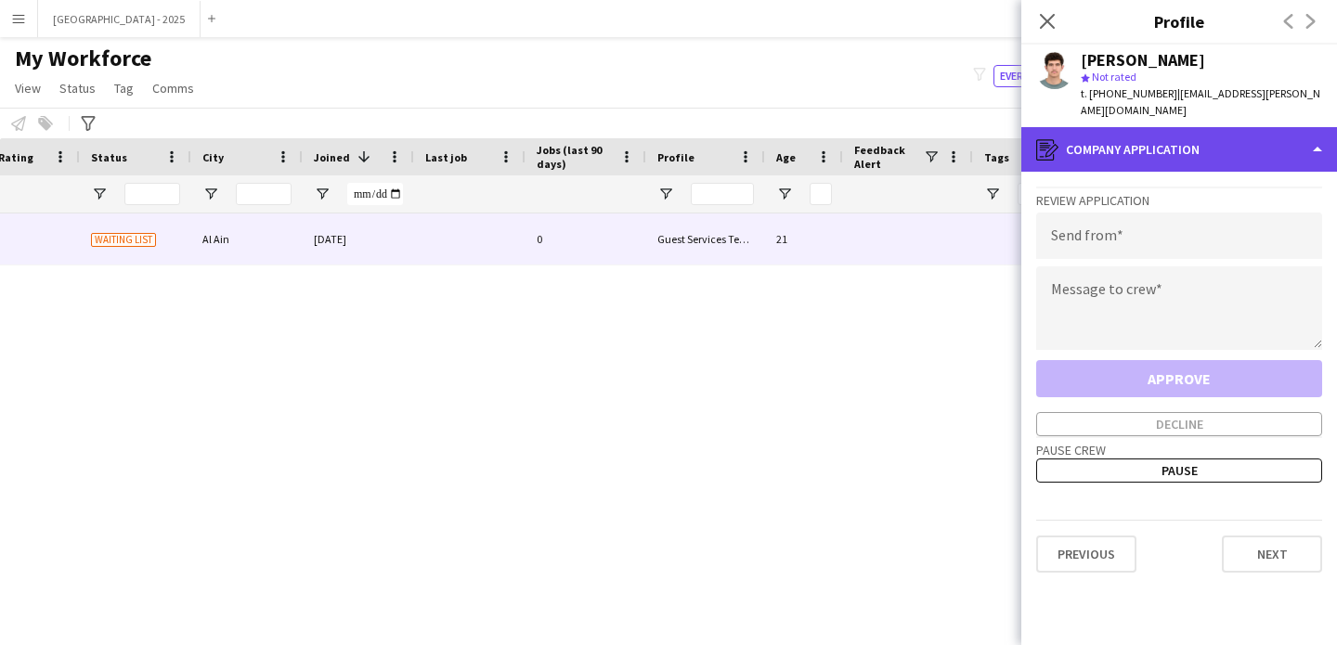
click at [1147, 130] on div "register Company application" at bounding box center [1179, 149] width 316 height 45
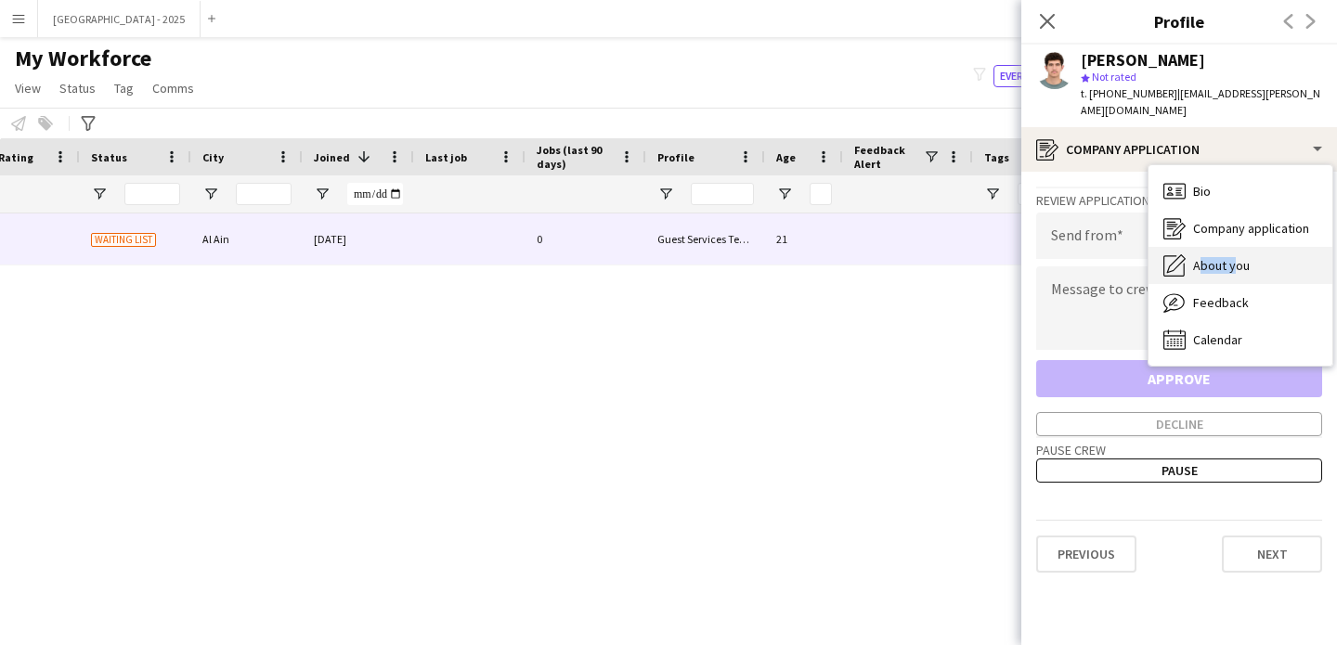
click at [1228, 247] on div "About you About you" at bounding box center [1241, 265] width 184 height 37
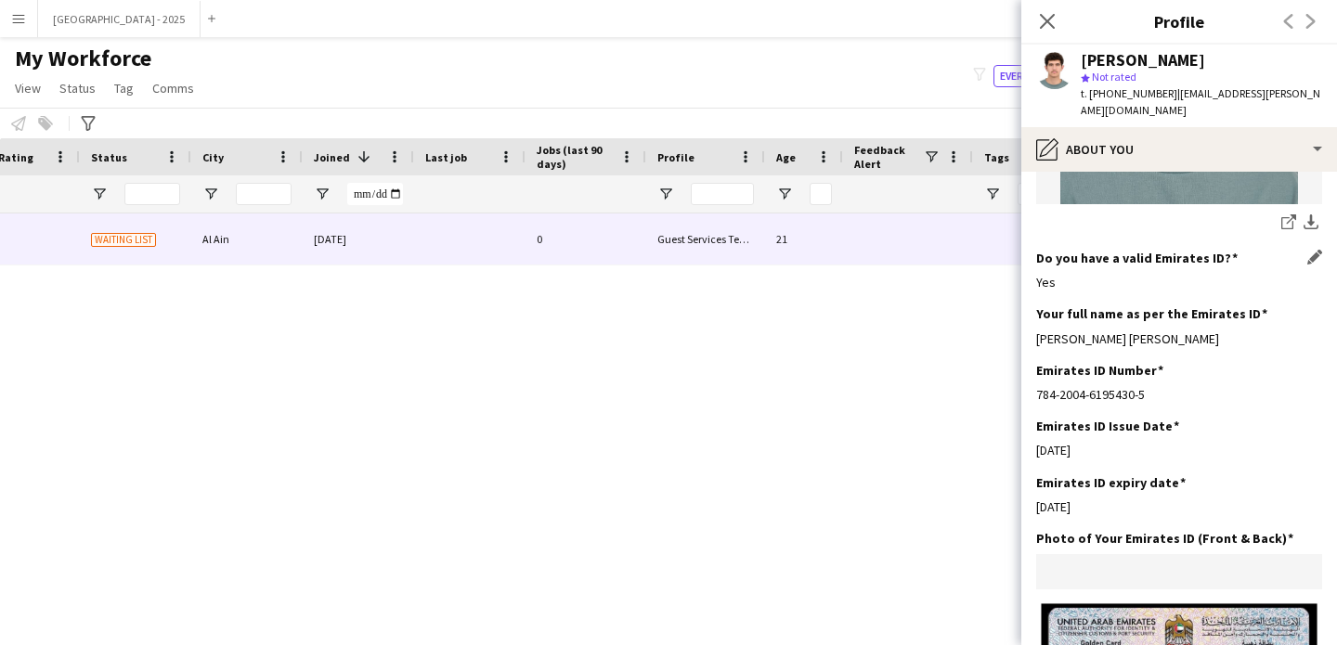
scroll to position [483, 0]
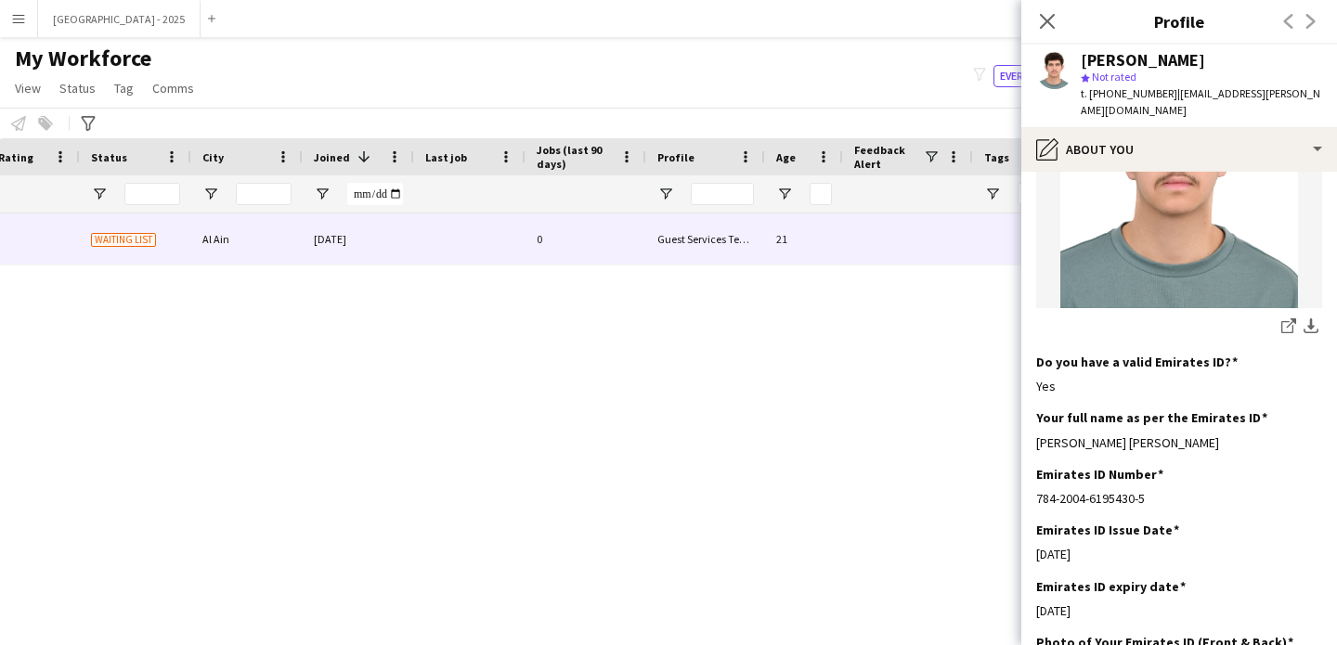
click at [1100, 97] on span "t. +971569716780" at bounding box center [1129, 93] width 97 height 14
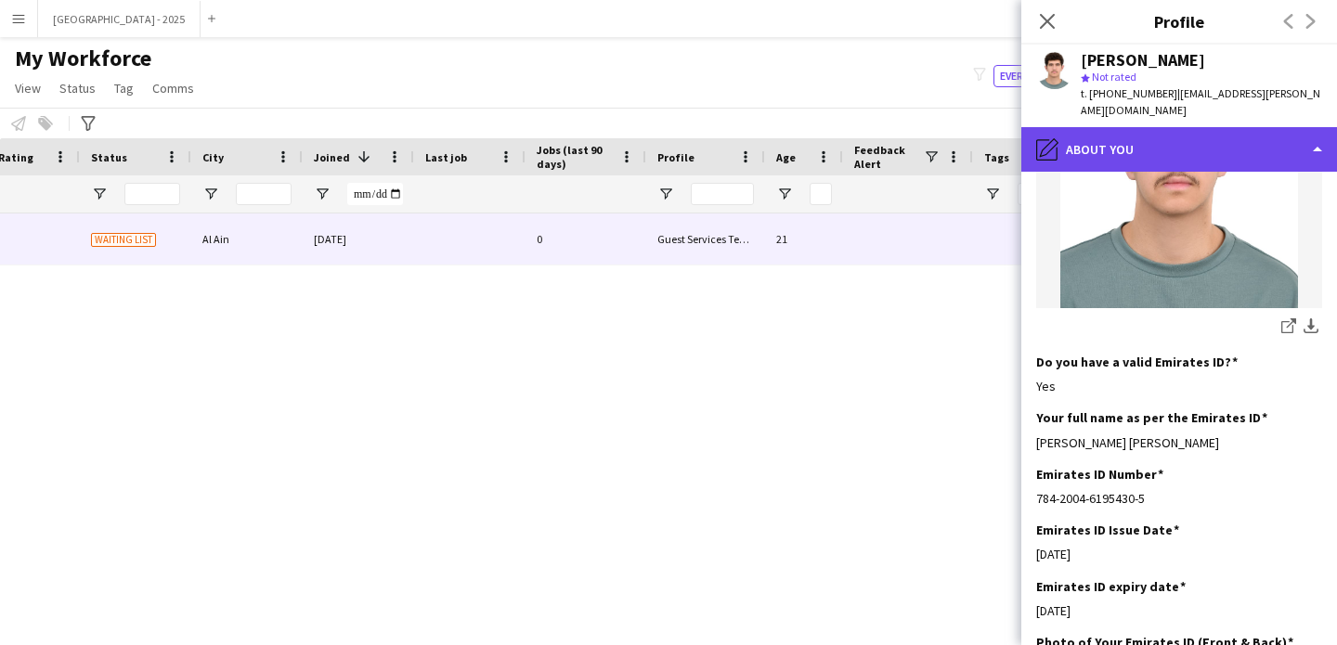
click at [1107, 127] on div "pencil4 About you" at bounding box center [1179, 149] width 316 height 45
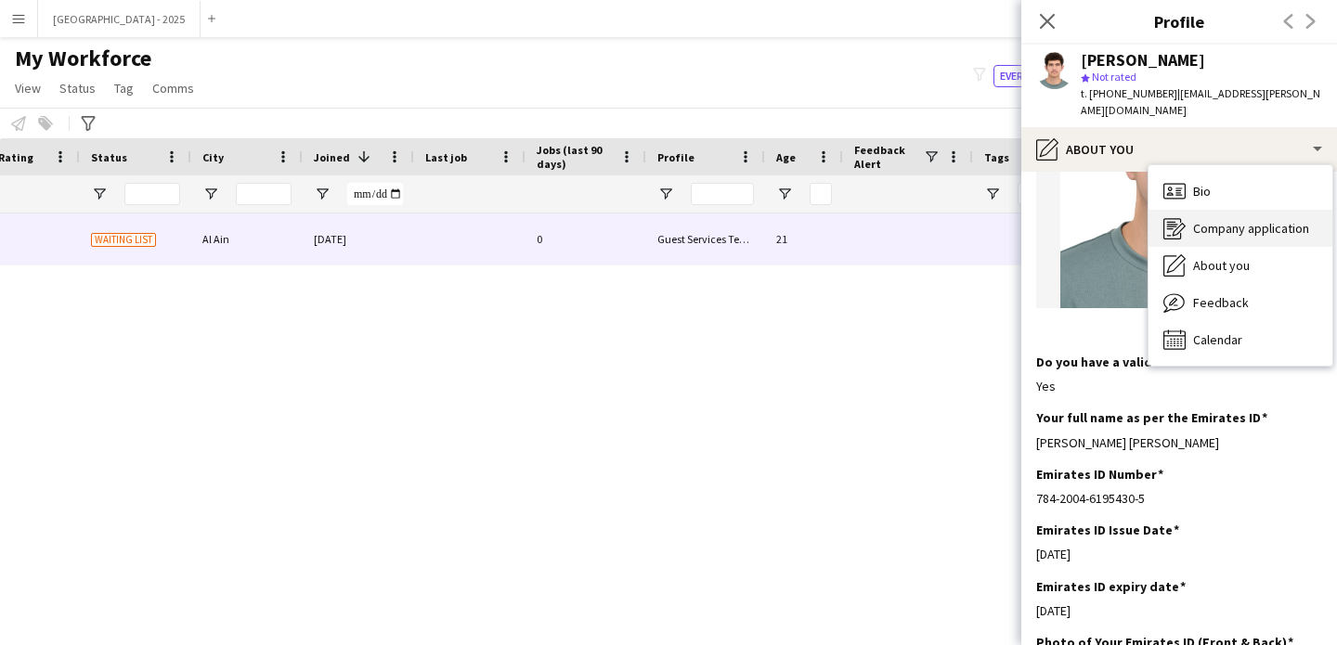
click at [1236, 210] on div "Company application Company application" at bounding box center [1241, 228] width 184 height 37
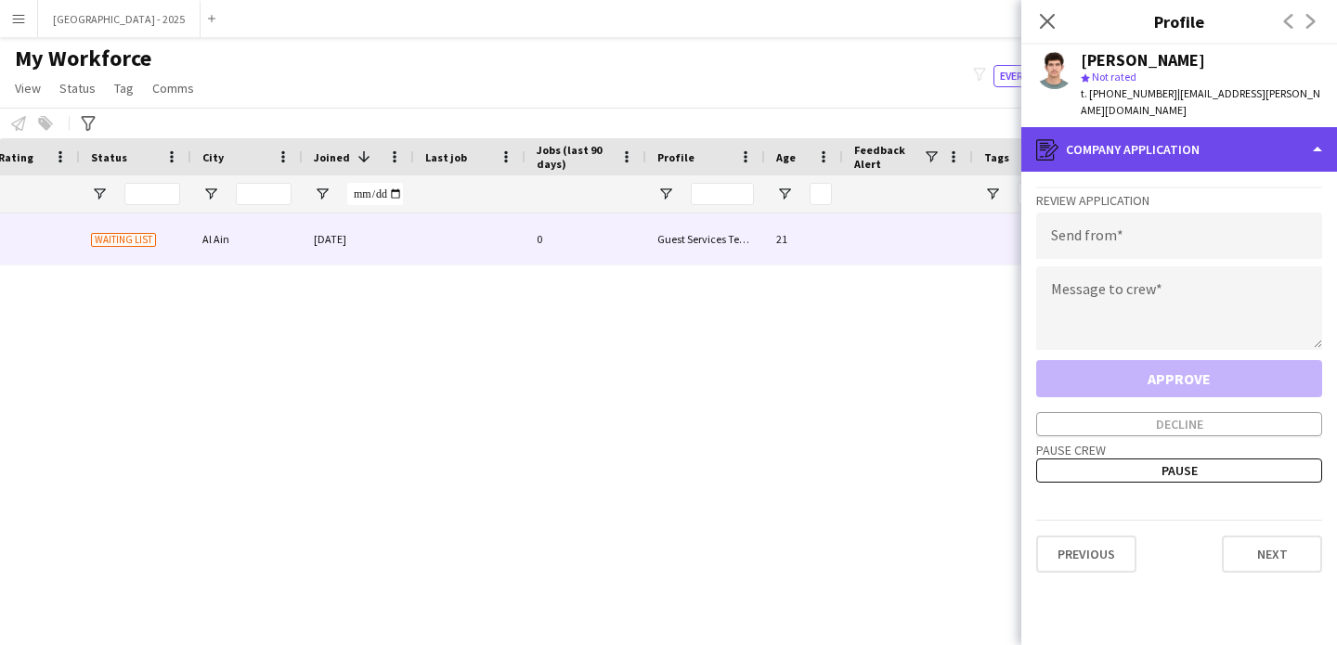
click at [1161, 130] on div "register Company application" at bounding box center [1179, 149] width 316 height 45
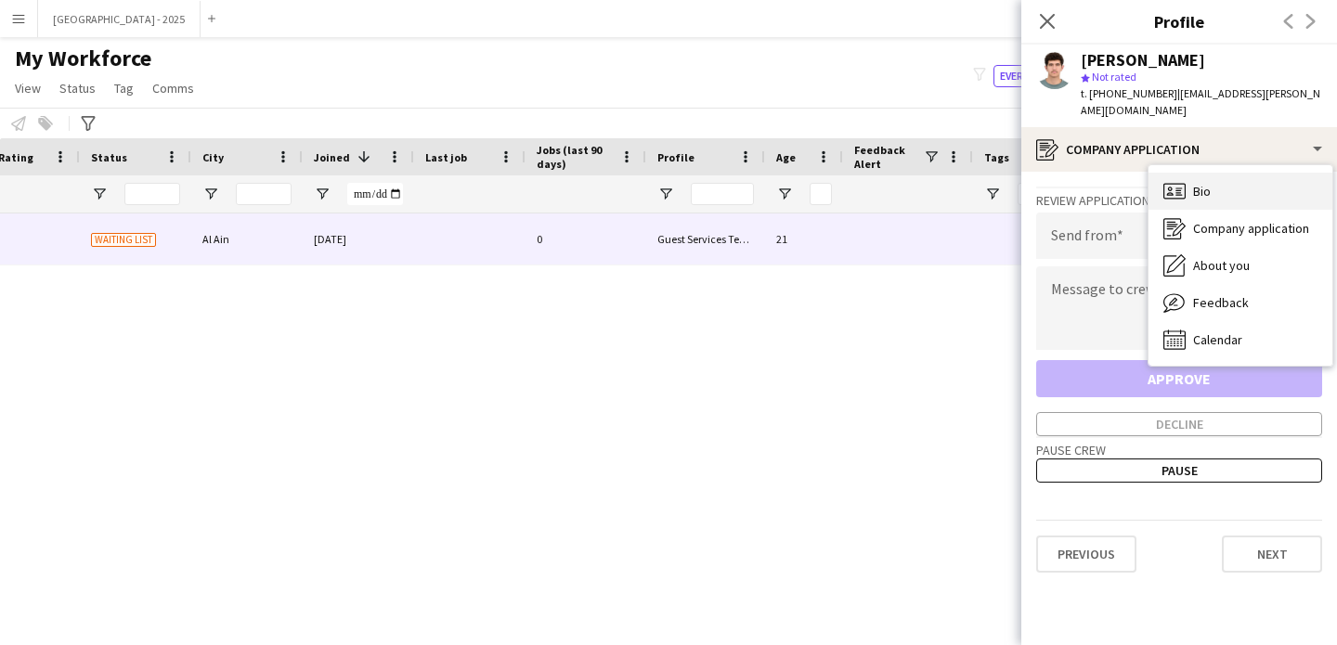
click at [1217, 188] on div "Bio Bio" at bounding box center [1241, 191] width 184 height 37
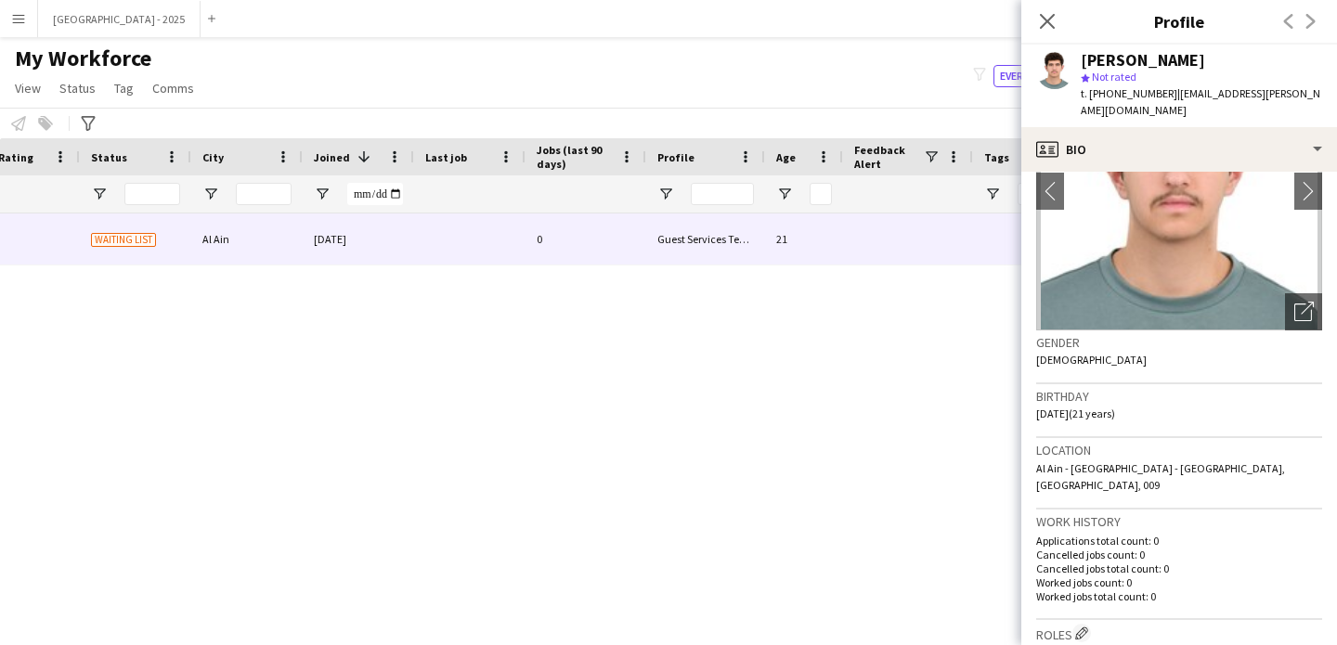
scroll to position [0, 0]
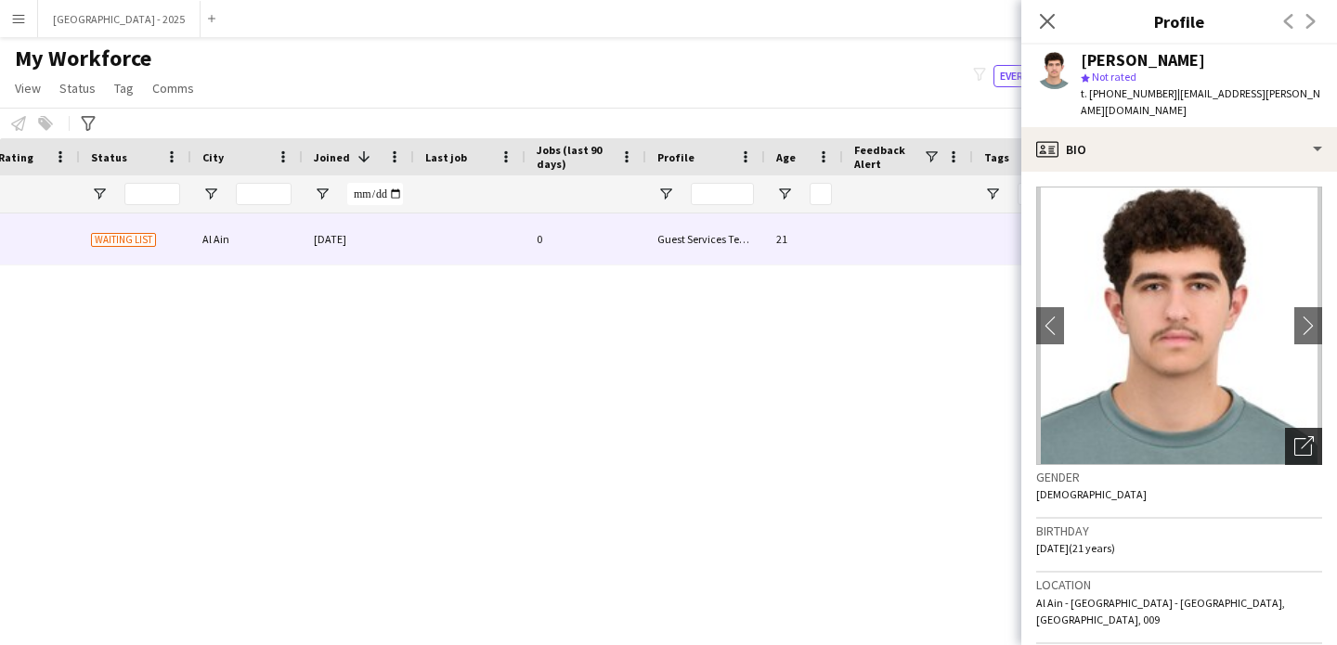
click at [1285, 428] on div "Open photos pop-in" at bounding box center [1303, 446] width 37 height 37
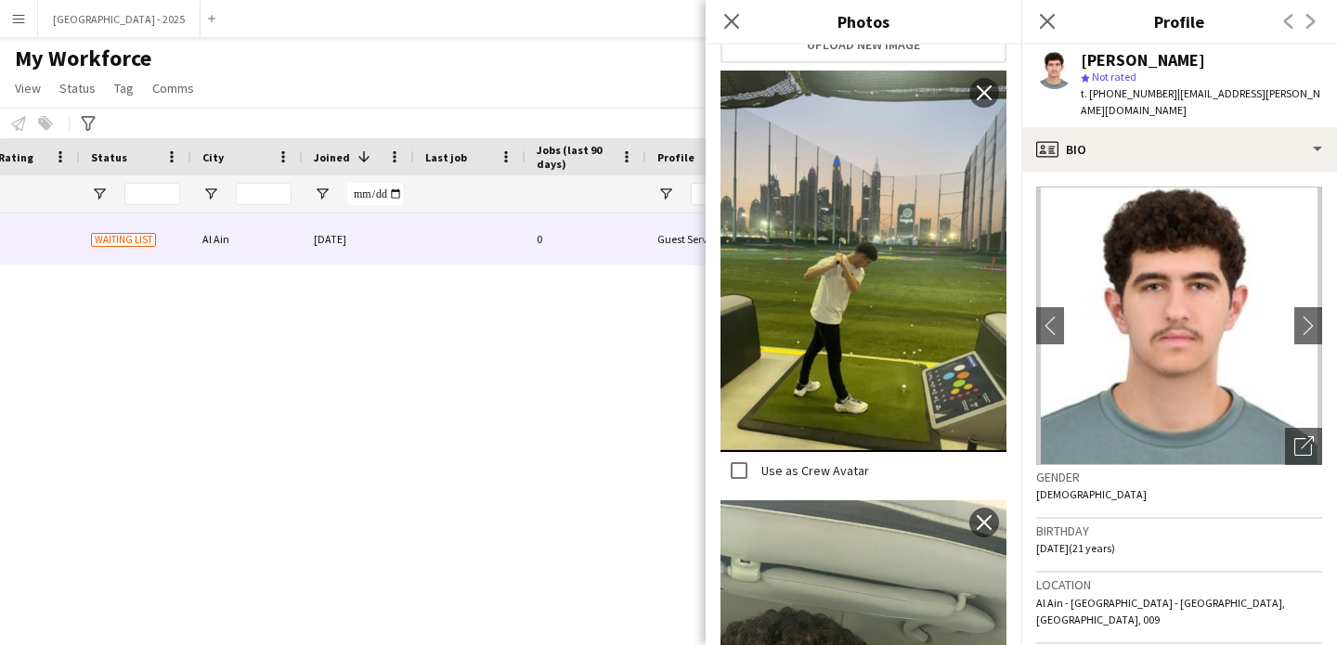
scroll to position [732, 0]
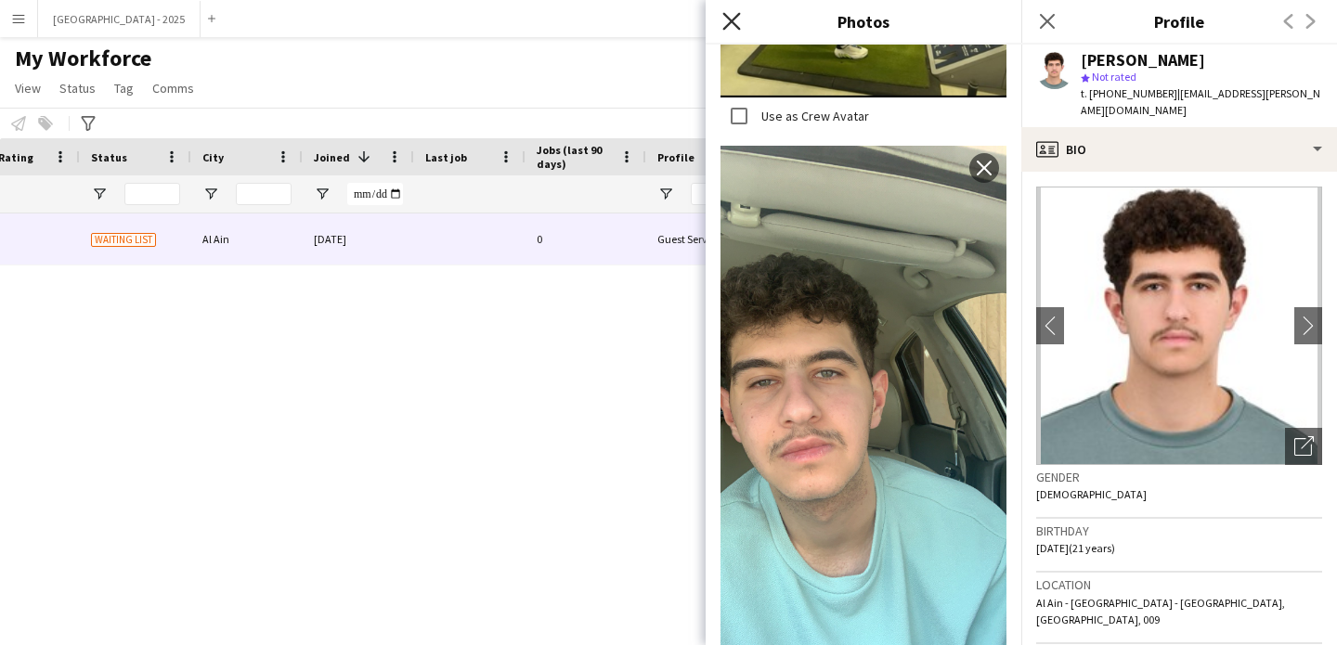
click at [739, 15] on icon "Close pop-in" at bounding box center [731, 21] width 18 height 18
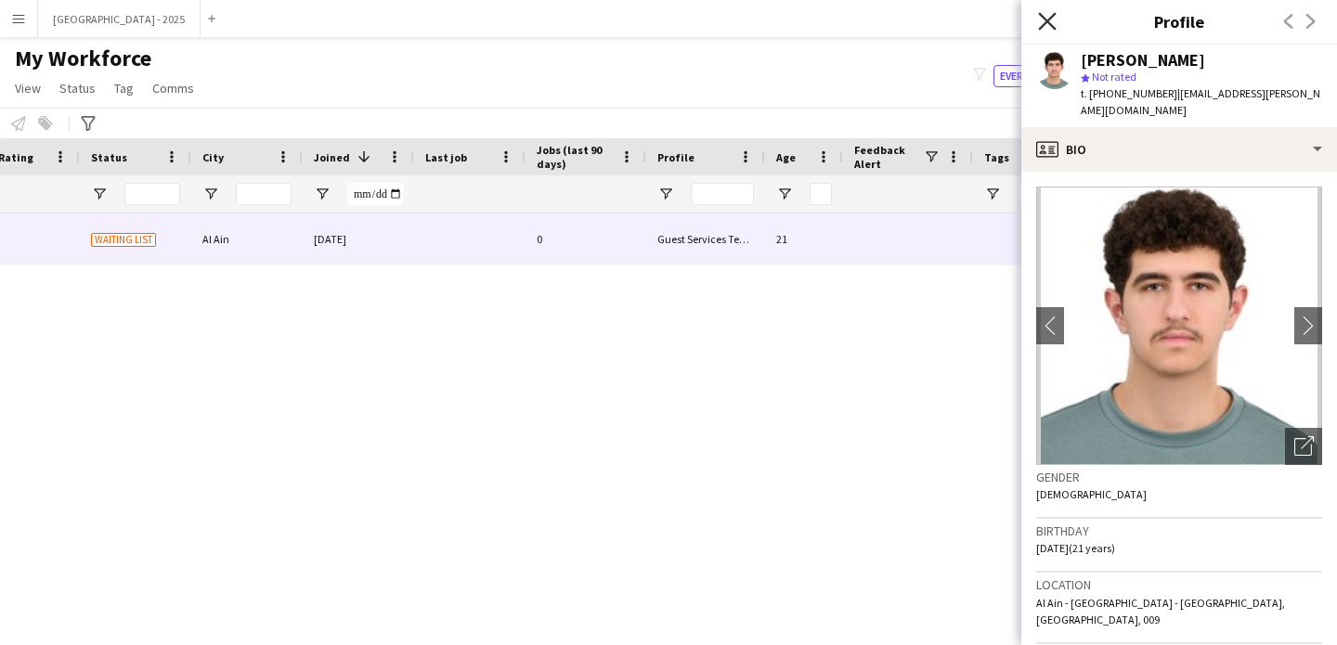
click at [1050, 15] on icon "Close pop-in" at bounding box center [1047, 21] width 18 height 18
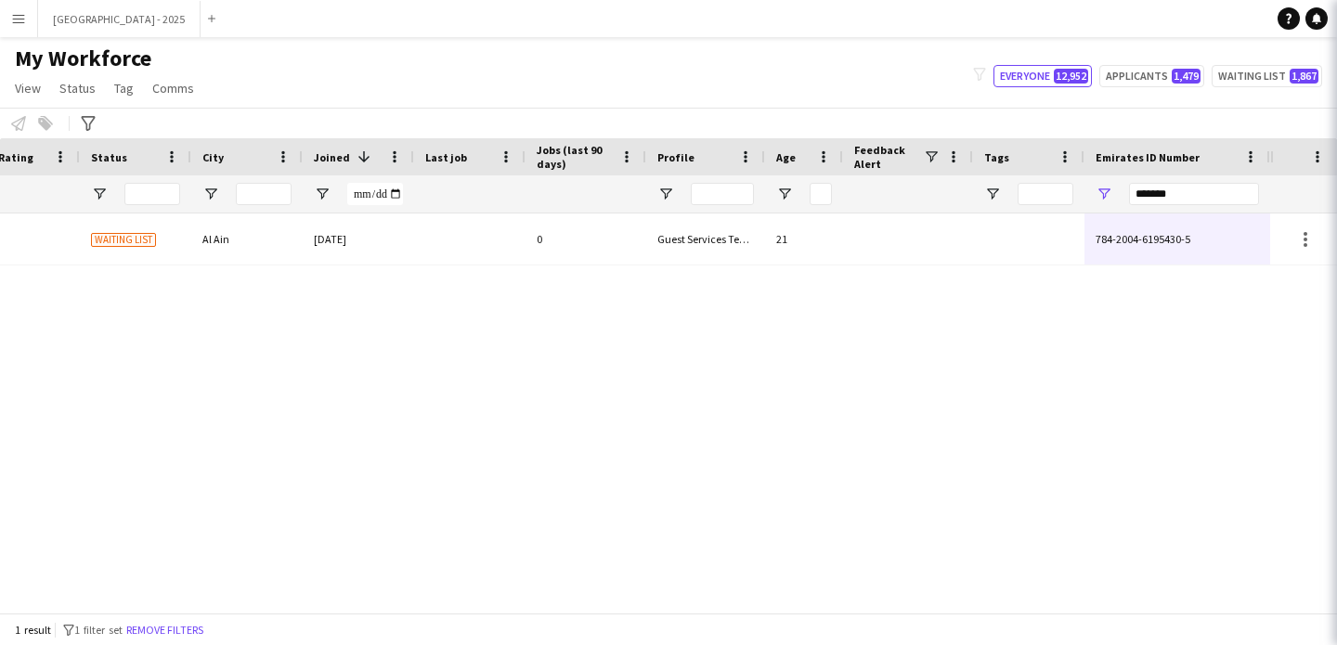
scroll to position [0, 0]
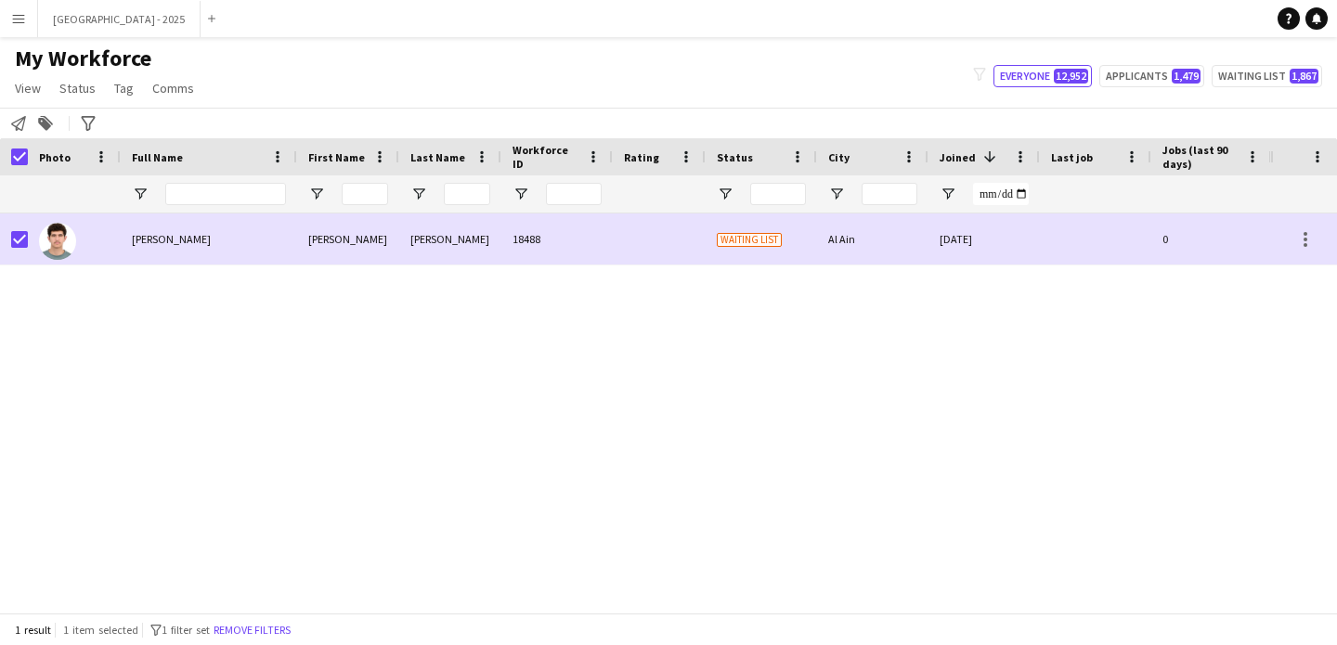
click at [78, 102] on app-page-menu "View Views Default view New view Update view Delete view Edit name Customise vi…" at bounding box center [106, 89] width 213 height 35
click at [81, 95] on span "Status" at bounding box center [77, 88] width 36 height 17
click at [103, 106] on div "Edit" at bounding box center [118, 128] width 130 height 54
click at [110, 135] on link "Edit" at bounding box center [118, 128] width 130 height 39
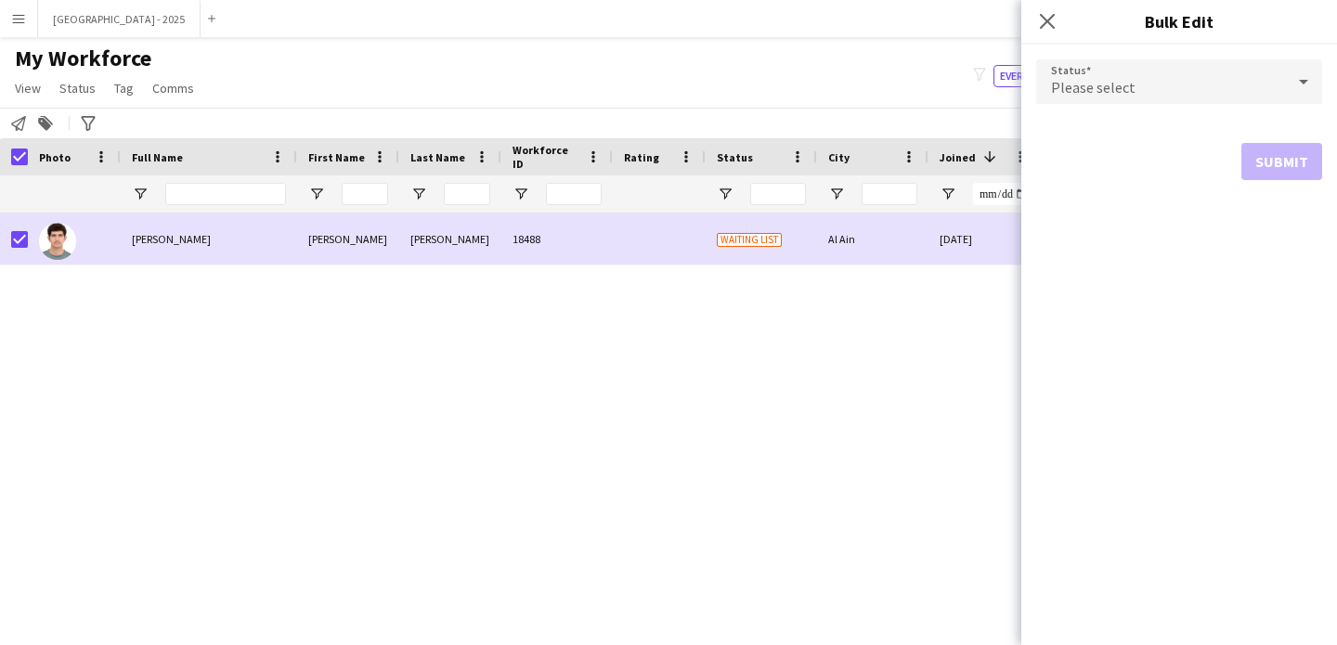
click at [1170, 94] on div "Please select" at bounding box center [1160, 81] width 249 height 45
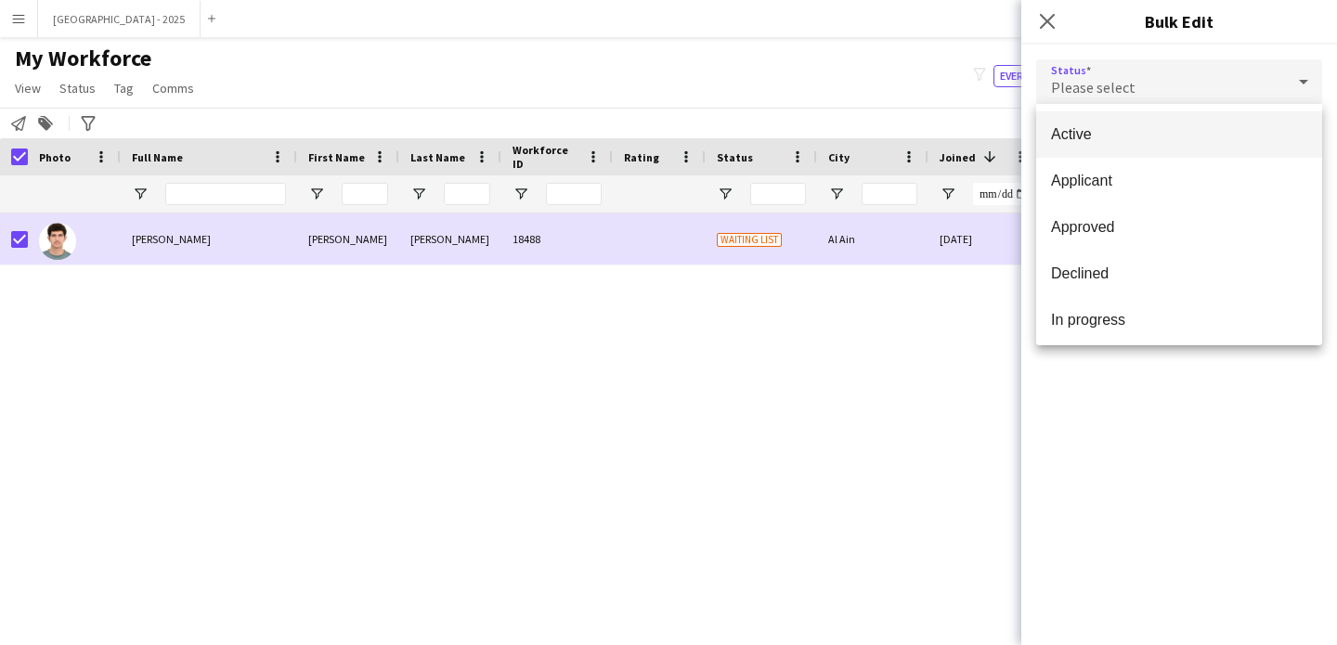
click at [1122, 128] on span "Active" at bounding box center [1179, 134] width 256 height 18
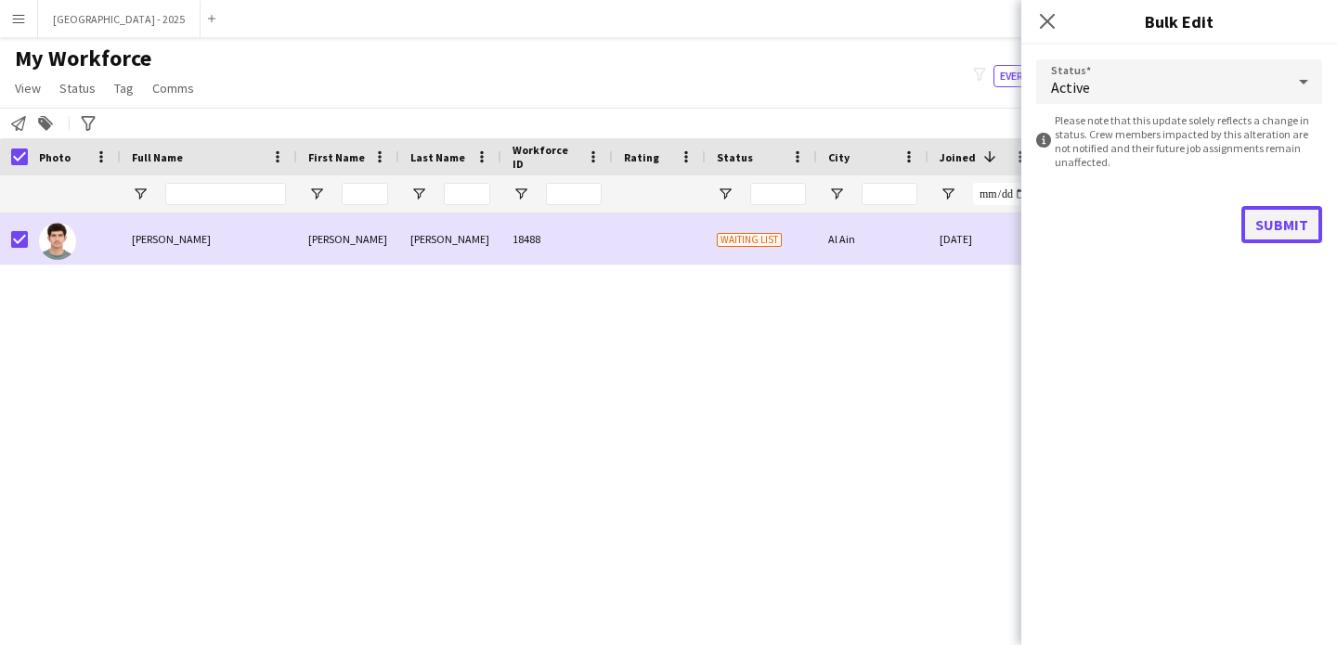
click at [1306, 219] on button "Submit" at bounding box center [1281, 224] width 81 height 37
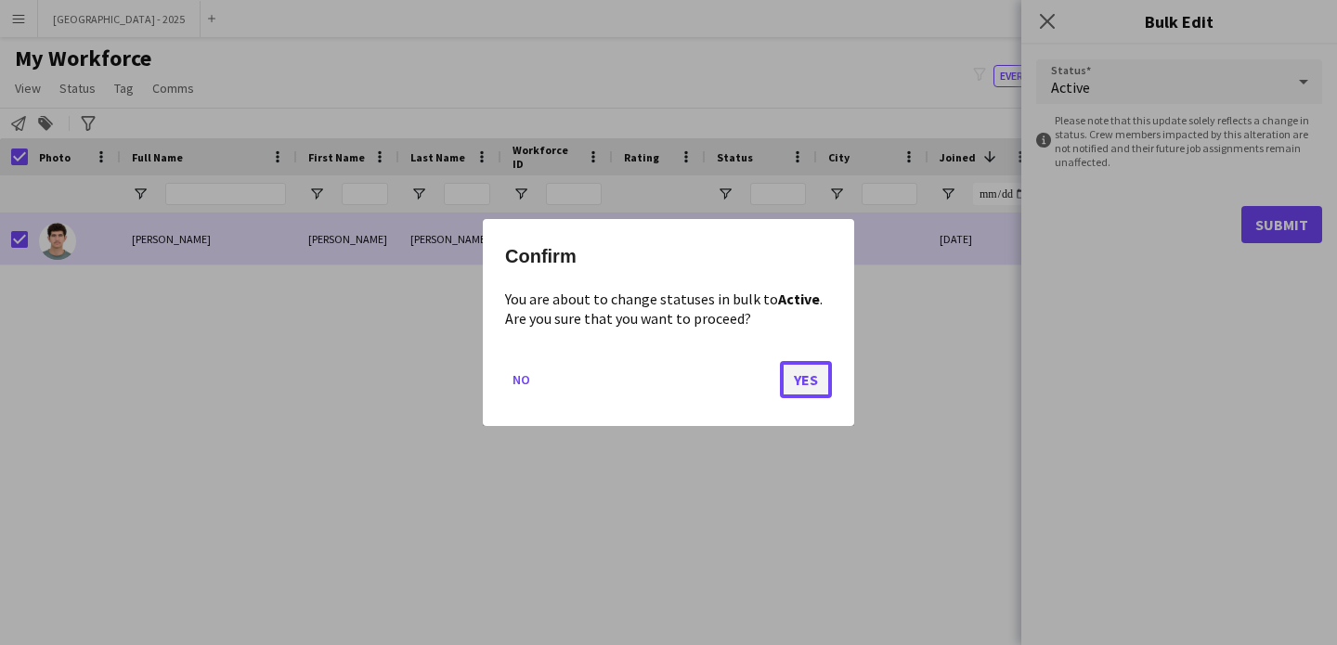
click at [829, 374] on button "Yes" at bounding box center [806, 379] width 52 height 37
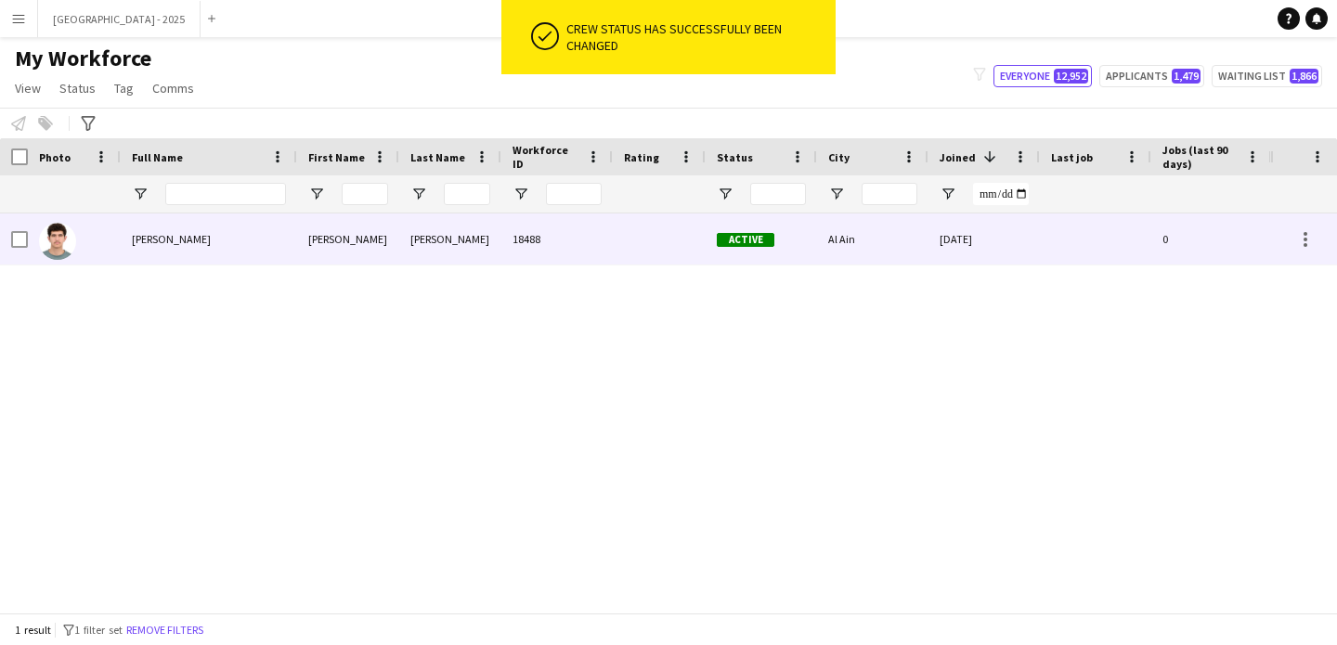
click at [109, 237] on div at bounding box center [74, 239] width 93 height 51
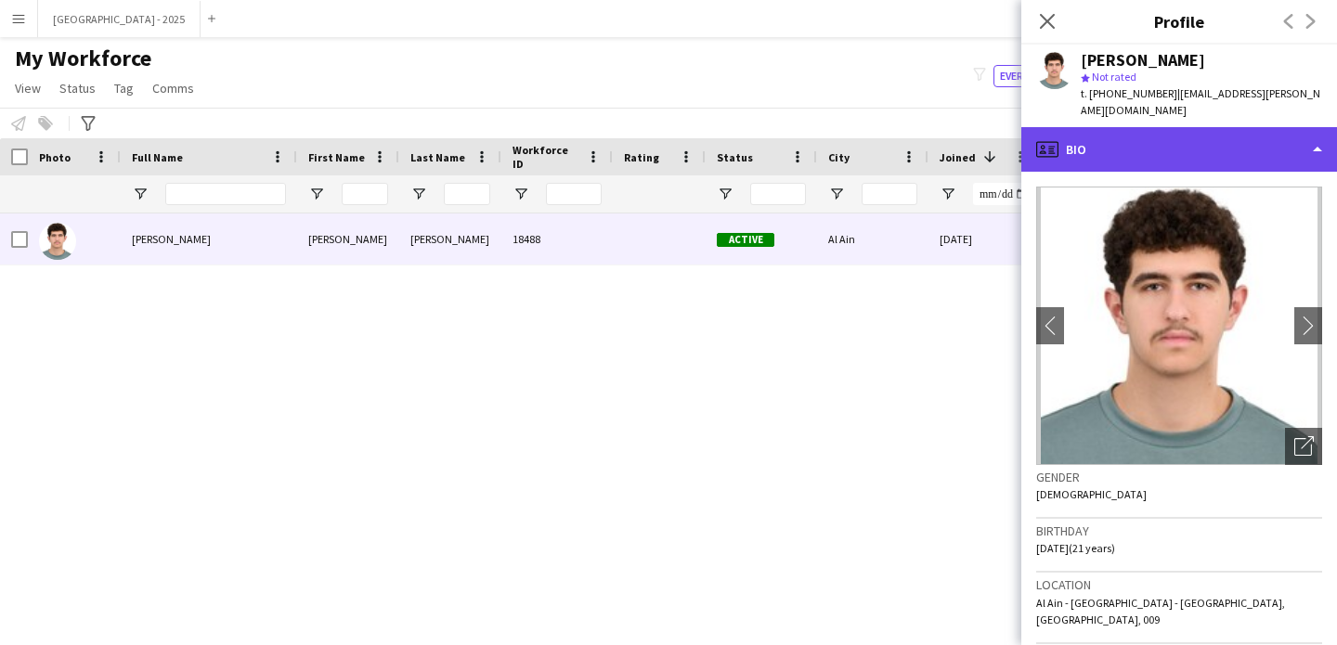
click at [1099, 153] on div "profile Bio" at bounding box center [1179, 149] width 316 height 45
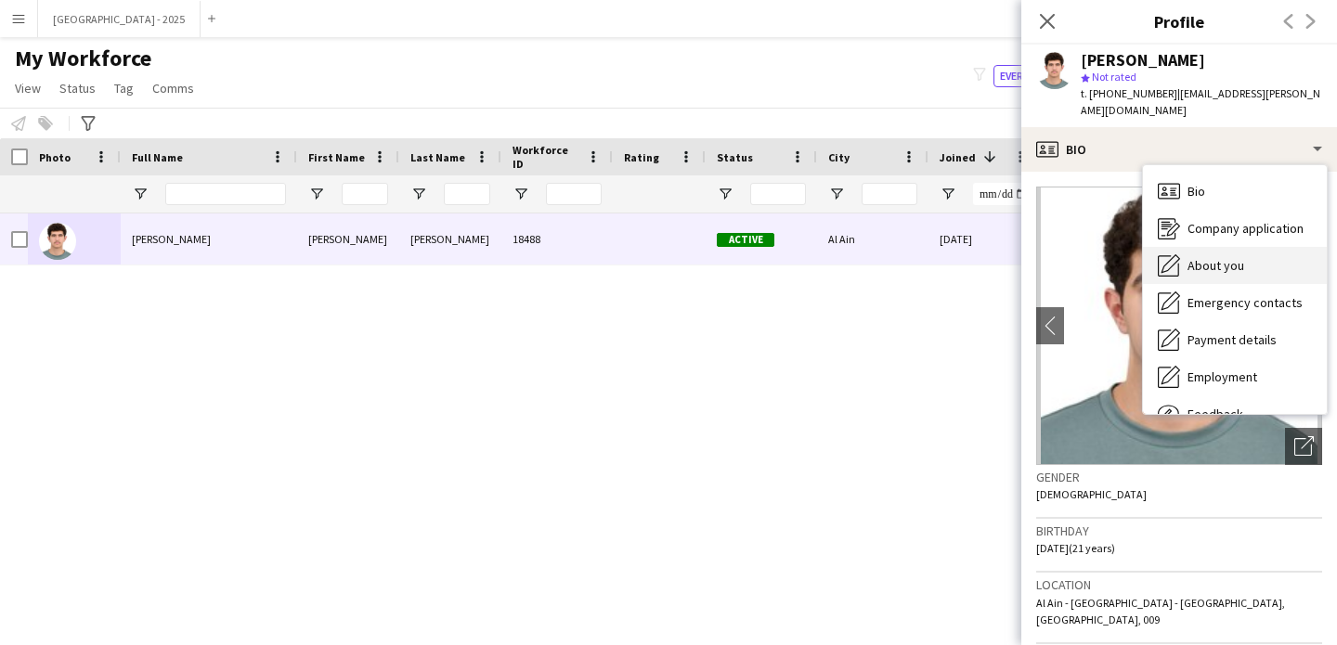
click at [1188, 256] on div "About you About you" at bounding box center [1235, 265] width 184 height 37
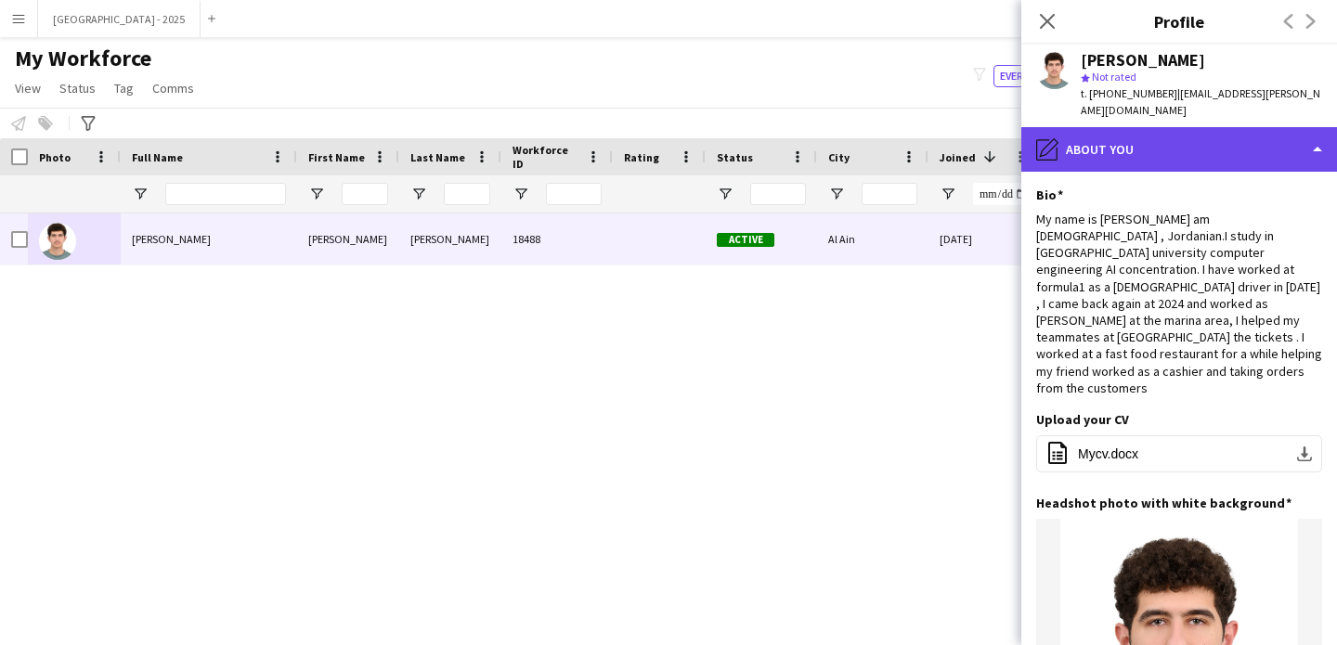
click at [1132, 140] on div "pencil4 About you" at bounding box center [1179, 149] width 316 height 45
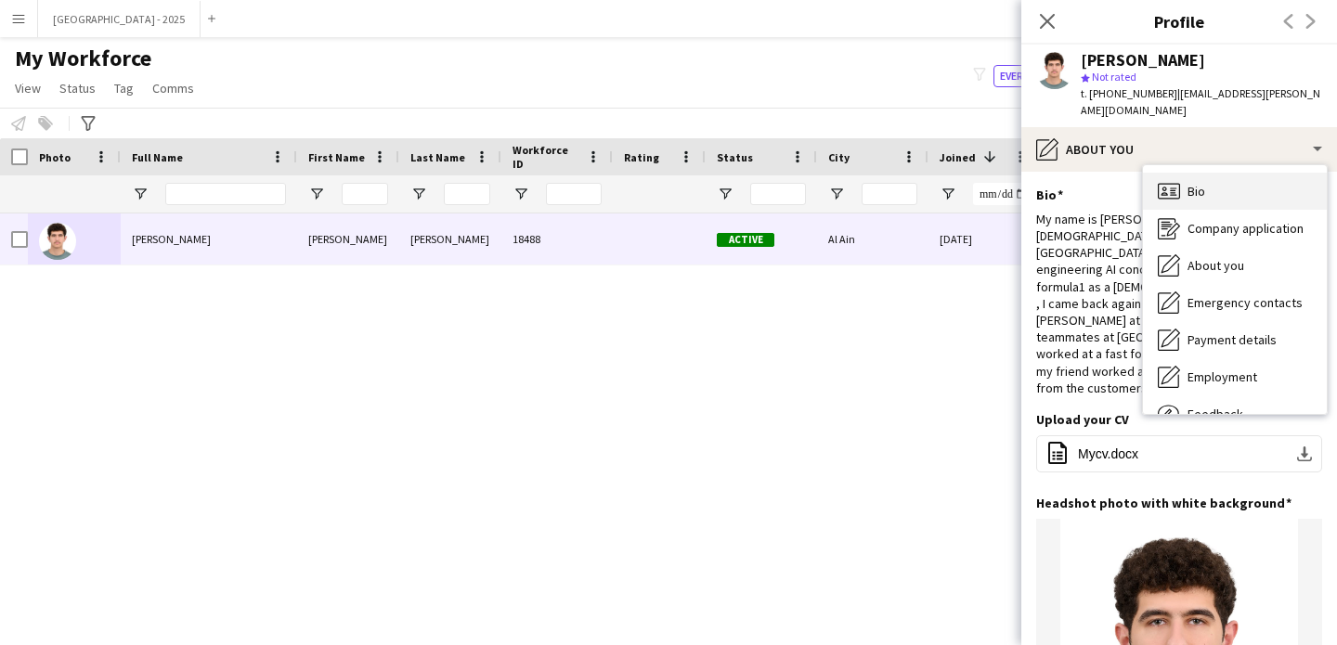
click at [1186, 173] on div "Bio Bio" at bounding box center [1235, 191] width 184 height 37
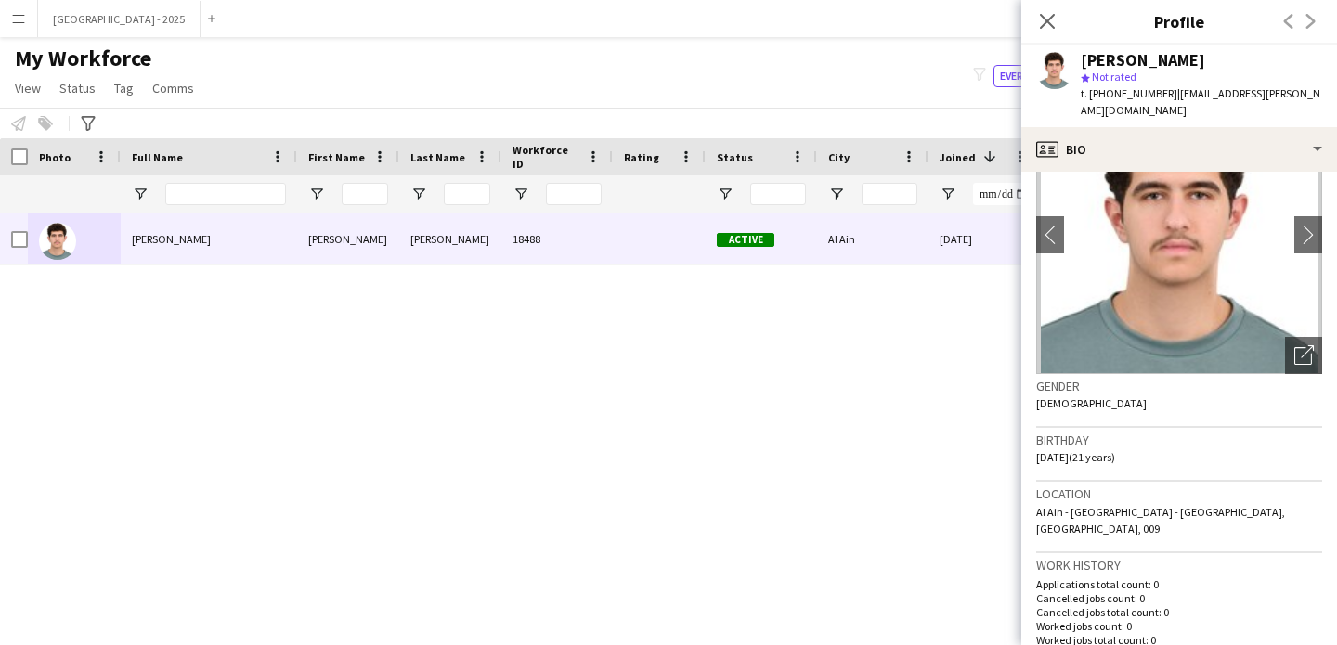
scroll to position [330, 0]
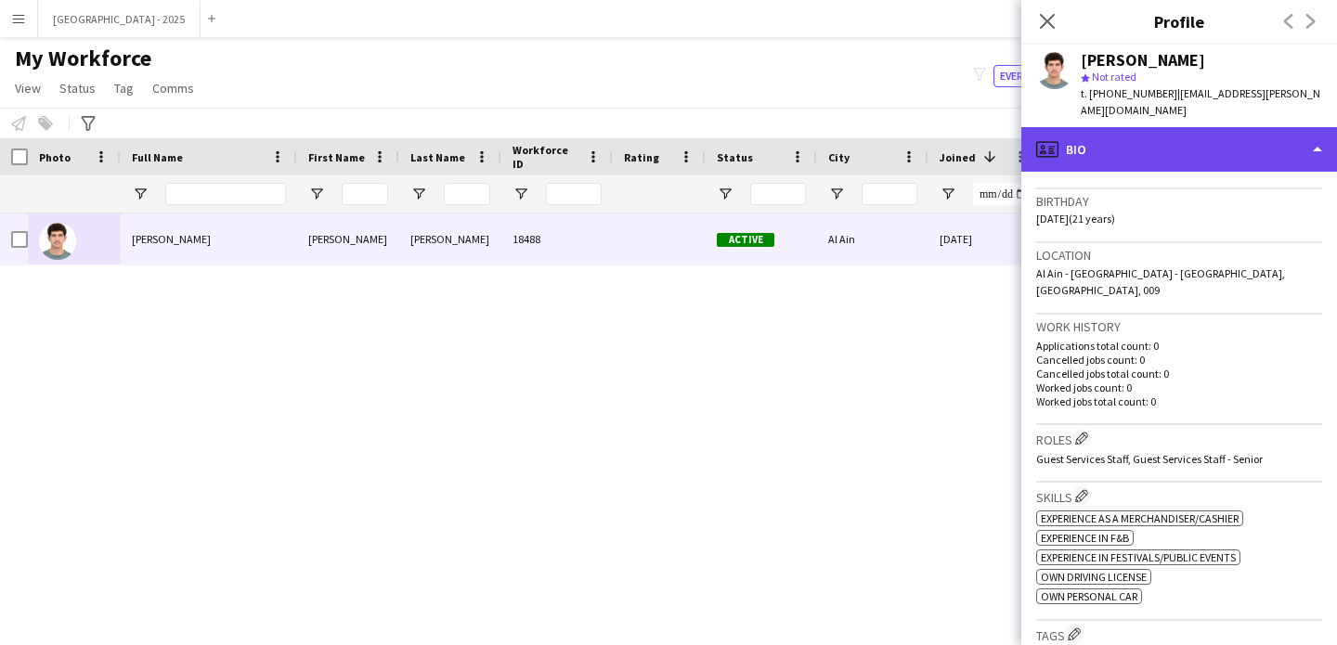
click at [1113, 149] on div "profile Bio" at bounding box center [1179, 149] width 316 height 45
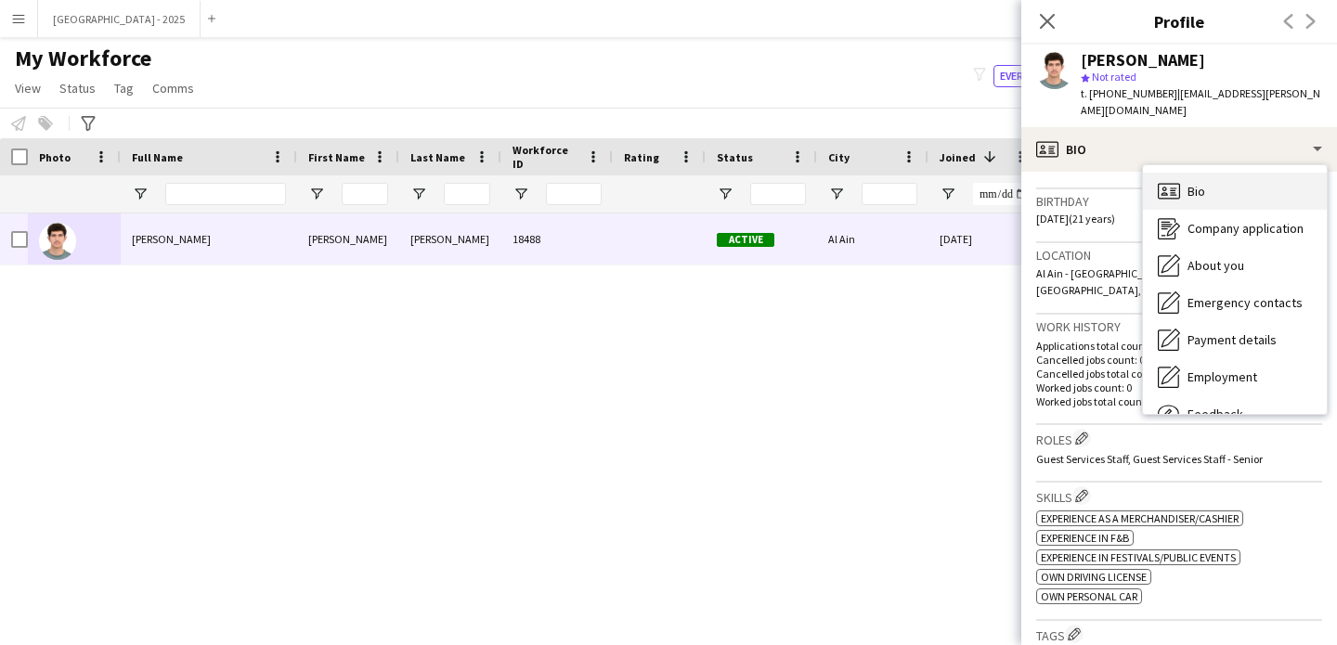
click at [1182, 173] on div "Bio Bio" at bounding box center [1235, 191] width 184 height 37
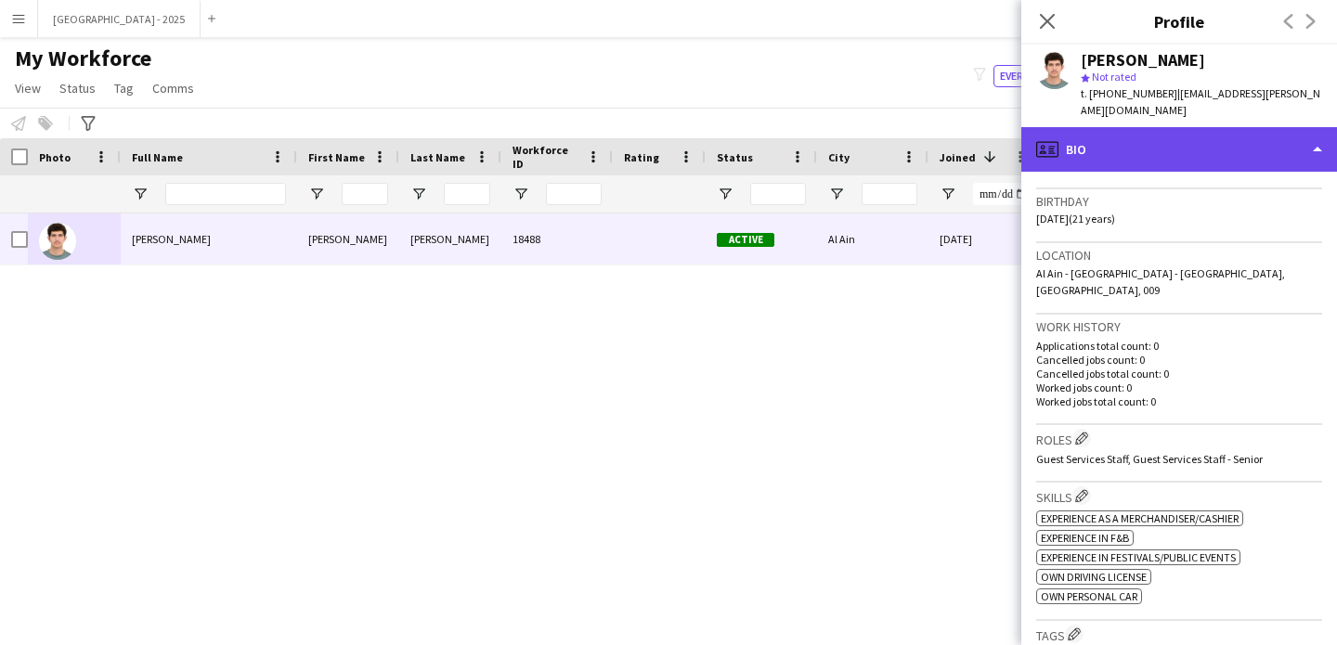
click at [1172, 131] on div "profile Bio" at bounding box center [1179, 149] width 316 height 45
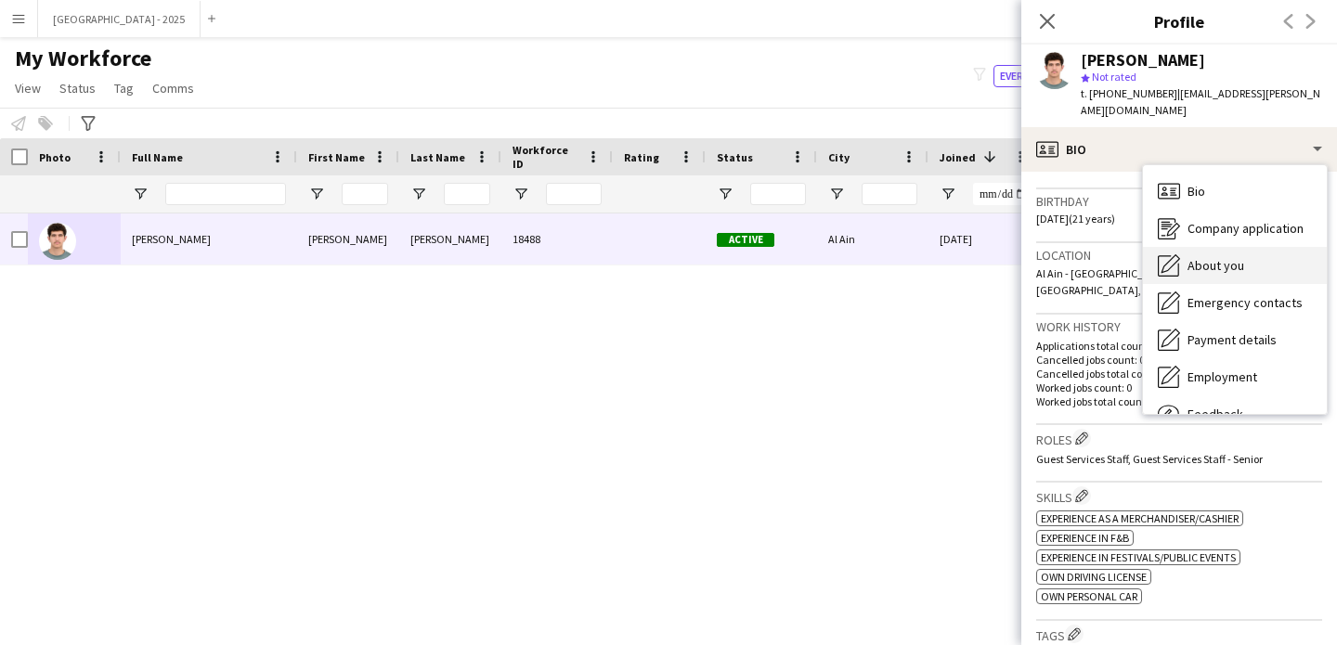
click at [1221, 247] on div "About you About you" at bounding box center [1235, 265] width 184 height 37
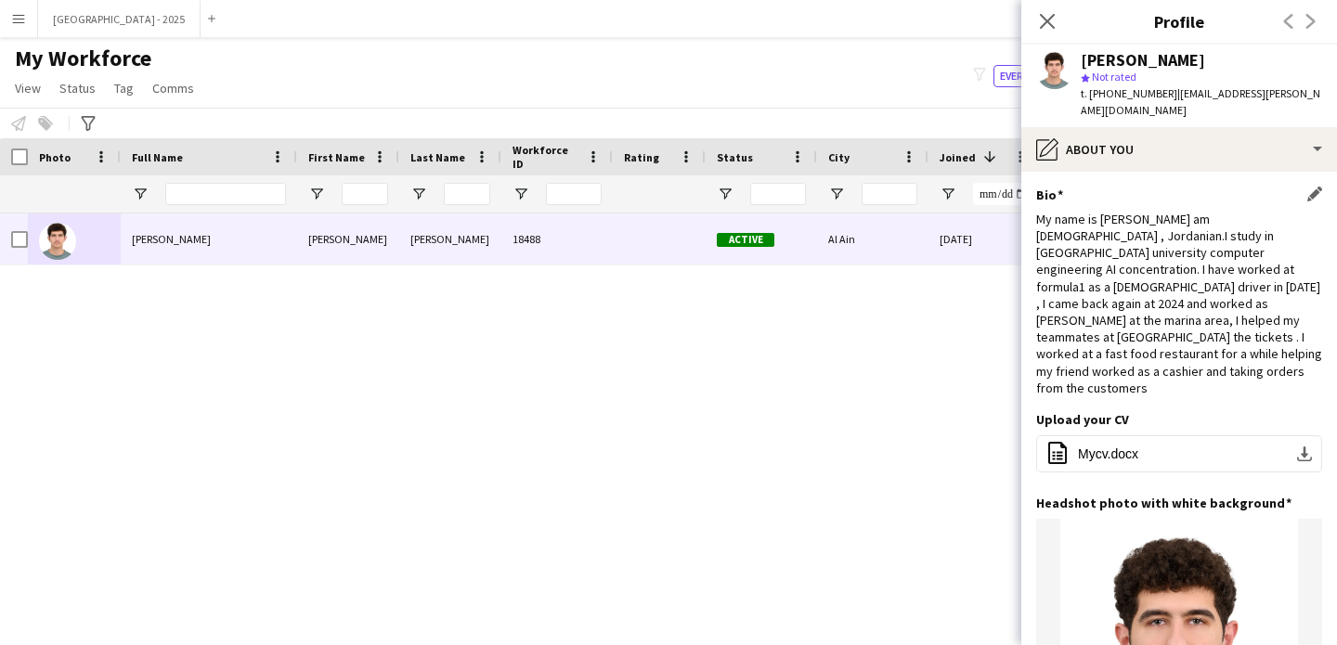
drag, startPoint x: 1040, startPoint y: 177, endPoint x: 1177, endPoint y: 192, distance: 138.2
click at [1134, 192] on div "Bio Edit this field My name is Mohammad Elhaj am 20 years old , Jordanian.I stu…" at bounding box center [1179, 299] width 286 height 225
click at [1044, 32] on app-icon "Close pop-in" at bounding box center [1047, 21] width 27 height 27
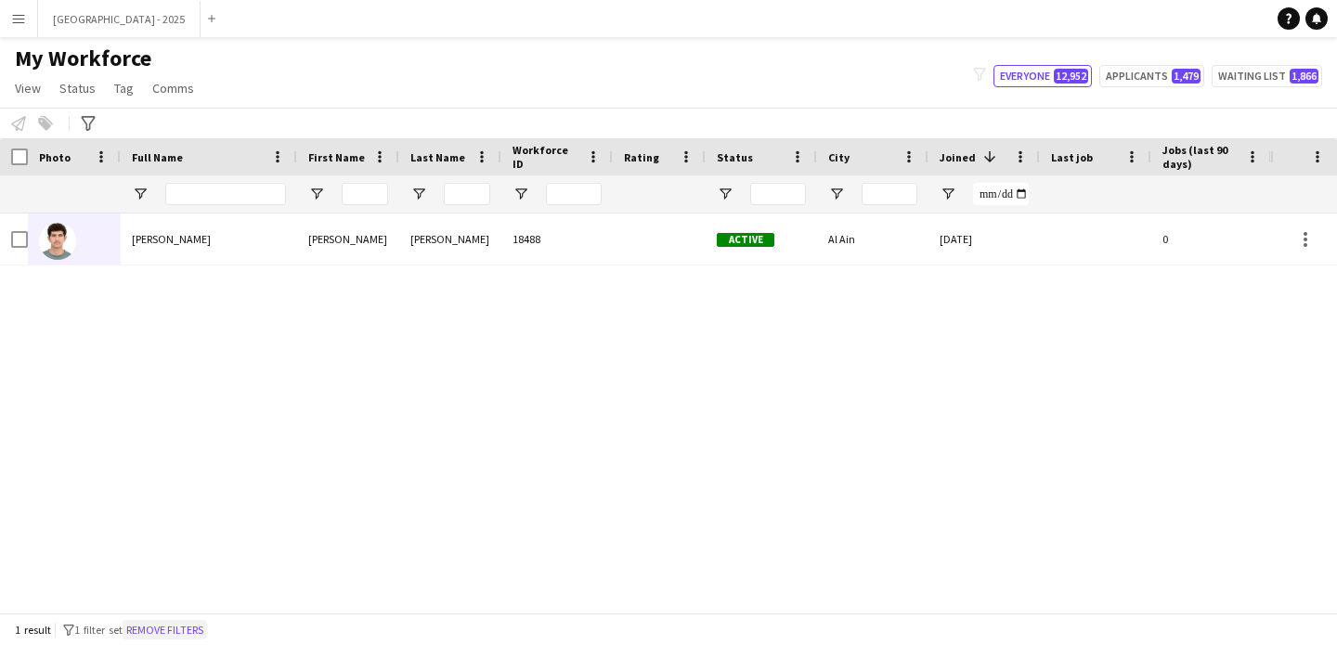
click at [205, 626] on button "Remove filters" at bounding box center [165, 630] width 84 height 20
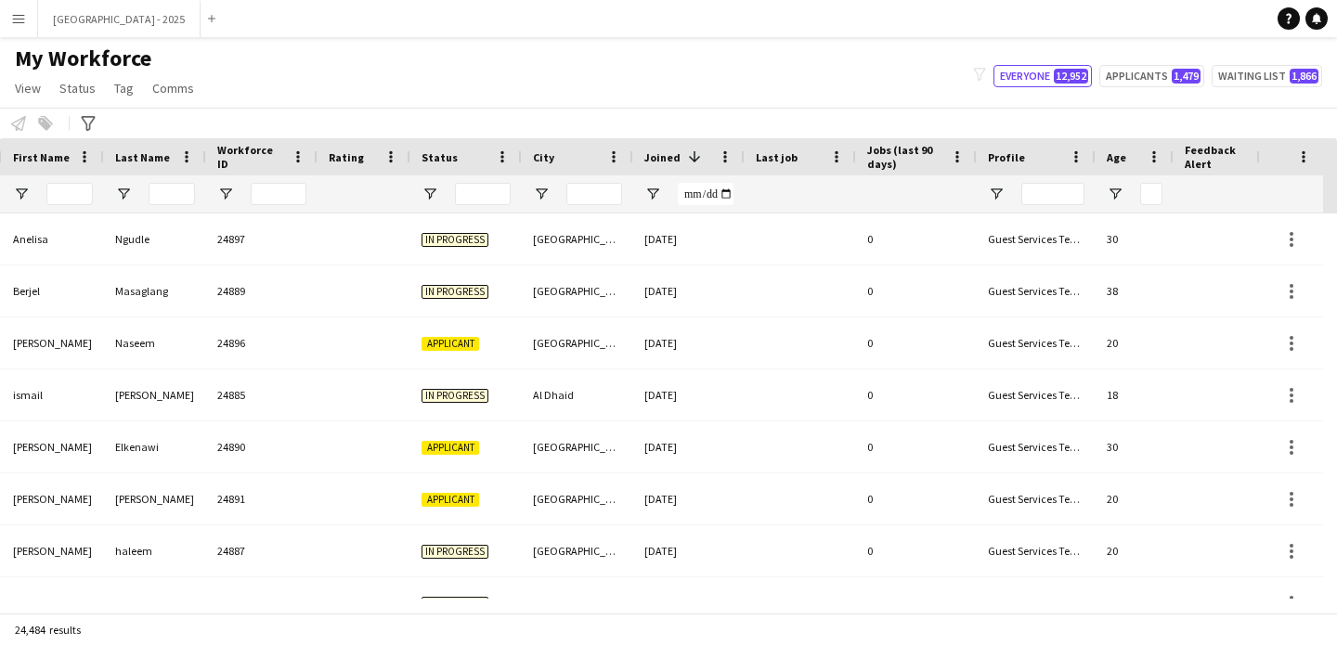
scroll to position [0, 640]
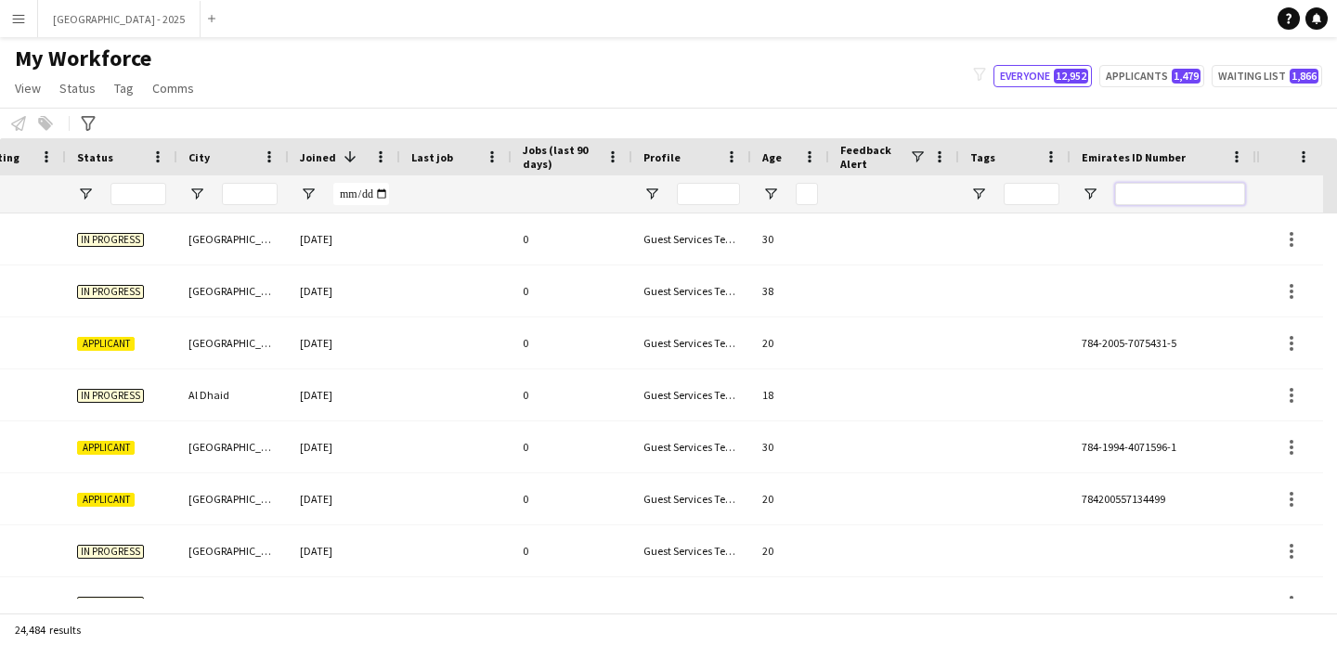
click at [1201, 188] on input "Emirates ID Number Filter Input" at bounding box center [1180, 194] width 130 height 22
paste input "*******"
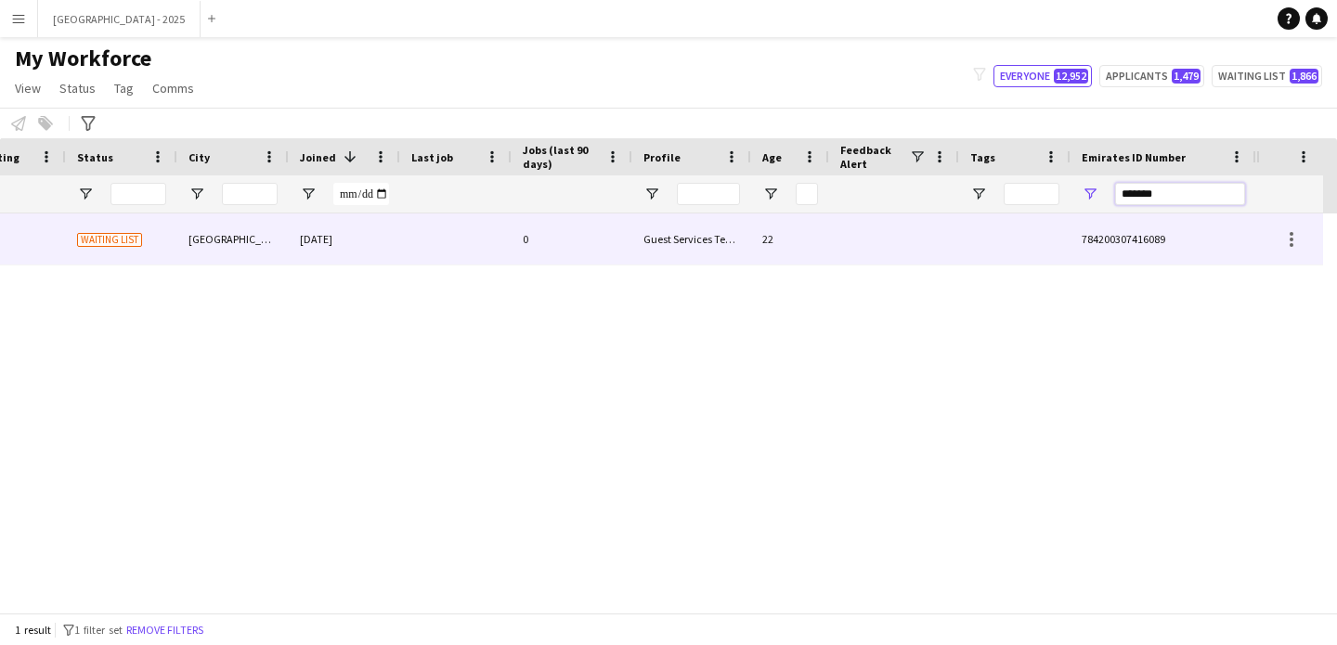
type input "*******"
click at [552, 243] on div "0" at bounding box center [572, 239] width 121 height 51
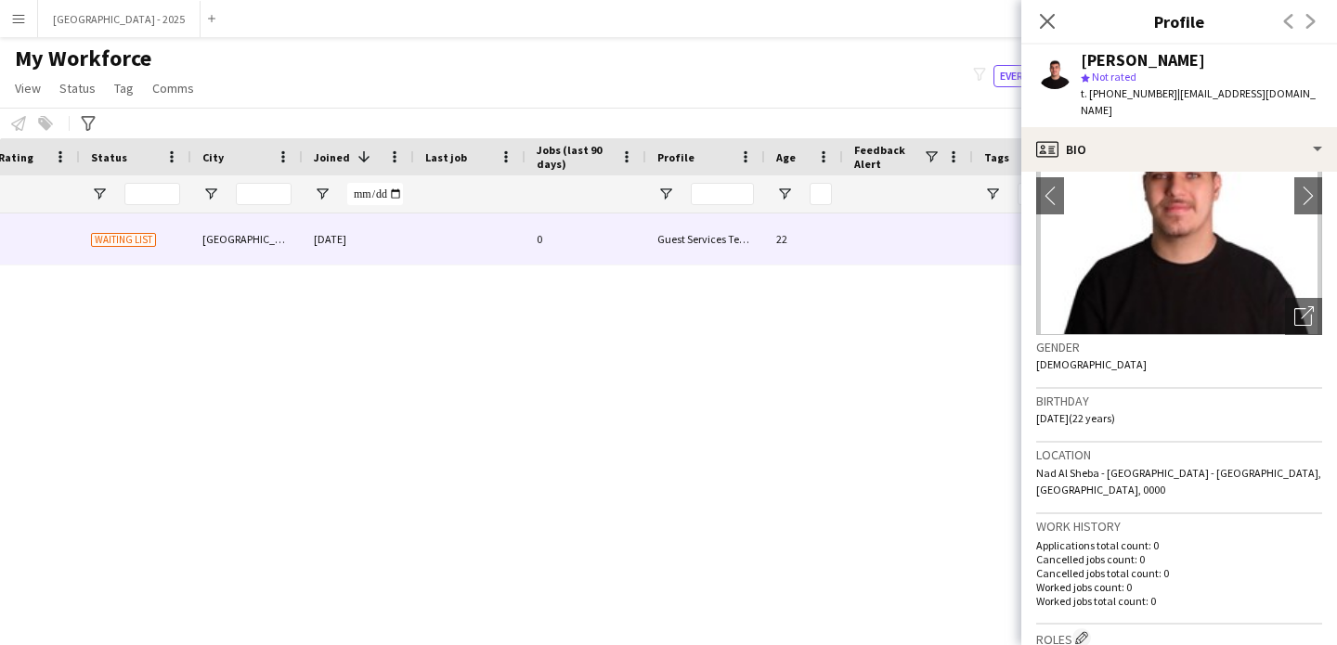
scroll to position [0, 0]
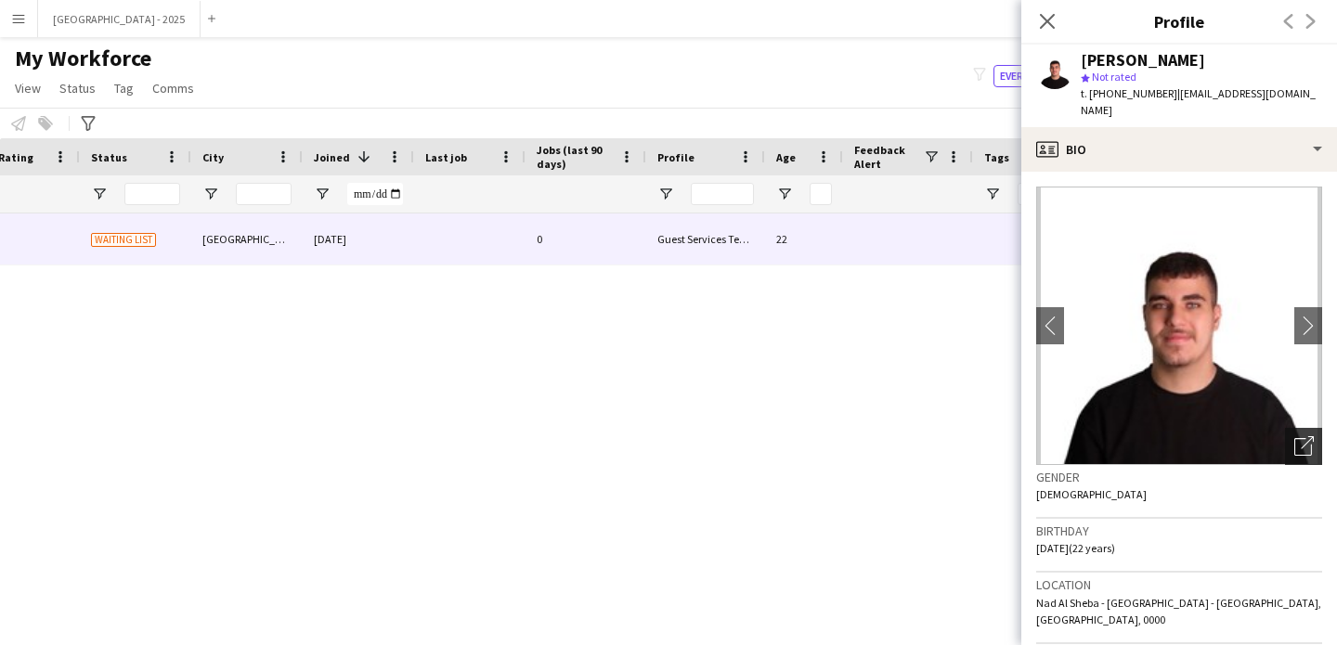
click at [1285, 435] on div "Open photos pop-in" at bounding box center [1303, 446] width 37 height 37
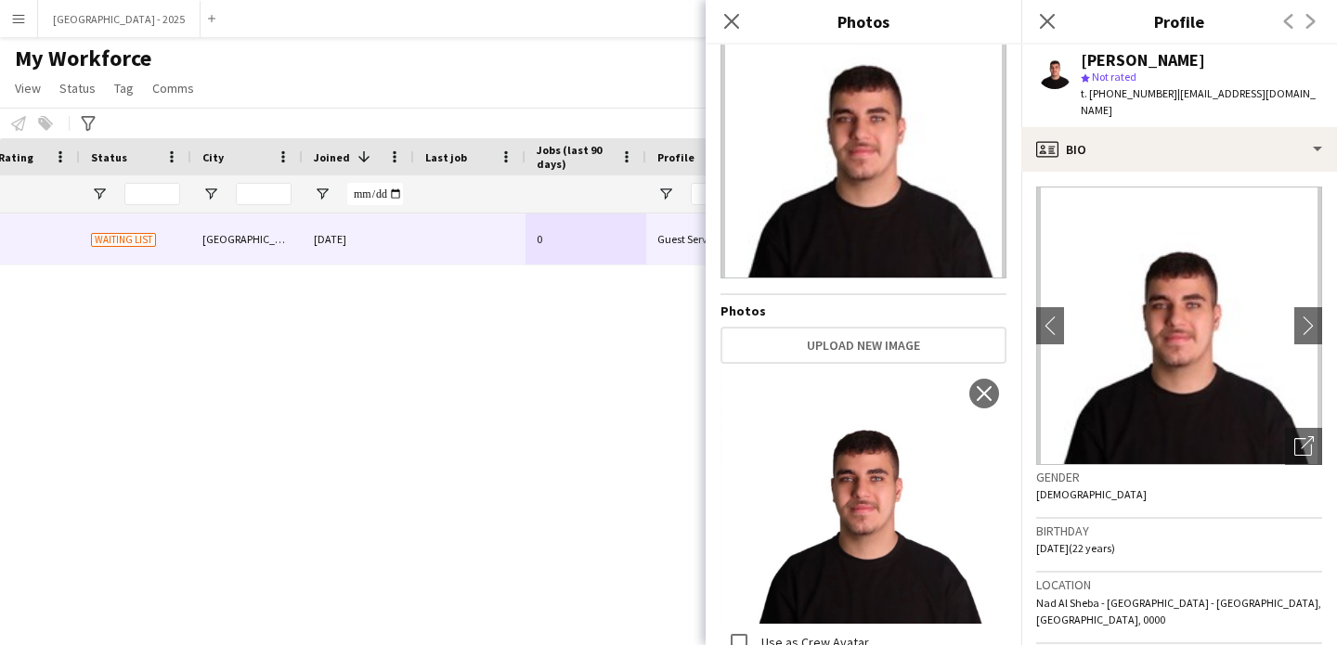
scroll to position [77, 0]
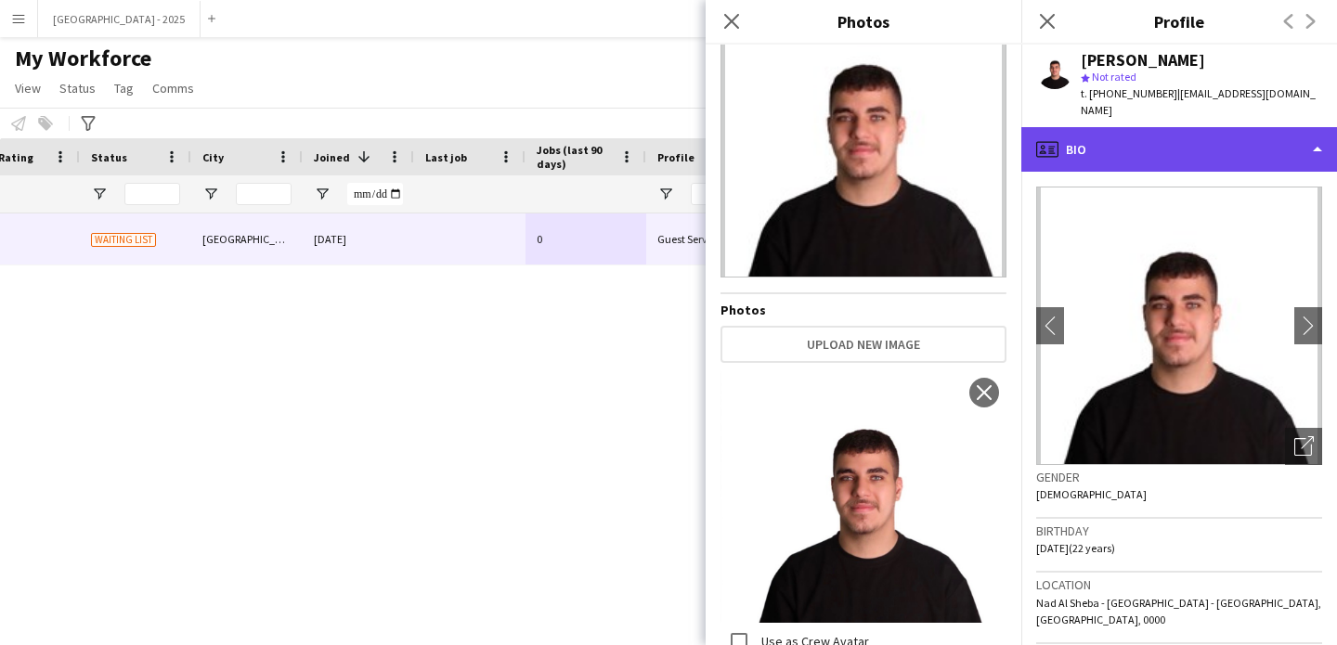
click at [1123, 140] on div "profile Bio" at bounding box center [1179, 149] width 316 height 45
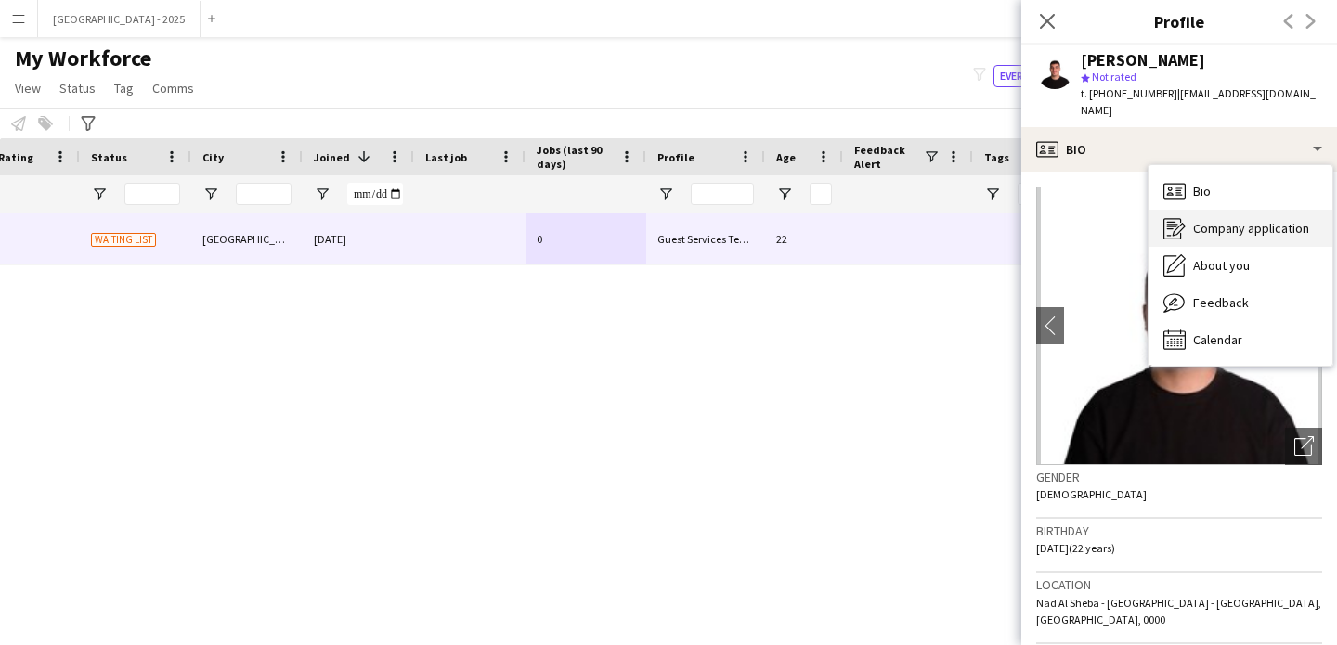
click at [1205, 221] on div "Company application Company application" at bounding box center [1241, 228] width 184 height 37
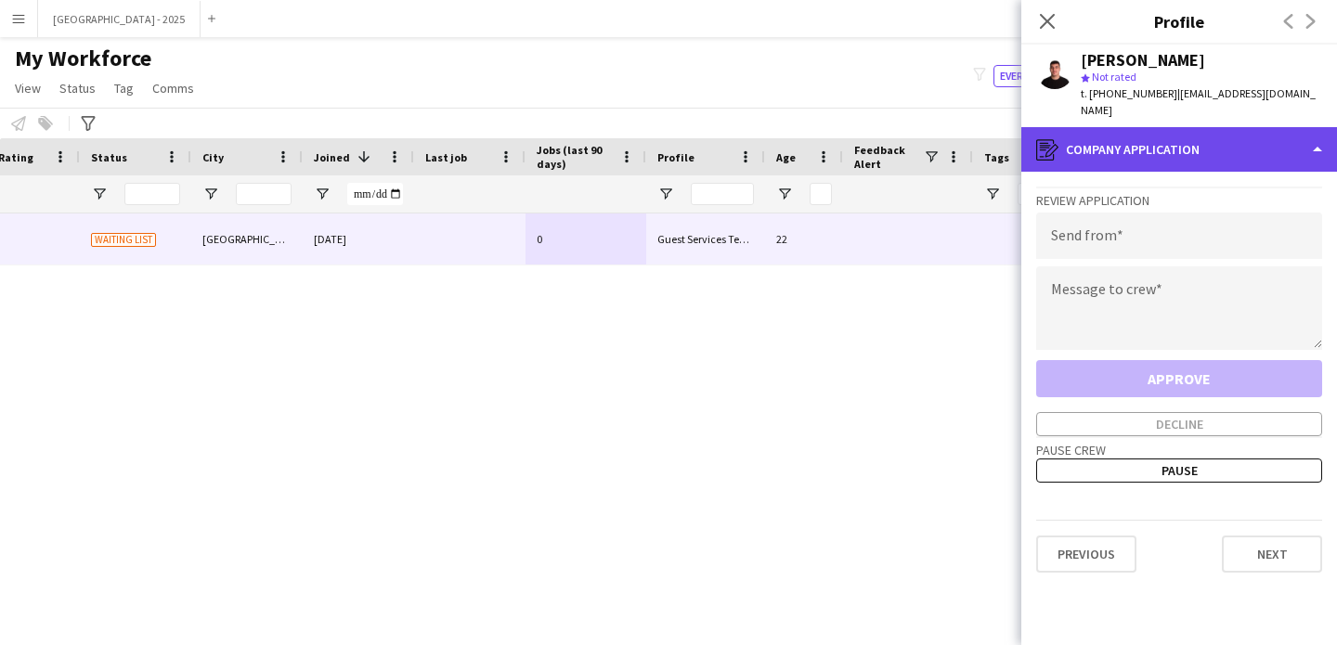
click at [1152, 130] on div "register Company application" at bounding box center [1179, 149] width 316 height 45
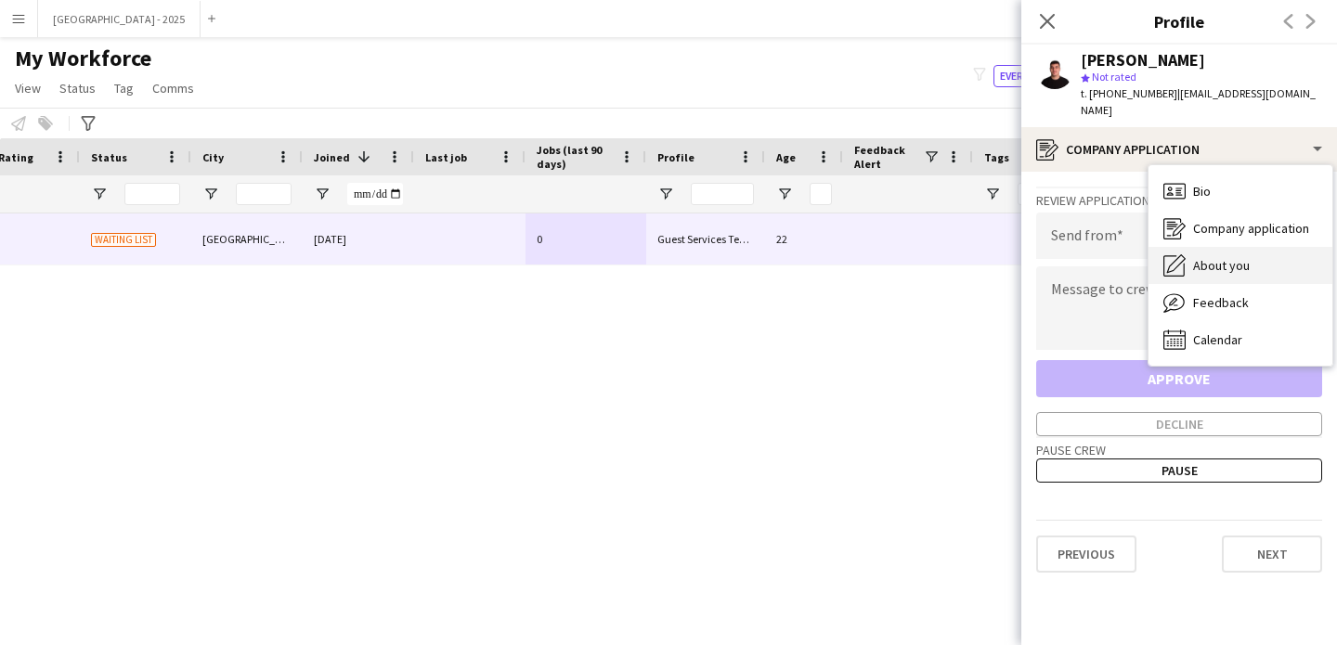
click at [1203, 257] on span "About you" at bounding box center [1221, 265] width 57 height 17
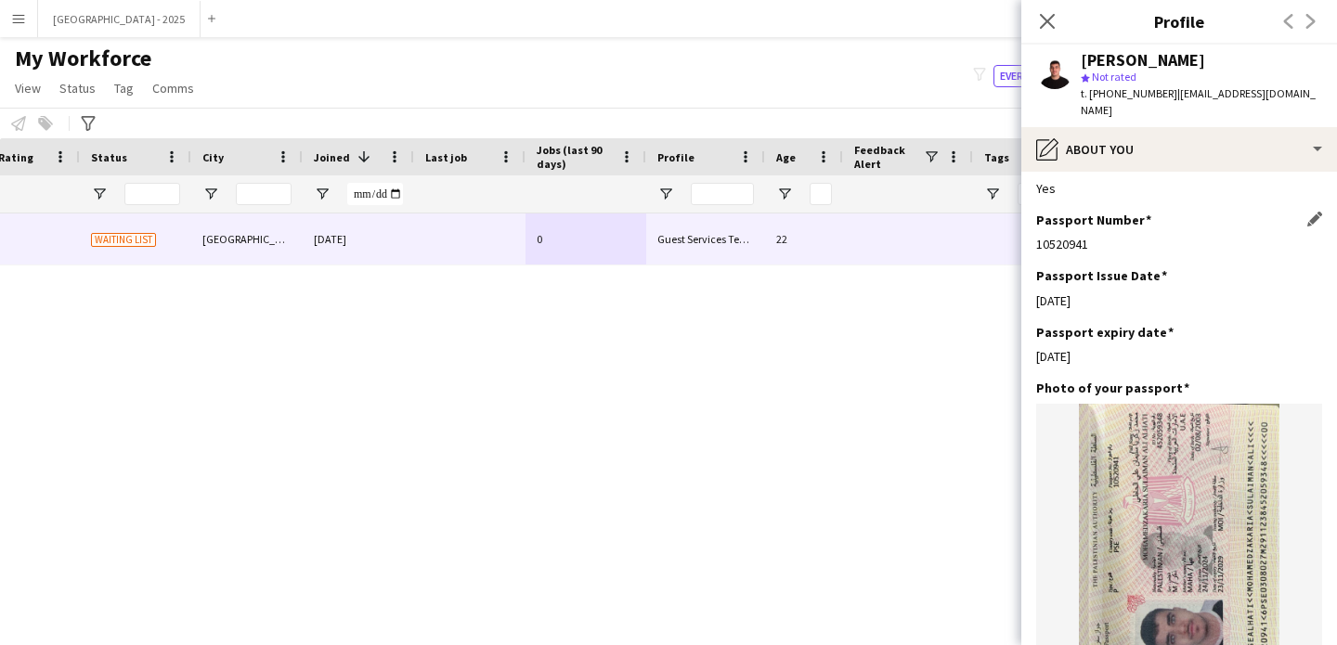
scroll to position [1099, 0]
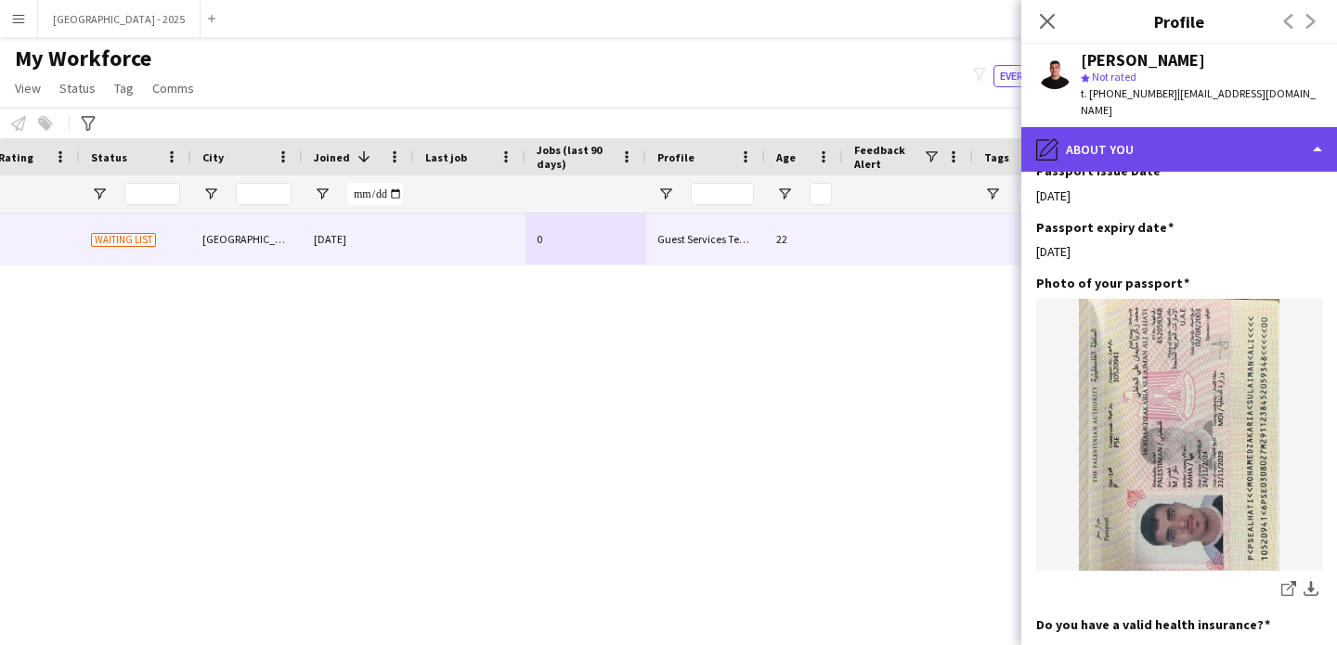
click at [1110, 127] on div "pencil4 About you" at bounding box center [1179, 149] width 316 height 45
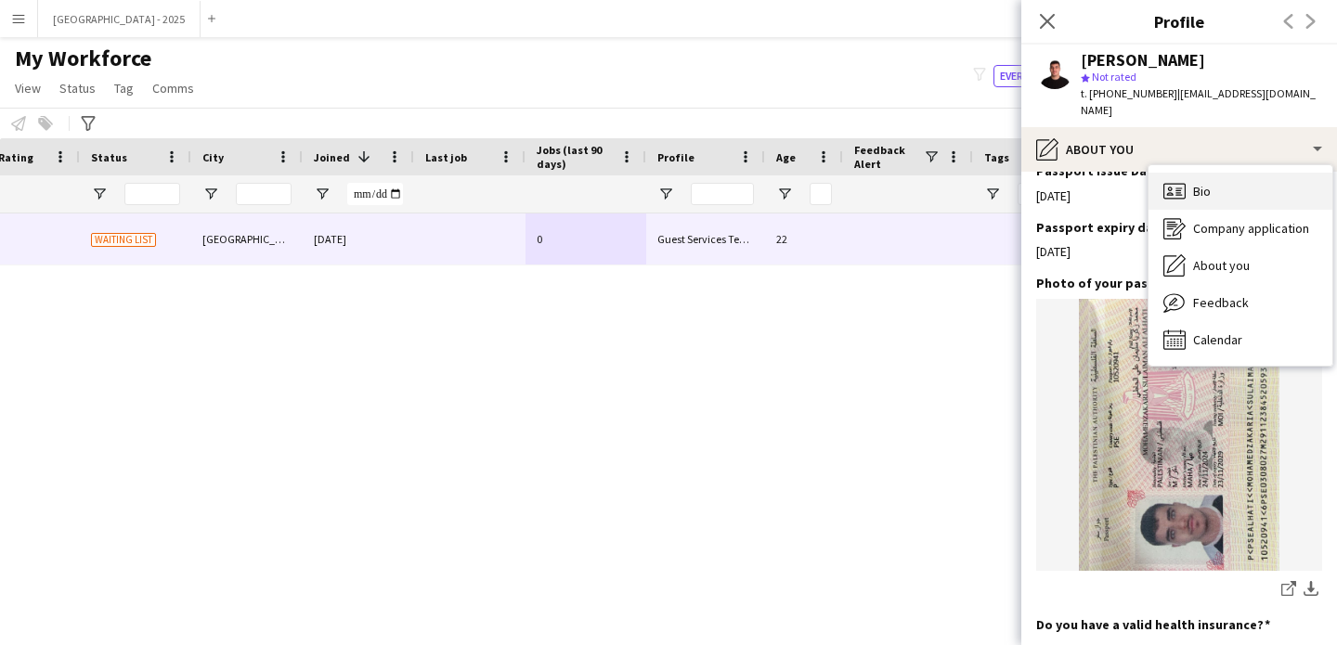
click at [1198, 183] on span "Bio" at bounding box center [1202, 191] width 18 height 17
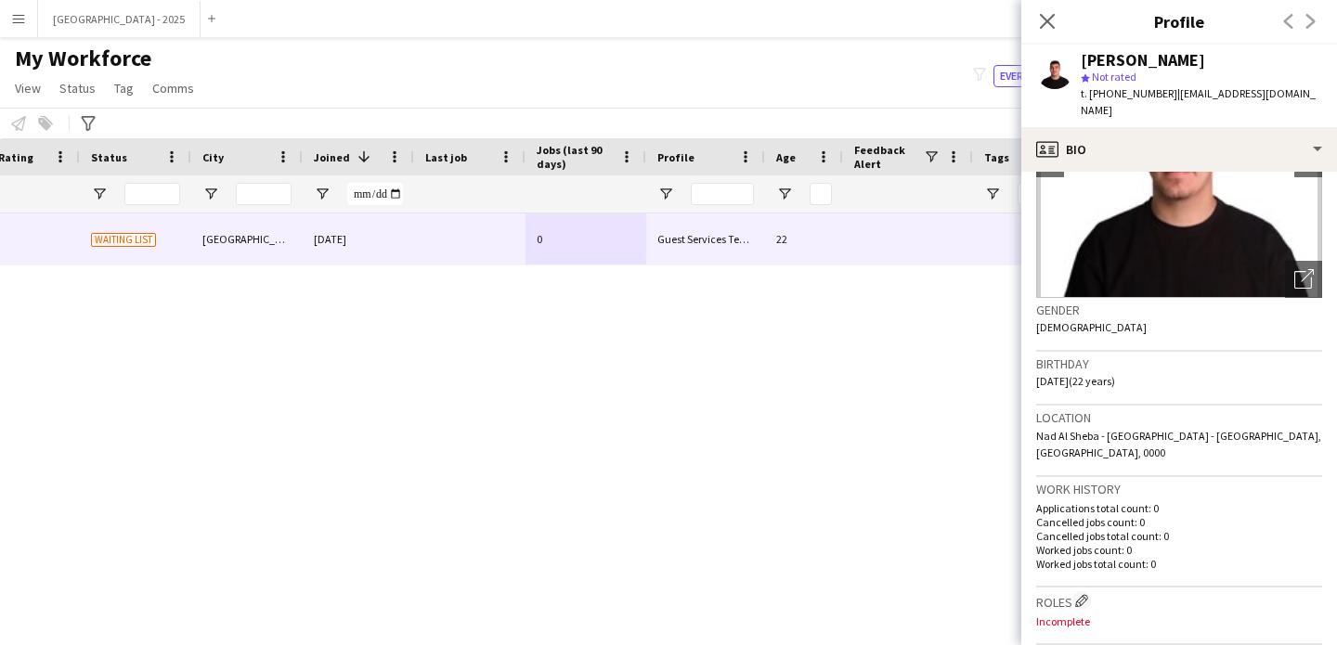
scroll to position [340, 0]
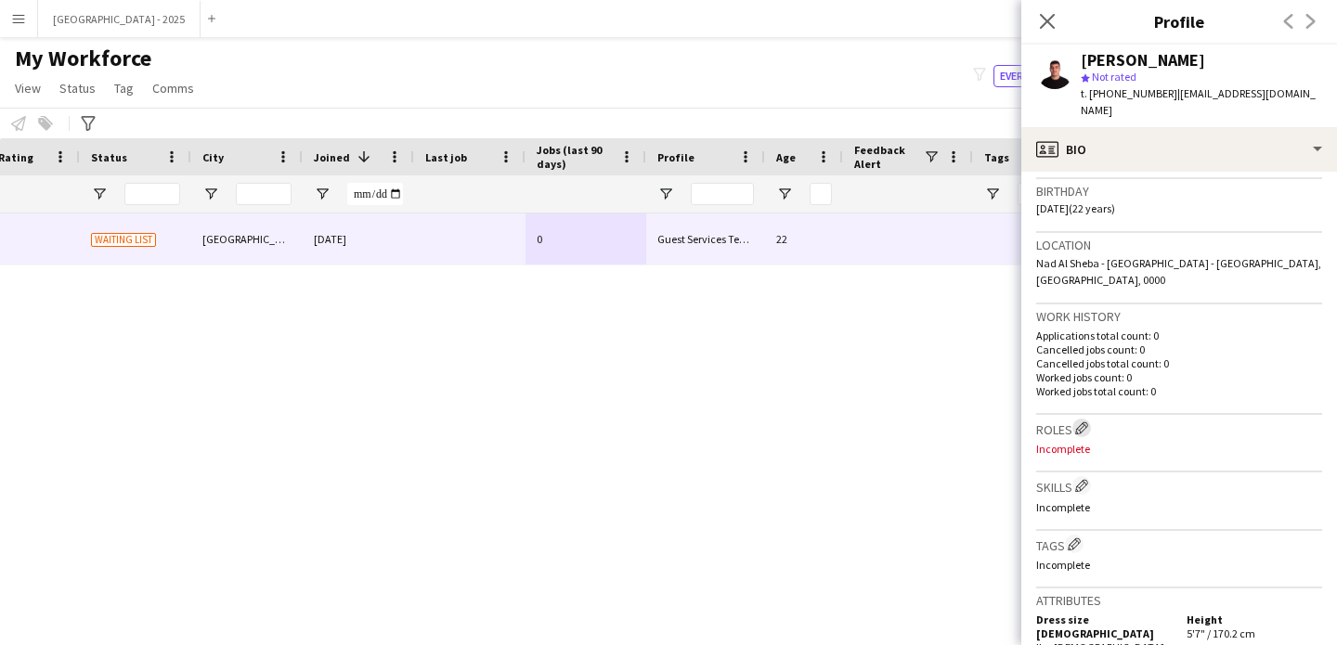
click at [1088, 422] on app-icon "Edit crew company roles" at bounding box center [1081, 428] width 13 height 13
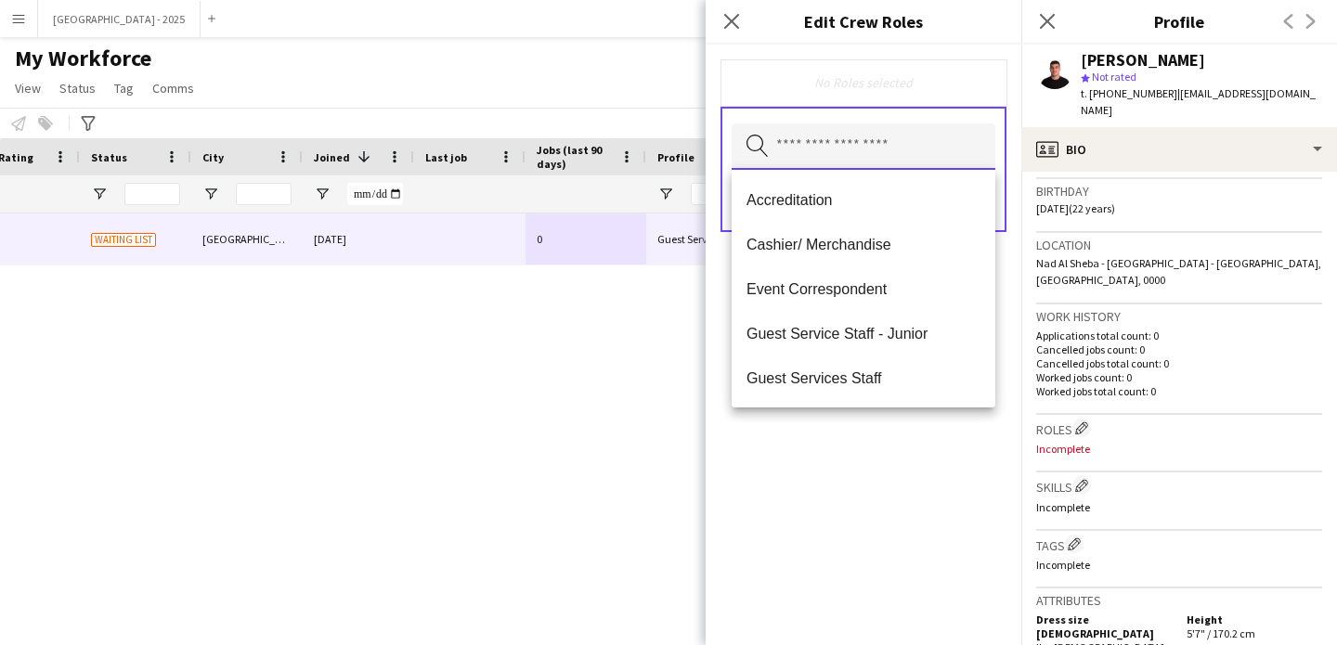
click at [843, 159] on input "text" at bounding box center [864, 146] width 264 height 46
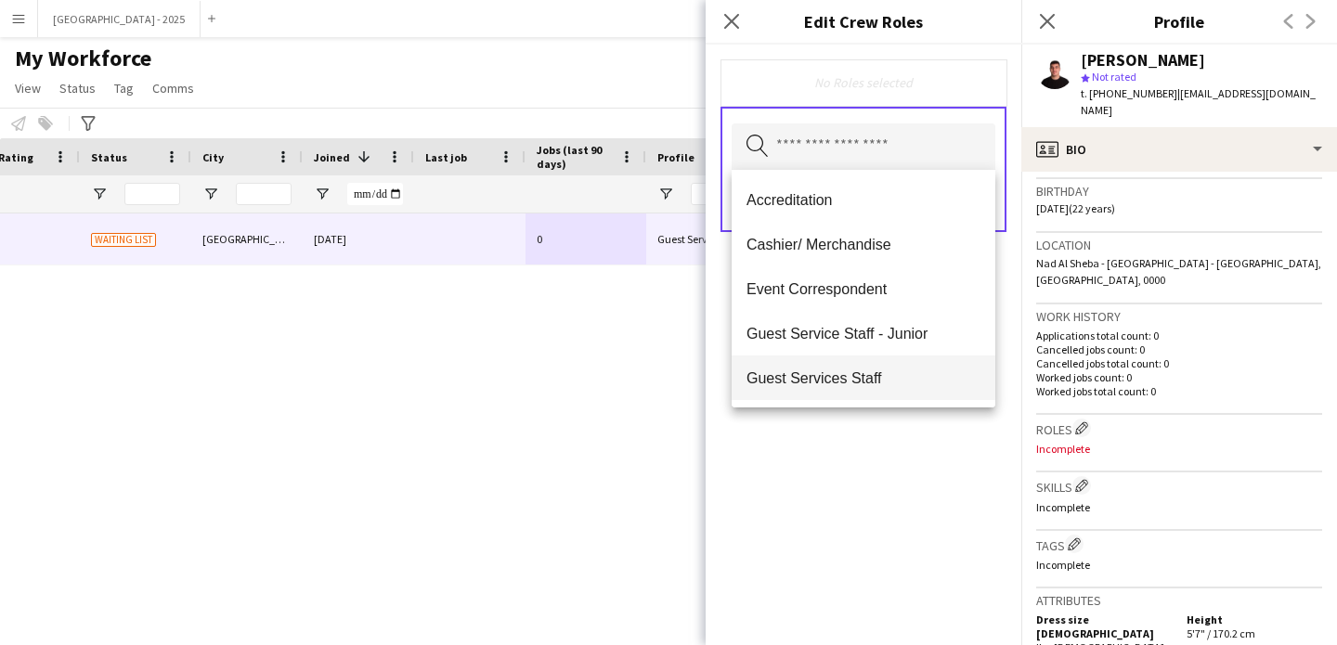
click at [924, 357] on mat-option "Guest Services Staff" at bounding box center [864, 378] width 264 height 45
click at [926, 460] on div "Guest Services Staff Remove Search by role type Save" at bounding box center [864, 345] width 316 height 601
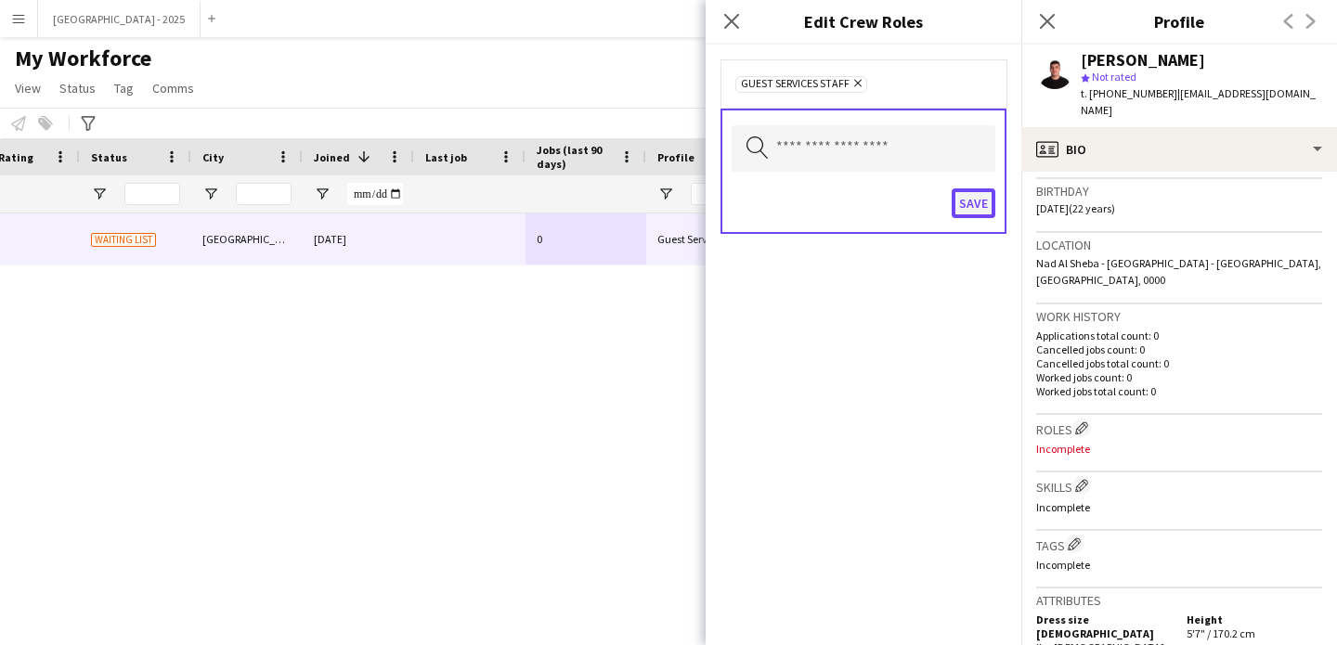
click at [972, 188] on button "Save" at bounding box center [974, 203] width 44 height 30
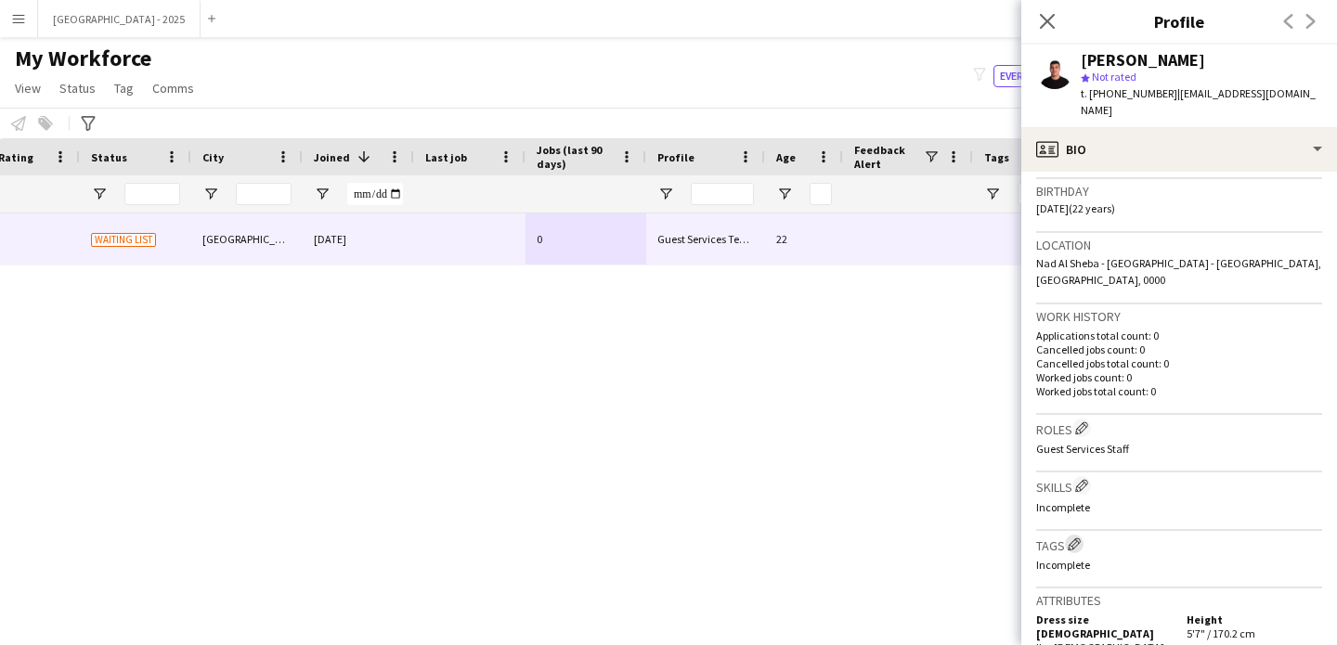
click at [1075, 538] on app-icon "Edit crew company tags" at bounding box center [1074, 544] width 13 height 13
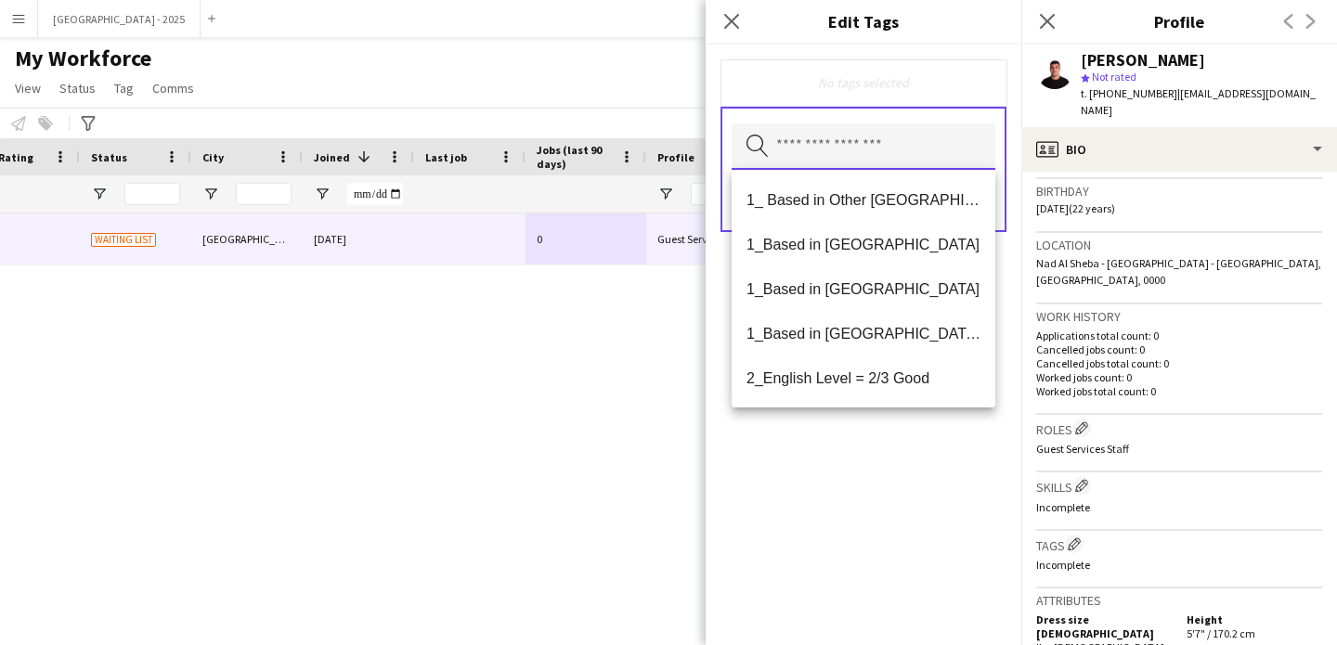
click at [883, 133] on input "text" at bounding box center [864, 146] width 264 height 46
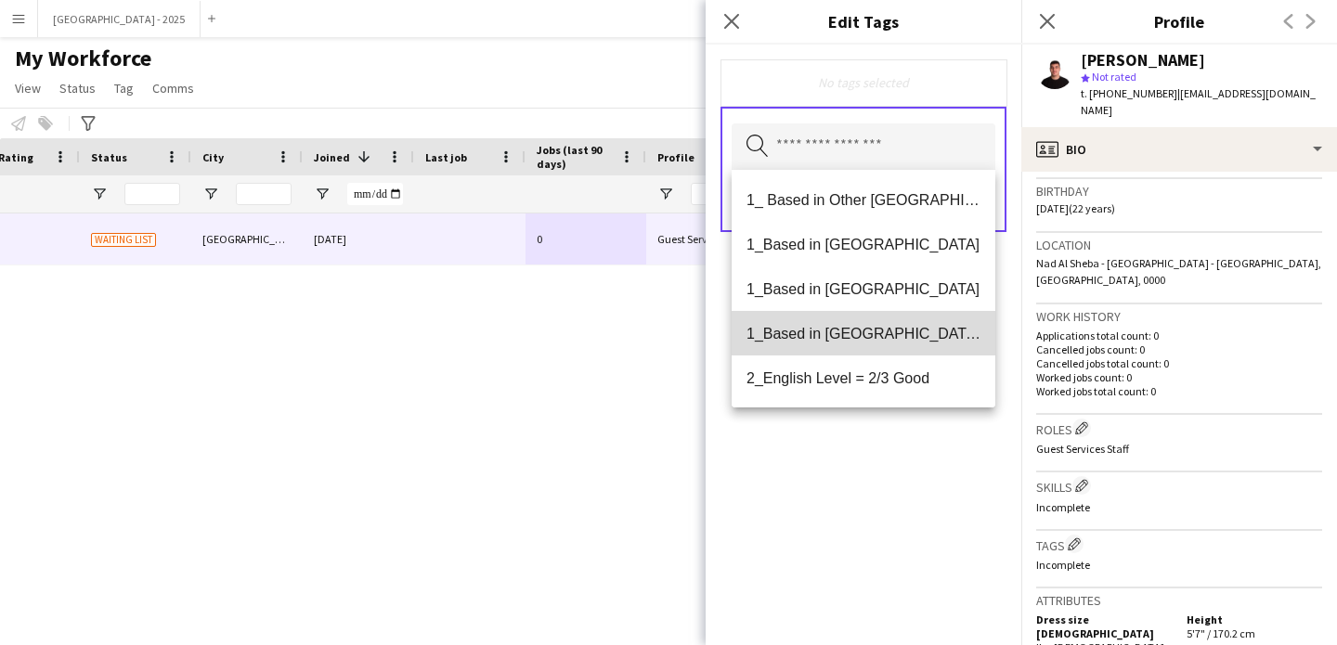
click at [868, 325] on span "1_Based in [GEOGRAPHIC_DATA]/[GEOGRAPHIC_DATA]/Ajman" at bounding box center [864, 334] width 234 height 18
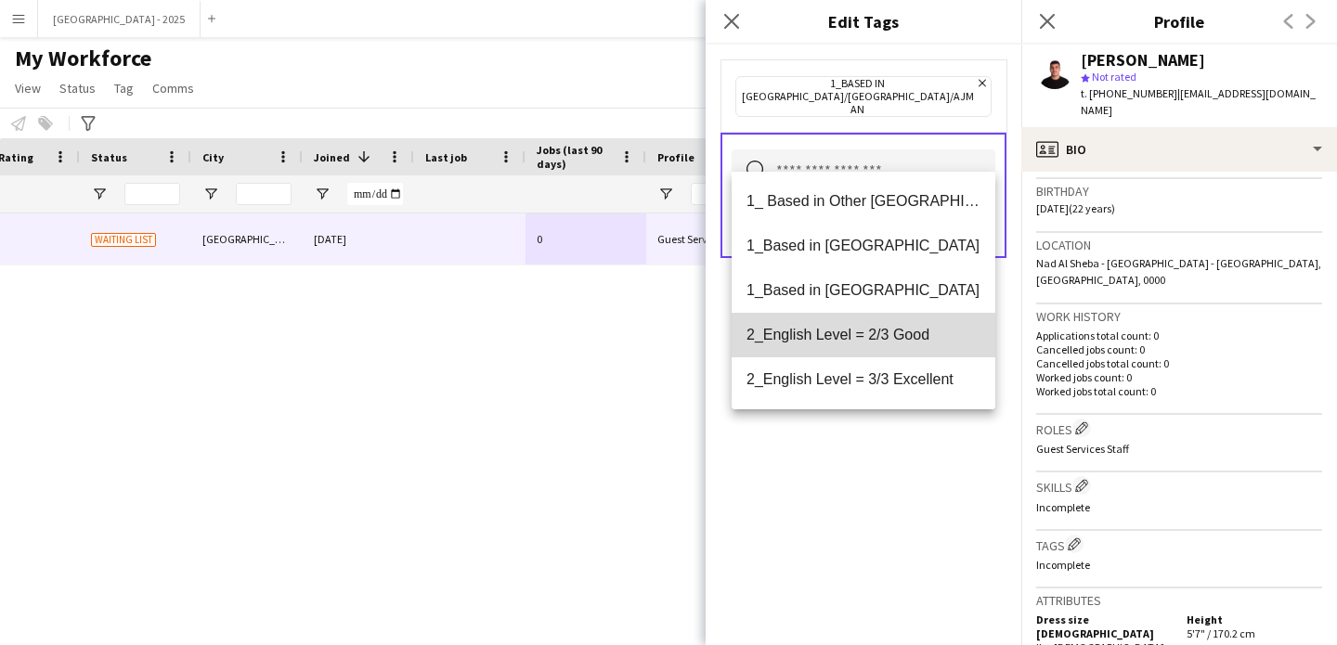
click at [871, 330] on span "2_English Level = 2/3 Good" at bounding box center [864, 335] width 234 height 18
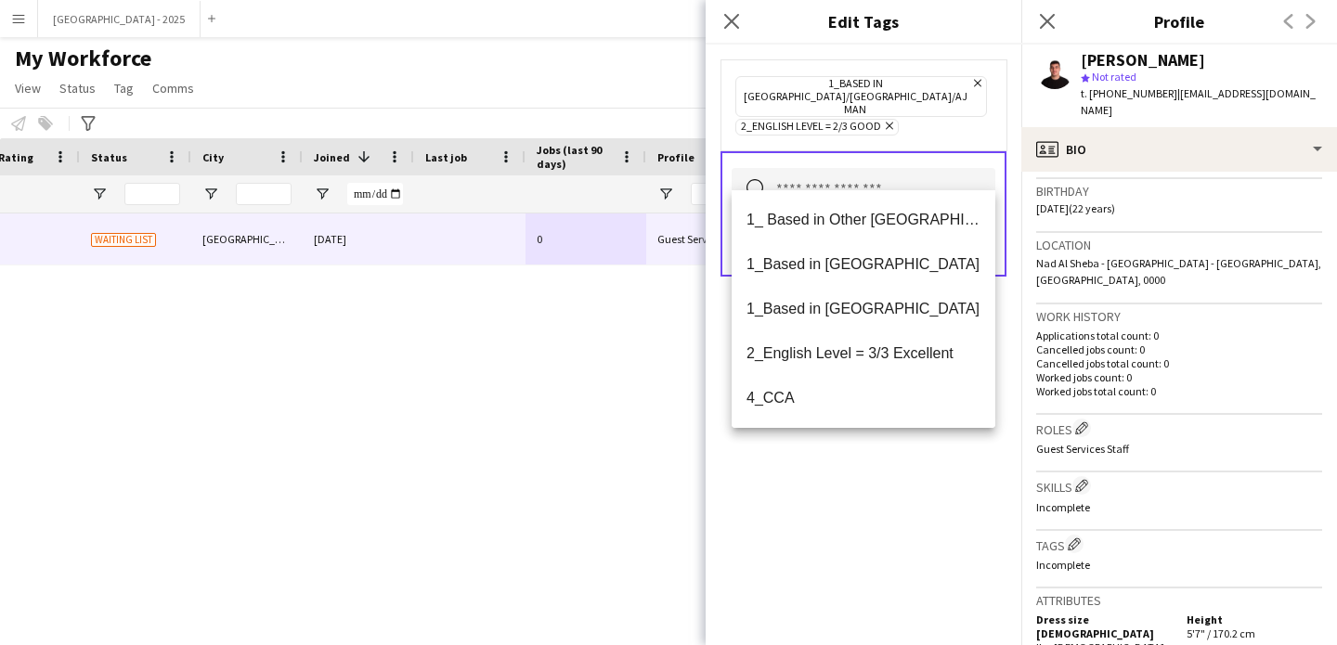
click at [901, 487] on div "1_Based in Dubai/Sharjah/Ajman Remove 2_English Level = 2/3 Good Remove Search …" at bounding box center [864, 345] width 316 height 601
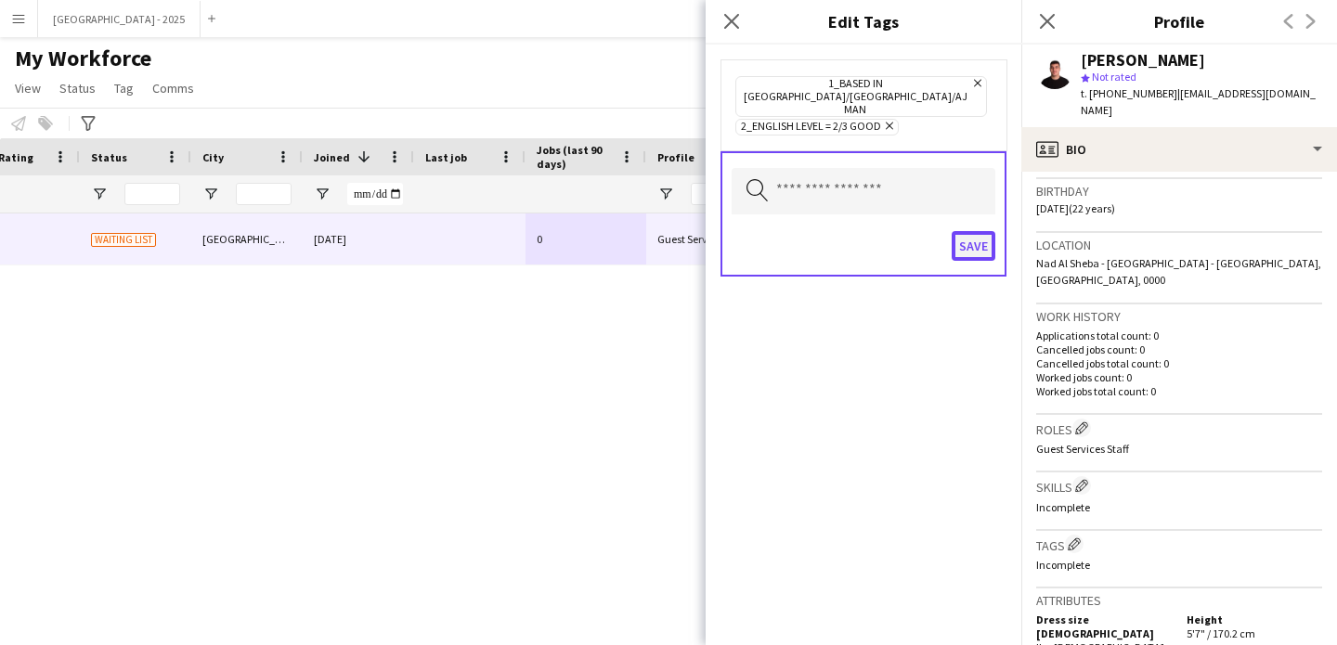
click at [966, 231] on button "Save" at bounding box center [974, 246] width 44 height 30
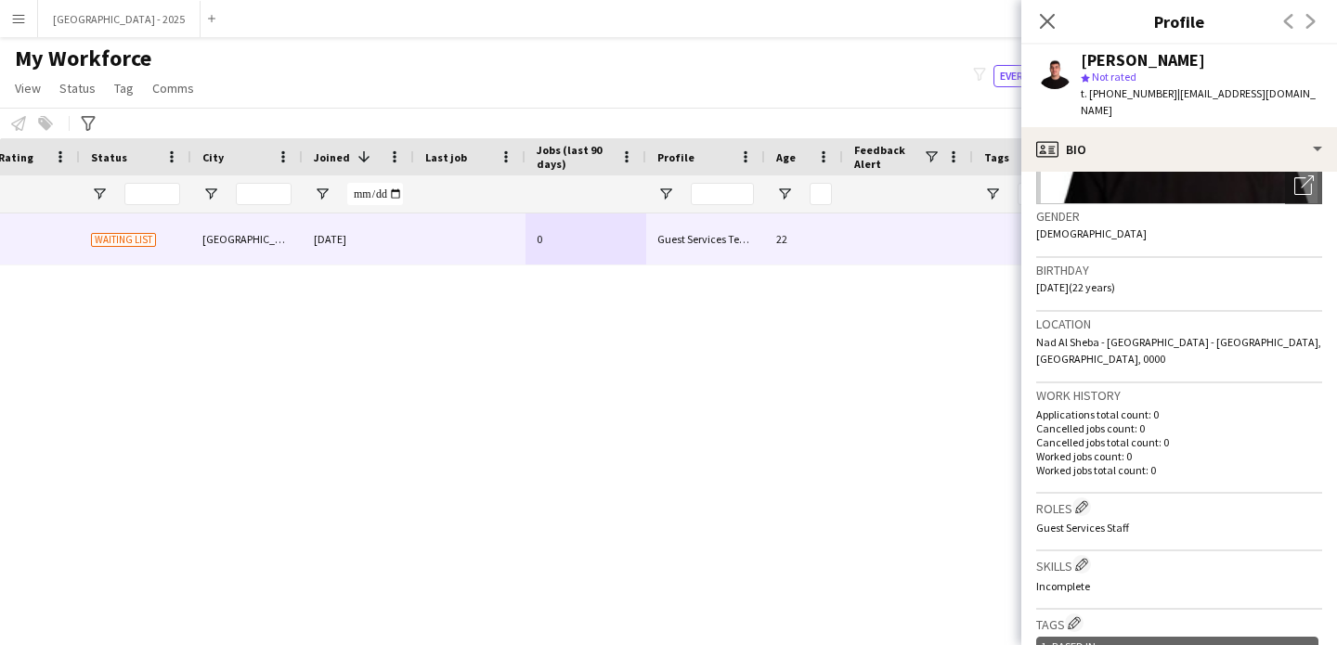
scroll to position [0, 0]
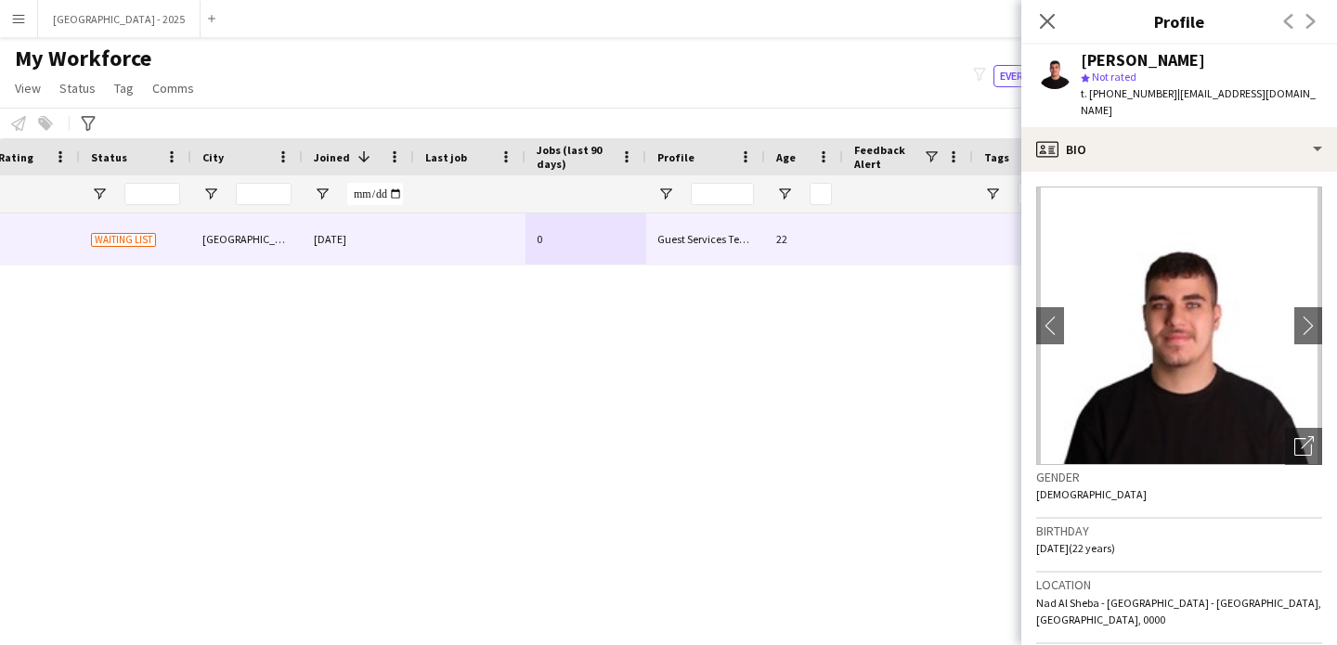
click at [1148, 106] on div "Zakaria Alhati star Not rated t. +971565666116 | alhatizakaria@gmail.com" at bounding box center [1179, 86] width 316 height 83
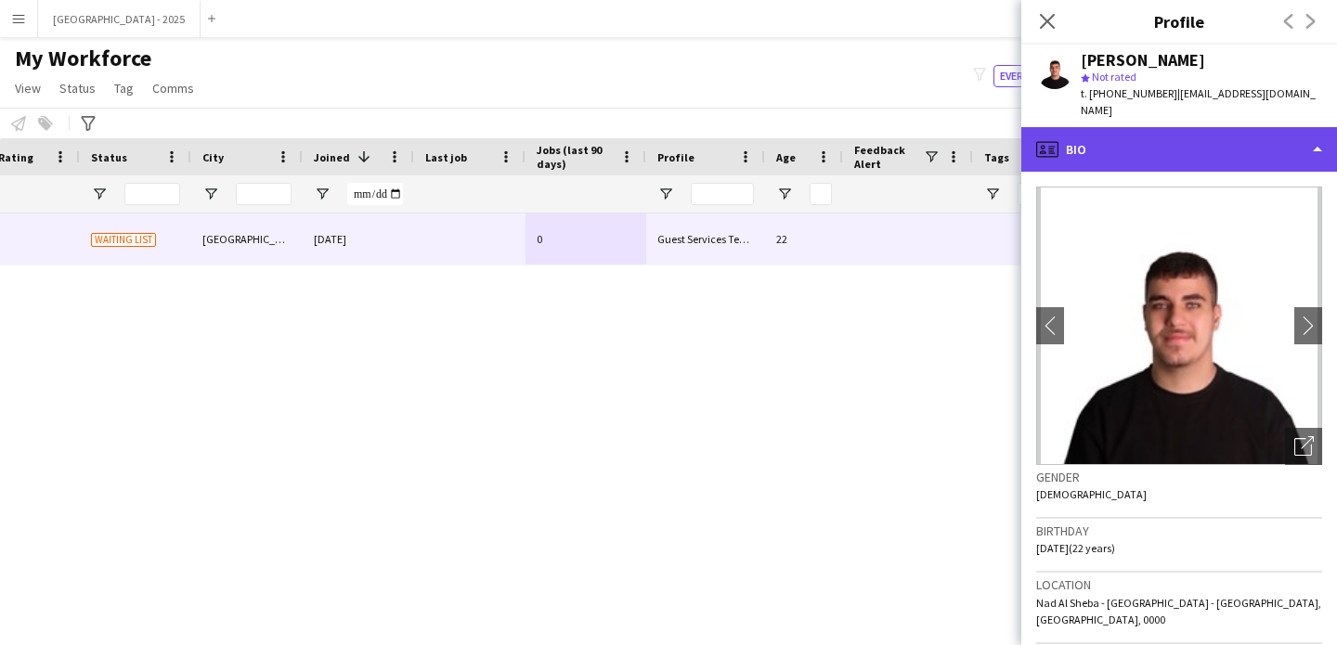
click at [1174, 149] on div "profile Bio" at bounding box center [1179, 149] width 316 height 45
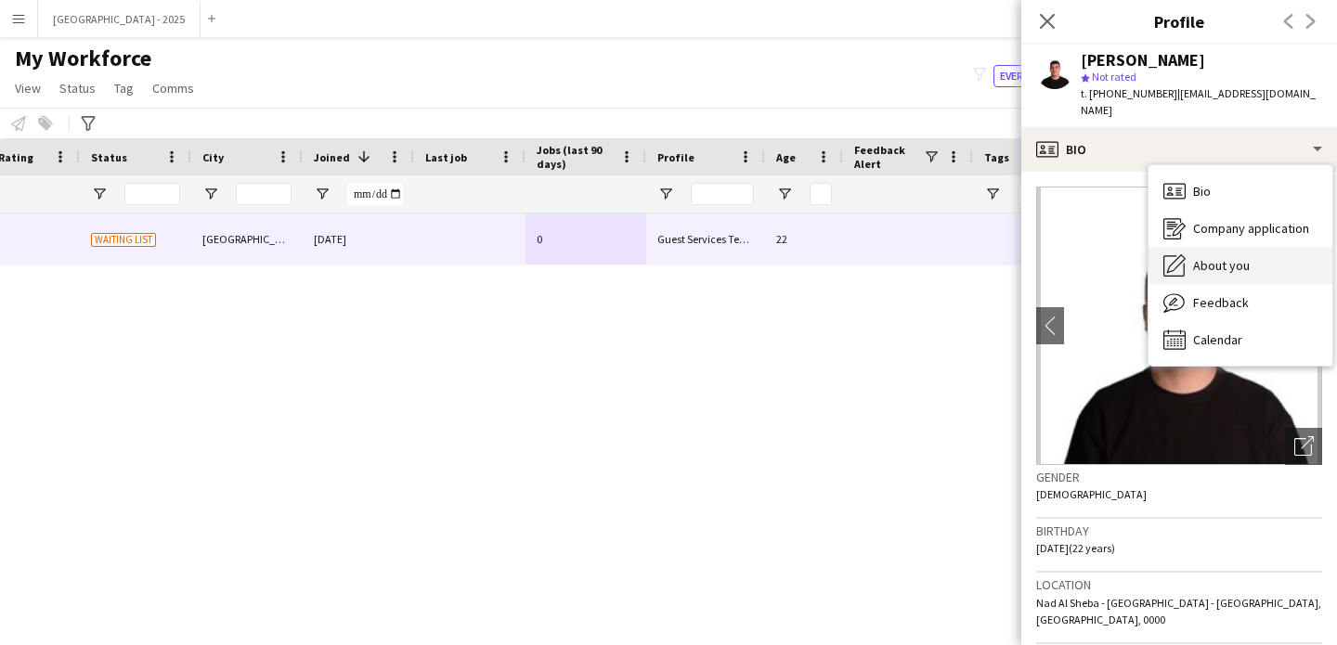
click at [1241, 263] on div "About you About you" at bounding box center [1241, 265] width 184 height 37
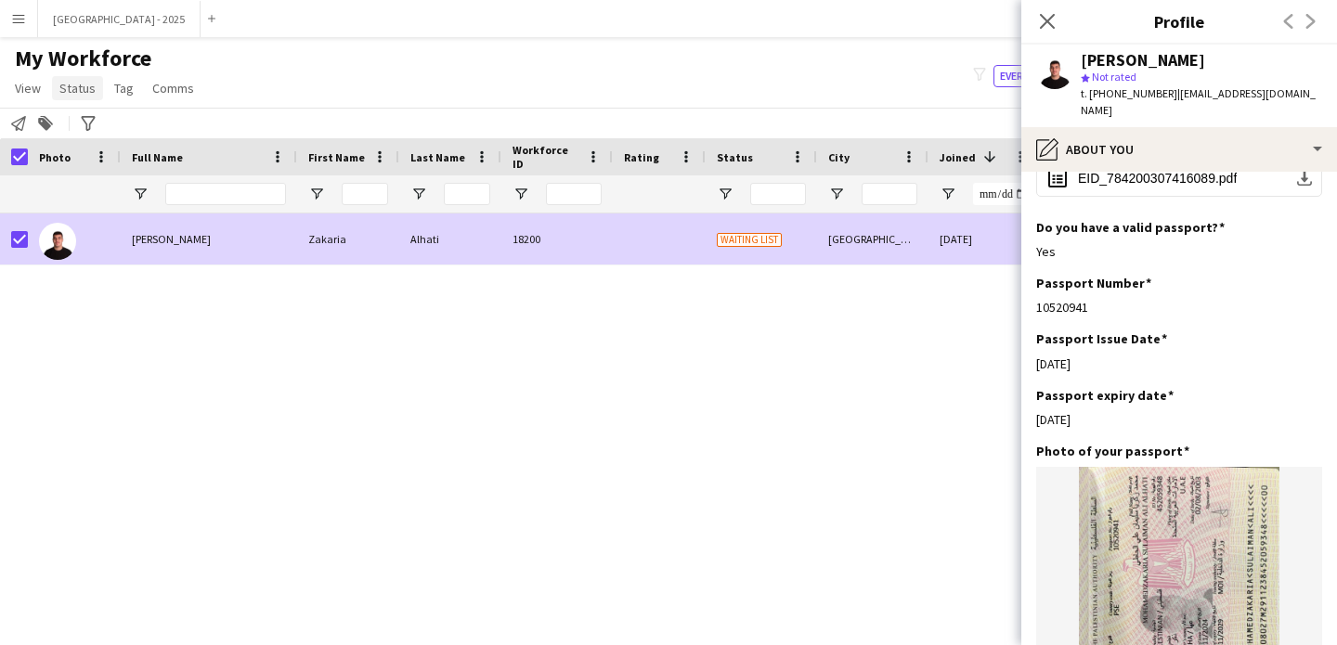
click at [73, 91] on span "Status" at bounding box center [77, 88] width 36 height 17
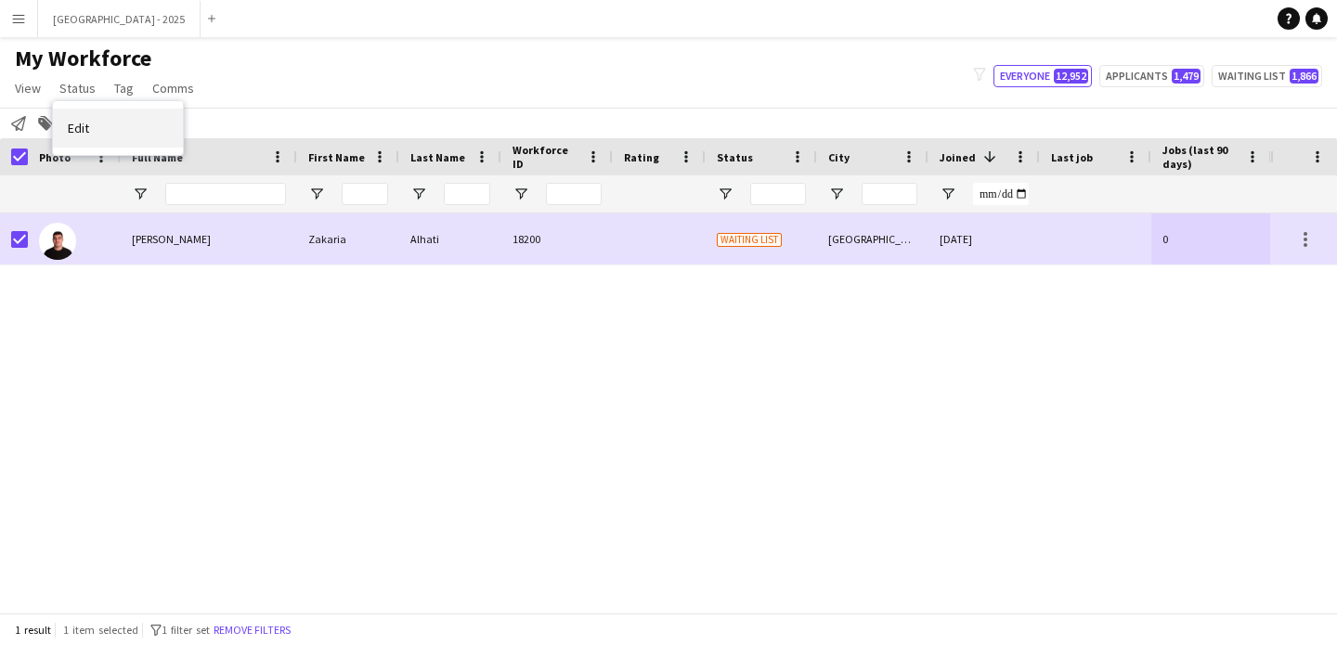
click at [127, 138] on link "Edit" at bounding box center [118, 128] width 130 height 39
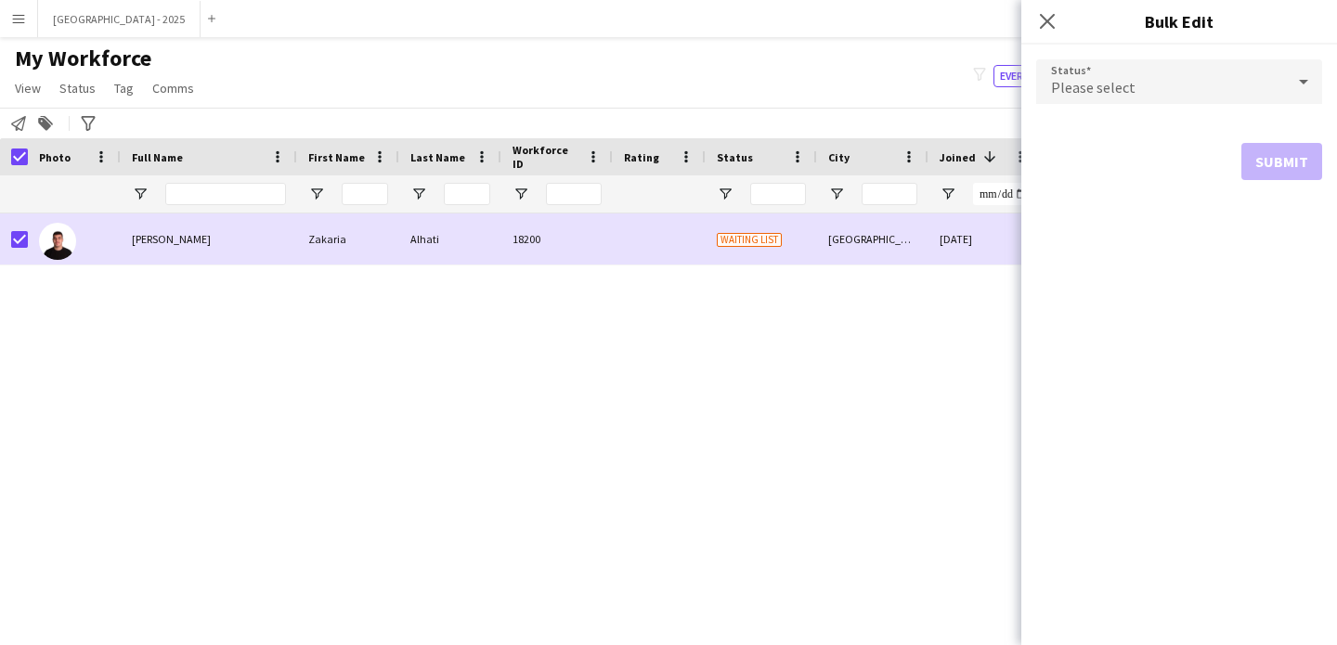
click at [1153, 75] on div "Please select" at bounding box center [1160, 81] width 249 height 45
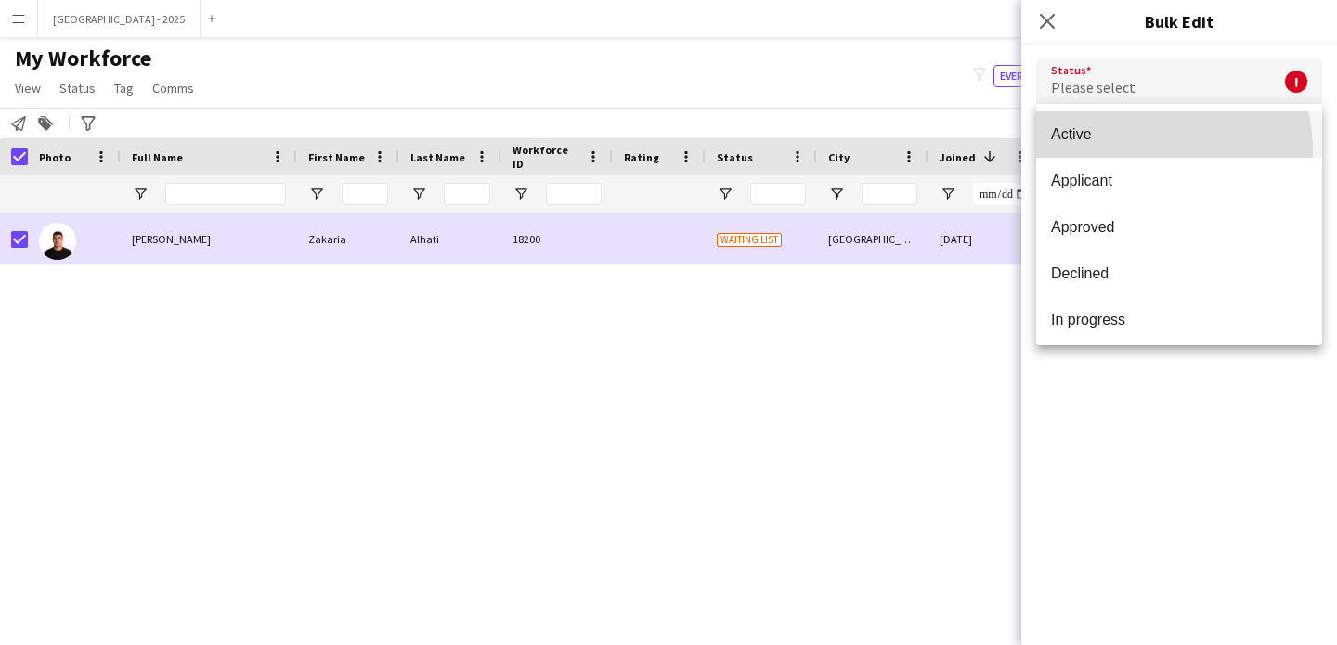
click at [1134, 151] on mat-option "Active" at bounding box center [1179, 134] width 286 height 46
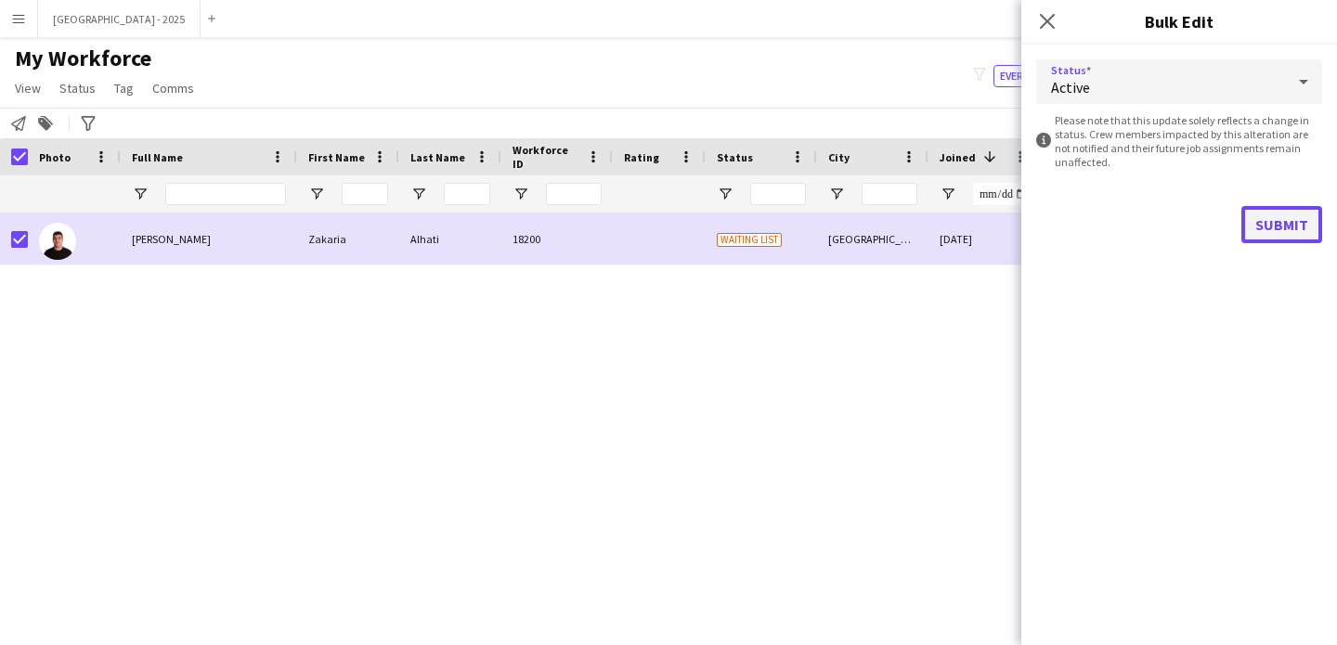
click at [1263, 216] on button "Submit" at bounding box center [1281, 224] width 81 height 37
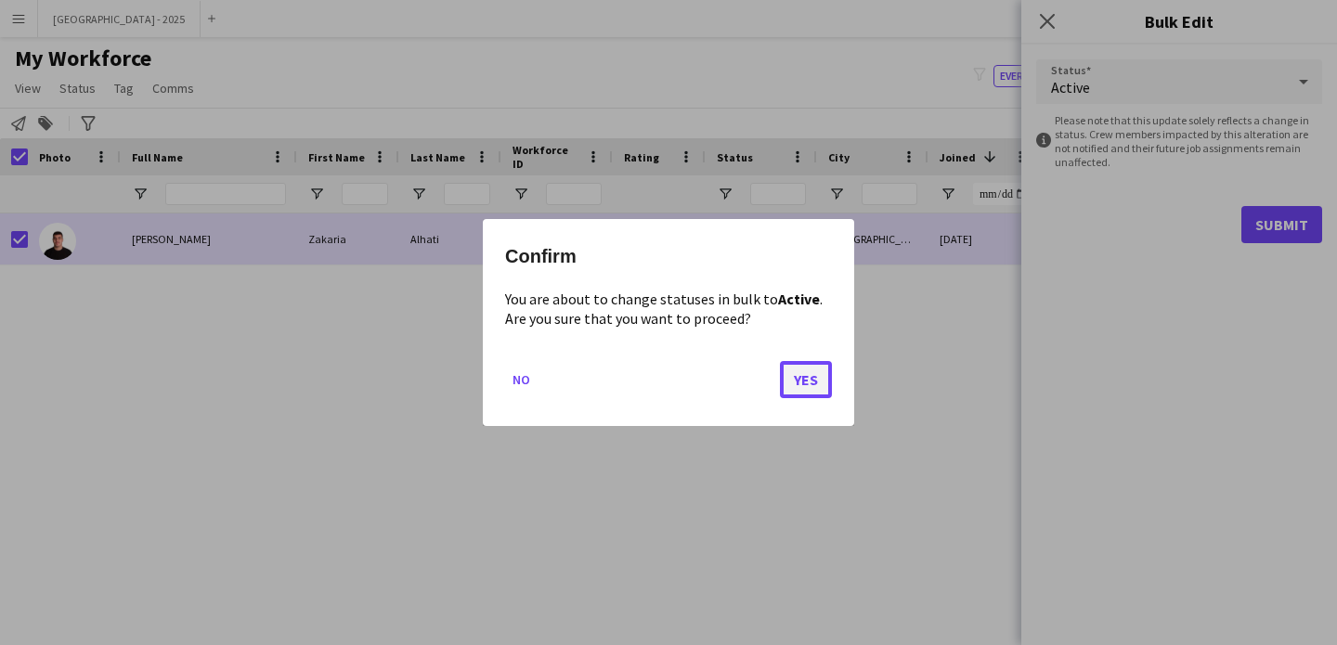
click at [819, 376] on button "Yes" at bounding box center [806, 379] width 52 height 37
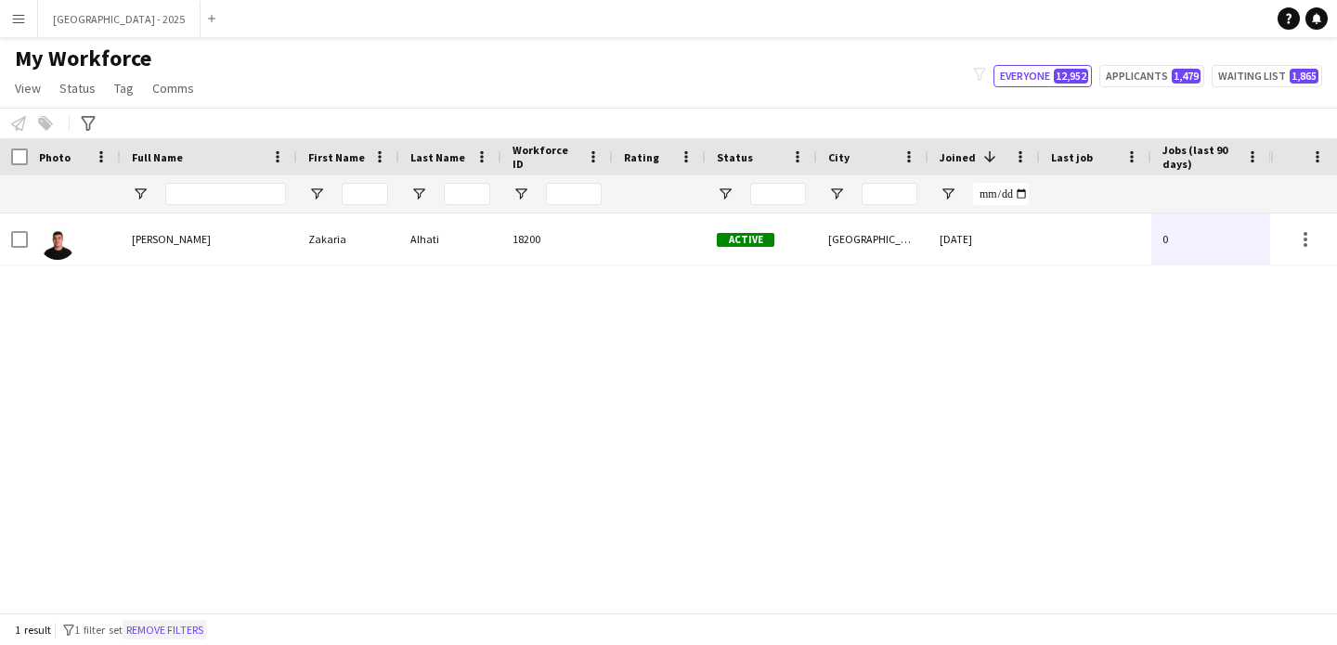
click at [203, 630] on button "Remove filters" at bounding box center [165, 630] width 84 height 20
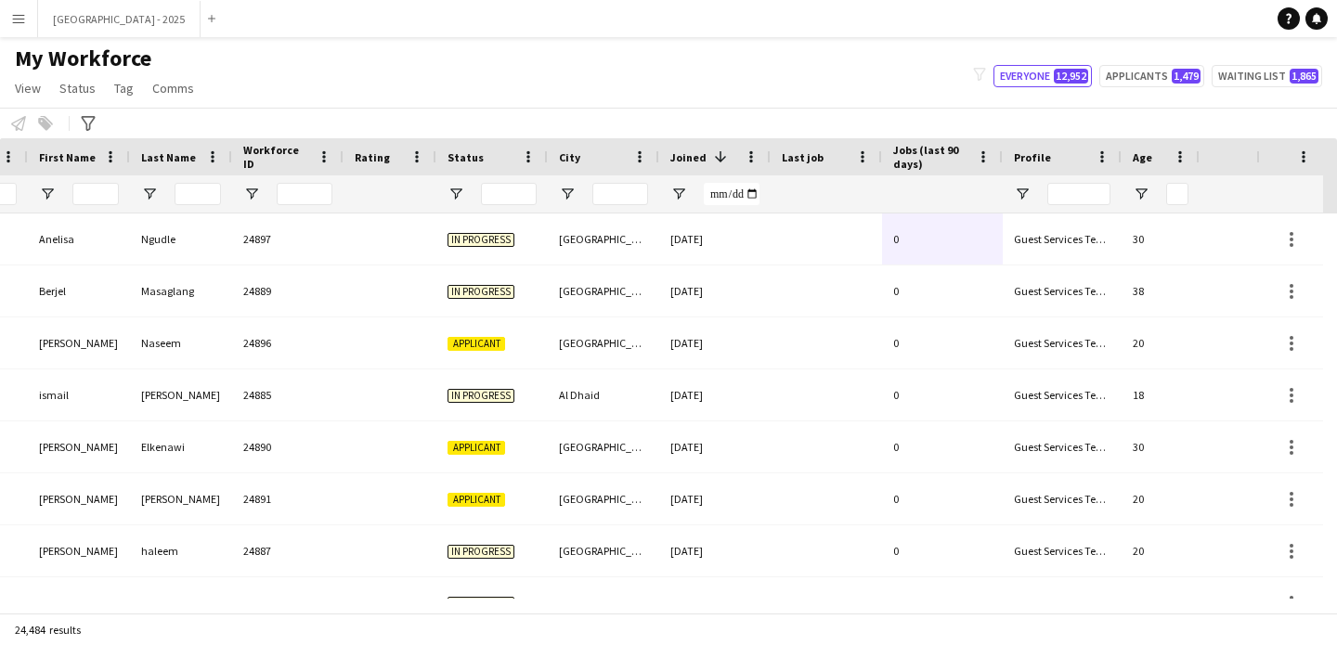
scroll to position [0, 640]
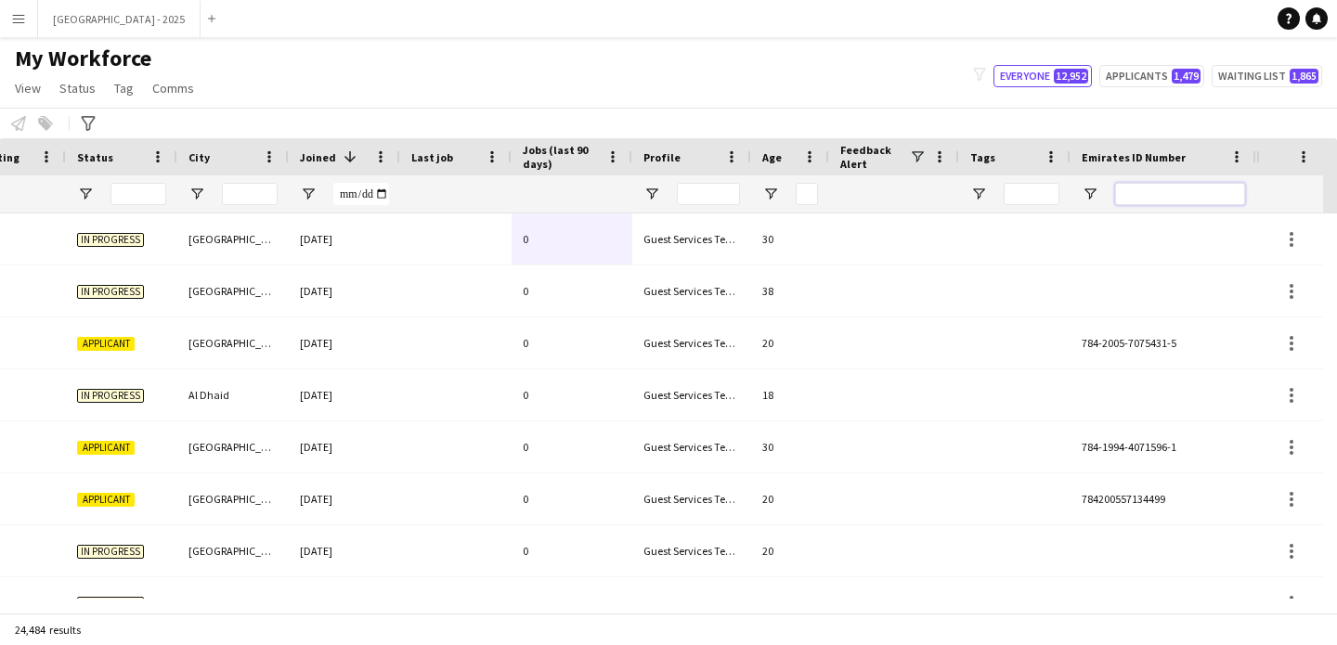
click at [1176, 185] on input "Emirates ID Number Filter Input" at bounding box center [1180, 194] width 130 height 22
paste input "*******"
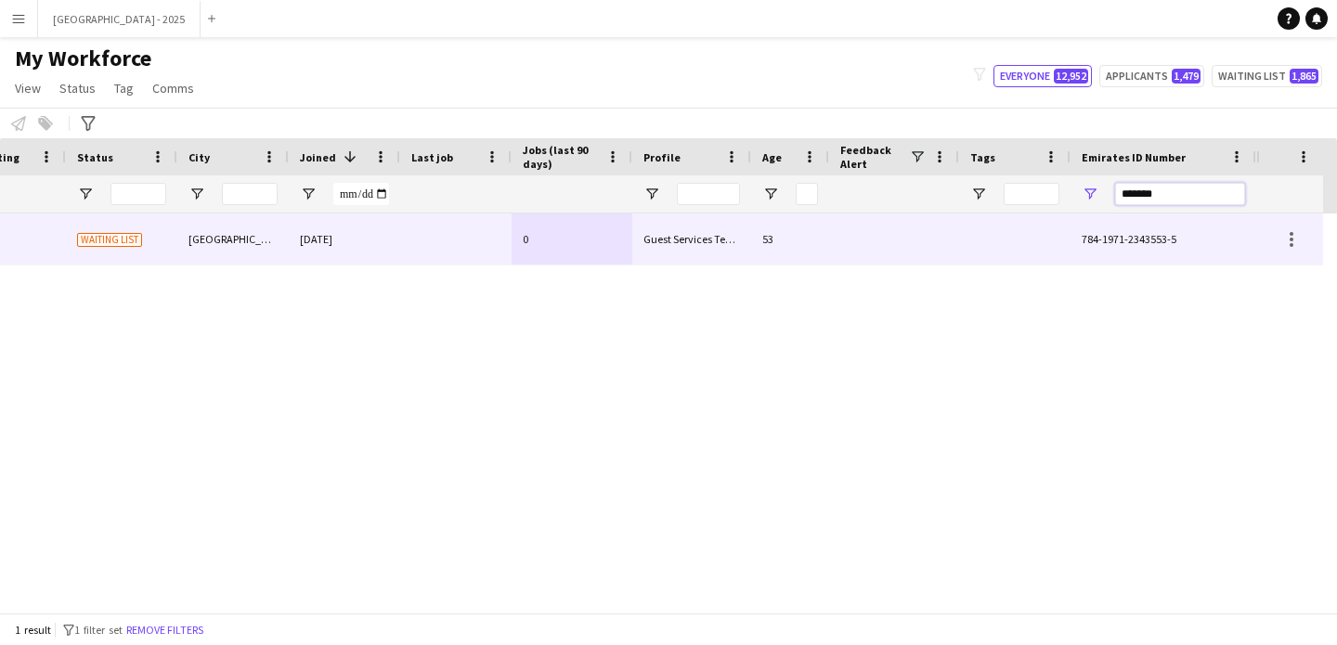
type input "*******"
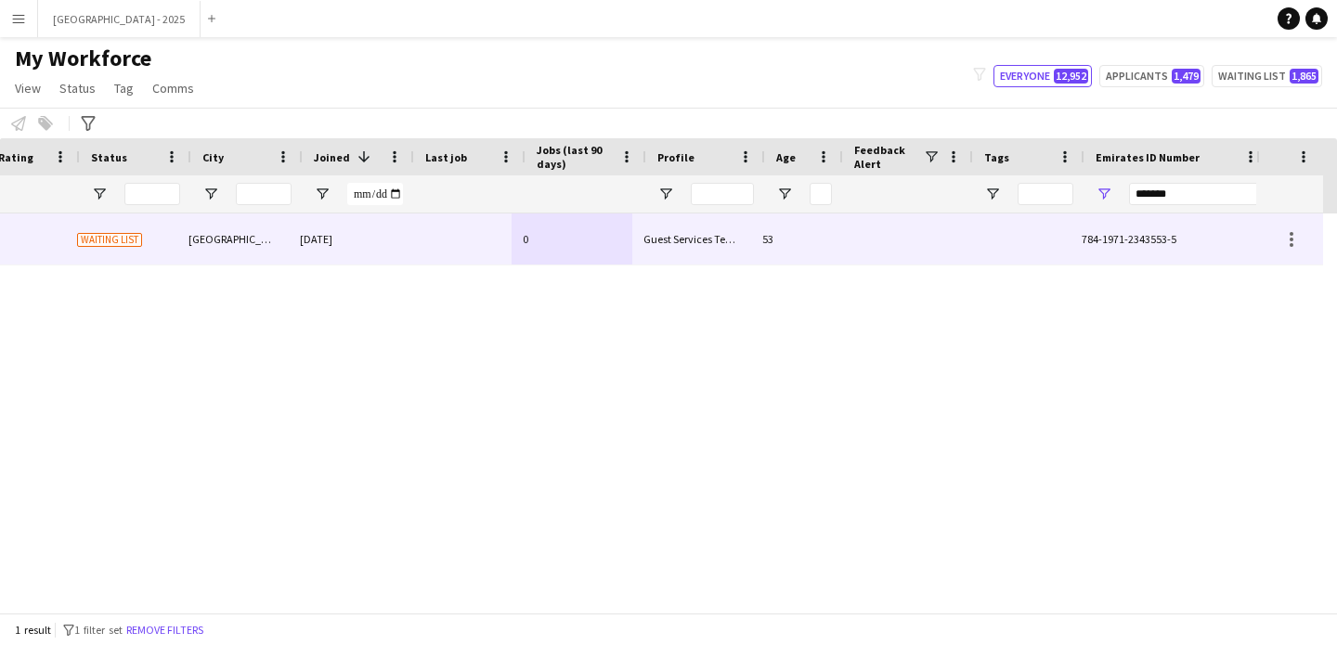
scroll to position [0, 626]
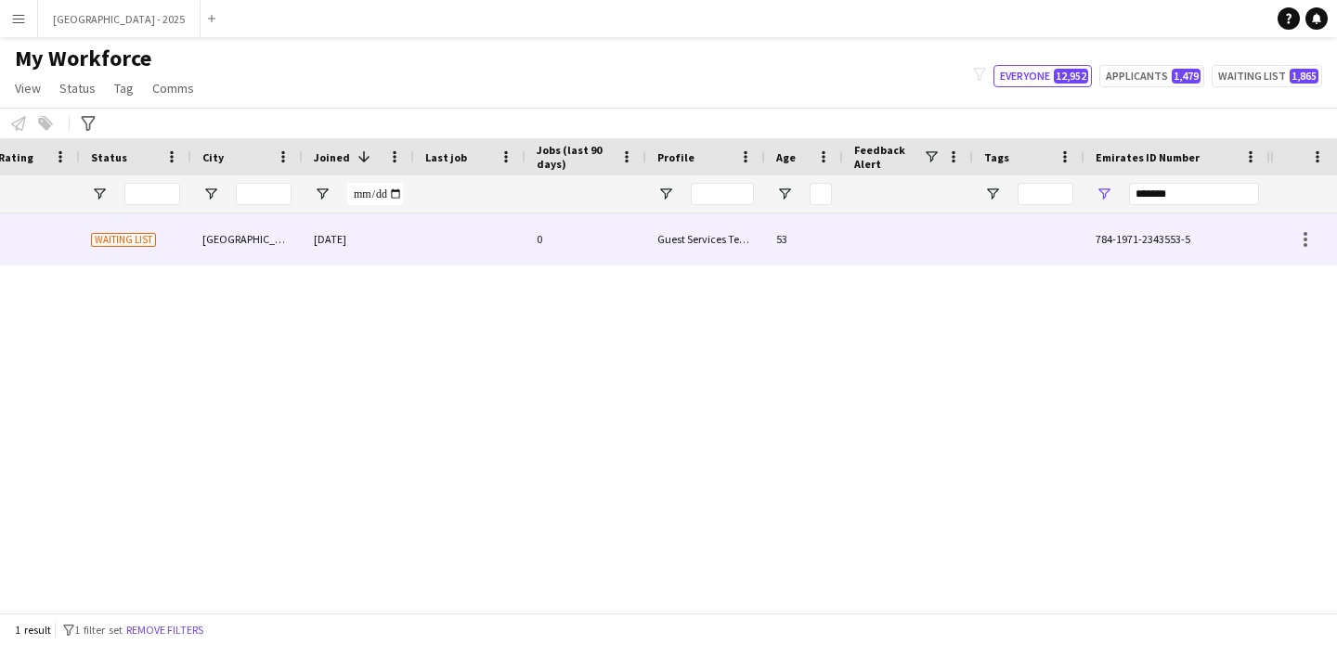
click at [760, 238] on div "Guest Services Team" at bounding box center [705, 239] width 119 height 51
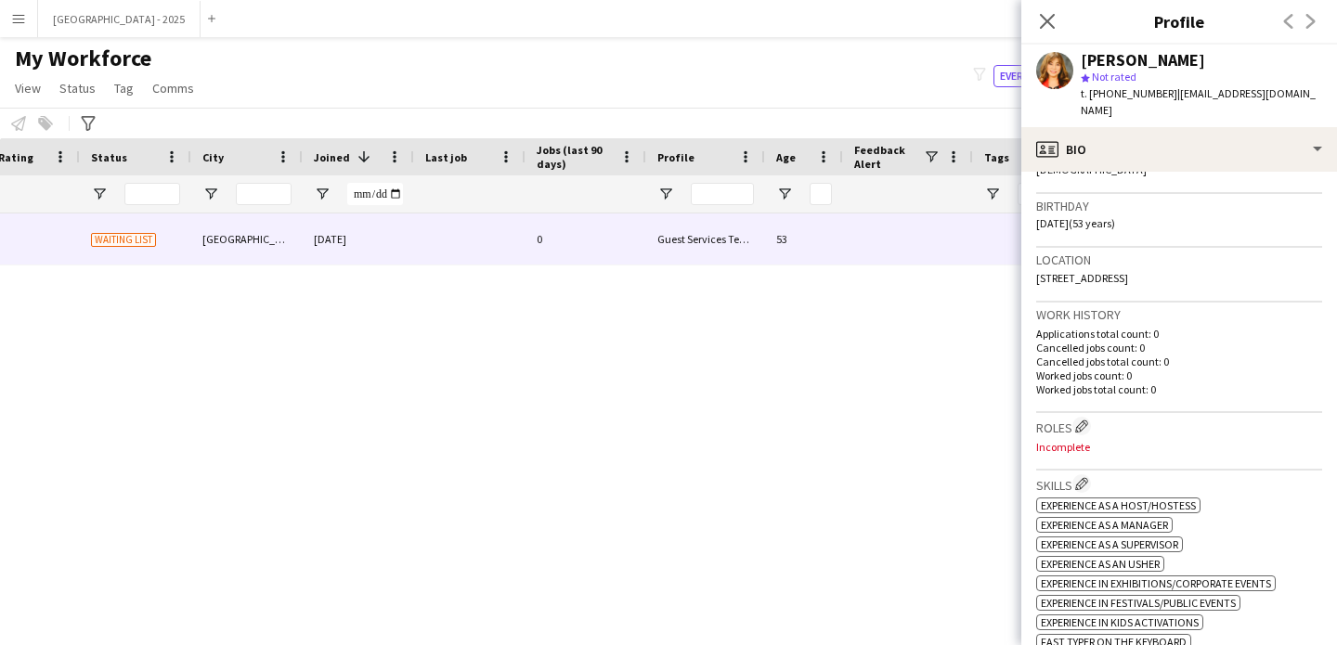
scroll to position [325, 0]
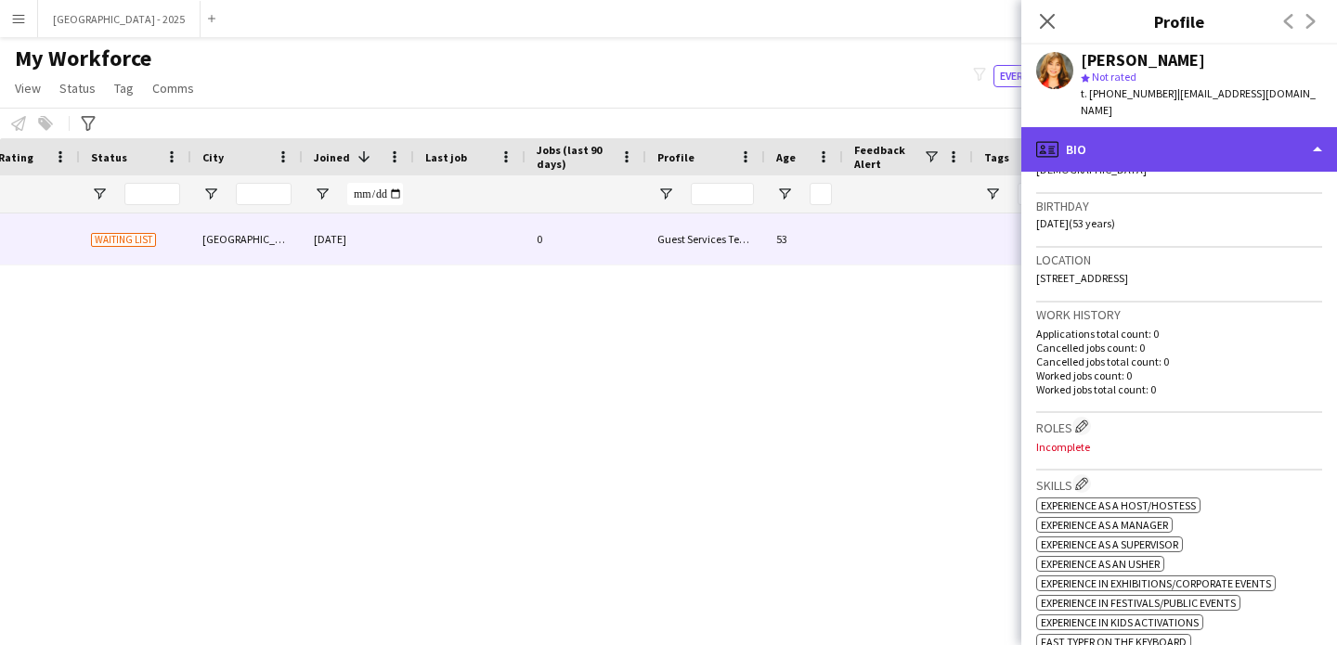
click at [1124, 130] on div "profile Bio" at bounding box center [1179, 149] width 316 height 45
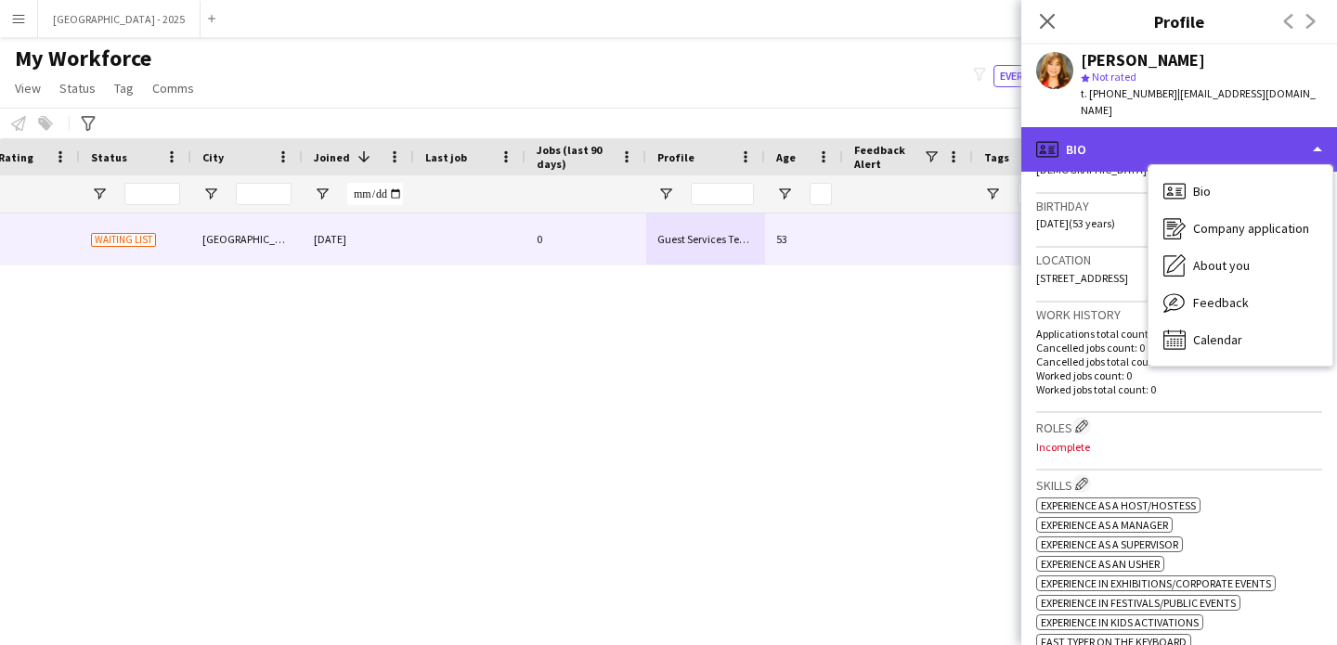
click at [1140, 147] on div "profile Bio" at bounding box center [1179, 149] width 316 height 45
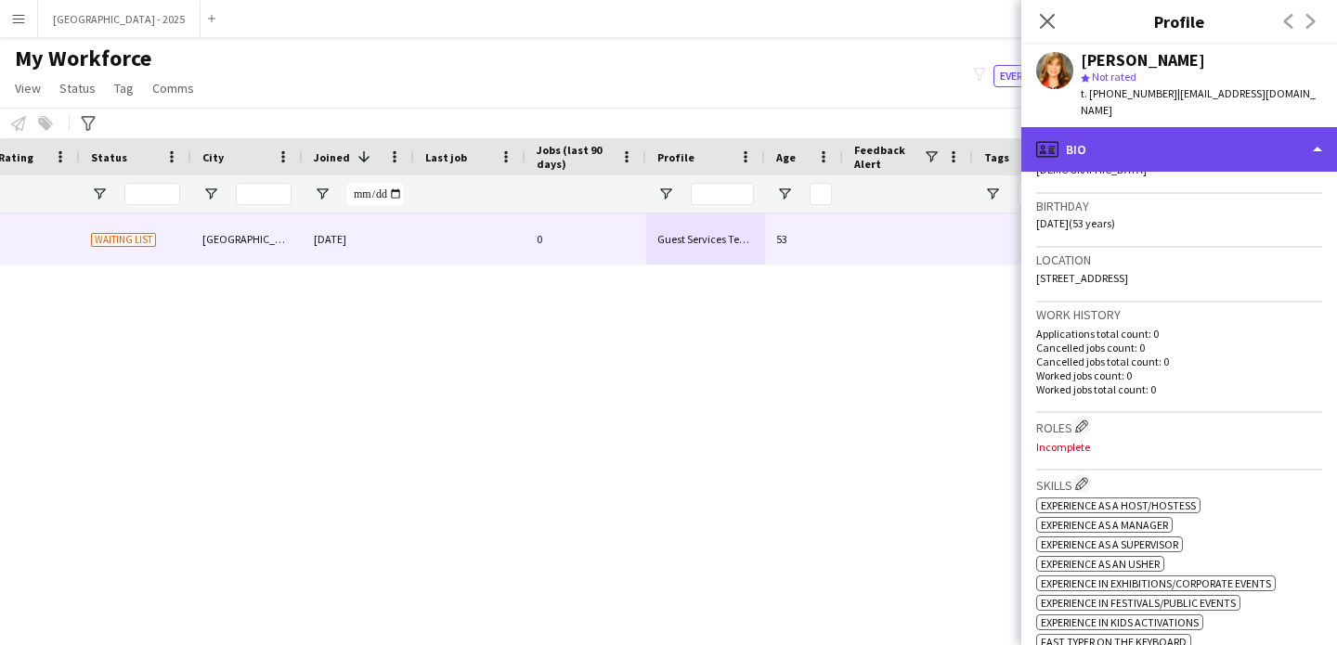
click at [1099, 127] on div "profile Bio" at bounding box center [1179, 149] width 316 height 45
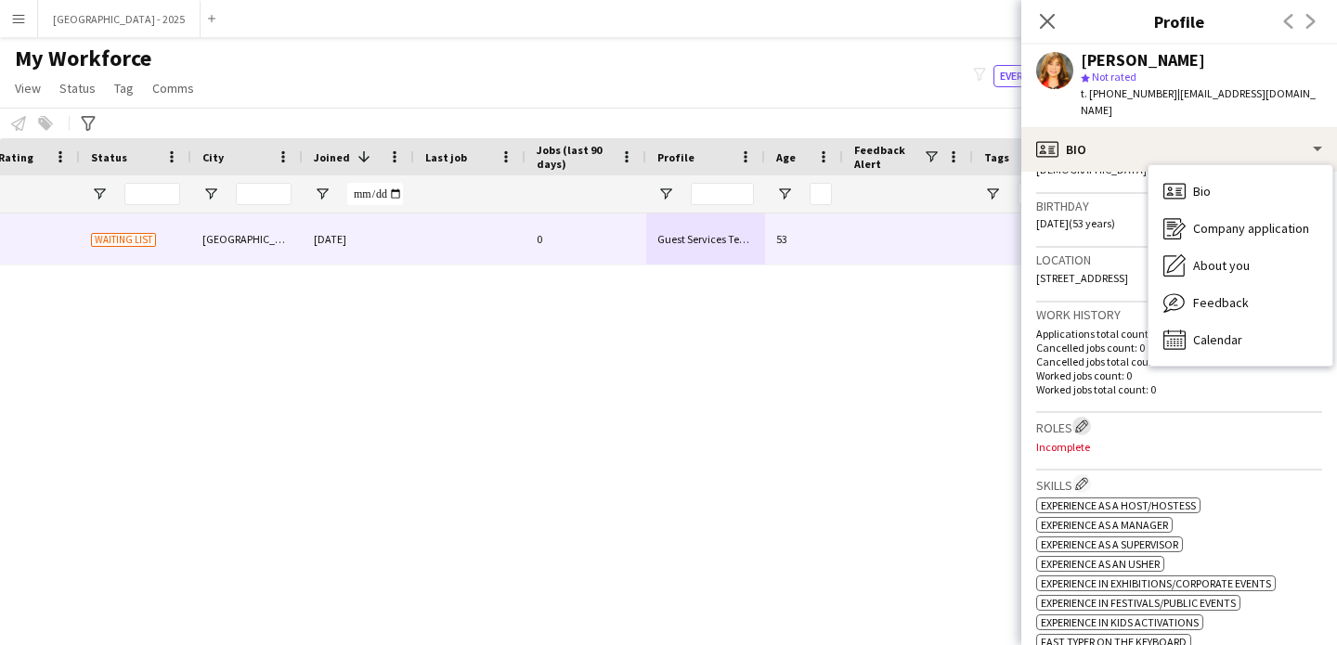
click at [1086, 420] on app-icon "Edit crew company roles" at bounding box center [1081, 426] width 13 height 13
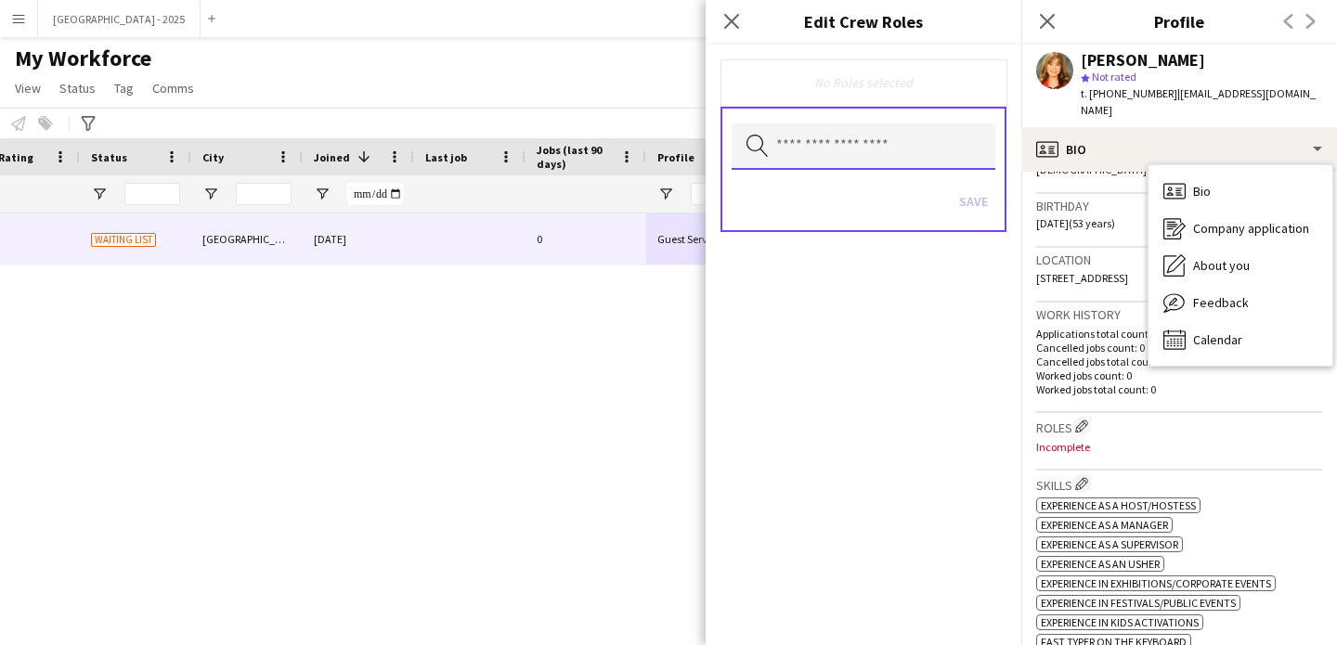
click at [874, 149] on input "text" at bounding box center [864, 146] width 264 height 46
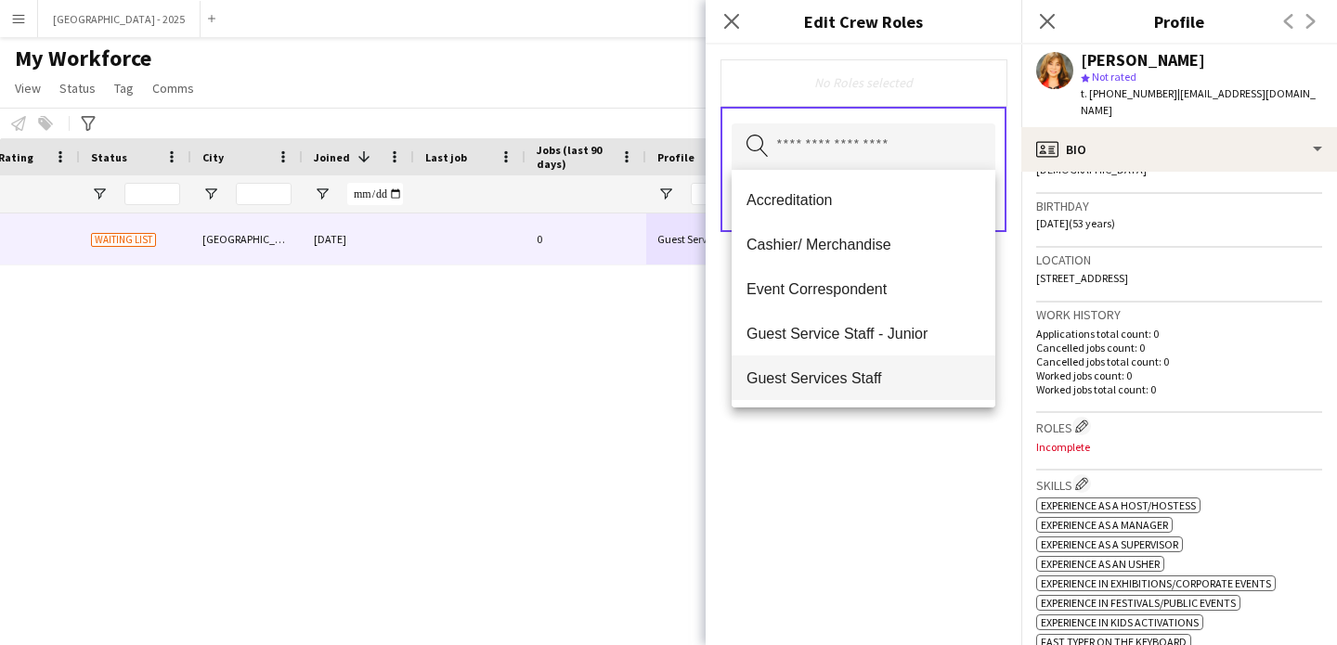
click at [904, 382] on span "Guest Services Staff" at bounding box center [864, 379] width 234 height 18
click at [898, 388] on mat-option "Guest Services Staff - Senior" at bounding box center [864, 379] width 264 height 45
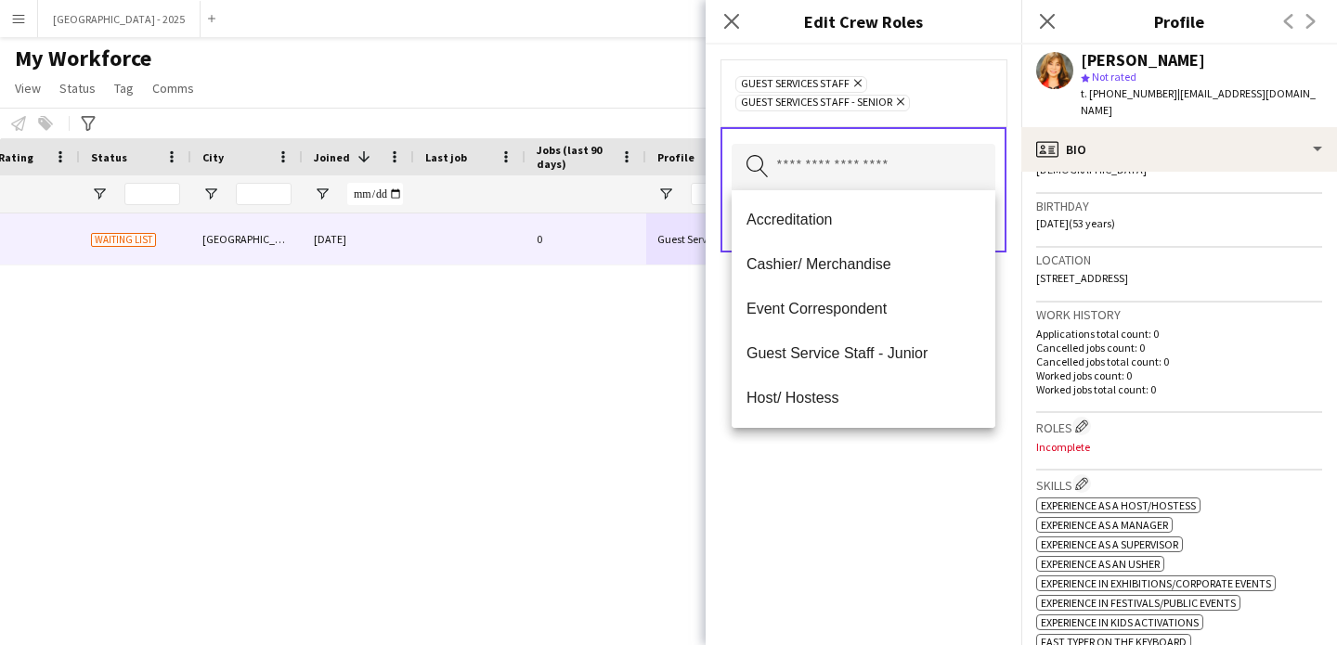
click at [921, 477] on div "Guest Services Staff Remove Guest Services Staff - Senior Remove Search by role…" at bounding box center [864, 345] width 316 height 601
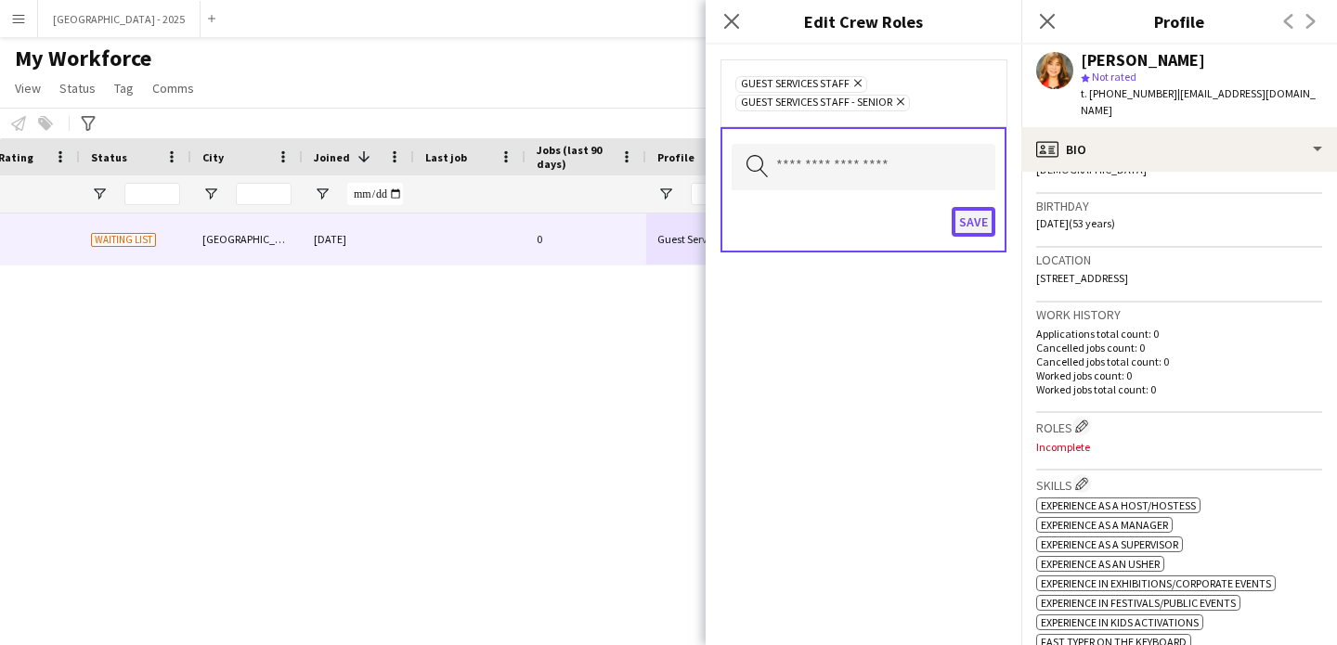
click at [969, 221] on button "Save" at bounding box center [974, 222] width 44 height 30
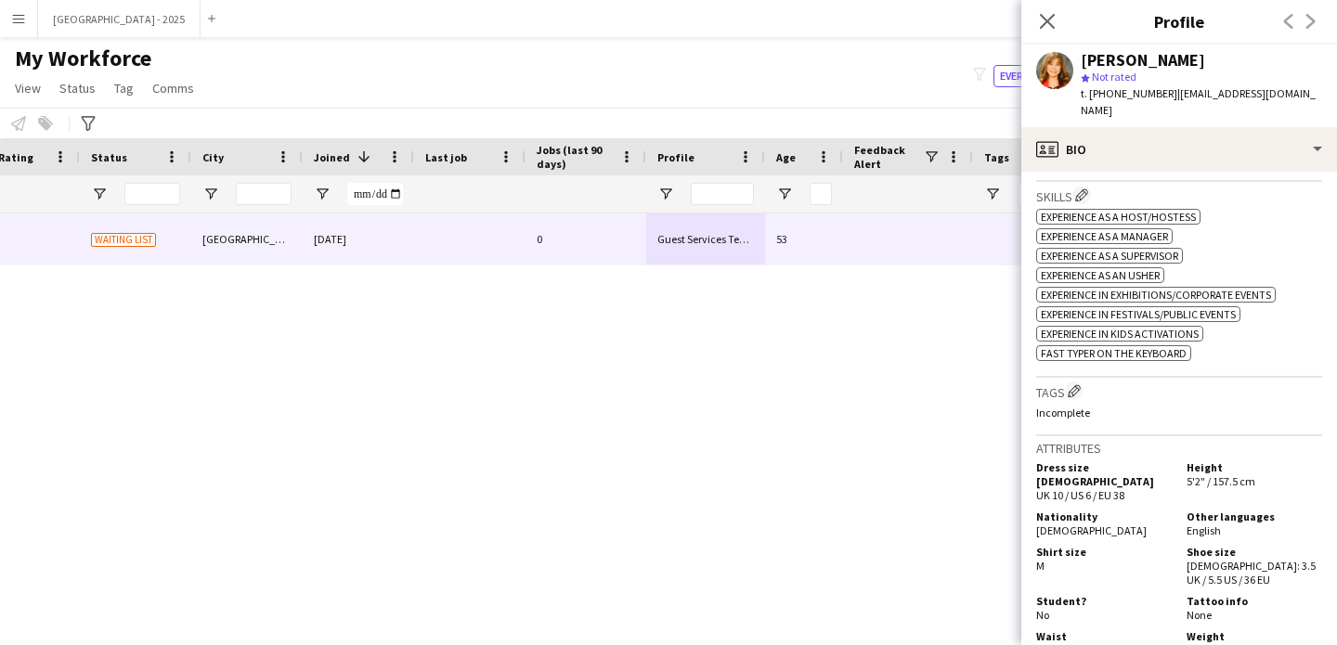
scroll to position [722, 0]
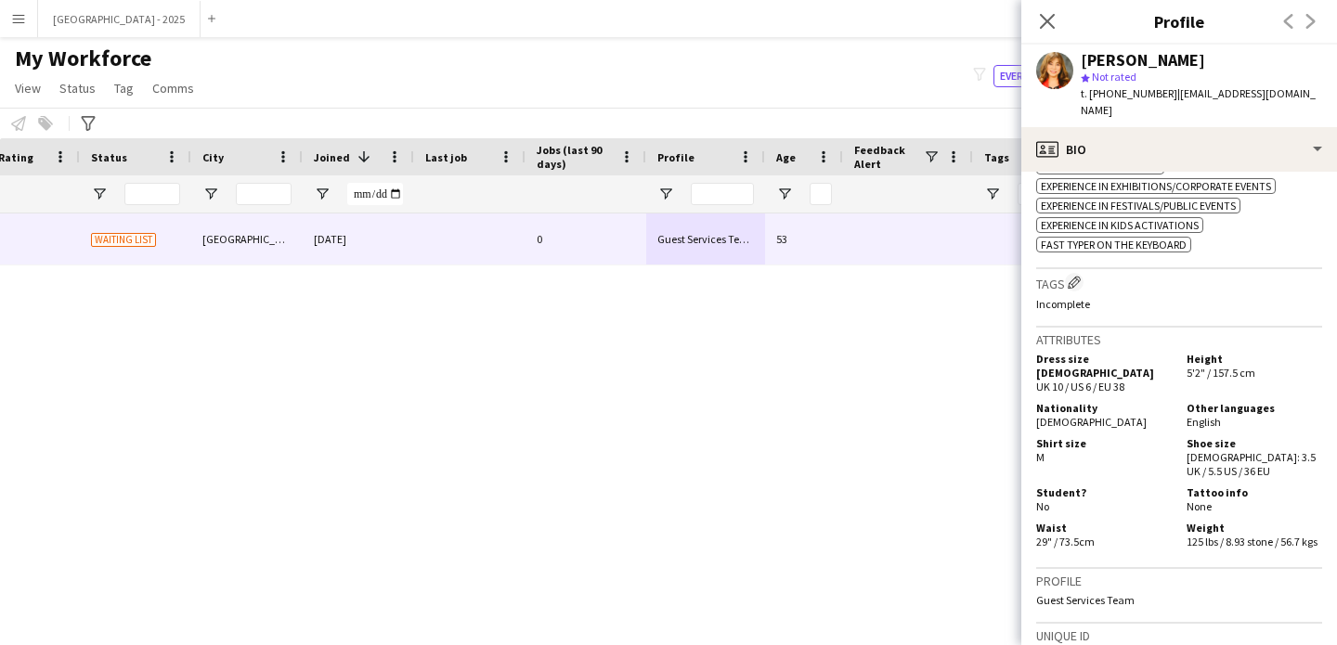
click at [1070, 284] on div "Tags Edit crew company tags Incomplete" at bounding box center [1179, 298] width 286 height 58
click at [1073, 276] on app-icon "Edit crew company tags" at bounding box center [1074, 282] width 13 height 13
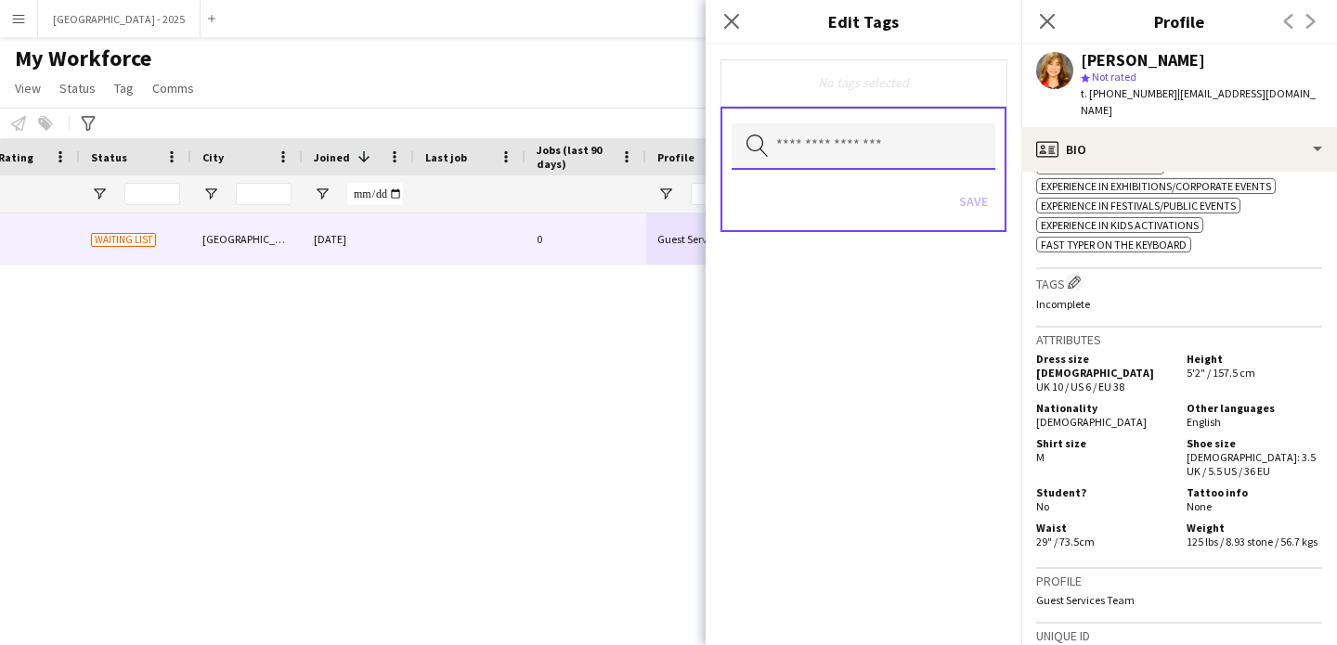
click at [858, 156] on input "text" at bounding box center [864, 146] width 264 height 46
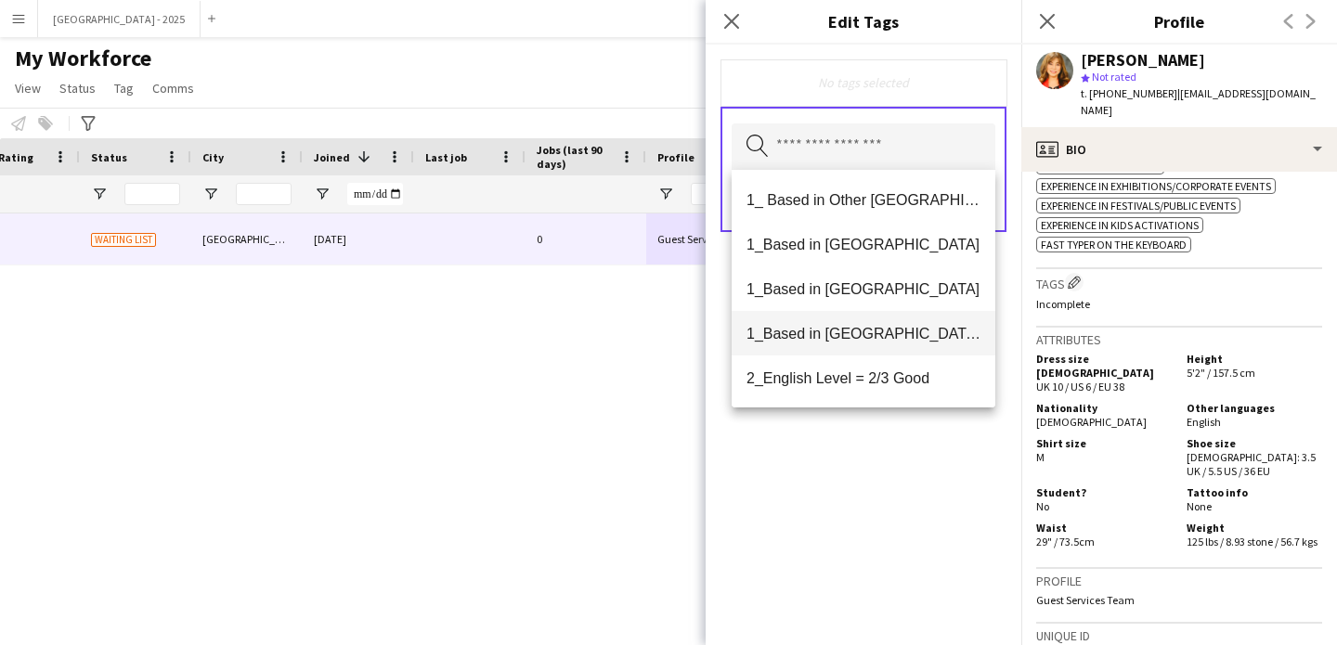
click at [896, 328] on span "1_Based in [GEOGRAPHIC_DATA]/[GEOGRAPHIC_DATA]/Ajman" at bounding box center [864, 334] width 234 height 18
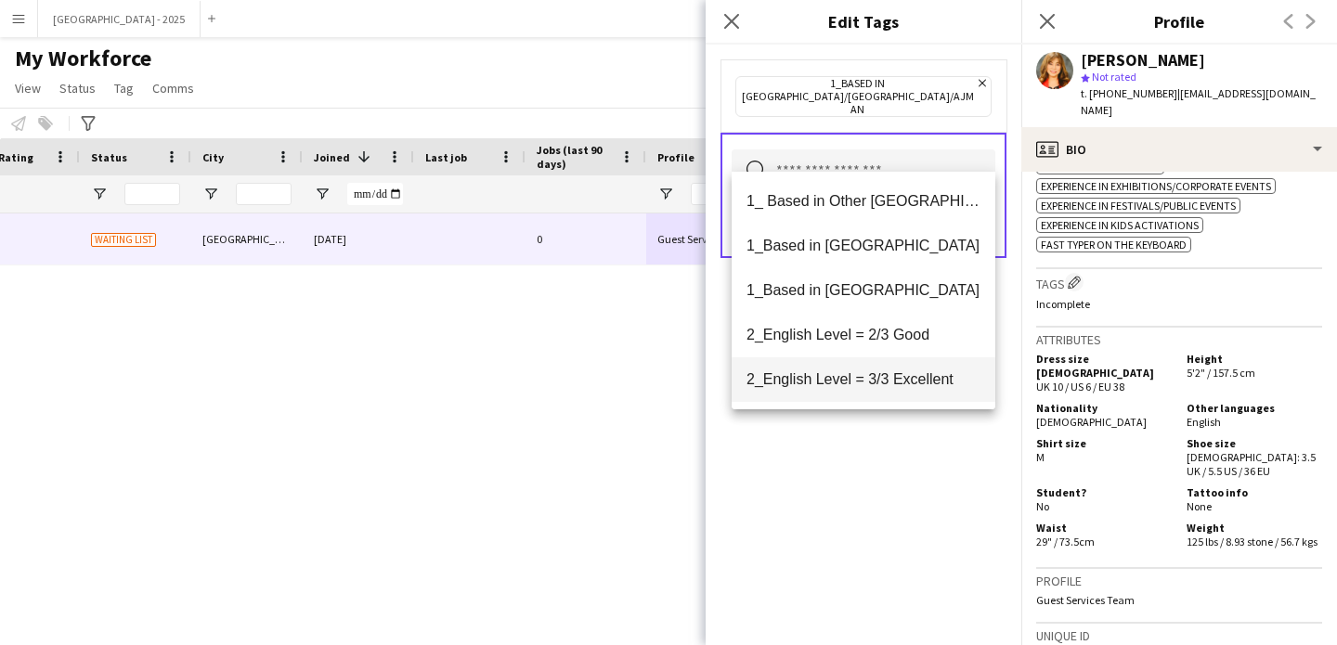
click at [901, 377] on span "2_English Level = 3/3 Excellent" at bounding box center [864, 379] width 234 height 18
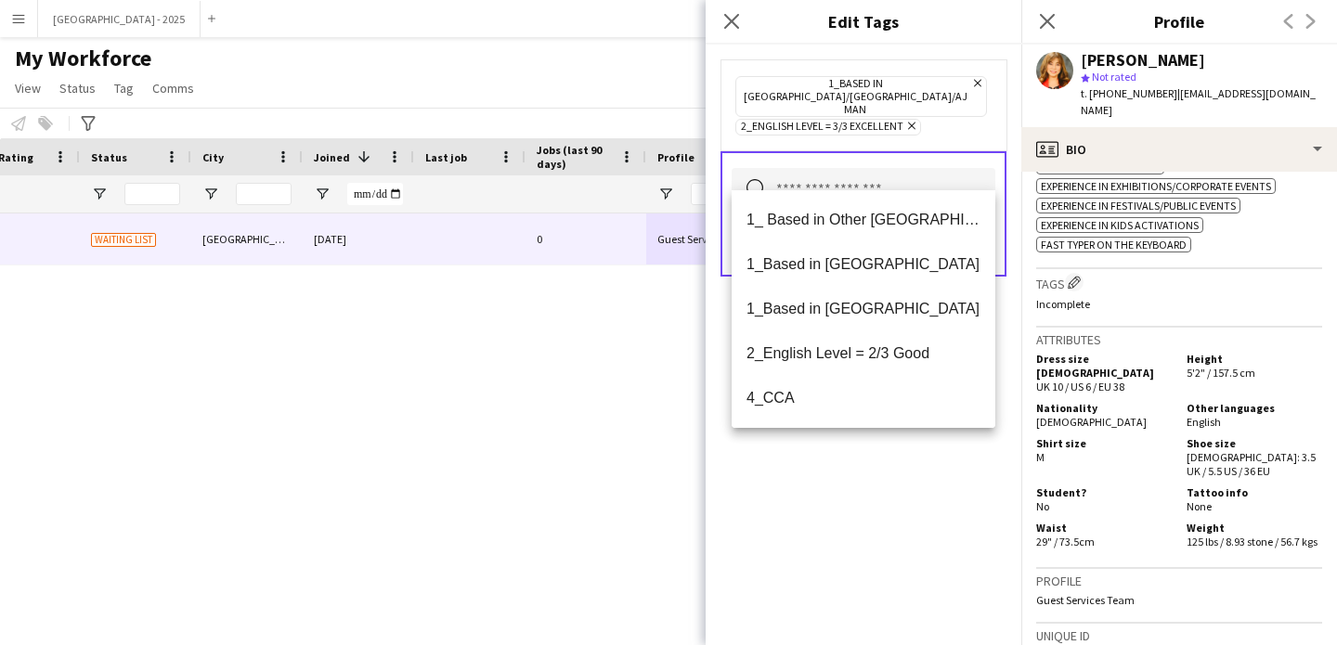
click at [907, 479] on div "1_Based in [GEOGRAPHIC_DATA]/[GEOGRAPHIC_DATA]/Ajman Remove 2_English Level = 3…" at bounding box center [864, 345] width 316 height 601
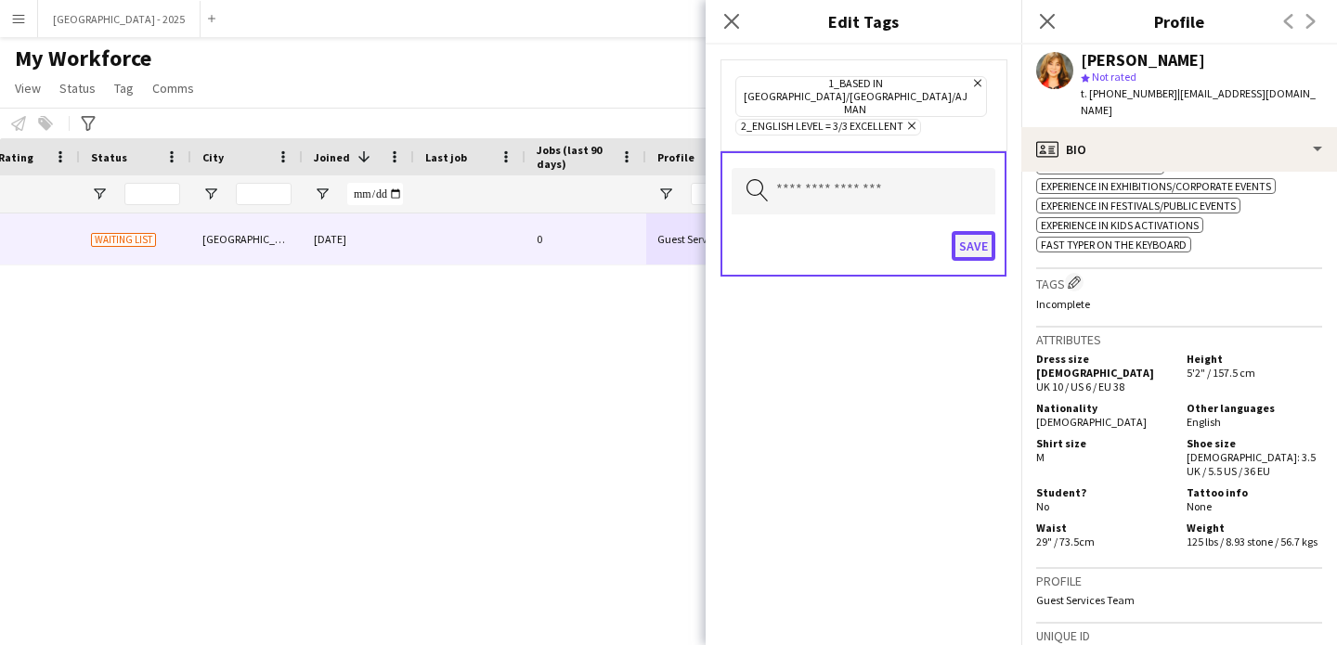
click at [971, 231] on button "Save" at bounding box center [974, 246] width 44 height 30
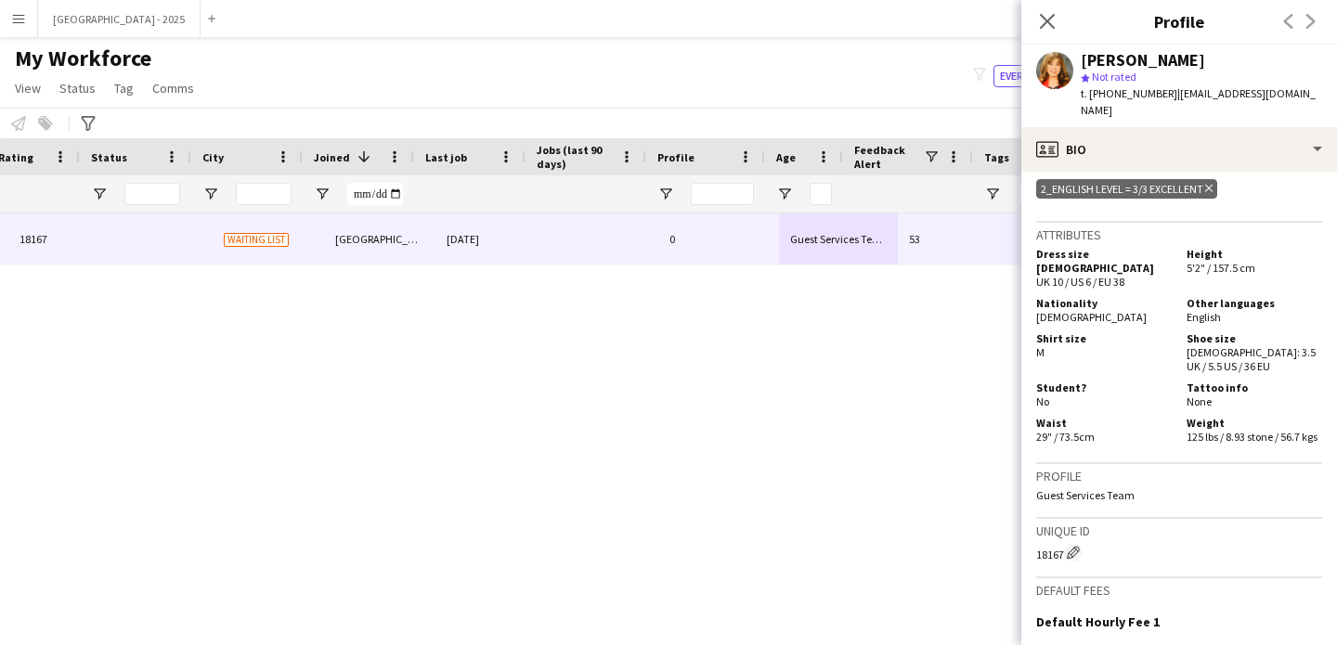
scroll to position [0, 0]
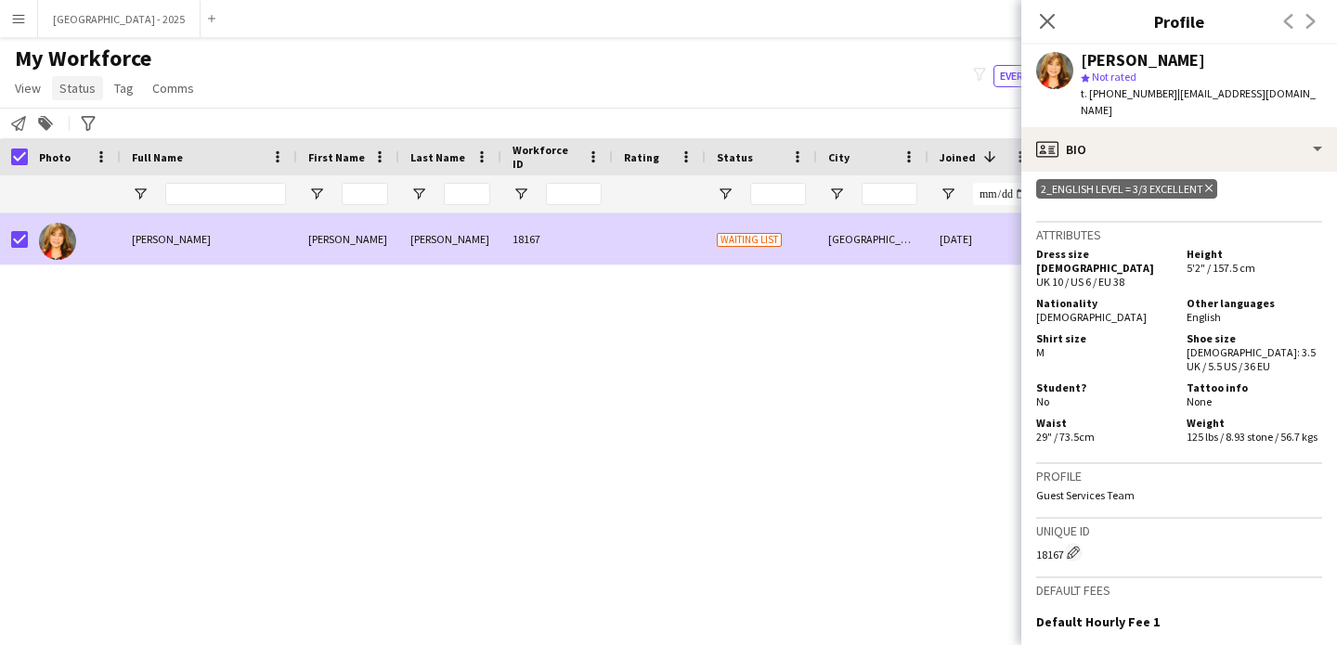
click at [77, 93] on span "Status" at bounding box center [77, 88] width 36 height 17
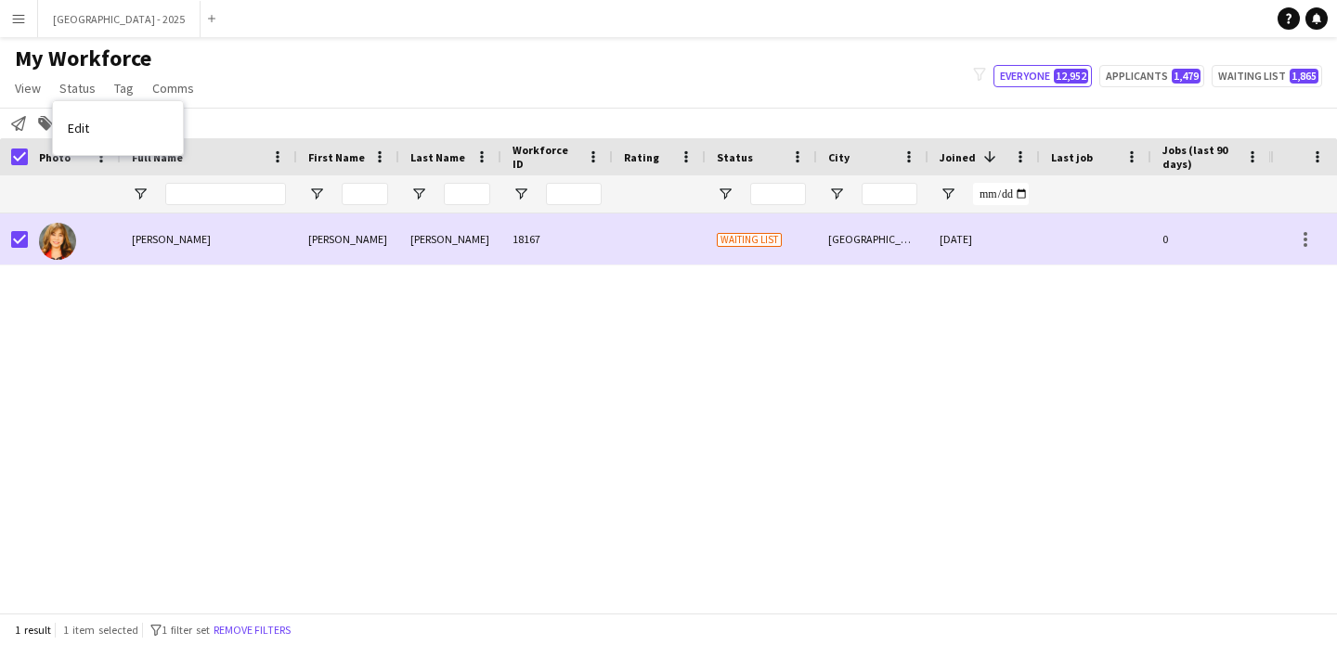
click at [113, 124] on link "Edit" at bounding box center [118, 128] width 130 height 39
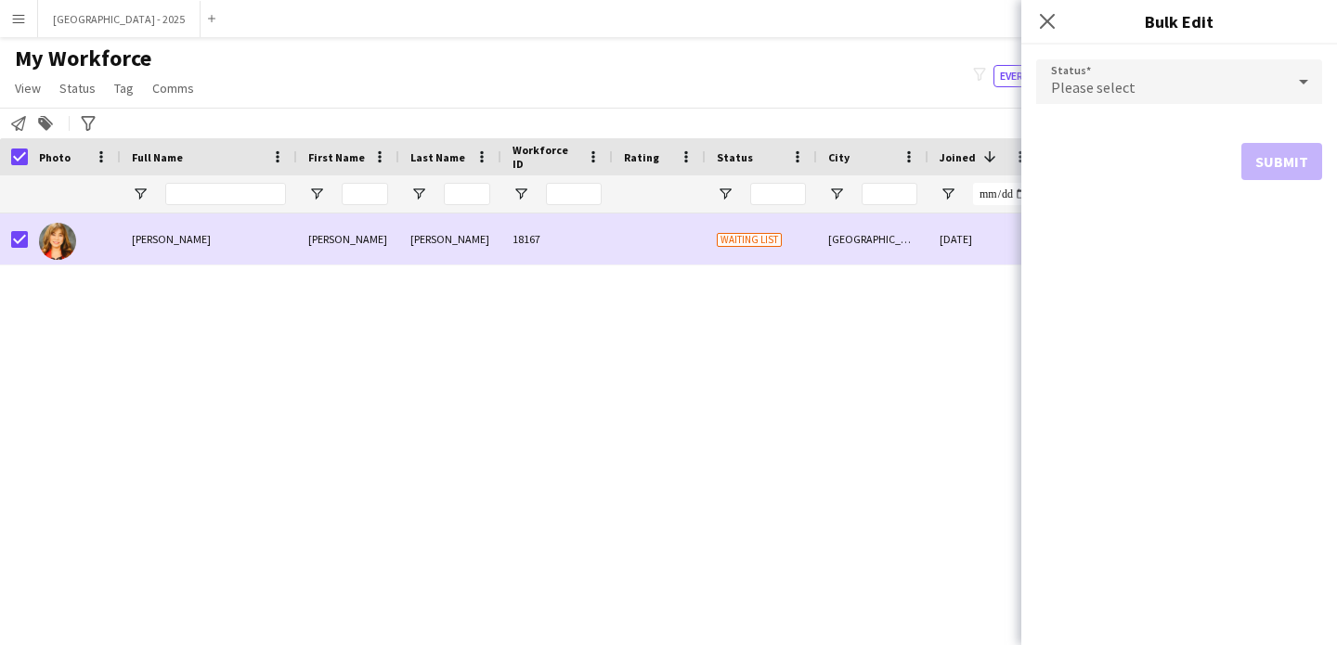
click at [1096, 98] on div "Please select" at bounding box center [1160, 81] width 249 height 45
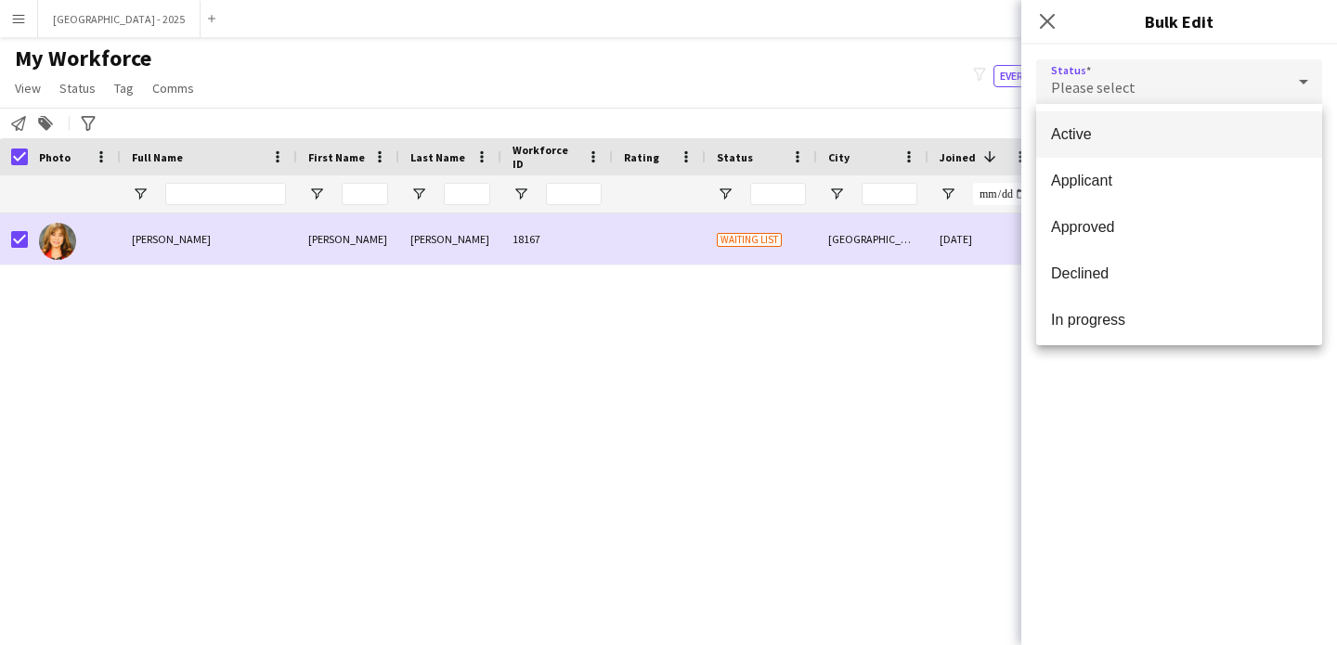
click at [1120, 147] on mat-option "Active" at bounding box center [1179, 134] width 286 height 46
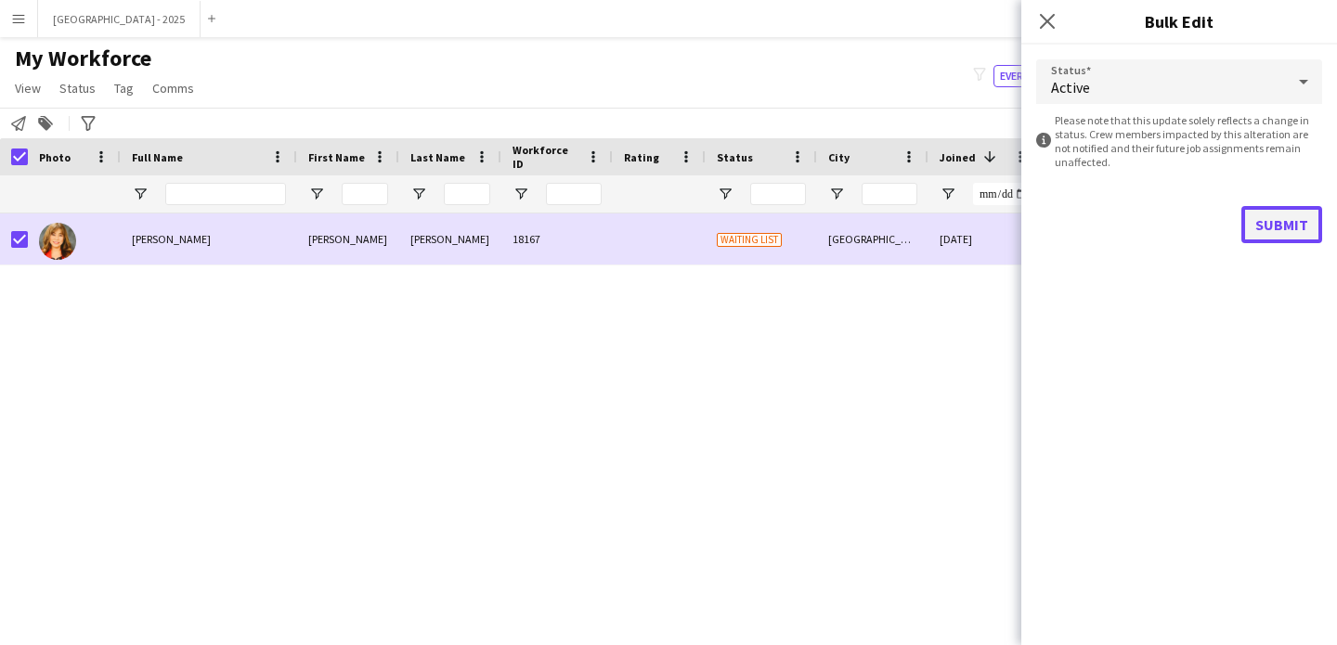
click at [1288, 231] on button "Submit" at bounding box center [1281, 224] width 81 height 37
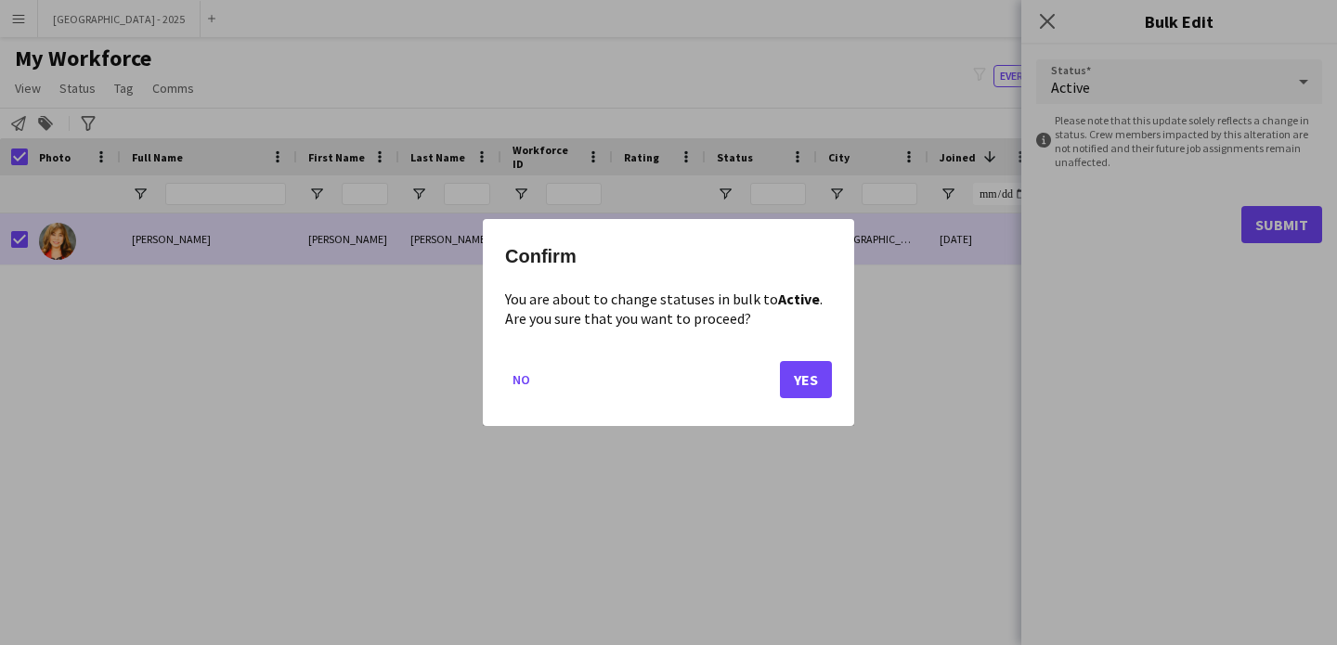
click at [775, 373] on mat-dialog-actions "No Yes" at bounding box center [668, 386] width 327 height 79
click at [790, 383] on button "Yes" at bounding box center [806, 379] width 52 height 37
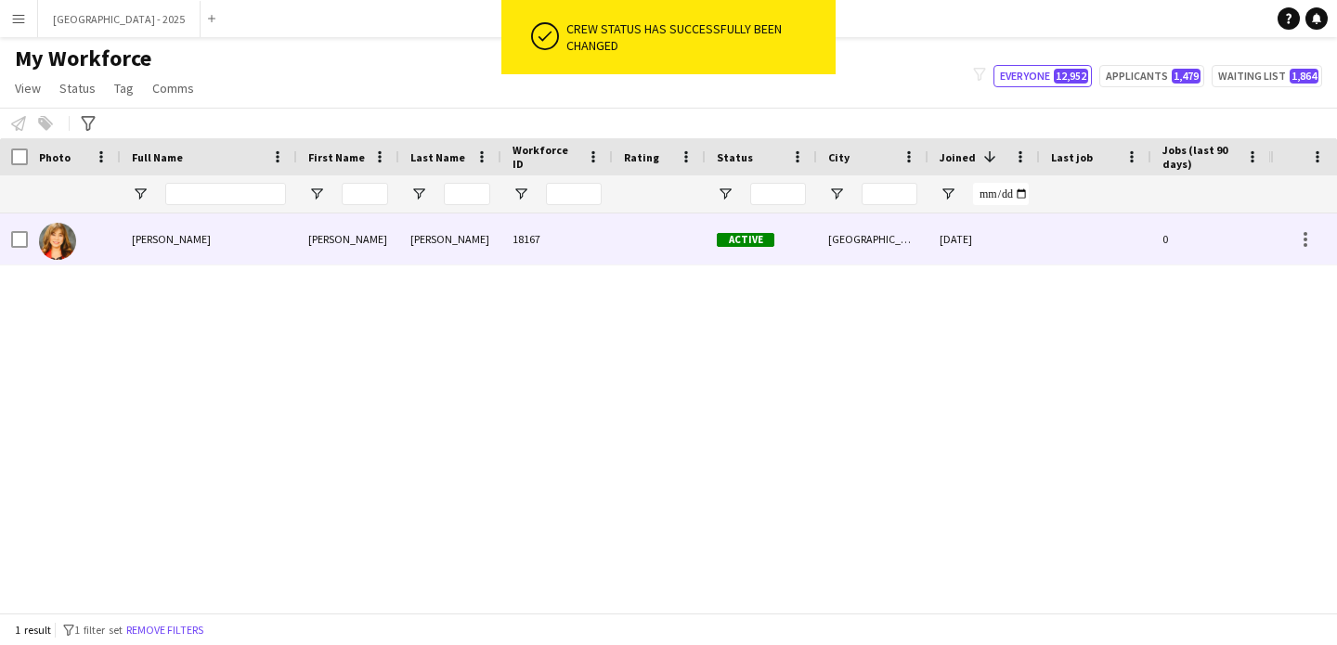
click at [47, 244] on img at bounding box center [57, 241] width 37 height 37
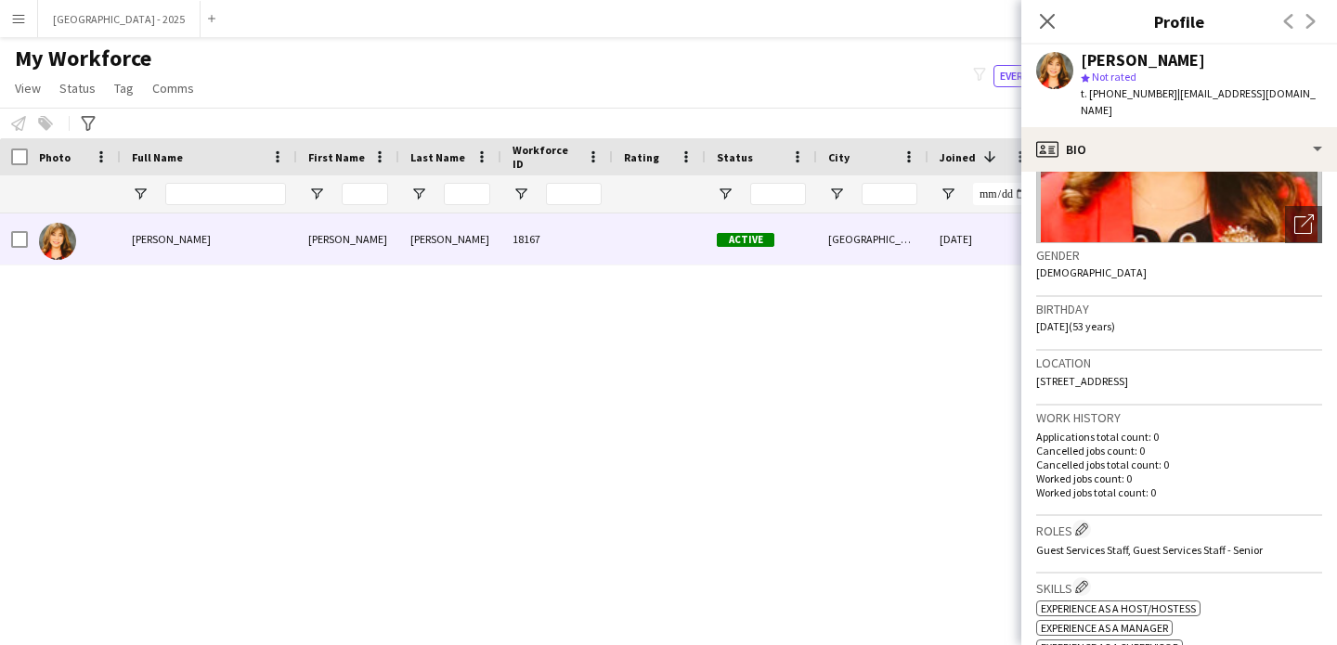
scroll to position [222, 0]
click at [1086, 523] on app-icon "Edit crew company roles" at bounding box center [1081, 529] width 13 height 13
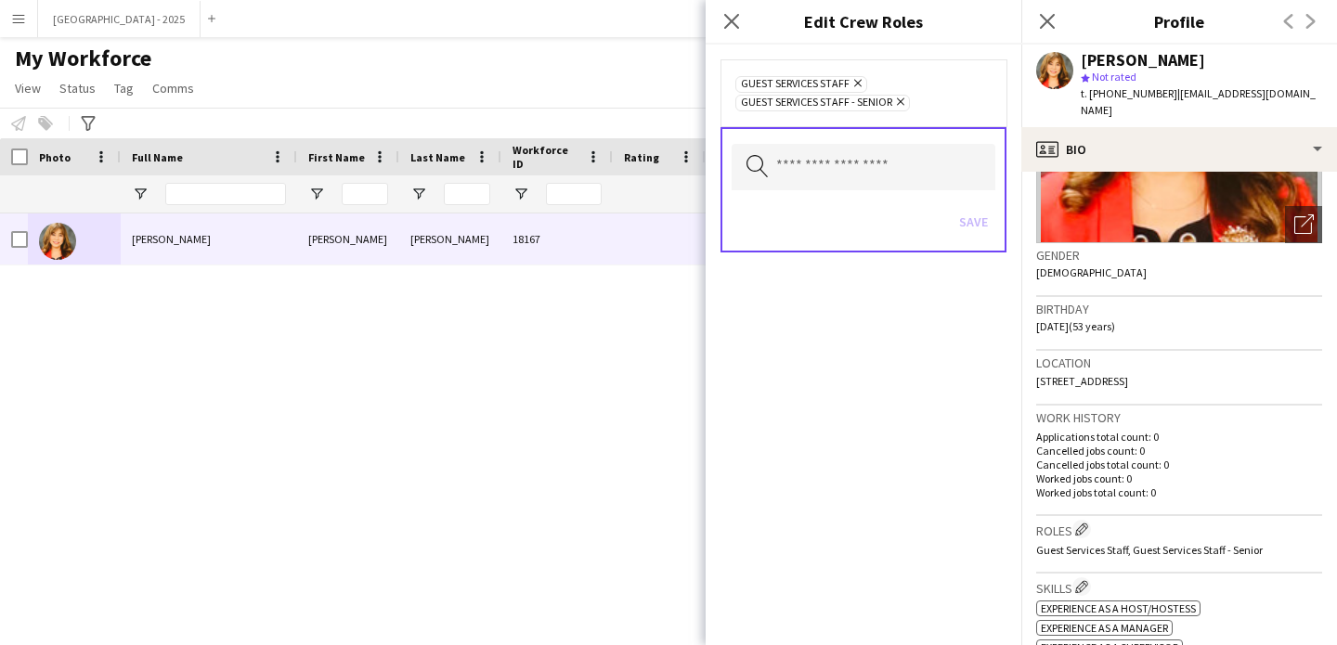
drag, startPoint x: 831, startPoint y: 214, endPoint x: 831, endPoint y: 184, distance: 30.6
click at [831, 209] on div "Save" at bounding box center [864, 224] width 264 height 53
click at [831, 180] on input "text" at bounding box center [864, 167] width 264 height 46
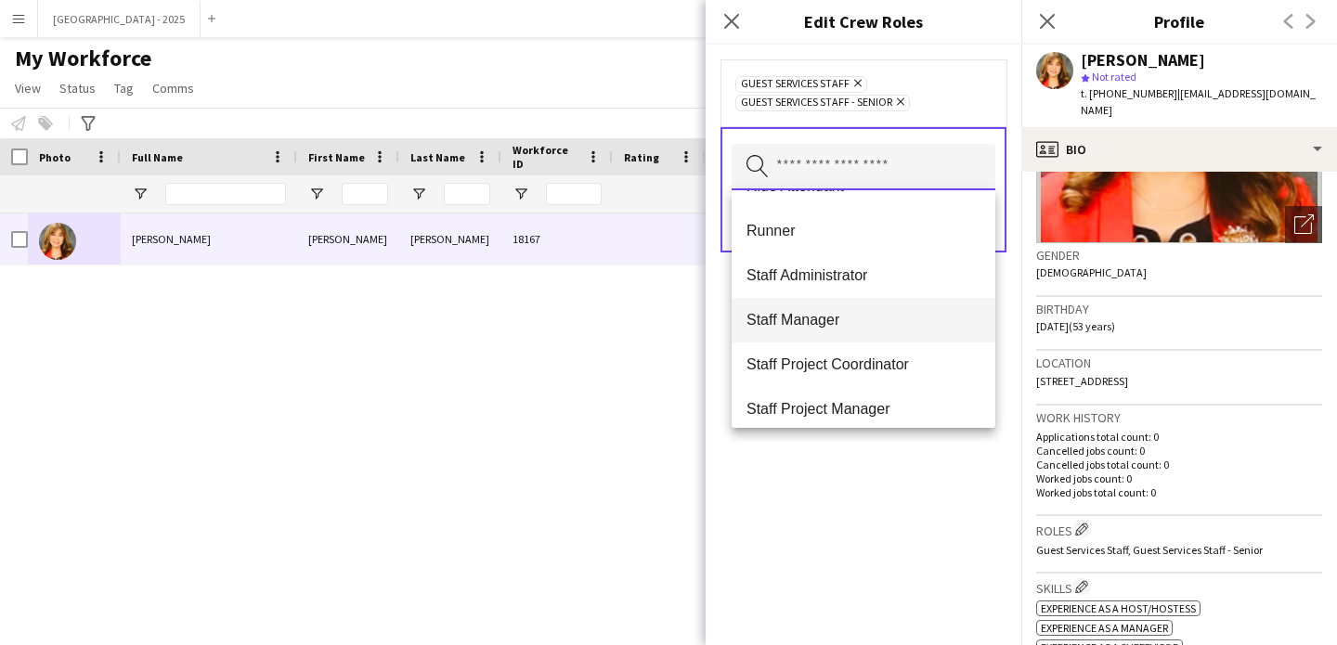
scroll to position [669, 0]
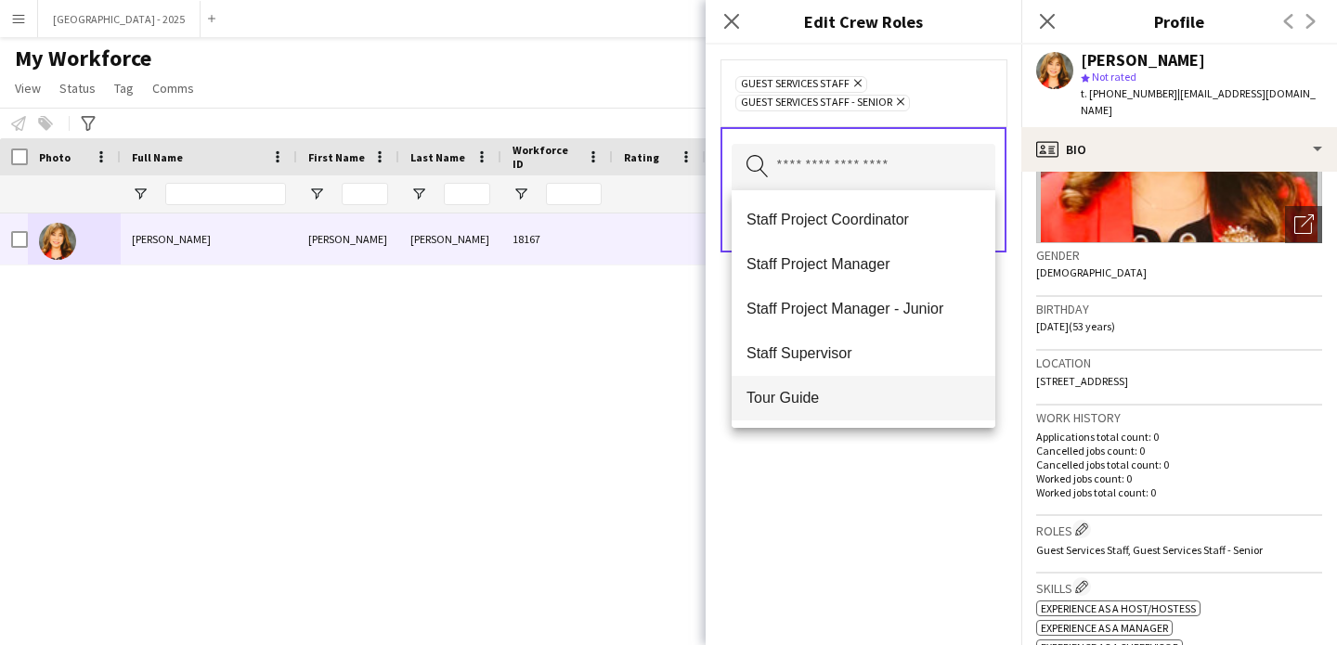
click at [879, 394] on span "Tour Guide" at bounding box center [864, 398] width 234 height 18
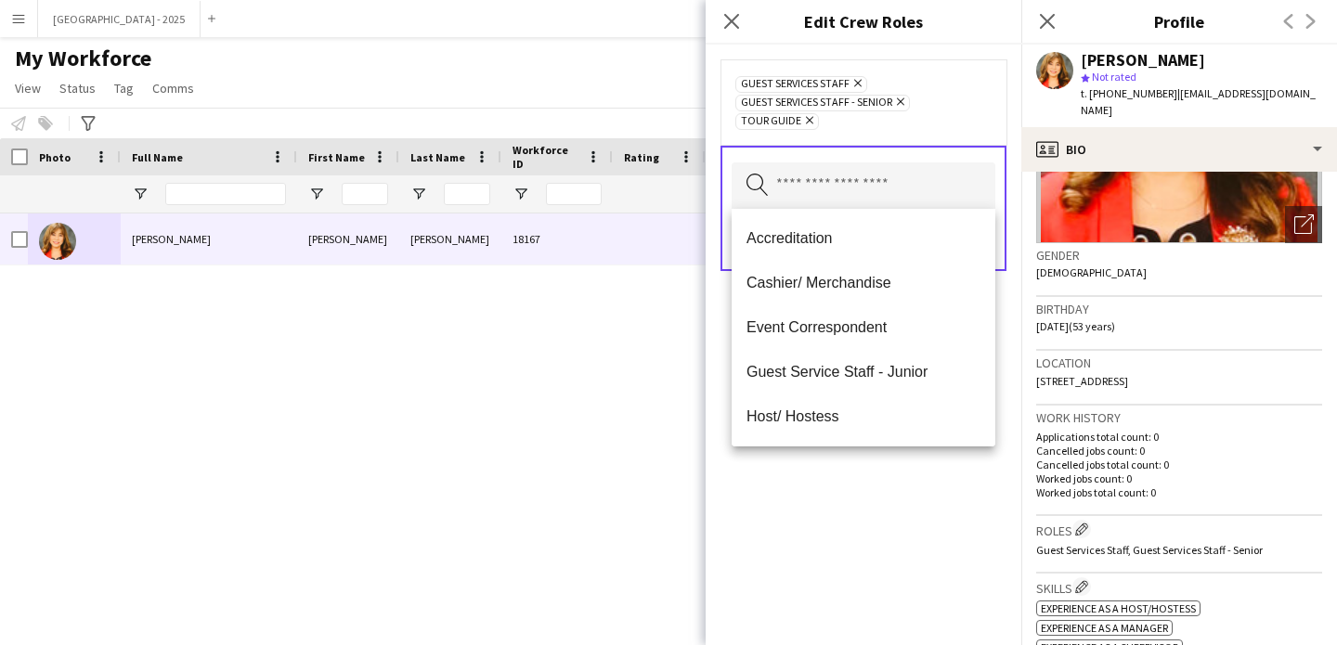
click at [889, 473] on div "Guest Services Staff Remove Guest Services Staff - Senior Remove Tour Guide Rem…" at bounding box center [864, 345] width 316 height 601
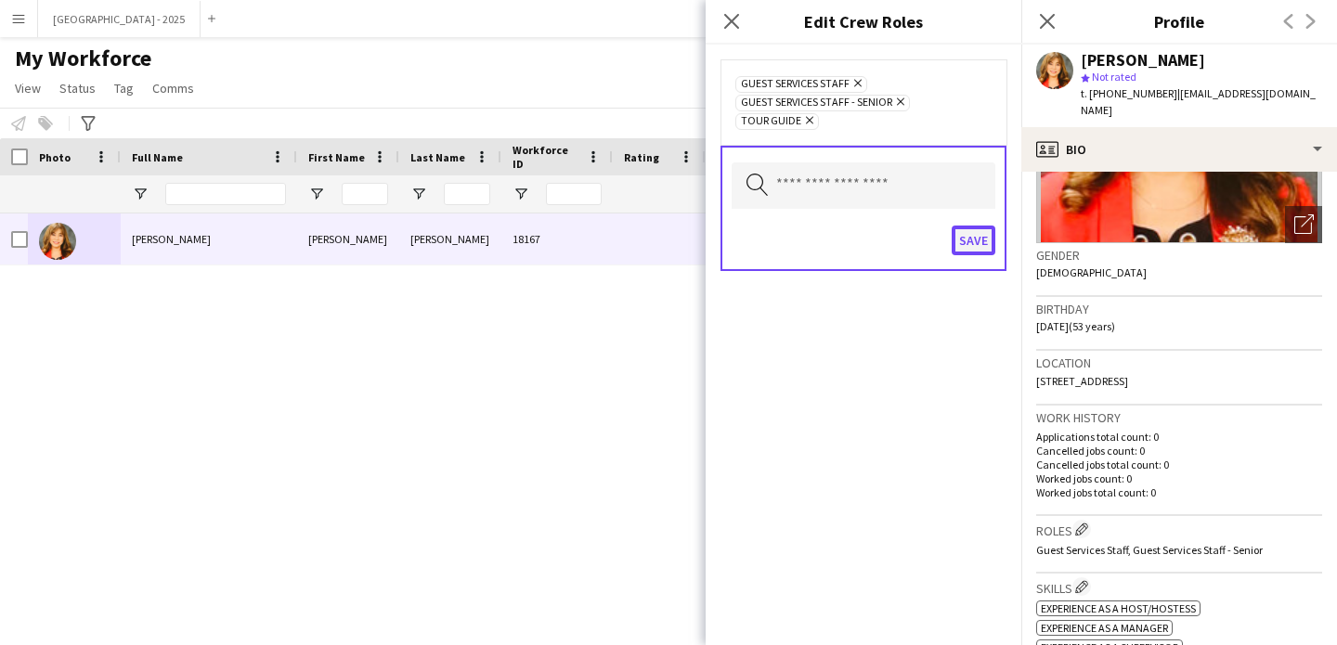
click at [969, 241] on button "Save" at bounding box center [974, 241] width 44 height 30
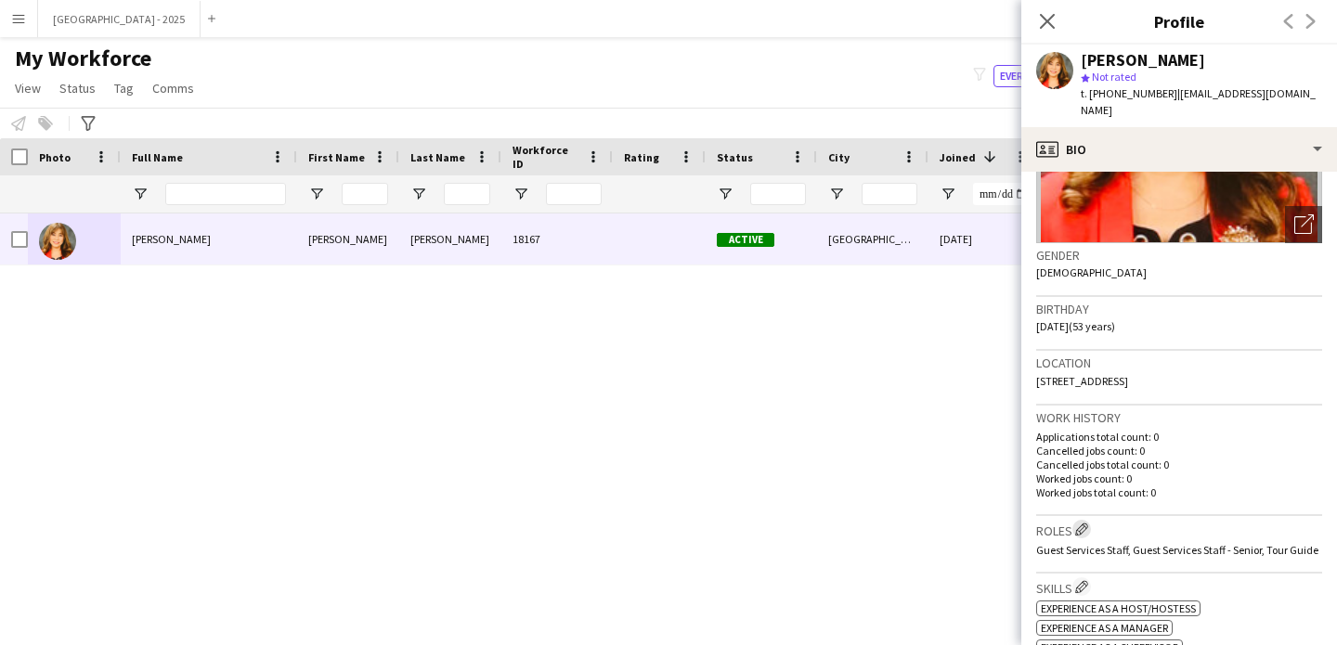
click at [1087, 523] on app-icon "Edit crew company roles" at bounding box center [1081, 529] width 13 height 13
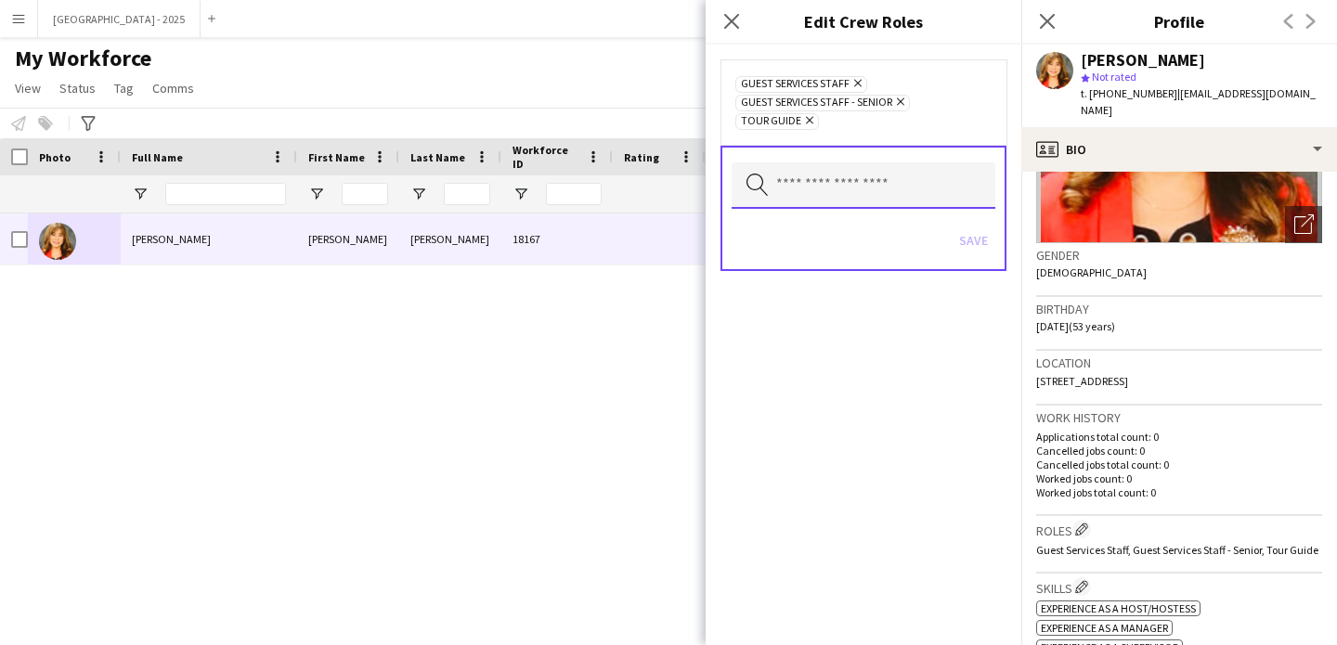
click at [883, 190] on input "text" at bounding box center [864, 185] width 264 height 46
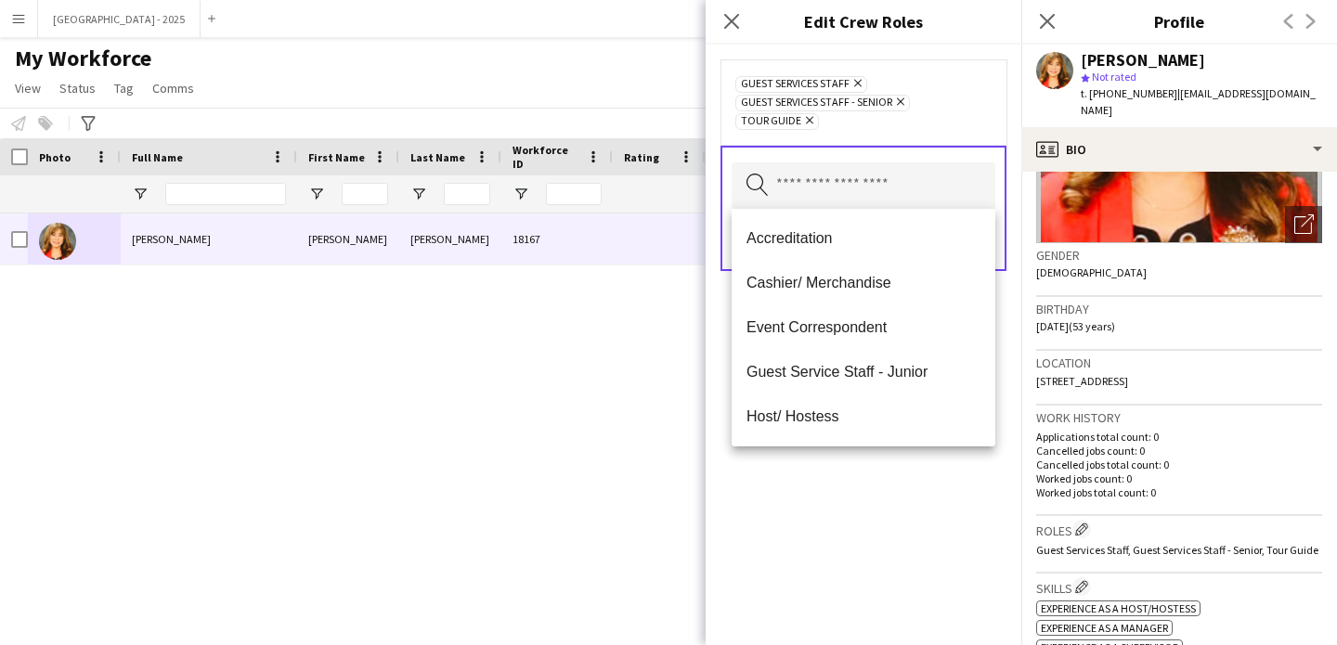
click at [891, 495] on div "Guest Services Staff Remove Guest Services Staff - Senior Remove Tour Guide Rem…" at bounding box center [864, 345] width 316 height 601
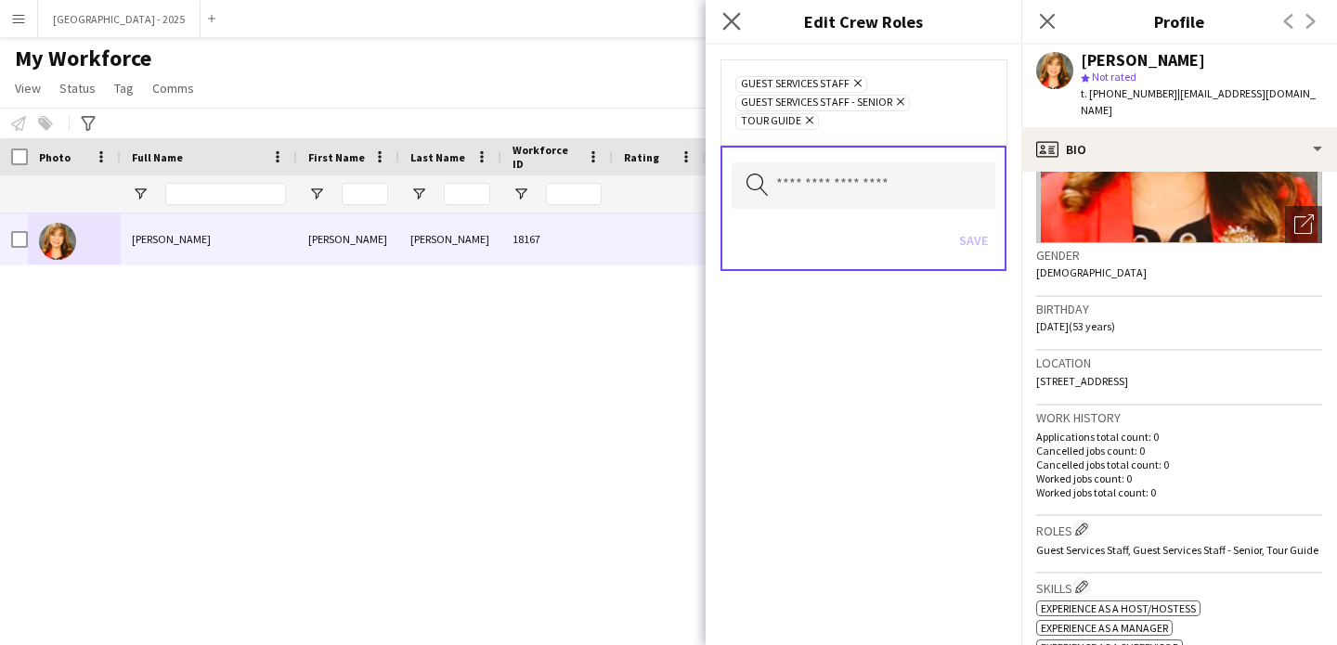
click at [726, 19] on icon "Close pop-in" at bounding box center [731, 21] width 18 height 18
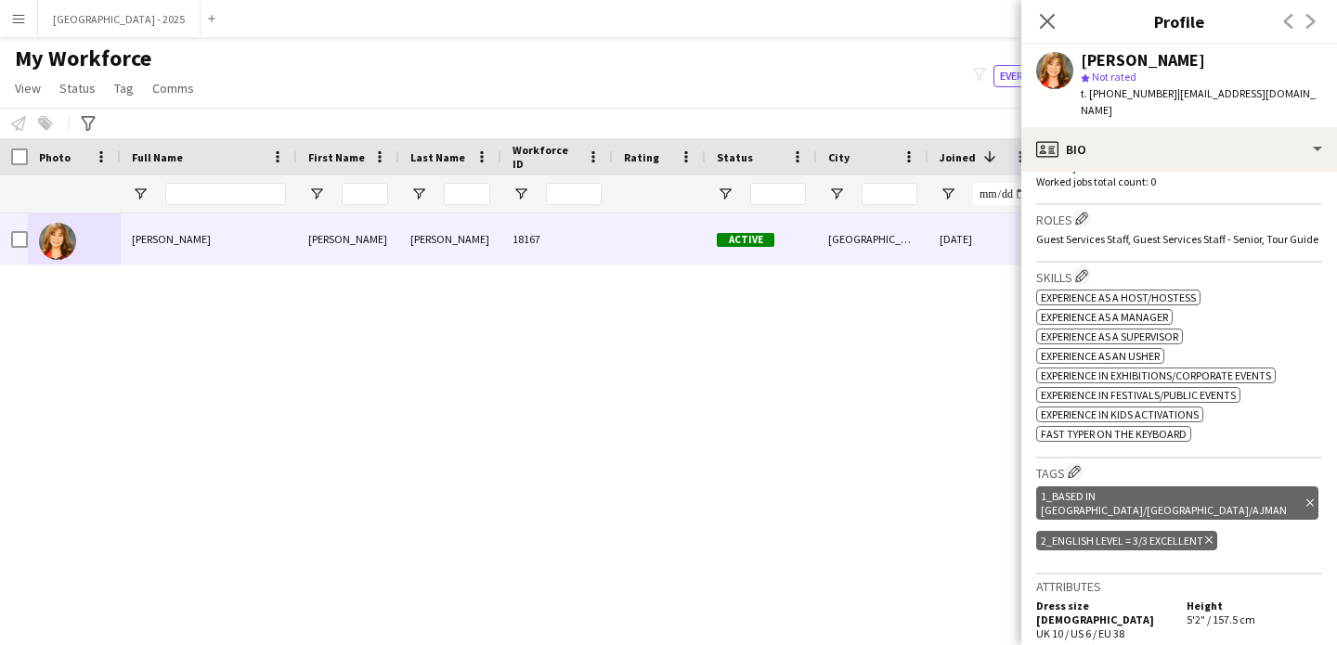
scroll to position [604, 0]
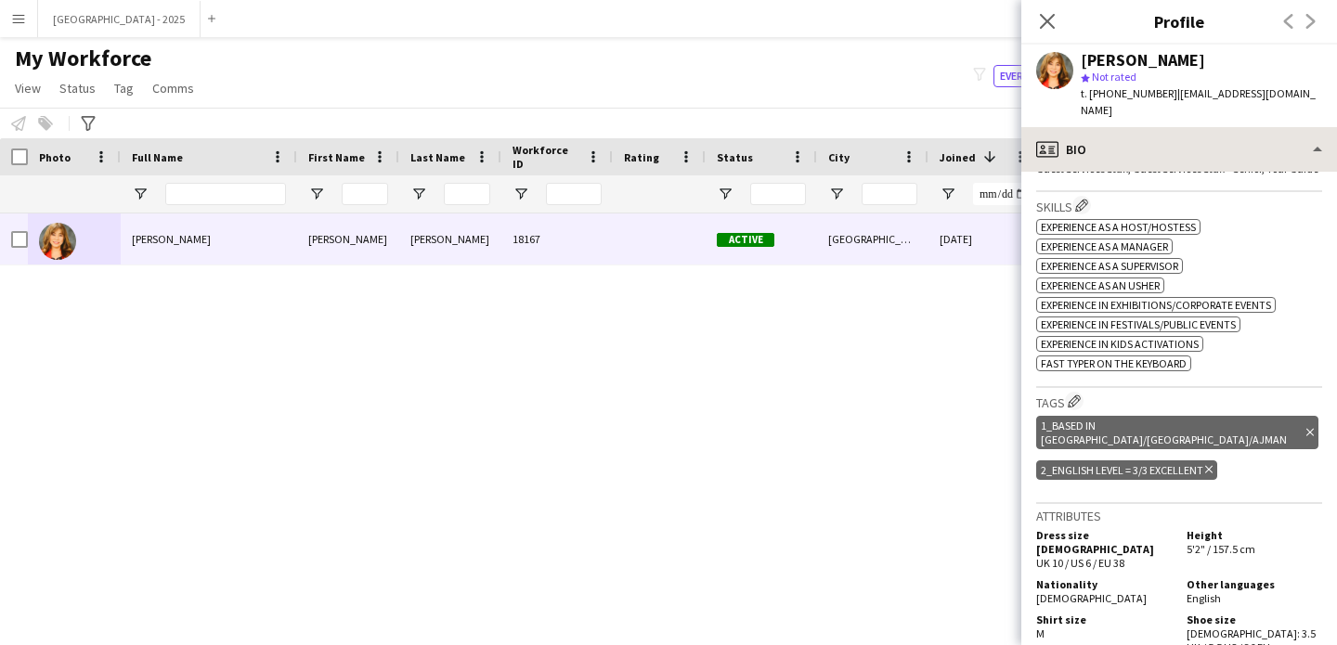
drag, startPoint x: 1103, startPoint y: 156, endPoint x: 1111, endPoint y: 149, distance: 10.6
click at [1103, 162] on span "Guest Services Staff, Guest Services Staff - Senior, Tour Guide" at bounding box center [1177, 169] width 282 height 14
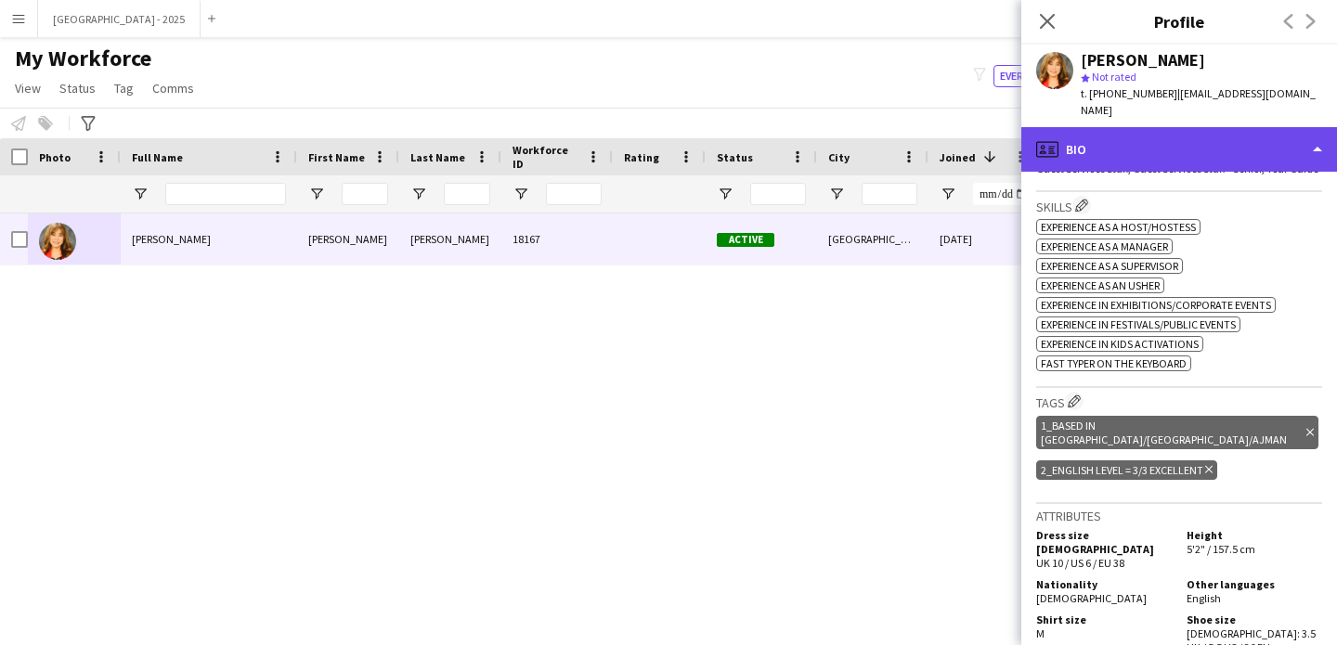
click at [1113, 148] on div "profile Bio" at bounding box center [1179, 149] width 316 height 45
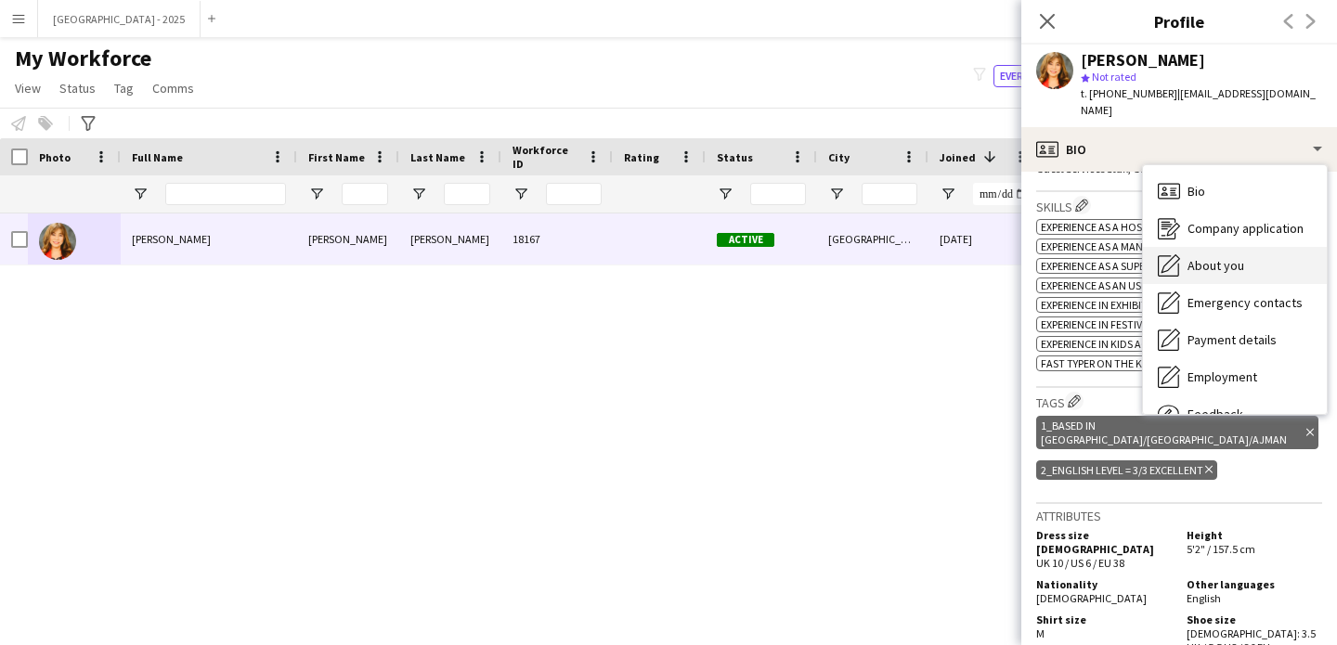
click at [1210, 257] on span "About you" at bounding box center [1216, 265] width 57 height 17
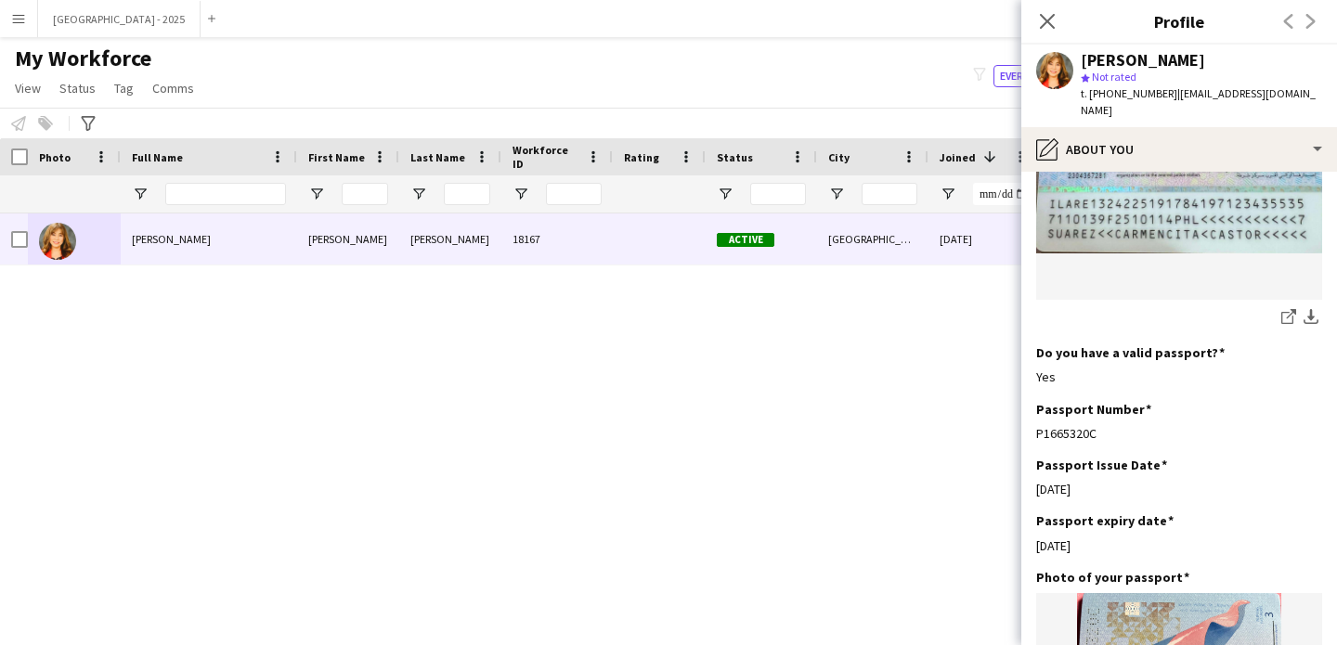
scroll to position [1409, 0]
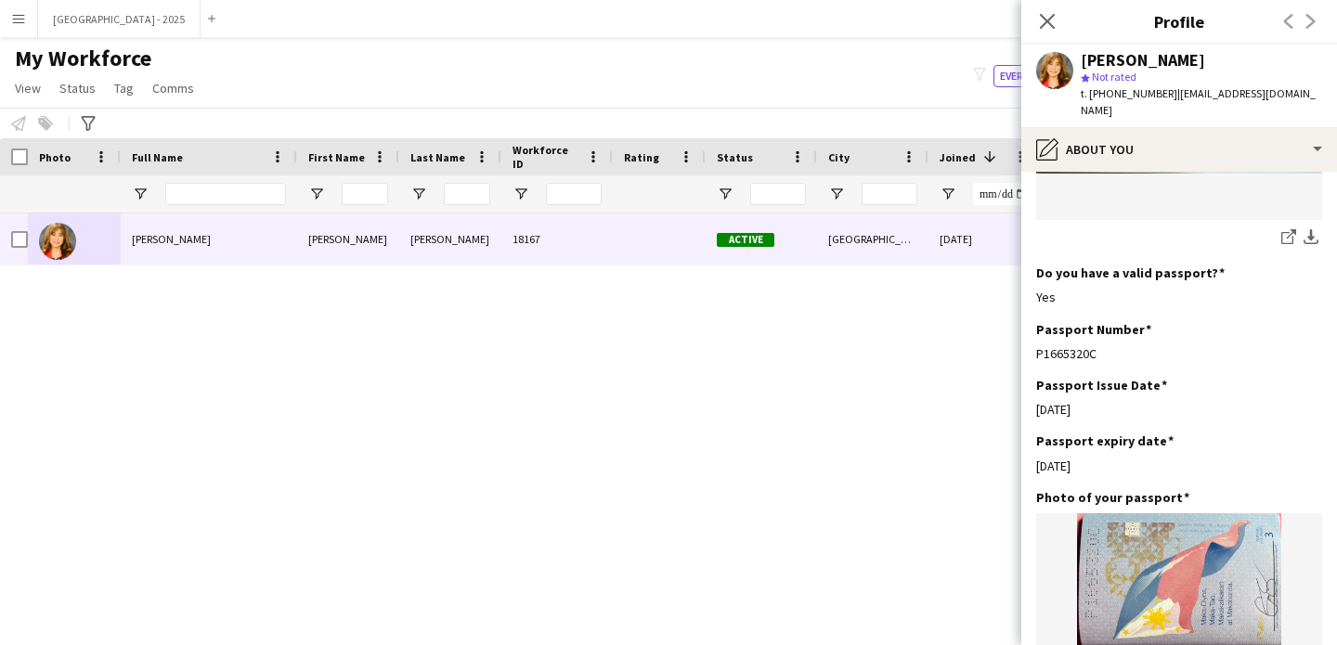
click at [1063, 19] on div "Close pop-in" at bounding box center [1047, 21] width 52 height 43
click at [1052, 18] on icon "Close pop-in" at bounding box center [1047, 21] width 18 height 18
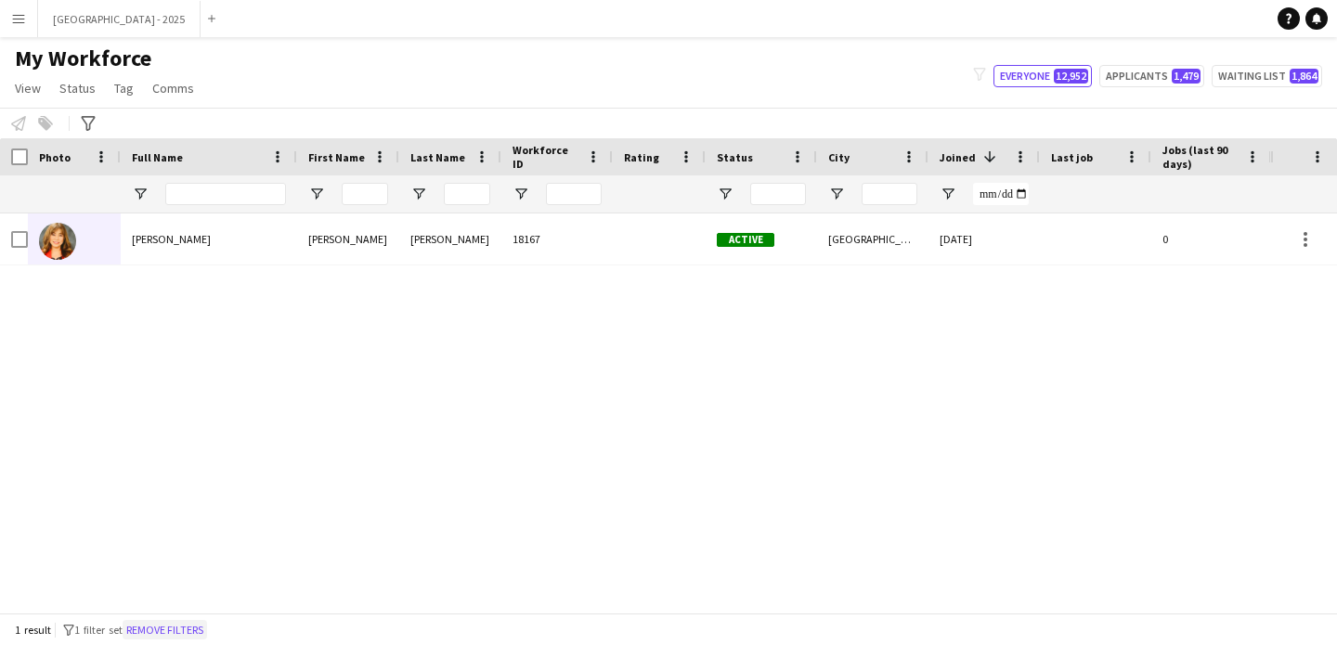
click at [207, 627] on button "Remove filters" at bounding box center [165, 630] width 84 height 20
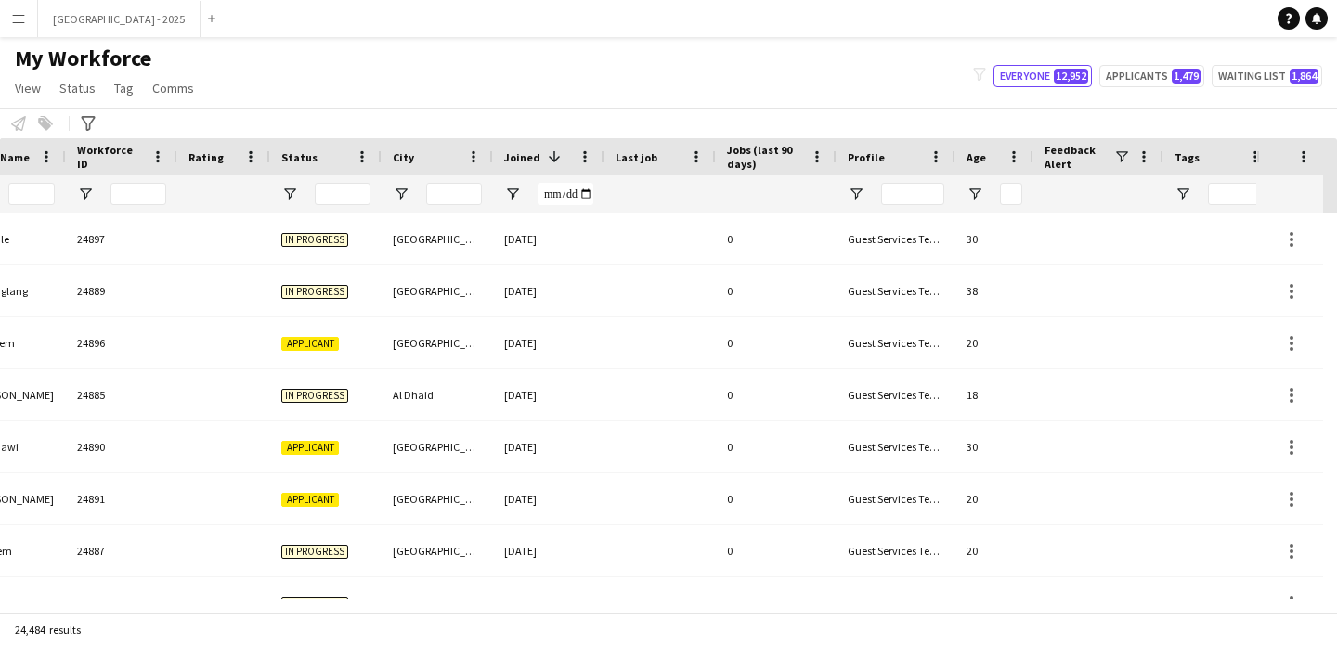
scroll to position [0, 640]
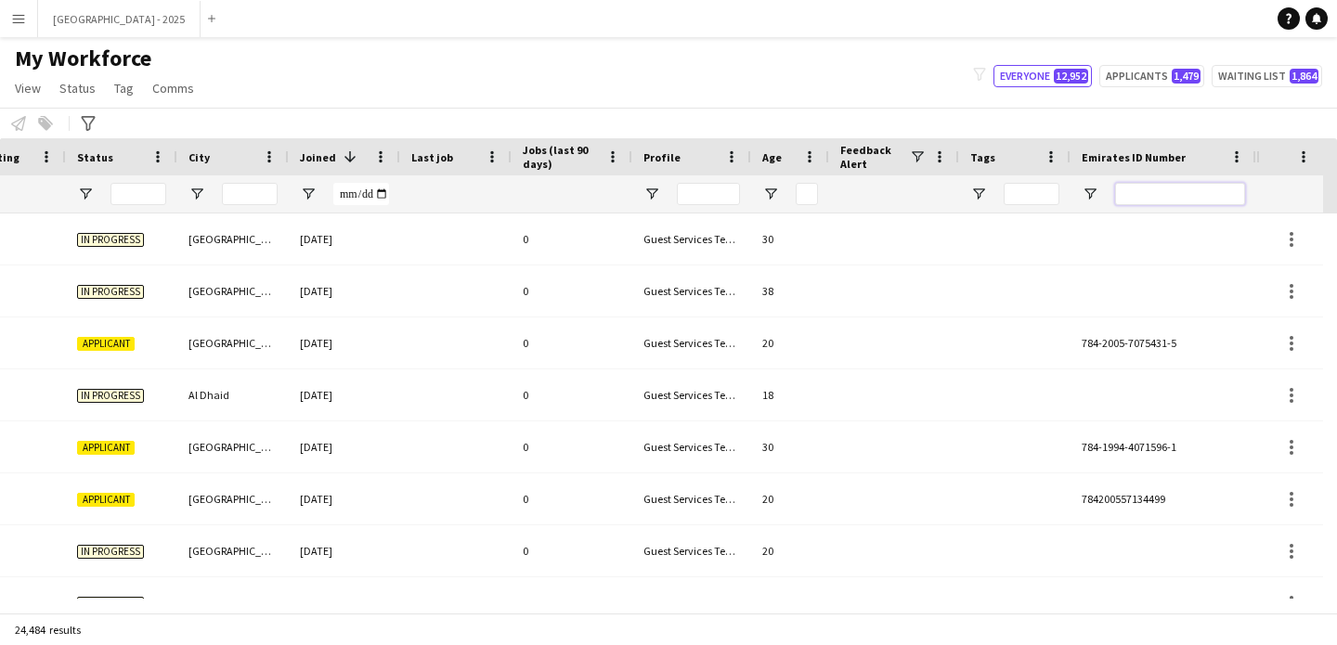
click at [1204, 192] on input "Emirates ID Number Filter Input" at bounding box center [1180, 194] width 130 height 22
paste input "*******"
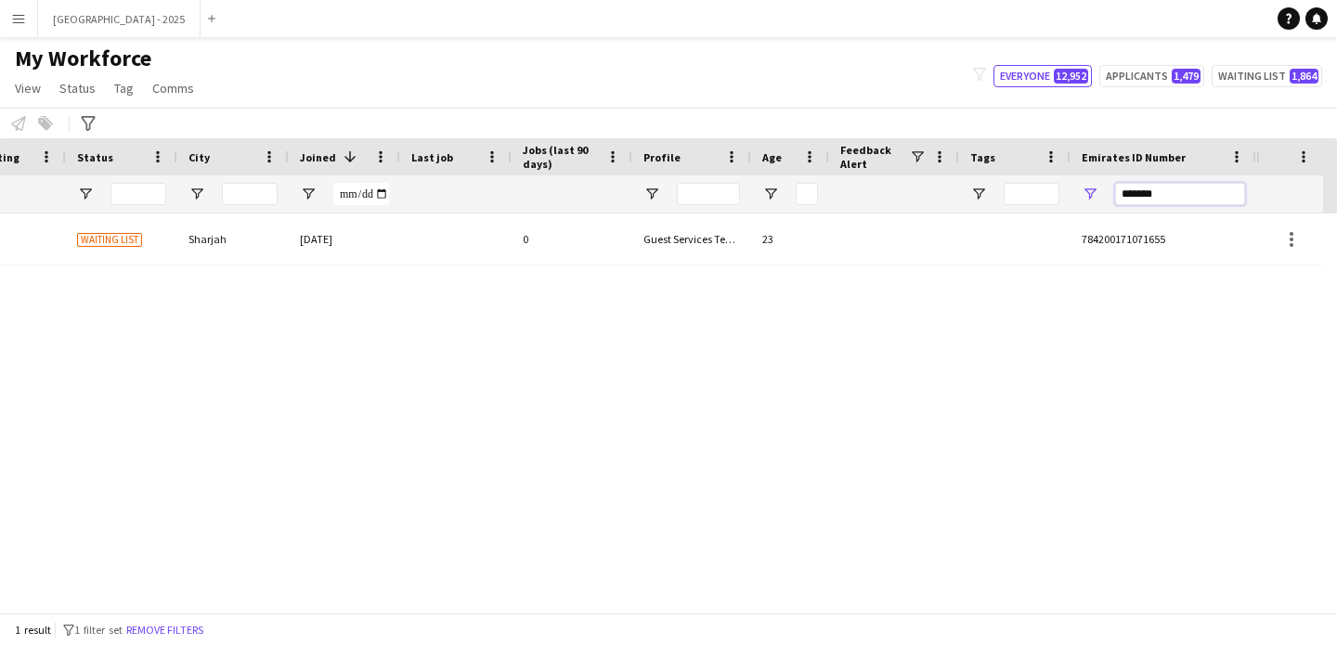
type input "*******"
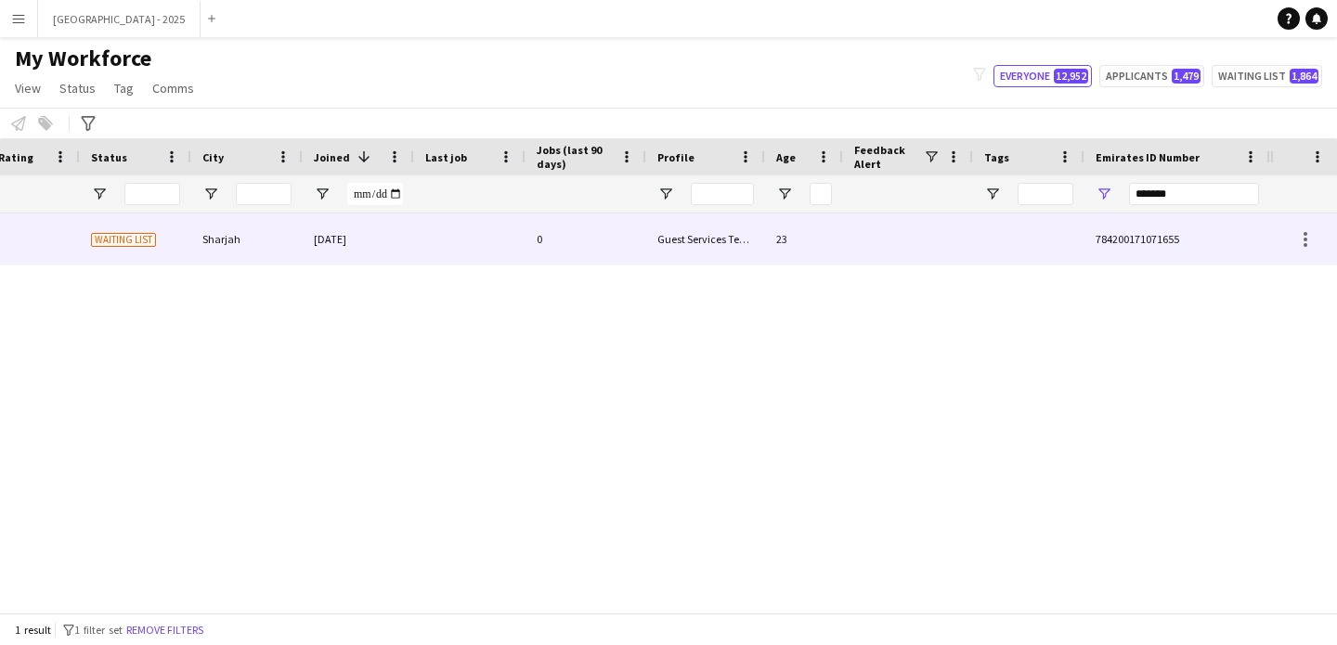
scroll to position [0, 626]
click at [432, 239] on div at bounding box center [469, 239] width 111 height 51
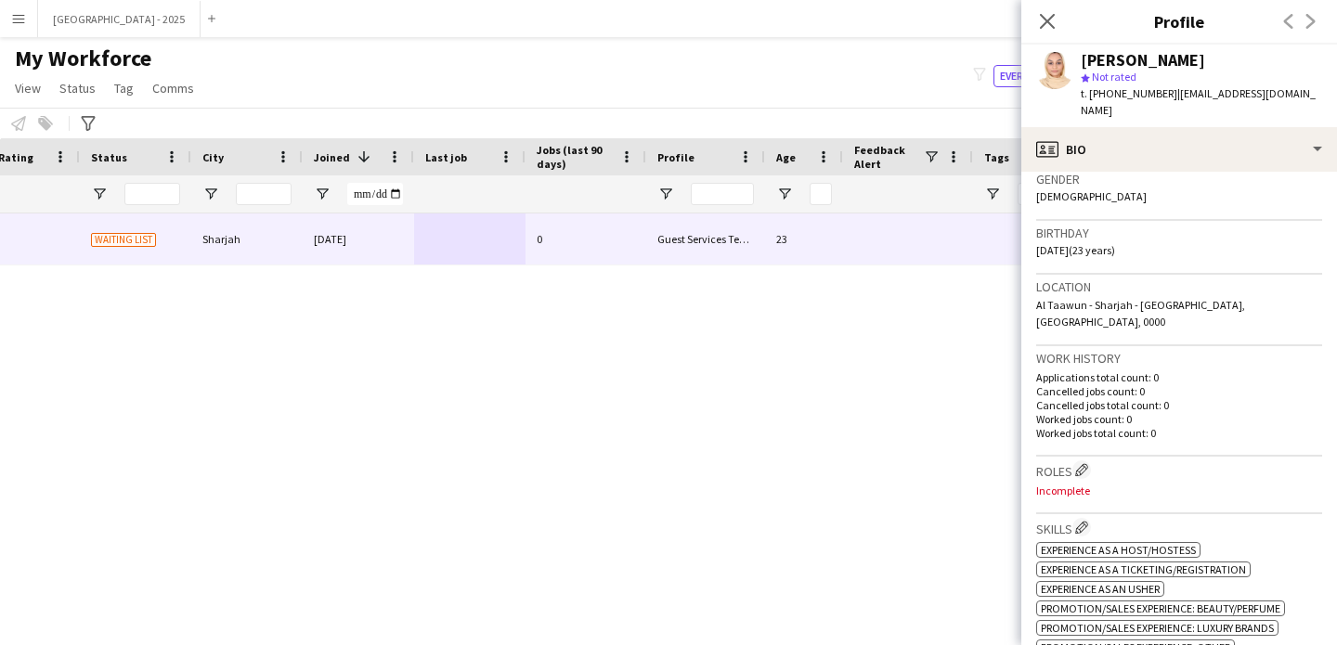
scroll to position [370, 0]
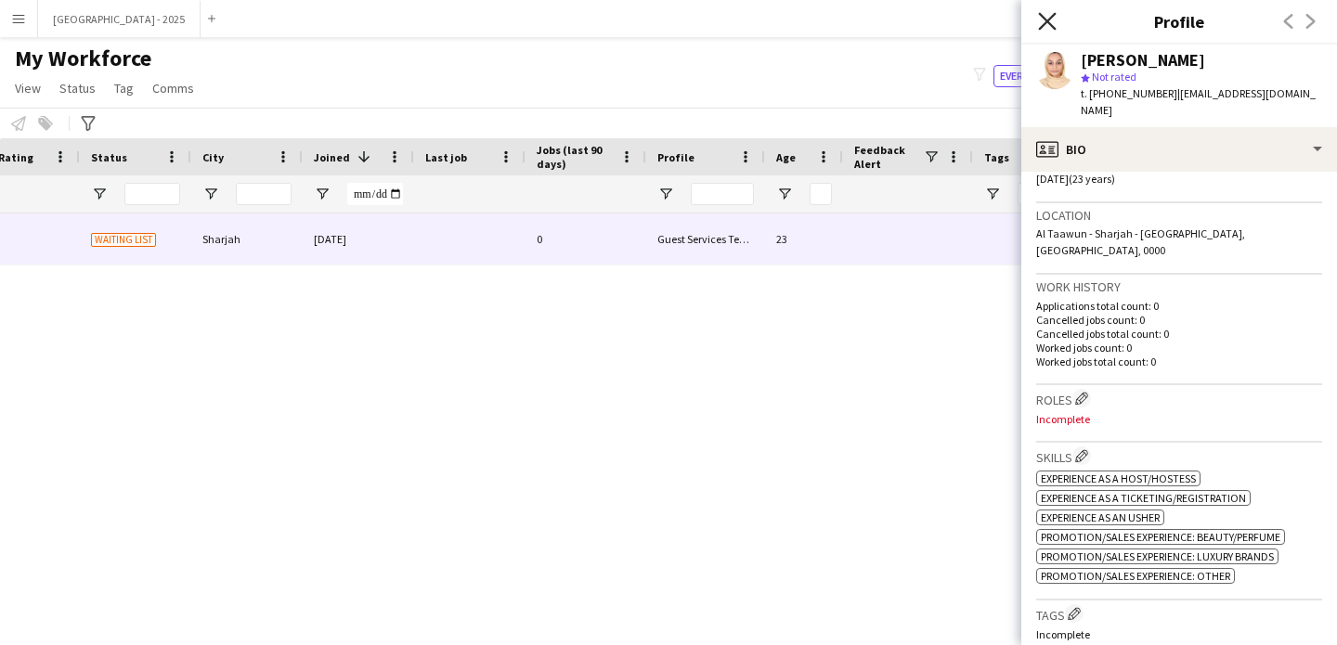
click at [1045, 17] on icon "Close pop-in" at bounding box center [1047, 21] width 18 height 18
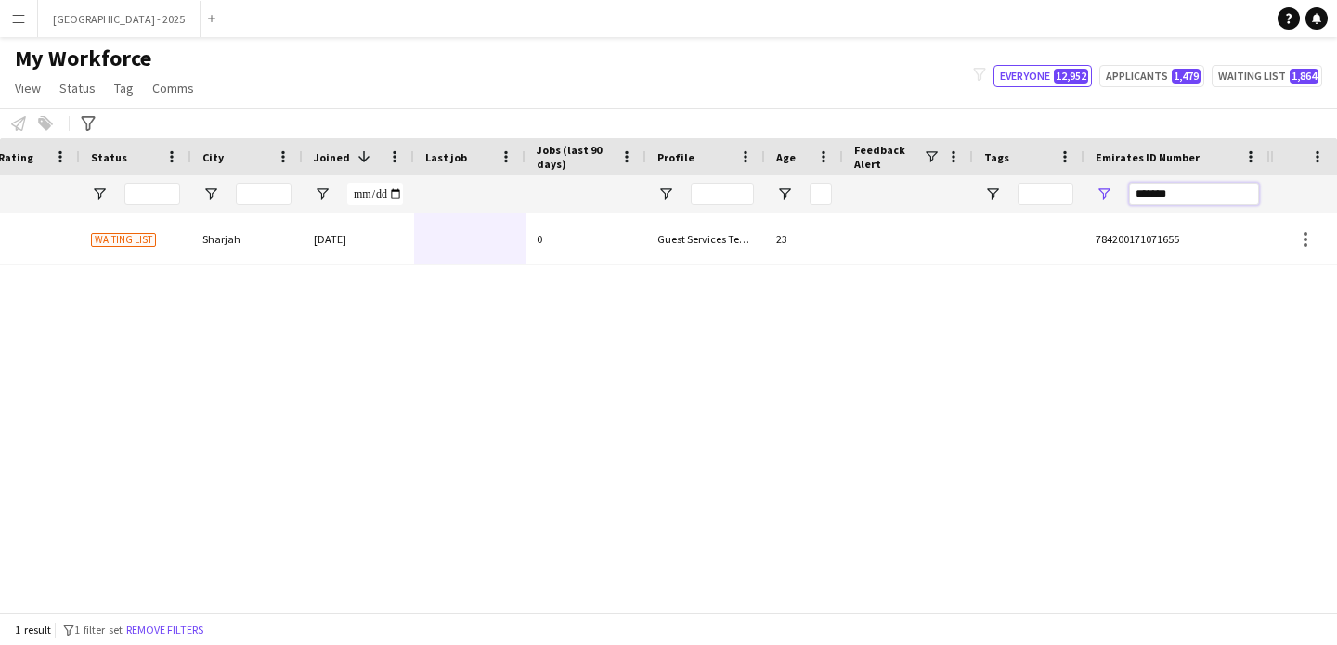
click at [1173, 187] on input "*******" at bounding box center [1194, 194] width 130 height 22
click at [1170, 182] on div "*******" at bounding box center [1194, 193] width 130 height 37
click at [1045, 191] on input "Tags Filter Input" at bounding box center [1046, 194] width 56 height 22
paste input "*******"
type input "*******"
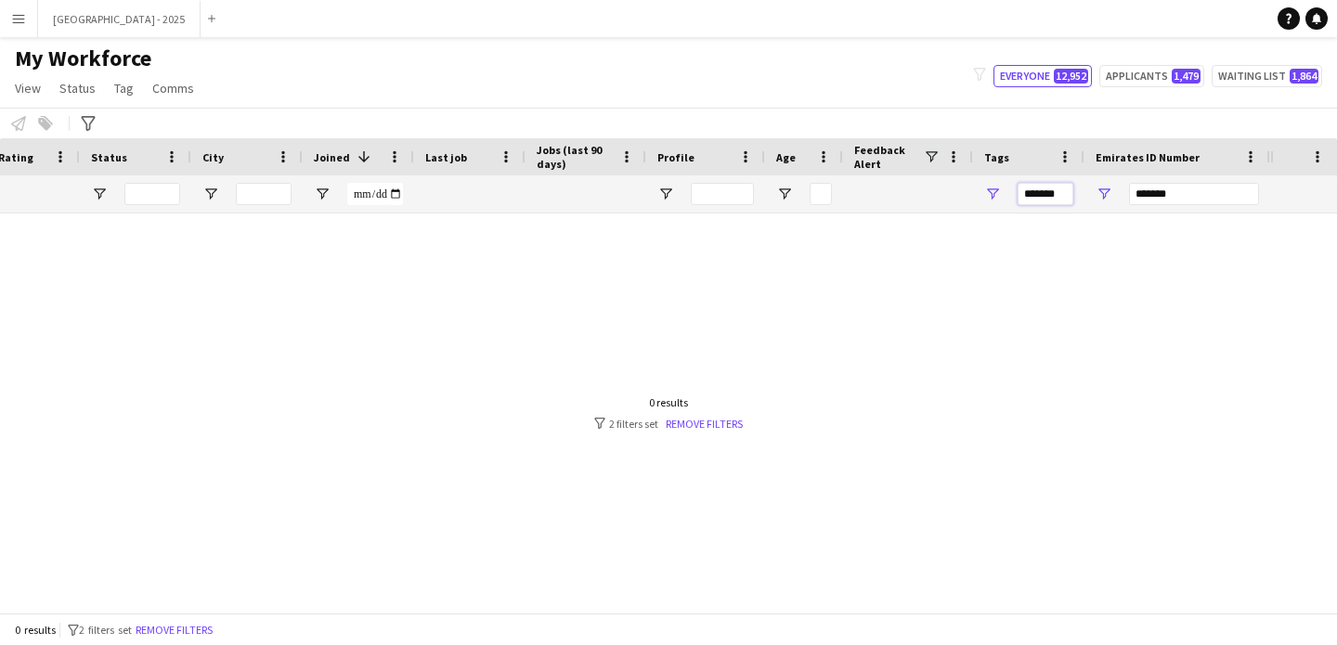
click at [1049, 196] on input "*******" at bounding box center [1046, 194] width 56 height 22
click at [1138, 196] on input "*******" at bounding box center [1194, 194] width 130 height 22
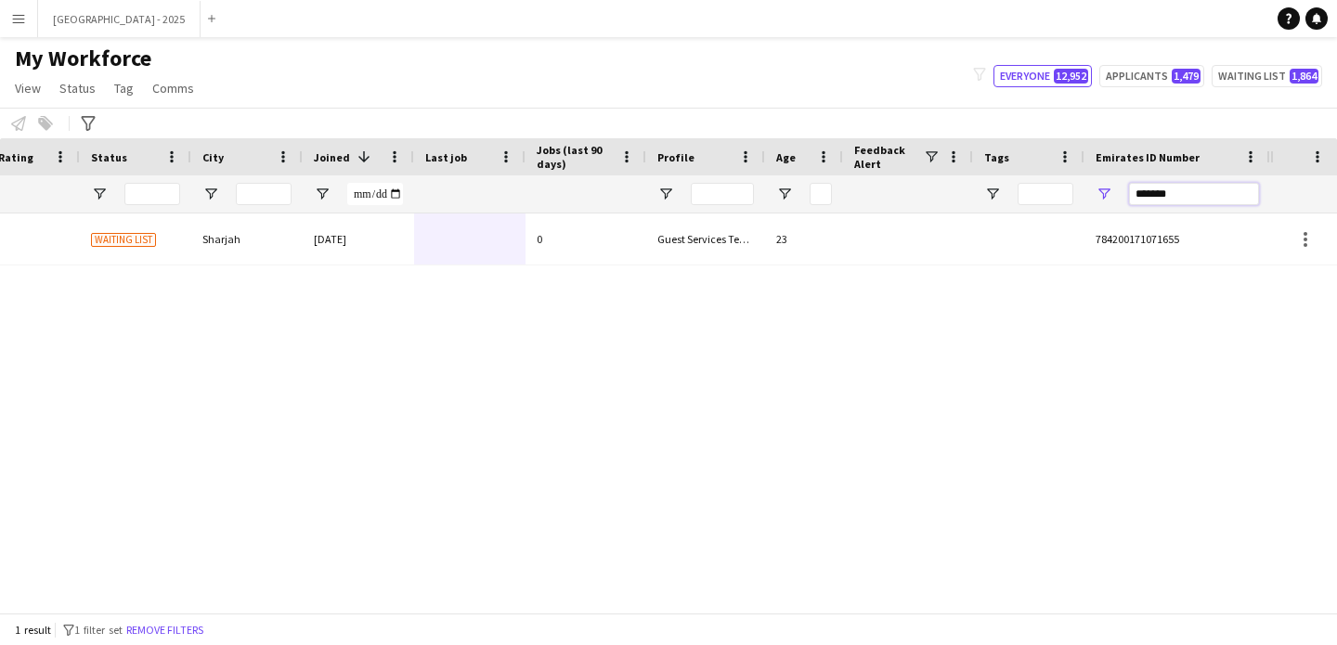
paste input "Emirates ID Number Filter Input"
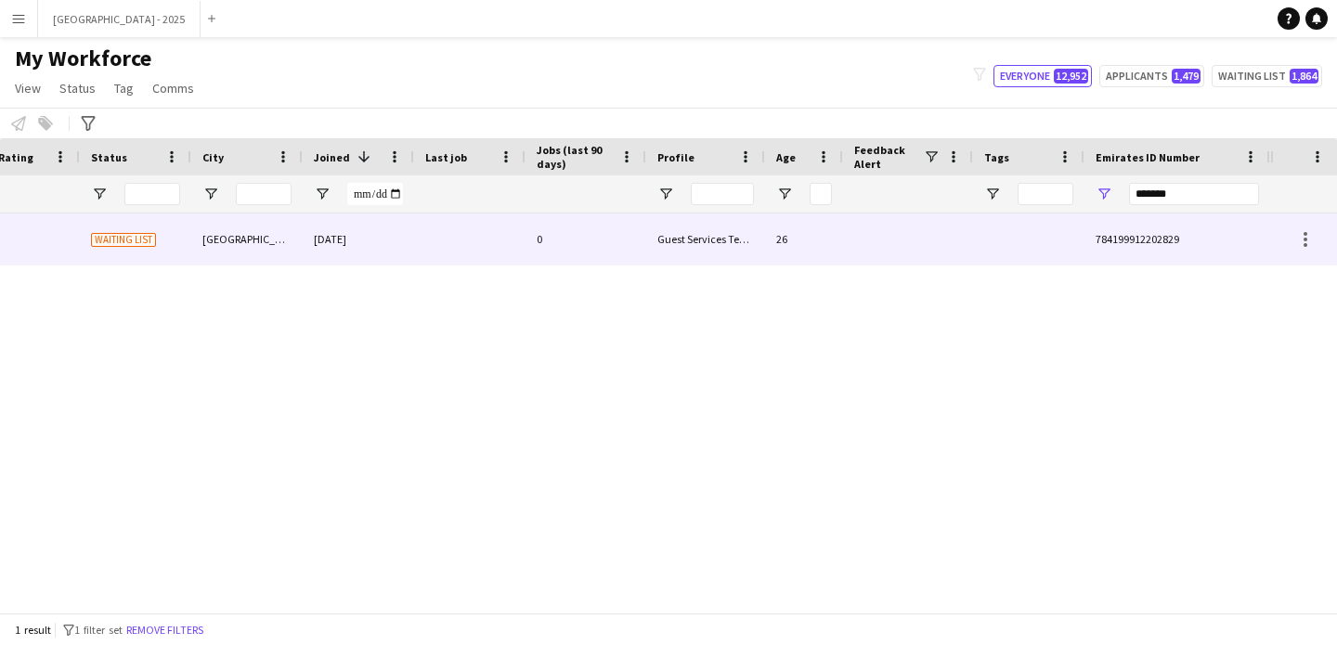
click at [926, 226] on div at bounding box center [908, 239] width 130 height 51
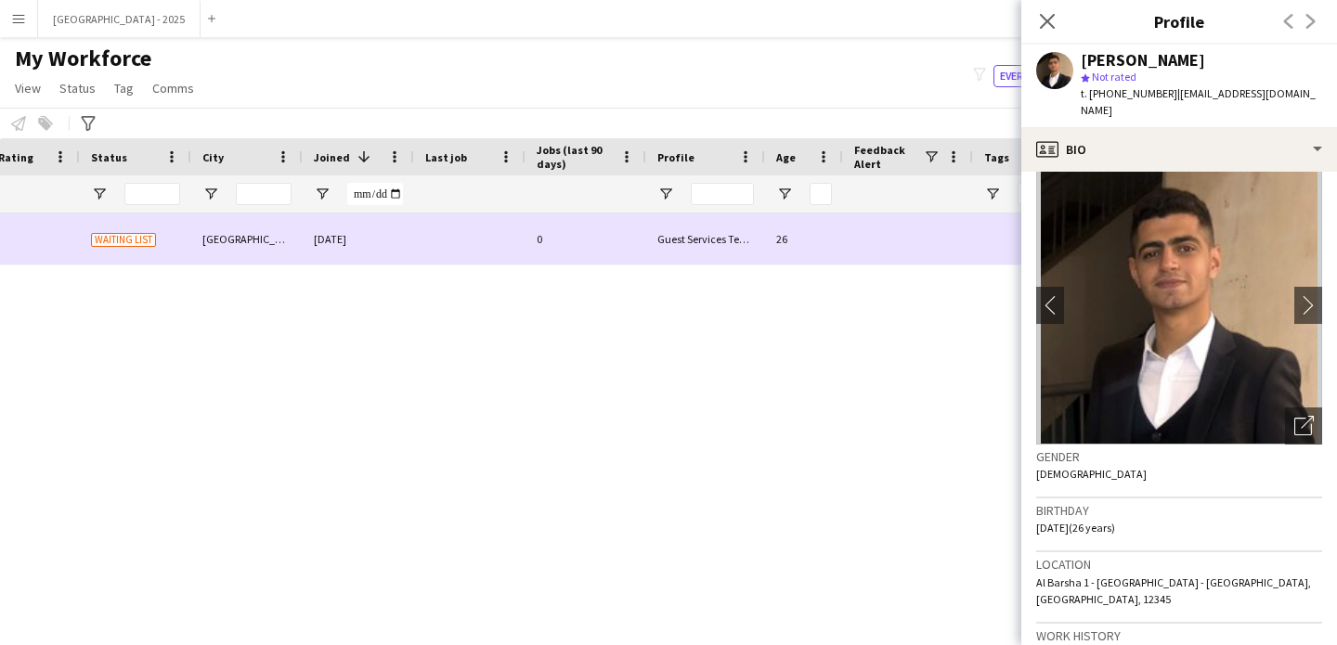
scroll to position [23, 0]
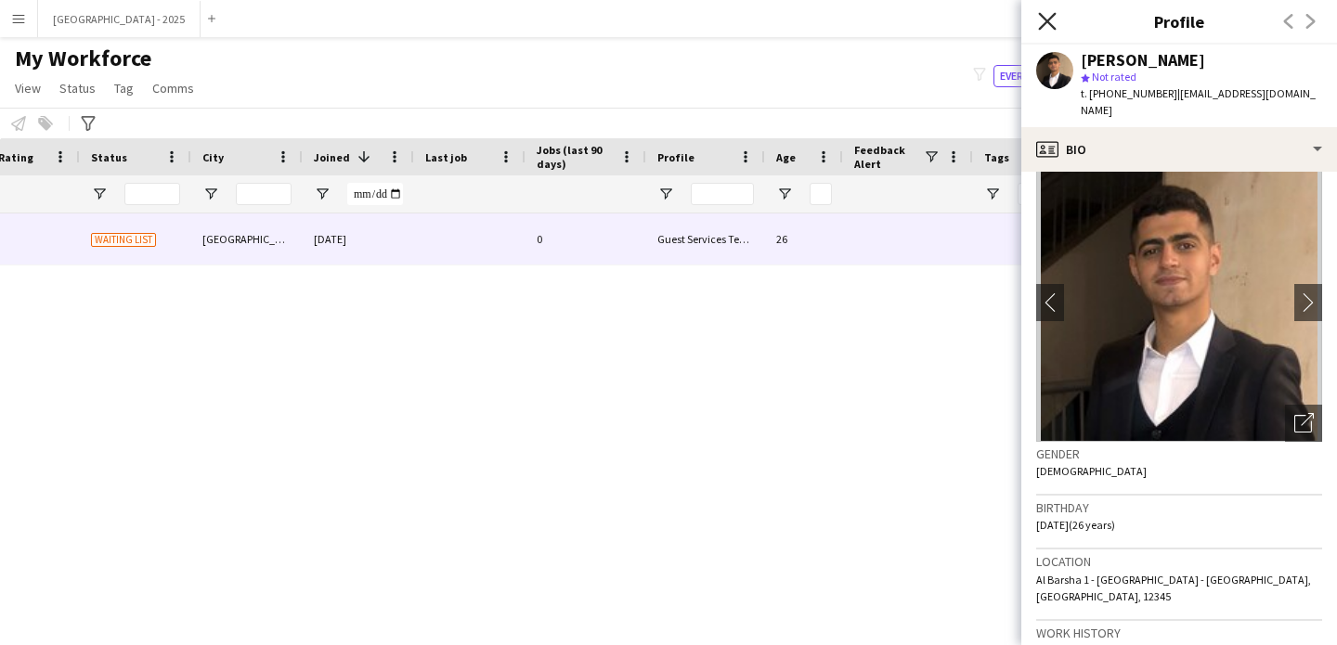
click at [1053, 14] on icon at bounding box center [1047, 21] width 18 height 18
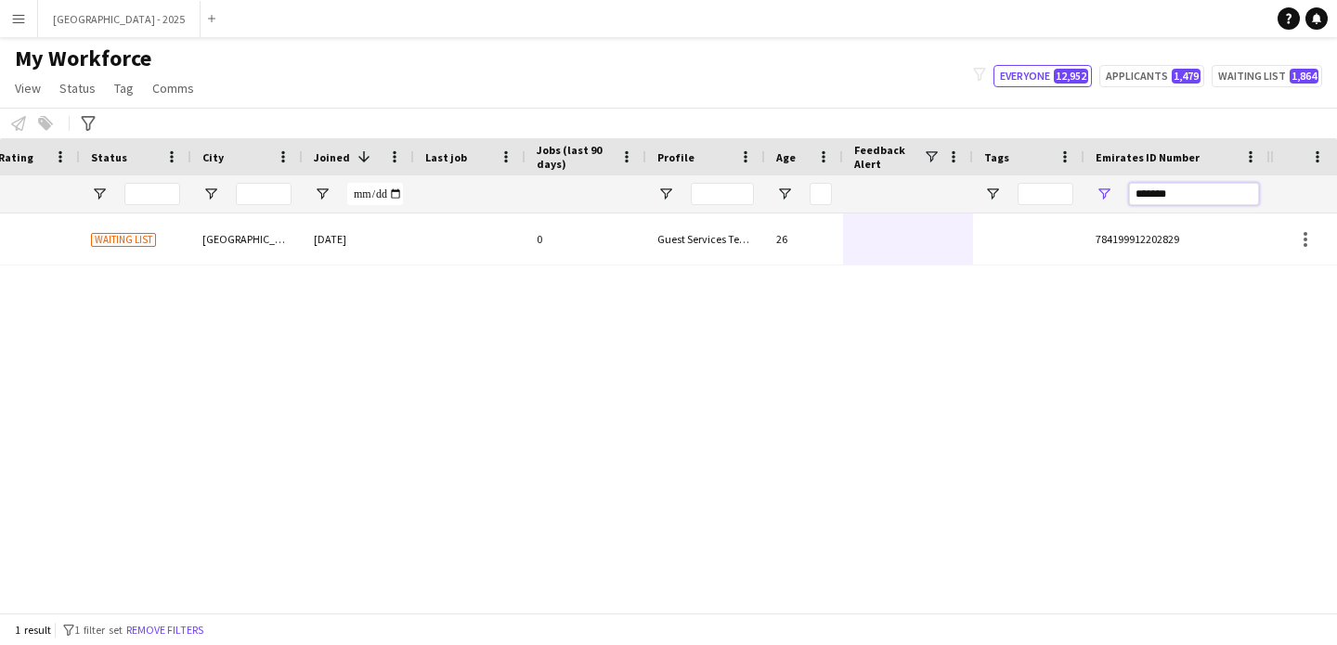
click at [1167, 196] on input "*******" at bounding box center [1194, 194] width 130 height 22
paste input "Emirates ID Number Filter Input"
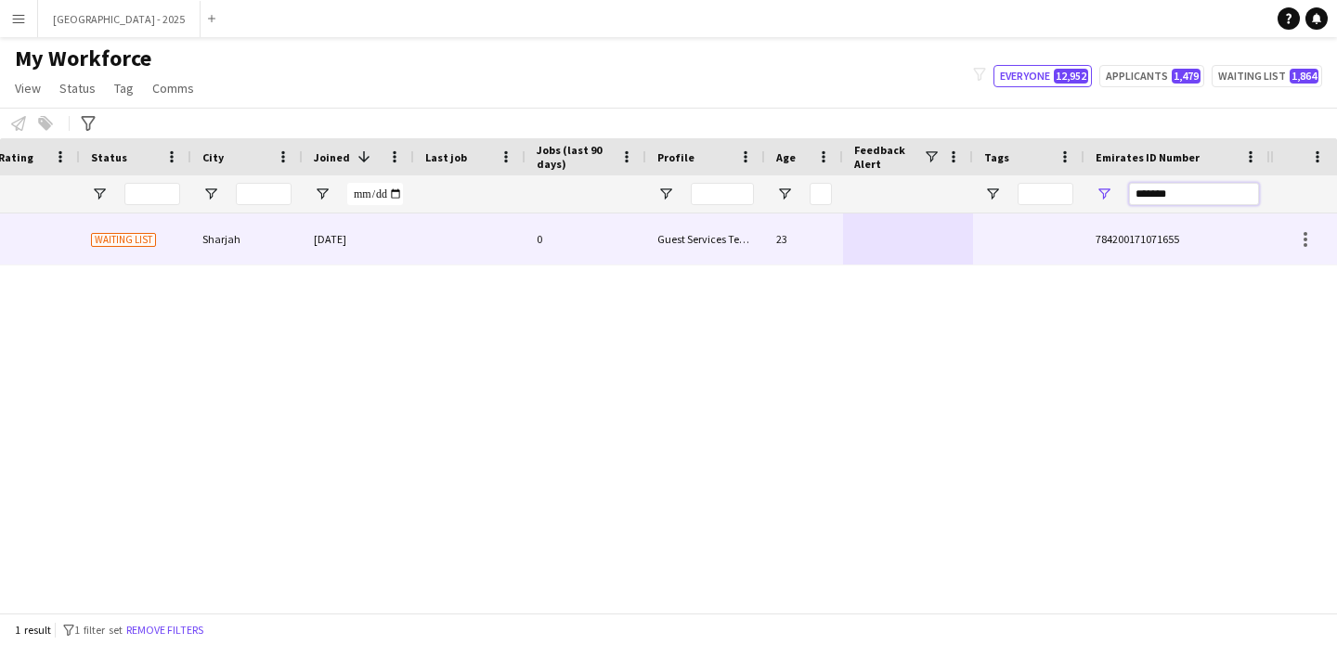
type input "*******"
click at [766, 243] on div "23" at bounding box center [804, 239] width 78 height 51
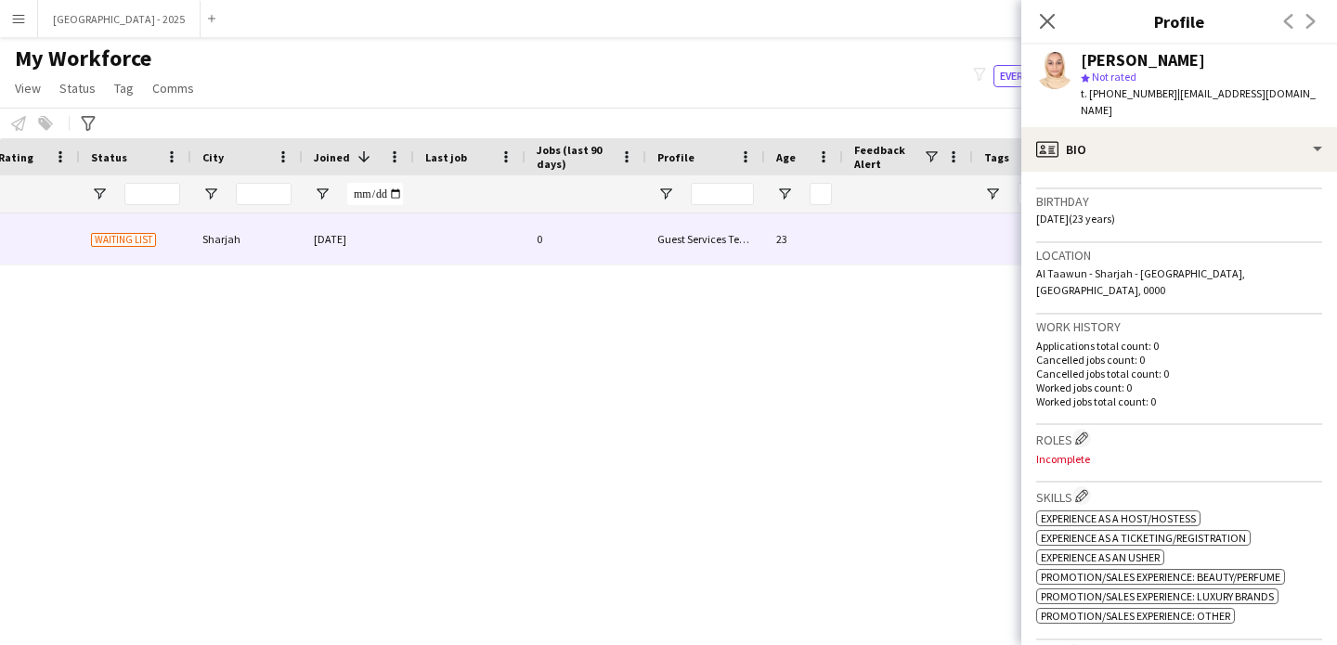
scroll to position [348, 0]
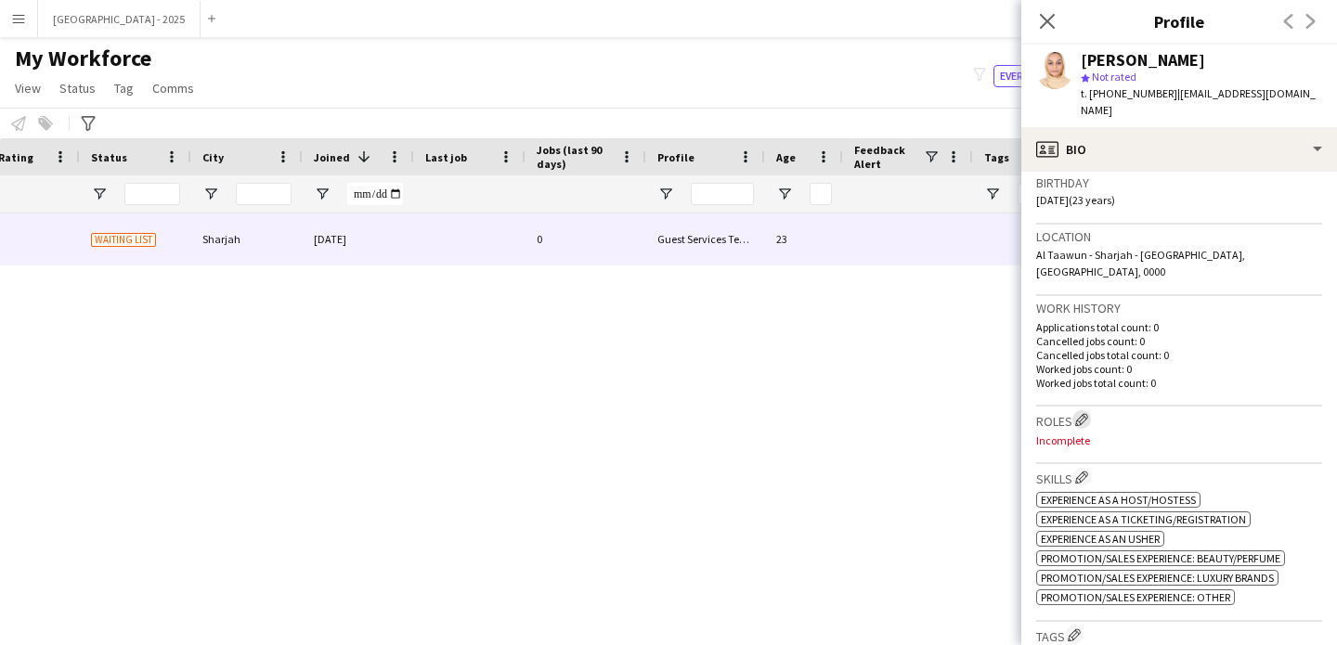
click at [1077, 413] on app-icon "Edit crew company roles" at bounding box center [1081, 419] width 13 height 13
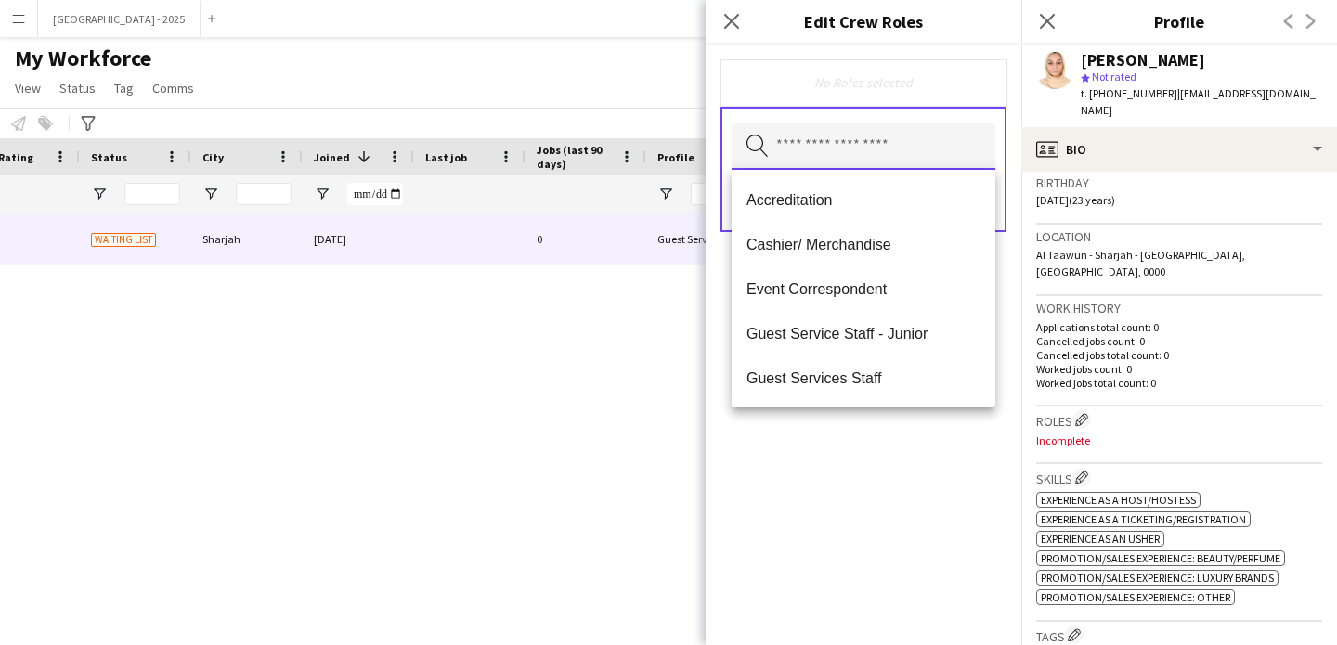
click at [894, 153] on input "text" at bounding box center [864, 146] width 264 height 46
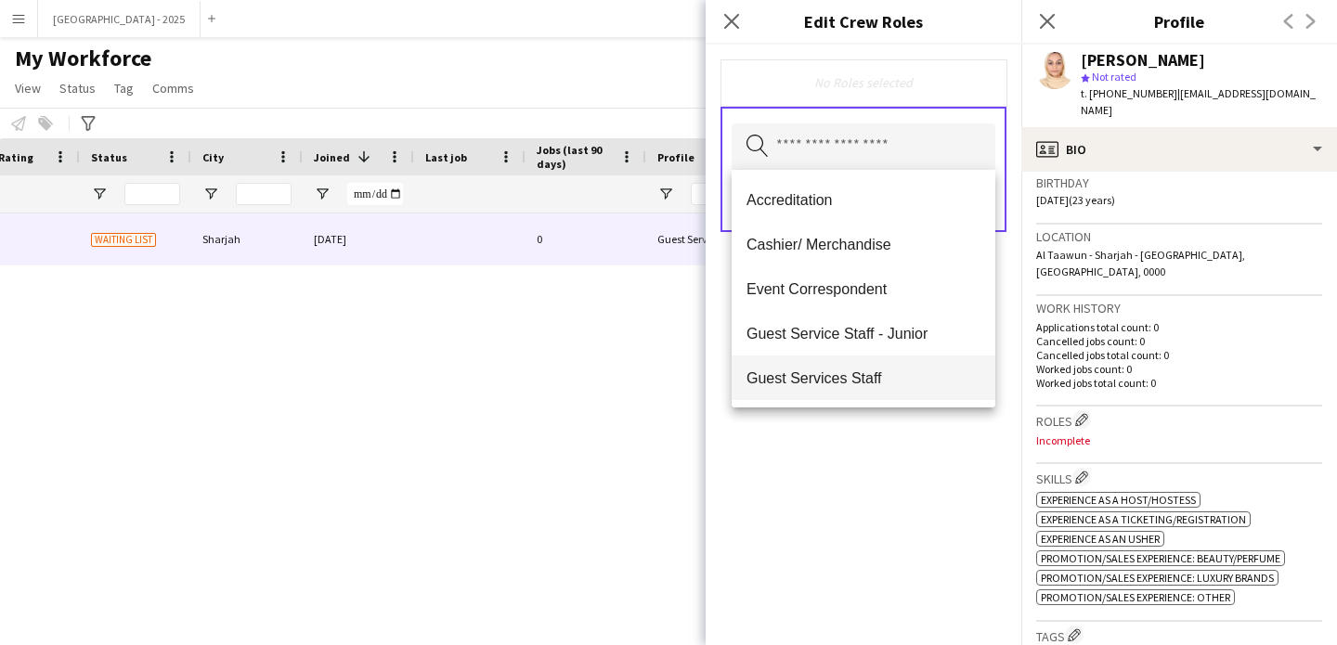
click at [884, 368] on mat-option "Guest Services Staff" at bounding box center [864, 378] width 264 height 45
click at [886, 383] on span "Guest Services Staff - Senior" at bounding box center [864, 379] width 234 height 18
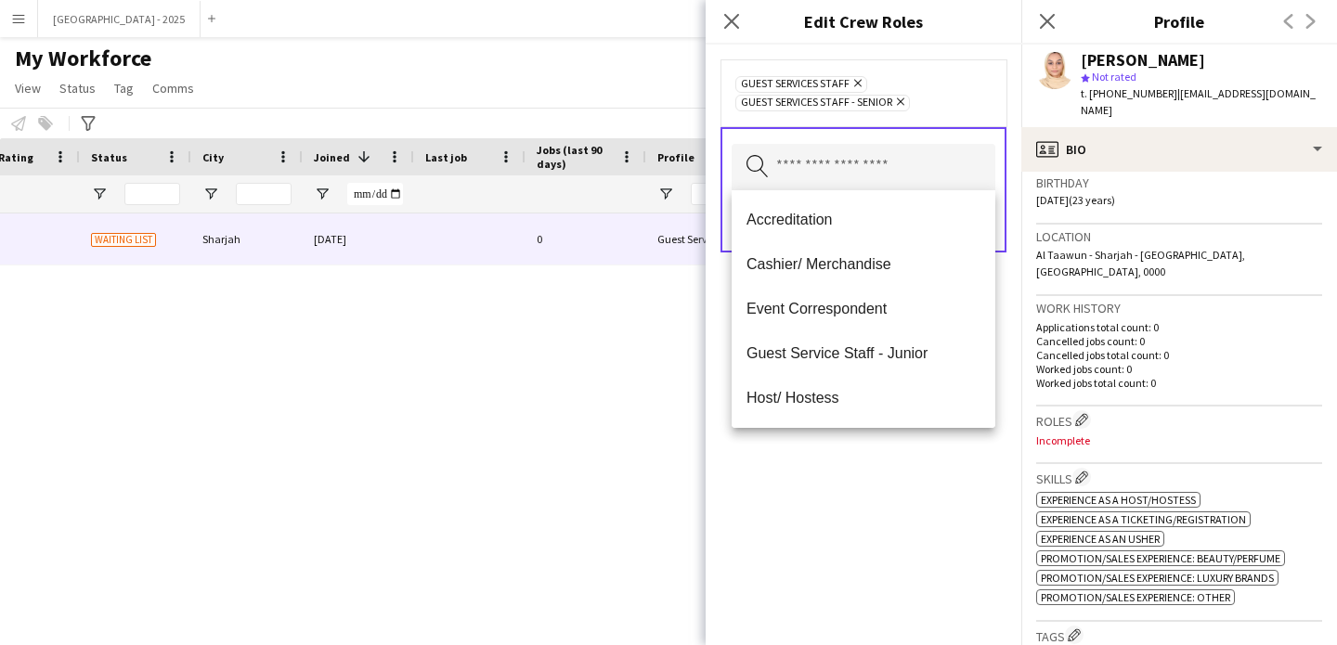
click at [932, 500] on div "Guest Services Staff Remove Guest Services Staff - Senior Remove Search by role…" at bounding box center [864, 345] width 316 height 601
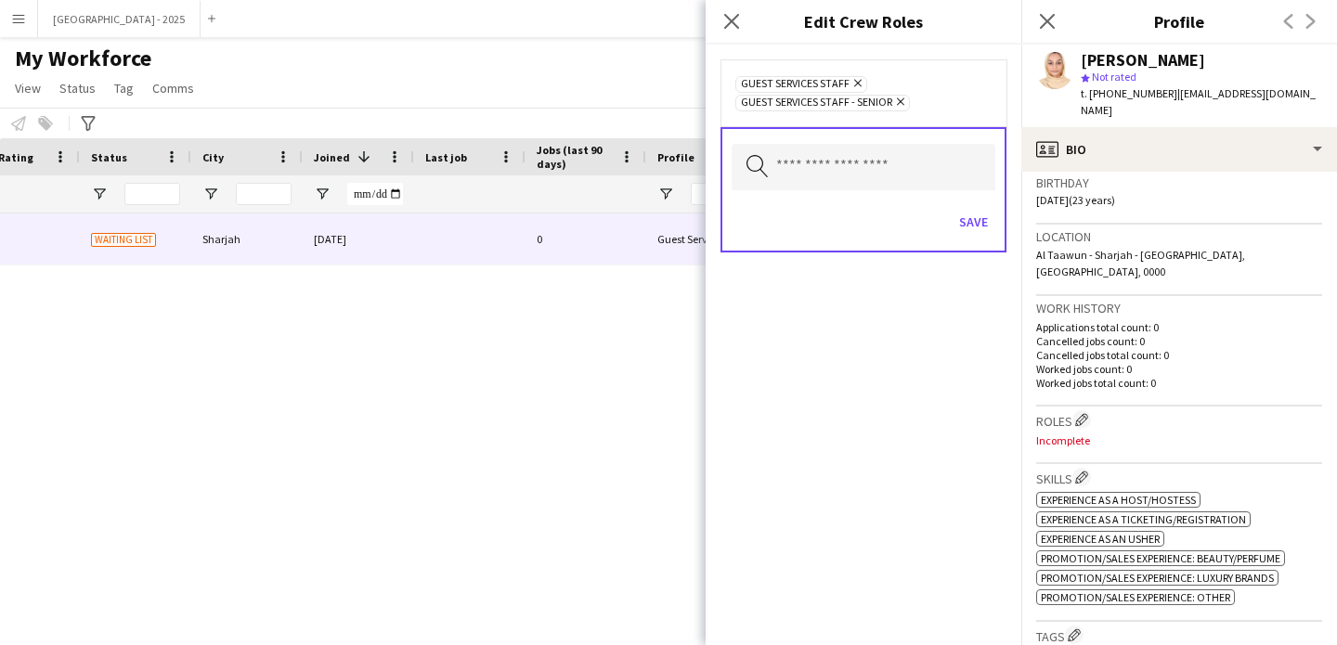
click at [951, 212] on div "Save" at bounding box center [864, 224] width 264 height 53
click at [981, 234] on button "Save" at bounding box center [974, 222] width 44 height 30
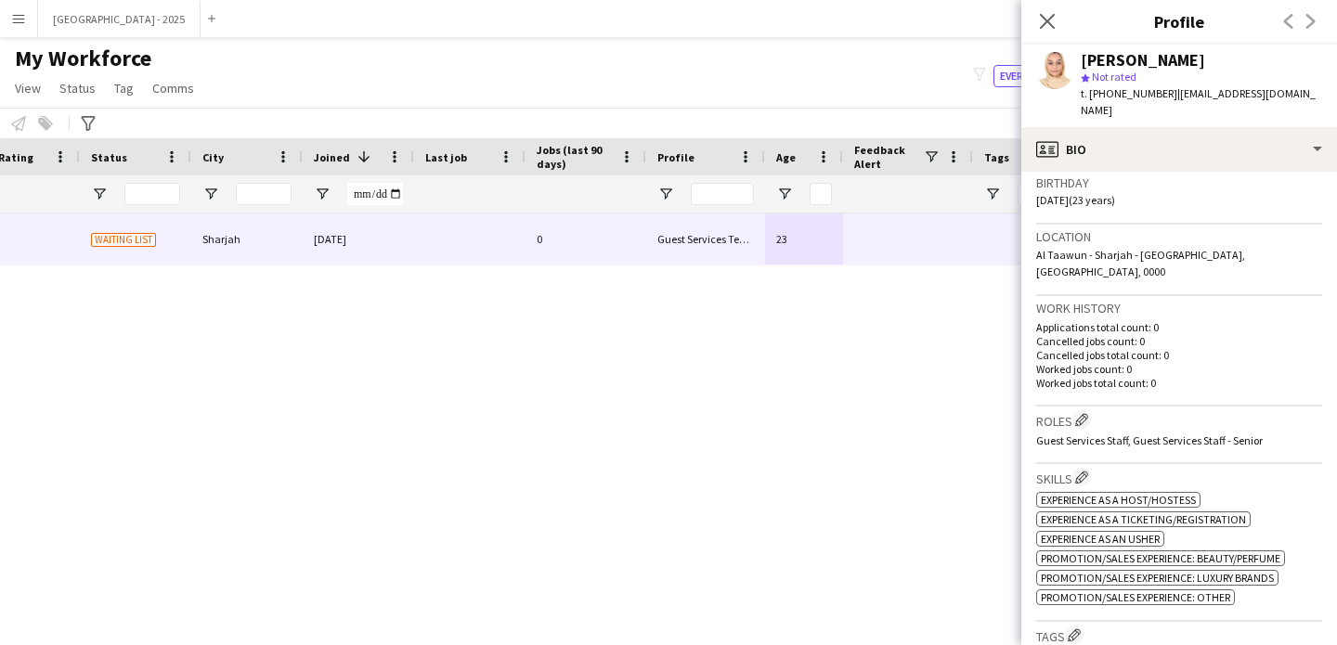
scroll to position [518, 0]
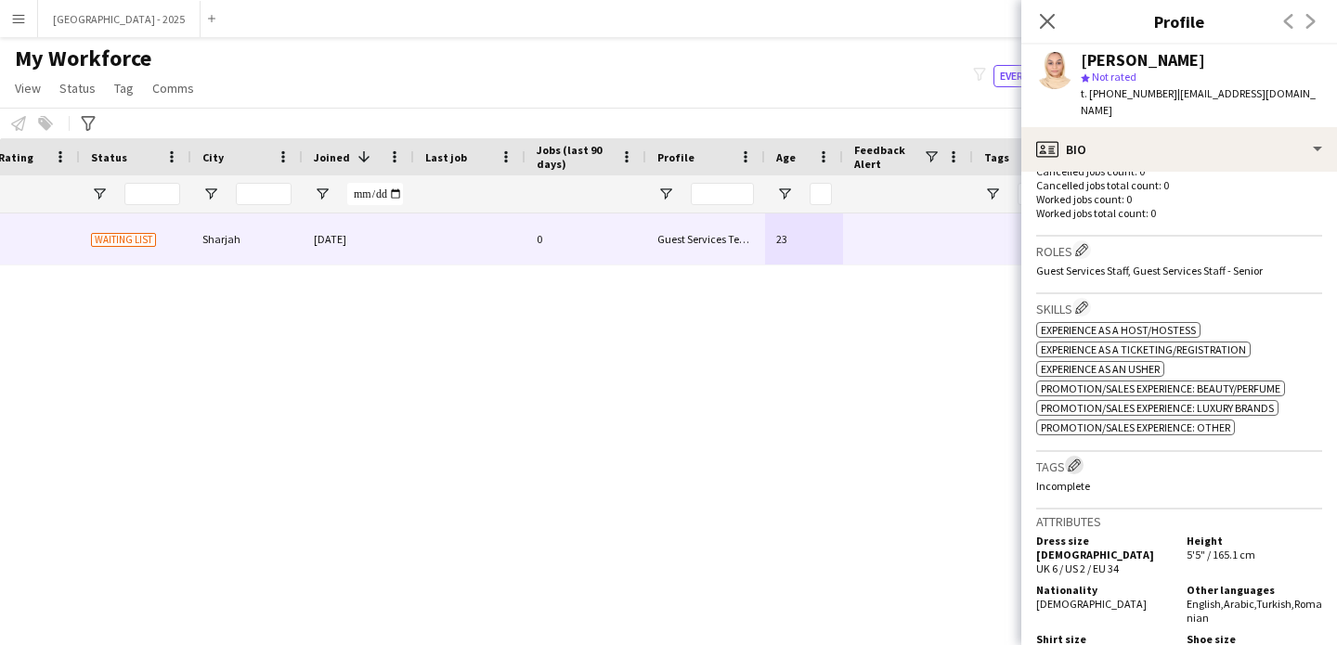
click at [1071, 459] on app-icon "Edit crew company tags" at bounding box center [1074, 465] width 13 height 13
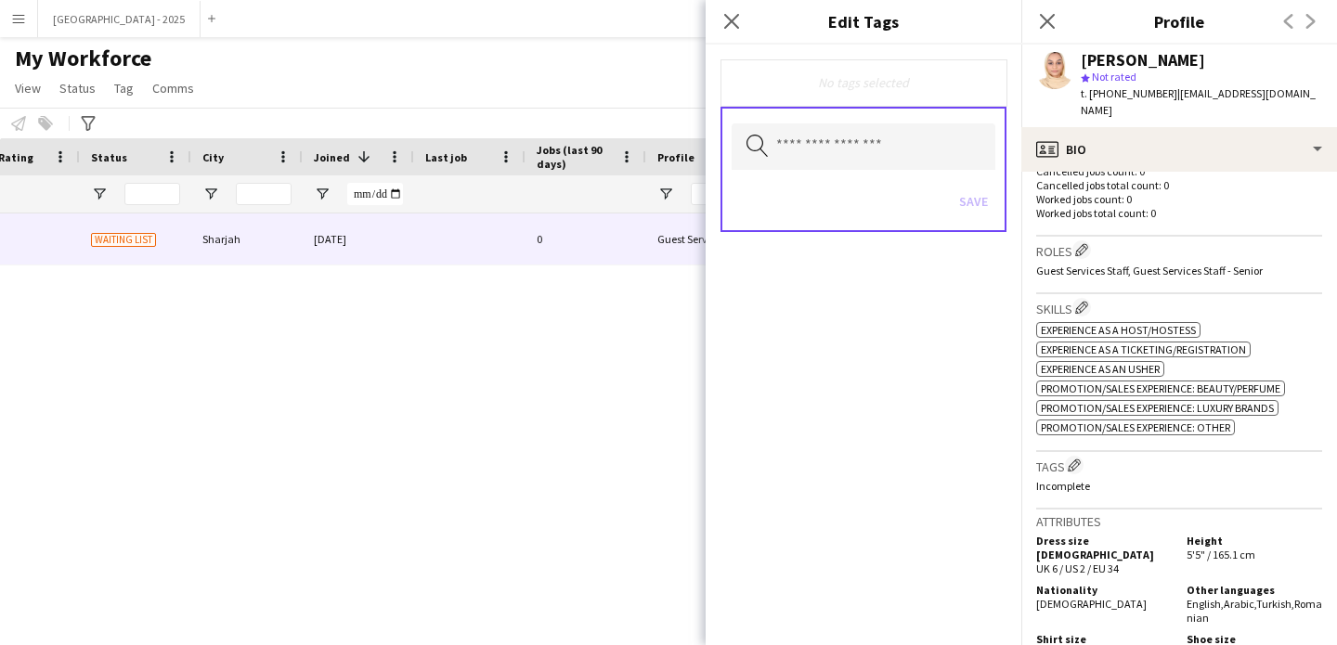
click at [753, 135] on icon at bounding box center [757, 146] width 21 height 22
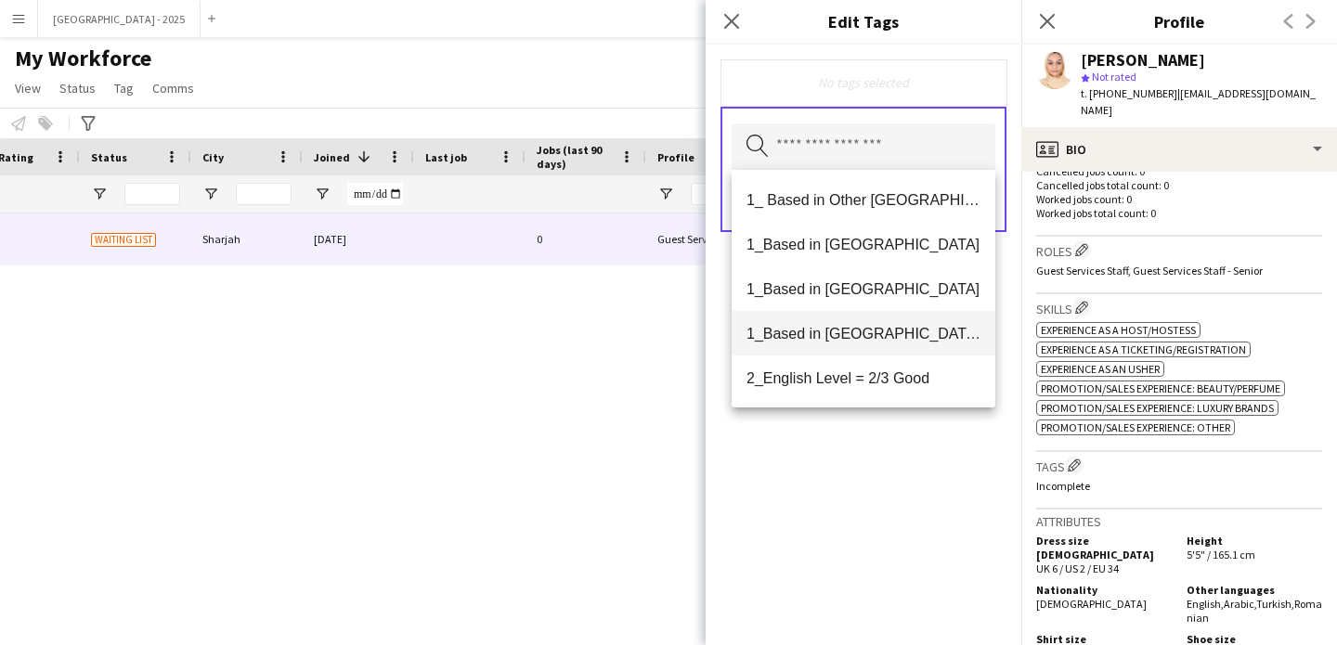
click at [877, 331] on span "1_Based in [GEOGRAPHIC_DATA]/[GEOGRAPHIC_DATA]/Ajman" at bounding box center [864, 334] width 234 height 18
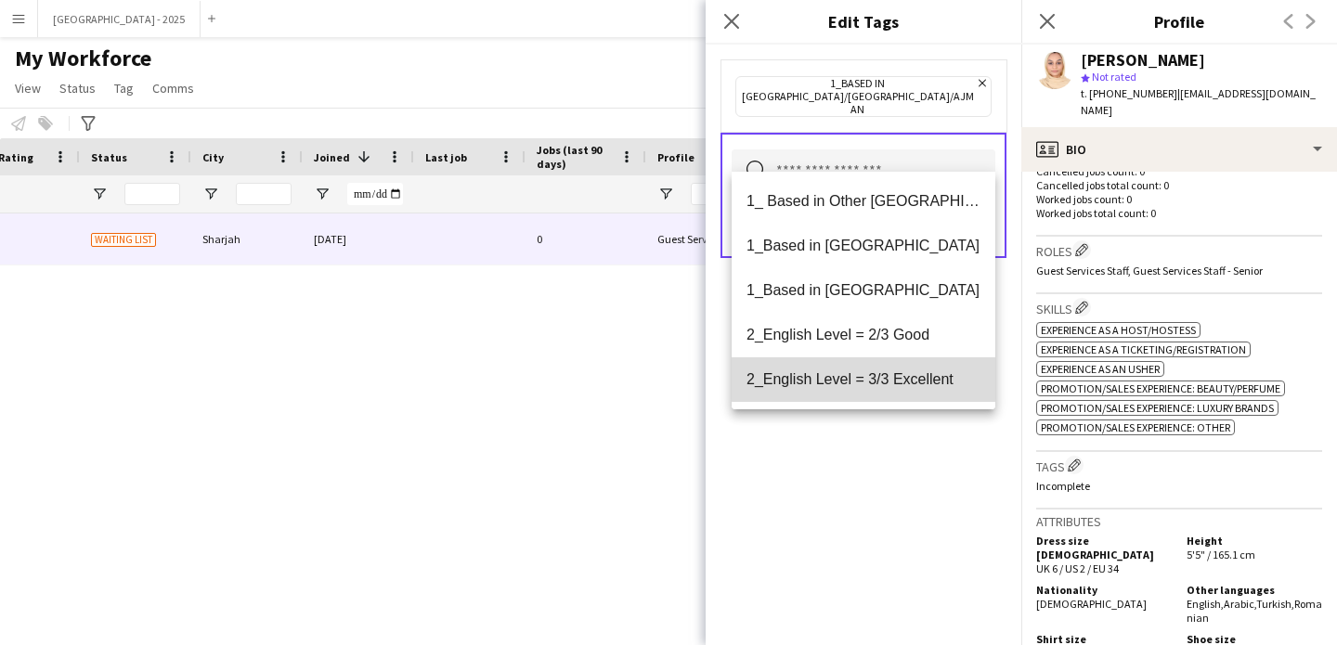
click at [892, 378] on span "2_English Level = 3/3 Excellent" at bounding box center [864, 379] width 234 height 18
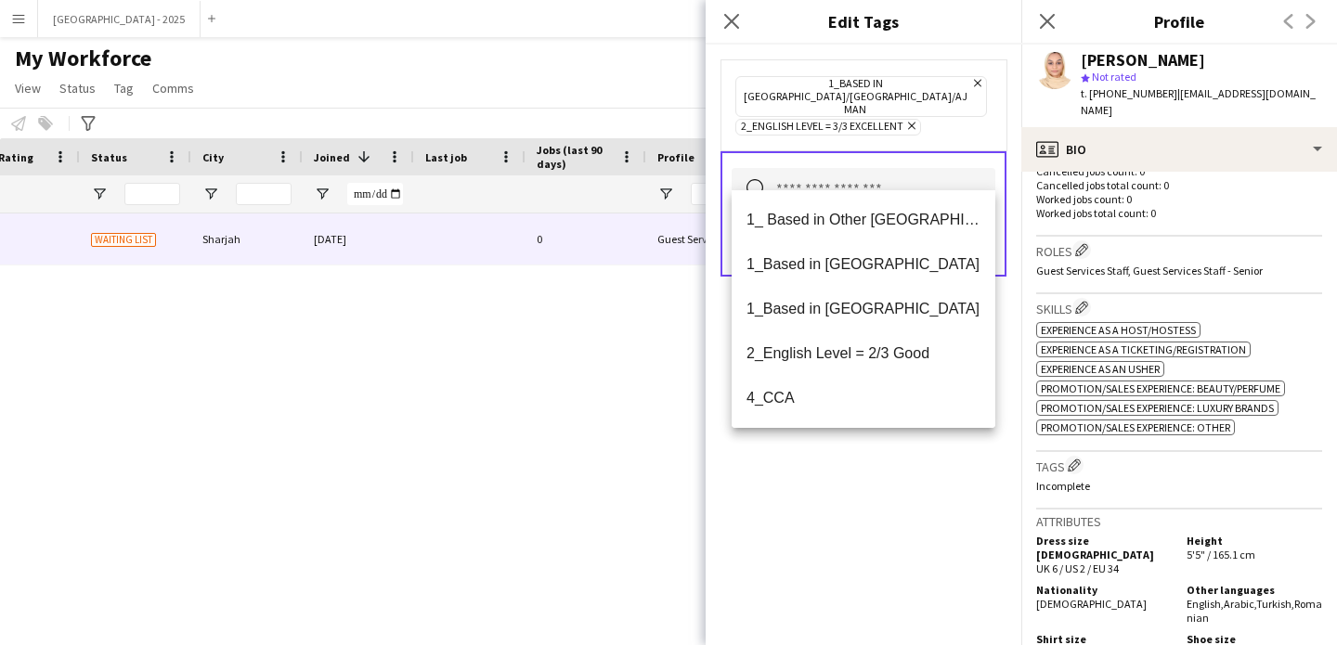
click at [893, 477] on div "1_Based in [GEOGRAPHIC_DATA]/[GEOGRAPHIC_DATA]/Ajman Remove 2_English Level = 3…" at bounding box center [864, 345] width 316 height 601
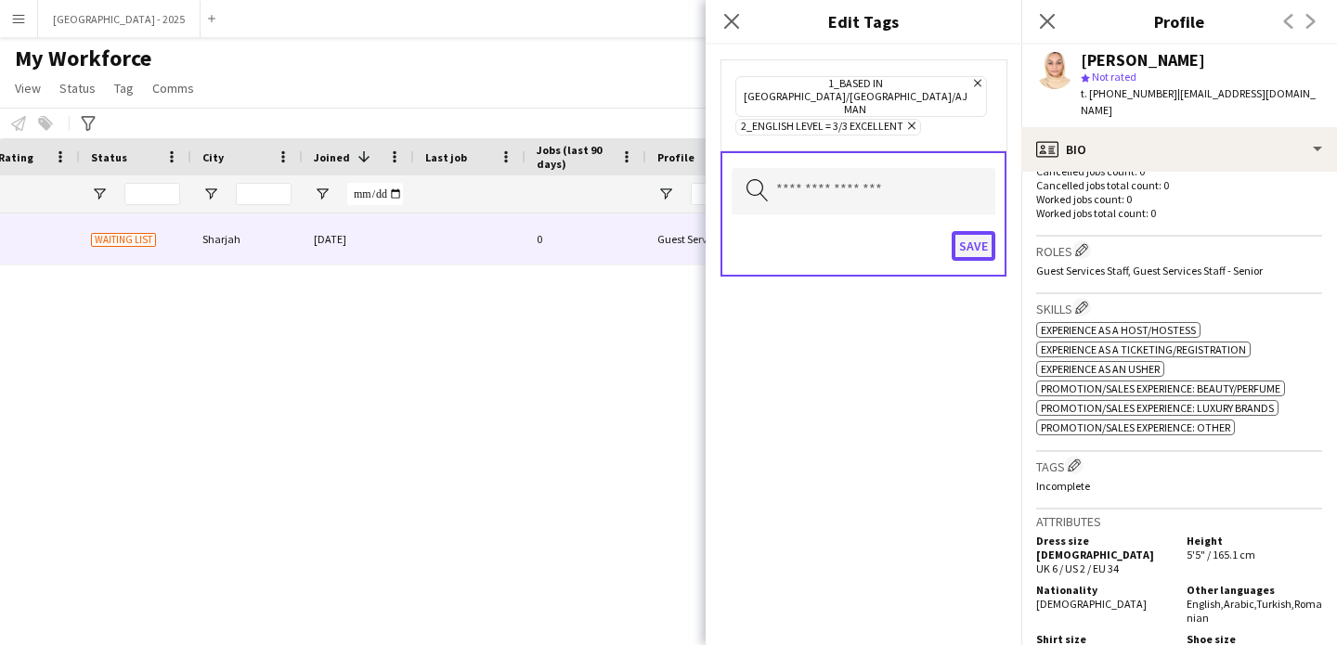
click at [964, 231] on button "Save" at bounding box center [974, 246] width 44 height 30
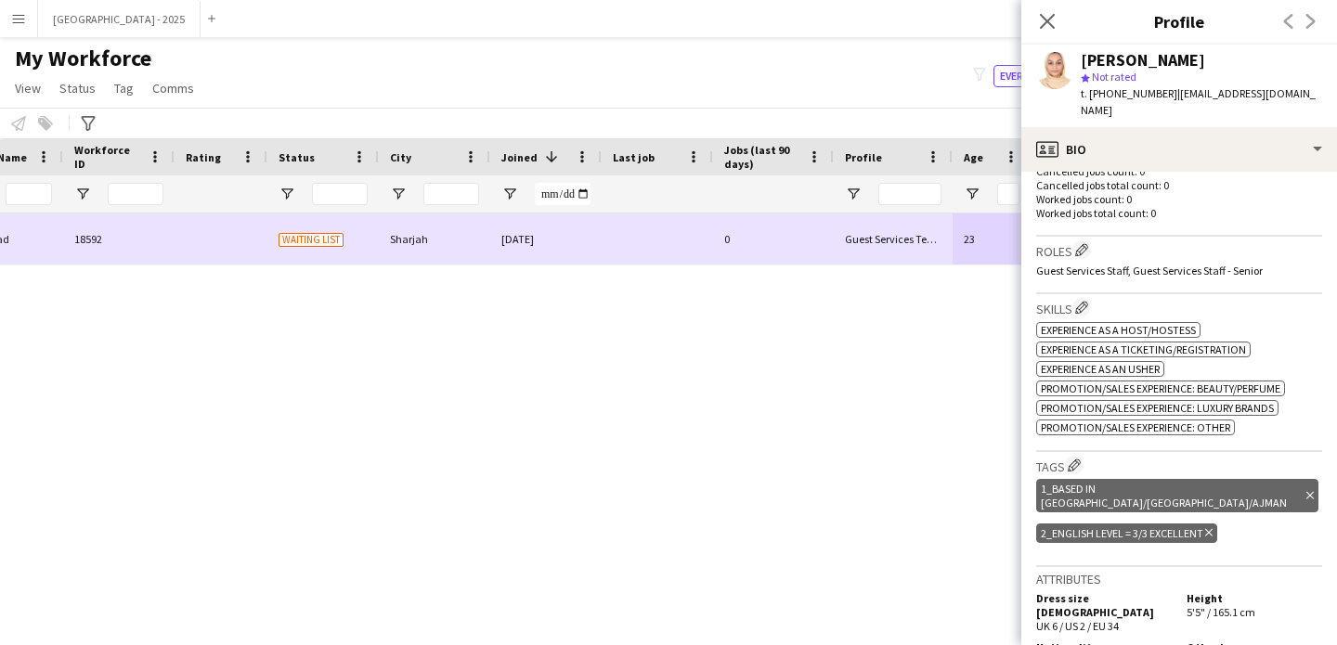
scroll to position [0, 378]
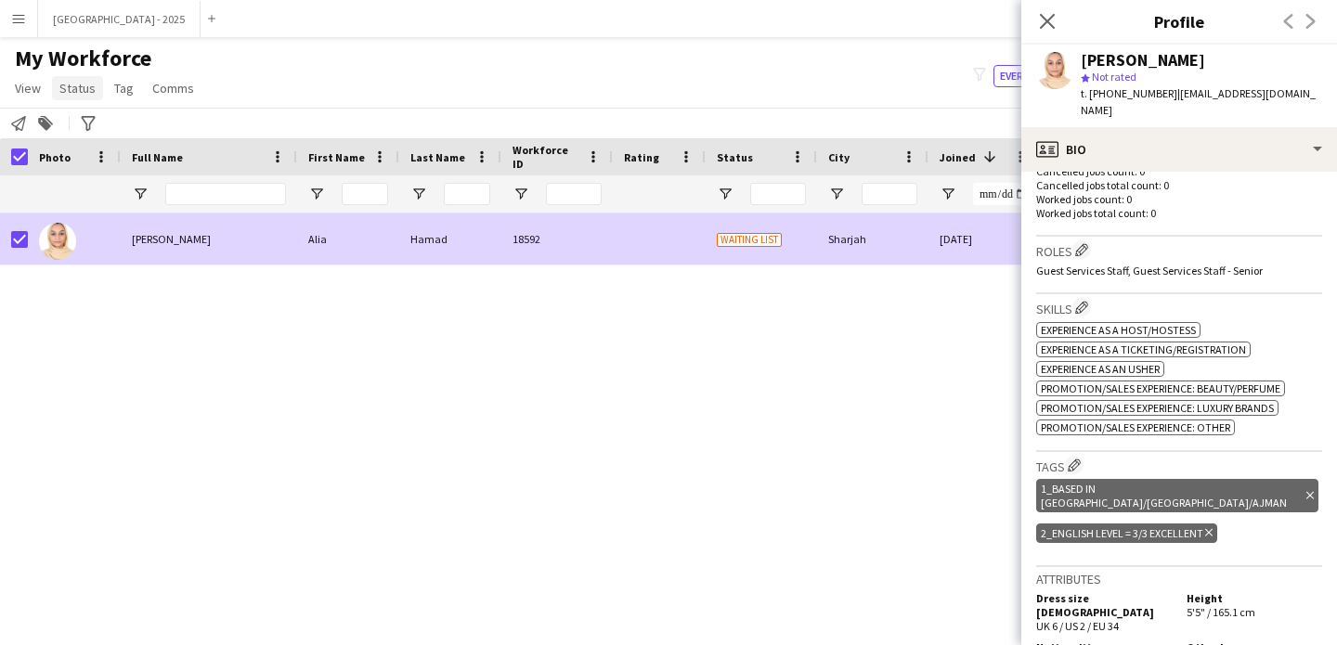
click at [63, 94] on span "Status" at bounding box center [77, 88] width 36 height 17
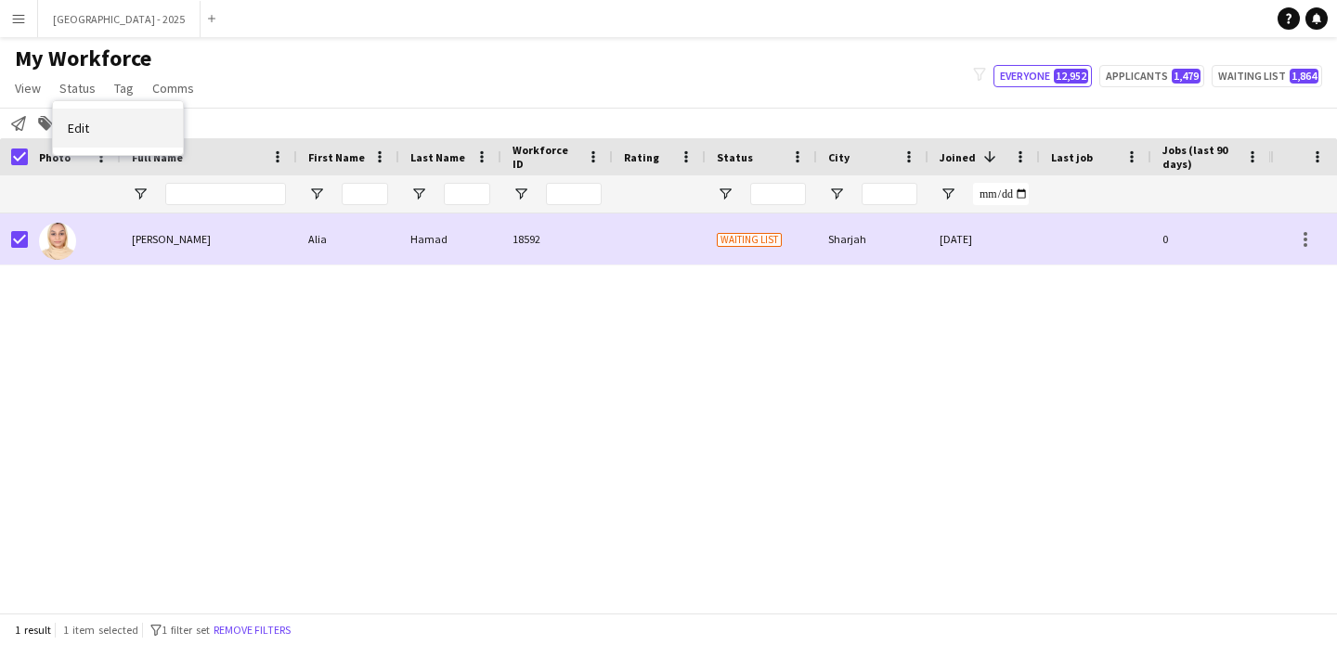
click at [83, 126] on span "Edit" at bounding box center [78, 128] width 21 height 17
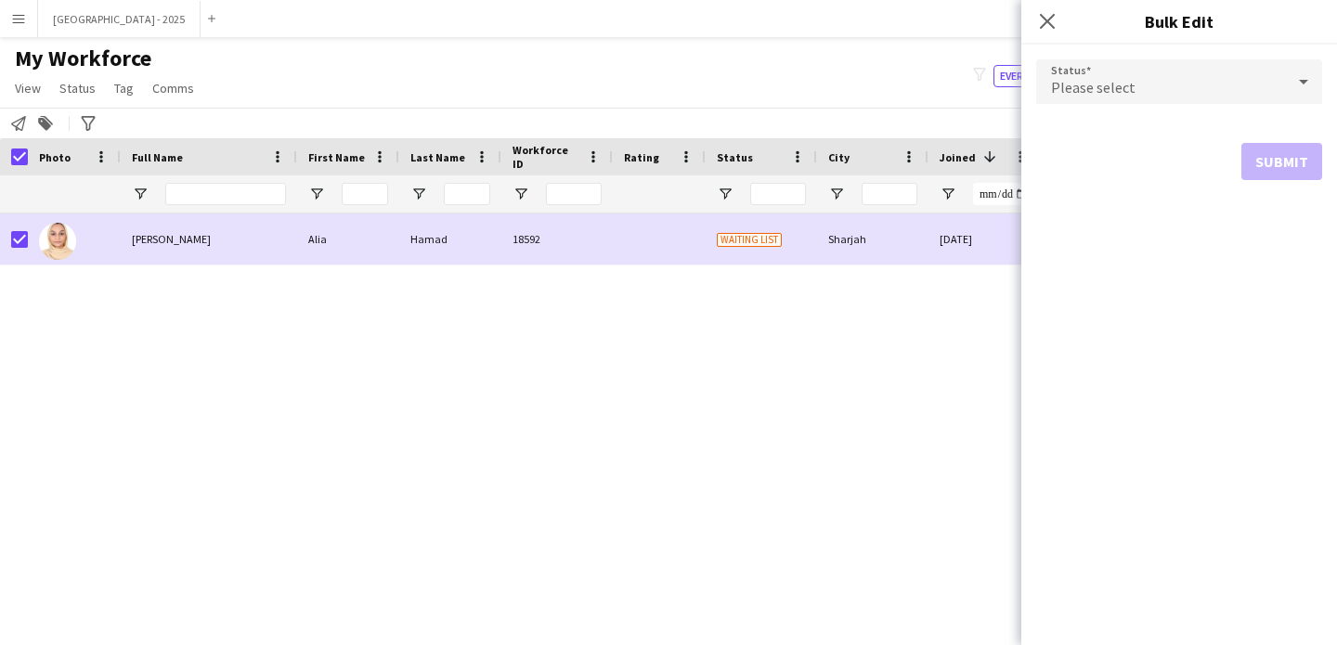
click at [1135, 56] on form "Status Please select Submit" at bounding box center [1179, 120] width 286 height 150
click at [1119, 83] on span "Please select" at bounding box center [1093, 87] width 84 height 19
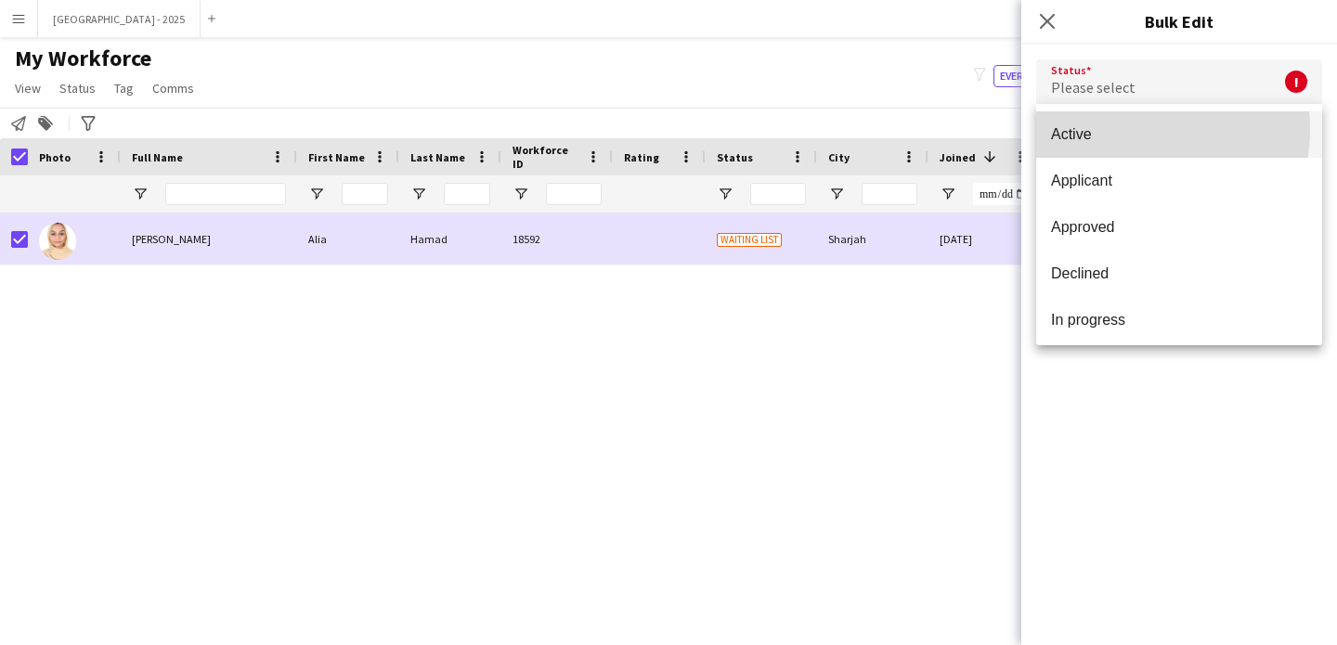
click at [1111, 129] on span "Active" at bounding box center [1179, 134] width 256 height 18
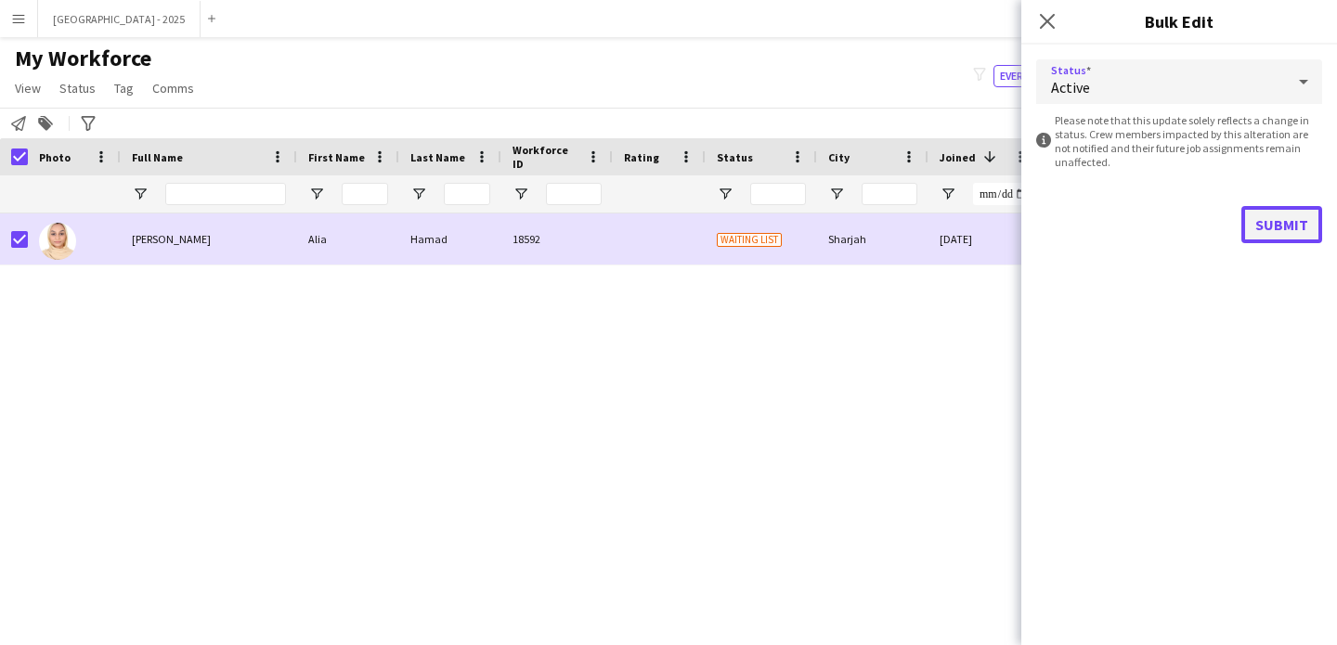
click at [1243, 211] on button "Submit" at bounding box center [1281, 224] width 81 height 37
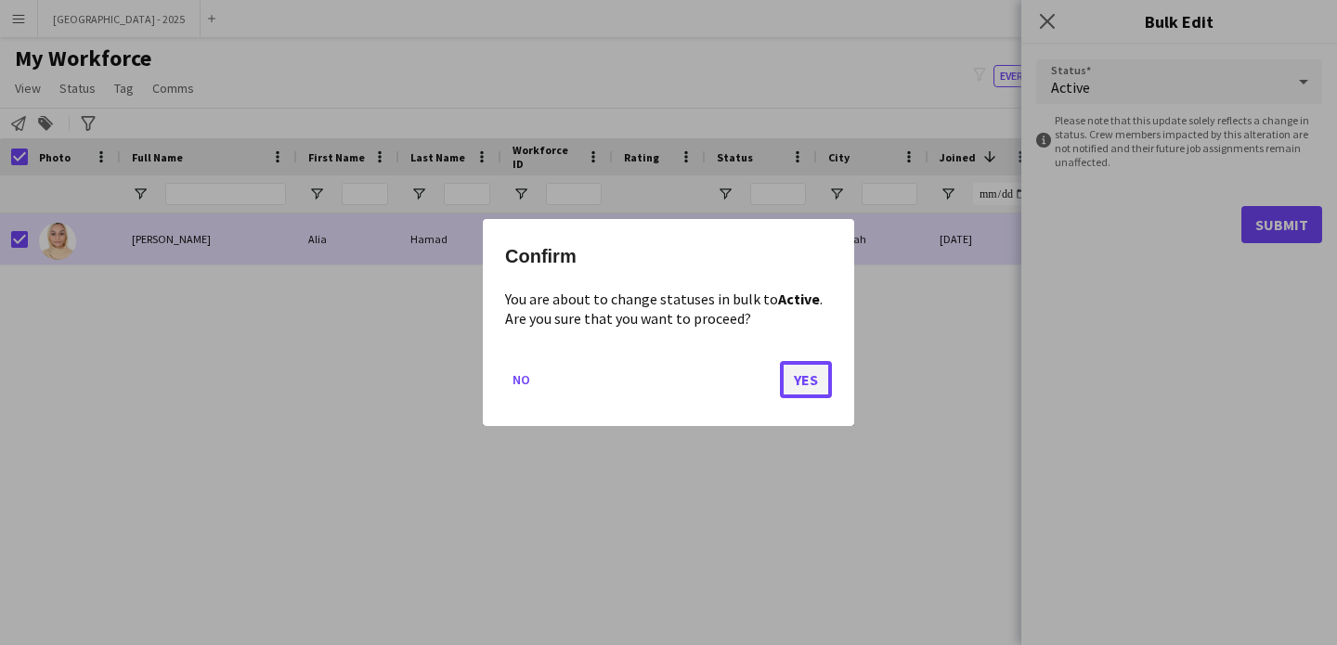
click at [798, 389] on button "Yes" at bounding box center [806, 379] width 52 height 37
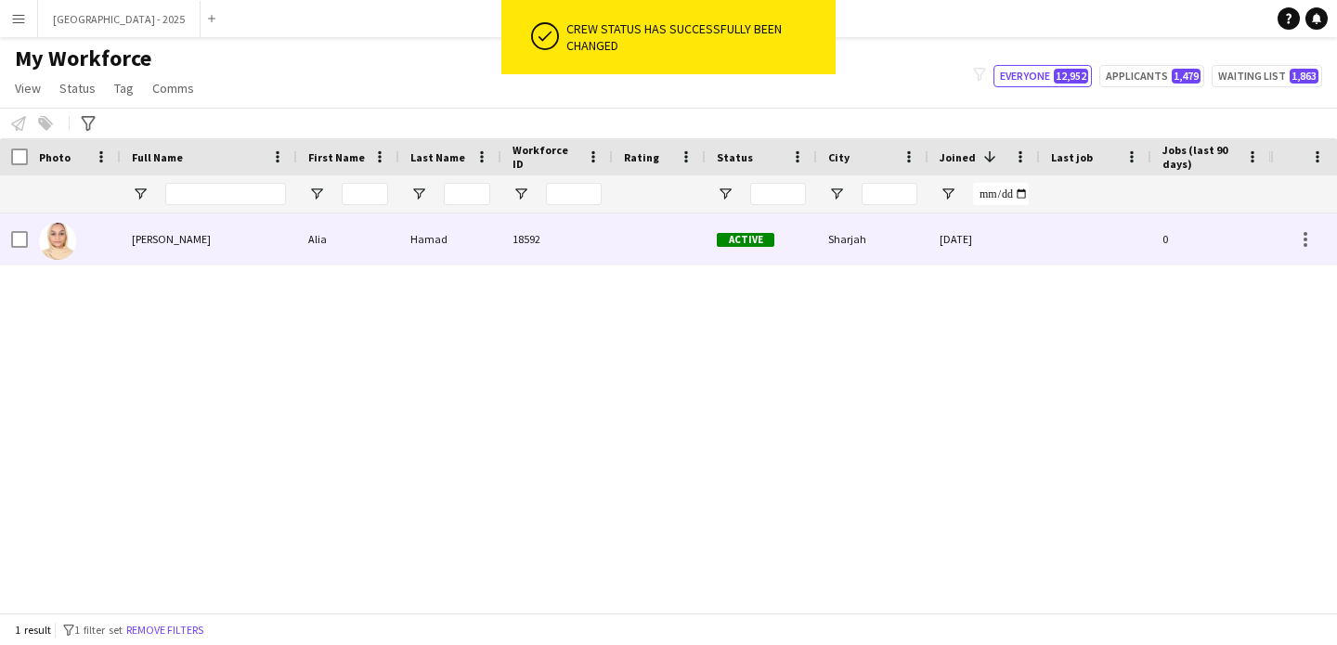
click at [32, 240] on div at bounding box center [74, 239] width 93 height 51
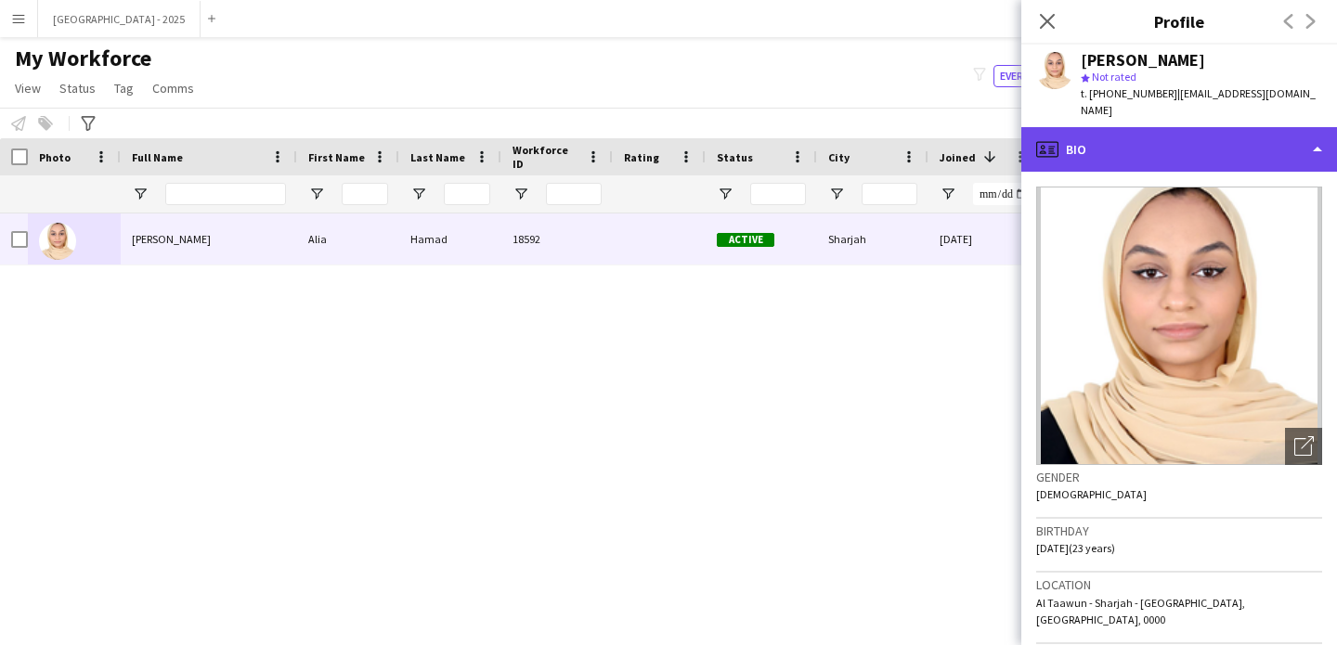
click at [1134, 141] on div "profile Bio" at bounding box center [1179, 149] width 316 height 45
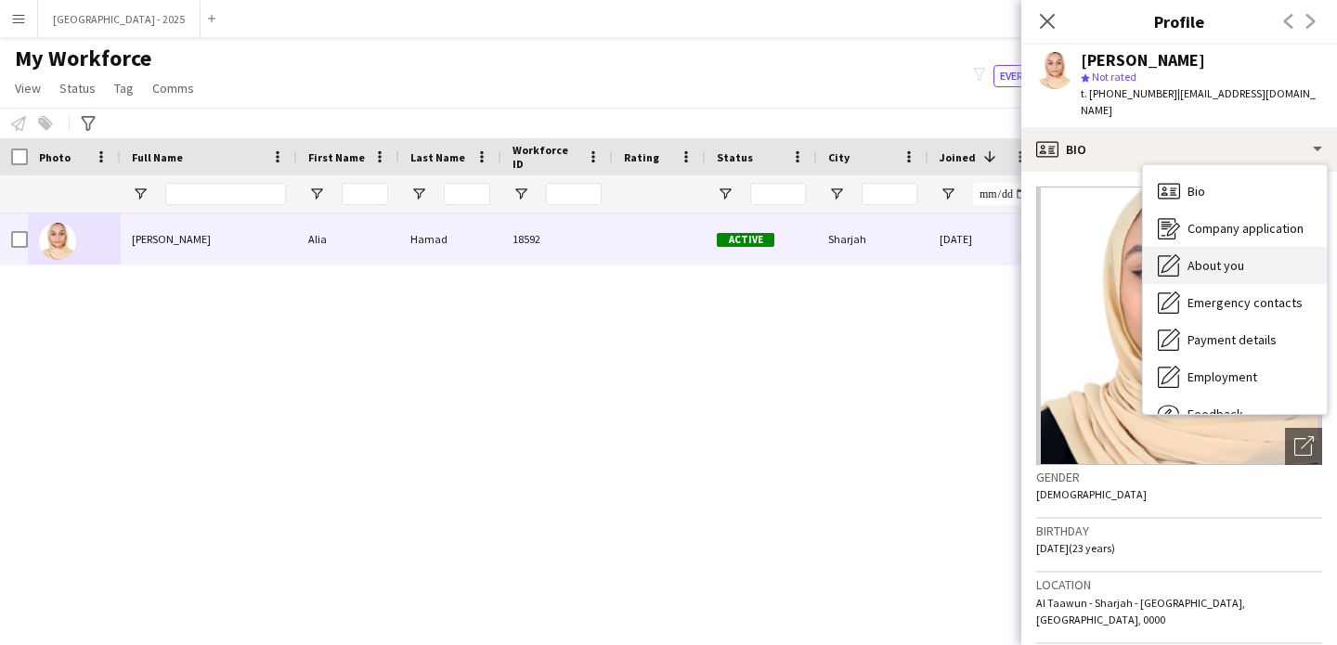
click at [1214, 257] on span "About you" at bounding box center [1216, 265] width 57 height 17
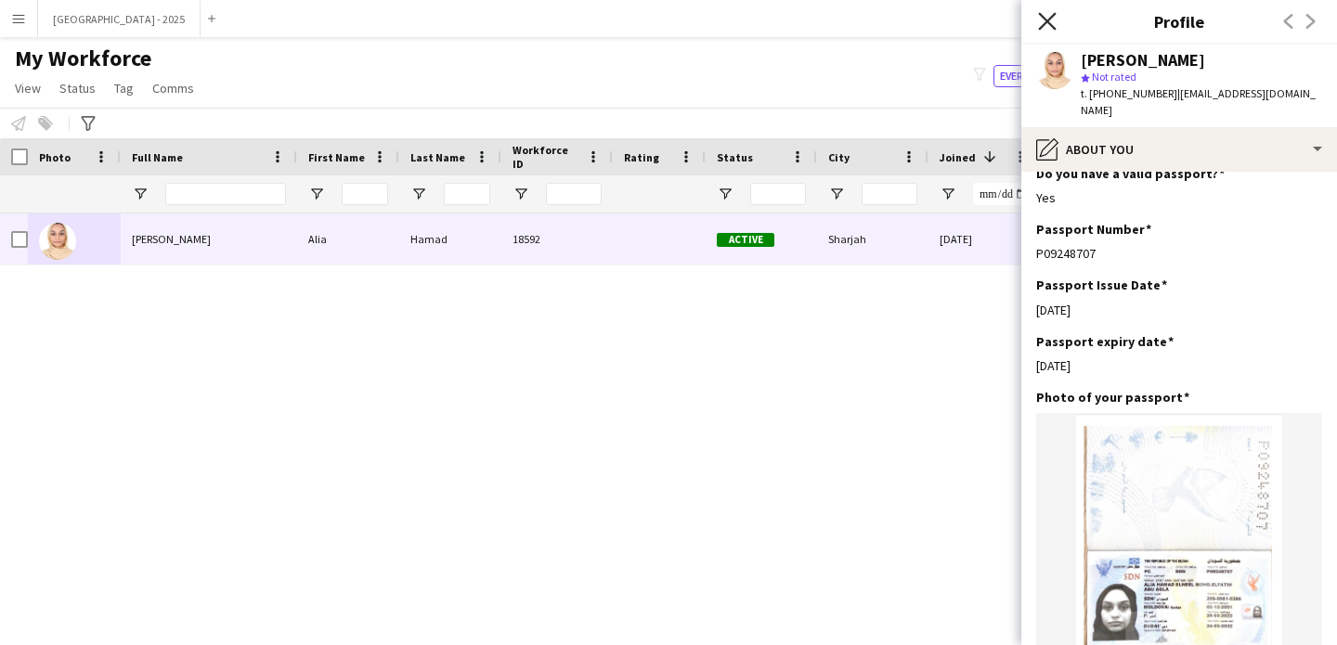
click at [1045, 14] on icon "Close pop-in" at bounding box center [1047, 21] width 18 height 18
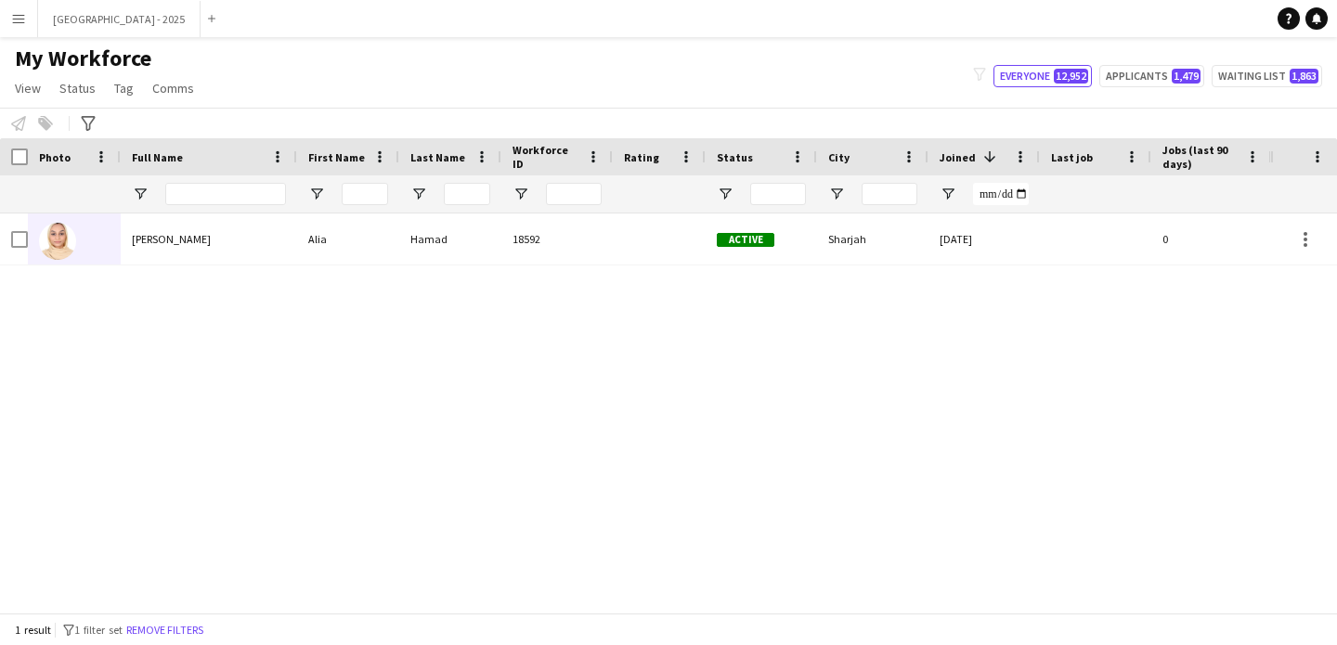
drag, startPoint x: 191, startPoint y: 626, endPoint x: 324, endPoint y: 3, distance: 637.0
click at [192, 626] on button "Remove filters" at bounding box center [165, 630] width 84 height 20
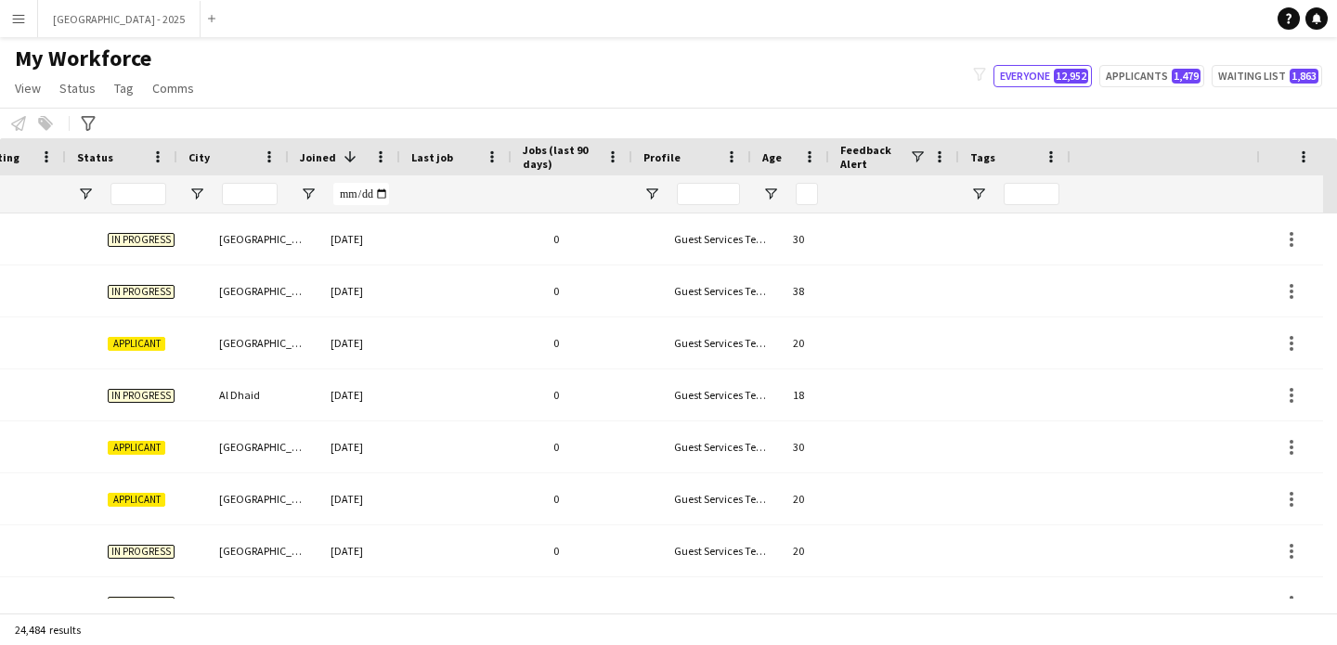
scroll to position [0, 640]
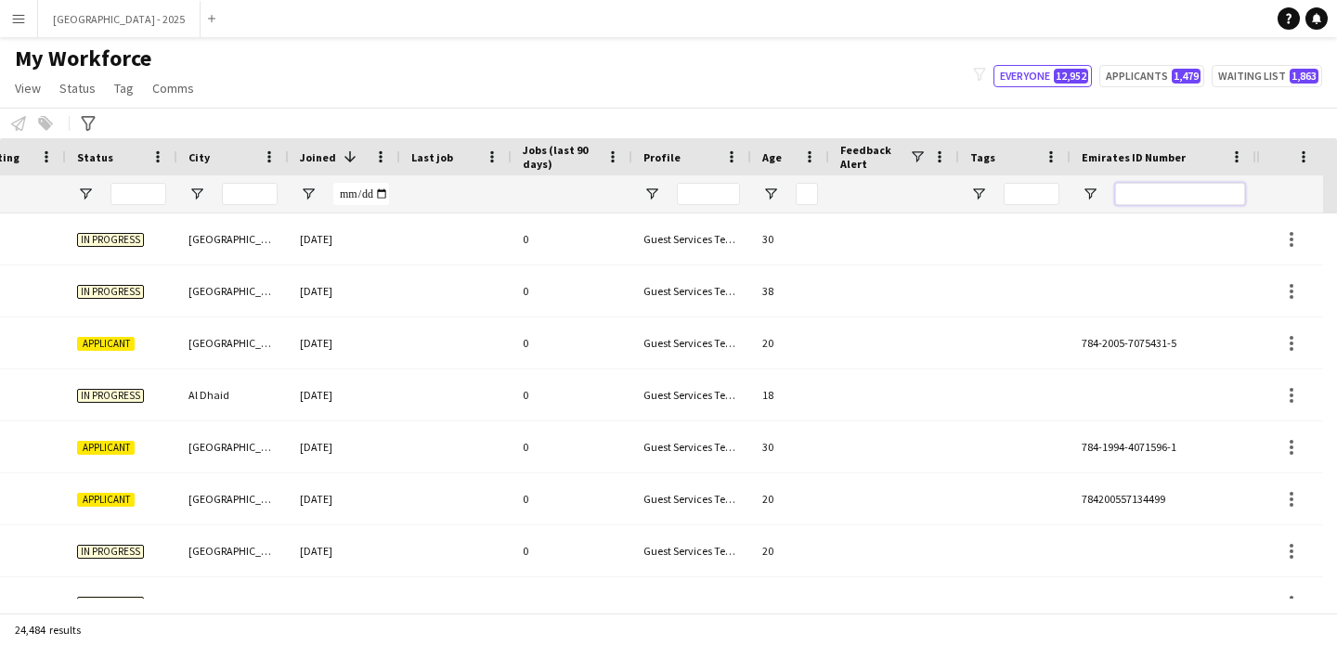
click at [1193, 190] on input "Emirates ID Number Filter Input" at bounding box center [1180, 194] width 130 height 22
paste input "*******"
type input "*******"
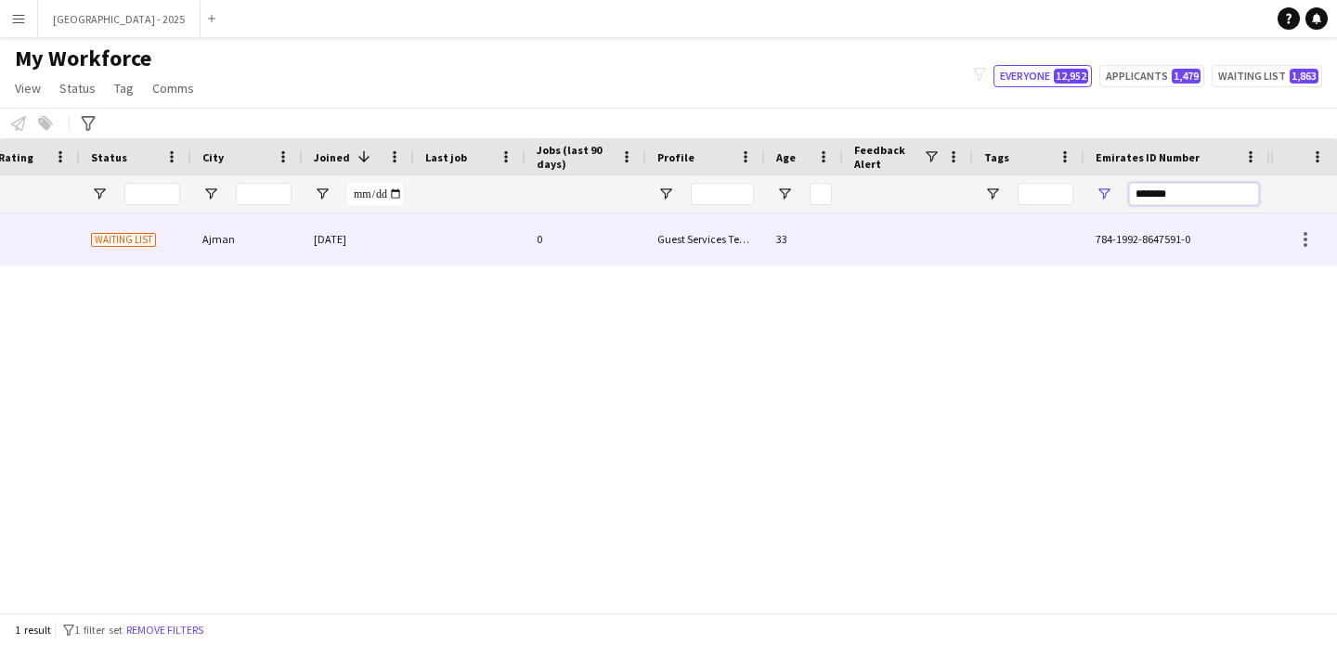
scroll to position [0, 626]
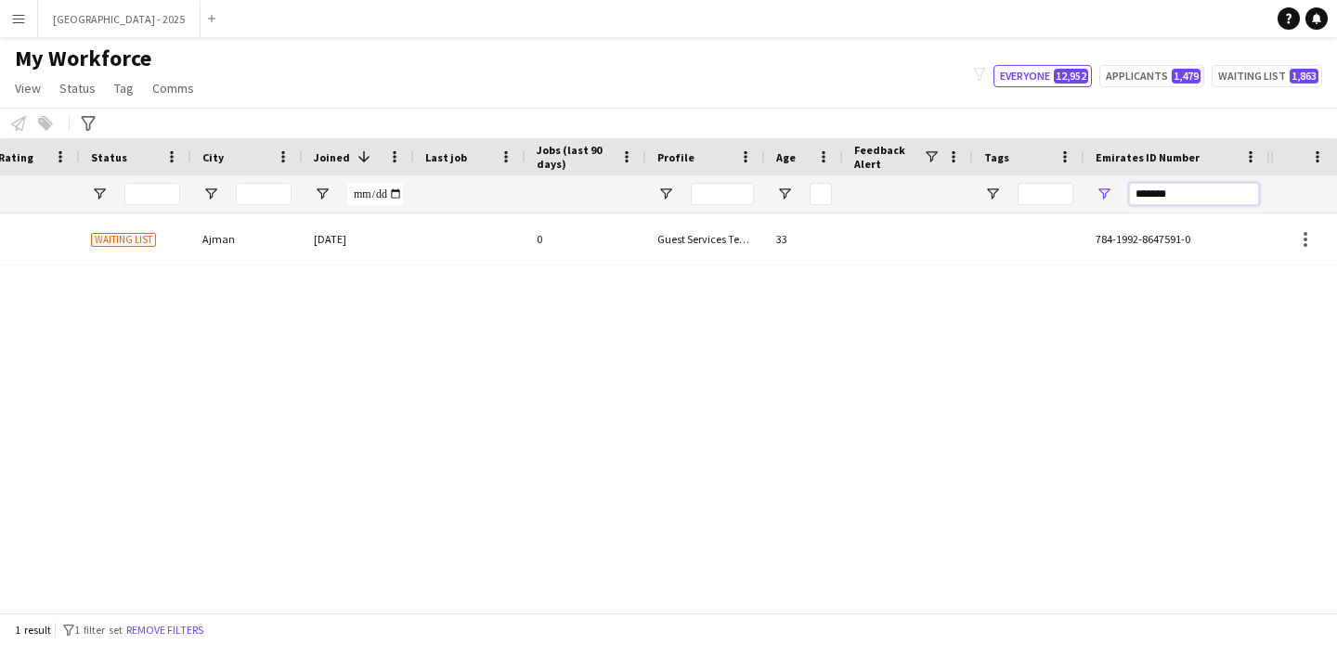
click at [1182, 198] on input "*******" at bounding box center [1194, 194] width 130 height 22
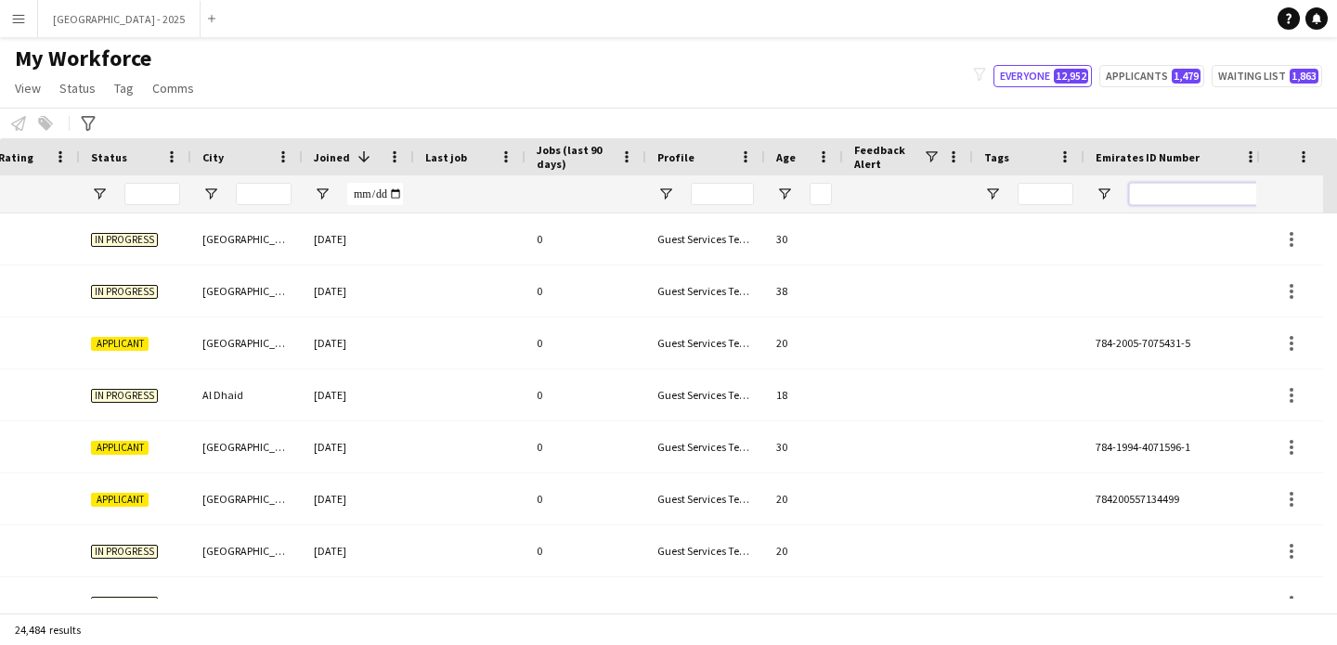
paste input "*******"
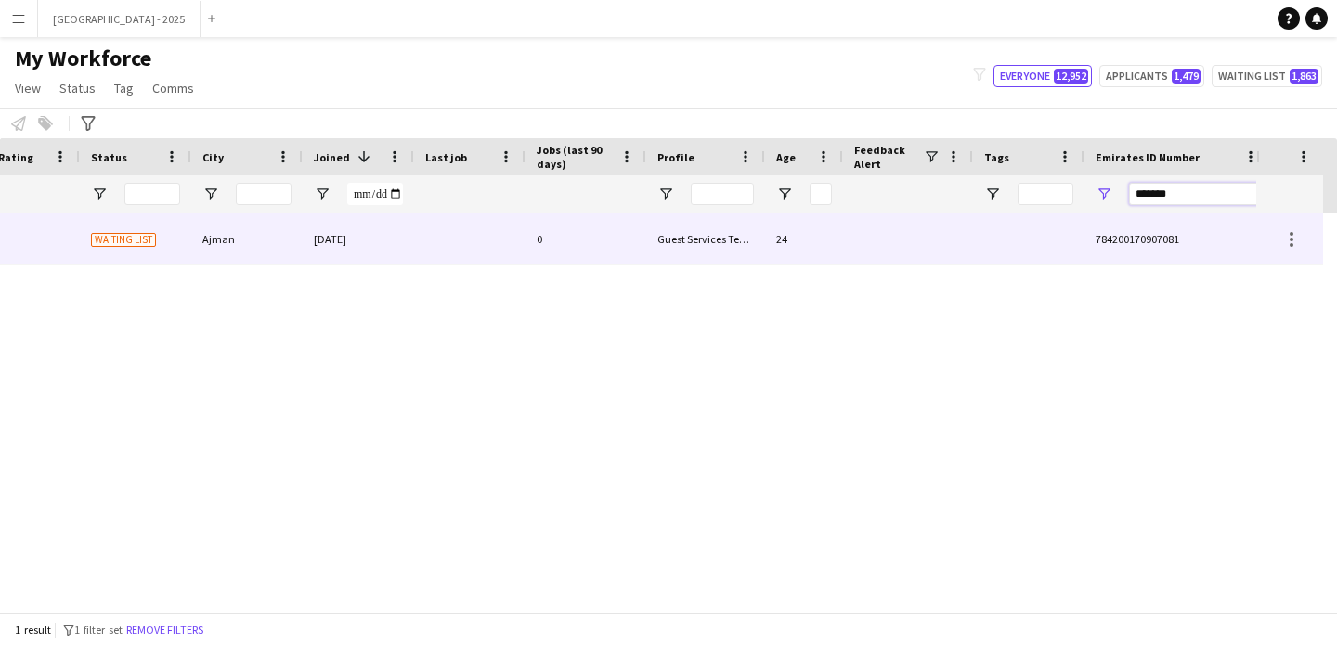
type input "*******"
click at [253, 243] on div "Ajman" at bounding box center [246, 239] width 111 height 51
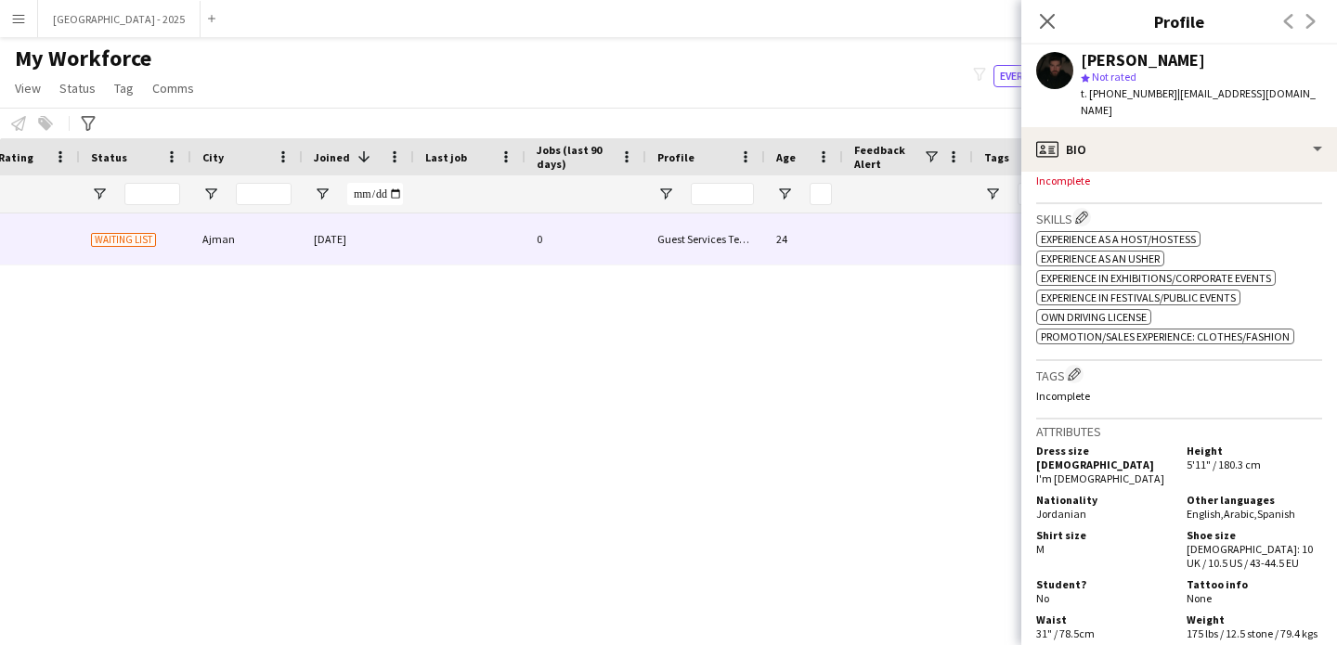
scroll to position [669, 0]
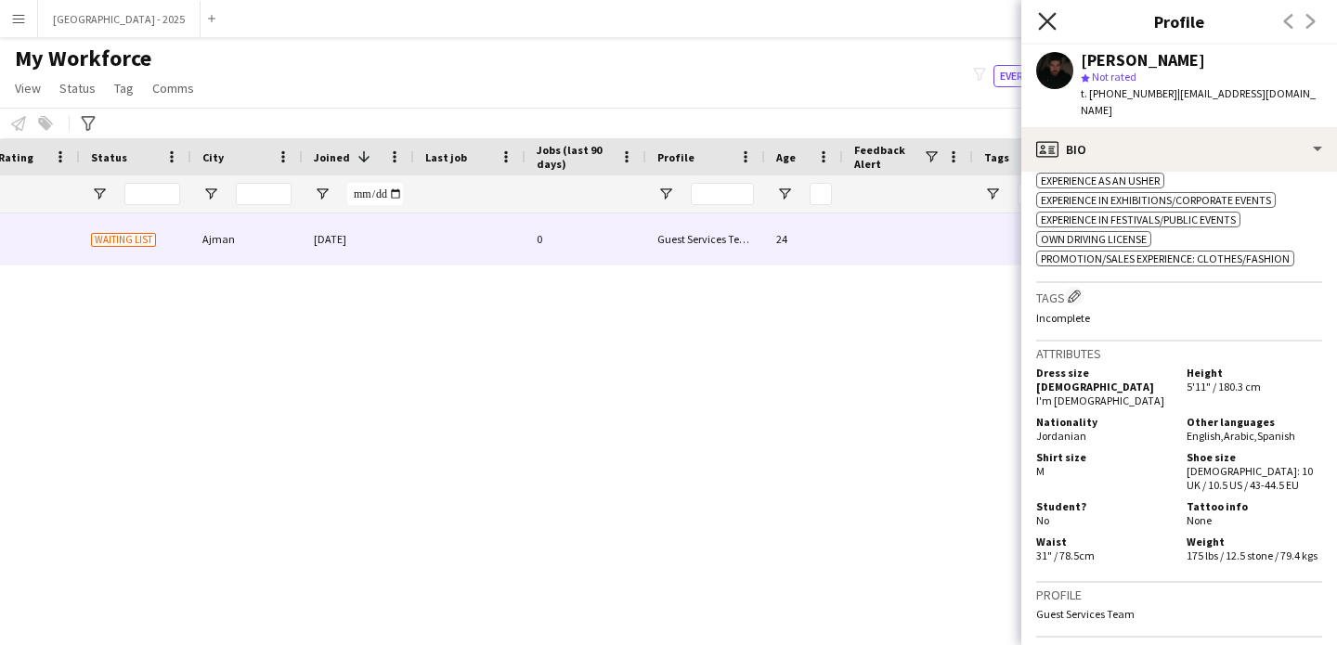
click at [1048, 20] on icon at bounding box center [1047, 21] width 18 height 18
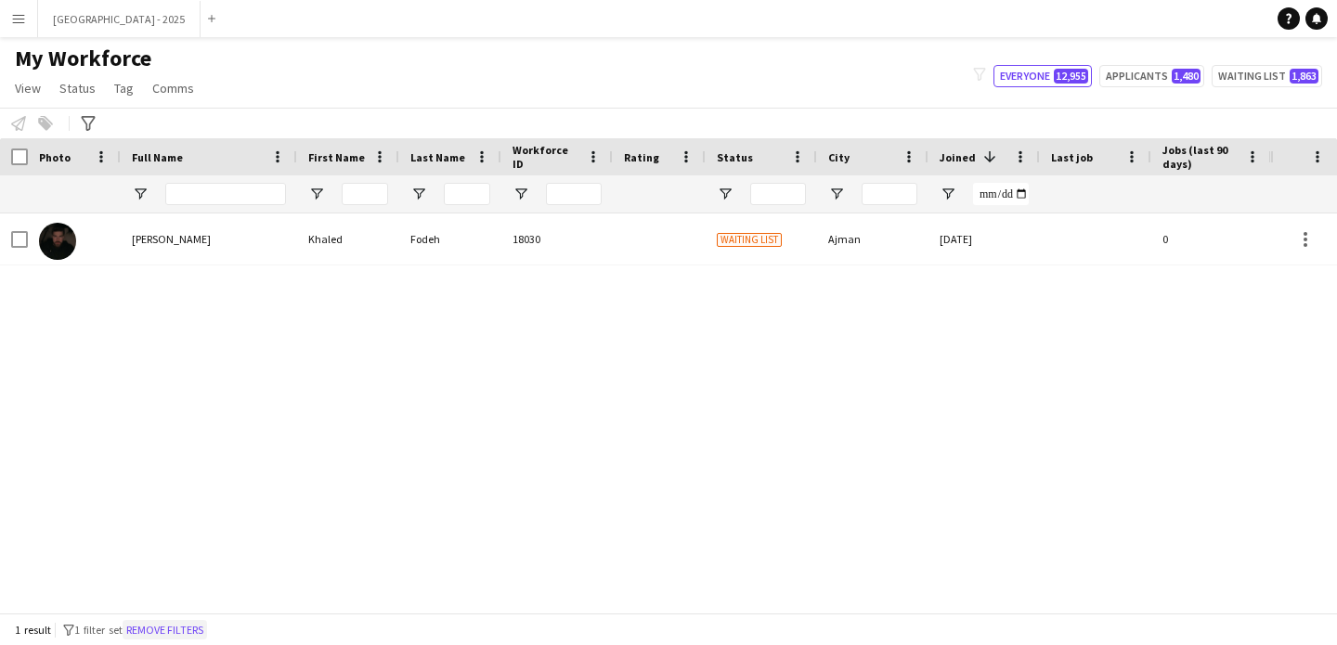
click at [187, 630] on button "Remove filters" at bounding box center [165, 630] width 84 height 20
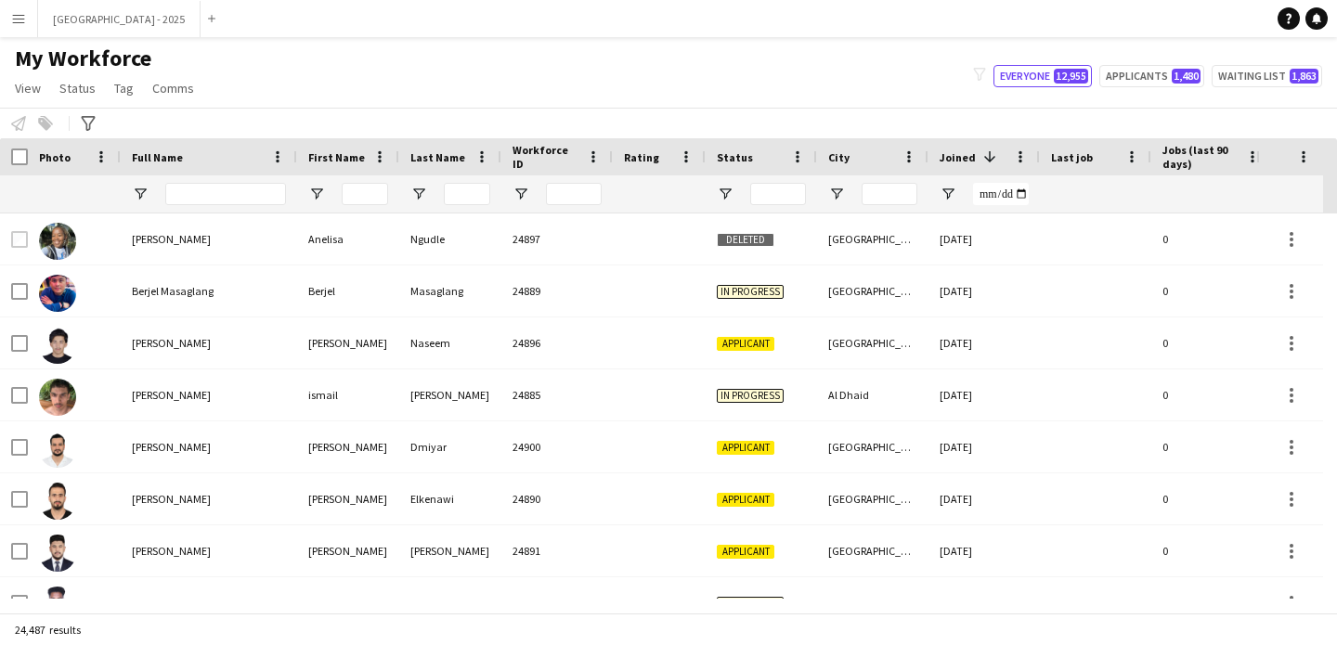
scroll to position [0, 640]
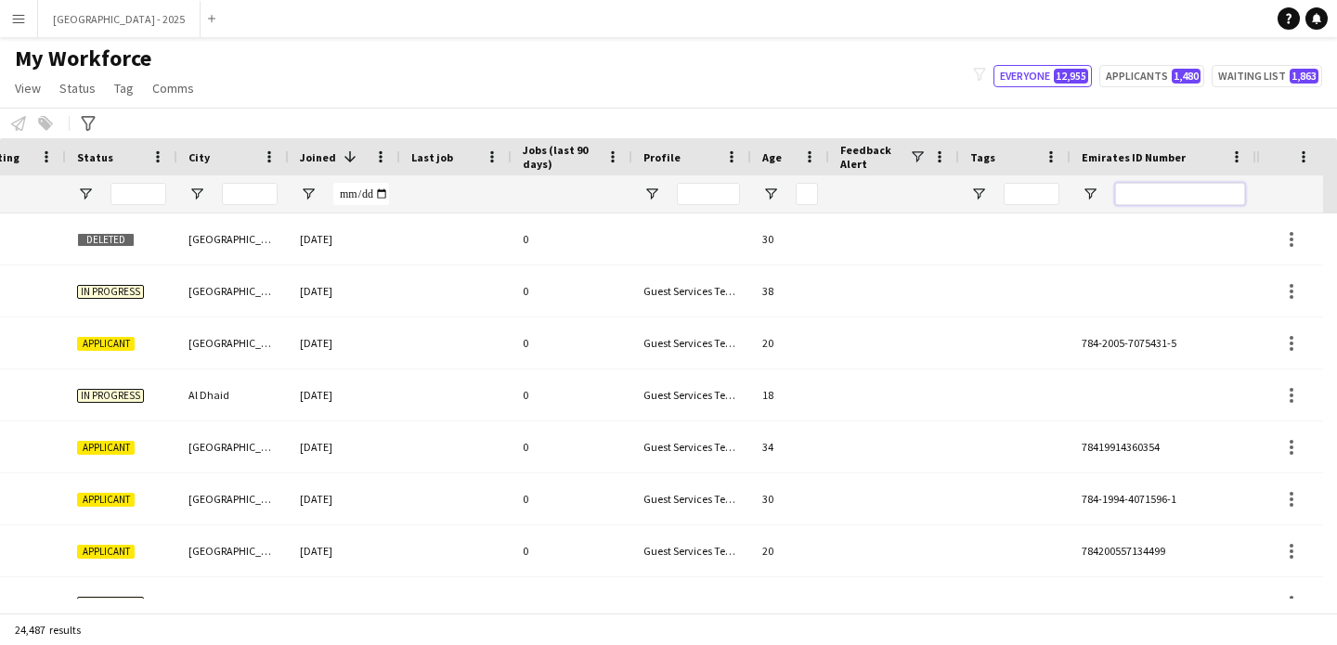
click at [1162, 196] on input "Emirates ID Number Filter Input" at bounding box center [1180, 194] width 130 height 22
paste input "*******"
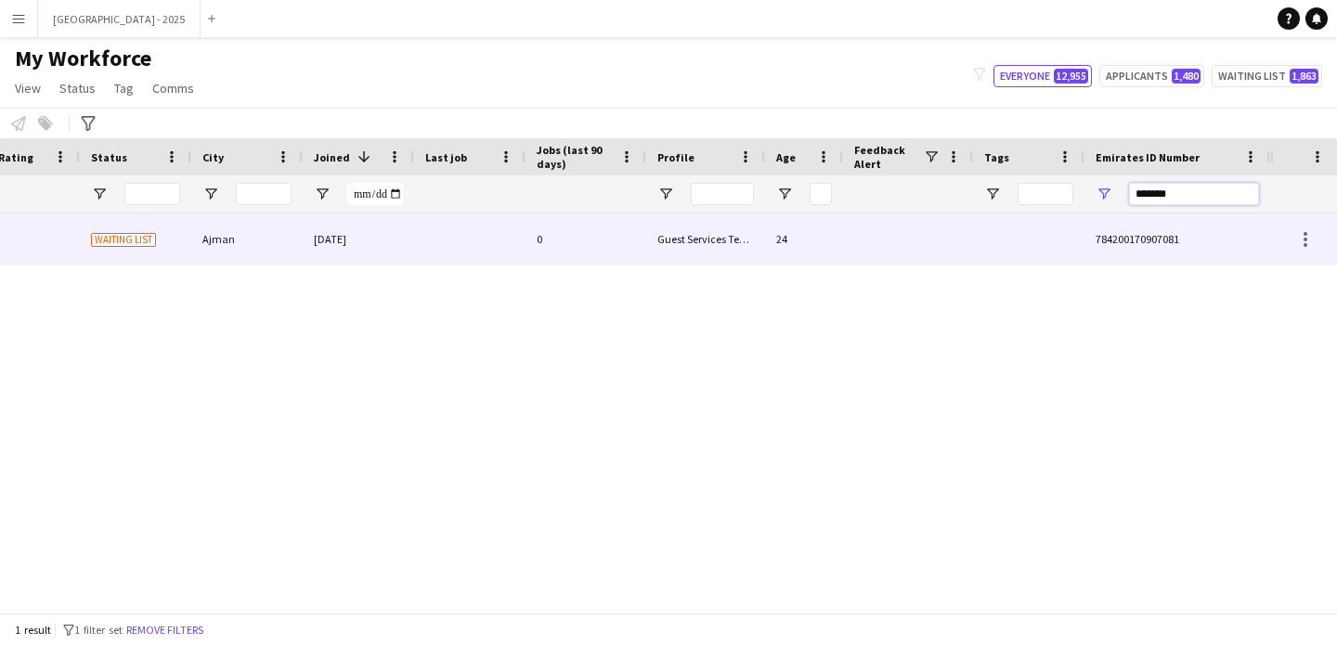
scroll to position [0, 626]
drag, startPoint x: 812, startPoint y: 266, endPoint x: 814, endPoint y: 253, distance: 13.3
click at [812, 259] on div "Fodeh 18030 Waiting list Ajman [DATE] 0 Guest Services Team 24 784200170907081" at bounding box center [635, 406] width 1270 height 385
click at [854, 257] on div at bounding box center [908, 239] width 130 height 51
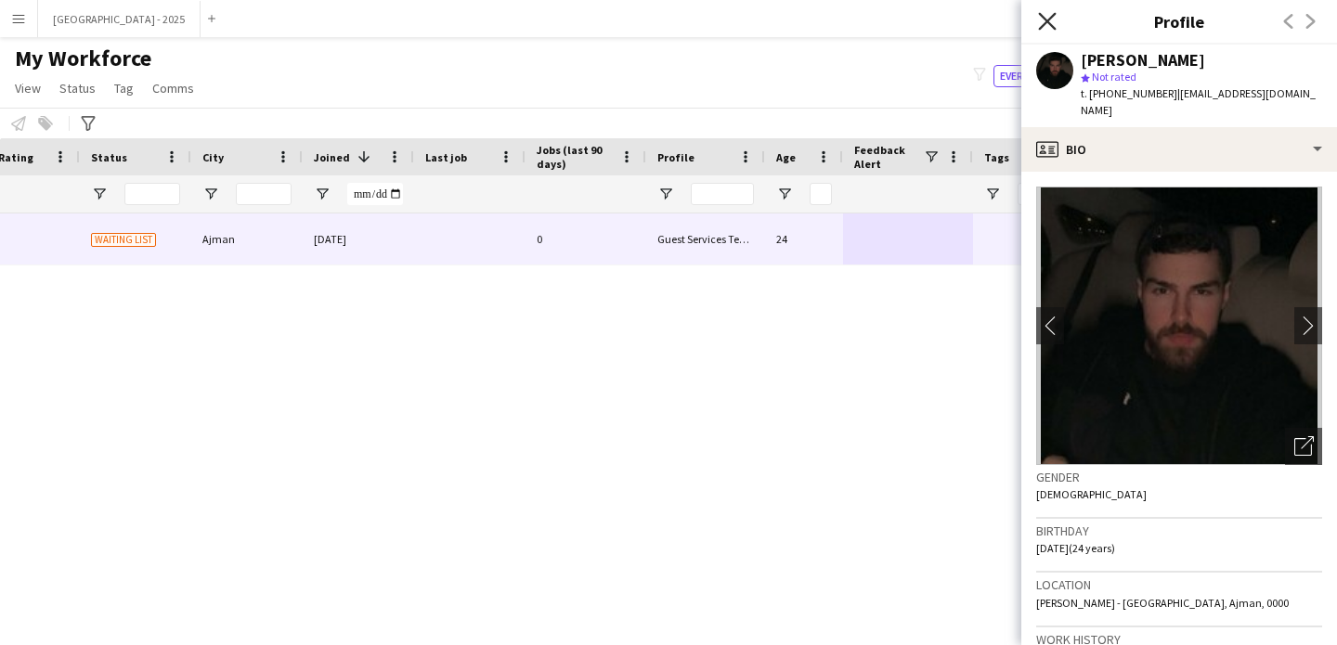
click at [1053, 14] on icon at bounding box center [1047, 21] width 18 height 18
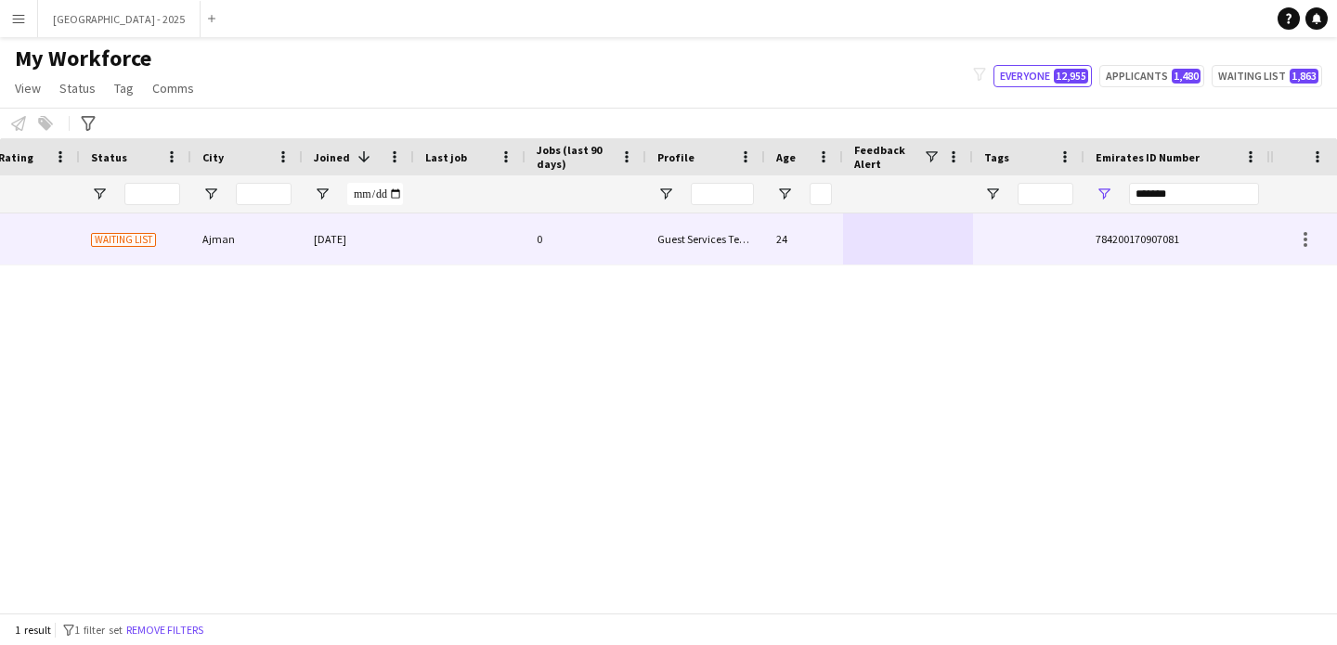
click at [743, 222] on div "Guest Services Team" at bounding box center [705, 239] width 119 height 51
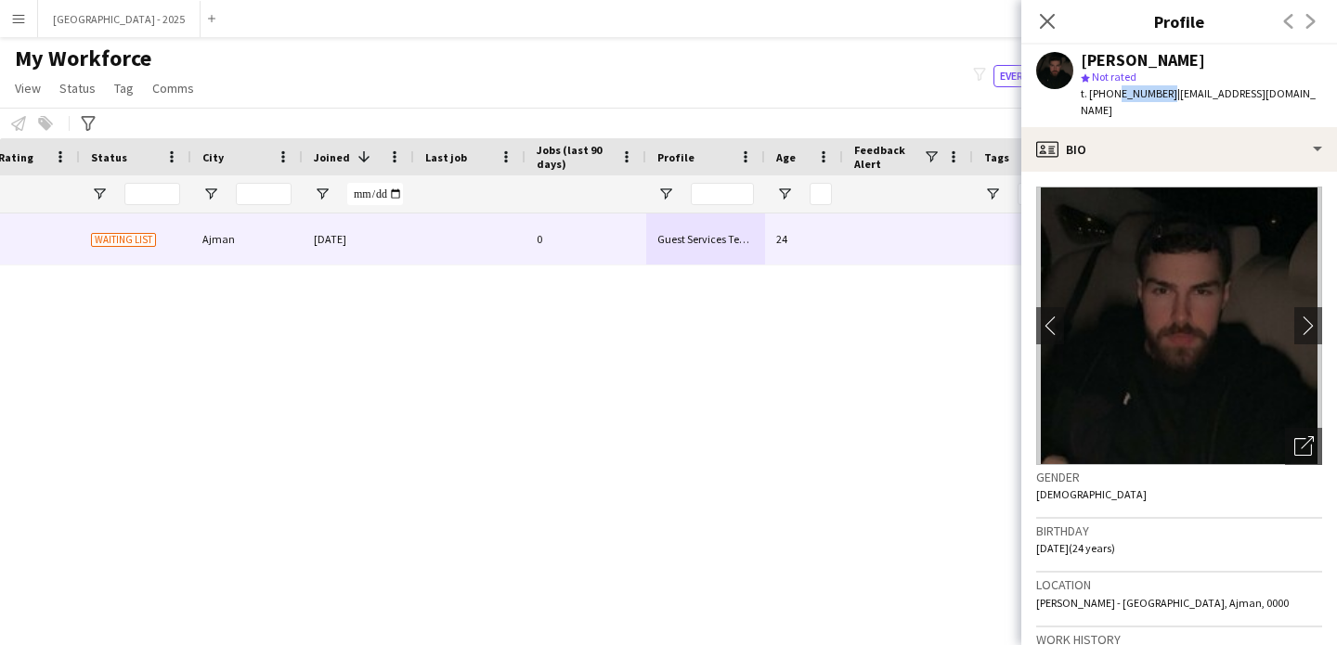
drag, startPoint x: 1110, startPoint y: 92, endPoint x: 1161, endPoint y: 98, distance: 50.6
click at [1161, 98] on span "t. [PHONE_NUMBER]" at bounding box center [1129, 93] width 97 height 14
copy span "566260242"
click at [1048, 19] on icon at bounding box center [1047, 21] width 18 height 18
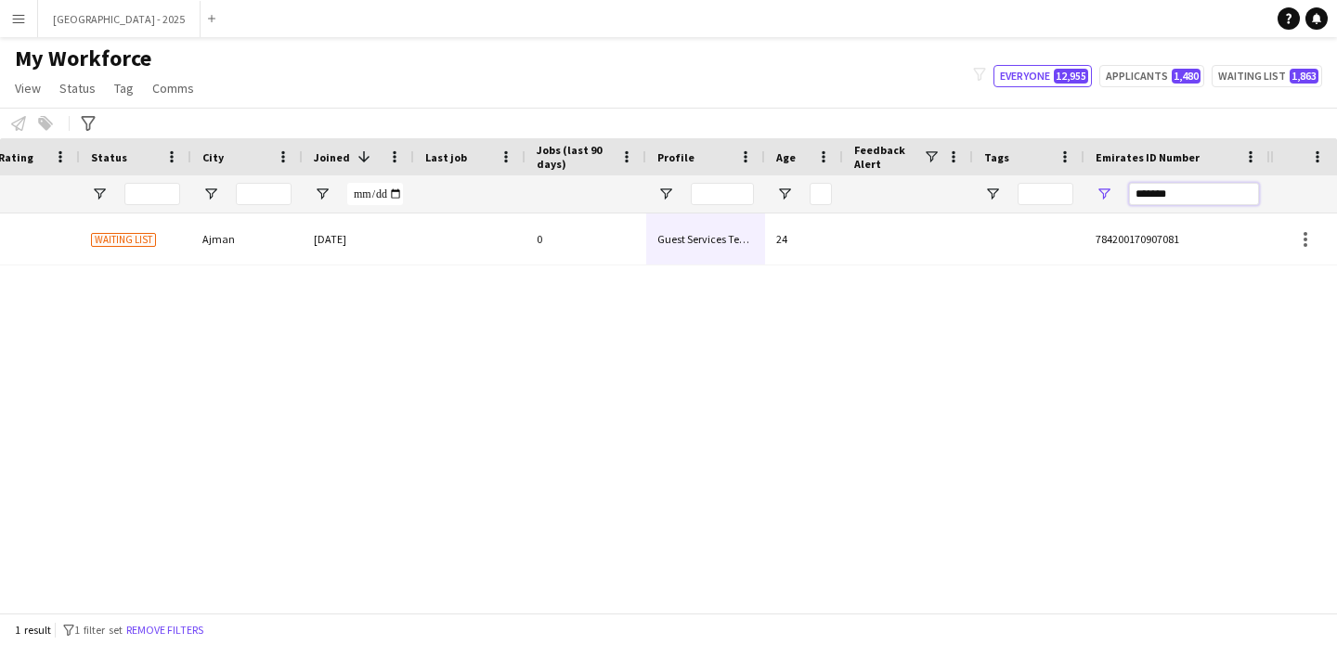
click at [1156, 191] on input "*******" at bounding box center [1194, 194] width 130 height 22
paste input "*"
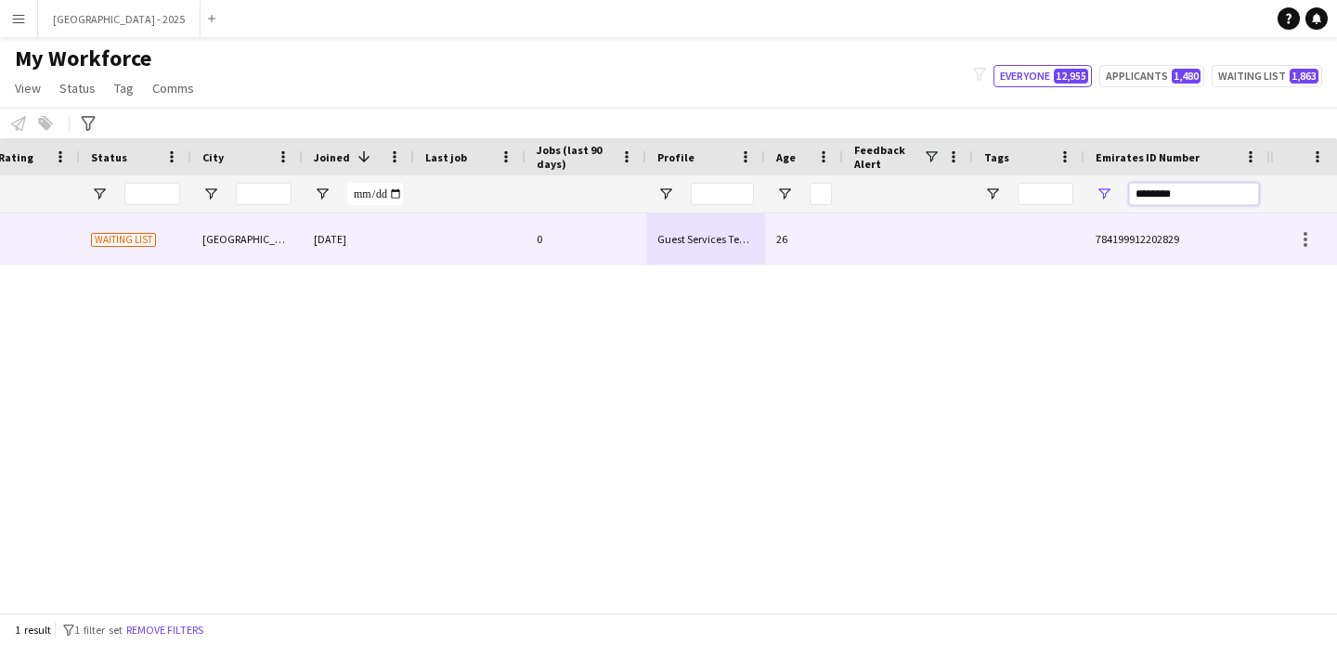
type input "********"
click at [553, 254] on div "0" at bounding box center [586, 239] width 121 height 51
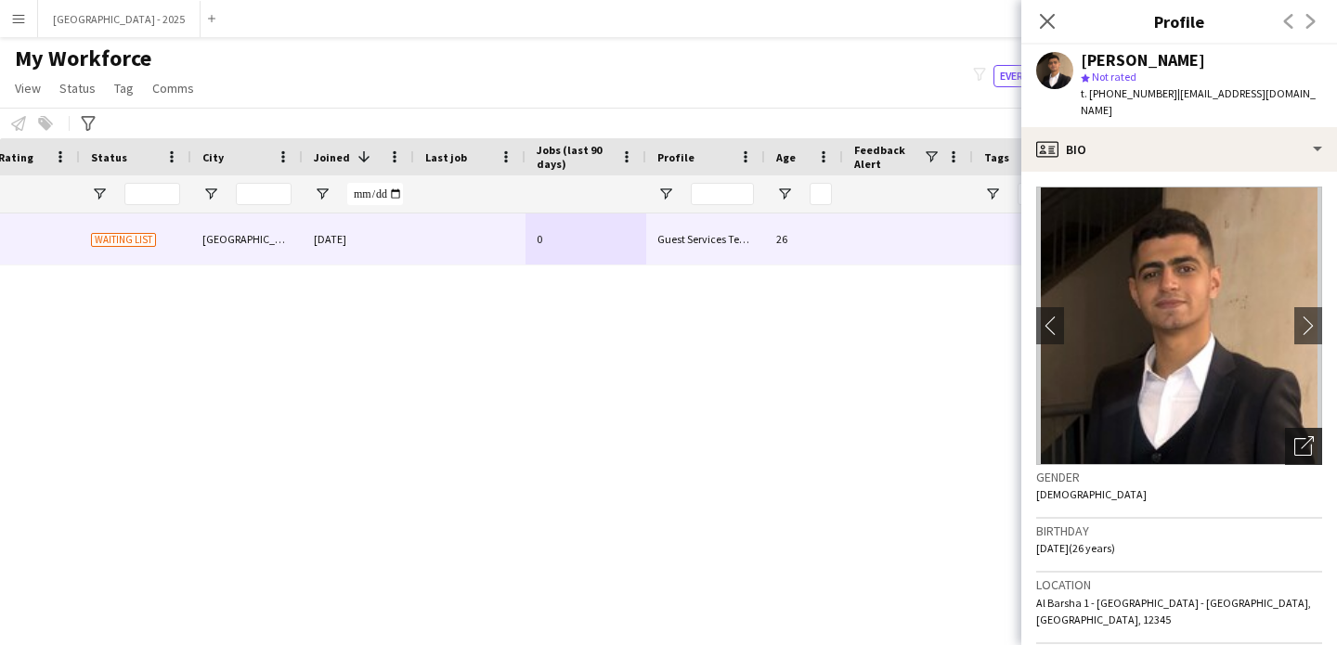
click at [1294, 436] on icon "Open photos pop-in" at bounding box center [1303, 445] width 19 height 19
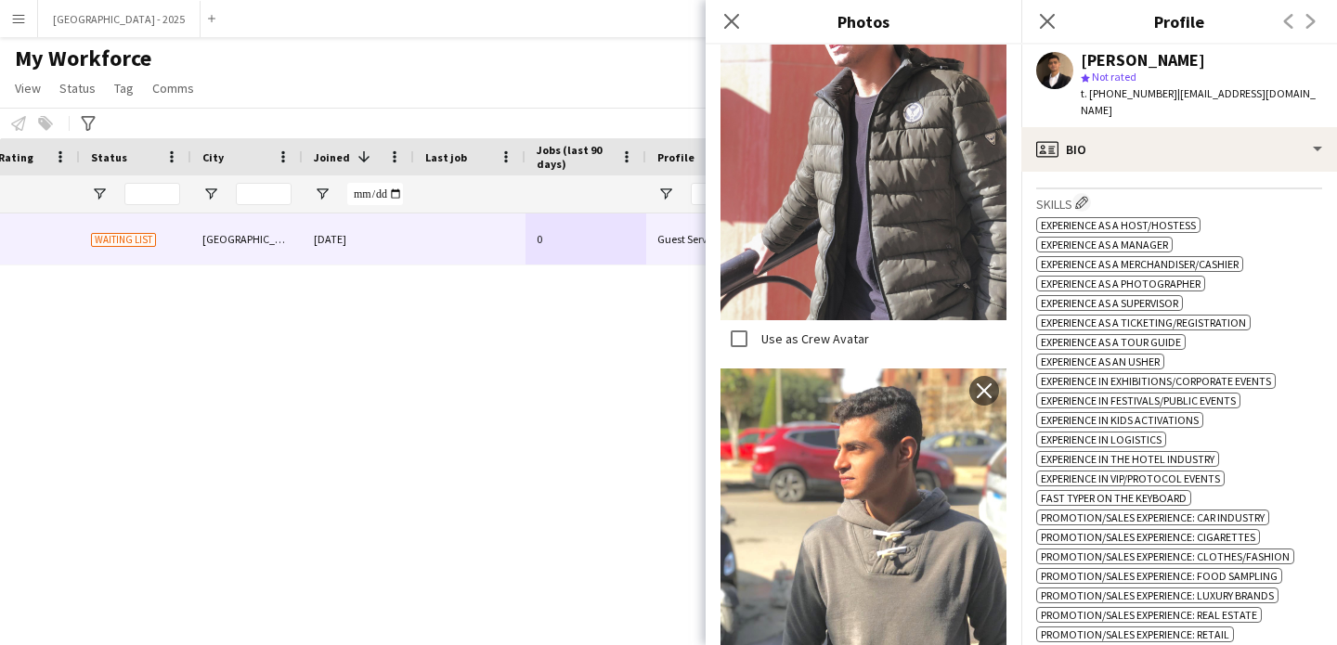
scroll to position [475, 0]
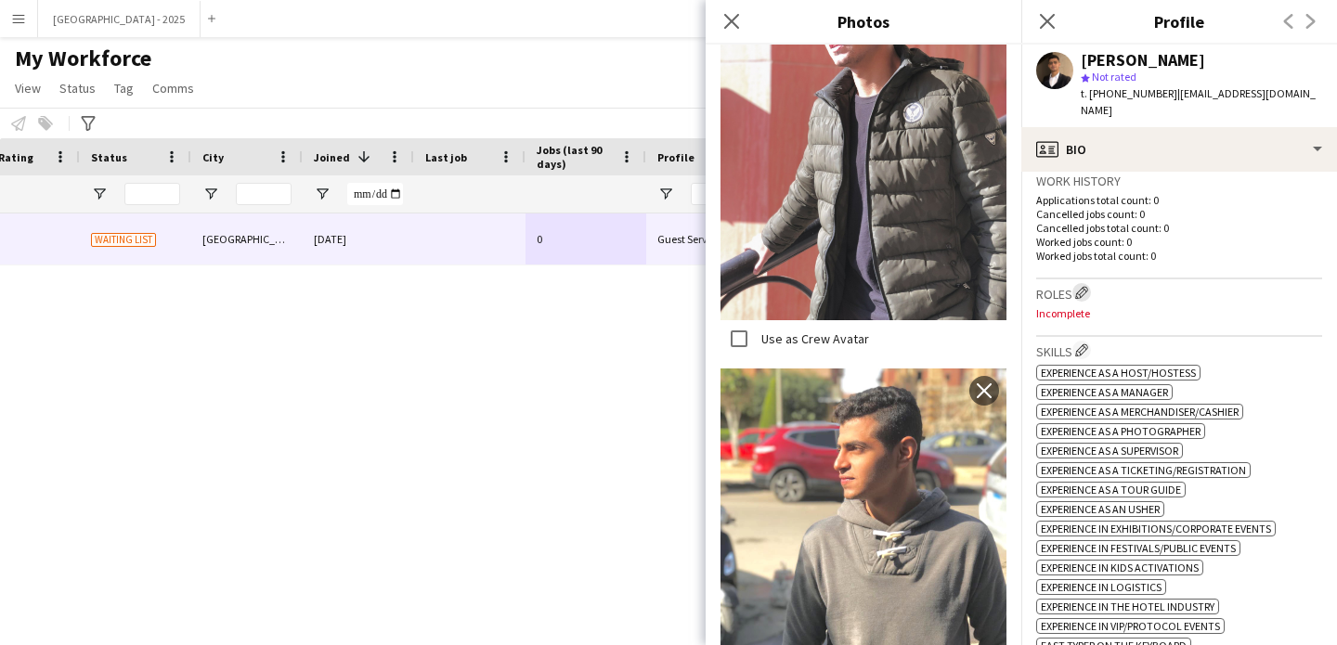
click at [1083, 286] on app-icon "Edit crew company roles" at bounding box center [1081, 292] width 13 height 13
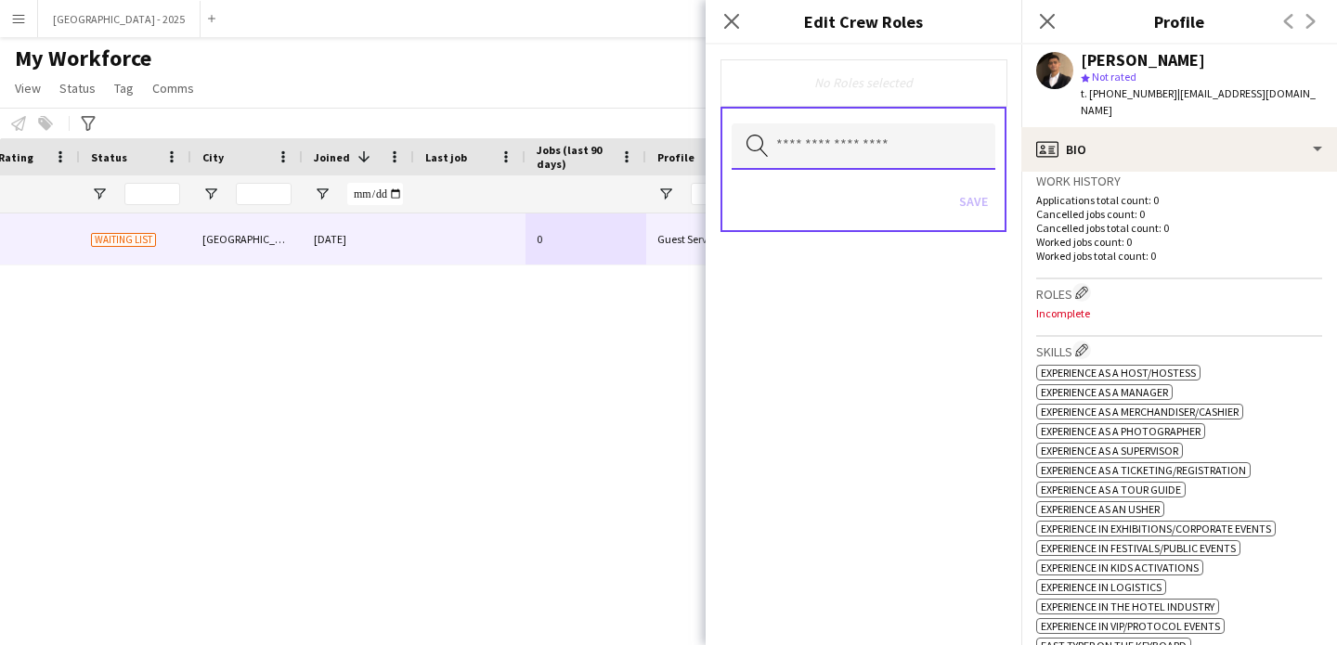
click at [811, 152] on input "text" at bounding box center [864, 146] width 264 height 46
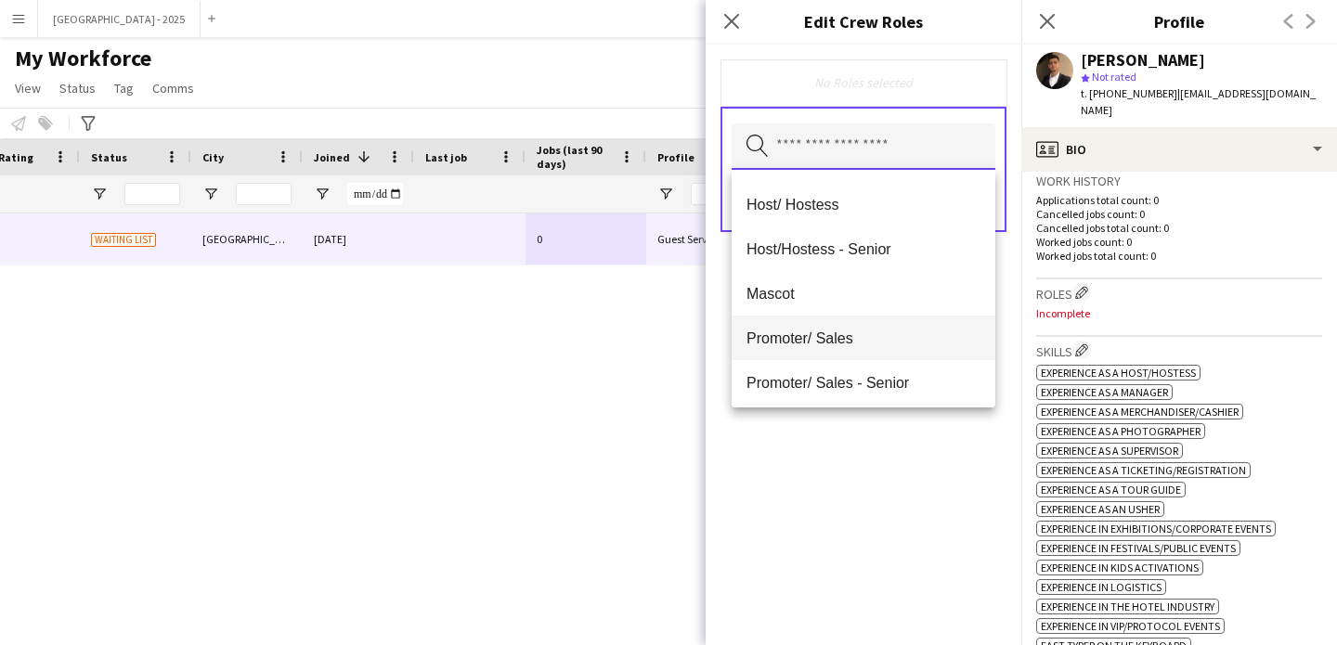
scroll to position [299, 0]
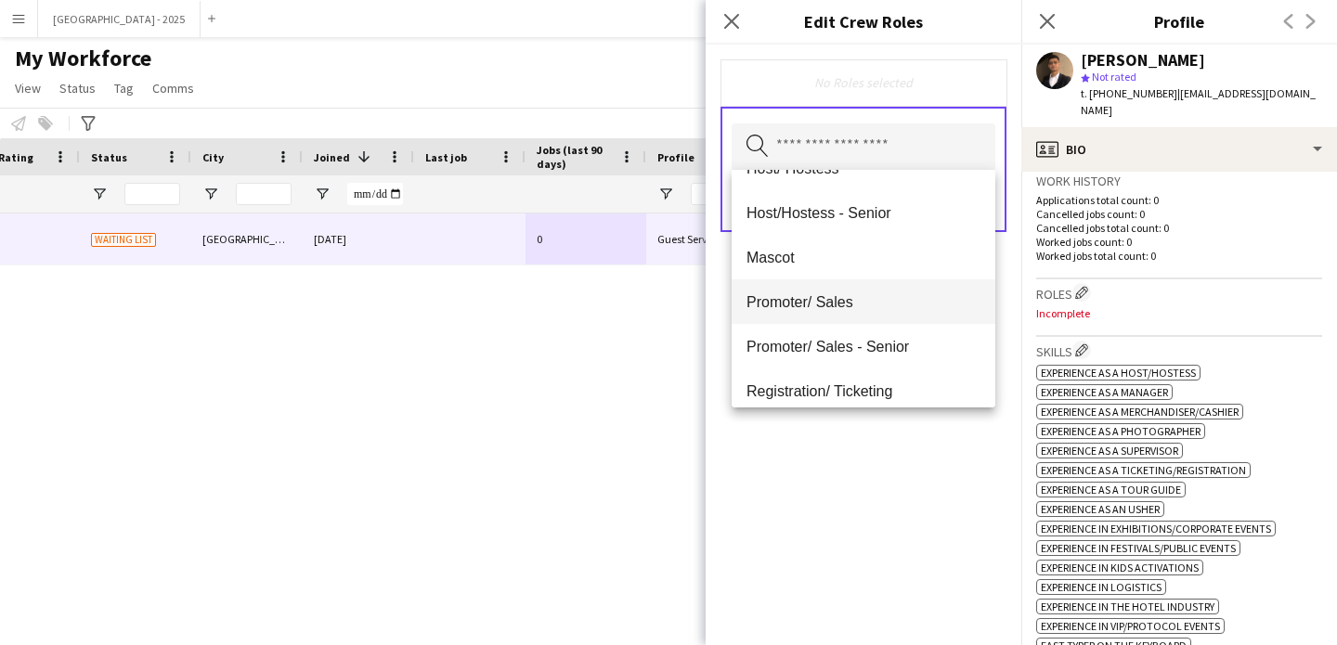
click at [860, 321] on mat-option "Promoter/ Sales" at bounding box center [864, 301] width 264 height 45
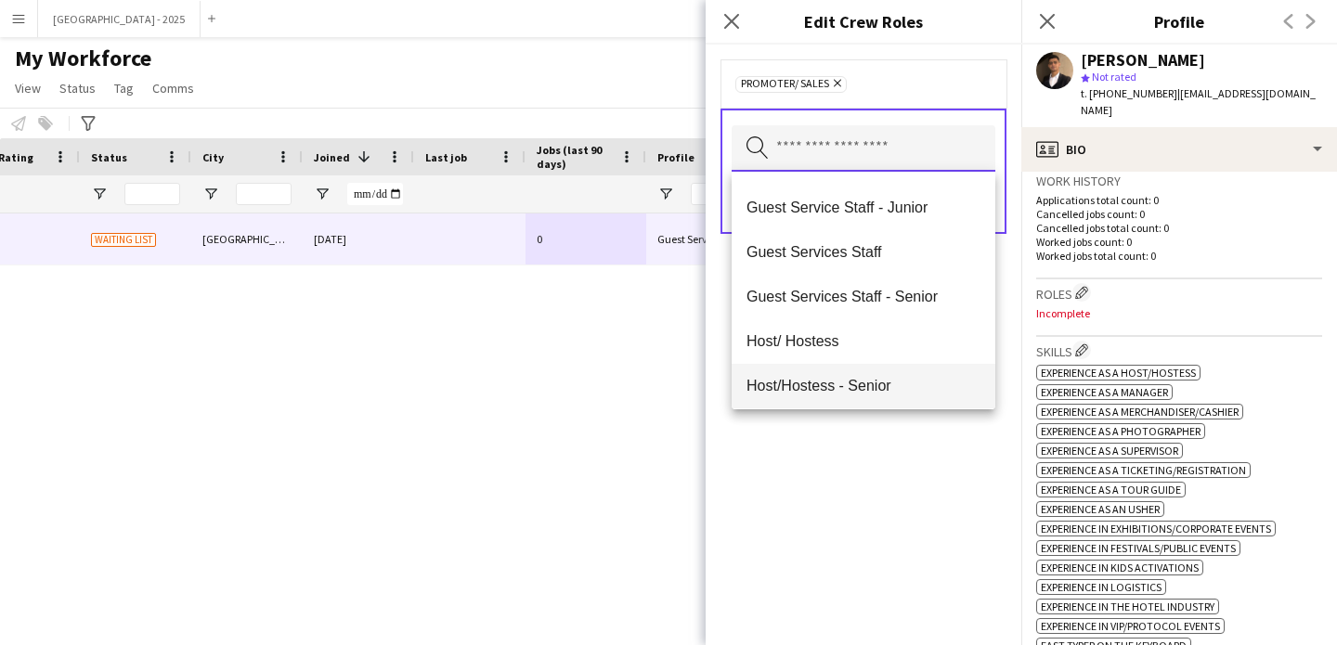
scroll to position [133, 0]
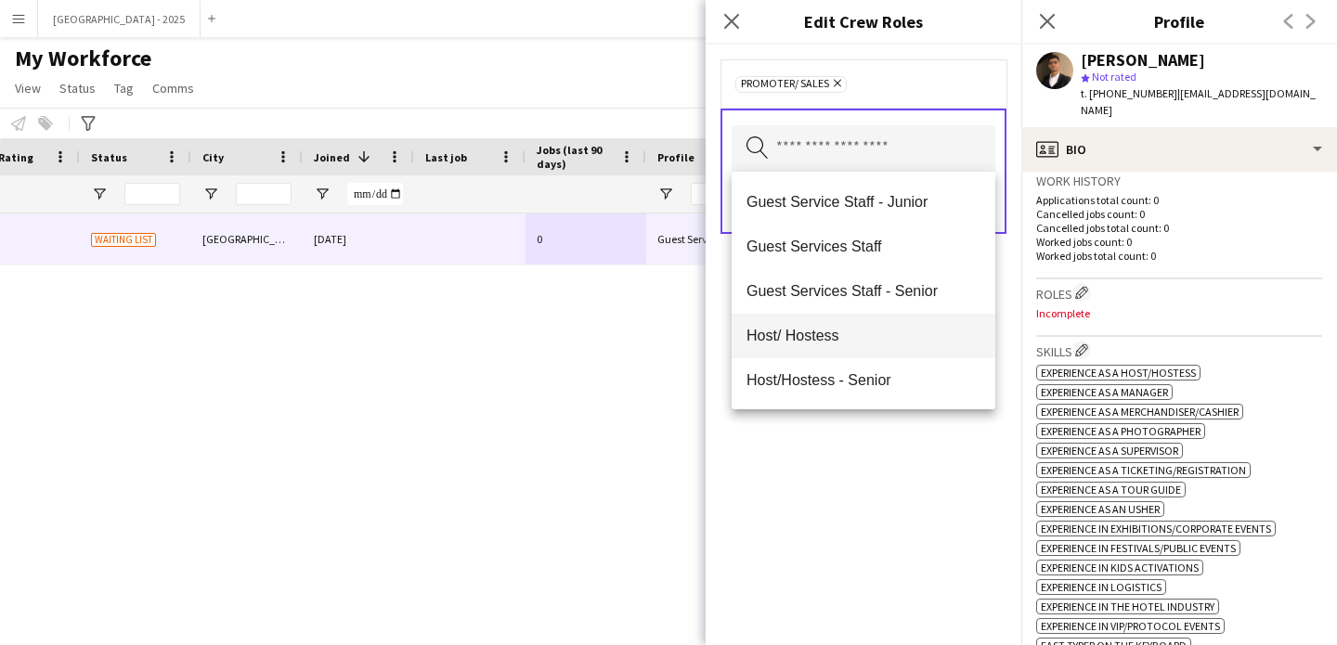
click at [856, 333] on span "Host/ Hostess" at bounding box center [864, 336] width 234 height 18
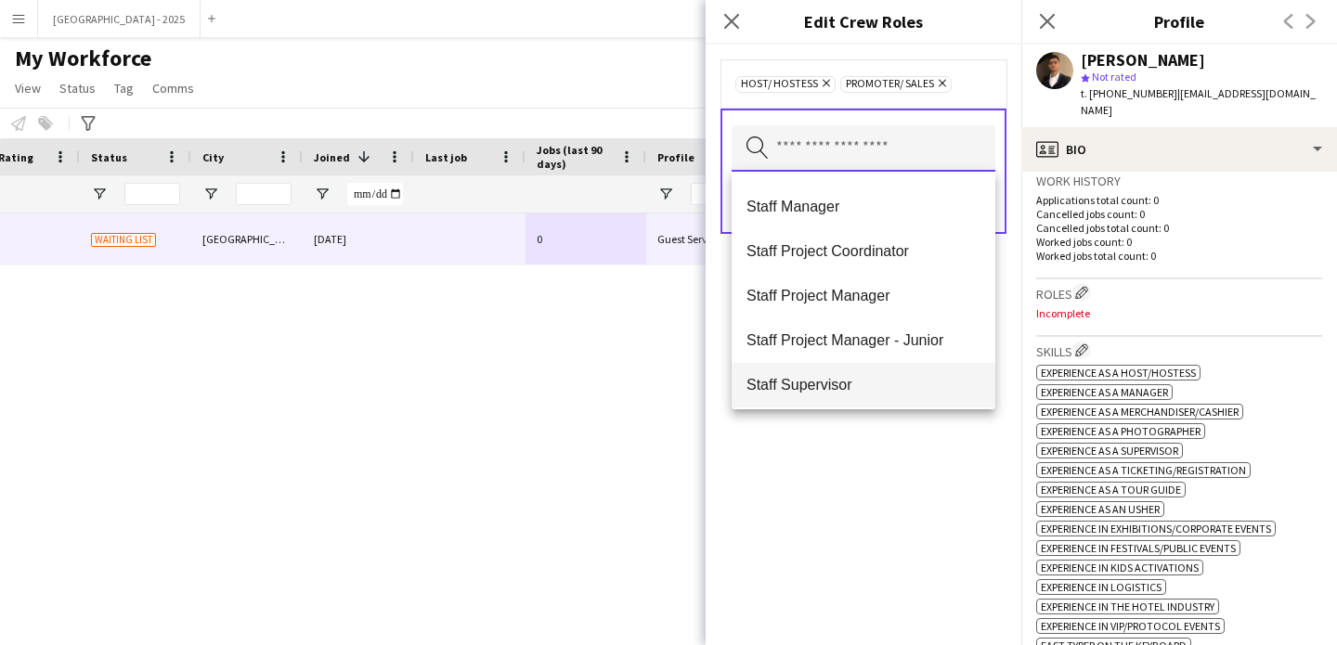
scroll to position [669, 0]
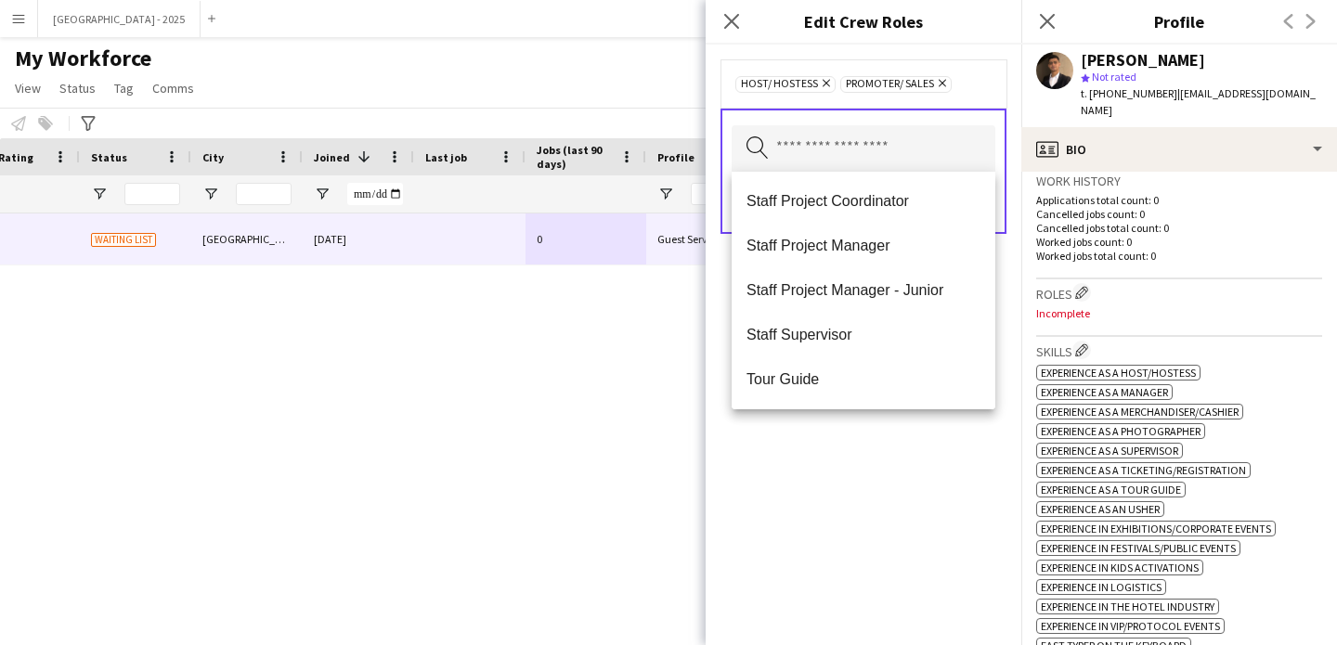
click at [841, 338] on span "Staff Supervisor" at bounding box center [864, 335] width 234 height 18
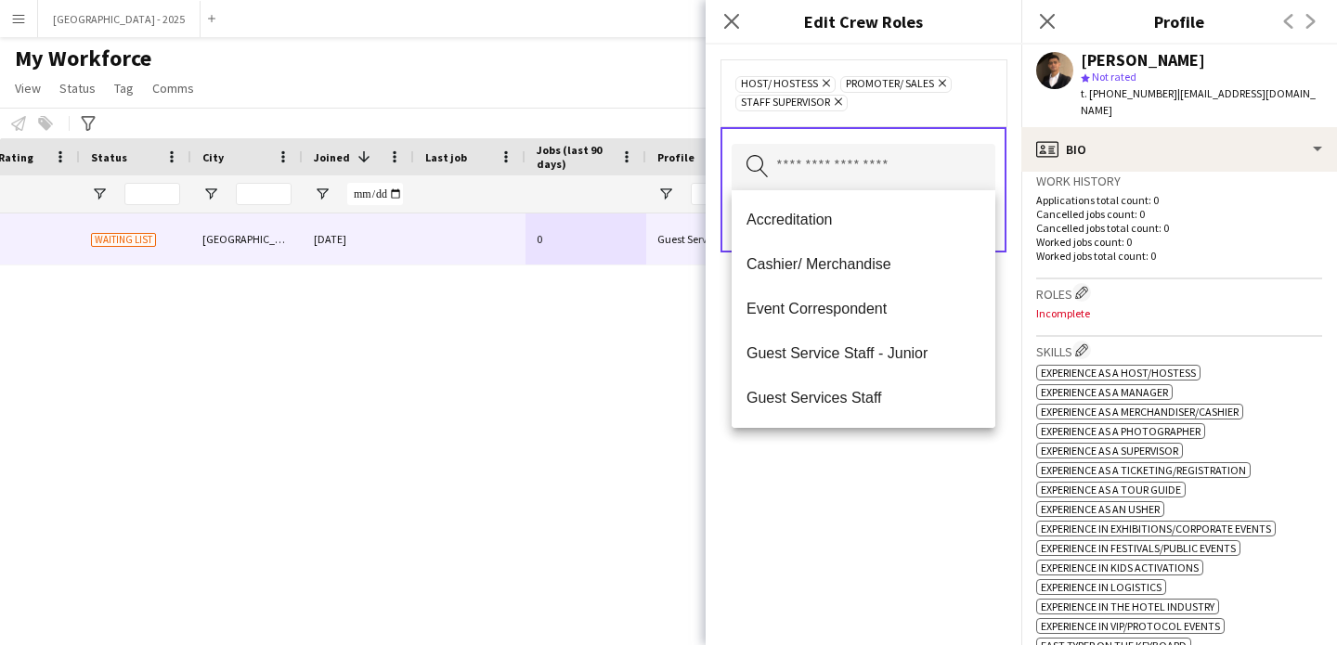
click at [871, 474] on div "Host/ Hostess Remove Promoter/ Sales Remove Staff Supervisor Remove Search by r…" at bounding box center [864, 345] width 316 height 601
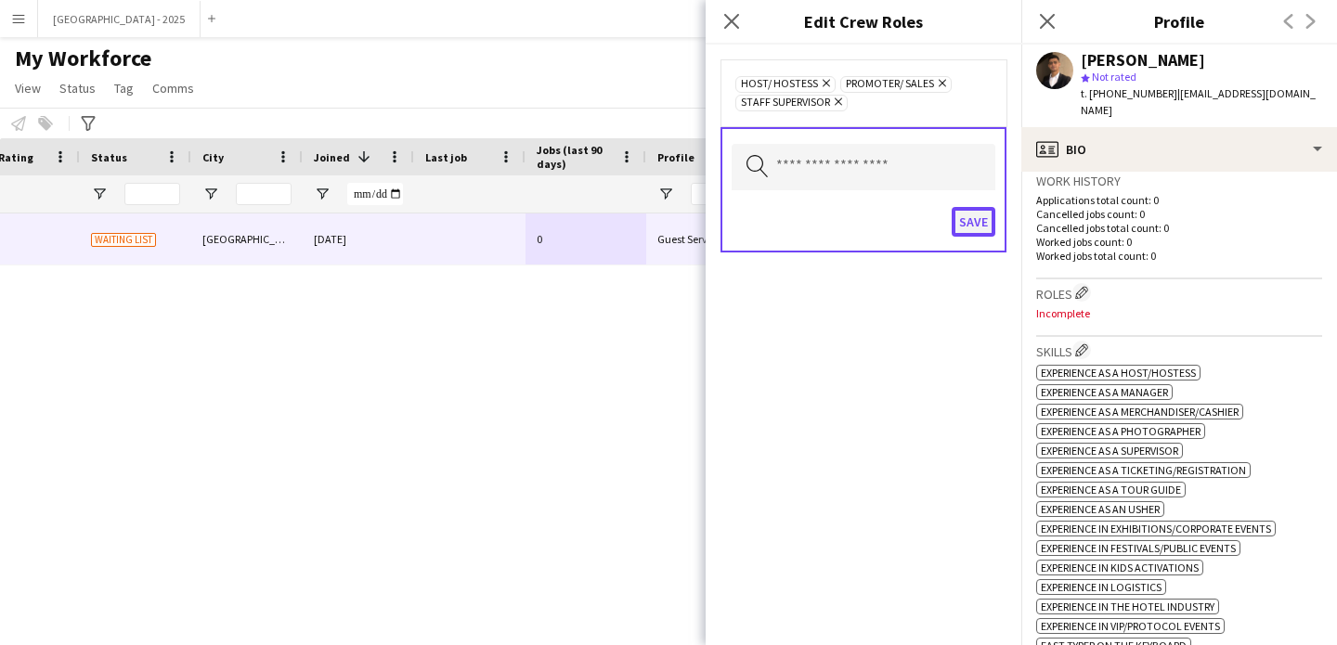
click at [979, 209] on button "Save" at bounding box center [974, 222] width 44 height 30
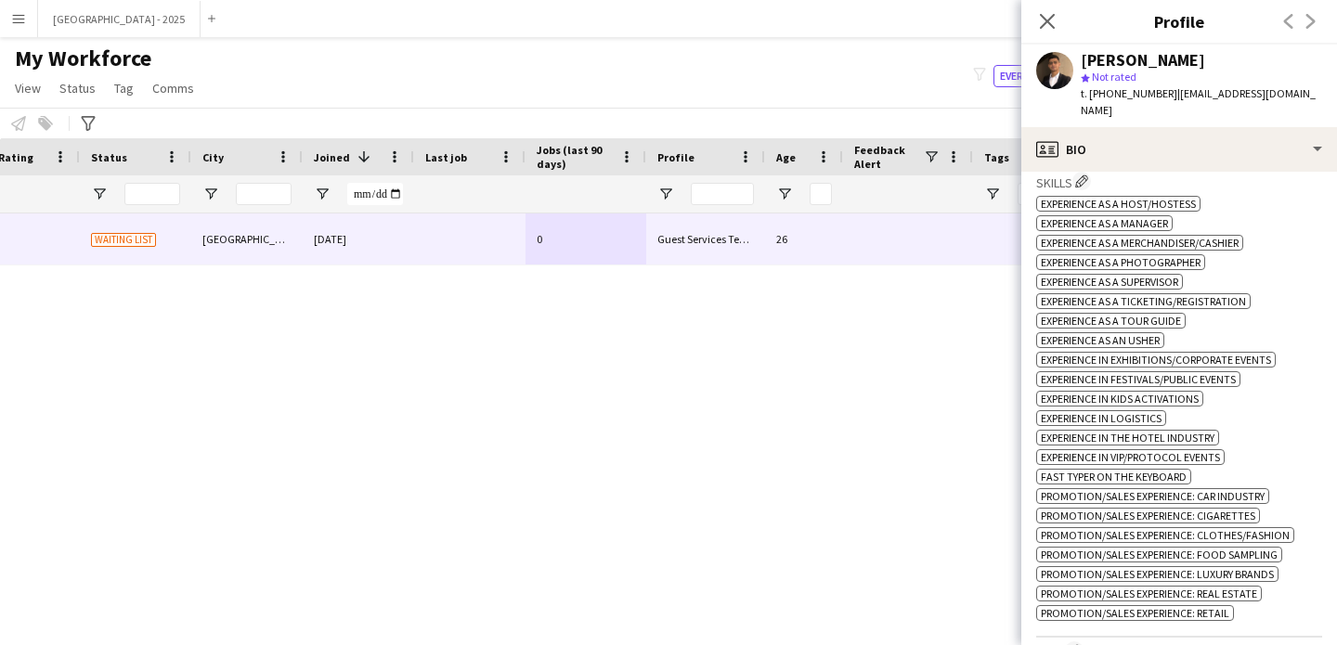
scroll to position [998, 0]
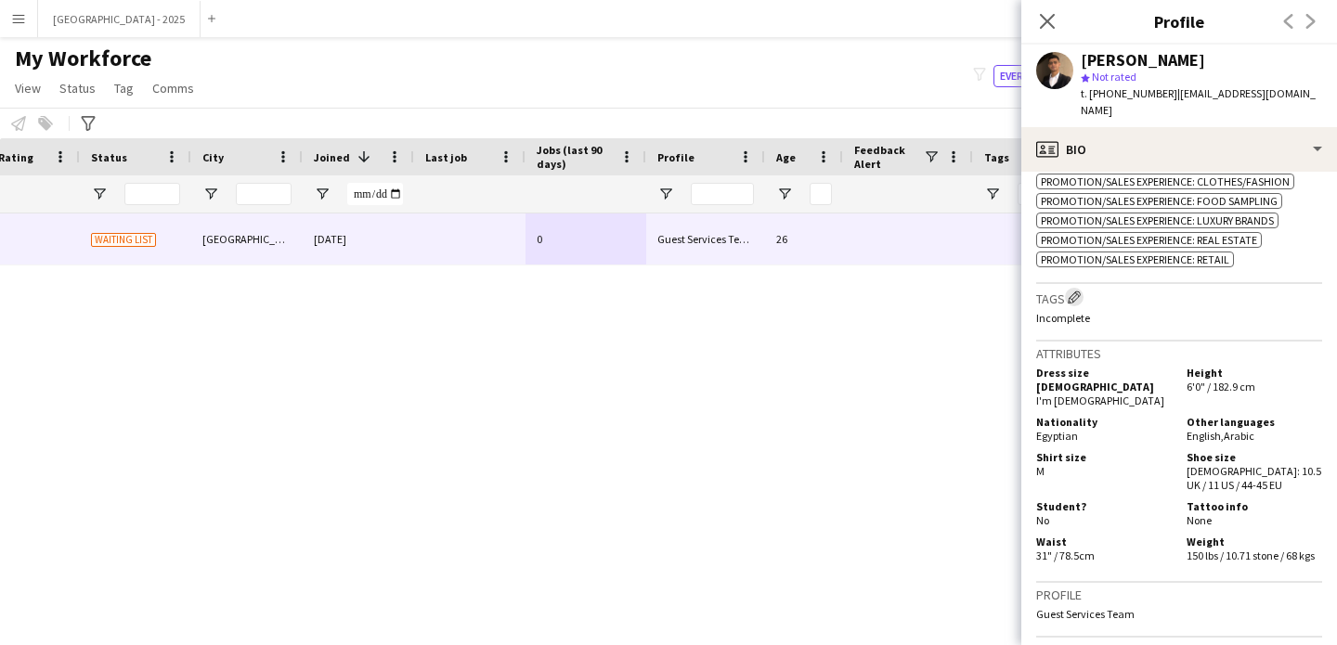
click at [1077, 291] on app-icon "Edit crew company tags" at bounding box center [1074, 297] width 13 height 13
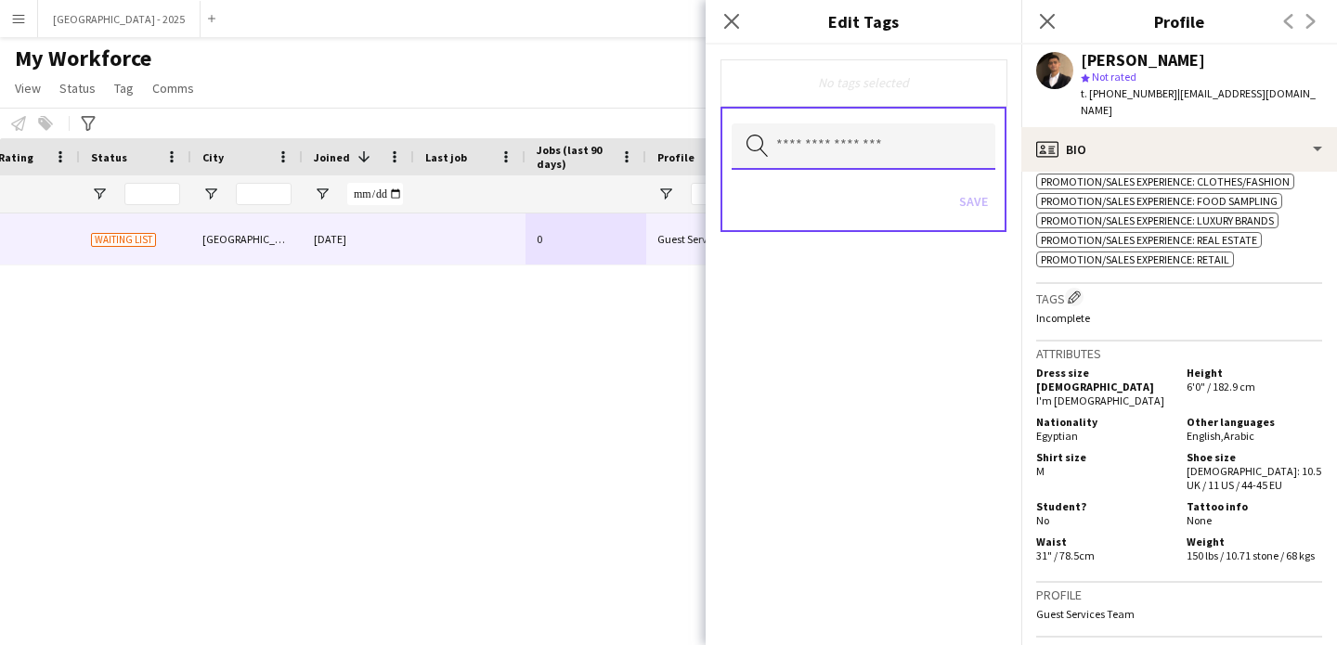
click at [812, 152] on input "text" at bounding box center [864, 146] width 264 height 46
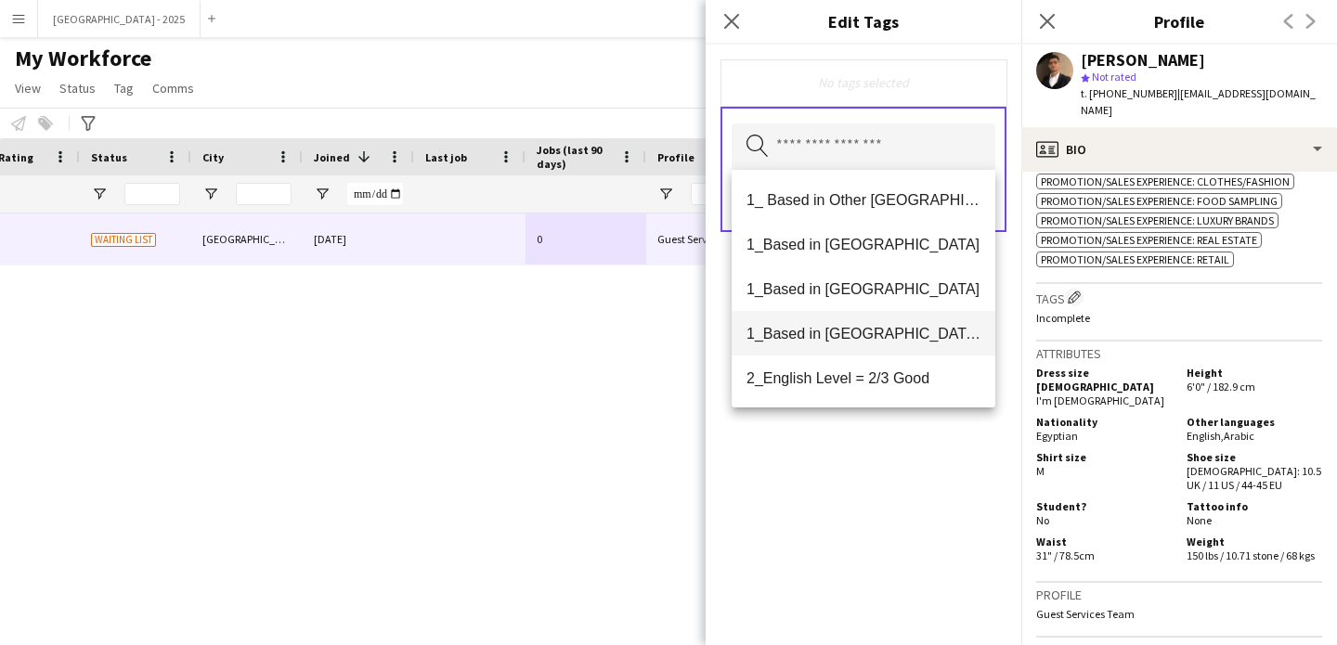
click at [877, 338] on span "1_Based in [GEOGRAPHIC_DATA]/[GEOGRAPHIC_DATA]/Ajman" at bounding box center [864, 334] width 234 height 18
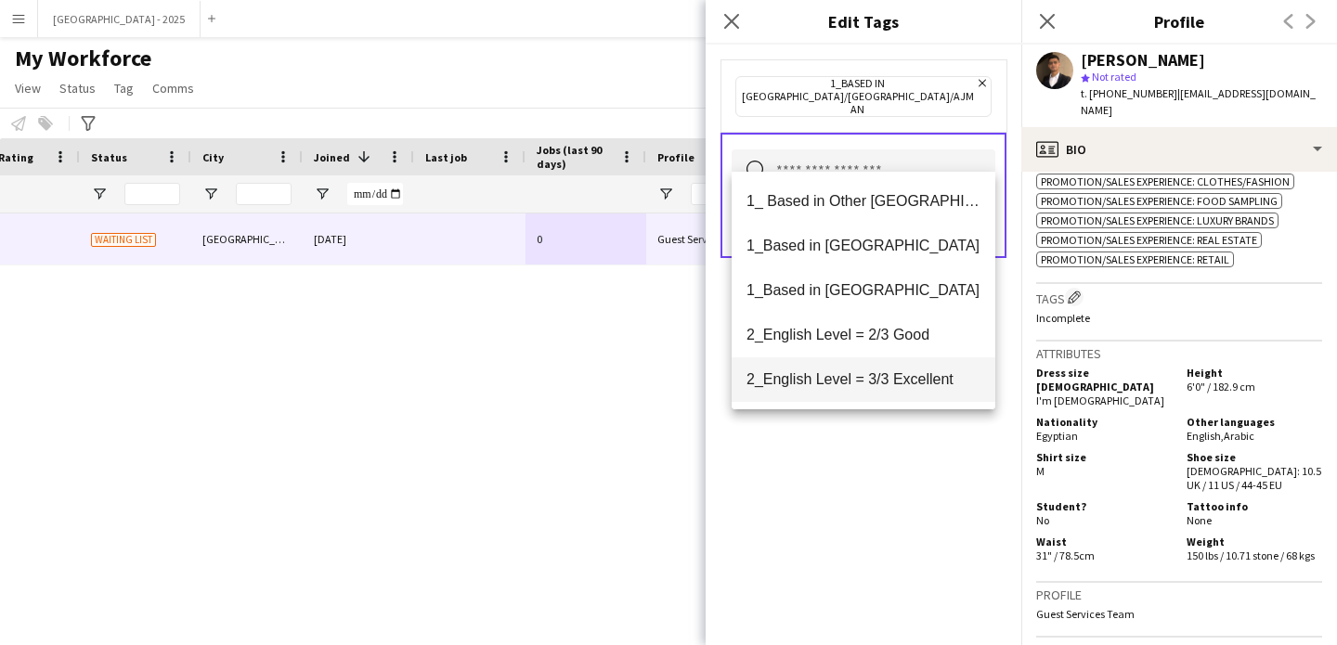
click at [894, 378] on span "2_English Level = 3/3 Excellent" at bounding box center [864, 379] width 234 height 18
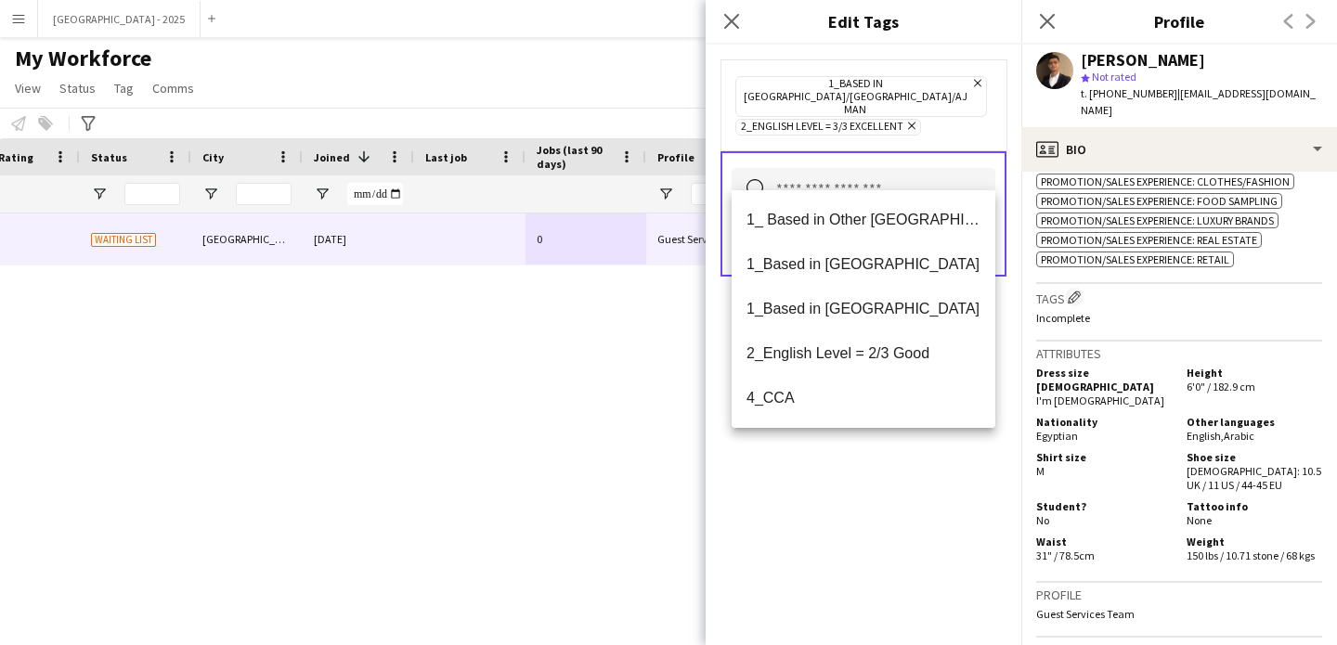
click at [897, 476] on div "1_Based in [GEOGRAPHIC_DATA]/[GEOGRAPHIC_DATA]/Ajman Remove 2_English Level = 3…" at bounding box center [864, 345] width 316 height 601
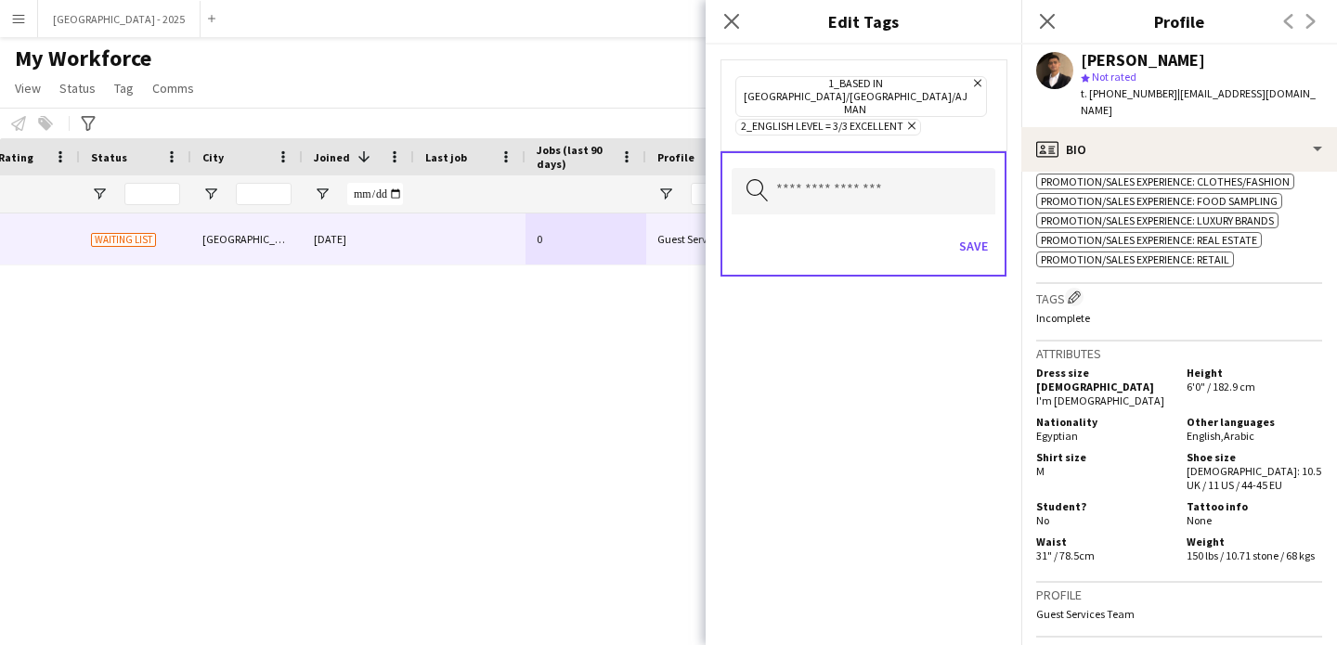
click at [962, 240] on div "Save" at bounding box center [864, 248] width 264 height 53
click at [966, 231] on button "Save" at bounding box center [974, 246] width 44 height 30
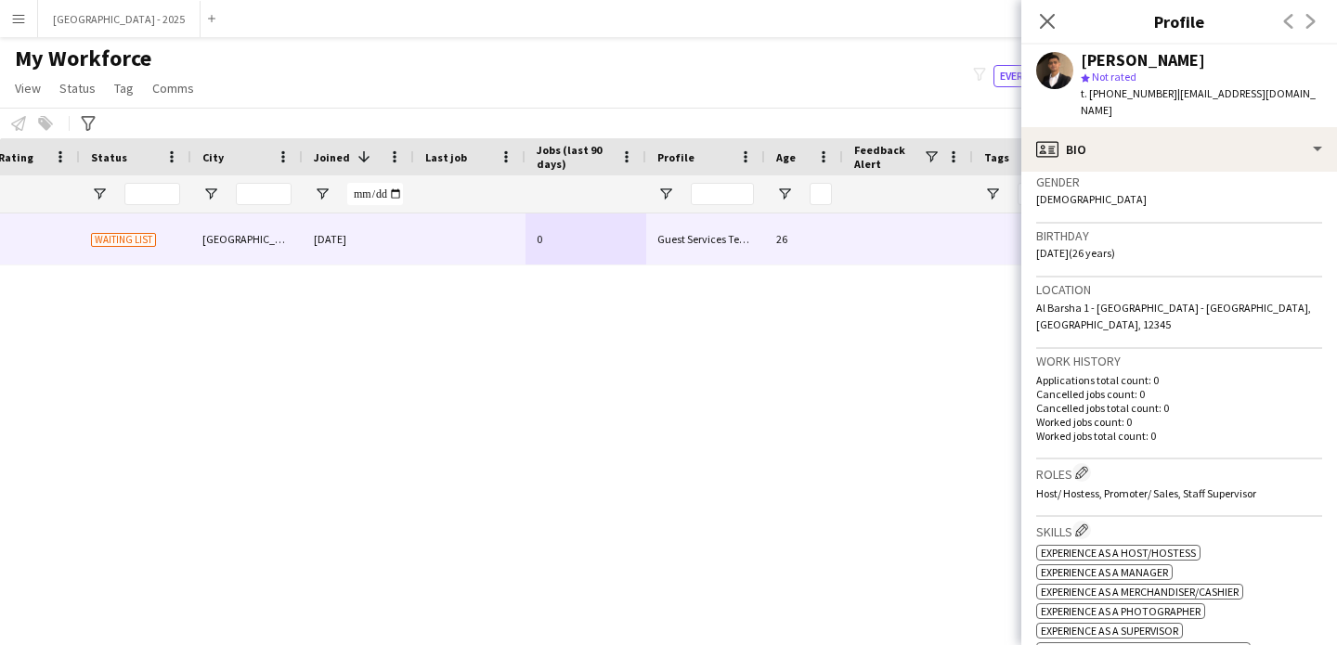
scroll to position [0, 0]
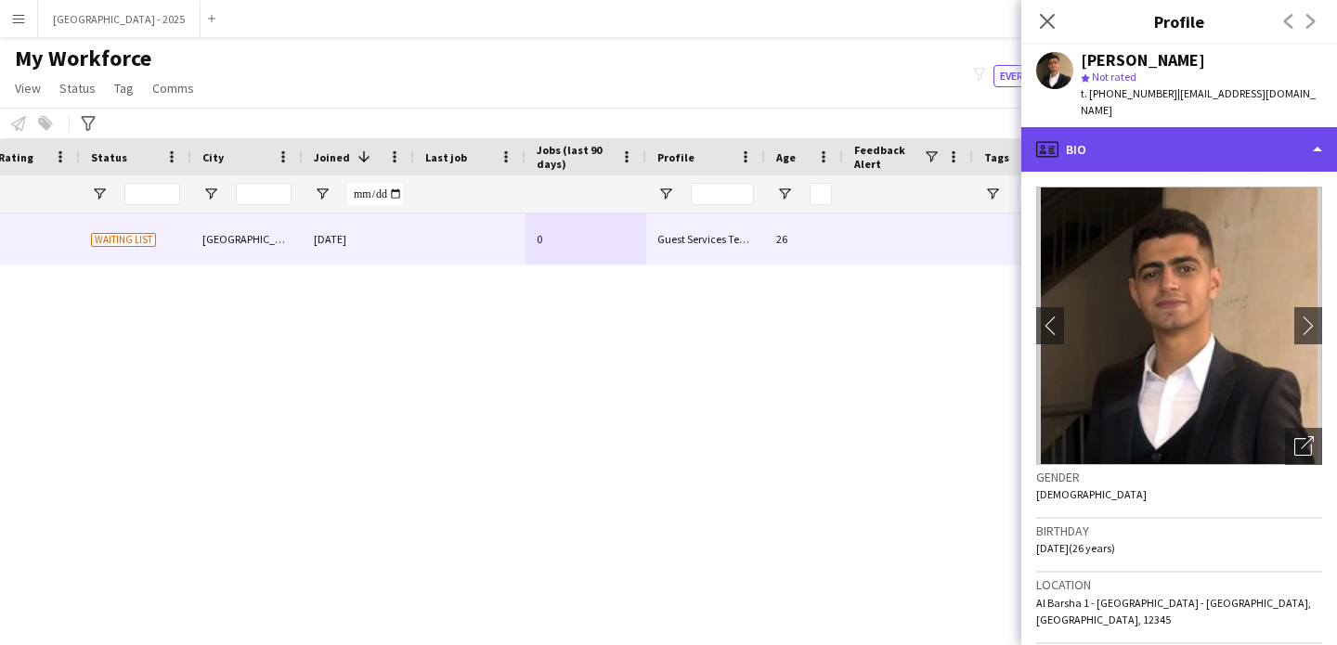
click at [1141, 140] on div "profile Bio" at bounding box center [1179, 149] width 316 height 45
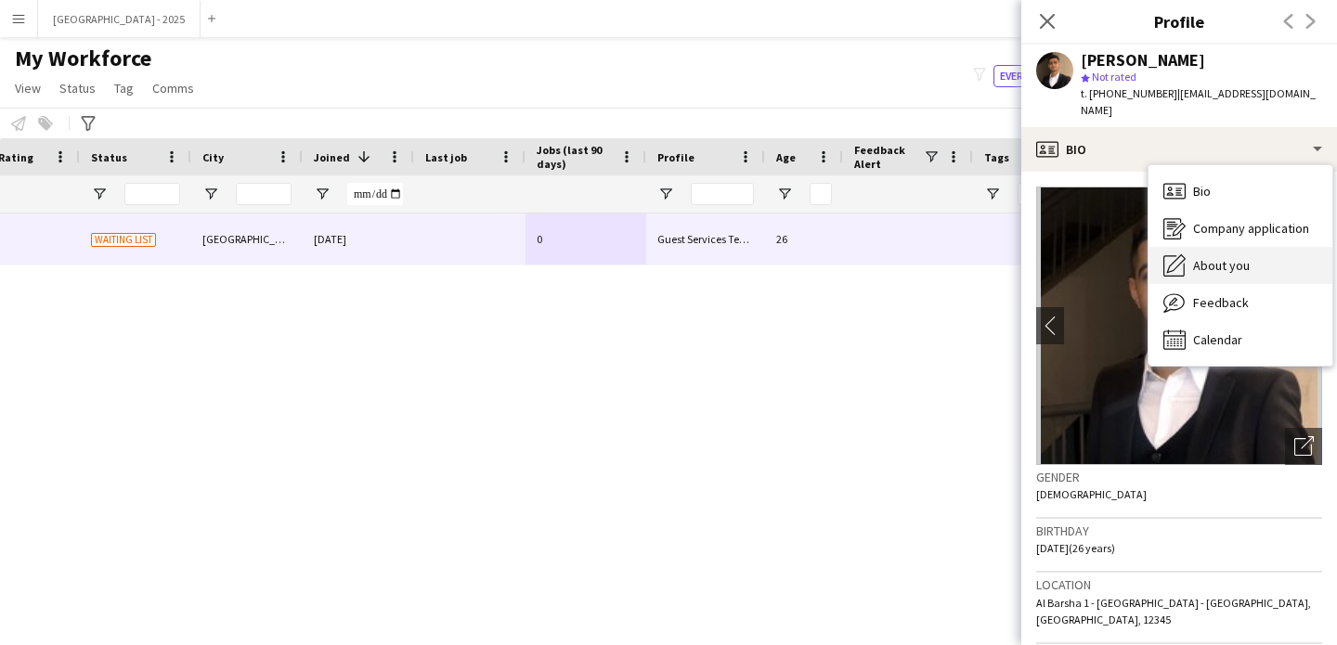
click at [1220, 257] on span "About you" at bounding box center [1221, 265] width 57 height 17
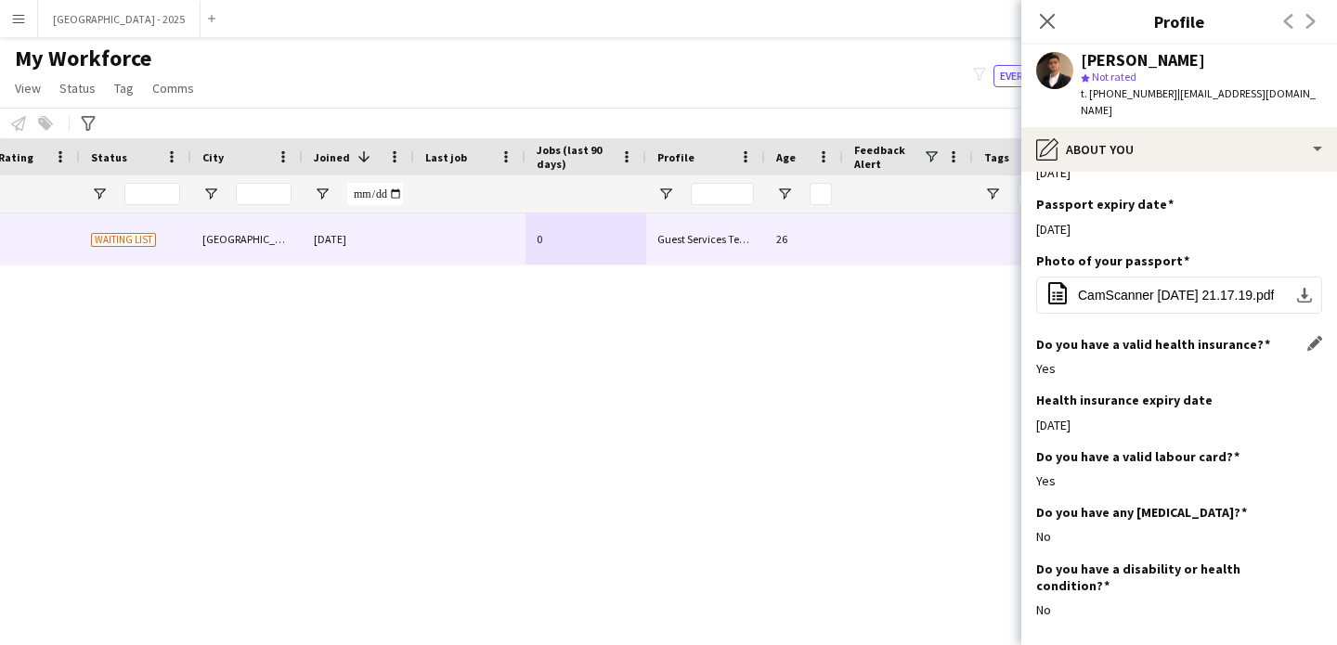
scroll to position [1795, 0]
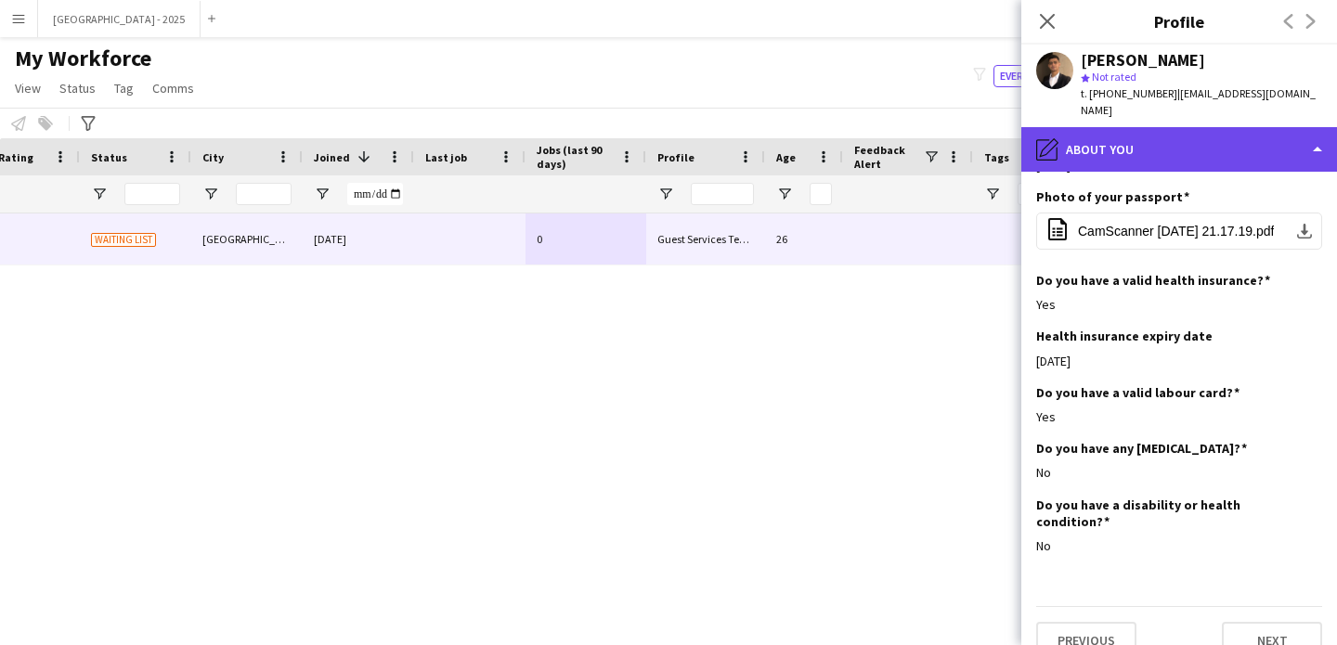
click at [1171, 136] on div "pencil4 About you" at bounding box center [1179, 149] width 316 height 45
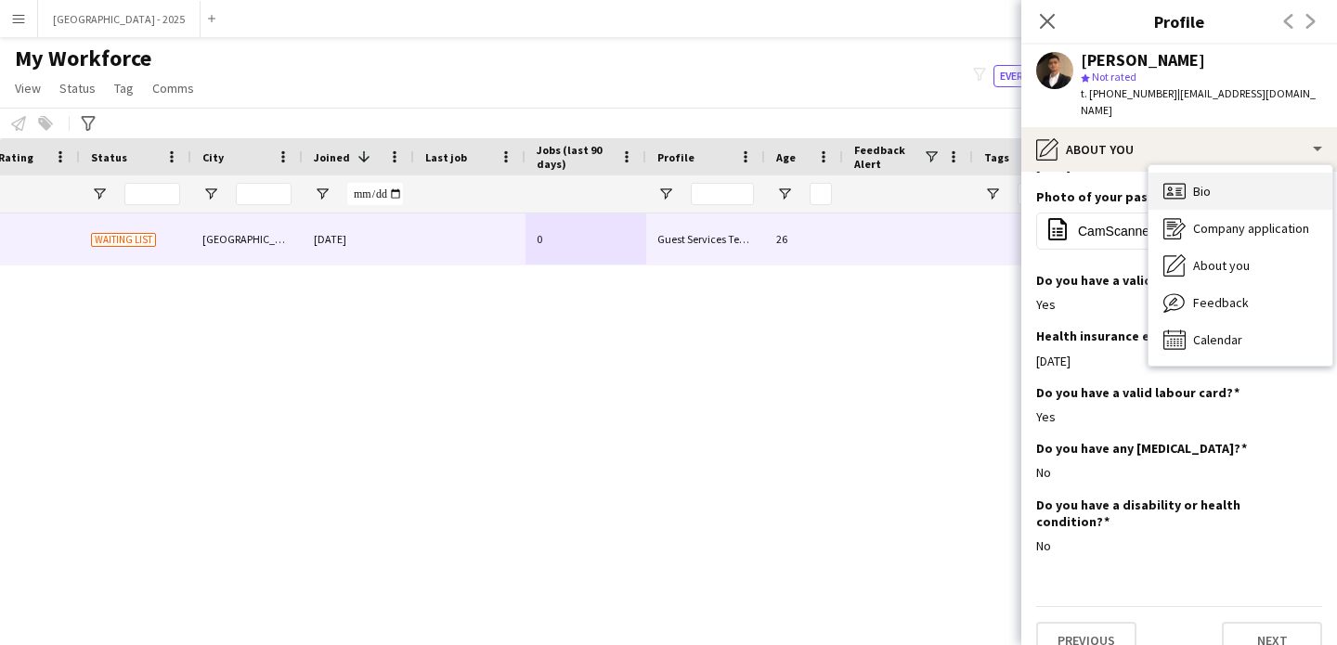
click at [1219, 173] on div "Bio Bio" at bounding box center [1241, 191] width 184 height 37
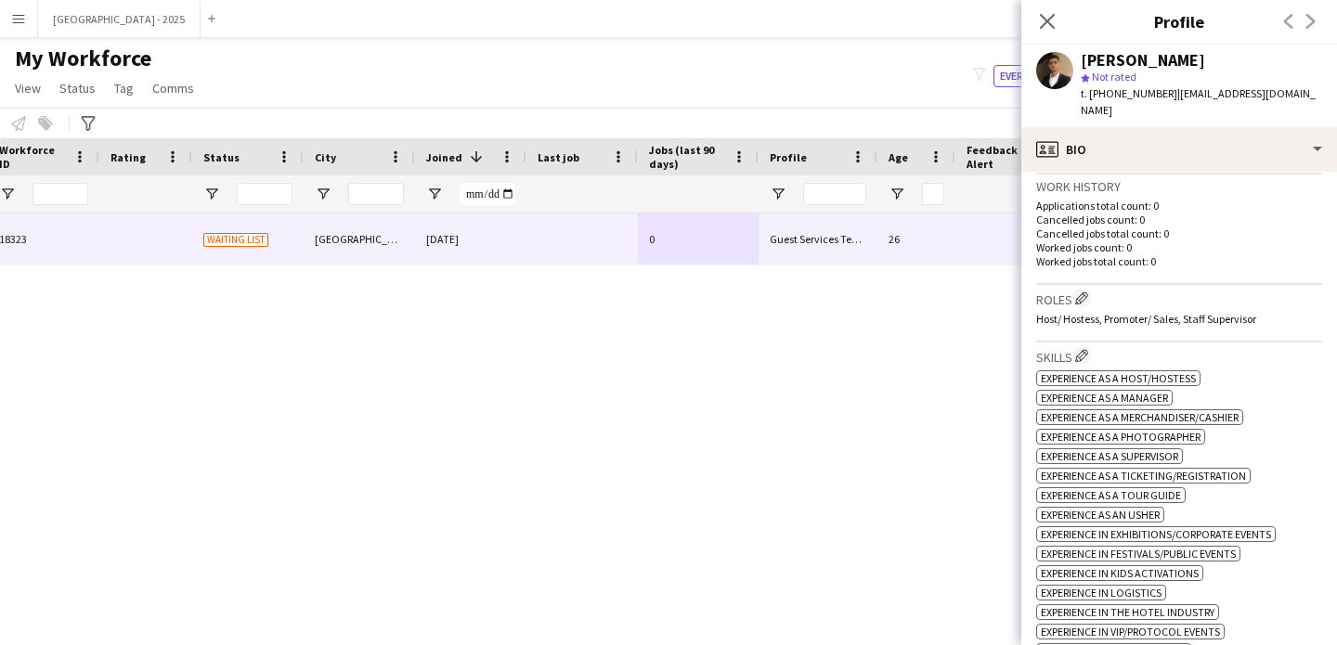
scroll to position [0, 0]
click at [1087, 292] on app-icon "Edit crew company roles" at bounding box center [1081, 298] width 13 height 13
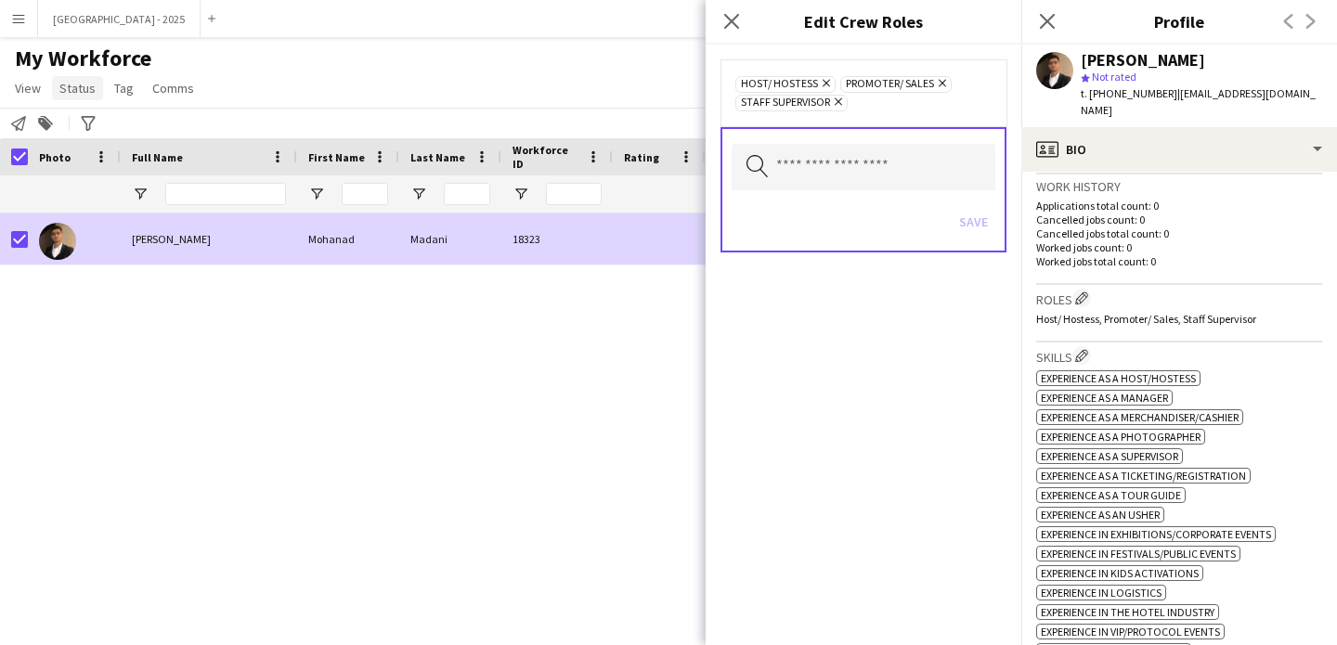
drag, startPoint x: 78, startPoint y: 58, endPoint x: 84, endPoint y: 90, distance: 32.1
click at [78, 58] on span "My Workforce" at bounding box center [83, 59] width 136 height 28
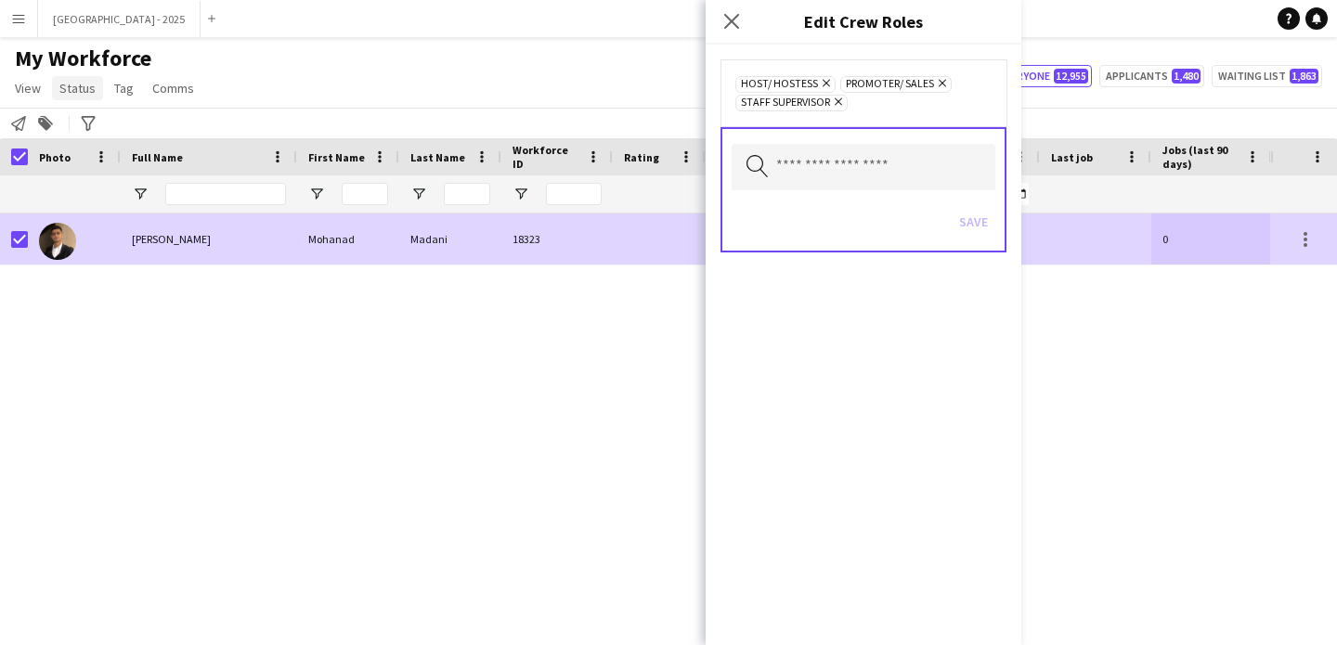
click at [79, 77] on link "Status" at bounding box center [77, 88] width 51 height 24
click at [83, 87] on span "Status" at bounding box center [77, 88] width 36 height 17
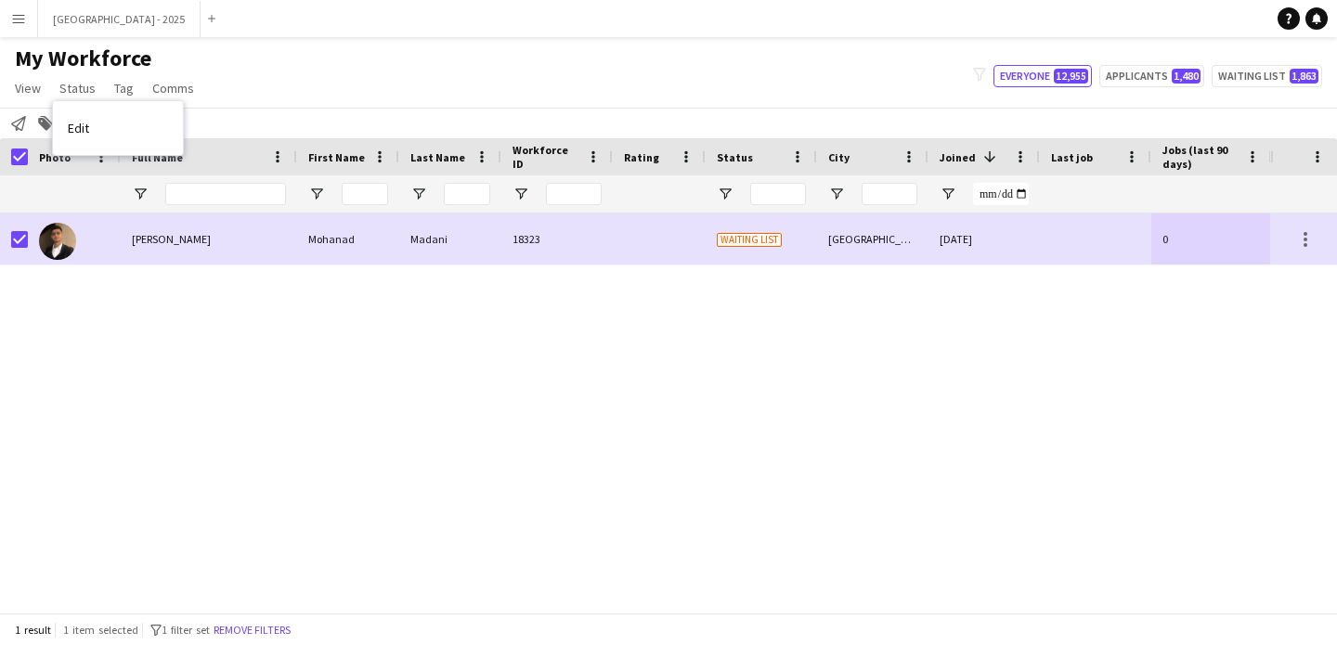
click at [96, 118] on link "Edit" at bounding box center [118, 128] width 130 height 39
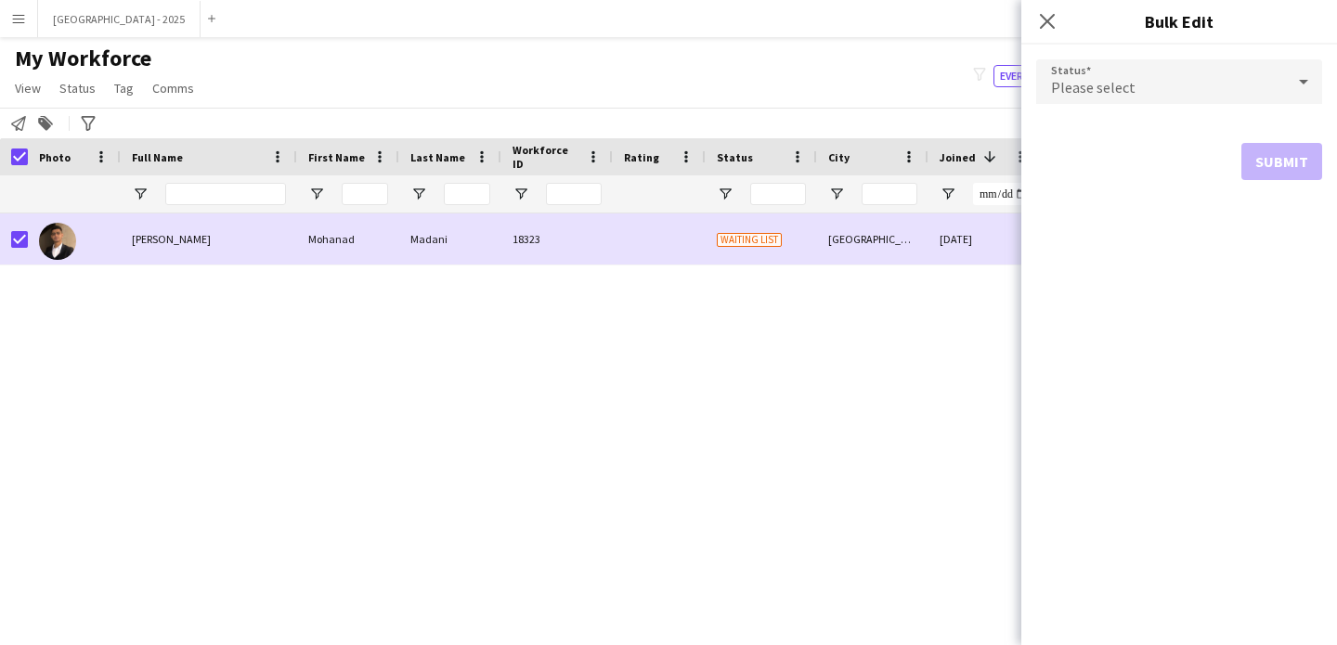
click at [1155, 82] on div "Please select" at bounding box center [1160, 81] width 249 height 45
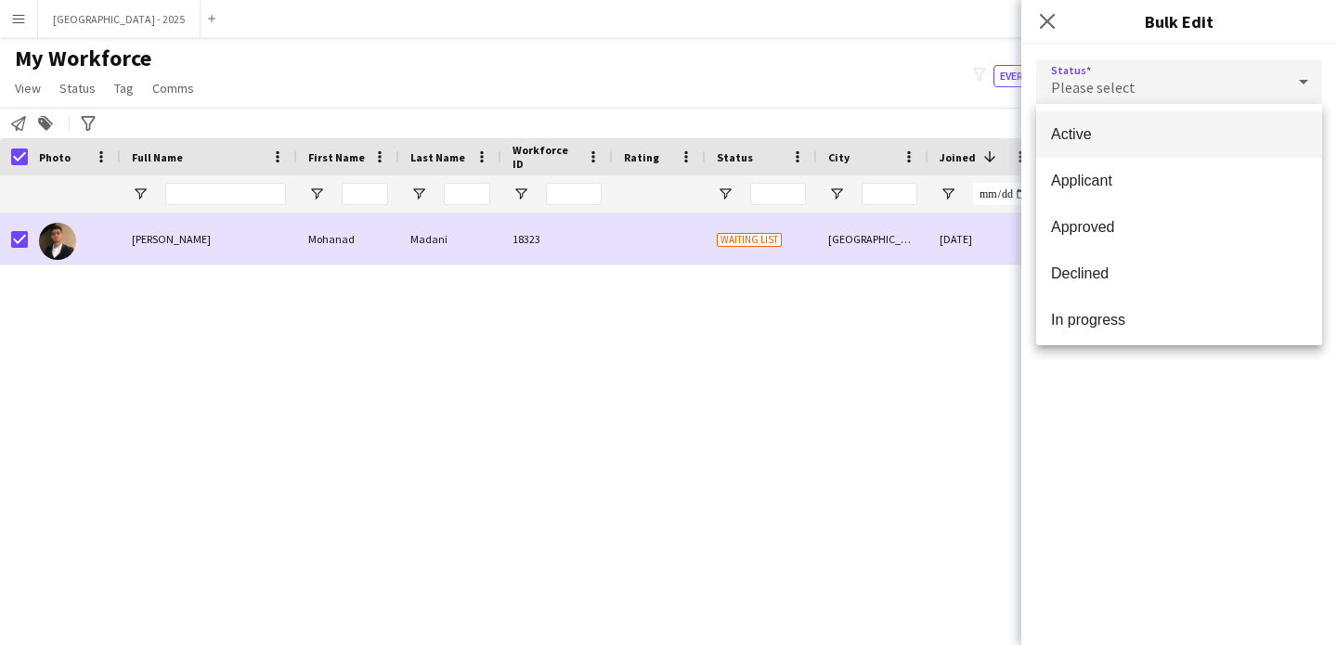
click at [1066, 136] on span "Active" at bounding box center [1179, 134] width 256 height 18
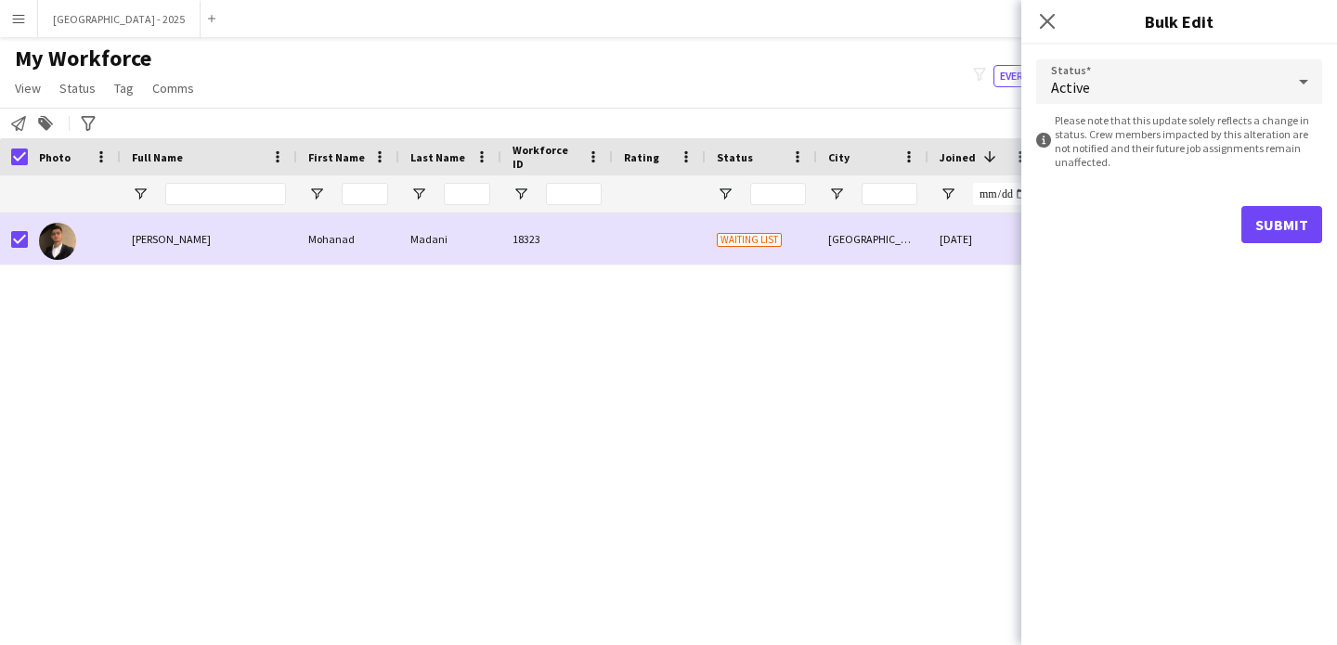
click at [1287, 256] on form "Status Active information-circle Please note that this update solely reflects a…" at bounding box center [1179, 152] width 286 height 214
click at [1277, 239] on button "Submit" at bounding box center [1281, 224] width 81 height 37
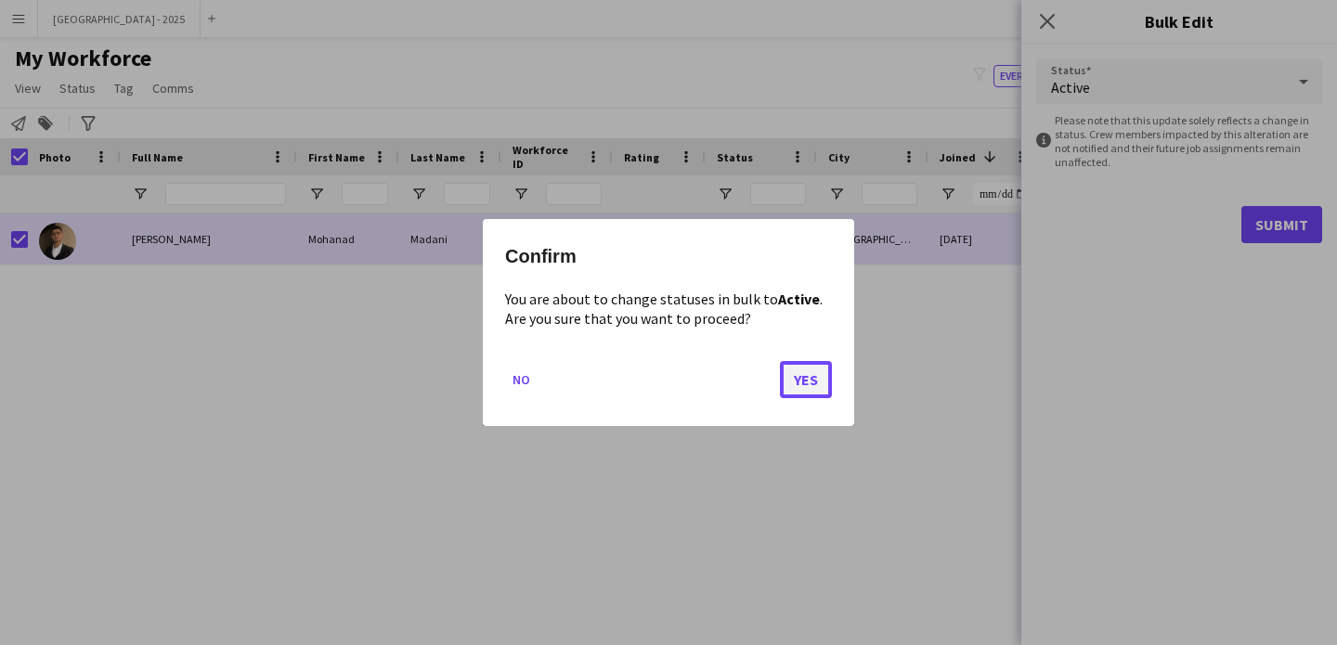
click at [819, 364] on button "Yes" at bounding box center [806, 379] width 52 height 37
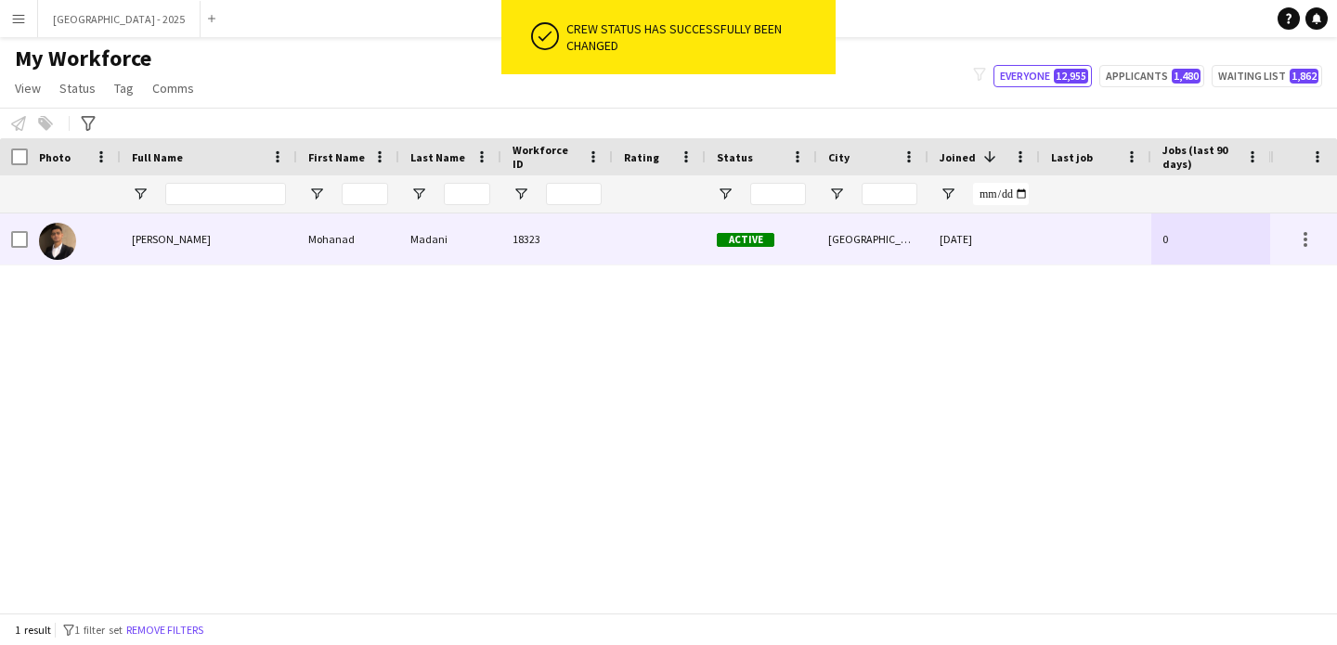
click at [125, 253] on div "[PERSON_NAME]" at bounding box center [209, 239] width 176 height 51
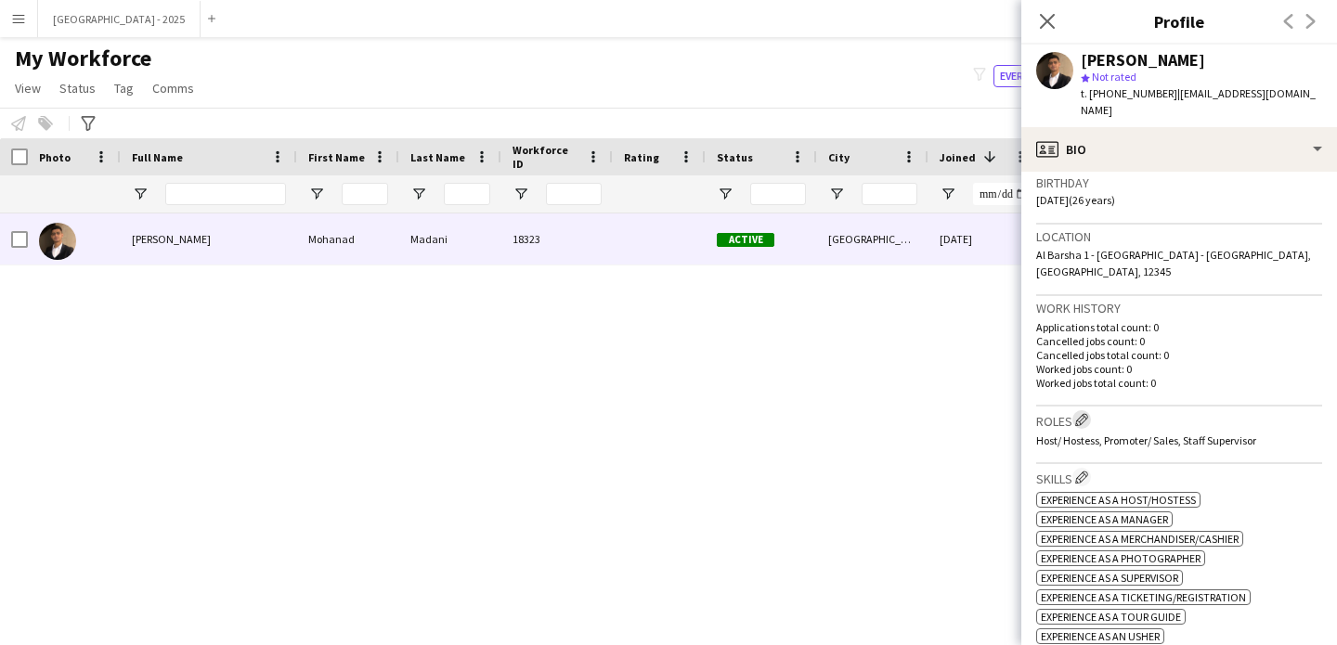
click at [1079, 413] on app-icon "Edit crew company roles" at bounding box center [1081, 419] width 13 height 13
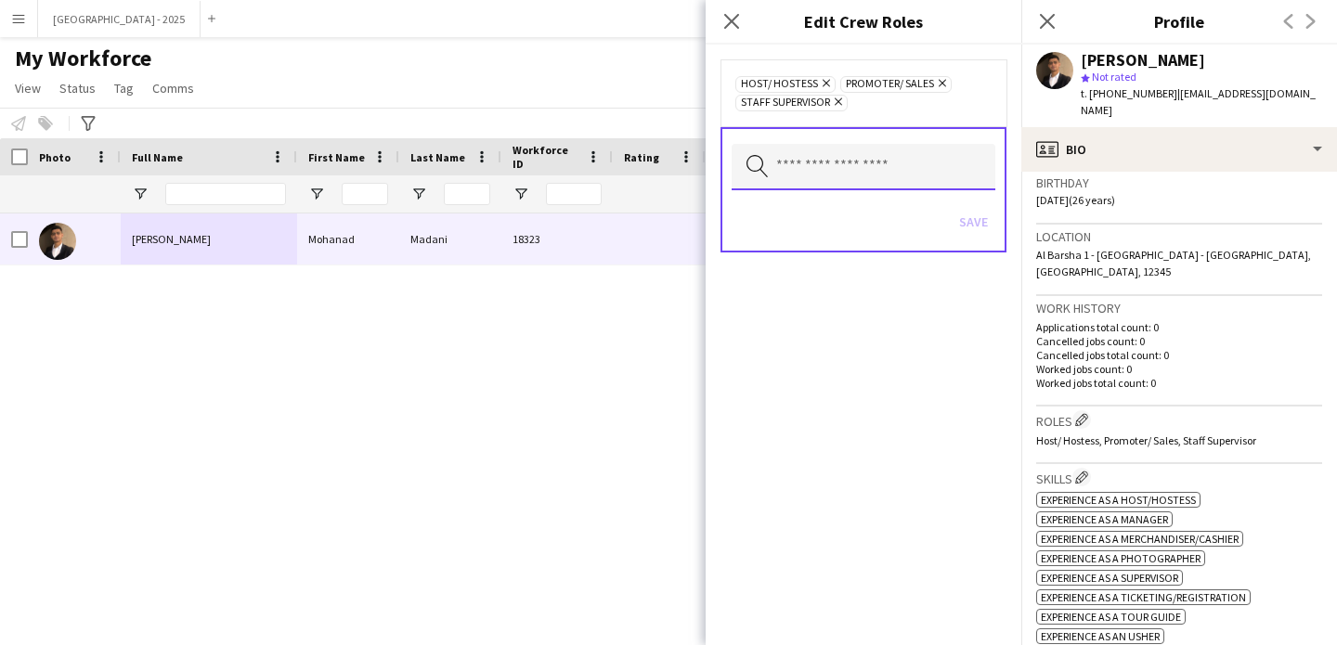
click at [884, 162] on input "text" at bounding box center [864, 167] width 264 height 46
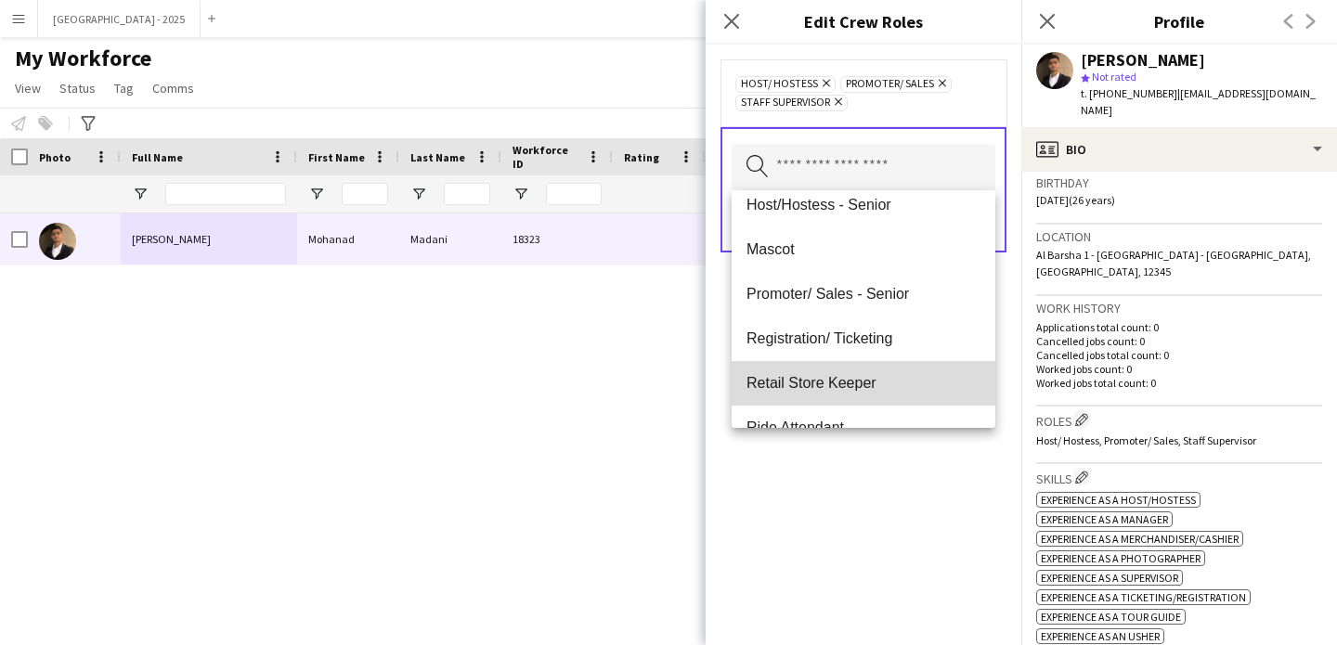
click at [865, 389] on span "Retail Store Keeper" at bounding box center [864, 383] width 234 height 18
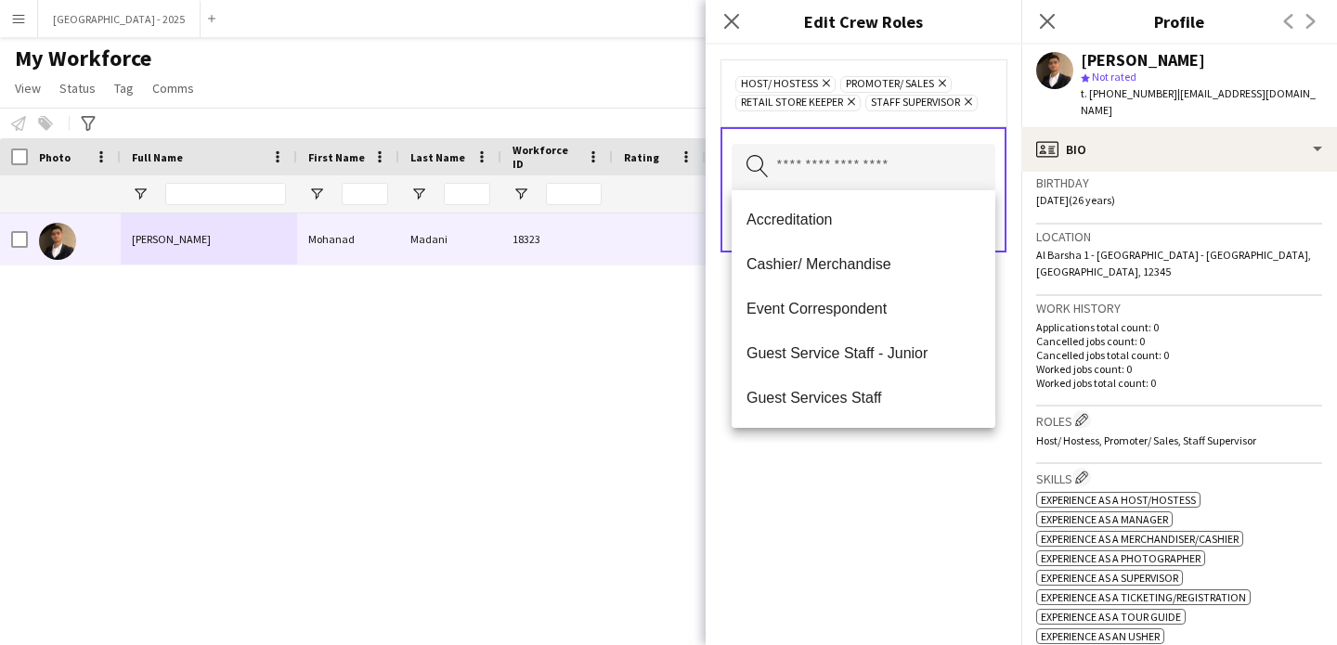
click at [878, 513] on div "Host/ Hostess Remove Promoter/ Sales Remove Retail Store Keeper Remove Staff Su…" at bounding box center [864, 345] width 316 height 601
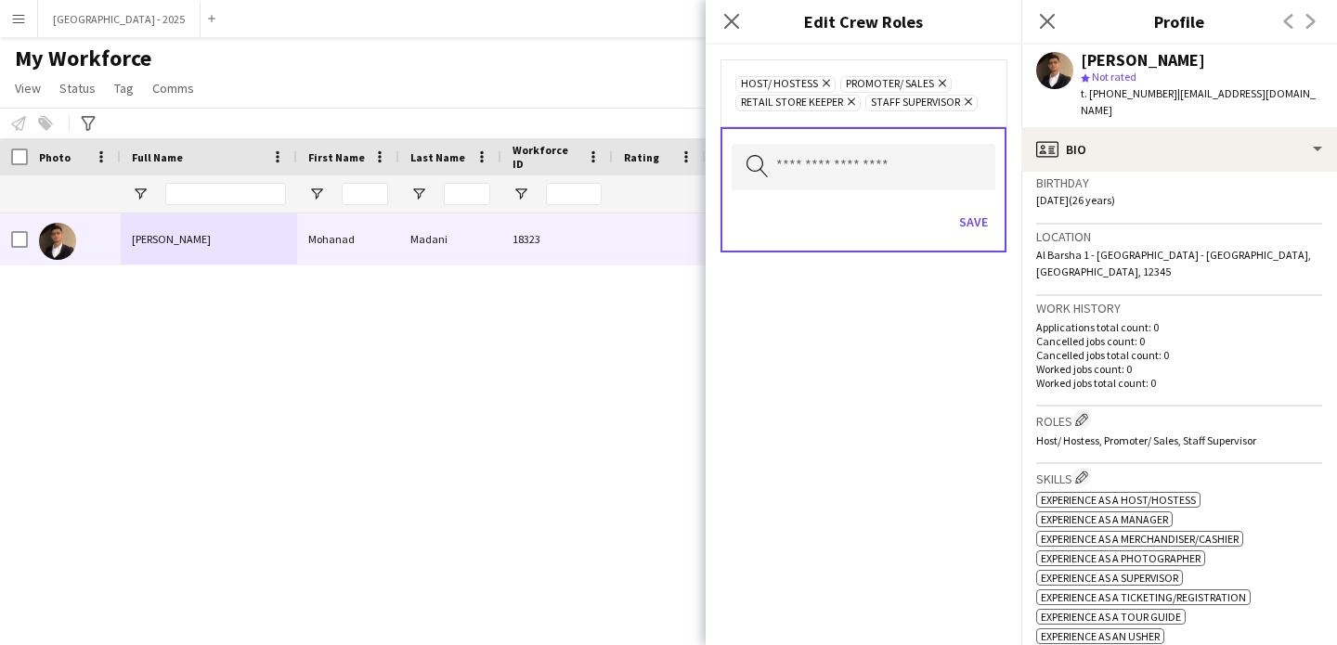
click at [975, 243] on div "Save" at bounding box center [864, 224] width 264 height 53
click at [977, 230] on button "Save" at bounding box center [974, 222] width 44 height 30
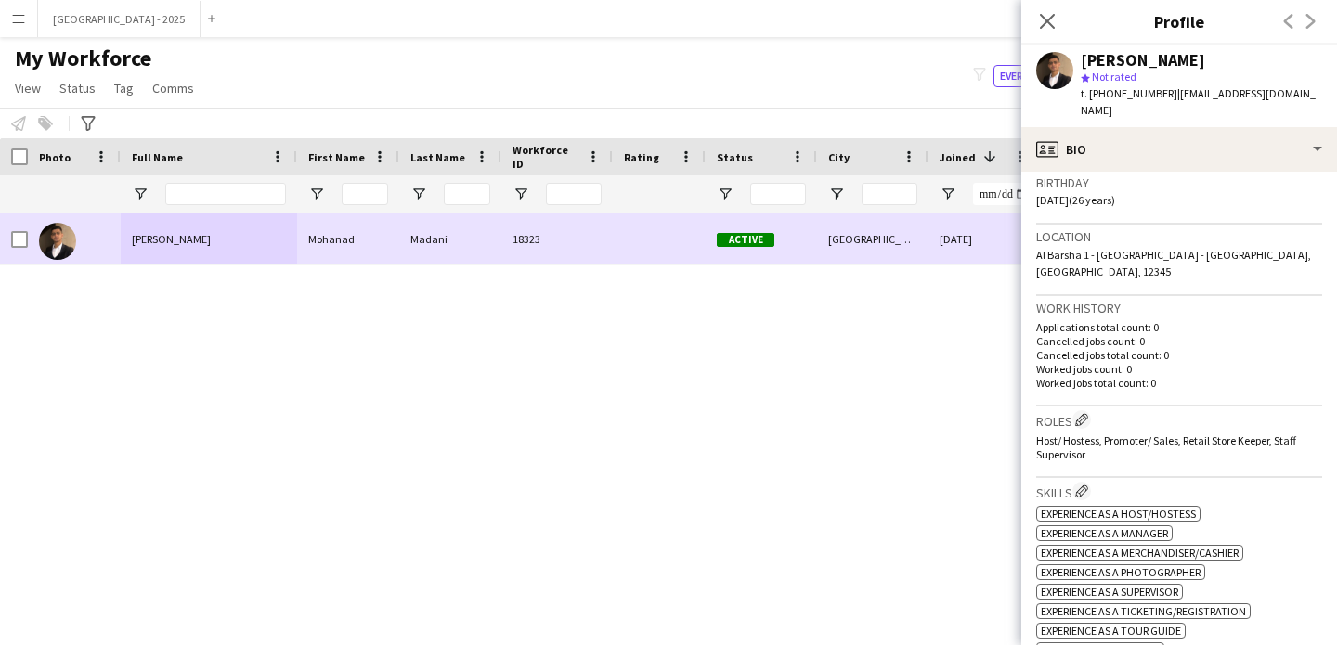
click at [191, 254] on div "[PERSON_NAME]" at bounding box center [209, 239] width 176 height 51
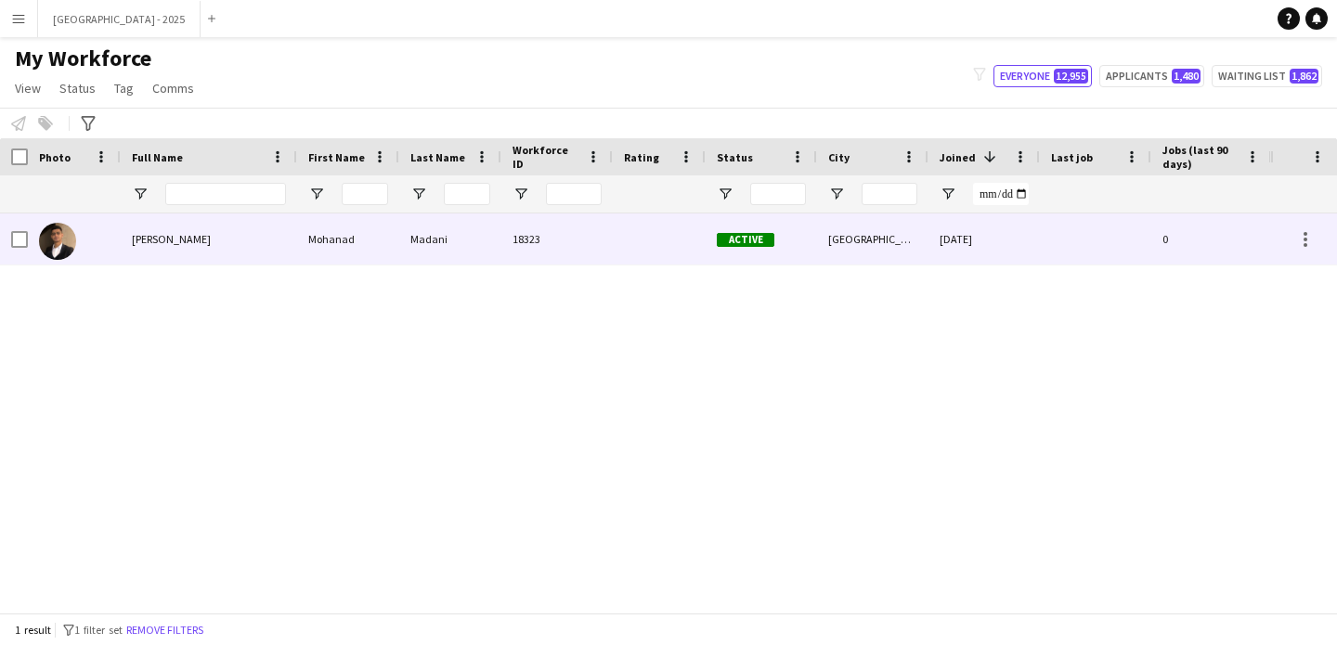
click at [764, 259] on div "Active" at bounding box center [761, 239] width 111 height 51
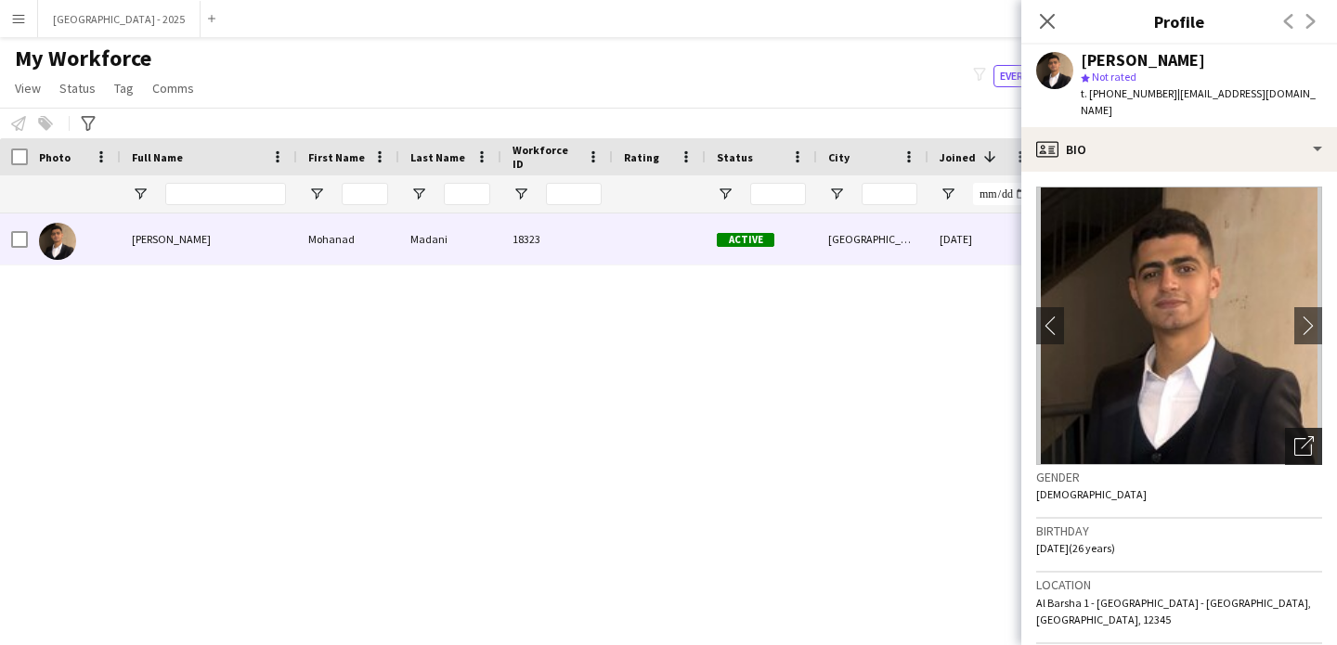
click at [1285, 428] on div "Open photos pop-in" at bounding box center [1303, 446] width 37 height 37
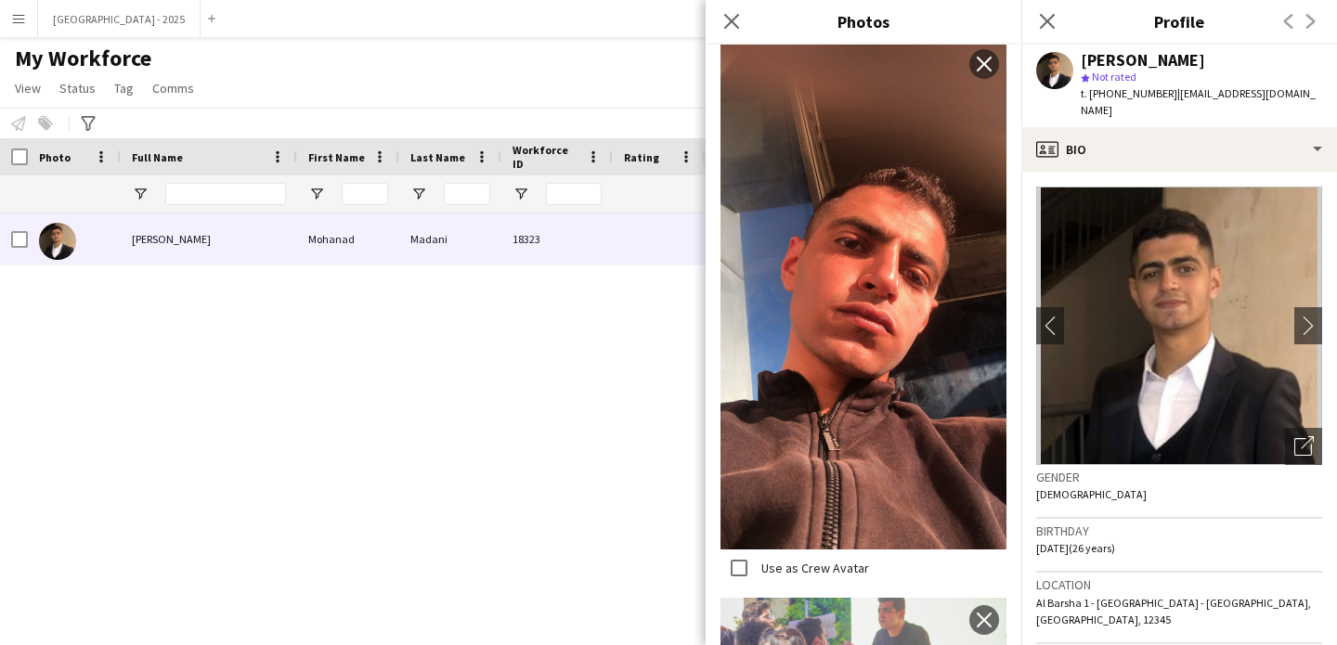
click at [1148, 523] on h3 "Birthday" at bounding box center [1179, 531] width 286 height 17
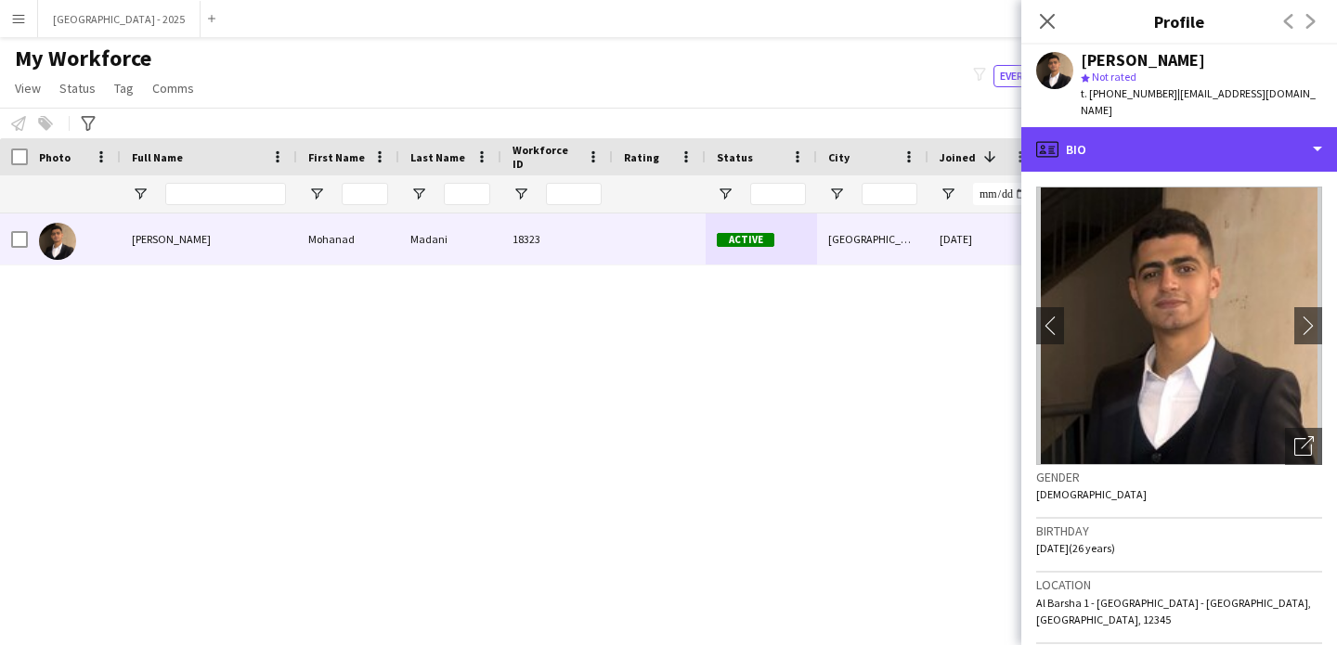
drag, startPoint x: 1091, startPoint y: 116, endPoint x: 1153, endPoint y: 153, distance: 72.5
click at [1091, 127] on div "profile Bio" at bounding box center [1179, 149] width 316 height 45
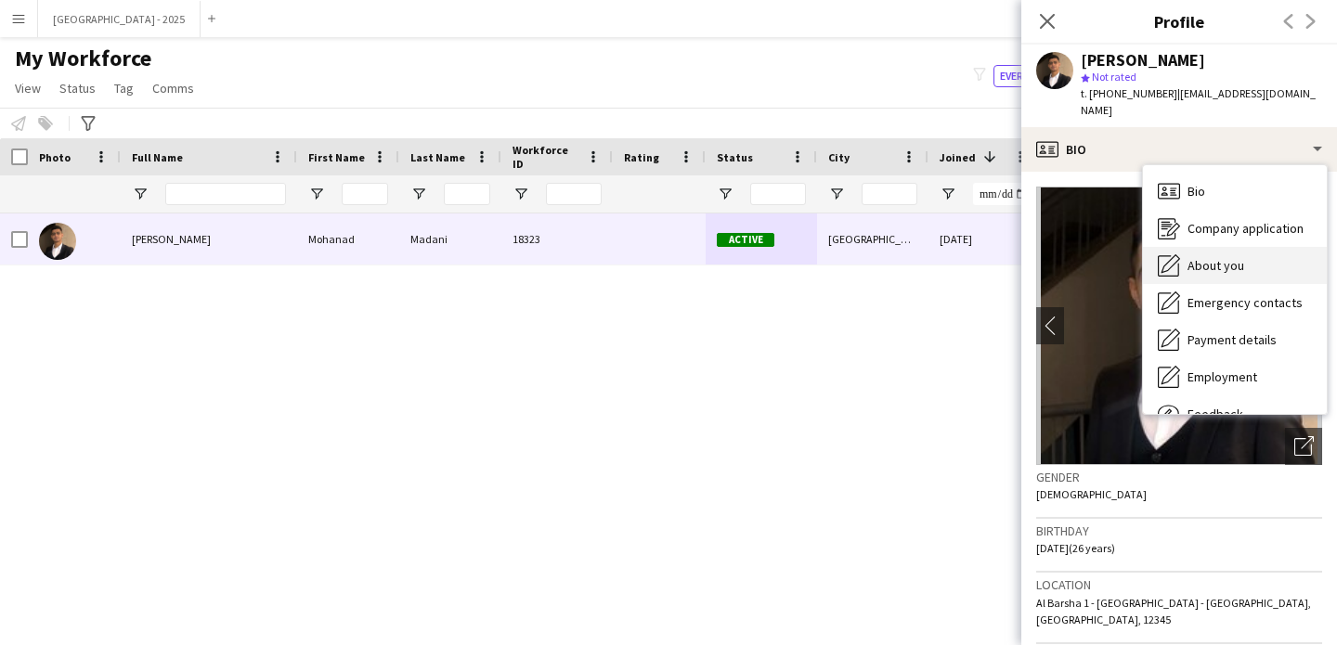
click at [1217, 257] on span "About you" at bounding box center [1216, 265] width 57 height 17
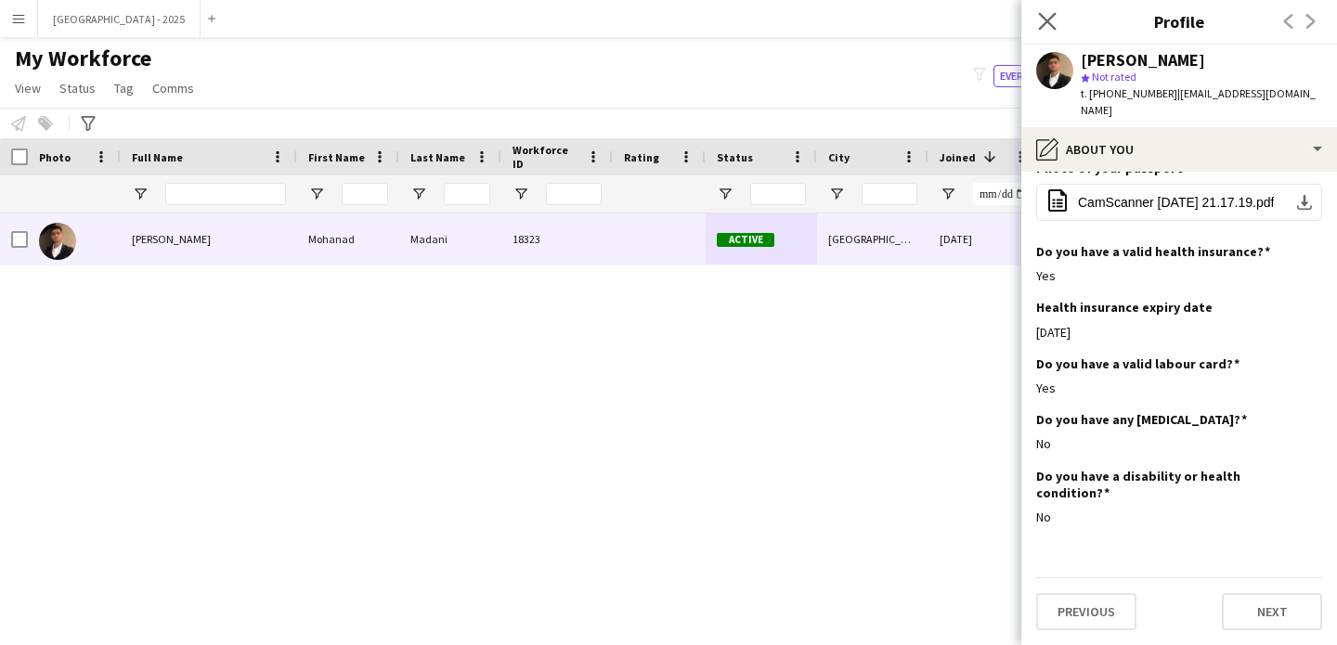
click at [1051, 11] on app-icon "Close pop-in" at bounding box center [1047, 21] width 27 height 27
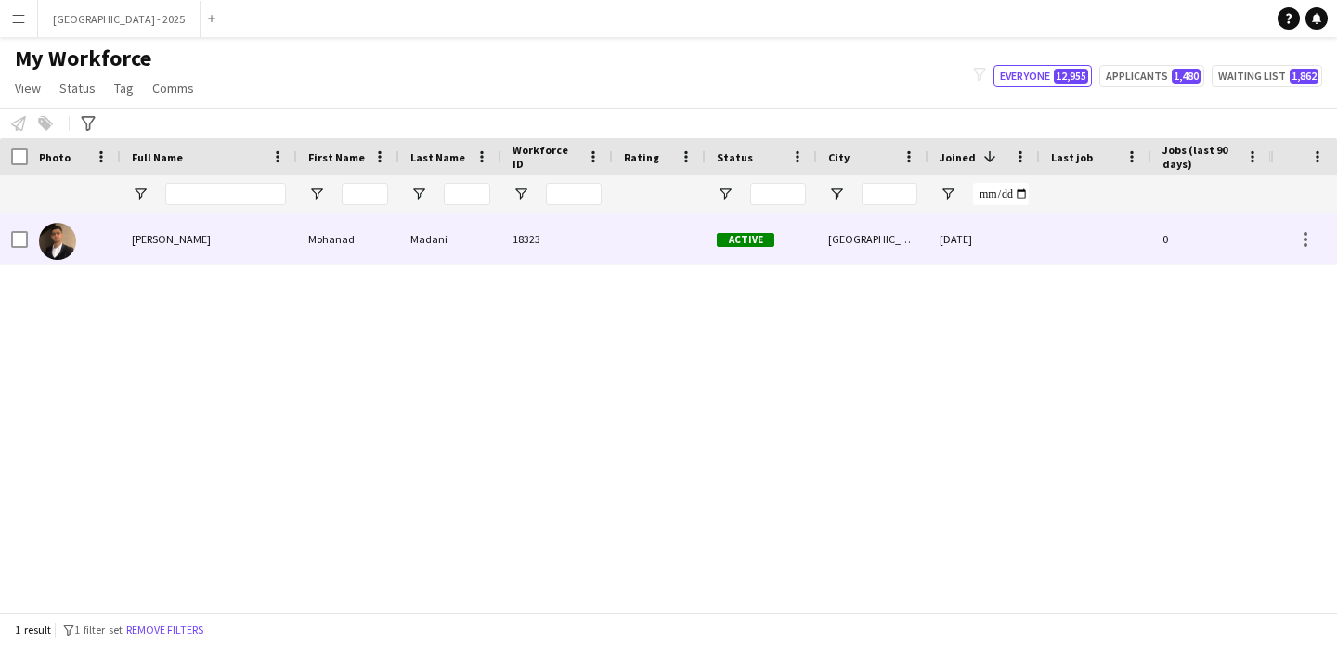
click at [857, 241] on div "[GEOGRAPHIC_DATA]" at bounding box center [872, 239] width 111 height 51
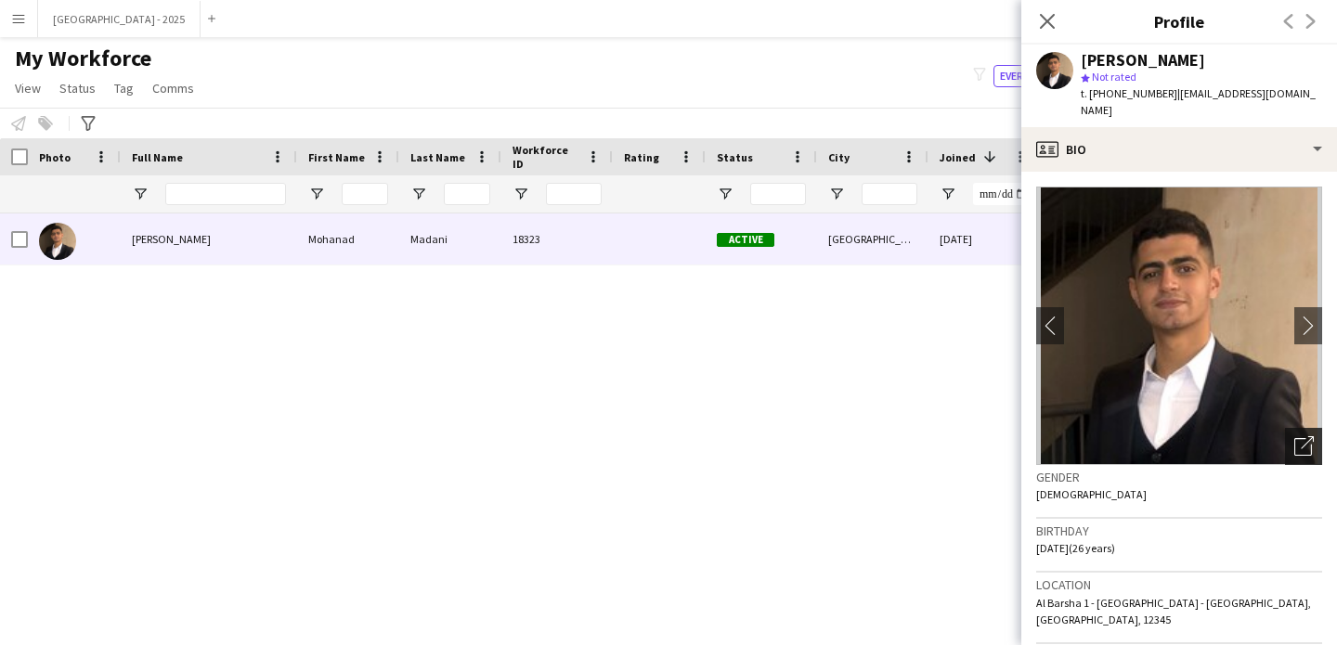
click at [1294, 436] on icon "Open photos pop-in" at bounding box center [1303, 445] width 19 height 19
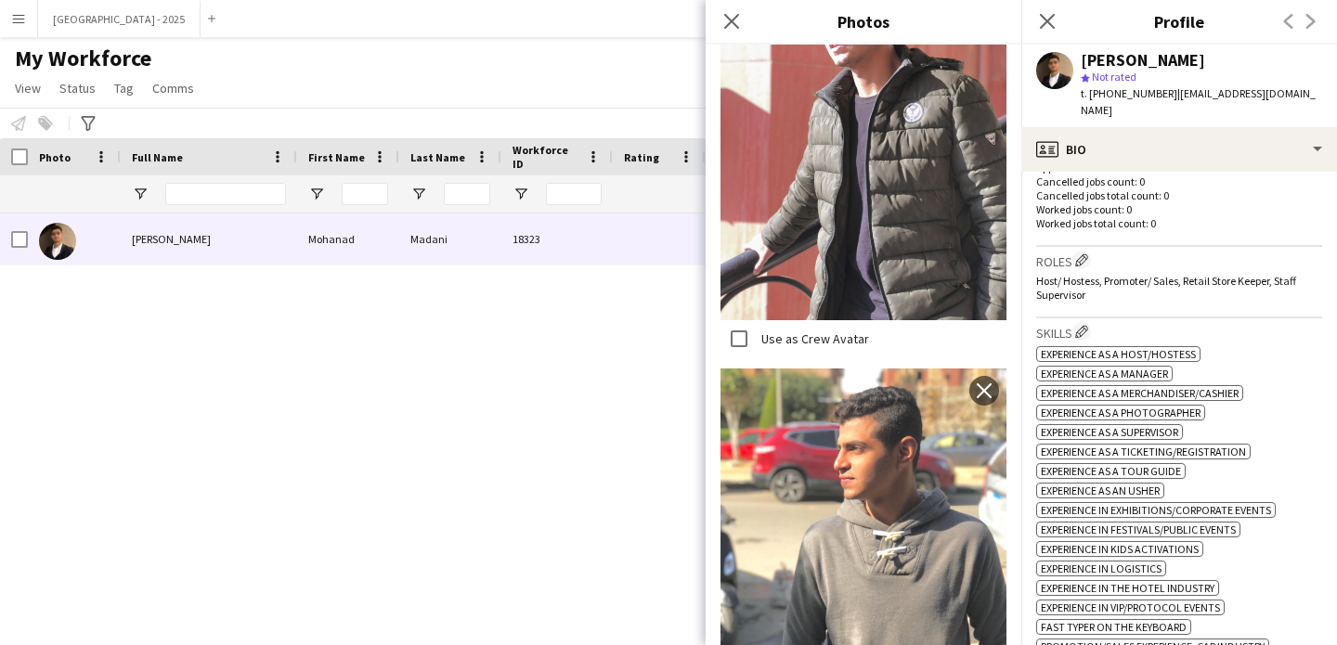
scroll to position [511, 0]
click at [1084, 251] on app-icon "Edit crew company roles" at bounding box center [1081, 257] width 13 height 13
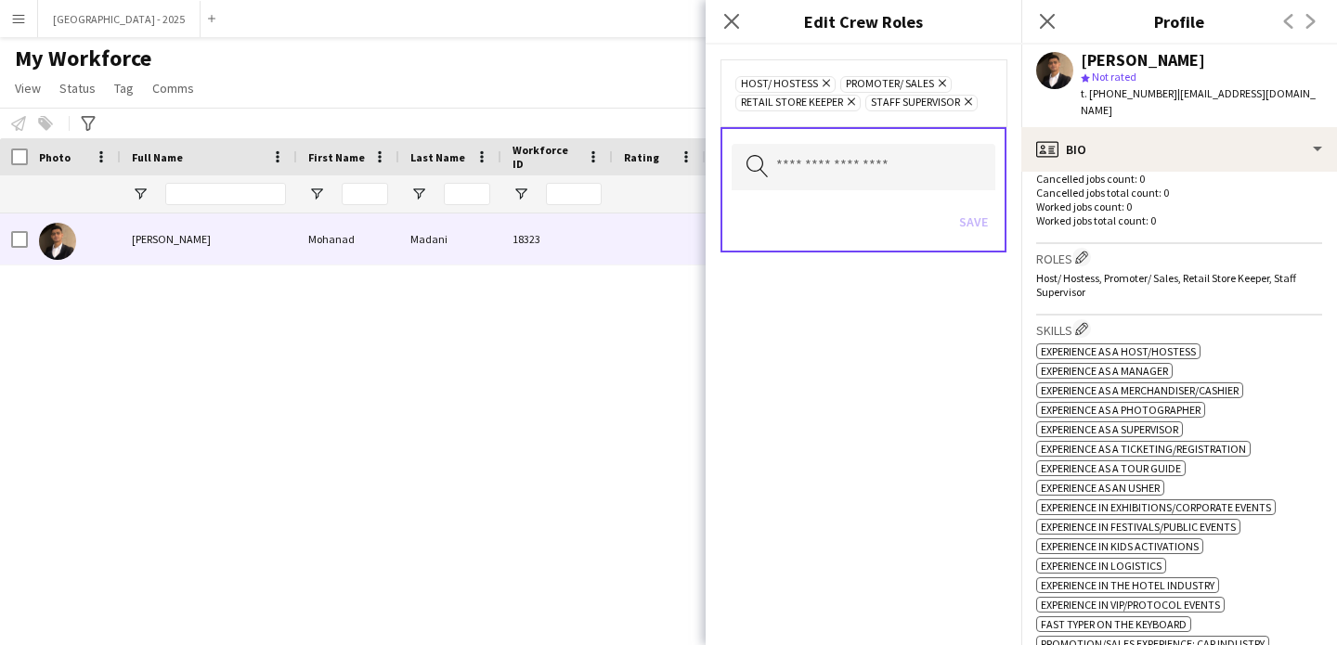
click at [827, 83] on icon "Remove" at bounding box center [824, 83] width 12 height 12
click at [987, 242] on div "Save" at bounding box center [864, 224] width 264 height 53
click at [984, 233] on button "Save" at bounding box center [974, 222] width 44 height 30
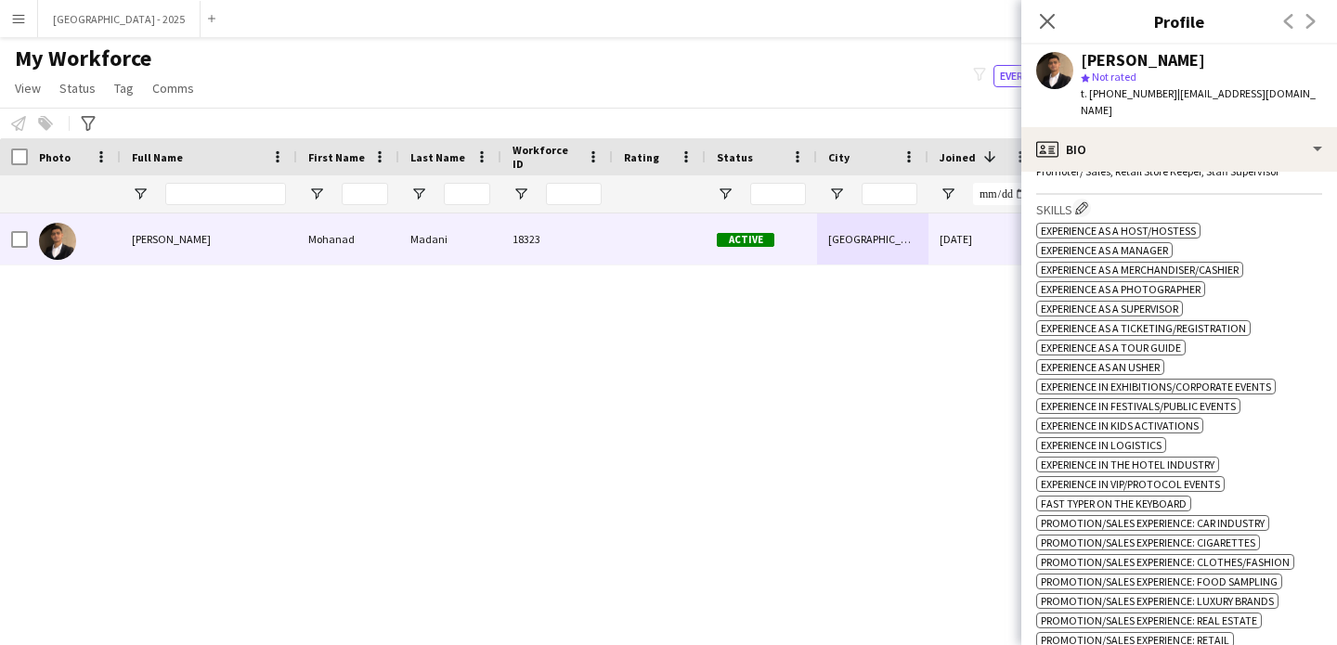
scroll to position [383, 0]
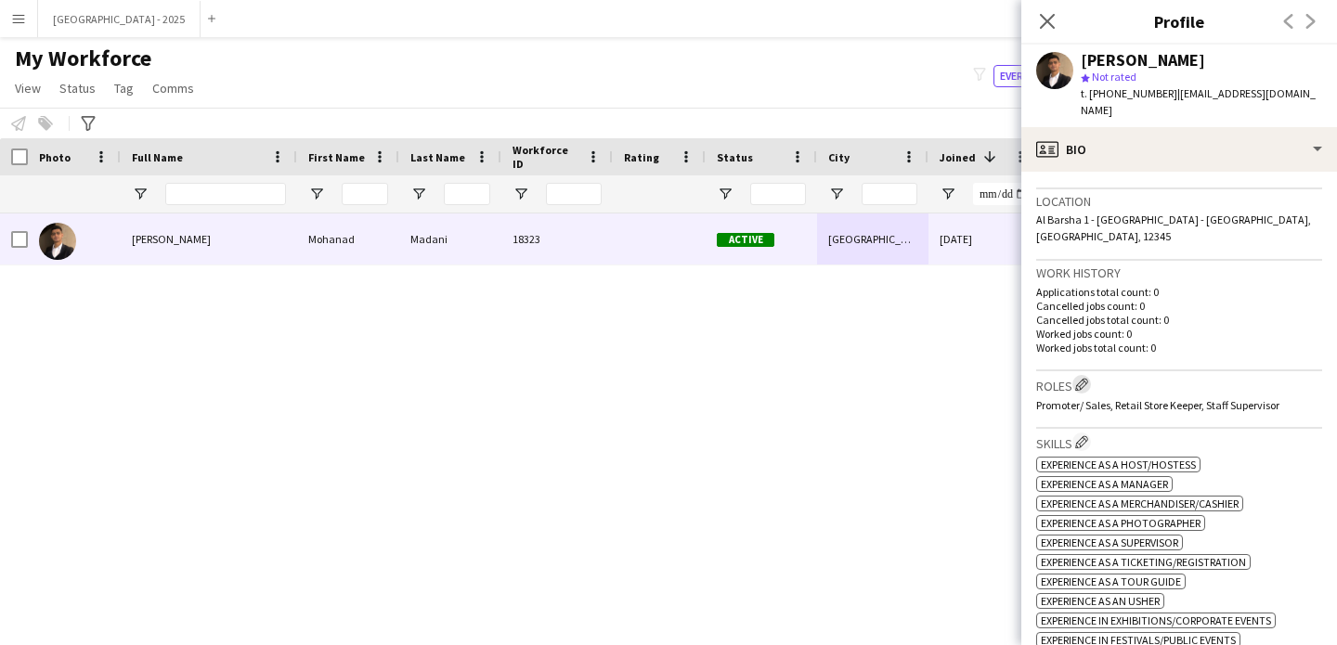
click at [1084, 378] on app-icon "Edit crew company roles" at bounding box center [1081, 384] width 13 height 13
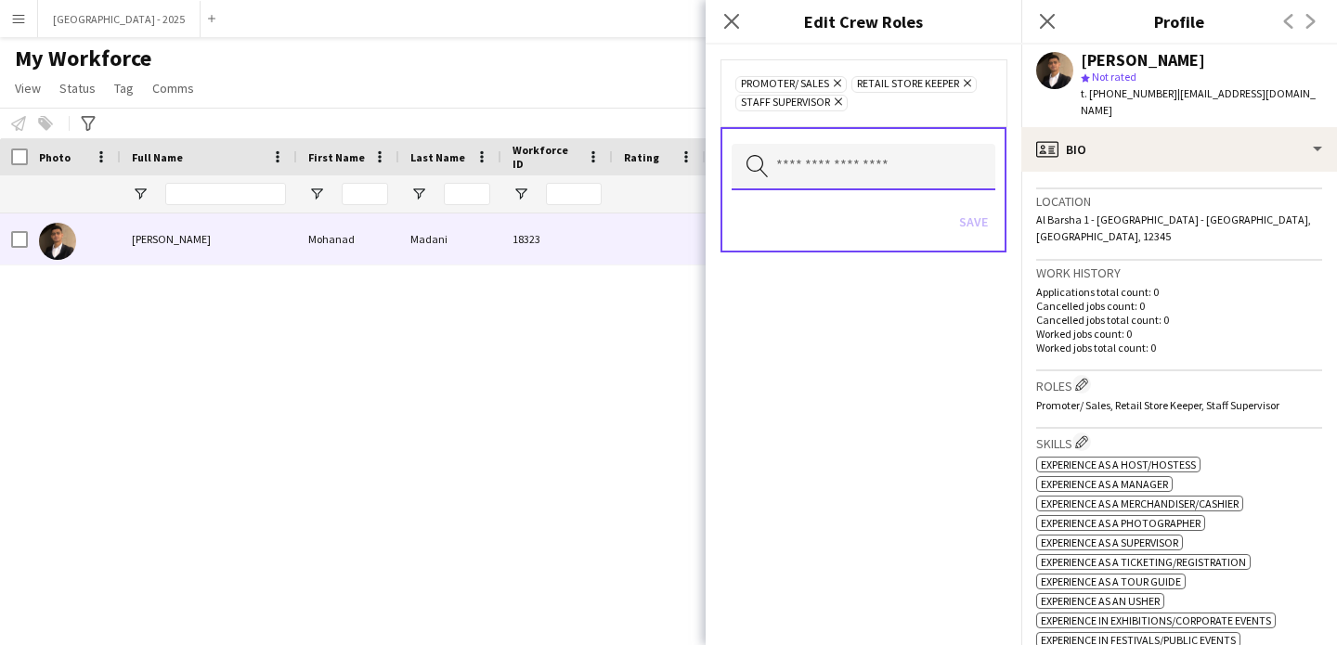
click at [835, 150] on input "text" at bounding box center [864, 167] width 264 height 46
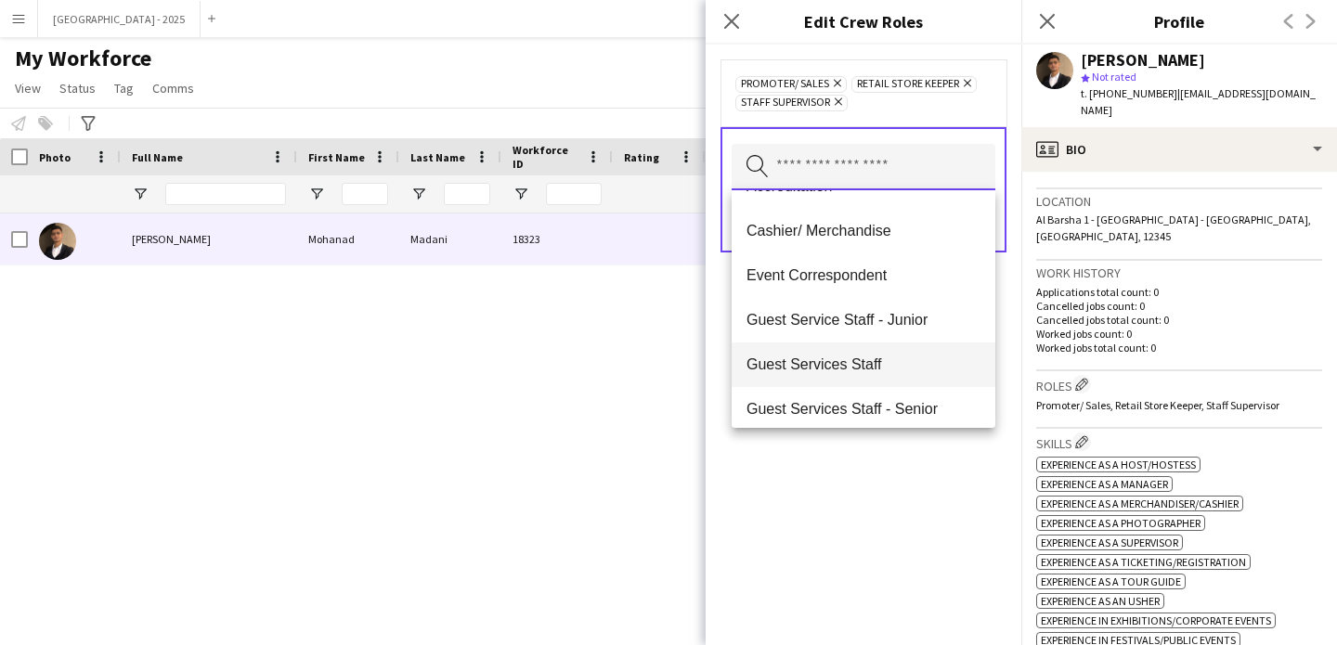
scroll to position [34, 0]
click at [890, 365] on span "Guest Services Staff" at bounding box center [864, 364] width 234 height 18
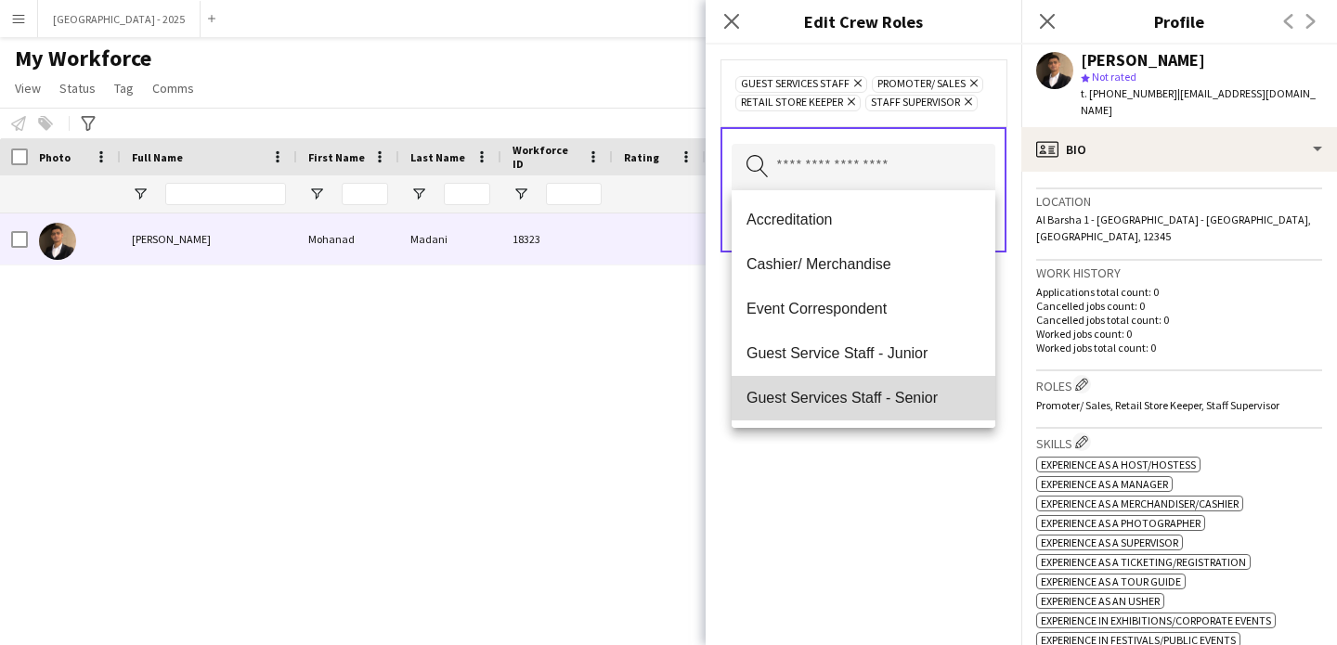
click at [893, 390] on span "Guest Services Staff - Senior" at bounding box center [864, 398] width 234 height 18
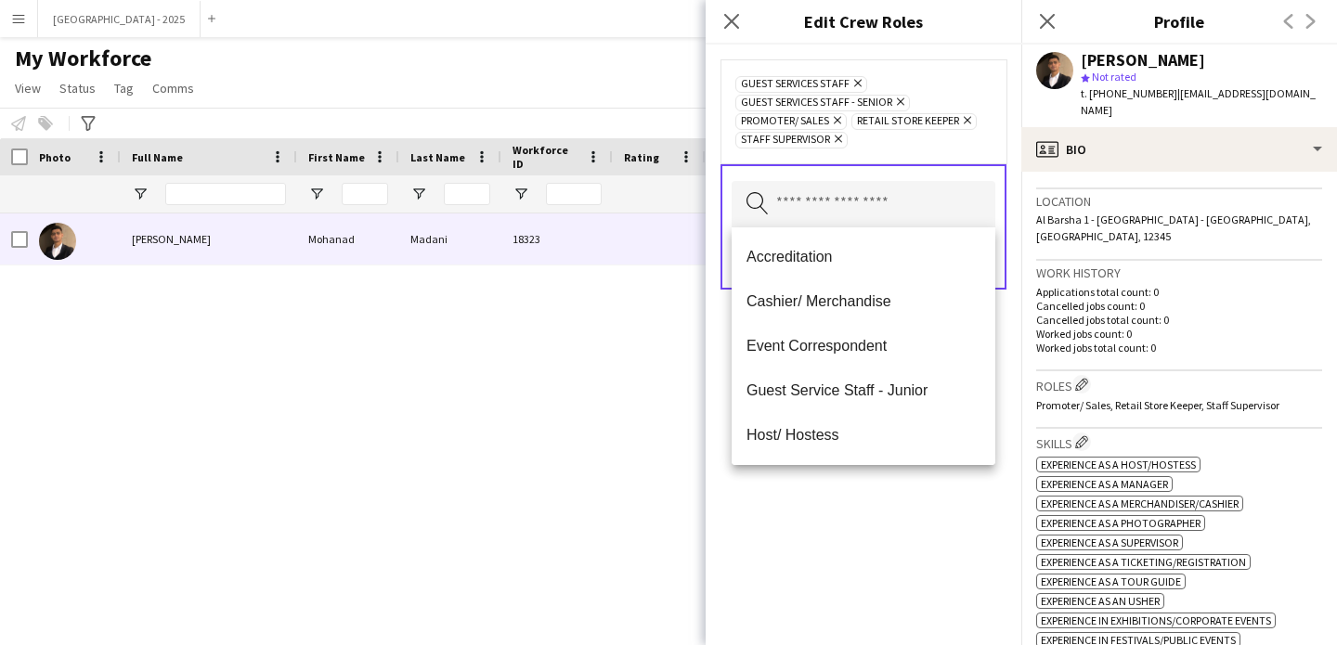
click at [902, 493] on div "Guest Services Staff Remove Guest Services Staff - Senior Remove Promoter/ Sale…" at bounding box center [864, 345] width 316 height 601
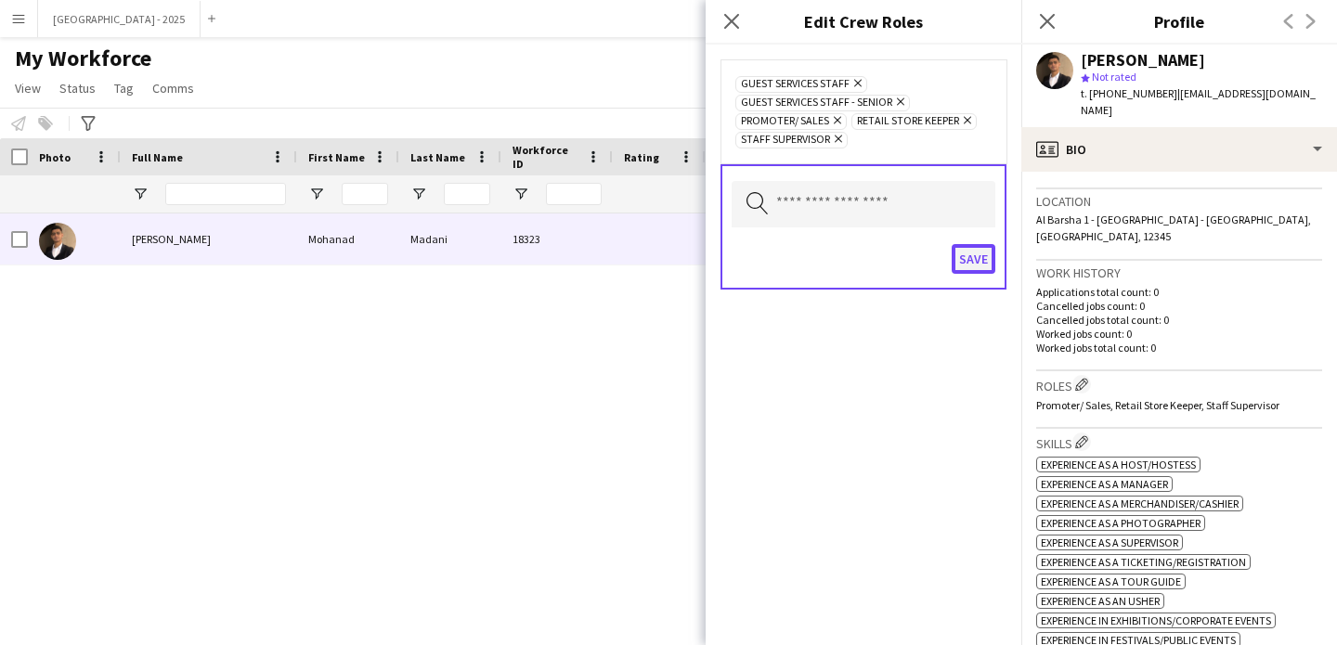
click at [974, 259] on button "Save" at bounding box center [974, 259] width 44 height 30
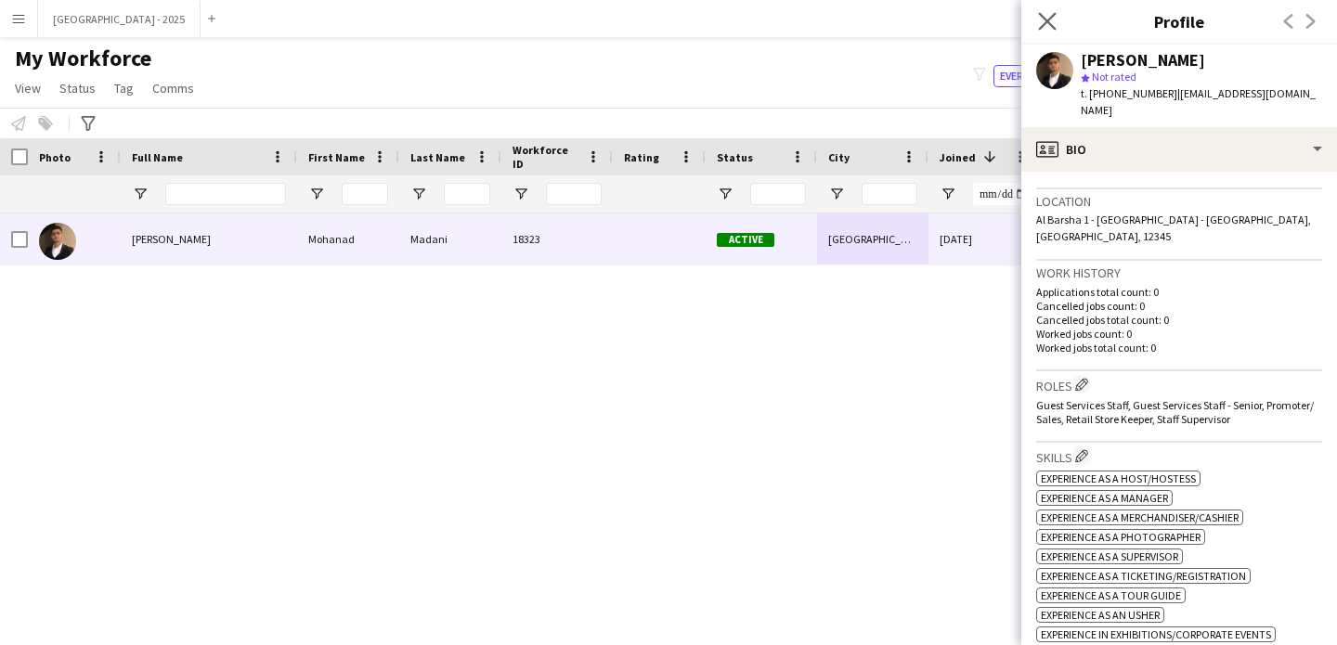
click at [1058, 21] on app-icon "Close pop-in" at bounding box center [1047, 21] width 27 height 27
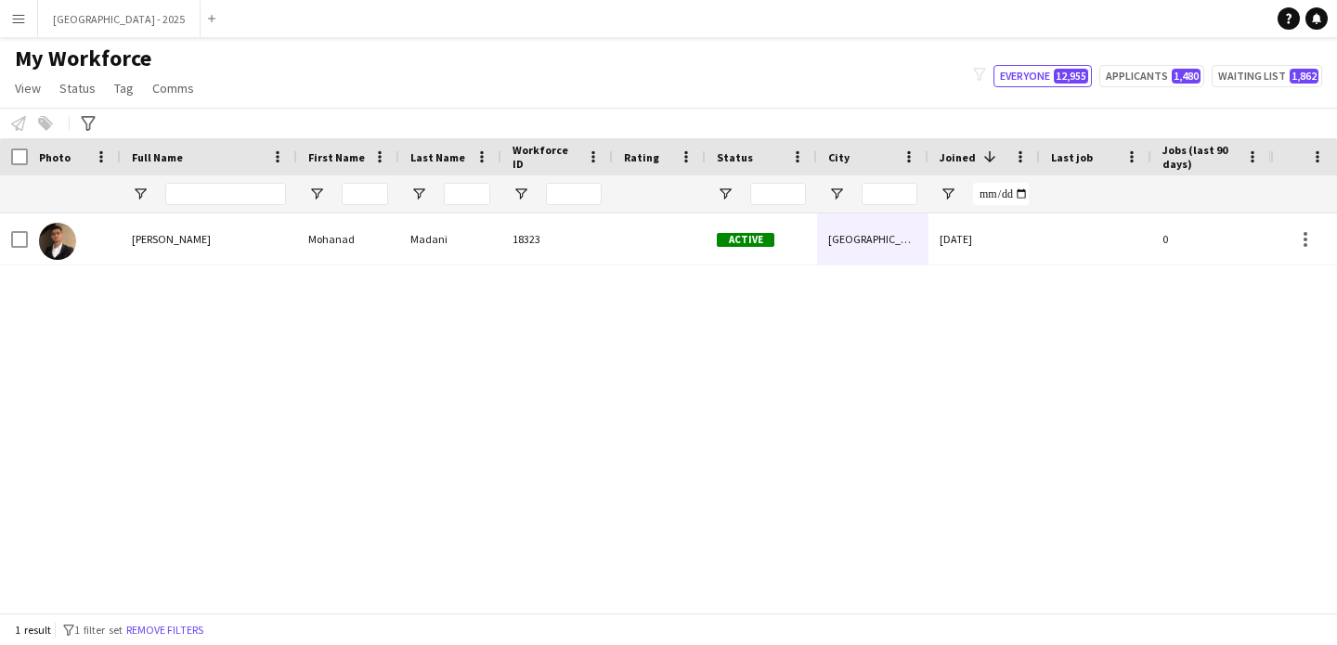
drag, startPoint x: 214, startPoint y: 624, endPoint x: 301, endPoint y: 0, distance: 629.9
click at [207, 624] on button "Remove filters" at bounding box center [165, 630] width 84 height 20
